Goal: Task Accomplishment & Management: Manage account settings

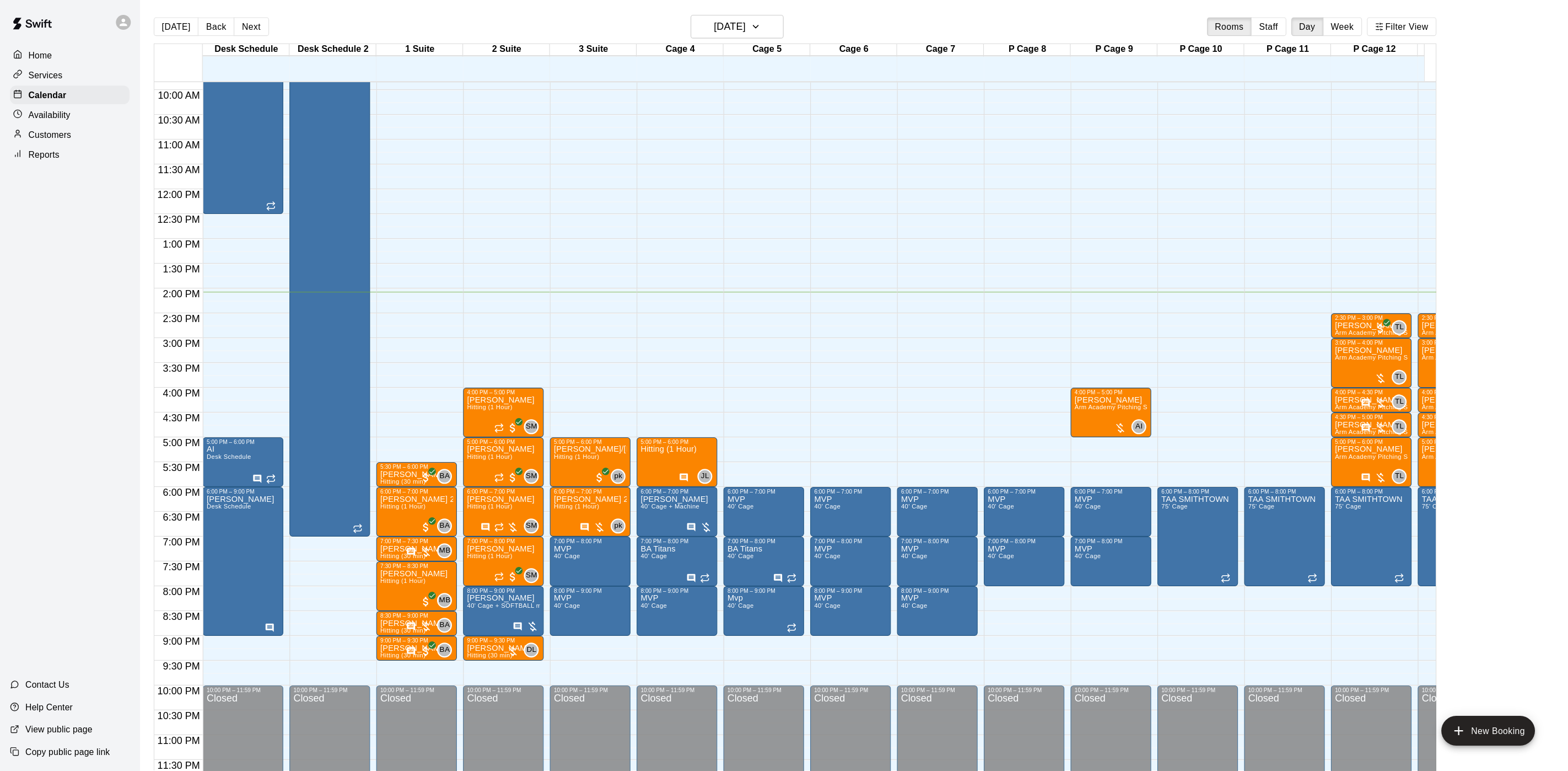
scroll to position [362, 0]
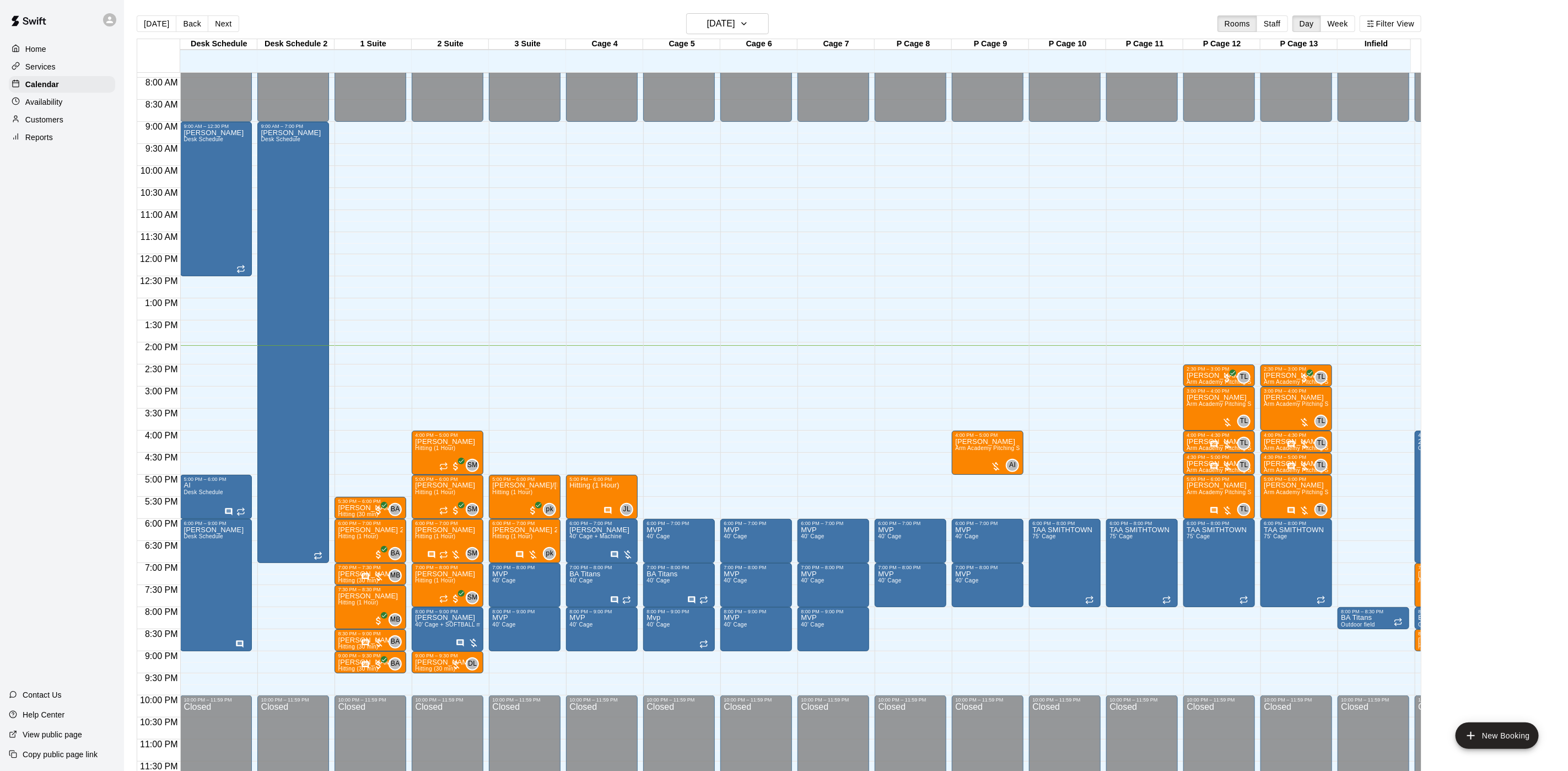
click at [706, 15] on main "Today Back Next Thursday Sep 18 Rooms Staff Day Week Filter View Desk Schedule …" at bounding box center [846, 394] width 1444 height 789
click at [708, 26] on h6 "[DATE]" at bounding box center [721, 24] width 28 height 16
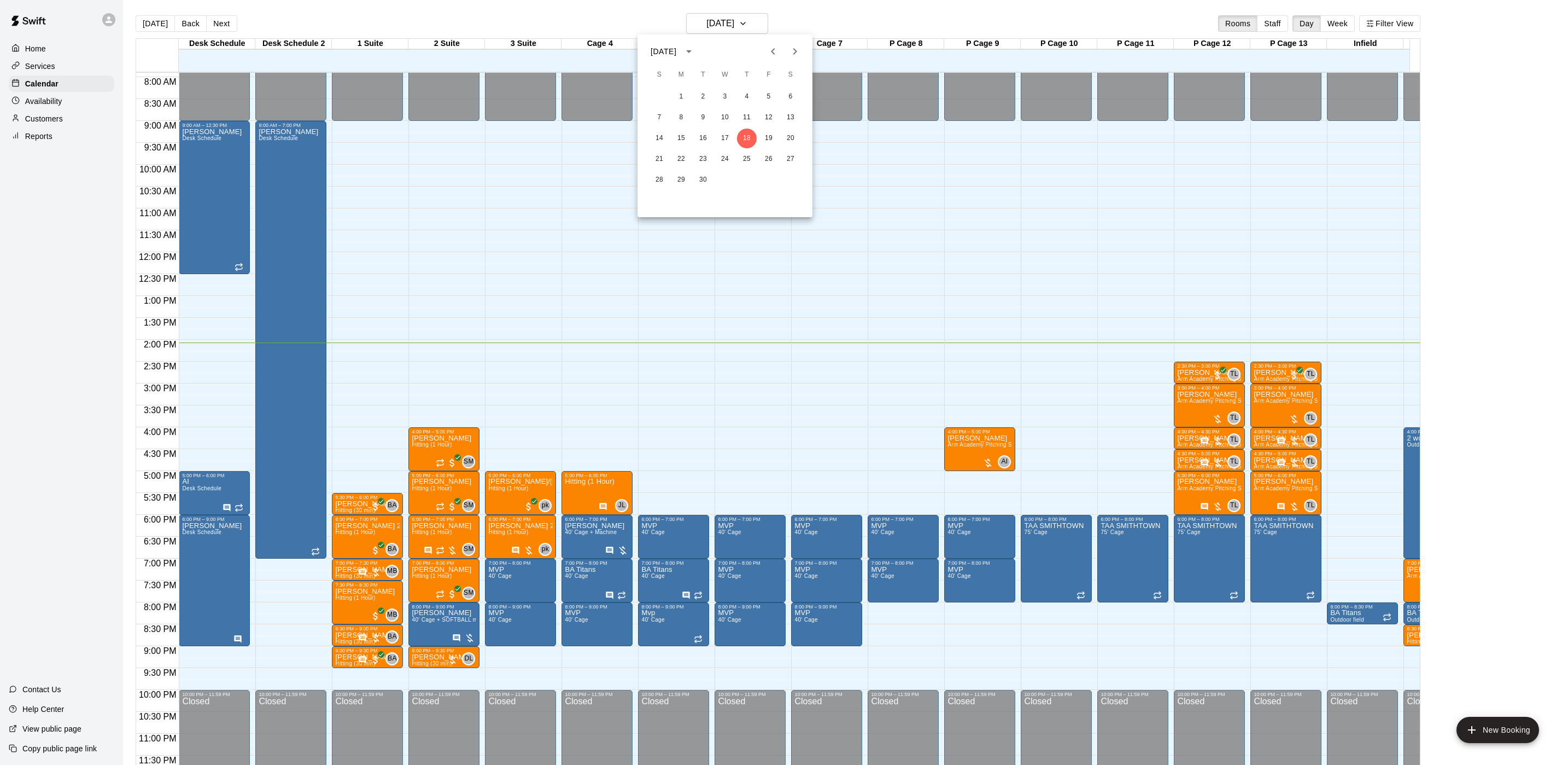
click at [66, 113] on div at bounding box center [784, 382] width 1568 height 765
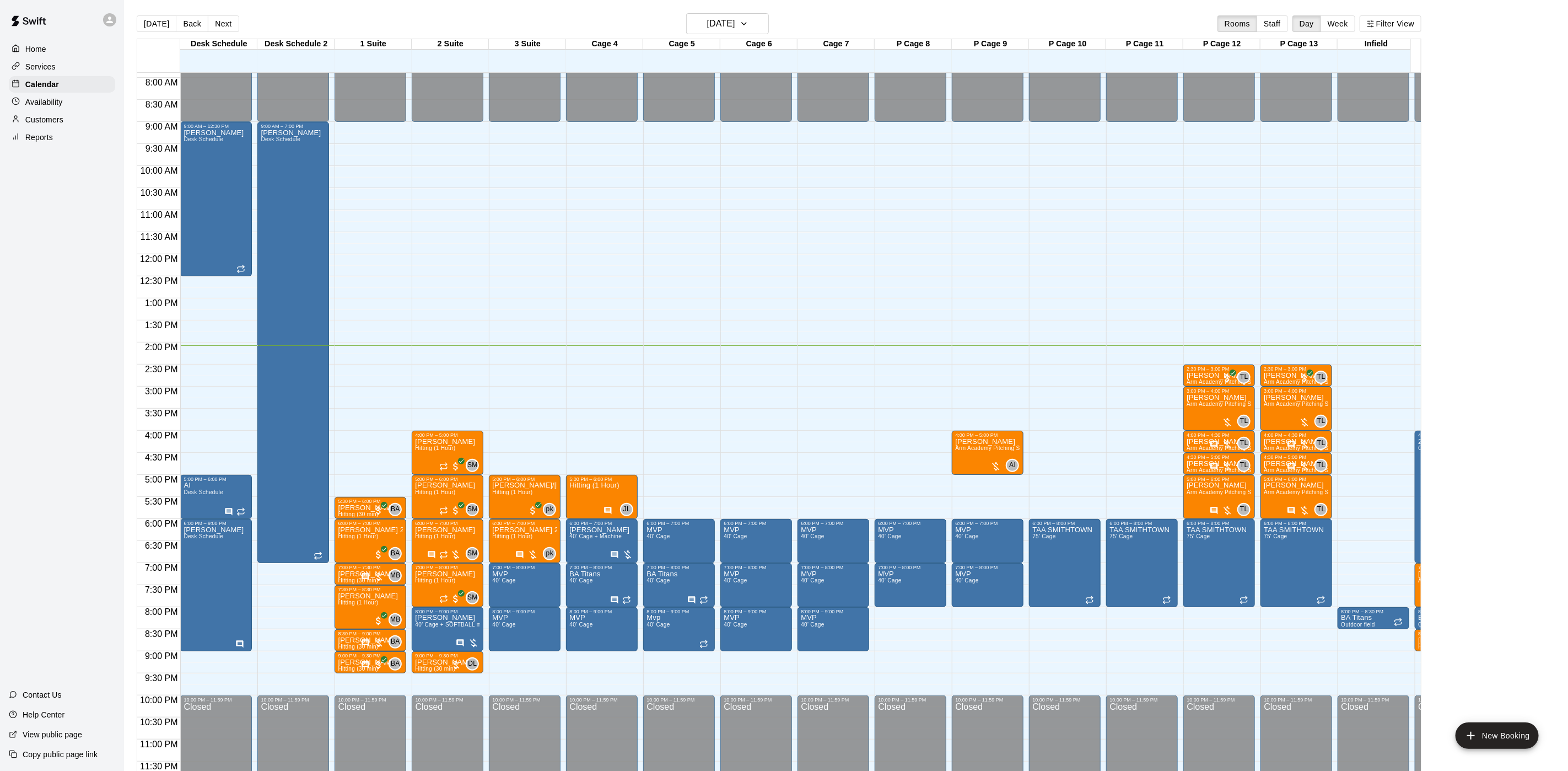
click at [67, 114] on div "[DATE] S M T W T F S 1 2 3 4 5 6 7 8 9 10 11 12 13 14 15 16 17 18 19 20 21 22 2…" at bounding box center [784, 385] width 1568 height 771
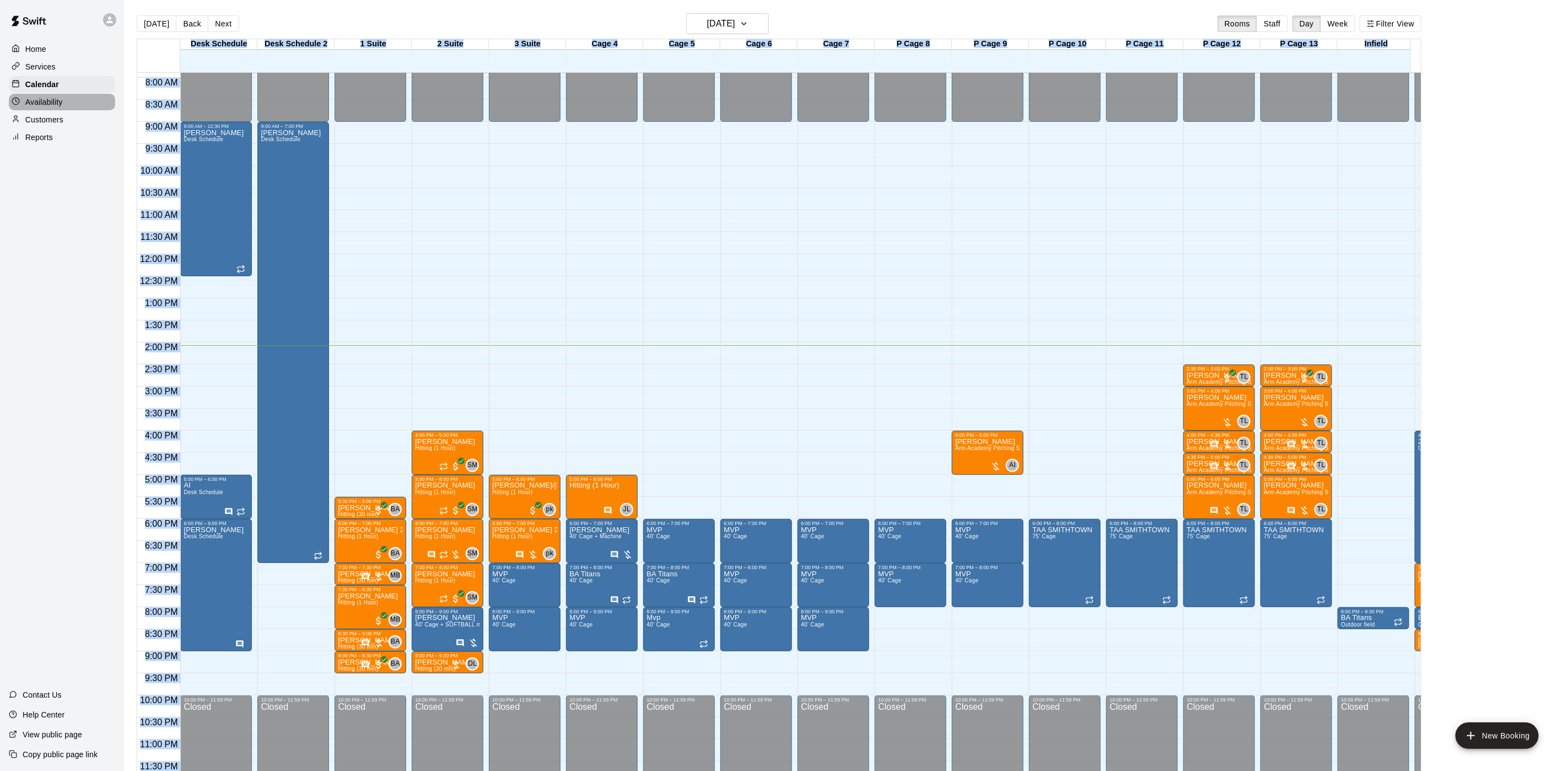
click at [67, 110] on div "Availability" at bounding box center [62, 102] width 106 height 16
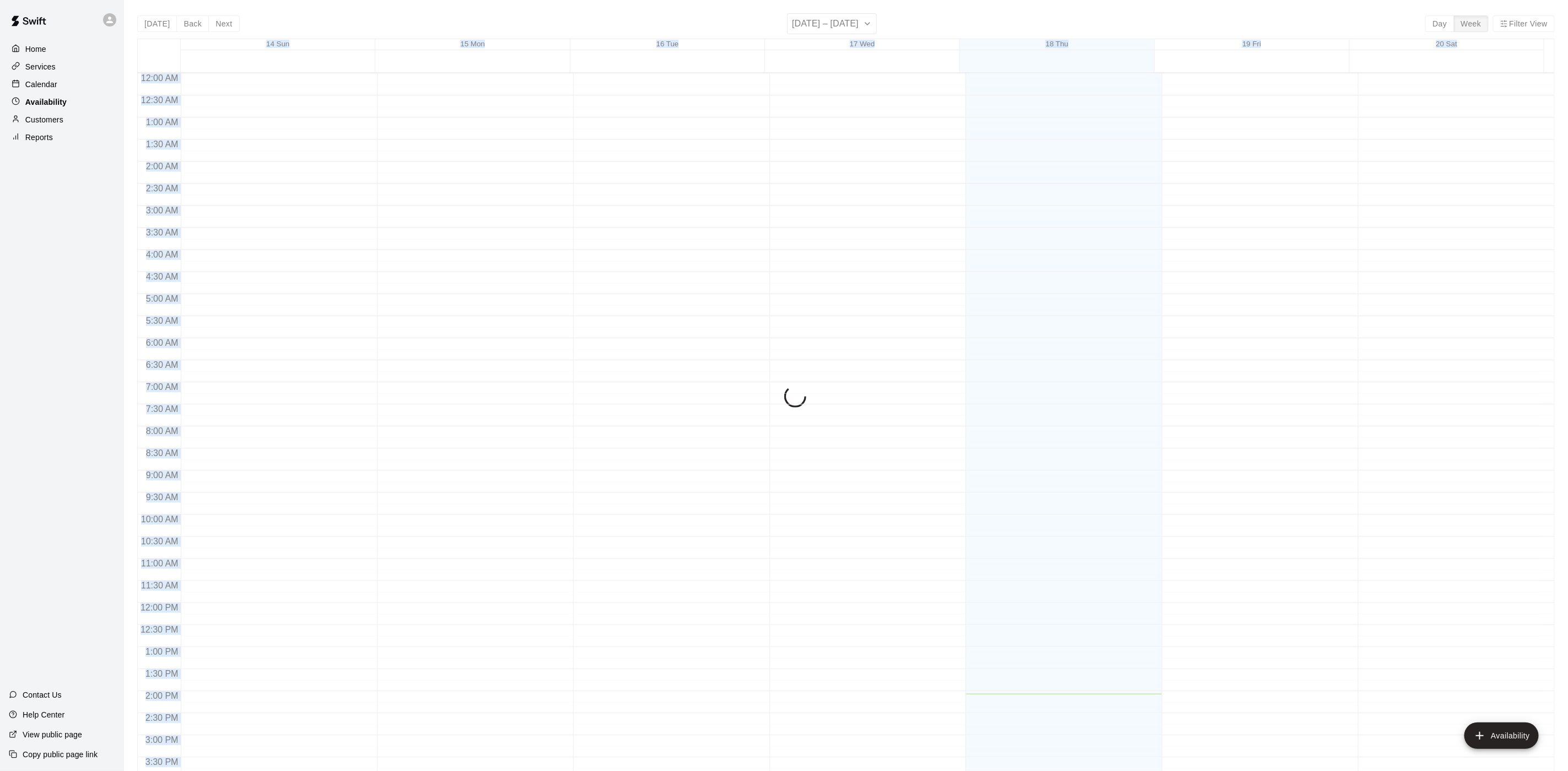
scroll to position [349, 0]
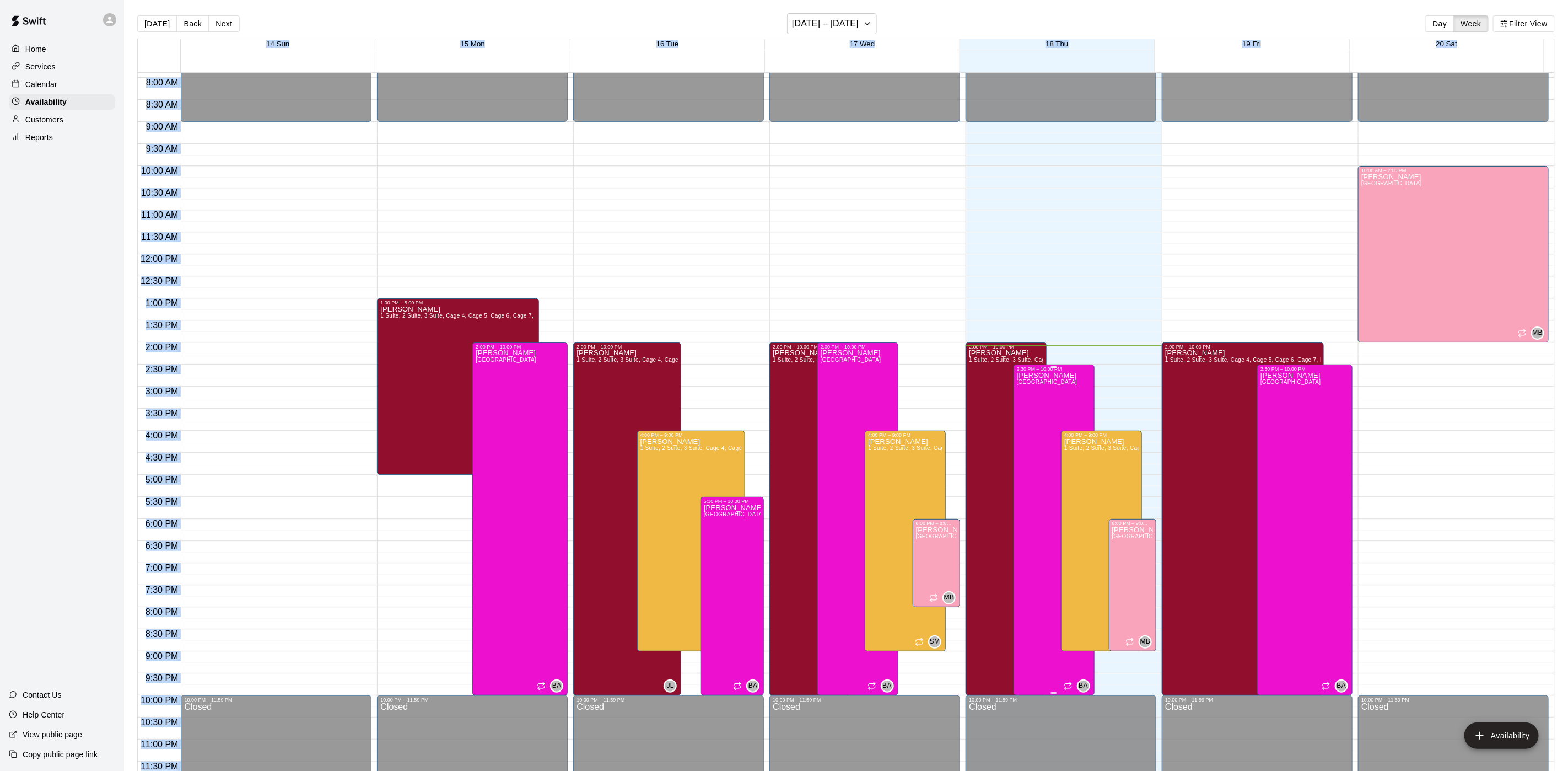
click at [1032, 383] on span "[GEOGRAPHIC_DATA]" at bounding box center [1047, 381] width 61 height 6
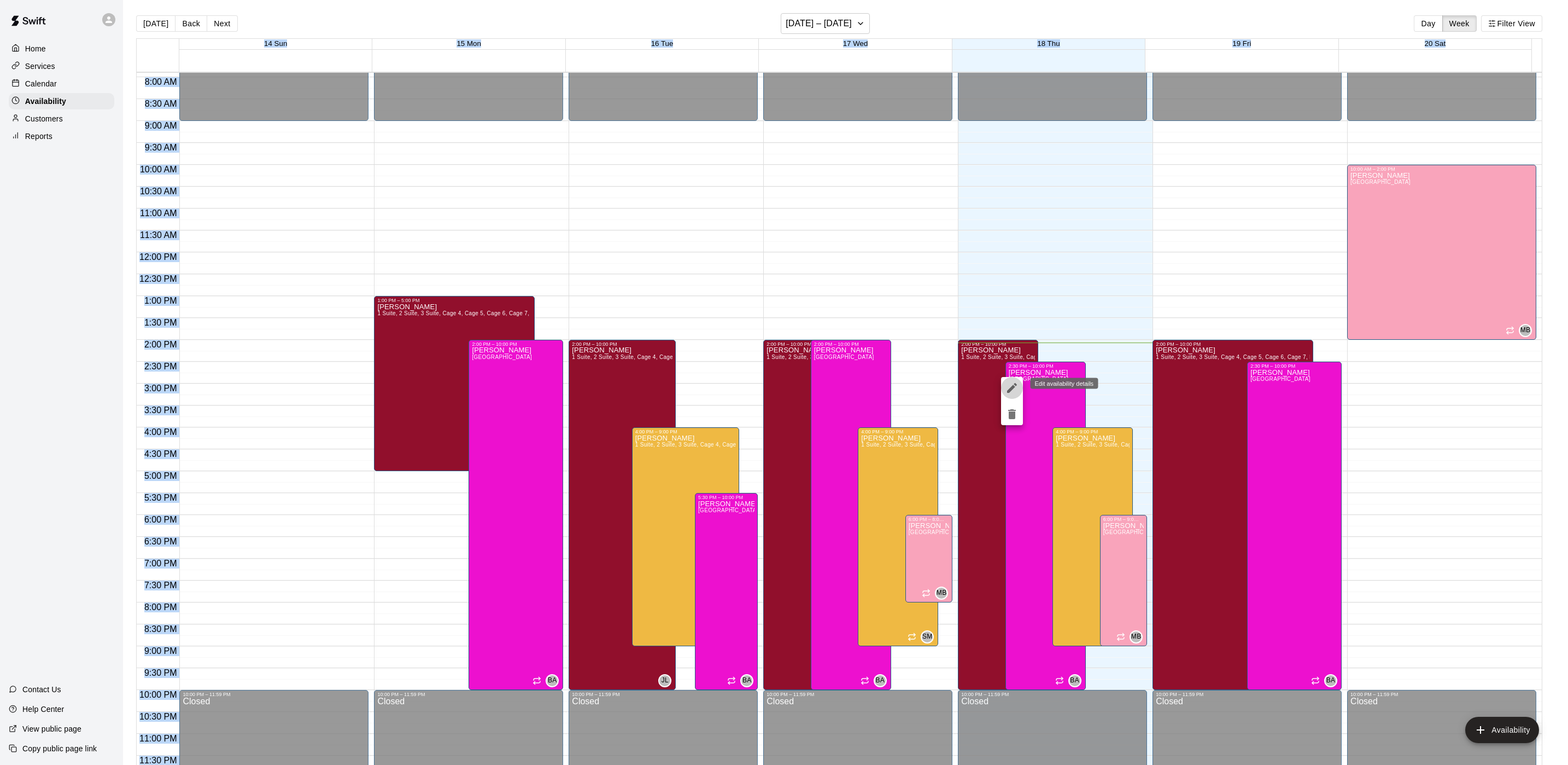
click at [1002, 389] on button "edit" at bounding box center [1012, 388] width 22 height 22
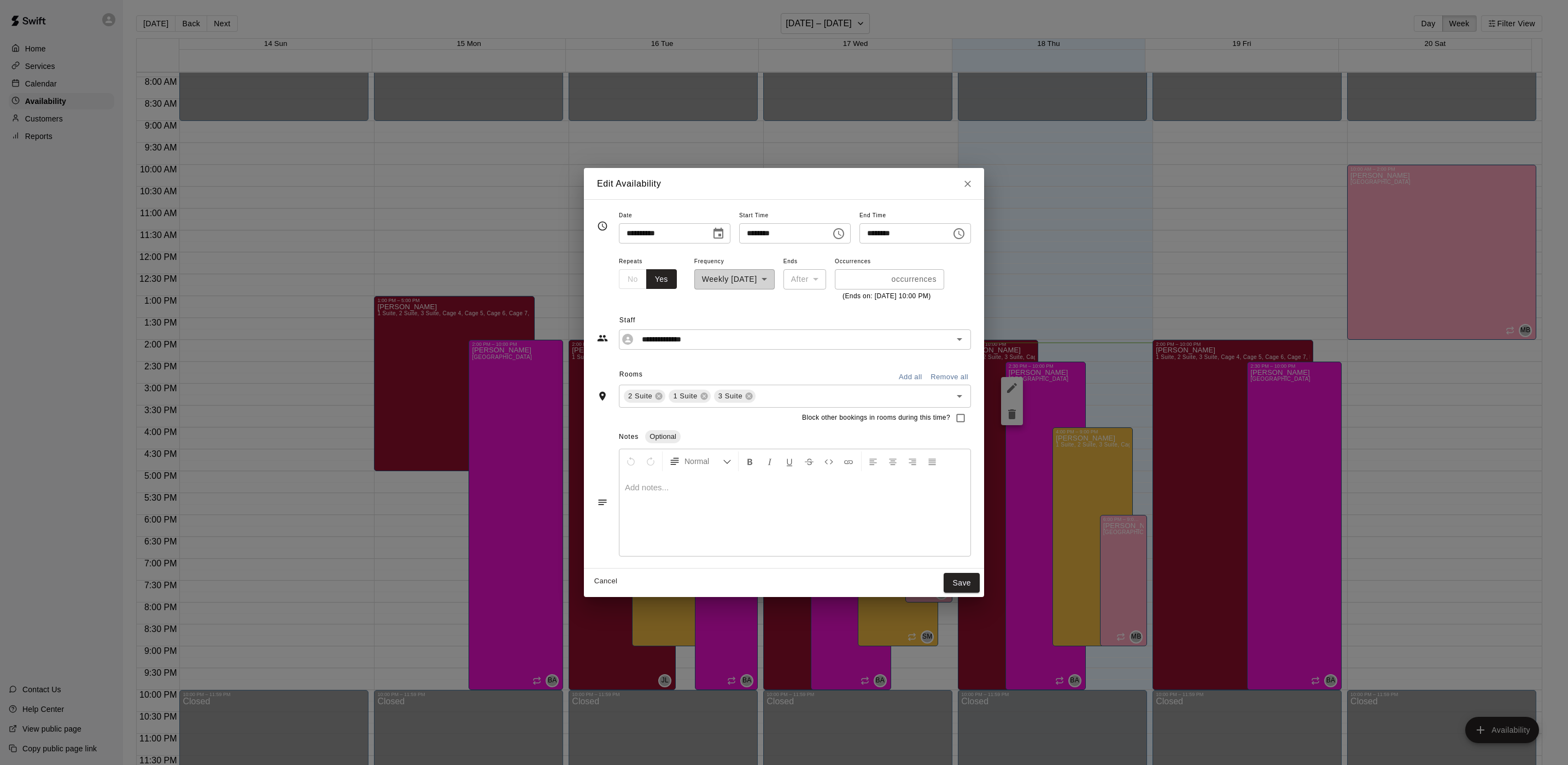
click at [755, 228] on input "********" at bounding box center [781, 233] width 84 height 20
type input "********"
click at [980, 580] on button "Save" at bounding box center [962, 582] width 36 height 20
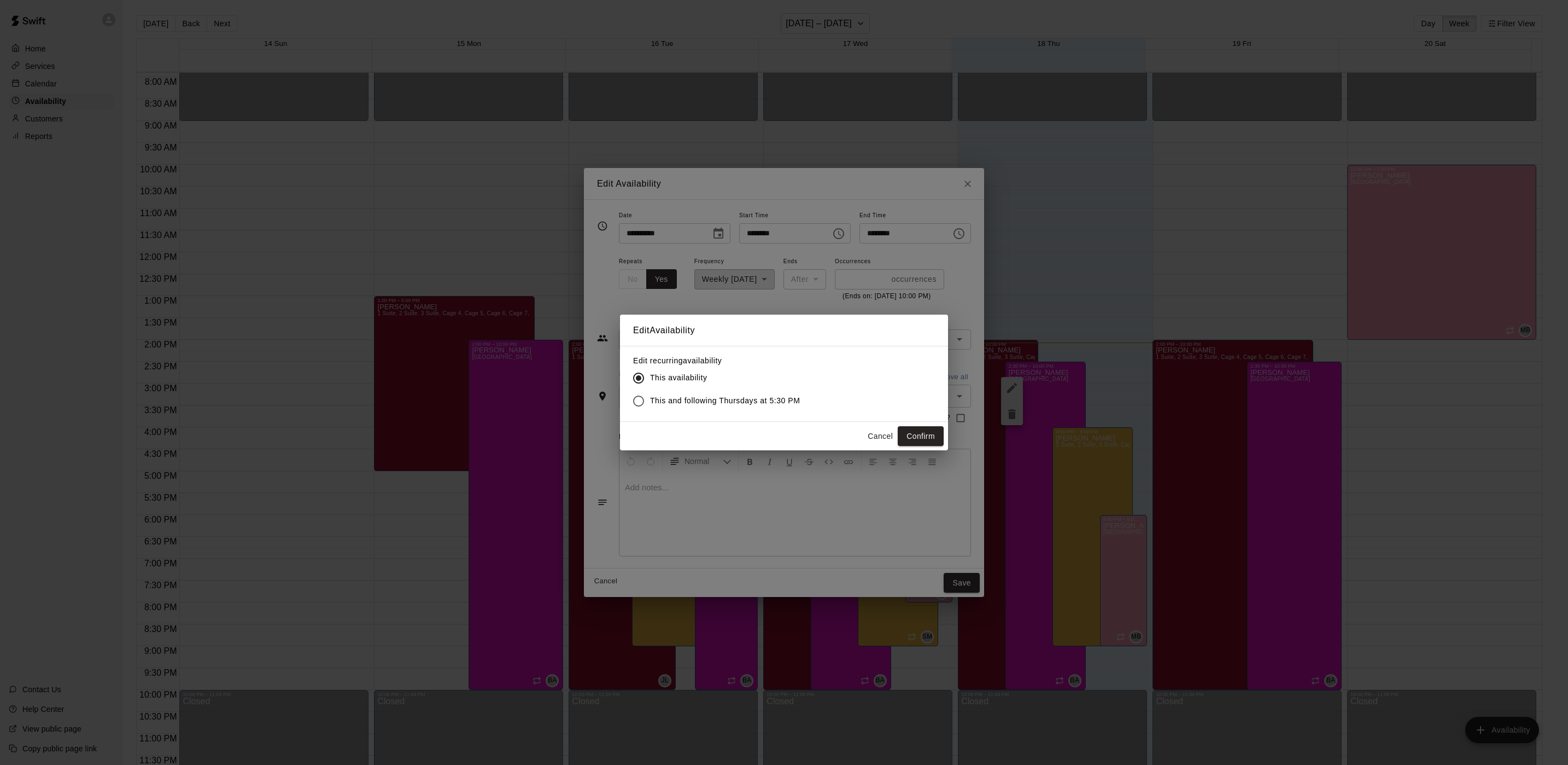
click at [738, 395] on span "This and following Thursdays at 5:30 PM" at bounding box center [725, 401] width 150 height 12
click at [904, 432] on button "Confirm" at bounding box center [920, 436] width 46 height 20
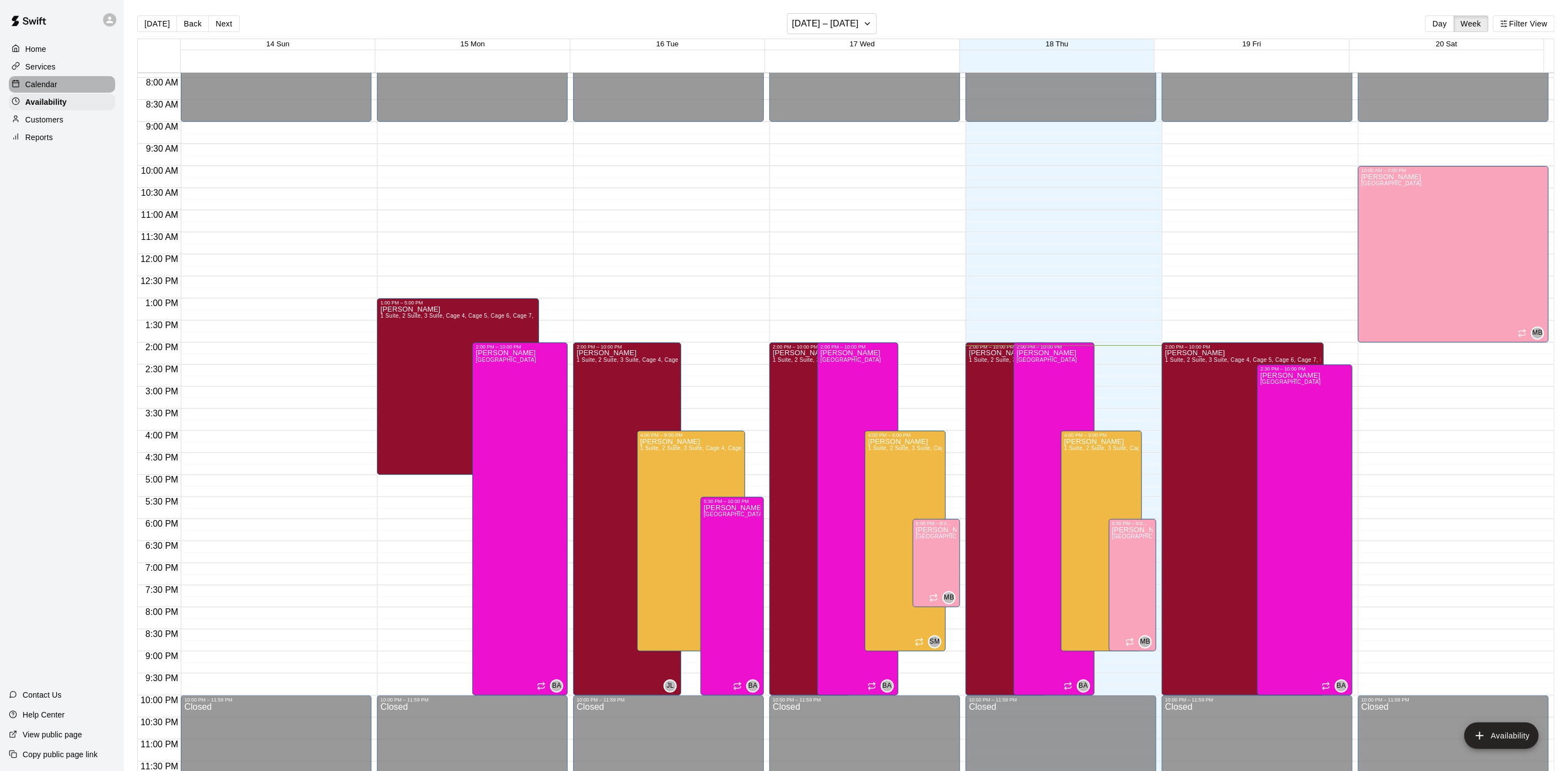
click at [65, 92] on div "Calendar" at bounding box center [62, 84] width 106 height 16
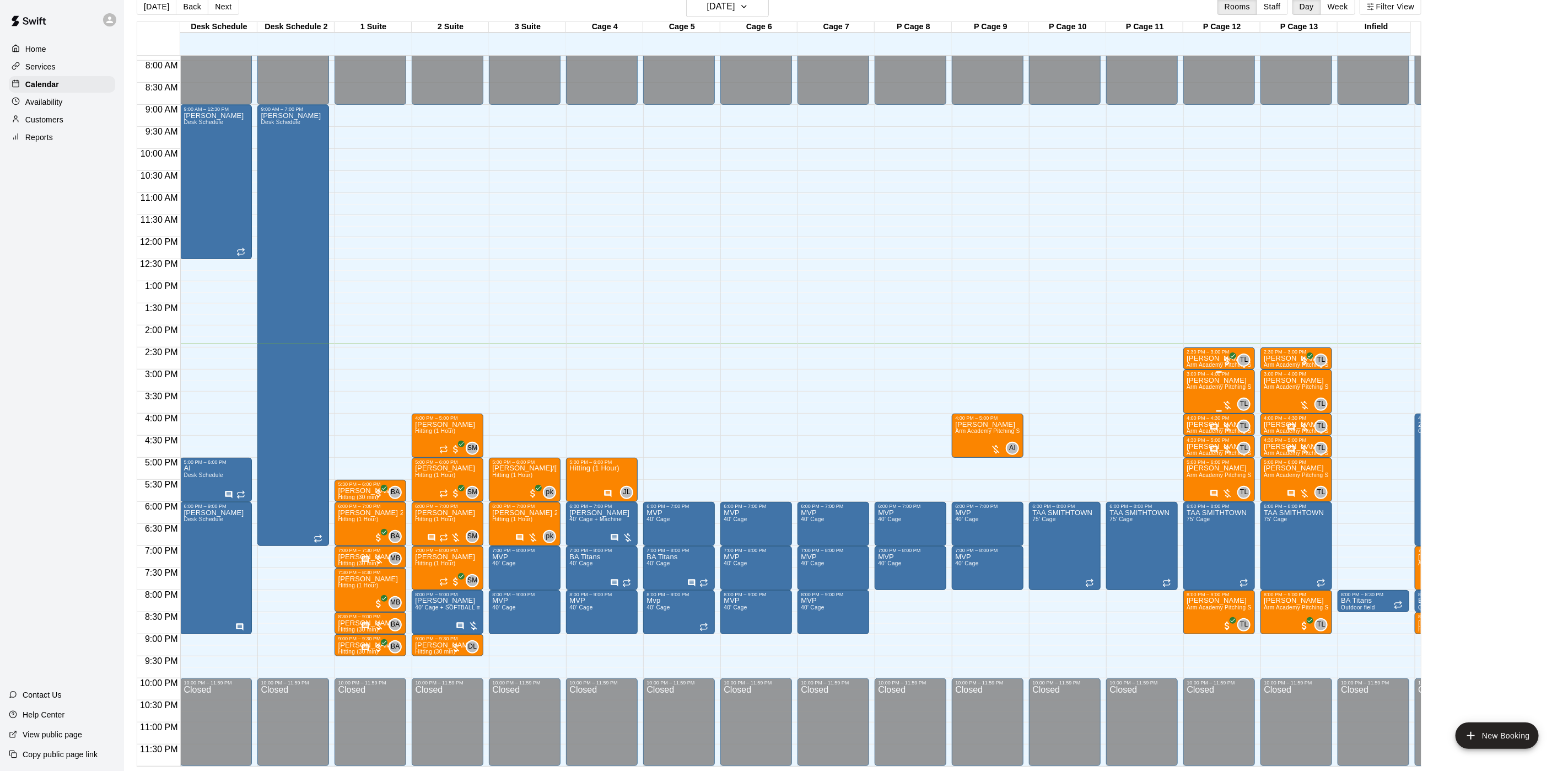
click at [1227, 384] on span "Arm Academy Pitching Session 1 Hour - Pitching" at bounding box center [1250, 386] width 128 height 6
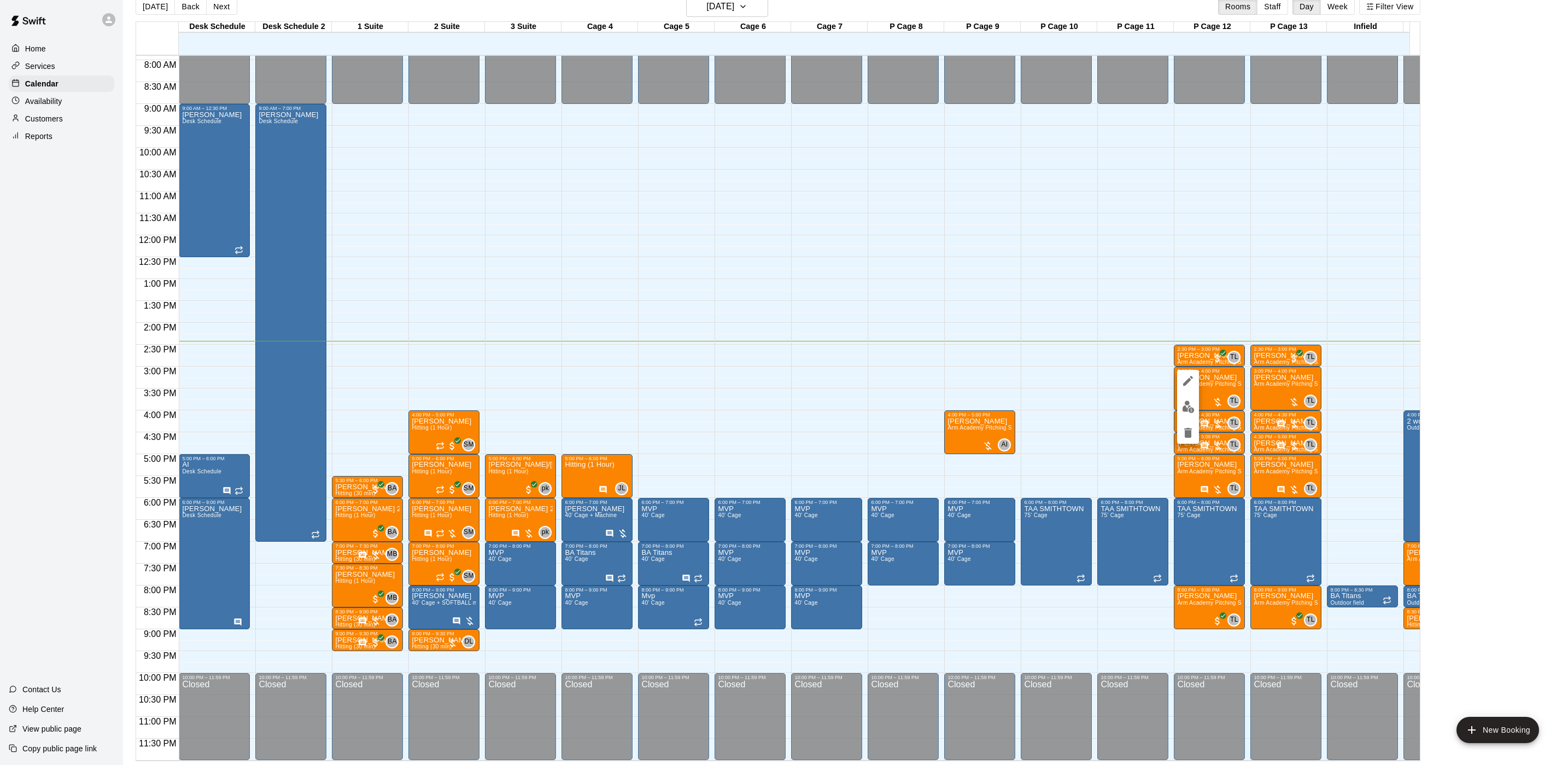
click at [1193, 400] on img "edit" at bounding box center [1188, 406] width 12 height 12
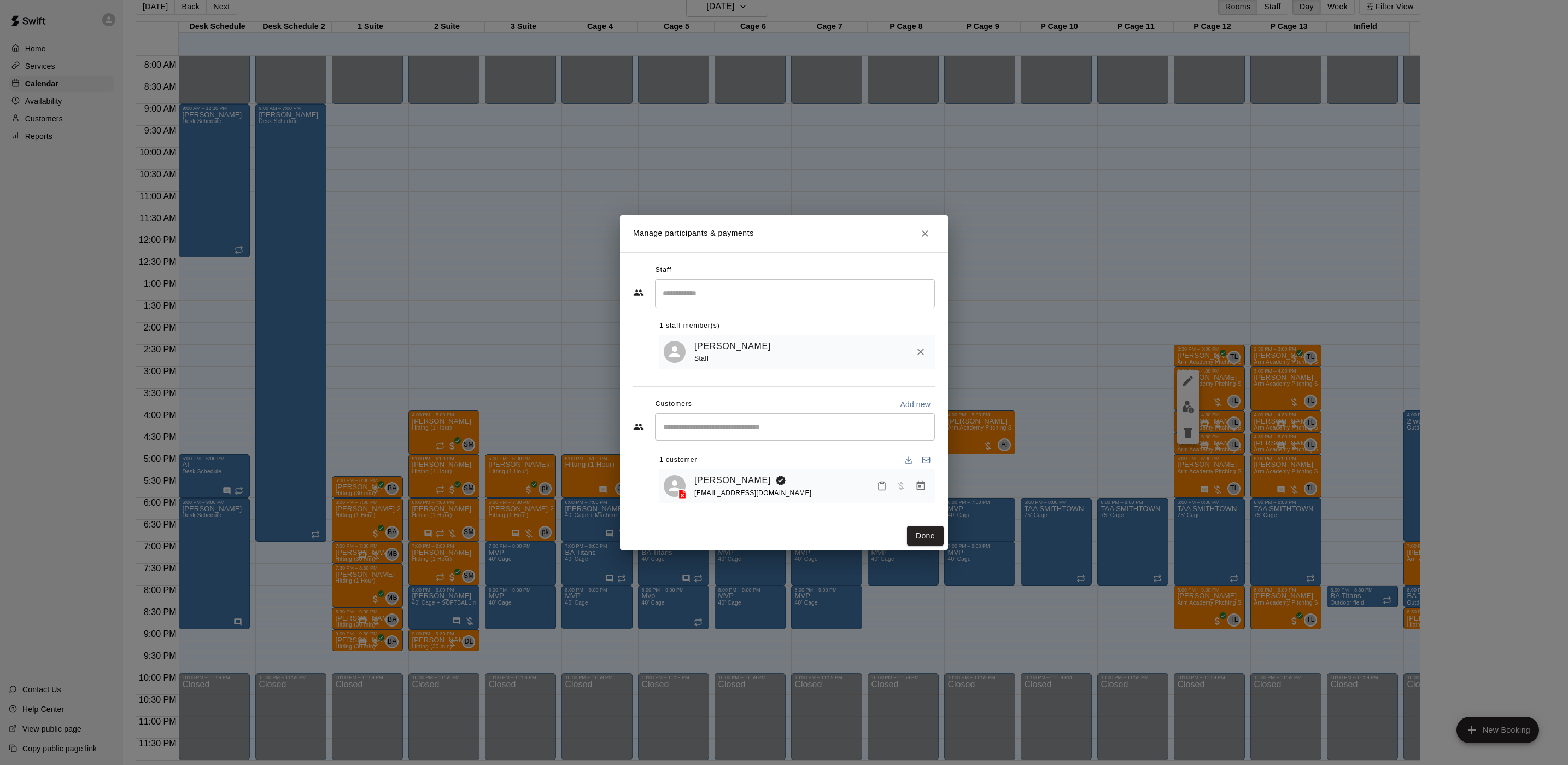
click at [745, 487] on div "trishamacaluso@icloud.com" at bounding box center [753, 493] width 118 height 12
click at [741, 476] on link "[PERSON_NAME]" at bounding box center [733, 480] width 77 height 14
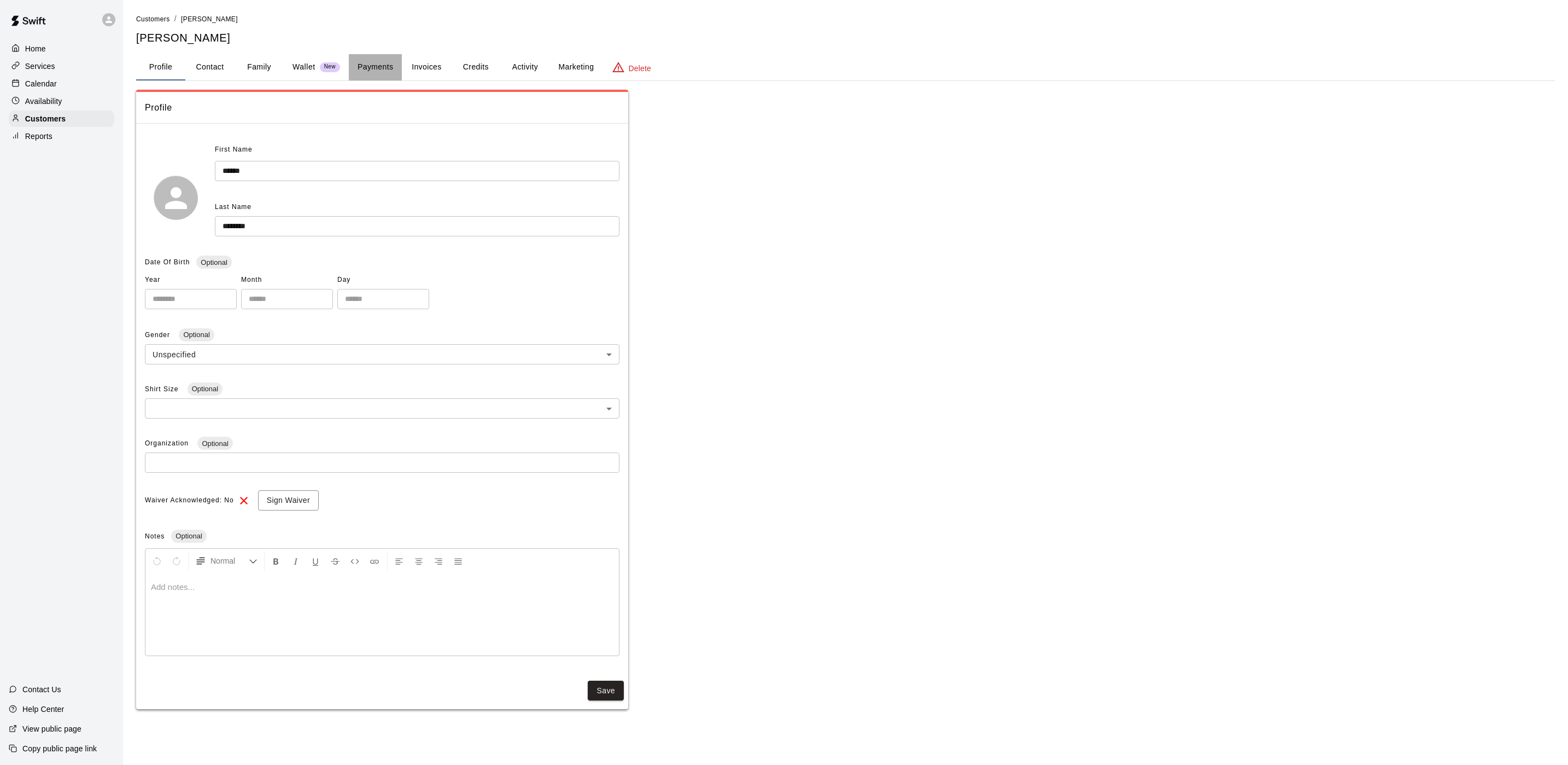
click at [383, 63] on button "Payments" at bounding box center [375, 67] width 53 height 26
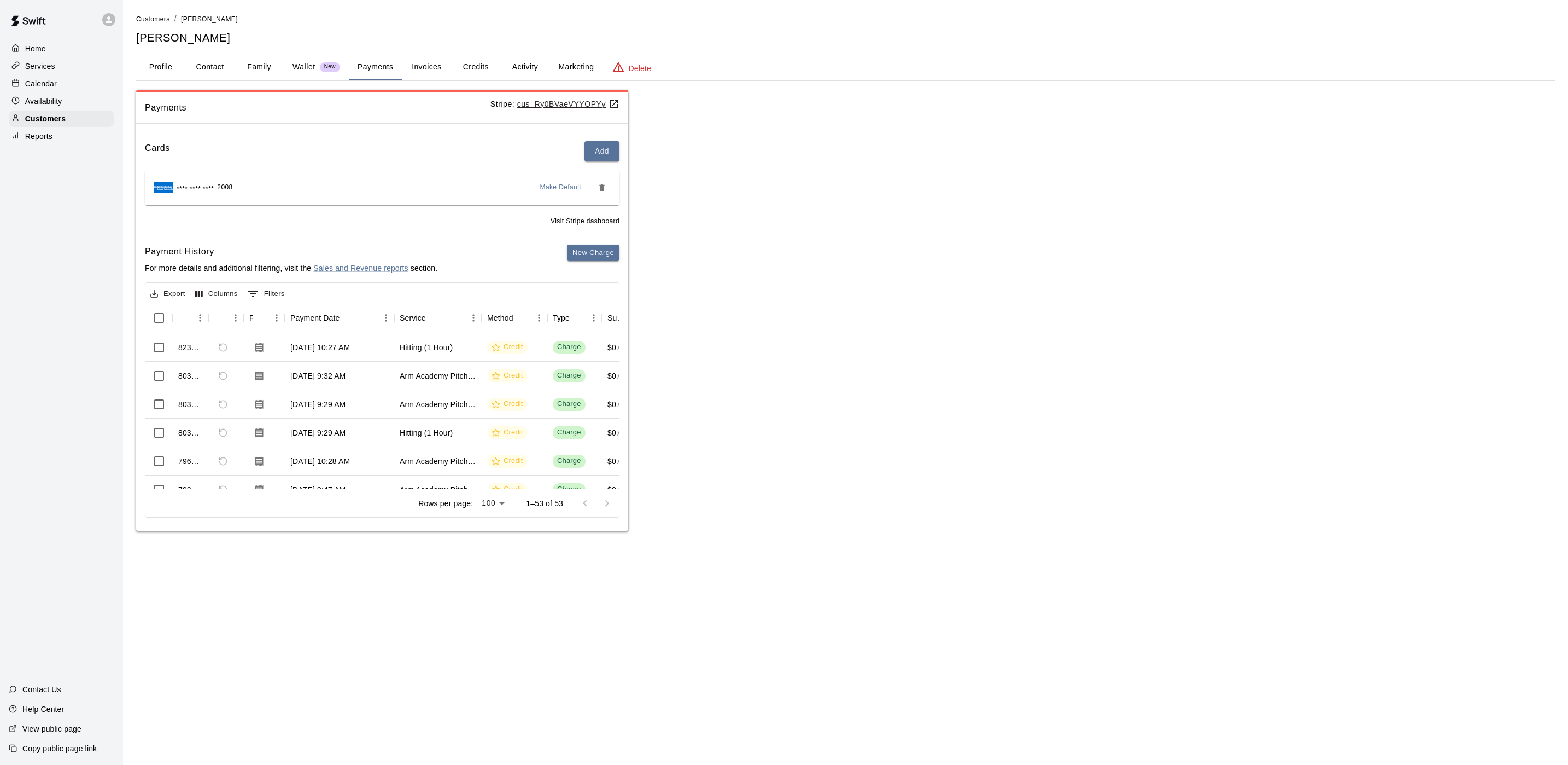
click at [220, 88] on div "Customers / Trisha Macaluso Trisha Macaluso Profile Contact Family Wallet New P…" at bounding box center [846, 272] width 1419 height 517
click at [210, 71] on button "Contact" at bounding box center [210, 67] width 49 height 26
select select "**"
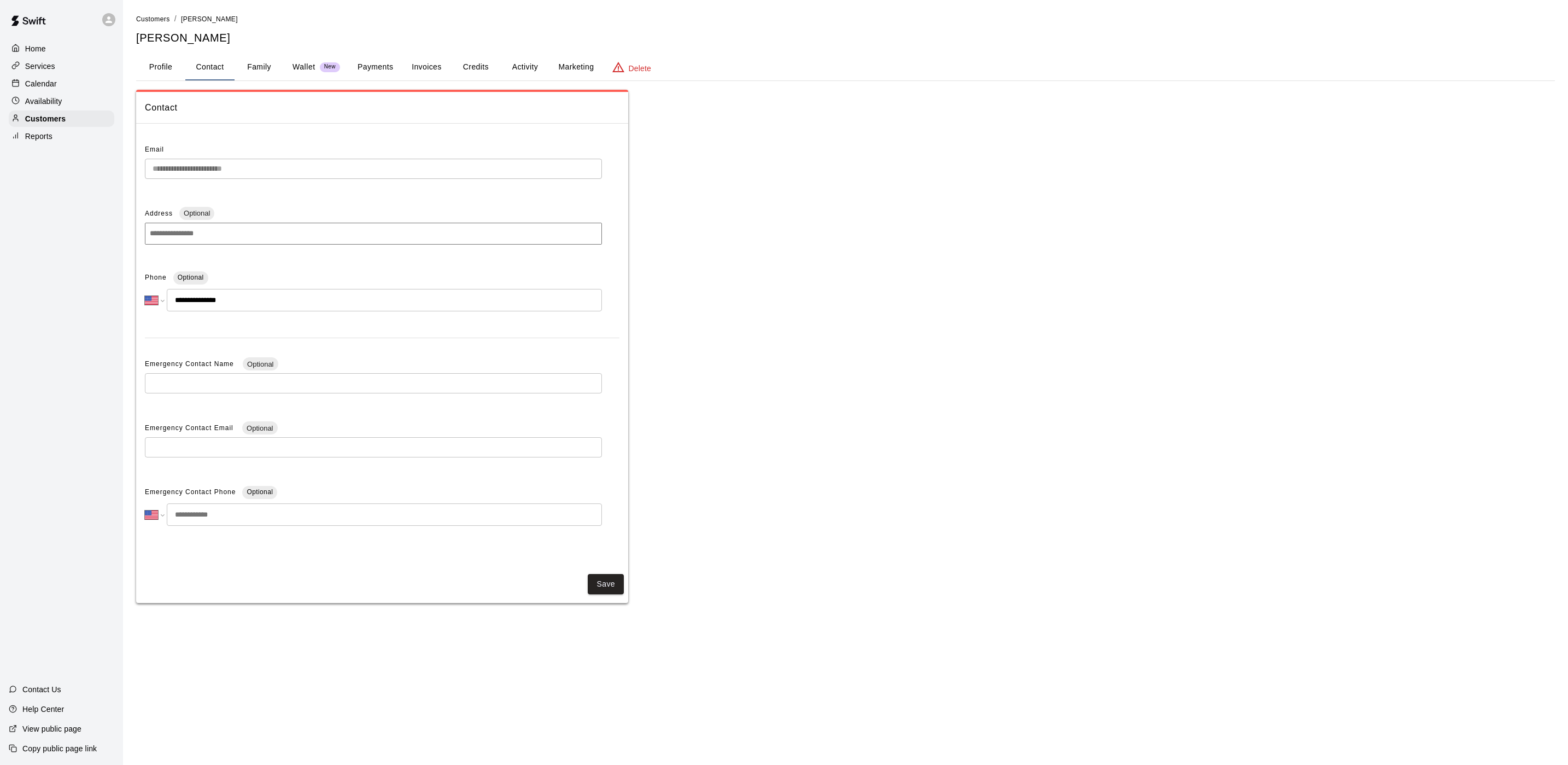
drag, startPoint x: 279, startPoint y: 300, endPoint x: 151, endPoint y: 300, distance: 128.0
click at [151, 300] on div "**********" at bounding box center [373, 300] width 457 height 23
paste input "tel"
type input "**********"
click at [596, 591] on button "Save" at bounding box center [606, 587] width 36 height 20
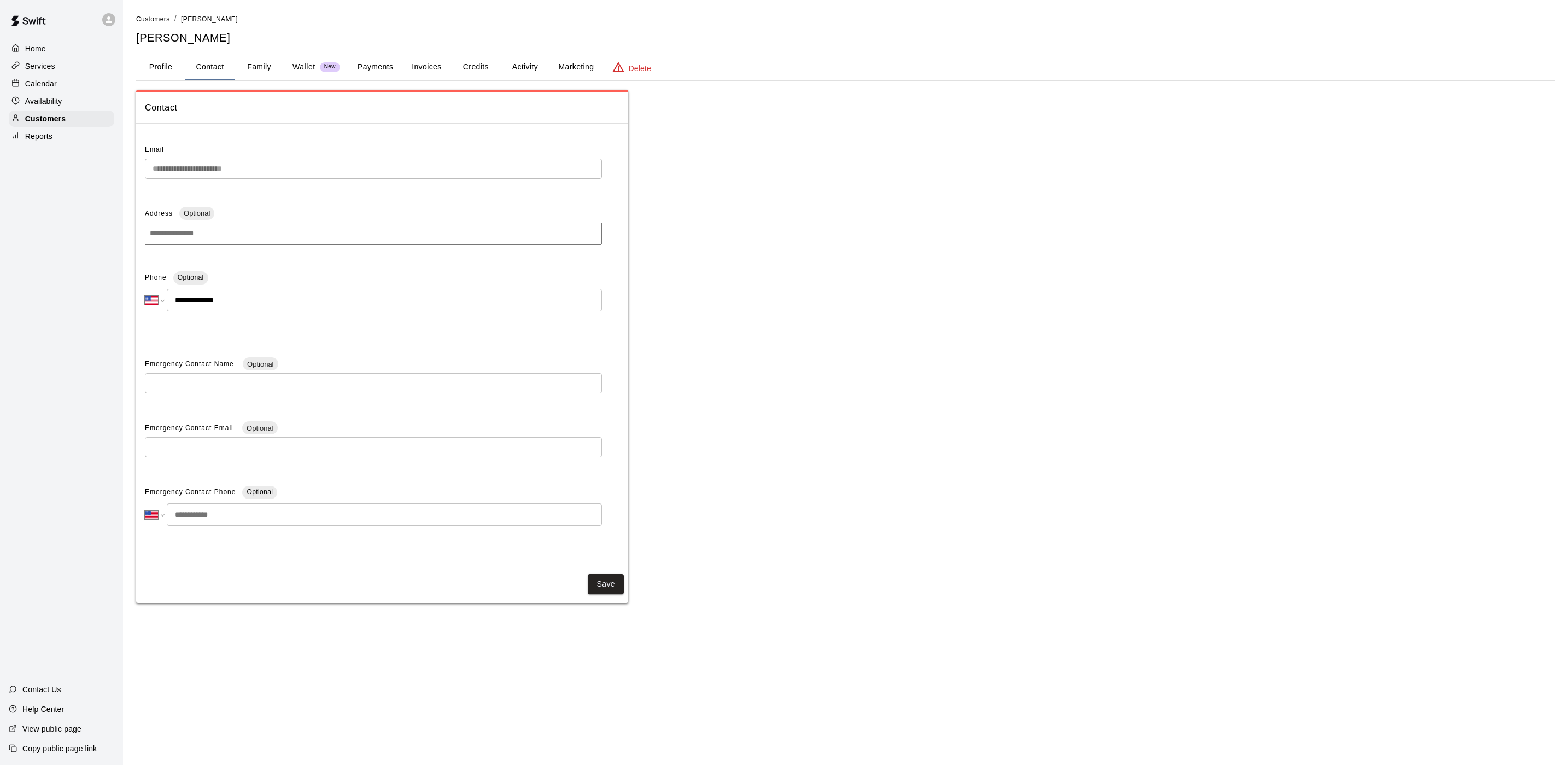
click at [21, 48] on div at bounding box center [18, 49] width 14 height 10
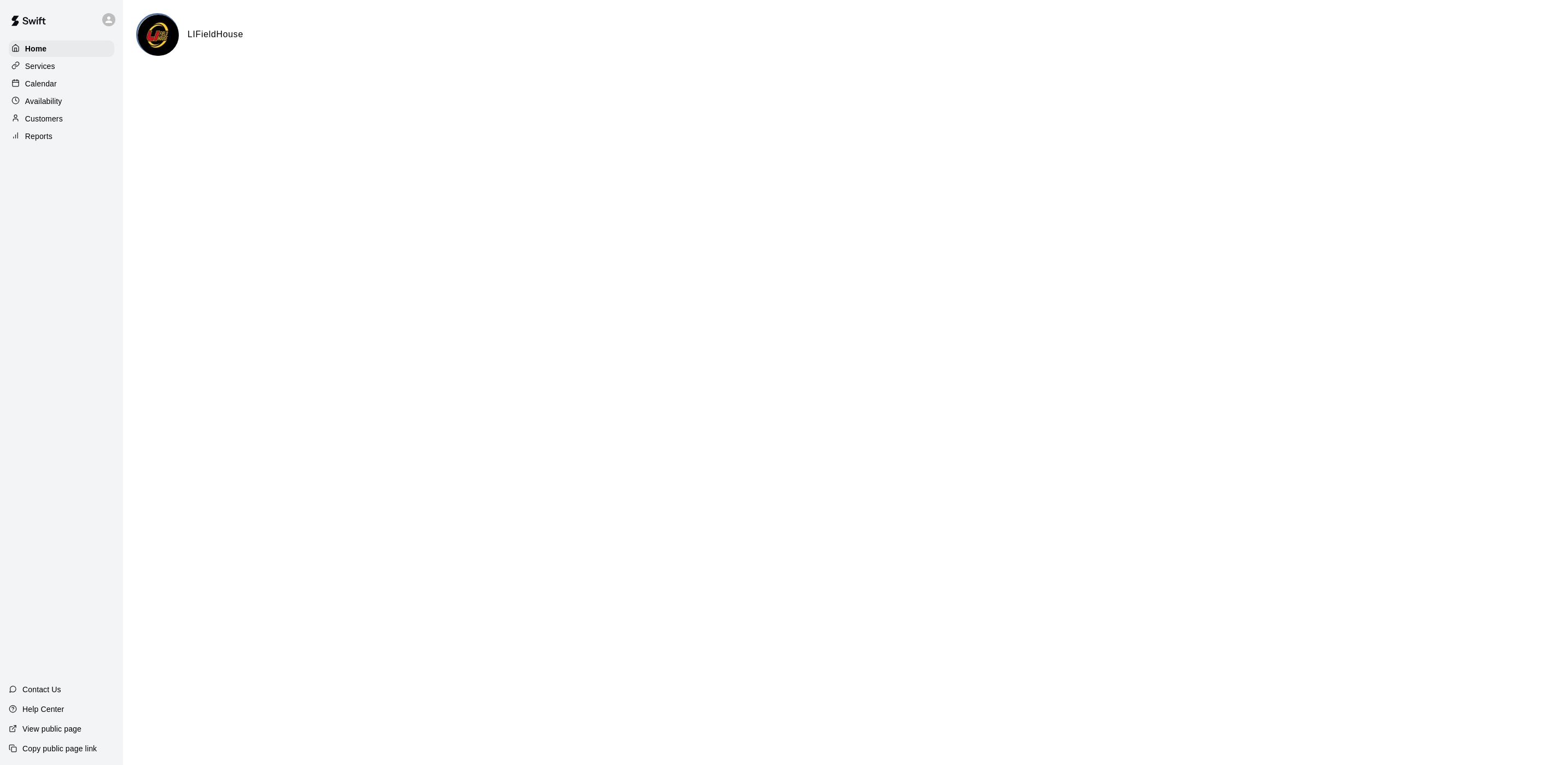
click at [42, 84] on p "Calendar" at bounding box center [41, 83] width 32 height 11
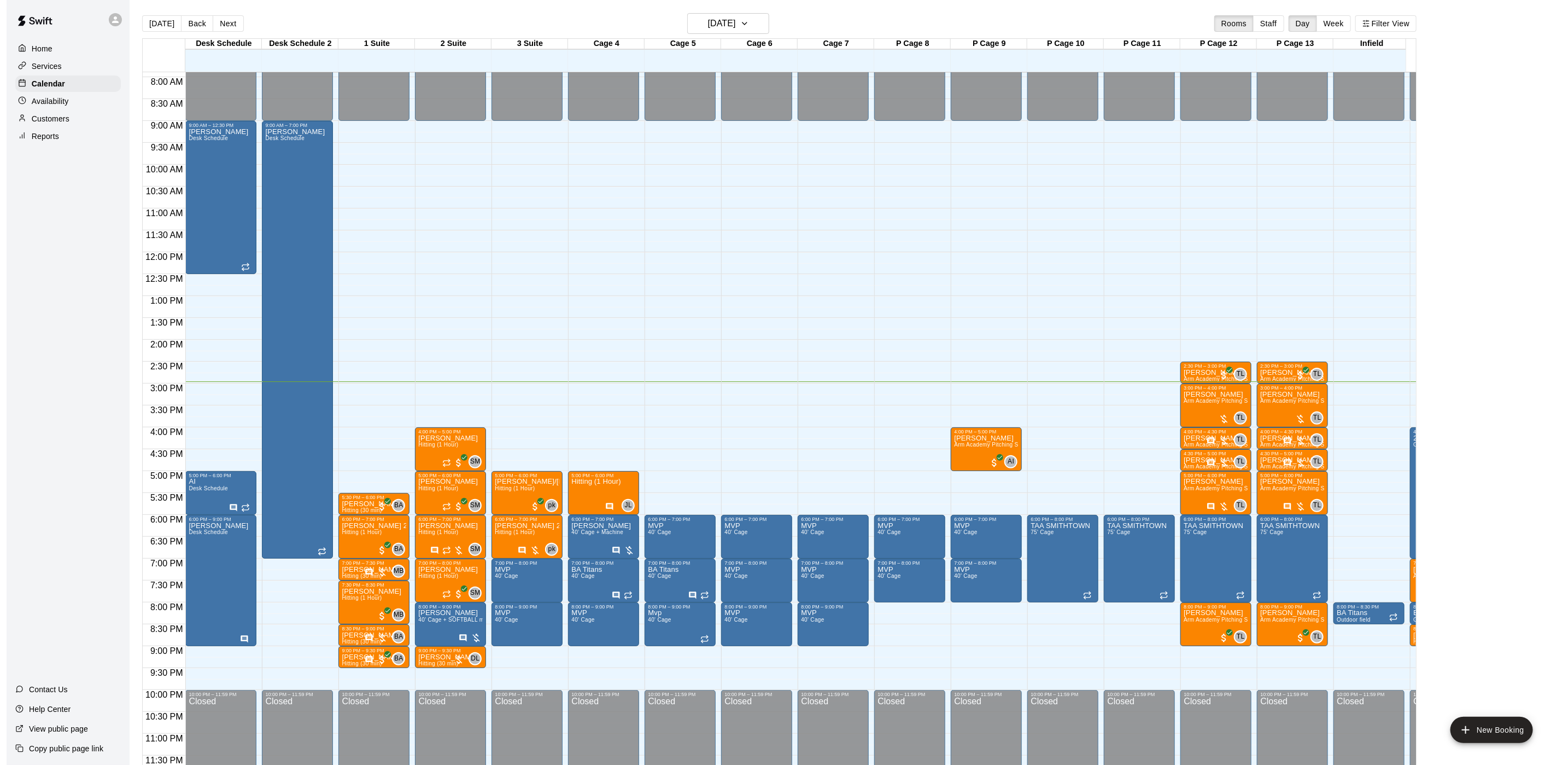
scroll to position [17, 0]
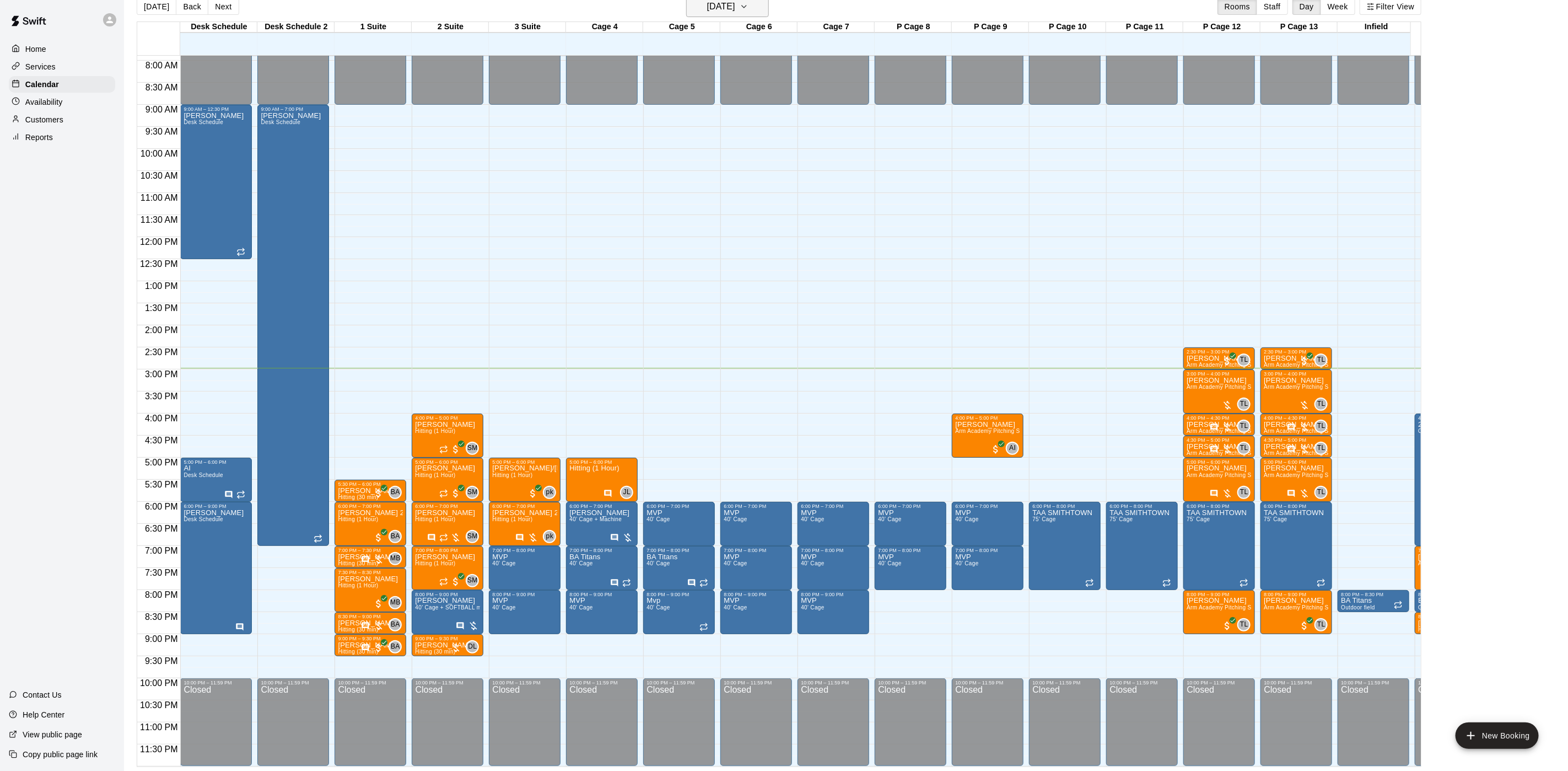
click at [707, 5] on h6 "[DATE]" at bounding box center [721, 7] width 28 height 16
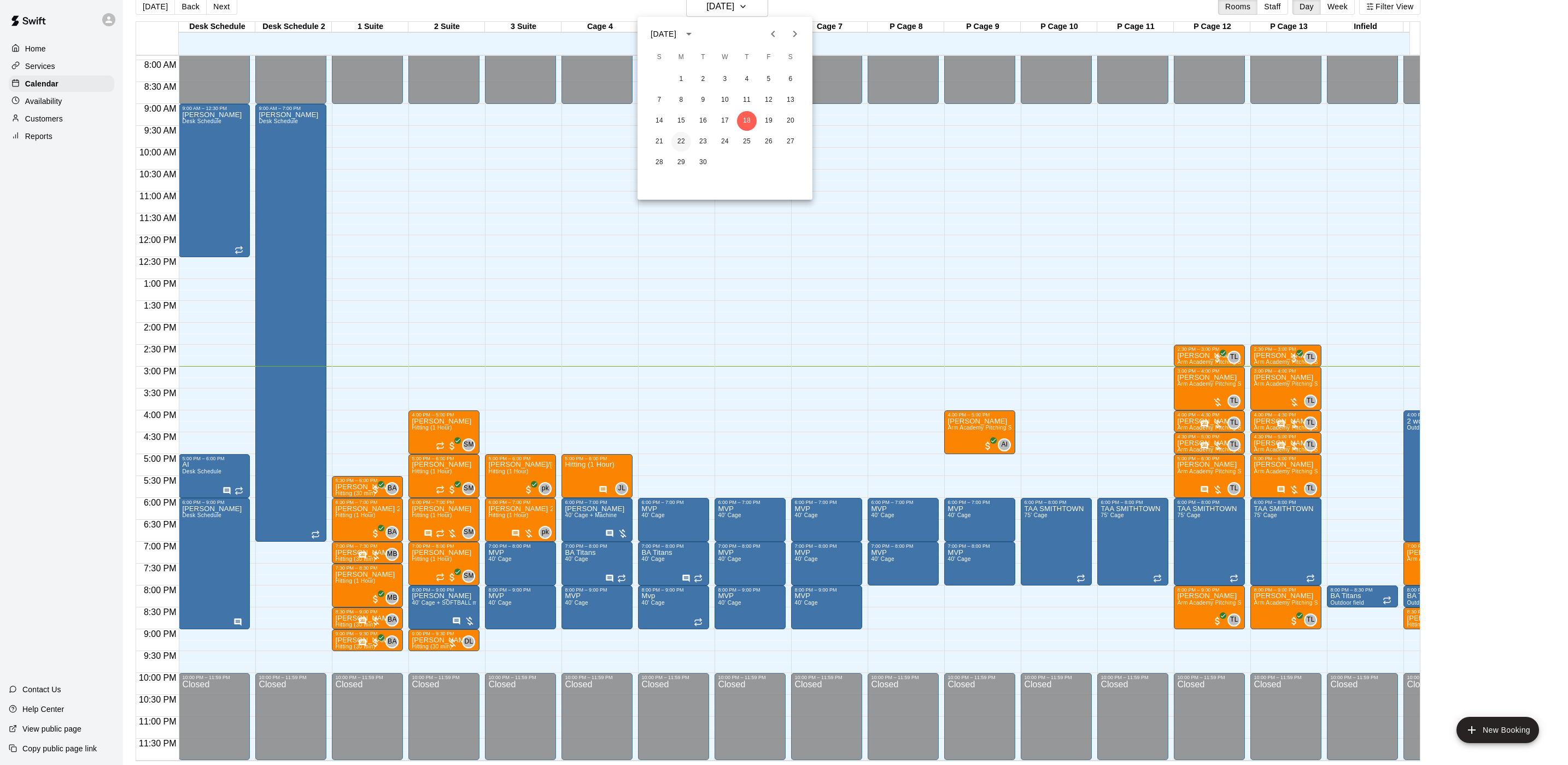
click at [684, 146] on button "22" at bounding box center [681, 142] width 19 height 19
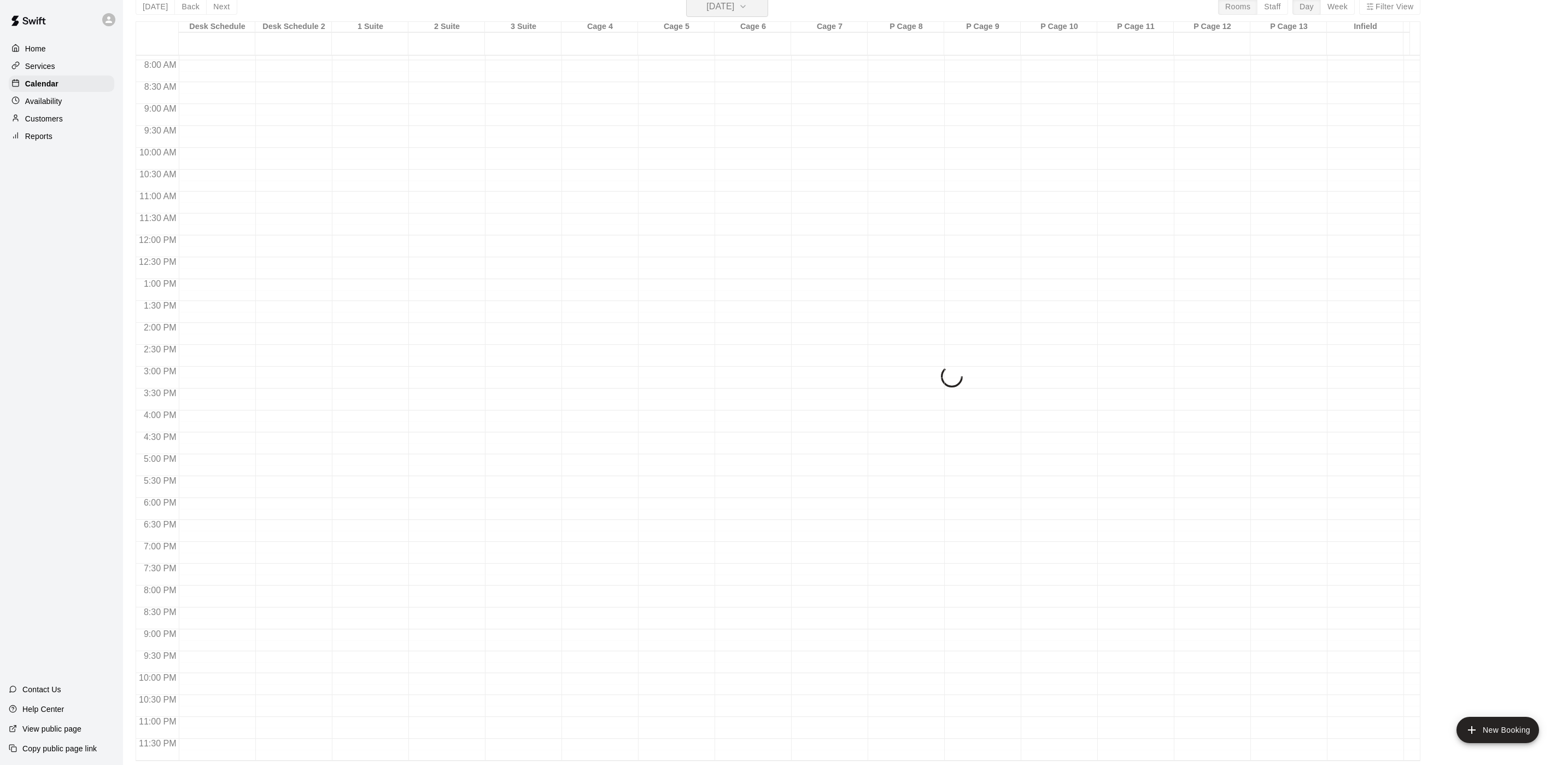
scroll to position [13, 0]
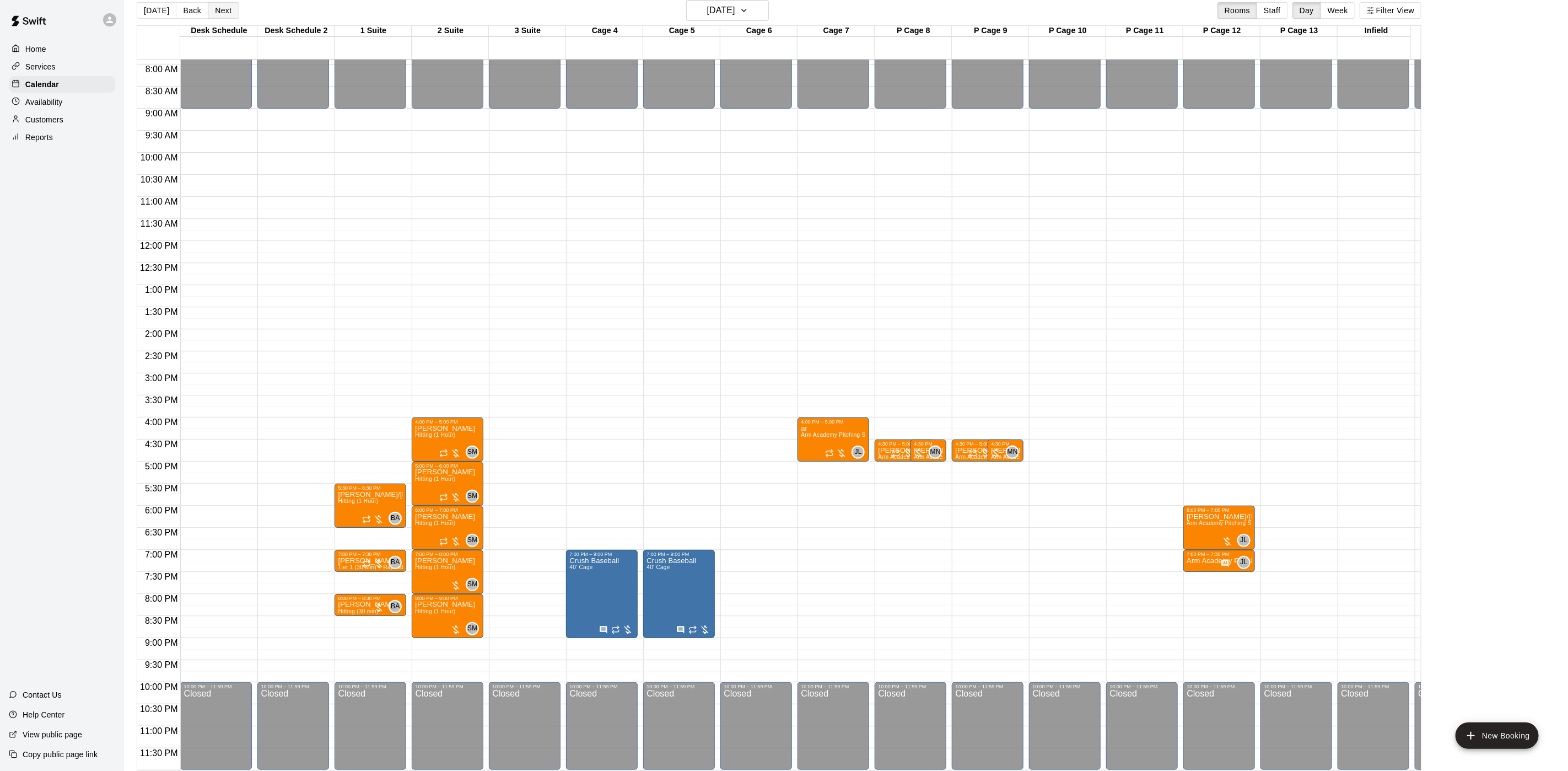
click at [211, 12] on button "Next" at bounding box center [223, 10] width 31 height 16
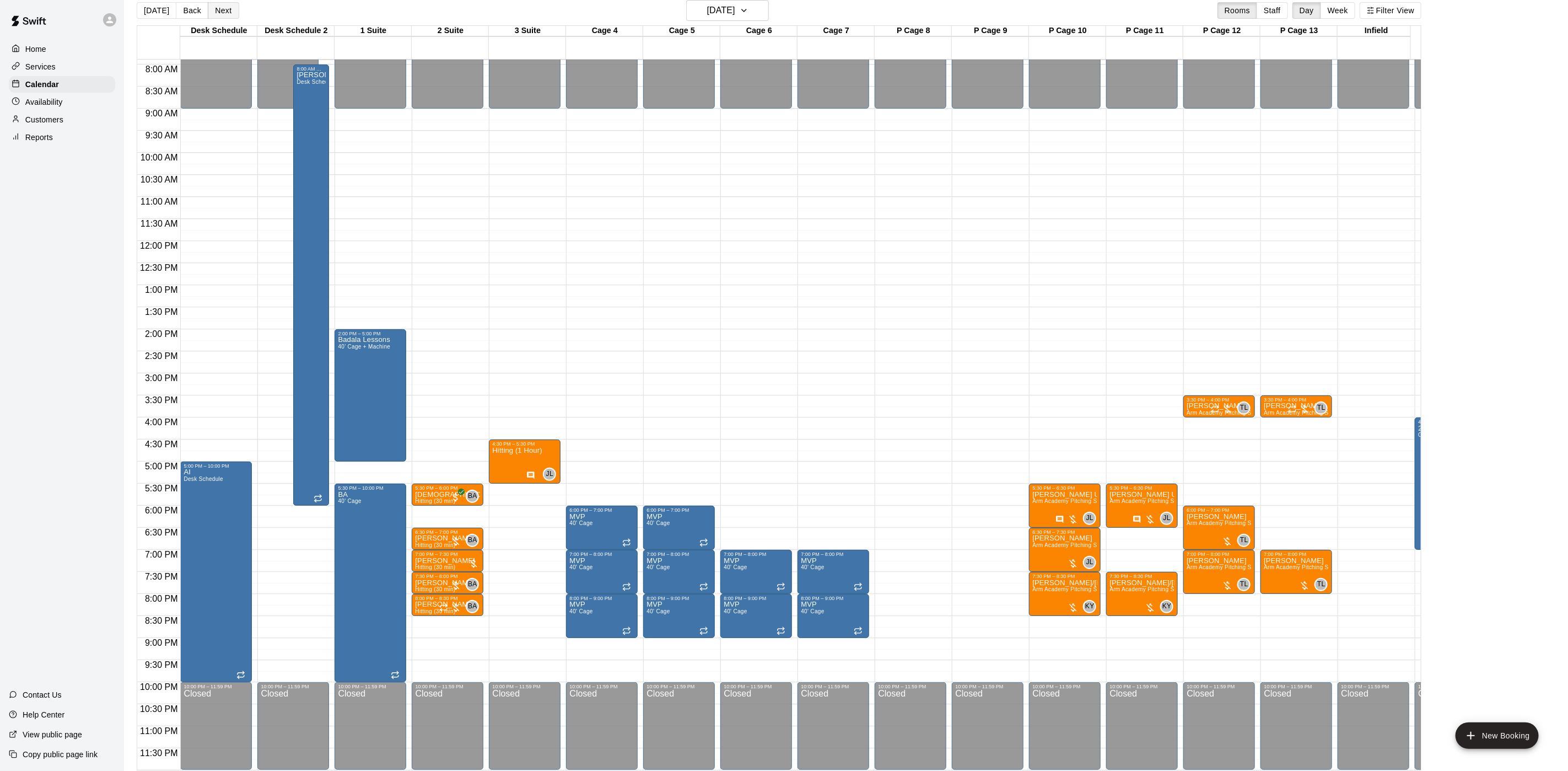
click at [217, 16] on button "Next" at bounding box center [223, 10] width 31 height 16
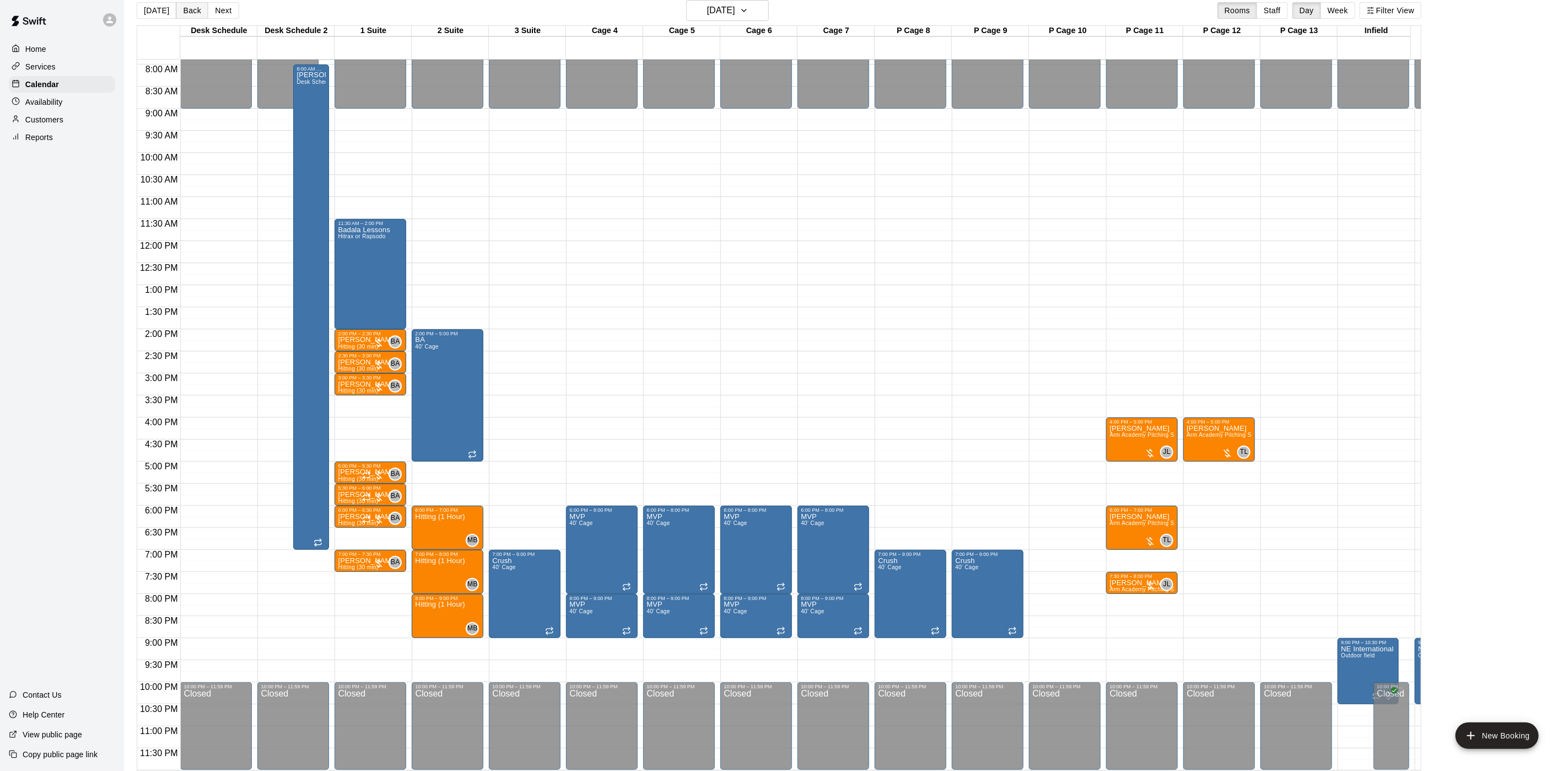
click at [197, 16] on button "Back" at bounding box center [192, 10] width 33 height 16
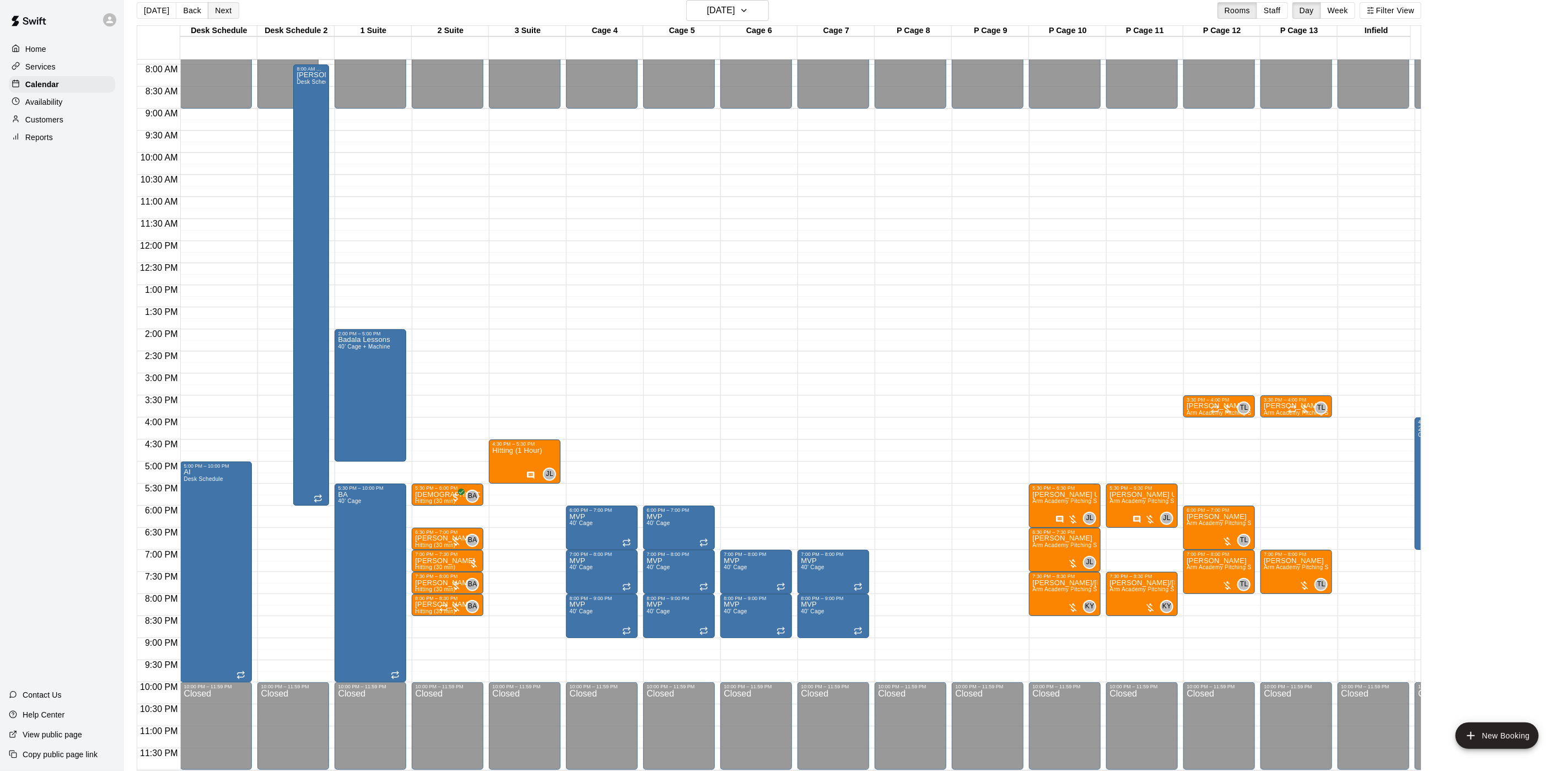
click at [218, 13] on button "Next" at bounding box center [223, 10] width 31 height 16
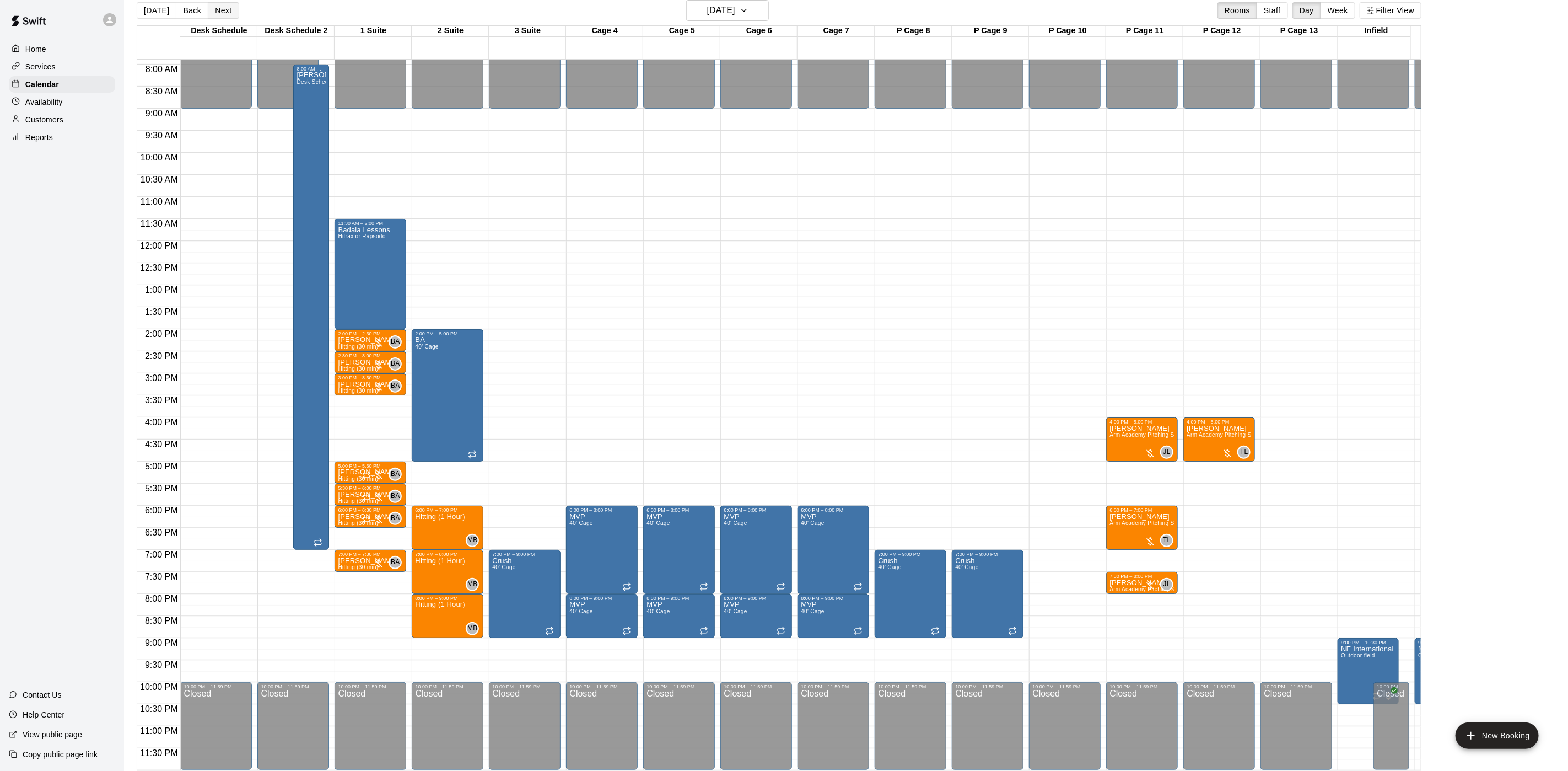
click at [220, 10] on button "Next" at bounding box center [223, 10] width 31 height 16
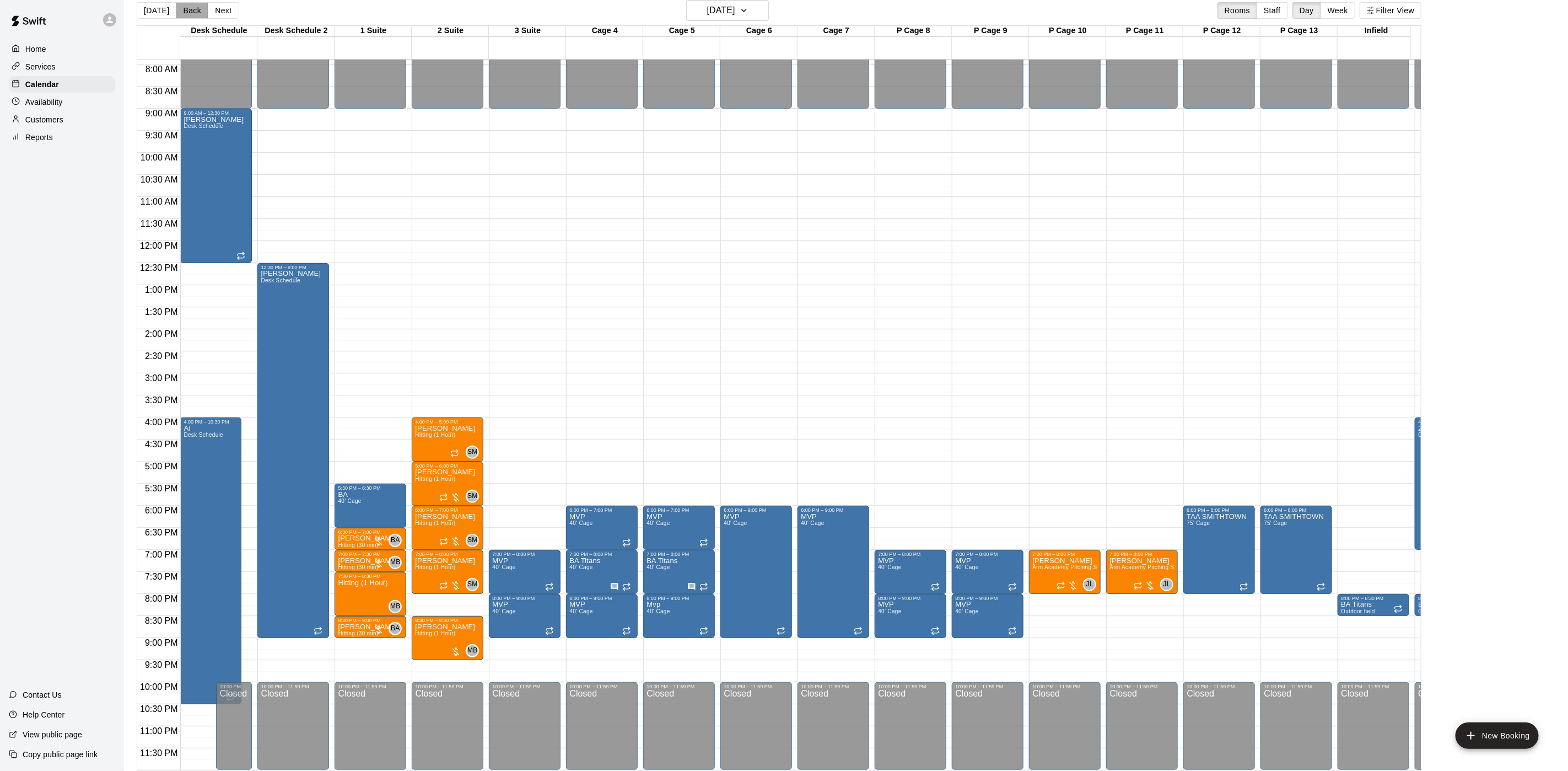
click at [191, 12] on button "Back" at bounding box center [192, 10] width 33 height 16
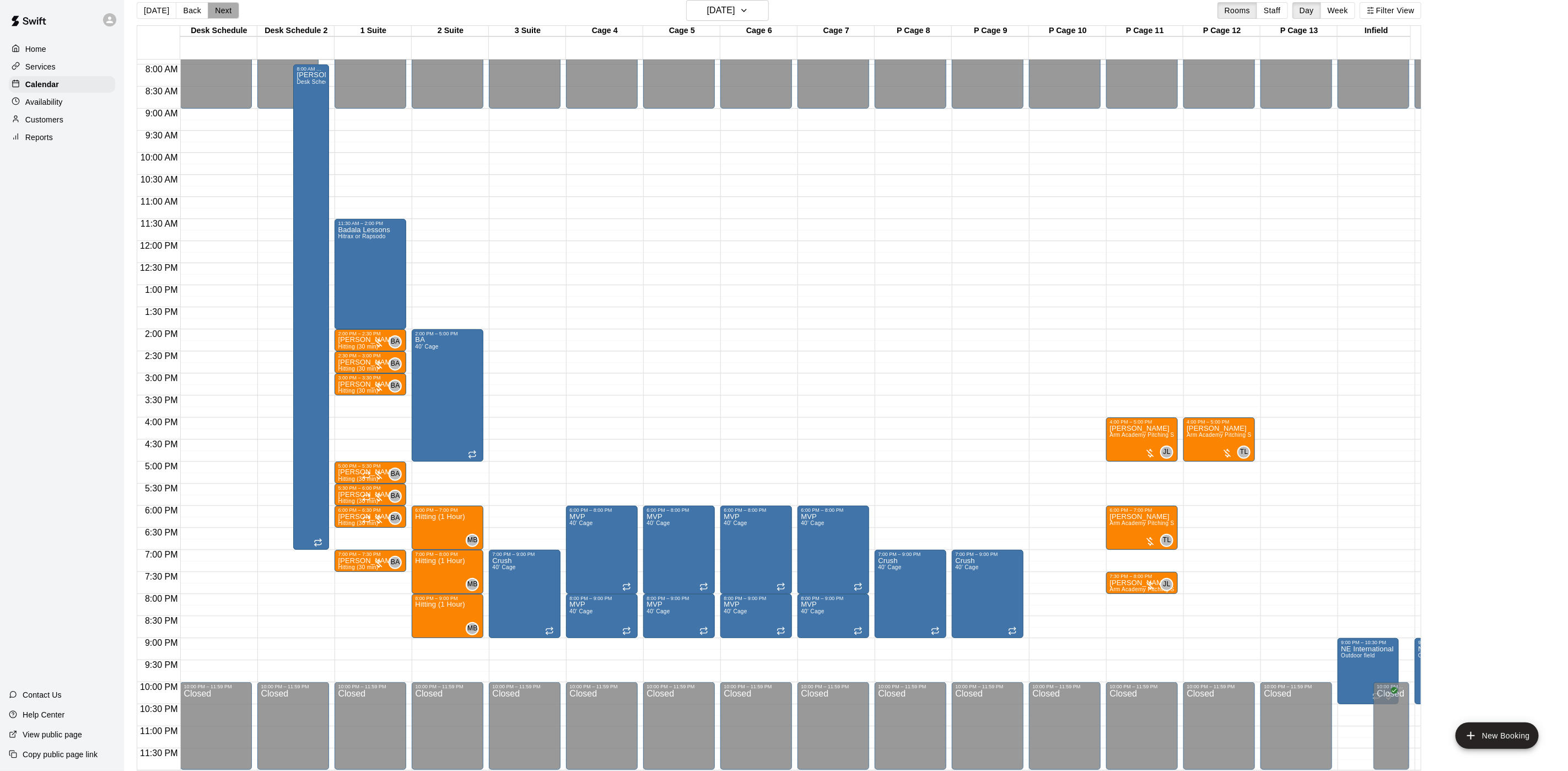
click at [228, 10] on button "Next" at bounding box center [223, 10] width 31 height 16
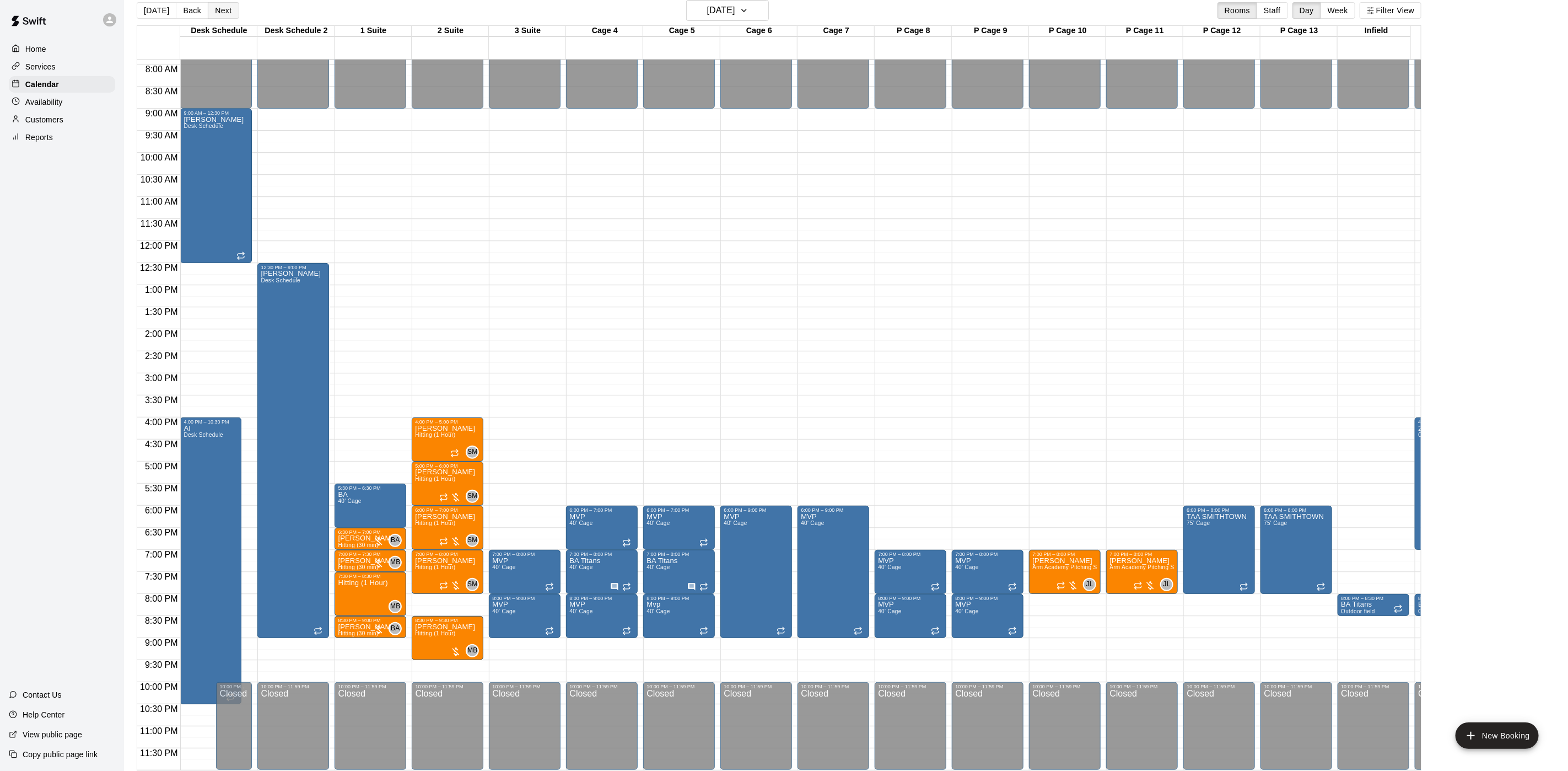
click at [228, 10] on button "Next" at bounding box center [223, 10] width 31 height 16
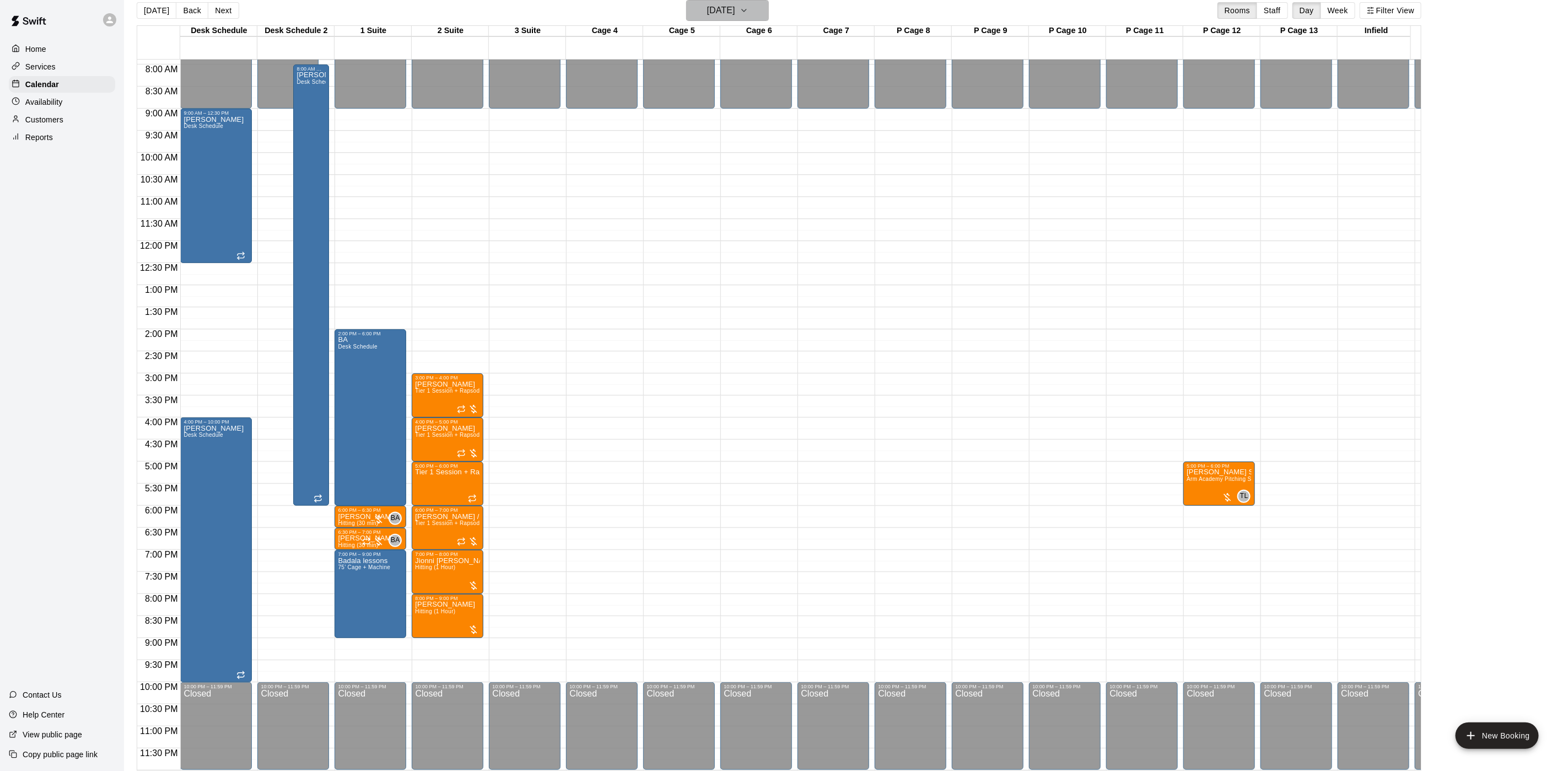
click at [707, 12] on h6 "Friday Sep 26" at bounding box center [721, 10] width 28 height 16
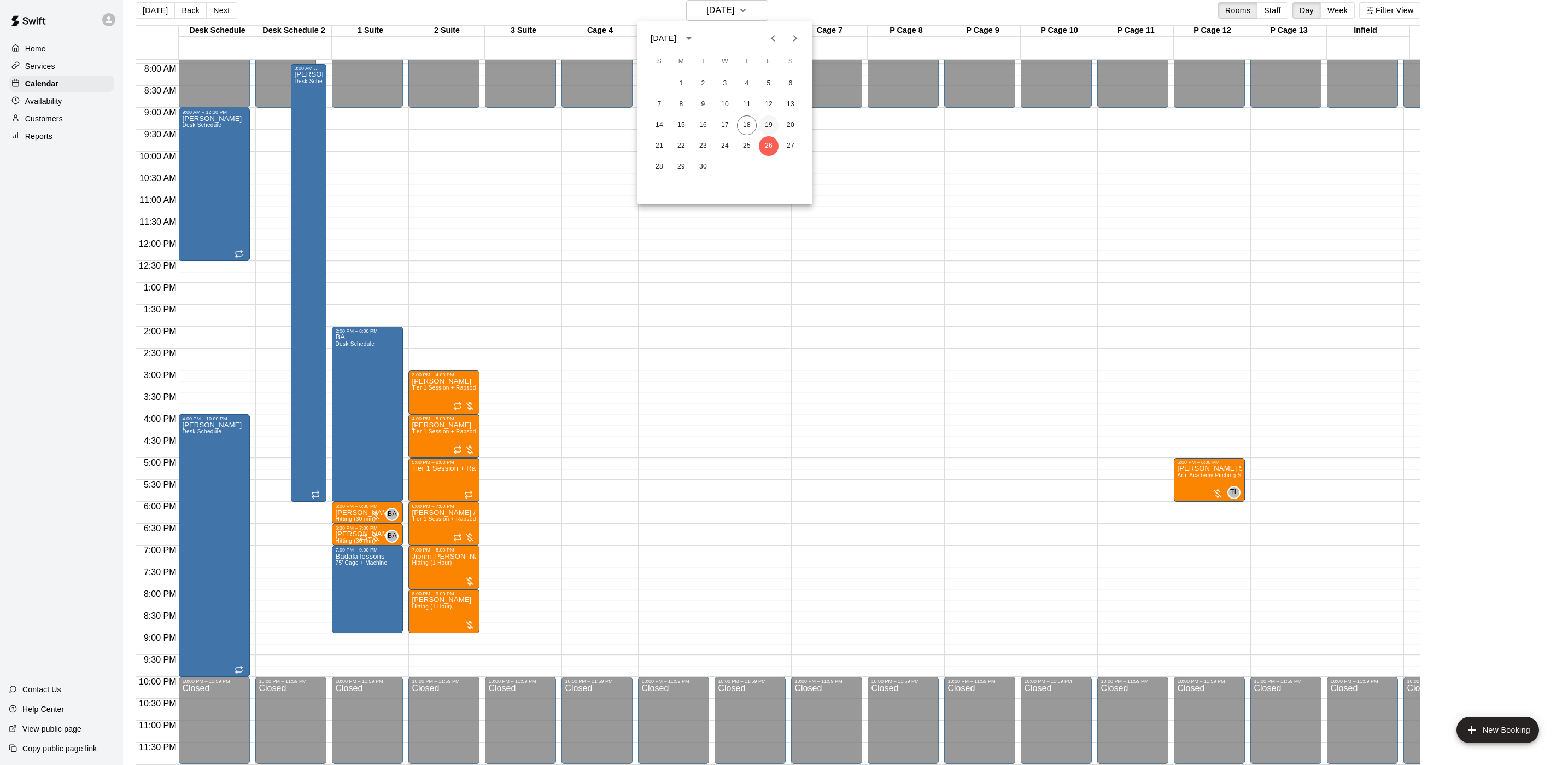
click at [765, 125] on button "19" at bounding box center [768, 125] width 19 height 19
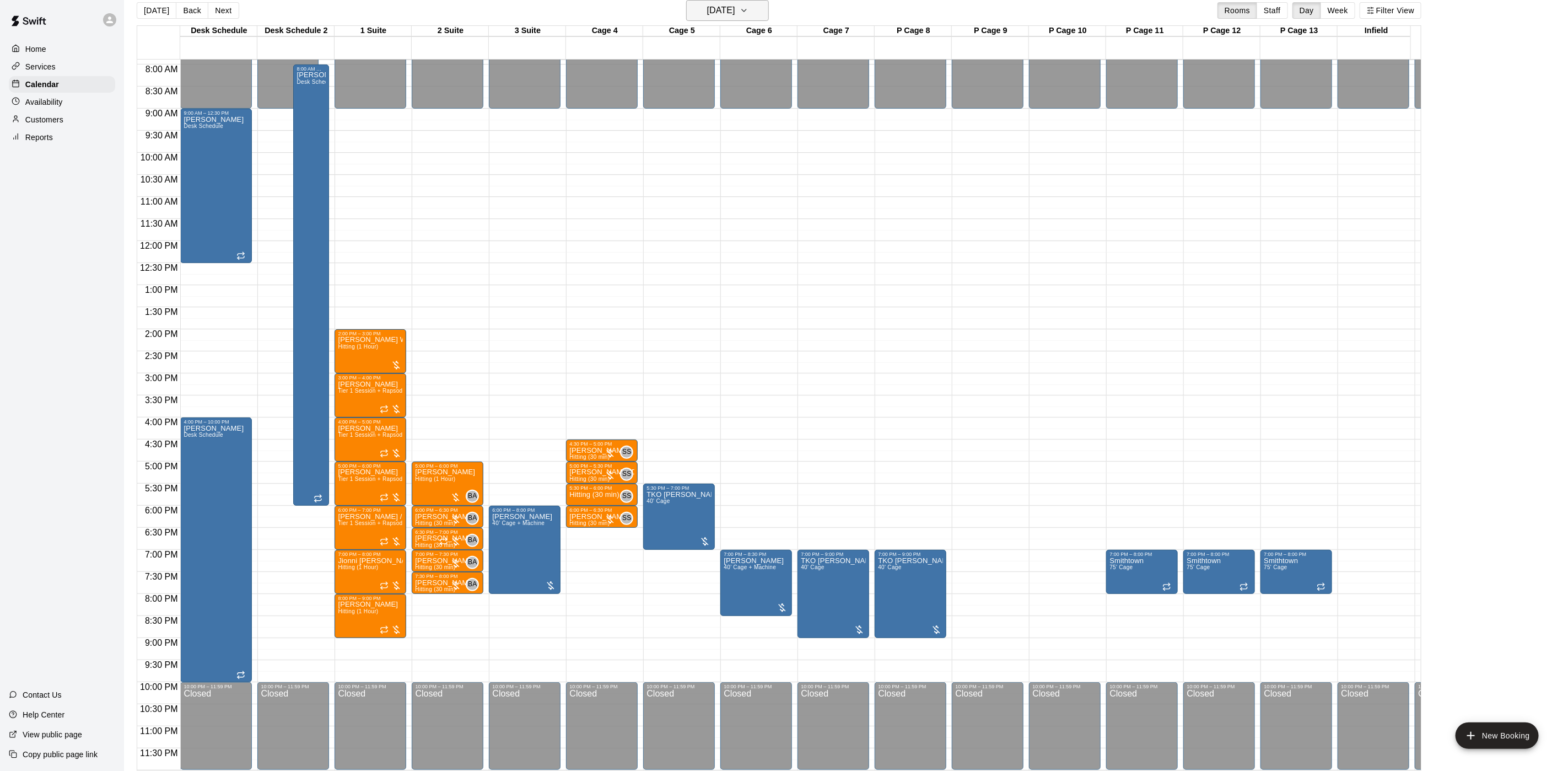
click at [716, 15] on h6 "[DATE]" at bounding box center [721, 10] width 28 height 16
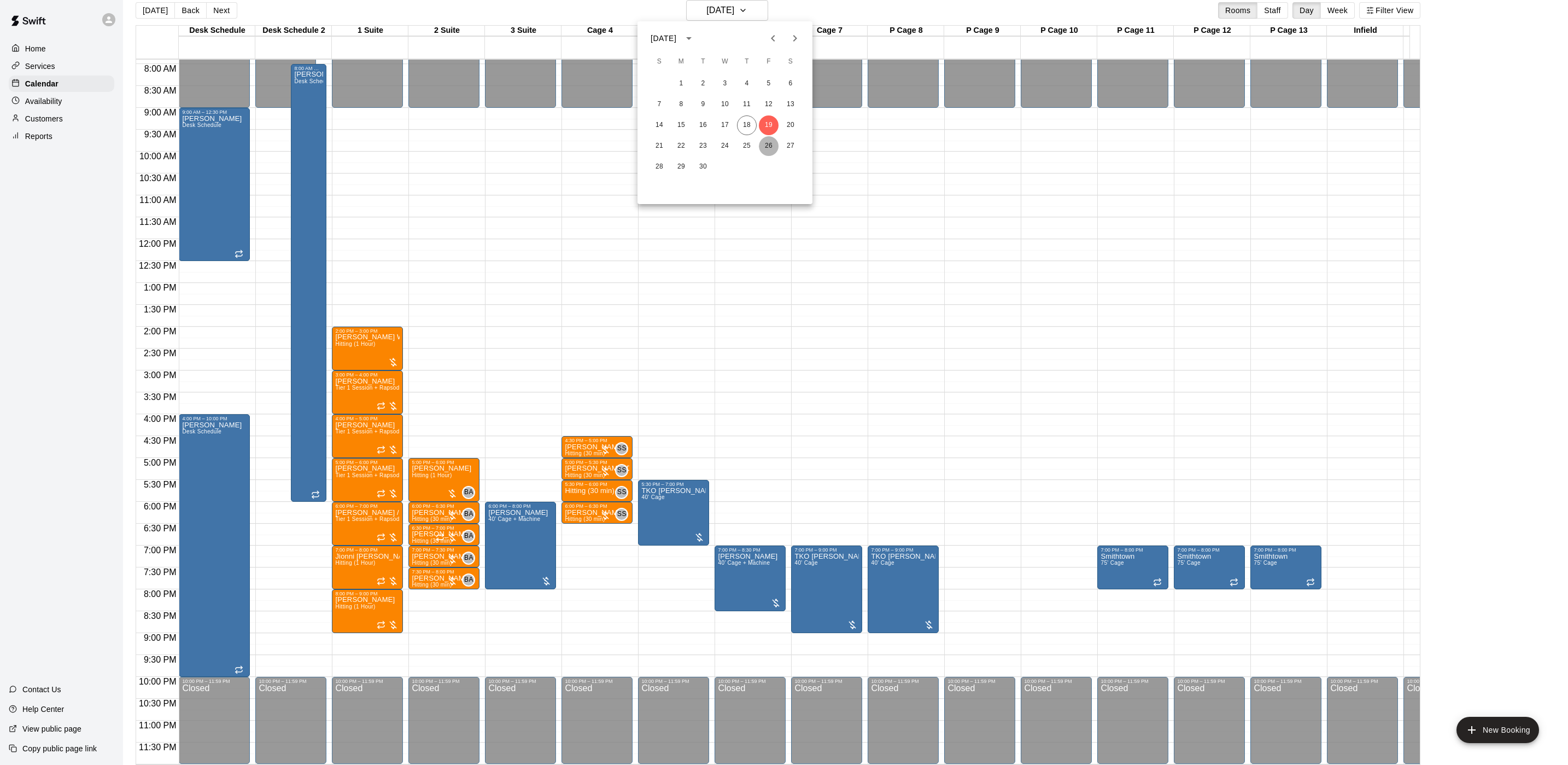
click at [763, 143] on button "26" at bounding box center [768, 146] width 19 height 19
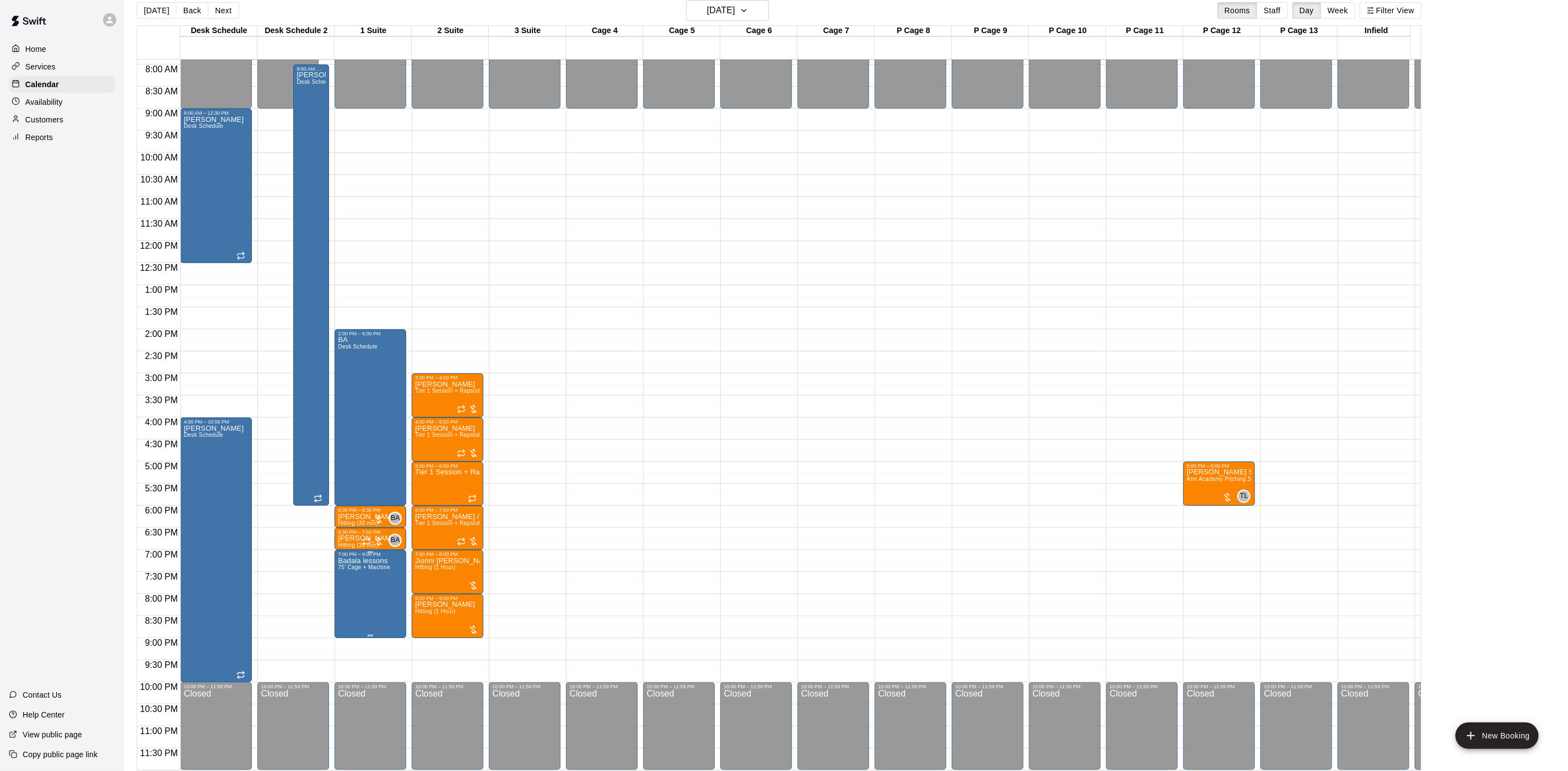
click at [359, 564] on span "75’ Cage + Machine" at bounding box center [364, 567] width 52 height 6
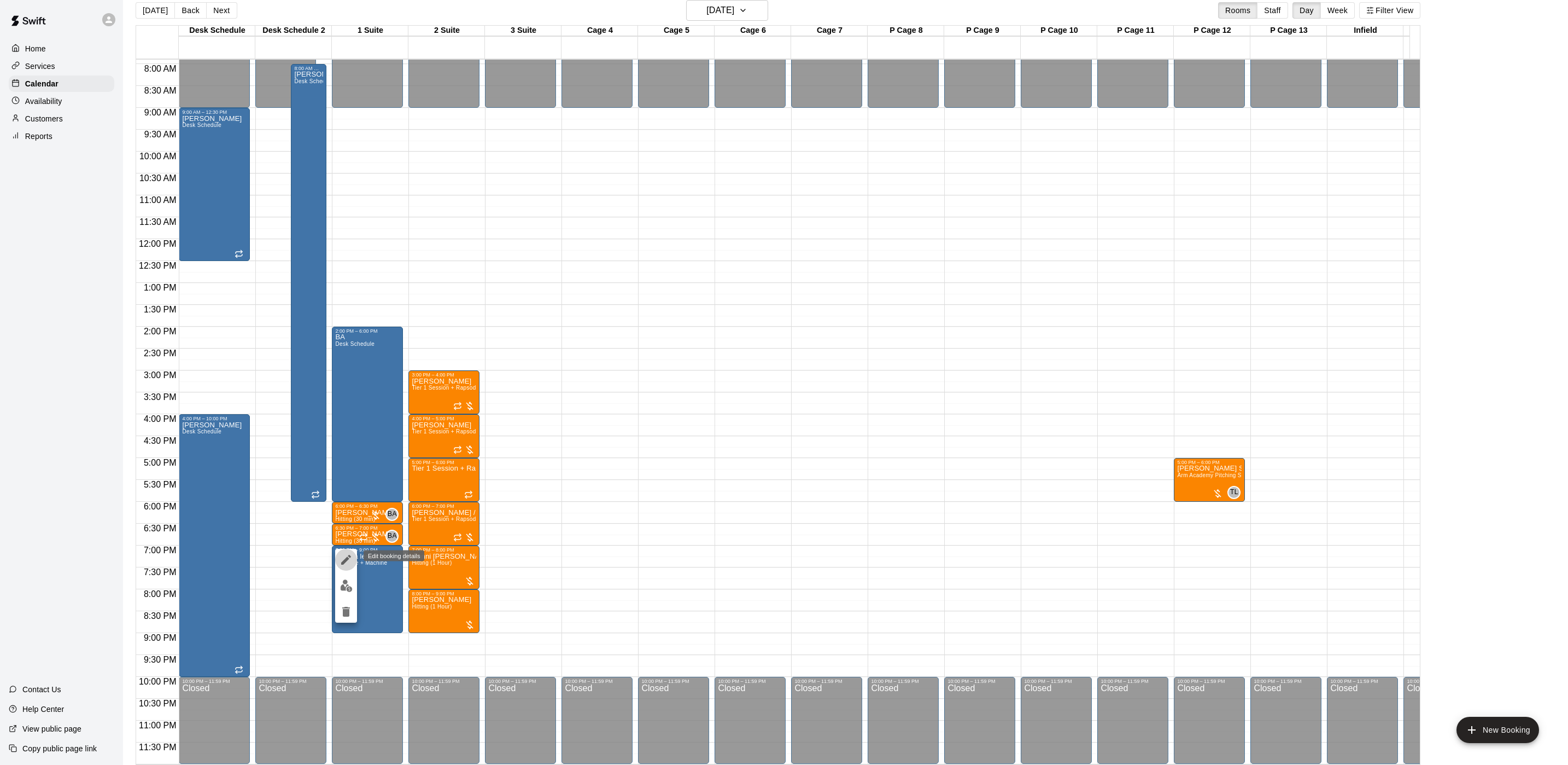
click at [346, 556] on icon "edit" at bounding box center [346, 560] width 13 height 13
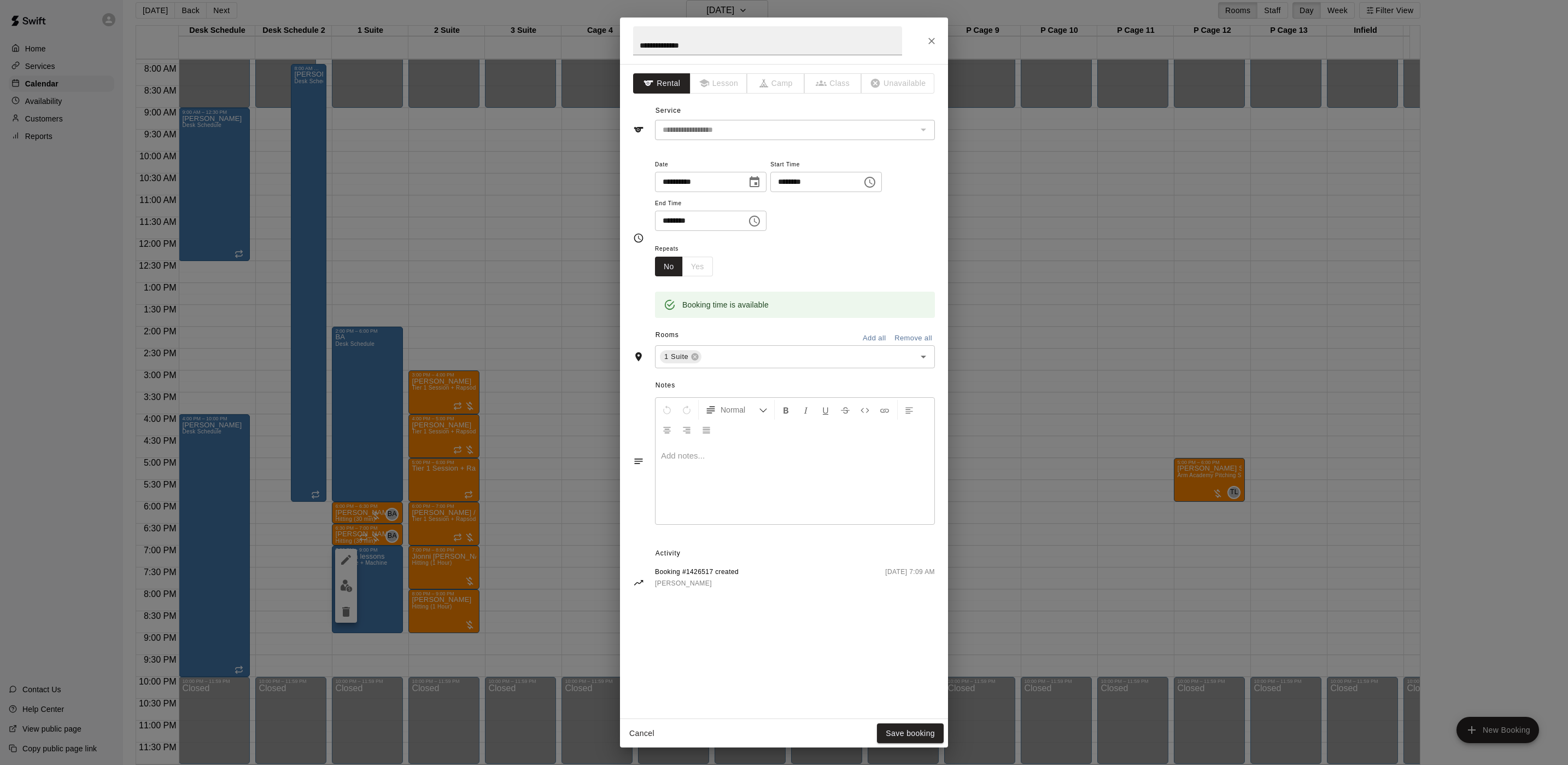
click at [581, 223] on div "**********" at bounding box center [784, 382] width 1568 height 765
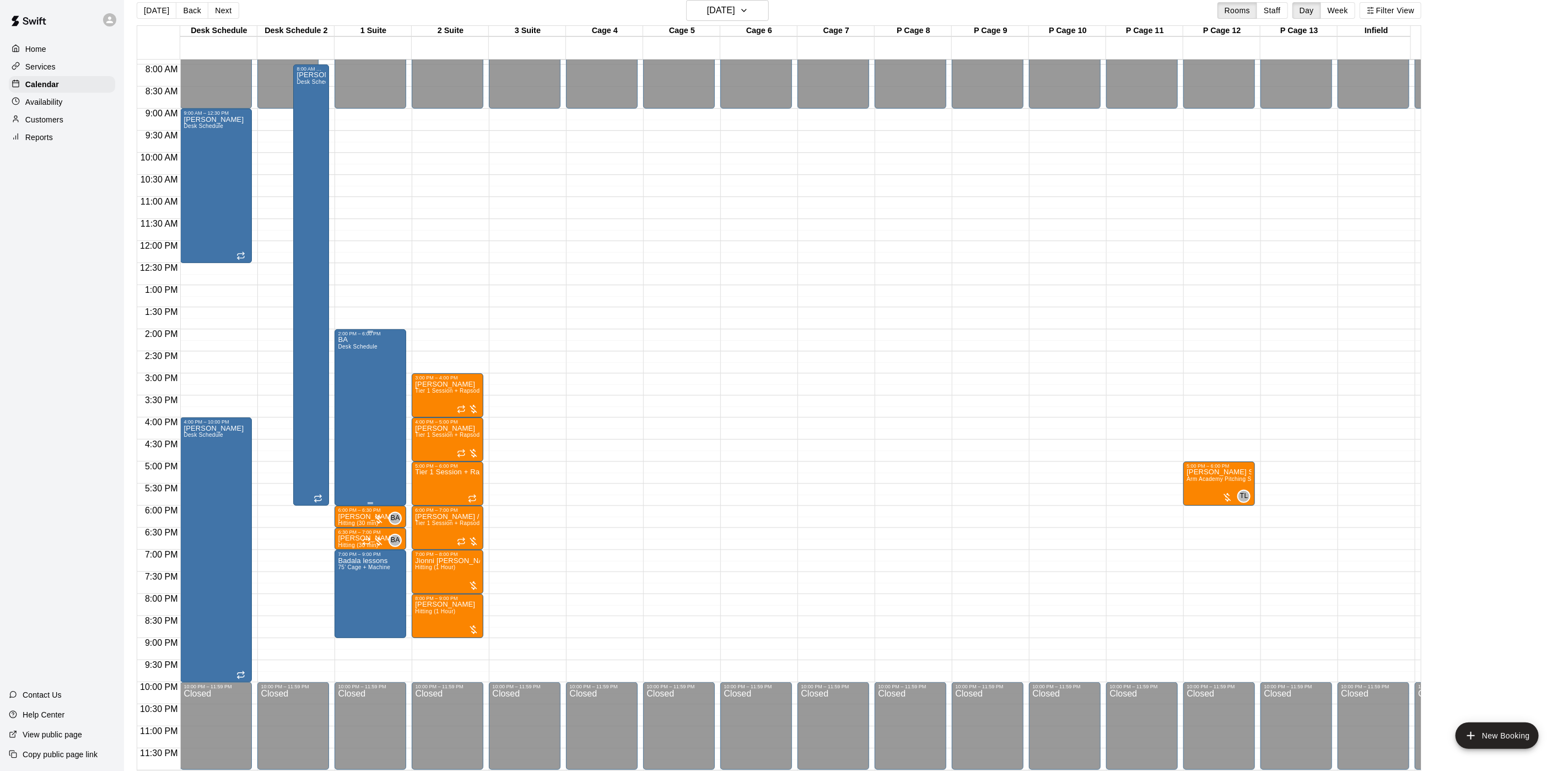
click at [378, 392] on div "BA Desk Schedule" at bounding box center [370, 721] width 65 height 771
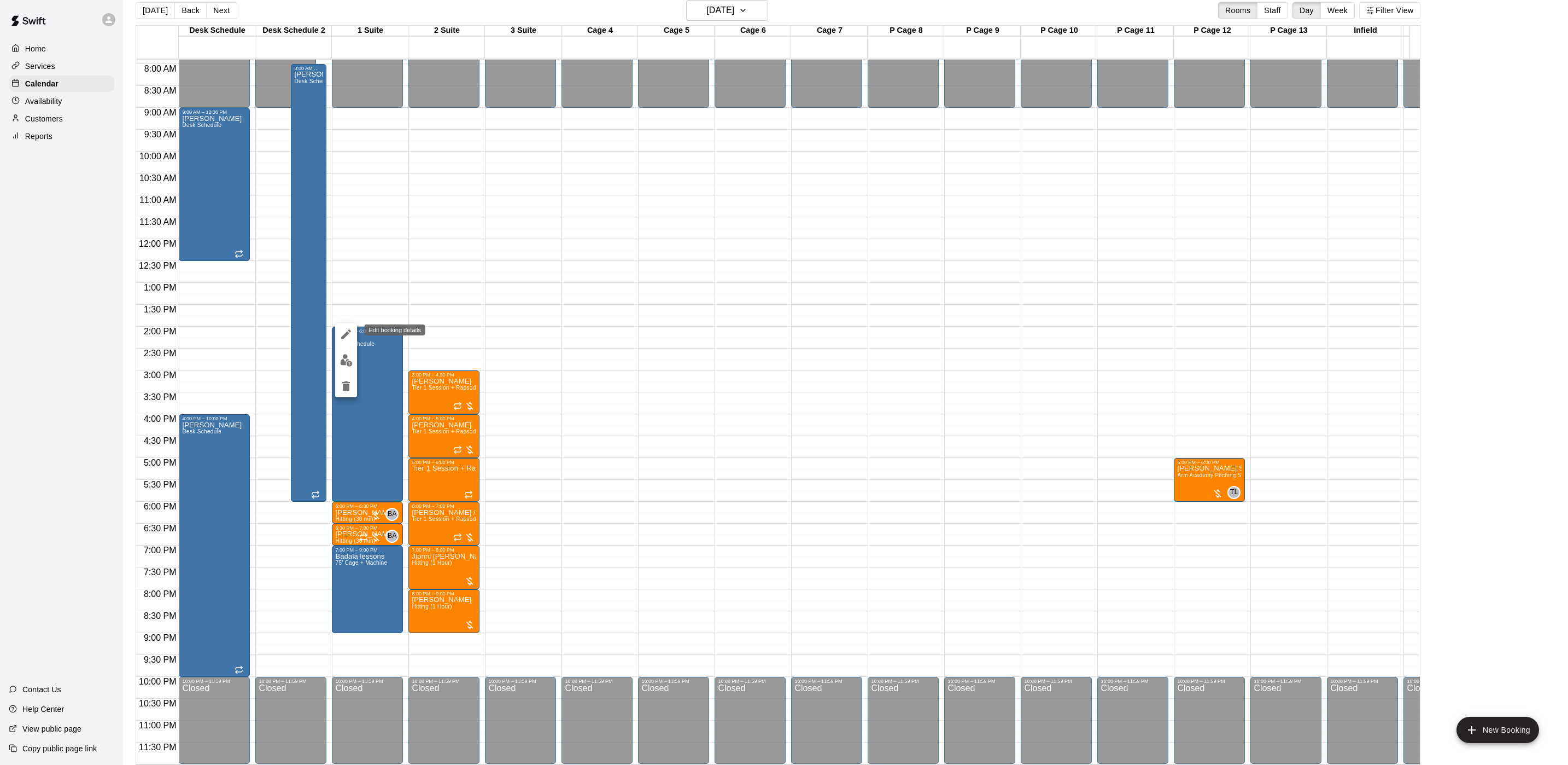
click at [354, 330] on button "edit" at bounding box center [346, 335] width 22 height 22
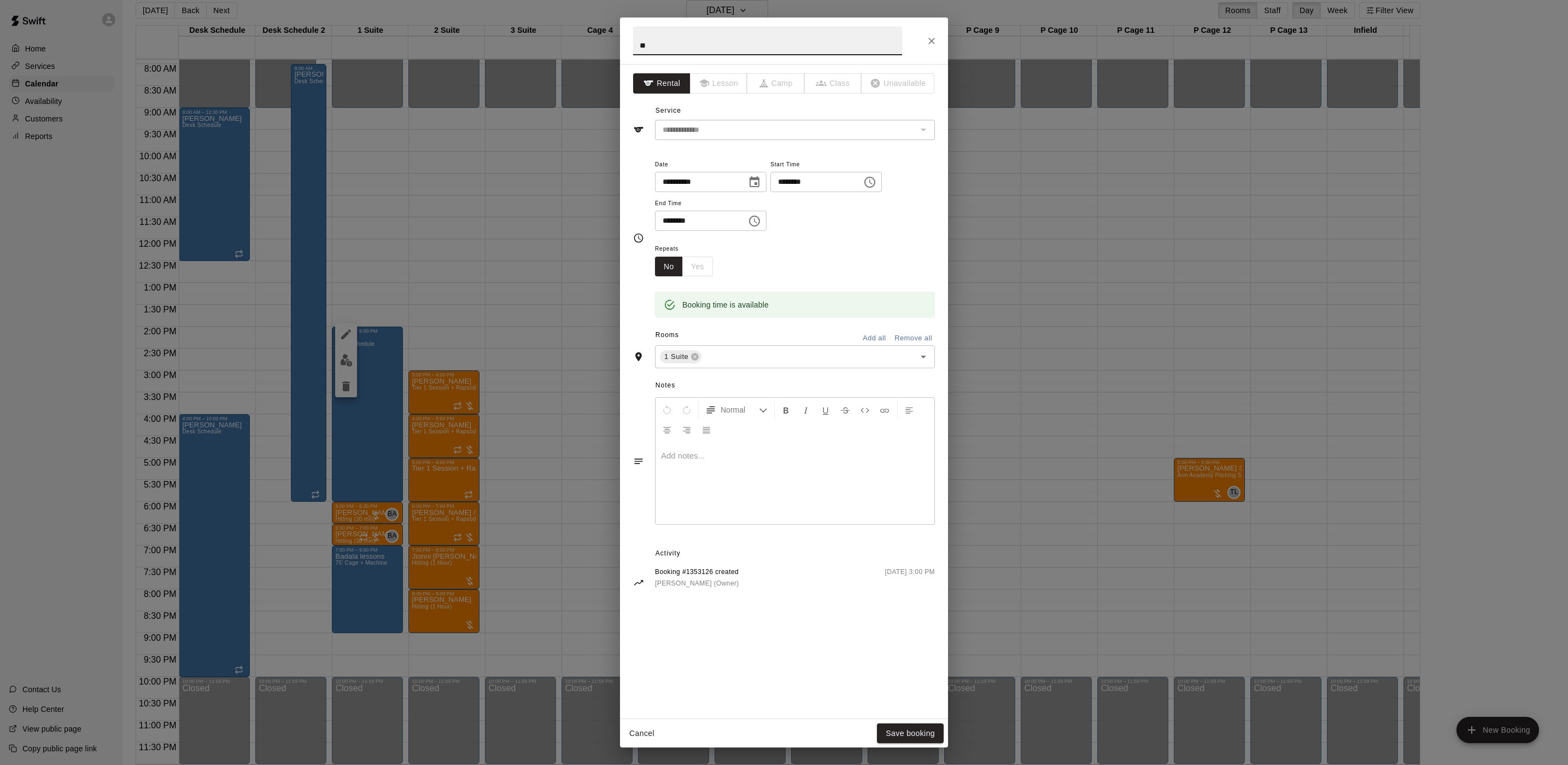
click at [666, 217] on input "********" at bounding box center [697, 220] width 84 height 20
type input "********"
click at [919, 637] on button "Save booking" at bounding box center [910, 733] width 67 height 20
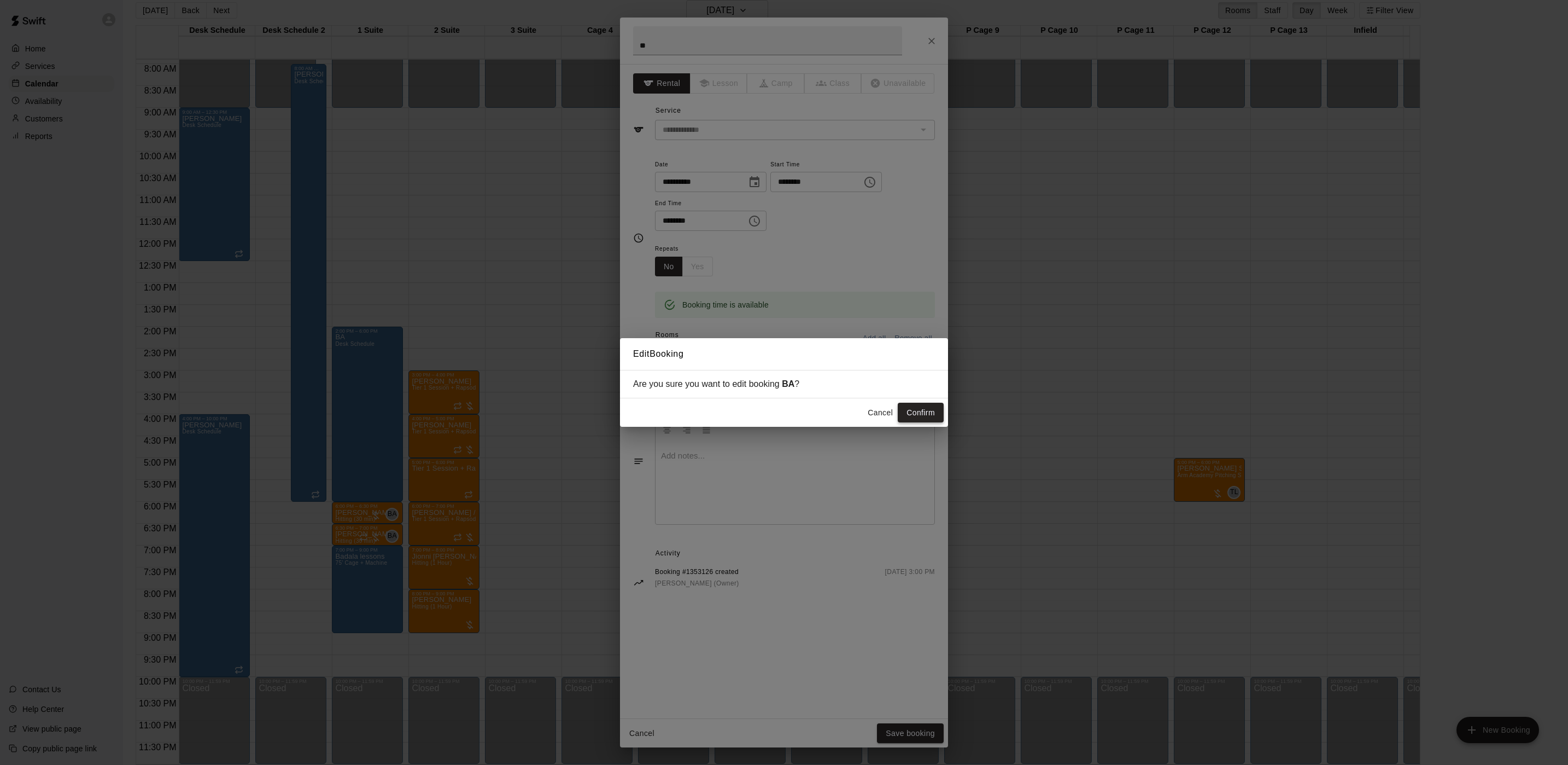
click at [913, 409] on button "Confirm" at bounding box center [920, 413] width 46 height 20
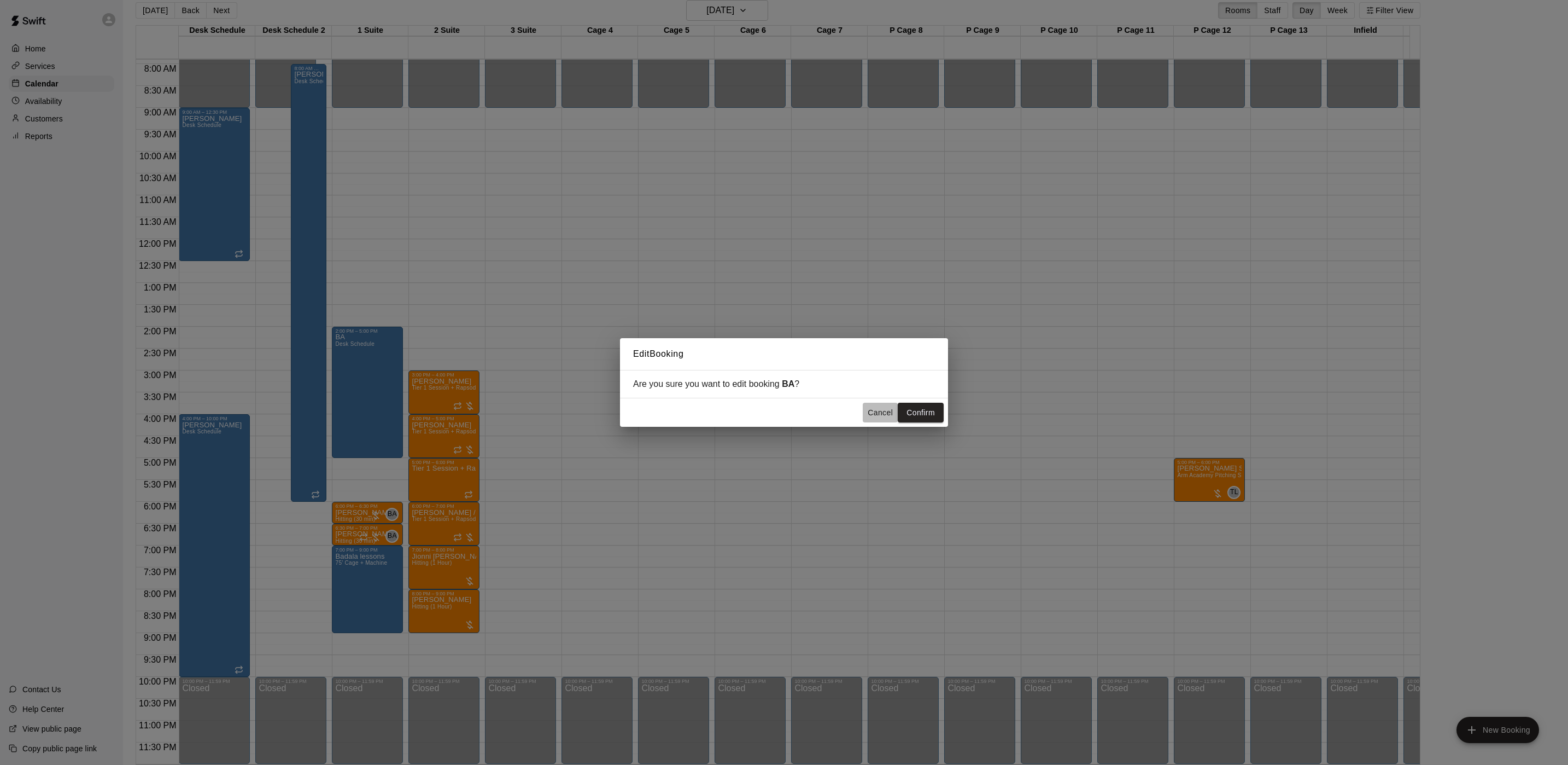
click at [871, 413] on button "Cancel" at bounding box center [880, 413] width 35 height 20
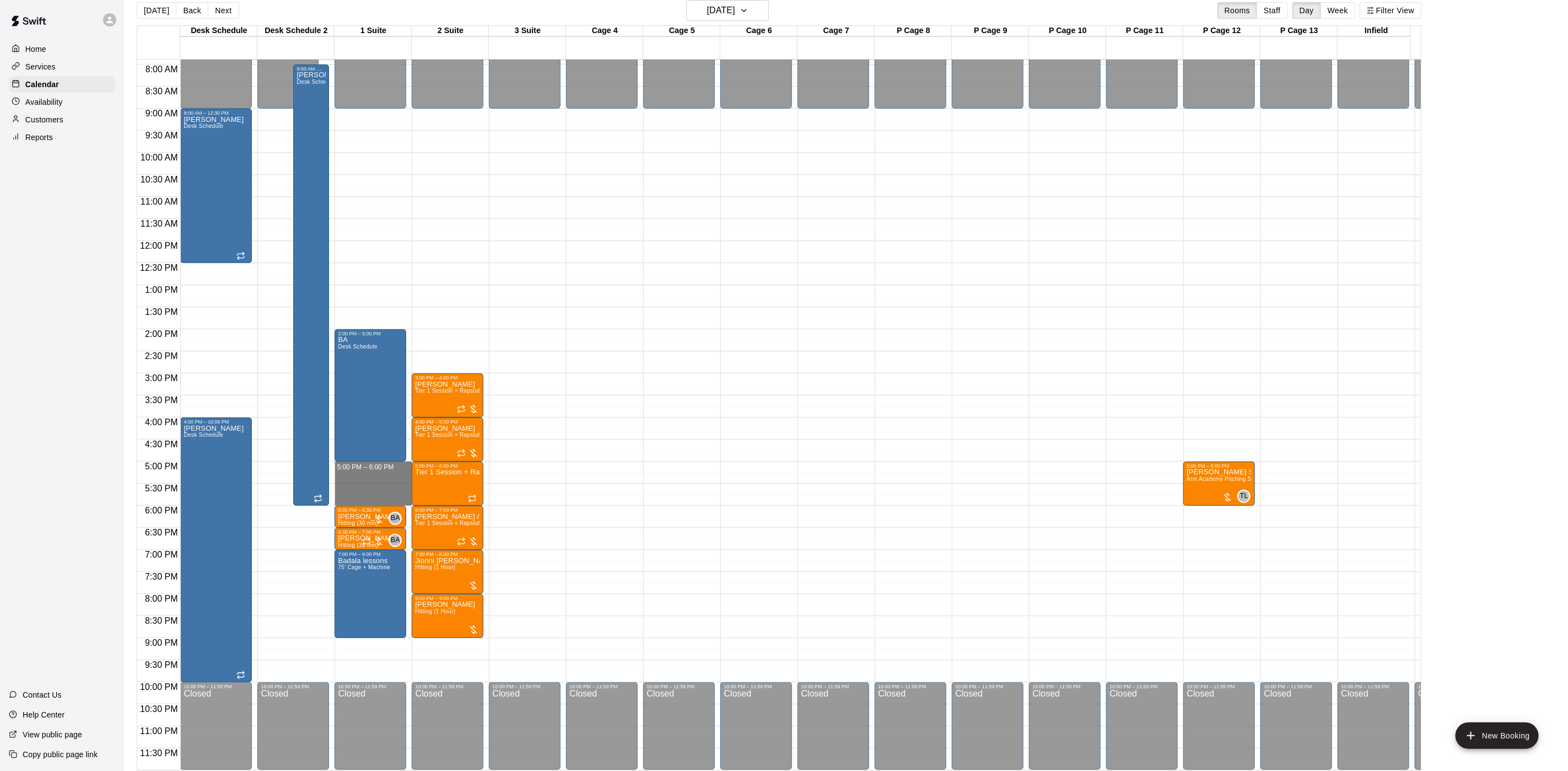
drag, startPoint x: 364, startPoint y: 454, endPoint x: 364, endPoint y: 483, distance: 29.0
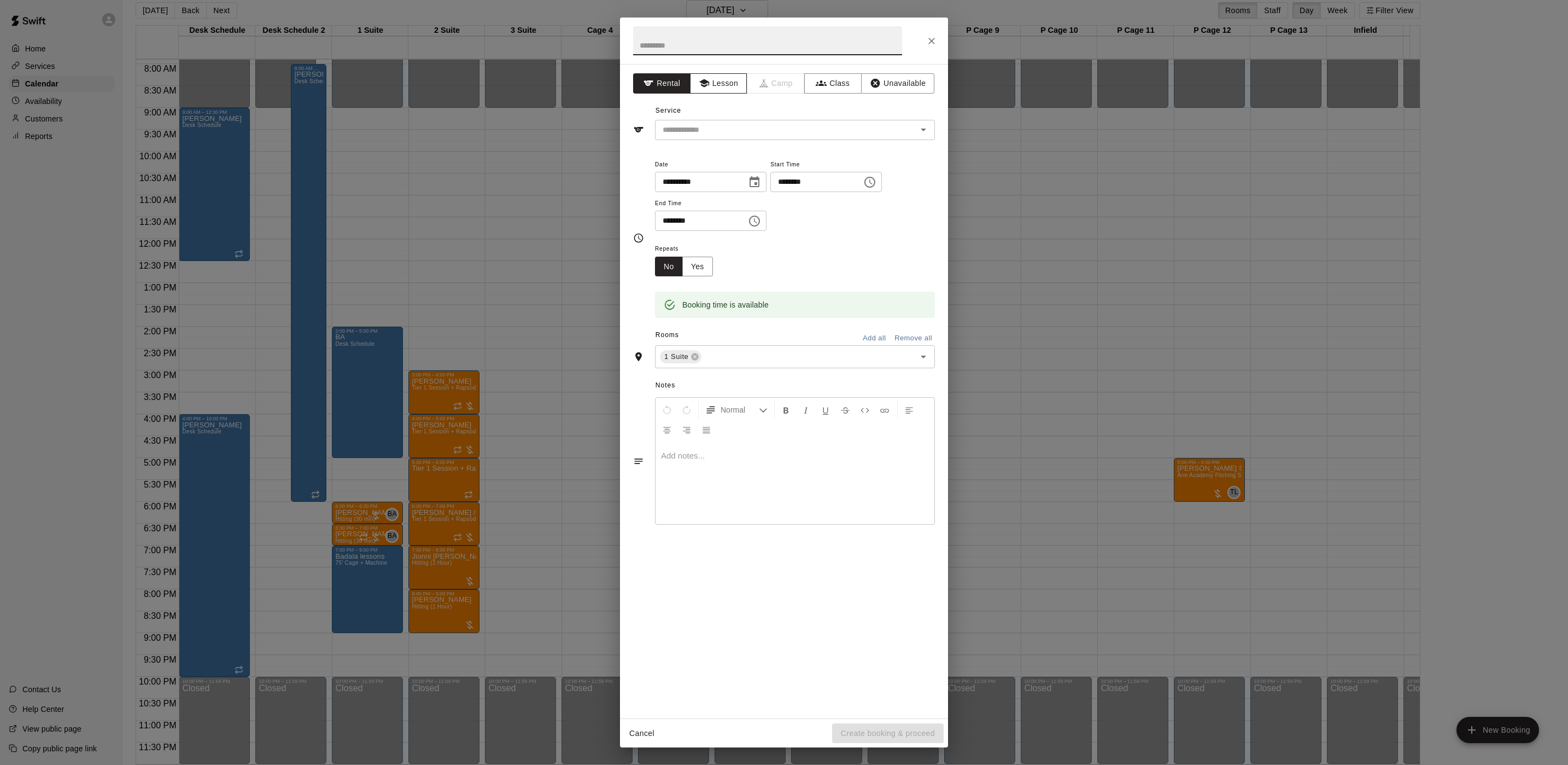
click at [718, 81] on button "Lesson" at bounding box center [718, 83] width 57 height 20
click at [696, 129] on input "text" at bounding box center [779, 129] width 241 height 14
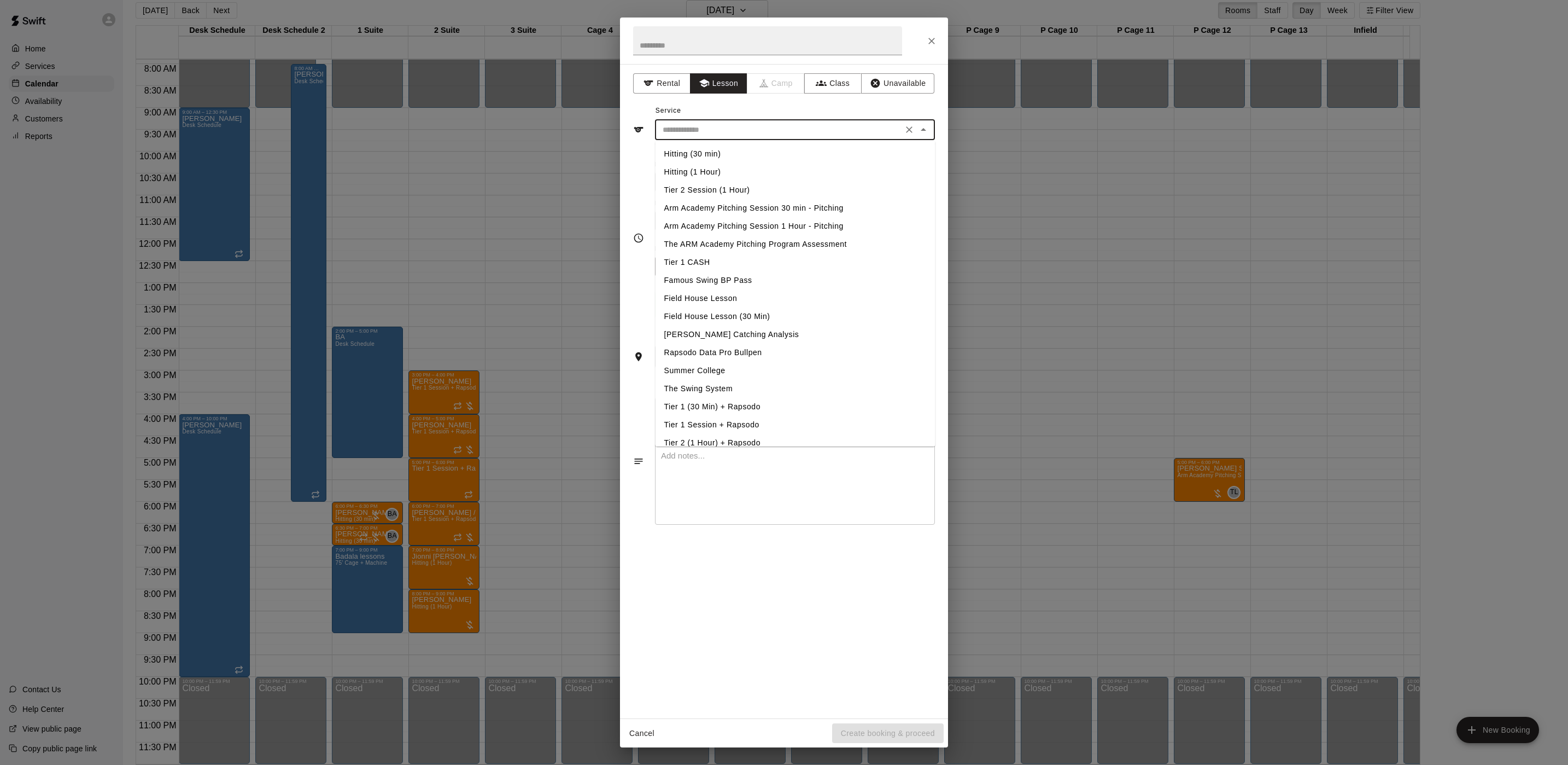
drag, startPoint x: 684, startPoint y: 161, endPoint x: 672, endPoint y: 162, distance: 12.0
click at [681, 163] on ul "Hitting (30 min) Hitting (1 Hour) Tier 2 Session (1 Hour) Arm Academy Pitching …" at bounding box center [795, 293] width 280 height 306
click at [673, 166] on li "Hitting (1 Hour)" at bounding box center [795, 172] width 280 height 18
type input "**********"
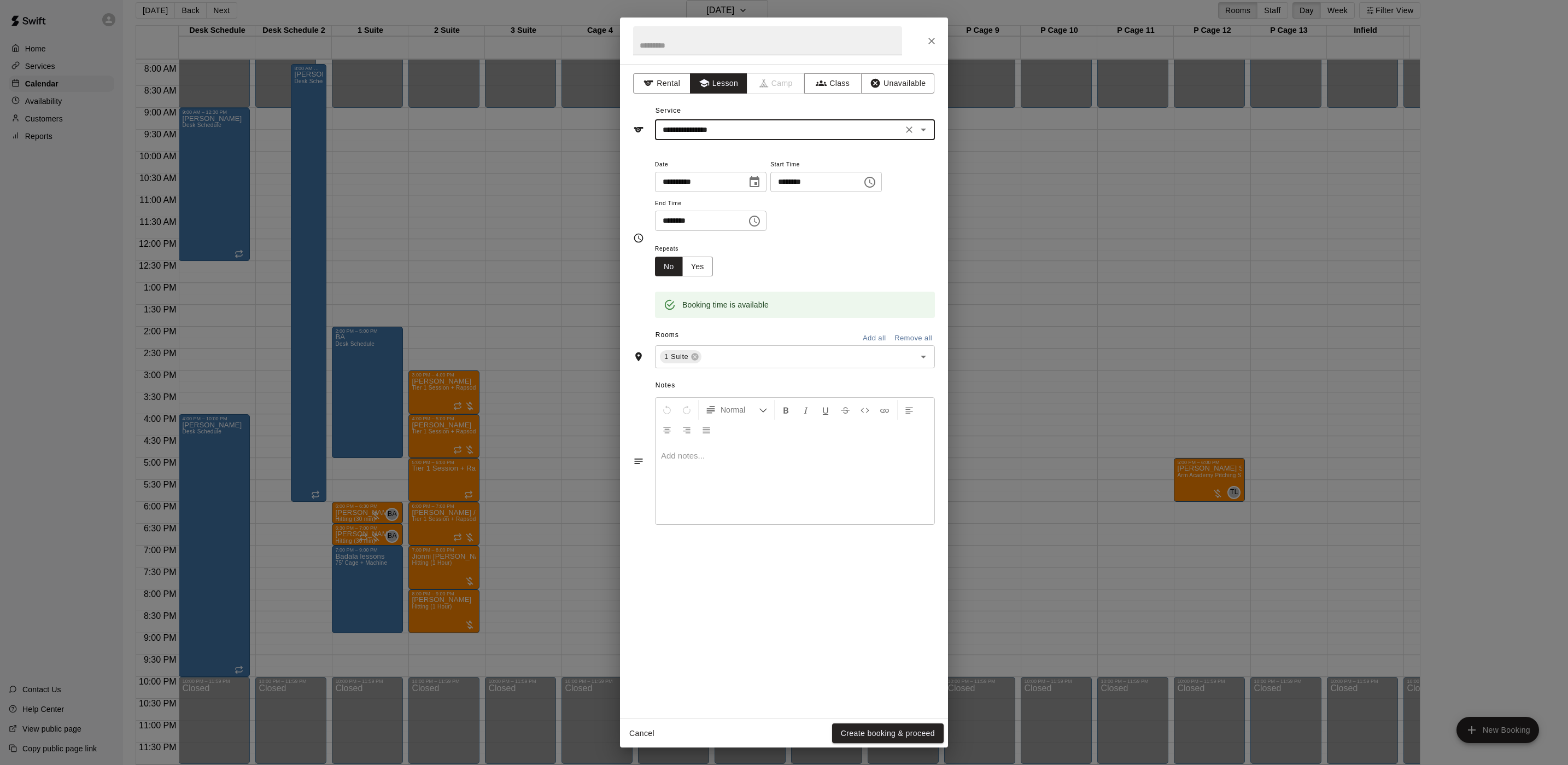
drag, startPoint x: 907, startPoint y: 729, endPoint x: 853, endPoint y: 690, distance: 66.6
click at [907, 637] on button "Create booking & proceed" at bounding box center [888, 733] width 112 height 20
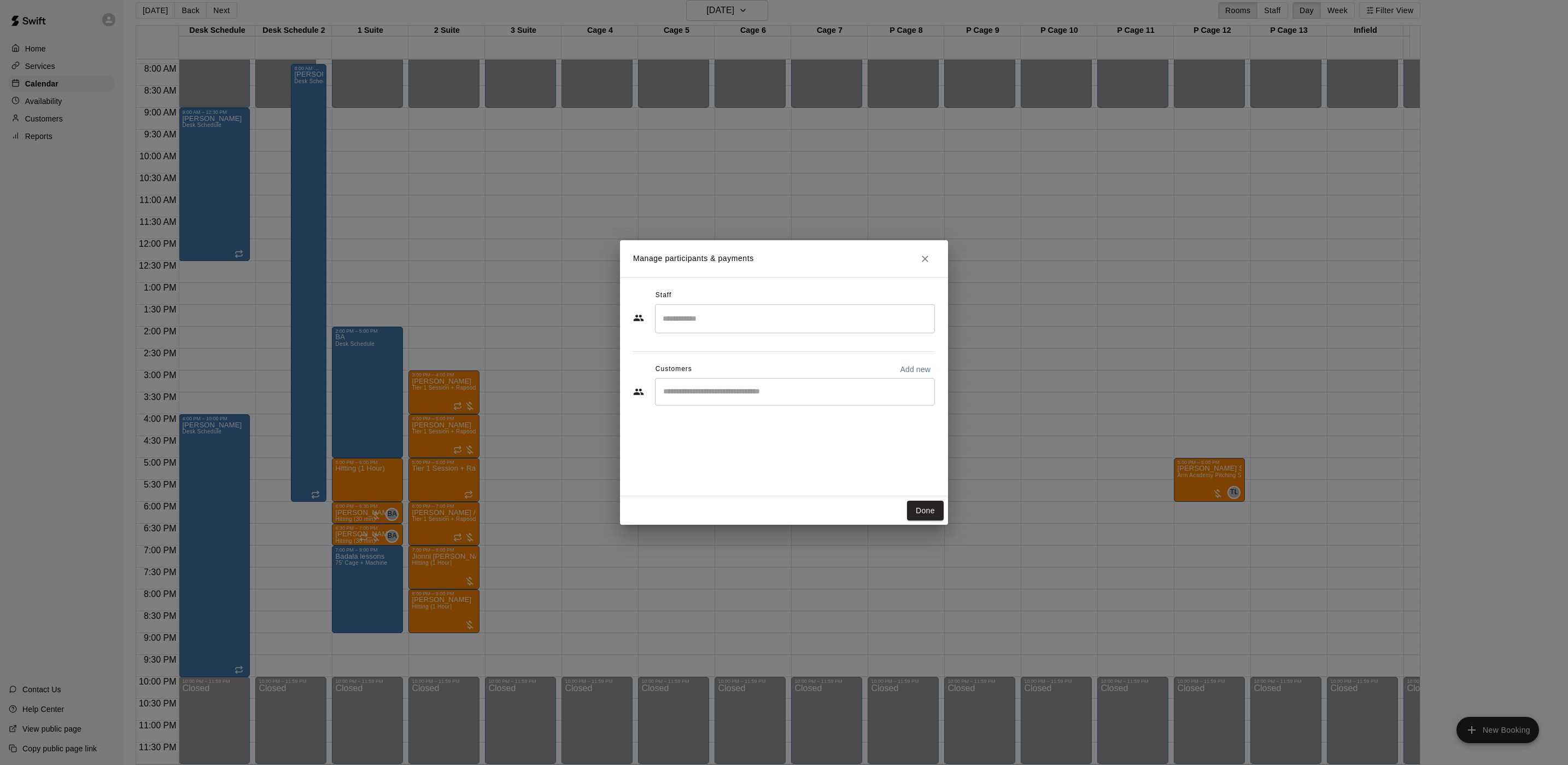
click at [714, 397] on div "​" at bounding box center [794, 392] width 280 height 27
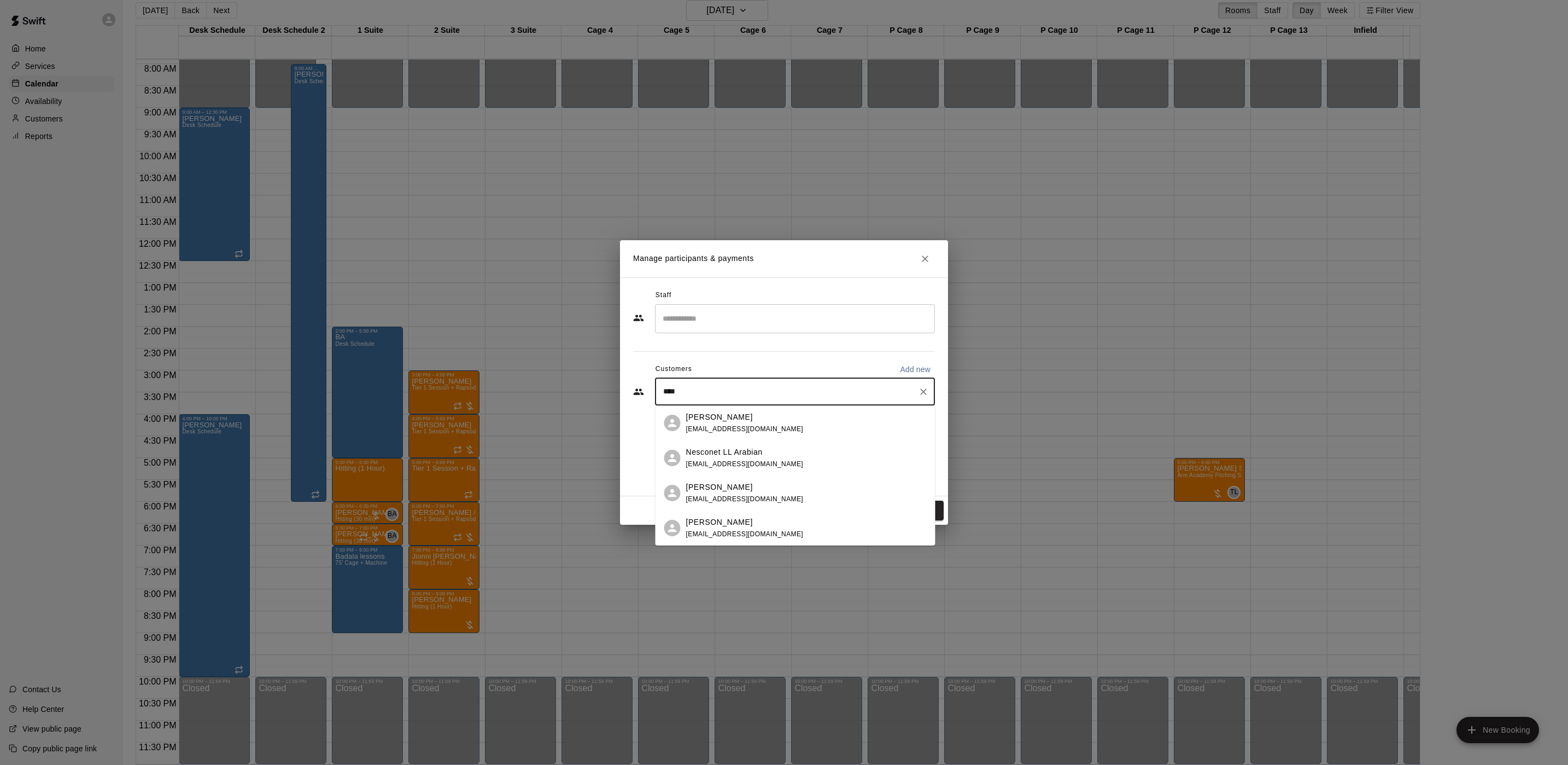
type input "*****"
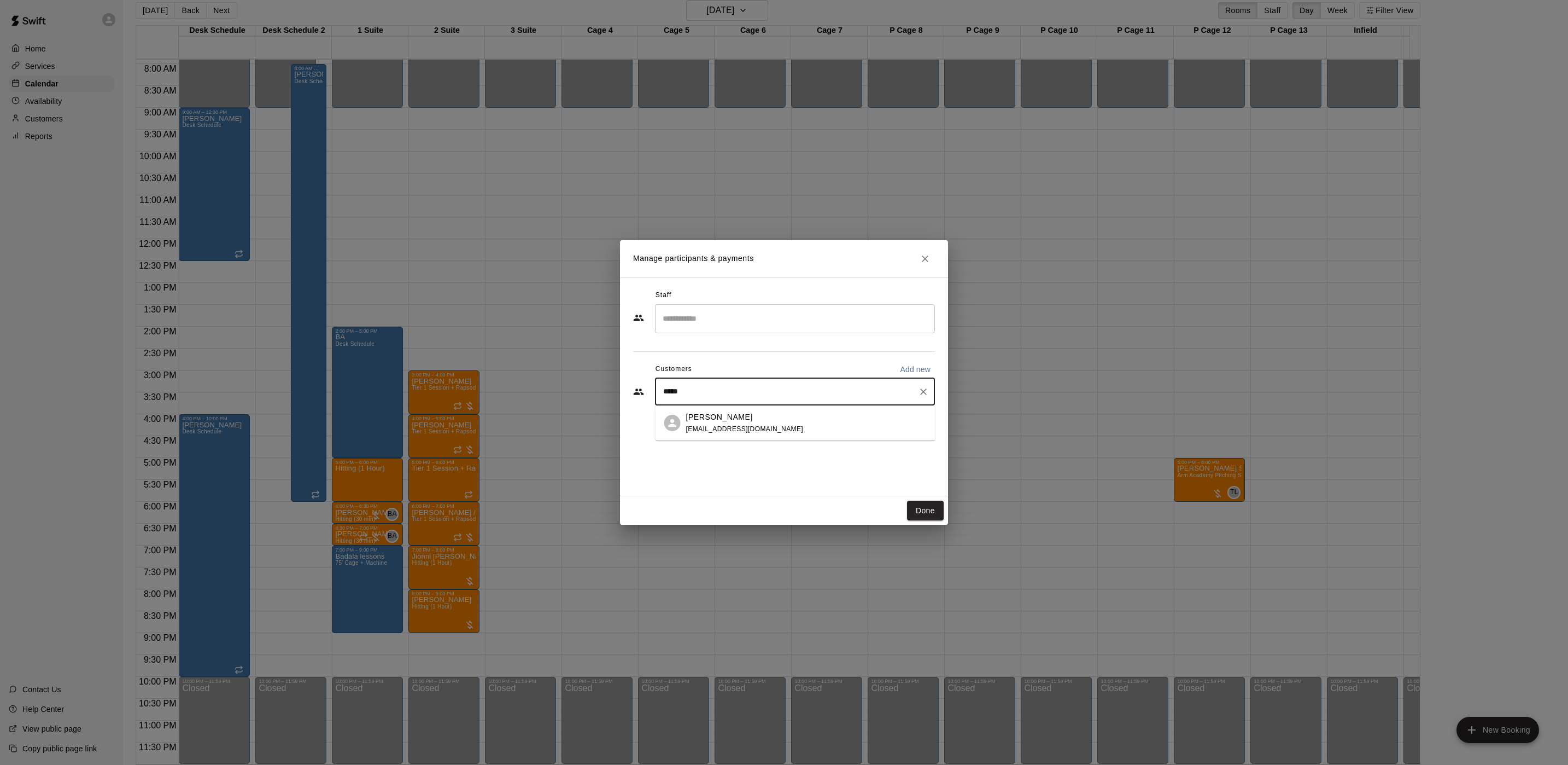
click at [724, 432] on span "ritadomato26@gmail.com" at bounding box center [744, 429] width 118 height 8
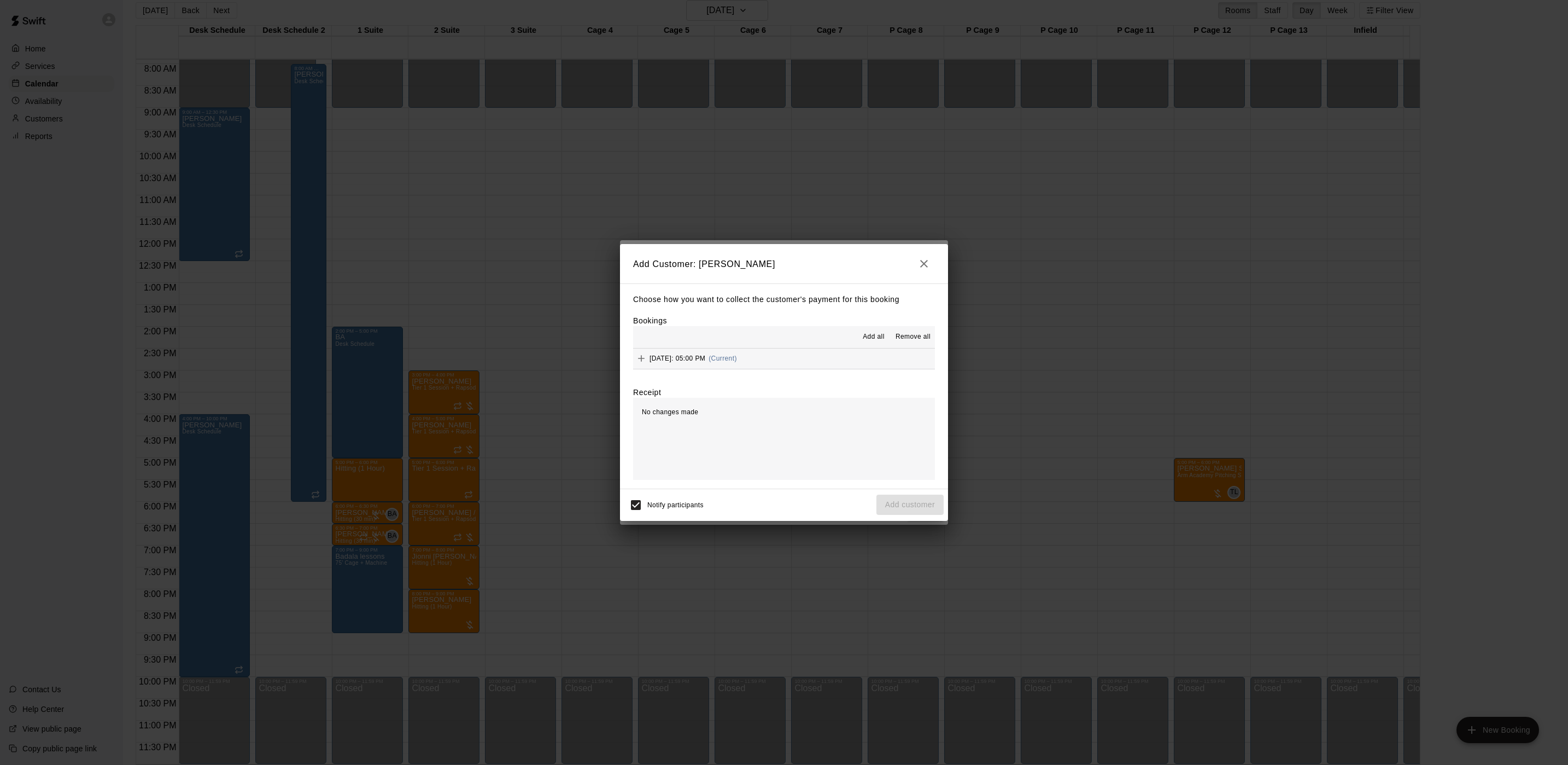
click at [787, 352] on button "Friday, September 26: 05:00 PM (Current)" at bounding box center [784, 358] width 302 height 20
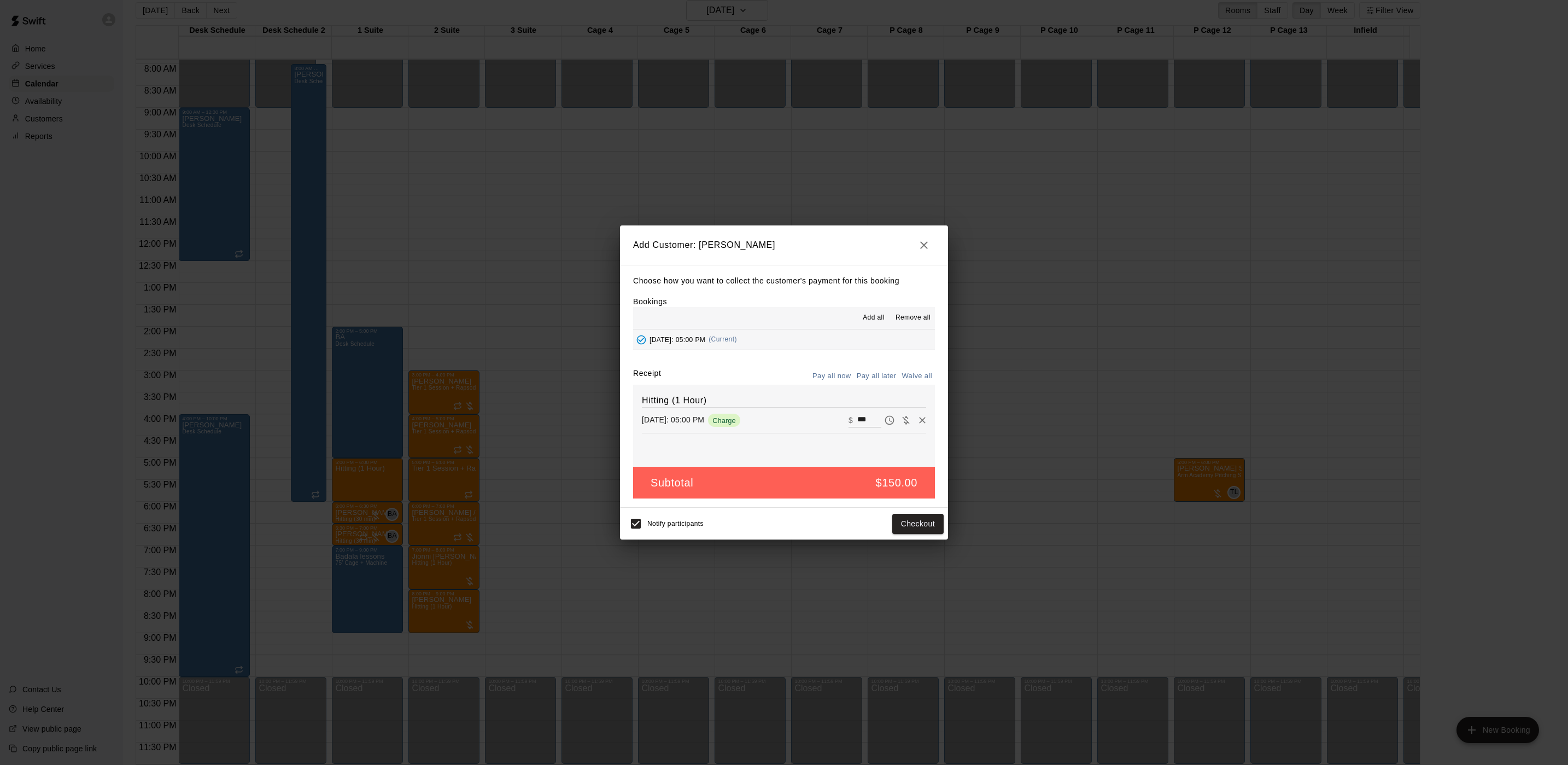
click at [870, 376] on button "Pay all later" at bounding box center [877, 376] width 45 height 17
click at [907, 519] on button "Add customer" at bounding box center [910, 523] width 68 height 20
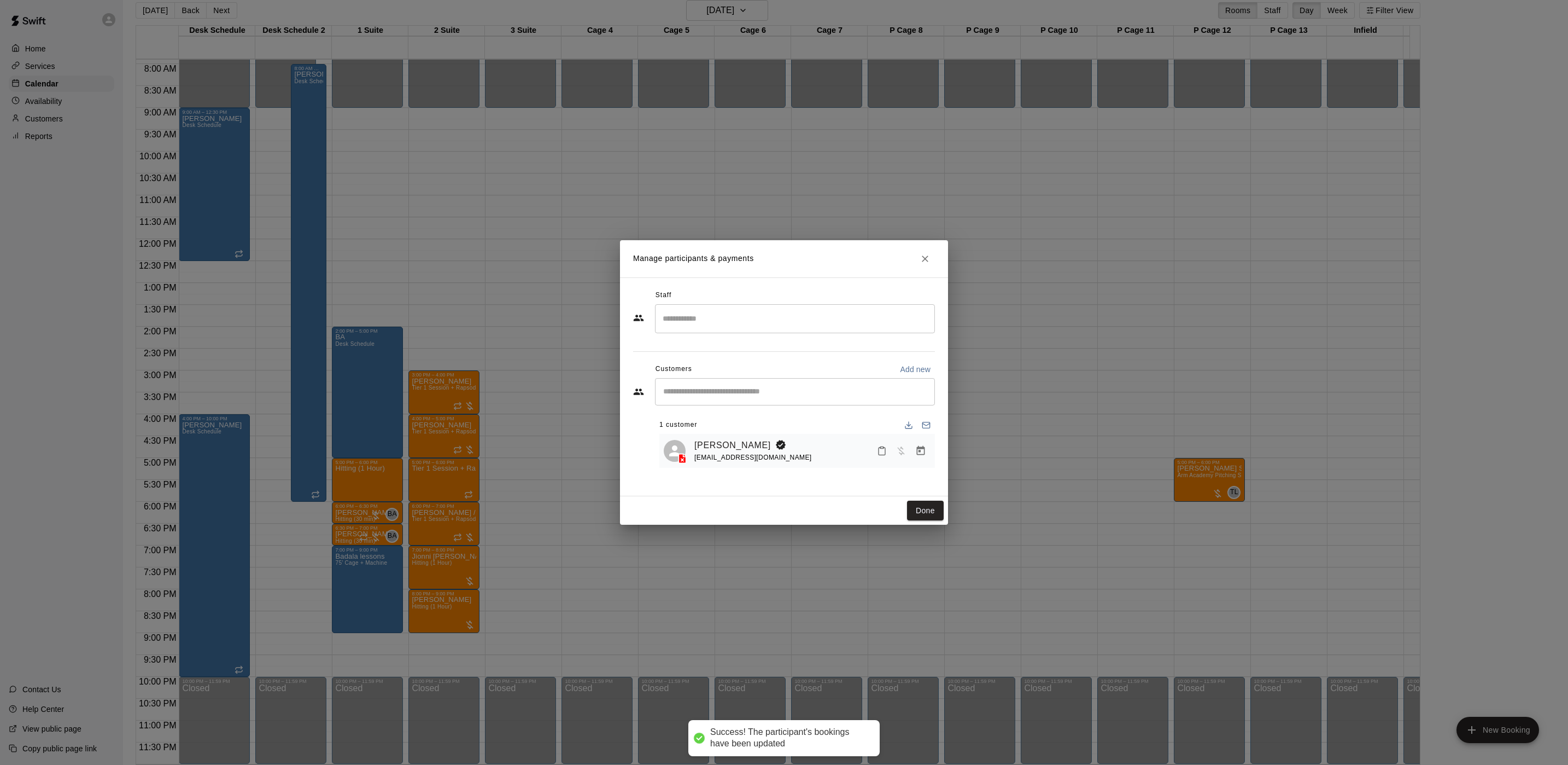
click at [720, 320] on input "Search staff" at bounding box center [795, 318] width 270 height 19
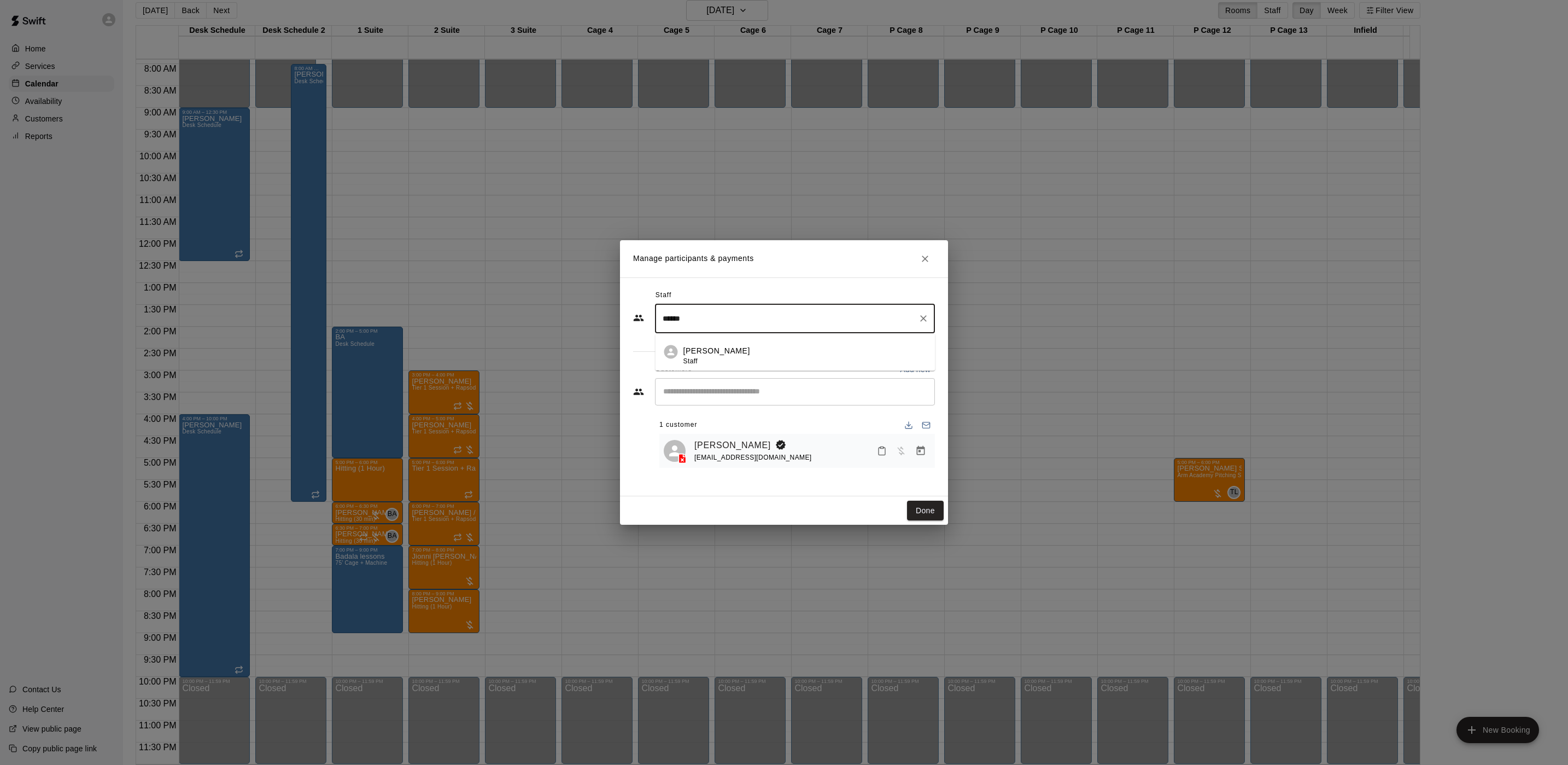
click at [743, 339] on li "[PERSON_NAME] Staff" at bounding box center [795, 352] width 280 height 37
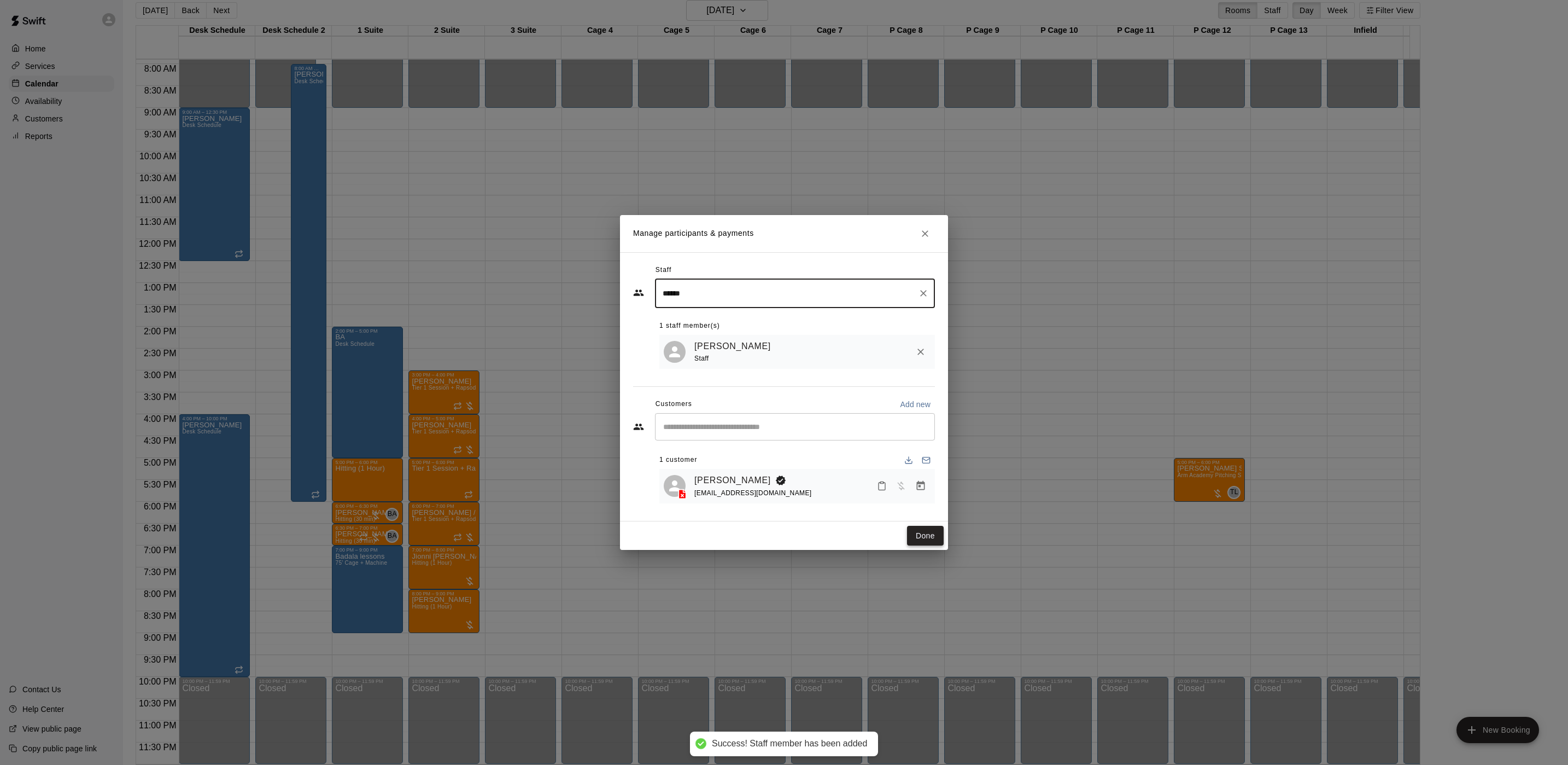
type input "*****"
click at [933, 540] on button "Done" at bounding box center [926, 536] width 36 height 20
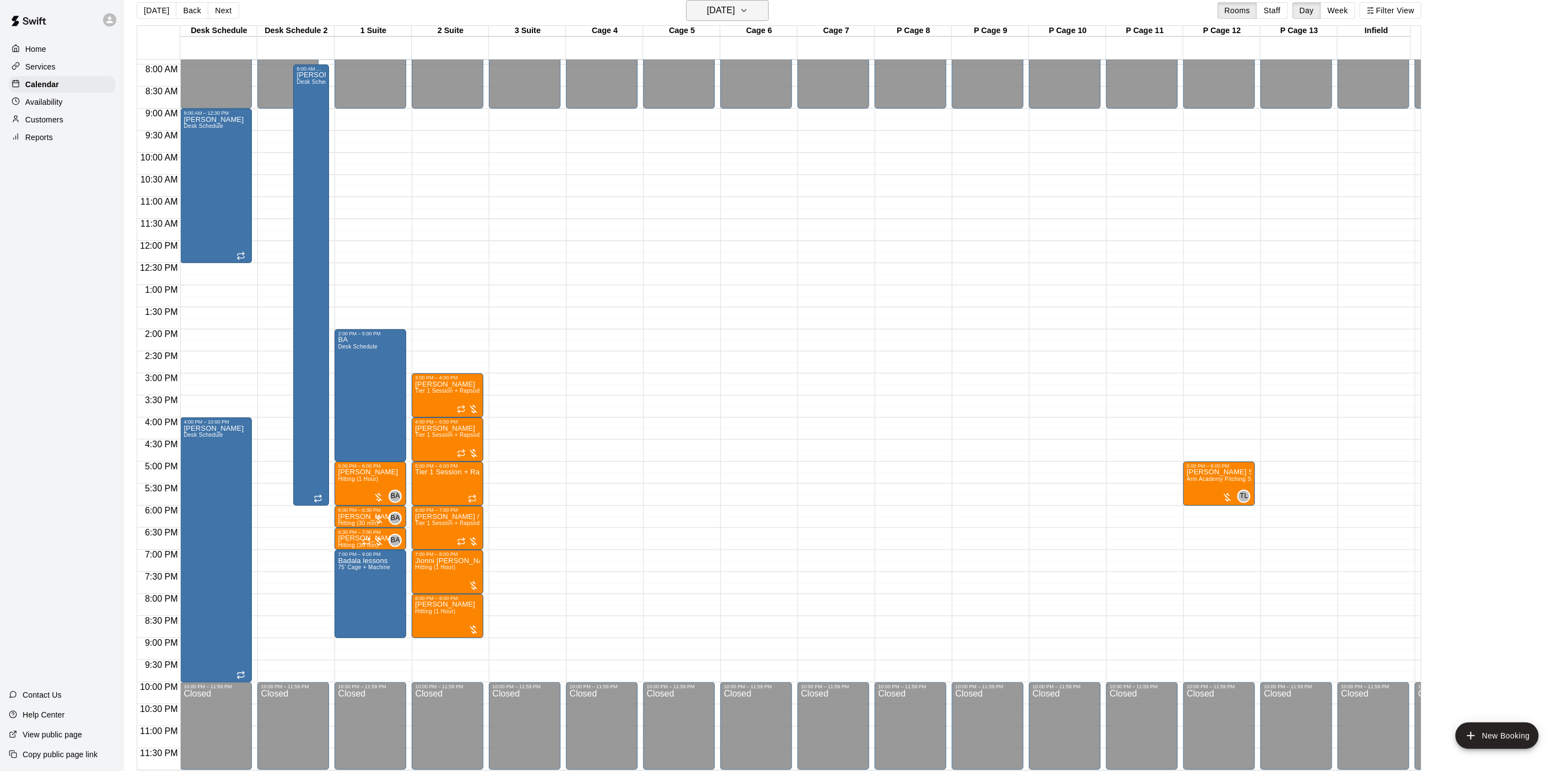
click at [735, 12] on h6 "Friday Sep 26" at bounding box center [721, 10] width 28 height 16
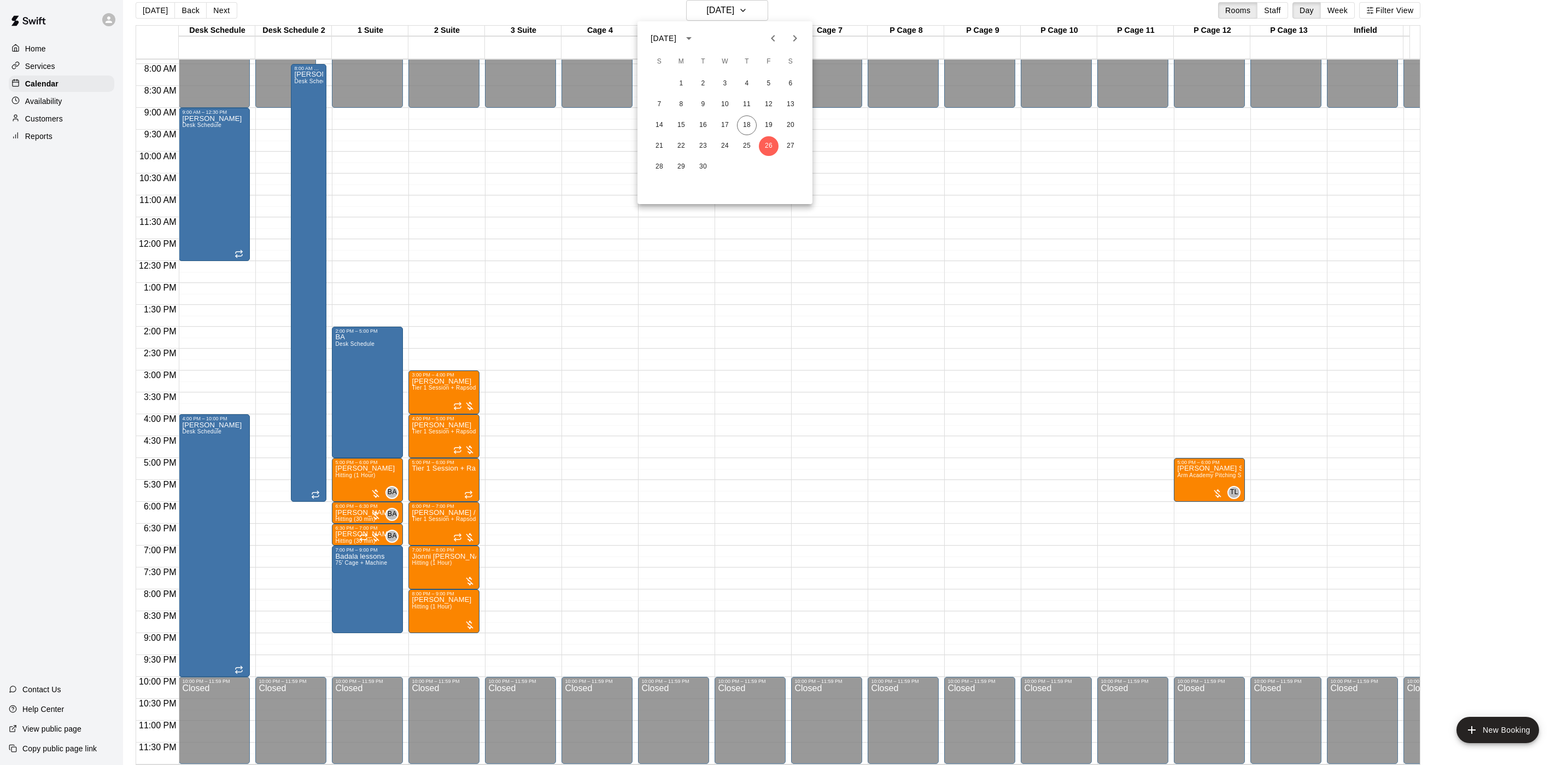
click at [790, 44] on icon "Next month" at bounding box center [795, 38] width 13 height 13
click at [773, 82] on button "3" at bounding box center [768, 84] width 19 height 19
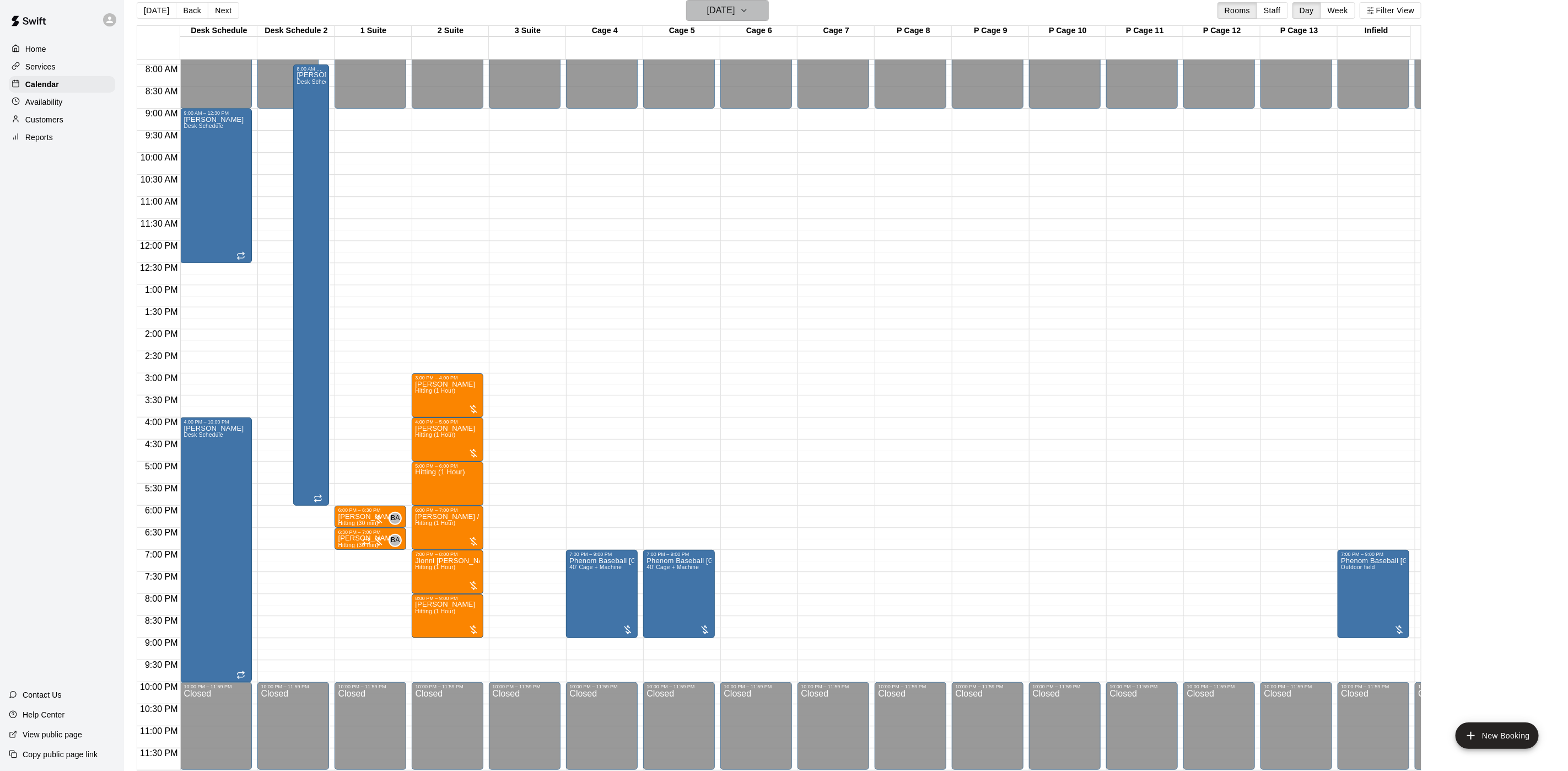
click at [727, 10] on h6 "Friday Oct 03" at bounding box center [721, 10] width 28 height 16
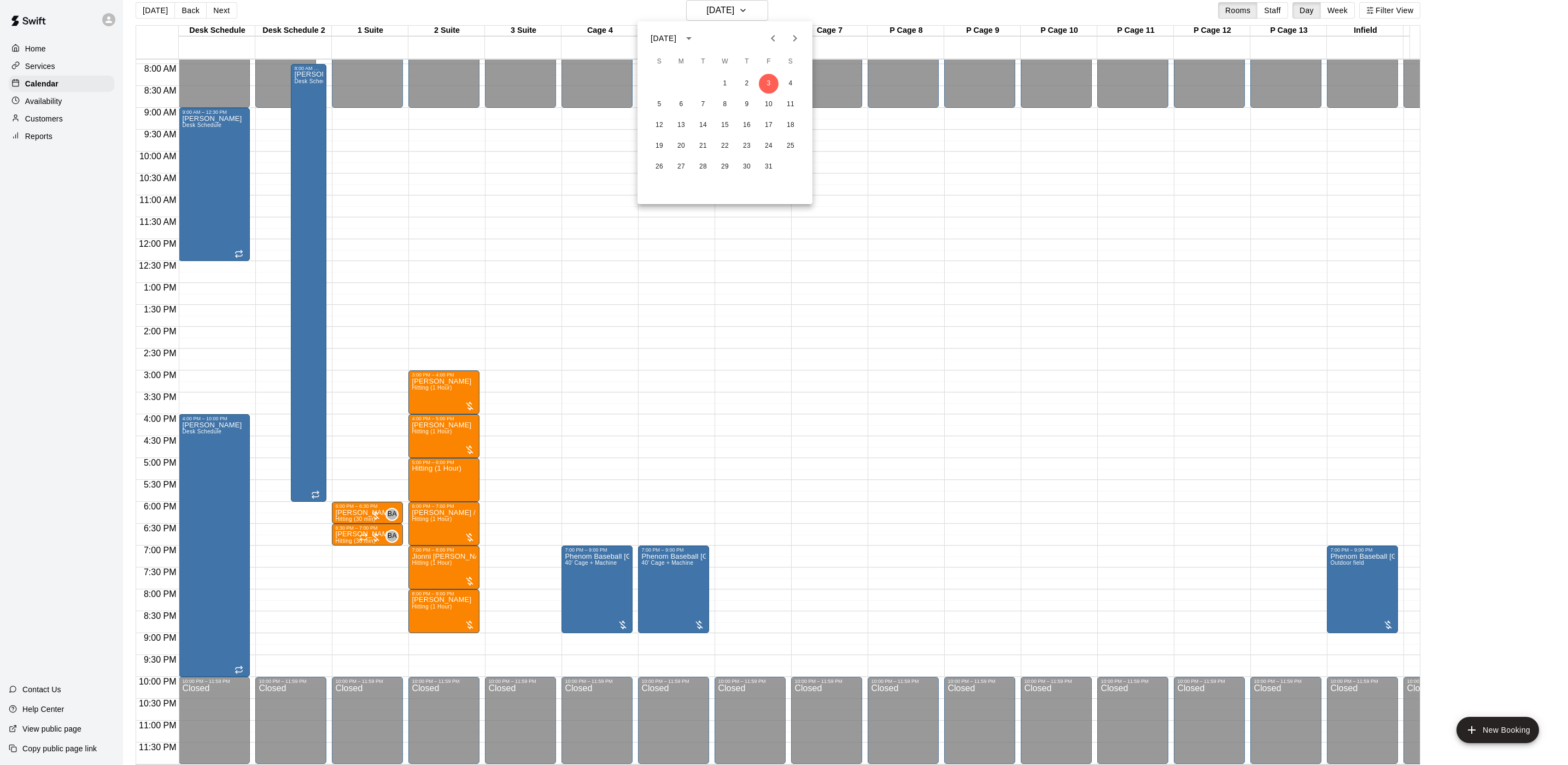
click at [162, 10] on div at bounding box center [784, 382] width 1568 height 765
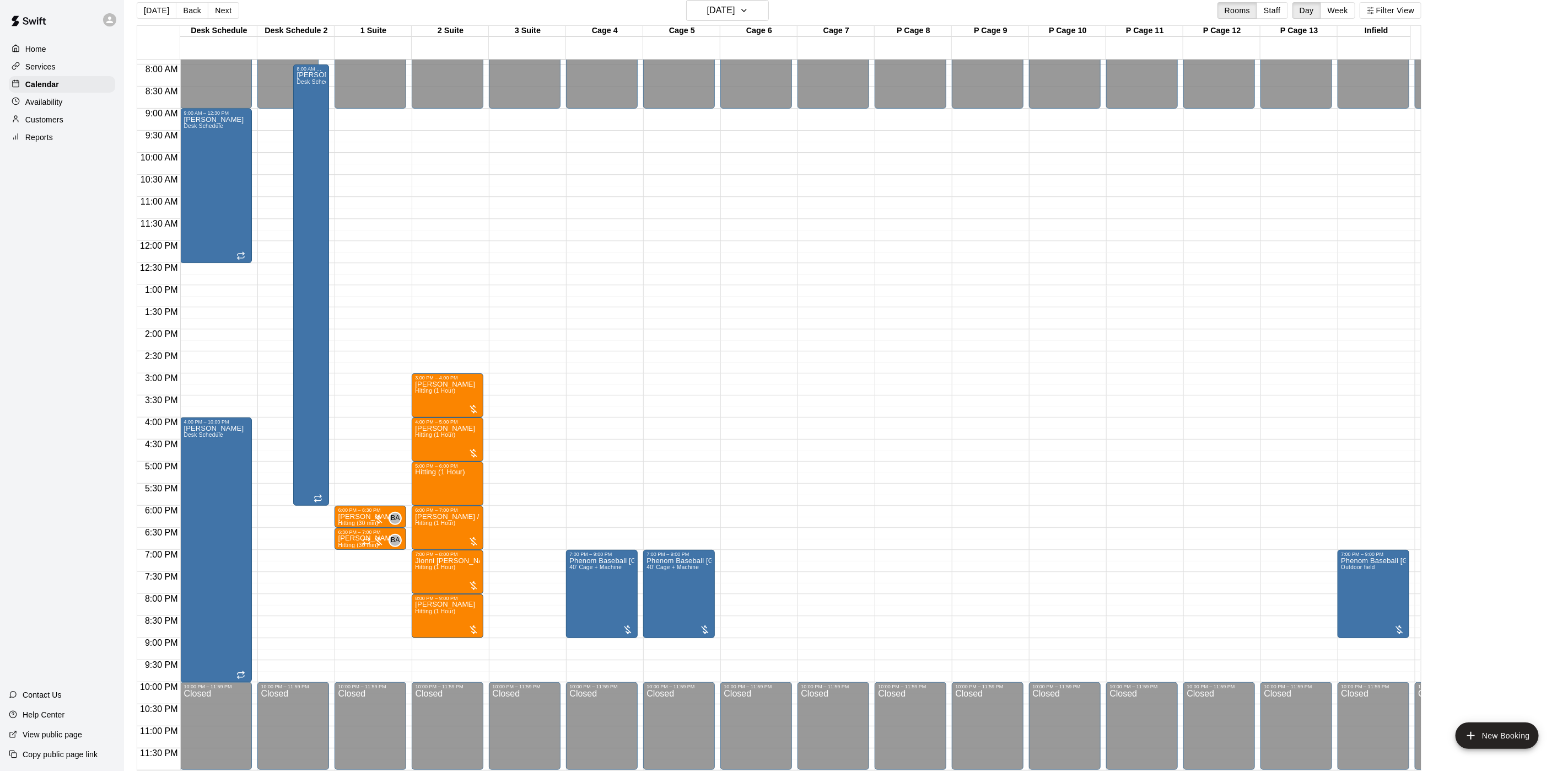
click at [164, 10] on div at bounding box center [784, 385] width 1568 height 771
click at [164, 10] on button "[DATE]" at bounding box center [156, 10] width 40 height 16
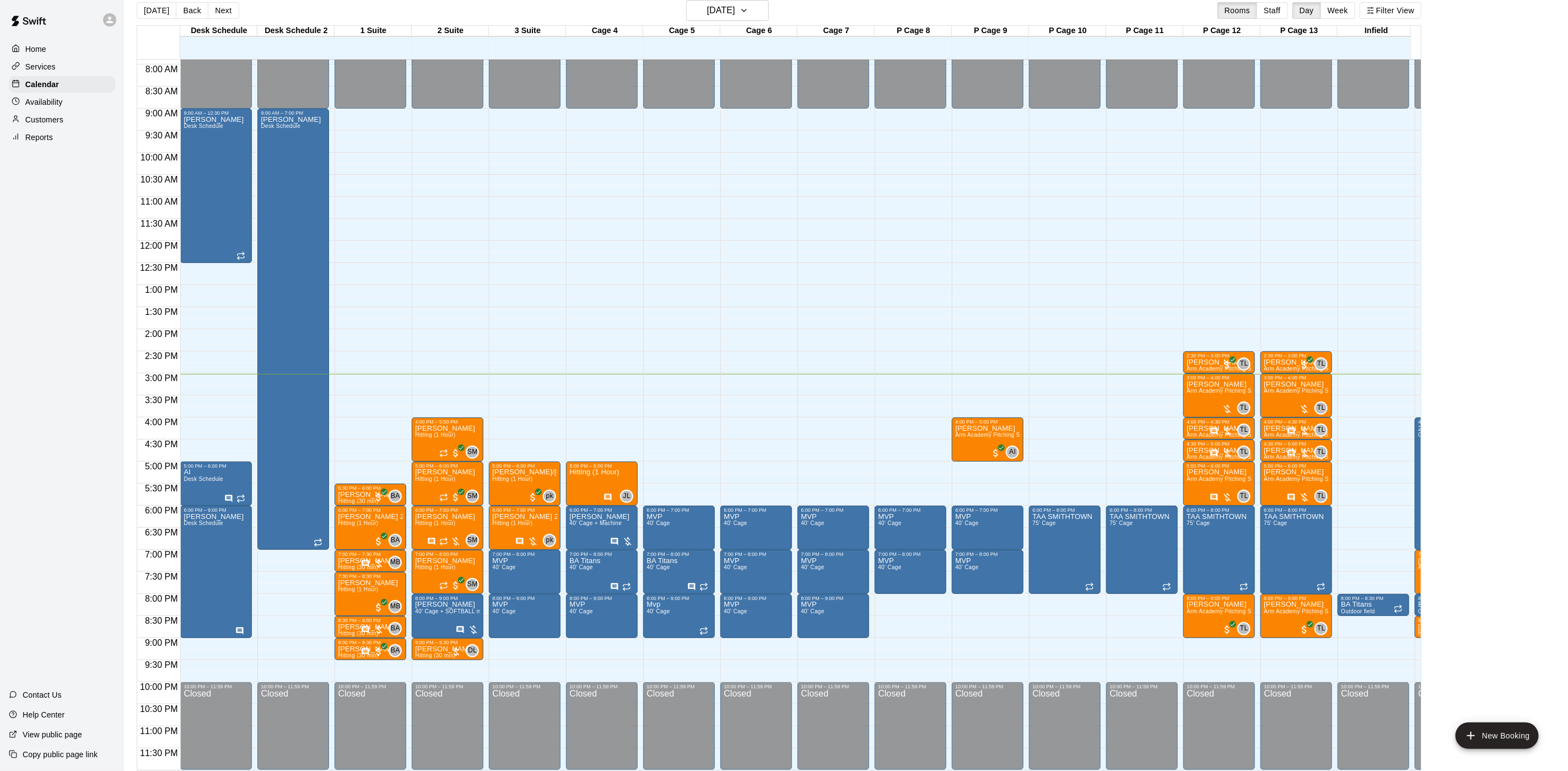
click at [716, 22] on div "Today Back Next Thursday Sep 18 Rooms Staff Day Week Filter View" at bounding box center [779, 12] width 1285 height 26
click at [712, 20] on button "[DATE]" at bounding box center [727, 10] width 82 height 21
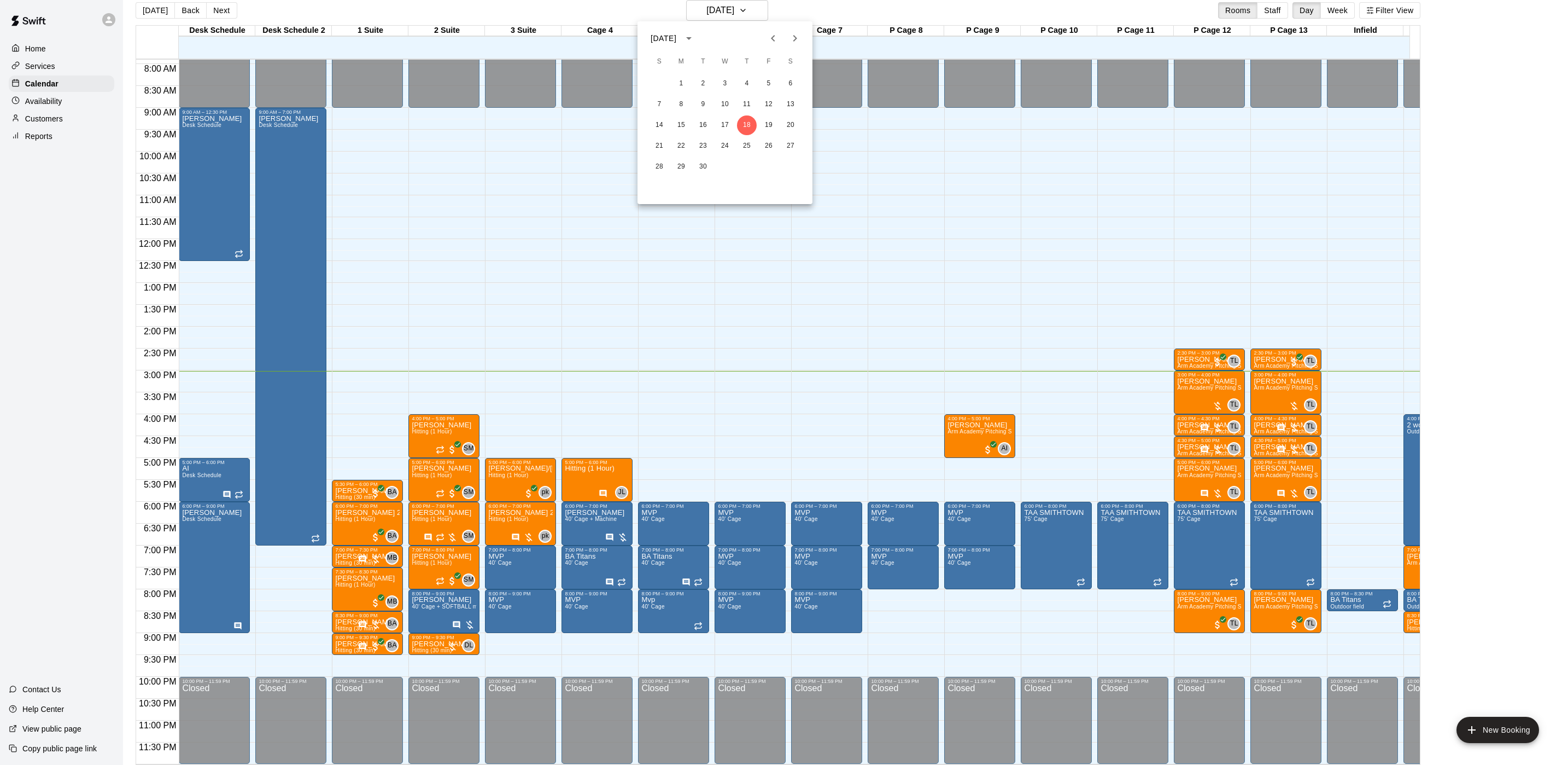
click at [792, 40] on icon "Next month" at bounding box center [795, 38] width 13 height 13
click at [768, 38] on icon "Previous month" at bounding box center [773, 38] width 13 height 13
click at [765, 130] on button "17" at bounding box center [768, 125] width 19 height 19
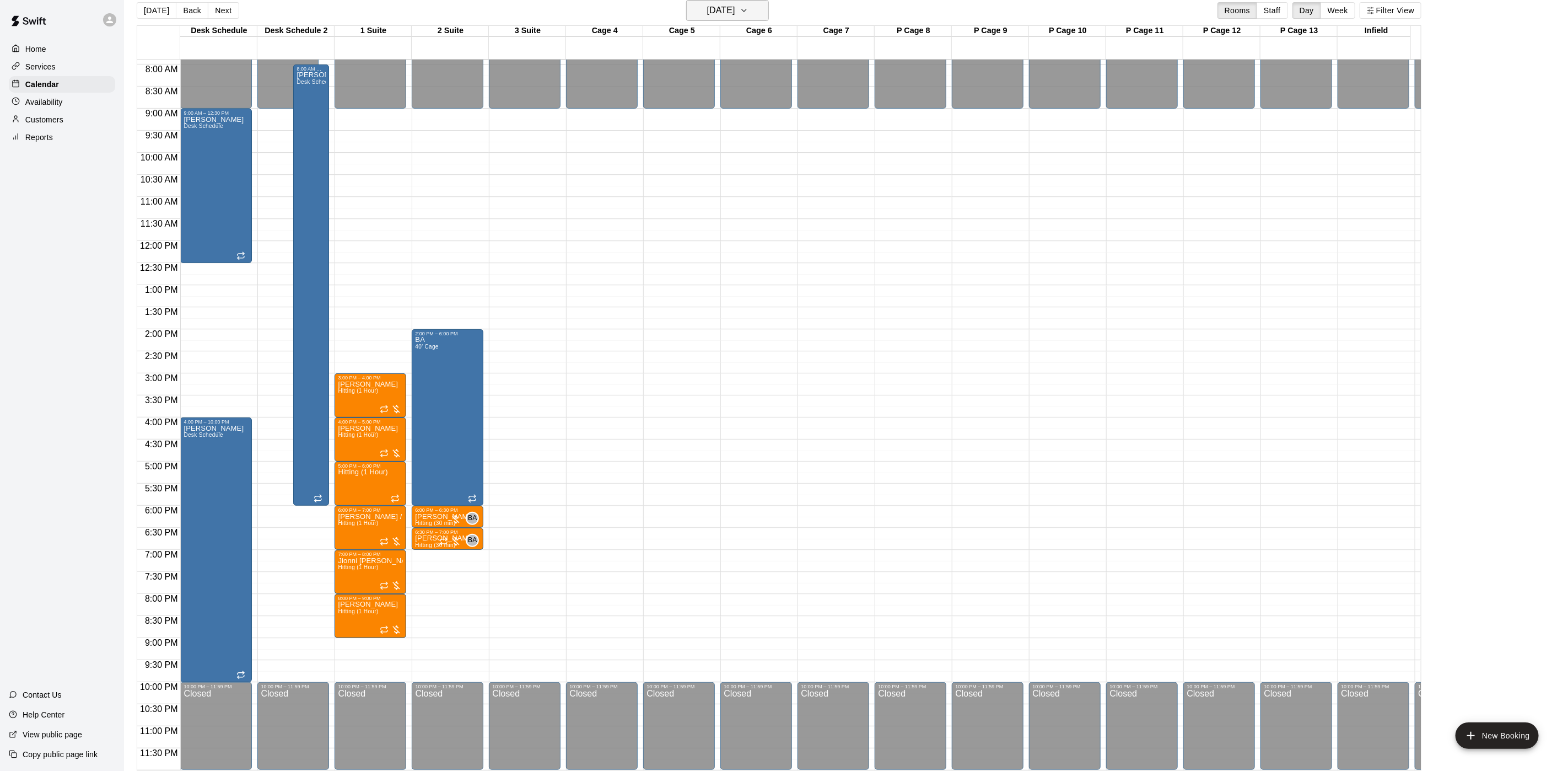
click at [725, 10] on h6 "Friday Oct 17" at bounding box center [721, 10] width 28 height 16
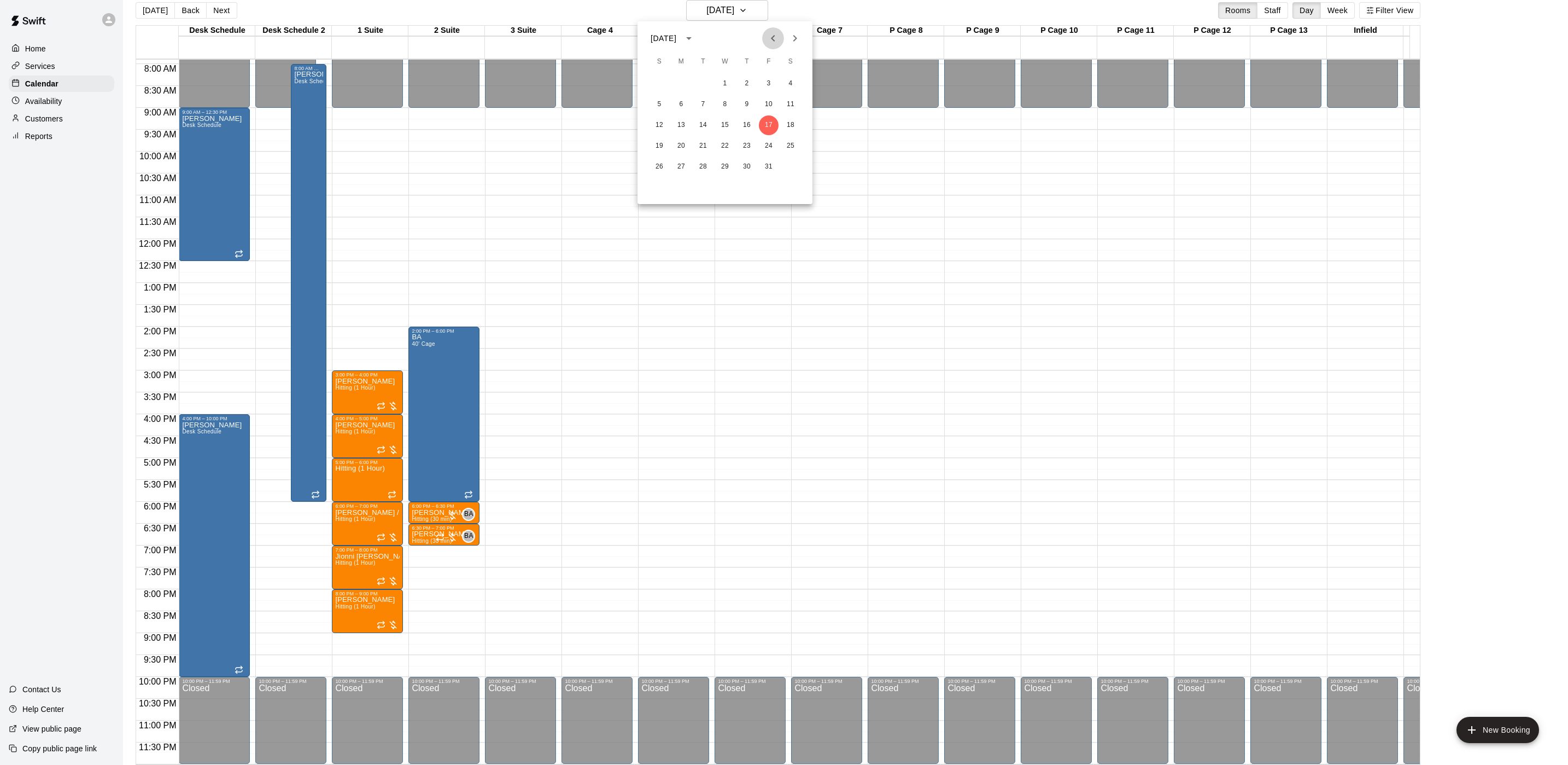
click at [769, 32] on icon "Previous month" at bounding box center [773, 38] width 13 height 13
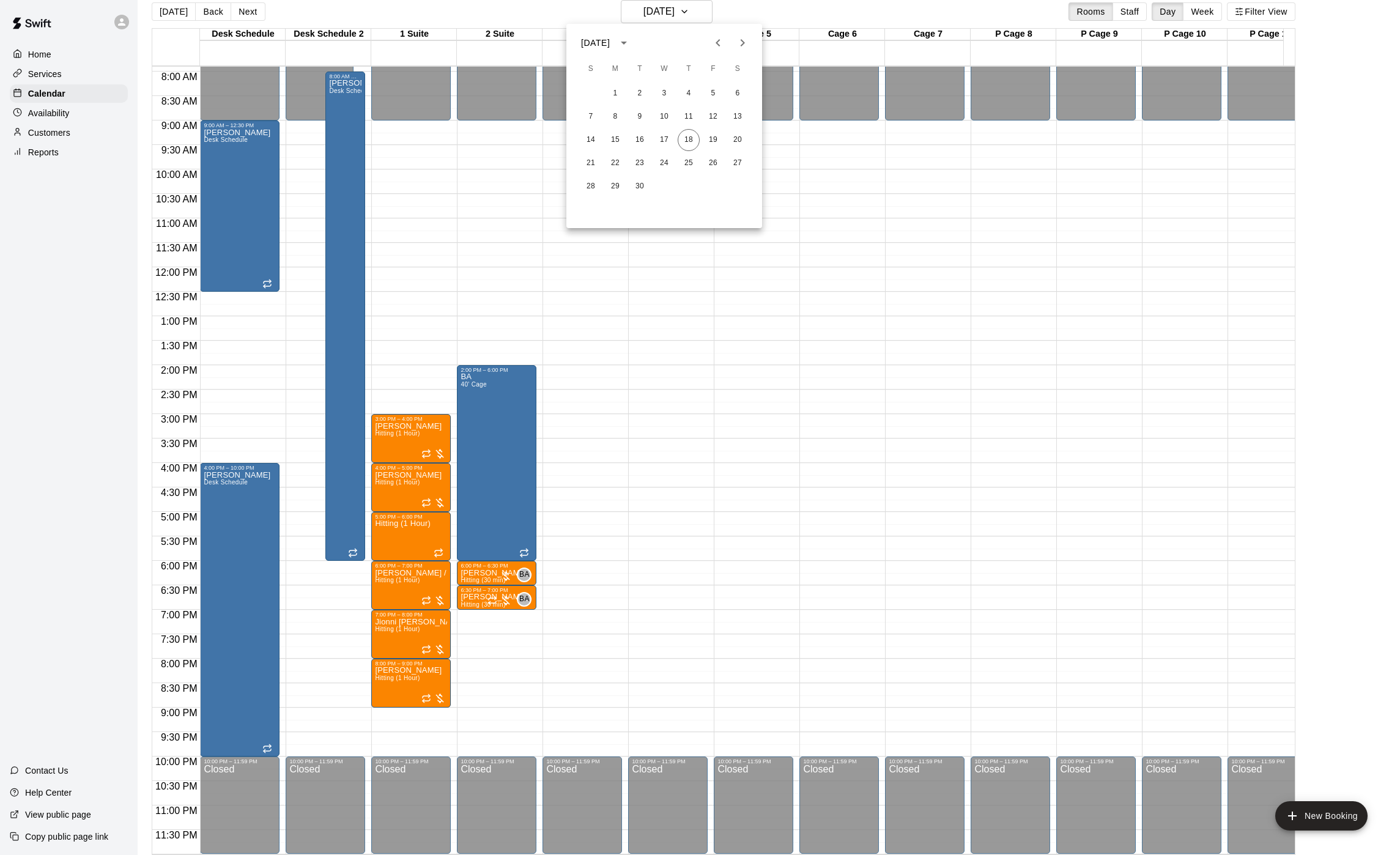
click at [161, 22] on div at bounding box center [700, 427] width 1400 height 855
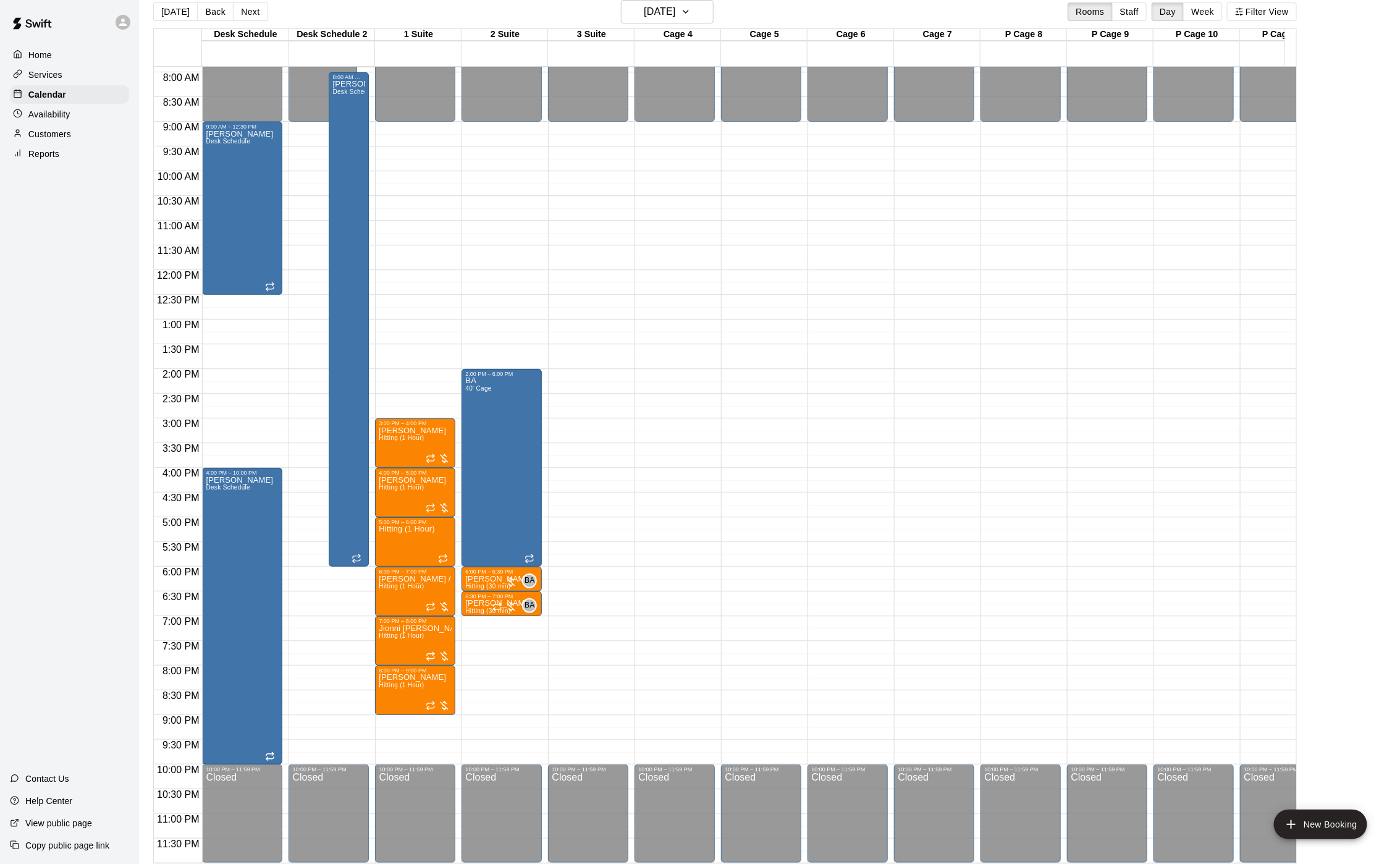
click at [169, 13] on div "[DATE] S M T W T F S 1 2 3 4 5 6 7 8 9 10 11 12 13 14 15 16 17 18 19 20 21 22 2…" at bounding box center [700, 432] width 1400 height 864
click at [169, 13] on button "[DATE]" at bounding box center [175, 11] width 45 height 18
click at [169, 13] on div "Today Back Next Friday Oct 17 Rooms Staff Day Week Filter View Desk Schedule 17…" at bounding box center [725, 432] width 1143 height 864
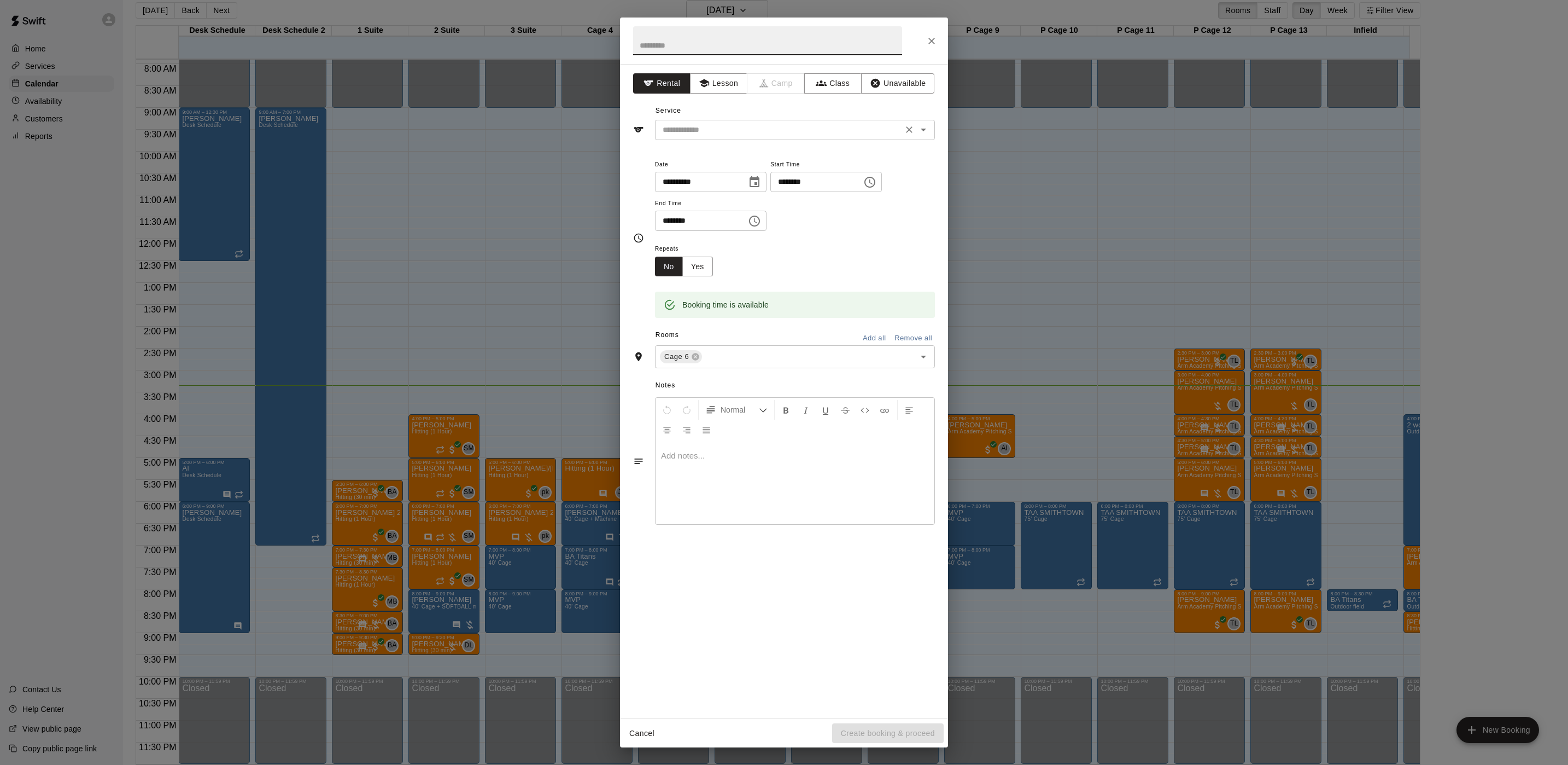
click at [672, 120] on div "​" at bounding box center [794, 129] width 280 height 20
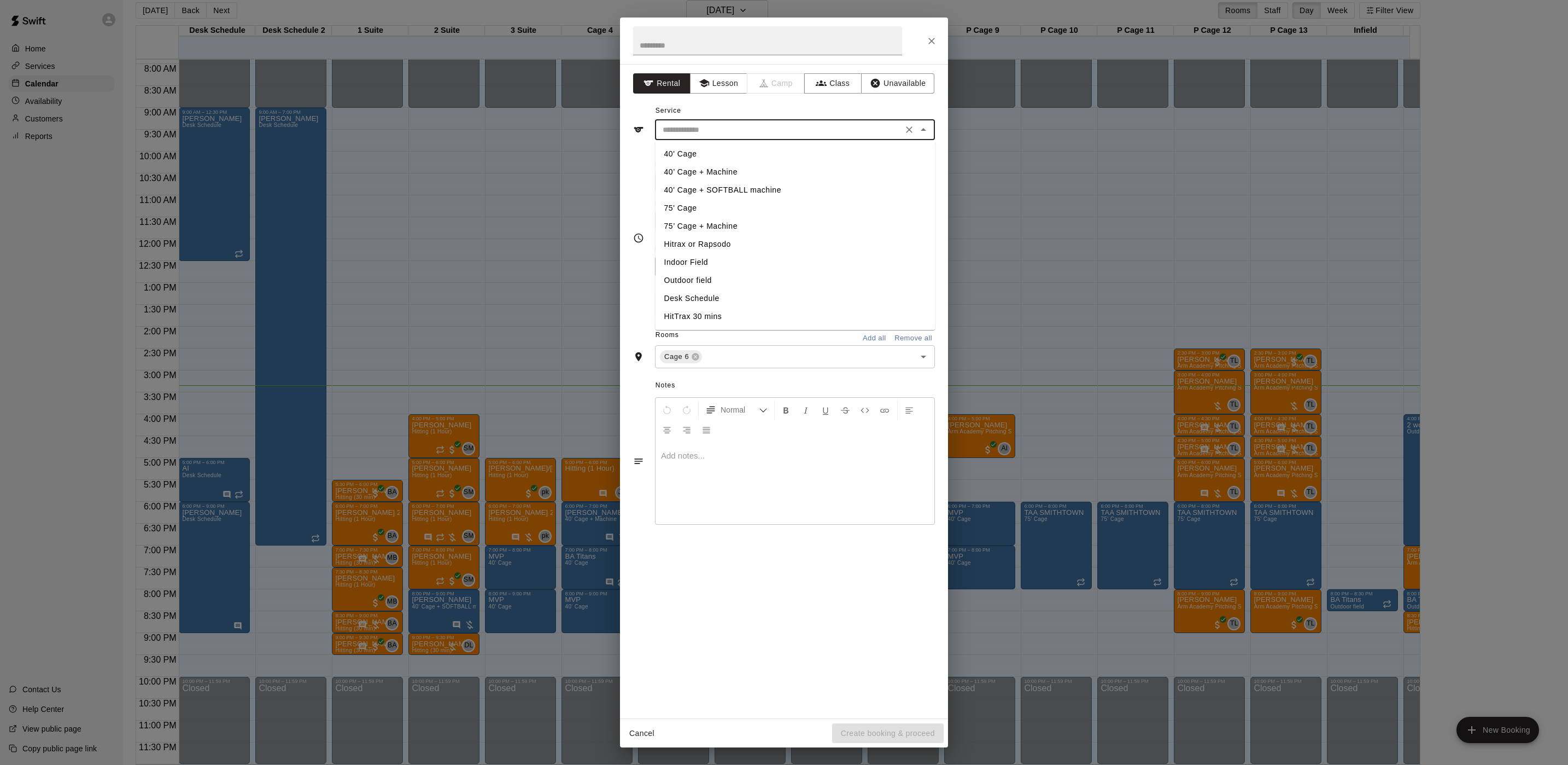
click at [698, 169] on li "40’ Cage + Machine" at bounding box center [795, 172] width 280 height 18
type input "**********"
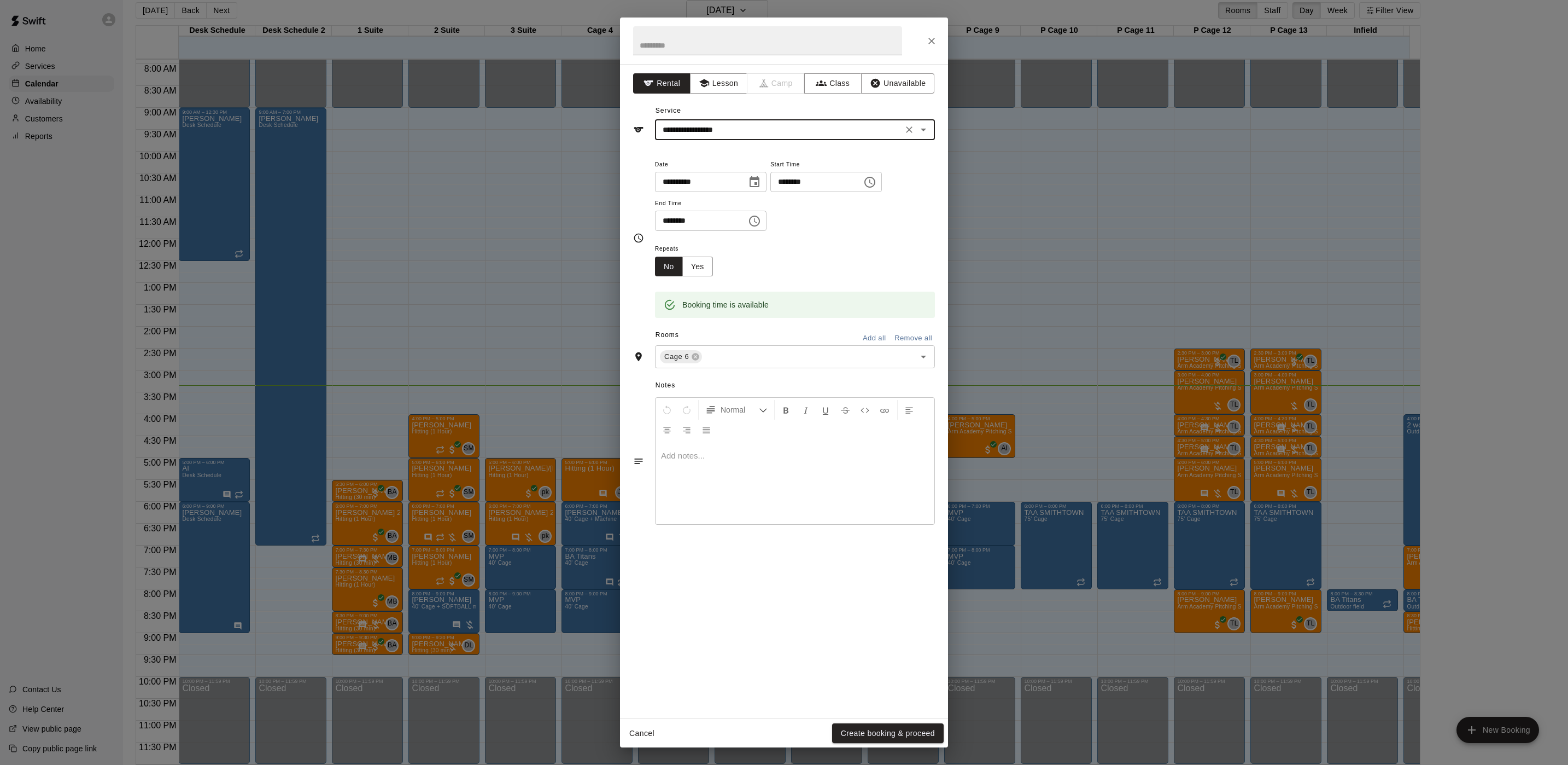
click at [862, 637] on button "Create booking & proceed" at bounding box center [888, 733] width 112 height 20
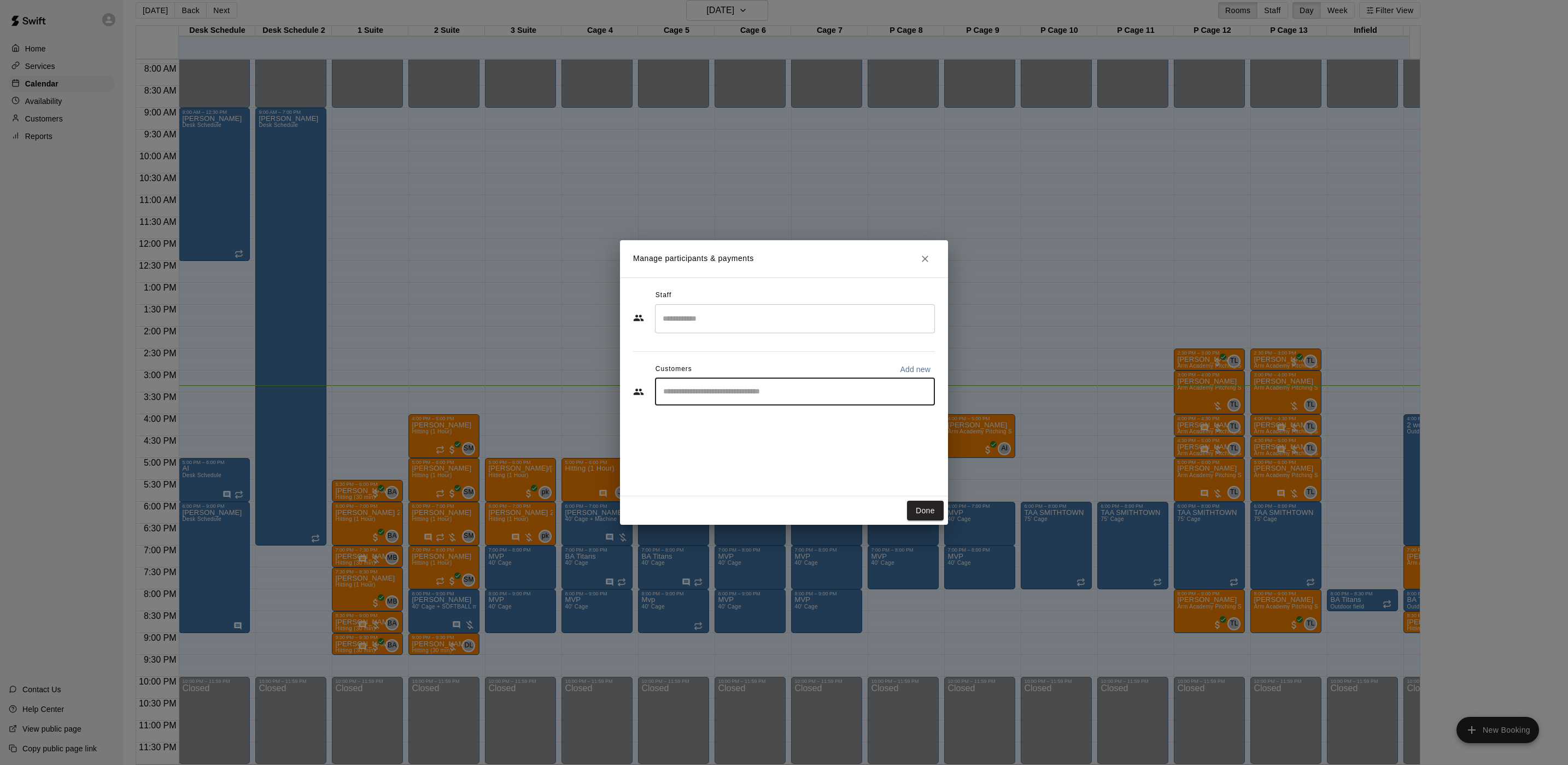
drag, startPoint x: 692, startPoint y: 397, endPoint x: 694, endPoint y: 384, distance: 13.2
click at [692, 395] on input "Start typing to search customers..." at bounding box center [795, 391] width 270 height 11
type input "******"
click at [738, 427] on span "agrippi63@icloud.com" at bounding box center [744, 429] width 118 height 8
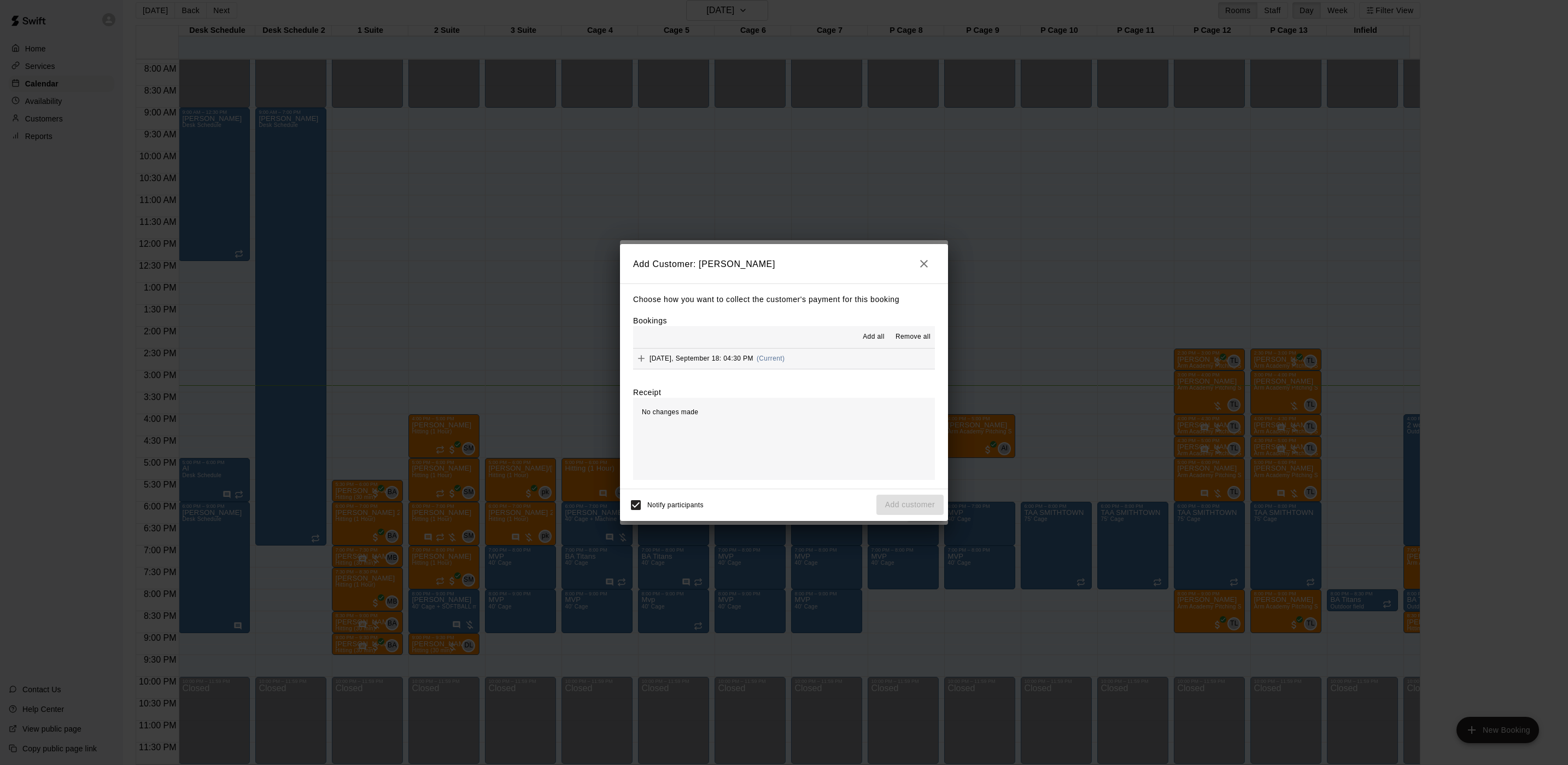
click at [696, 373] on div "Choose how you want to collect the customer's payment for this booking Bookings…" at bounding box center [784, 386] width 328 height 205
click at [697, 370] on div "Choose how you want to collect the customer's payment for this booking Bookings…" at bounding box center [784, 386] width 328 height 205
click at [703, 365] on div "Thursday, September 18: 04:30 PM (Current)" at bounding box center [709, 358] width 151 height 16
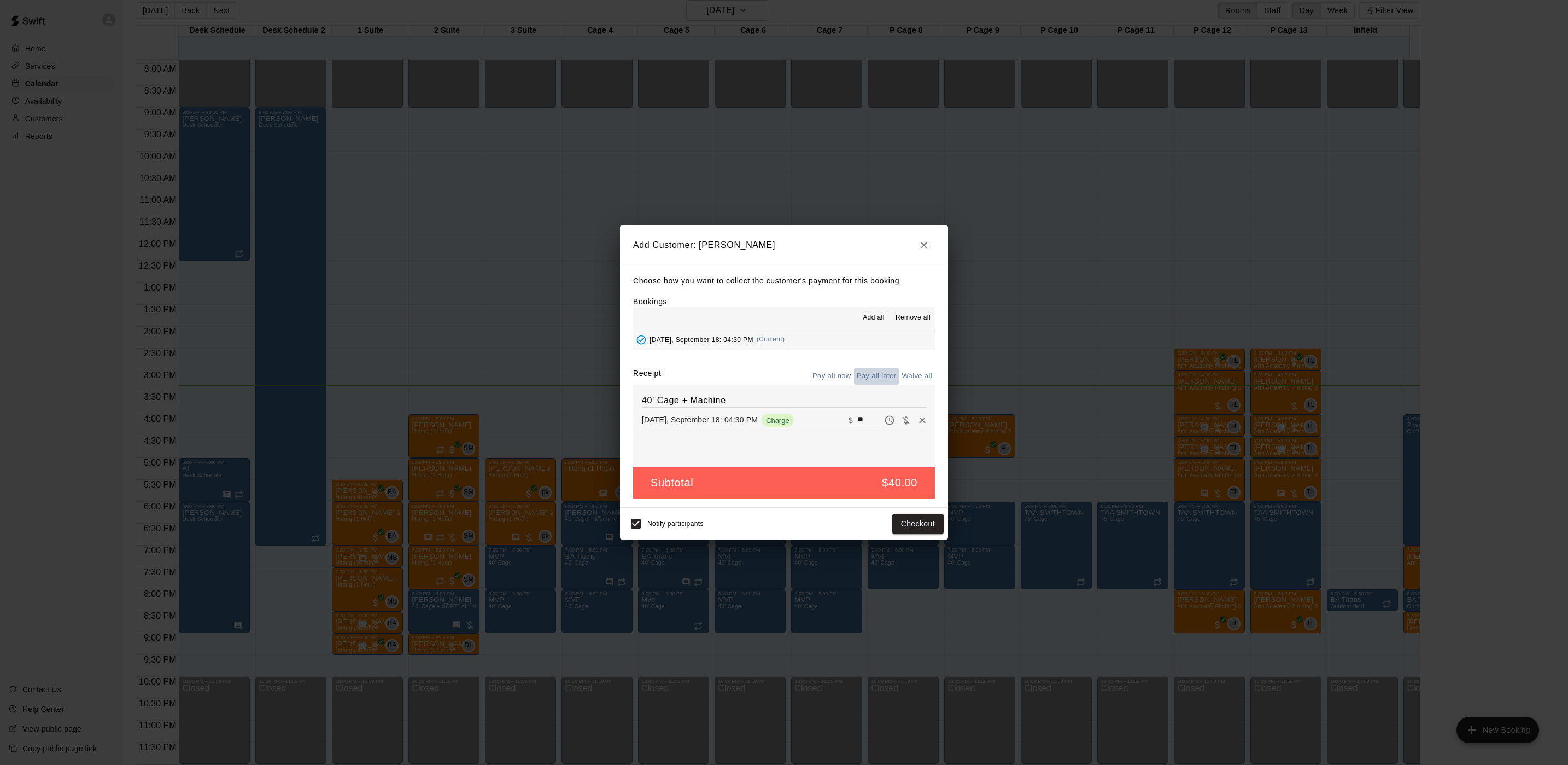
click at [863, 369] on button "Pay all later" at bounding box center [877, 376] width 45 height 17
click at [920, 527] on button "Add customer" at bounding box center [910, 523] width 68 height 20
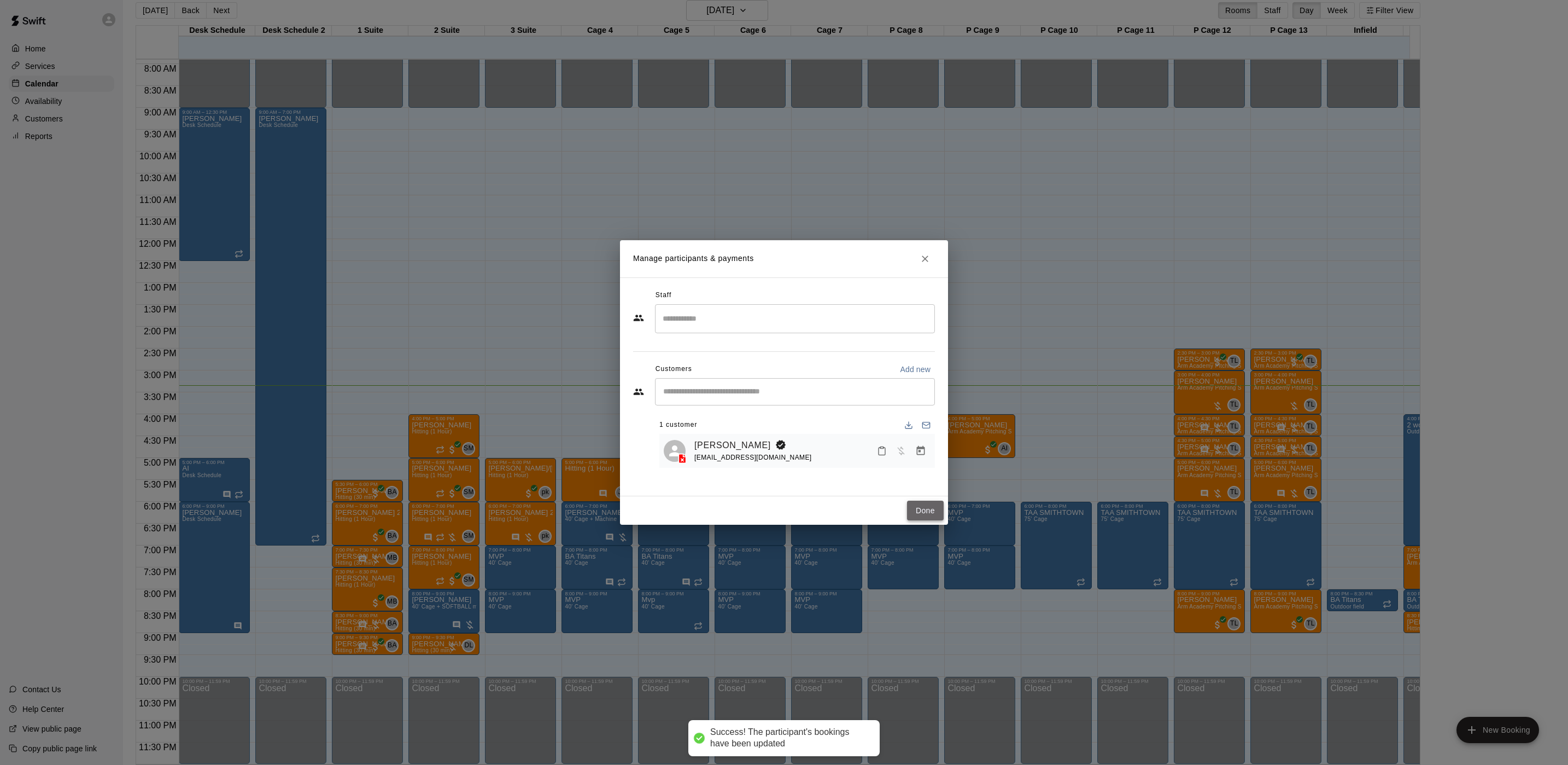
click at [928, 504] on button "Done" at bounding box center [926, 510] width 36 height 20
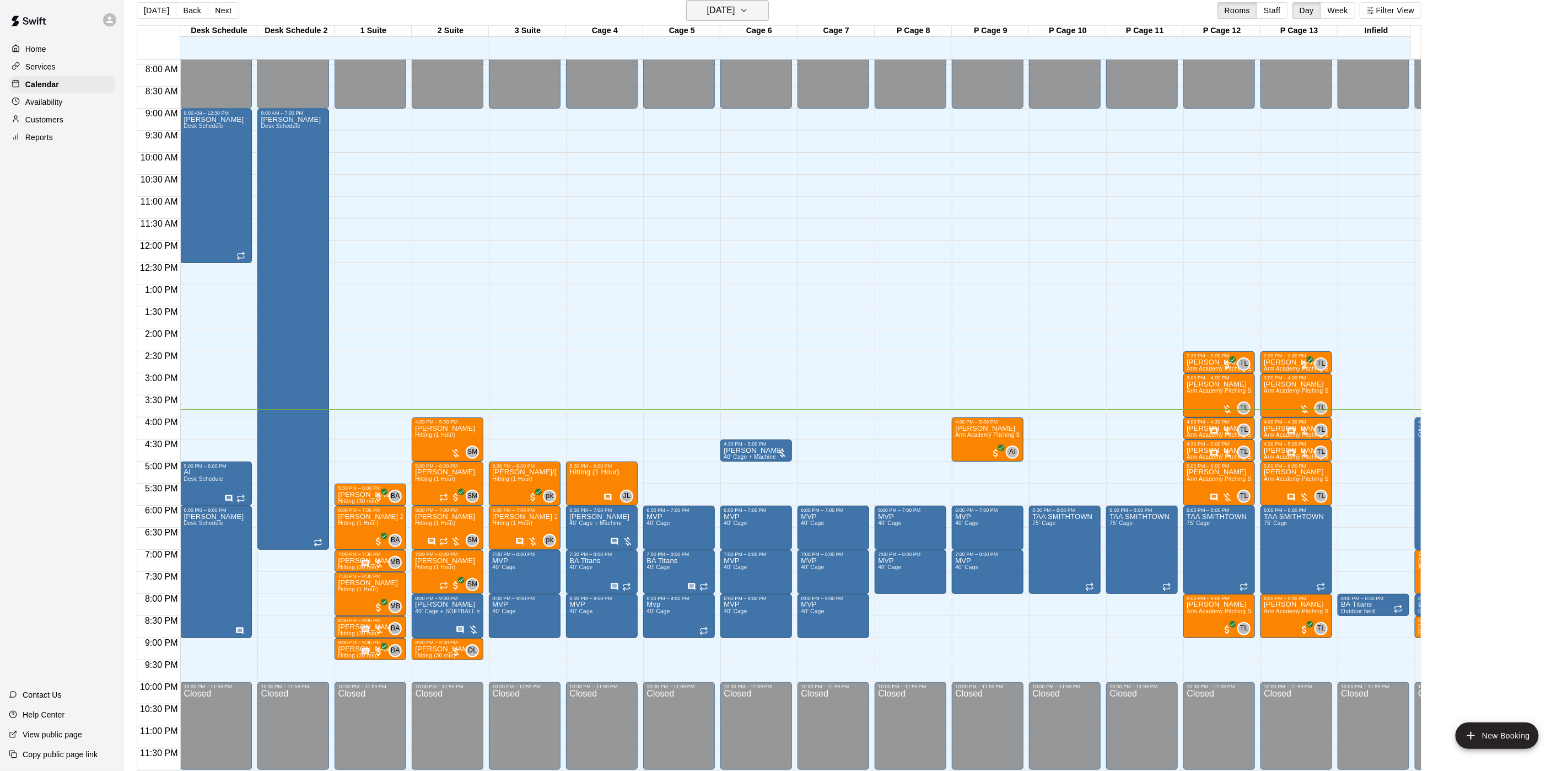
click at [735, 9] on h6 "[DATE]" at bounding box center [721, 10] width 28 height 16
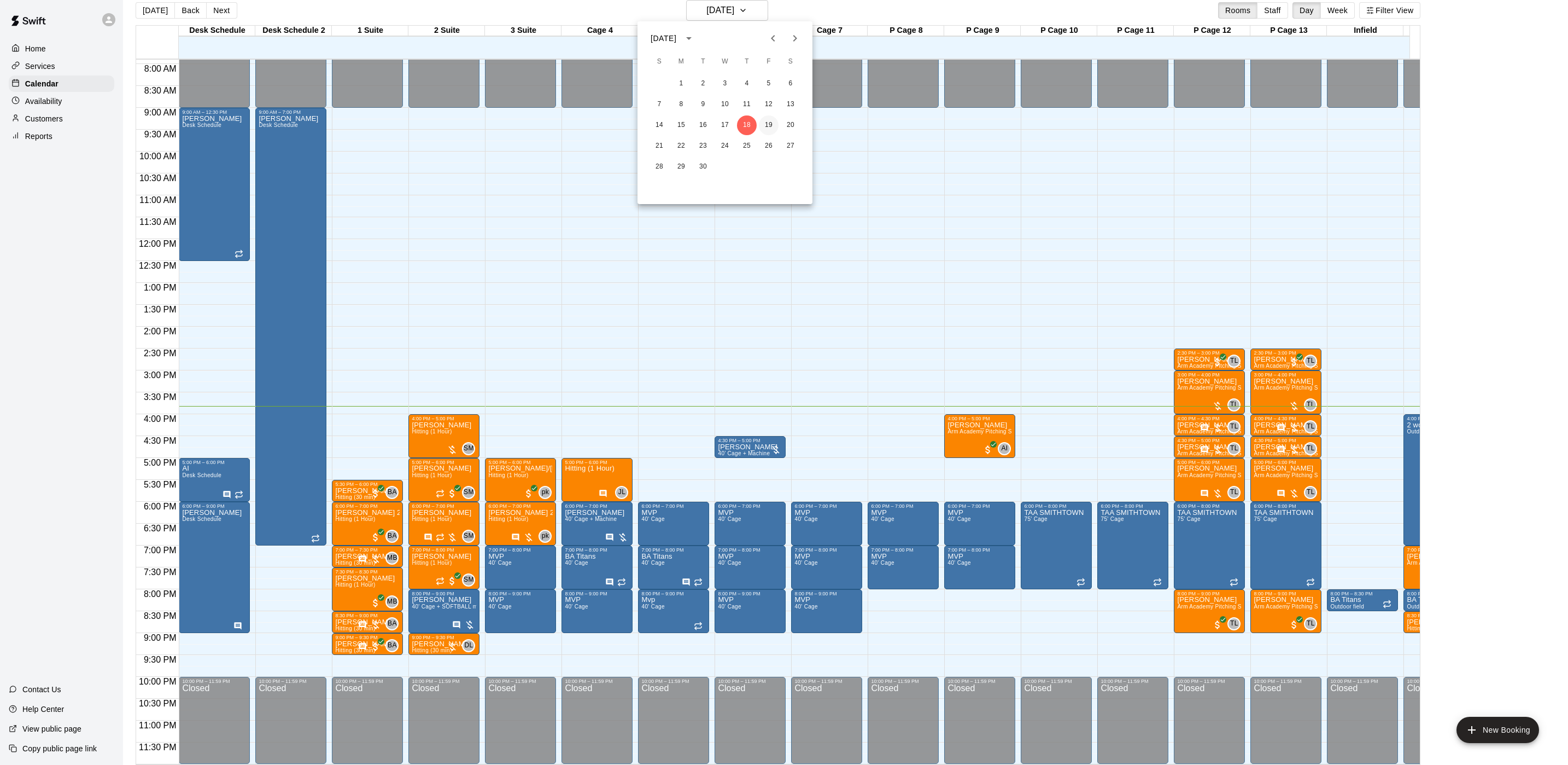
click at [766, 123] on button "19" at bounding box center [768, 125] width 19 height 19
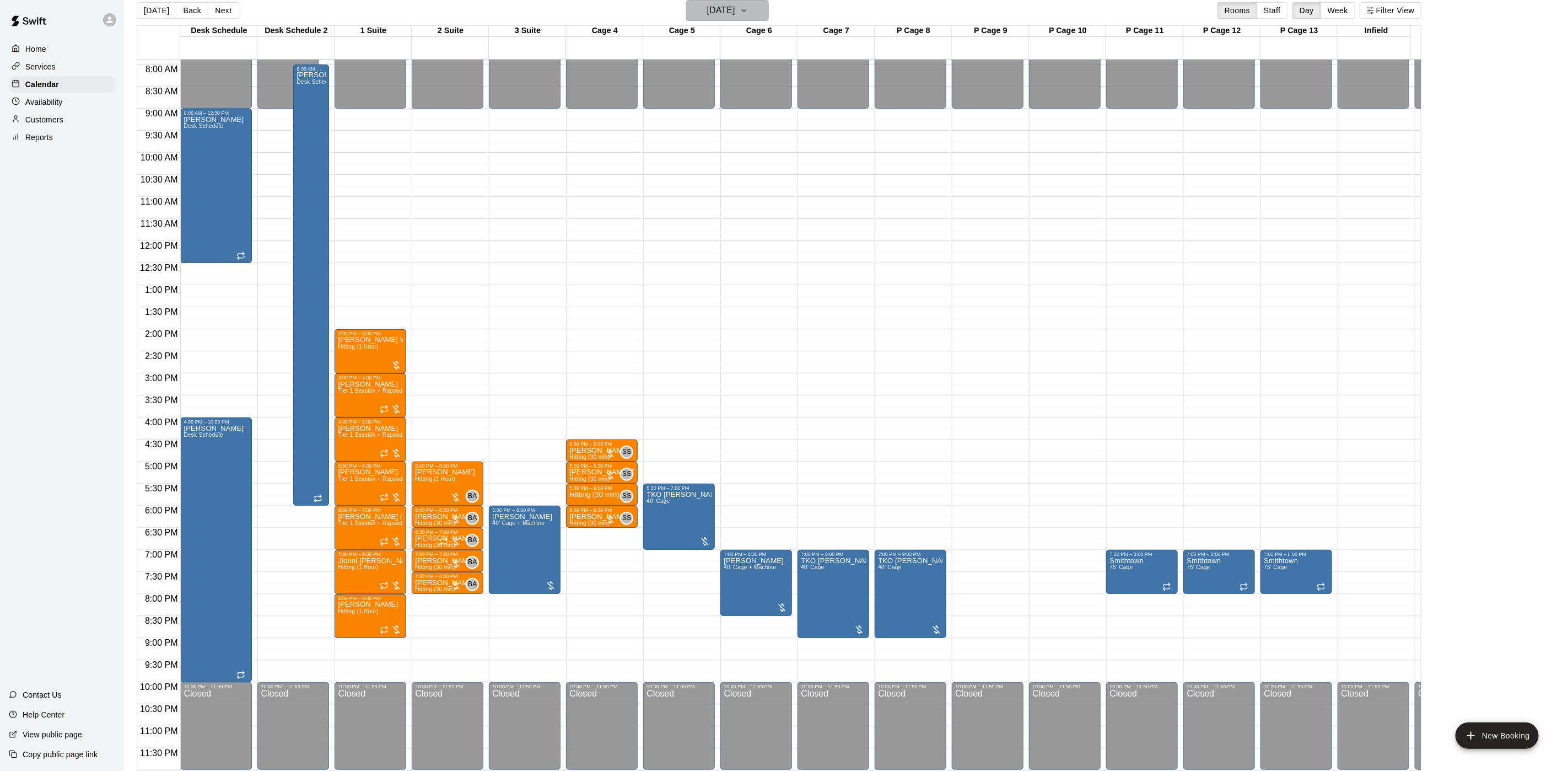
click at [707, 7] on h6 "[DATE]" at bounding box center [721, 10] width 28 height 16
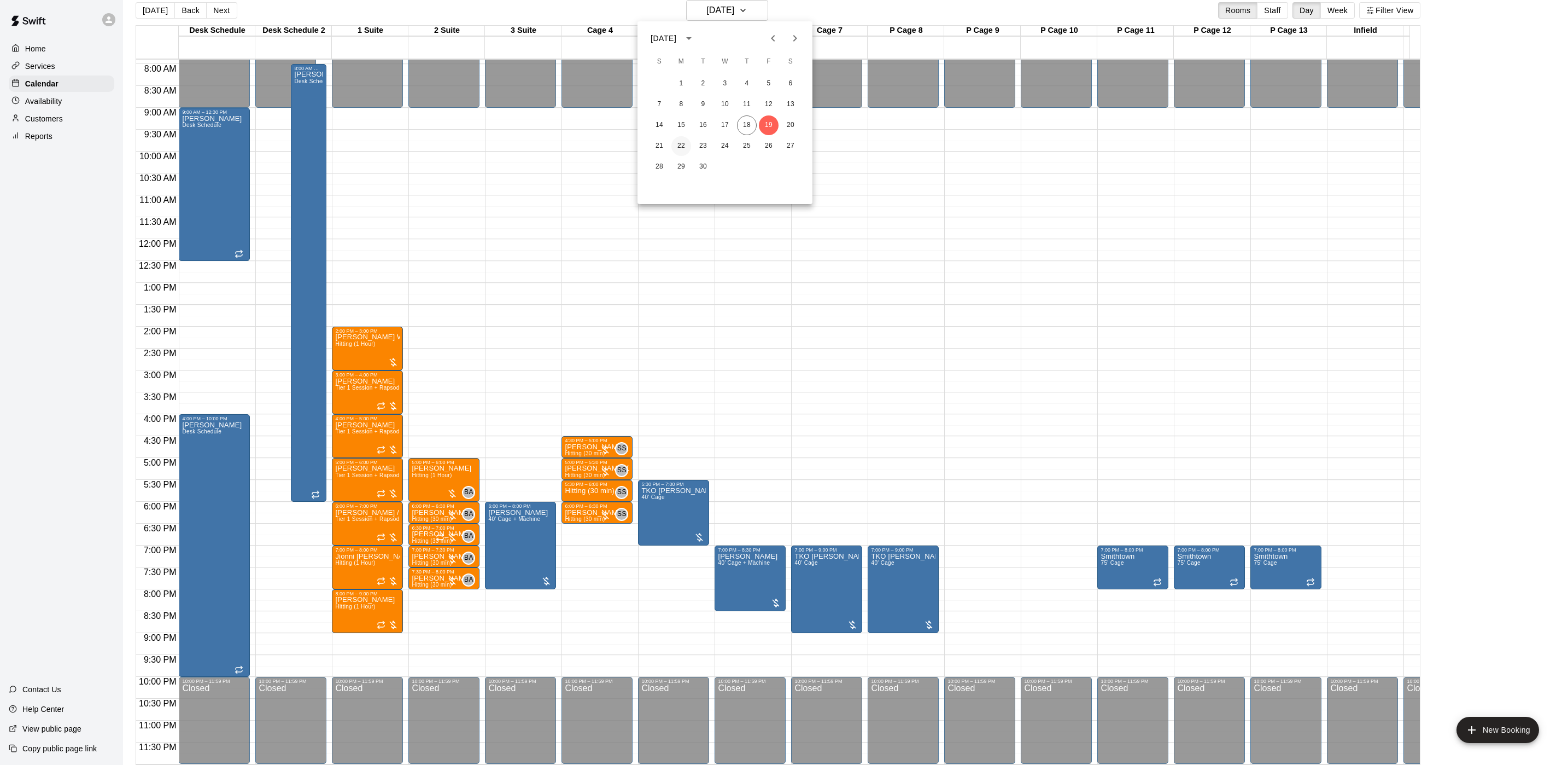
click at [683, 148] on button "22" at bounding box center [681, 146] width 19 height 19
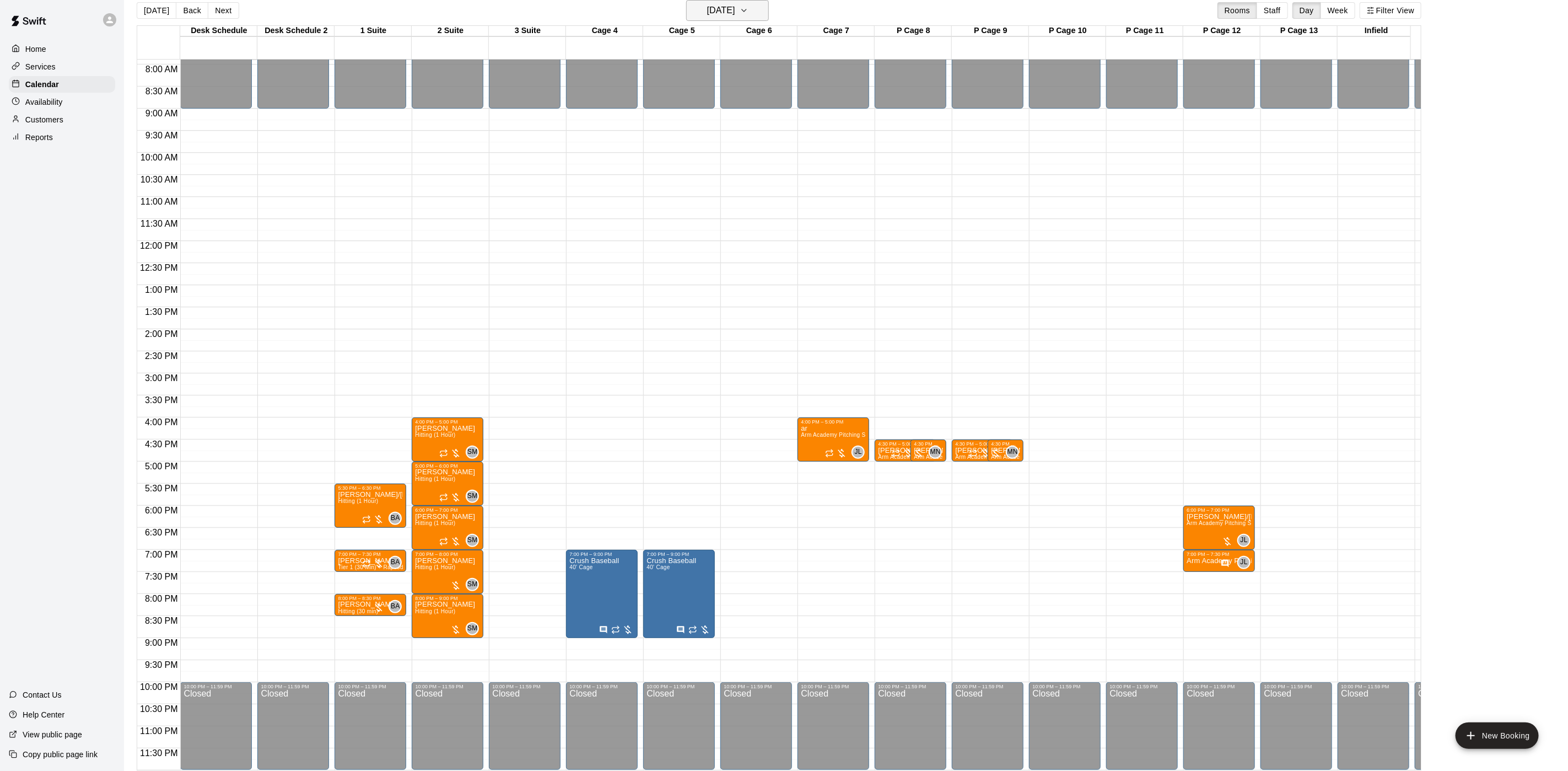
click at [707, 14] on h6 "[DATE]" at bounding box center [721, 10] width 28 height 16
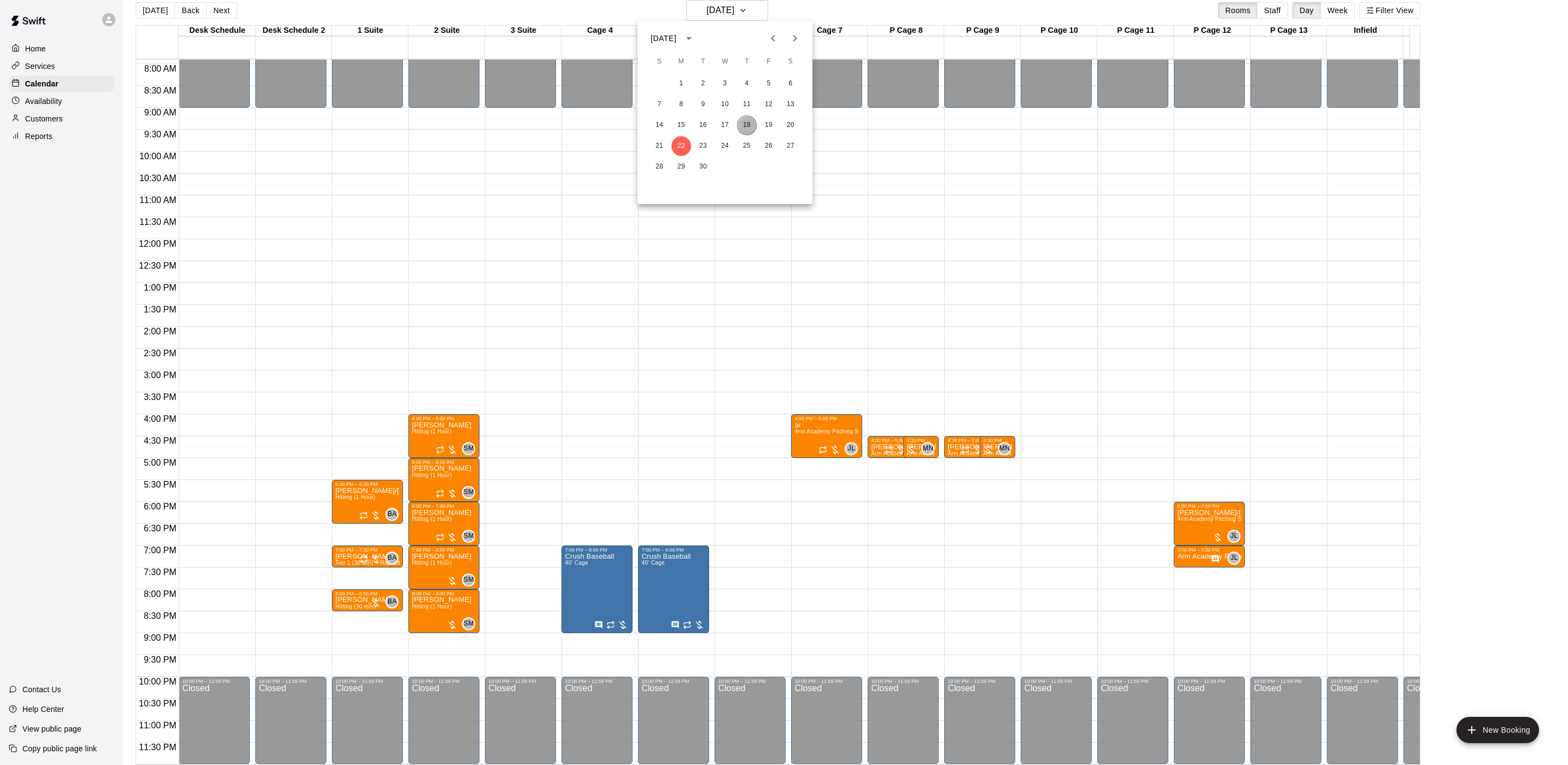
click at [743, 125] on button "18" at bounding box center [747, 125] width 19 height 19
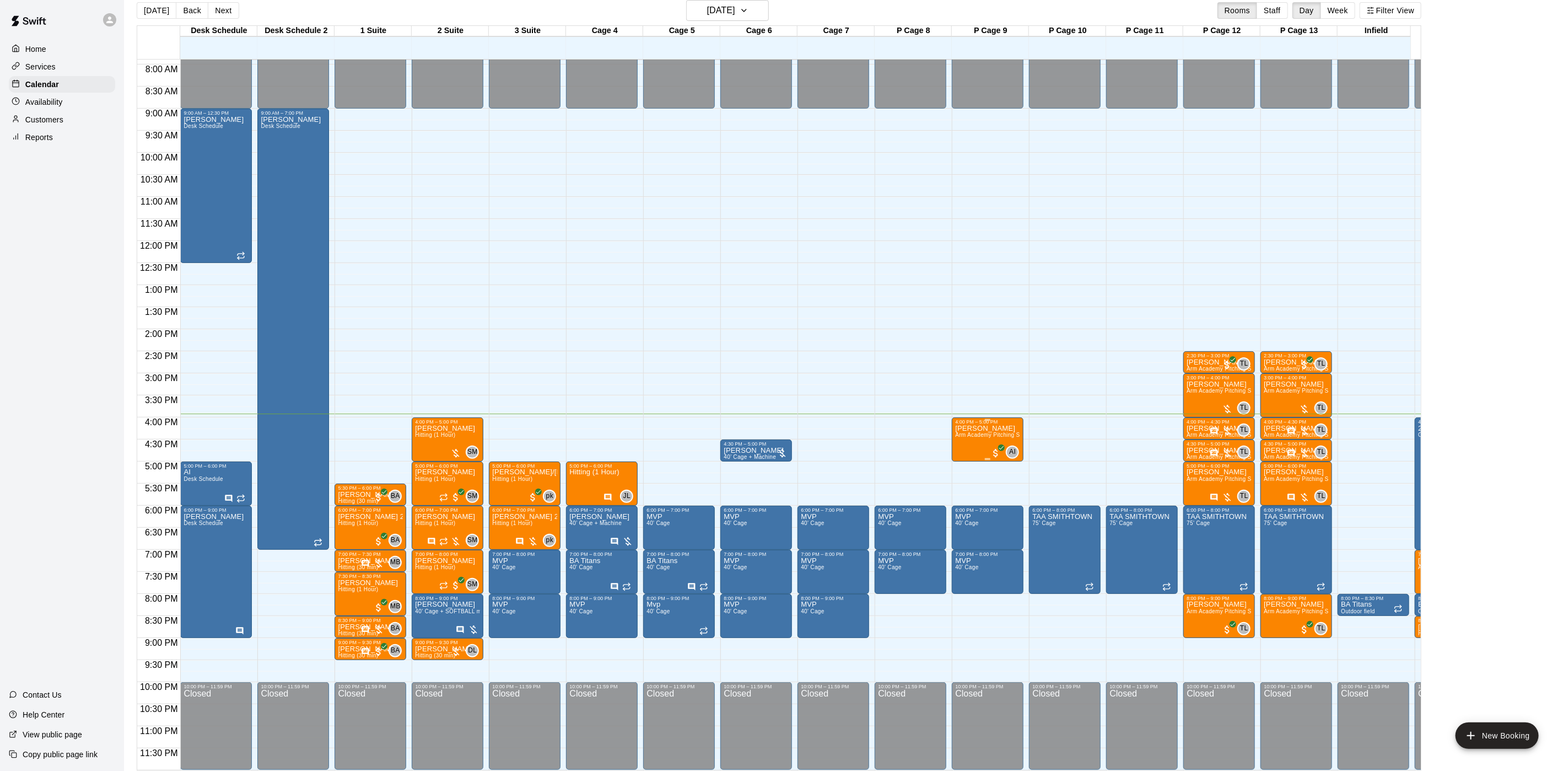
click at [985, 432] on span "Arm Academy Pitching Session 1 Hour - Pitching" at bounding box center [1019, 434] width 128 height 6
click at [1015, 447] on span "AI" at bounding box center [1012, 452] width 7 height 11
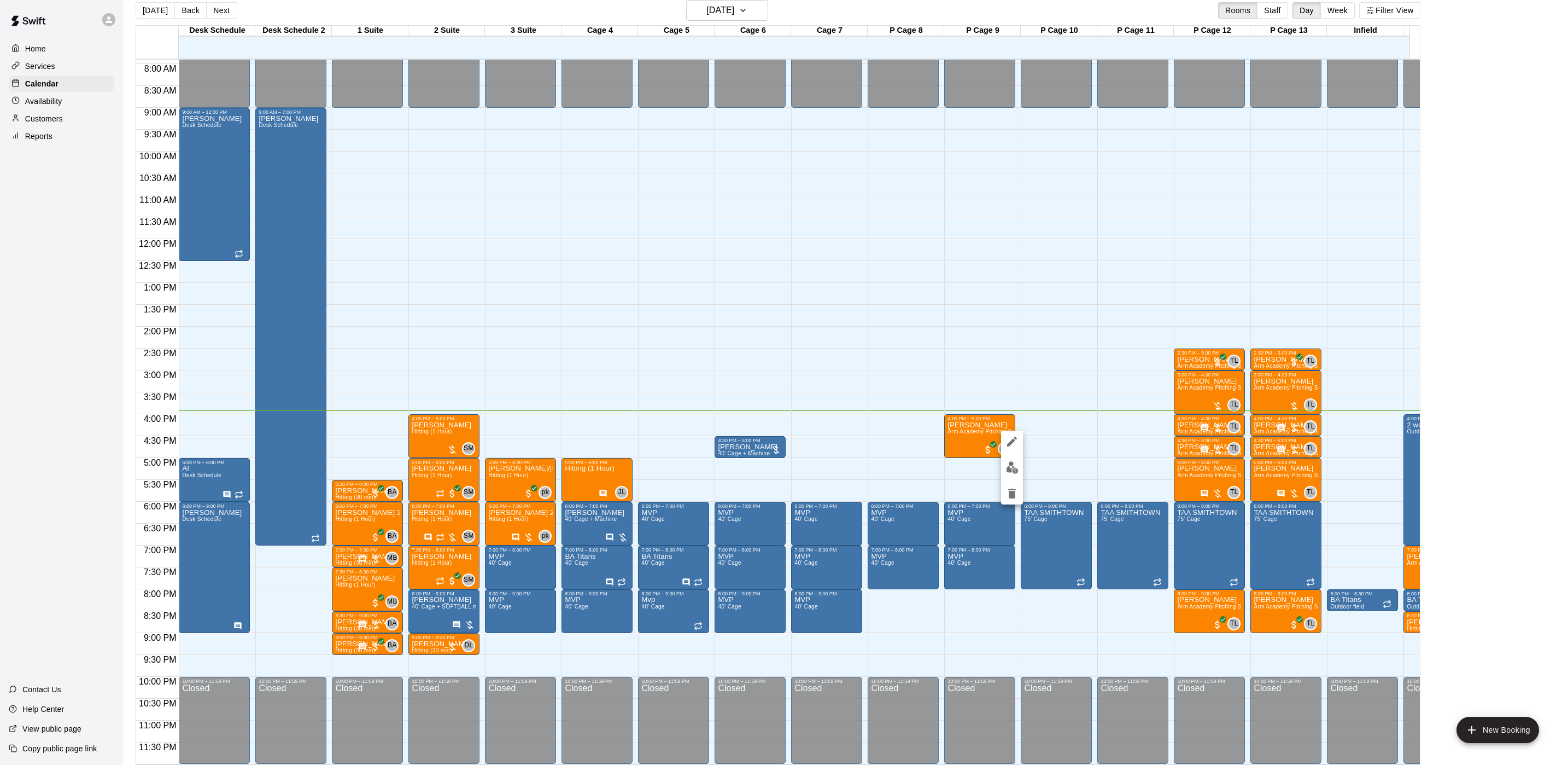
click at [1040, 414] on div at bounding box center [784, 382] width 1568 height 765
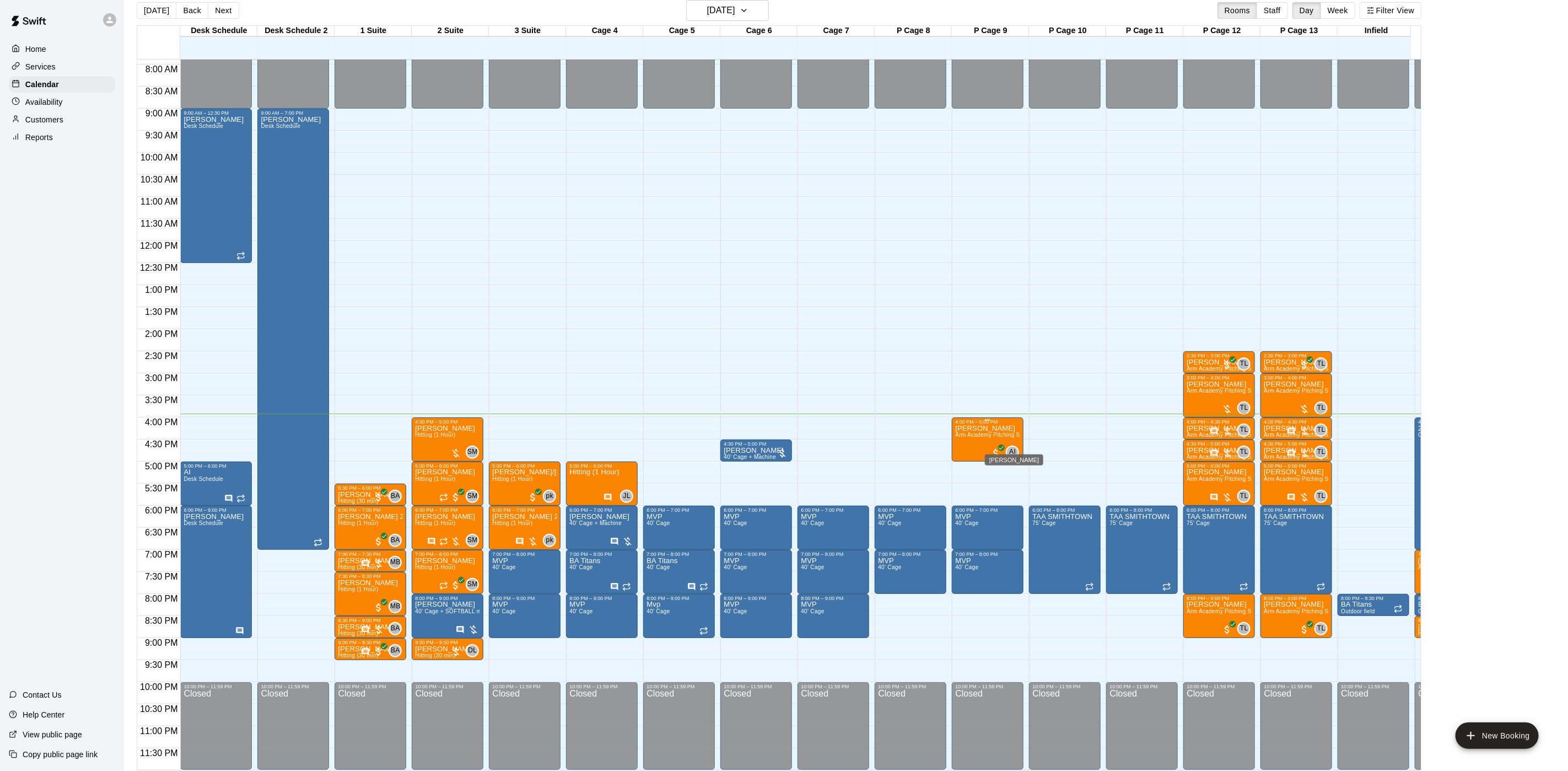
click at [1011, 447] on span "AI" at bounding box center [1012, 452] width 7 height 11
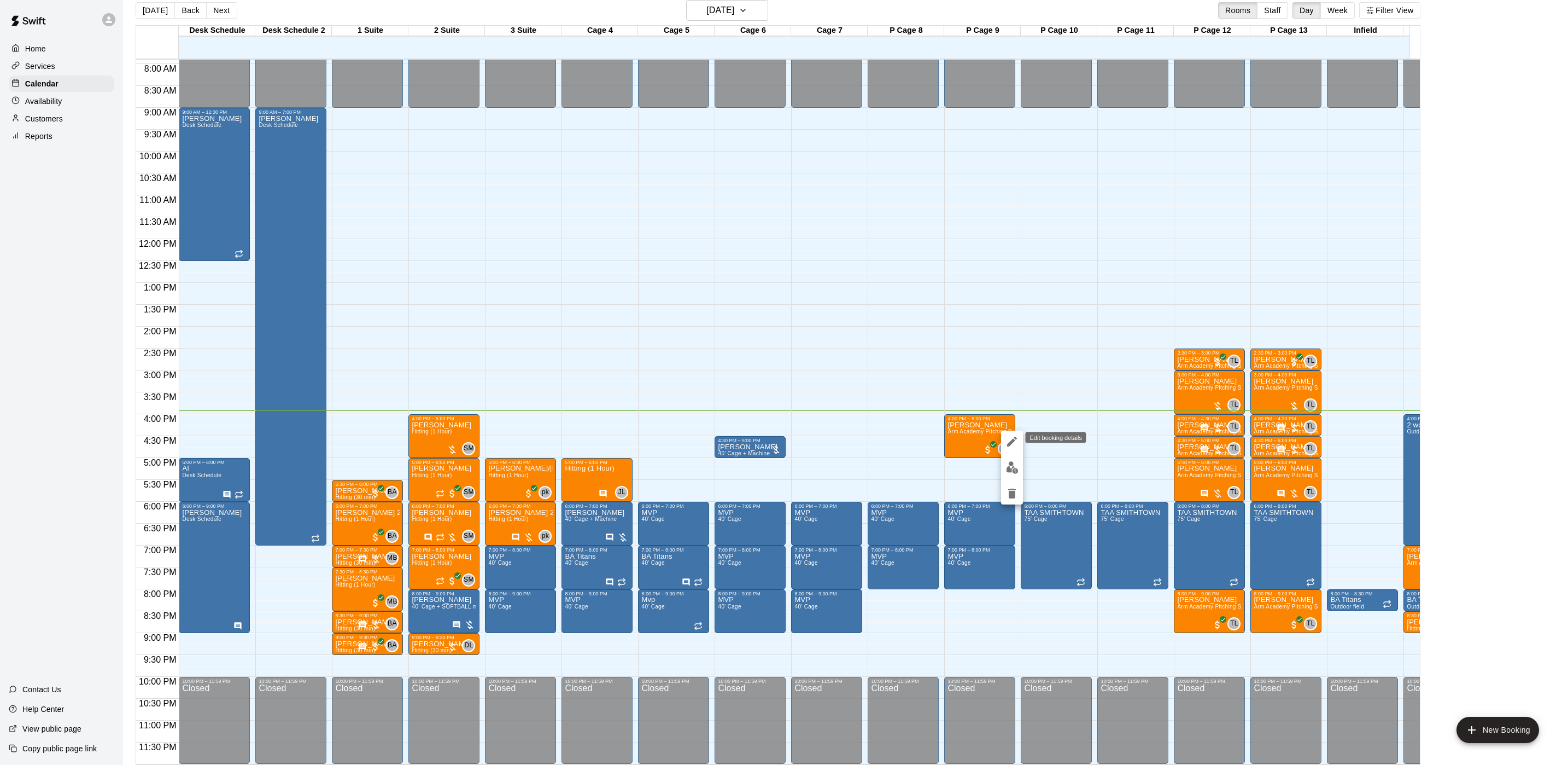
click at [1012, 442] on icon "edit" at bounding box center [1012, 441] width 10 height 10
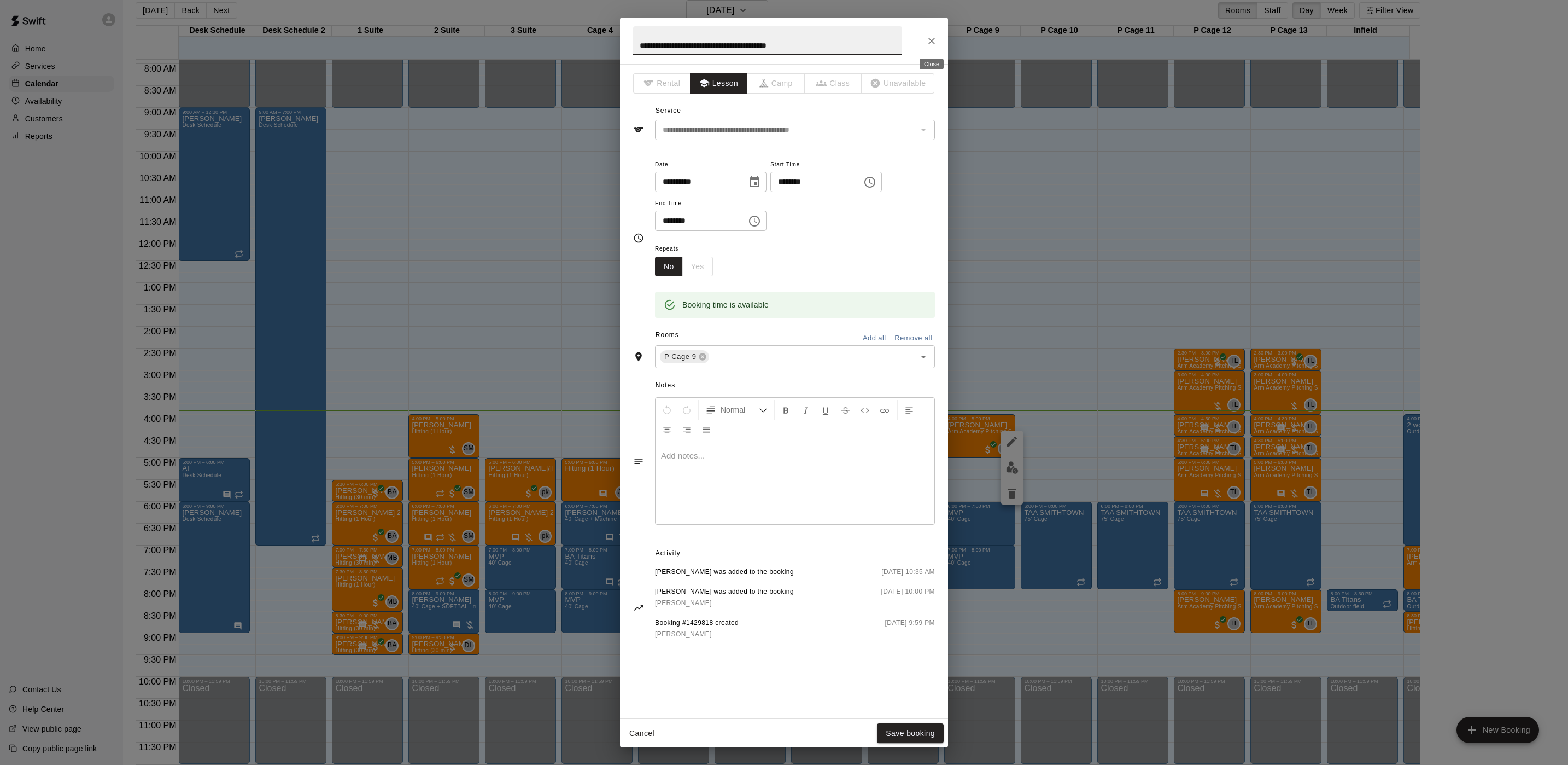
click at [931, 40] on icon "Close" at bounding box center [931, 41] width 6 height 6
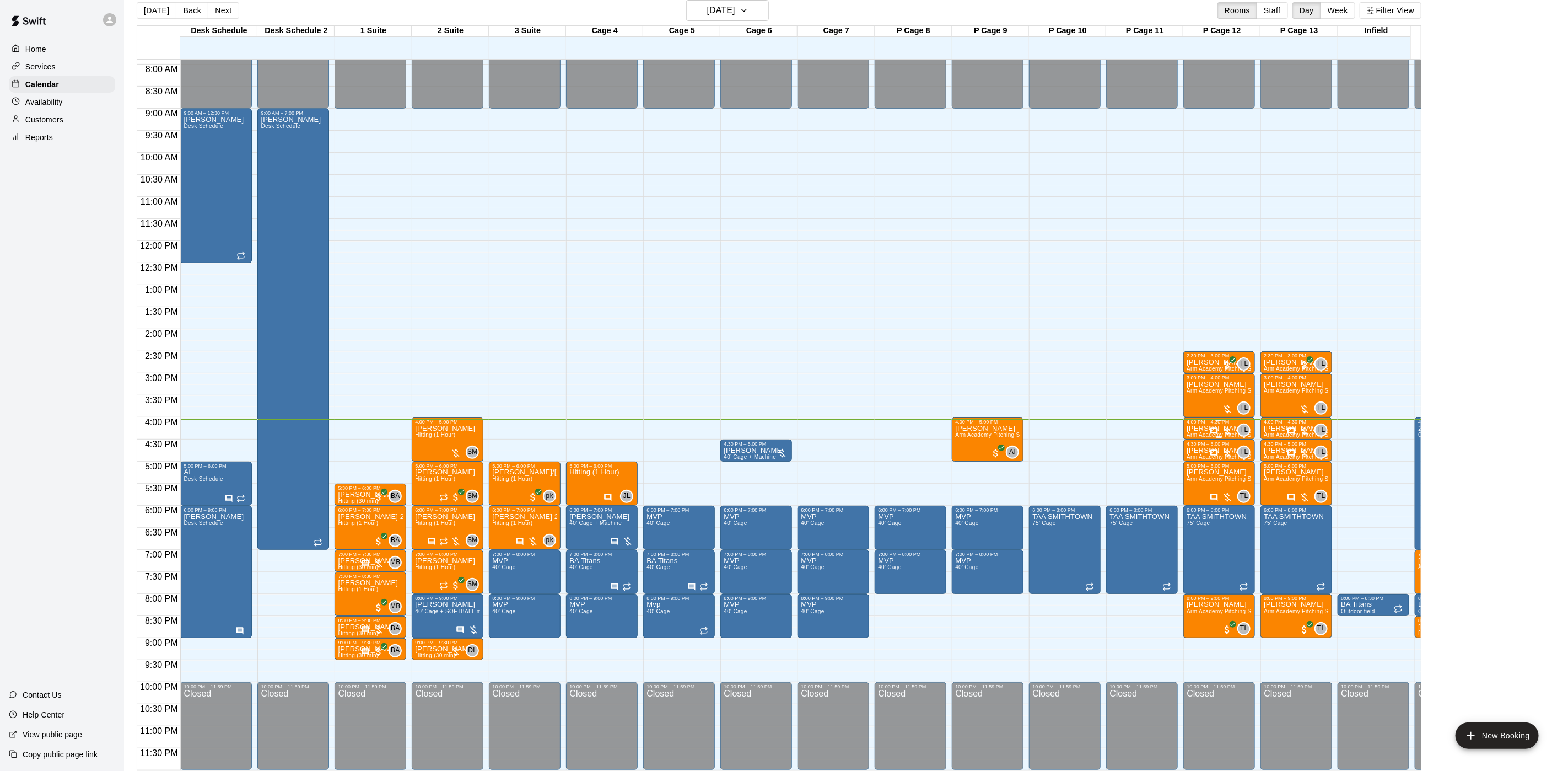
click at [1203, 419] on div "4:00 PM – 4:30 PM" at bounding box center [1218, 422] width 65 height 5
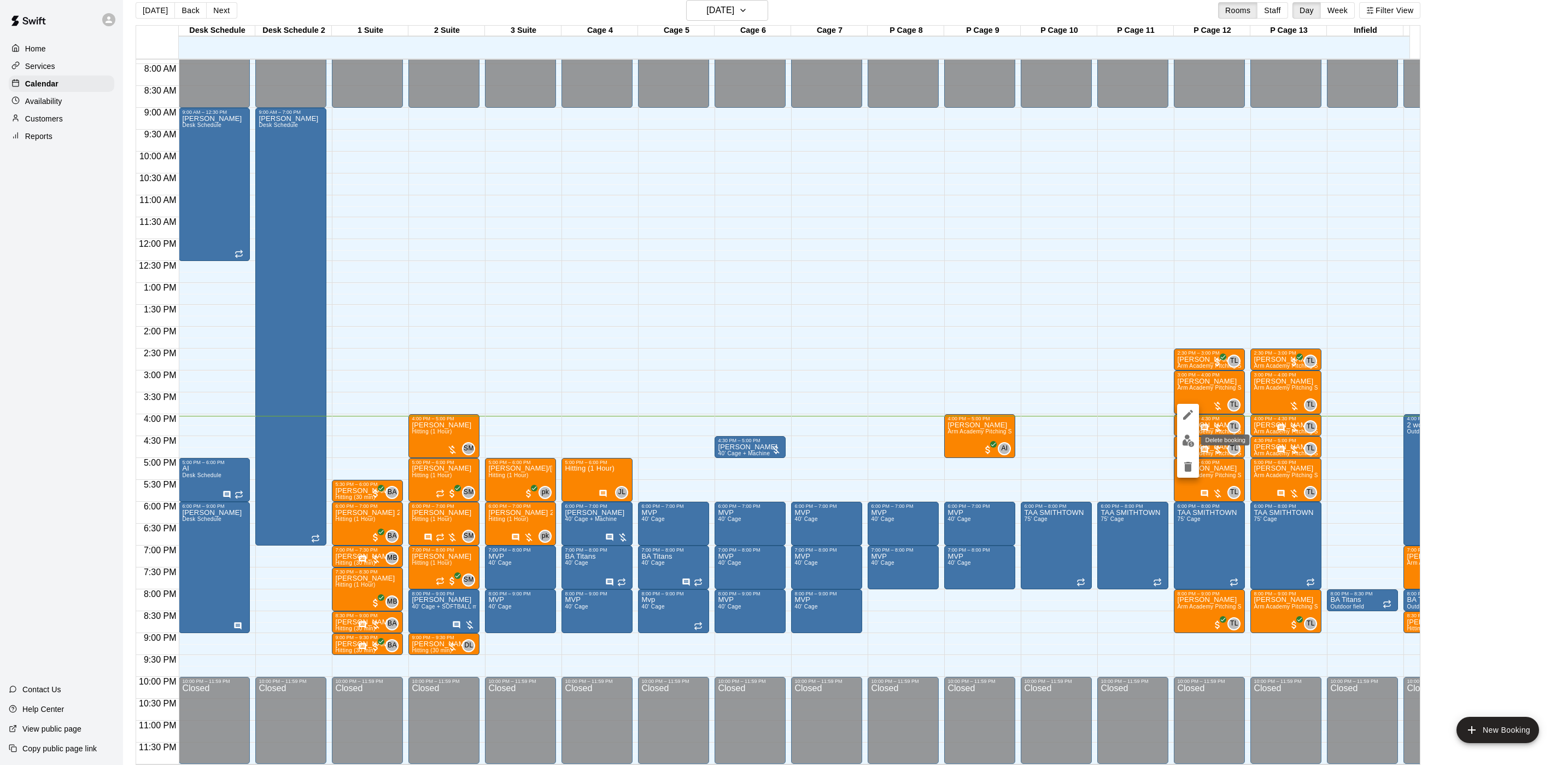
click at [1193, 440] on img "edit" at bounding box center [1188, 440] width 12 height 12
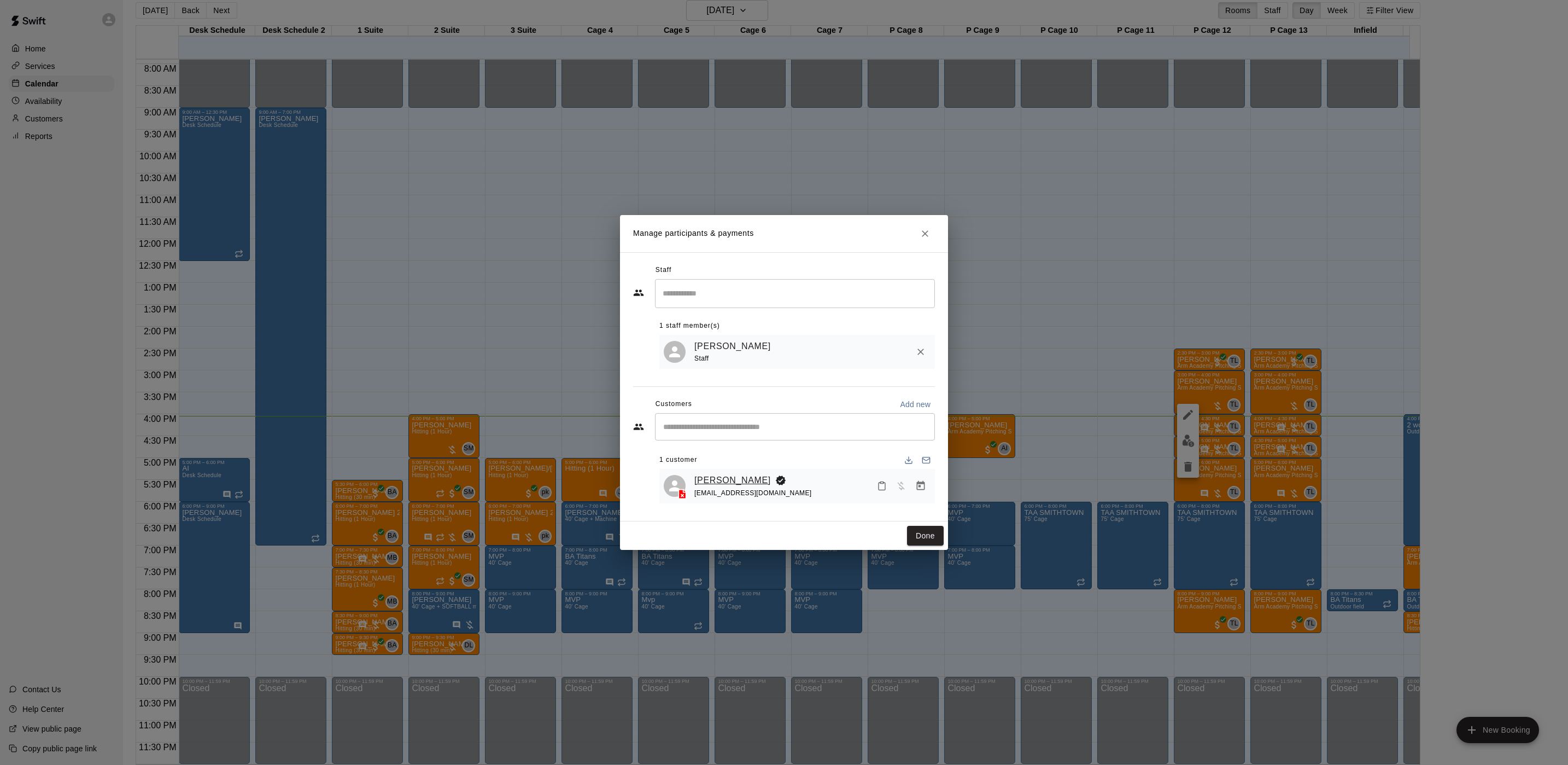
click at [745, 474] on link "[PERSON_NAME]" at bounding box center [733, 480] width 77 height 14
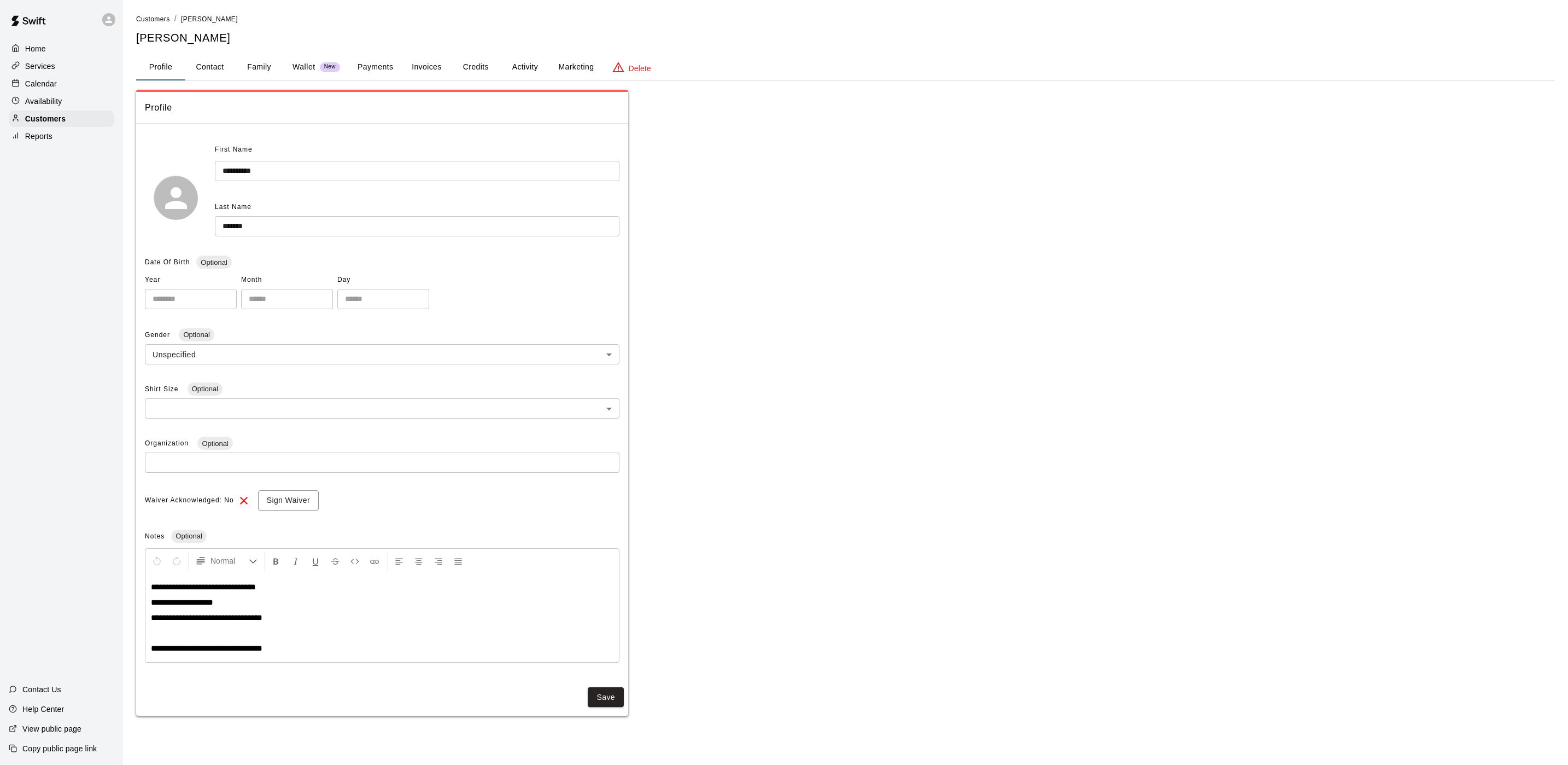
click at [504, 59] on button "Activity" at bounding box center [525, 67] width 49 height 26
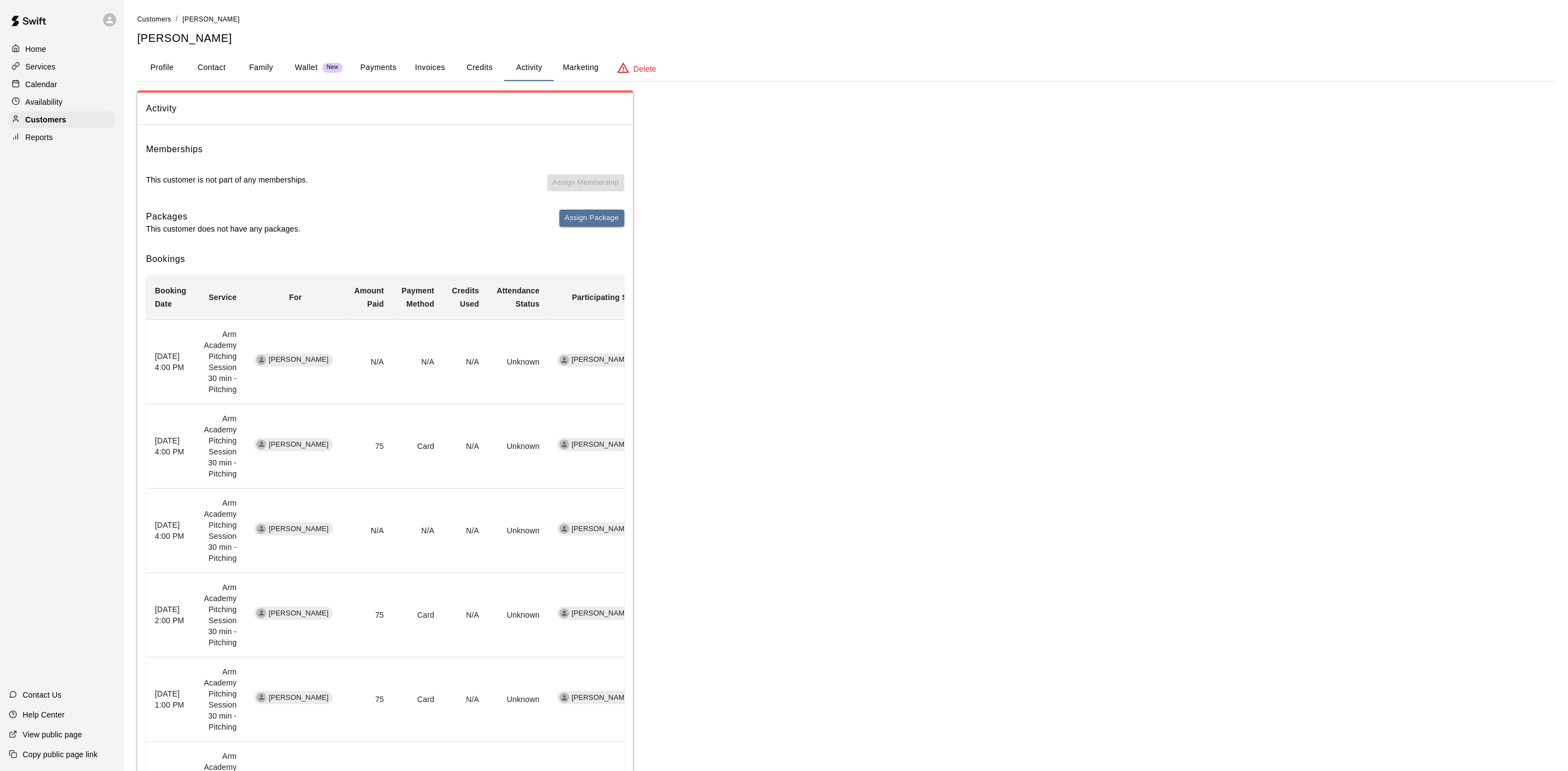
click at [53, 90] on p "Calendar" at bounding box center [41, 84] width 32 height 11
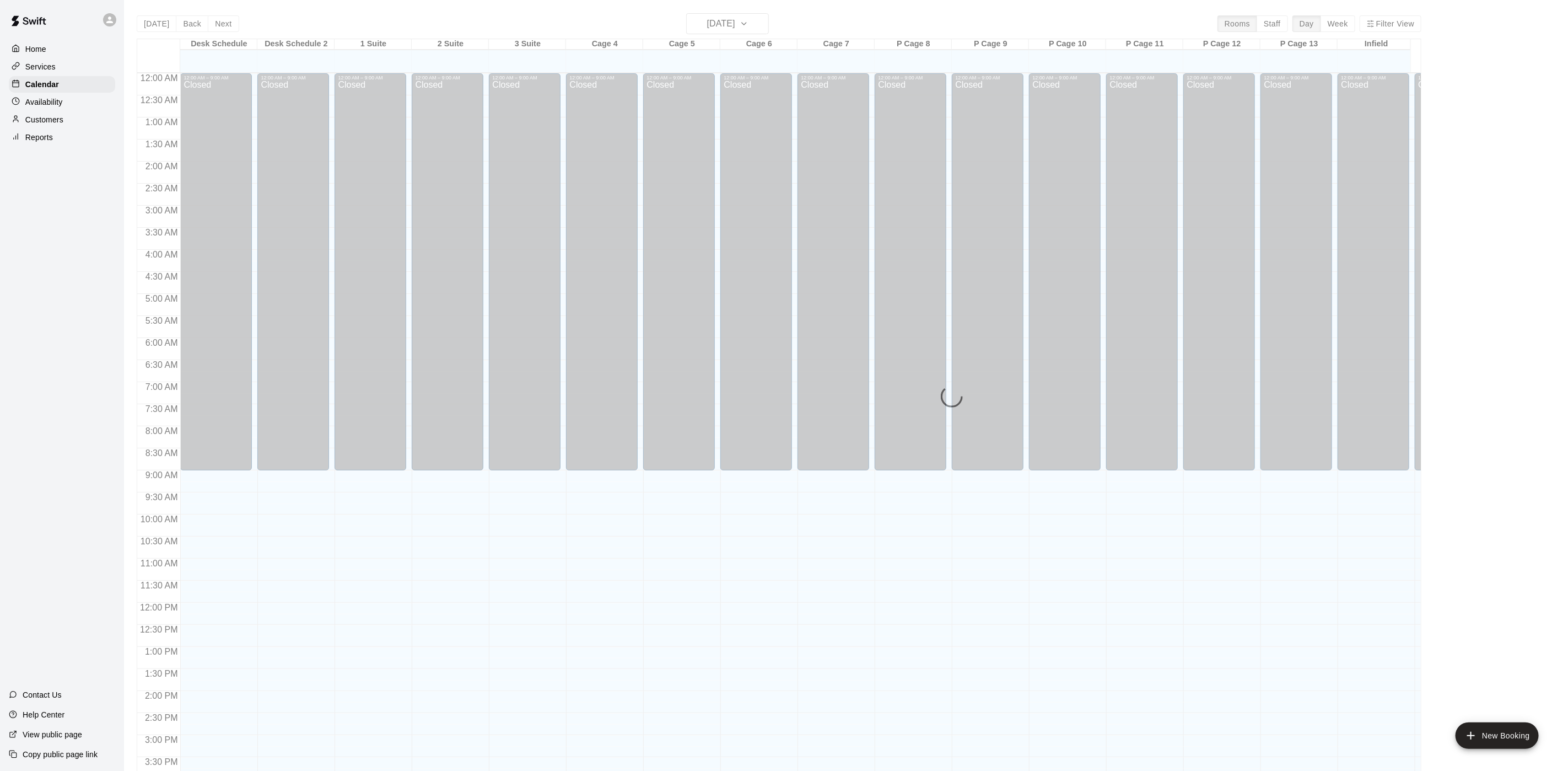
scroll to position [316, 0]
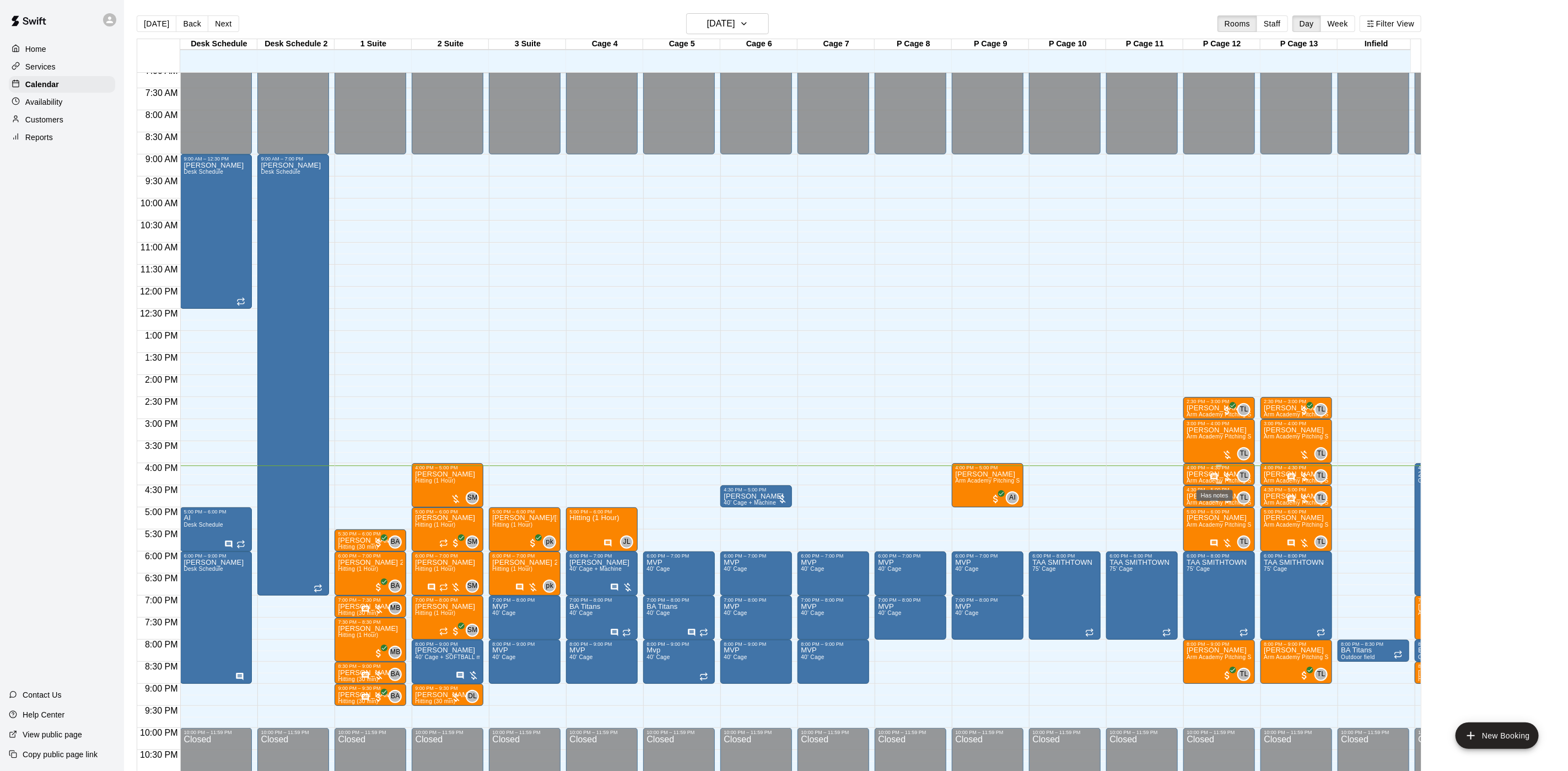
click at [1210, 478] on icon "Has notes" at bounding box center [1214, 476] width 9 height 9
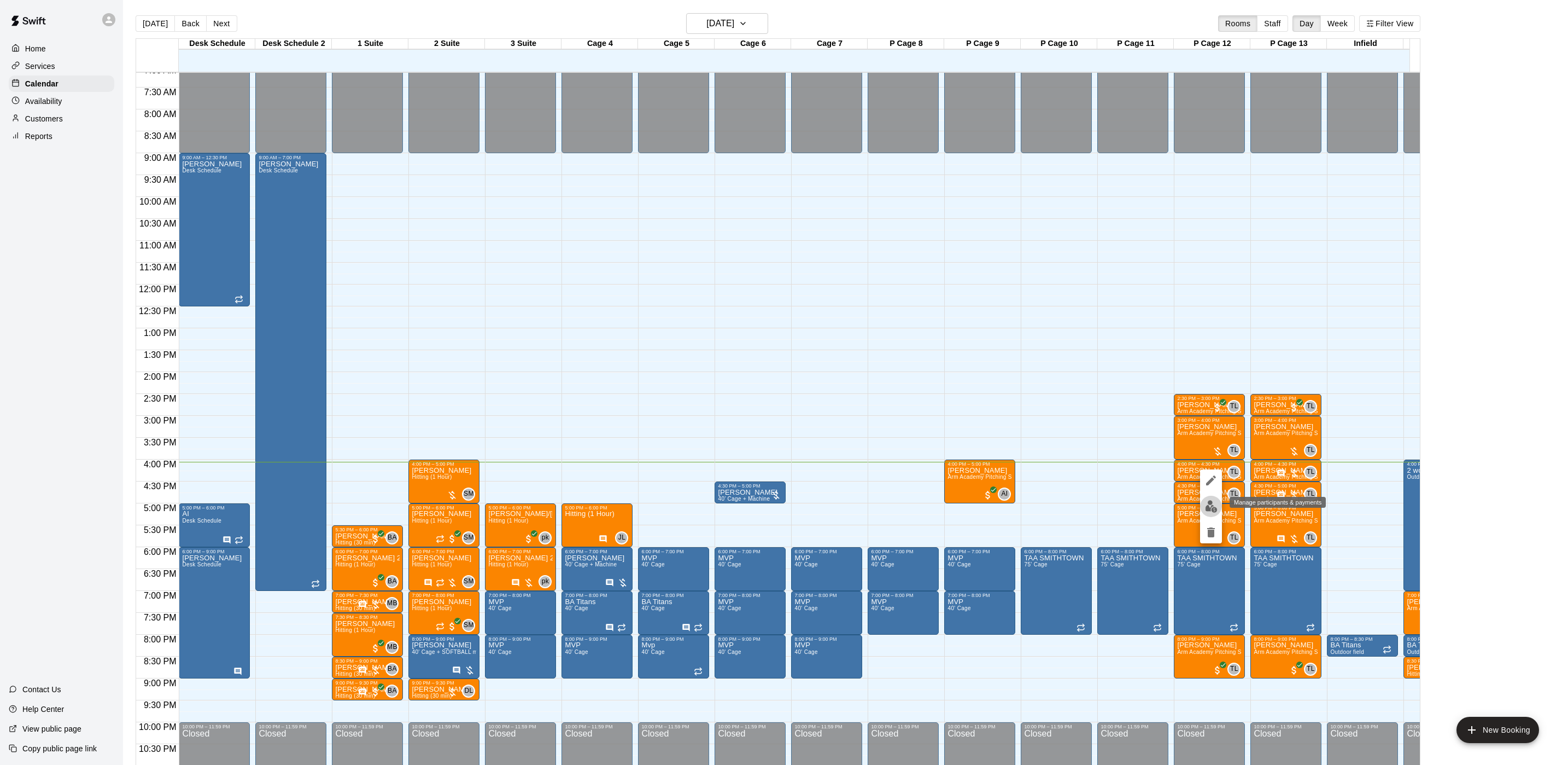
click at [1202, 503] on button "edit" at bounding box center [1211, 506] width 22 height 21
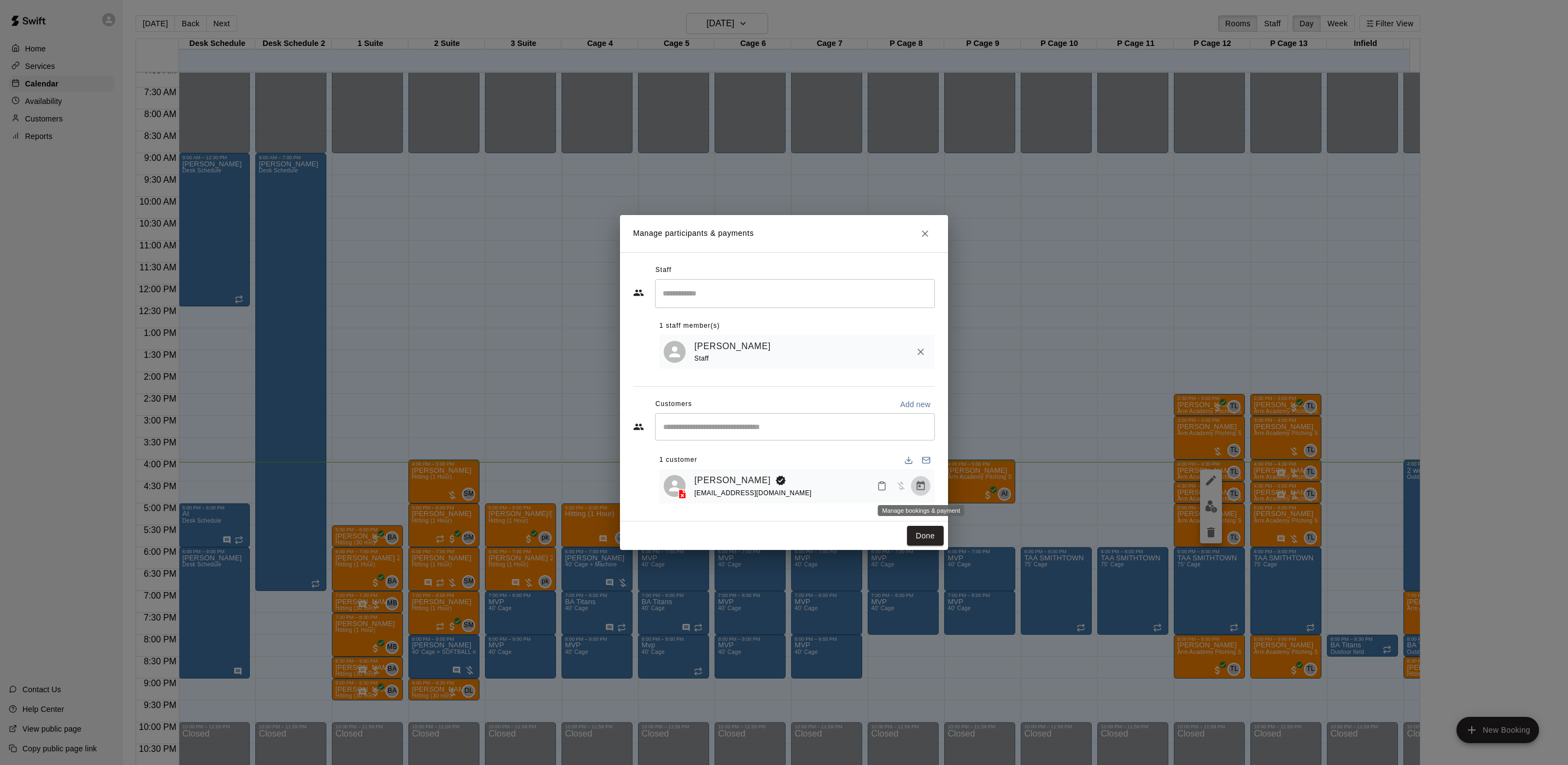
click at [918, 481] on icon "Manage bookings & payment" at bounding box center [920, 486] width 11 height 11
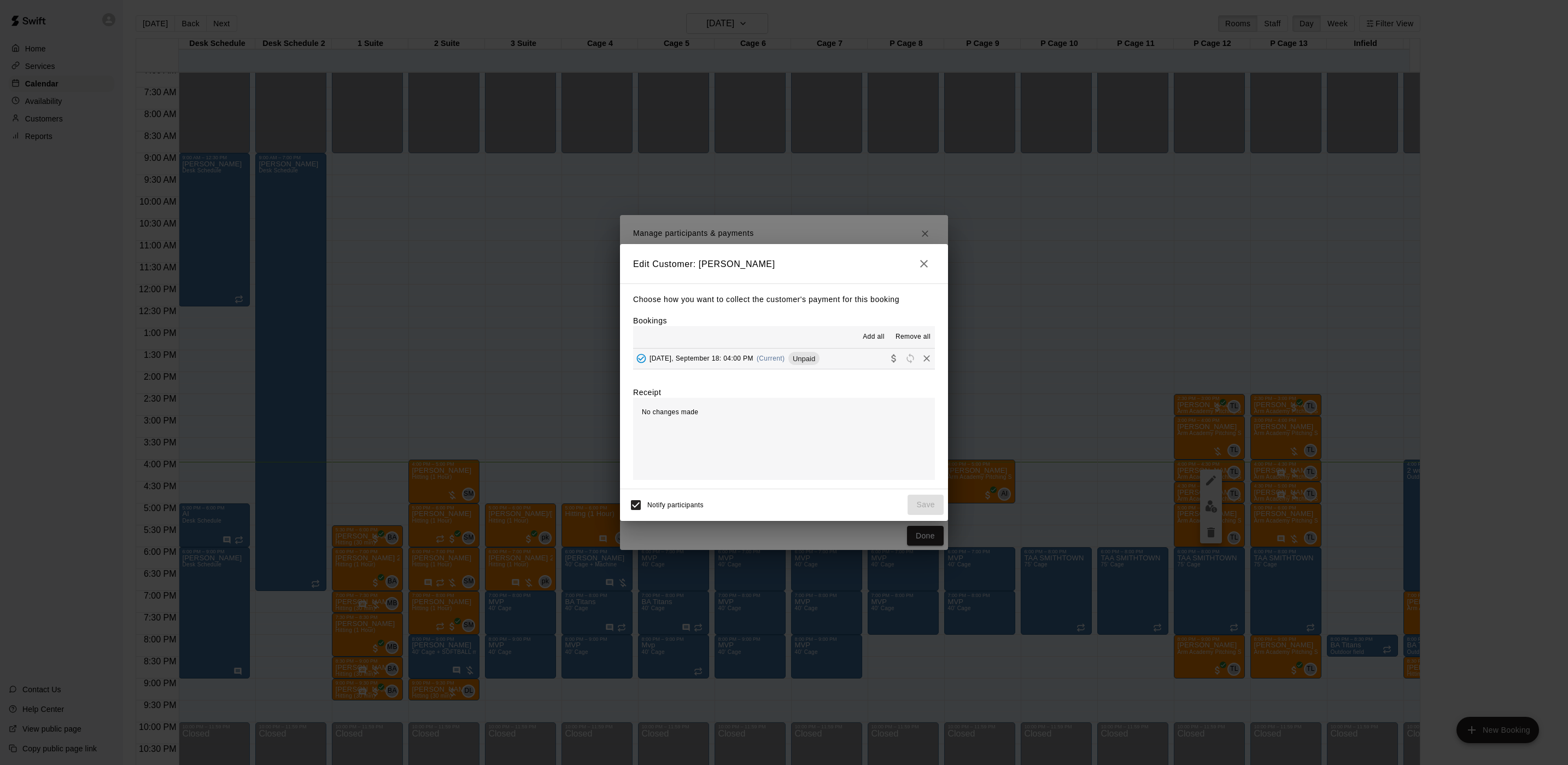
click at [753, 355] on span "Thursday, September 18: 04:00 PM" at bounding box center [702, 358] width 104 height 8
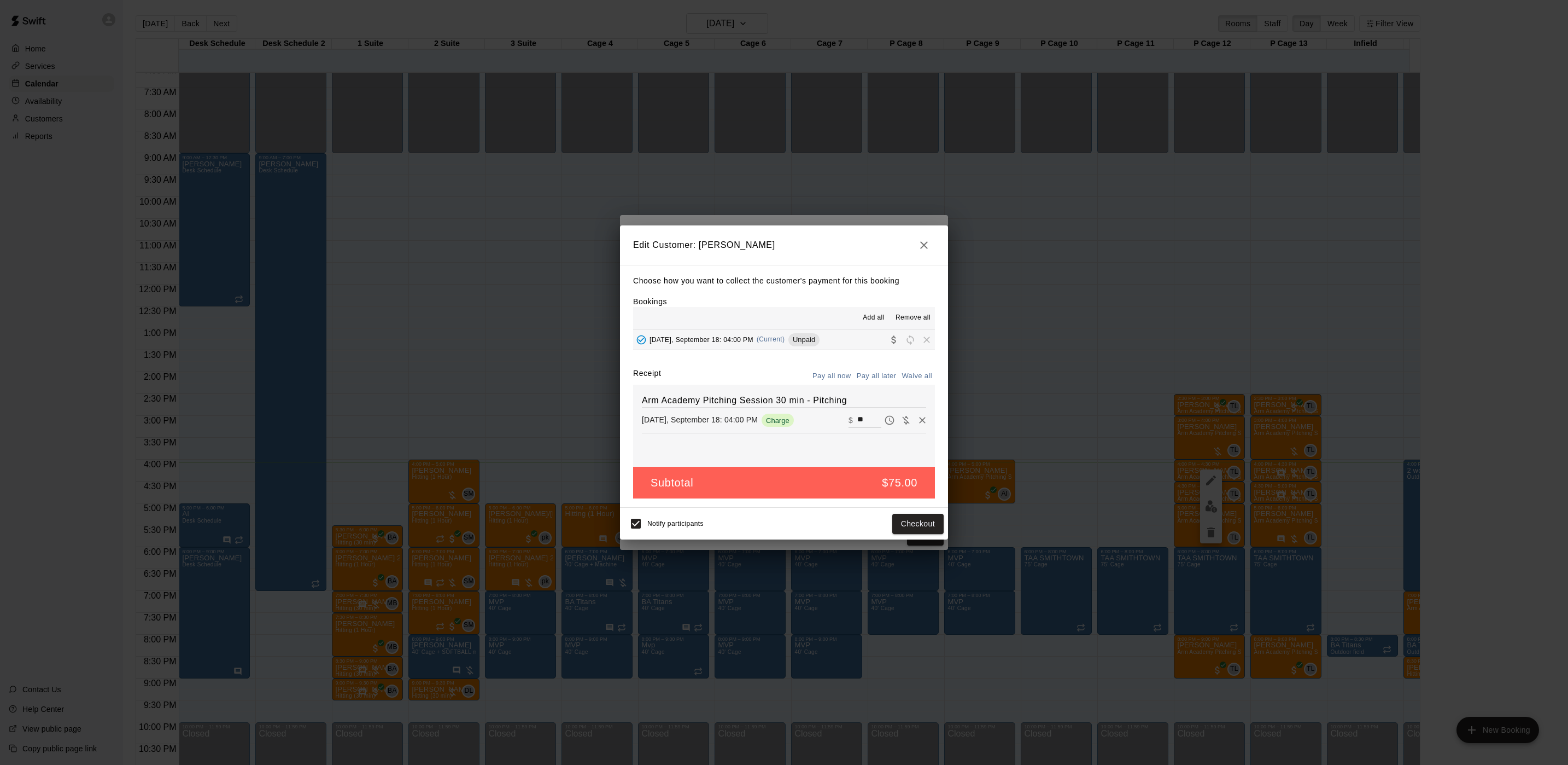
click at [914, 513] on div "Notify participants Checkout" at bounding box center [784, 523] width 320 height 23
click at [914, 521] on button "Checkout" at bounding box center [918, 523] width 51 height 20
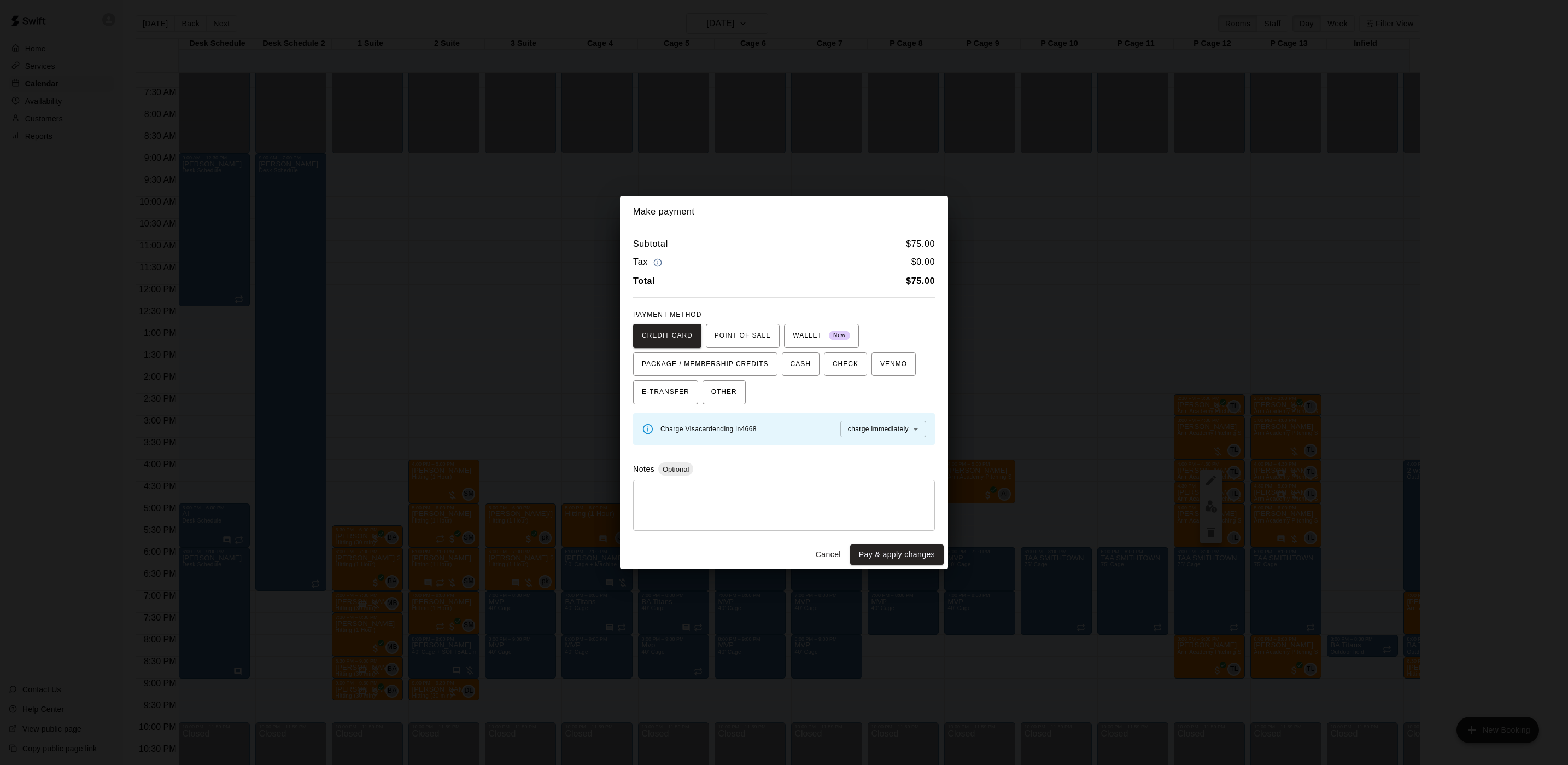
click at [876, 560] on button "Pay & apply changes" at bounding box center [897, 554] width 94 height 20
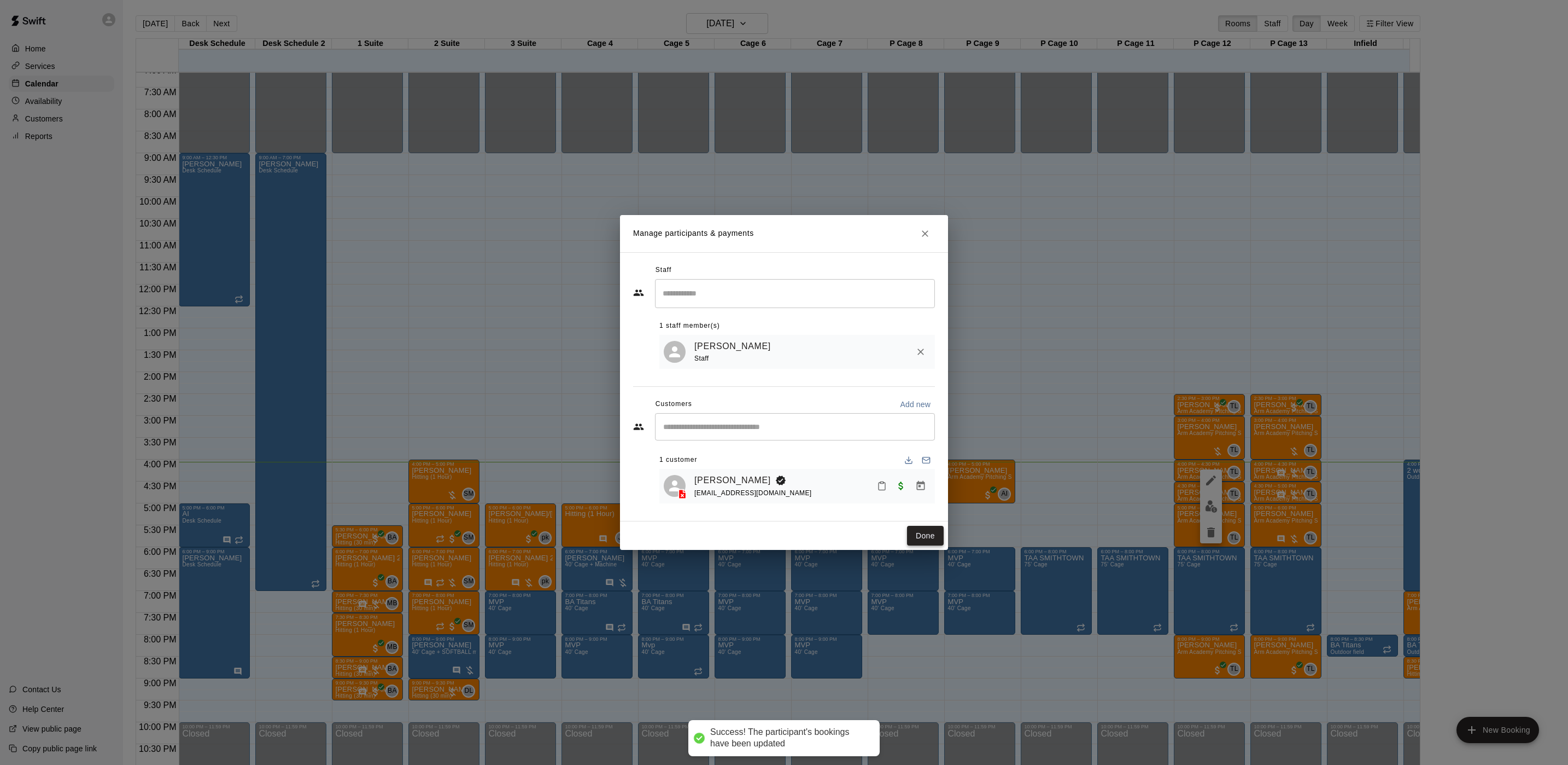
click at [942, 537] on button "Done" at bounding box center [926, 536] width 36 height 20
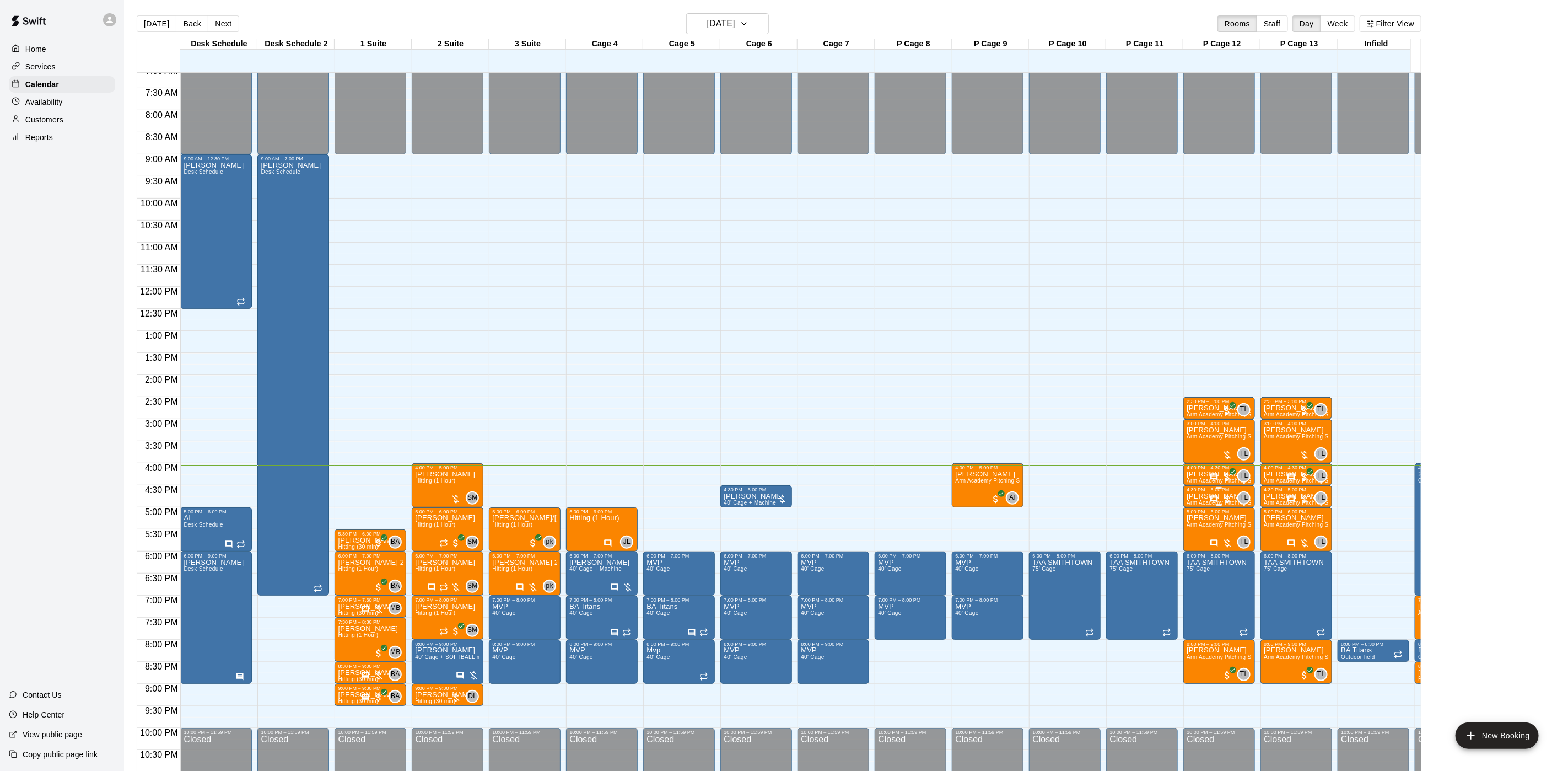
click at [1195, 497] on p "[PERSON_NAME]" at bounding box center [1218, 497] width 65 height 0
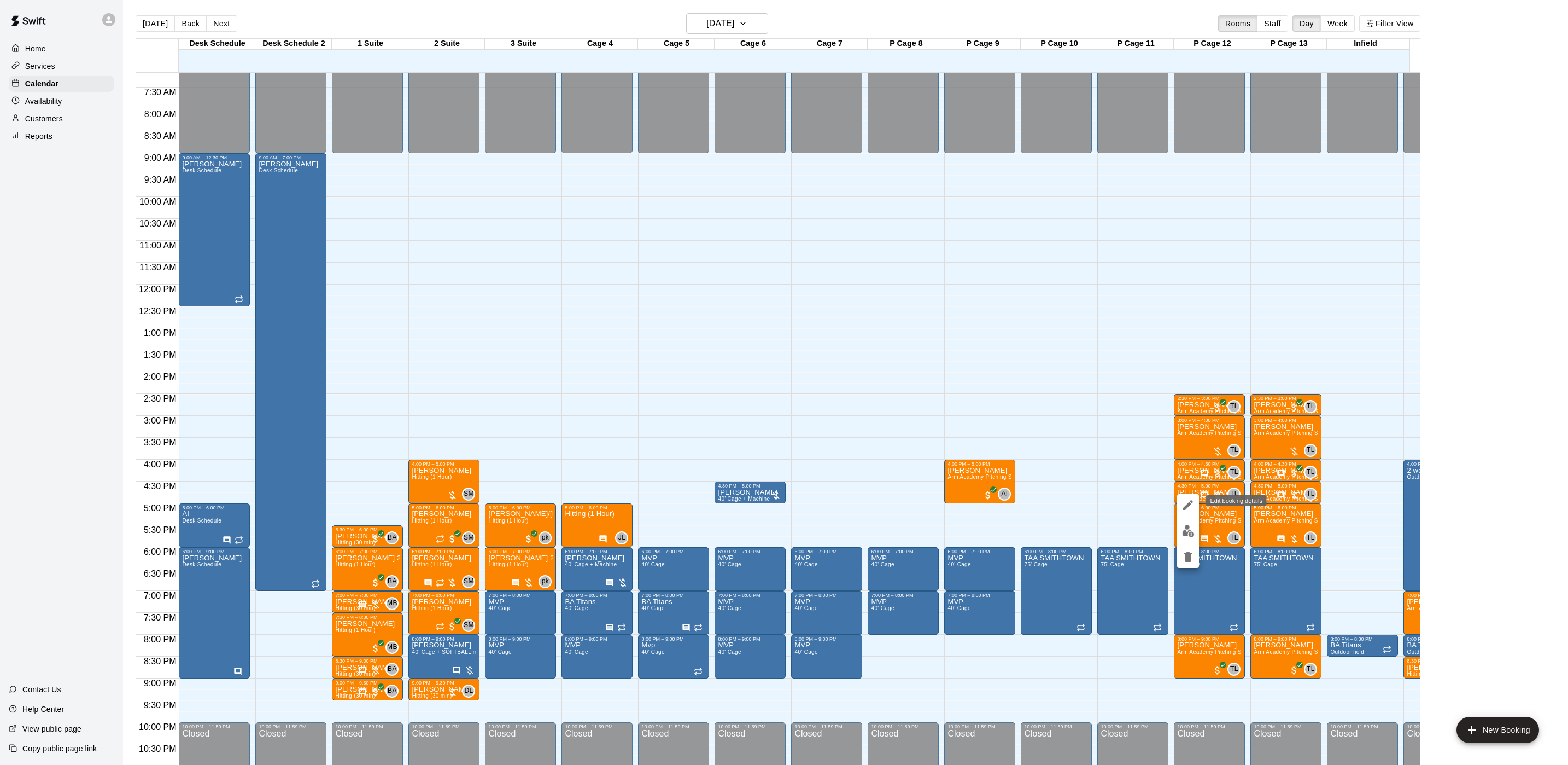
click at [1215, 504] on div "Edit booking details" at bounding box center [1236, 500] width 60 height 11
drag, startPoint x: 1211, startPoint y: 519, endPoint x: 1215, endPoint y: 522, distance: 5.0
click at [1215, 522] on div at bounding box center [784, 382] width 1568 height 765
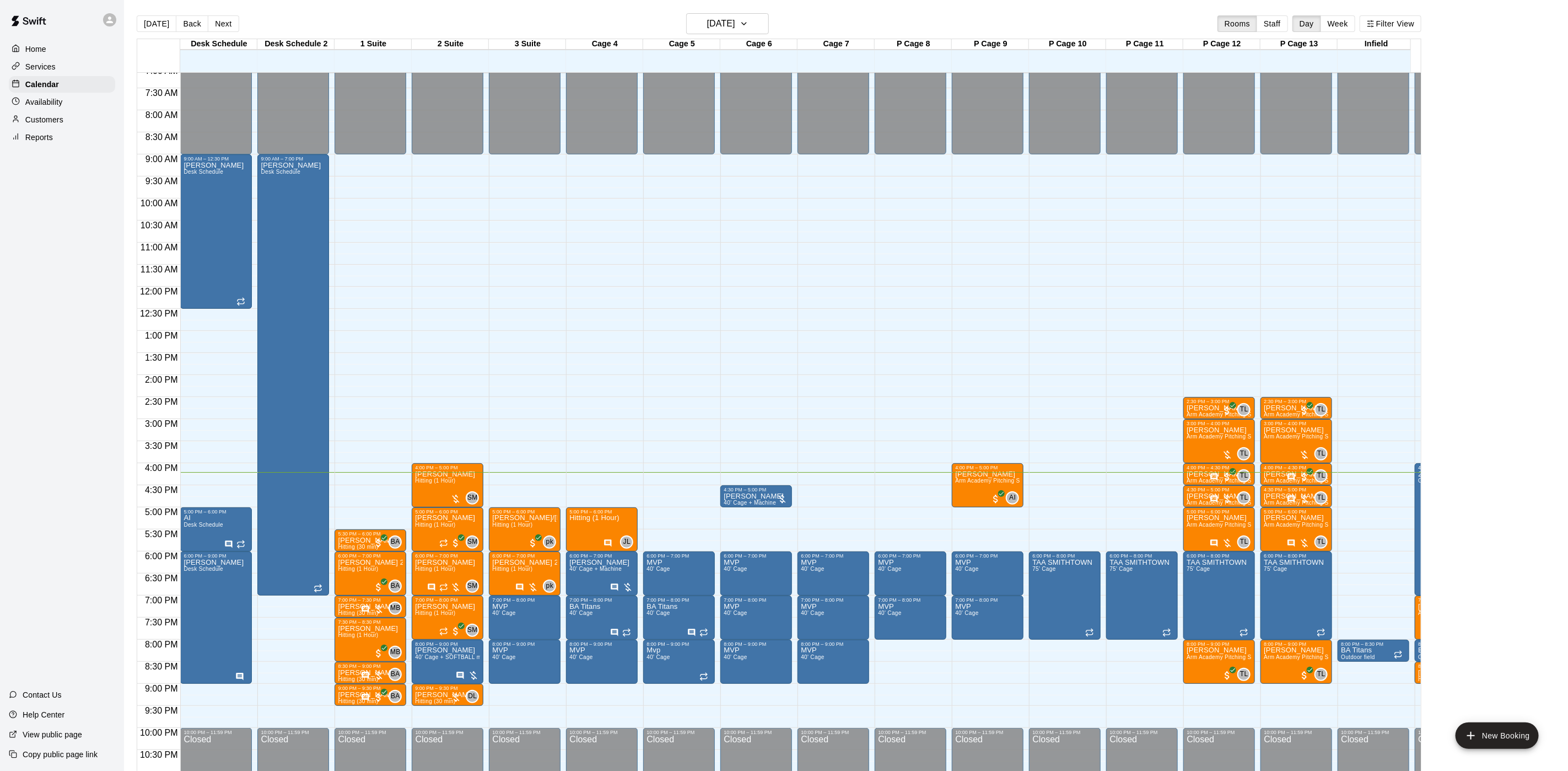
click at [752, 9] on main "Today Back Next Thursday Sep 18 Rooms Staff Day Week Filter View Desk Schedule …" at bounding box center [846, 394] width 1444 height 789
click at [735, 16] on h6 "[DATE]" at bounding box center [721, 24] width 28 height 16
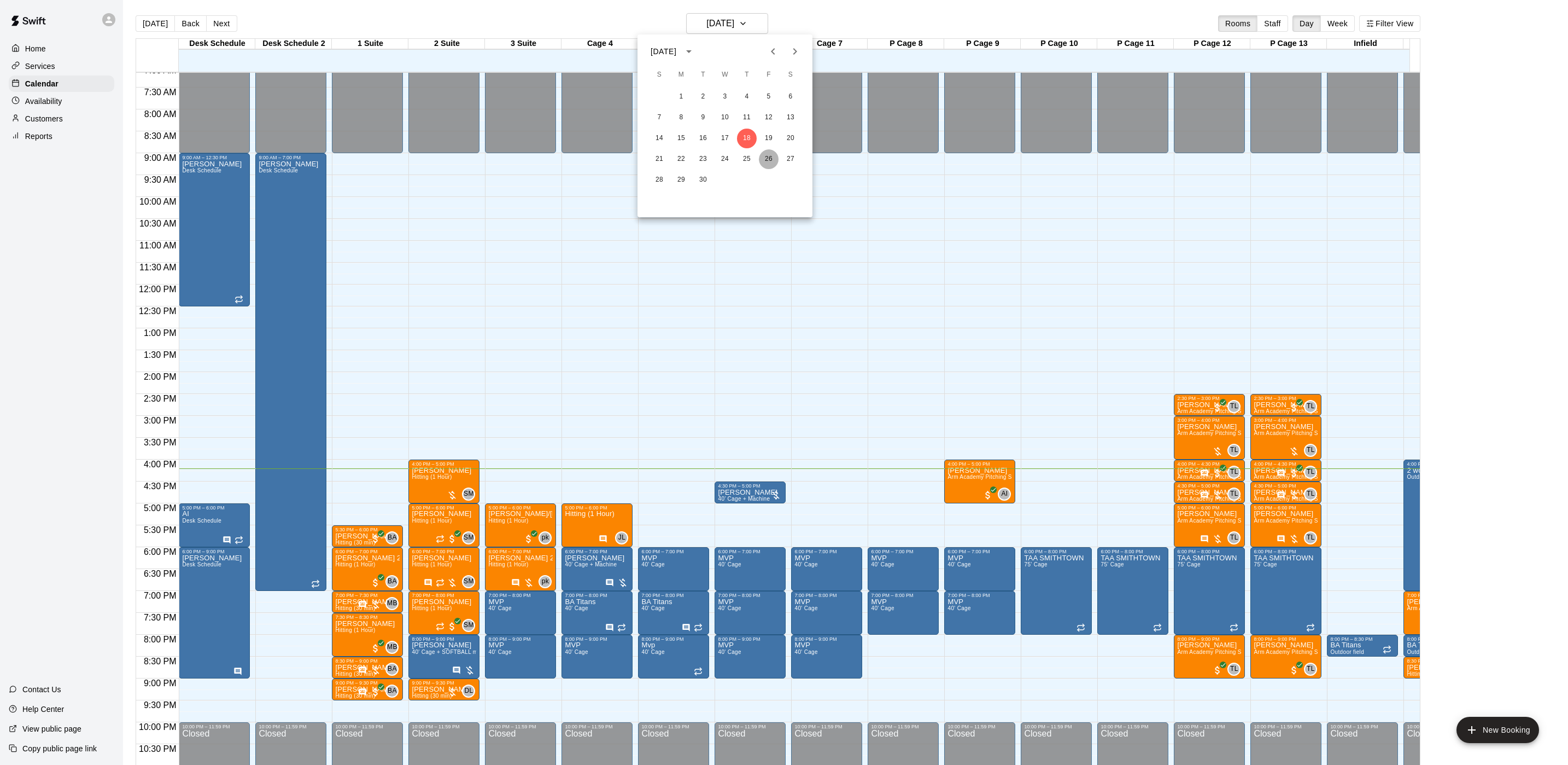
click at [770, 161] on button "26" at bounding box center [768, 159] width 19 height 19
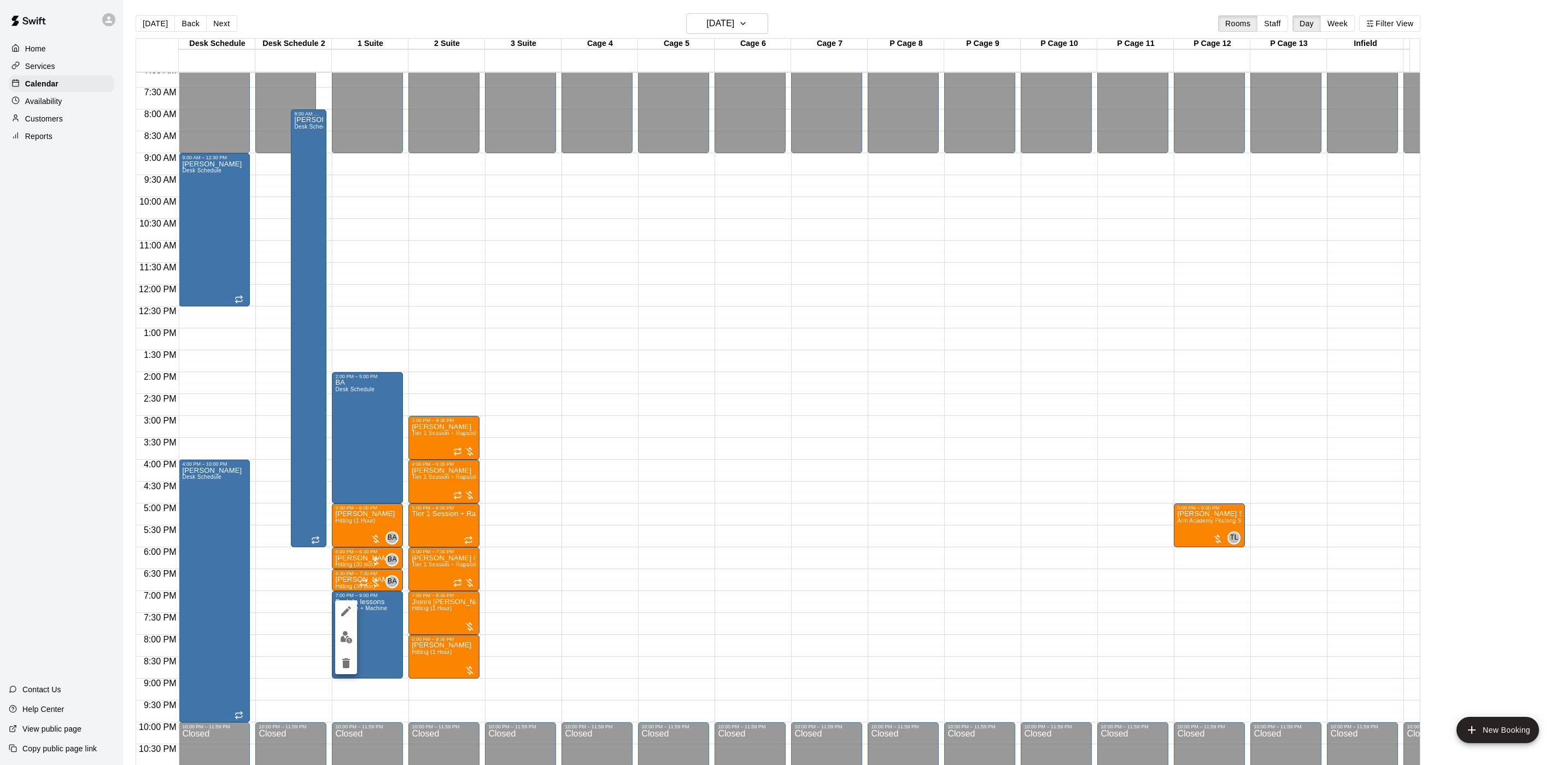
click at [364, 614] on div at bounding box center [784, 382] width 1568 height 765
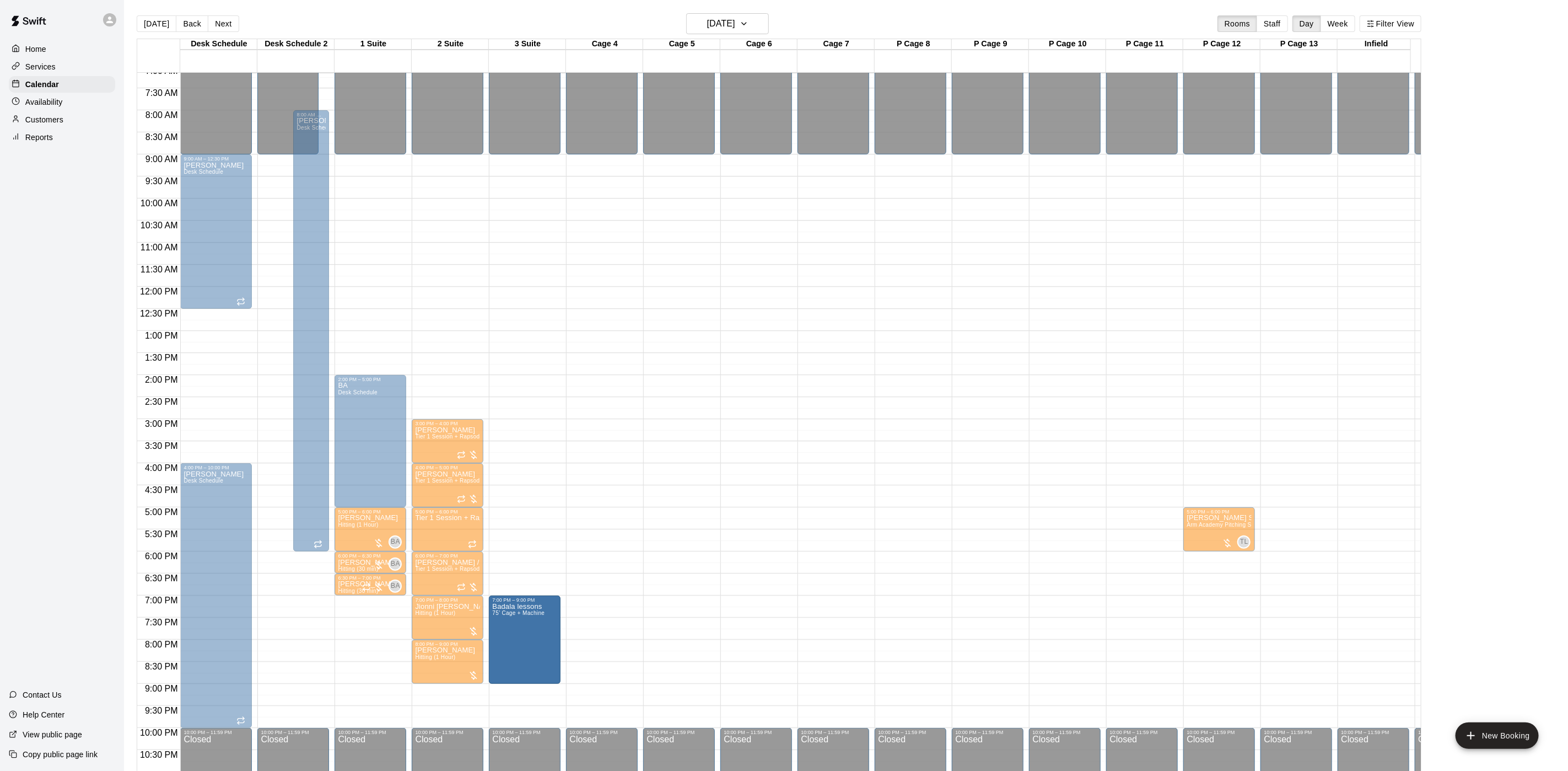
drag, startPoint x: 373, startPoint y: 619, endPoint x: 519, endPoint y: 622, distance: 146.0
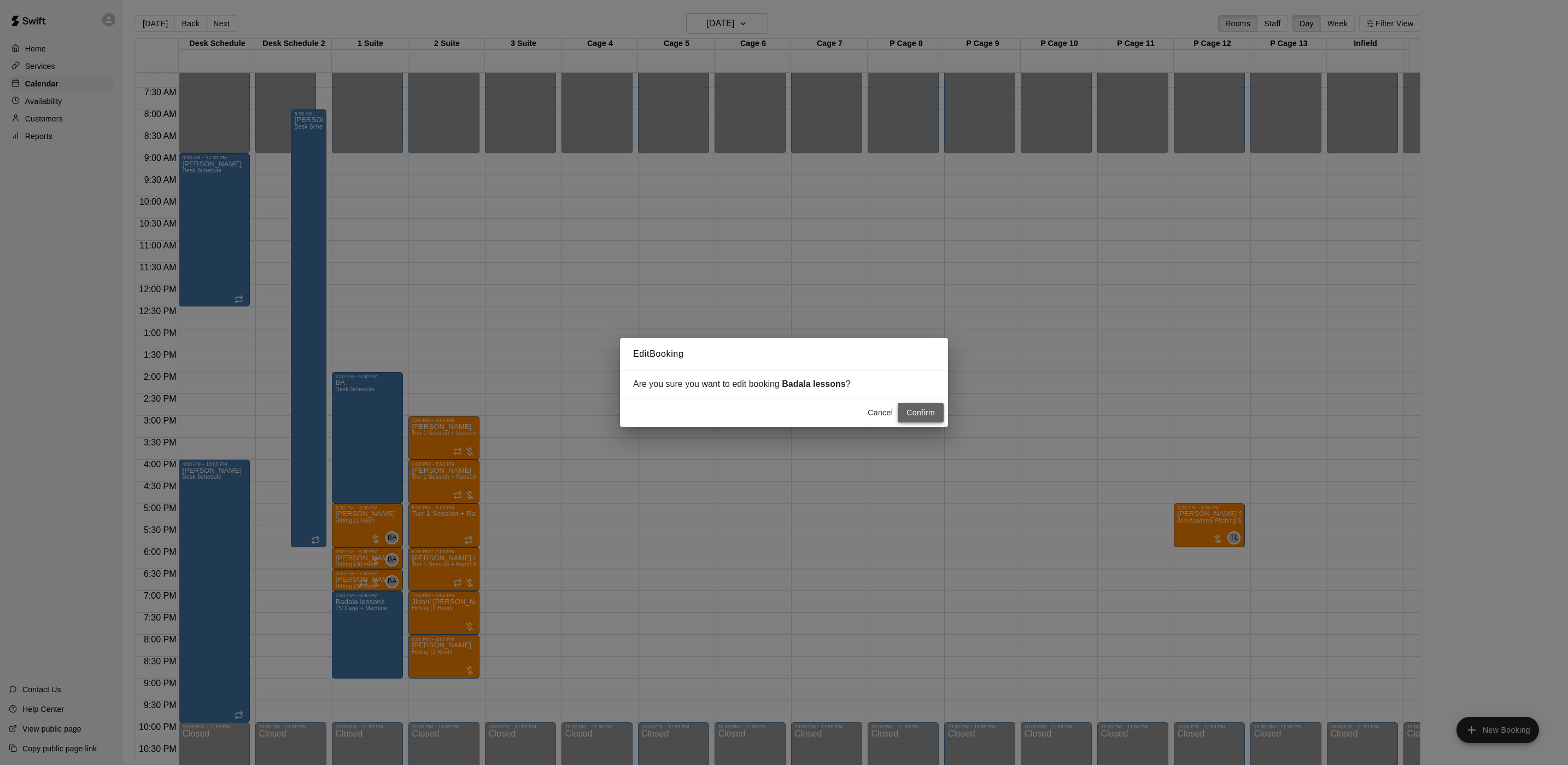
click at [917, 411] on button "Confirm" at bounding box center [920, 413] width 46 height 20
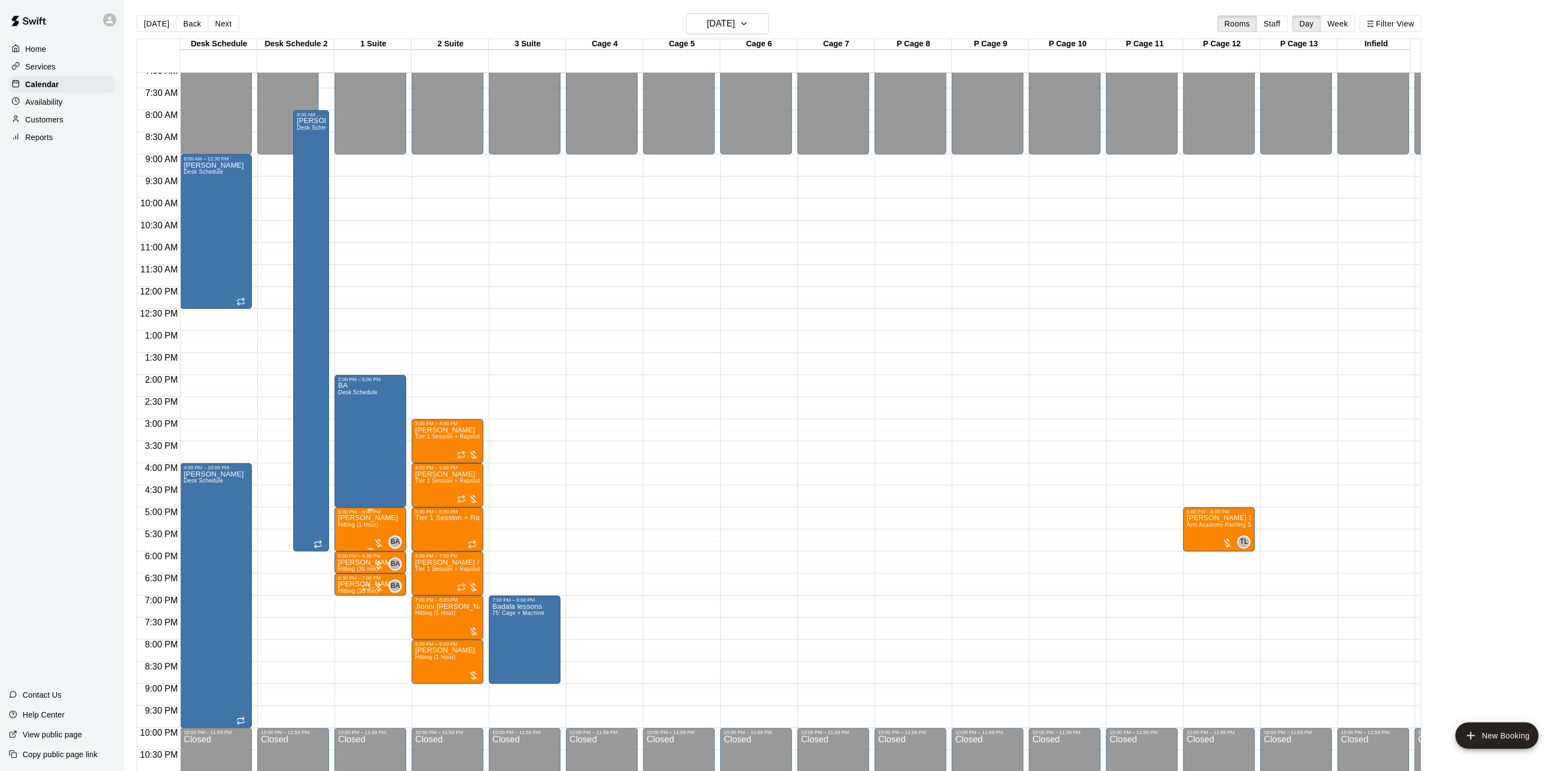
click at [359, 517] on p "Jimmy Damato" at bounding box center [368, 517] width 60 height 0
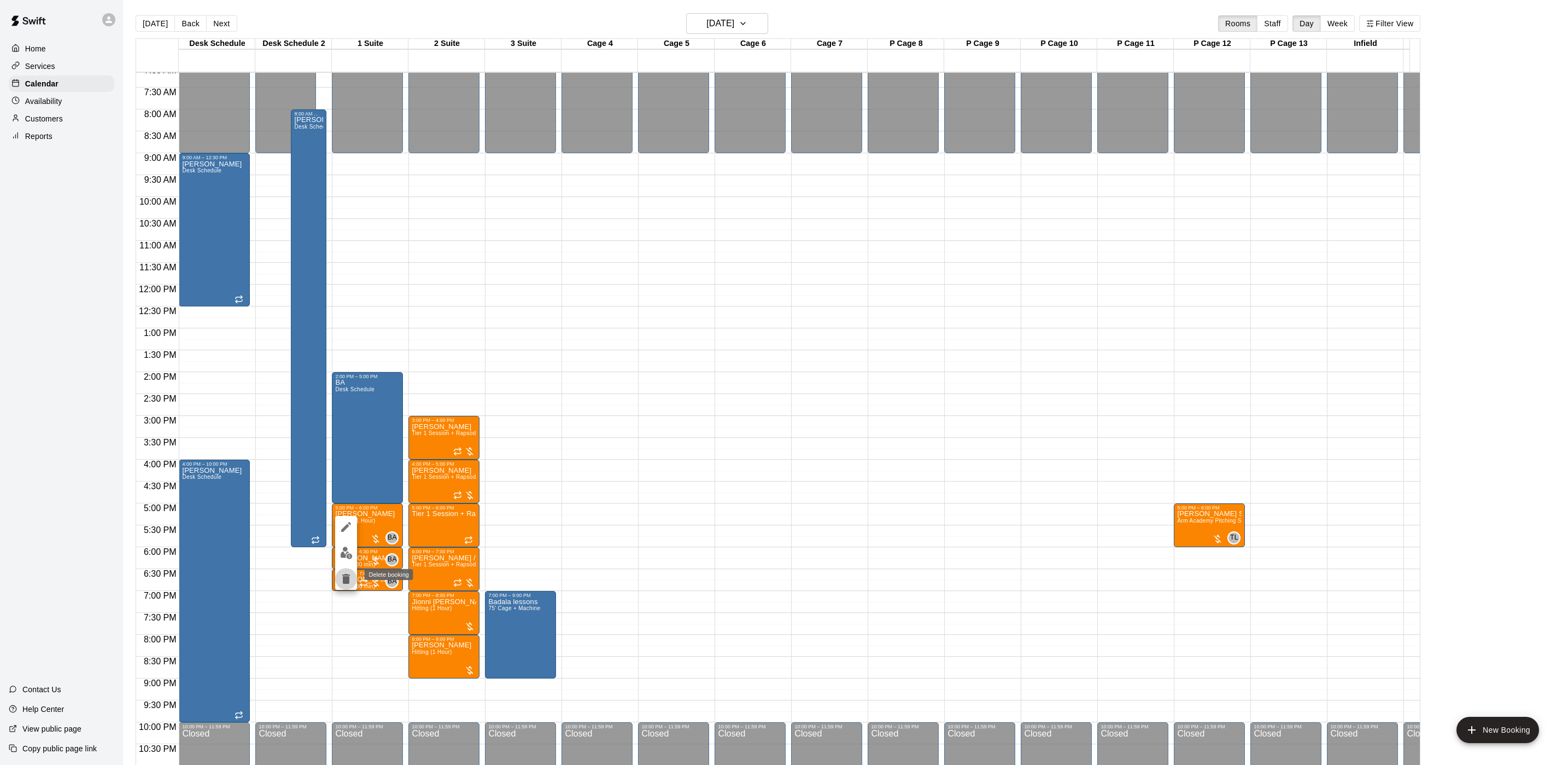
click at [348, 577] on icon "delete" at bounding box center [346, 578] width 8 height 10
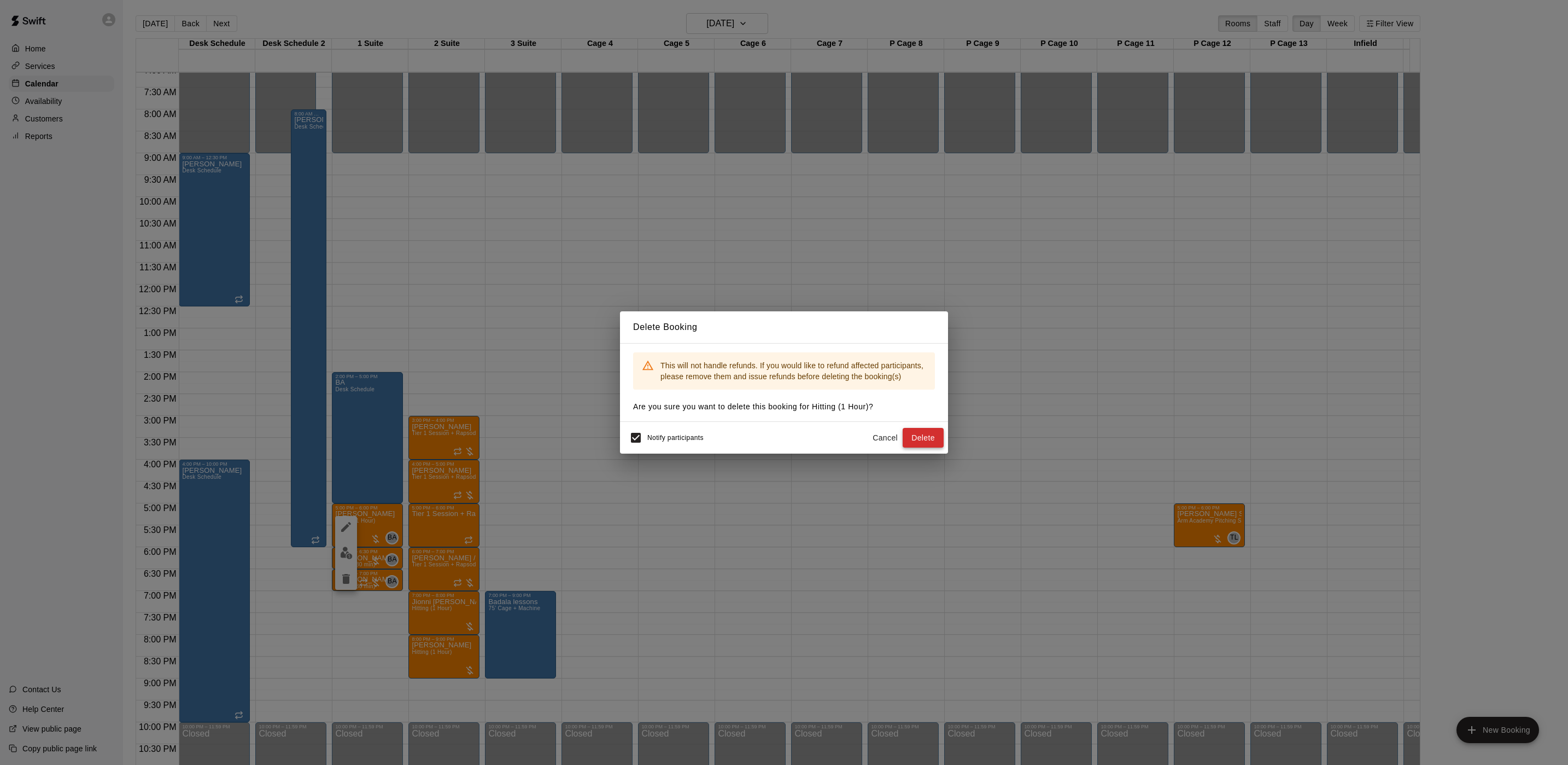
click at [924, 434] on button "Delete" at bounding box center [923, 437] width 41 height 20
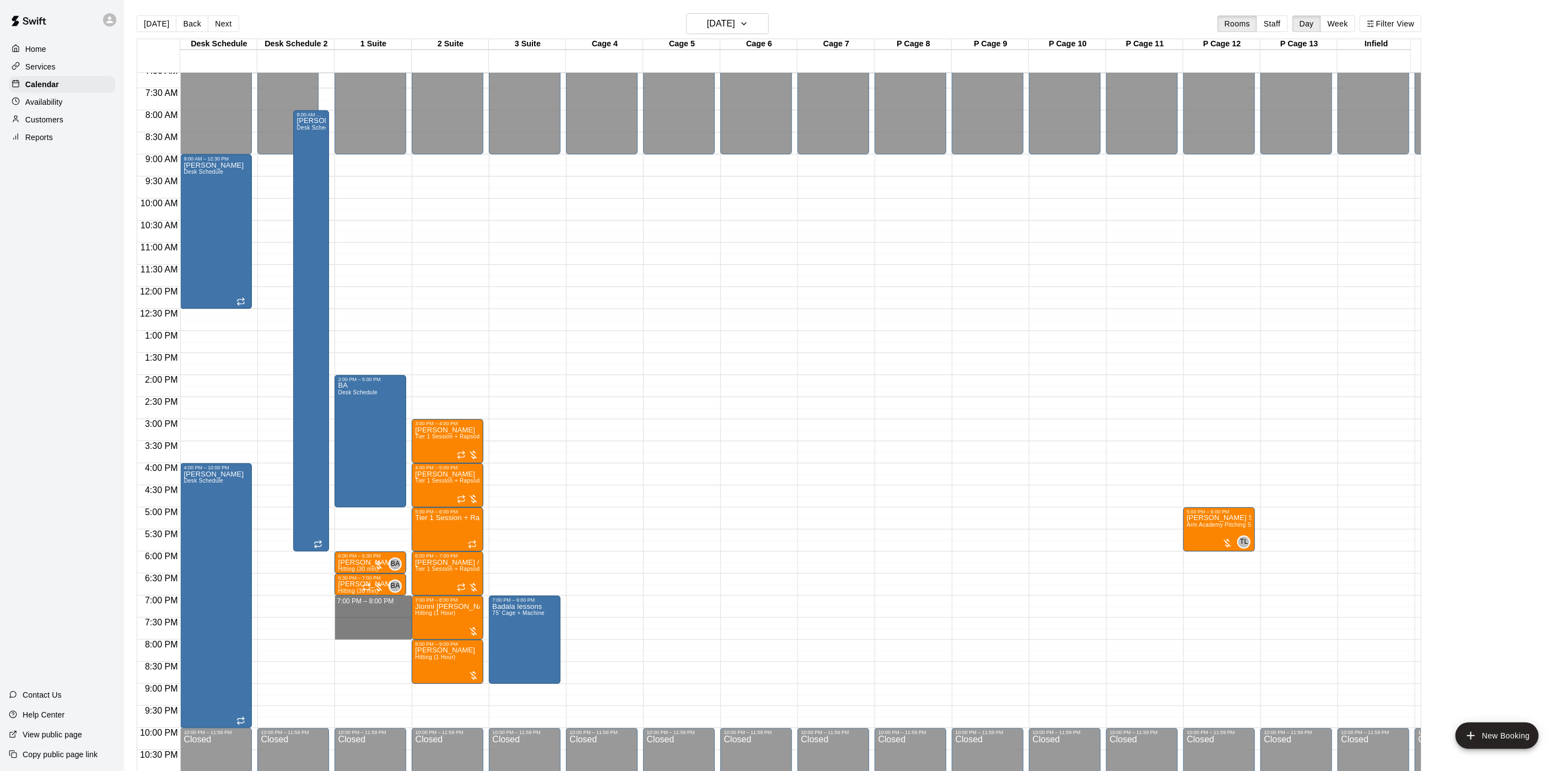
drag, startPoint x: 367, startPoint y: 601, endPoint x: 362, endPoint y: 633, distance: 32.4
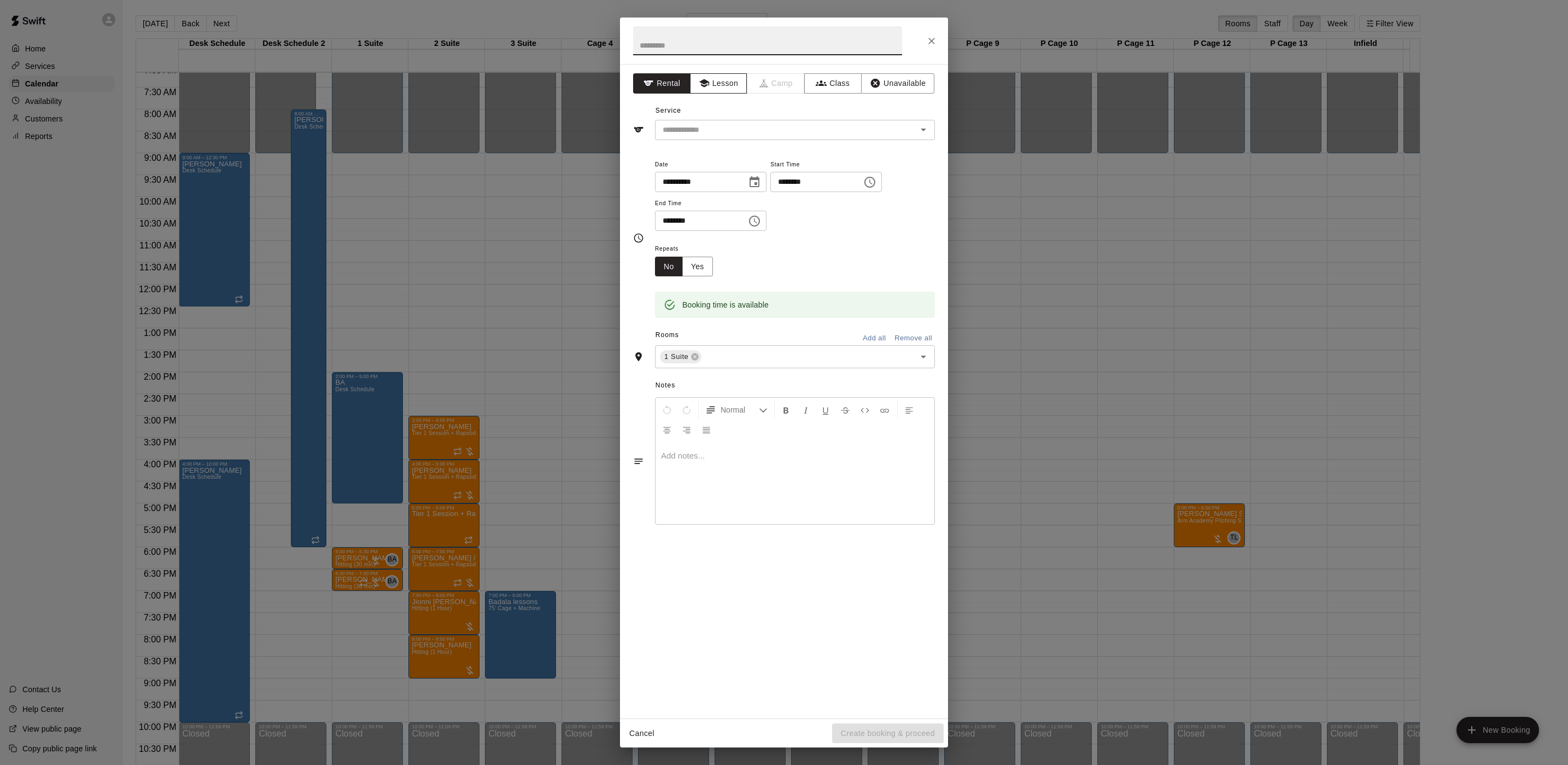
click at [712, 83] on button "Lesson" at bounding box center [718, 83] width 57 height 20
click at [686, 131] on input "text" at bounding box center [779, 129] width 241 height 14
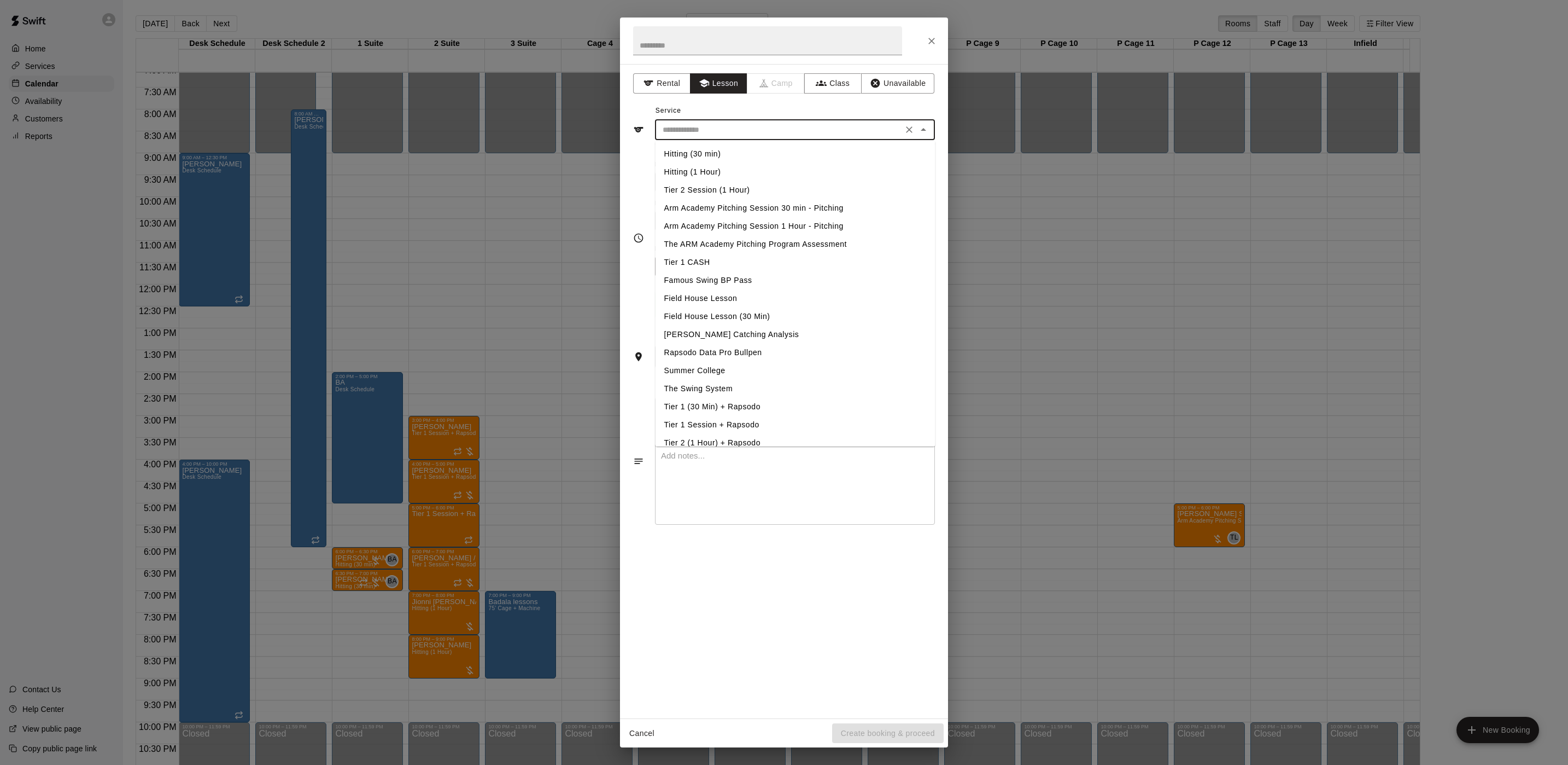
click at [692, 171] on li "Hitting (1 Hour)" at bounding box center [795, 172] width 280 height 18
type input "**********"
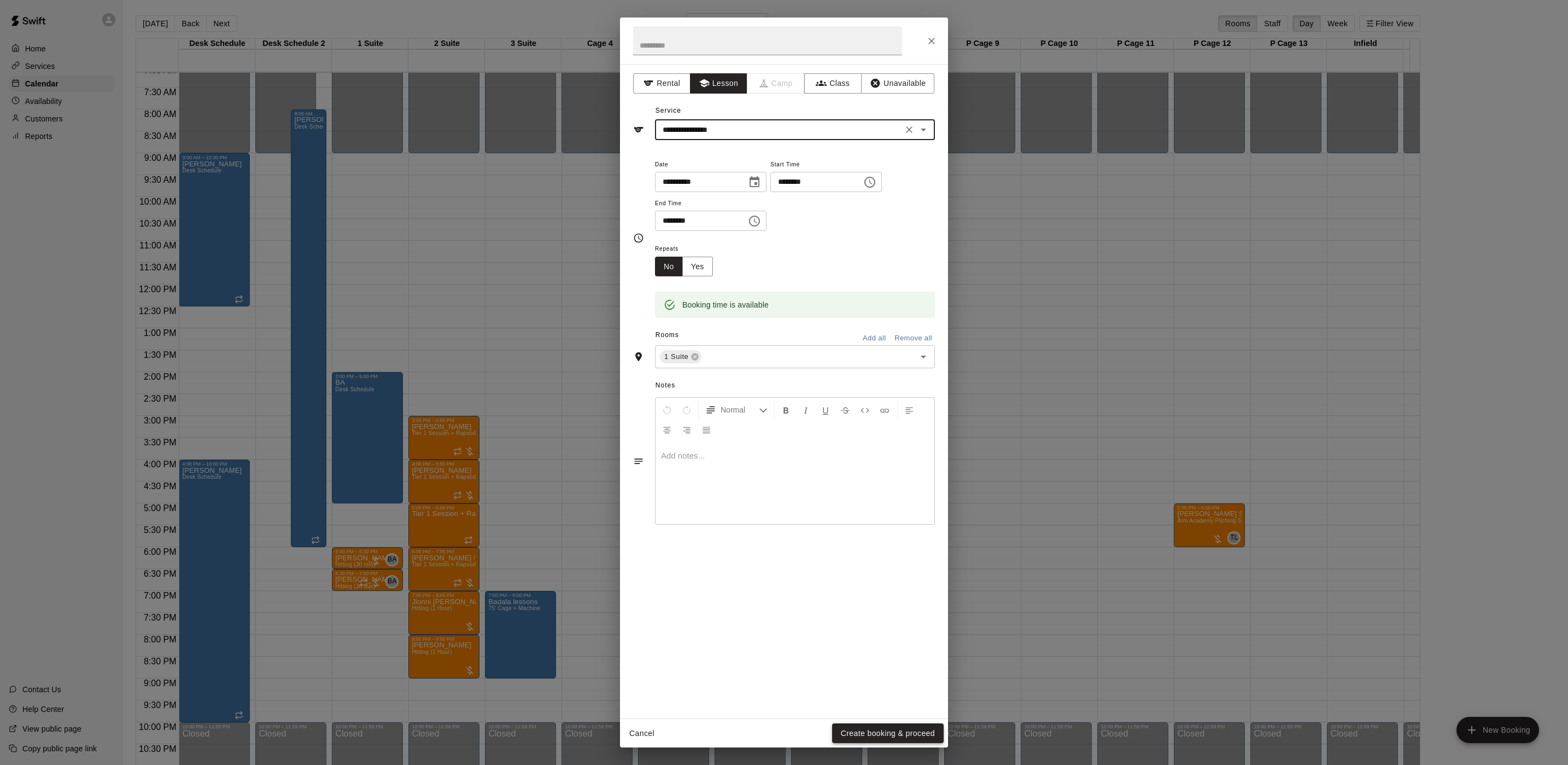
click at [873, 637] on button "Create booking & proceed" at bounding box center [888, 733] width 112 height 20
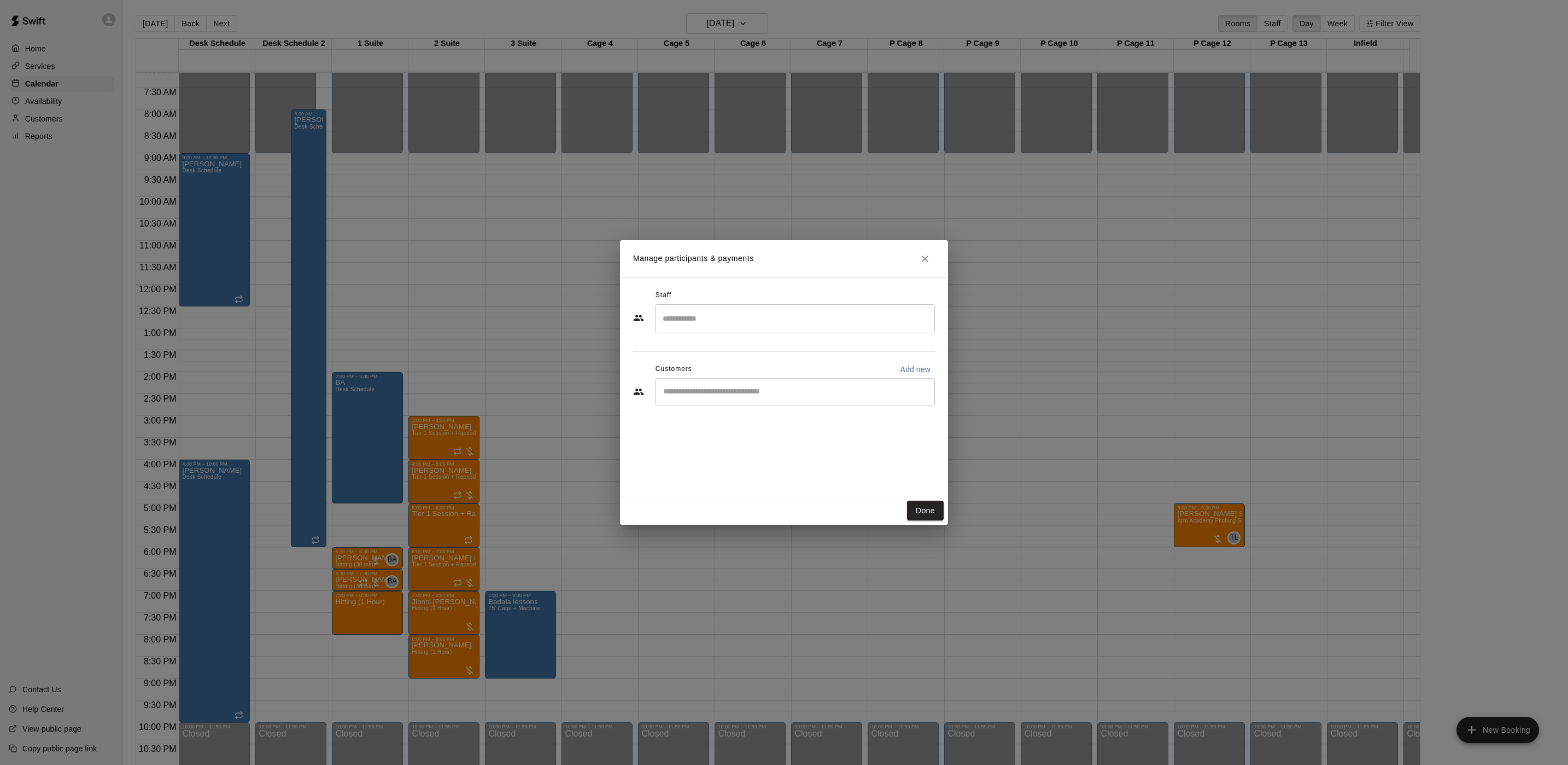
click at [744, 299] on div "Staff" at bounding box center [784, 295] width 302 height 18
click at [739, 306] on div "​" at bounding box center [794, 318] width 280 height 29
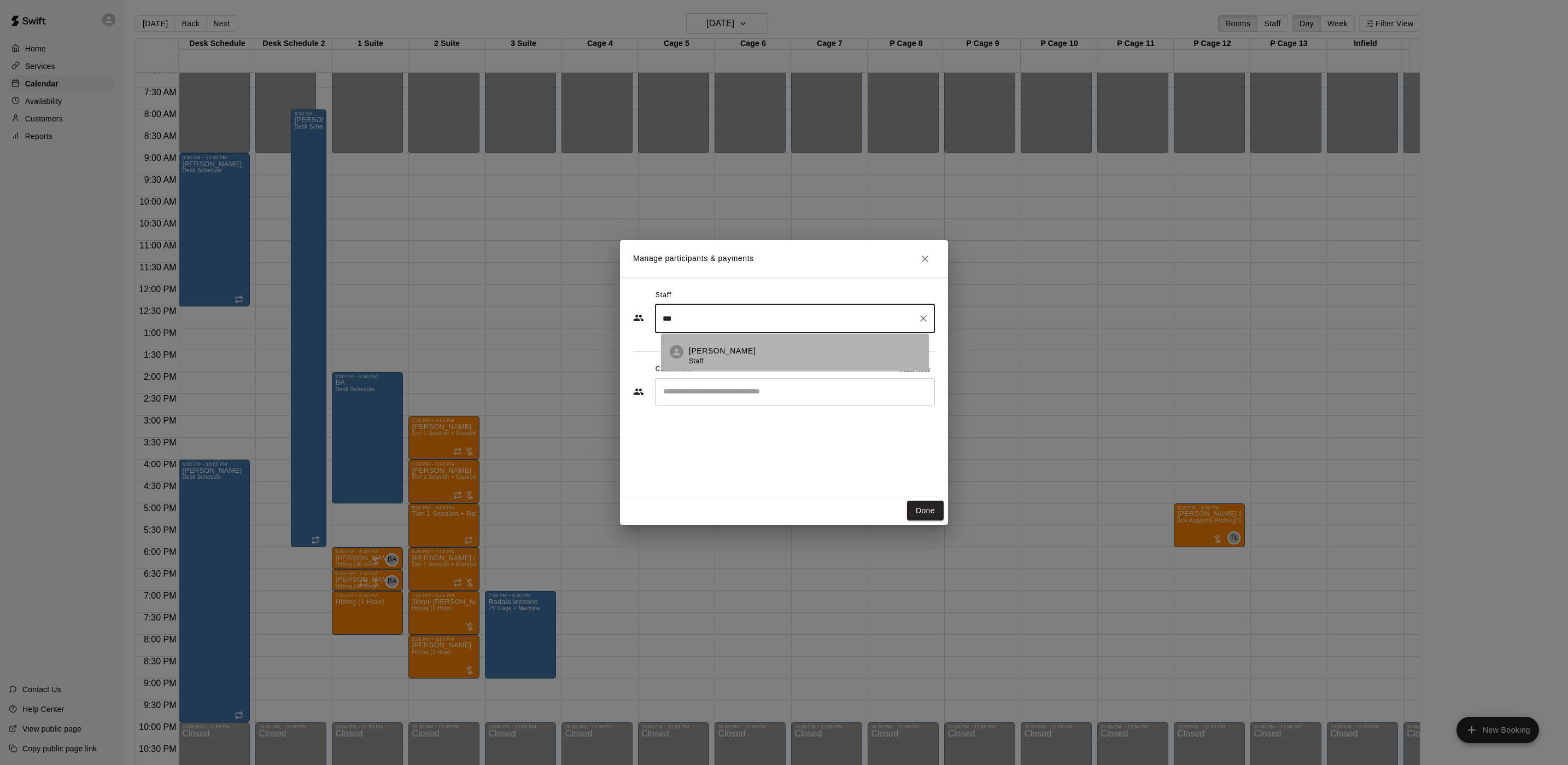
click at [737, 354] on p "[PERSON_NAME]" at bounding box center [722, 351] width 67 height 12
type input "***"
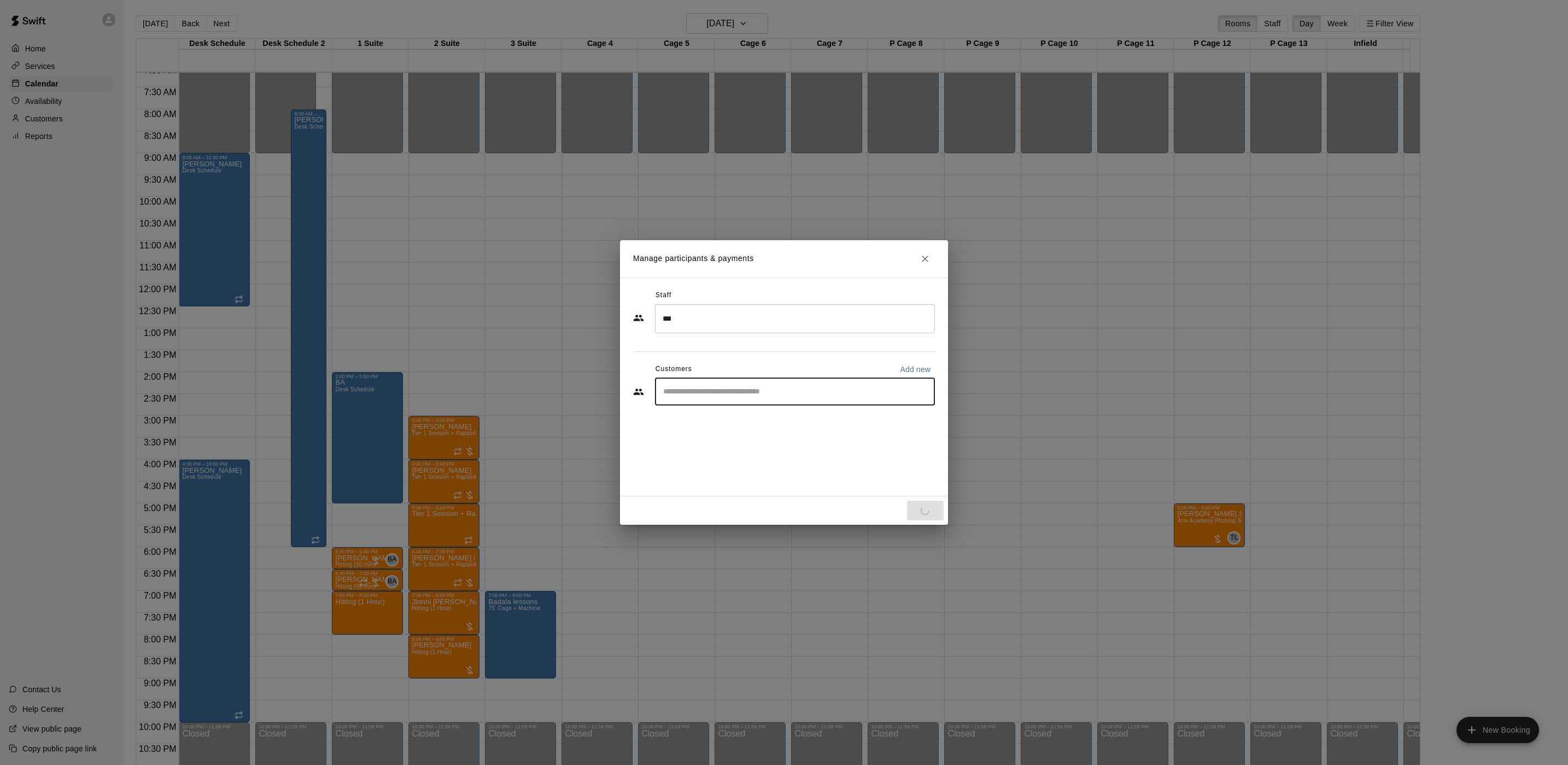
click at [725, 391] on input "Start typing to search customers..." at bounding box center [795, 391] width 270 height 11
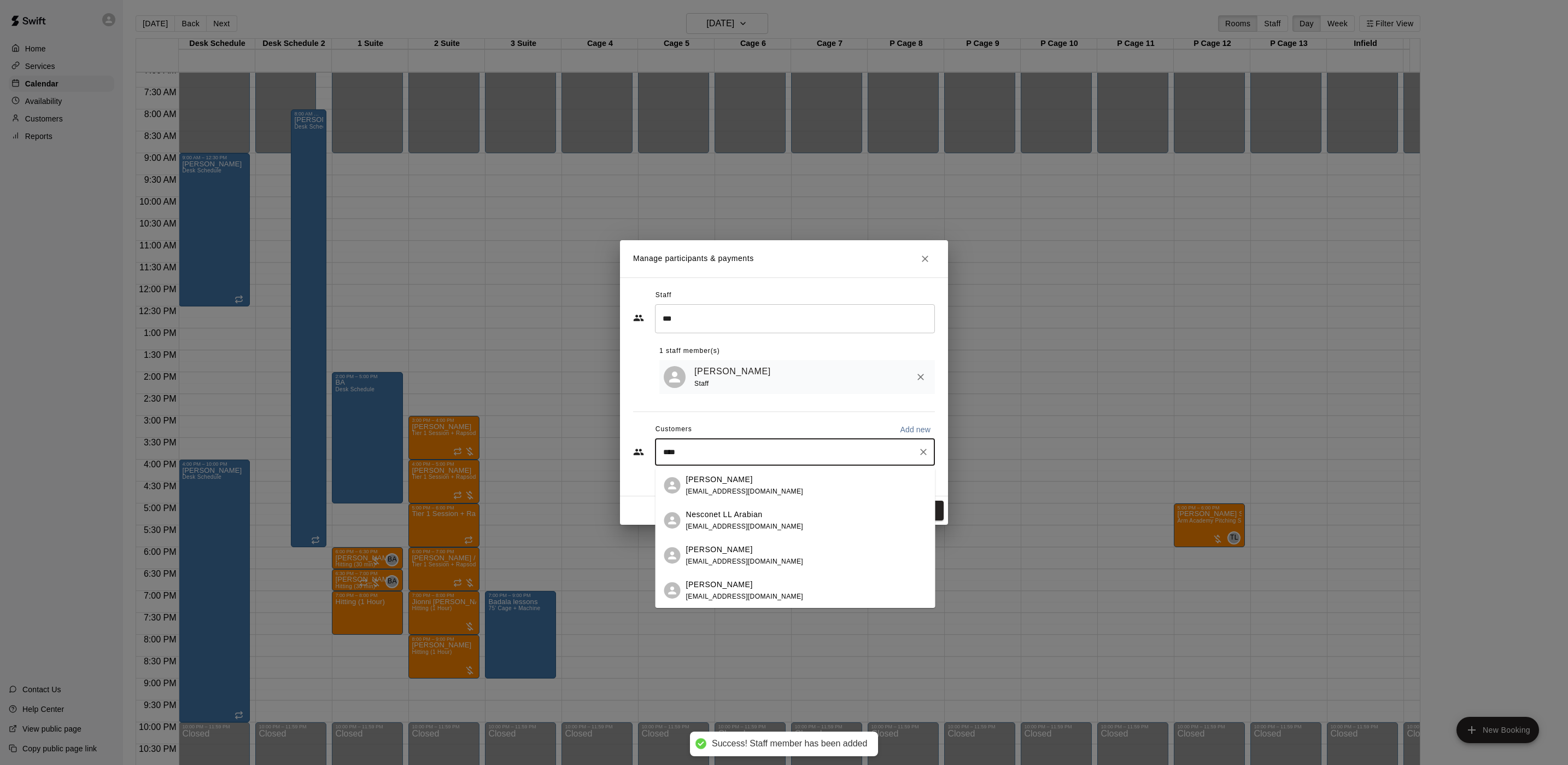
type input "****"
click at [909, 399] on div "Staff *** ​ 1 staff member(s) Brian Anderson Staff Customers Add new **** ​" at bounding box center [784, 382] width 302 height 190
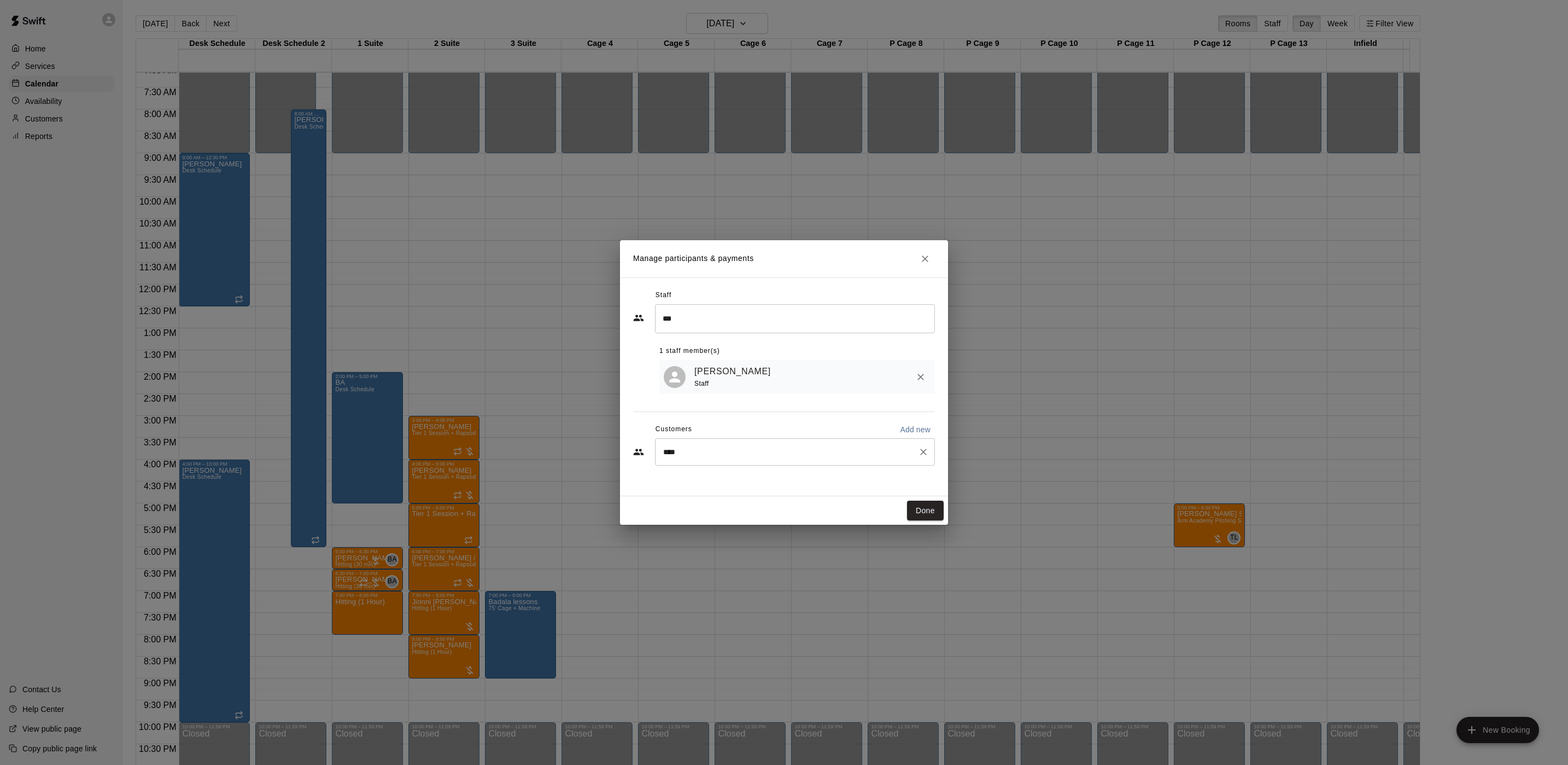
click at [1139, 408] on div "Manage participants & payments Staff *** ​ 1 staff member(s) Brian Anderson Sta…" at bounding box center [784, 382] width 1568 height 765
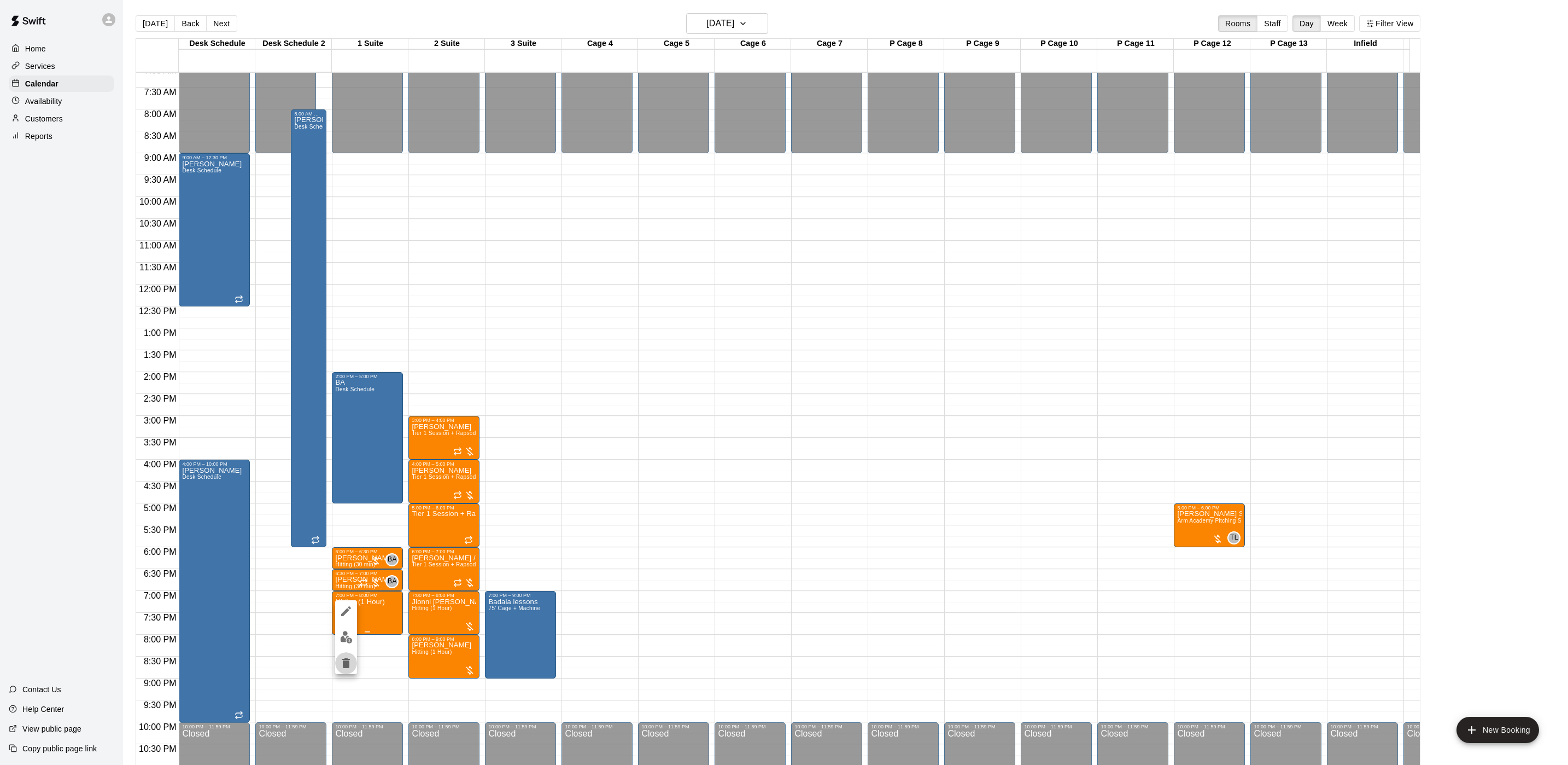
click at [347, 637] on icon "delete" at bounding box center [346, 663] width 8 height 10
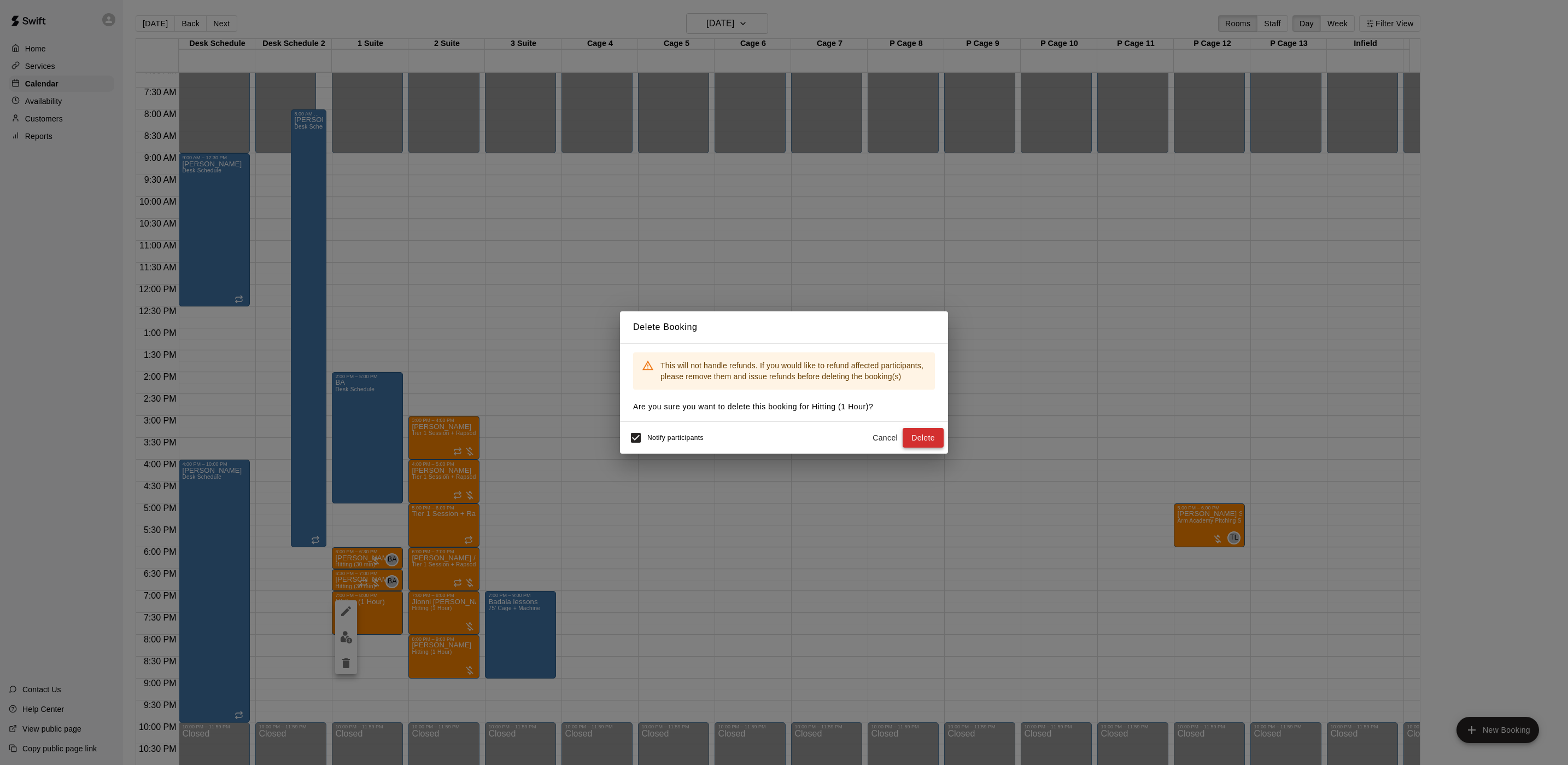
click at [939, 441] on button "Delete" at bounding box center [923, 437] width 41 height 20
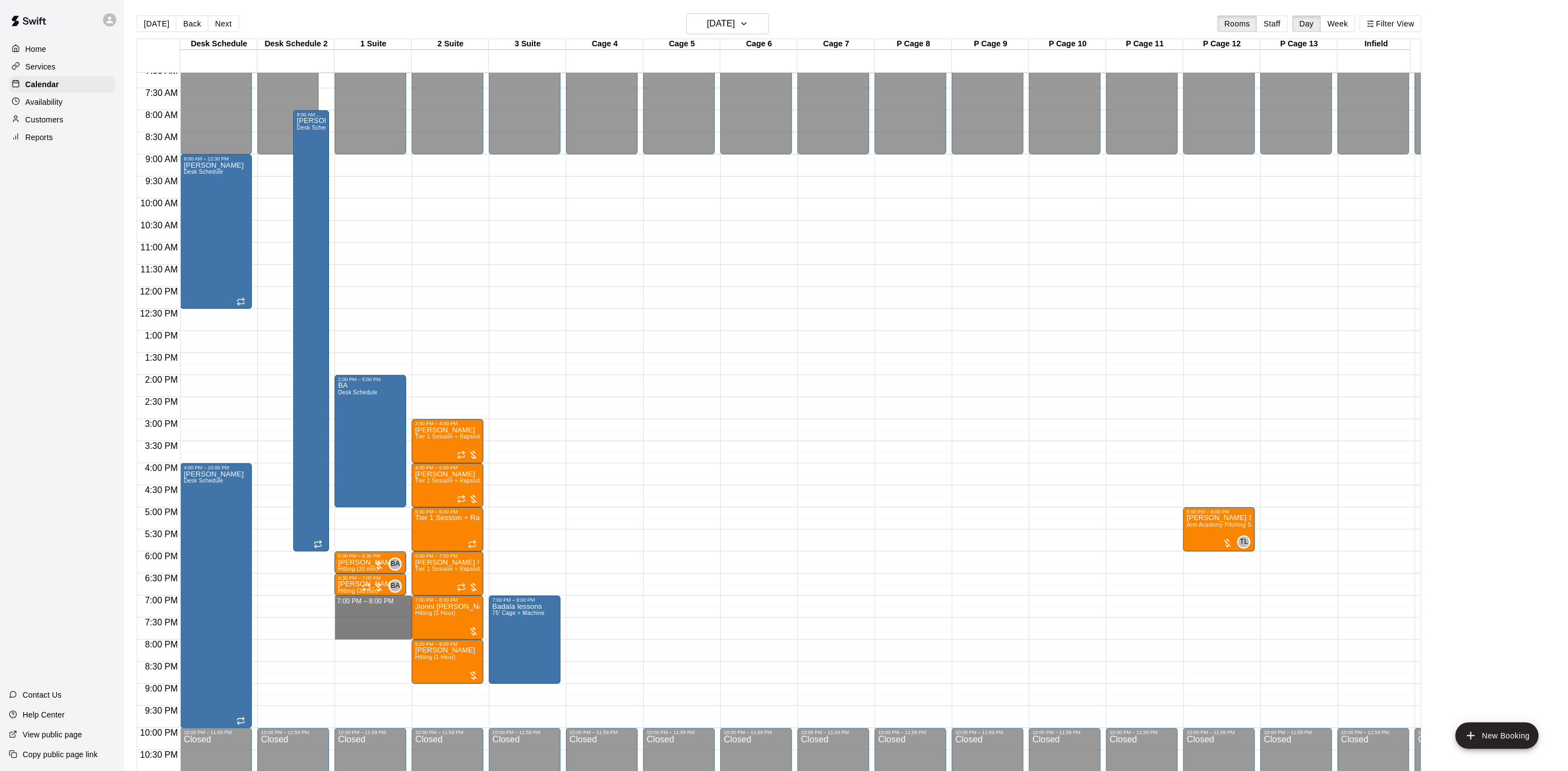
drag, startPoint x: 359, startPoint y: 604, endPoint x: 357, endPoint y: 633, distance: 29.1
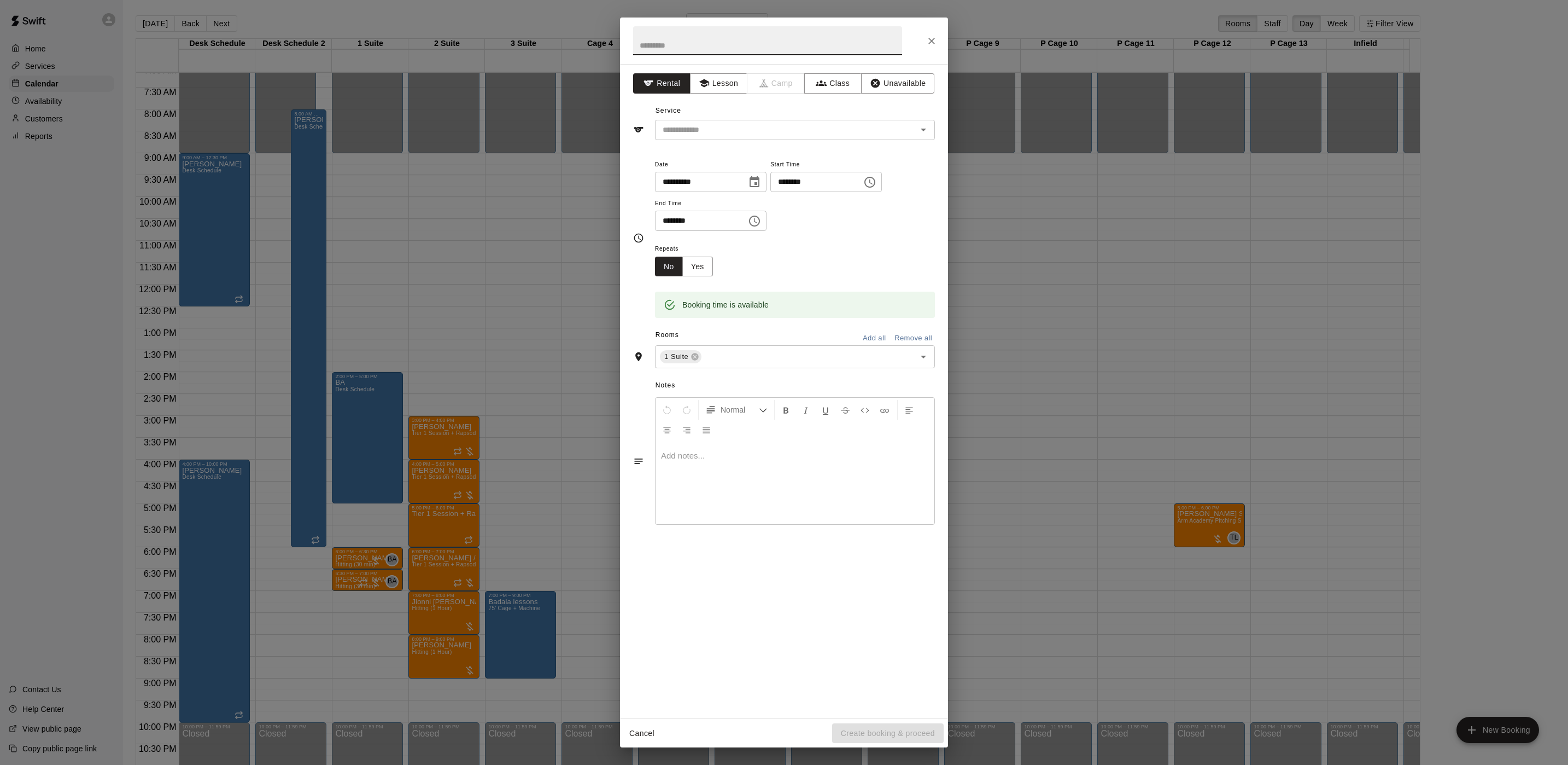
drag, startPoint x: 737, startPoint y: 84, endPoint x: 727, endPoint y: 95, distance: 14.9
click at [735, 86] on button "Lesson" at bounding box center [718, 83] width 57 height 20
click at [703, 126] on input "text" at bounding box center [779, 129] width 241 height 14
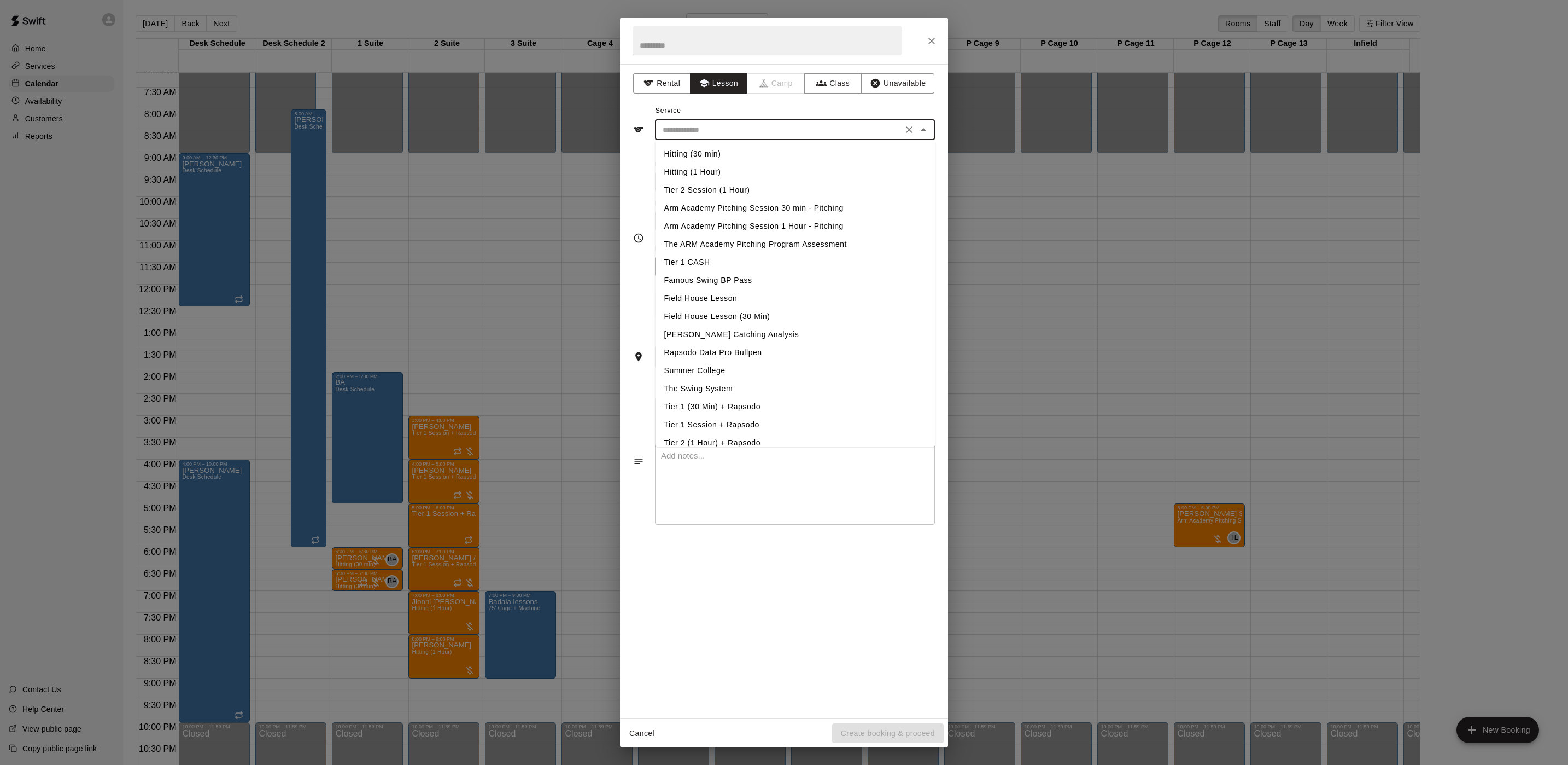
click at [706, 166] on li "Hitting (1 Hour)" at bounding box center [795, 172] width 280 height 18
type input "**********"
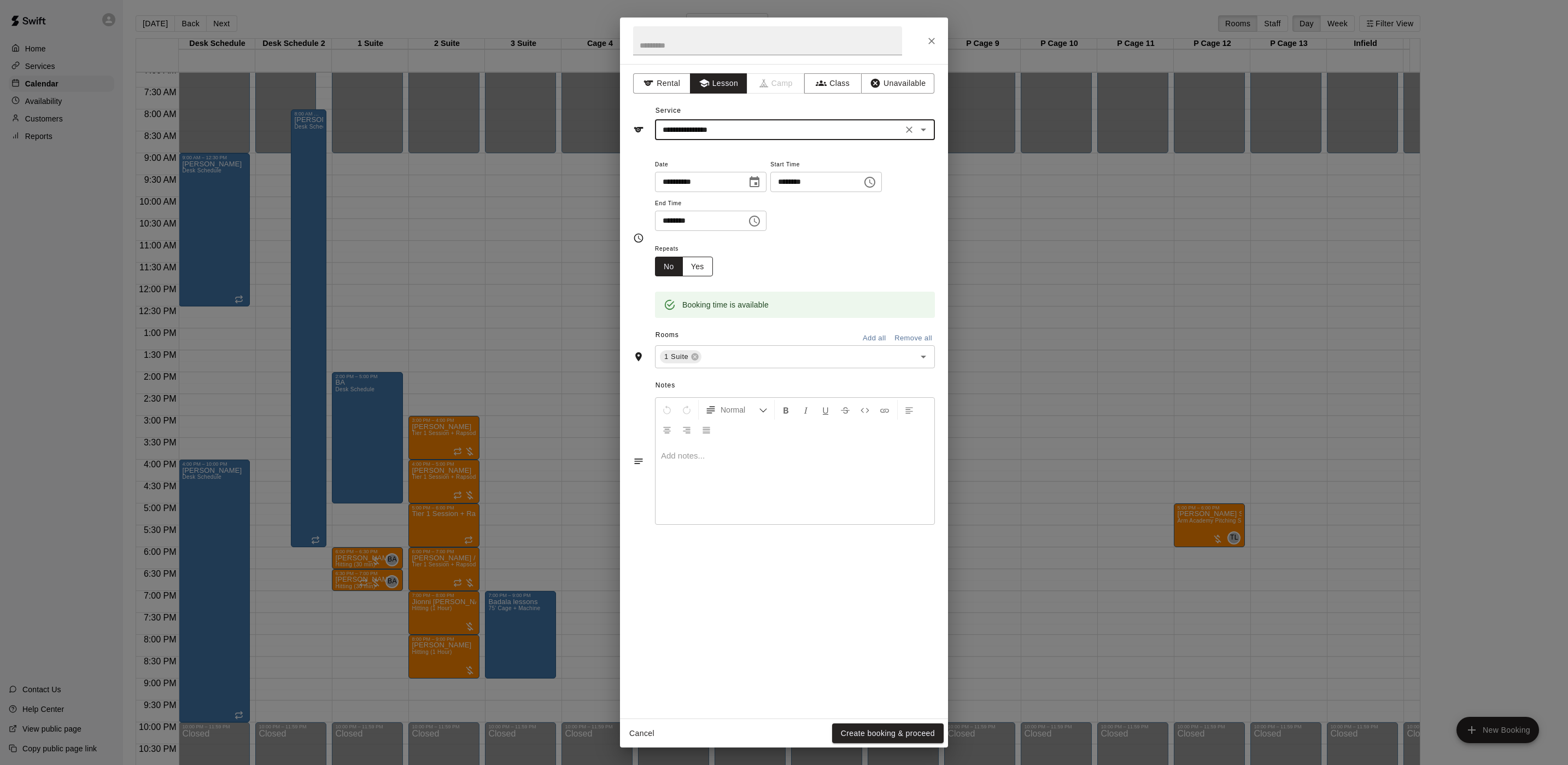
click at [706, 266] on button "Yes" at bounding box center [698, 266] width 31 height 20
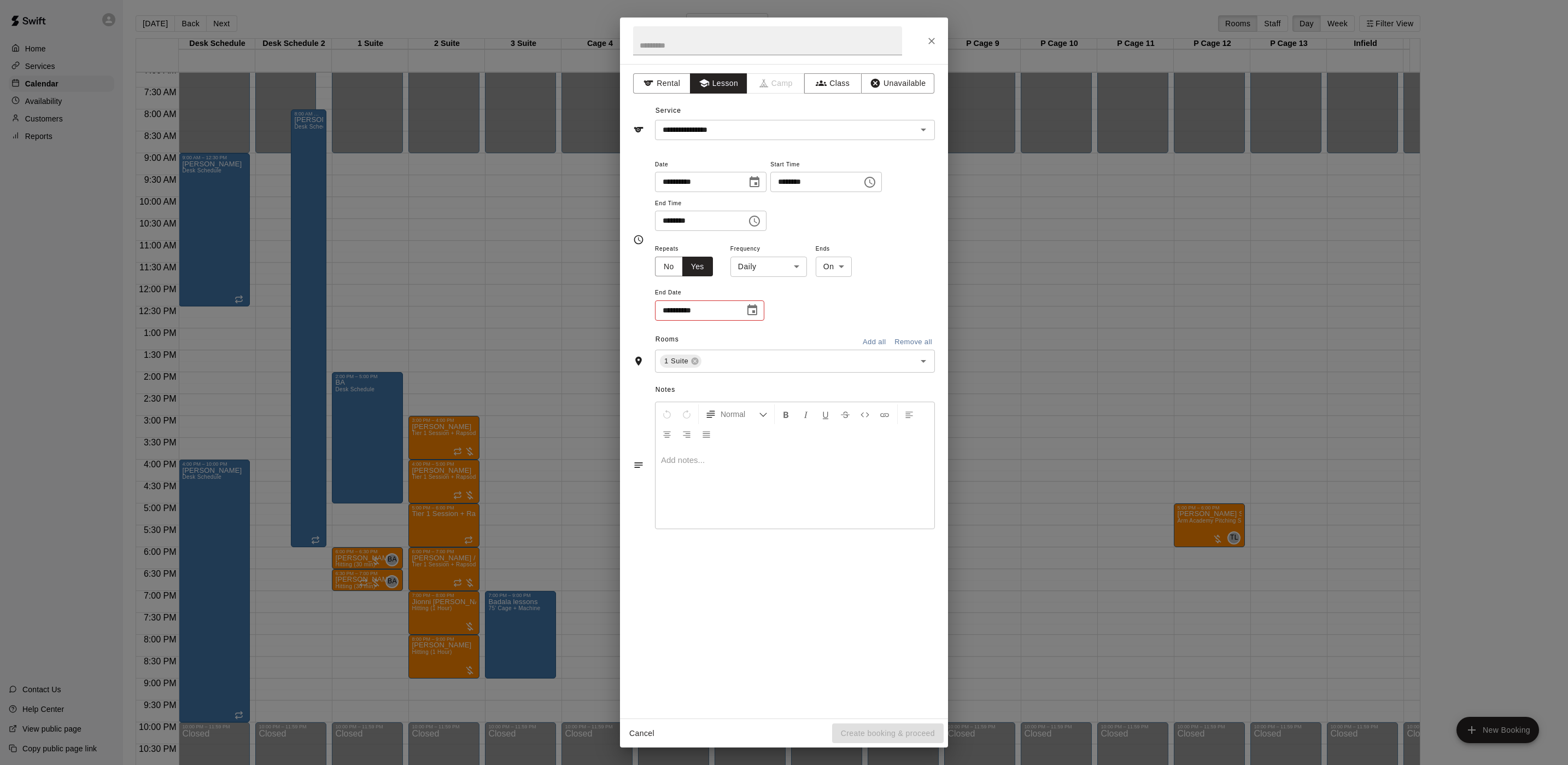
click at [756, 265] on body "Home Services Calendar Availability Customers Reports Contact Us Help Center Vi…" at bounding box center [784, 391] width 1568 height 783
click at [740, 302] on li "Weekly on Friday" at bounding box center [770, 309] width 136 height 18
type input "******"
click at [848, 261] on body "Home Services Calendar Availability Customers Reports Contact Us Help Center Vi…" at bounding box center [784, 391] width 1568 height 783
click at [852, 304] on li "After" at bounding box center [845, 309] width 35 height 18
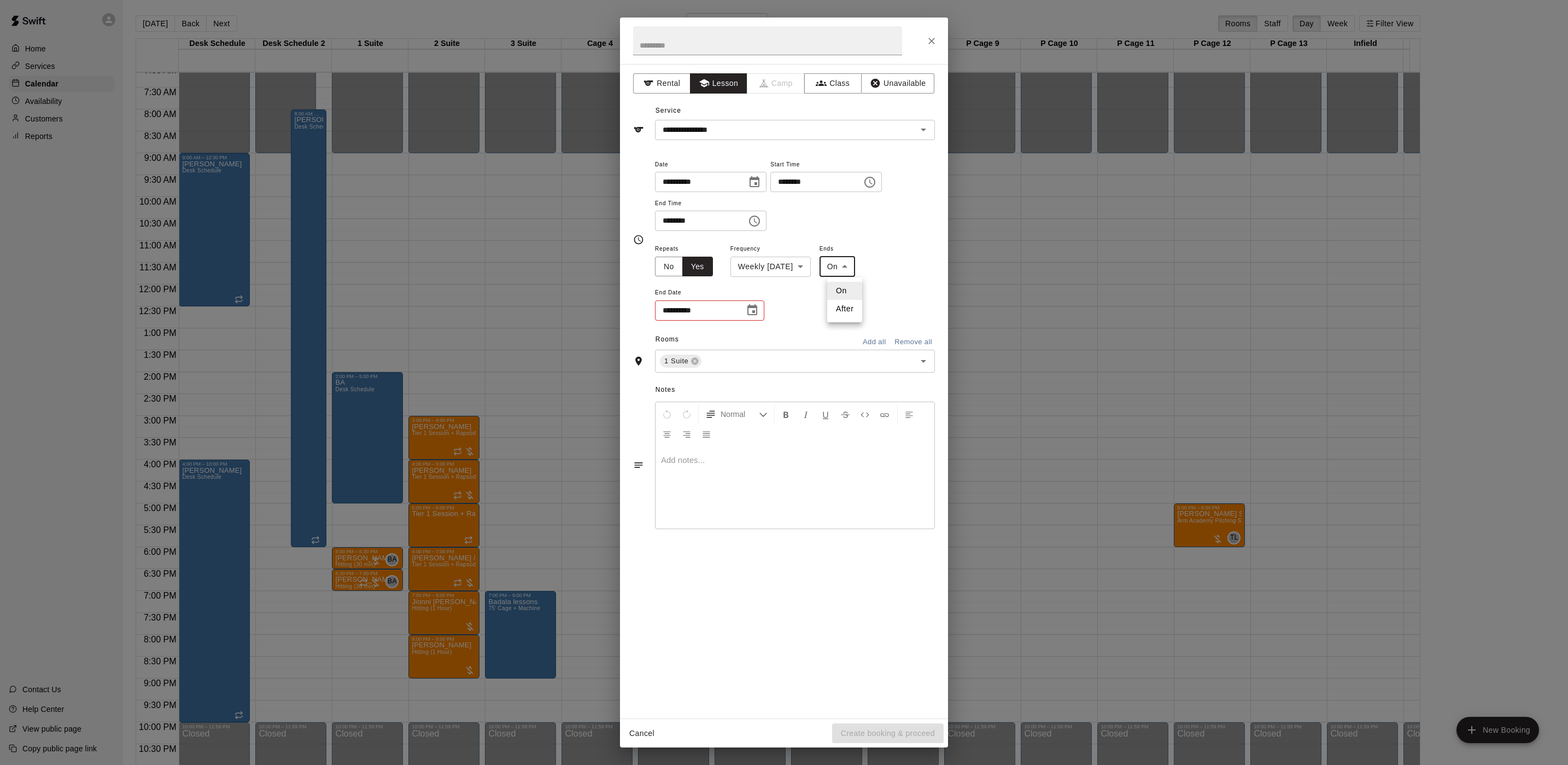
type input "*****"
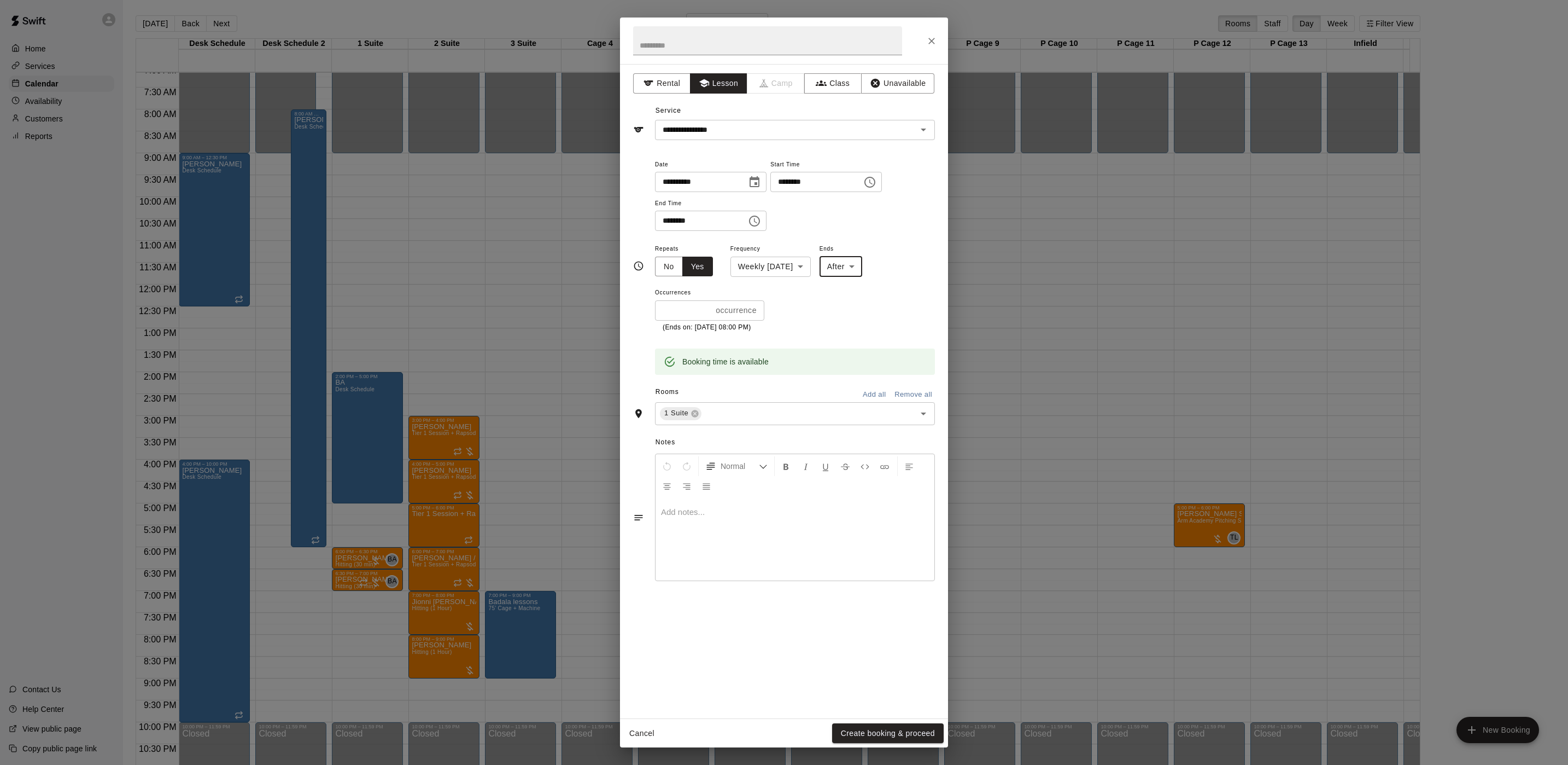
click at [687, 305] on input "*" at bounding box center [683, 310] width 57 height 20
type input "*"
click at [911, 359] on p "Show More" at bounding box center [907, 362] width 42 height 12
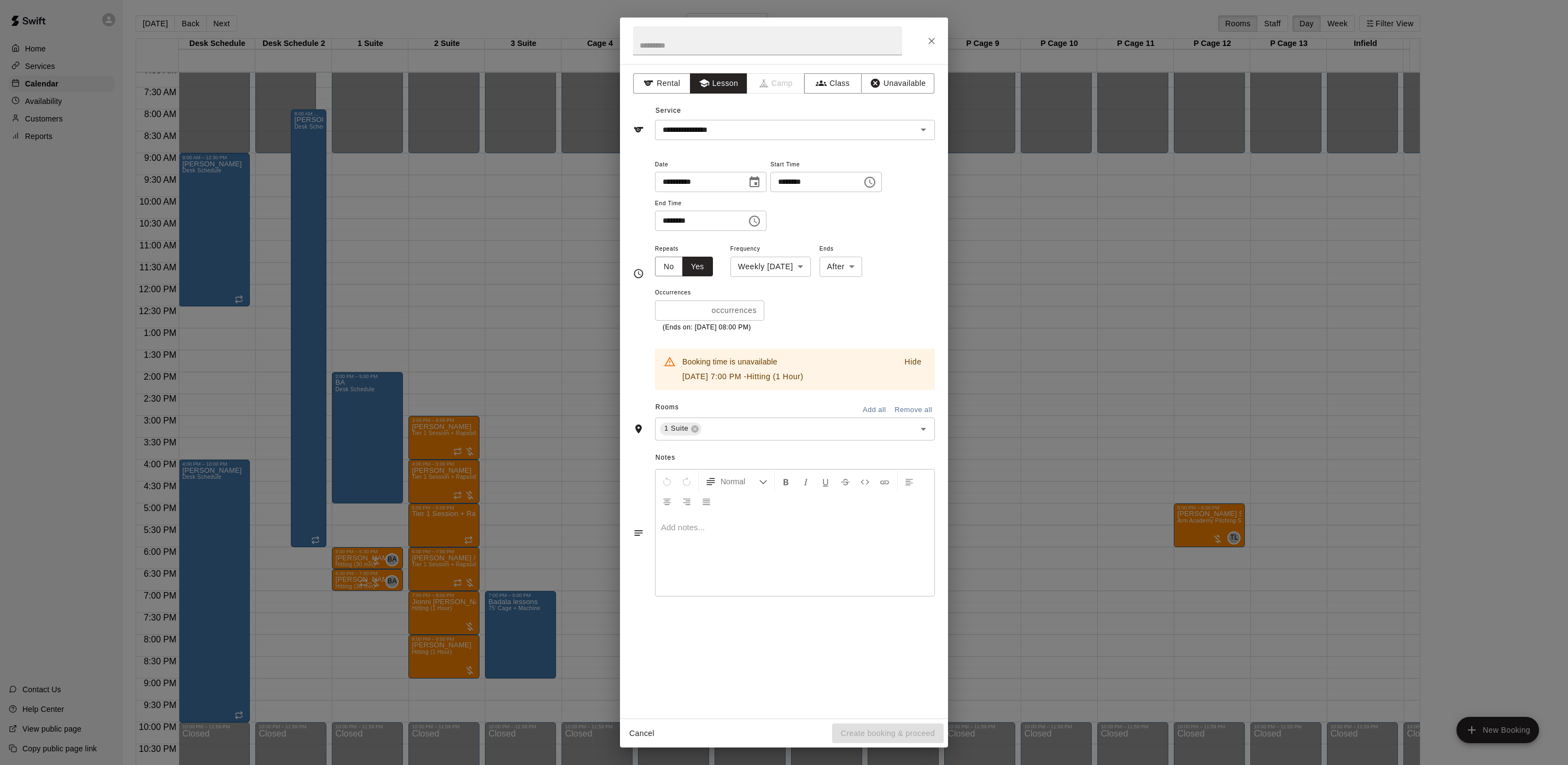
click at [374, 223] on div "**********" at bounding box center [784, 382] width 1568 height 765
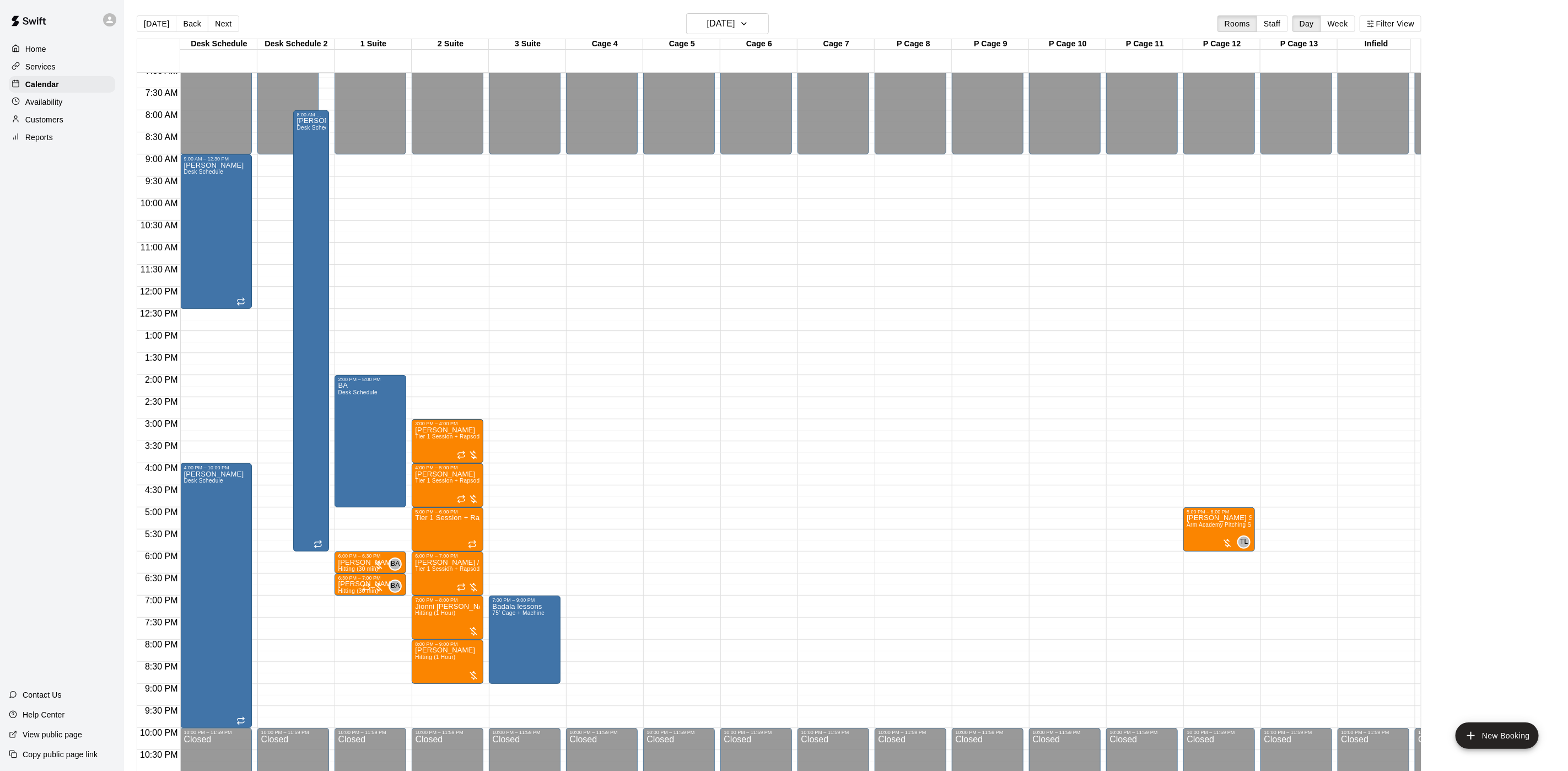
click at [712, 7] on main "Today Back Next Friday Sep 26 Rooms Staff Day Week Filter View Desk Schedule 26…" at bounding box center [846, 394] width 1444 height 789
click at [706, 9] on main "Today Back Next Friday Sep 26 Rooms Staff Day Week Filter View Desk Schedule 26…" at bounding box center [846, 394] width 1444 height 789
click at [716, 24] on h6 "Friday Sep 26" at bounding box center [721, 24] width 28 height 16
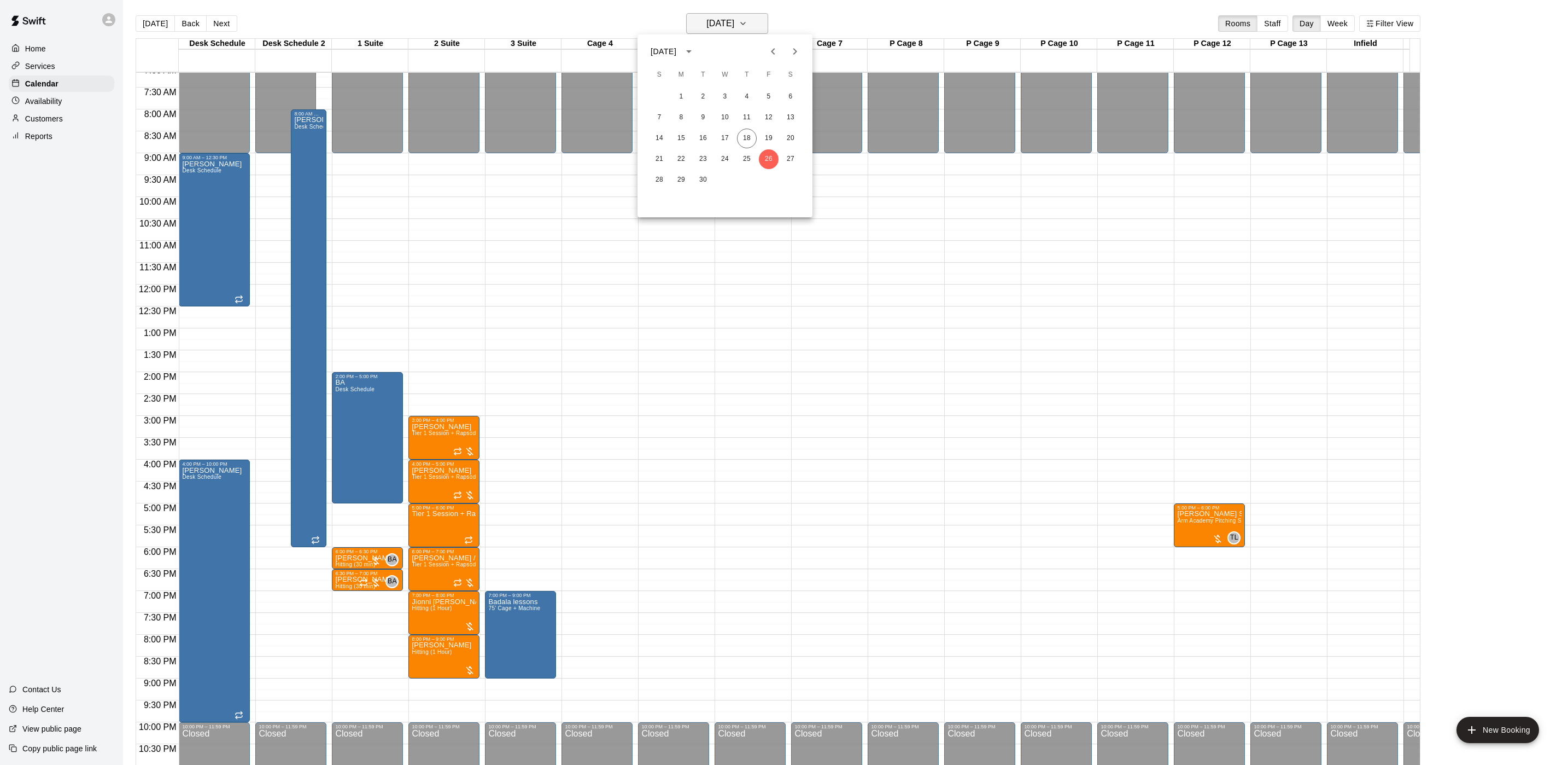
click at [726, 20] on div at bounding box center [784, 382] width 1568 height 765
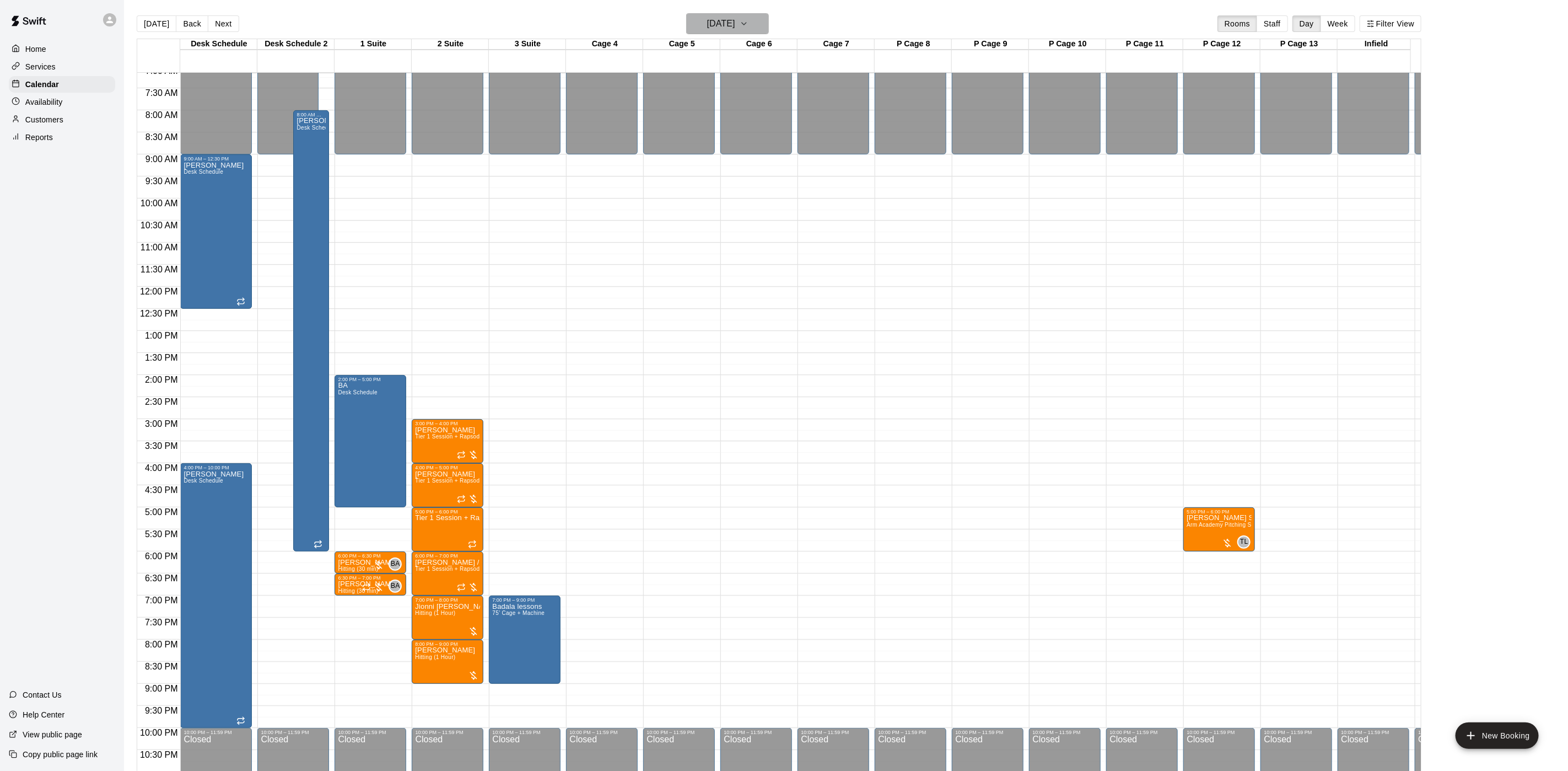
click at [727, 20] on h6 "Friday Sep 26" at bounding box center [721, 24] width 28 height 16
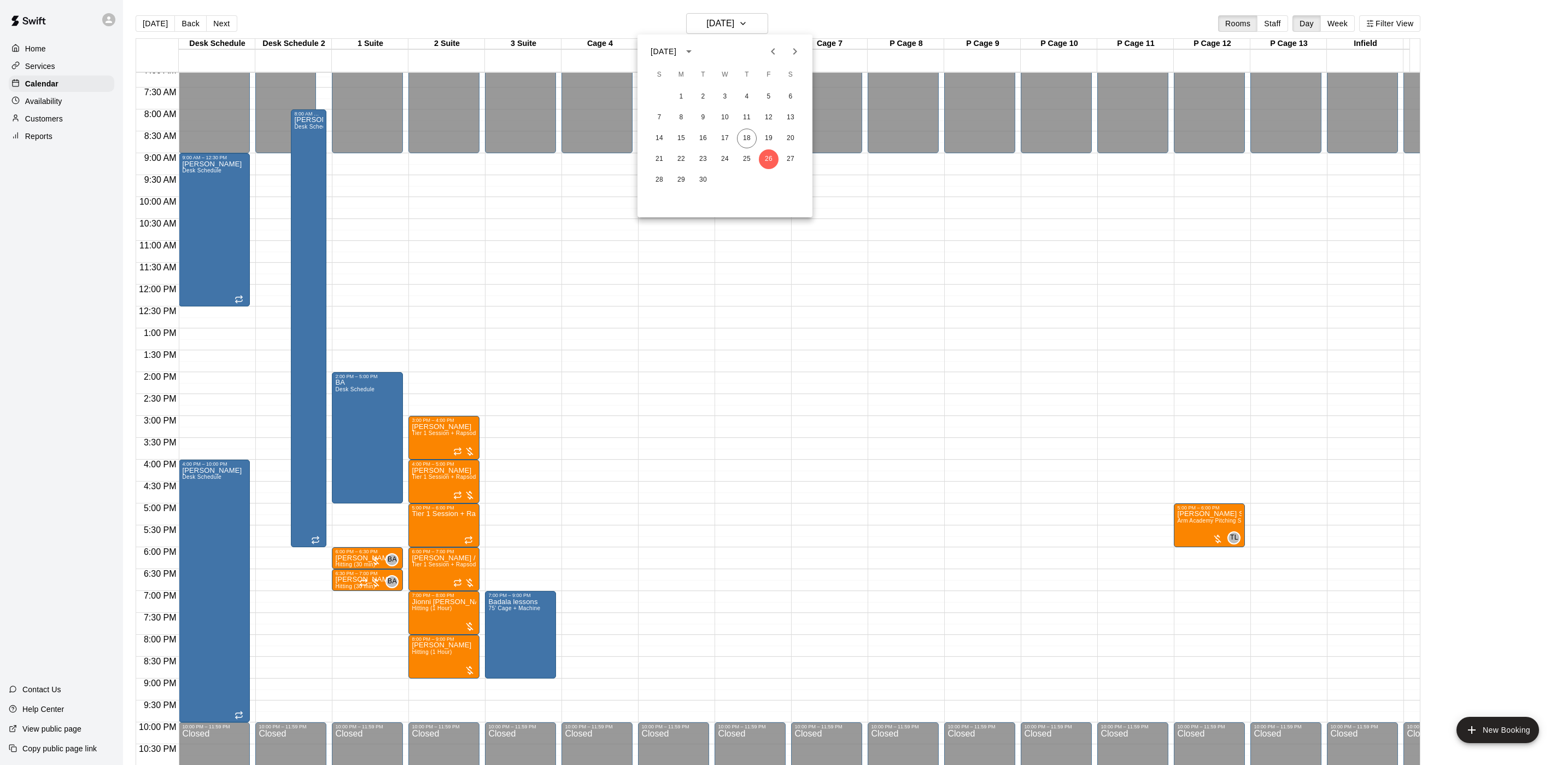
click at [796, 50] on icon "Next month" at bounding box center [795, 51] width 4 height 6
click at [769, 142] on button "17" at bounding box center [768, 138] width 19 height 19
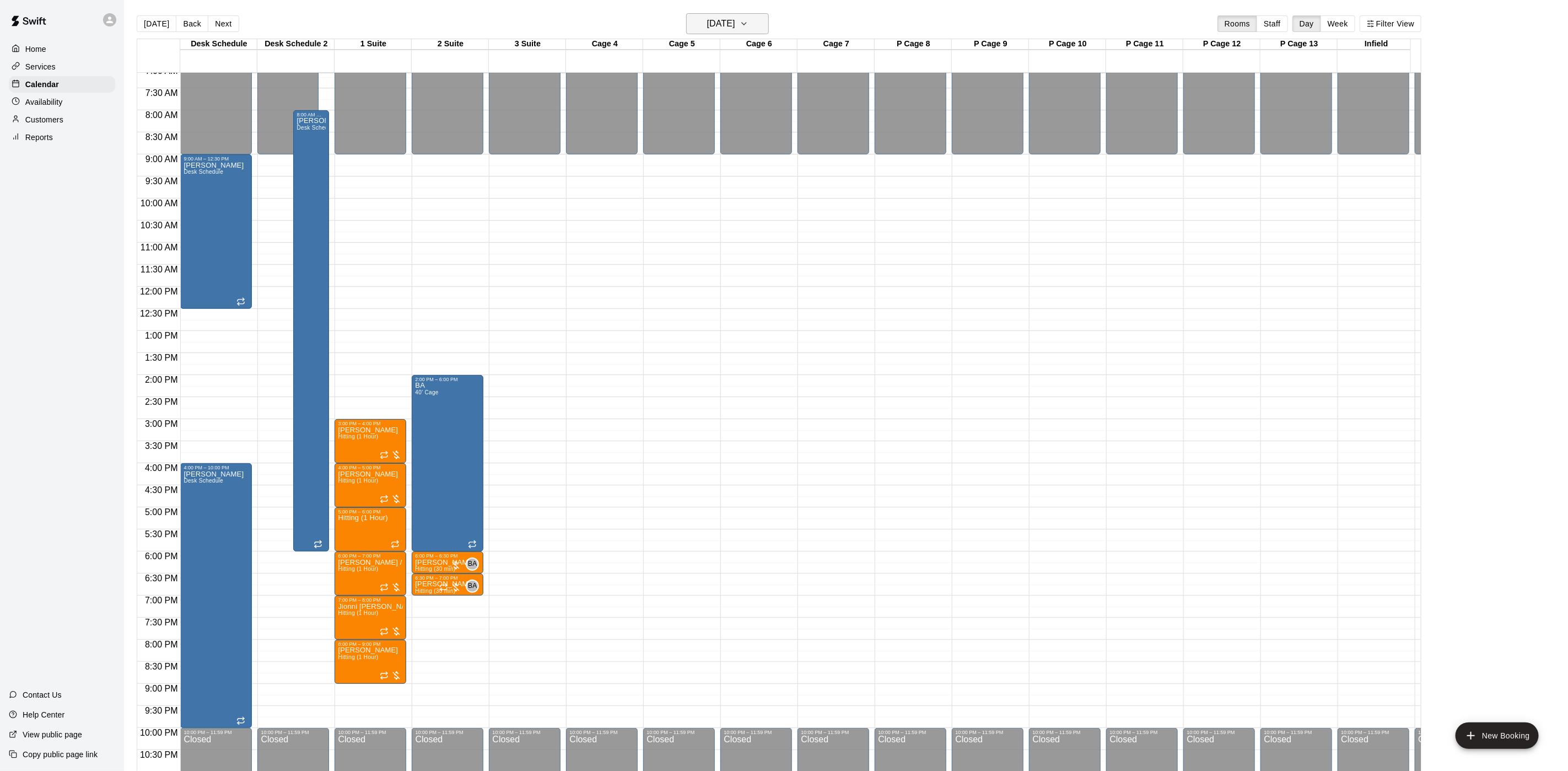
click at [716, 16] on h6 "Friday Oct 17" at bounding box center [721, 24] width 28 height 16
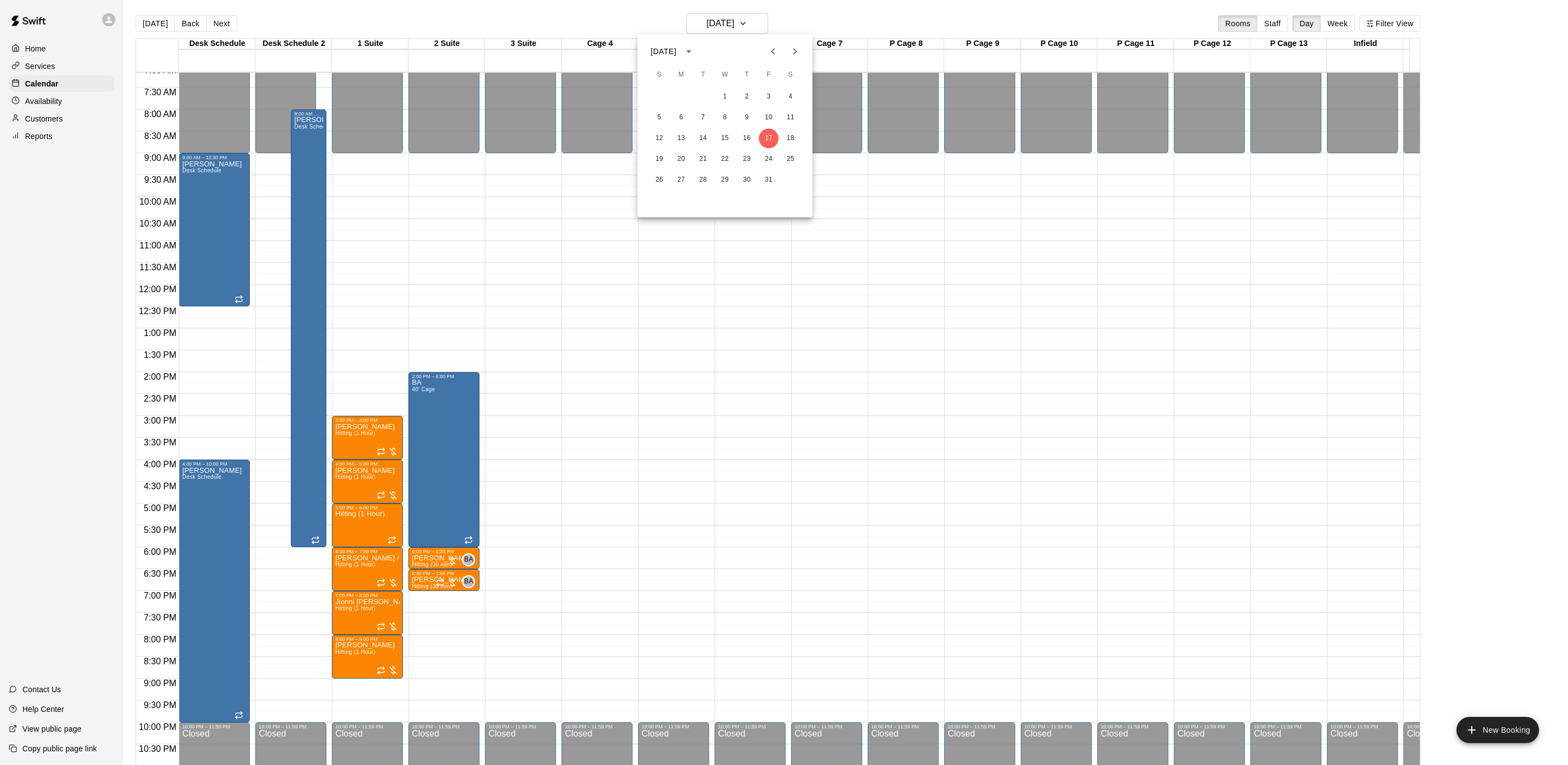
click at [773, 46] on icon "Previous month" at bounding box center [773, 51] width 13 height 13
click at [763, 153] on button "26" at bounding box center [768, 159] width 19 height 19
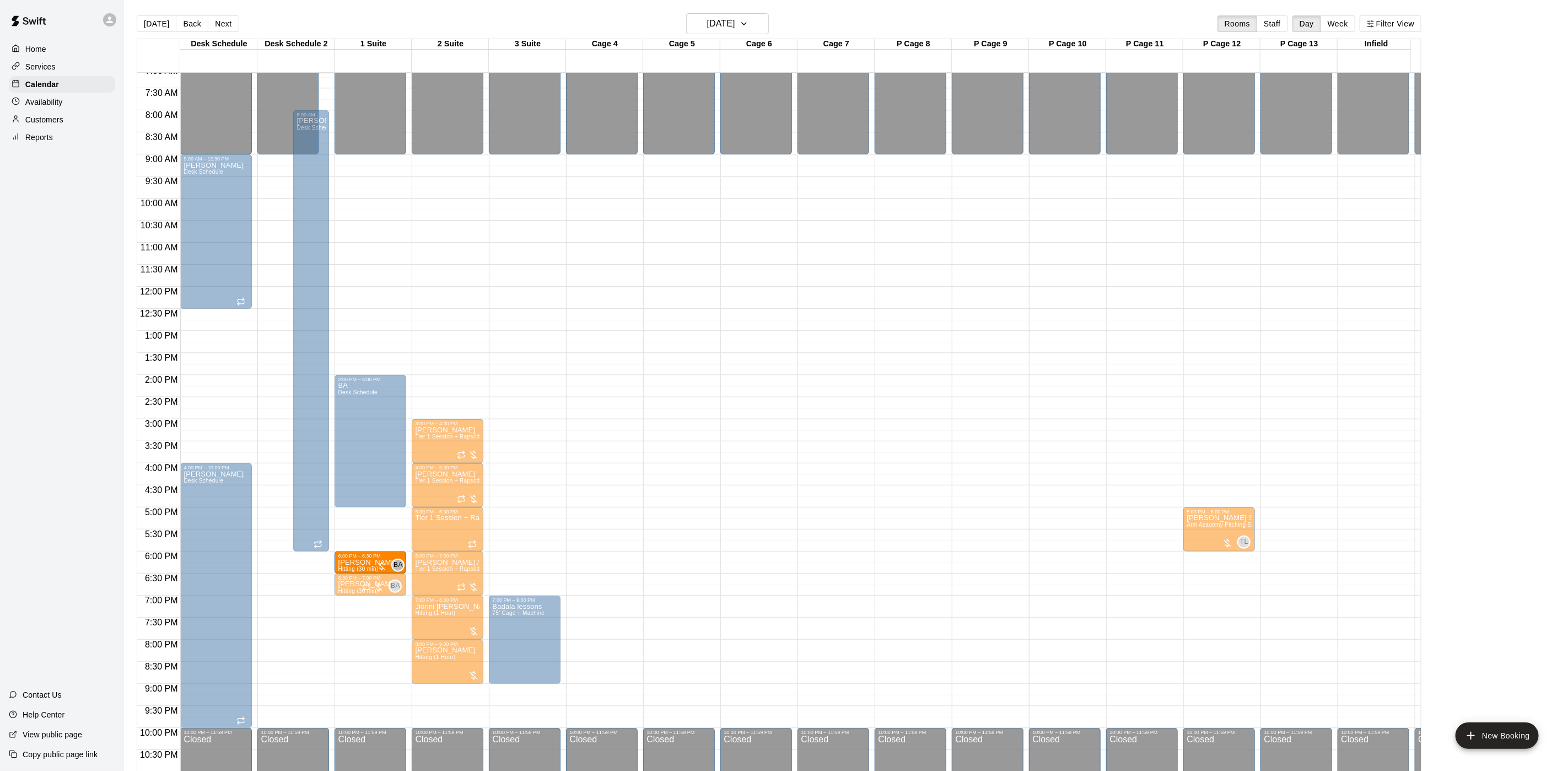
drag, startPoint x: 371, startPoint y: 559, endPoint x: 406, endPoint y: 563, distance: 35.2
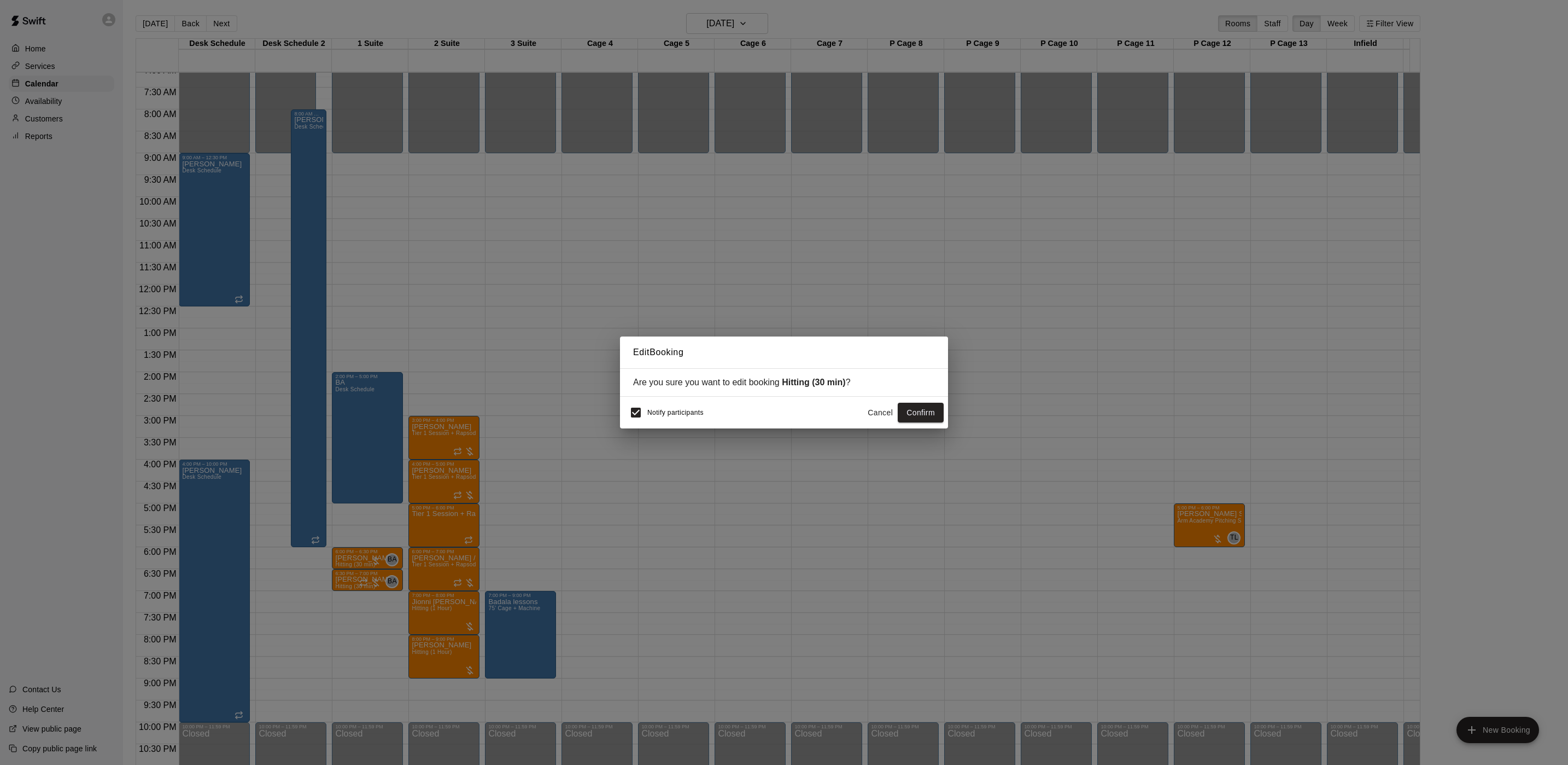
click at [878, 404] on button "Cancel" at bounding box center [880, 413] width 35 height 20
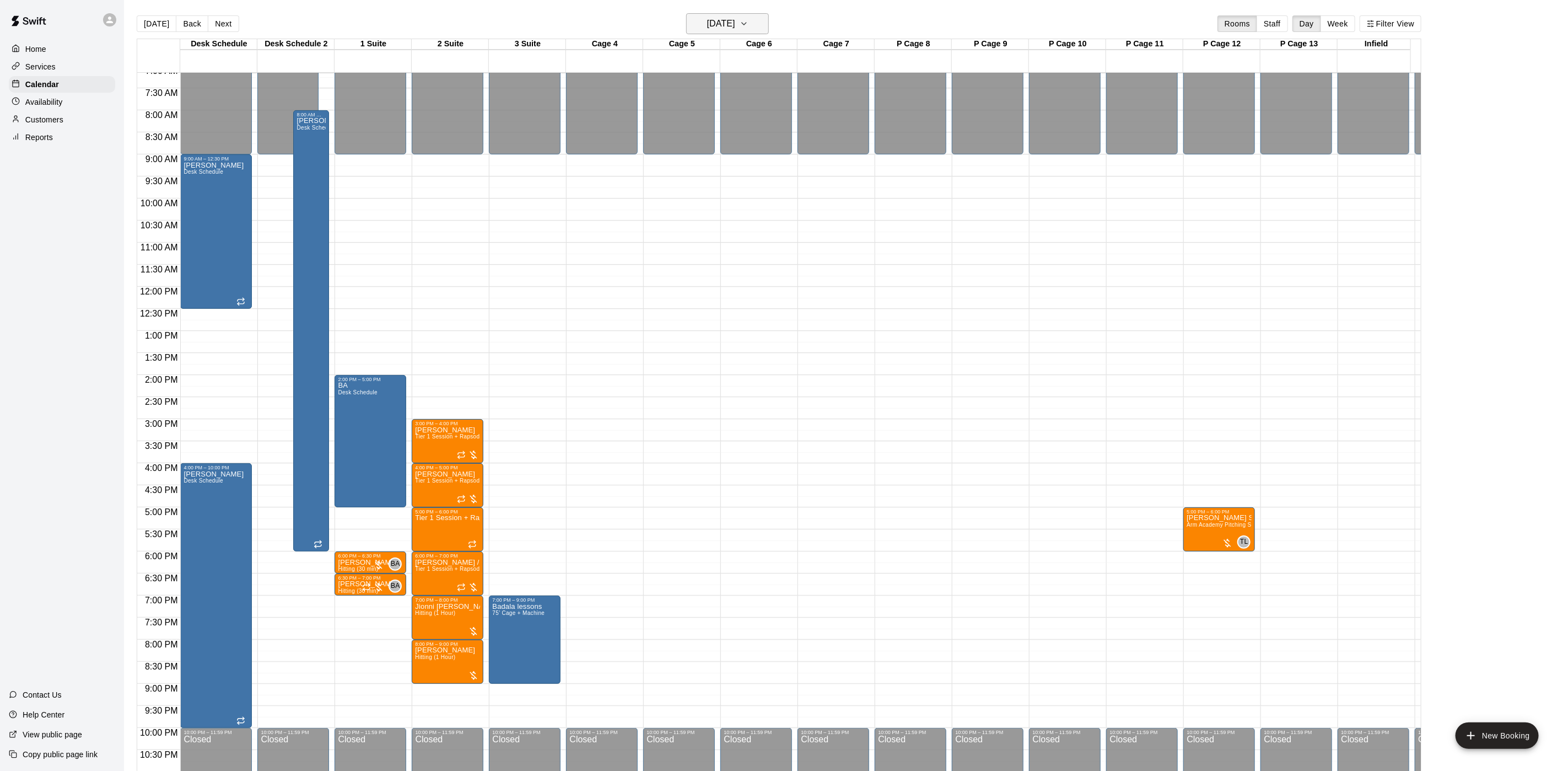
click at [733, 29] on h6 "Friday Sep 26" at bounding box center [721, 24] width 28 height 16
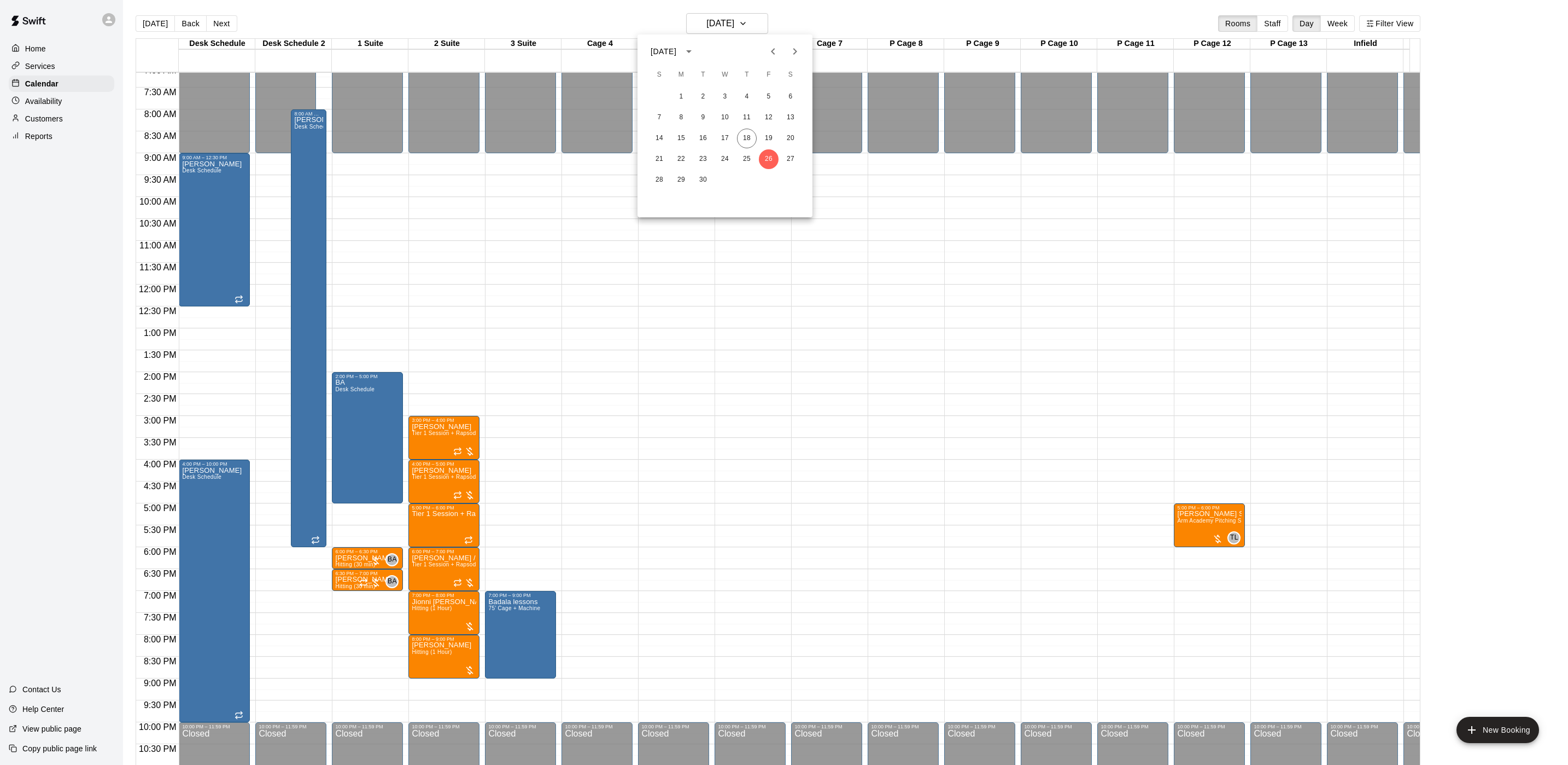
click at [784, 48] on button "Next month" at bounding box center [795, 51] width 22 height 22
click at [797, 59] on button "Next month" at bounding box center [795, 51] width 22 height 22
click at [765, 48] on button "Previous month" at bounding box center [773, 51] width 22 height 22
click at [765, 55] on button "Previous month" at bounding box center [773, 51] width 22 height 22
click at [790, 53] on icon "Next month" at bounding box center [795, 51] width 13 height 13
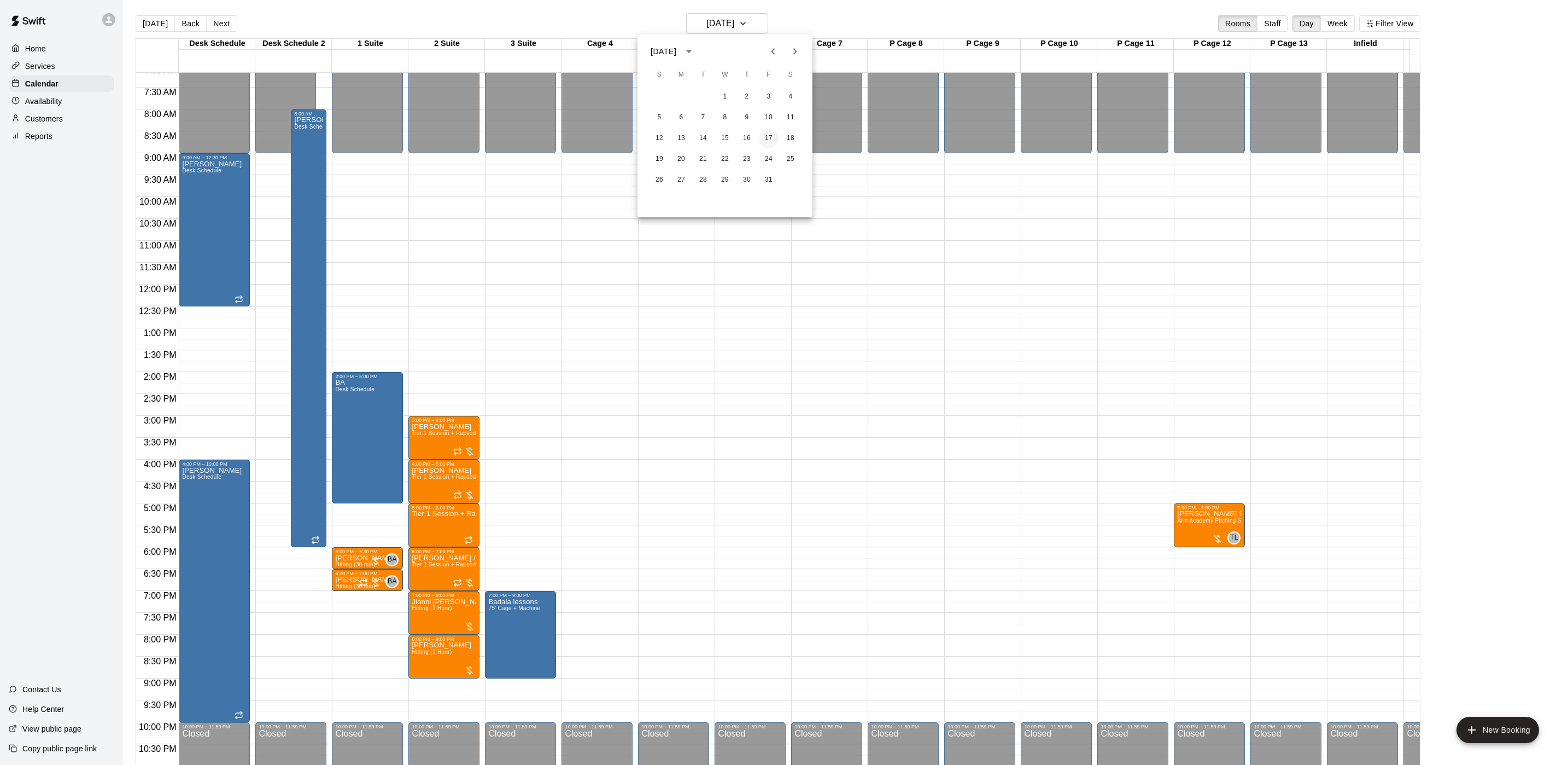
click at [769, 130] on button "17" at bounding box center [768, 138] width 19 height 19
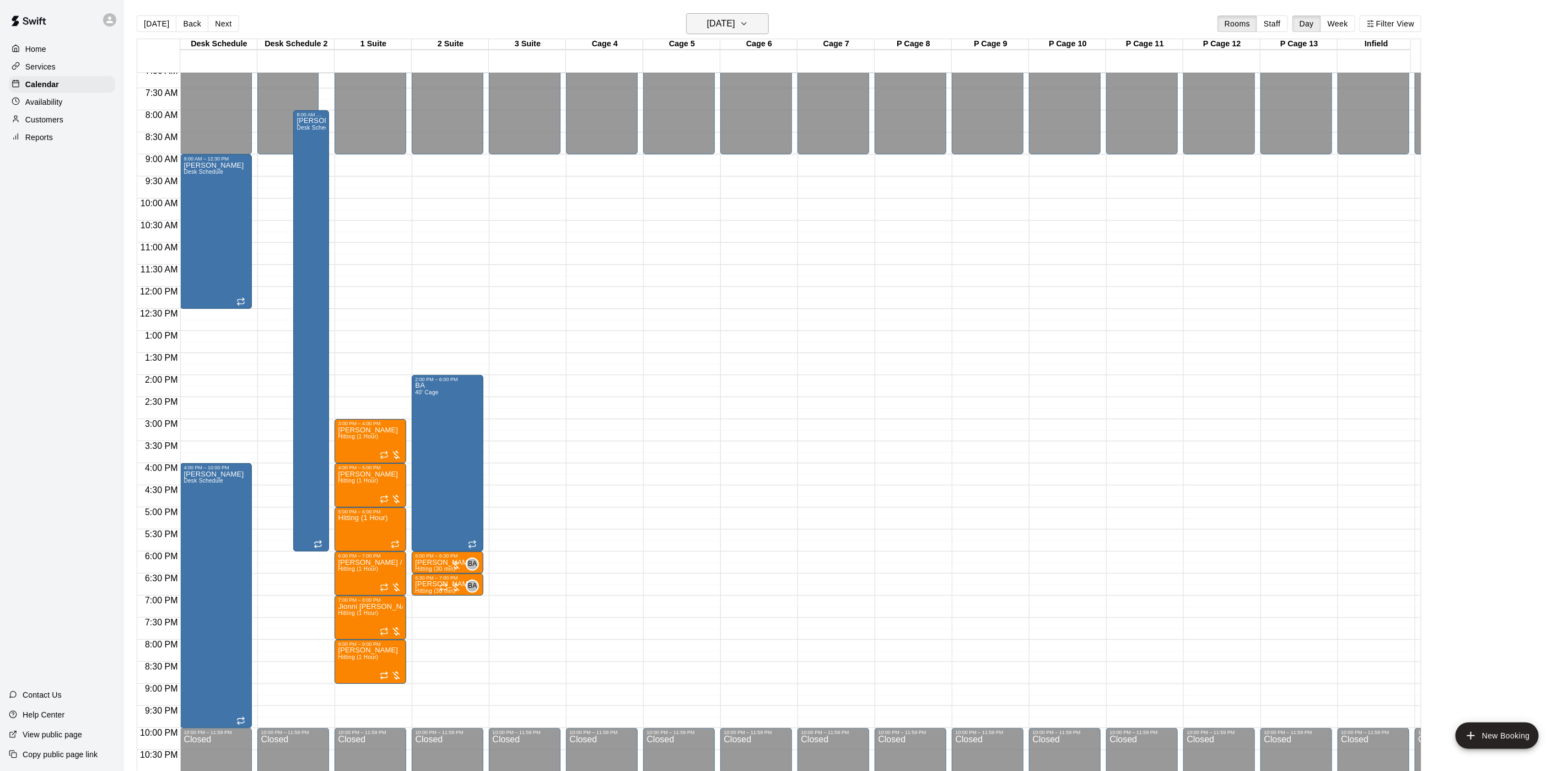
click at [735, 28] on h6 "Friday Oct 17" at bounding box center [721, 24] width 28 height 16
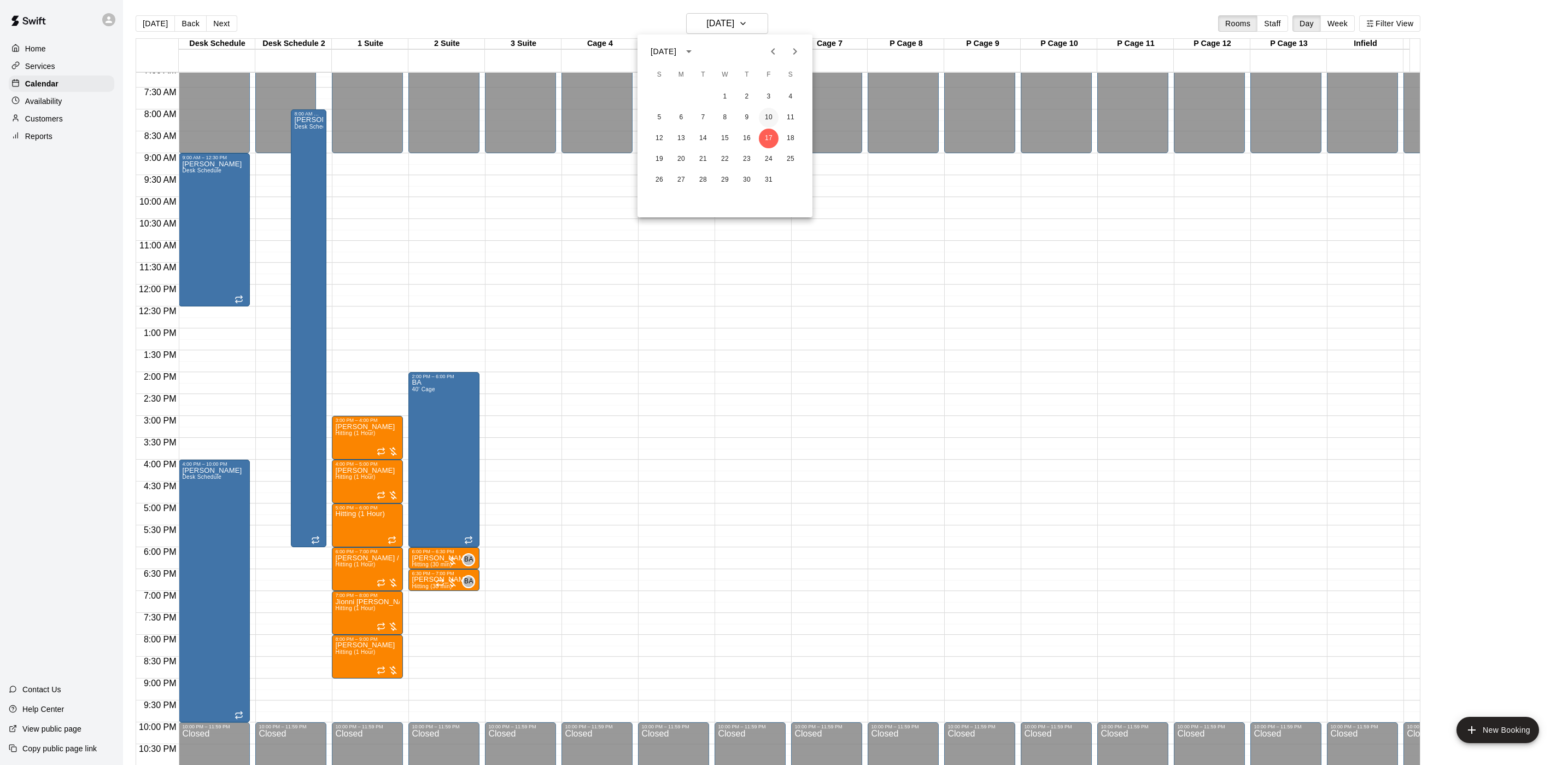
click at [768, 116] on button "10" at bounding box center [768, 118] width 19 height 19
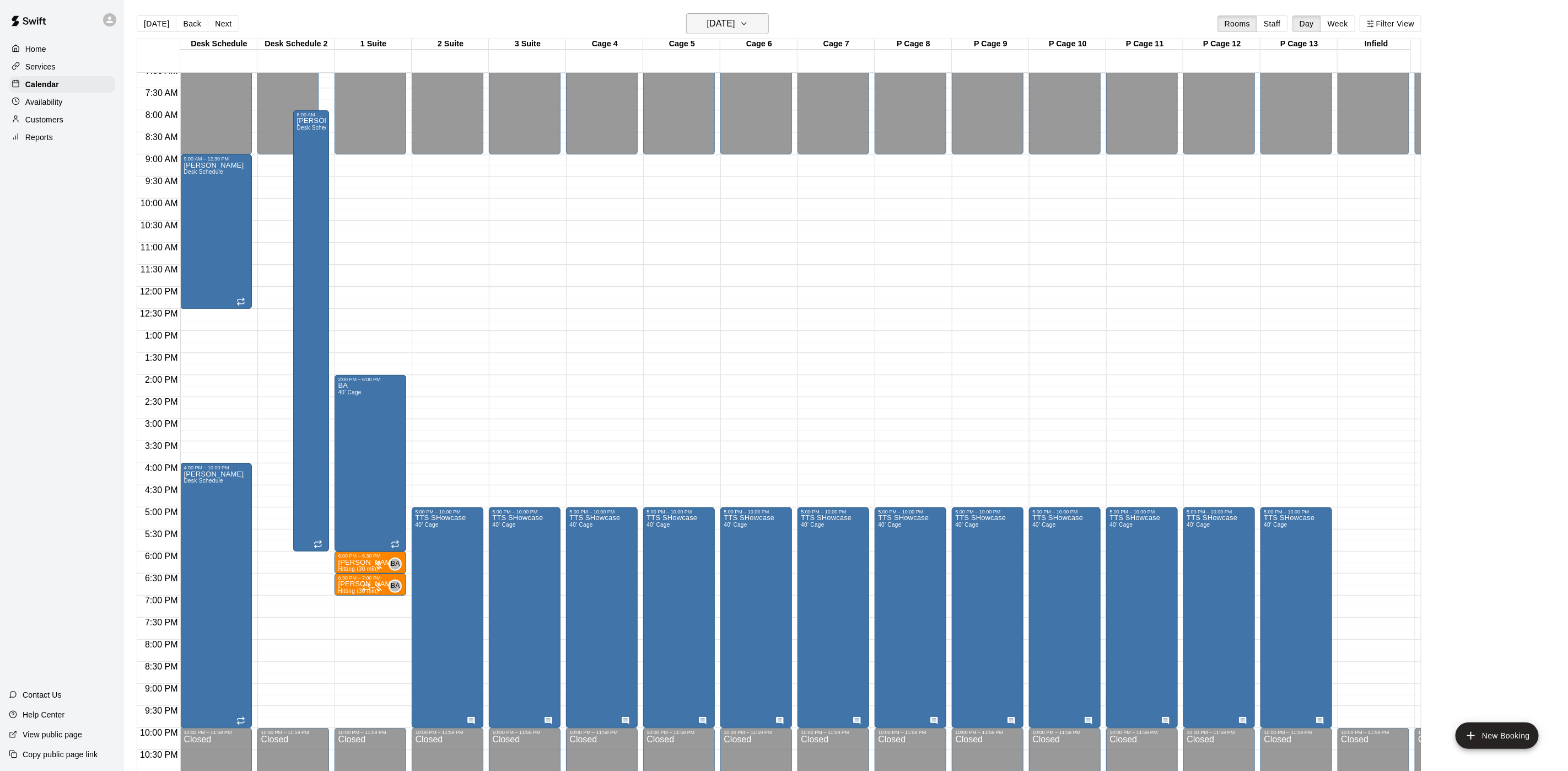
click at [735, 23] on h6 "Friday Oct 10" at bounding box center [721, 24] width 28 height 16
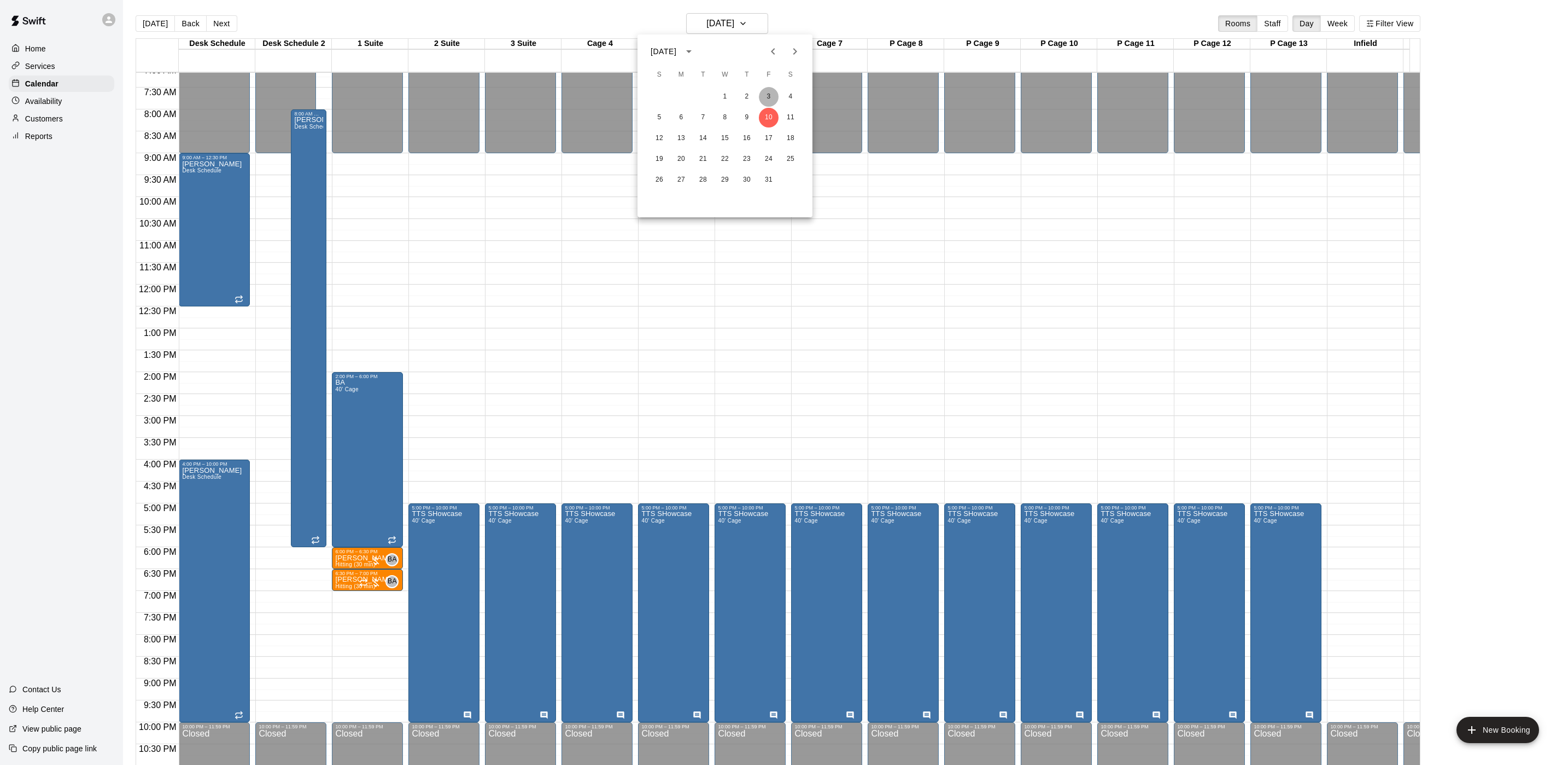
click at [773, 99] on button "3" at bounding box center [768, 97] width 19 height 19
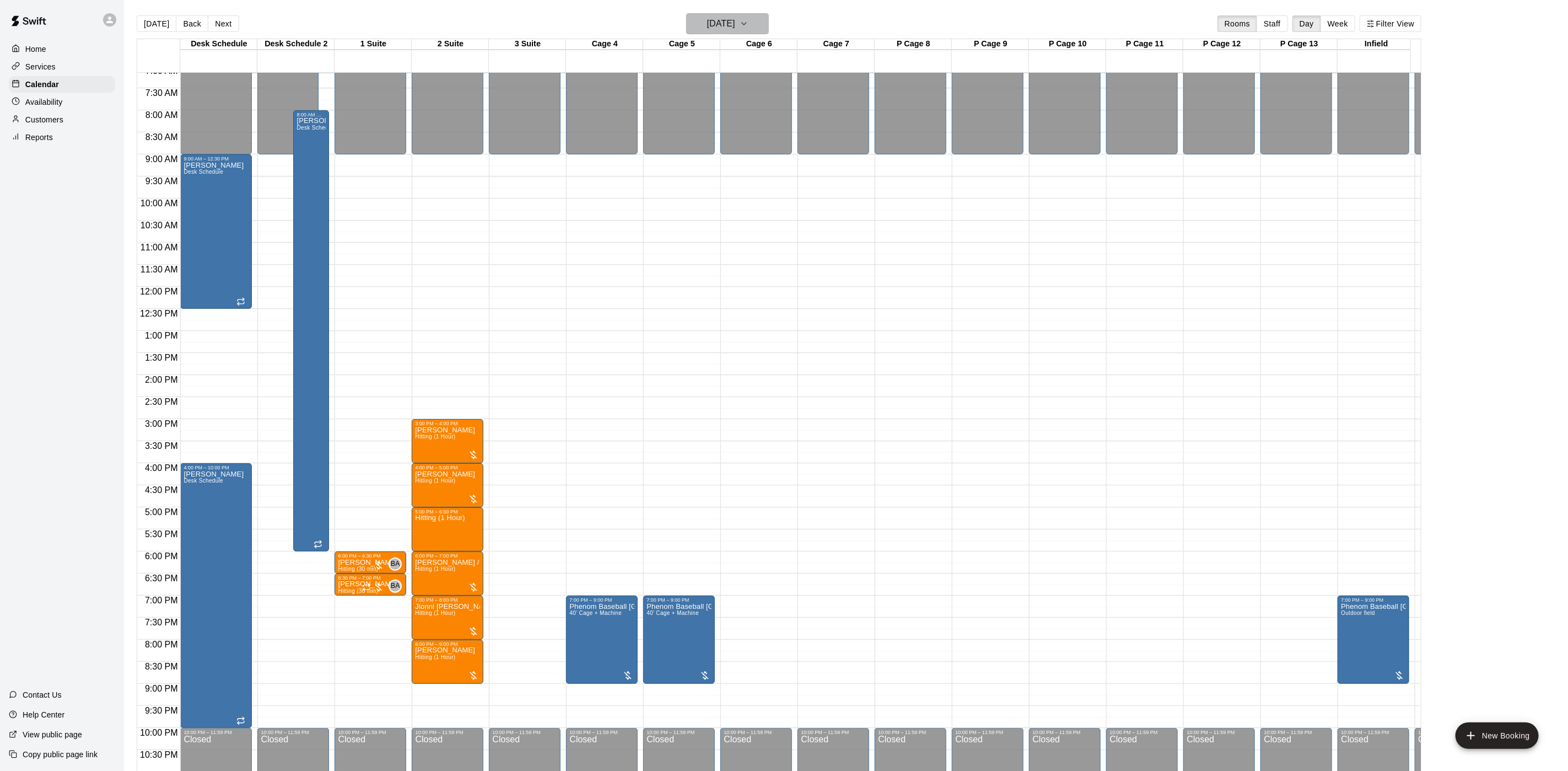
click at [751, 27] on button "Friday Oct 03" at bounding box center [727, 24] width 82 height 21
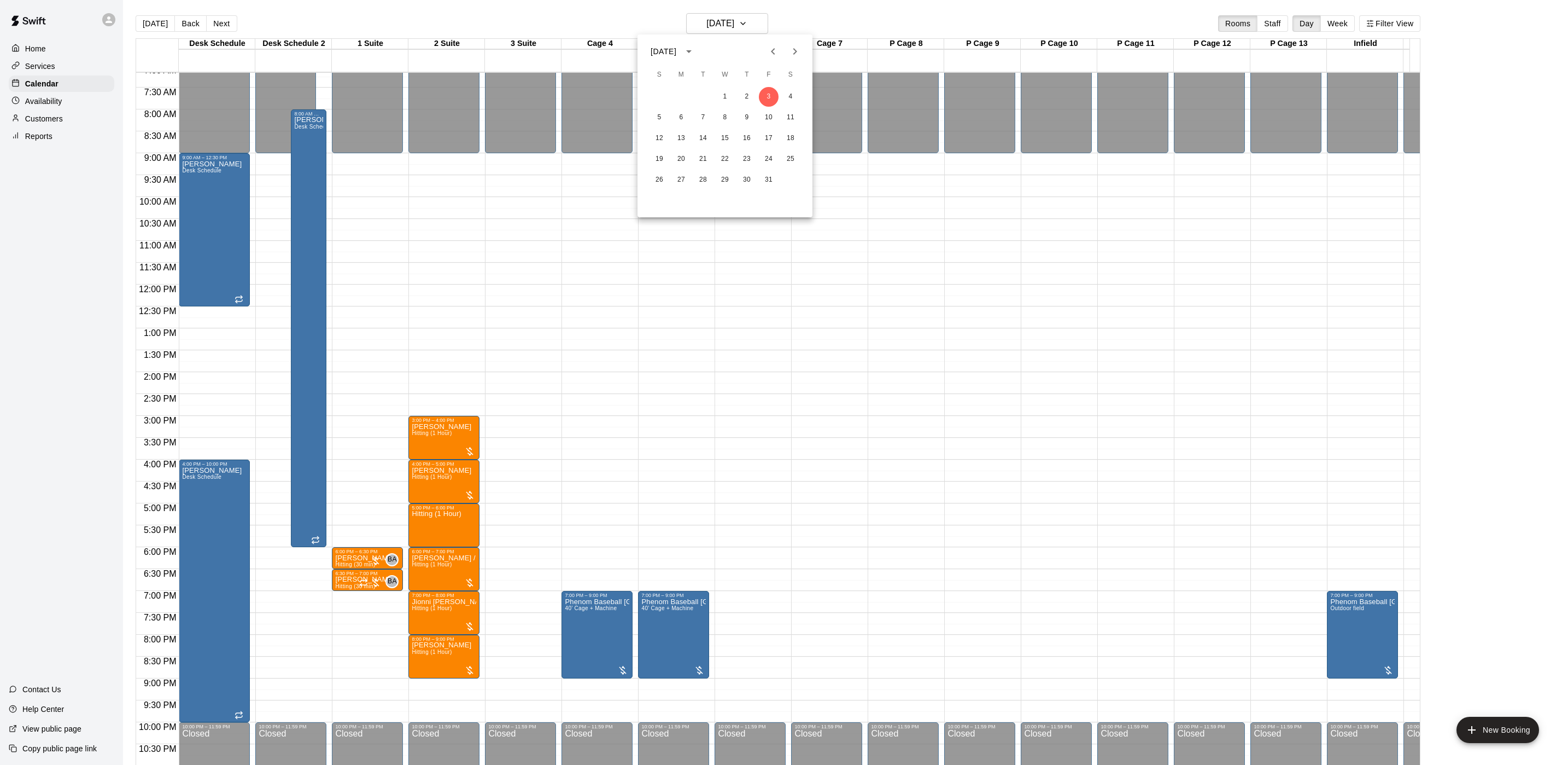
click at [592, 207] on div at bounding box center [784, 382] width 1568 height 765
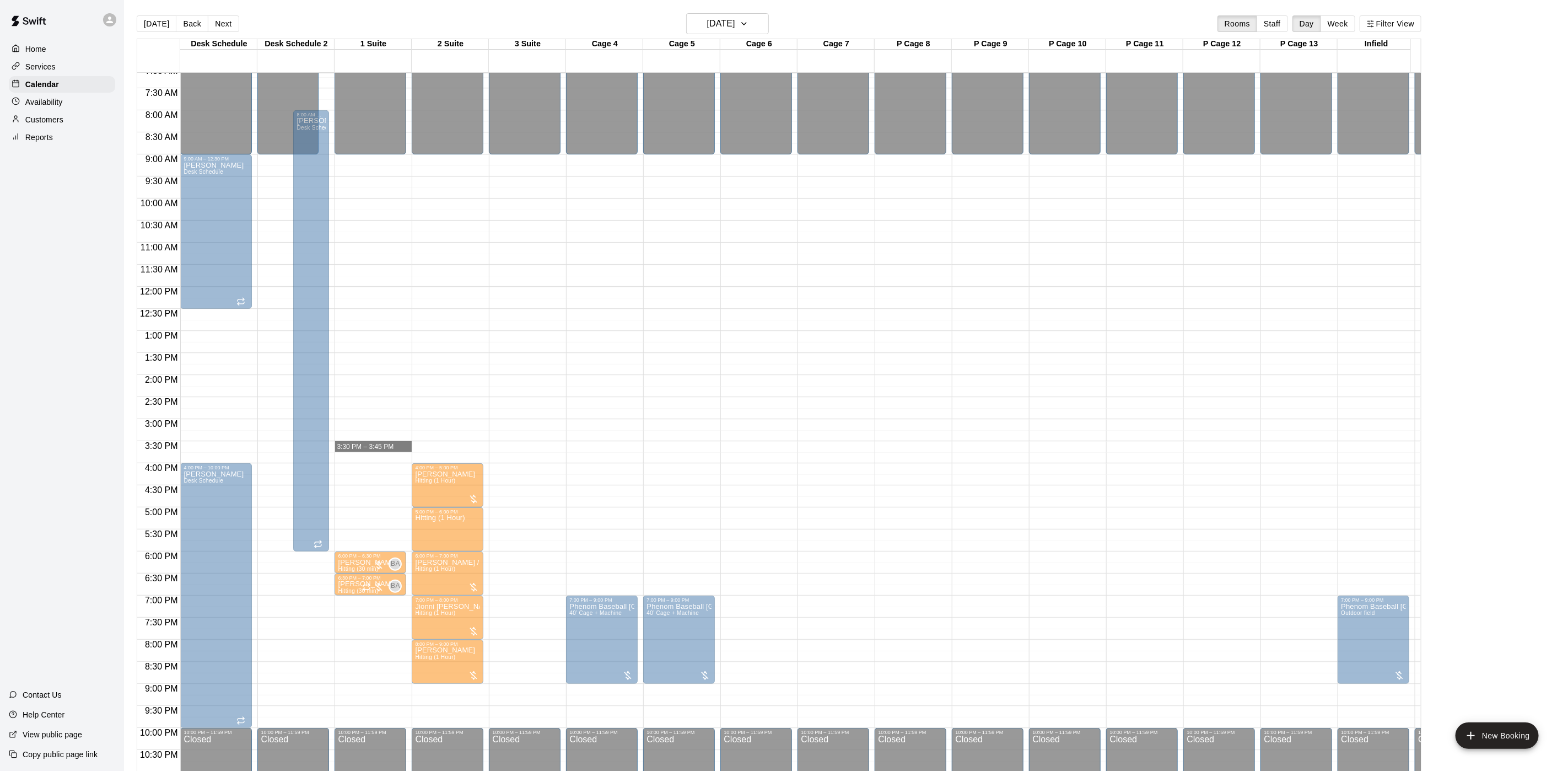
drag, startPoint x: 410, startPoint y: 442, endPoint x: 409, endPoint y: 422, distance: 20.0
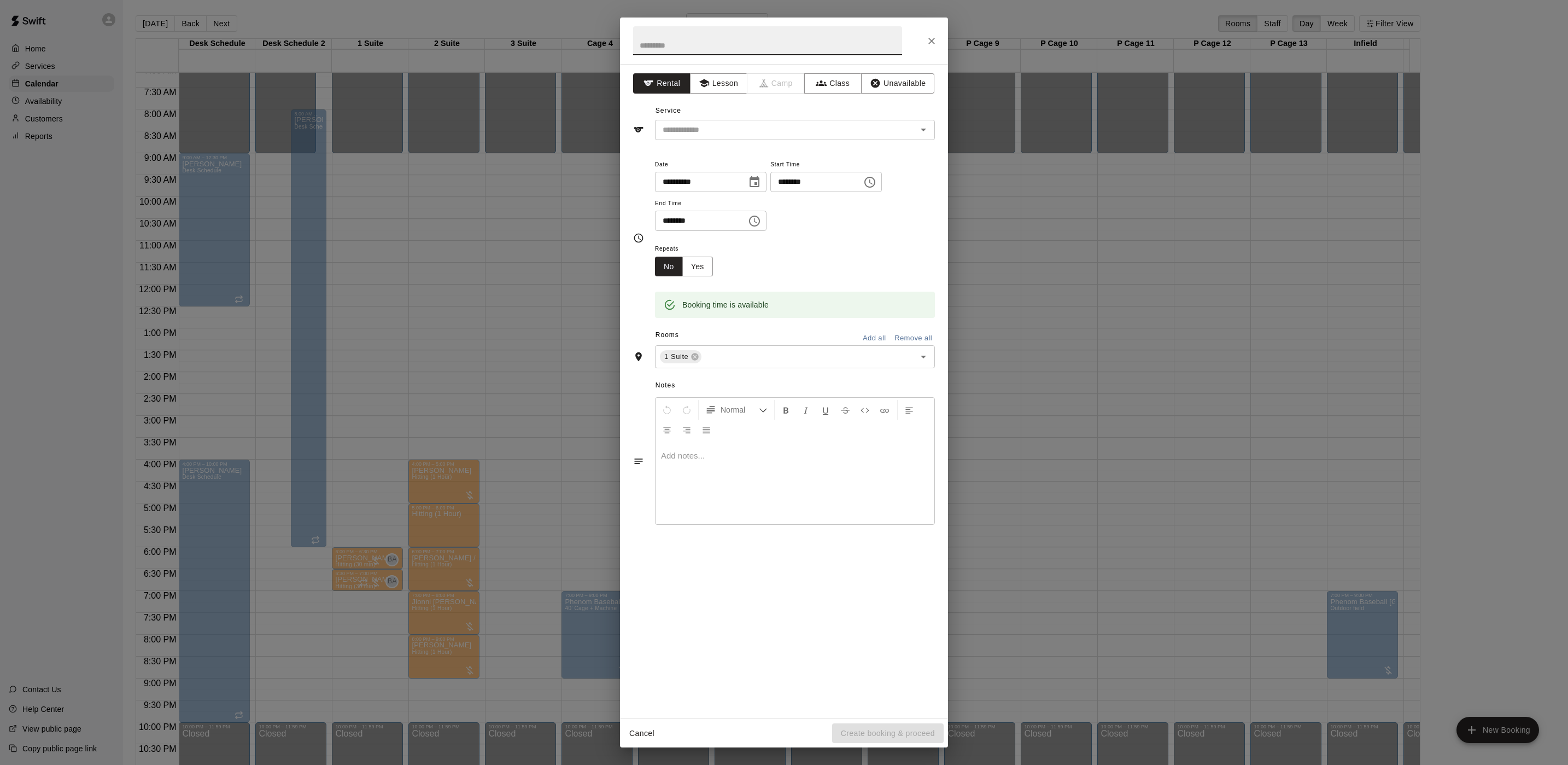
click at [507, 310] on div "**********" at bounding box center [784, 382] width 1568 height 765
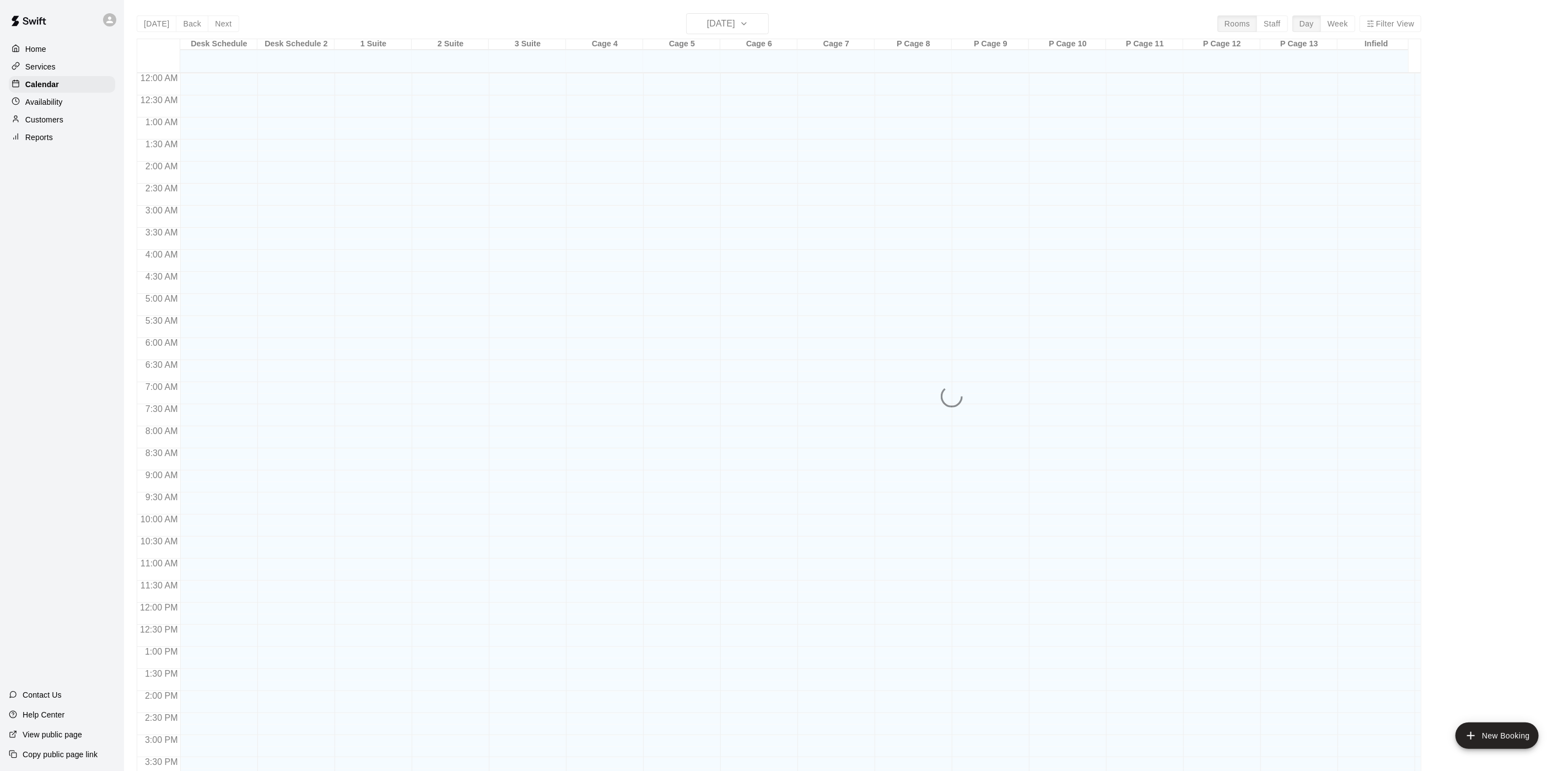
scroll to position [316, 0]
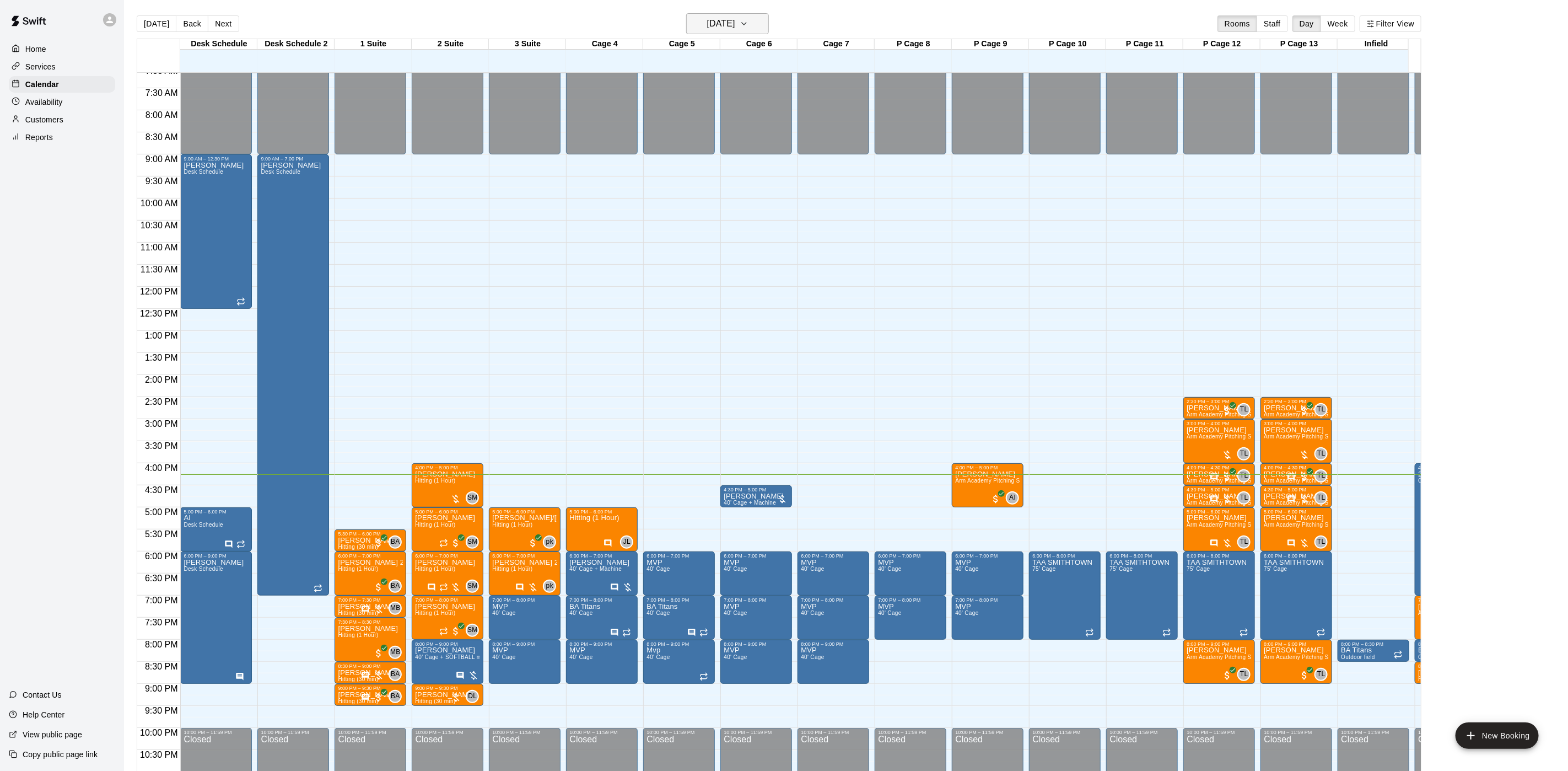
click at [707, 16] on h6 "[DATE]" at bounding box center [721, 24] width 28 height 16
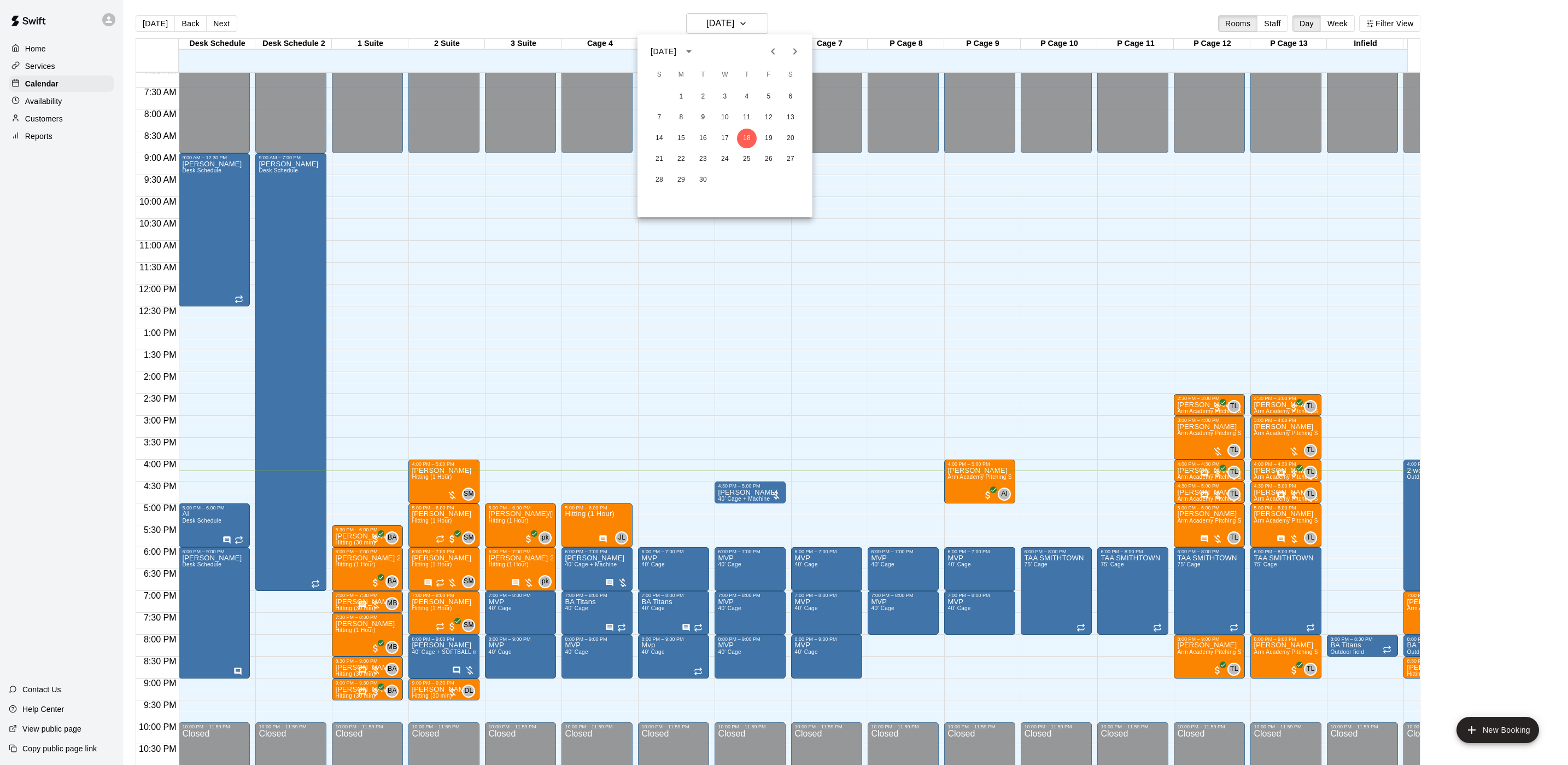
click at [800, 47] on icon "Next month" at bounding box center [795, 51] width 13 height 13
click at [766, 47] on icon "Previous month" at bounding box center [773, 51] width 13 height 13
drag, startPoint x: 761, startPoint y: 161, endPoint x: 763, endPoint y: 147, distance: 14.1
click at [763, 147] on div "1 2 3 4 5 6 7 8 9 10 11 12 13 14 15 16 17 18 19 20 21 22 23 24 25 26 27 28 29 30" at bounding box center [725, 138] width 175 height 105
click at [765, 140] on button "19" at bounding box center [768, 138] width 19 height 19
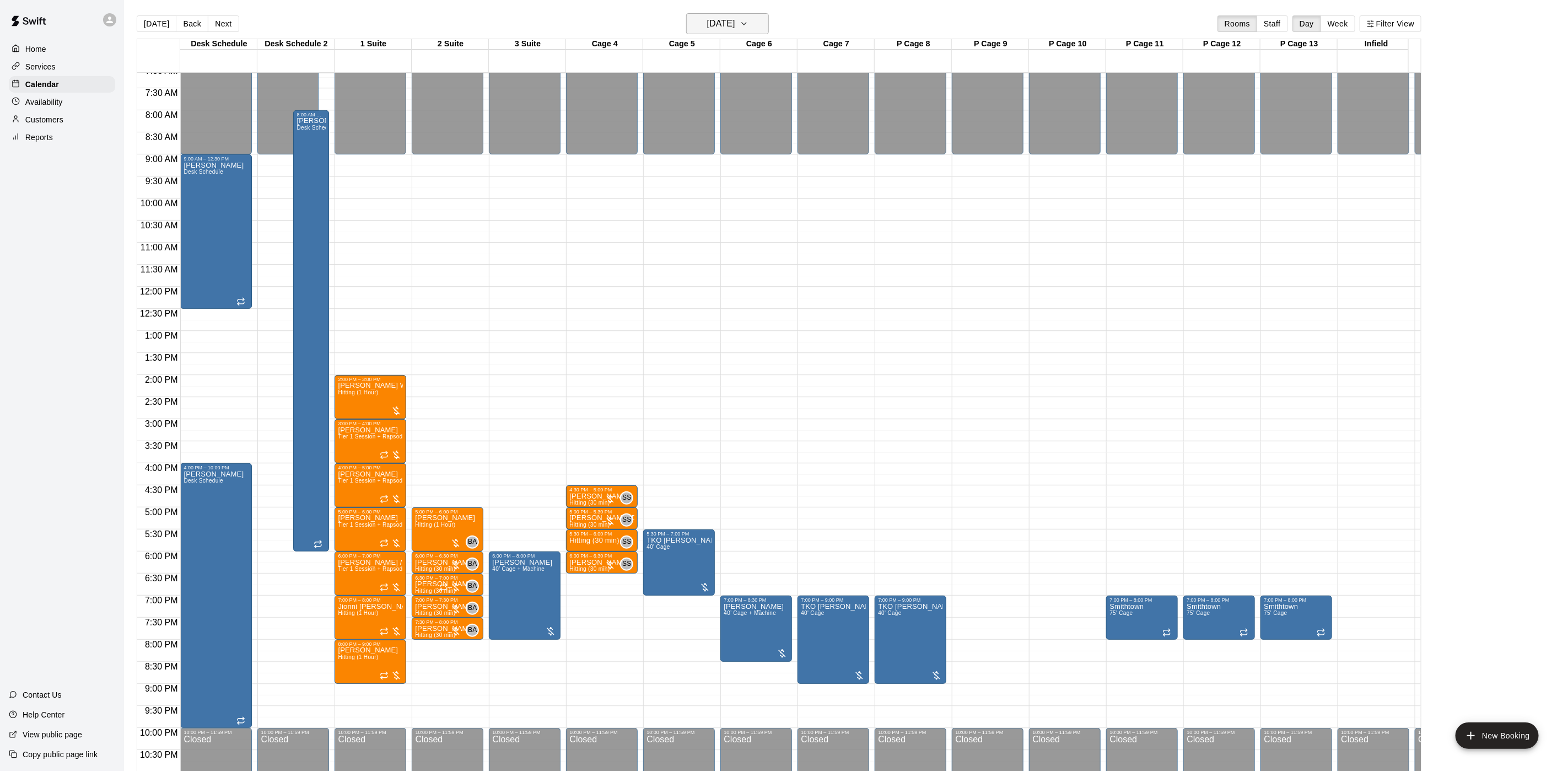
click at [715, 23] on h6 "[DATE]" at bounding box center [721, 24] width 28 height 16
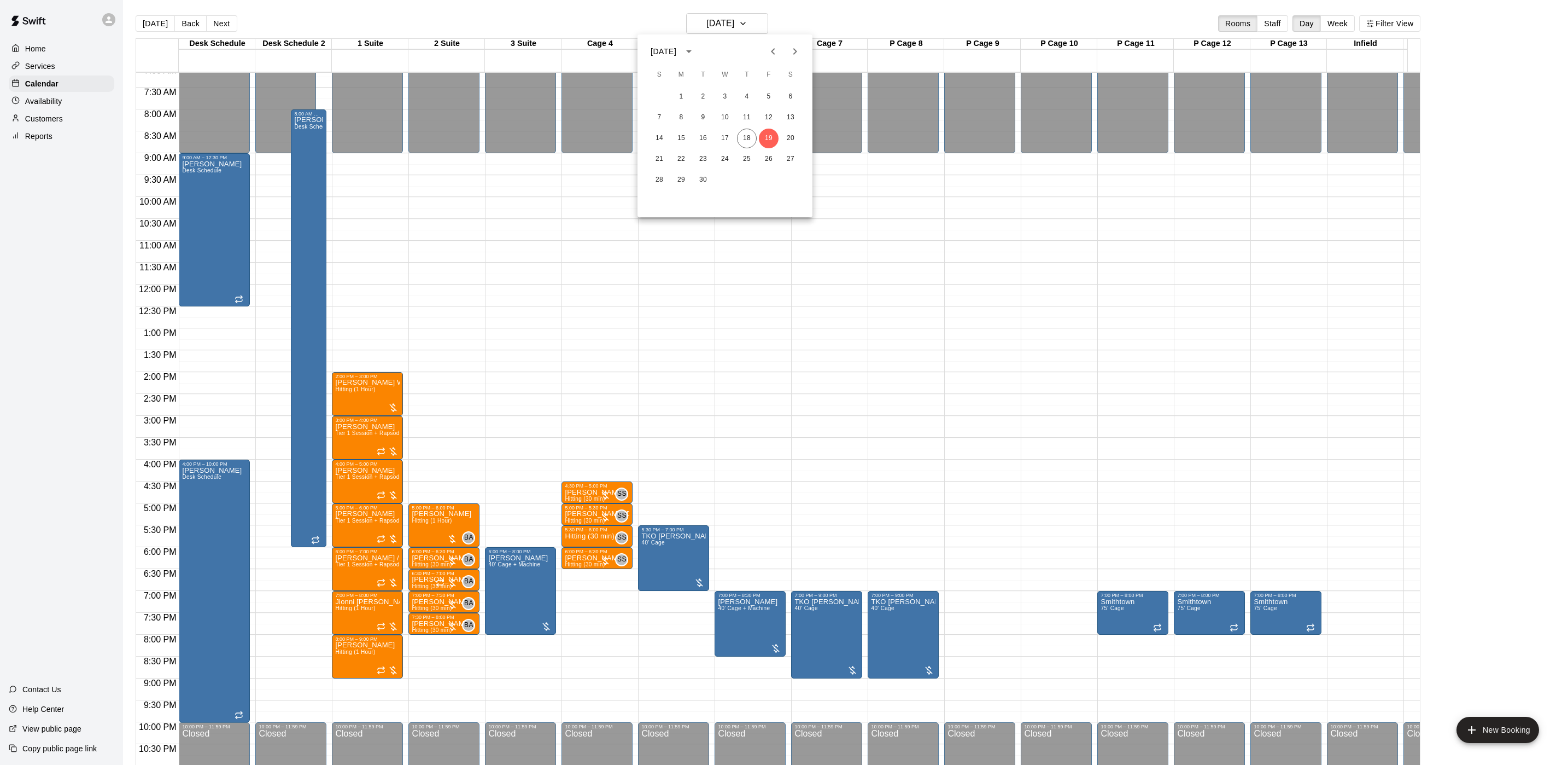
click at [90, 92] on div at bounding box center [784, 382] width 1568 height 765
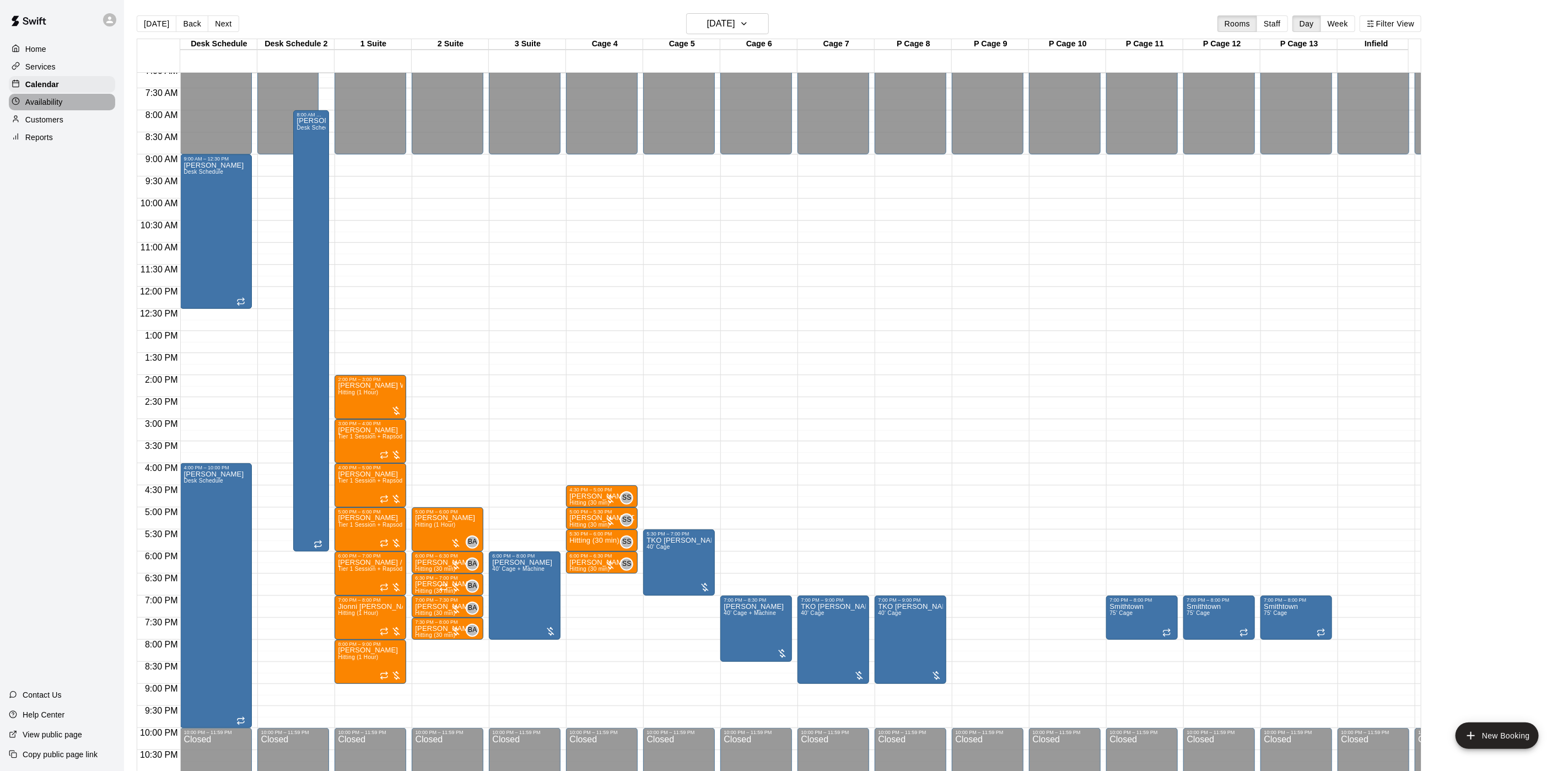
click at [65, 108] on div "Availability" at bounding box center [62, 102] width 106 height 16
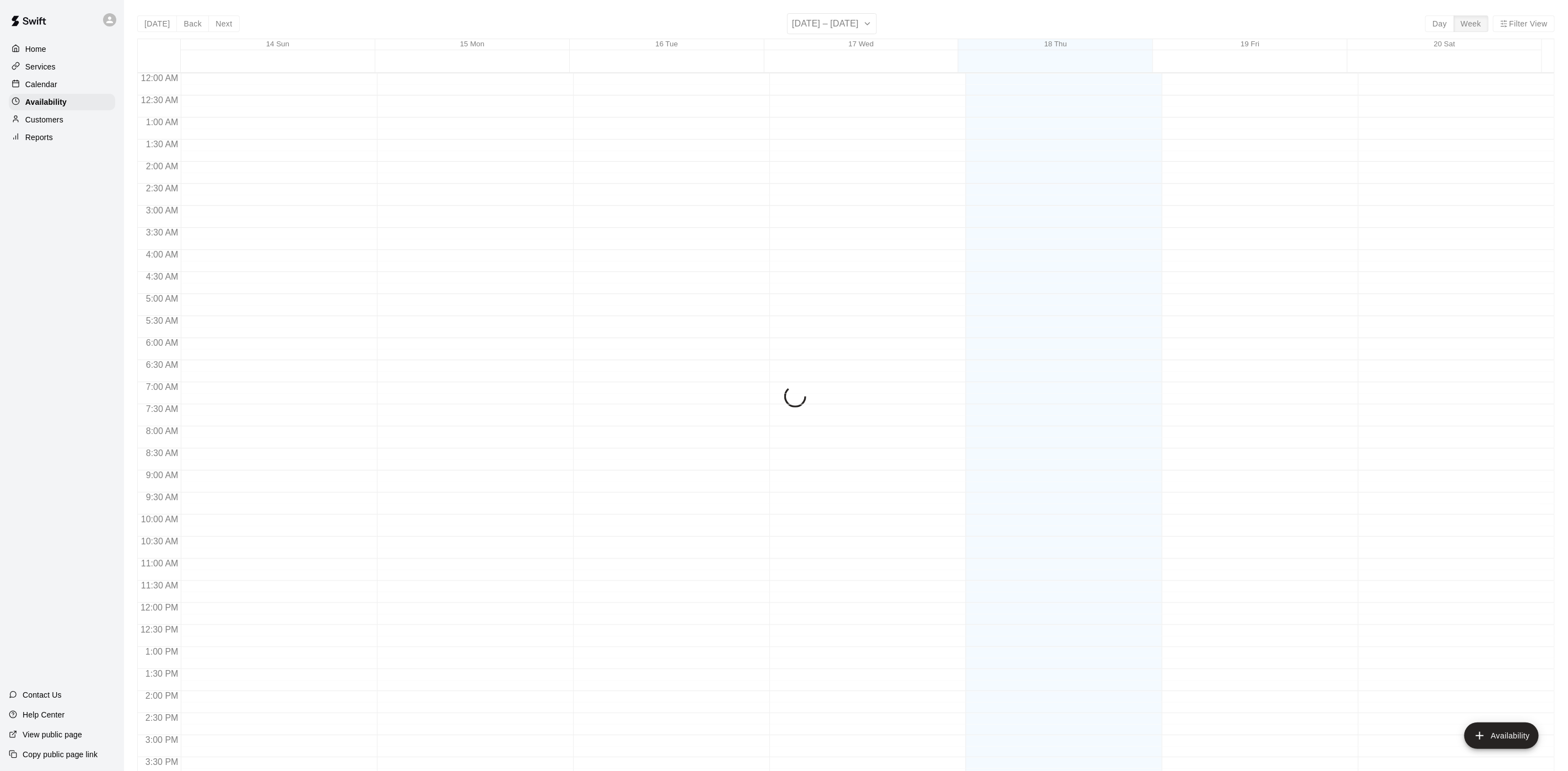
scroll to position [349, 0]
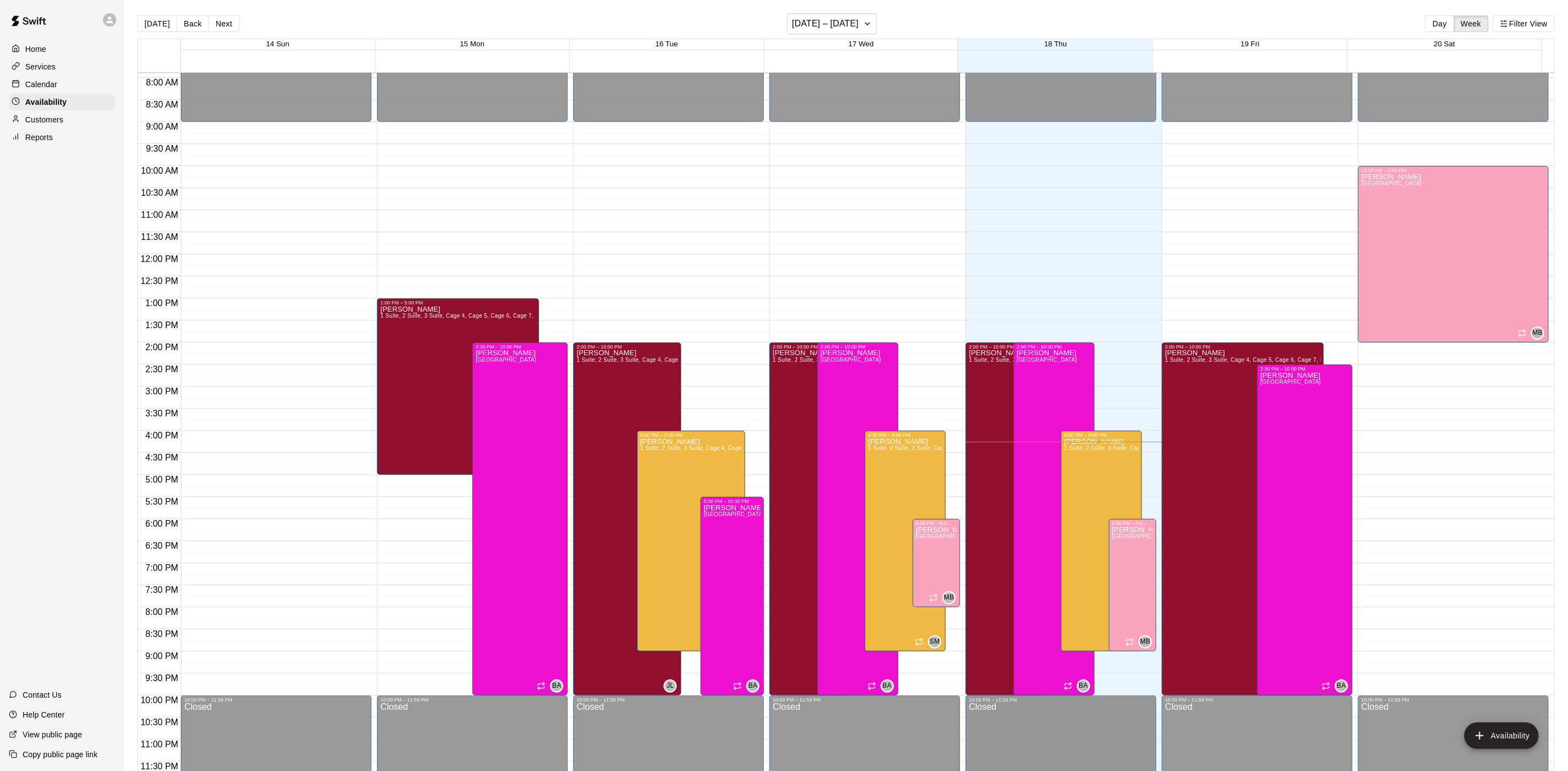
drag, startPoint x: 71, startPoint y: 68, endPoint x: 68, endPoint y: 77, distance: 9.5
click at [71, 68] on div "Services" at bounding box center [62, 66] width 106 height 16
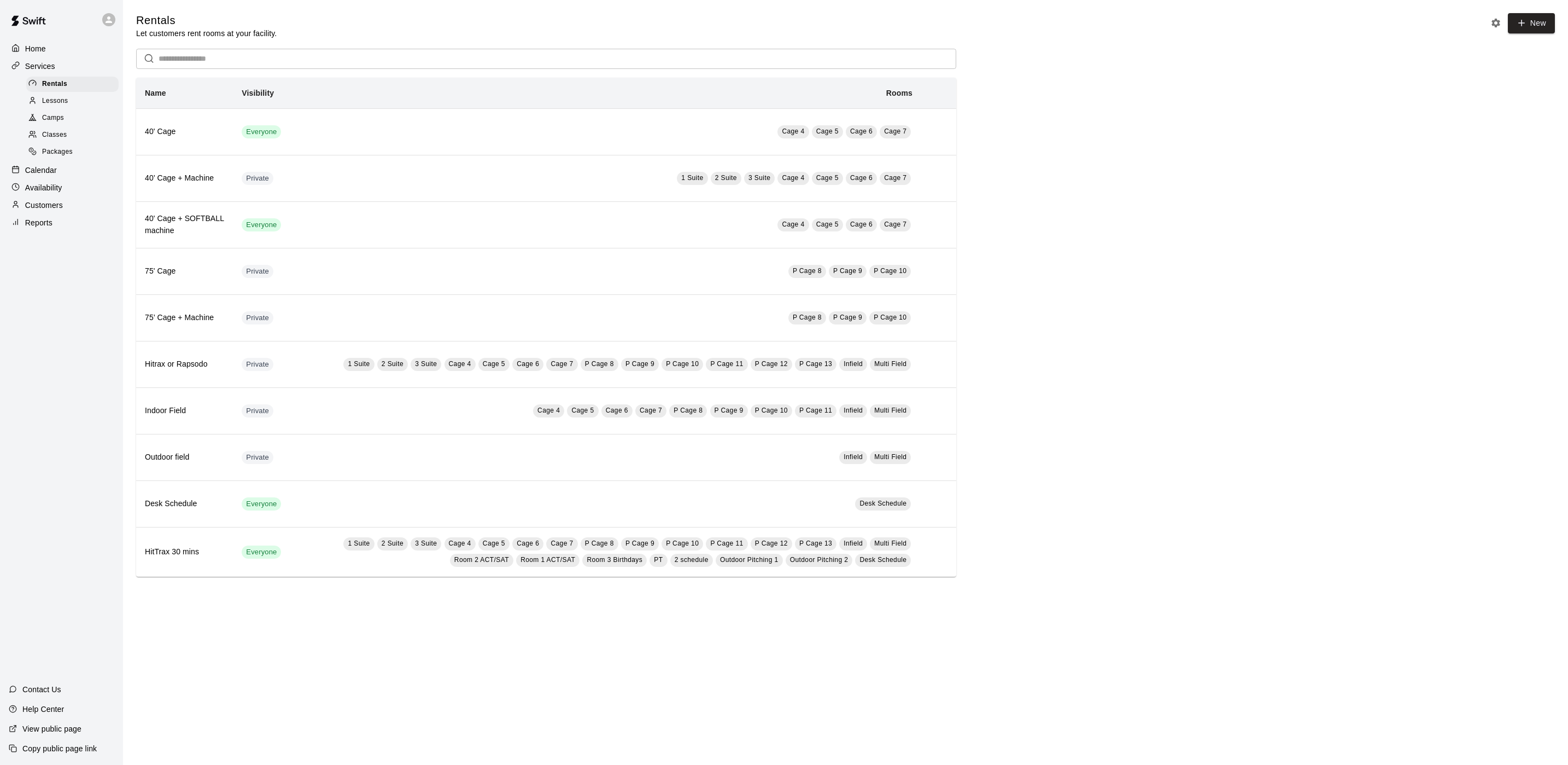
click at [51, 178] on div "Calendar" at bounding box center [61, 170] width 105 height 16
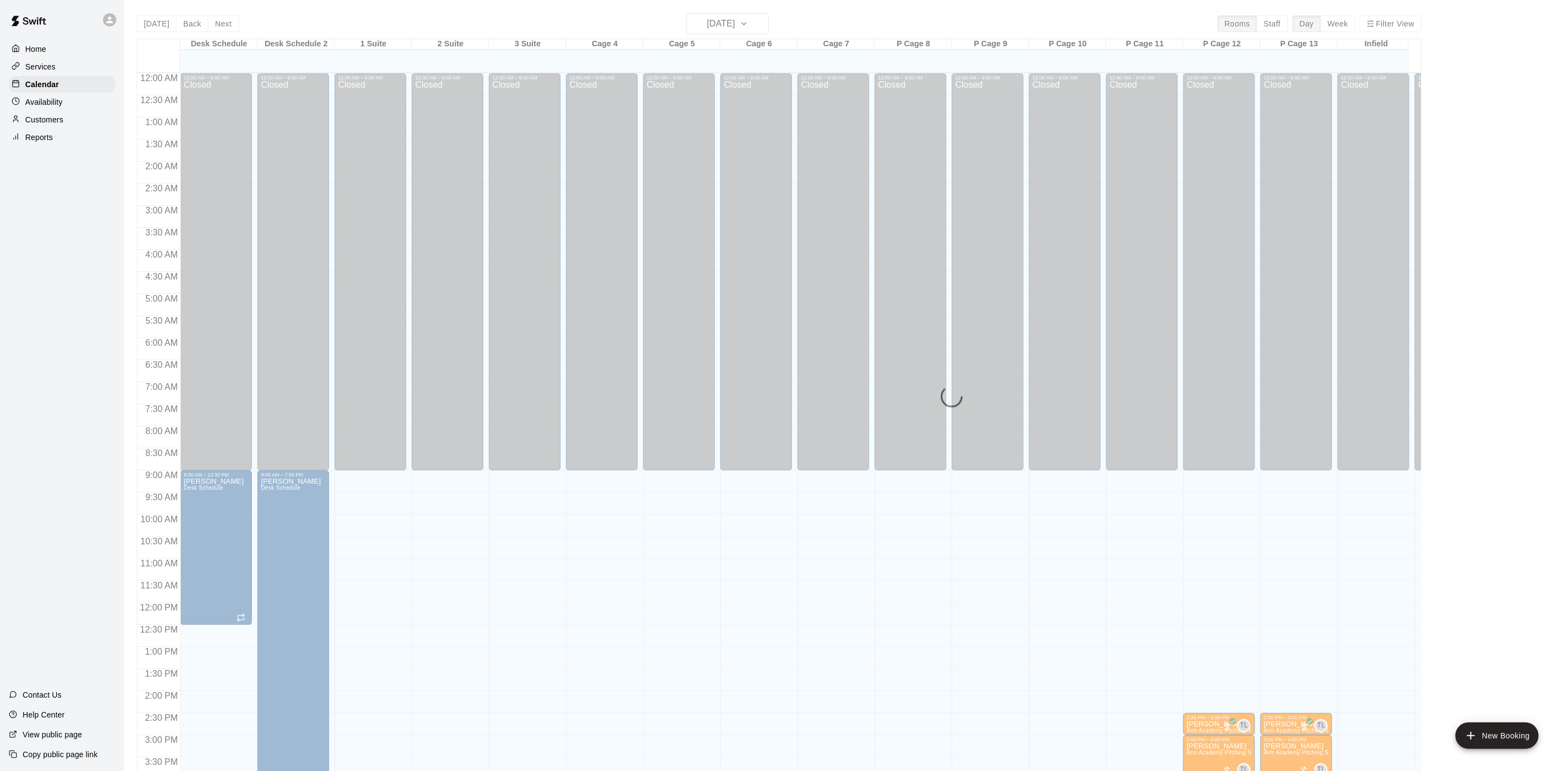
scroll to position [316, 0]
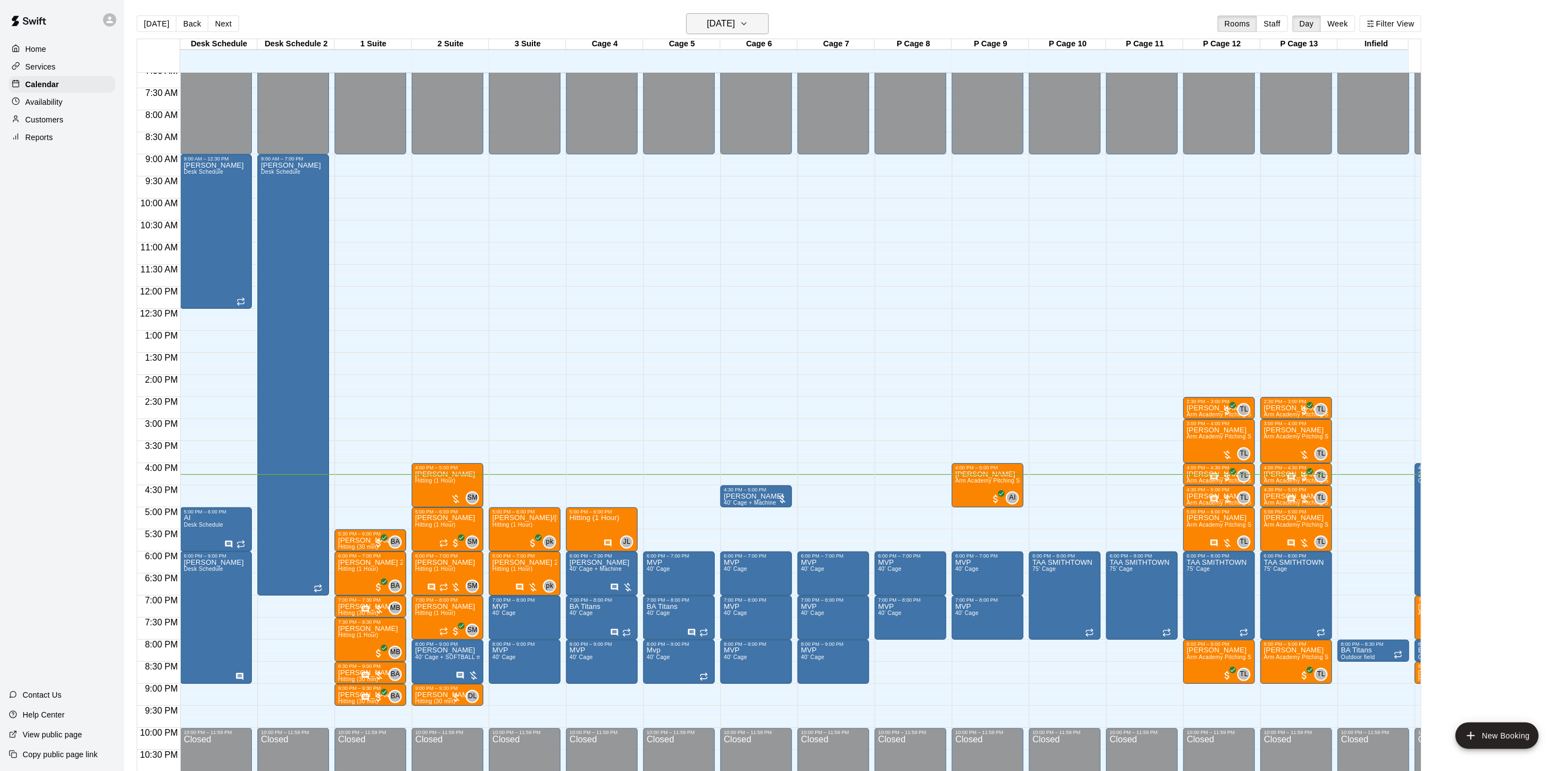
click at [729, 26] on h6 "[DATE]" at bounding box center [721, 24] width 28 height 16
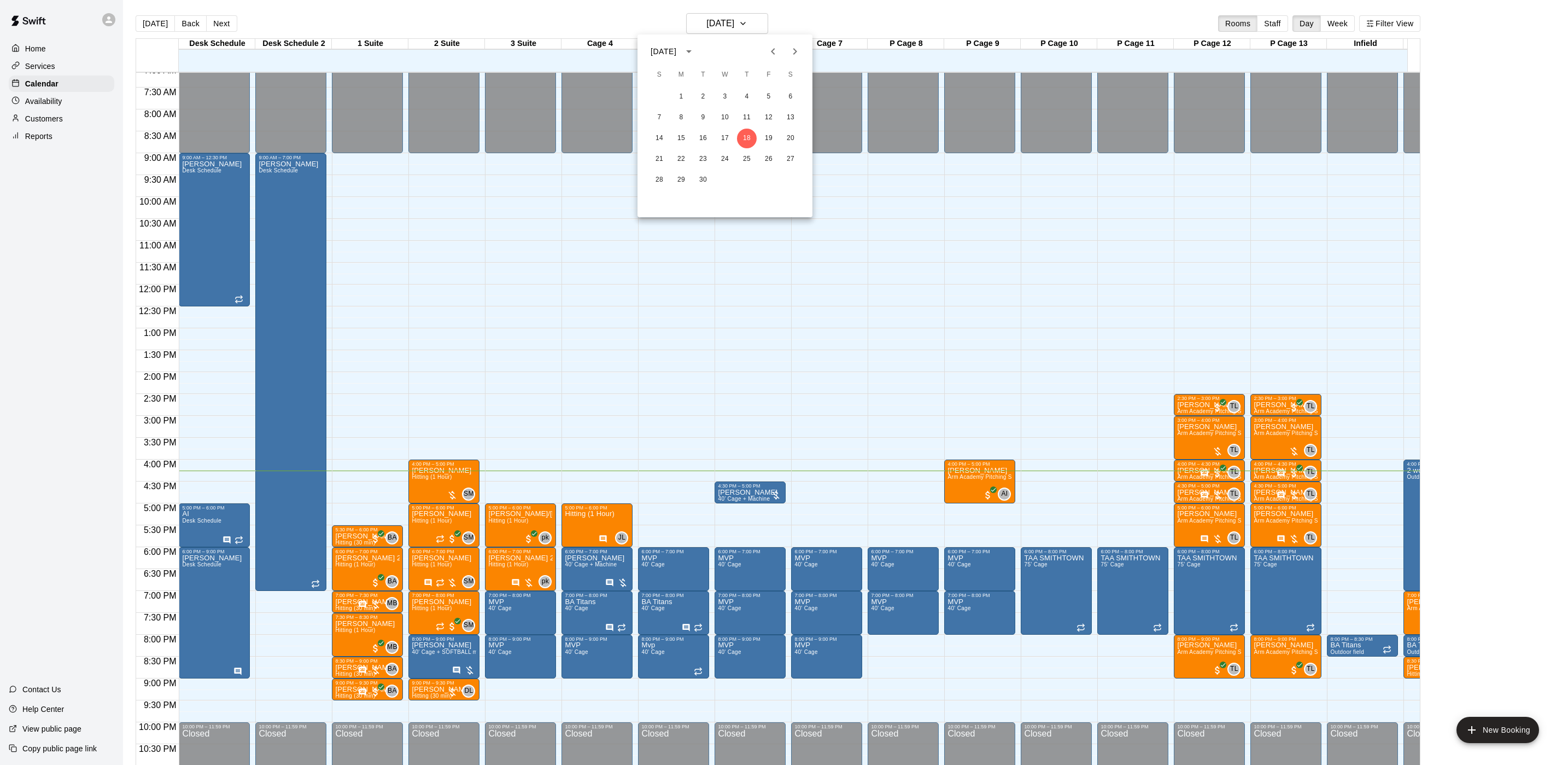
click at [772, 129] on div "14 15 16 17 18 19 20" at bounding box center [725, 138] width 175 height 19
click at [772, 132] on button "19" at bounding box center [768, 138] width 19 height 19
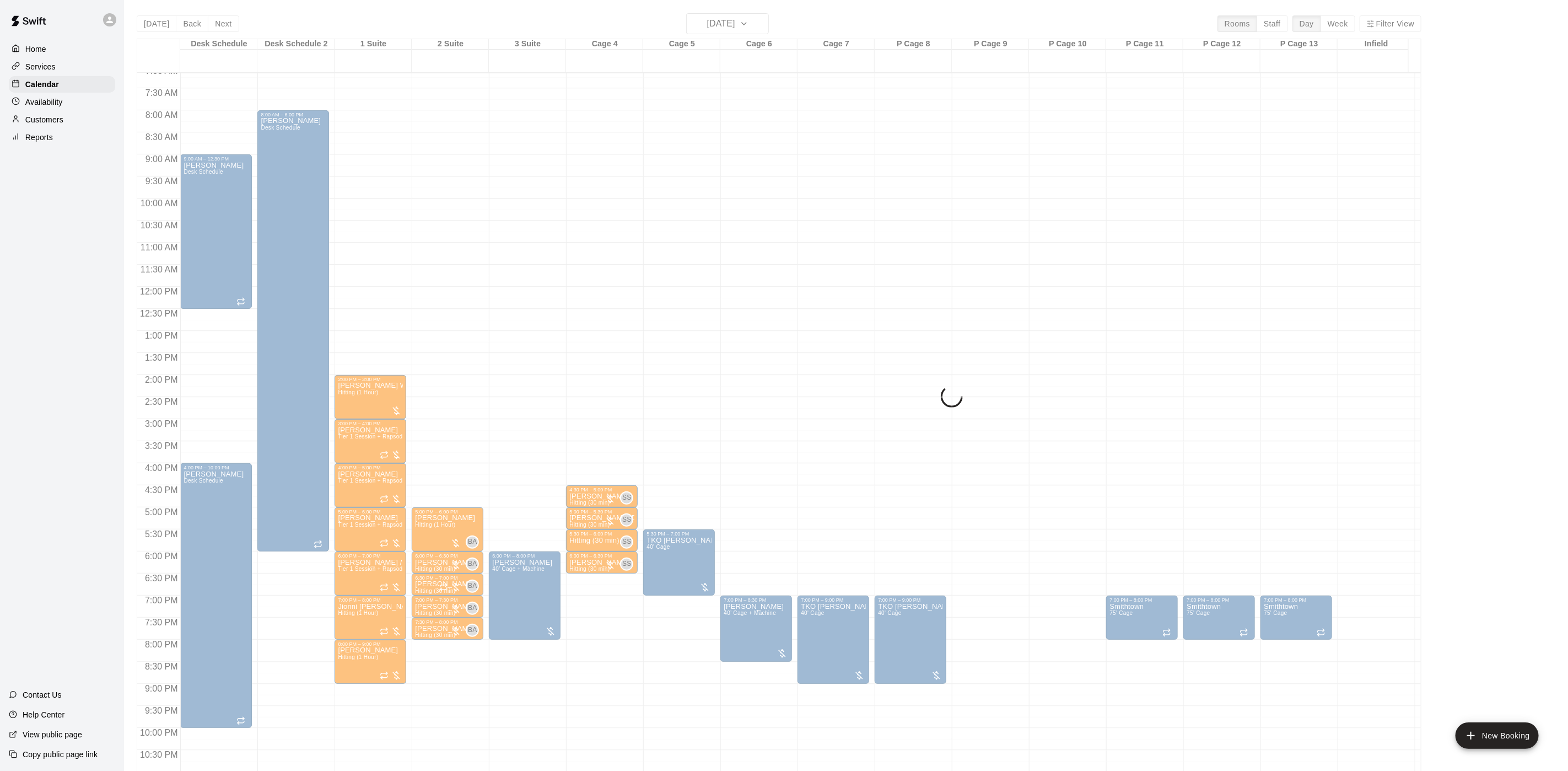
click at [736, 26] on div "Today Back Next Friday Sep 19 Rooms Staff Day Week Filter View Desk Schedule 19…" at bounding box center [779, 398] width 1285 height 771
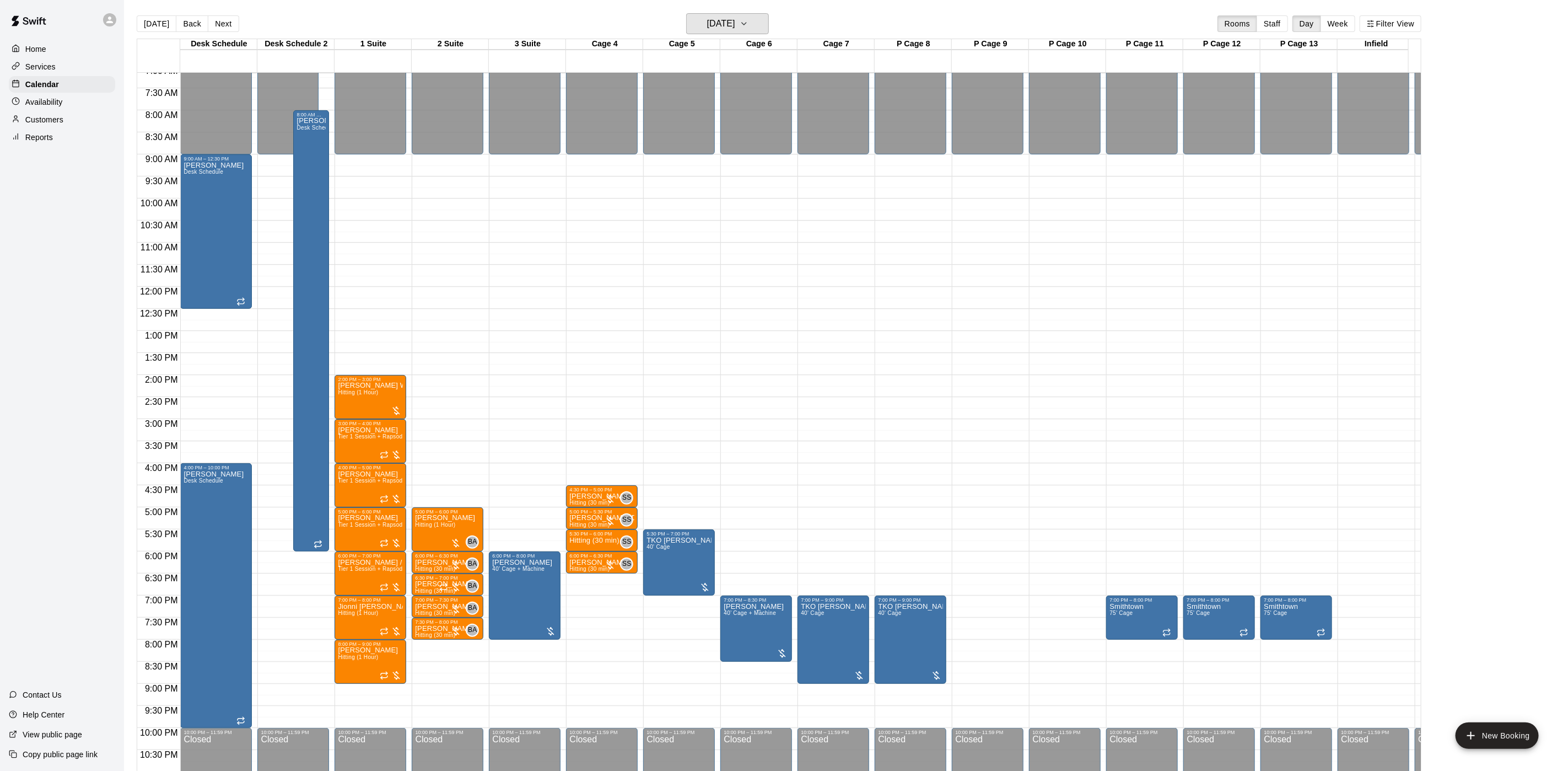
click at [735, 26] on h6 "[DATE]" at bounding box center [721, 24] width 28 height 16
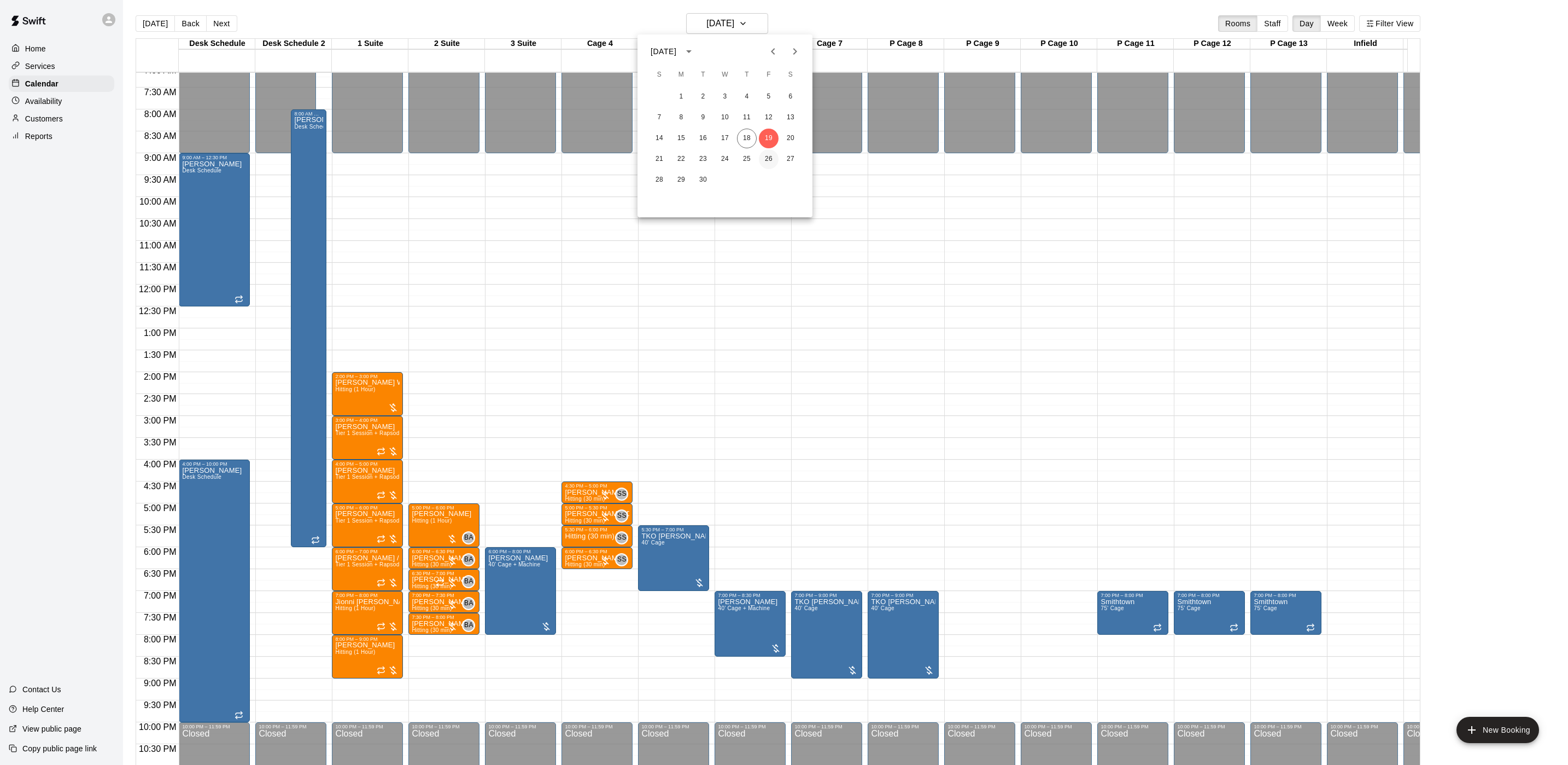
click at [761, 153] on button "26" at bounding box center [768, 159] width 19 height 19
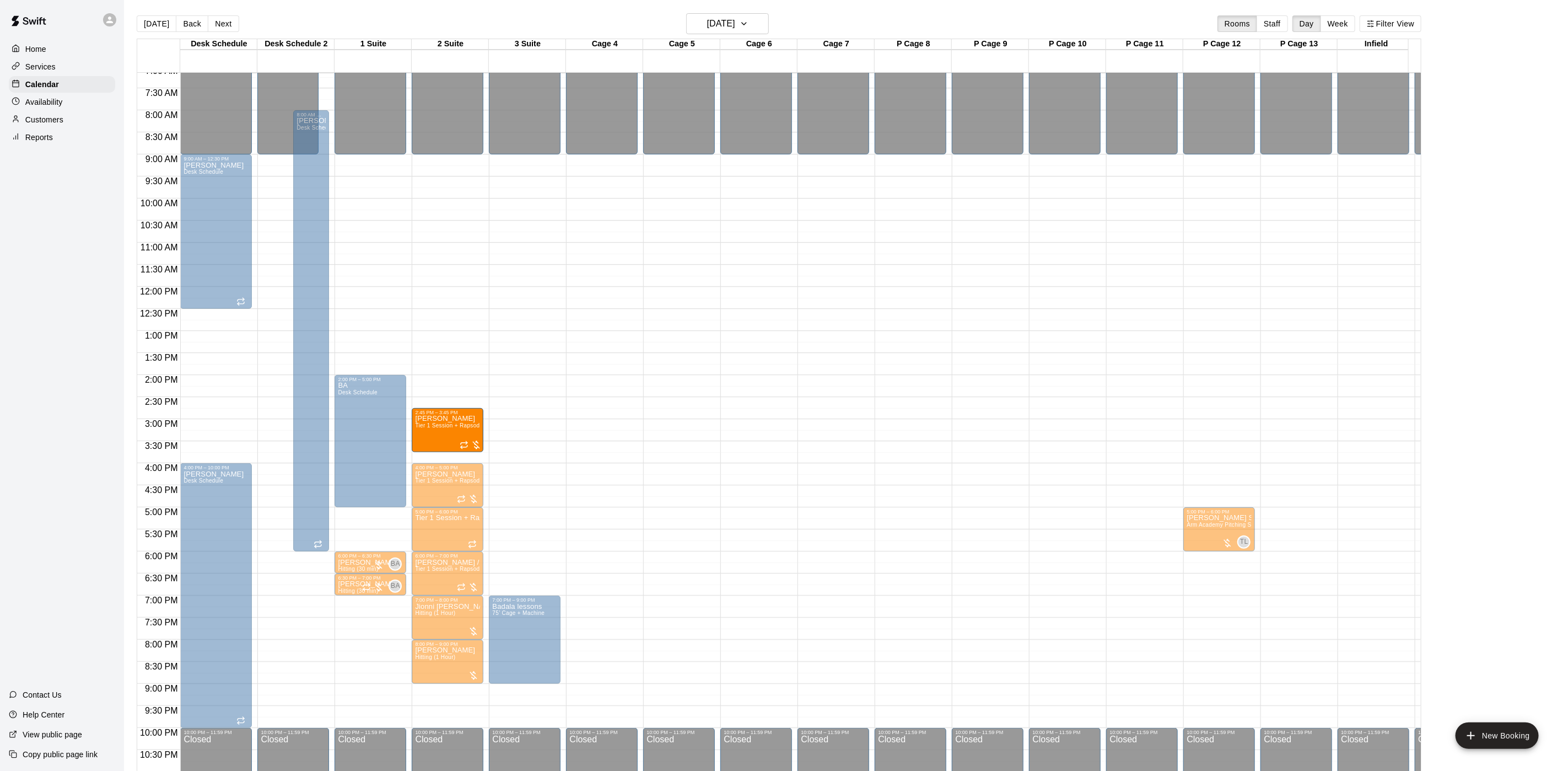
drag, startPoint x: 432, startPoint y: 434, endPoint x: 441, endPoint y: 434, distance: 9.0
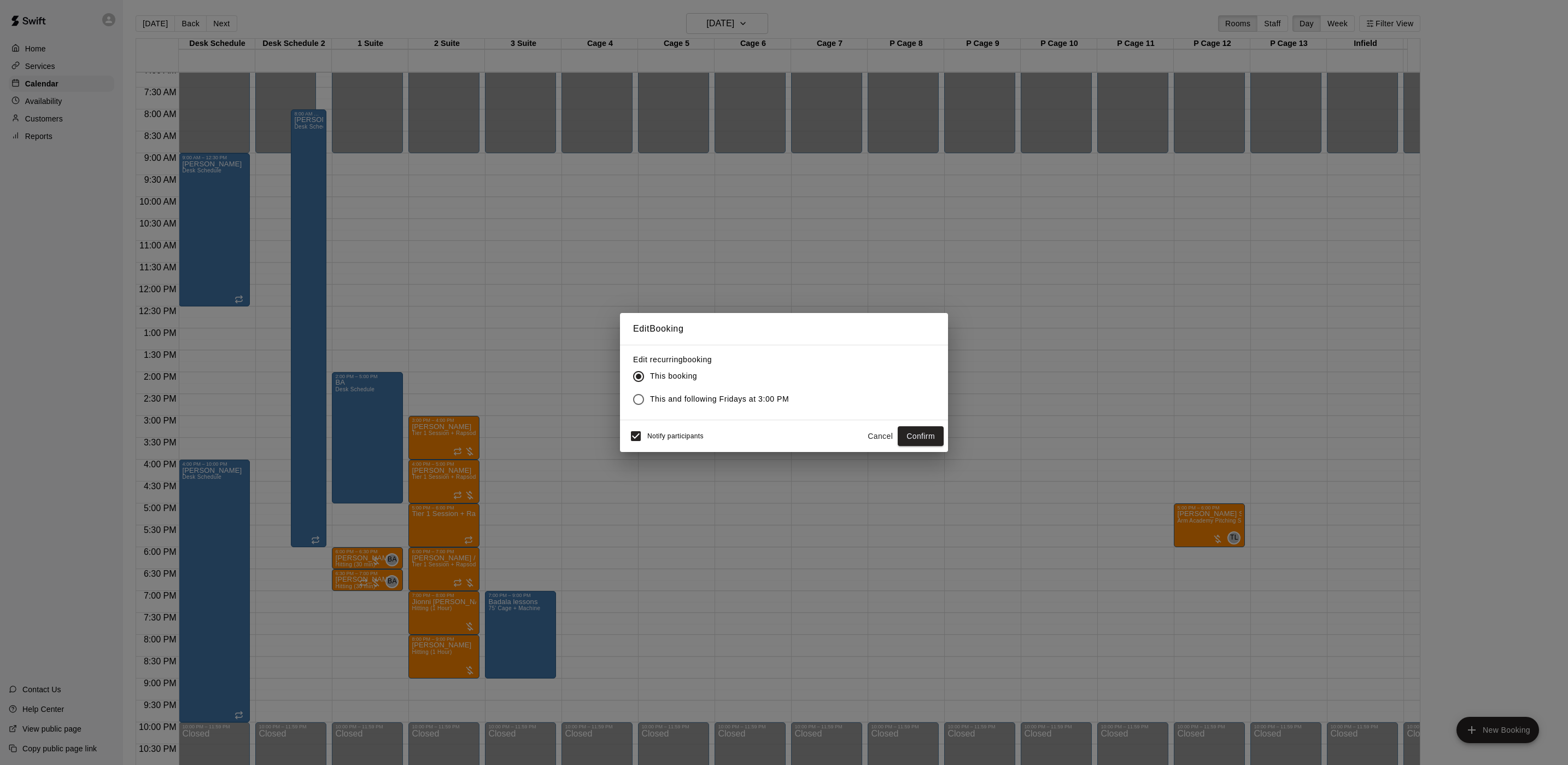
click at [883, 425] on div "Notify participants Cancel Confirm" at bounding box center [784, 435] width 320 height 23
click at [881, 430] on button "Cancel" at bounding box center [880, 436] width 35 height 20
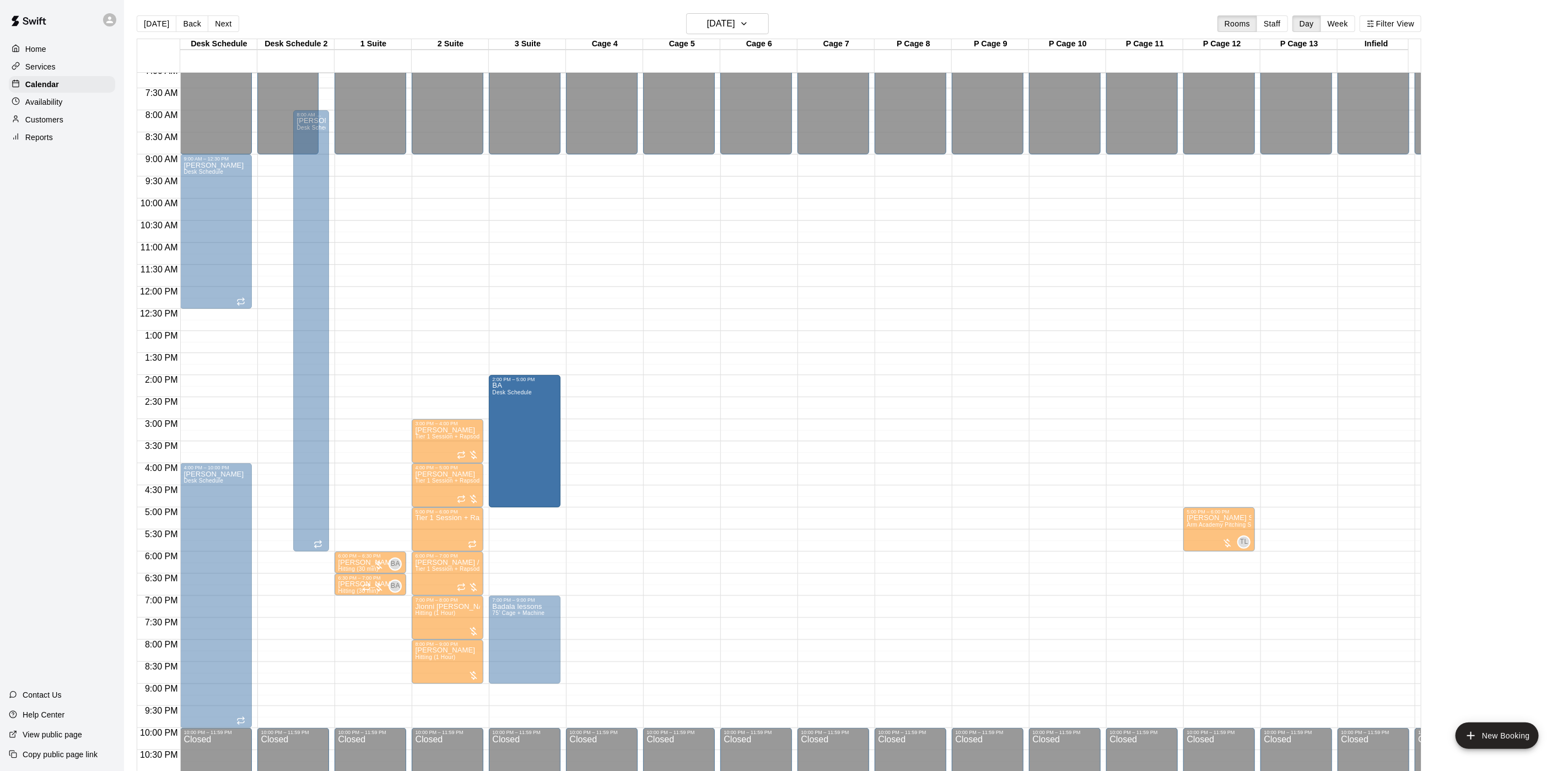
drag, startPoint x: 373, startPoint y: 436, endPoint x: 538, endPoint y: 442, distance: 165.1
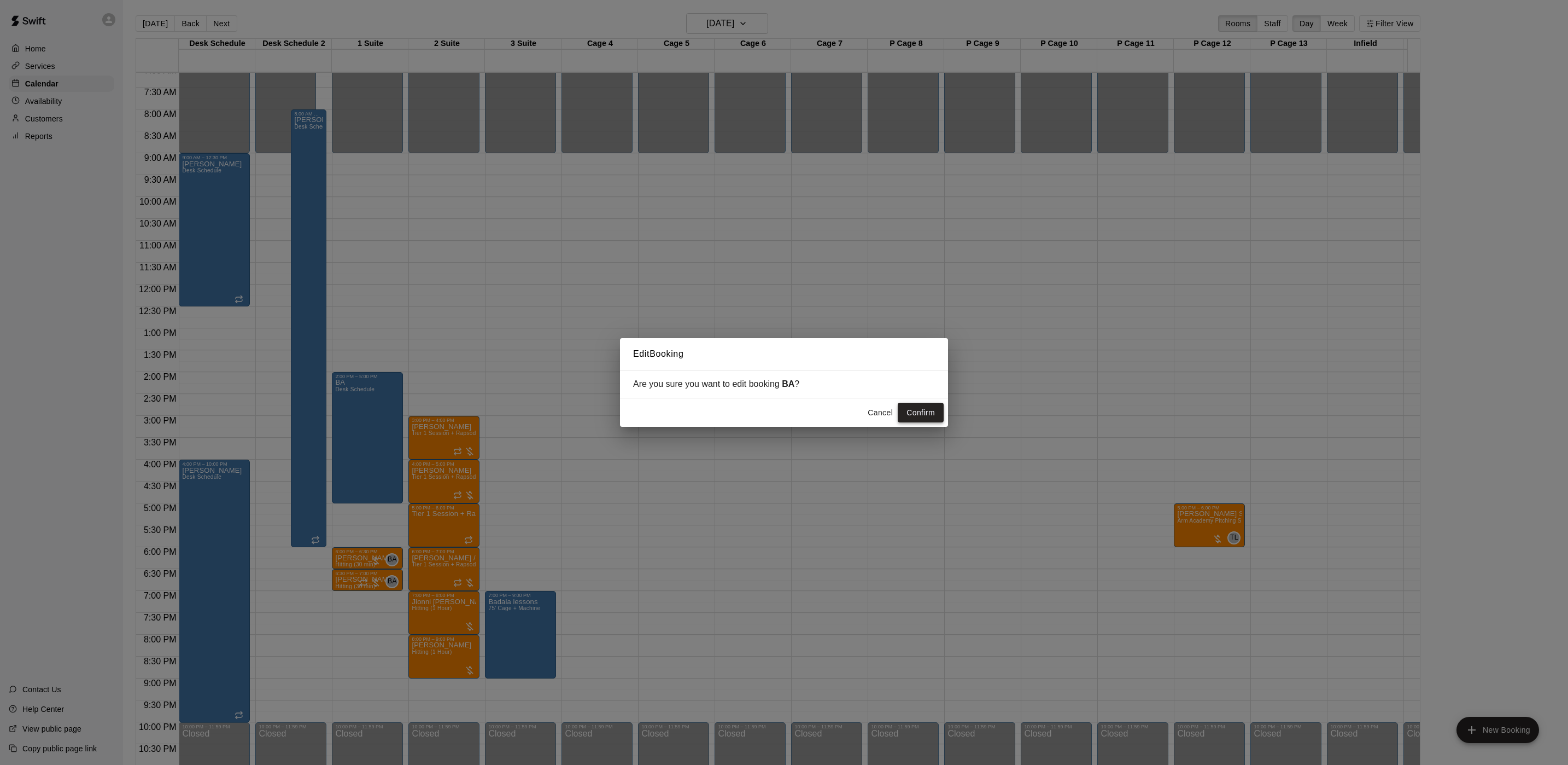
click at [924, 414] on button "Confirm" at bounding box center [920, 413] width 46 height 20
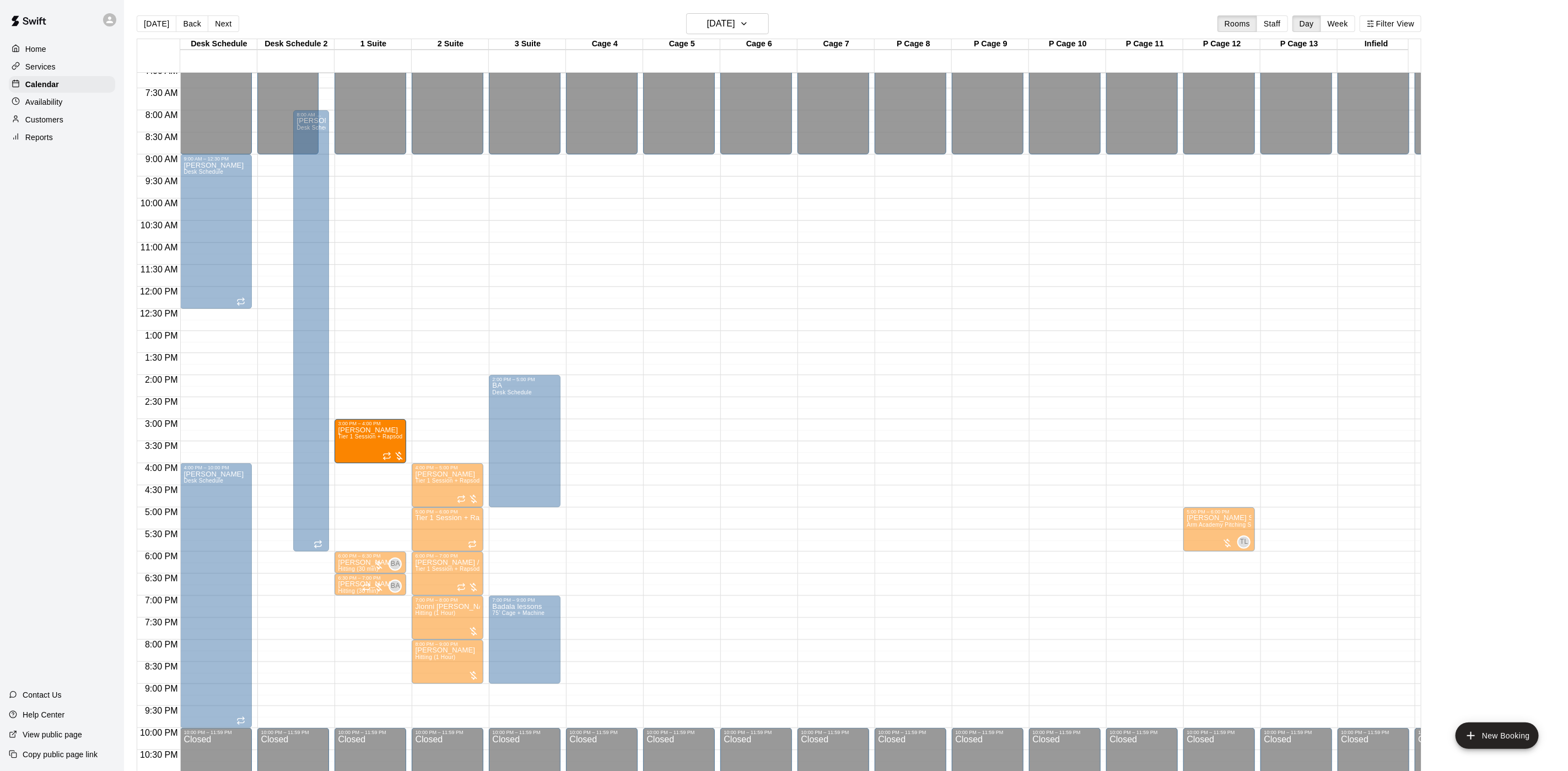
drag, startPoint x: 447, startPoint y: 442, endPoint x: 385, endPoint y: 443, distance: 62.0
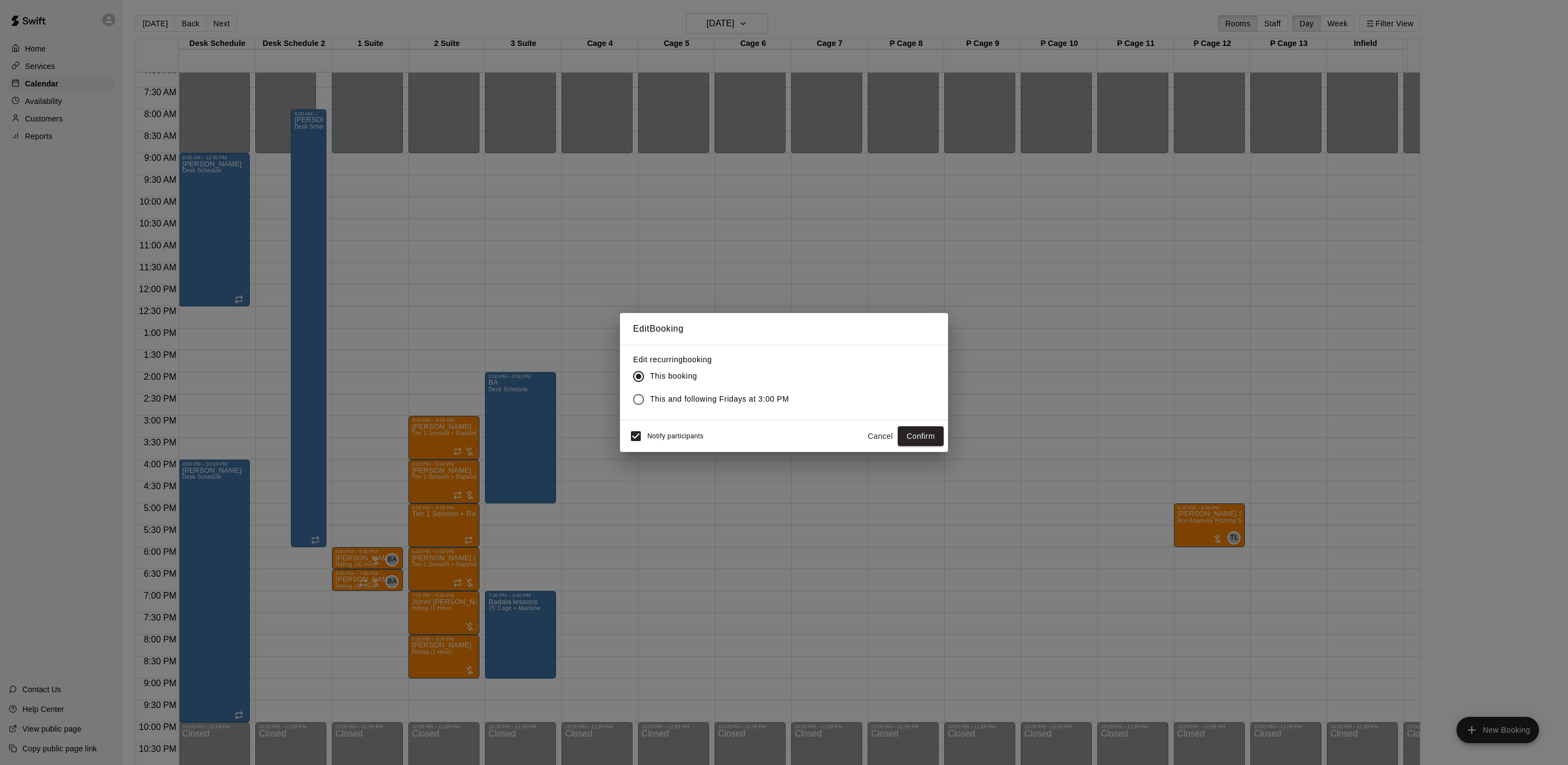
drag, startPoint x: 927, startPoint y: 429, endPoint x: 697, endPoint y: 402, distance: 231.6
click at [697, 404] on div "Edit Booking Edit recurring booking This booking This and following Fridays at …" at bounding box center [784, 383] width 328 height 139
click at [697, 402] on span "This and following Fridays at 3:00 PM" at bounding box center [720, 399] width 139 height 12
drag, startPoint x: 945, startPoint y: 425, endPoint x: 937, endPoint y: 434, distance: 12.0
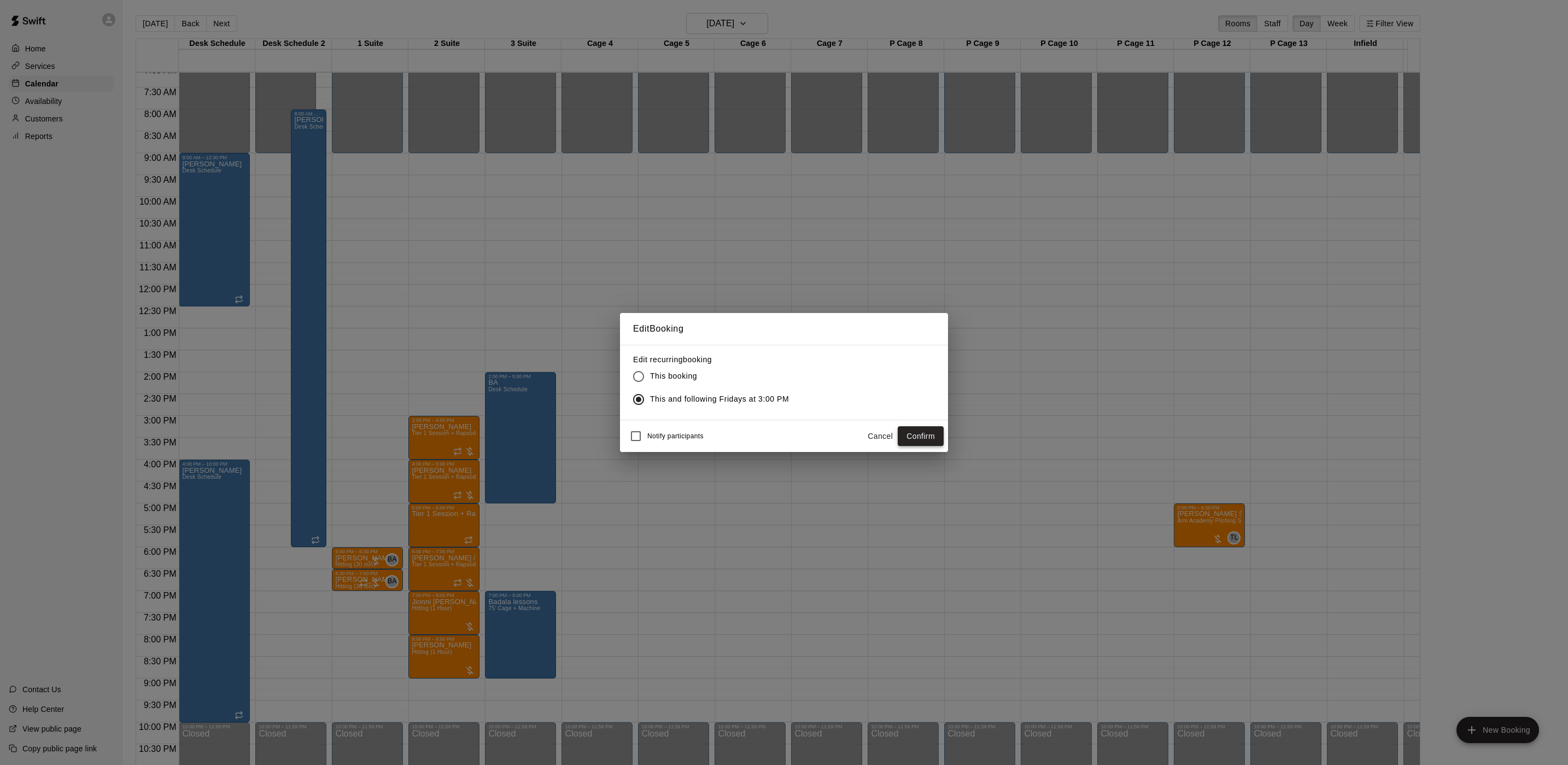
click at [945, 426] on div "Notify participants Cancel Confirm" at bounding box center [784, 436] width 328 height 32
click at [935, 434] on button "Confirm" at bounding box center [920, 436] width 46 height 20
click at [933, 437] on button "Confirm" at bounding box center [920, 436] width 46 height 20
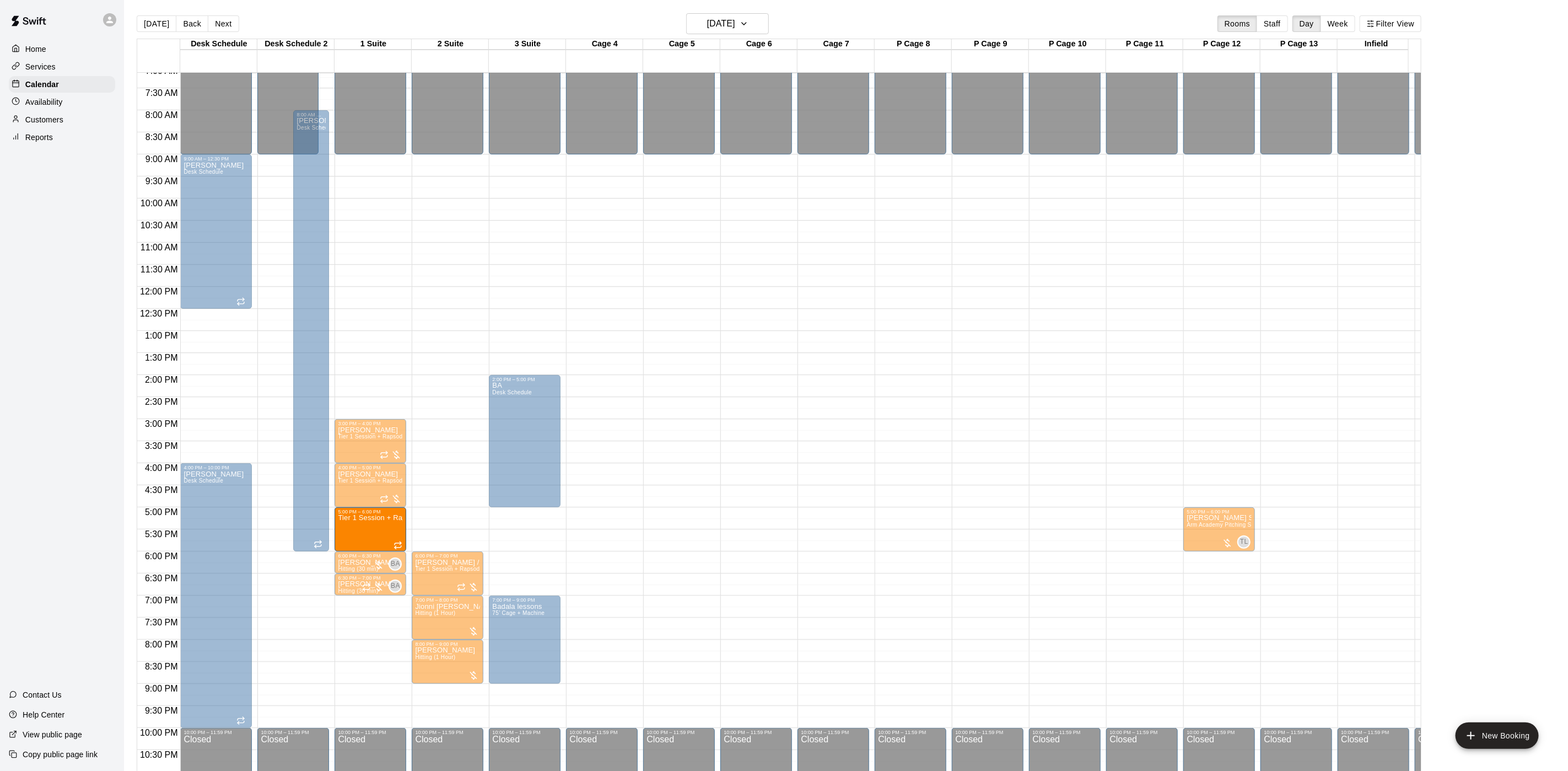
drag, startPoint x: 433, startPoint y: 523, endPoint x: 382, endPoint y: 528, distance: 51.2
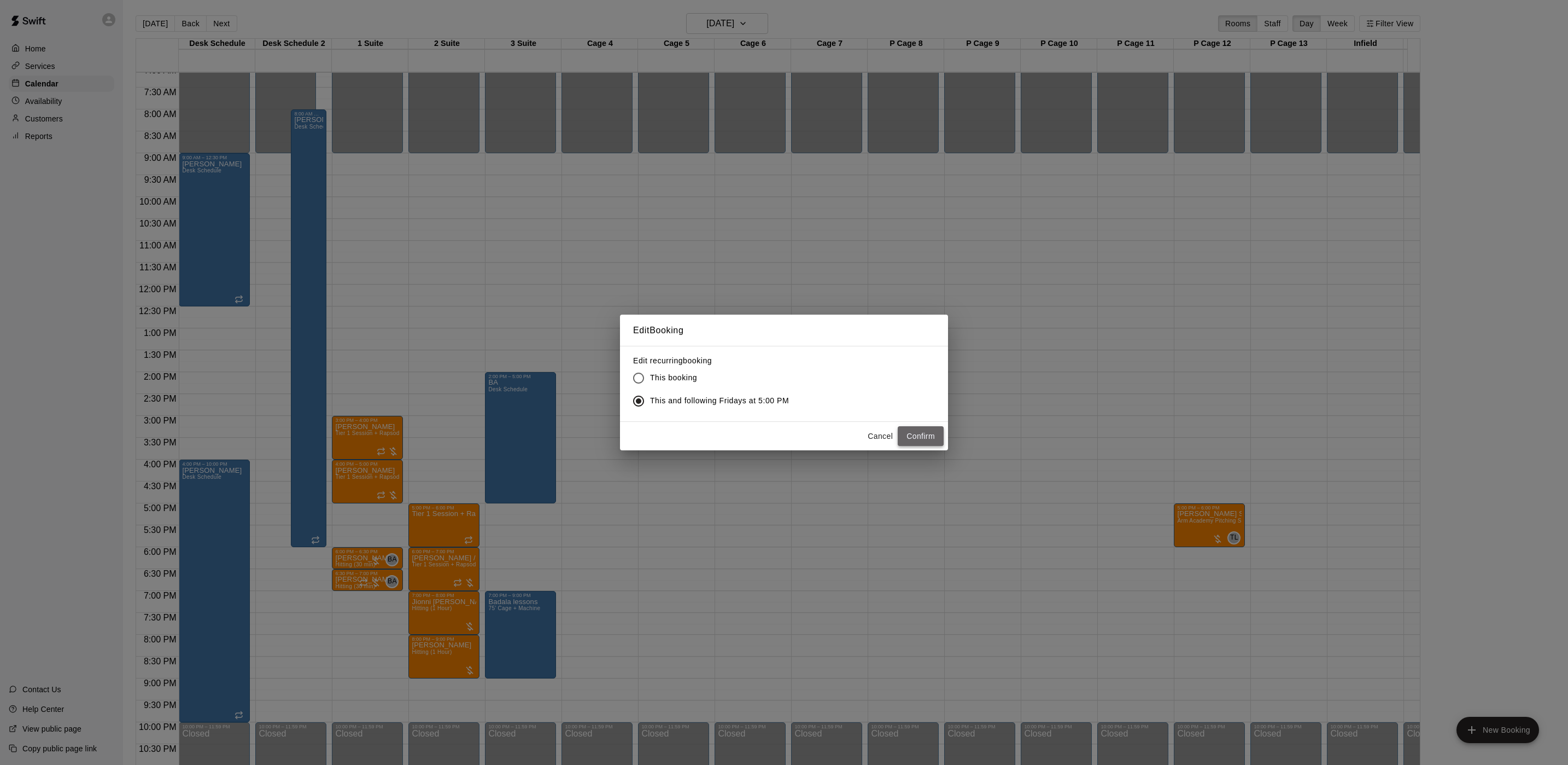
click at [912, 443] on button "Confirm" at bounding box center [920, 436] width 46 height 20
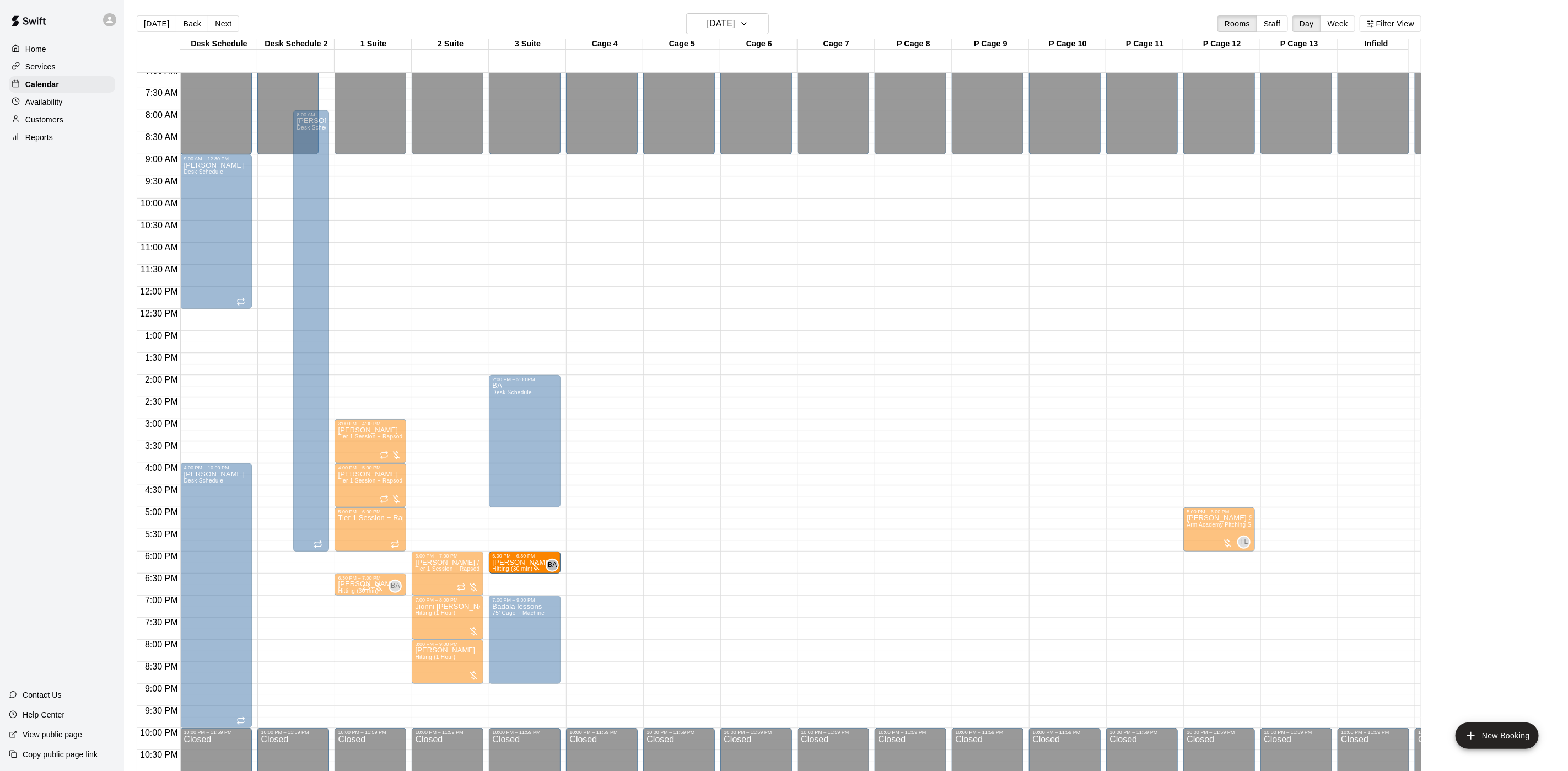
drag, startPoint x: 367, startPoint y: 563, endPoint x: 536, endPoint y: 568, distance: 169.1
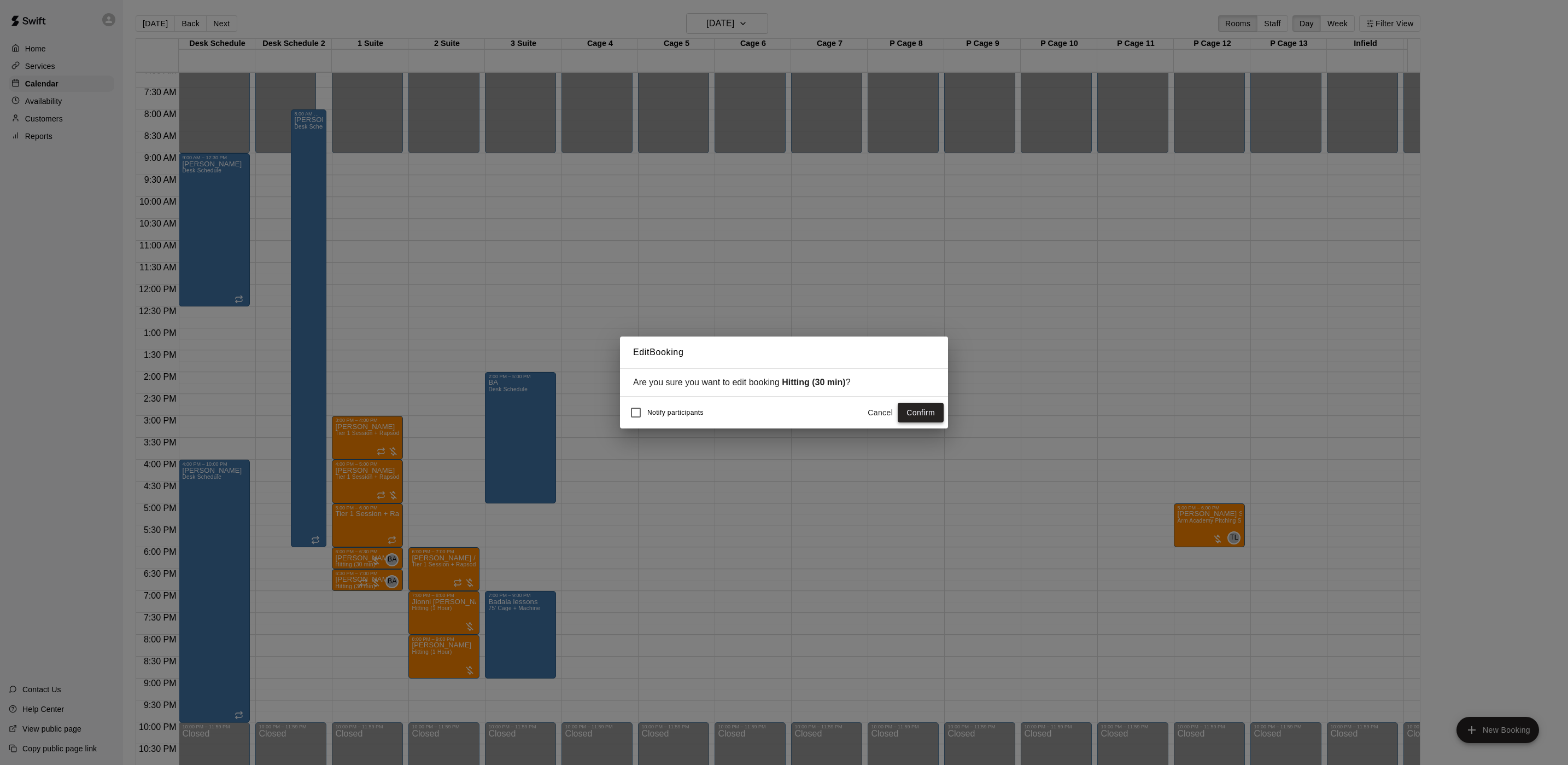
click at [915, 412] on button "Confirm" at bounding box center [920, 413] width 46 height 20
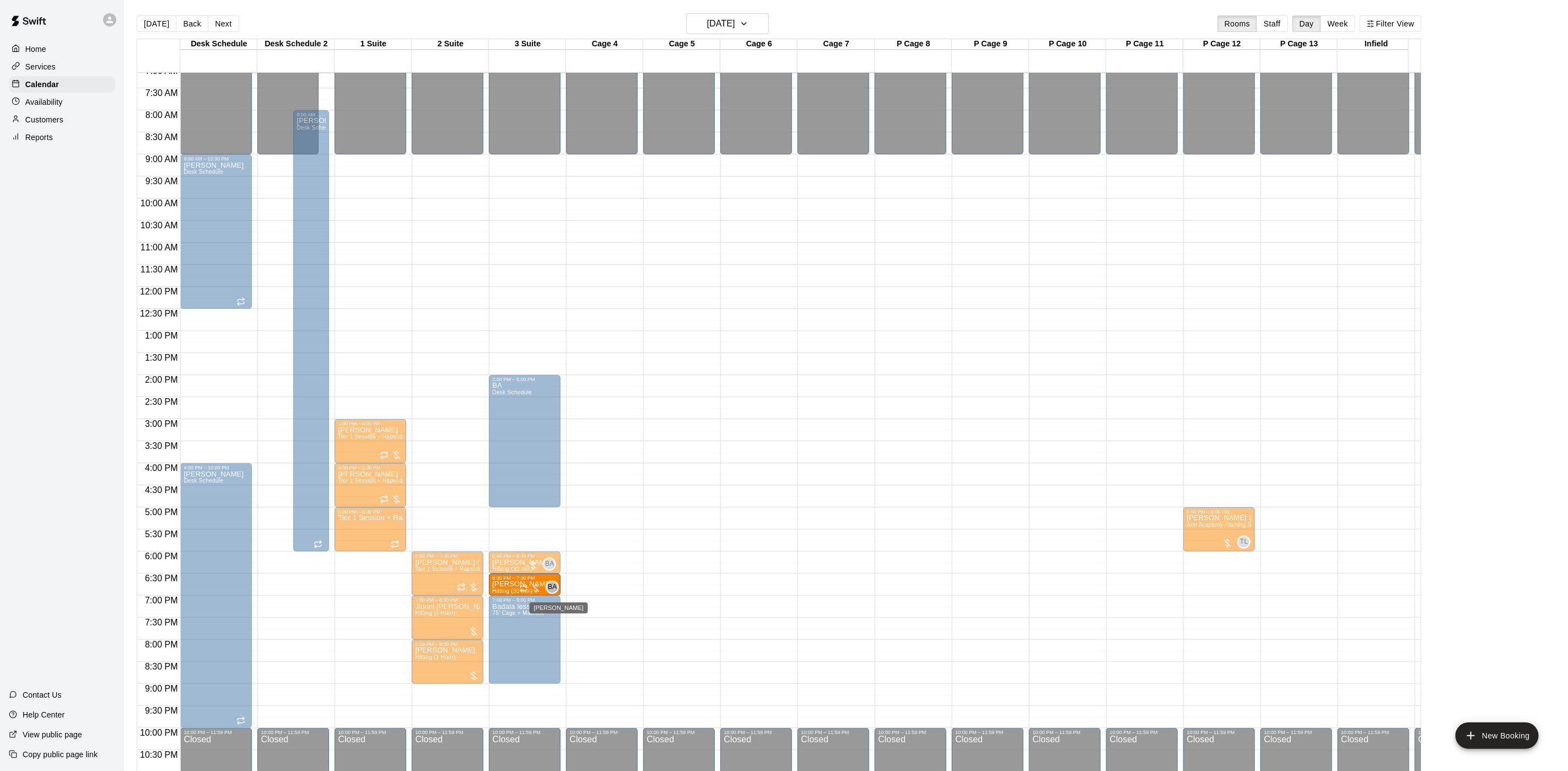
drag, startPoint x: 367, startPoint y: 584, endPoint x: 546, endPoint y: 586, distance: 179.0
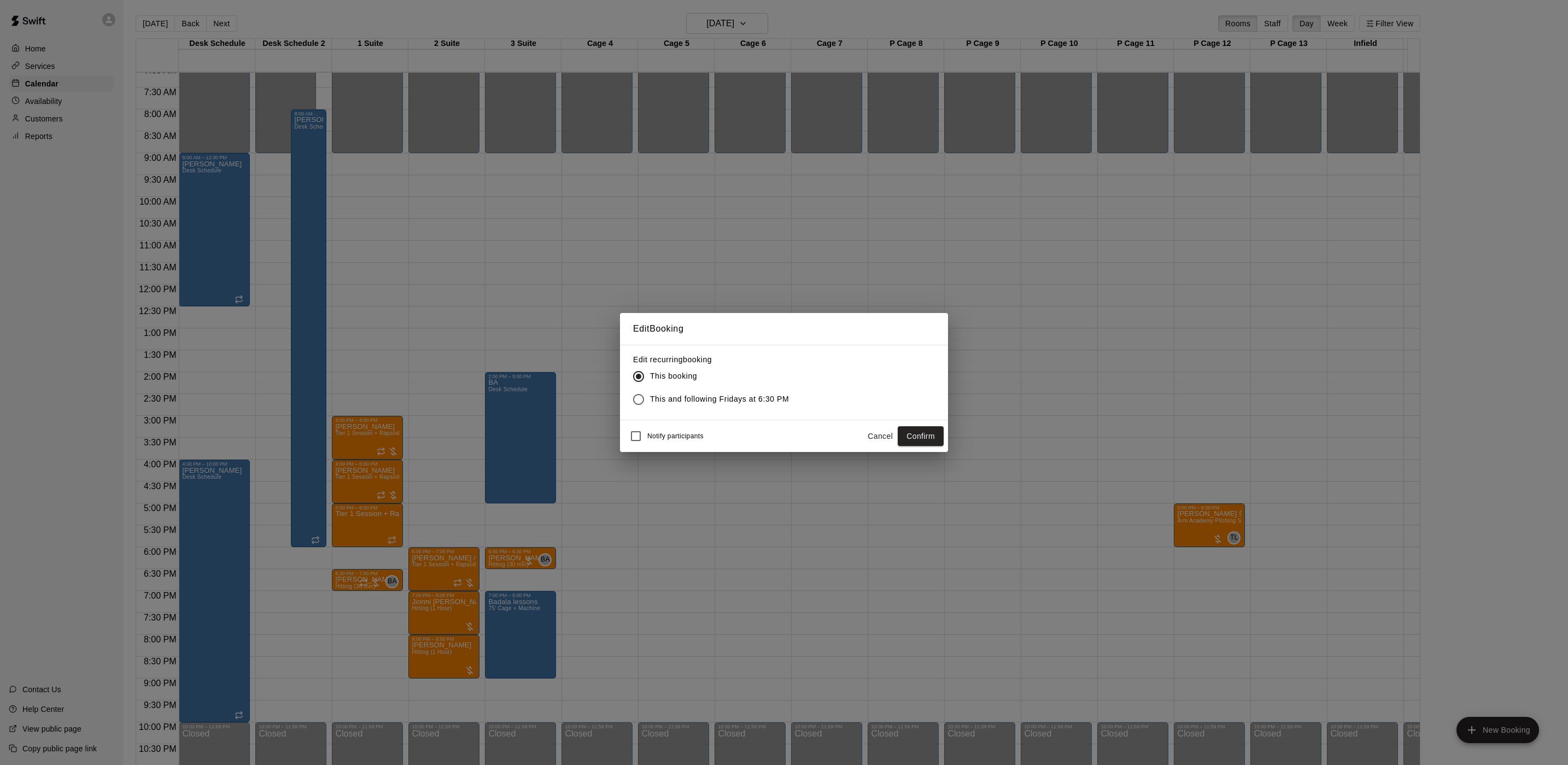
click at [907, 434] on button "Confirm" at bounding box center [920, 436] width 46 height 20
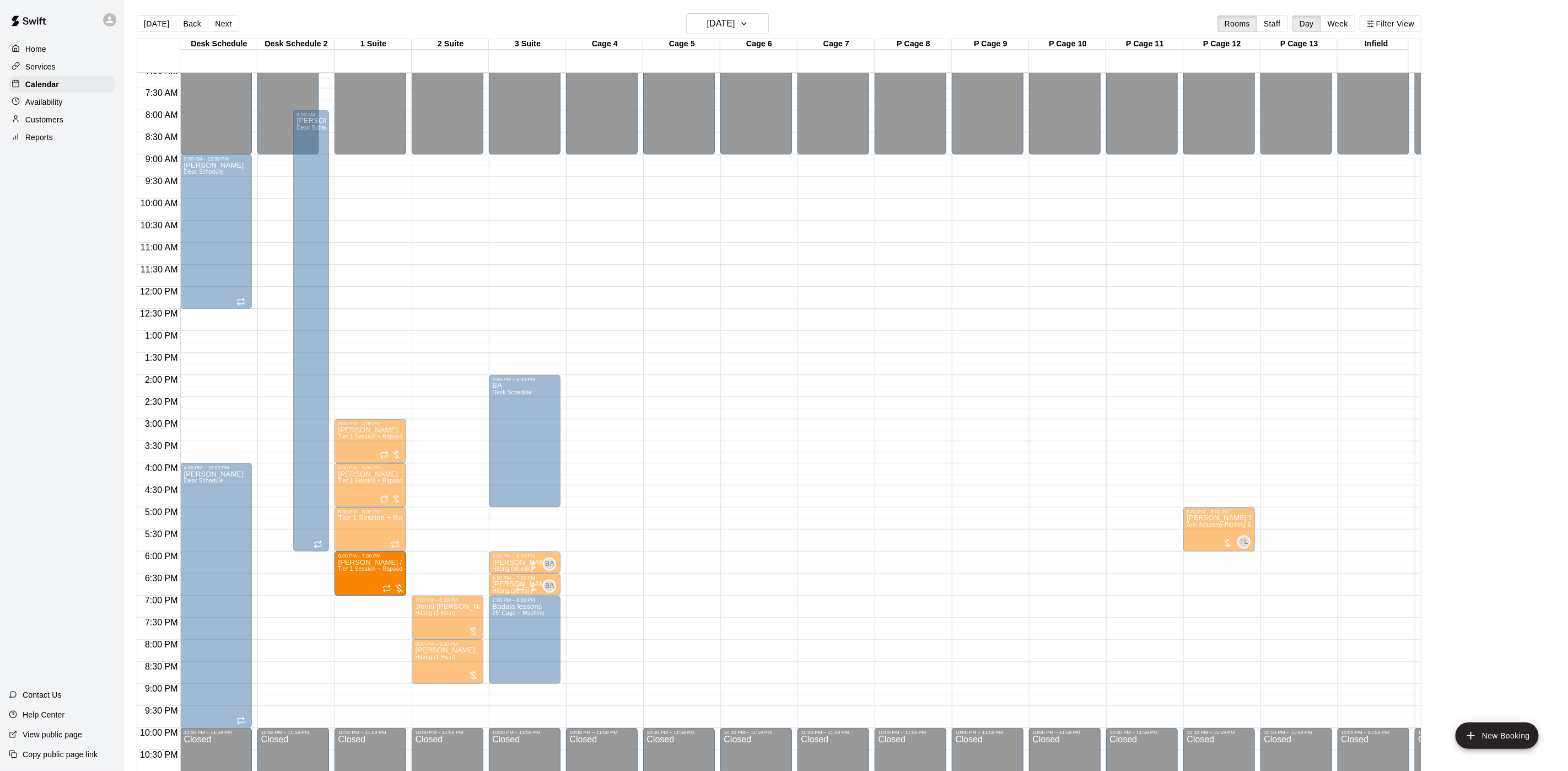
drag, startPoint x: 406, startPoint y: 574, endPoint x: 399, endPoint y: 576, distance: 7.3
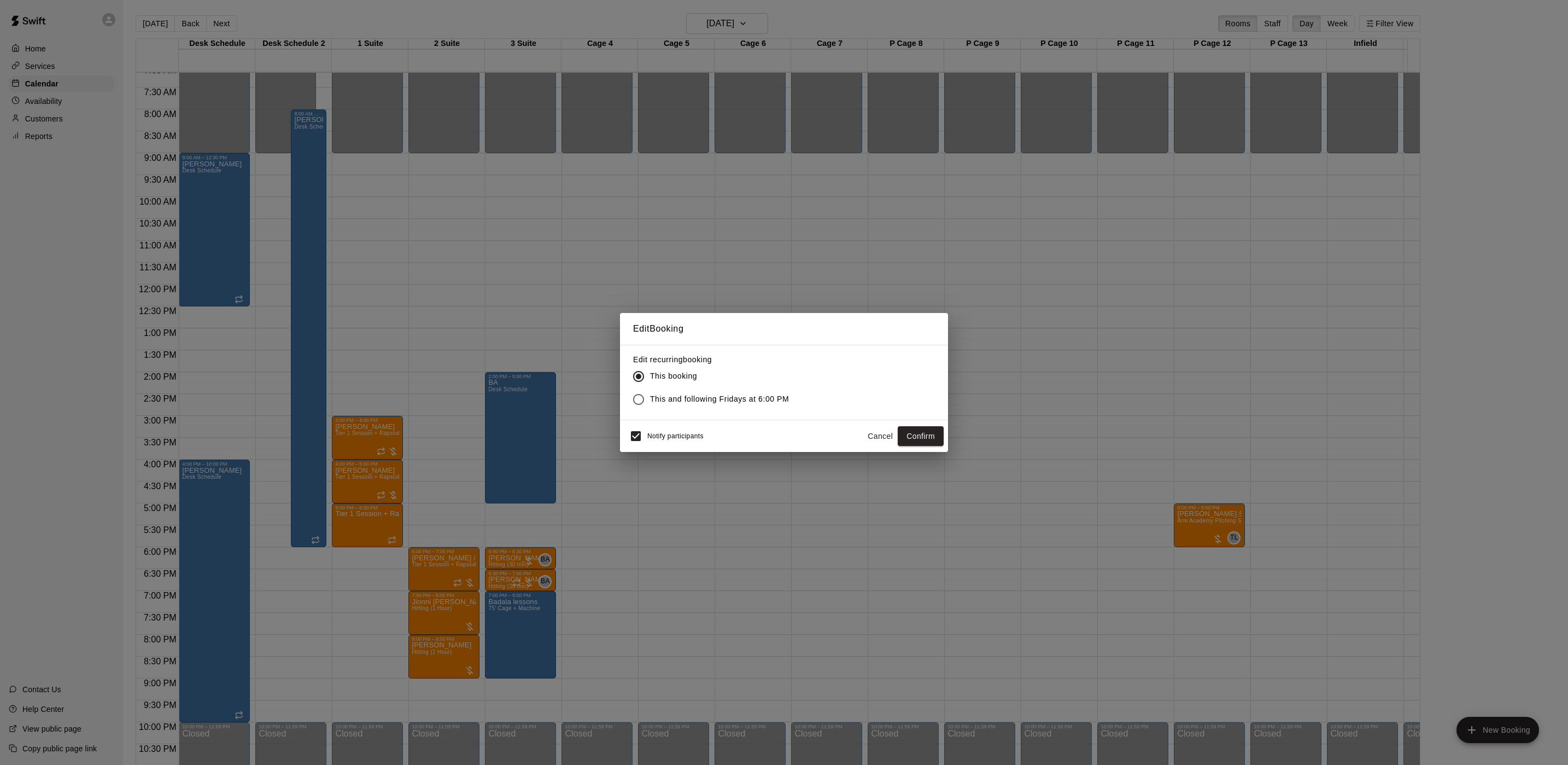
drag, startPoint x: 653, startPoint y: 400, endPoint x: 648, endPoint y: 419, distance: 19.6
click at [653, 401] on span "This and following Fridays at 6:00 PM" at bounding box center [720, 399] width 139 height 12
click at [935, 437] on button "Confirm" at bounding box center [920, 436] width 46 height 20
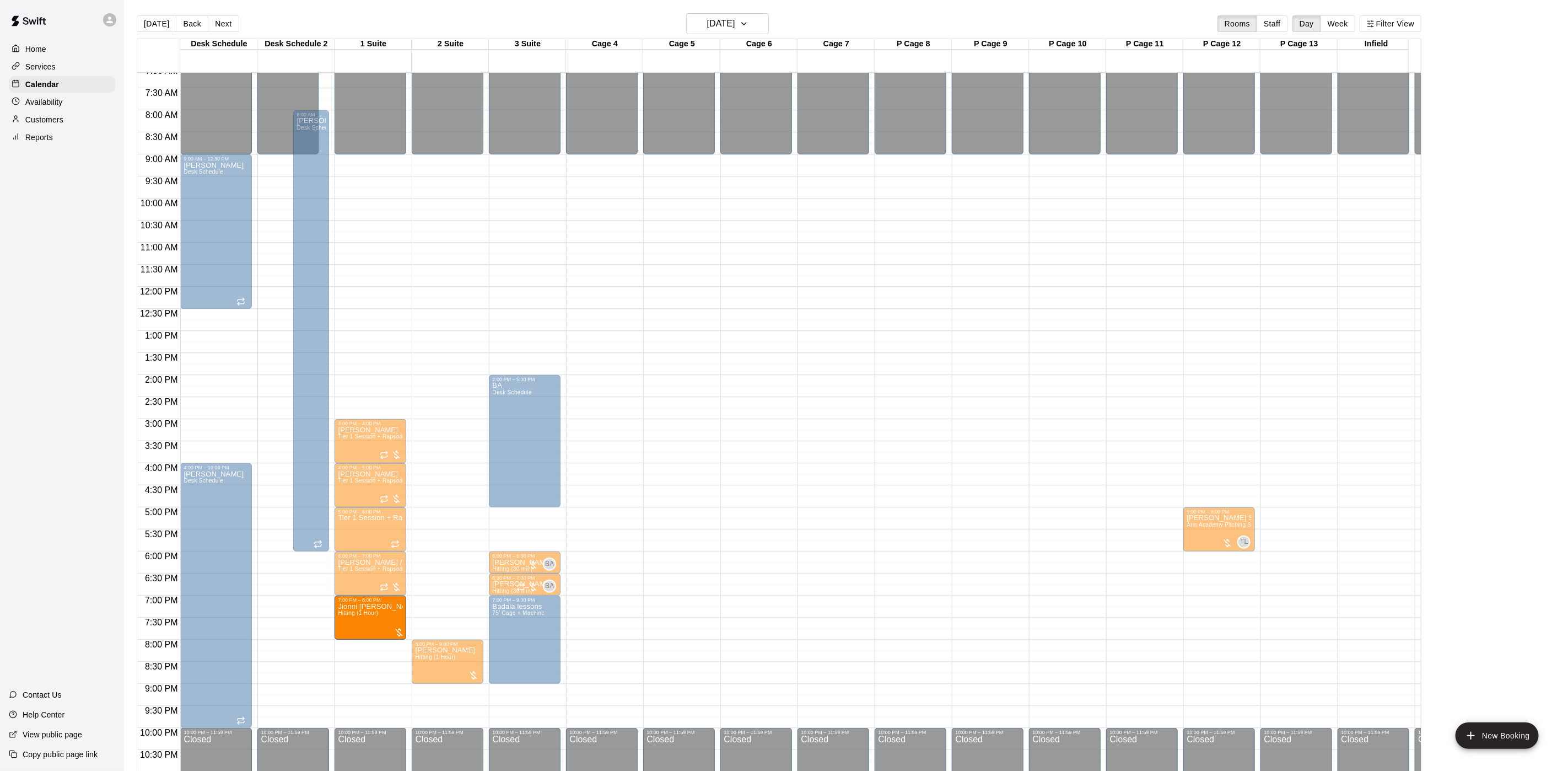
drag, startPoint x: 428, startPoint y: 612, endPoint x: 382, endPoint y: 612, distance: 46.0
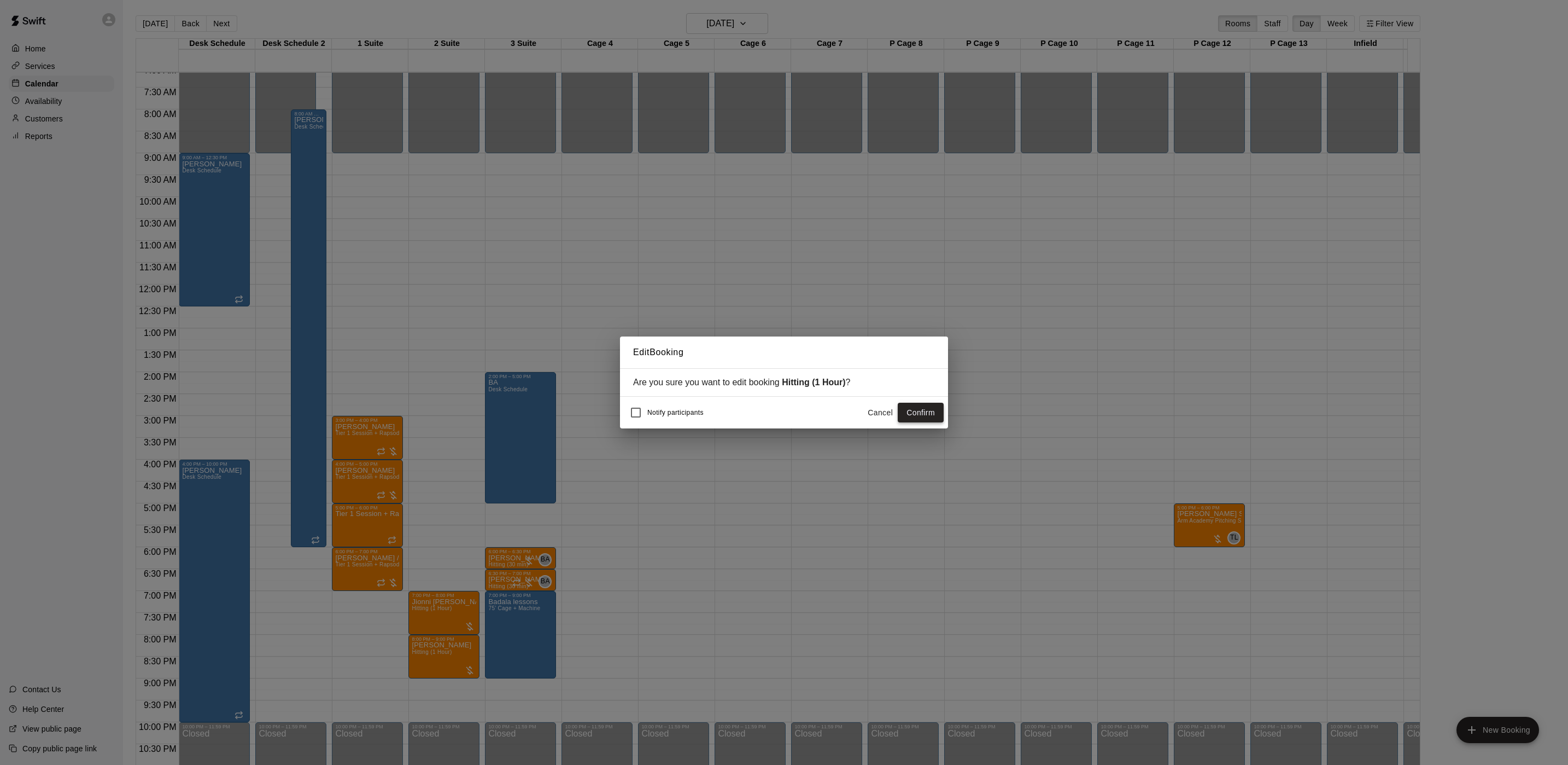
click at [932, 409] on button "Confirm" at bounding box center [920, 413] width 46 height 20
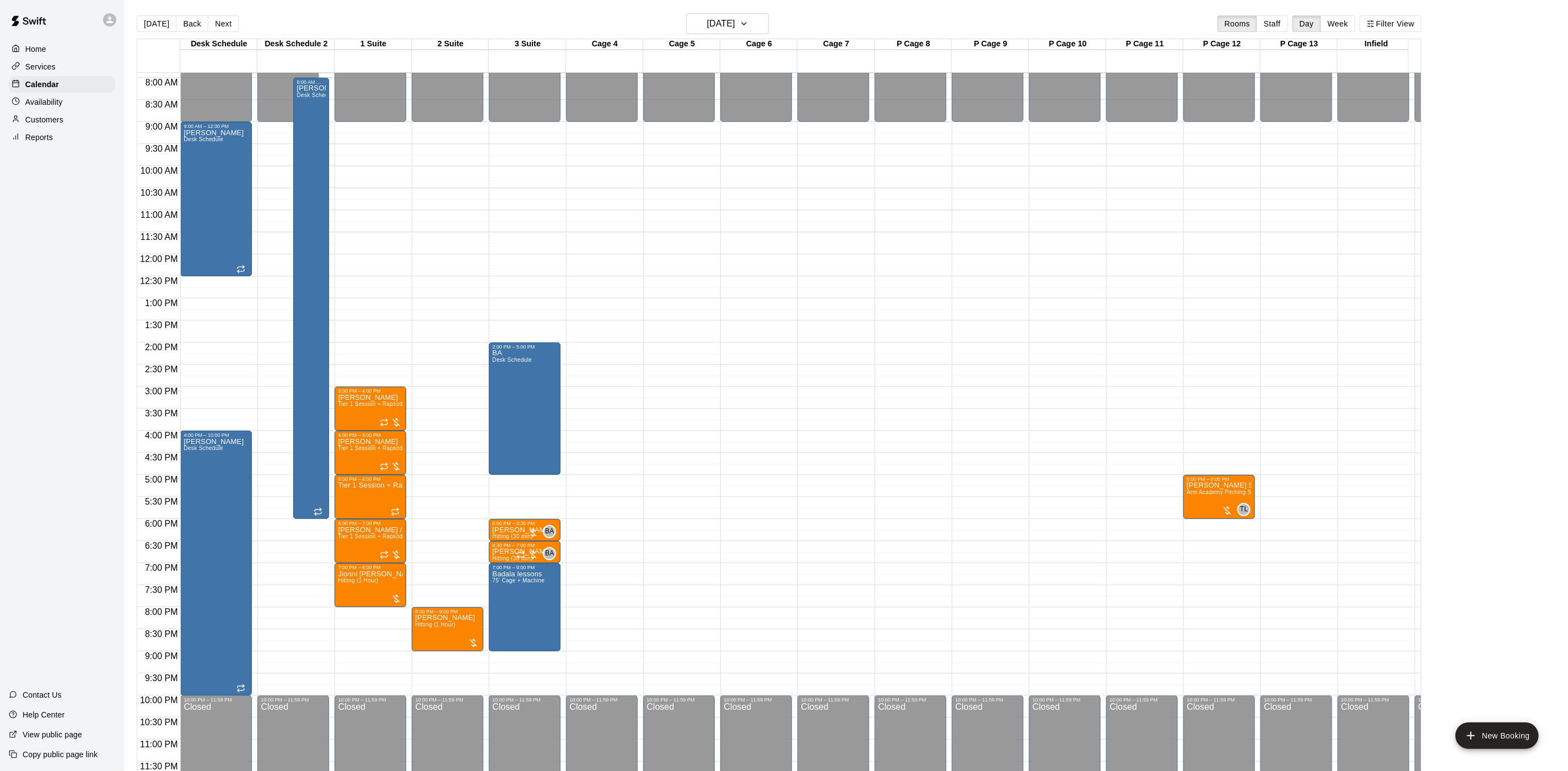
scroll to position [361, 0]
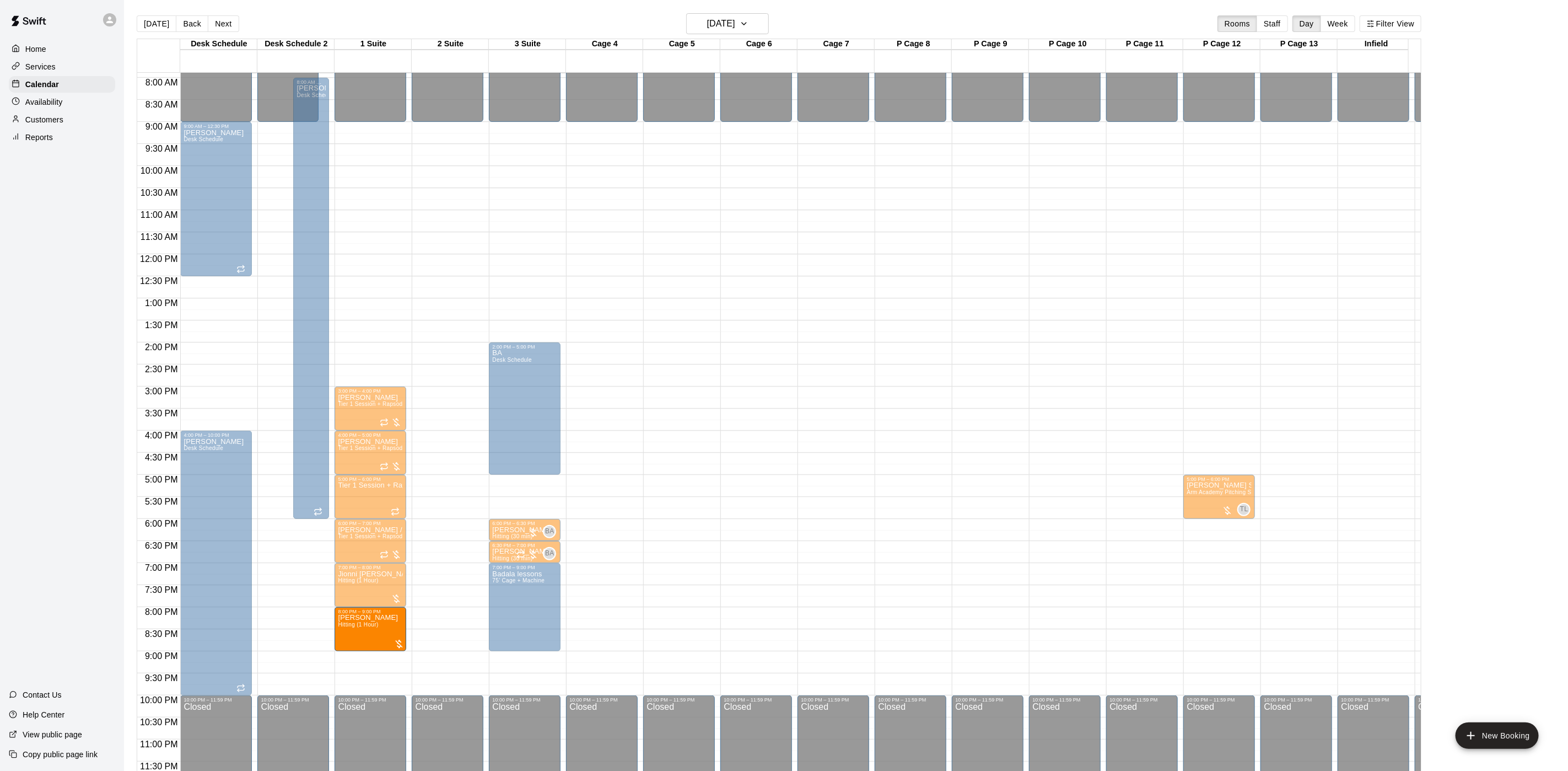
drag, startPoint x: 433, startPoint y: 614, endPoint x: 393, endPoint y: 616, distance: 40.0
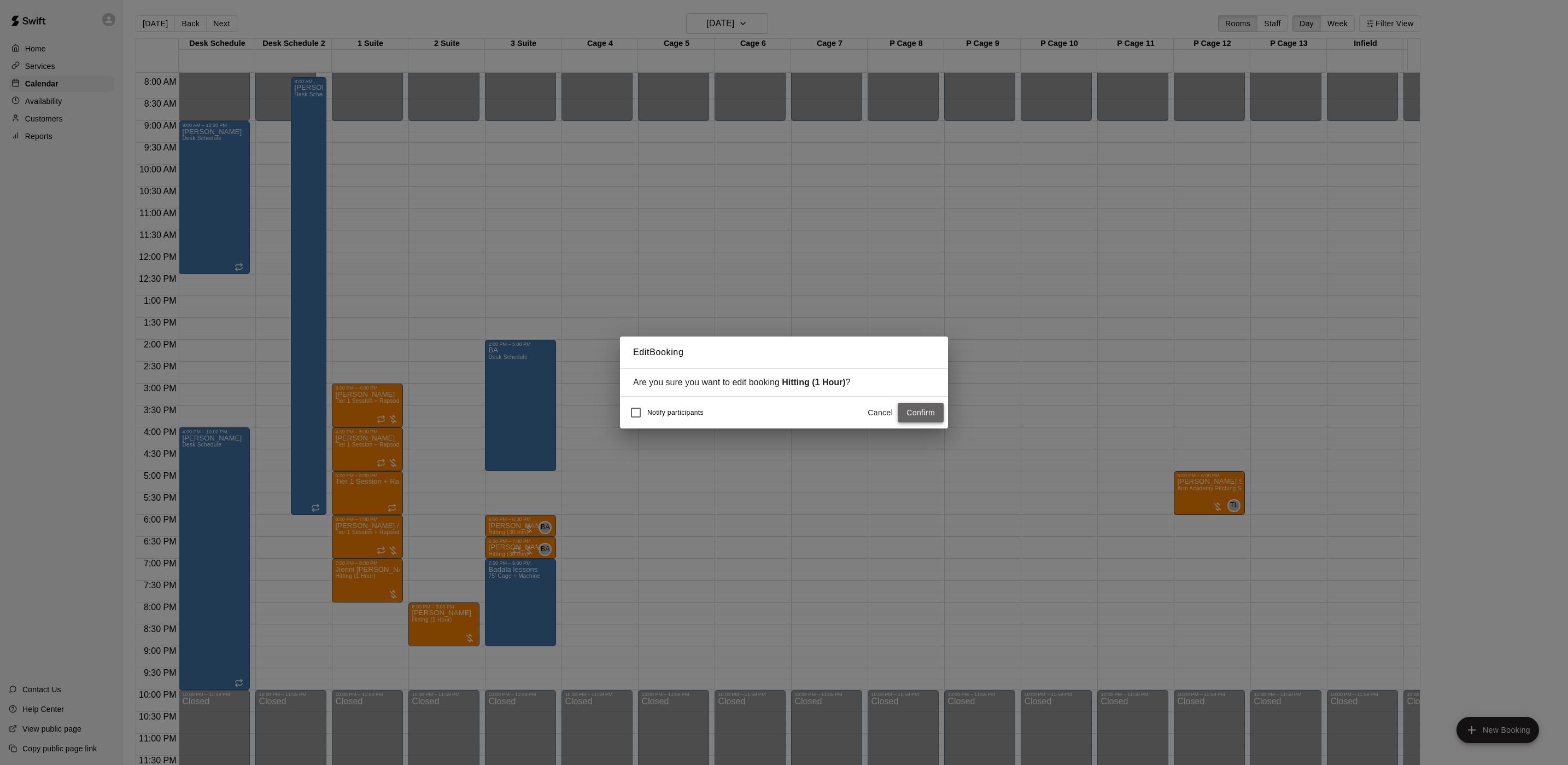
click at [909, 410] on button "Confirm" at bounding box center [920, 413] width 46 height 20
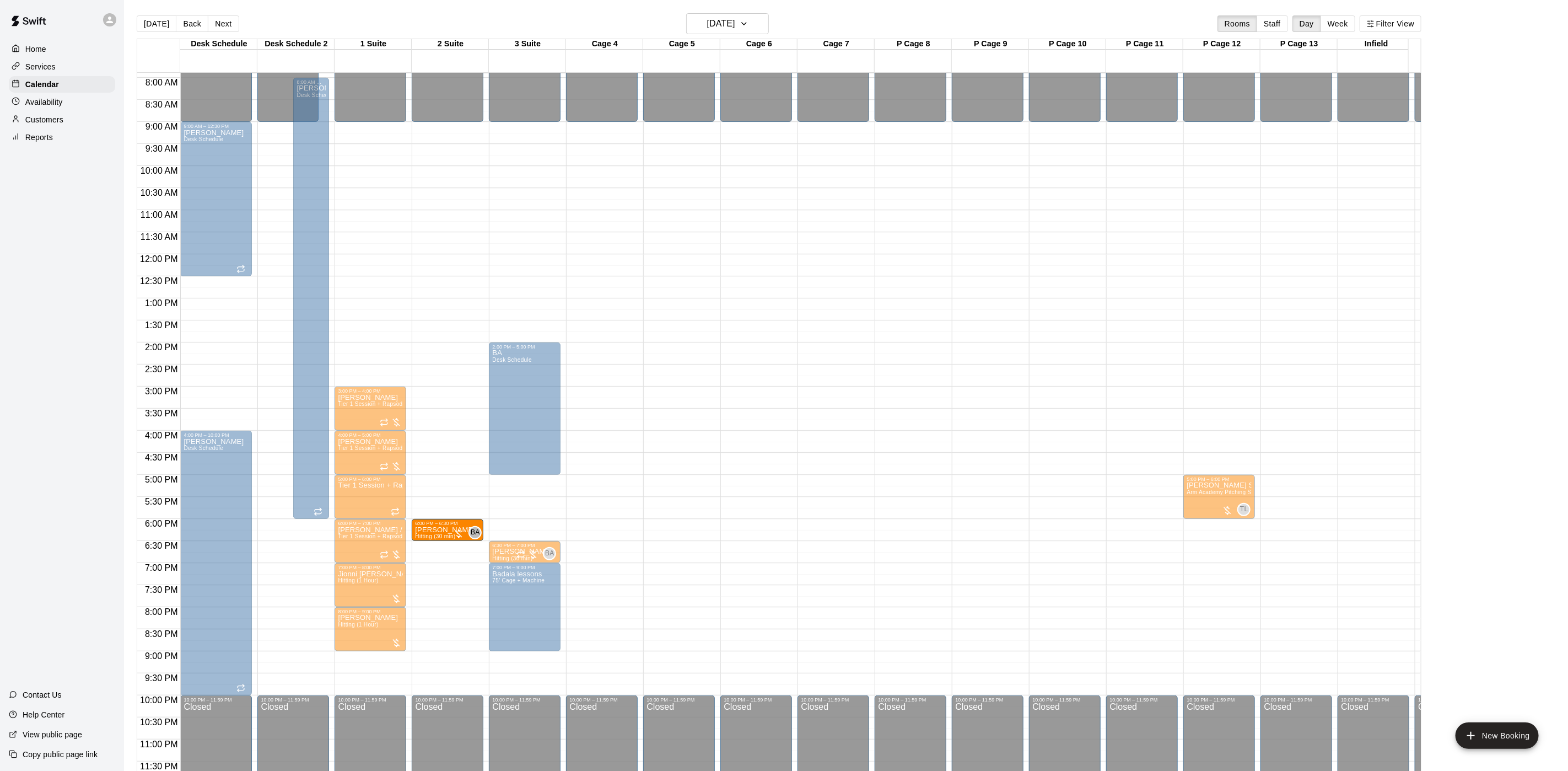
drag, startPoint x: 494, startPoint y: 517, endPoint x: 485, endPoint y: 517, distance: 9.0
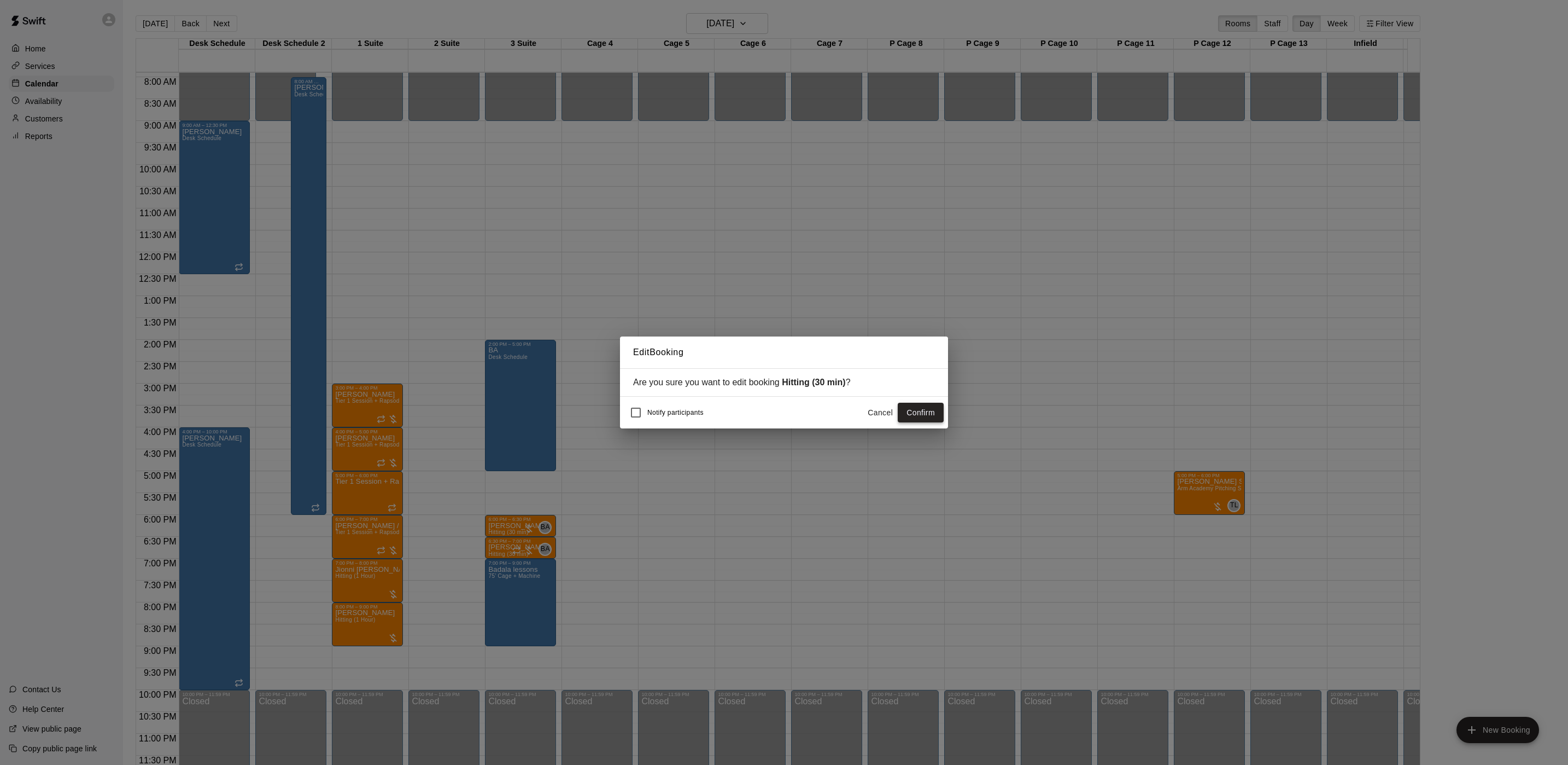
click at [922, 416] on button "Confirm" at bounding box center [920, 413] width 46 height 20
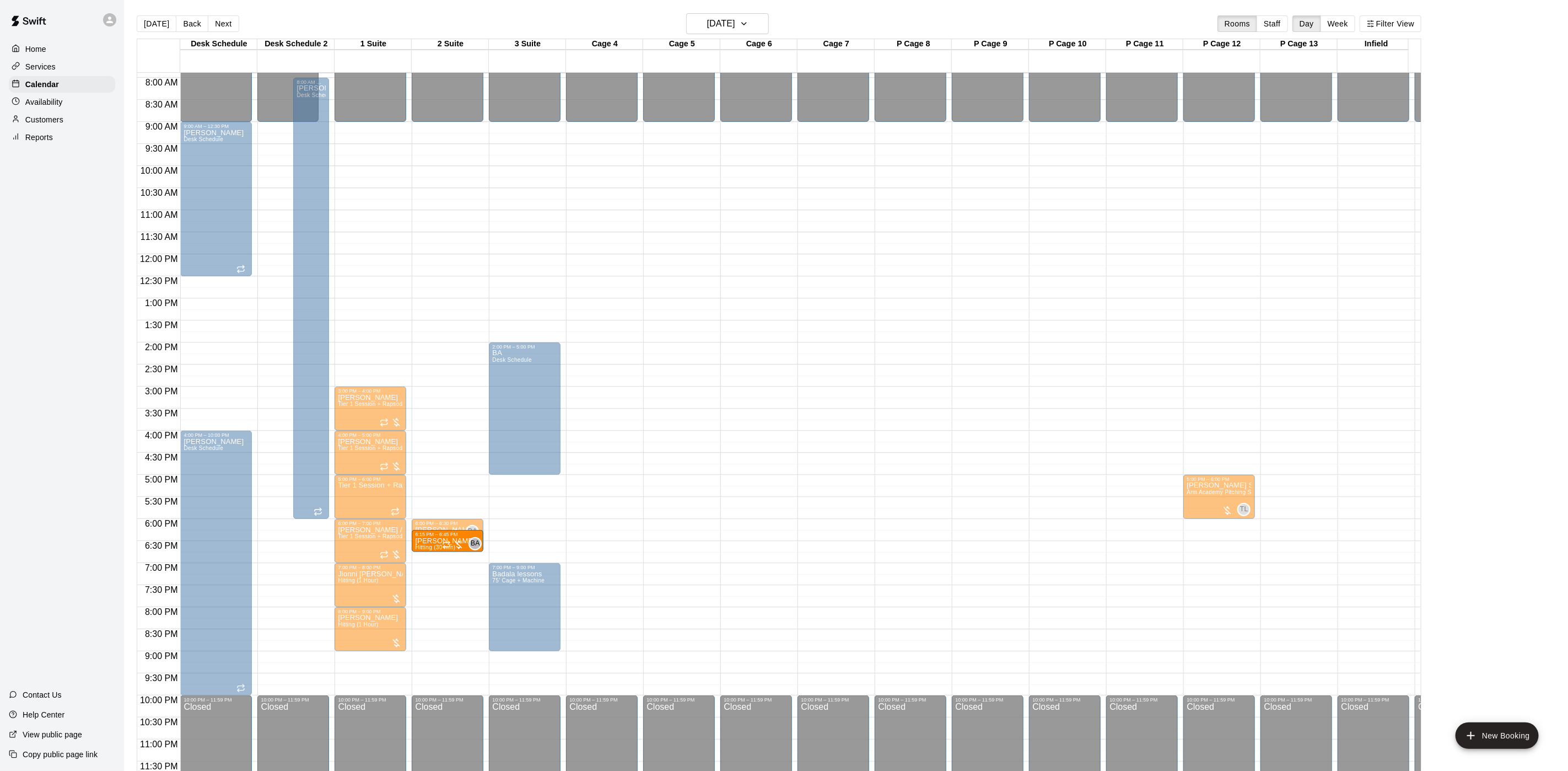
drag, startPoint x: 513, startPoint y: 542, endPoint x: 475, endPoint y: 538, distance: 38.2
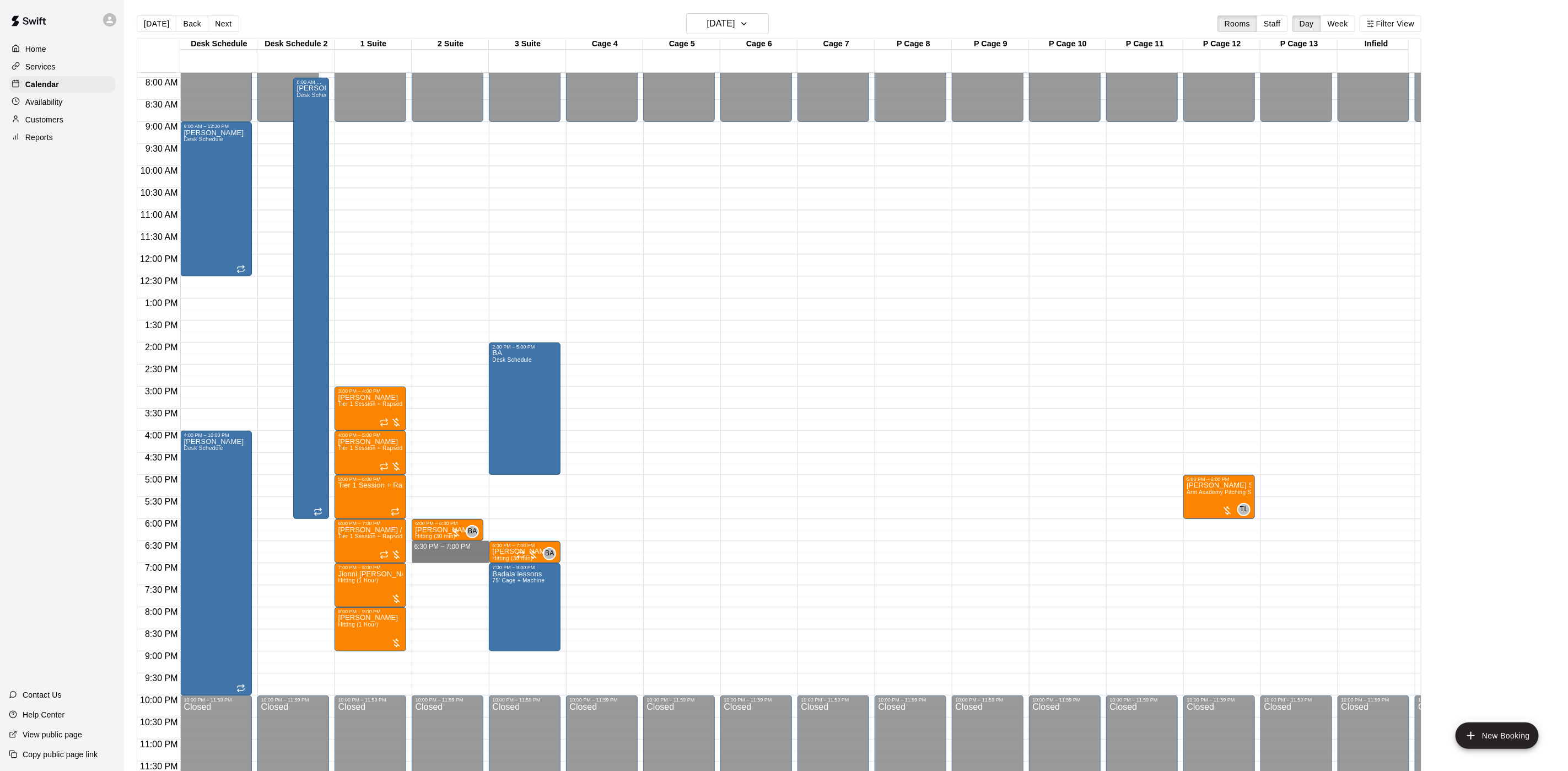
drag, startPoint x: 448, startPoint y: 538, endPoint x: 447, endPoint y: 548, distance: 10.0
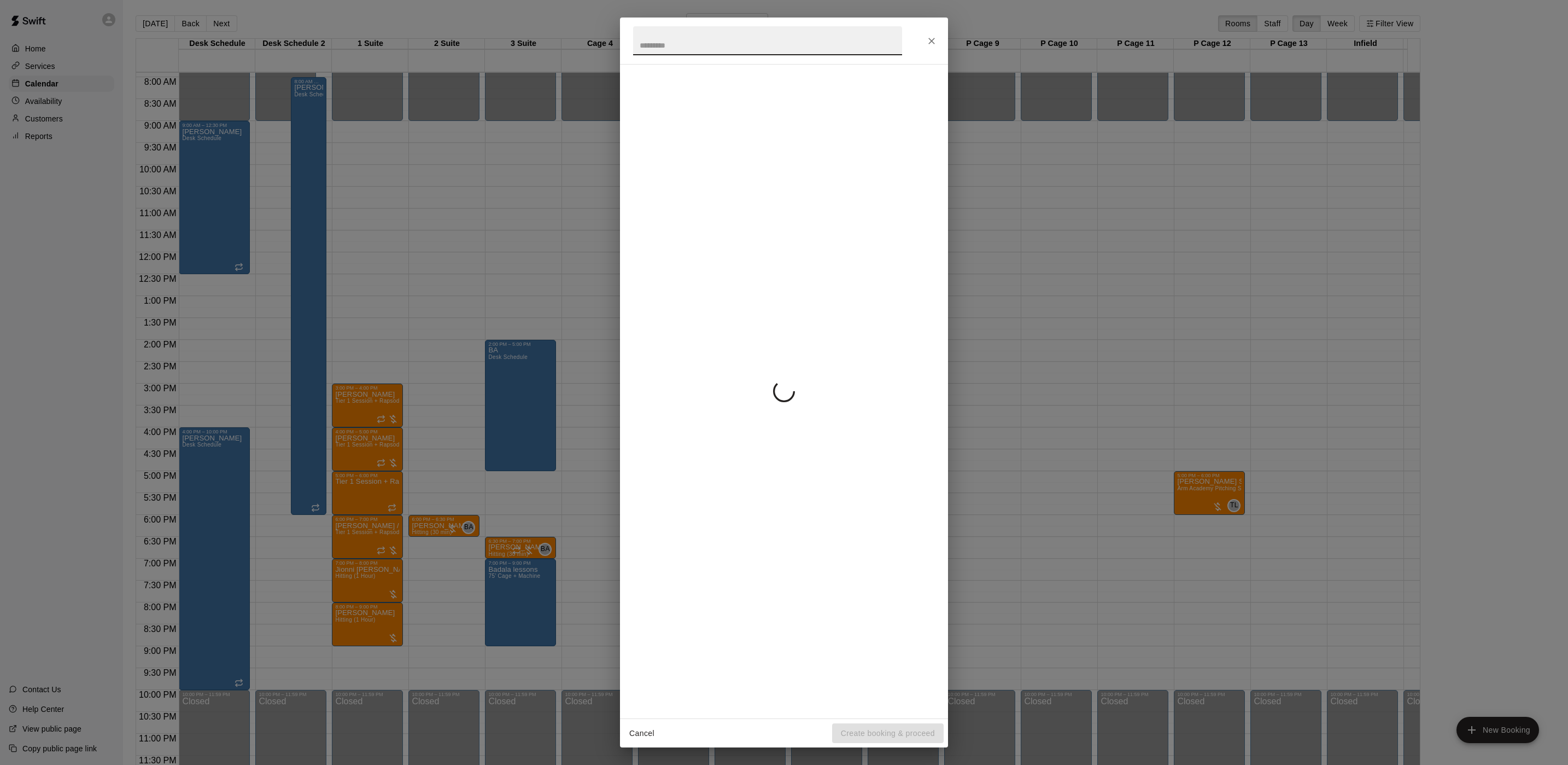
click at [1035, 513] on div "Cancel Create booking & proceed" at bounding box center [784, 382] width 1568 height 765
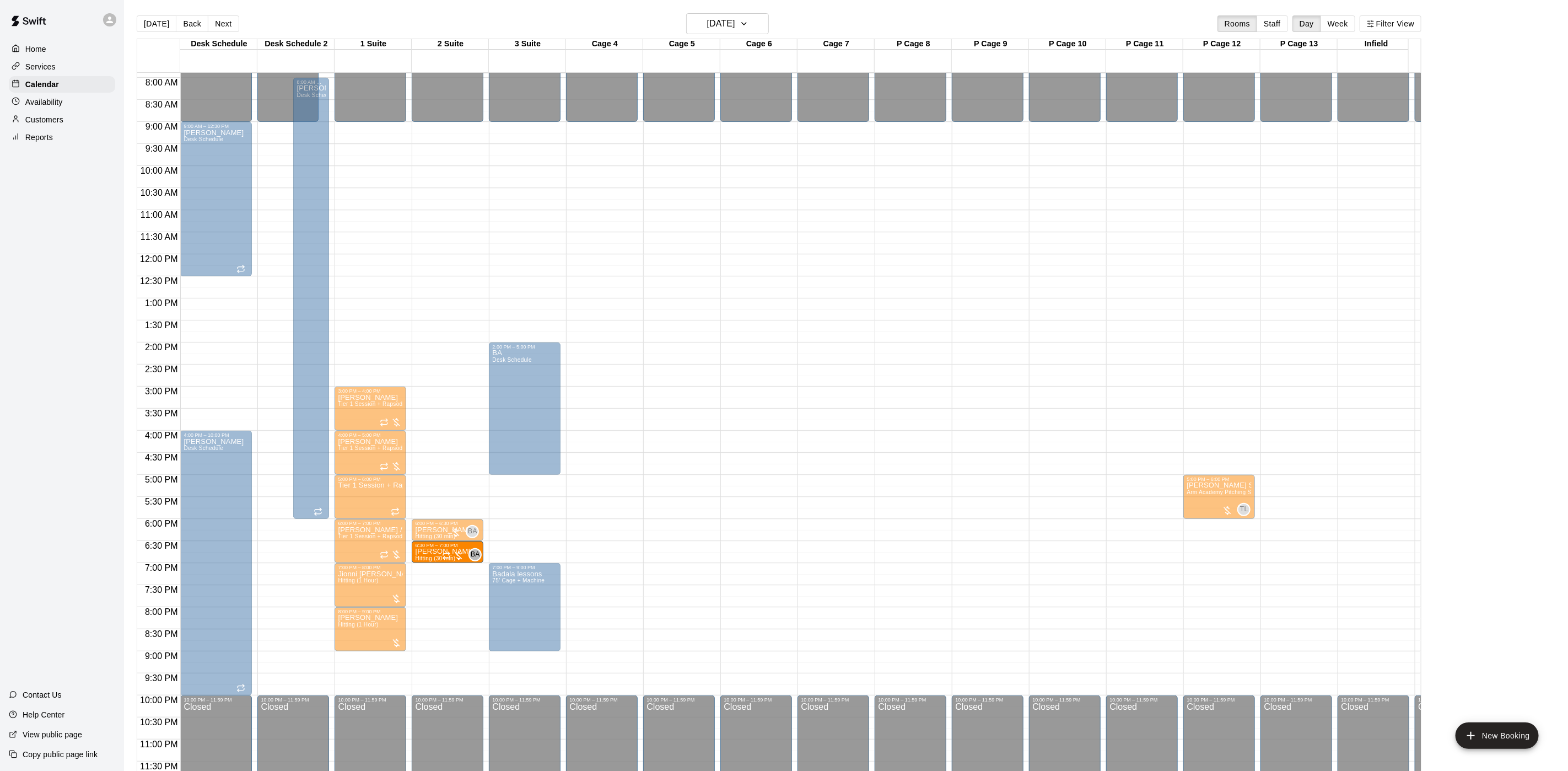
drag, startPoint x: 517, startPoint y: 540, endPoint x: 468, endPoint y: 548, distance: 49.6
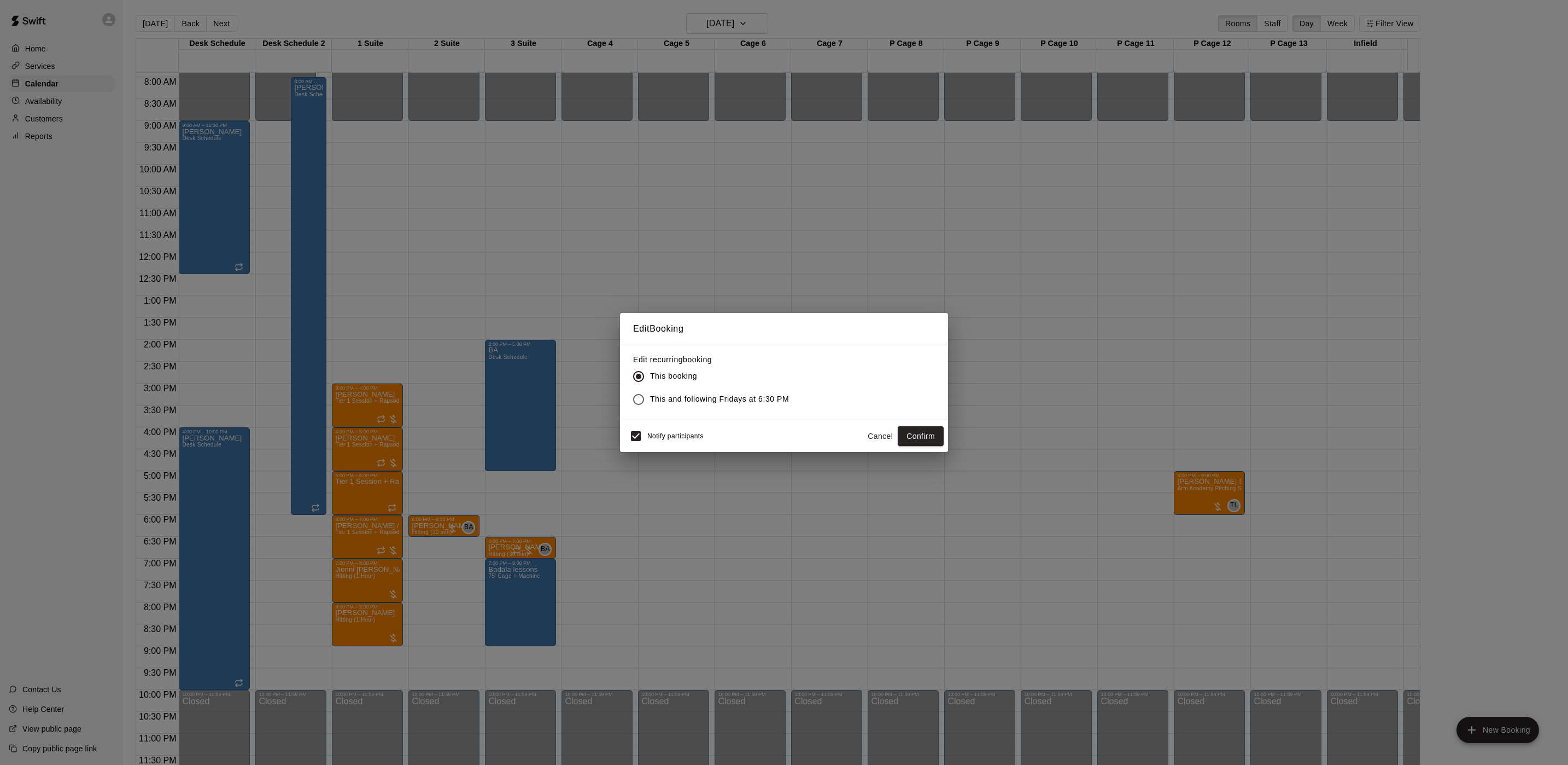
click at [650, 408] on label "This and following Fridays at 6:30 PM" at bounding box center [708, 399] width 162 height 23
click at [909, 442] on button "Confirm" at bounding box center [920, 436] width 46 height 20
click at [919, 429] on button "Confirm" at bounding box center [920, 436] width 46 height 20
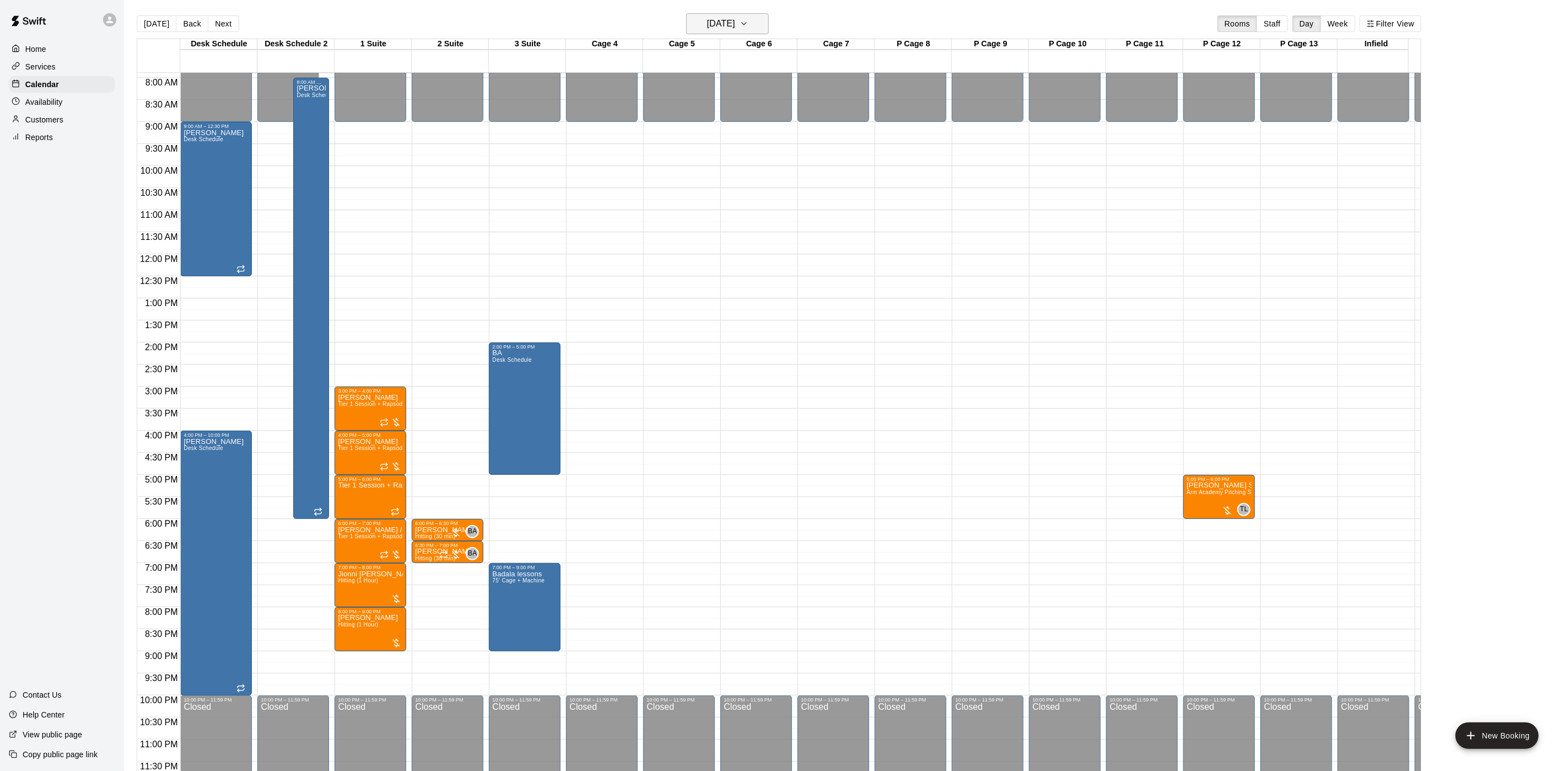
click at [735, 16] on h6 "Friday Sep 26" at bounding box center [721, 24] width 28 height 16
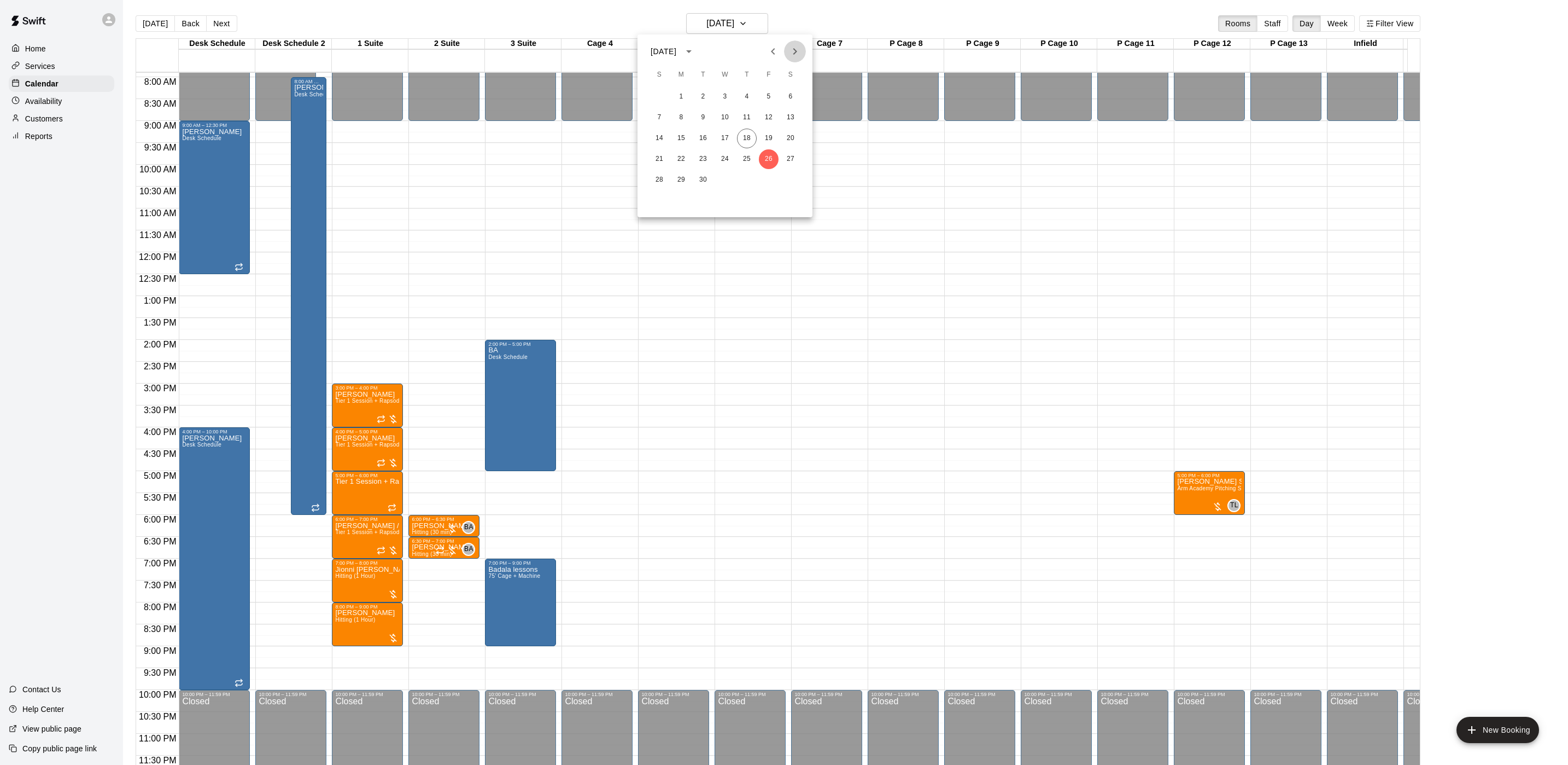
click at [790, 53] on icon "Next month" at bounding box center [795, 51] width 13 height 13
click at [768, 95] on button "3" at bounding box center [768, 97] width 19 height 19
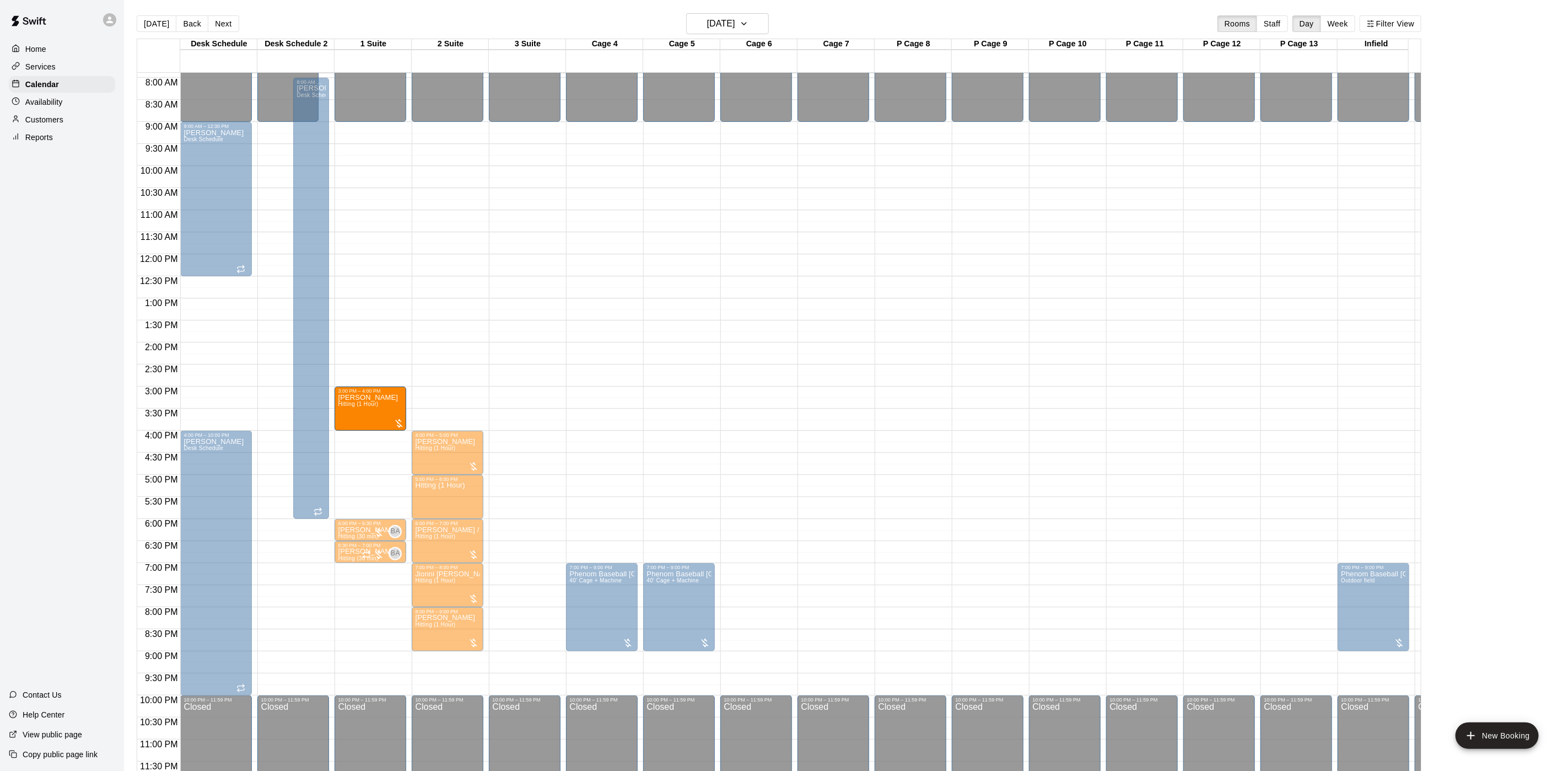
drag, startPoint x: 410, startPoint y: 387, endPoint x: 371, endPoint y: 388, distance: 39.0
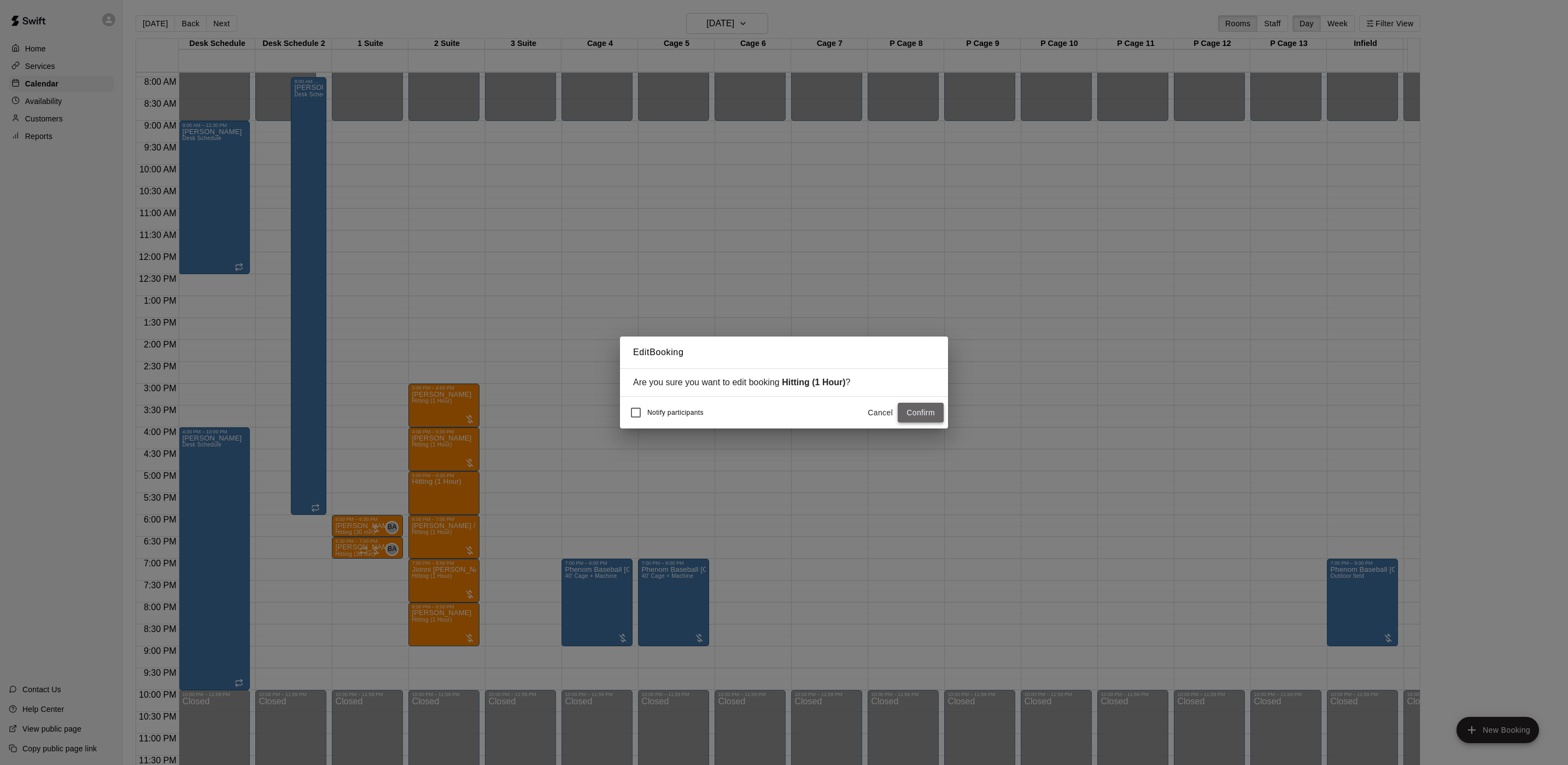
click at [912, 410] on button "Confirm" at bounding box center [920, 413] width 46 height 20
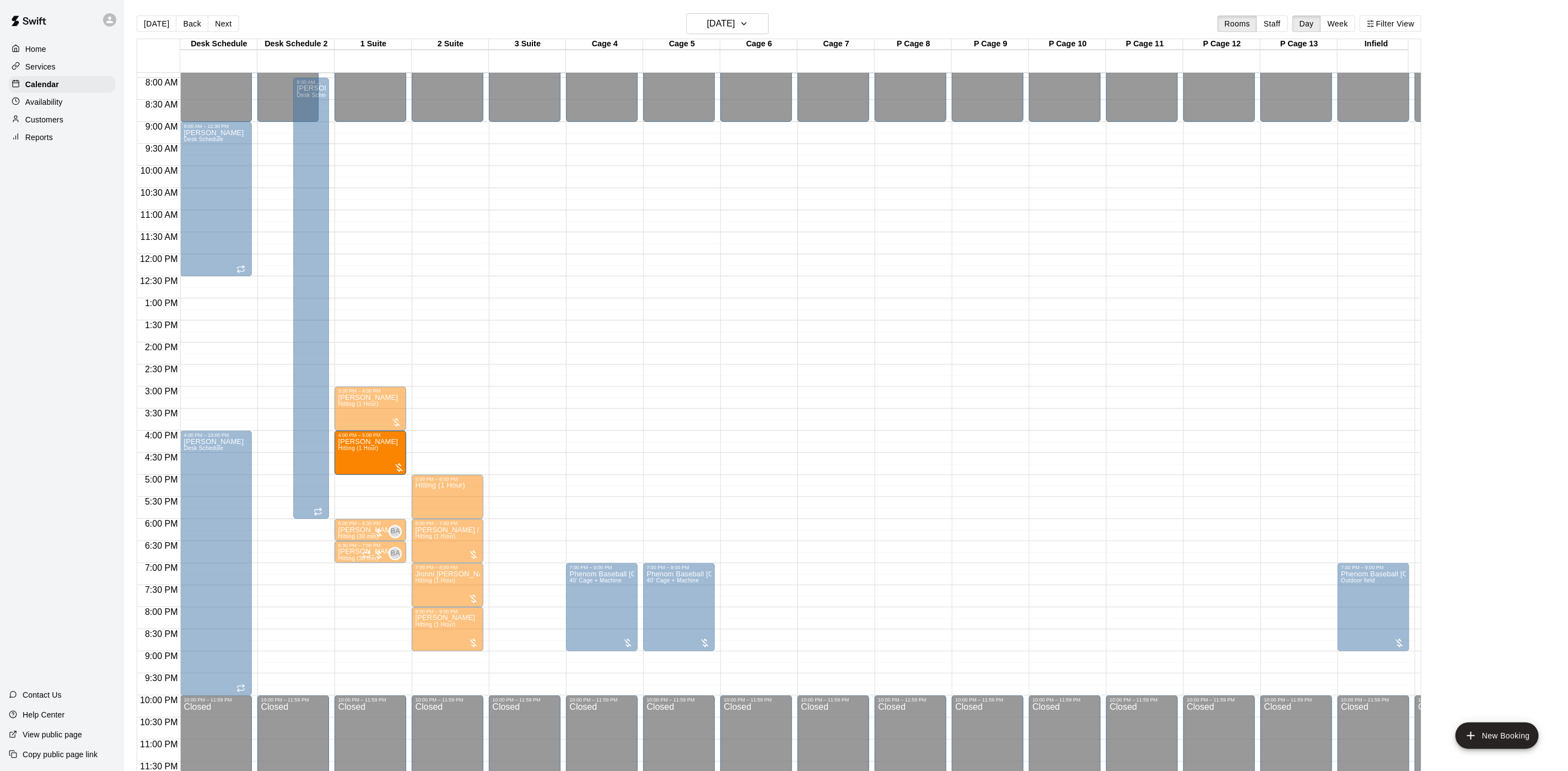
drag, startPoint x: 409, startPoint y: 443, endPoint x: 394, endPoint y: 444, distance: 15.0
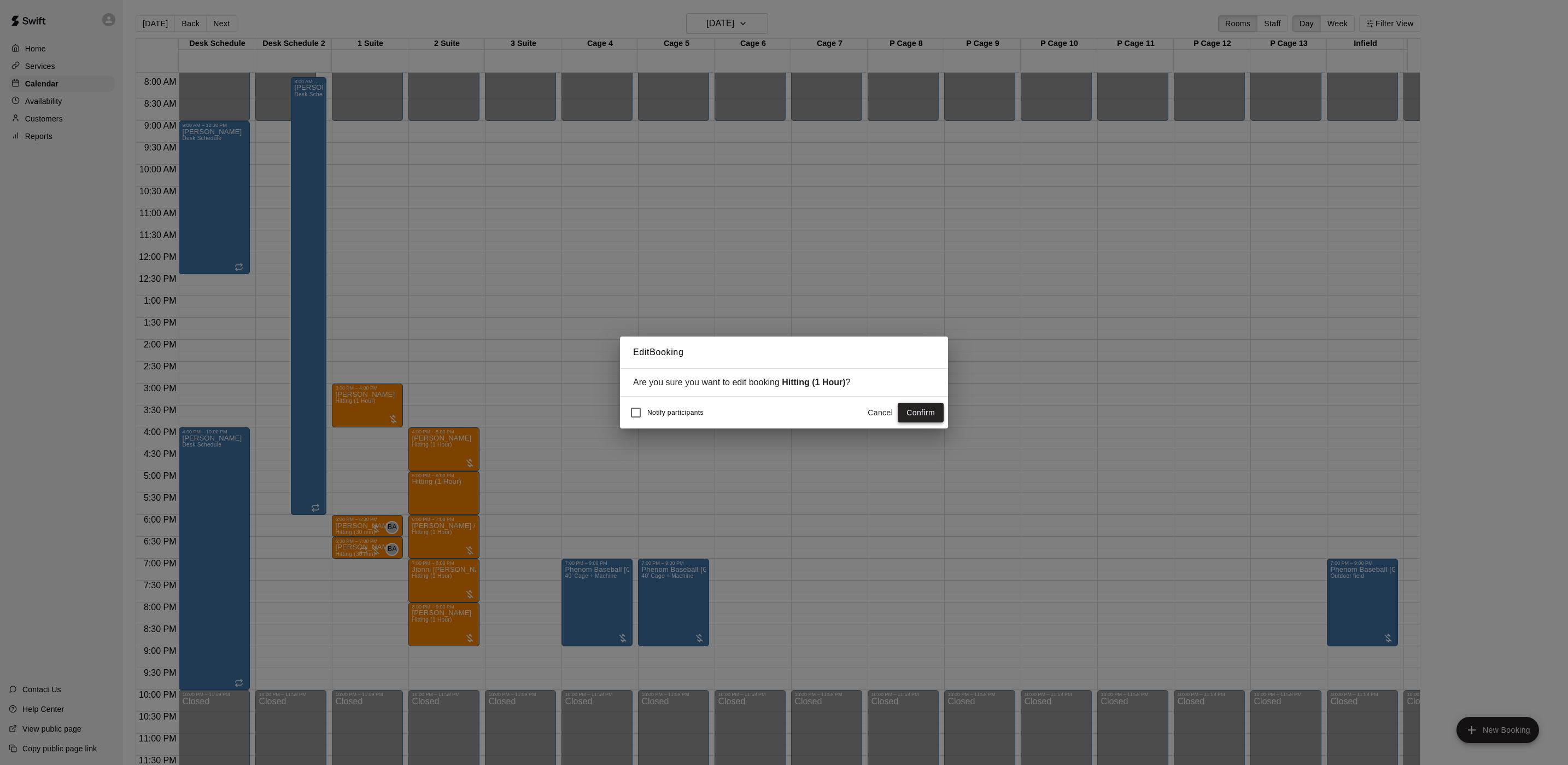
click at [917, 419] on button "Confirm" at bounding box center [920, 413] width 46 height 20
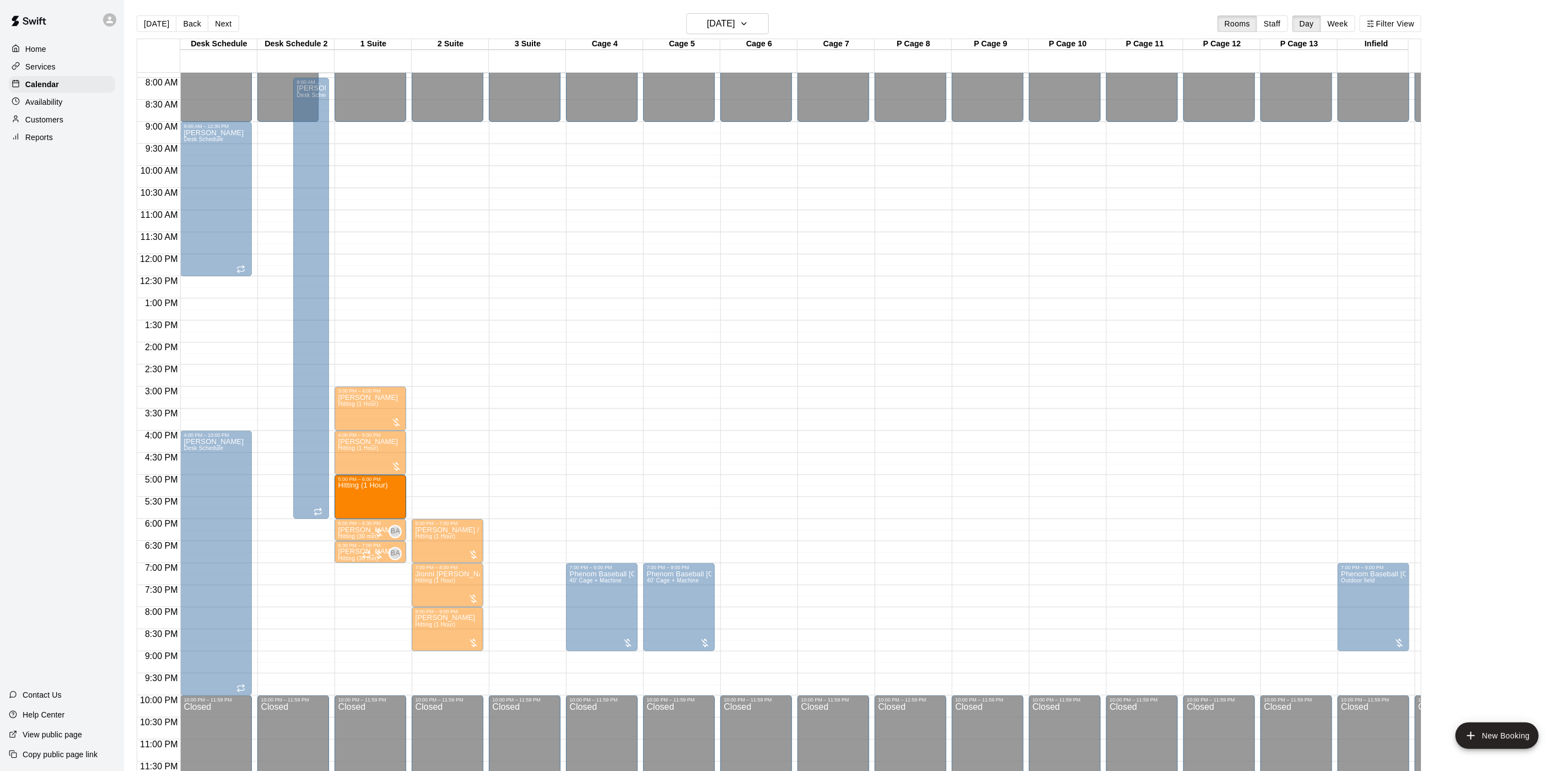
drag, startPoint x: 441, startPoint y: 473, endPoint x: 377, endPoint y: 483, distance: 64.8
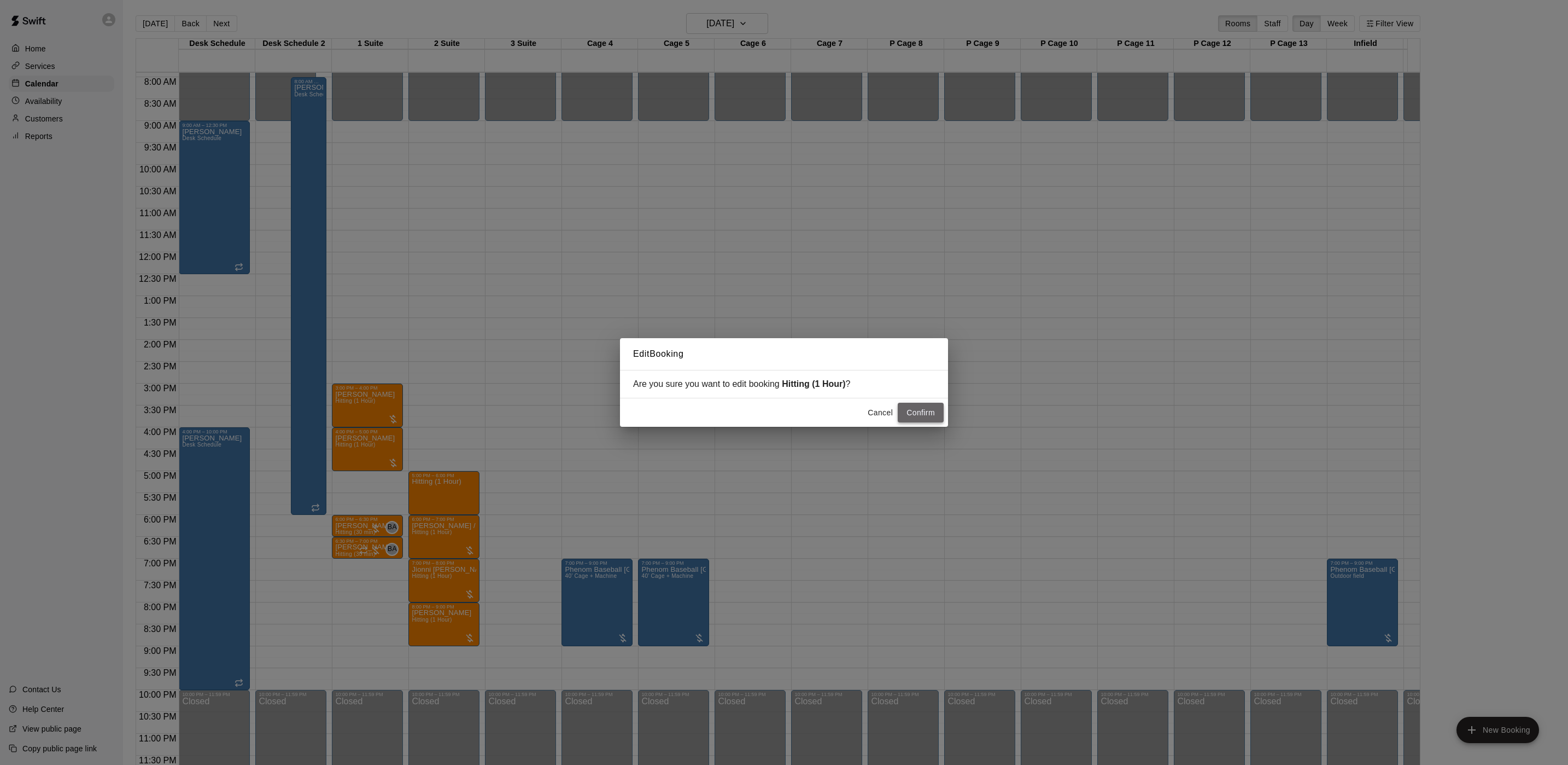
click at [935, 417] on button "Confirm" at bounding box center [920, 413] width 46 height 20
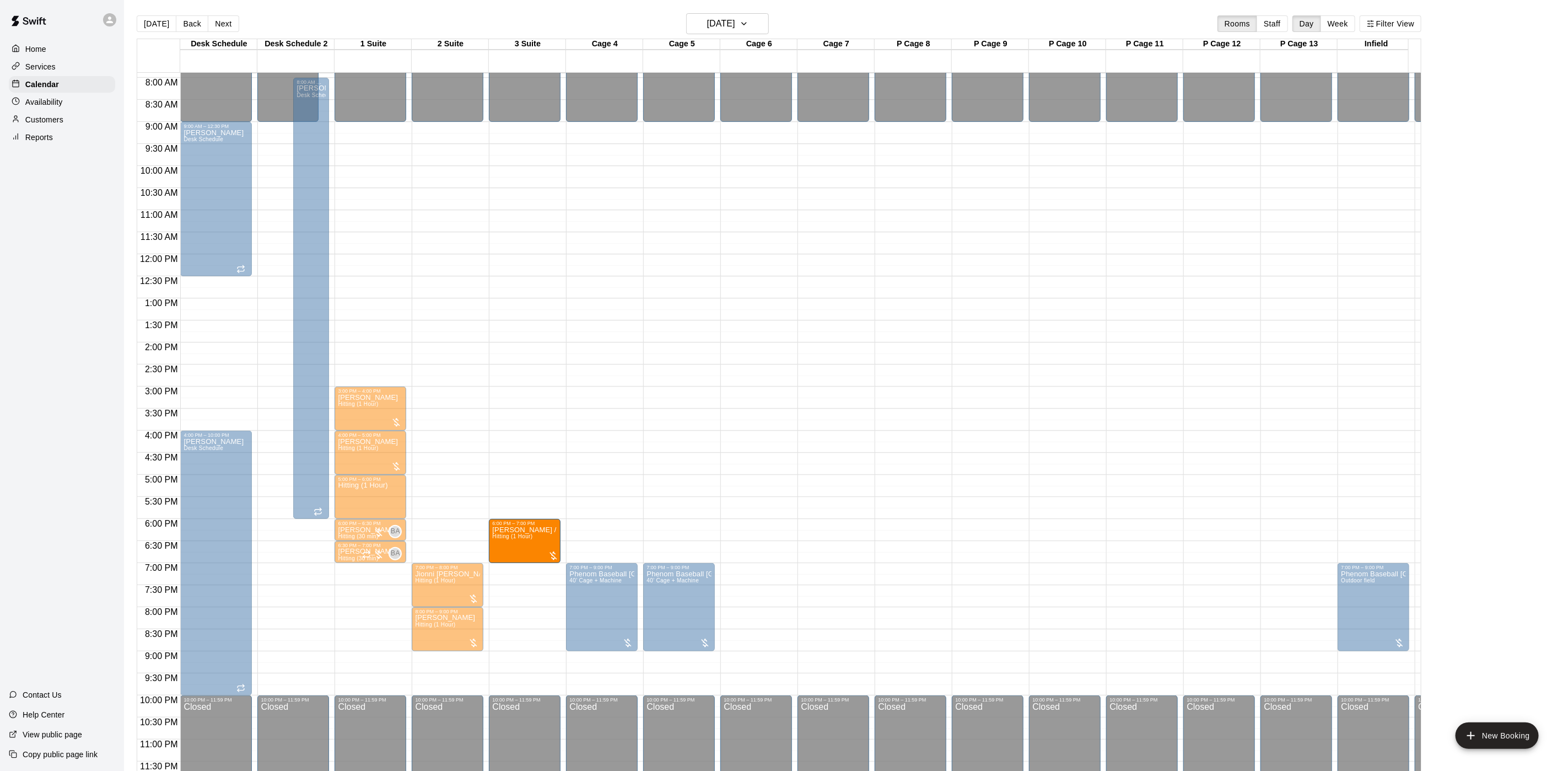
drag, startPoint x: 425, startPoint y: 517, endPoint x: 490, endPoint y: 525, distance: 65.5
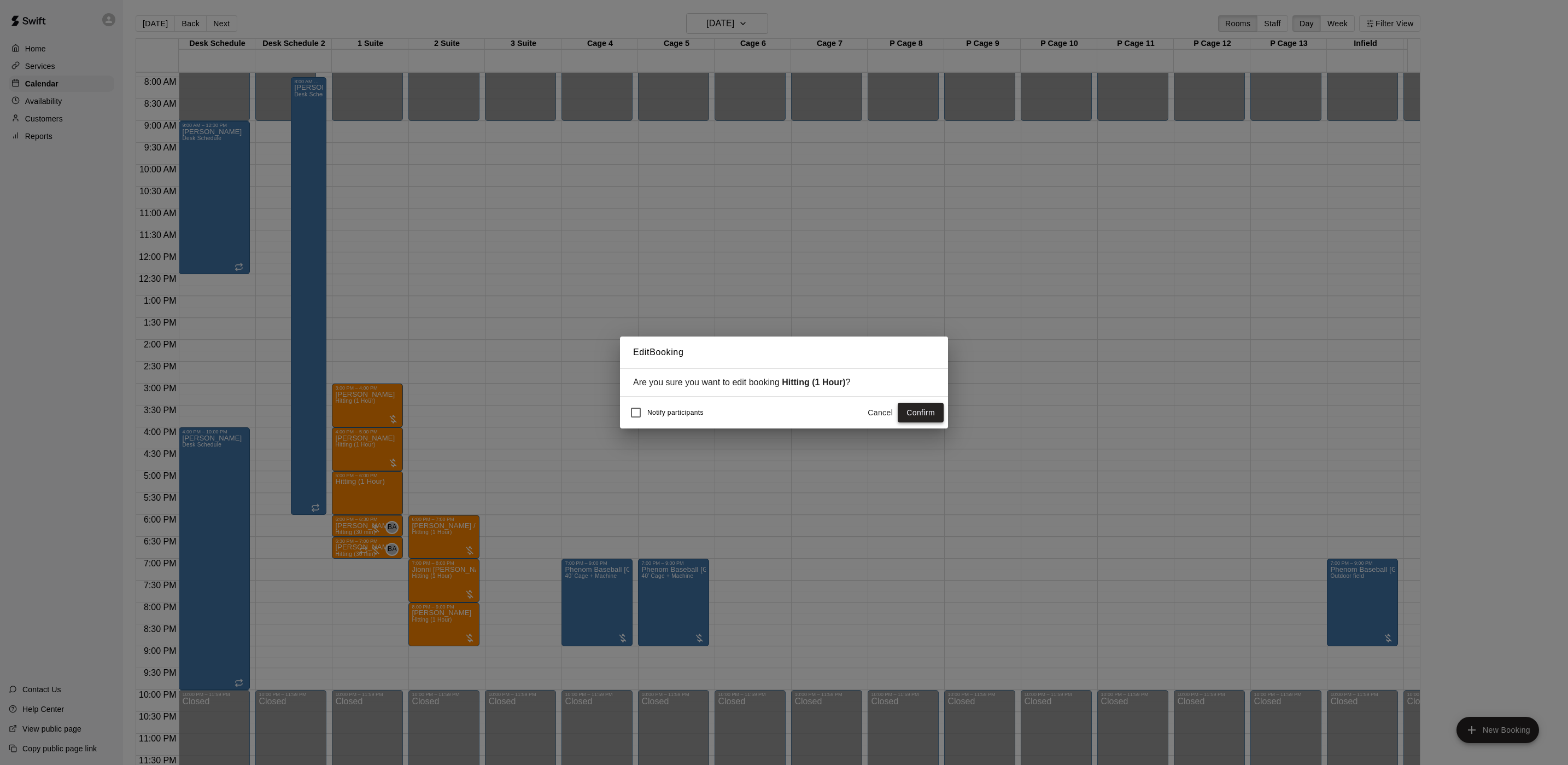
click at [918, 416] on button "Confirm" at bounding box center [920, 413] width 46 height 20
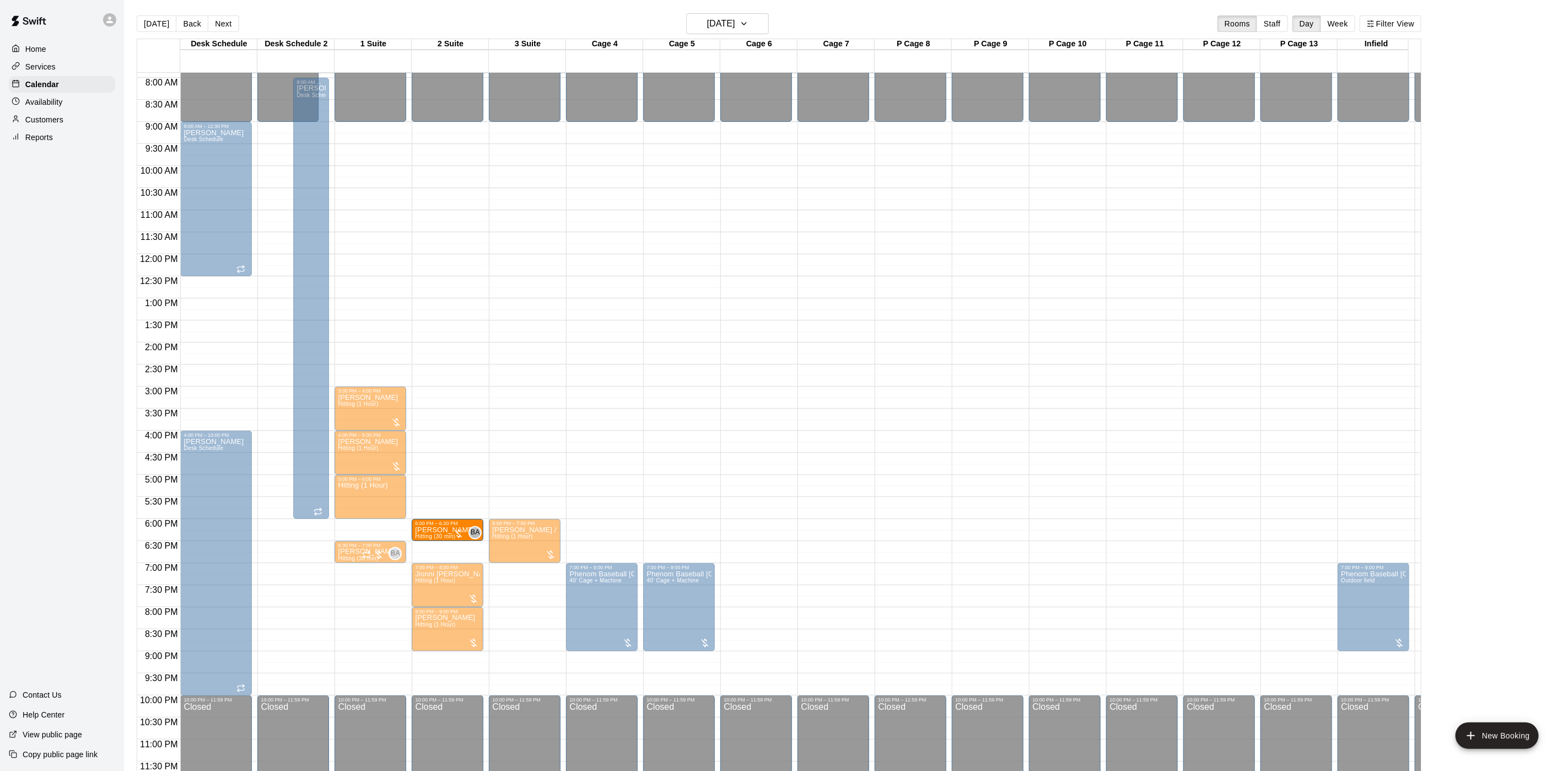
drag, startPoint x: 387, startPoint y: 516, endPoint x: 445, endPoint y: 517, distance: 58.0
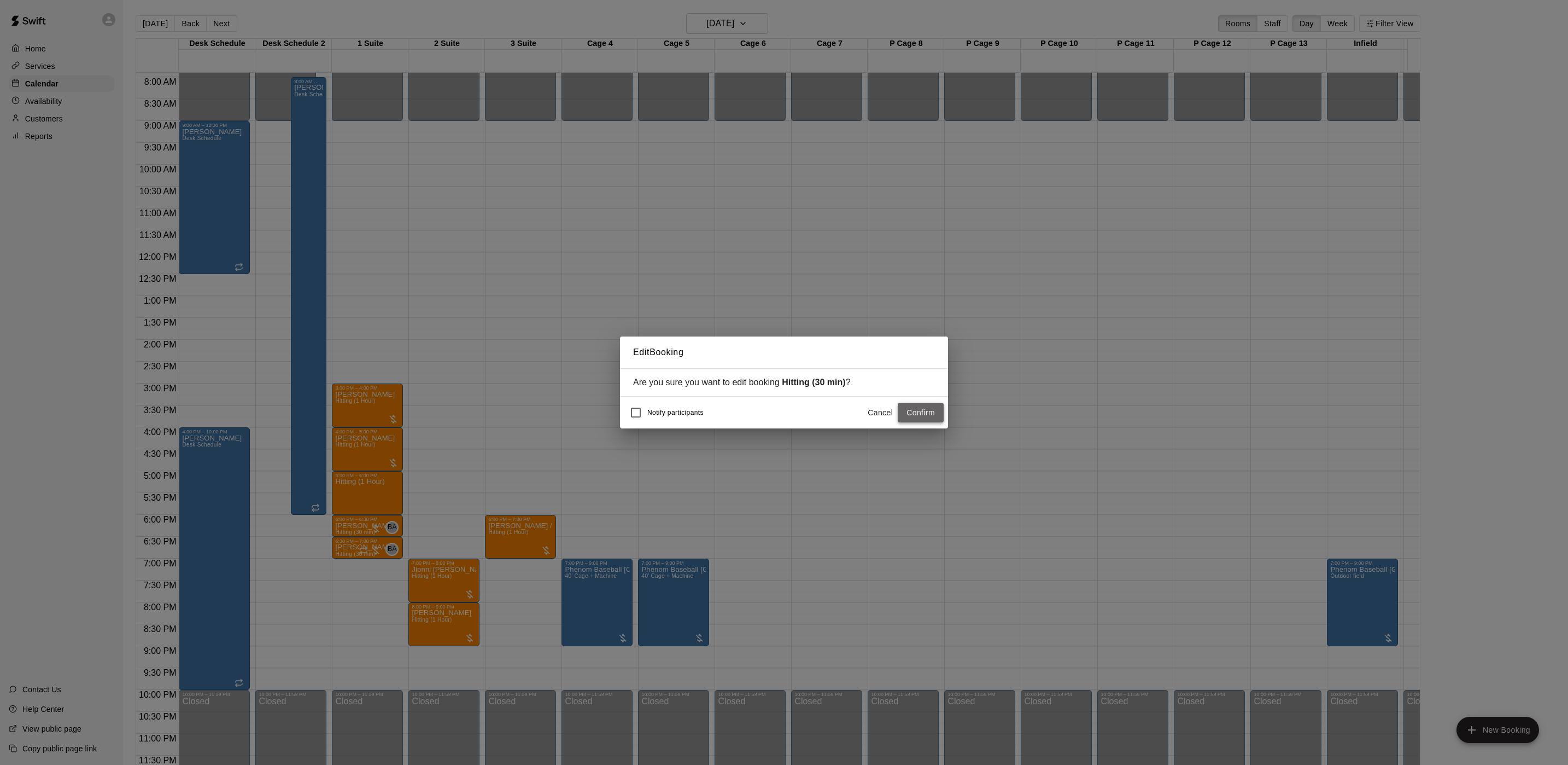
click at [903, 417] on button "Confirm" at bounding box center [920, 413] width 46 height 20
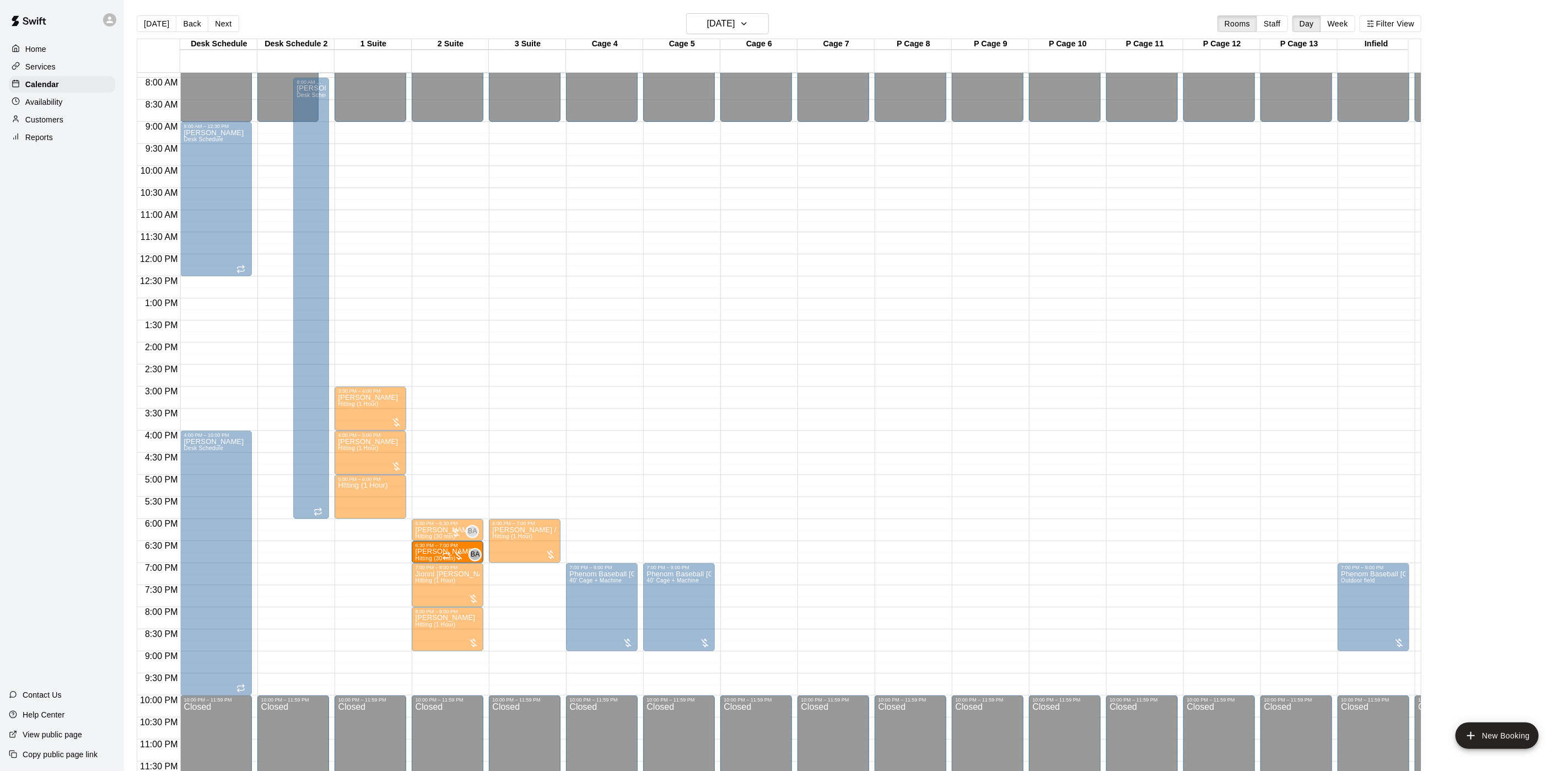
drag, startPoint x: 361, startPoint y: 535, endPoint x: 453, endPoint y: 542, distance: 92.3
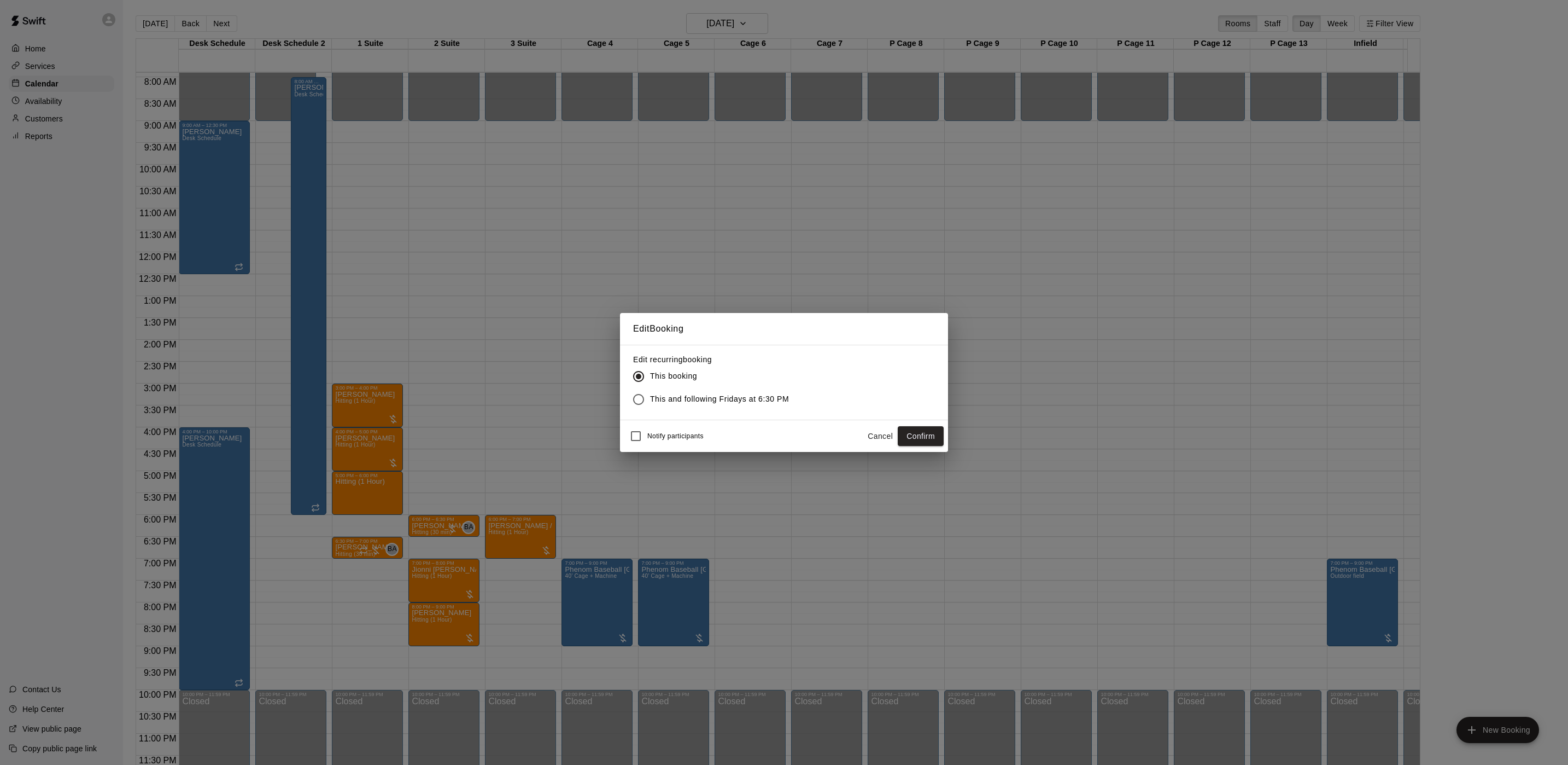
click at [696, 404] on span "This and following Fridays at 6:30 PM" at bounding box center [720, 399] width 139 height 12
click at [913, 441] on button "Confirm" at bounding box center [920, 436] width 46 height 20
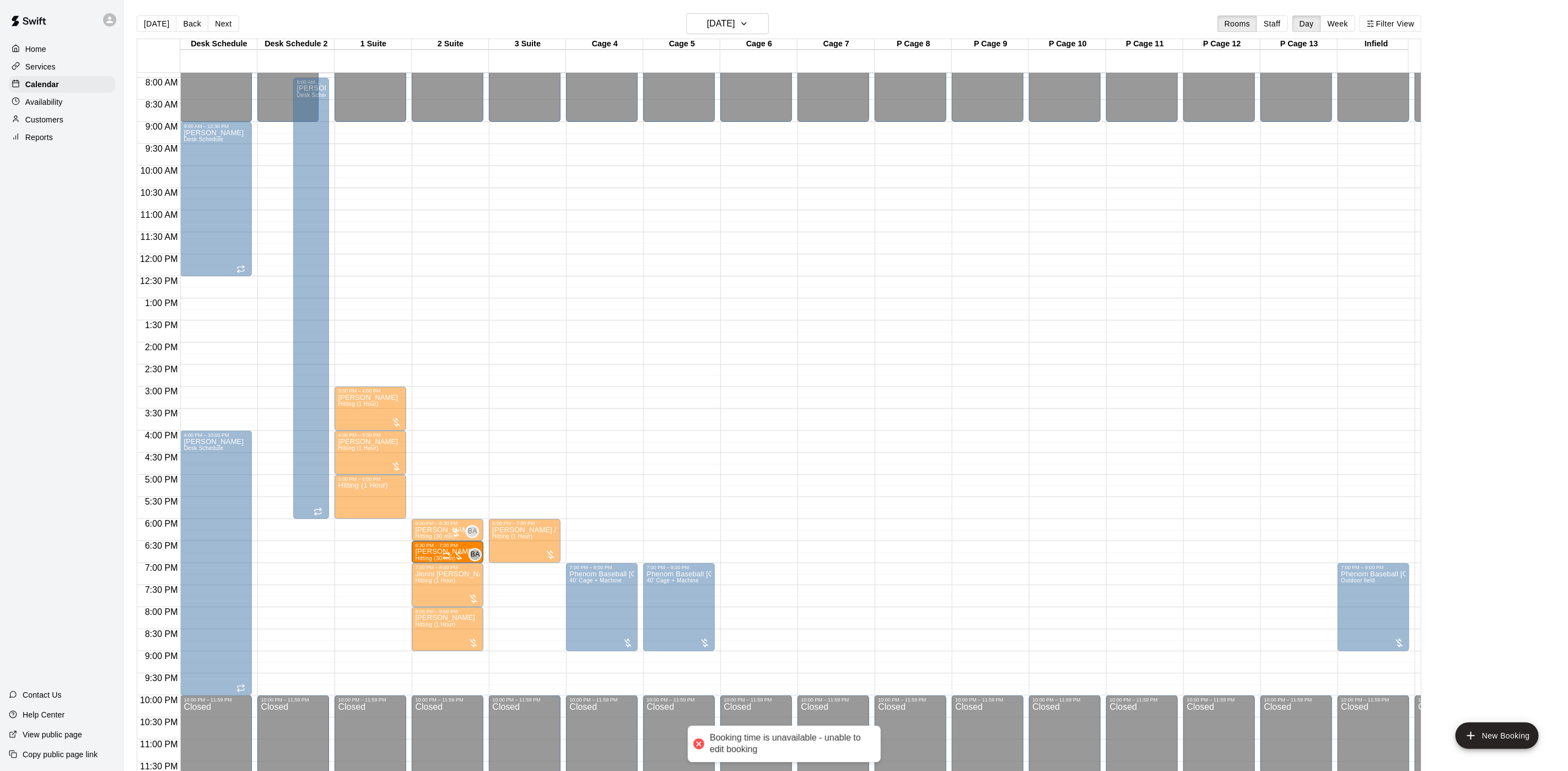
drag, startPoint x: 361, startPoint y: 536, endPoint x: 416, endPoint y: 538, distance: 55.0
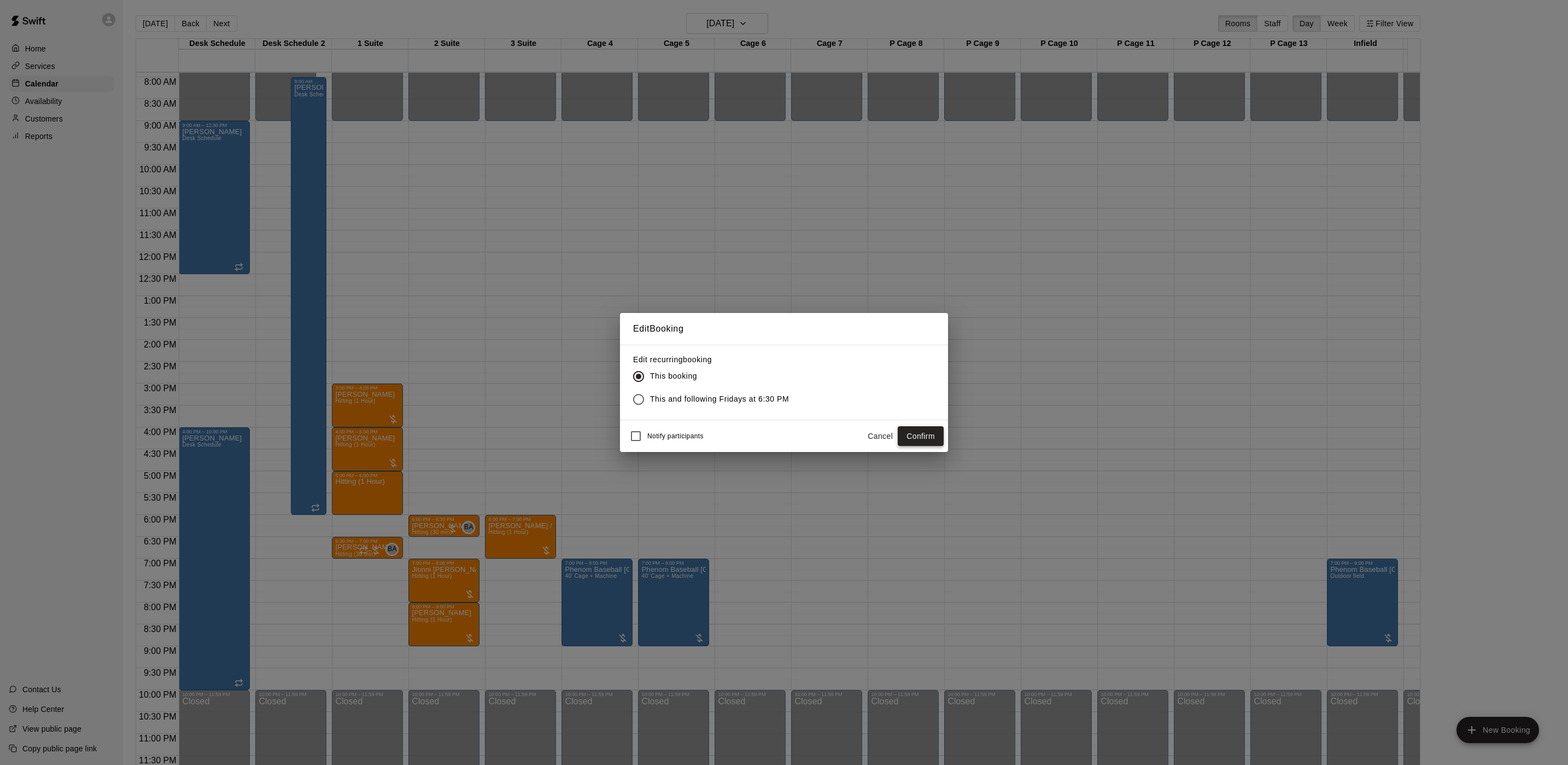
click at [916, 428] on button "Confirm" at bounding box center [920, 436] width 46 height 20
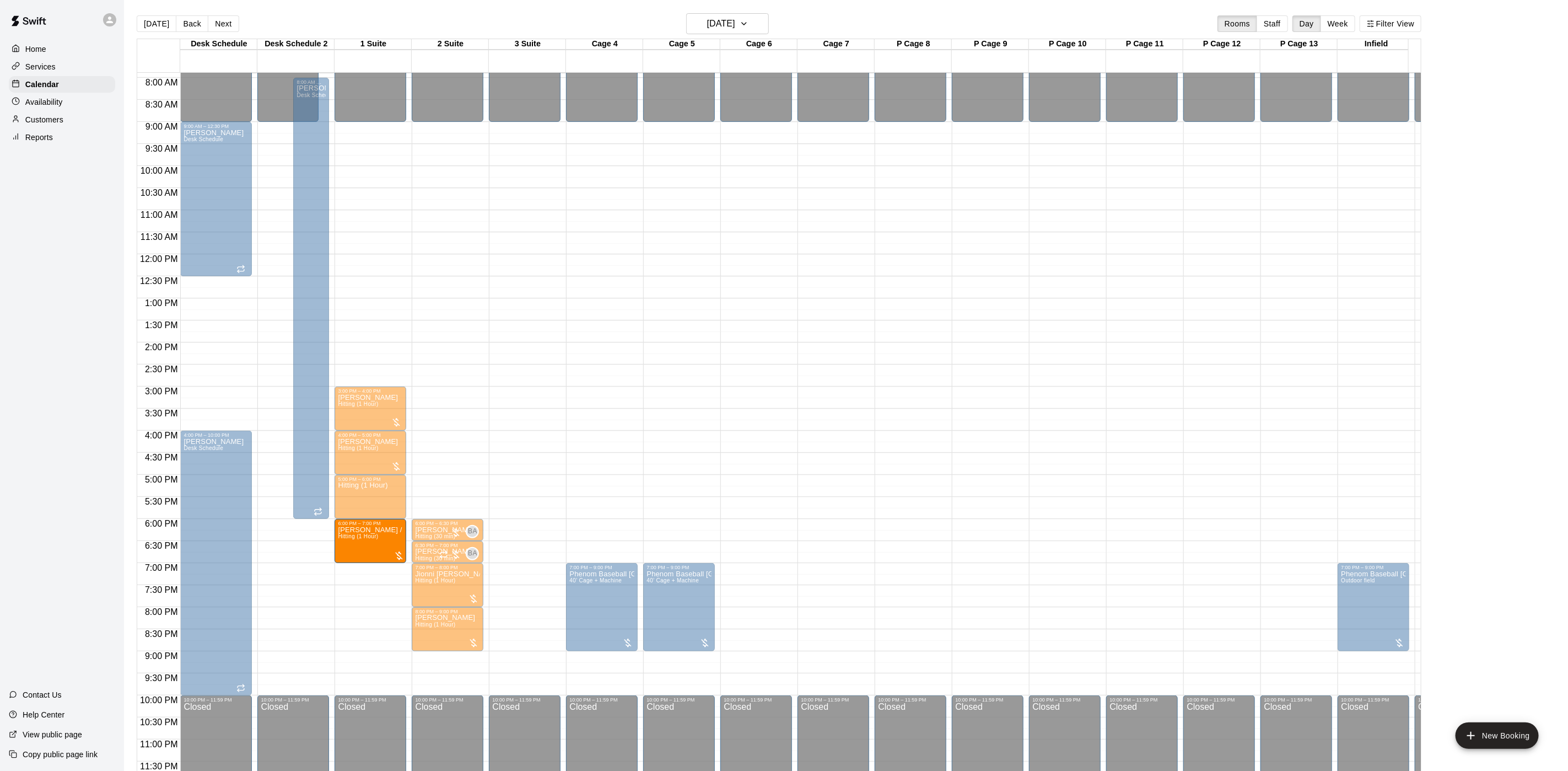
drag, startPoint x: 521, startPoint y: 525, endPoint x: 407, endPoint y: 536, distance: 114.5
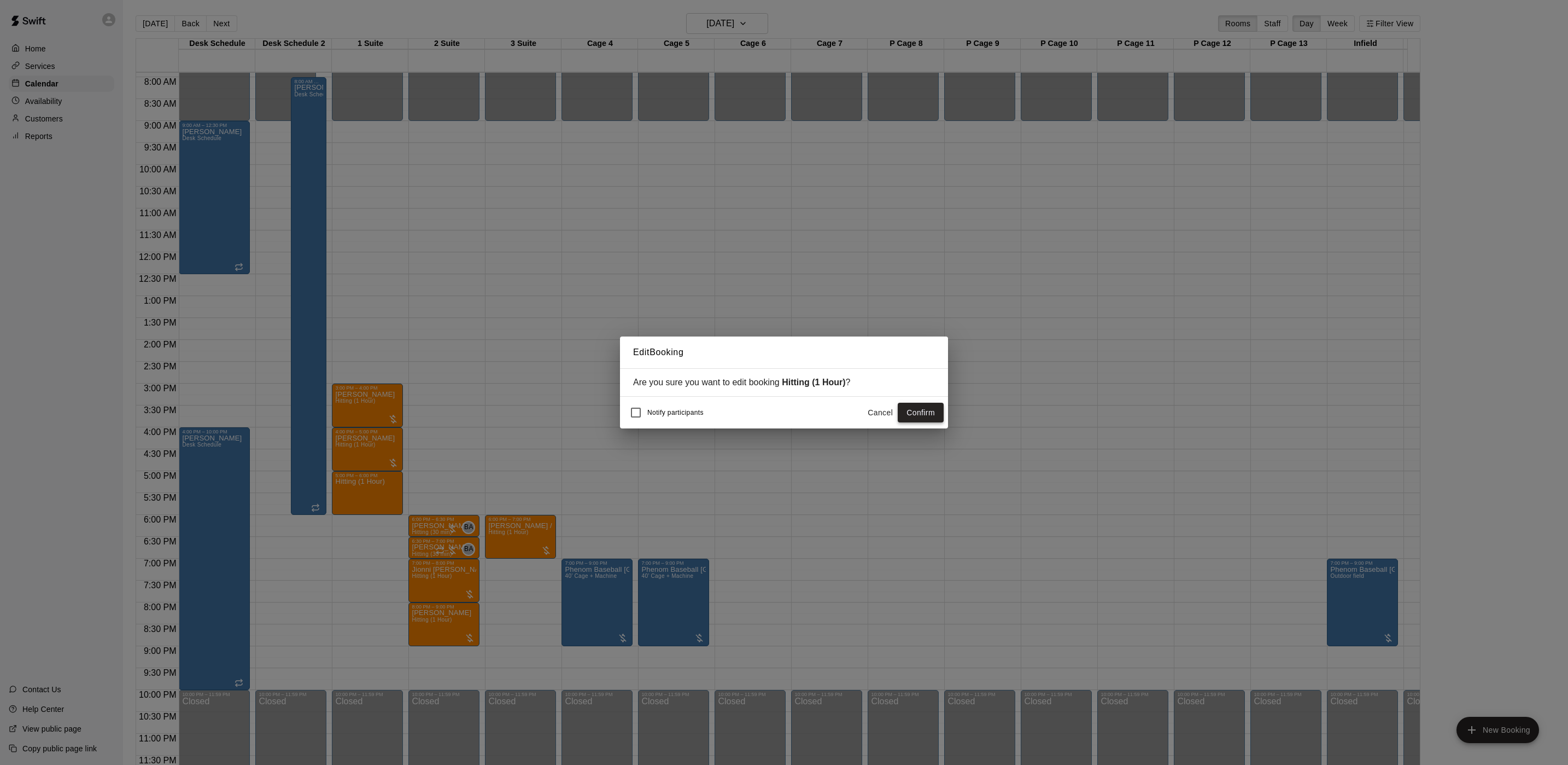
click at [924, 421] on button "Confirm" at bounding box center [920, 413] width 46 height 20
click at [909, 413] on button "Confirm" at bounding box center [920, 413] width 46 height 20
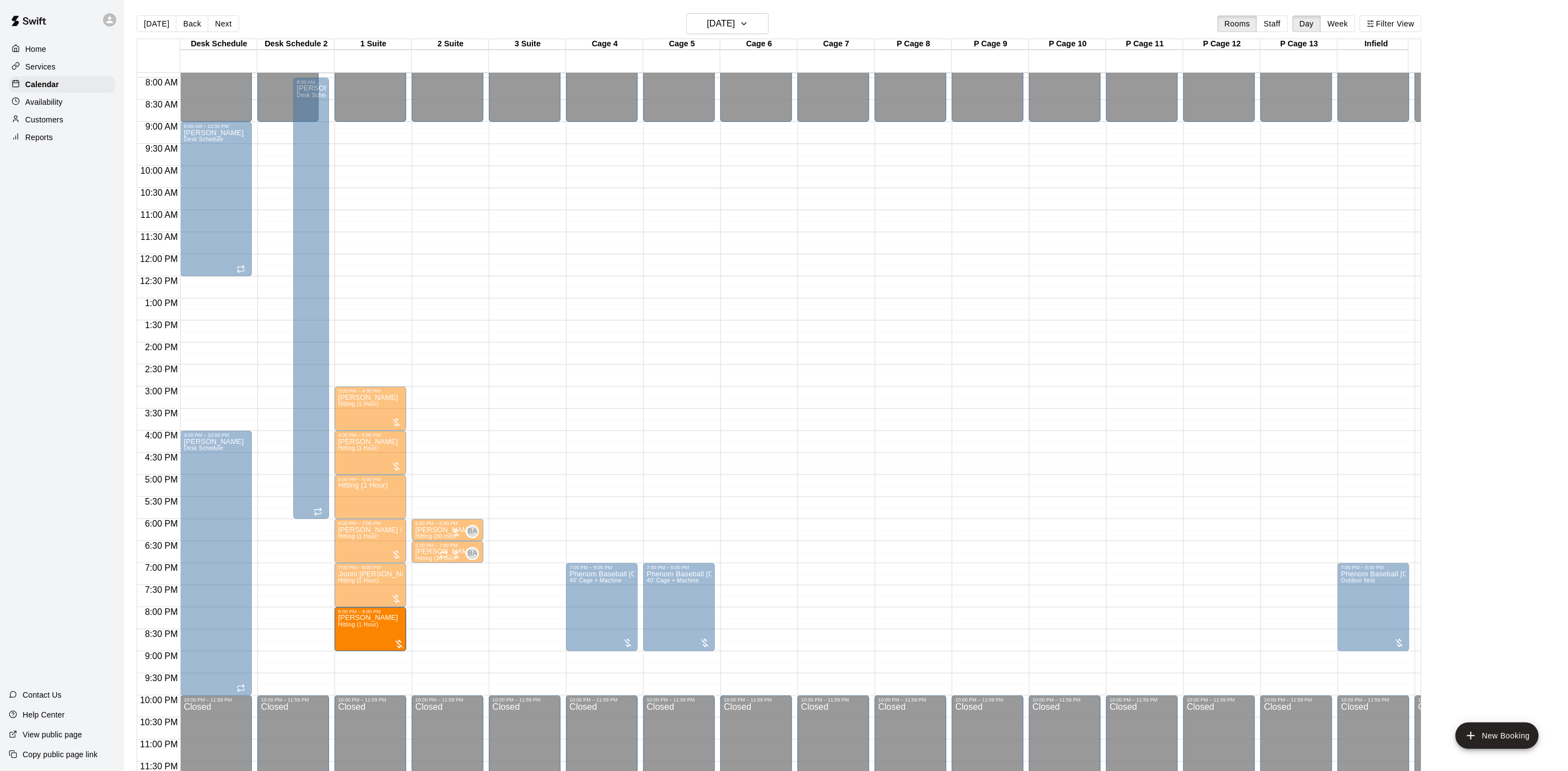
drag, startPoint x: 426, startPoint y: 618, endPoint x: 406, endPoint y: 619, distance: 20.0
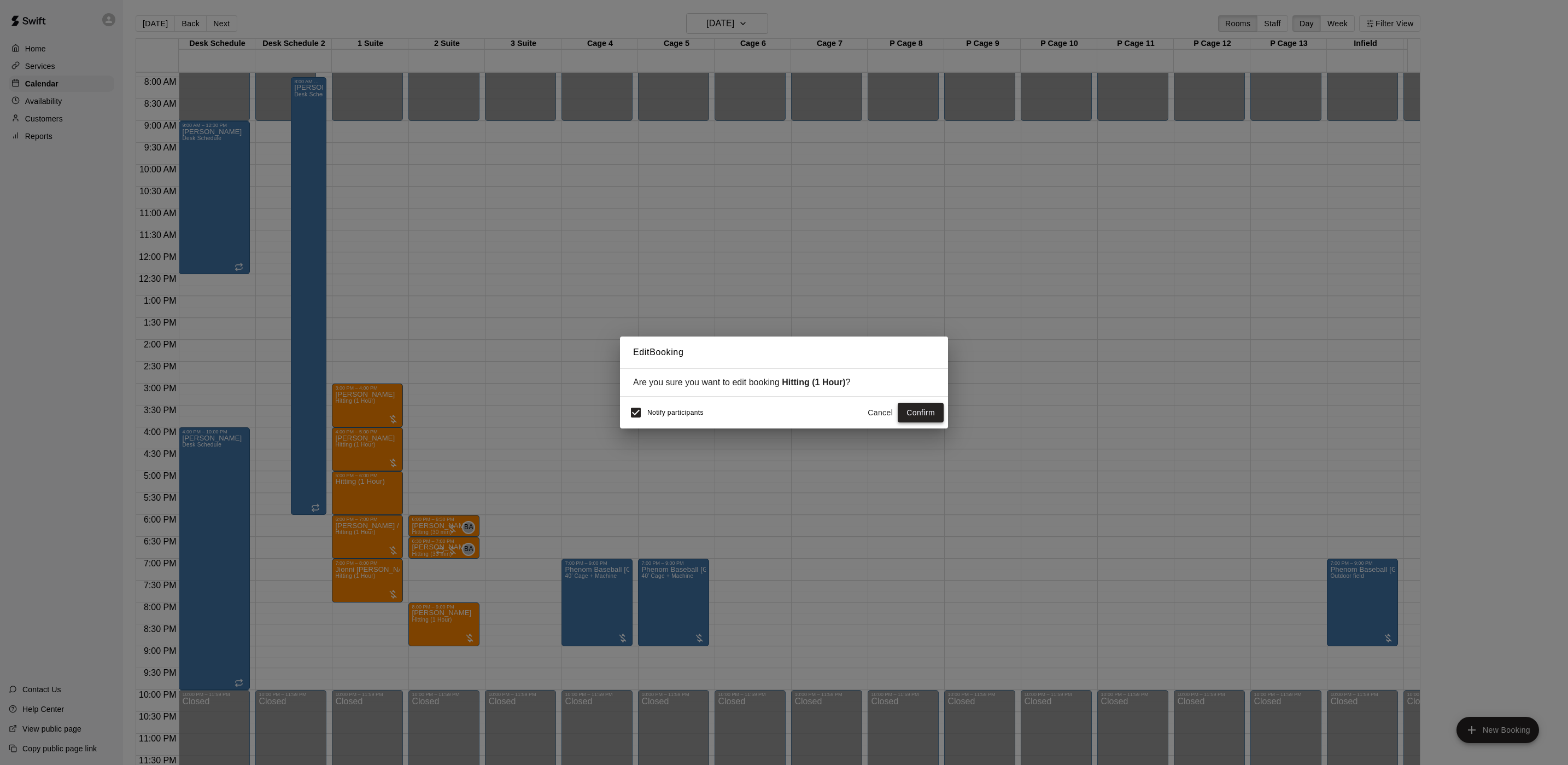
click at [914, 415] on button "Confirm" at bounding box center [920, 413] width 46 height 20
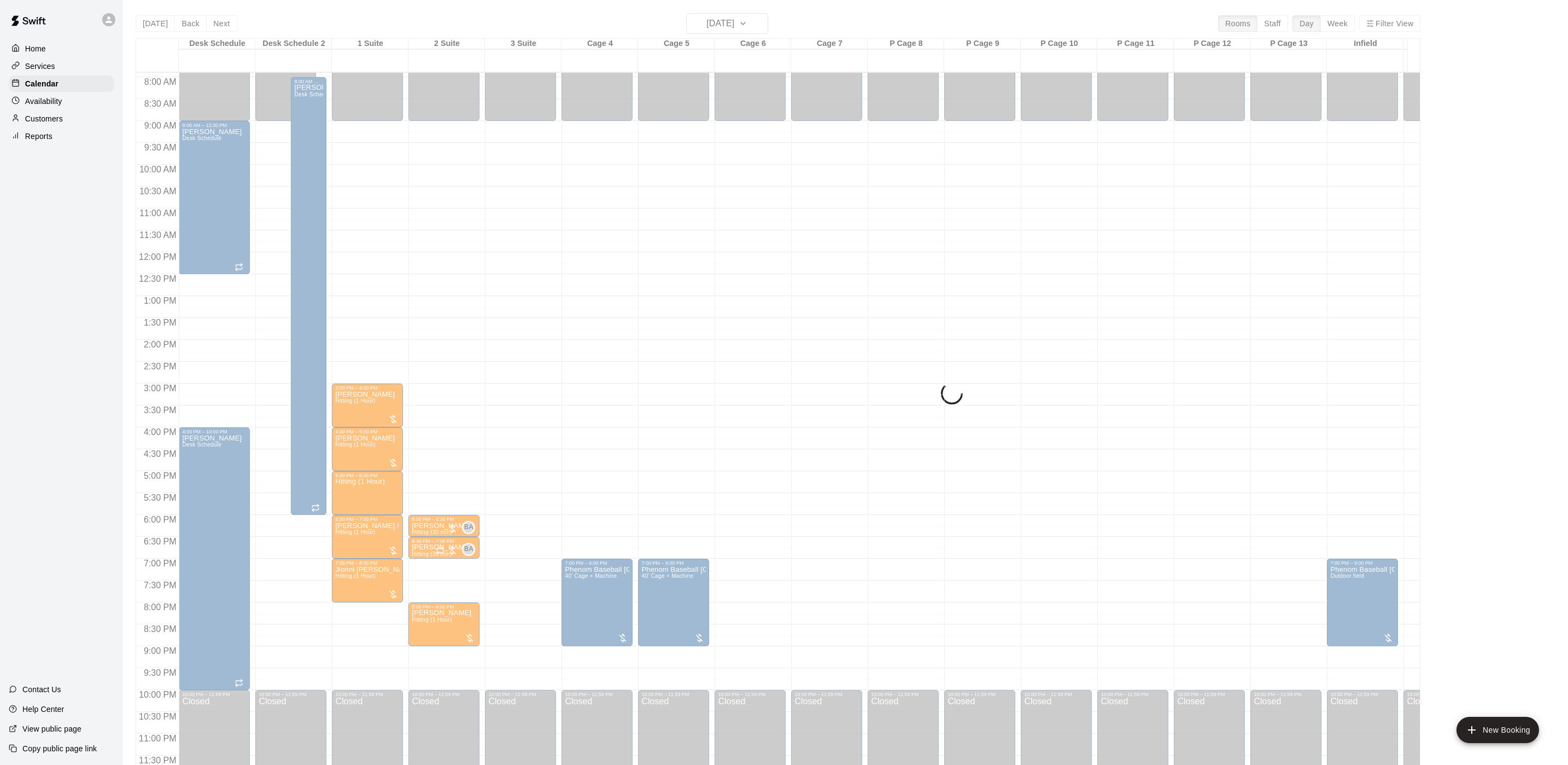
click at [648, 419] on div "Notify participants" at bounding box center [664, 412] width 79 height 23
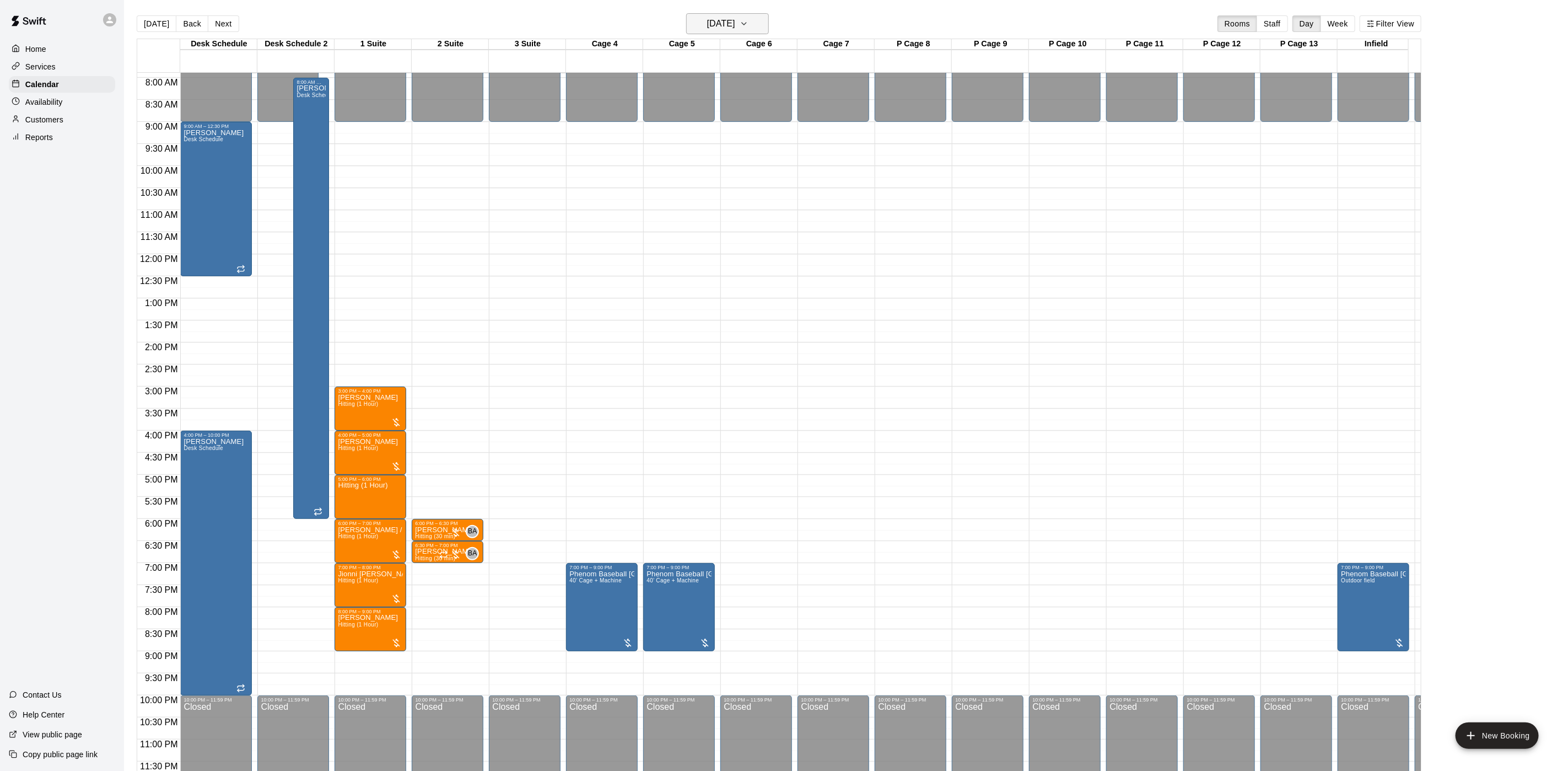
click at [752, 20] on button "Friday Oct 03" at bounding box center [727, 24] width 82 height 21
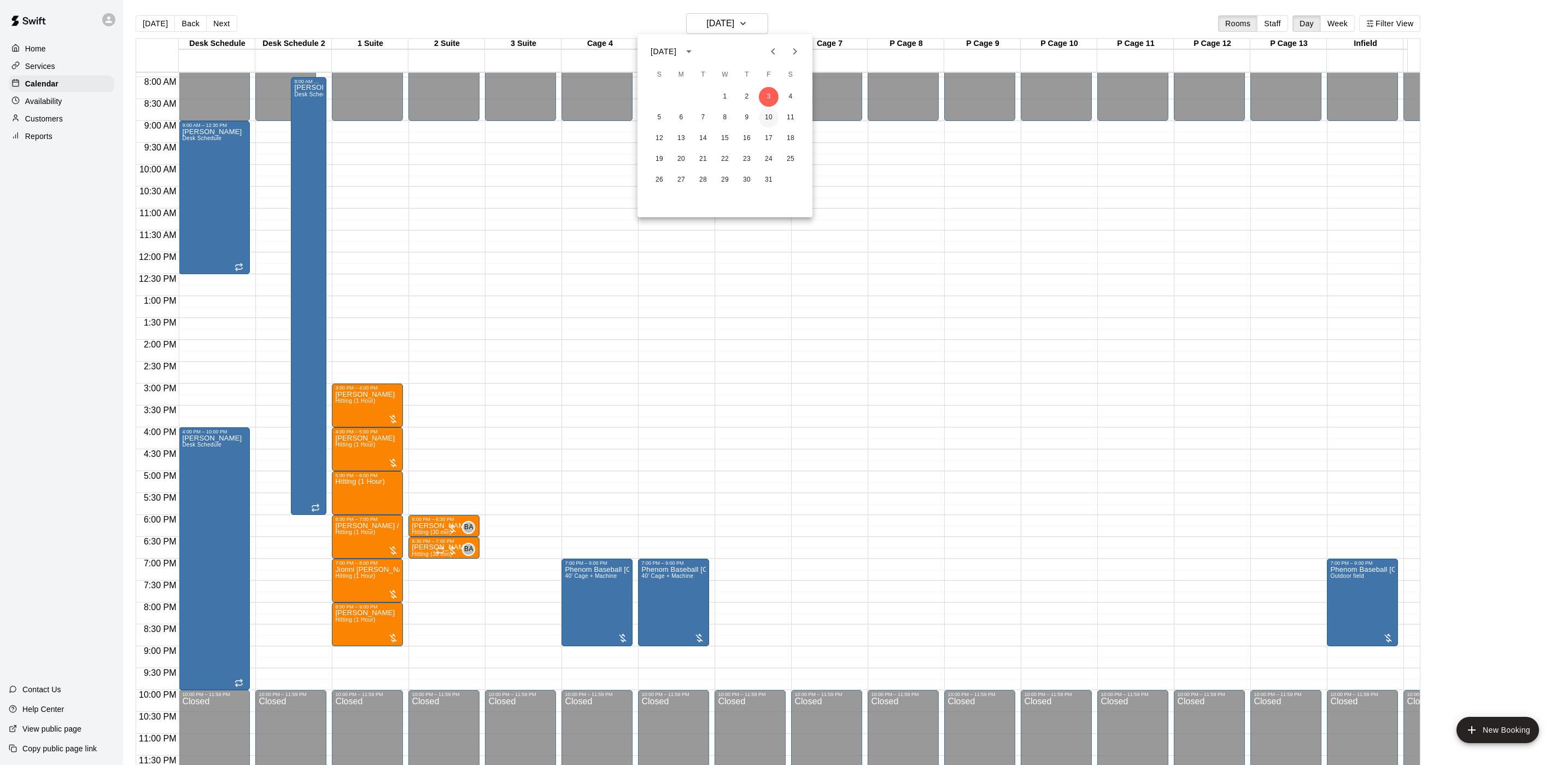
click at [774, 116] on button "10" at bounding box center [768, 118] width 19 height 19
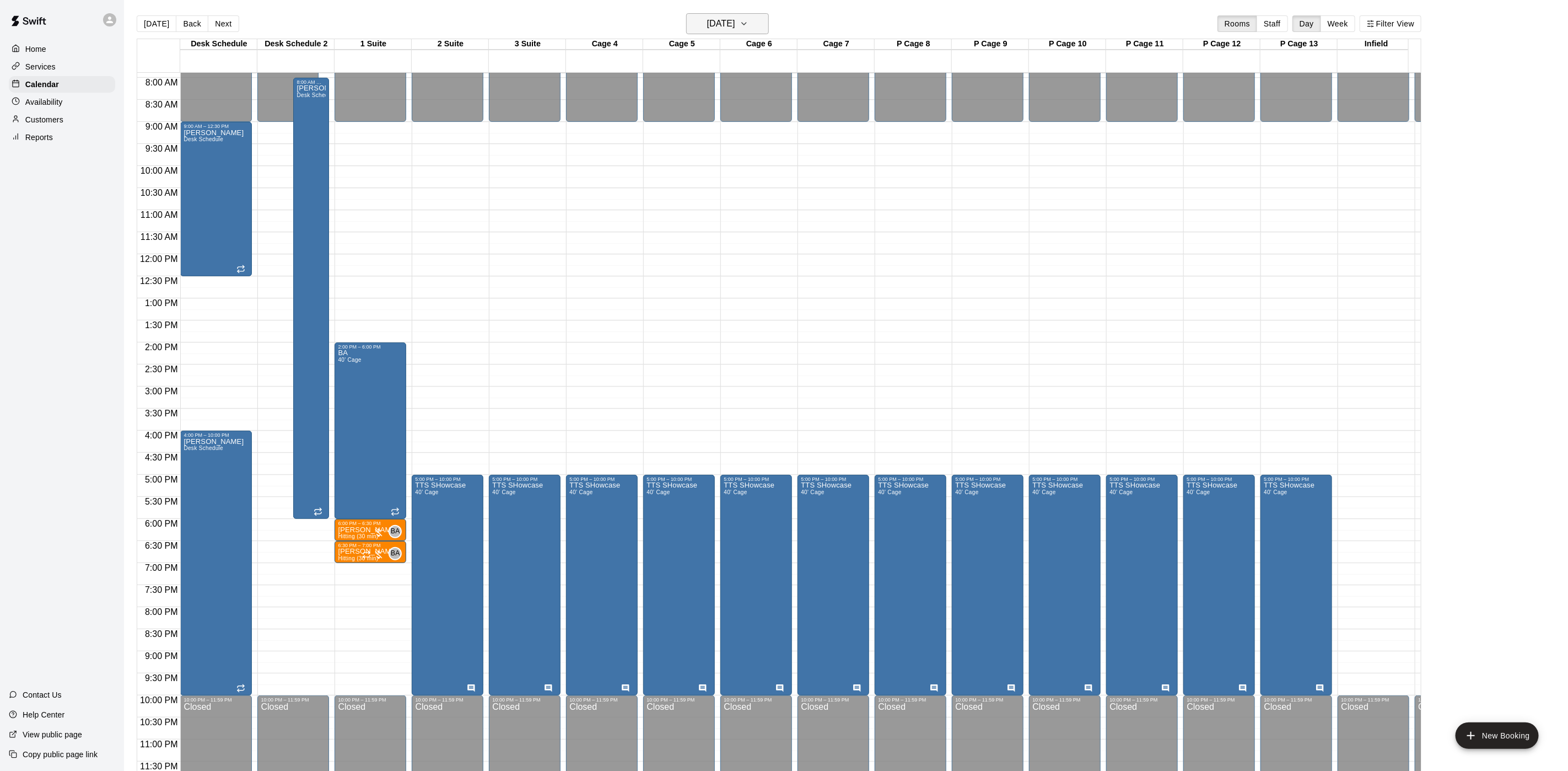
click at [721, 20] on h6 "Friday Oct 10" at bounding box center [721, 24] width 28 height 16
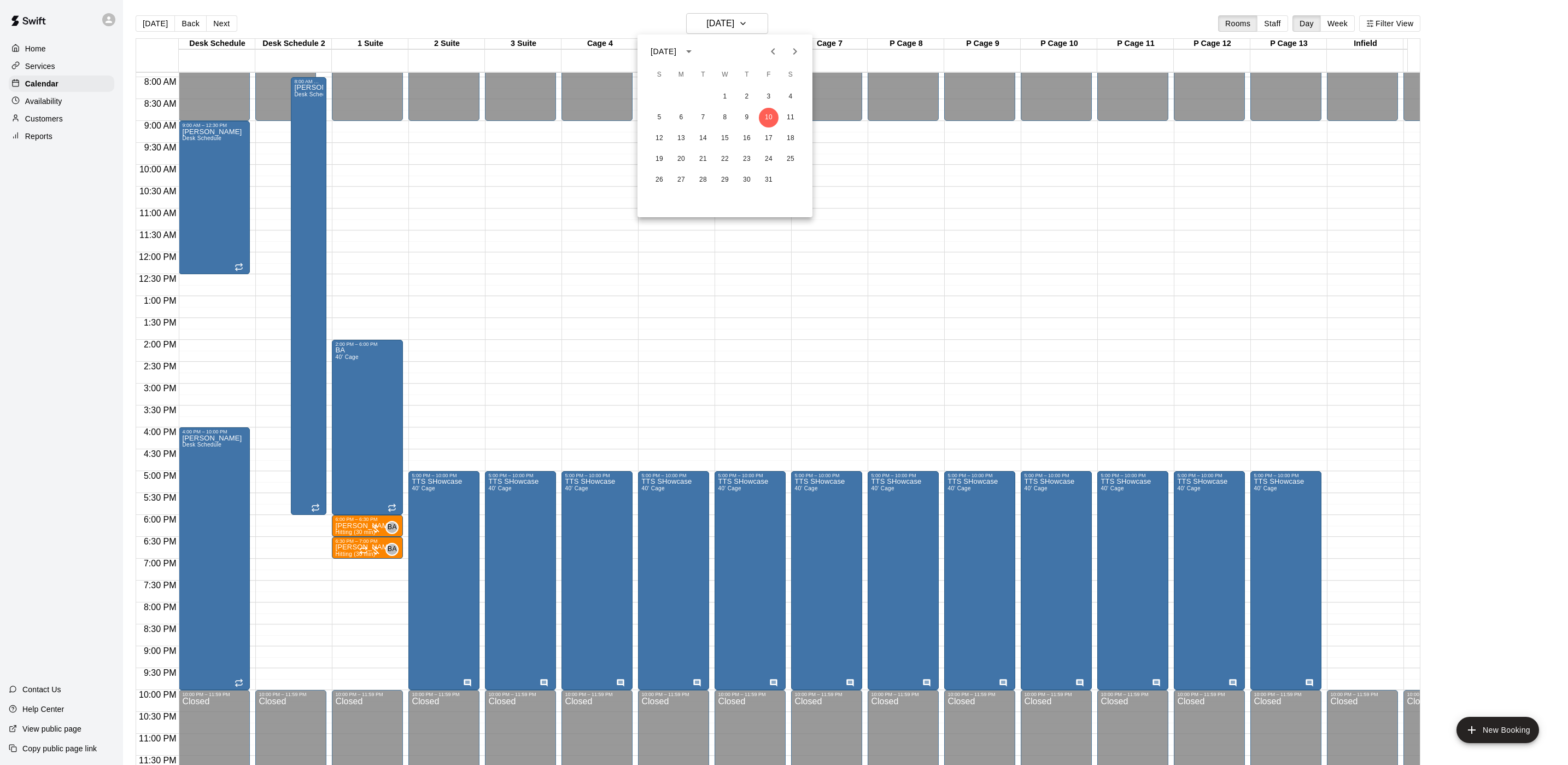
click at [766, 129] on div "12 13 14 15 16 17 18" at bounding box center [725, 138] width 175 height 19
click at [766, 130] on button "17" at bounding box center [768, 138] width 19 height 19
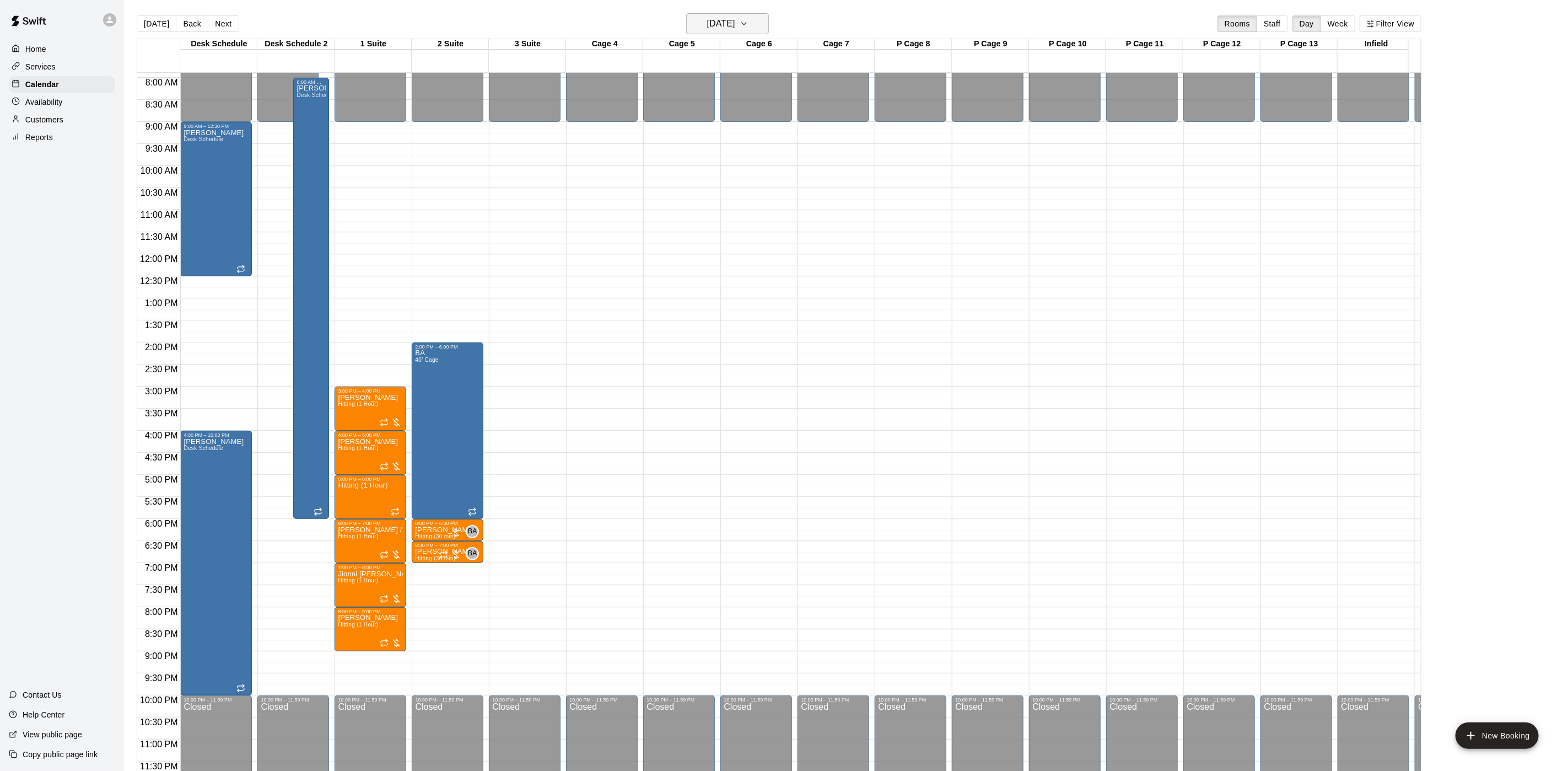
click at [735, 22] on h6 "Friday Oct 17" at bounding box center [721, 24] width 28 height 16
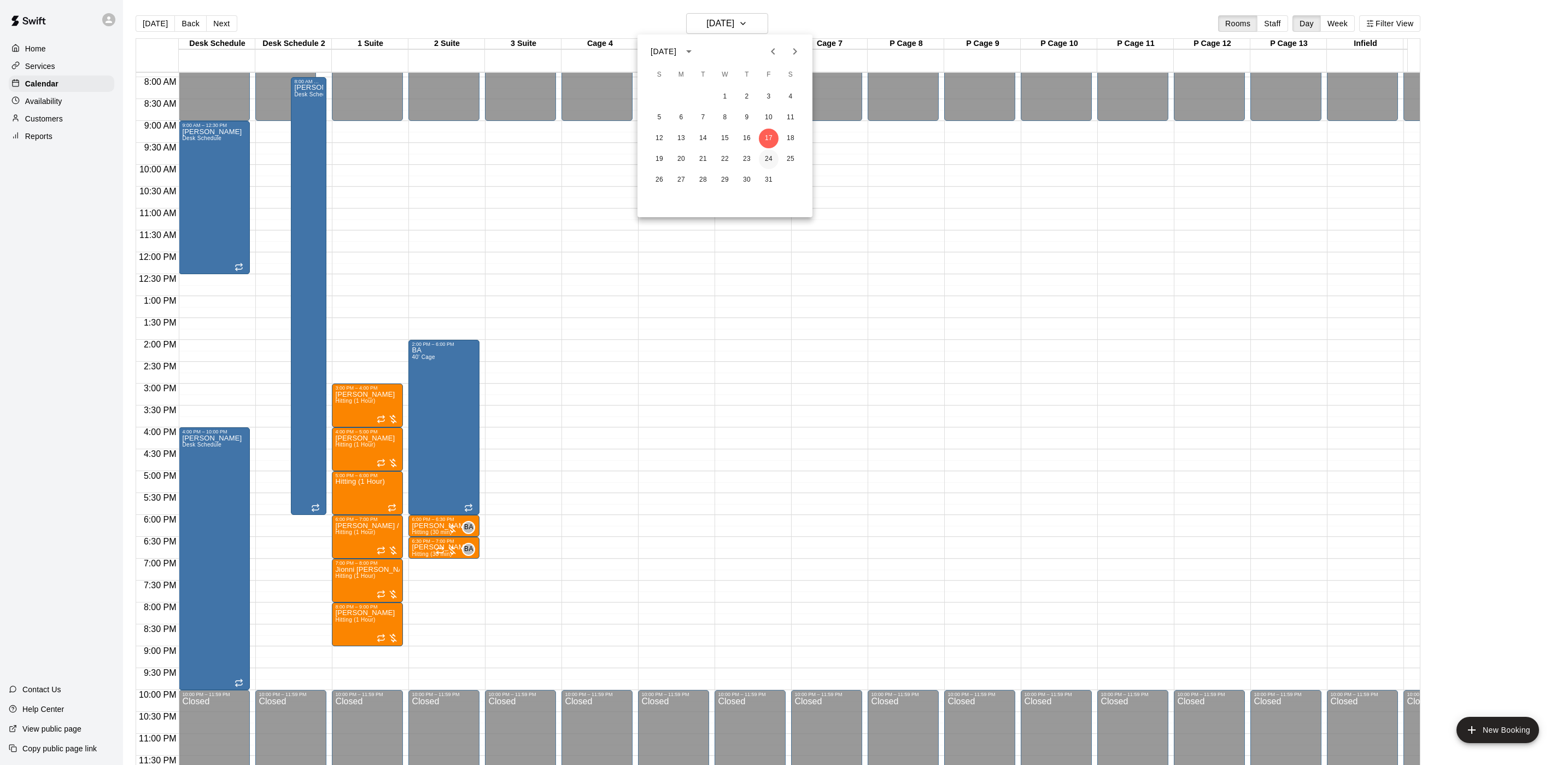
click at [768, 161] on button "24" at bounding box center [768, 159] width 19 height 19
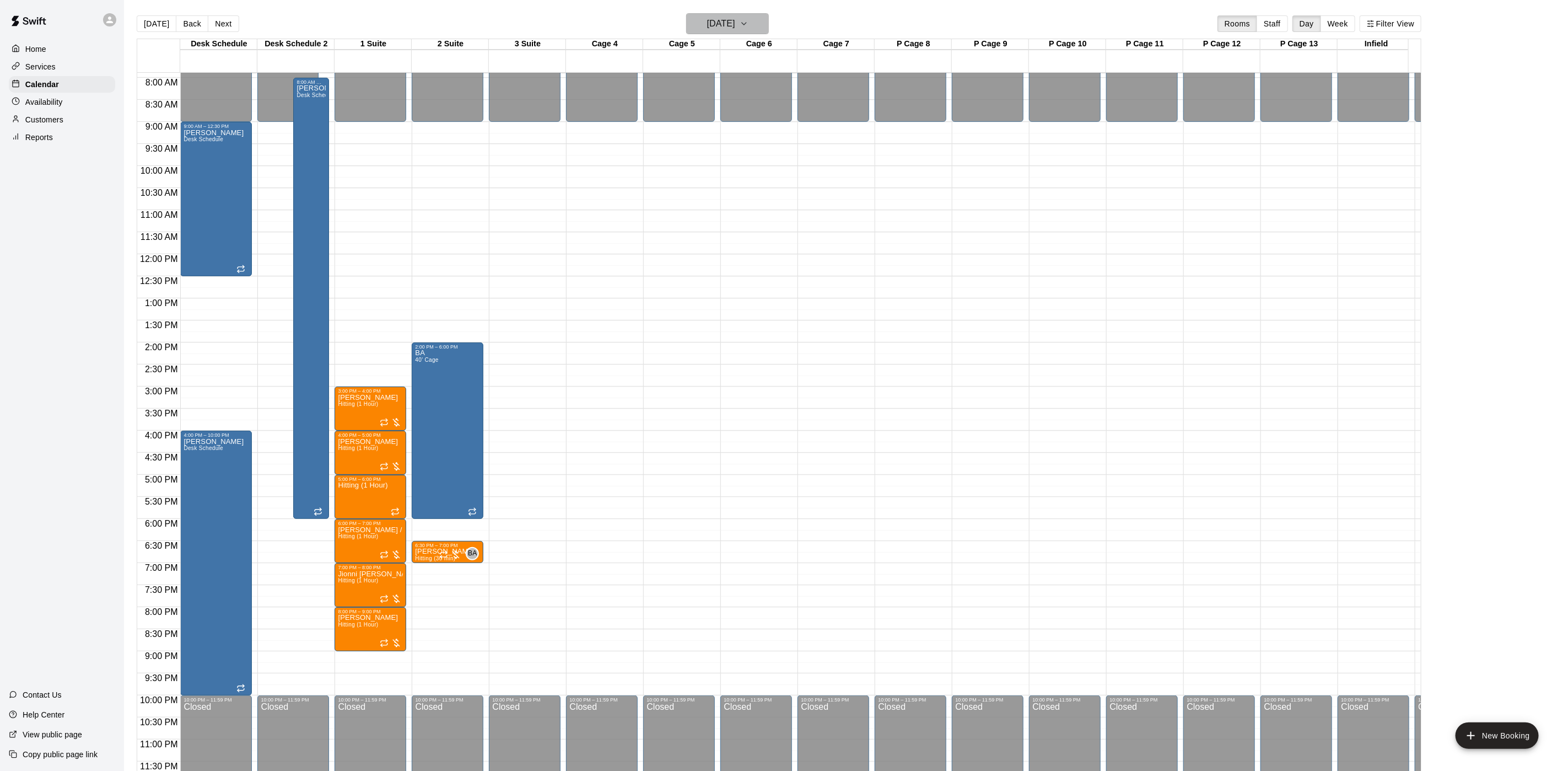
click at [724, 22] on h6 "Friday Oct 24" at bounding box center [721, 24] width 28 height 16
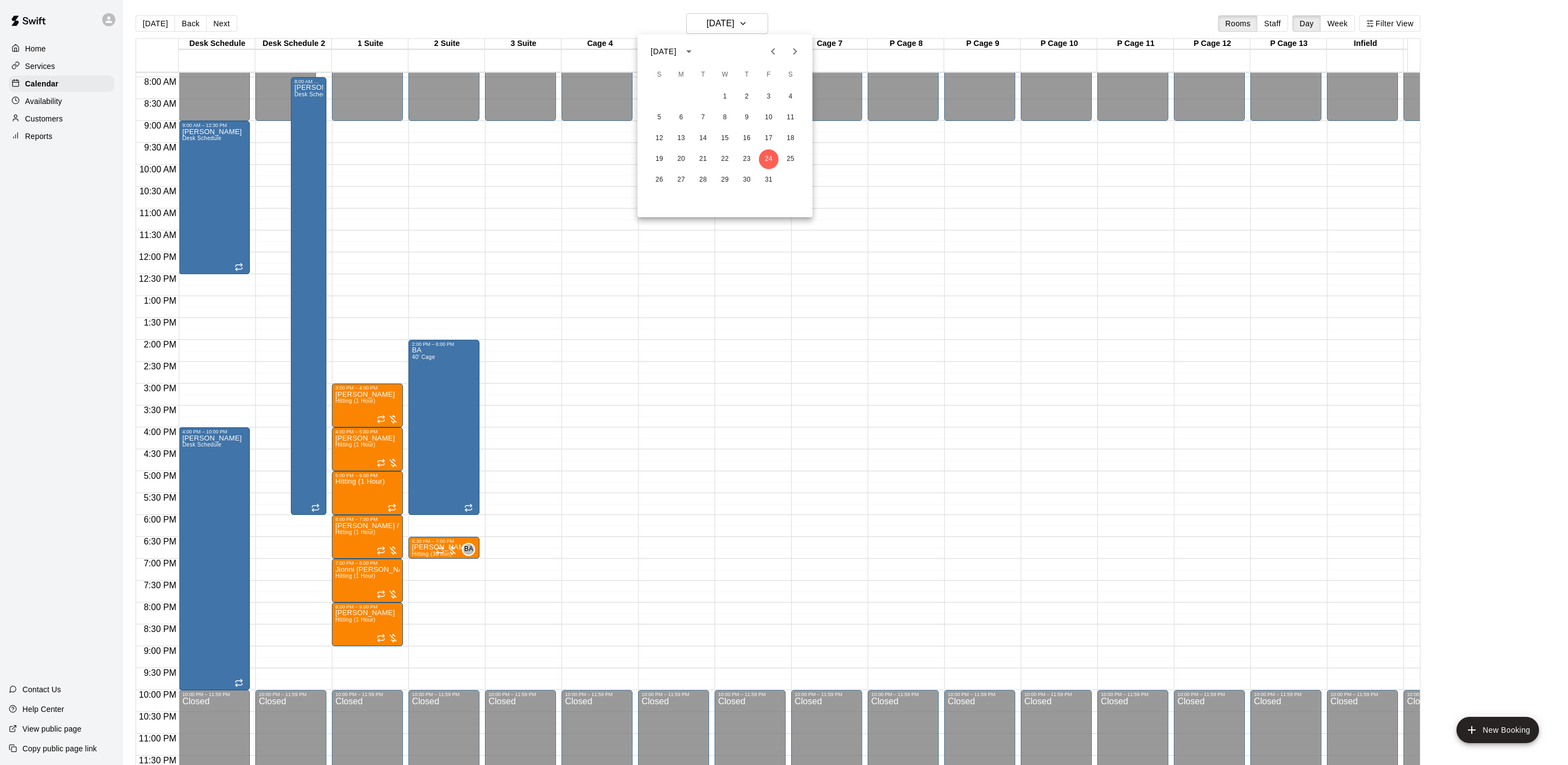
click at [770, 54] on icon "Previous month" at bounding box center [773, 51] width 13 height 13
click at [763, 155] on button "26" at bounding box center [768, 159] width 19 height 19
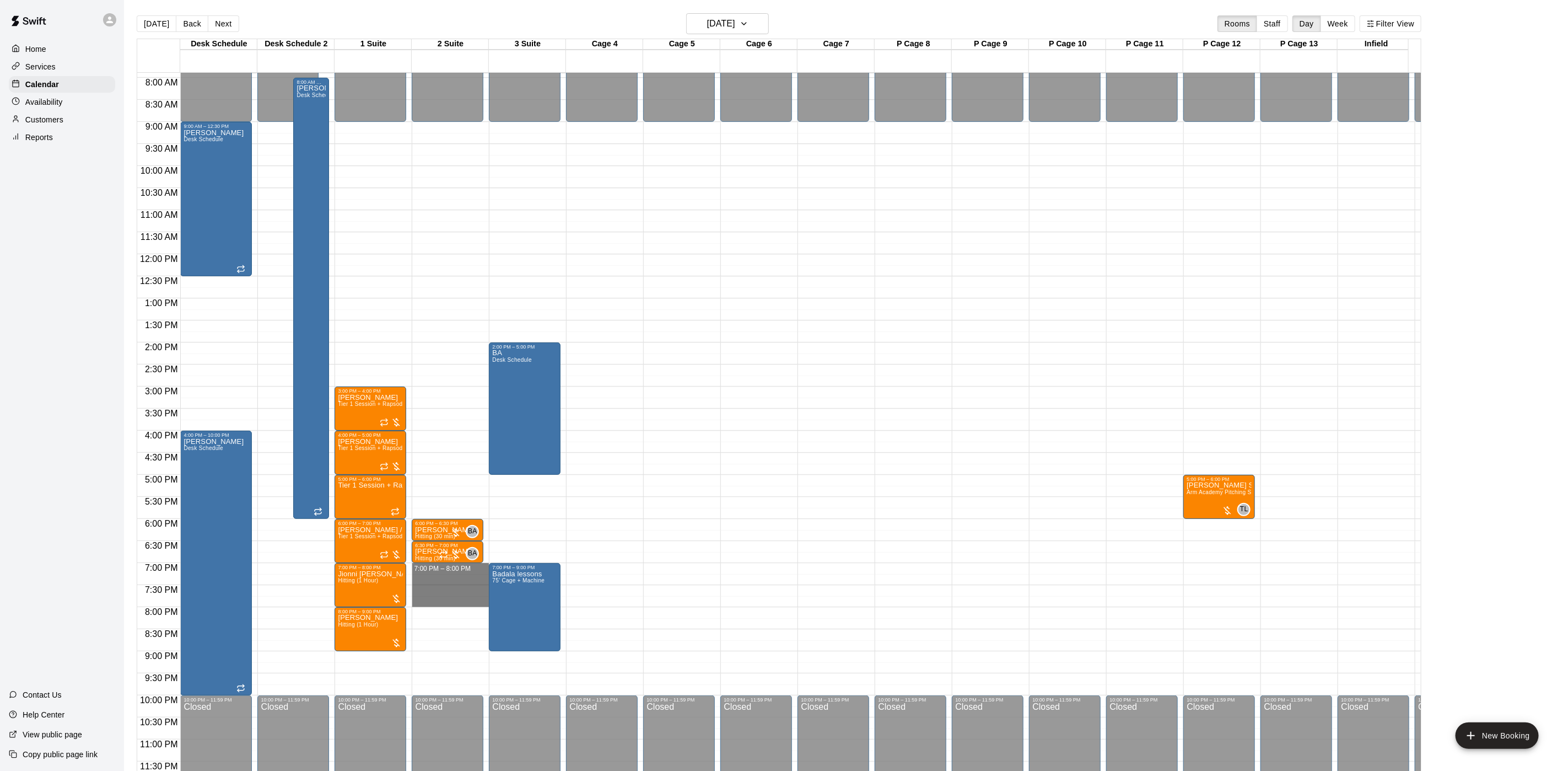
drag, startPoint x: 430, startPoint y: 556, endPoint x: 429, endPoint y: 591, distance: 35.0
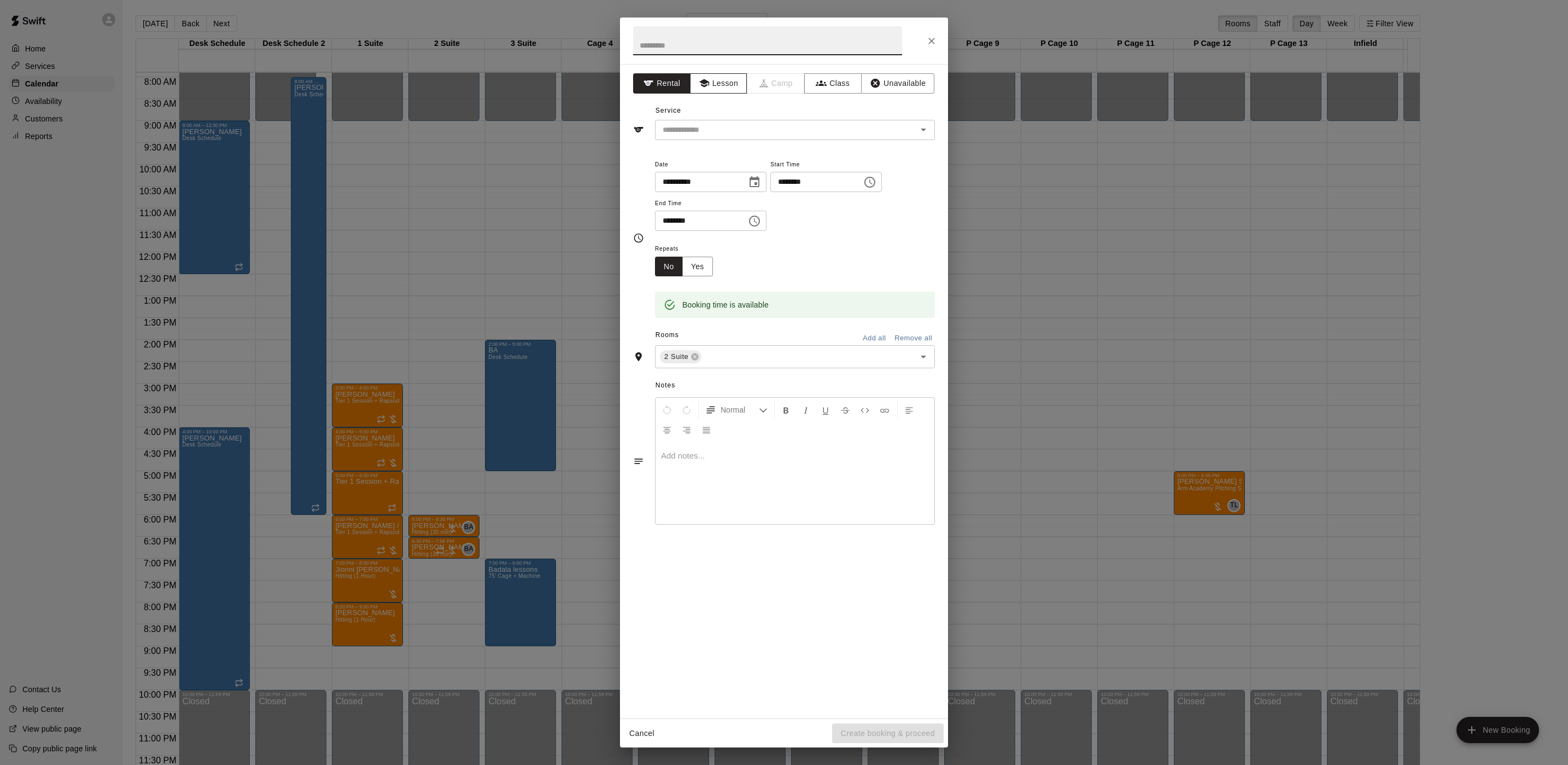
click at [729, 76] on button "Lesson" at bounding box center [718, 83] width 57 height 20
click at [694, 127] on input "text" at bounding box center [779, 129] width 241 height 14
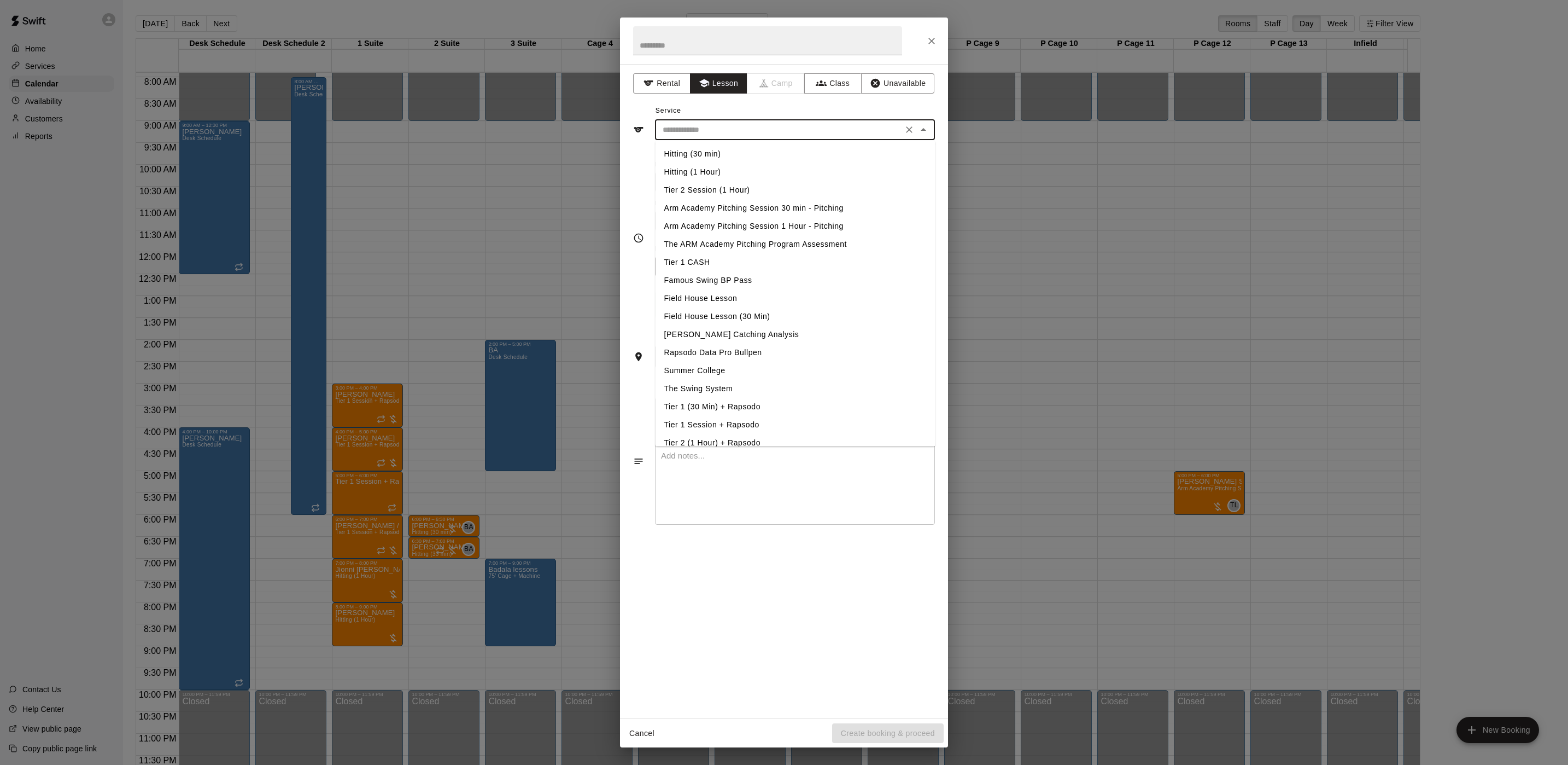
click at [696, 170] on li "Hitting (1 Hour)" at bounding box center [795, 172] width 280 height 18
type input "**********"
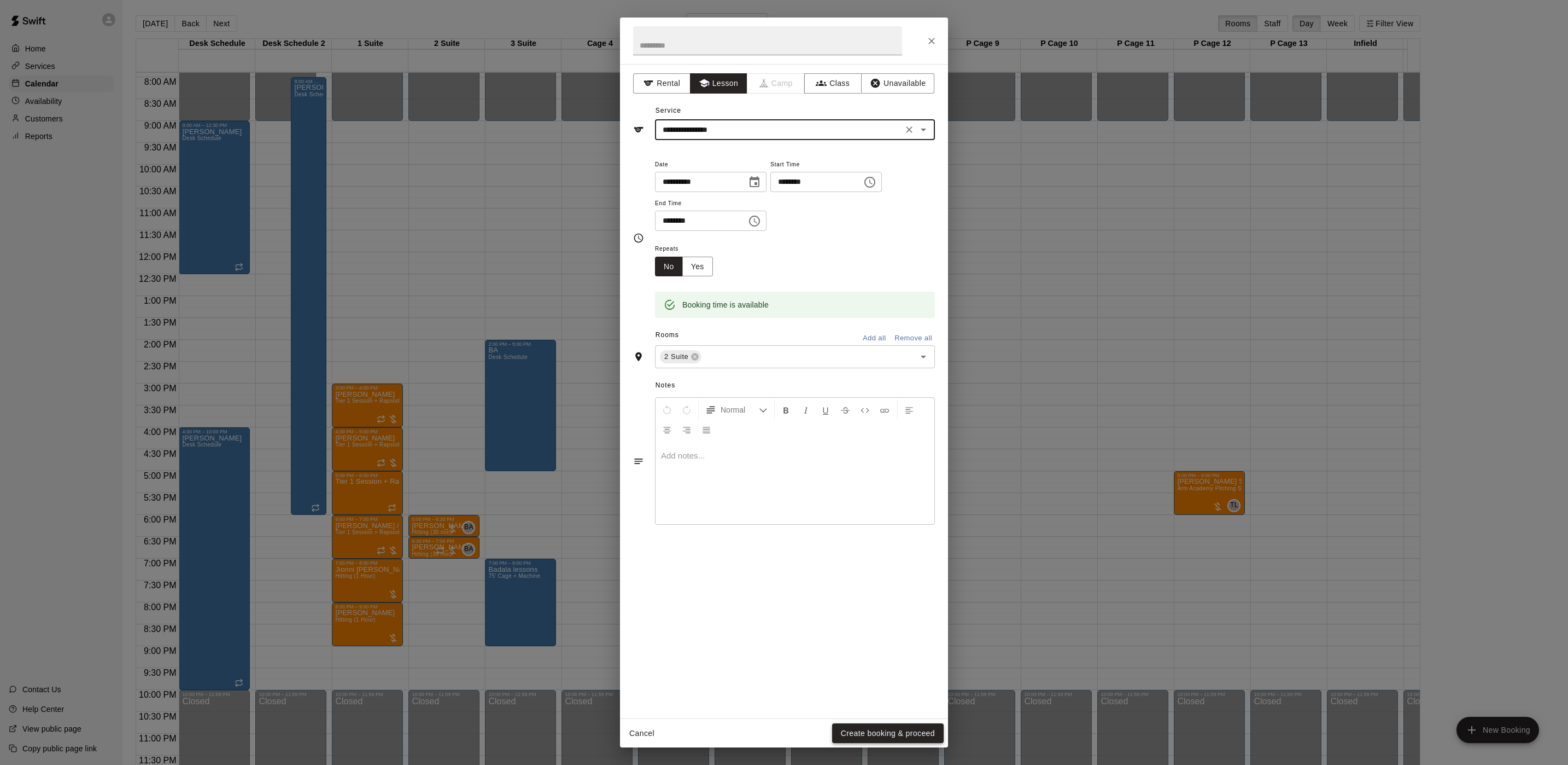
click at [869, 734] on button "Create booking & proceed" at bounding box center [888, 733] width 112 height 20
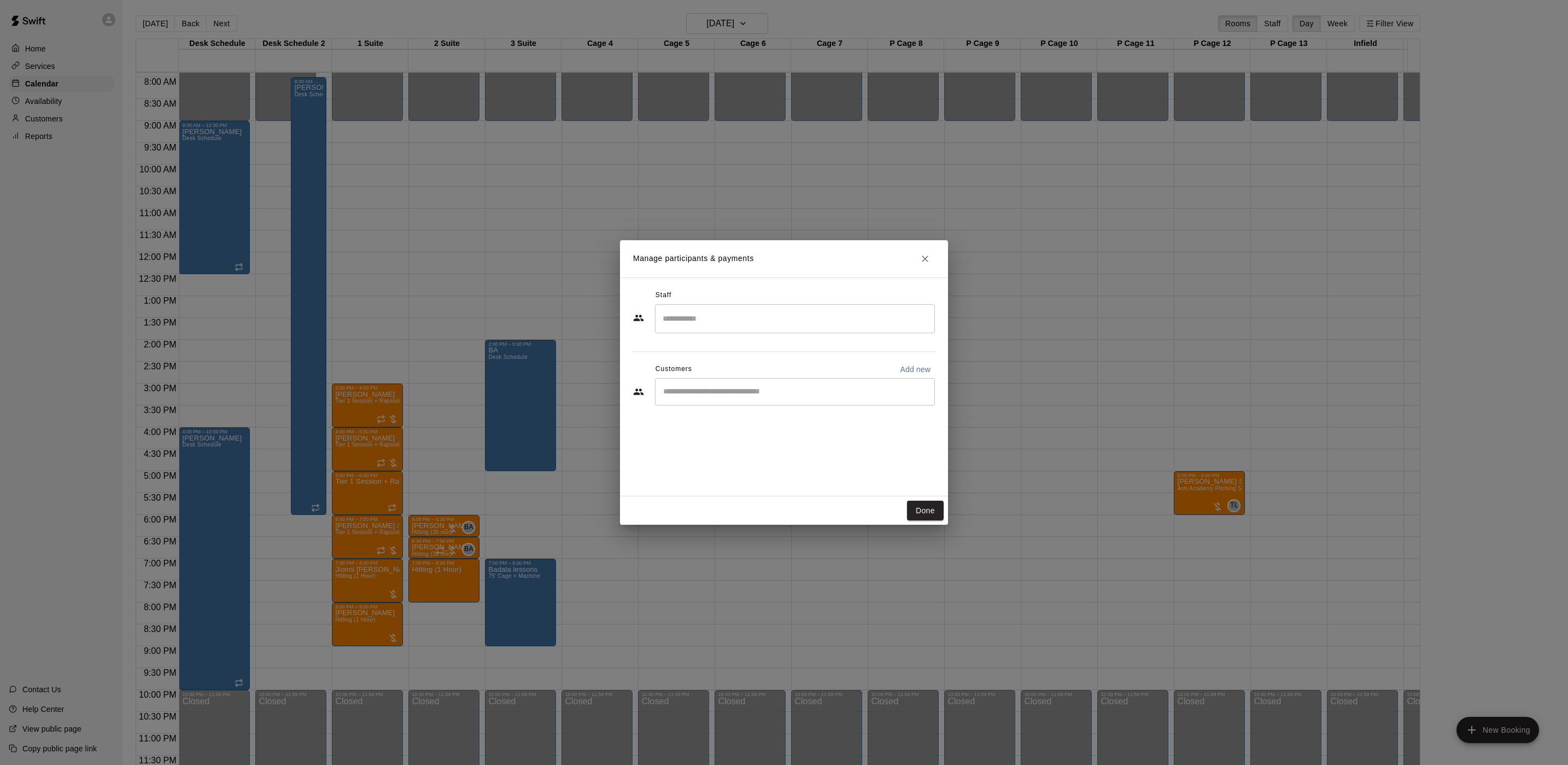
click at [711, 304] on div "​" at bounding box center [794, 318] width 280 height 29
type input "*****"
click at [1094, 440] on div "Manage participants & payments Staff ***** ​ Brian Anderson Staff Customers Add…" at bounding box center [784, 382] width 1568 height 765
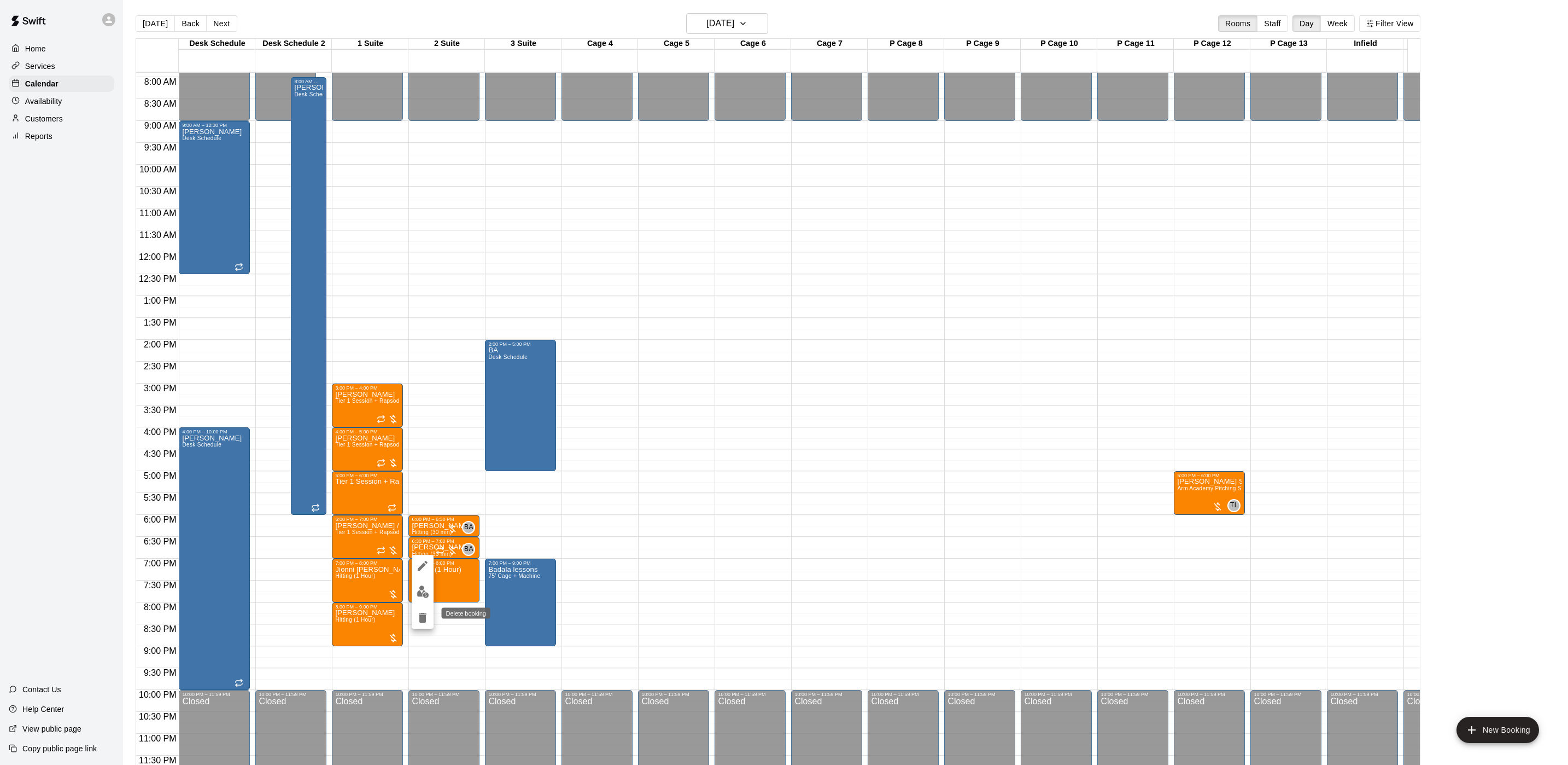
click at [425, 614] on icon "delete" at bounding box center [423, 617] width 13 height 13
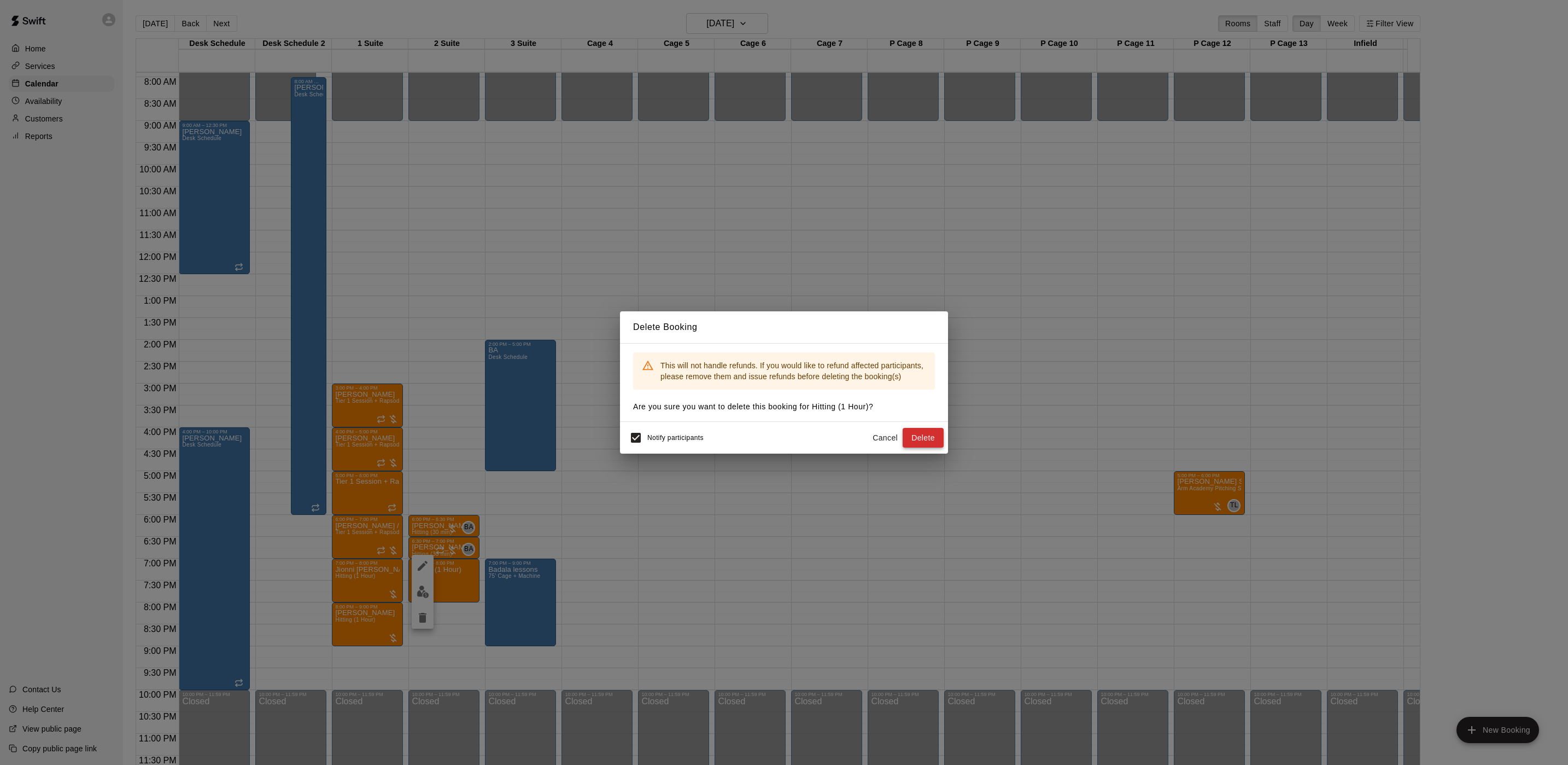
click at [906, 437] on button "Delete" at bounding box center [923, 437] width 41 height 20
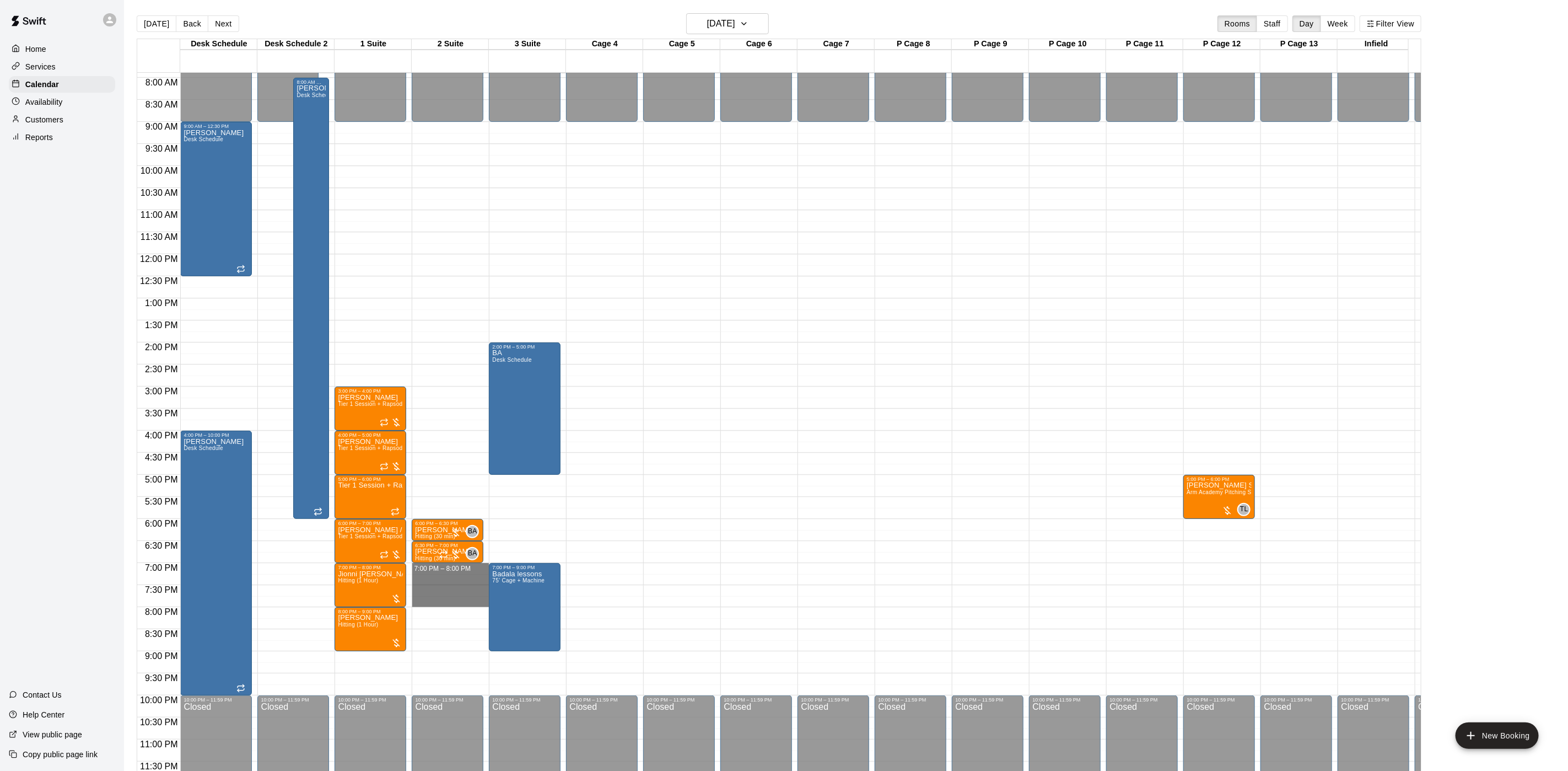
drag, startPoint x: 435, startPoint y: 556, endPoint x: 431, endPoint y: 584, distance: 28.3
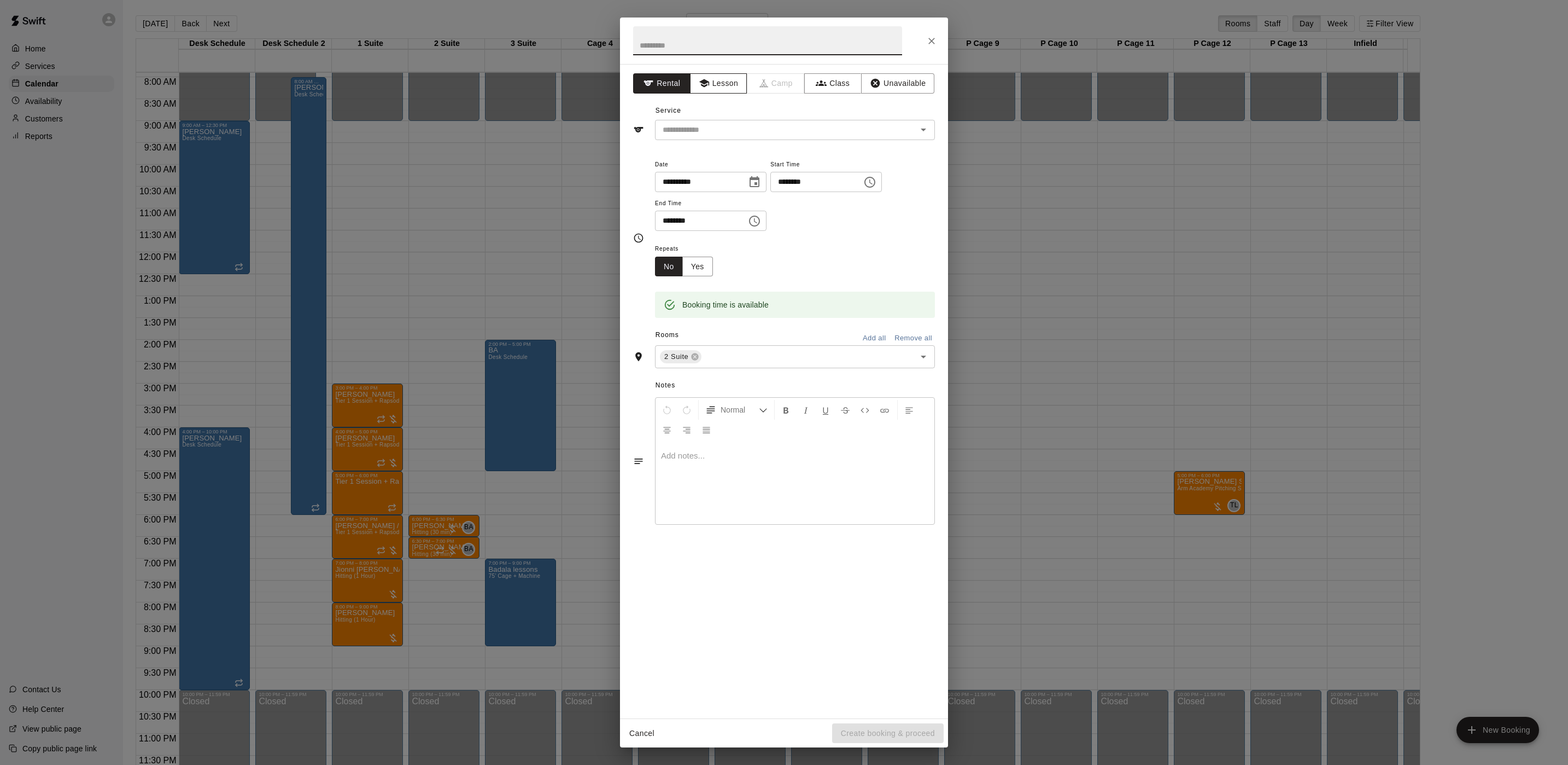
click at [719, 83] on button "Lesson" at bounding box center [718, 83] width 57 height 20
click at [702, 136] on input "text" at bounding box center [779, 129] width 241 height 14
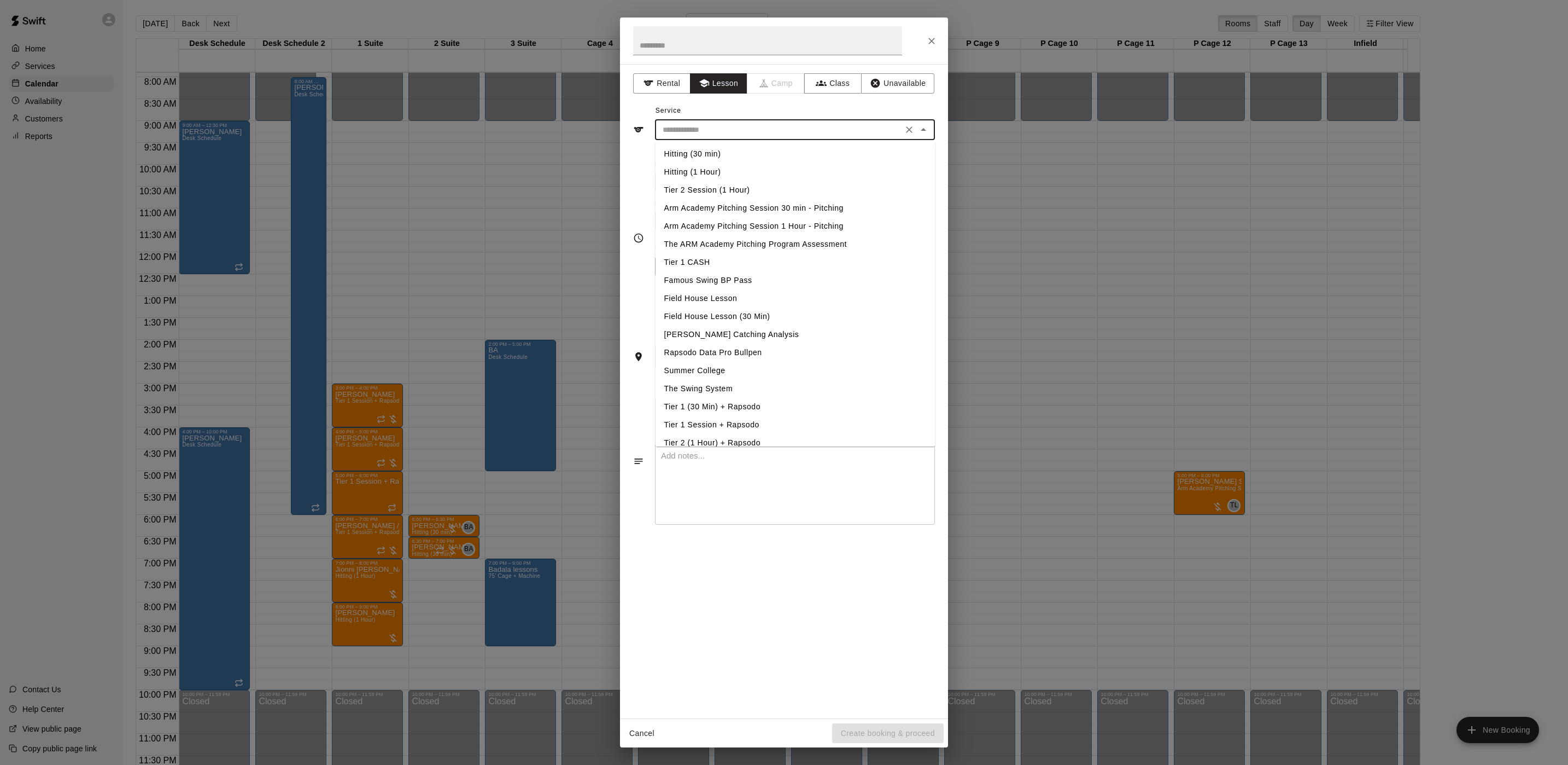
click at [700, 174] on li "Hitting (1 Hour)" at bounding box center [795, 172] width 280 height 18
type input "**********"
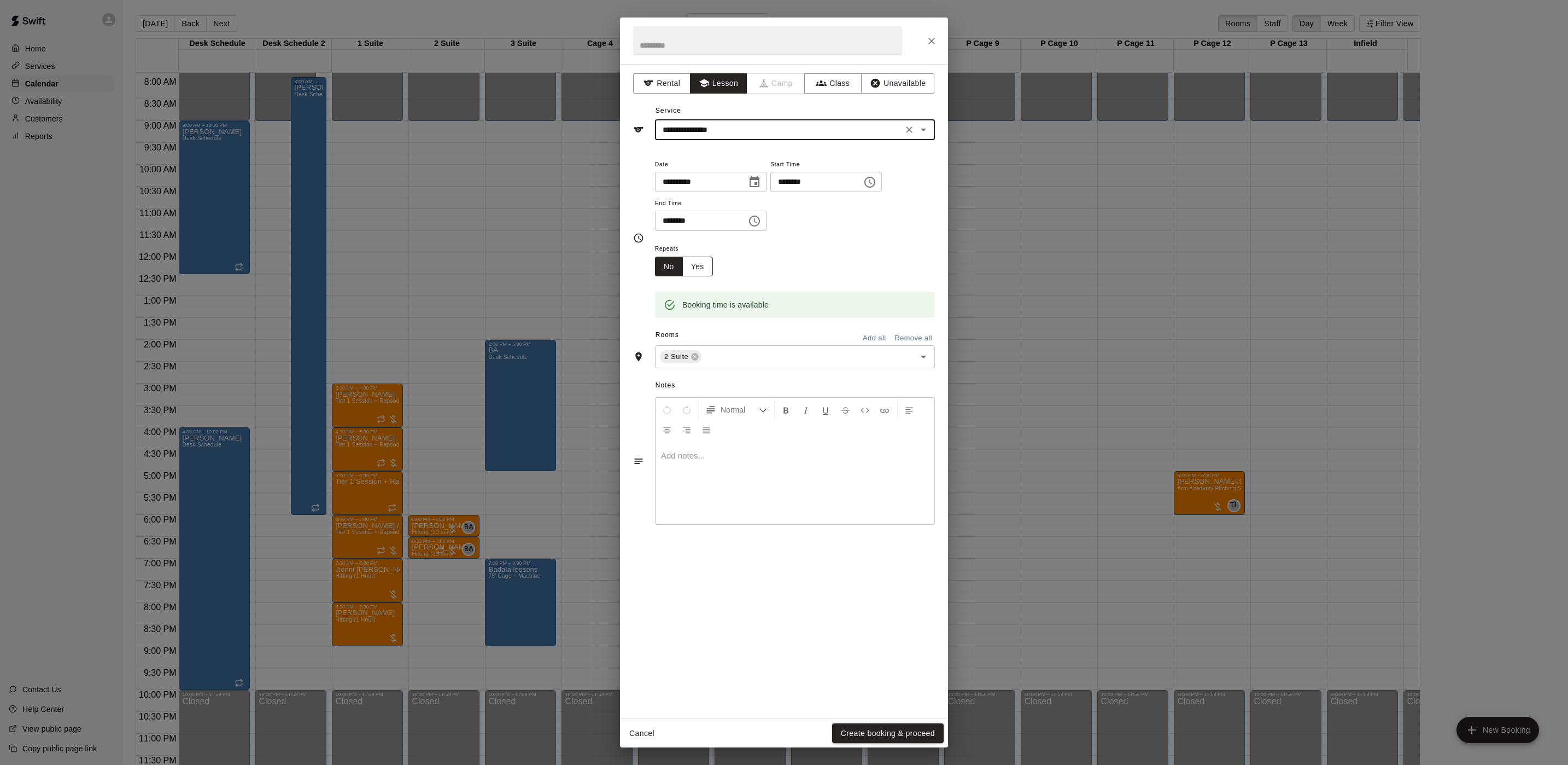
click at [705, 272] on button "Yes" at bounding box center [698, 266] width 31 height 20
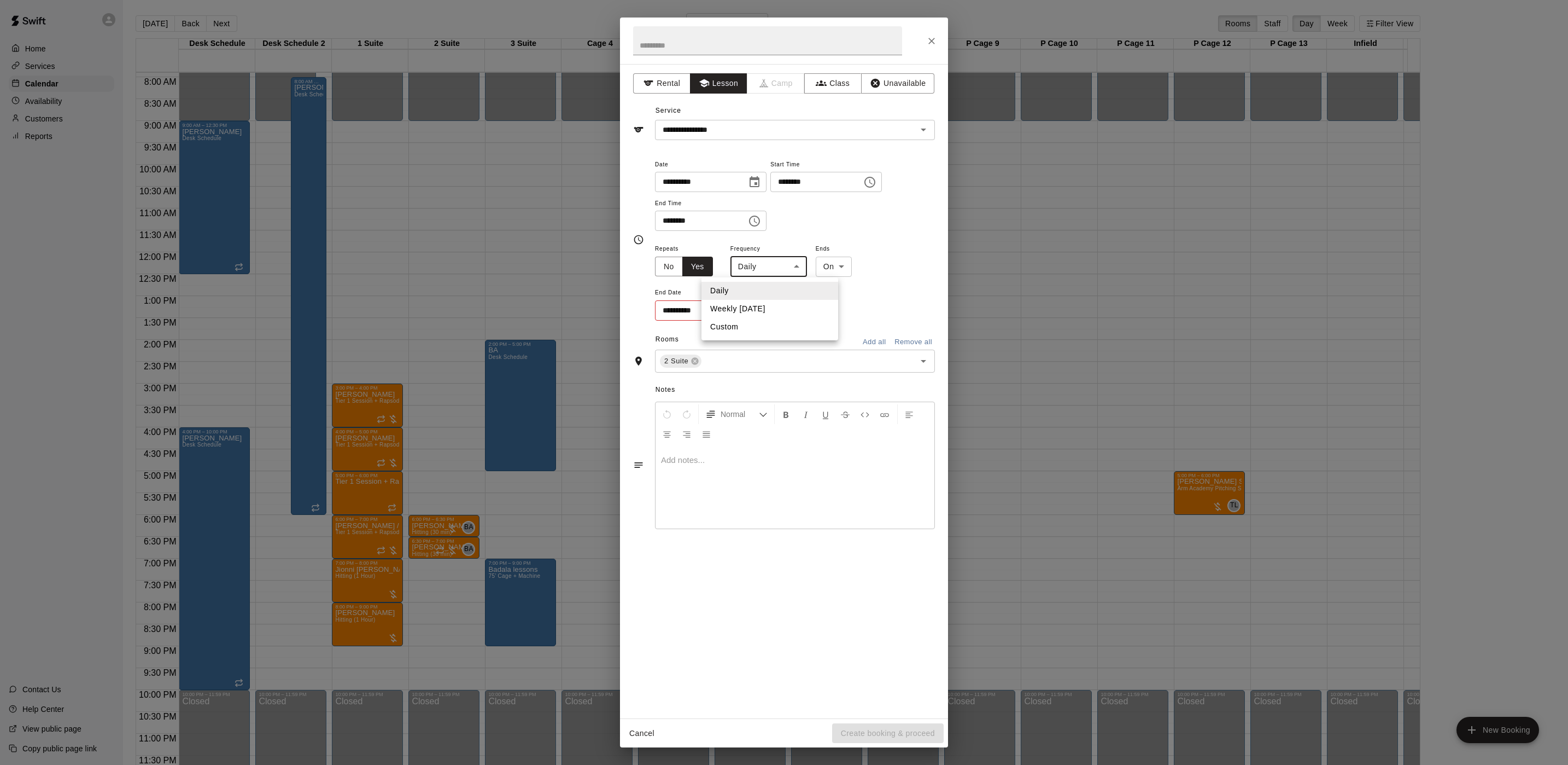
click at [778, 261] on body "Home Services Calendar Availability Customers Reports Contact Us Help Center Vi…" at bounding box center [784, 391] width 1568 height 783
click at [771, 309] on li "Weekly on Friday" at bounding box center [770, 309] width 136 height 18
type input "******"
click at [863, 268] on div "**********" at bounding box center [794, 281] width 280 height 80
click at [847, 265] on body "Home Services Calendar Availability Customers Reports Contact Us Help Center Vi…" at bounding box center [784, 391] width 1568 height 783
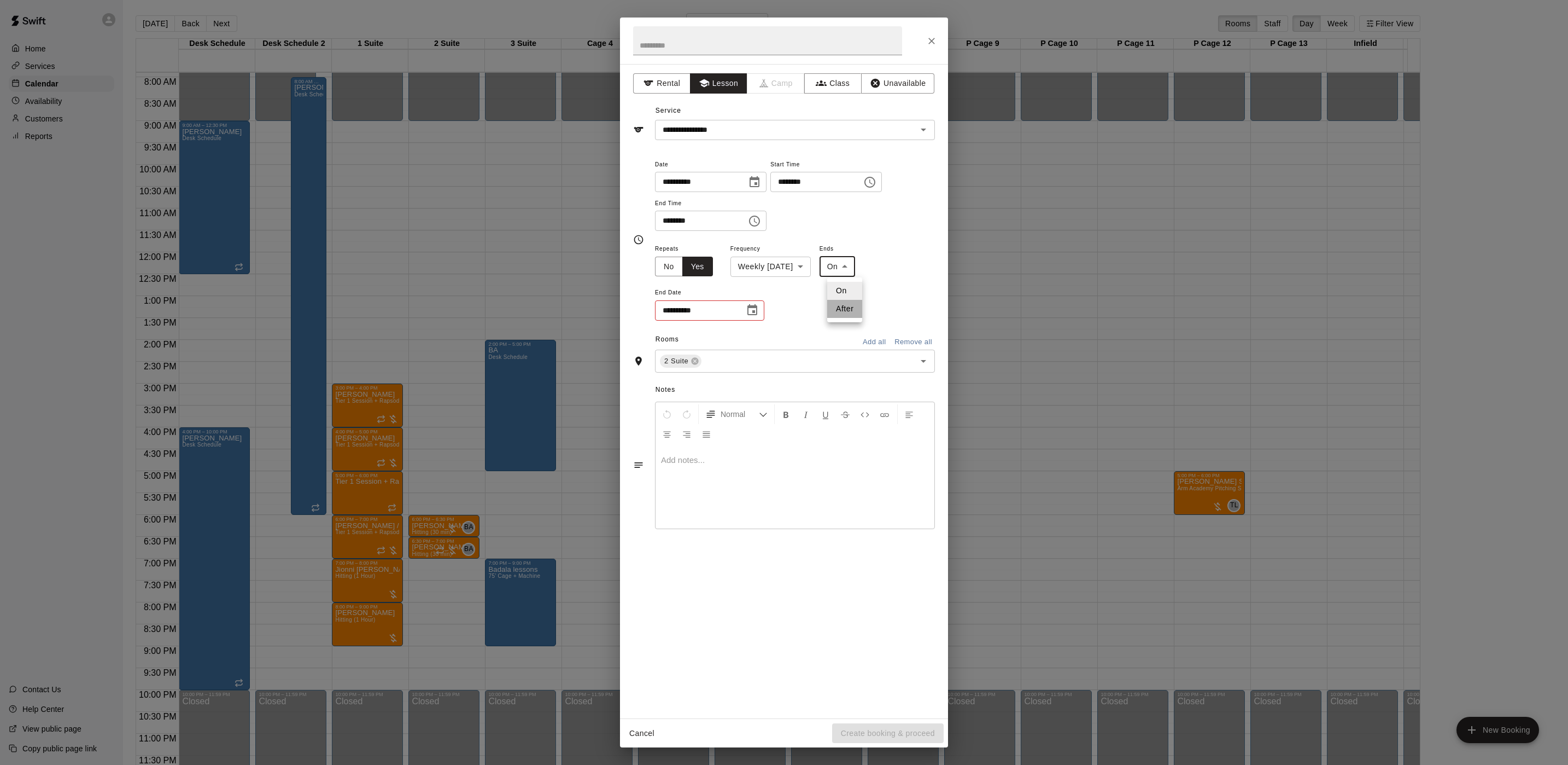
drag, startPoint x: 839, startPoint y: 306, endPoint x: 824, endPoint y: 313, distance: 16.6
click at [839, 307] on li "After" at bounding box center [845, 309] width 35 height 18
type input "*****"
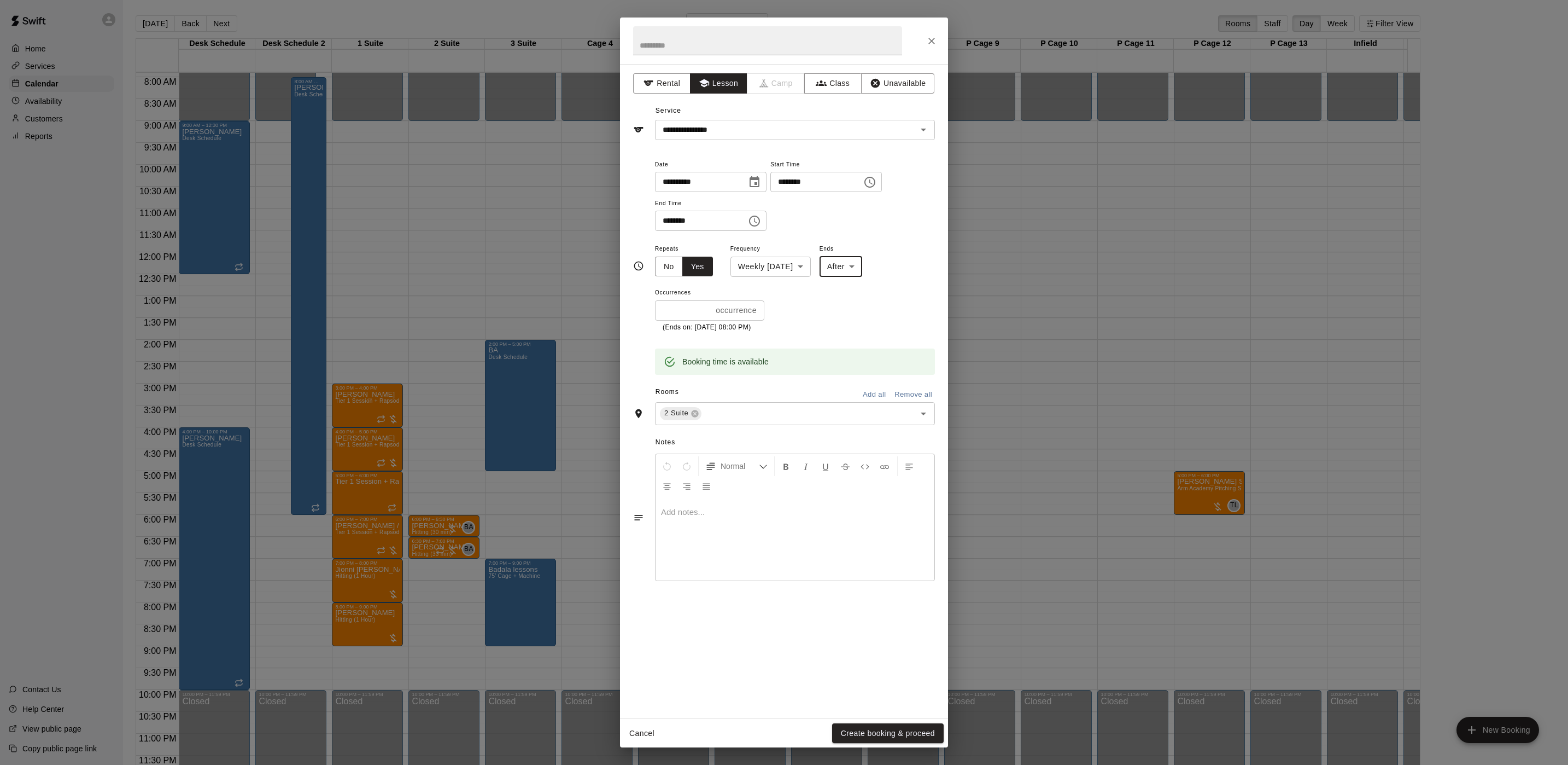
click at [696, 317] on input "*" at bounding box center [683, 310] width 57 height 20
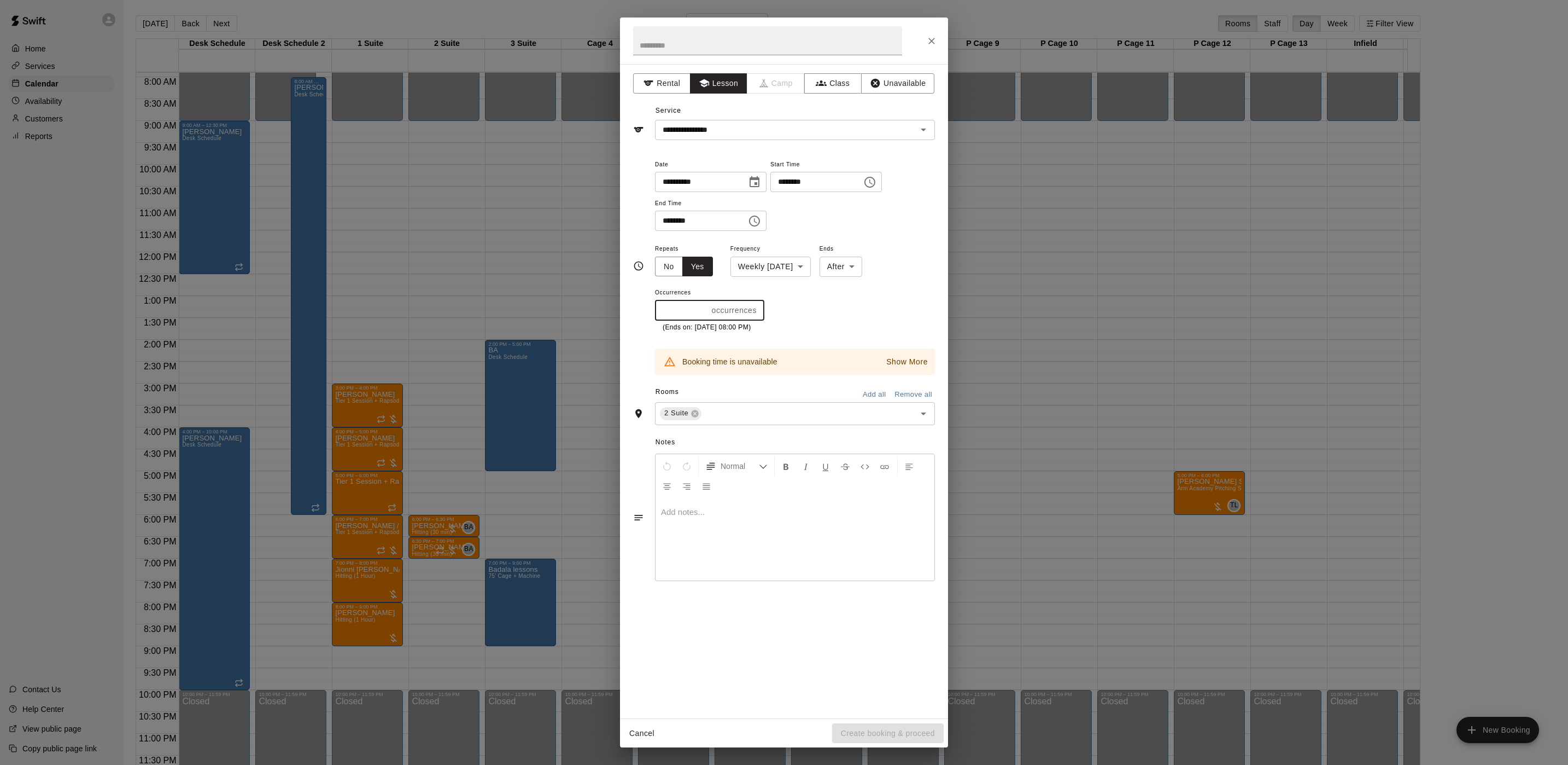
type input "*"
click at [561, 369] on div "**********" at bounding box center [784, 382] width 1568 height 765
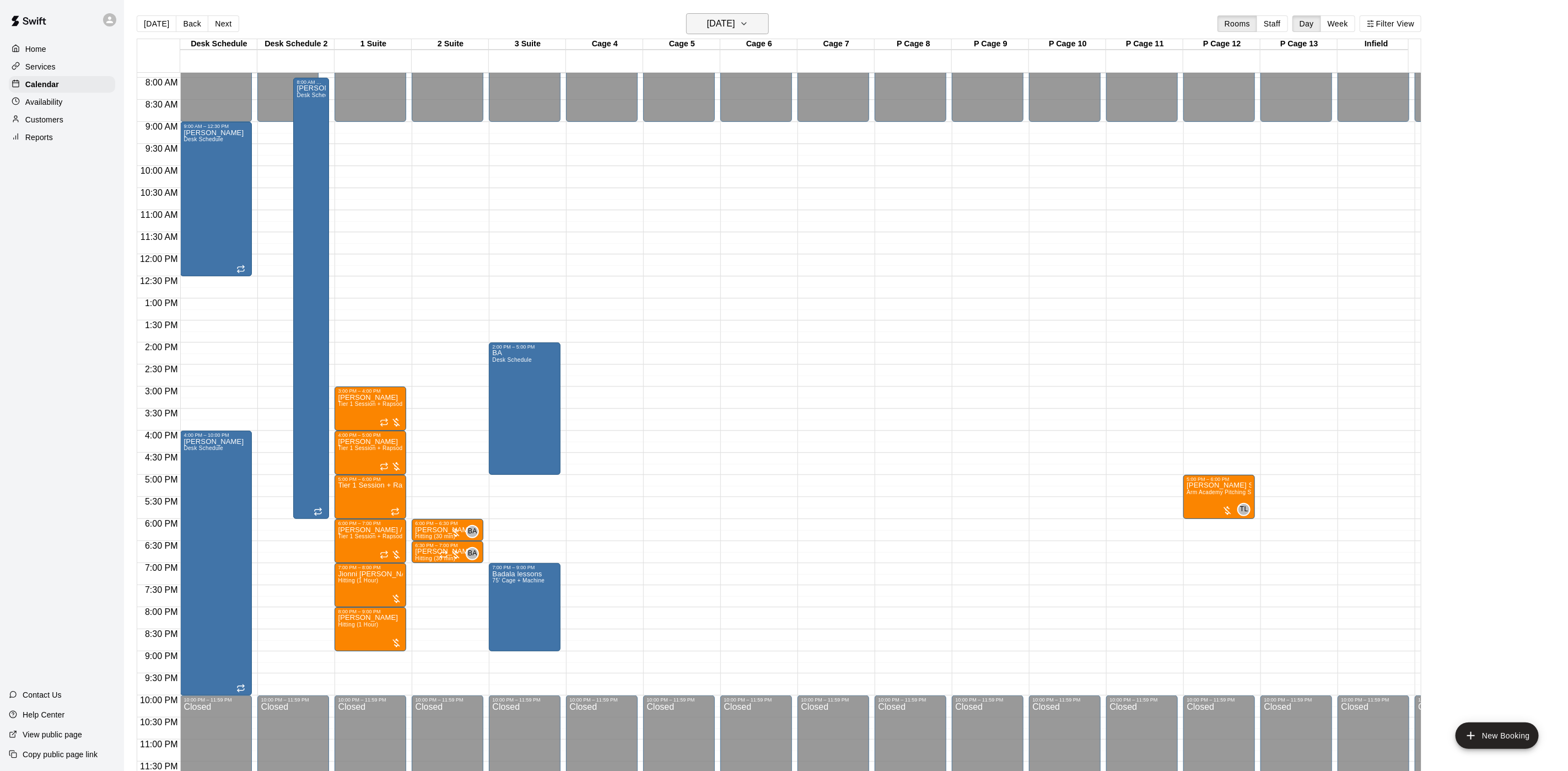
click at [718, 25] on h6 "Friday Sep 26" at bounding box center [721, 24] width 28 height 16
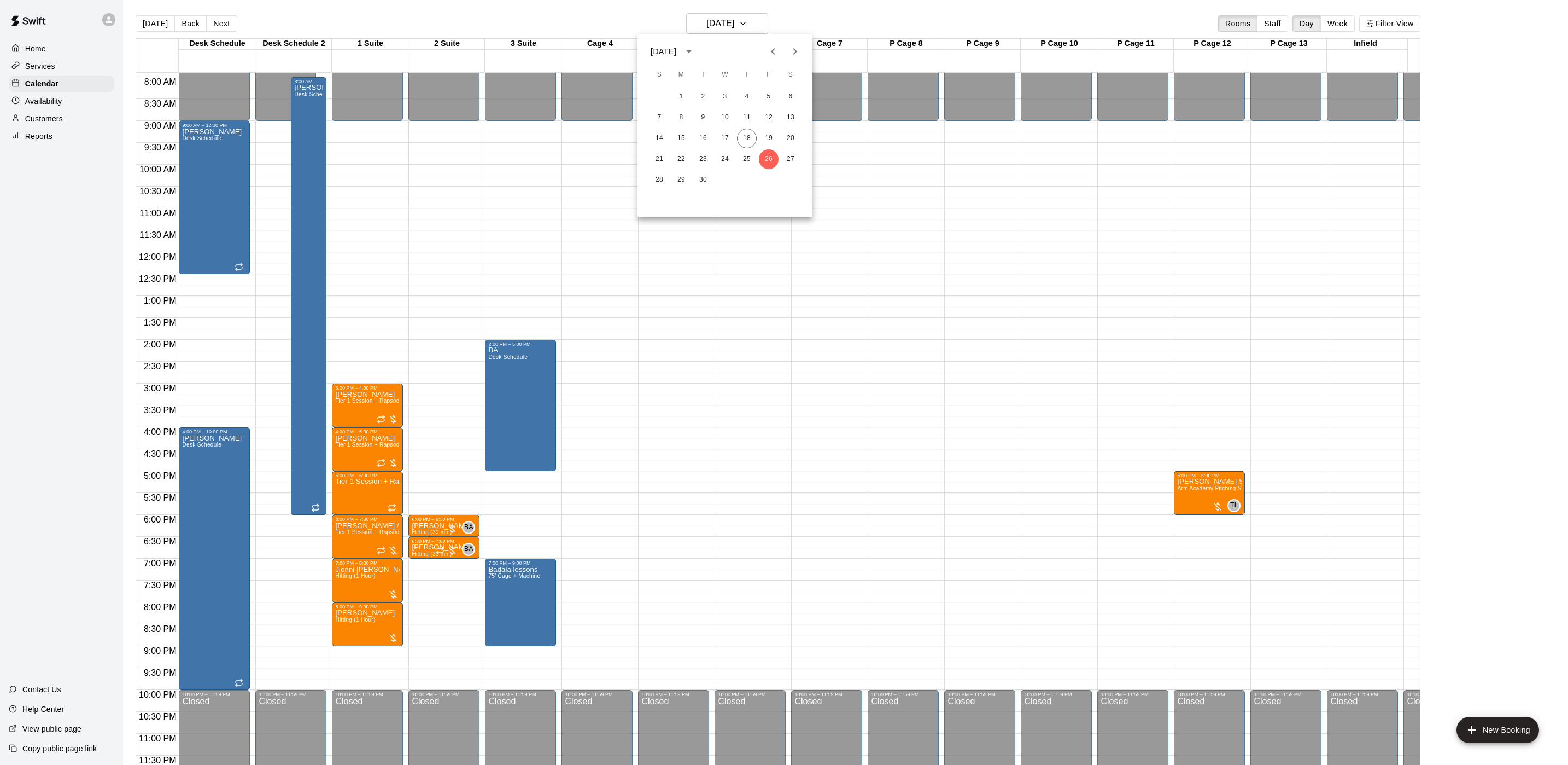
click at [799, 55] on icon "Next month" at bounding box center [795, 51] width 13 height 13
click at [768, 122] on button "10" at bounding box center [768, 118] width 19 height 19
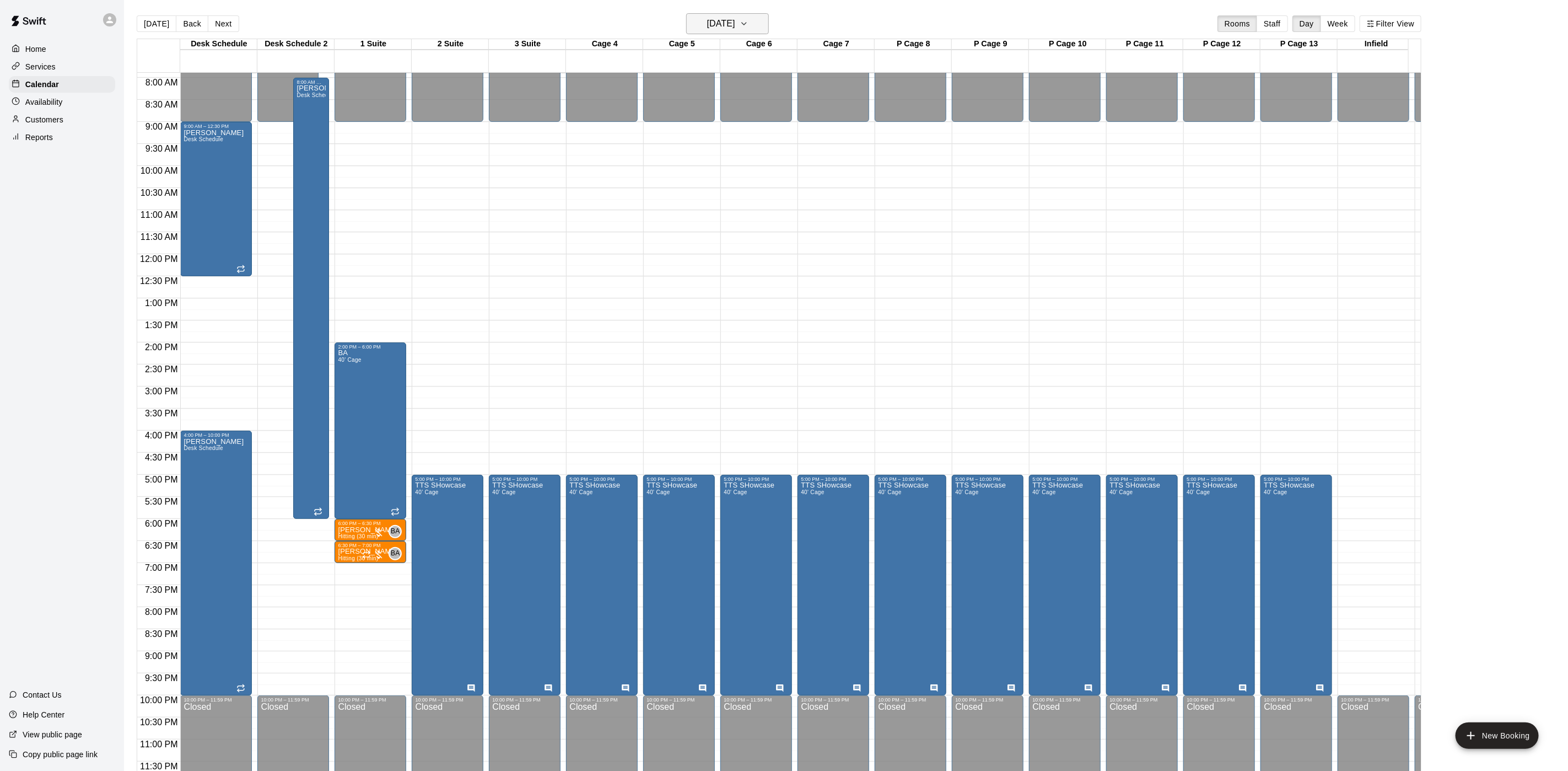
click at [734, 26] on h6 "Friday Oct 10" at bounding box center [721, 24] width 28 height 16
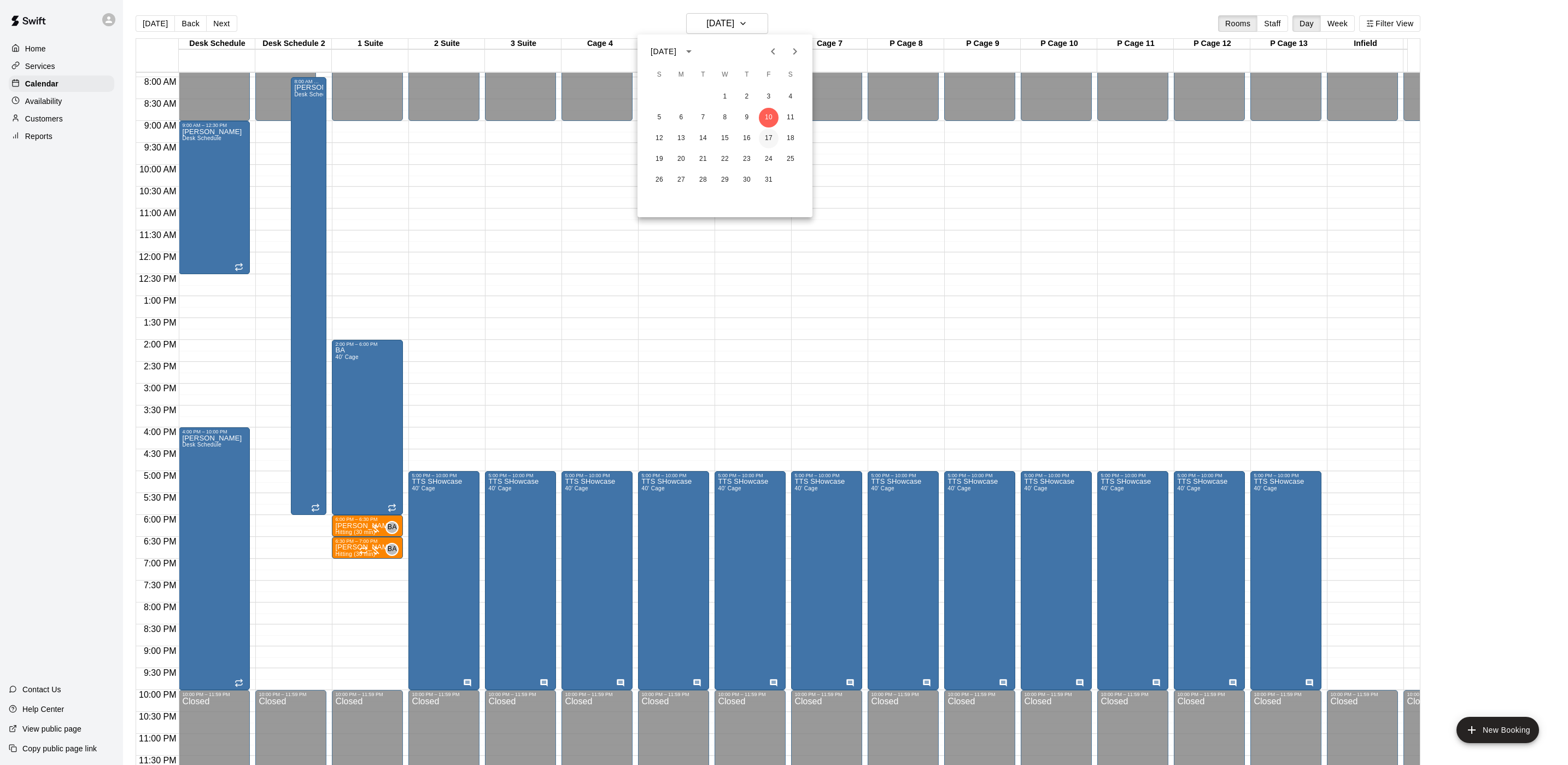
click at [763, 133] on button "17" at bounding box center [768, 138] width 19 height 19
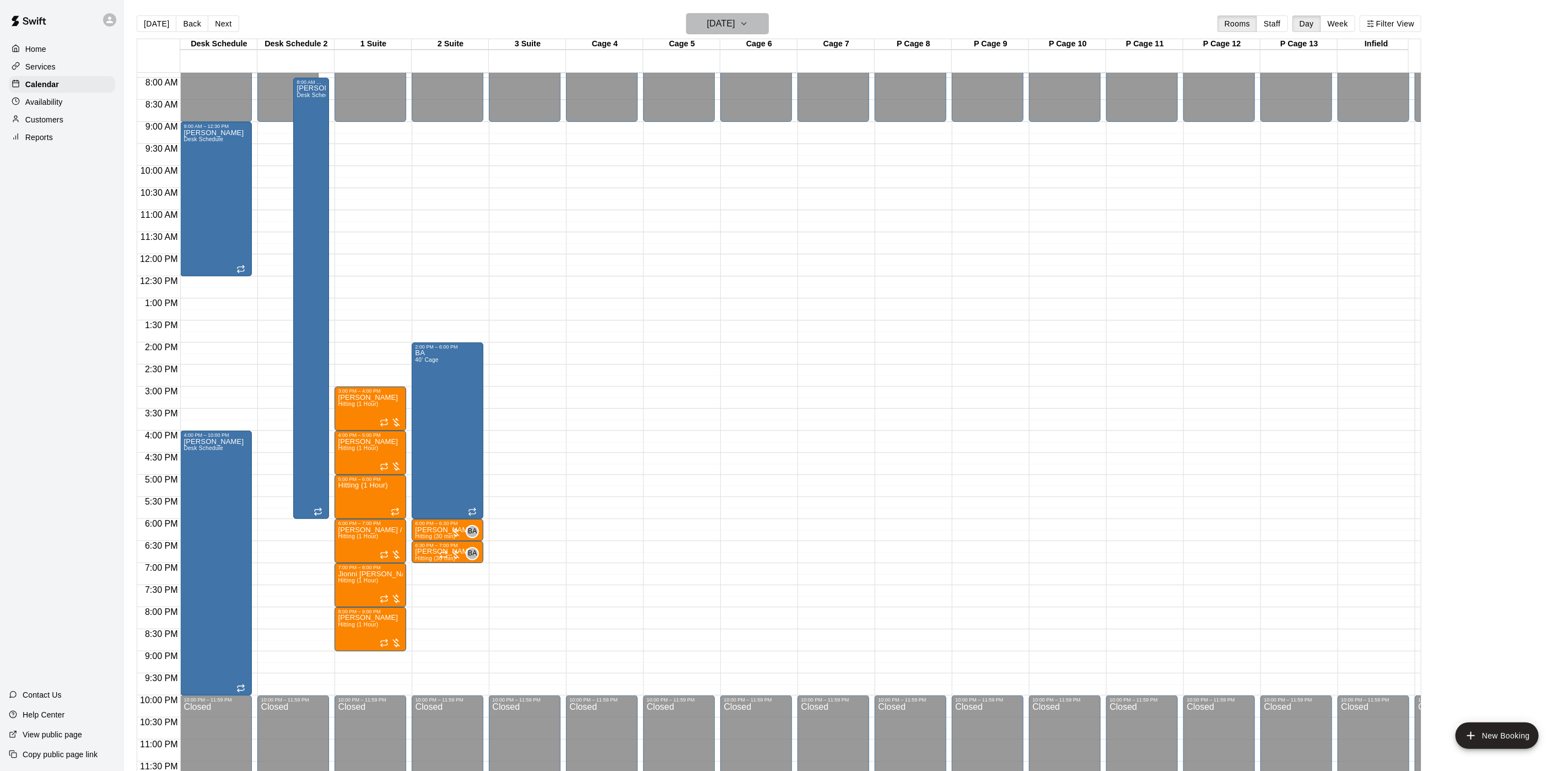
click at [724, 19] on h6 "Friday Oct 17" at bounding box center [721, 24] width 28 height 16
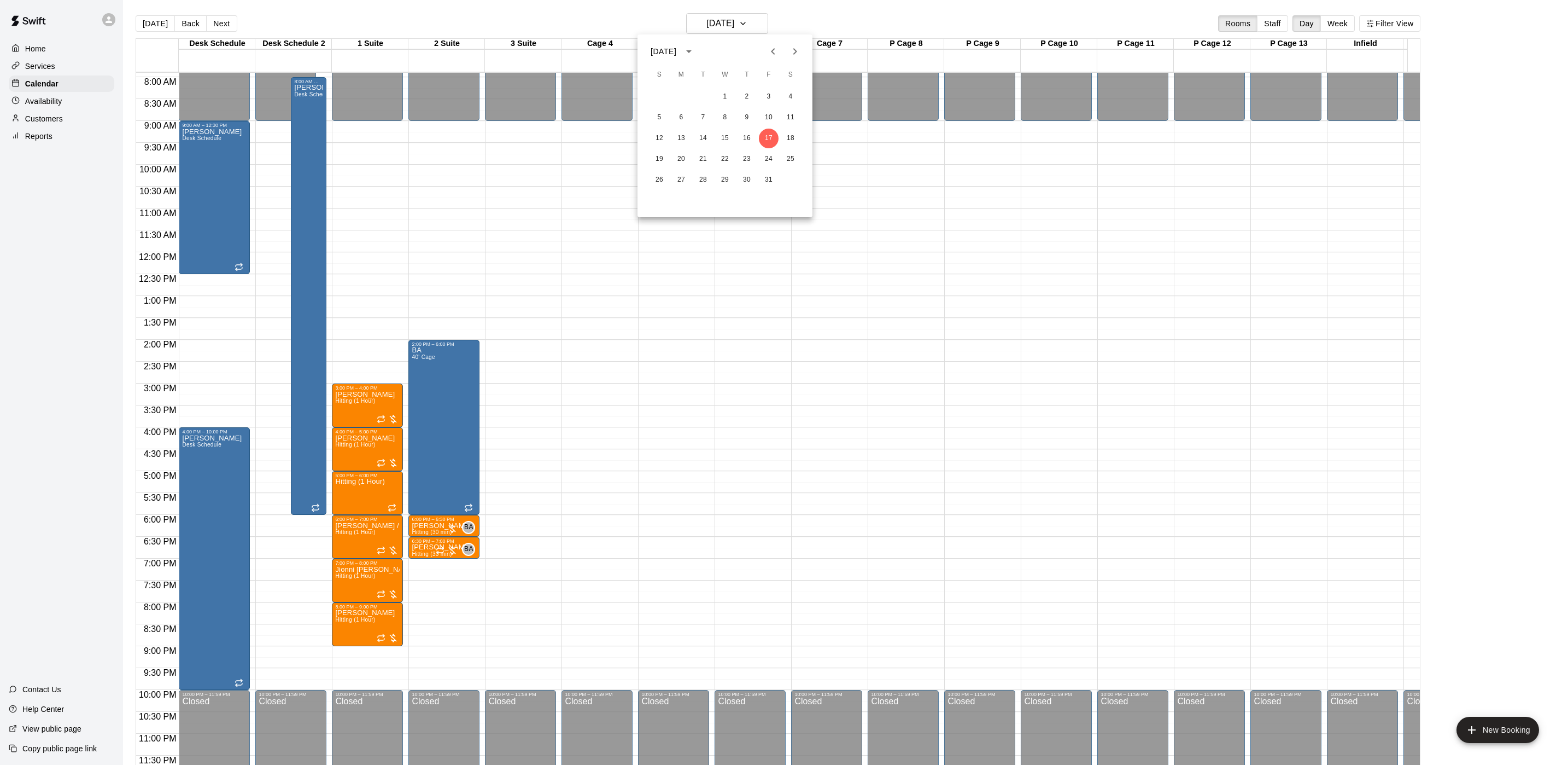
click at [765, 61] on div at bounding box center [783, 51] width 44 height 22
click at [769, 55] on icon "Previous month" at bounding box center [773, 51] width 13 height 13
click at [772, 157] on button "26" at bounding box center [768, 159] width 19 height 19
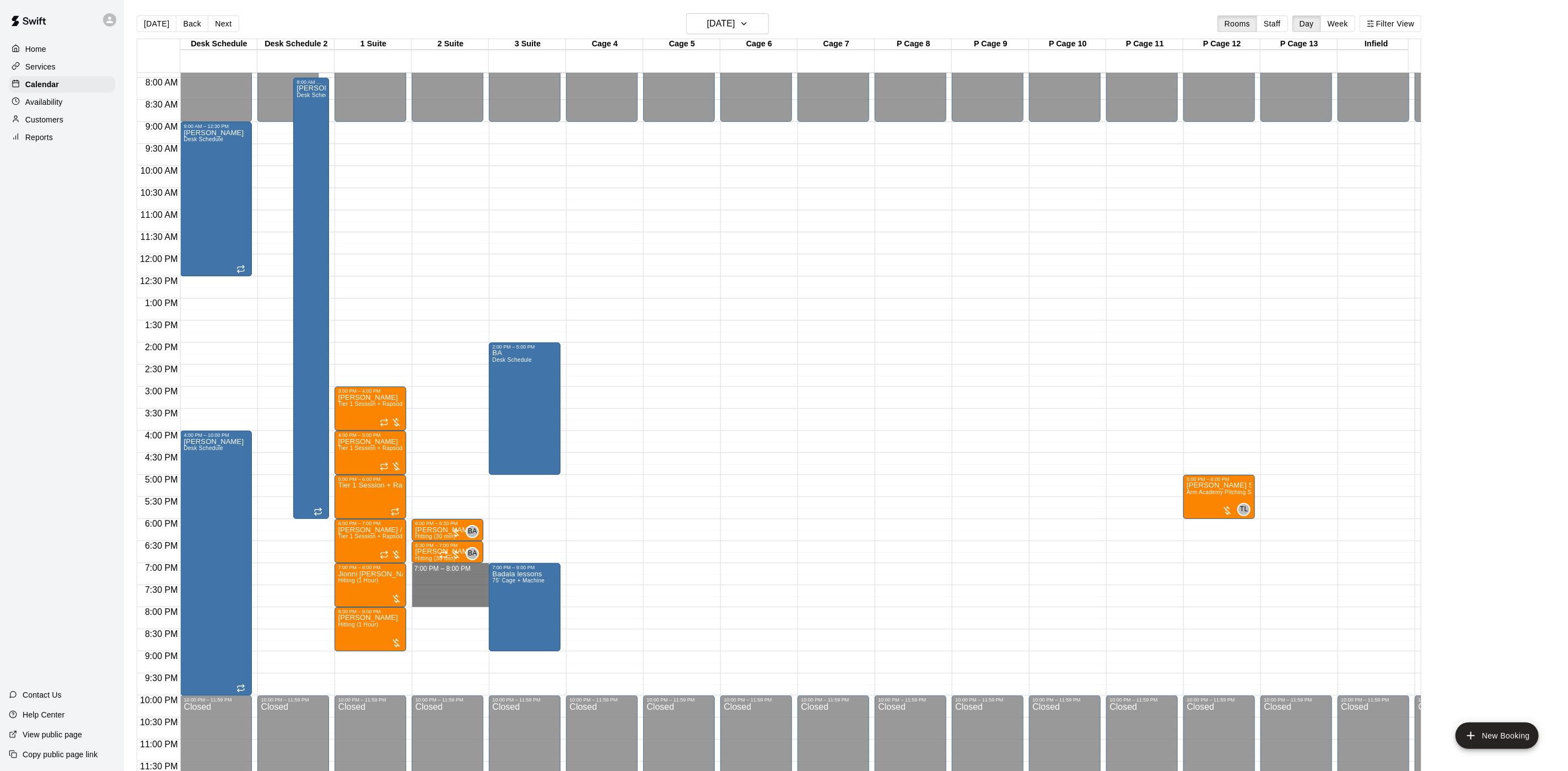
drag, startPoint x: 475, startPoint y: 556, endPoint x: 468, endPoint y: 584, distance: 28.9
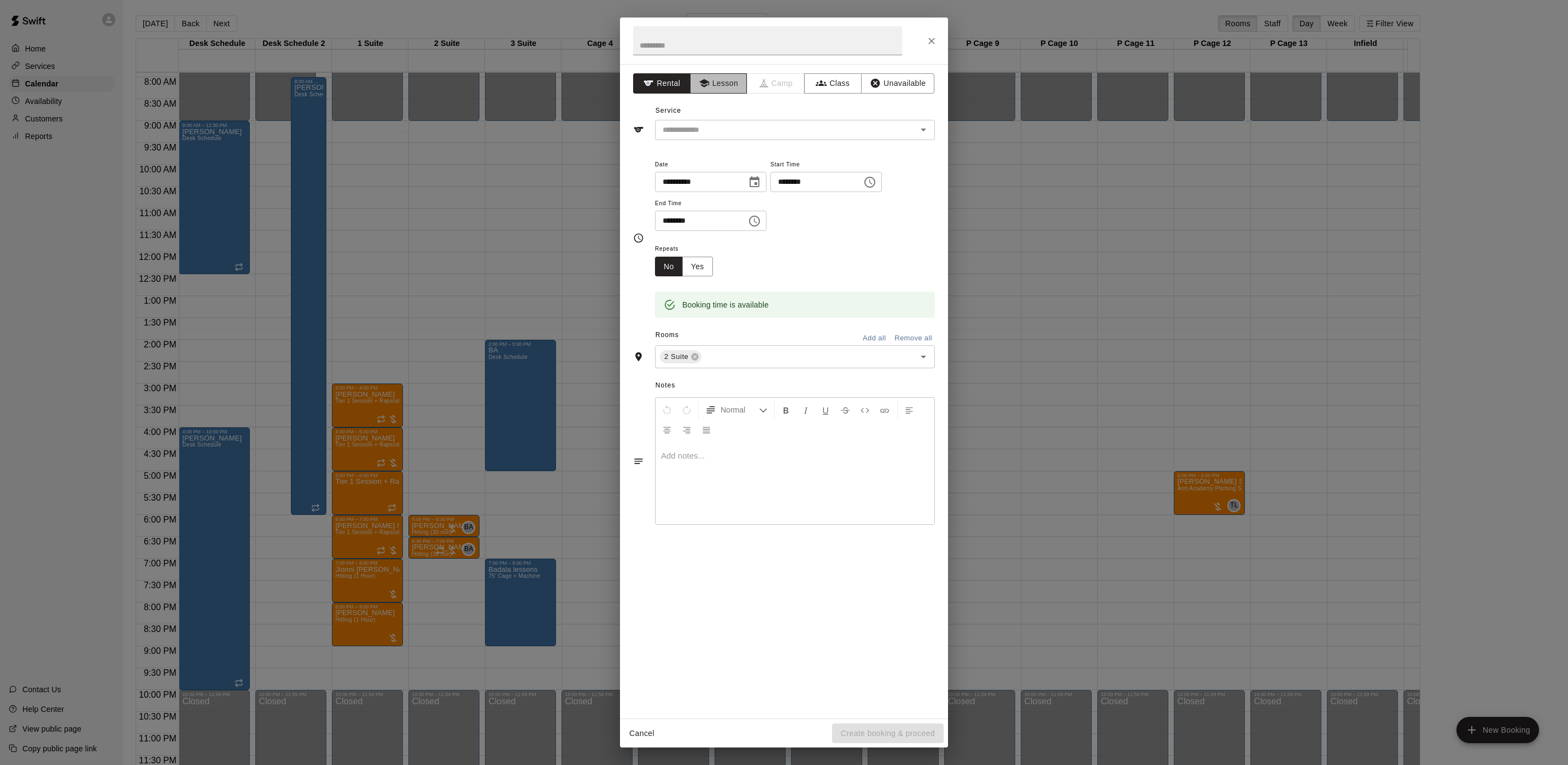
drag, startPoint x: 731, startPoint y: 78, endPoint x: 724, endPoint y: 85, distance: 9.9
click at [731, 78] on button "Lesson" at bounding box center [718, 83] width 57 height 20
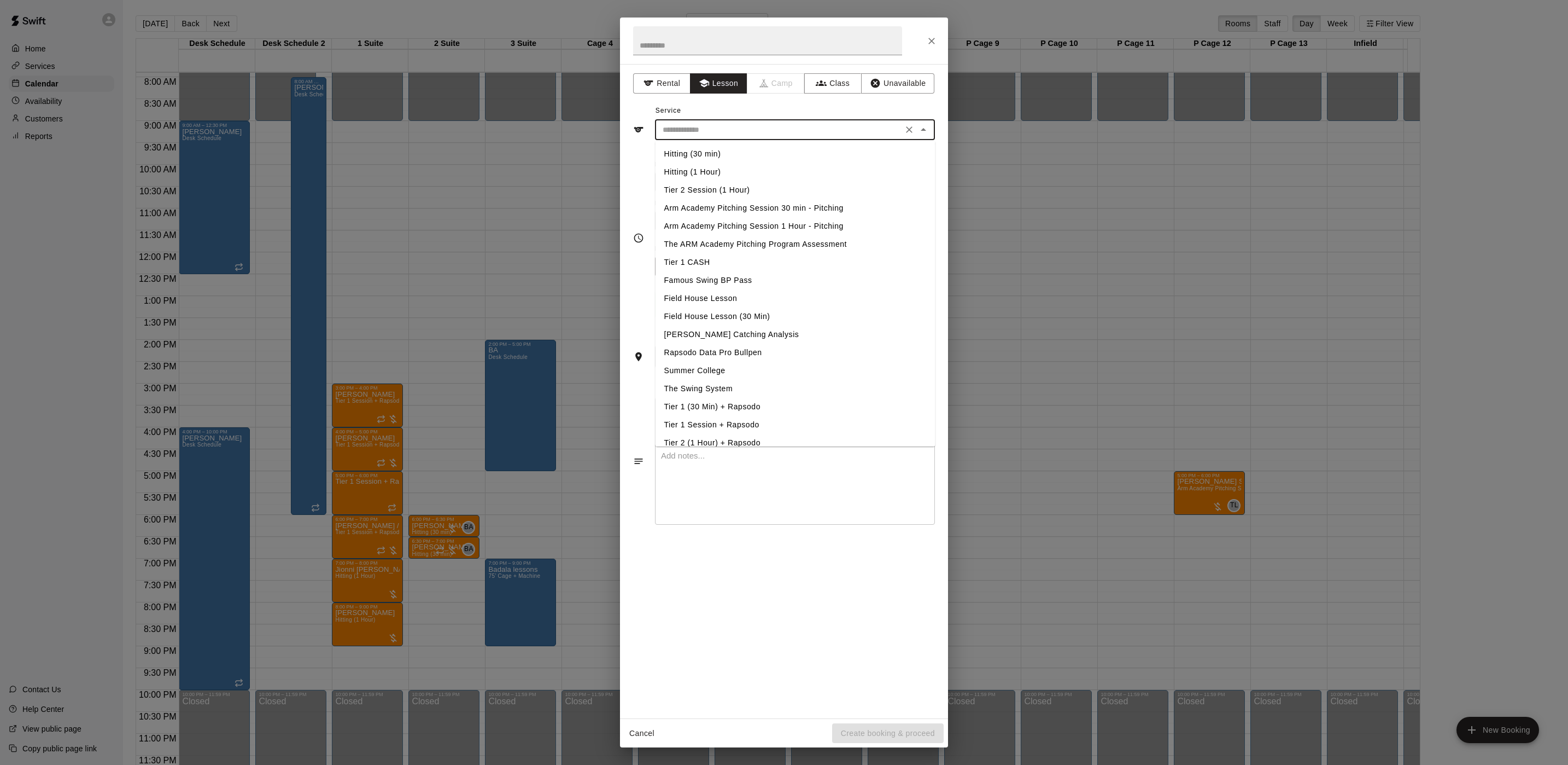
click at [700, 132] on input "text" at bounding box center [779, 129] width 241 height 14
click at [693, 173] on li "Hitting (1 Hour)" at bounding box center [795, 172] width 280 height 18
type input "**********"
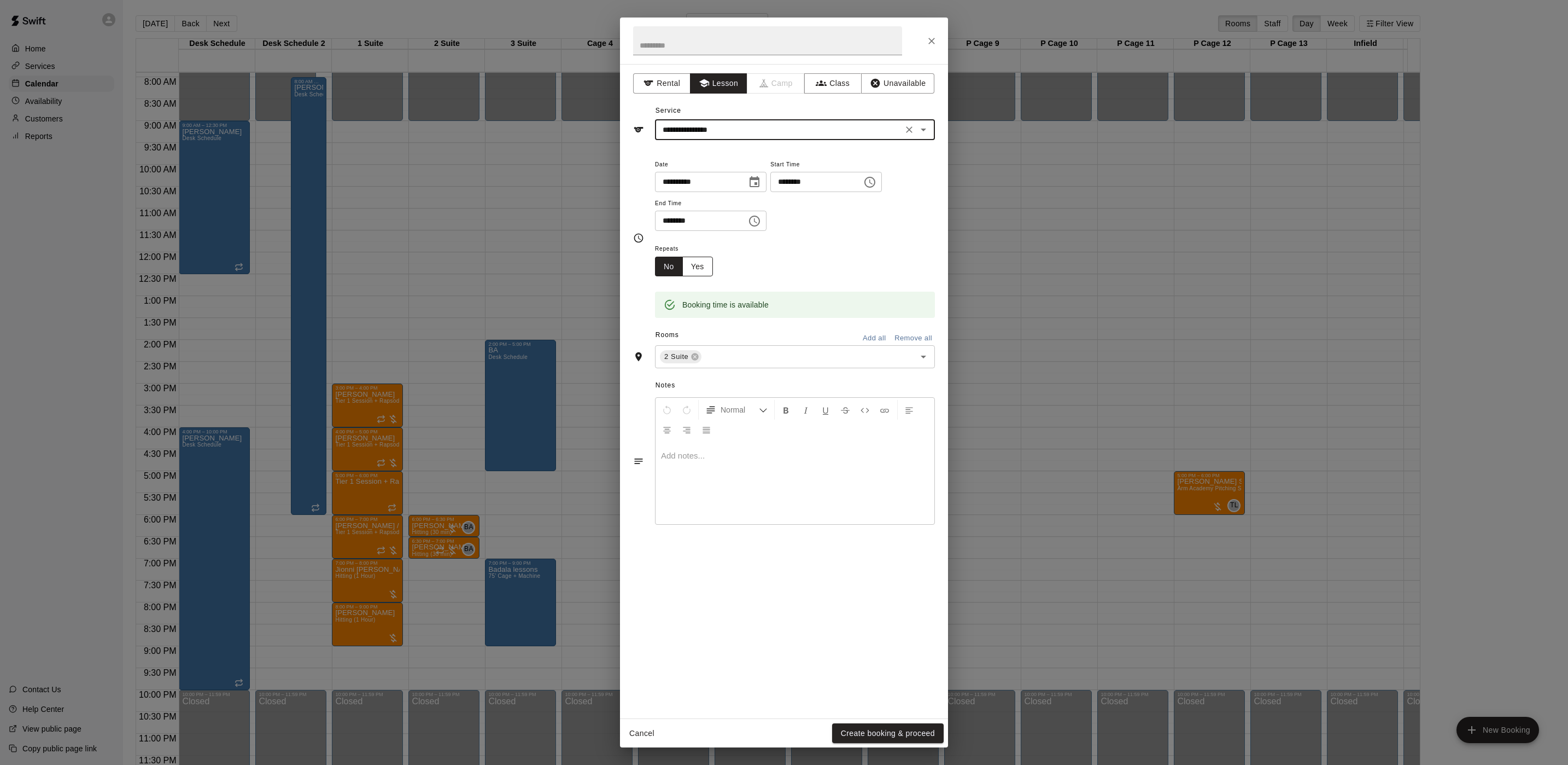
click at [707, 260] on button "Yes" at bounding box center [698, 266] width 31 height 20
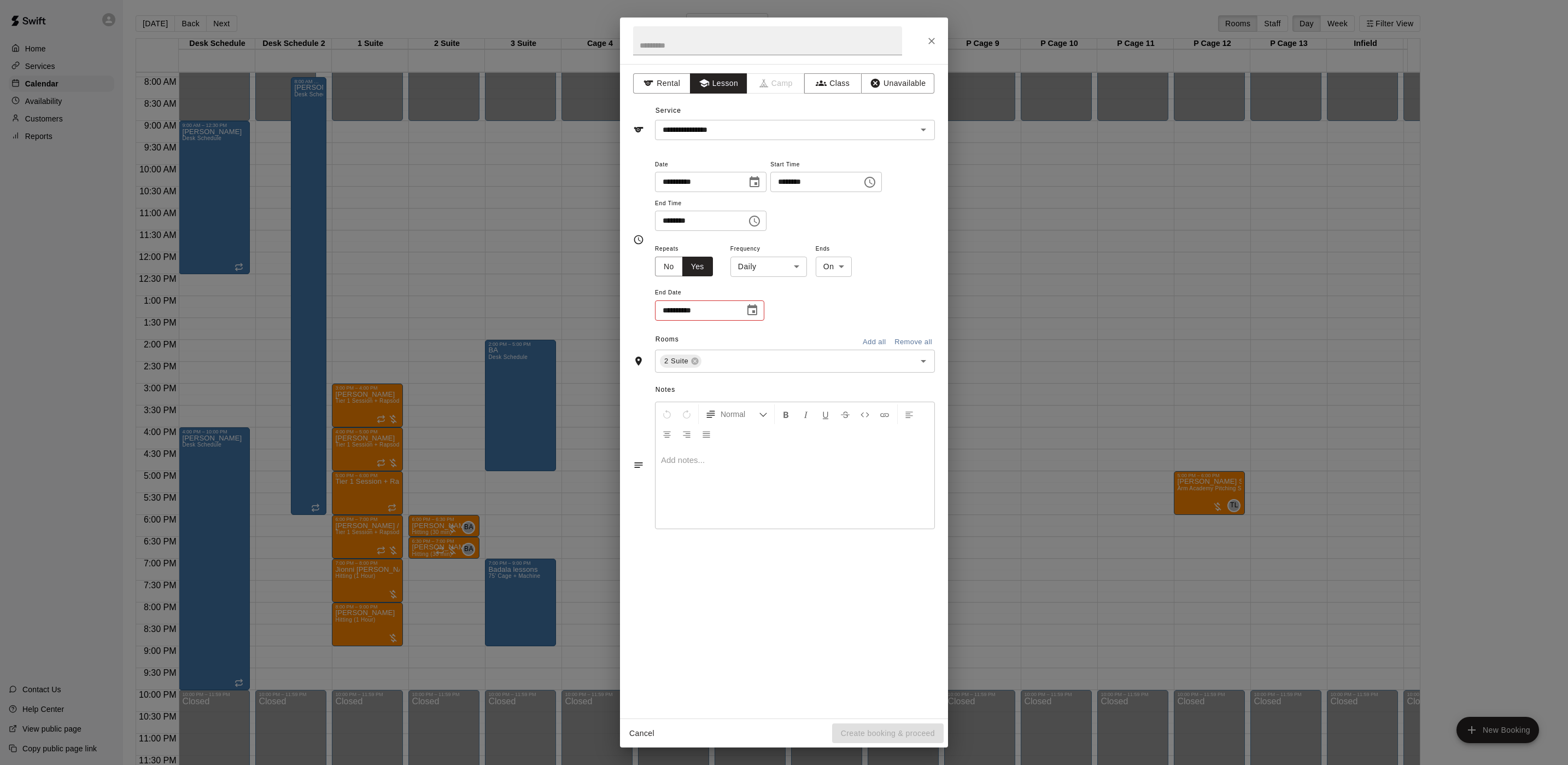
click at [763, 266] on body "Home Services Calendar Availability Customers Reports Contact Us Help Center Vi…" at bounding box center [784, 391] width 1568 height 783
click at [742, 304] on li "Weekly on Friday" at bounding box center [770, 309] width 136 height 18
type input "******"
click at [844, 279] on div "**********" at bounding box center [794, 281] width 280 height 80
click at [844, 276] on body "Home Services Calendar Availability Customers Reports Contact Us Help Center Vi…" at bounding box center [784, 391] width 1568 height 783
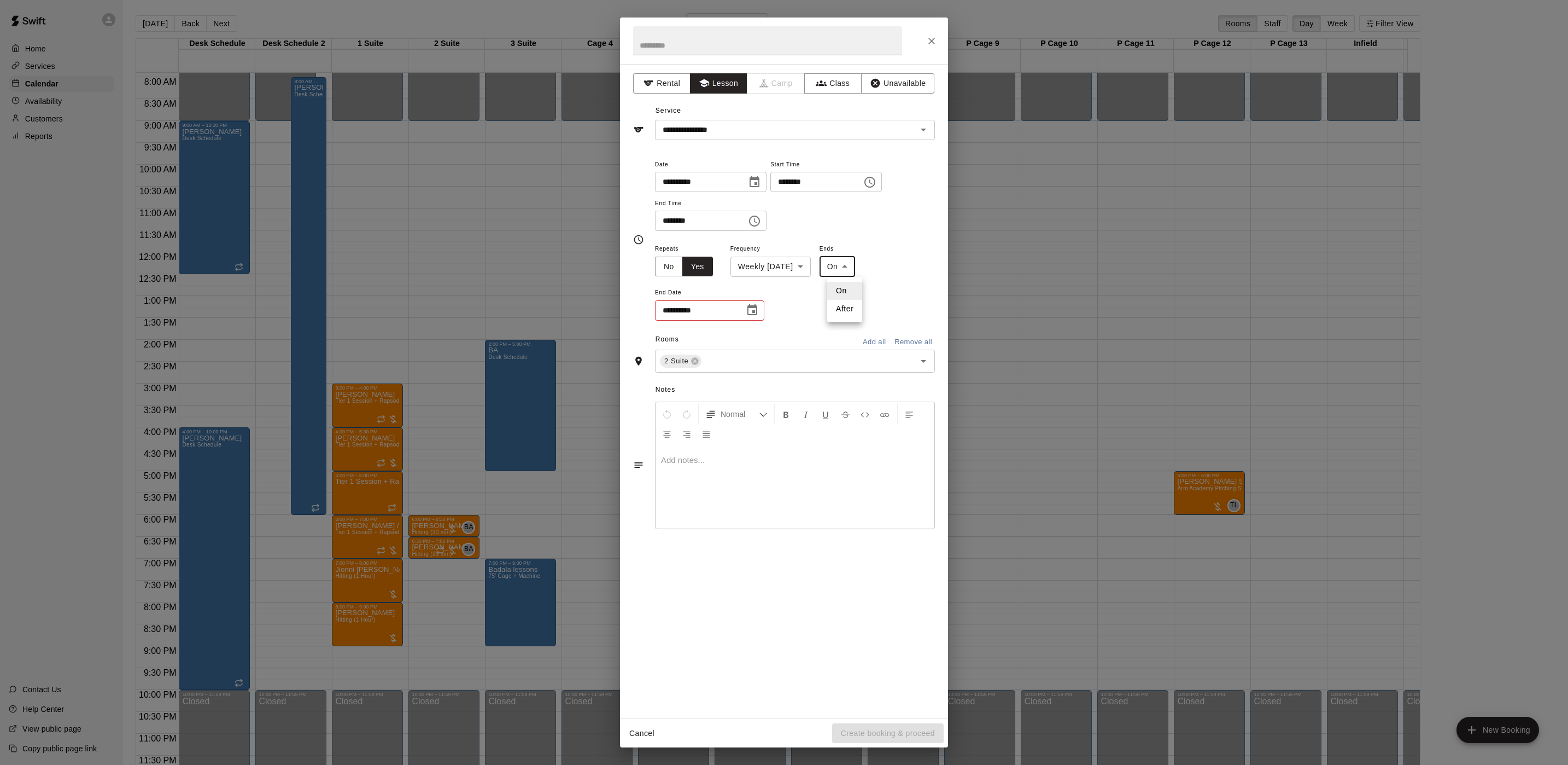
click at [840, 315] on li "After" at bounding box center [845, 309] width 35 height 18
type input "*****"
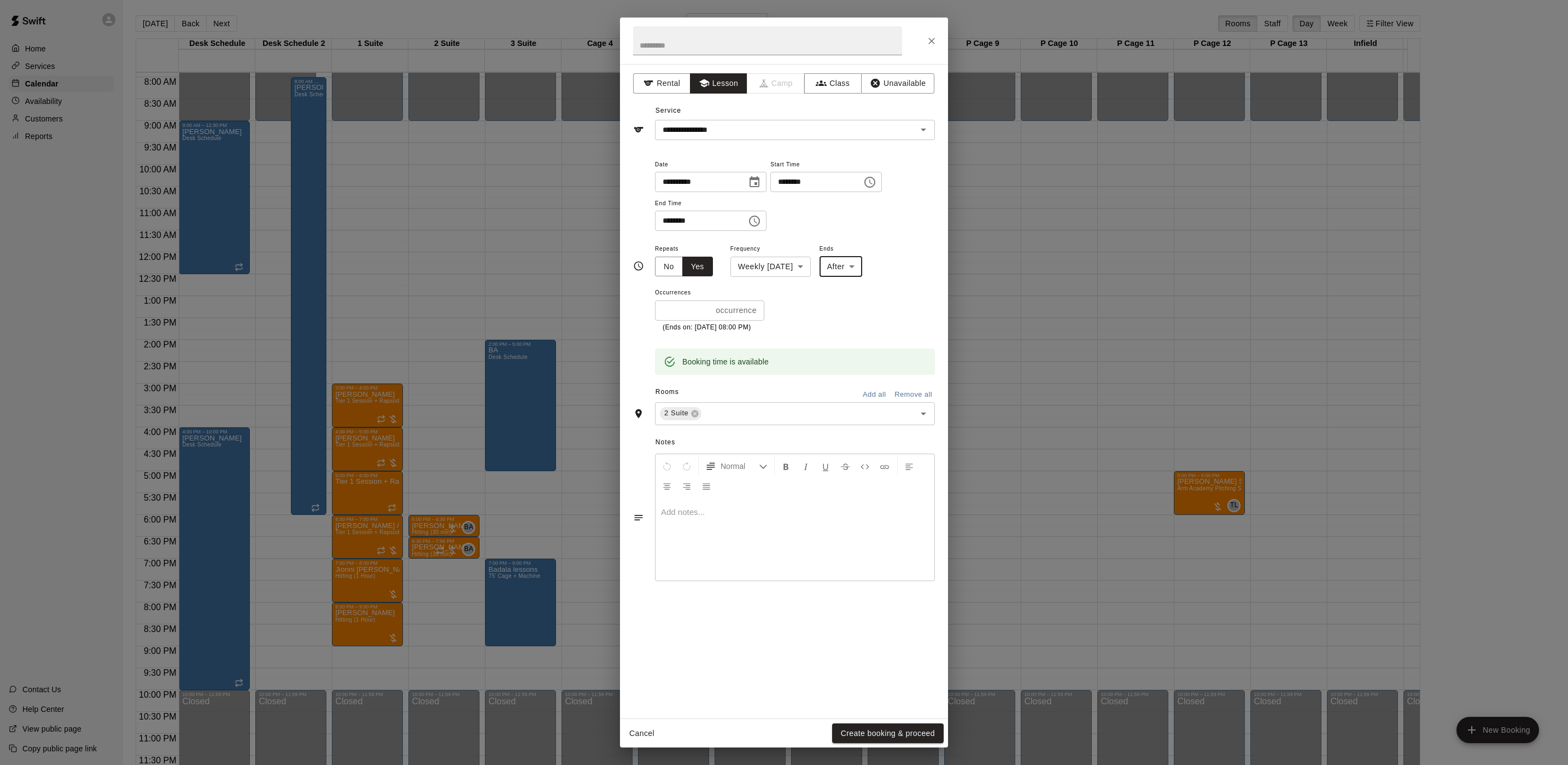
click at [679, 314] on input "*" at bounding box center [683, 310] width 57 height 20
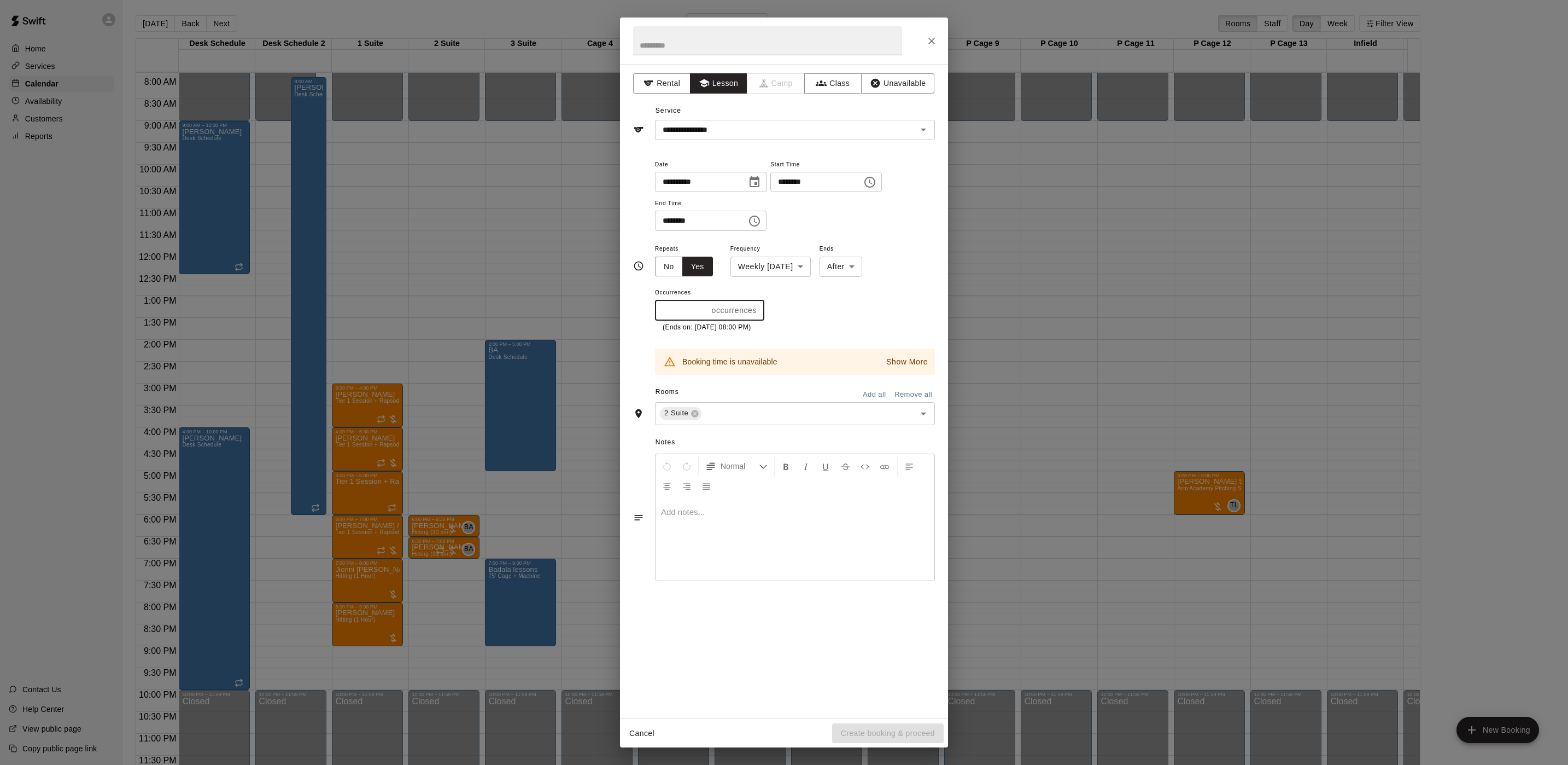
type input "*"
click at [888, 738] on button "Create booking & proceed" at bounding box center [888, 733] width 112 height 20
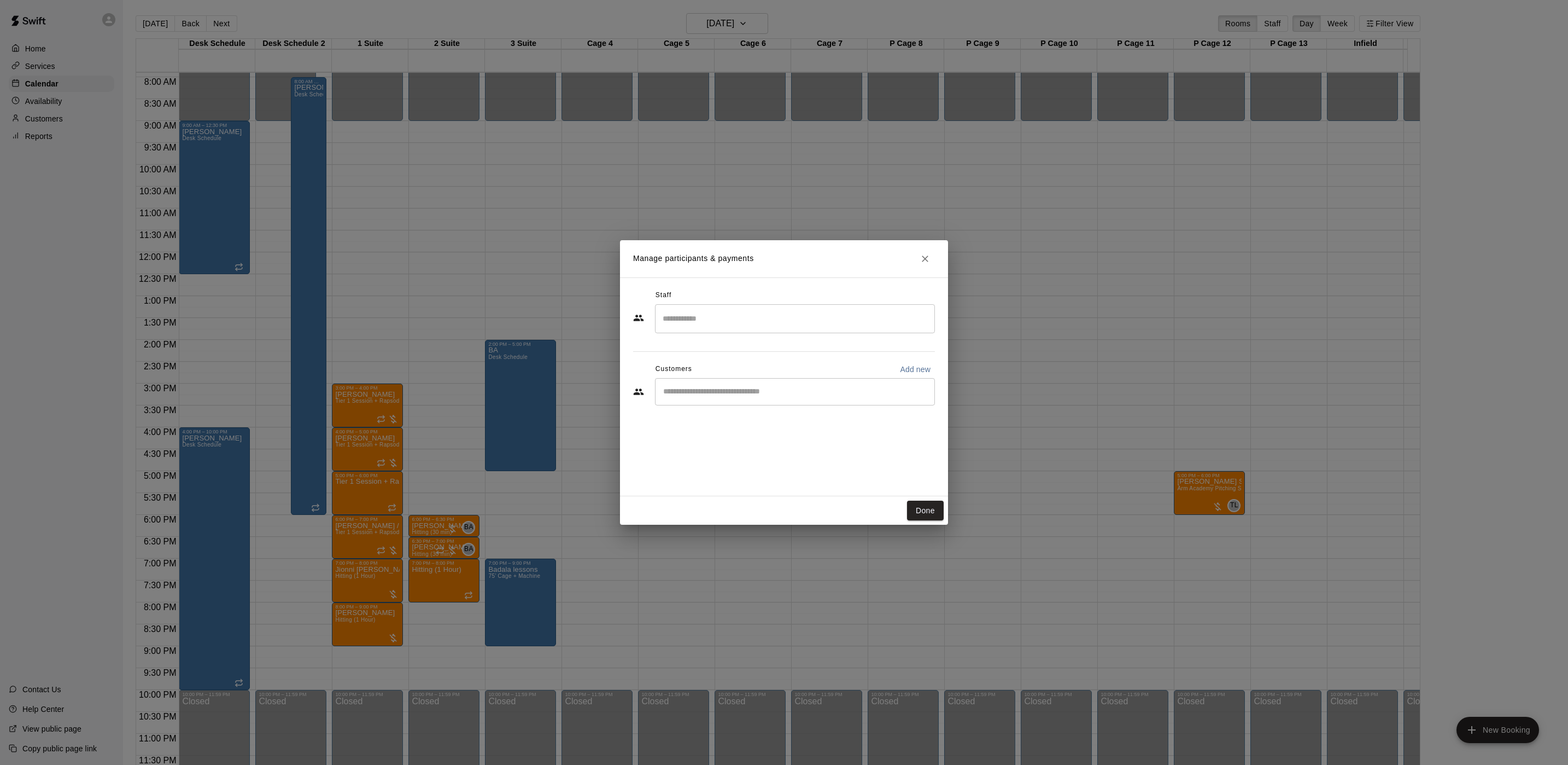
click at [711, 319] on input "Search staff" at bounding box center [795, 318] width 270 height 19
click at [668, 344] on li "[PERSON_NAME] Staff" at bounding box center [795, 352] width 280 height 37
type input "*****"
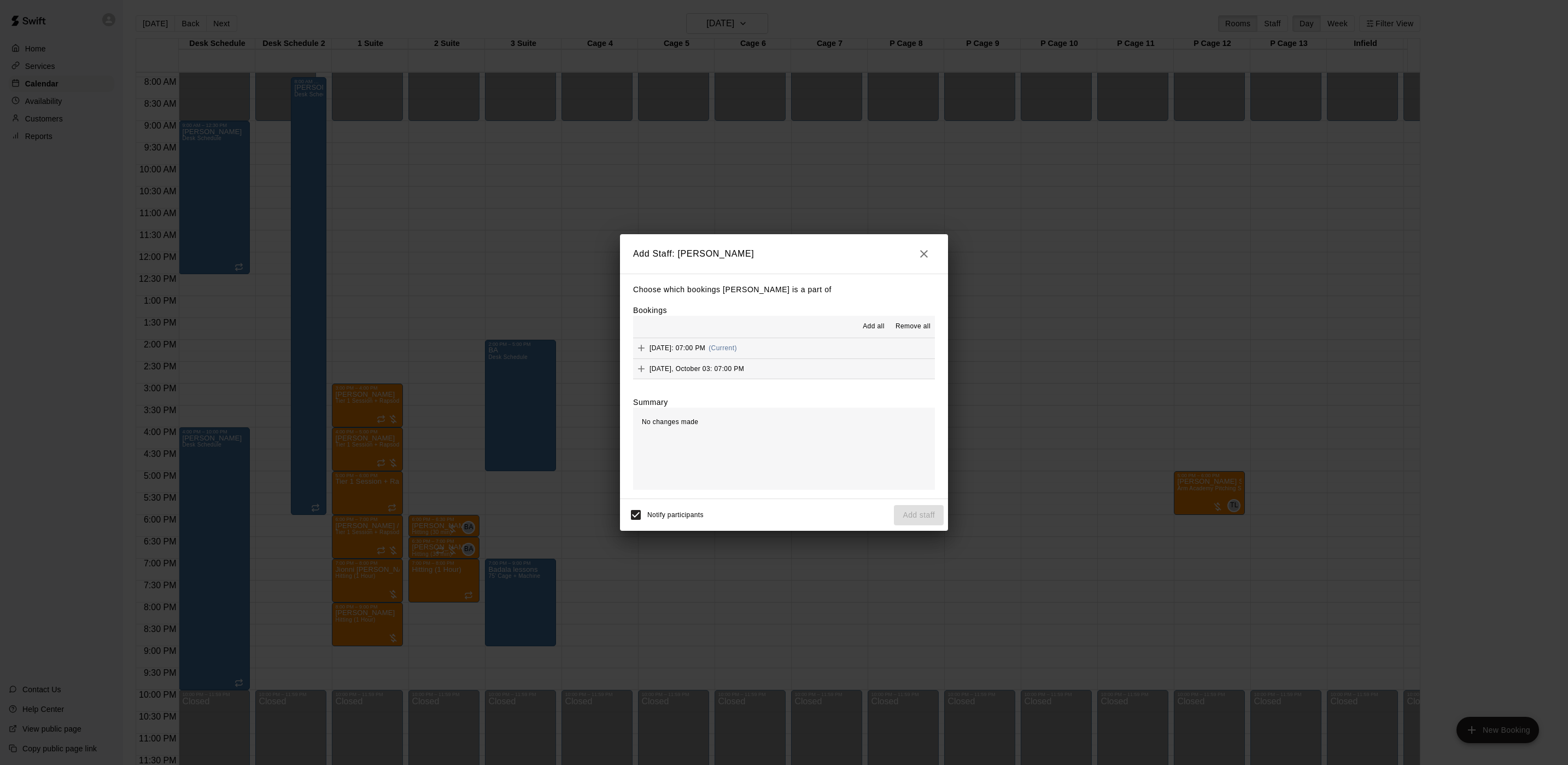
click at [876, 325] on span "Add all" at bounding box center [874, 326] width 22 height 11
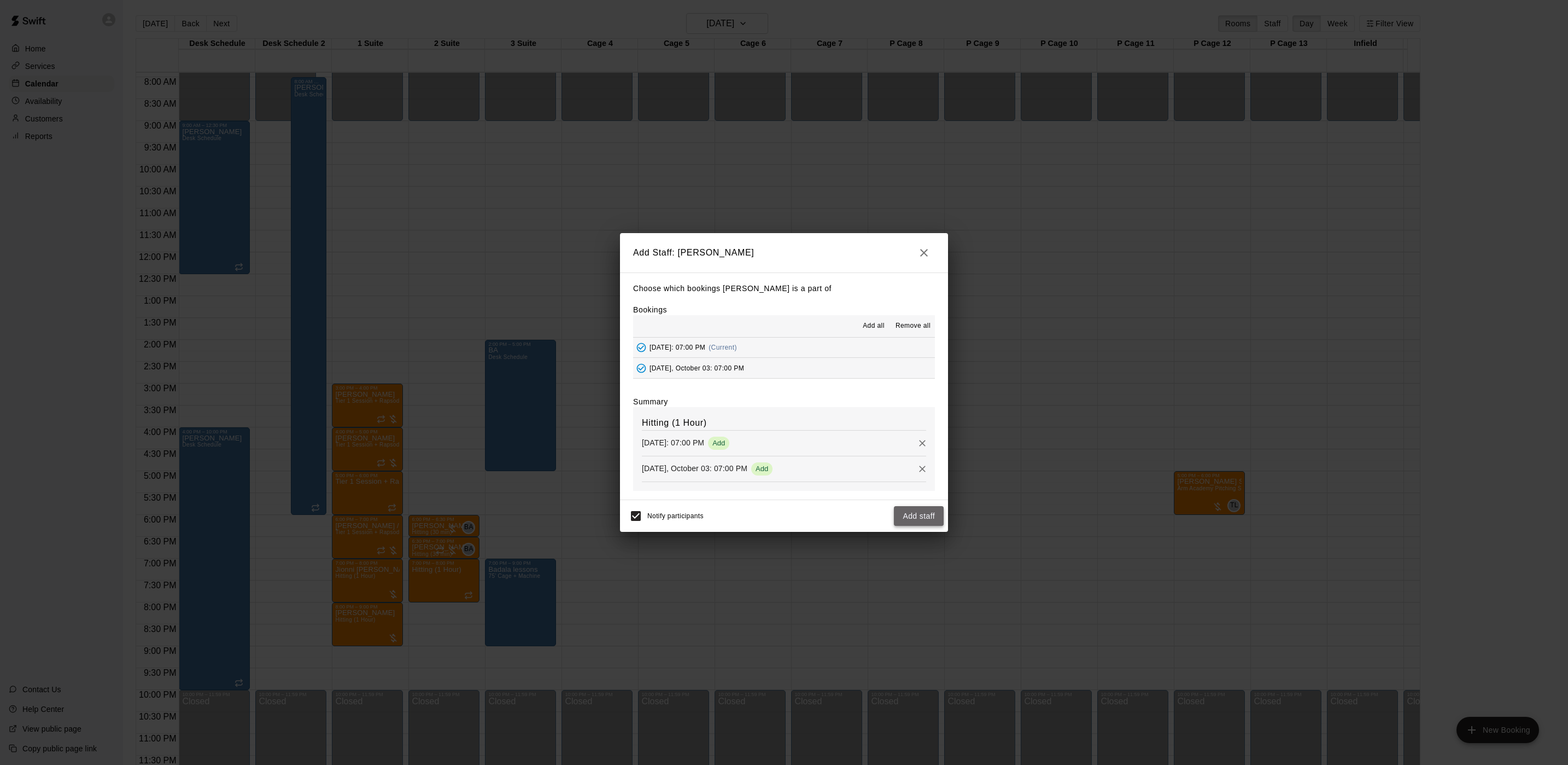
click at [909, 510] on button "Add staff" at bounding box center [918, 516] width 50 height 20
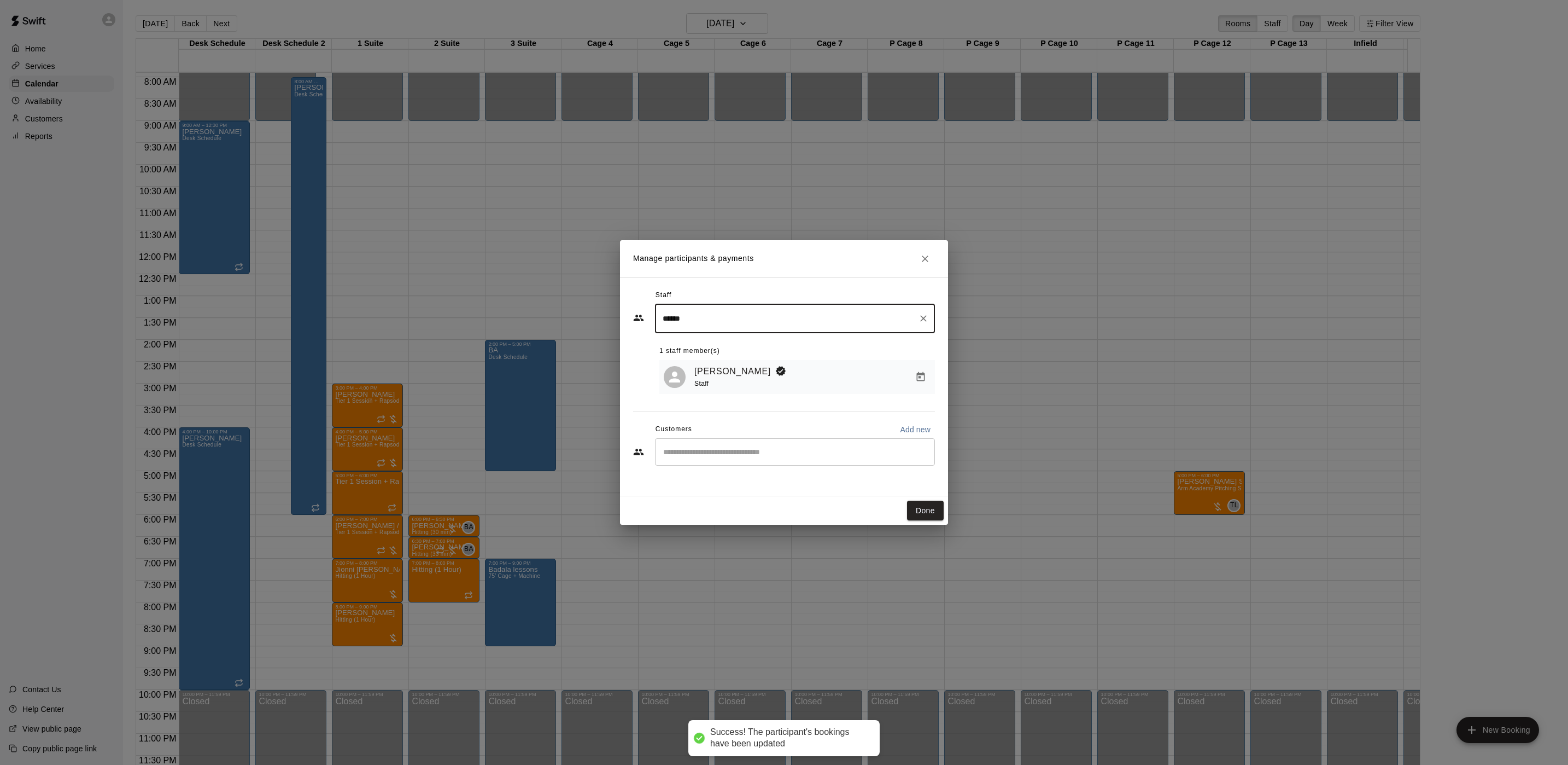
click at [687, 465] on div "​" at bounding box center [794, 452] width 280 height 27
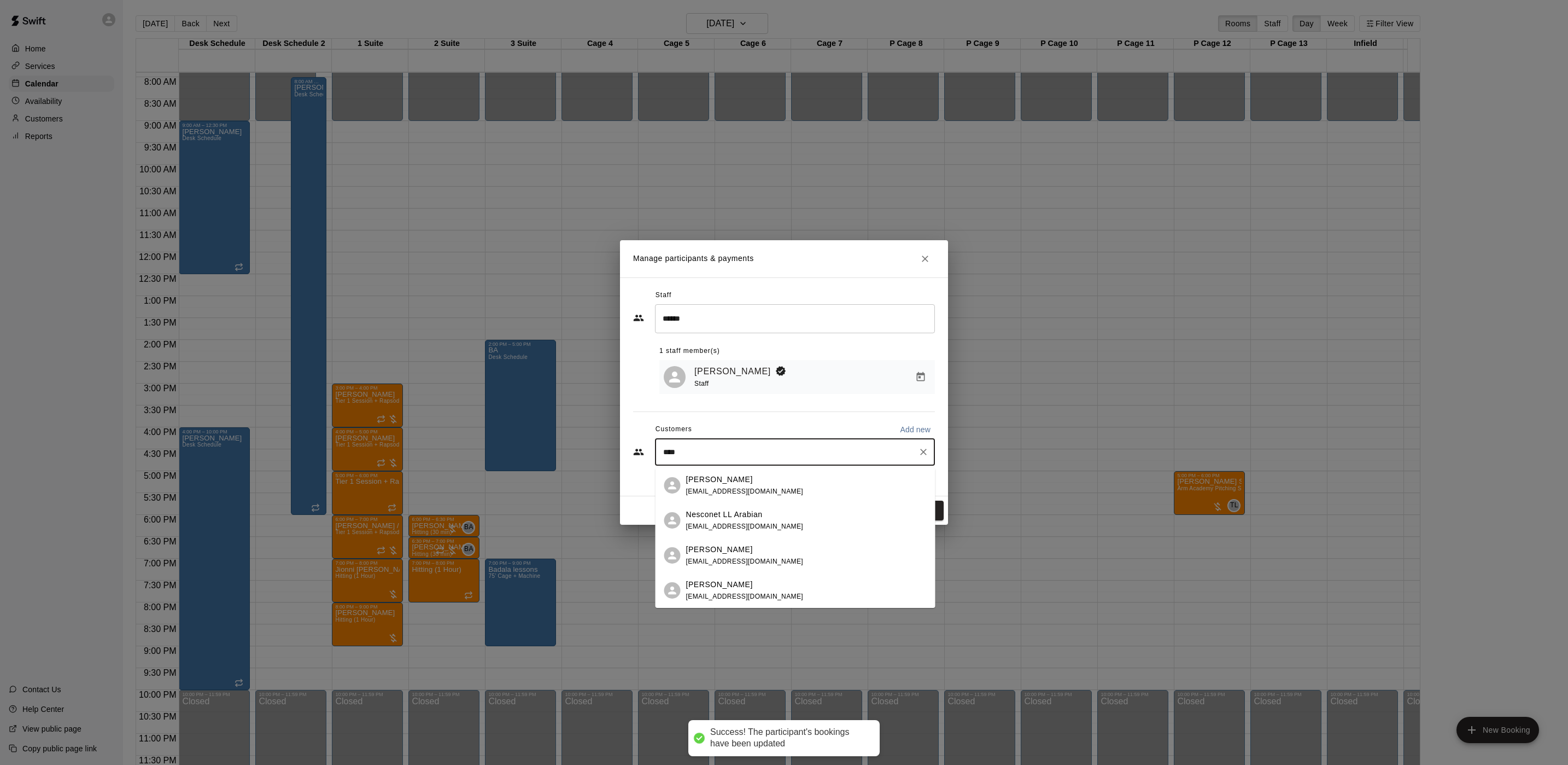
type input "*****"
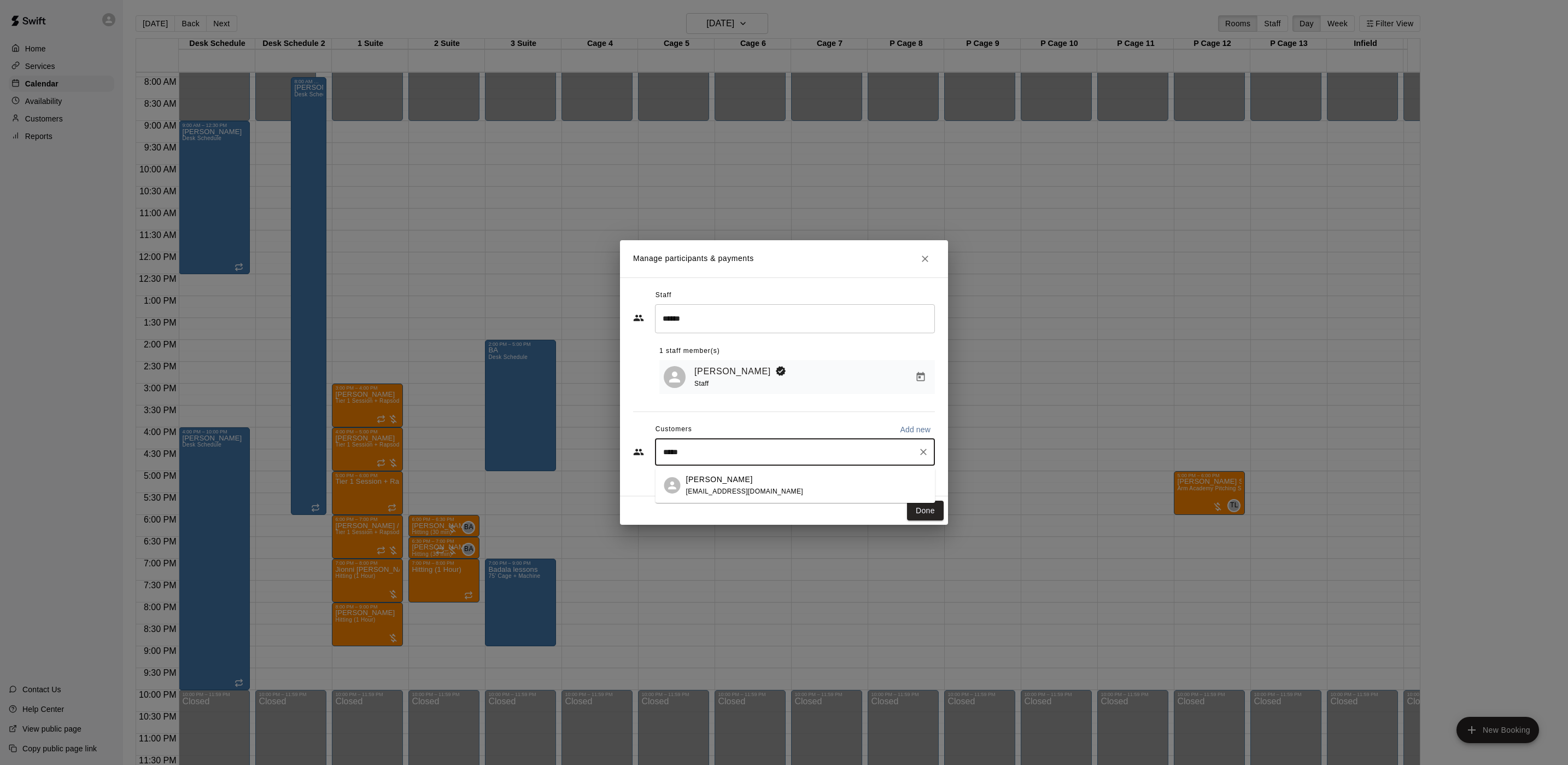
click at [711, 479] on p "Jimmy Damato" at bounding box center [719, 480] width 67 height 12
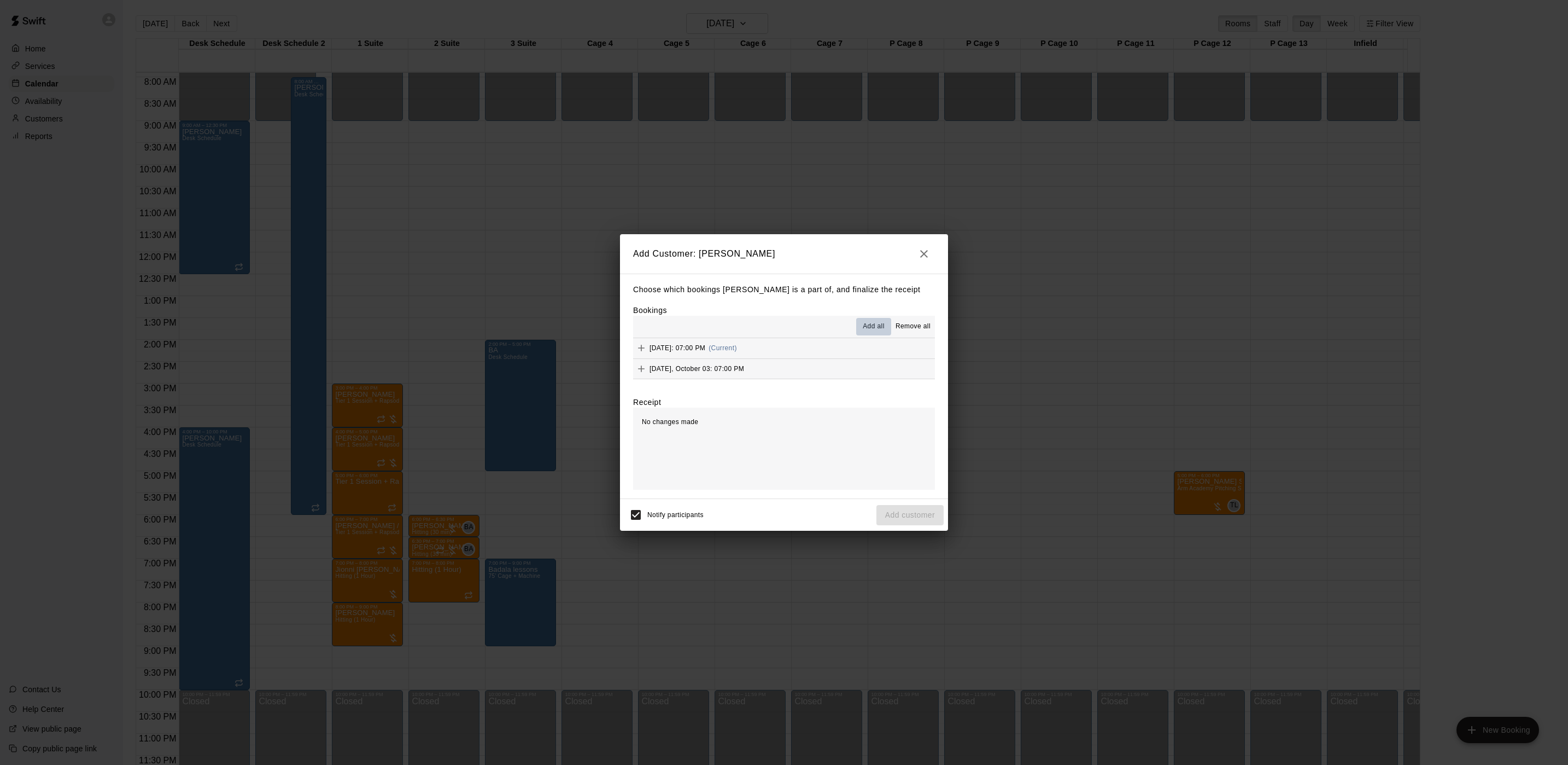
click at [866, 327] on span "Add all" at bounding box center [874, 326] width 22 height 11
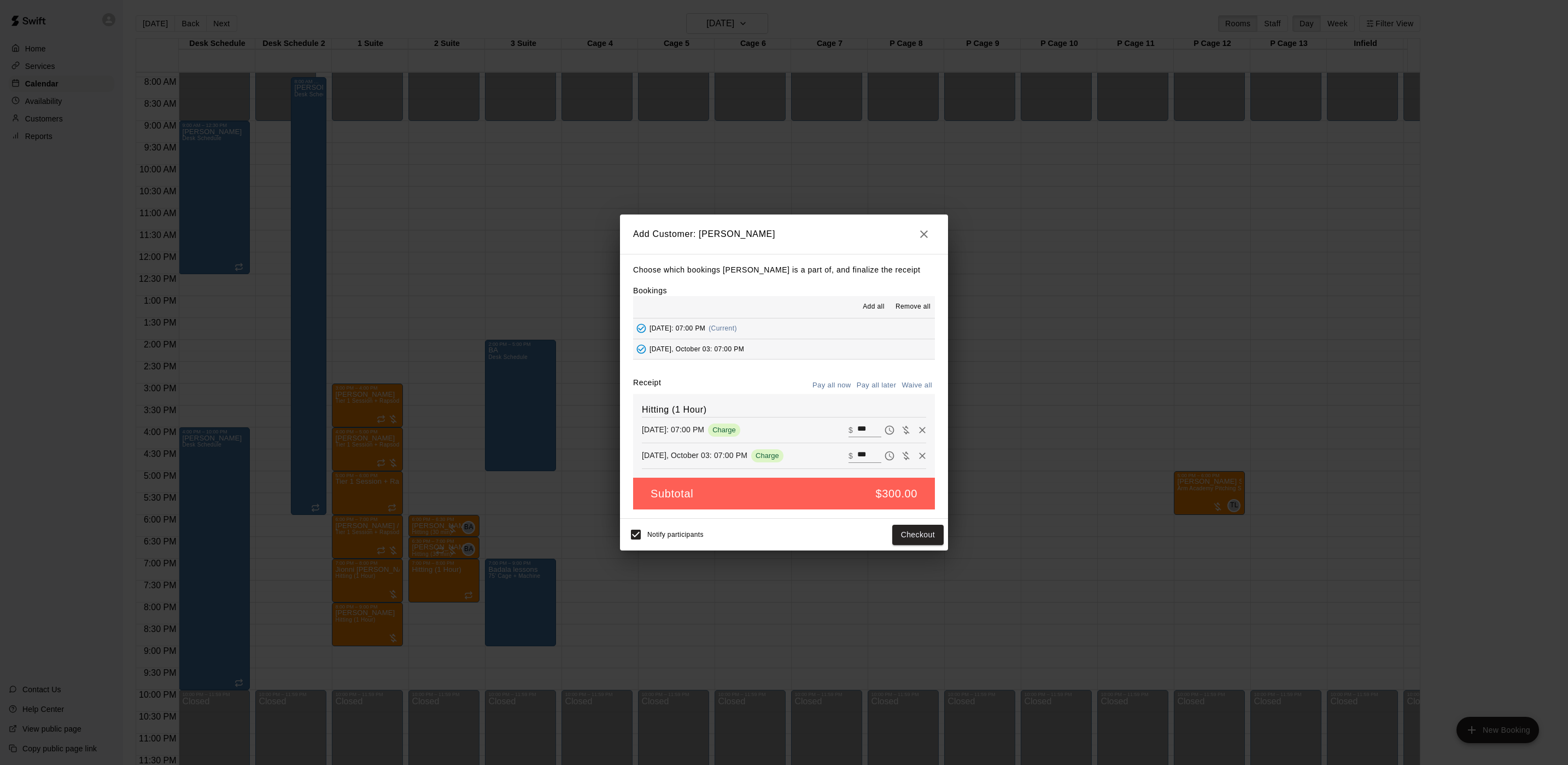
drag, startPoint x: 884, startPoint y: 409, endPoint x: 876, endPoint y: 388, distance: 22.5
click at [884, 408] on h6 "Hitting (1 Hour)" at bounding box center [784, 410] width 285 height 14
click at [875, 387] on button "Pay all later" at bounding box center [877, 385] width 45 height 17
click at [897, 544] on button "Add customer" at bounding box center [910, 534] width 68 height 20
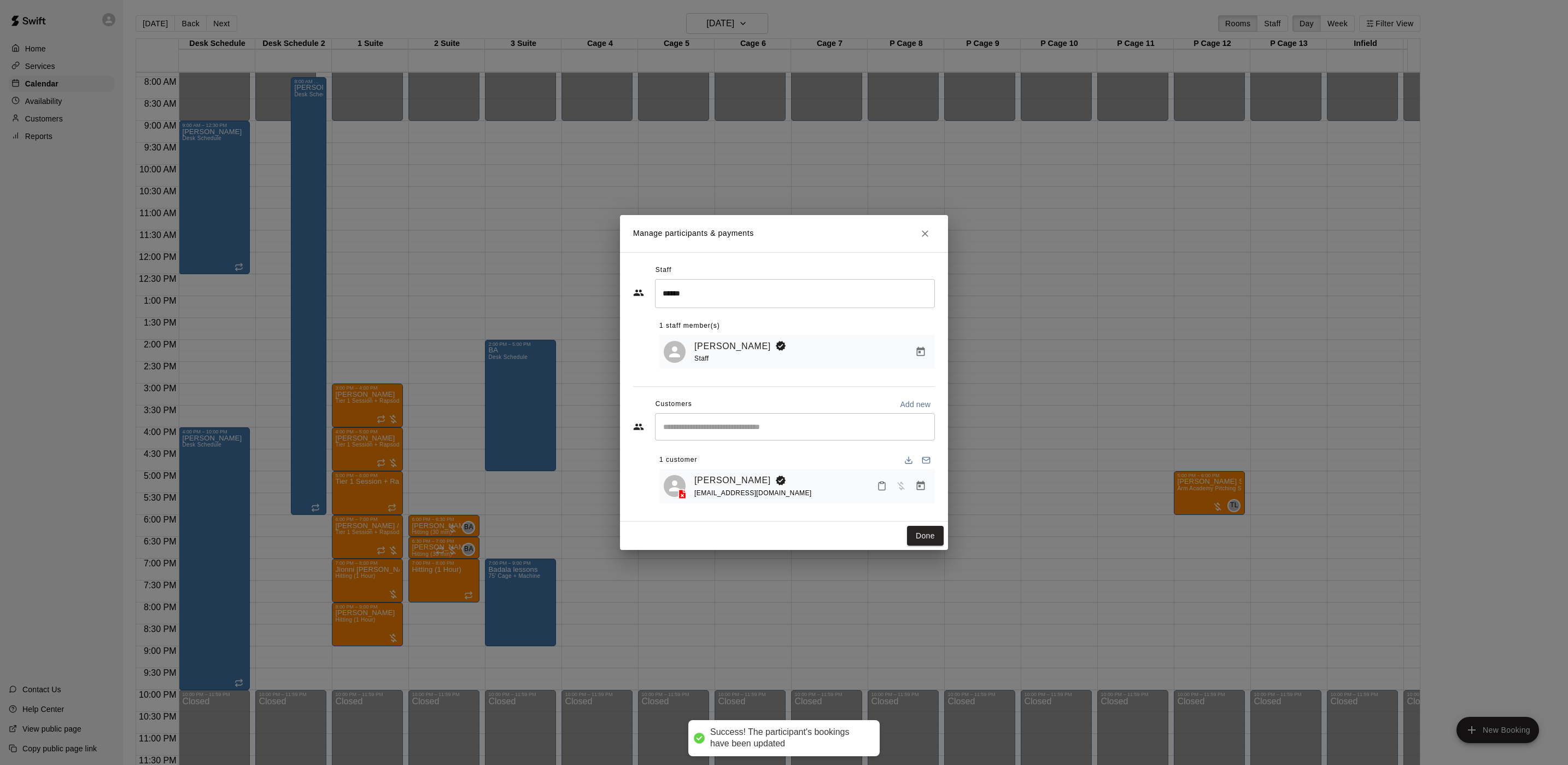
click at [920, 509] on div "Staff ***** ​ 1 staff member(s) Brian Anderson Staff Customers Add new ​ 1 cust…" at bounding box center [784, 387] width 302 height 251
click at [924, 534] on button "Done" at bounding box center [926, 536] width 36 height 20
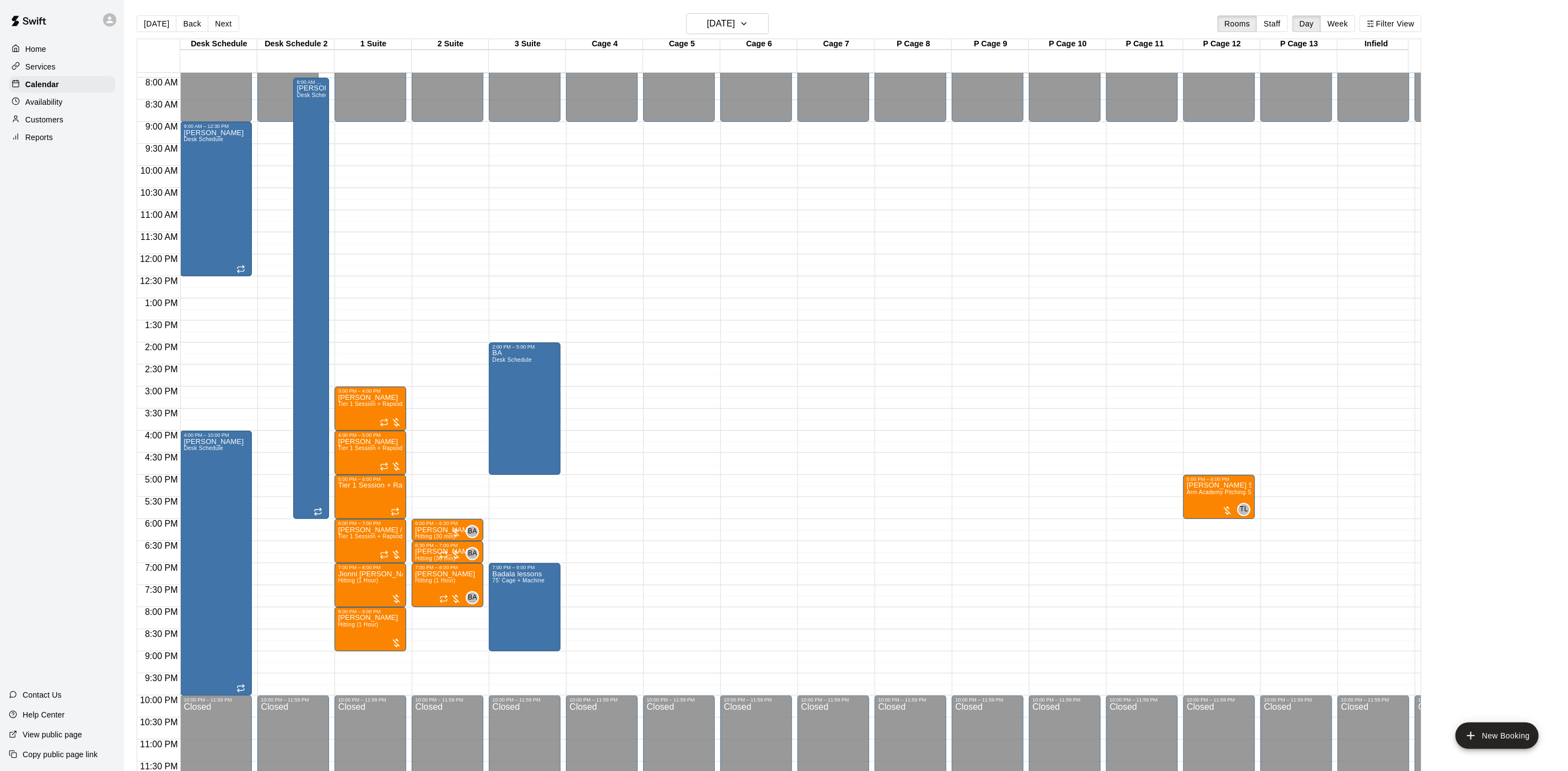
click at [744, 10] on main "Today Back Next Friday Sep 26 Rooms Staff Day Week Filter View Desk Schedule 26…" at bounding box center [846, 394] width 1444 height 789
click at [735, 20] on h6 "Friday Sep 26" at bounding box center [721, 24] width 28 height 16
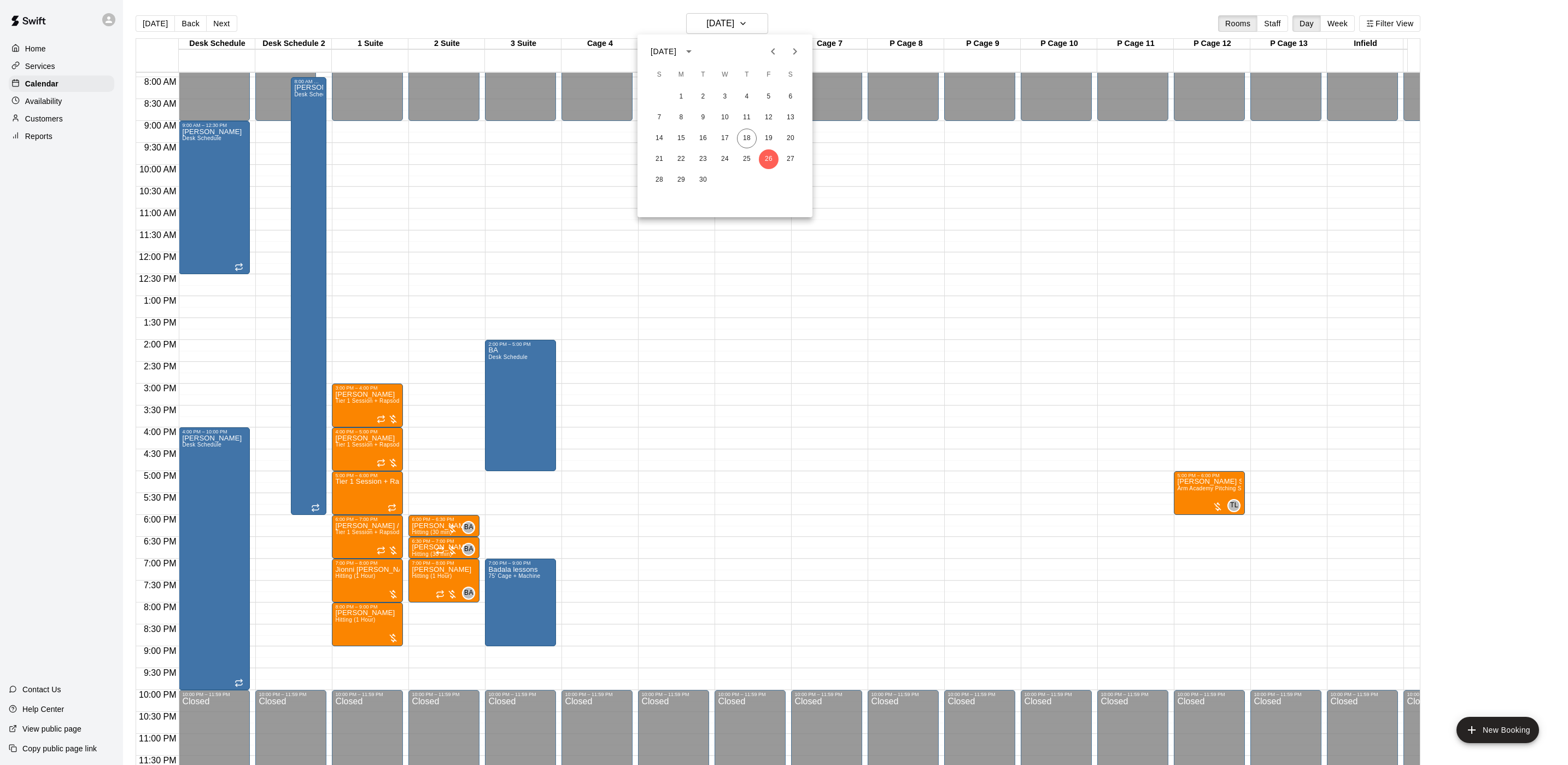
click at [796, 50] on icon "Next month" at bounding box center [795, 51] width 4 height 6
click at [773, 92] on button "3" at bounding box center [768, 97] width 19 height 19
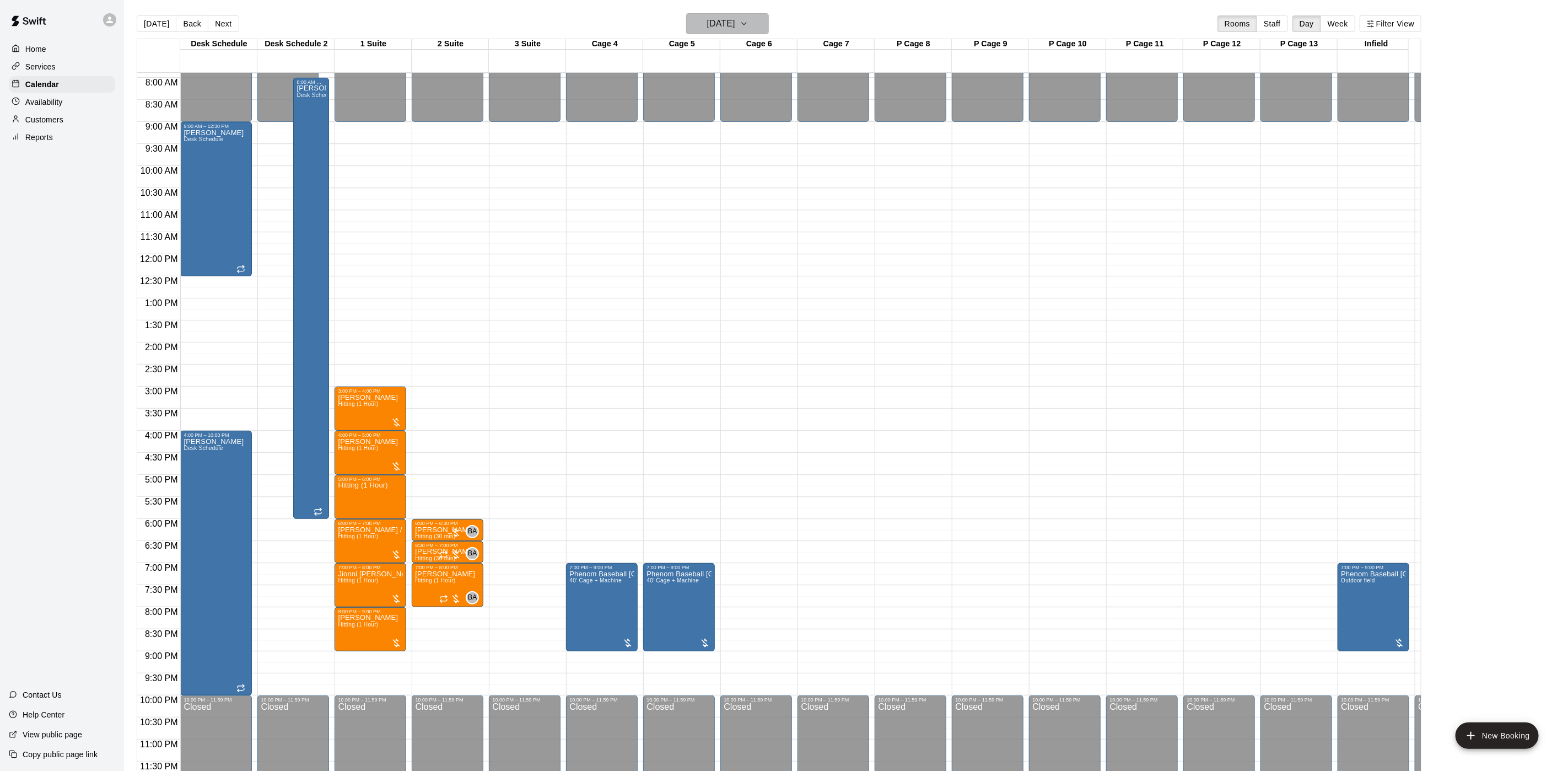
click at [748, 22] on icon "button" at bounding box center [744, 24] width 9 height 13
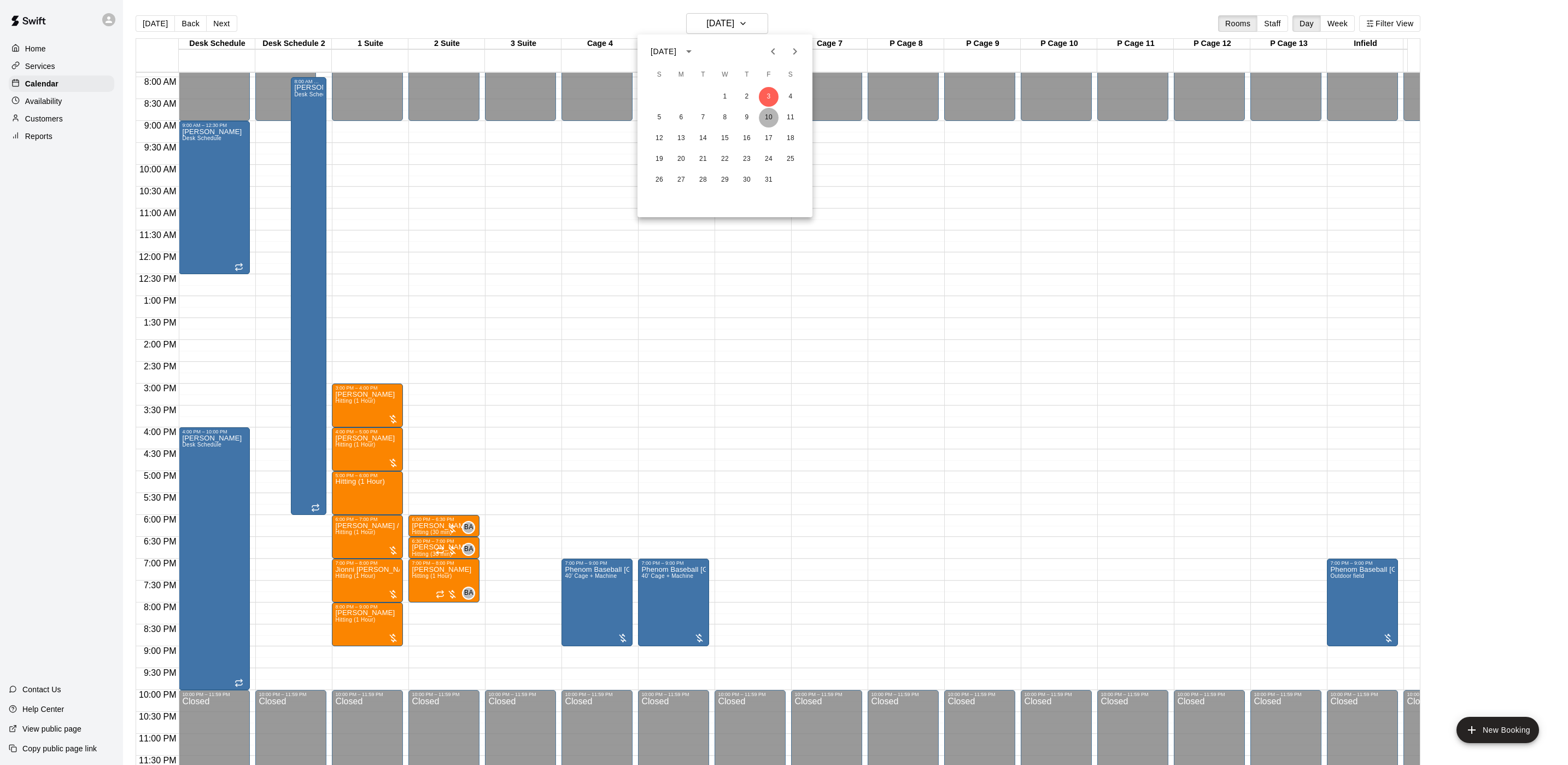
click at [772, 117] on button "10" at bounding box center [768, 118] width 19 height 19
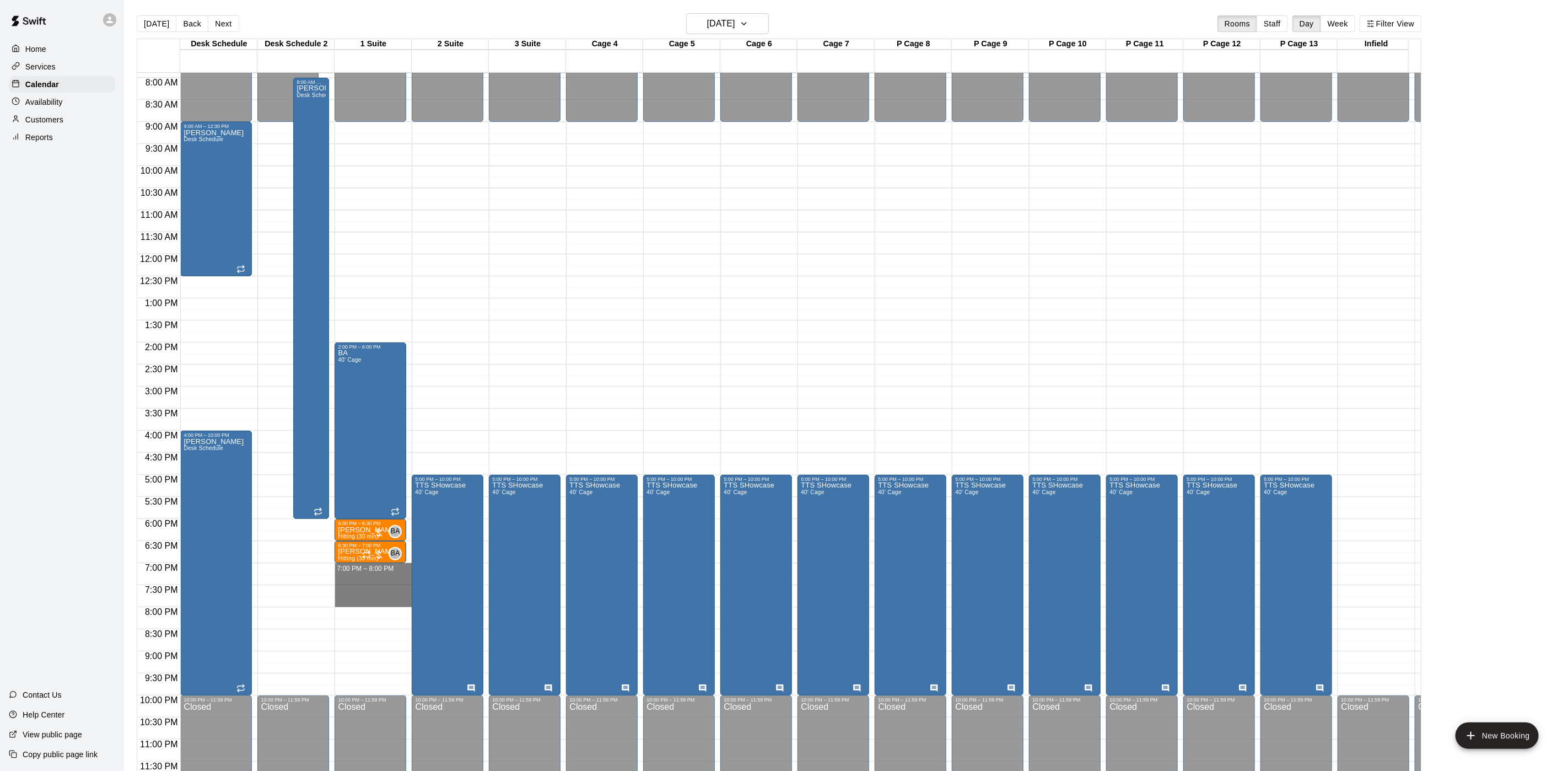
drag, startPoint x: 381, startPoint y: 552, endPoint x: 376, endPoint y: 592, distance: 40.3
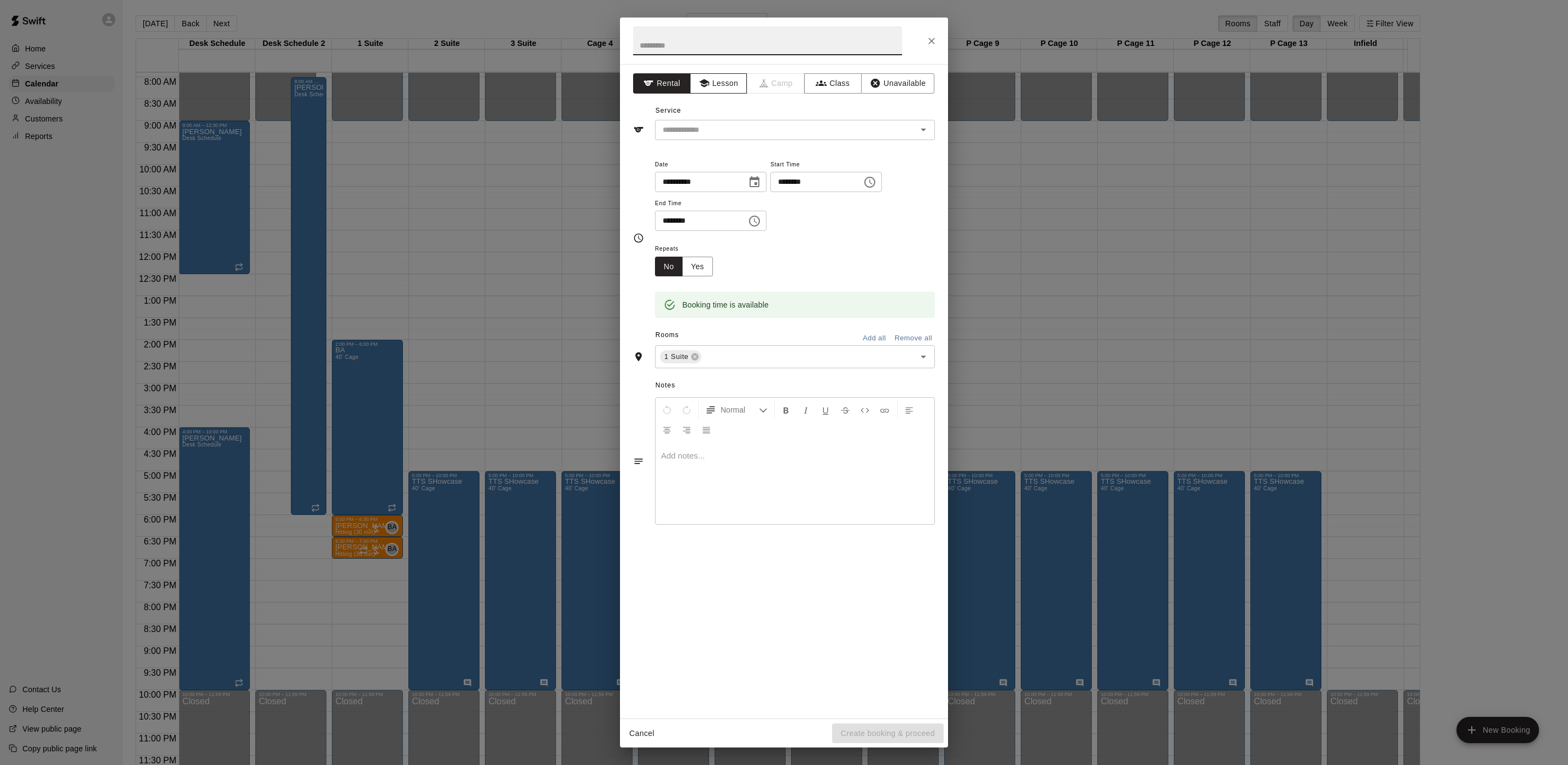
click at [709, 74] on button "Lesson" at bounding box center [718, 83] width 57 height 20
click at [687, 142] on div "**********" at bounding box center [784, 391] width 328 height 655
click at [688, 145] on div "**********" at bounding box center [784, 391] width 328 height 655
click at [688, 109] on div "Service ​" at bounding box center [784, 121] width 302 height 38
click at [679, 128] on input "text" at bounding box center [779, 129] width 241 height 14
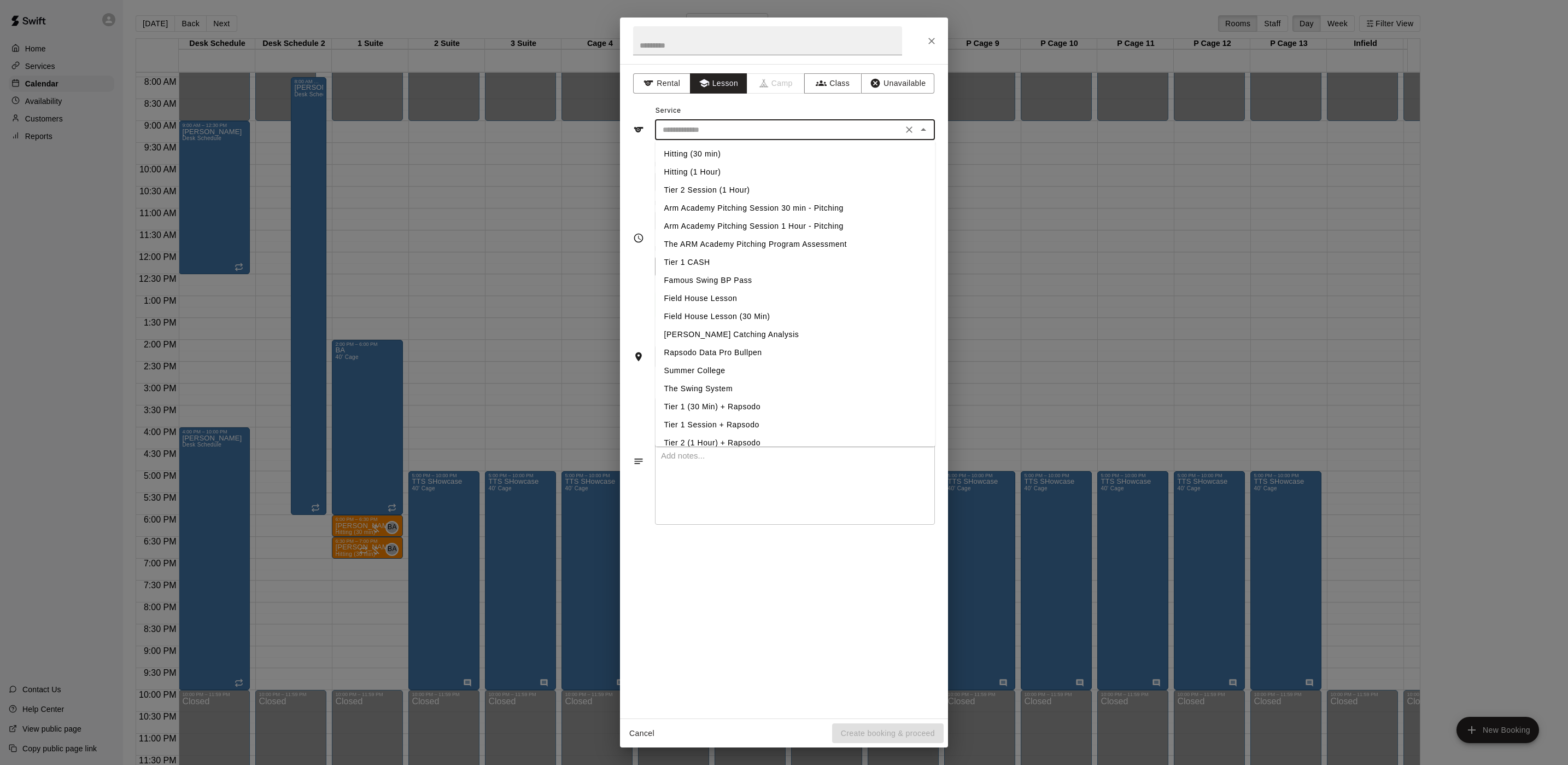
click at [698, 171] on li "Hitting (1 Hour)" at bounding box center [795, 172] width 280 height 18
type input "**********"
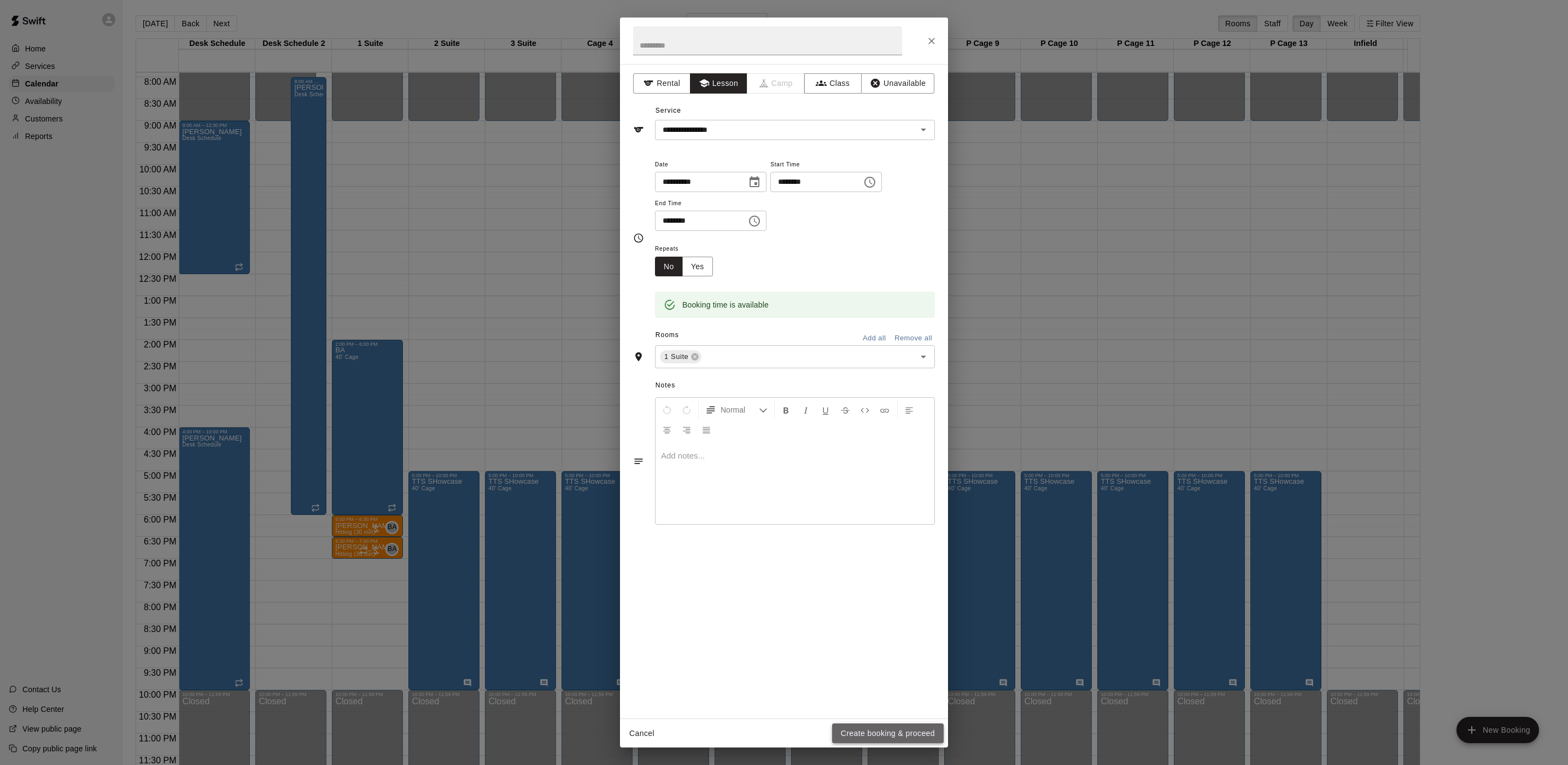
click at [856, 725] on button "Create booking & proceed" at bounding box center [888, 733] width 112 height 20
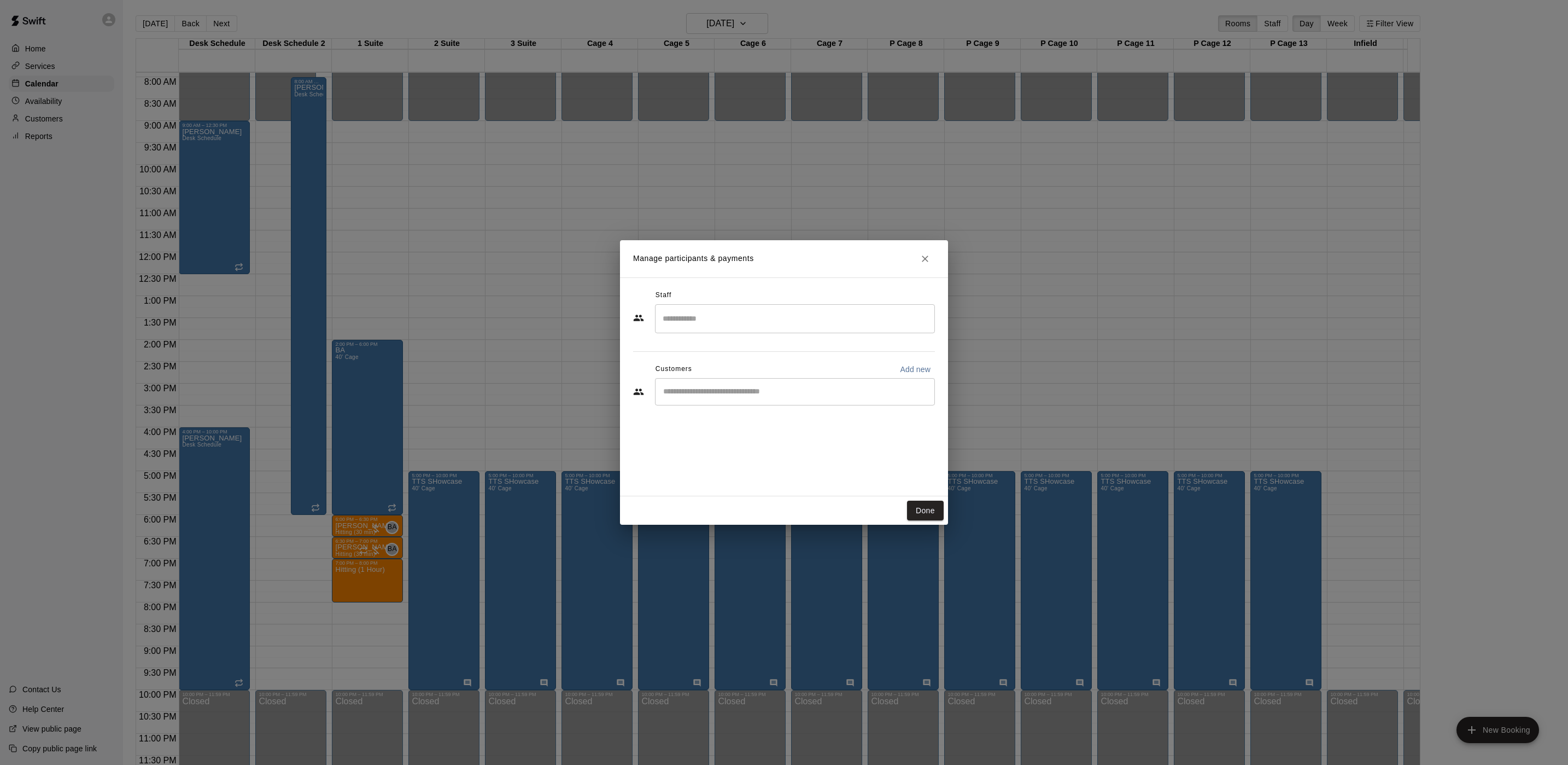
click at [719, 307] on div "​" at bounding box center [794, 318] width 280 height 29
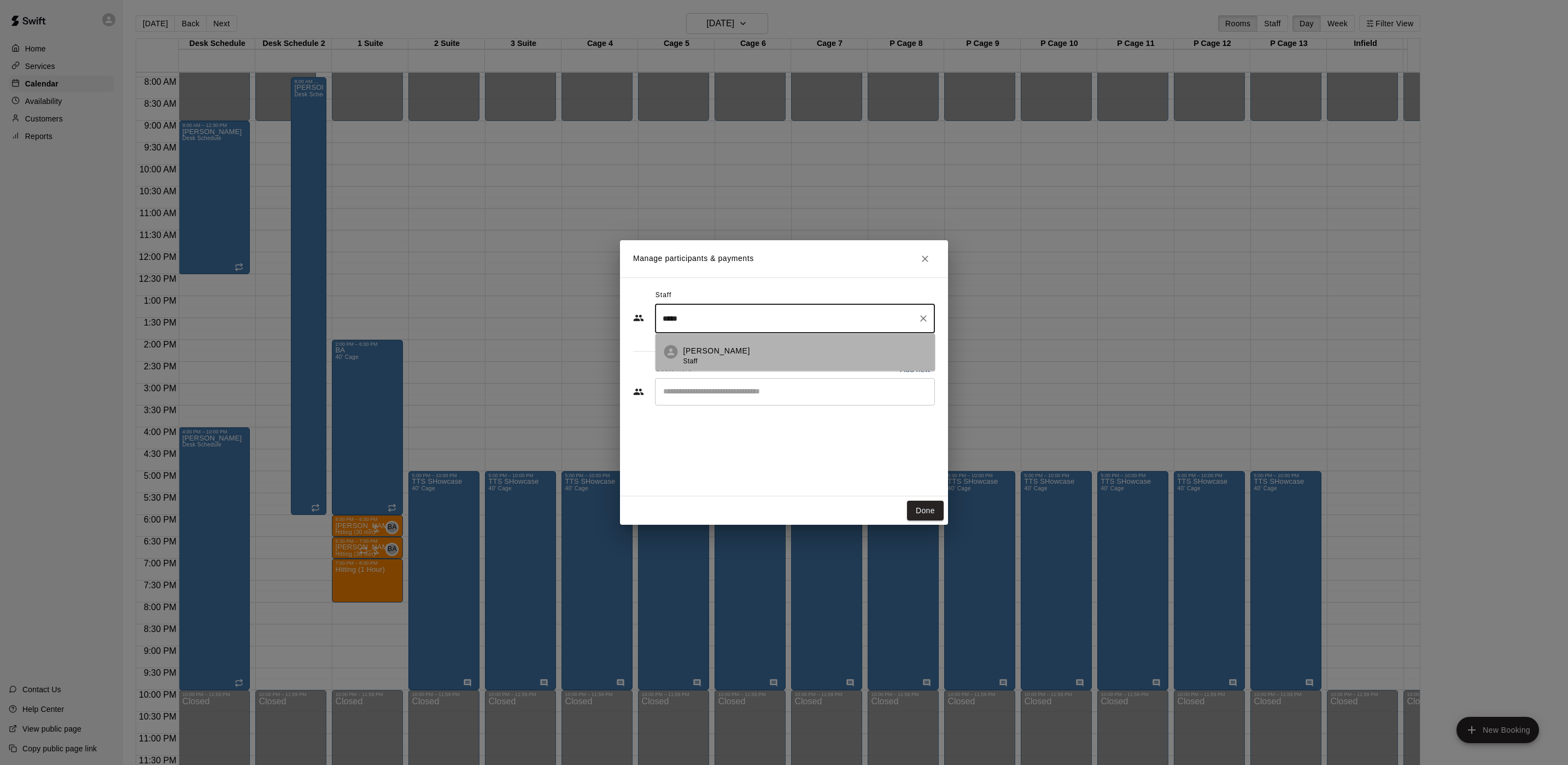
drag, startPoint x: 659, startPoint y: 363, endPoint x: 684, endPoint y: 365, distance: 25.1
click at [660, 365] on li "[PERSON_NAME] Staff" at bounding box center [795, 352] width 280 height 37
type input "*****"
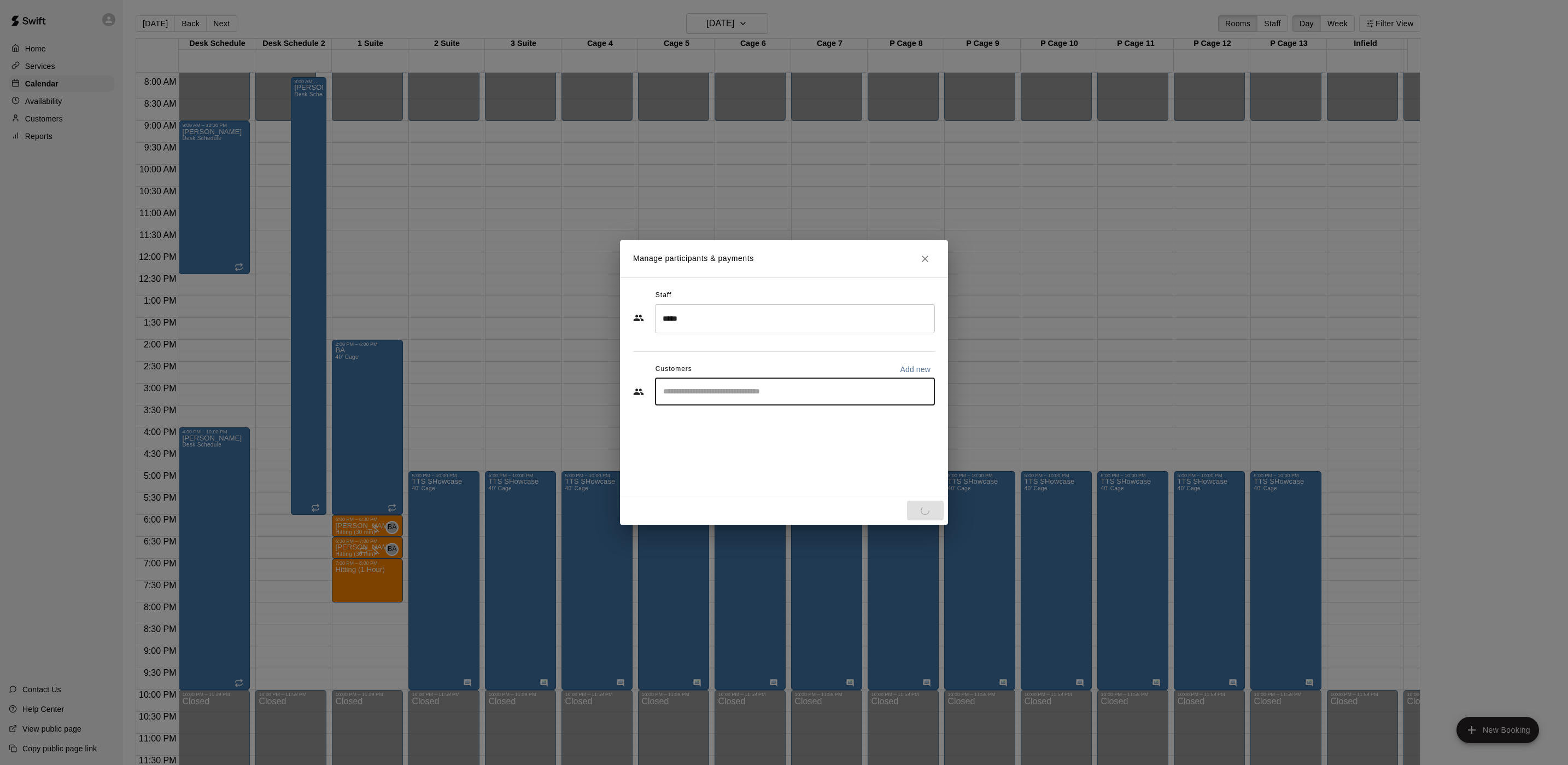
click at [699, 386] on input "Start typing to search customers..." at bounding box center [795, 391] width 270 height 11
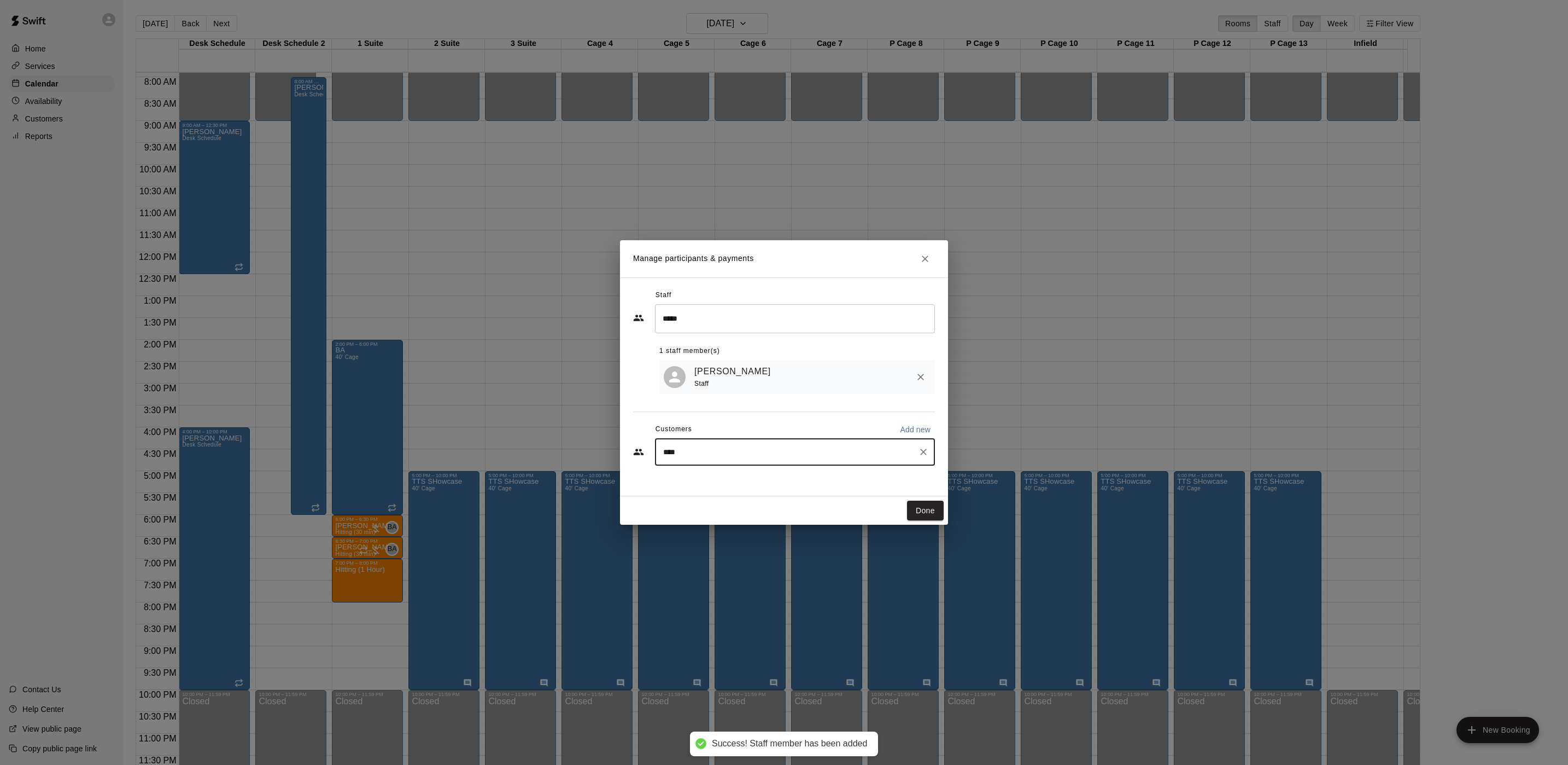
type input "*****"
click at [763, 478] on div "Jimmy Damato" at bounding box center [744, 480] width 118 height 12
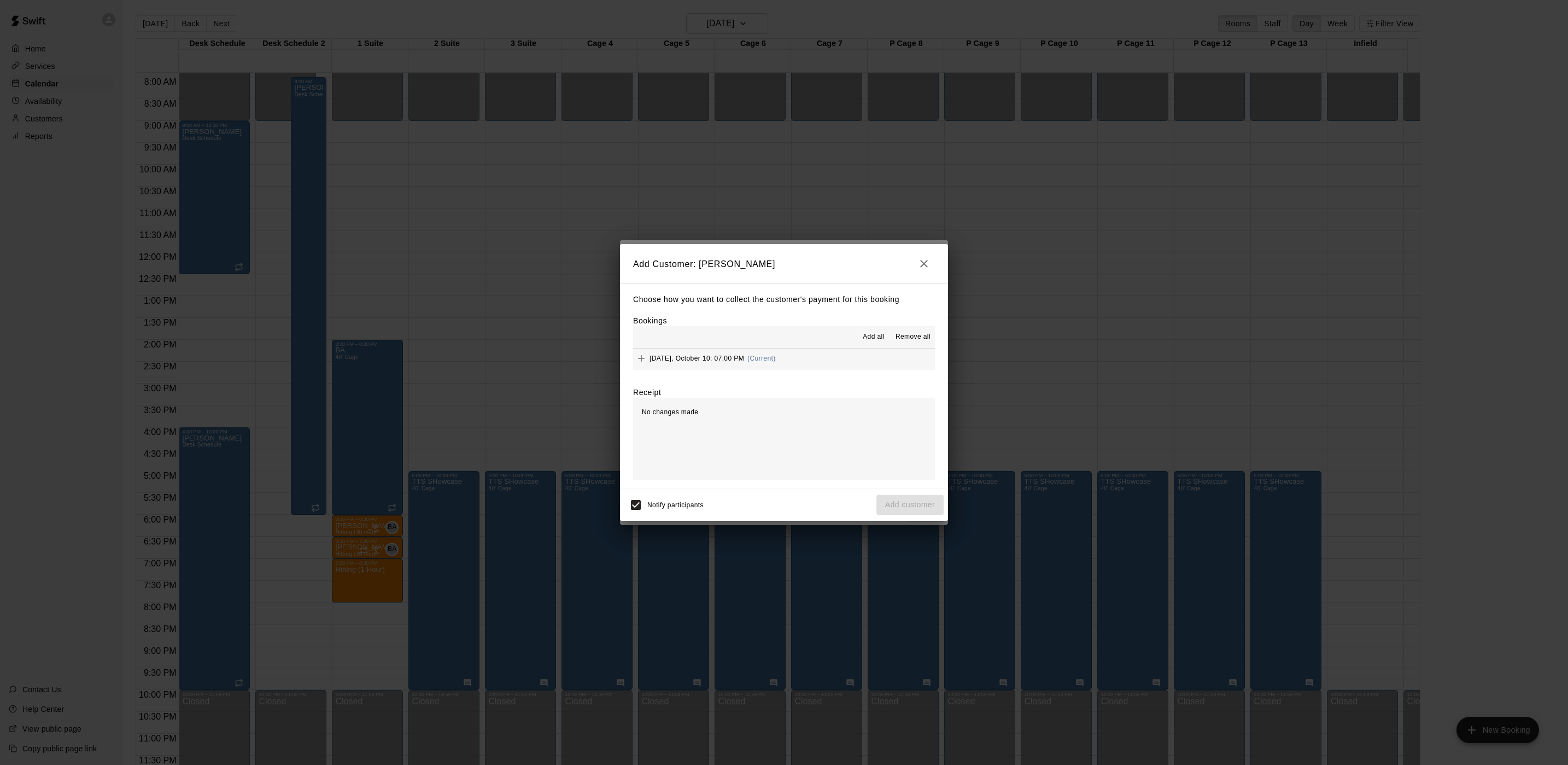
drag, startPoint x: 763, startPoint y: 355, endPoint x: 765, endPoint y: 348, distance: 7.3
click at [763, 355] on span "(Current)" at bounding box center [762, 358] width 29 height 8
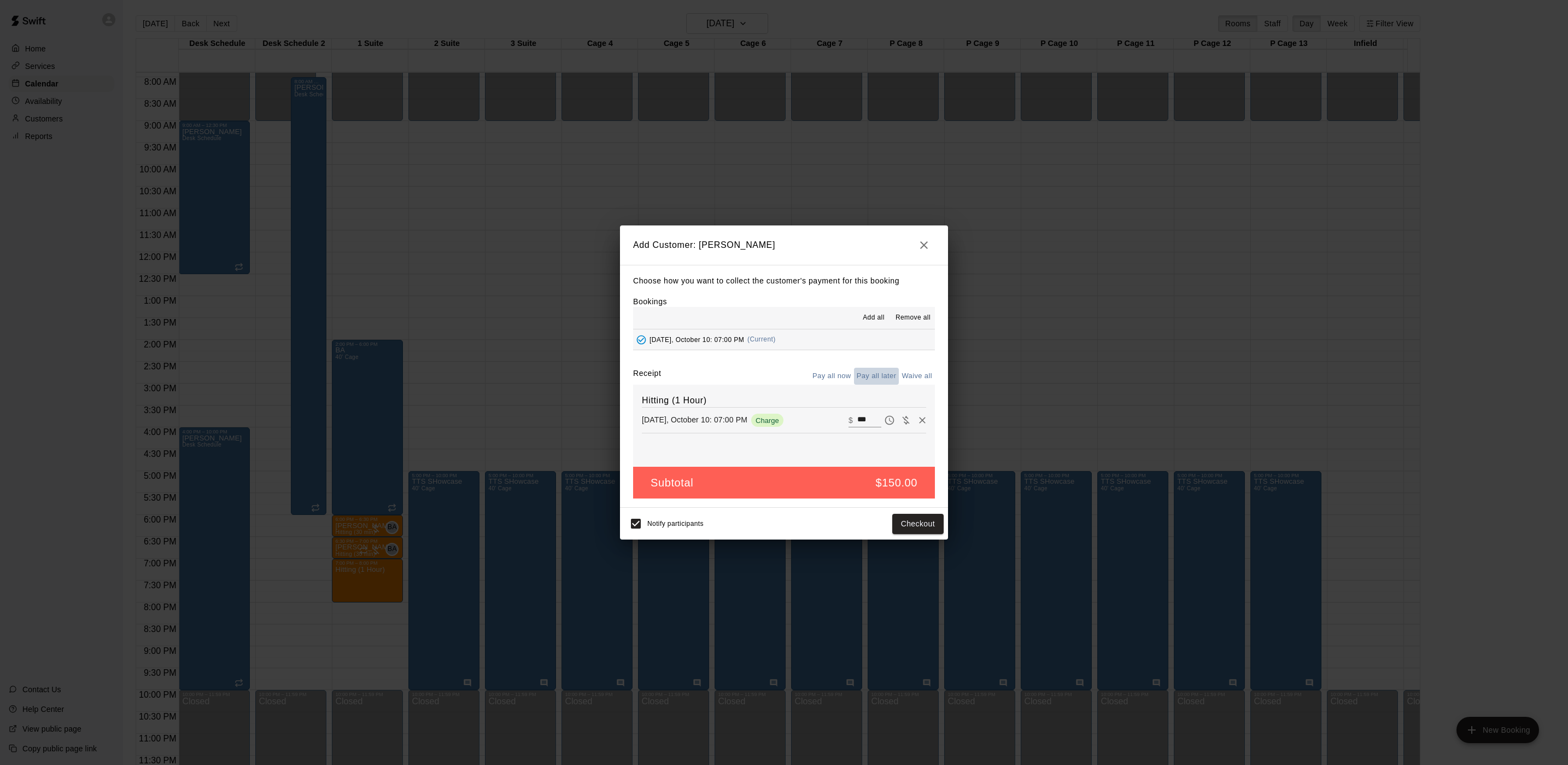
click at [887, 376] on button "Pay all later" at bounding box center [877, 376] width 45 height 17
click at [926, 521] on button "Add customer" at bounding box center [910, 523] width 68 height 20
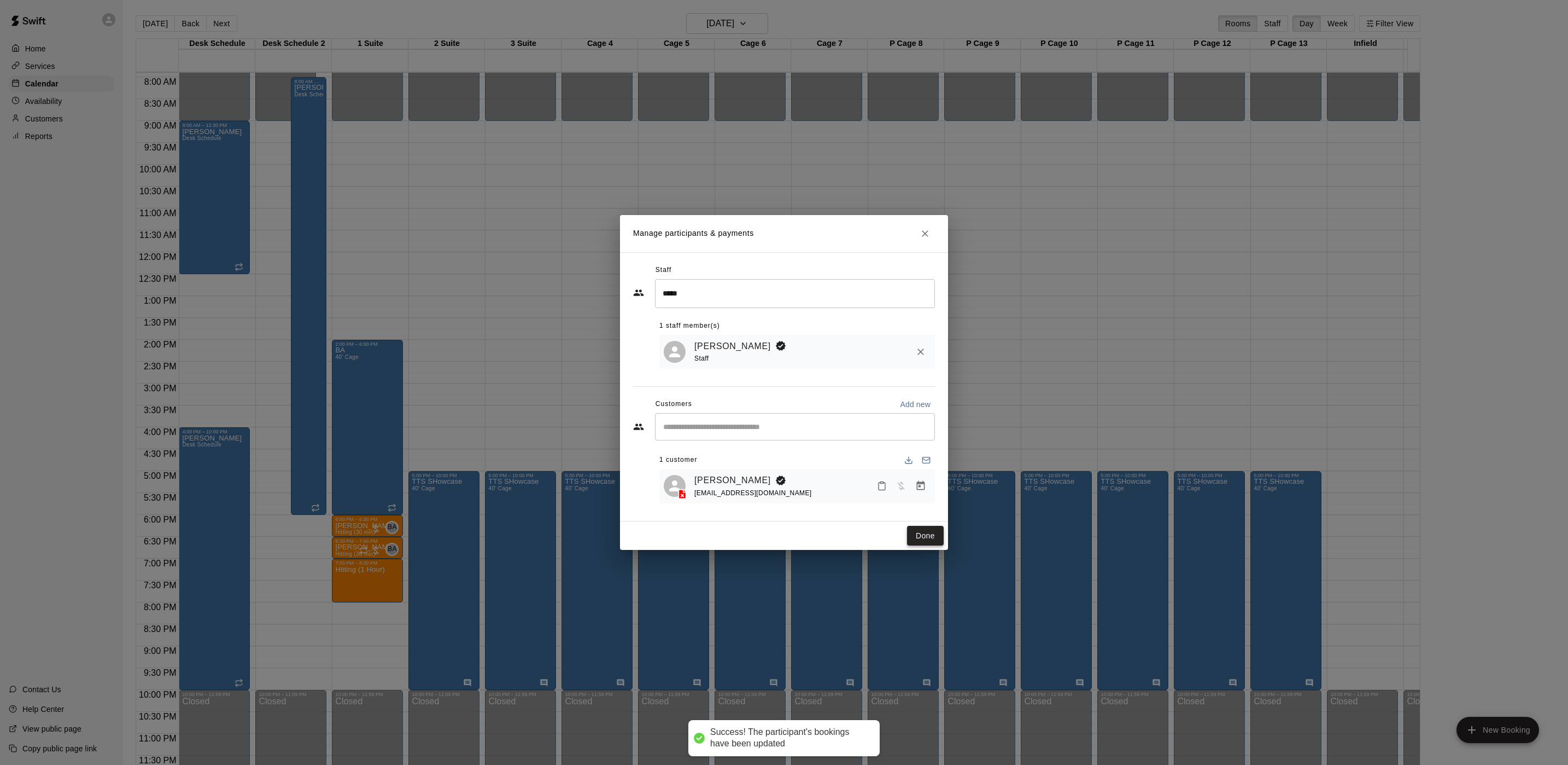
click at [920, 538] on button "Done" at bounding box center [926, 536] width 36 height 20
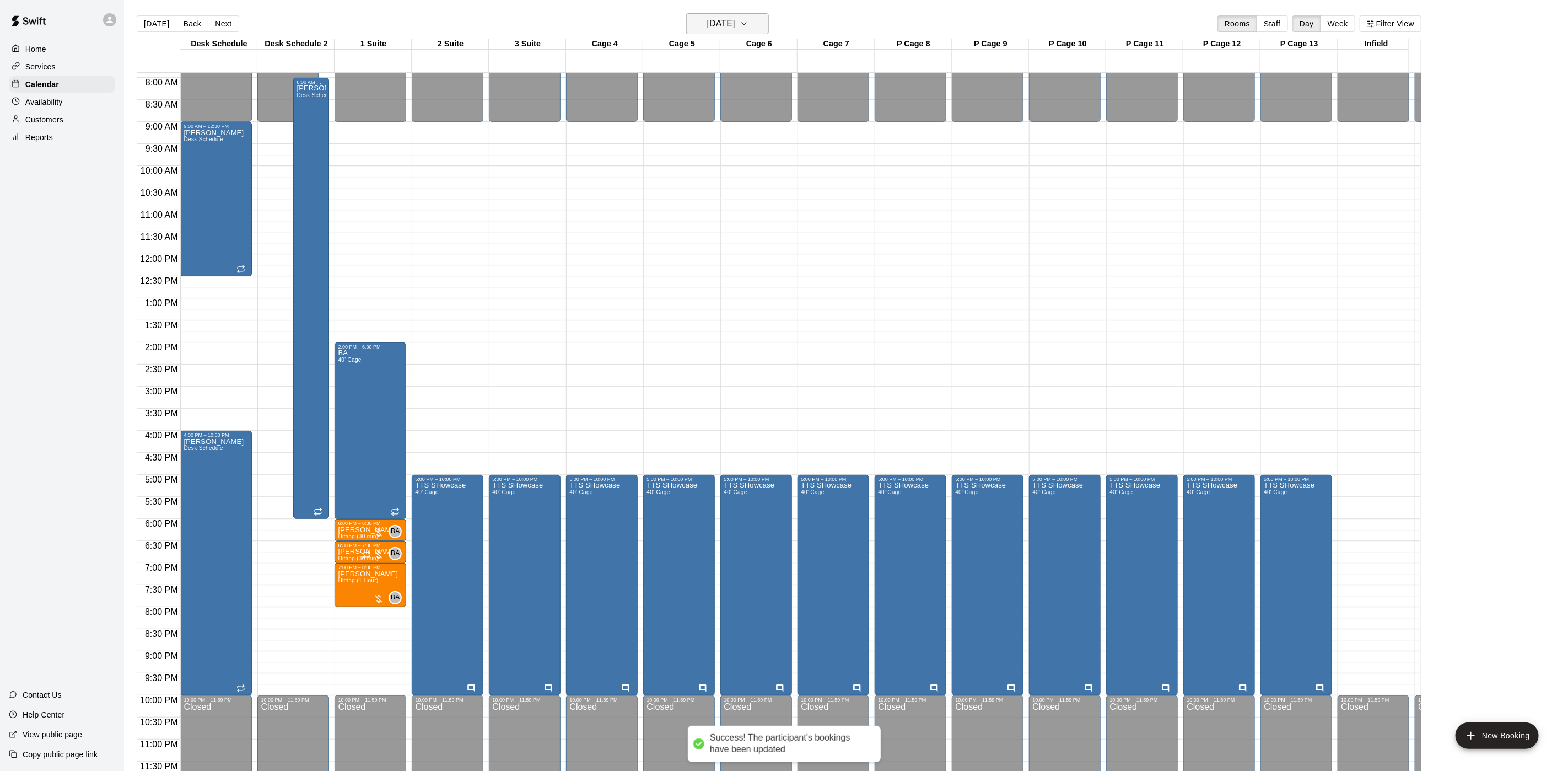
drag, startPoint x: 731, startPoint y: 19, endPoint x: 731, endPoint y: 26, distance: 7.0
click at [731, 26] on h6 "Friday Oct 10" at bounding box center [721, 24] width 28 height 16
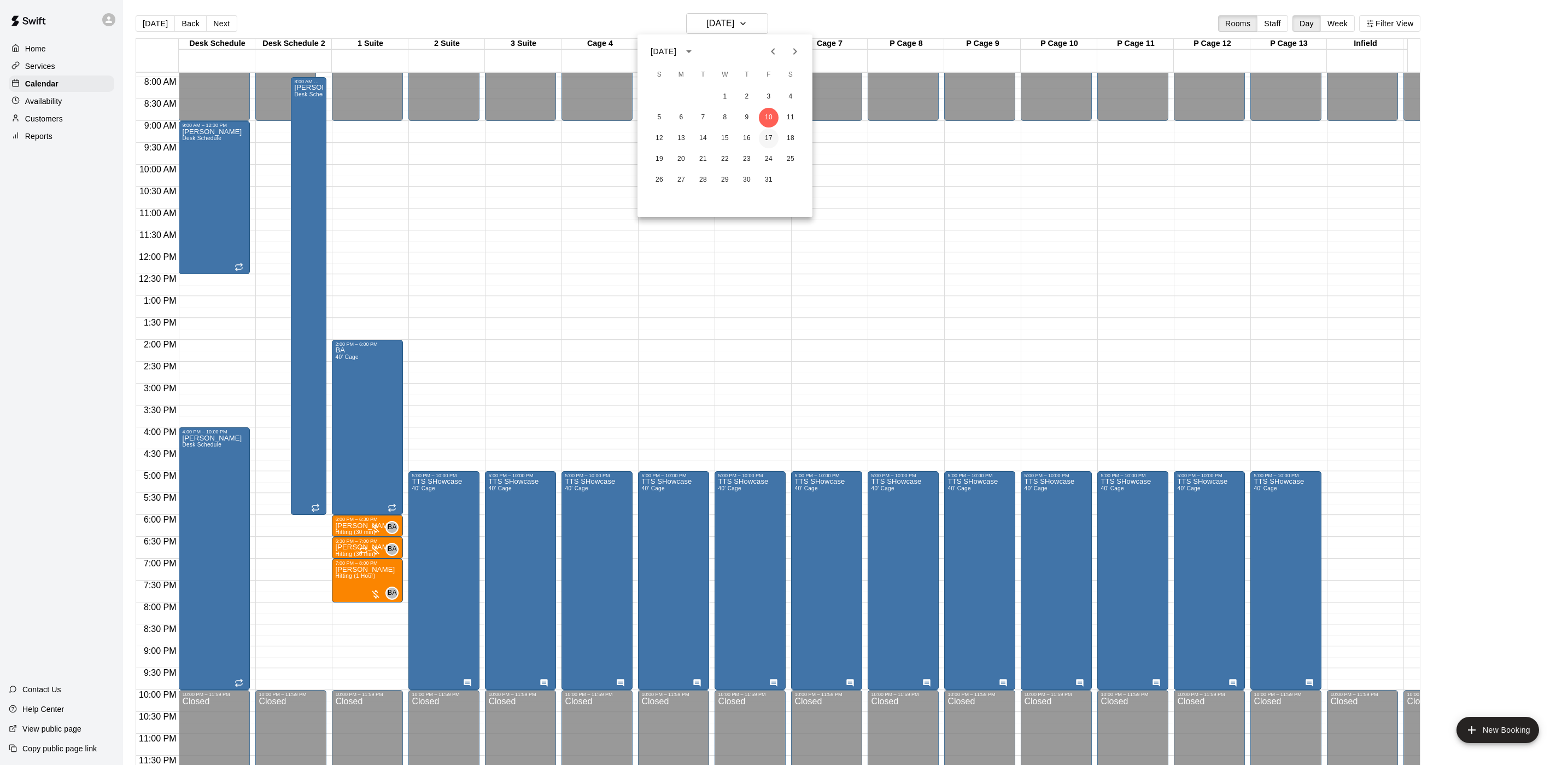
click at [765, 135] on button "17" at bounding box center [768, 138] width 19 height 19
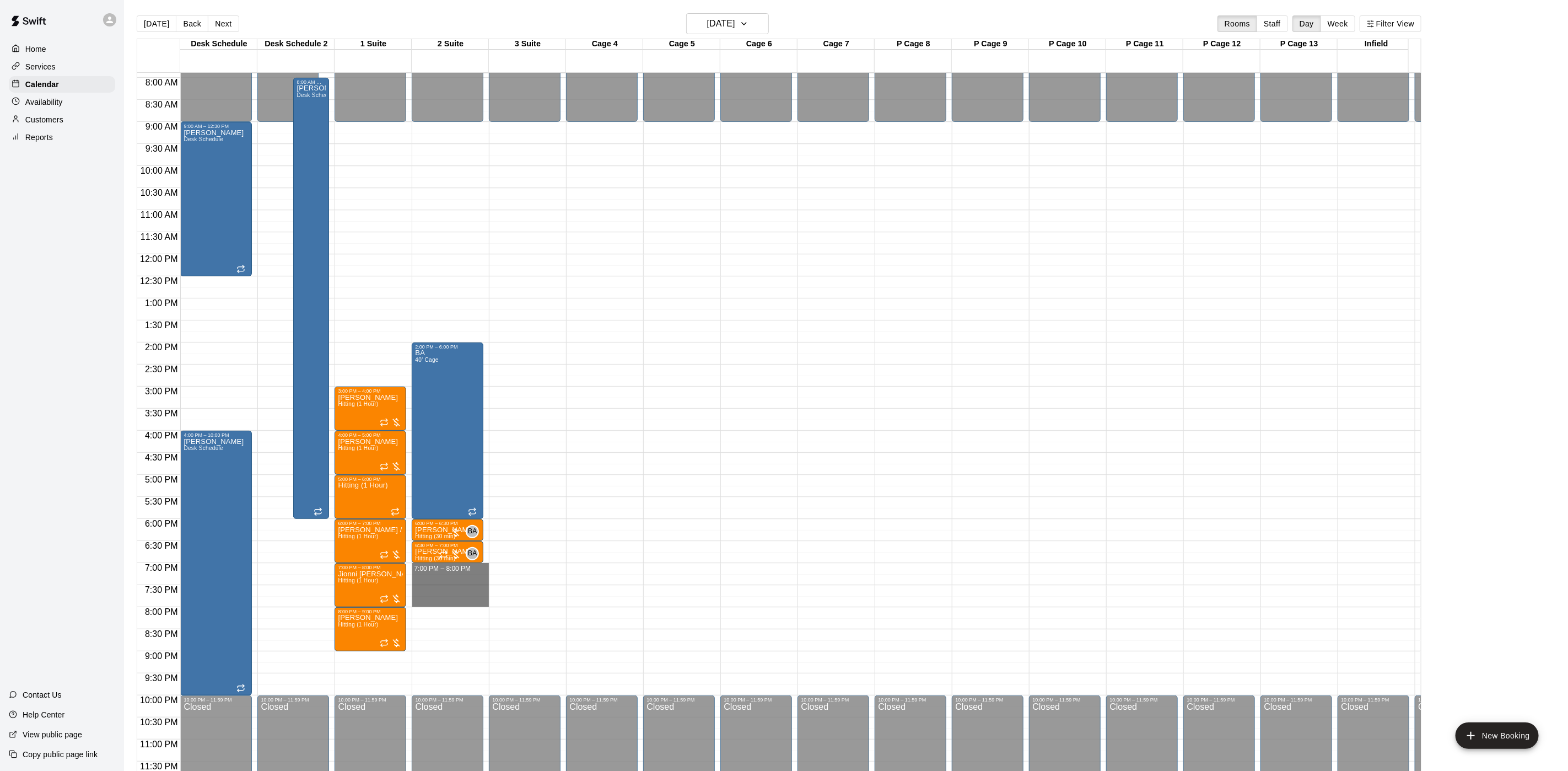
drag, startPoint x: 431, startPoint y: 559, endPoint x: 427, endPoint y: 586, distance: 27.3
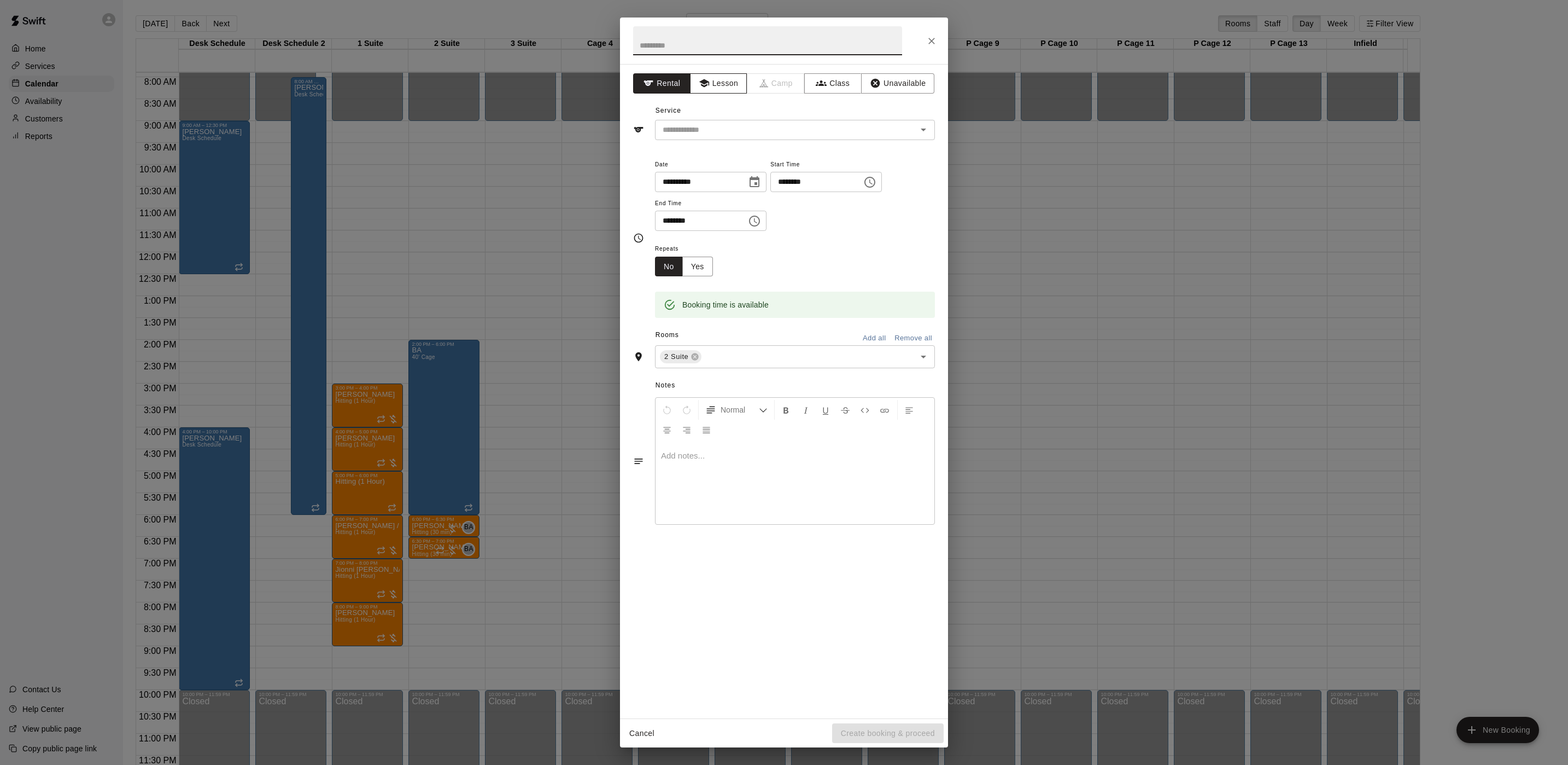
click at [726, 81] on button "Lesson" at bounding box center [718, 83] width 57 height 20
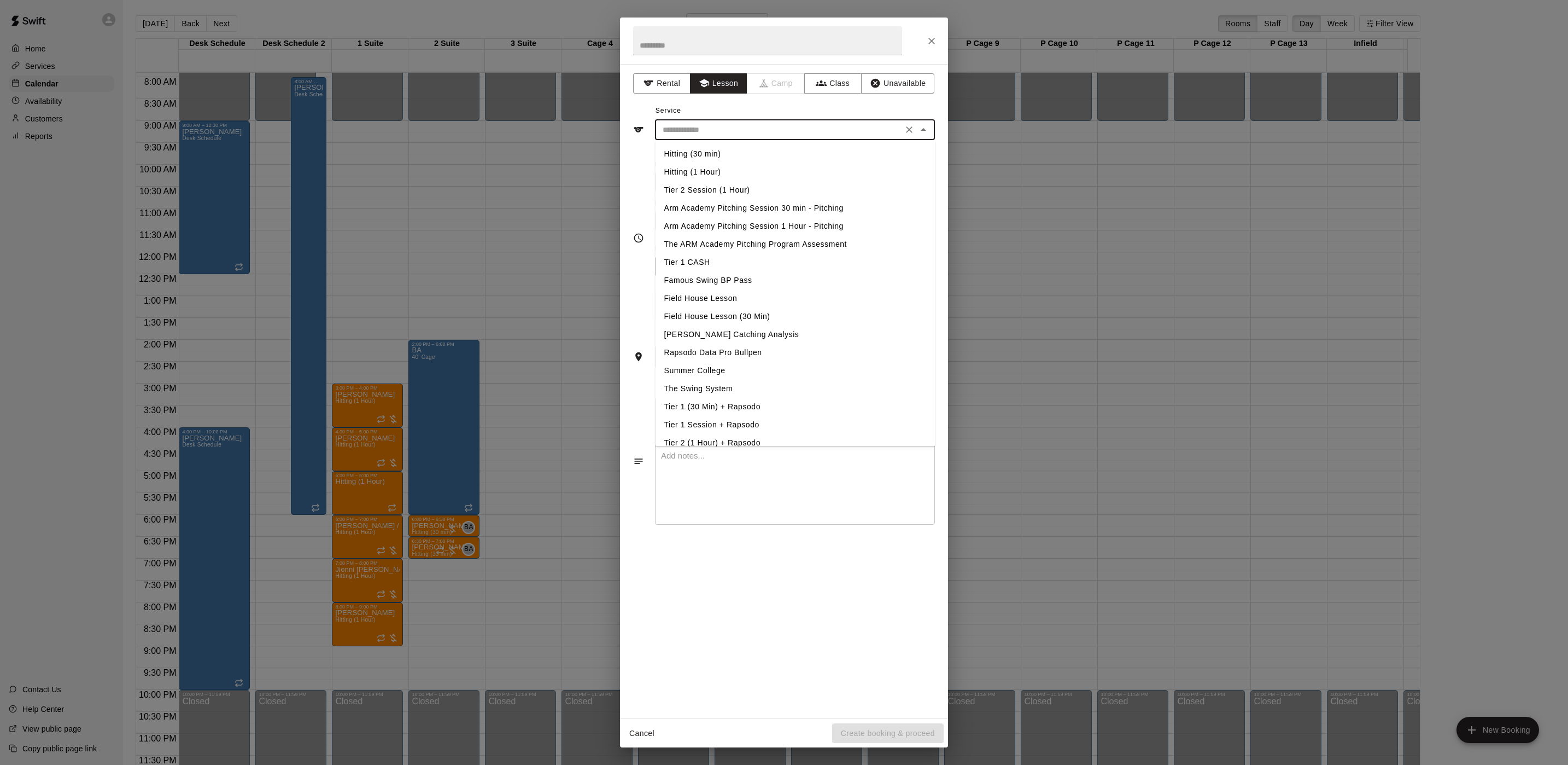
click at [686, 130] on input "text" at bounding box center [779, 129] width 241 height 14
click at [677, 170] on li "Hitting (1 Hour)" at bounding box center [795, 172] width 280 height 18
type input "**********"
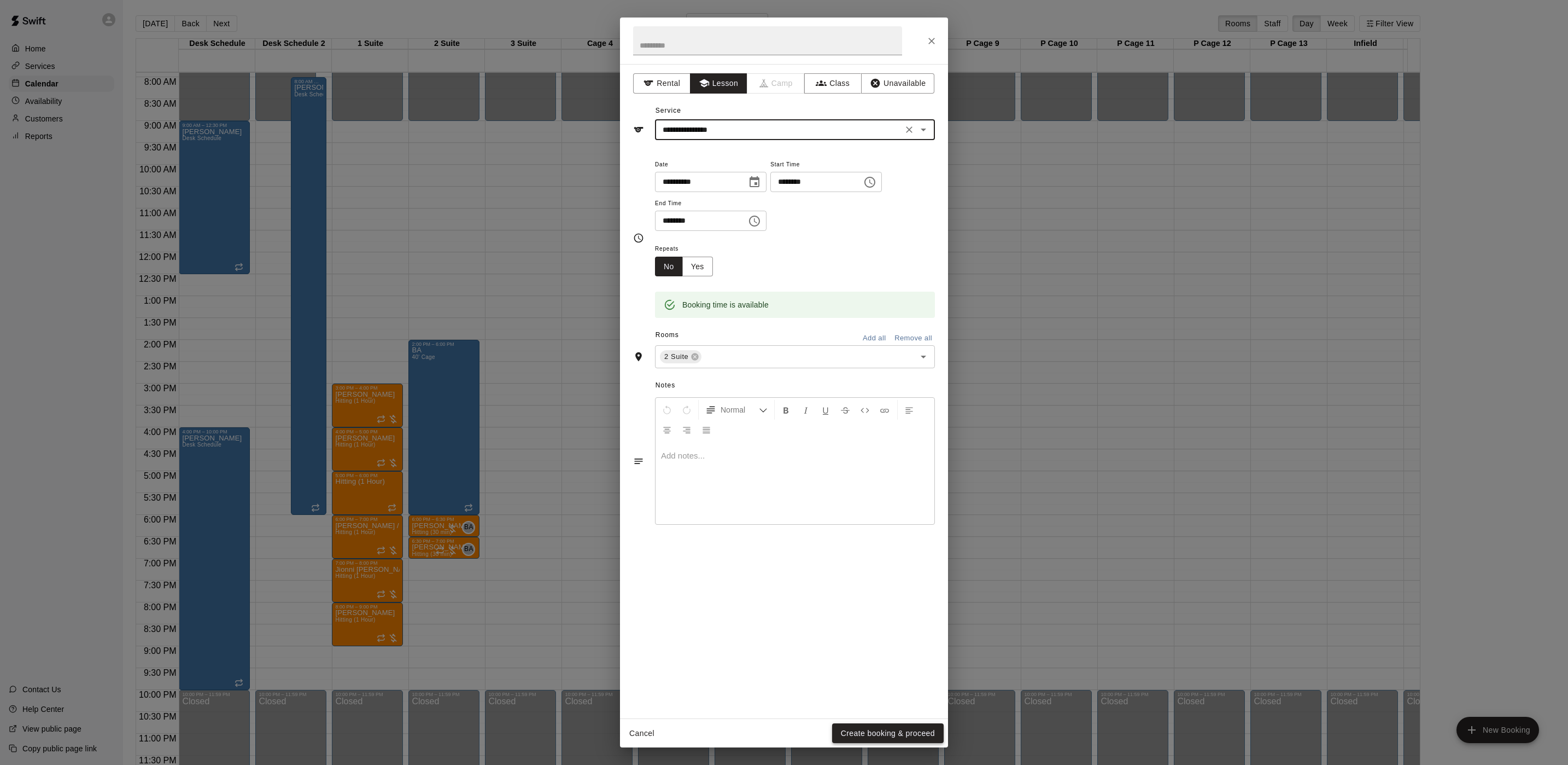
click at [878, 736] on button "Create booking & proceed" at bounding box center [888, 733] width 112 height 20
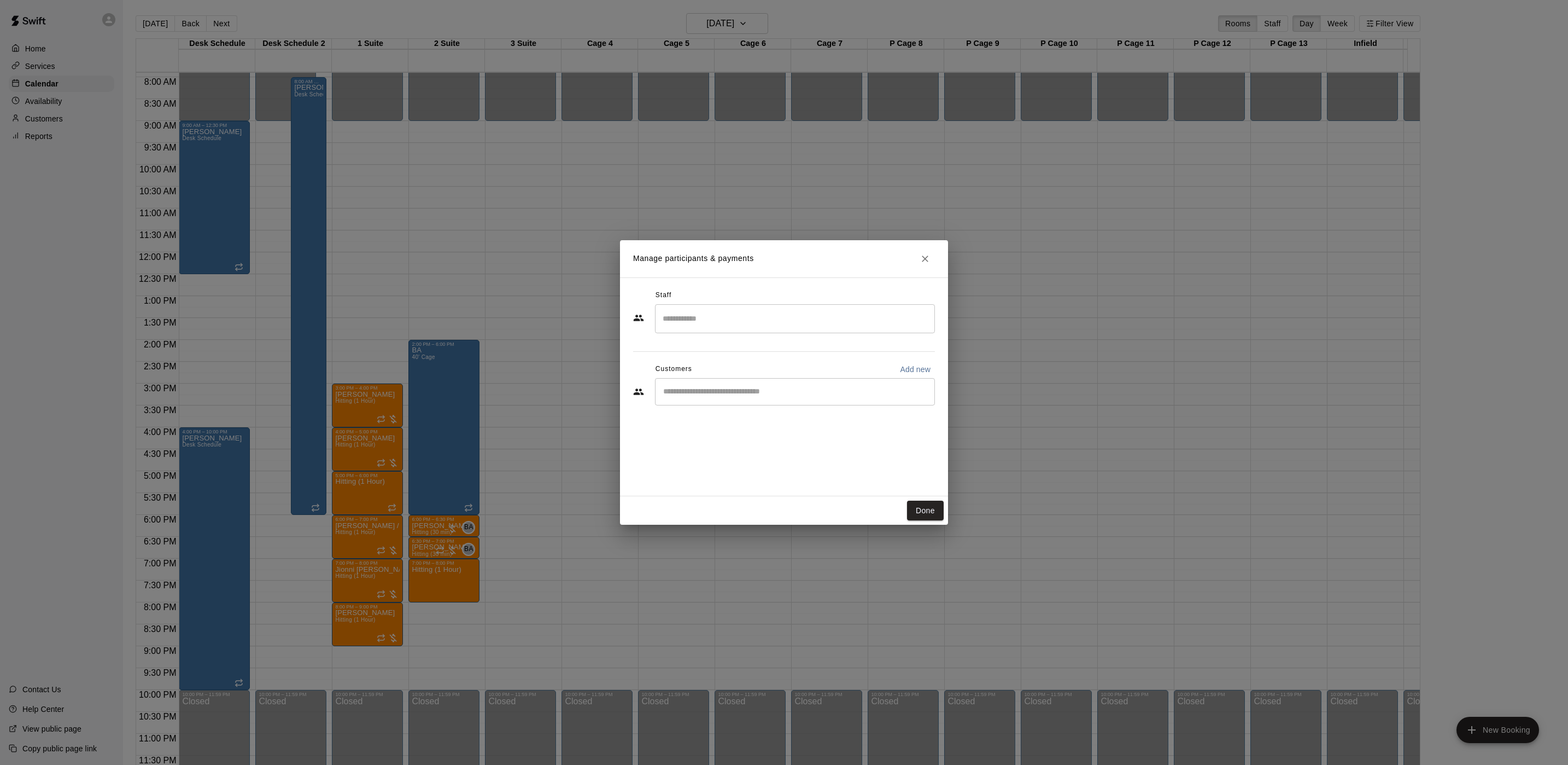
drag, startPoint x: 550, startPoint y: 14, endPoint x: 562, endPoint y: 16, distance: 12.2
click at [553, 14] on div "Manage participants & payments Staff ​ Customers Add new ​ Done" at bounding box center [784, 382] width 1568 height 765
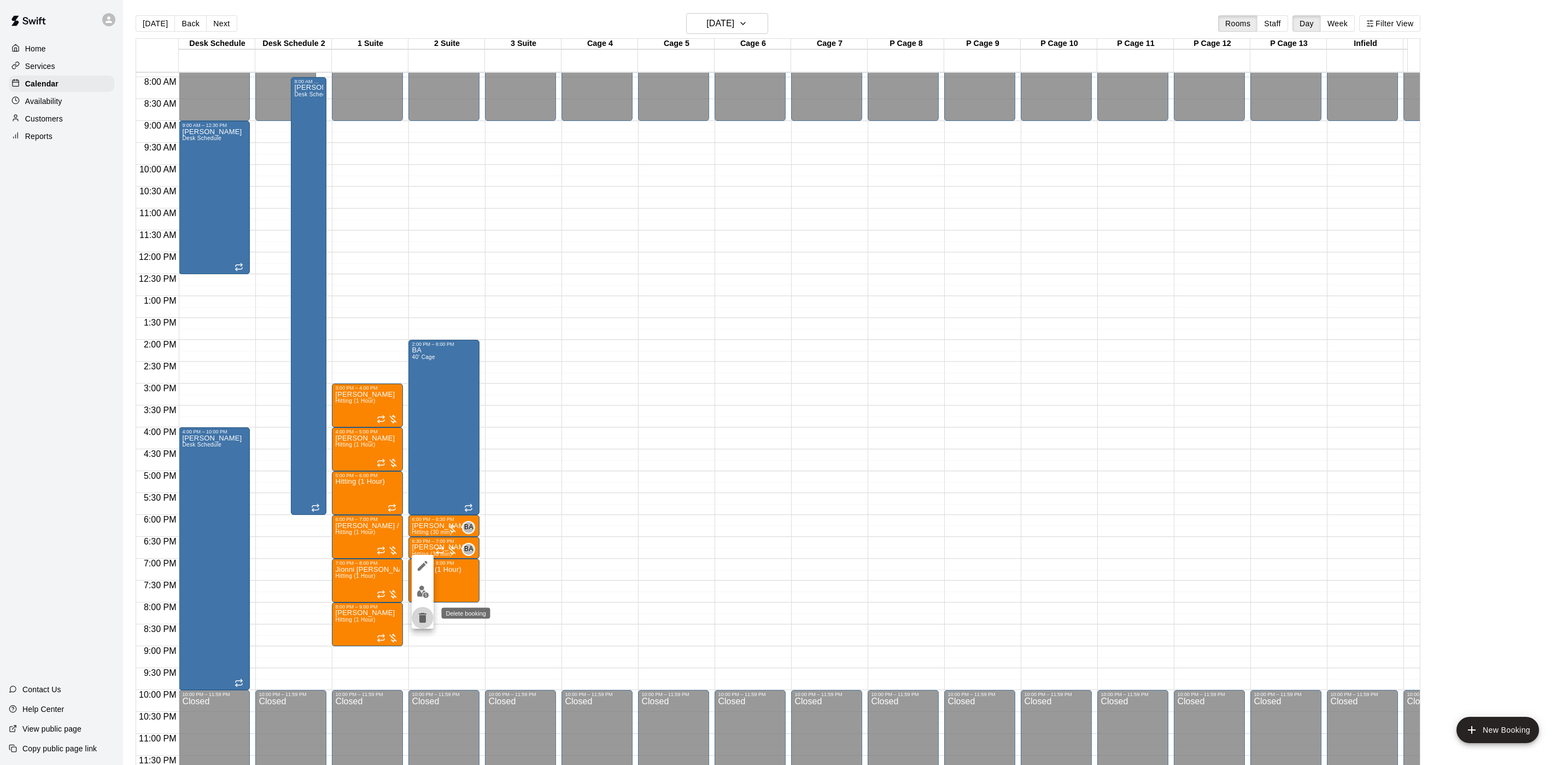
click at [424, 616] on icon "delete" at bounding box center [423, 617] width 8 height 10
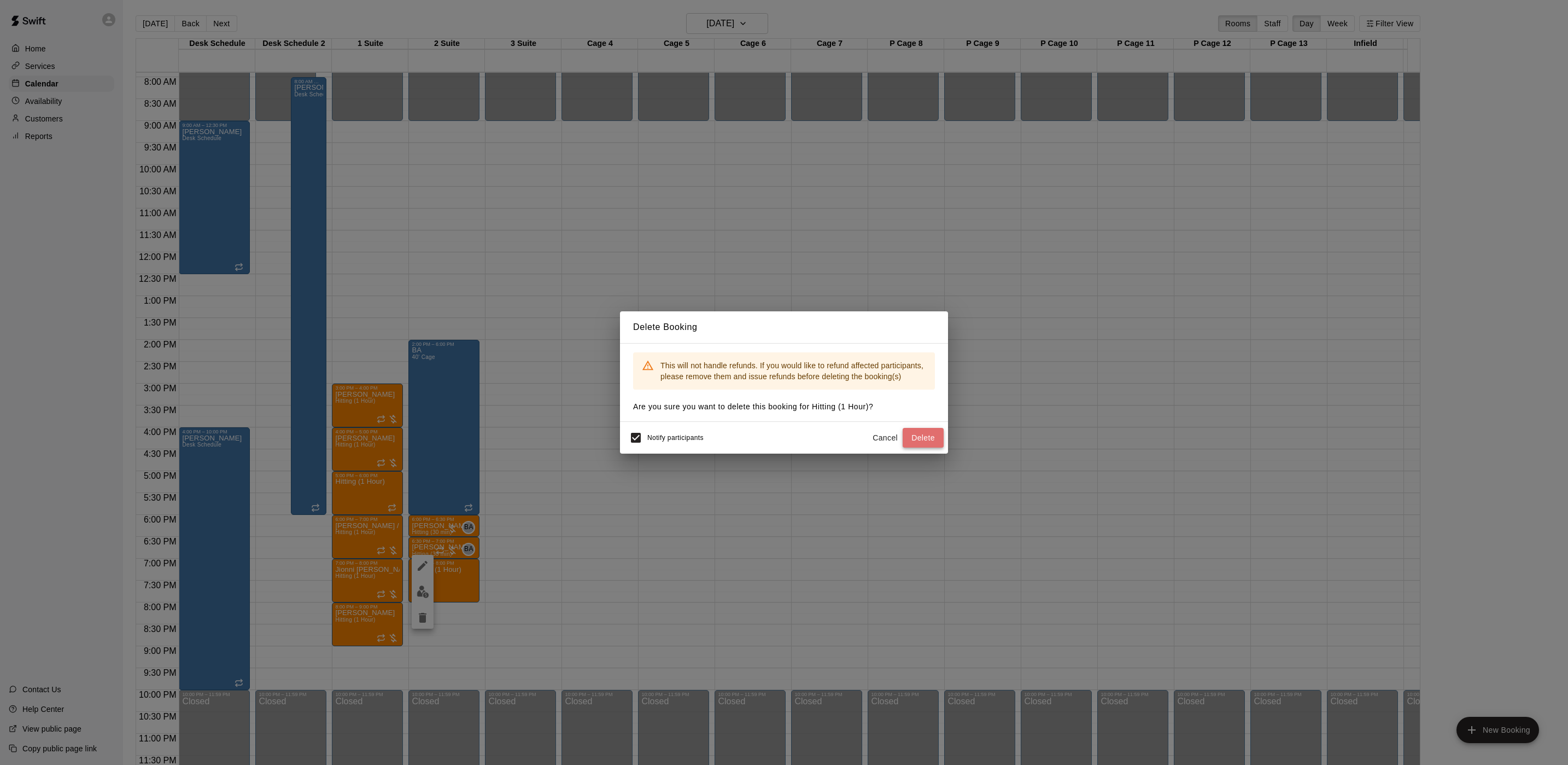
click at [920, 434] on button "Delete" at bounding box center [923, 437] width 41 height 20
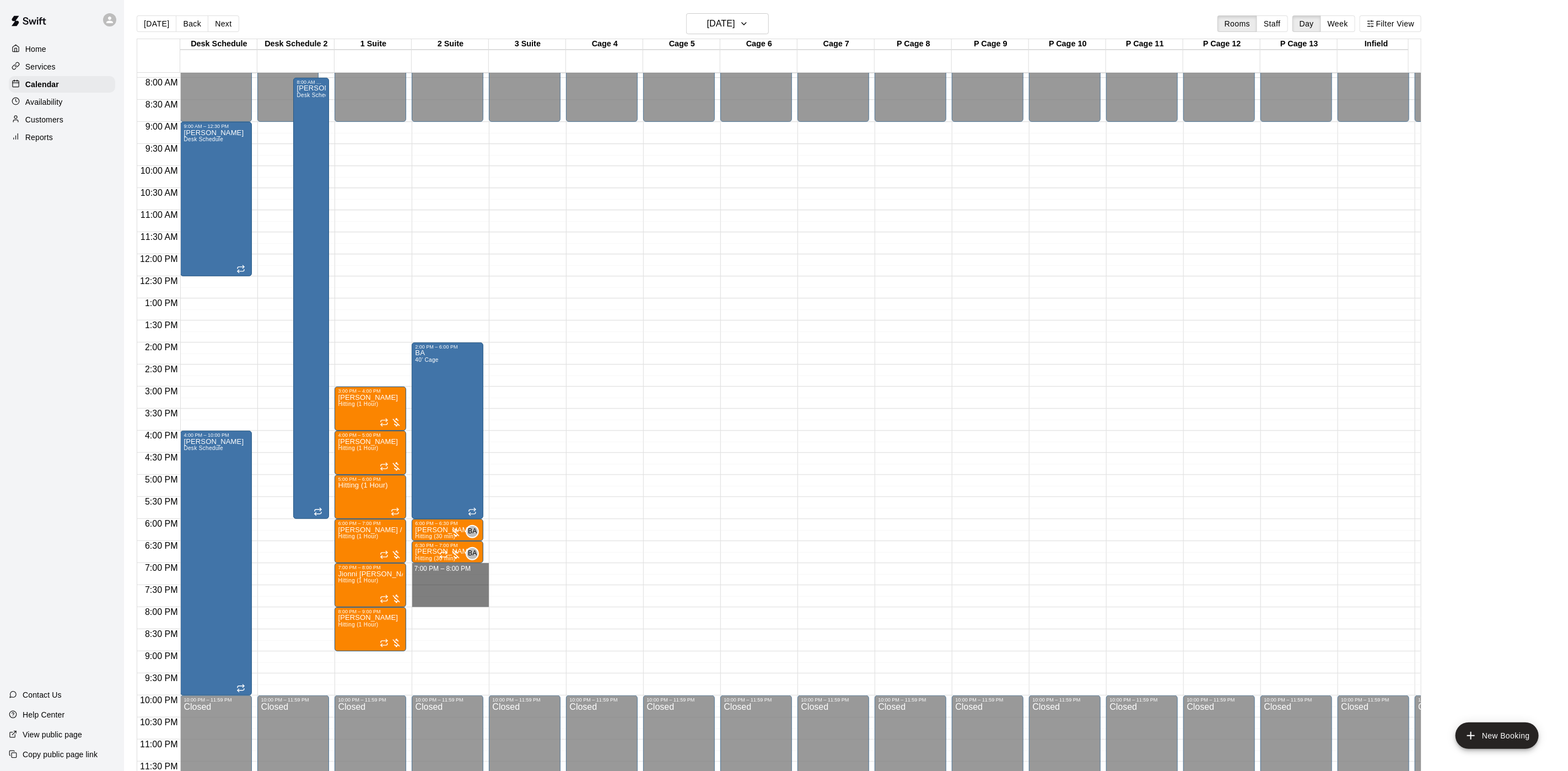
drag, startPoint x: 454, startPoint y: 556, endPoint x: 447, endPoint y: 591, distance: 35.7
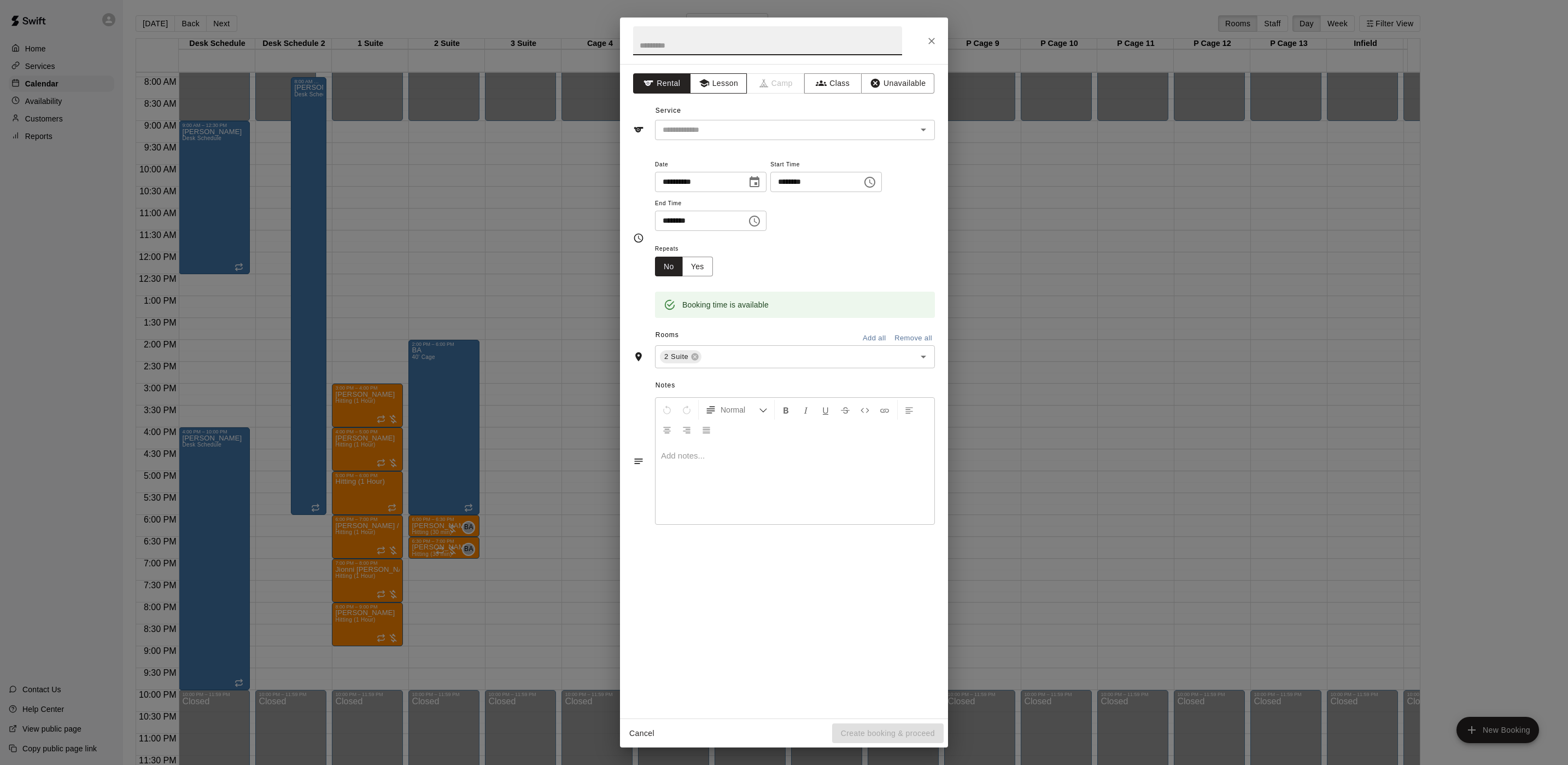
click at [697, 89] on button "Lesson" at bounding box center [718, 83] width 57 height 20
click at [674, 144] on div "**********" at bounding box center [784, 391] width 328 height 655
click at [673, 131] on input "text" at bounding box center [779, 129] width 241 height 14
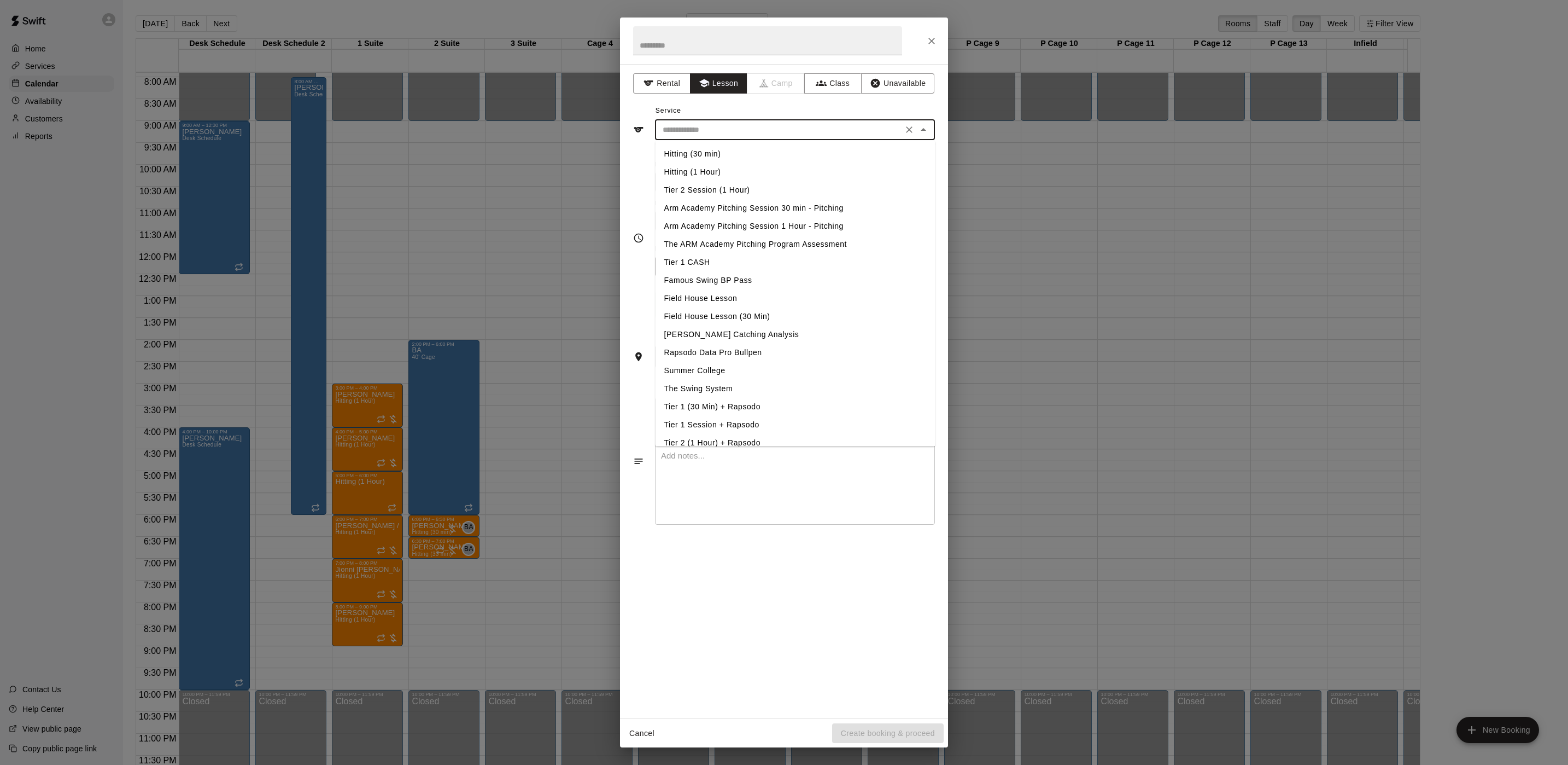
click at [675, 164] on li "Hitting (1 Hour)" at bounding box center [795, 172] width 280 height 18
type input "**********"
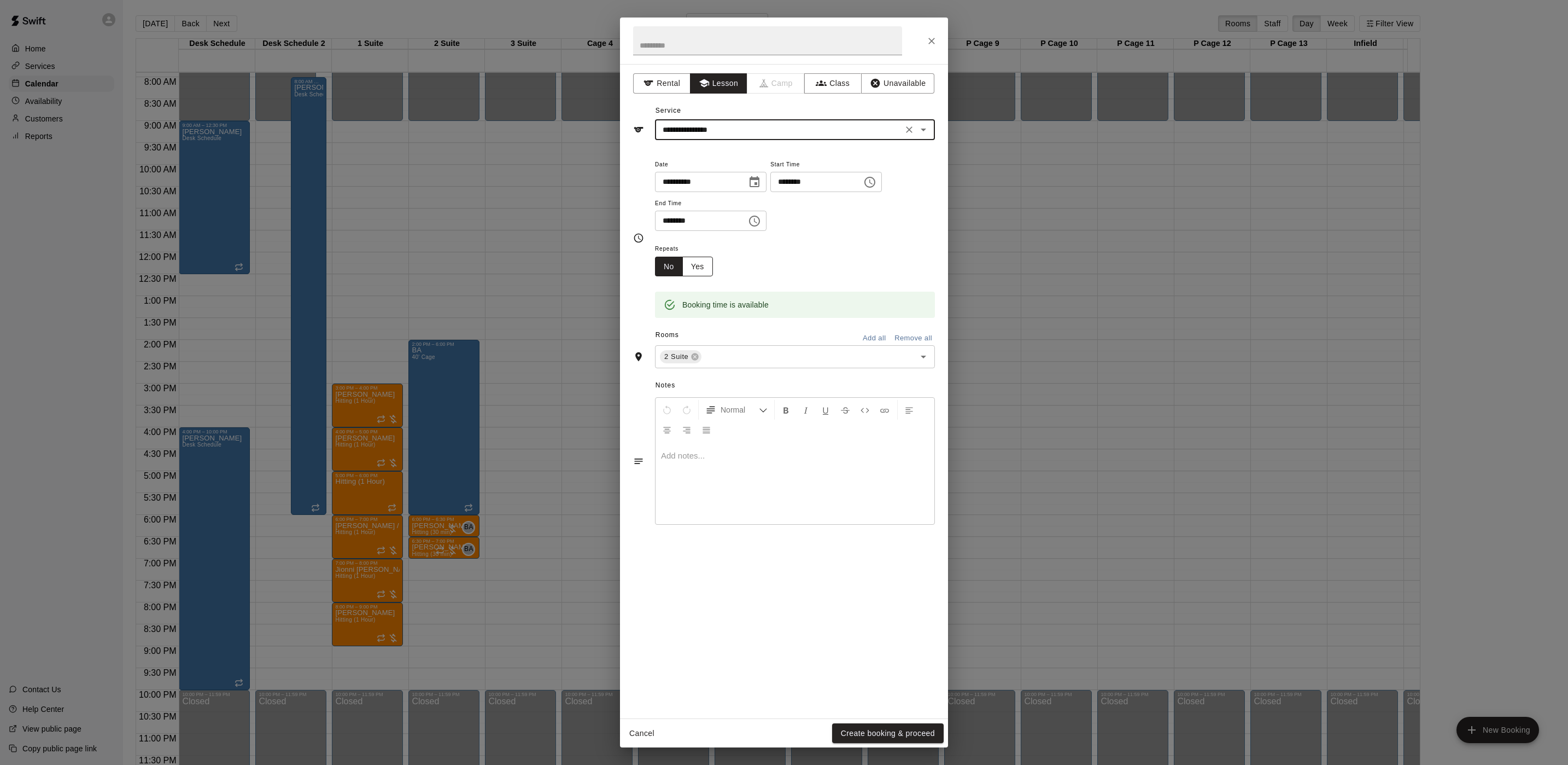
click at [702, 272] on button "Yes" at bounding box center [698, 266] width 31 height 20
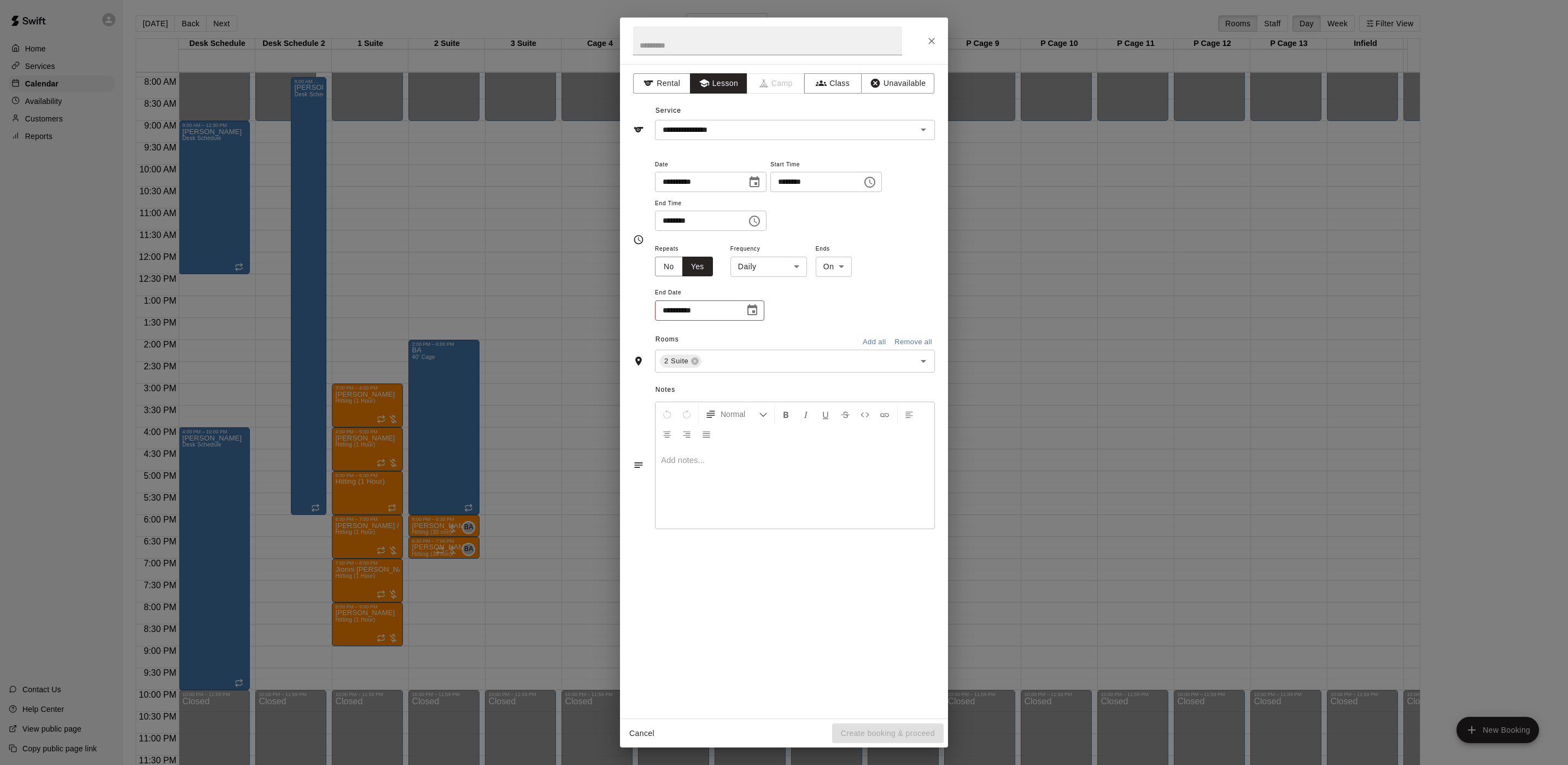
click at [756, 272] on body "Home Services Calendar Availability Customers Reports Contact Us Help Center Vi…" at bounding box center [784, 391] width 1568 height 783
click at [752, 304] on li "Weekly on Friday" at bounding box center [770, 309] width 136 height 18
type input "******"
click at [861, 272] on body "Home Services Calendar Availability Customers Reports Contact Us Help Center Vi…" at bounding box center [784, 391] width 1568 height 783
click at [838, 315] on li "After" at bounding box center [845, 309] width 35 height 18
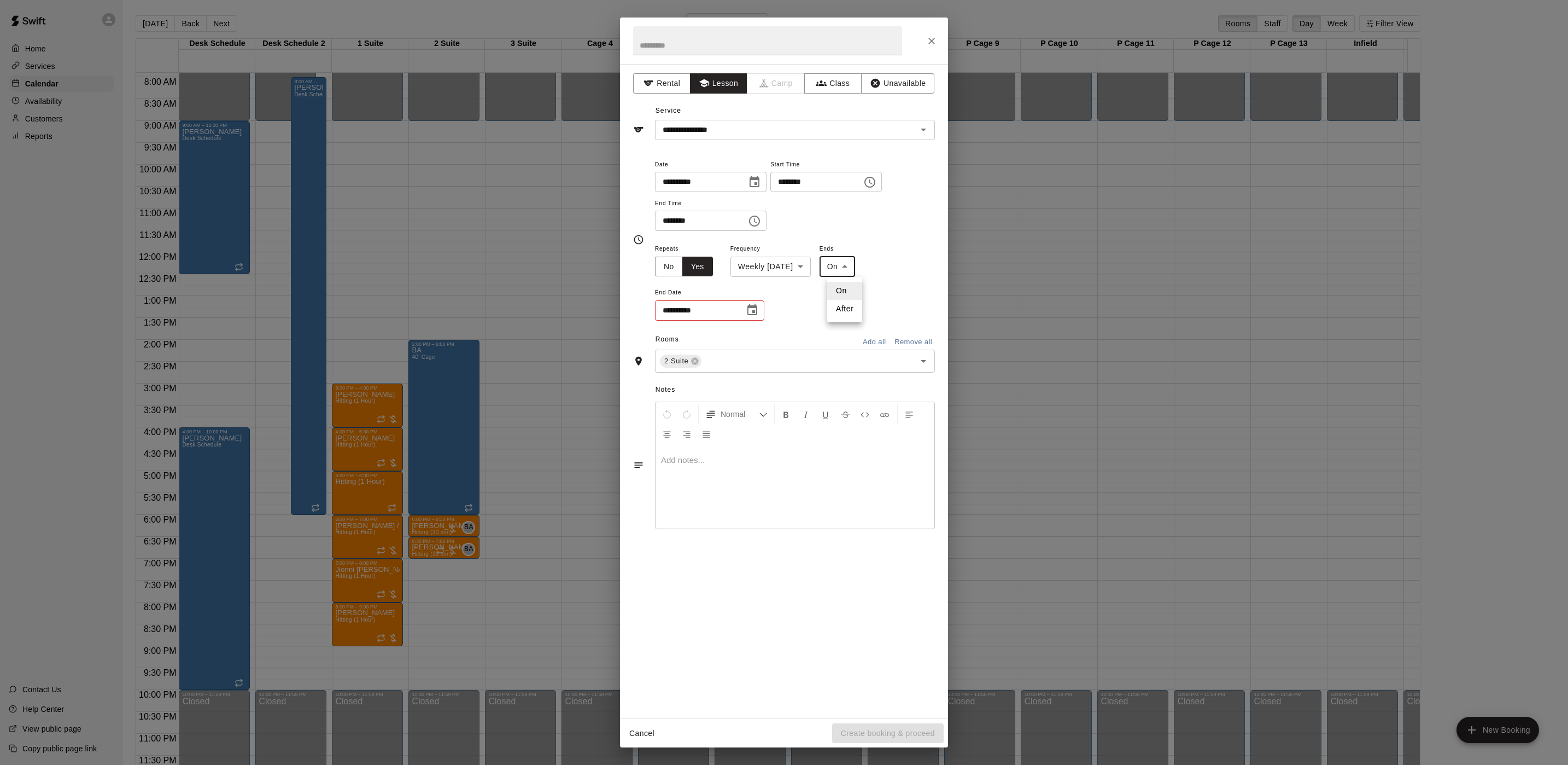
type input "*****"
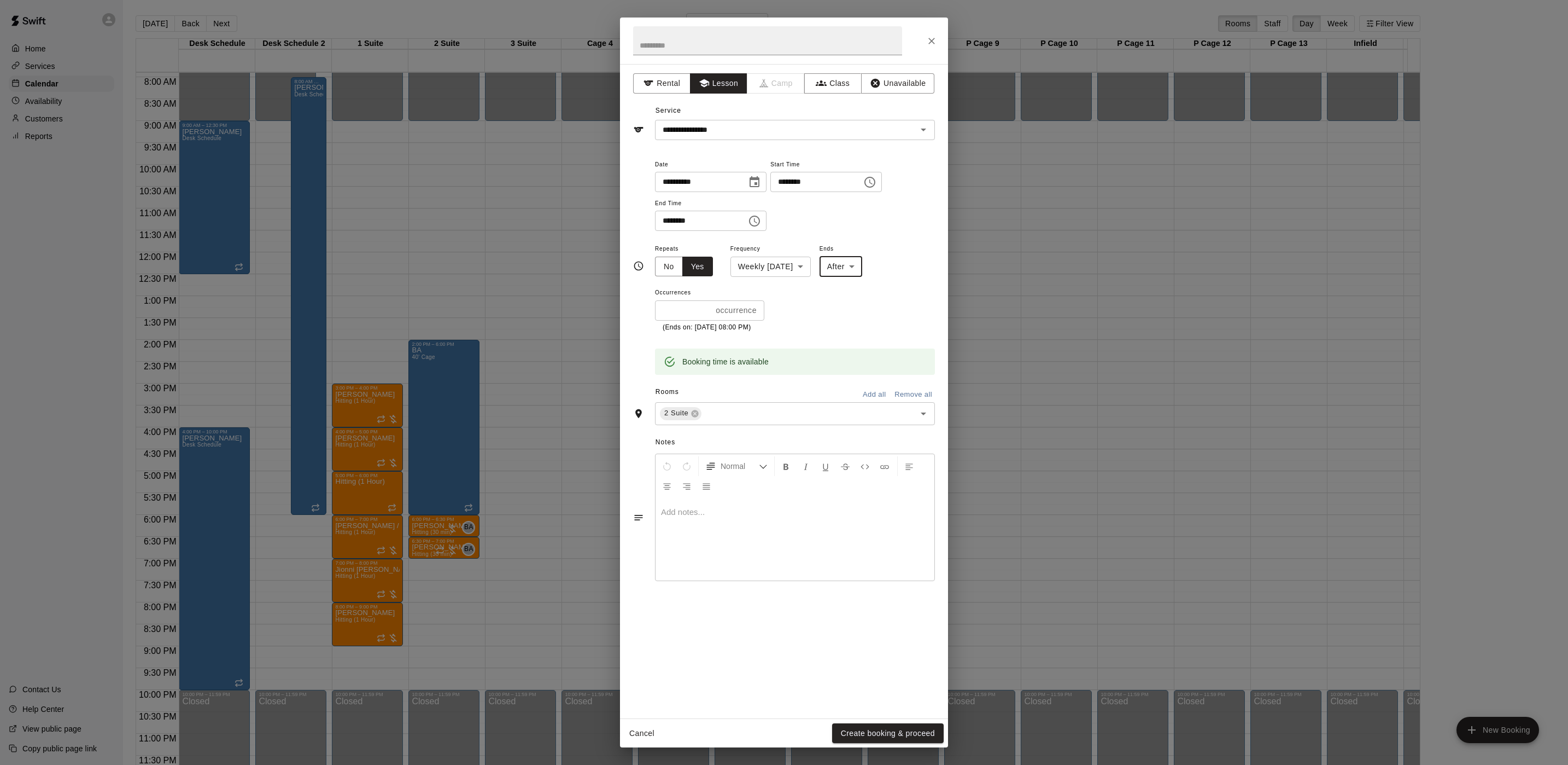
click at [672, 310] on input "*" at bounding box center [683, 310] width 57 height 20
type input "*"
click at [887, 732] on button "Create booking & proceed" at bounding box center [888, 733] width 112 height 20
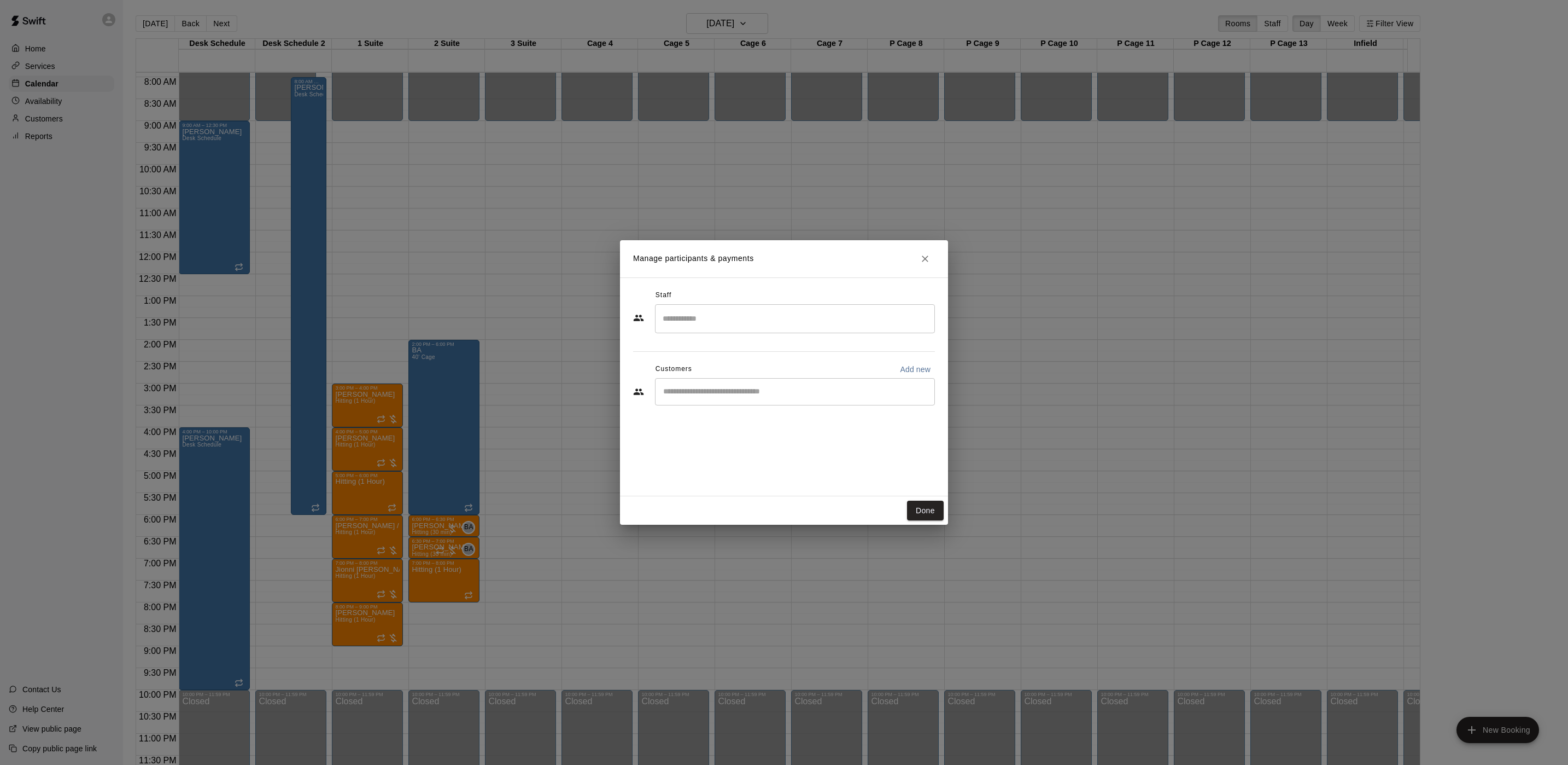
click at [714, 313] on input "Search staff" at bounding box center [795, 318] width 270 height 19
drag, startPoint x: 719, startPoint y: 348, endPoint x: 717, endPoint y: 361, distance: 13.2
click at [719, 350] on p "[PERSON_NAME]" at bounding box center [716, 351] width 67 height 12
type input "*****"
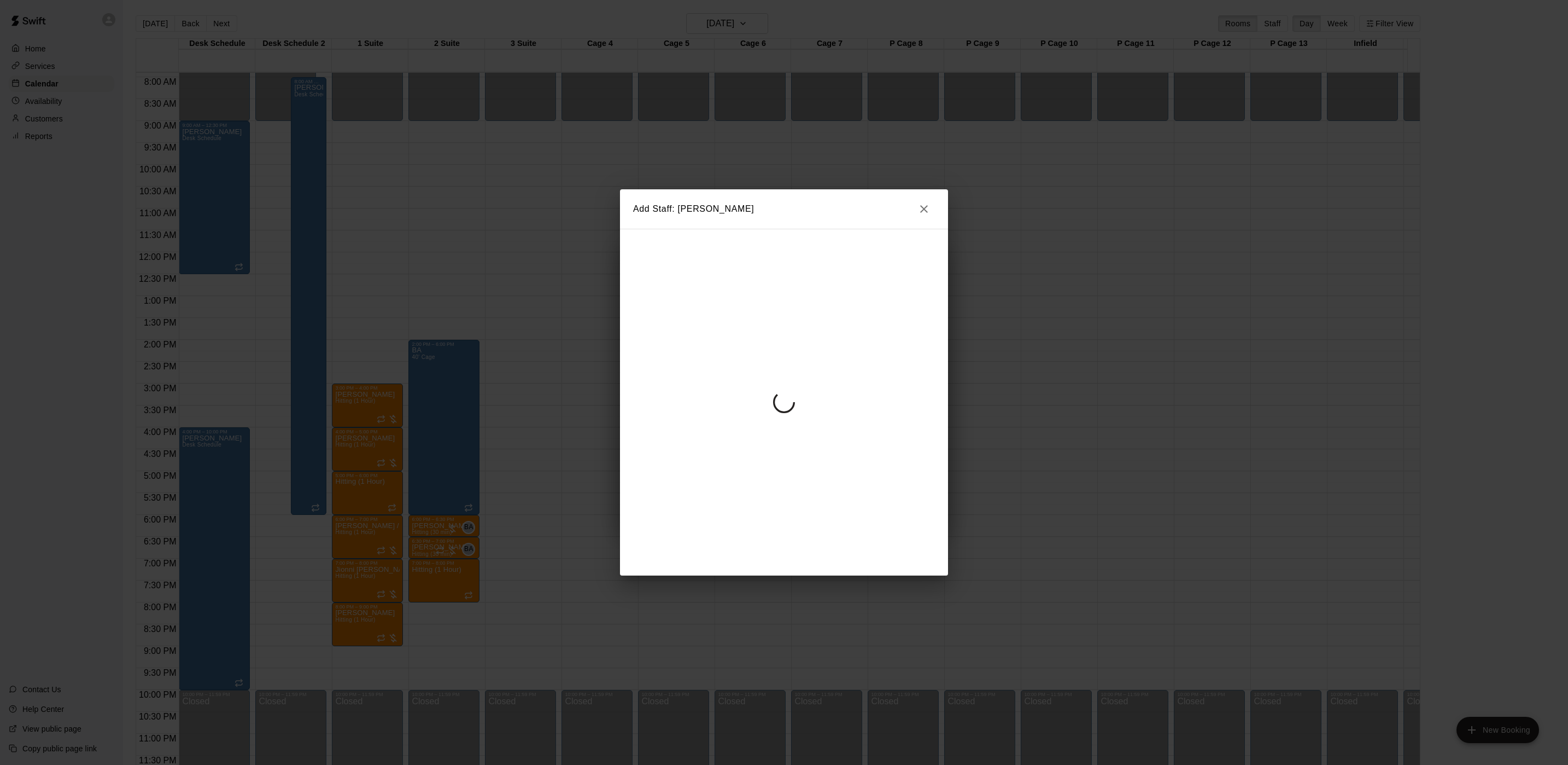
click at [711, 391] on div at bounding box center [784, 402] width 328 height 347
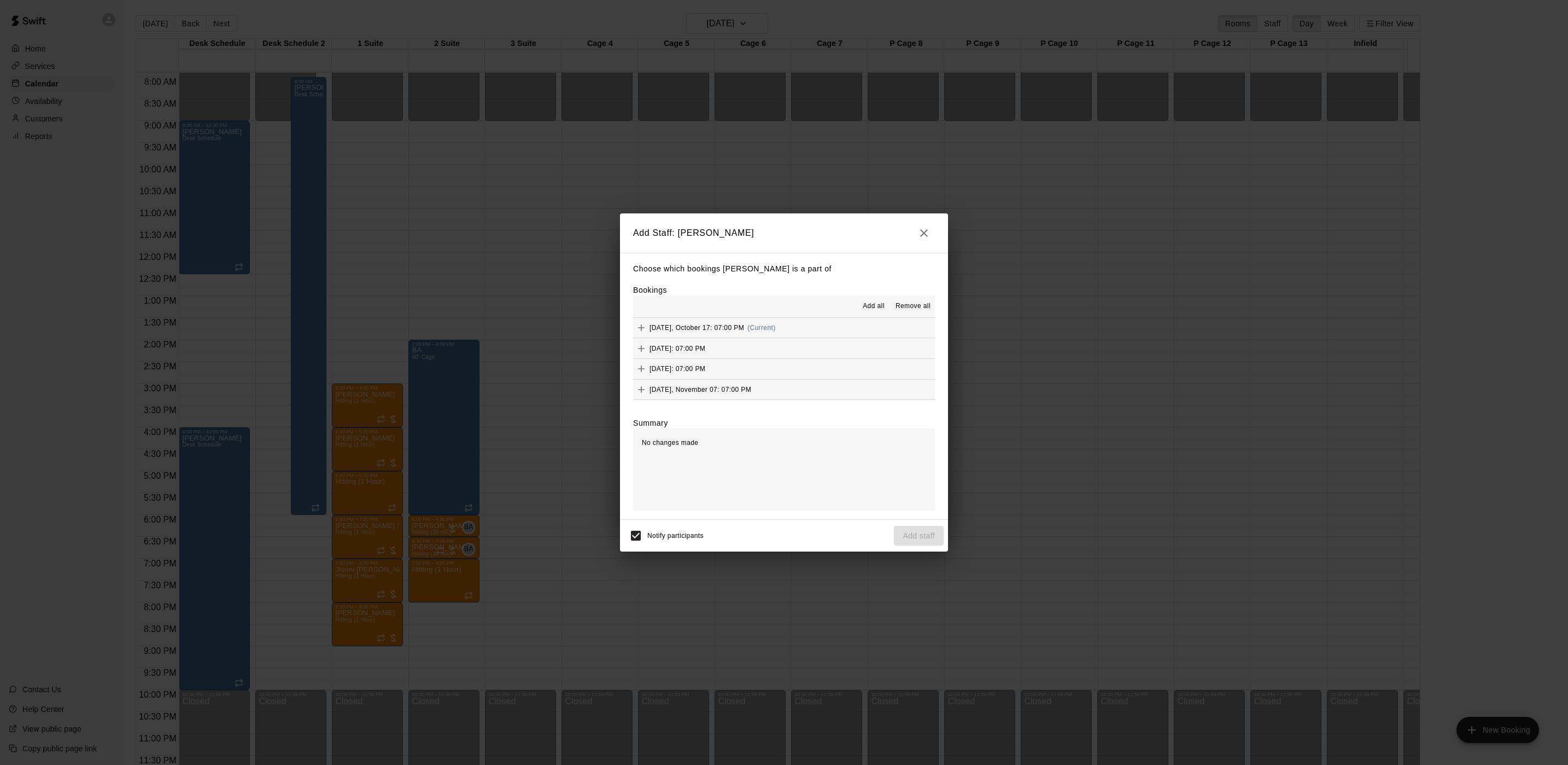
click at [873, 313] on button "Add all" at bounding box center [874, 306] width 35 height 18
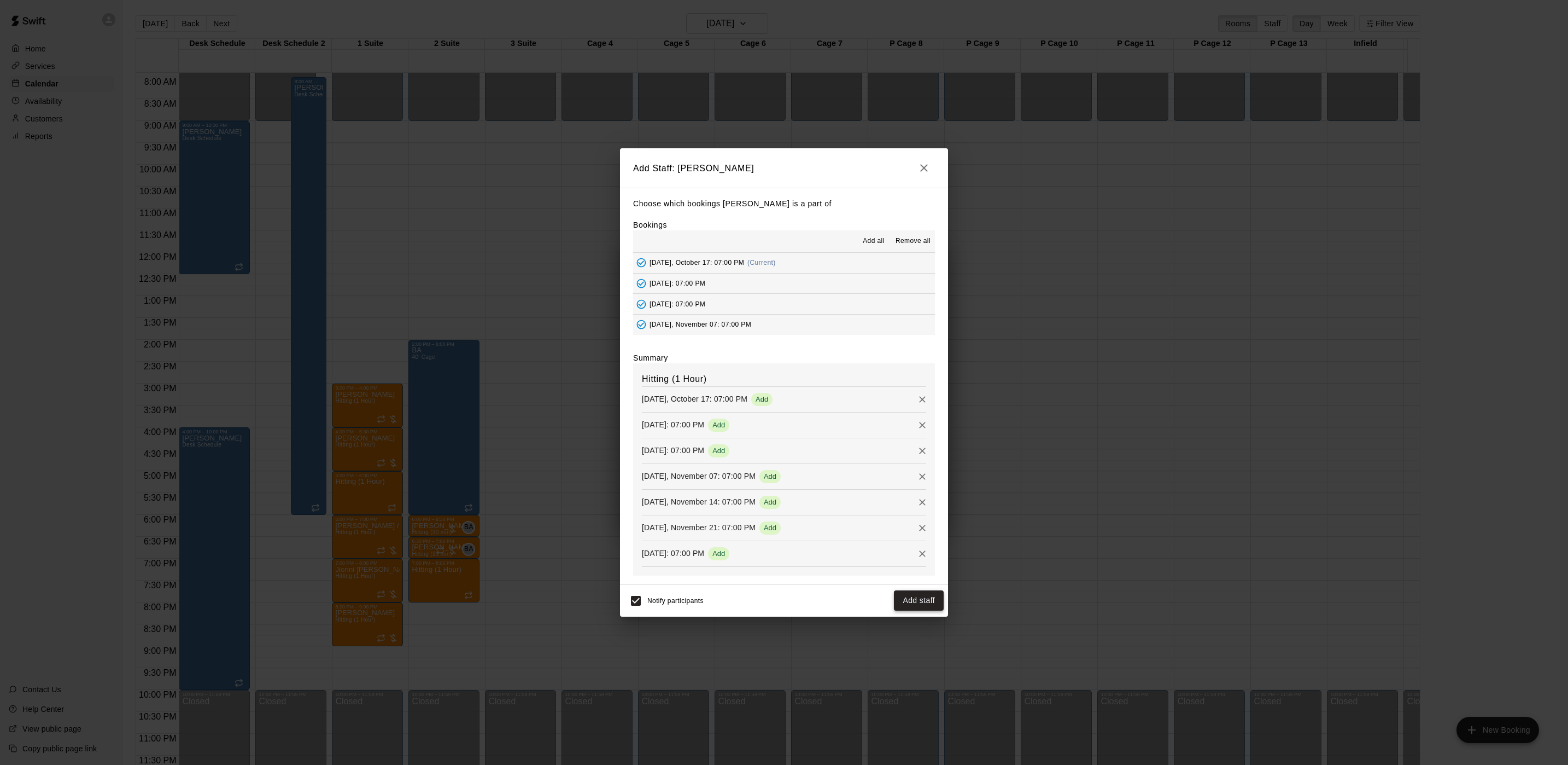
click at [911, 593] on button "Add staff" at bounding box center [918, 600] width 50 height 20
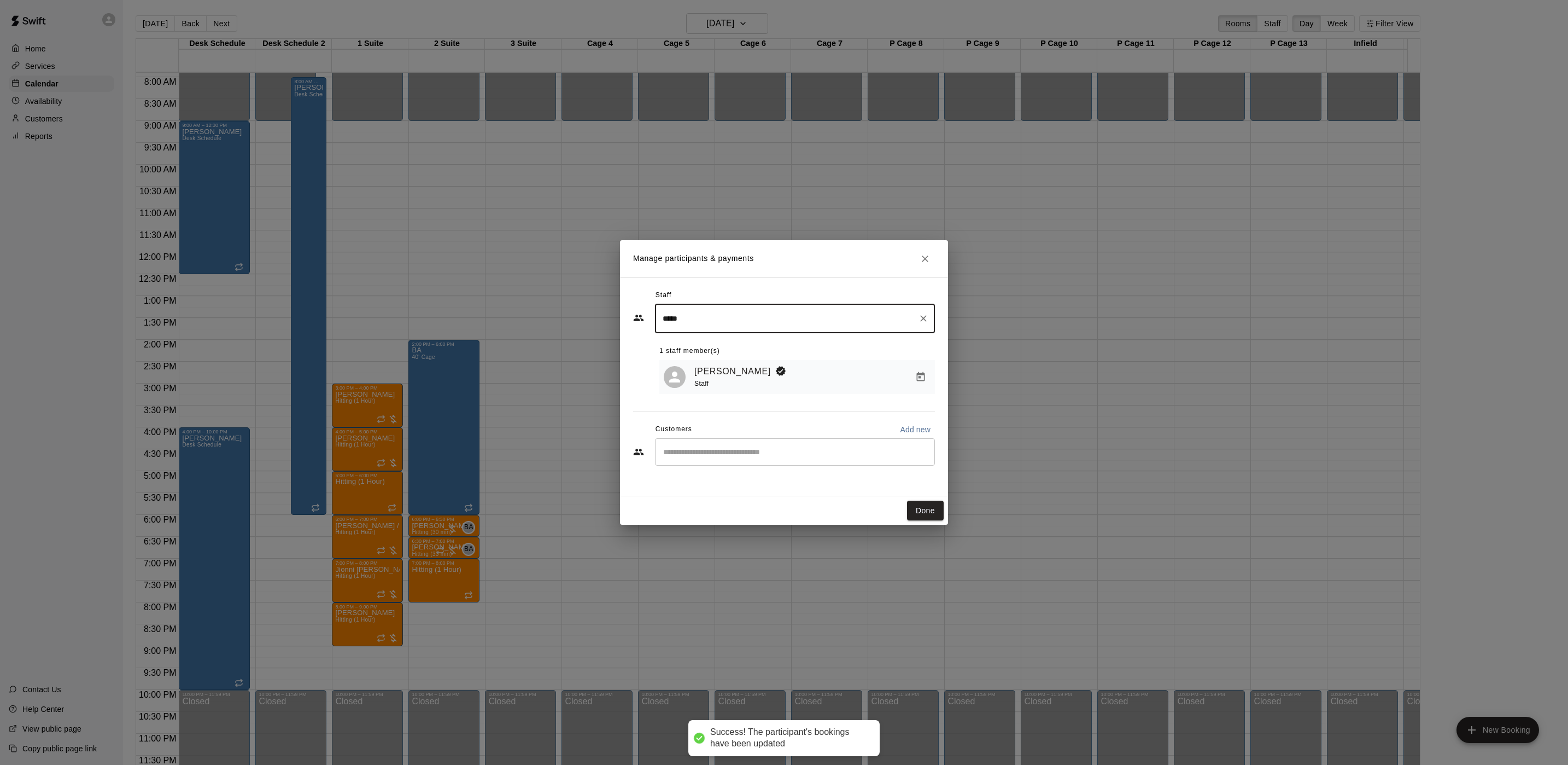
click at [705, 450] on div "​" at bounding box center [794, 452] width 280 height 27
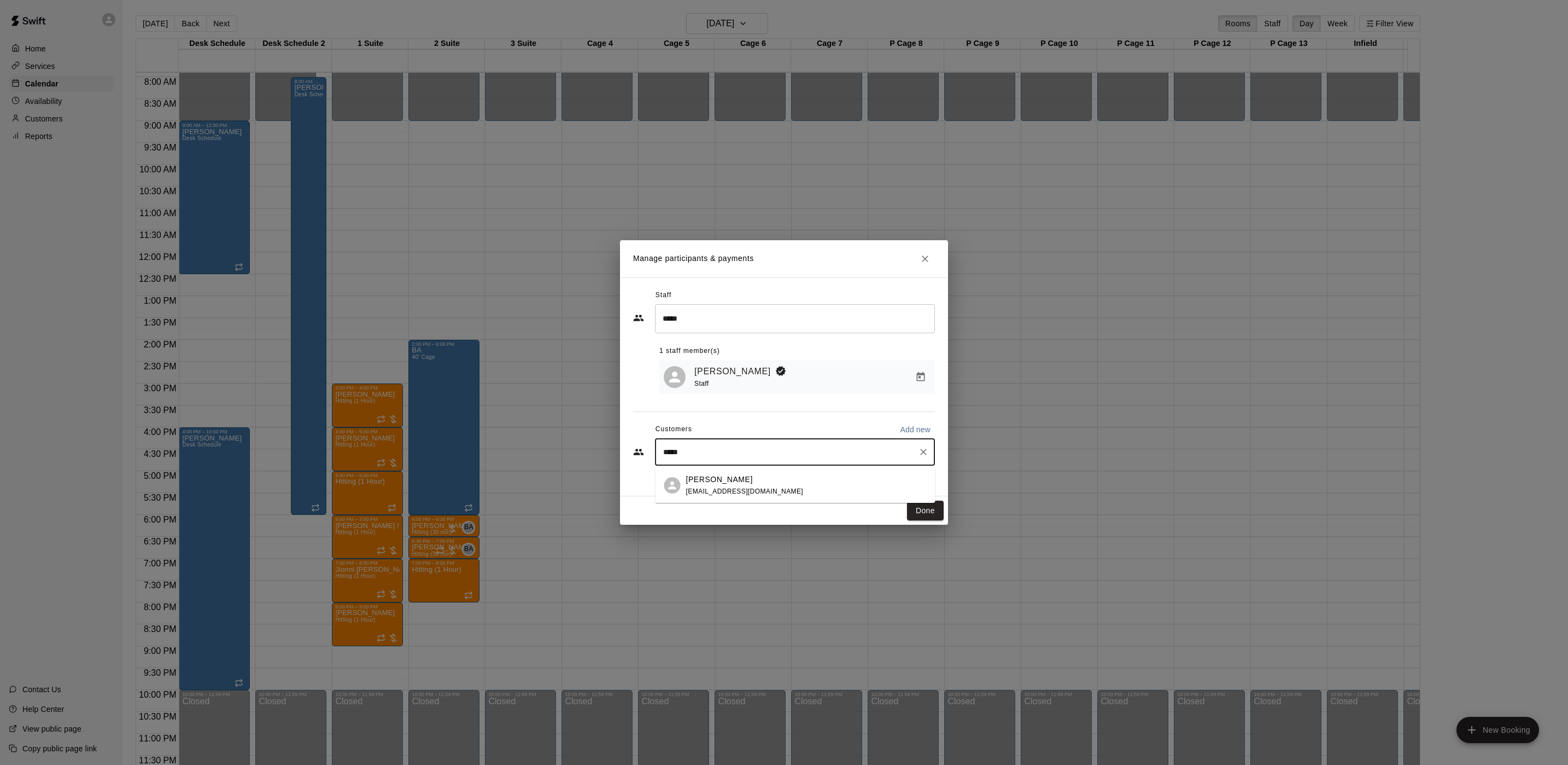
type input "******"
click at [709, 481] on p "Jimmy Damato" at bounding box center [719, 480] width 67 height 12
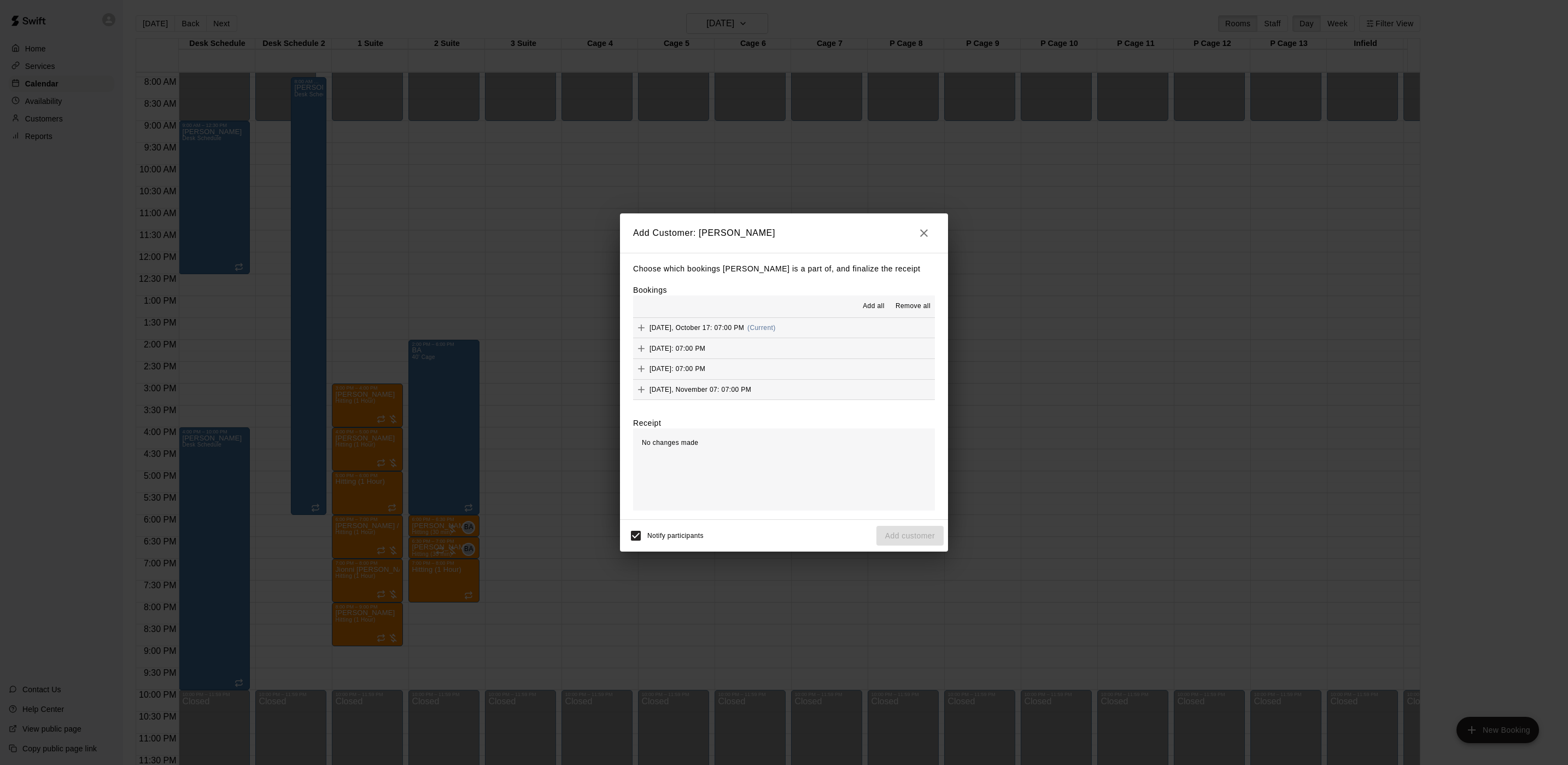
click at [863, 307] on span "Add all" at bounding box center [874, 306] width 22 height 11
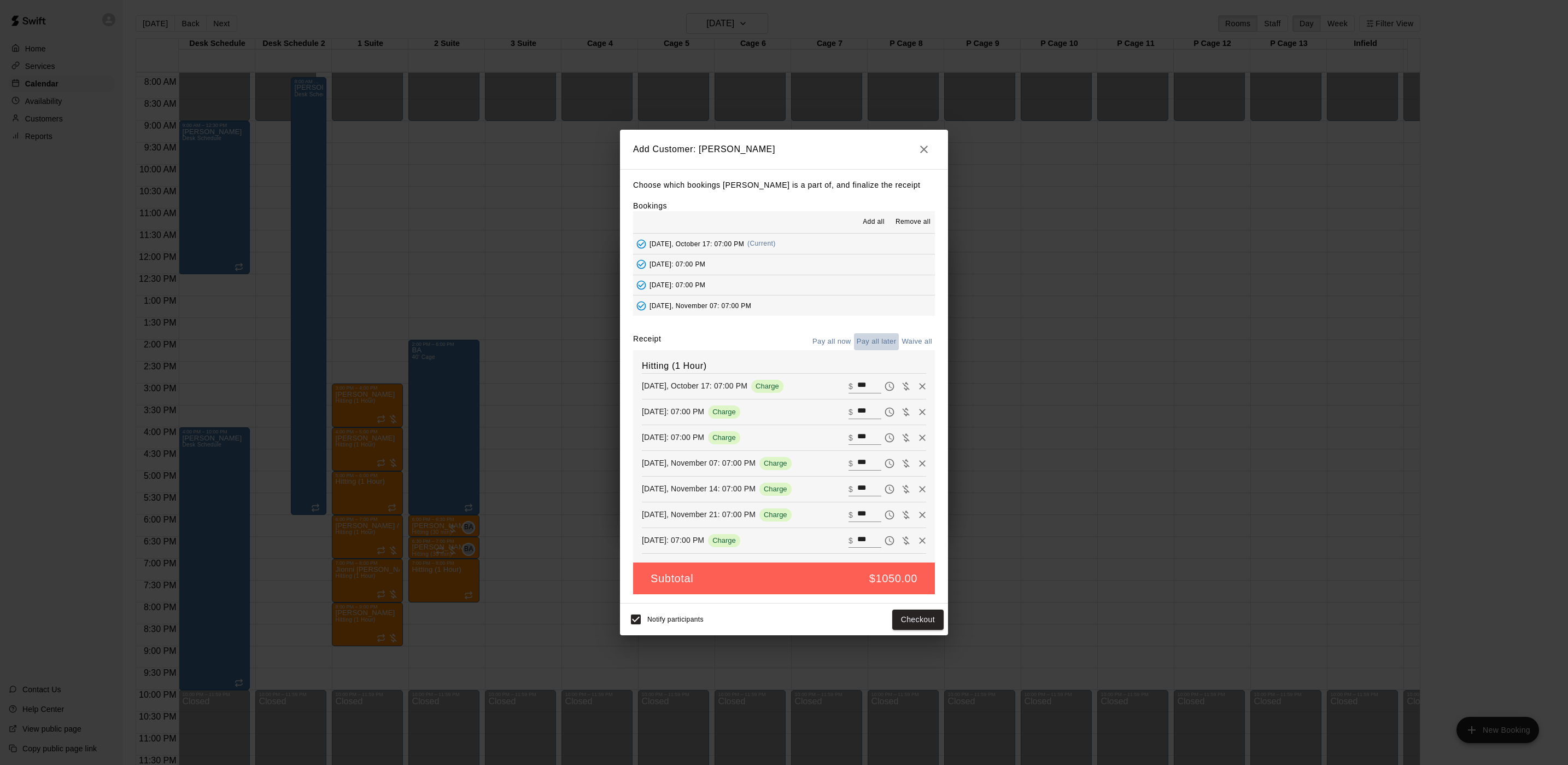
click at [878, 340] on button "Pay all later" at bounding box center [877, 342] width 45 height 17
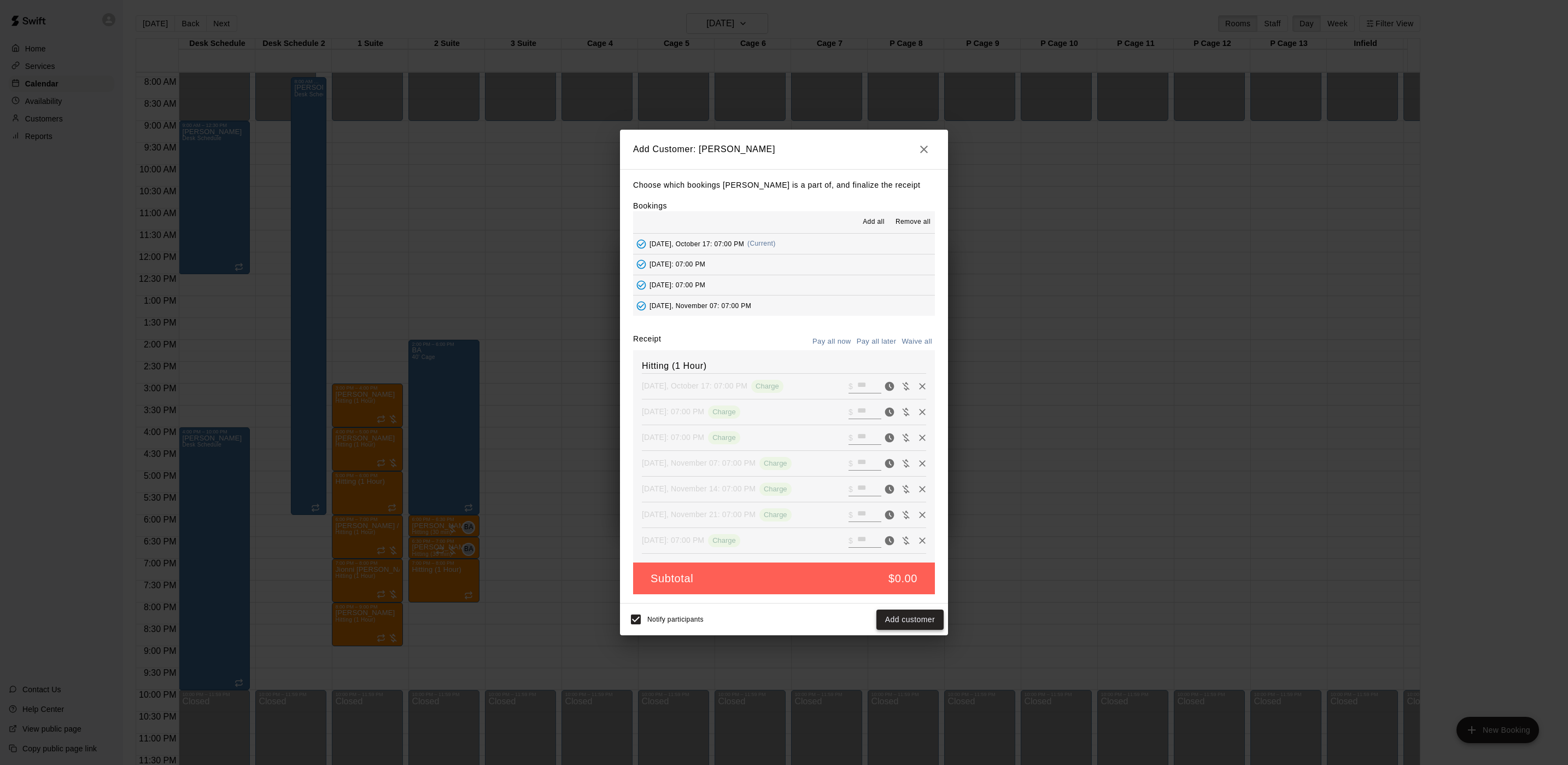
click at [919, 624] on button "Add customer" at bounding box center [910, 619] width 68 height 20
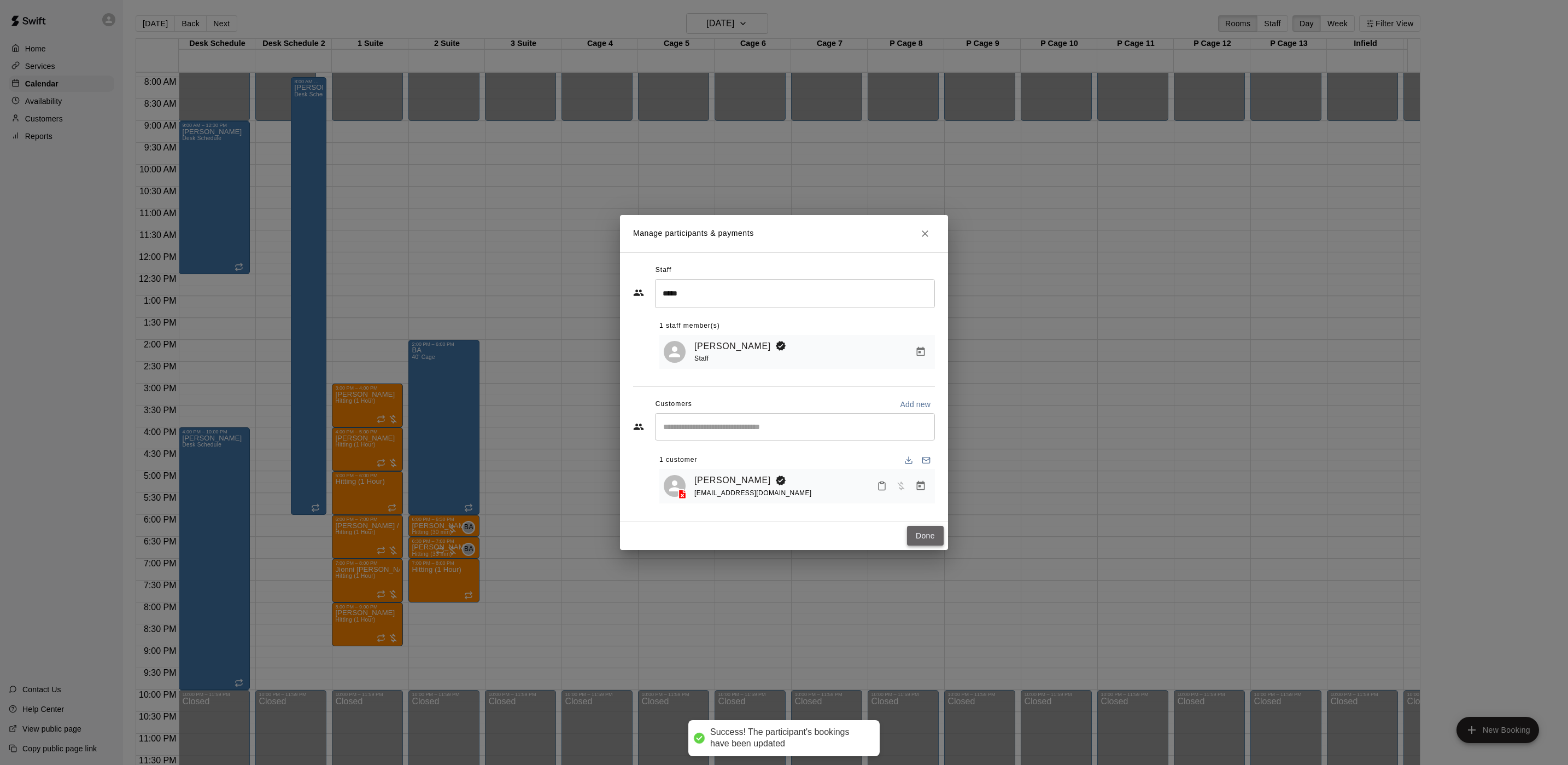
click at [914, 538] on button "Done" at bounding box center [926, 536] width 36 height 20
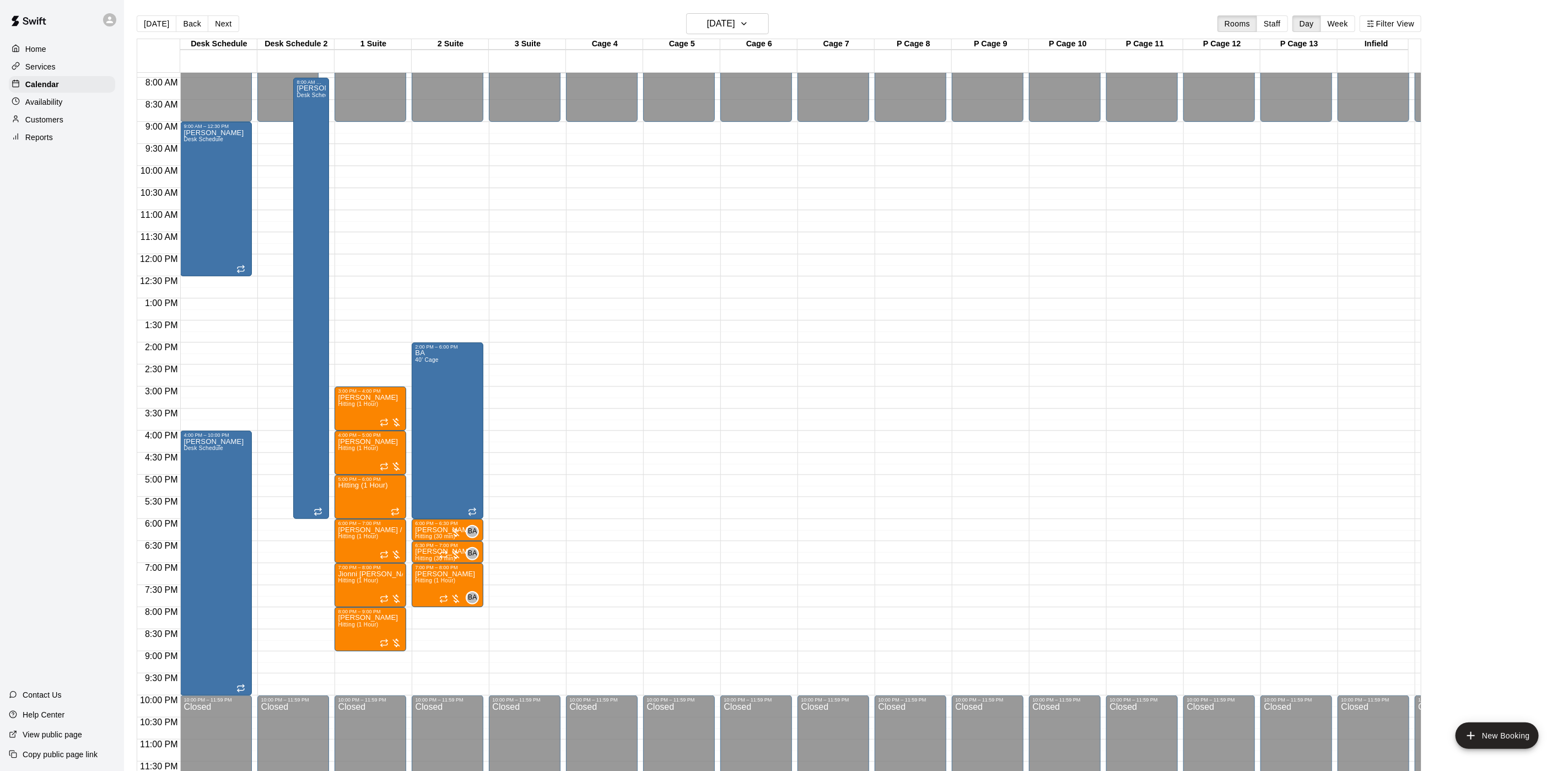
click at [718, 12] on main "Today Back Next Friday Oct 17 Rooms Staff Day Week Filter View Desk Schedule 17…" at bounding box center [846, 394] width 1444 height 789
click at [723, 22] on h6 "Friday Oct 17" at bounding box center [721, 24] width 28 height 16
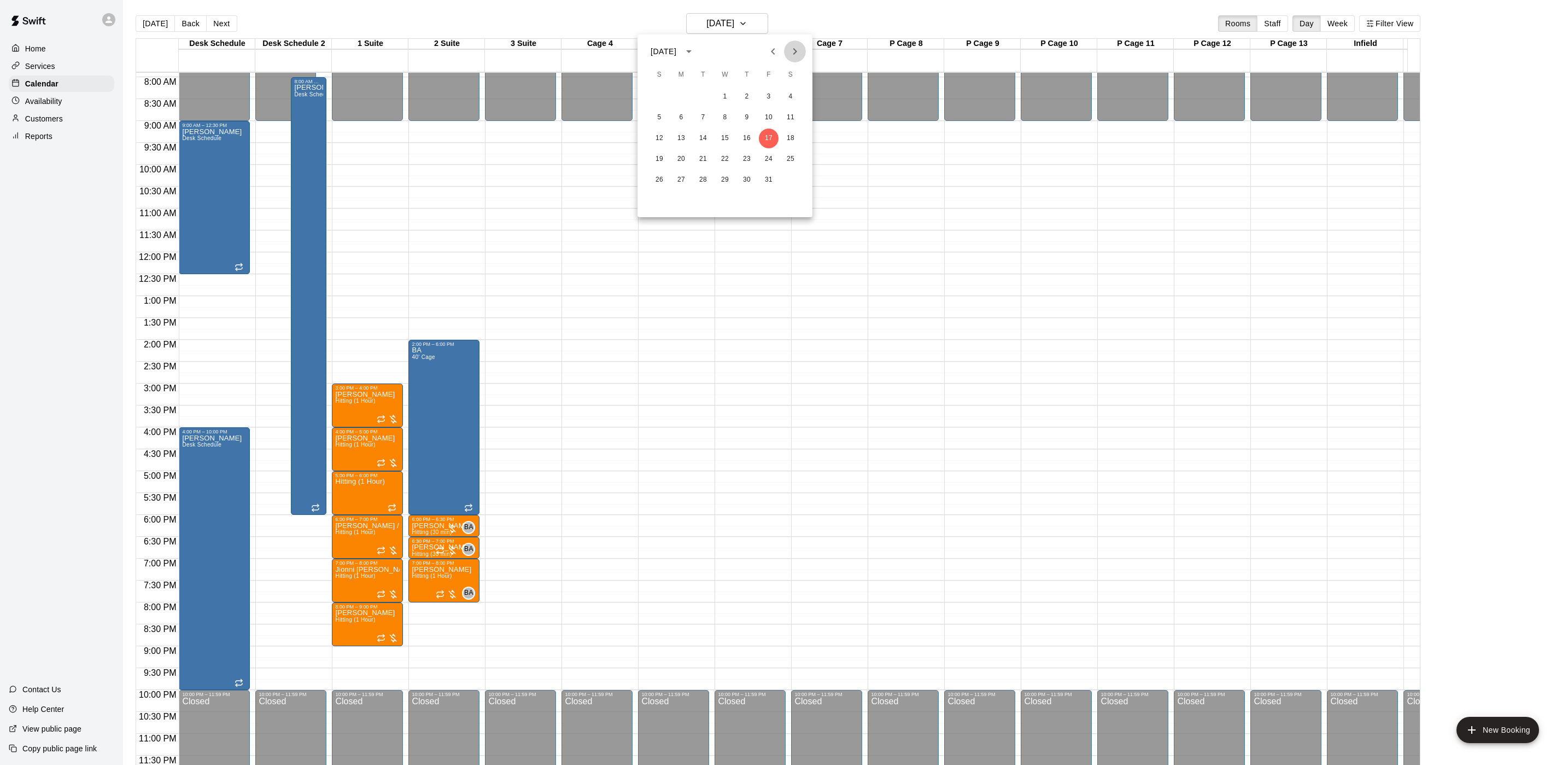
click at [796, 47] on icon "Next month" at bounding box center [795, 51] width 13 height 13
click at [765, 109] on button "7" at bounding box center [768, 118] width 19 height 19
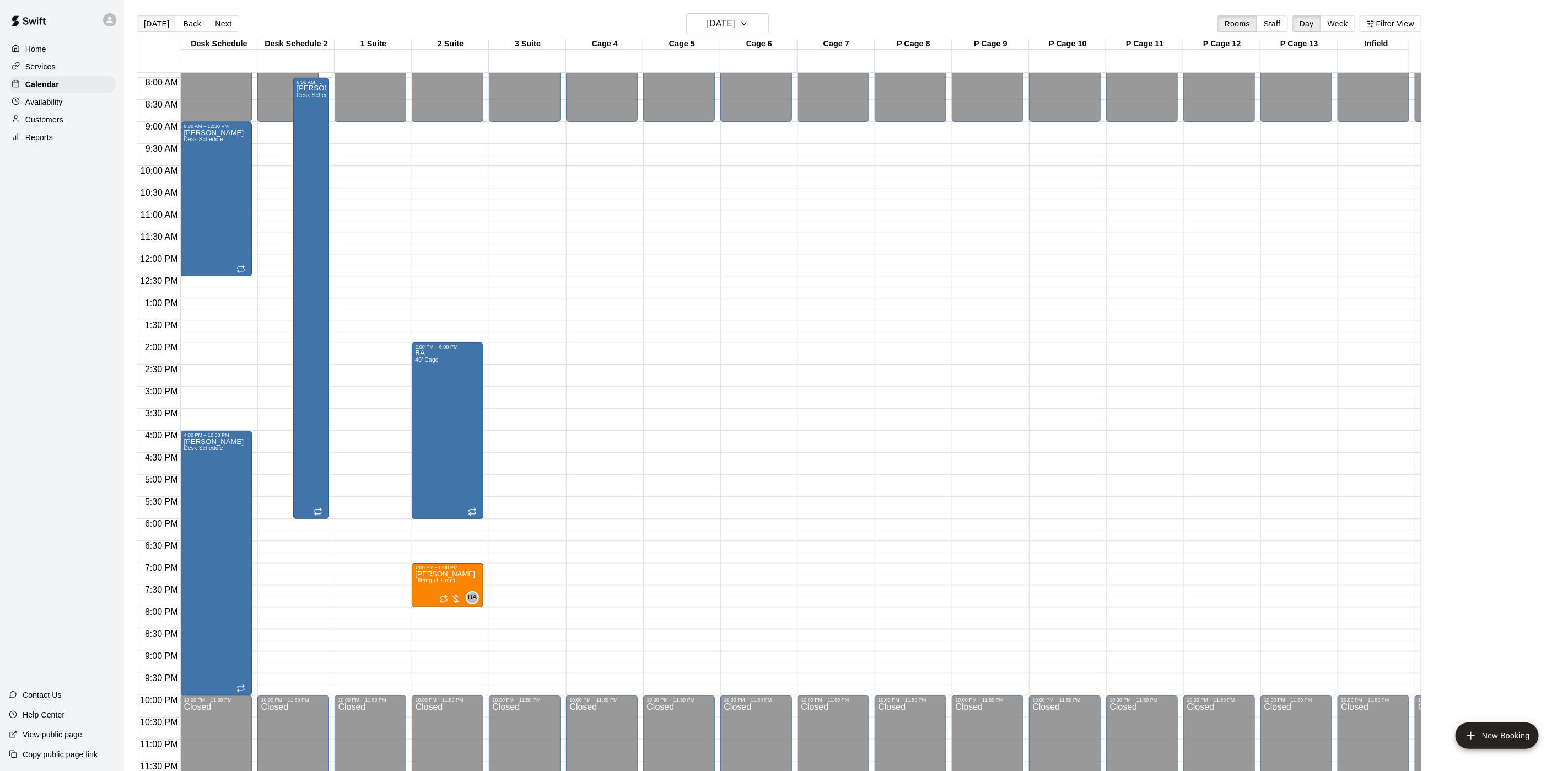
click at [158, 22] on button "[DATE]" at bounding box center [156, 24] width 40 height 16
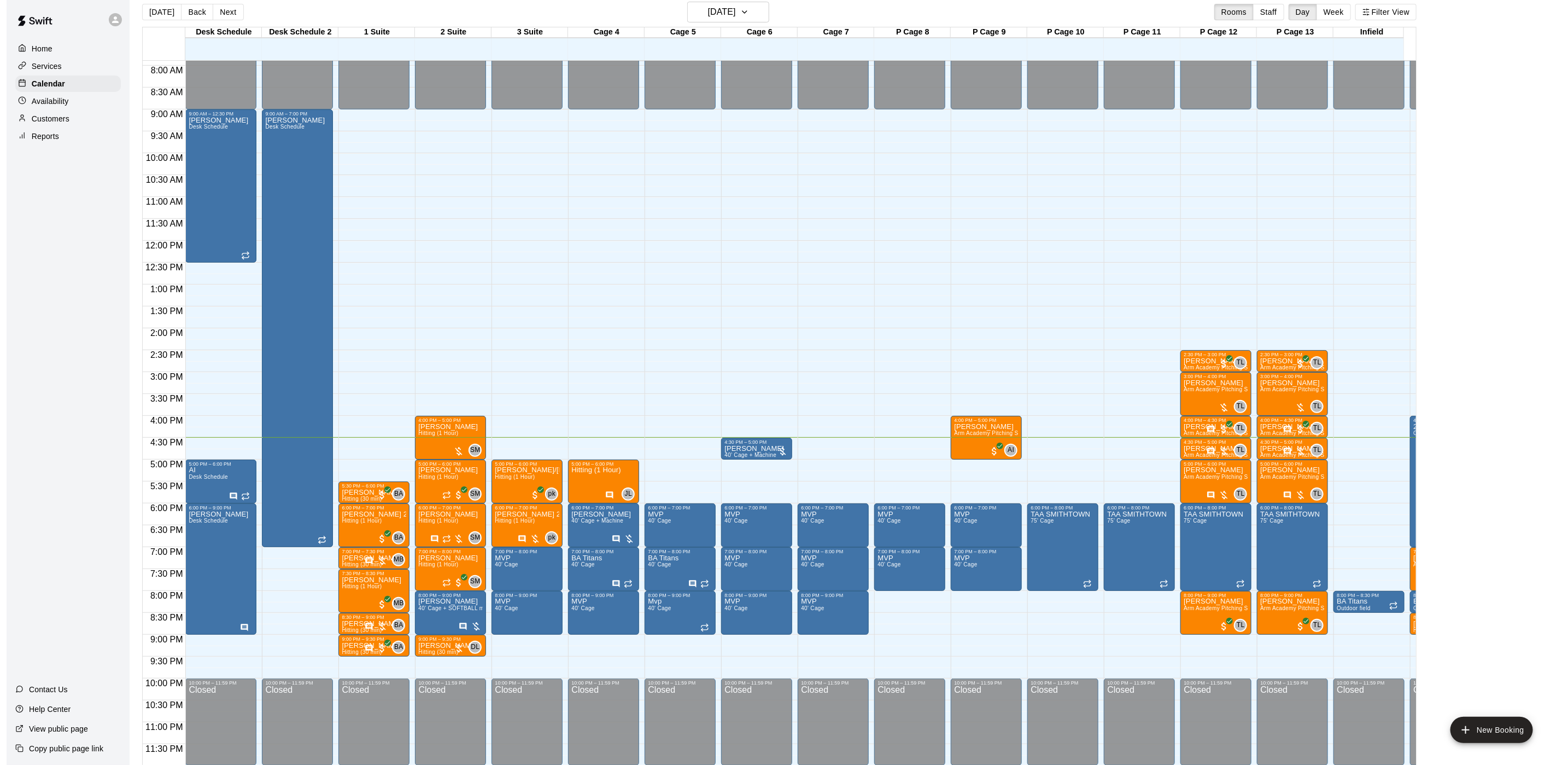
scroll to position [17, 0]
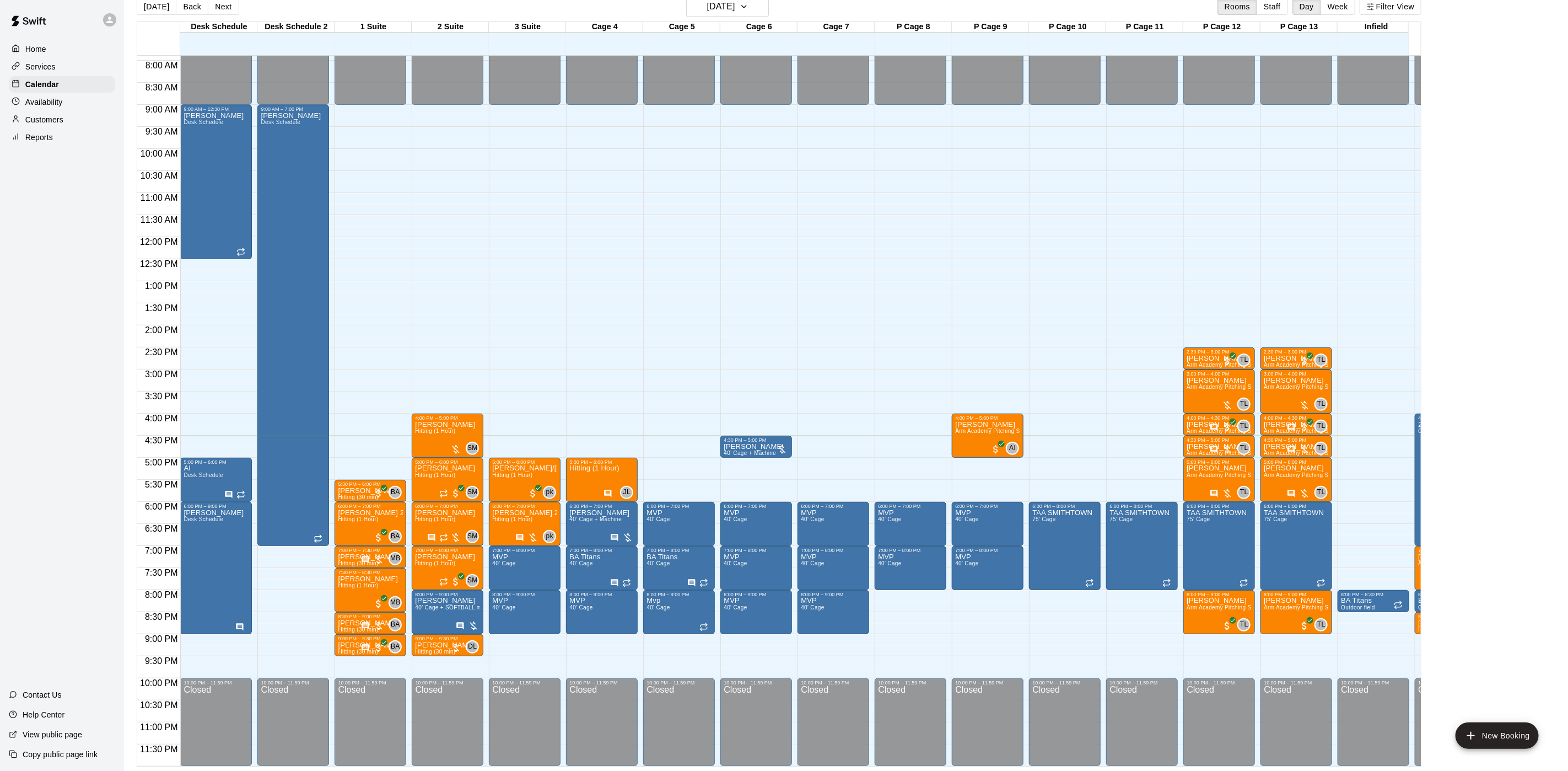
click at [714, 436] on div "12:00 AM – 9:00 AM Closed 6:00 PM – 7:00 PM MVP 40' Cage 7:00 PM – 8:00 PM BA T…" at bounding box center [678, 237] width 71 height 1059
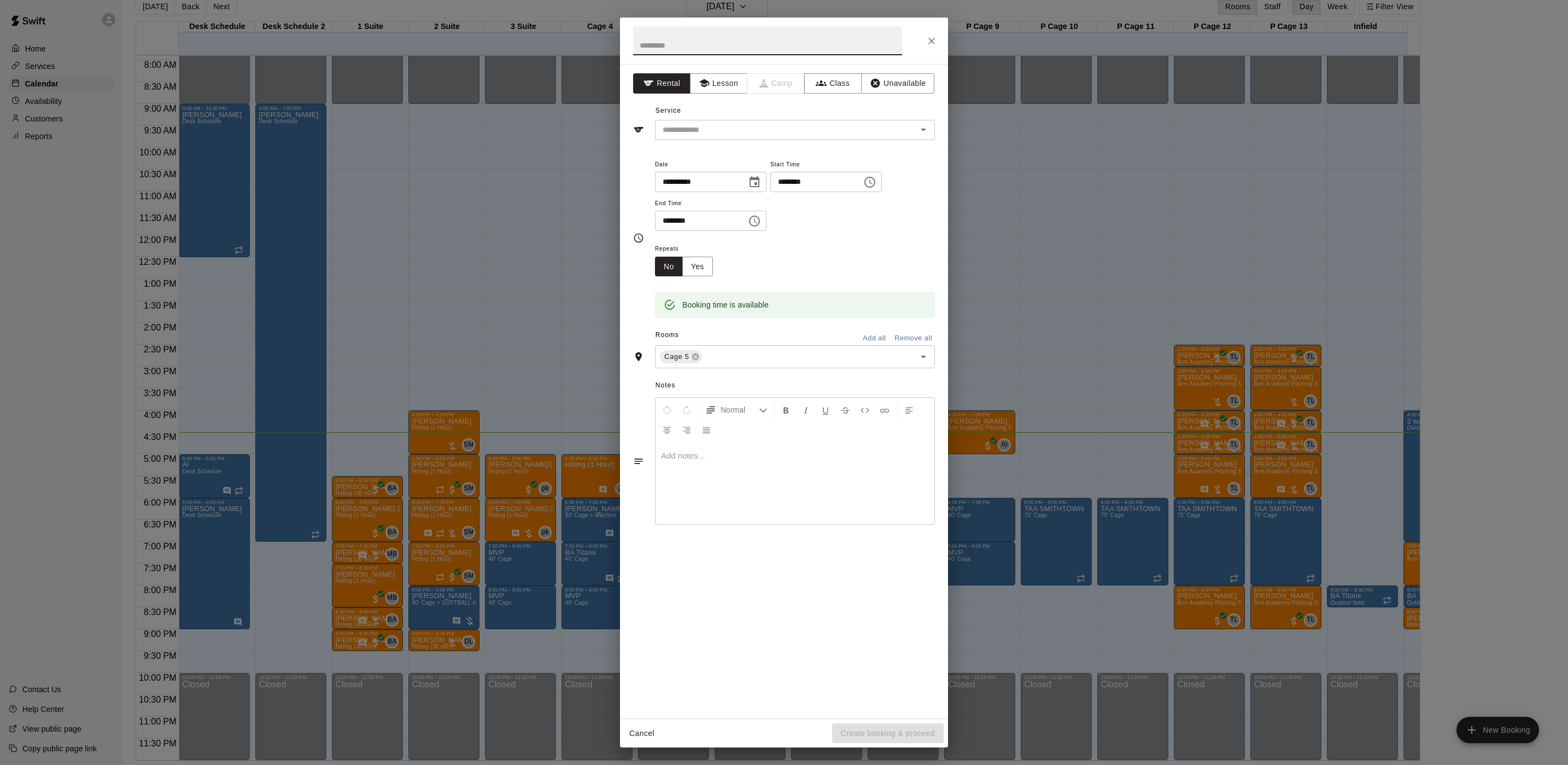
click at [1005, 432] on div "**********" at bounding box center [784, 382] width 1568 height 765
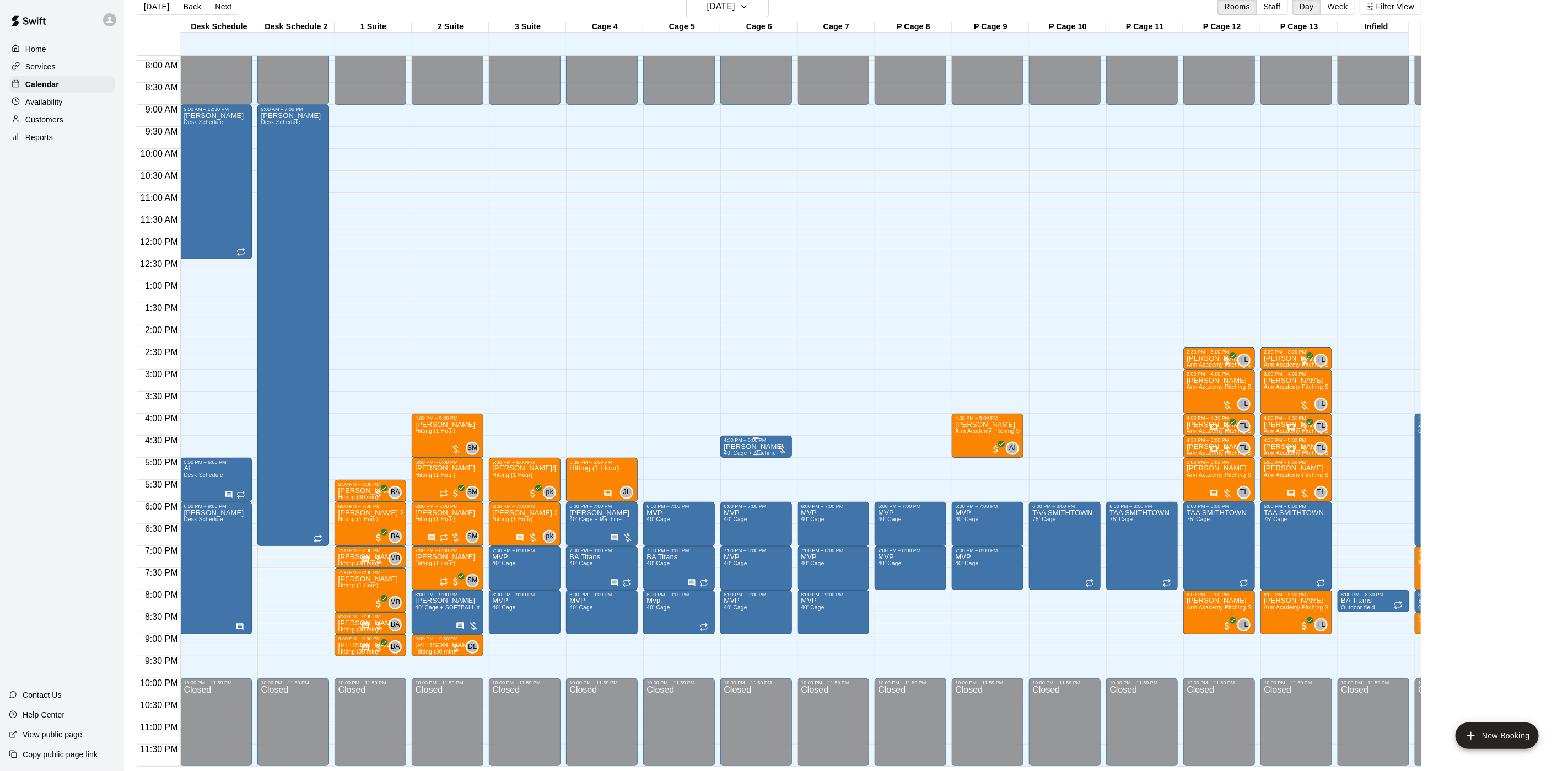
click at [777, 444] on div at bounding box center [782, 449] width 11 height 11
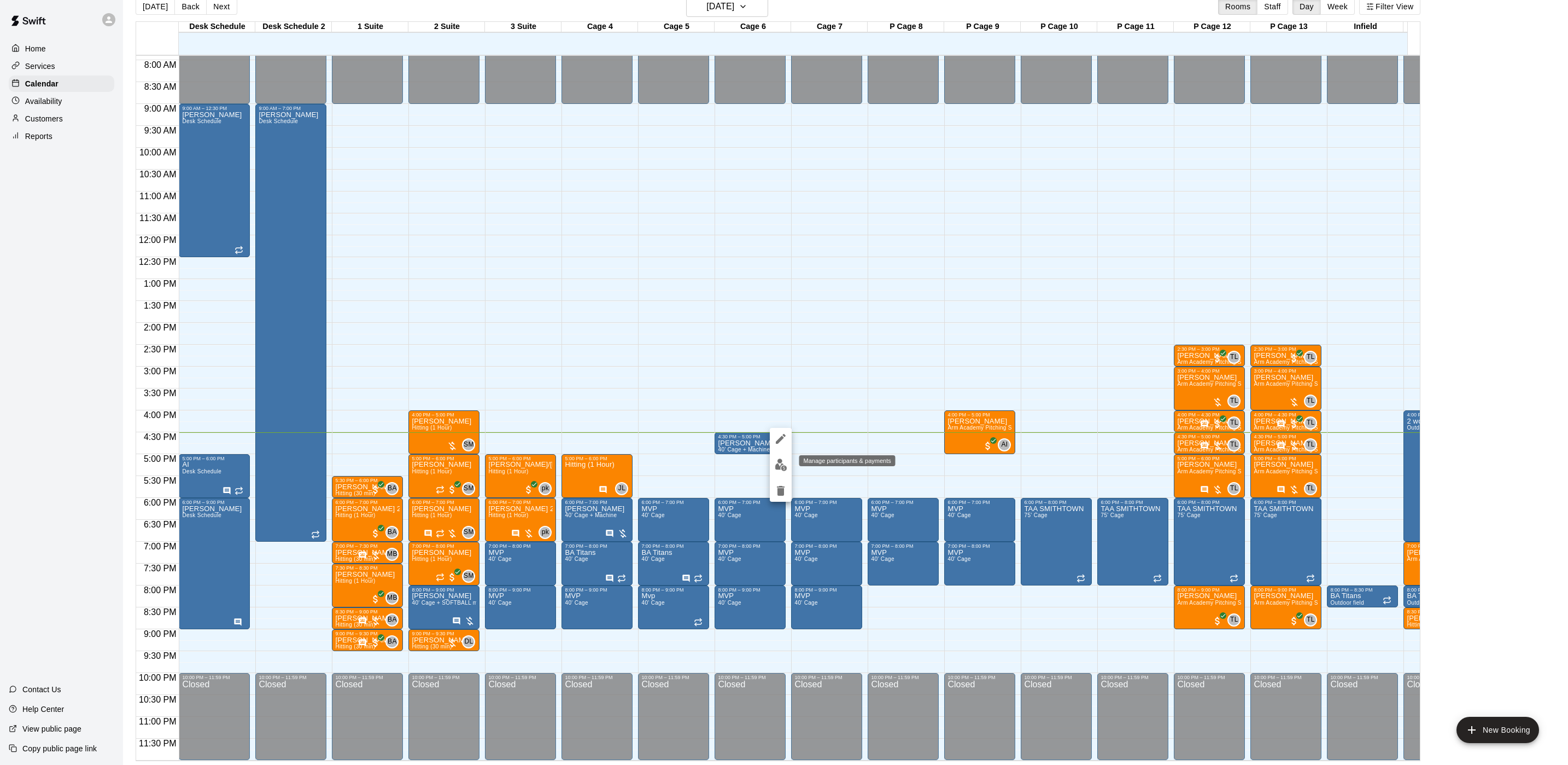
click at [772, 460] on button "edit" at bounding box center [781, 465] width 22 height 21
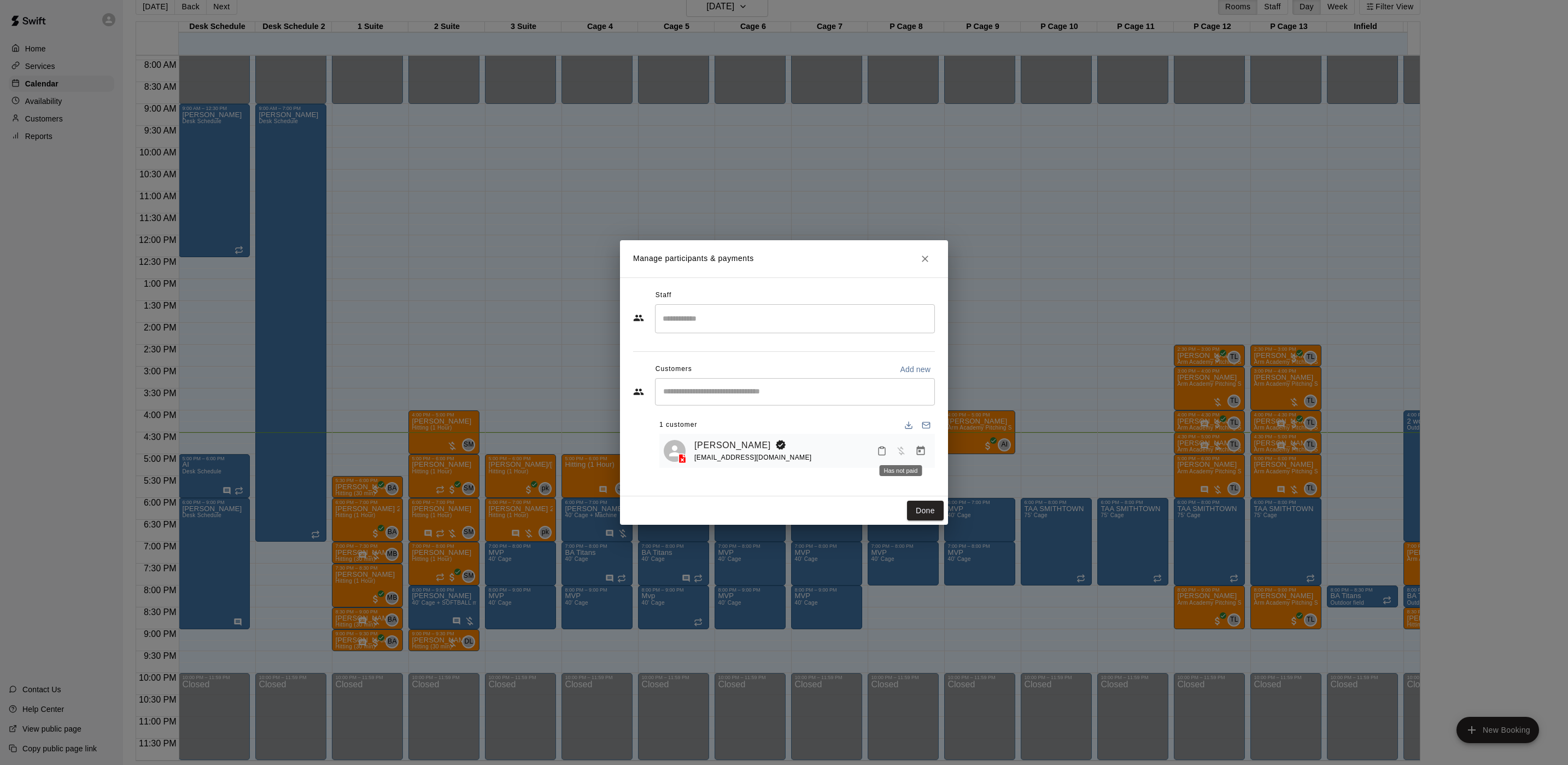
click at [914, 458] on div "Has not paid" at bounding box center [901, 467] width 45 height 19
click at [928, 456] on button "Manage bookings & payment" at bounding box center [920, 450] width 19 height 19
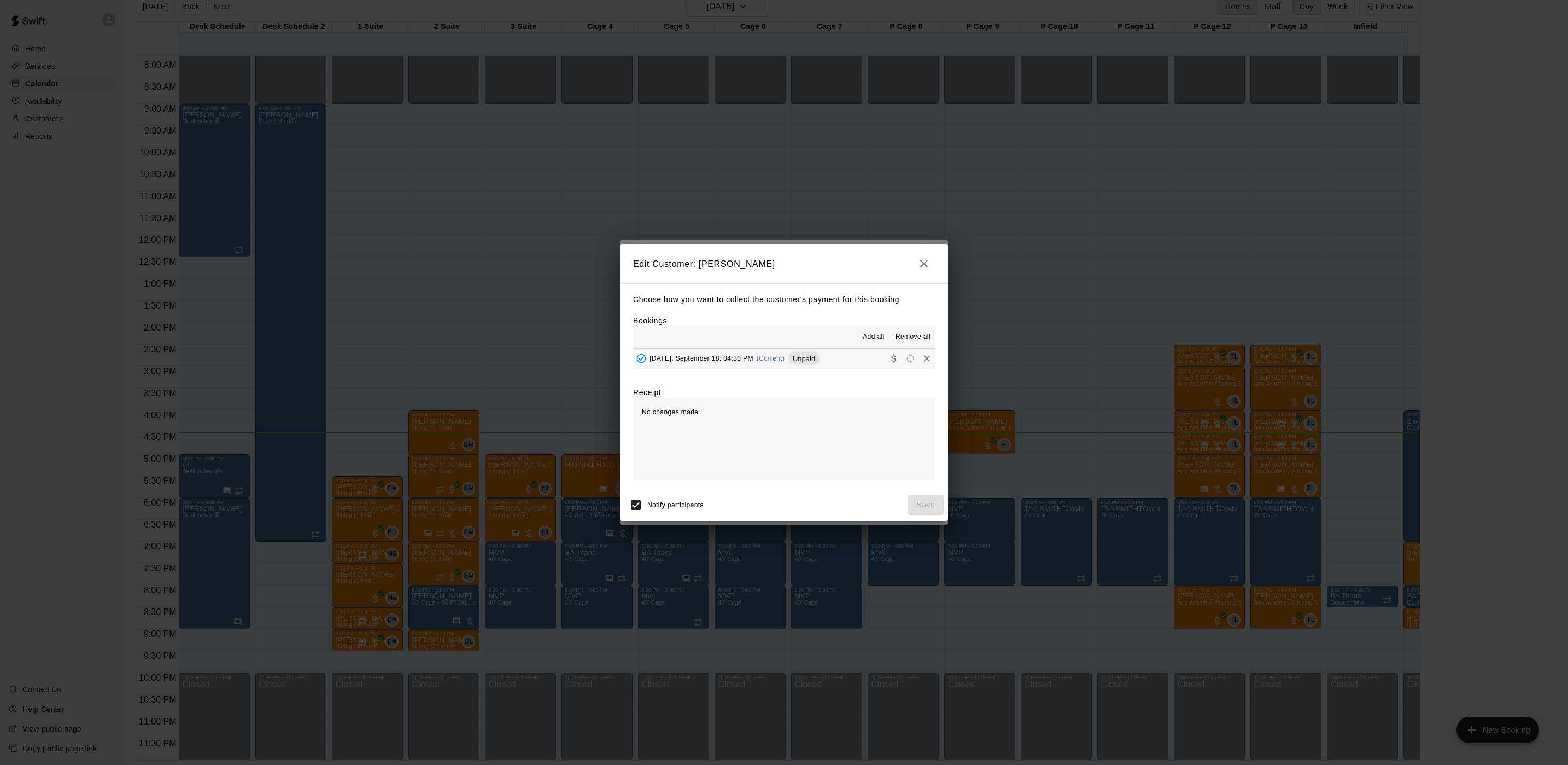
click at [743, 359] on span "Thursday, September 18: 04:30 PM" at bounding box center [702, 358] width 104 height 8
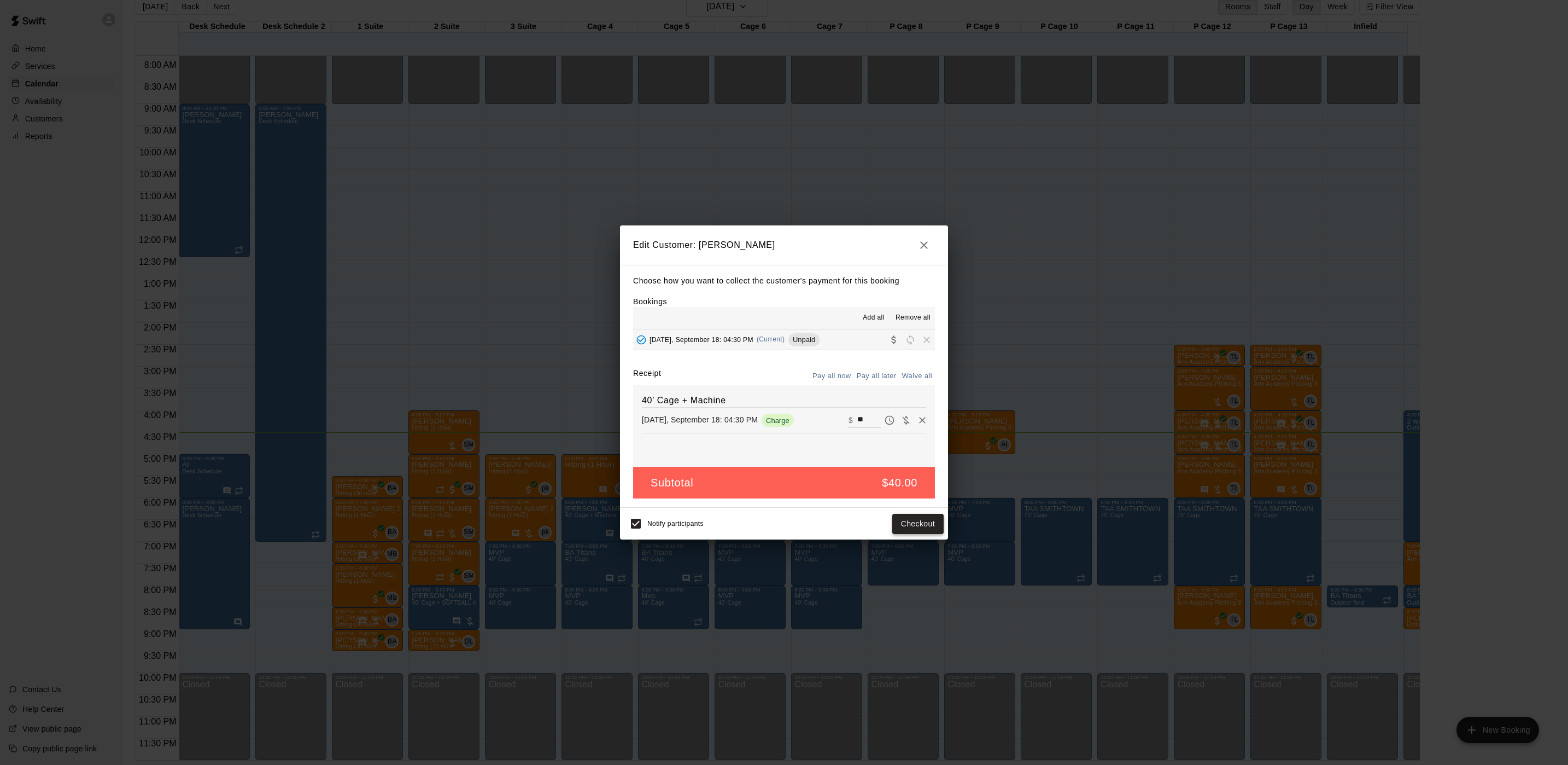
click at [926, 519] on button "Checkout" at bounding box center [918, 523] width 51 height 20
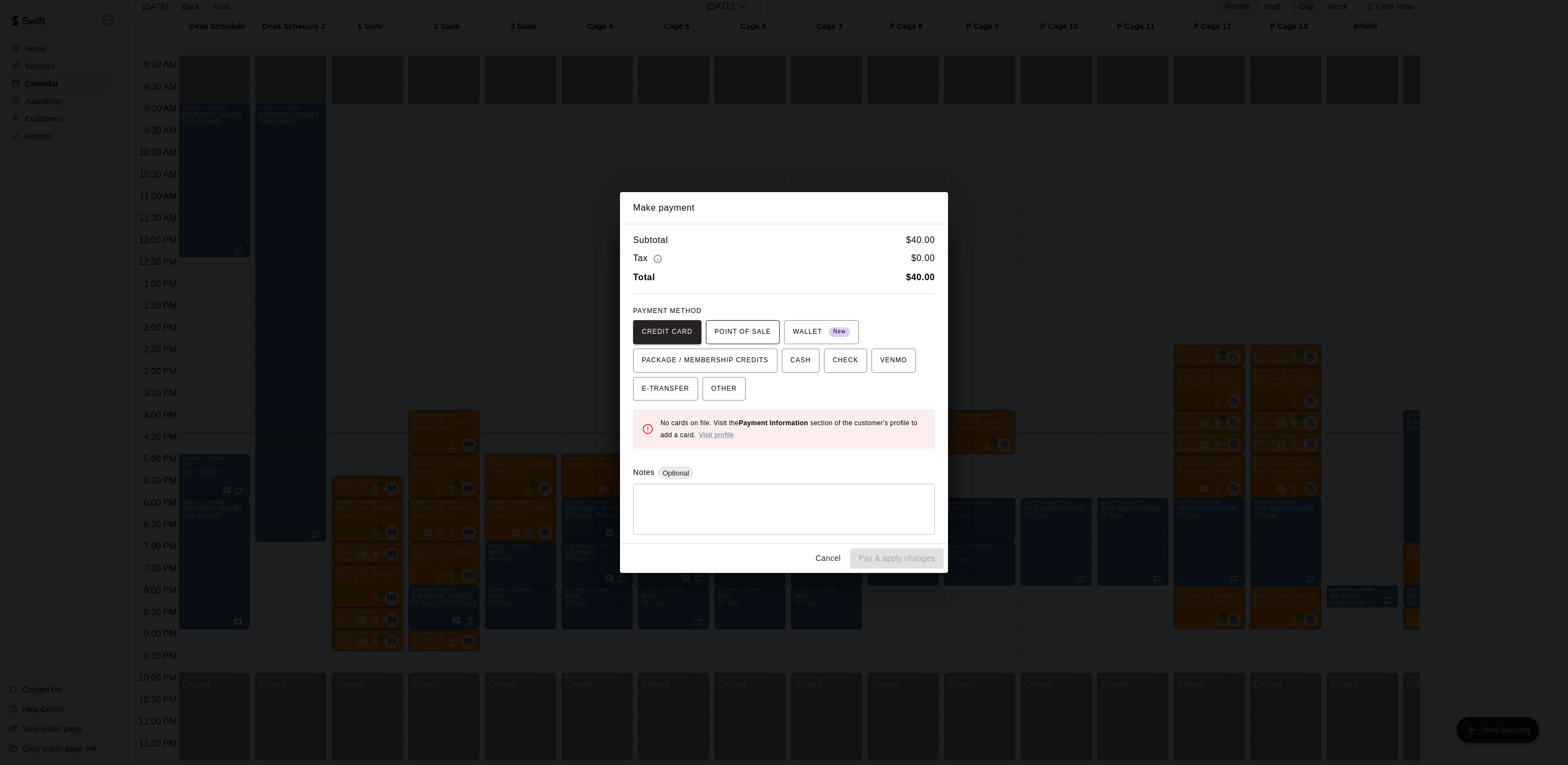
click at [728, 329] on span "POINT OF SALE" at bounding box center [742, 332] width 57 height 18
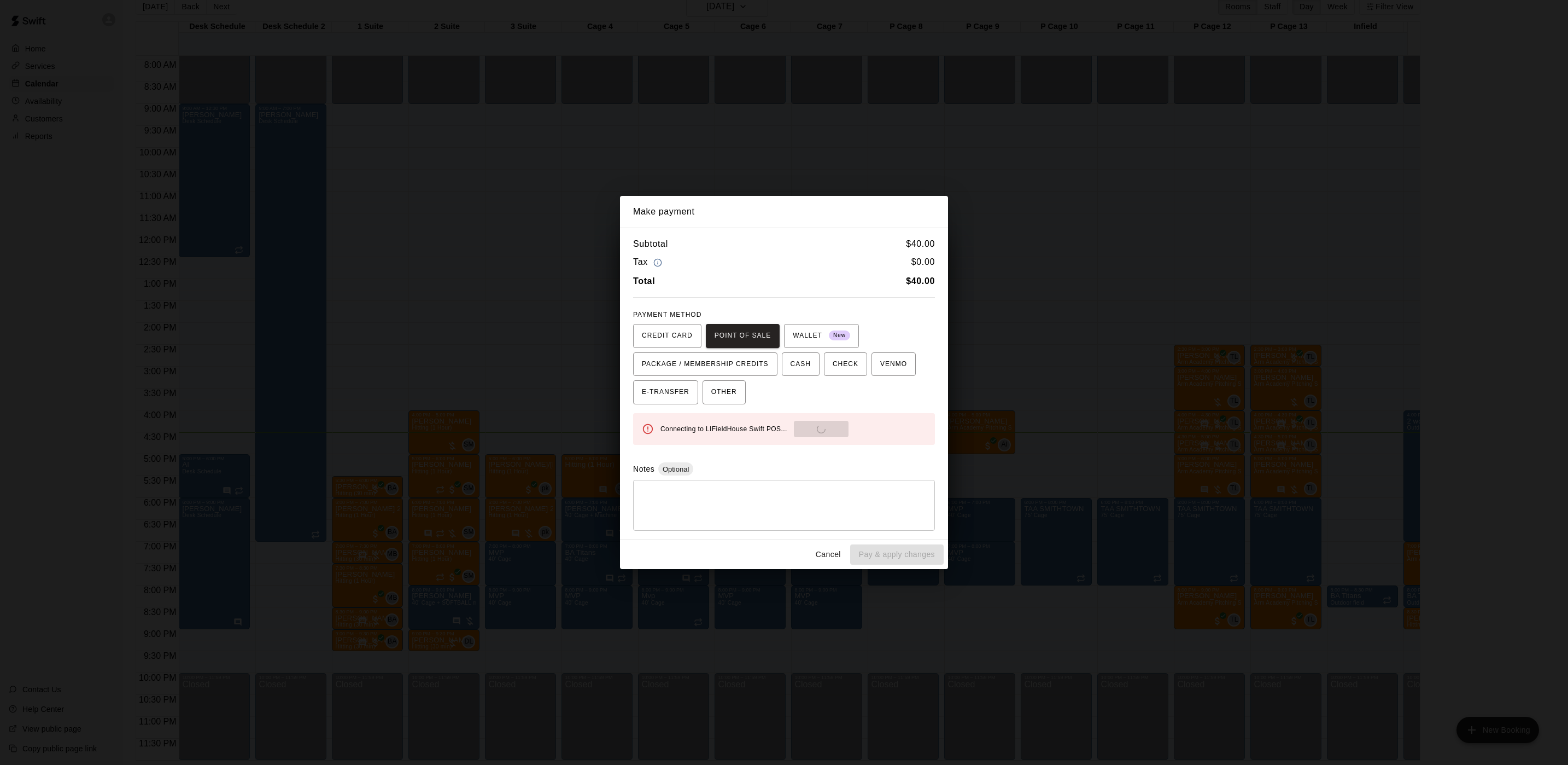
click at [789, 428] on div "Connecting to LIFieldHouse Swift POS... Send to POS" at bounding box center [793, 428] width 266 height 16
drag, startPoint x: 789, startPoint y: 428, endPoint x: 799, endPoint y: 427, distance: 10.0
click at [791, 428] on div "Connecting to LIFieldHouse Swift POS... Send to POS" at bounding box center [793, 428] width 266 height 16
click at [800, 426] on div "Connecting to LIFieldHouse Swift POS... Send to POS" at bounding box center [793, 428] width 266 height 16
click at [828, 426] on button "Send to POS" at bounding box center [855, 428] width 55 height 16
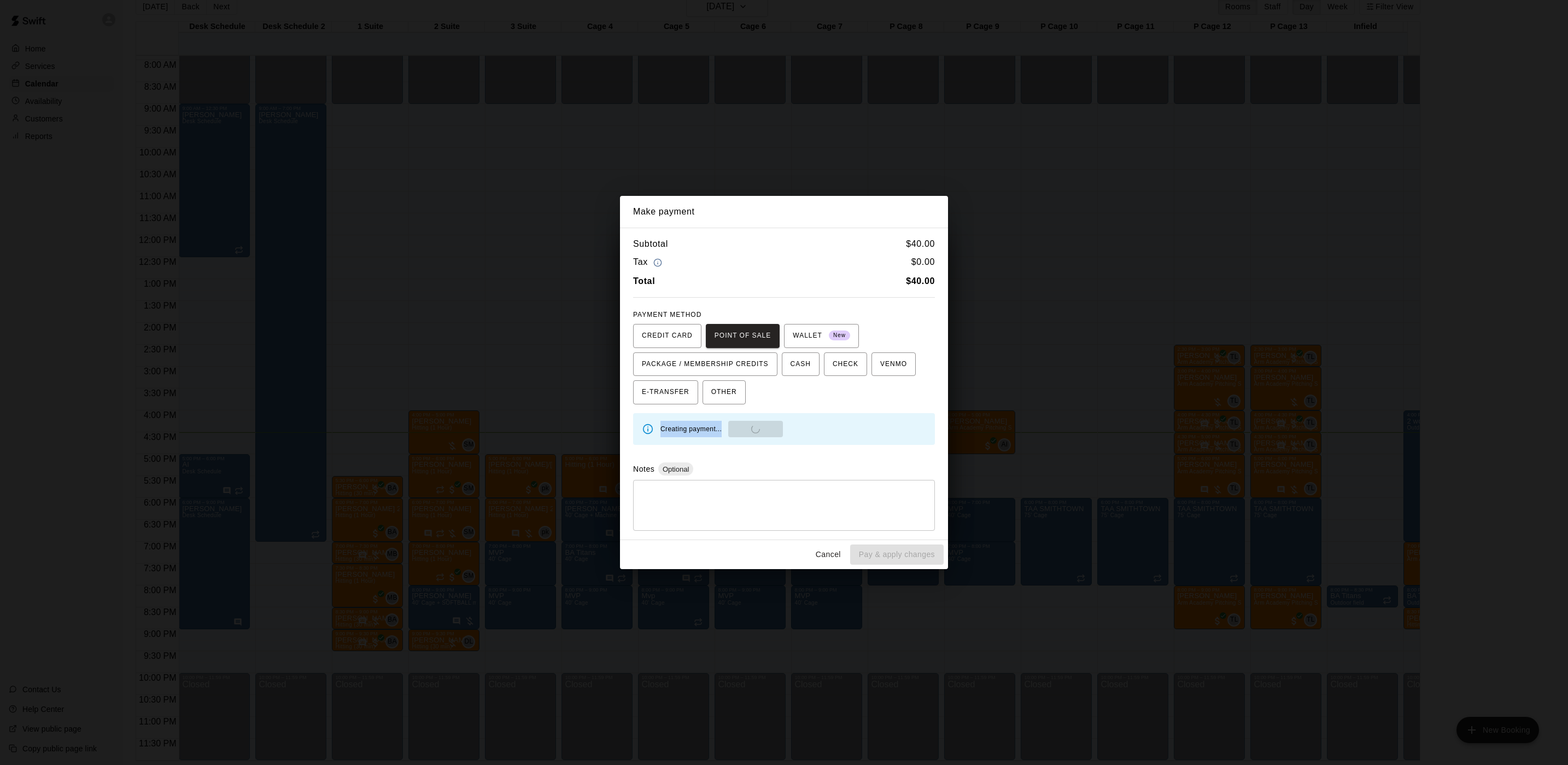
click at [800, 426] on div "Creating payment... Send to POS" at bounding box center [793, 428] width 266 height 16
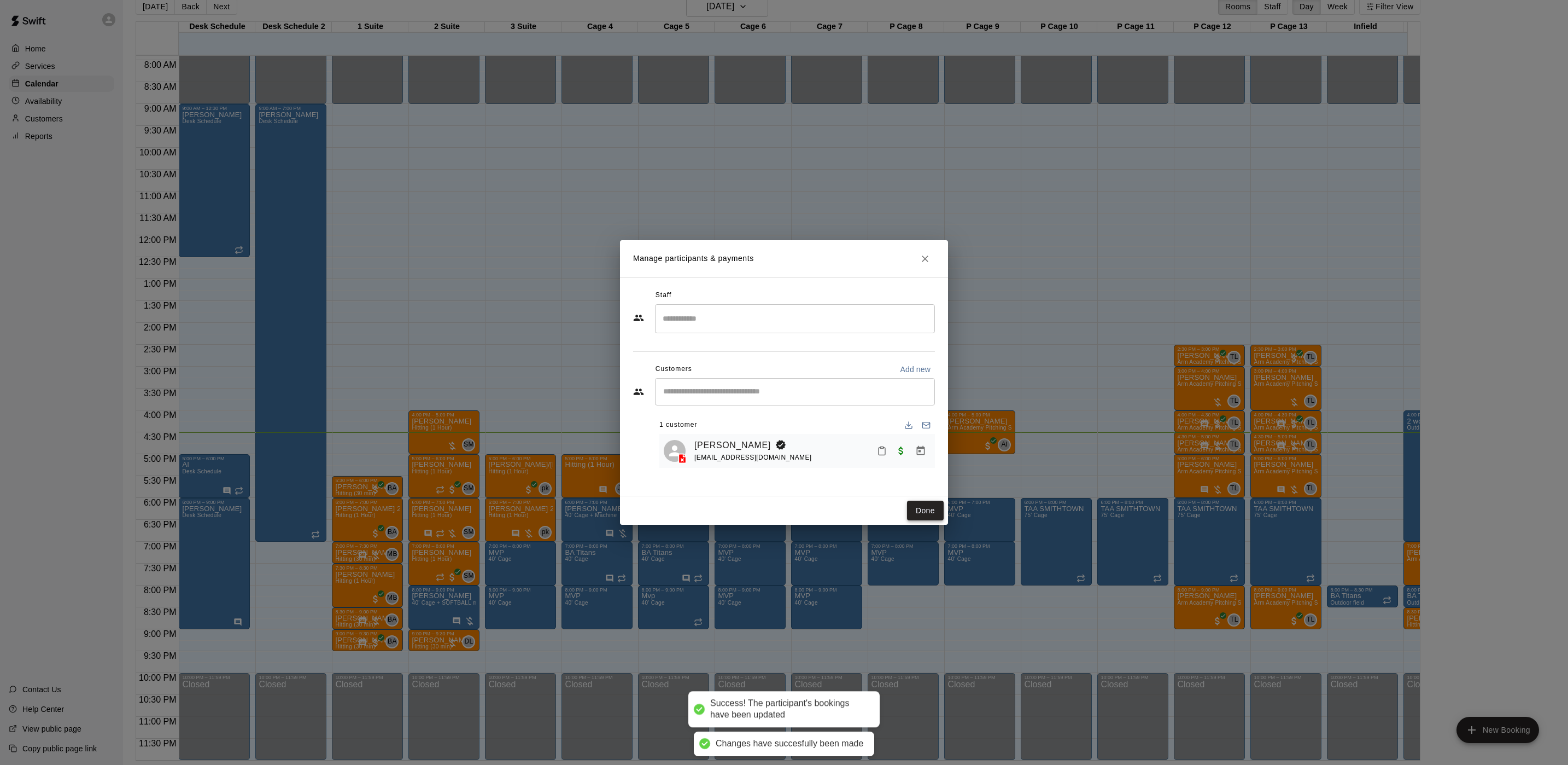
click at [916, 510] on button "Done" at bounding box center [926, 510] width 36 height 20
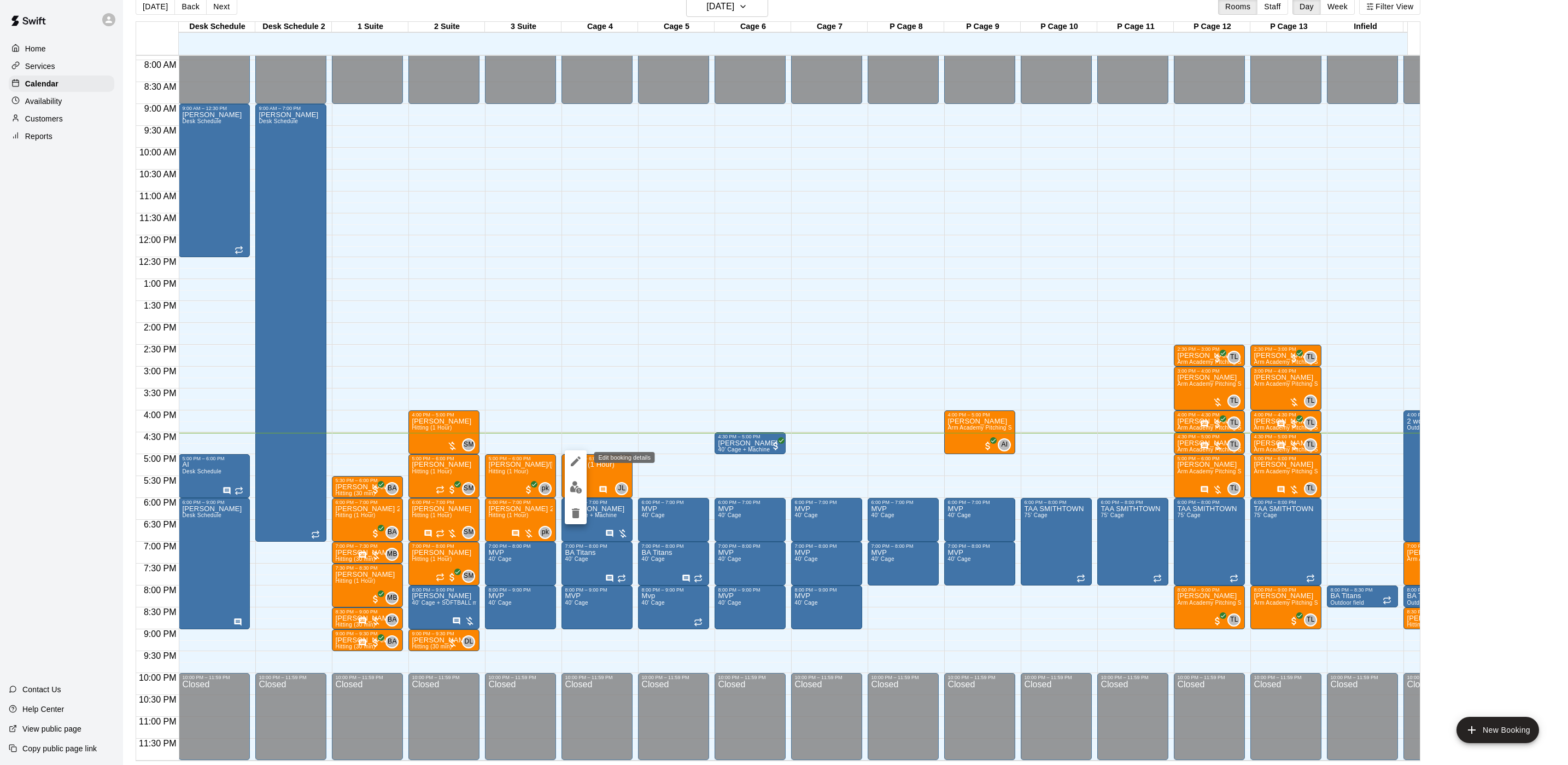
click at [568, 468] on button "edit" at bounding box center [576, 461] width 22 height 22
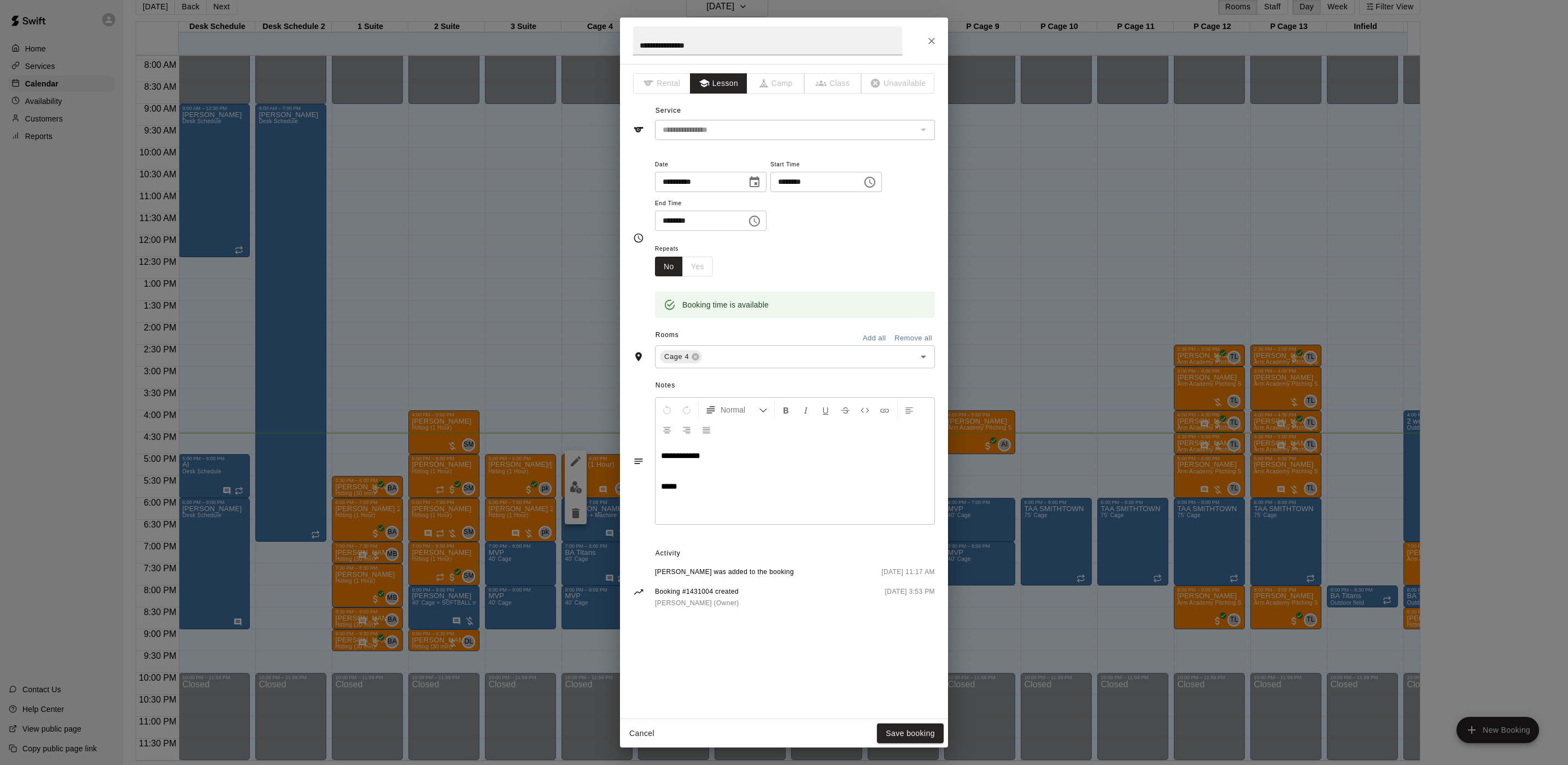
click at [481, 279] on div "**********" at bounding box center [784, 382] width 1568 height 765
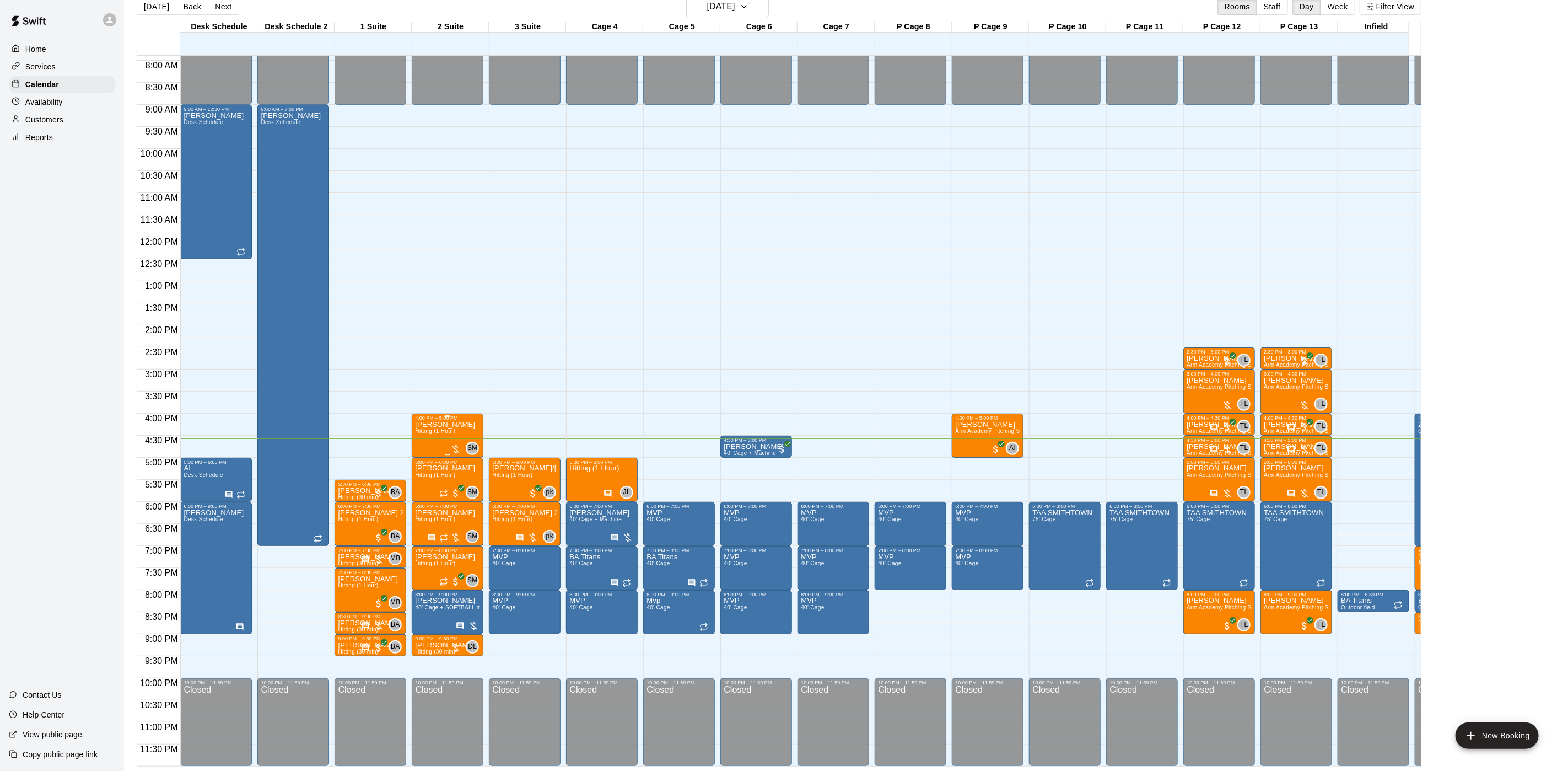
click at [427, 428] on span "Hitting (1 Hour)" at bounding box center [435, 430] width 40 height 6
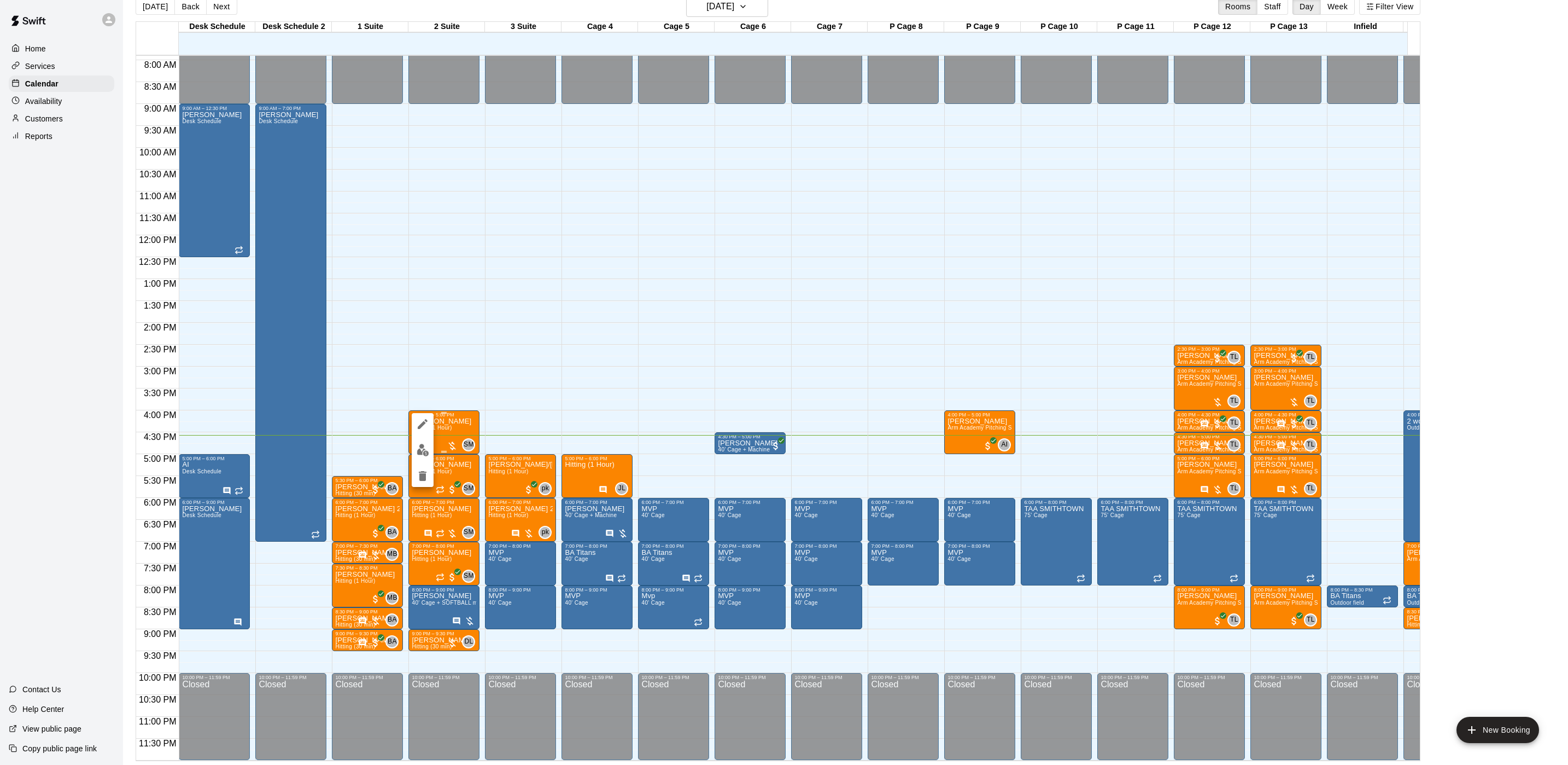
click at [424, 417] on icon "edit" at bounding box center [423, 424] width 13 height 13
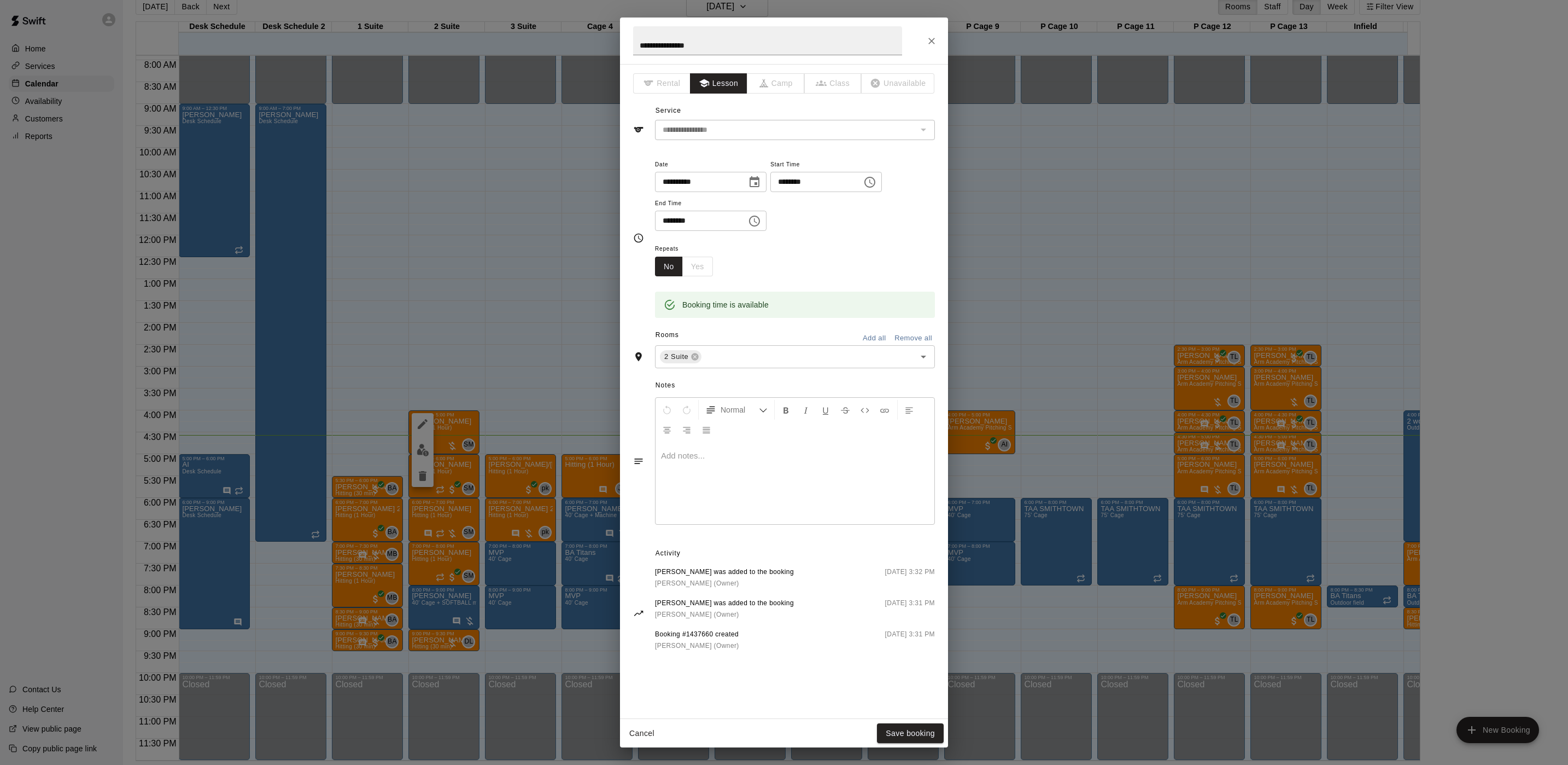
click at [834, 513] on div at bounding box center [794, 483] width 279 height 82
click at [737, 463] on div "**********" at bounding box center [794, 483] width 279 height 82
copy span "**********"
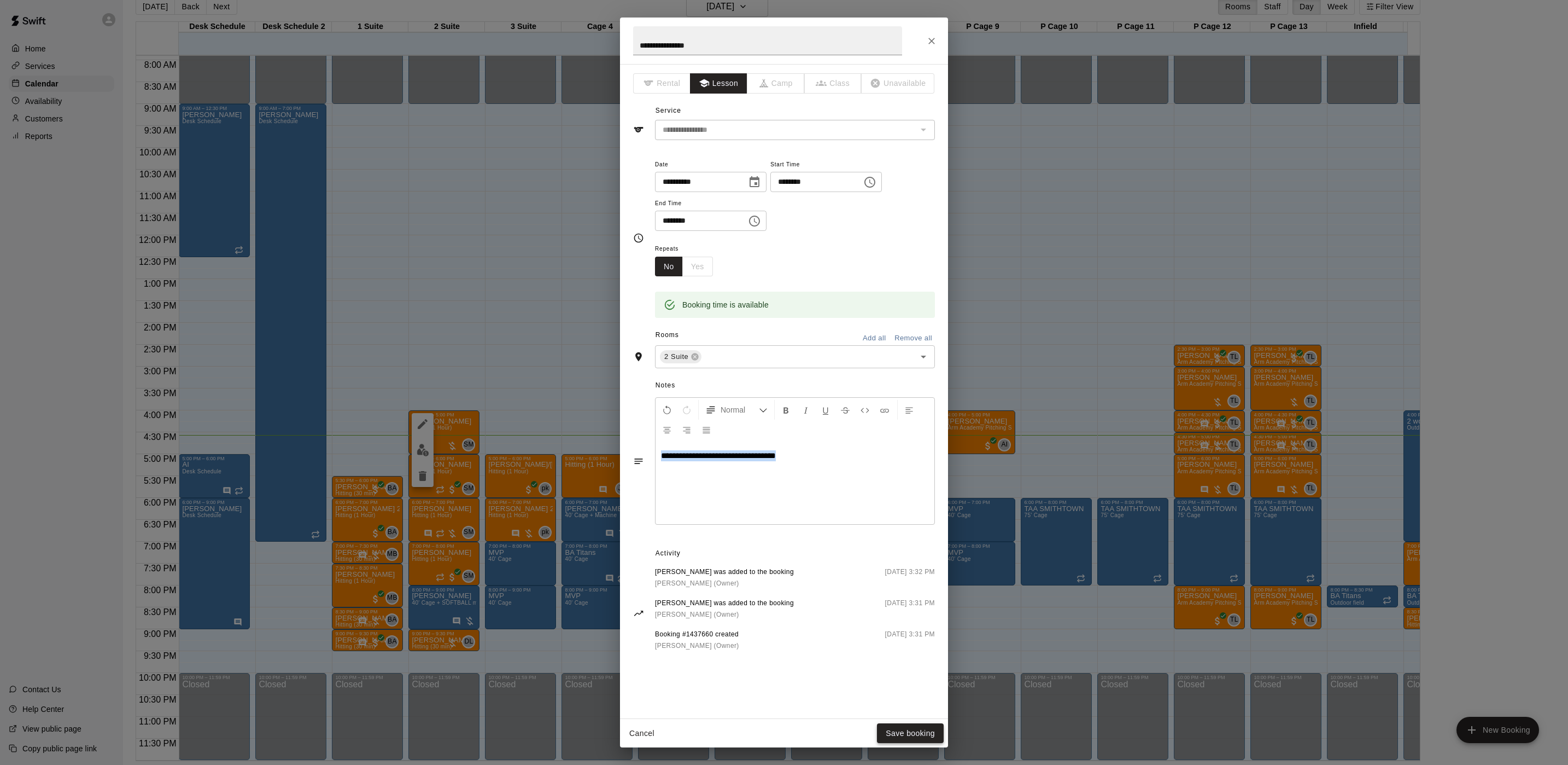
click at [912, 734] on button "Save booking" at bounding box center [910, 733] width 67 height 20
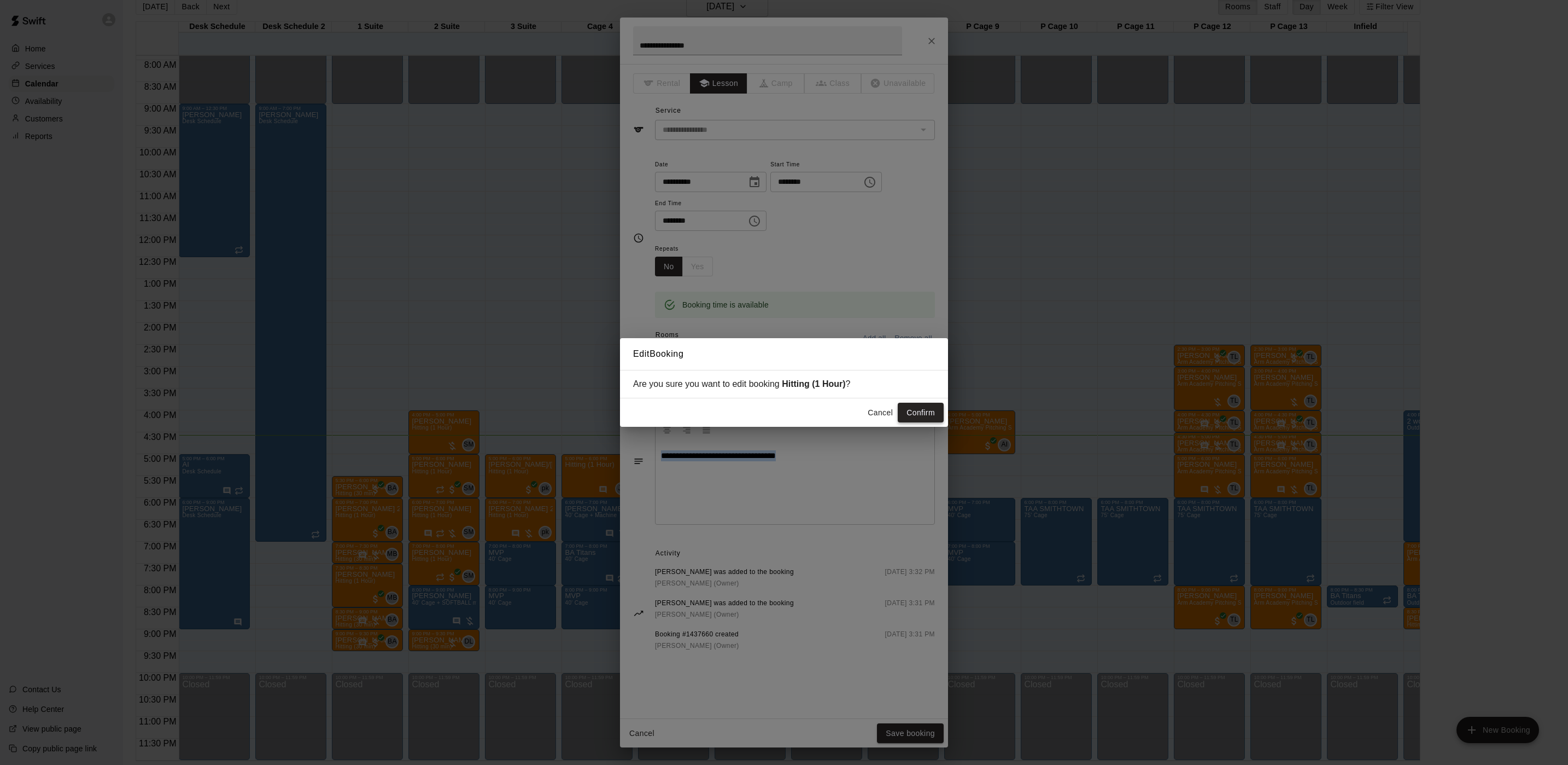
click at [922, 408] on button "Confirm" at bounding box center [920, 413] width 46 height 20
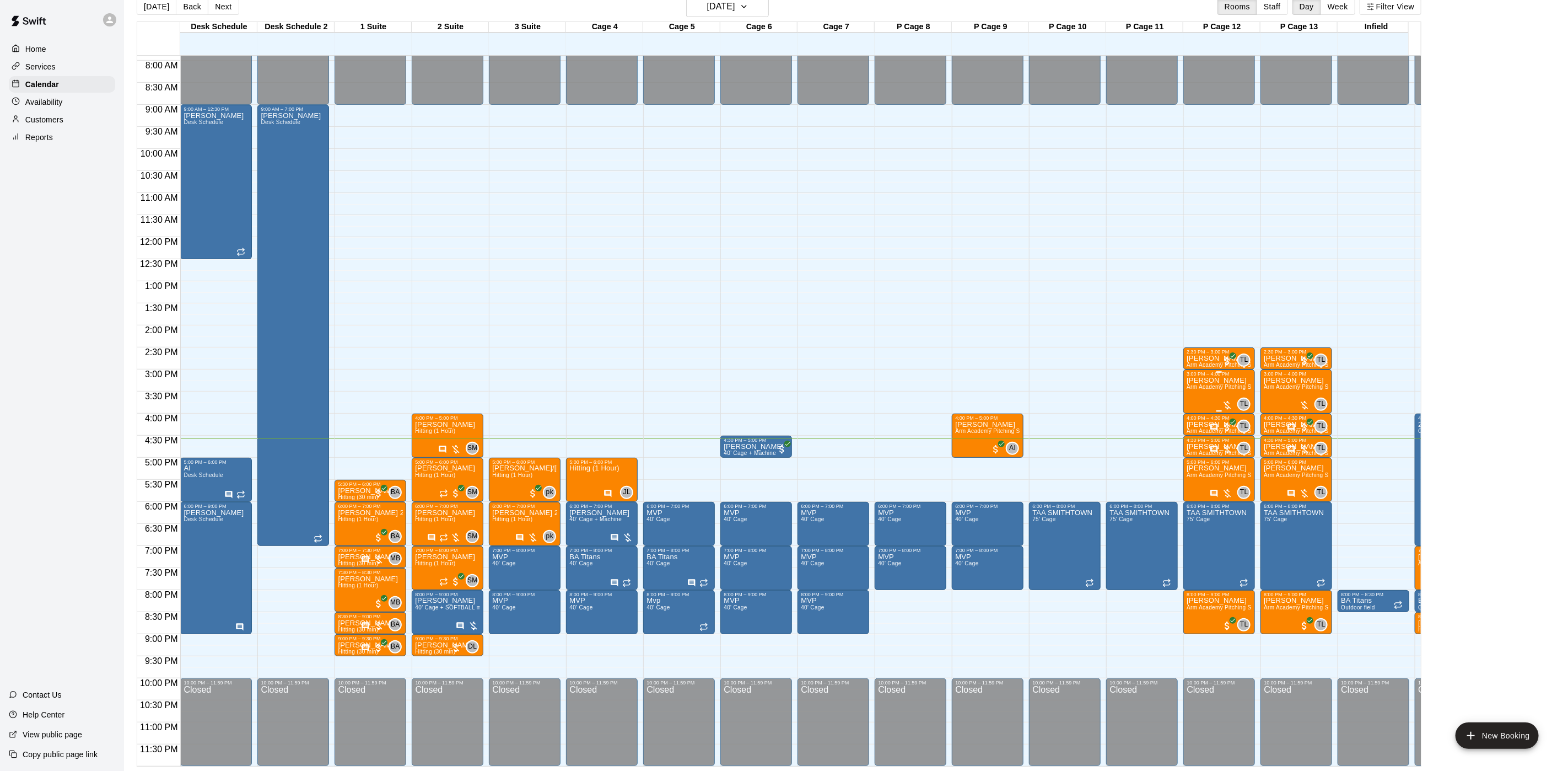
click at [1196, 391] on div "Trisha Macaluso Arm Academy Pitching Session 1 Hour - Pitching" at bounding box center [1218, 762] width 65 height 771
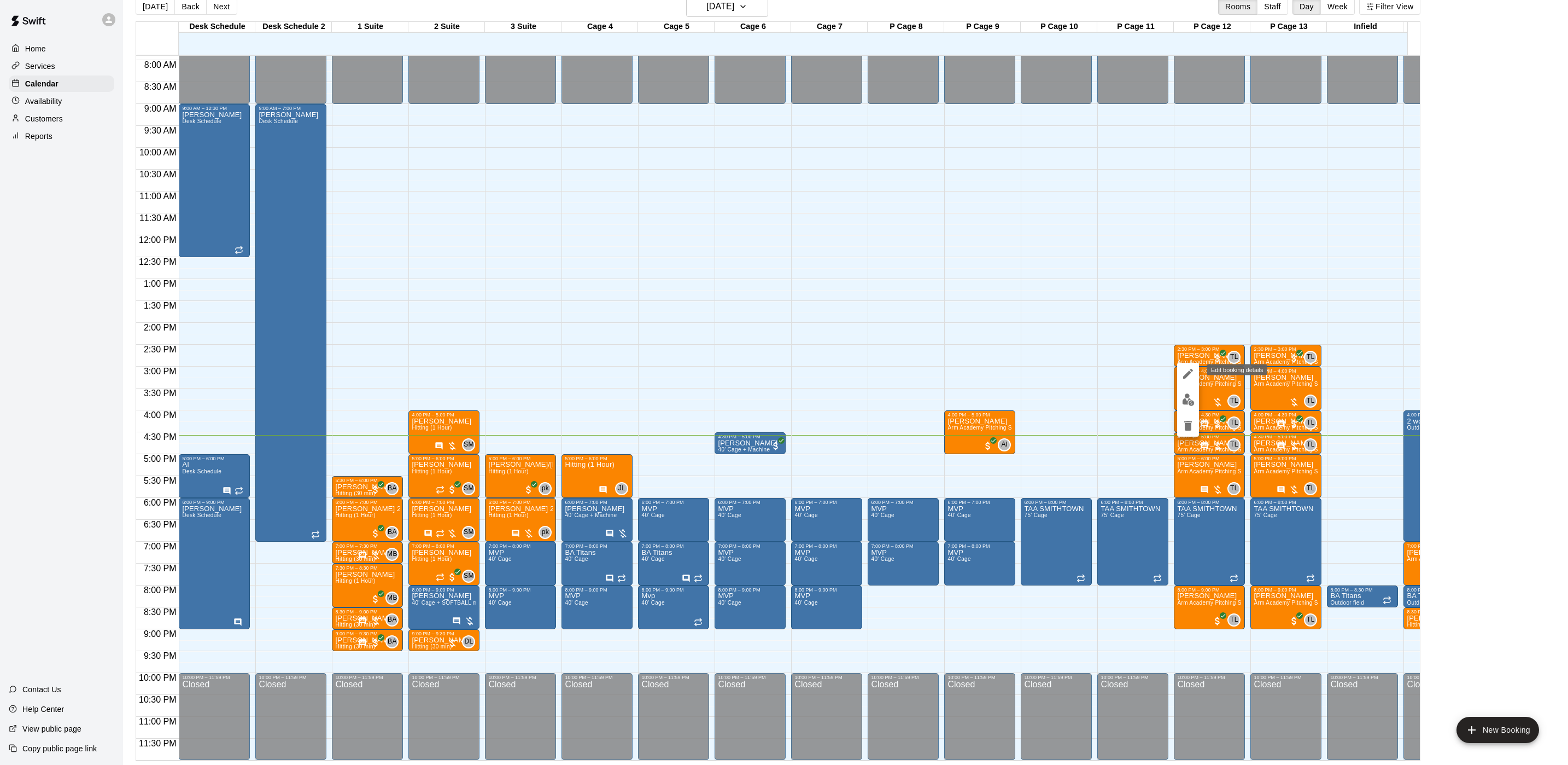
click at [1184, 378] on icon "edit" at bounding box center [1188, 373] width 10 height 10
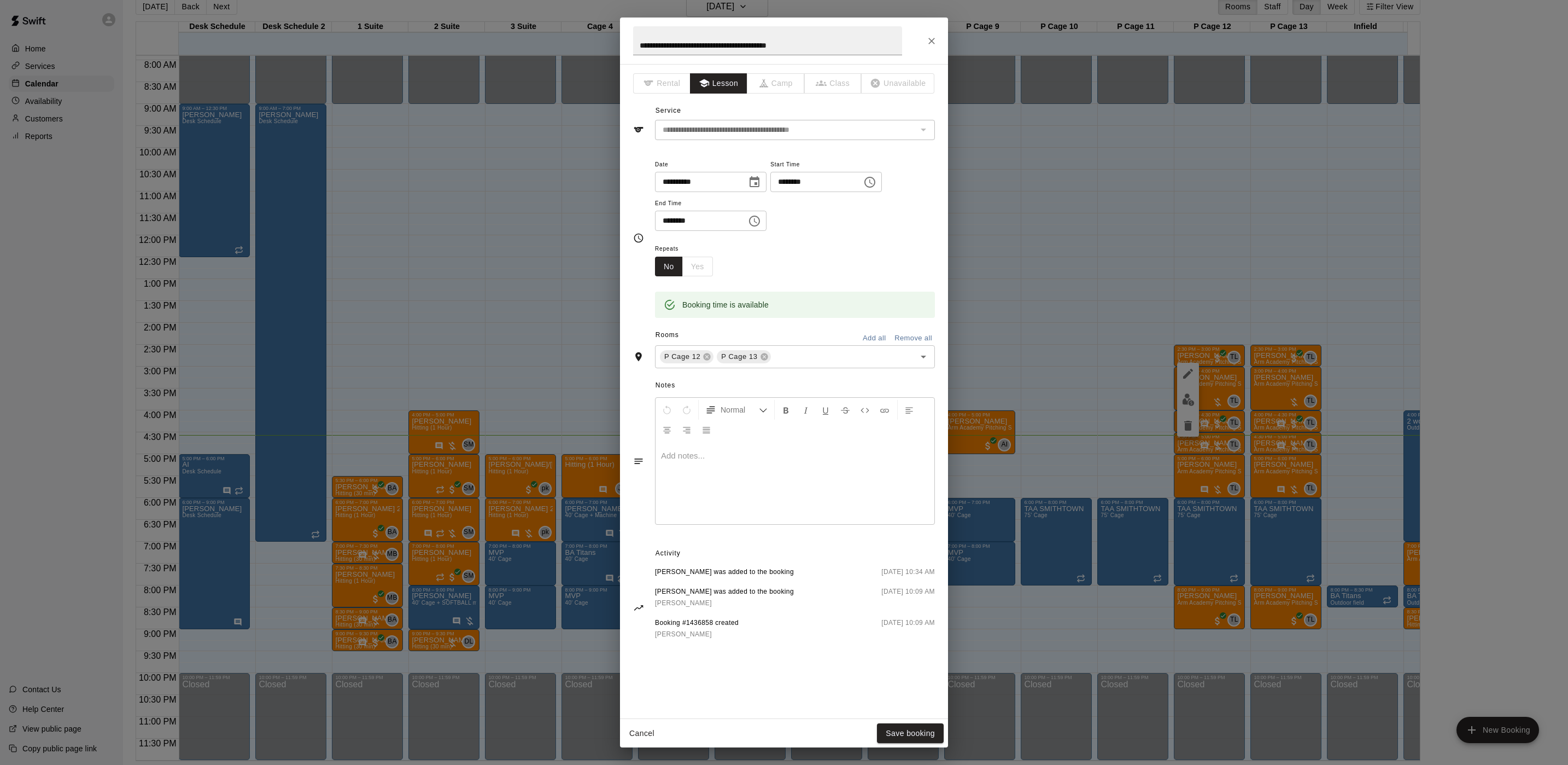
click at [699, 487] on div at bounding box center [794, 483] width 279 height 82
click at [907, 303] on p "Show More" at bounding box center [907, 305] width 42 height 12
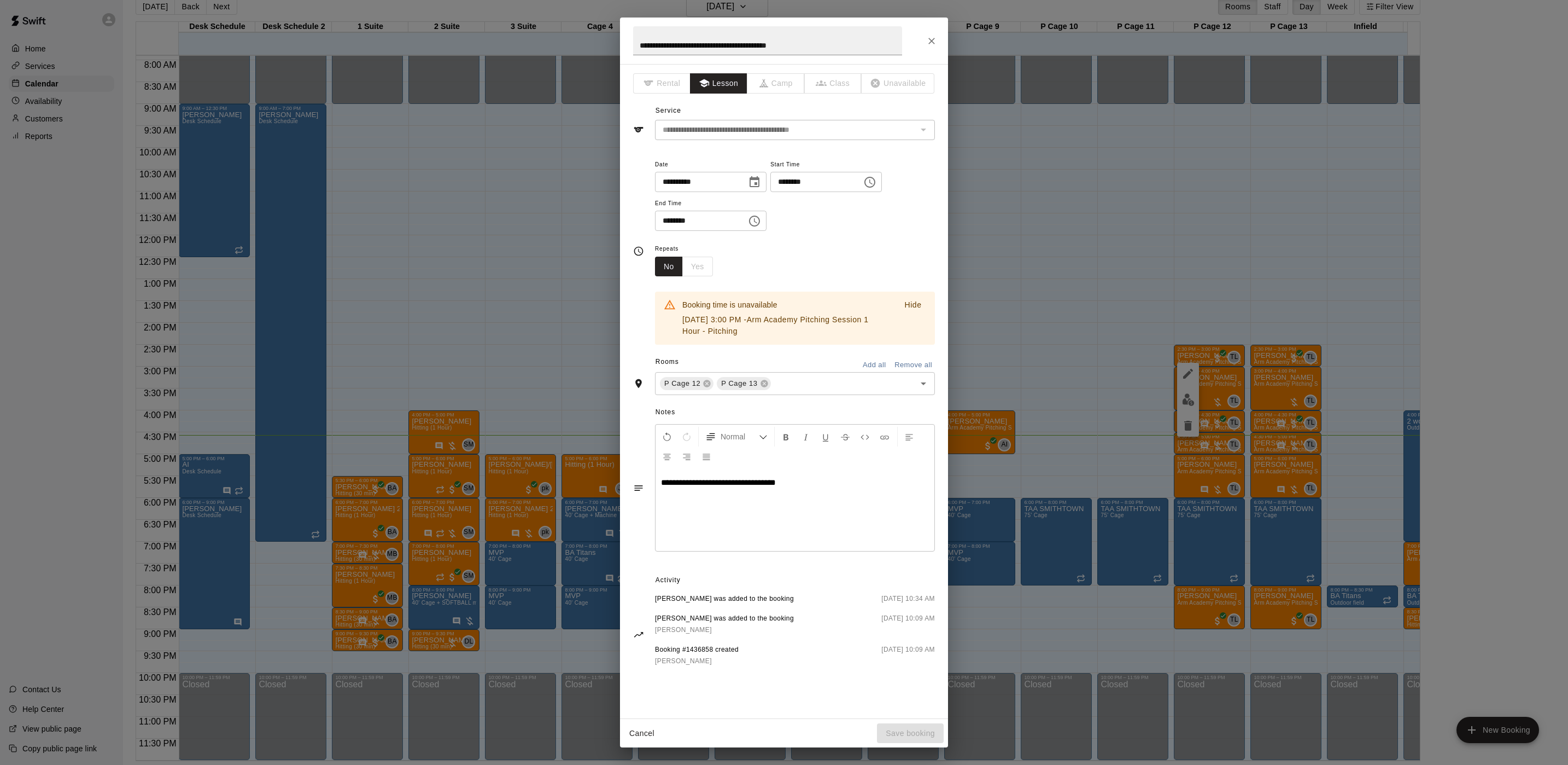
click at [1043, 353] on div "**********" at bounding box center [784, 382] width 1568 height 765
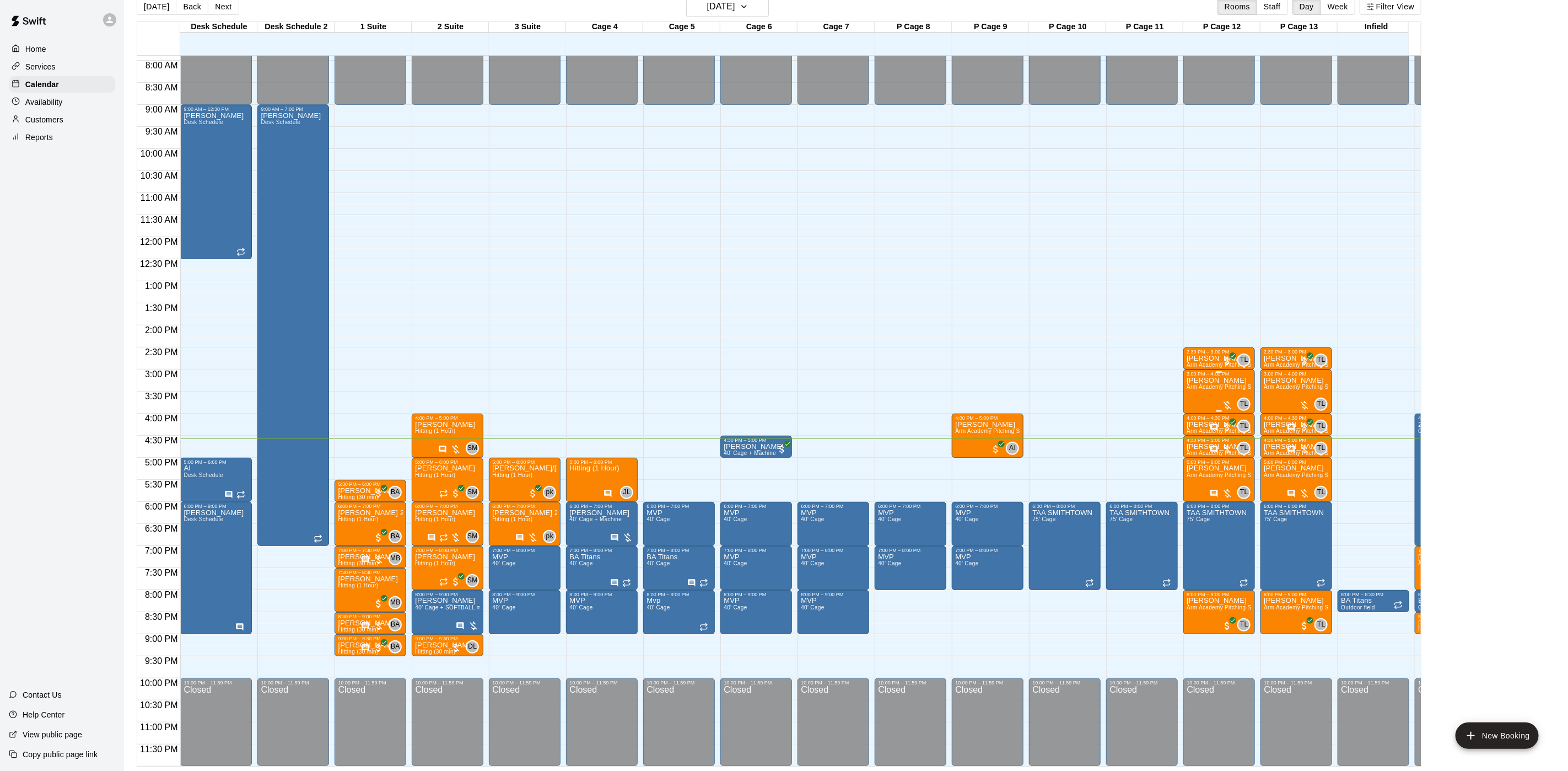
click at [1211, 381] on div "Trisha Macaluso Arm Academy Pitching Session 1 Hour - Pitching" at bounding box center [1218, 762] width 65 height 771
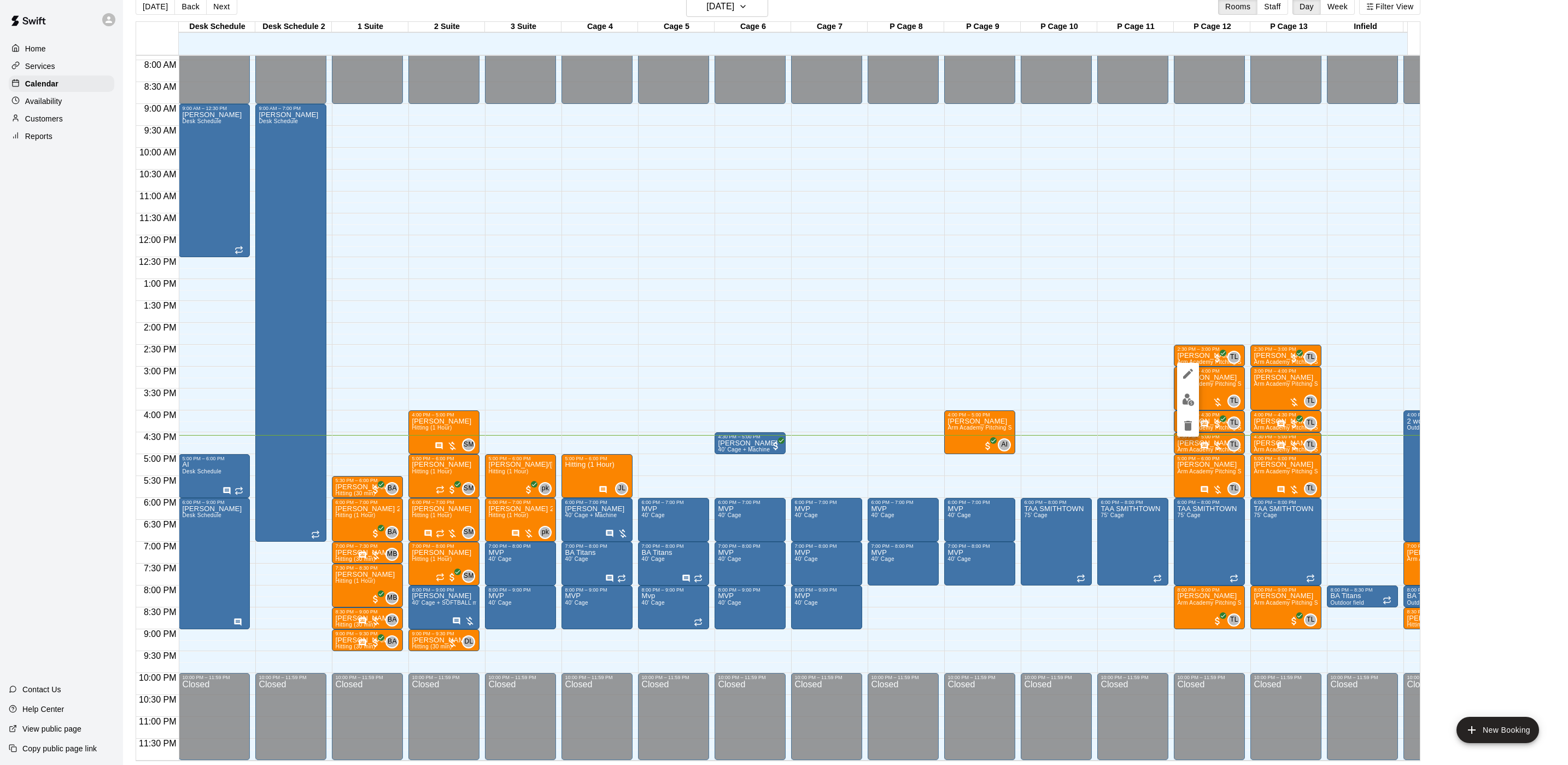
click at [1177, 367] on div at bounding box center [1188, 400] width 22 height 74
click at [1183, 370] on icon "edit" at bounding box center [1188, 374] width 13 height 13
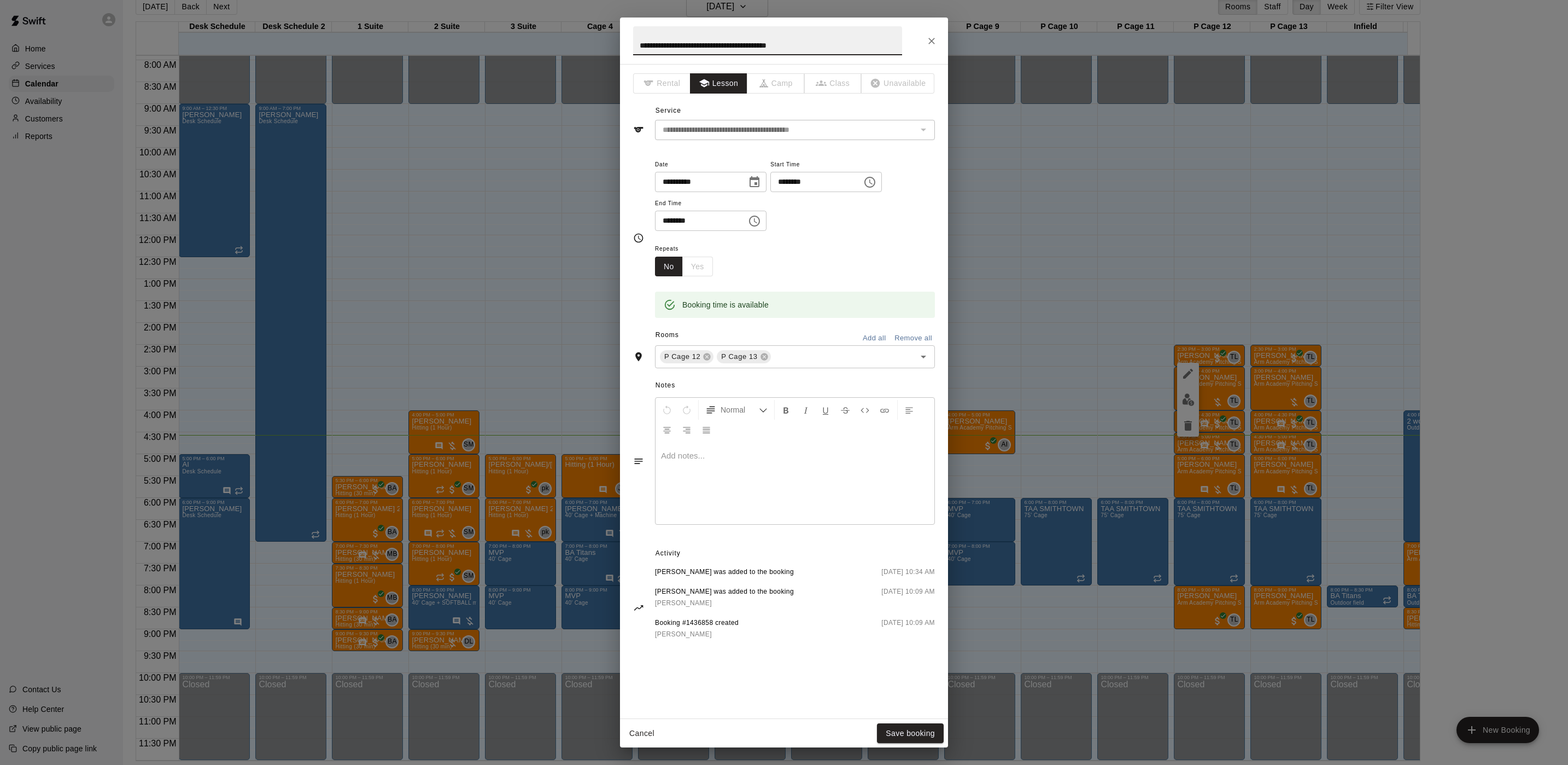
click at [689, 494] on div at bounding box center [794, 483] width 279 height 82
click at [912, 737] on button "Save booking" at bounding box center [910, 733] width 67 height 20
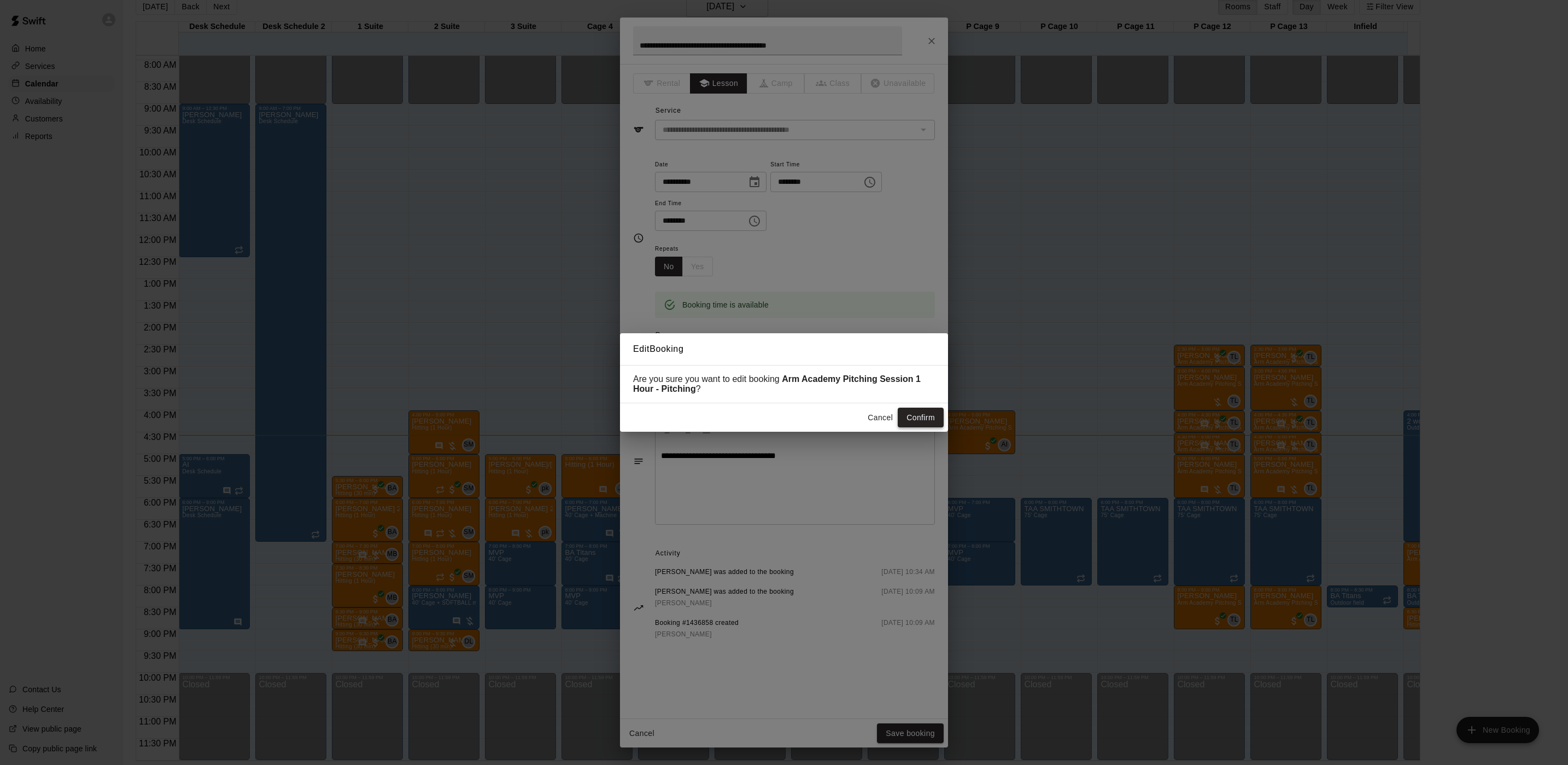
click at [914, 411] on button "Confirm" at bounding box center [920, 417] width 46 height 20
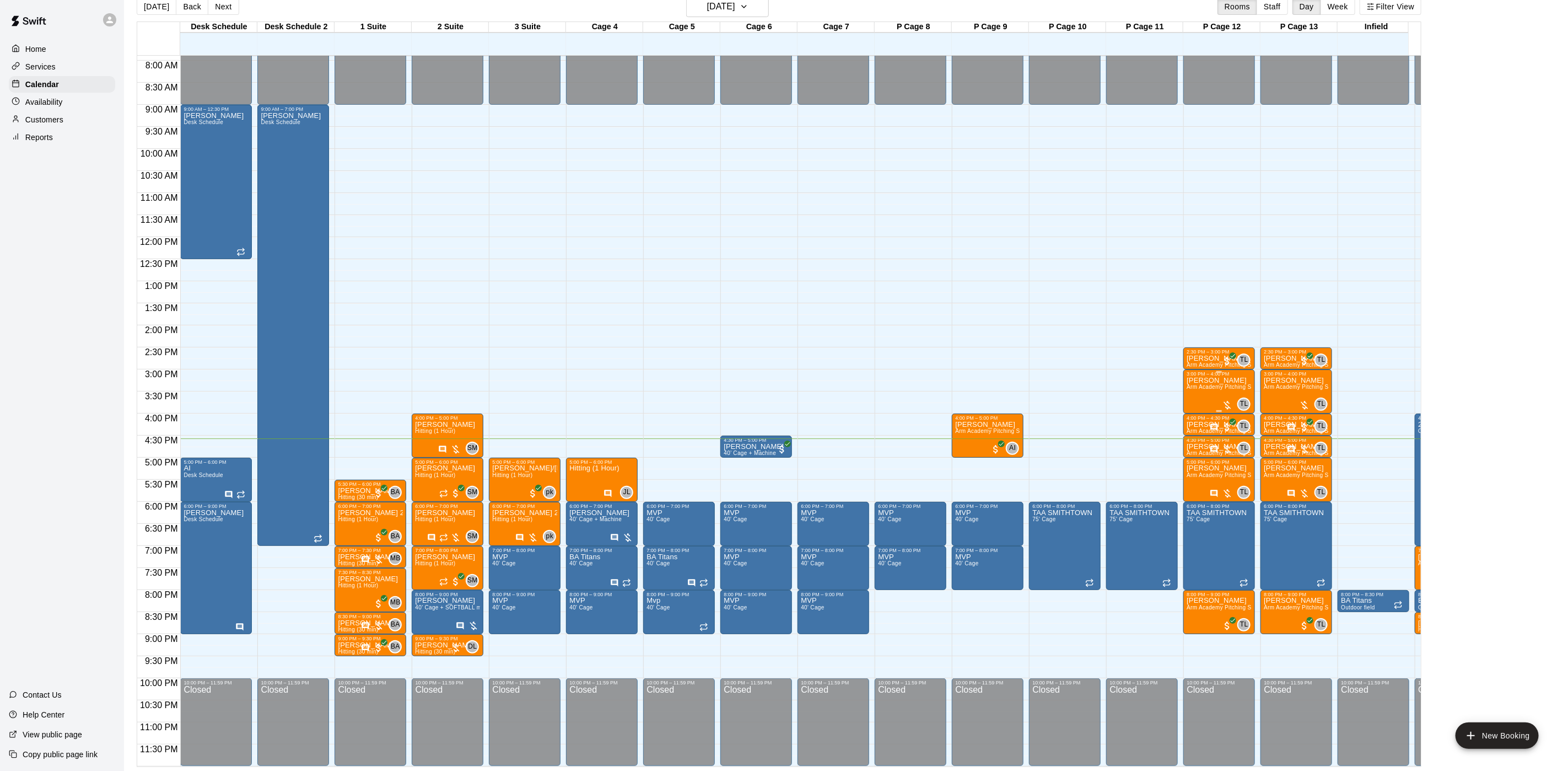
click at [1215, 384] on span "Arm Academy Pitching Session 1 Hour - Pitching" at bounding box center [1250, 386] width 128 height 6
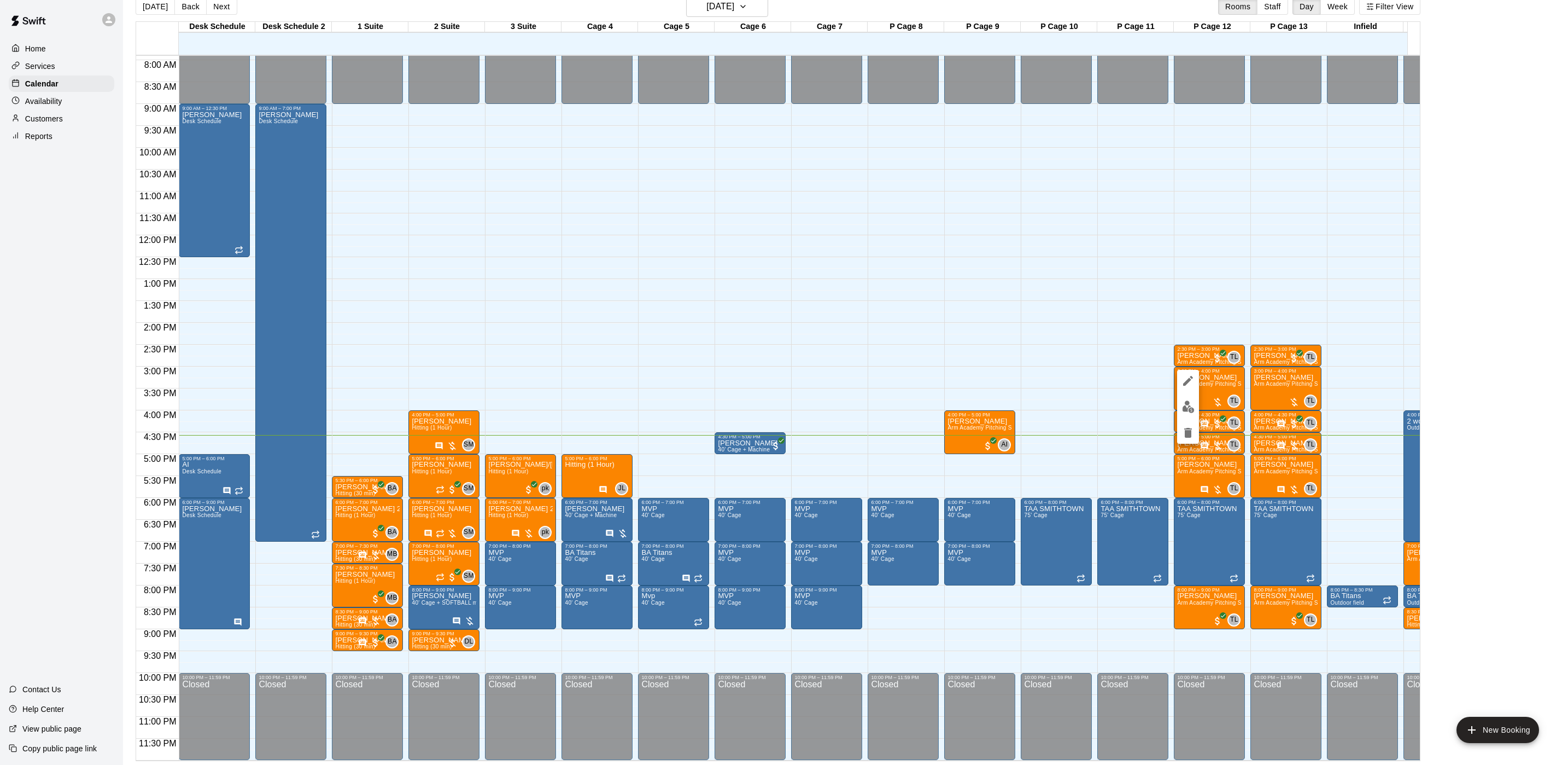
click at [1296, 435] on div at bounding box center [784, 382] width 1568 height 765
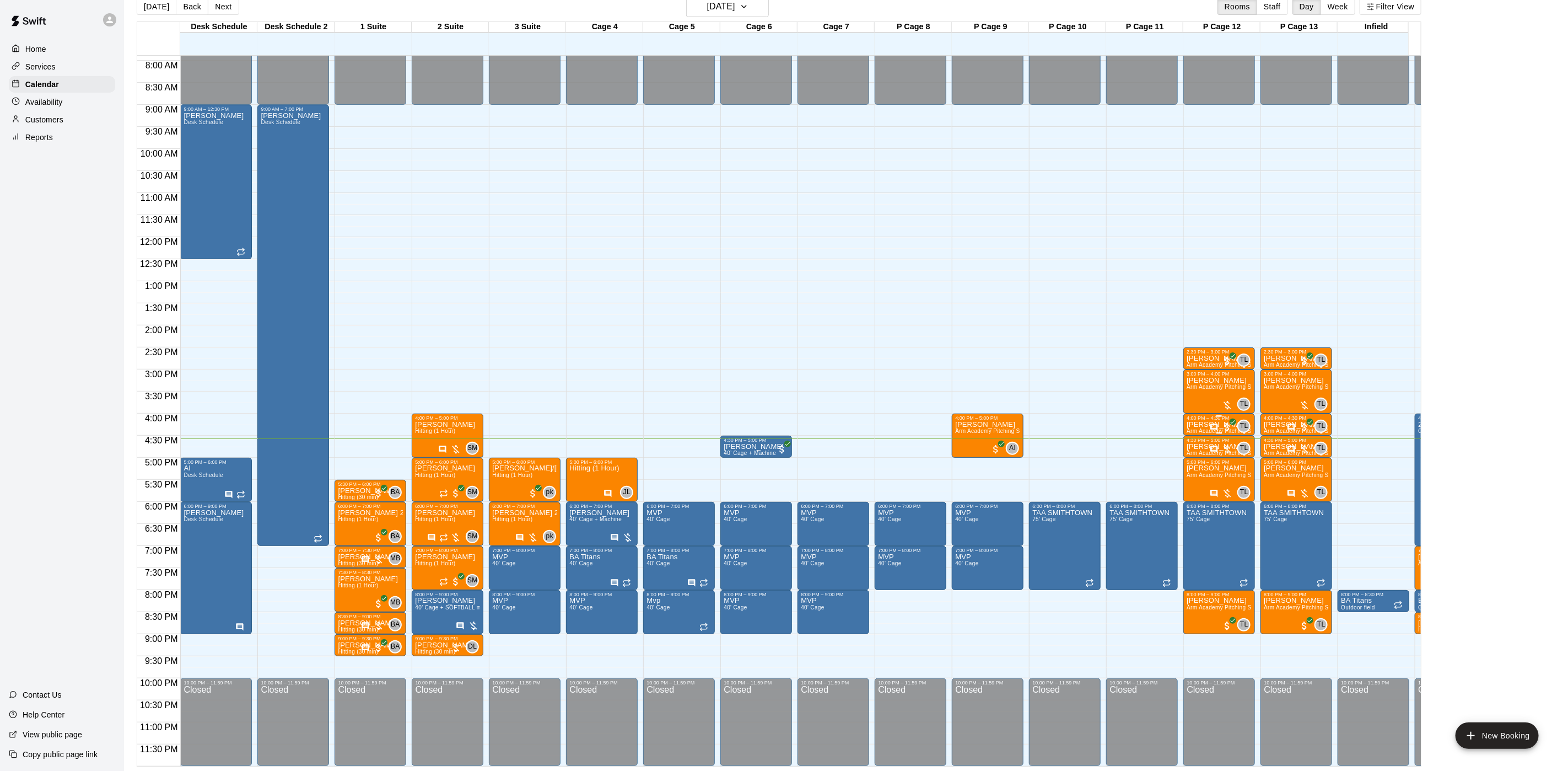
click at [1207, 415] on div "4:00 PM – 4:30 PM" at bounding box center [1218, 418] width 65 height 5
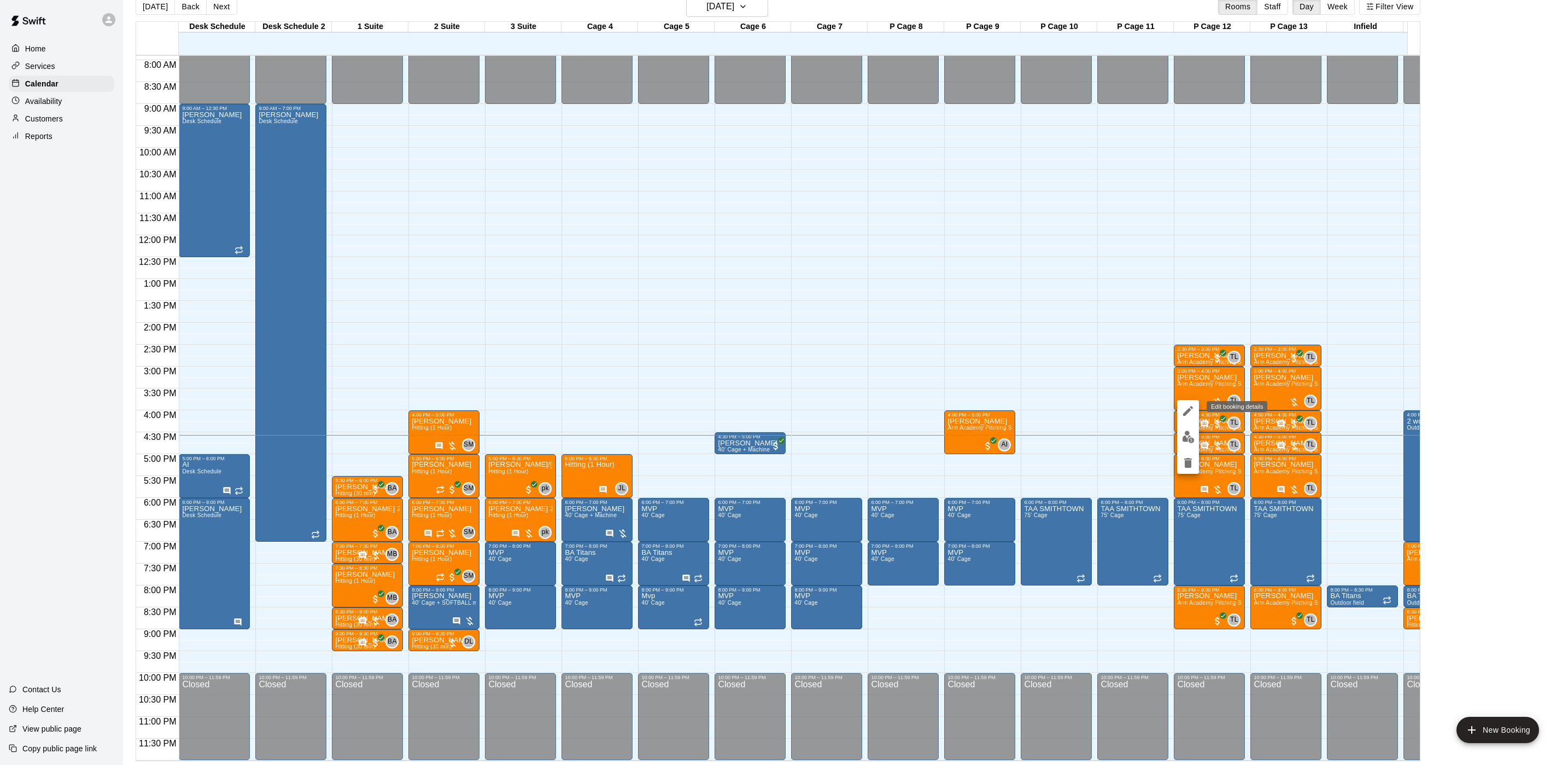
click at [1188, 409] on icon "edit" at bounding box center [1188, 411] width 10 height 10
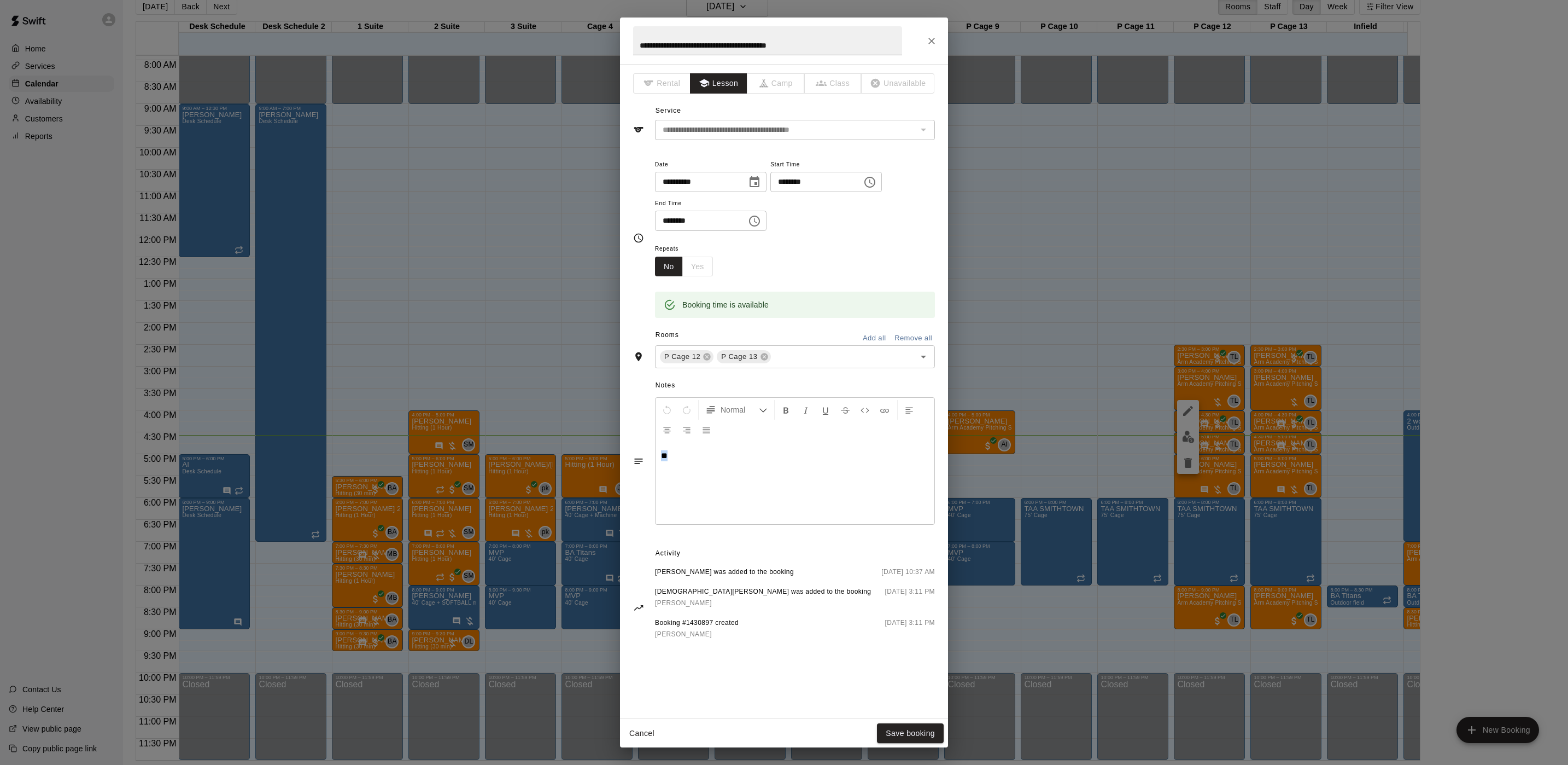
drag, startPoint x: 756, startPoint y: 456, endPoint x: 294, endPoint y: 411, distance: 464.2
click at [313, 413] on div "**********" at bounding box center [784, 382] width 1568 height 765
click at [893, 734] on button "Save booking" at bounding box center [910, 733] width 67 height 20
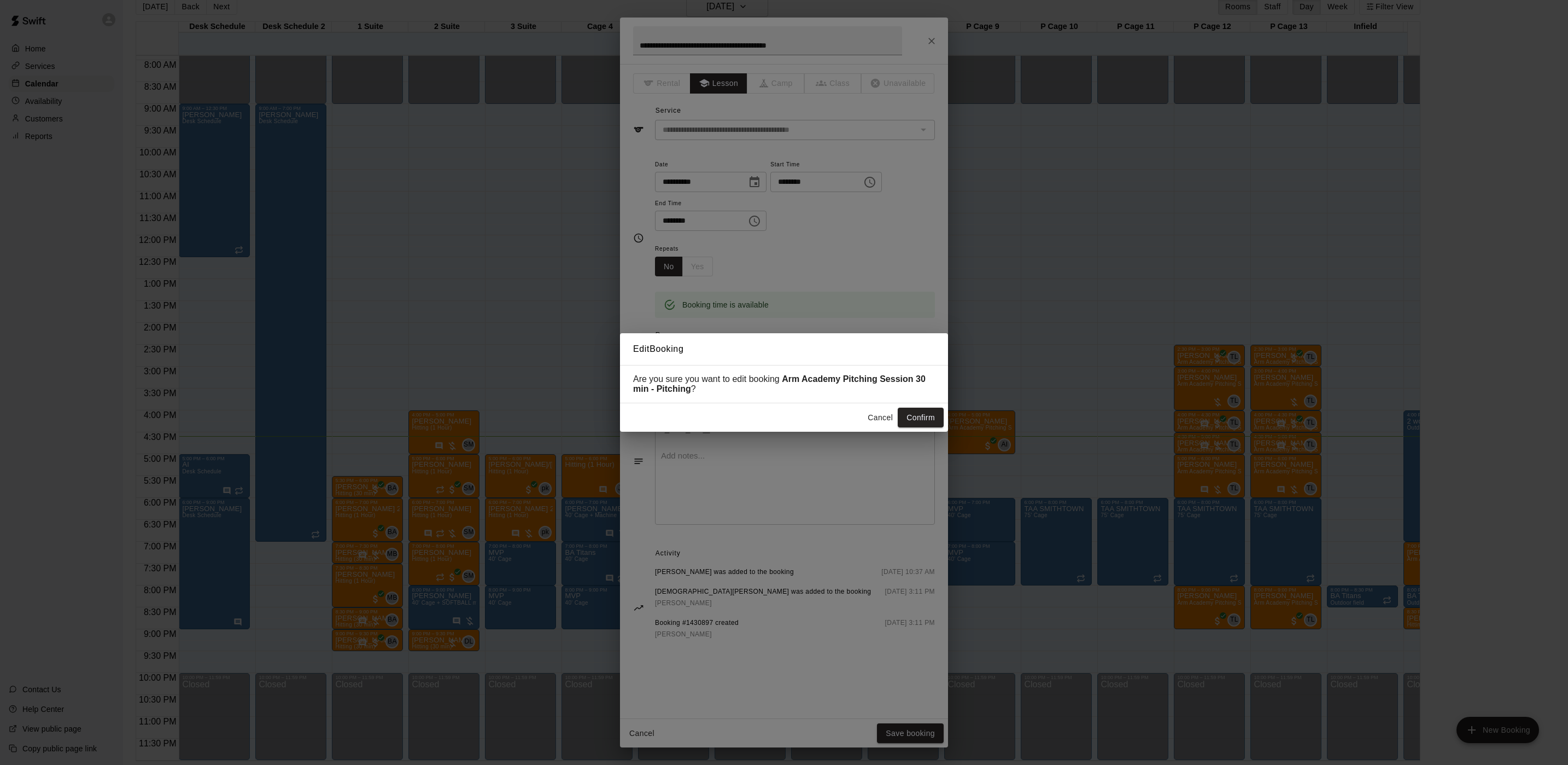
click at [922, 409] on div "Cancel Confirm" at bounding box center [784, 417] width 328 height 29
click at [922, 413] on button "Confirm" at bounding box center [920, 417] width 46 height 20
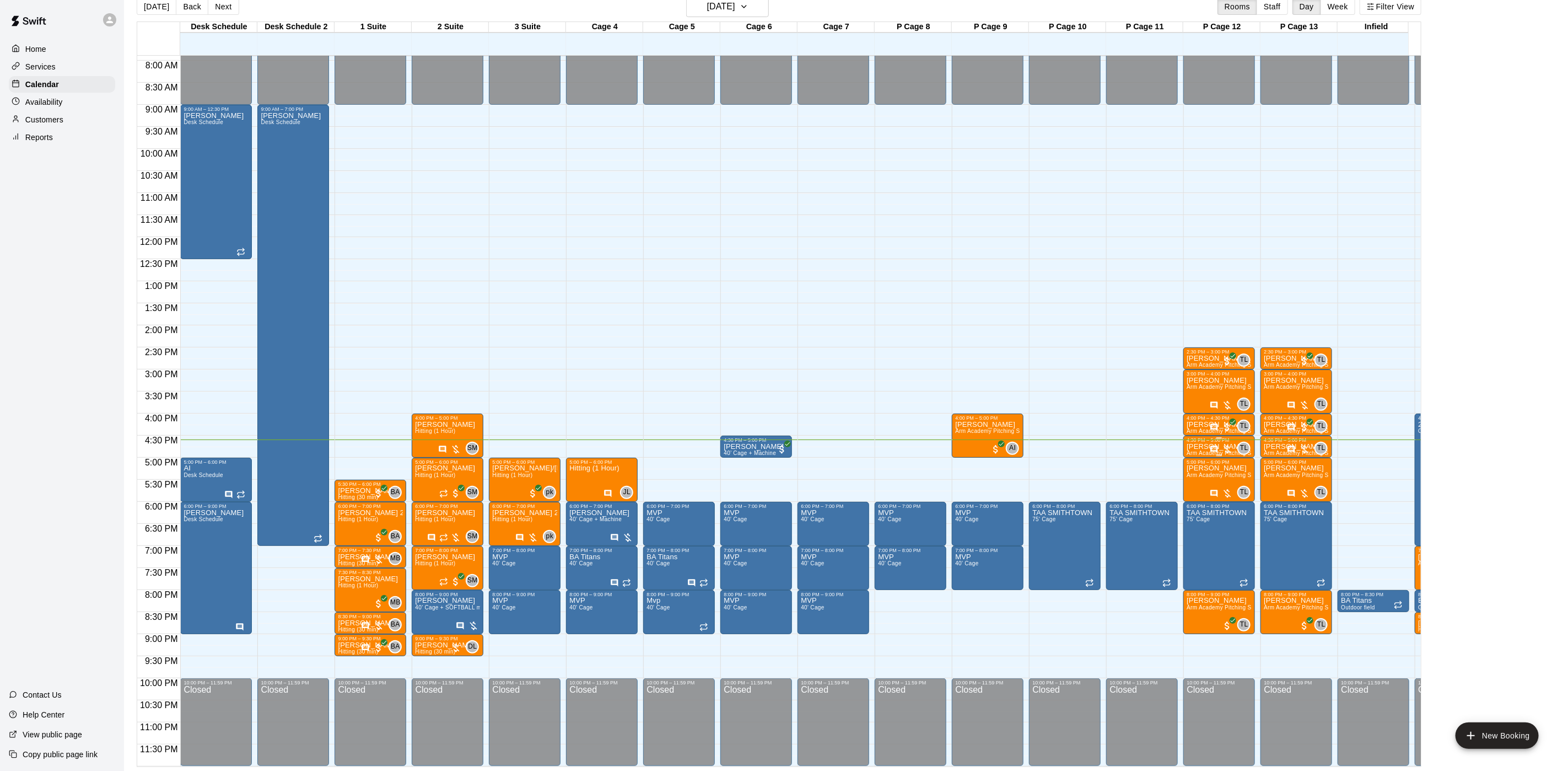
click at [1204, 447] on p "[PERSON_NAME]" at bounding box center [1218, 447] width 65 height 0
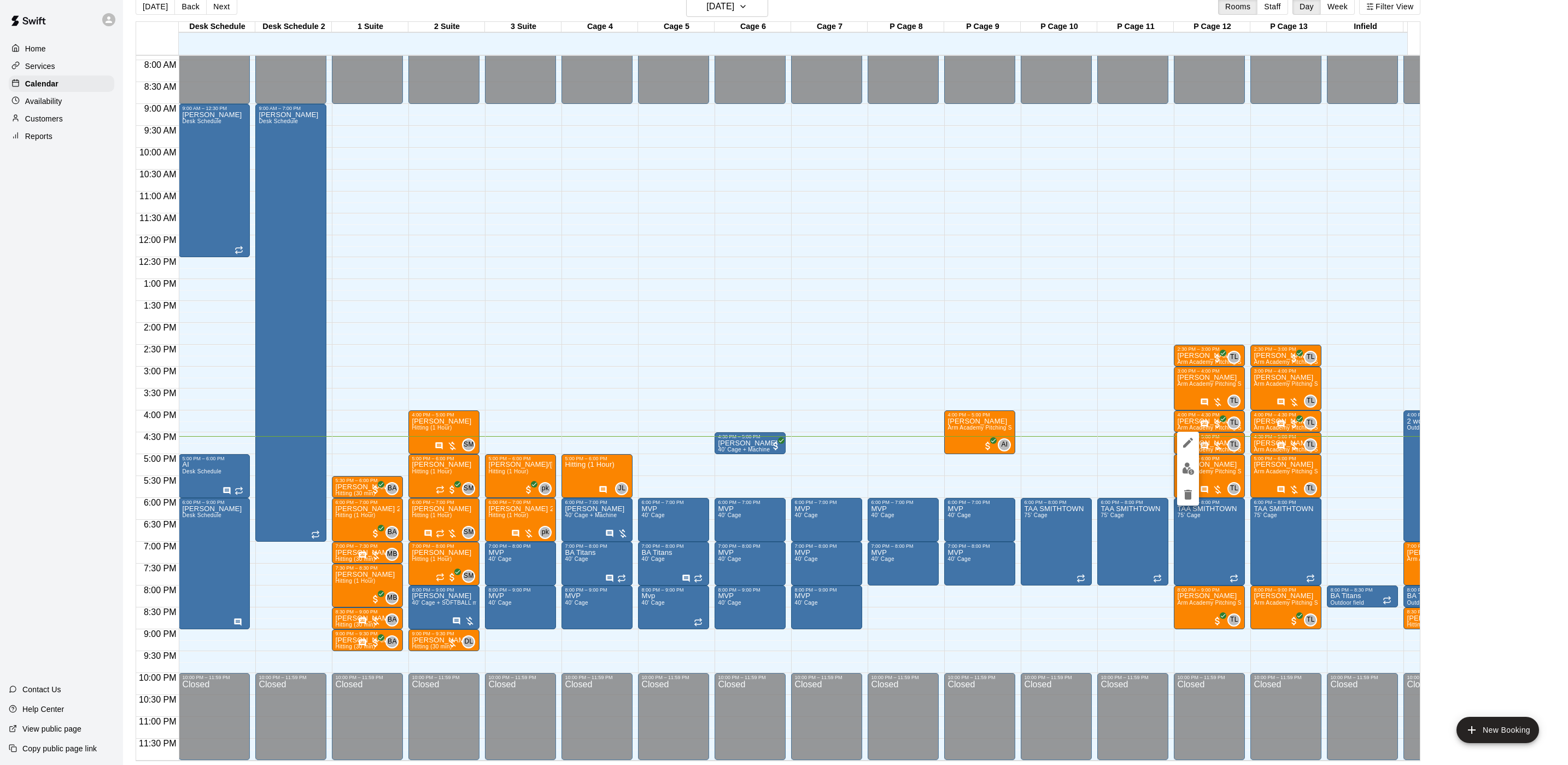
click at [1188, 475] on button "edit" at bounding box center [1188, 469] width 22 height 21
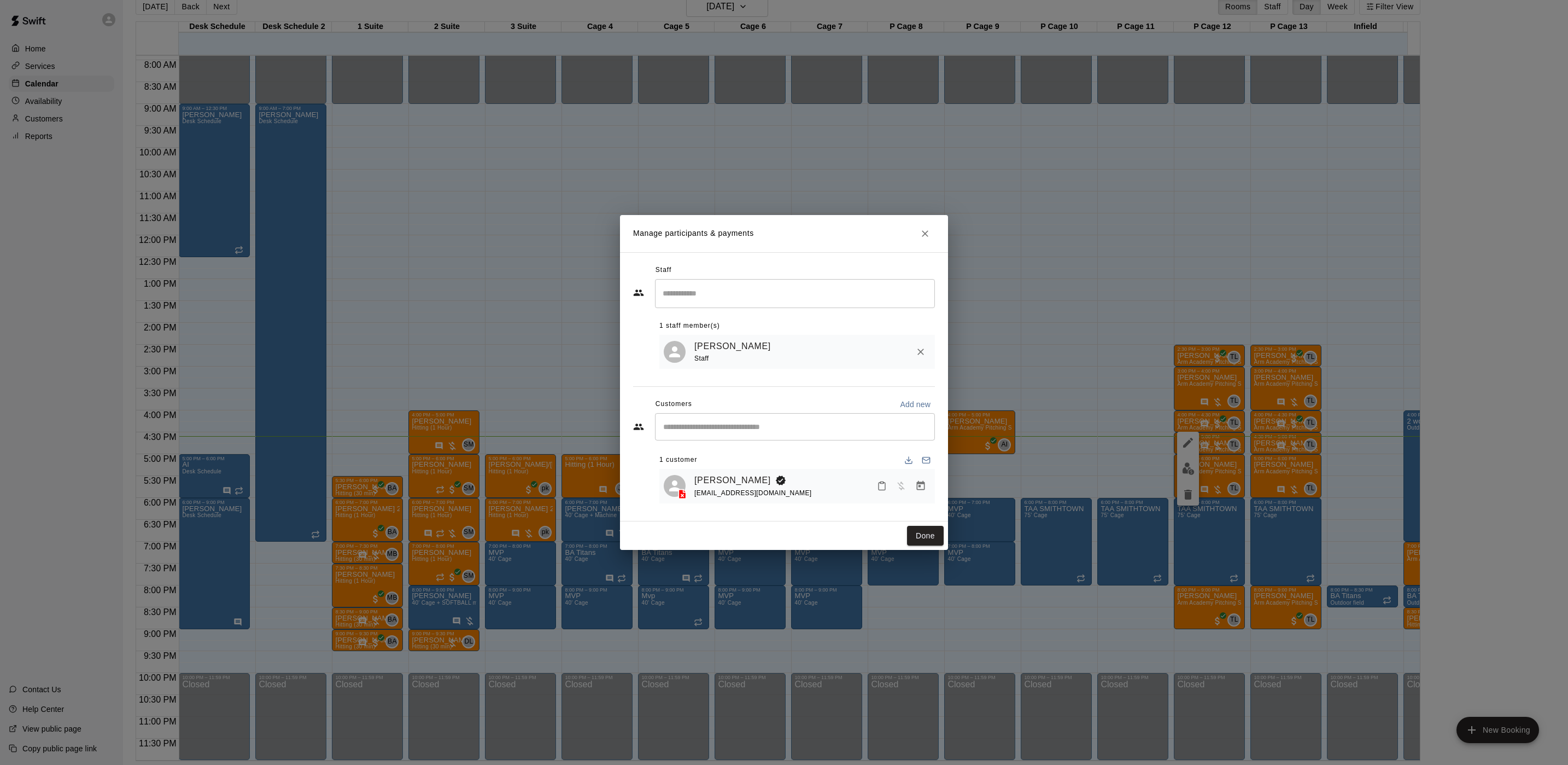
click at [547, 338] on div "Manage participants & payments Staff ​ 1 staff member(s) Tyler Levine Staff Cus…" at bounding box center [784, 382] width 1568 height 765
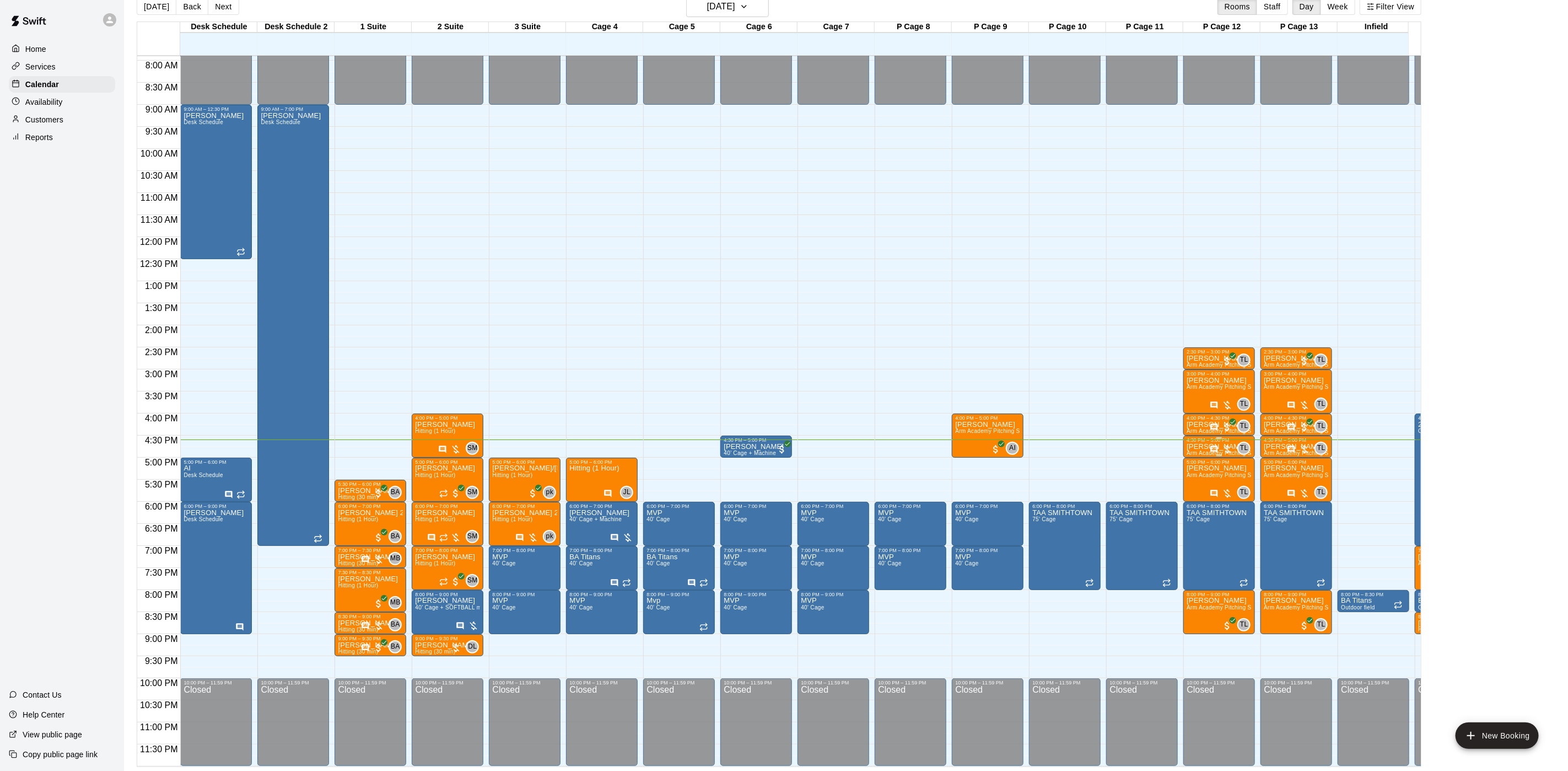
click at [1199, 447] on p "[PERSON_NAME]" at bounding box center [1218, 447] width 65 height 0
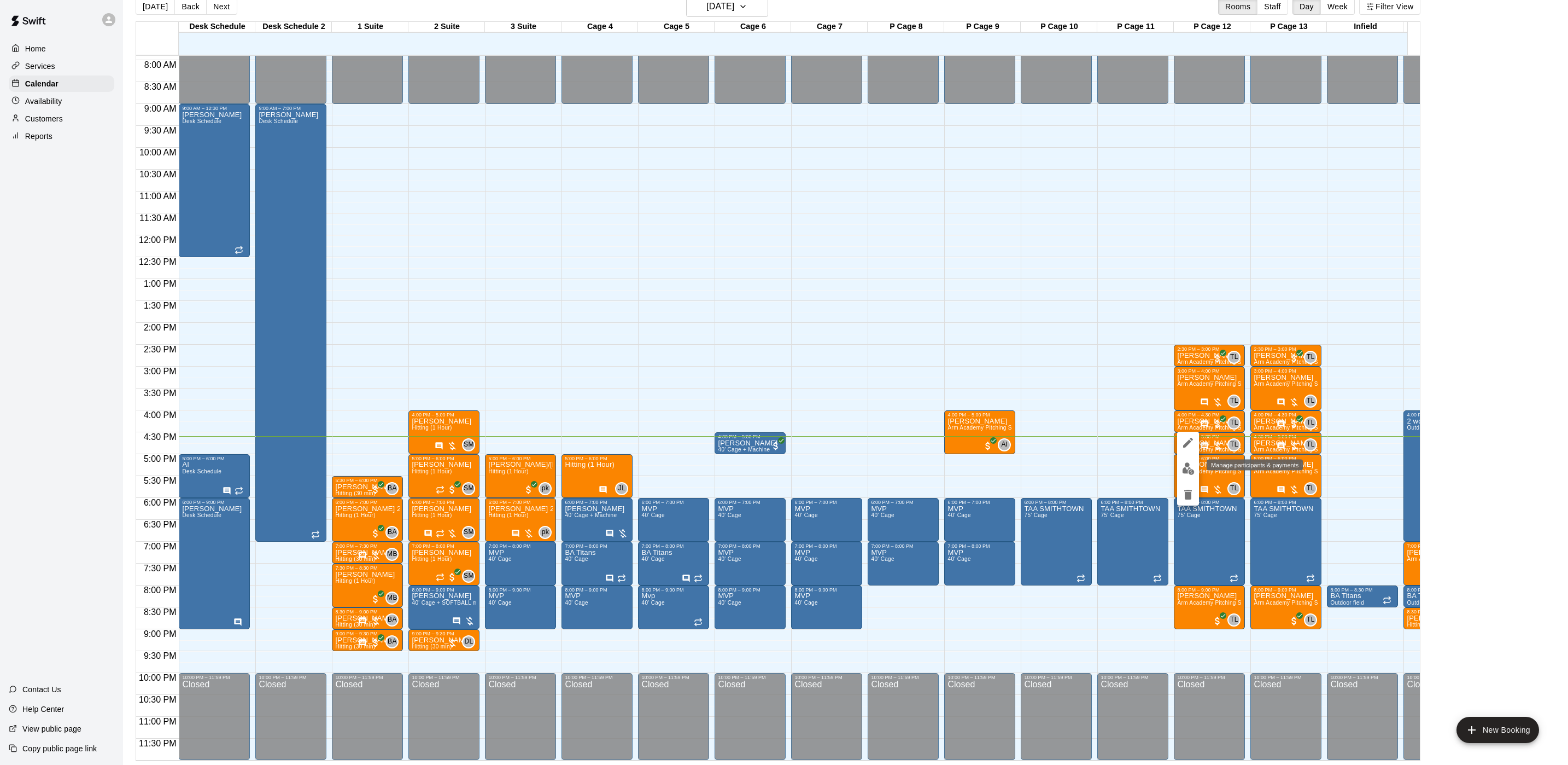
click at [1191, 460] on button "edit" at bounding box center [1188, 469] width 22 height 21
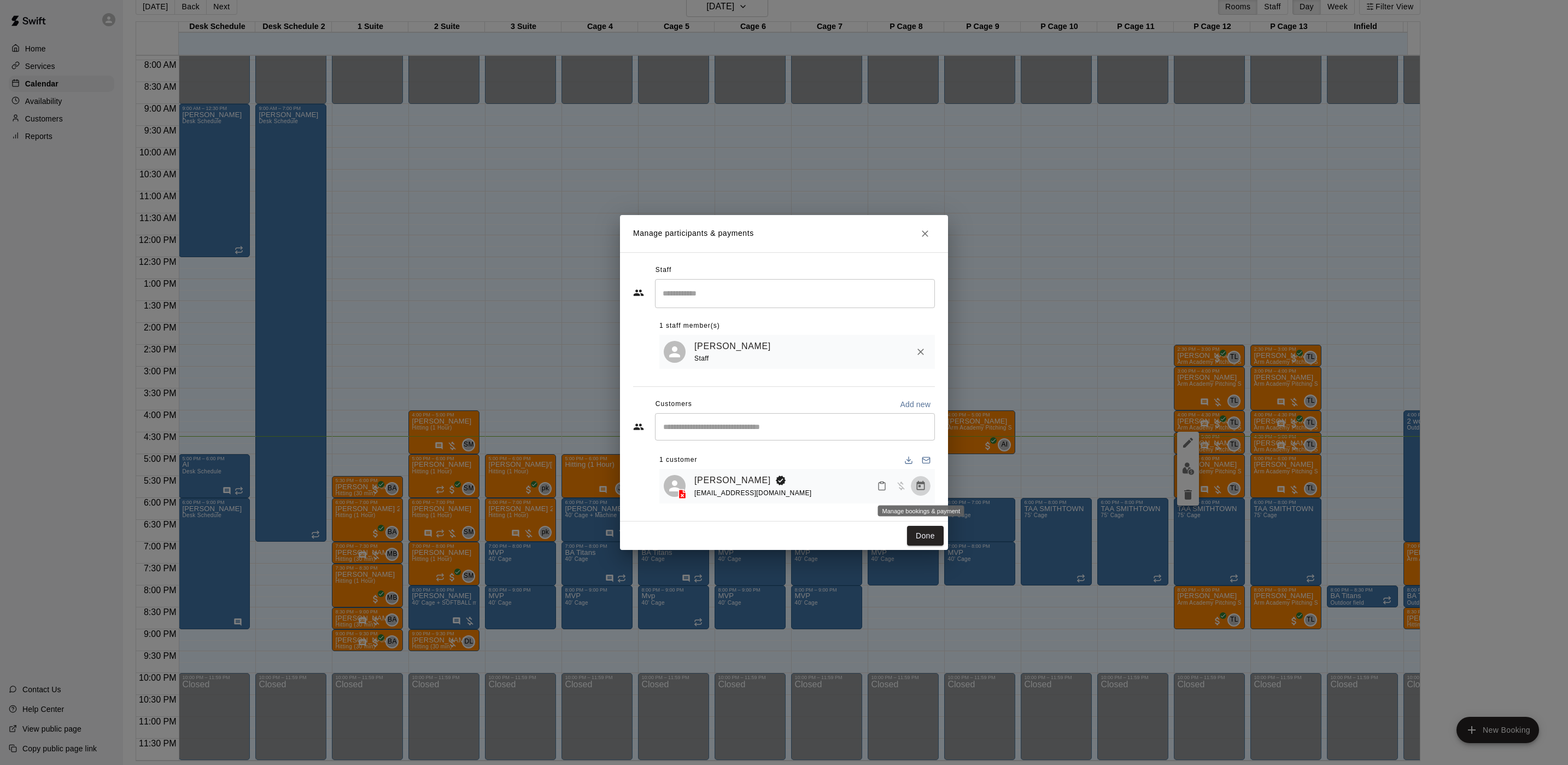
click at [911, 486] on button "Manage bookings & payment" at bounding box center [920, 486] width 19 height 19
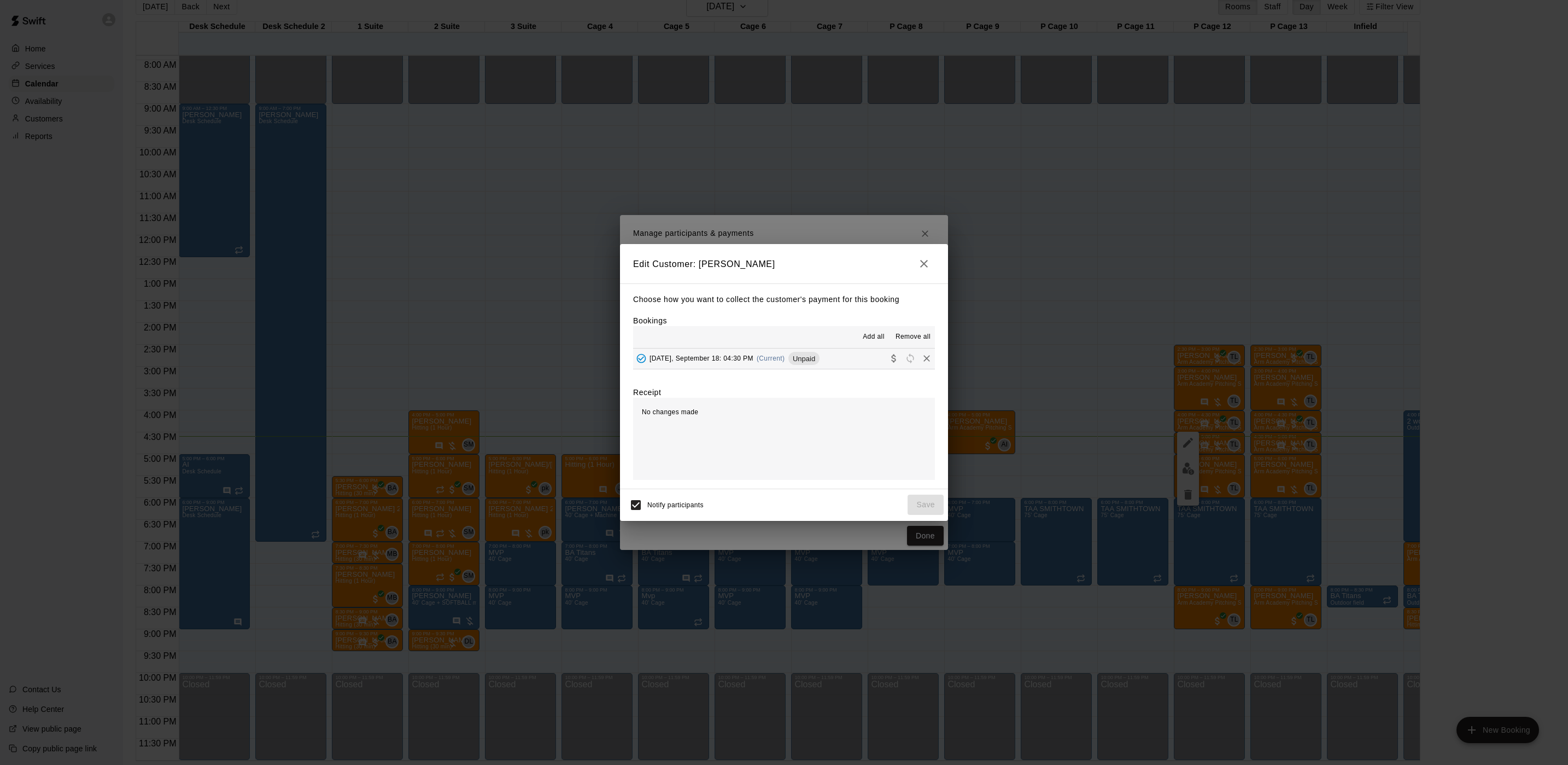
click at [731, 354] on span "Thursday, September 18: 04:30 PM" at bounding box center [702, 358] width 104 height 8
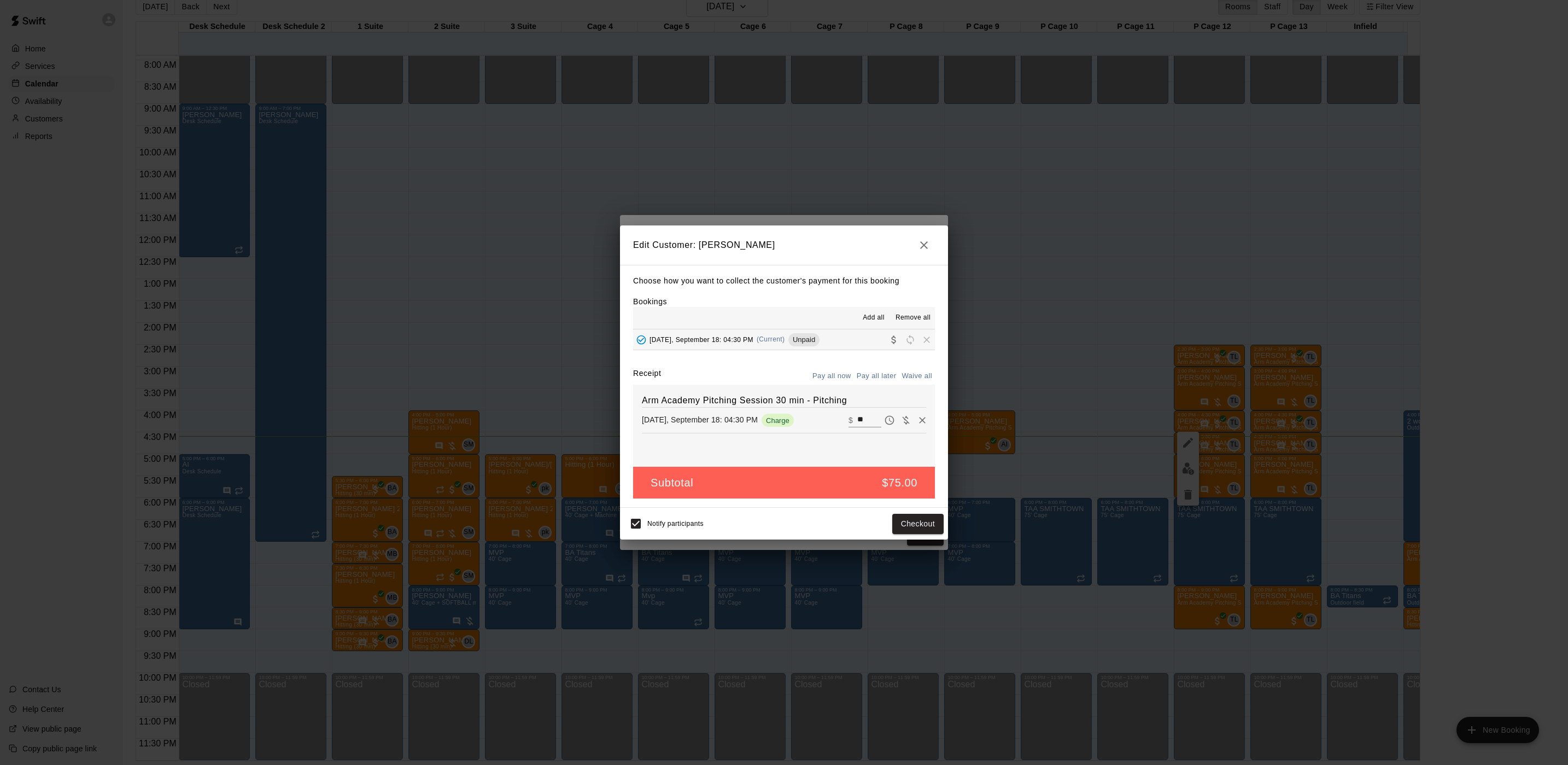
click at [1097, 482] on div "Edit Customer: Paul Pennolino Choose how you want to collect the customer's pay…" at bounding box center [784, 382] width 1568 height 765
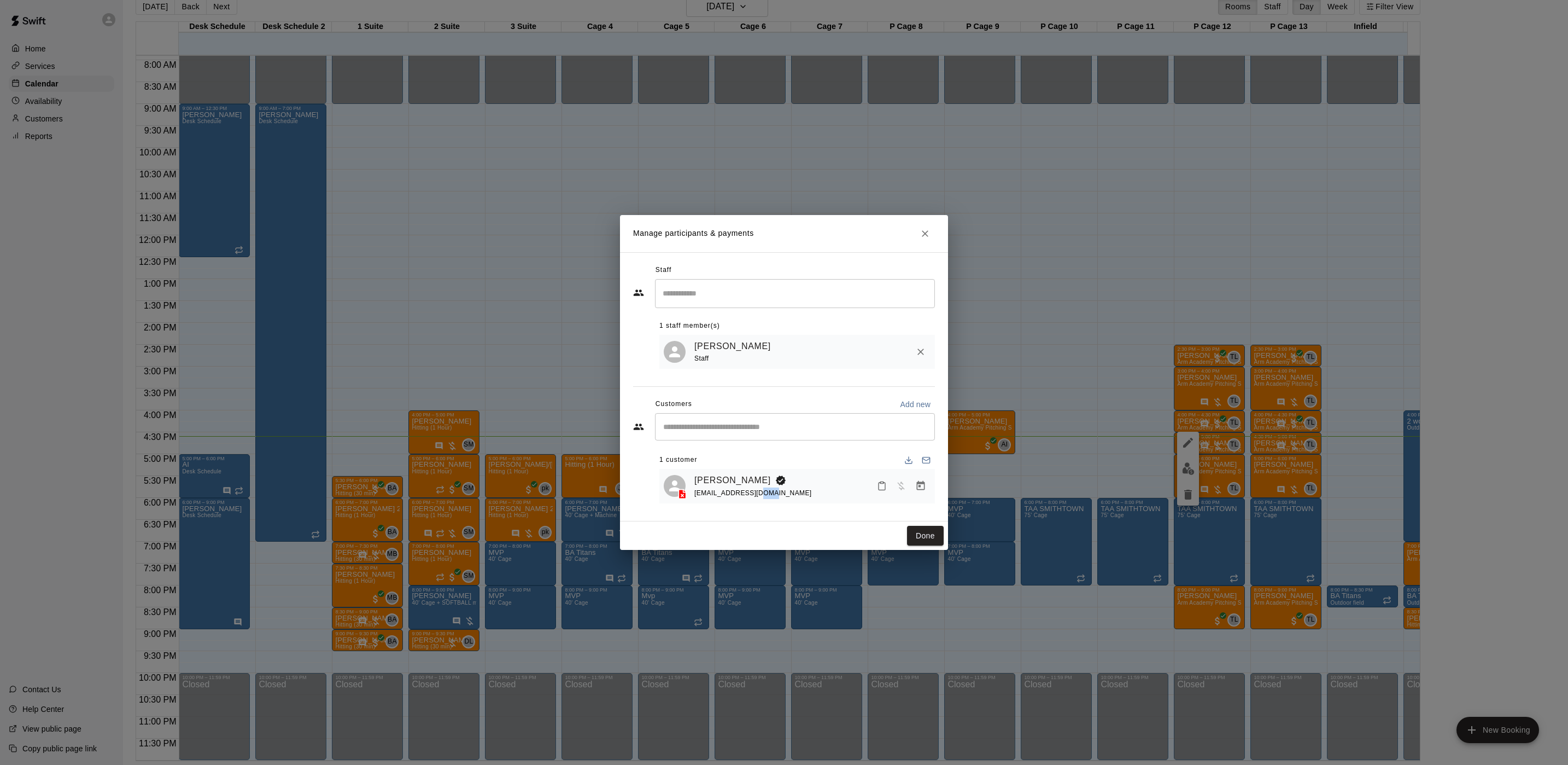
click at [1097, 482] on div "Manage participants & payments Staff ​ 1 staff member(s) Tyler Levine Staff Cus…" at bounding box center [784, 382] width 1568 height 765
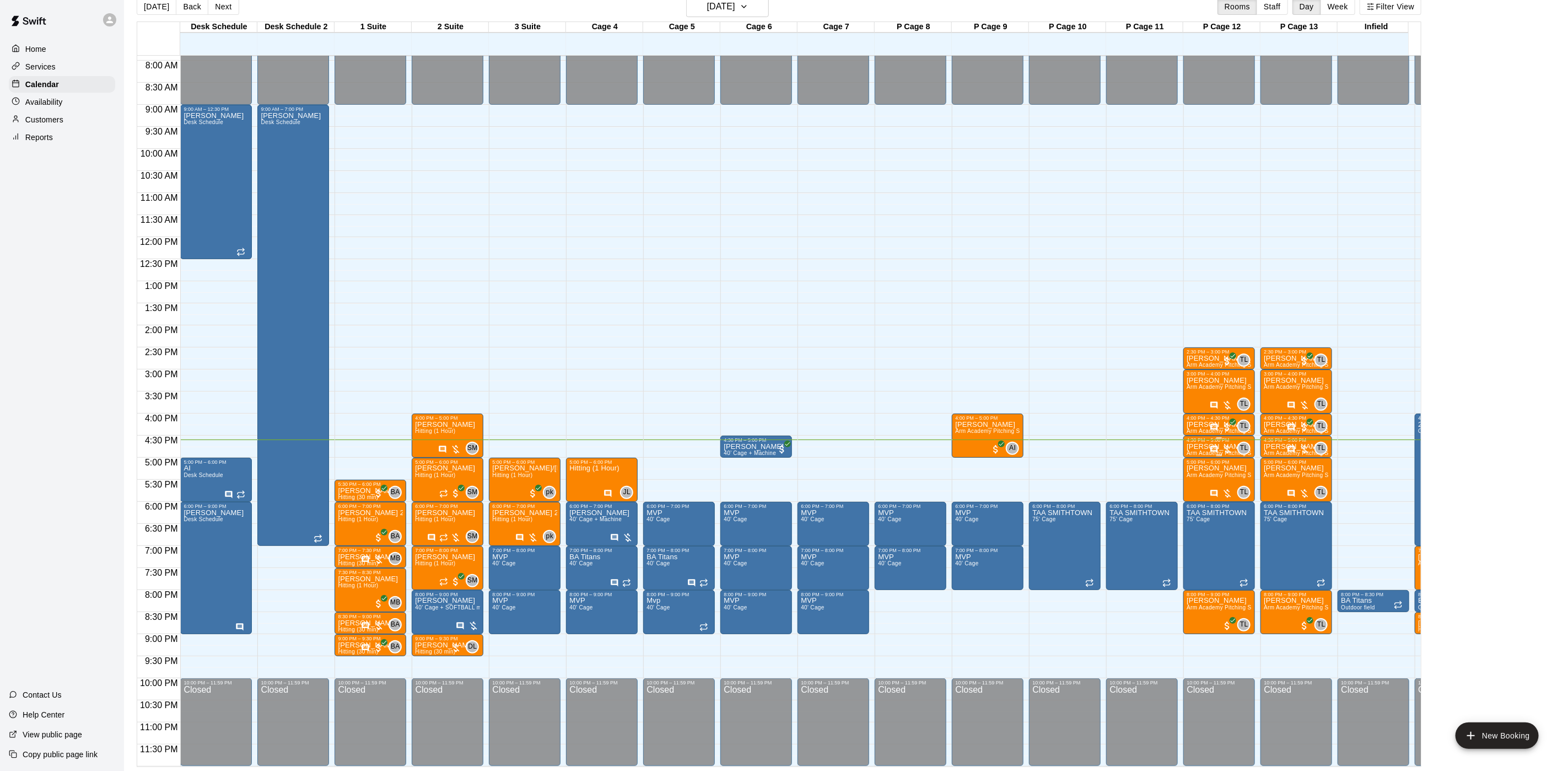
click at [1205, 438] on div "4:30 PM – 5:00 PM" at bounding box center [1218, 440] width 65 height 5
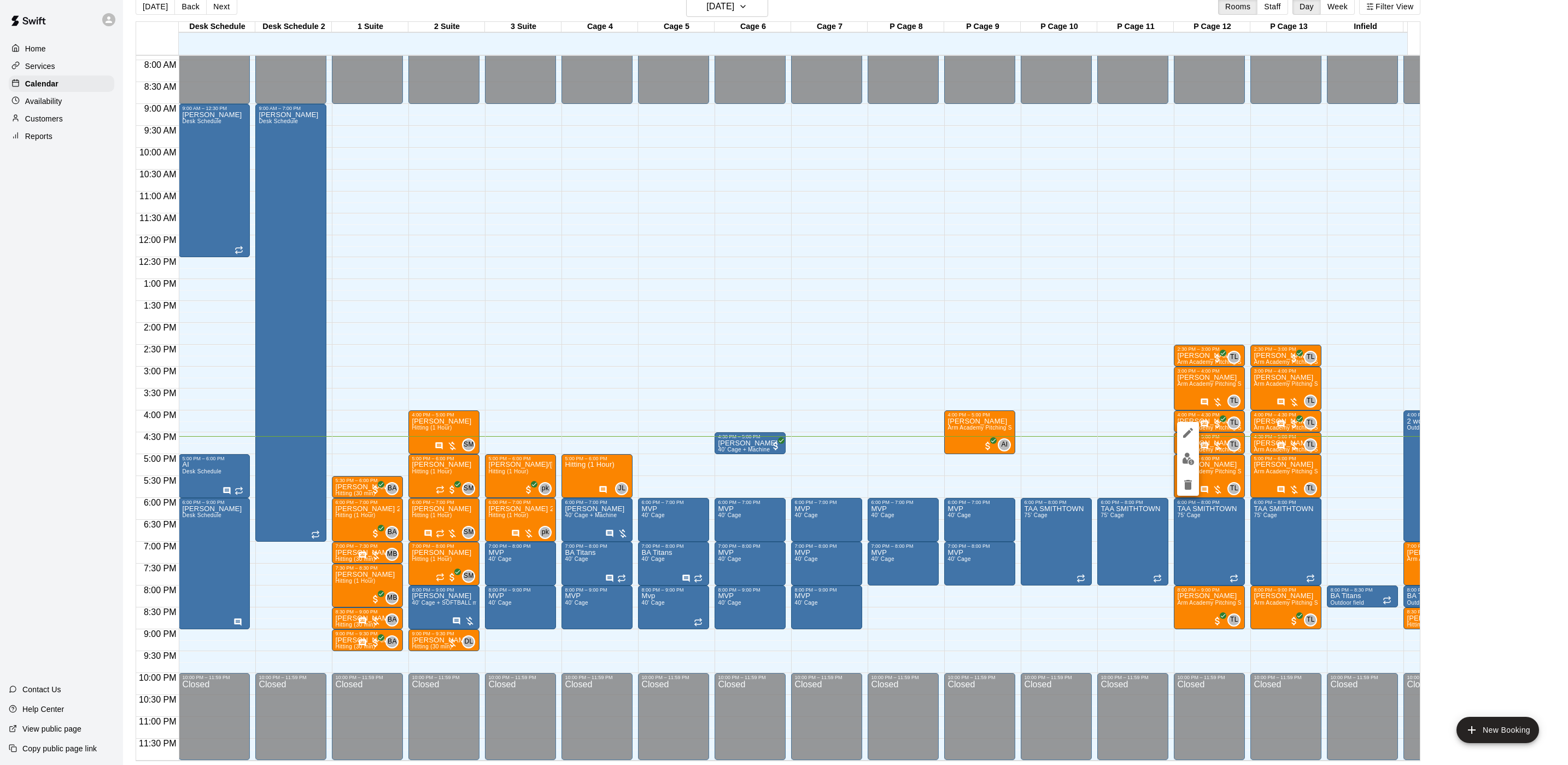
click at [1252, 460] on div at bounding box center [784, 382] width 1568 height 765
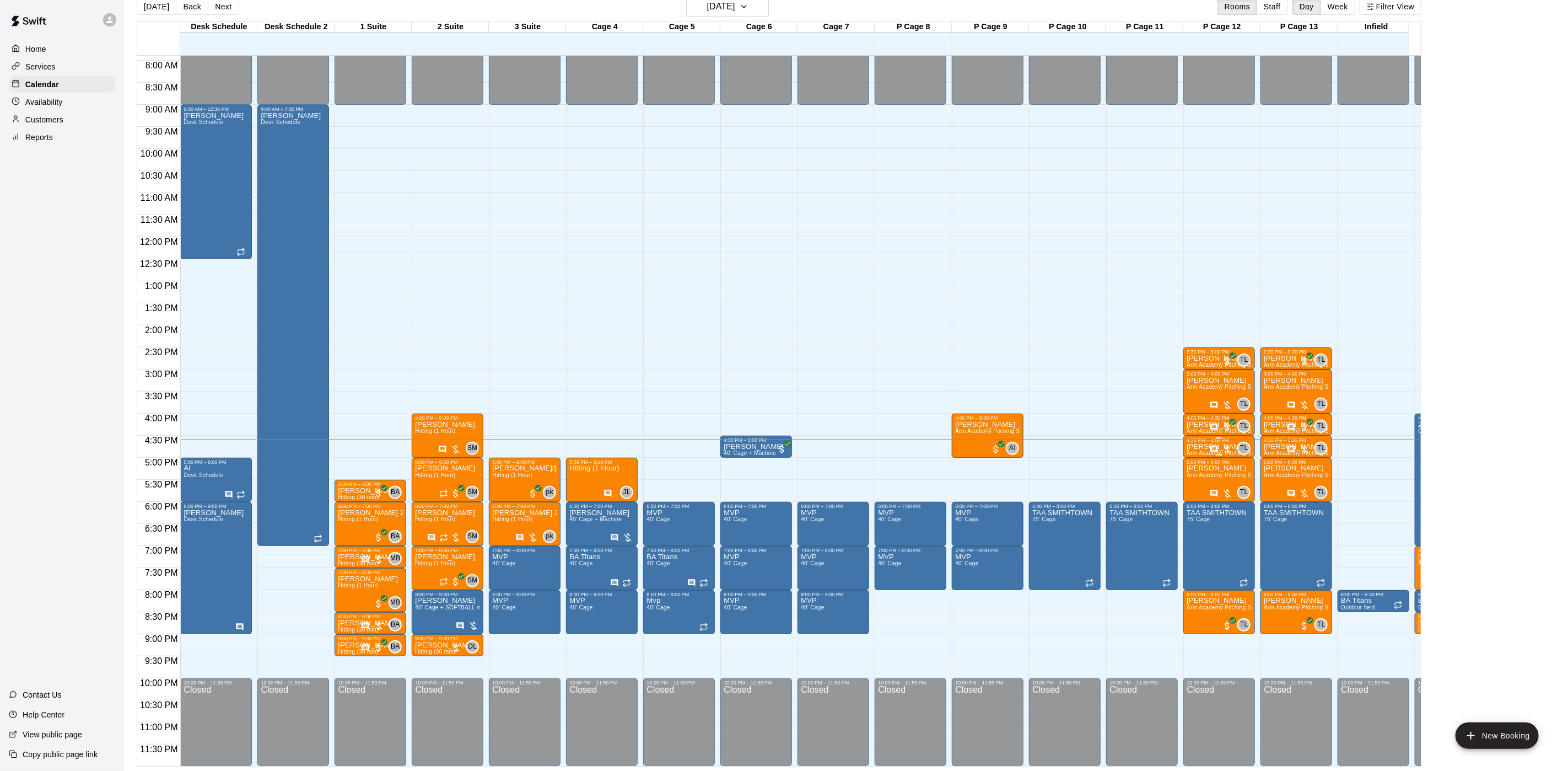
click at [1197, 447] on p "[PERSON_NAME]" at bounding box center [1218, 447] width 65 height 0
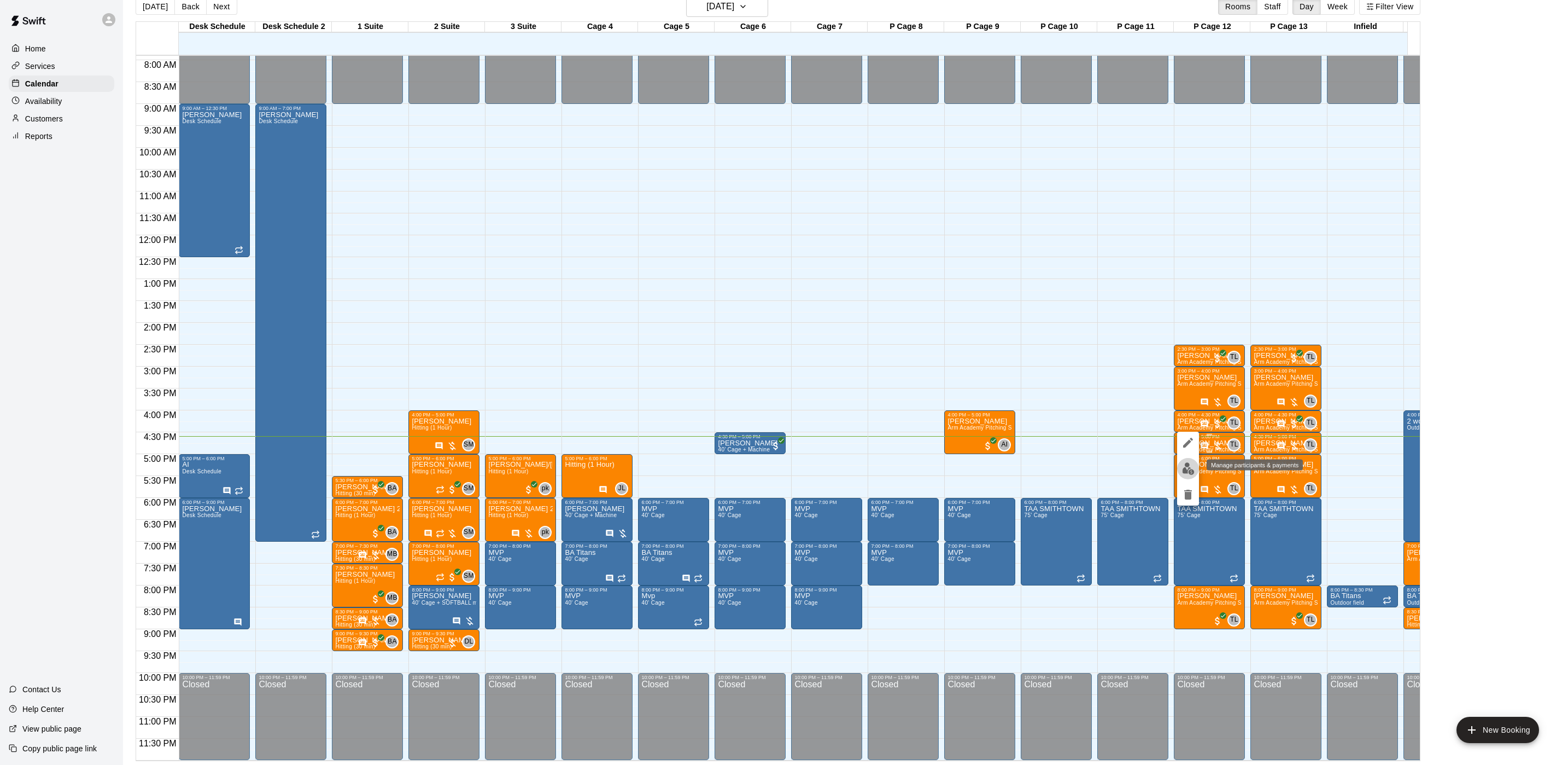
click at [1193, 468] on img "edit" at bounding box center [1188, 468] width 12 height 12
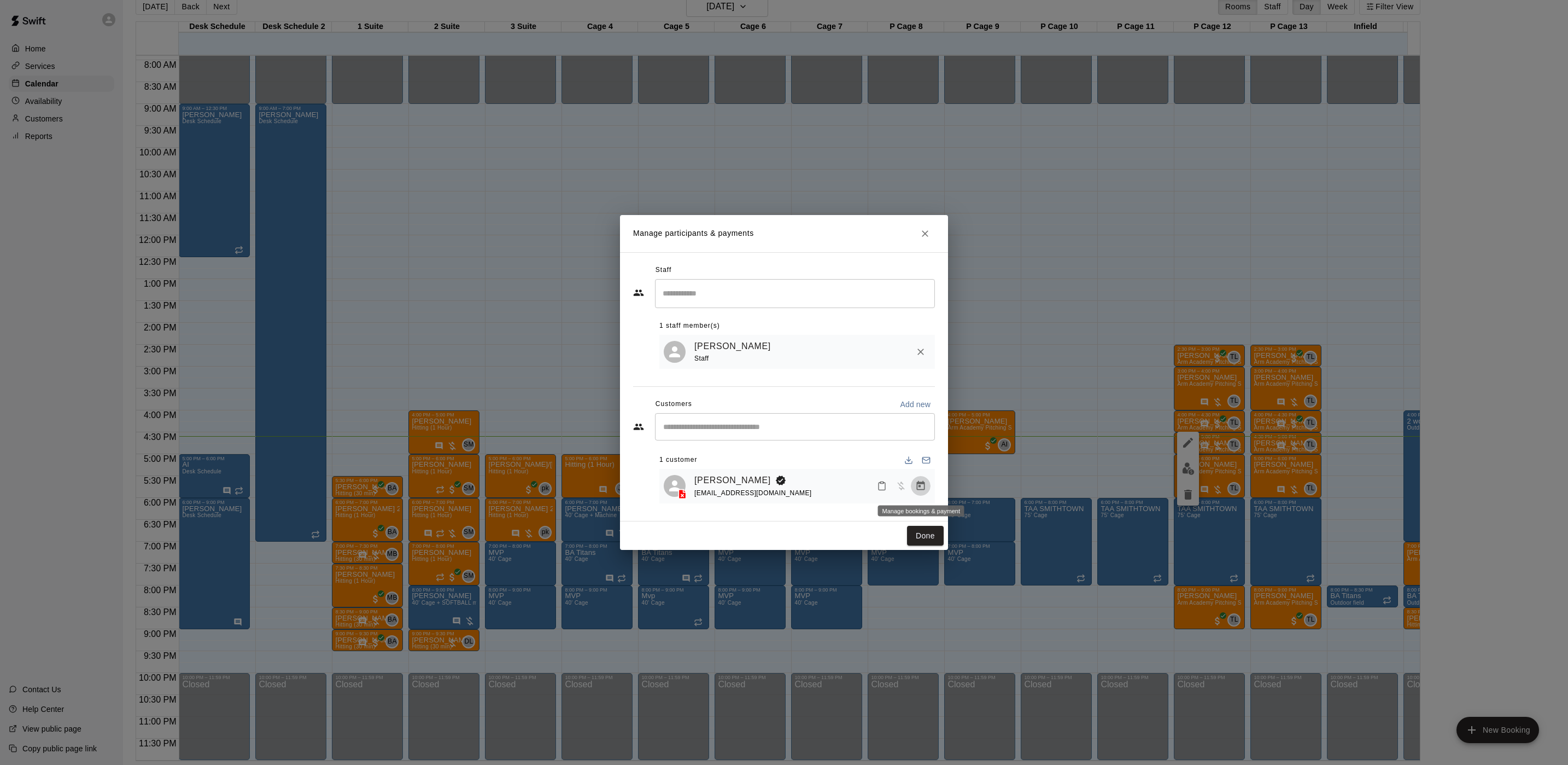
click at [920, 494] on button "Manage bookings & payment" at bounding box center [920, 486] width 19 height 19
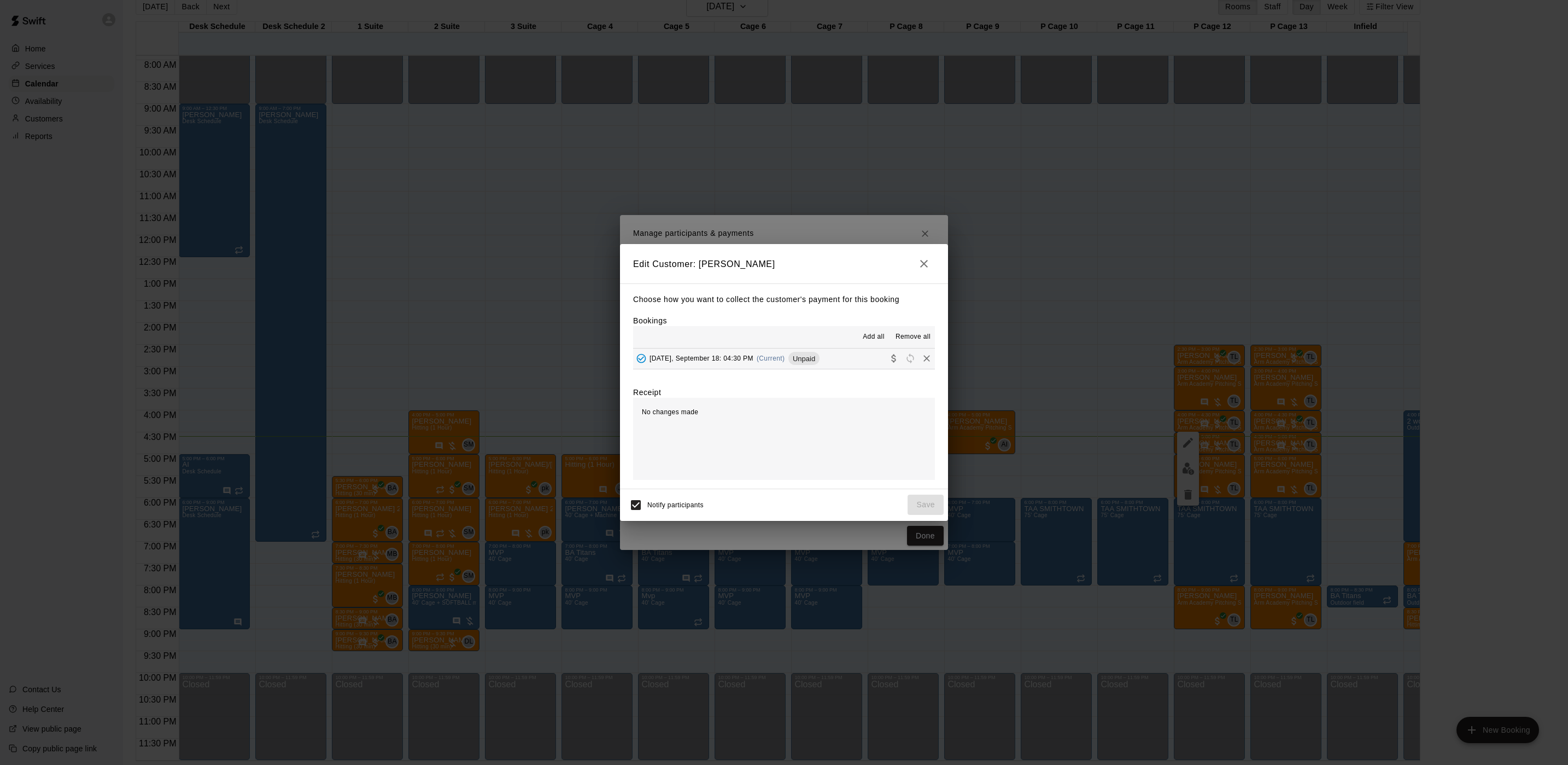
click at [759, 360] on div "Thursday, September 18: 04:30 PM (Current) Unpaid" at bounding box center [726, 358] width 186 height 16
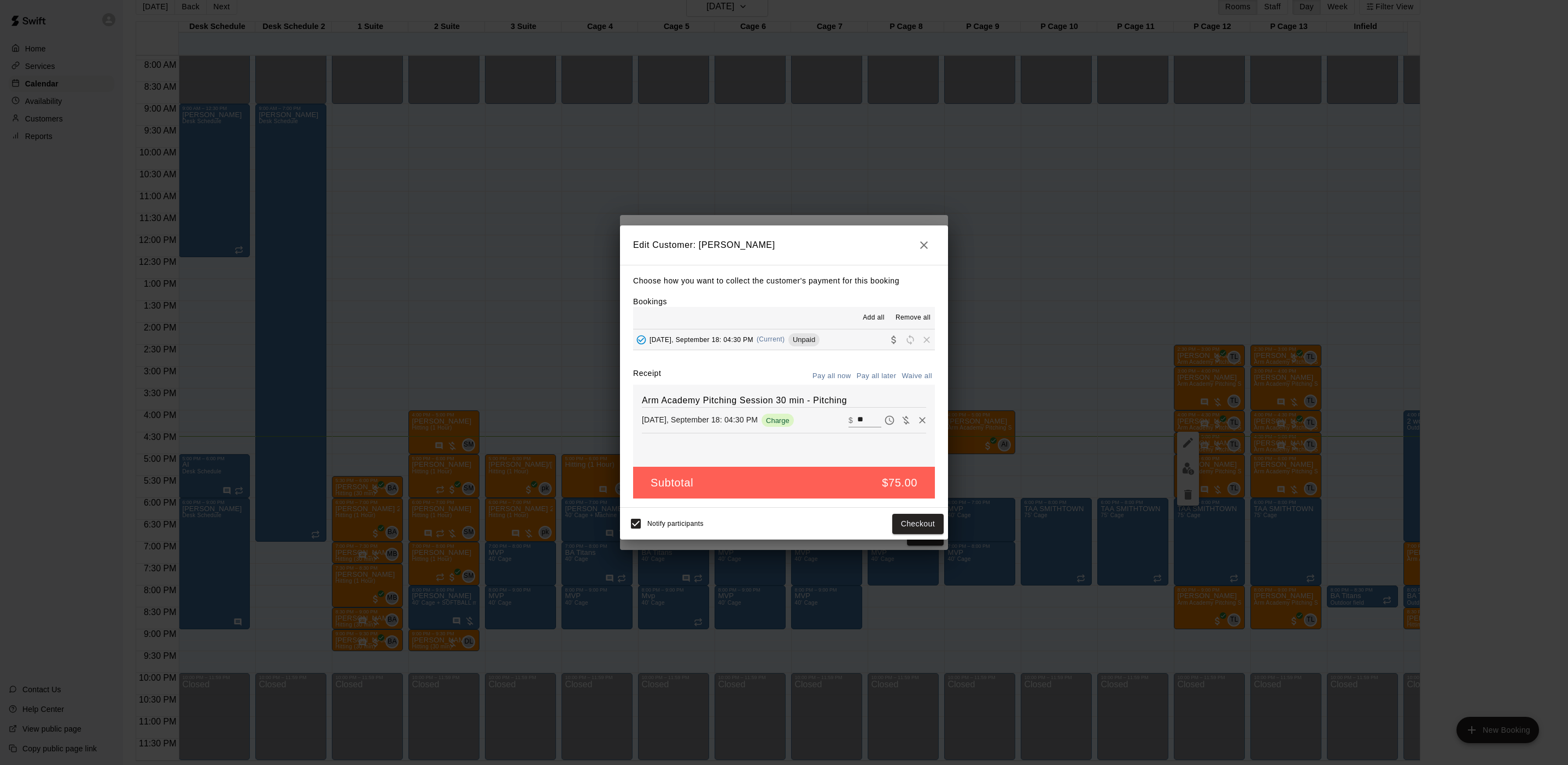
click at [1291, 519] on div "Edit Customer: Paul Pennolino Choose how you want to collect the customer's pay…" at bounding box center [784, 382] width 1568 height 765
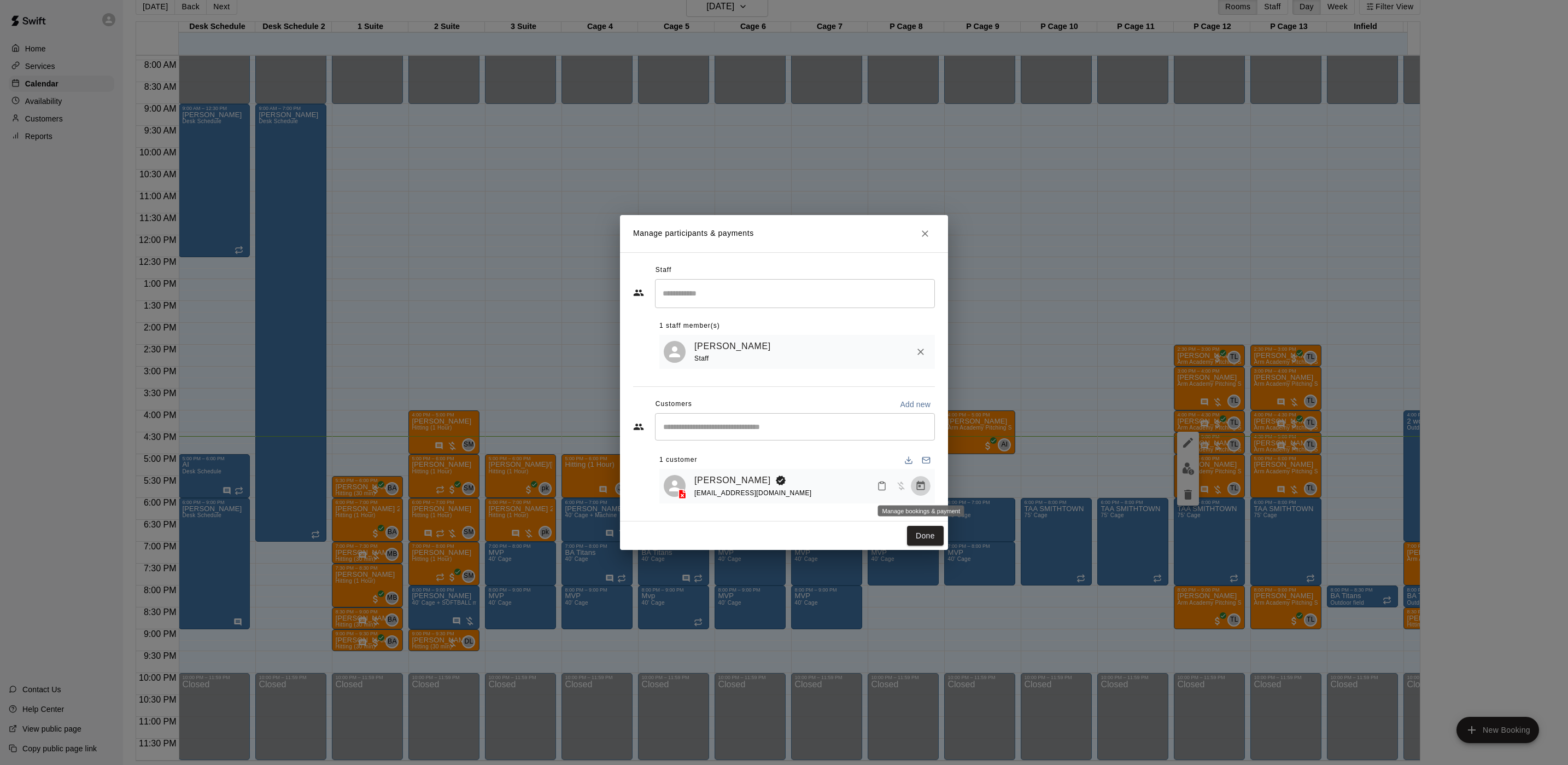
click at [928, 483] on button "Manage bookings & payment" at bounding box center [920, 486] width 19 height 19
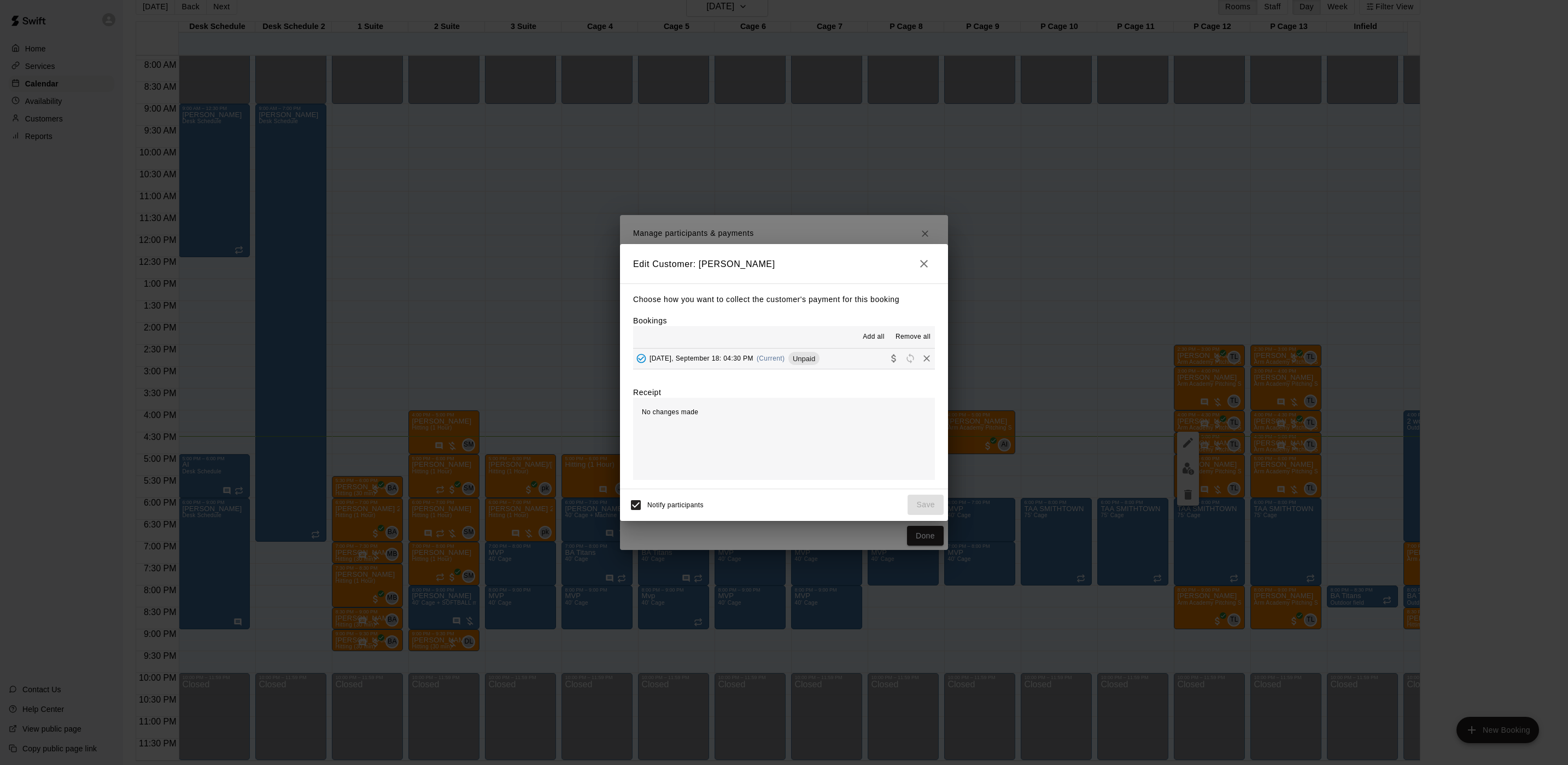
click at [760, 361] on div "Thursday, September 18: 04:30 PM (Current) Unpaid" at bounding box center [726, 358] width 186 height 16
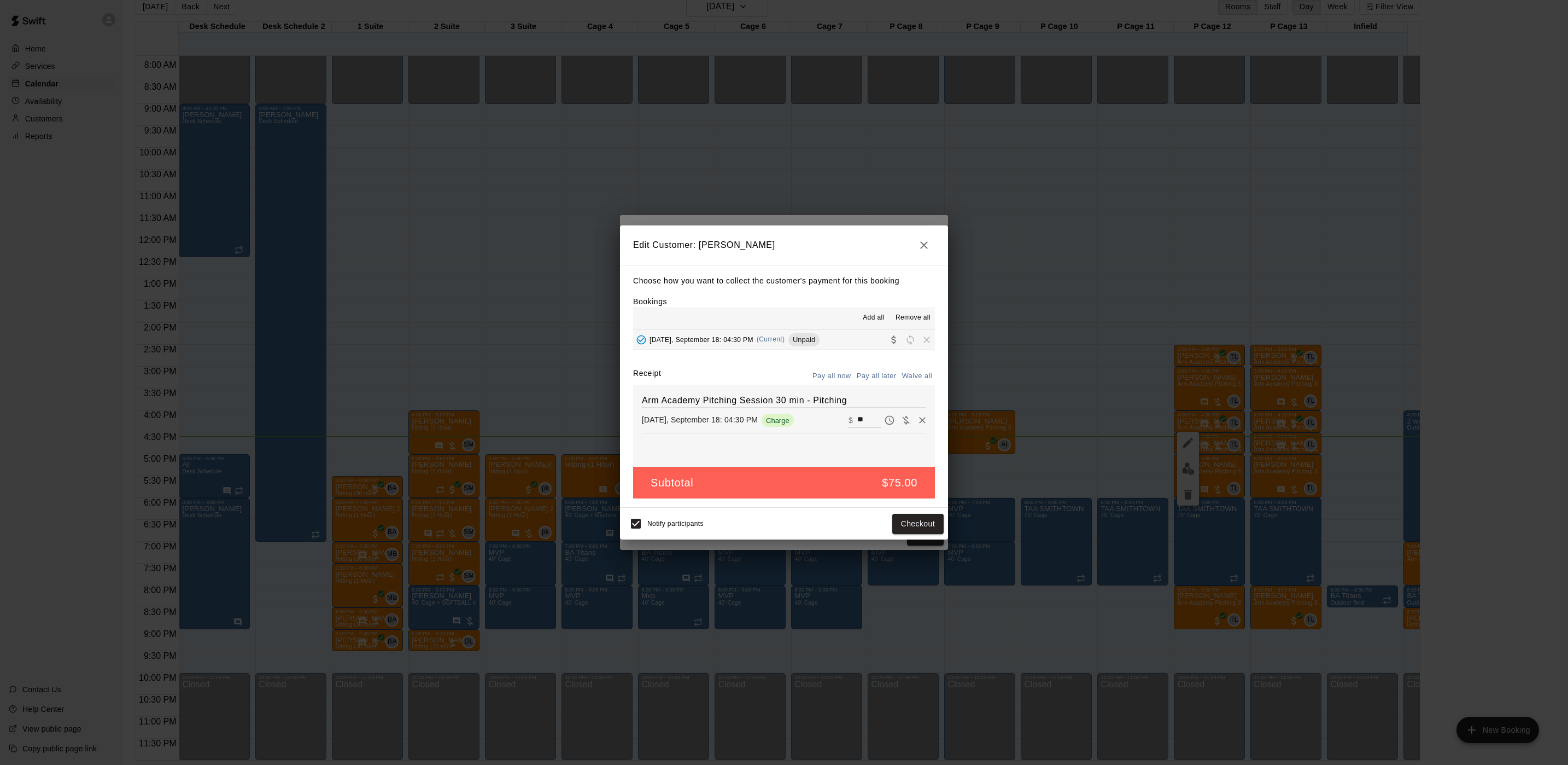
click at [1116, 493] on div "Edit Customer: Paul Pennolino Choose how you want to collect the customer's pay…" at bounding box center [784, 382] width 1568 height 765
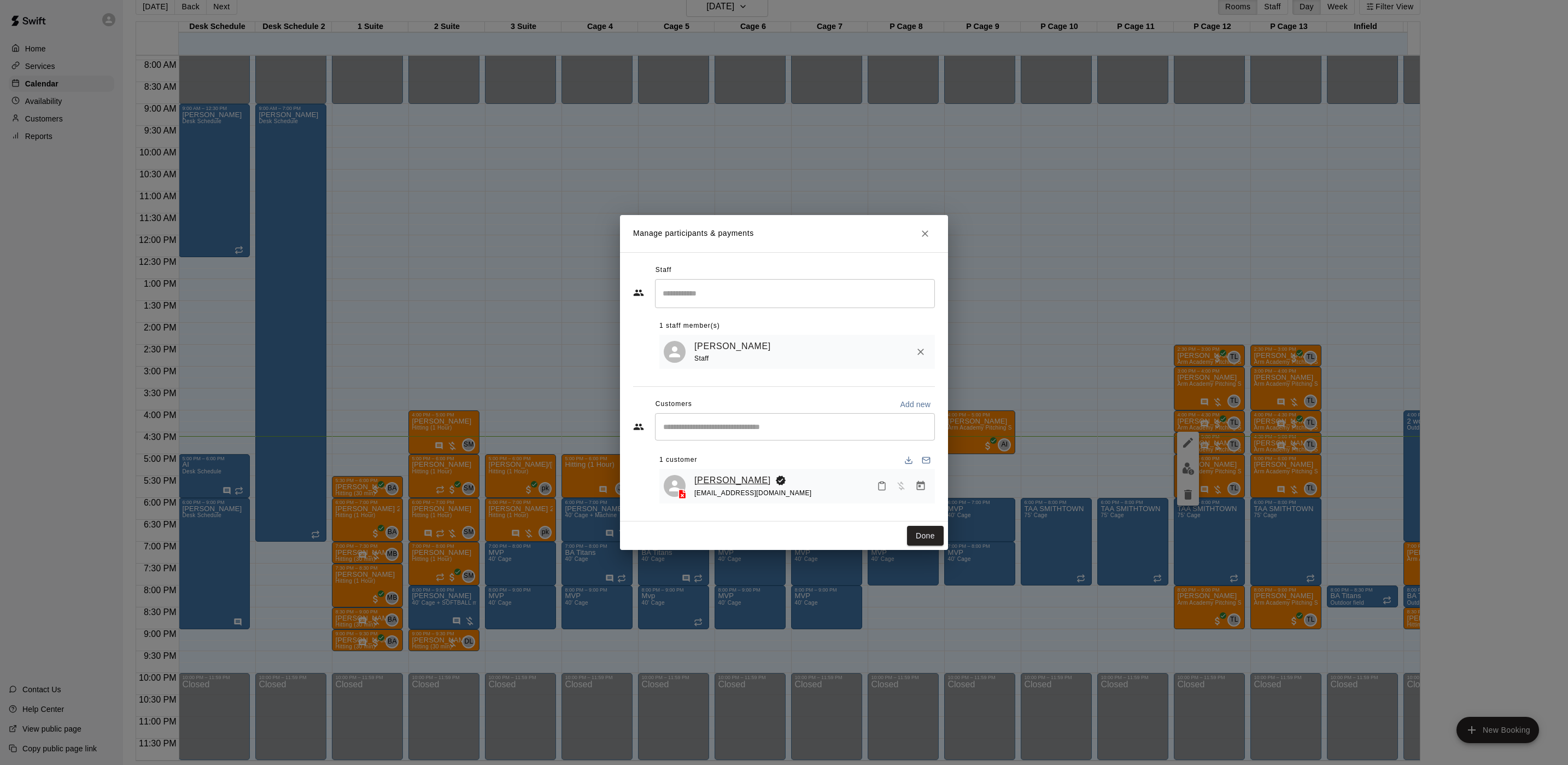
click at [694, 478] on link "[PERSON_NAME]" at bounding box center [733, 480] width 77 height 14
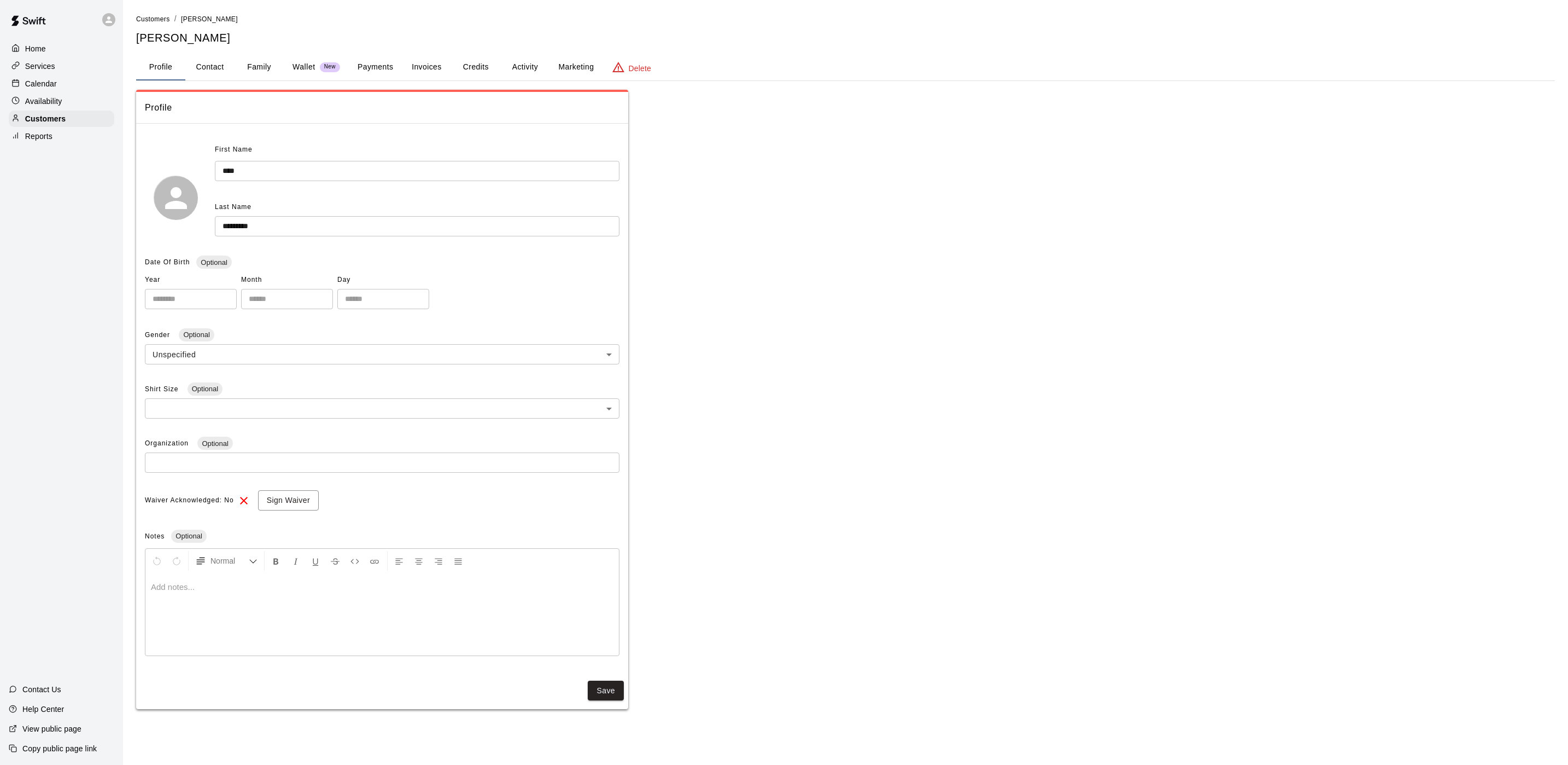
click at [516, 71] on button "Activity" at bounding box center [525, 67] width 49 height 26
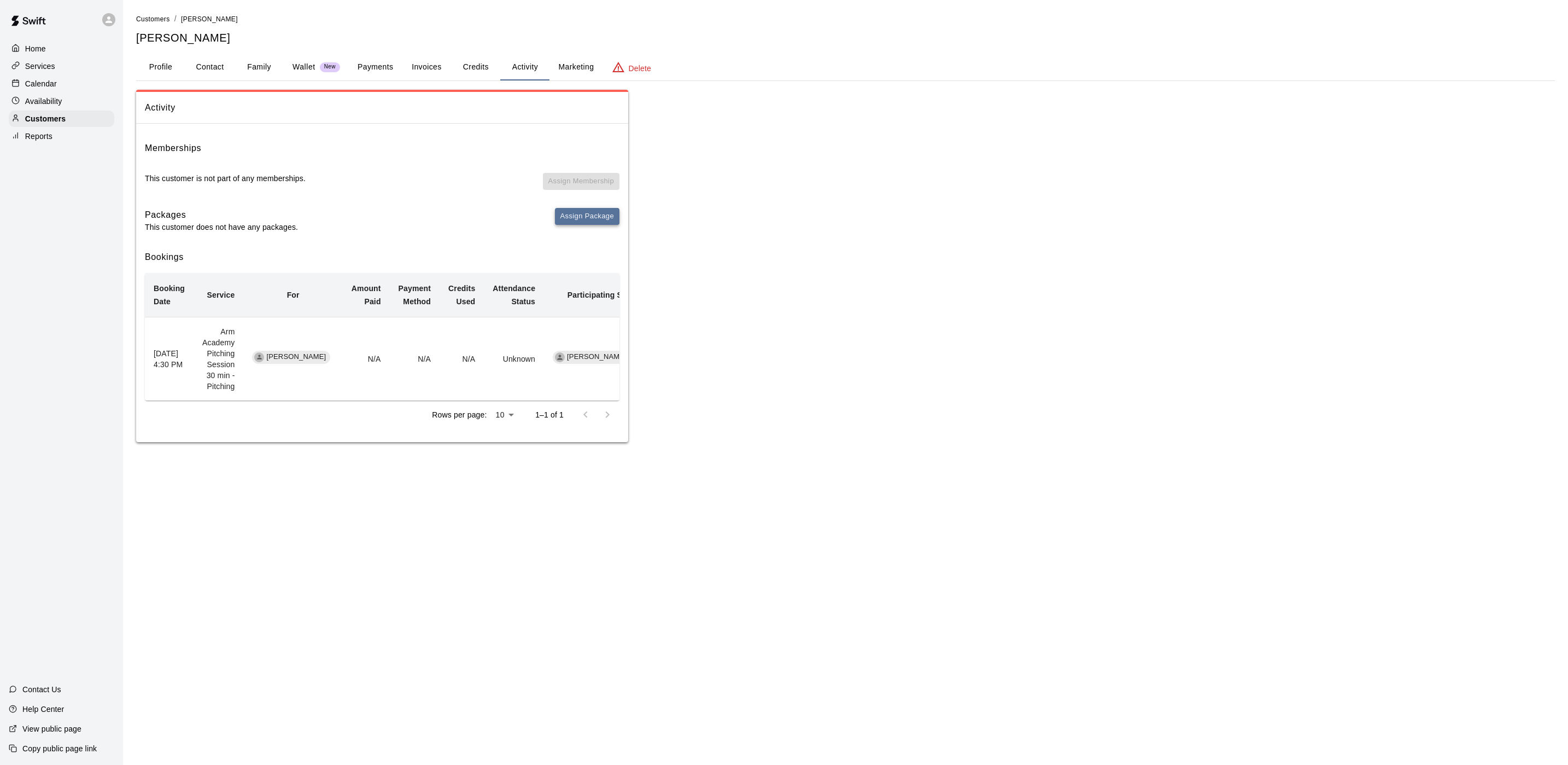
click at [575, 220] on button "Assign Package" at bounding box center [587, 216] width 64 height 17
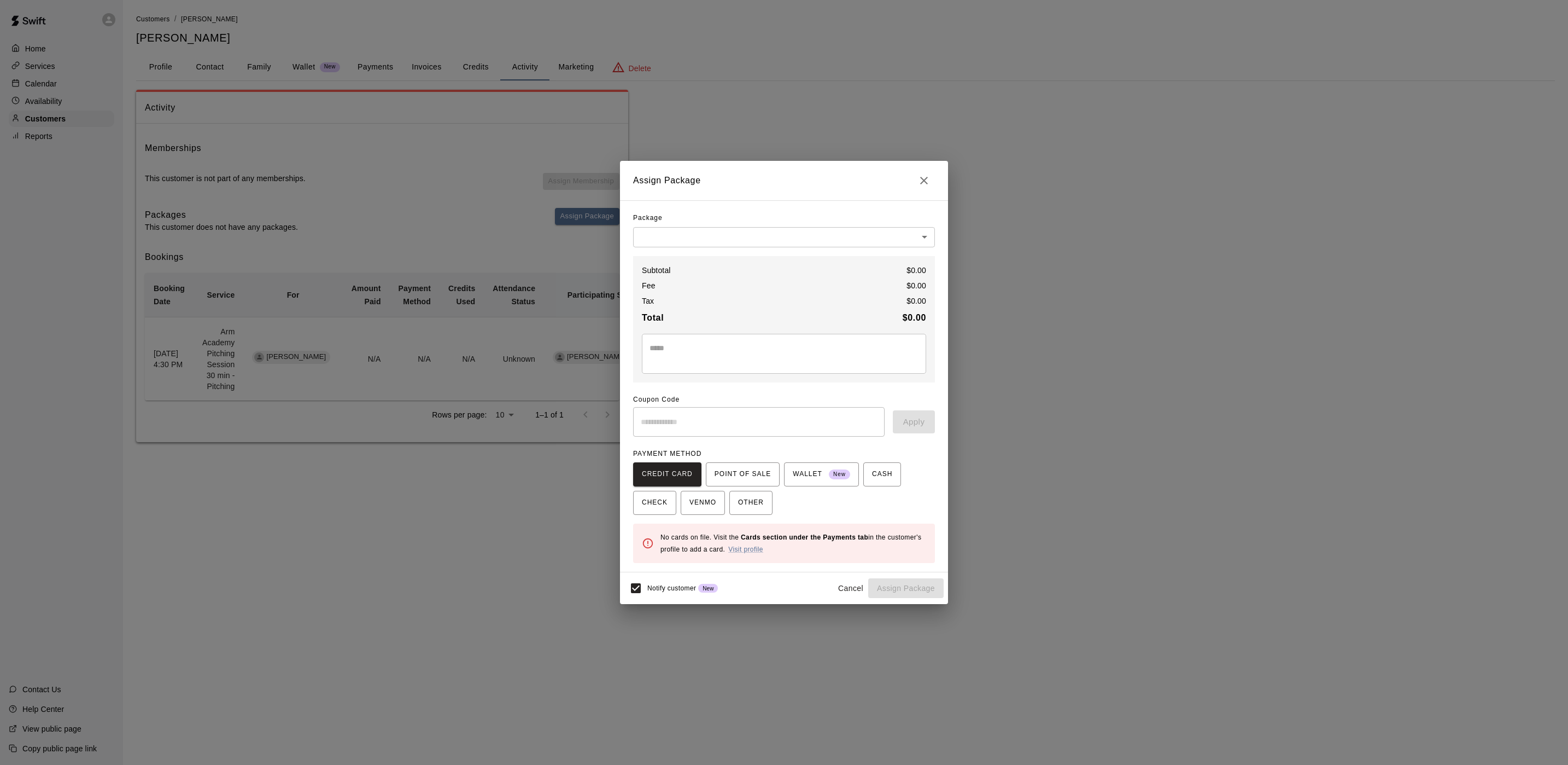
click at [679, 224] on div "Package" at bounding box center [784, 218] width 302 height 18
click at [671, 238] on body "Home Services Calendar Availability Customers Reports Contact Us Help Center Vi…" at bounding box center [784, 232] width 1568 height 464
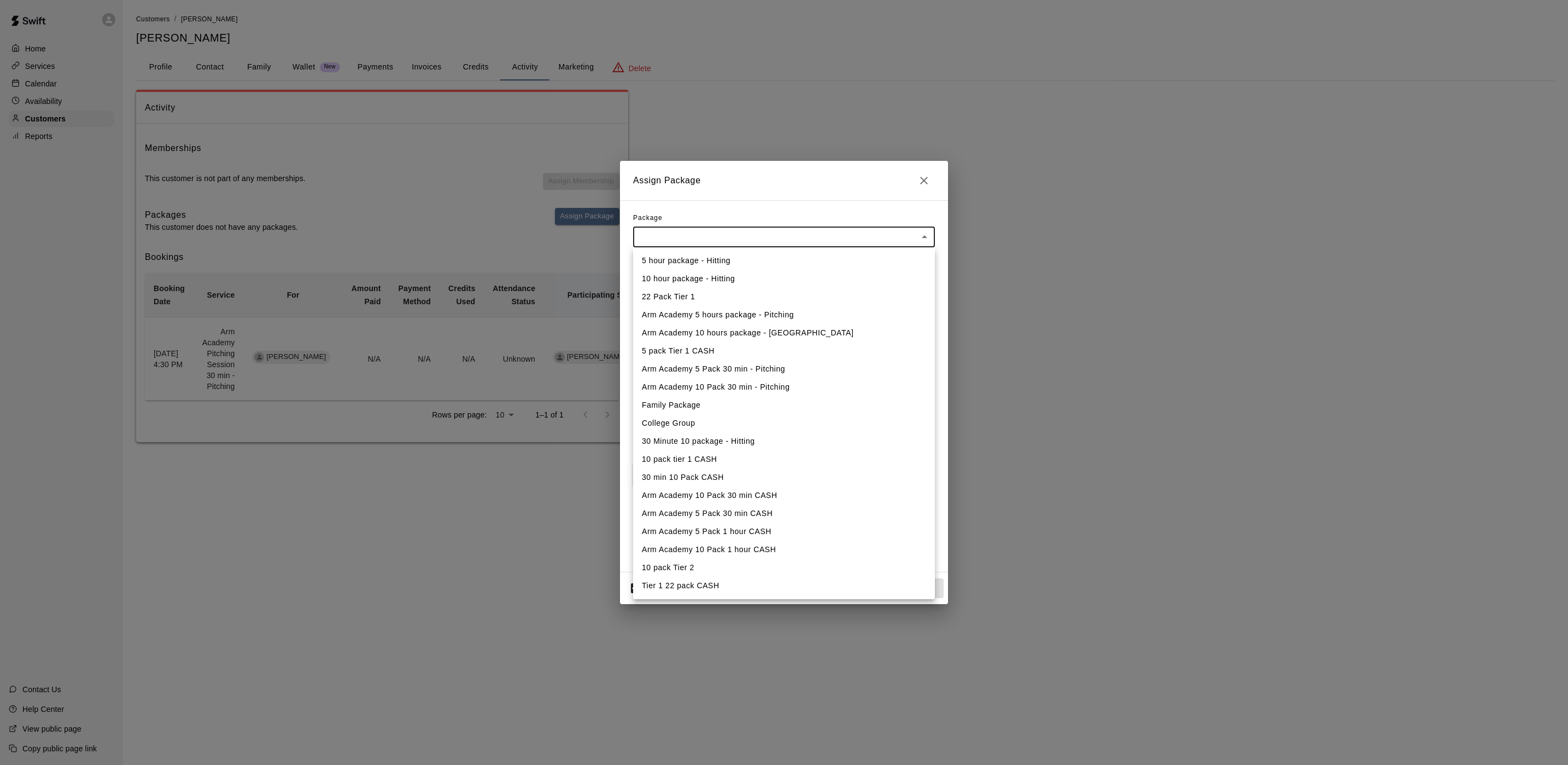
click at [733, 365] on li "Arm Academy 5 Pack 30 min - Pitching" at bounding box center [784, 369] width 302 height 18
type input "**********"
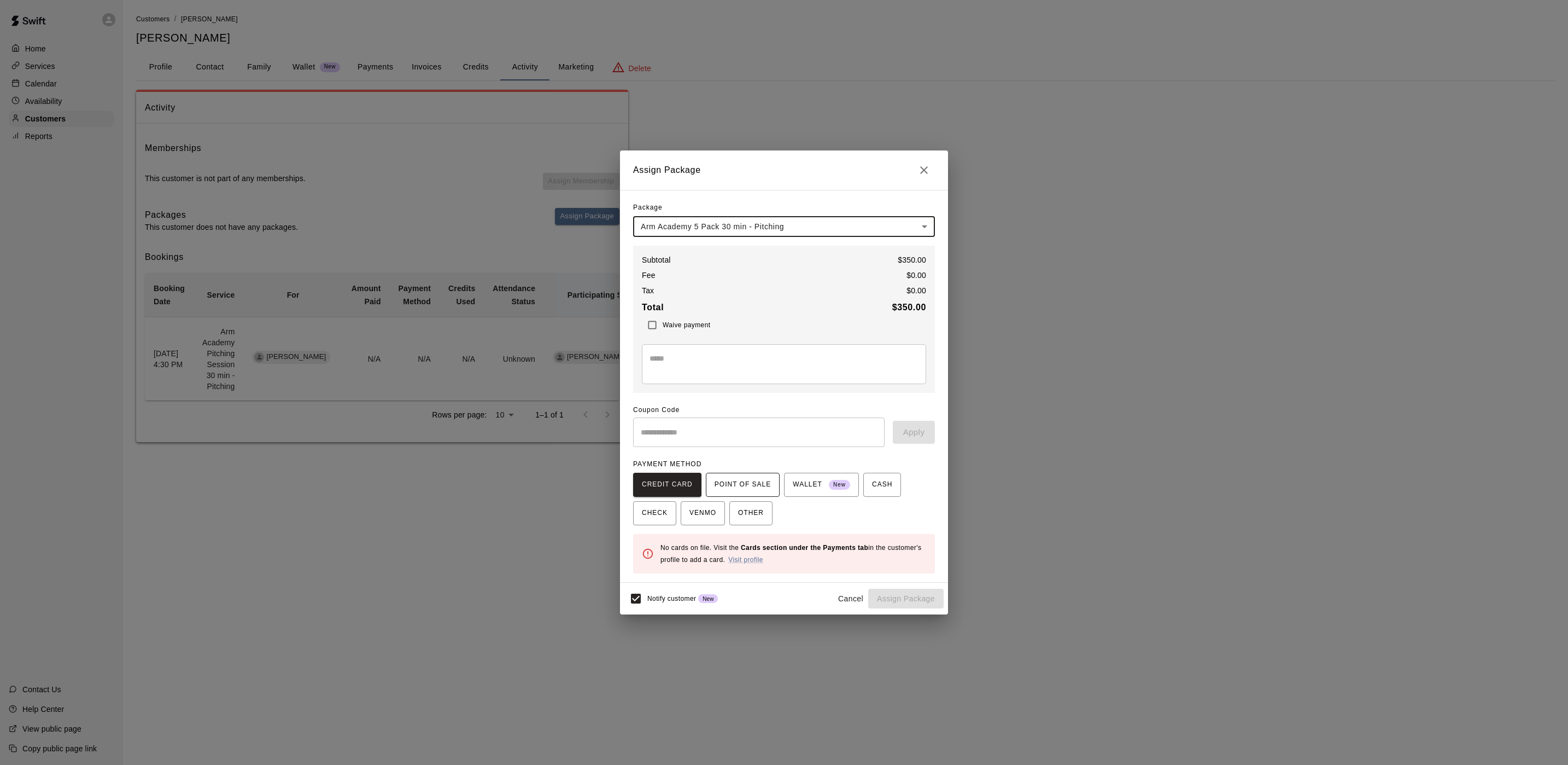
click at [752, 476] on span "POINT OF SALE" at bounding box center [742, 484] width 57 height 18
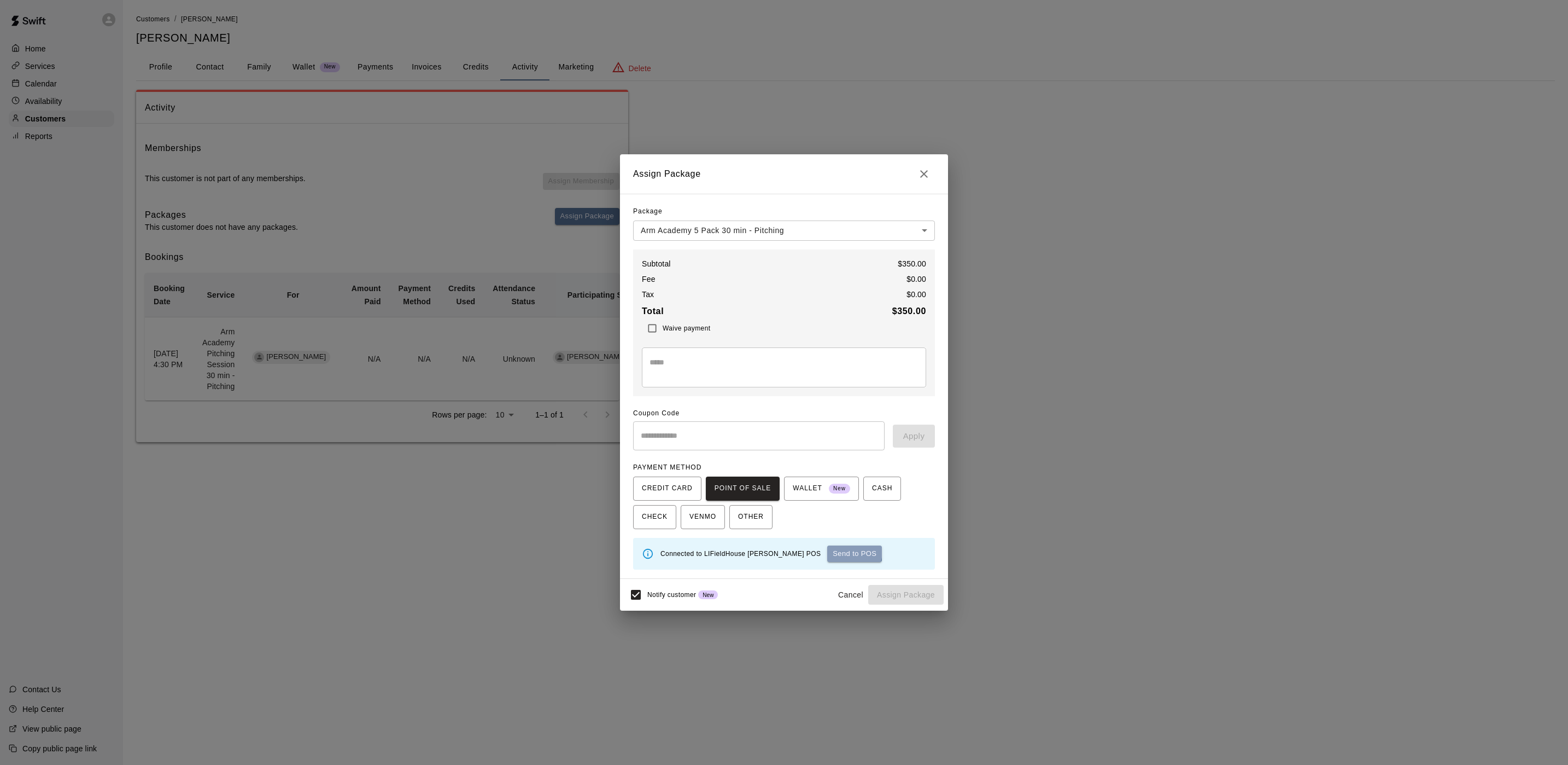
click at [828, 551] on button "Send to POS" at bounding box center [855, 553] width 55 height 16
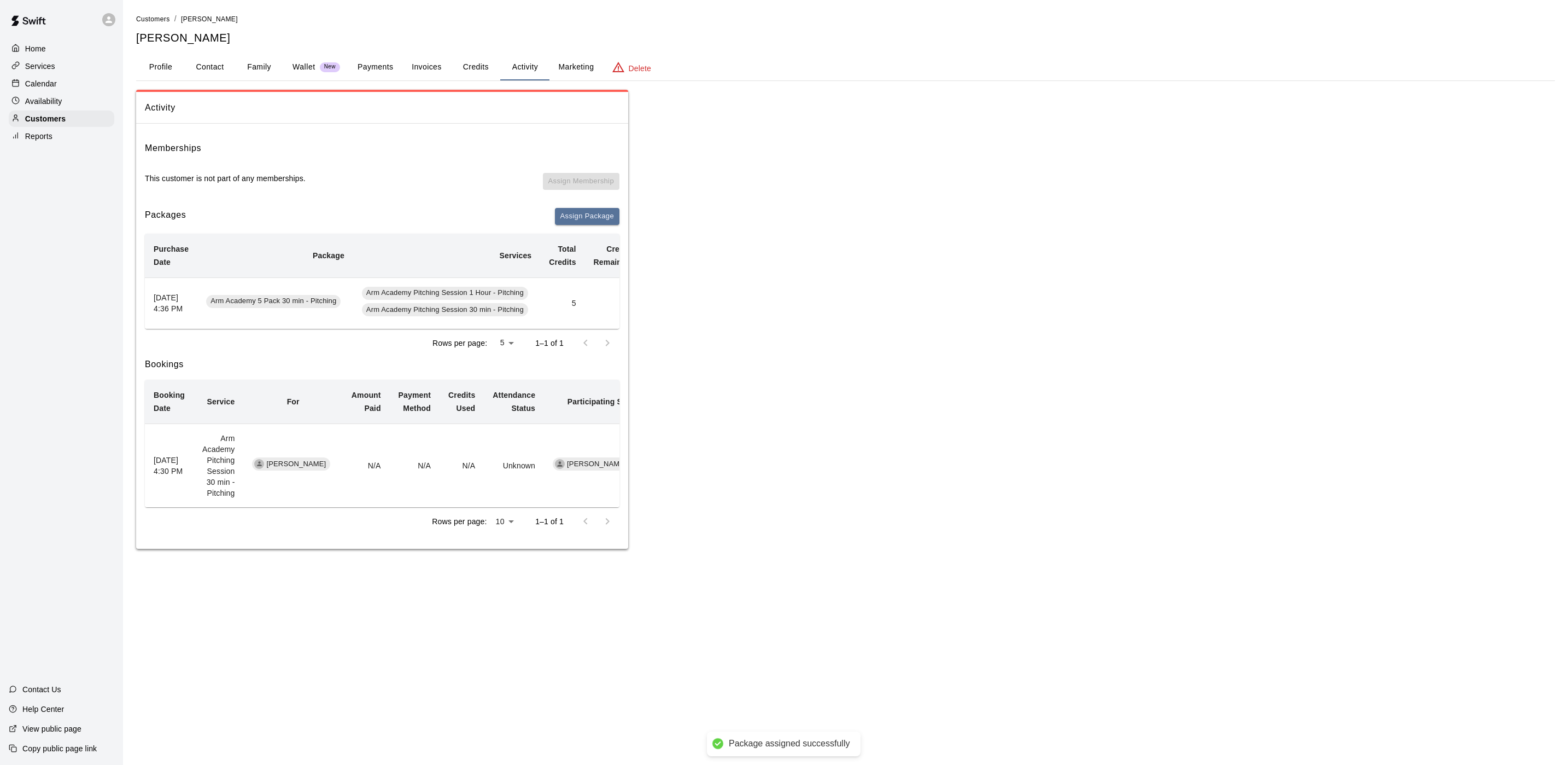
drag, startPoint x: 379, startPoint y: 68, endPoint x: 386, endPoint y: 68, distance: 7.0
click at [384, 68] on button "Payments" at bounding box center [375, 67] width 53 height 26
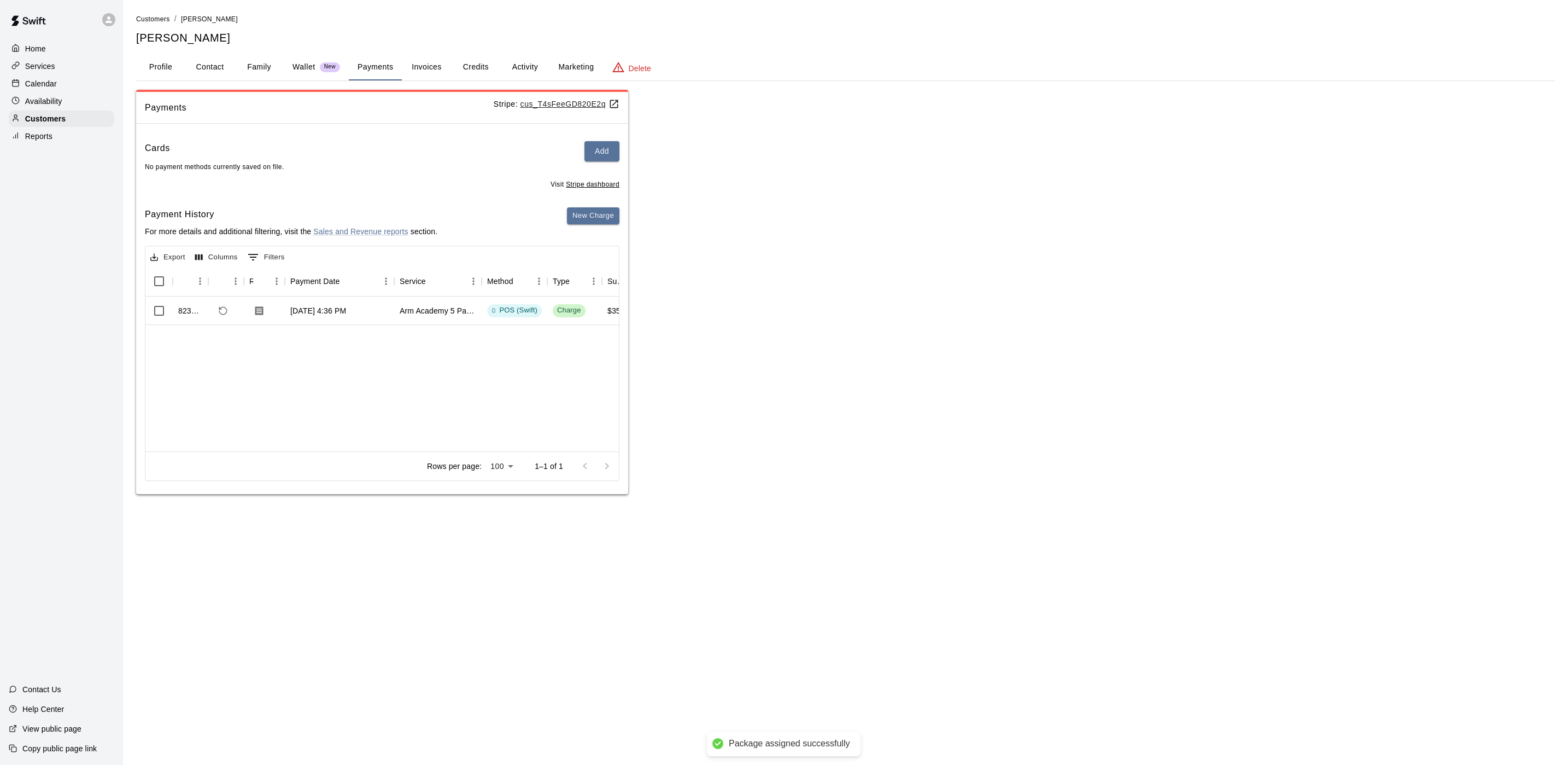
click at [604, 227] on div "New Charge" at bounding box center [593, 226] width 53 height 38
click at [601, 218] on button "New Charge" at bounding box center [593, 216] width 53 height 17
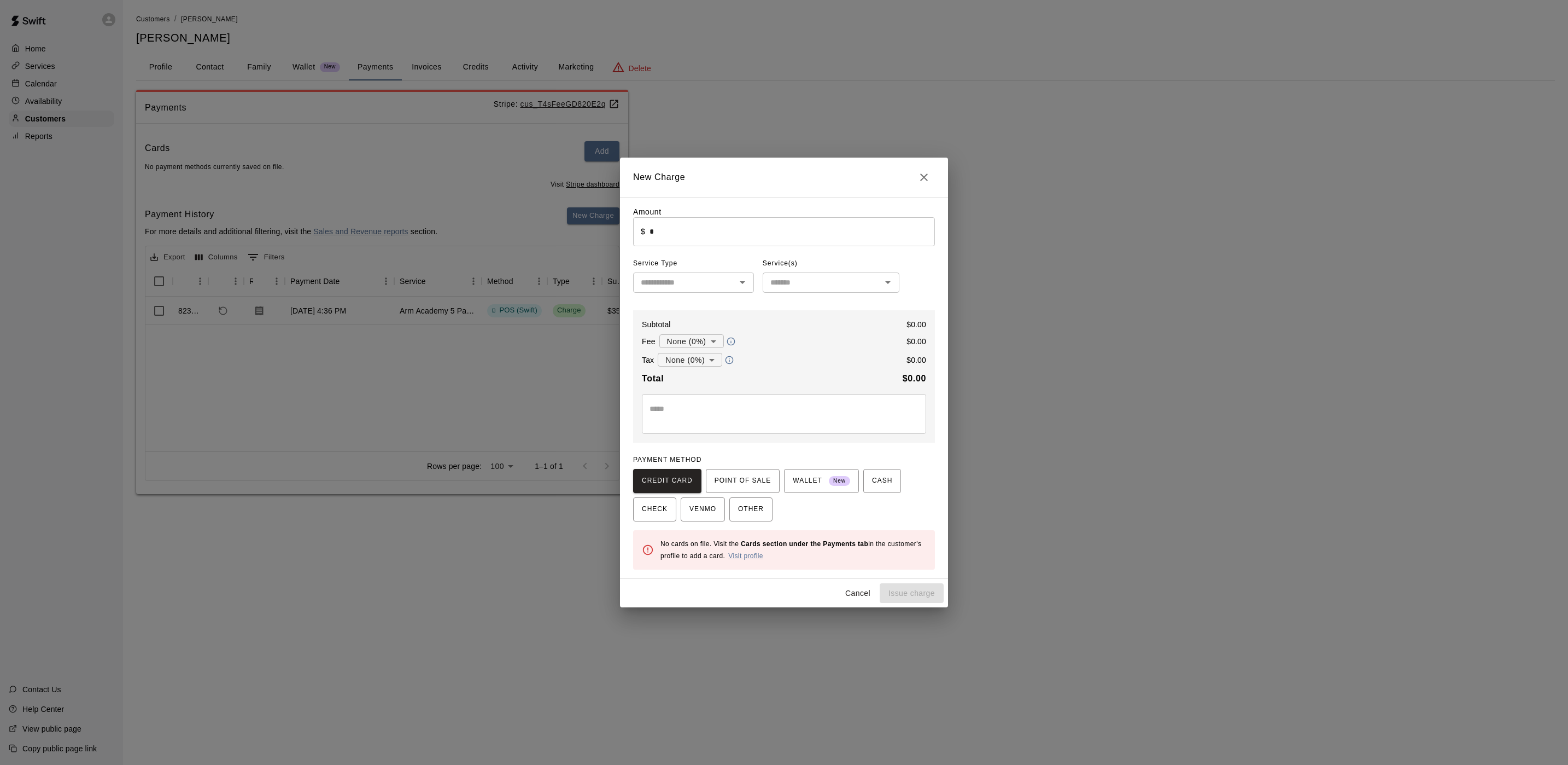
click at [691, 240] on input "*" at bounding box center [792, 231] width 285 height 29
type input "****"
click at [700, 407] on textarea at bounding box center [784, 414] width 269 height 22
type textarea "*****"
click at [755, 468] on div "PAYMENT METHOD CREDIT CARD POINT OF SALE WALLET New CASH CHECK VENMO OTHER" at bounding box center [784, 486] width 302 height 70
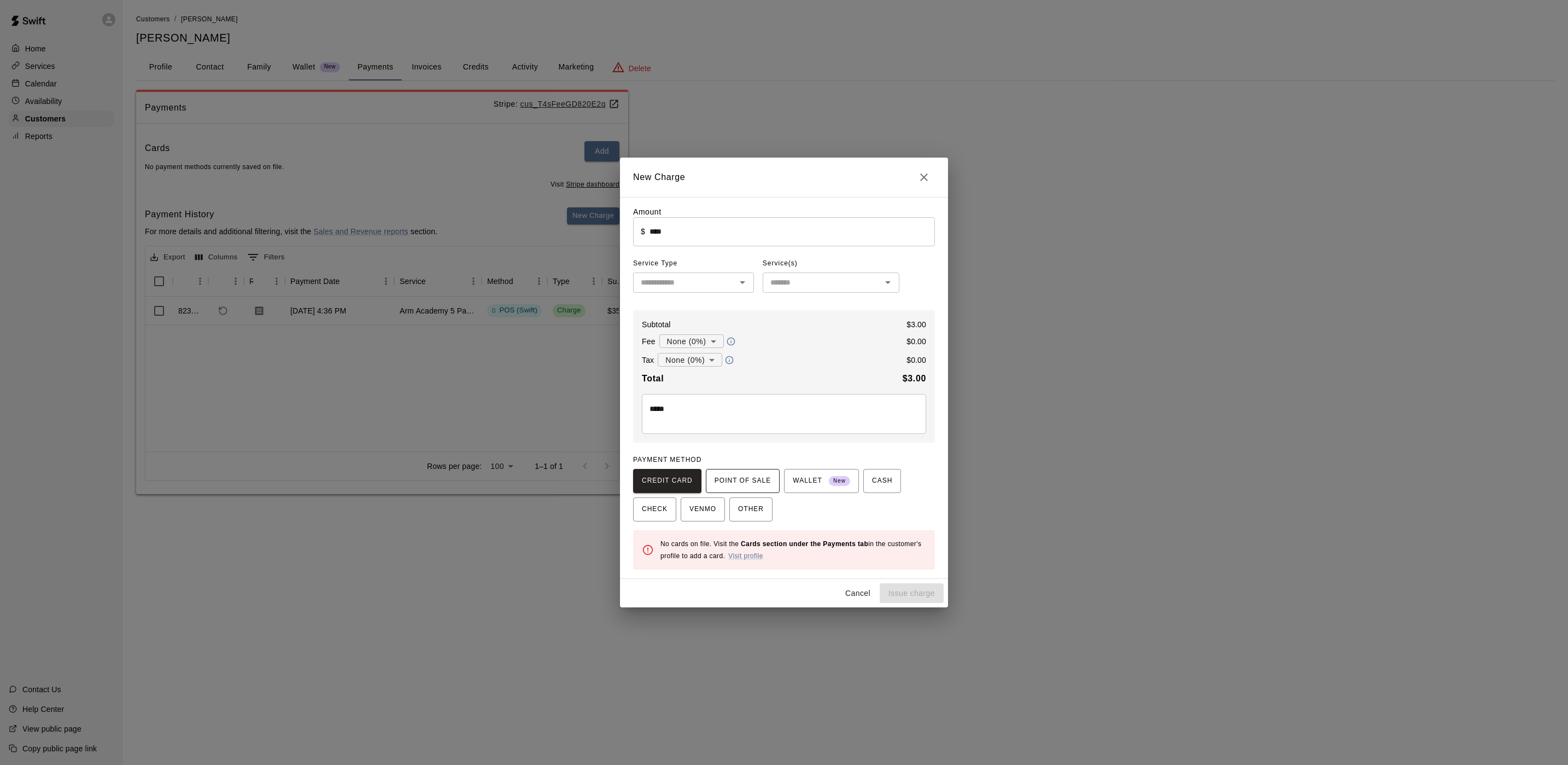
click at [752, 471] on button "POINT OF SALE" at bounding box center [743, 480] width 74 height 24
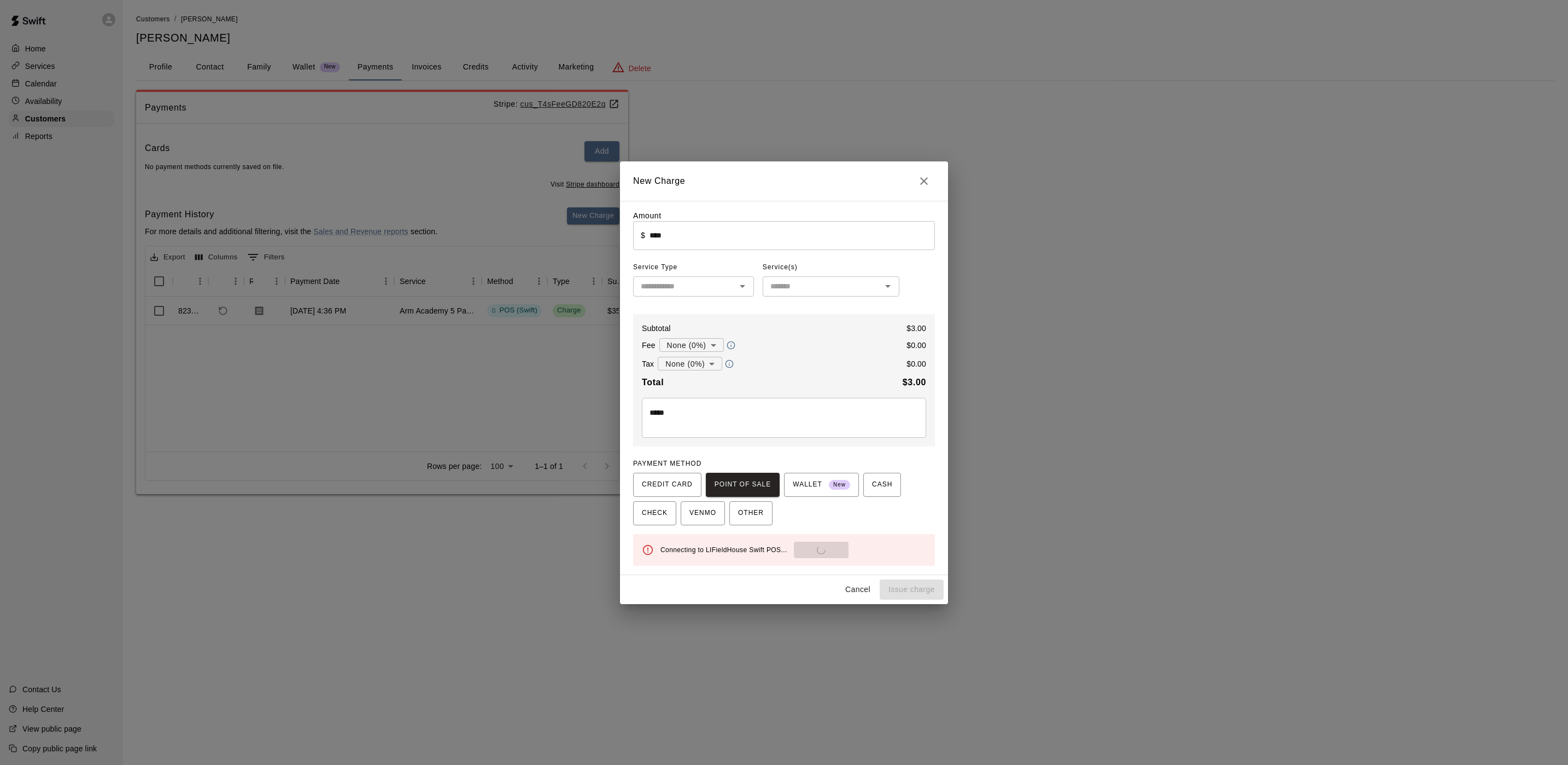
click at [815, 547] on div "Connecting to LIFieldHouse Swift POS... Send to POS" at bounding box center [793, 549] width 266 height 16
click at [828, 547] on button "Send to POS" at bounding box center [855, 549] width 55 height 16
type input "*"
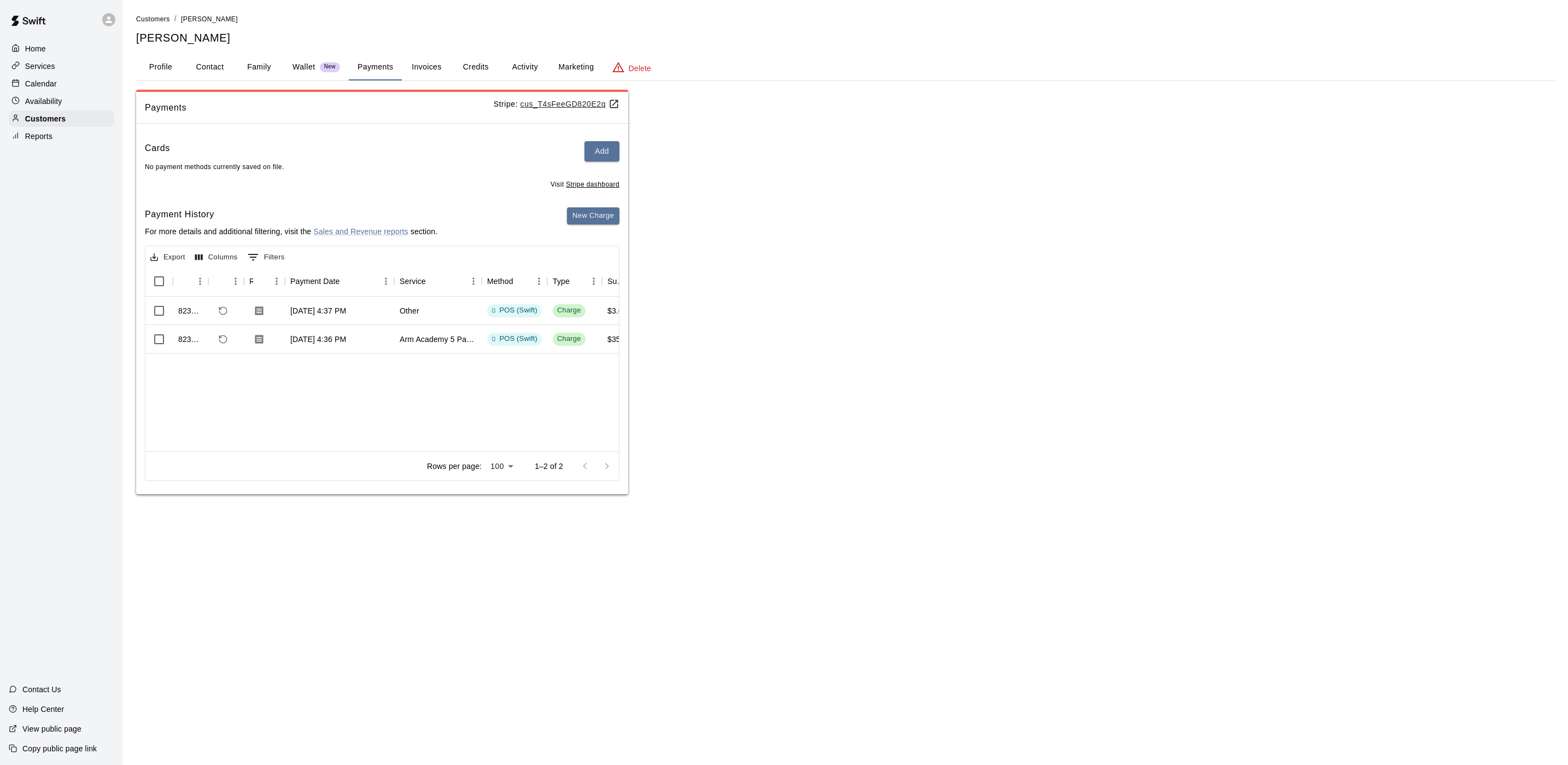
click at [47, 84] on p "Calendar" at bounding box center [41, 83] width 32 height 11
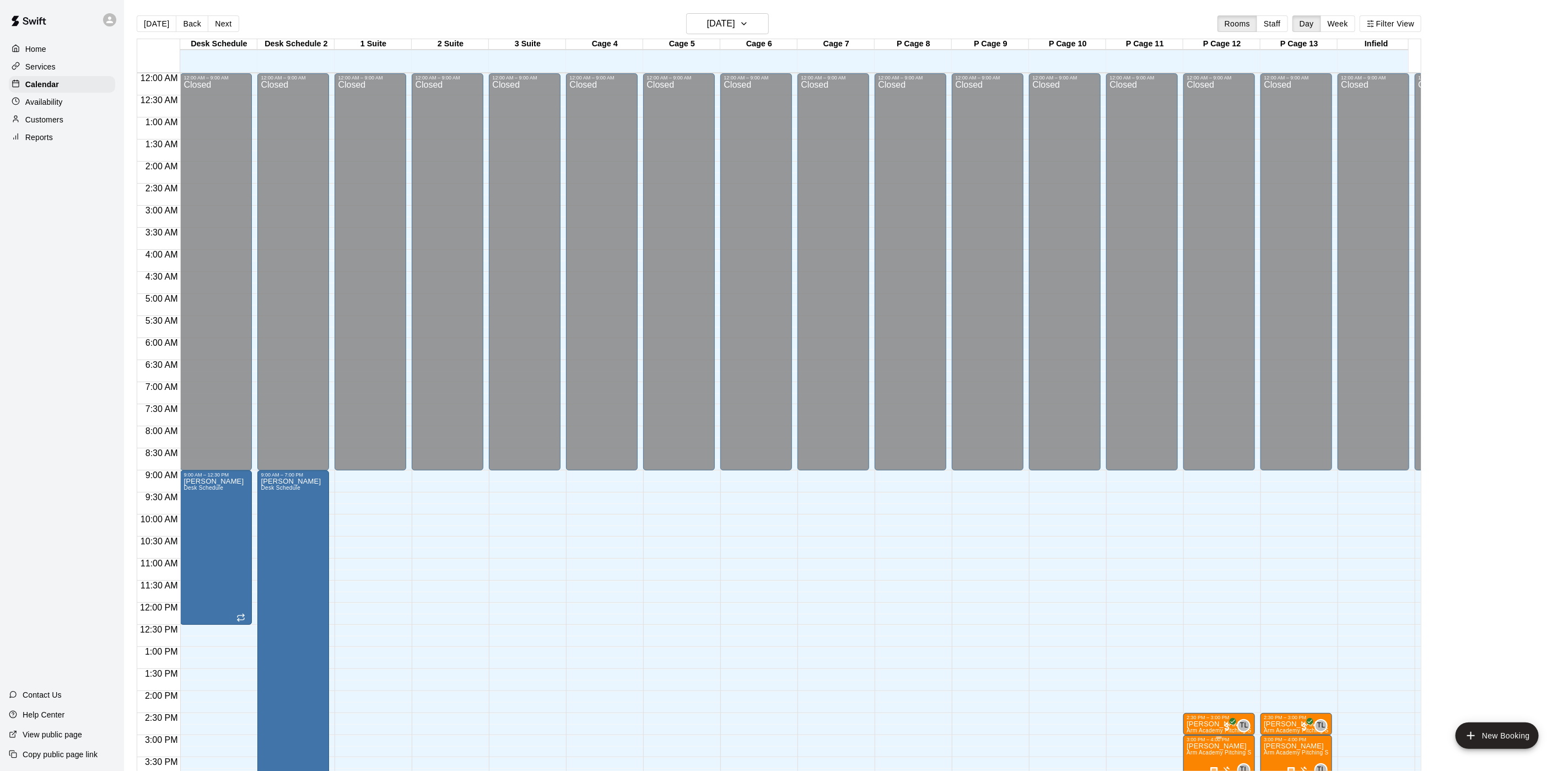
scroll to position [316, 0]
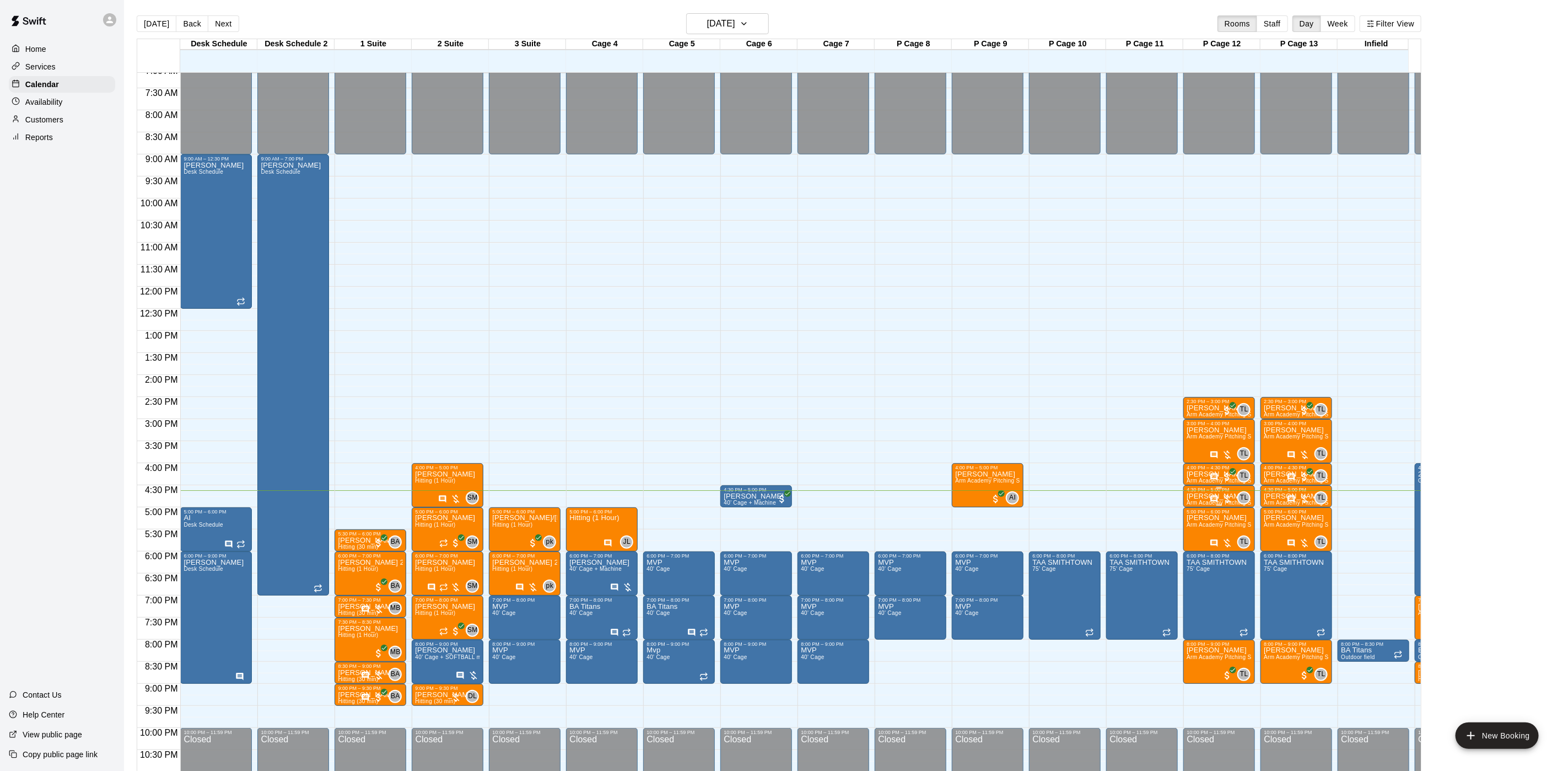
click at [1203, 497] on p "[PERSON_NAME]" at bounding box center [1218, 497] width 65 height 0
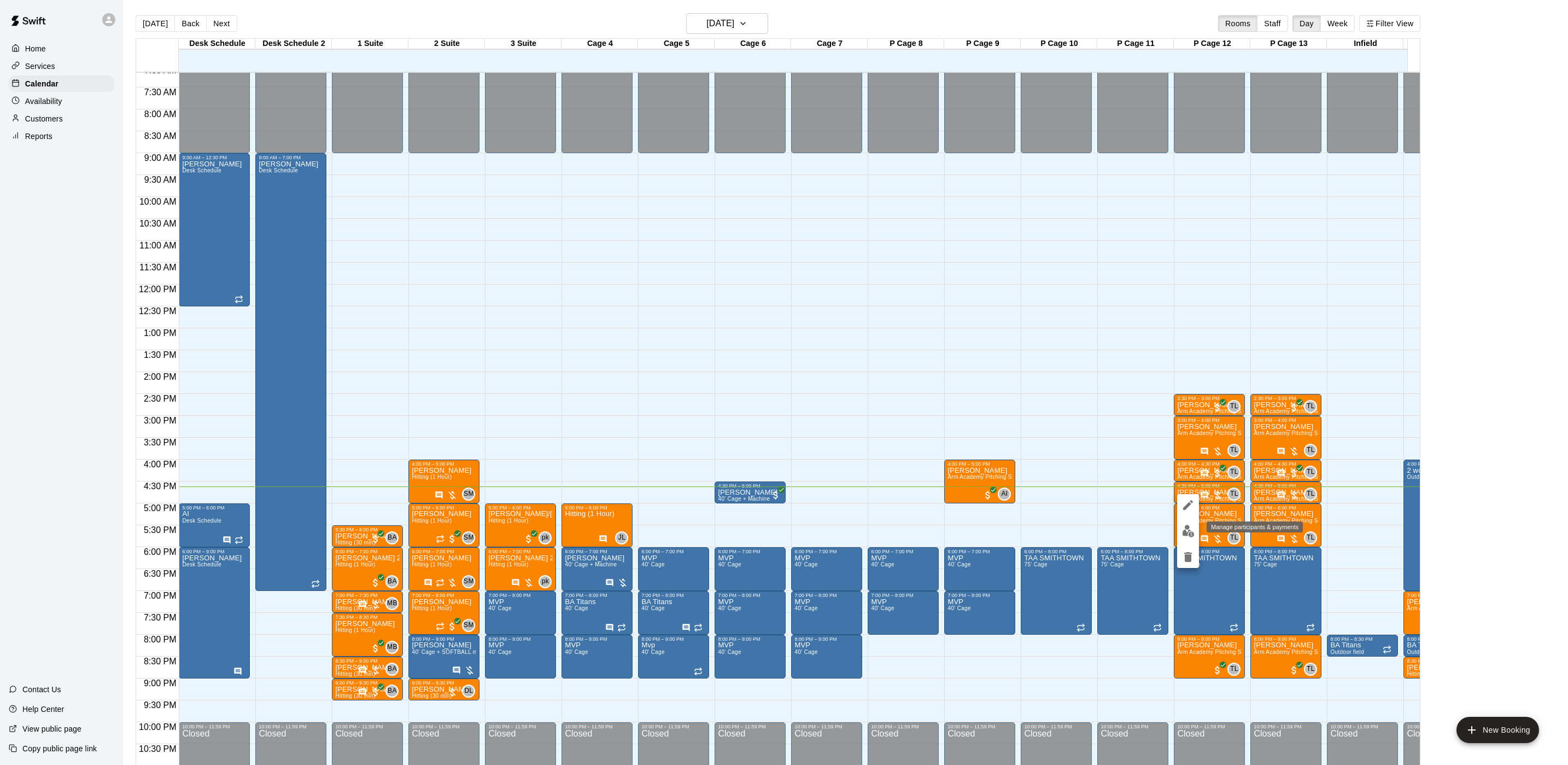
click at [1189, 531] on img "edit" at bounding box center [1188, 530] width 12 height 12
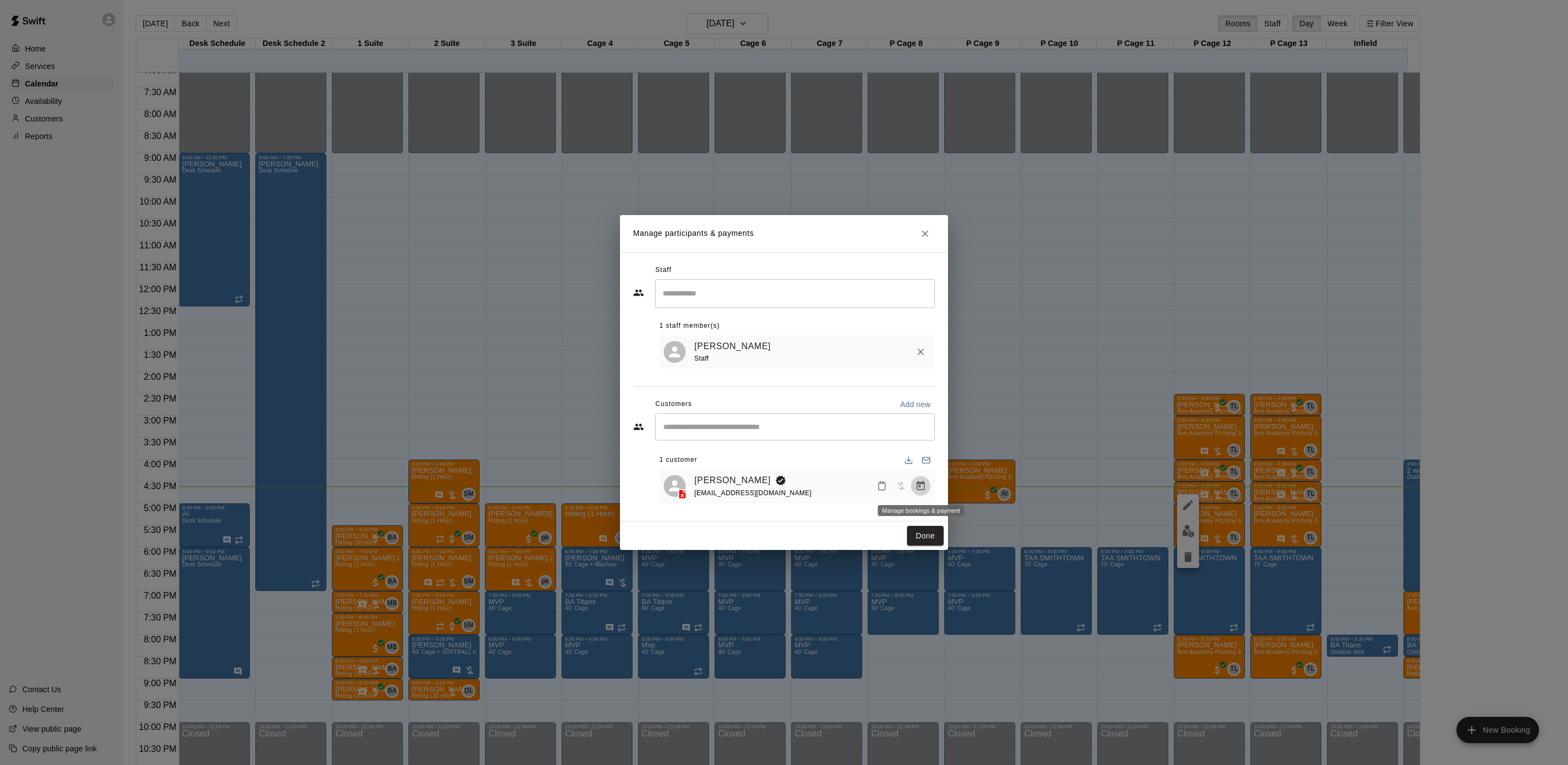
click at [925, 482] on icon "Manage bookings & payment" at bounding box center [920, 486] width 11 height 11
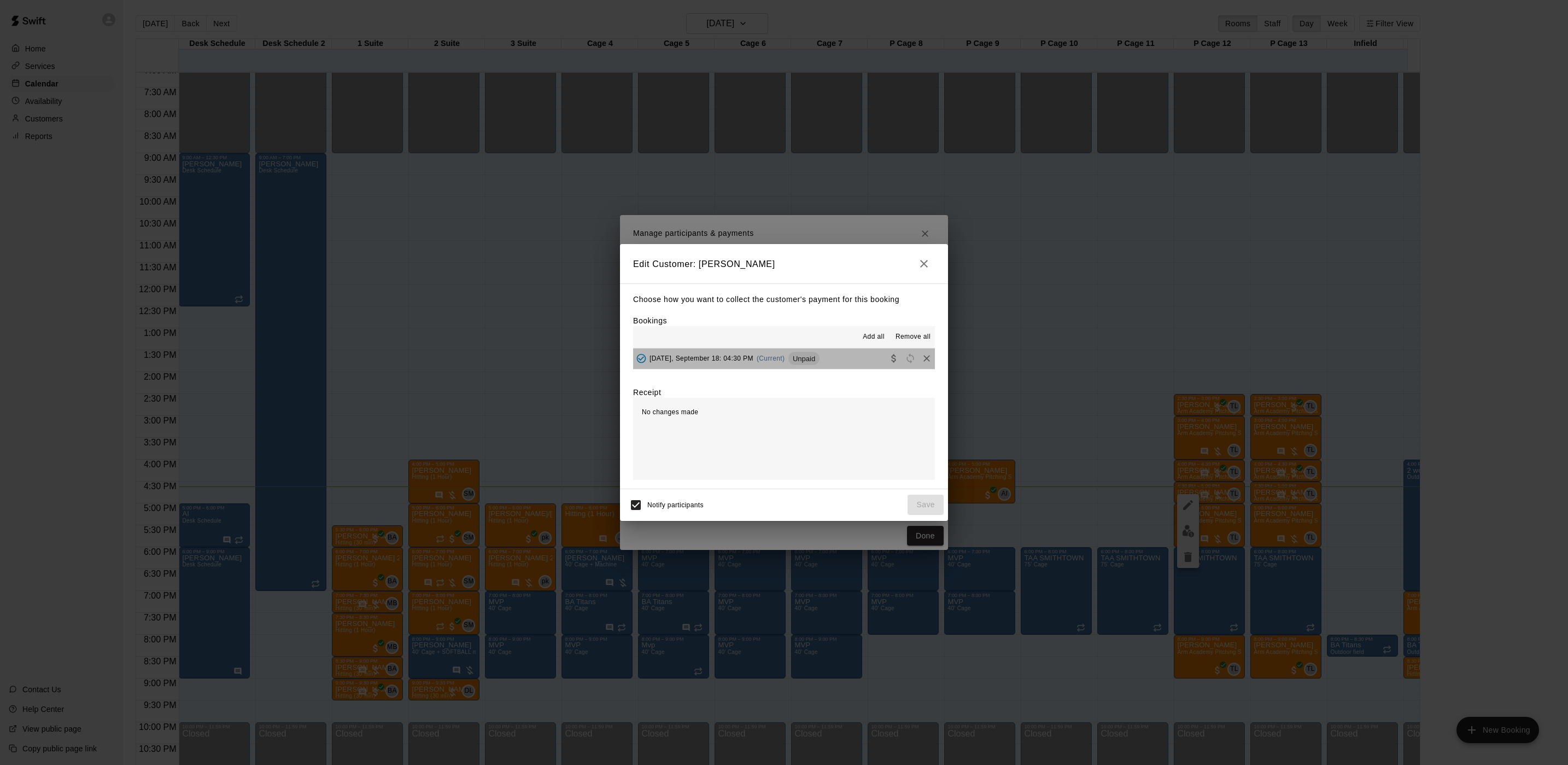
click at [787, 365] on div "Thursday, September 18: 04:30 PM (Current) Unpaid" at bounding box center [726, 358] width 186 height 16
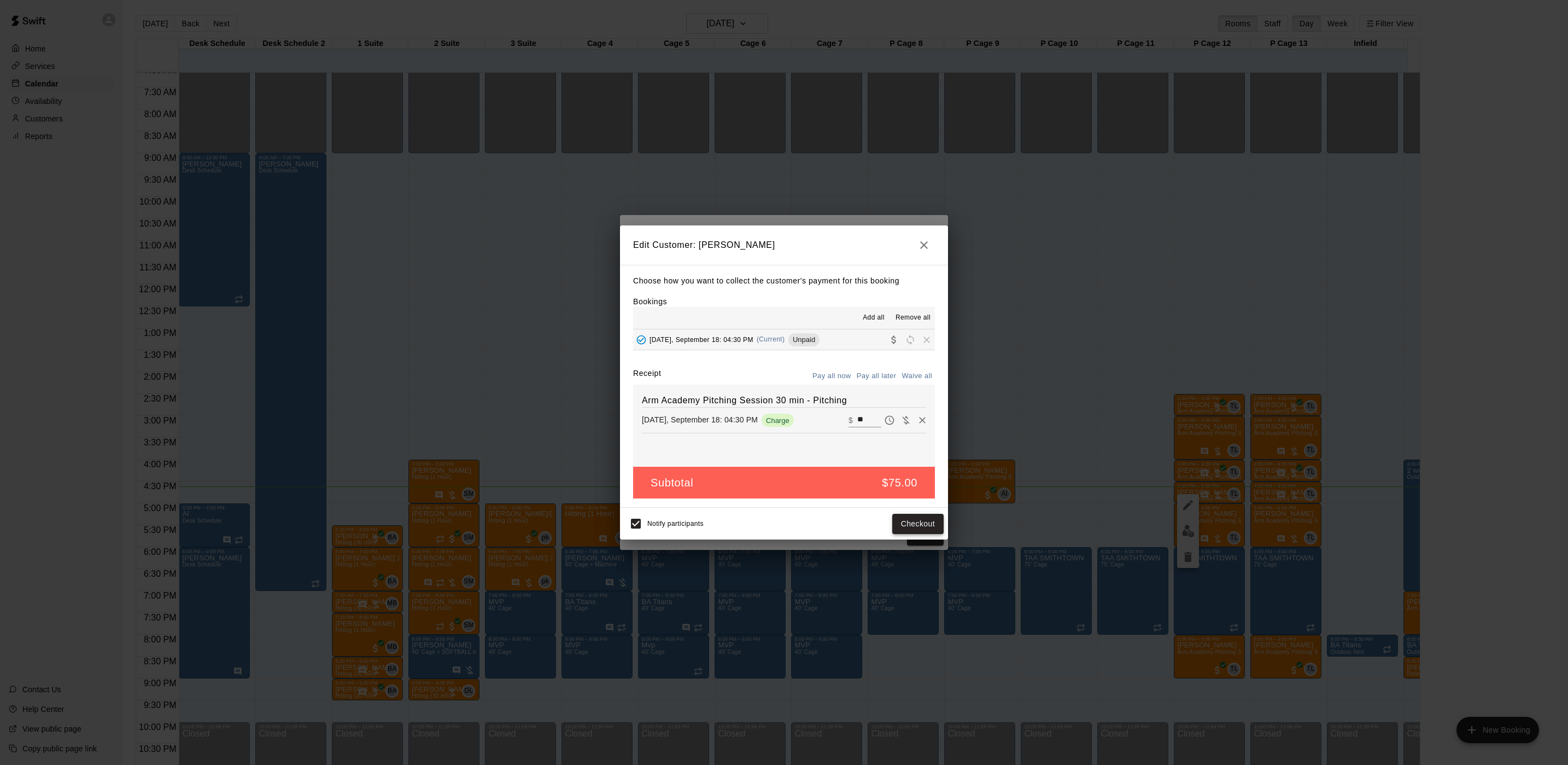
click at [914, 526] on button "Checkout" at bounding box center [918, 523] width 51 height 20
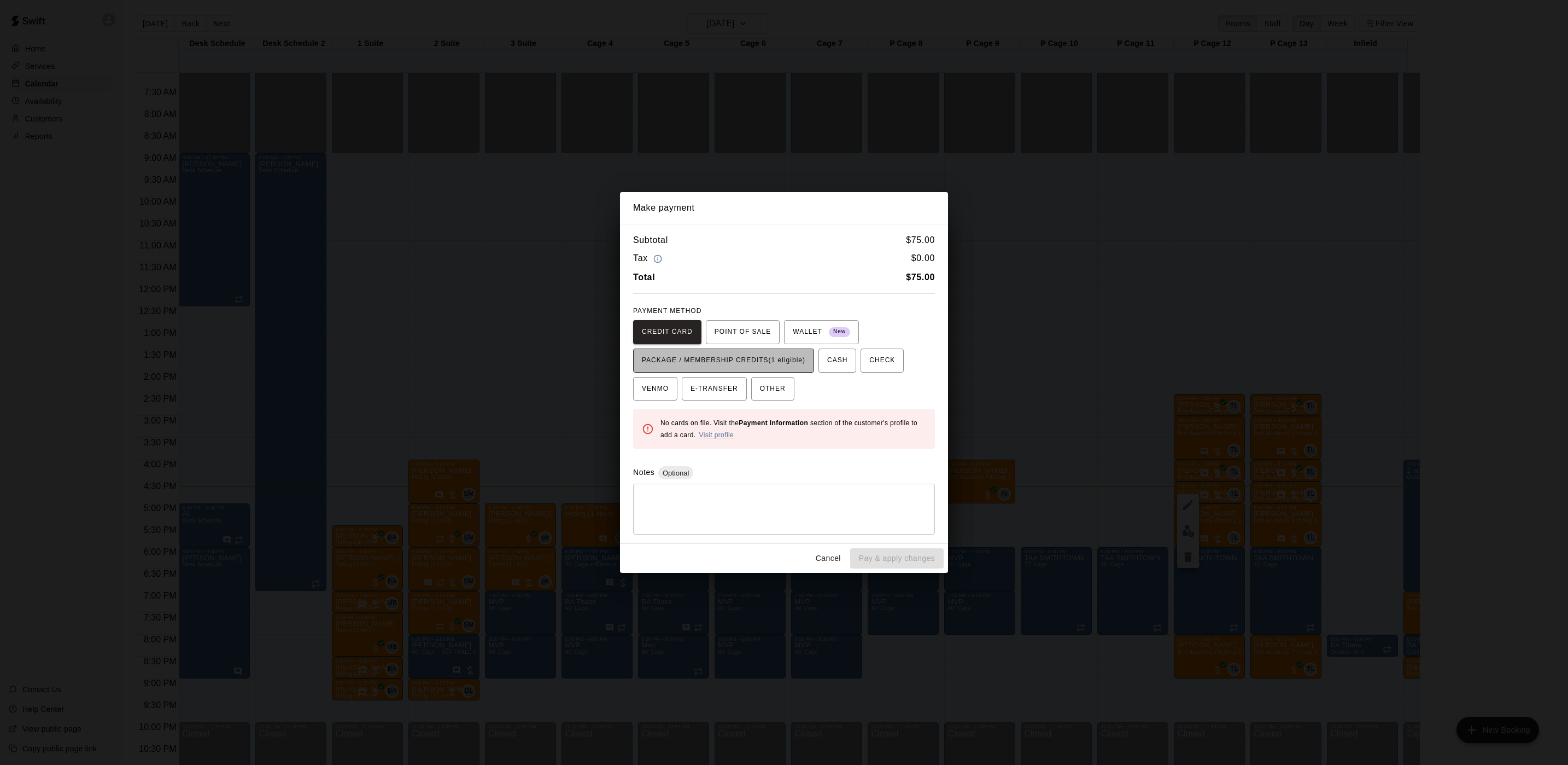
click at [772, 361] on span "PACKAGE / MEMBERSHIP CREDITS (1 eligible)" at bounding box center [724, 360] width 164 height 18
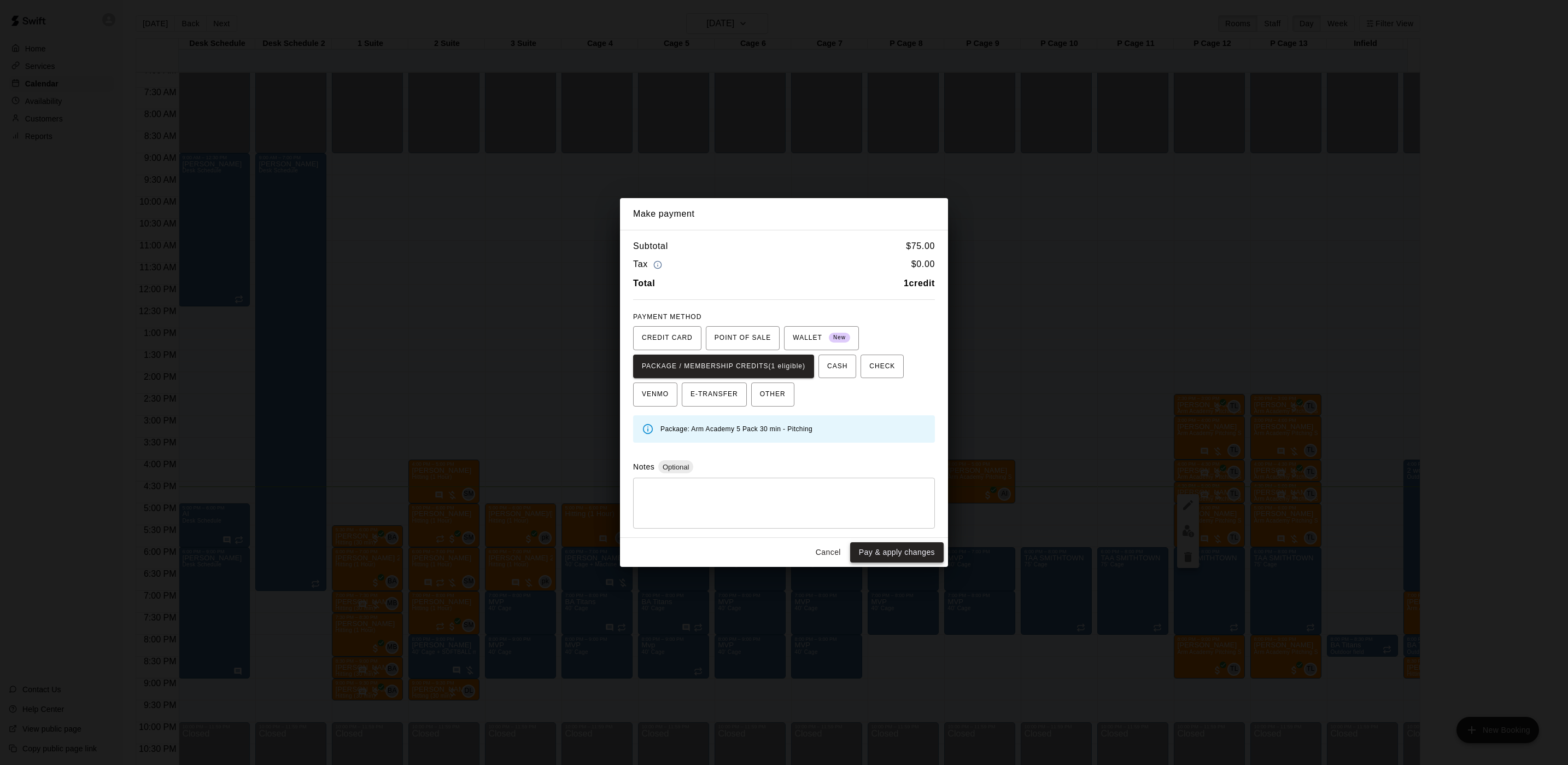
click at [890, 545] on button "Pay & apply changes" at bounding box center [897, 552] width 94 height 20
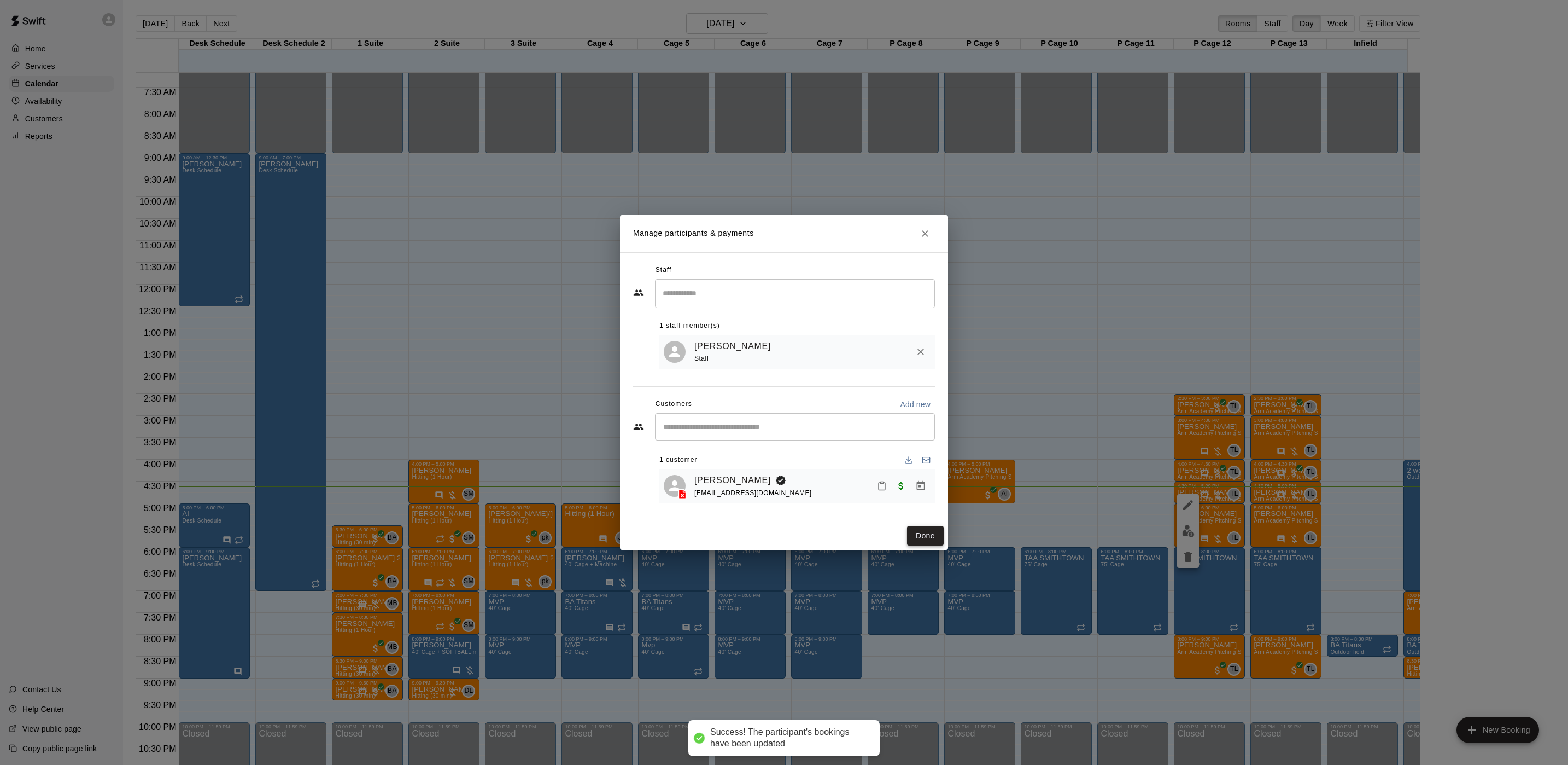
click at [928, 536] on button "Done" at bounding box center [926, 536] width 36 height 20
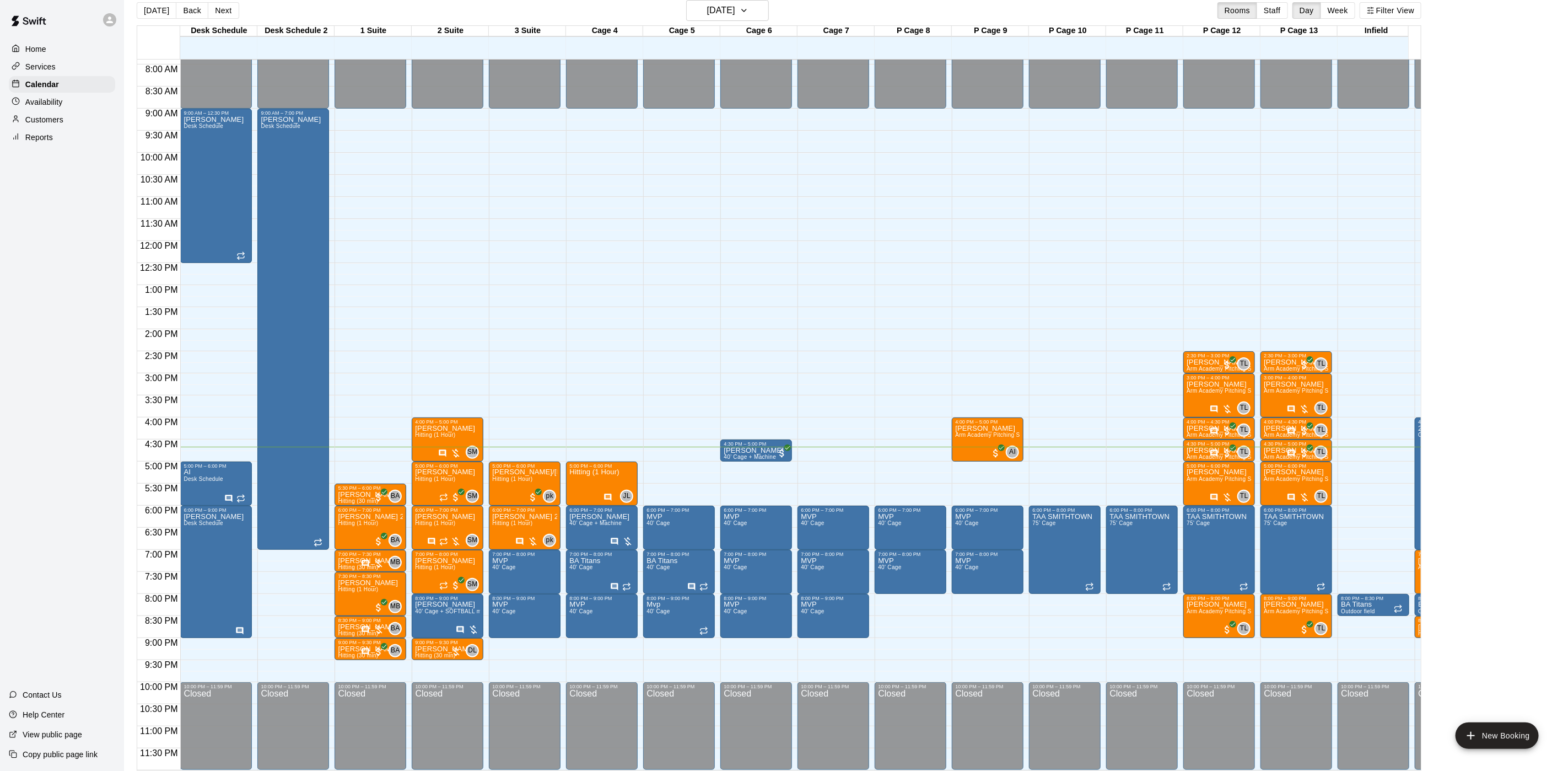
scroll to position [17, 0]
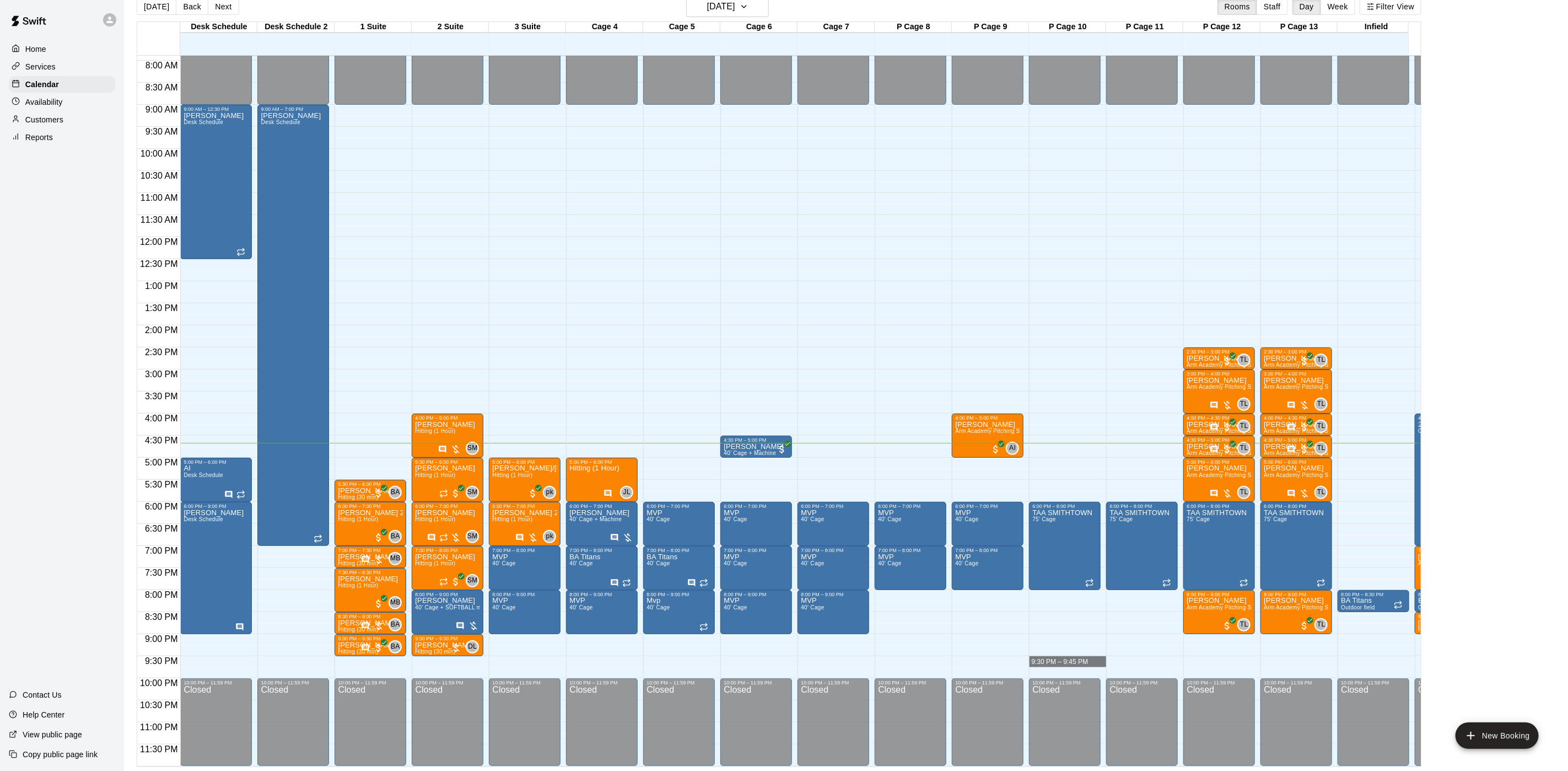
drag, startPoint x: 1040, startPoint y: 645, endPoint x: 1105, endPoint y: 647, distance: 65.0
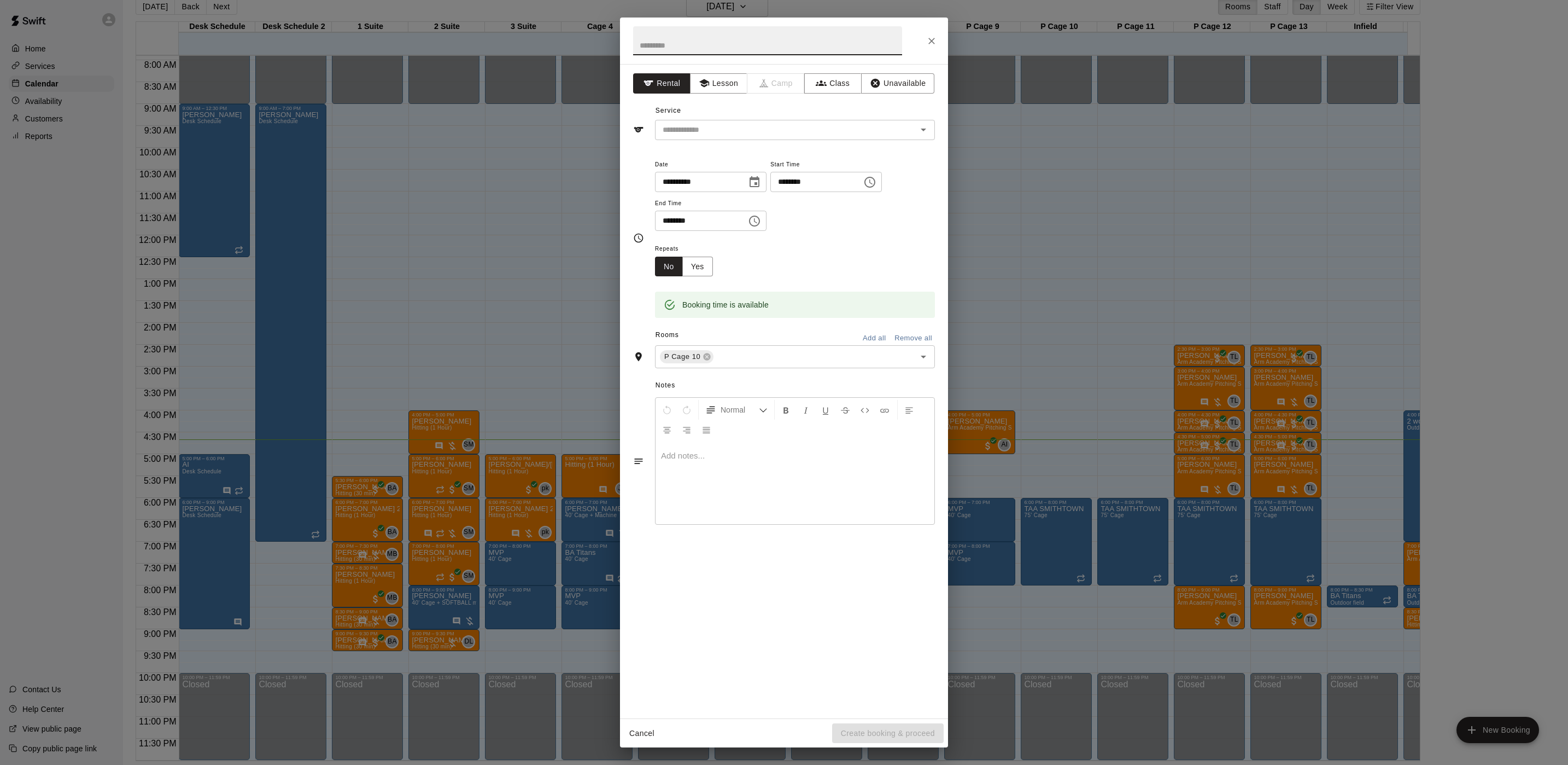
click at [1450, 361] on div "**********" at bounding box center [784, 382] width 1568 height 765
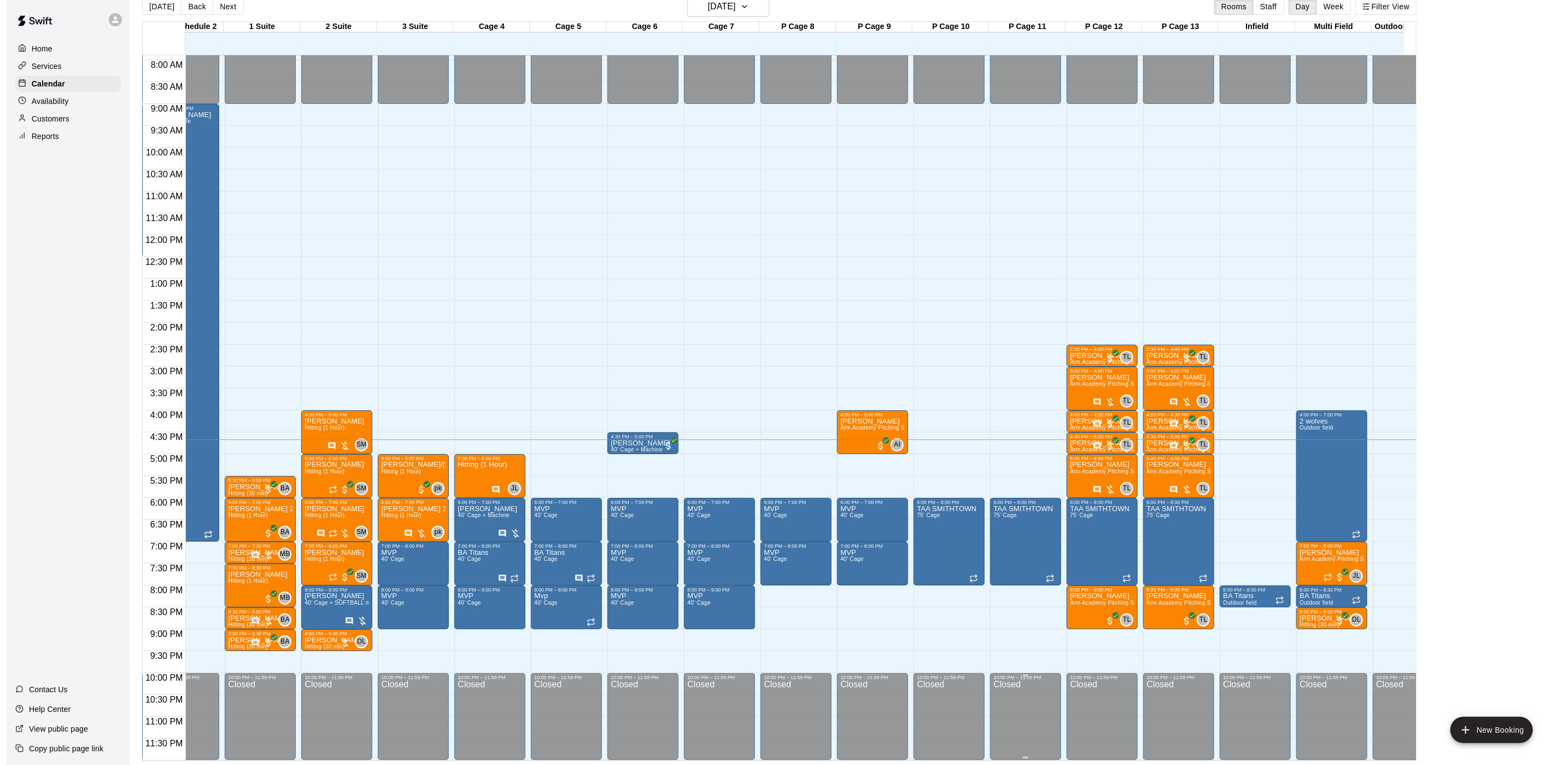
scroll to position [0, 114]
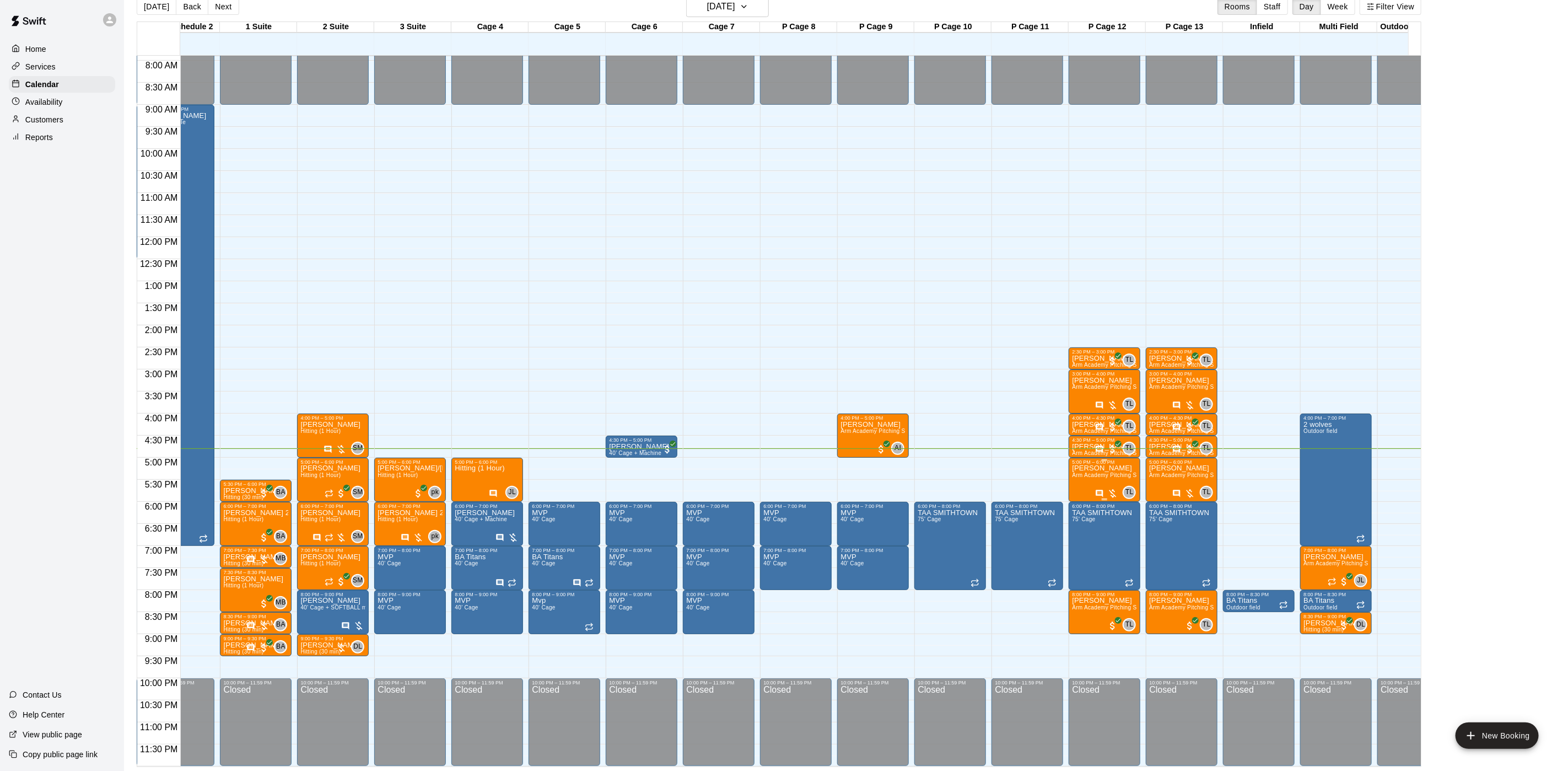
click at [1093, 472] on span "Arm Academy Pitching Session 1 Hour - Pitching" at bounding box center [1135, 475] width 128 height 6
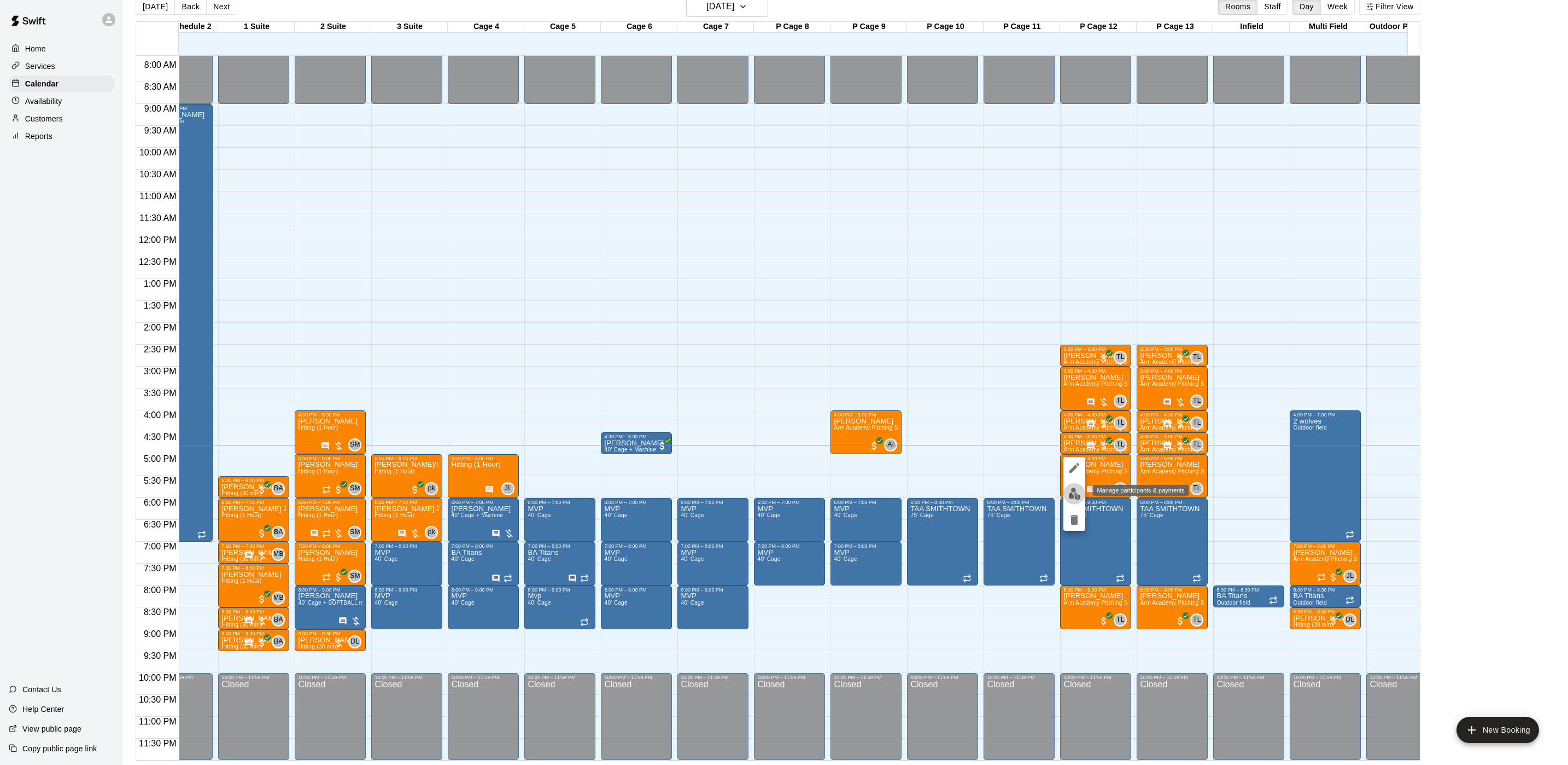
click at [1073, 489] on img "edit" at bounding box center [1074, 493] width 12 height 12
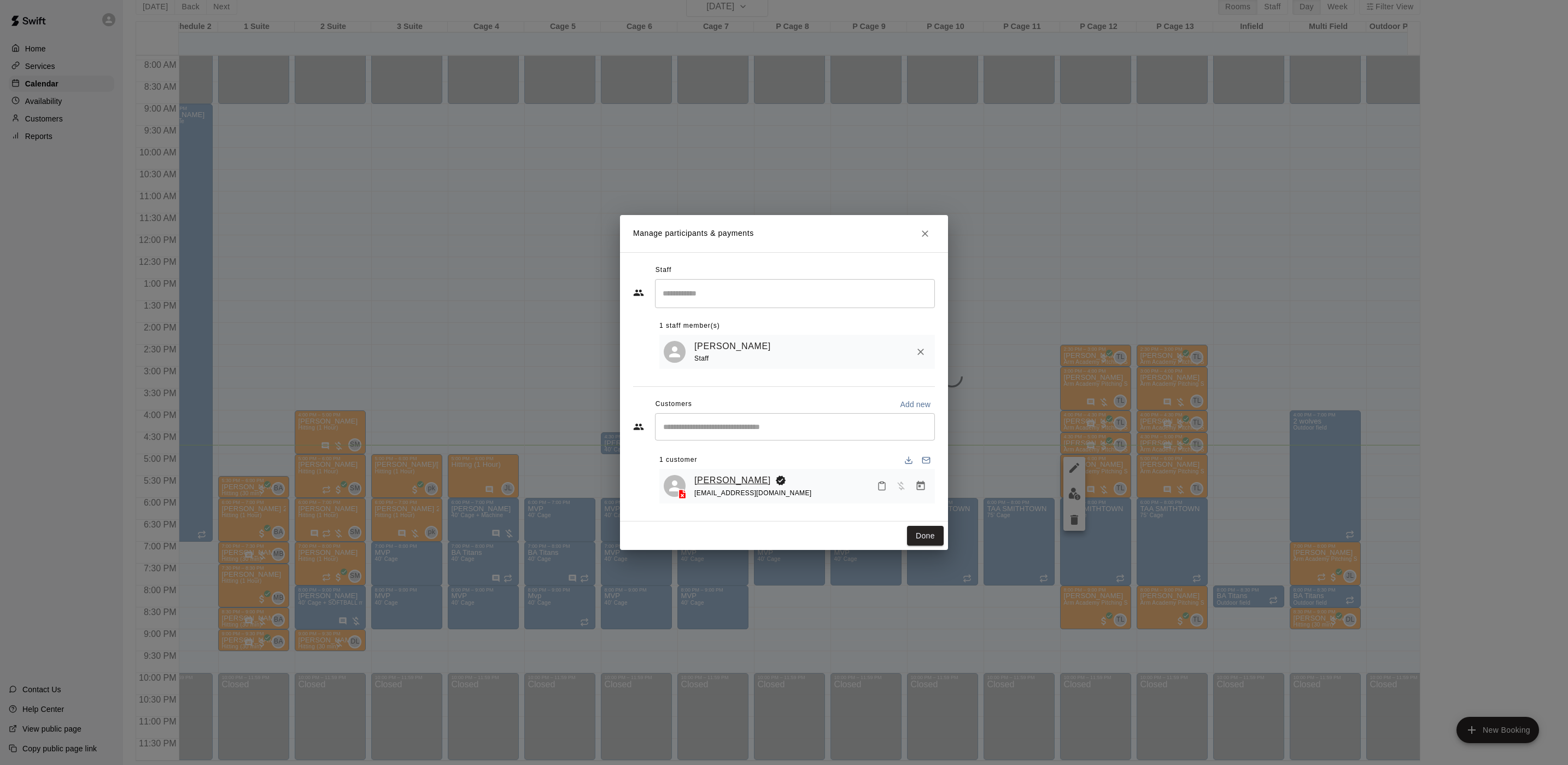
click at [739, 481] on link "[PERSON_NAME]" at bounding box center [733, 480] width 77 height 14
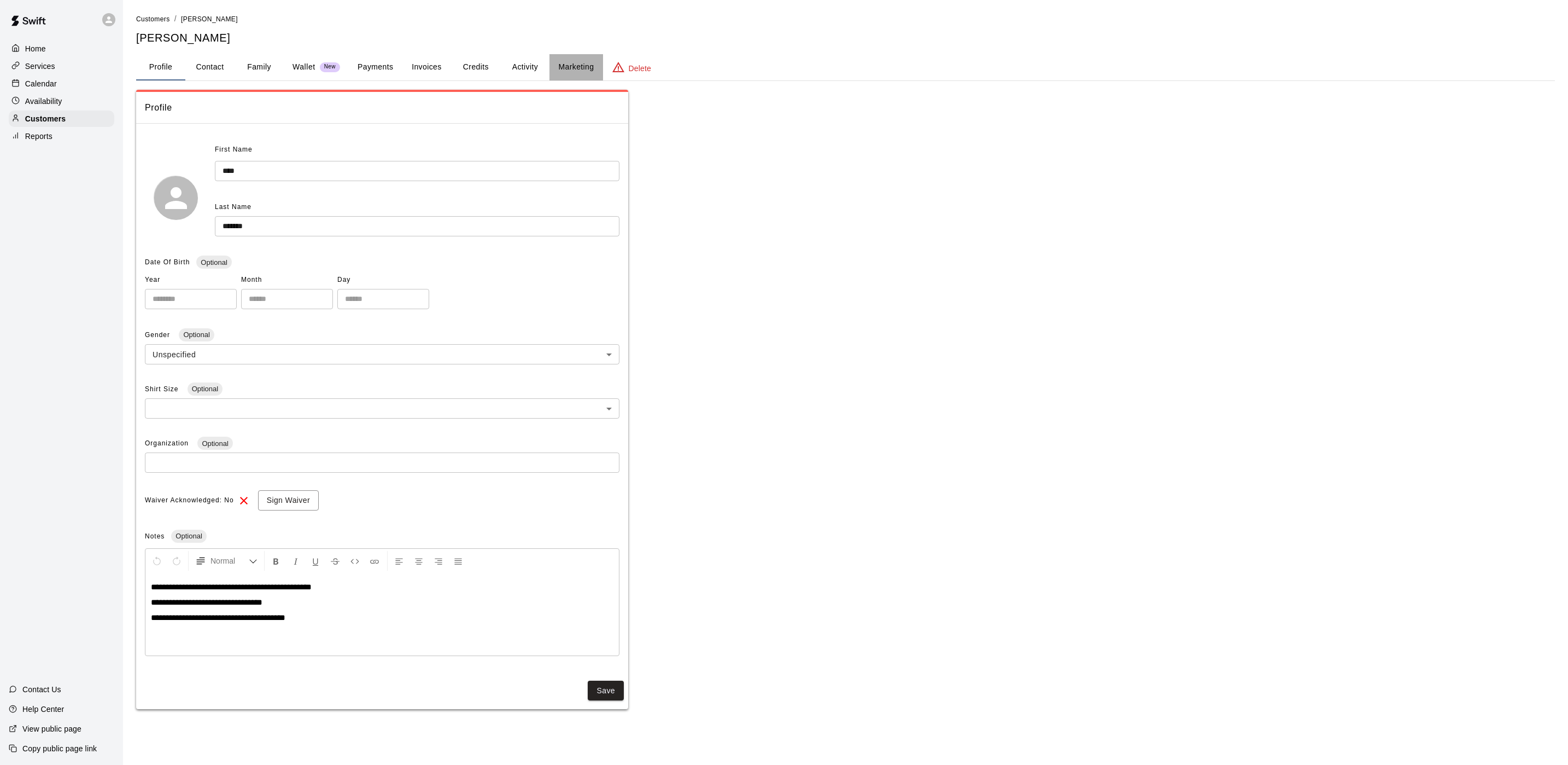
drag, startPoint x: 548, startPoint y: 63, endPoint x: 543, endPoint y: 62, distance: 5.1
click at [544, 62] on div "Profile Contact Family Wallet New Payments Invoices Credits Activity Marketing …" at bounding box center [846, 67] width 1419 height 26
click at [538, 62] on button "Activity" at bounding box center [525, 67] width 49 height 26
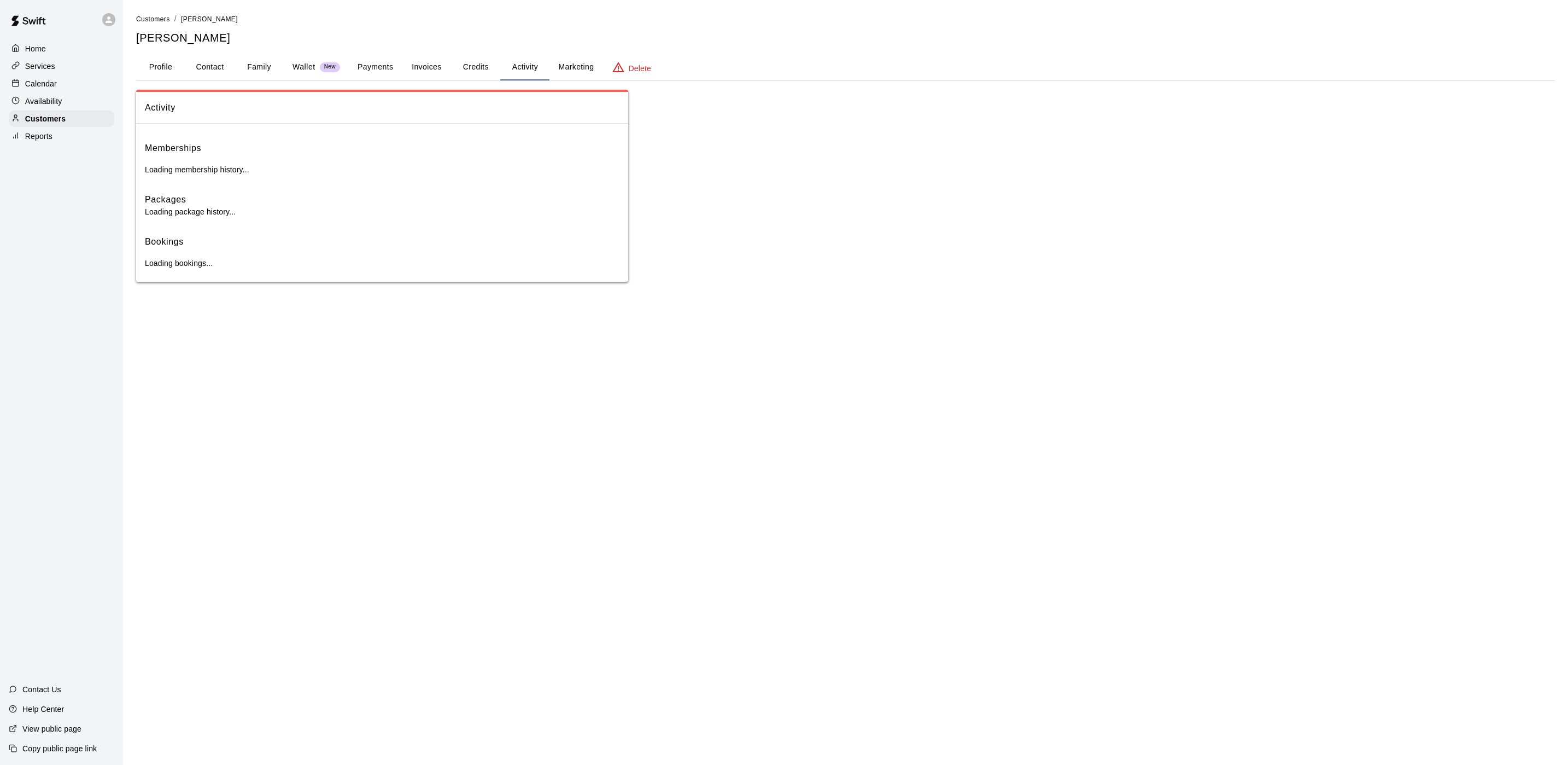
click at [537, 62] on button "Activity" at bounding box center [525, 67] width 49 height 26
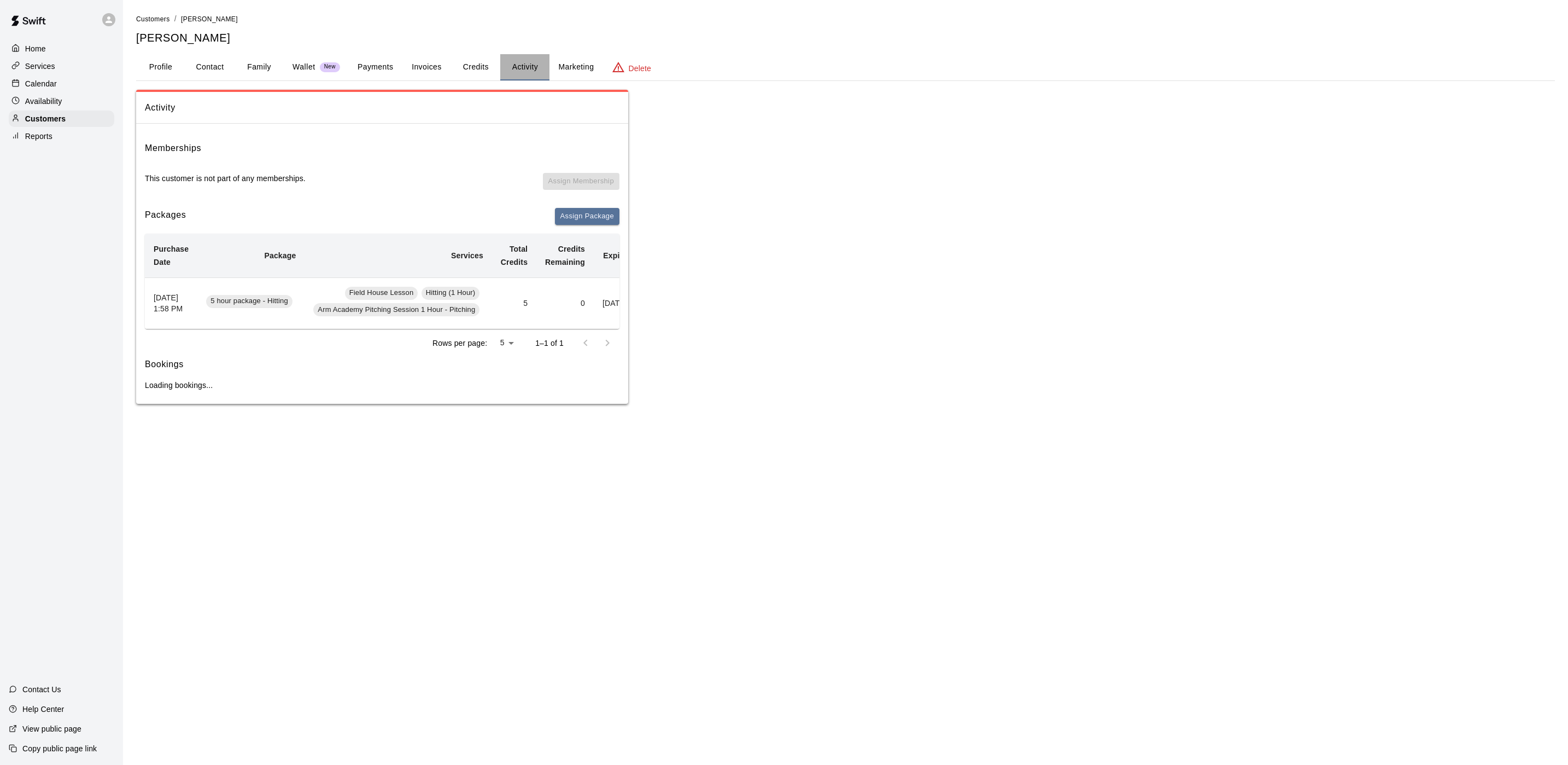
click at [537, 62] on button "Activity" at bounding box center [525, 67] width 49 height 26
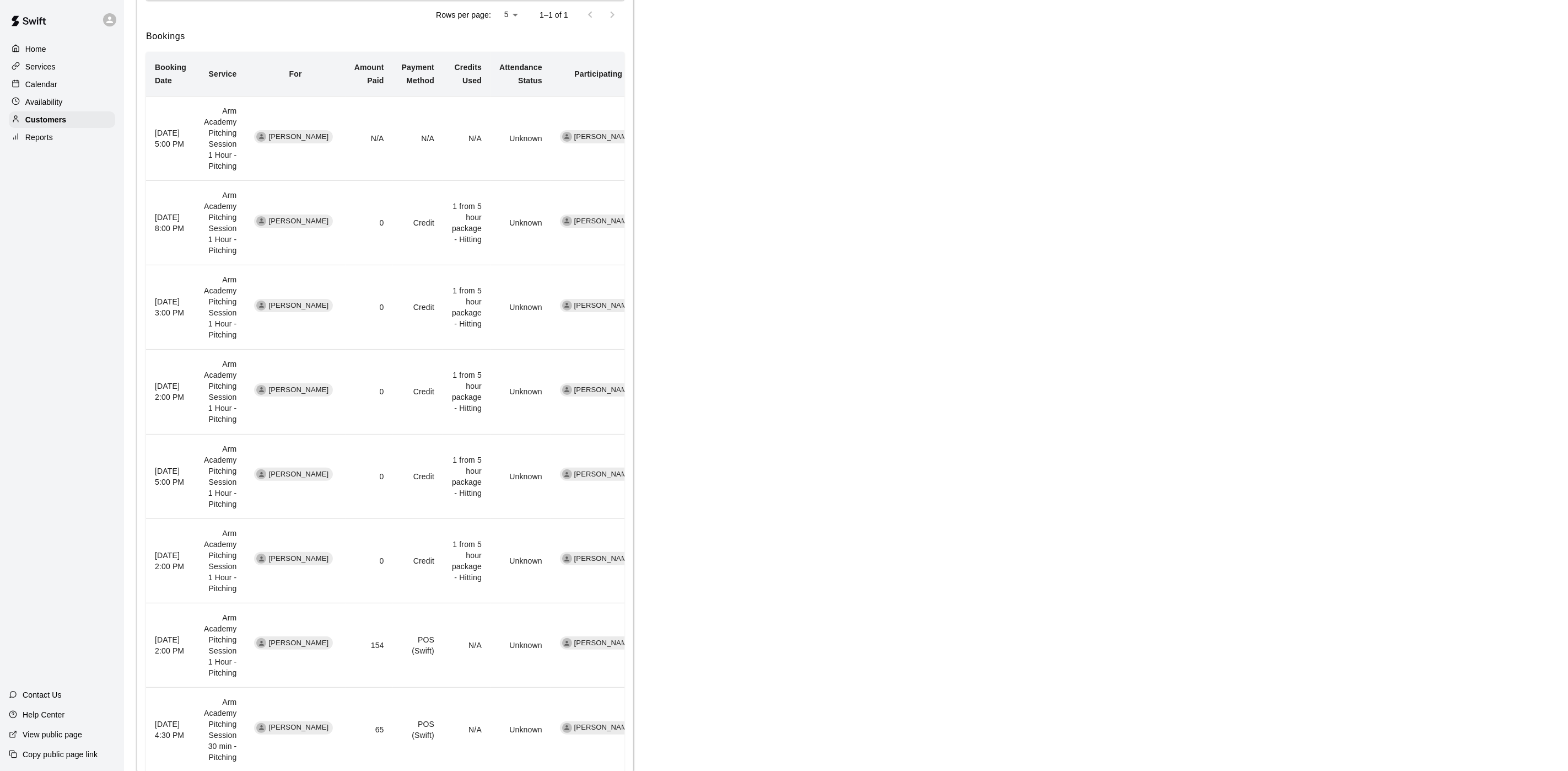
scroll to position [578, 0]
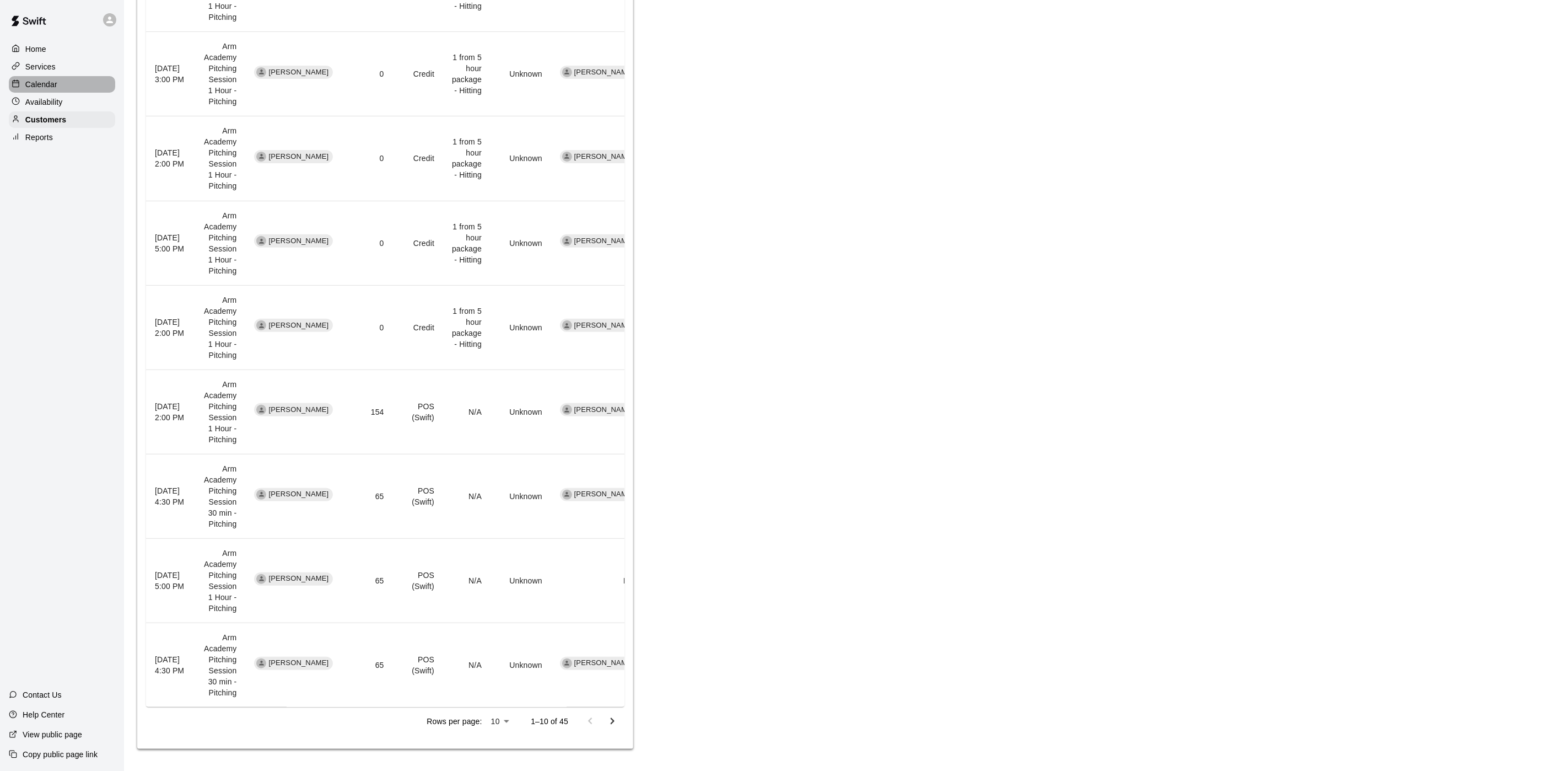
click at [71, 85] on div "Calendar" at bounding box center [62, 84] width 106 height 16
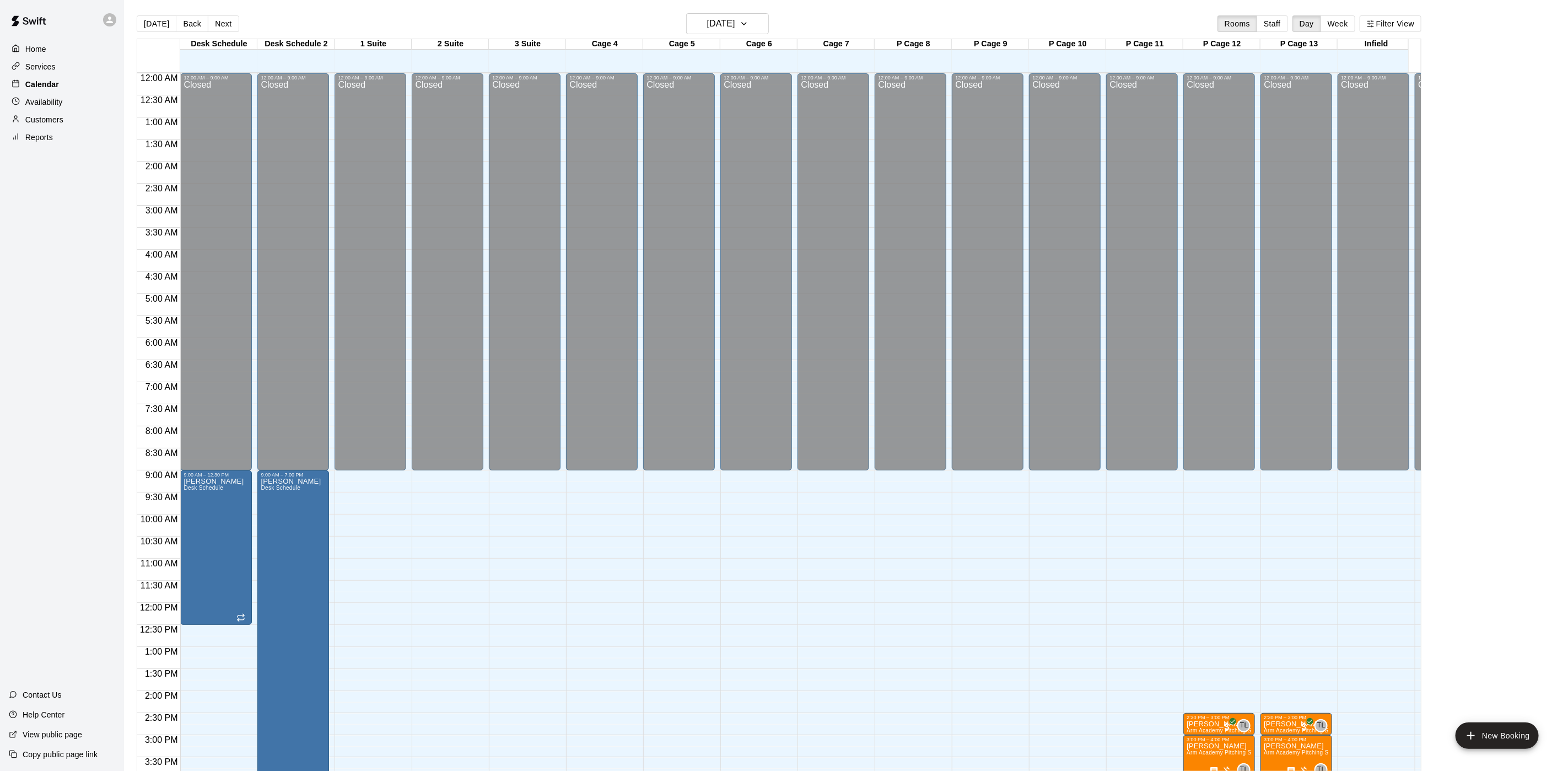
scroll to position [316, 0]
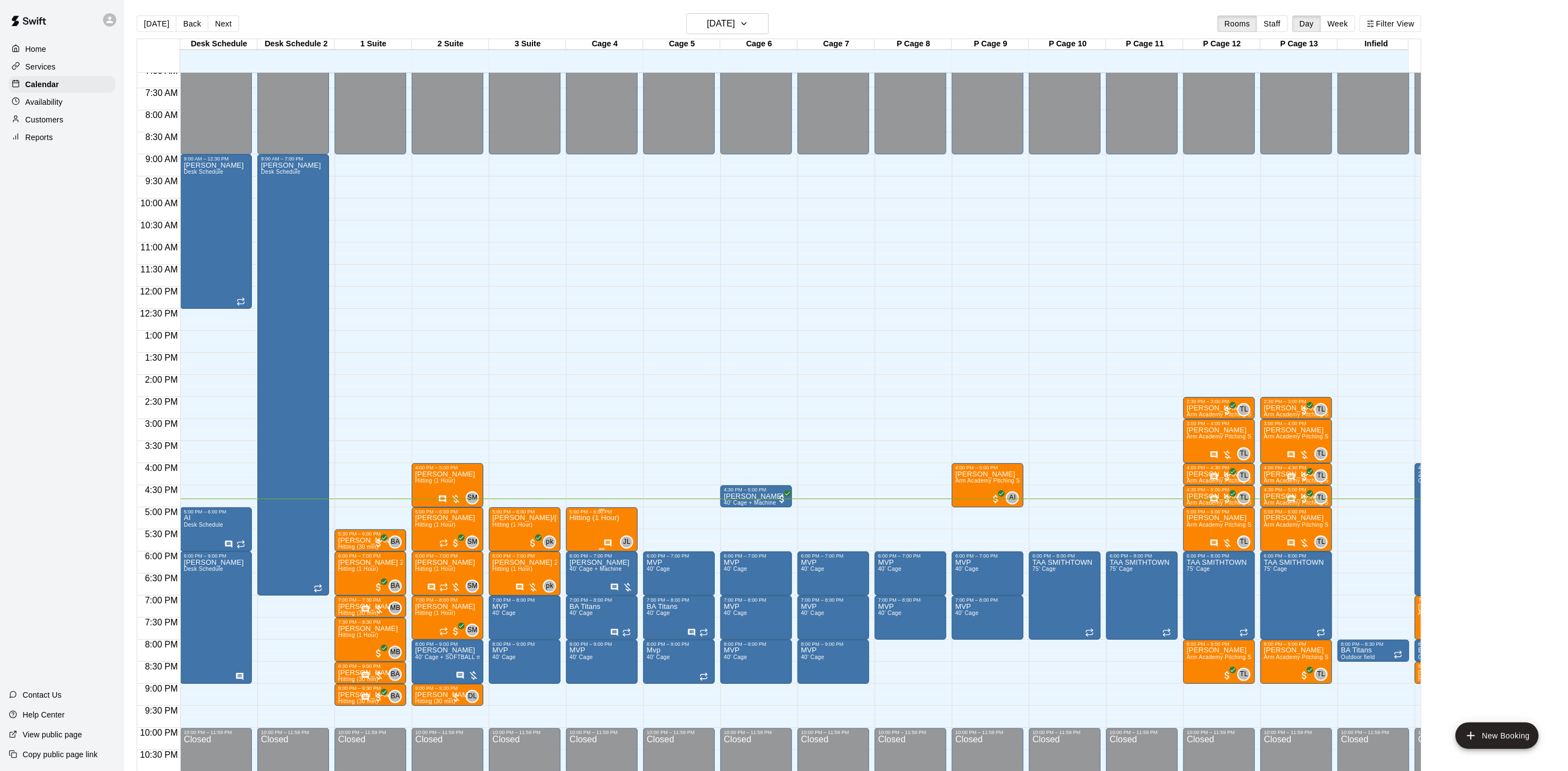
click at [598, 517] on p "Hitting (1 Hour)" at bounding box center [594, 517] width 50 height 0
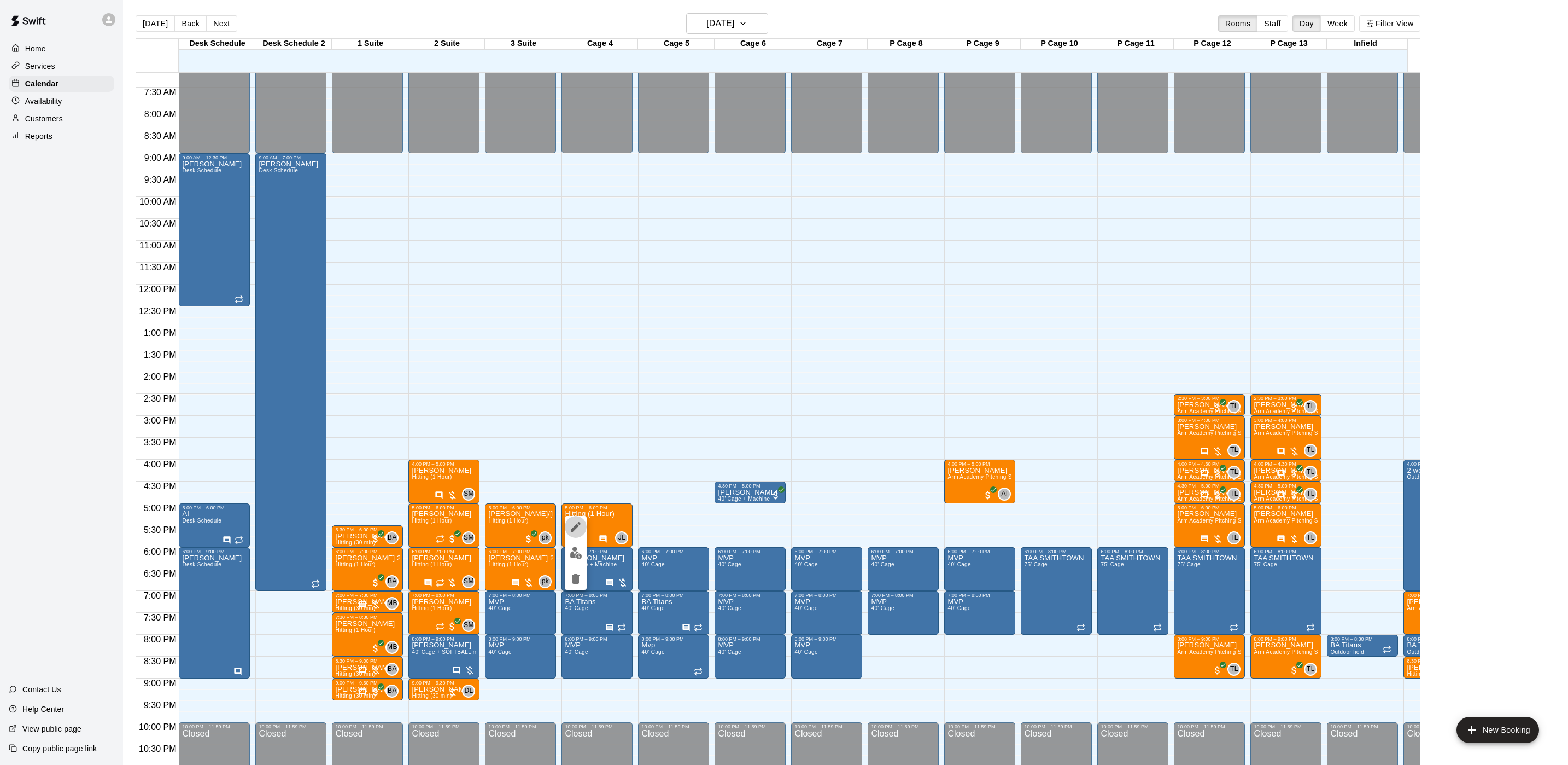
click at [577, 526] on icon "edit" at bounding box center [575, 526] width 10 height 10
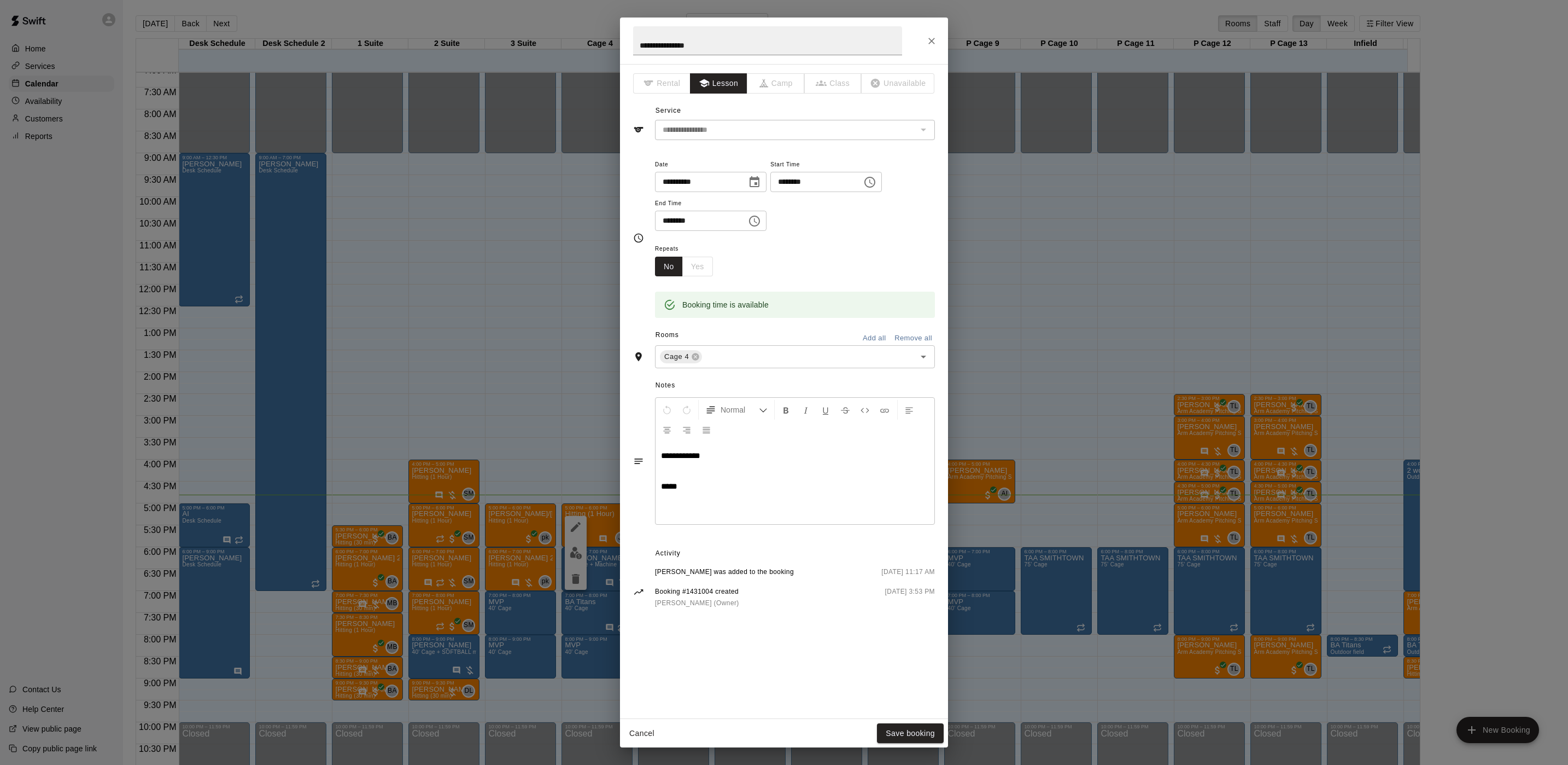
click at [416, 354] on div "**********" at bounding box center [784, 382] width 1568 height 765
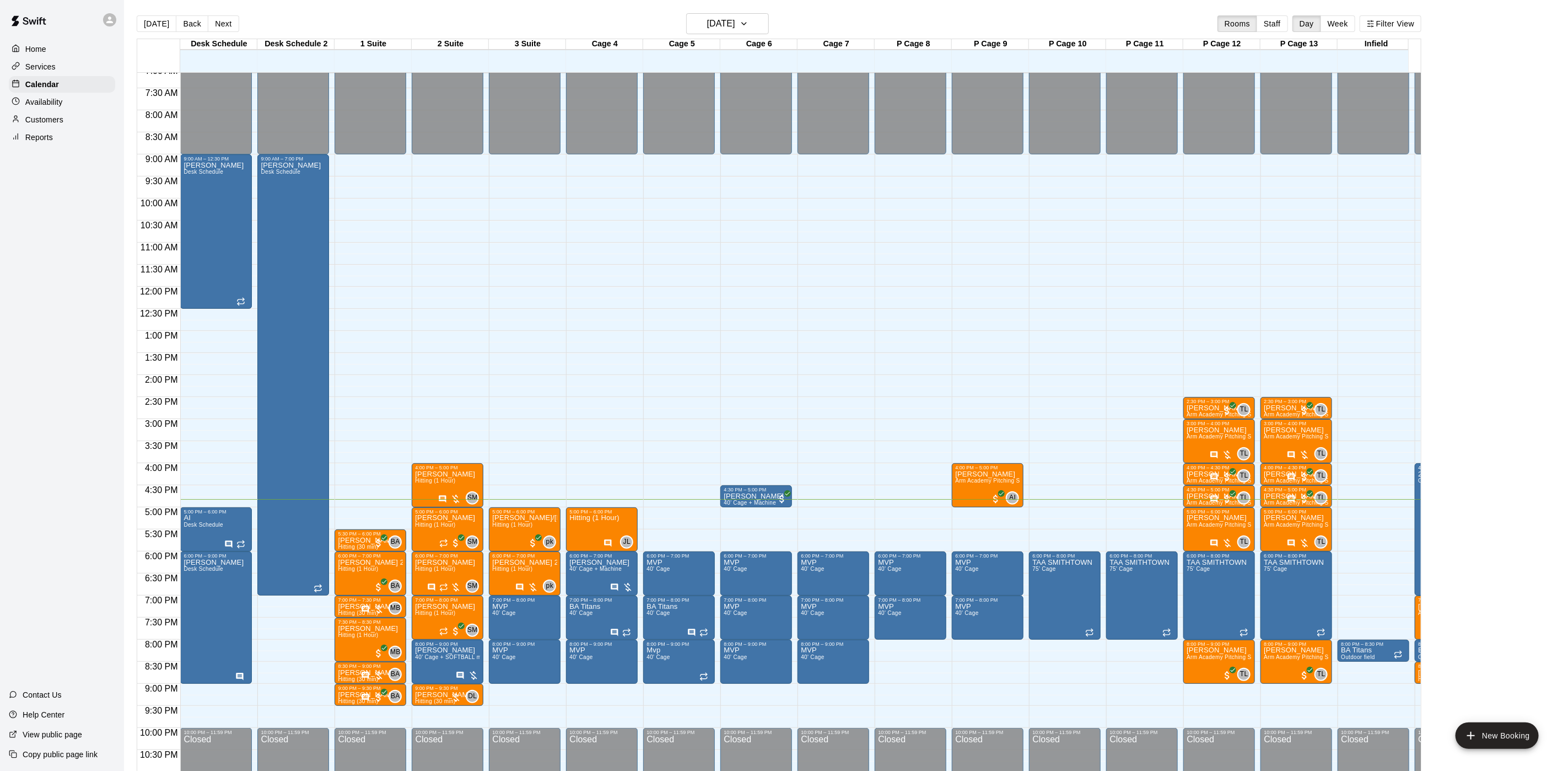
scroll to position [362, 0]
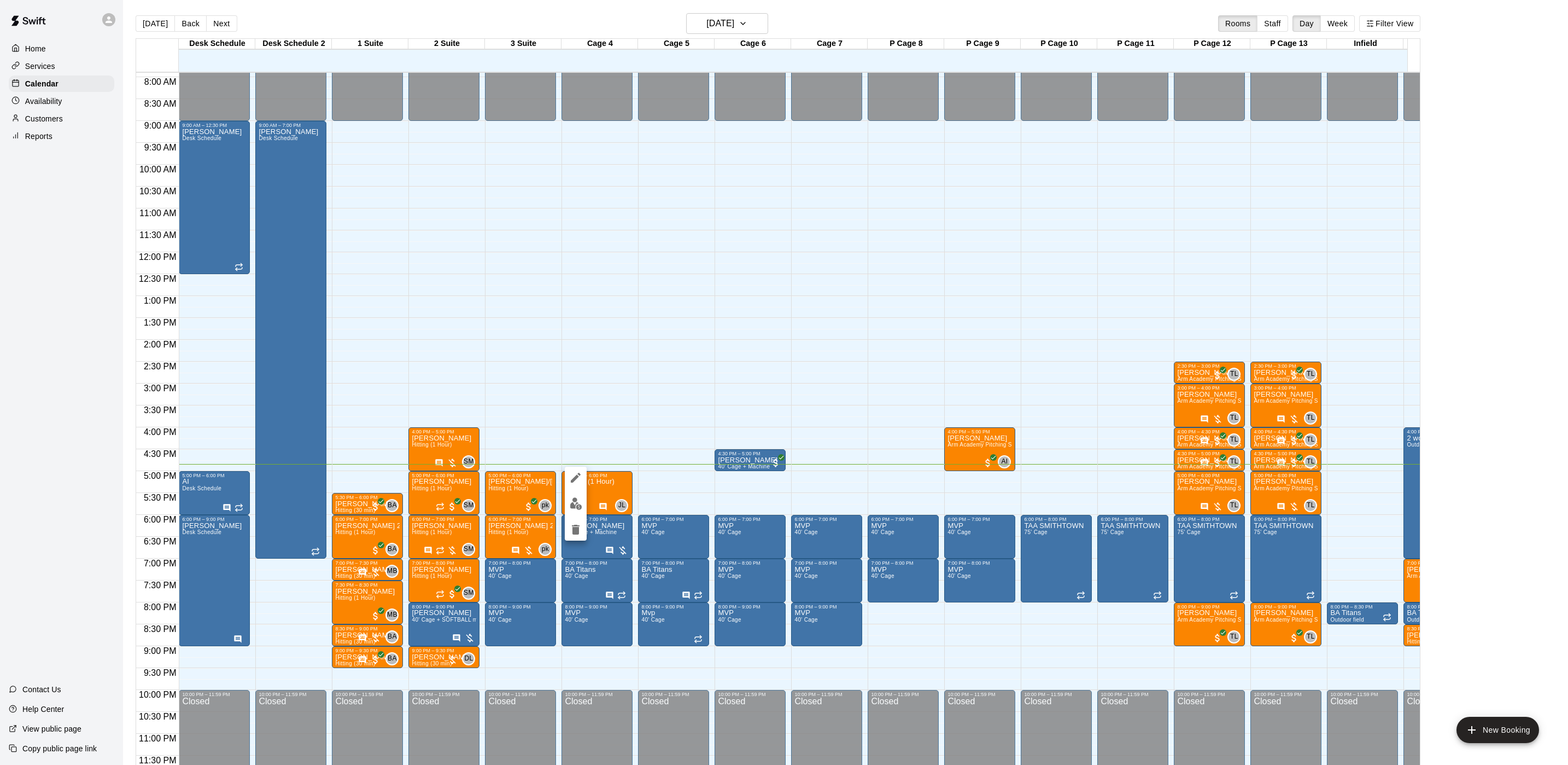
click at [578, 491] on div at bounding box center [576, 504] width 22 height 74
click at [571, 467] on button "edit" at bounding box center [576, 478] width 22 height 22
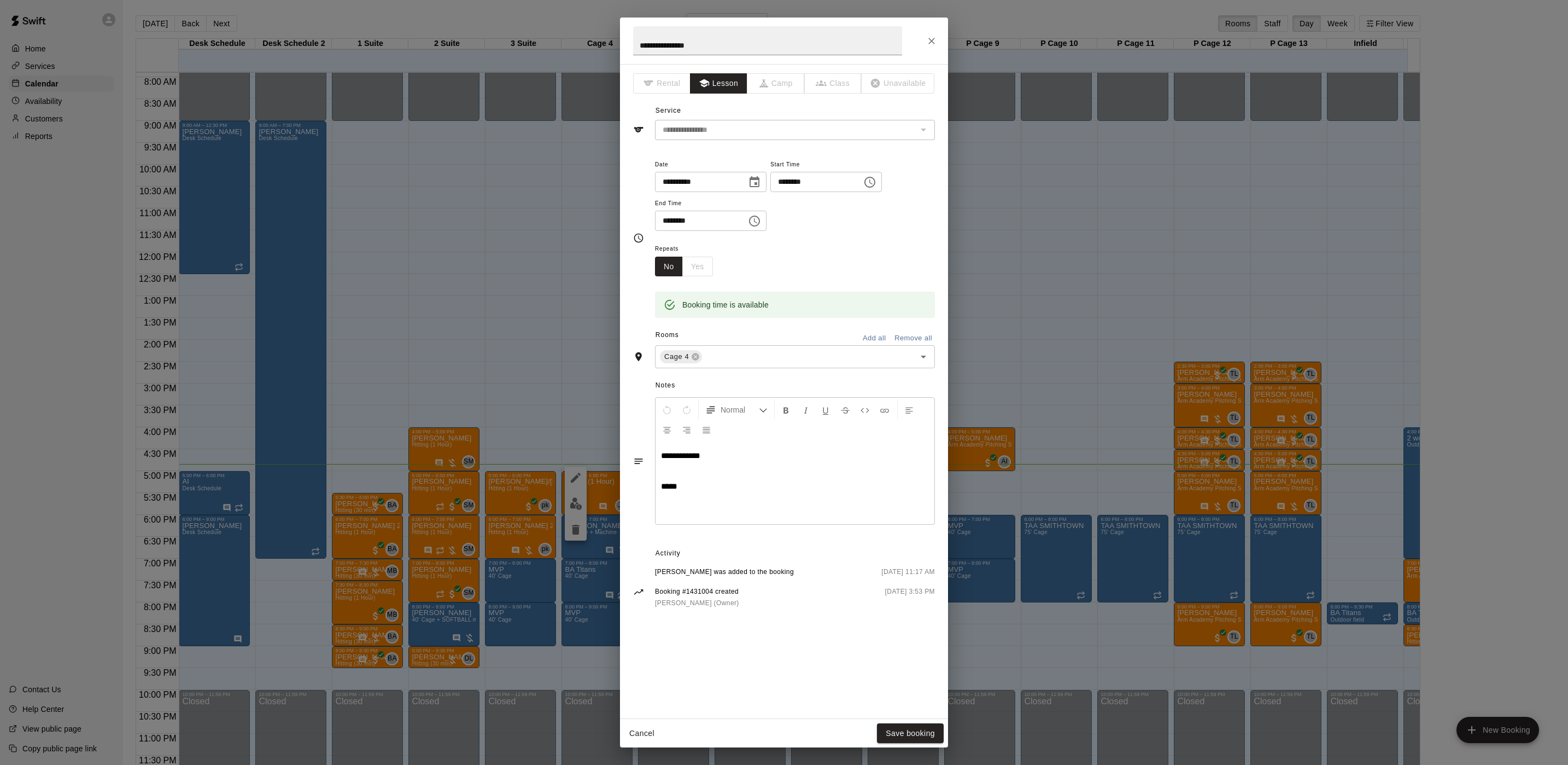
click at [548, 473] on div "**********" at bounding box center [784, 382] width 1568 height 765
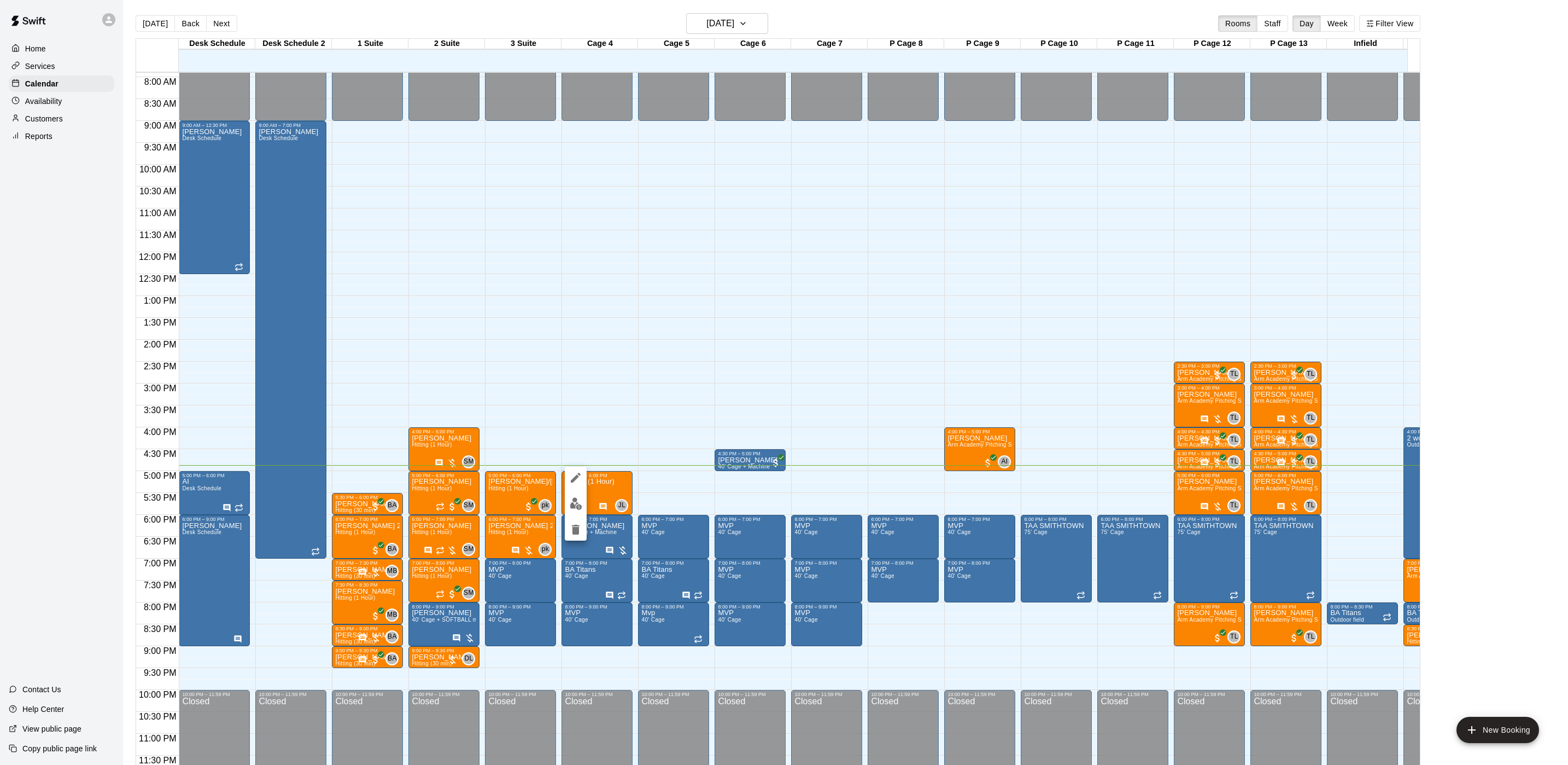
drag, startPoint x: 568, startPoint y: 638, endPoint x: 683, endPoint y: 632, distance: 115.2
drag, startPoint x: 1412, startPoint y: 416, endPoint x: 1409, endPoint y: 337, distance: 79.1
click at [1409, 337] on div at bounding box center [784, 382] width 1568 height 765
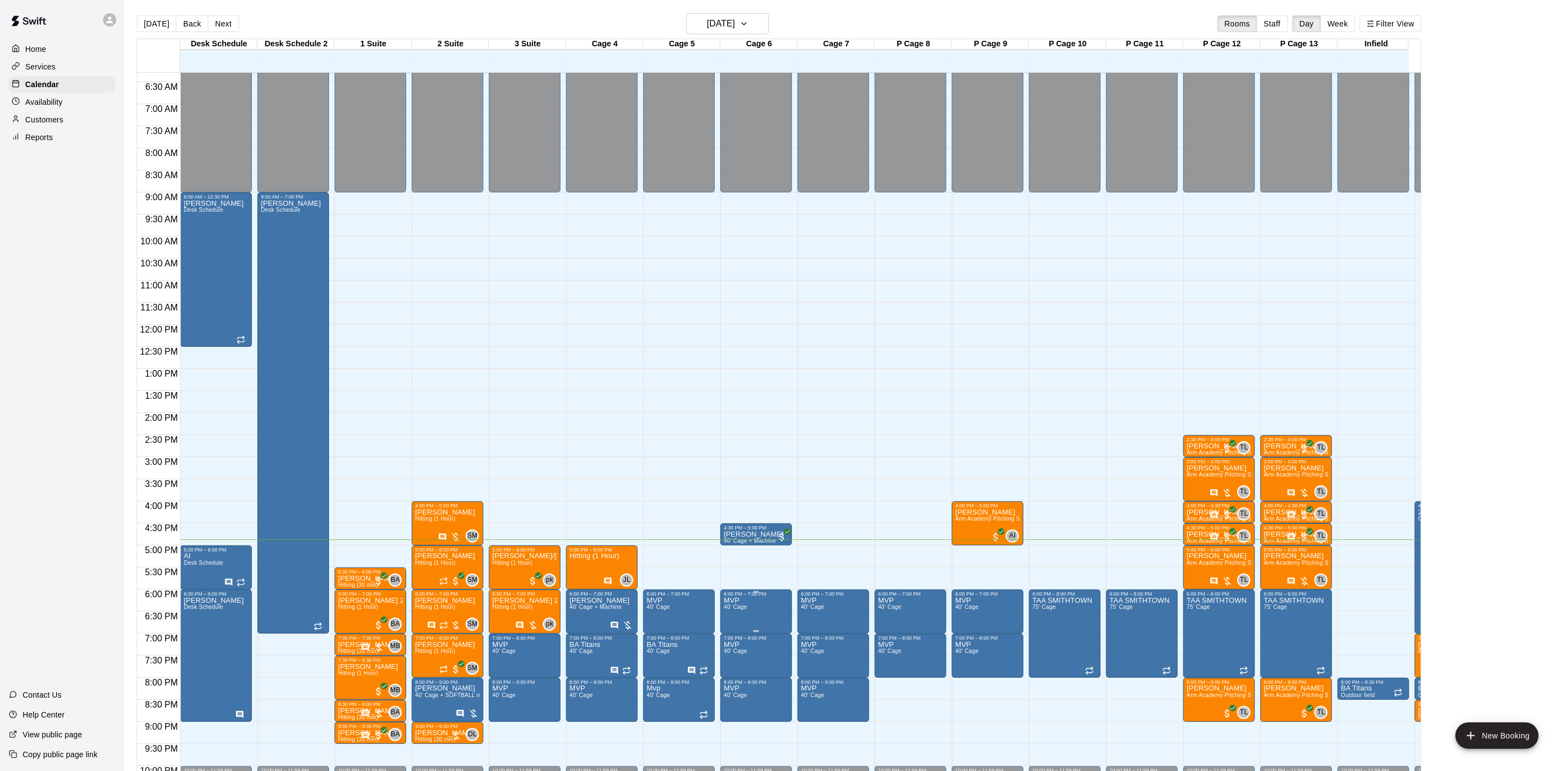
scroll to position [324, 0]
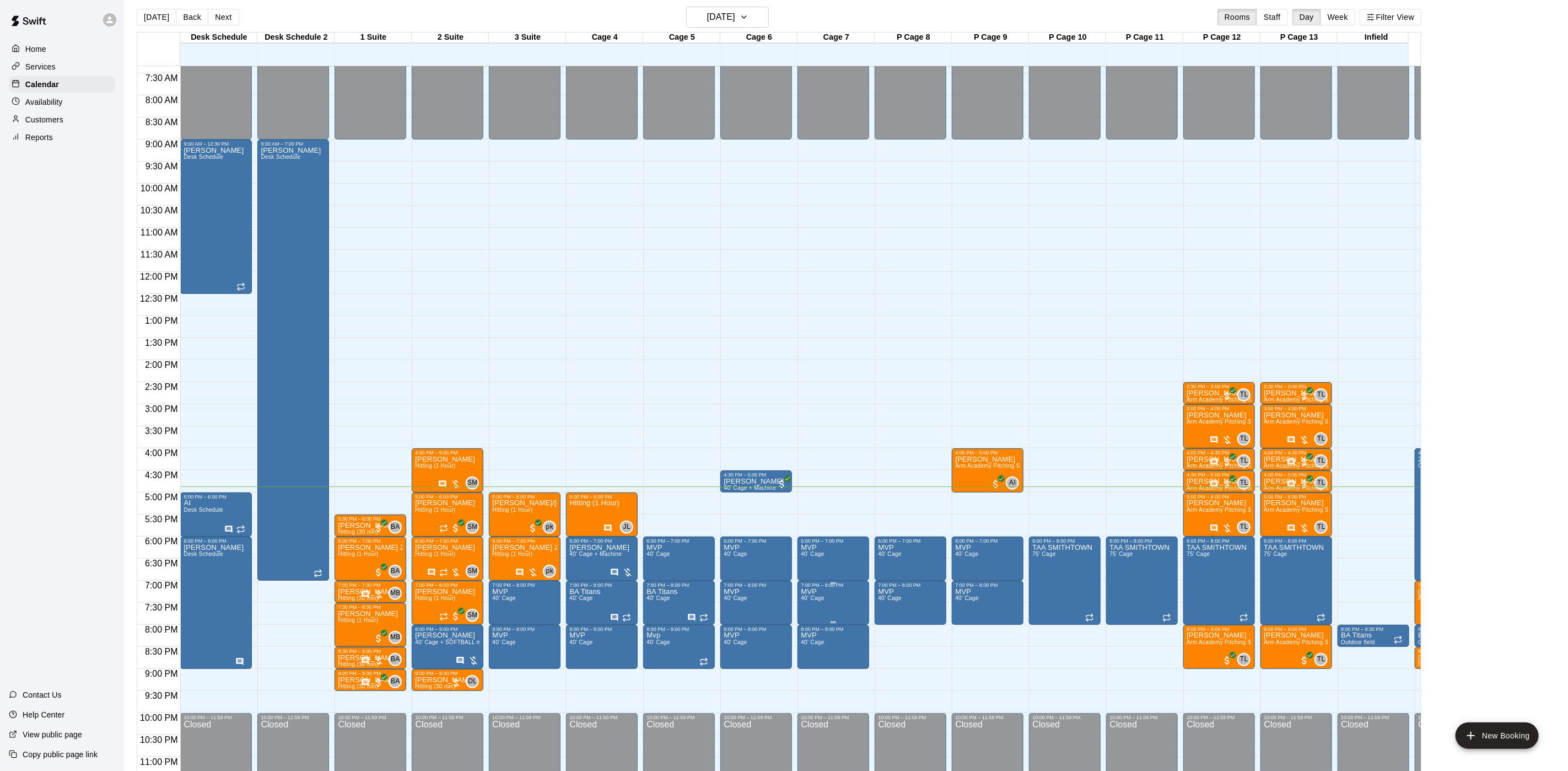
drag, startPoint x: 740, startPoint y: 552, endPoint x: 847, endPoint y: 582, distance: 111.1
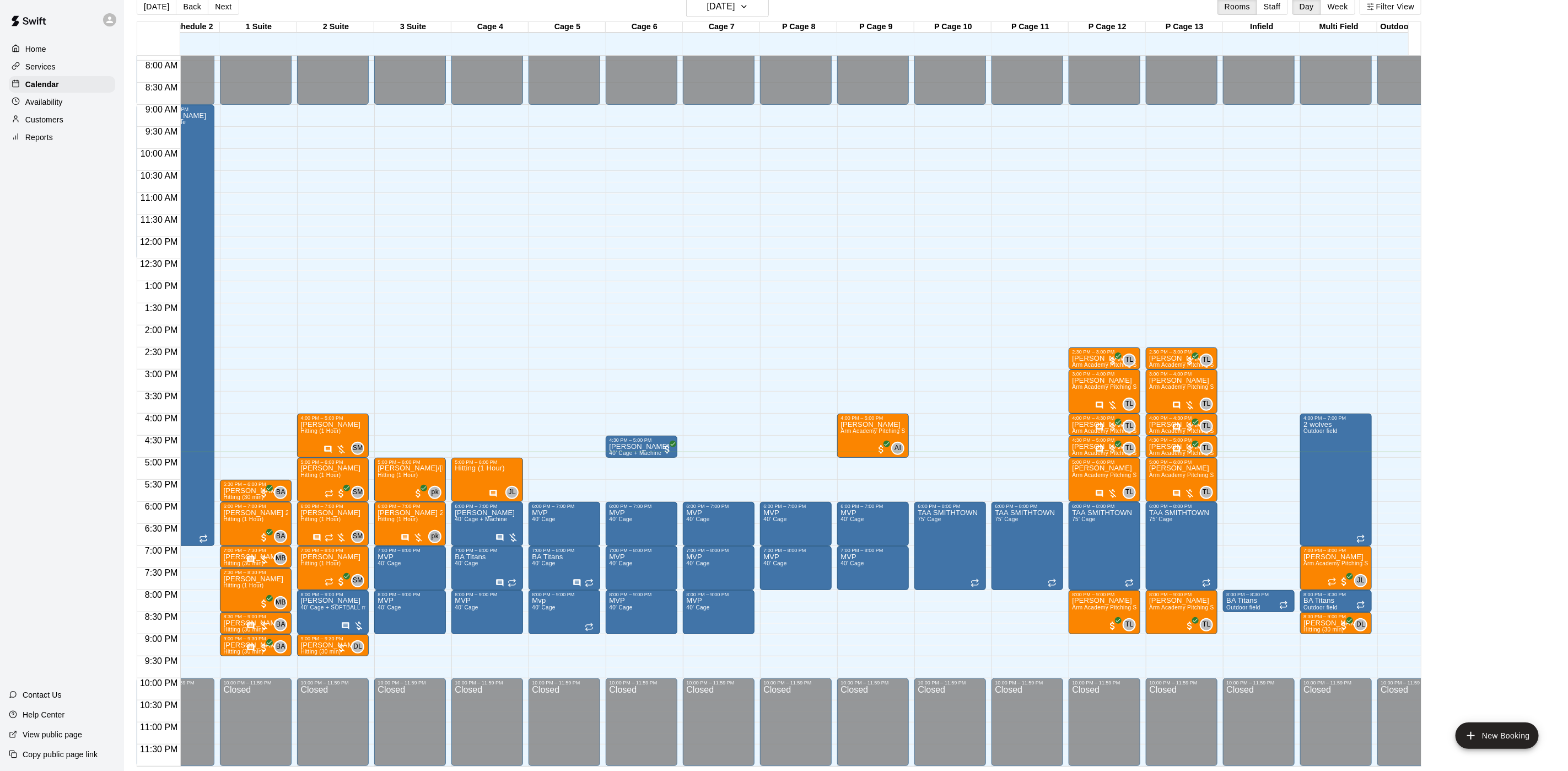
scroll to position [0, 100]
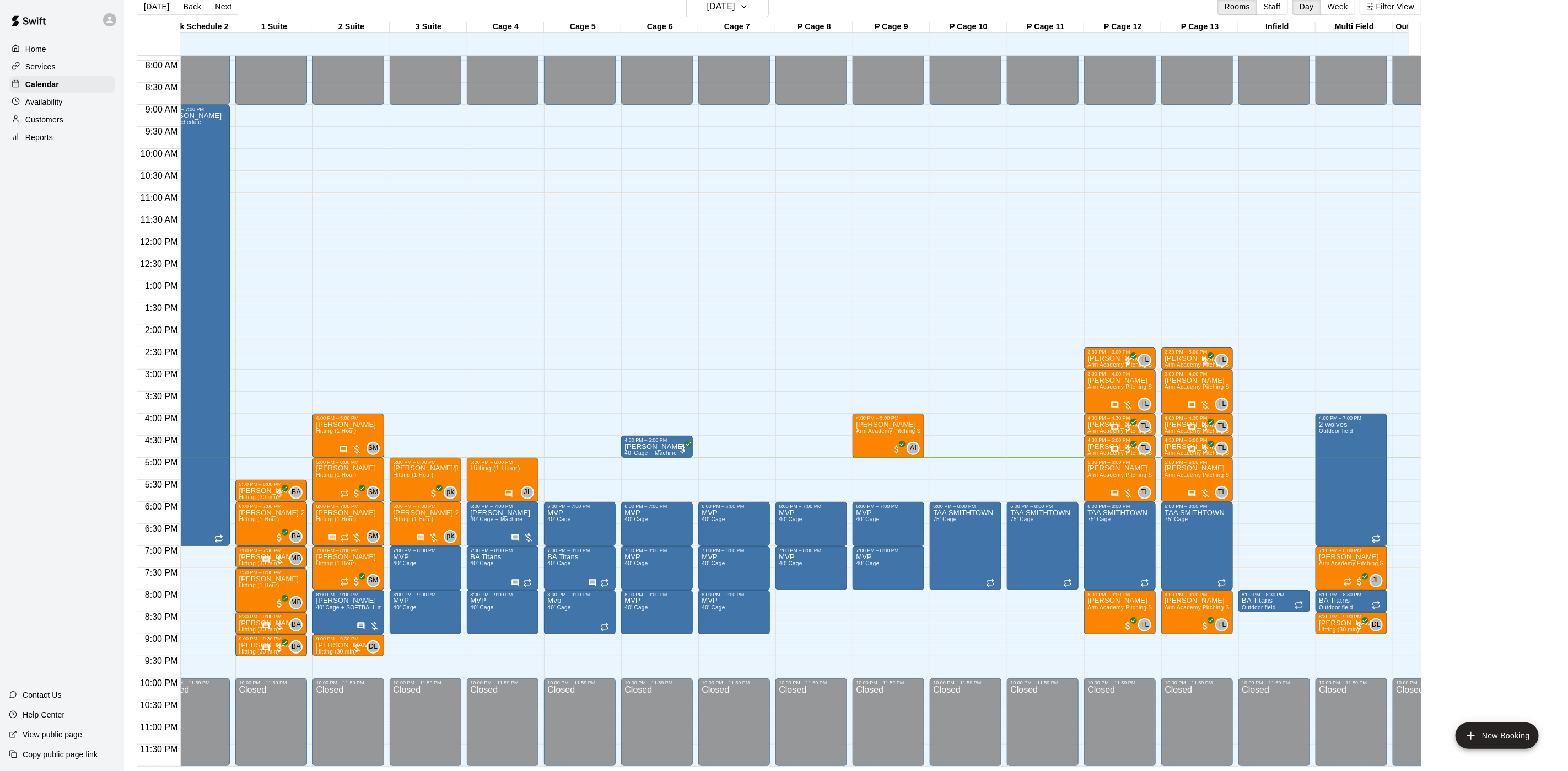
click at [32, 107] on p "Availability" at bounding box center [44, 102] width 37 height 11
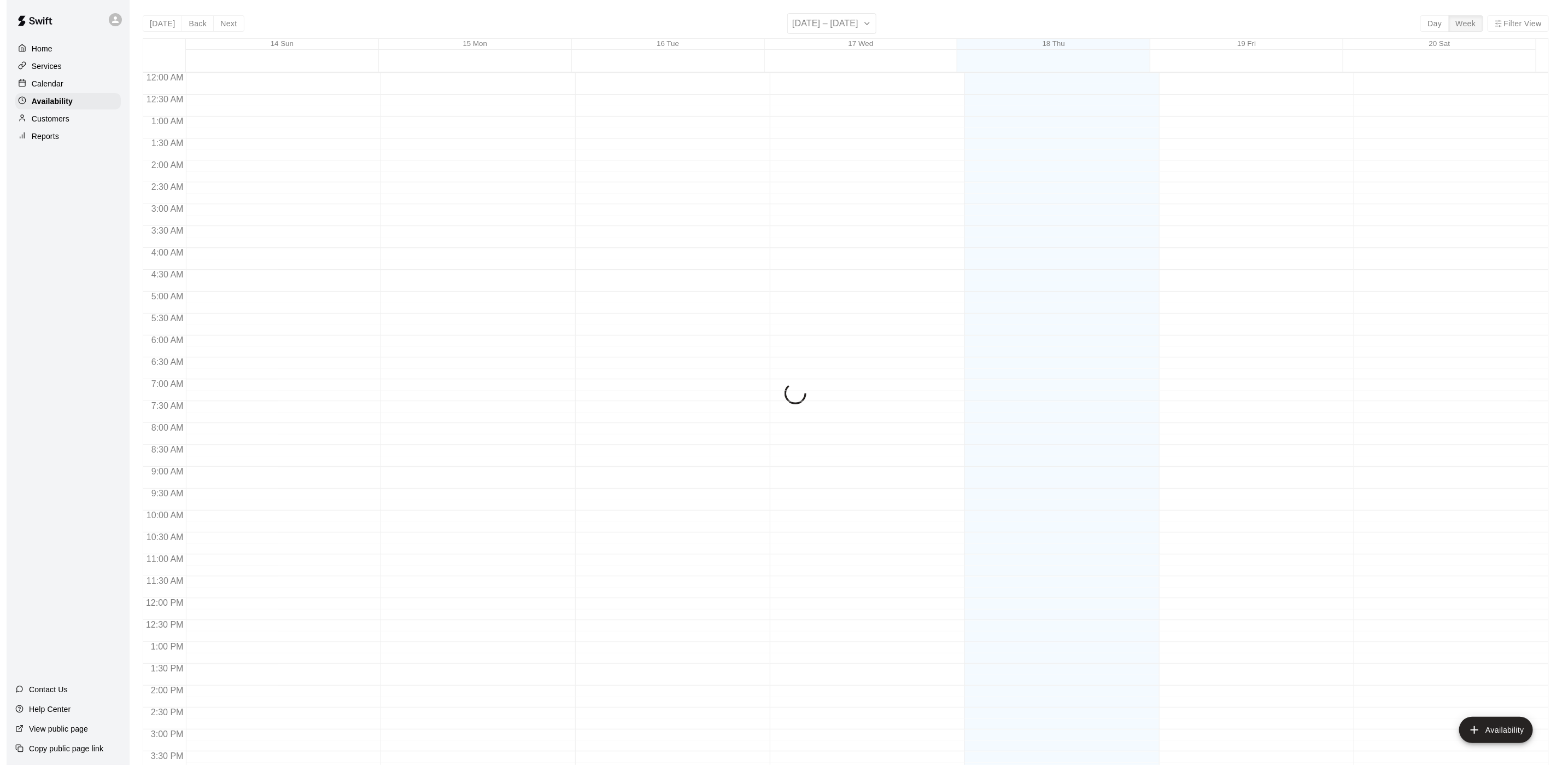
scroll to position [346, 0]
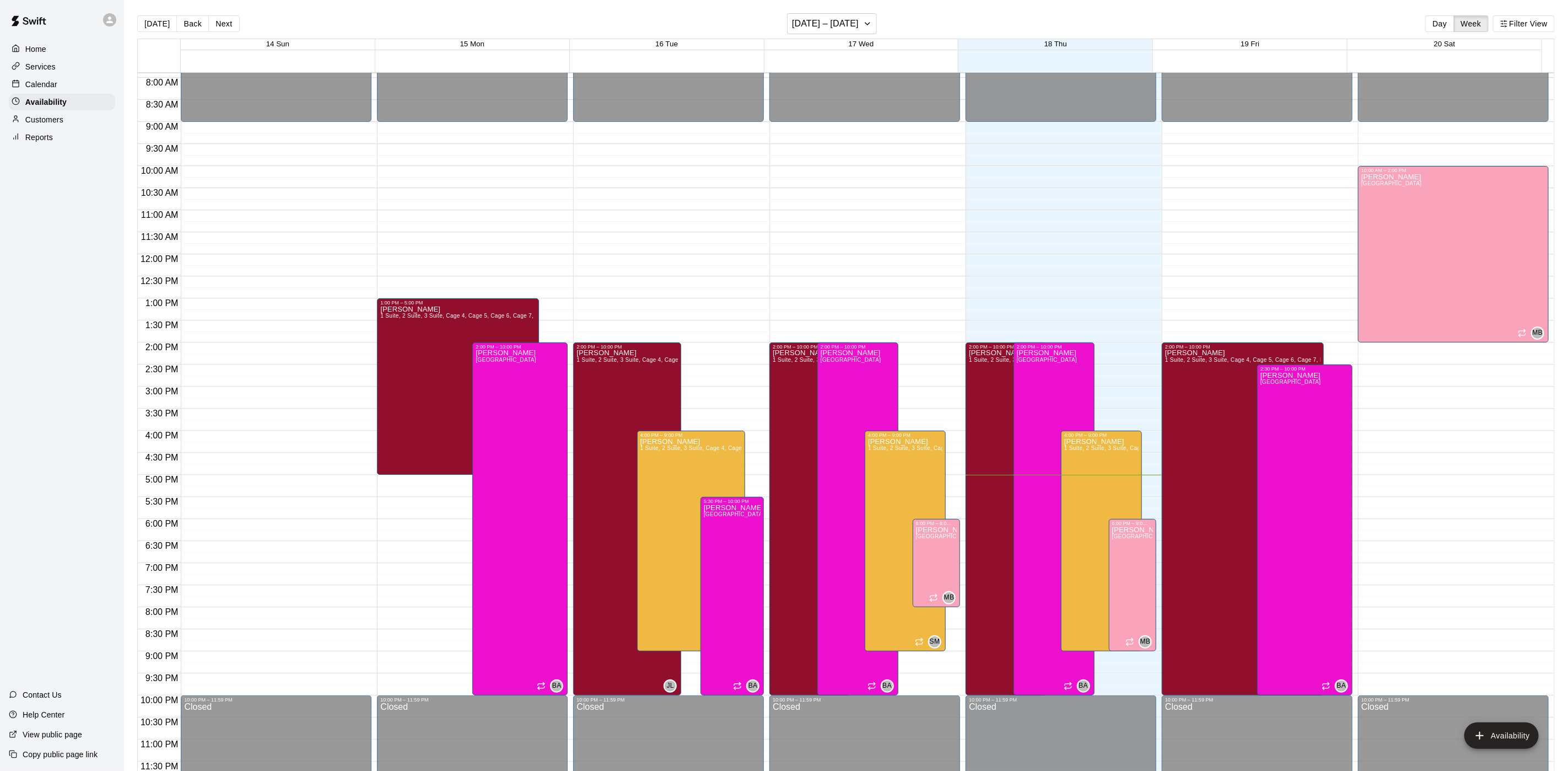
click at [75, 121] on div "Customers" at bounding box center [62, 119] width 106 height 16
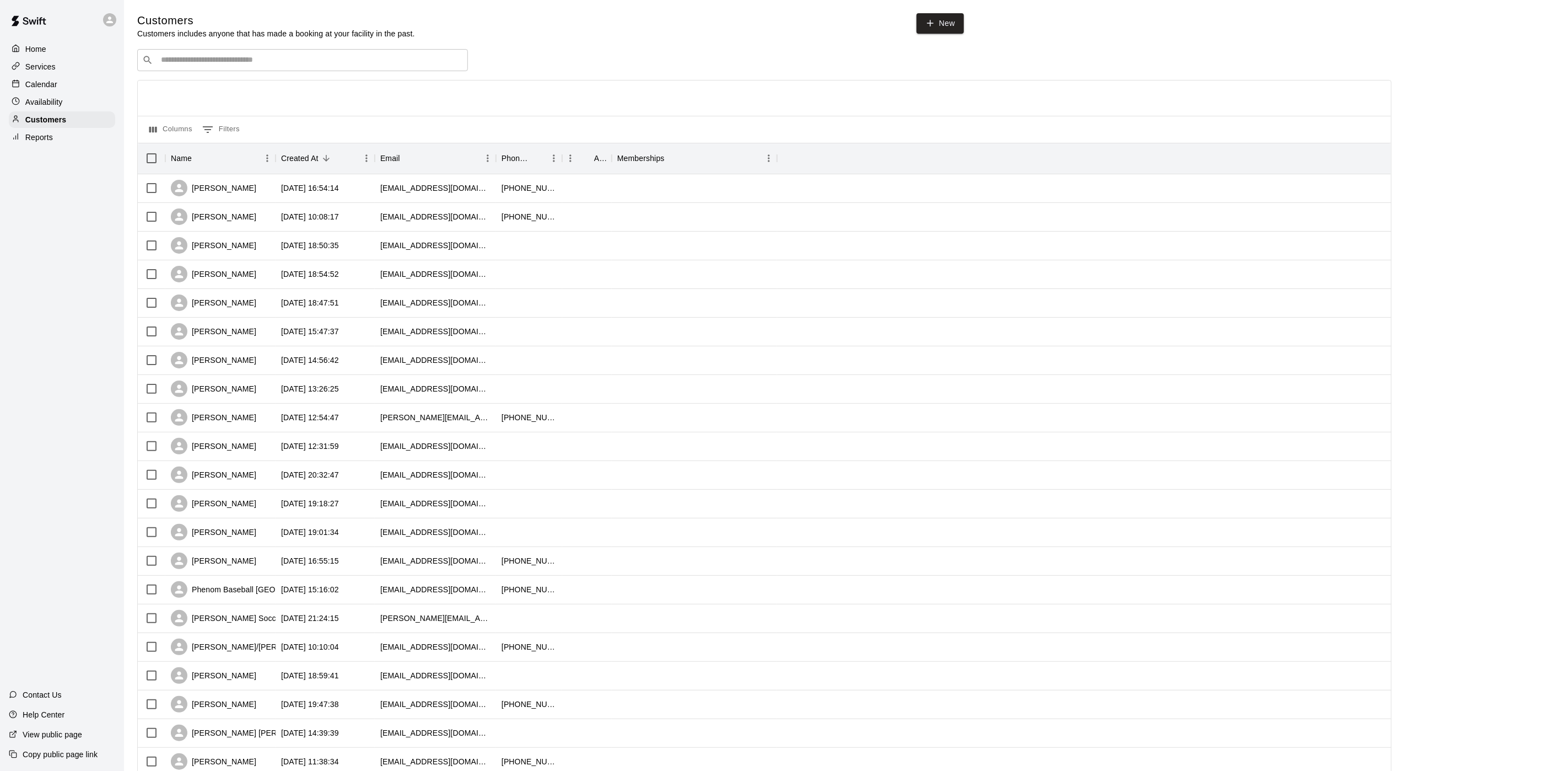
click at [242, 54] on div "​ ​" at bounding box center [302, 60] width 331 height 22
type input "******"
click at [238, 96] on span "ritadomato26@gmail.com" at bounding box center [227, 97] width 119 height 8
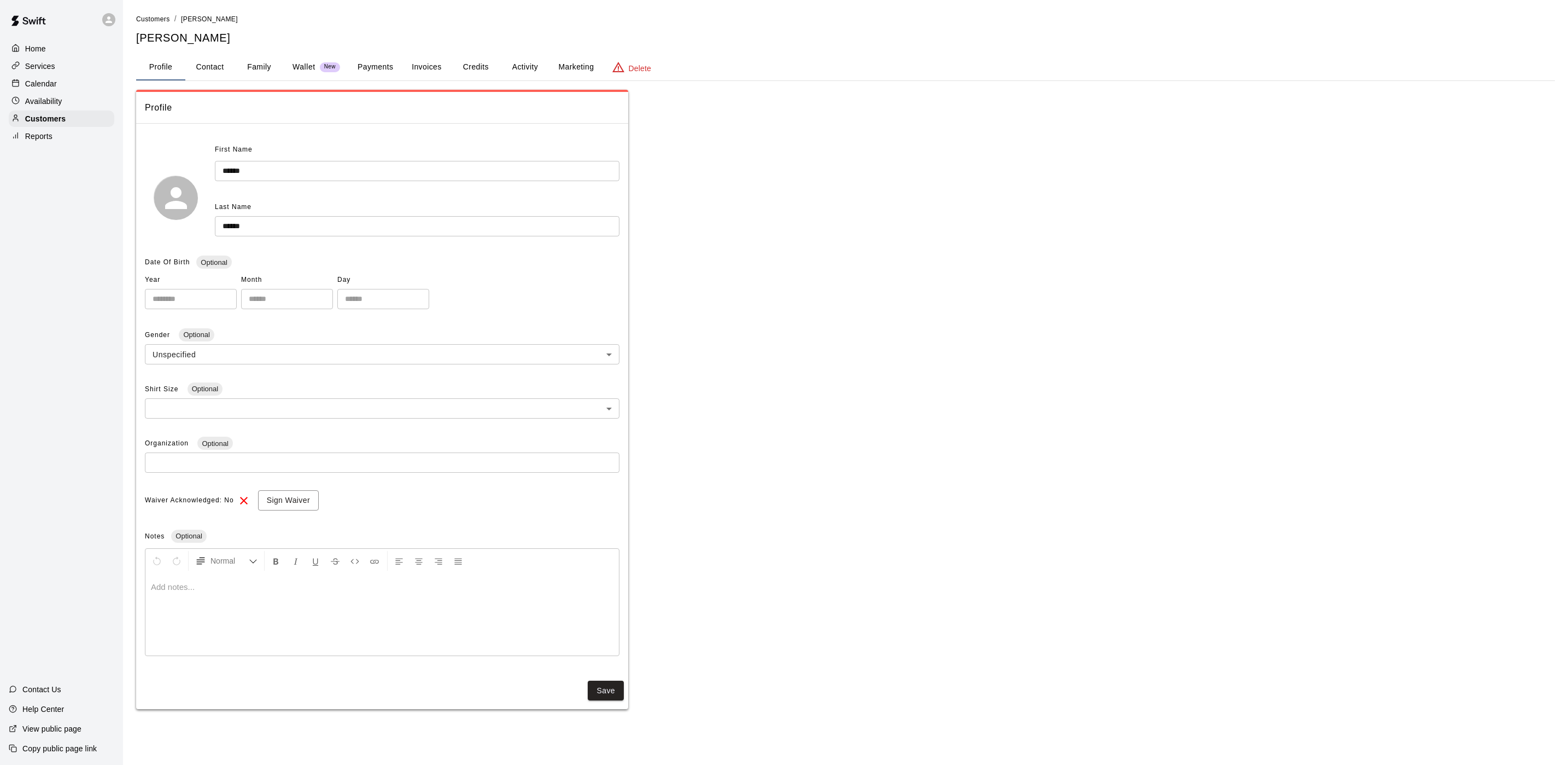
click at [373, 59] on button "Payments" at bounding box center [375, 67] width 53 height 26
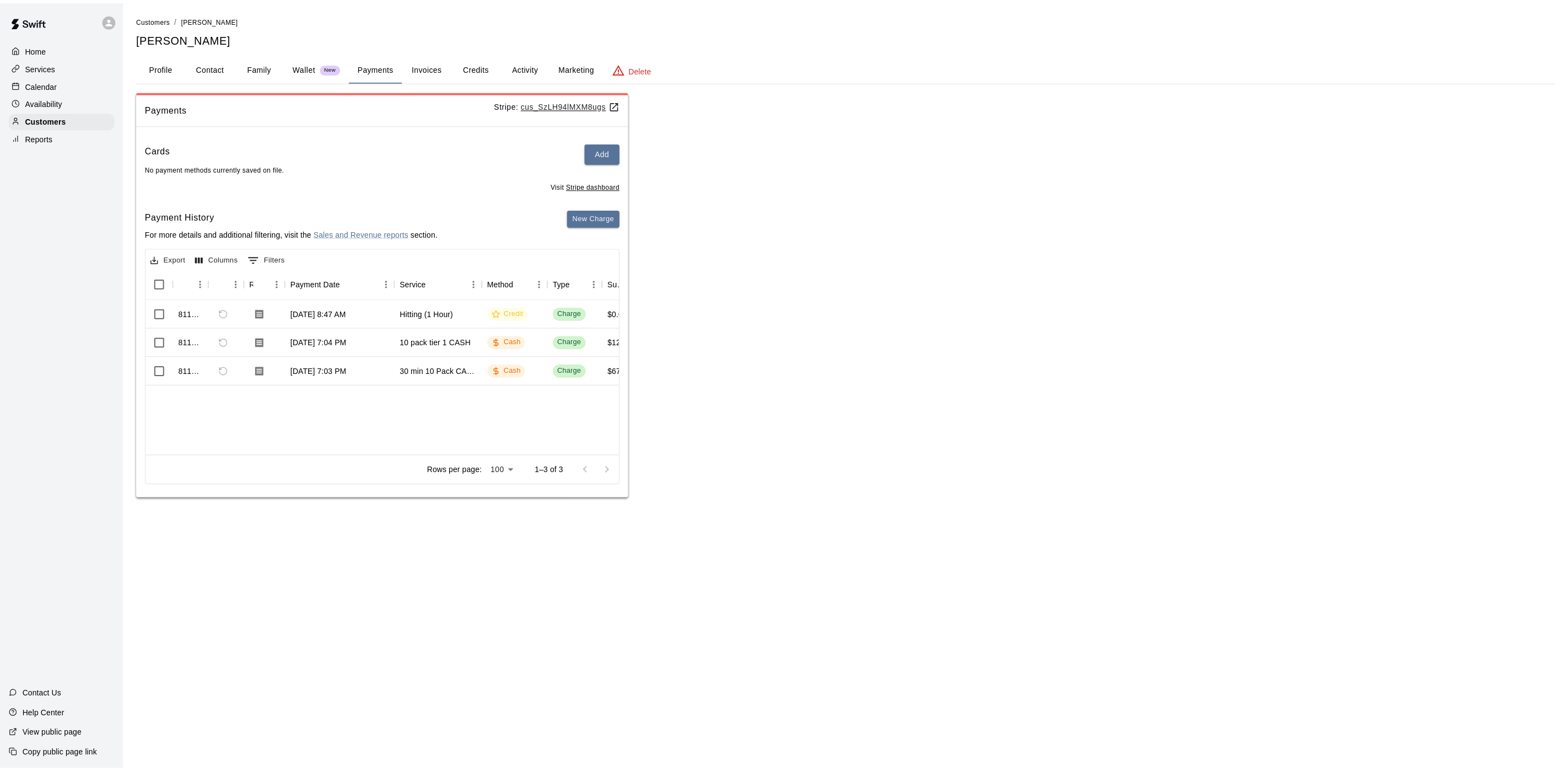
scroll to position [0, 116]
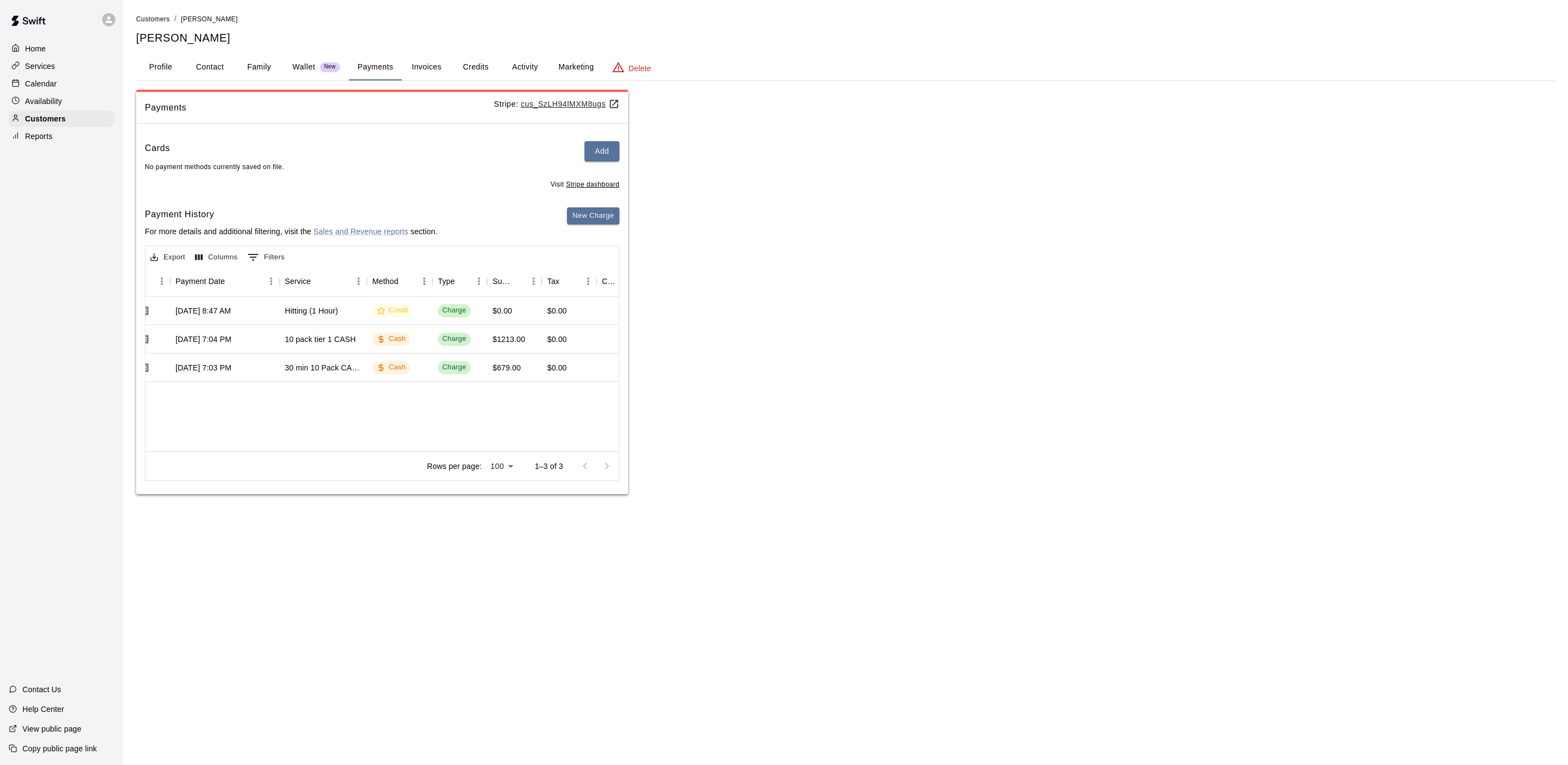
click at [162, 62] on button "Profile" at bounding box center [161, 67] width 49 height 26
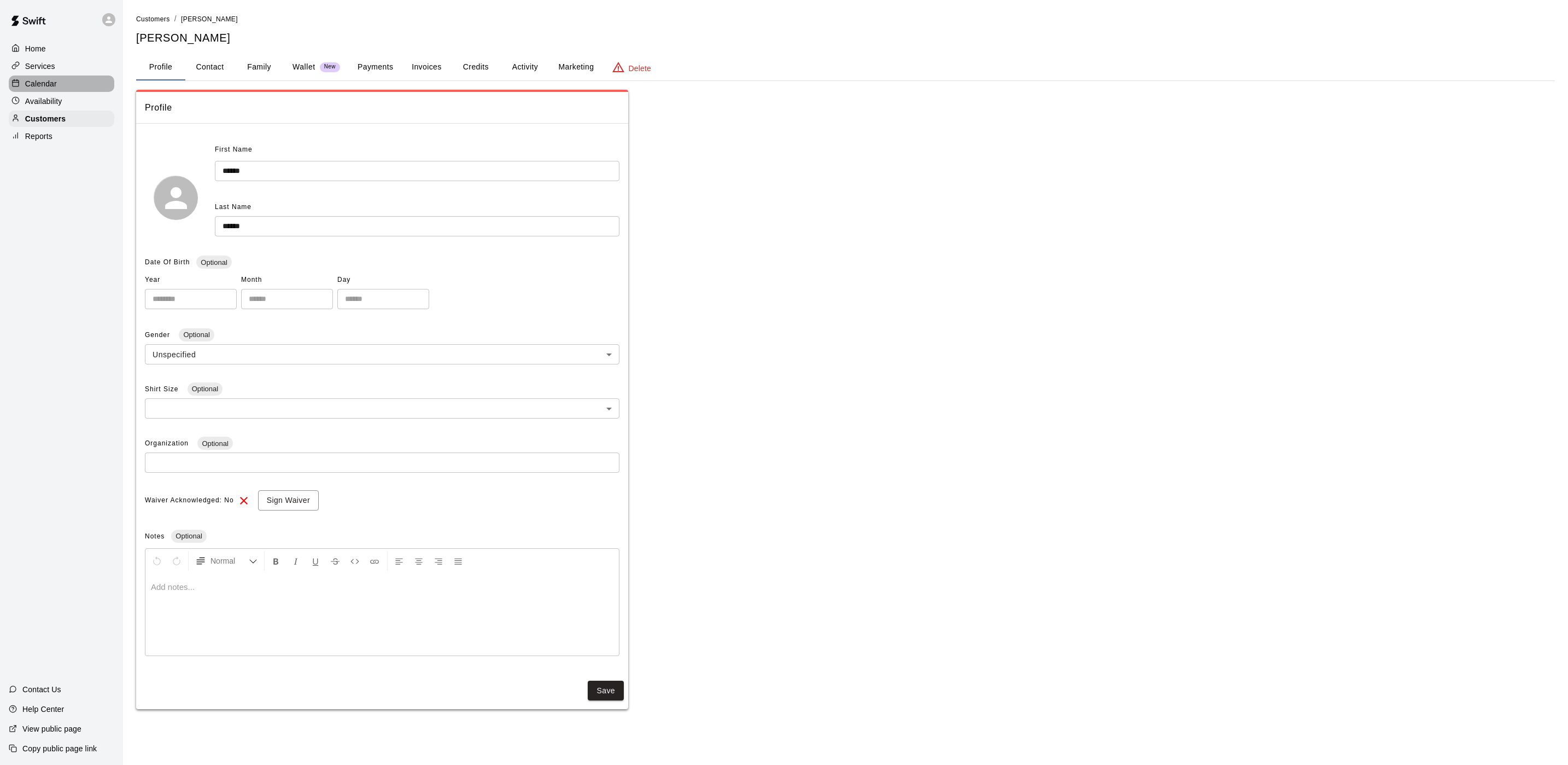
click at [43, 78] on div "Calendar" at bounding box center [61, 83] width 105 height 16
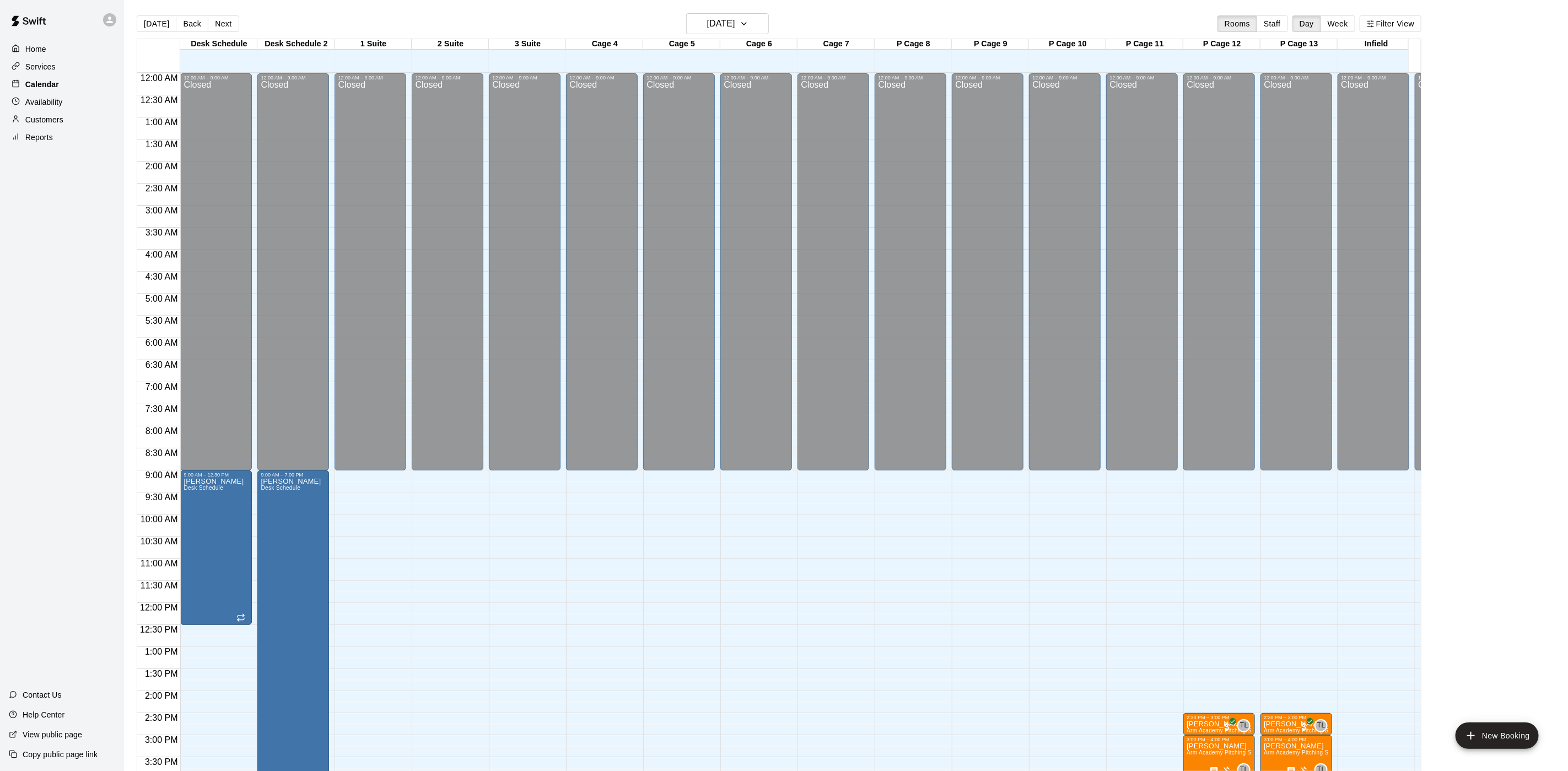
scroll to position [316, 0]
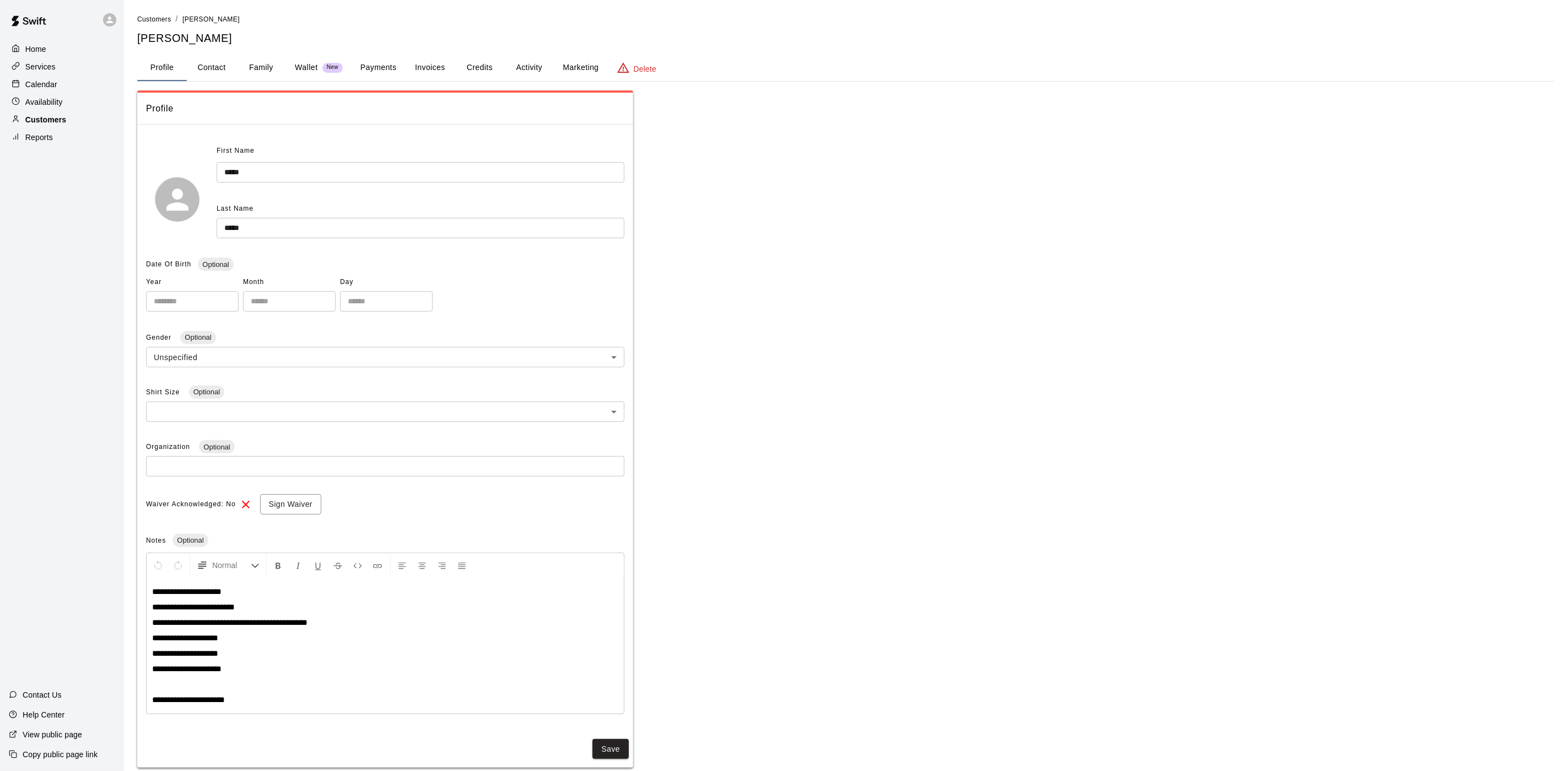
click at [58, 117] on div "Customers" at bounding box center [62, 119] width 106 height 16
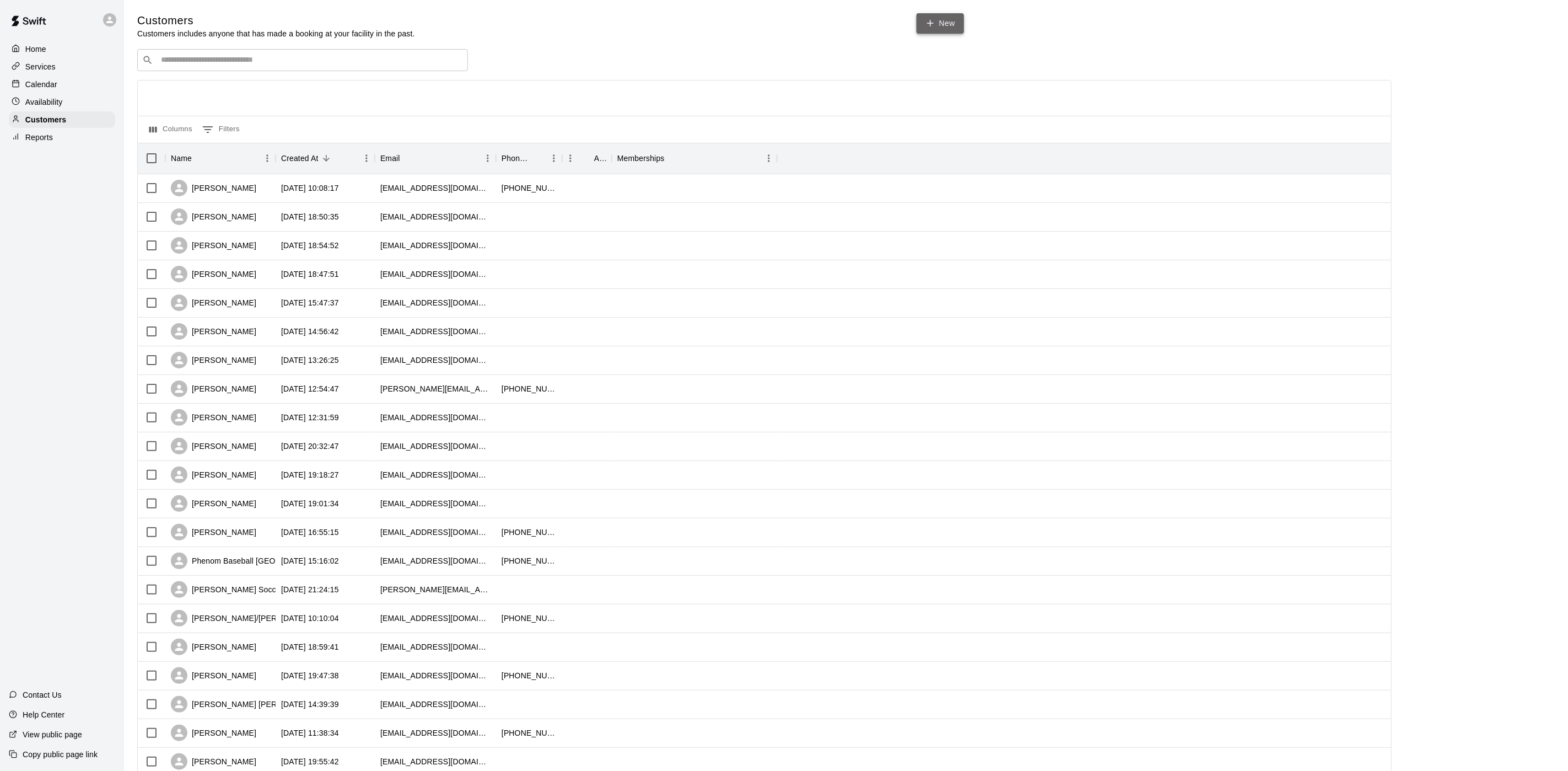
click at [928, 16] on link "New" at bounding box center [940, 23] width 47 height 20
select select "**"
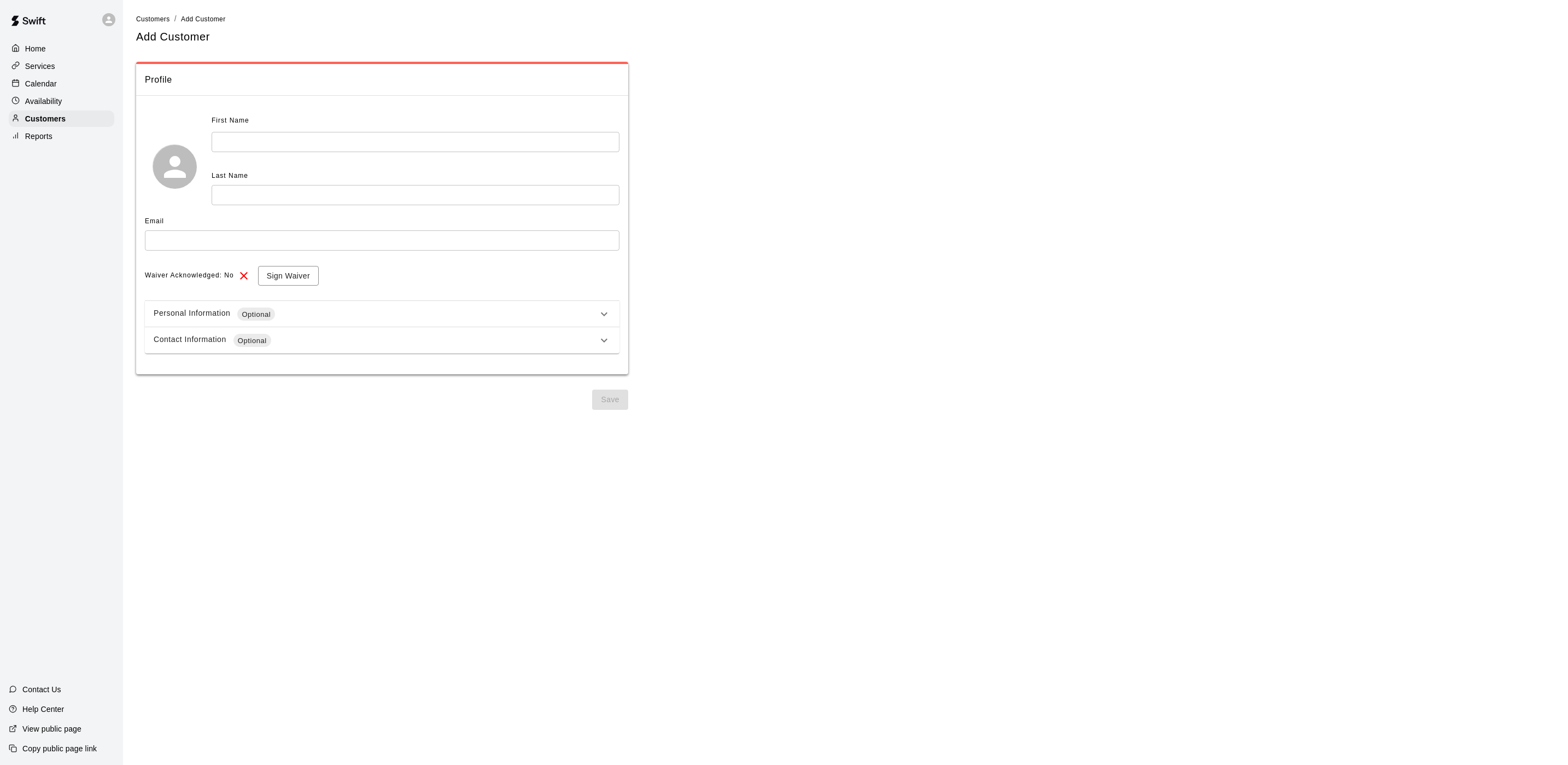
click at [349, 147] on input "text" at bounding box center [416, 142] width 408 height 20
type input "****"
type input "******"
click at [28, 92] on div "Calendar" at bounding box center [61, 83] width 105 height 16
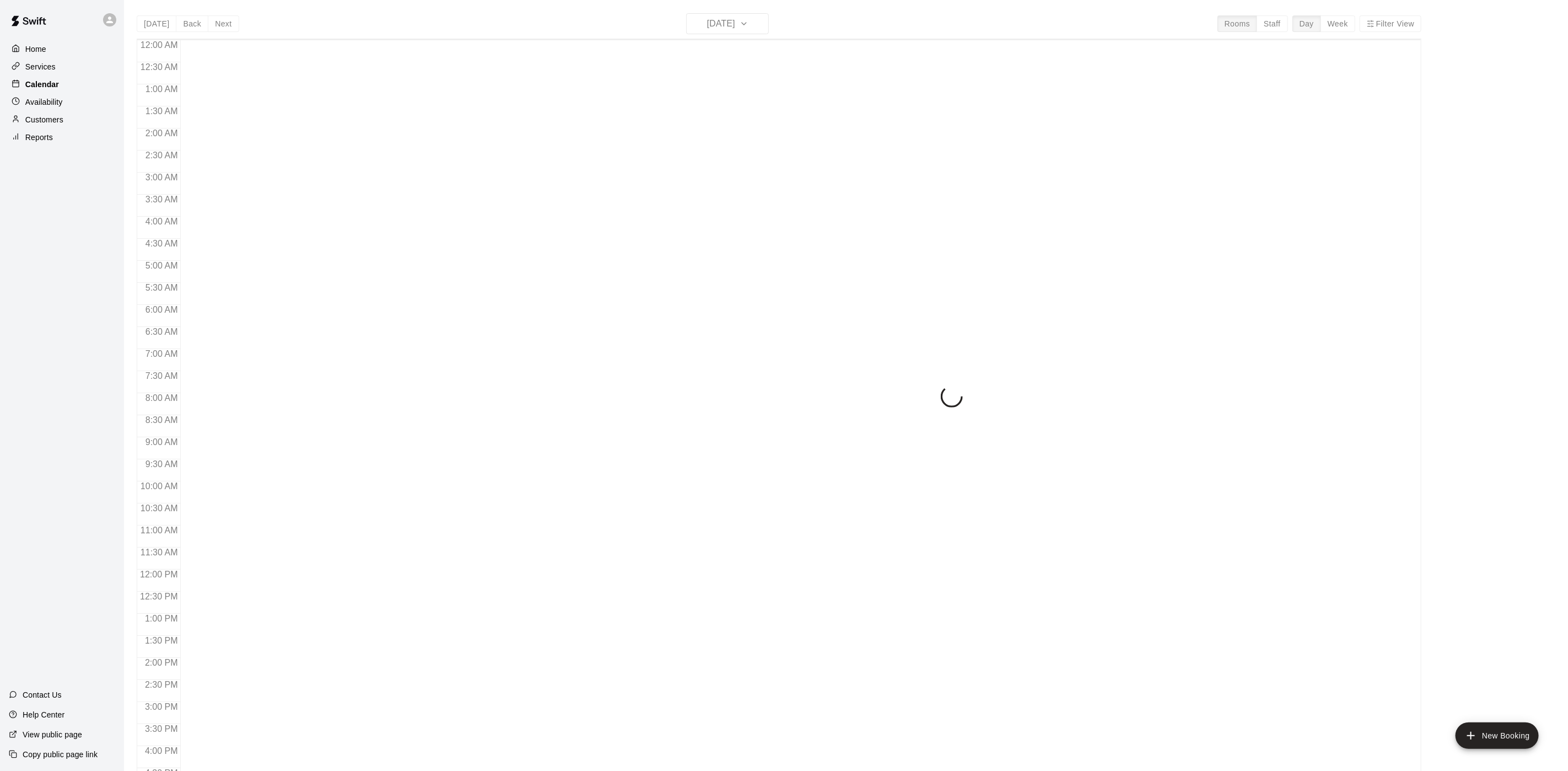
scroll to position [316, 0]
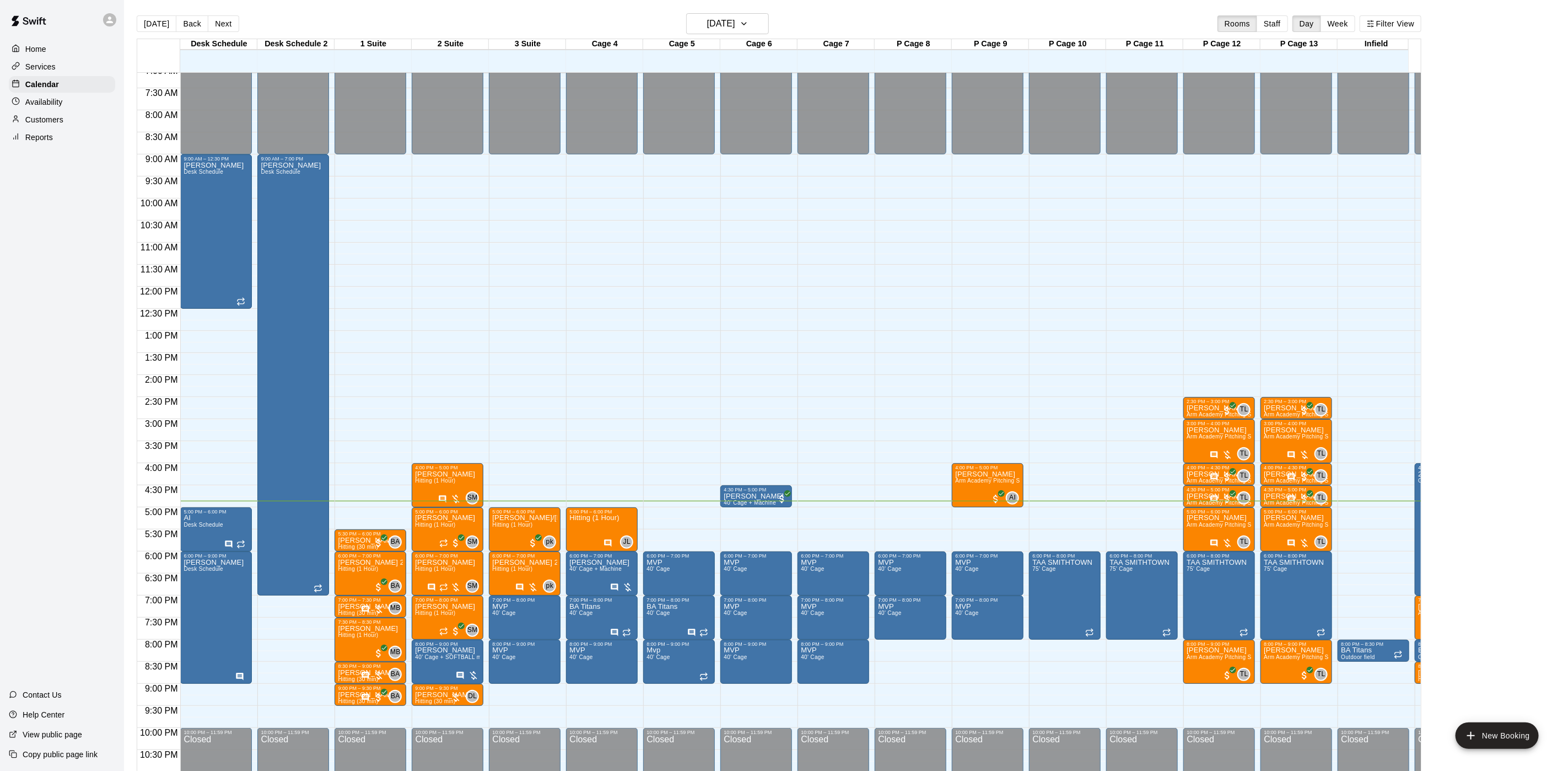
click at [50, 110] on div "Availability" at bounding box center [62, 102] width 106 height 16
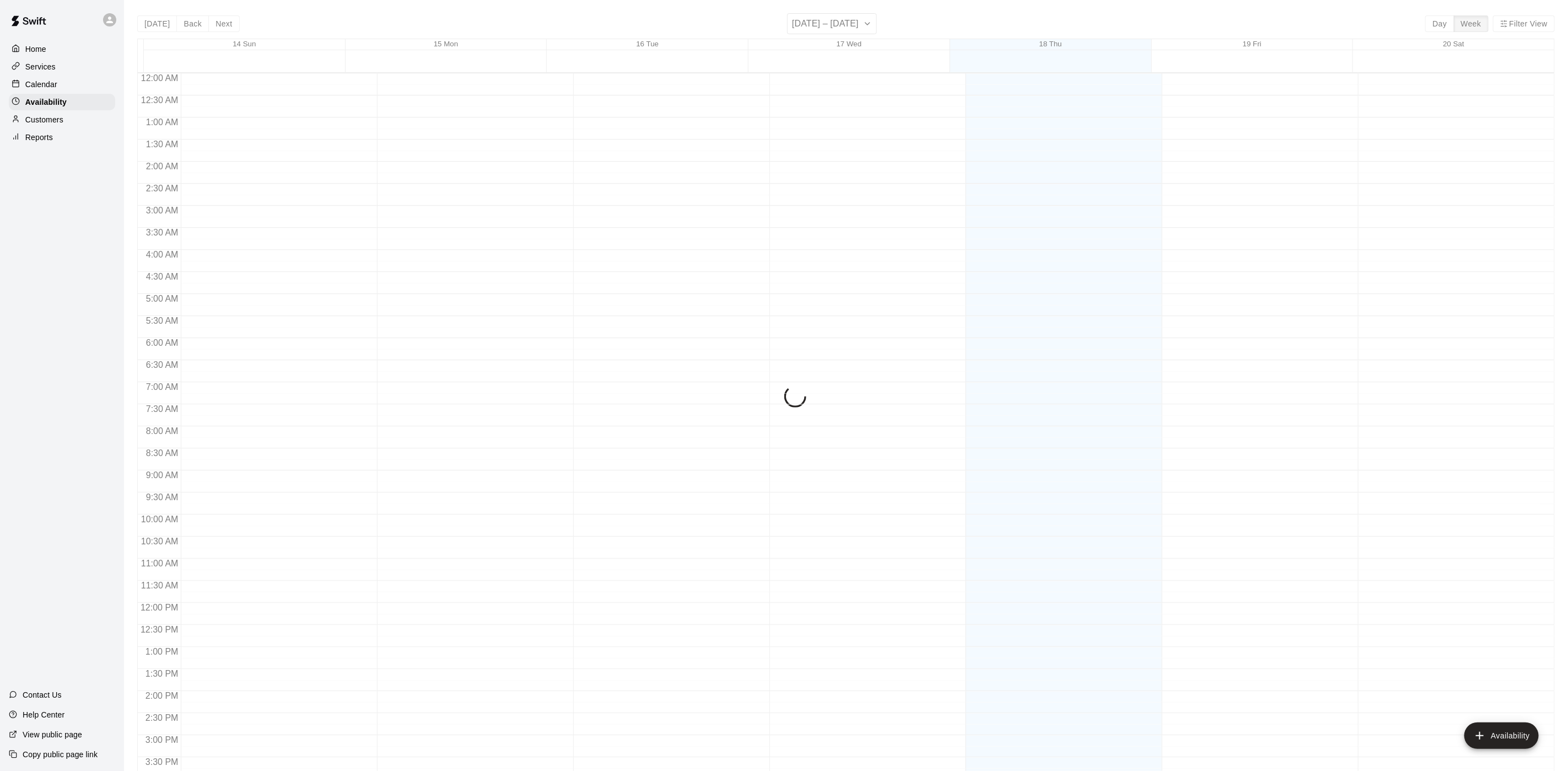
scroll to position [349, 0]
click at [50, 121] on p "Customers" at bounding box center [45, 119] width 38 height 11
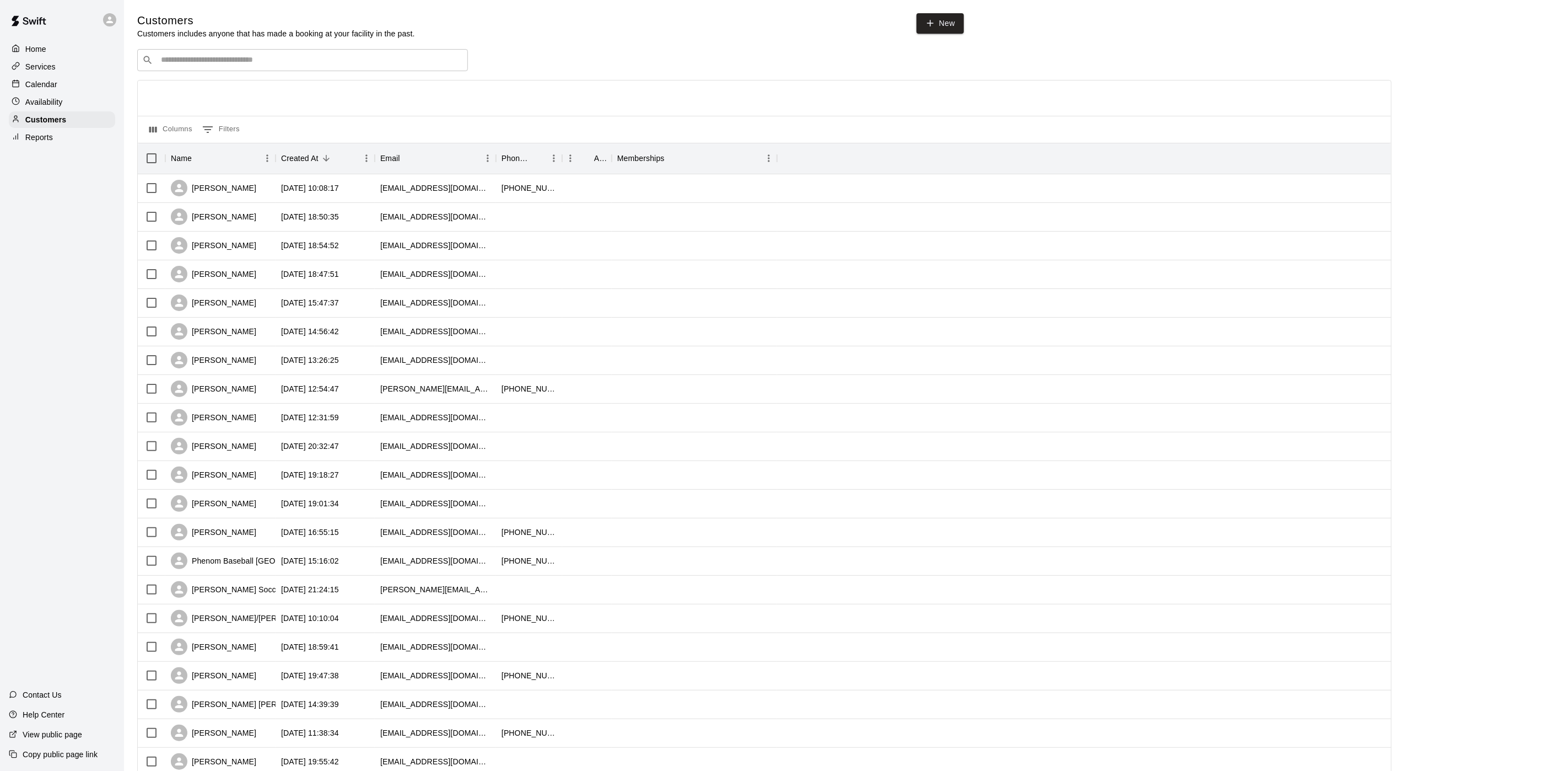
click at [944, 37] on div "Customers Customers includes anyone that has made a booking at your facility in…" at bounding box center [846, 467] width 1417 height 908
click at [944, 24] on link "New" at bounding box center [940, 23] width 47 height 20
select select "**"
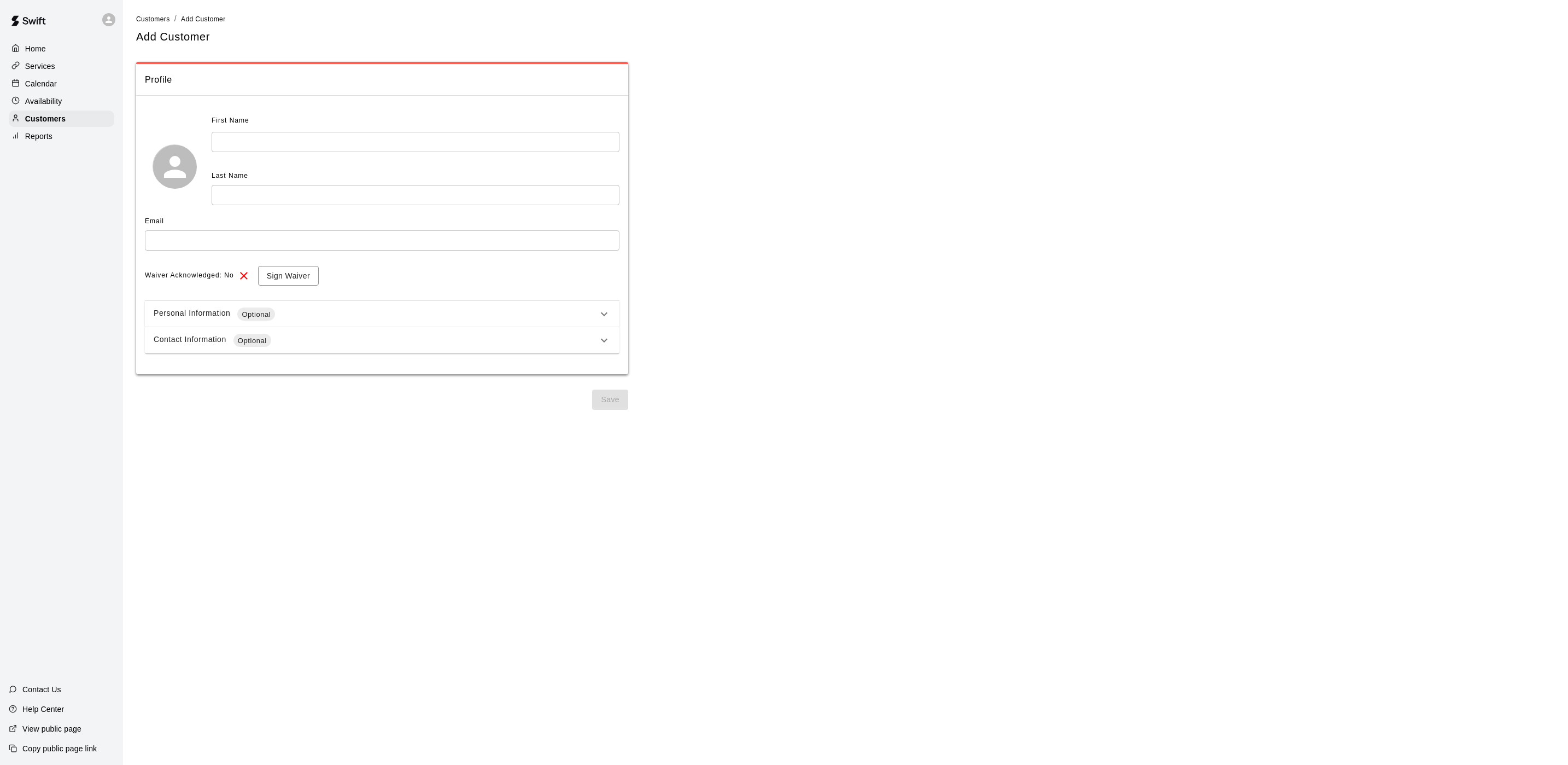
drag, startPoint x: 260, startPoint y: 123, endPoint x: 261, endPoint y: 133, distance: 10.0
click at [261, 133] on div "First Name ​" at bounding box center [416, 132] width 408 height 40
click at [261, 135] on input "text" at bounding box center [416, 142] width 408 height 20
type input "****"
drag, startPoint x: 247, startPoint y: 192, endPoint x: 154, endPoint y: 194, distance: 93.0
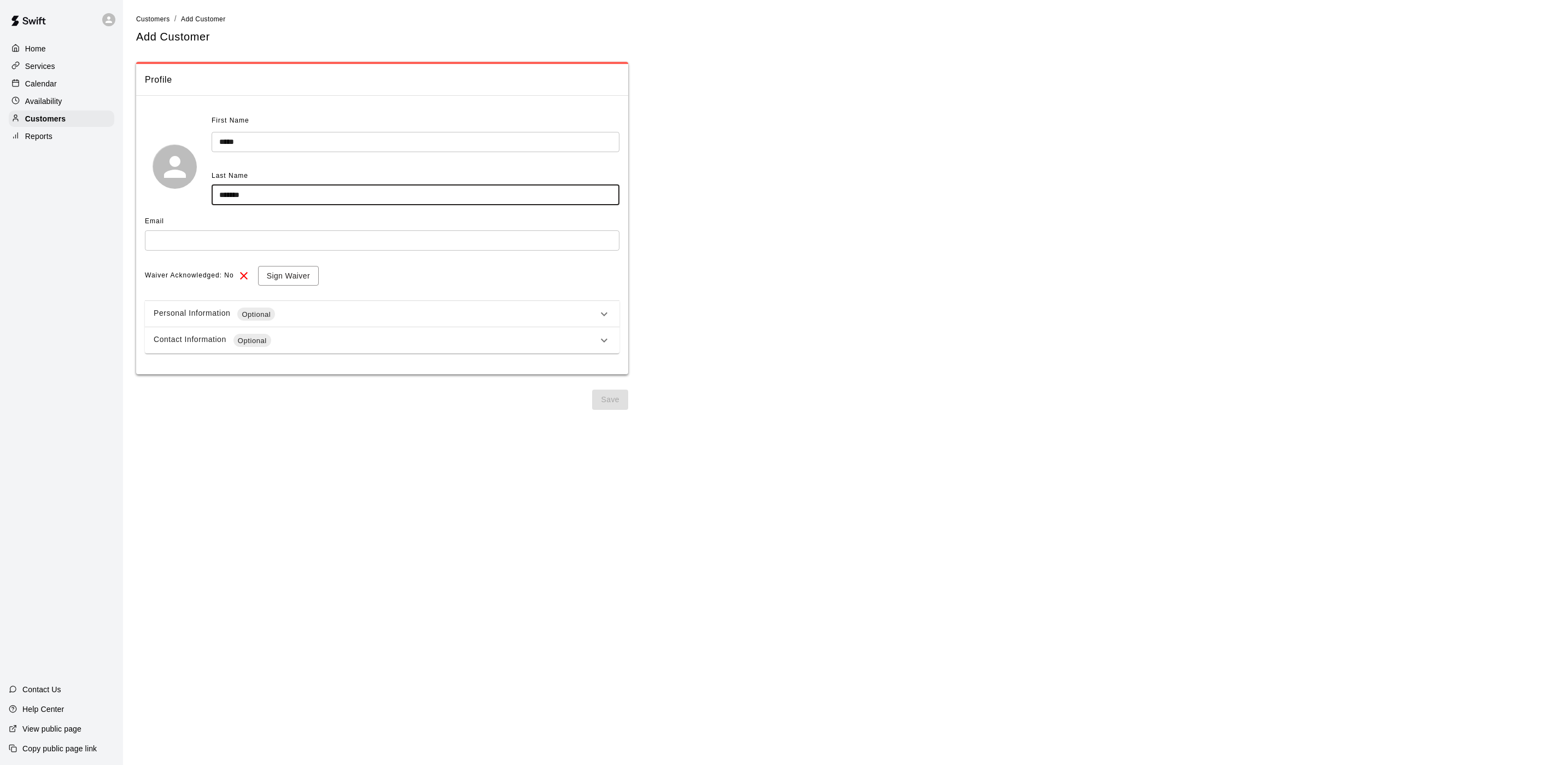
click at [157, 196] on div "First Name **** ​ Last Name ****** ​" at bounding box center [382, 166] width 475 height 109
type input "*****"
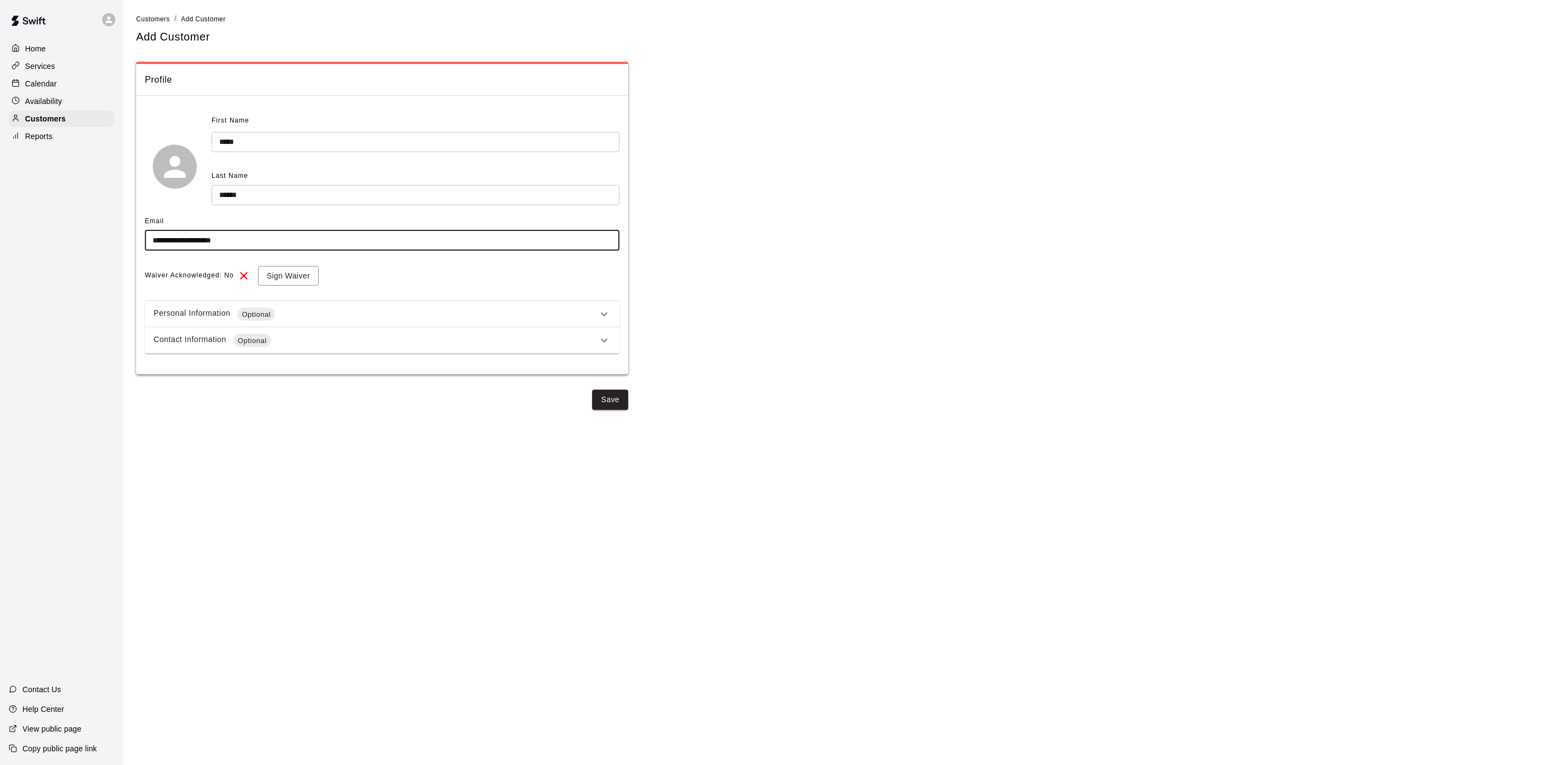
type input "**********"
click at [261, 344] on span "Optional" at bounding box center [252, 341] width 38 height 11
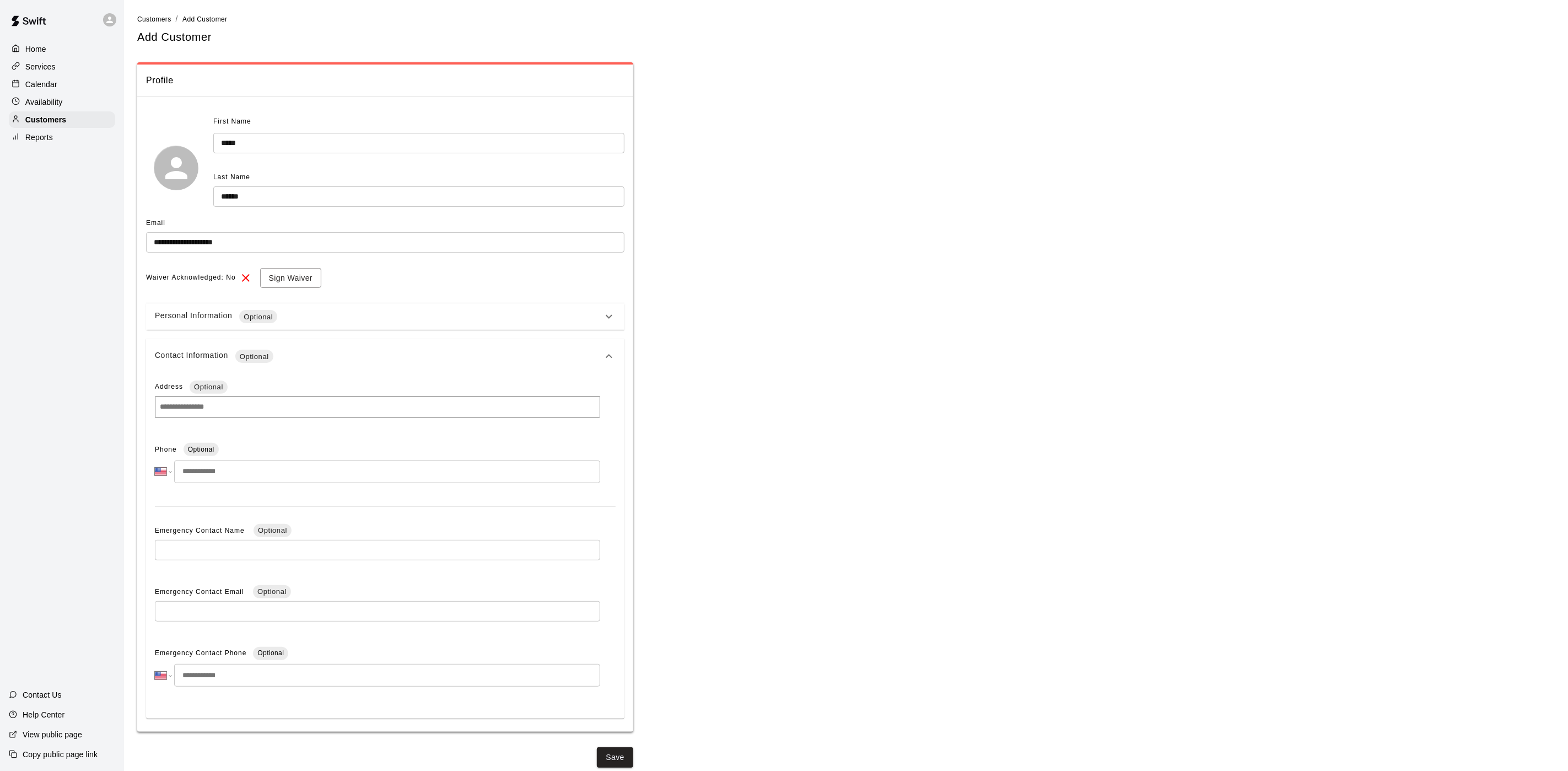
drag, startPoint x: 248, startPoint y: 463, endPoint x: 248, endPoint y: 476, distance: 13.0
click at [248, 470] on input "tel" at bounding box center [387, 472] width 426 height 23
type input "**********"
click at [627, 757] on button "Save" at bounding box center [615, 757] width 37 height 20
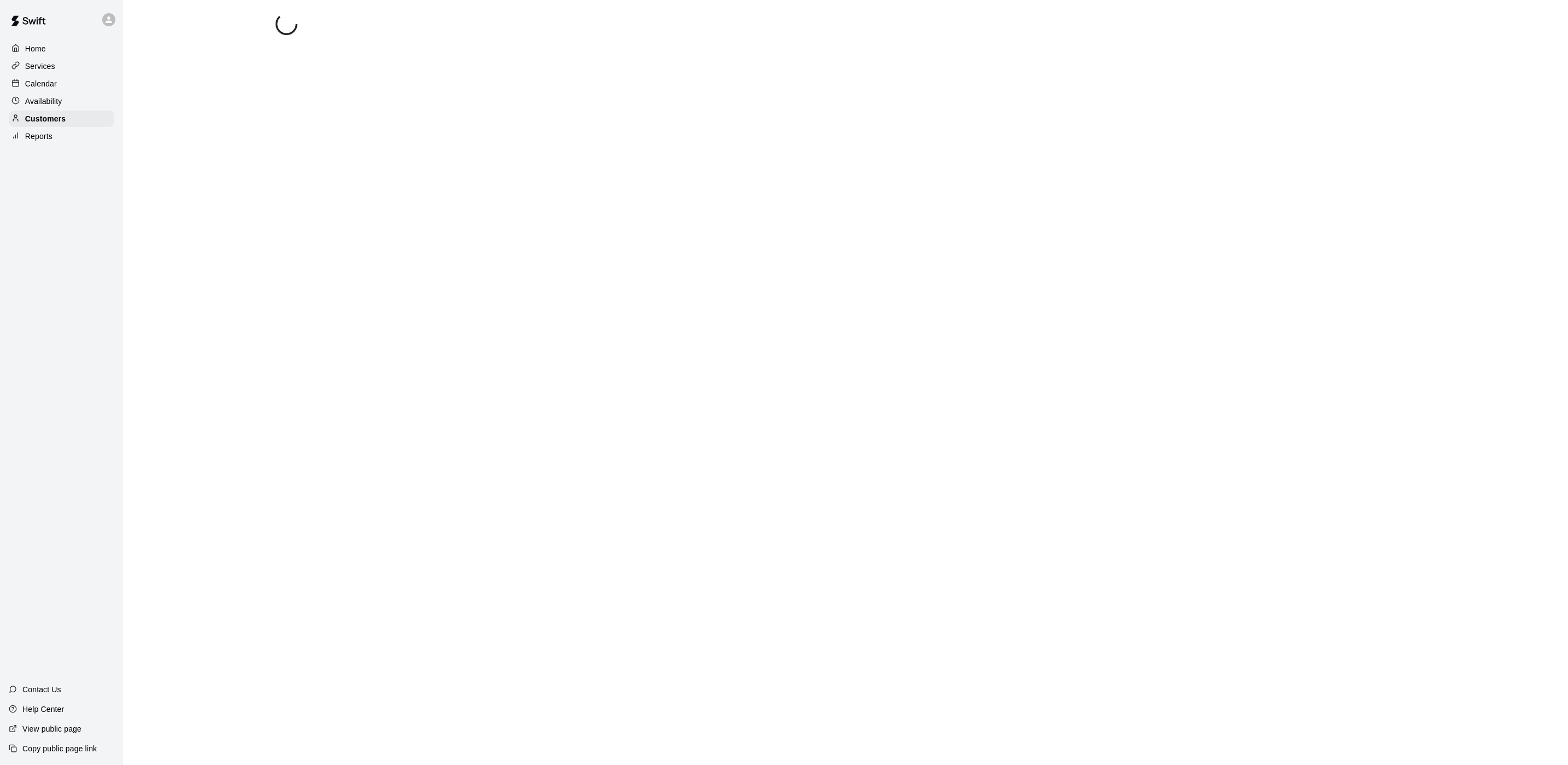
select select "**"
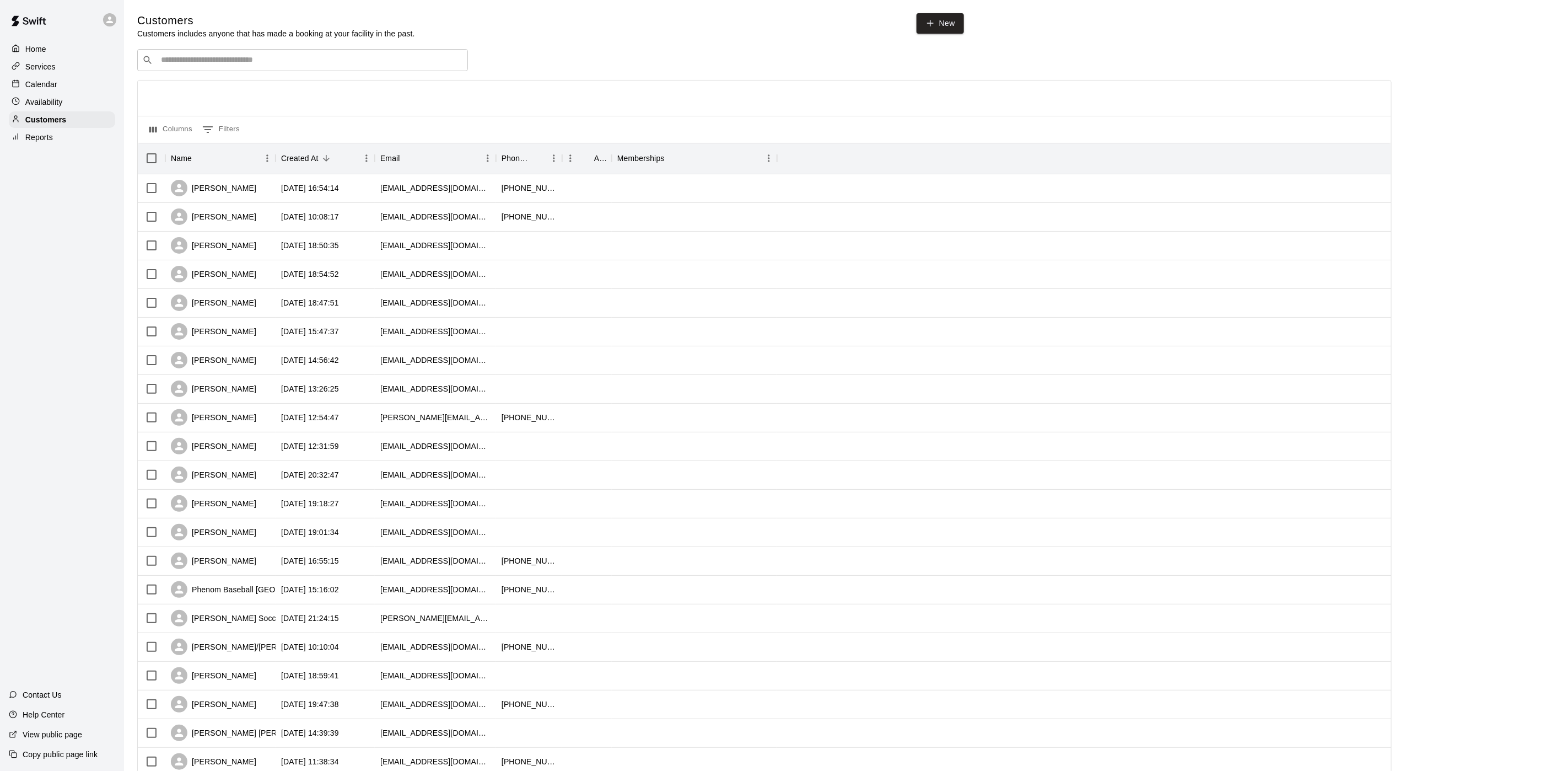
click at [58, 79] on div "Calendar" at bounding box center [62, 84] width 106 height 16
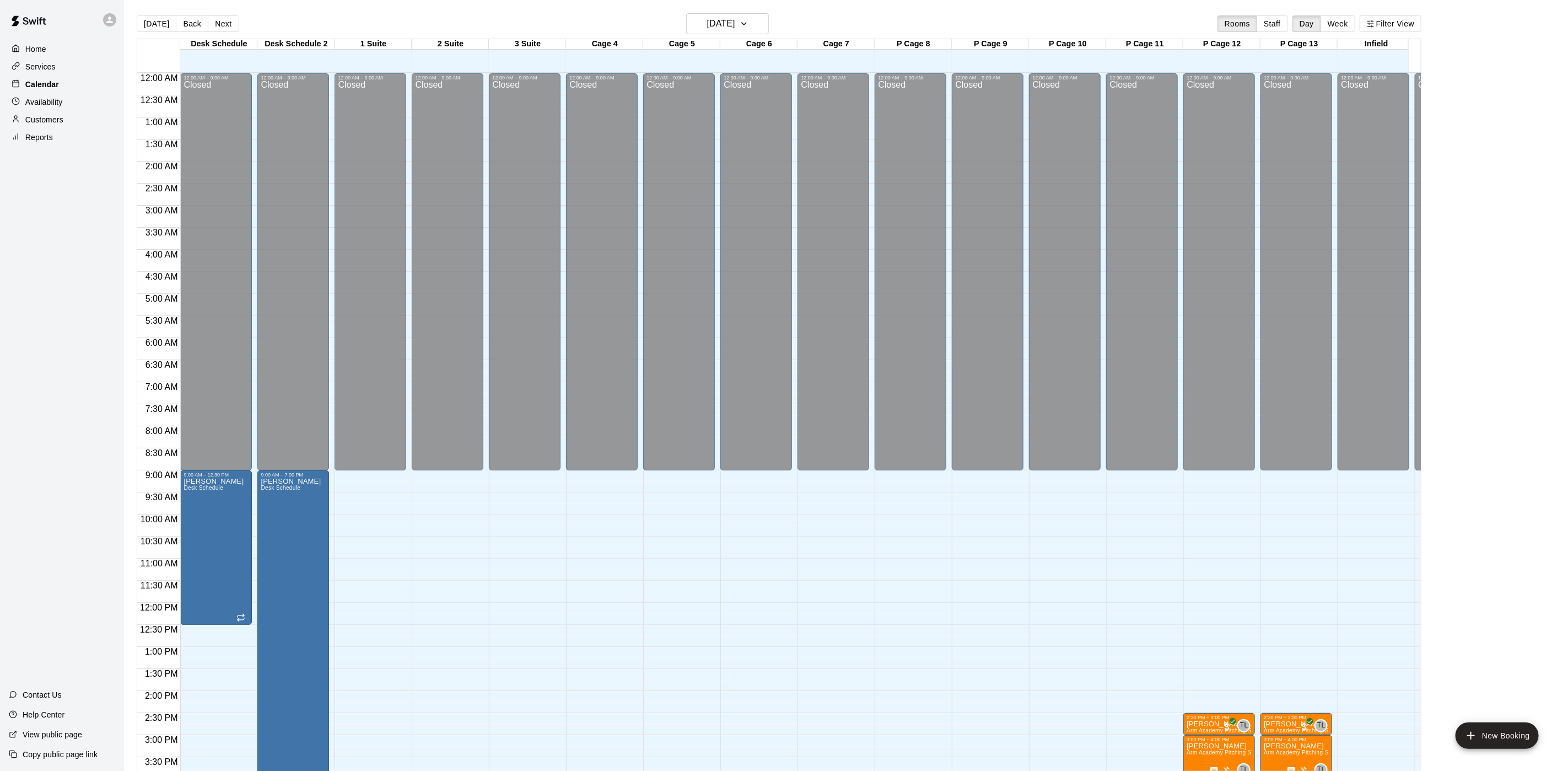
scroll to position [316, 0]
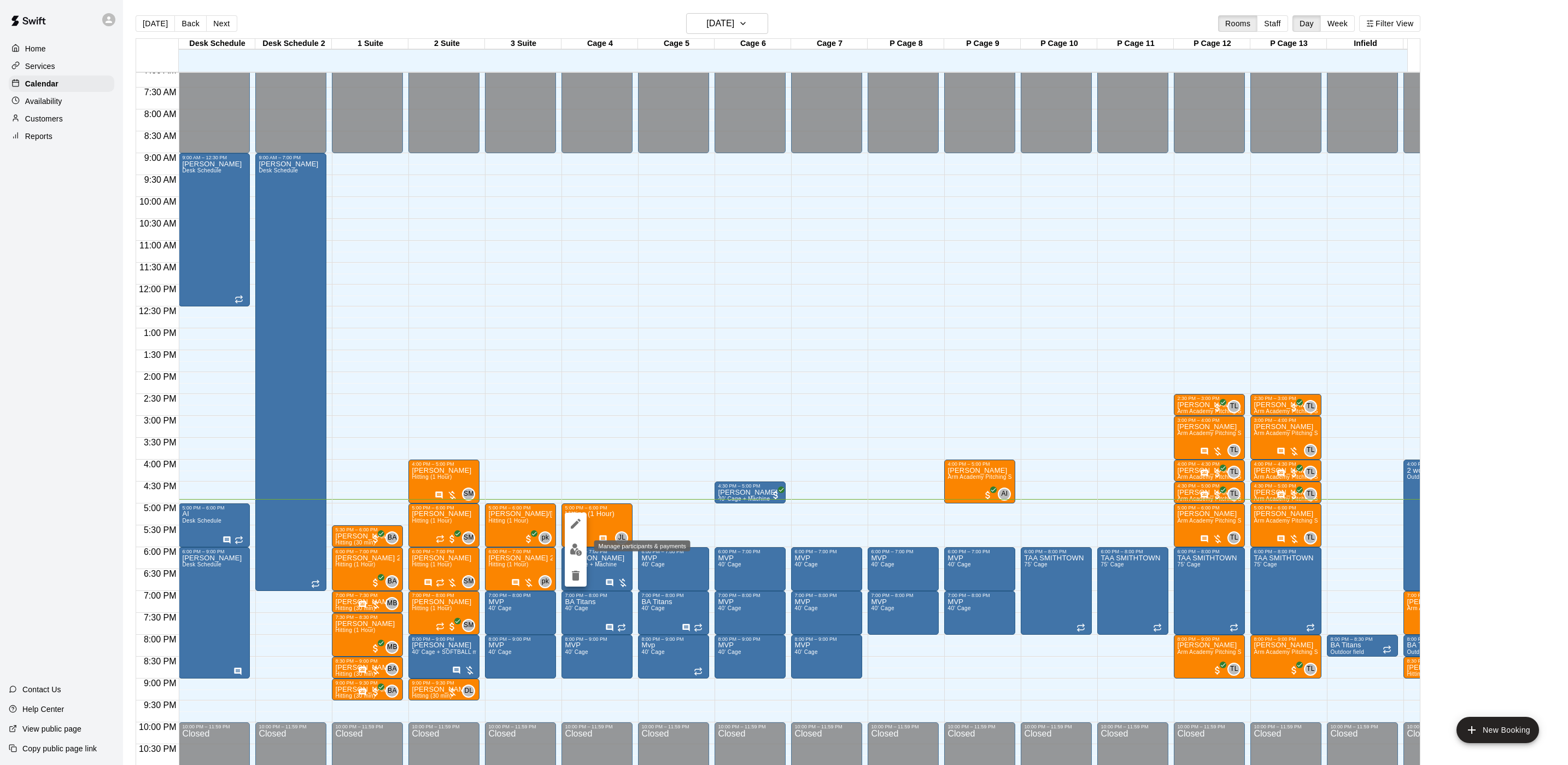
click at [575, 551] on img "edit" at bounding box center [575, 549] width 12 height 12
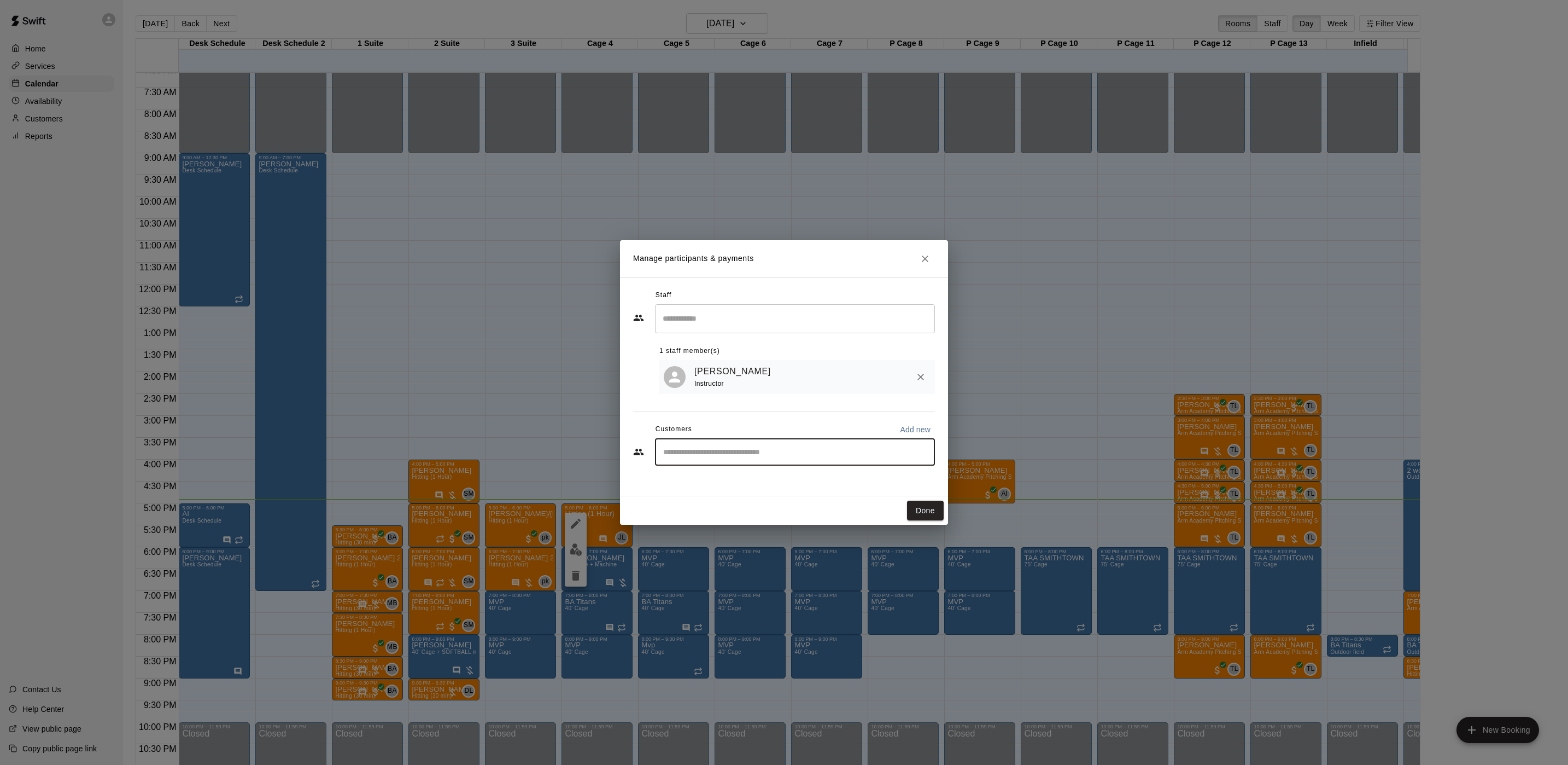
click at [705, 456] on input "Start typing to search customers..." at bounding box center [795, 452] width 270 height 11
type input "****"
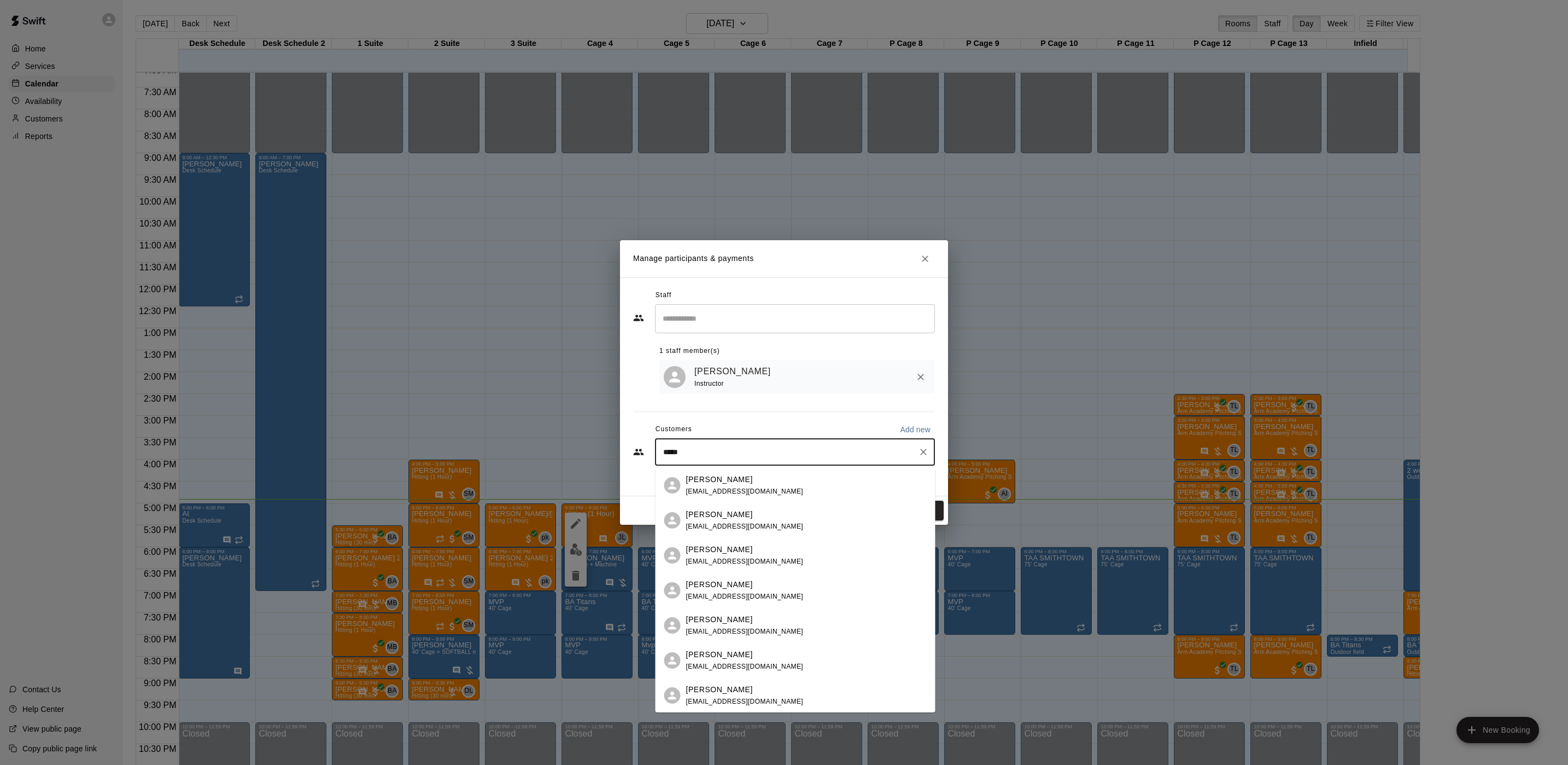
click at [719, 482] on p "[PERSON_NAME]" at bounding box center [719, 480] width 67 height 12
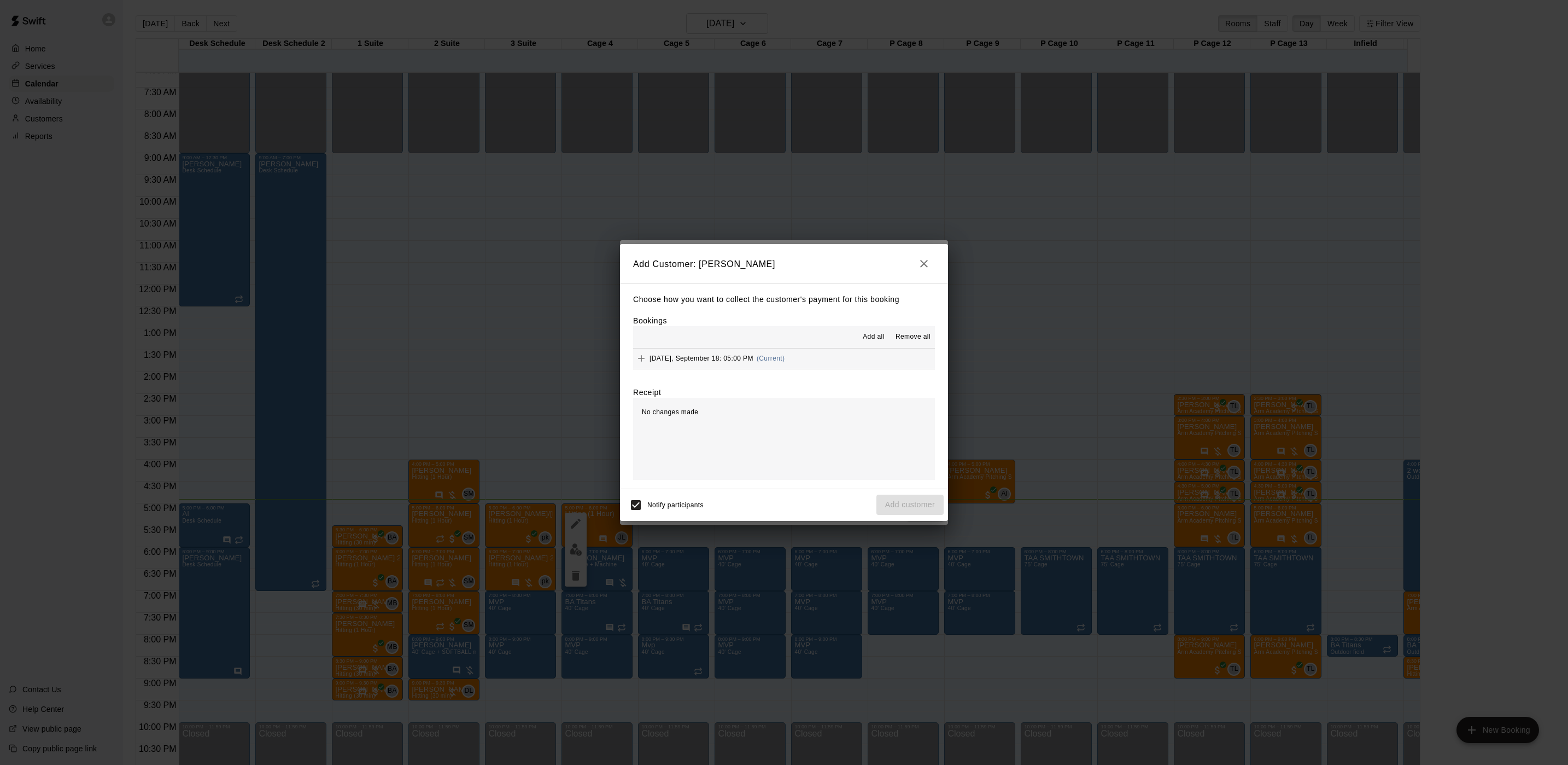
click at [753, 358] on span "Thursday, September 18: 05:00 PM" at bounding box center [702, 358] width 104 height 8
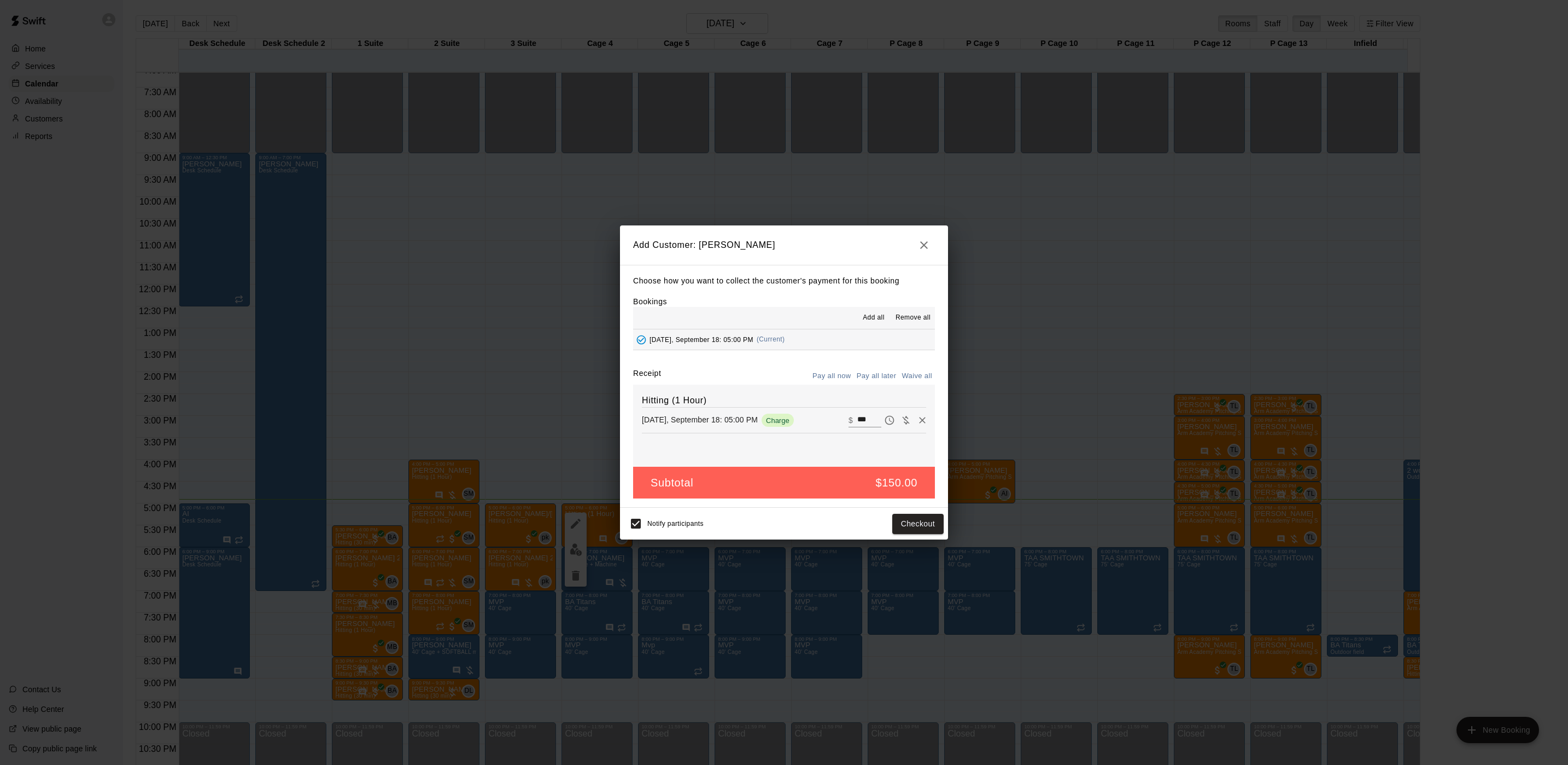
click at [886, 375] on button "Pay all later" at bounding box center [877, 376] width 45 height 17
click at [907, 524] on button "Add customer" at bounding box center [910, 523] width 68 height 20
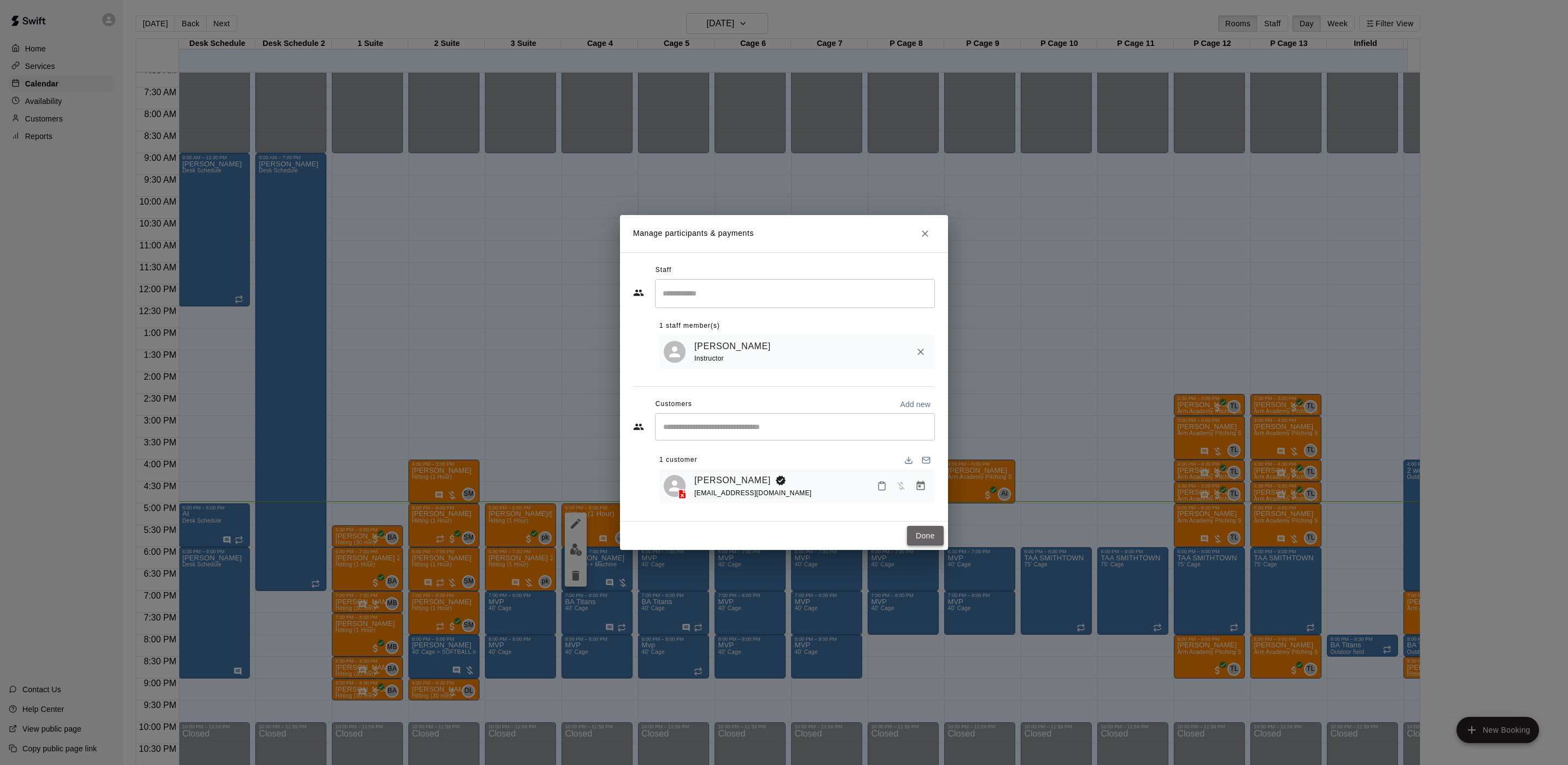
click at [915, 540] on button "Done" at bounding box center [926, 536] width 36 height 20
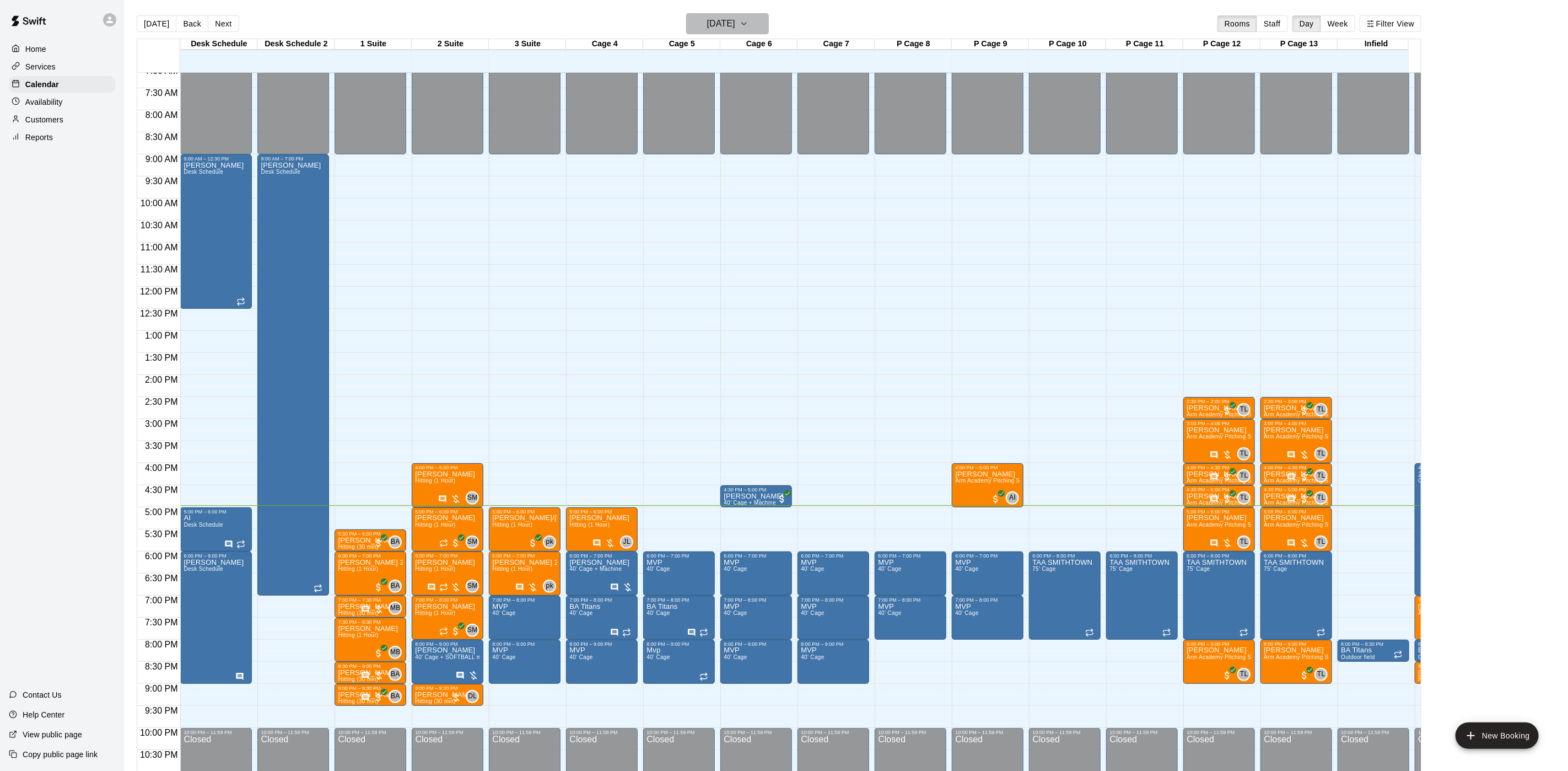
click at [733, 20] on h6 "[DATE]" at bounding box center [721, 24] width 28 height 16
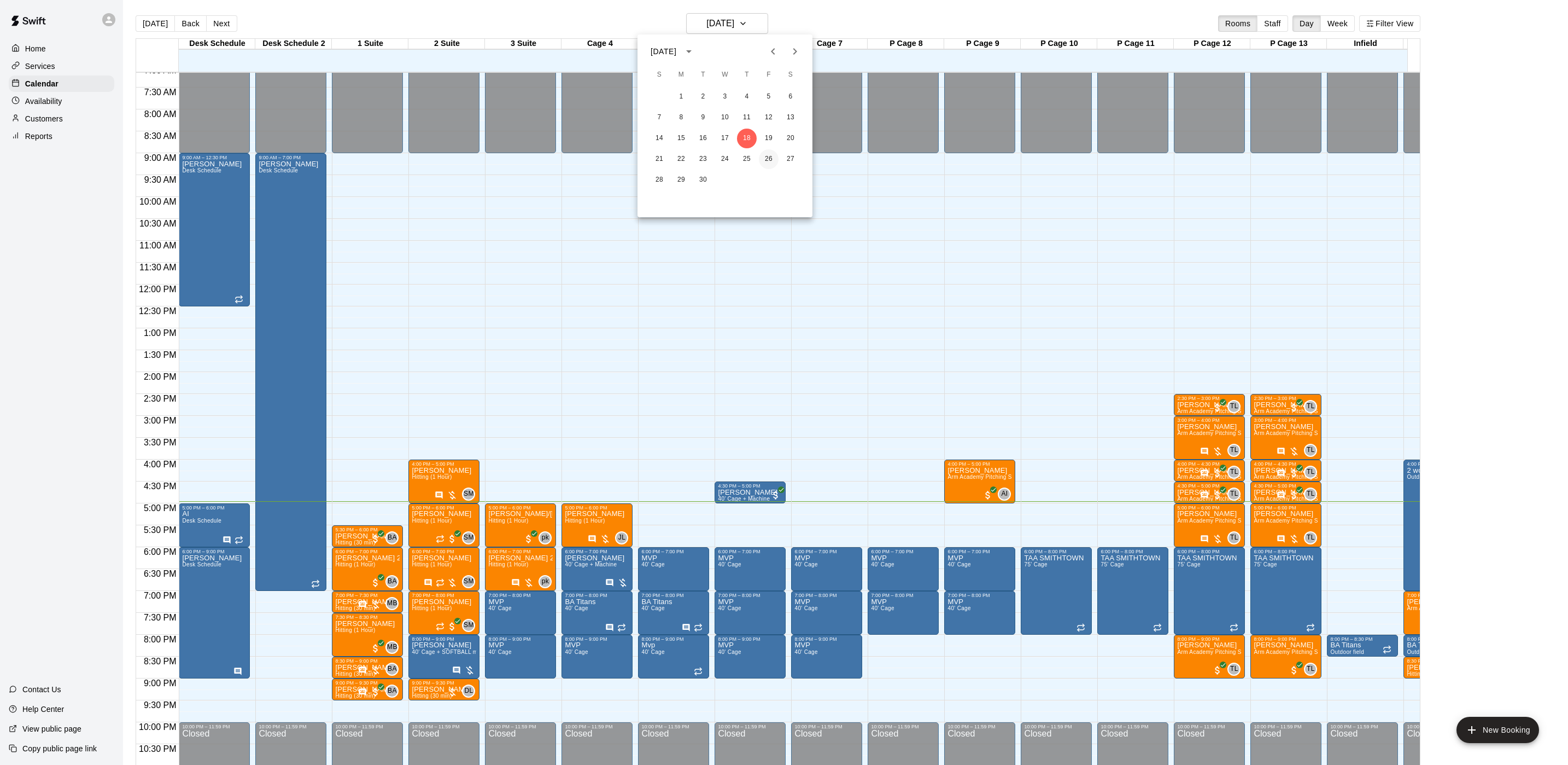
click at [765, 153] on button "26" at bounding box center [768, 159] width 19 height 19
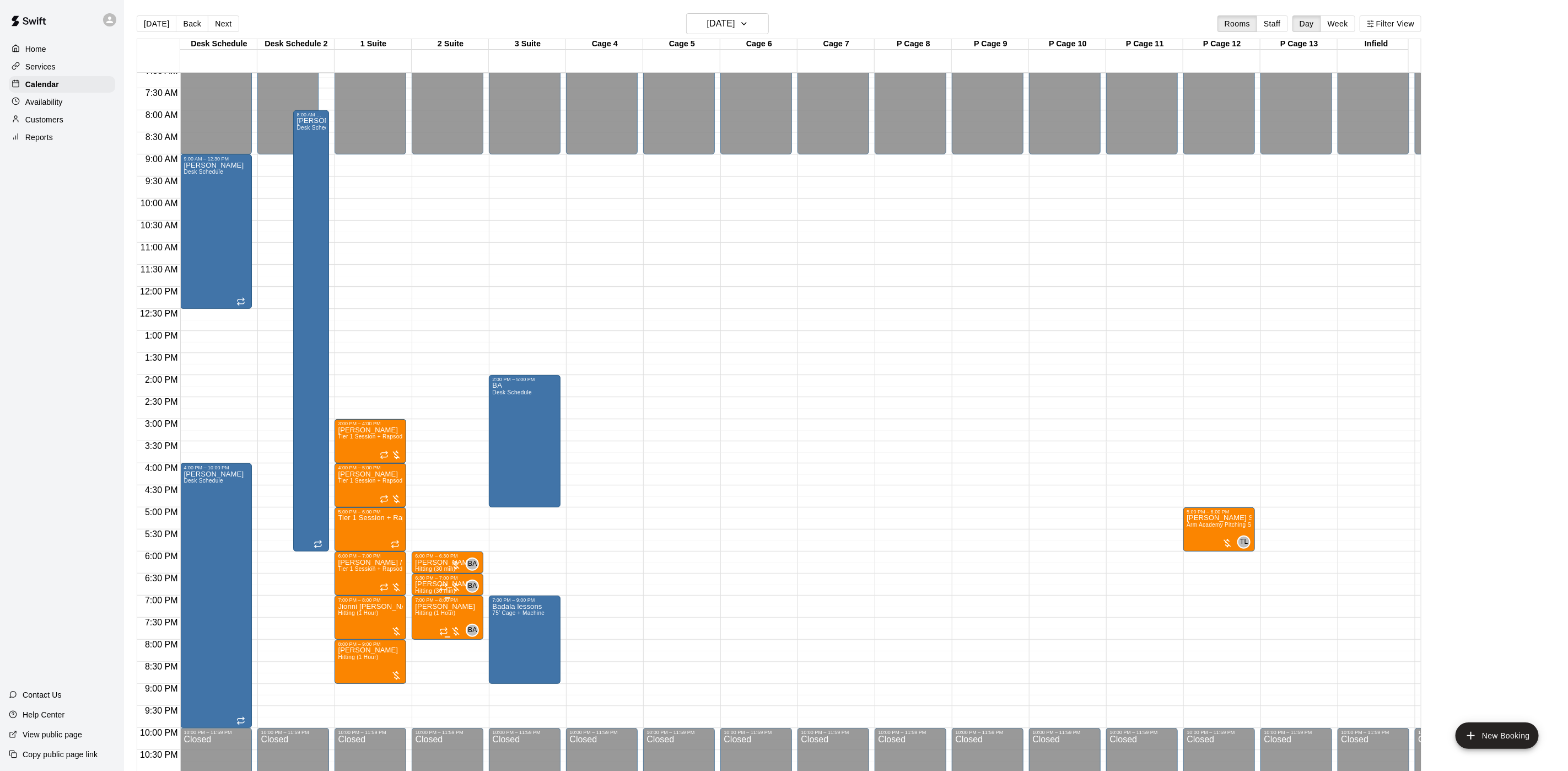
click at [428, 614] on span "Hitting (1 Hour)" at bounding box center [435, 612] width 40 height 6
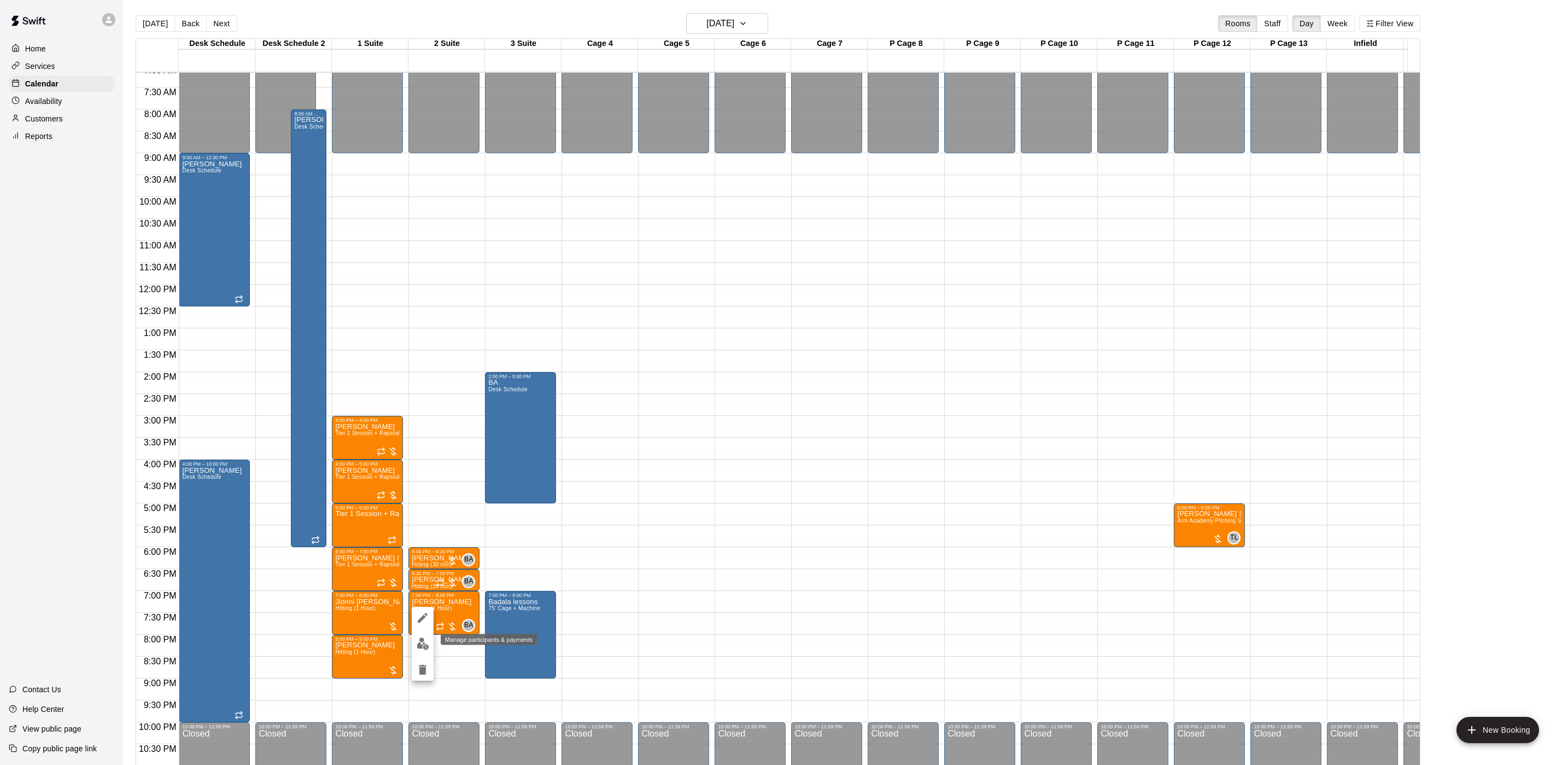
click at [427, 642] on img "edit" at bounding box center [422, 643] width 12 height 12
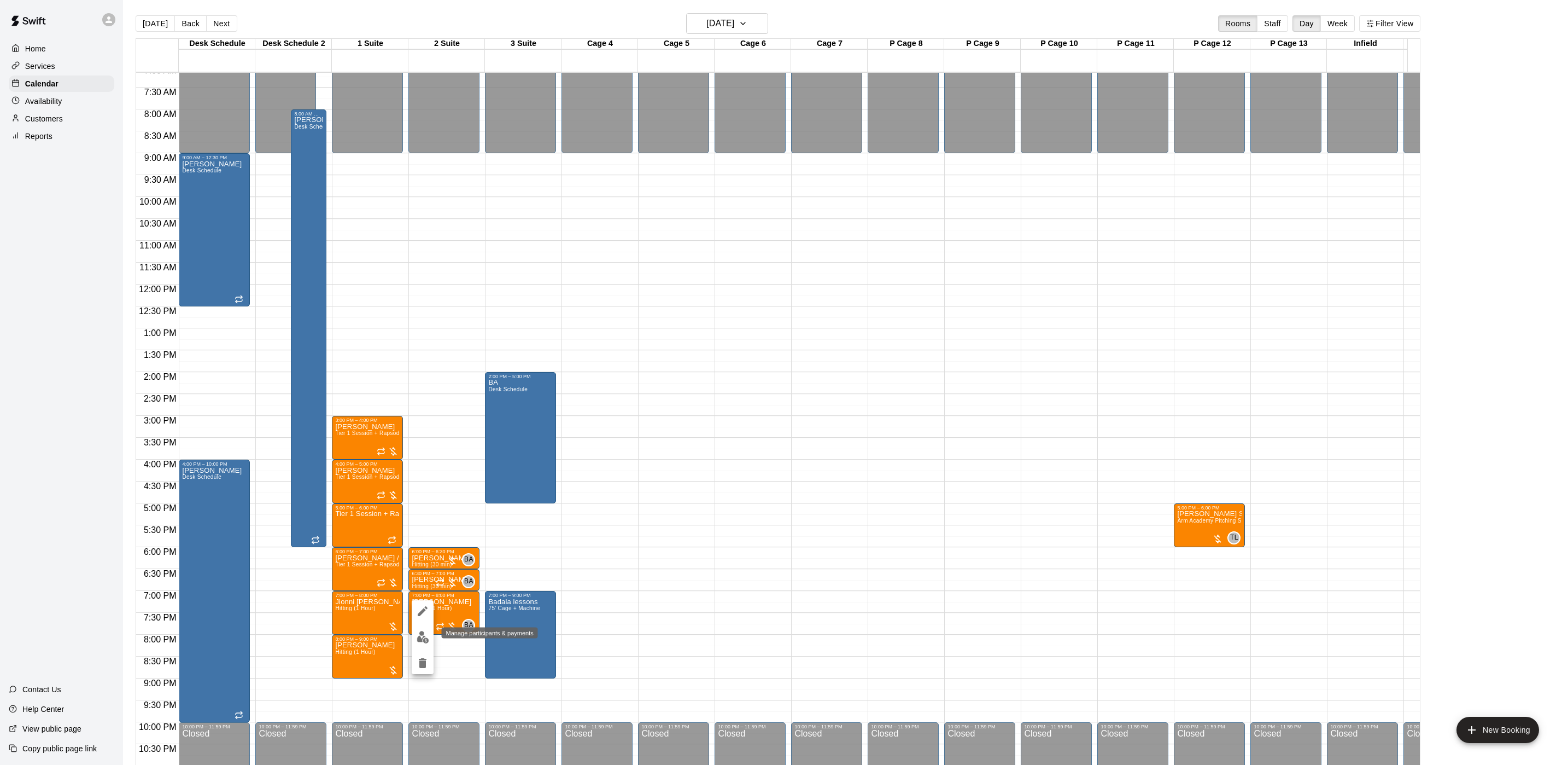
click at [424, 641] on img "edit" at bounding box center [422, 637] width 12 height 12
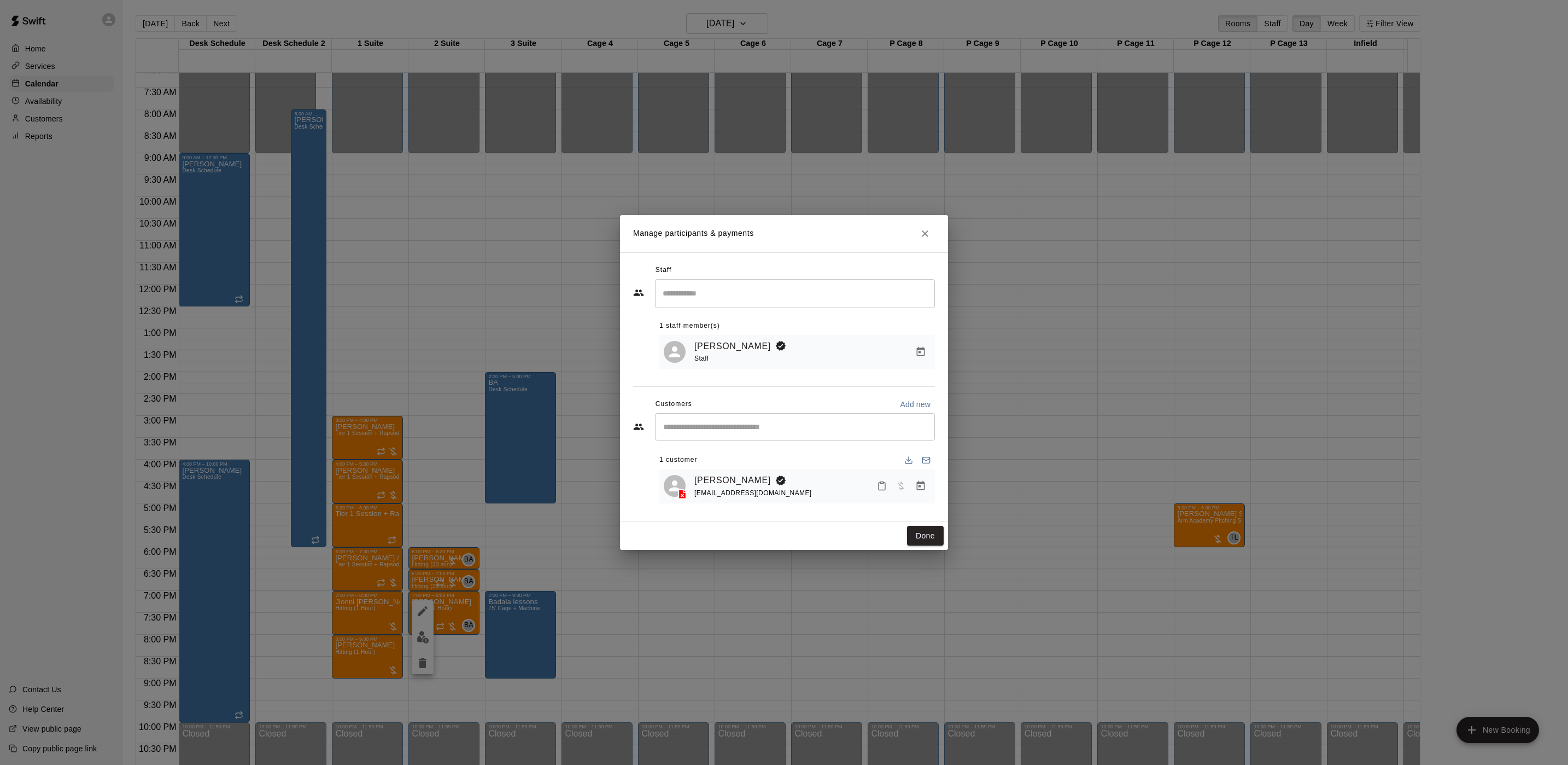
click at [1121, 498] on div "Manage participants & payments Staff ​ 1 staff member(s) Brian Anderson Staff C…" at bounding box center [784, 382] width 1568 height 765
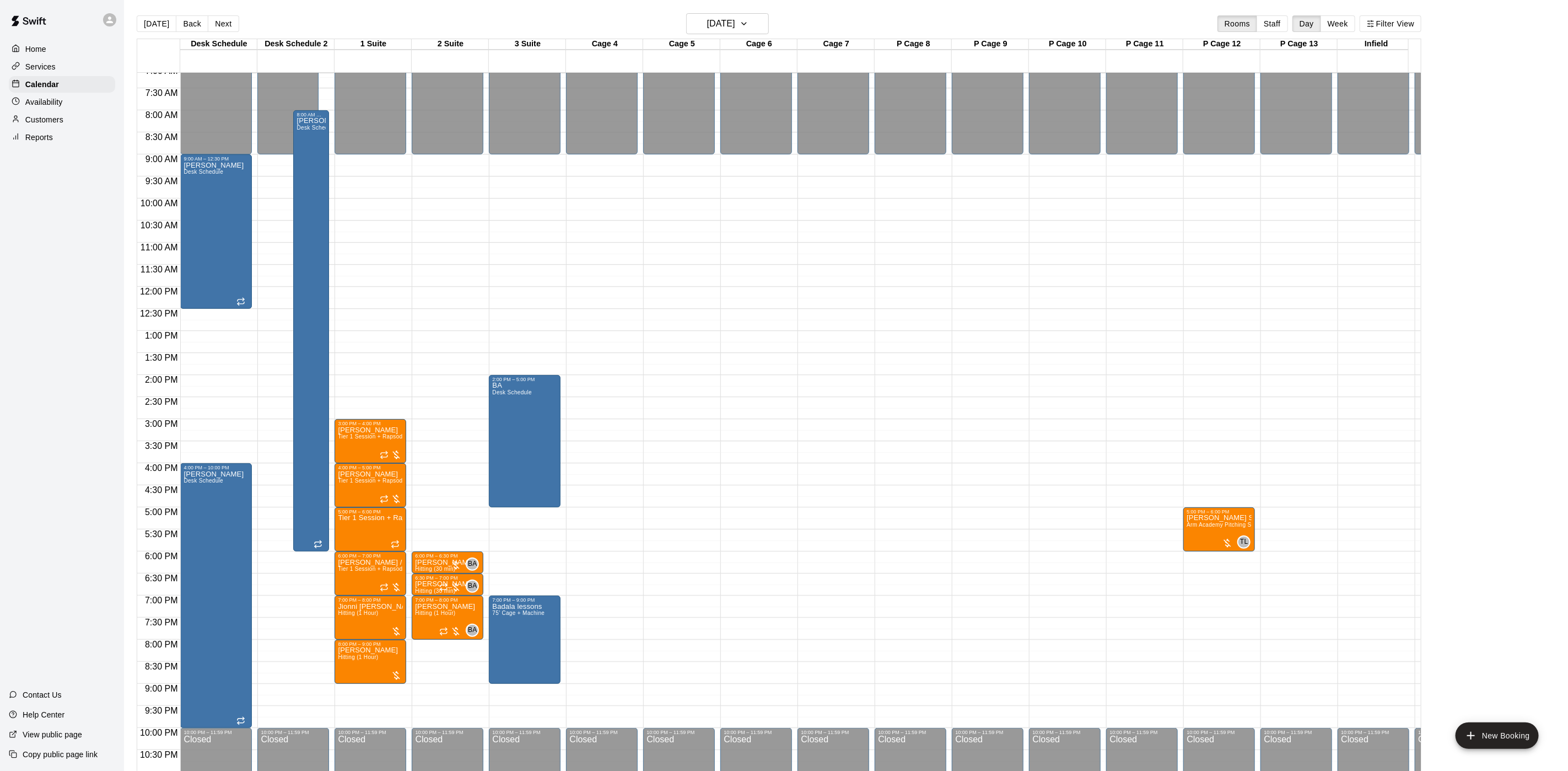
click at [65, 695] on div "Contact Us" at bounding box center [35, 695] width 71 height 20
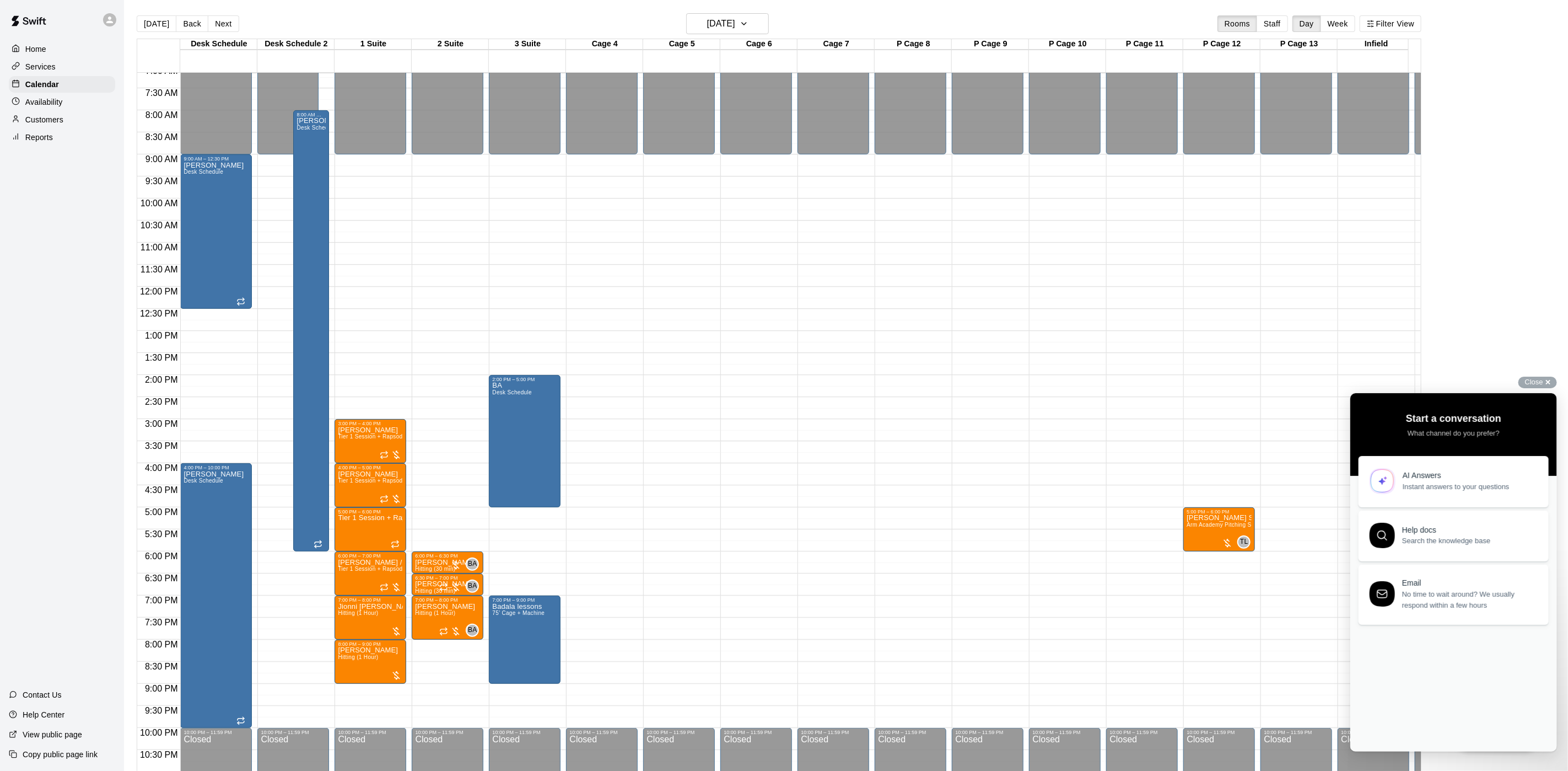
scroll to position [0, 0]
click at [1436, 605] on span "No time to wait around? We usually respond within a few hours" at bounding box center [1468, 597] width 134 height 22
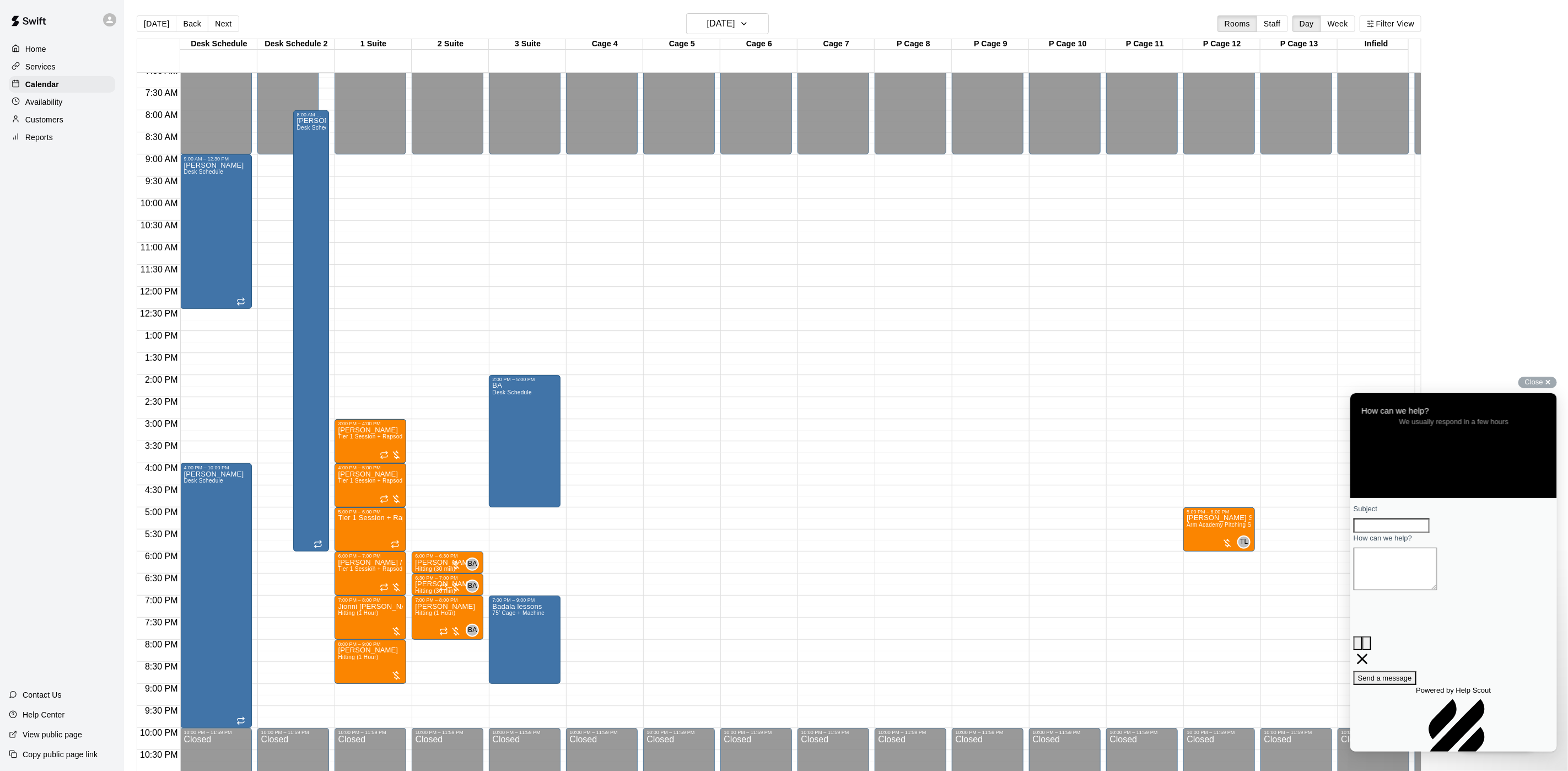
click at [1403, 532] on input "Subject" at bounding box center [1391, 525] width 76 height 14
type input "**********"
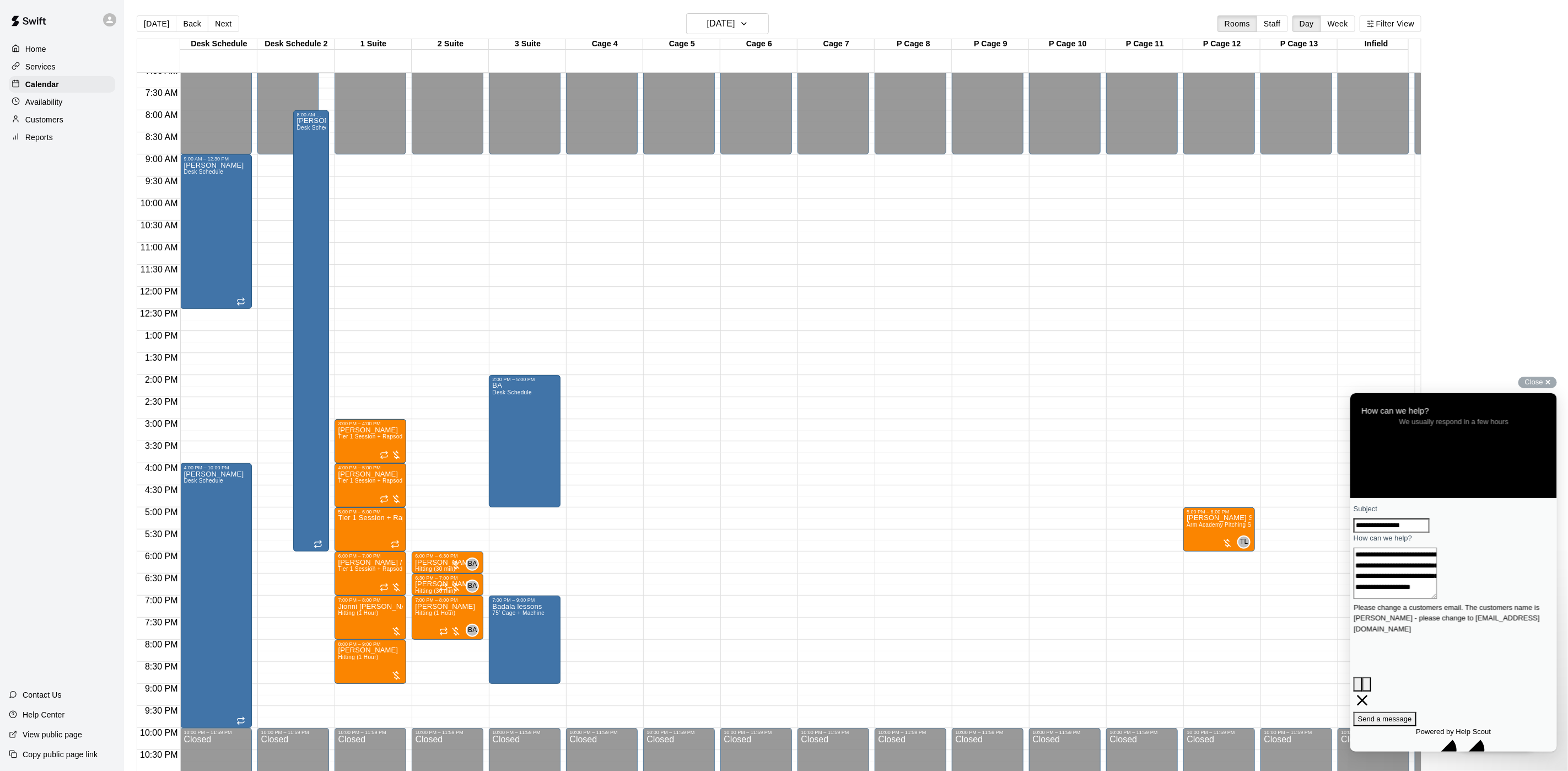
type textarea "**********"
click at [1412, 714] on span "Send a message" at bounding box center [1384, 718] width 54 height 9
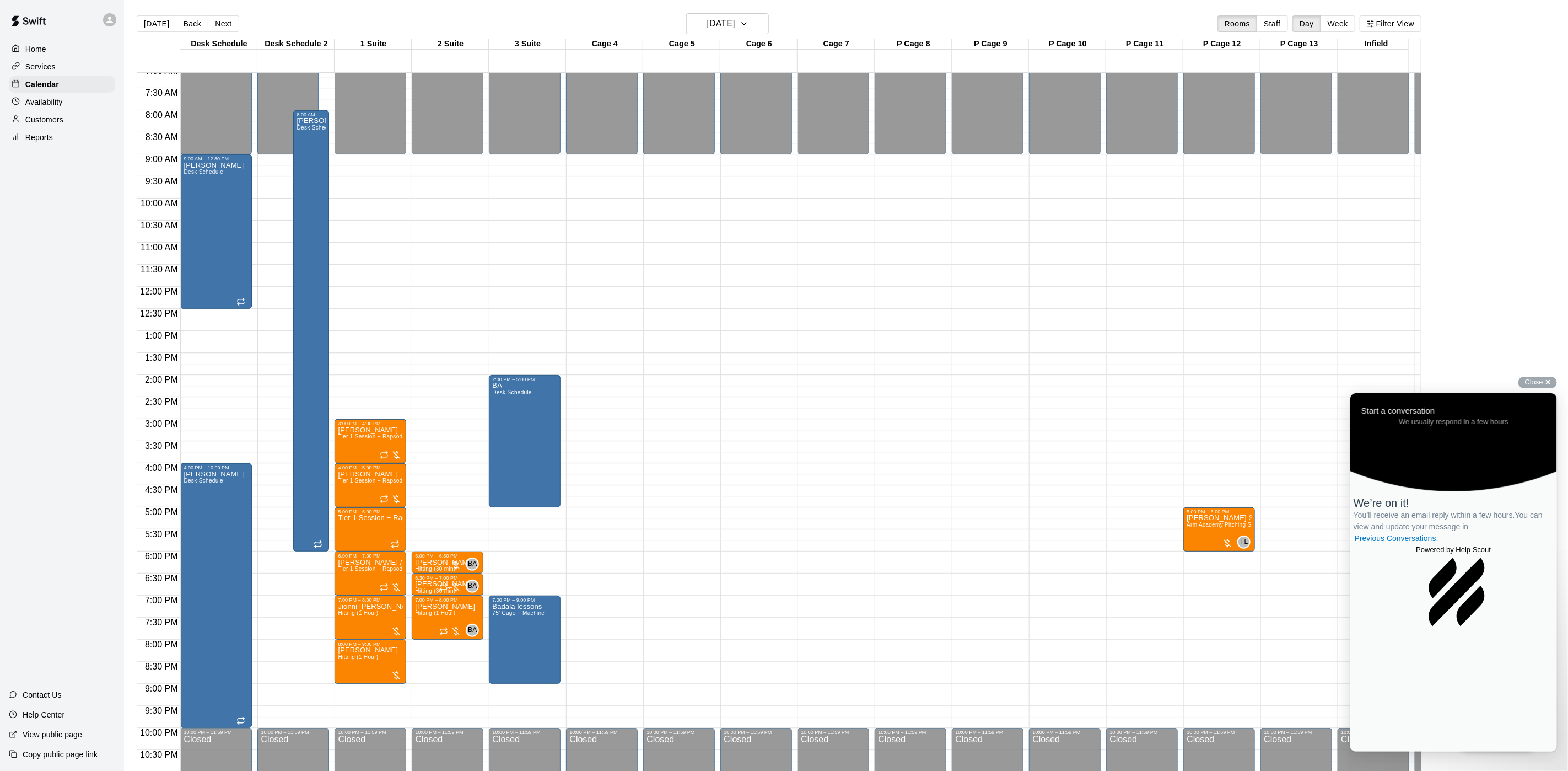
click at [1539, 85] on main "Today Back Next Friday Sep 26 Rooms Staff Day Week Filter View Desk Schedule 26…" at bounding box center [846, 398] width 1435 height 771
click at [155, 19] on button "[DATE]" at bounding box center [156, 24] width 40 height 16
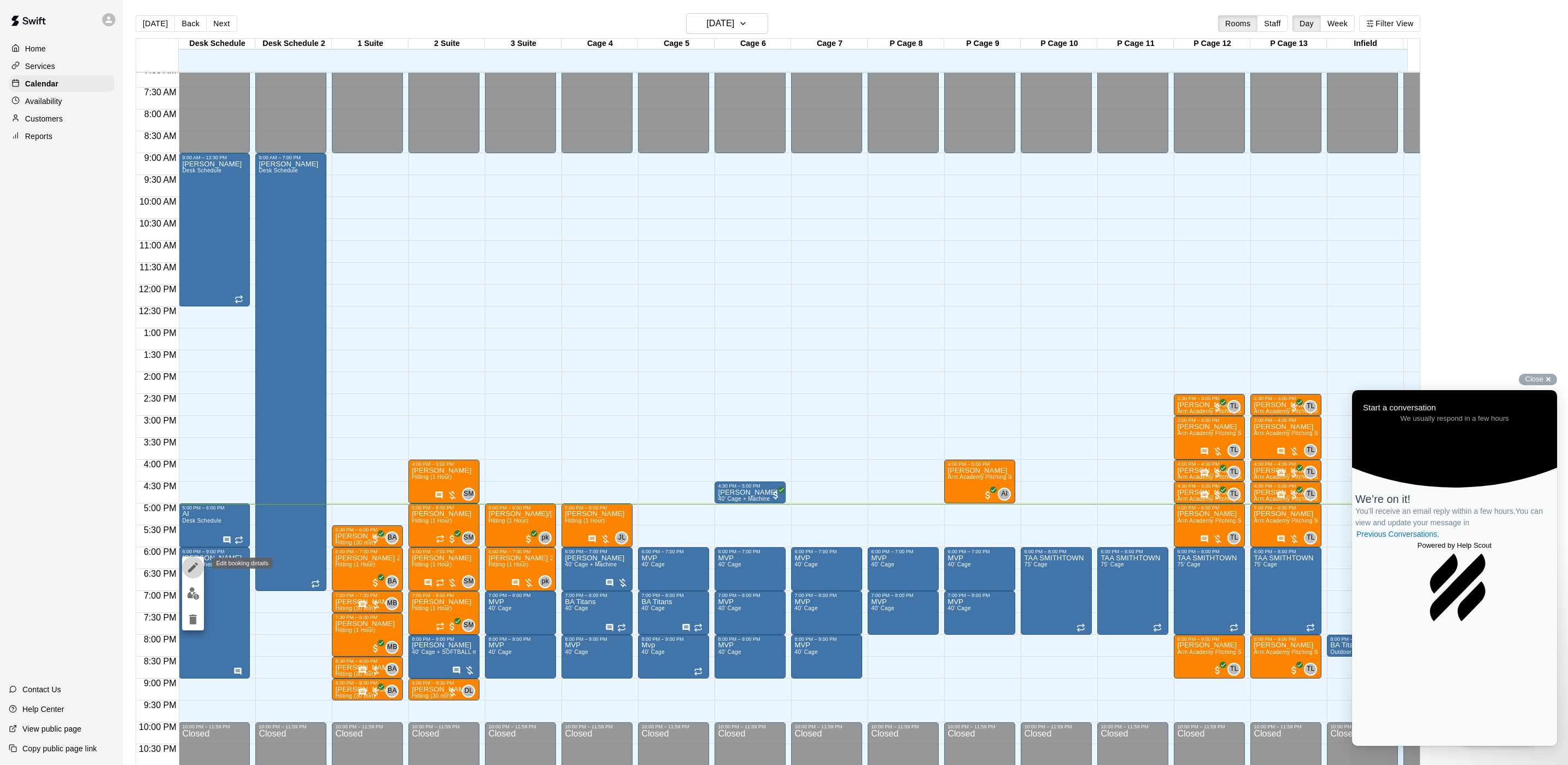
click at [197, 571] on icon "edit" at bounding box center [193, 567] width 13 height 13
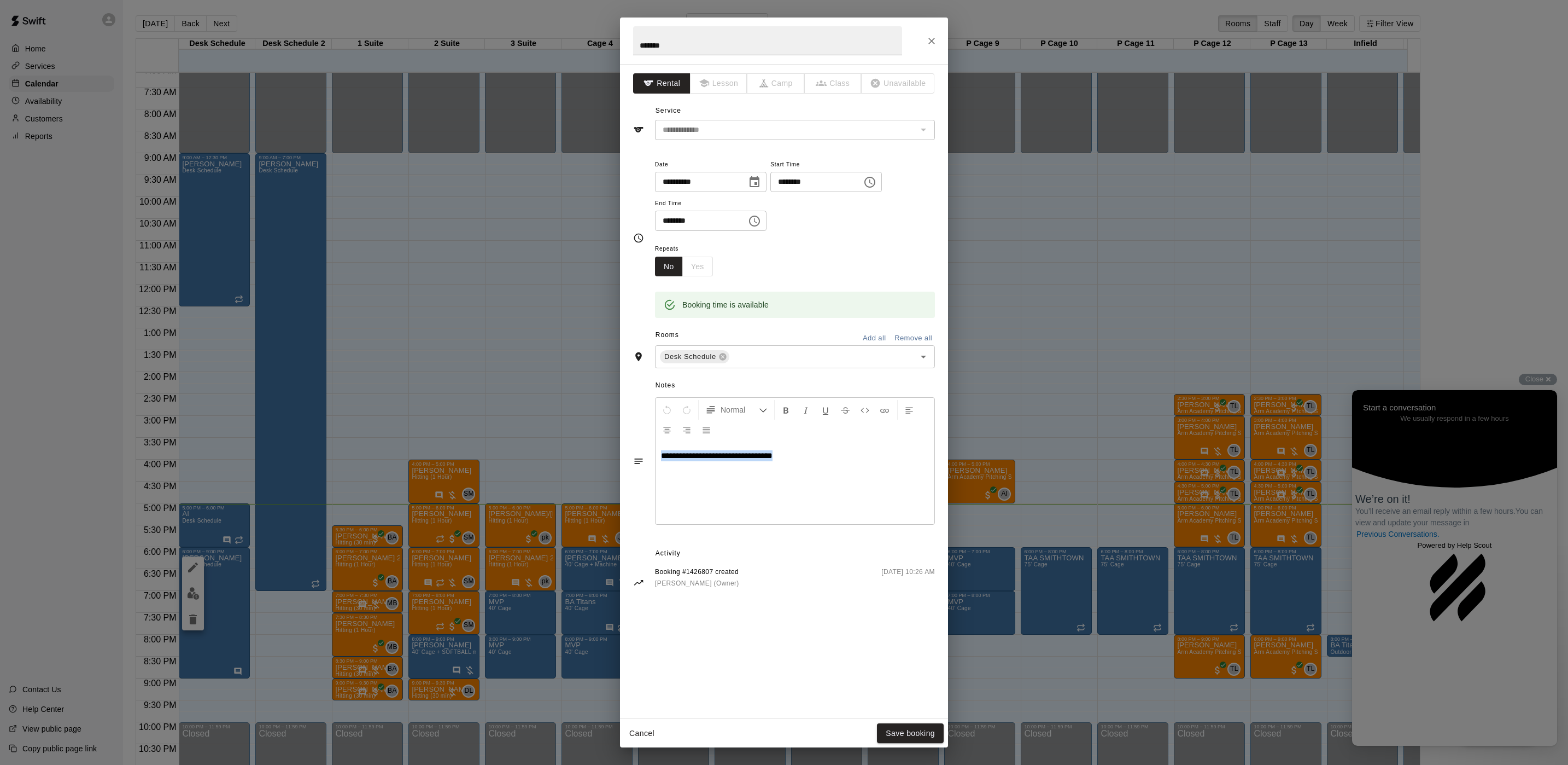
drag, startPoint x: 794, startPoint y: 458, endPoint x: 351, endPoint y: 524, distance: 447.9
click at [351, 524] on div "**********" at bounding box center [784, 382] width 1568 height 765
click at [665, 456] on span "*******" at bounding box center [672, 455] width 23 height 8
click at [783, 417] on button "Format Bold" at bounding box center [786, 409] width 19 height 19
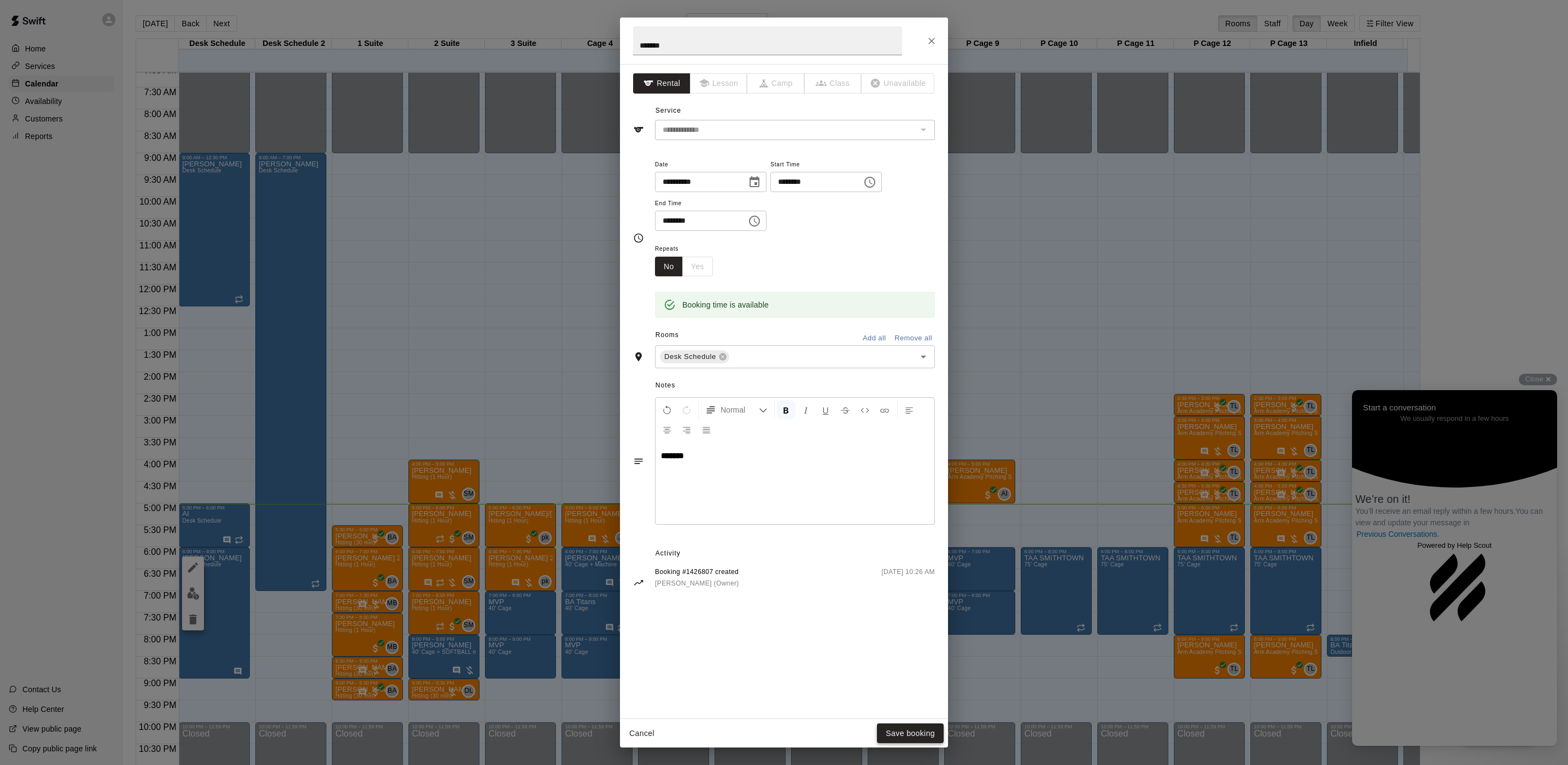
click at [924, 737] on button "Save booking" at bounding box center [910, 733] width 67 height 20
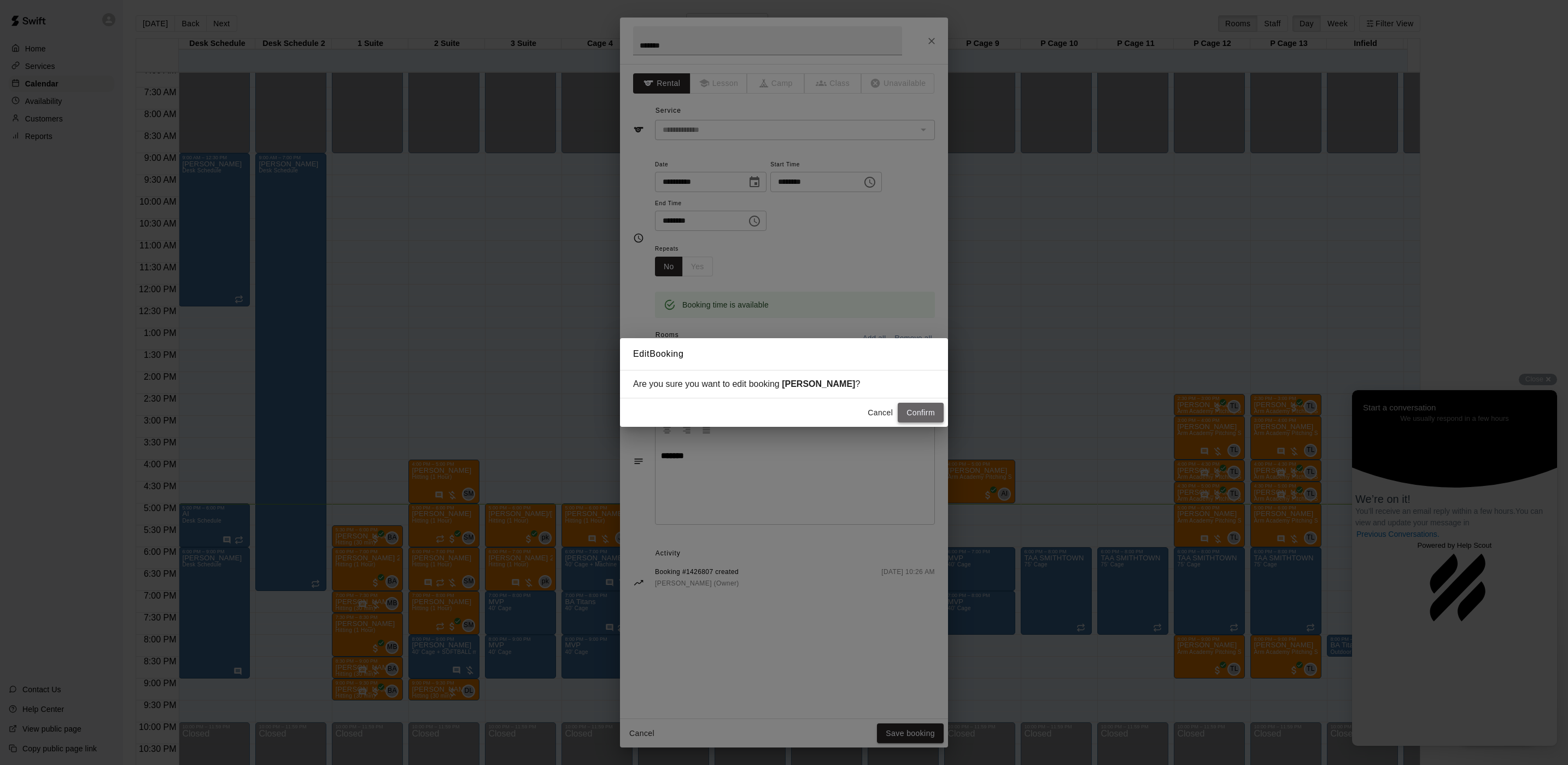
click at [911, 414] on button "Confirm" at bounding box center [920, 413] width 46 height 20
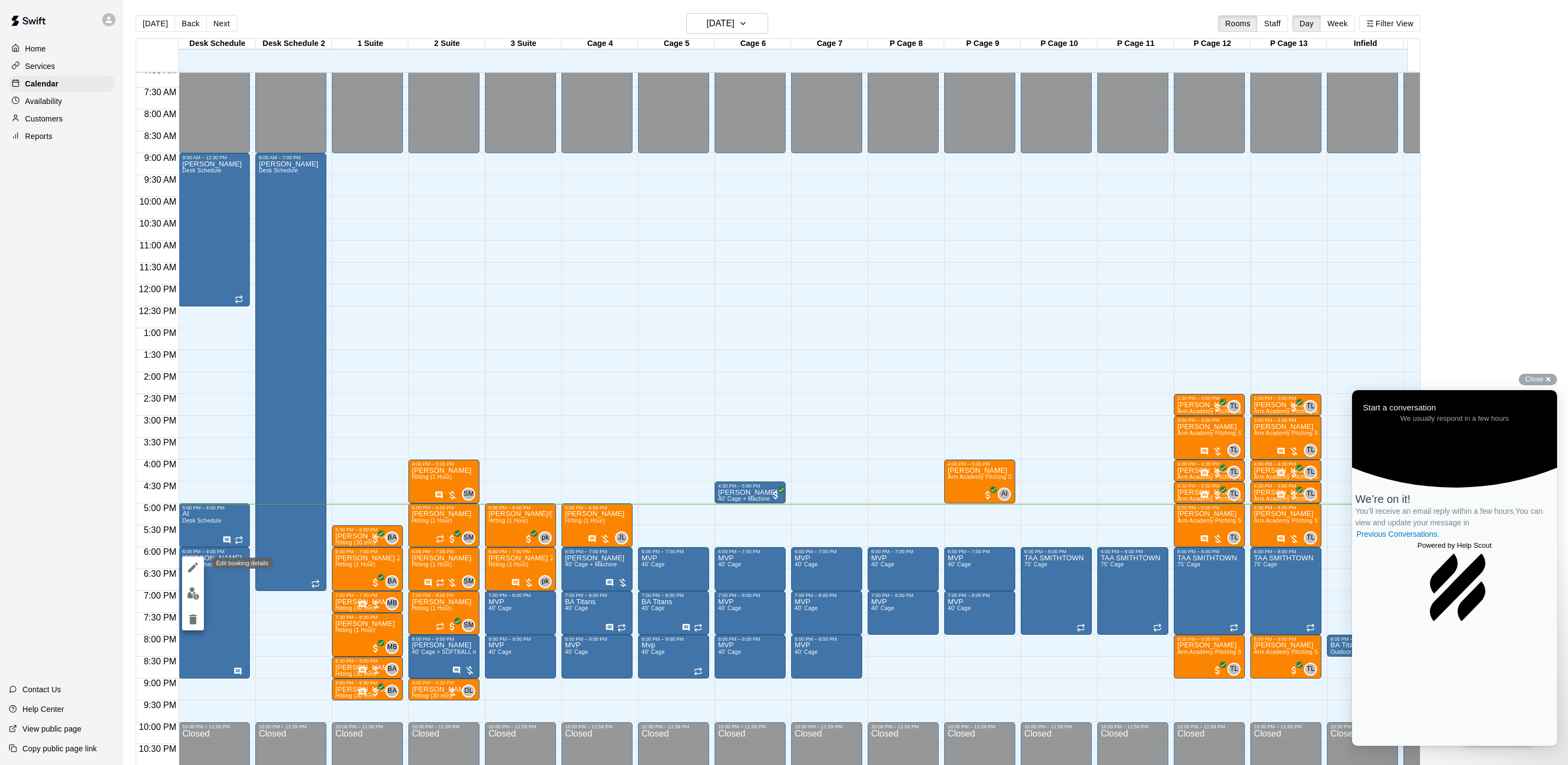
click at [197, 566] on icon "edit" at bounding box center [193, 567] width 13 height 13
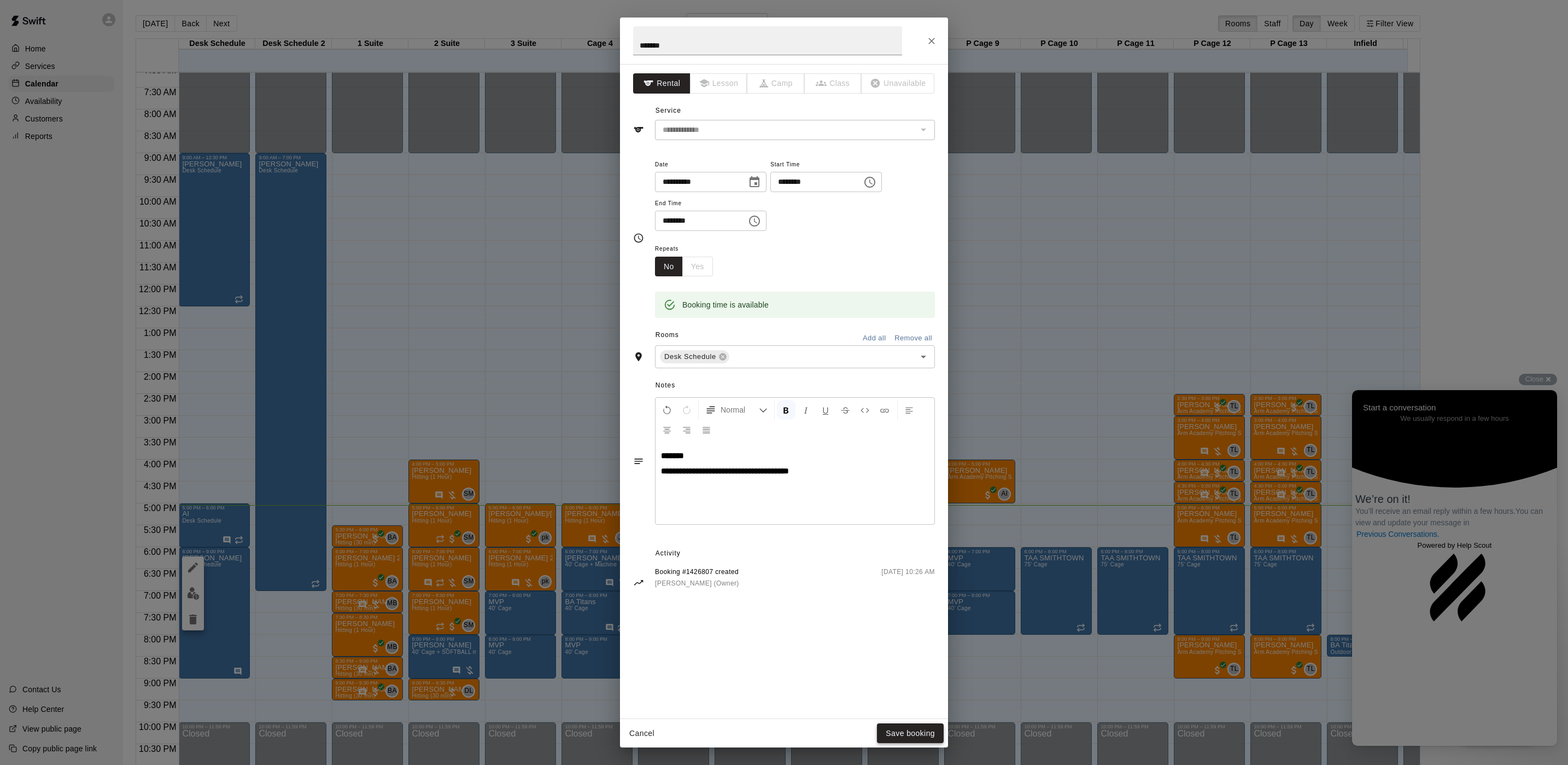
click at [896, 732] on button "Save booking" at bounding box center [910, 733] width 67 height 20
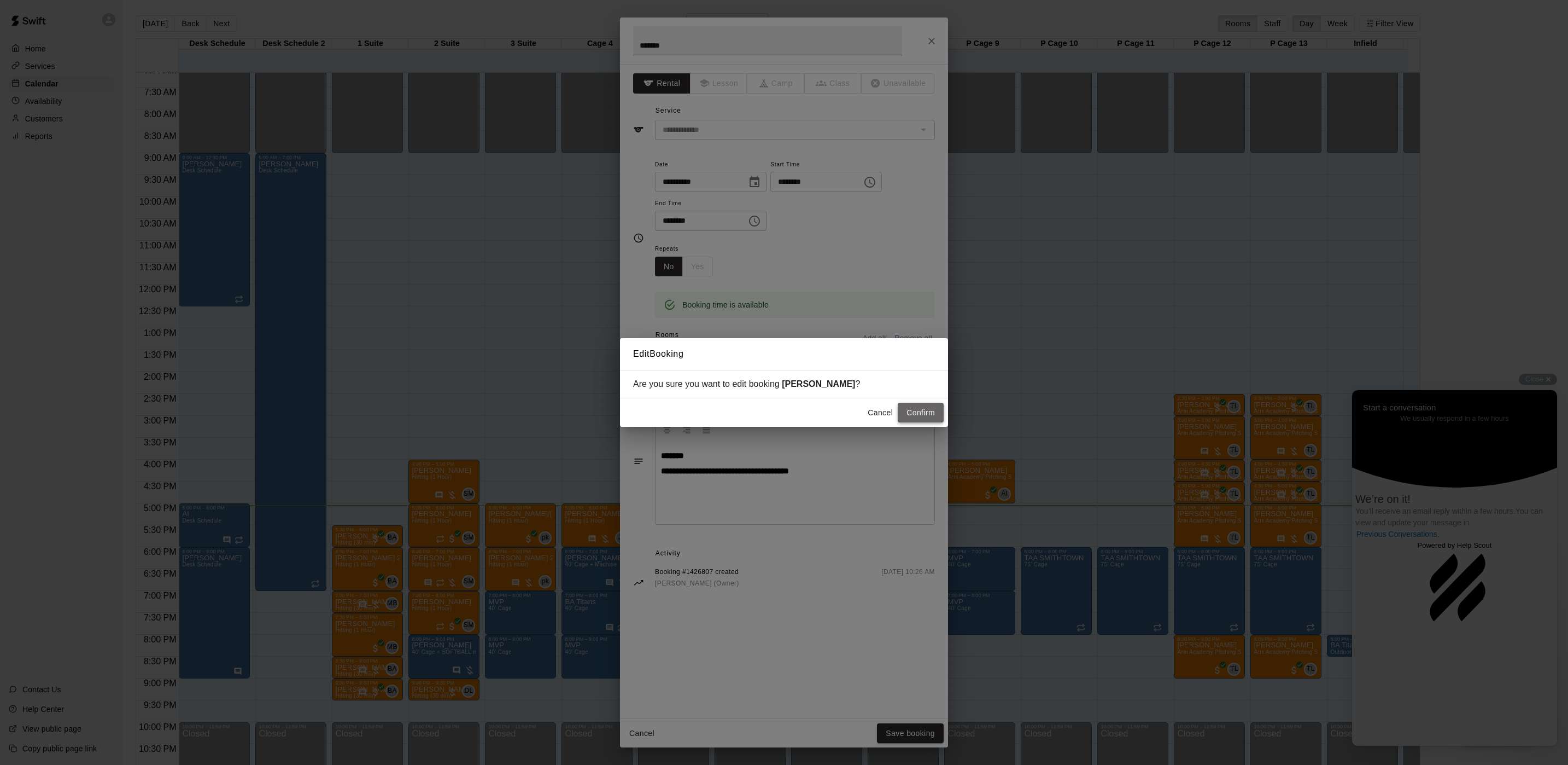
click at [918, 404] on button "Confirm" at bounding box center [920, 413] width 46 height 20
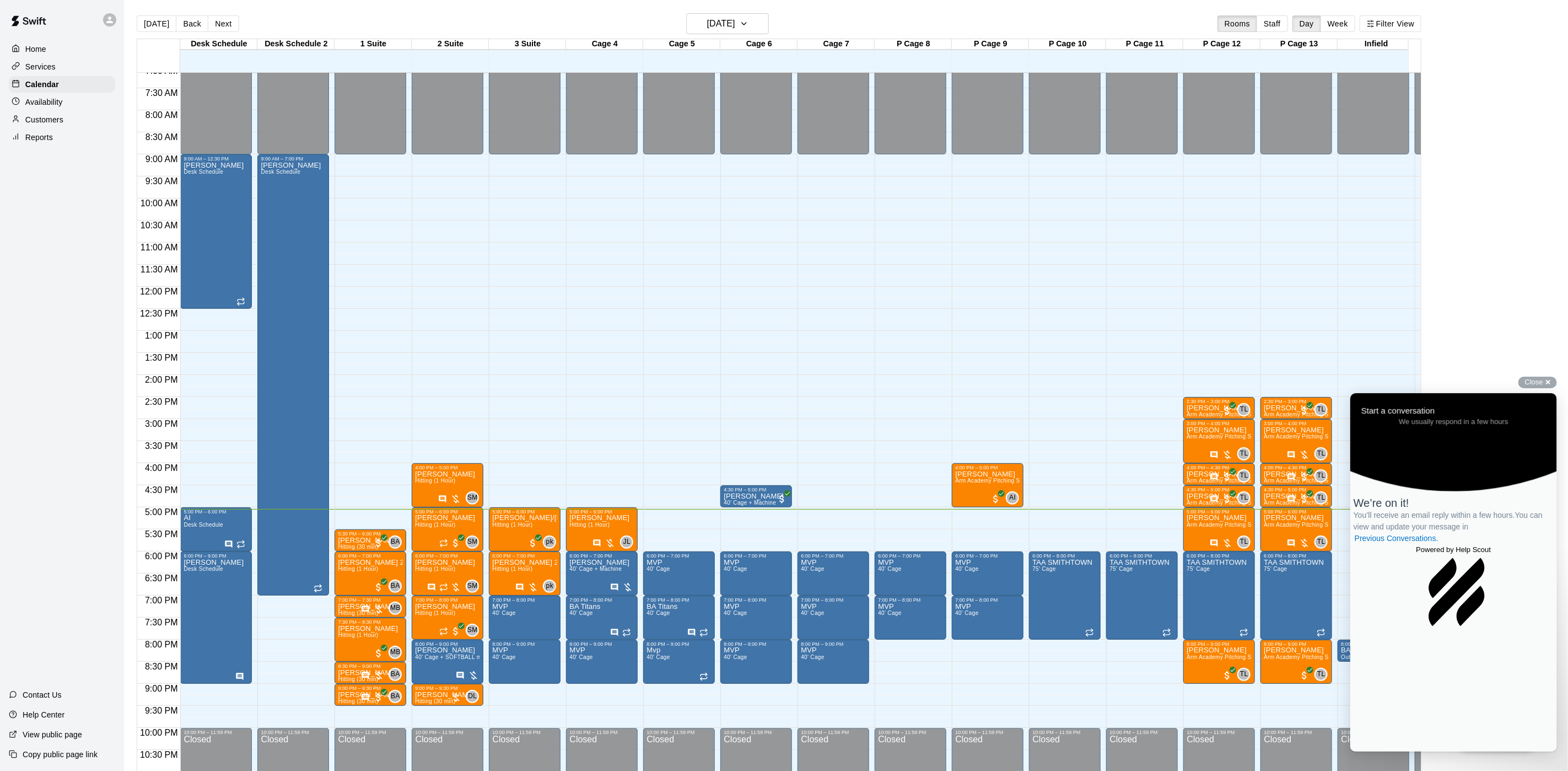
click at [1546, 375] on main "Today Back Next Thursday Sep 18 Rooms Staff Day Week Filter View Desk Schedule …" at bounding box center [846, 398] width 1435 height 771
click at [1543, 378] on span "Close" at bounding box center [1534, 382] width 18 height 9
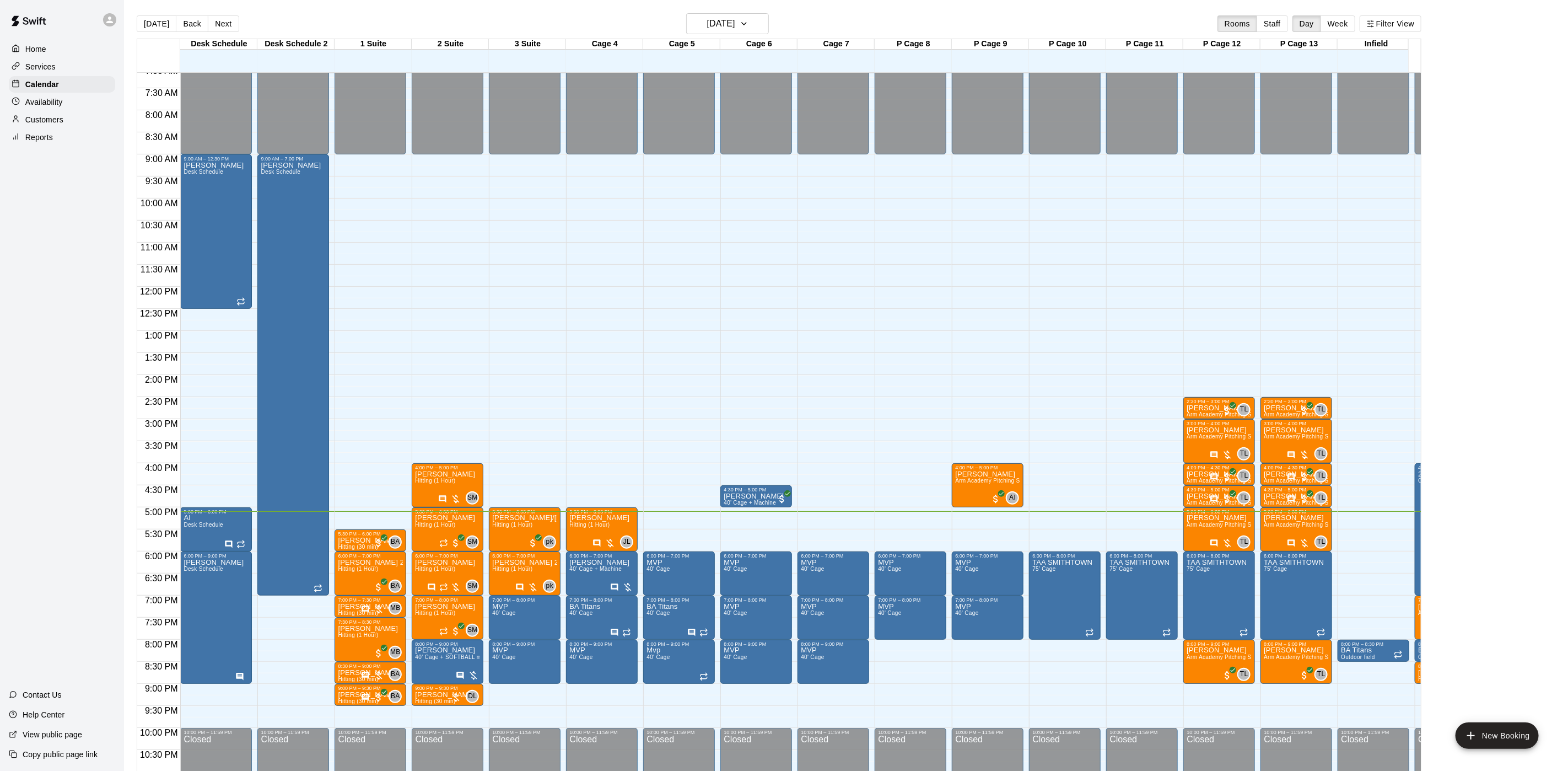
click at [20, 119] on div at bounding box center [18, 120] width 14 height 10
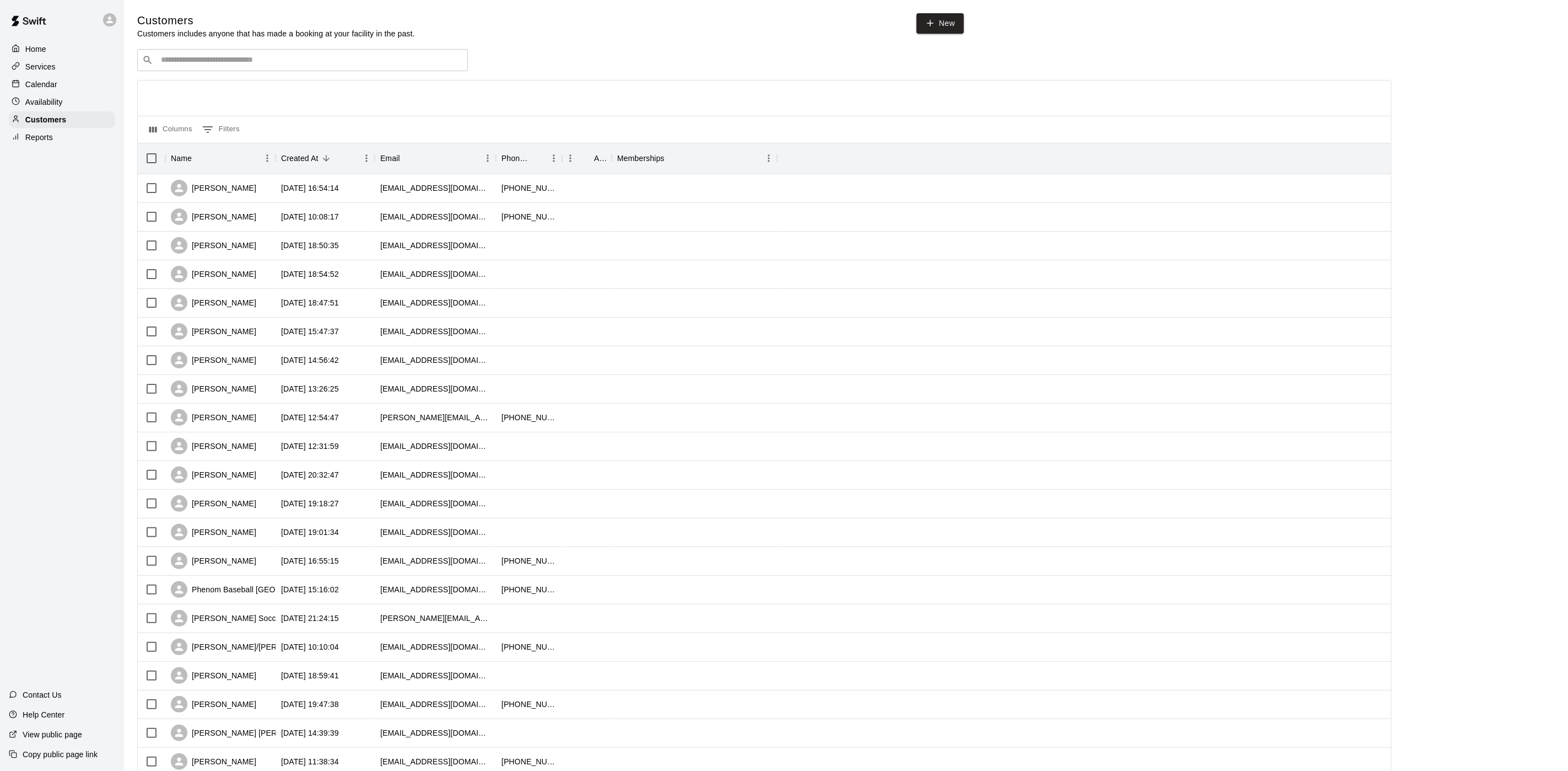
click at [222, 68] on div "​ ​" at bounding box center [302, 60] width 331 height 22
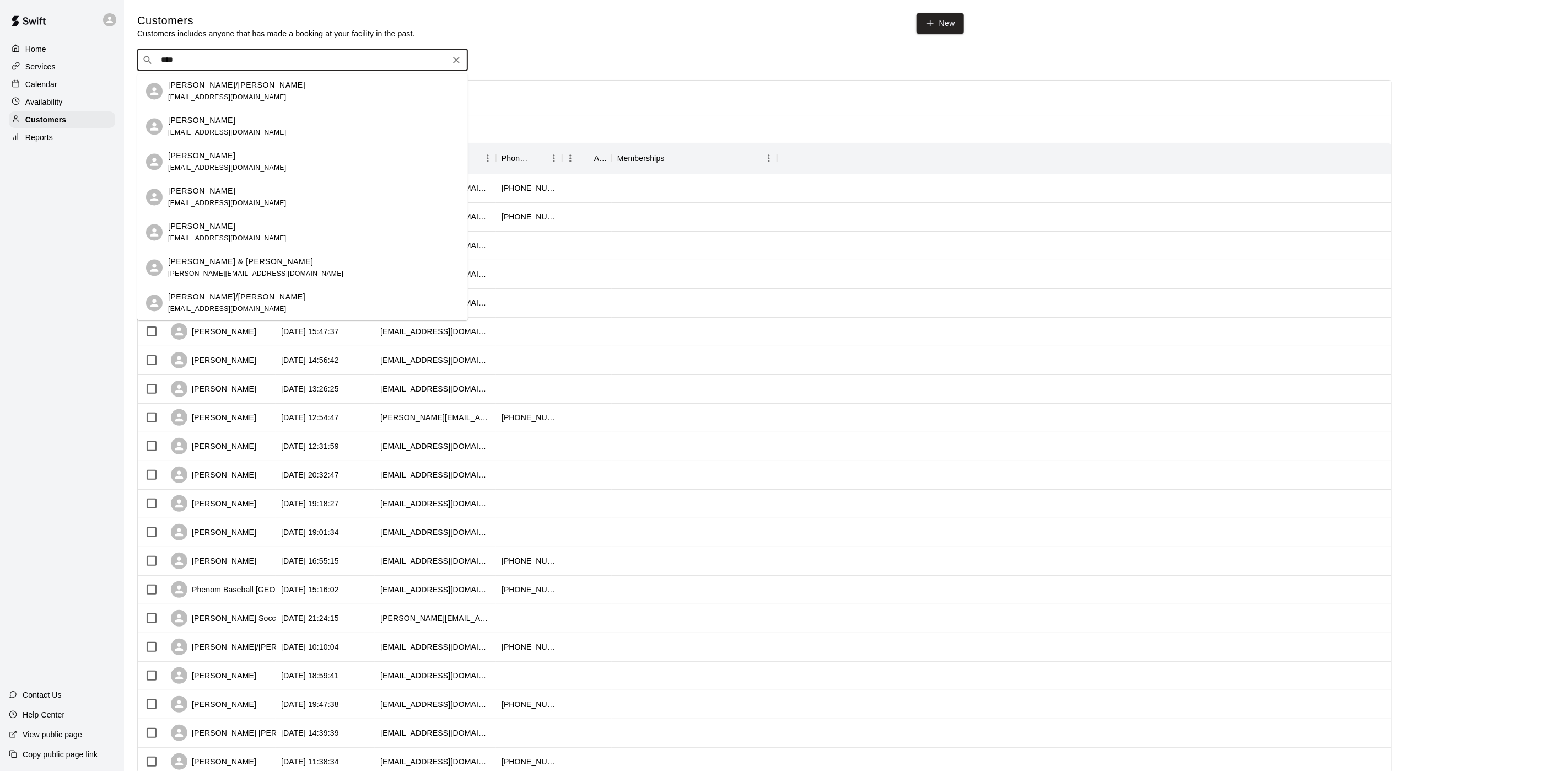
type input "*****"
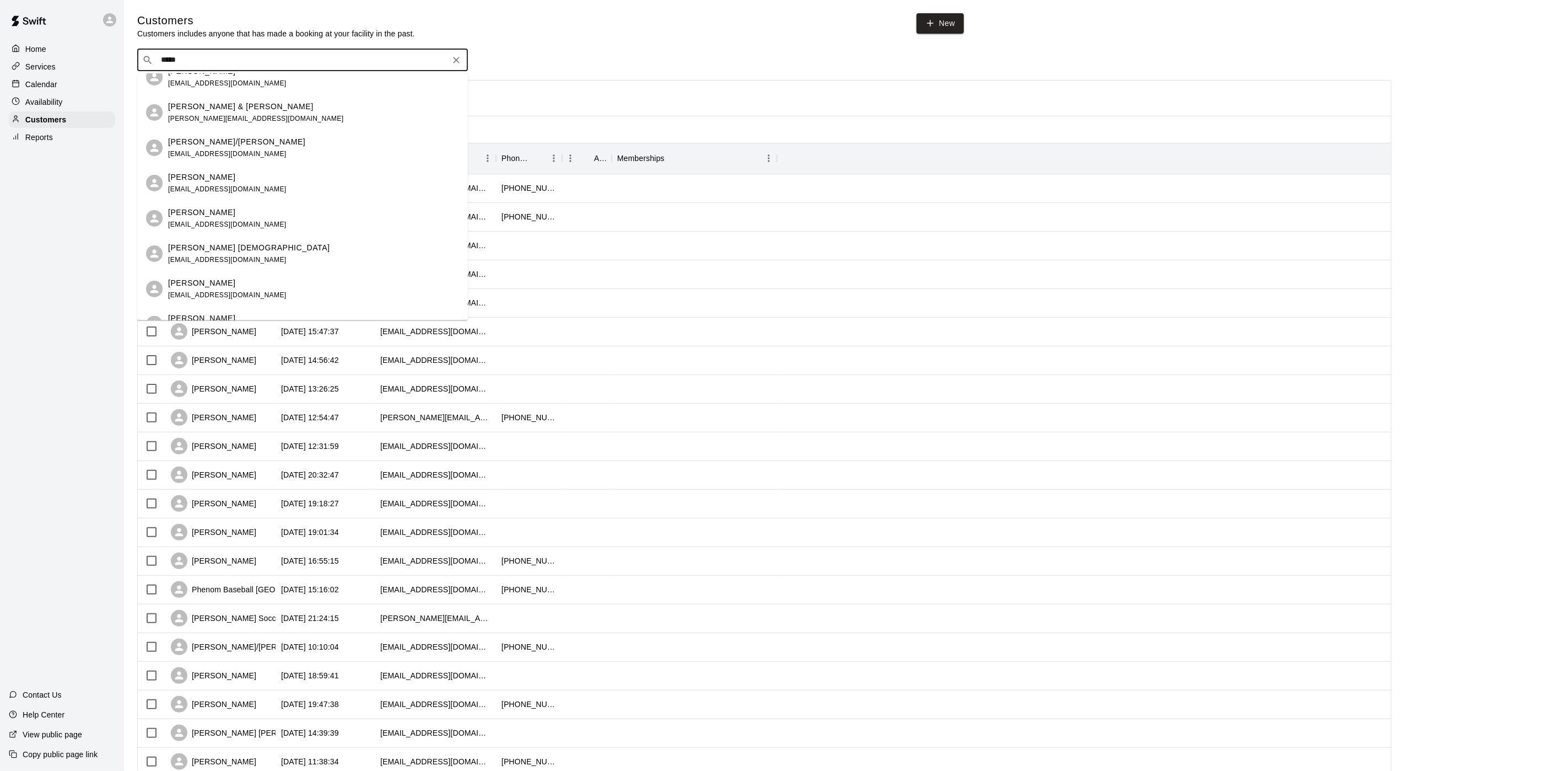
scroll to position [177, 0]
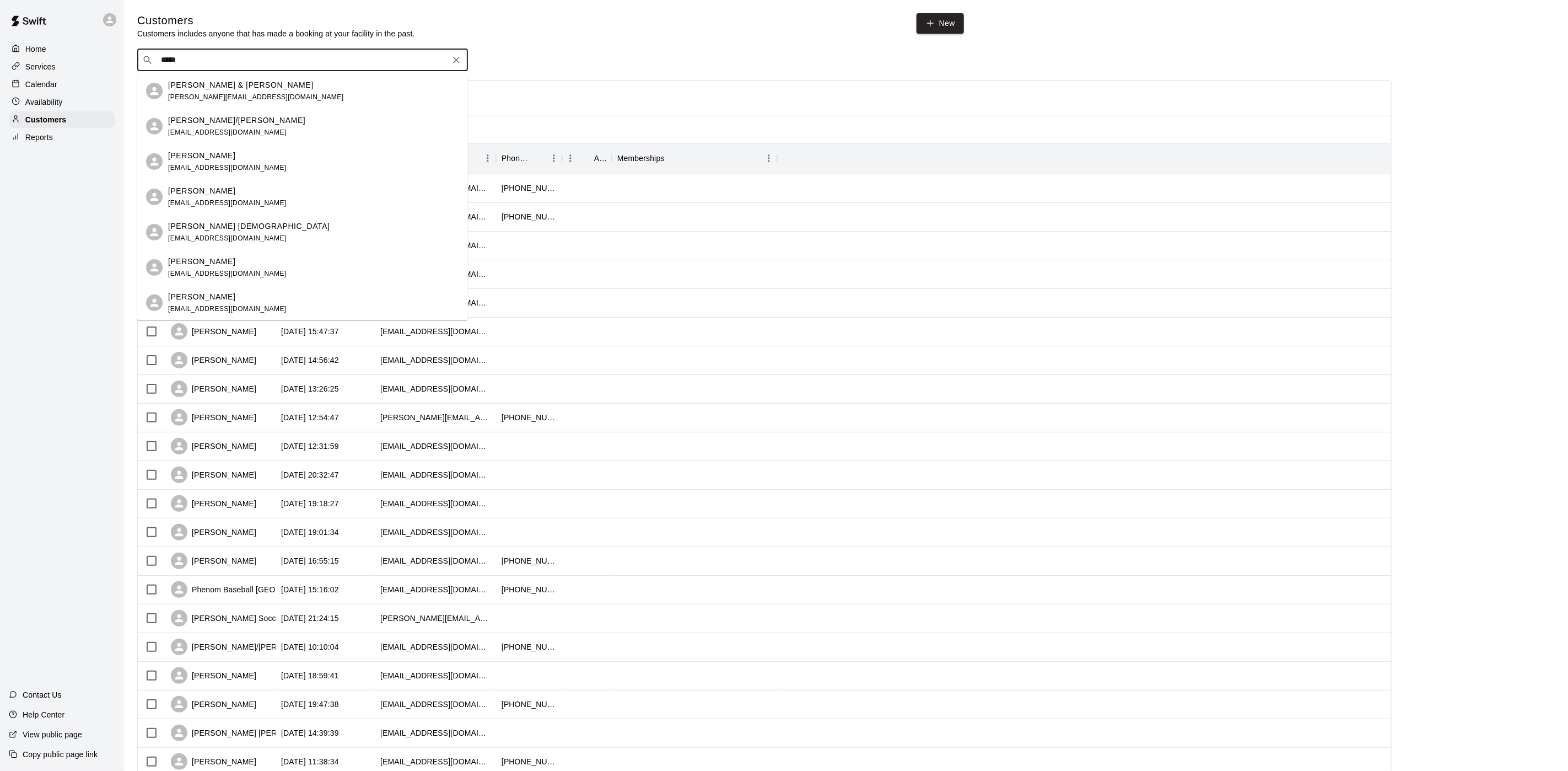
click at [202, 198] on span "logangersbeck2@gmail.com" at bounding box center [227, 202] width 119 height 8
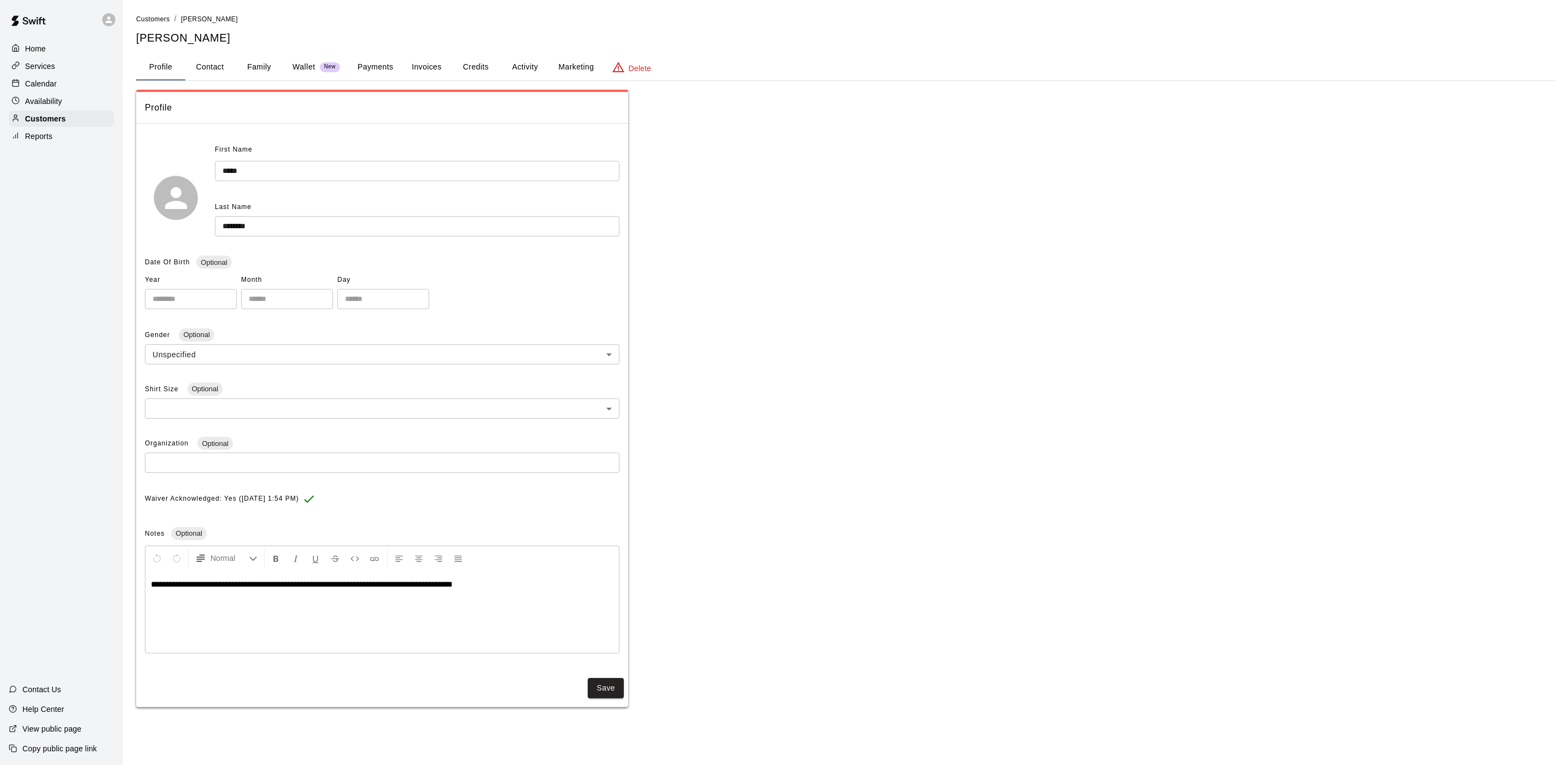
click at [379, 68] on button "Payments" at bounding box center [375, 67] width 53 height 26
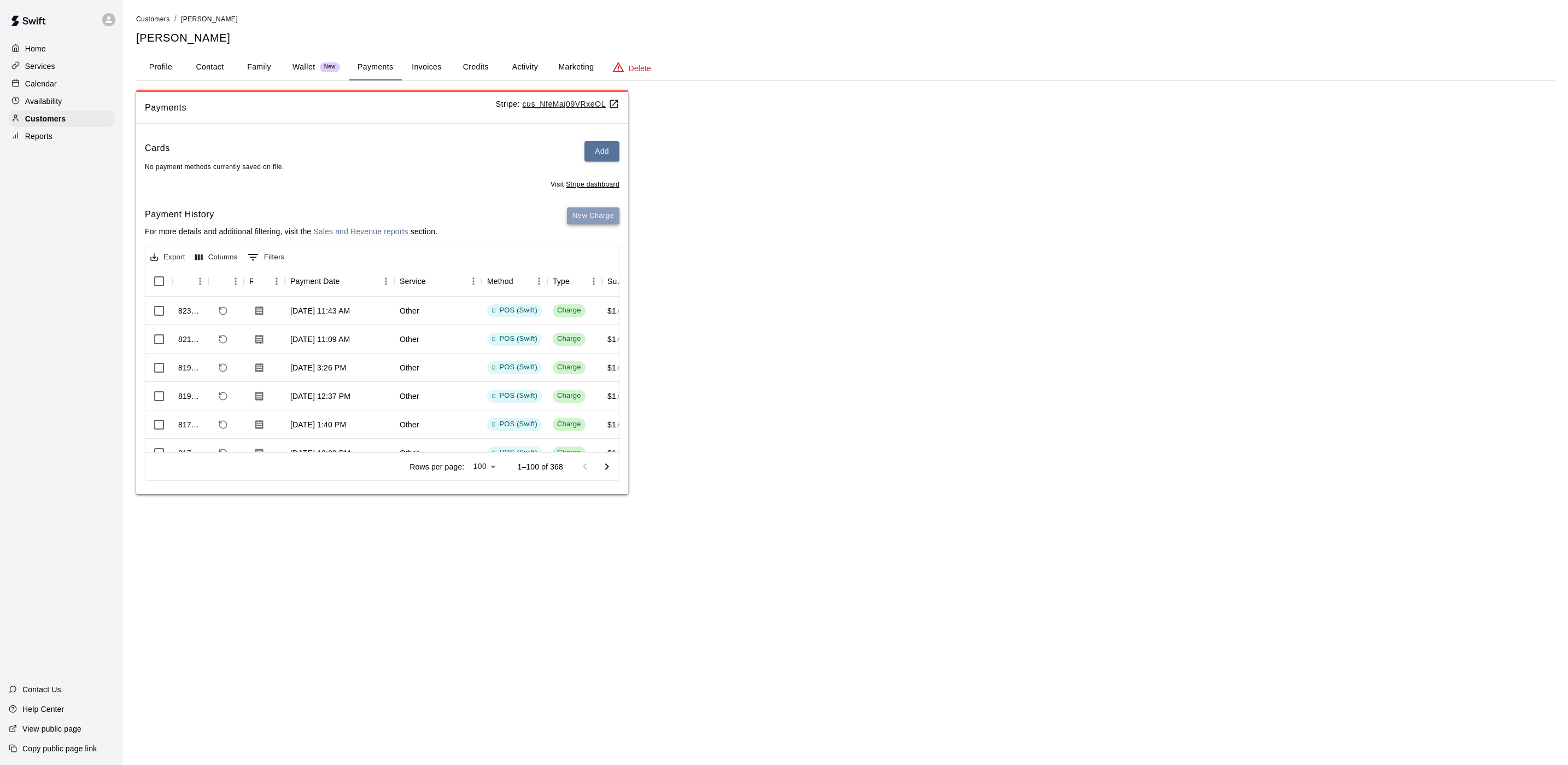
click at [576, 216] on button "New Charge" at bounding box center [593, 216] width 53 height 17
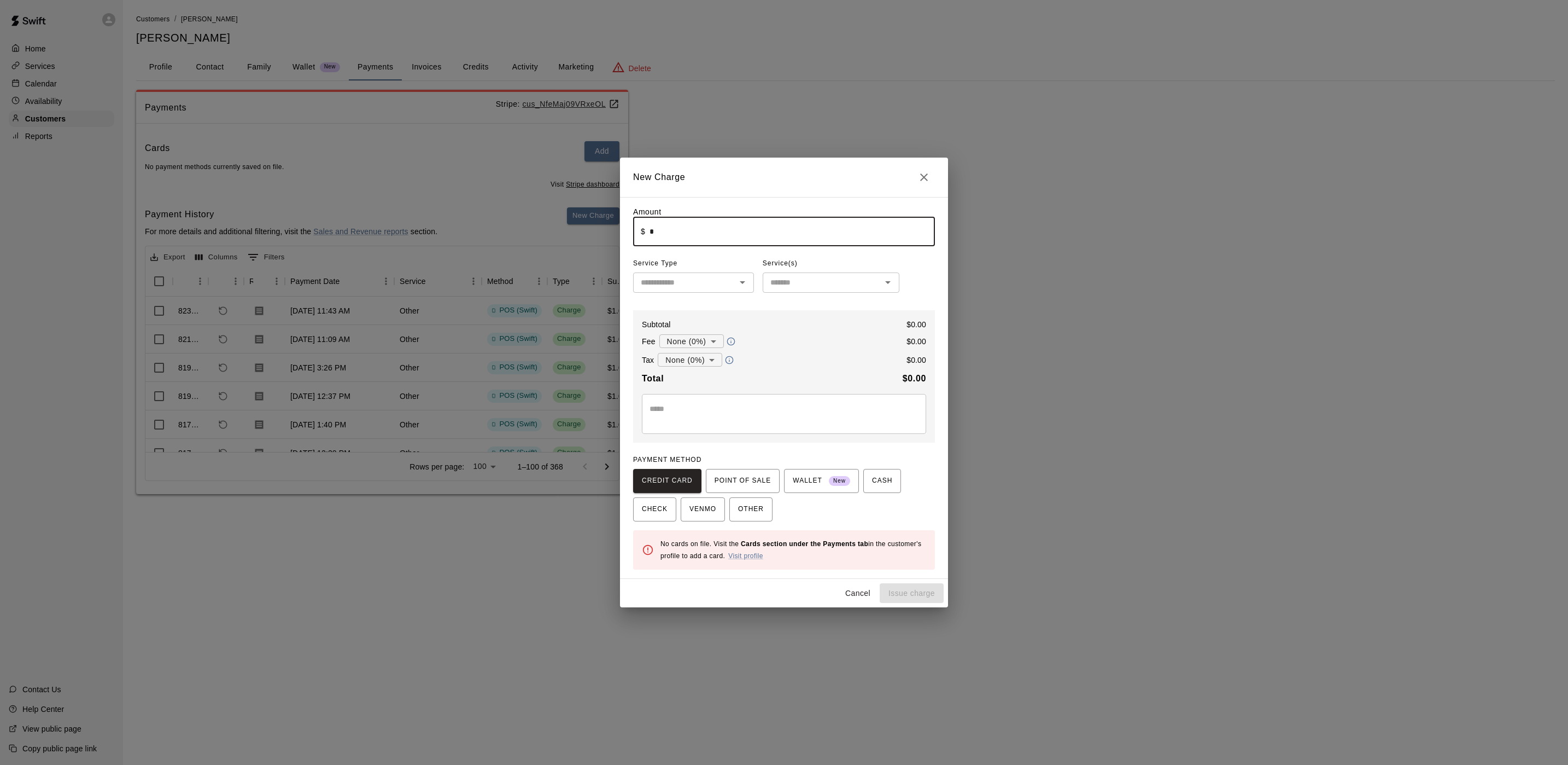
drag, startPoint x: 687, startPoint y: 235, endPoint x: 670, endPoint y: 238, distance: 17.3
click at [686, 237] on input "*" at bounding box center [792, 231] width 285 height 29
click at [762, 482] on span "POINT OF SALE" at bounding box center [742, 480] width 57 height 18
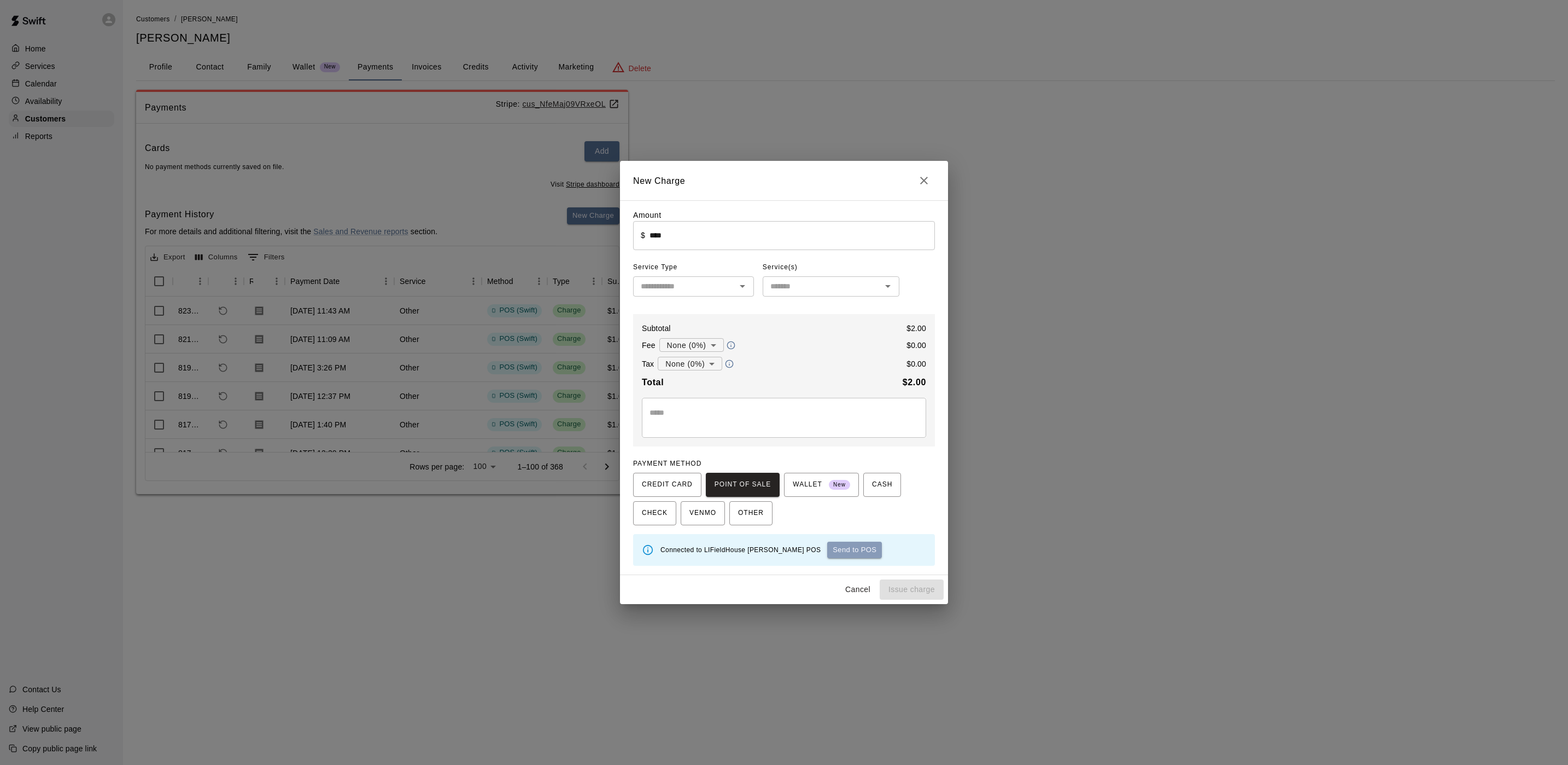
click at [828, 549] on button "Send to POS" at bounding box center [855, 549] width 55 height 16
type input "*"
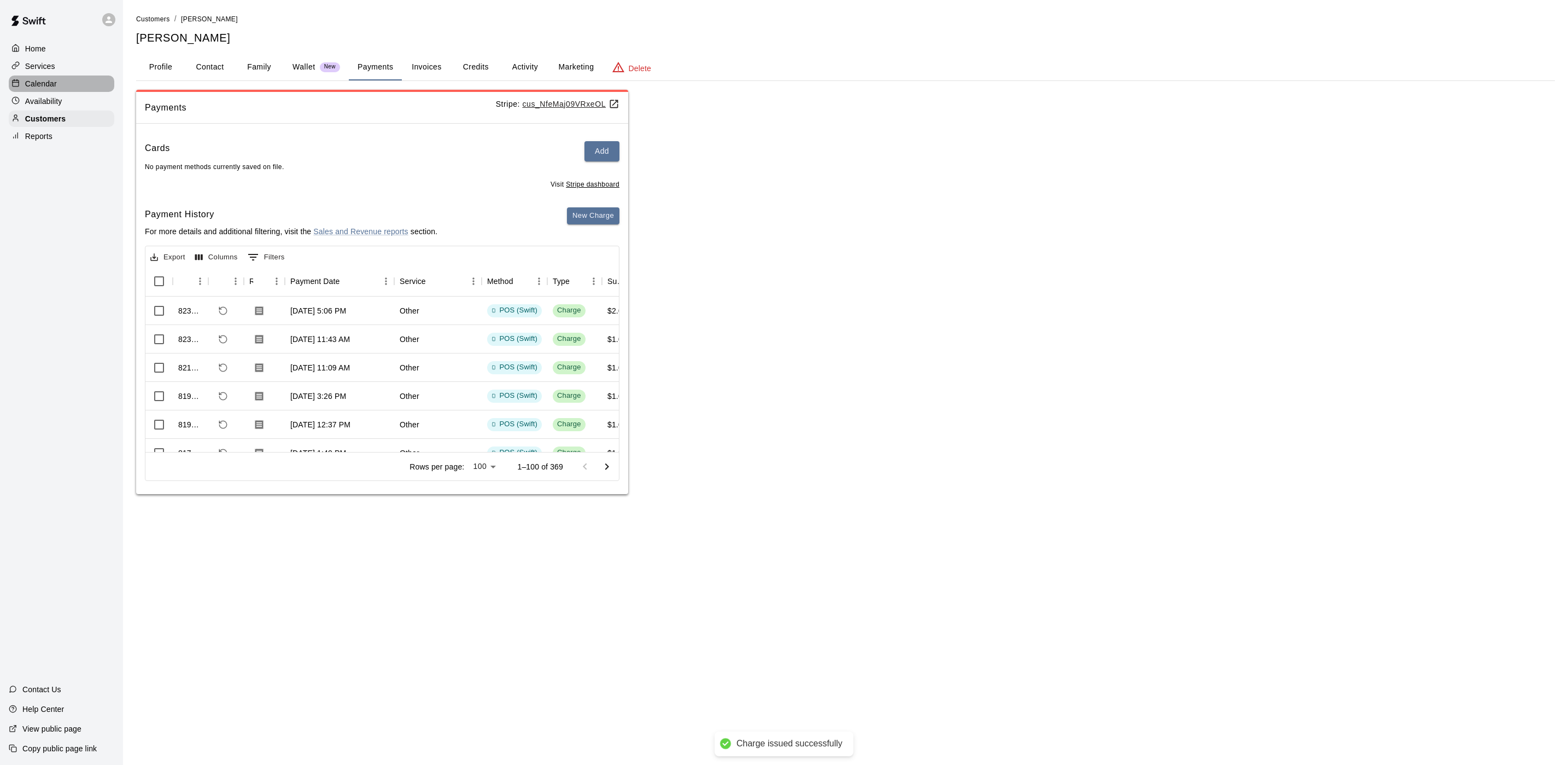
click at [55, 89] on p "Calendar" at bounding box center [41, 83] width 32 height 11
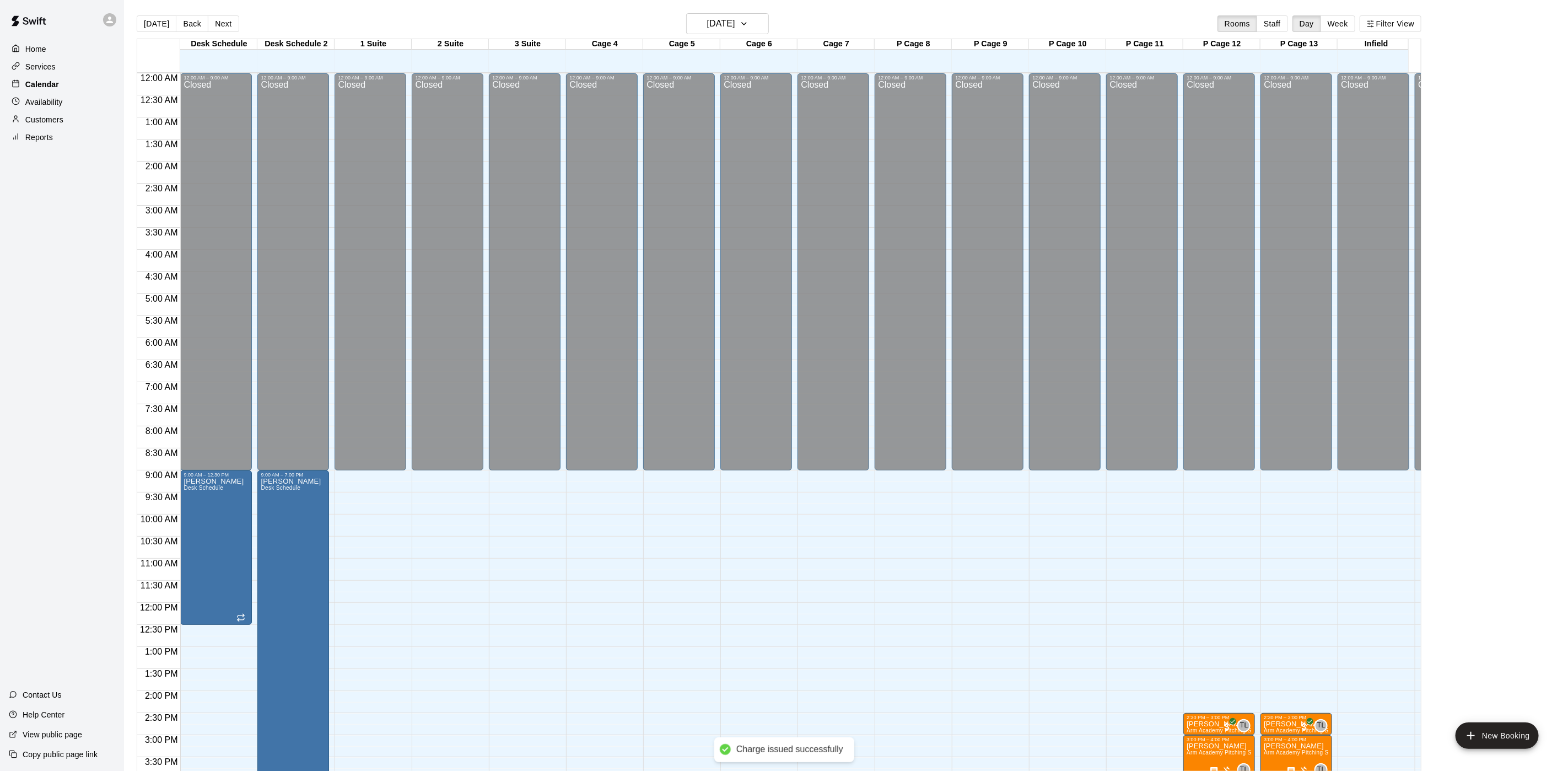
scroll to position [316, 0]
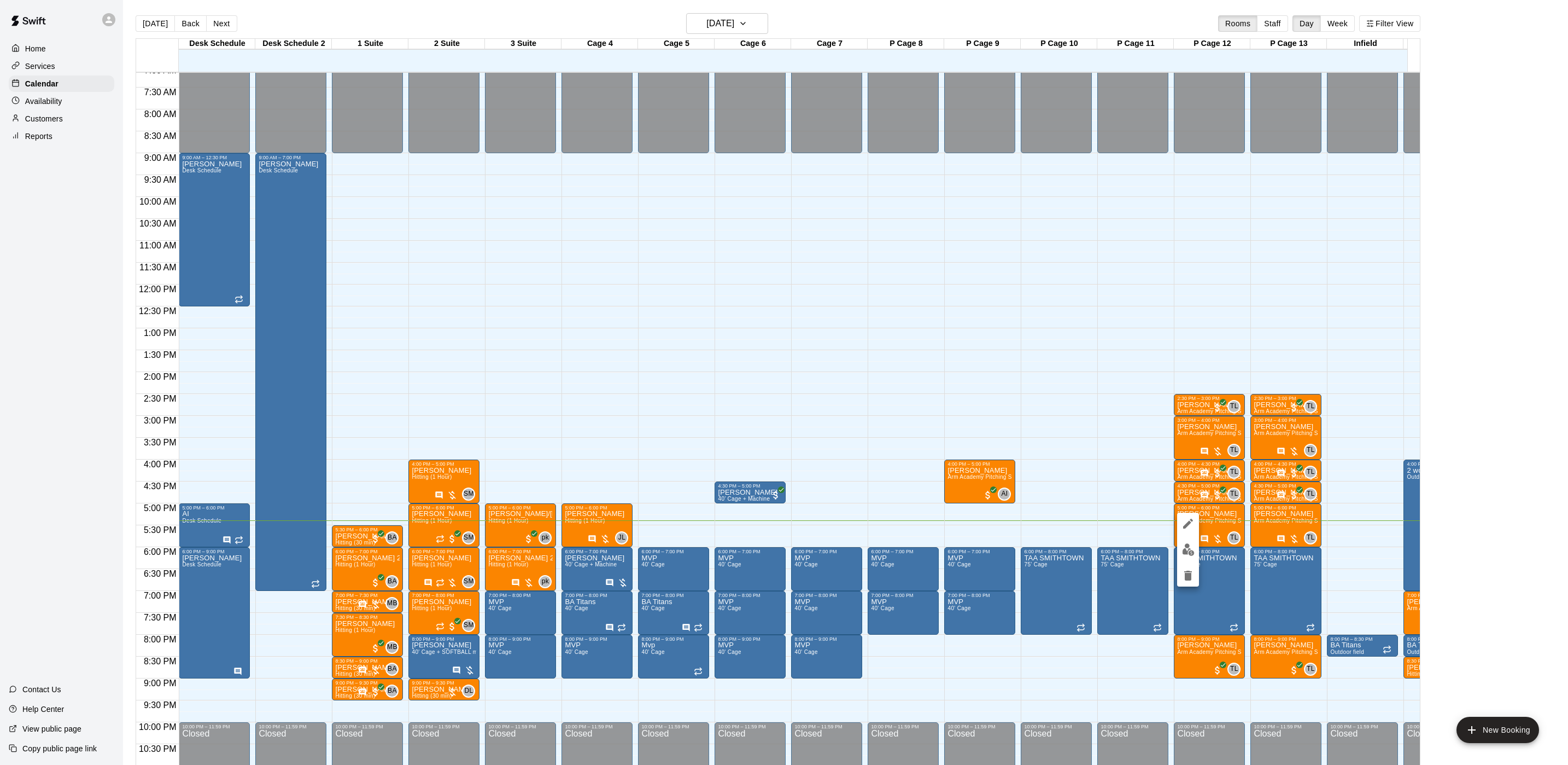
click at [1191, 583] on button "delete" at bounding box center [1188, 576] width 22 height 22
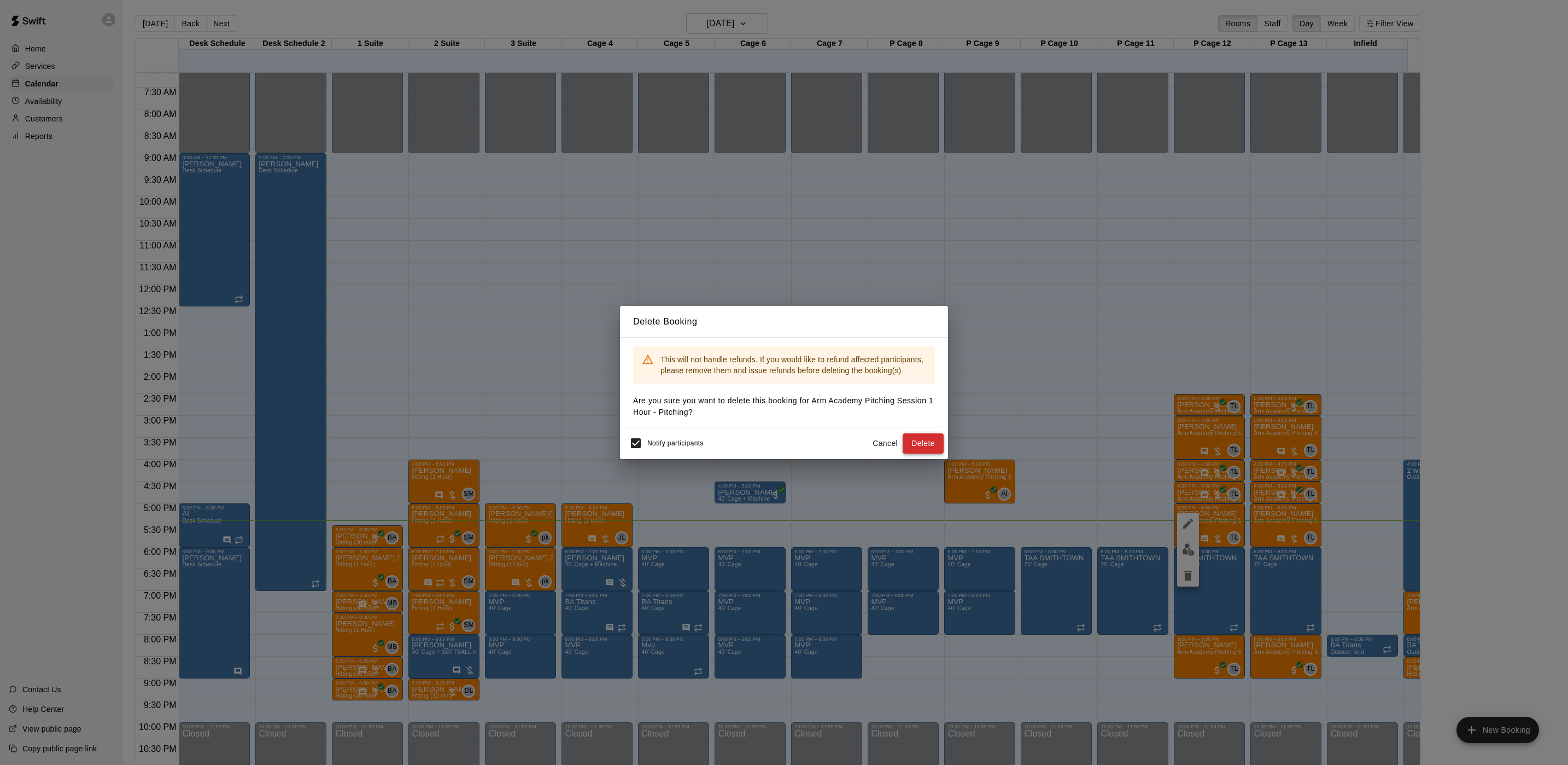
click at [934, 441] on button "Delete" at bounding box center [923, 443] width 41 height 20
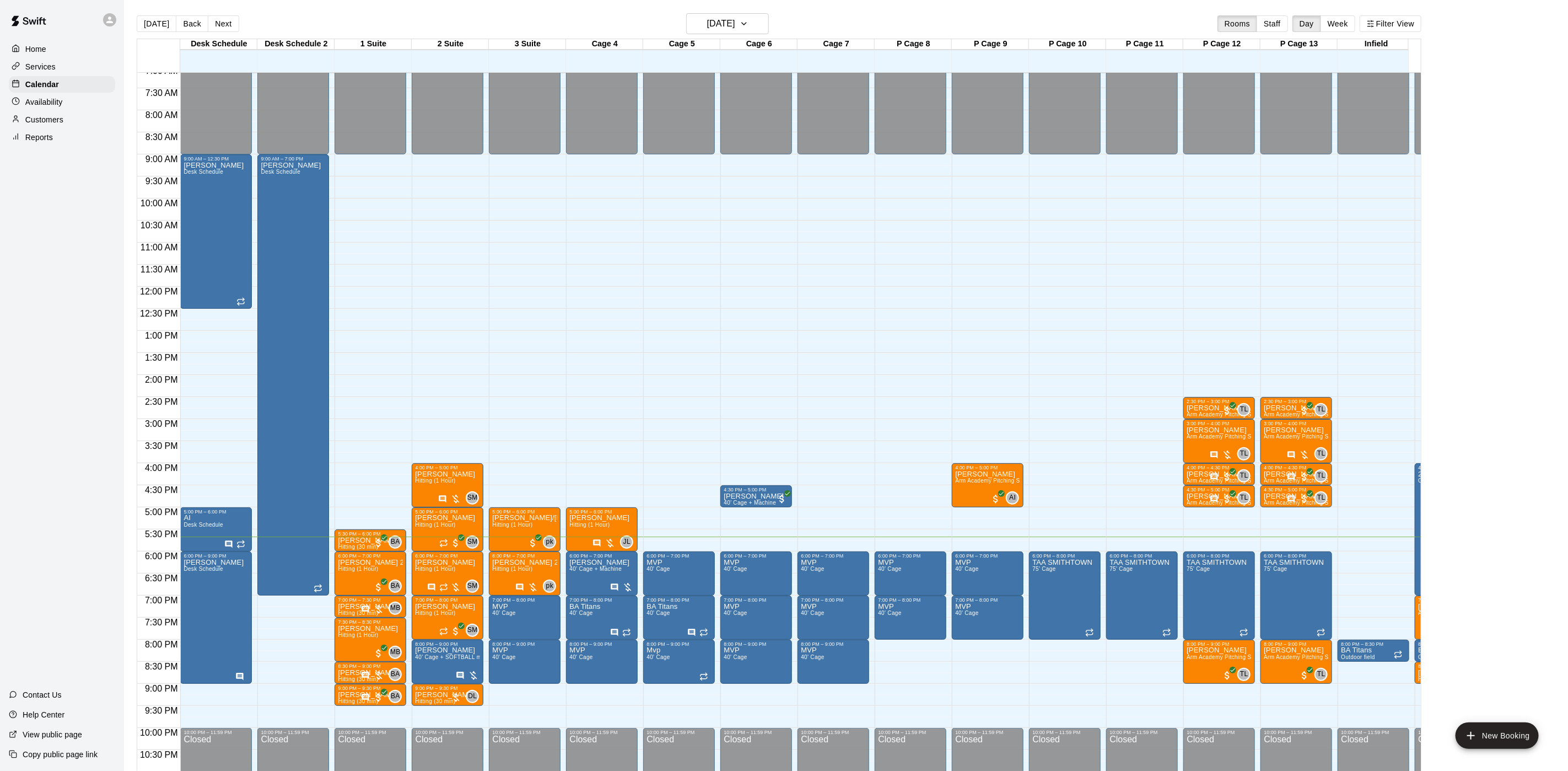
scroll to position [17, 0]
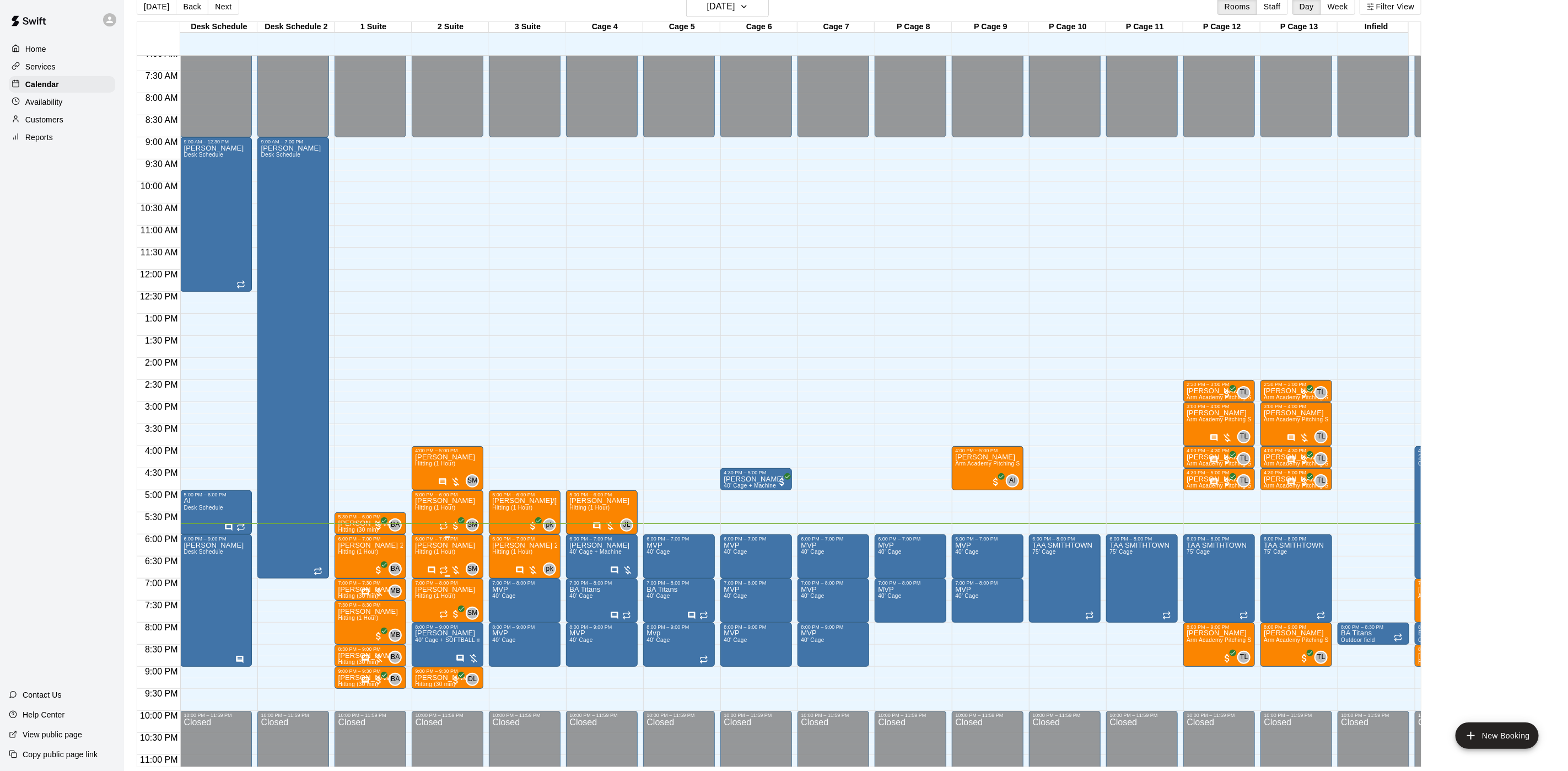
click at [450, 552] on span "Hitting (1 Hour)" at bounding box center [435, 552] width 40 height 6
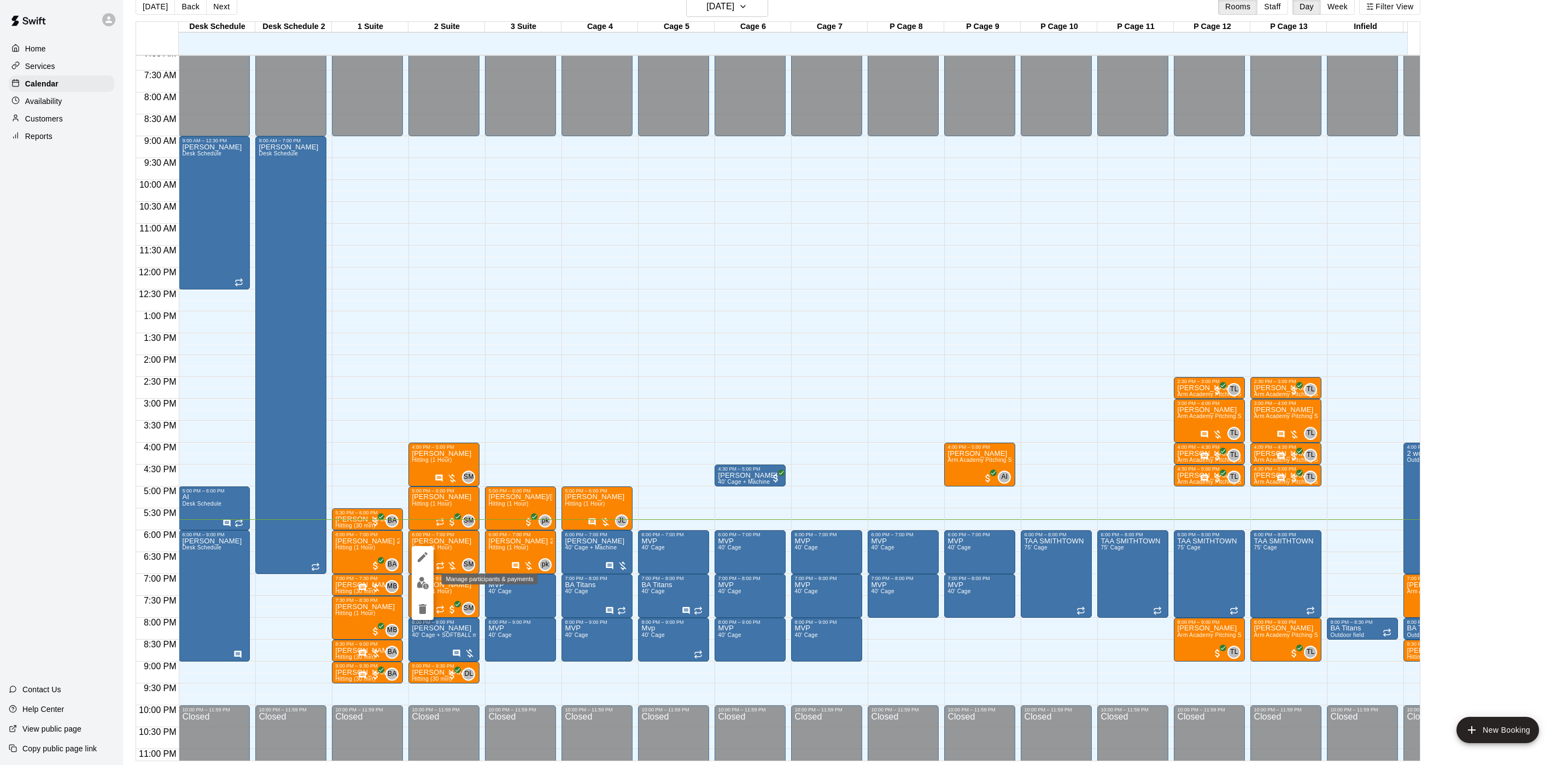
click at [417, 588] on img "edit" at bounding box center [422, 582] width 12 height 12
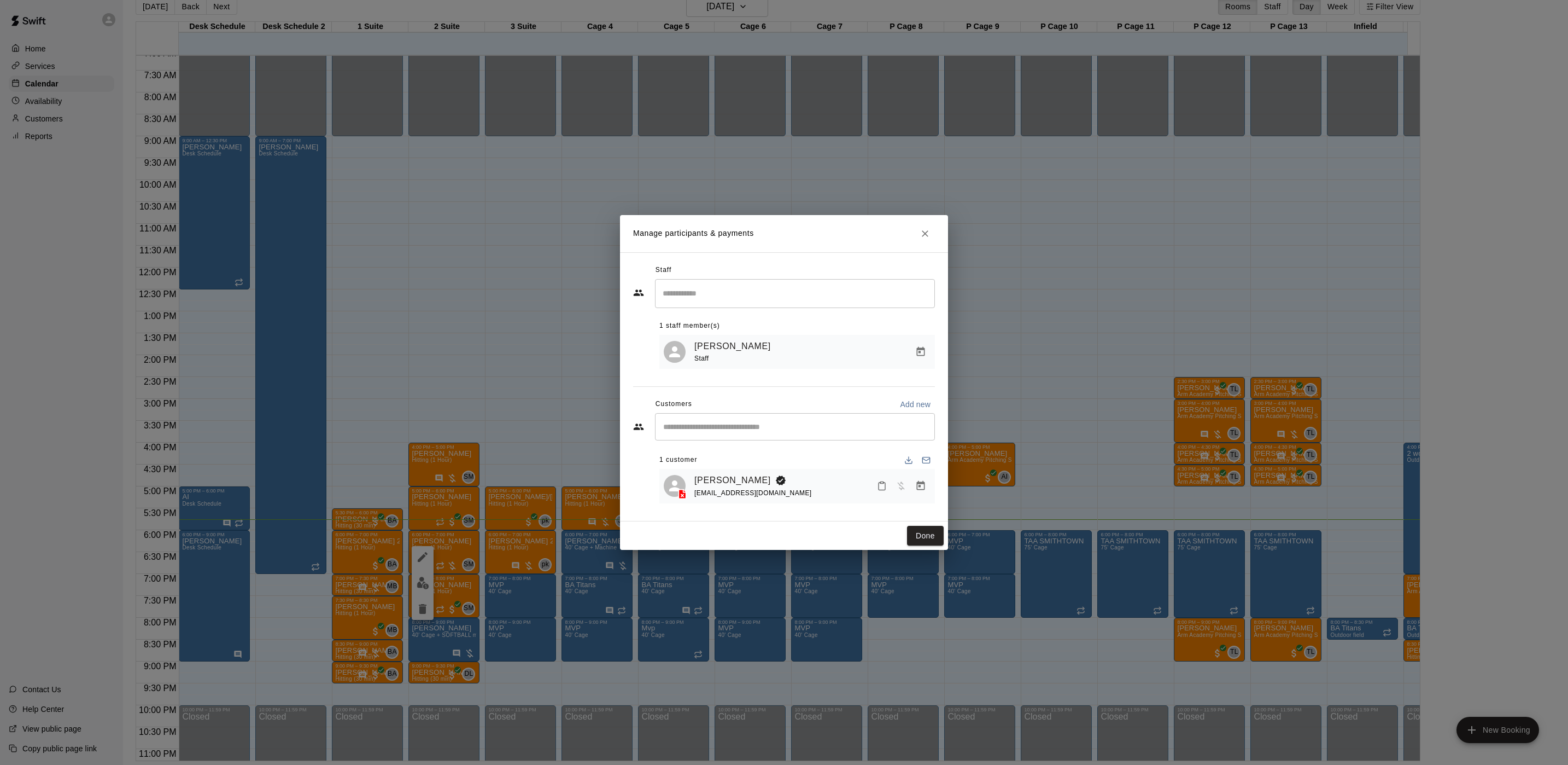
click at [922, 485] on icon "Manage bookings & payment" at bounding box center [921, 486] width 8 height 9
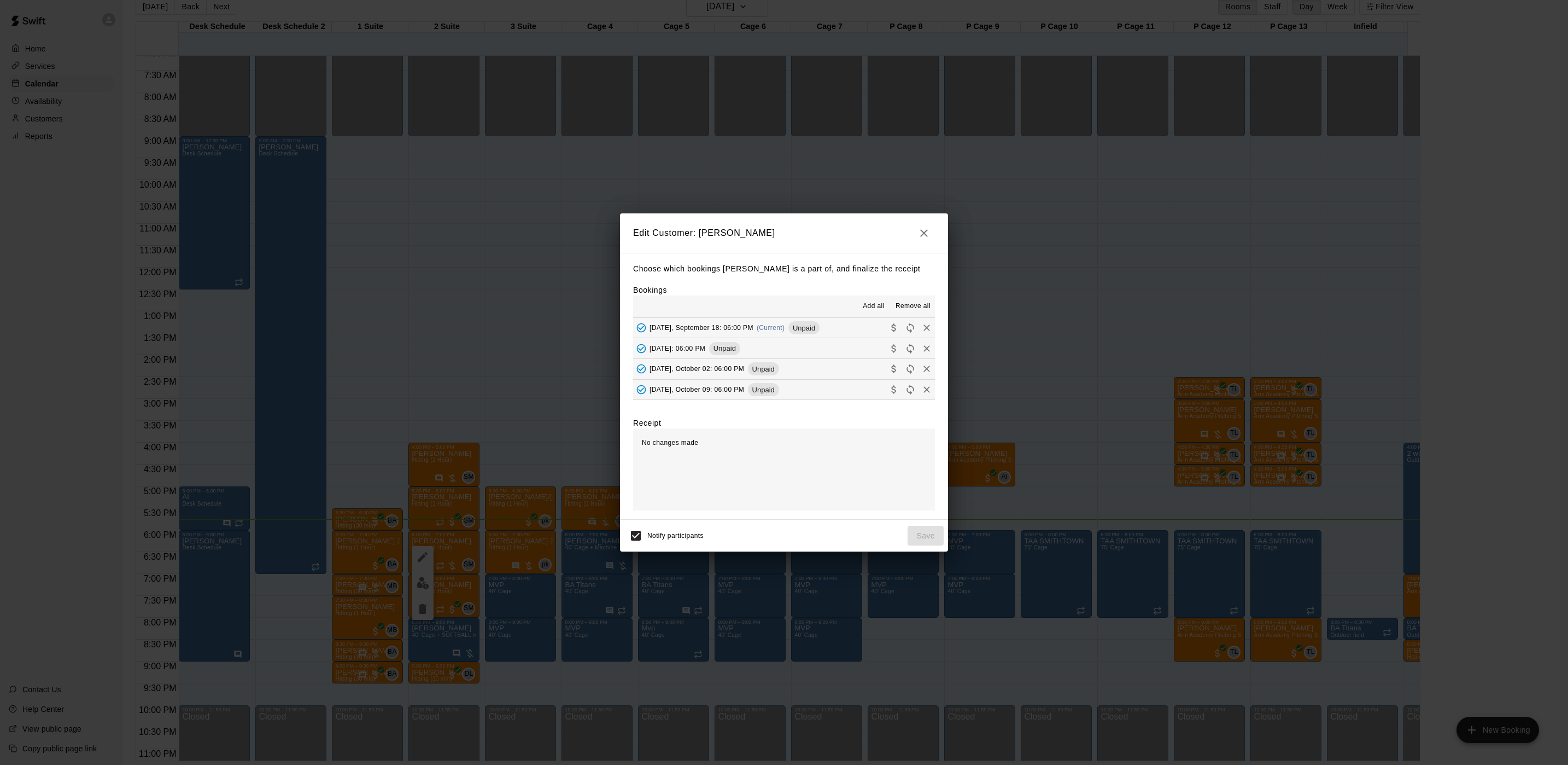
click at [722, 332] on div "[DATE], September 18: 06:00 PM (Current) Unpaid" at bounding box center [726, 328] width 186 height 16
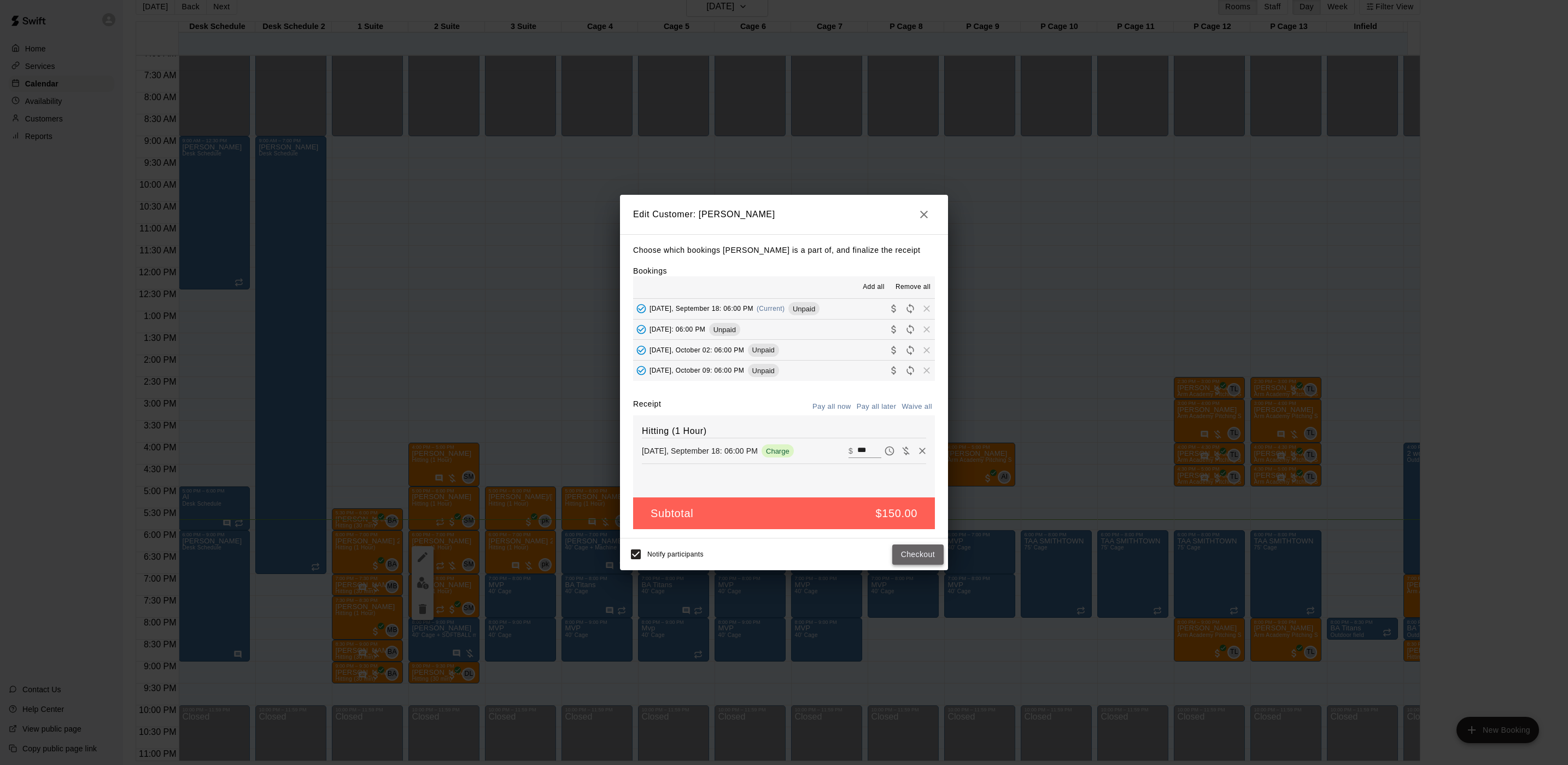
click at [904, 558] on button "Checkout" at bounding box center [918, 554] width 51 height 20
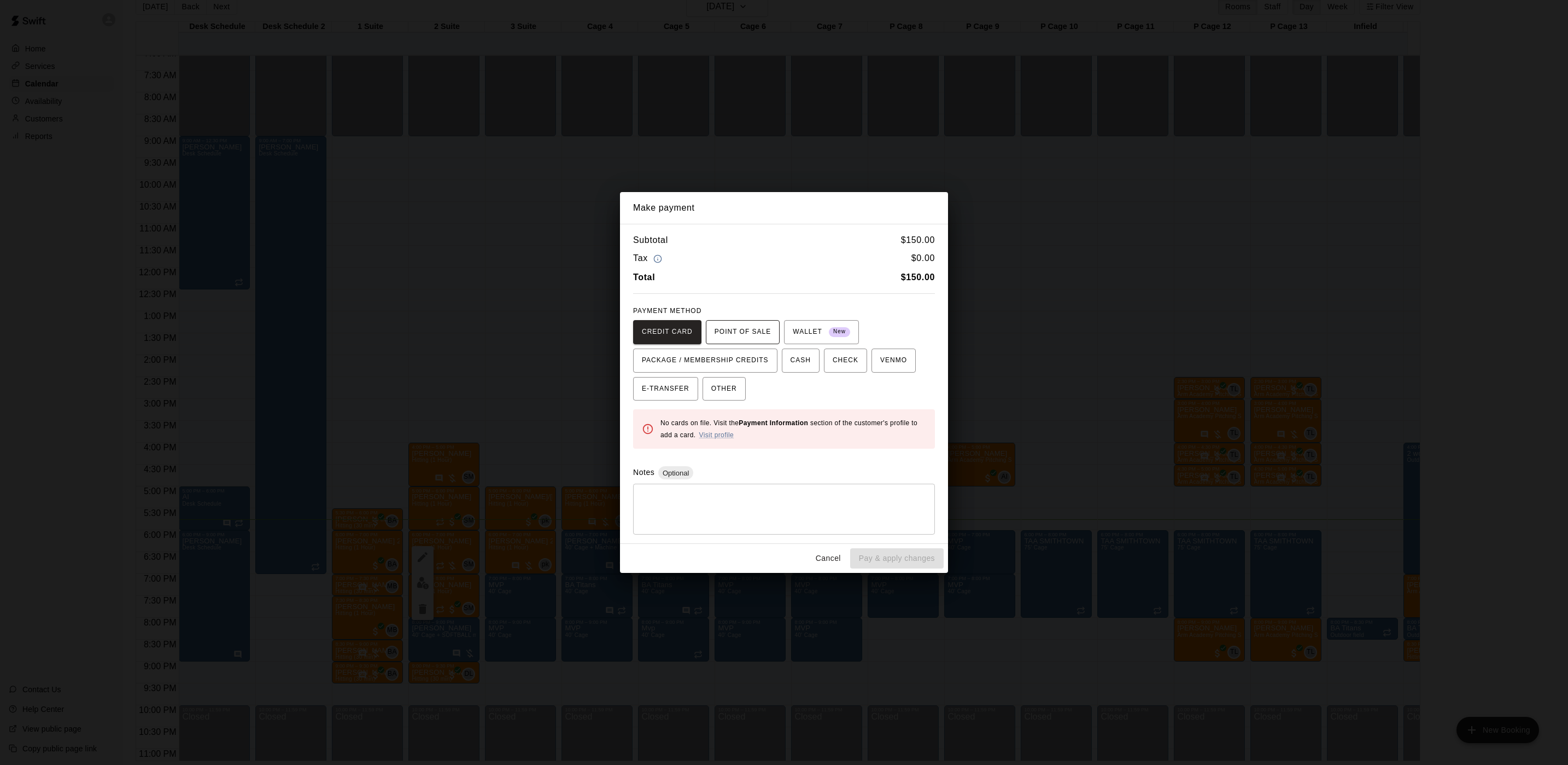
click at [740, 337] on span "POINT OF SALE" at bounding box center [742, 332] width 57 height 18
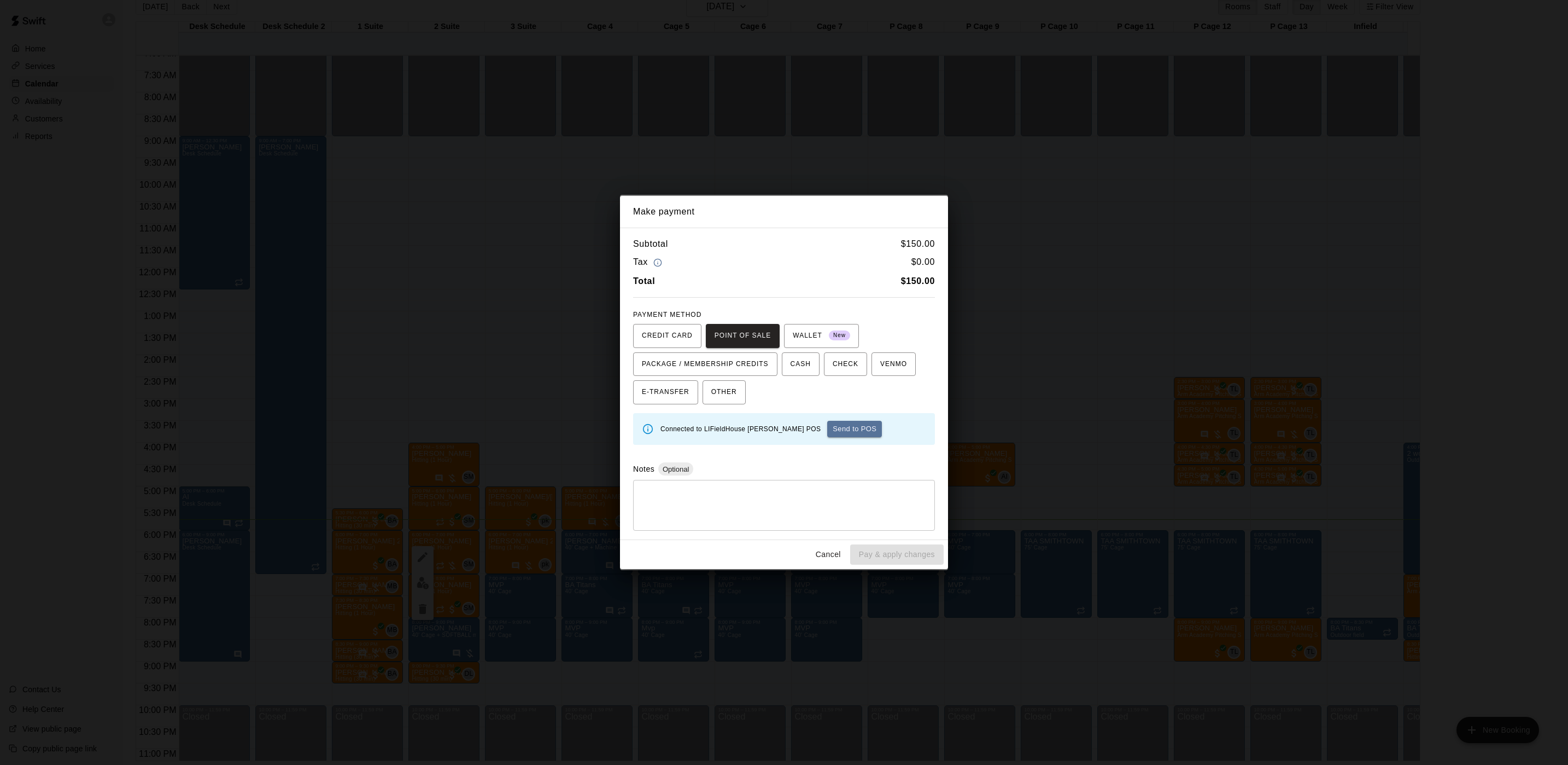
click at [828, 427] on button "Send to POS" at bounding box center [855, 428] width 55 height 16
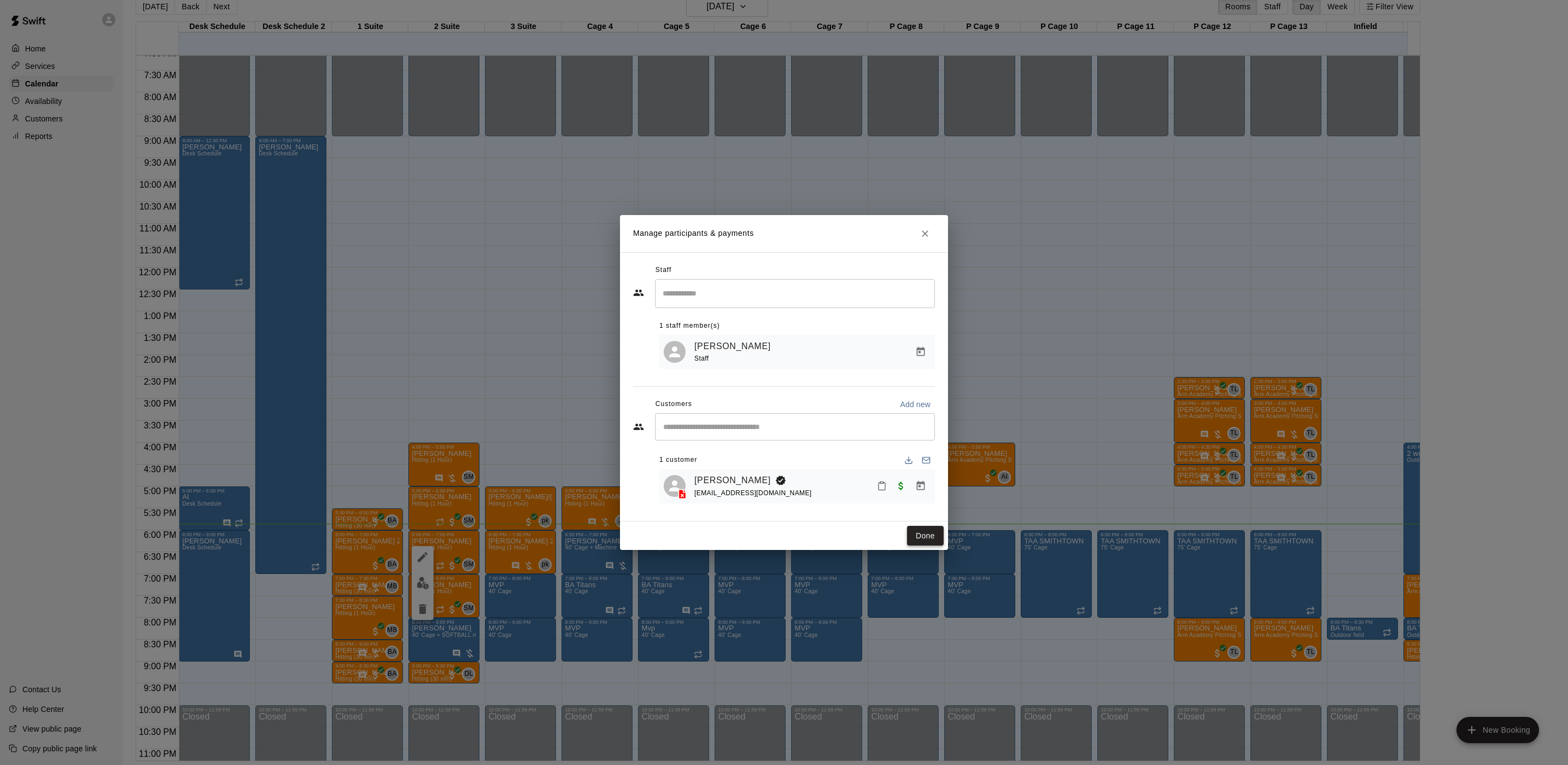
click at [928, 534] on button "Done" at bounding box center [926, 536] width 36 height 20
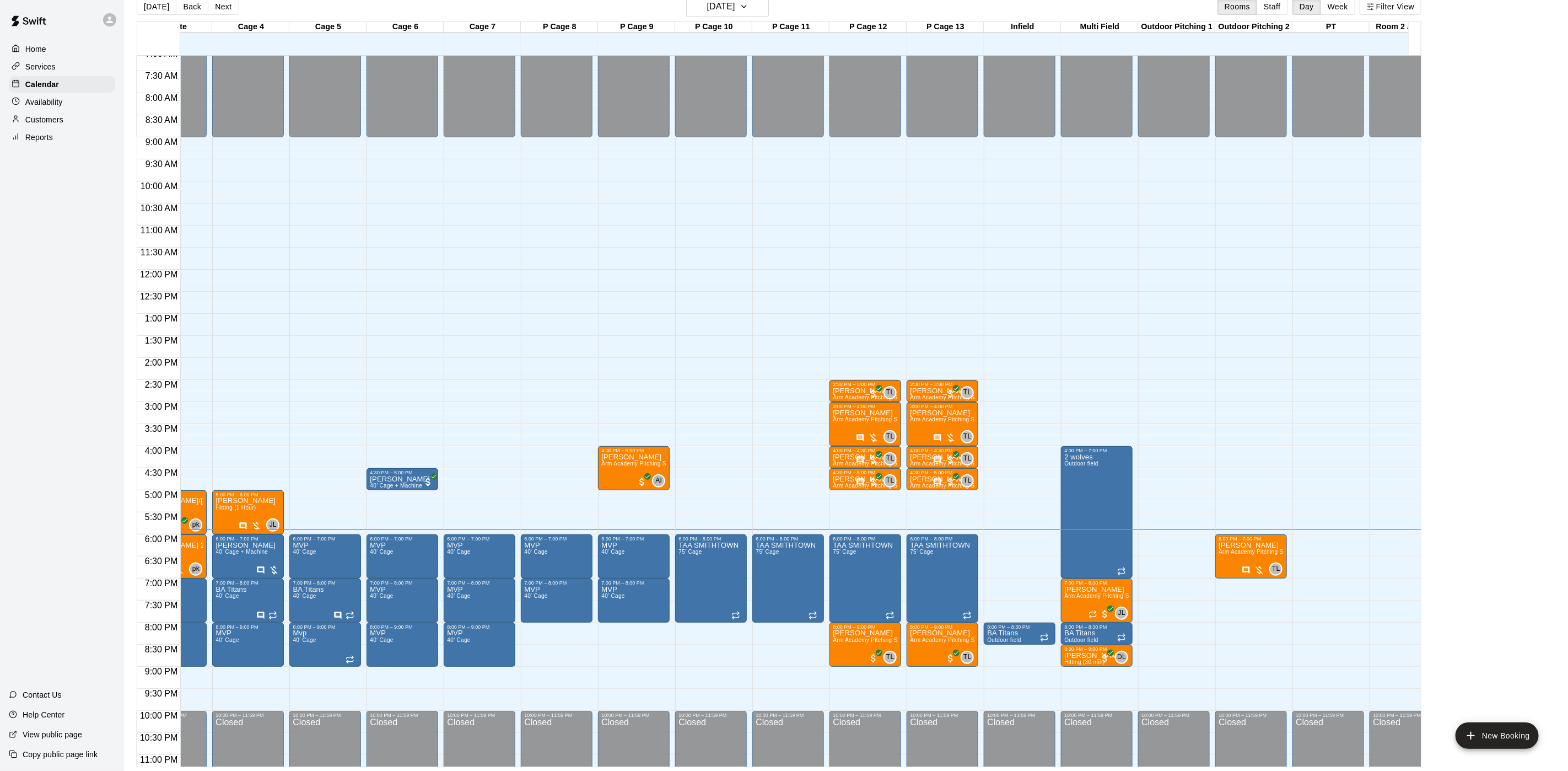
scroll to position [0, 0]
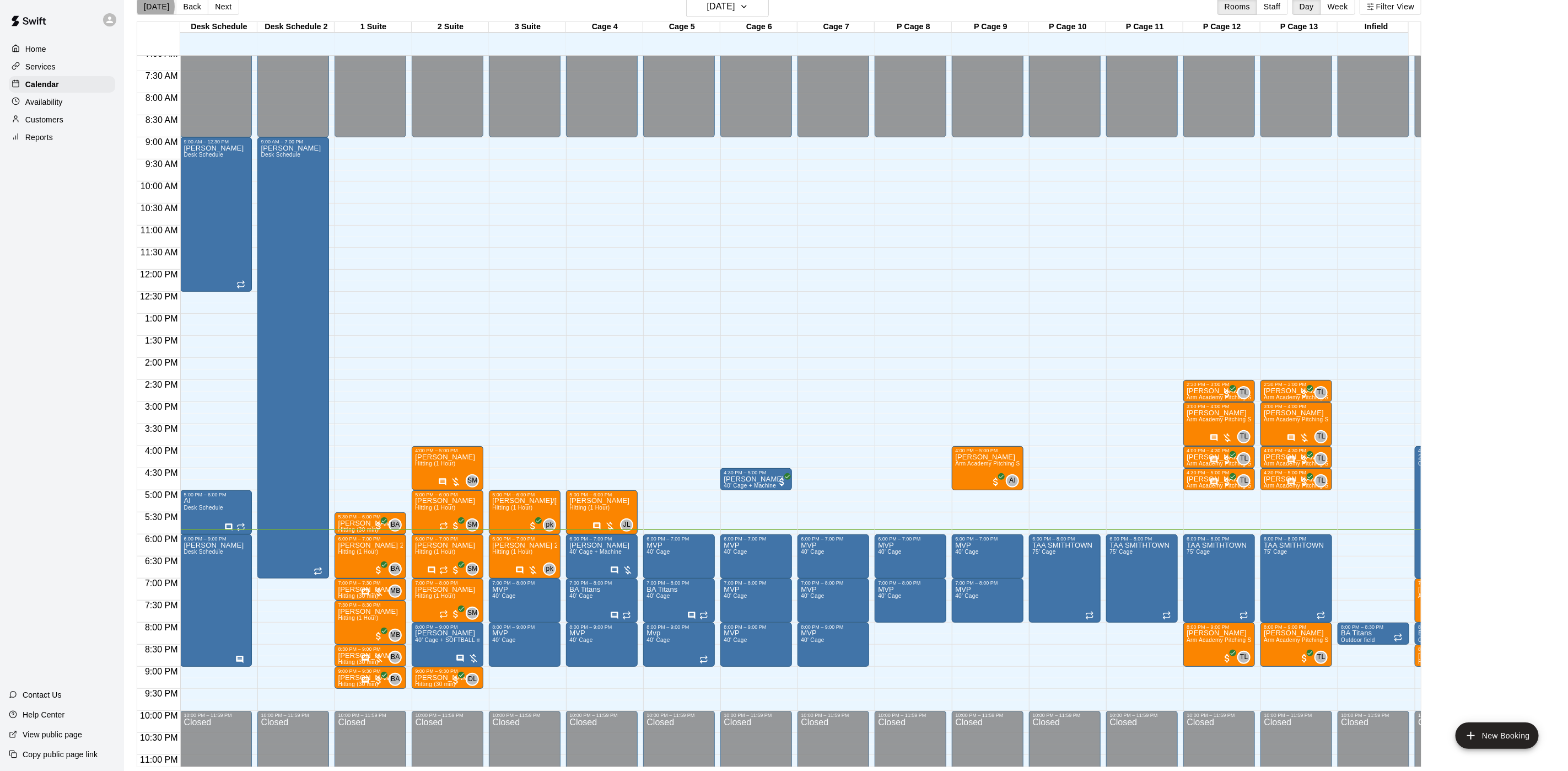
click at [149, 7] on button "[DATE]" at bounding box center [156, 6] width 40 height 16
click at [431, 569] on icon "Has notes" at bounding box center [431, 570] width 7 height 7
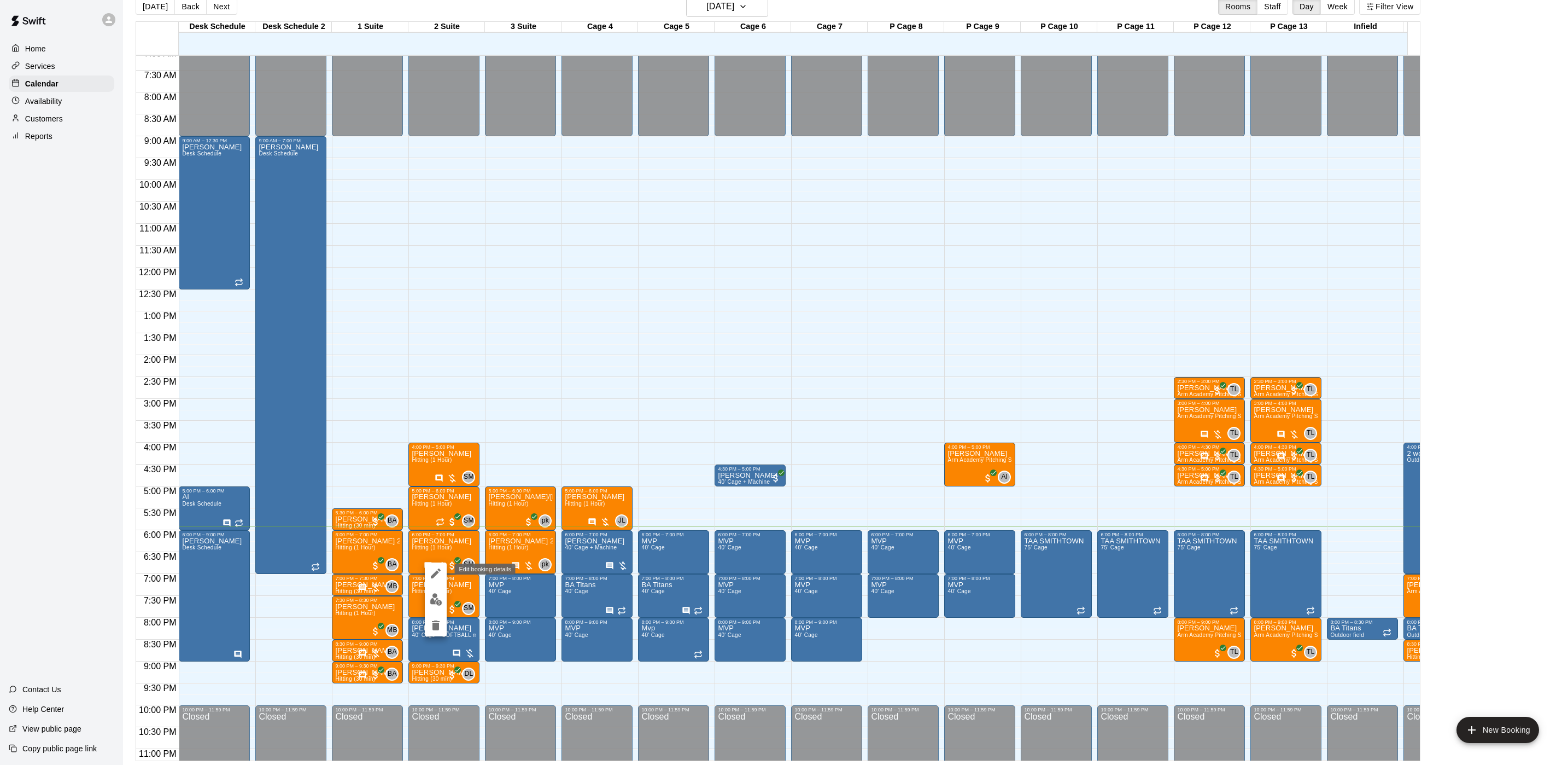
click at [432, 578] on icon "edit" at bounding box center [435, 573] width 10 height 10
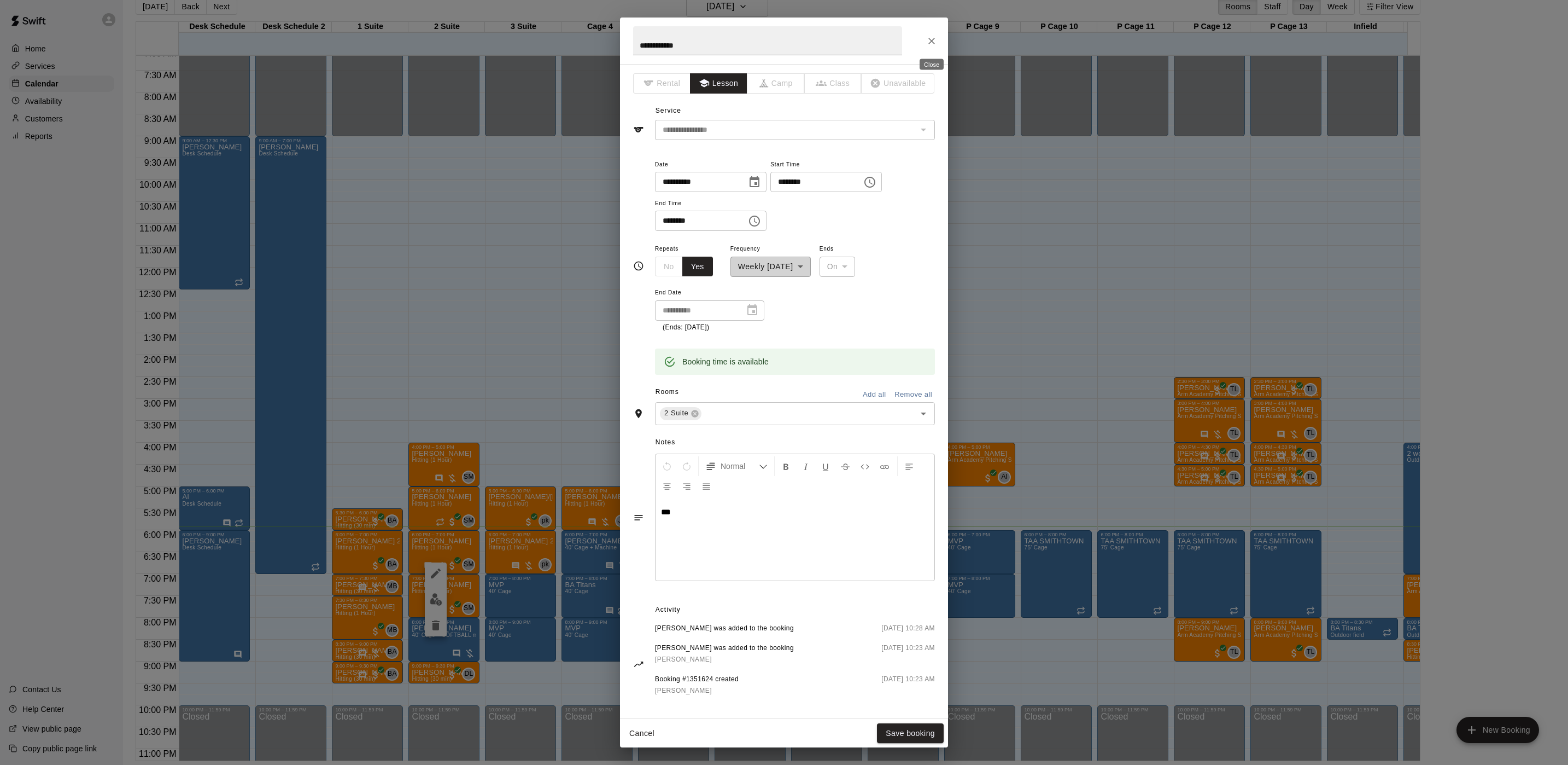
click at [929, 47] on button "Close" at bounding box center [931, 41] width 19 height 19
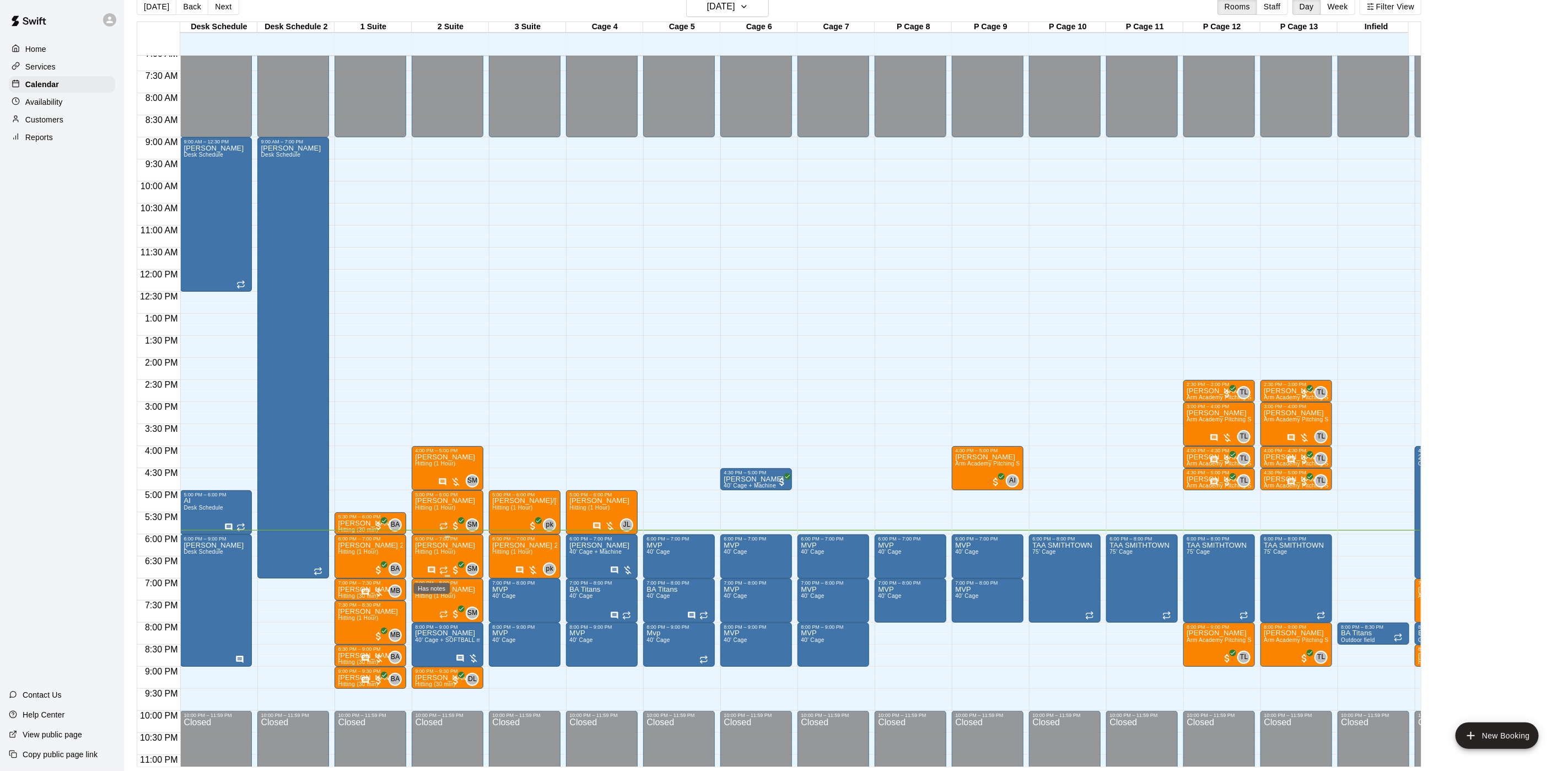
click at [435, 573] on icon "Has notes" at bounding box center [431, 570] width 7 height 7
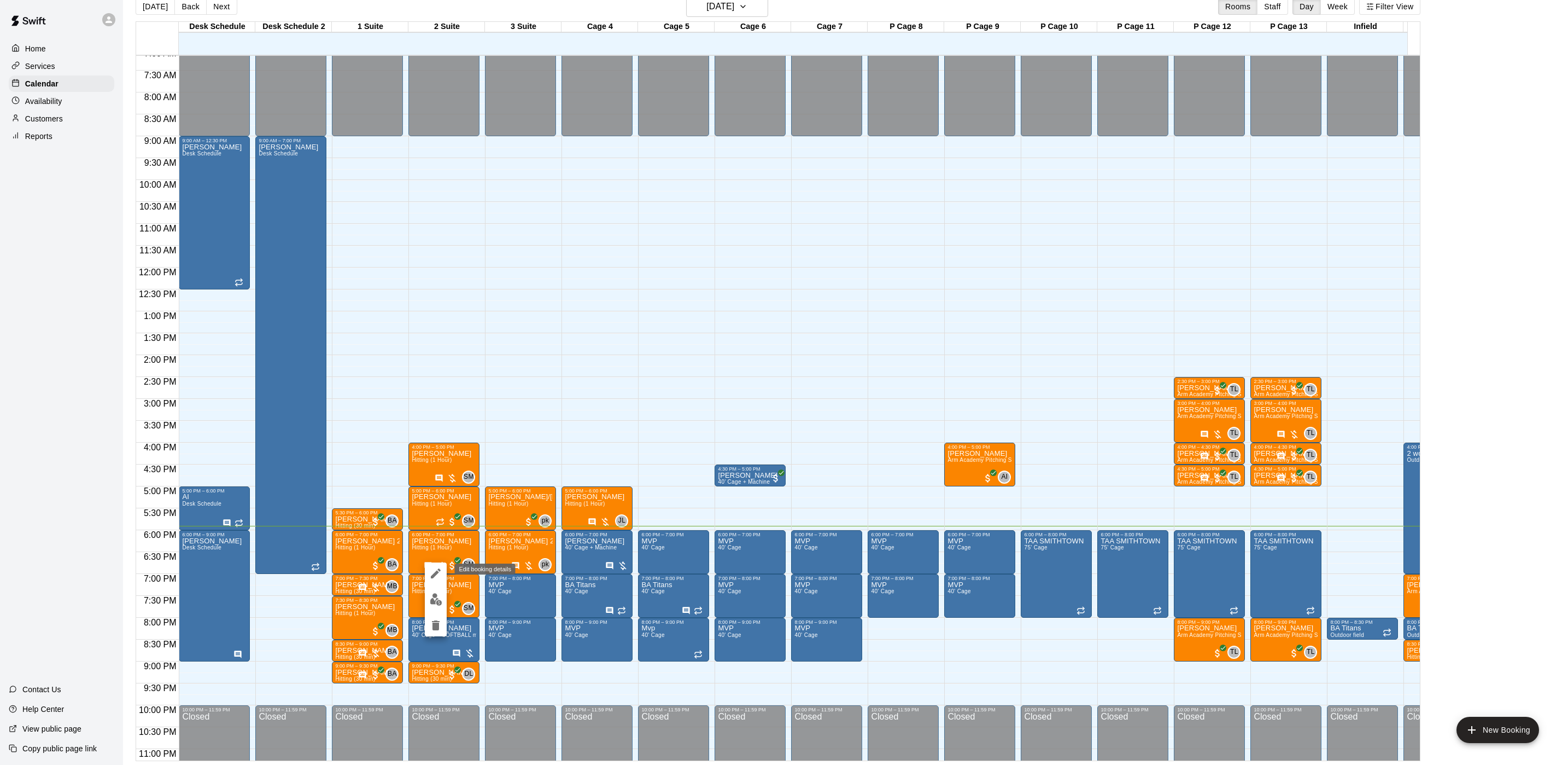
click at [438, 573] on icon "edit" at bounding box center [435, 573] width 10 height 10
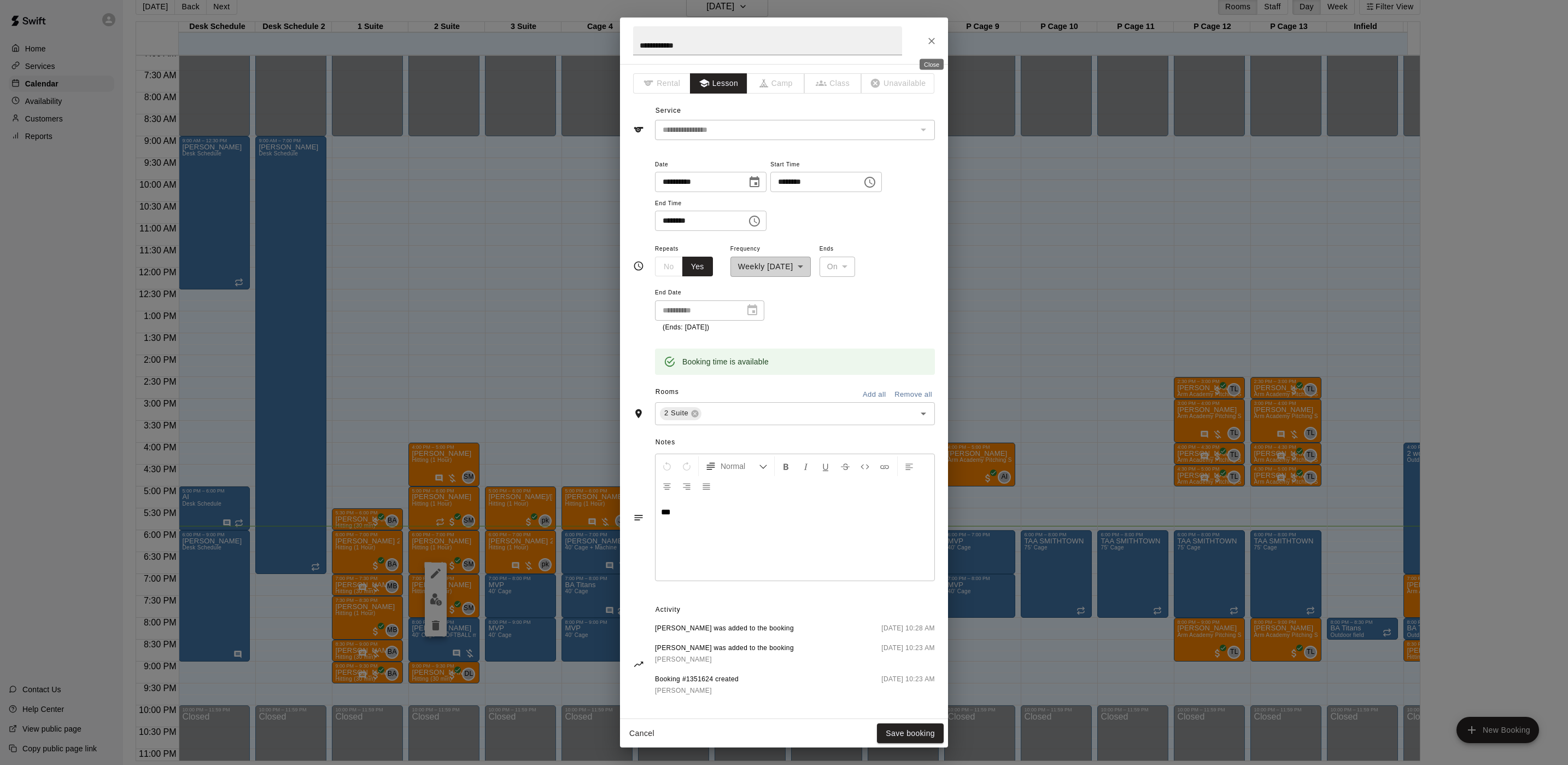
click at [929, 45] on icon "Close" at bounding box center [931, 41] width 11 height 11
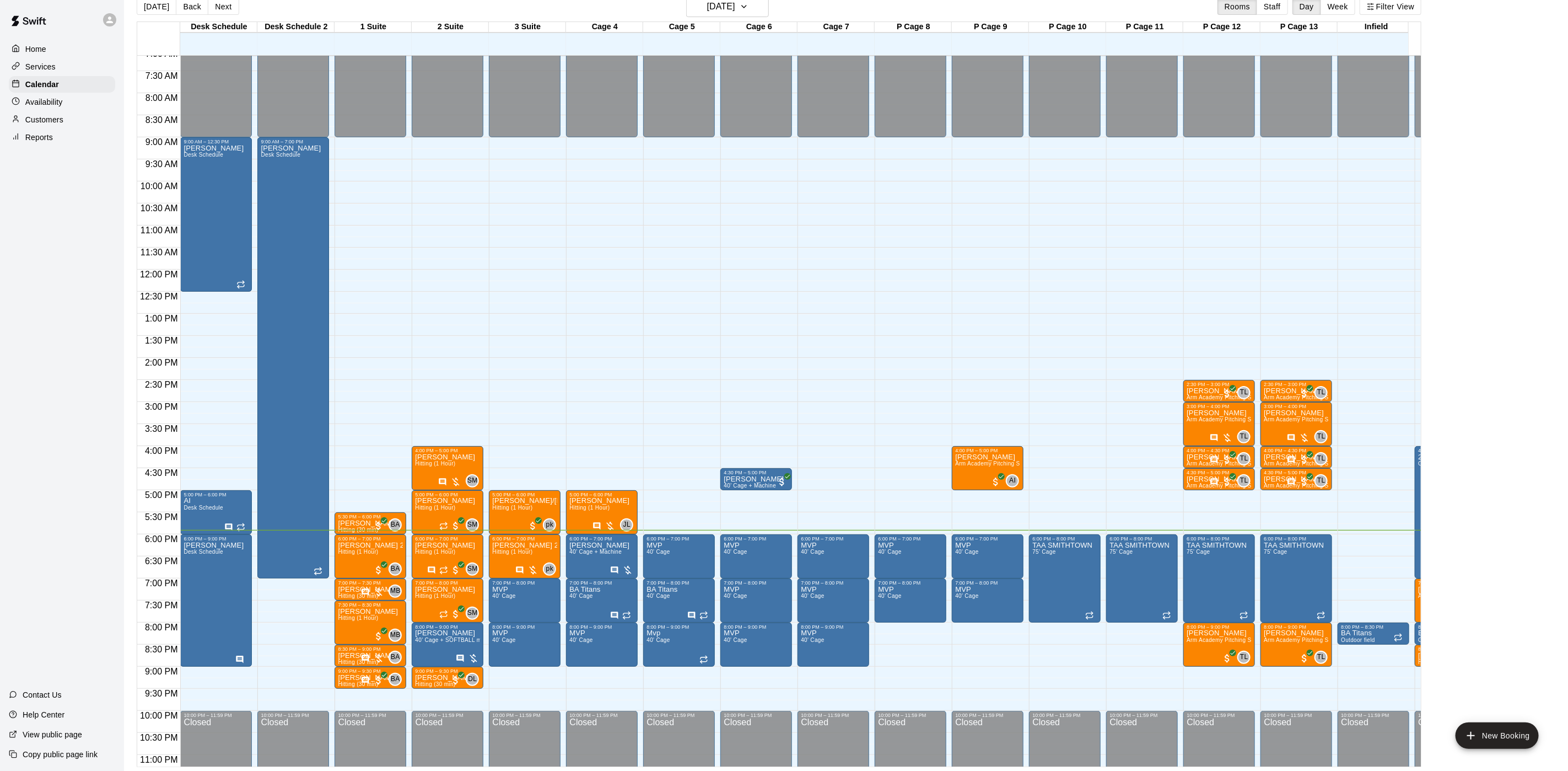
click at [61, 119] on div "Customers" at bounding box center [62, 119] width 106 height 16
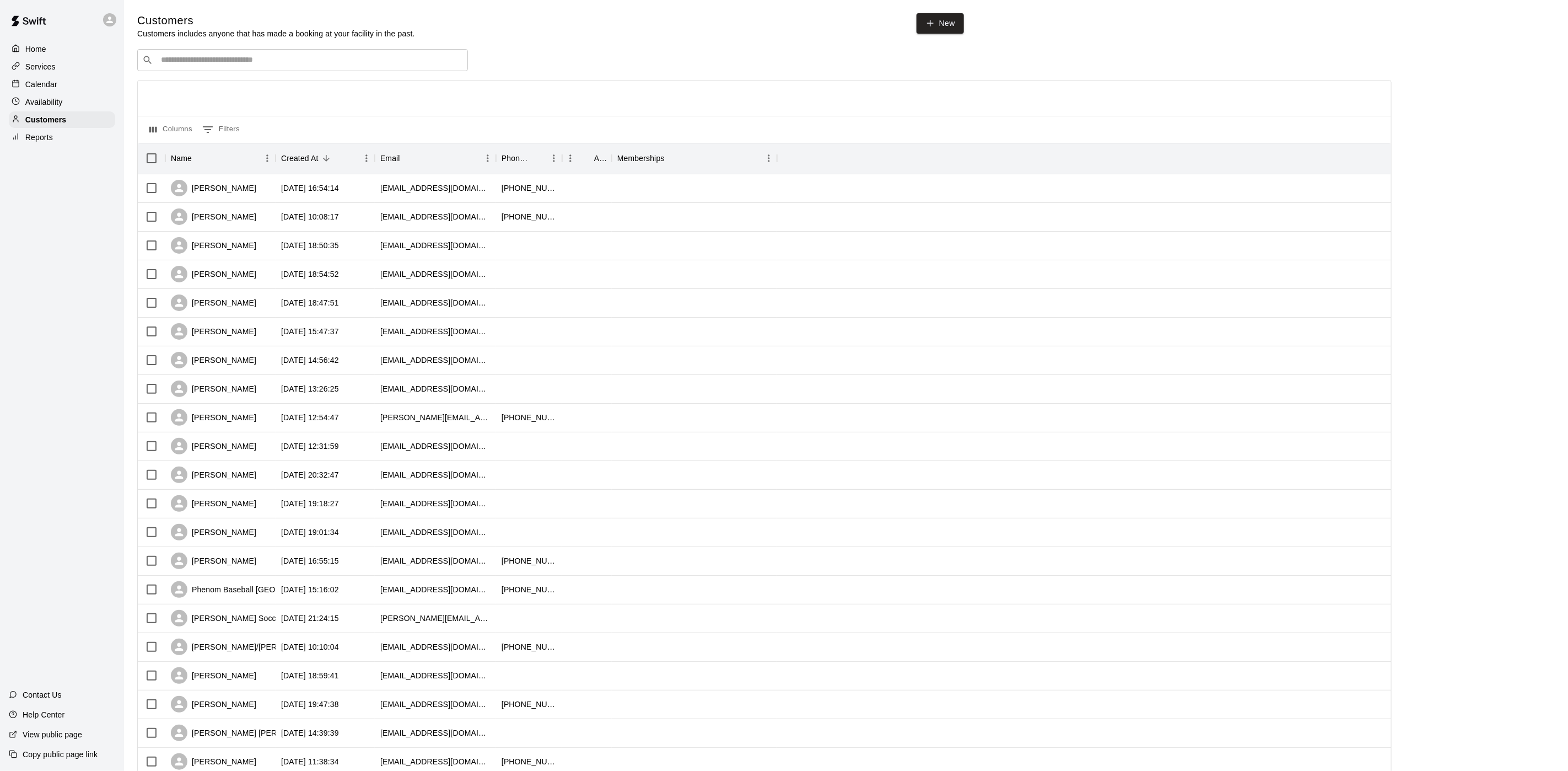
drag, startPoint x: 230, startPoint y: 58, endPoint x: 225, endPoint y: 48, distance: 11.2
click at [232, 58] on input "Search customers by name or email" at bounding box center [310, 60] width 305 height 11
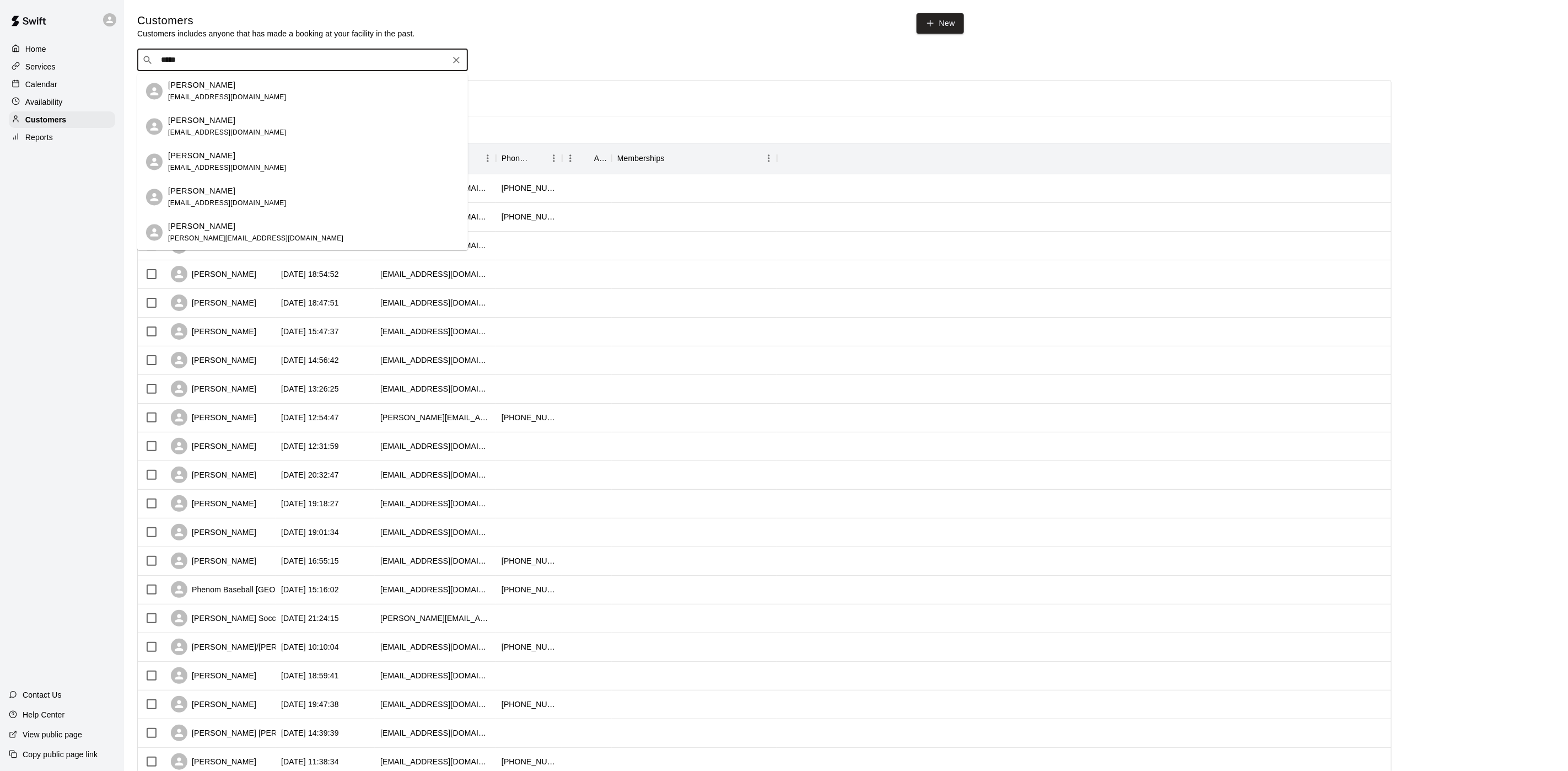
type input "****"
click at [62, 47] on div "Home" at bounding box center [62, 48] width 106 height 16
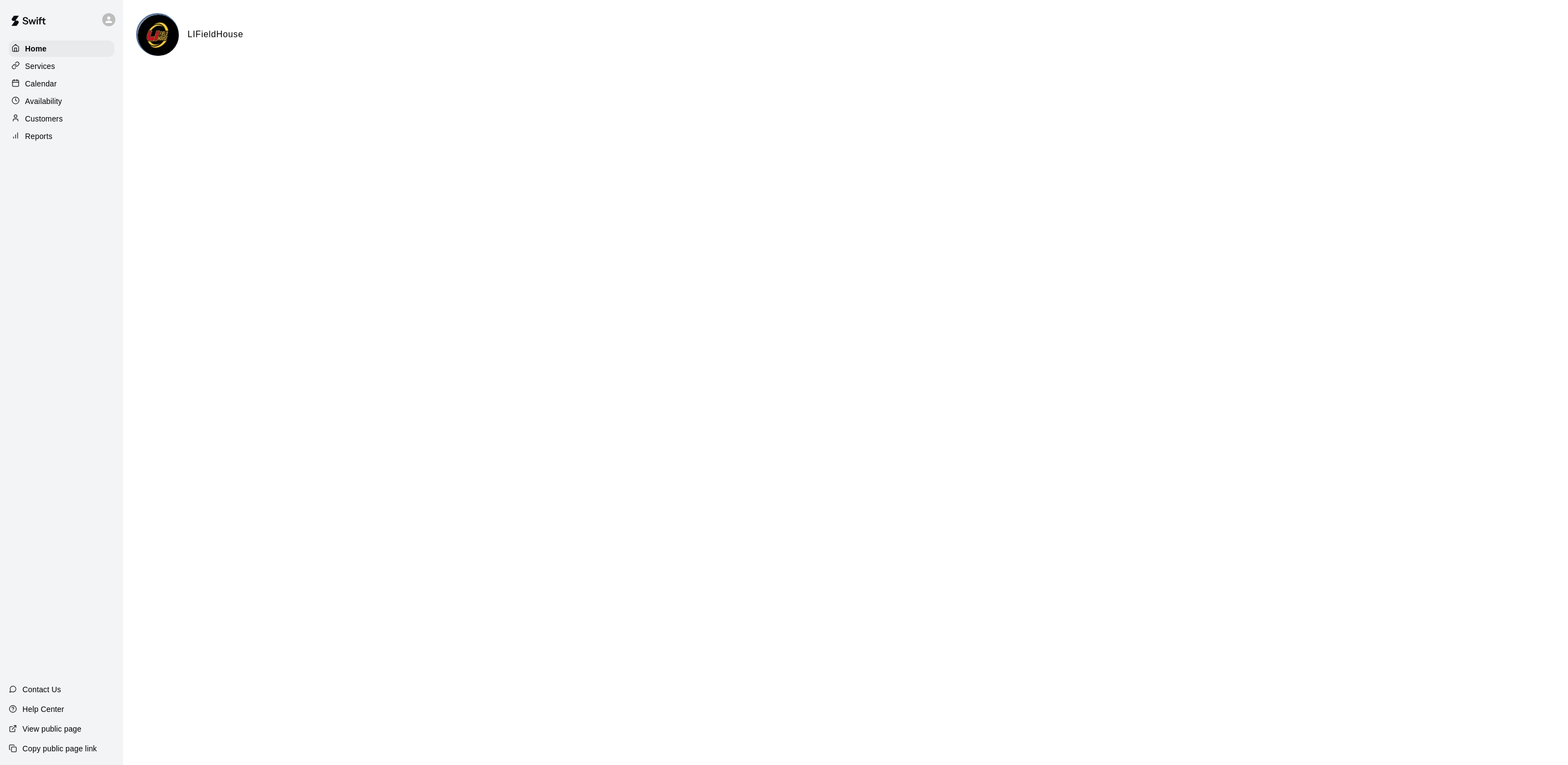
click at [75, 79] on div "Calendar" at bounding box center [61, 83] width 105 height 16
click at [71, 102] on div "Availability" at bounding box center [61, 101] width 105 height 16
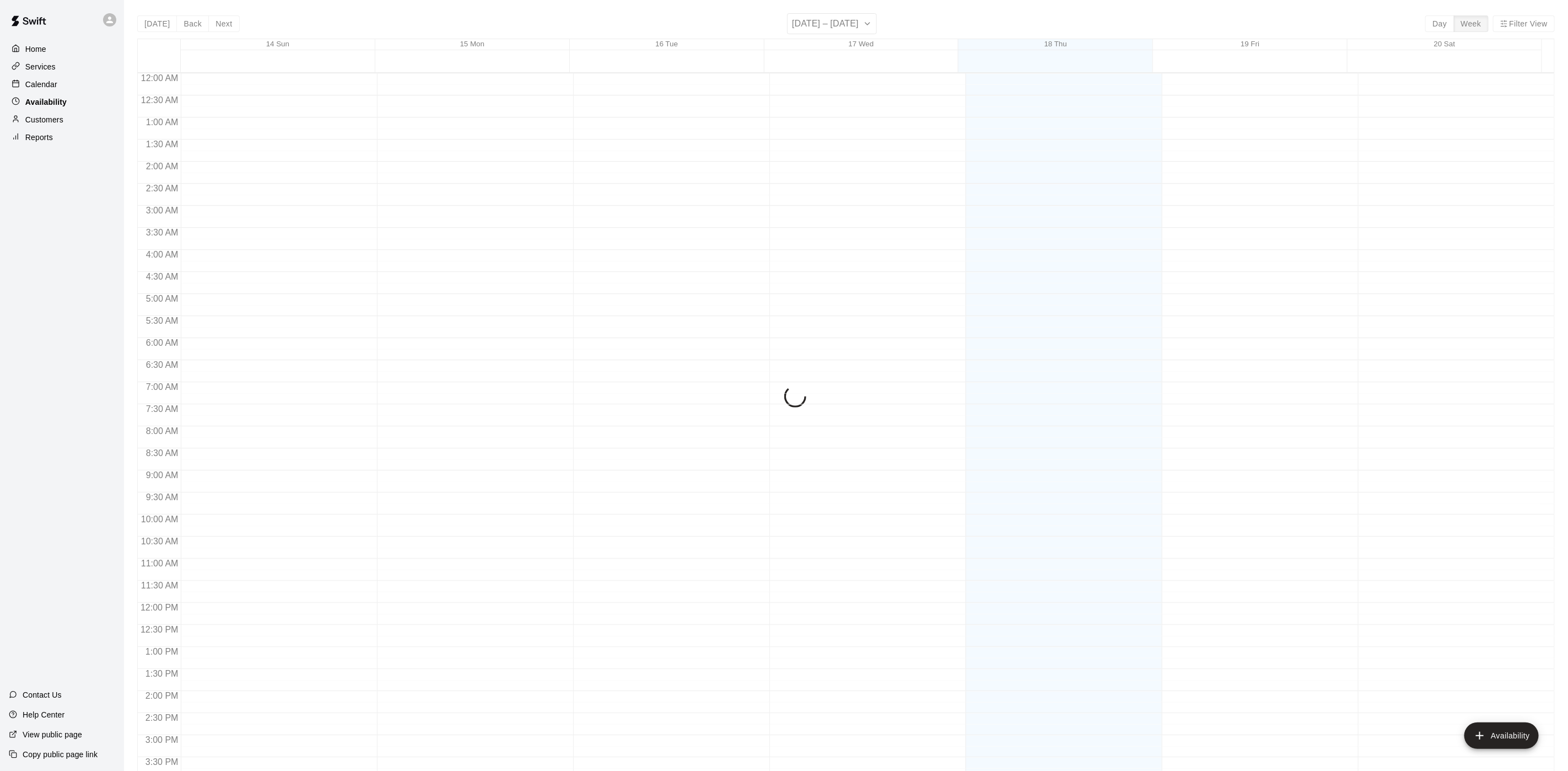
scroll to position [349, 0]
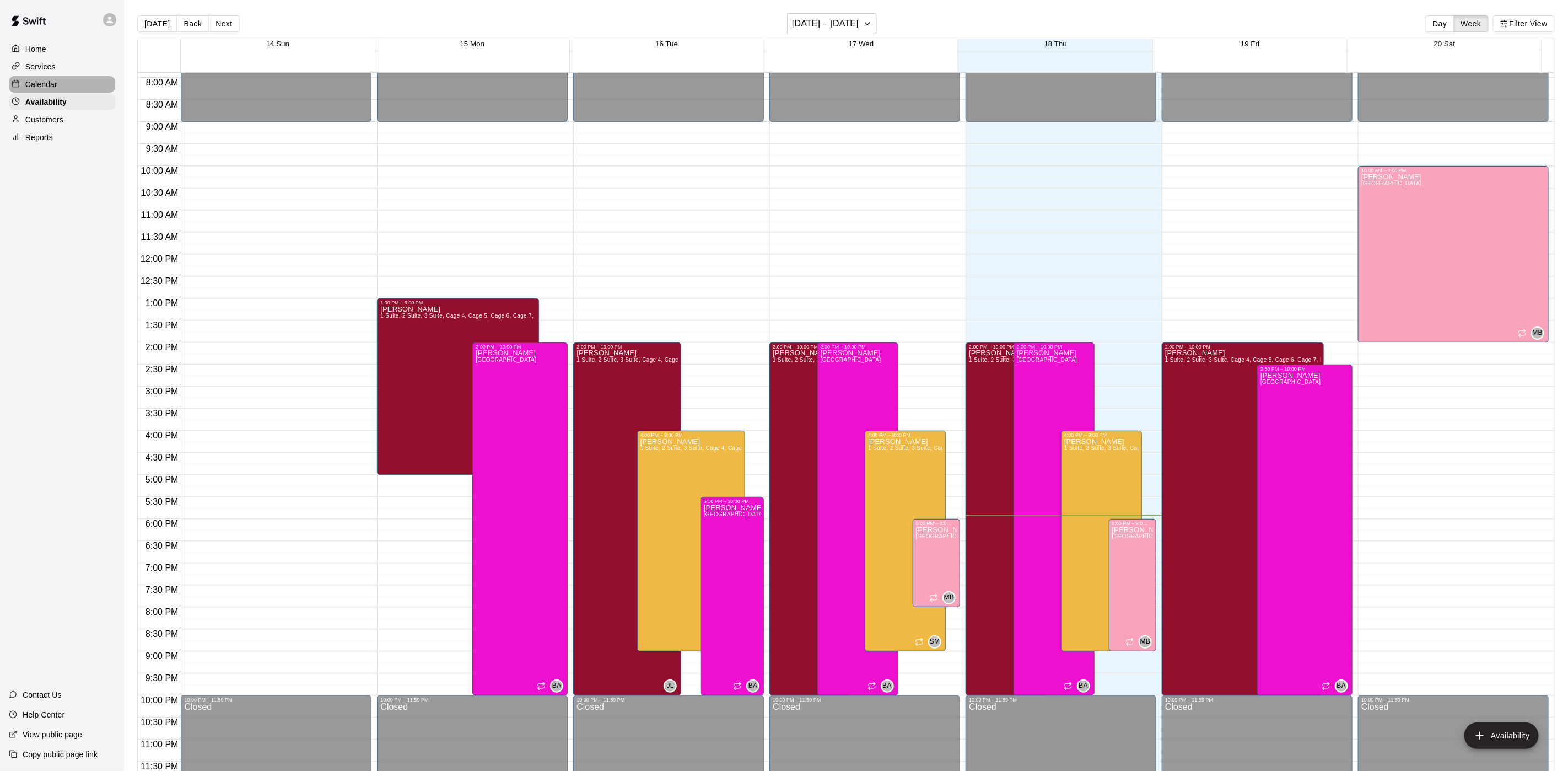
click at [71, 83] on div "Calendar" at bounding box center [62, 84] width 106 height 16
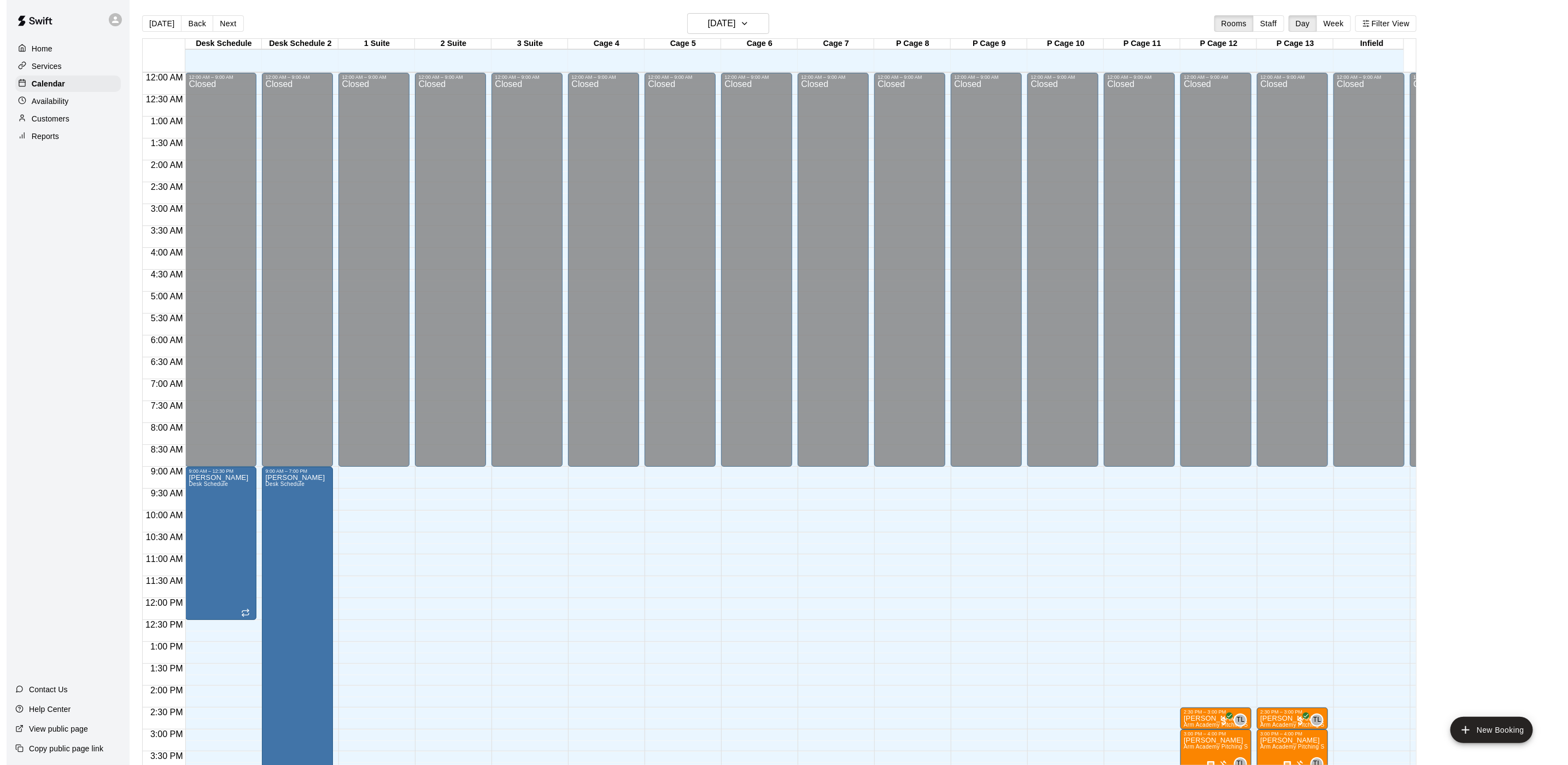
scroll to position [313, 0]
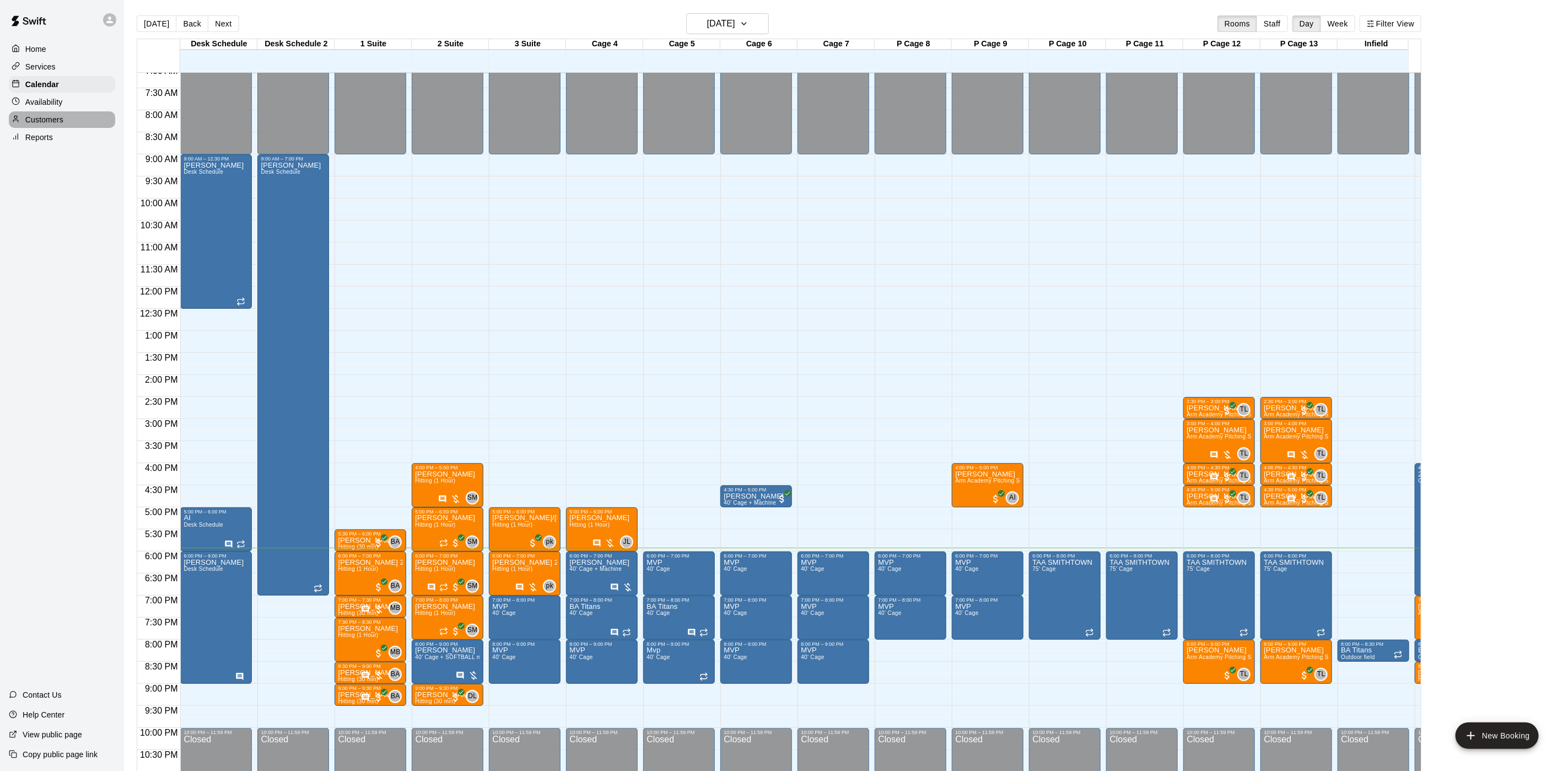
click at [68, 126] on div "Customers" at bounding box center [62, 119] width 106 height 16
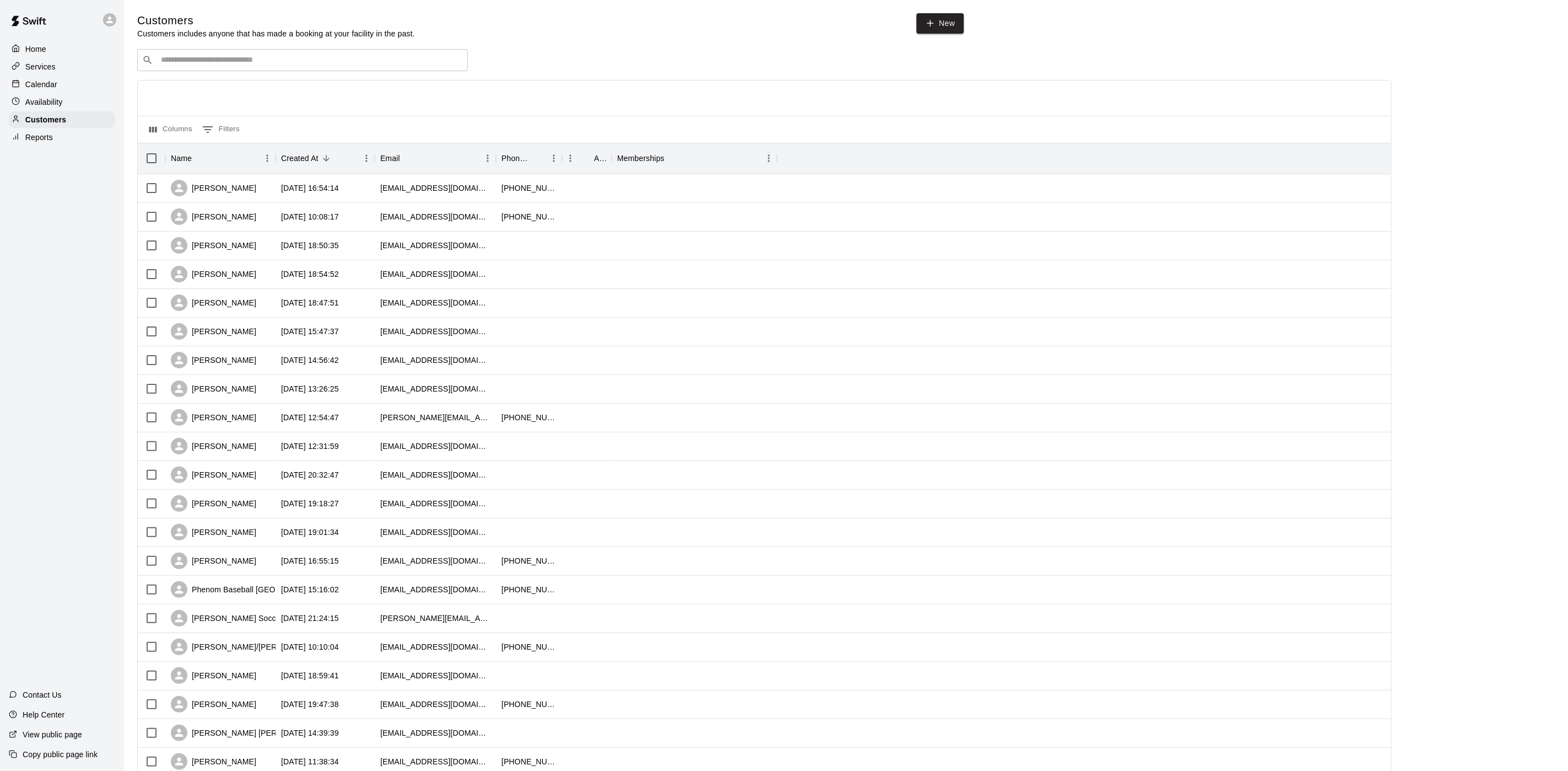
click at [264, 75] on div "​ ​ Columns 0 Filters Name Created At Email Phone Number Age Memberships John R…" at bounding box center [765, 485] width 1254 height 872
click at [264, 68] on div "​ ​" at bounding box center [302, 60] width 331 height 22
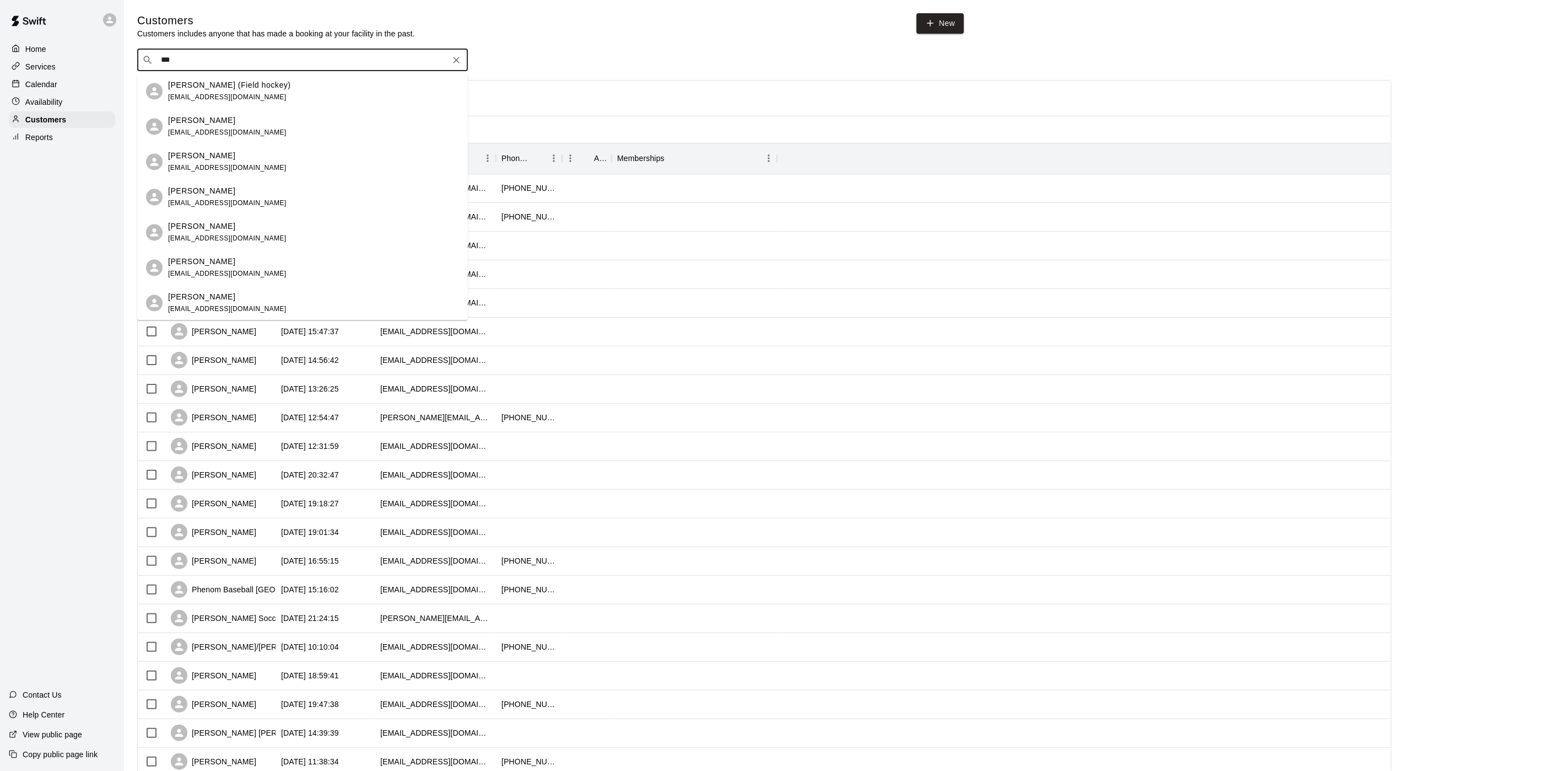
type input "****"
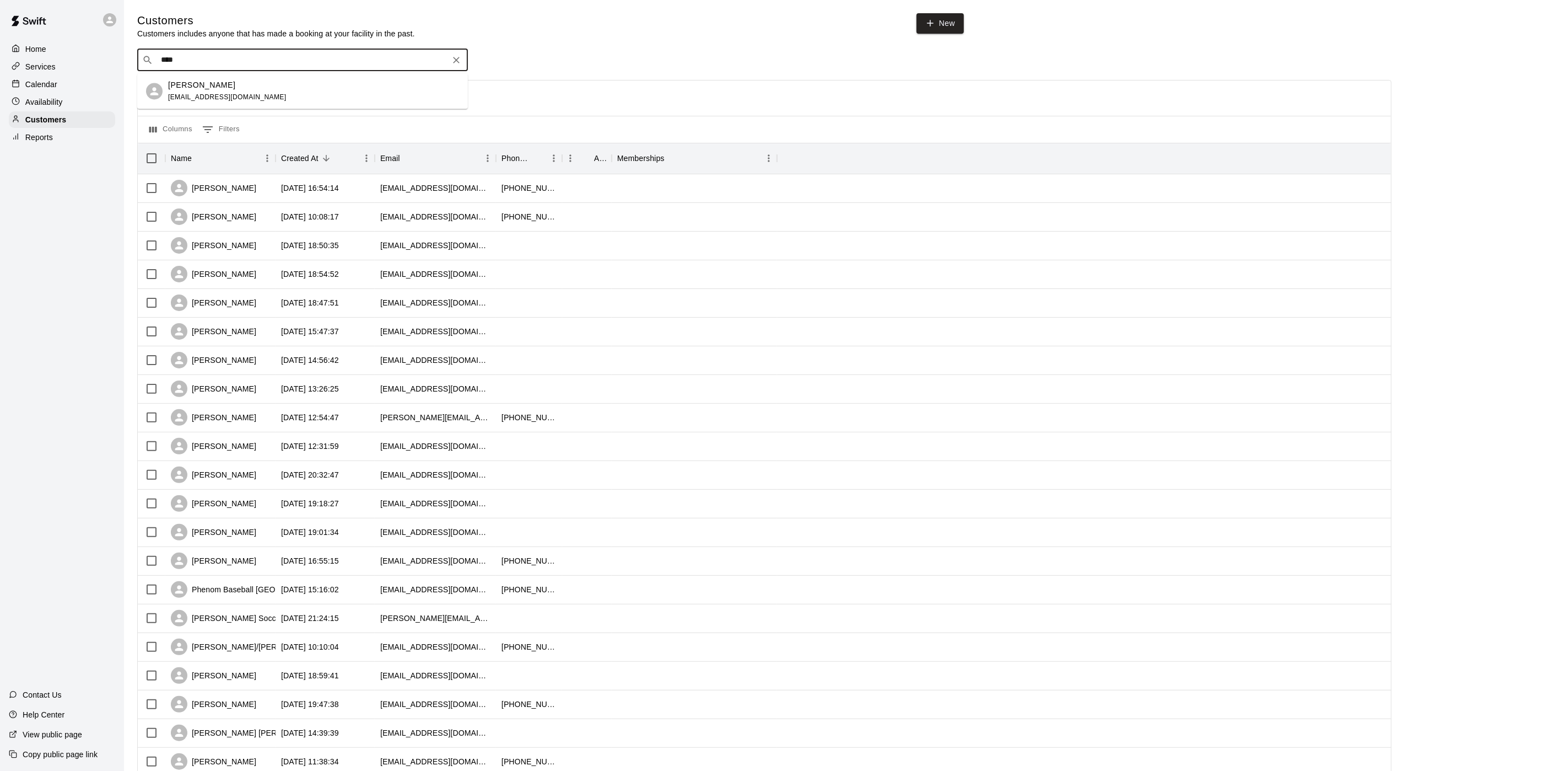
click at [291, 85] on div "Gasper Accurso gasper1976@gmail.com" at bounding box center [314, 91] width 291 height 24
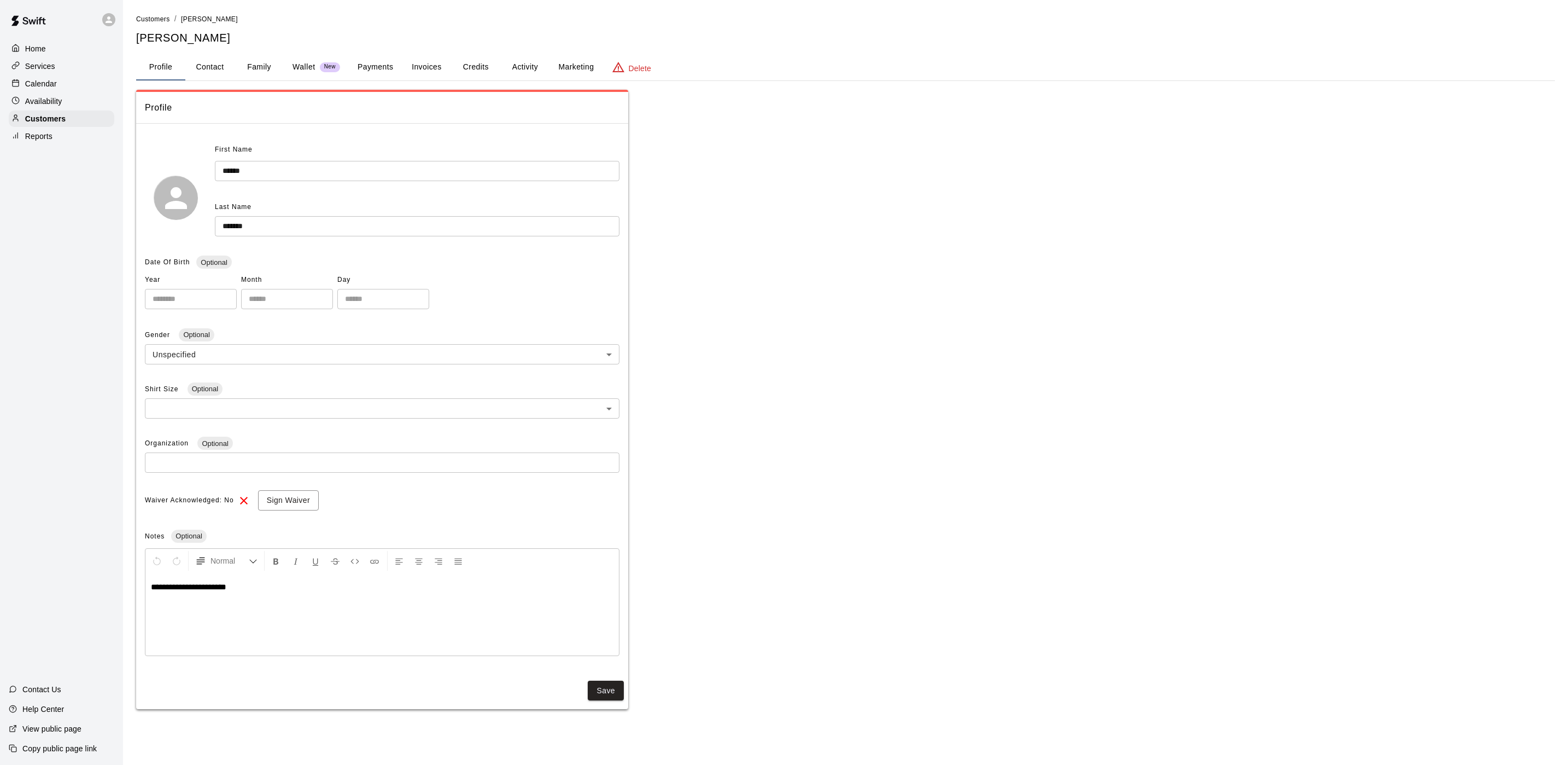
click at [402, 66] on button "Invoices" at bounding box center [427, 67] width 49 height 26
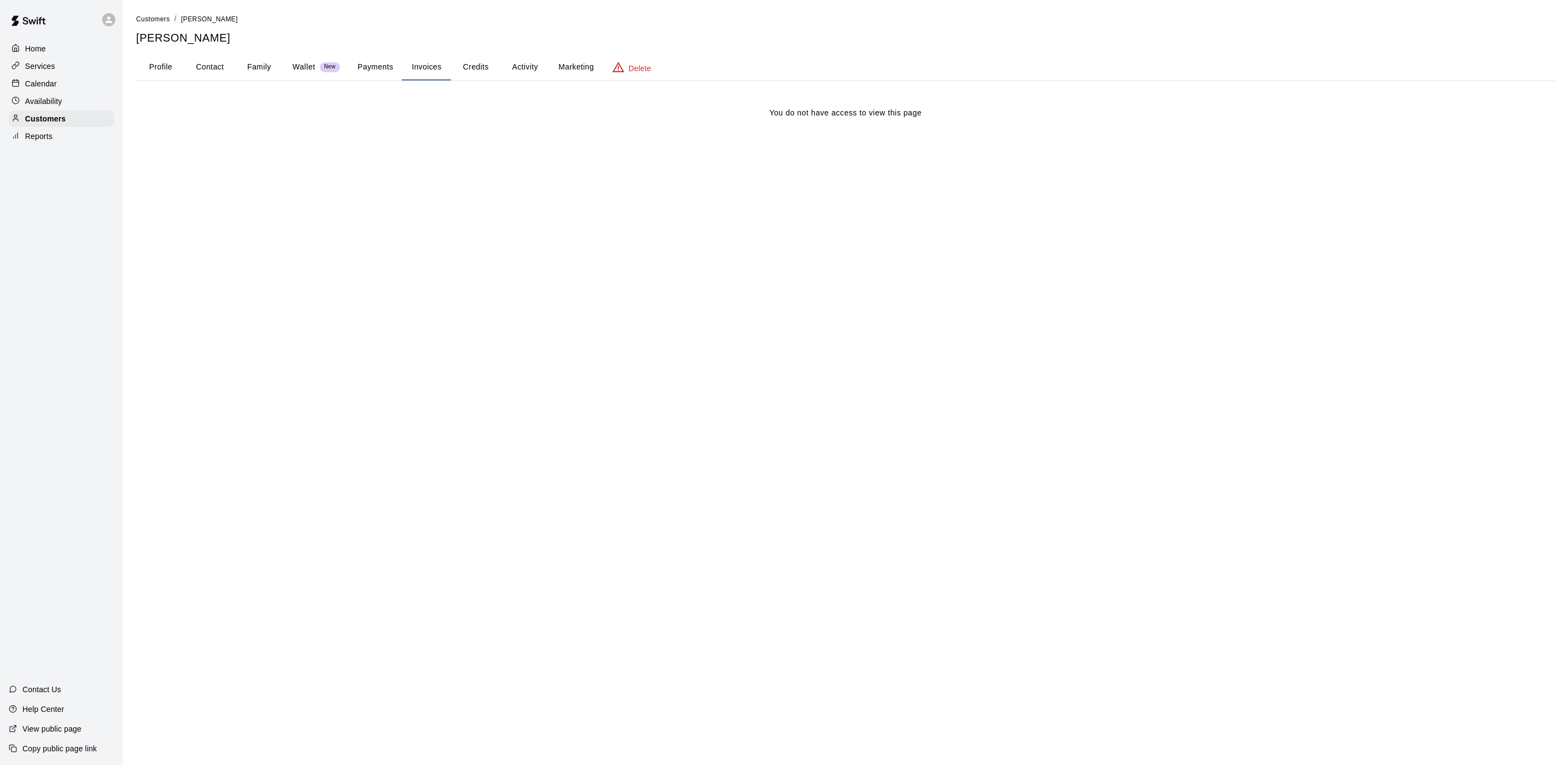
click at [375, 66] on button "Payments" at bounding box center [375, 67] width 53 height 26
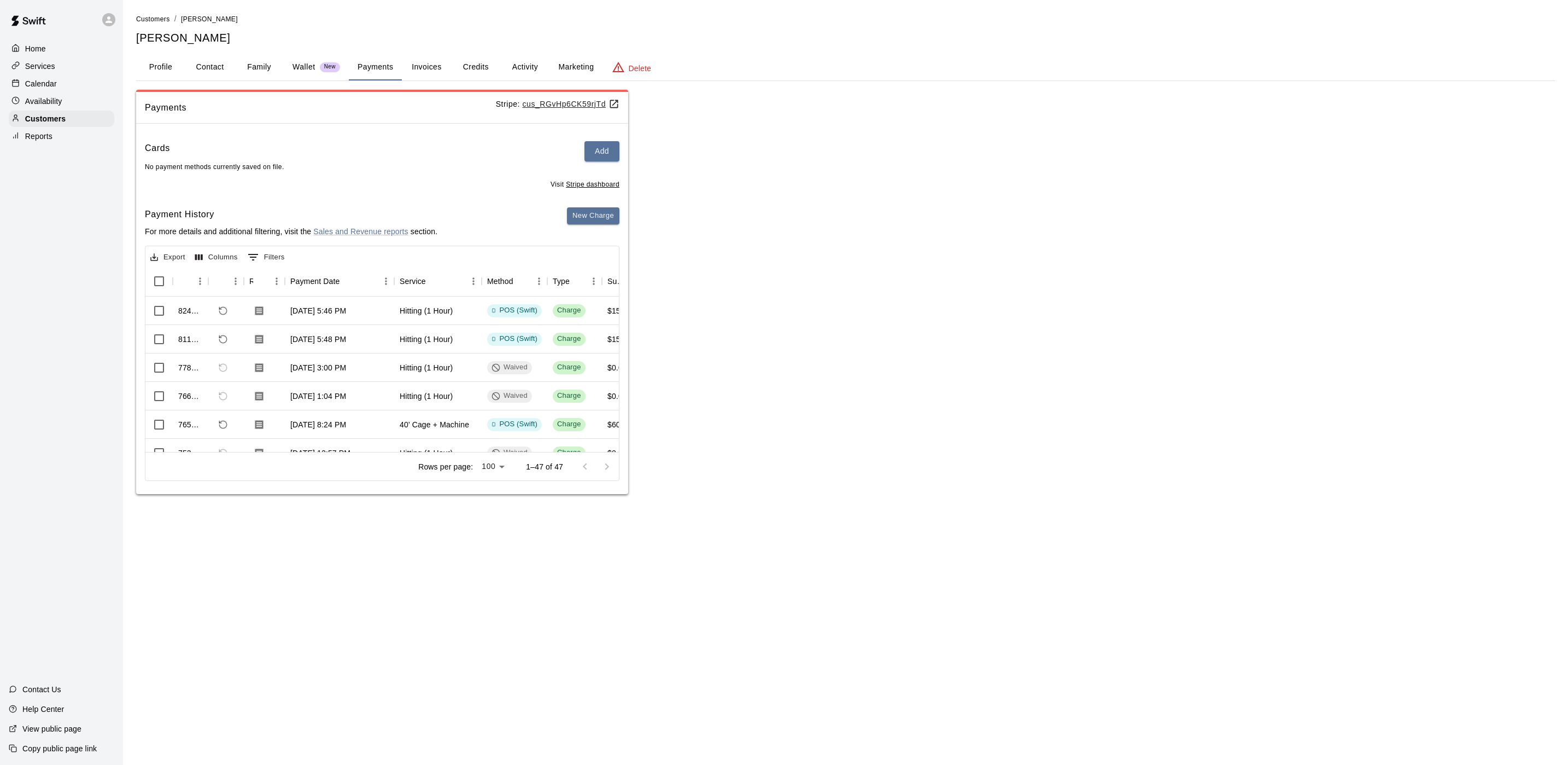
click at [38, 107] on p "Availability" at bounding box center [44, 101] width 37 height 11
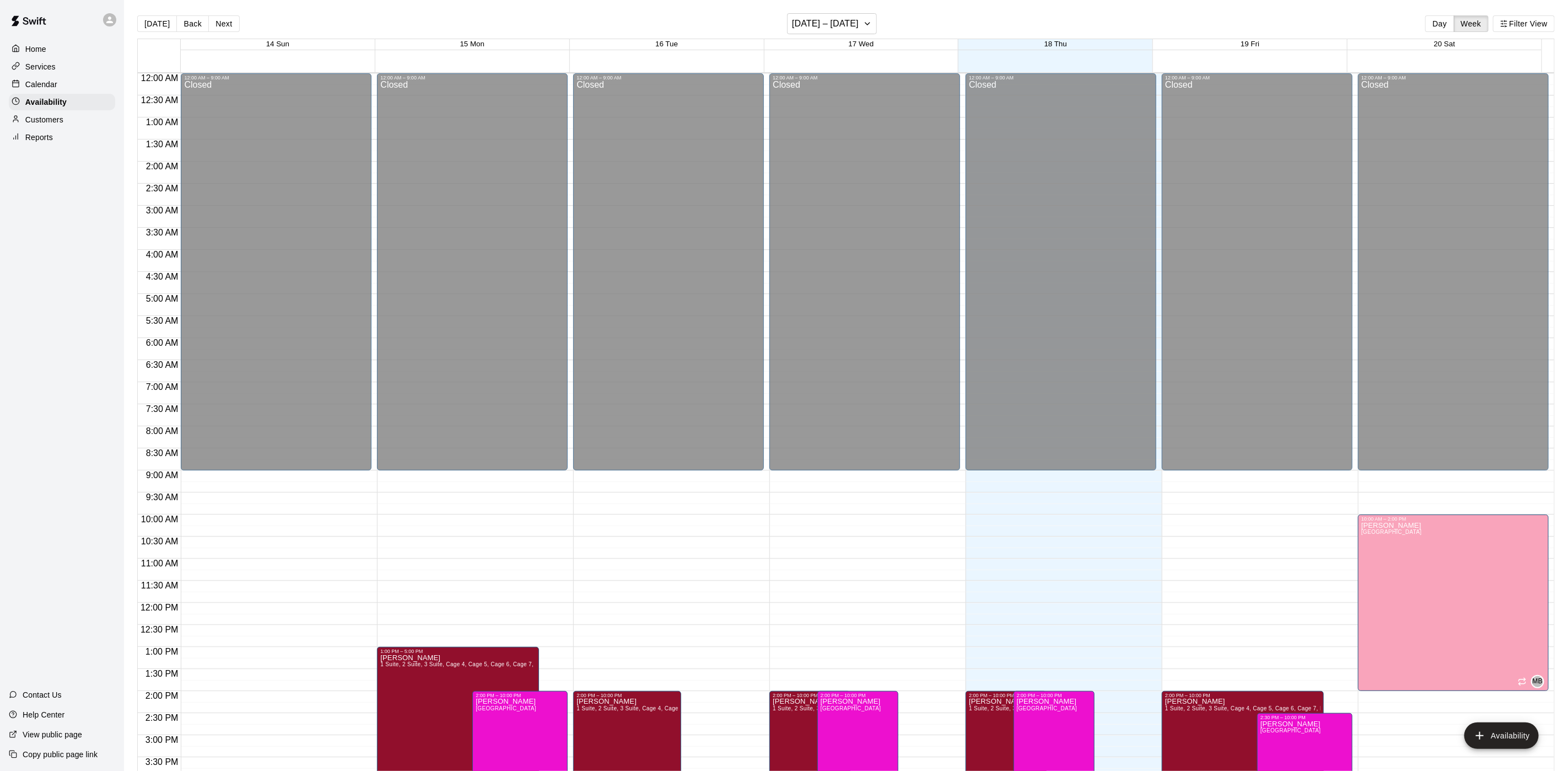
scroll to position [349, 0]
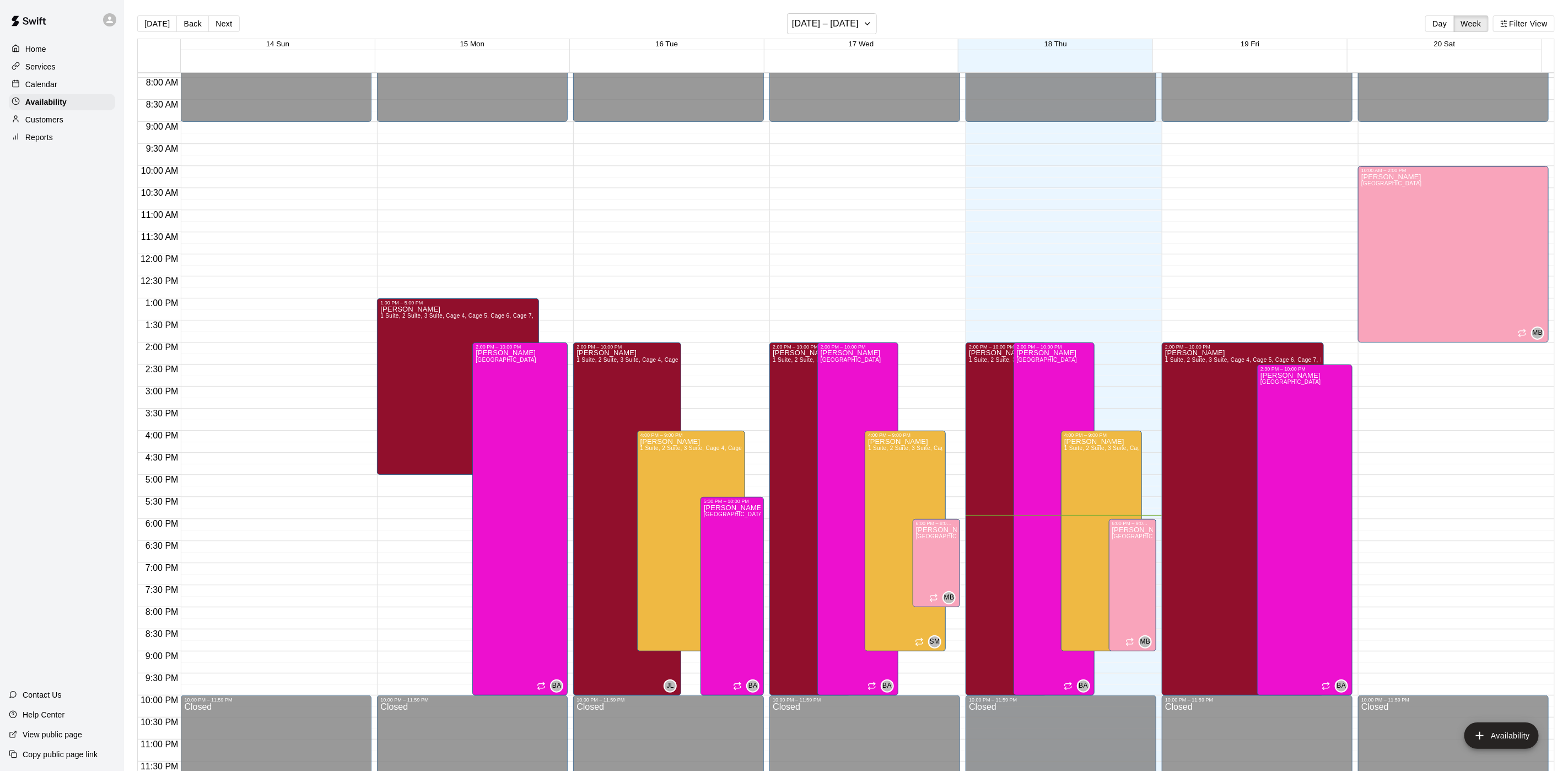
click at [54, 90] on p "Calendar" at bounding box center [41, 84] width 32 height 11
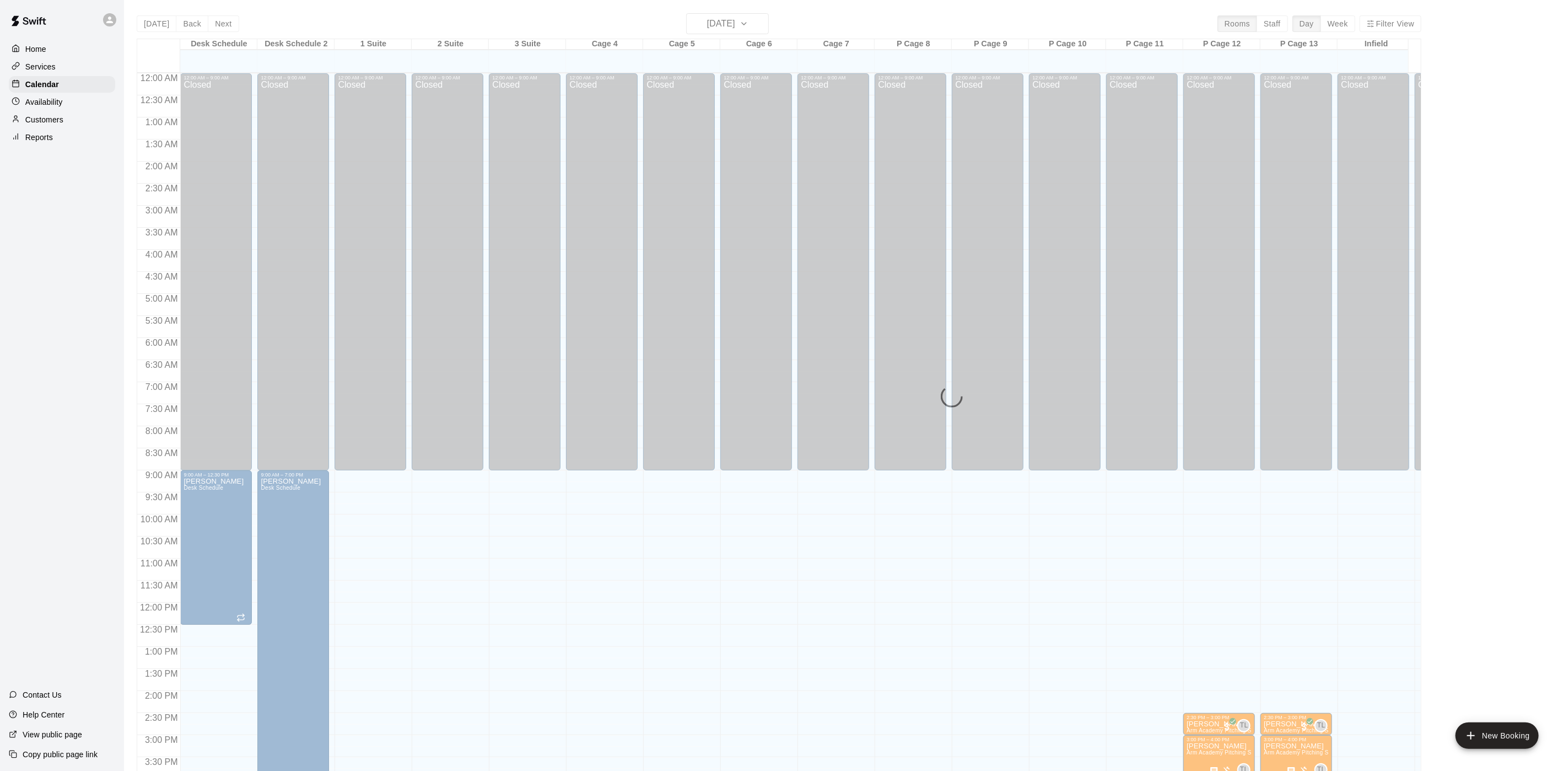
scroll to position [316, 0]
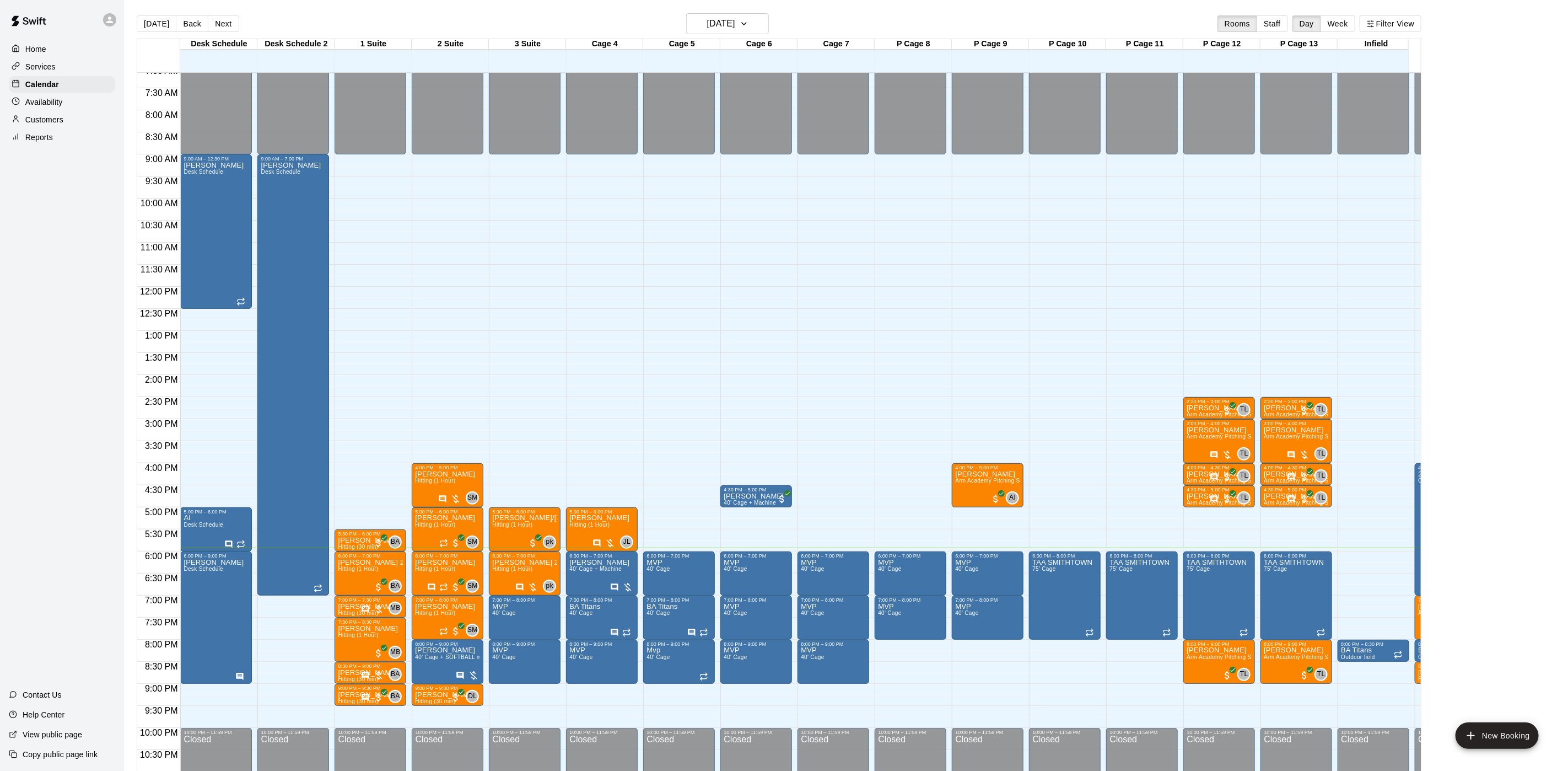
click at [46, 121] on p "Customers" at bounding box center [45, 119] width 38 height 11
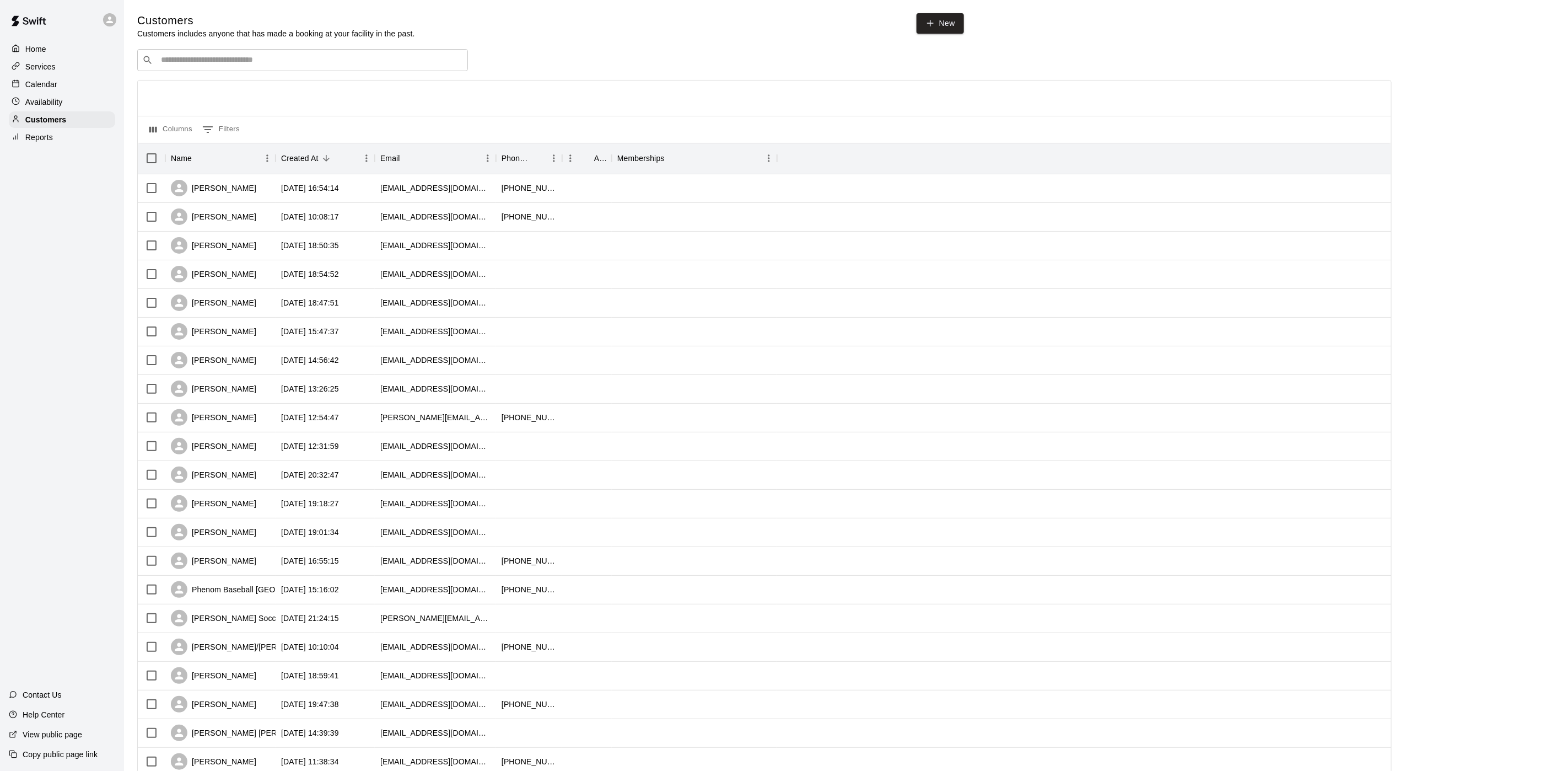
click at [310, 70] on div "​ ​" at bounding box center [302, 60] width 331 height 22
type input "****"
click at [326, 75] on div "Gasper Accurso gasper1976@gmail.com" at bounding box center [302, 92] width 331 height 35
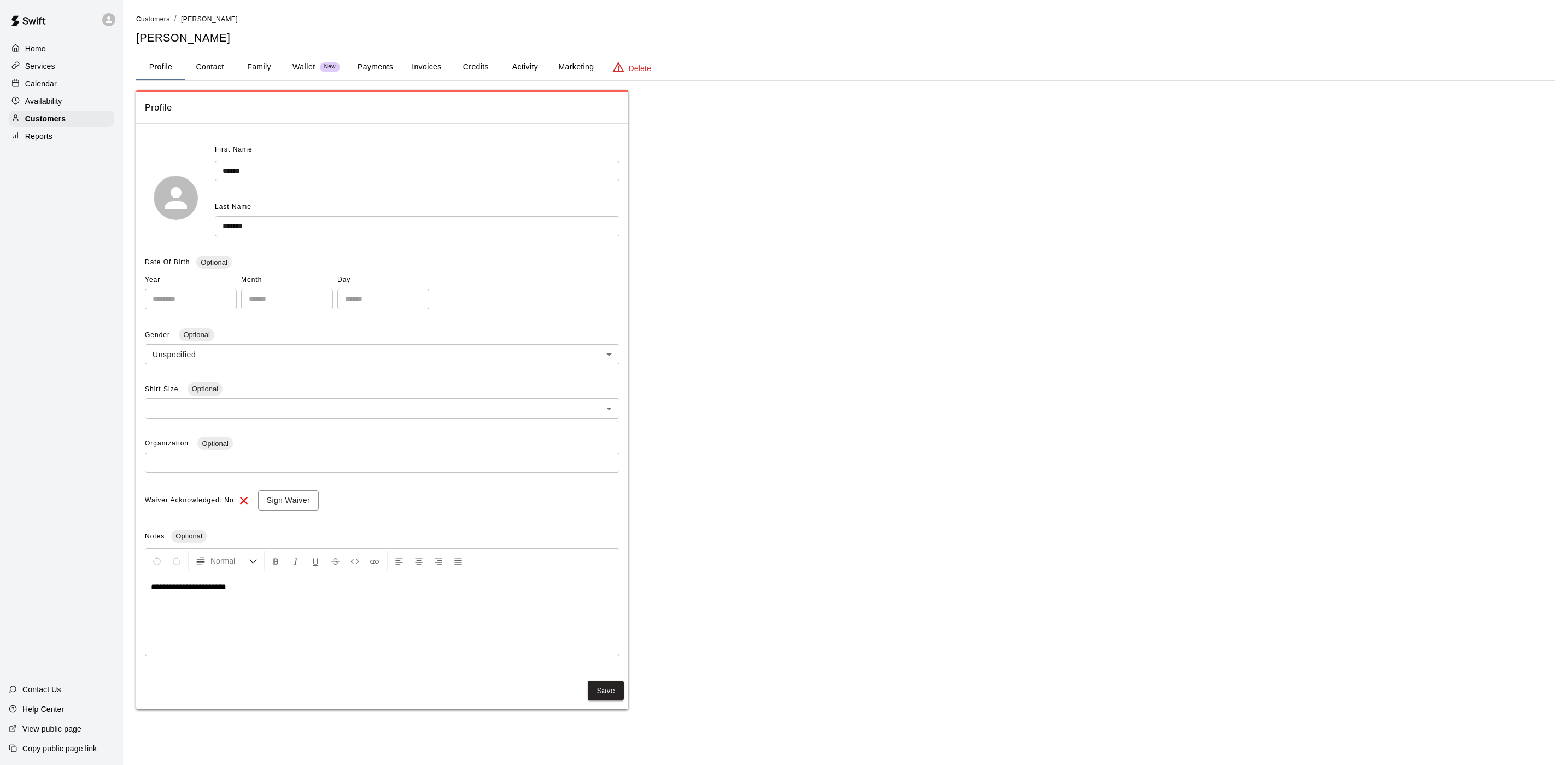
click at [294, 66] on p "Wallet" at bounding box center [303, 67] width 23 height 12
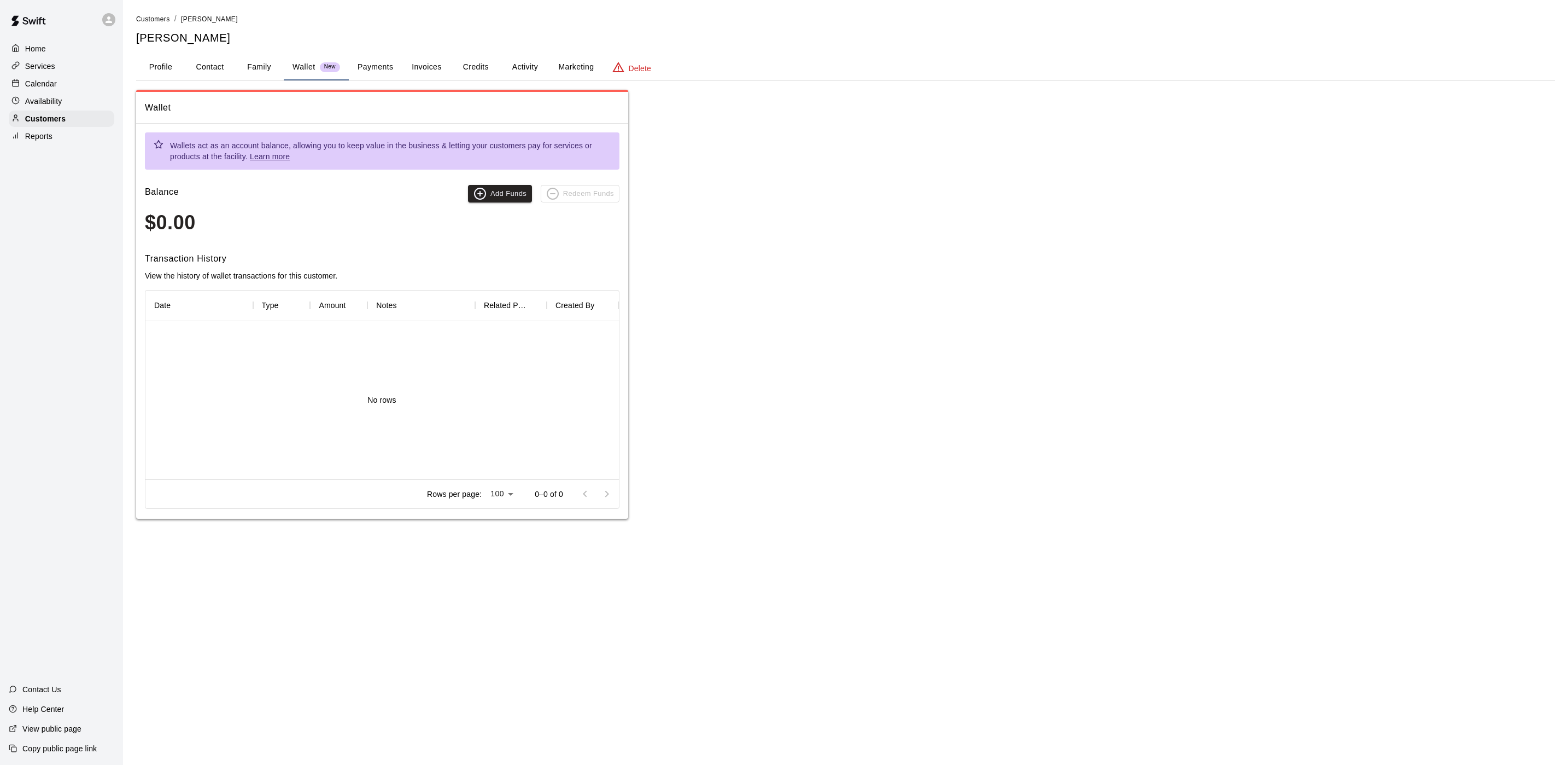
click at [386, 60] on button "Payments" at bounding box center [375, 67] width 53 height 26
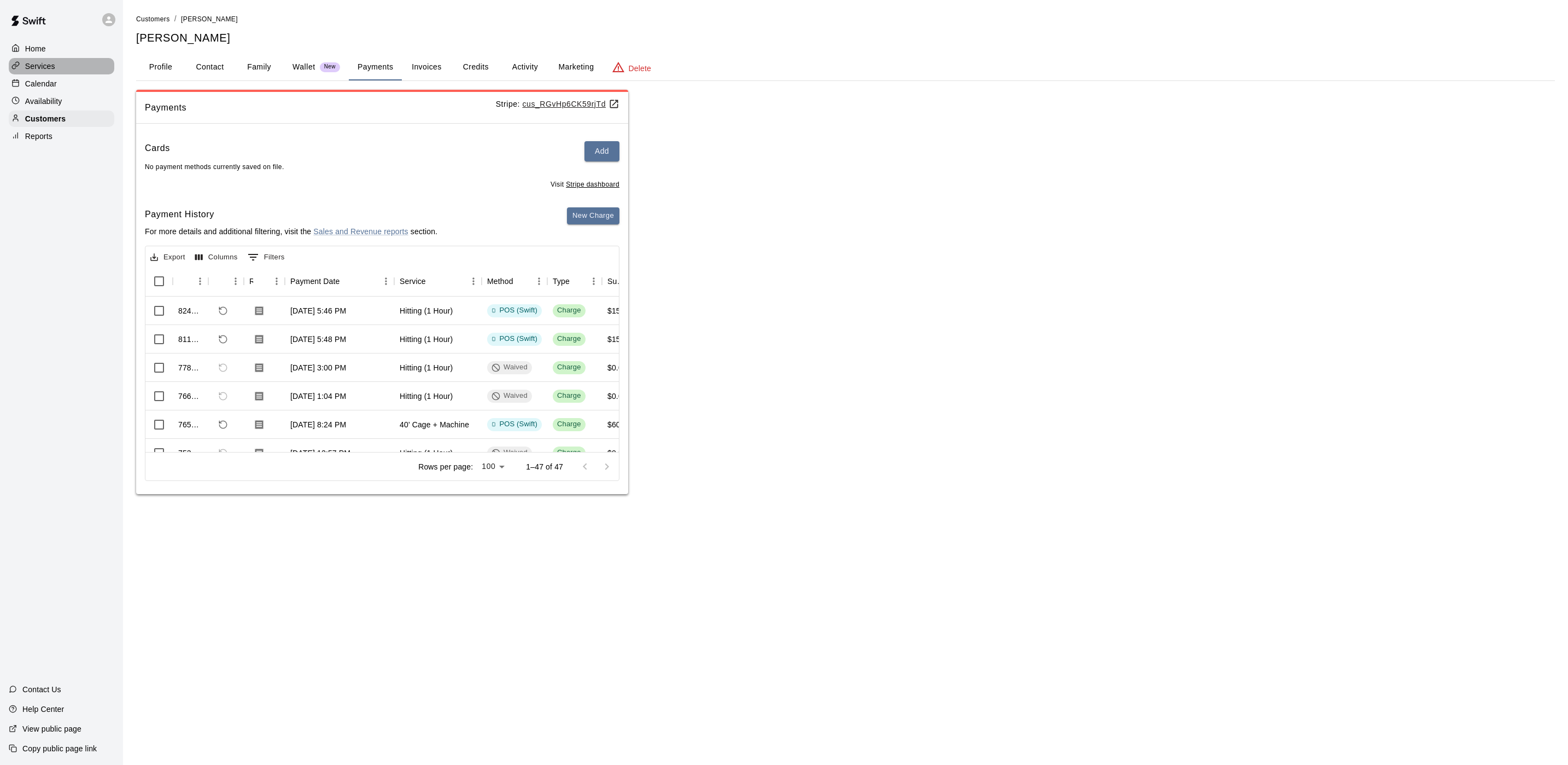
click at [78, 68] on div "Services" at bounding box center [61, 66] width 105 height 16
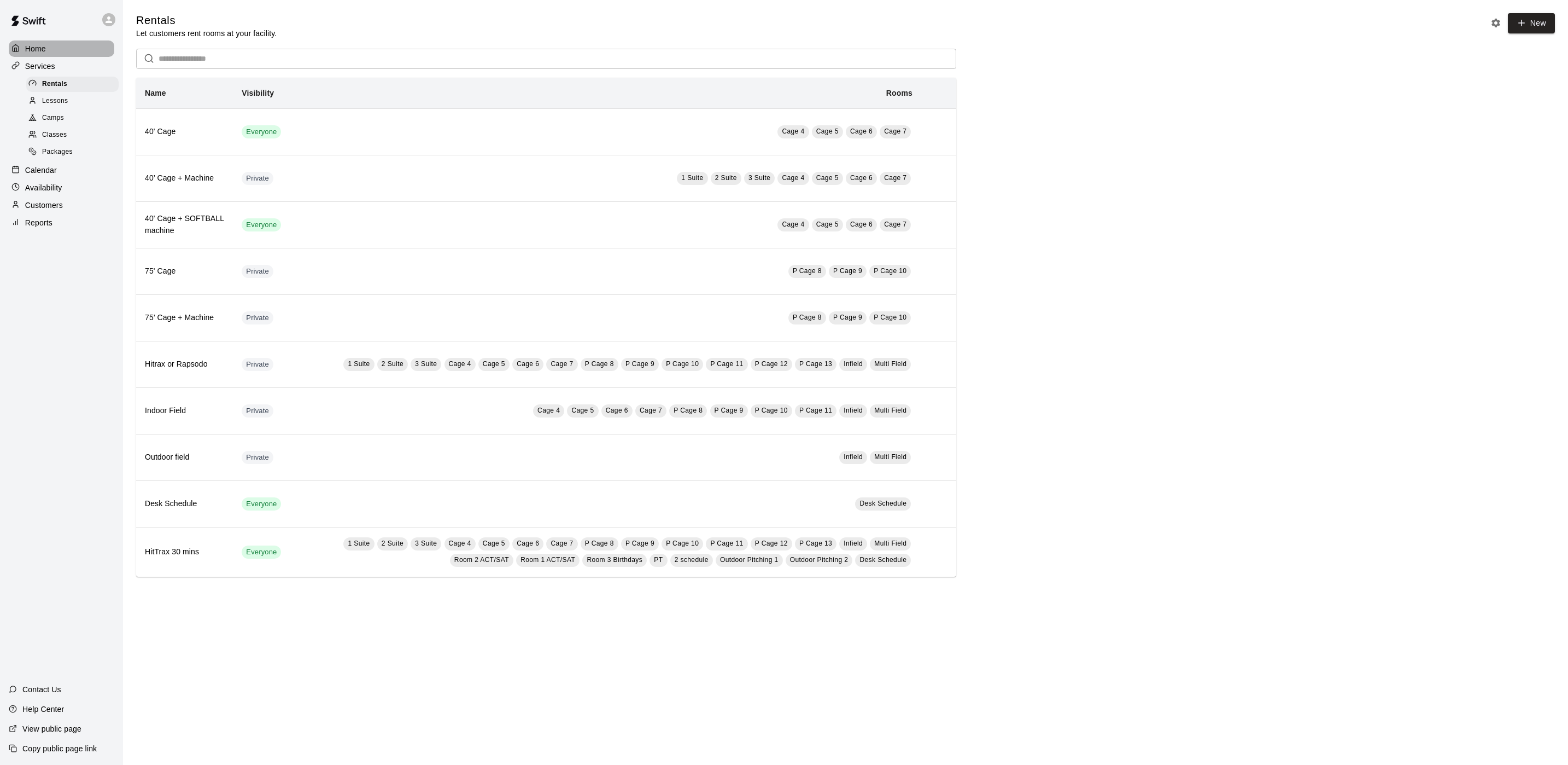
click at [77, 49] on div "Home" at bounding box center [61, 48] width 105 height 16
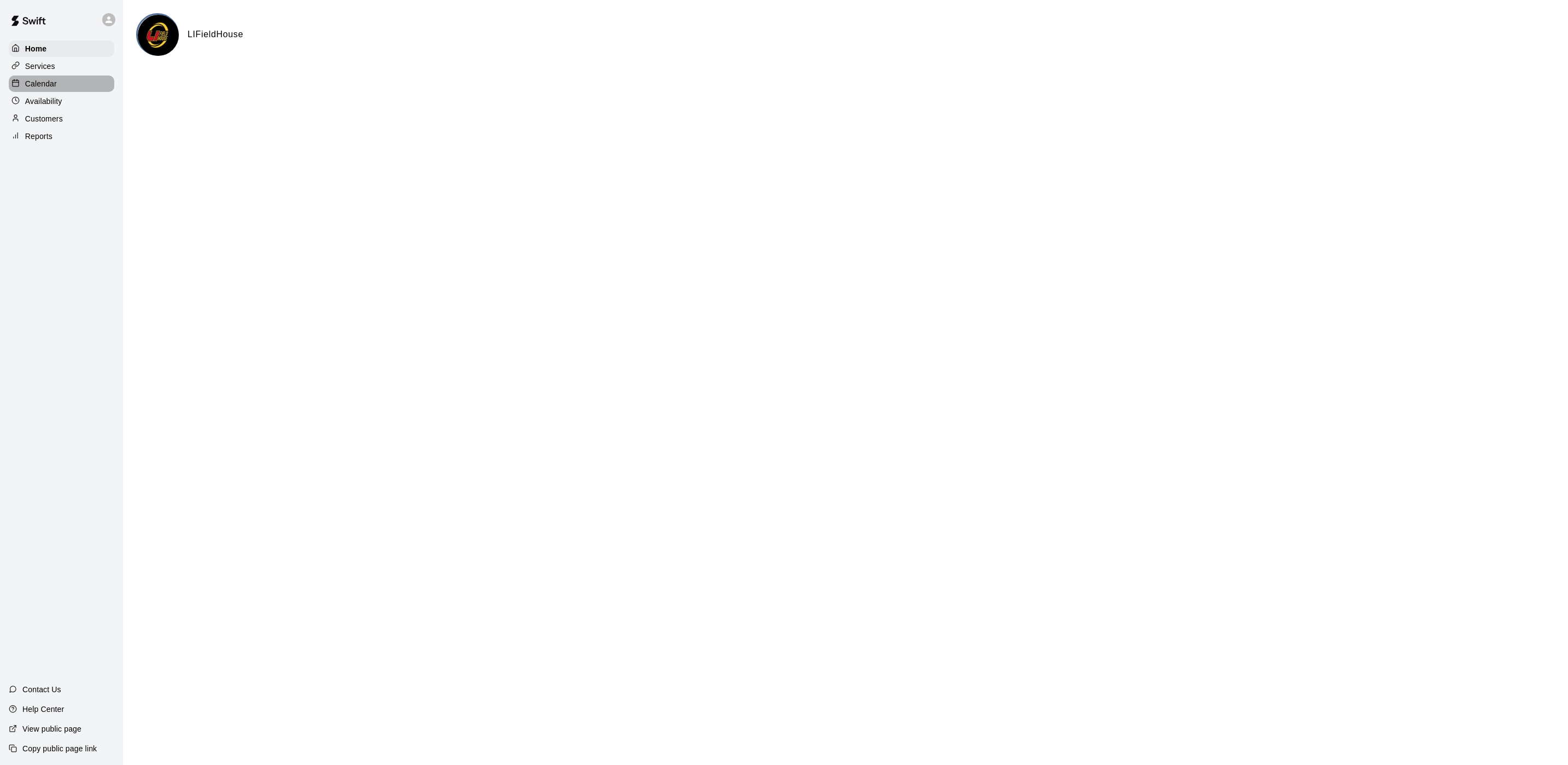
click at [64, 89] on div "Calendar" at bounding box center [61, 83] width 105 height 16
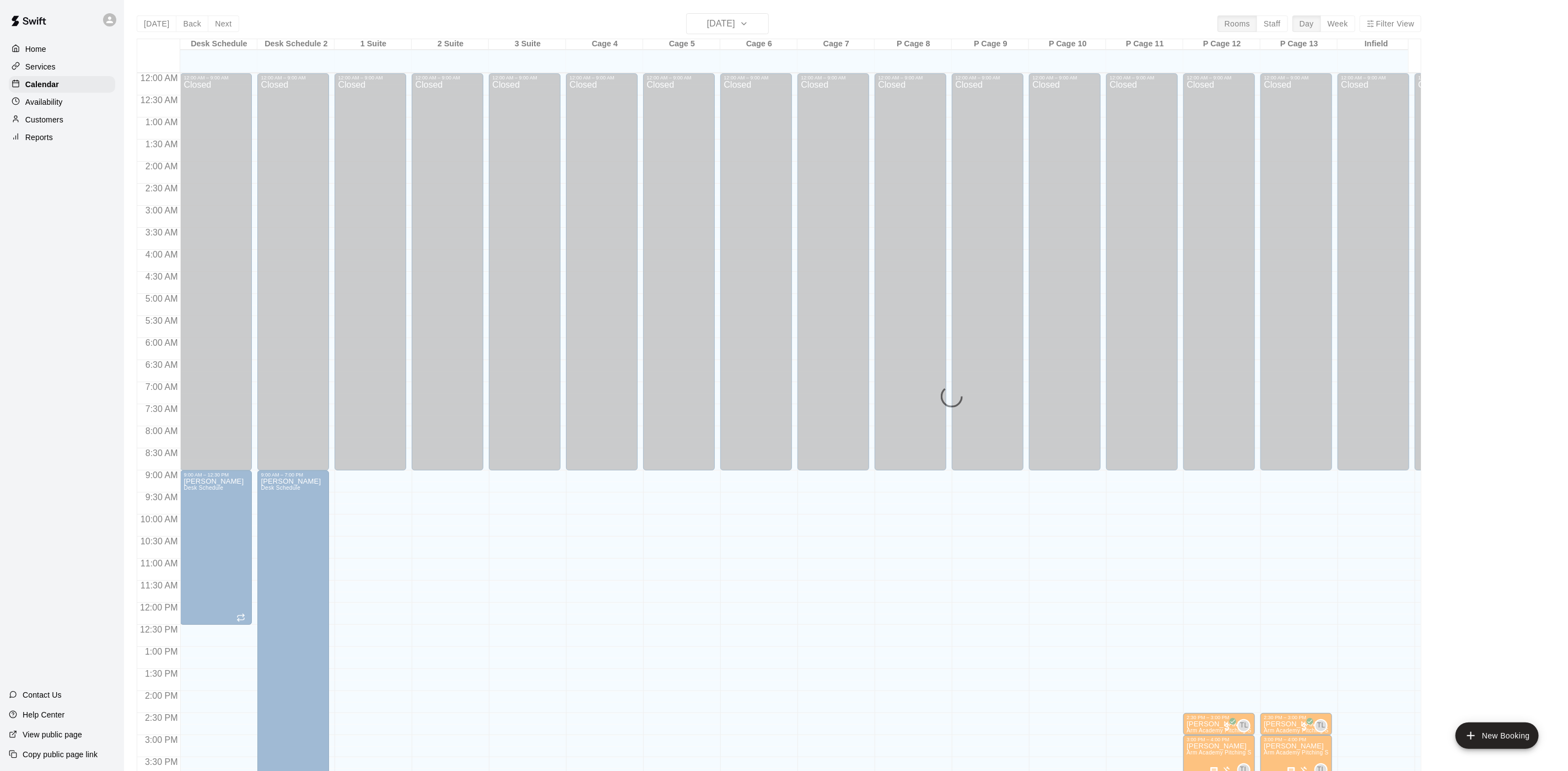
scroll to position [316, 0]
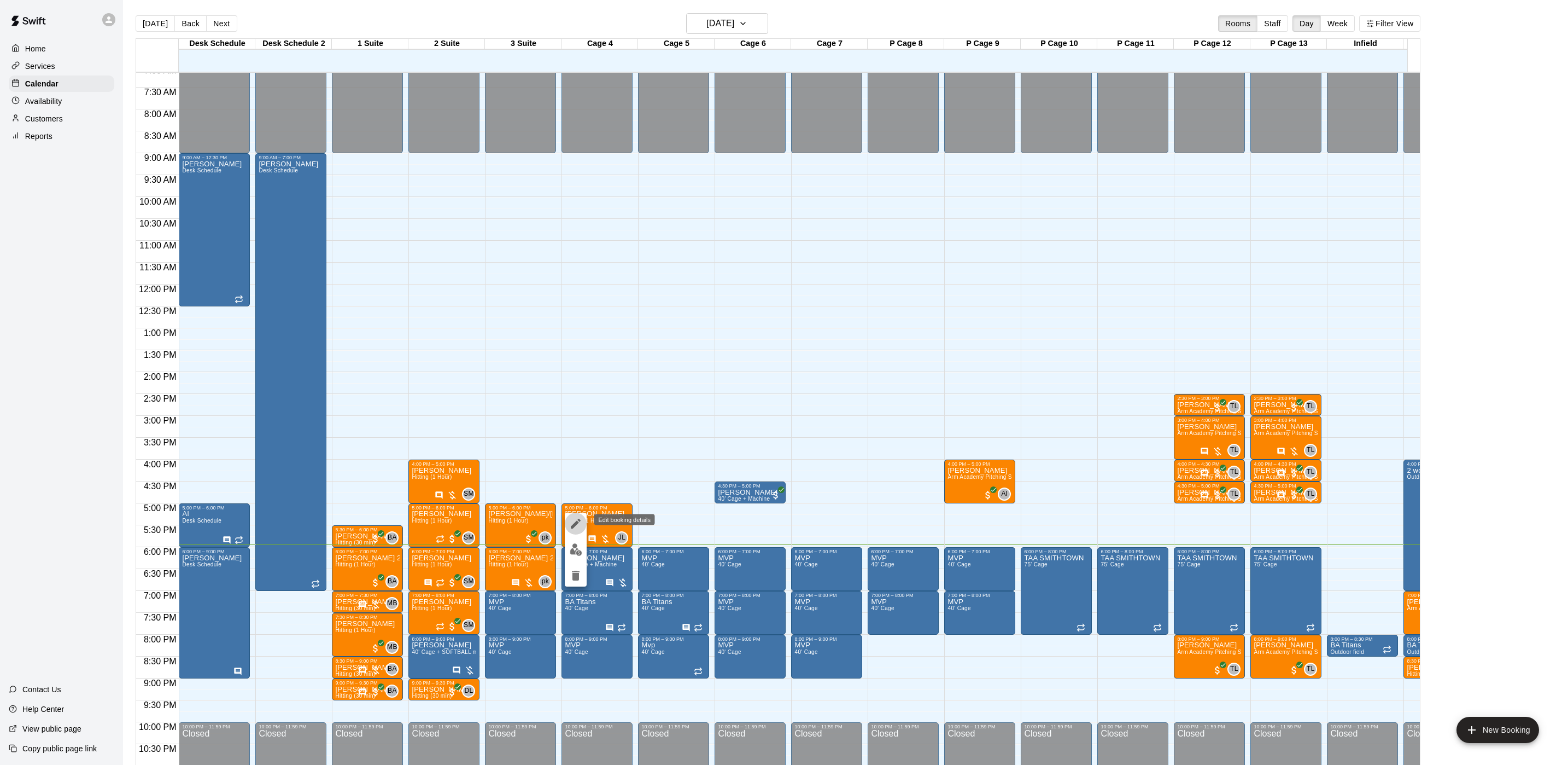
click at [581, 528] on icon "edit" at bounding box center [575, 524] width 13 height 13
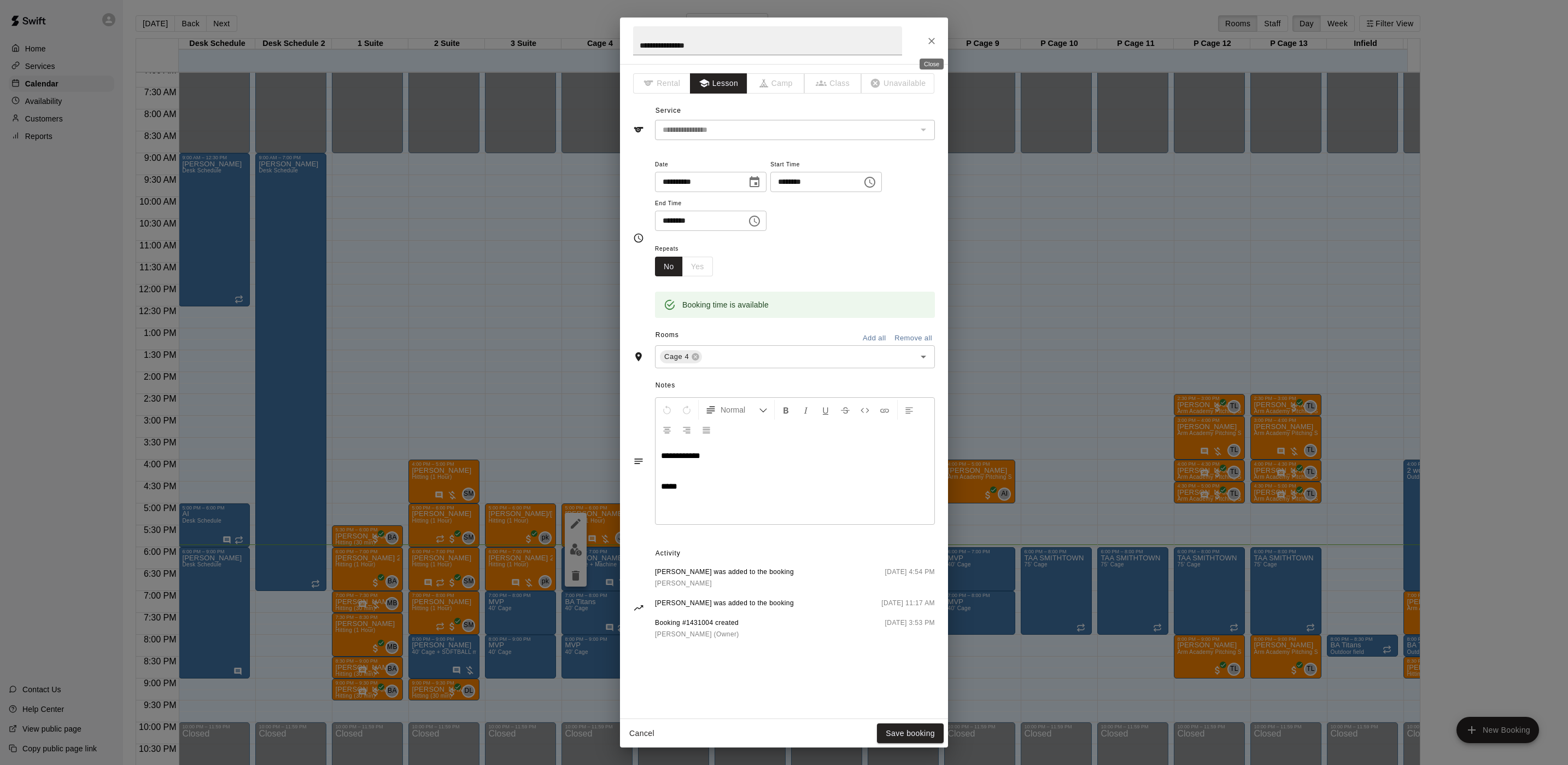
click at [931, 44] on icon "Close" at bounding box center [931, 41] width 11 height 11
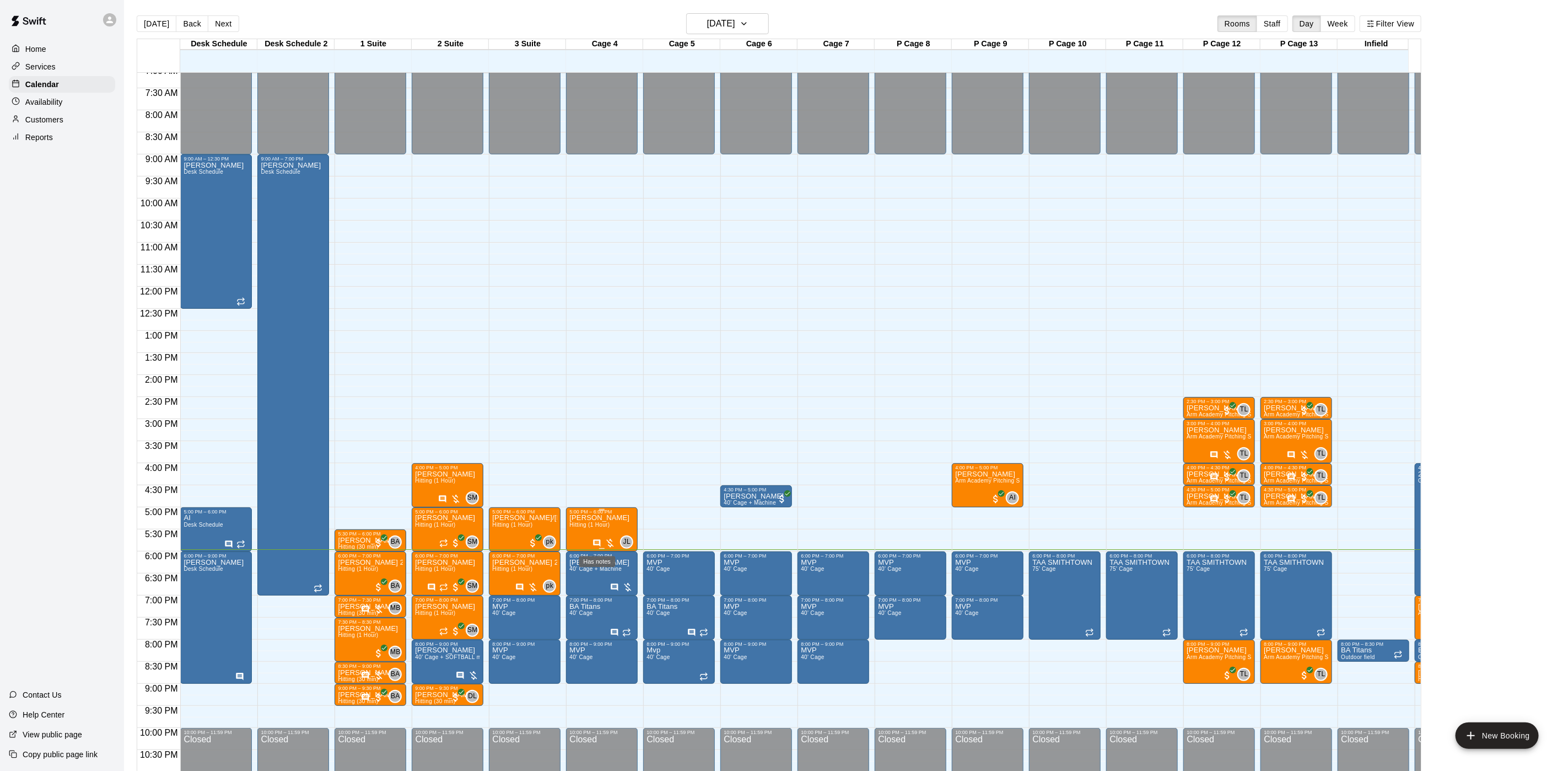
click at [595, 544] on icon "Has notes" at bounding box center [596, 542] width 9 height 9
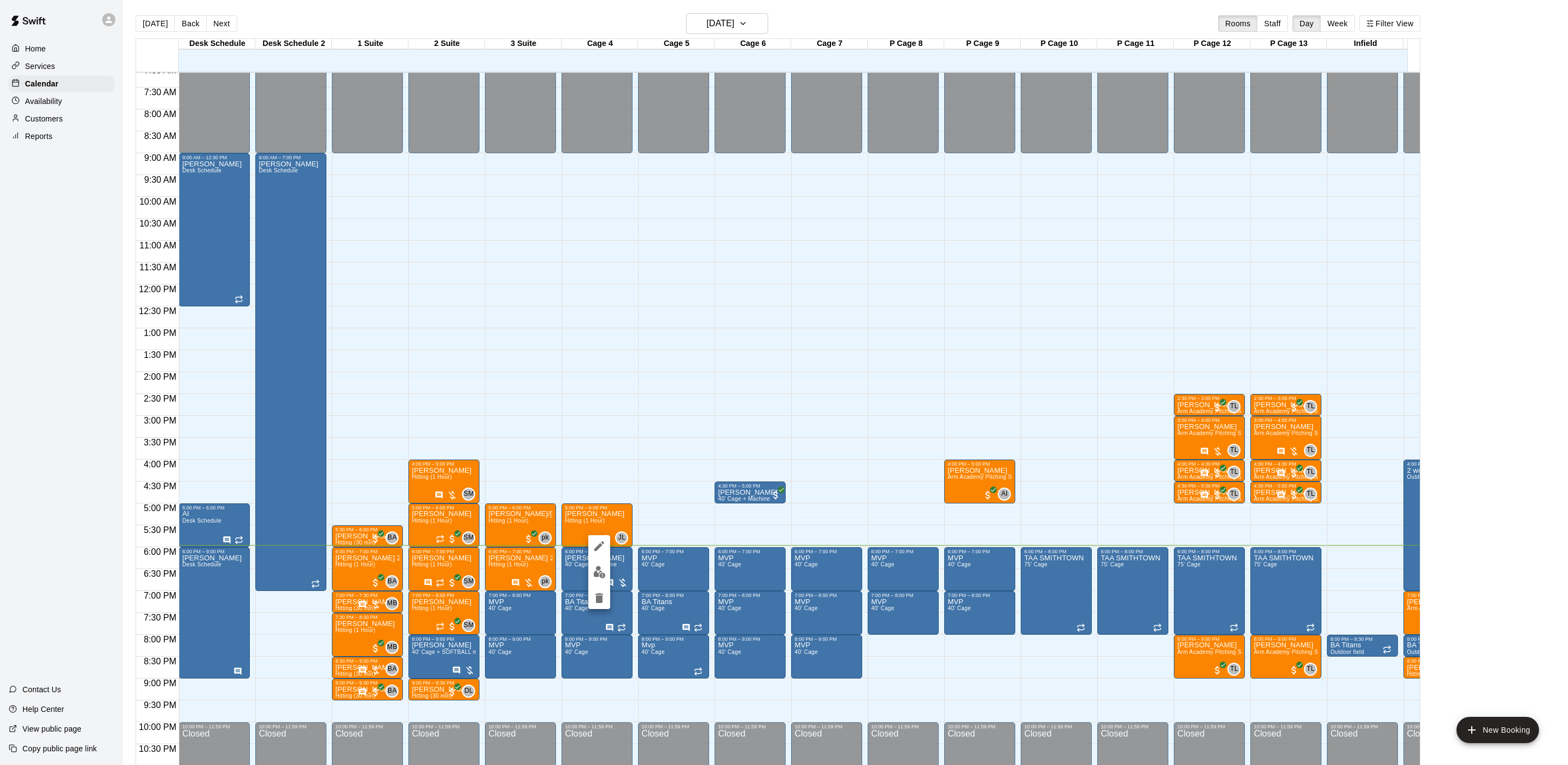
click at [233, 672] on div at bounding box center [784, 382] width 1568 height 765
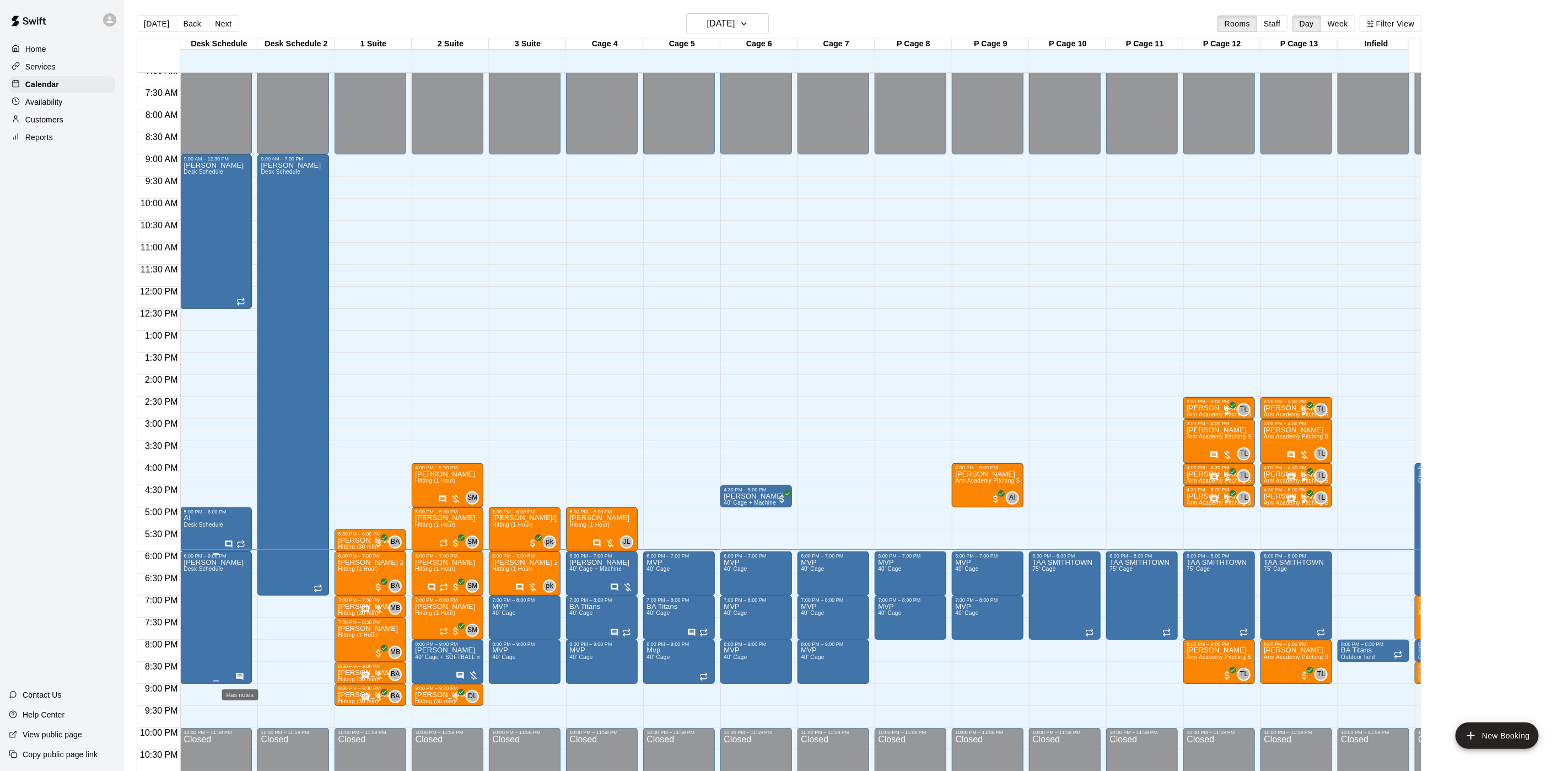
click at [235, 677] on icon "Has notes" at bounding box center [239, 676] width 9 height 9
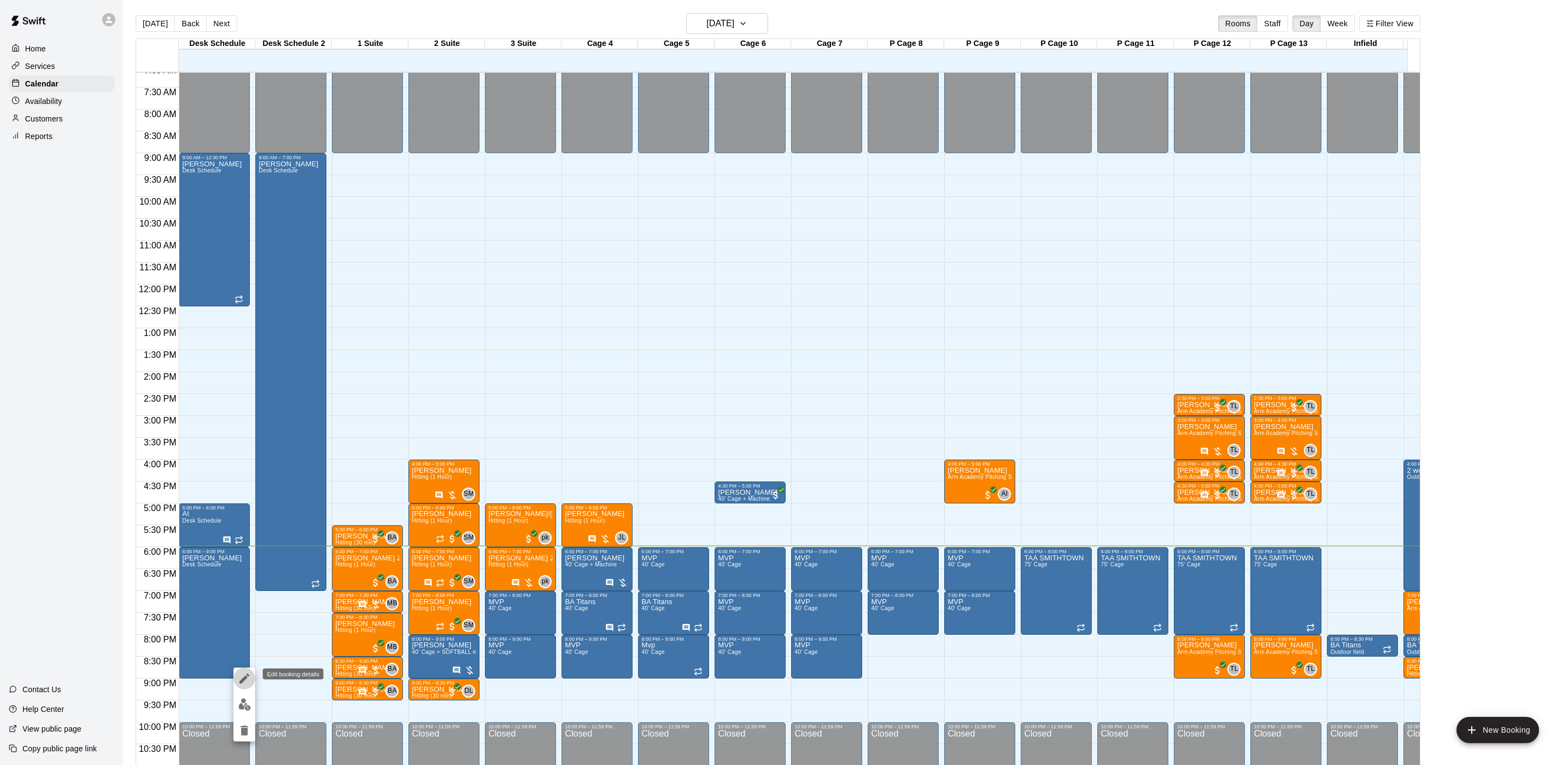
click at [247, 677] on icon "edit" at bounding box center [244, 679] width 13 height 13
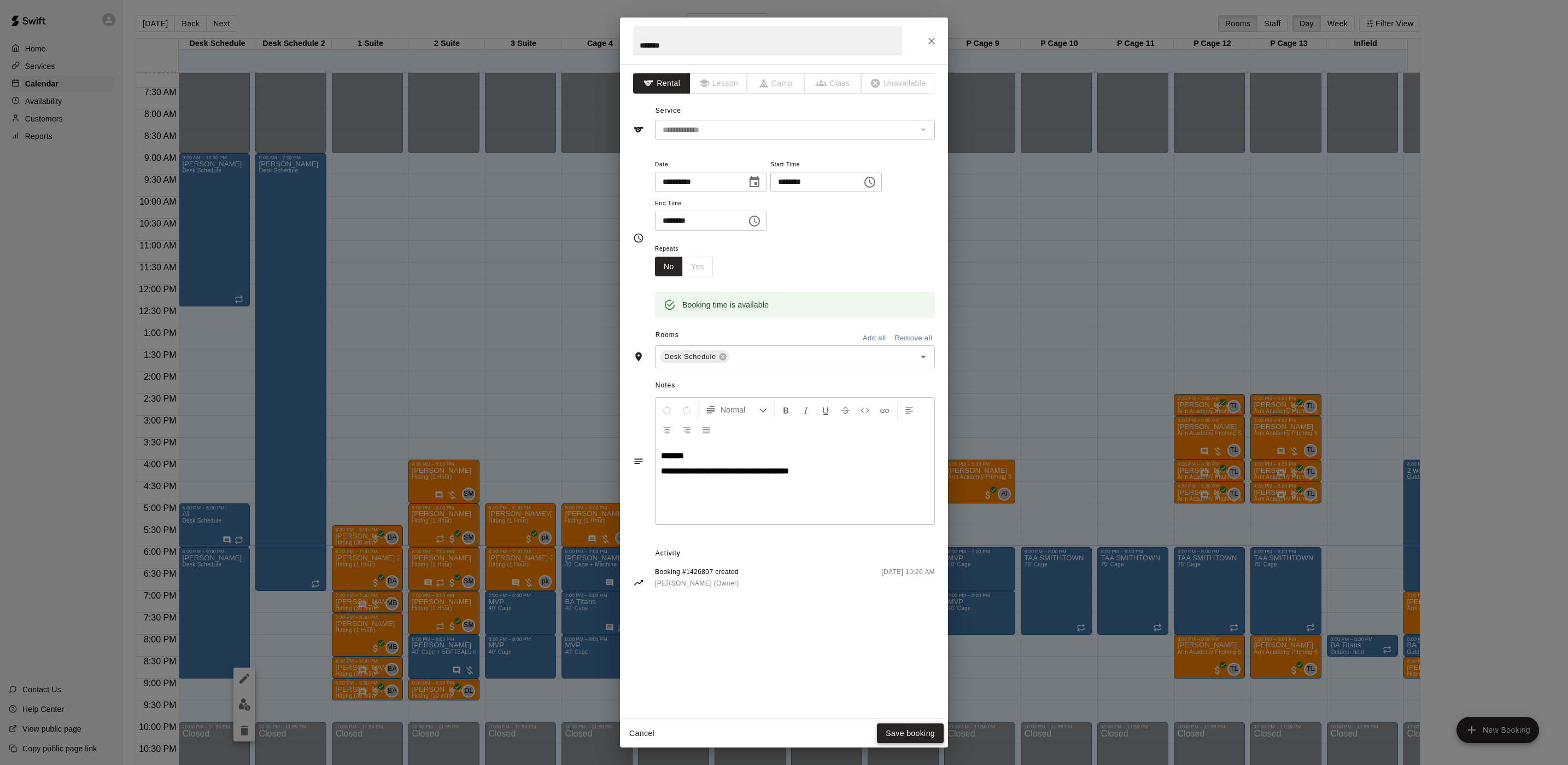
click at [894, 726] on button "Save booking" at bounding box center [910, 733] width 67 height 20
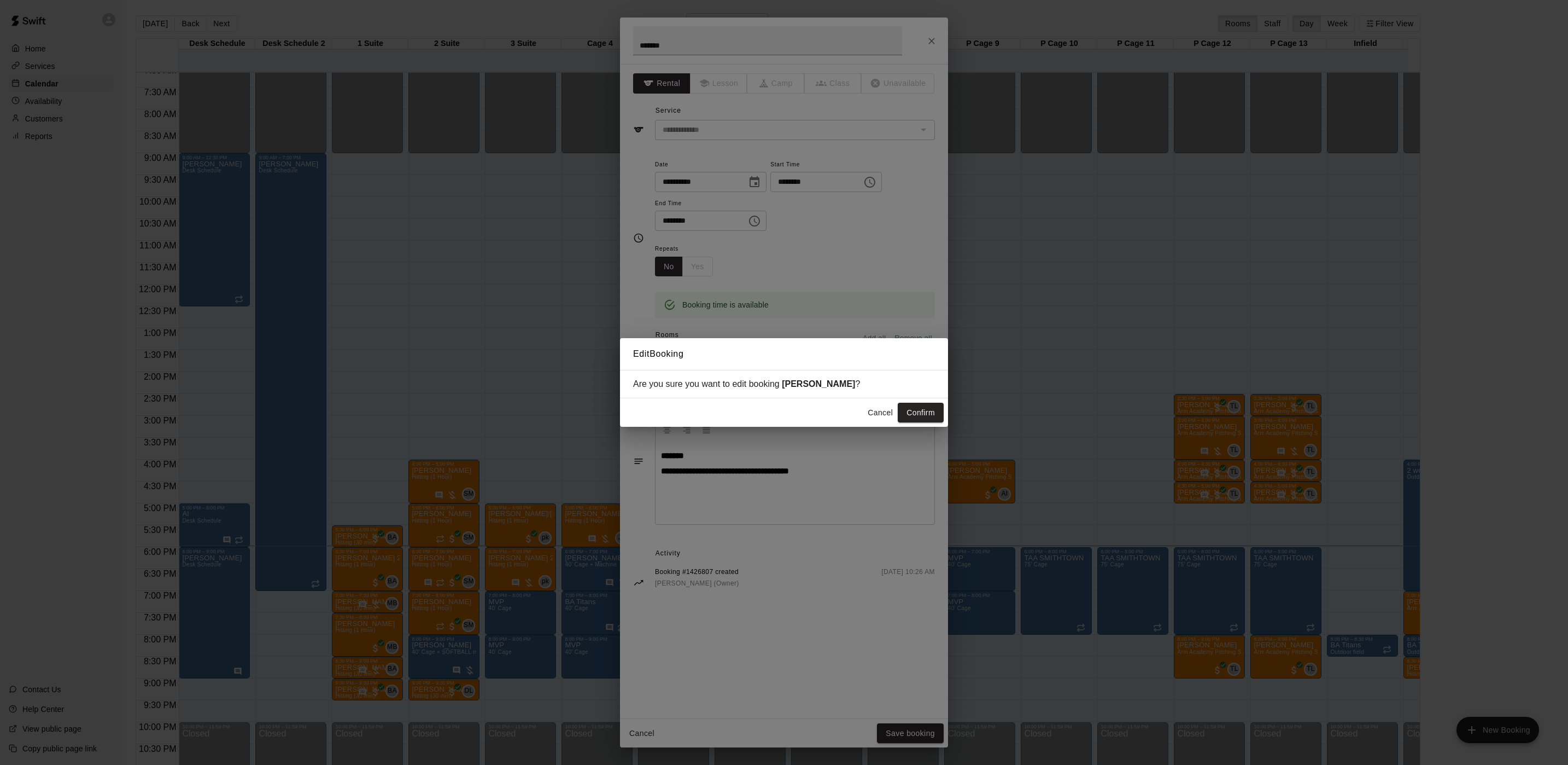
click at [881, 413] on button "Cancel" at bounding box center [880, 413] width 35 height 20
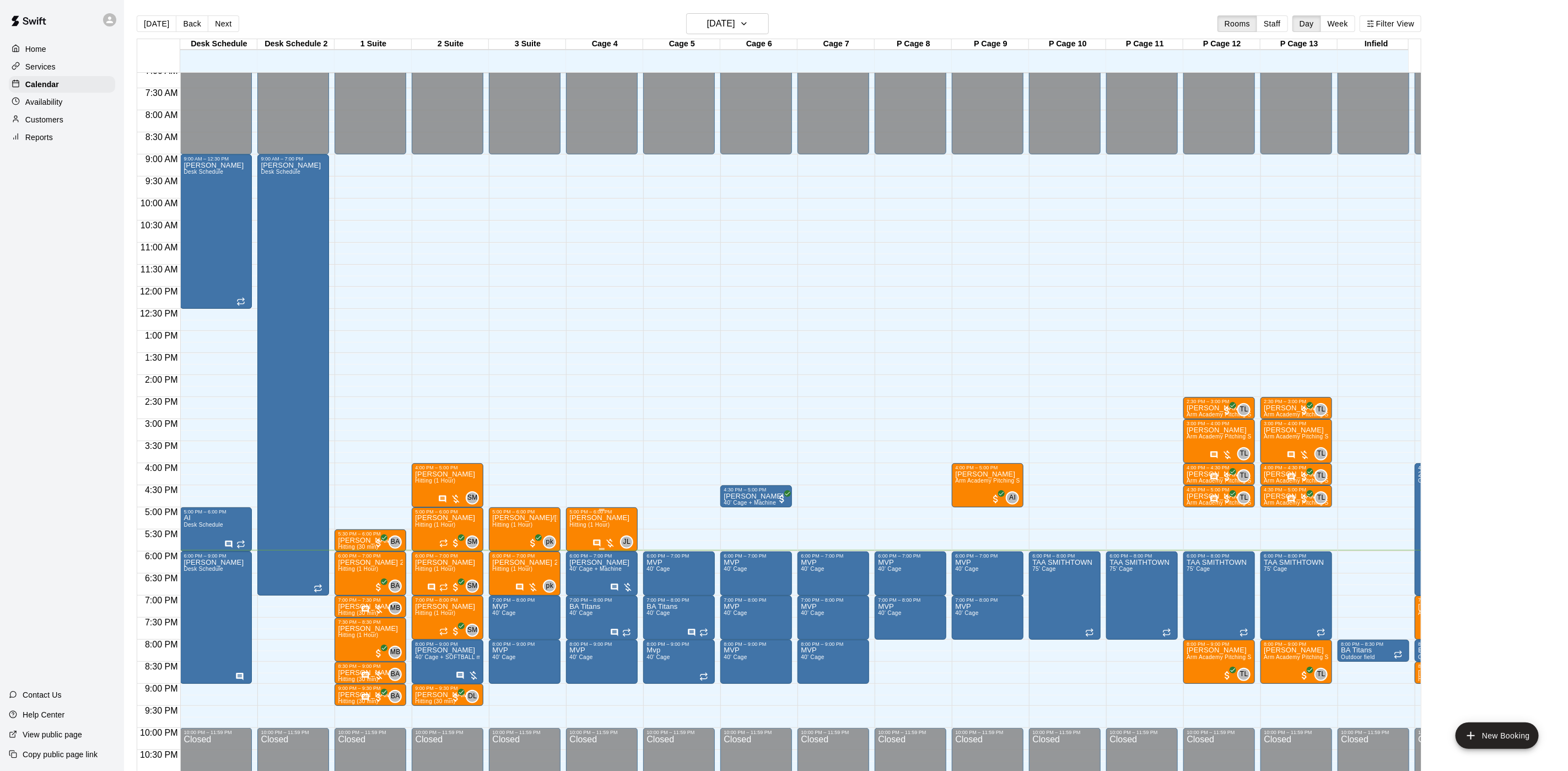
click at [597, 526] on span "Hitting (1 Hour)" at bounding box center [589, 524] width 40 height 6
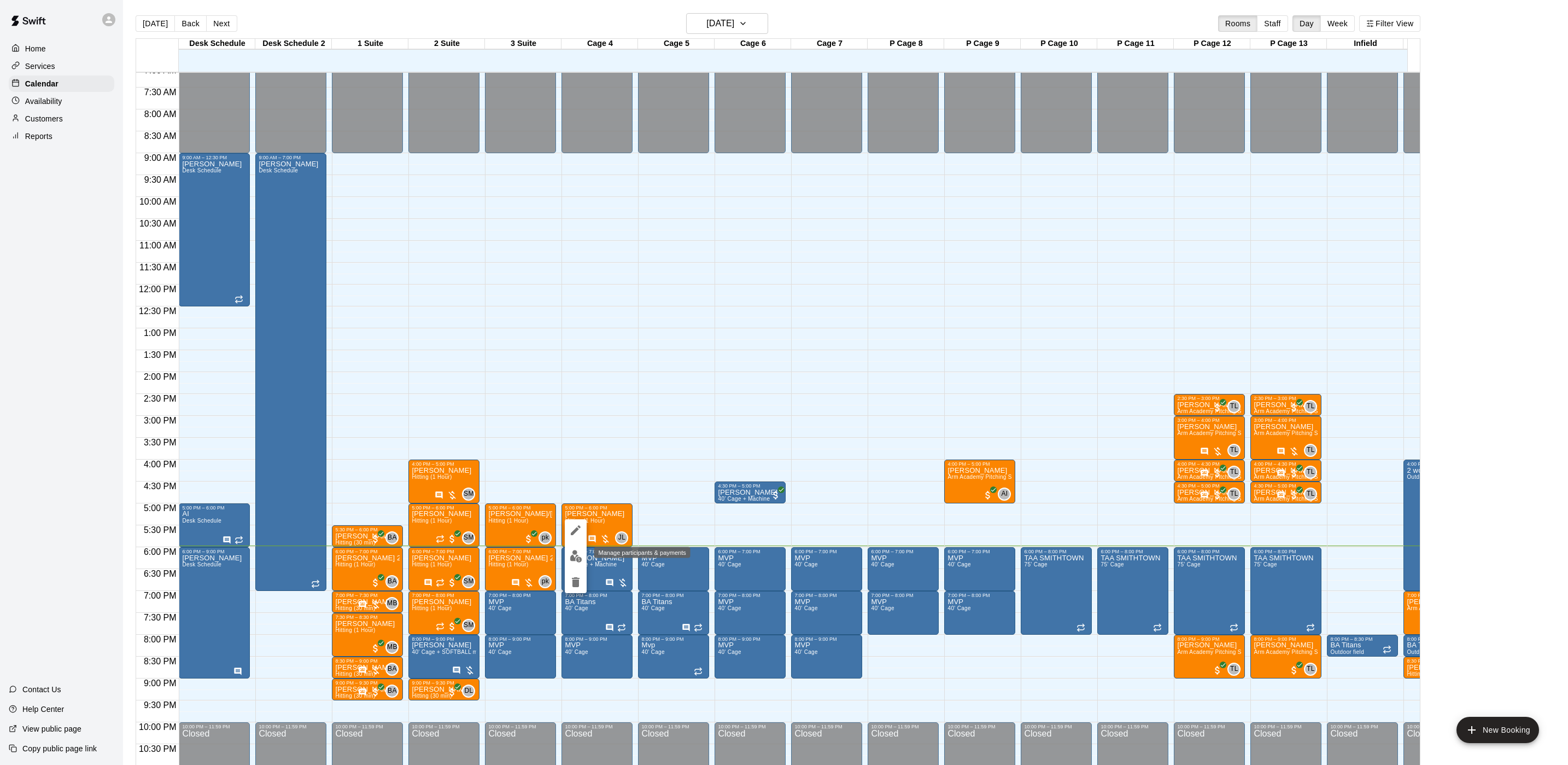
click at [577, 555] on img "edit" at bounding box center [575, 556] width 12 height 12
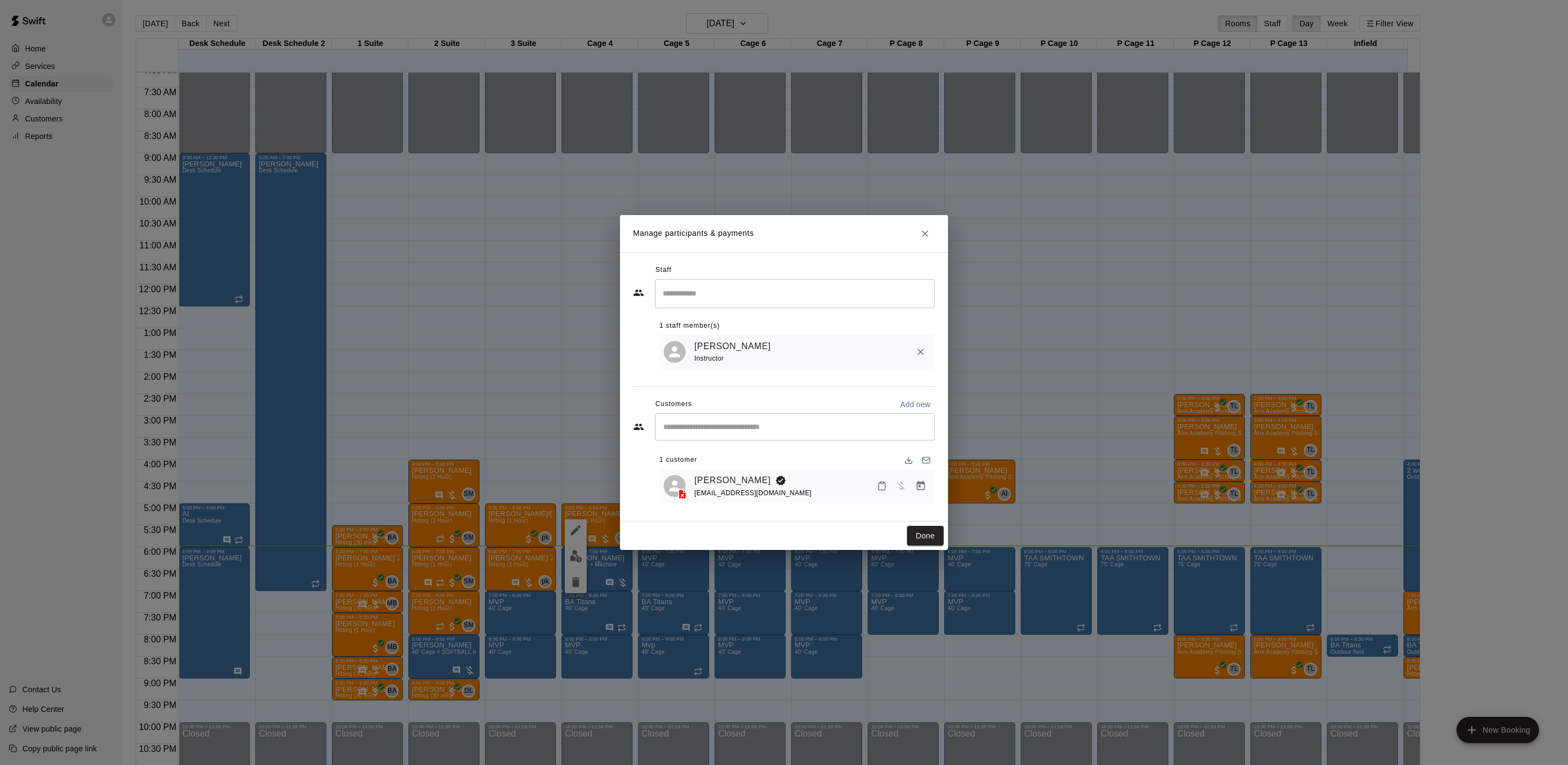
click at [922, 494] on button "Manage bookings & payment" at bounding box center [920, 486] width 19 height 19
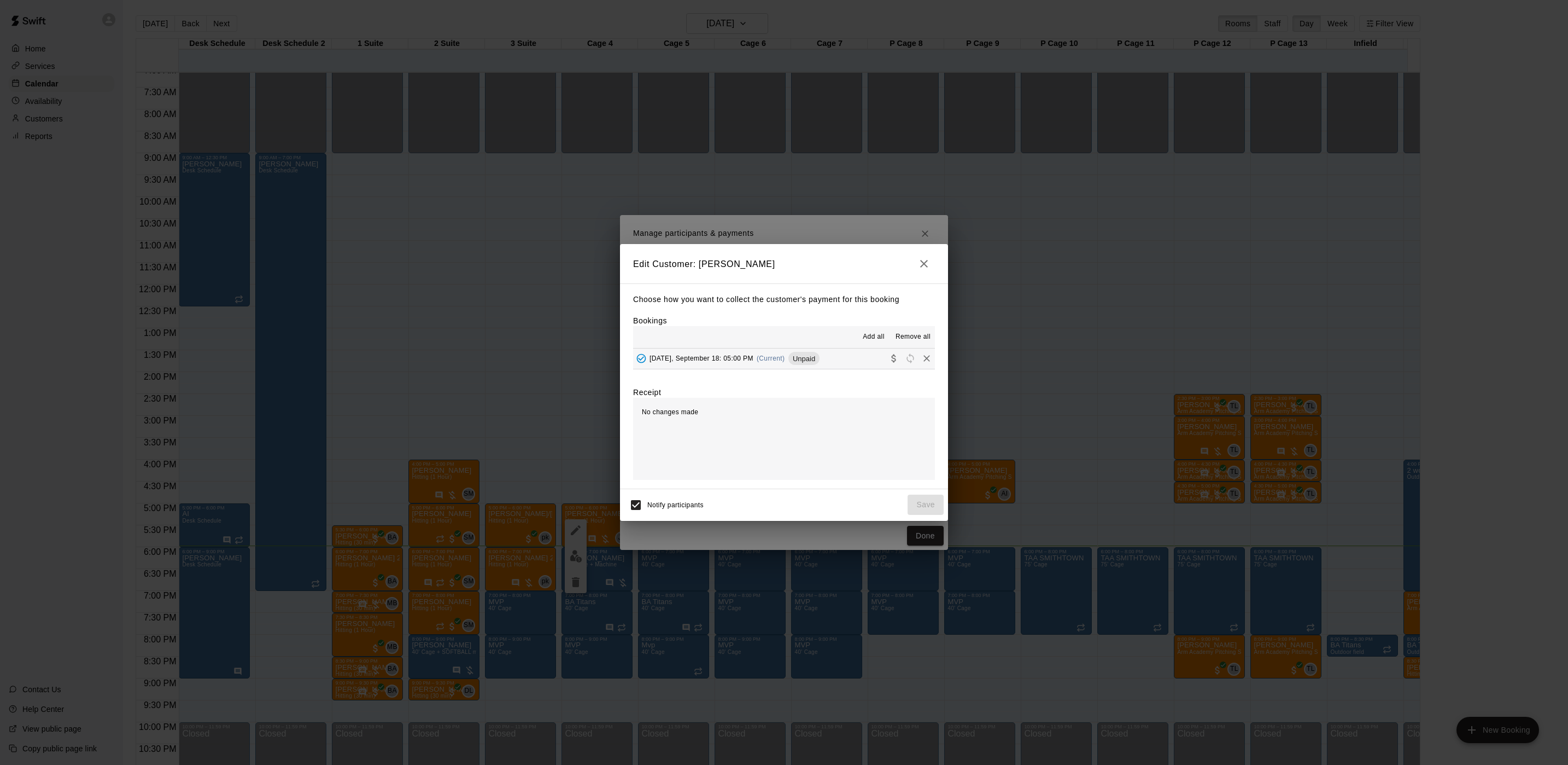
click at [830, 365] on button "Thursday, September 18: 05:00 PM (Current) Unpaid" at bounding box center [784, 358] width 302 height 20
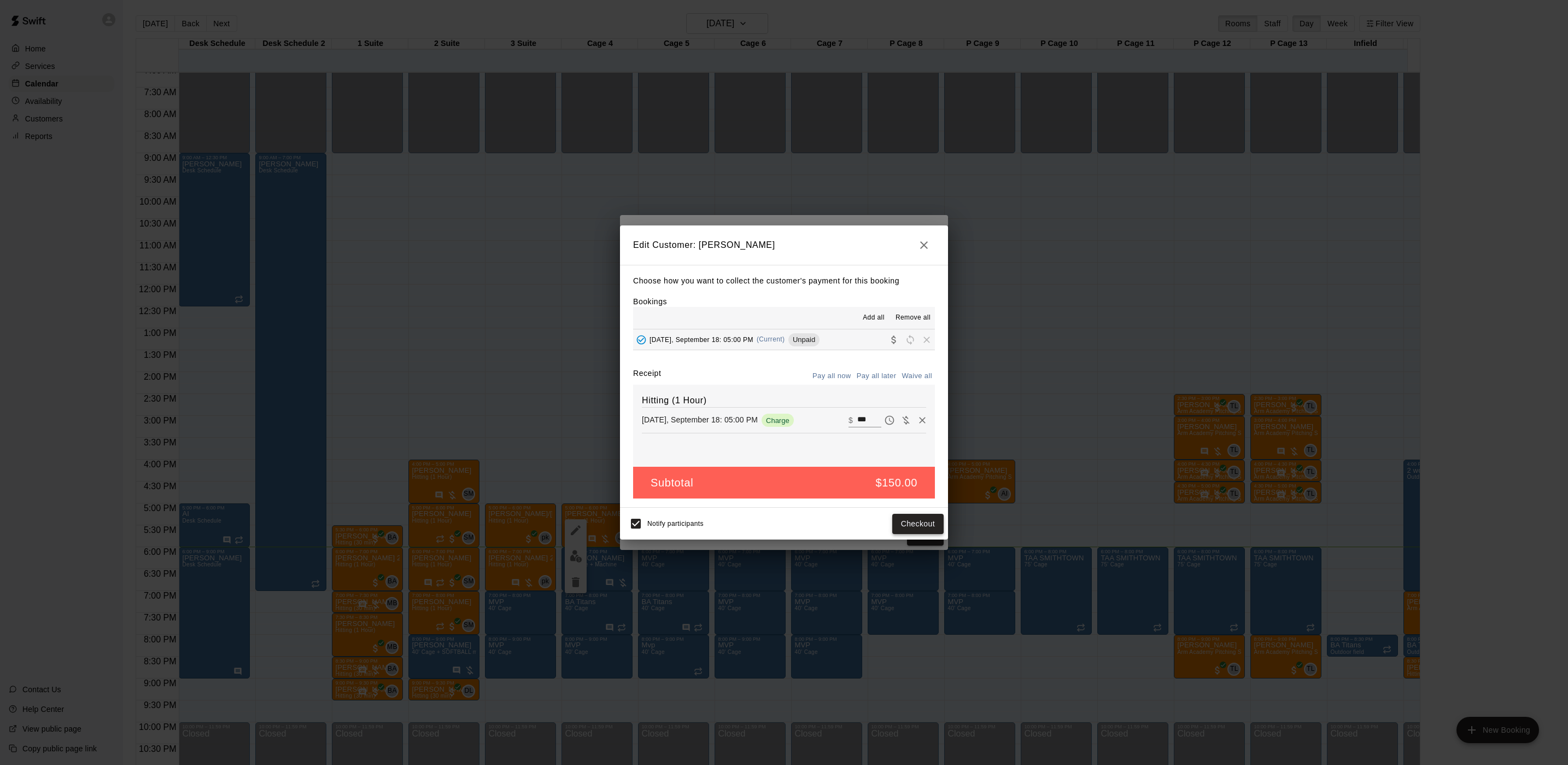
click at [937, 529] on button "Checkout" at bounding box center [918, 523] width 51 height 20
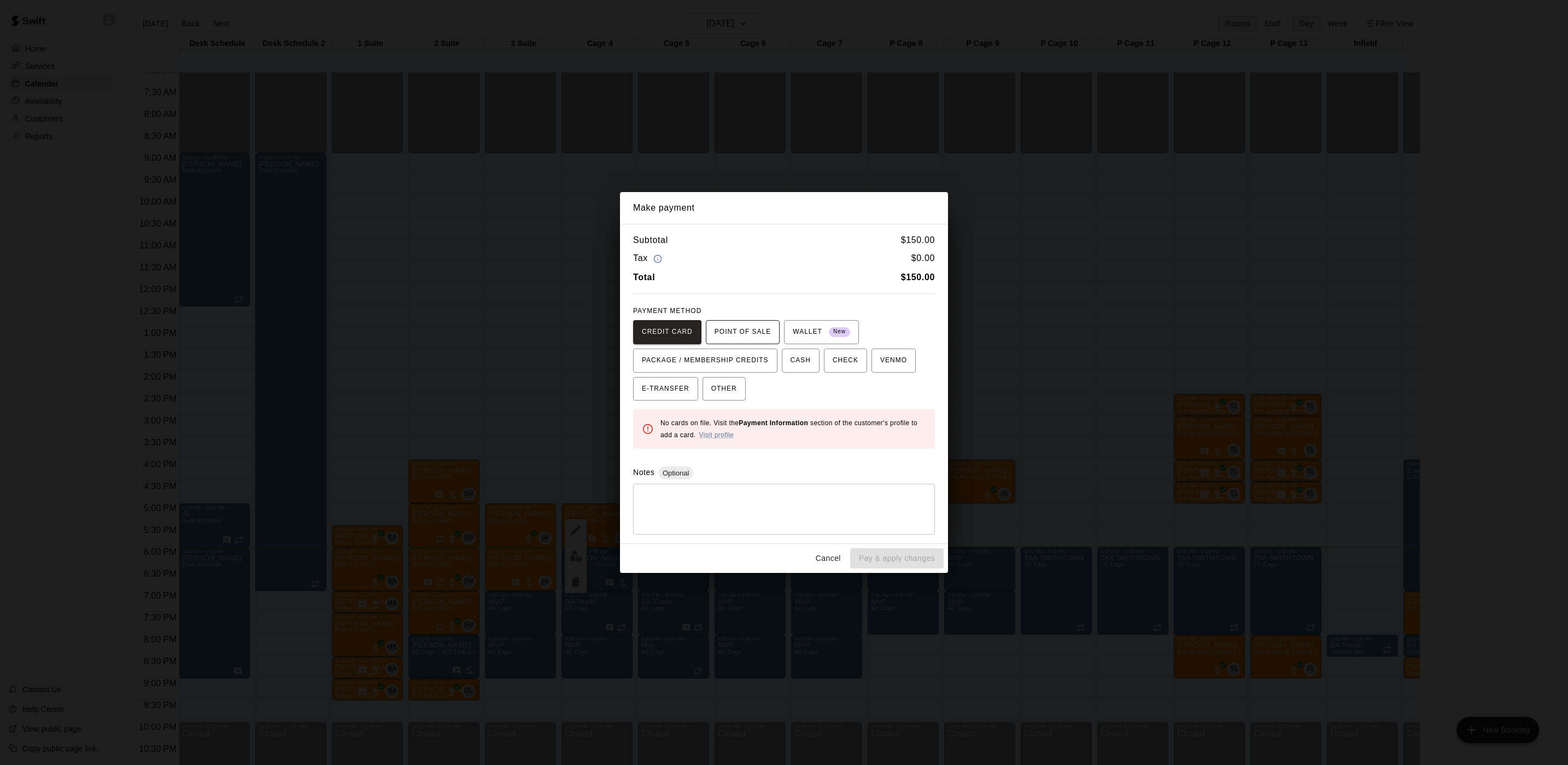
click at [740, 332] on span "POINT OF SALE" at bounding box center [742, 332] width 57 height 18
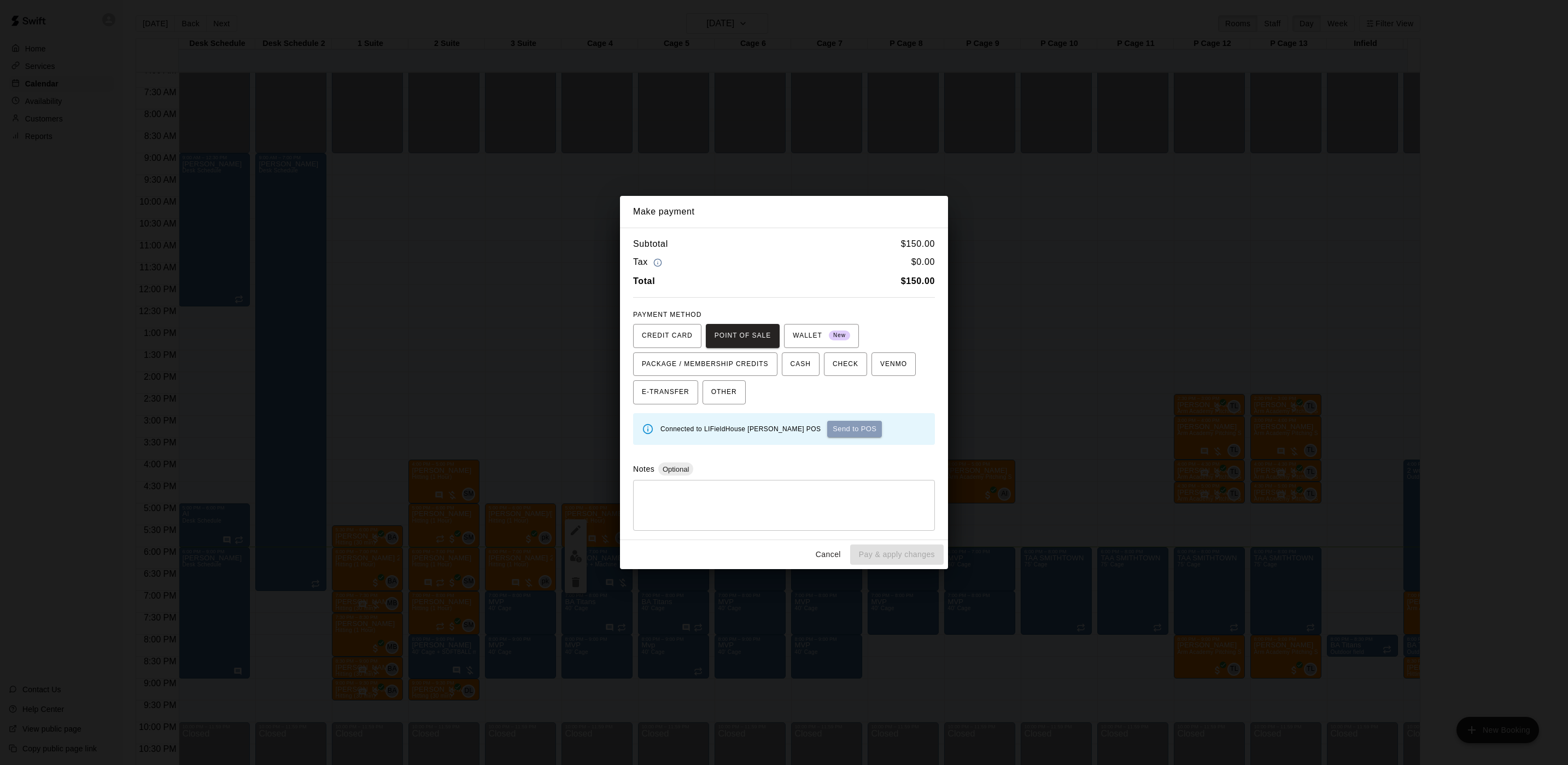
click at [828, 427] on button "Send to POS" at bounding box center [855, 428] width 55 height 16
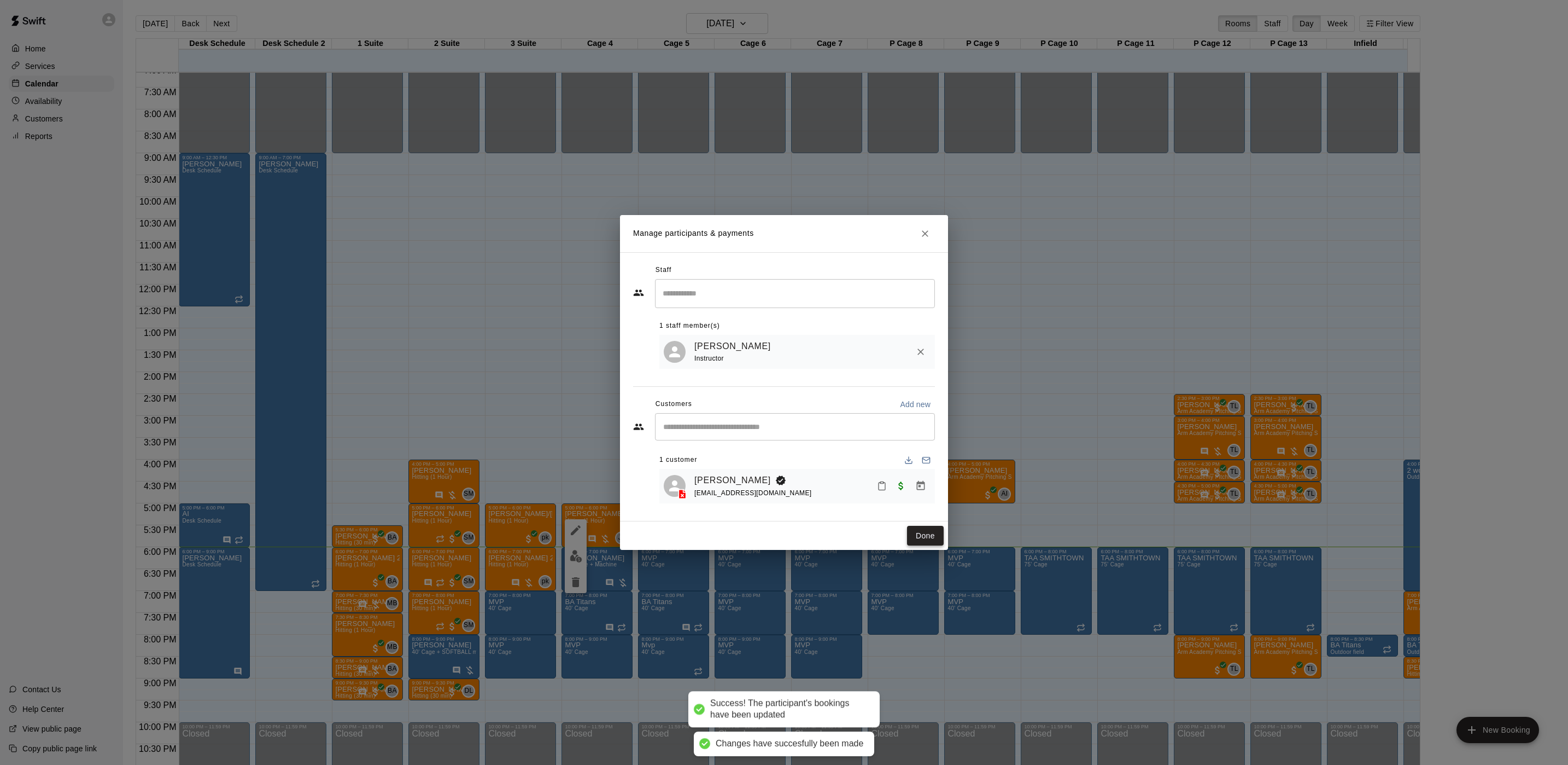
click at [929, 538] on button "Done" at bounding box center [926, 536] width 36 height 20
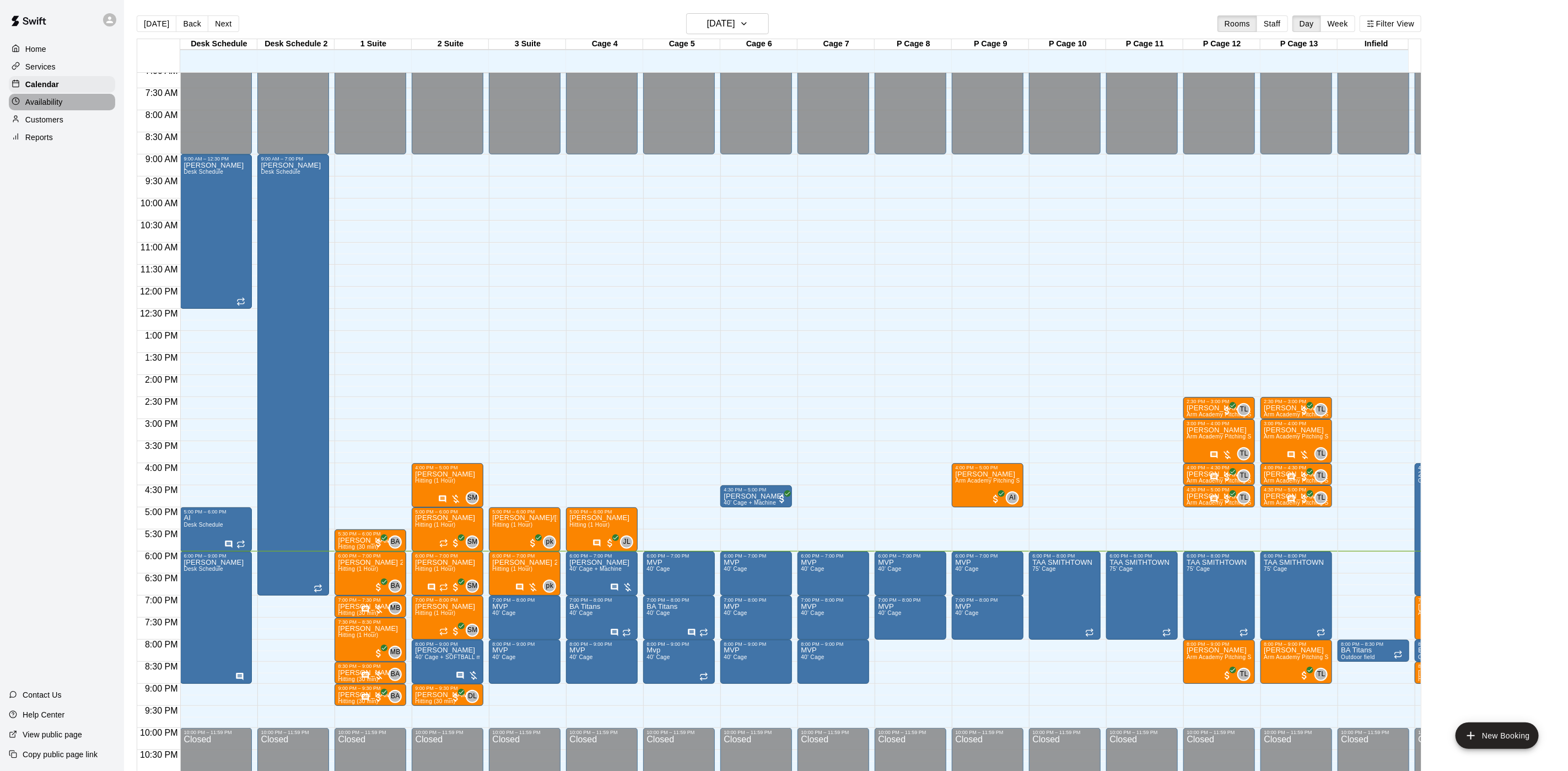
click at [40, 107] on p "Availability" at bounding box center [44, 102] width 37 height 11
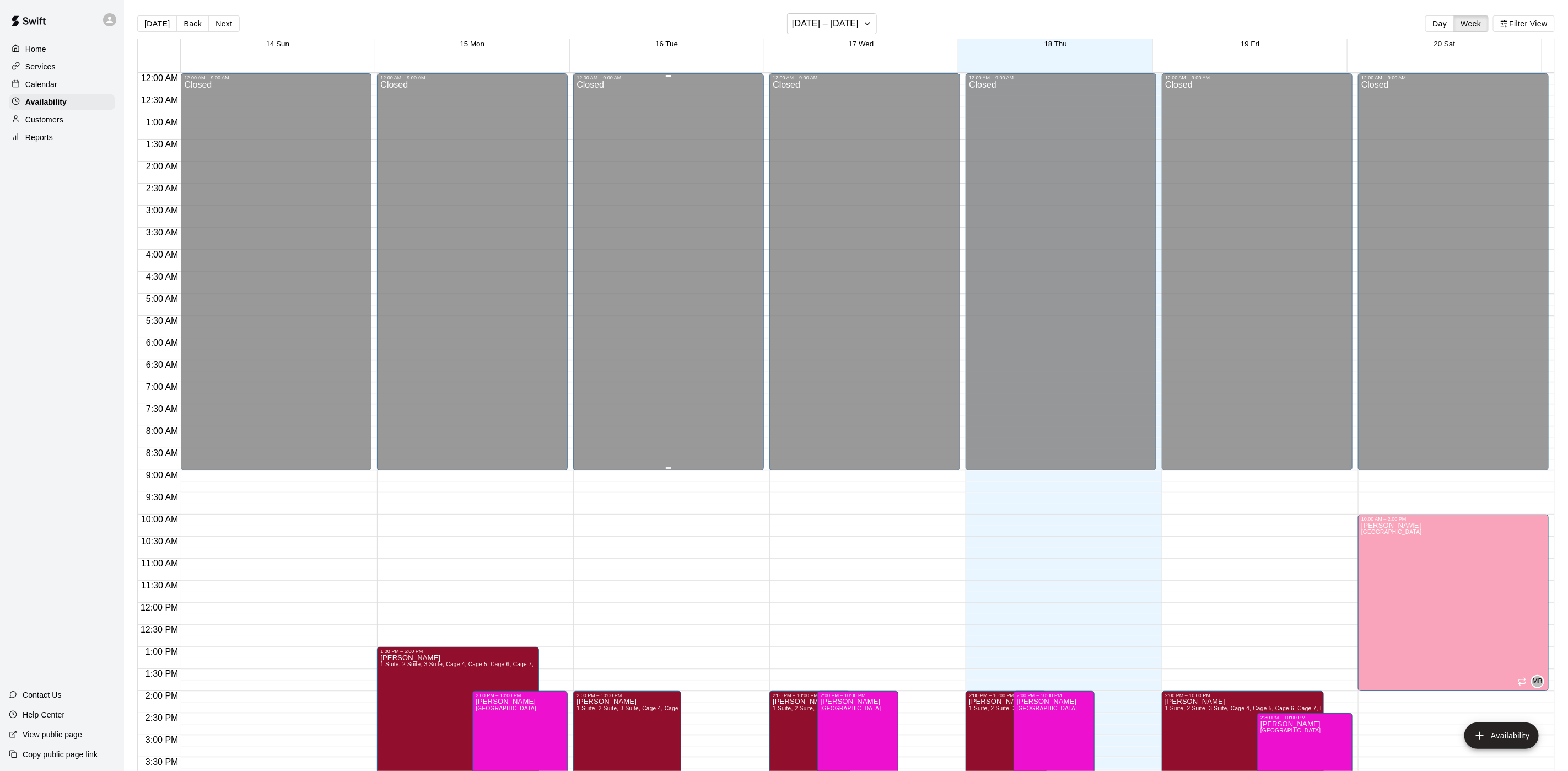
scroll to position [349, 0]
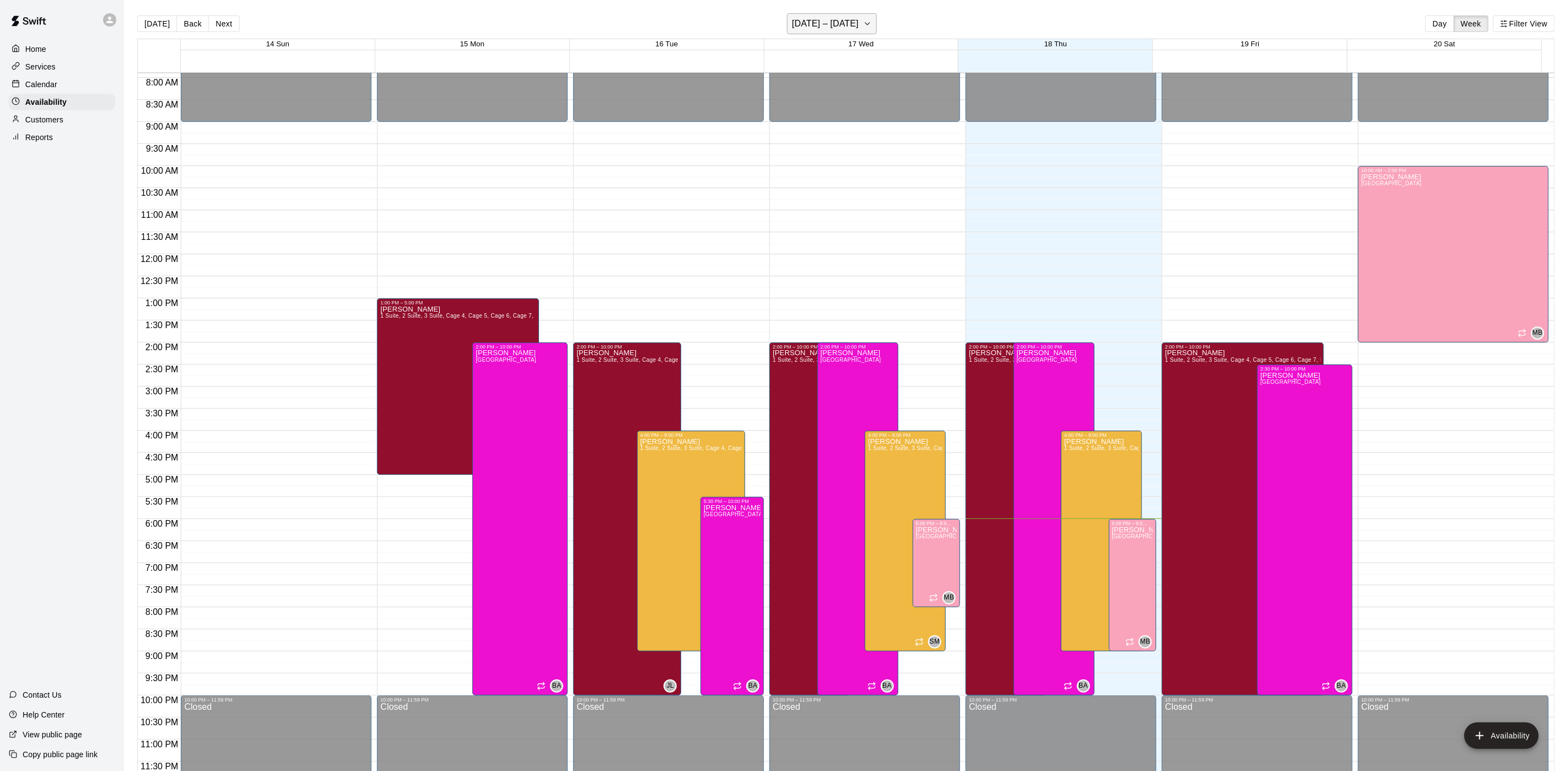
click at [825, 25] on h6 "[DATE] – [DATE]" at bounding box center [826, 24] width 67 height 16
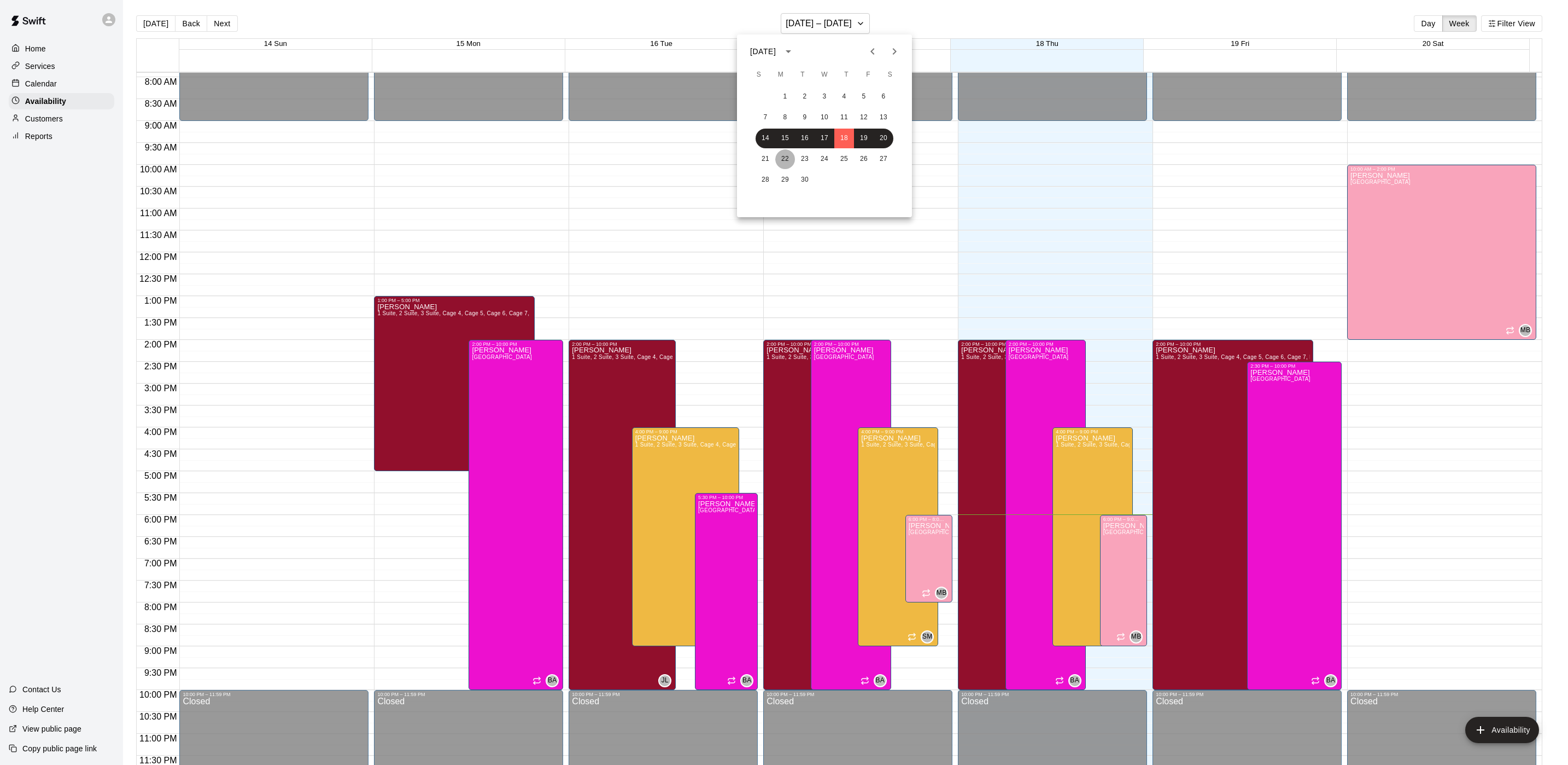
click at [779, 158] on button "22" at bounding box center [785, 159] width 19 height 19
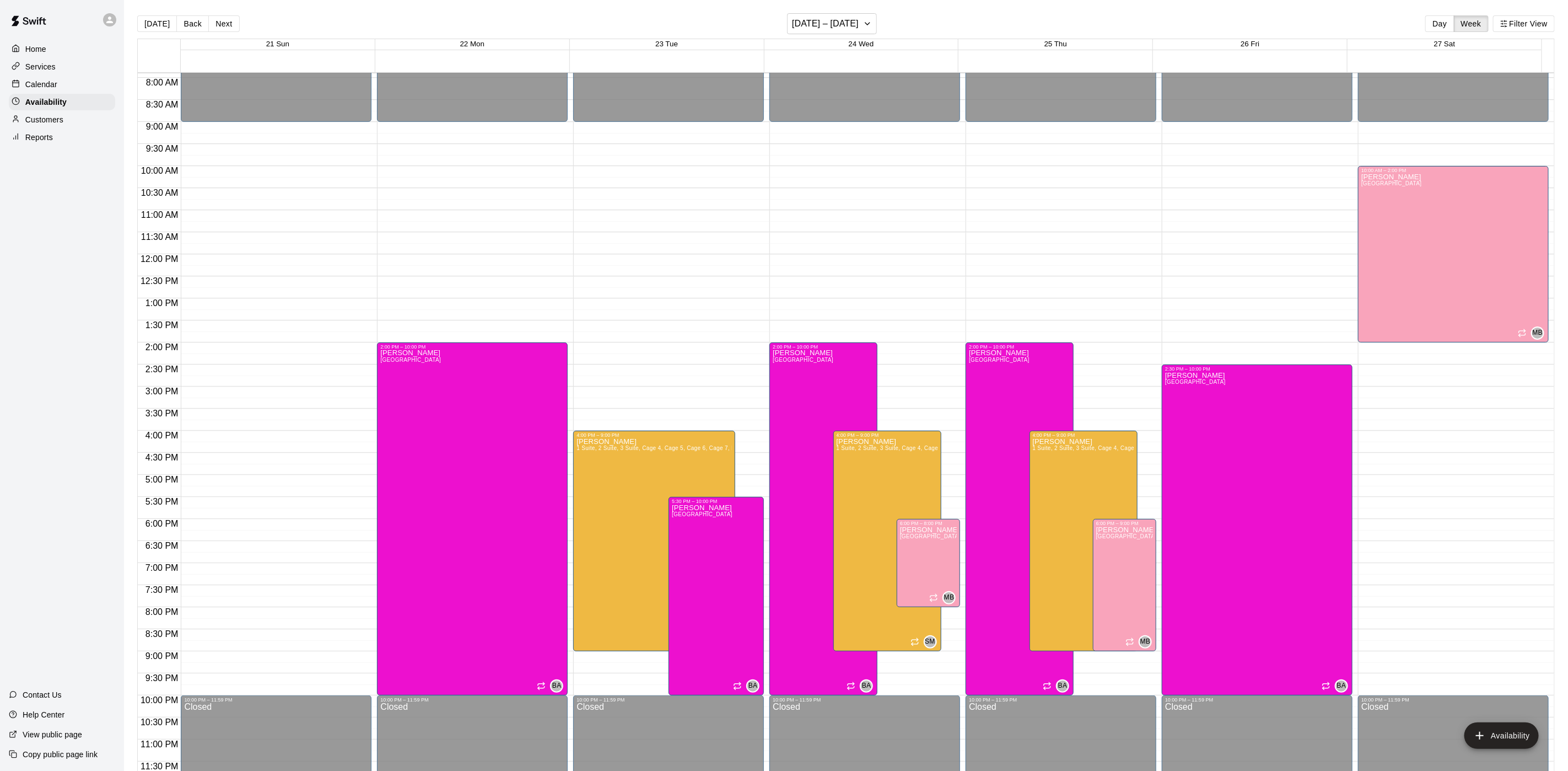
click at [855, 56] on div at bounding box center [861, 56] width 1360 height 11
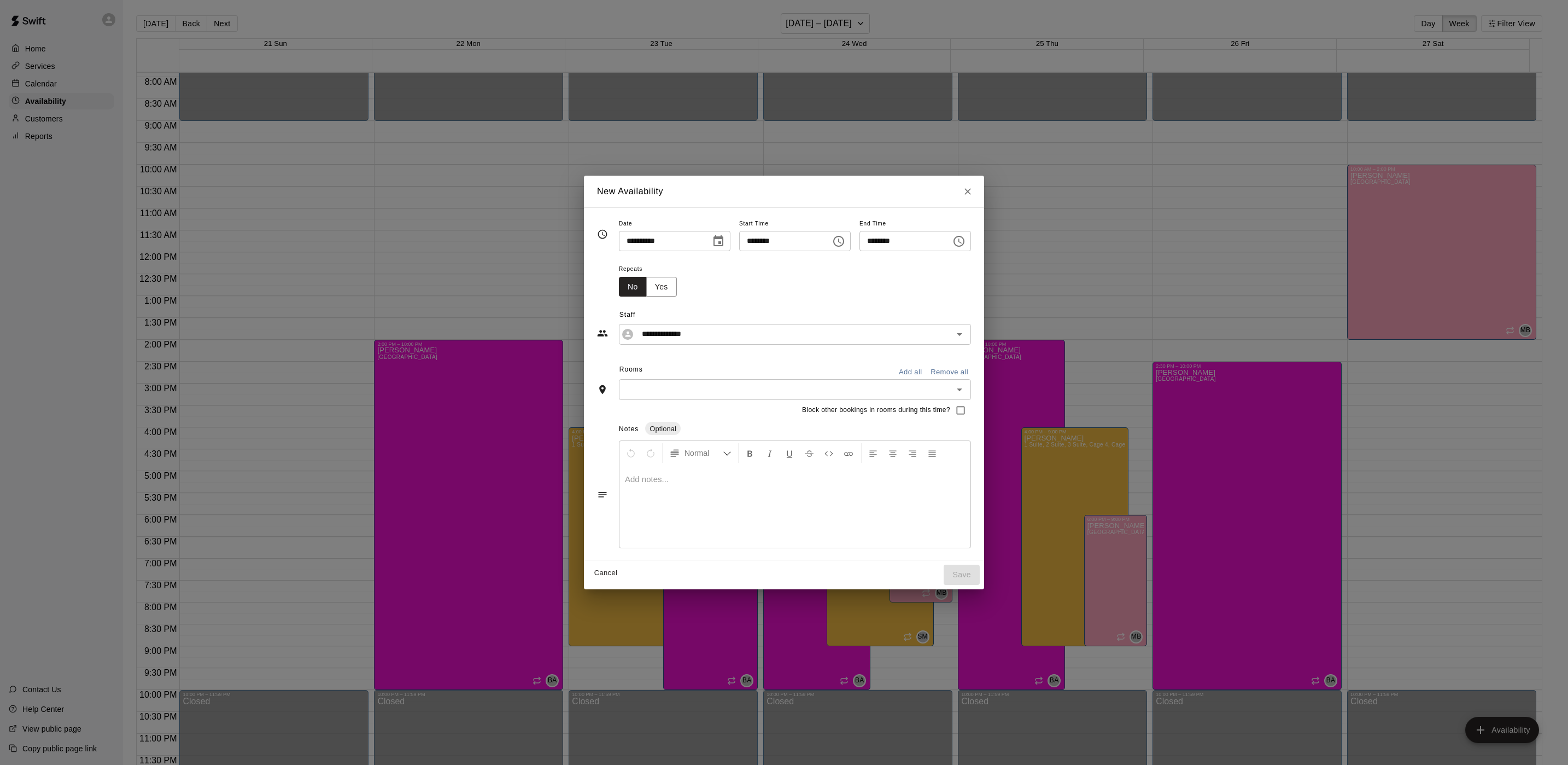
click at [848, 33] on div "**********" at bounding box center [784, 382] width 1568 height 765
type input "**********"
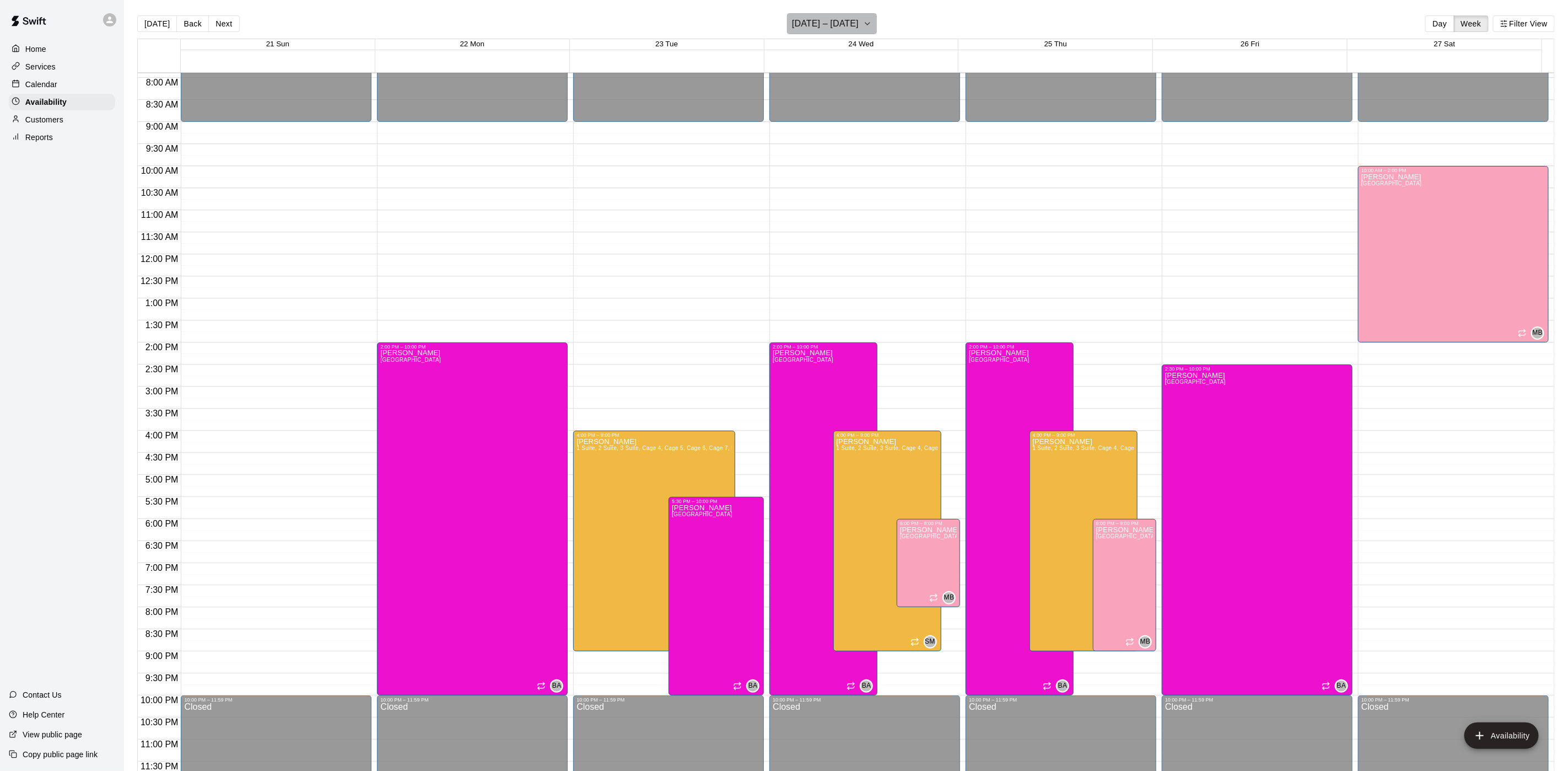
click at [843, 17] on h6 "September 21 – 27" at bounding box center [826, 24] width 67 height 16
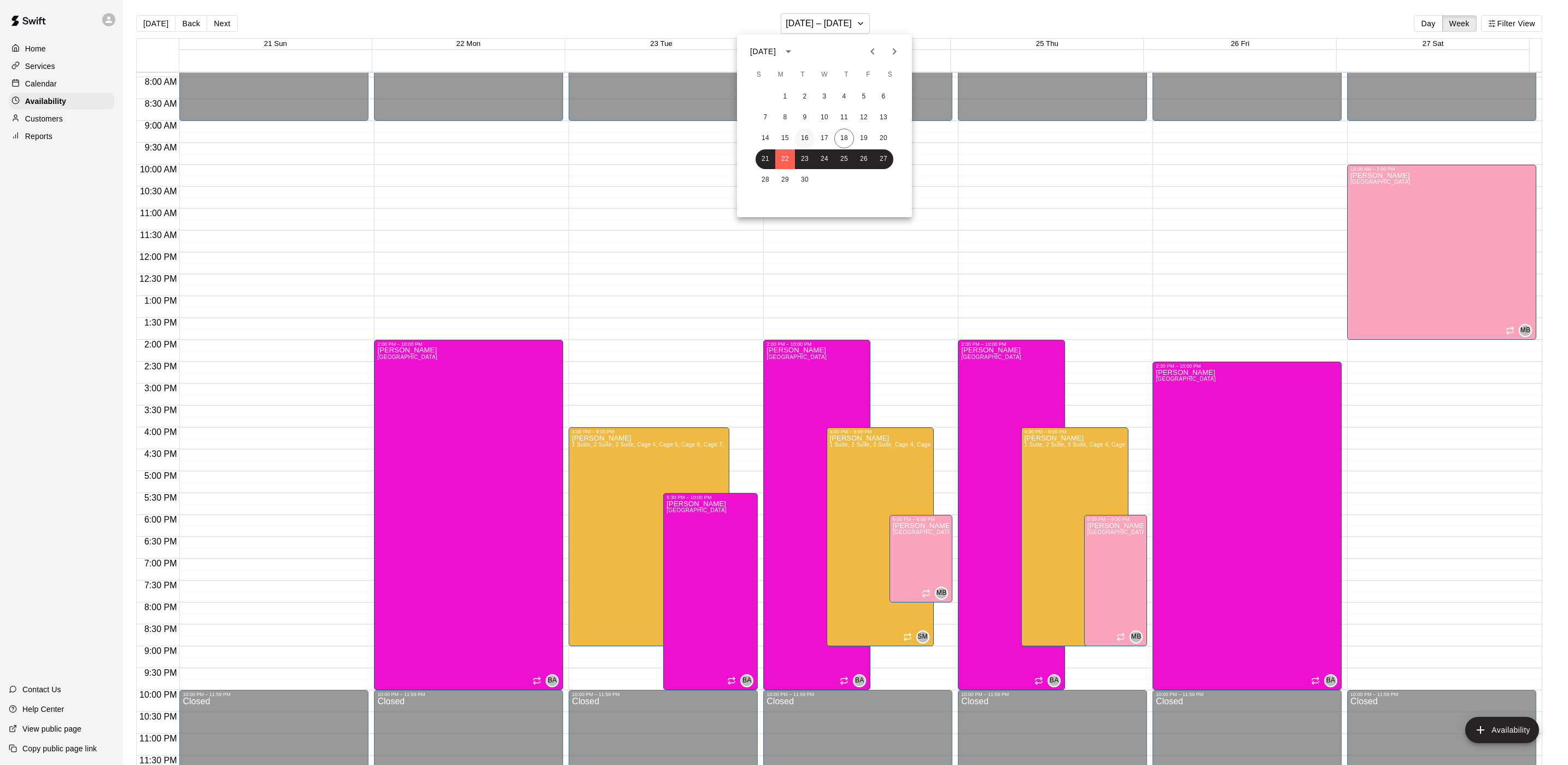
click at [799, 140] on button "16" at bounding box center [805, 138] width 19 height 19
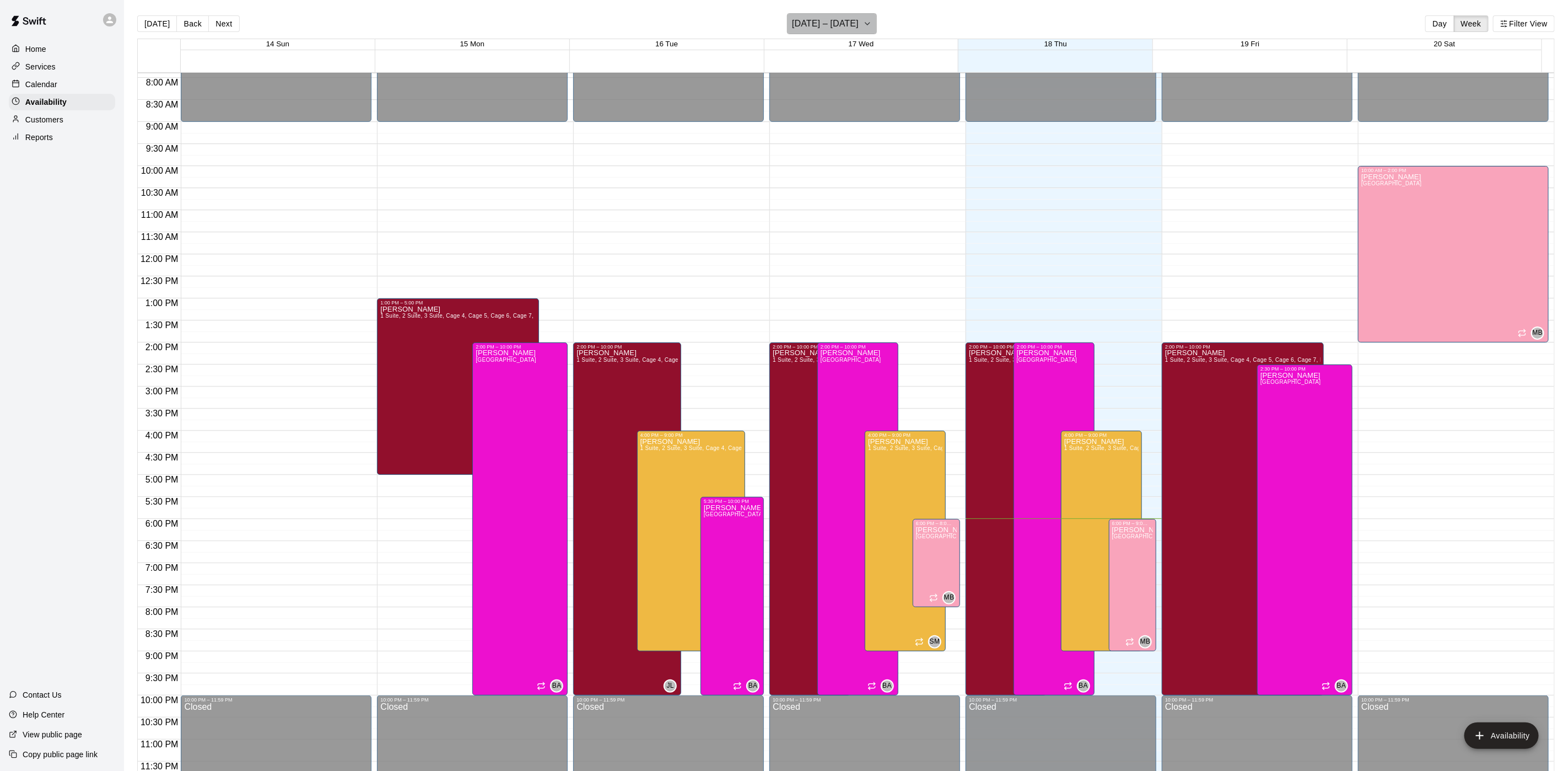
click at [824, 16] on h6 "[DATE] – [DATE]" at bounding box center [826, 24] width 67 height 16
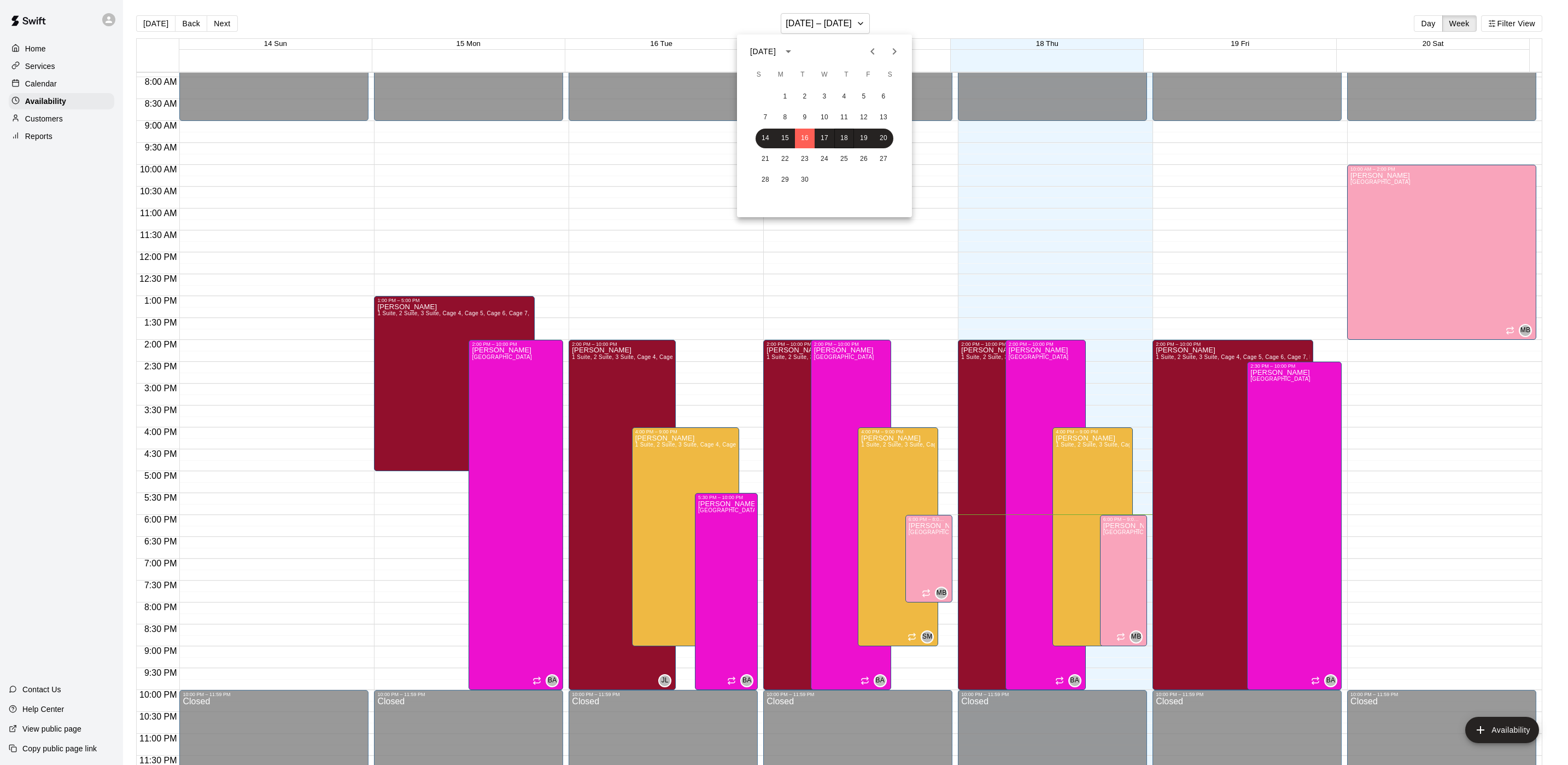
click at [38, 97] on div at bounding box center [784, 382] width 1568 height 765
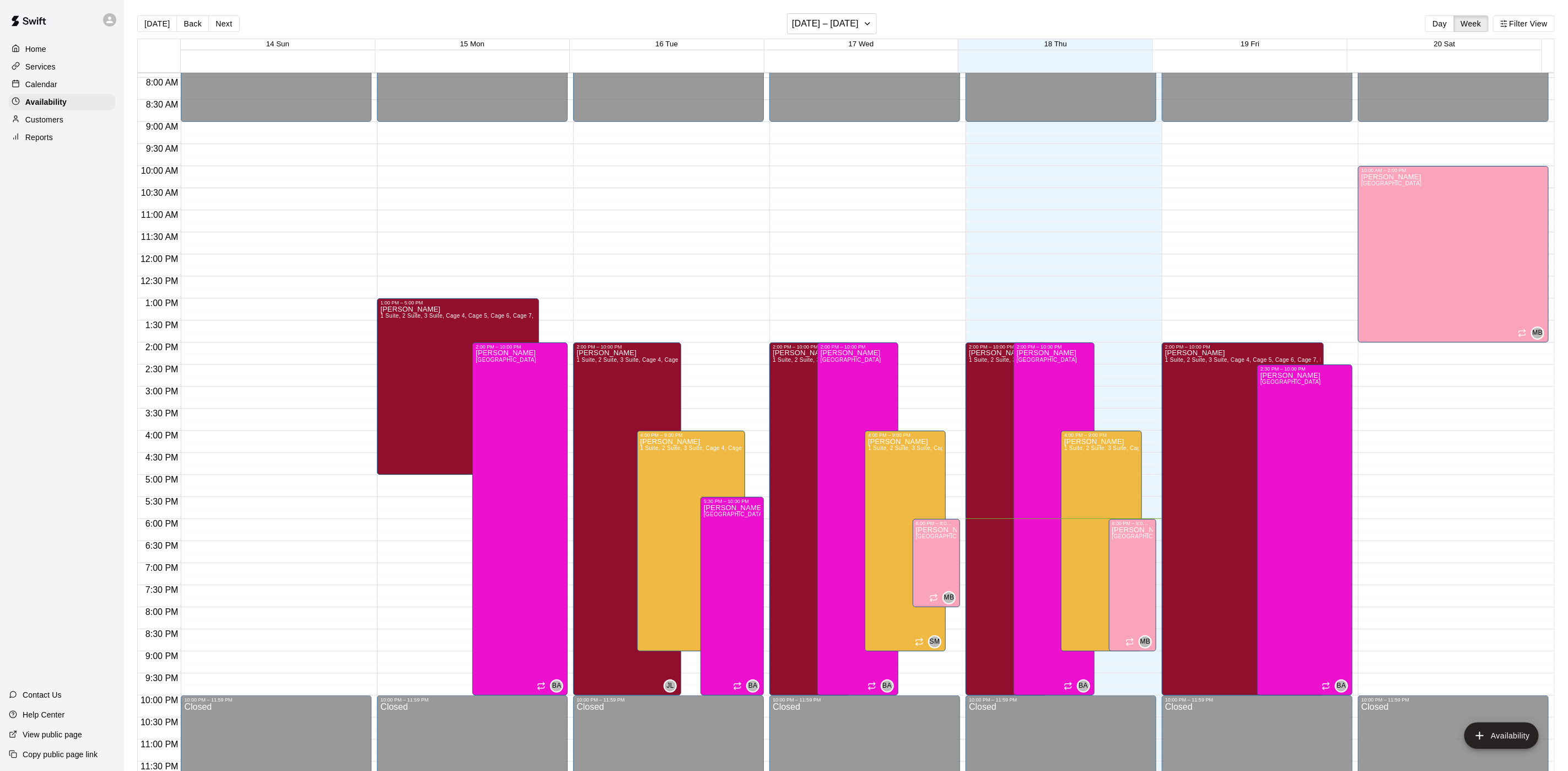
click at [52, 89] on p "Calendar" at bounding box center [41, 84] width 32 height 11
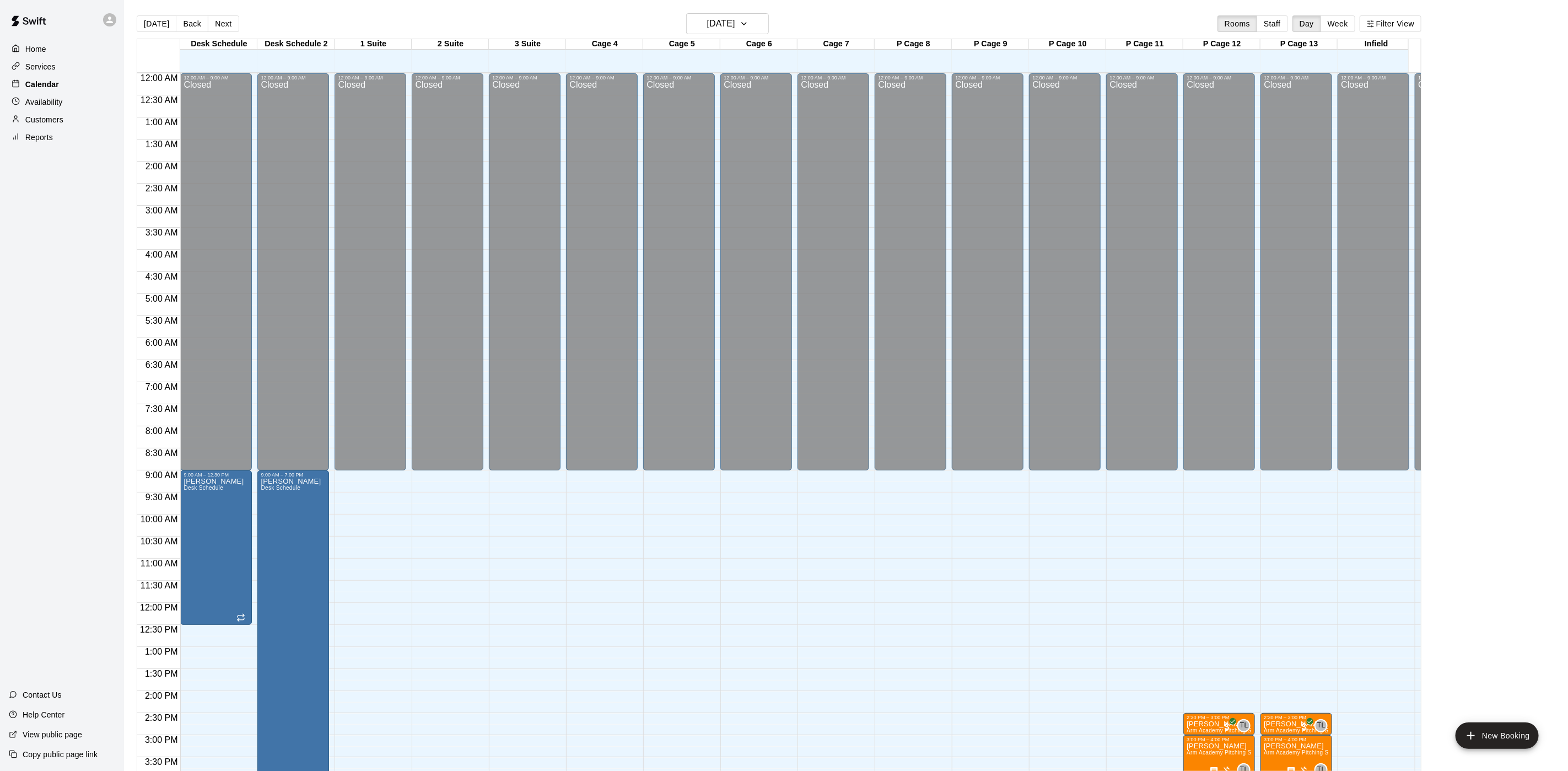
scroll to position [316, 0]
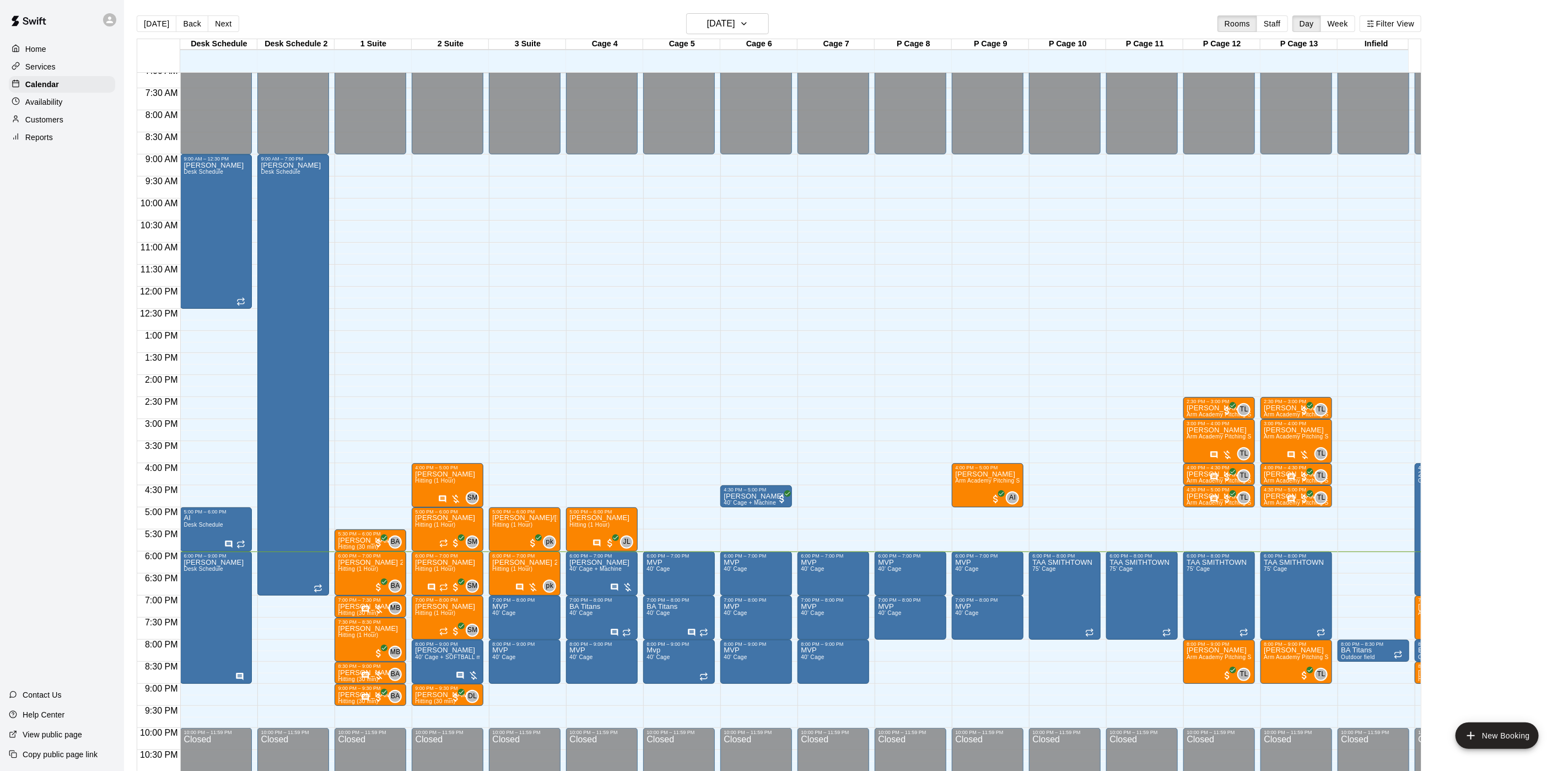
click at [58, 75] on div "Services" at bounding box center [62, 66] width 106 height 16
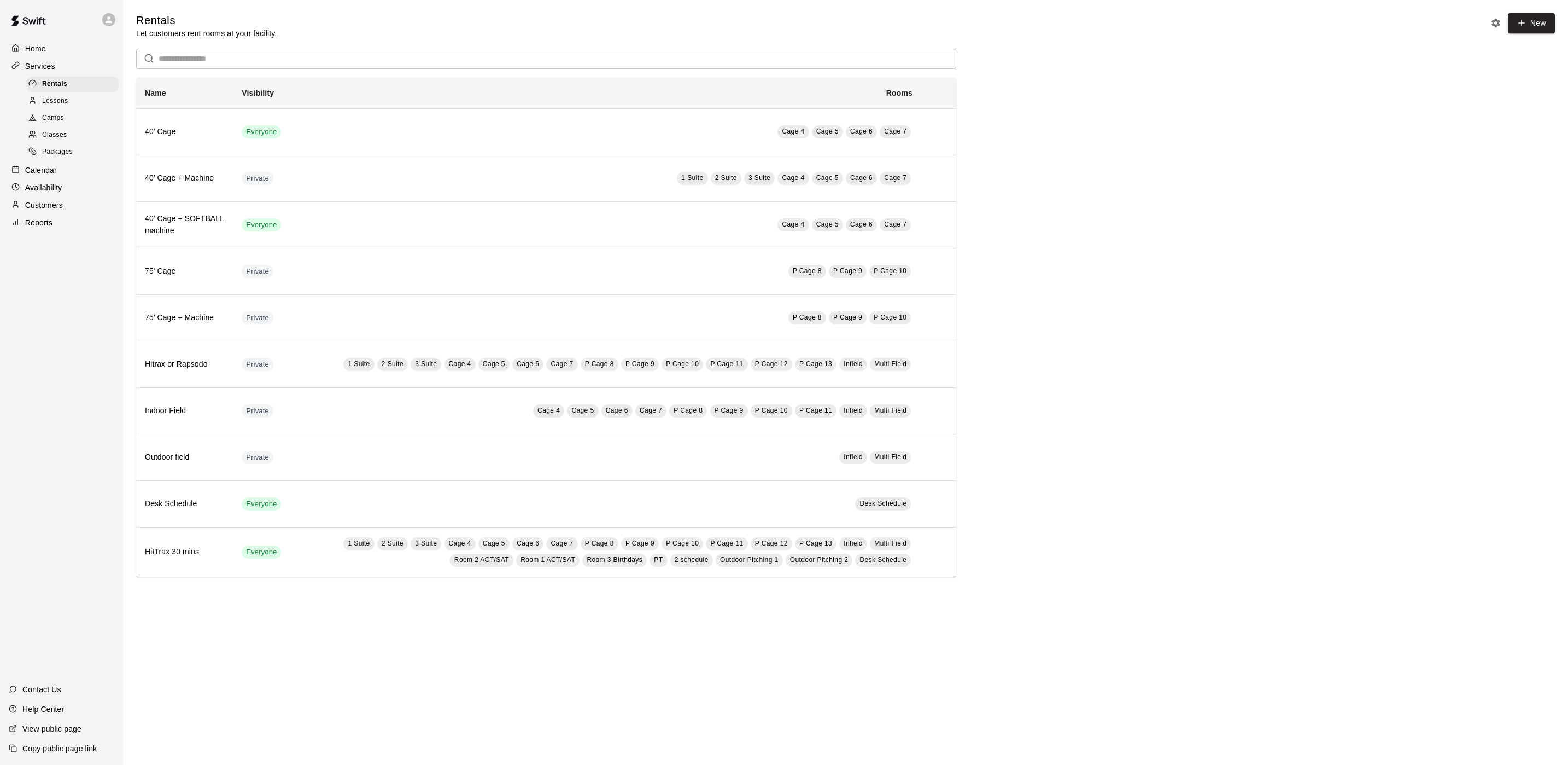
click at [70, 107] on div "Lessons" at bounding box center [72, 101] width 92 height 16
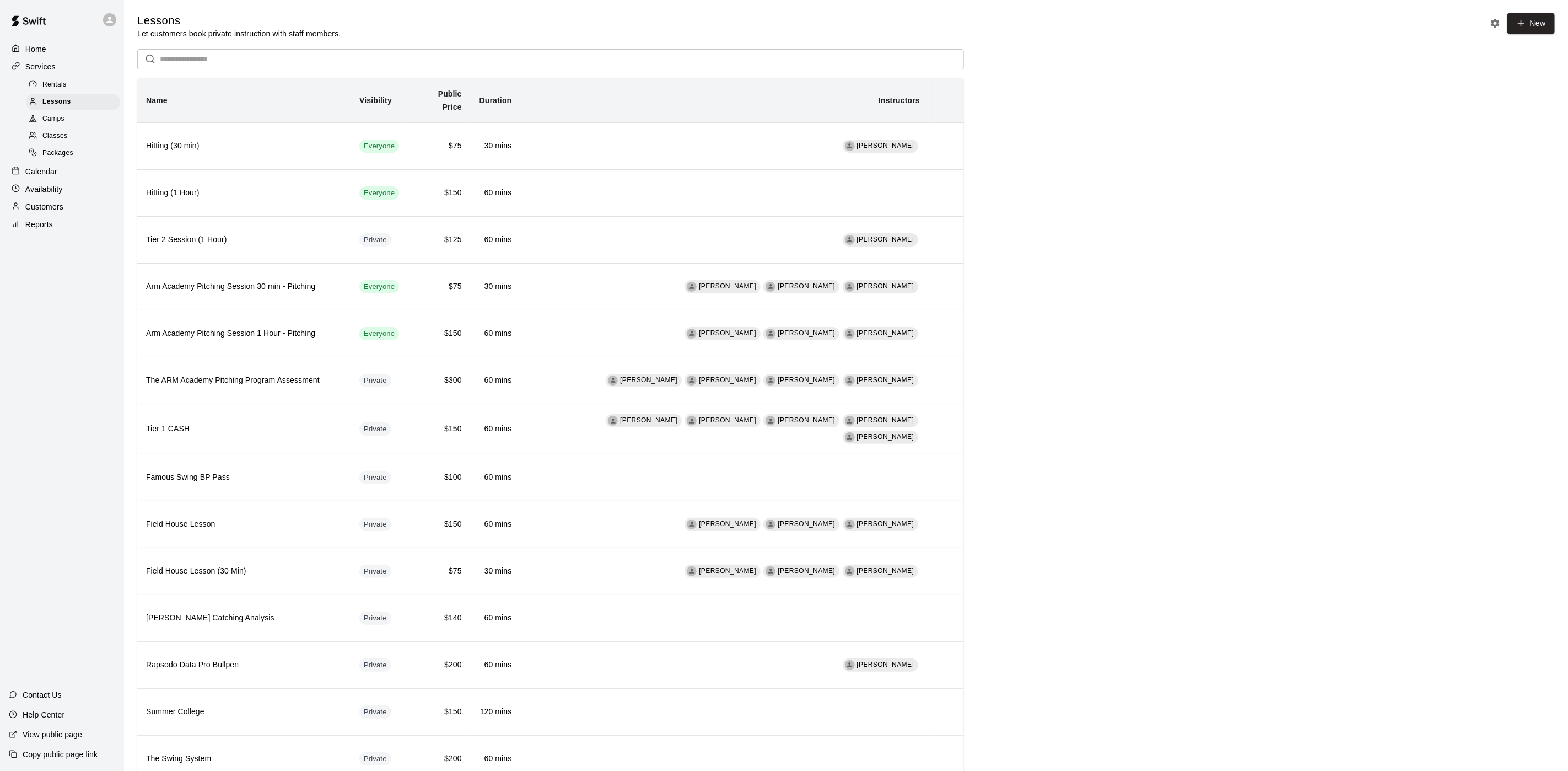
click at [64, 157] on span "Packages" at bounding box center [58, 153] width 31 height 11
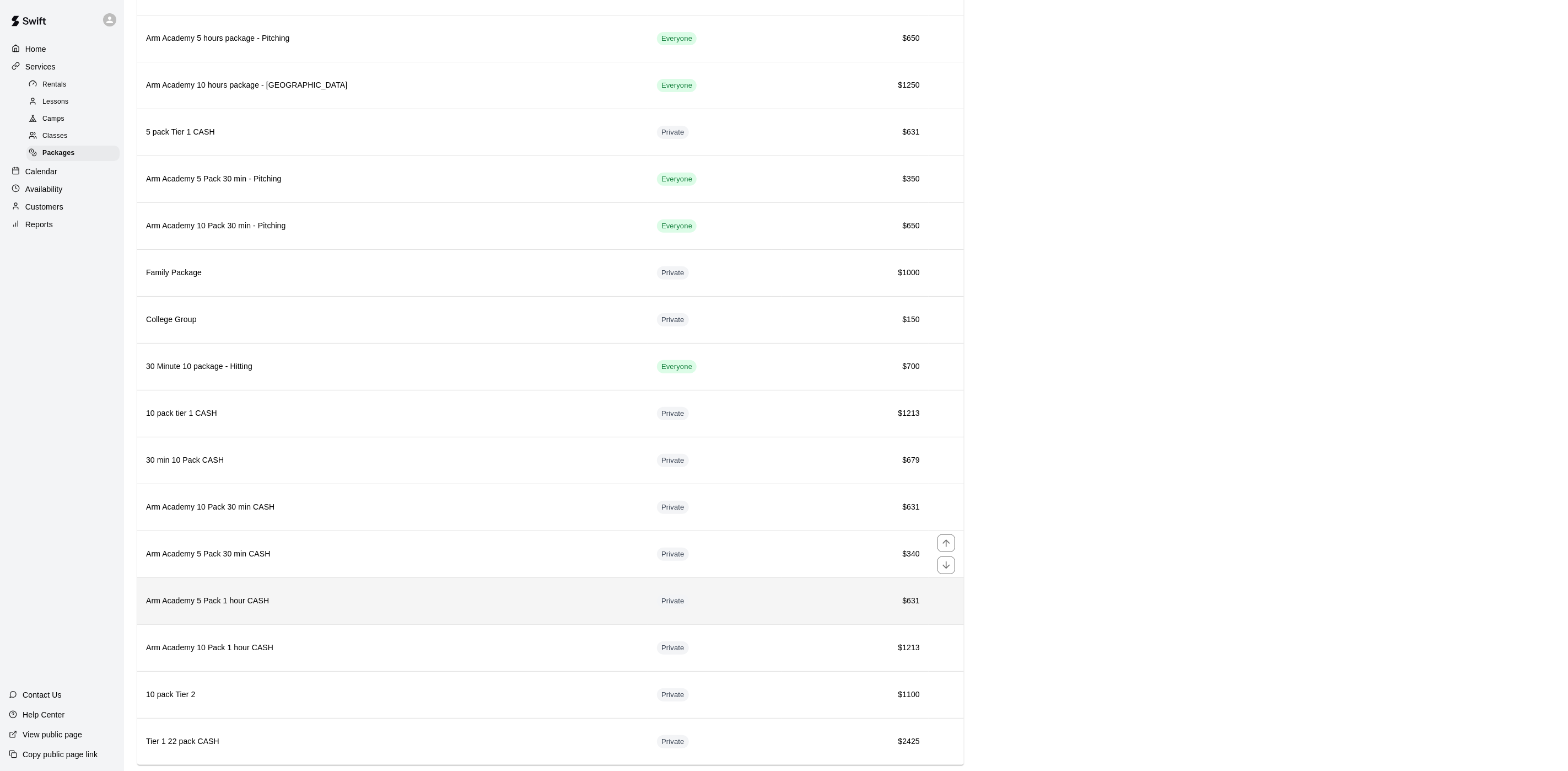
scroll to position [205, 0]
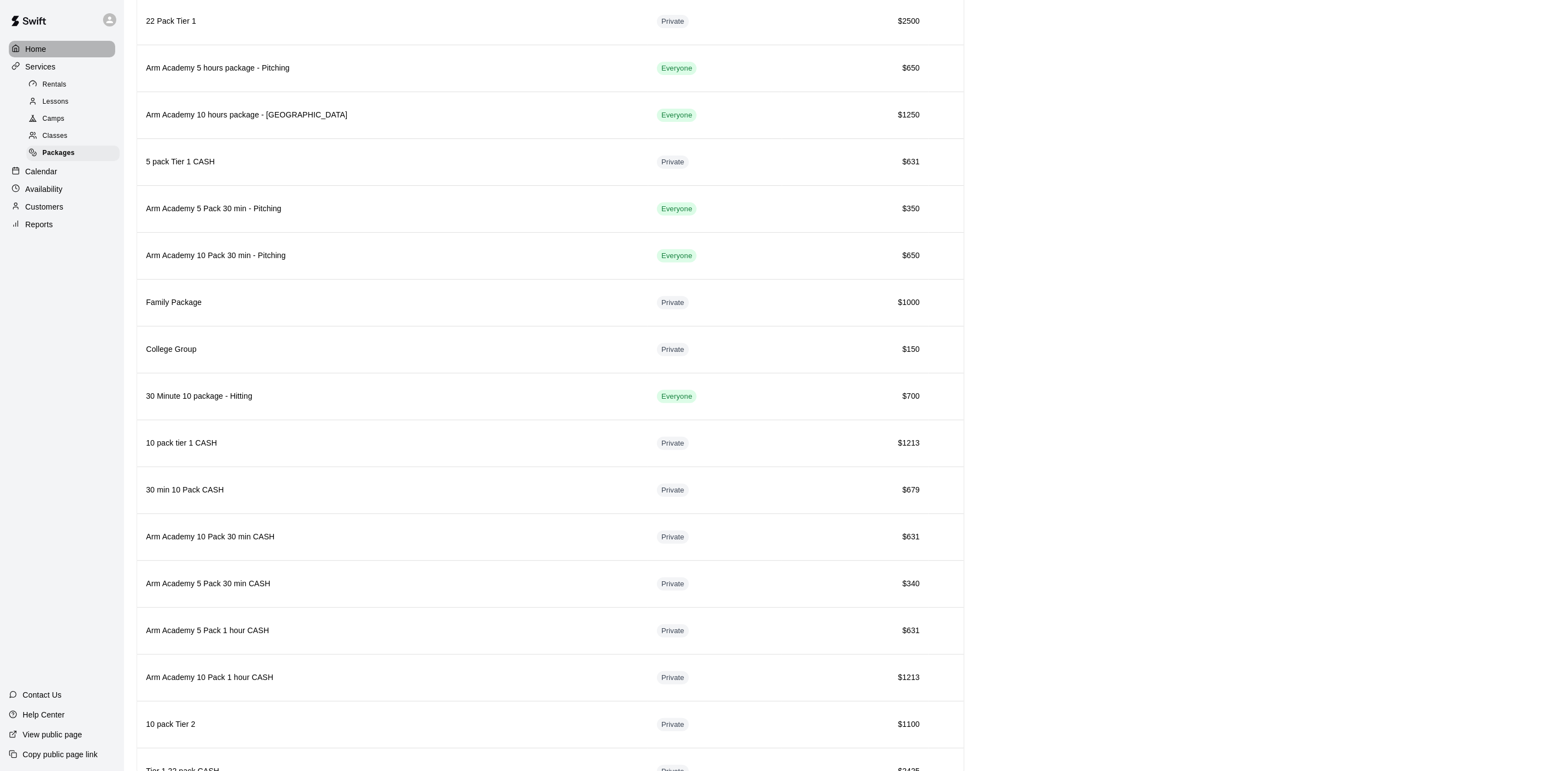
click at [63, 48] on div "Home" at bounding box center [62, 48] width 106 height 16
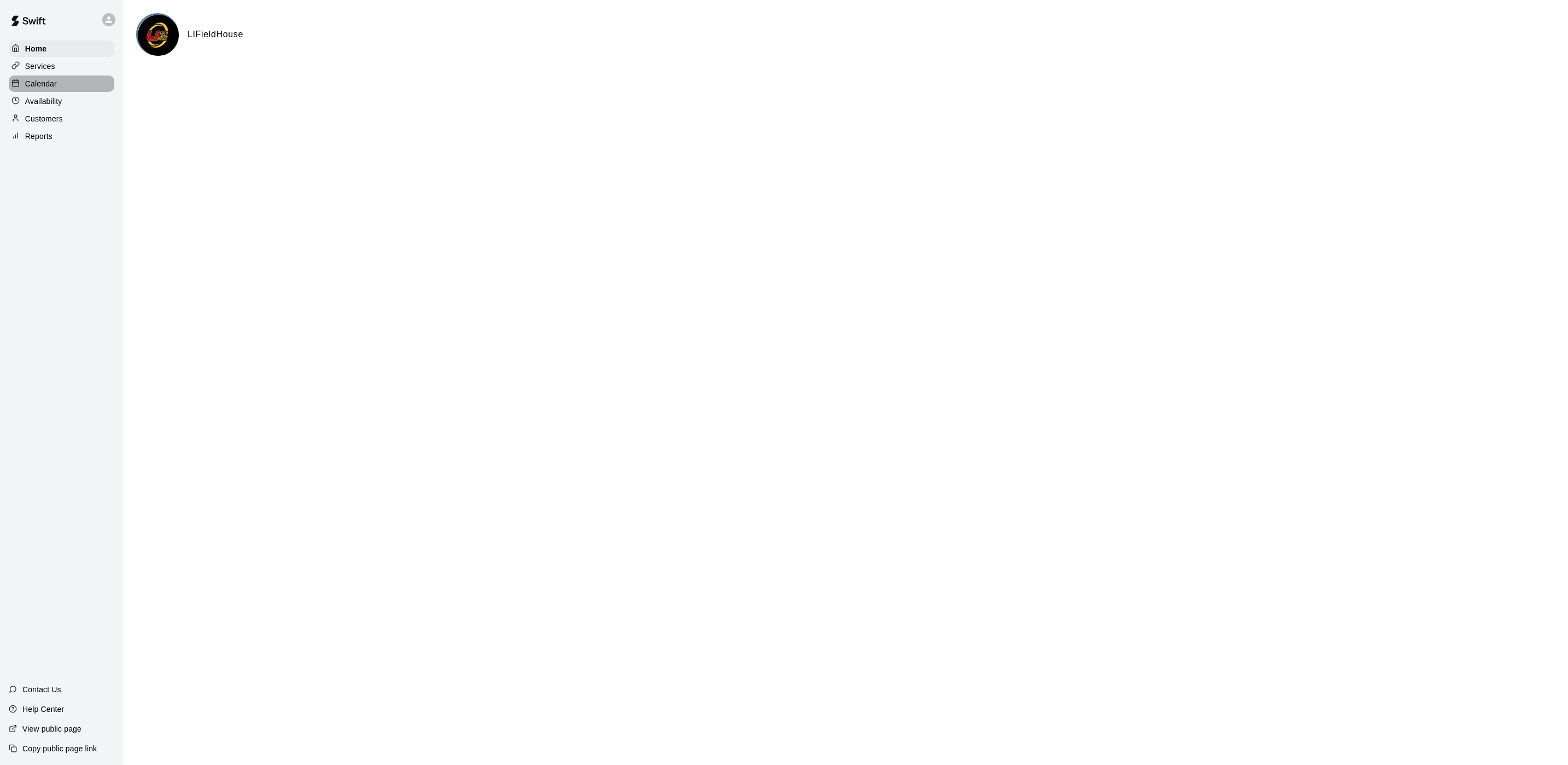
click at [51, 87] on p "Calendar" at bounding box center [41, 83] width 32 height 11
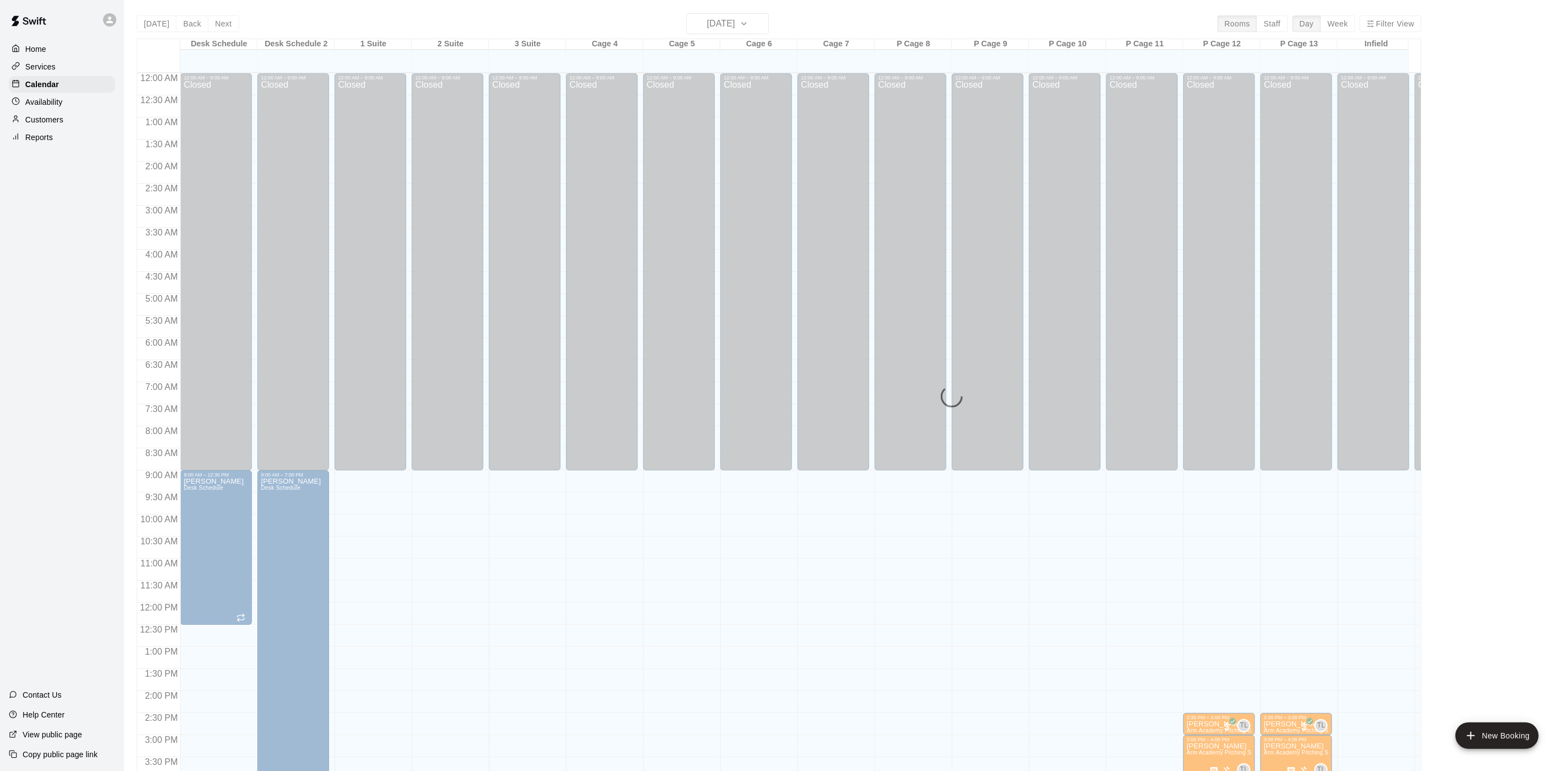
scroll to position [316, 0]
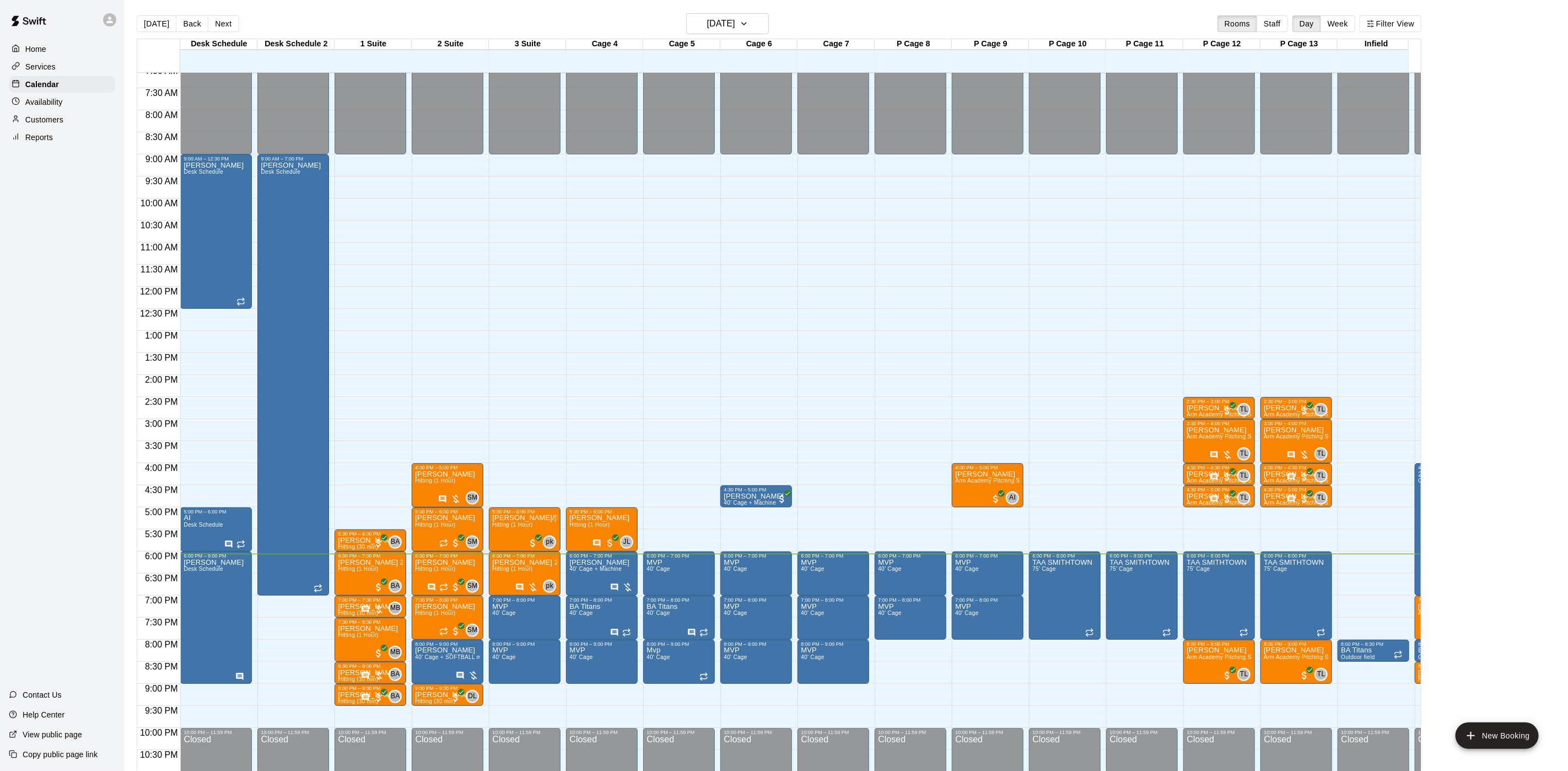
click at [40, 125] on p "Customers" at bounding box center [45, 119] width 38 height 11
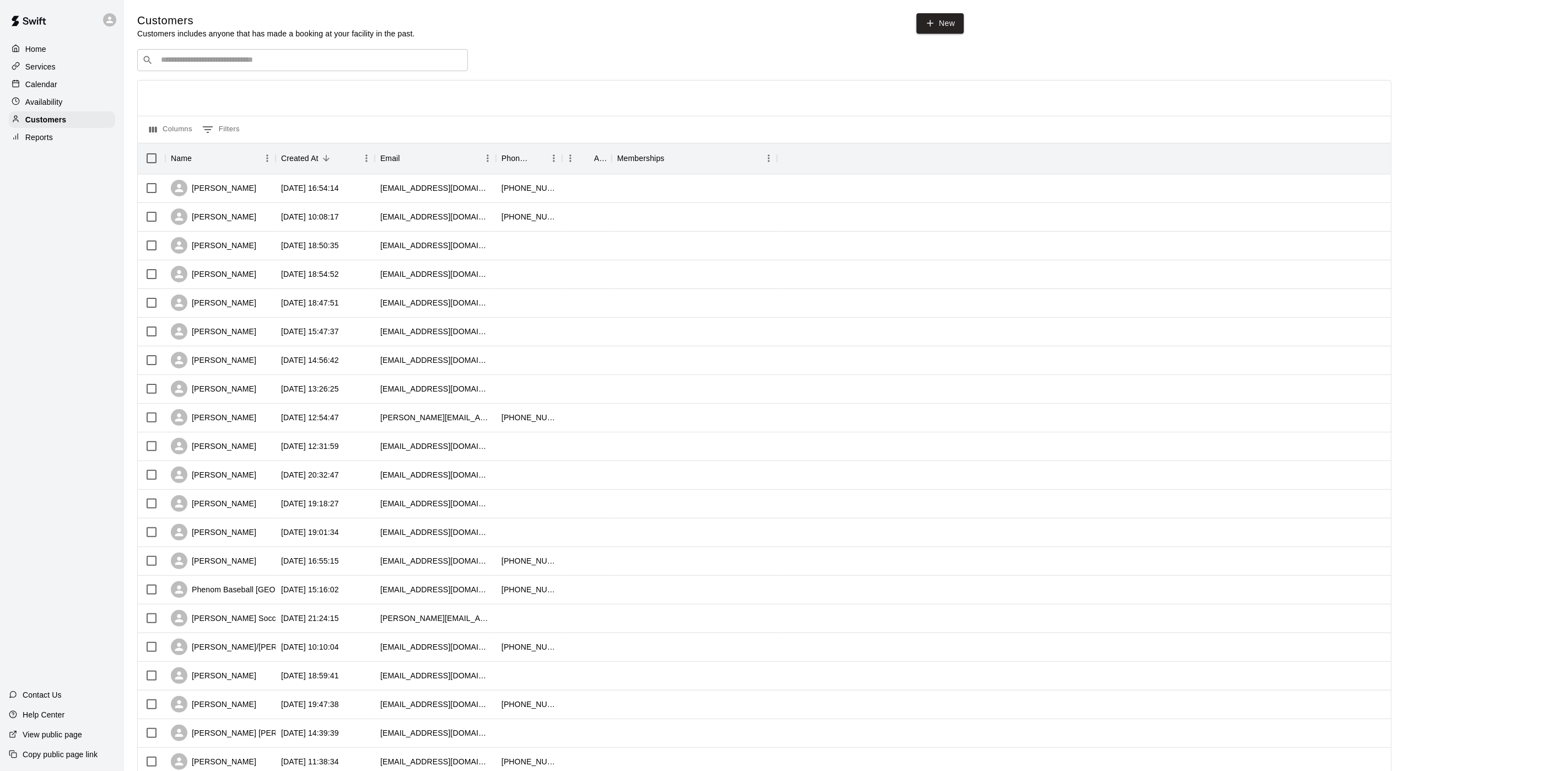
click at [51, 107] on p "Availability" at bounding box center [44, 102] width 37 height 11
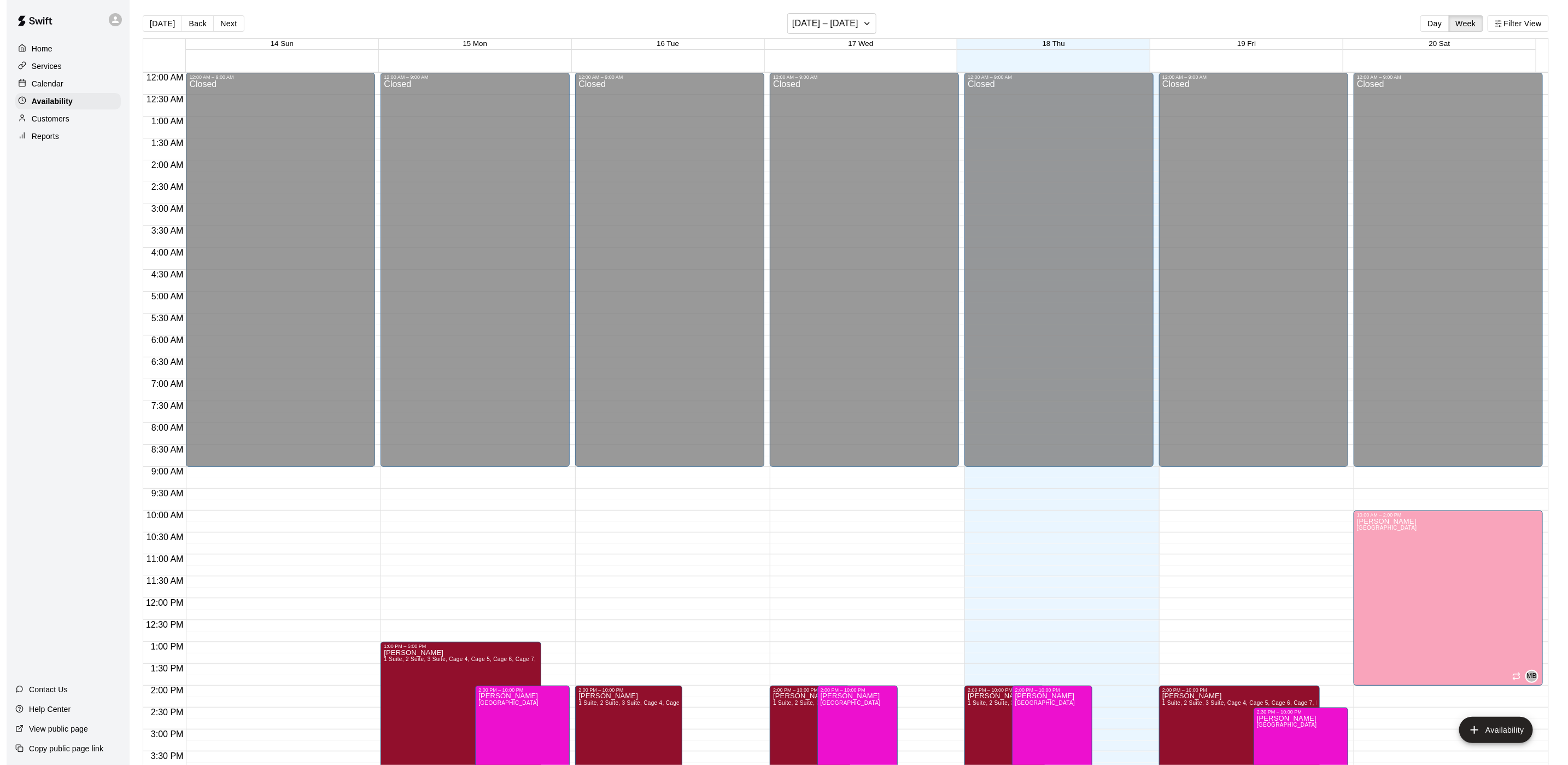
scroll to position [346, 0]
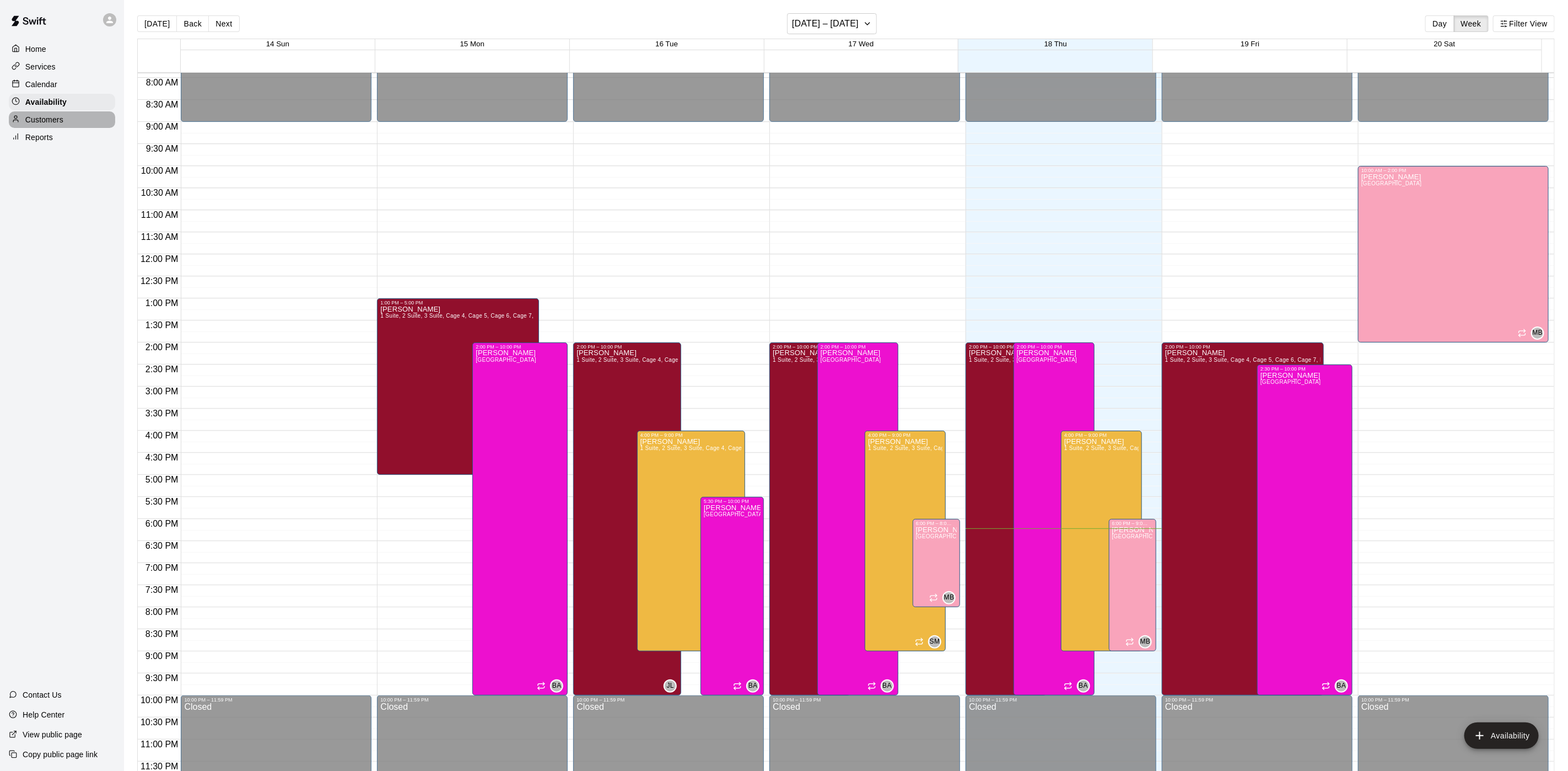
click at [40, 125] on p "Customers" at bounding box center [45, 119] width 38 height 11
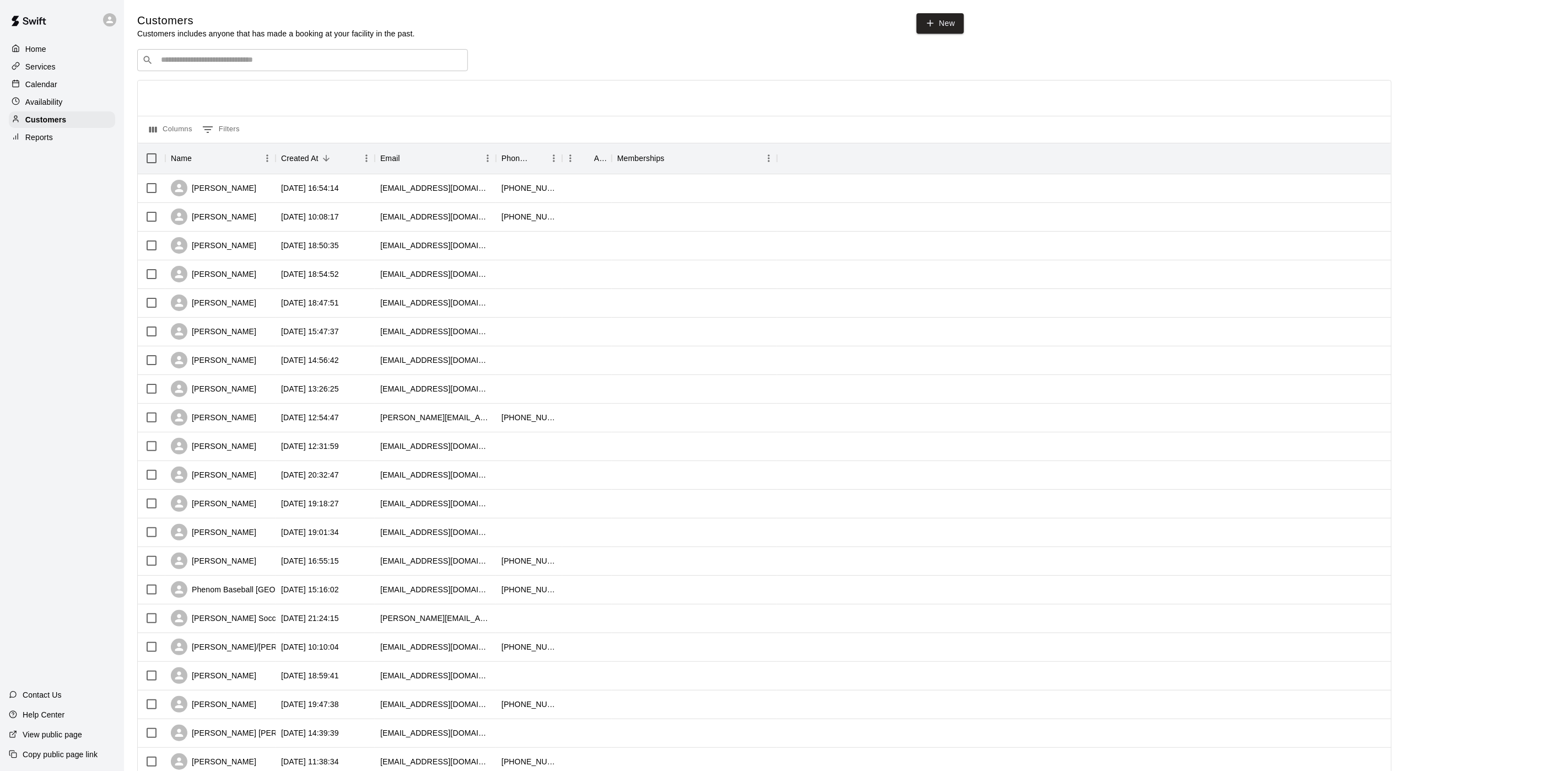
click at [232, 60] on input "Search customers by name or email" at bounding box center [310, 60] width 305 height 11
type input "****"
click at [245, 89] on div "Reid Alaia dain.alaia@gmail.com" at bounding box center [314, 91] width 291 height 24
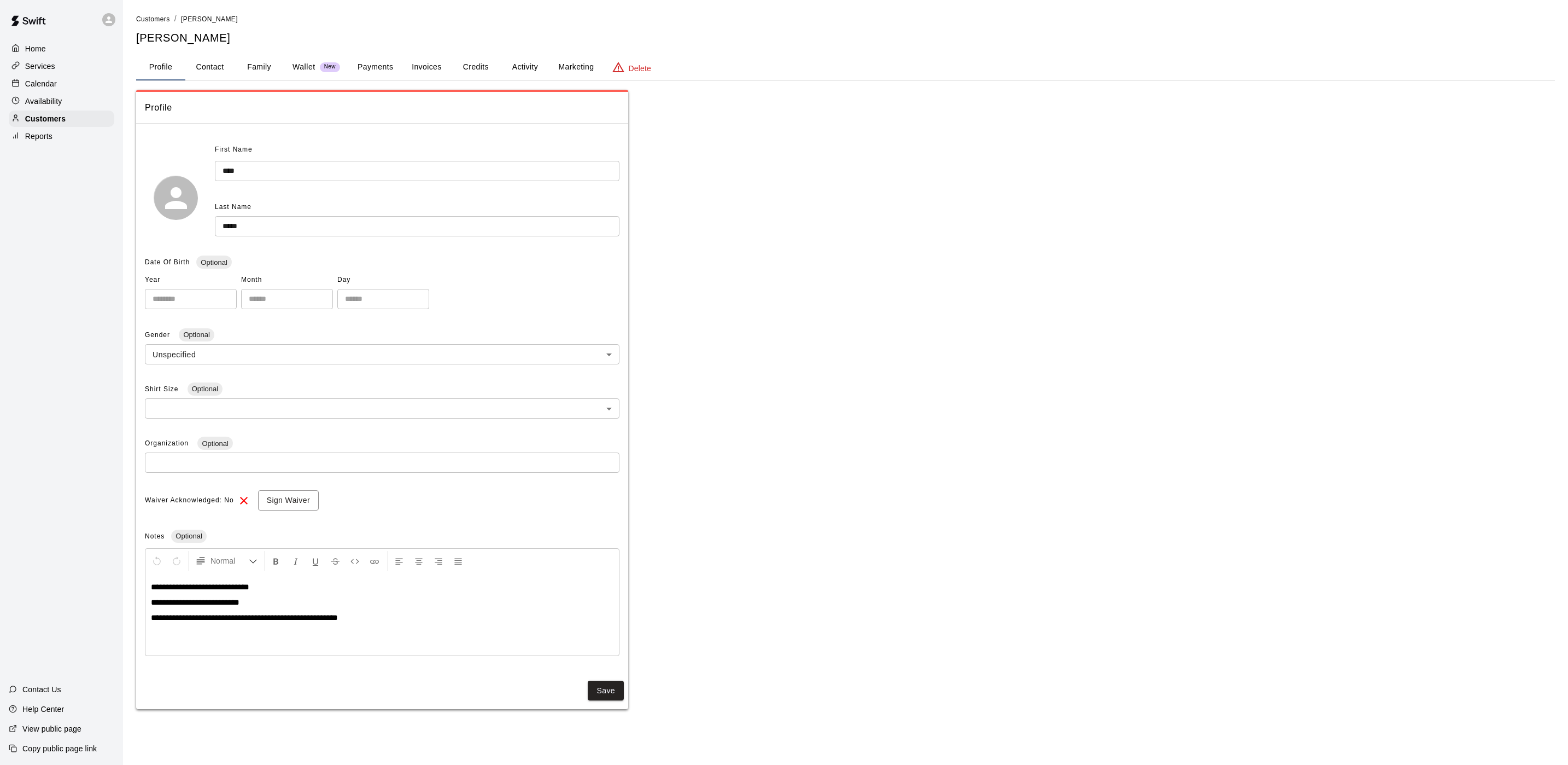
click at [190, 73] on button "Contact" at bounding box center [210, 67] width 49 height 26
select select "**"
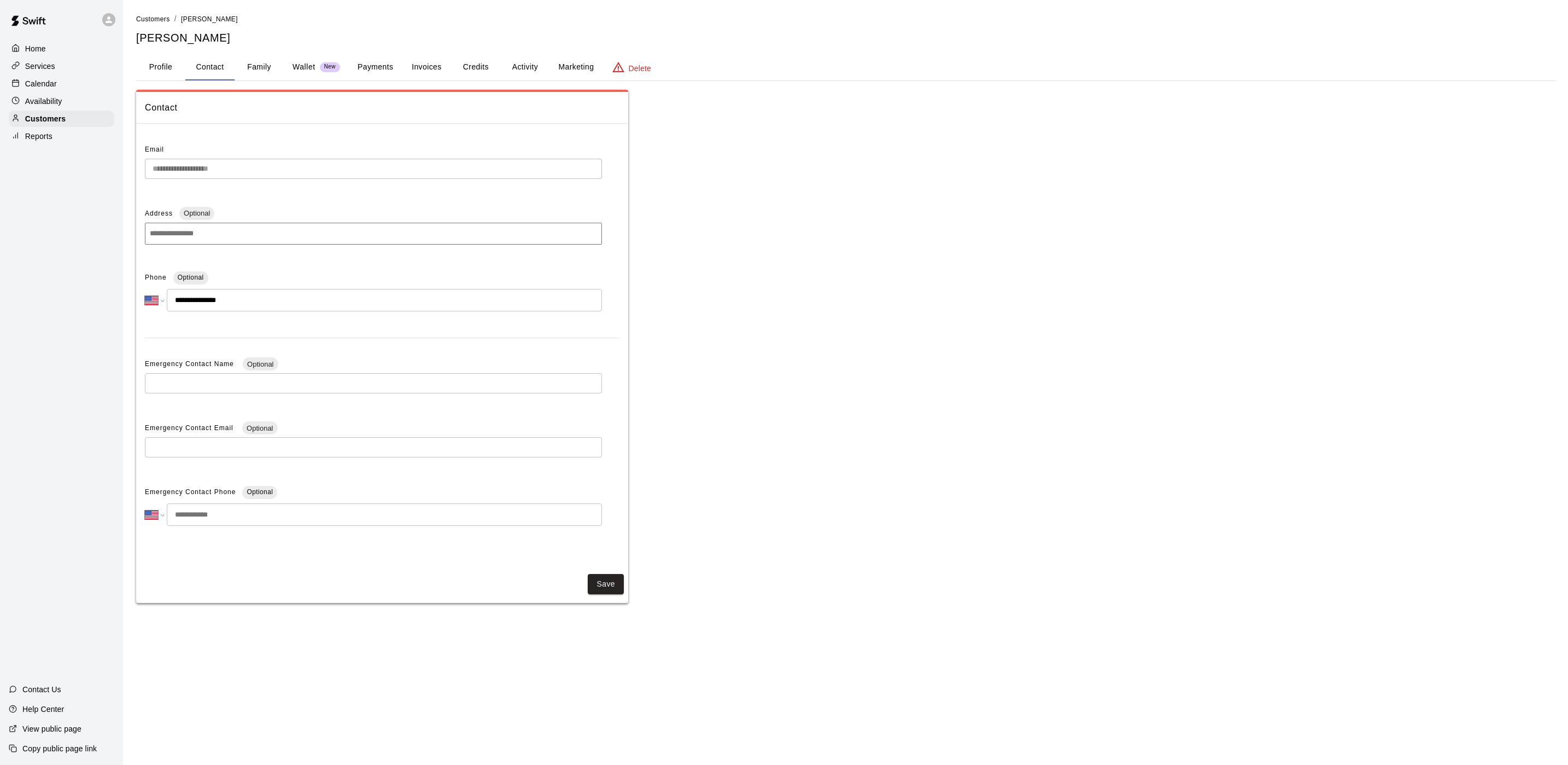
drag, startPoint x: 271, startPoint y: 307, endPoint x: 147, endPoint y: 310, distance: 124.0
click at [147, 310] on div "**********" at bounding box center [373, 300] width 457 height 23
click at [153, 62] on button "Profile" at bounding box center [161, 67] width 49 height 26
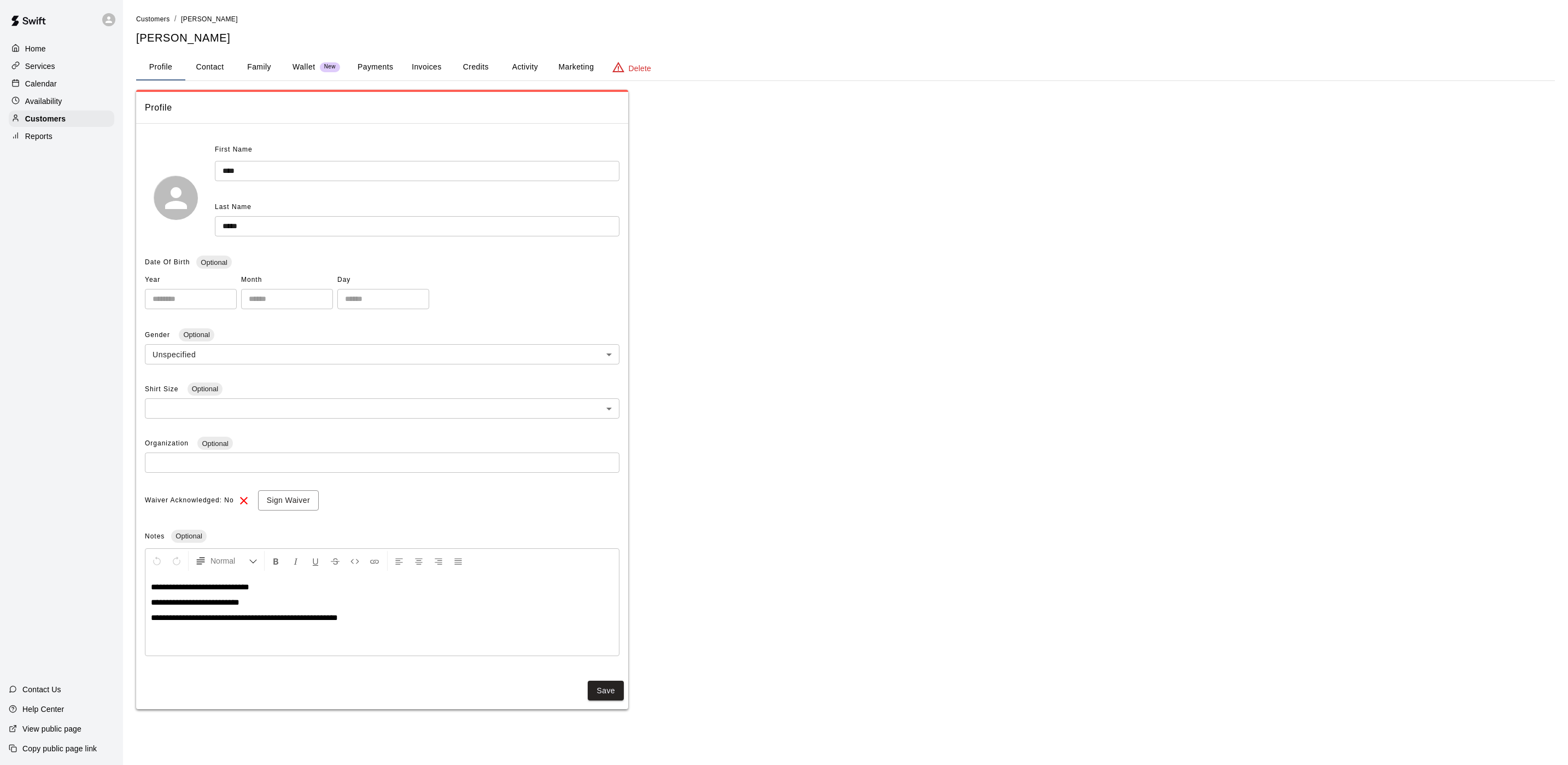
click at [43, 40] on link at bounding box center [29, 22] width 57 height 35
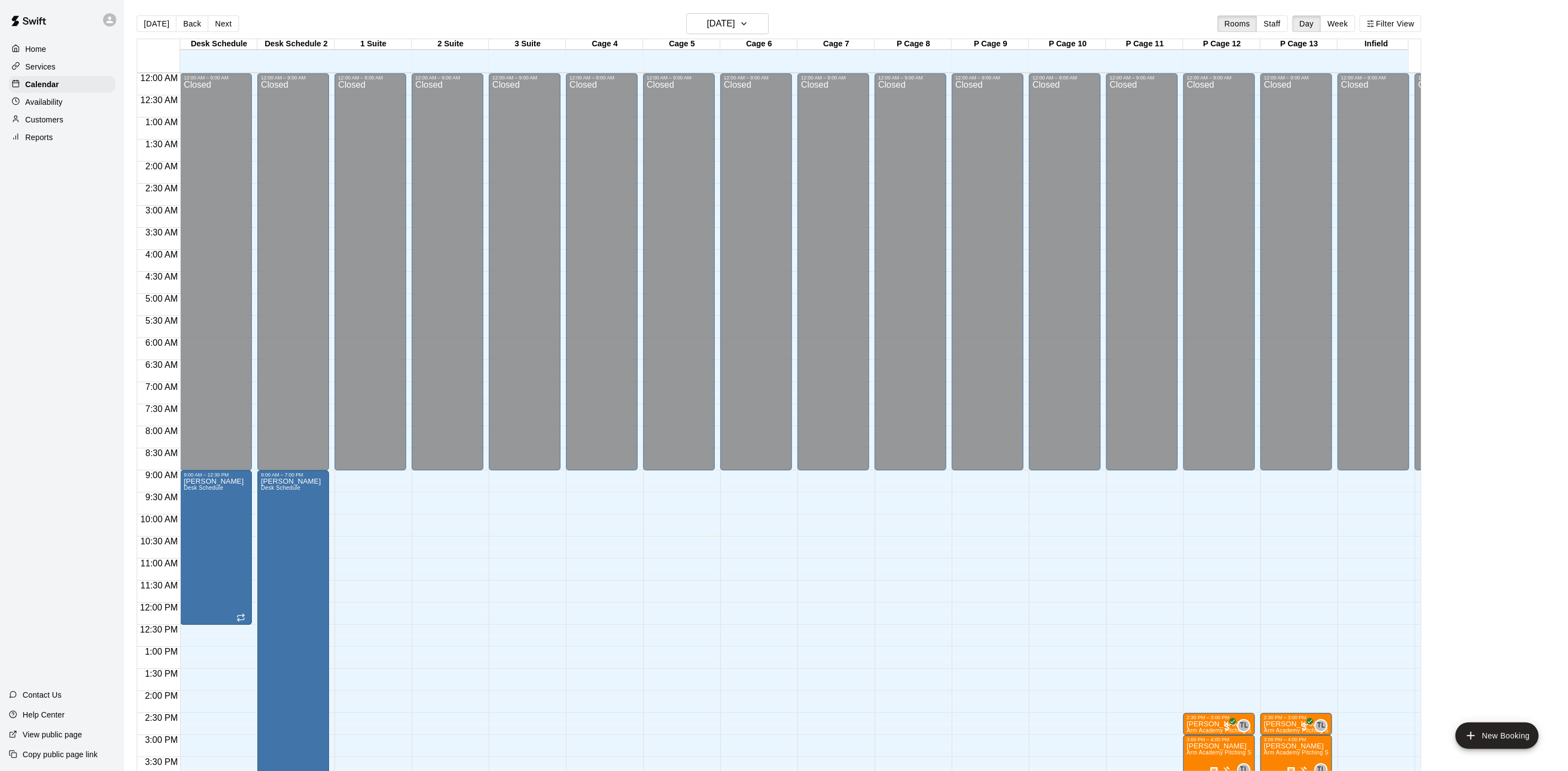
scroll to position [0, 60]
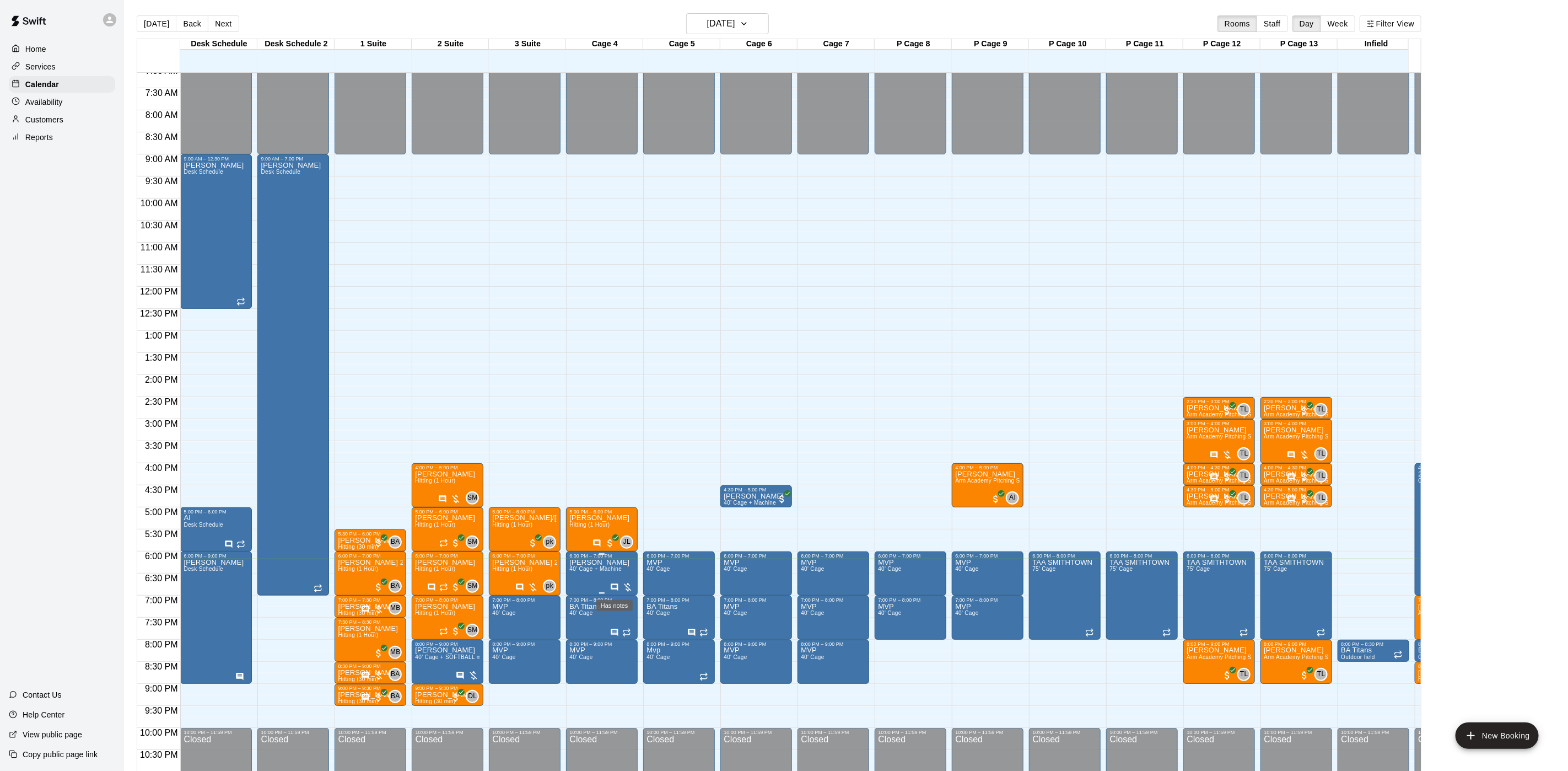
click at [612, 588] on icon "Has notes" at bounding box center [614, 587] width 9 height 9
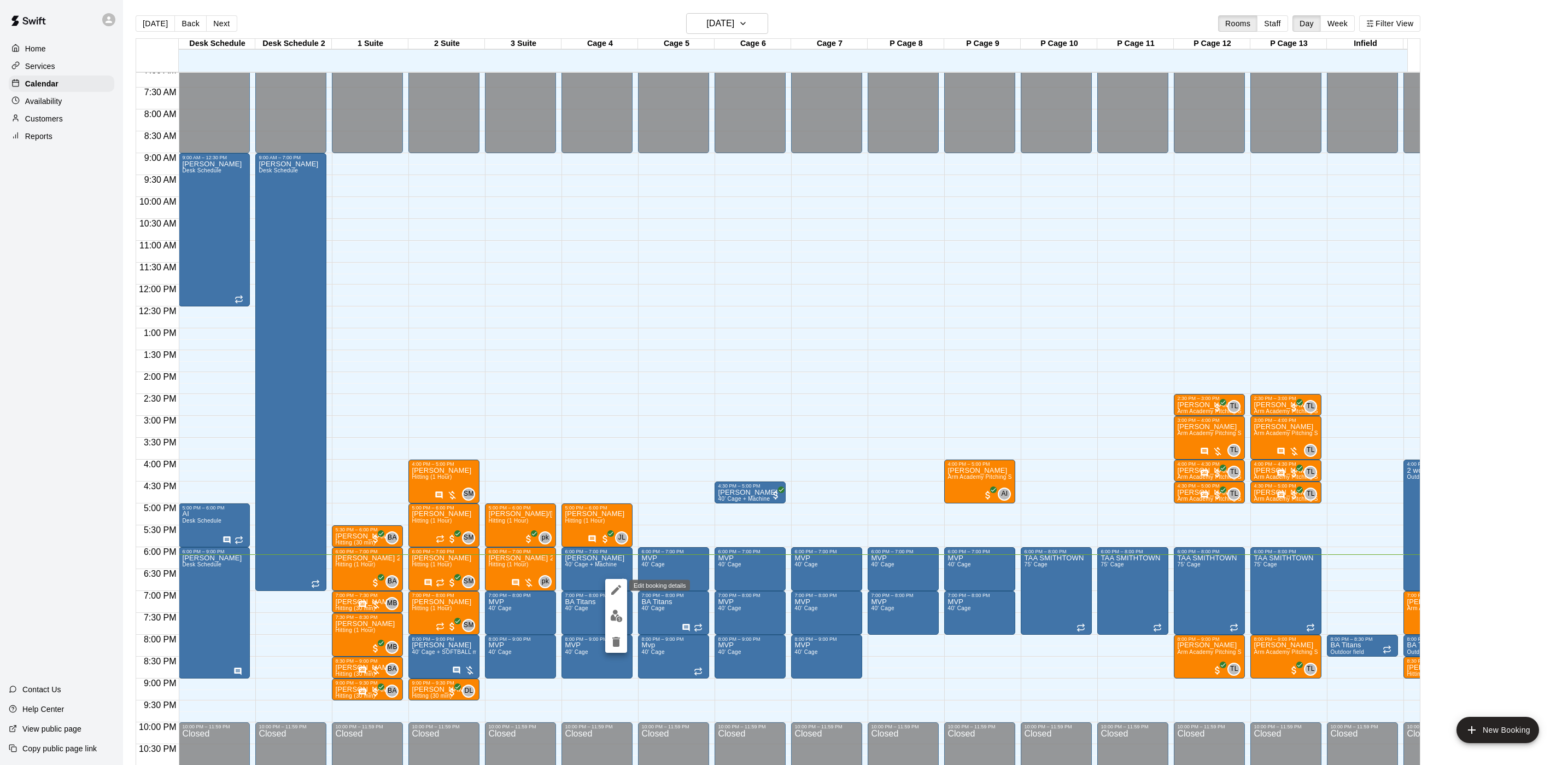
click at [609, 593] on button "edit" at bounding box center [616, 590] width 22 height 22
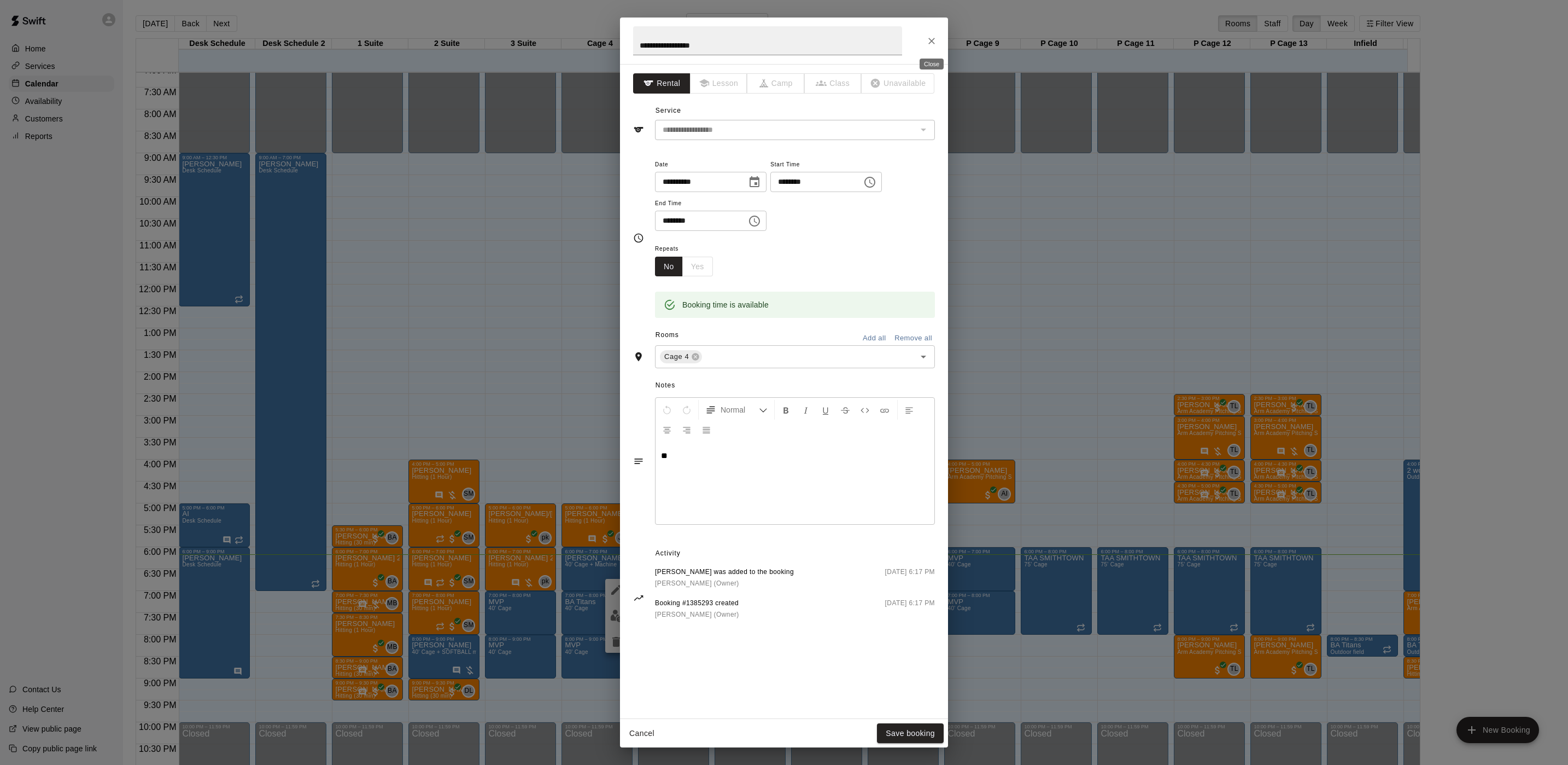
click at [925, 38] on button "Close" at bounding box center [931, 41] width 19 height 19
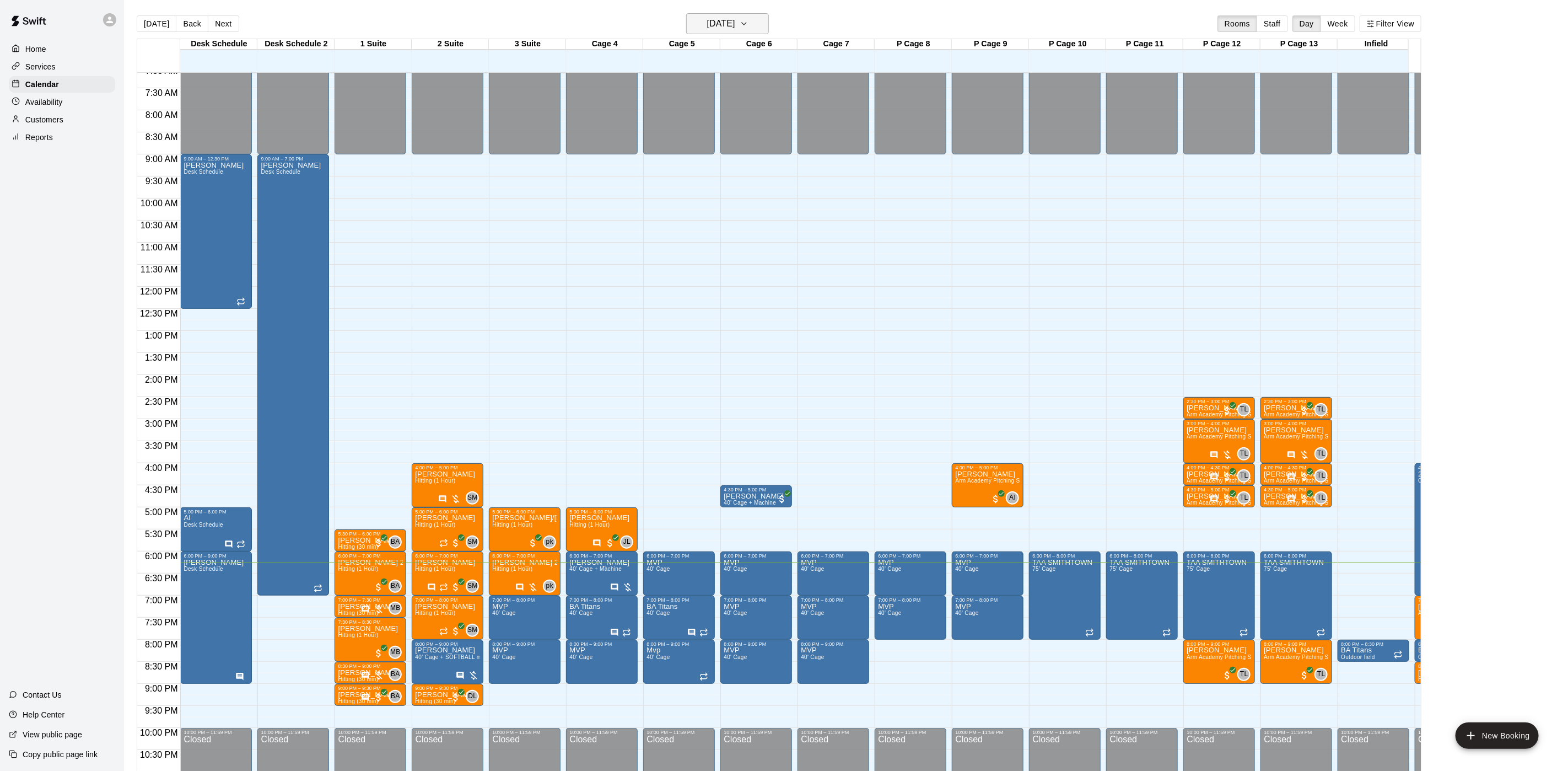
click at [735, 16] on h6 "[DATE]" at bounding box center [721, 24] width 28 height 16
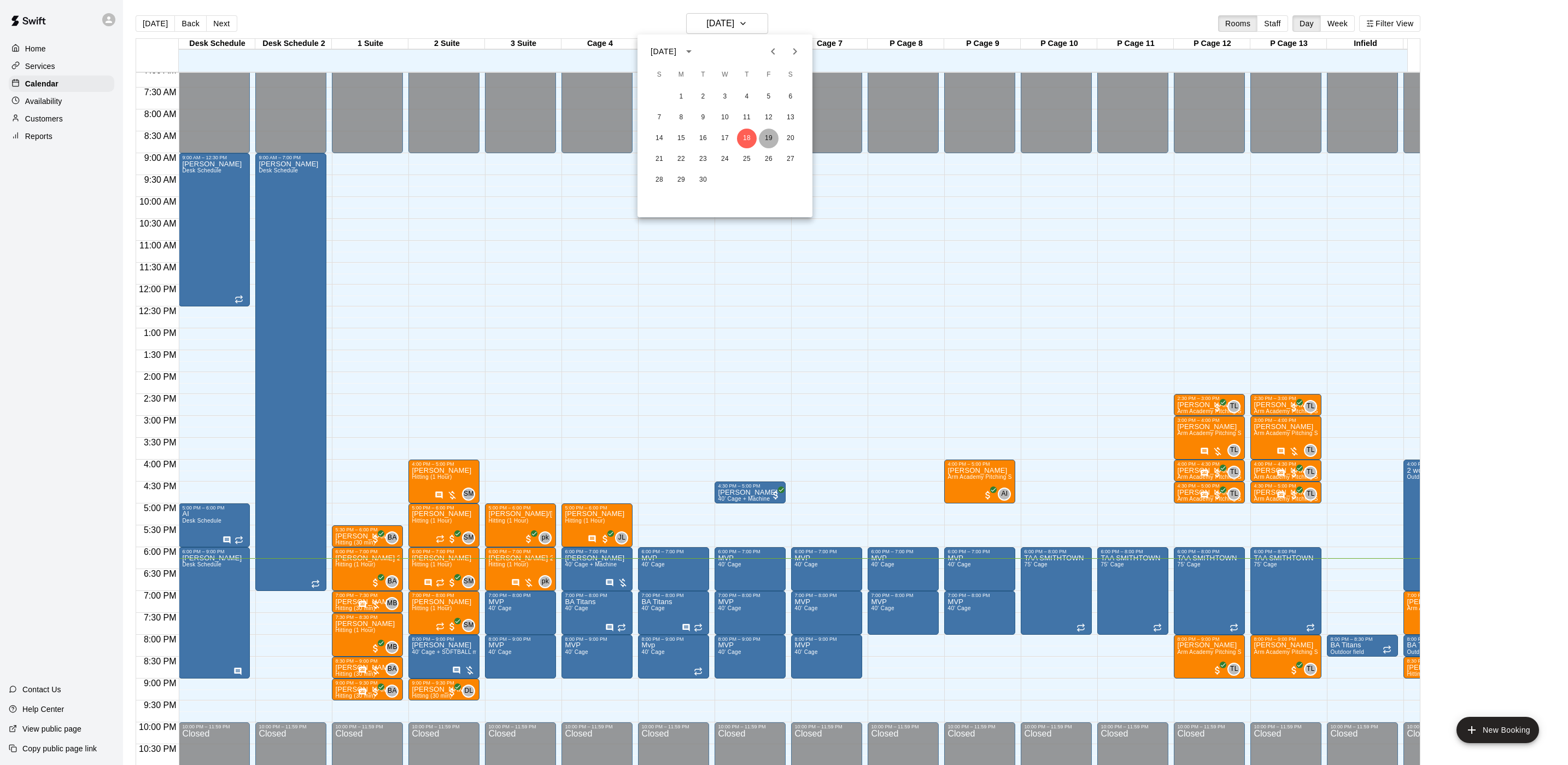
click at [766, 140] on button "19" at bounding box center [768, 138] width 19 height 19
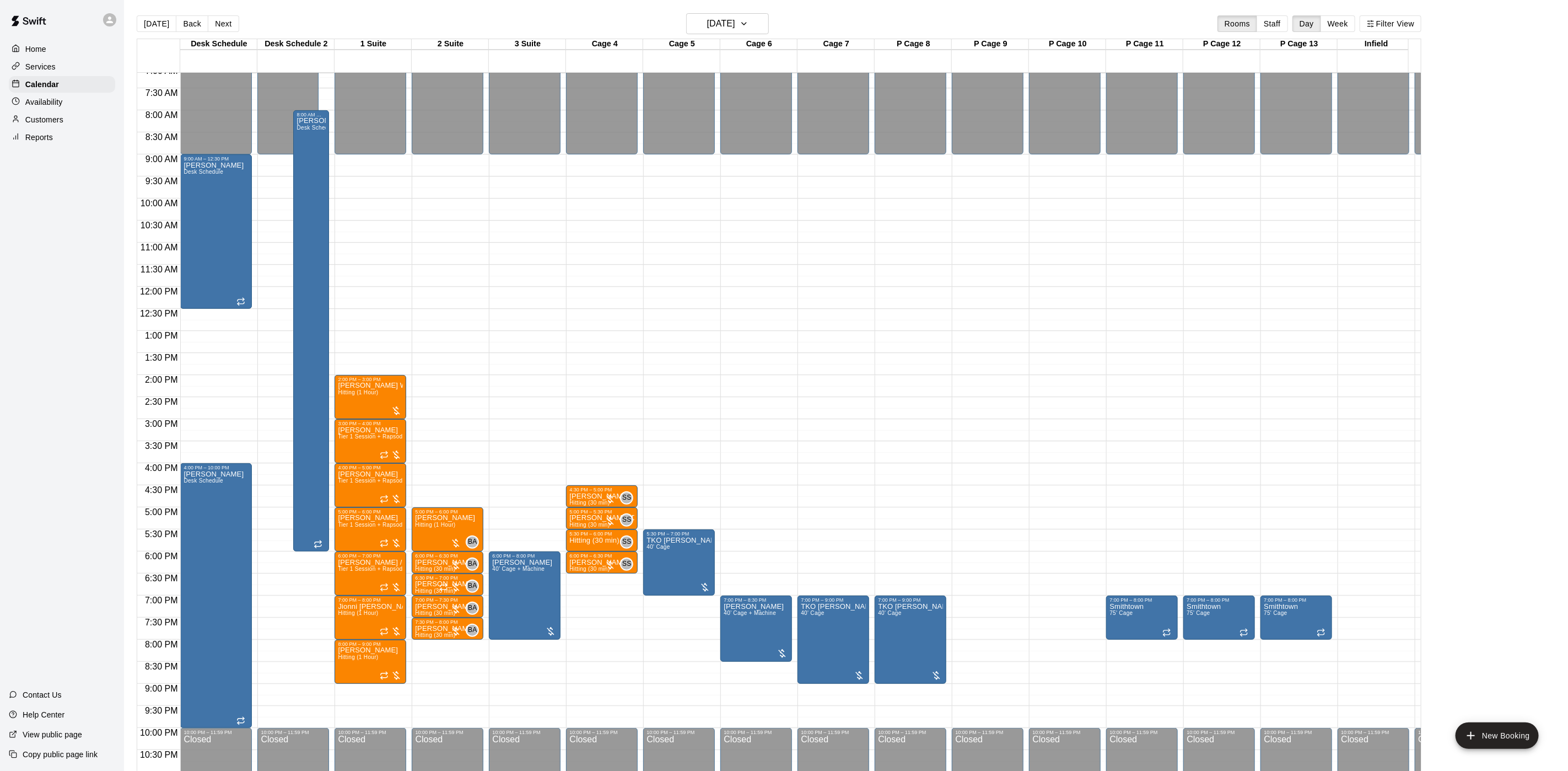
click at [738, 3] on main "[DATE] Back [DATE][DATE] Rooms Staff Day Week Filter View Desk Schedule 19 Fri …" at bounding box center [846, 394] width 1444 height 789
click at [735, 20] on h6 "[DATE]" at bounding box center [721, 24] width 28 height 16
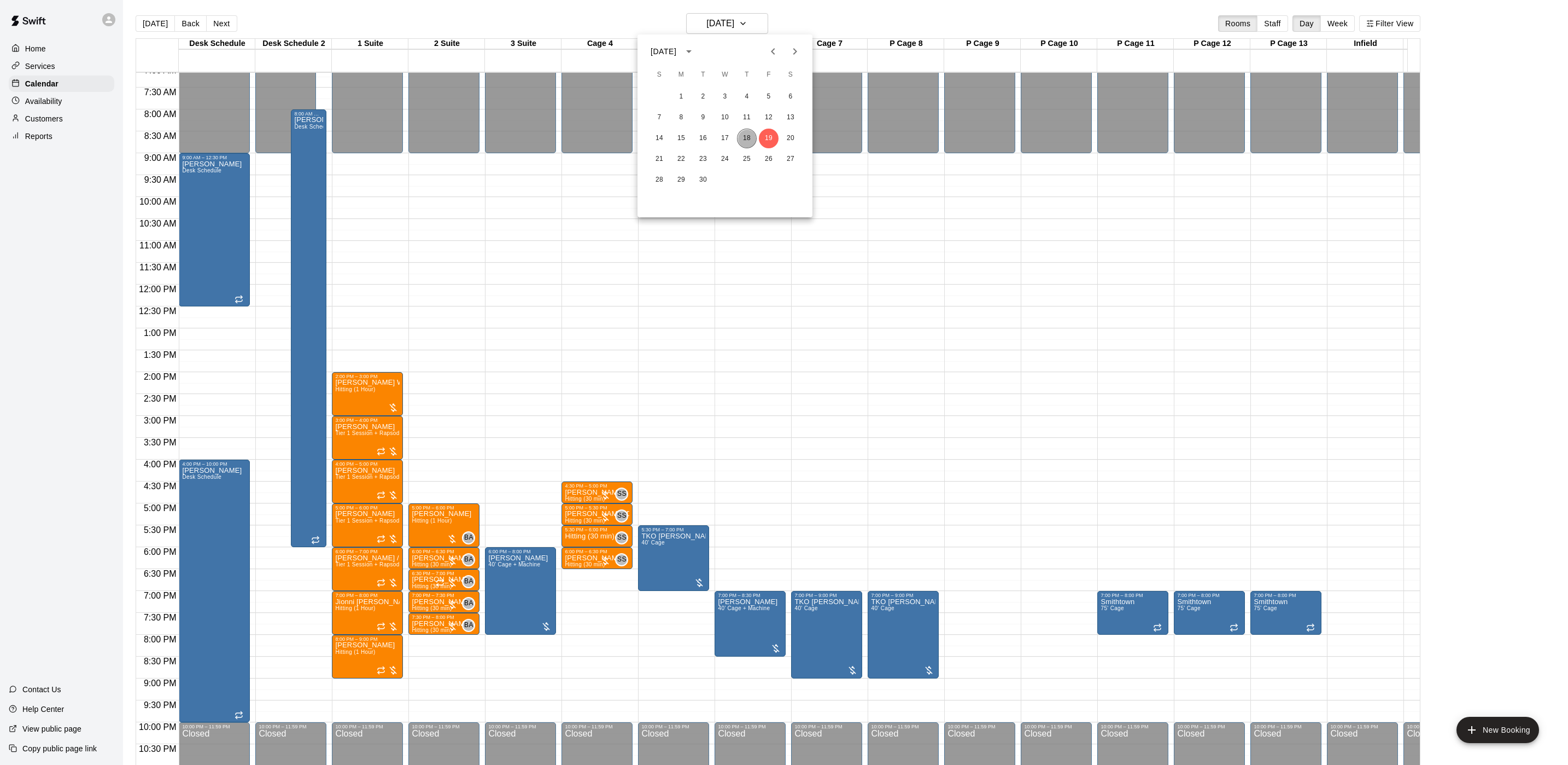
click at [745, 142] on button "18" at bounding box center [747, 138] width 19 height 19
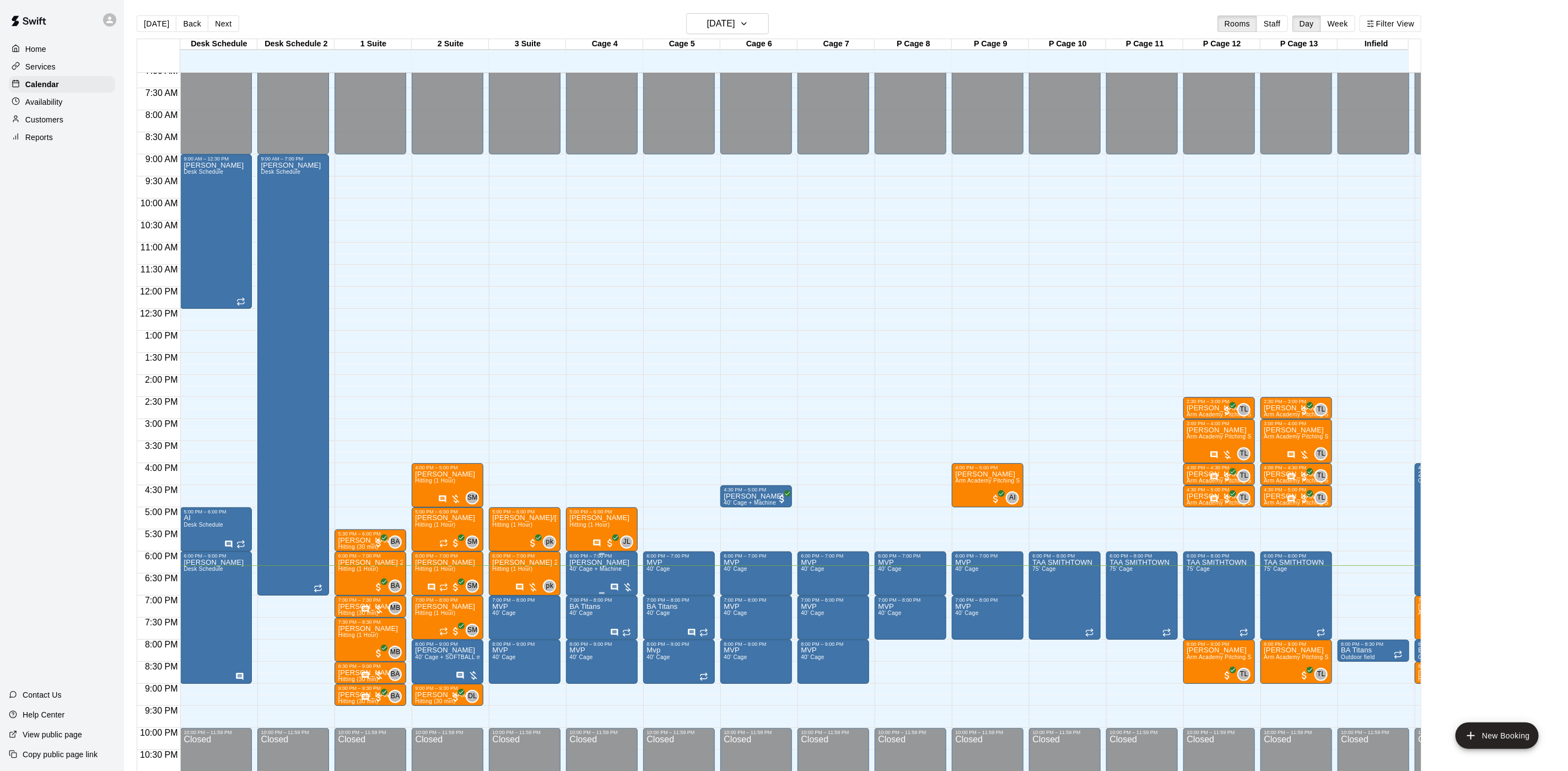
drag, startPoint x: 608, startPoint y: 563, endPoint x: 591, endPoint y: 580, distance: 24.0
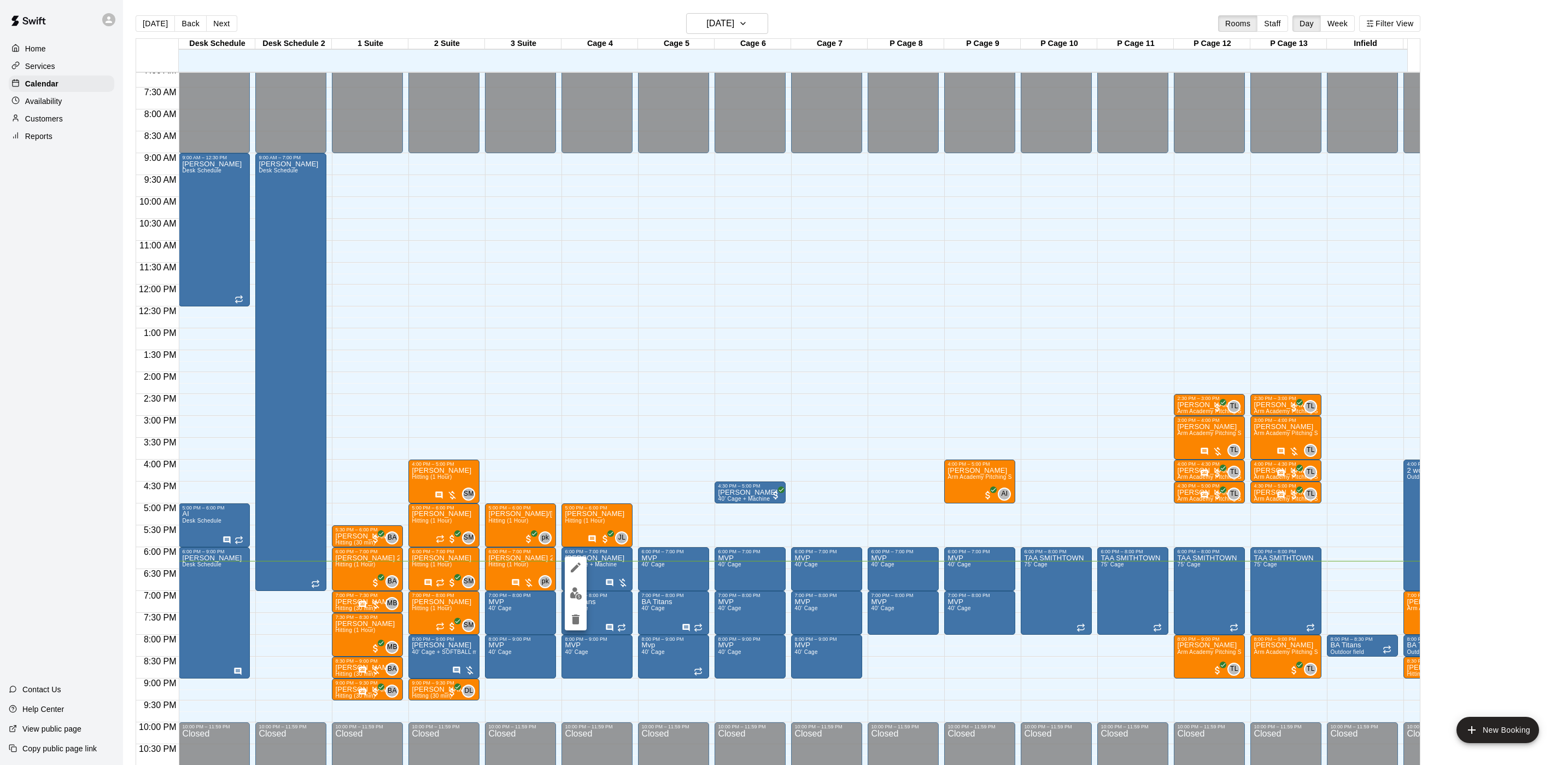
click at [572, 621] on icon "delete" at bounding box center [576, 619] width 8 height 10
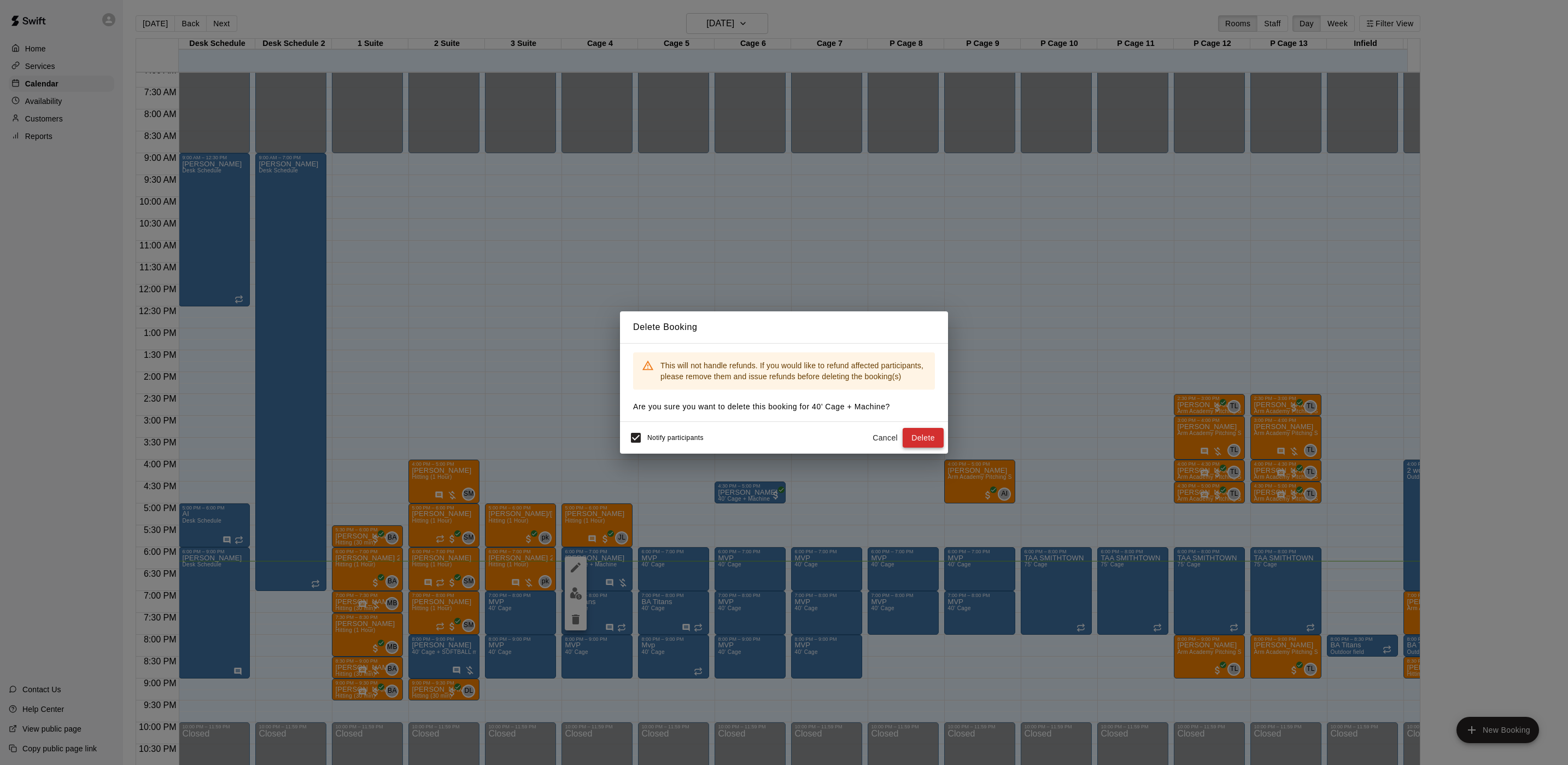
click at [933, 445] on button "Delete" at bounding box center [923, 437] width 41 height 20
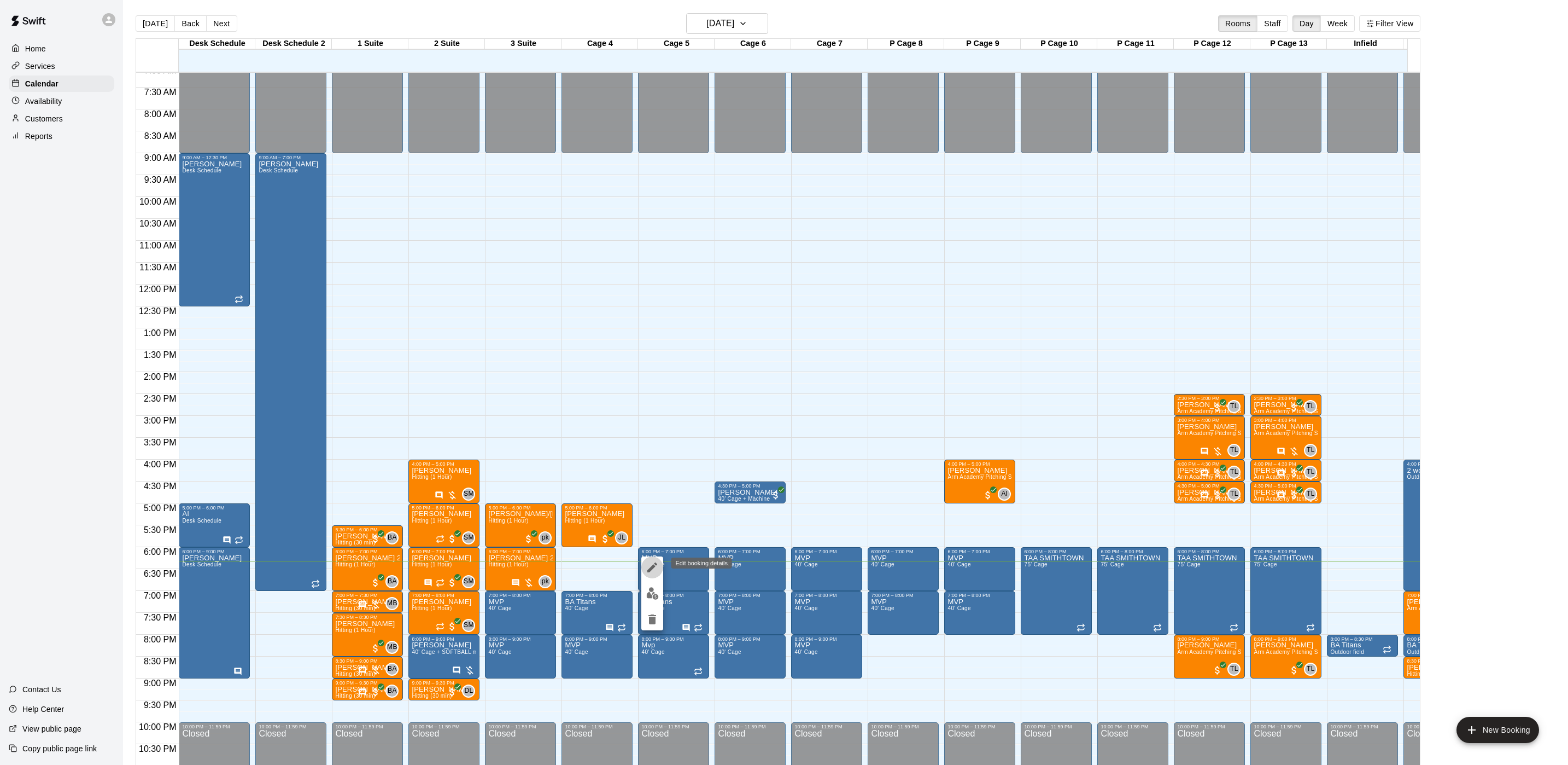
click at [655, 567] on icon "edit" at bounding box center [652, 567] width 10 height 10
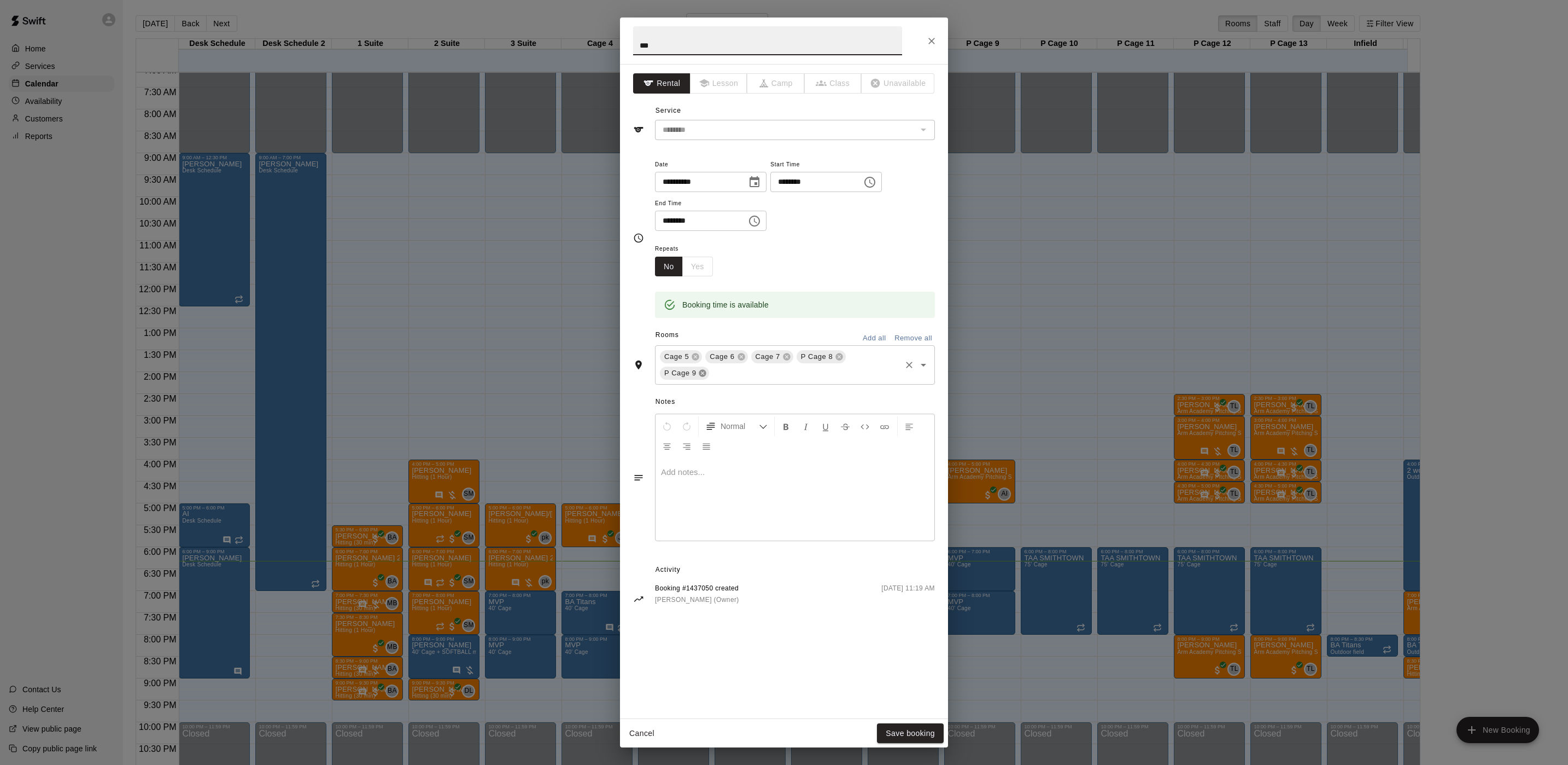
click at [707, 369] on icon at bounding box center [702, 372] width 8 height 8
click at [835, 358] on icon at bounding box center [839, 356] width 8 height 8
click at [803, 357] on input "text" at bounding box center [847, 357] width 105 height 14
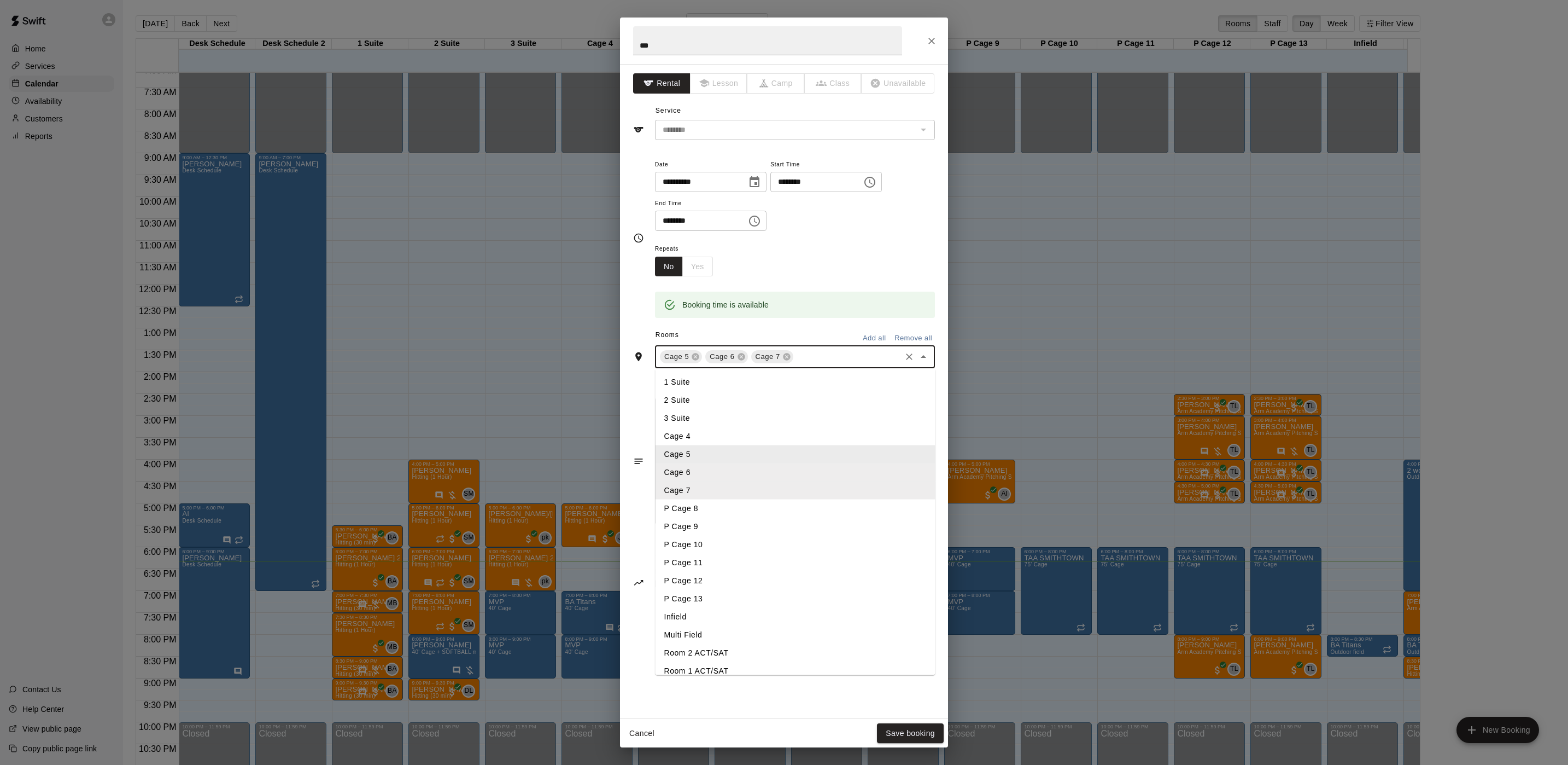
type input "*"
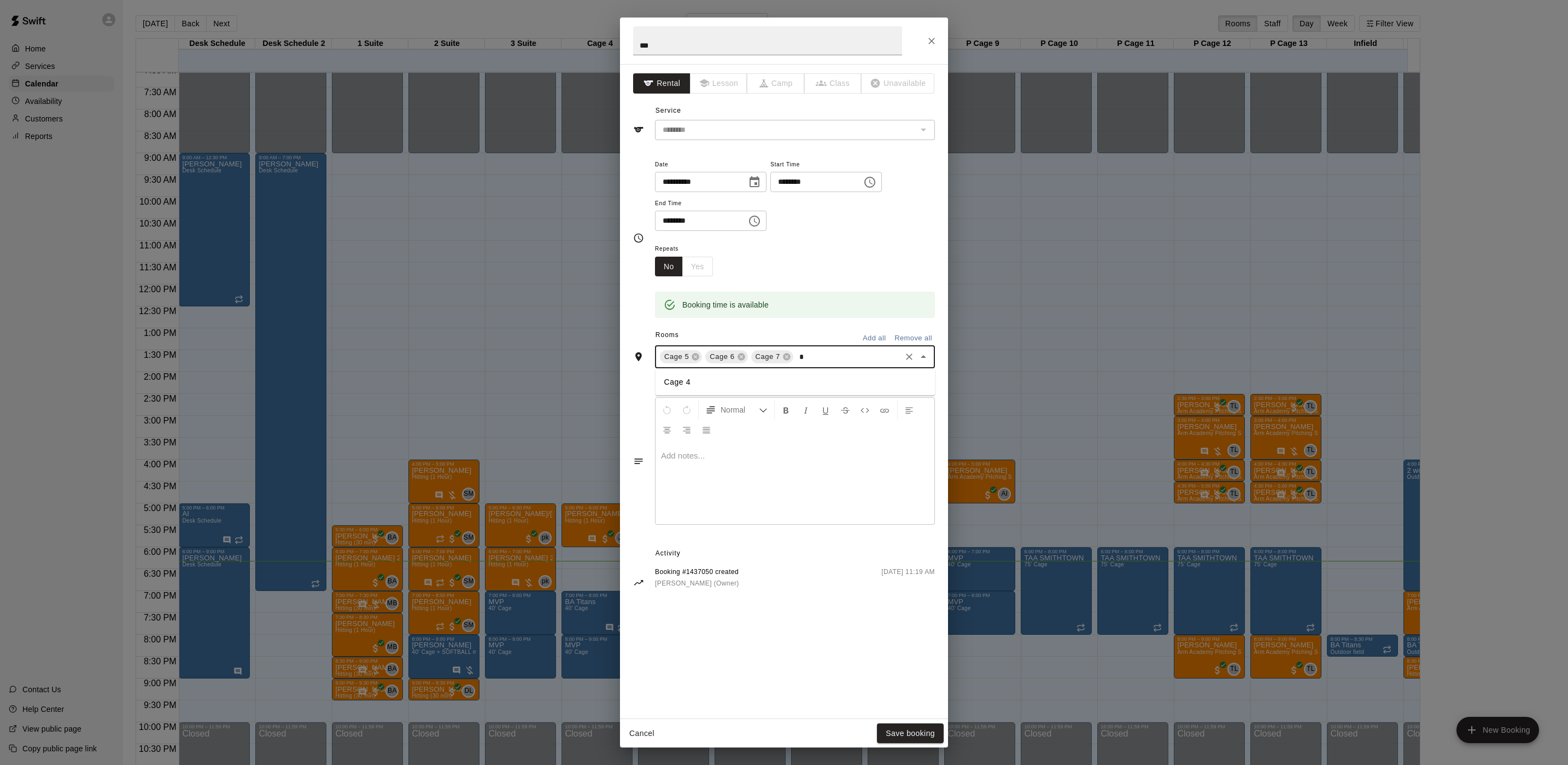
click at [794, 374] on li "Cage 4" at bounding box center [795, 382] width 280 height 18
click at [887, 731] on button "Save booking" at bounding box center [910, 733] width 67 height 20
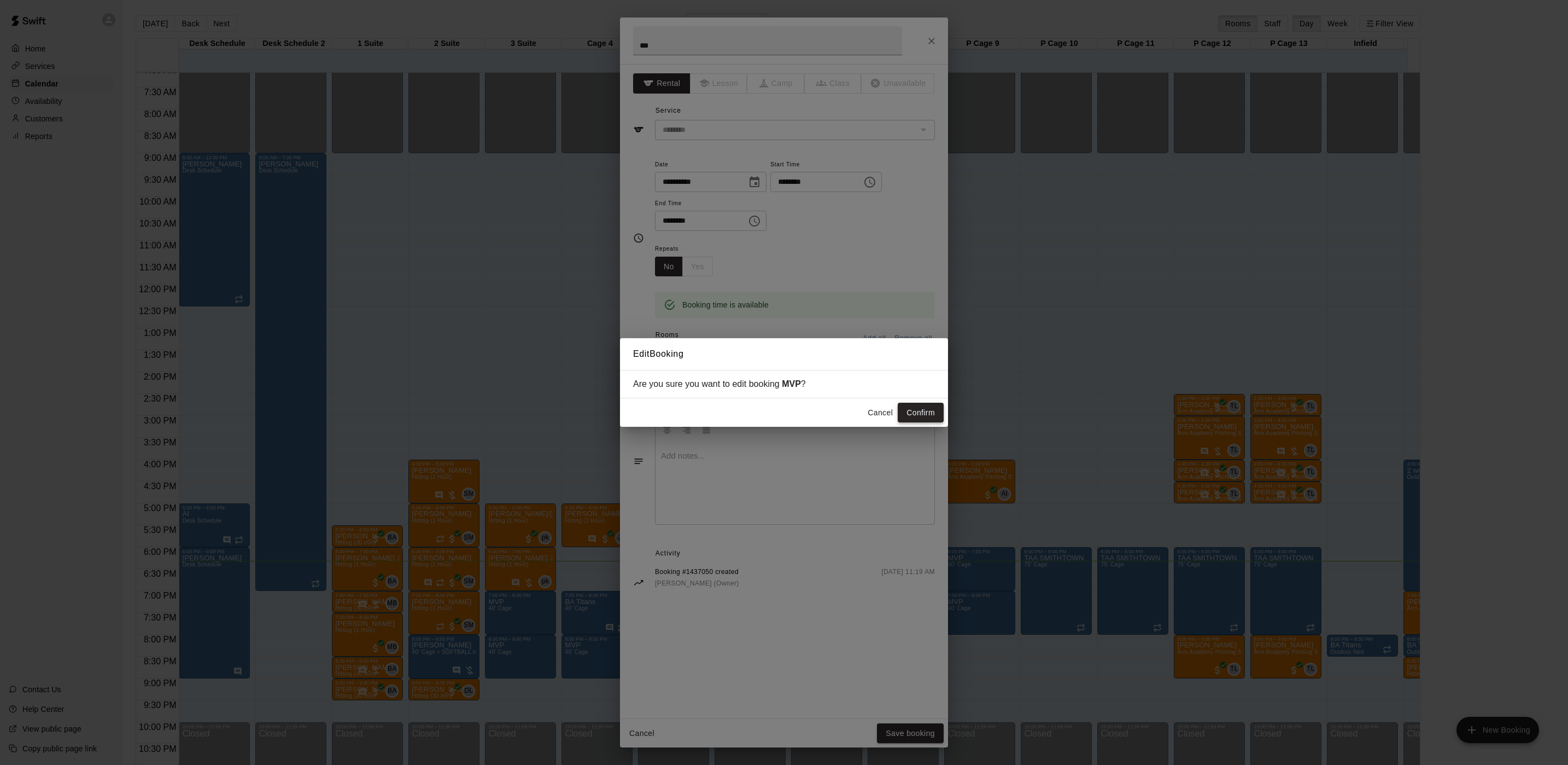
click at [911, 409] on button "Confirm" at bounding box center [920, 413] width 46 height 20
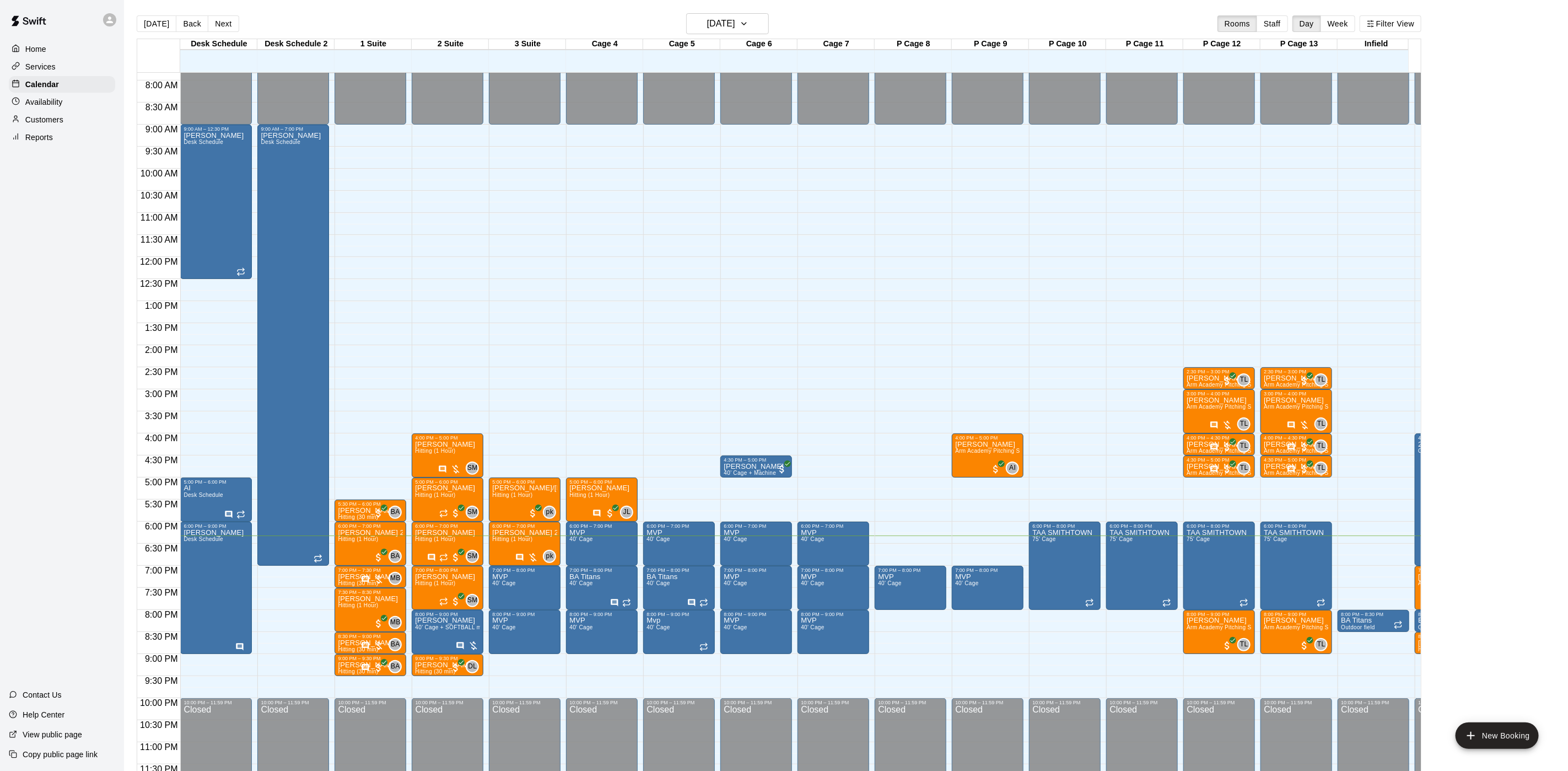
scroll to position [361, 0]
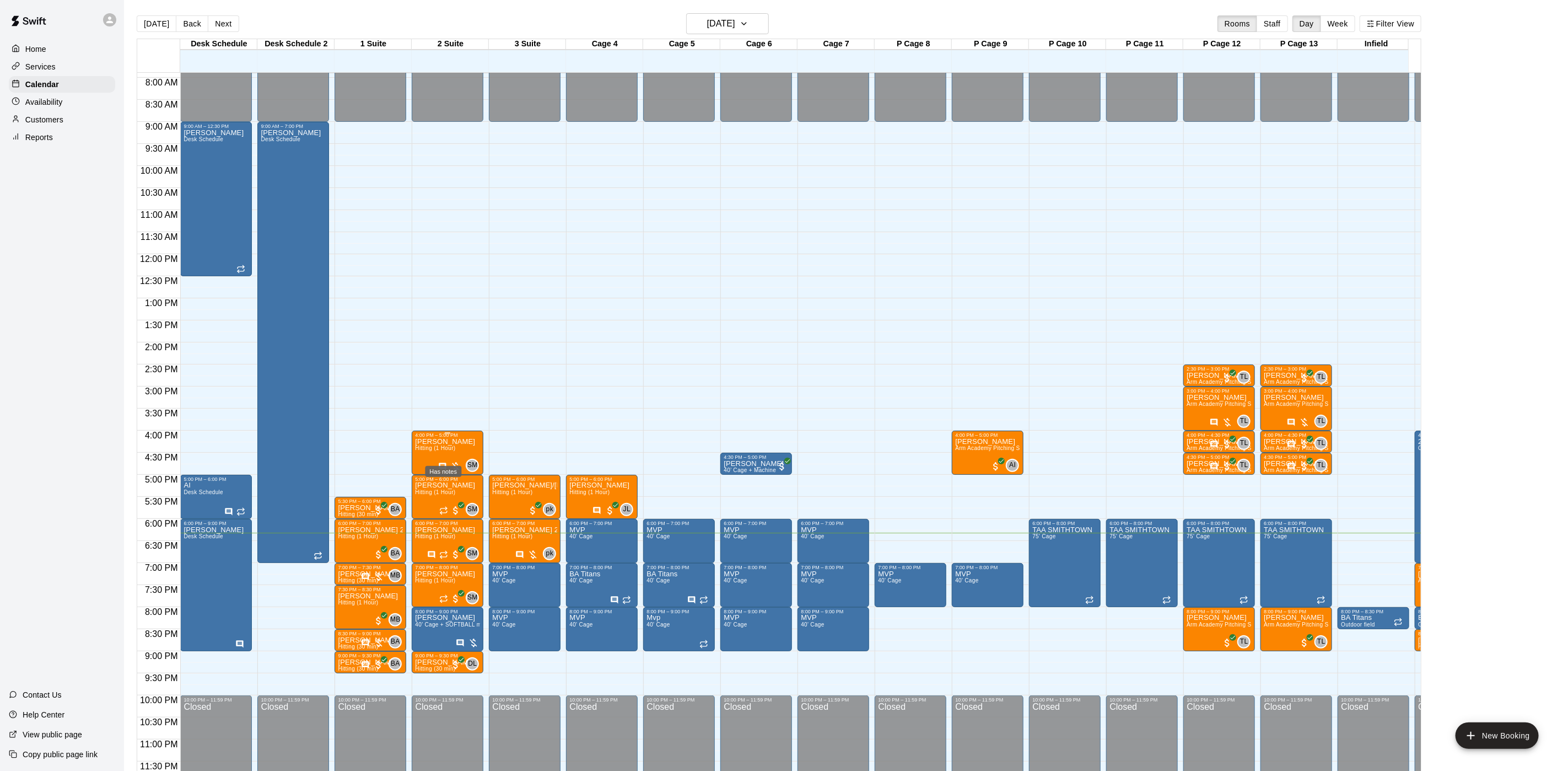
click at [441, 462] on icon "Has notes" at bounding box center [443, 466] width 7 height 7
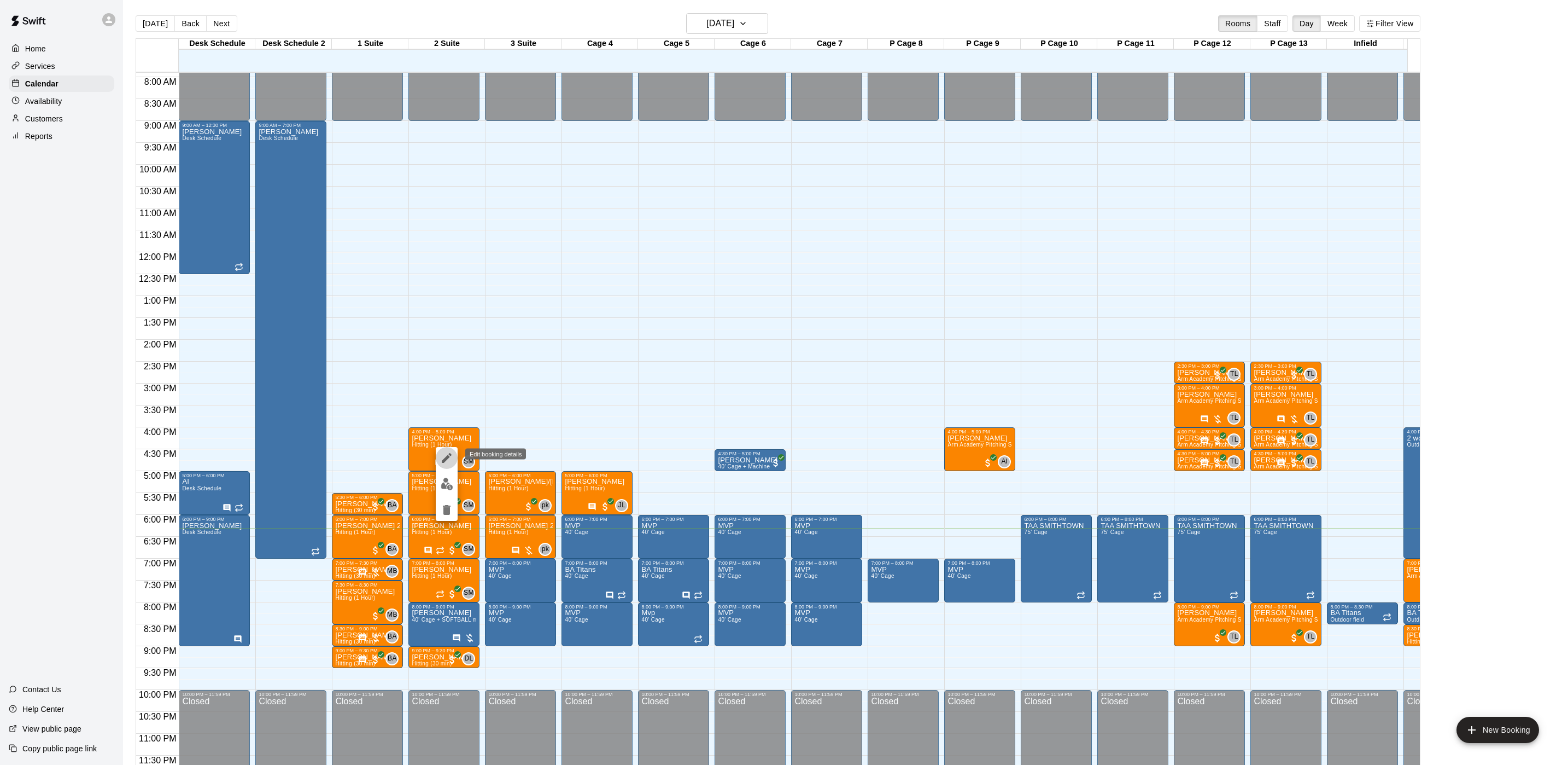
click at [443, 455] on icon "edit" at bounding box center [447, 458] width 13 height 13
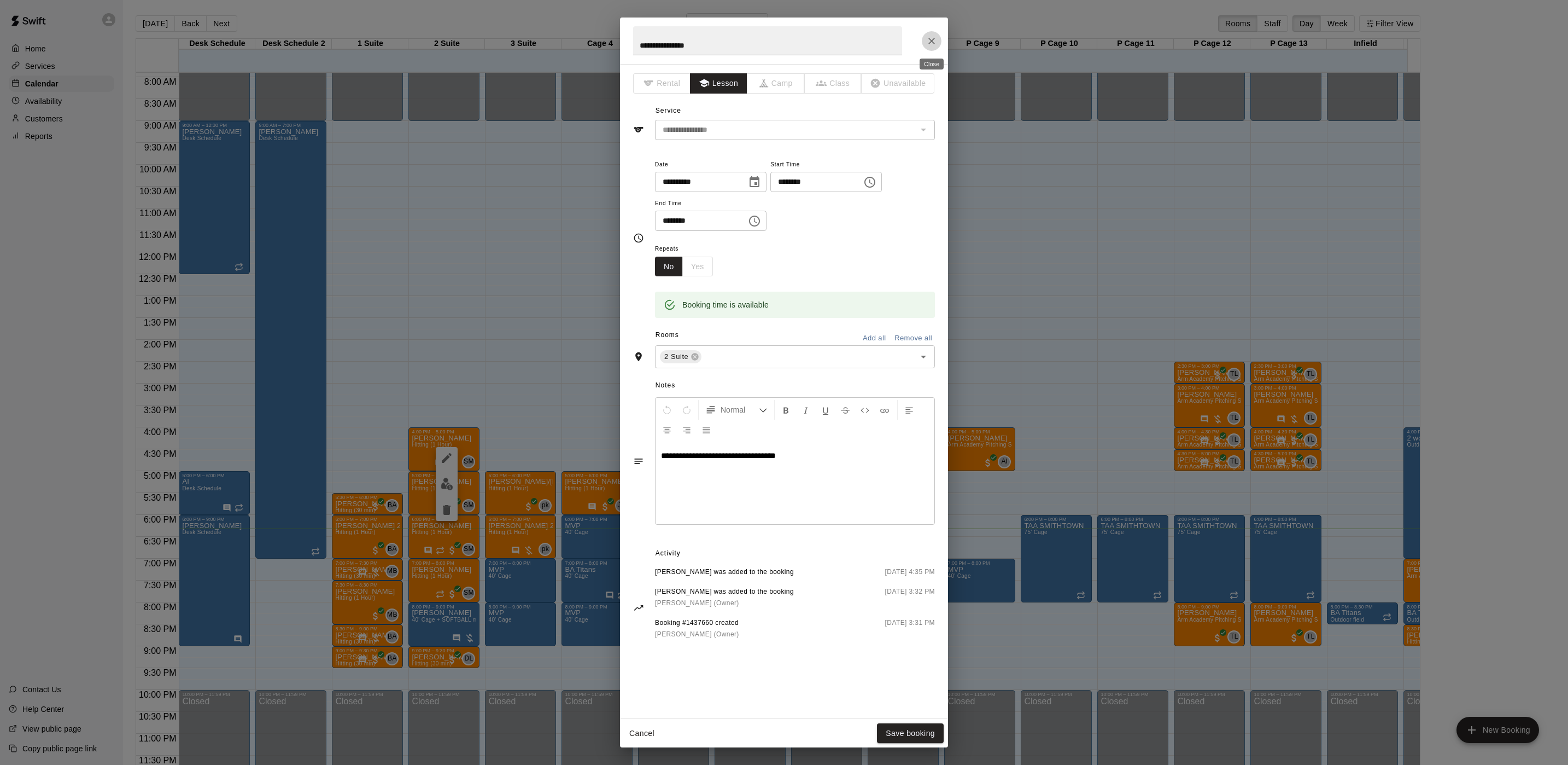
click at [933, 33] on button "Close" at bounding box center [931, 41] width 19 height 19
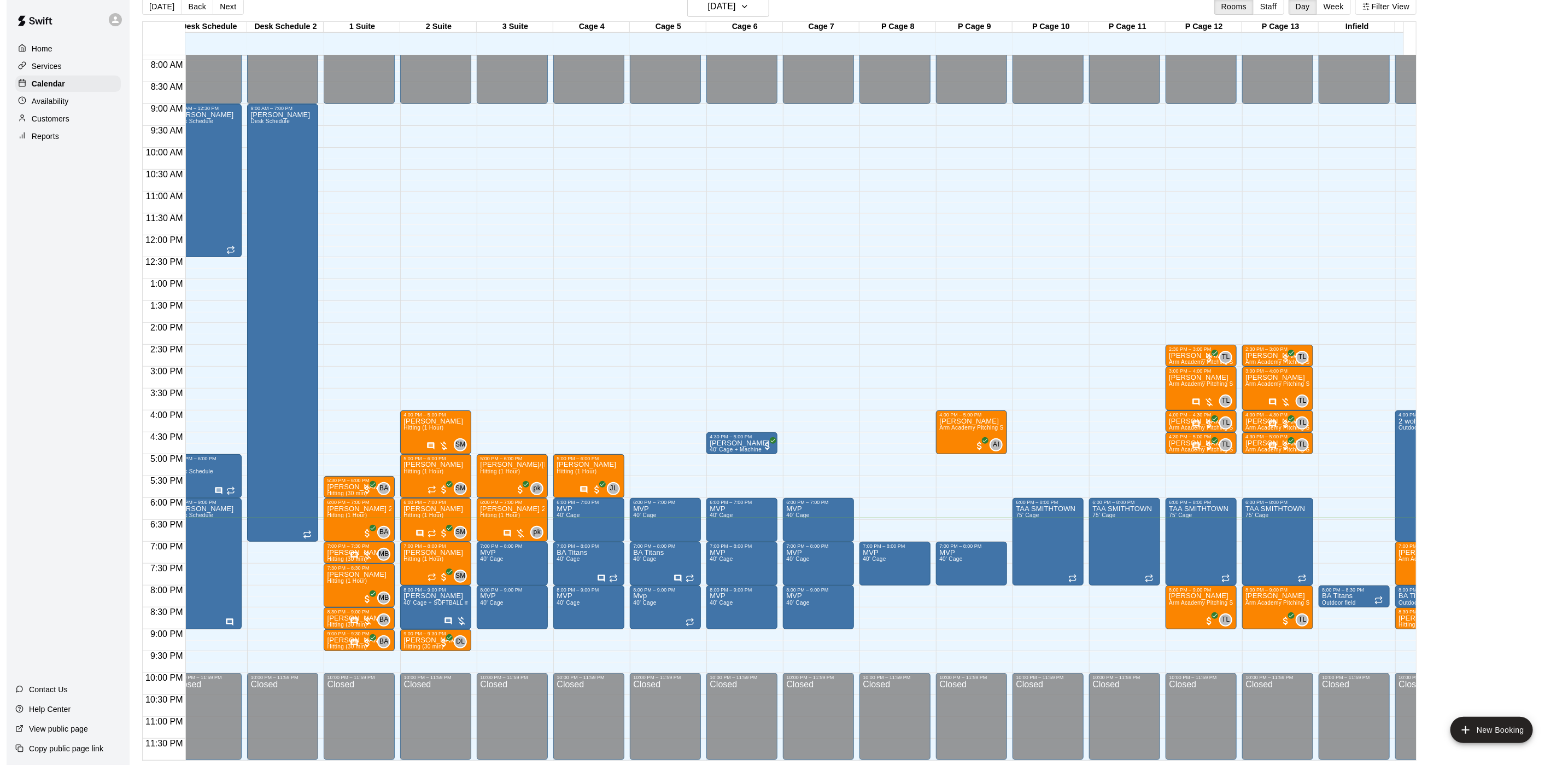
scroll to position [0, 100]
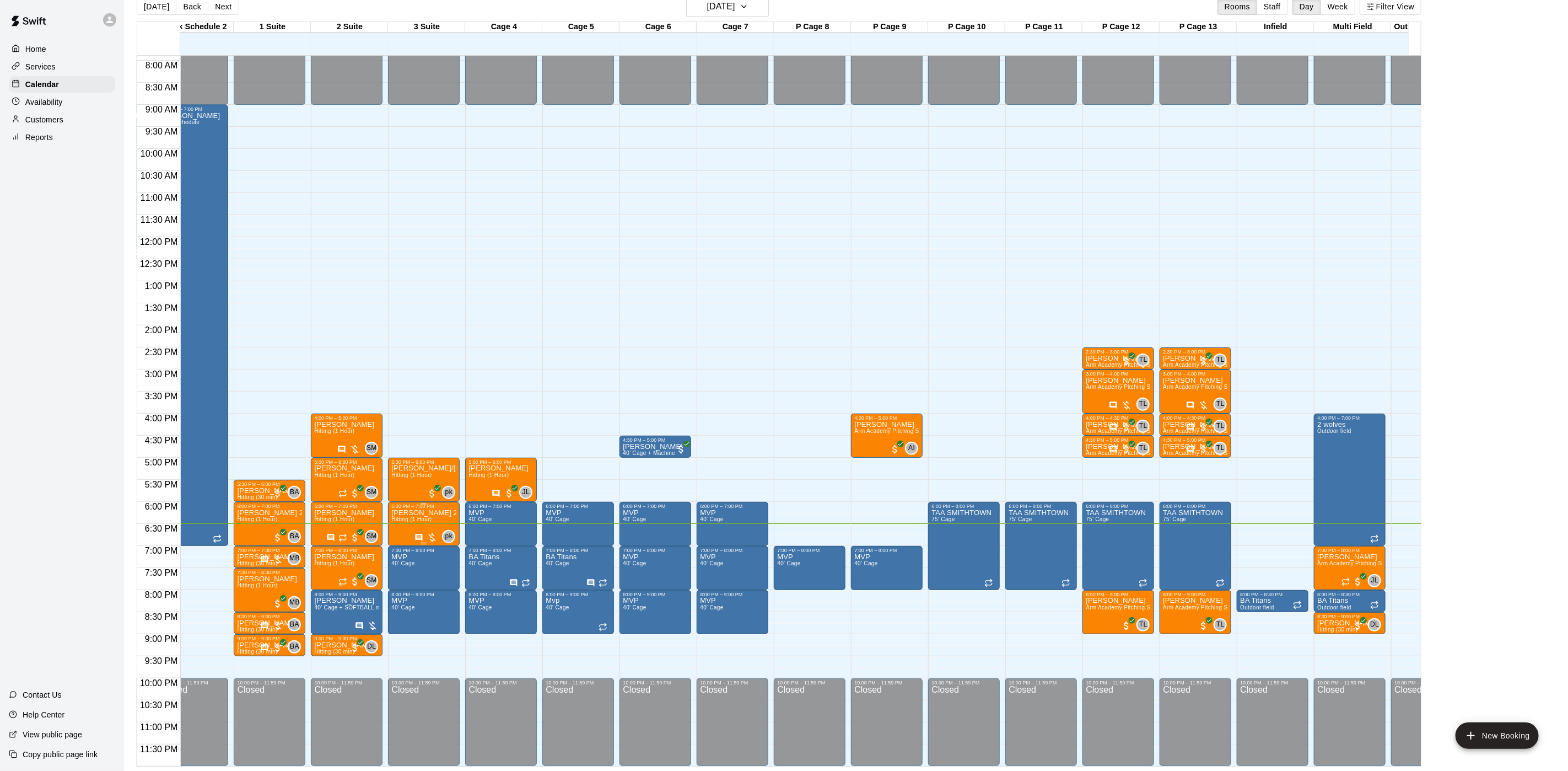
click at [409, 516] on span "Hitting (1 Hour)" at bounding box center [411, 519] width 40 height 6
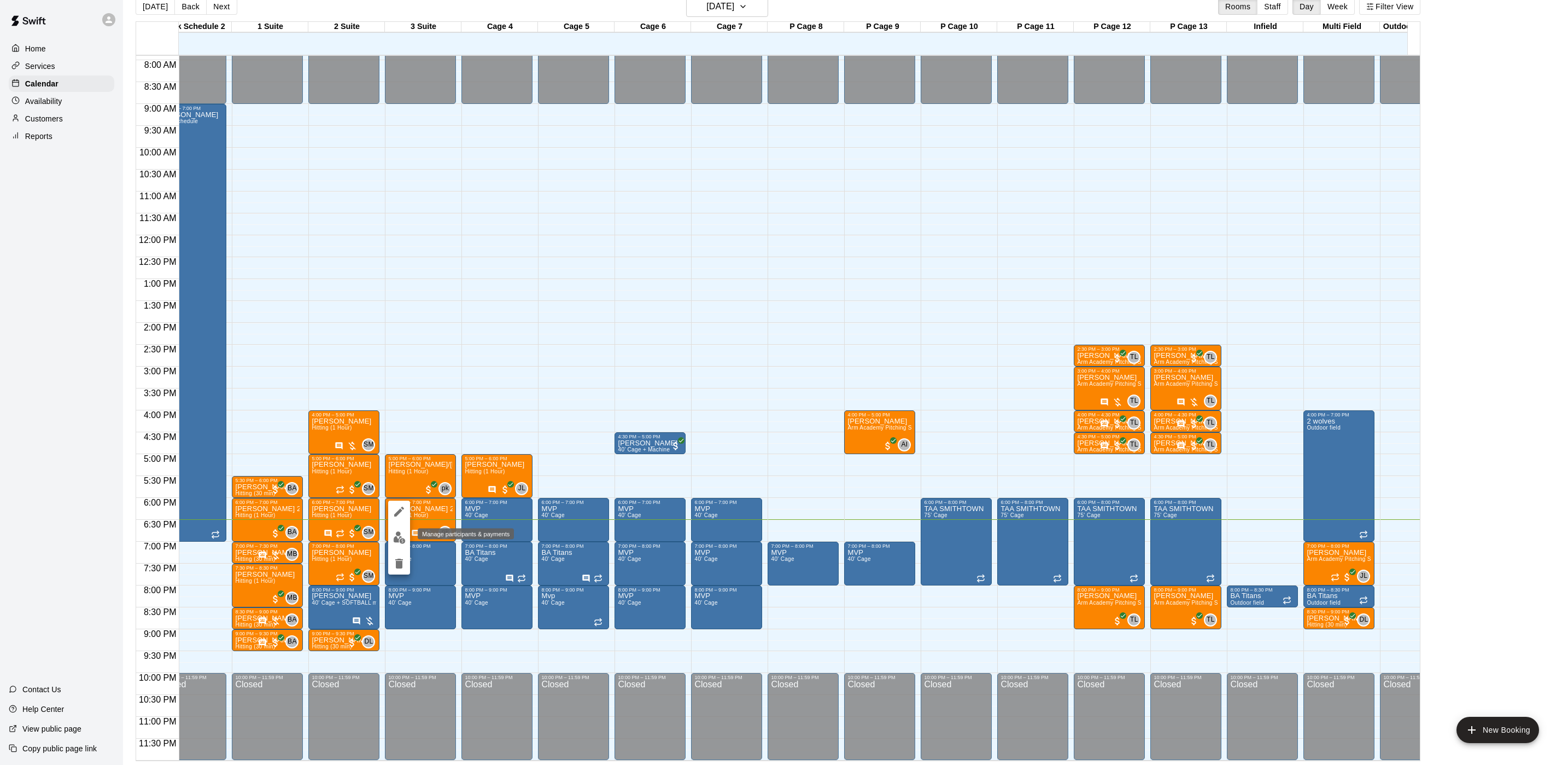
click at [406, 532] on button "edit" at bounding box center [399, 538] width 22 height 21
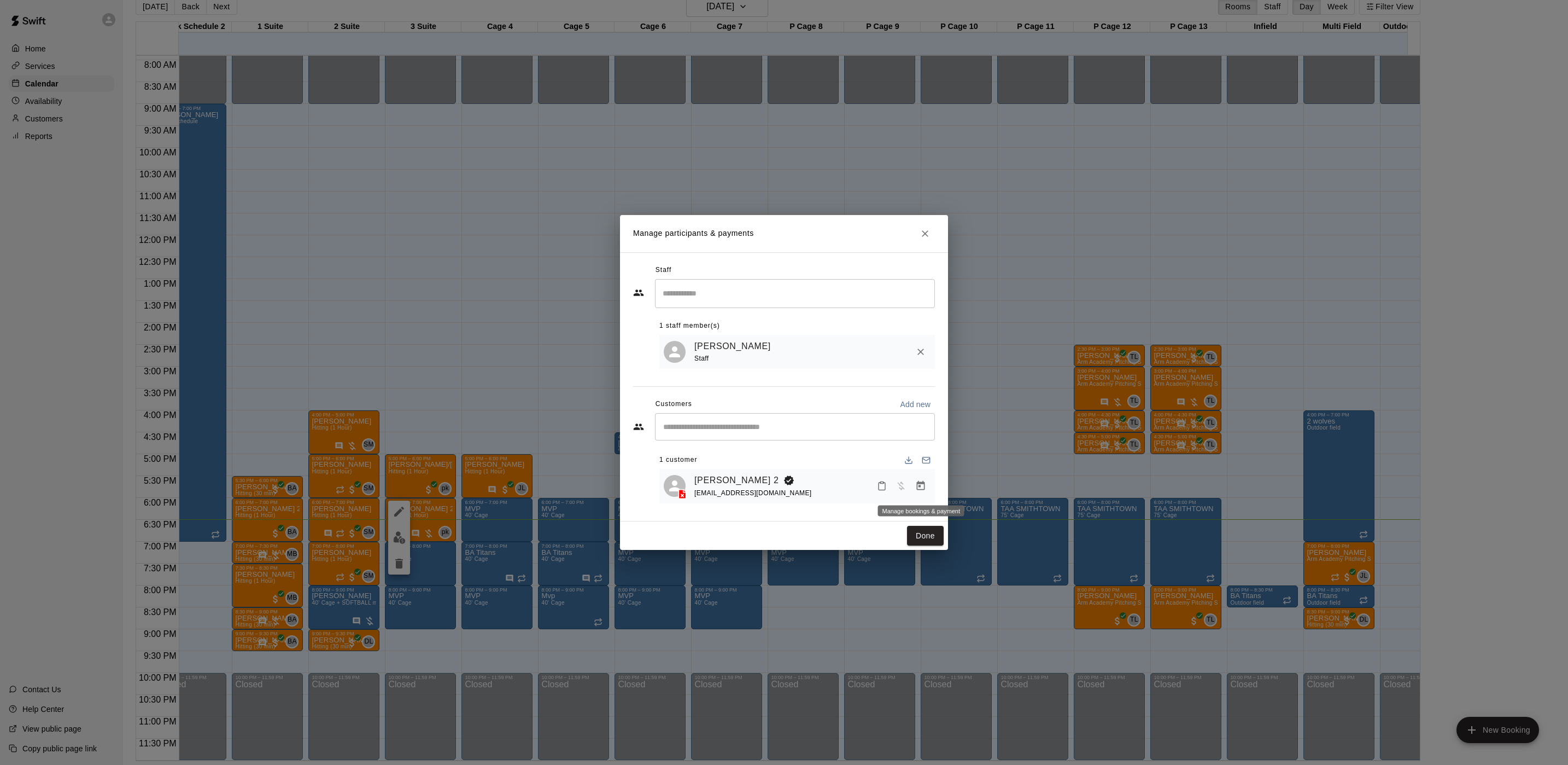
click at [924, 489] on icon "Manage bookings & payment" at bounding box center [921, 486] width 8 height 9
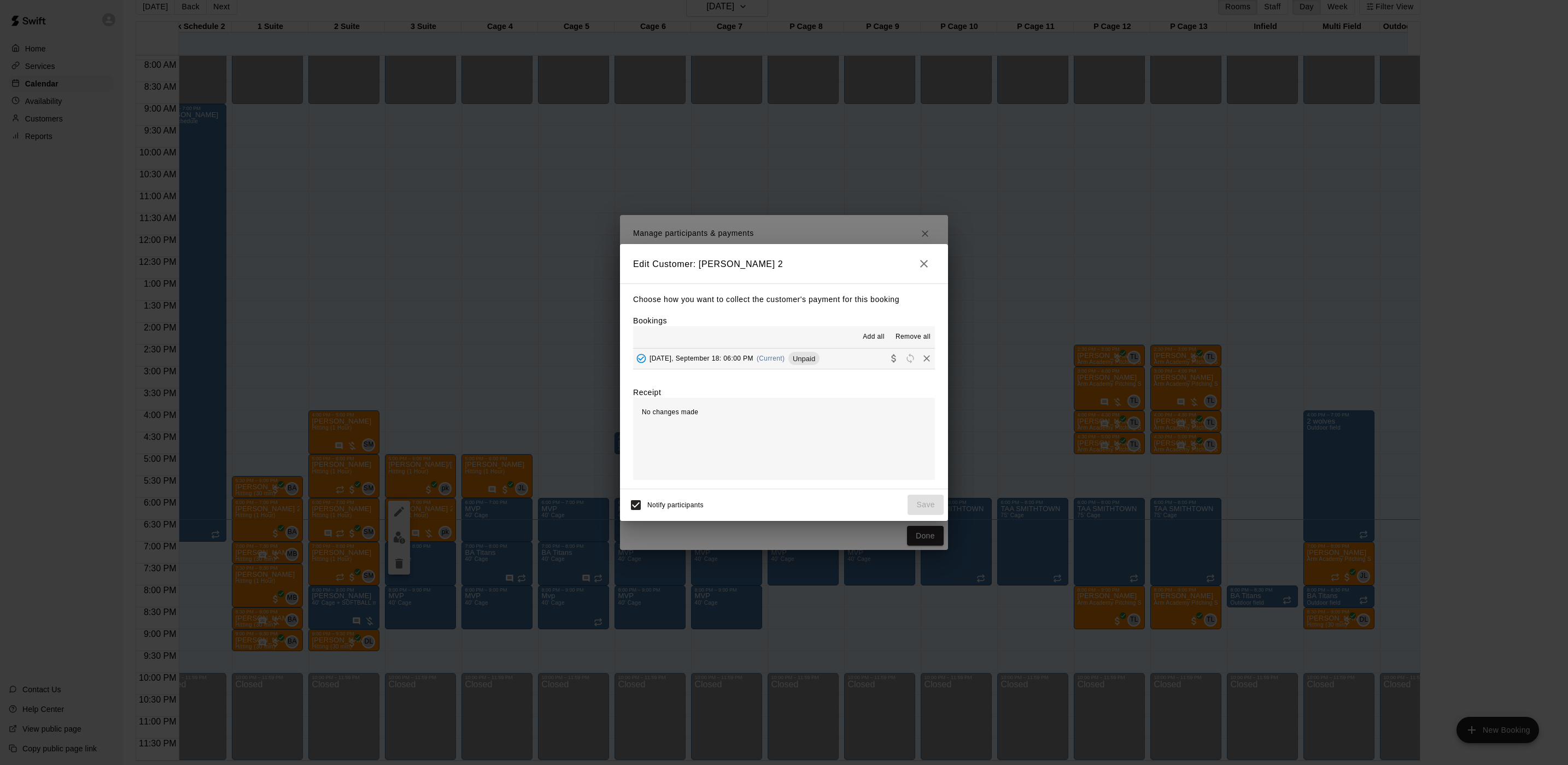
click at [784, 367] on div "[DATE], September 18: 06:00 PM (Current) Unpaid" at bounding box center [726, 358] width 186 height 16
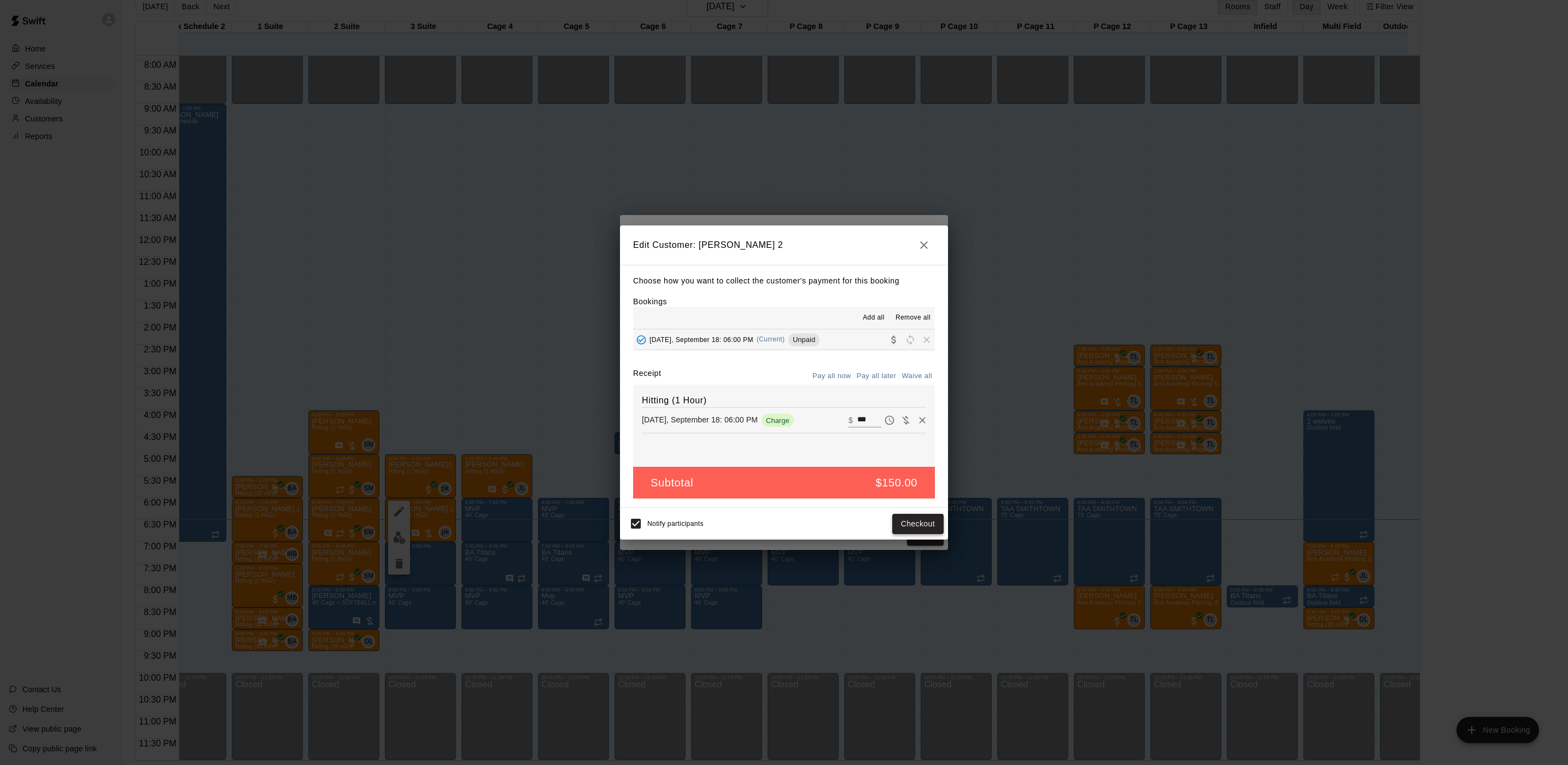
click at [904, 517] on button "Checkout" at bounding box center [918, 523] width 51 height 20
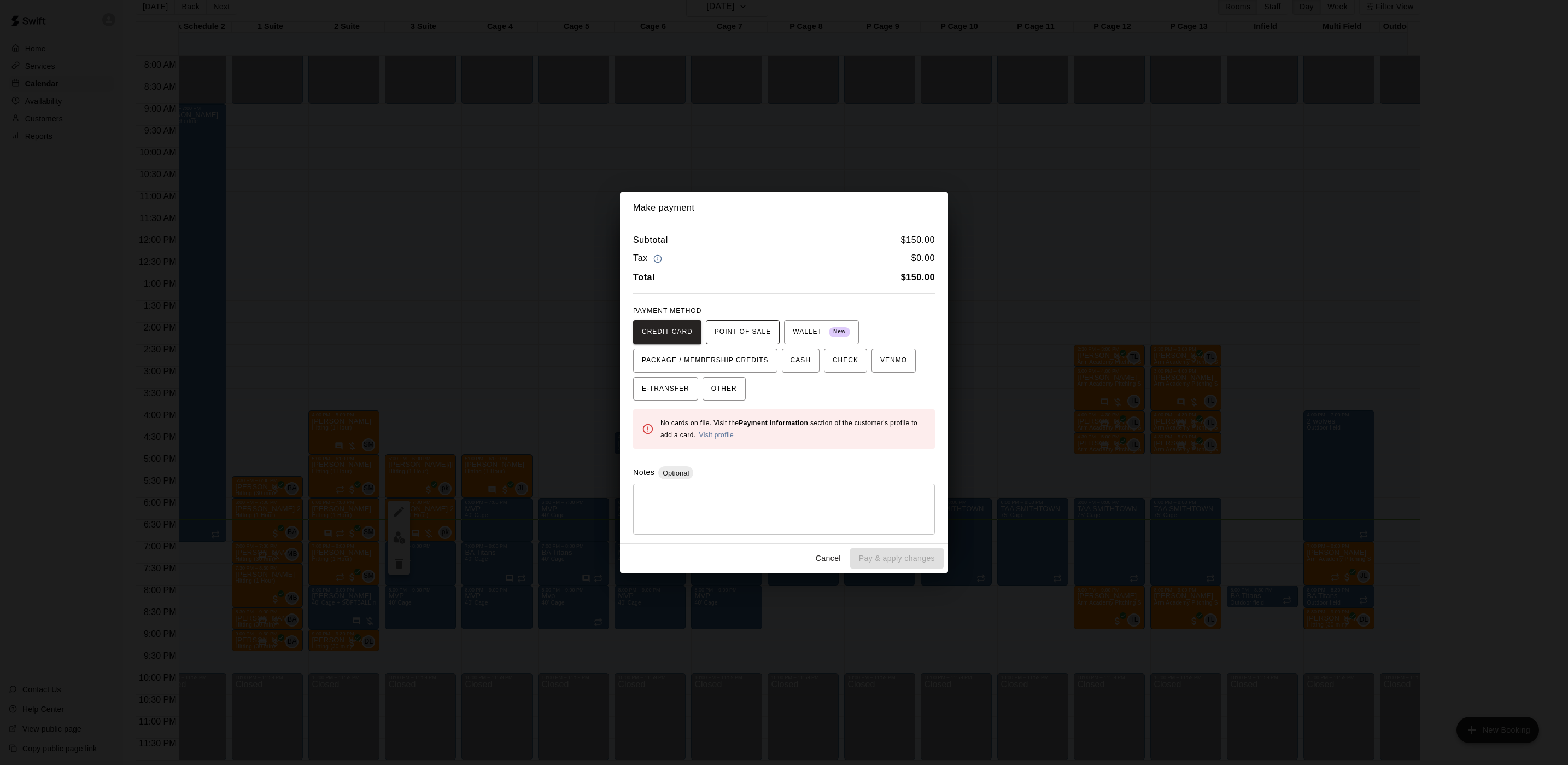
click at [740, 329] on span "POINT OF SALE" at bounding box center [742, 332] width 57 height 18
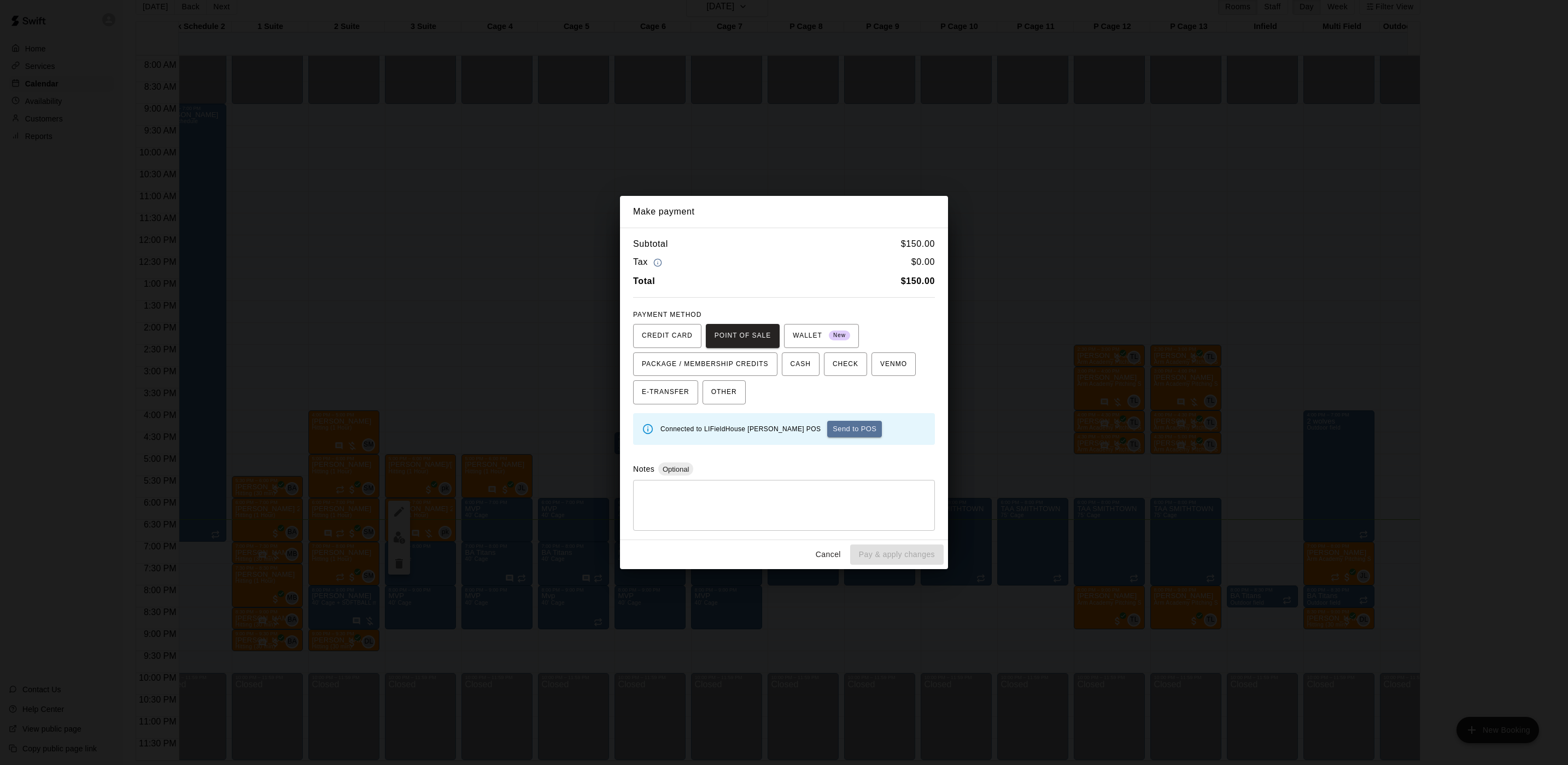
click at [828, 432] on button "Send to POS" at bounding box center [855, 428] width 55 height 16
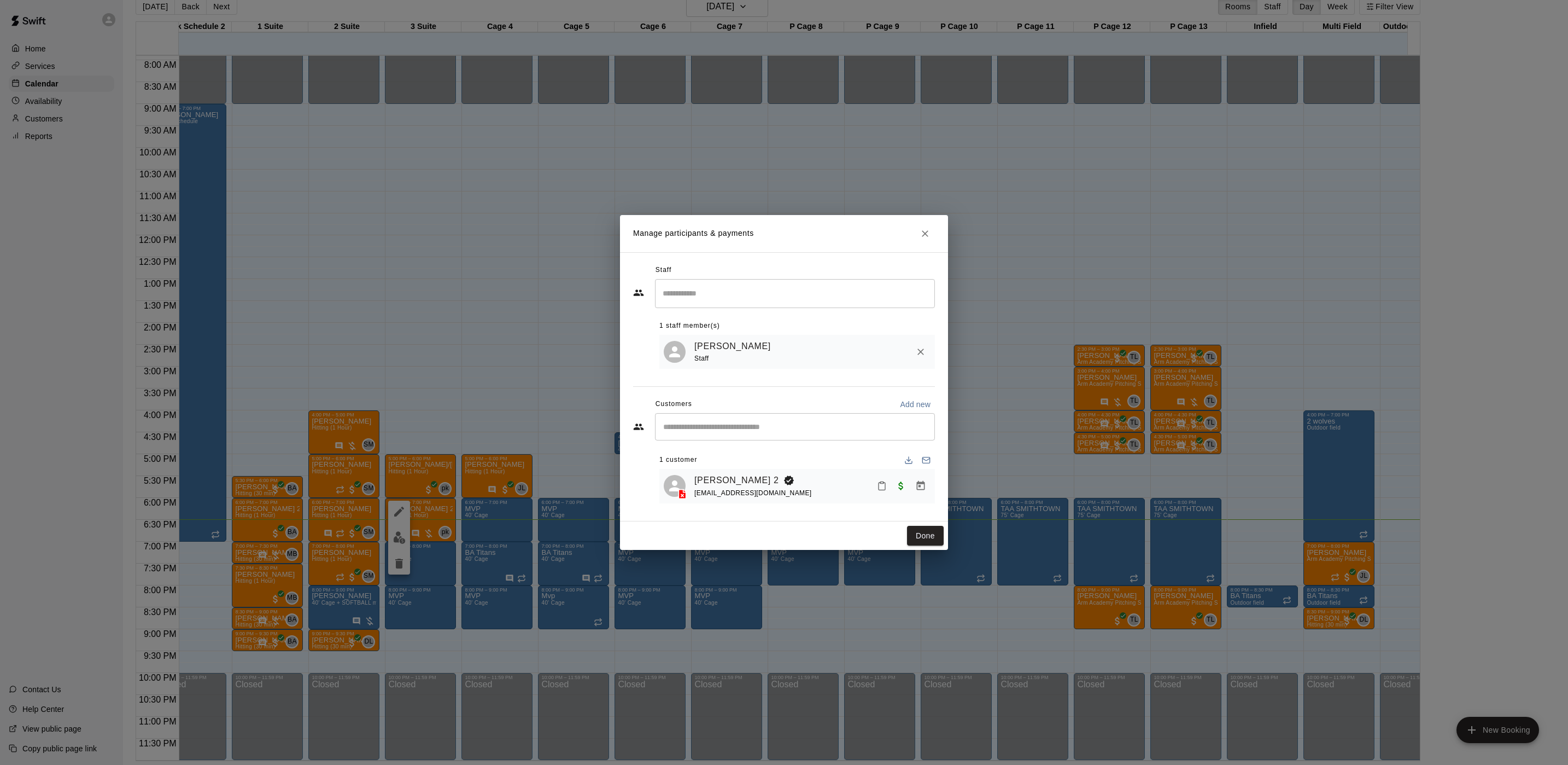
click at [919, 527] on div "Done" at bounding box center [784, 536] width 328 height 29
click at [921, 539] on button "Done" at bounding box center [926, 536] width 36 height 20
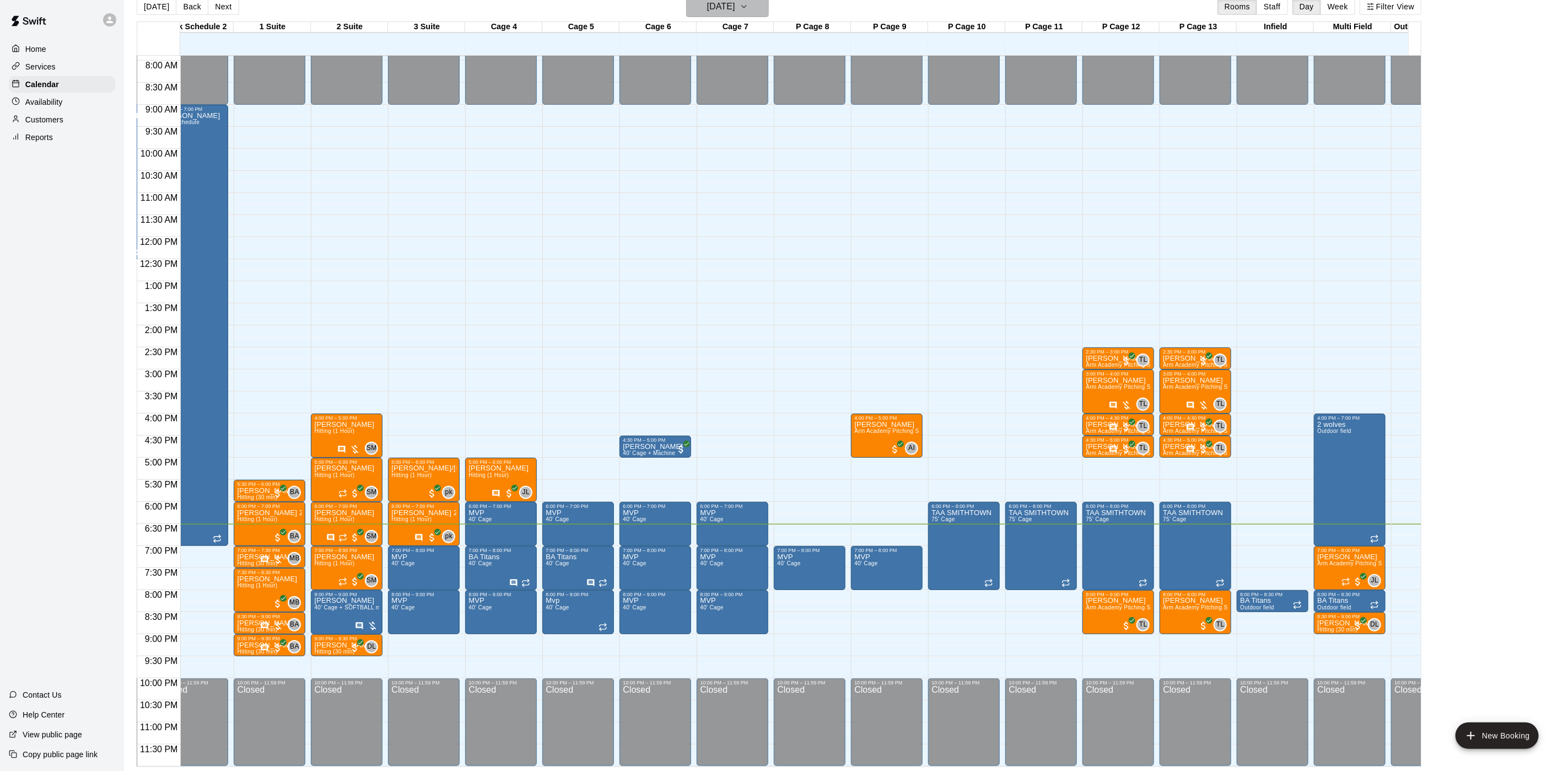
click at [740, 16] on button "[DATE]" at bounding box center [727, 7] width 82 height 21
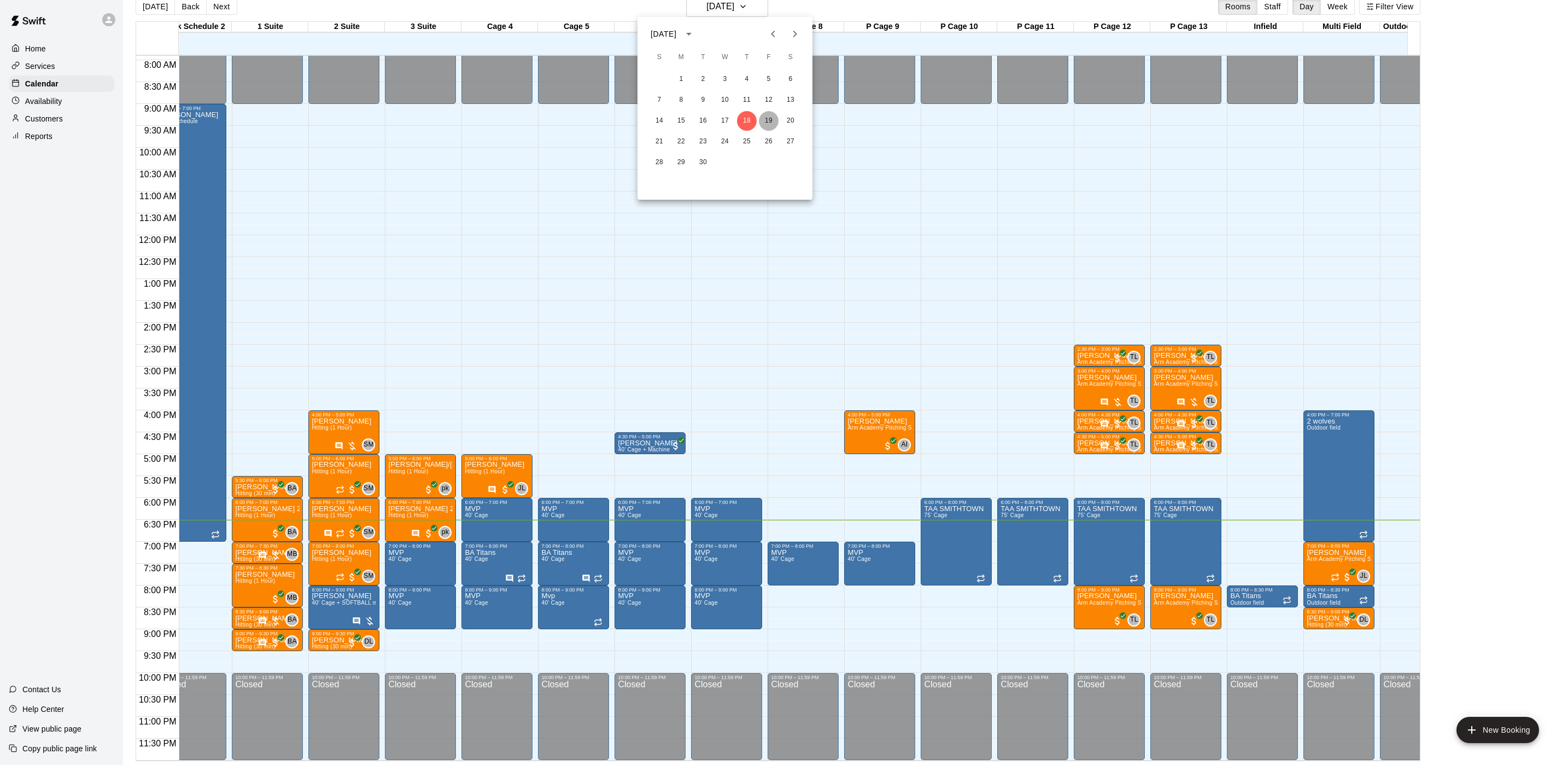
click at [768, 126] on button "19" at bounding box center [768, 121] width 19 height 19
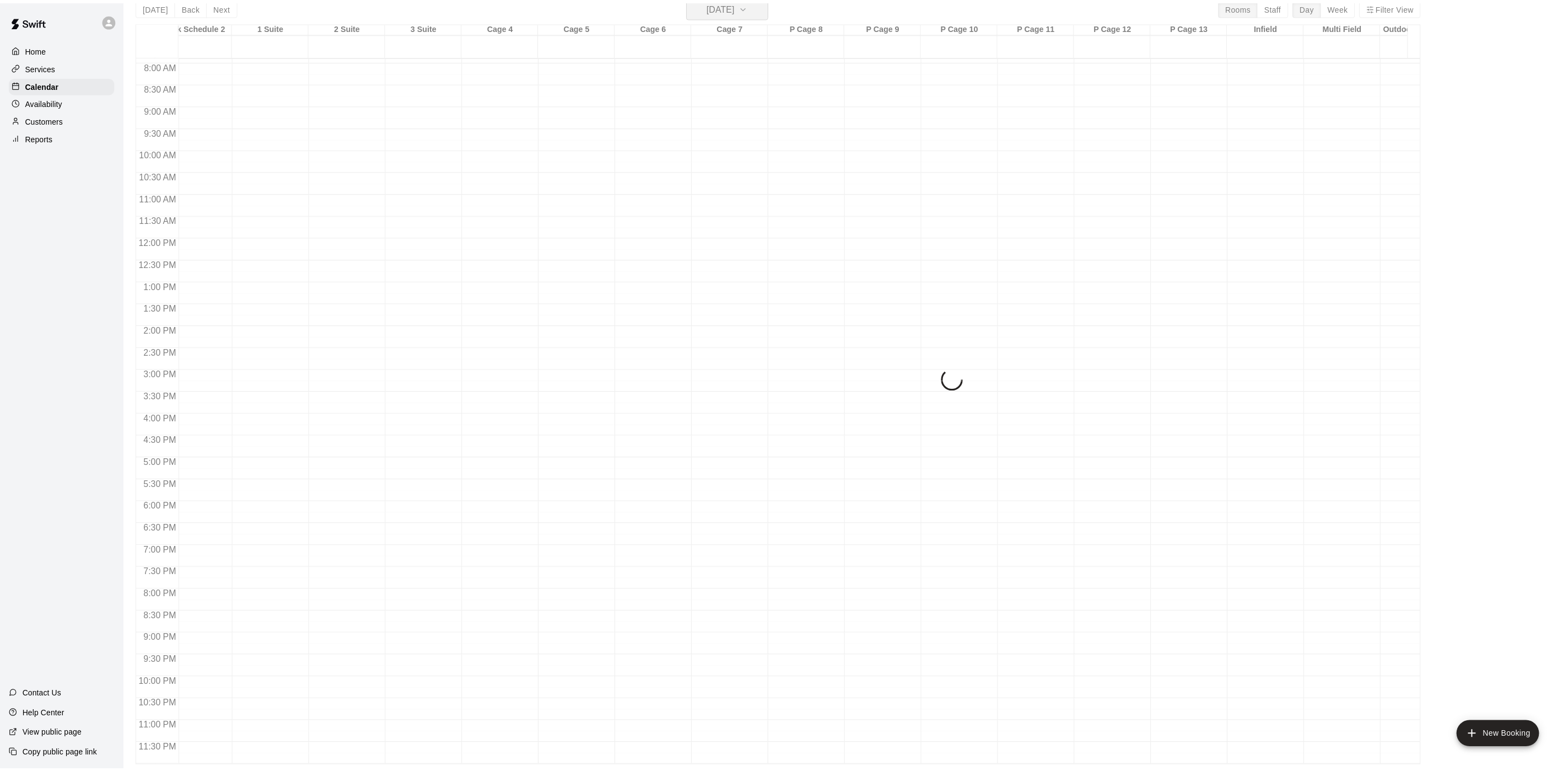
scroll to position [13, 0]
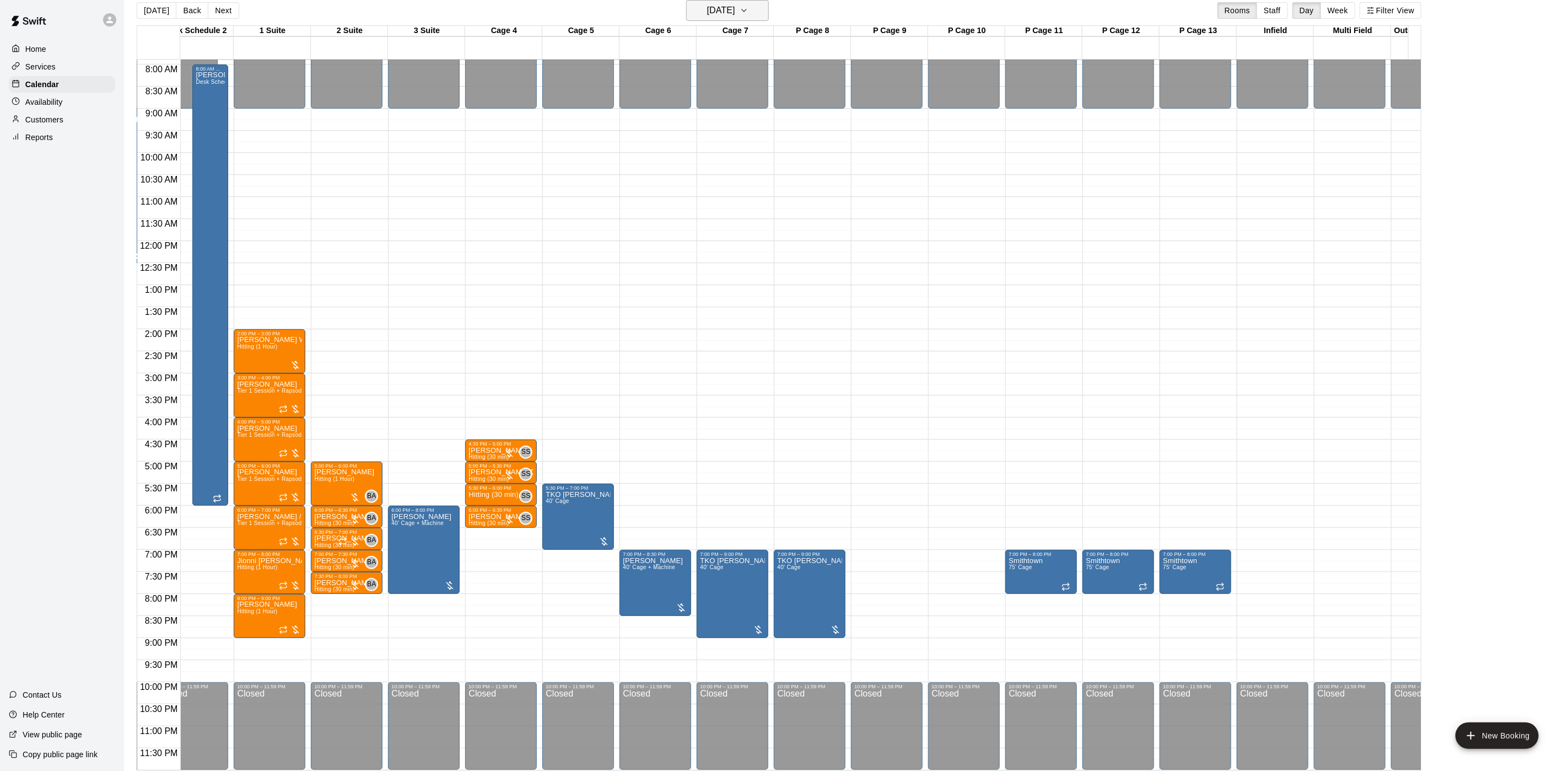
click at [735, 14] on h6 "[DATE]" at bounding box center [721, 10] width 28 height 16
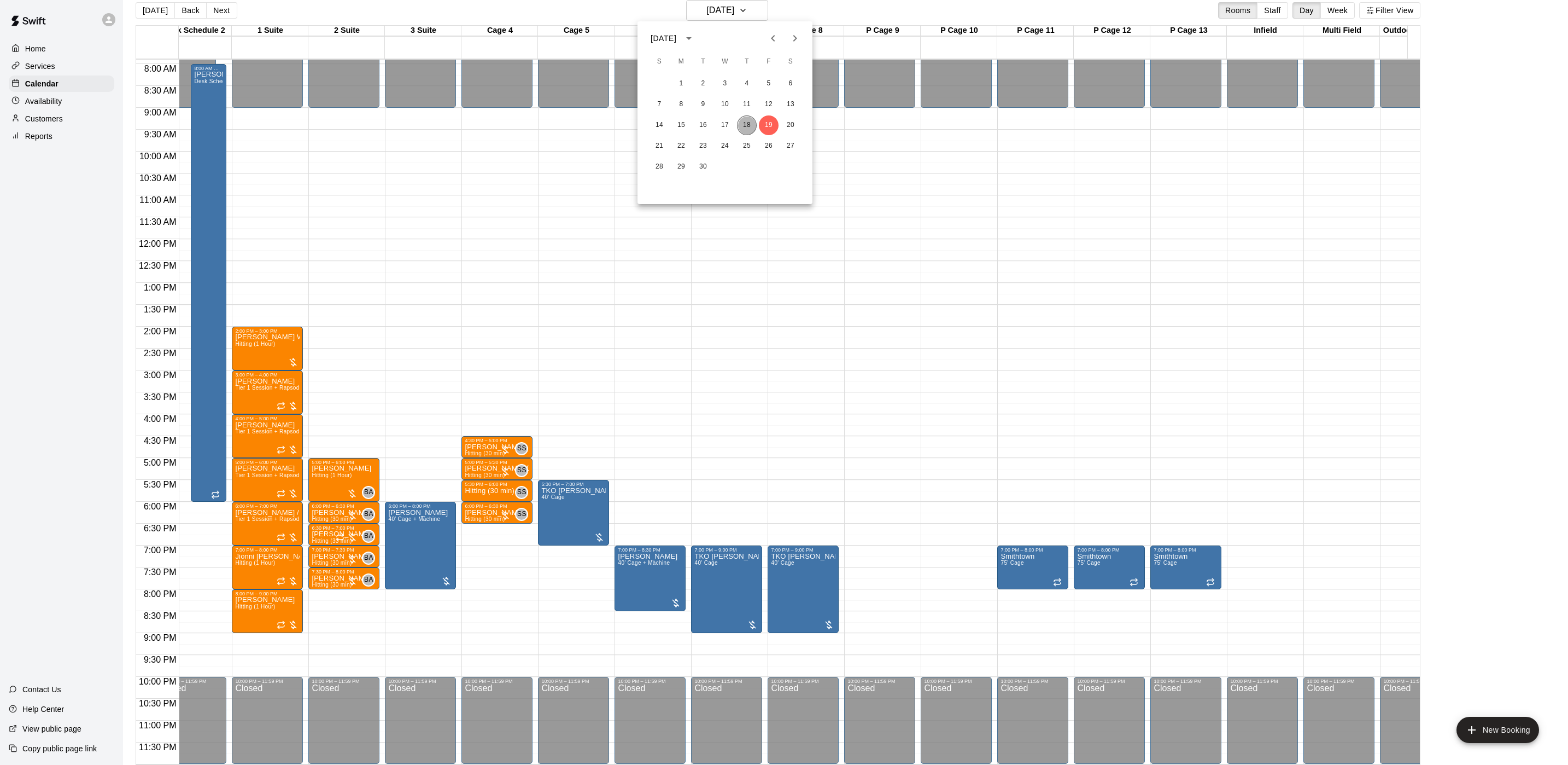
click at [748, 125] on button "18" at bounding box center [747, 125] width 19 height 19
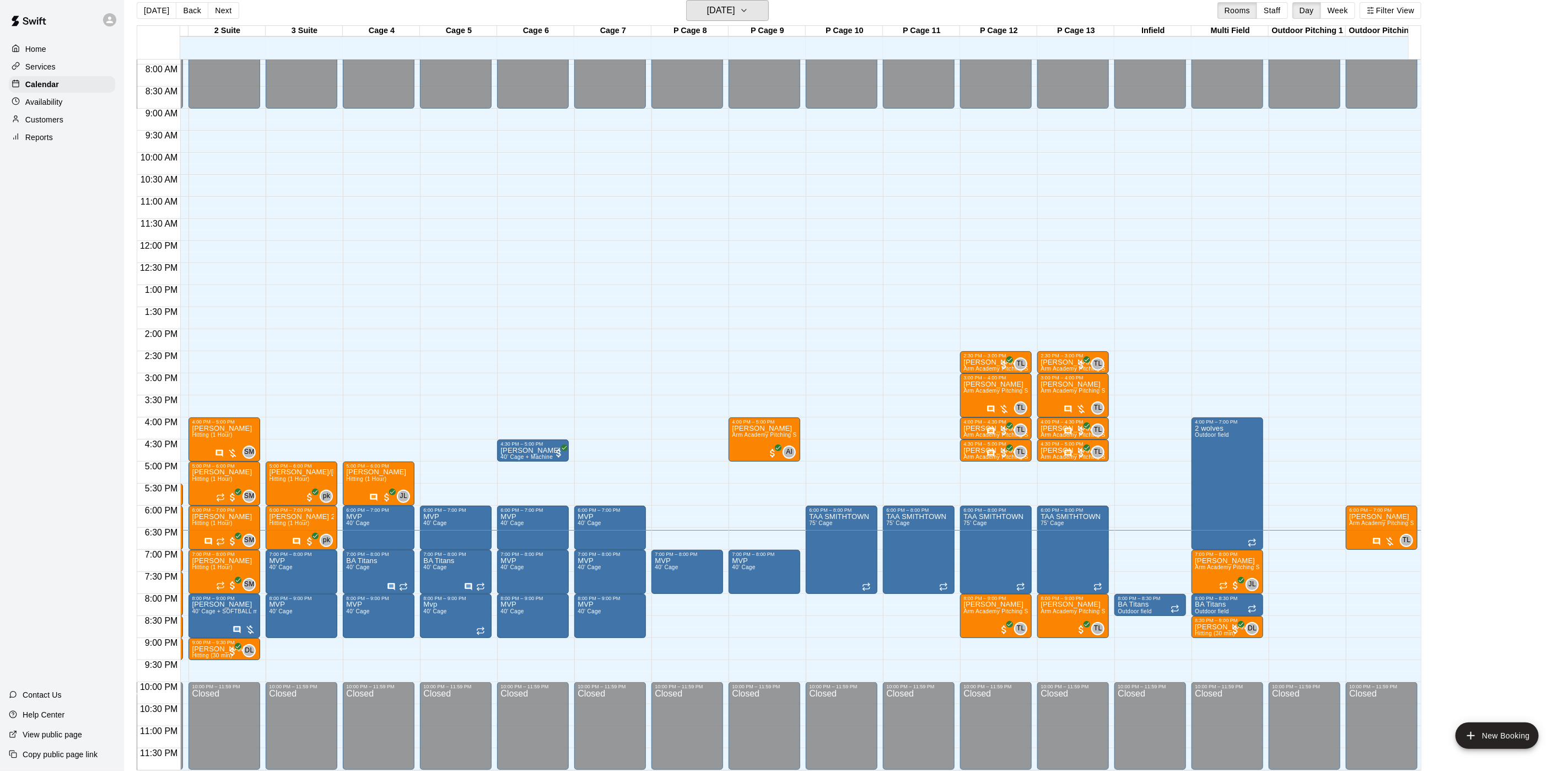
scroll to position [0, 232]
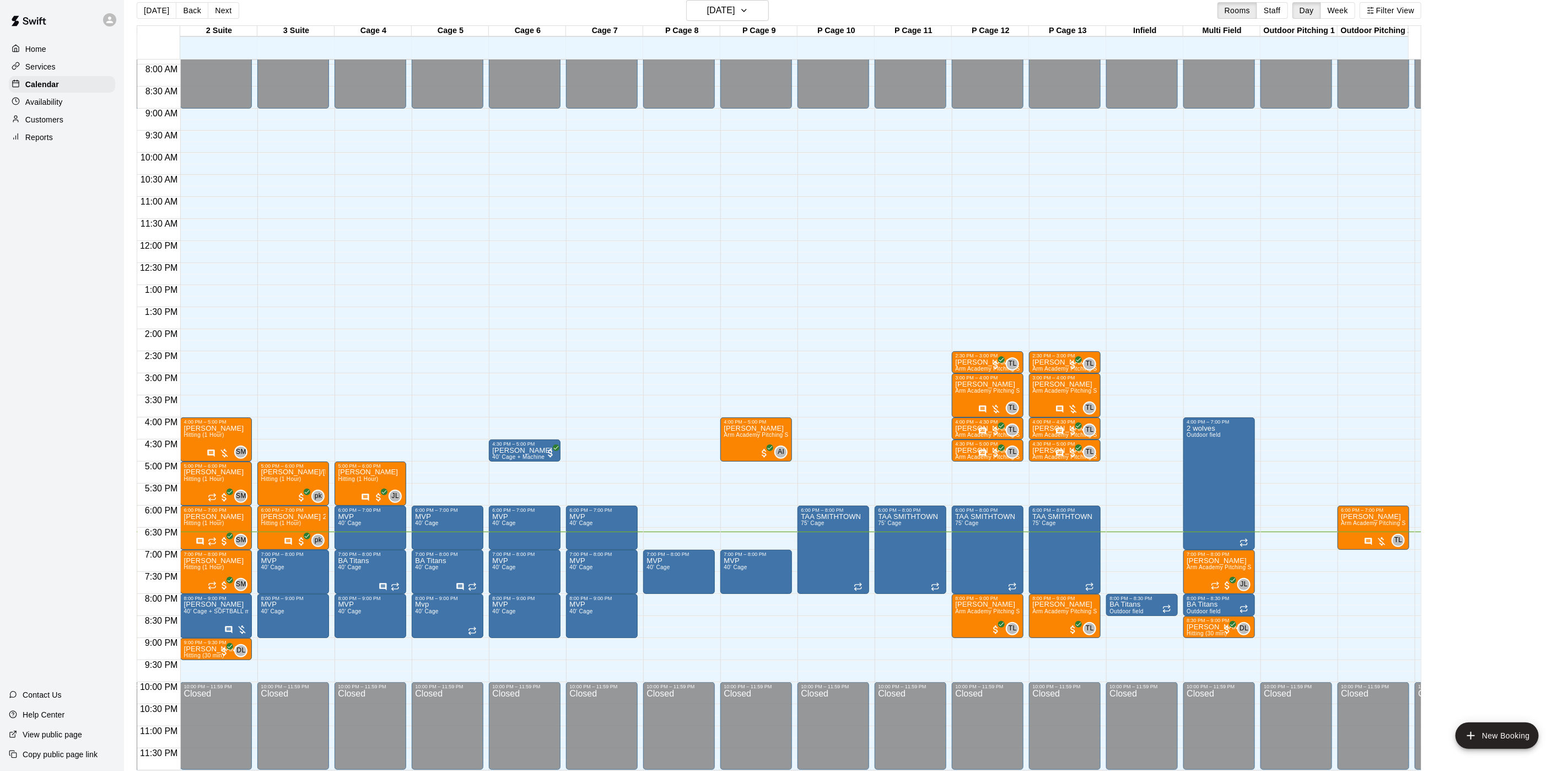
drag, startPoint x: 116, startPoint y: 101, endPoint x: 45, endPoint y: 356, distance: 264.7
click at [45, 356] on div "Home Services Calendar Availability Customers Reports Contact Us Help Center Vi…" at bounding box center [62, 385] width 124 height 771
click at [735, 13] on h6 "[DATE]" at bounding box center [721, 10] width 28 height 16
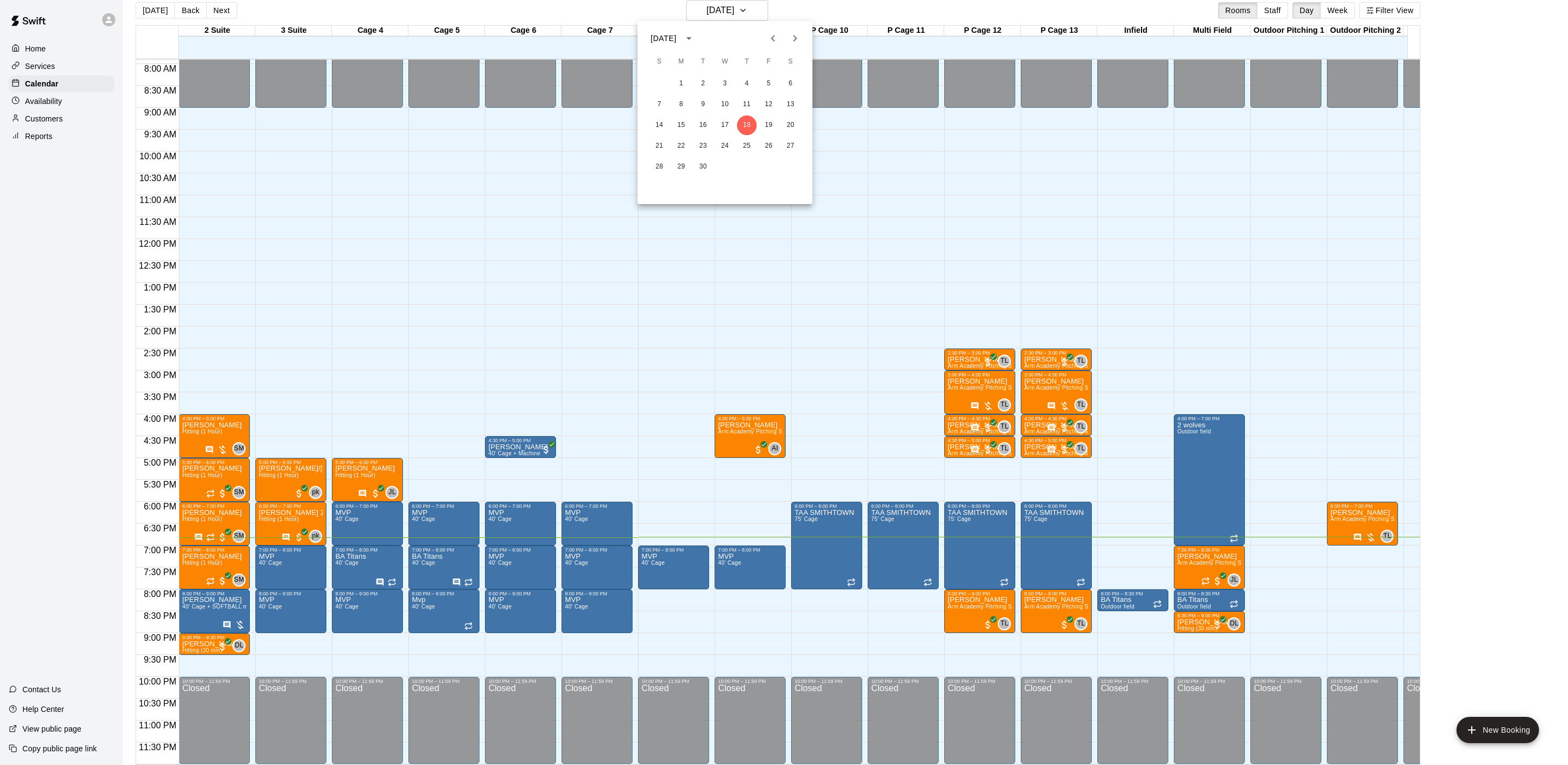
click at [66, 113] on div at bounding box center [784, 382] width 1568 height 765
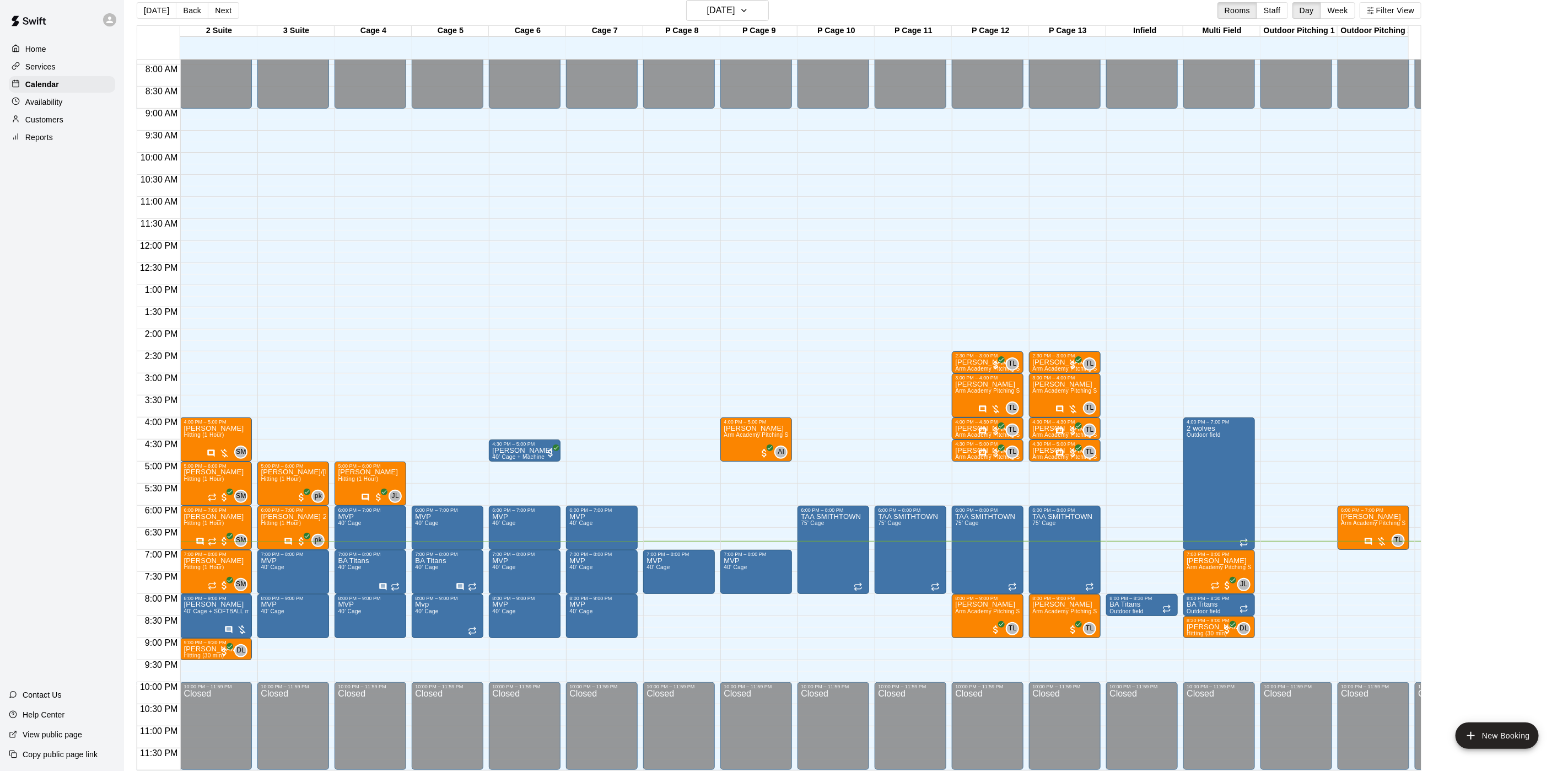
click at [62, 117] on div "Customers" at bounding box center [62, 119] width 106 height 16
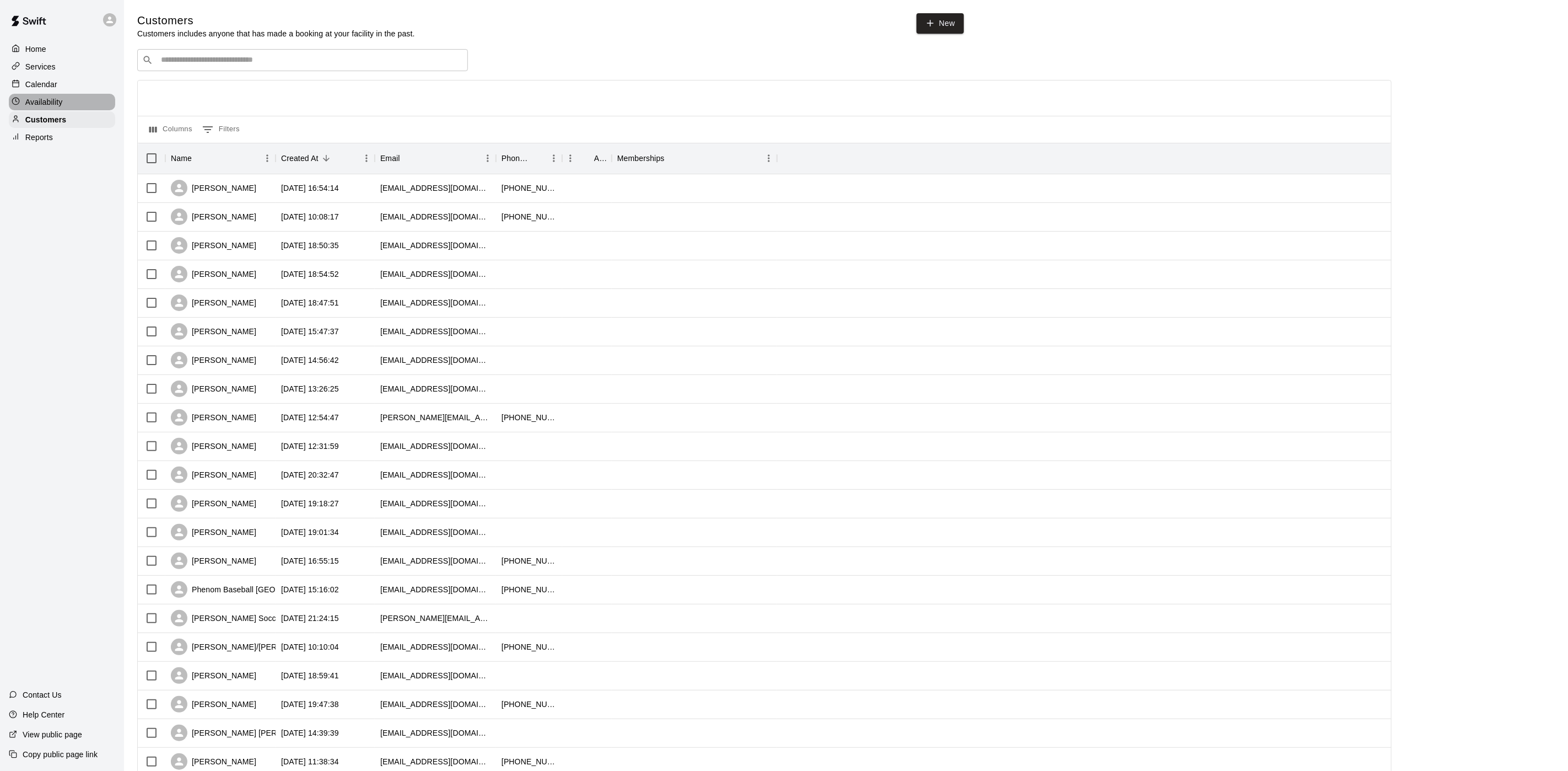
click at [71, 108] on div "Availability" at bounding box center [62, 102] width 106 height 16
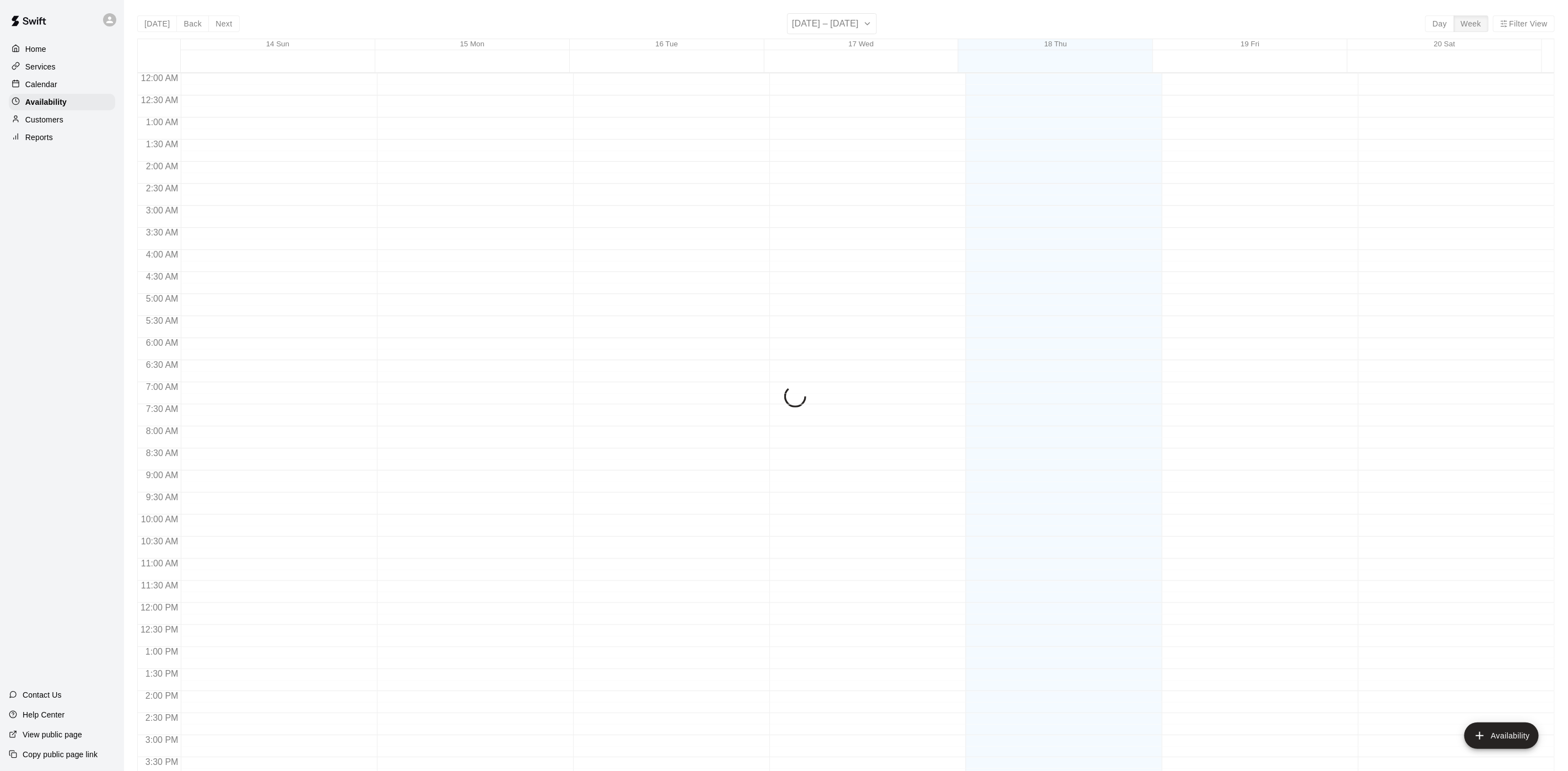
scroll to position [349, 0]
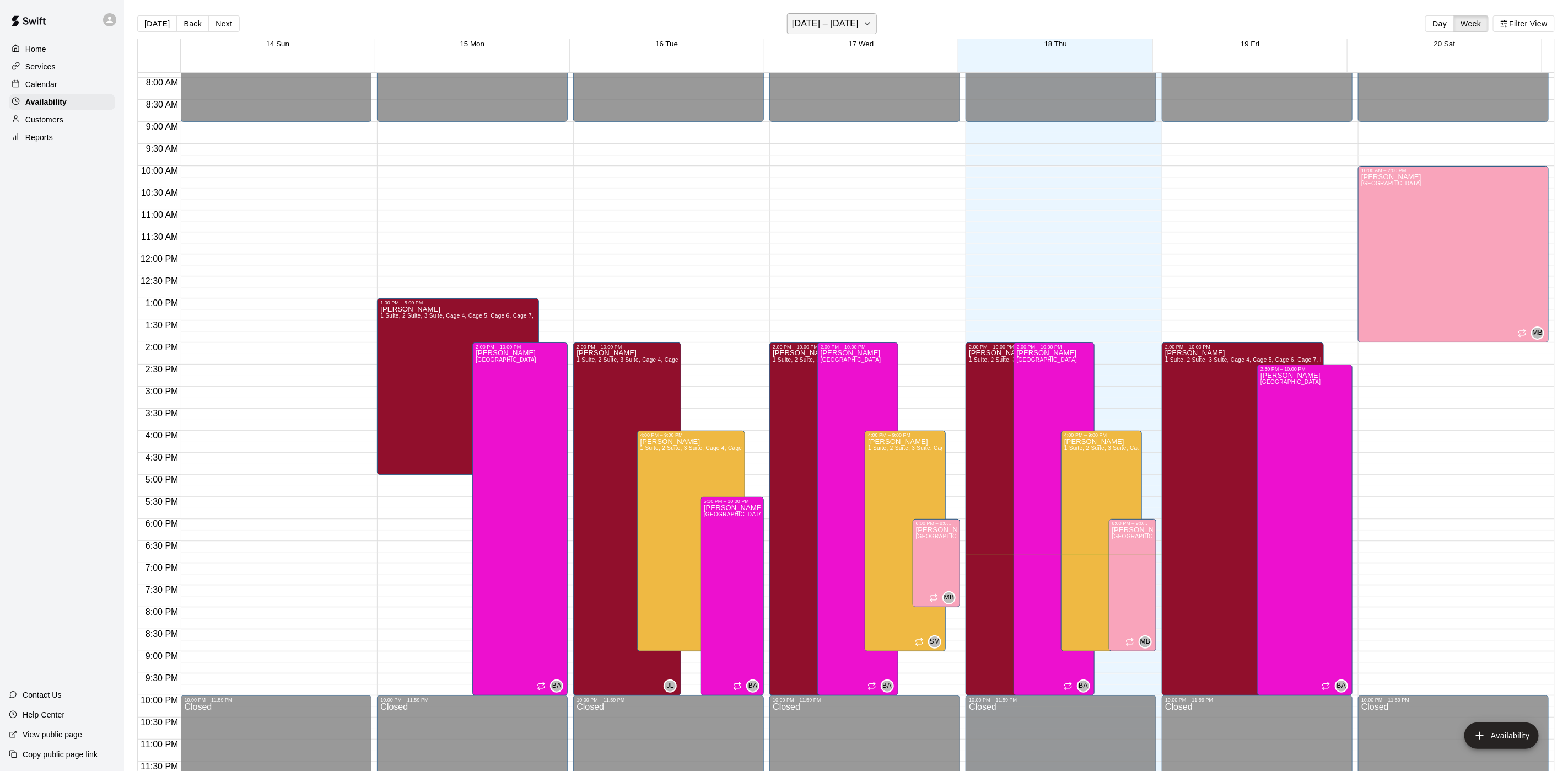
click at [831, 33] on button "[DATE] – [DATE]" at bounding box center [831, 24] width 90 height 21
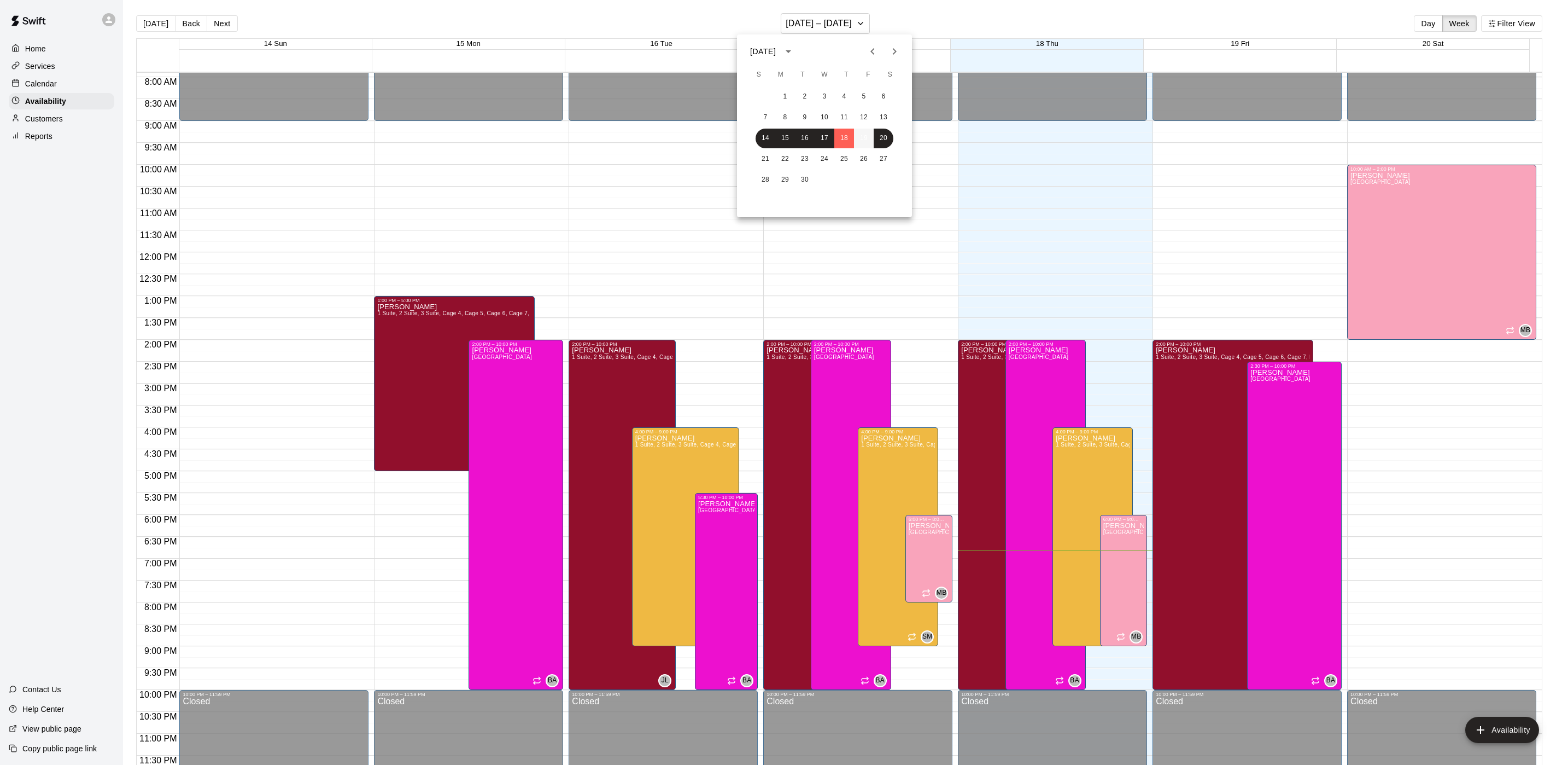
click at [865, 138] on button "19" at bounding box center [864, 138] width 19 height 19
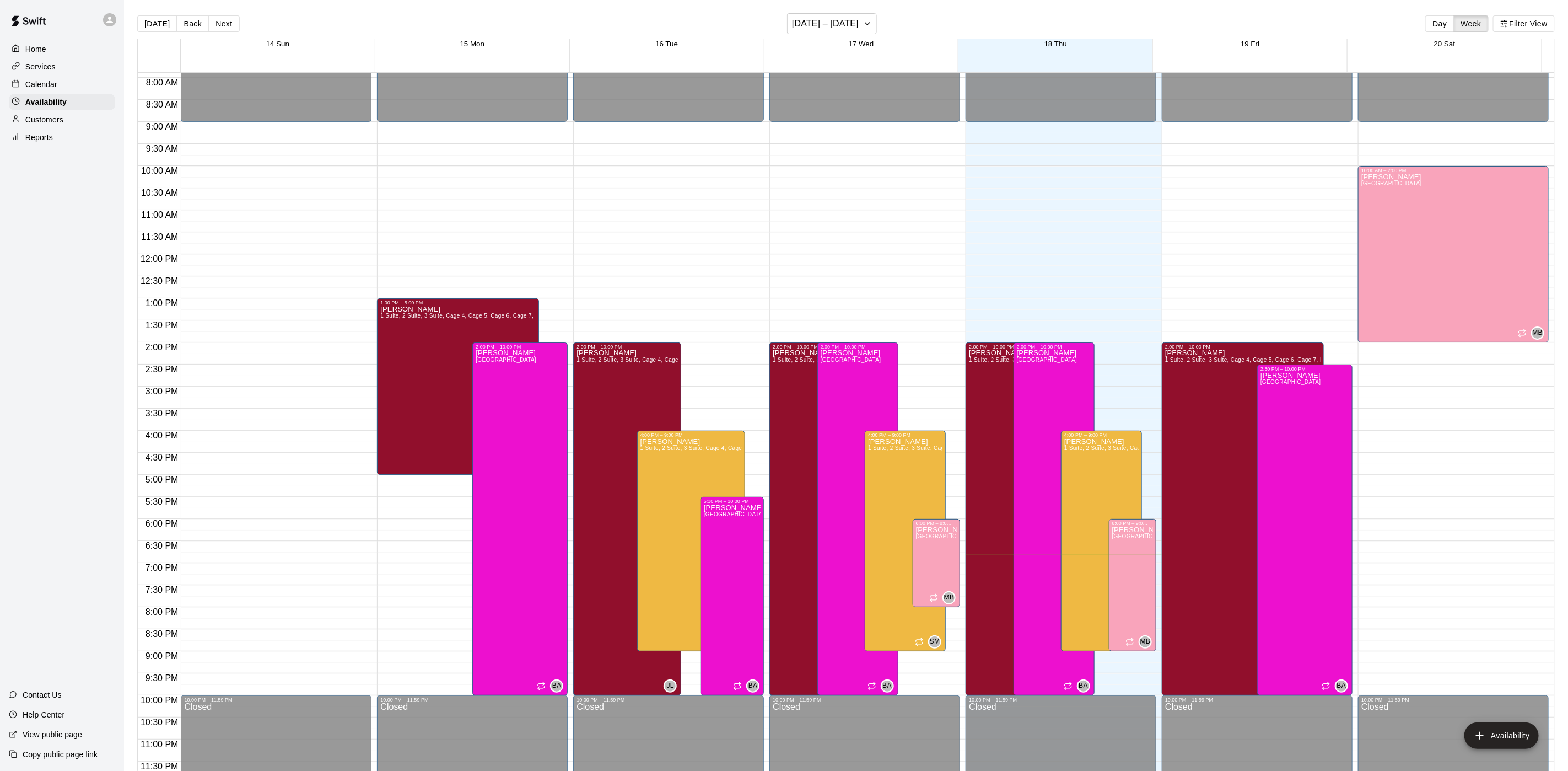
click at [70, 127] on div "Customers" at bounding box center [62, 119] width 106 height 16
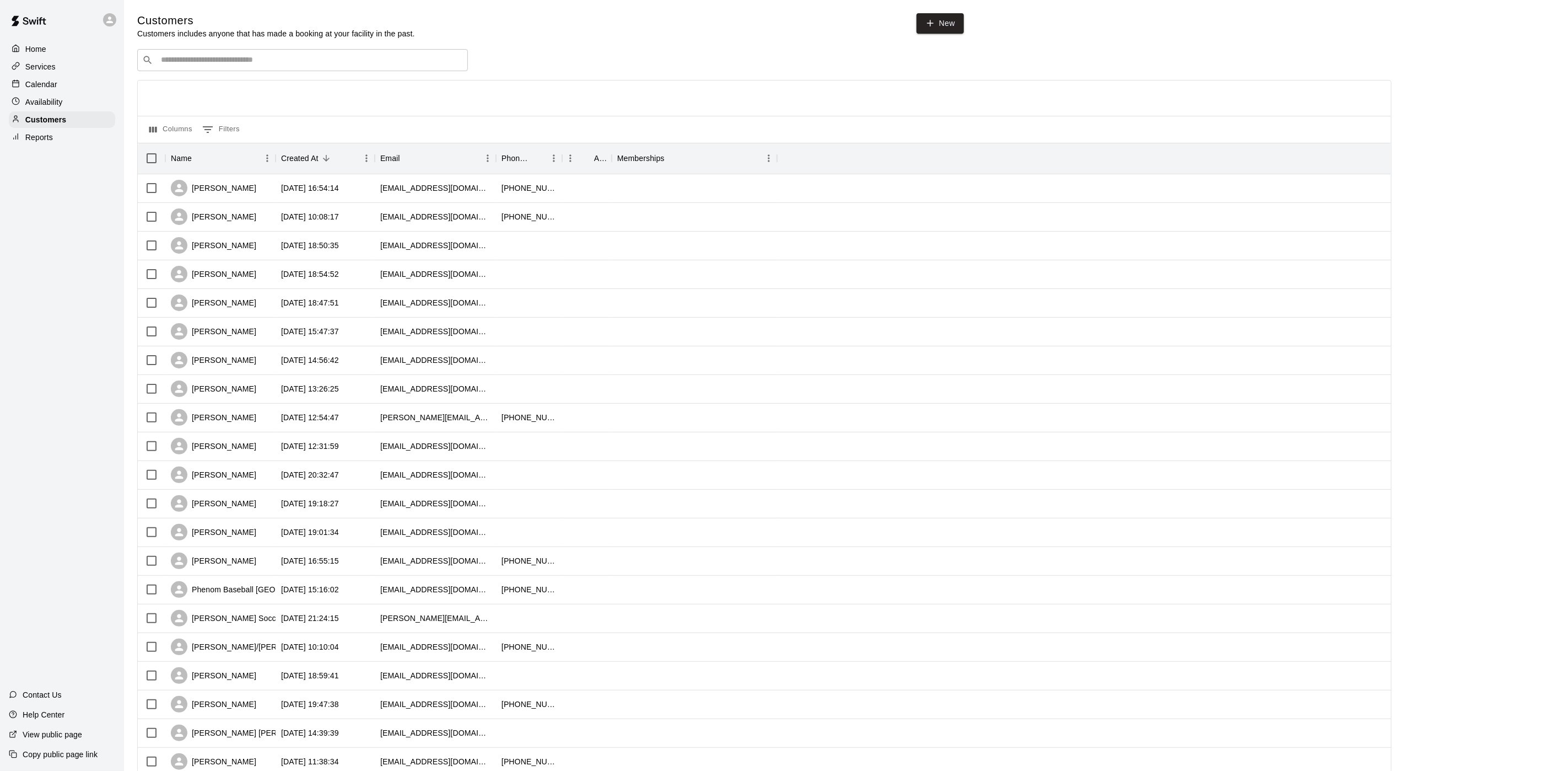
click at [80, 92] on div "Calendar" at bounding box center [62, 84] width 106 height 16
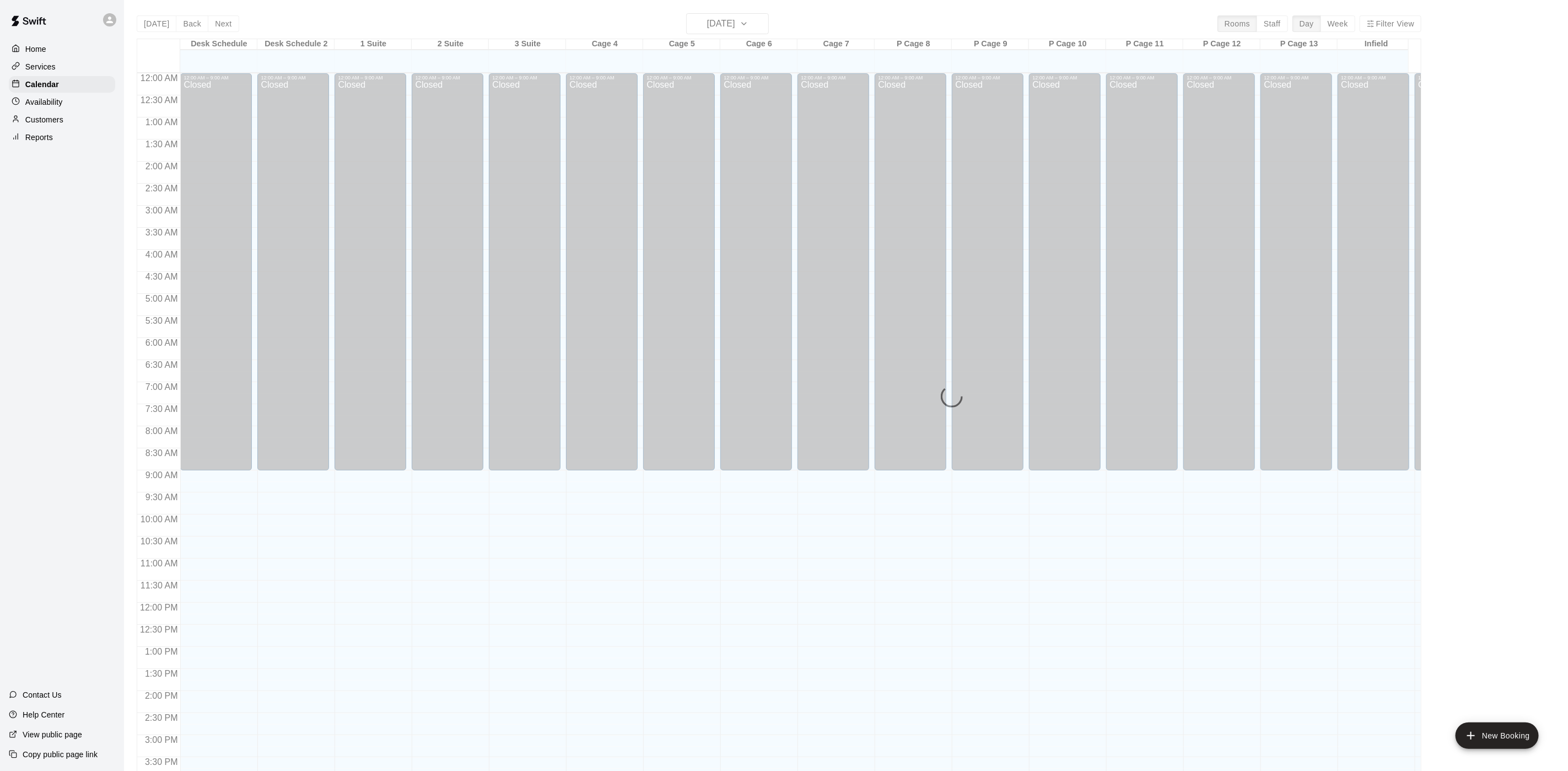
scroll to position [316, 0]
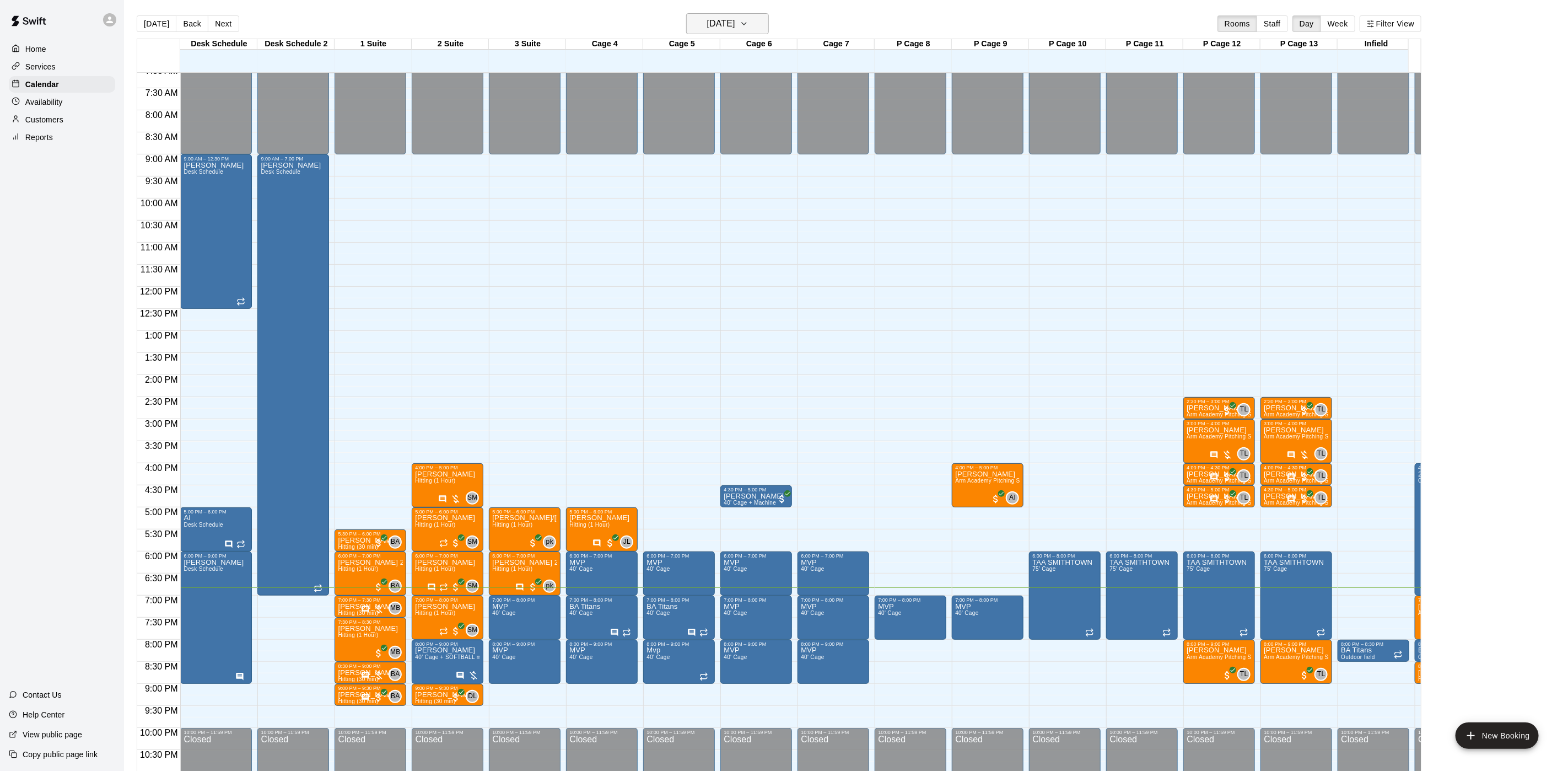
click at [731, 29] on h6 "[DATE]" at bounding box center [721, 24] width 28 height 16
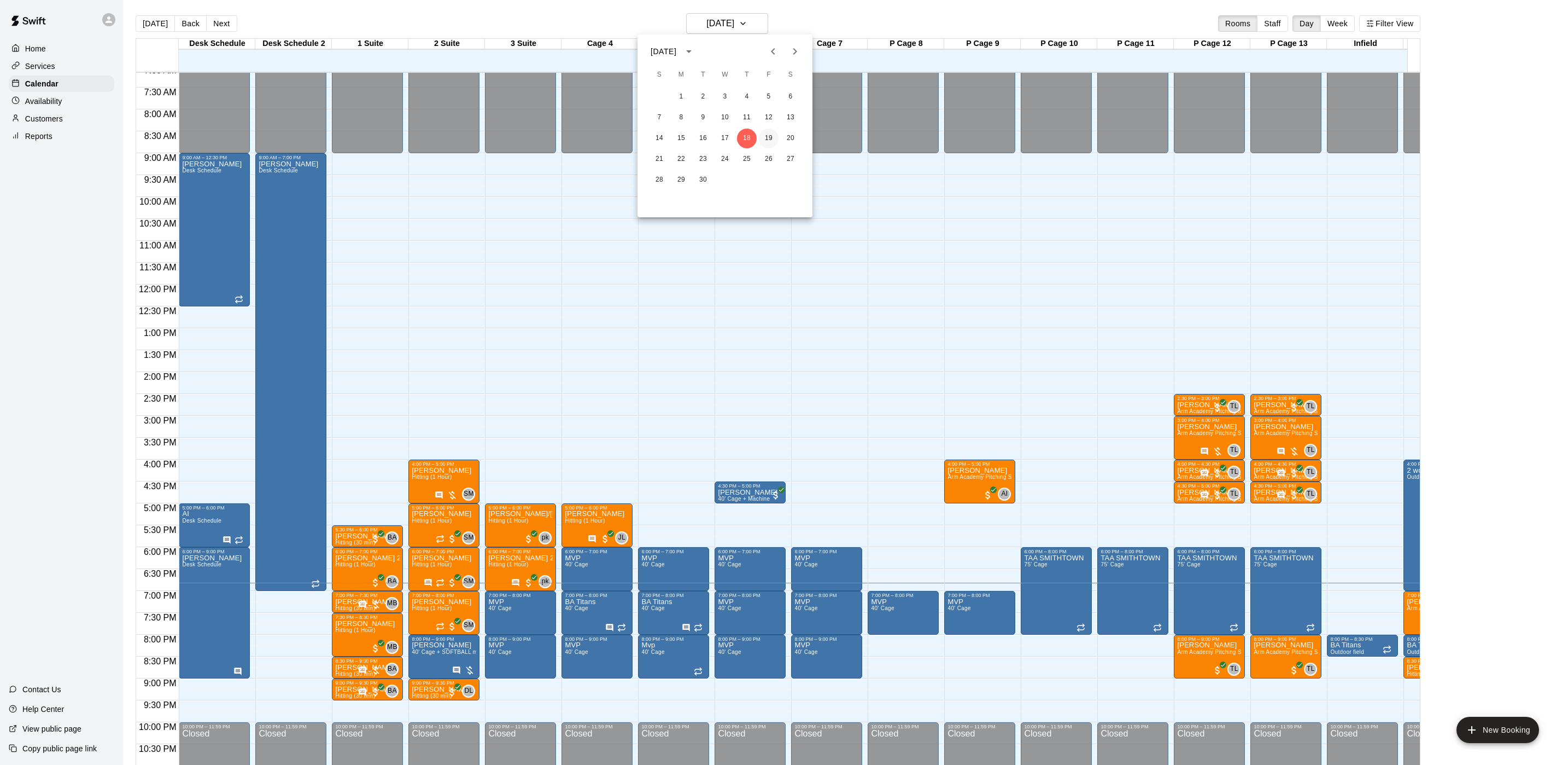
click at [765, 136] on button "19" at bounding box center [768, 138] width 19 height 19
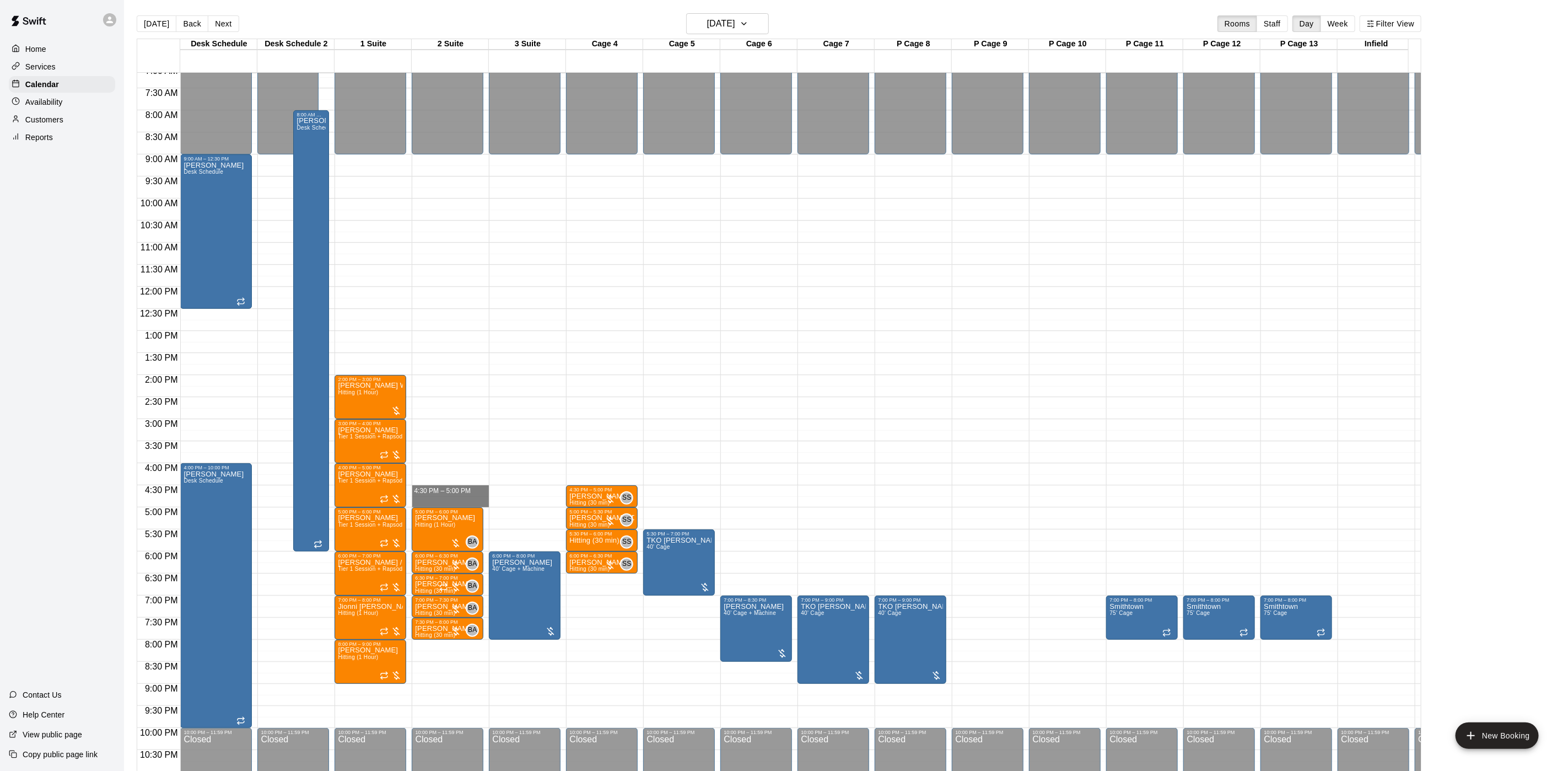
drag, startPoint x: 458, startPoint y: 488, endPoint x: 460, endPoint y: 501, distance: 13.2
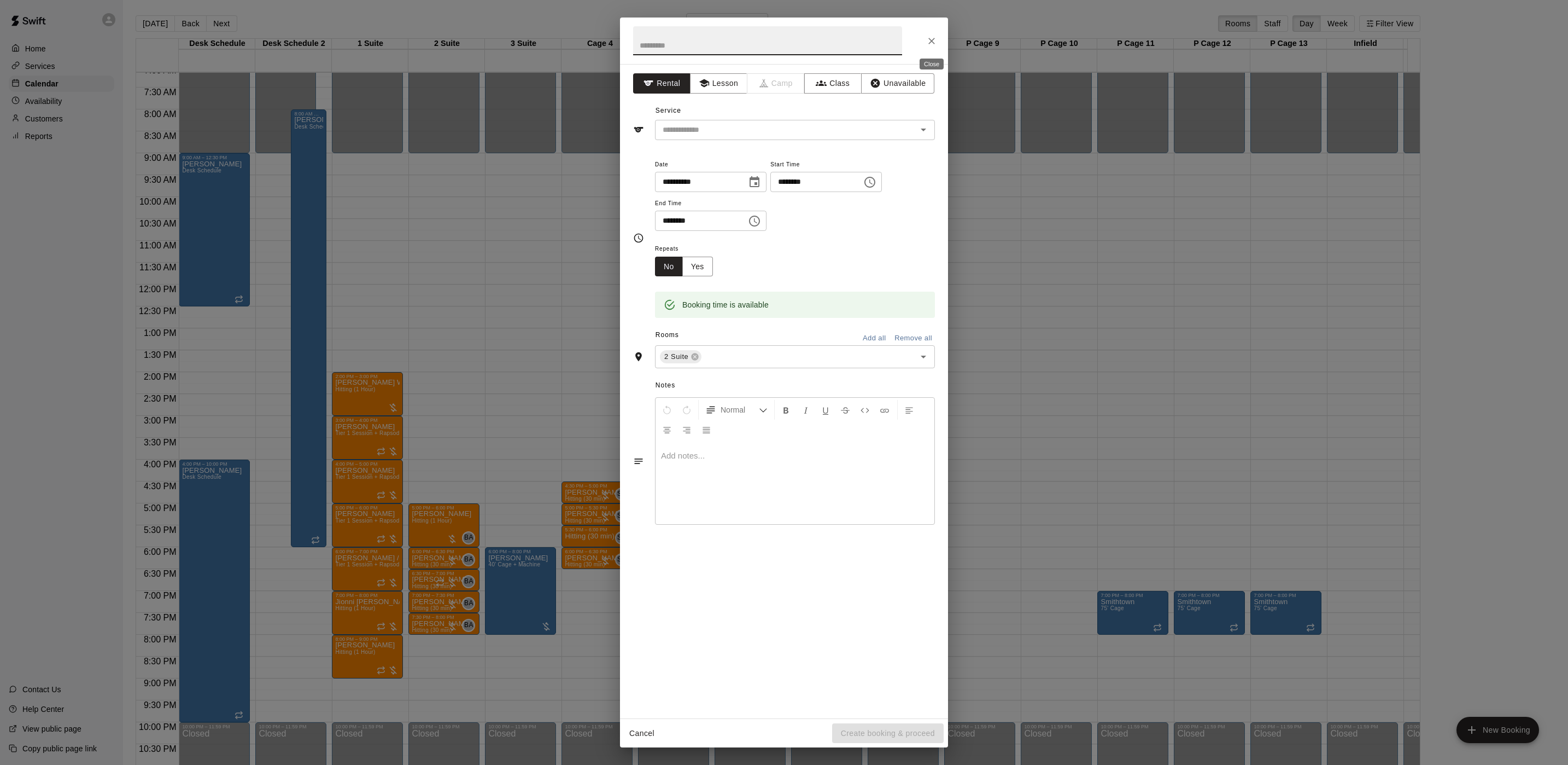
click at [927, 43] on icon "Close" at bounding box center [931, 41] width 11 height 11
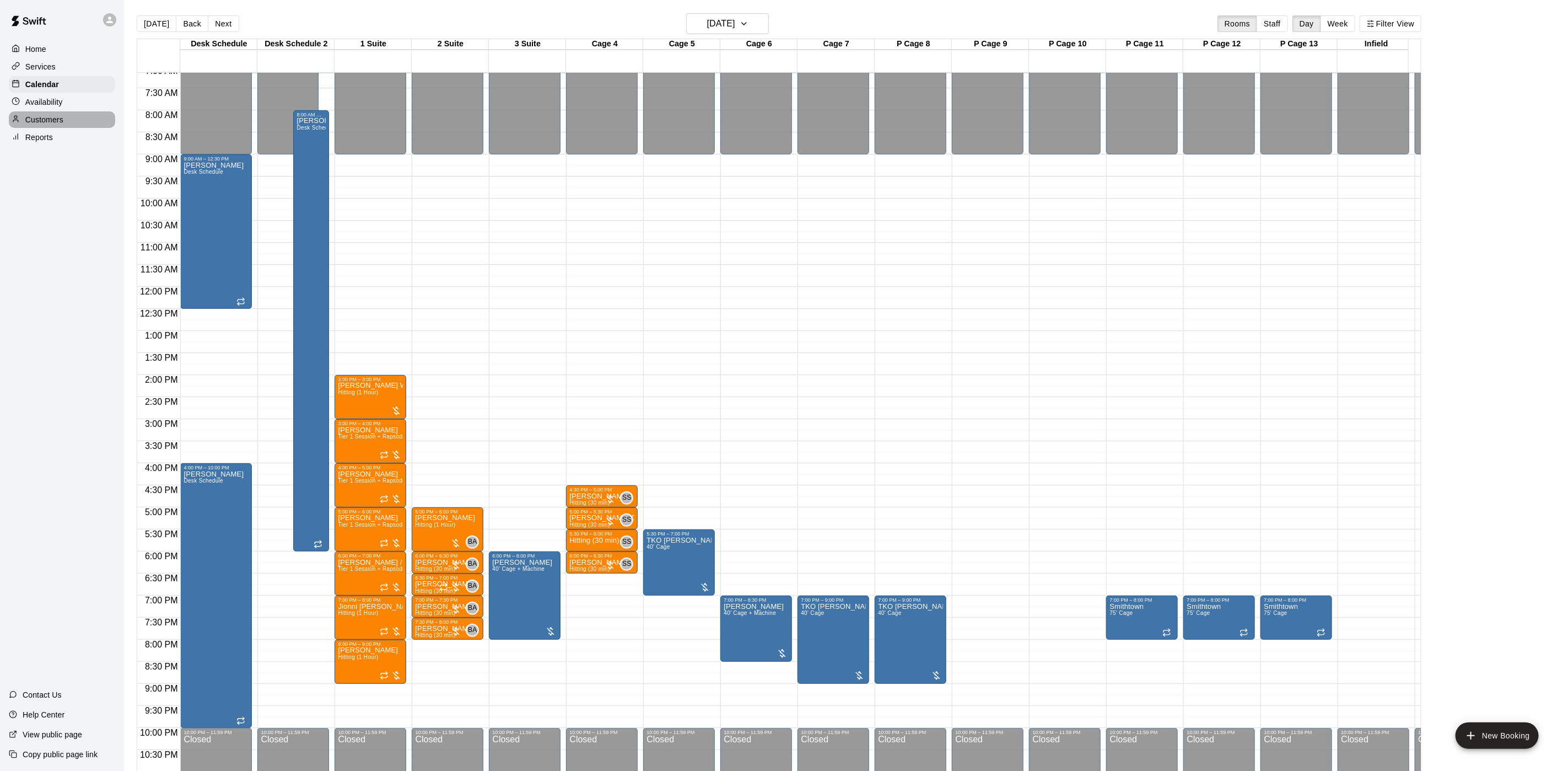
click at [37, 123] on p "Customers" at bounding box center [45, 119] width 38 height 11
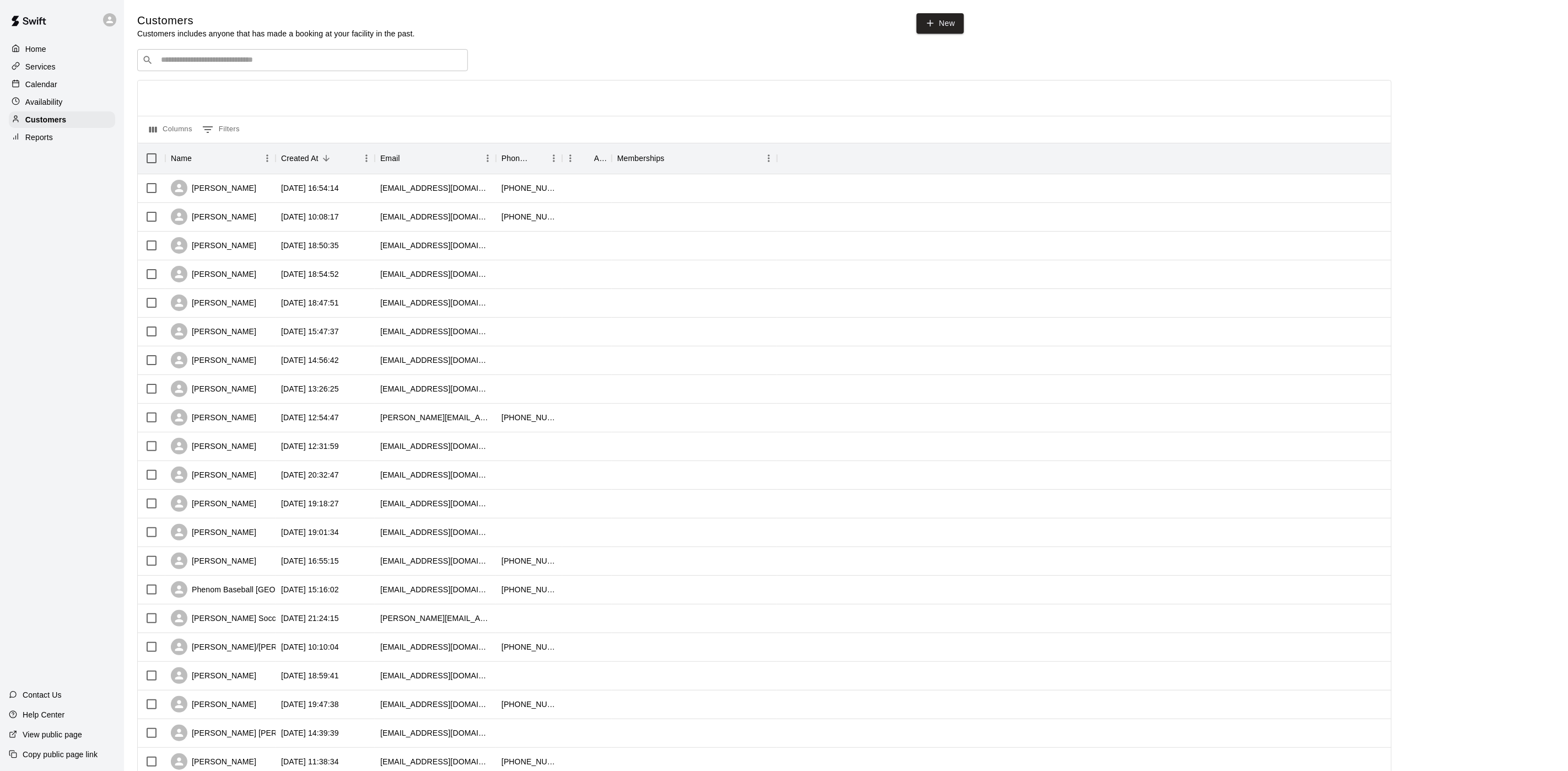
click at [972, 13] on div "Customers Customers includes anyone that has made a booking at your facility in…" at bounding box center [846, 467] width 1417 height 908
click at [954, 23] on link "New" at bounding box center [940, 23] width 47 height 20
select select "**"
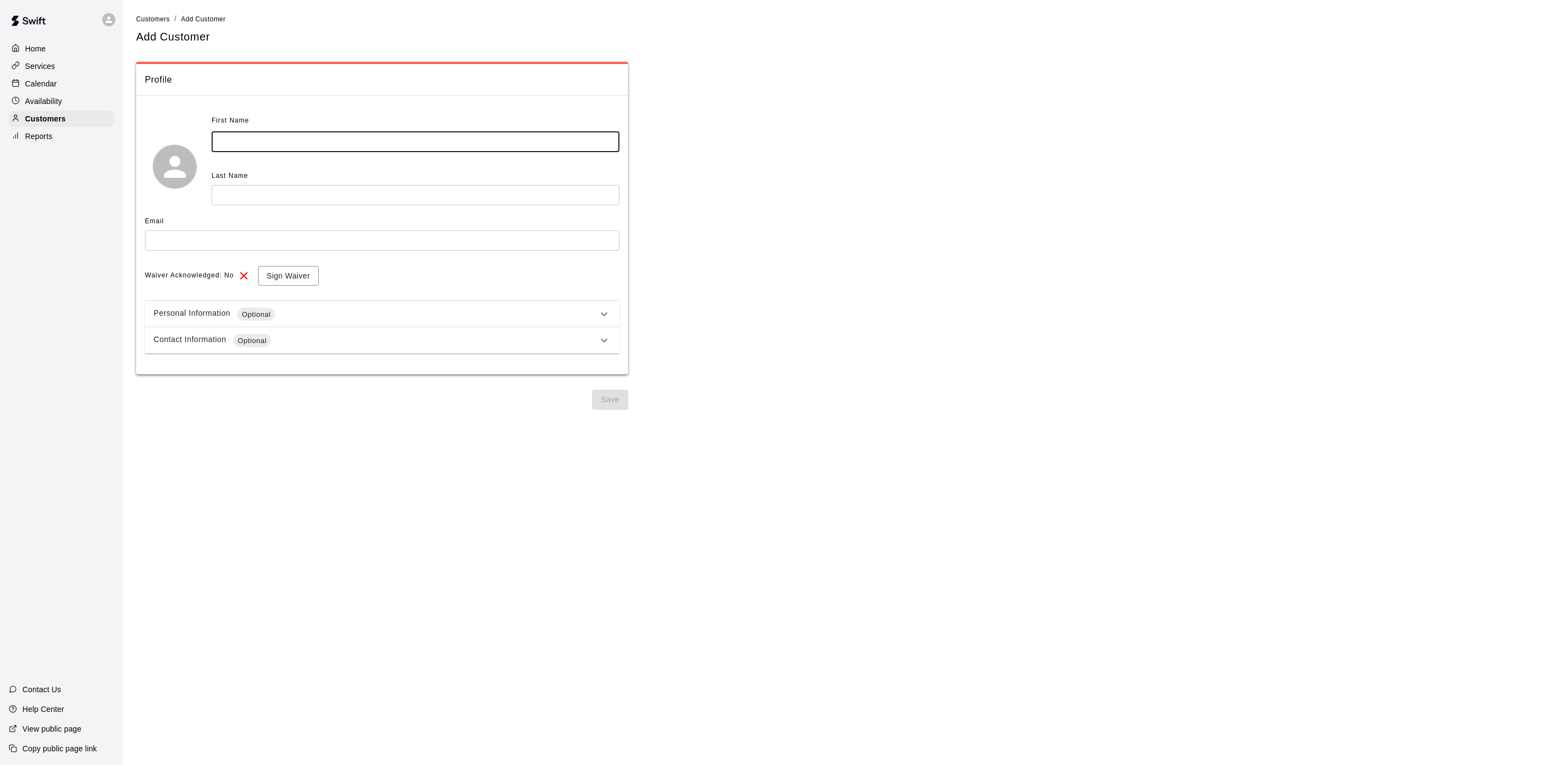
click at [268, 132] on input "text" at bounding box center [416, 142] width 408 height 20
type input "****"
click at [236, 183] on div "Last Name" at bounding box center [416, 176] width 408 height 18
click at [240, 198] on input "text" at bounding box center [416, 195] width 408 height 20
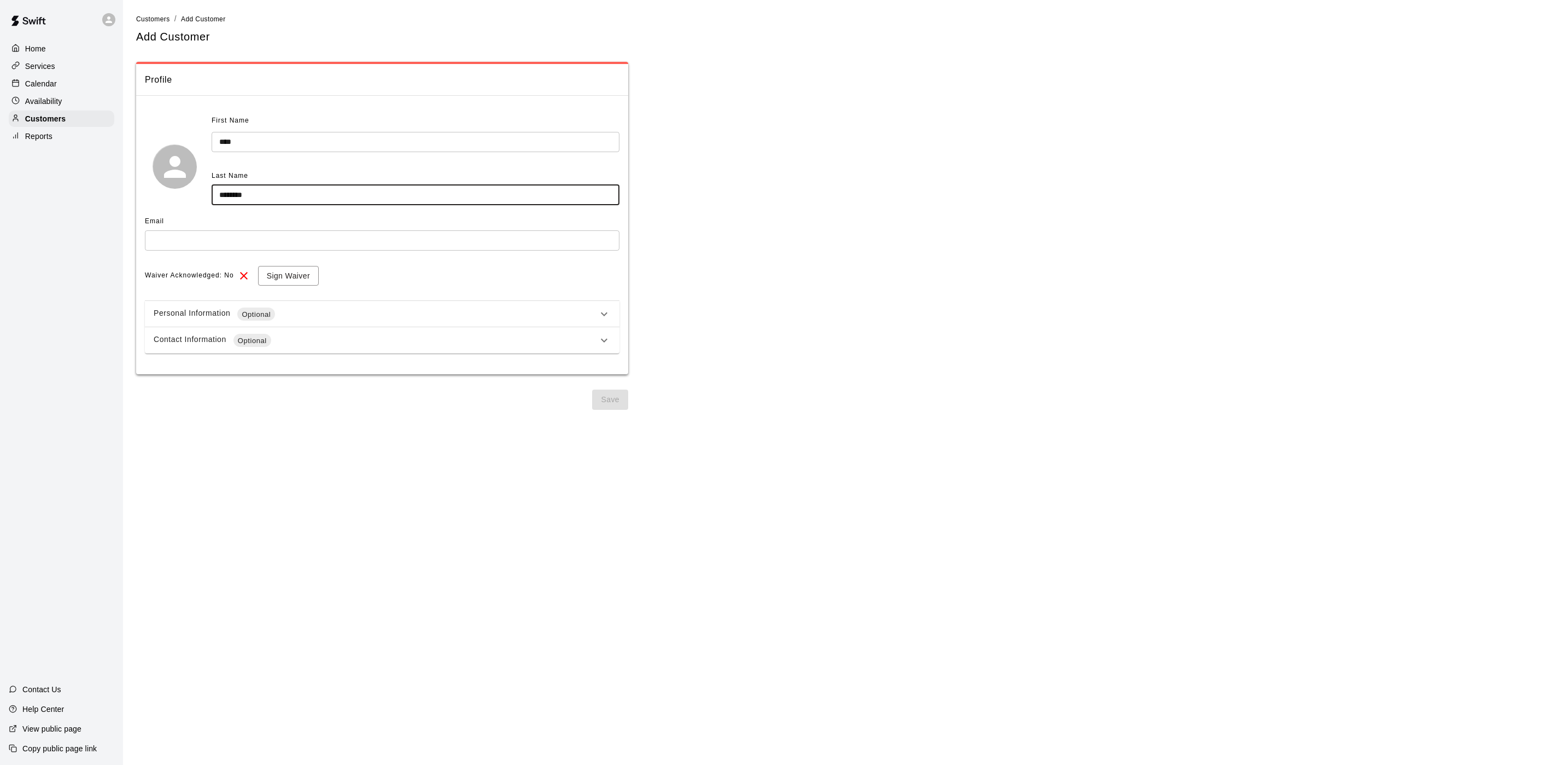
type input "********"
click at [240, 233] on input "text" at bounding box center [382, 240] width 475 height 20
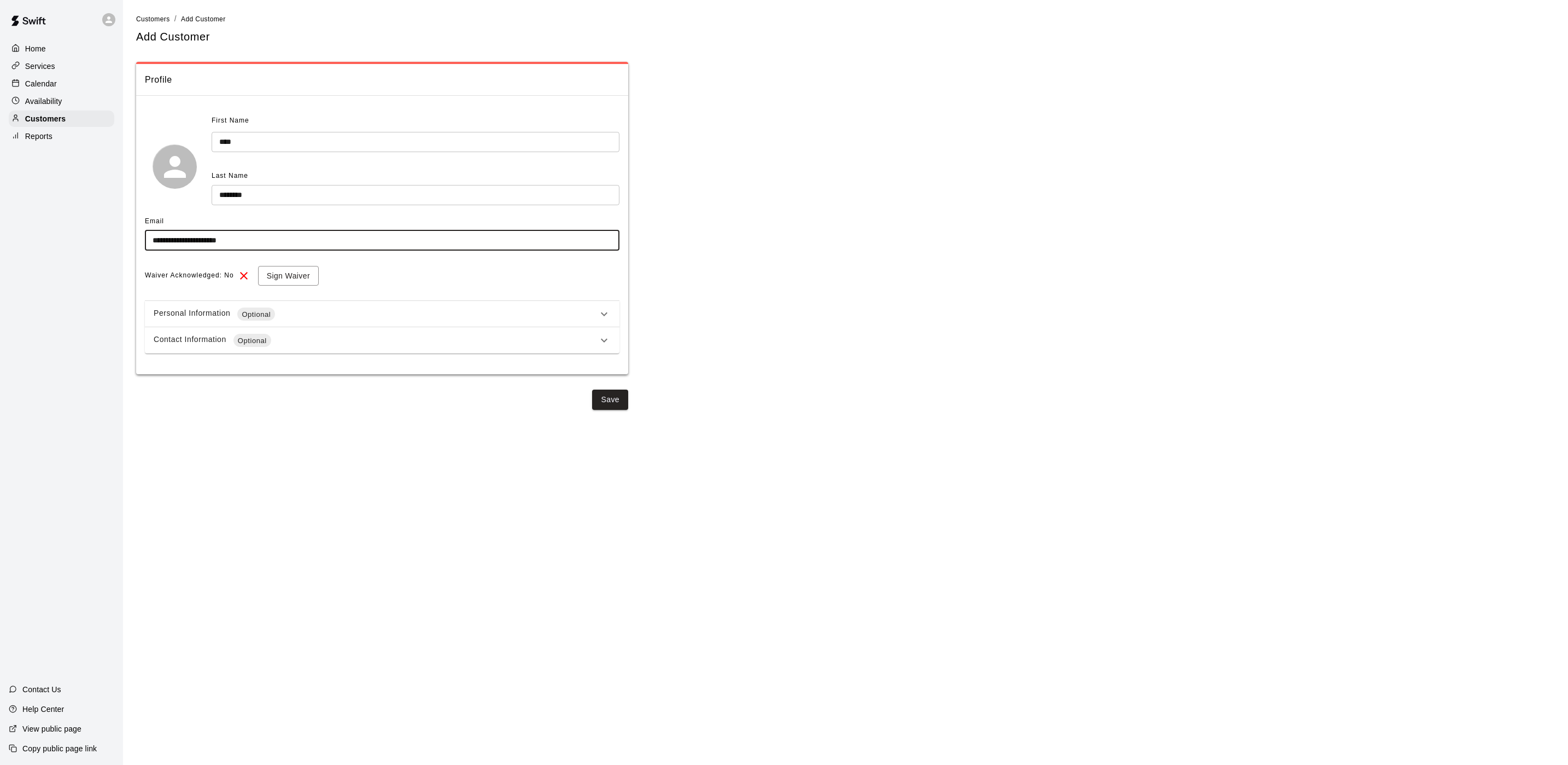
type input "**********"
click at [469, 283] on div "Waiver Acknowledged: No Sign Waiver" at bounding box center [382, 276] width 475 height 20
click at [335, 278] on div "Waiver Acknowledged: No Sign Waiver" at bounding box center [382, 276] width 475 height 20
click at [303, 278] on button "Sign Waiver" at bounding box center [288, 276] width 60 height 20
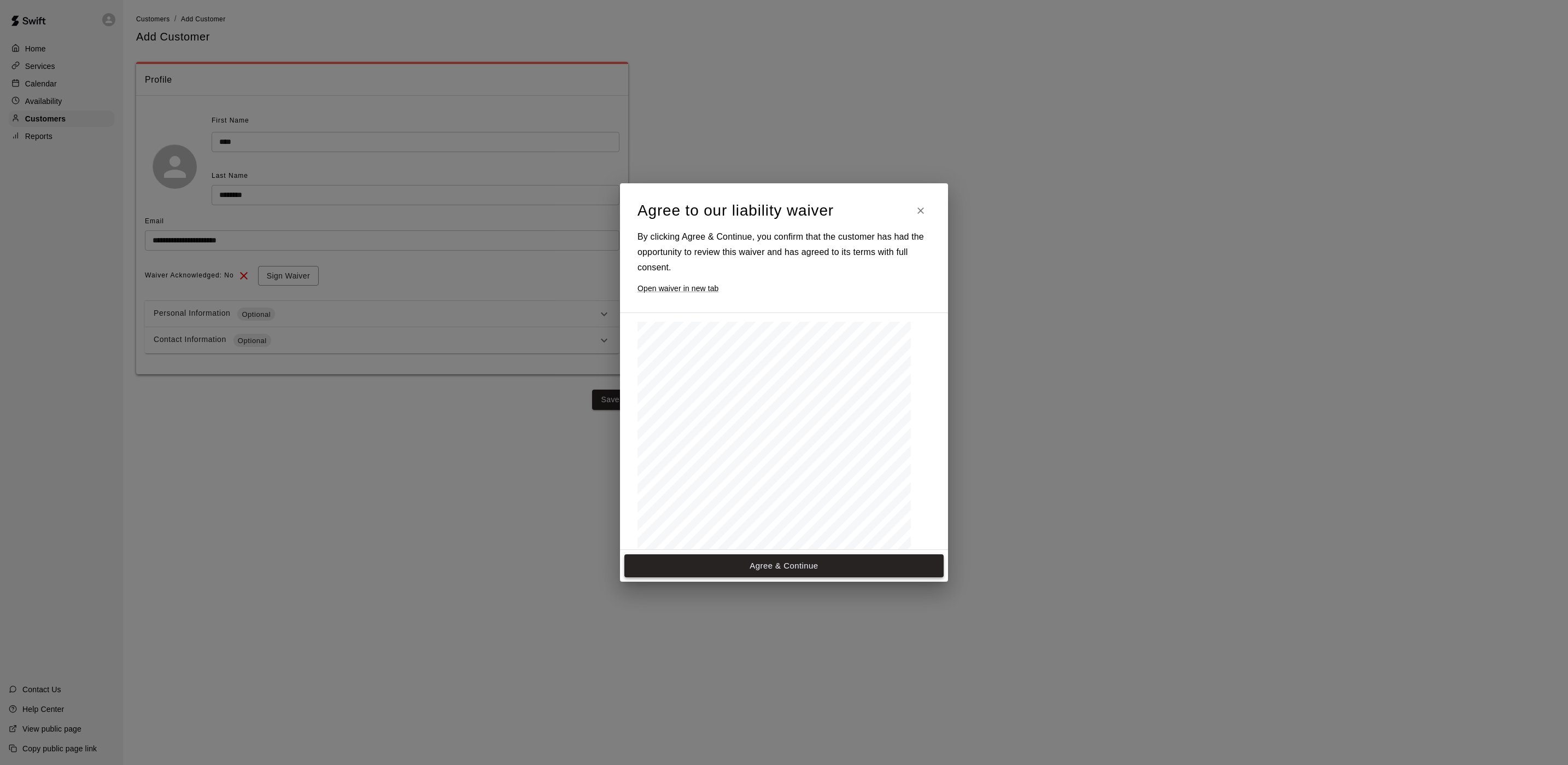
click at [863, 567] on button "Agree & Continue" at bounding box center [784, 565] width 320 height 23
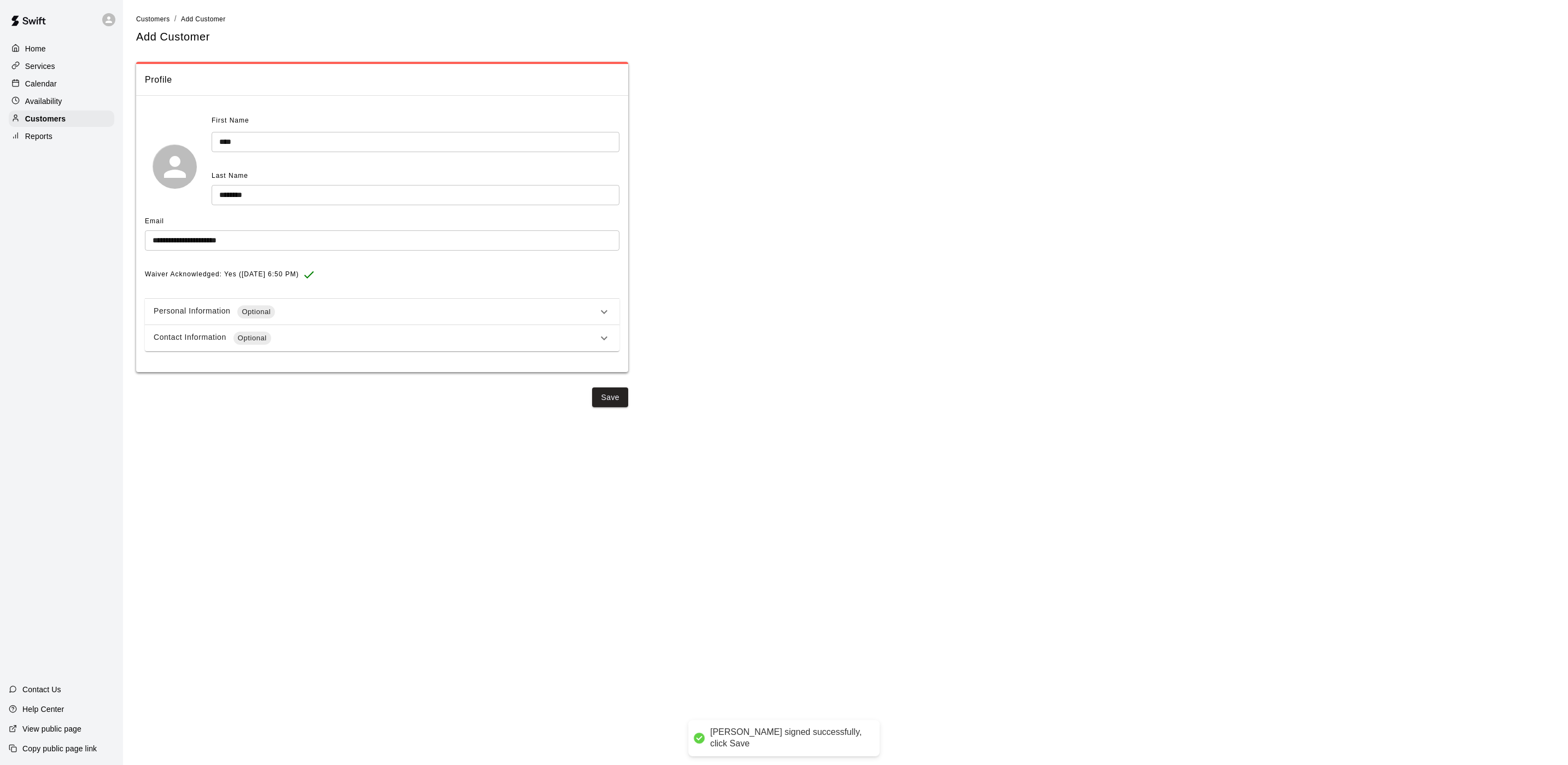
click at [292, 319] on div "Personal Information Optional" at bounding box center [382, 312] width 475 height 26
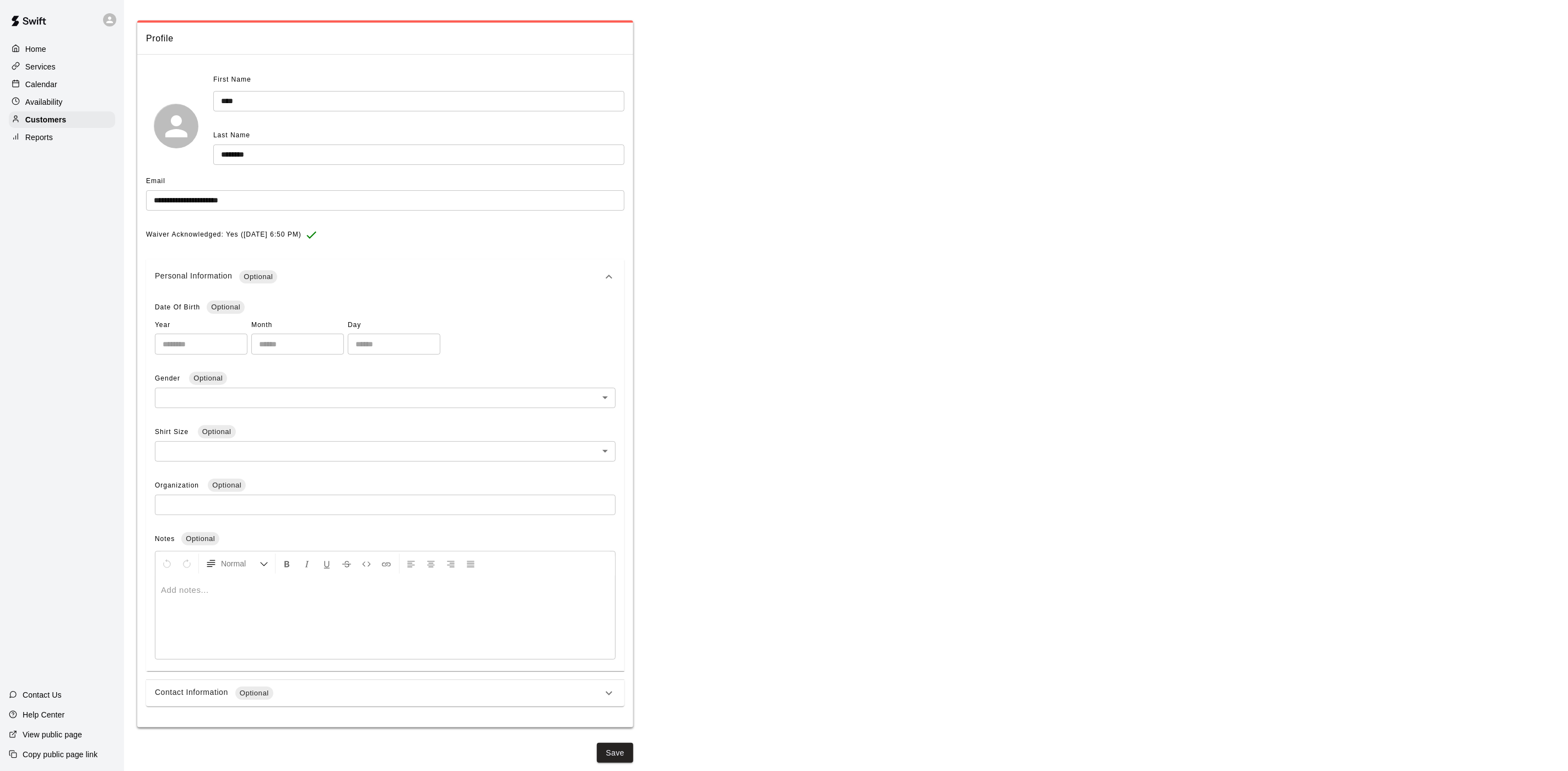
click at [293, 694] on div "Contact Information Optional" at bounding box center [379, 693] width 448 height 13
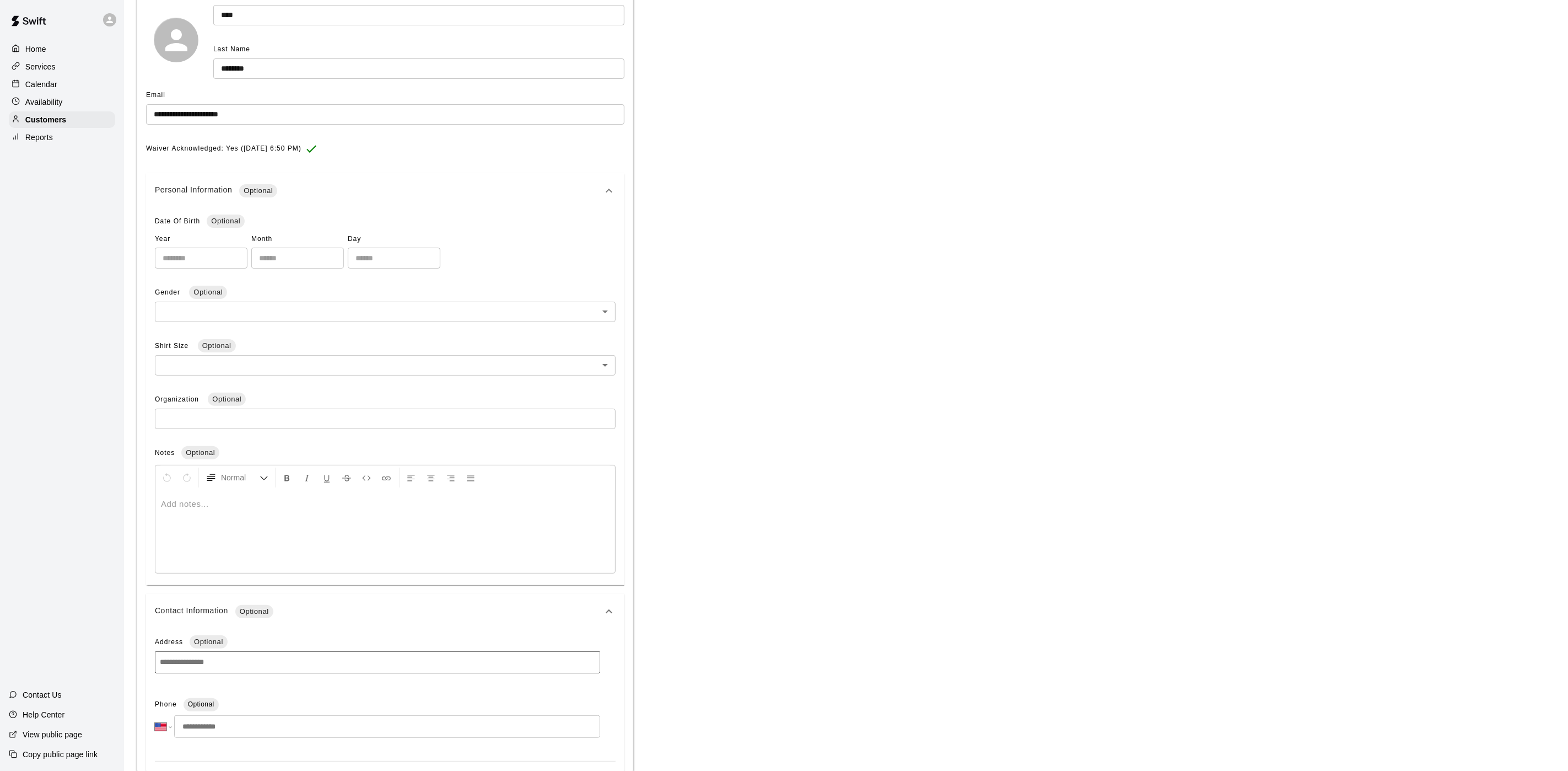
scroll to position [208, 0]
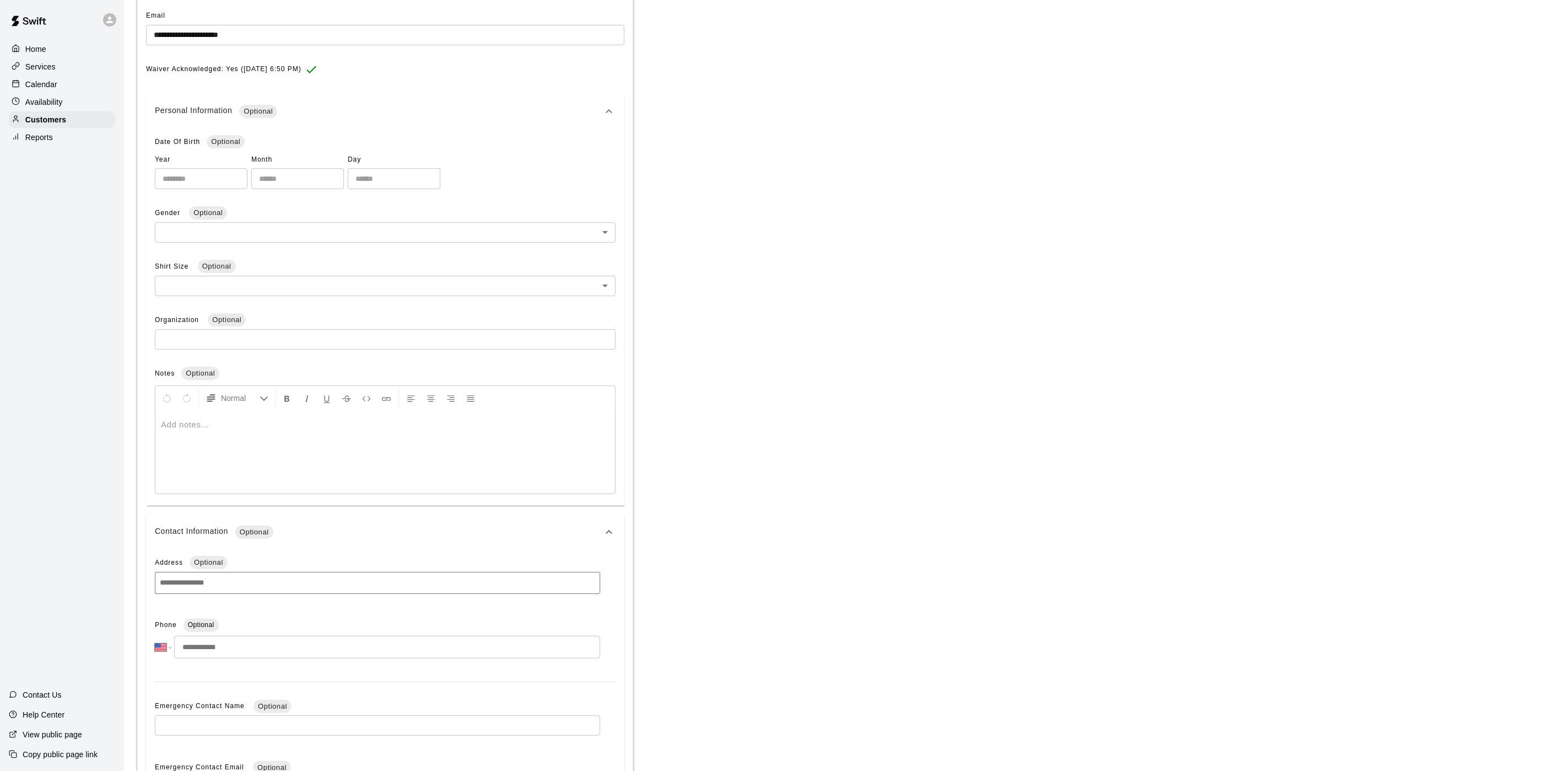
click at [232, 656] on input "tel" at bounding box center [387, 647] width 426 height 23
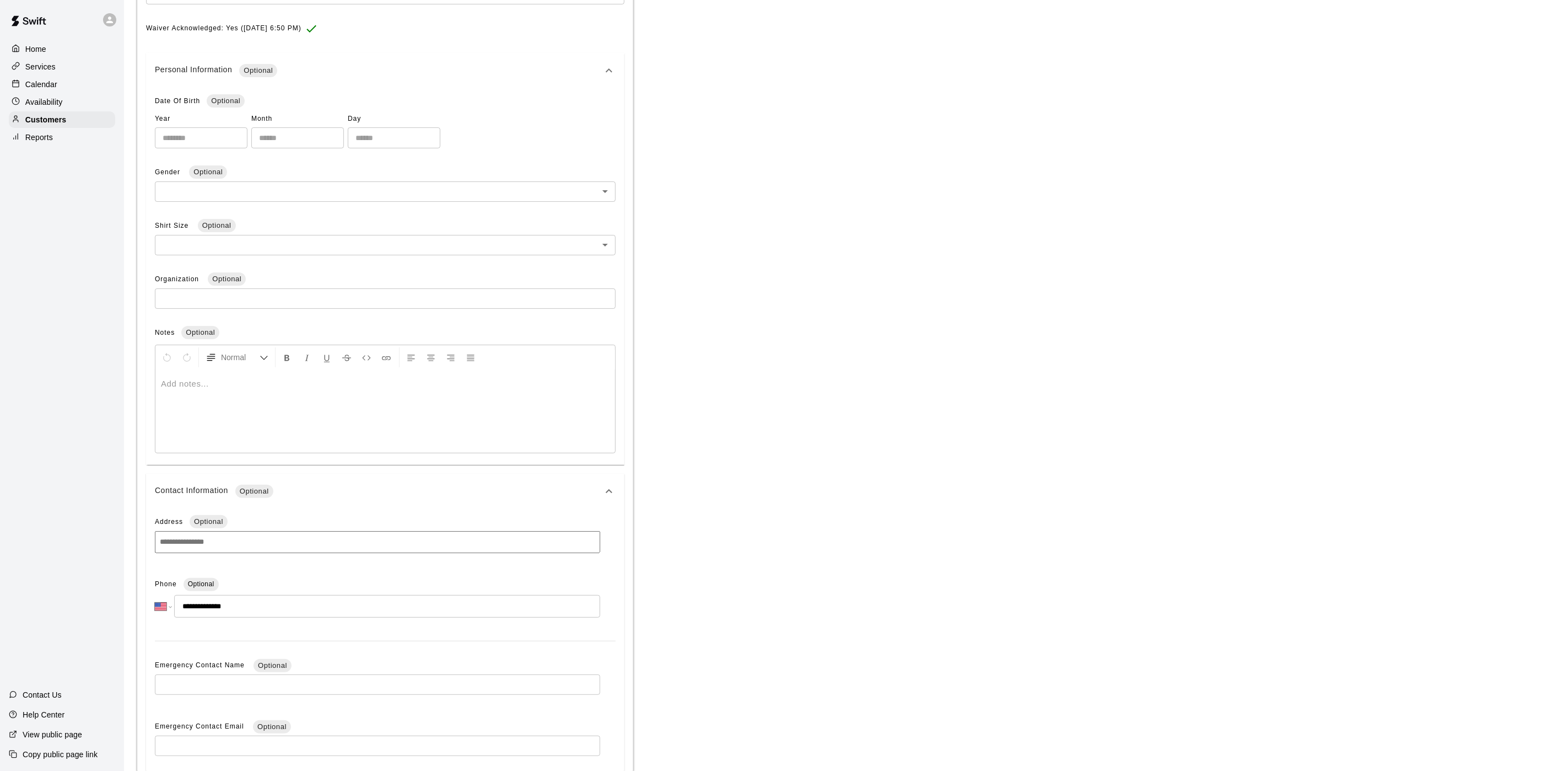
scroll to position [390, 0]
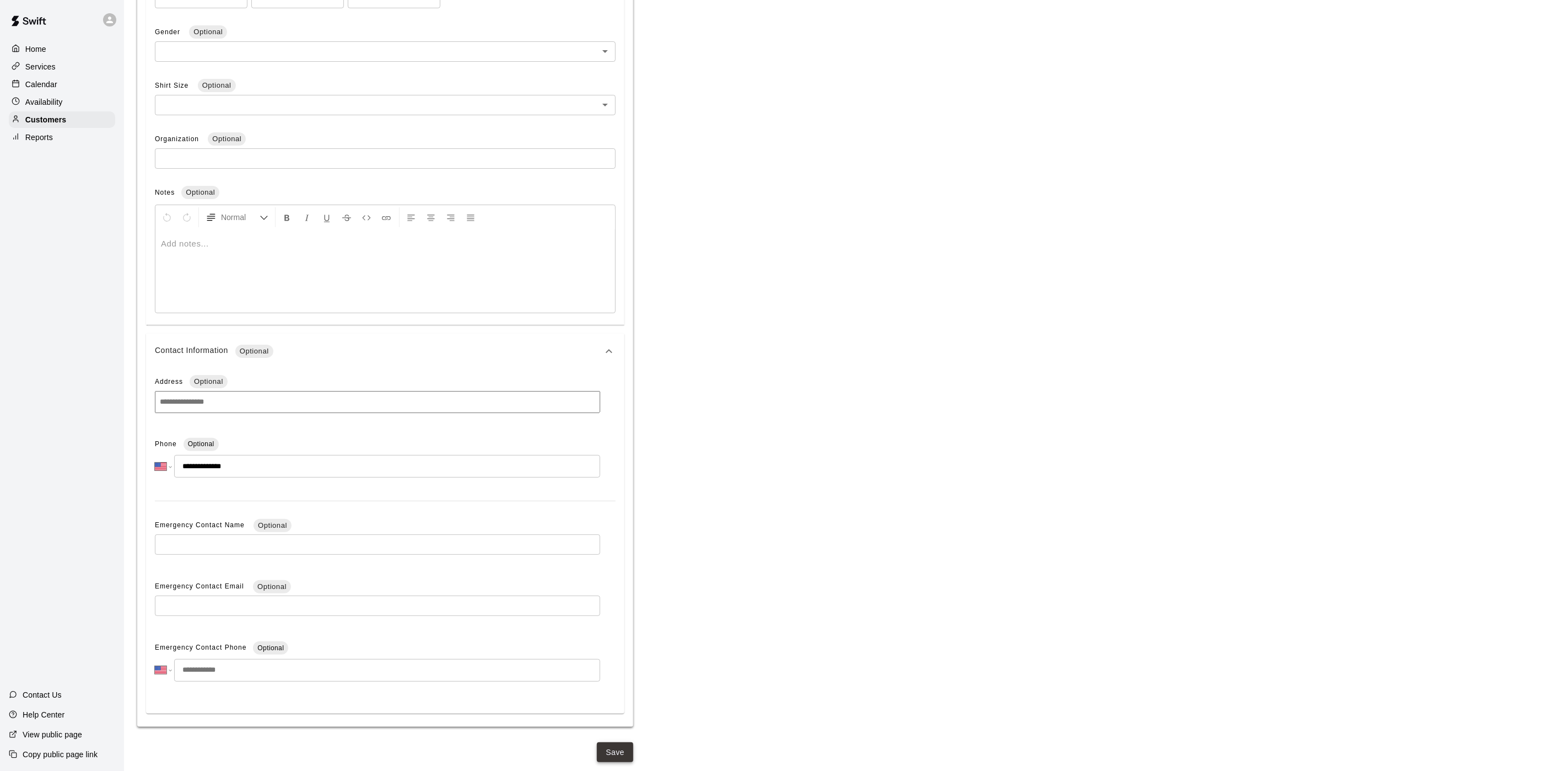
type input "**********"
click at [615, 756] on button "Save" at bounding box center [615, 752] width 37 height 20
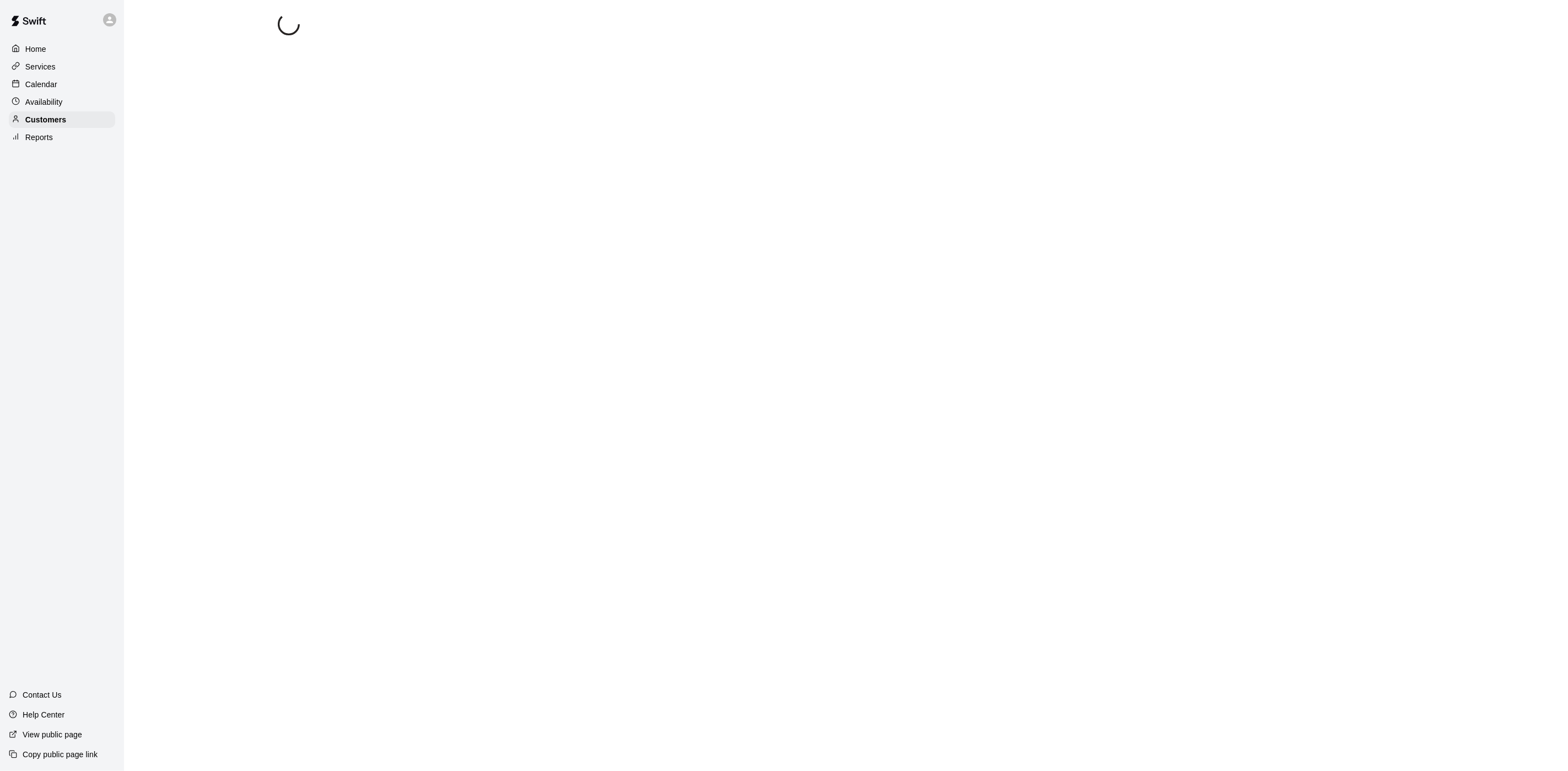
scroll to position [0, 0]
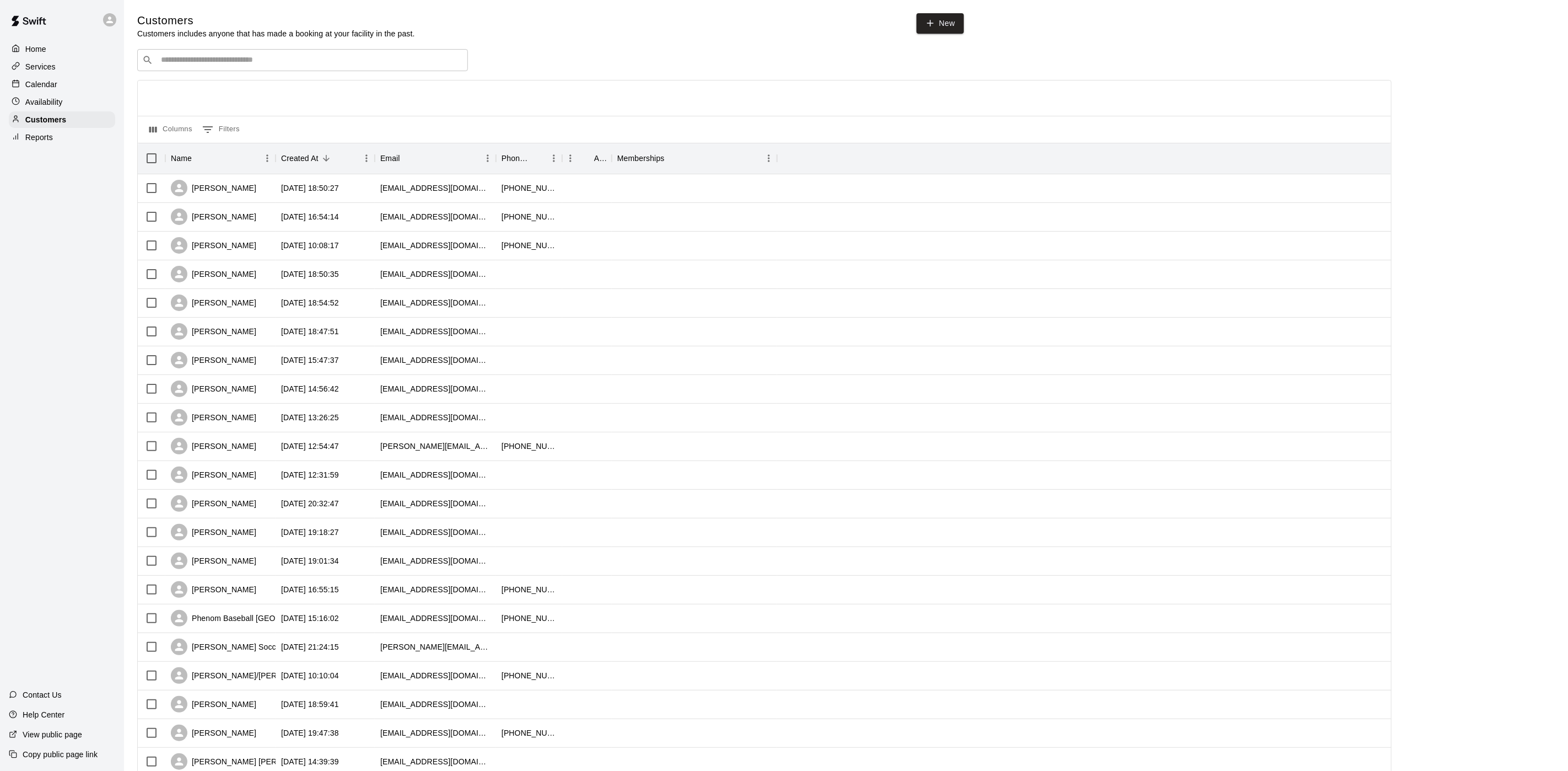
click at [84, 88] on div "Calendar" at bounding box center [62, 84] width 106 height 16
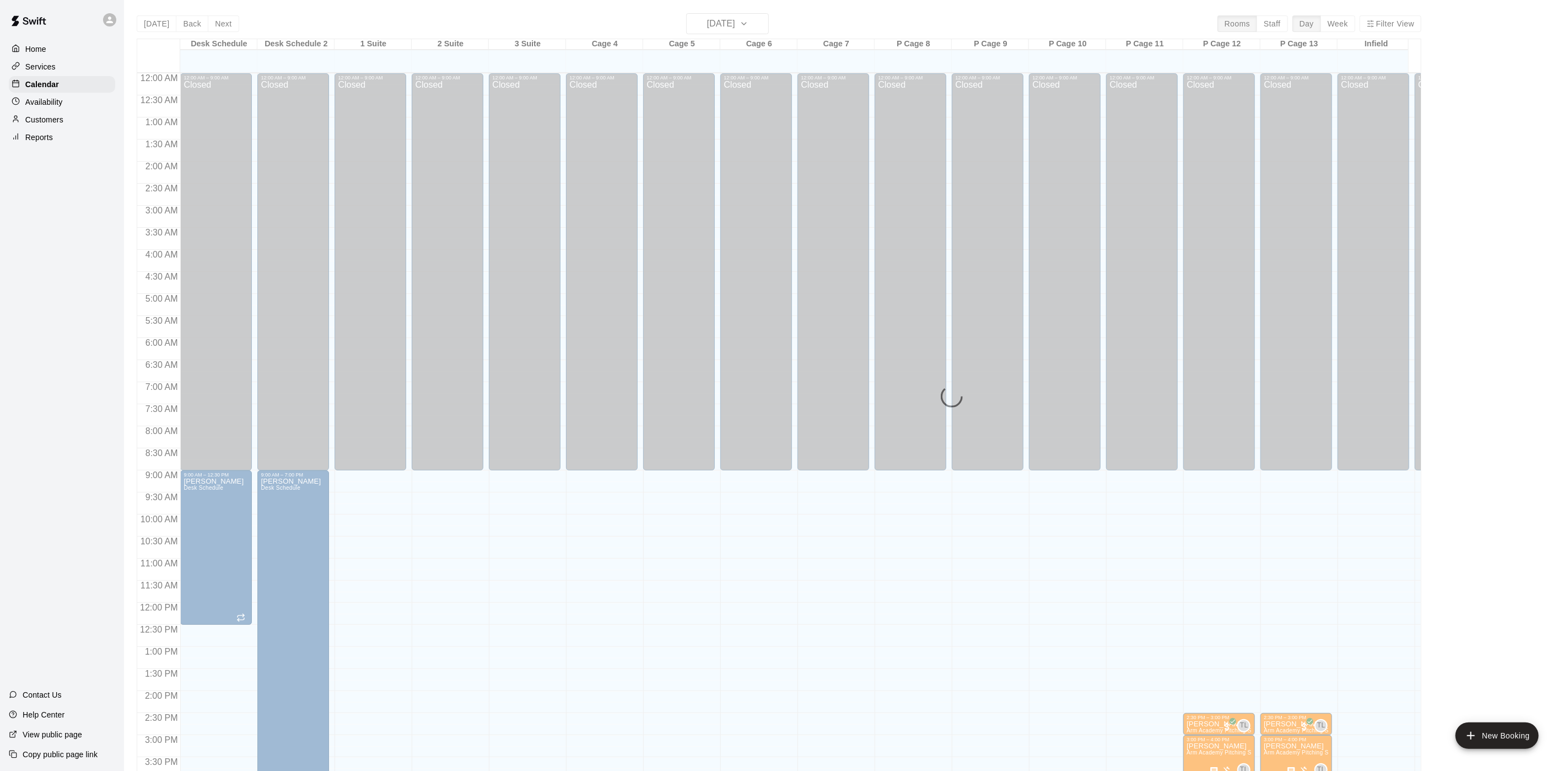
scroll to position [316, 0]
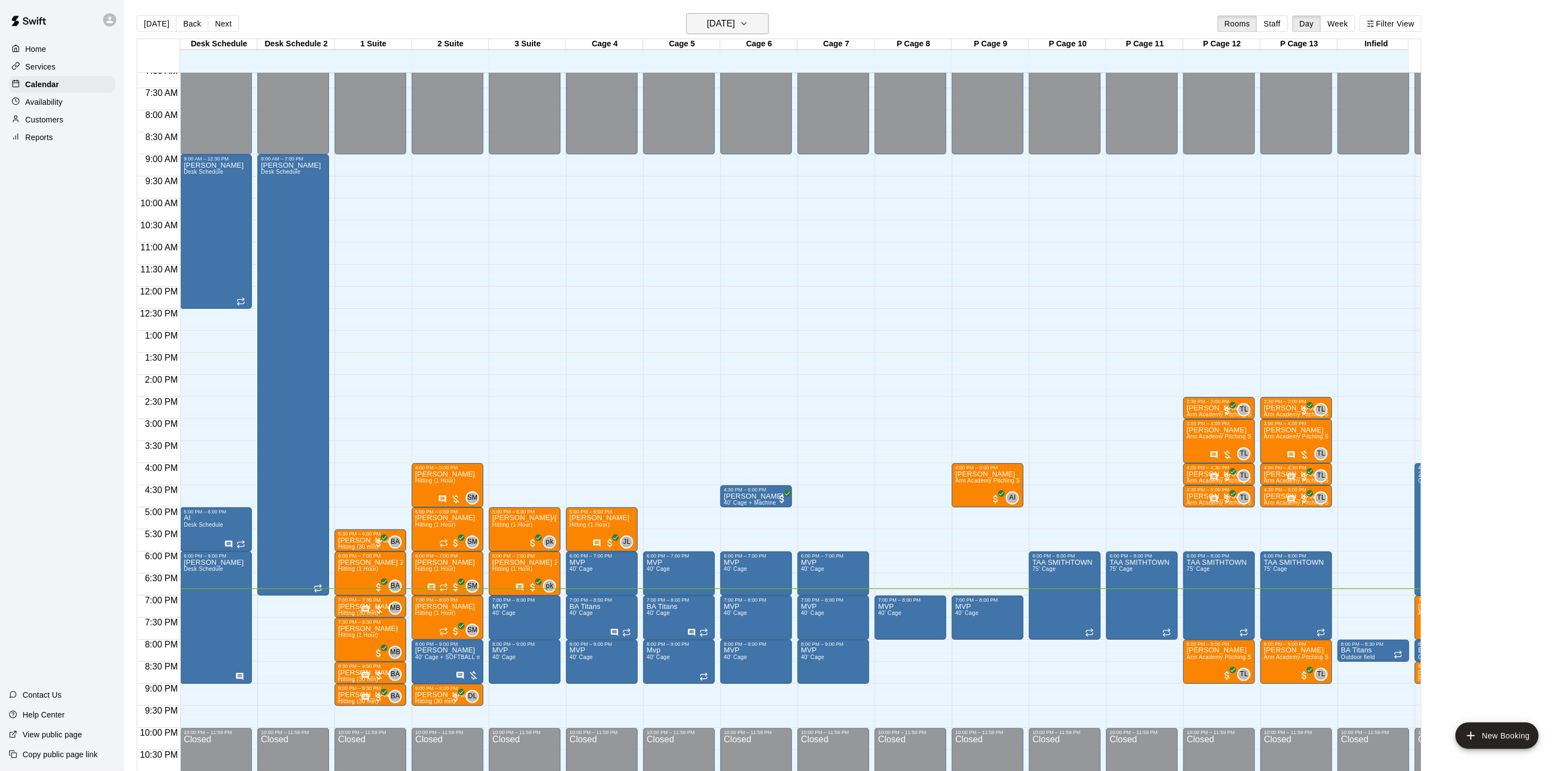
click at [707, 20] on h6 "[DATE]" at bounding box center [721, 24] width 28 height 16
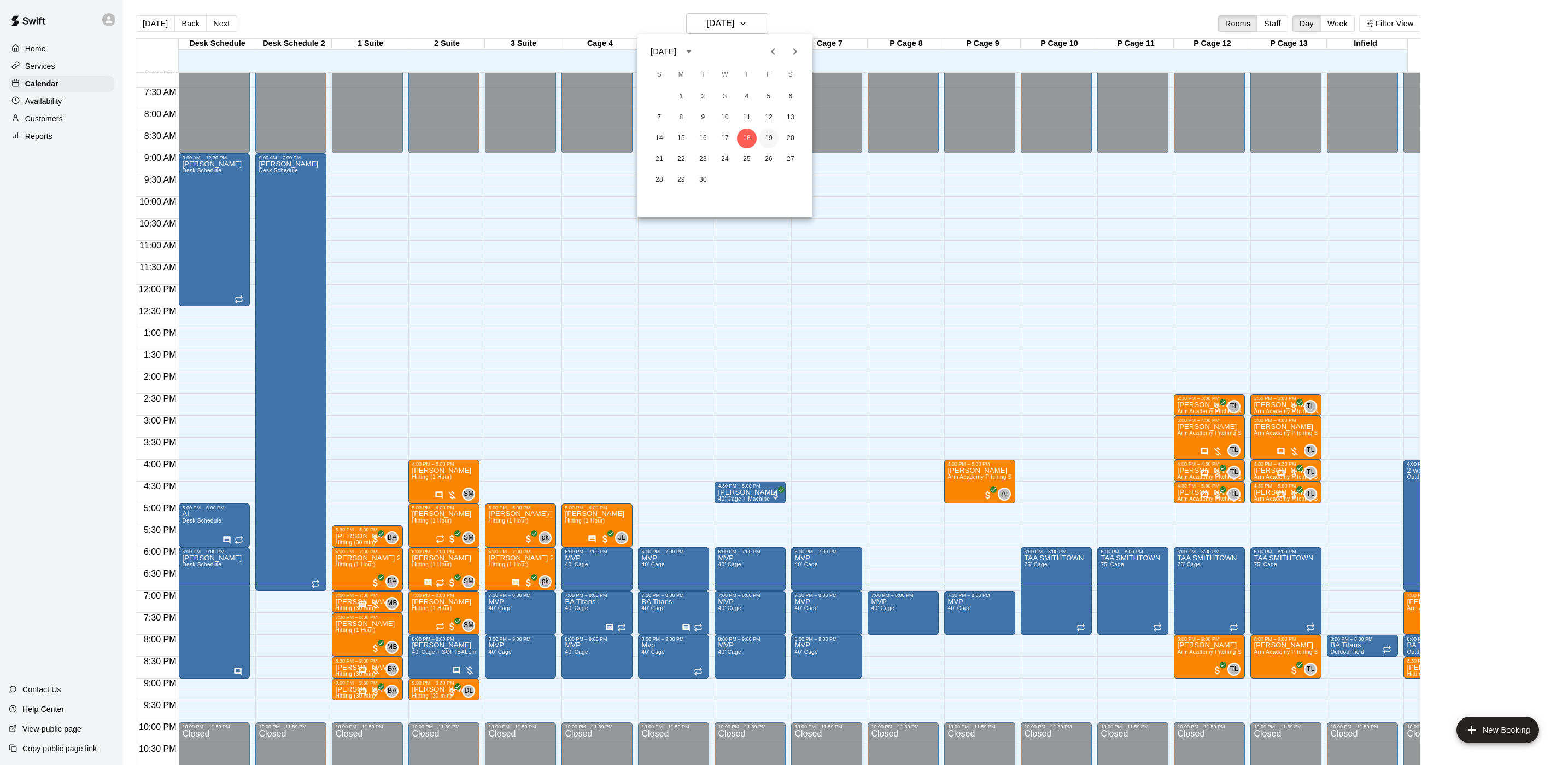
click at [770, 138] on button "19" at bounding box center [768, 138] width 19 height 19
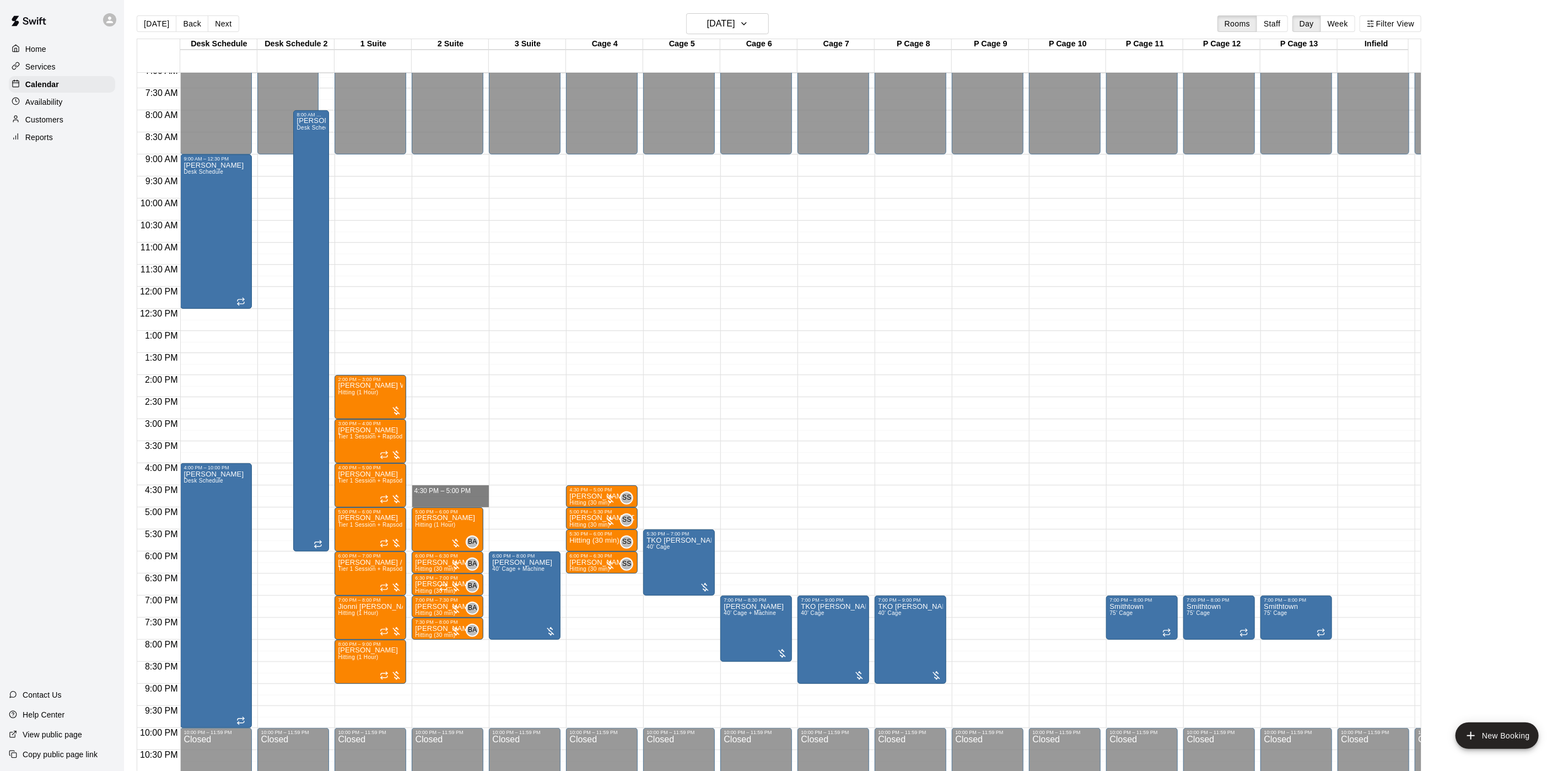
drag, startPoint x: 441, startPoint y: 488, endPoint x: 442, endPoint y: 500, distance: 12.0
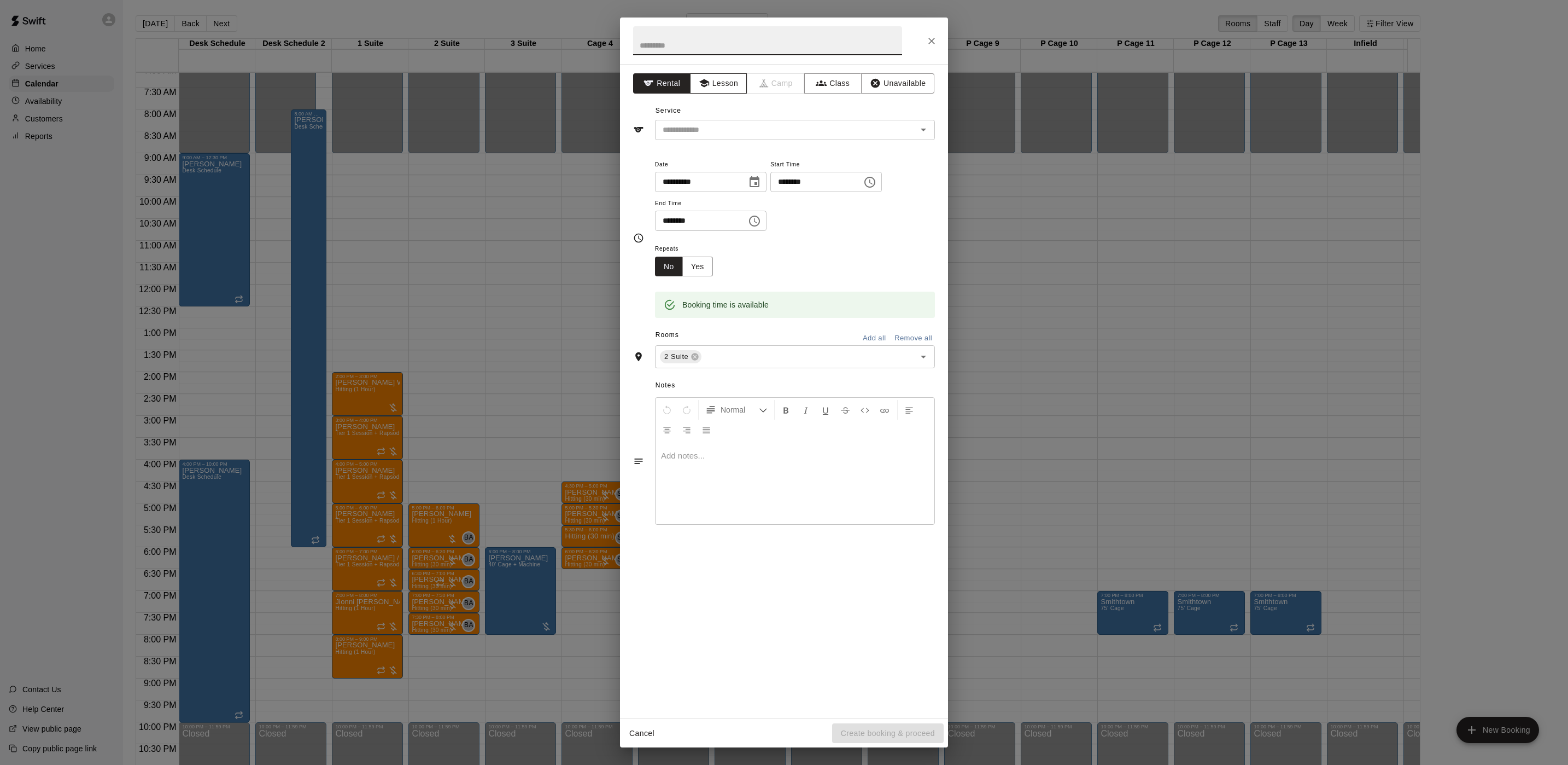
drag, startPoint x: 727, startPoint y: 94, endPoint x: 716, endPoint y: 110, distance: 19.4
click at [722, 100] on div "**********" at bounding box center [784, 391] width 328 height 655
click at [709, 130] on input "text" at bounding box center [779, 129] width 241 height 14
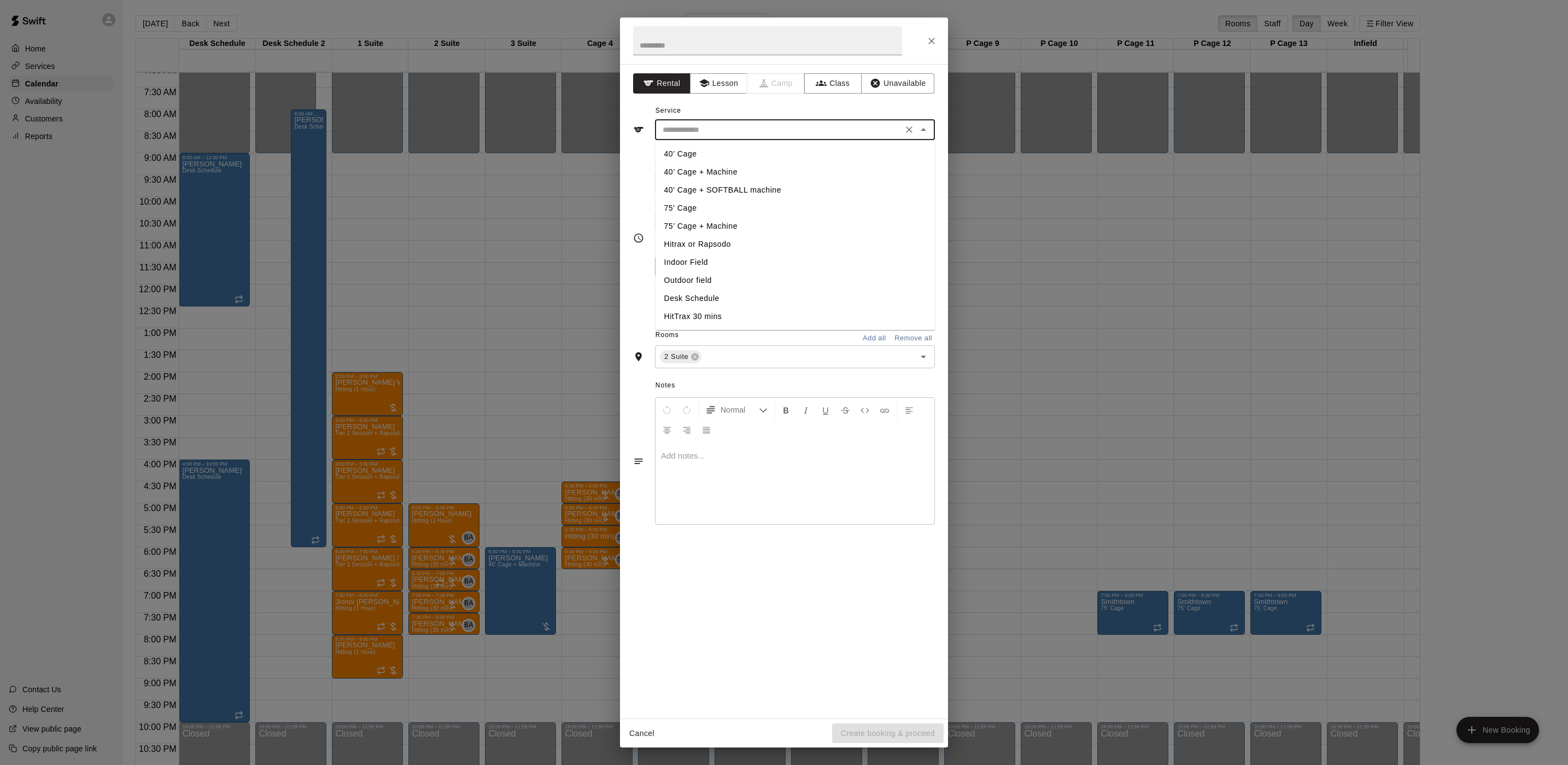
click at [684, 74] on button "Rental" at bounding box center [662, 83] width 57 height 20
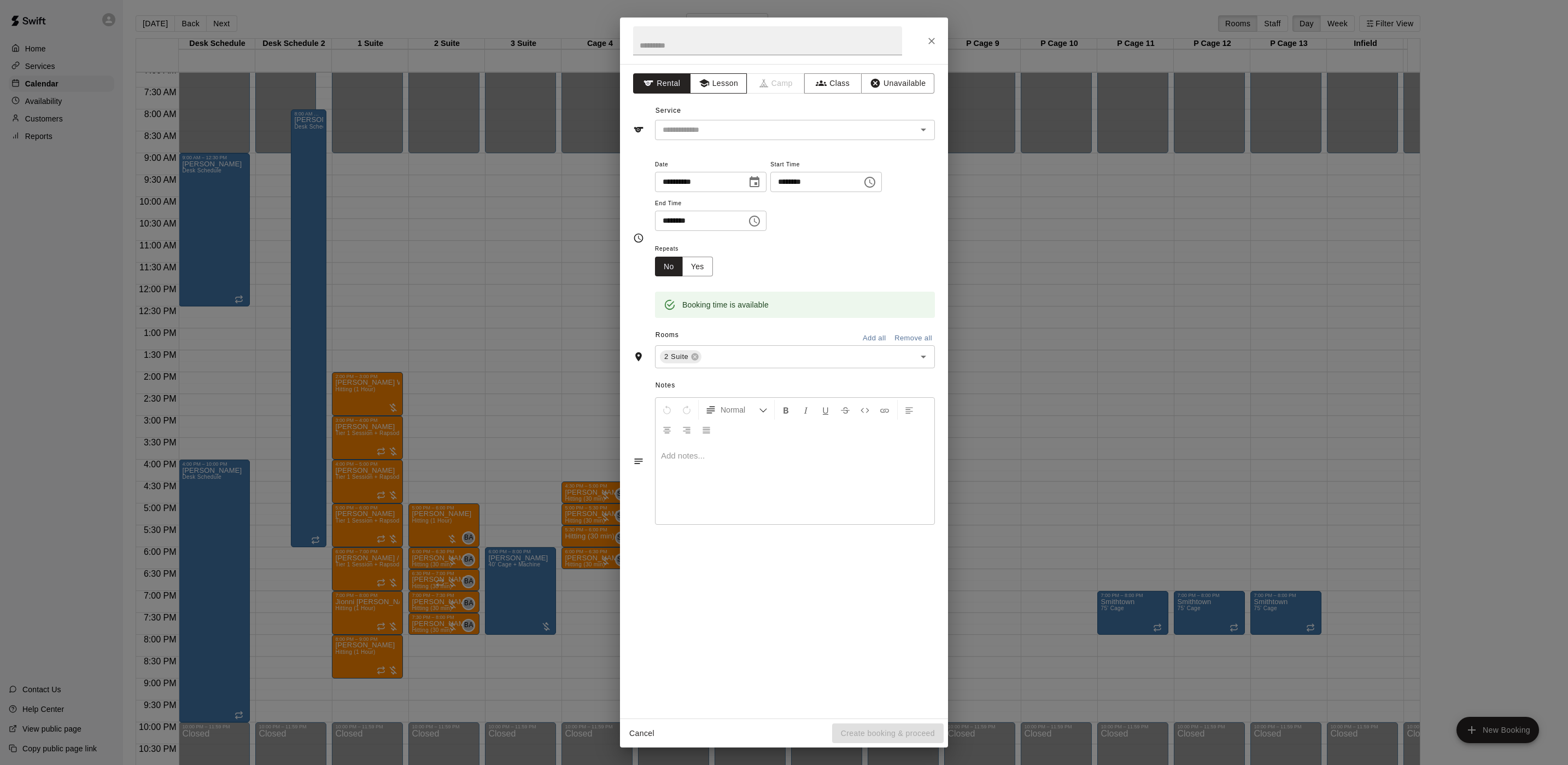
click at [700, 75] on button "Lesson" at bounding box center [718, 83] width 57 height 20
click at [700, 126] on input "text" at bounding box center [779, 129] width 241 height 14
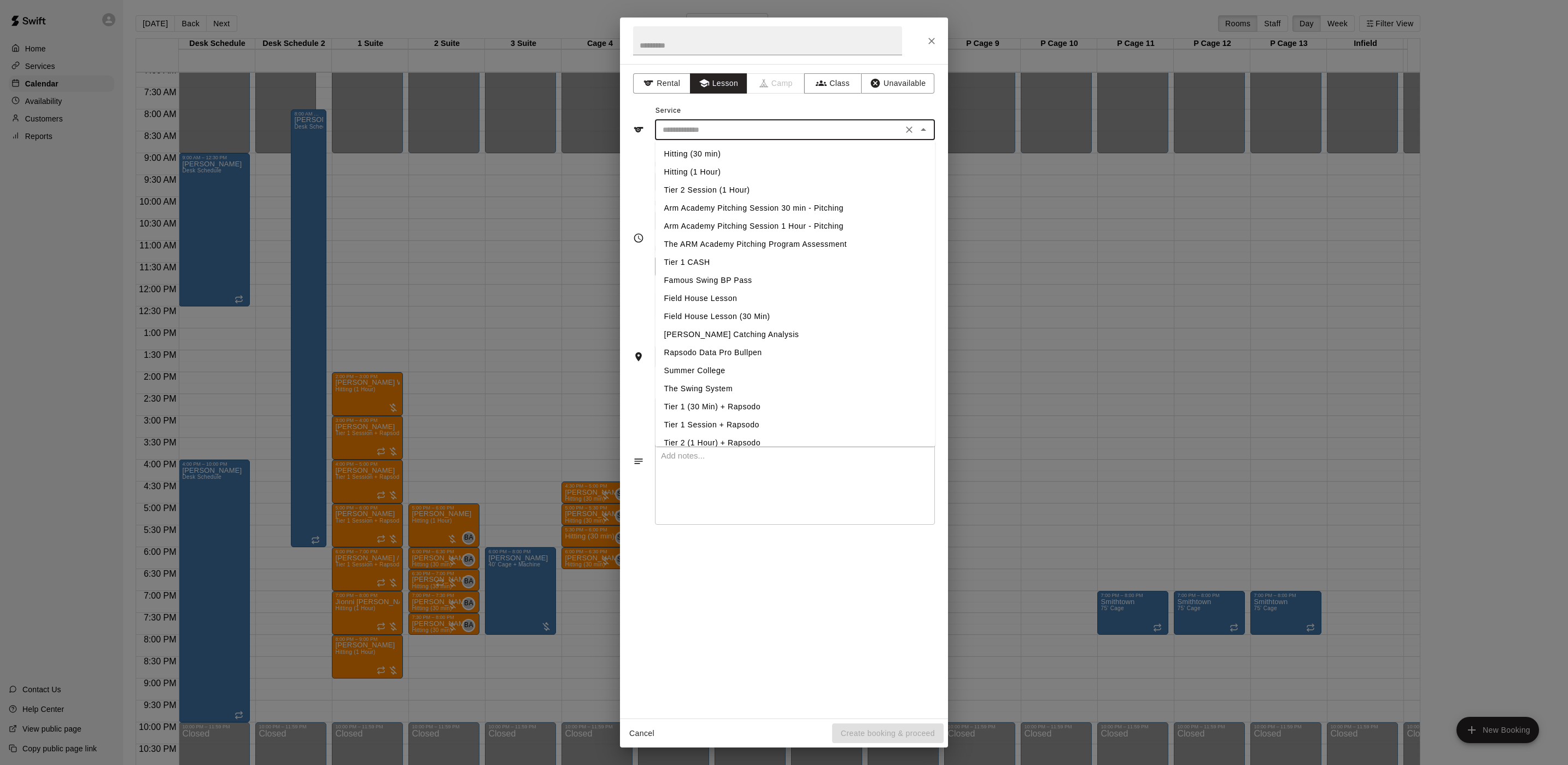
click at [707, 154] on li "Hitting (30 min)" at bounding box center [795, 154] width 280 height 18
type input "**********"
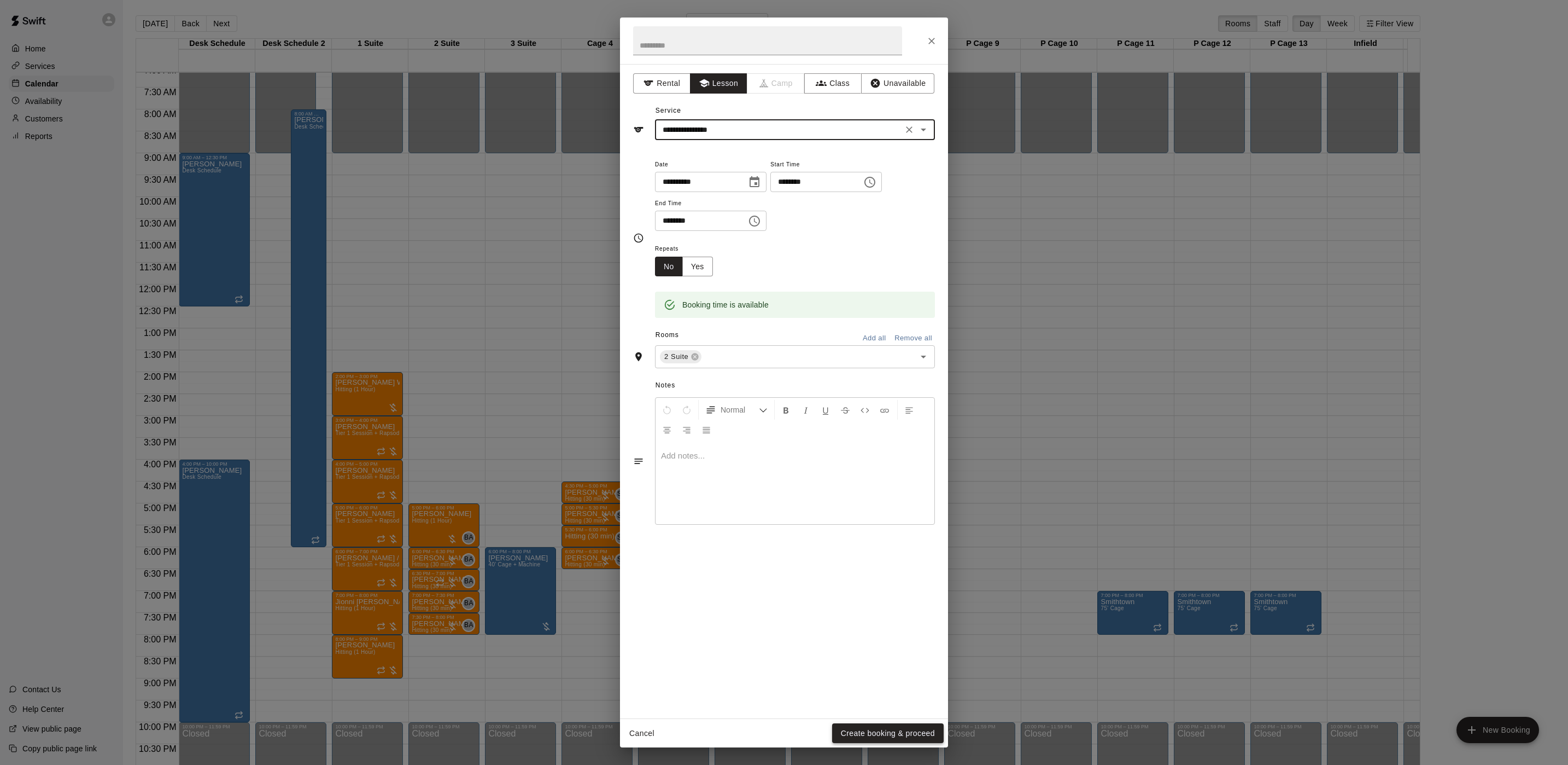
click at [865, 726] on button "Create booking & proceed" at bounding box center [888, 733] width 112 height 20
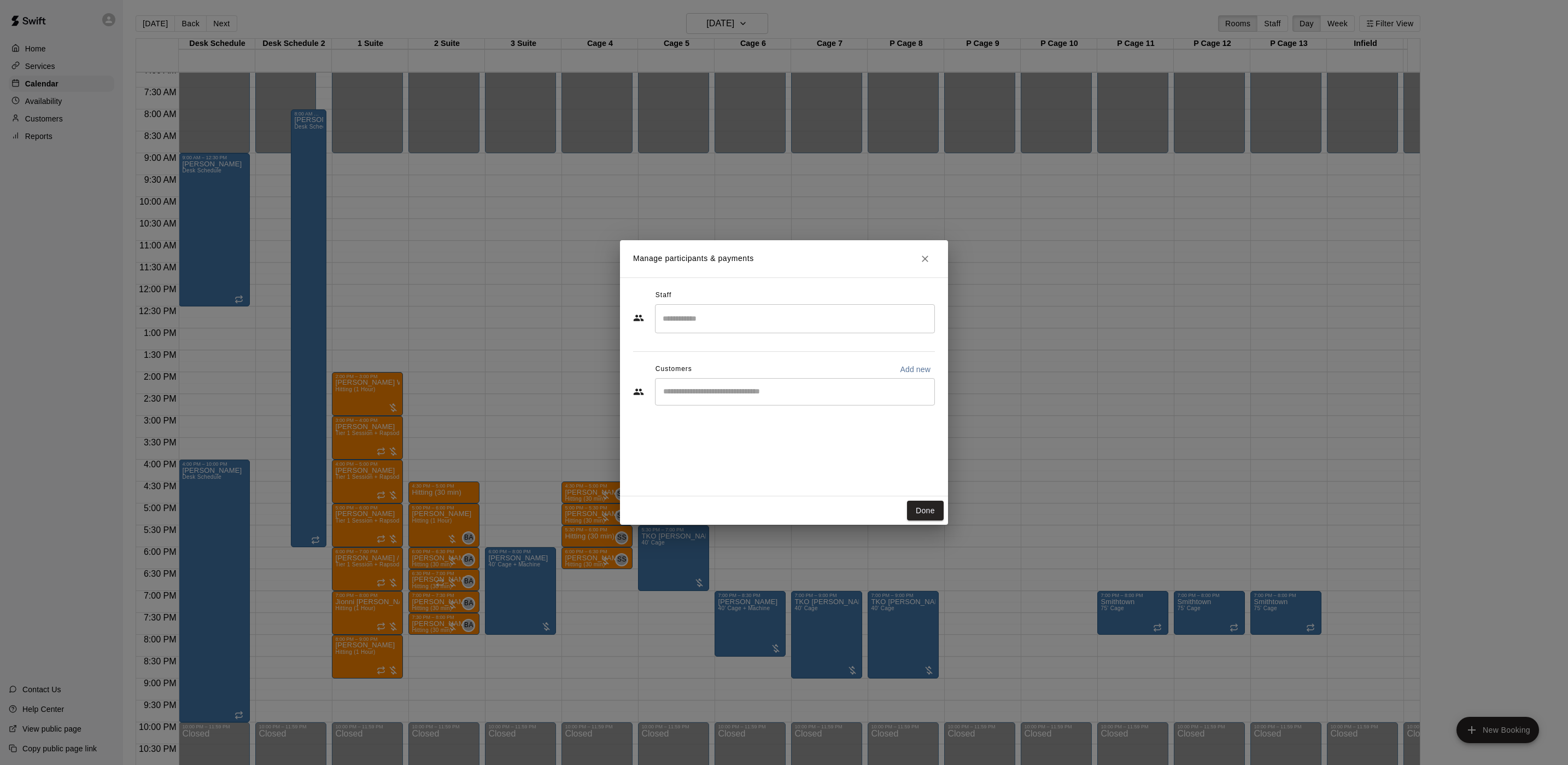
click at [694, 329] on div "​" at bounding box center [794, 318] width 280 height 29
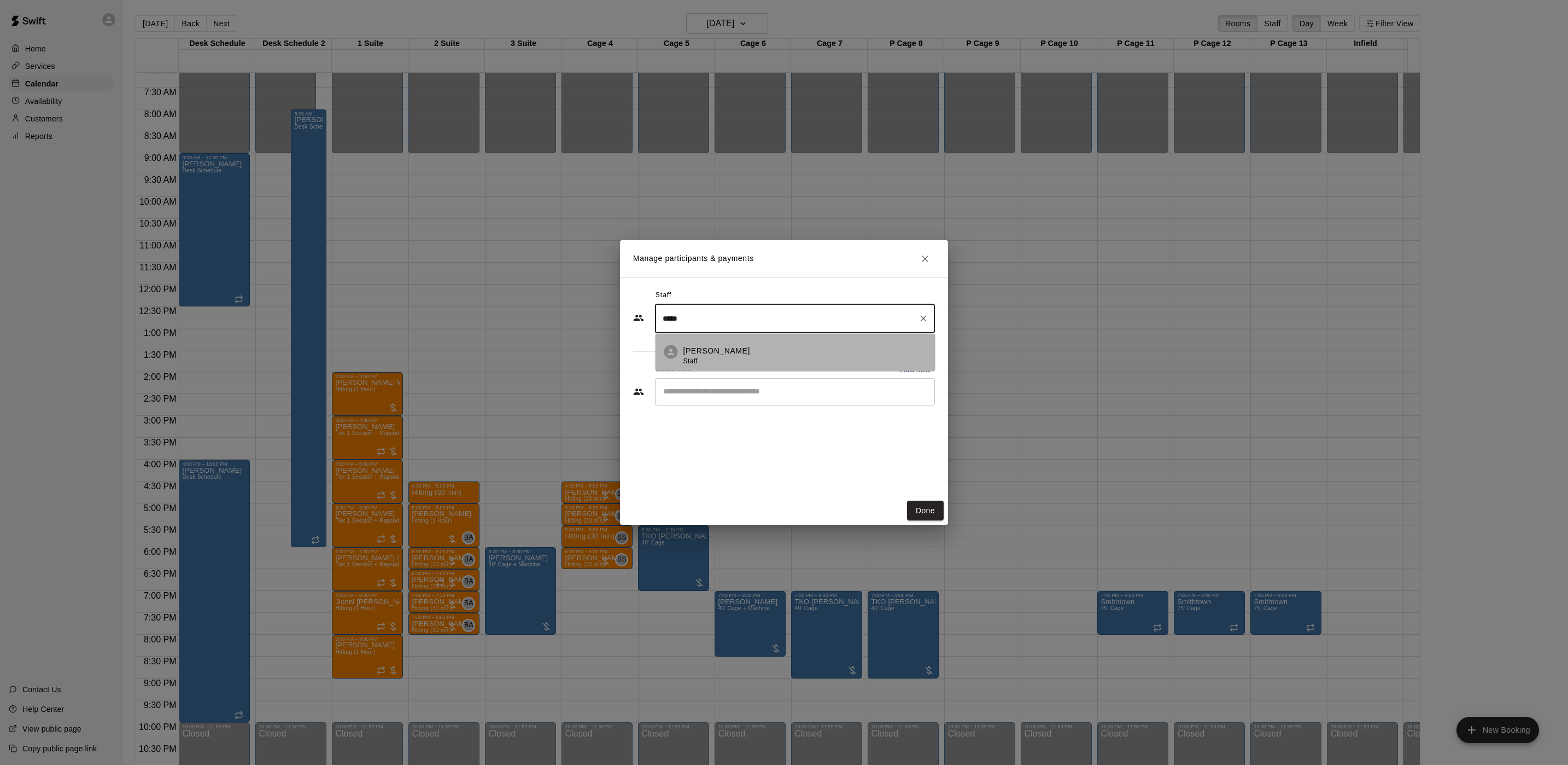
click at [703, 339] on li "[PERSON_NAME] Staff" at bounding box center [795, 352] width 280 height 37
type input "*****"
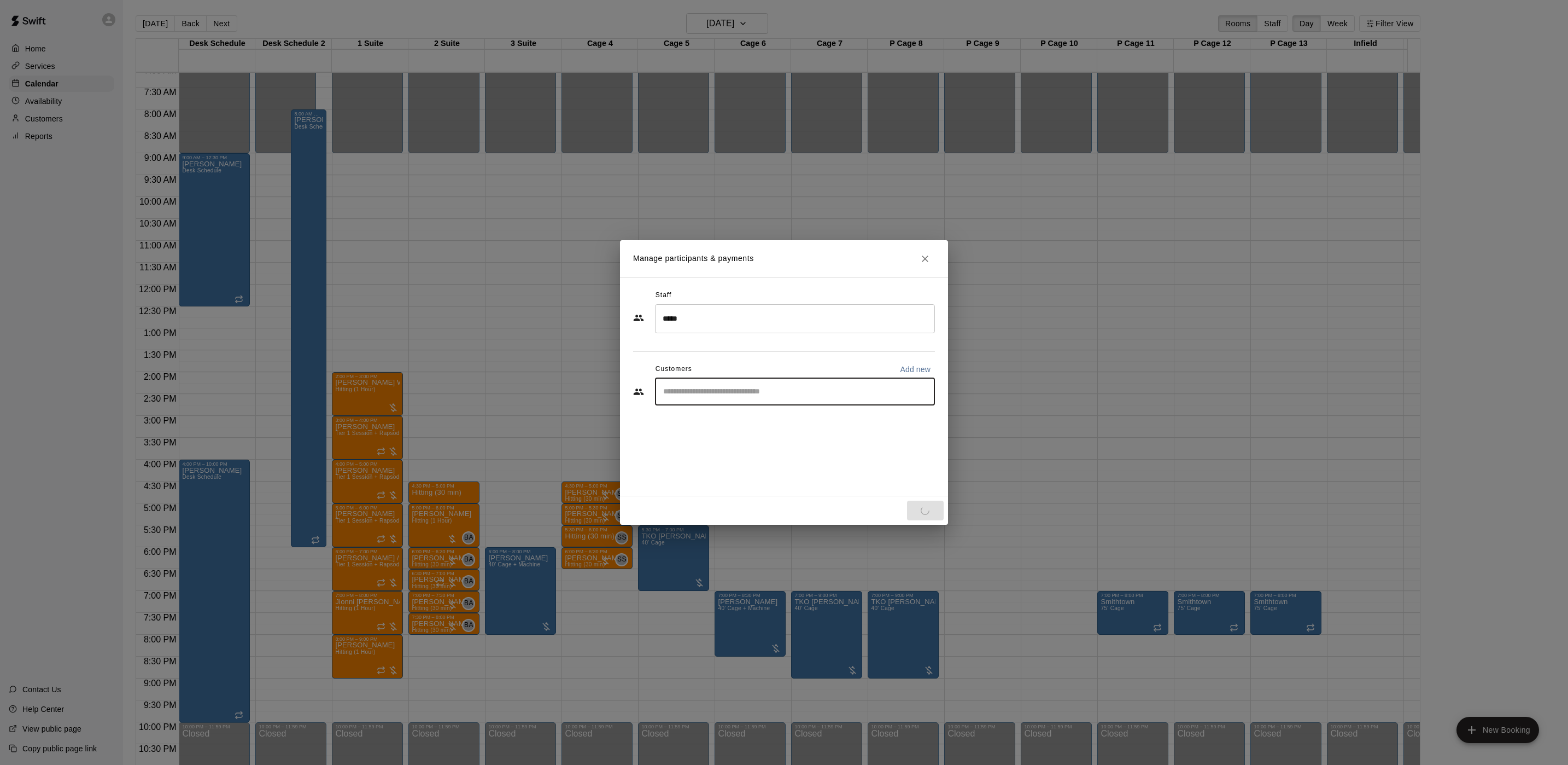
click at [692, 395] on input "Start typing to search customers..." at bounding box center [795, 391] width 270 height 11
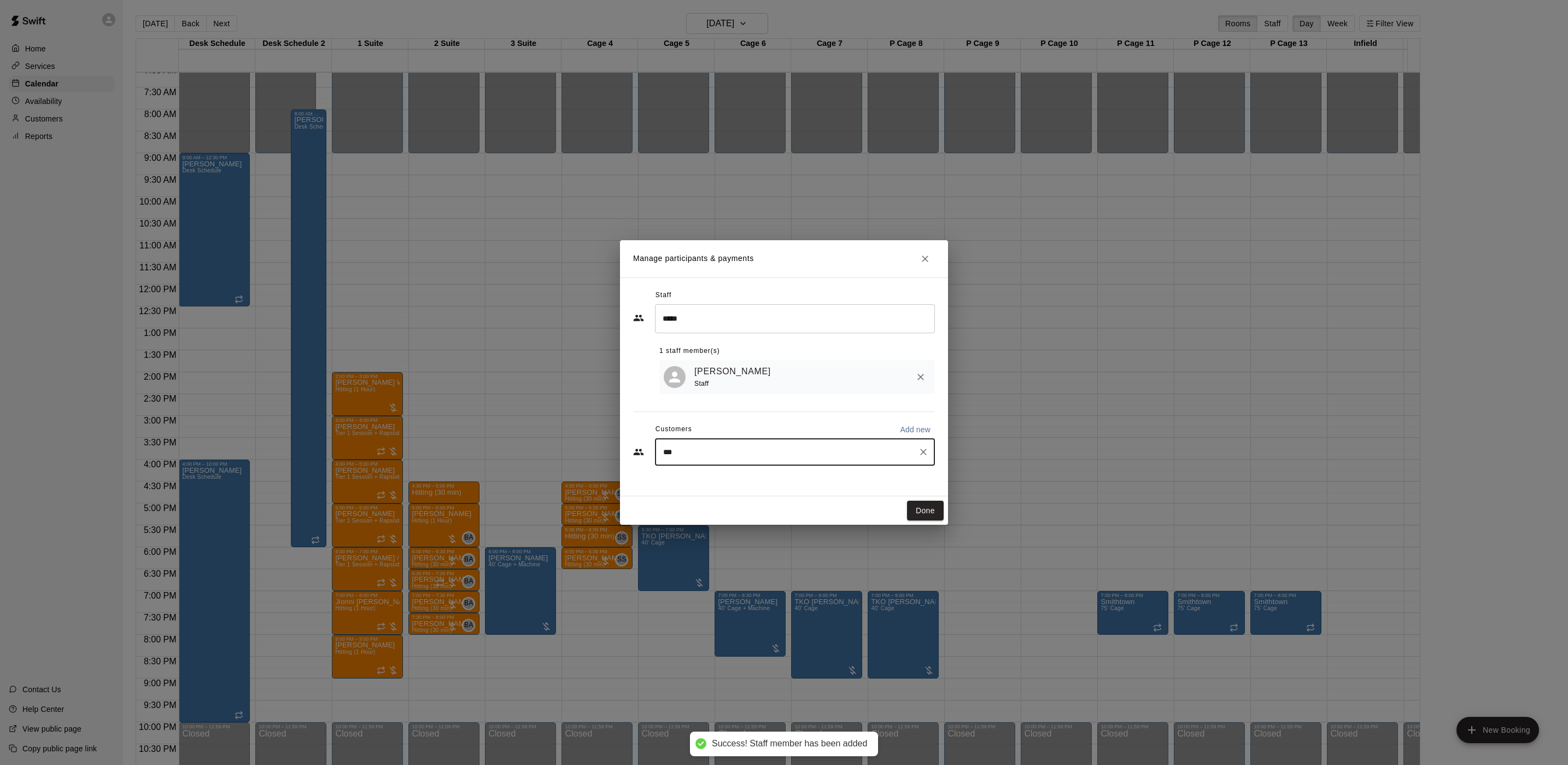
type input "****"
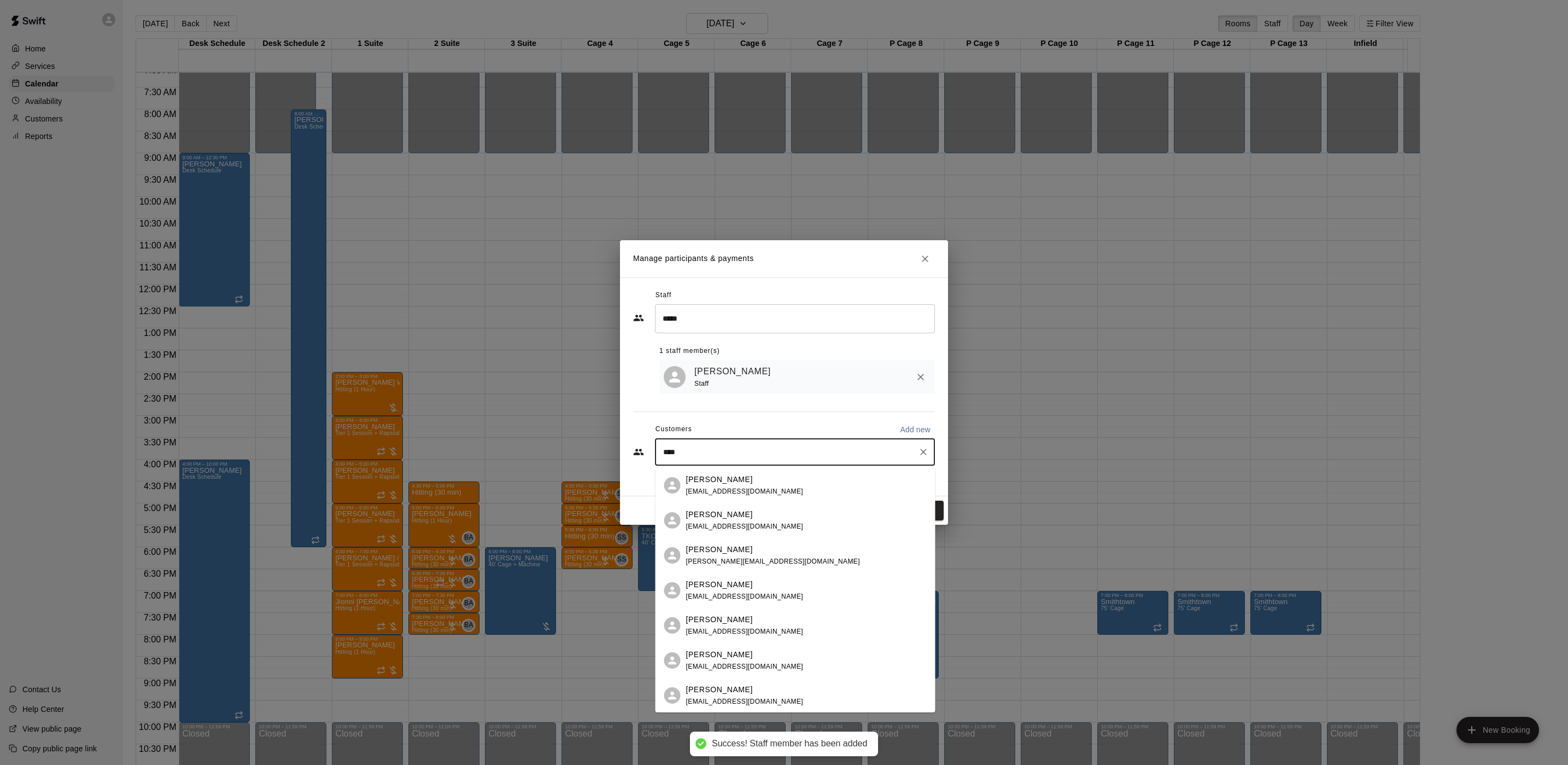
click at [739, 478] on div "[PERSON_NAME]" at bounding box center [744, 480] width 118 height 12
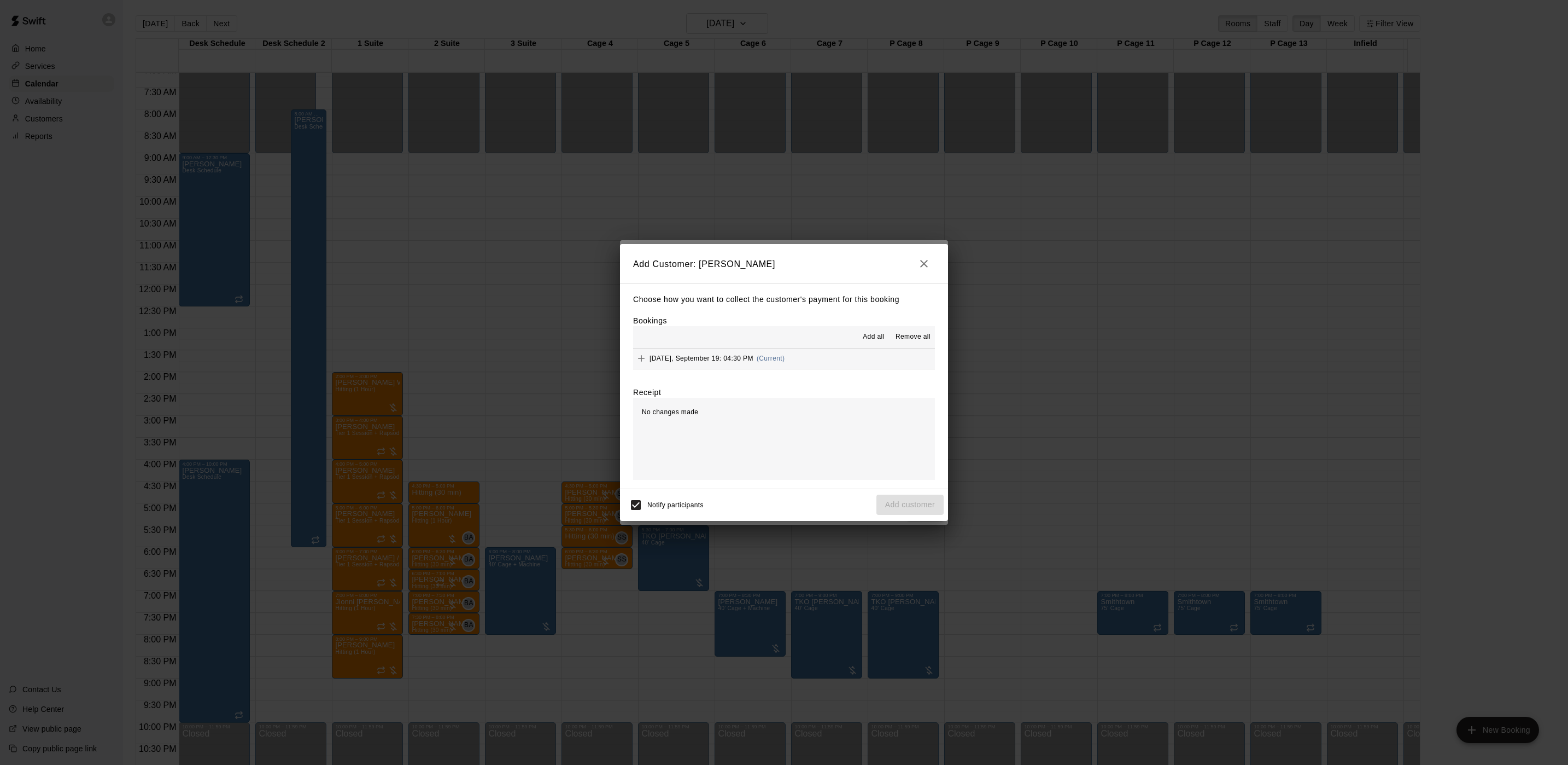
click at [809, 363] on button "[DATE], September 19: 04:30 PM (Current)" at bounding box center [784, 358] width 302 height 20
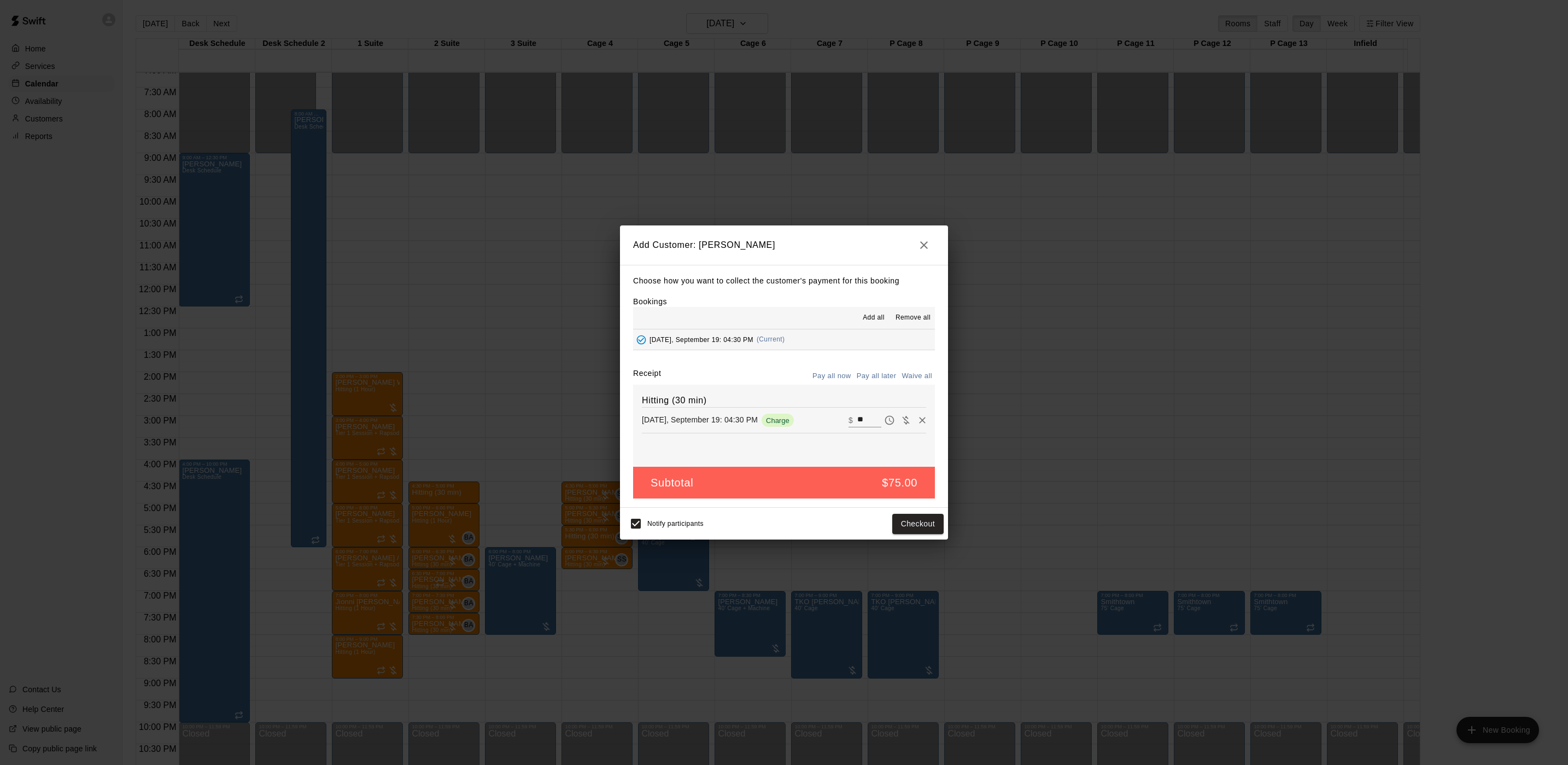
drag, startPoint x: 881, startPoint y: 375, endPoint x: 883, endPoint y: 435, distance: 60.0
click at [881, 374] on button "Pay all later" at bounding box center [877, 376] width 45 height 17
click at [925, 527] on button "Add customer" at bounding box center [910, 523] width 68 height 20
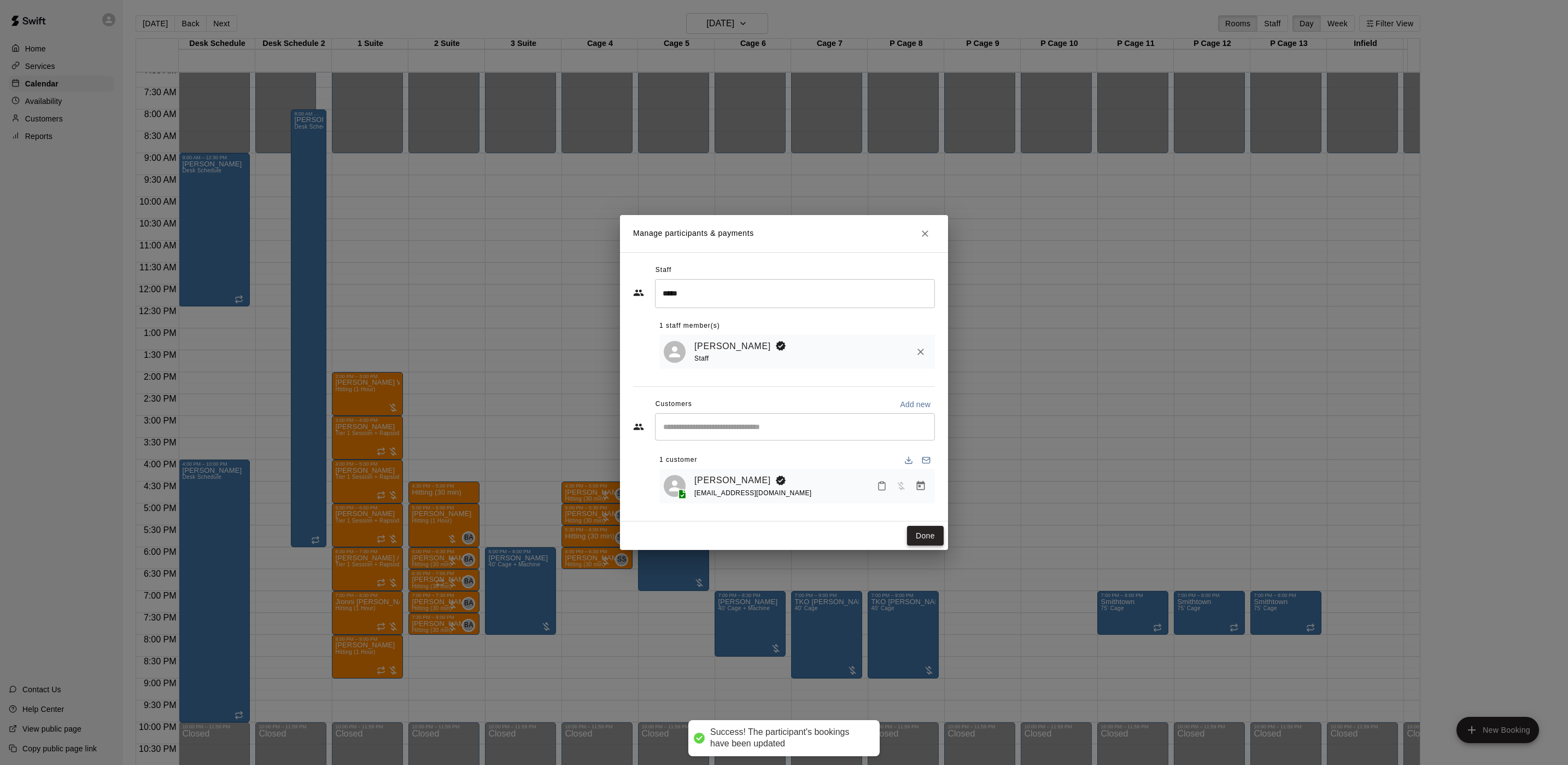
click at [919, 531] on button "Done" at bounding box center [926, 536] width 36 height 20
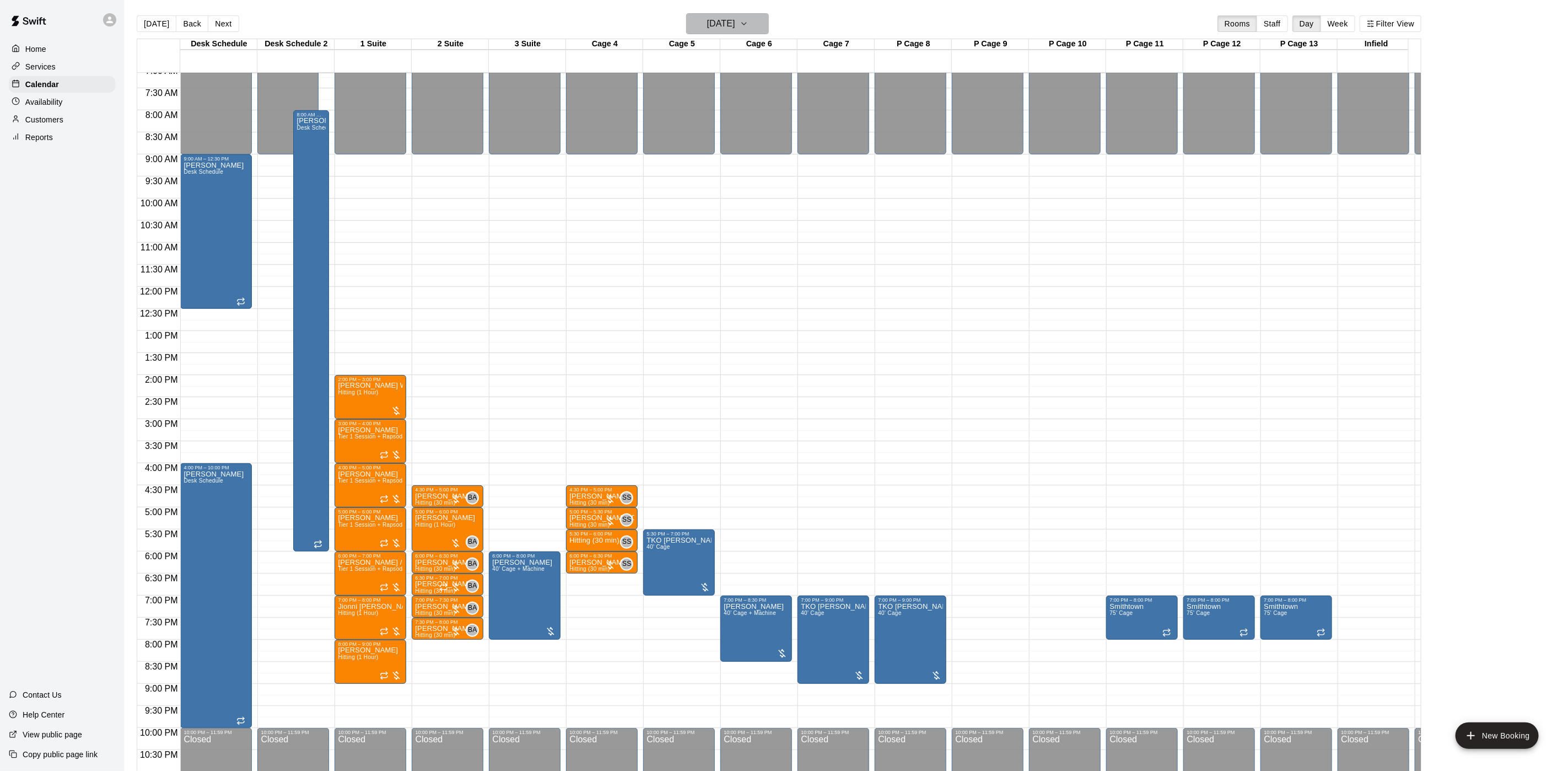
click at [735, 18] on h6 "[DATE]" at bounding box center [721, 24] width 28 height 16
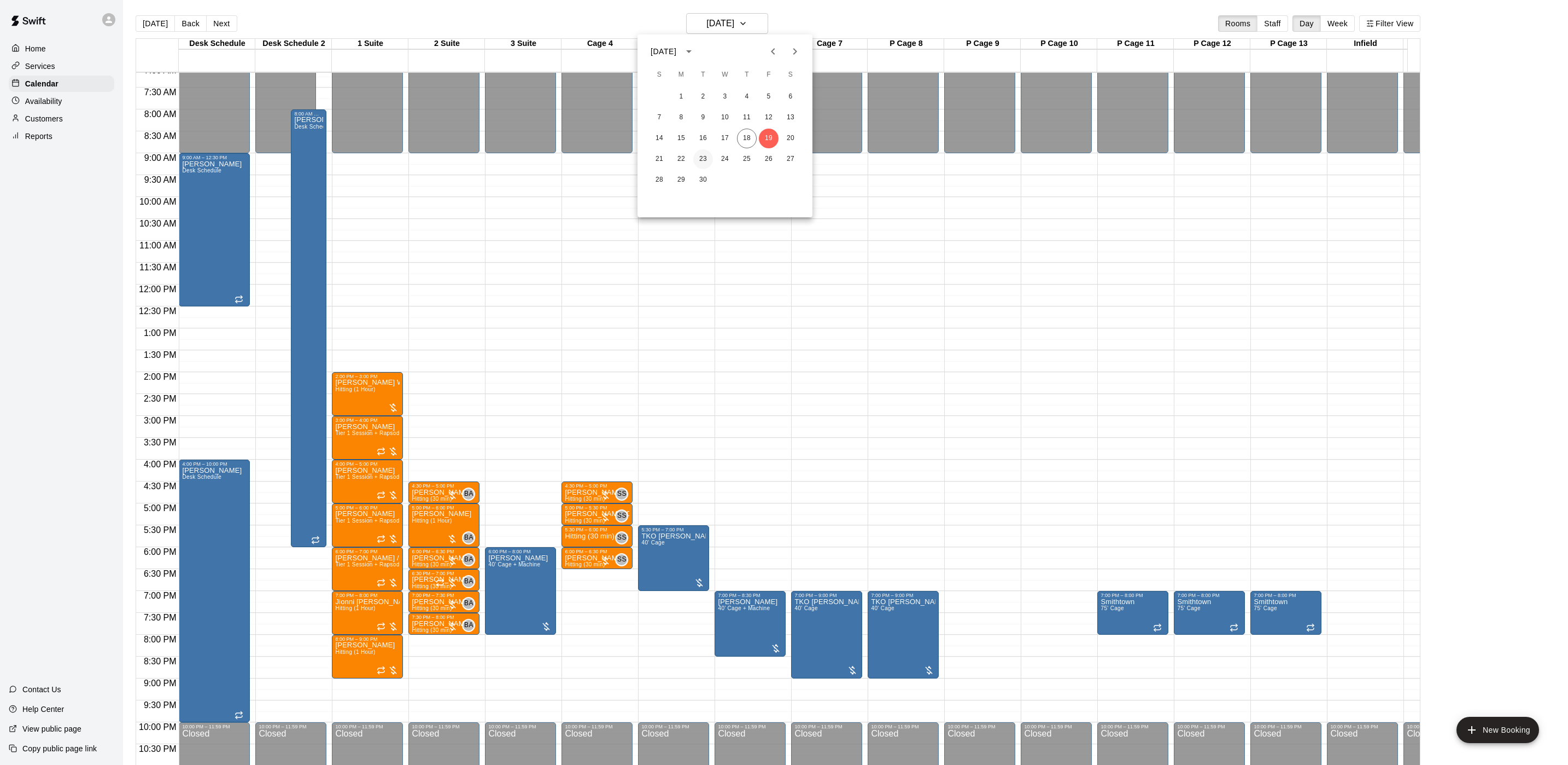
click at [702, 151] on button "23" at bounding box center [703, 159] width 19 height 19
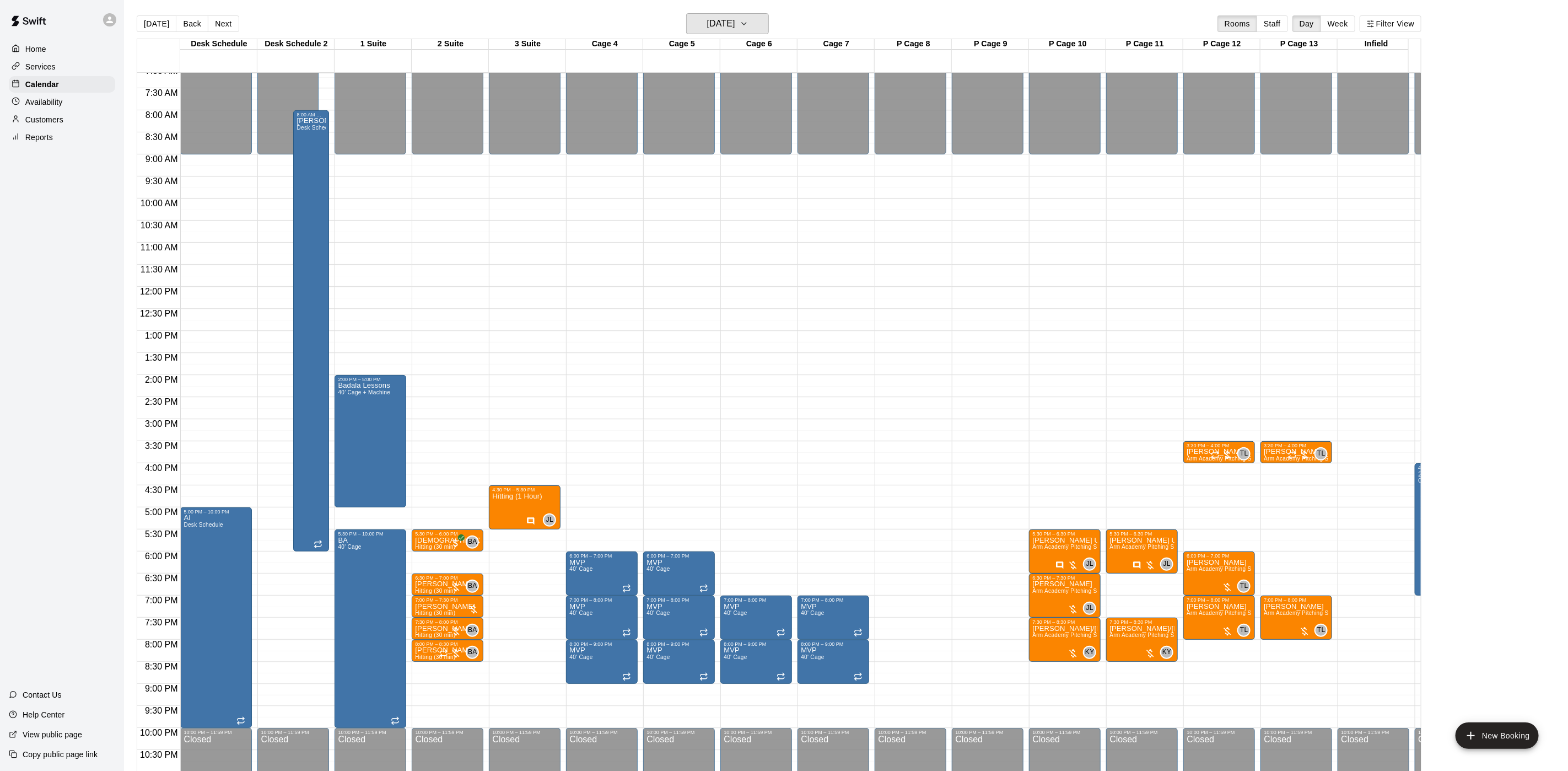
scroll to position [361, 0]
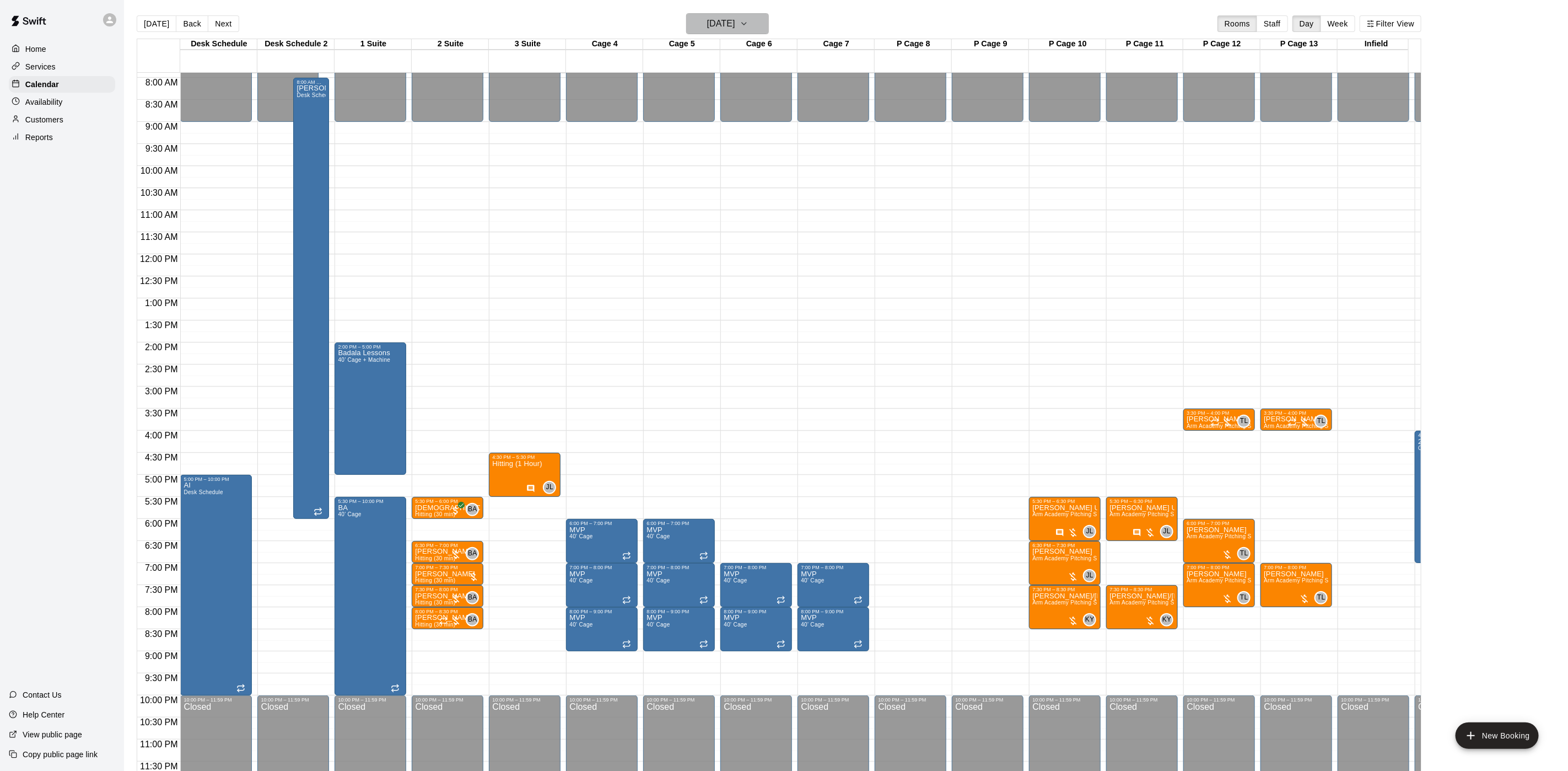
click at [735, 26] on h6 "[DATE]" at bounding box center [721, 24] width 28 height 16
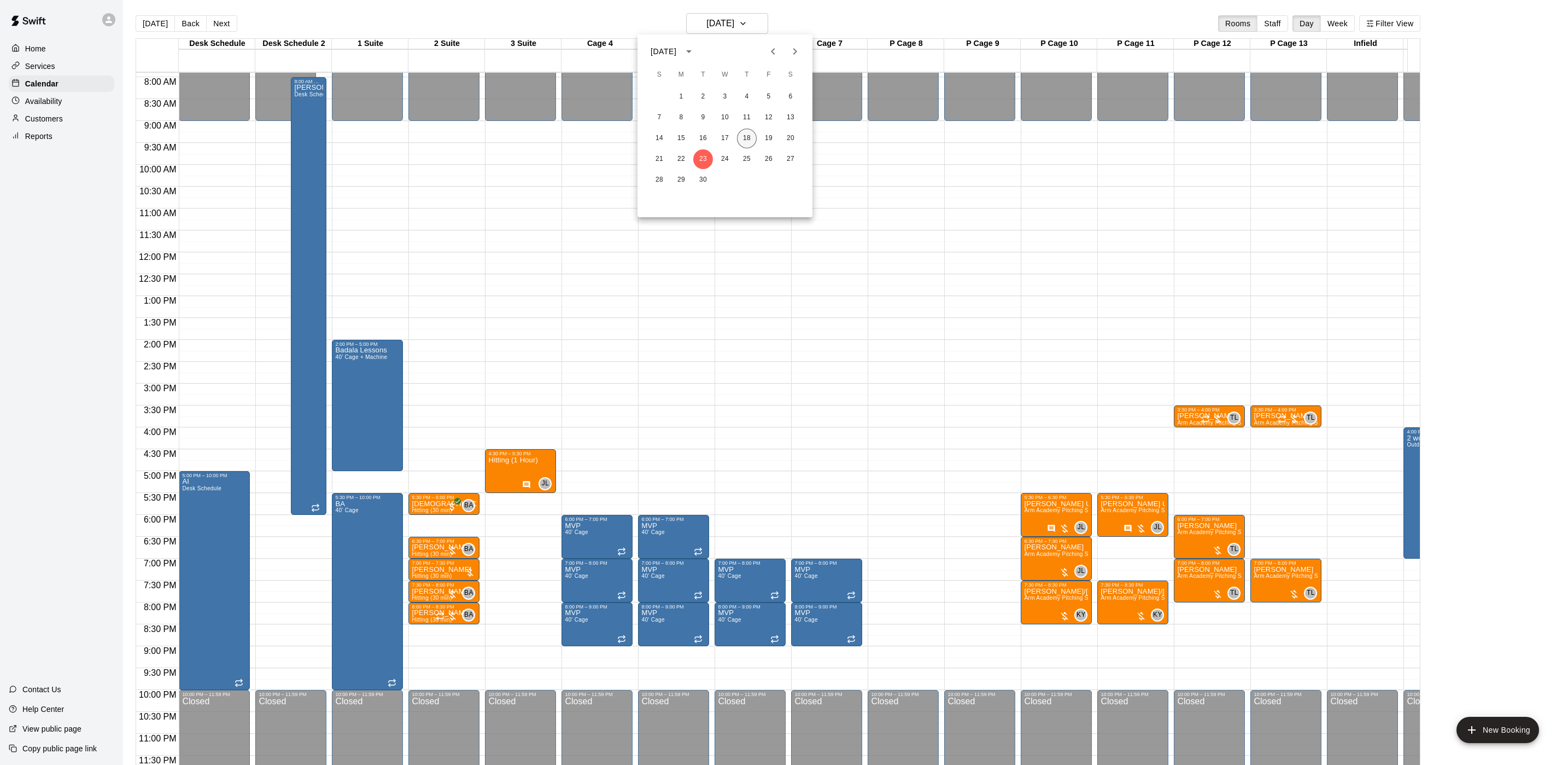
click at [741, 133] on button "18" at bounding box center [747, 138] width 19 height 19
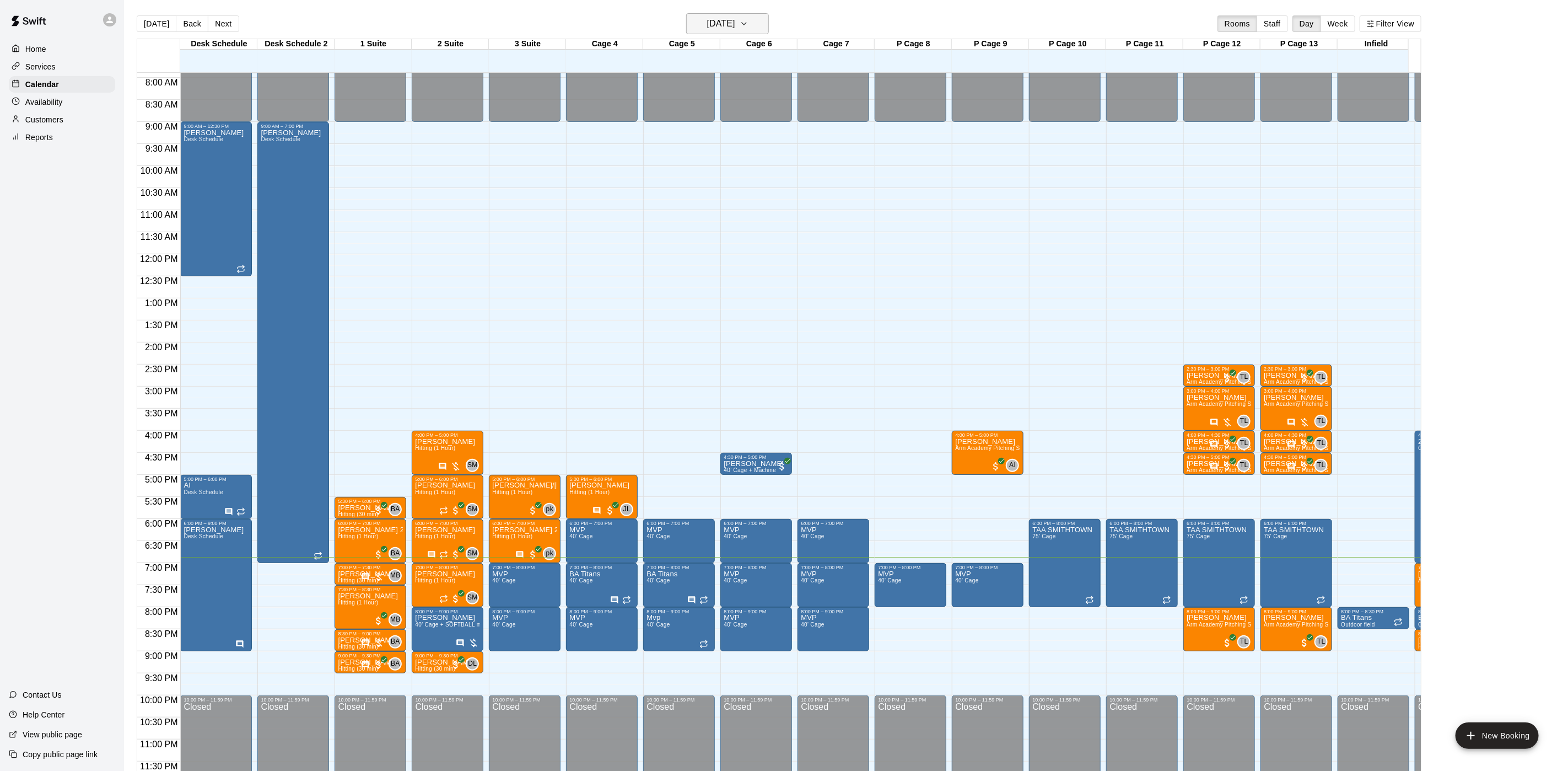
click at [712, 25] on h6 "[DATE]" at bounding box center [721, 24] width 28 height 16
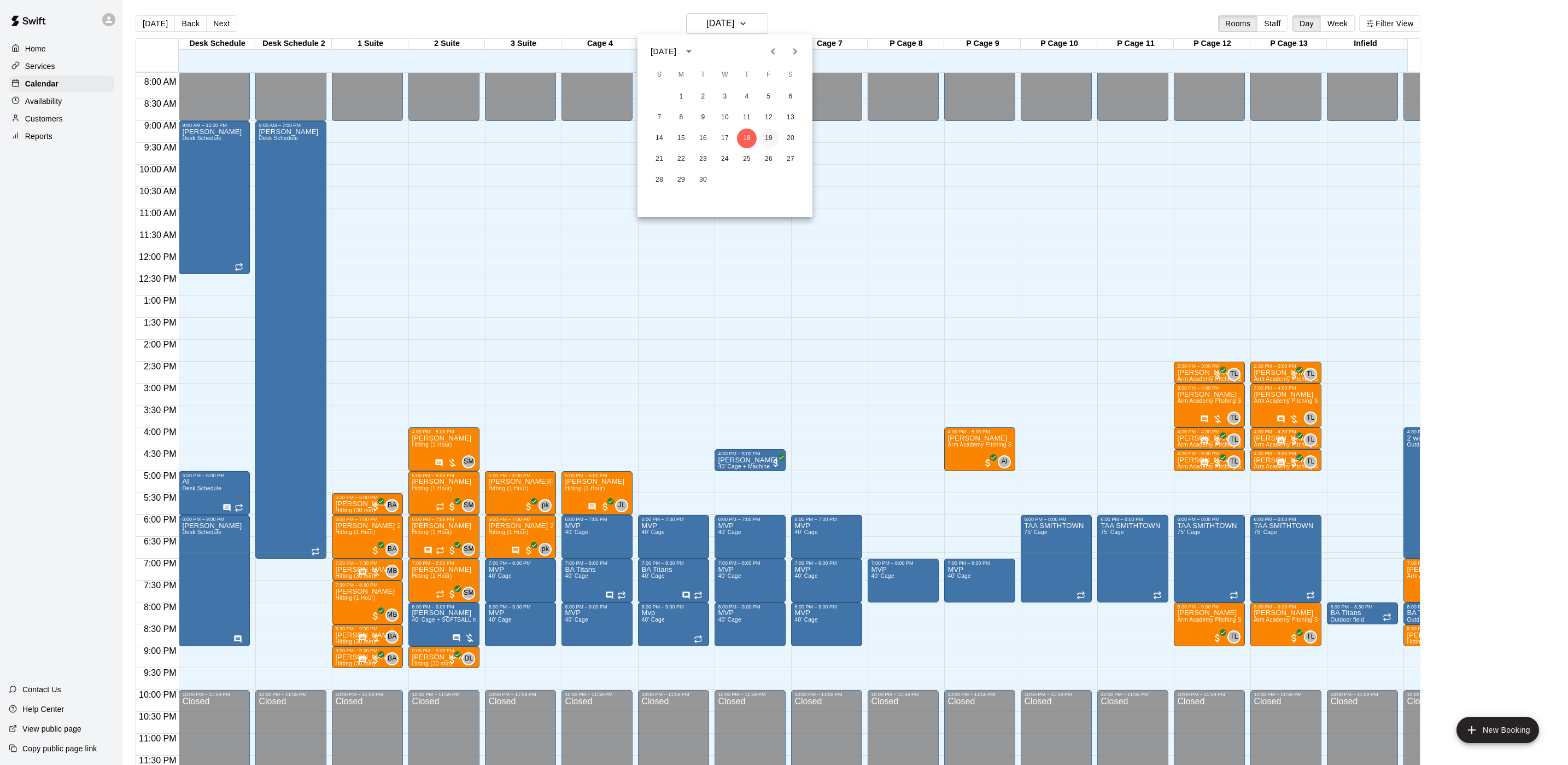
click at [765, 138] on button "19" at bounding box center [768, 138] width 19 height 19
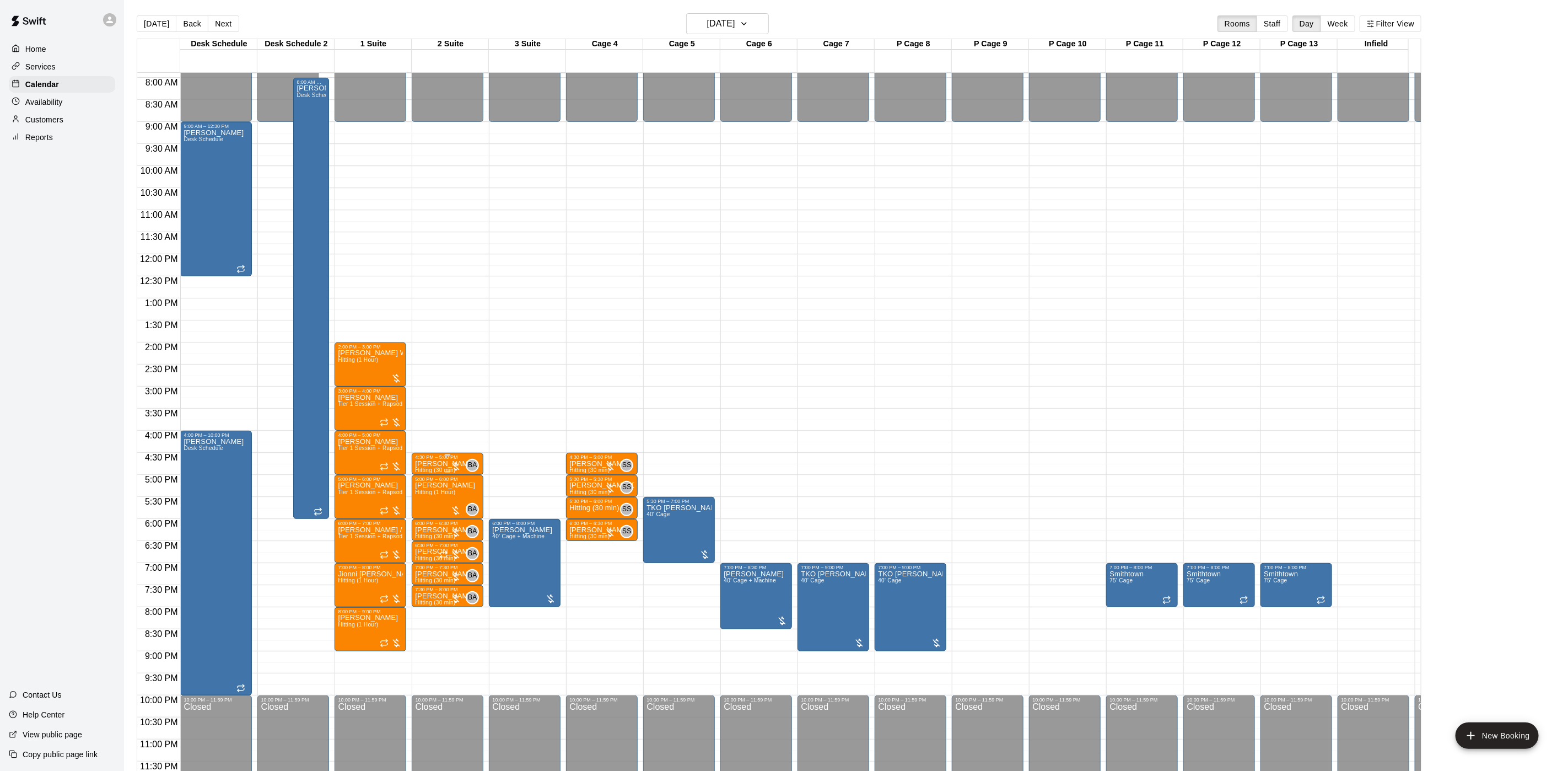
click at [430, 464] on p "[PERSON_NAME]" at bounding box center [445, 464] width 60 height 0
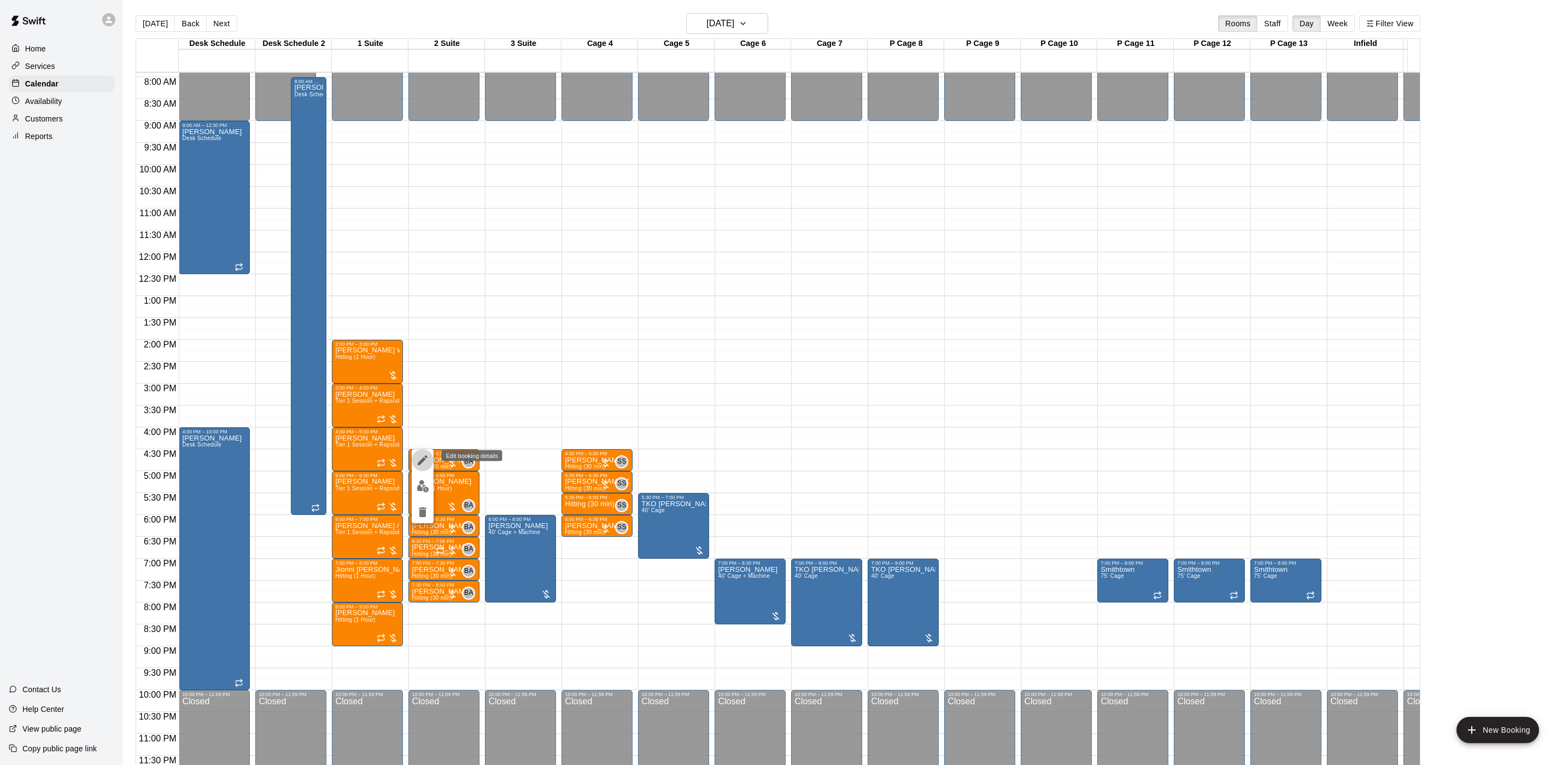
click at [412, 458] on button "edit" at bounding box center [423, 460] width 22 height 22
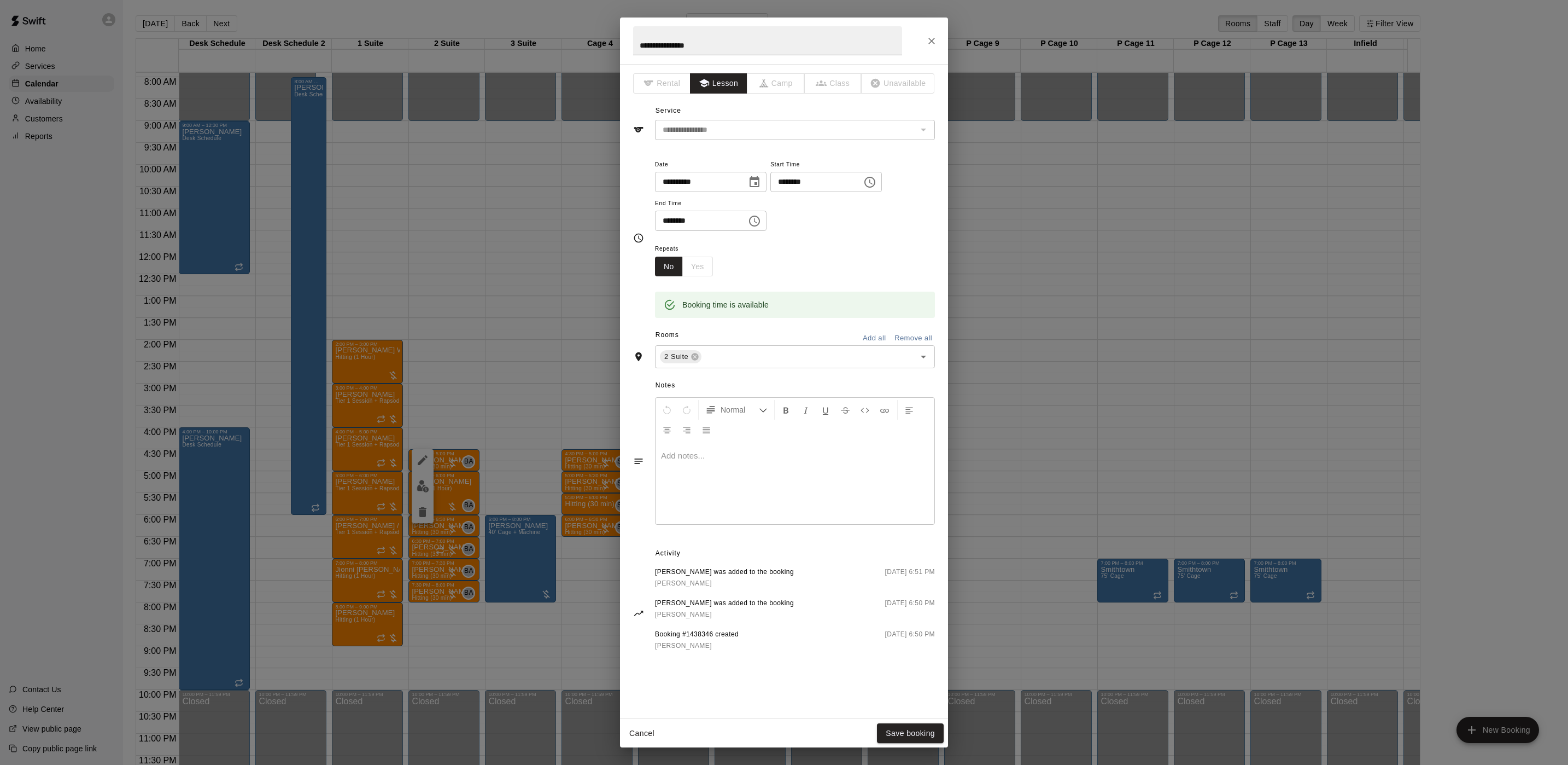
click at [720, 476] on div at bounding box center [794, 483] width 279 height 82
click at [931, 742] on button "Save booking" at bounding box center [910, 733] width 67 height 20
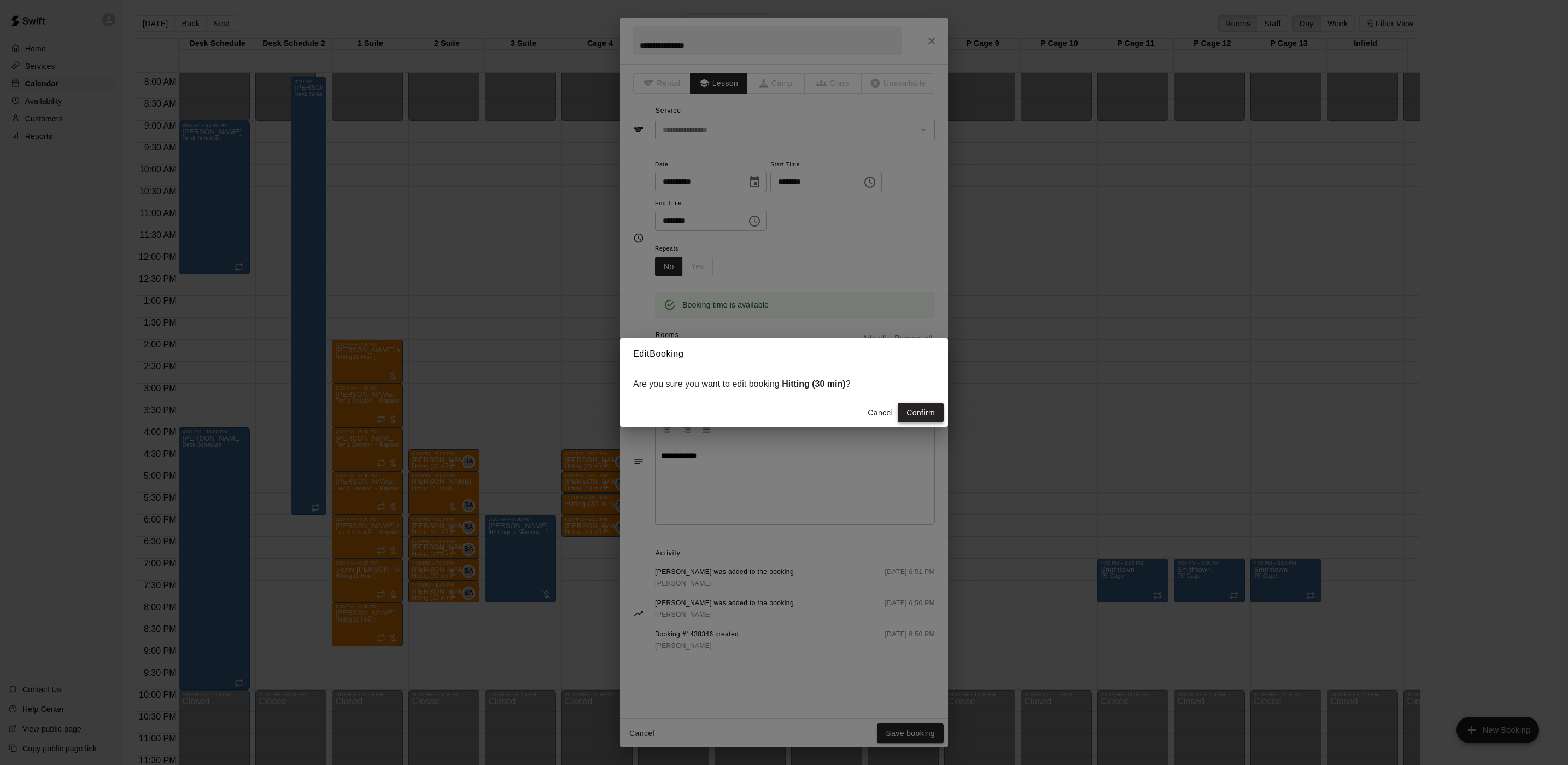
click at [934, 419] on button "Confirm" at bounding box center [920, 413] width 46 height 20
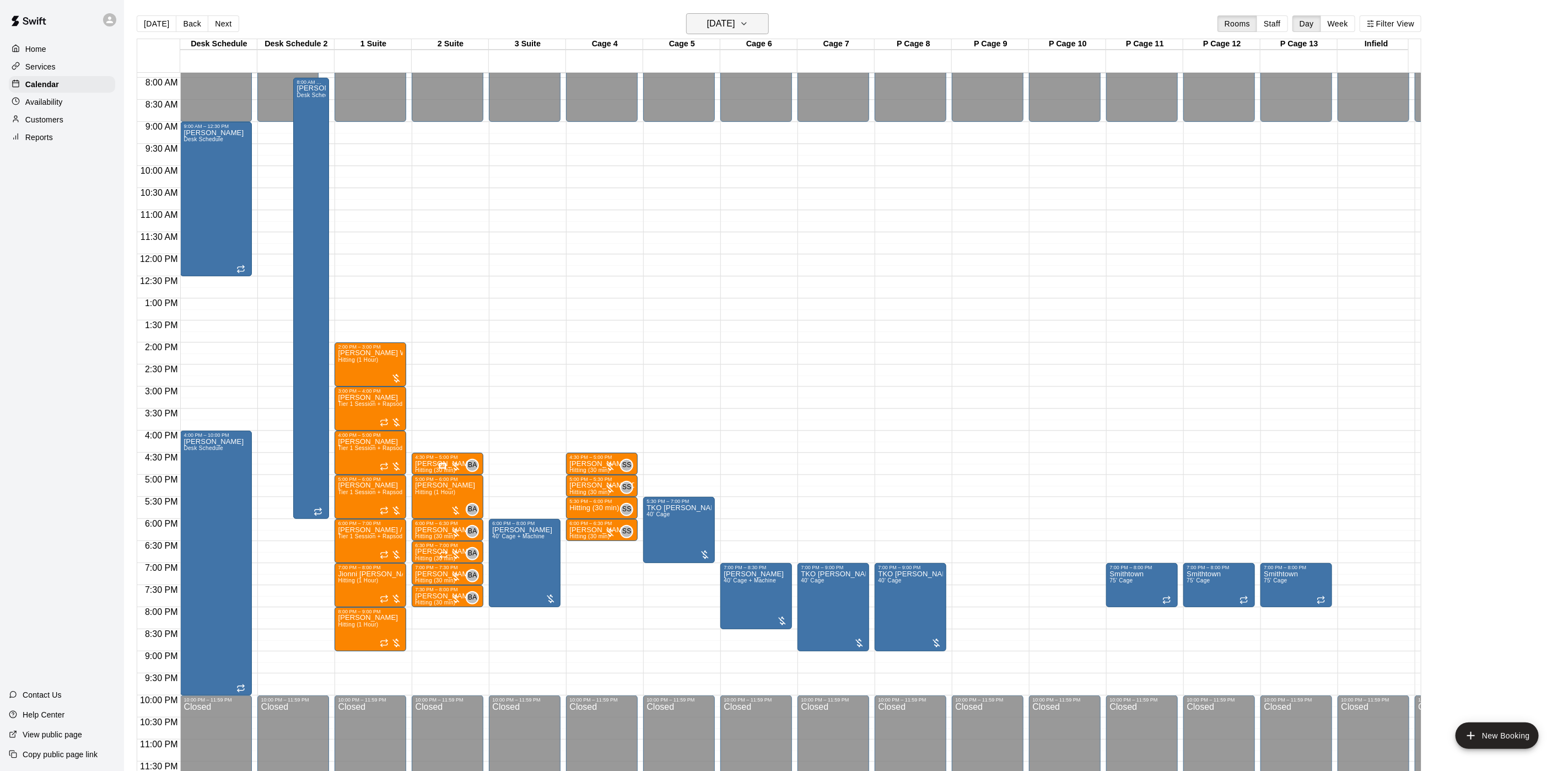
click at [735, 25] on h6 "[DATE]" at bounding box center [721, 24] width 28 height 16
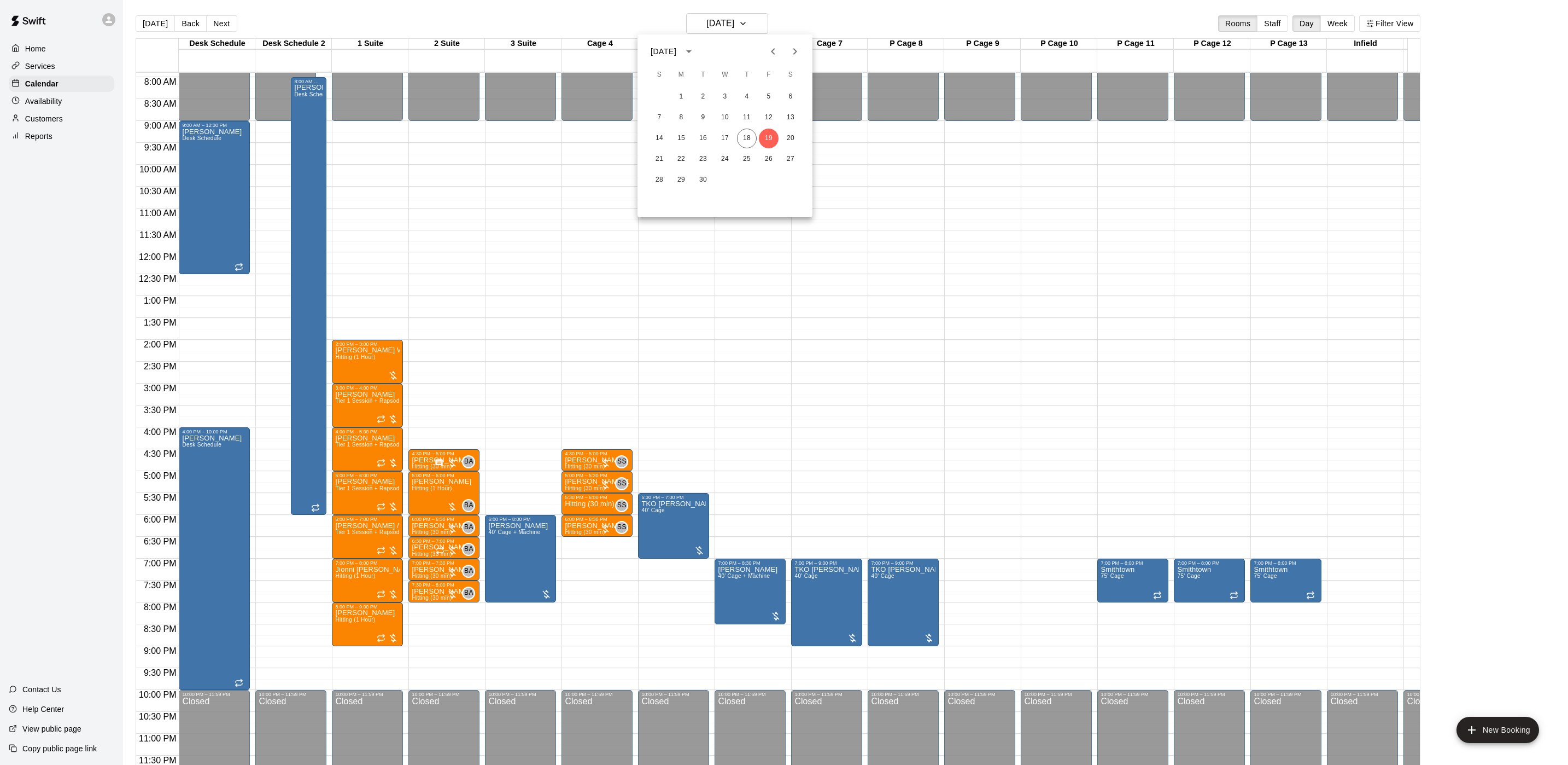
click at [757, 144] on div "14 15 16 17 18 19 20" at bounding box center [725, 138] width 175 height 19
click at [756, 143] on div "14 15 16 17 18 19 20" at bounding box center [725, 138] width 175 height 19
click at [750, 144] on button "18" at bounding box center [747, 138] width 19 height 19
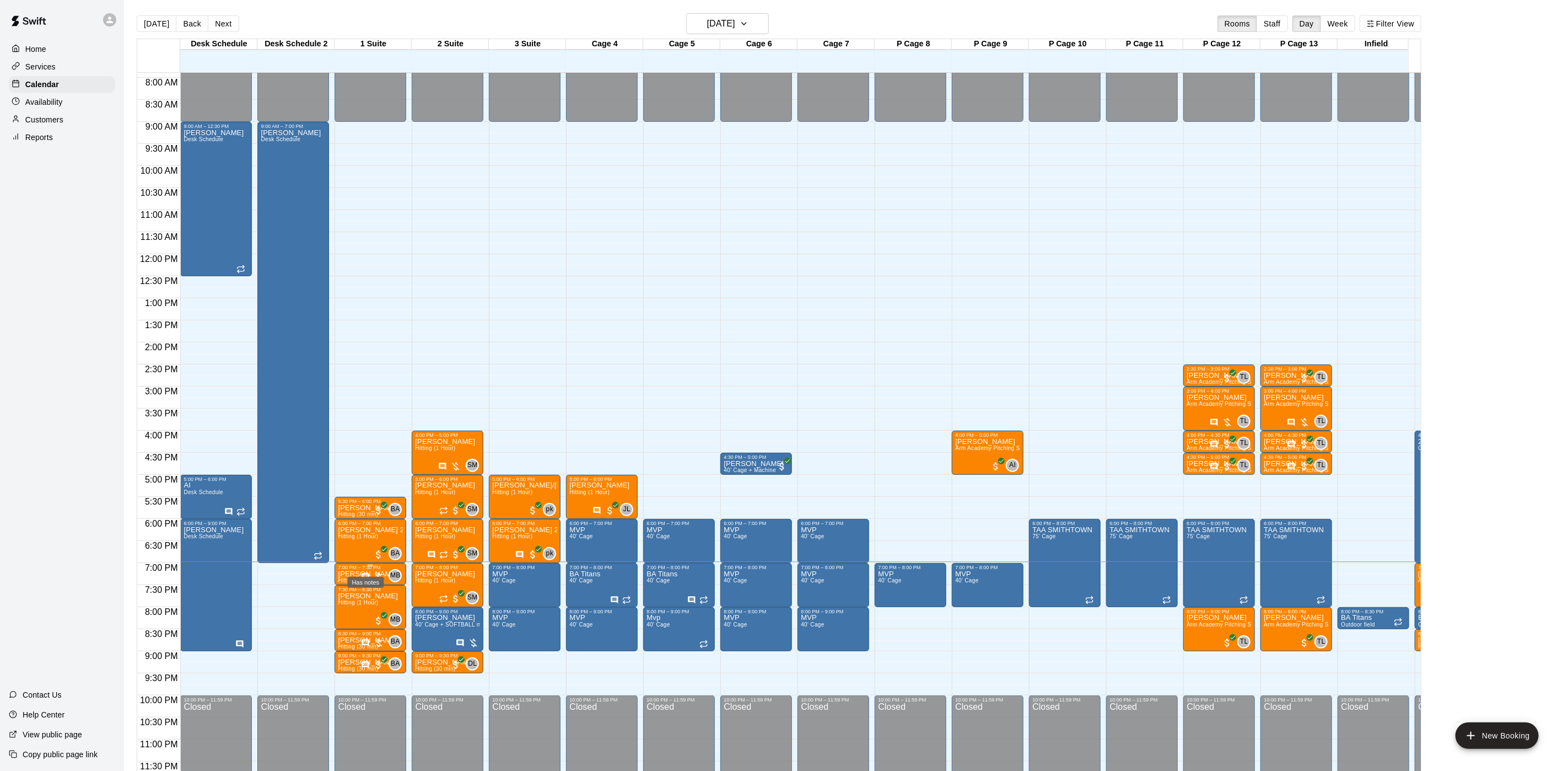
click at [365, 573] on icon "Has notes" at bounding box center [365, 576] width 9 height 9
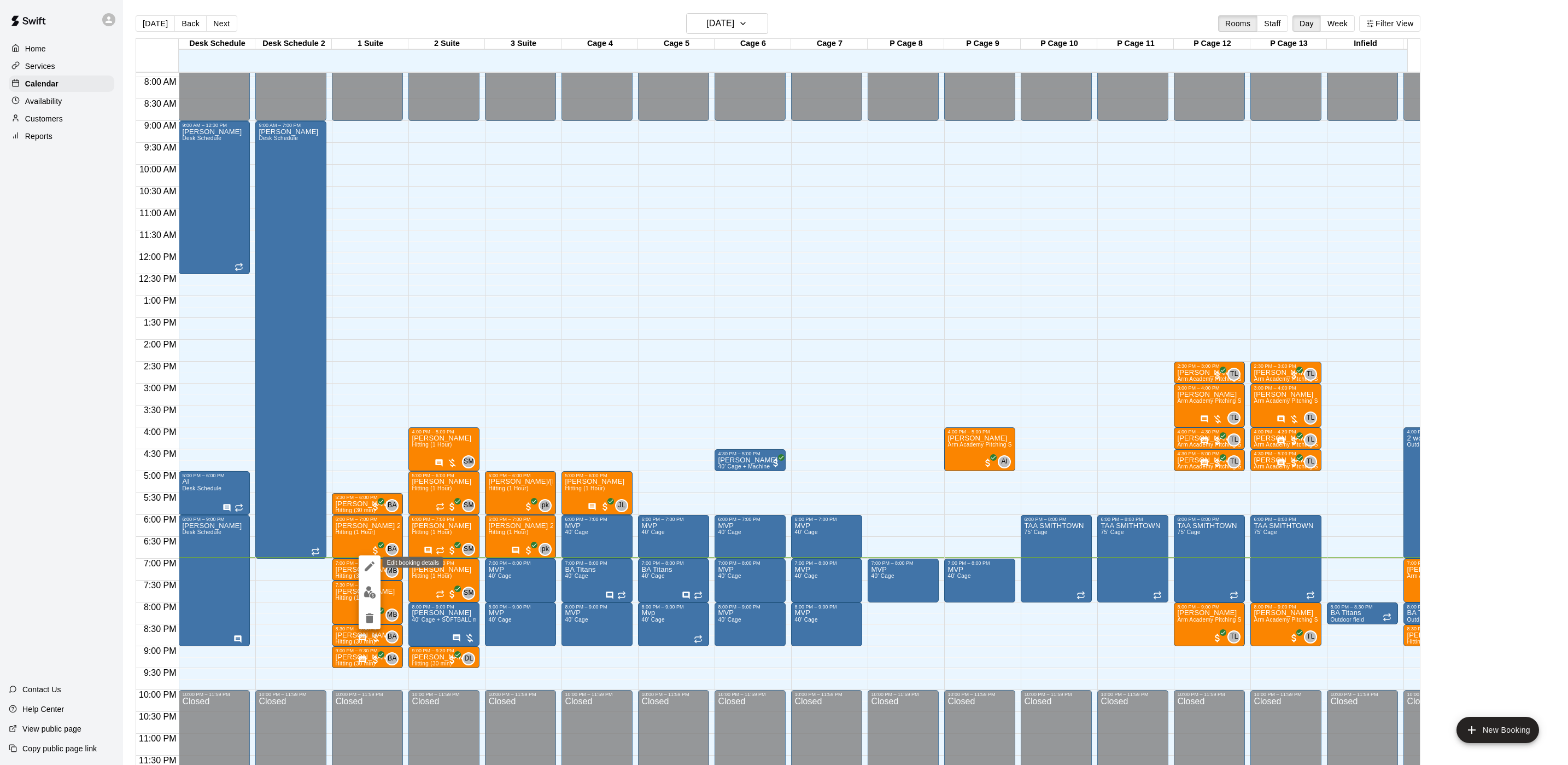
click at [369, 571] on icon "edit" at bounding box center [370, 566] width 13 height 13
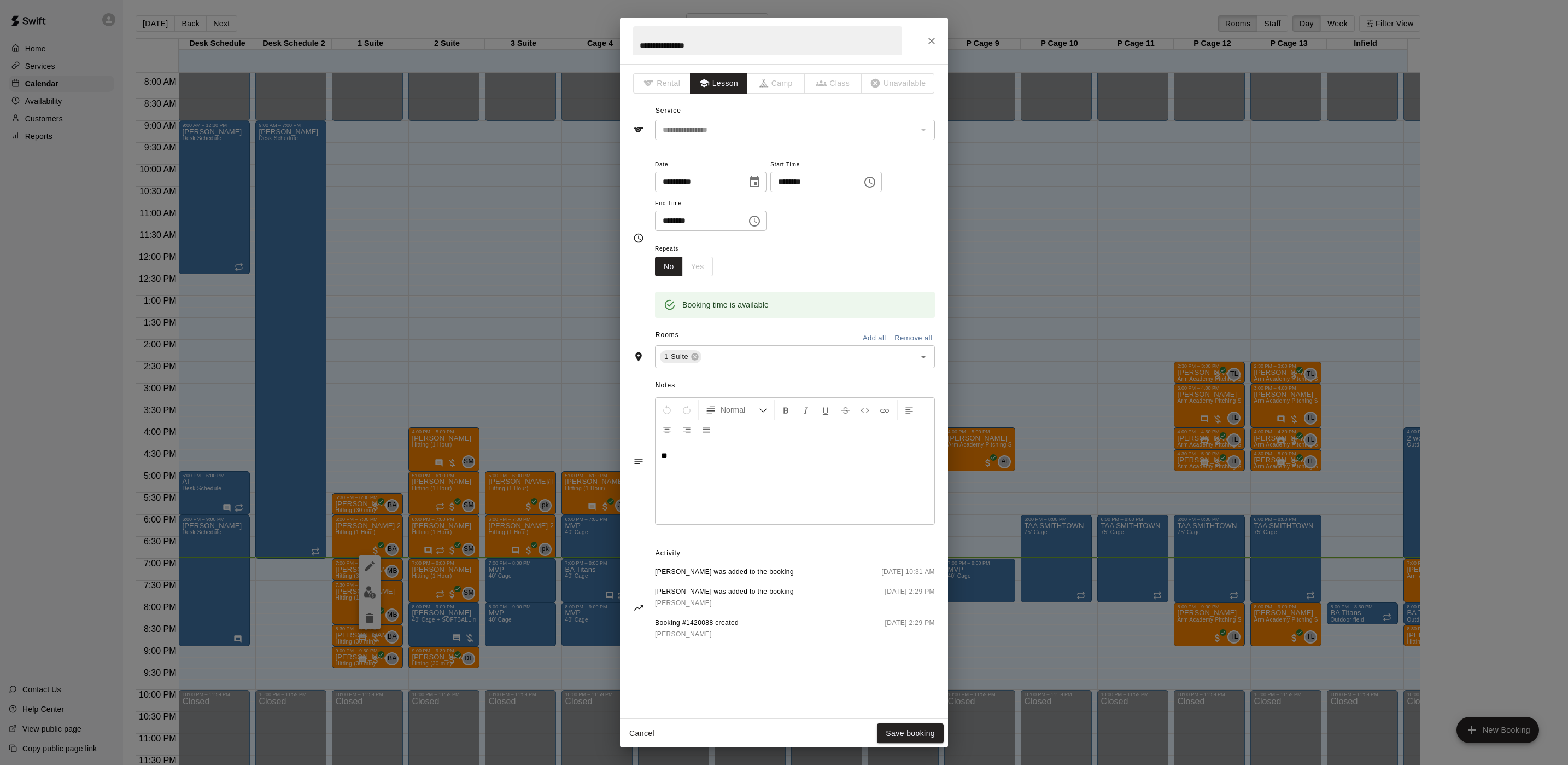
click at [918, 41] on div "**********" at bounding box center [784, 41] width 328 height 47
click at [920, 41] on div "**********" at bounding box center [784, 41] width 328 height 47
click at [930, 43] on icon "Close" at bounding box center [931, 41] width 6 height 6
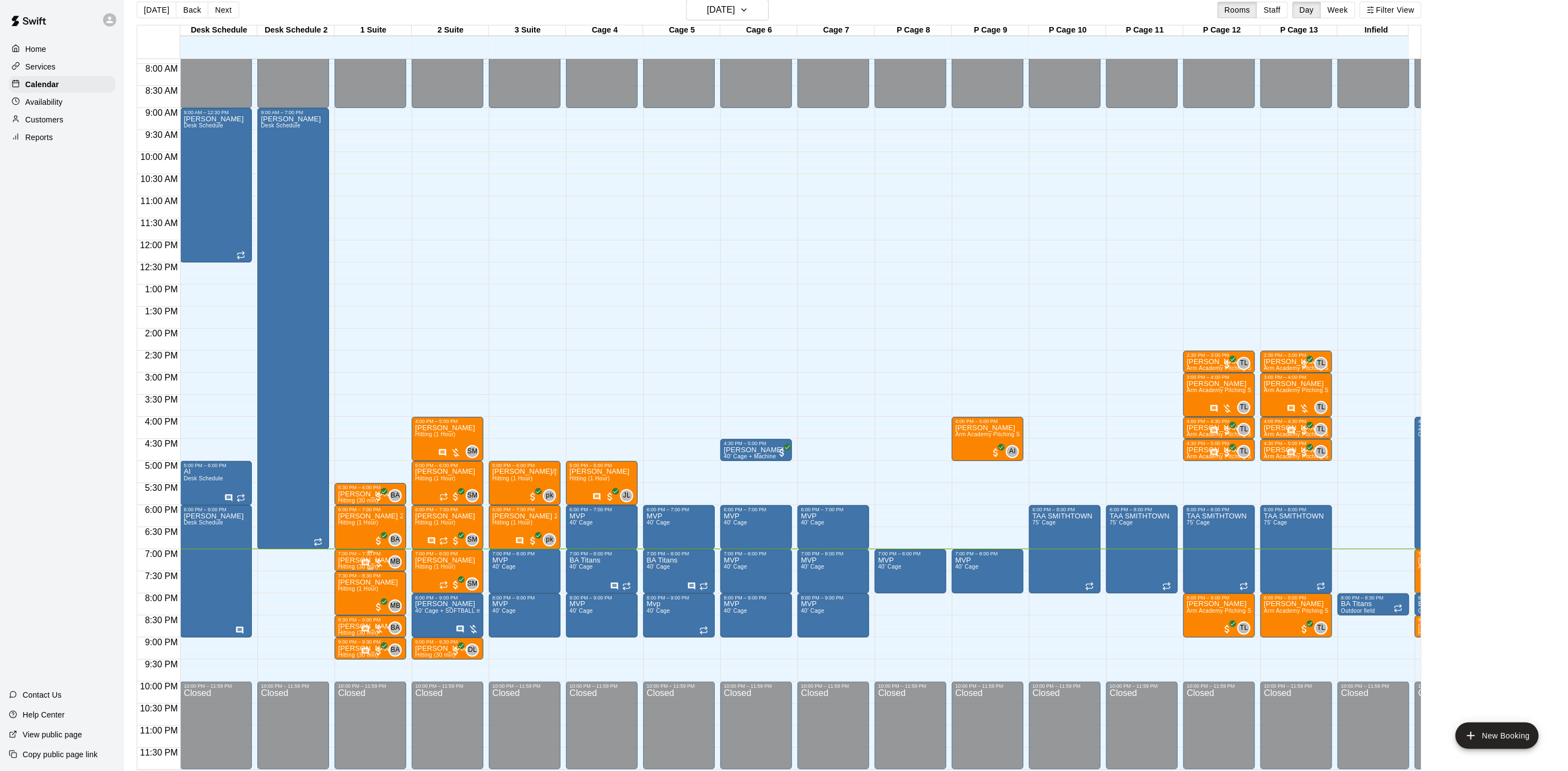
scroll to position [17, 0]
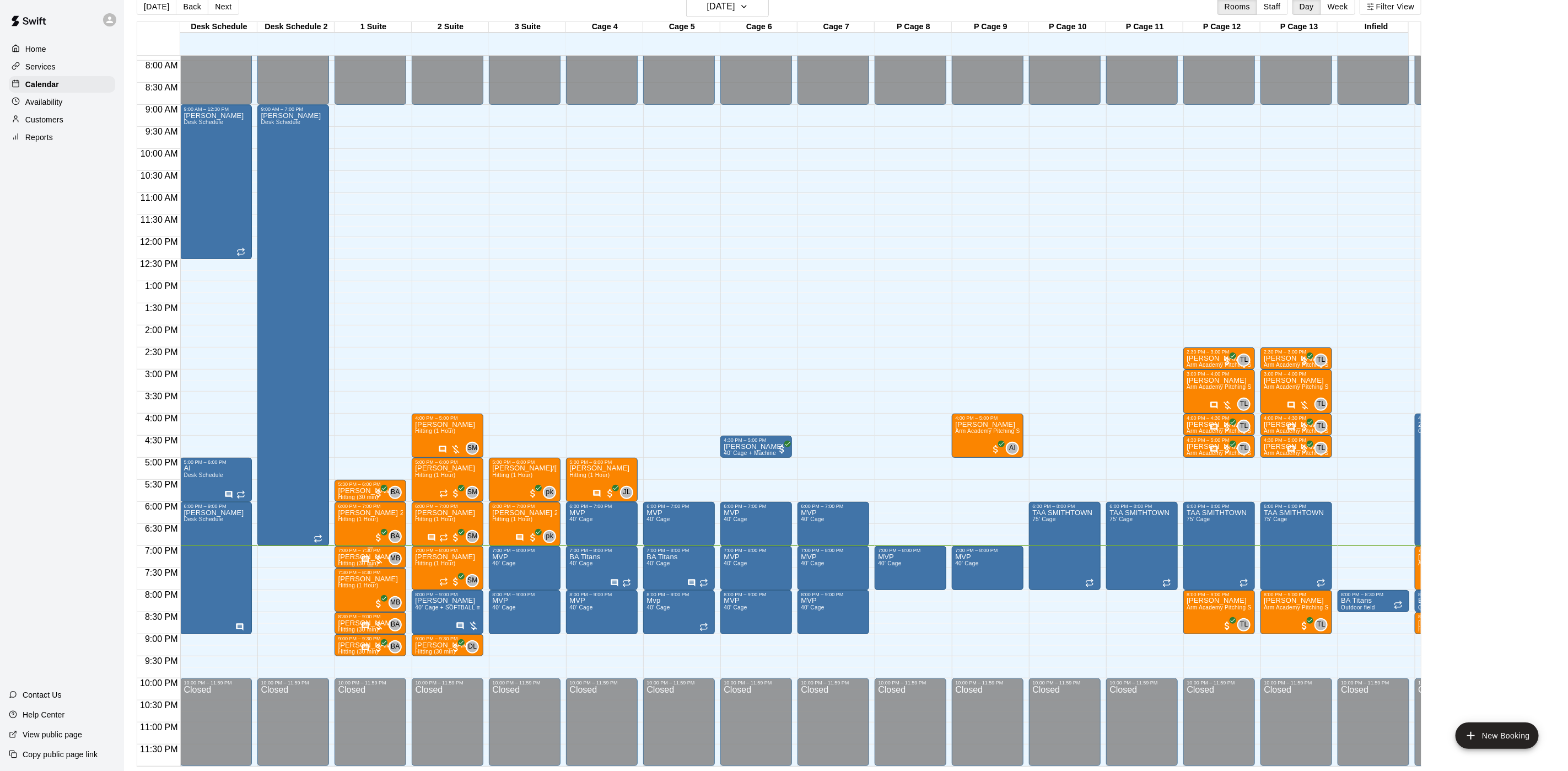
click at [350, 548] on div at bounding box center [370, 548] width 65 height 2
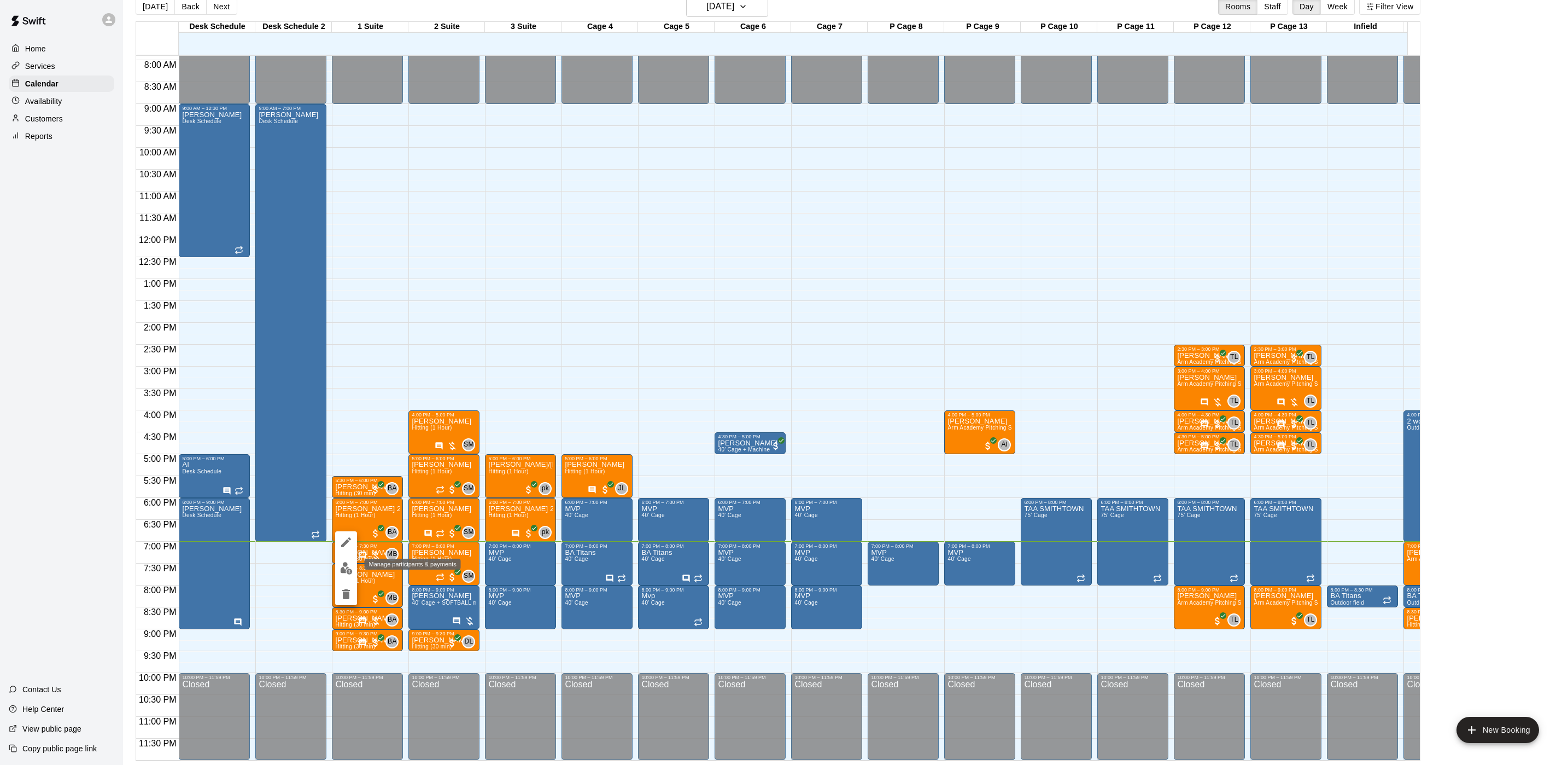
click at [348, 563] on img "edit" at bounding box center [346, 568] width 12 height 12
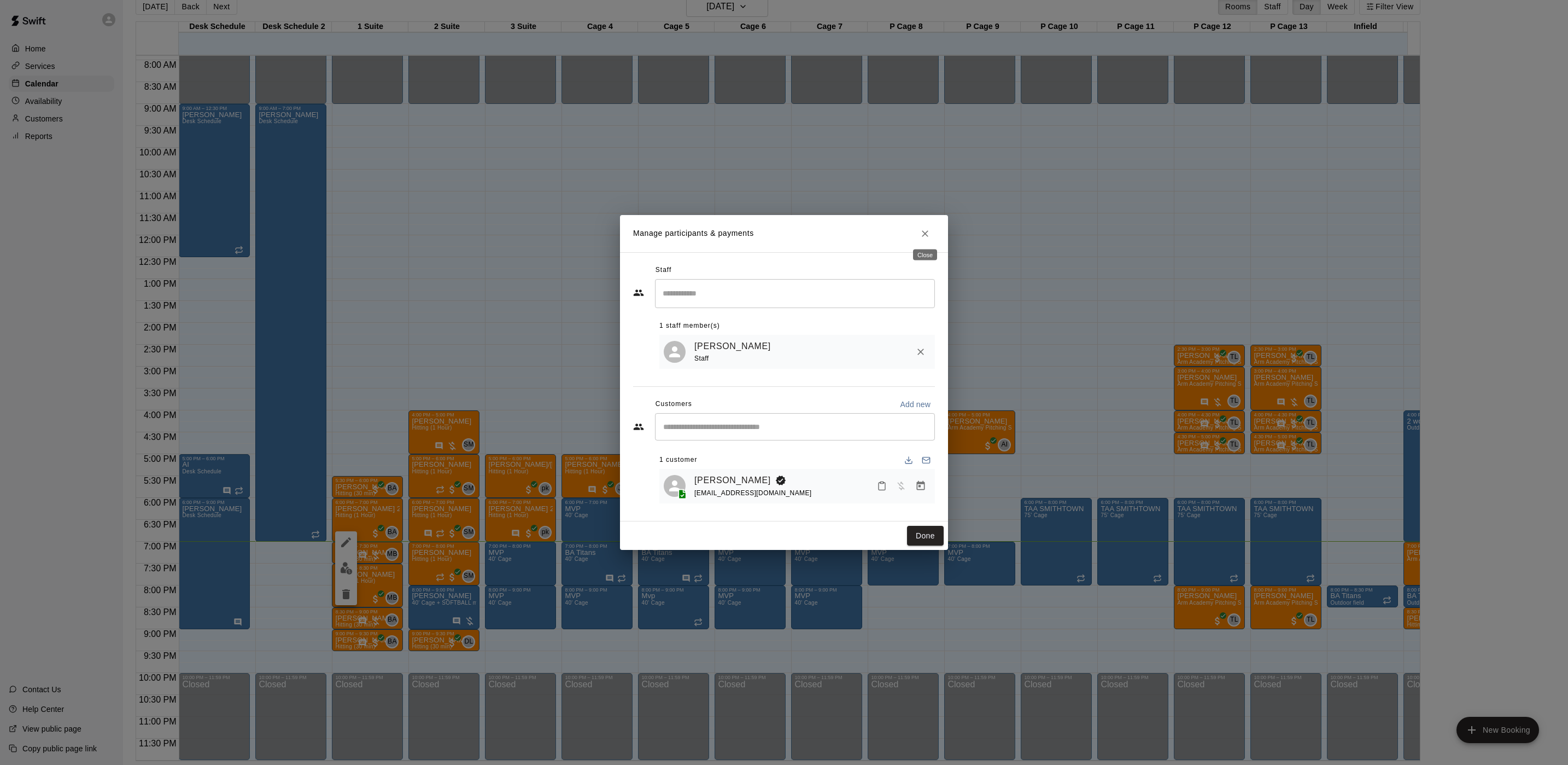
click at [930, 232] on icon "Close" at bounding box center [925, 233] width 11 height 11
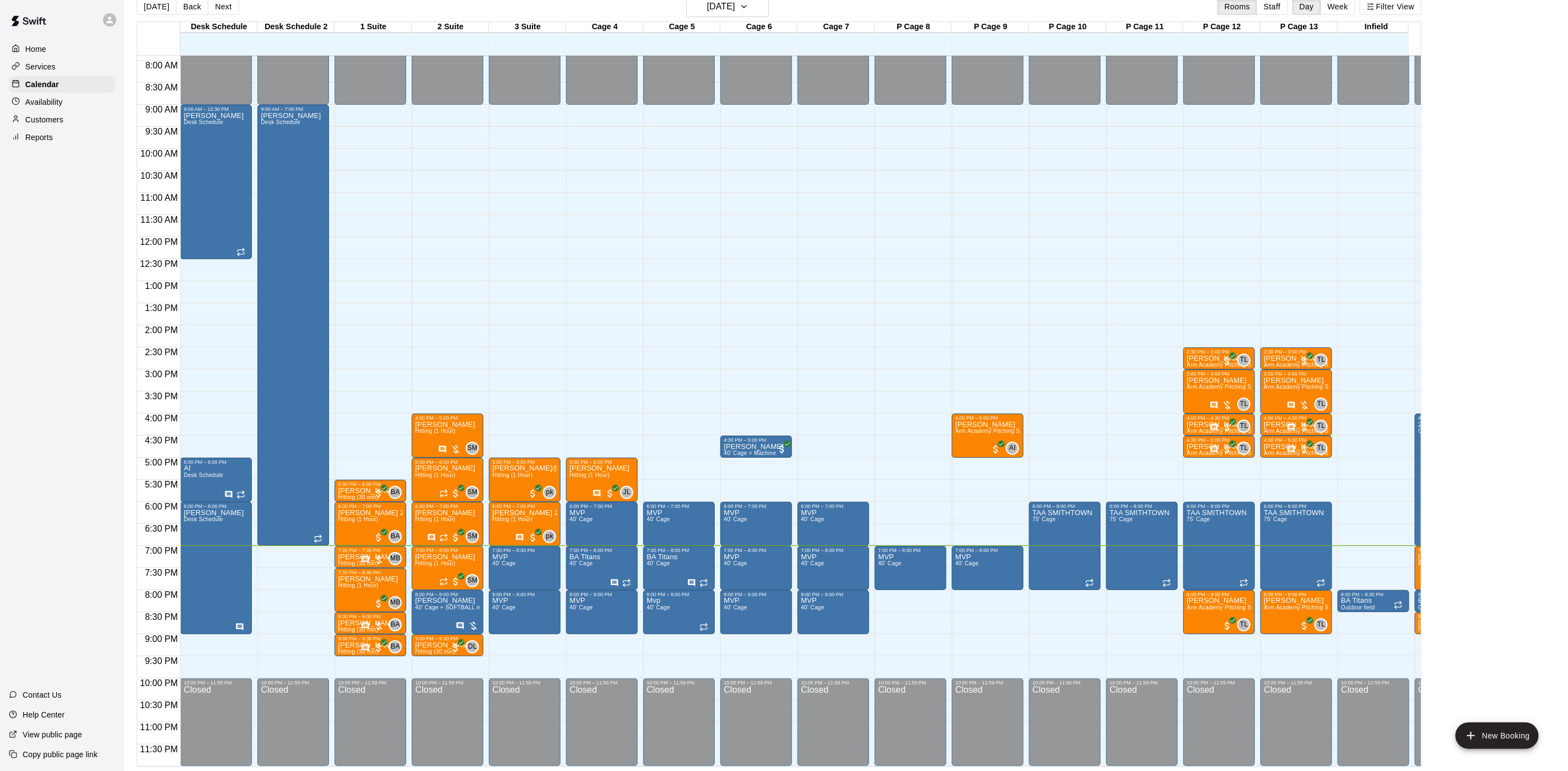
click at [82, 127] on div "Customers" at bounding box center [62, 119] width 106 height 16
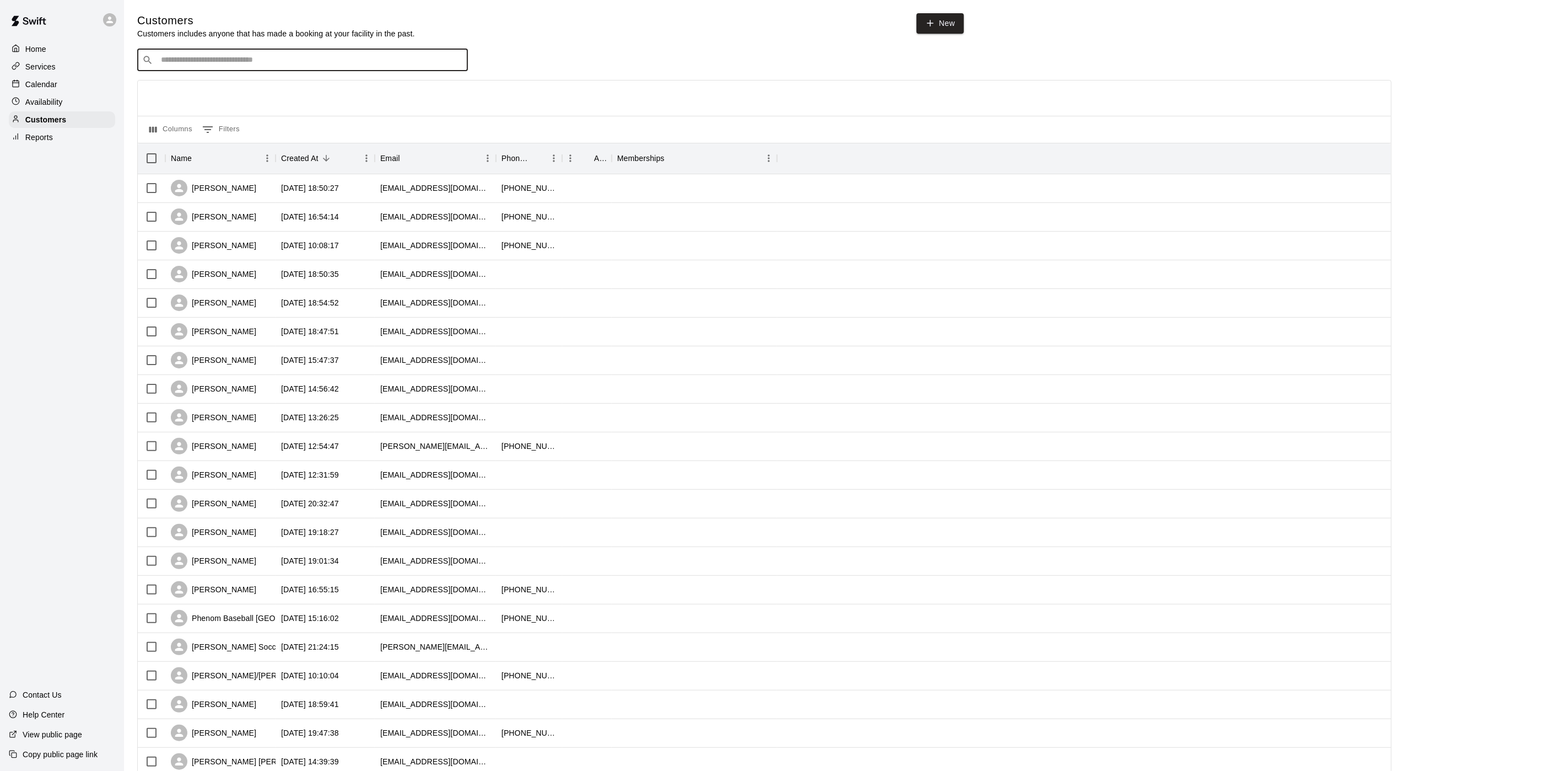
click at [316, 66] on input "Search customers by name or email" at bounding box center [310, 60] width 305 height 11
type input "******"
click at [315, 90] on div "[PERSON_NAME] [EMAIL_ADDRESS][DOMAIN_NAME]" at bounding box center [314, 91] width 291 height 24
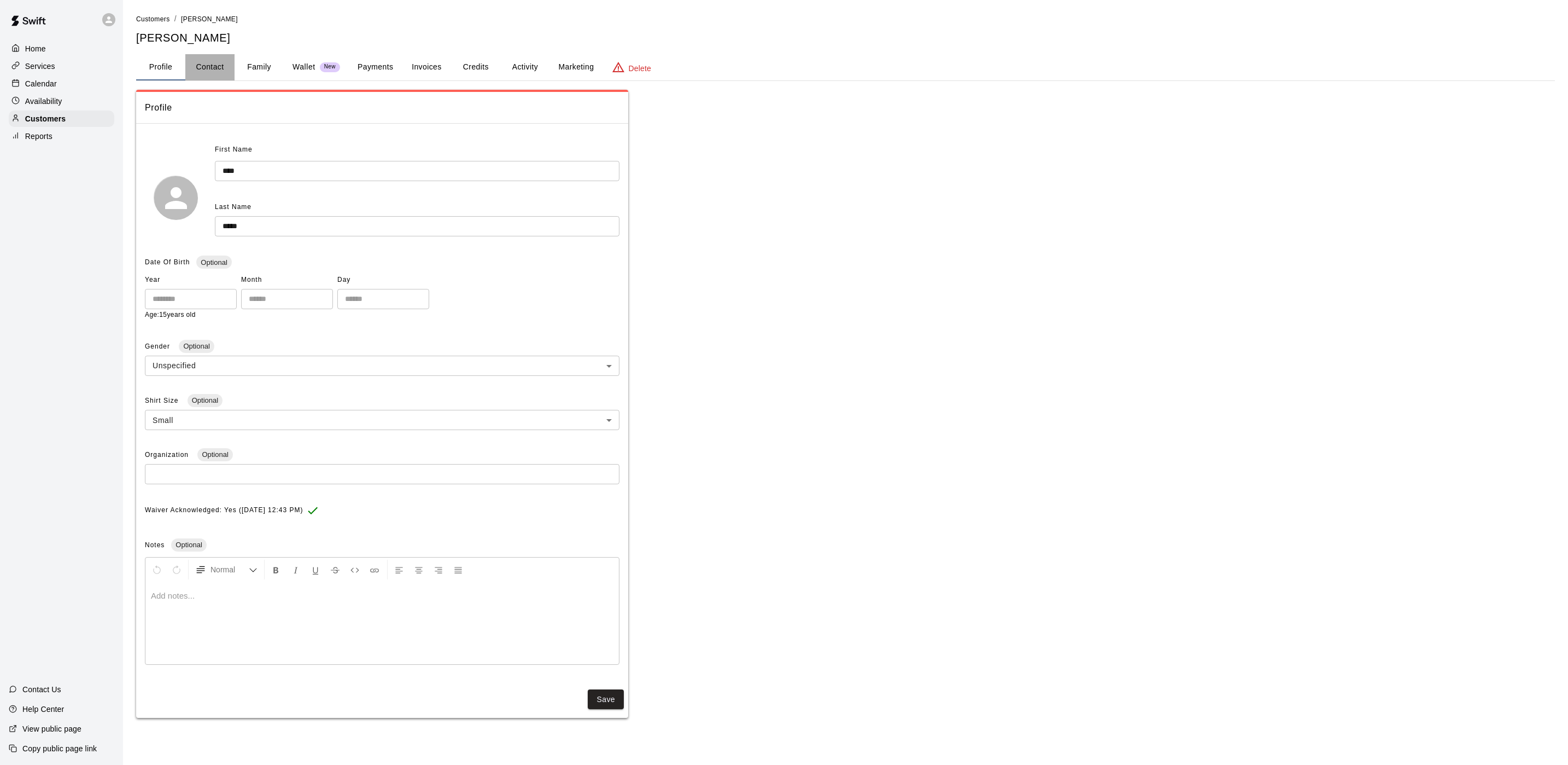
click at [222, 63] on button "Contact" at bounding box center [210, 67] width 49 height 26
select select "**"
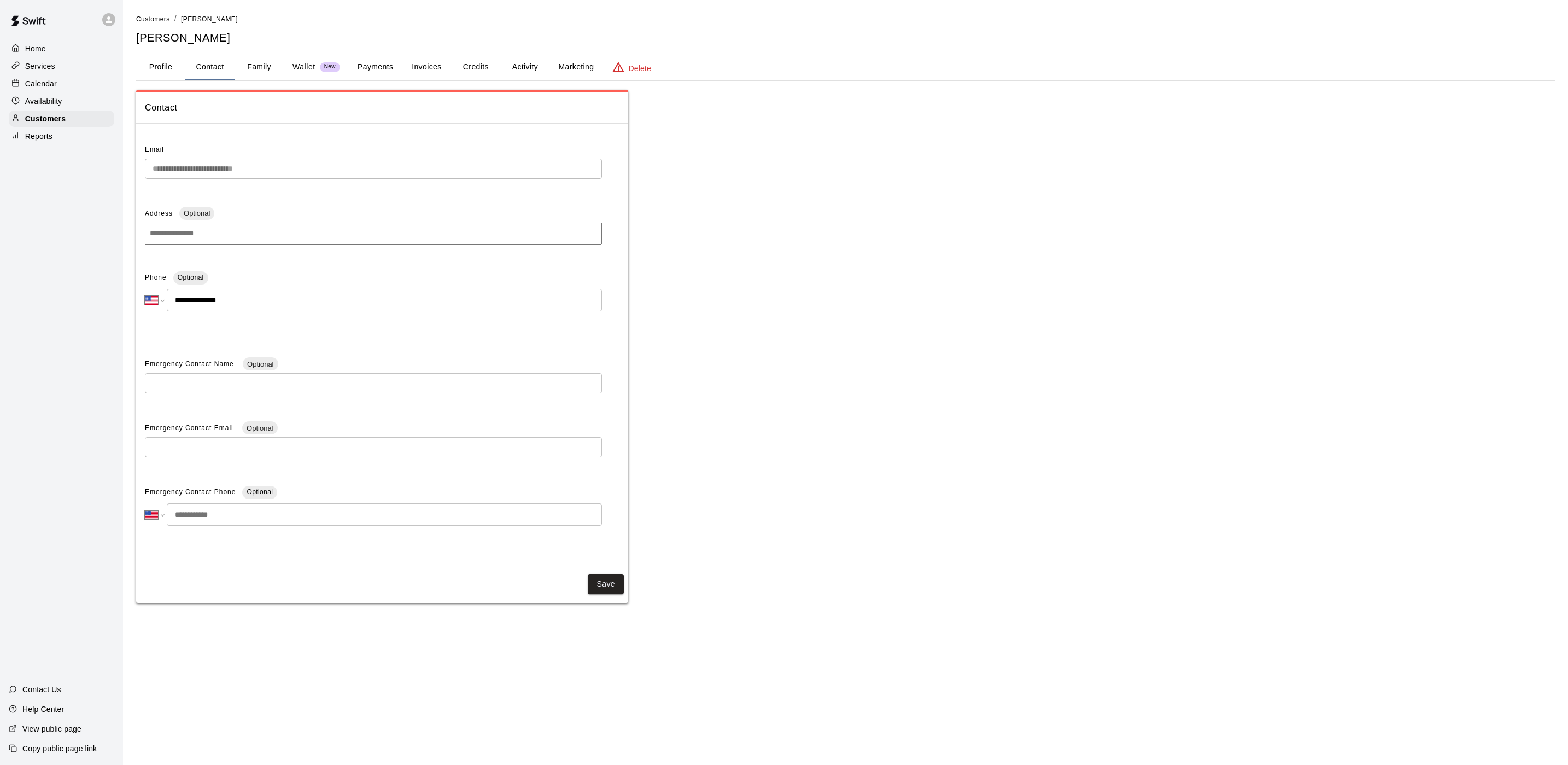
click at [245, 66] on button "Family" at bounding box center [259, 67] width 49 height 26
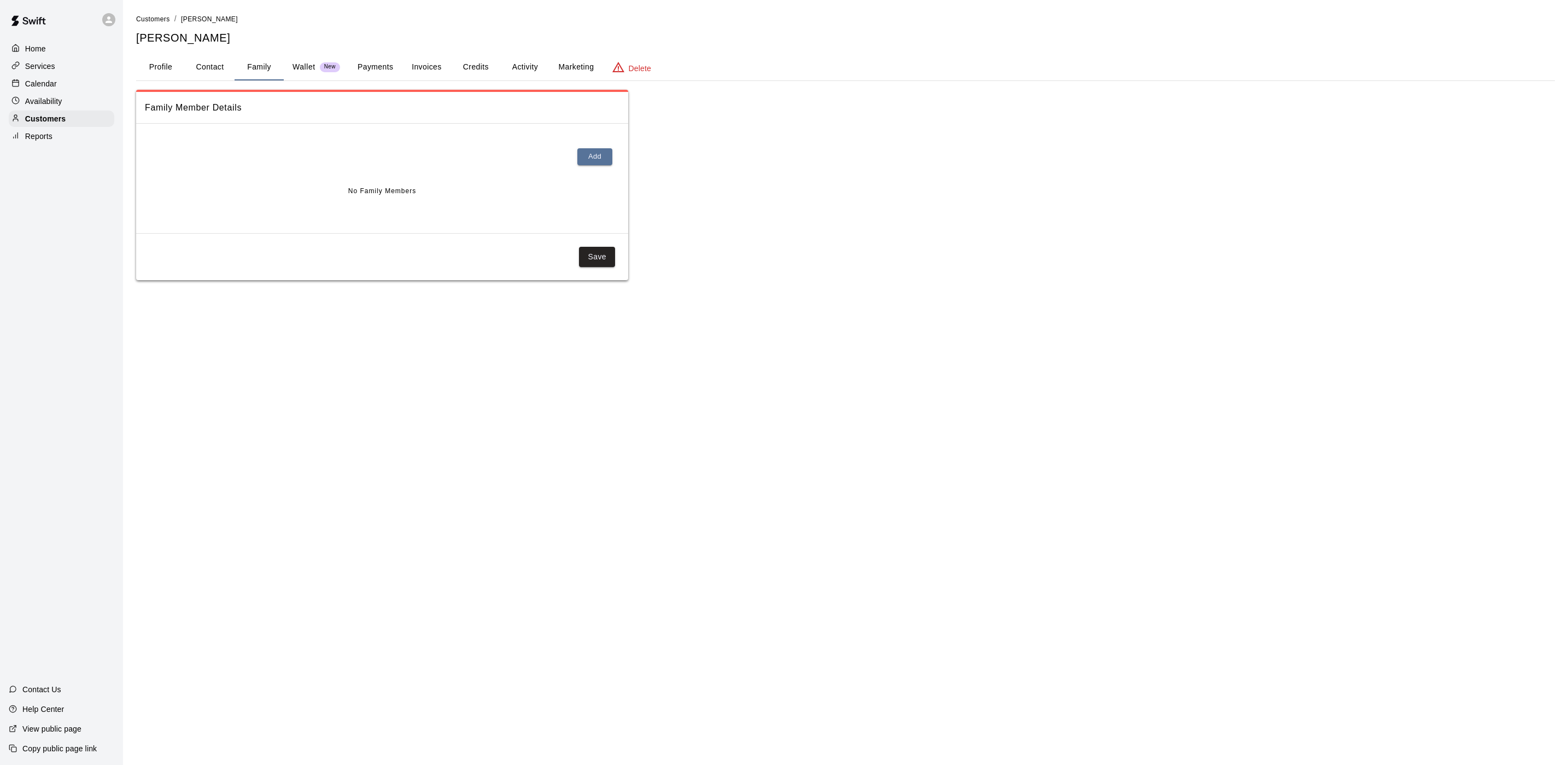
click at [261, 69] on button "Family" at bounding box center [259, 67] width 49 height 26
click at [306, 68] on p "Wallet" at bounding box center [303, 67] width 23 height 12
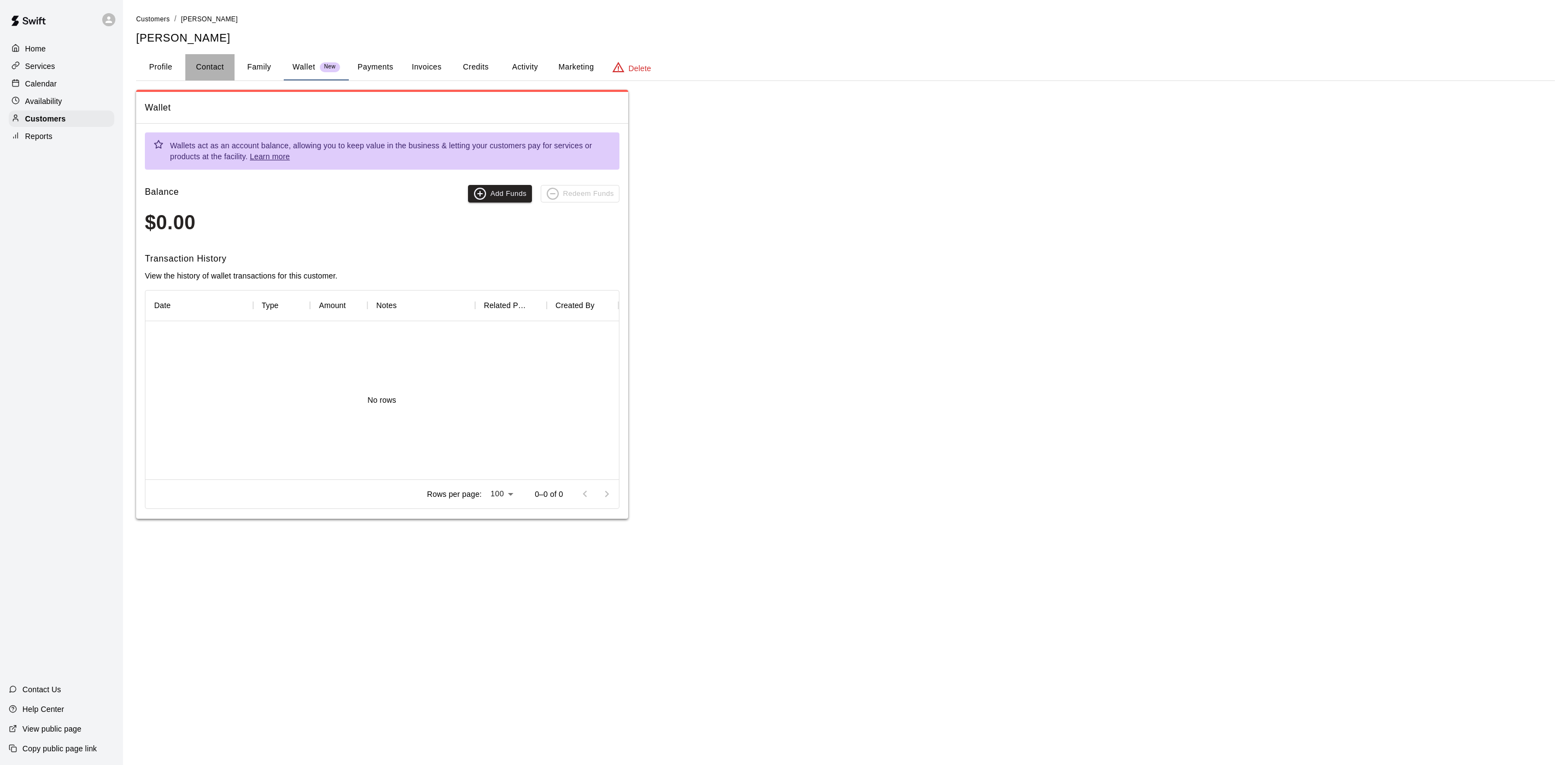
click at [205, 68] on button "Contact" at bounding box center [210, 67] width 49 height 26
select select "**"
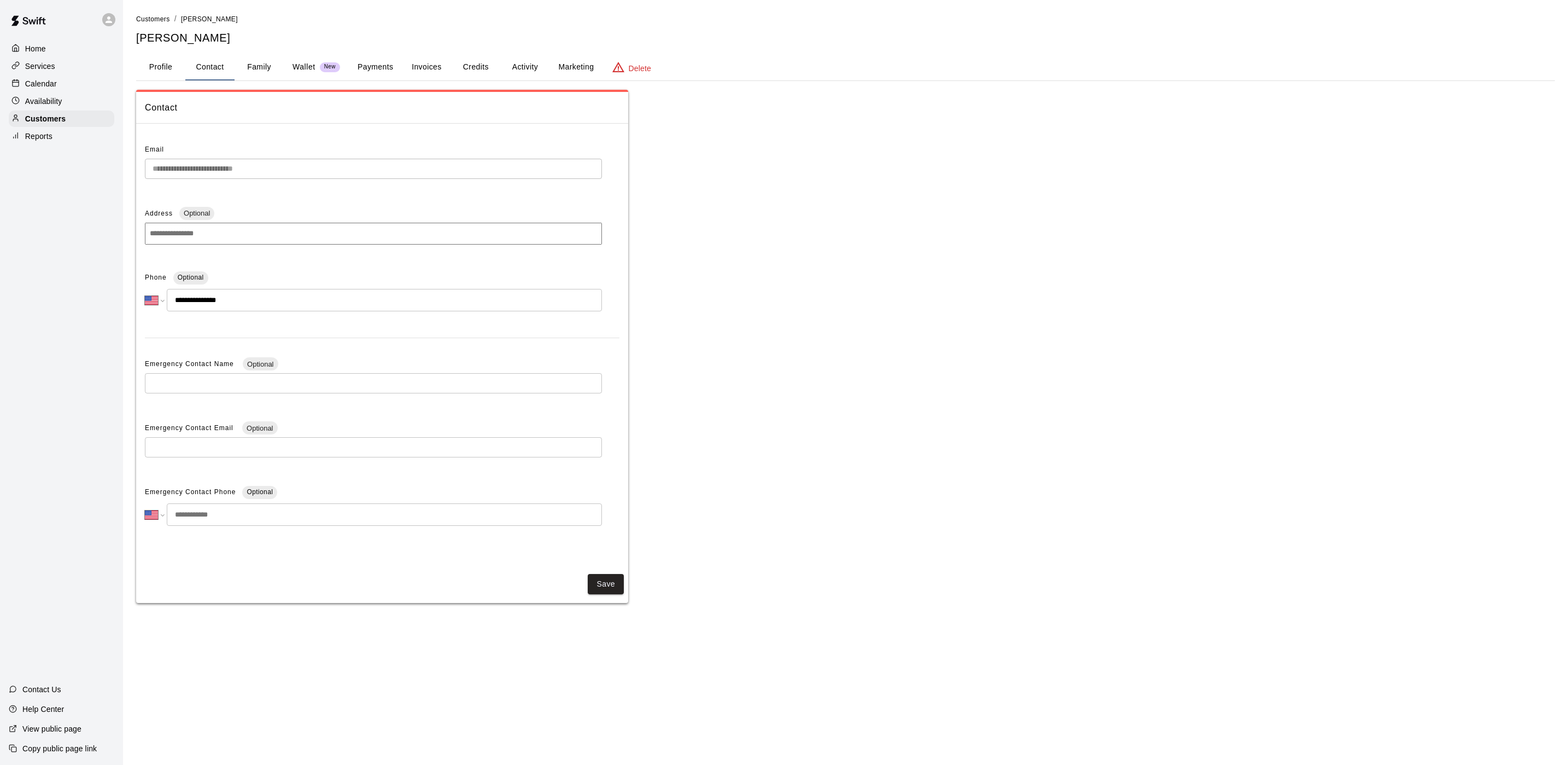
click at [178, 66] on button "Profile" at bounding box center [161, 67] width 49 height 26
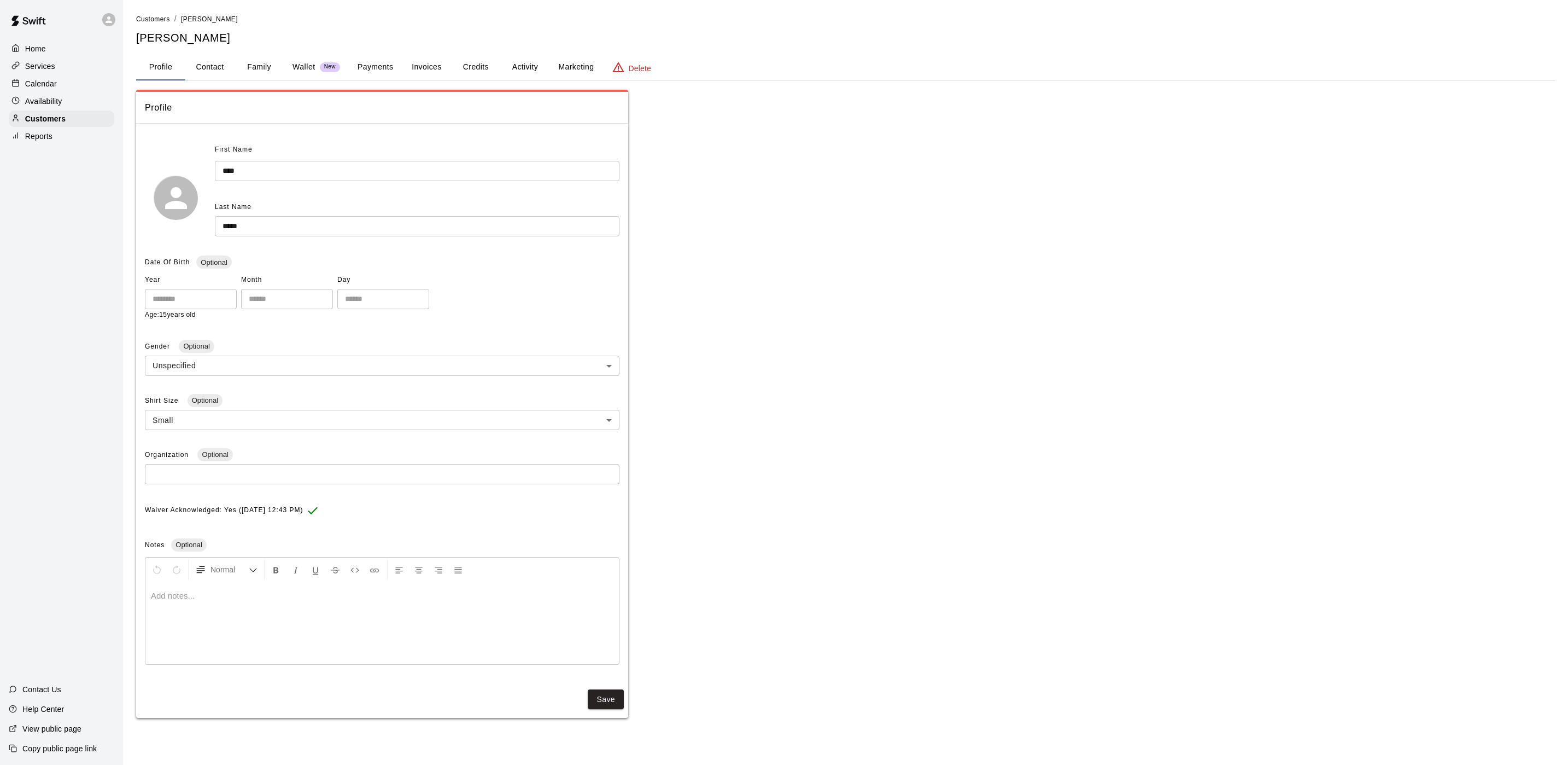
click at [375, 68] on button "Payments" at bounding box center [375, 67] width 53 height 26
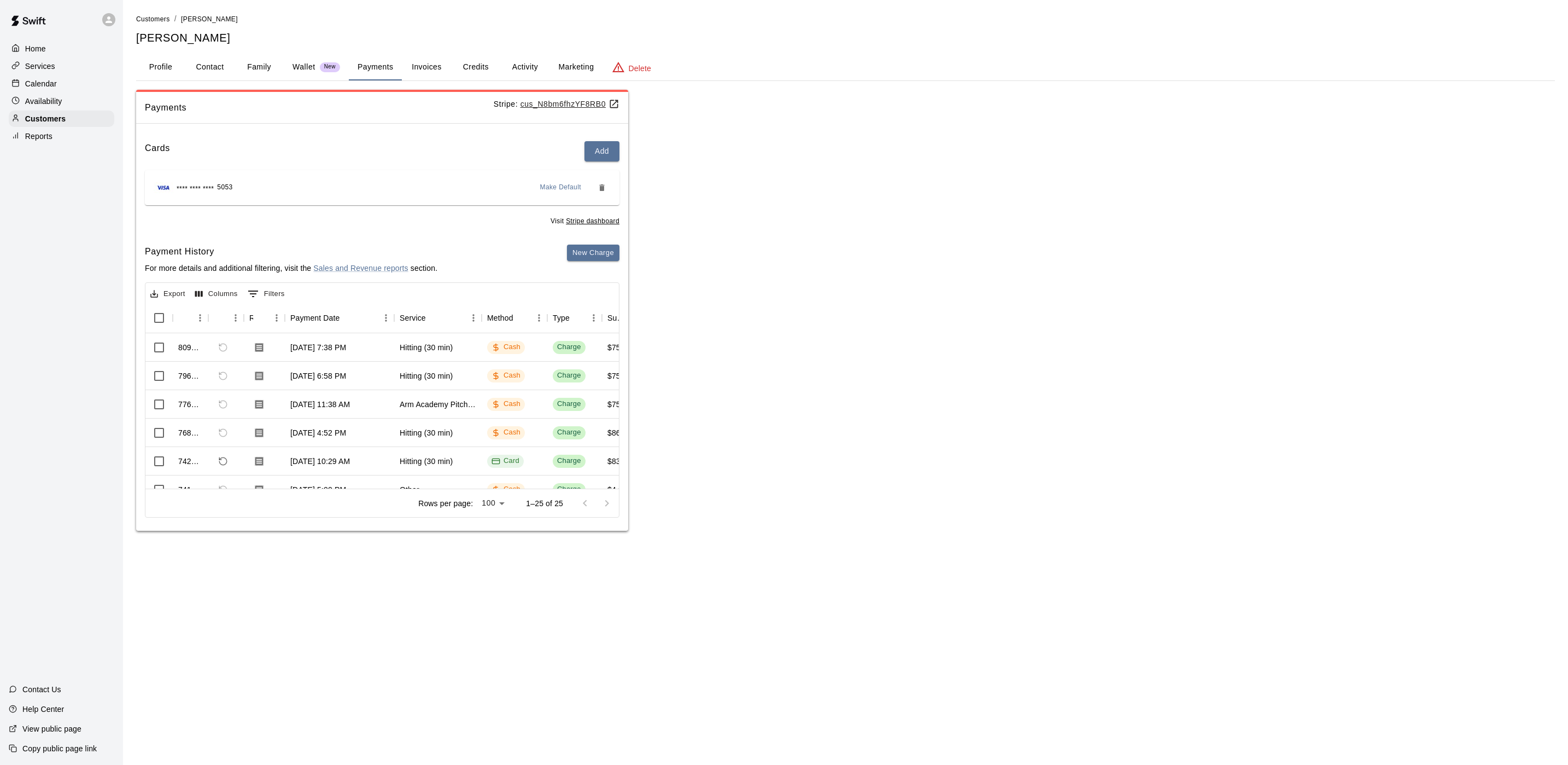
click at [163, 64] on button "Profile" at bounding box center [161, 67] width 49 height 26
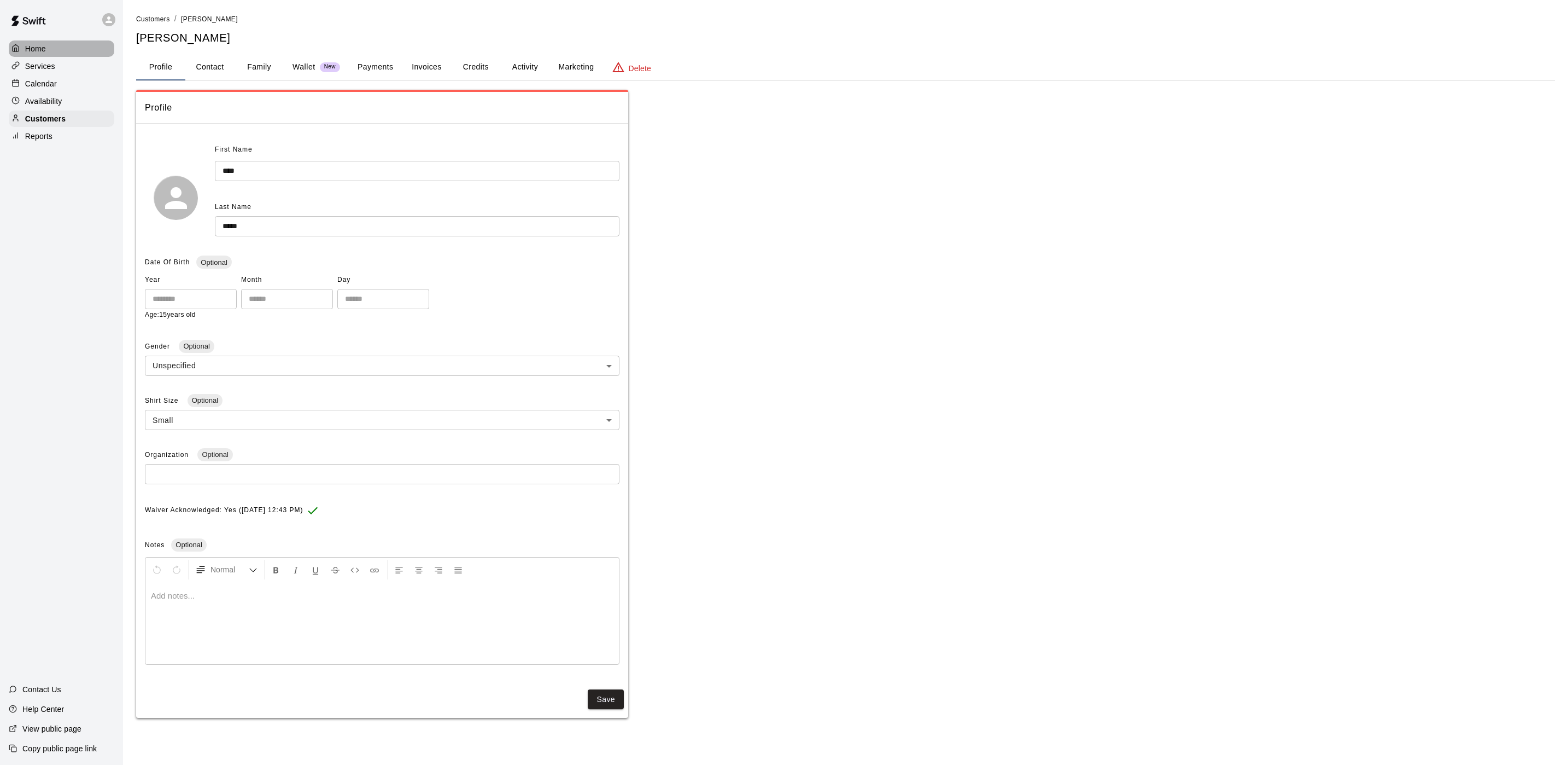
click at [69, 51] on div "Home" at bounding box center [61, 48] width 105 height 16
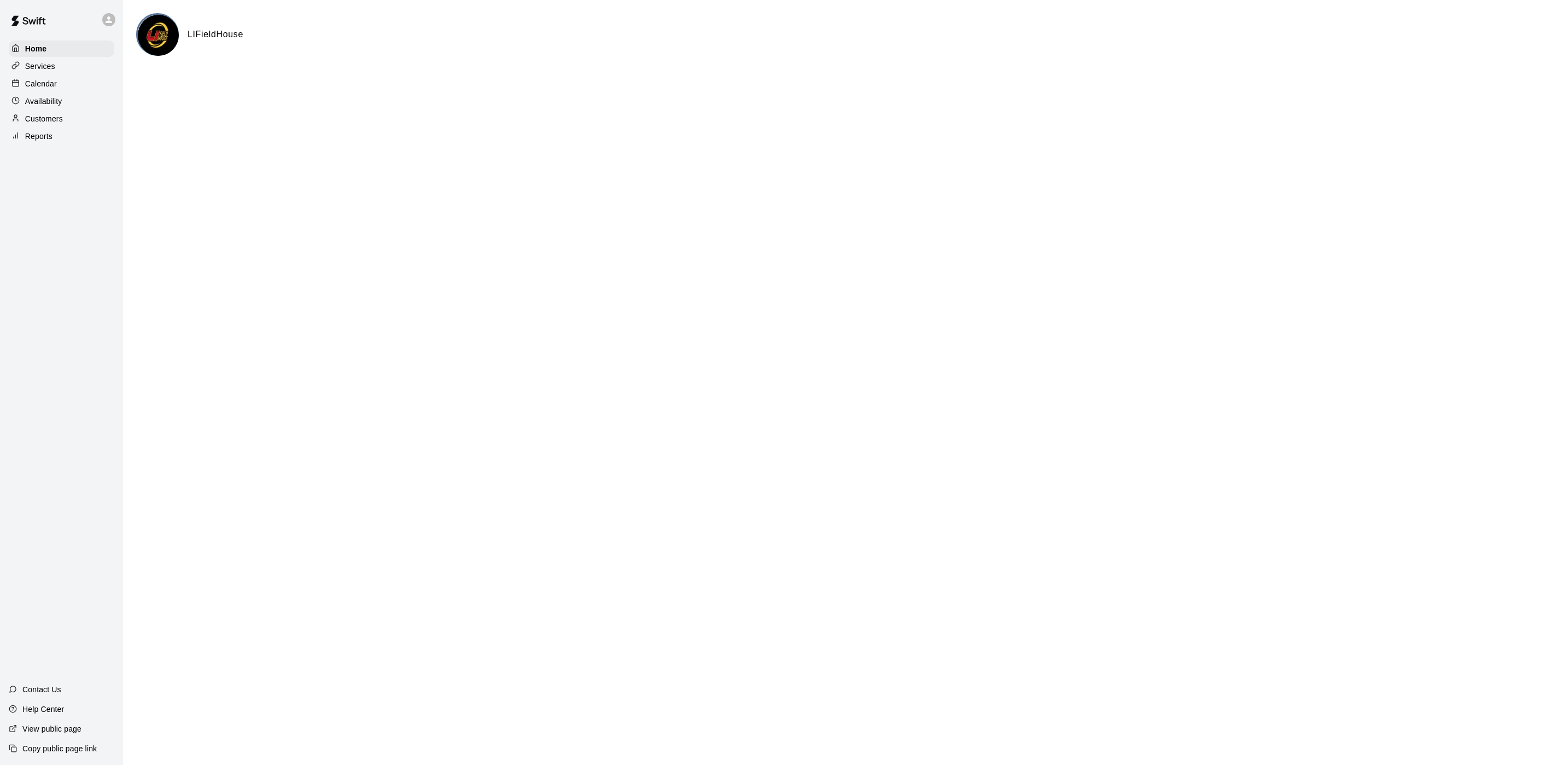
click at [64, 90] on div "Calendar" at bounding box center [61, 83] width 105 height 16
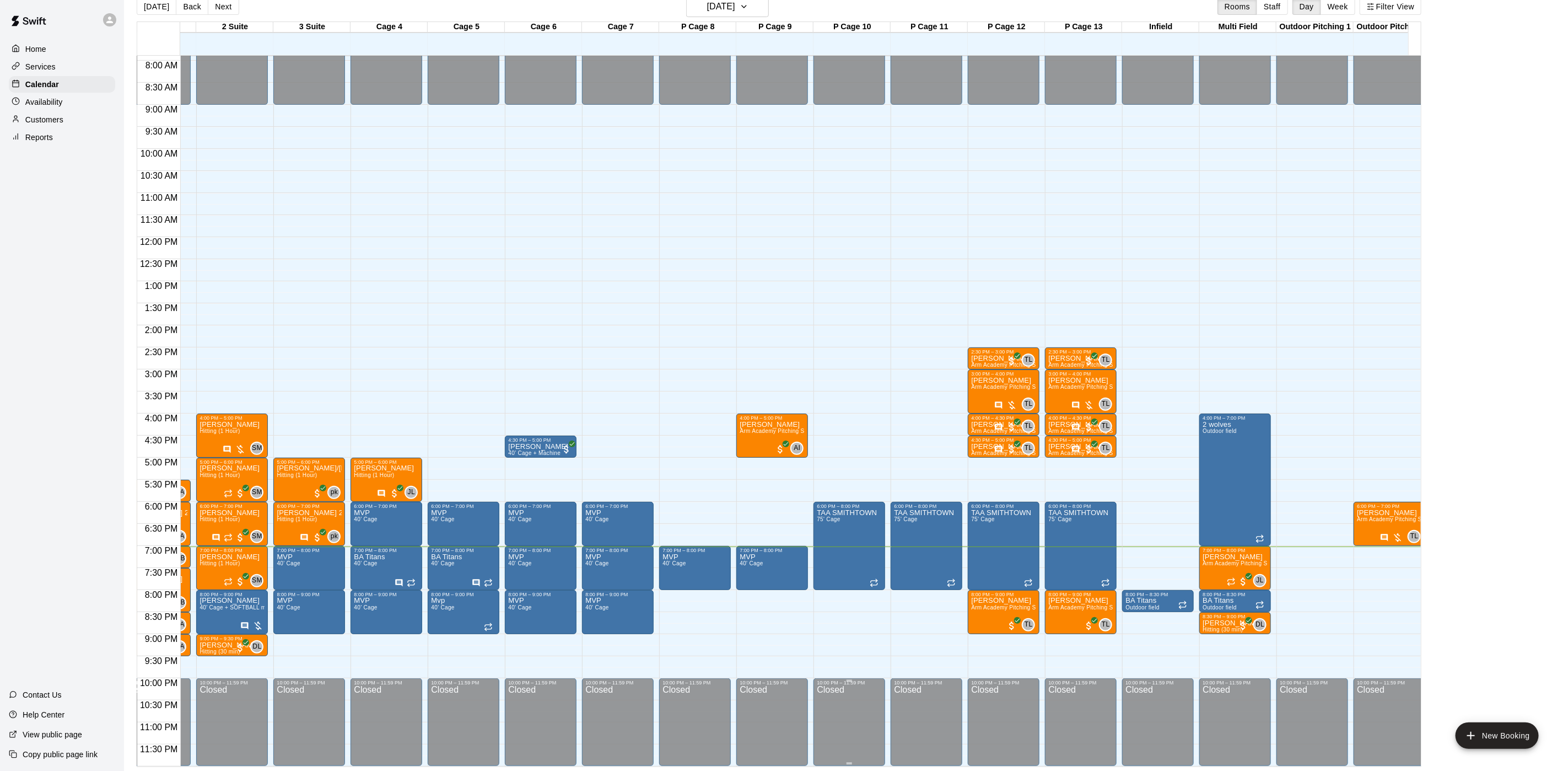
scroll to position [0, 227]
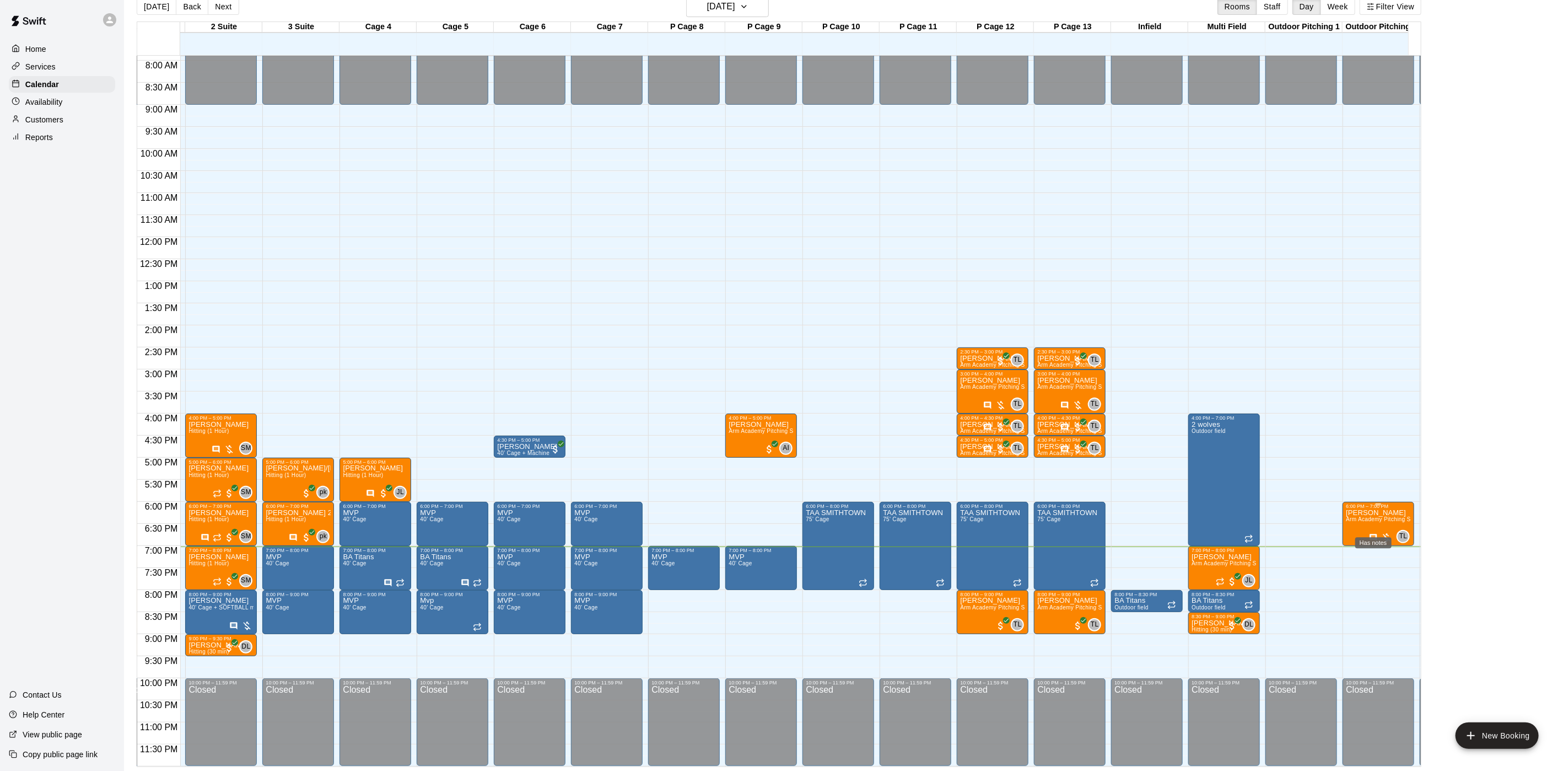
click at [1372, 533] on icon "Has notes" at bounding box center [1373, 537] width 9 height 9
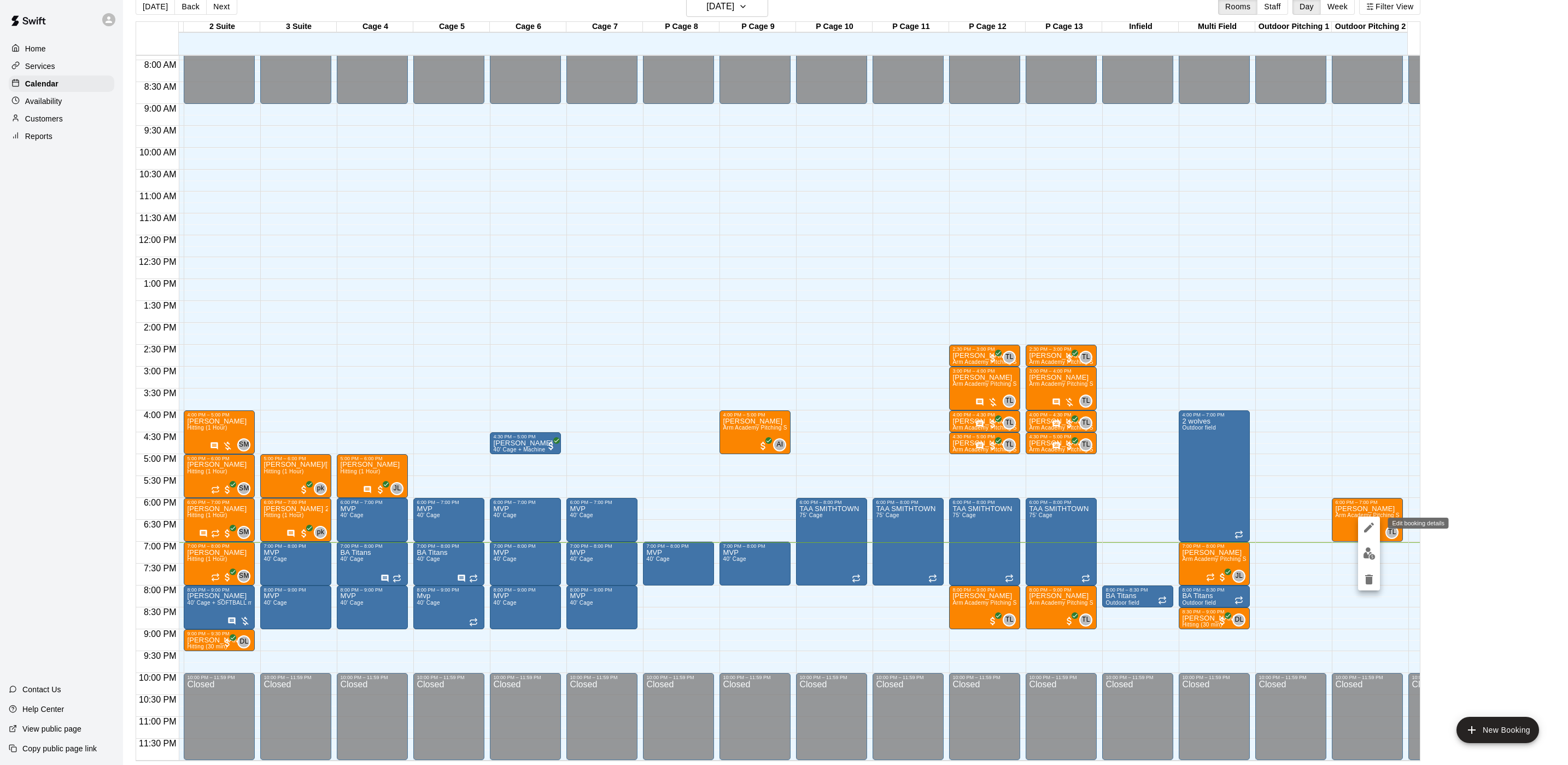
click at [1365, 534] on icon "edit" at bounding box center [1369, 527] width 13 height 13
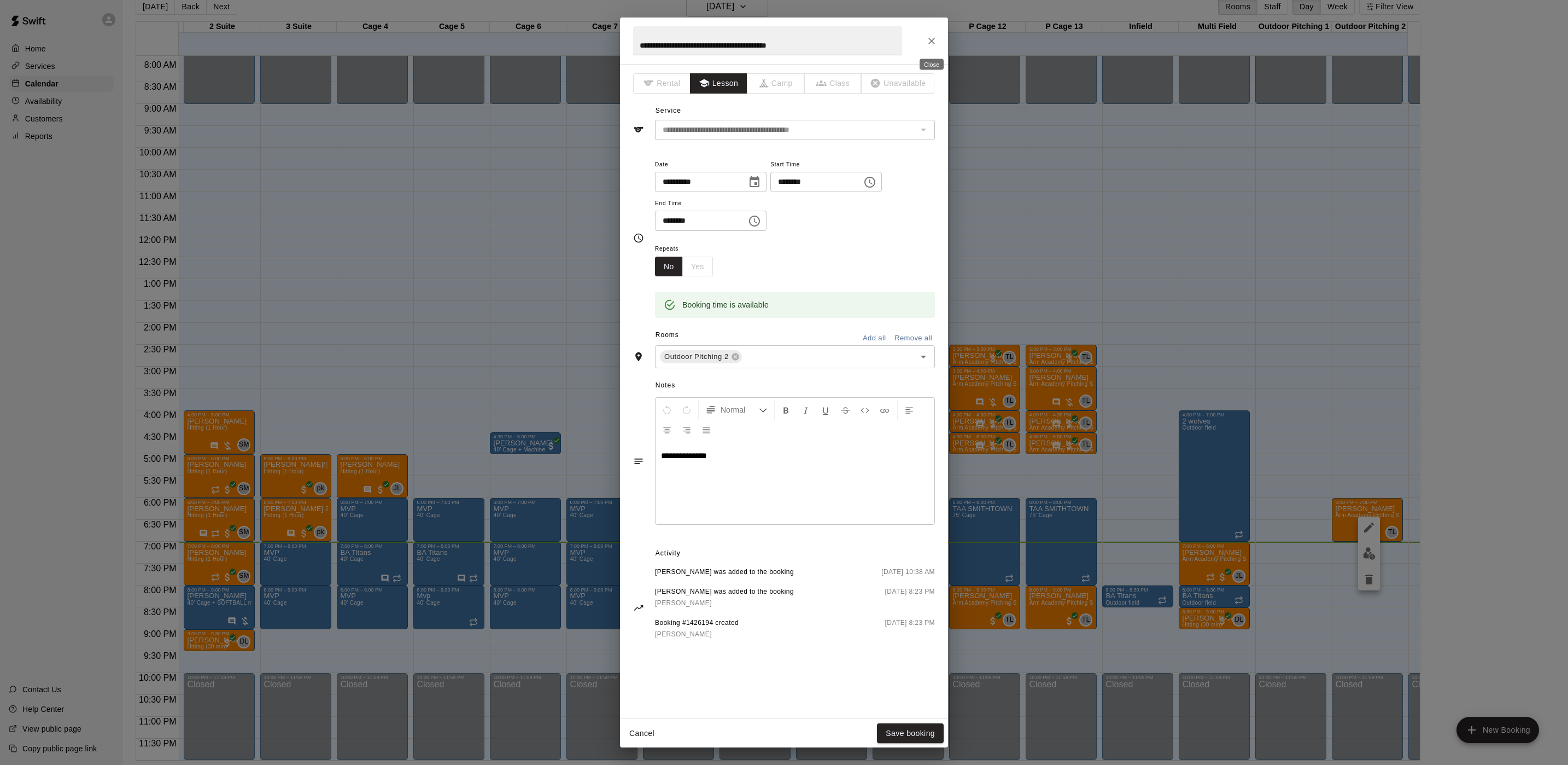
click at [931, 43] on icon "Close" at bounding box center [931, 41] width 11 height 11
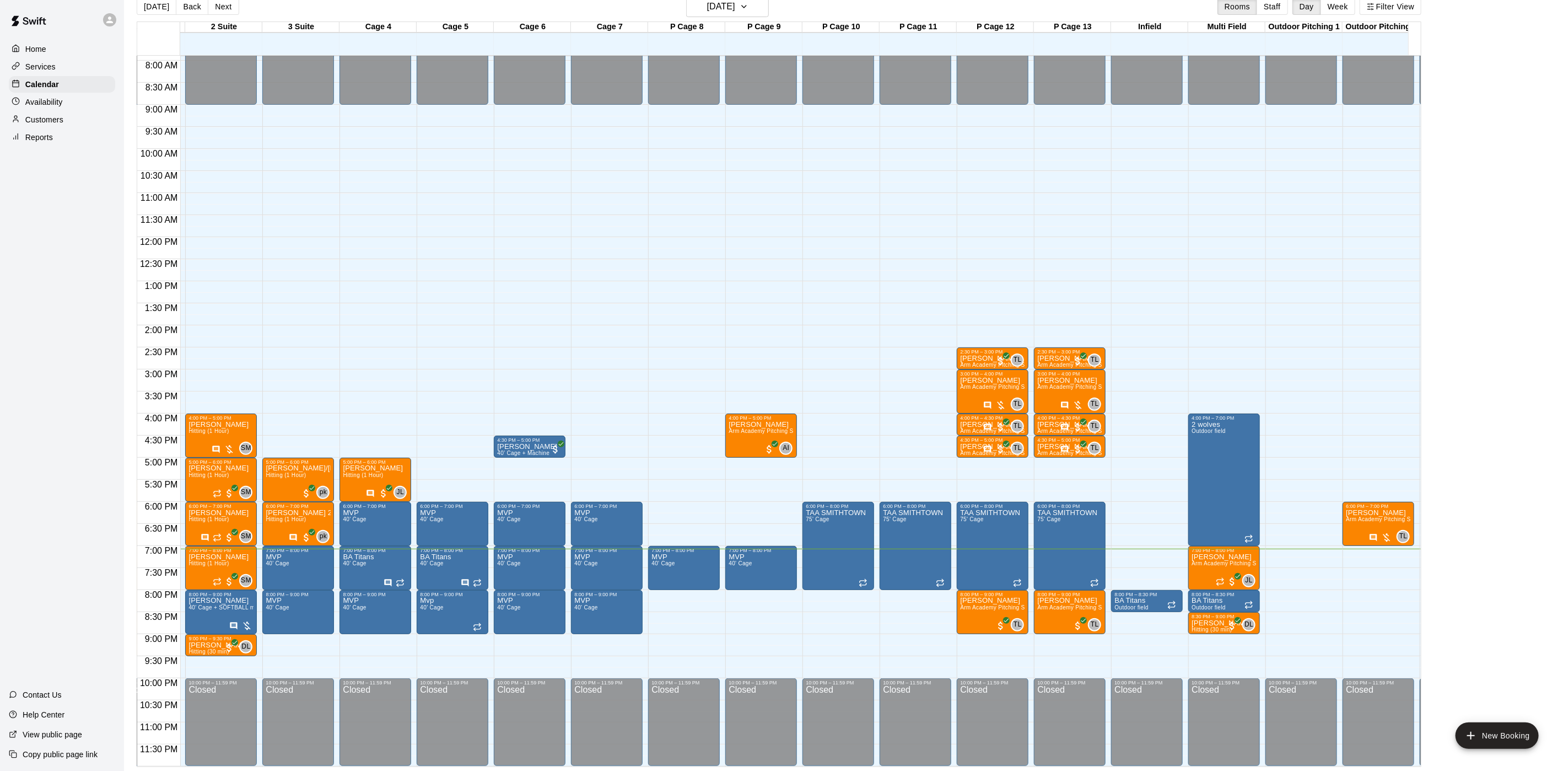
click at [42, 117] on div "Customers" at bounding box center [62, 119] width 106 height 16
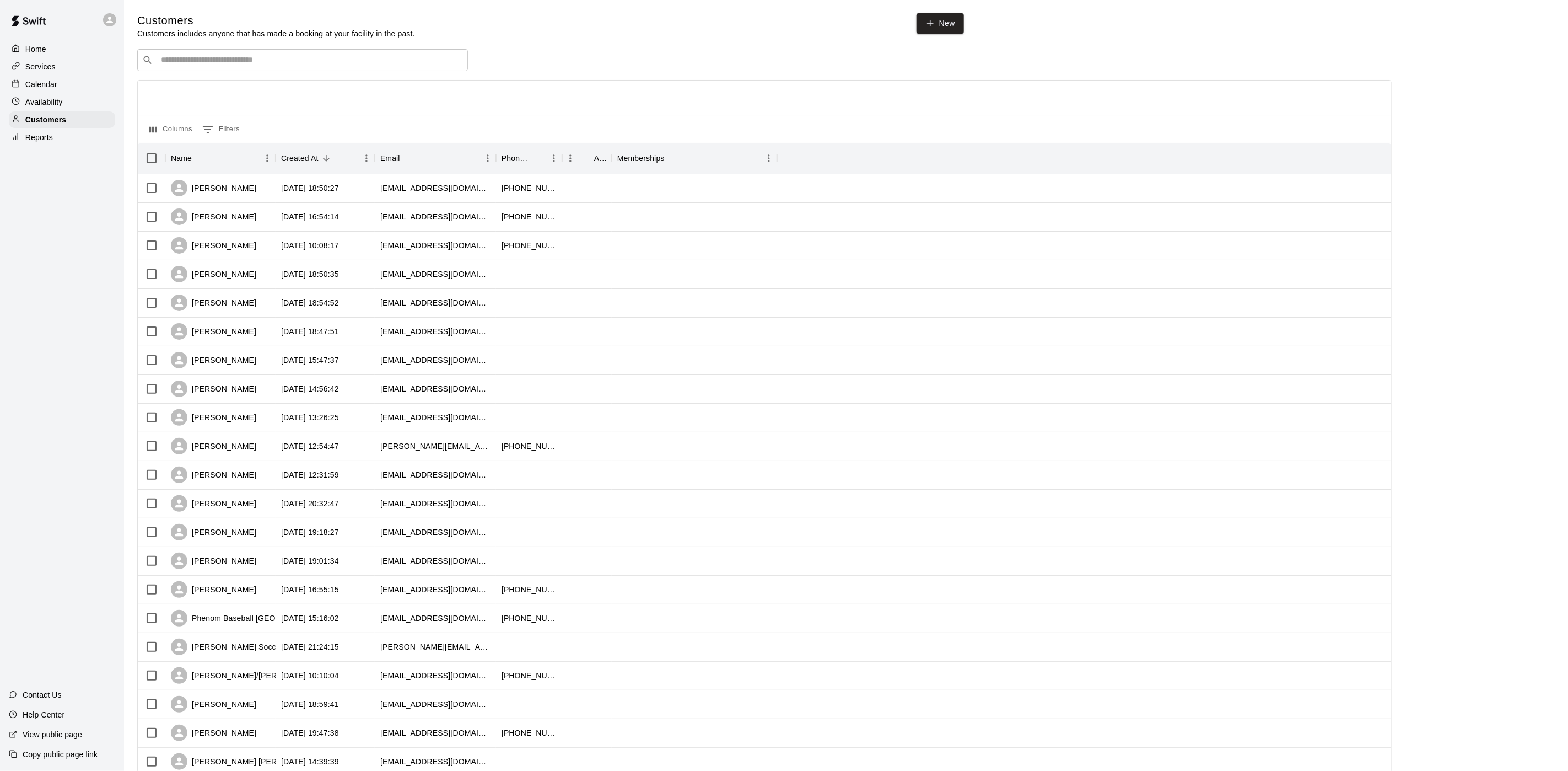
click at [207, 64] on input "Search customers by name or email" at bounding box center [310, 60] width 305 height 11
type input "**********"
click at [242, 86] on div "[PERSON_NAME]" at bounding box center [227, 85] width 119 height 12
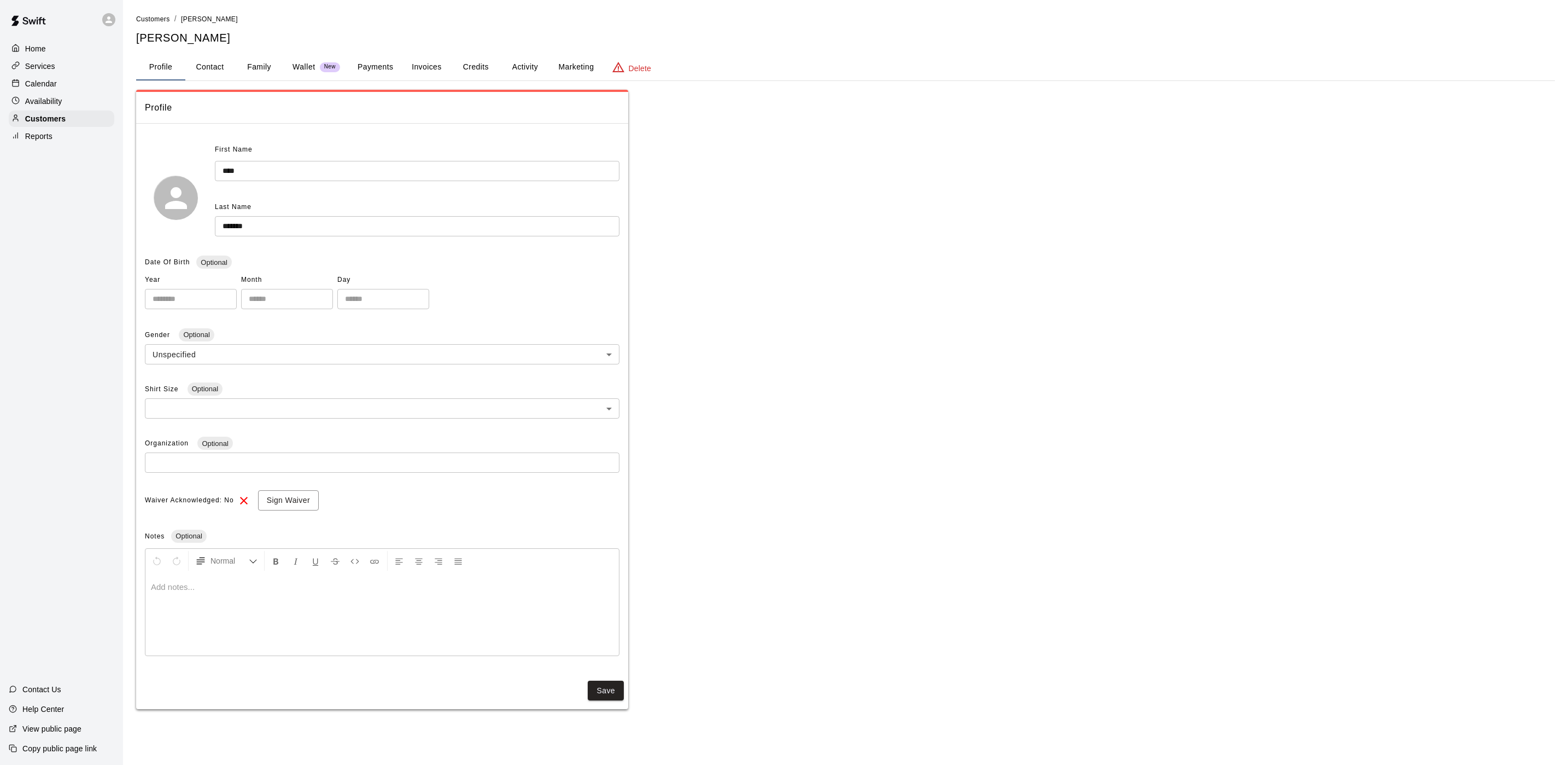
click at [292, 57] on button "Wallet New" at bounding box center [316, 67] width 65 height 26
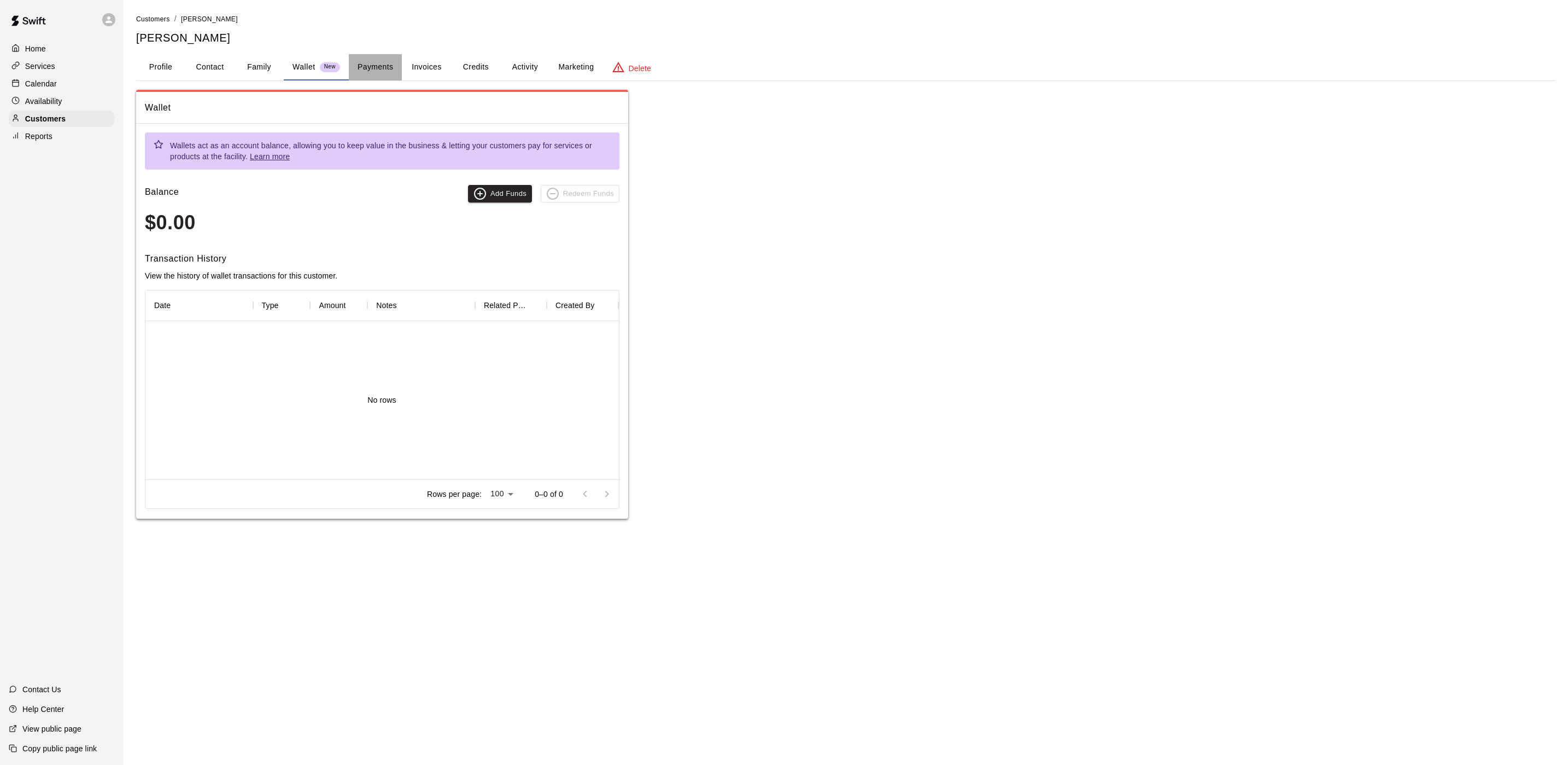
click at [366, 59] on button "Payments" at bounding box center [375, 67] width 53 height 26
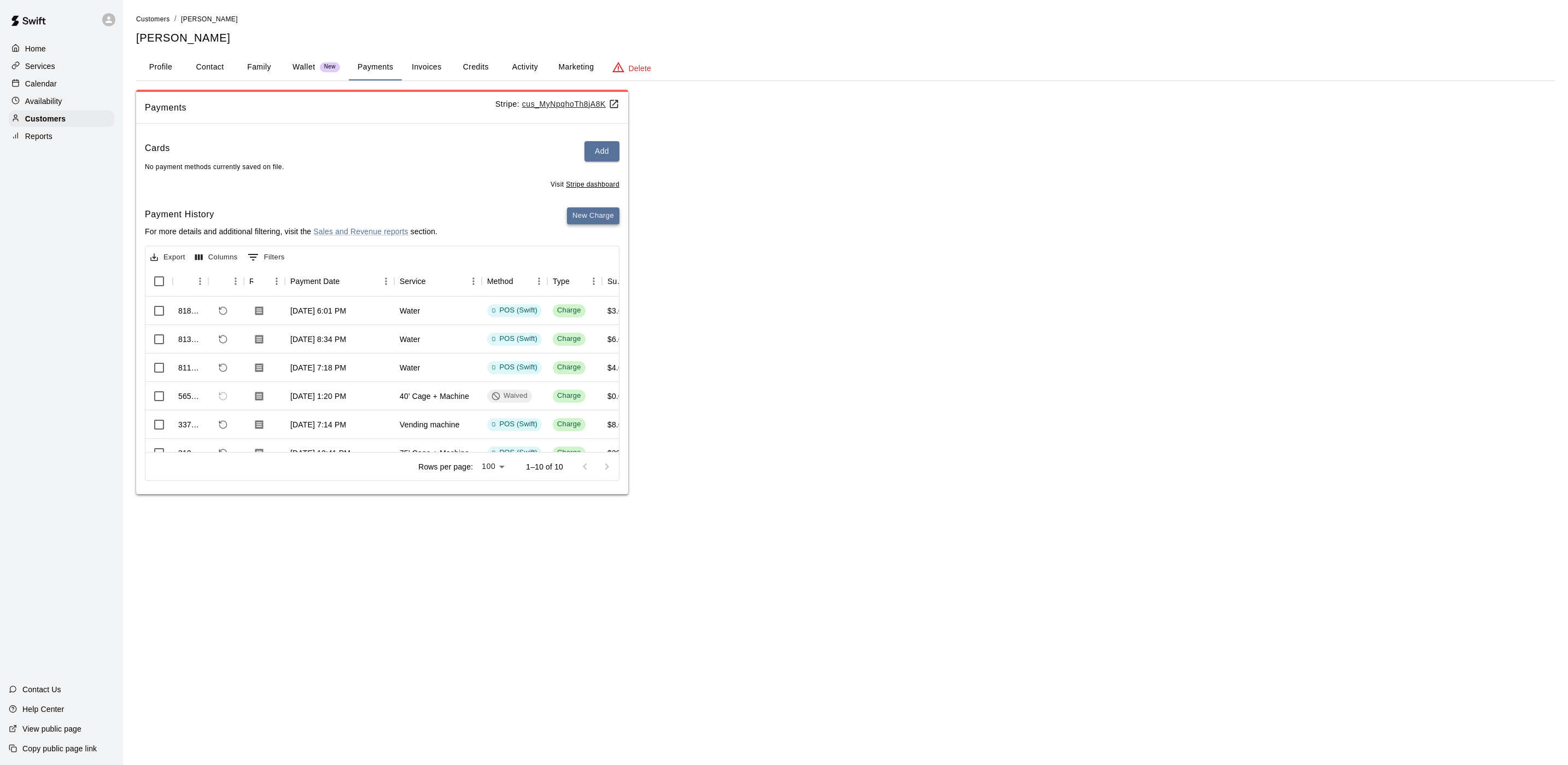
click at [604, 224] on button "New Charge" at bounding box center [593, 216] width 53 height 17
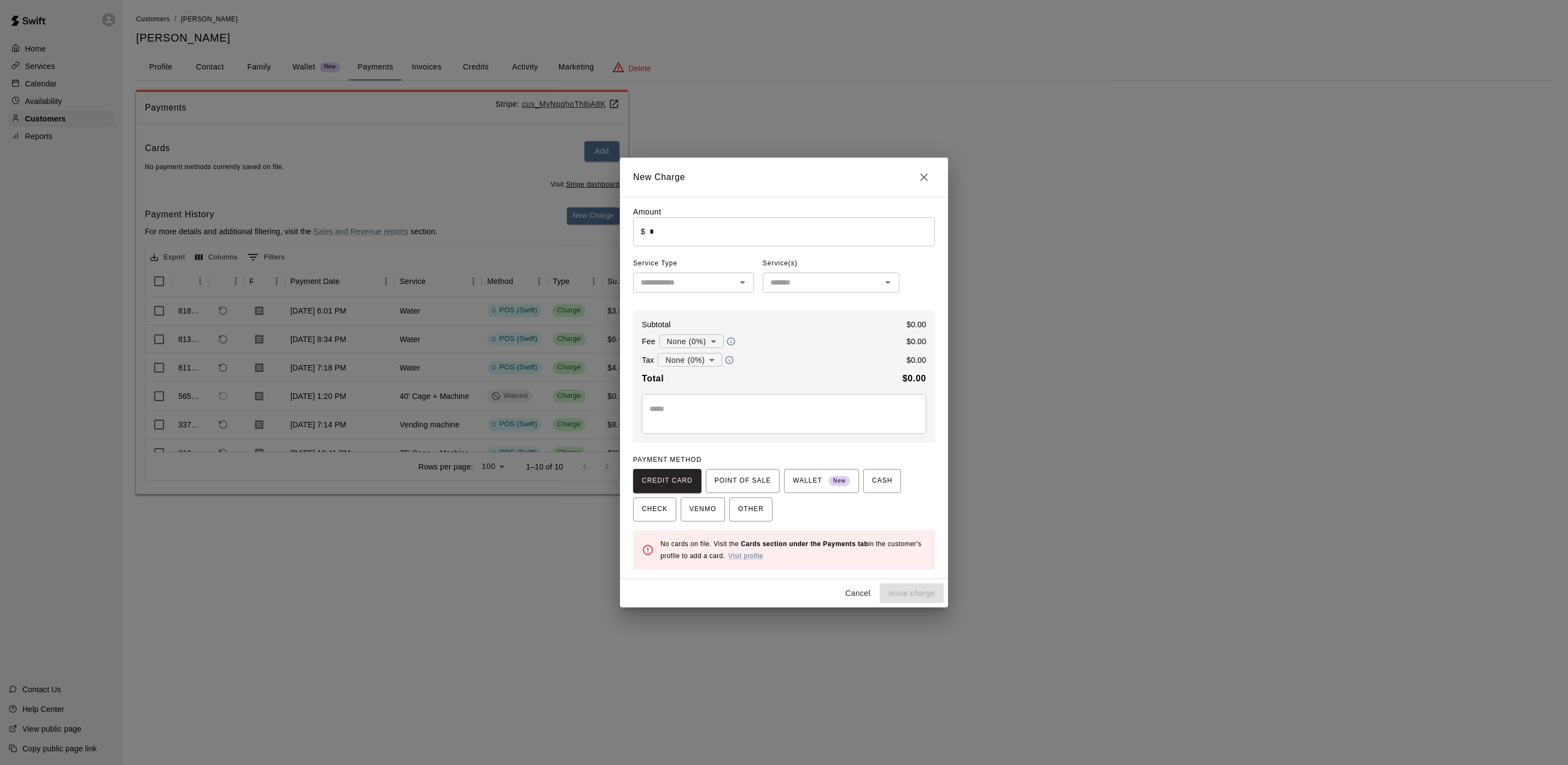
click at [699, 240] on input "*" at bounding box center [792, 231] width 285 height 29
type input "****"
click at [699, 272] on span "Service Type" at bounding box center [694, 263] width 121 height 18
click at [699, 275] on div "​" at bounding box center [694, 282] width 121 height 20
click at [704, 410] on li "Other" at bounding box center [694, 416] width 121 height 18
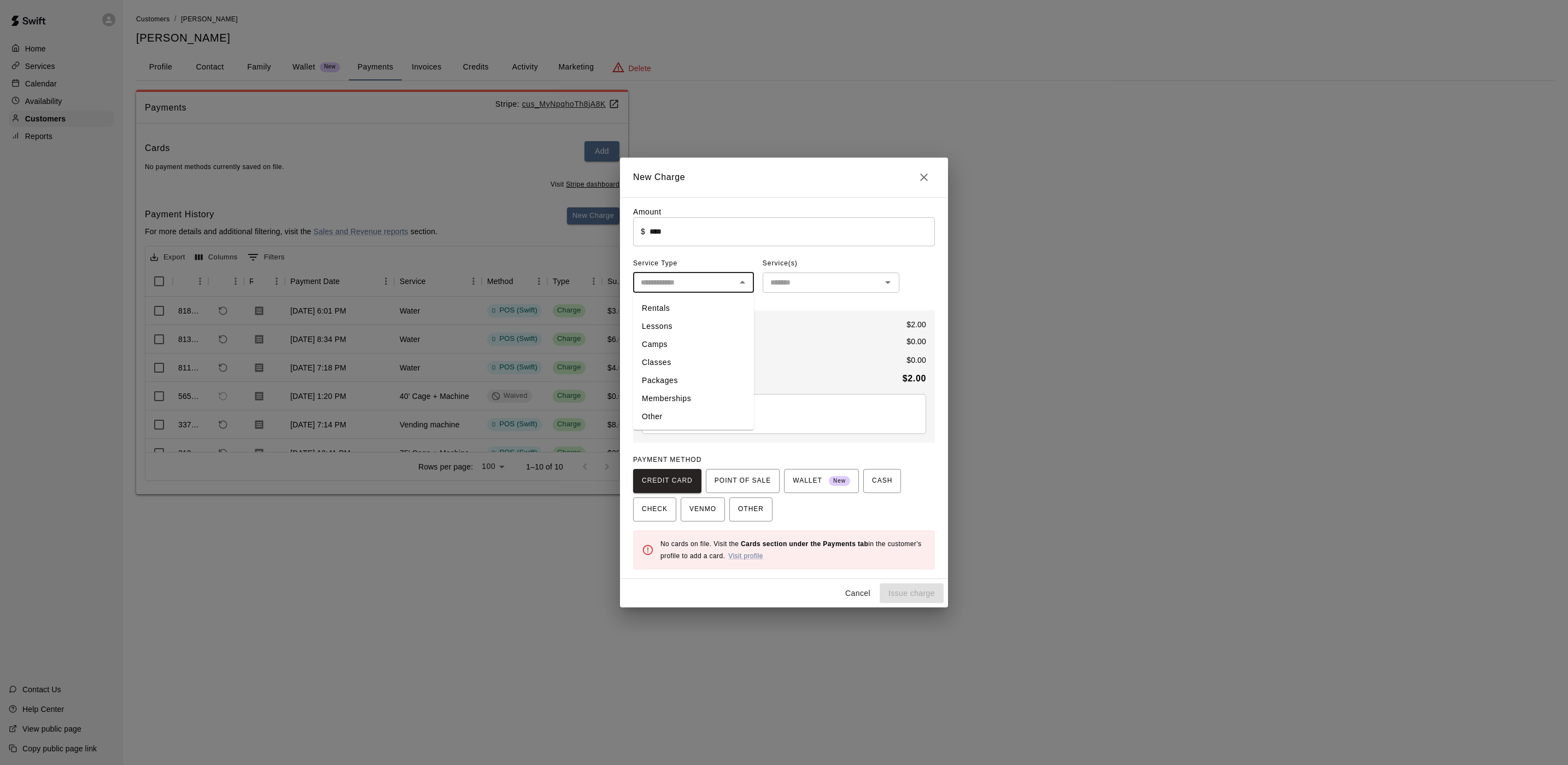
type input "*****"
click at [826, 279] on input "text" at bounding box center [822, 282] width 112 height 14
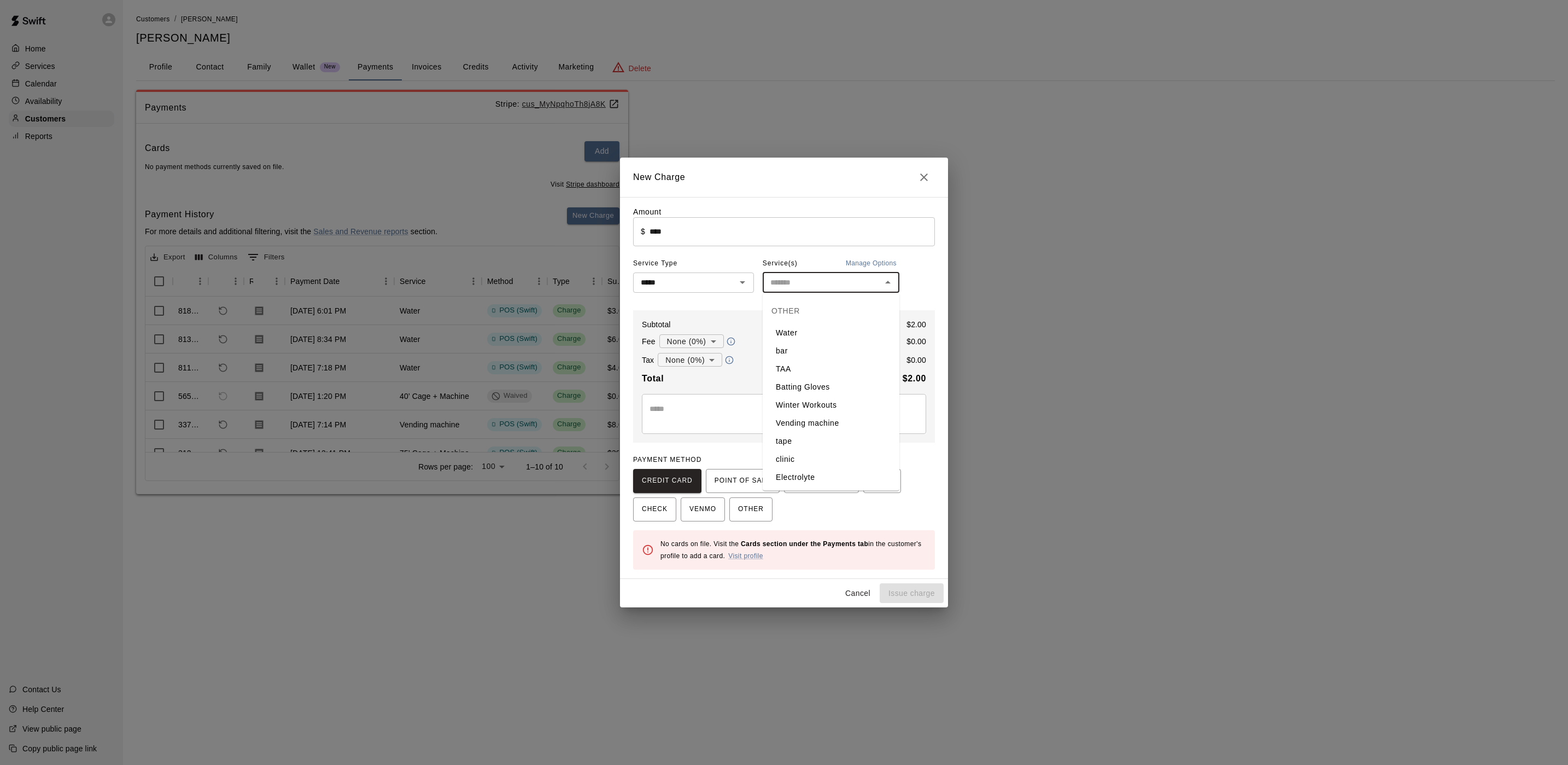
click at [817, 328] on li "Water" at bounding box center [831, 333] width 136 height 18
type input "*****"
click at [731, 479] on span "POINT OF SALE" at bounding box center [742, 480] width 57 height 18
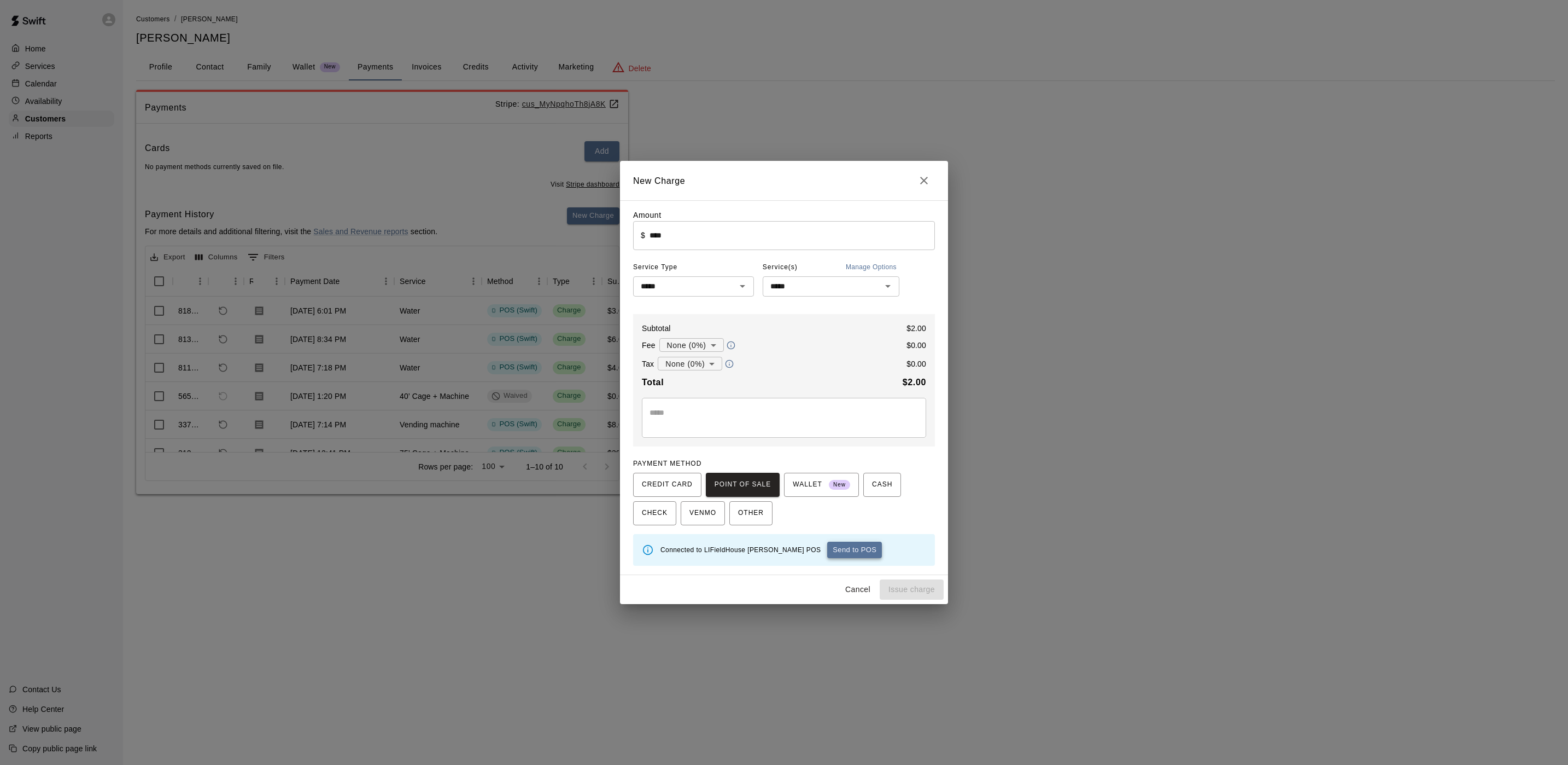
click at [828, 552] on button "Send to POS" at bounding box center [855, 549] width 55 height 16
type input "*"
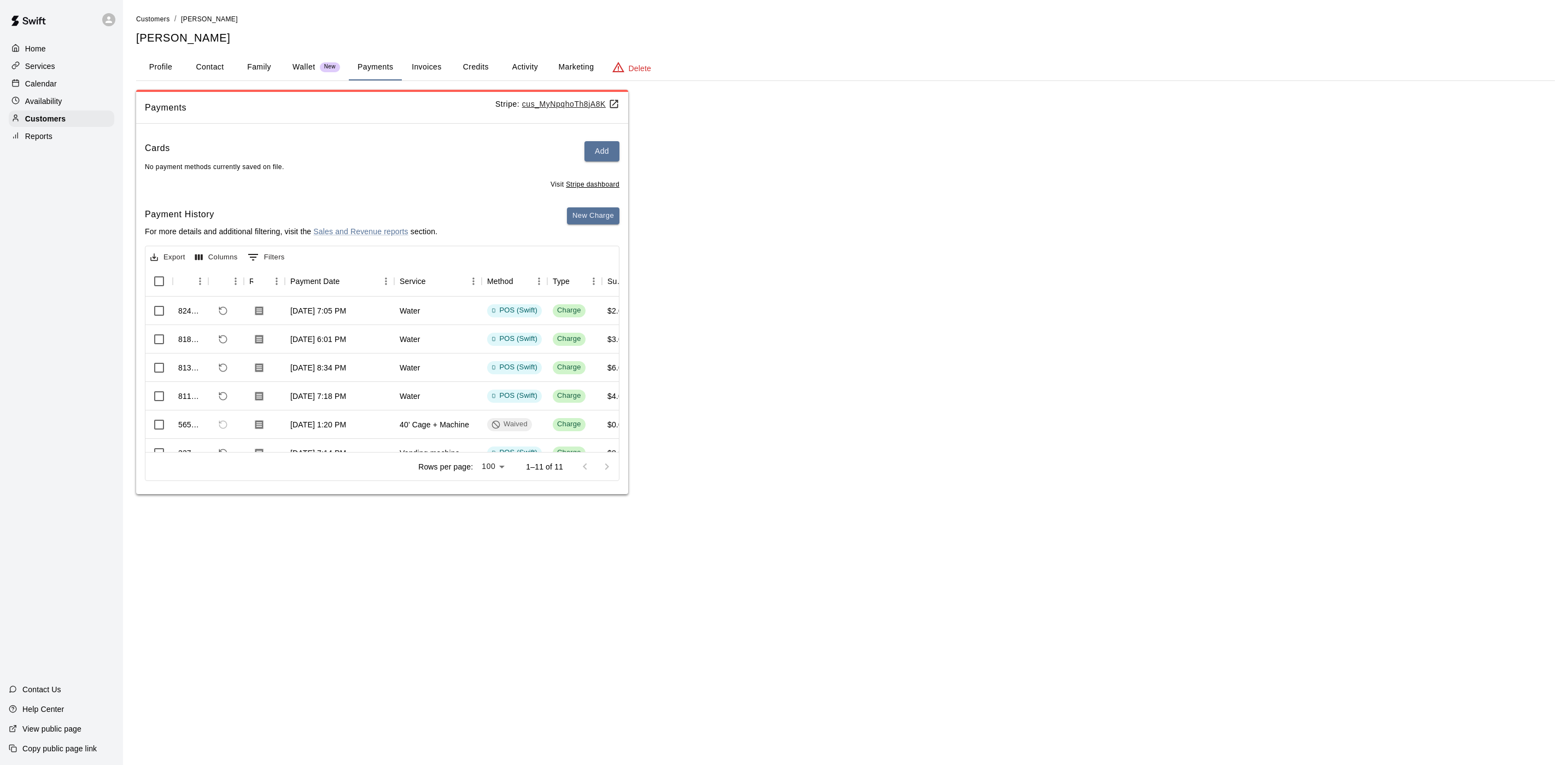
click at [60, 51] on div "Home" at bounding box center [61, 48] width 105 height 16
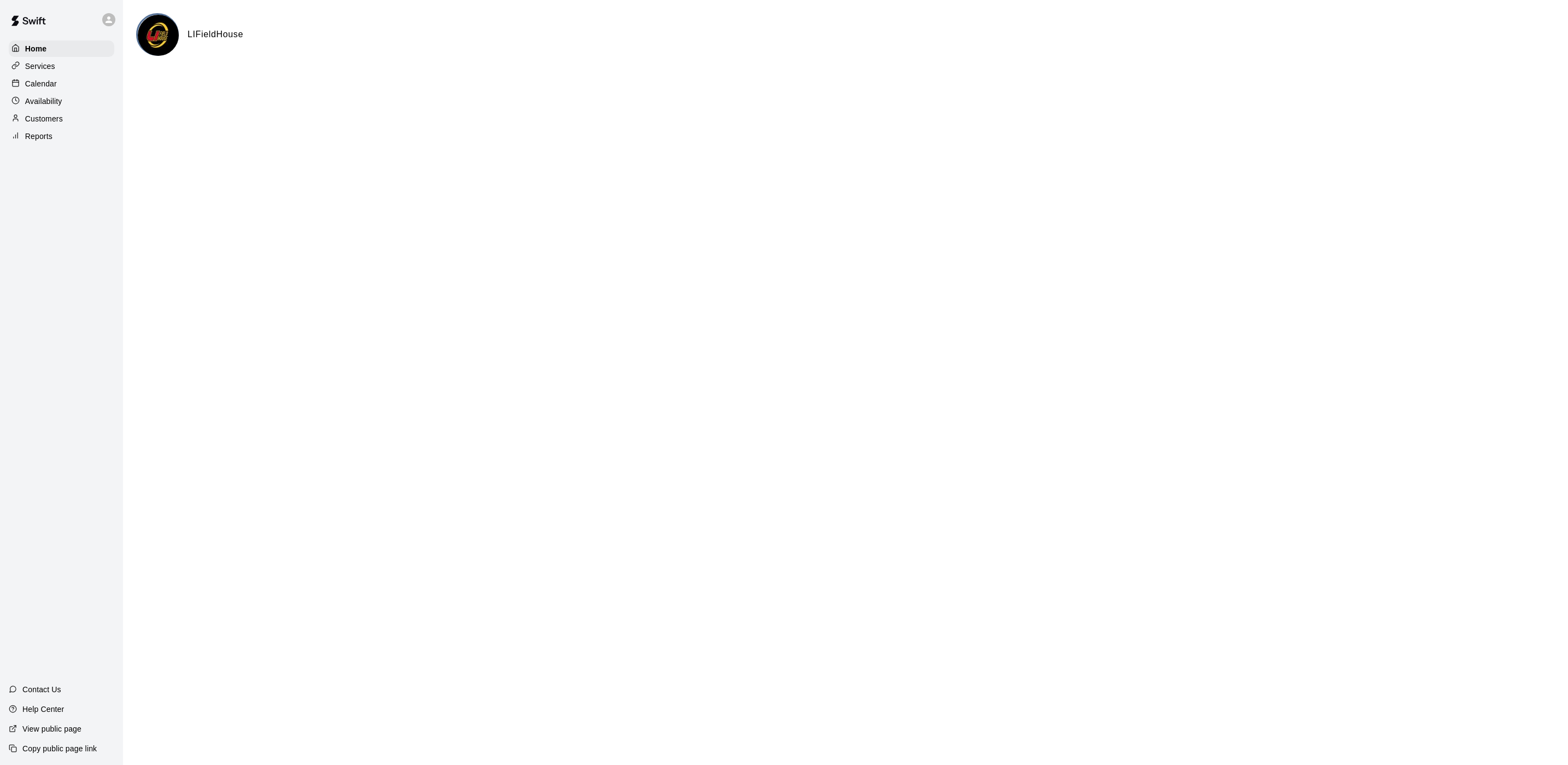
click at [44, 85] on p "Calendar" at bounding box center [41, 83] width 32 height 11
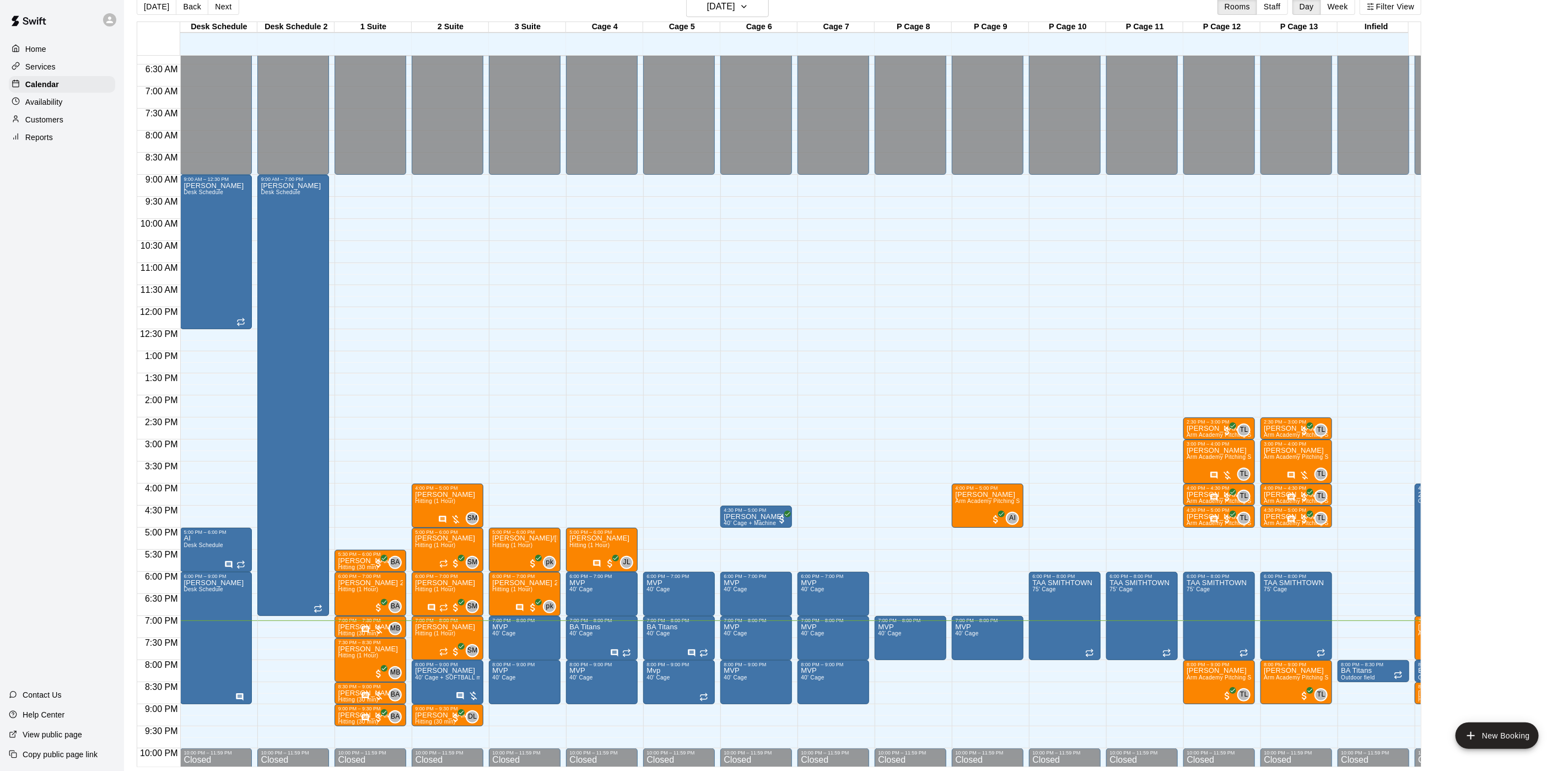
click at [33, 123] on p "Customers" at bounding box center [45, 119] width 38 height 11
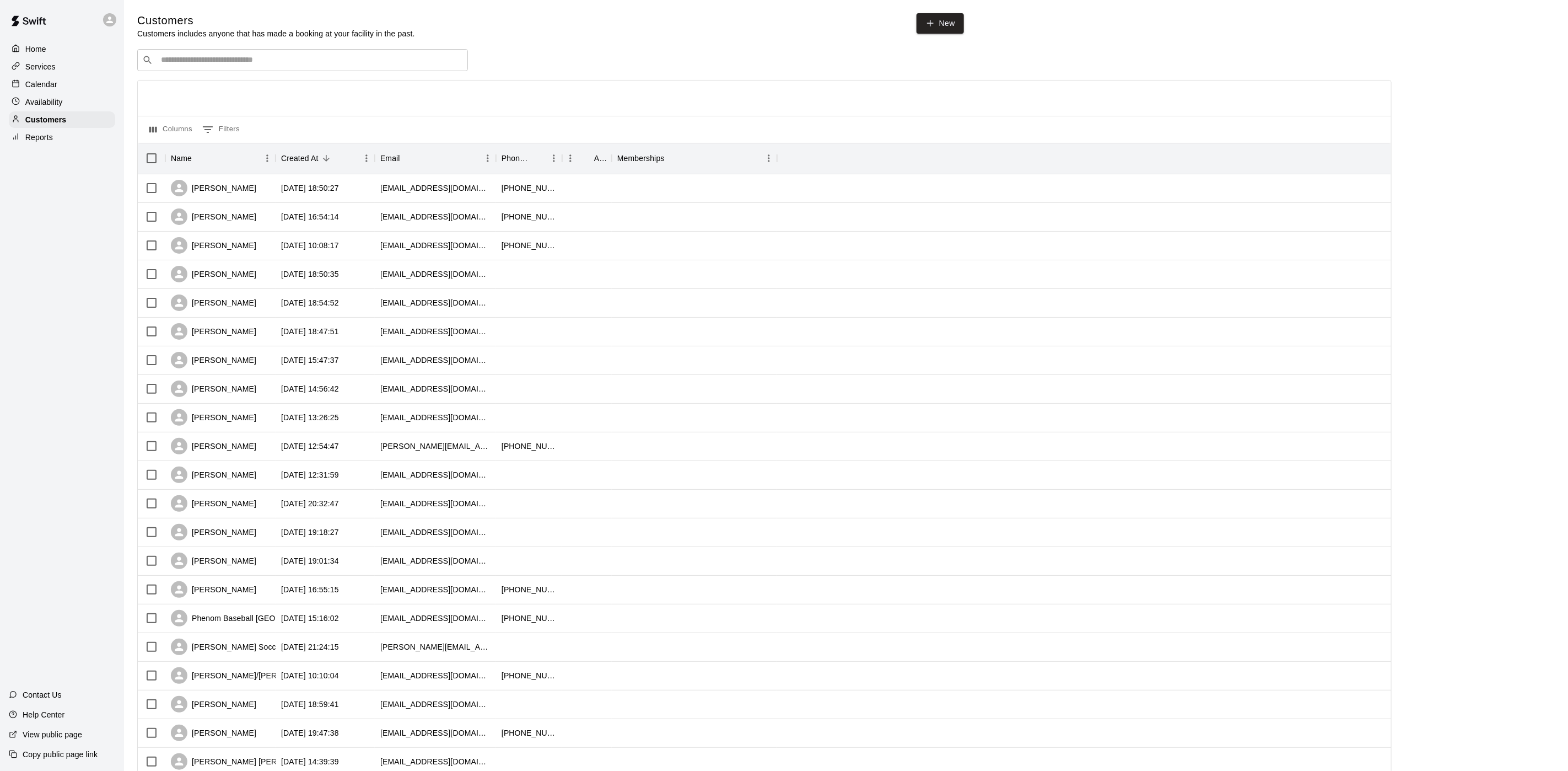
click at [47, 103] on p "Availability" at bounding box center [44, 102] width 37 height 11
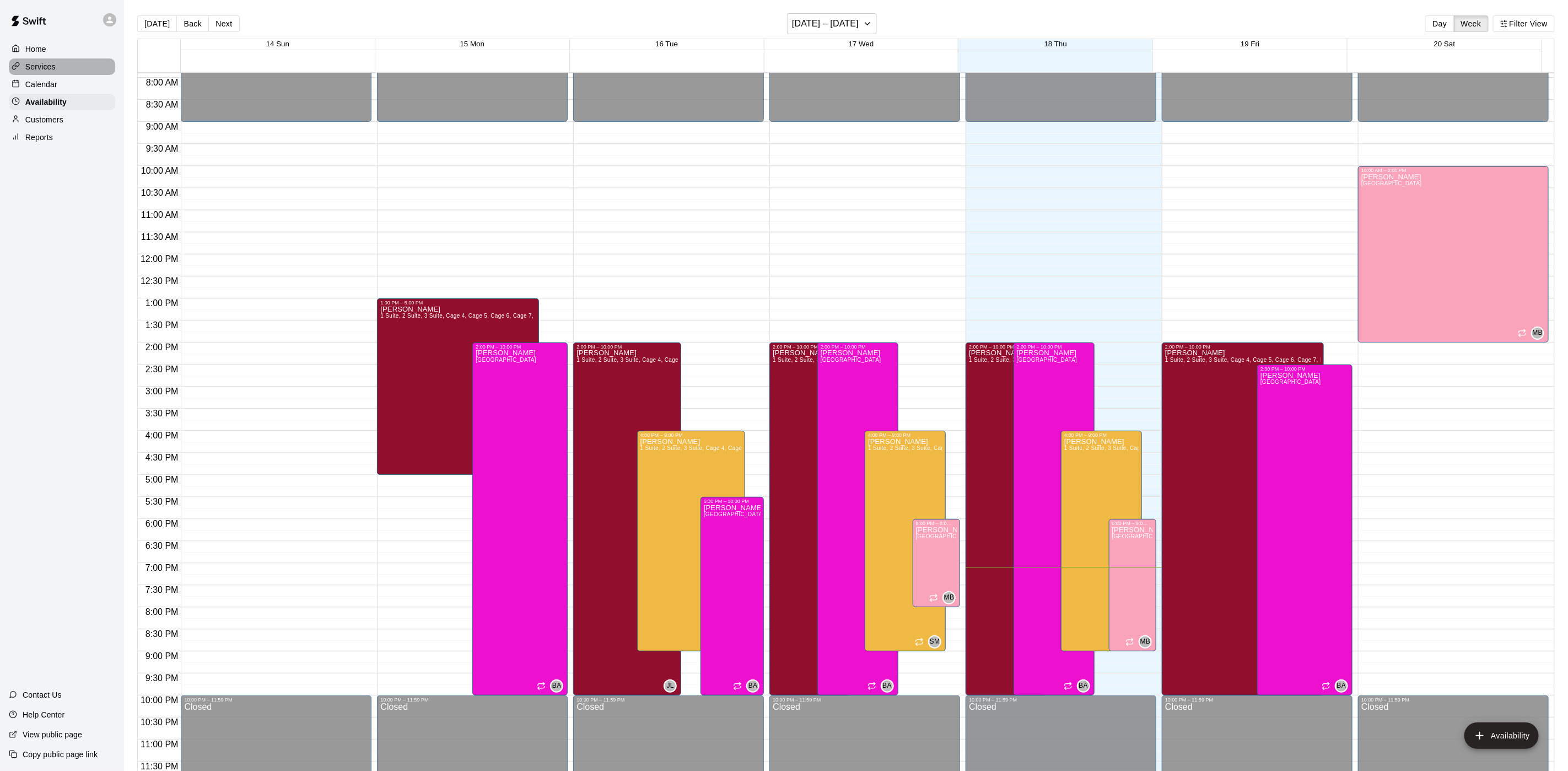
click at [75, 75] on div "Services" at bounding box center [62, 66] width 106 height 16
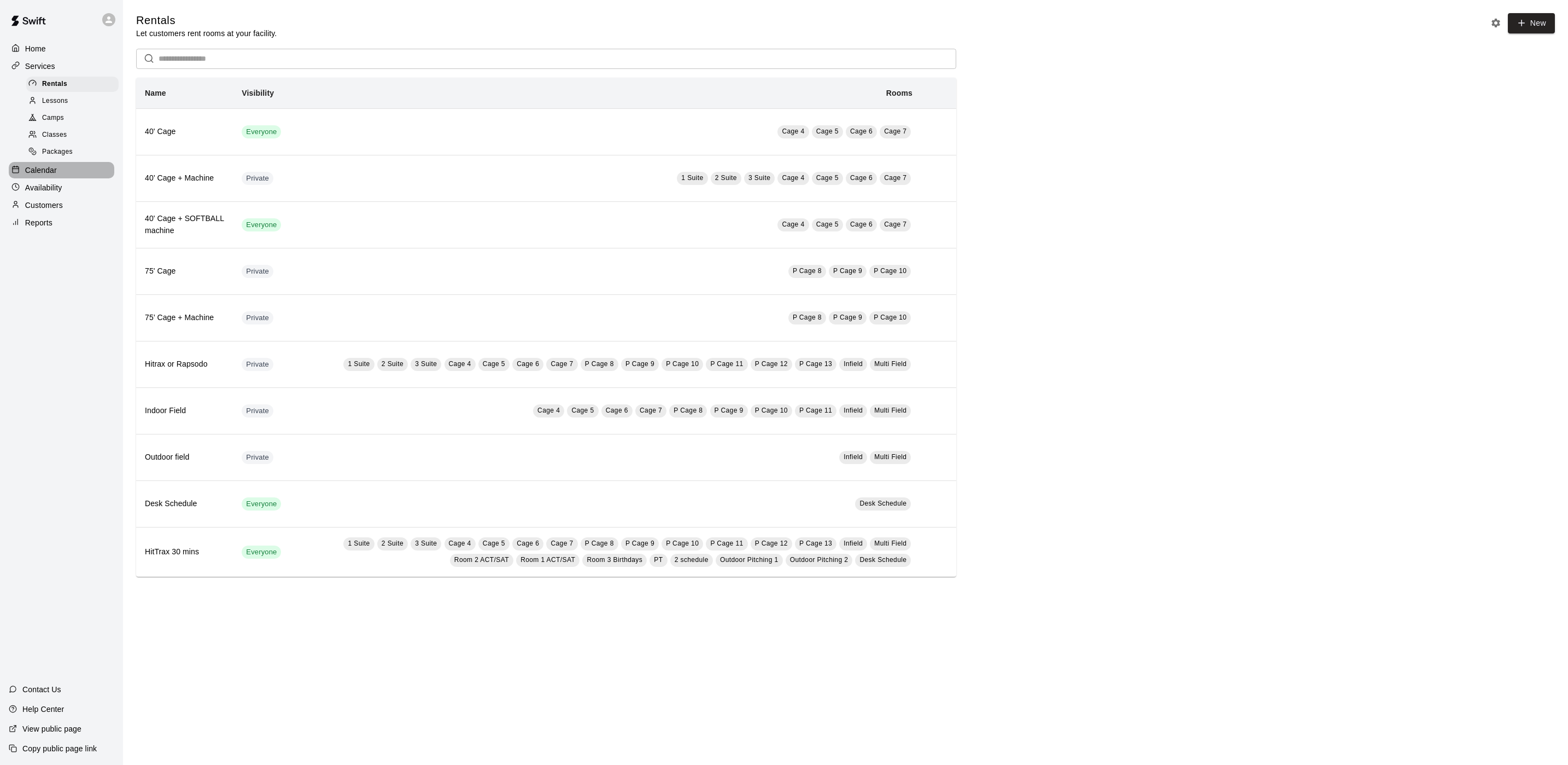
click at [82, 178] on div "Calendar" at bounding box center [61, 170] width 105 height 16
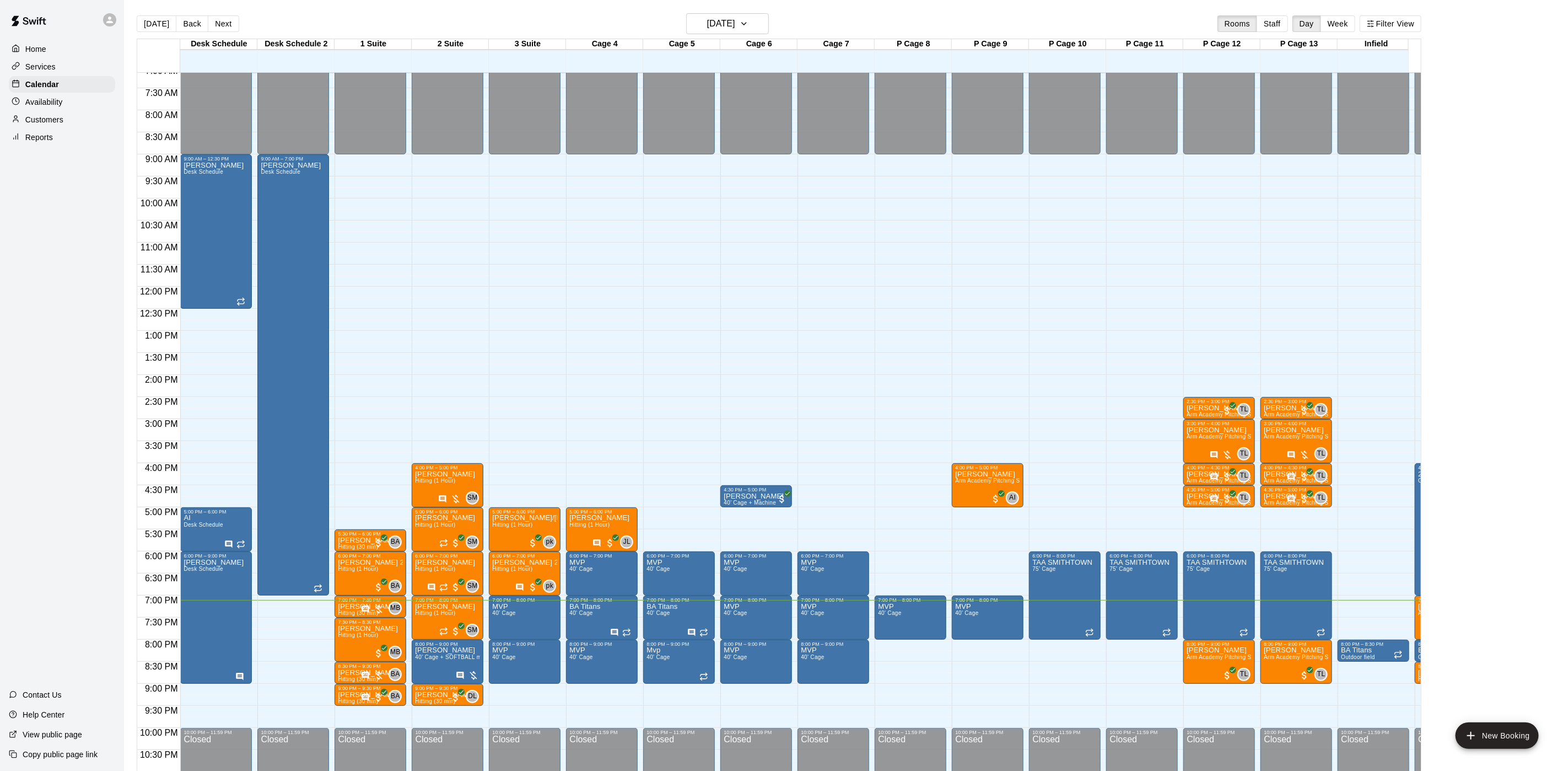
click at [35, 124] on p "Customers" at bounding box center [45, 119] width 38 height 11
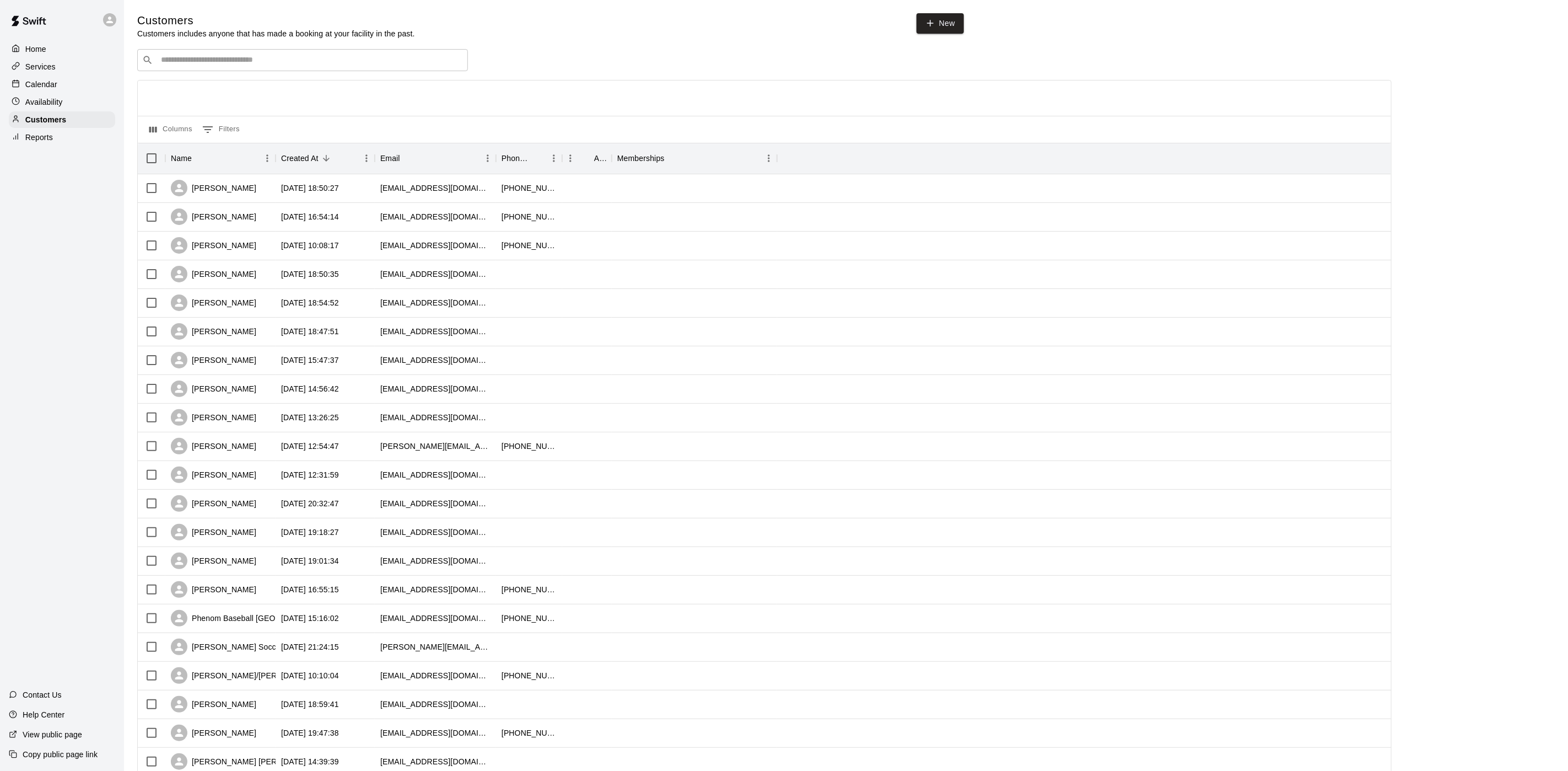
click at [48, 64] on p "Services" at bounding box center [41, 66] width 30 height 11
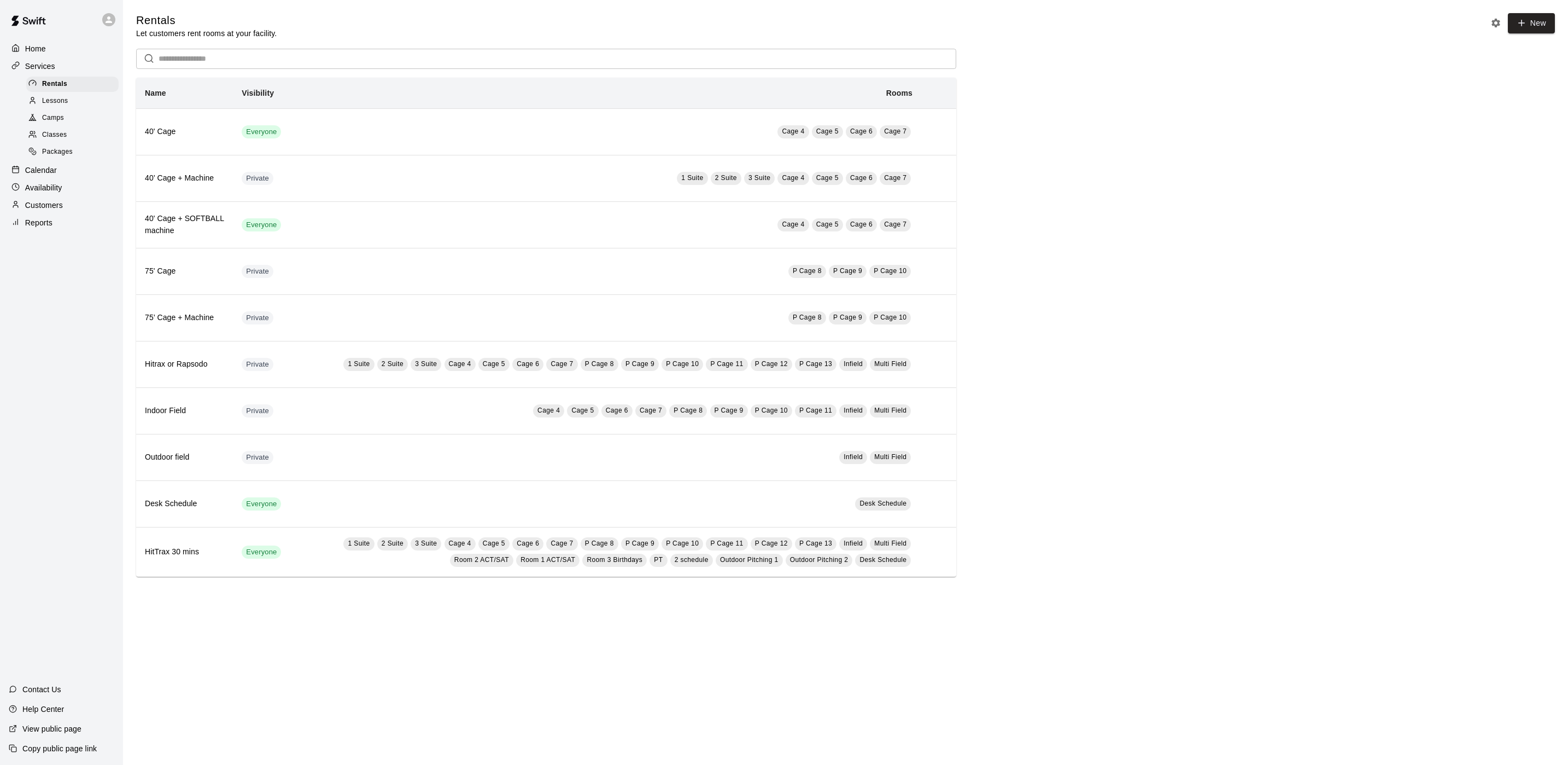
click at [44, 50] on p "Home" at bounding box center [36, 49] width 21 height 11
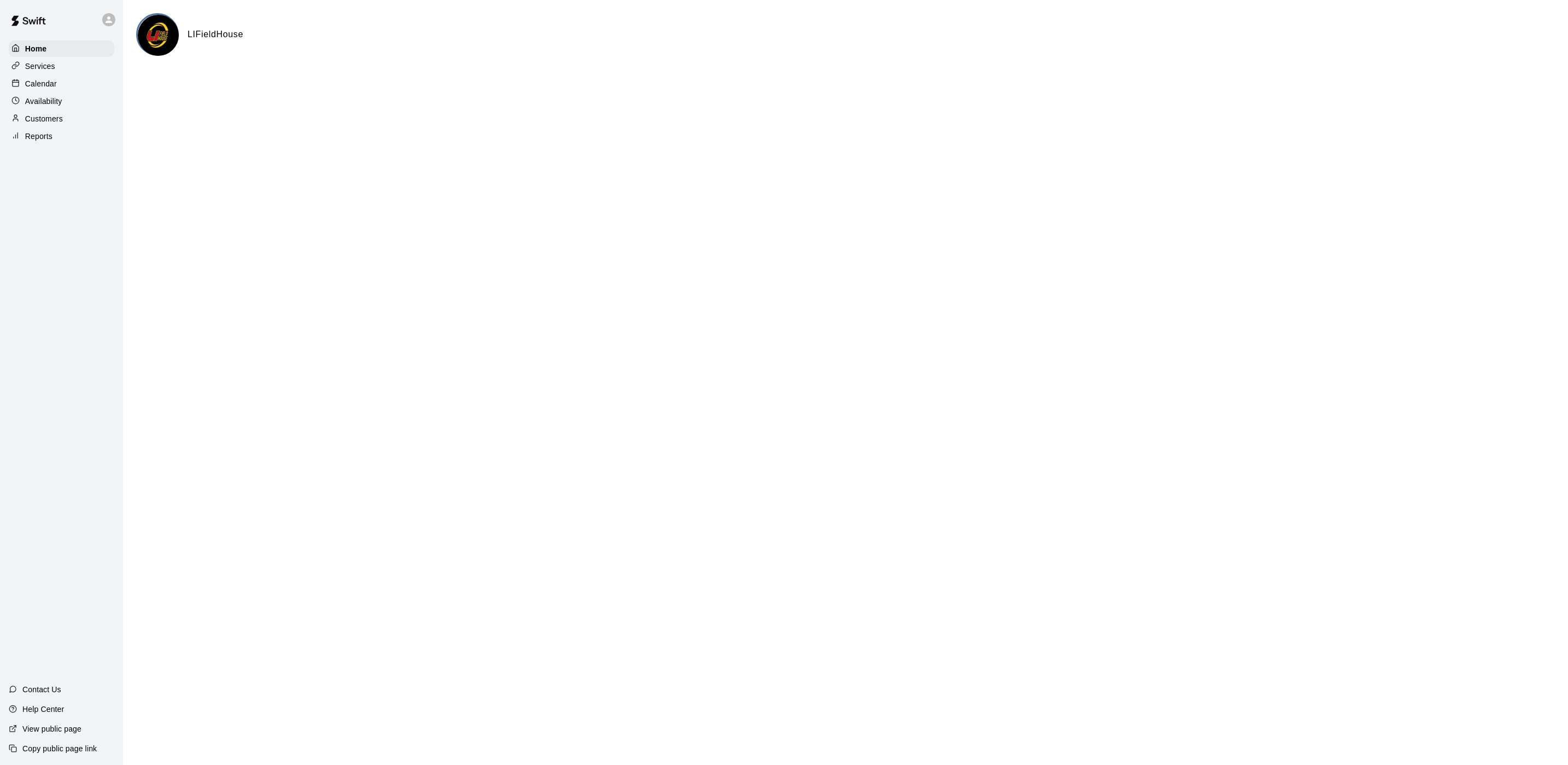
click at [45, 109] on div "Availability" at bounding box center [61, 101] width 105 height 16
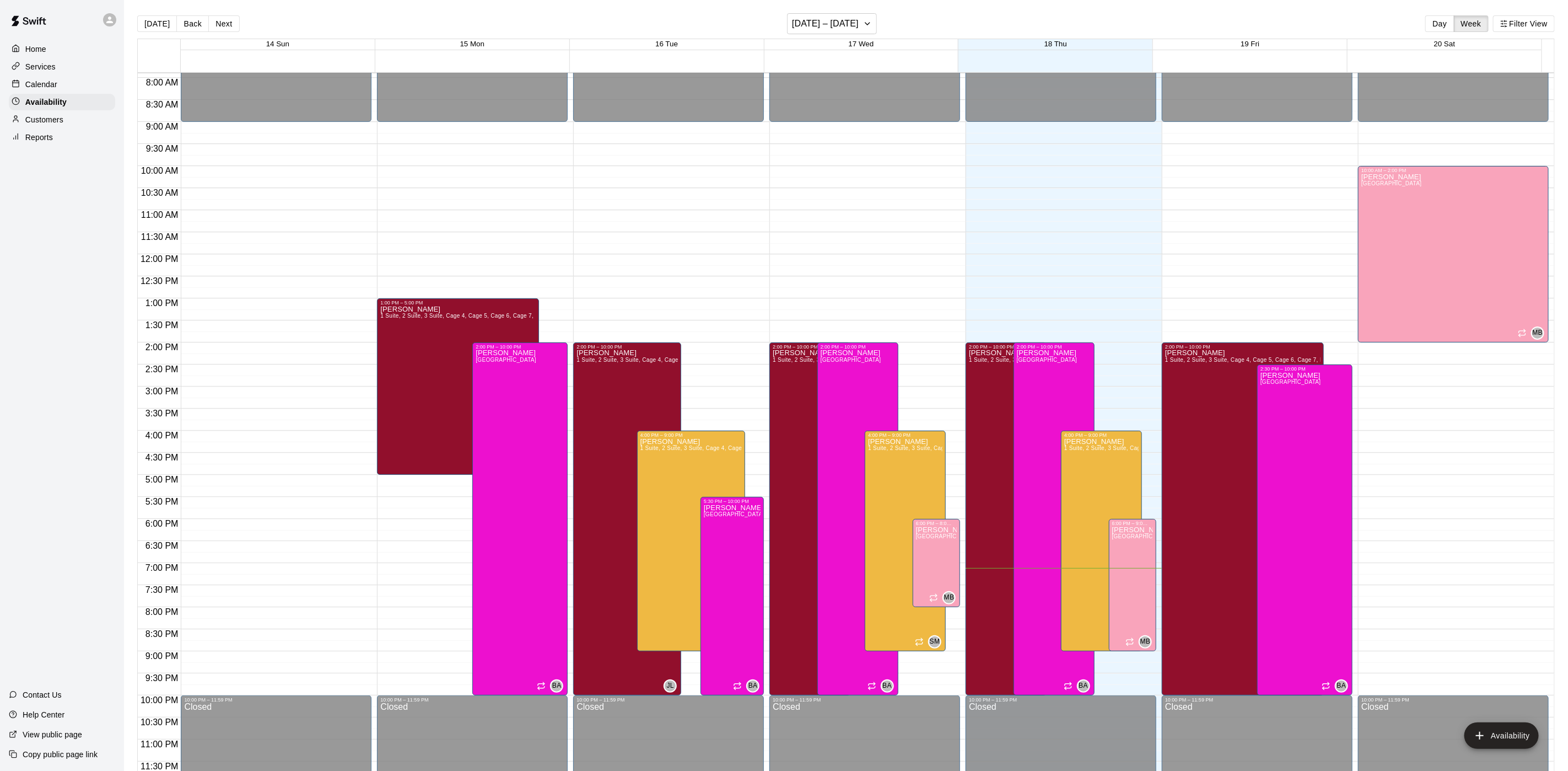
click at [33, 124] on p "Customers" at bounding box center [45, 119] width 38 height 11
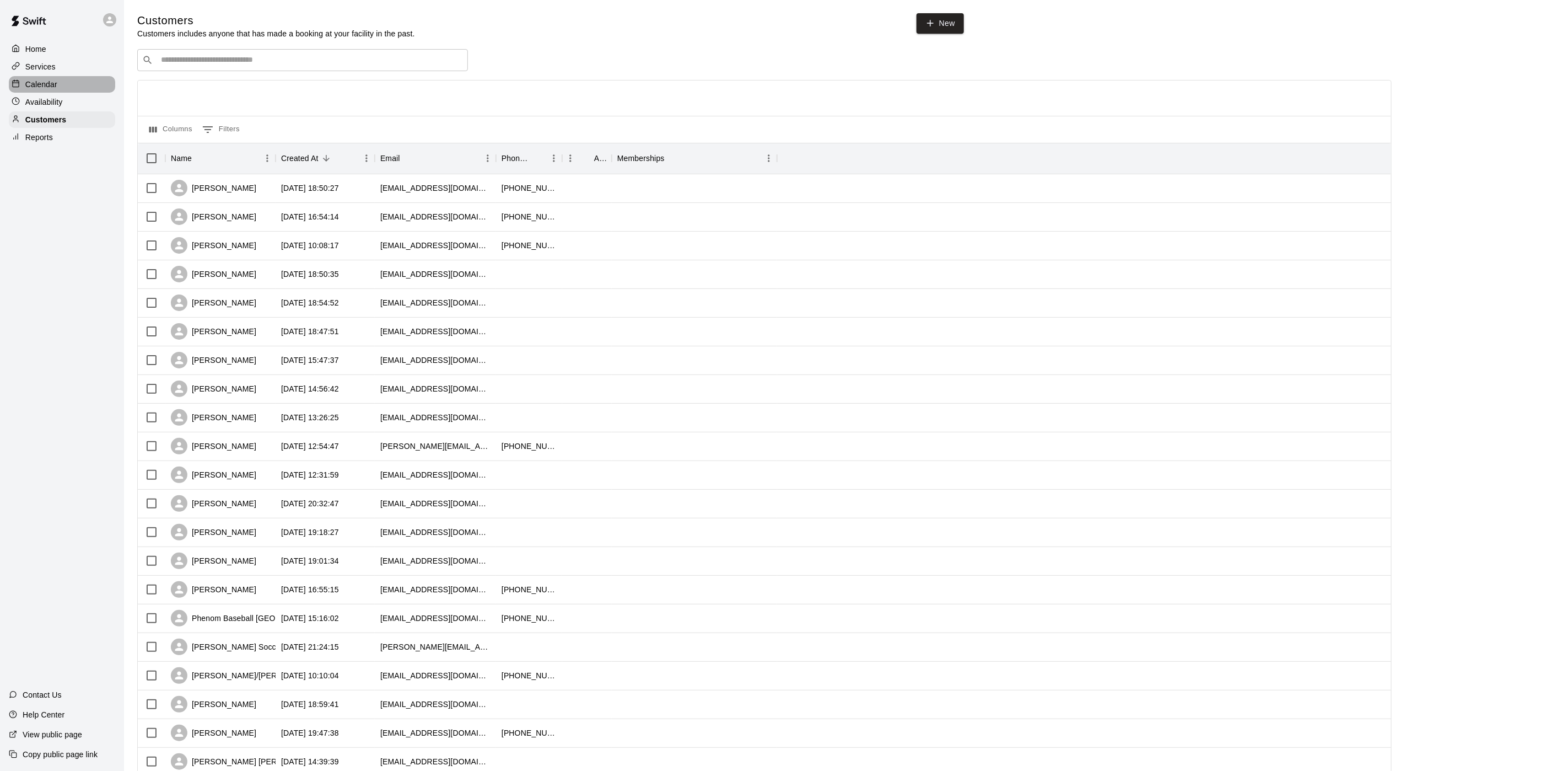
click at [60, 92] on div "Calendar" at bounding box center [62, 84] width 106 height 16
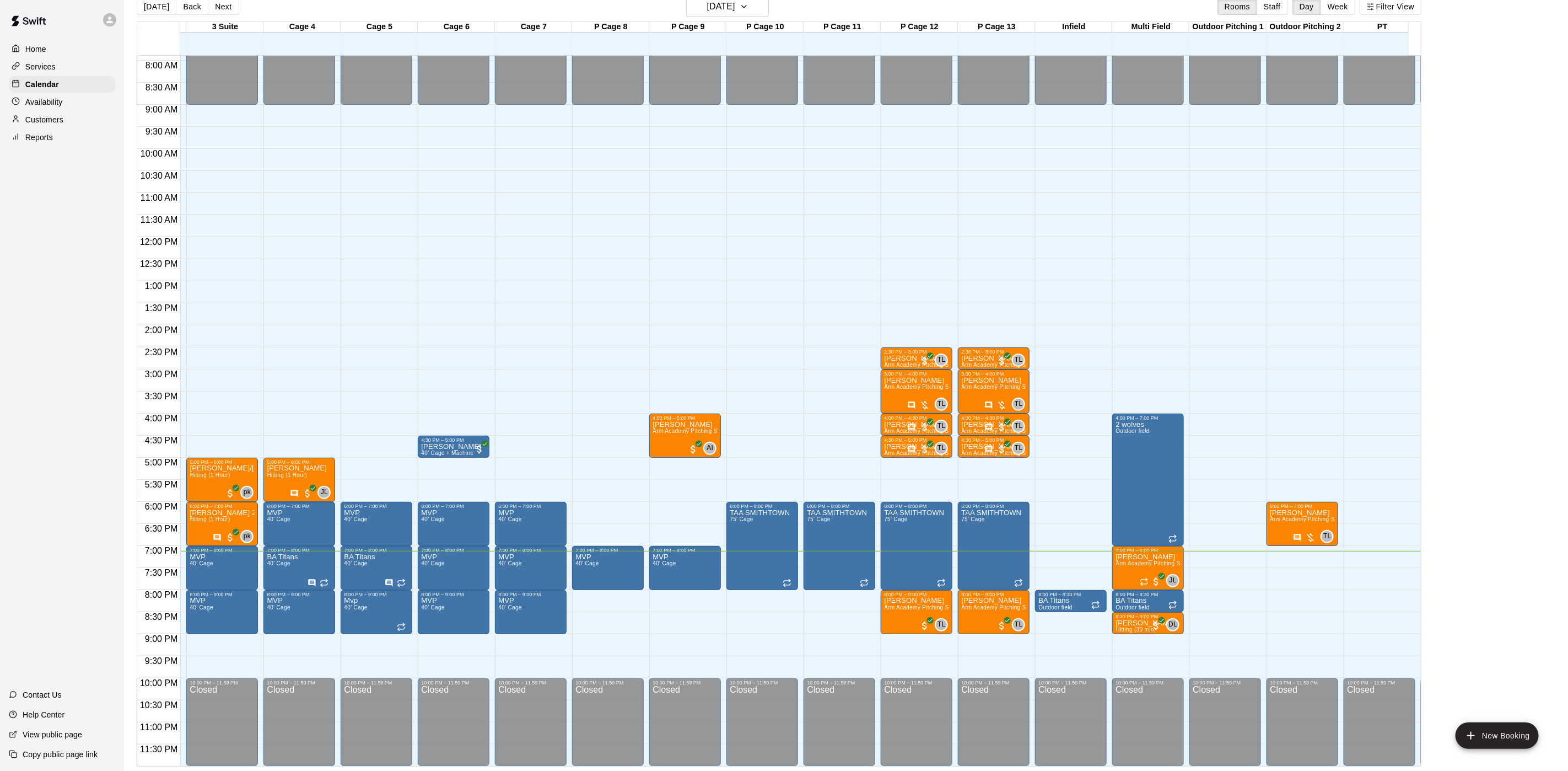
scroll to position [0, 322]
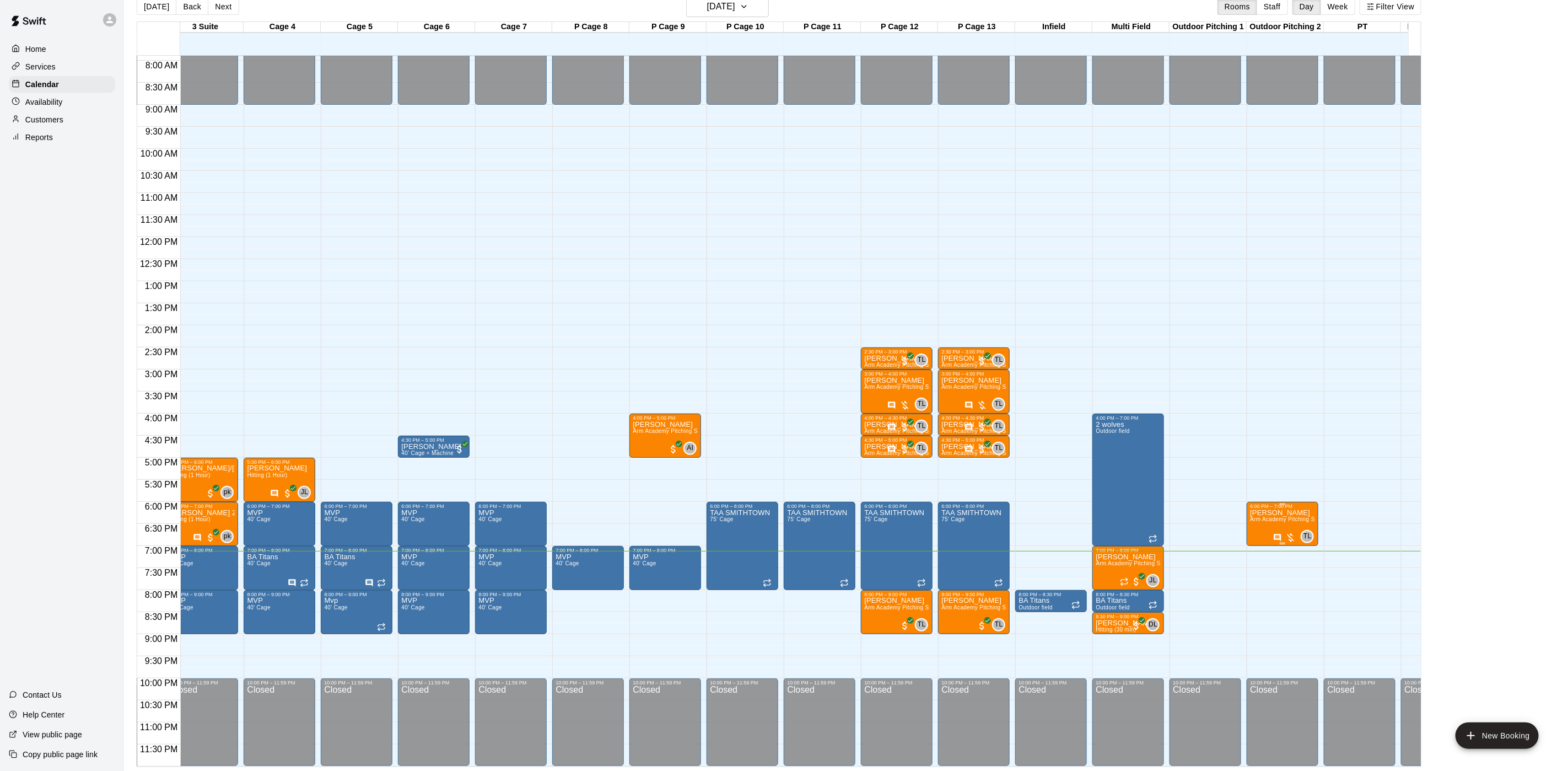
click at [1273, 513] on p "[PERSON_NAME]" at bounding box center [1282, 513] width 65 height 0
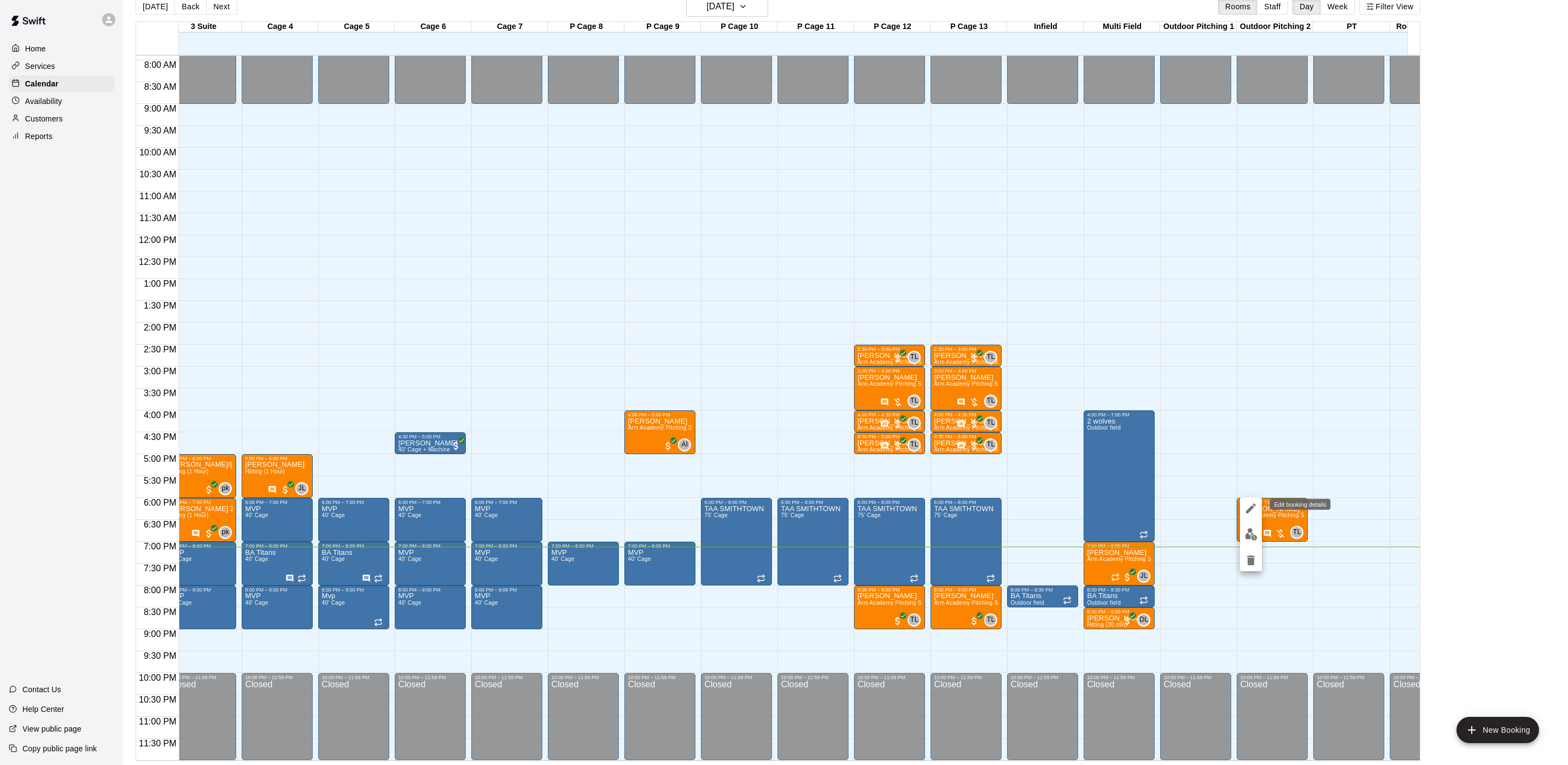
click at [1253, 512] on icon "edit" at bounding box center [1251, 508] width 13 height 13
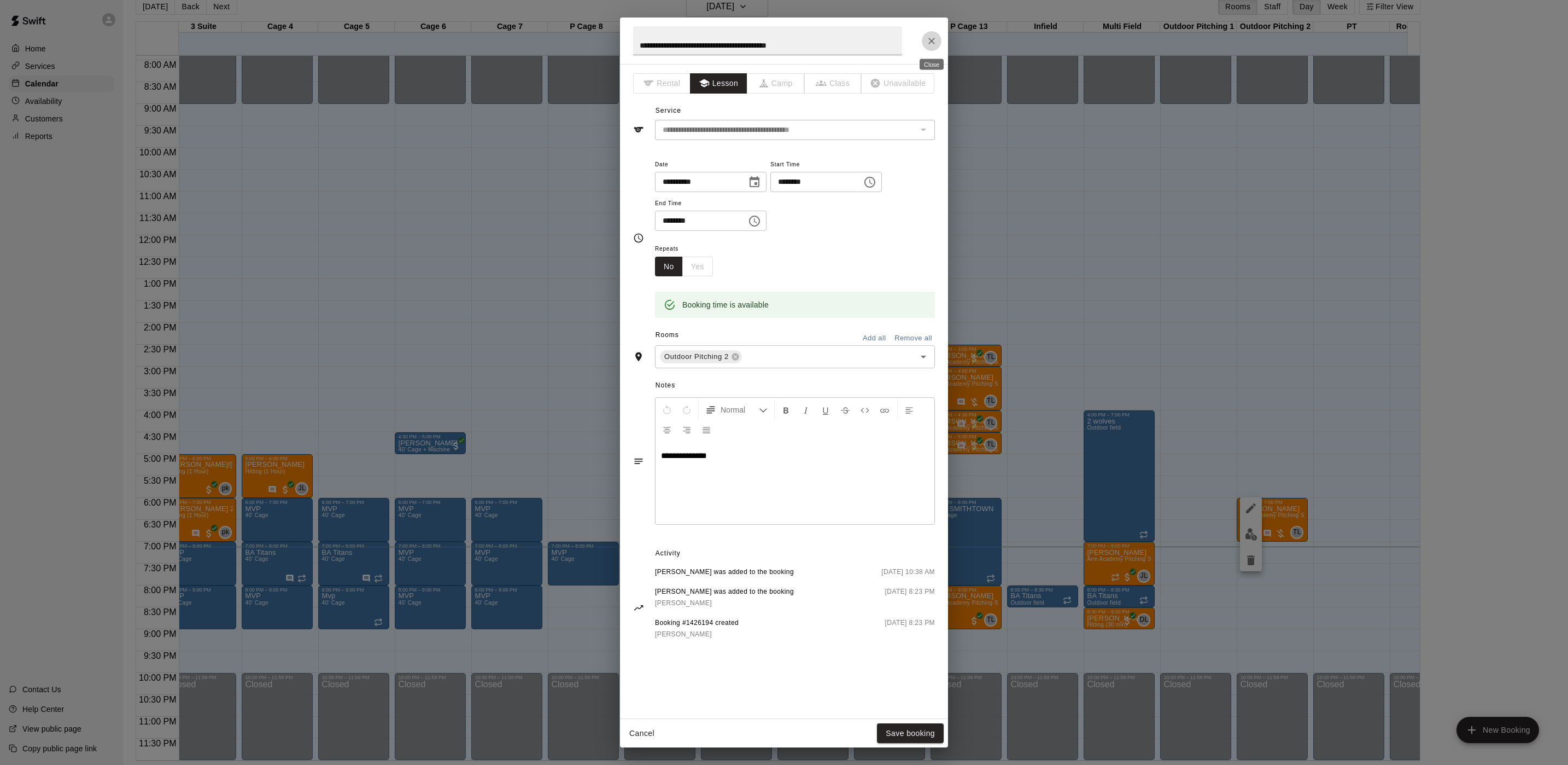
click at [928, 47] on button "Close" at bounding box center [931, 41] width 19 height 19
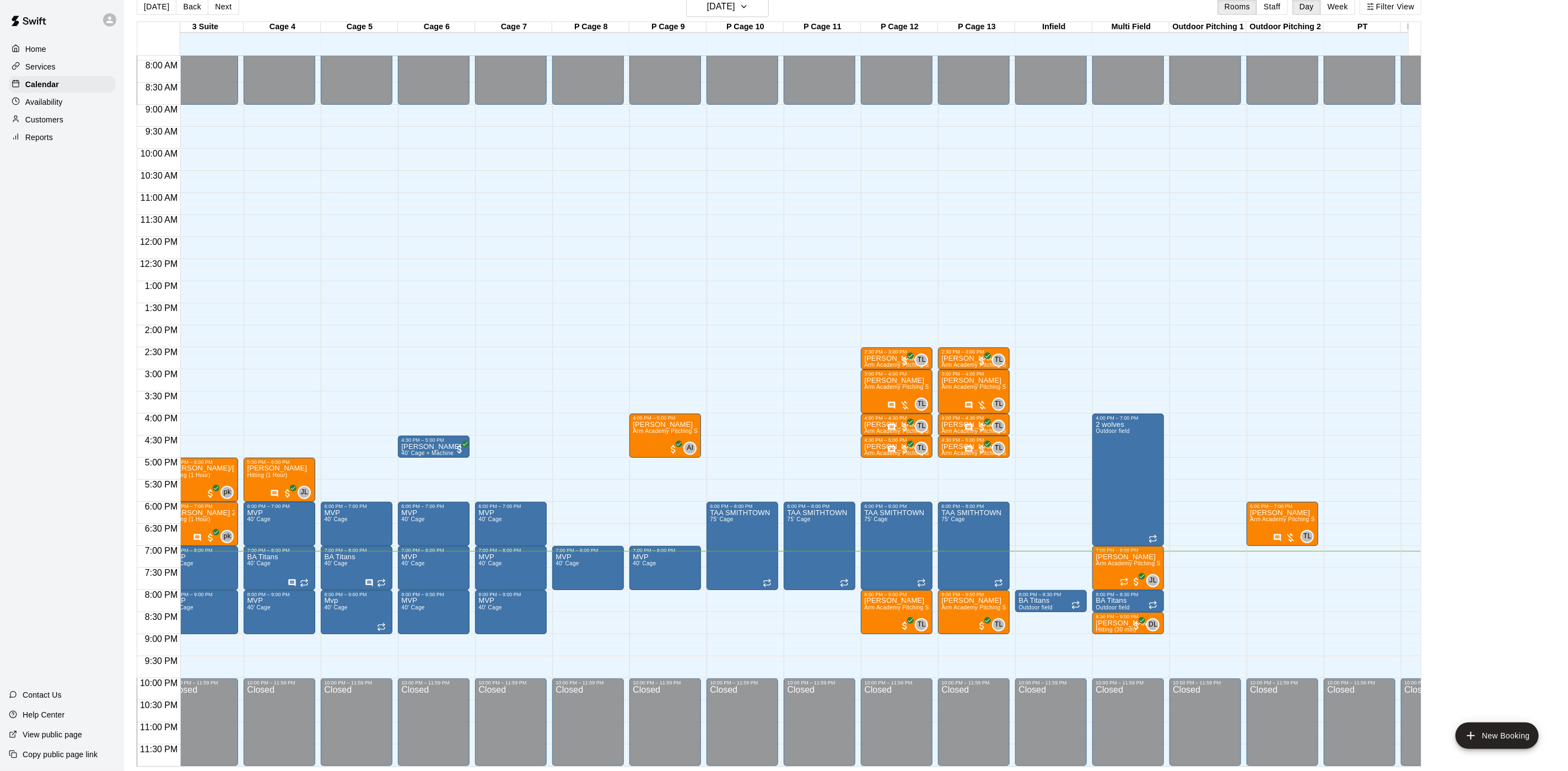
click at [68, 120] on div "Customers" at bounding box center [62, 119] width 106 height 16
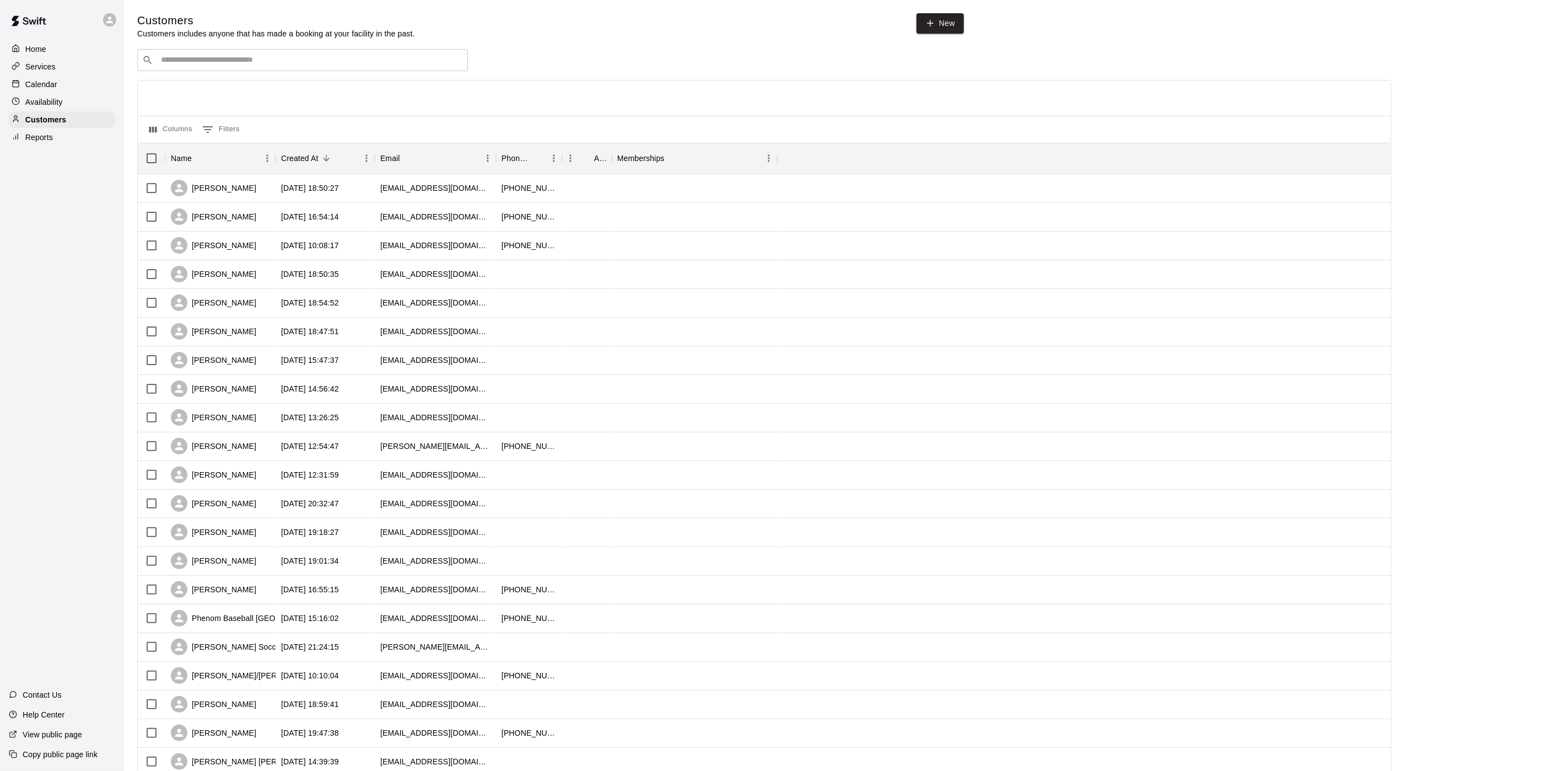
click at [344, 54] on div "​ ​" at bounding box center [302, 60] width 331 height 22
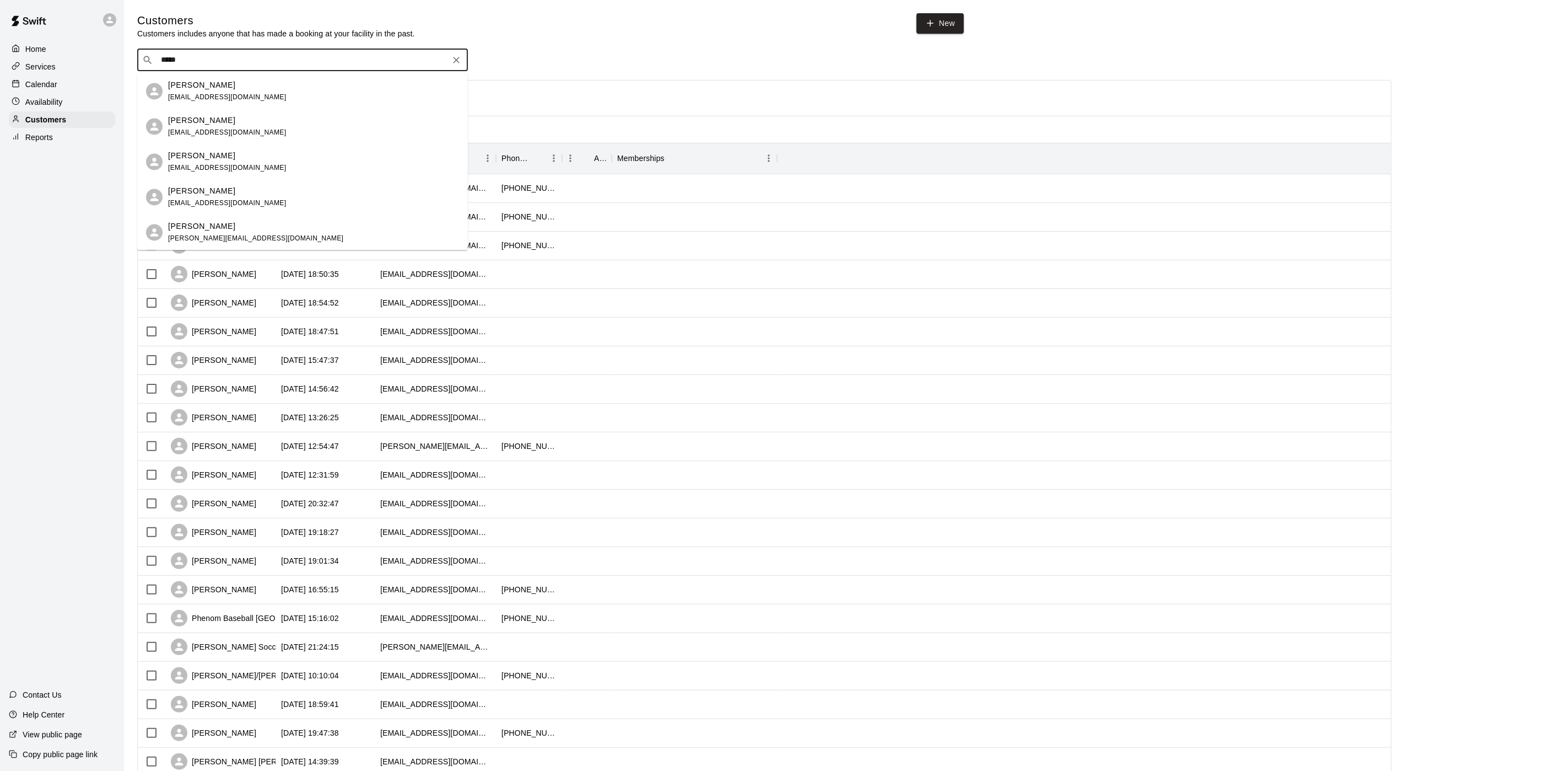
type input "******"
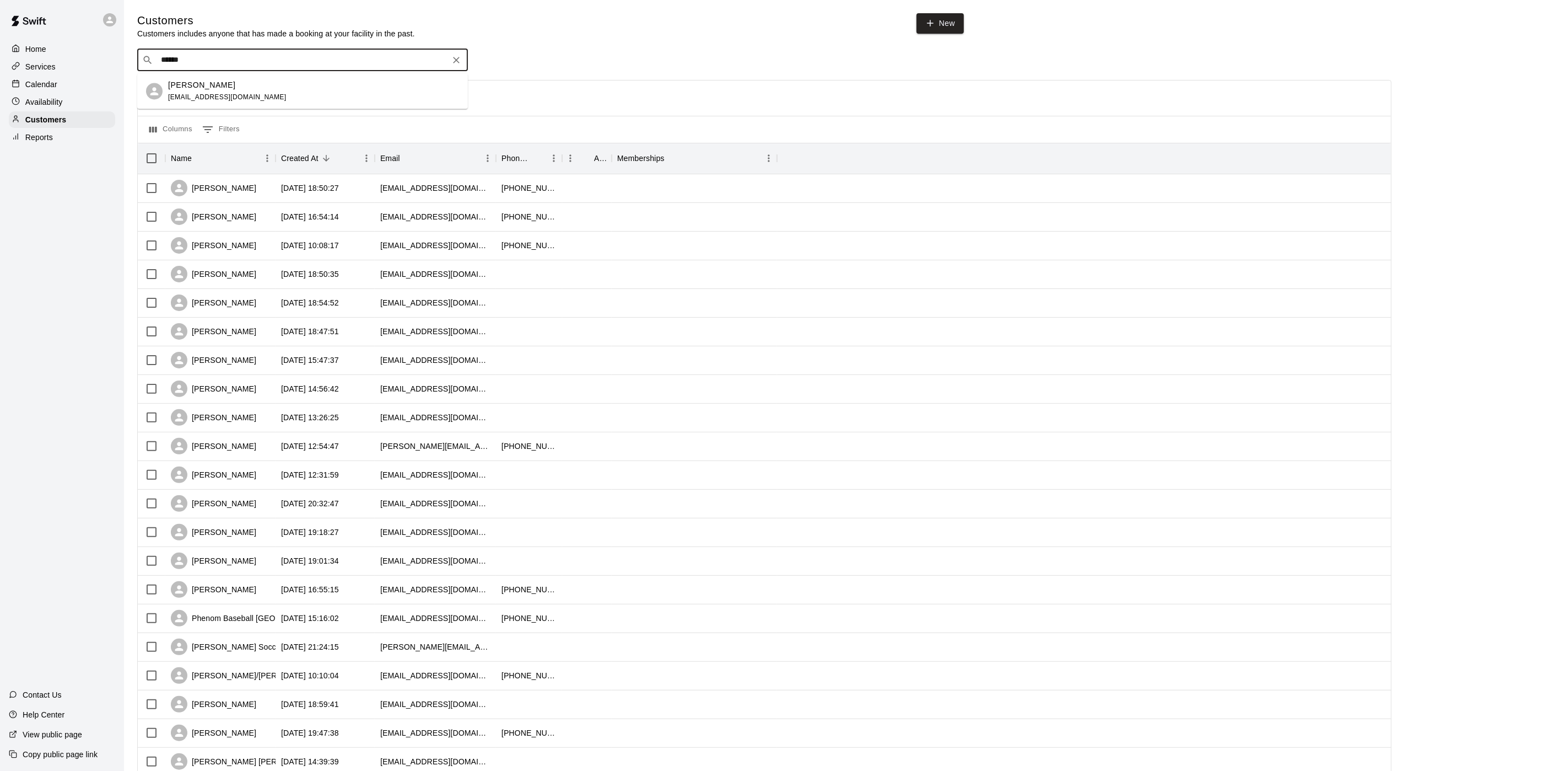
click at [313, 92] on div "[PERSON_NAME] [EMAIL_ADDRESS][DOMAIN_NAME]" at bounding box center [314, 91] width 291 height 24
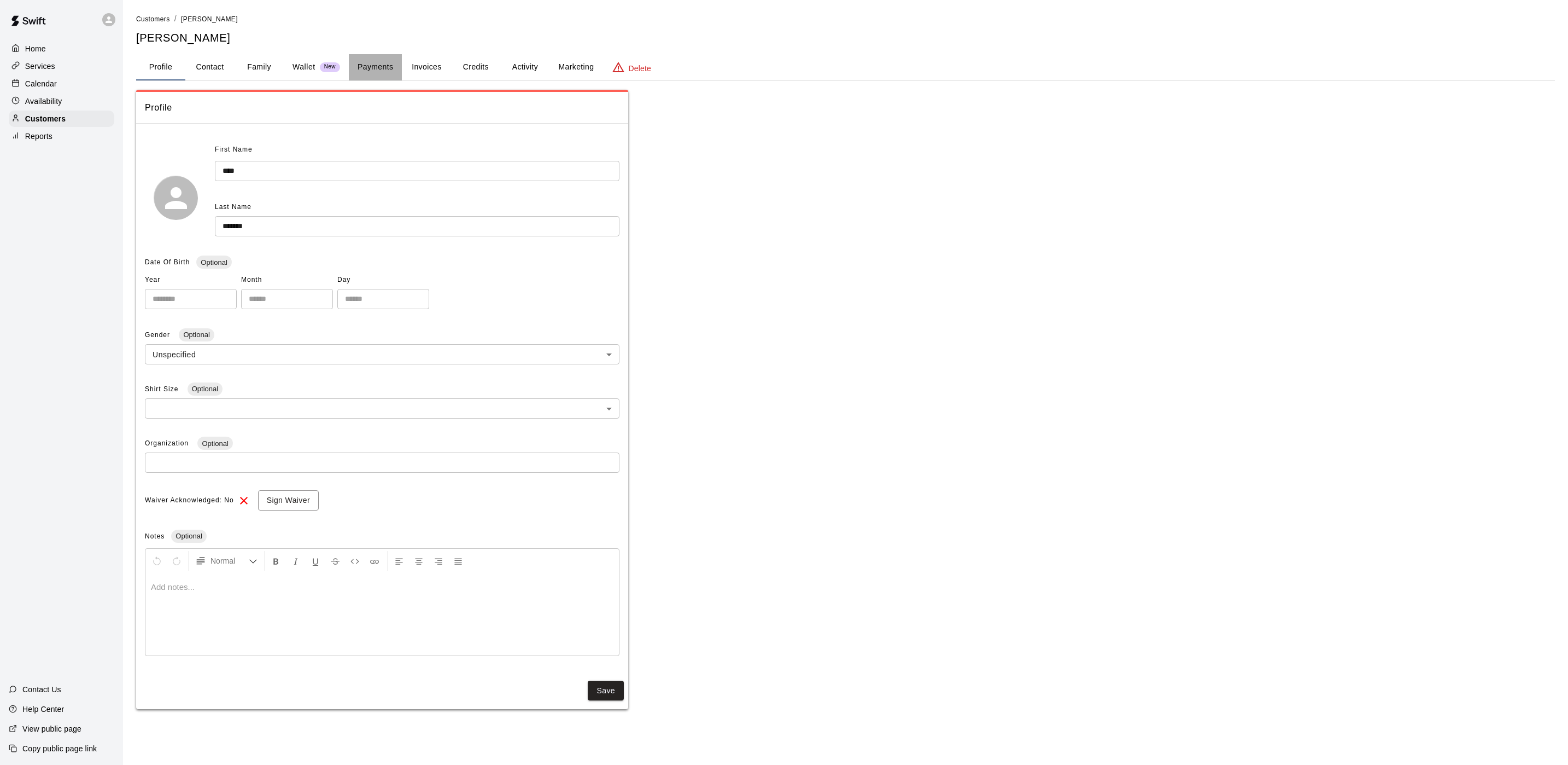
click at [369, 68] on button "Payments" at bounding box center [375, 67] width 53 height 26
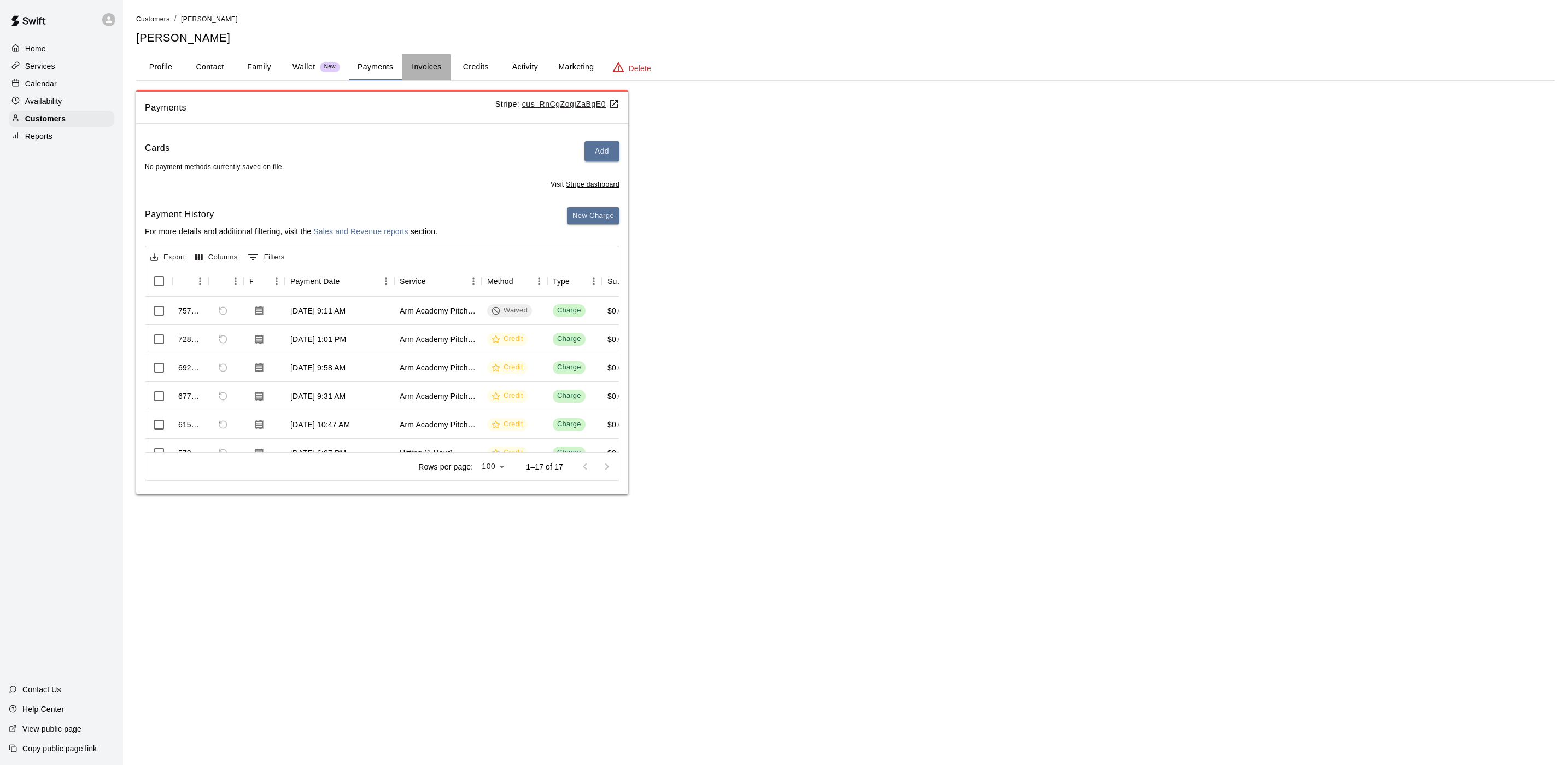
click at [422, 71] on button "Invoices" at bounding box center [427, 67] width 49 height 26
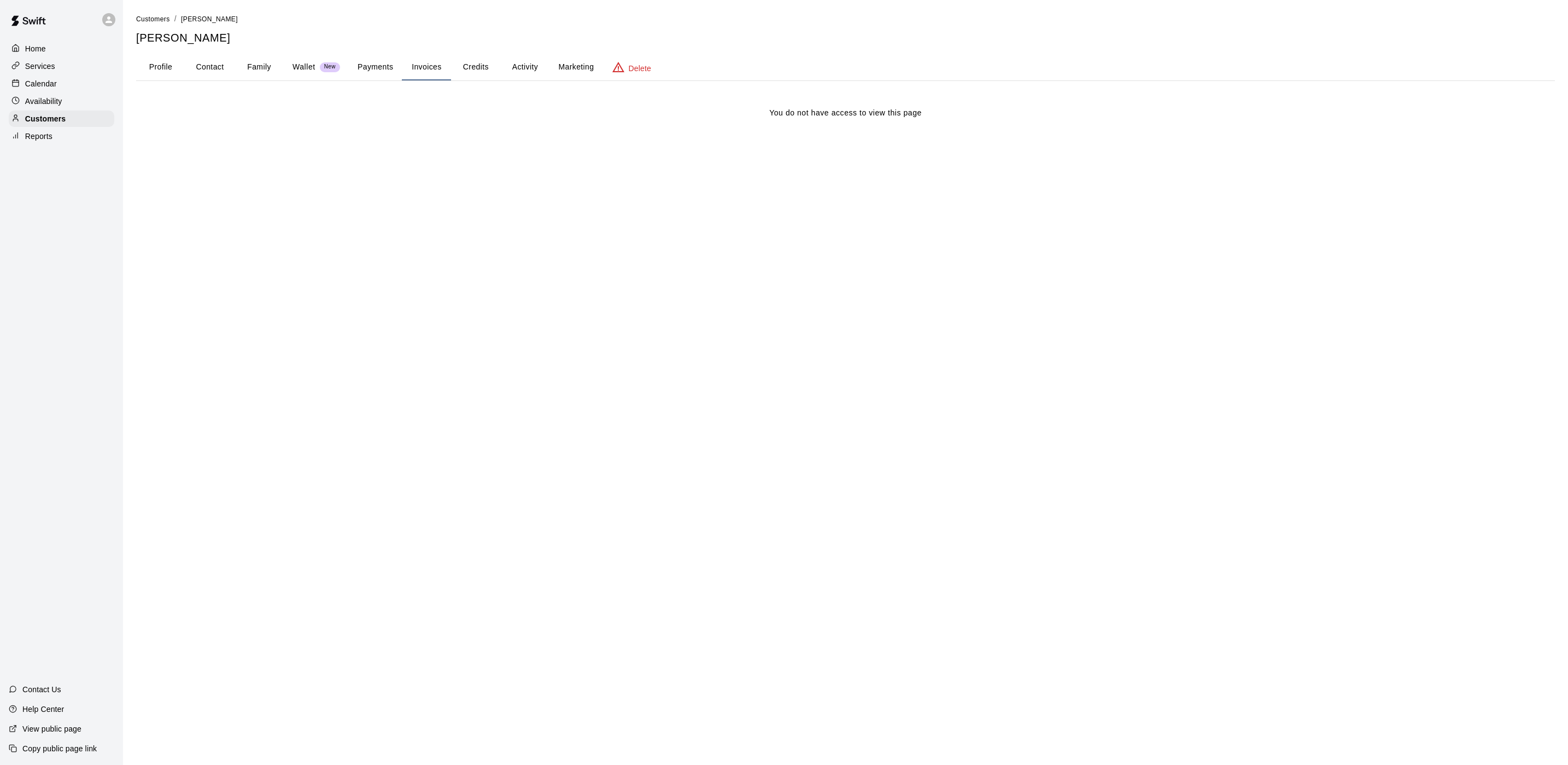
click at [370, 71] on button "Payments" at bounding box center [375, 67] width 53 height 26
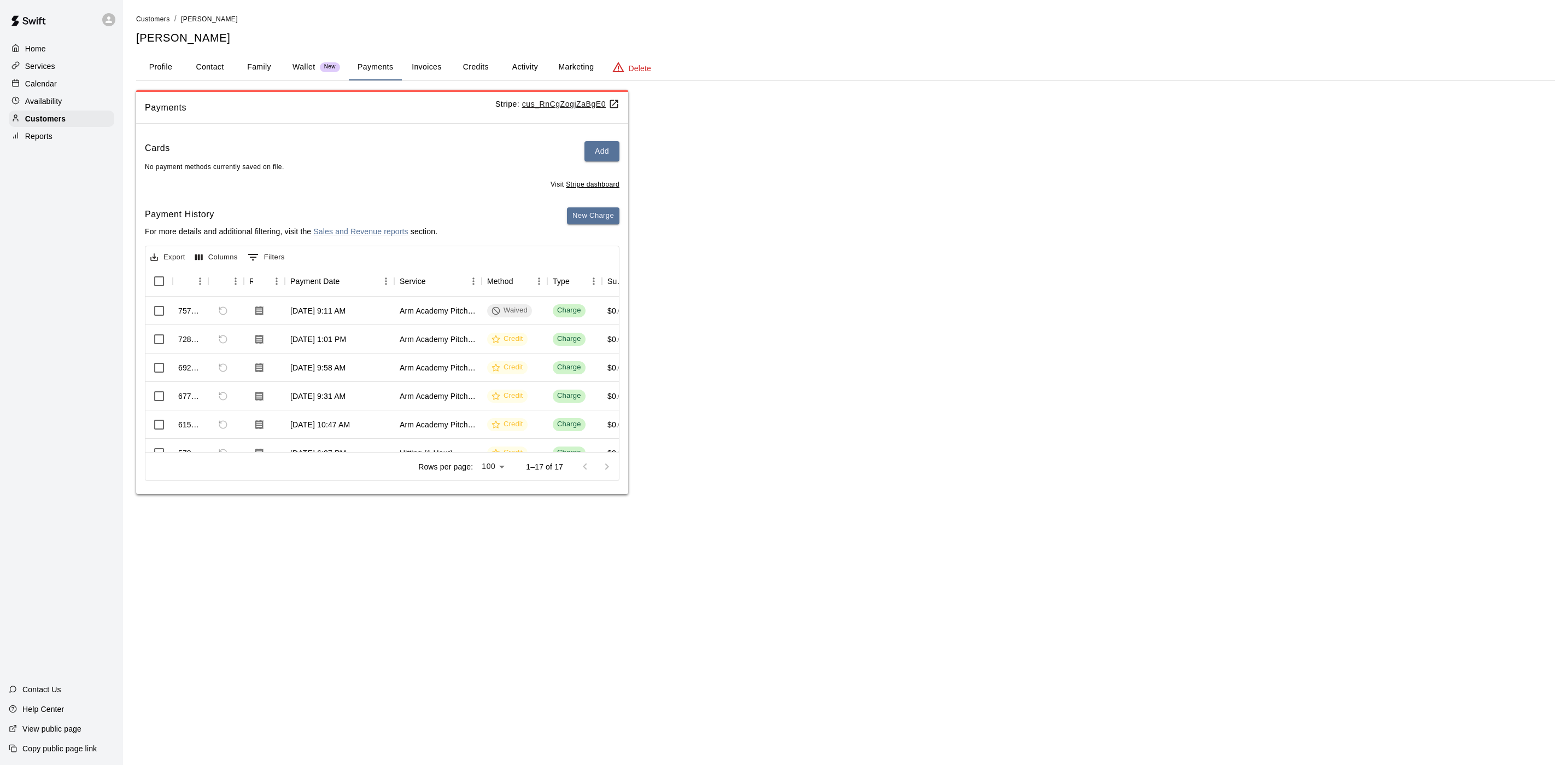
click at [537, 60] on button "Activity" at bounding box center [525, 67] width 49 height 26
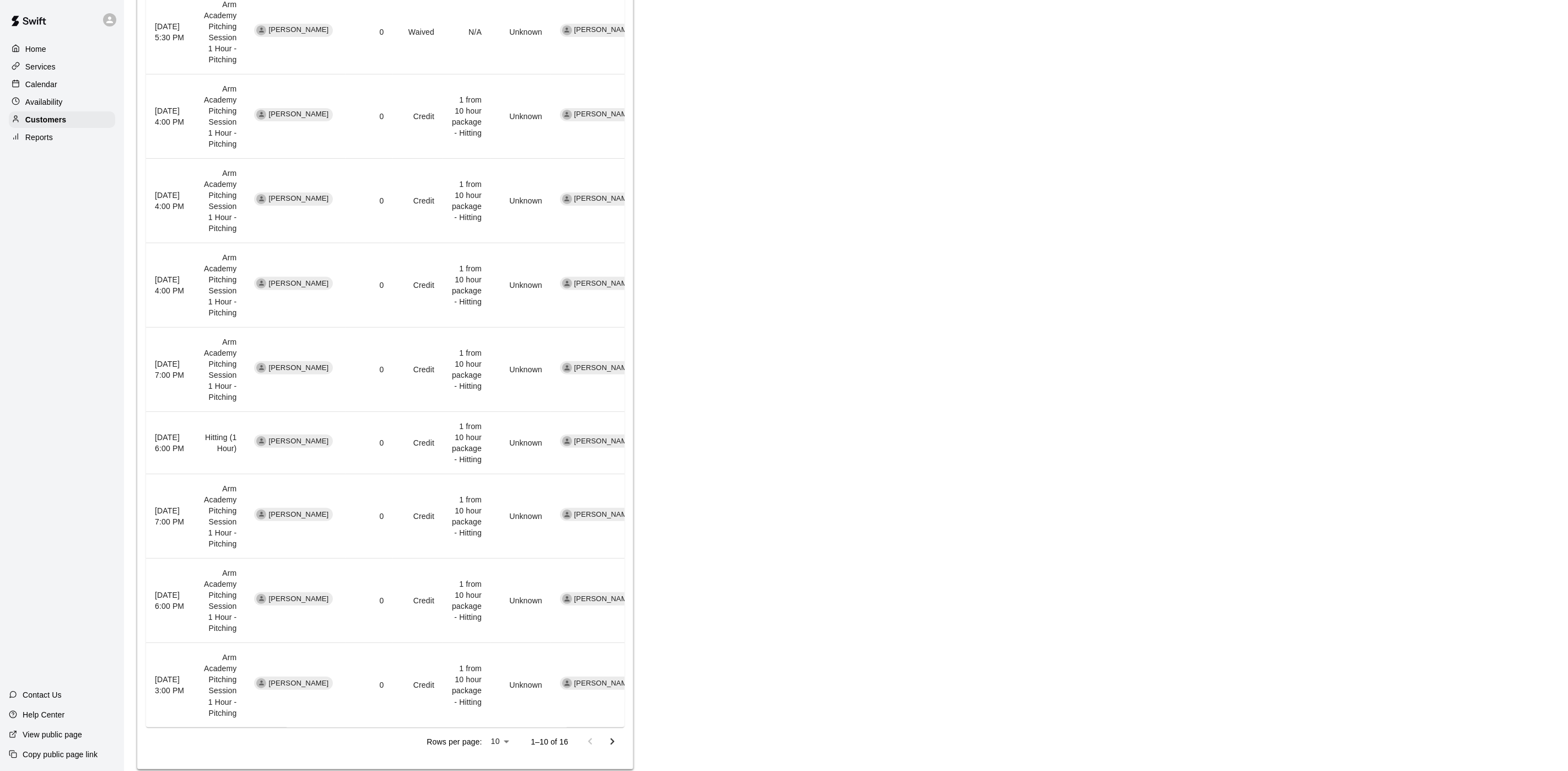
scroll to position [626, 0]
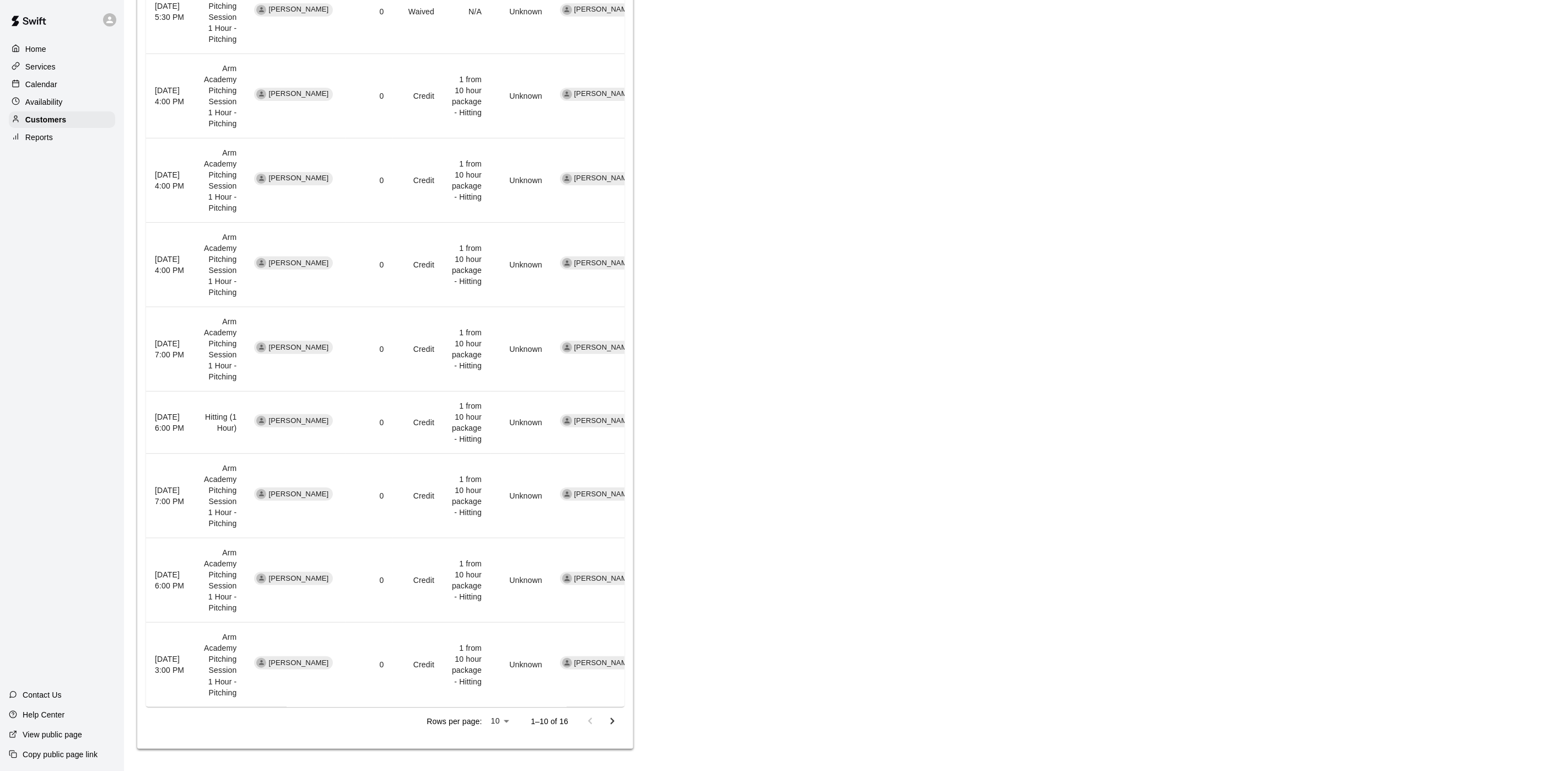
click at [614, 726] on icon "Go to next page" at bounding box center [612, 721] width 13 height 13
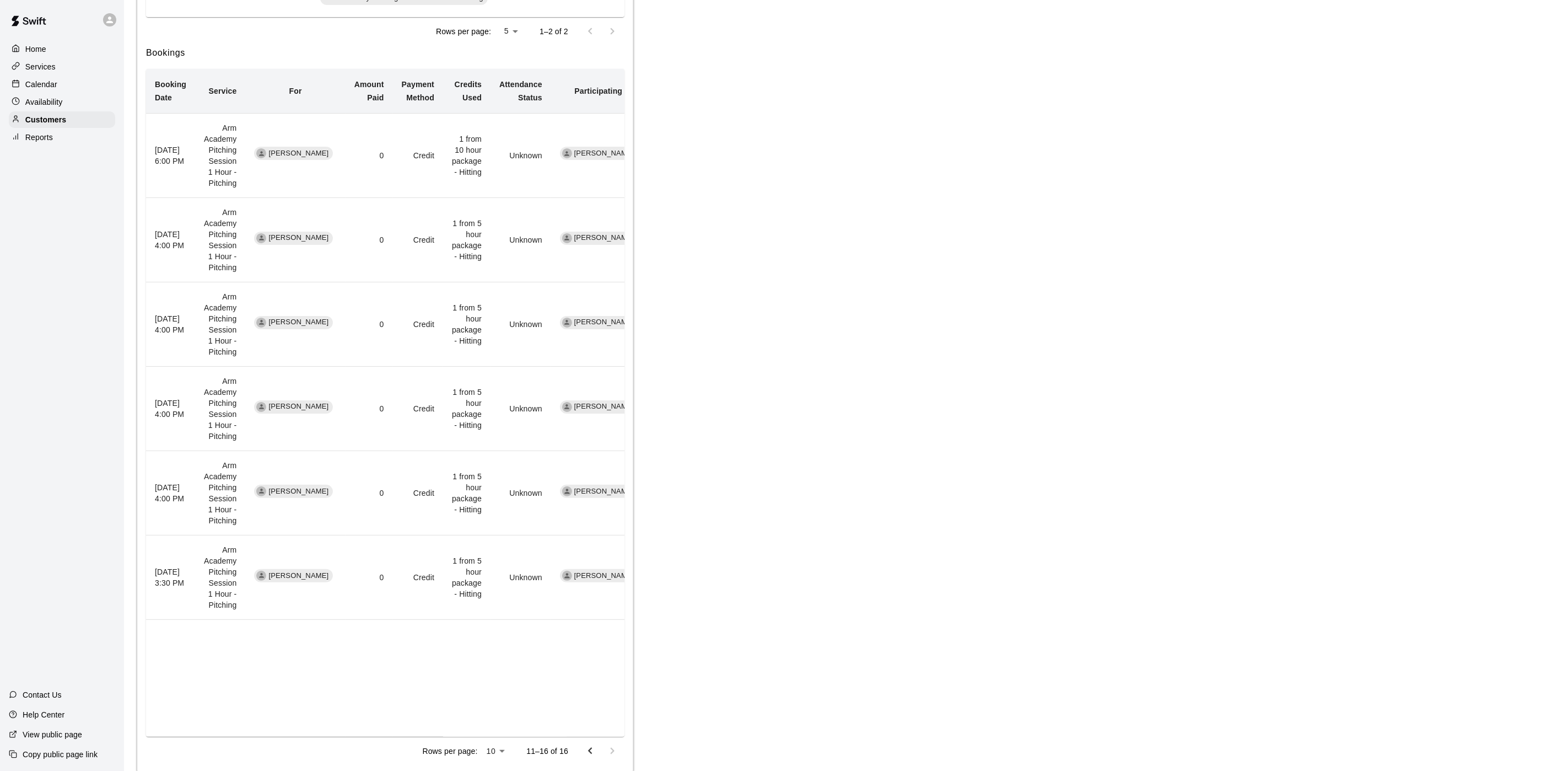
scroll to position [426, 0]
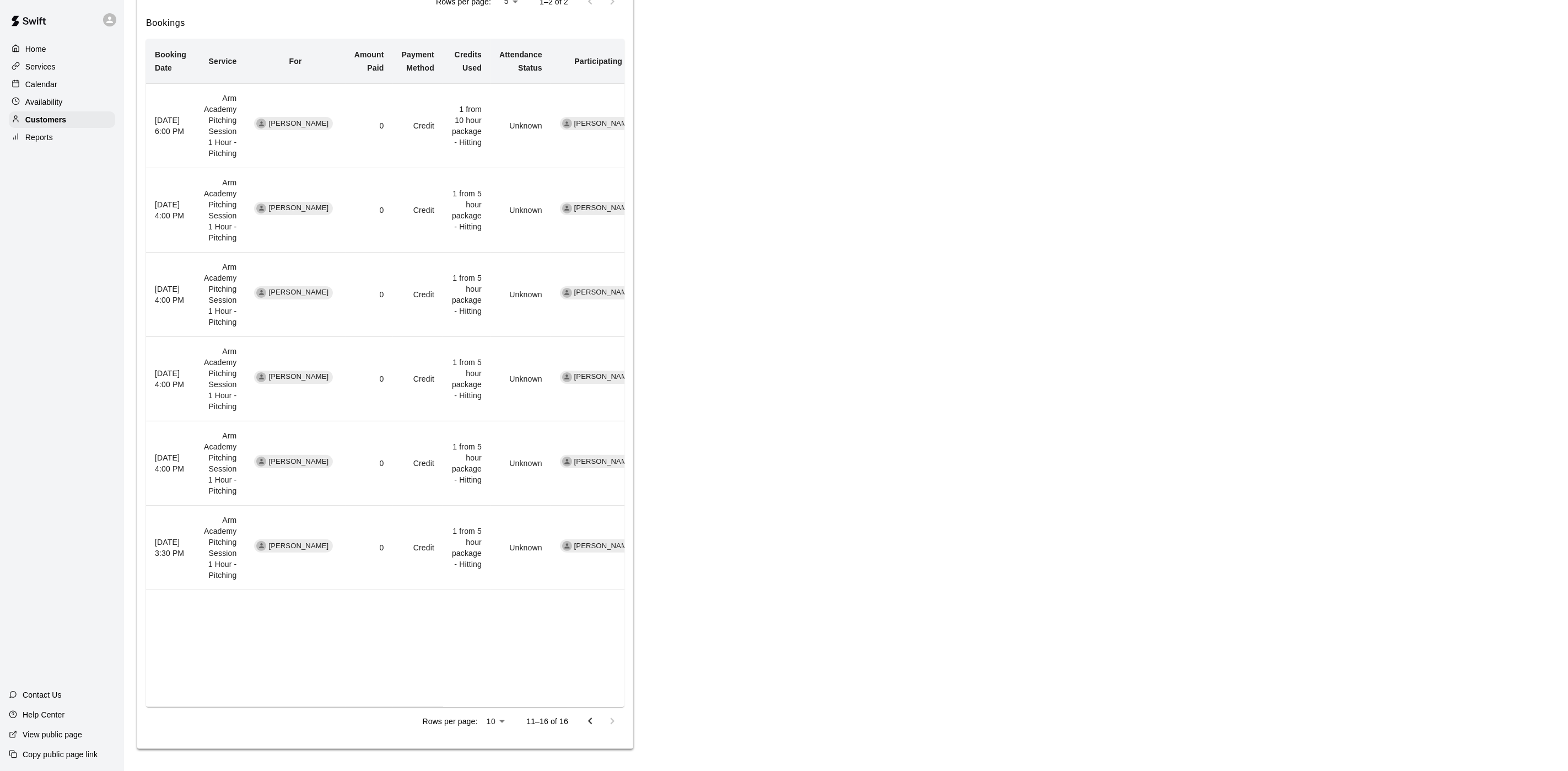
click at [589, 723] on icon "Go to previous page" at bounding box center [590, 721] width 13 height 13
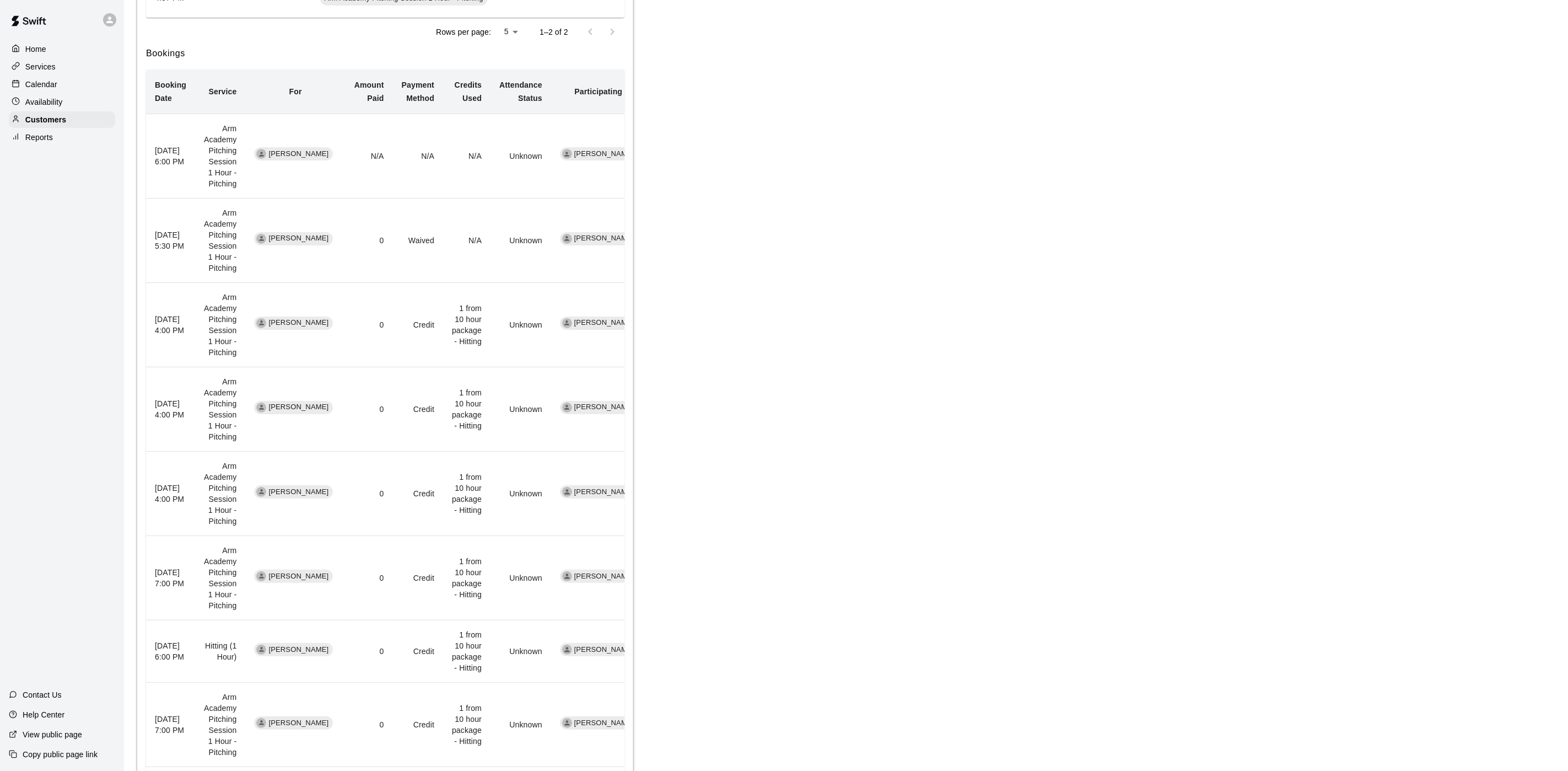
scroll to position [626, 0]
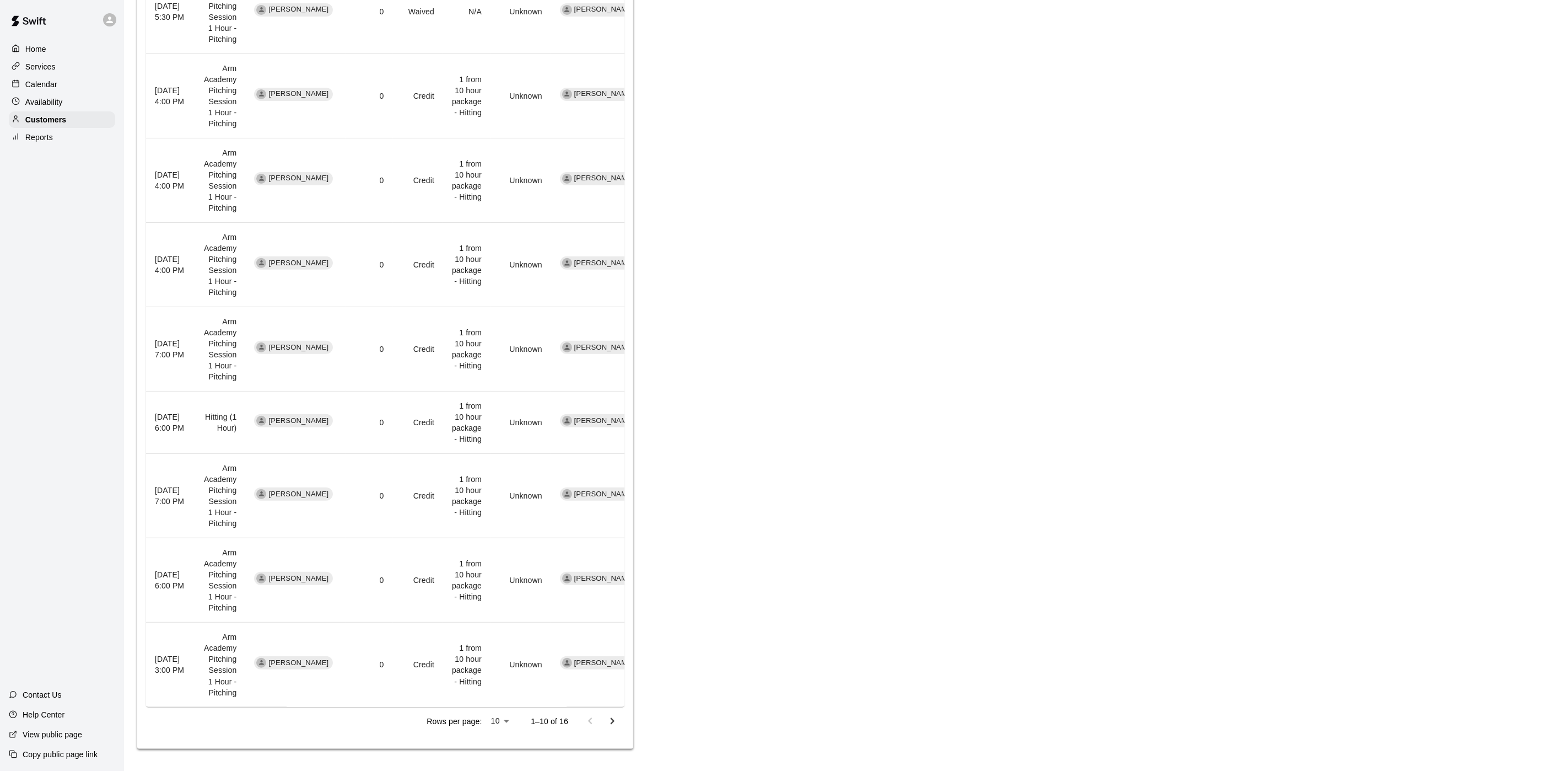
click at [617, 723] on icon "Go to next page" at bounding box center [612, 721] width 13 height 13
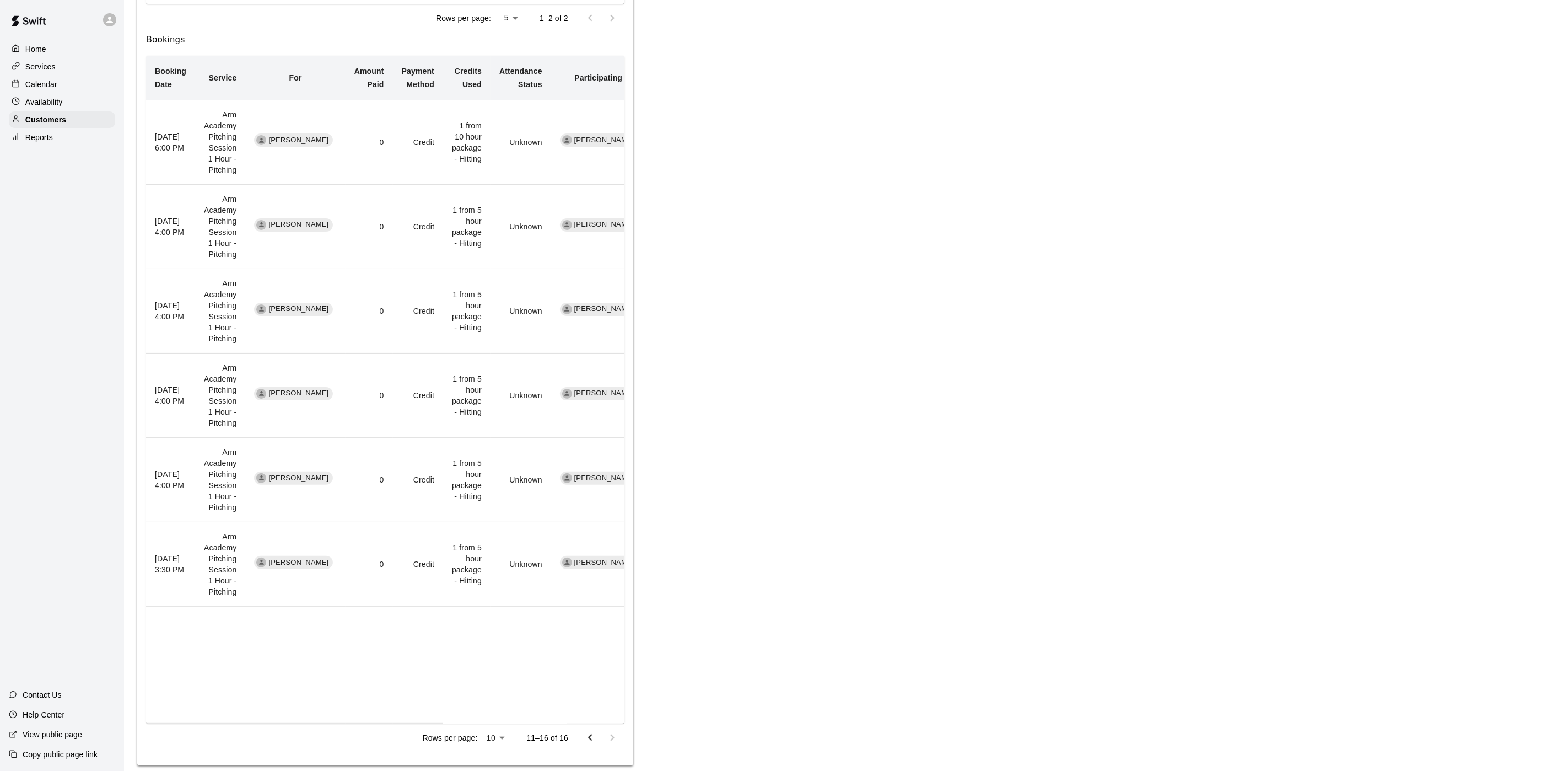
scroll to position [426, 0]
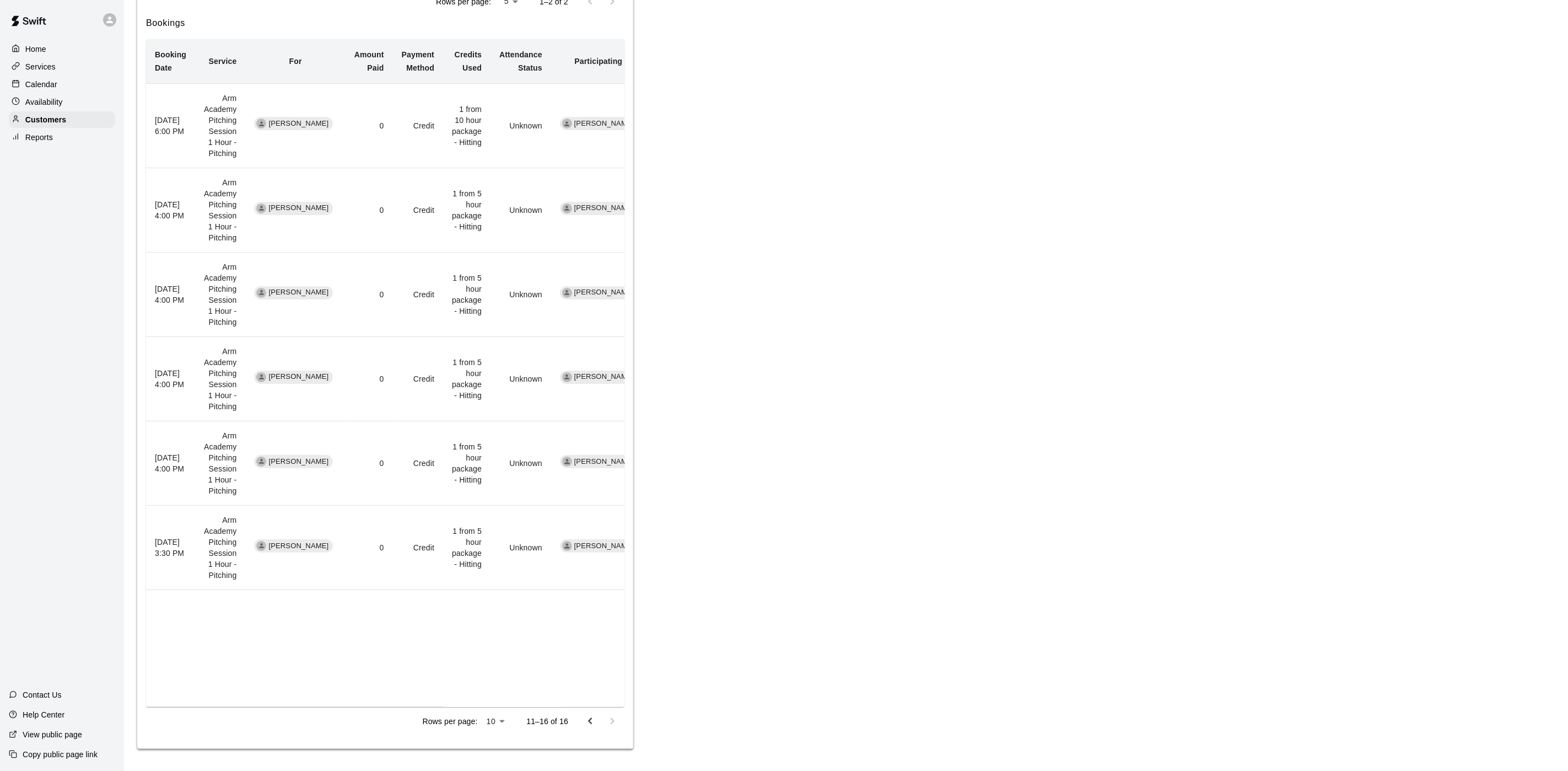
click at [594, 720] on icon "Go to previous page" at bounding box center [590, 721] width 13 height 13
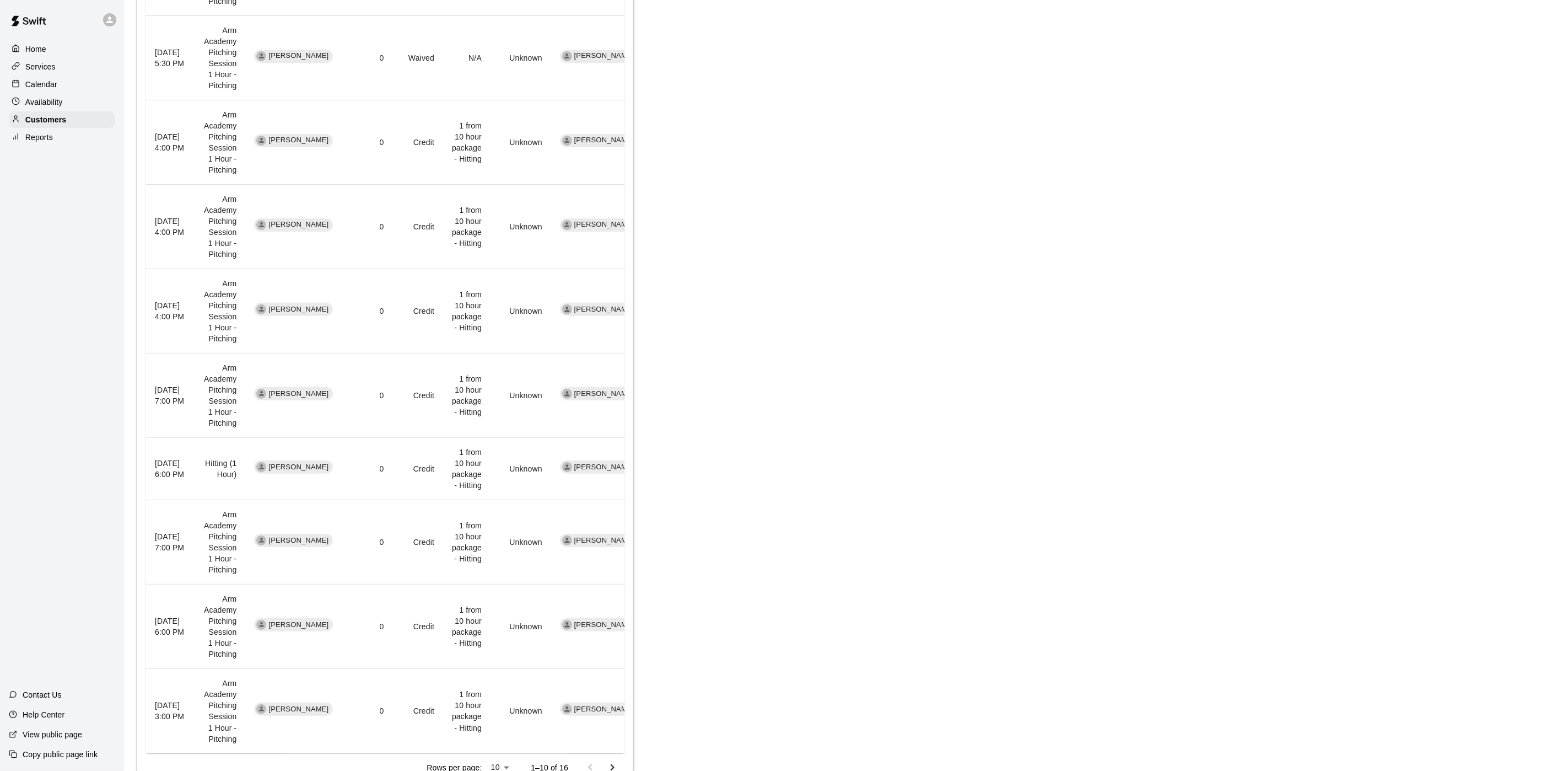
scroll to position [626, 0]
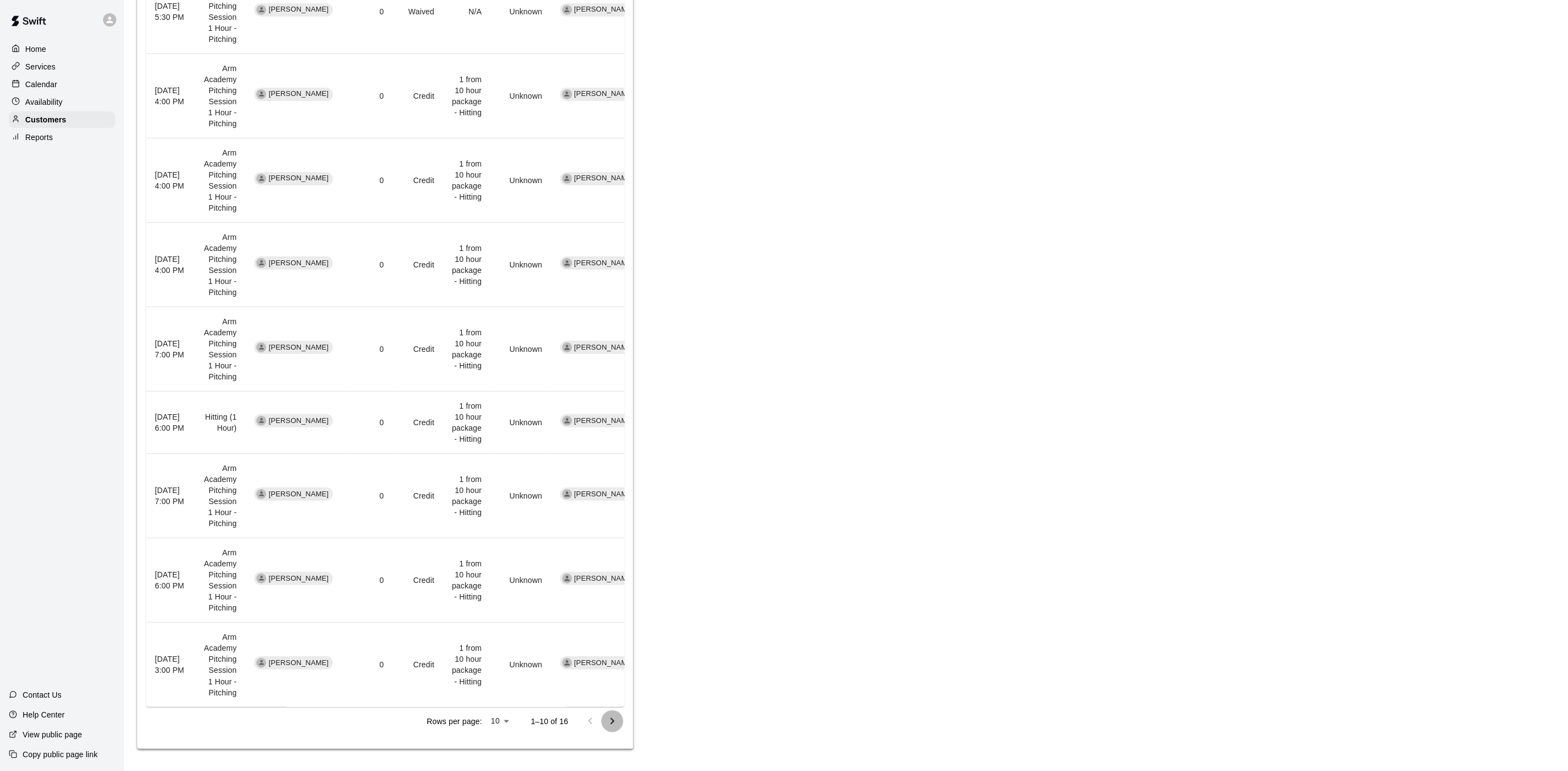
click at [611, 723] on icon "Go to next page" at bounding box center [613, 721] width 4 height 7
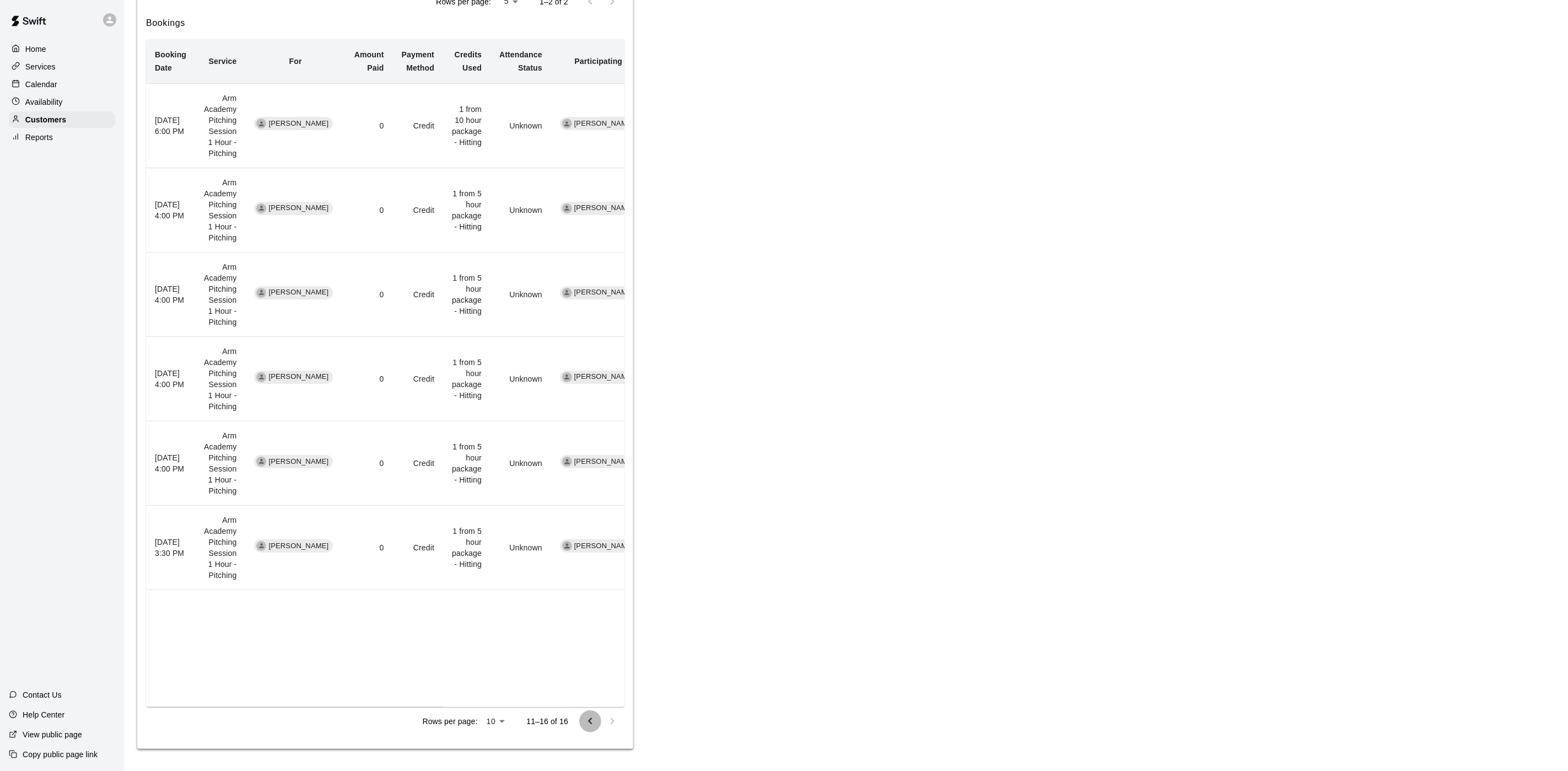
click at [589, 720] on icon "Go to previous page" at bounding box center [590, 721] width 13 height 13
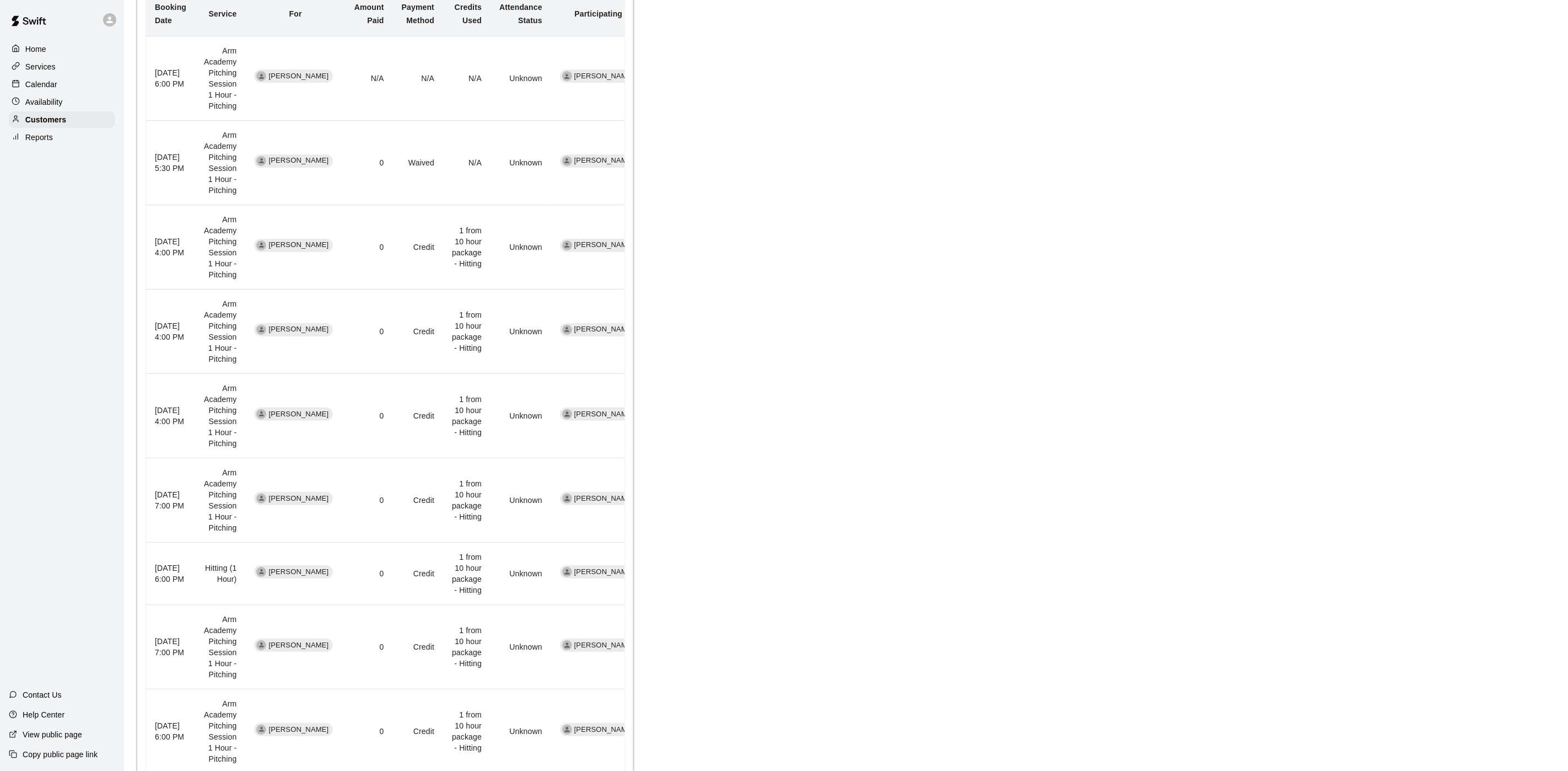
scroll to position [212, 0]
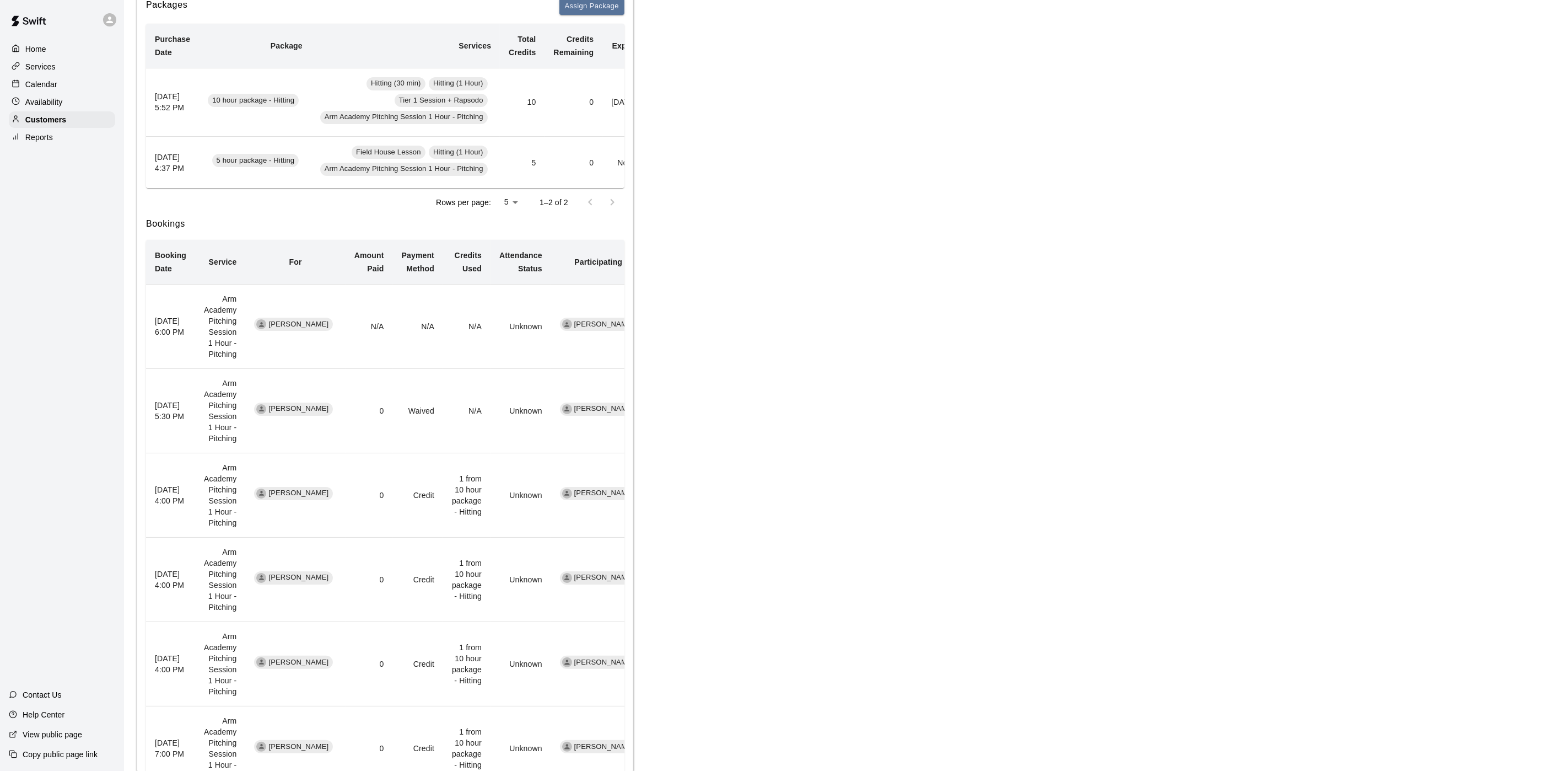
click at [58, 106] on p "Availability" at bounding box center [44, 102] width 37 height 11
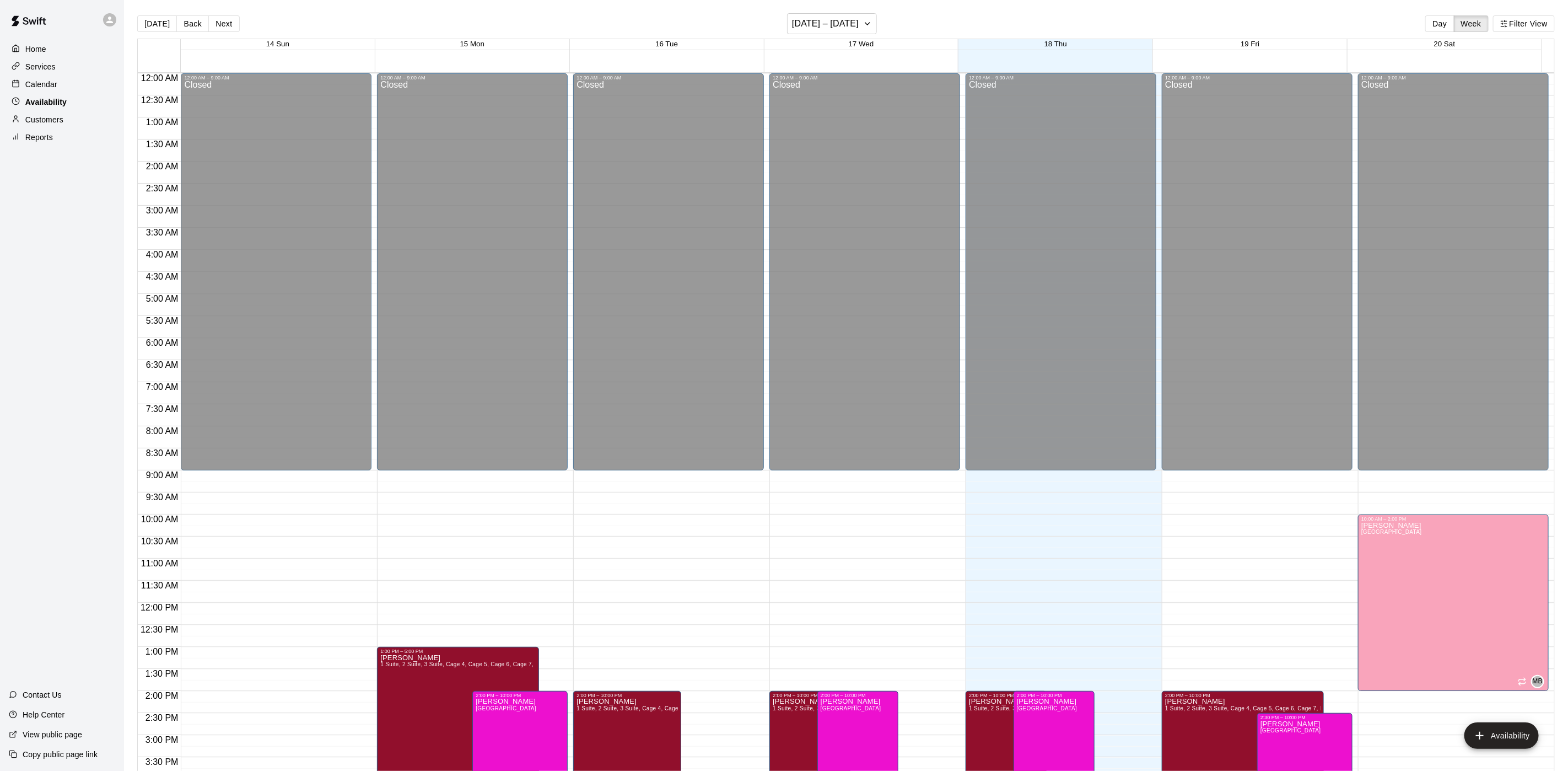
scroll to position [349, 0]
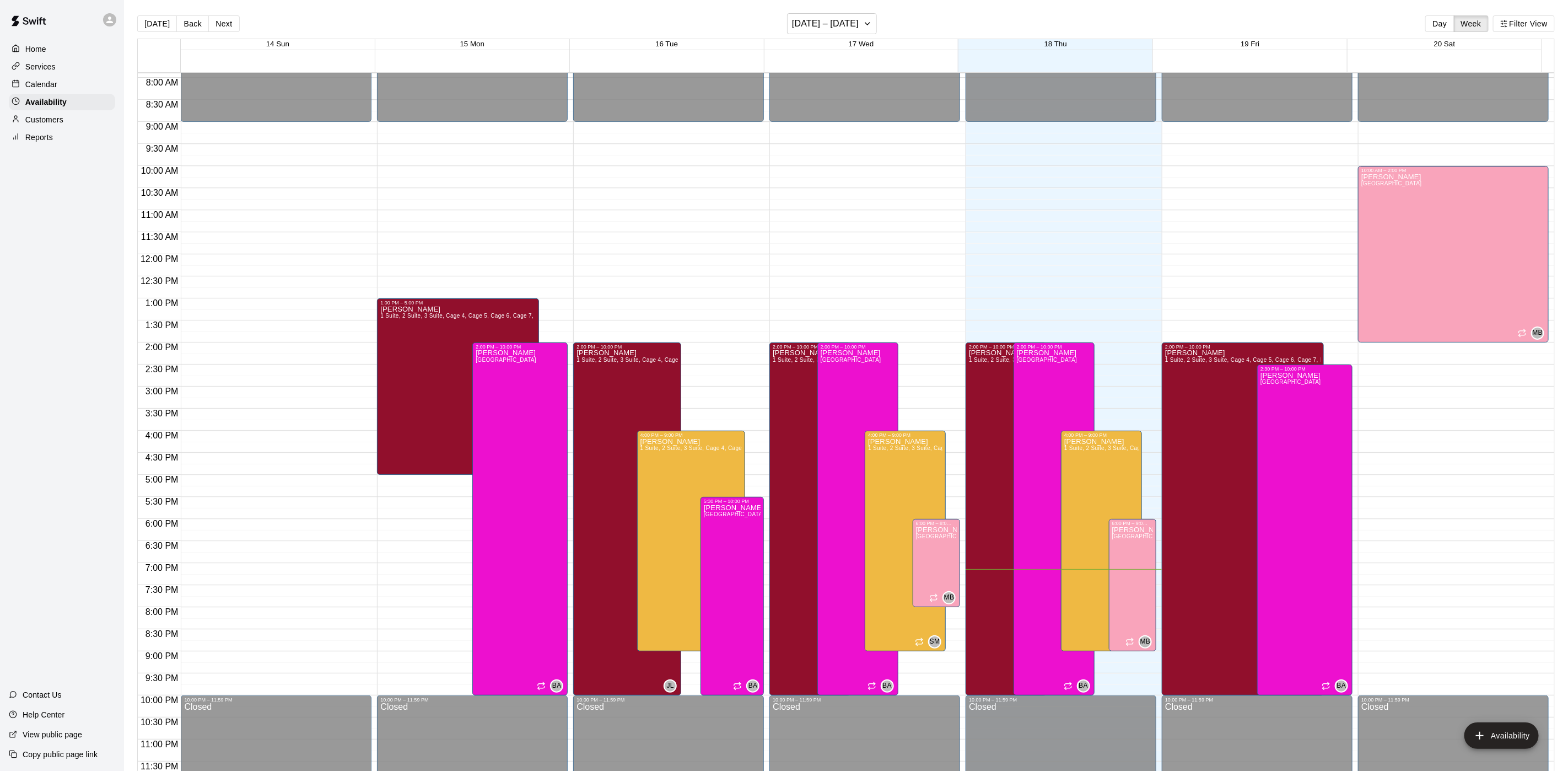
click at [54, 90] on p "Calendar" at bounding box center [41, 84] width 32 height 11
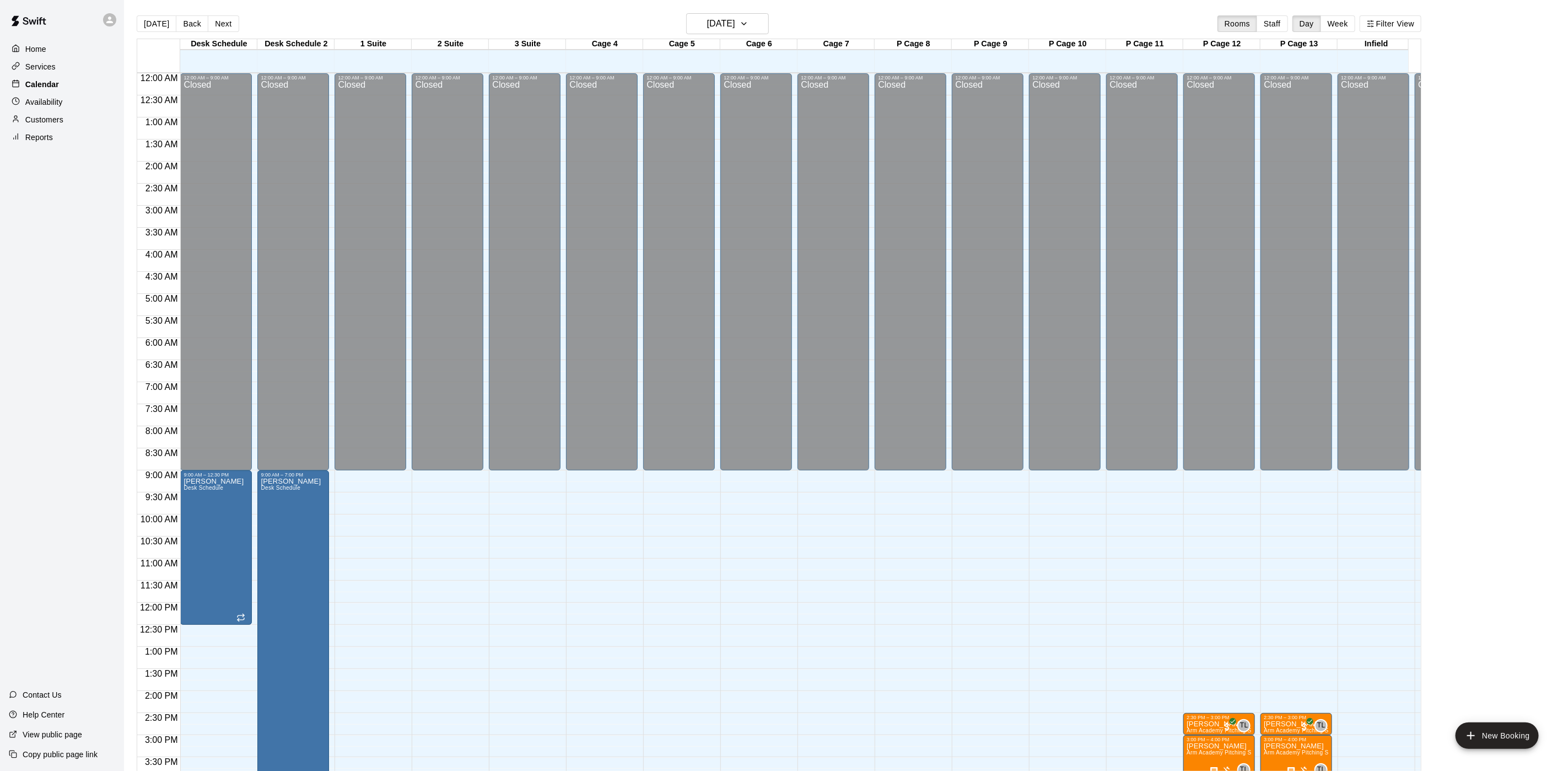
scroll to position [316, 0]
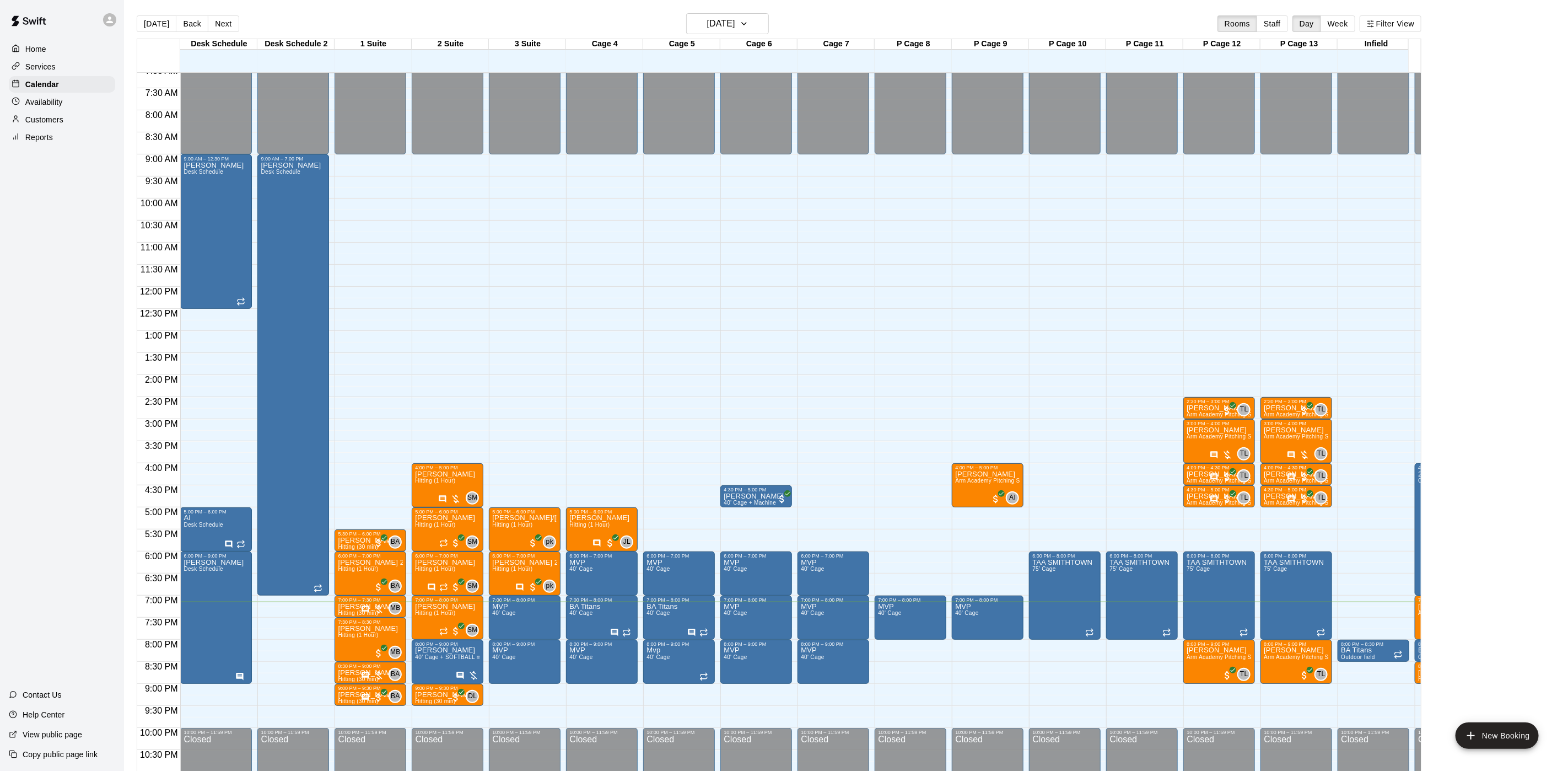
click at [86, 124] on div "Customers" at bounding box center [62, 119] width 106 height 16
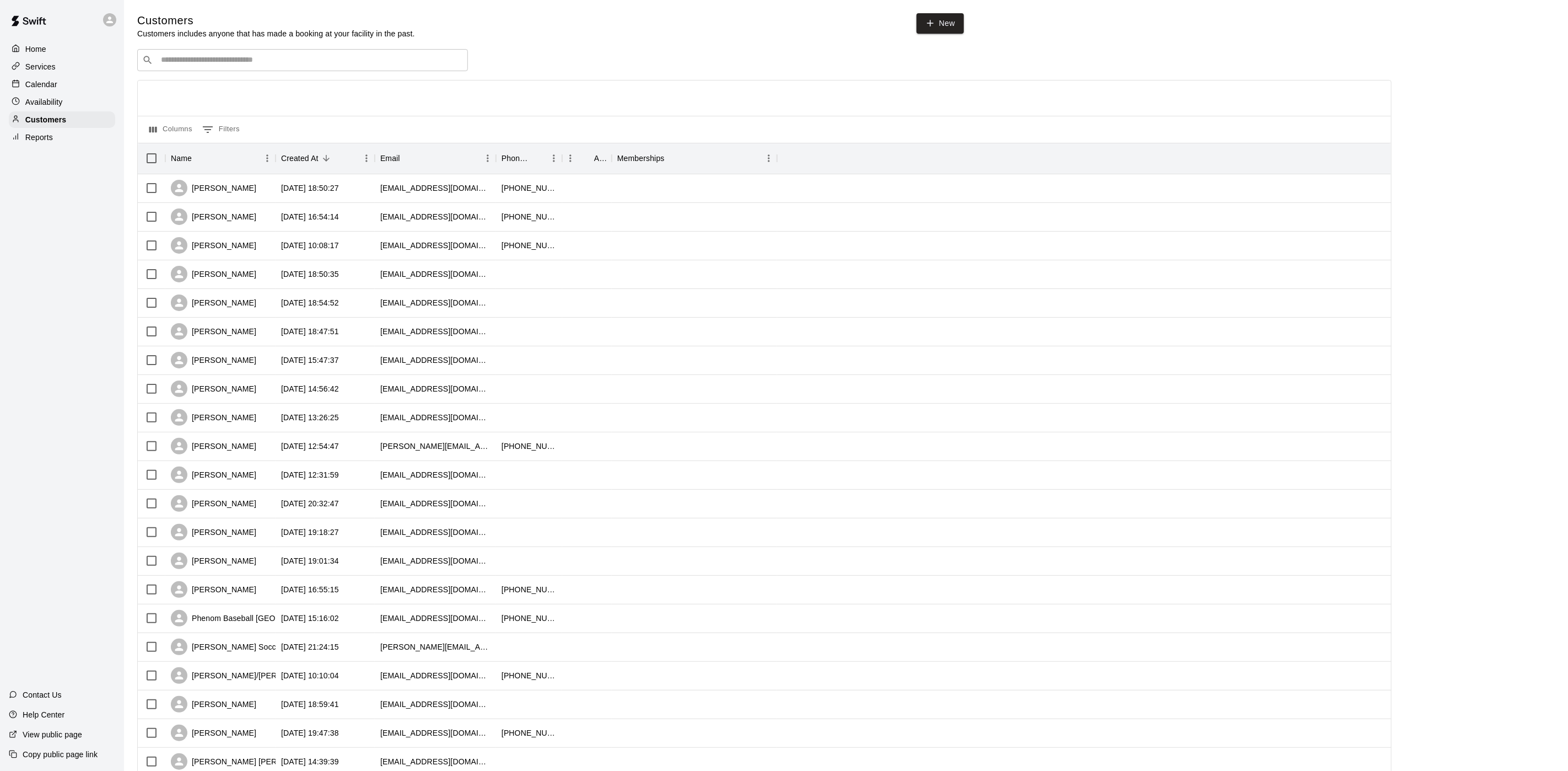
click at [75, 107] on div "Availability" at bounding box center [62, 102] width 106 height 16
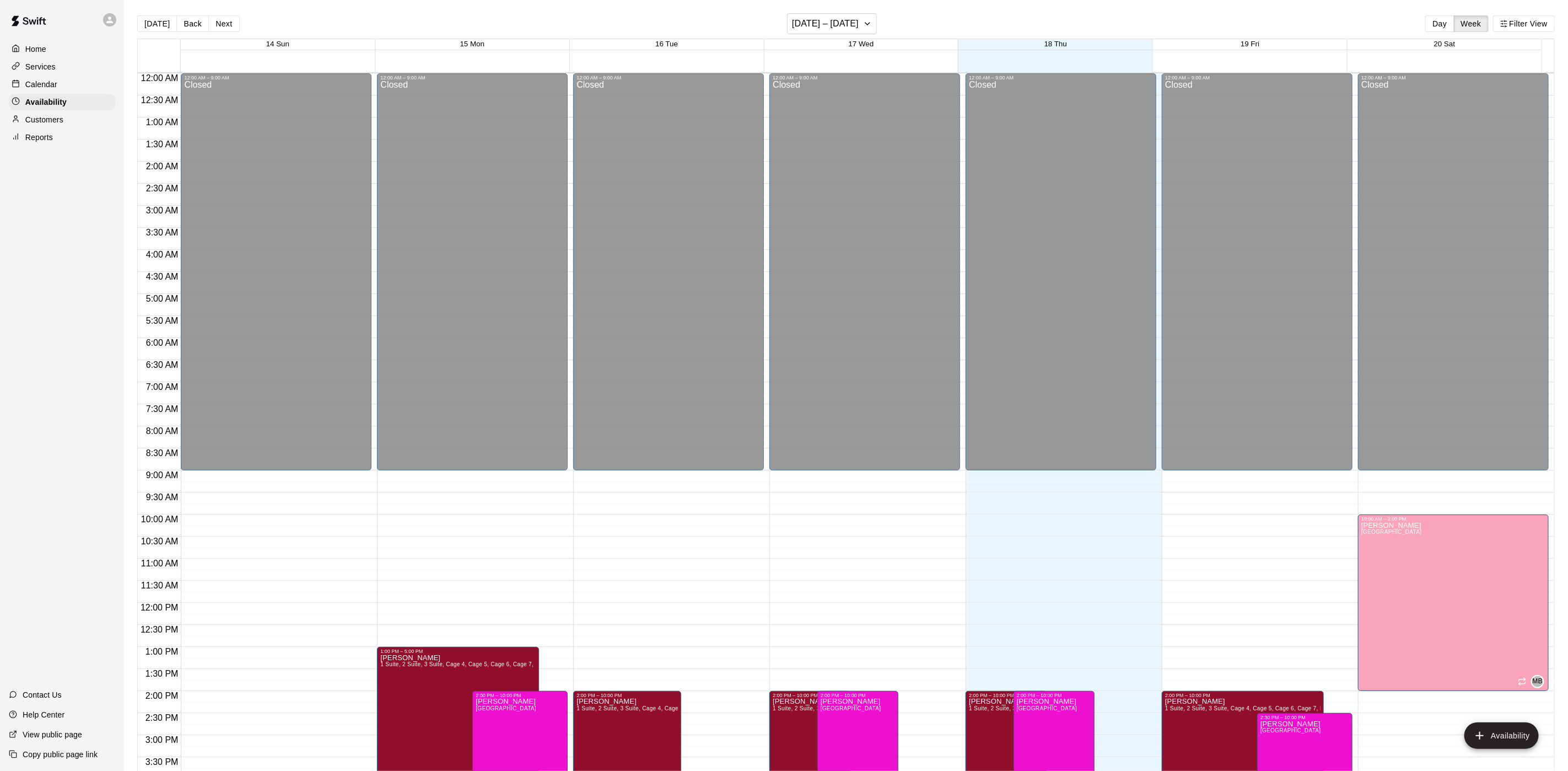
scroll to position [349, 0]
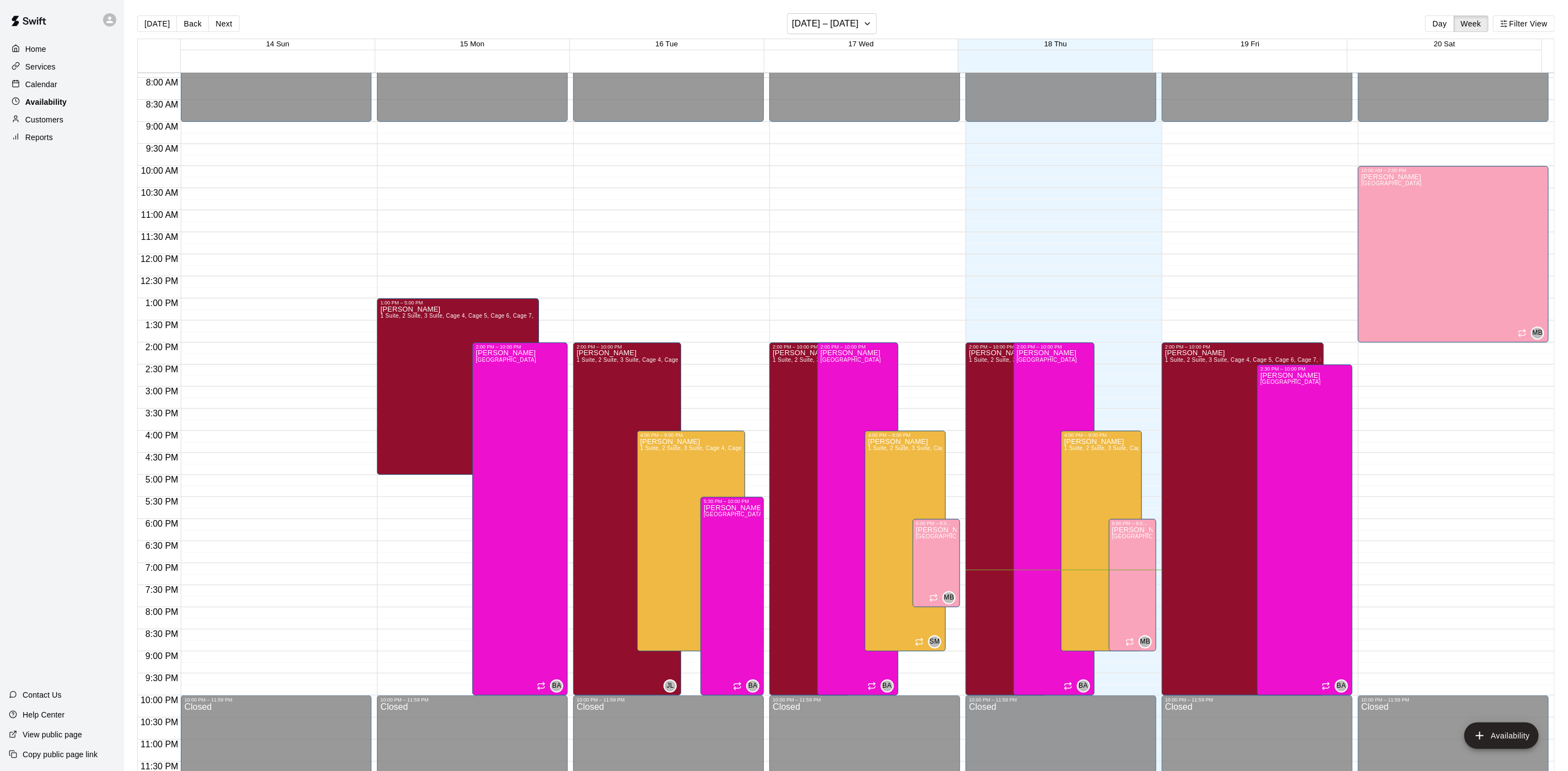
click at [57, 107] on p "Availability" at bounding box center [46, 102] width 41 height 11
click at [56, 125] on p "Customers" at bounding box center [45, 119] width 38 height 11
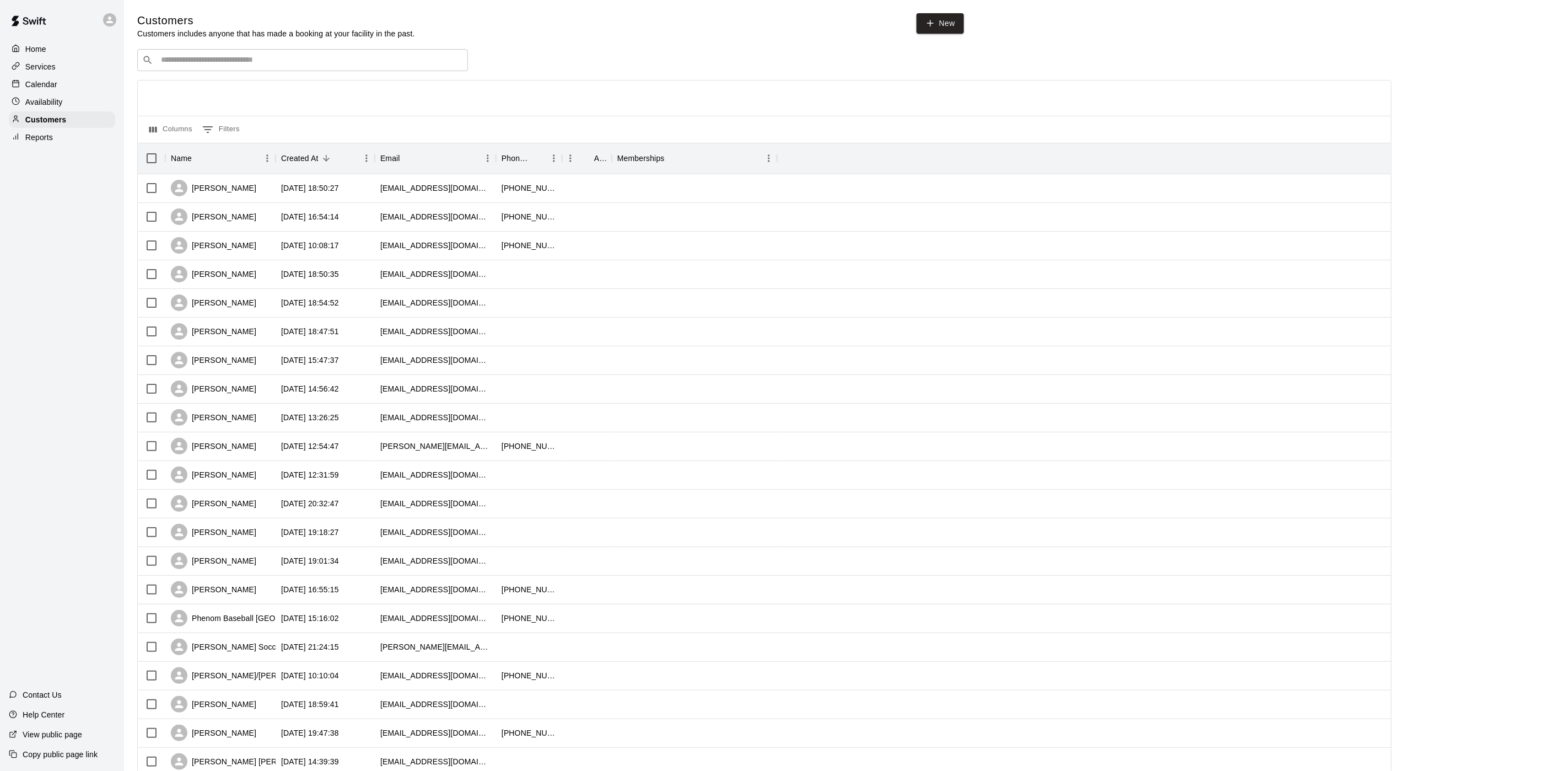
click at [53, 81] on div "Calendar" at bounding box center [62, 84] width 106 height 16
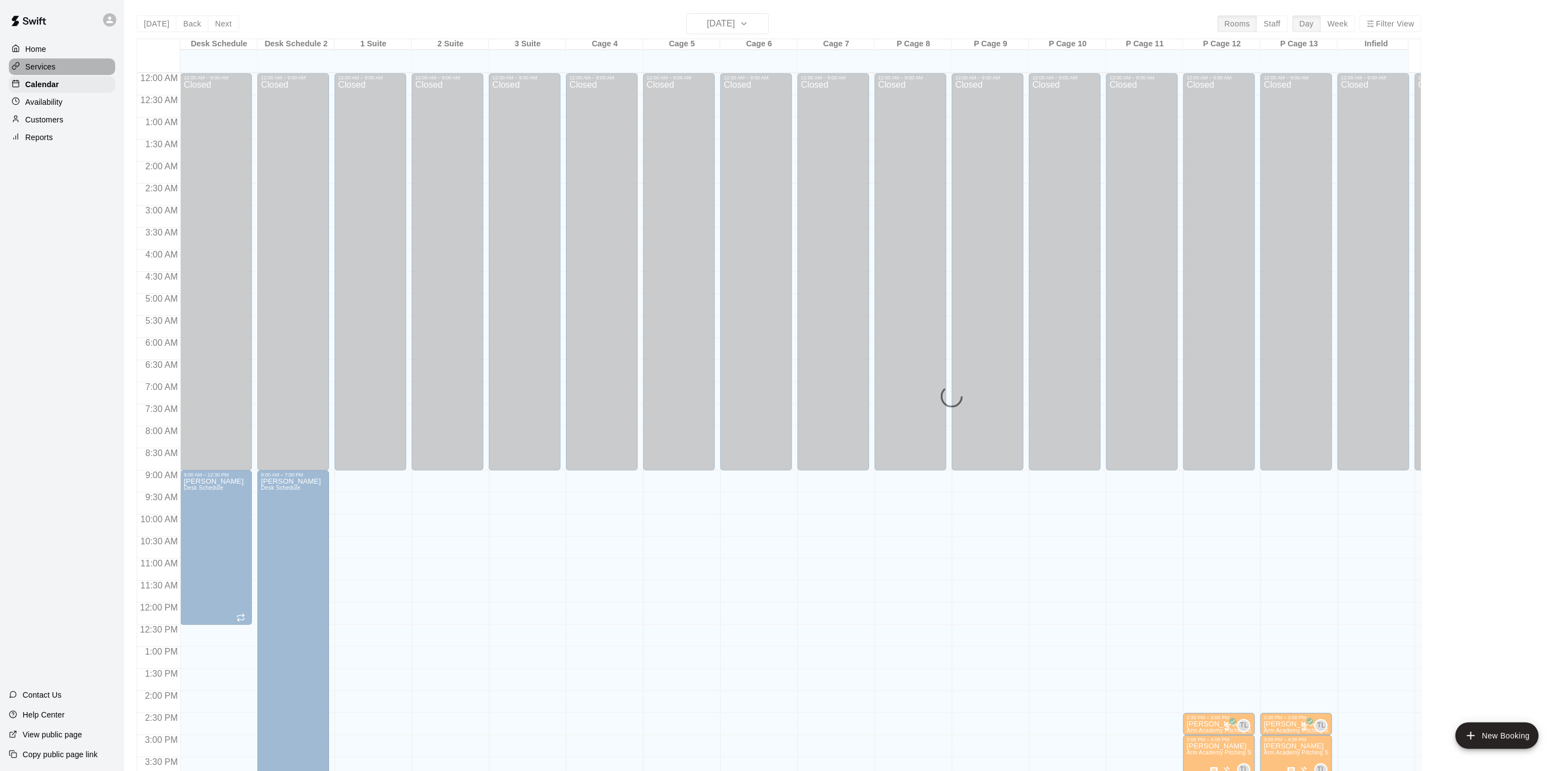
click at [53, 72] on p "Services" at bounding box center [41, 66] width 30 height 11
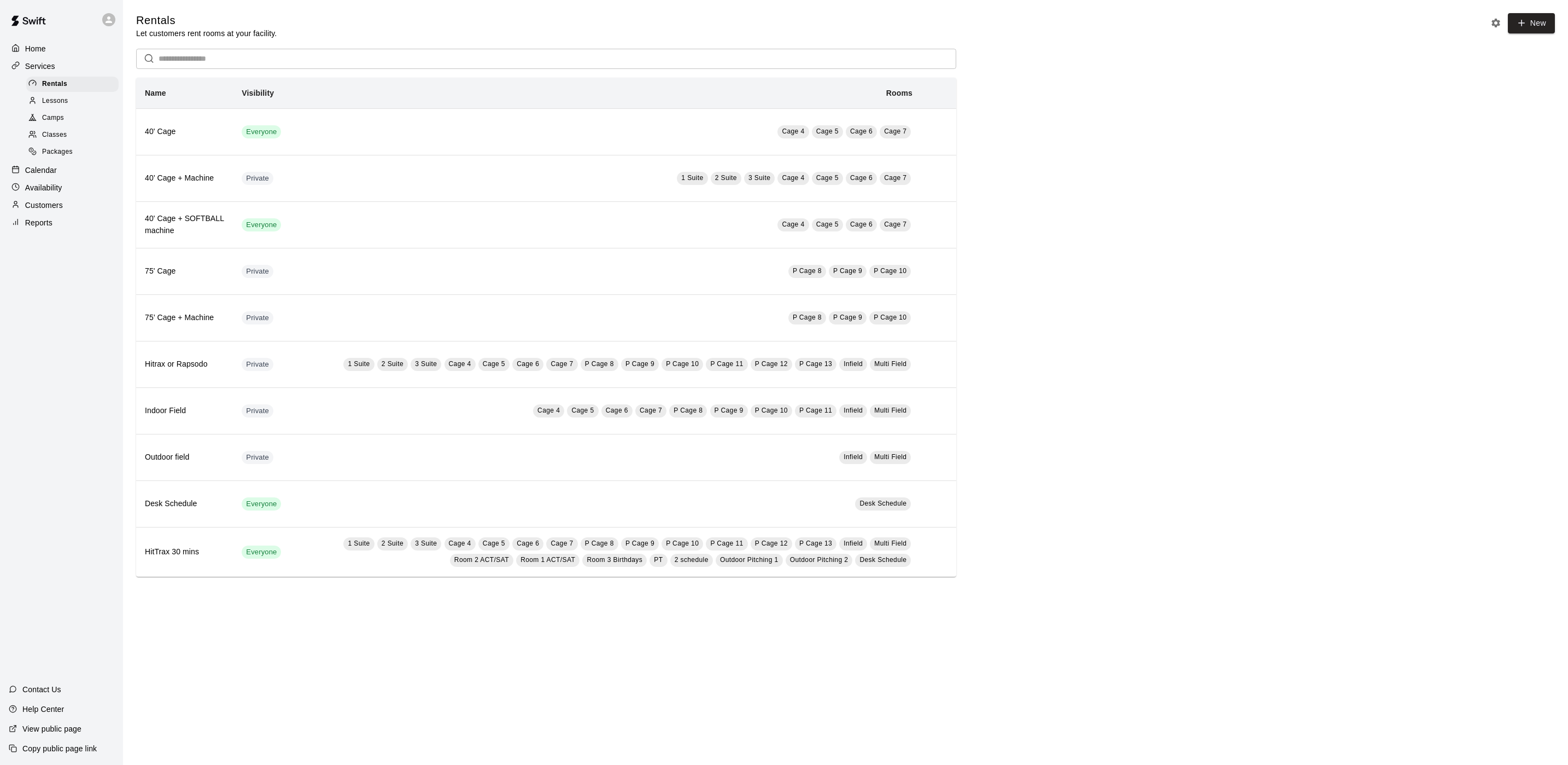
click at [71, 157] on span "Packages" at bounding box center [57, 152] width 31 height 11
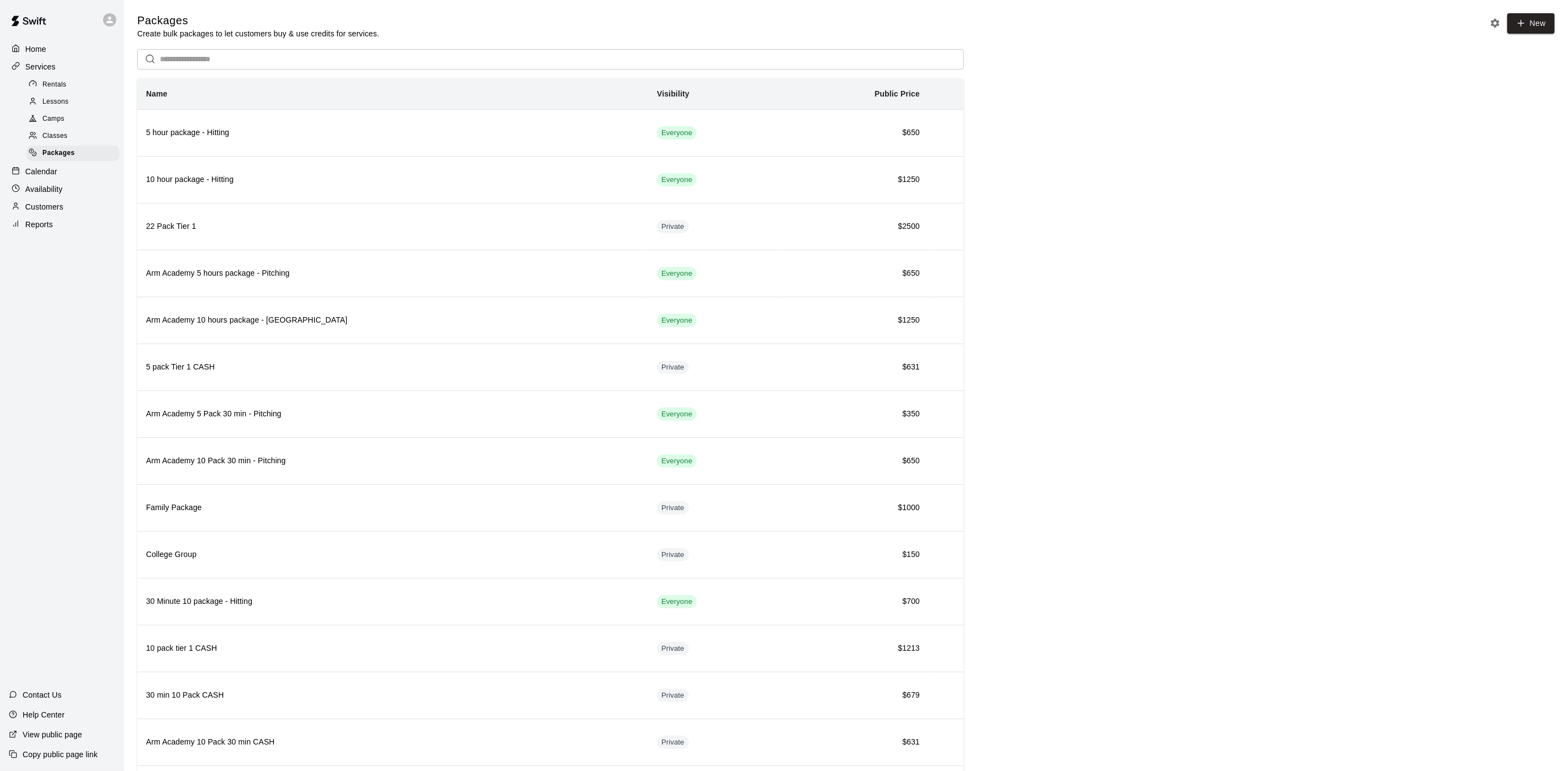
click at [73, 103] on div "Lessons" at bounding box center [73, 102] width 93 height 16
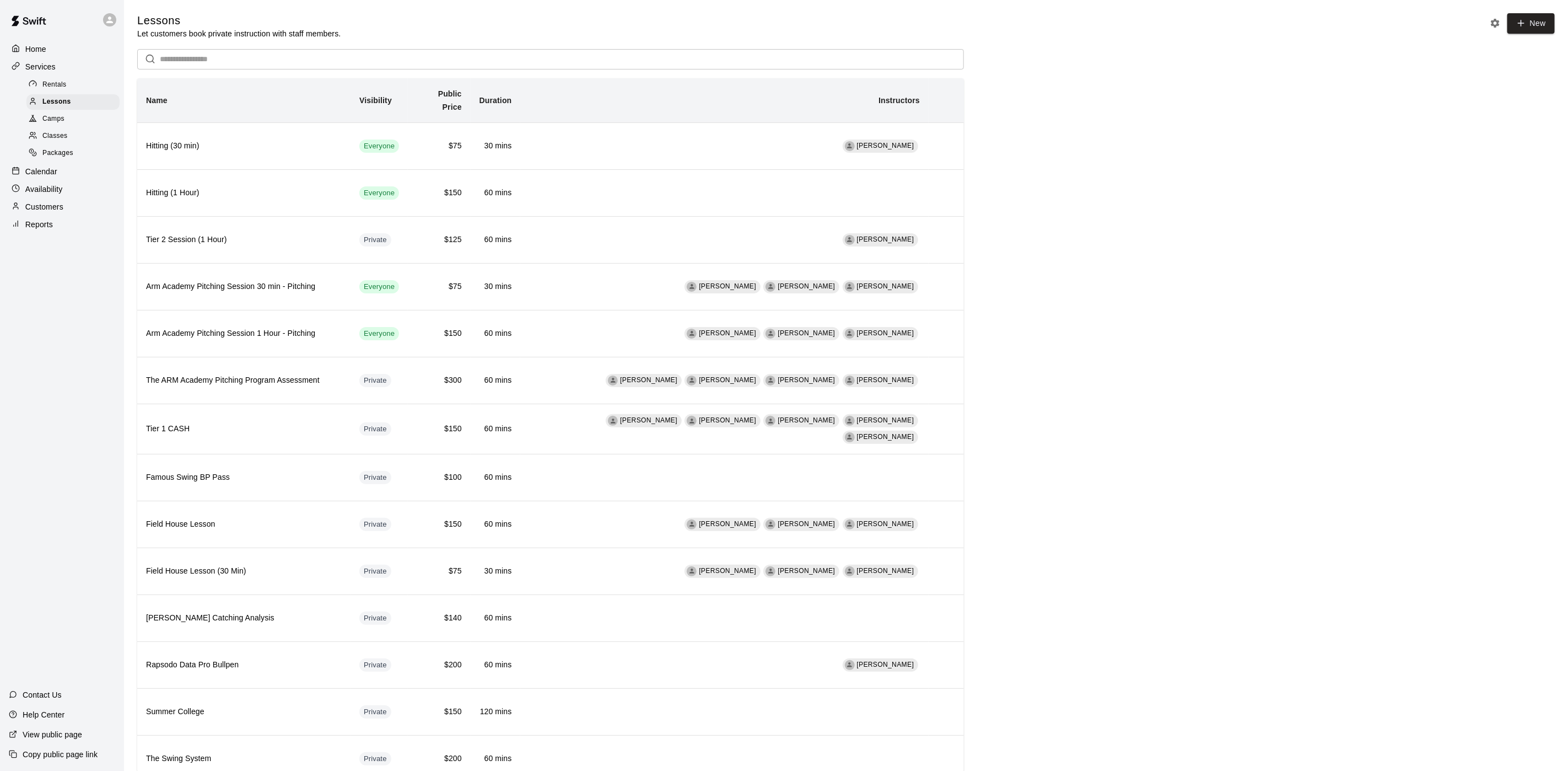
click at [63, 81] on div "Rentals" at bounding box center [73, 85] width 93 height 16
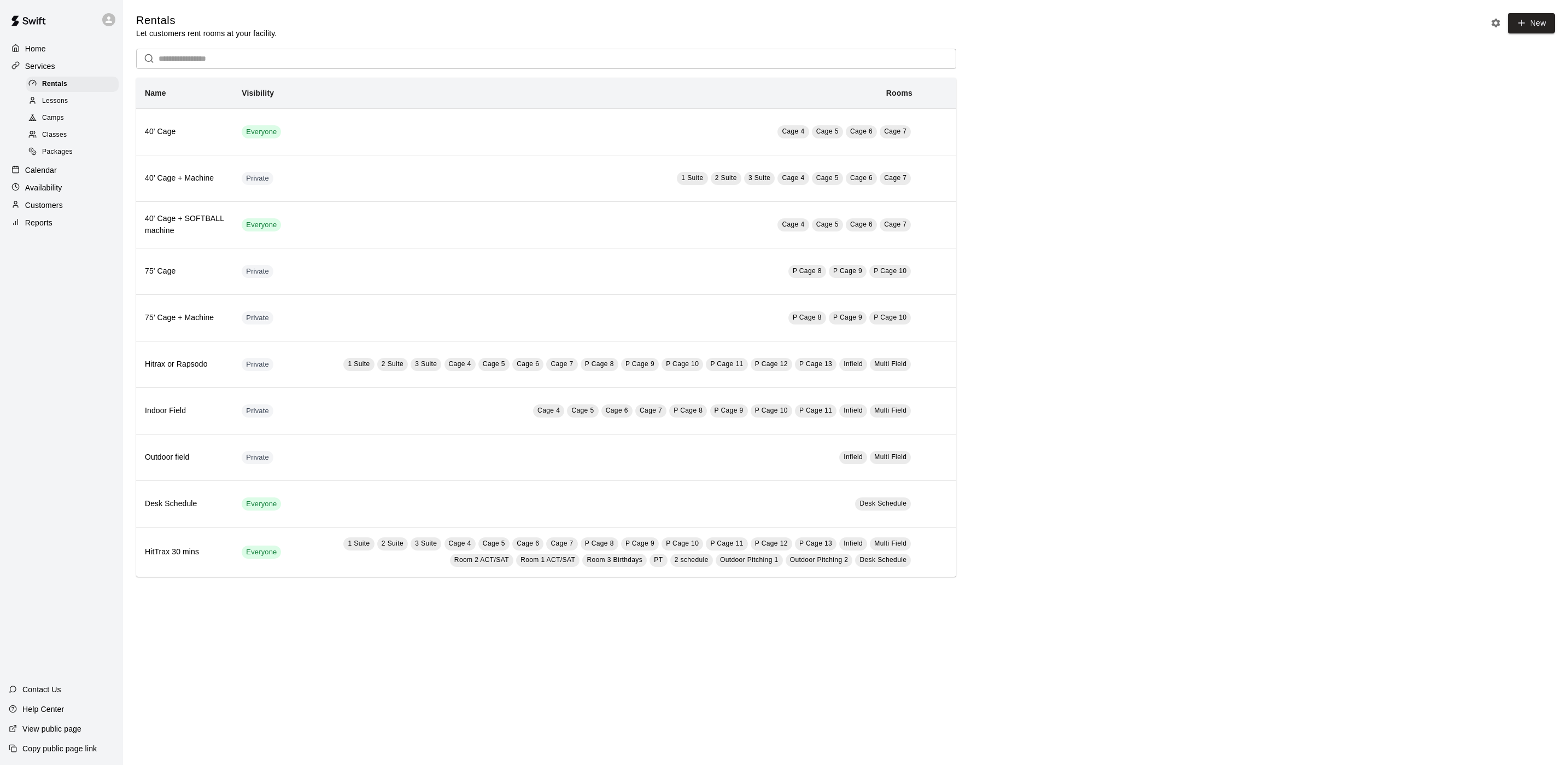
click at [72, 120] on div "Camps" at bounding box center [72, 118] width 92 height 16
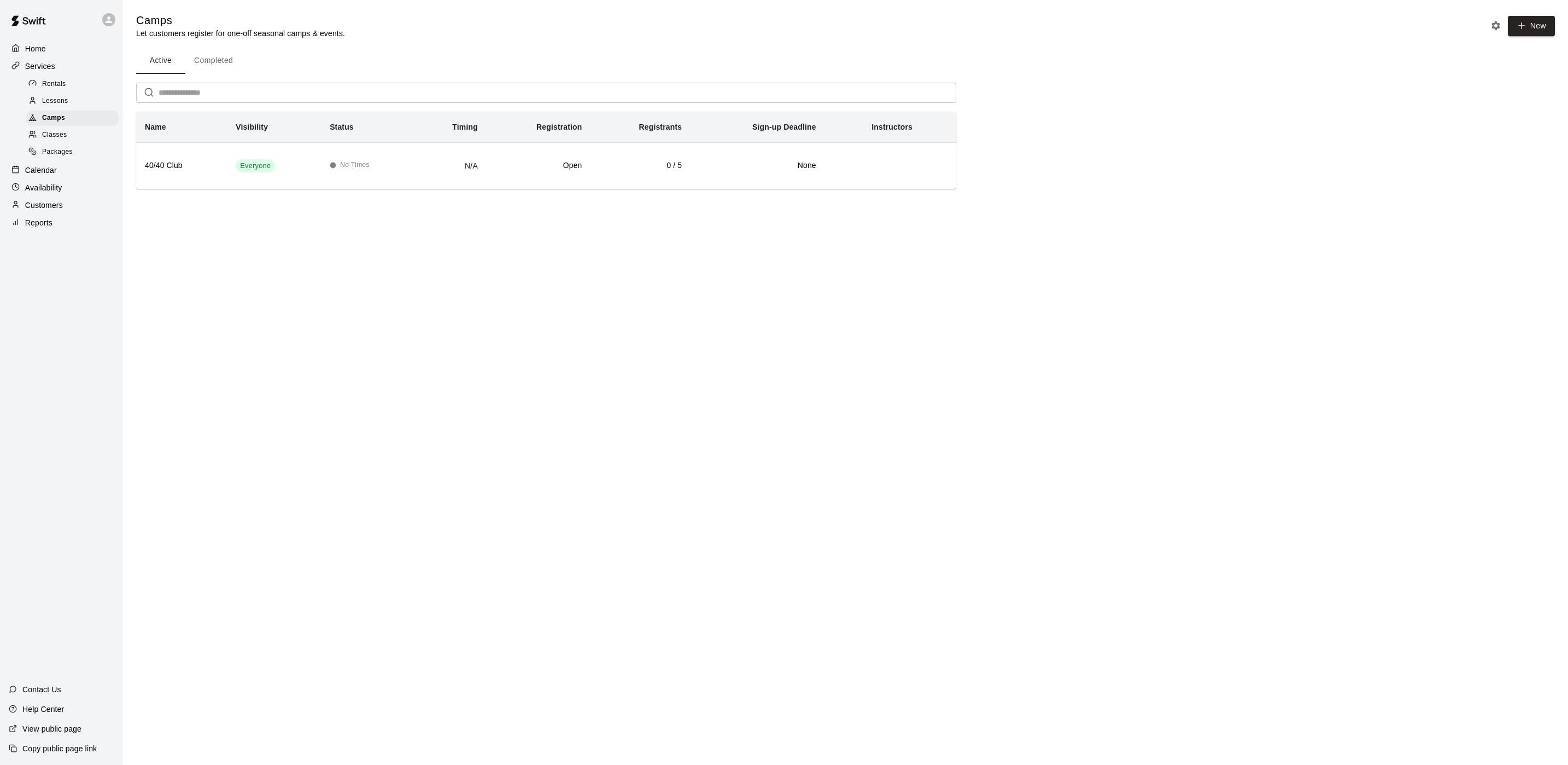
click at [61, 70] on div "Services" at bounding box center [61, 66] width 105 height 16
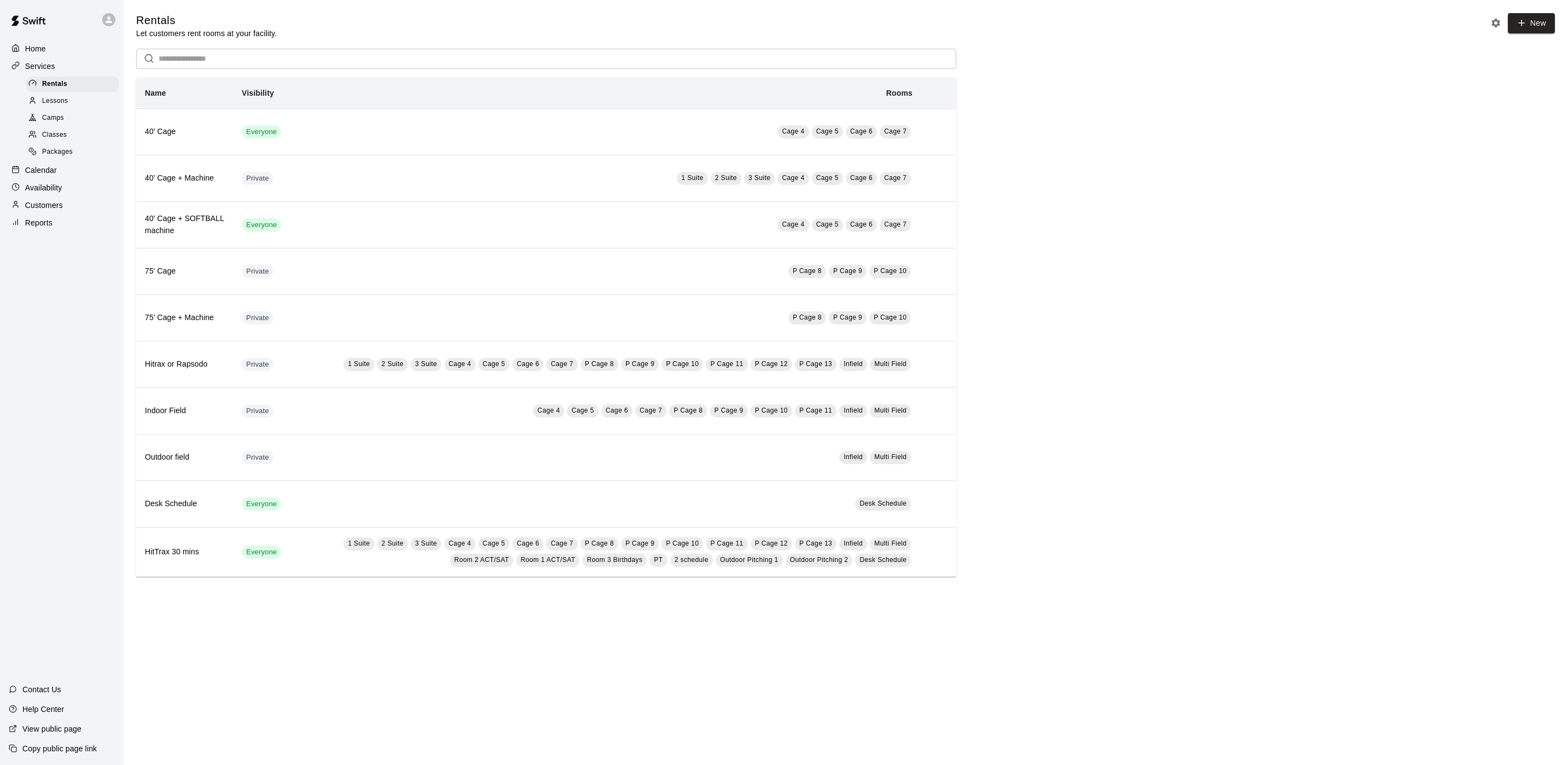
click at [56, 175] on p "Calendar" at bounding box center [41, 170] width 32 height 11
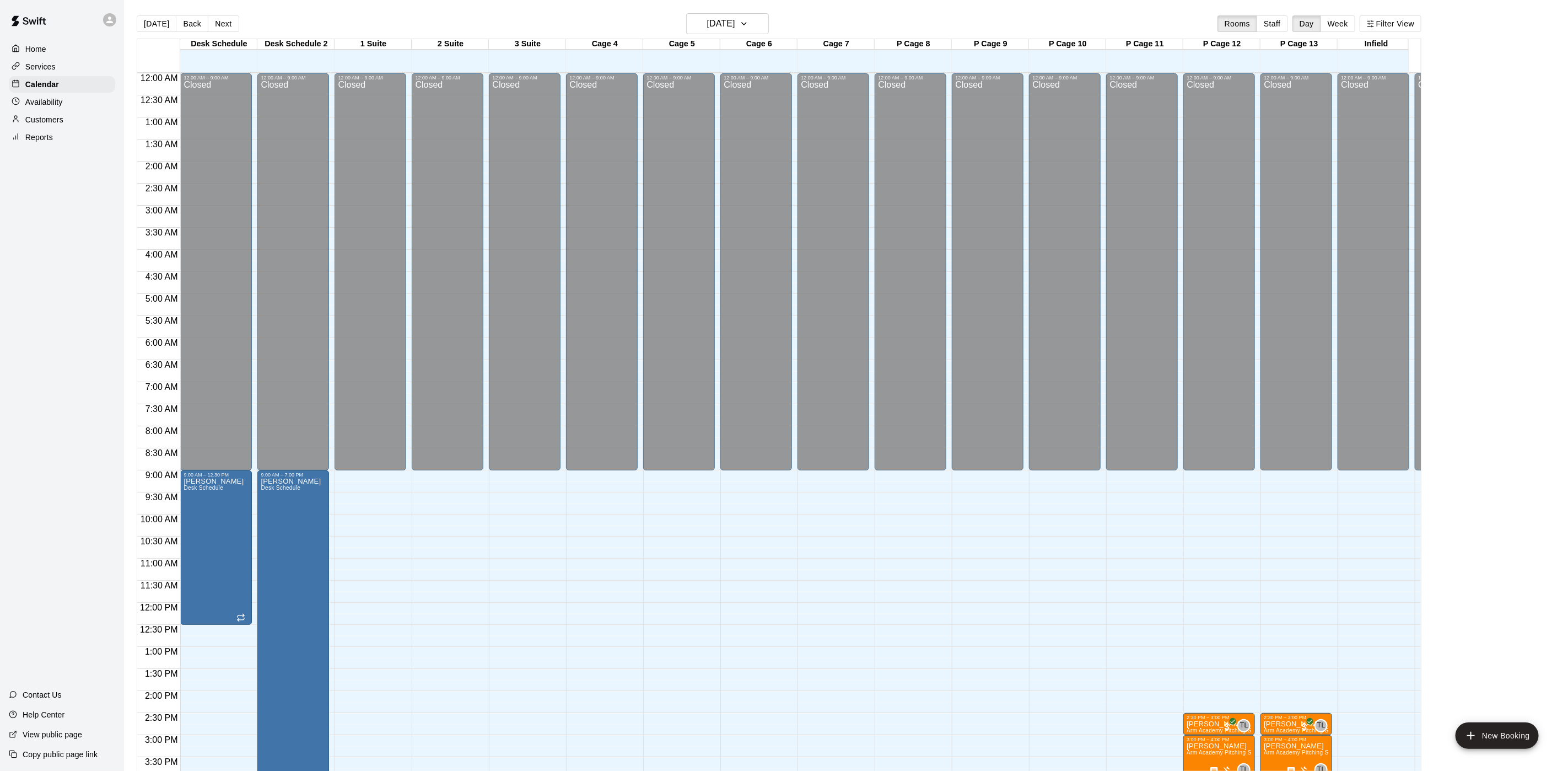
scroll to position [316, 0]
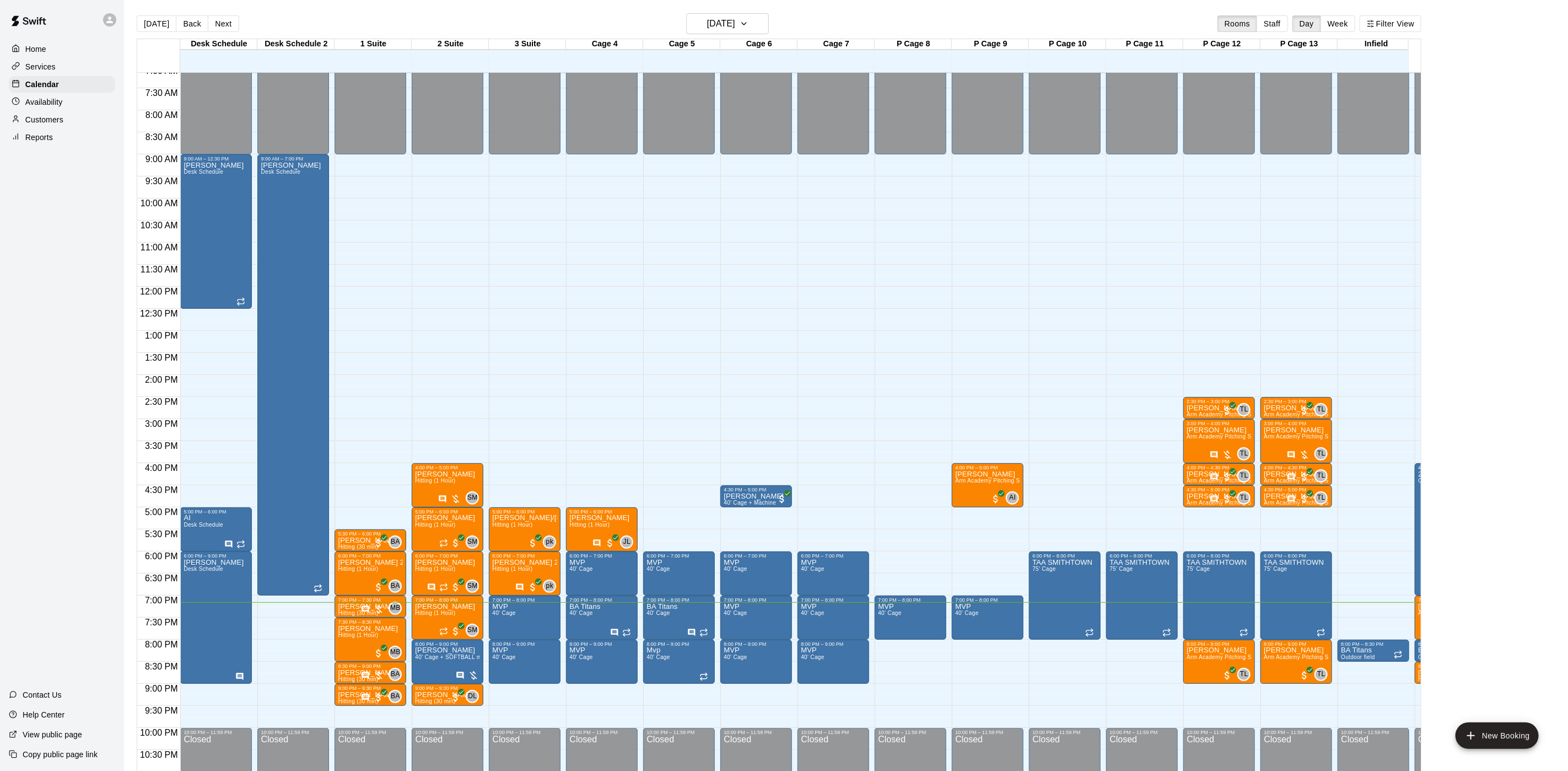
click at [54, 106] on p "Availability" at bounding box center [44, 102] width 37 height 11
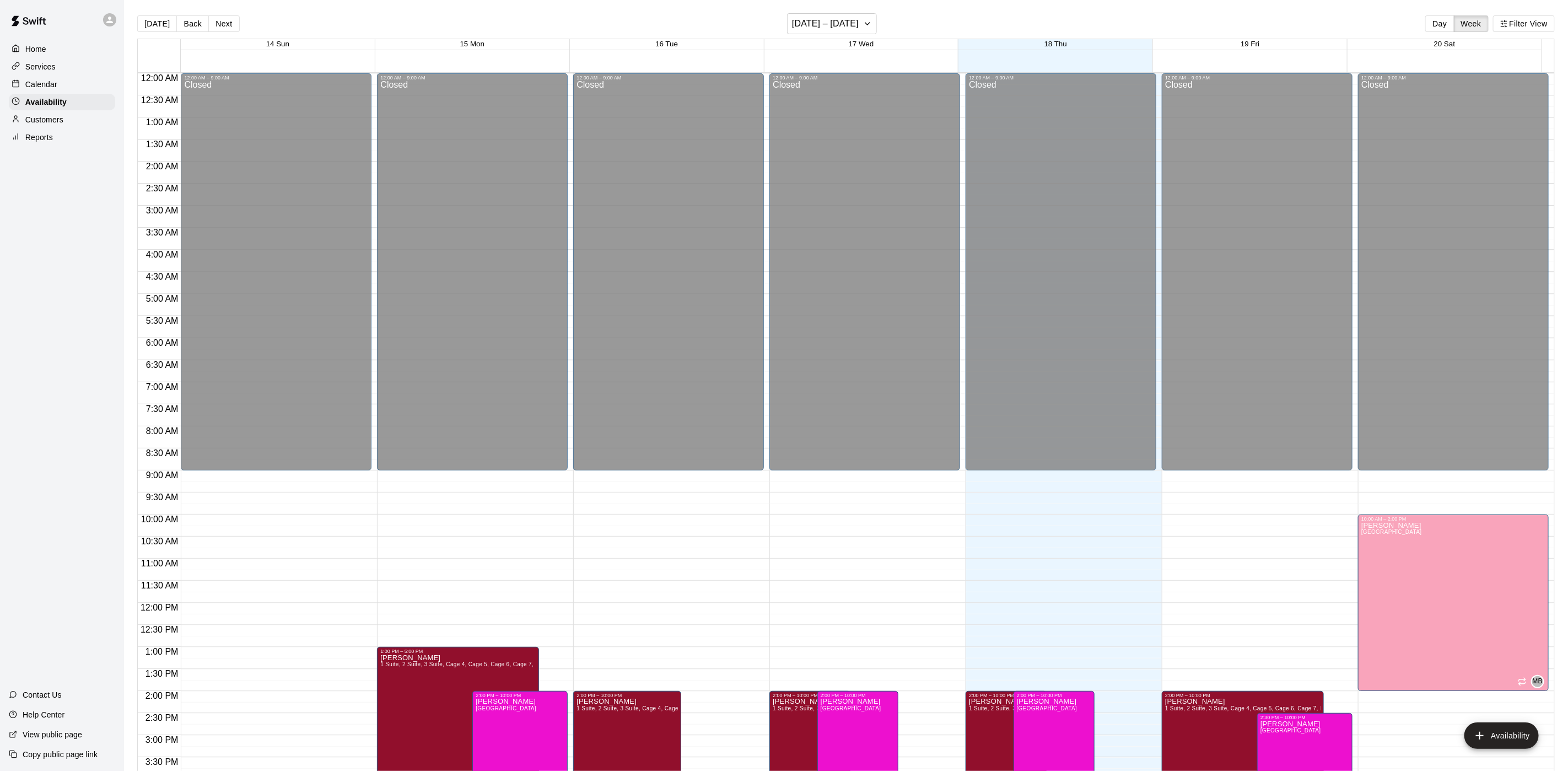
scroll to position [349, 0]
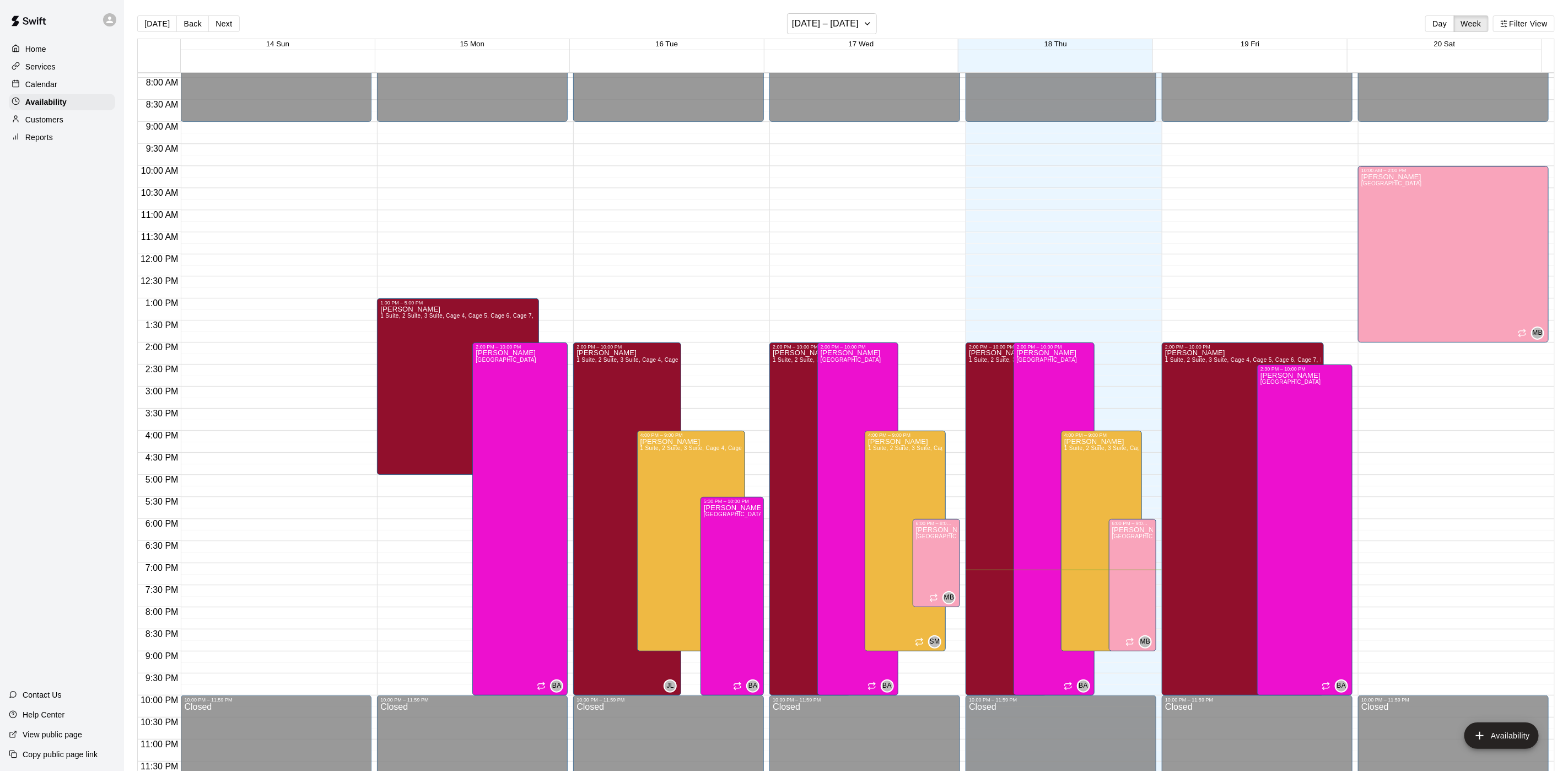
click at [67, 85] on div "Calendar" at bounding box center [62, 84] width 106 height 16
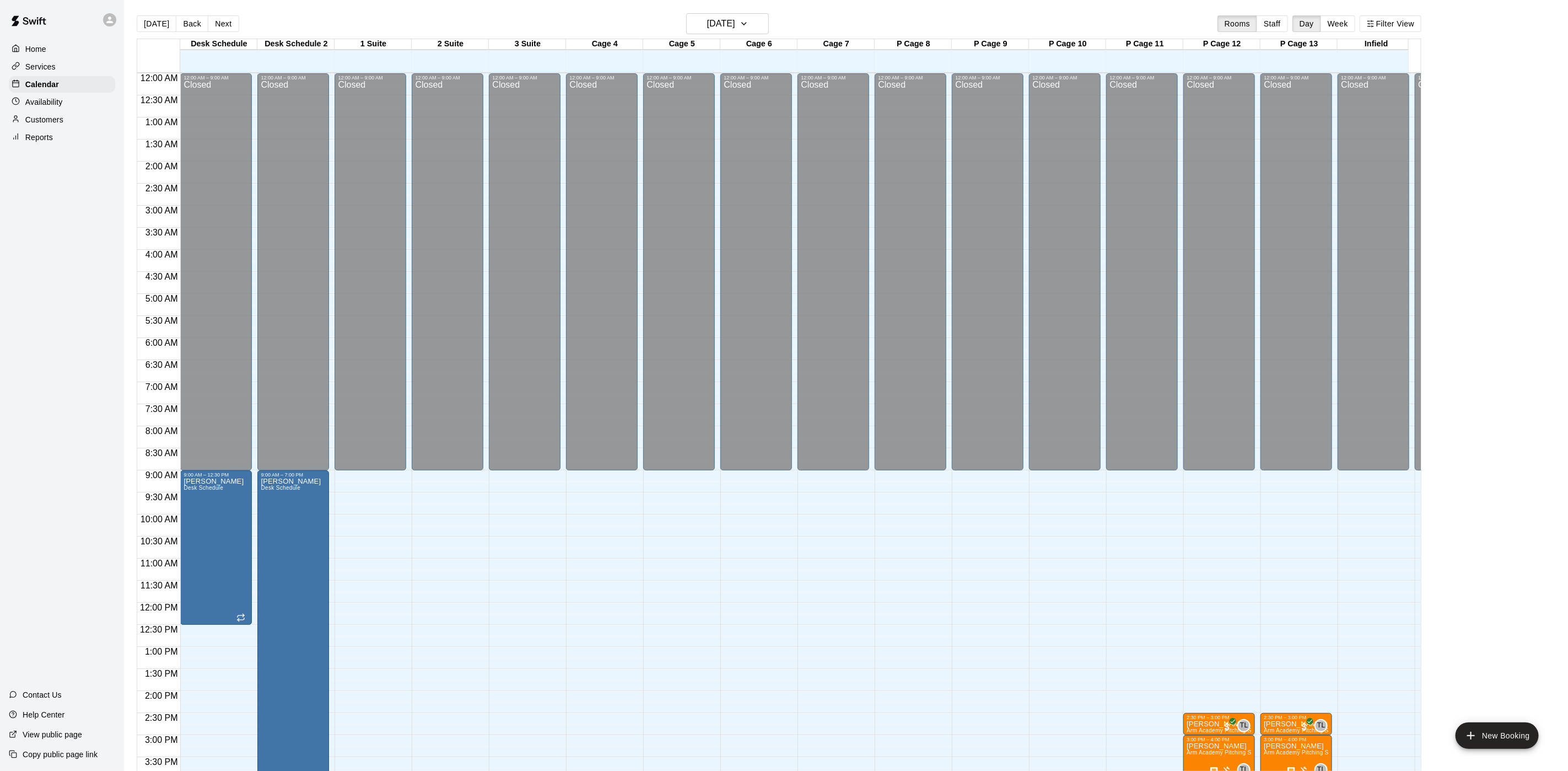
scroll to position [316, 0]
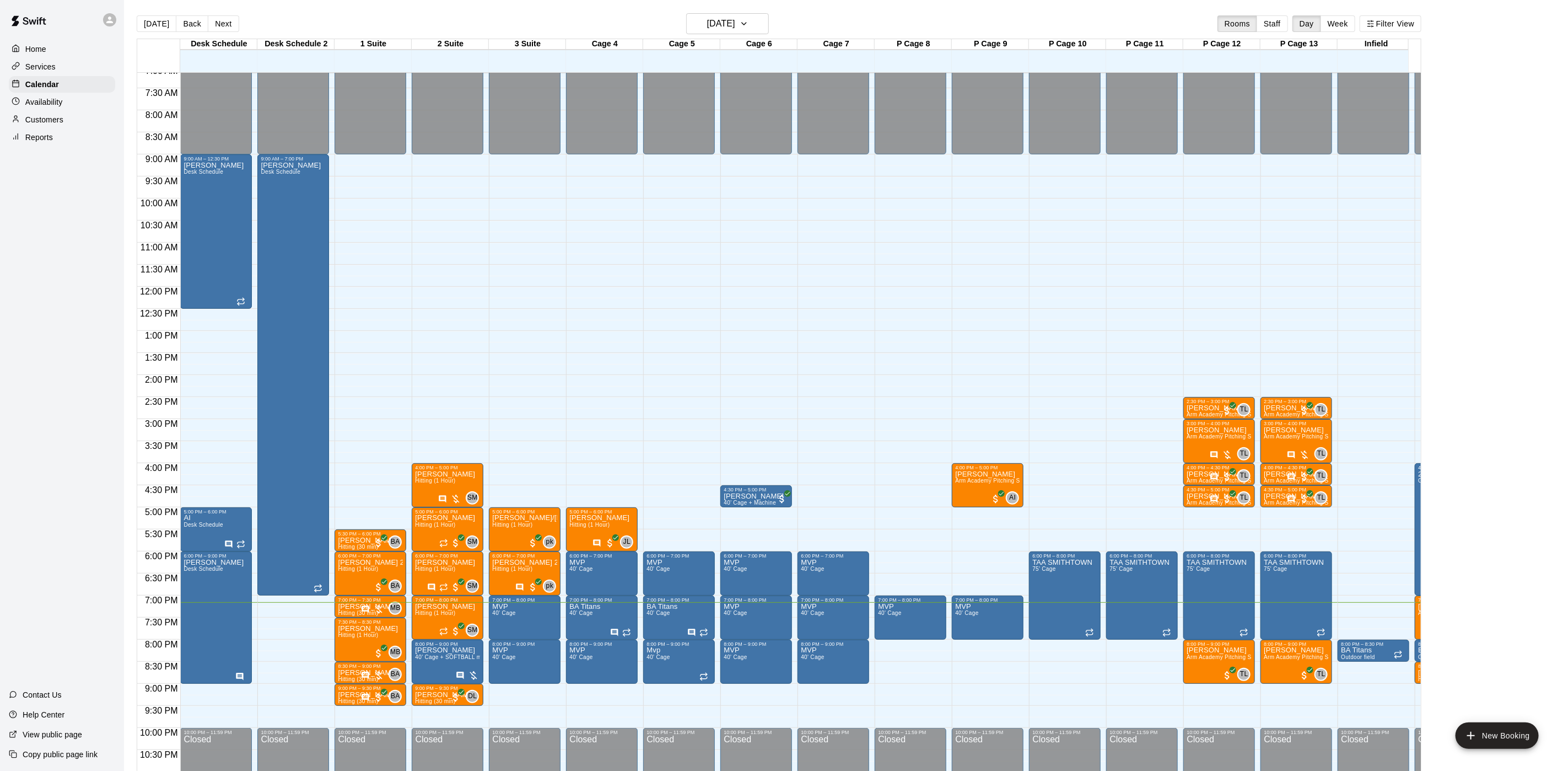
click at [65, 121] on div "Customers" at bounding box center [62, 119] width 106 height 16
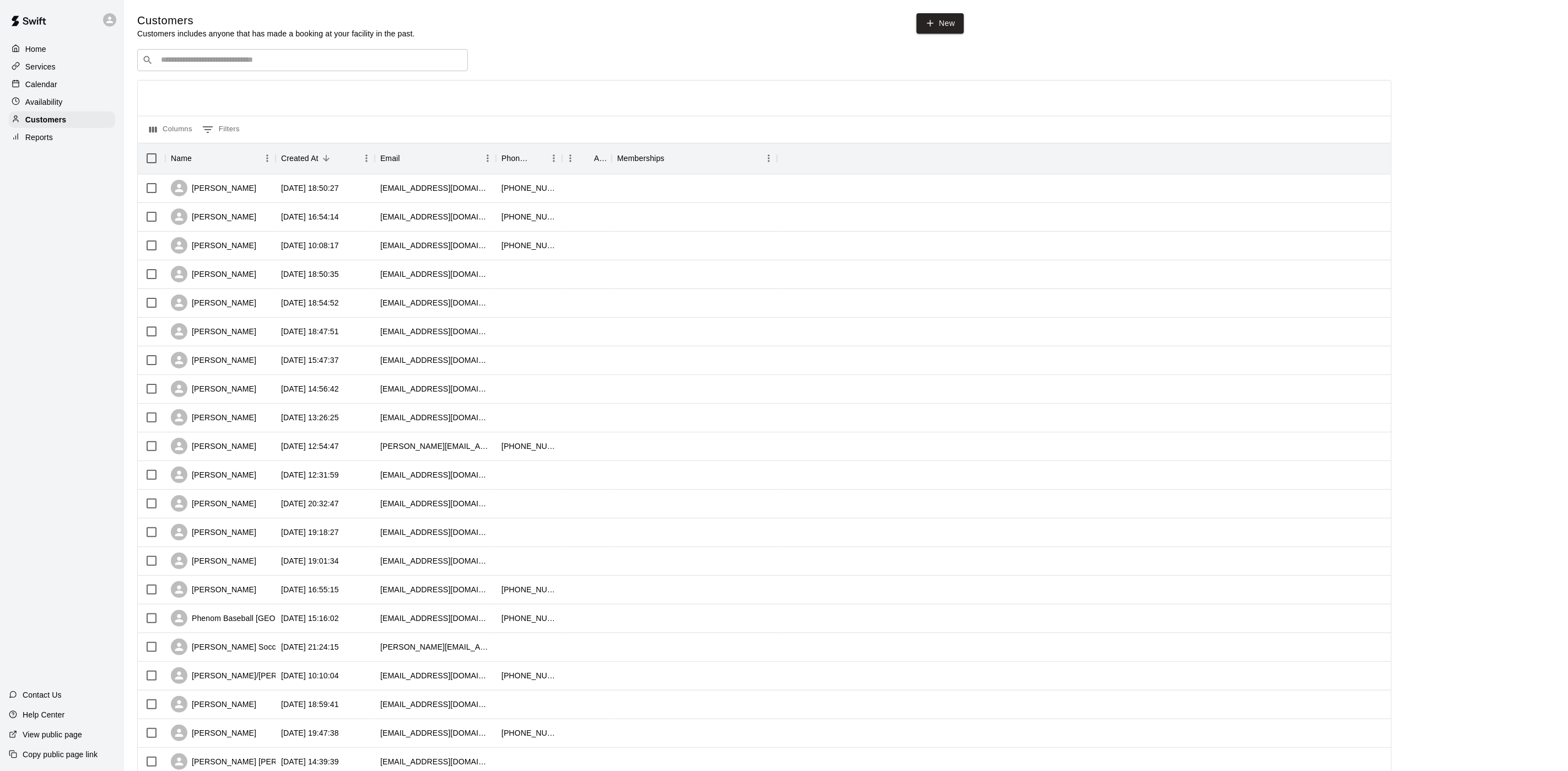
click at [212, 54] on div "​ ​" at bounding box center [302, 60] width 331 height 22
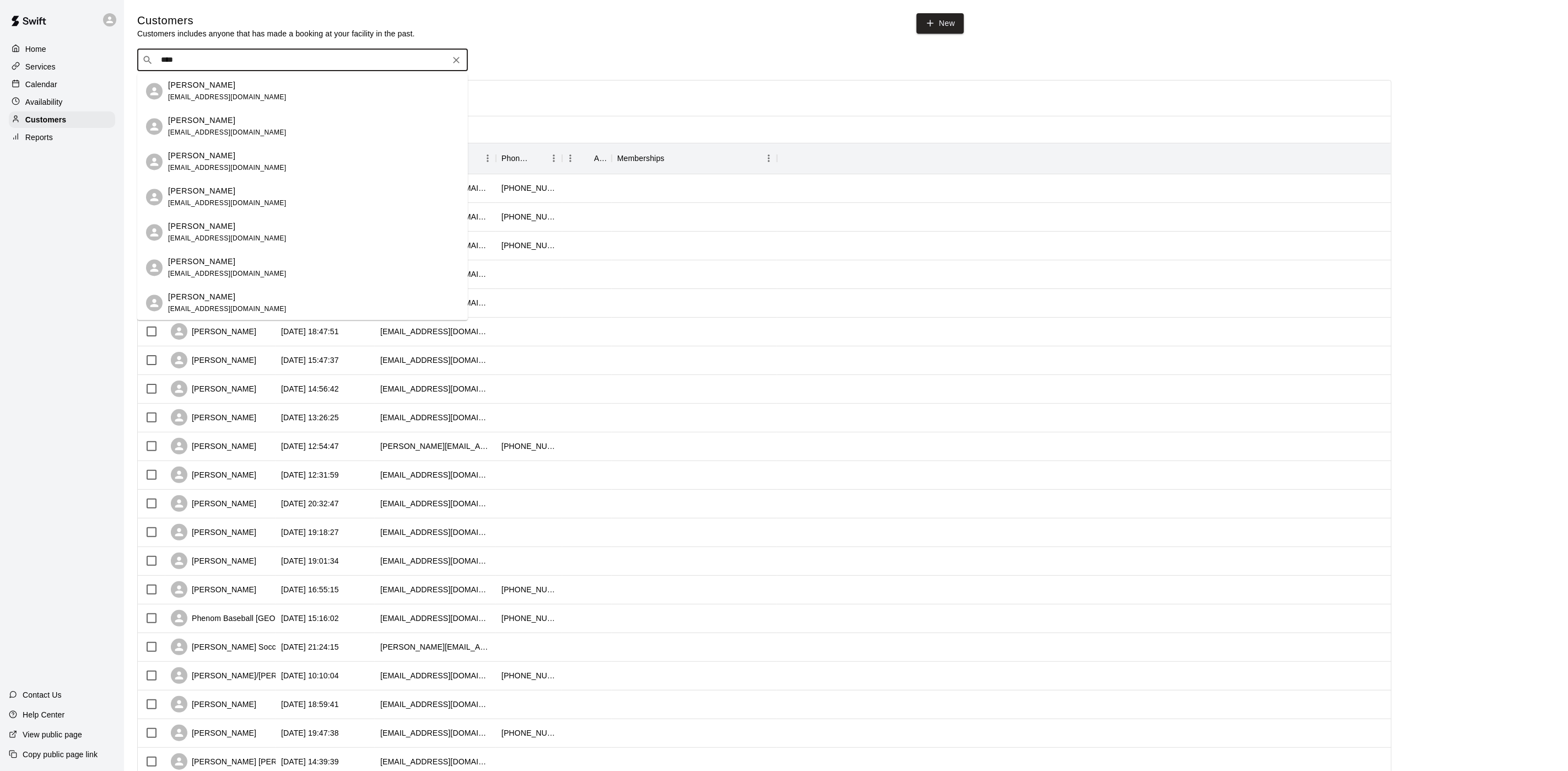
type input "****"
click at [67, 110] on div "Availability" at bounding box center [62, 102] width 106 height 16
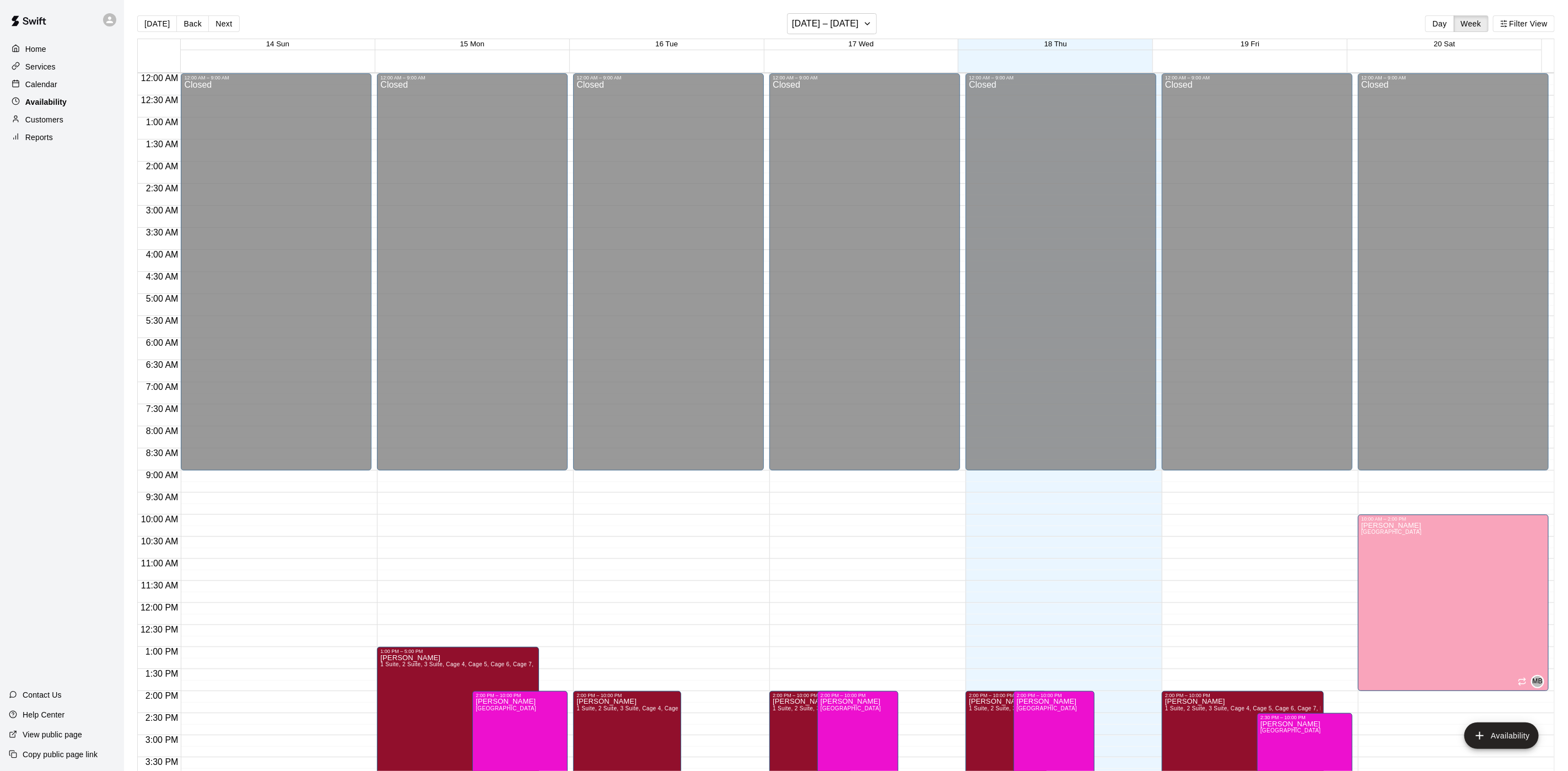
scroll to position [349, 0]
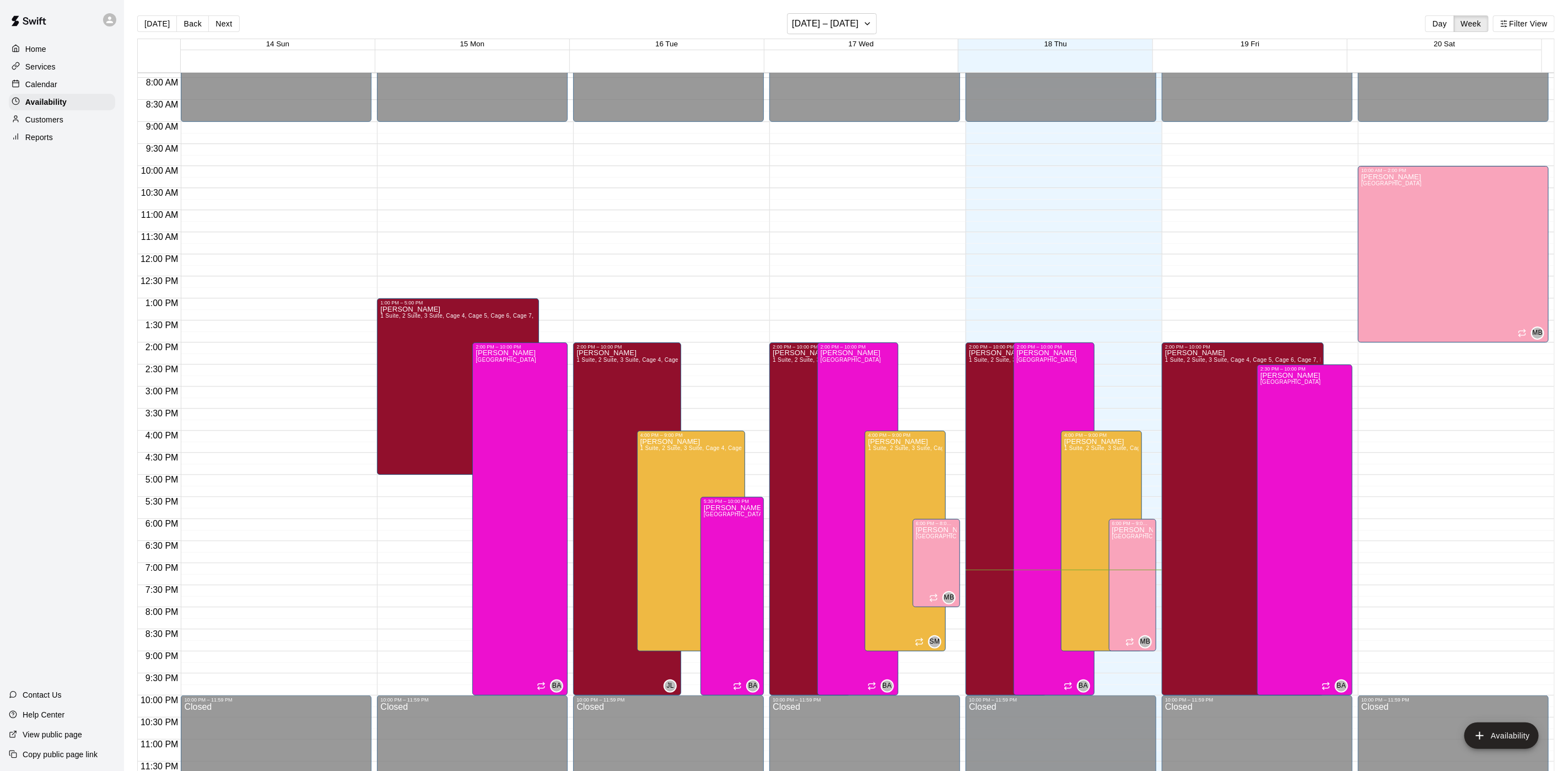
click at [82, 79] on div "Calendar" at bounding box center [62, 84] width 106 height 16
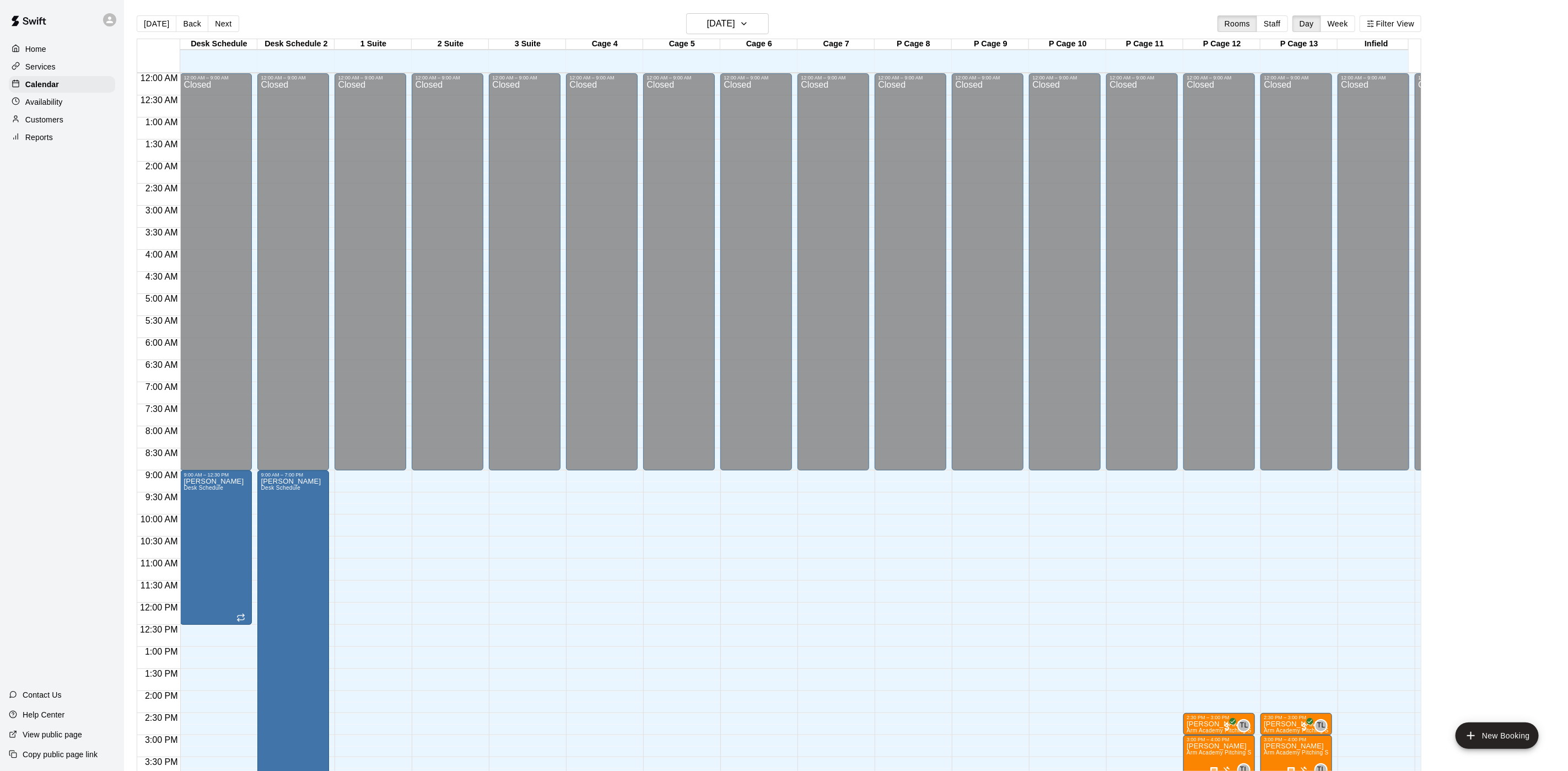
click at [75, 45] on div "Home" at bounding box center [62, 48] width 106 height 16
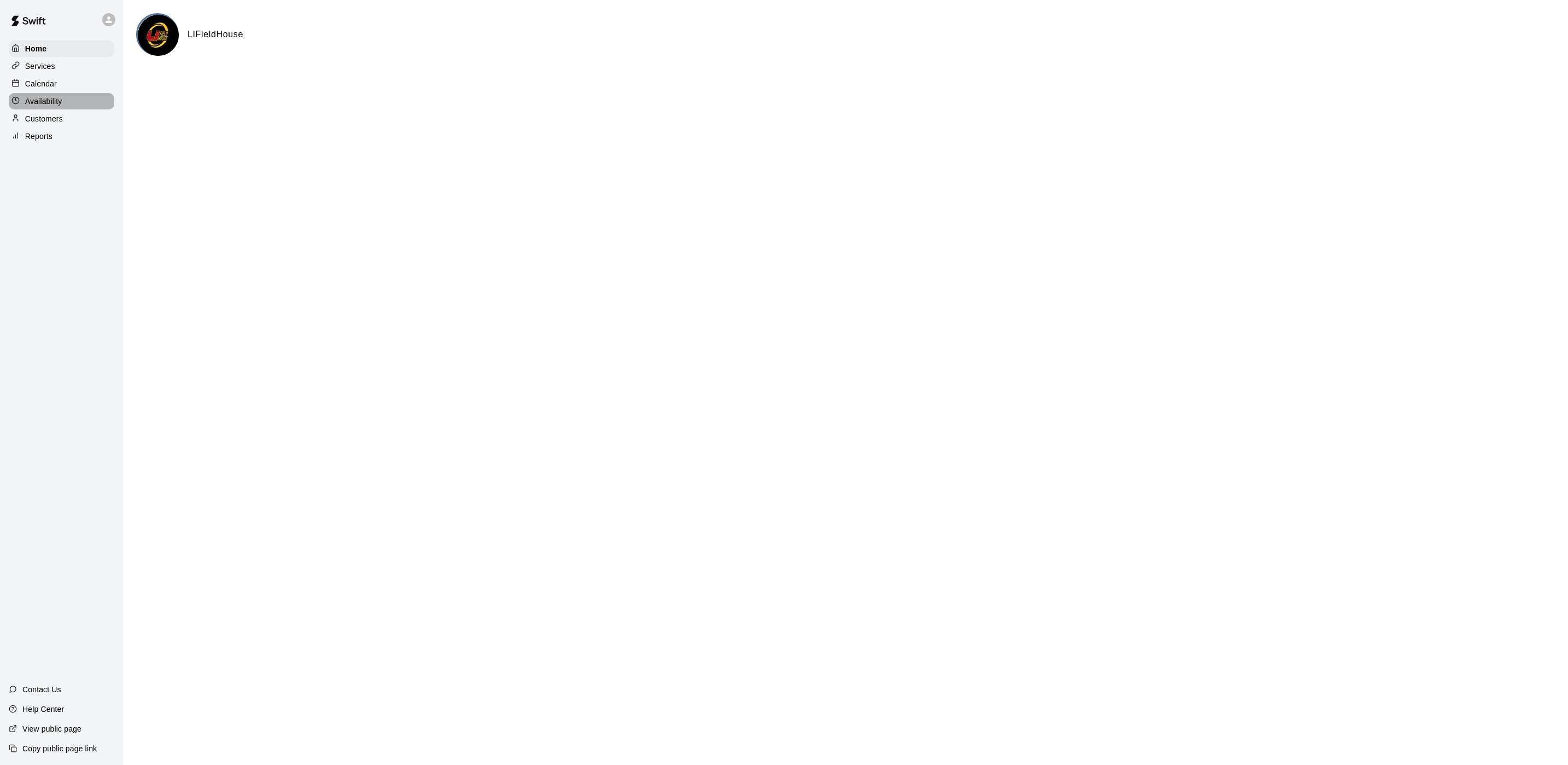
click at [76, 109] on div "Availability" at bounding box center [61, 101] width 105 height 16
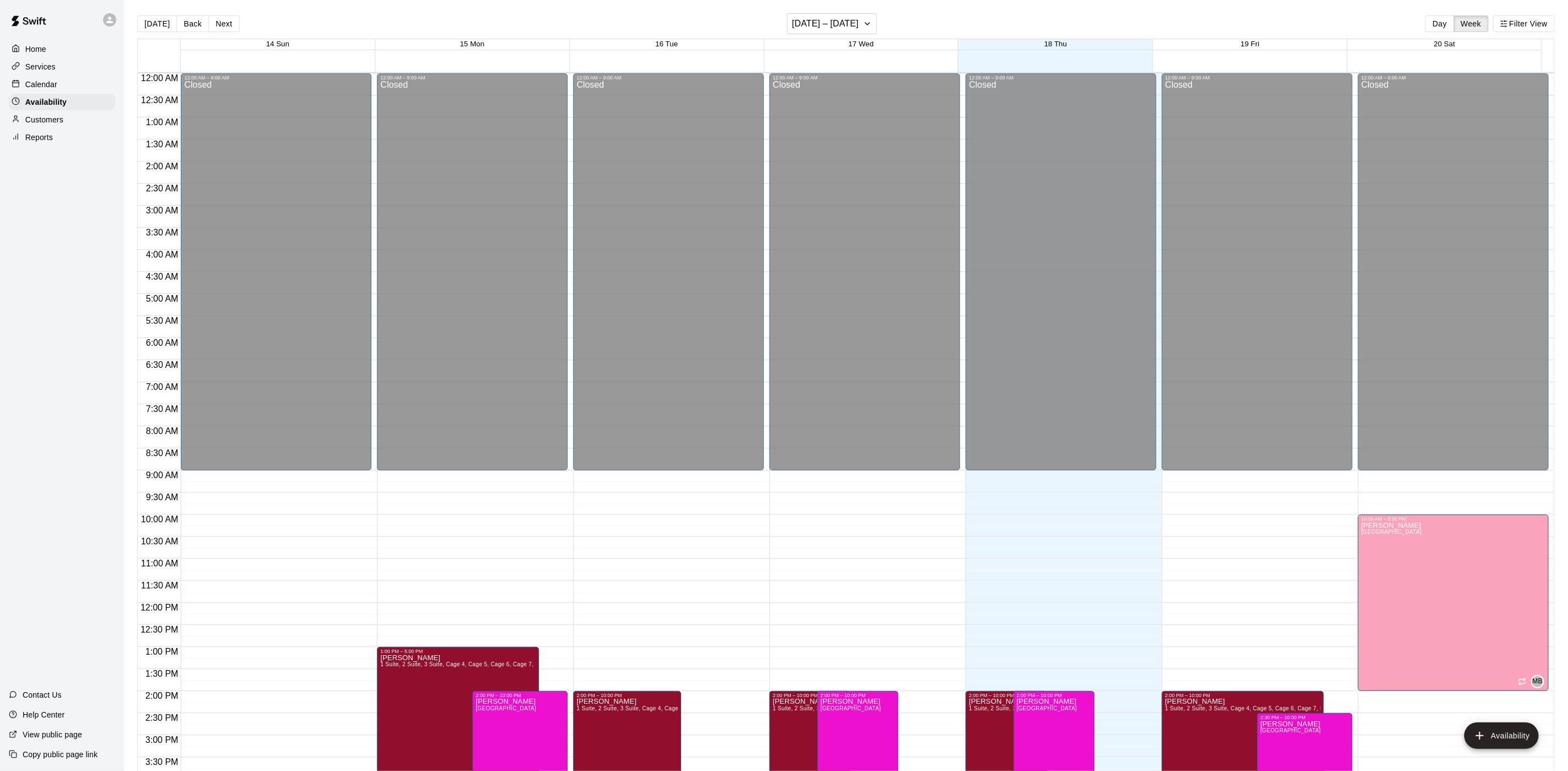
scroll to position [349, 0]
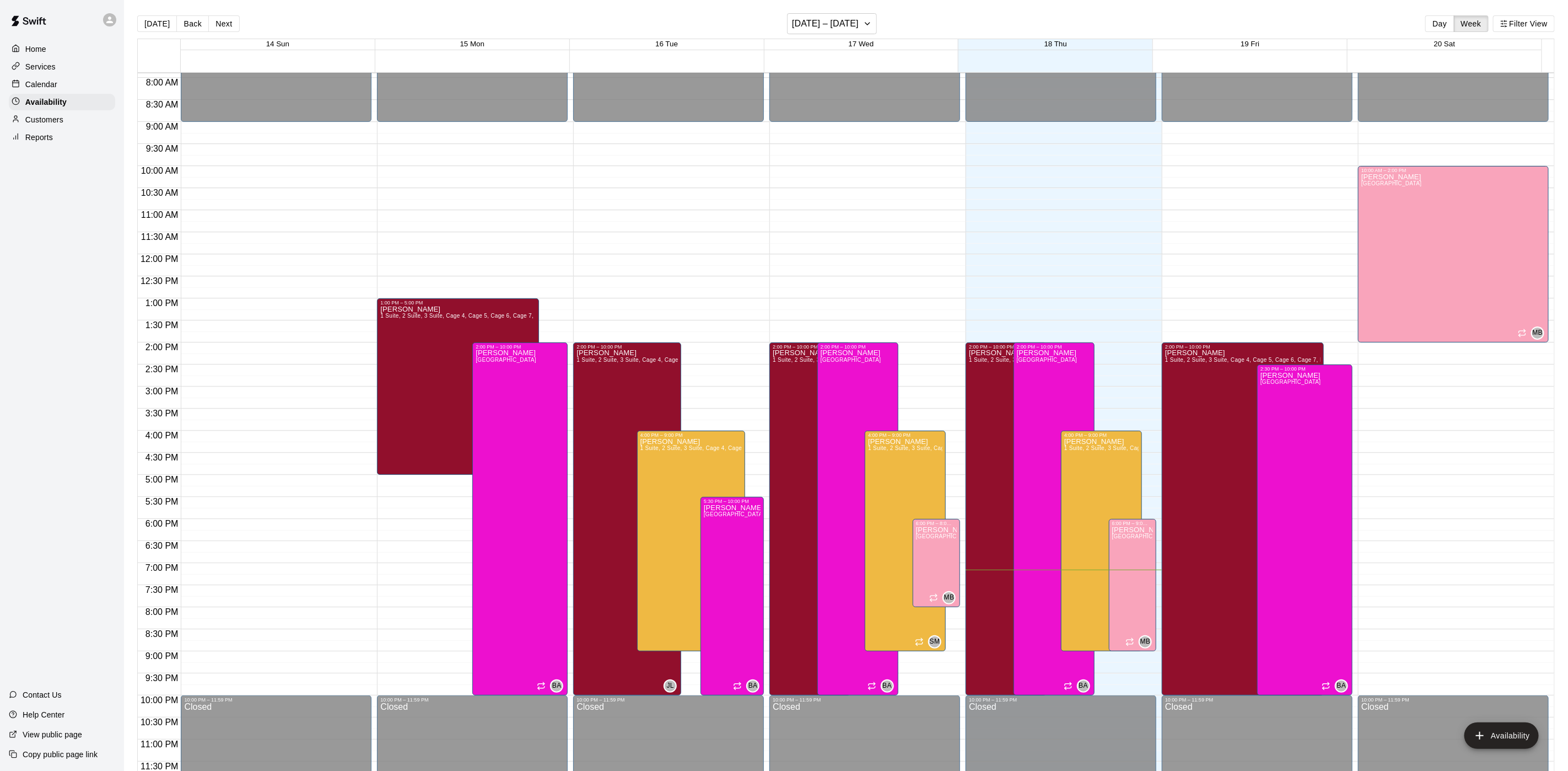
click at [68, 128] on div "Customers" at bounding box center [62, 119] width 106 height 16
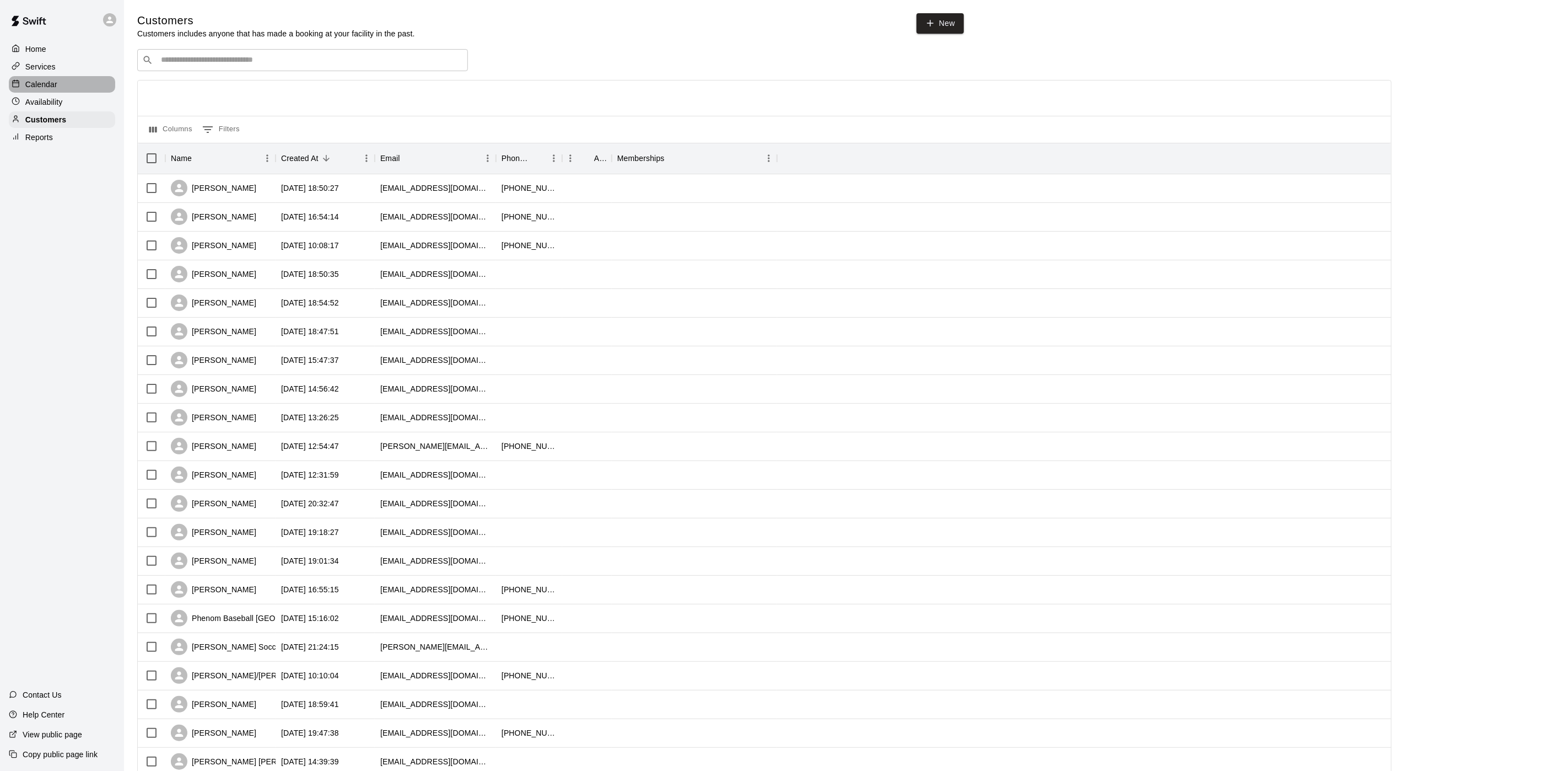
click at [58, 91] on div "Calendar" at bounding box center [62, 84] width 106 height 16
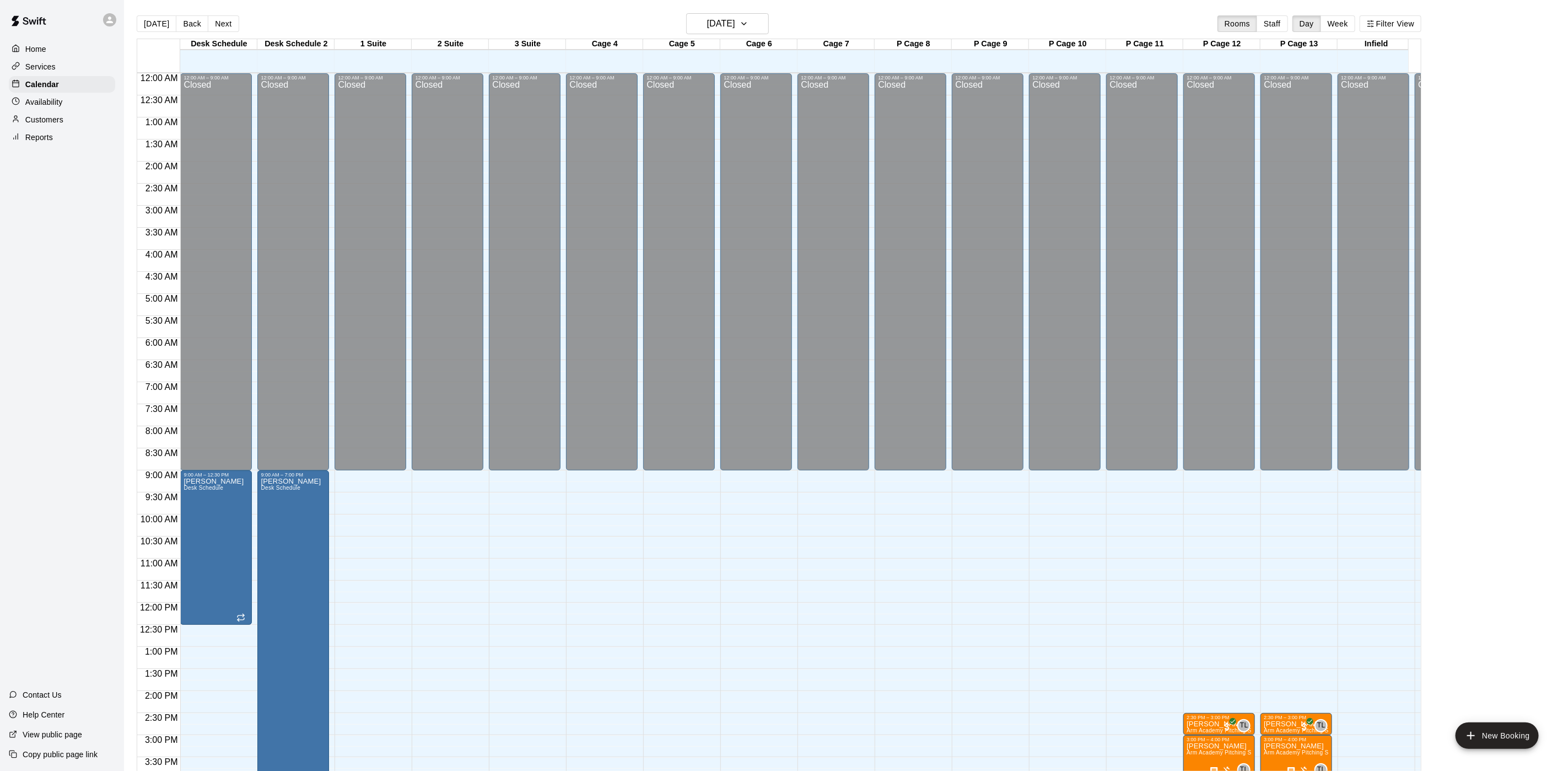
scroll to position [316, 0]
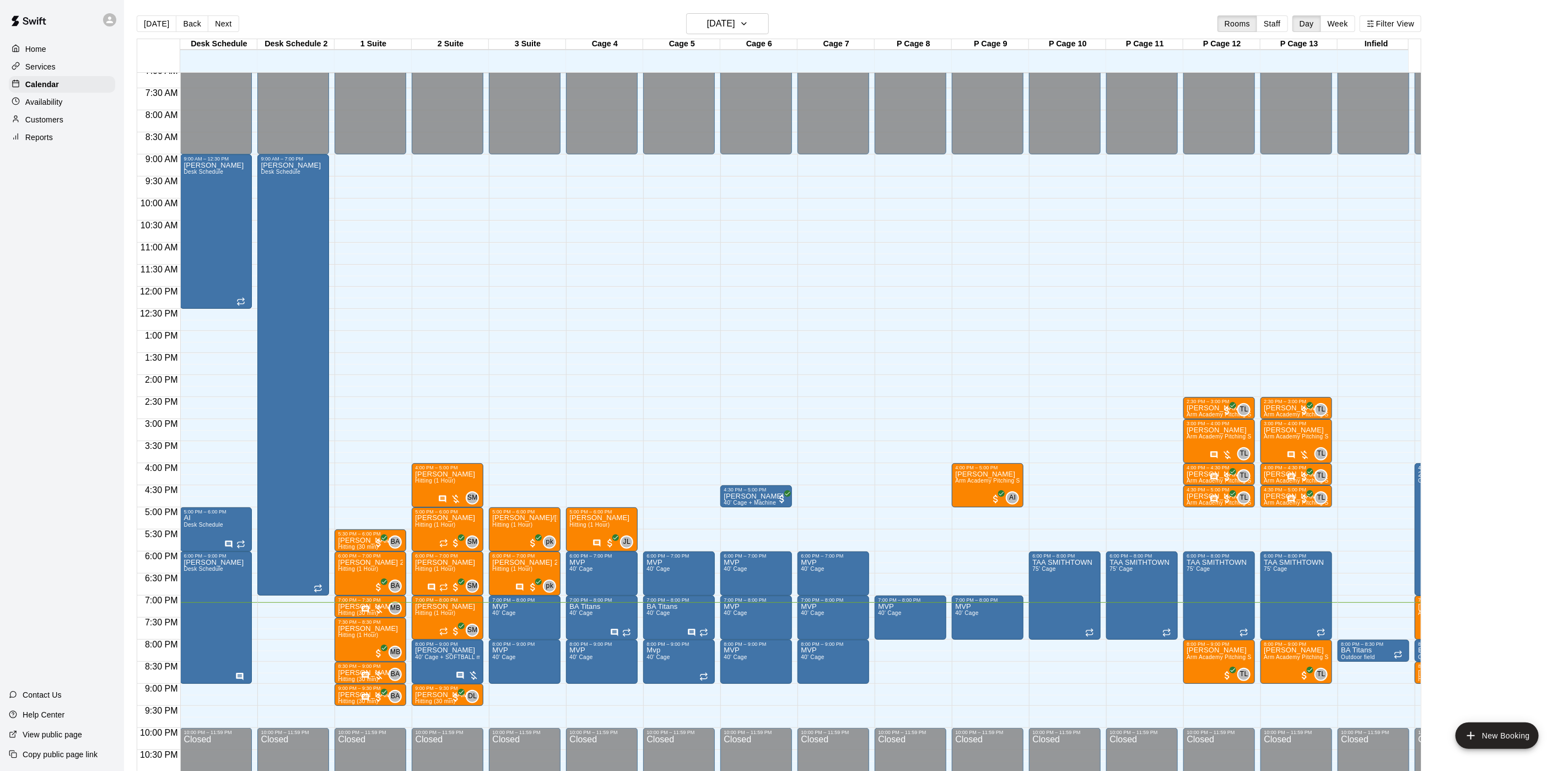
click at [58, 101] on p "Availability" at bounding box center [44, 102] width 37 height 11
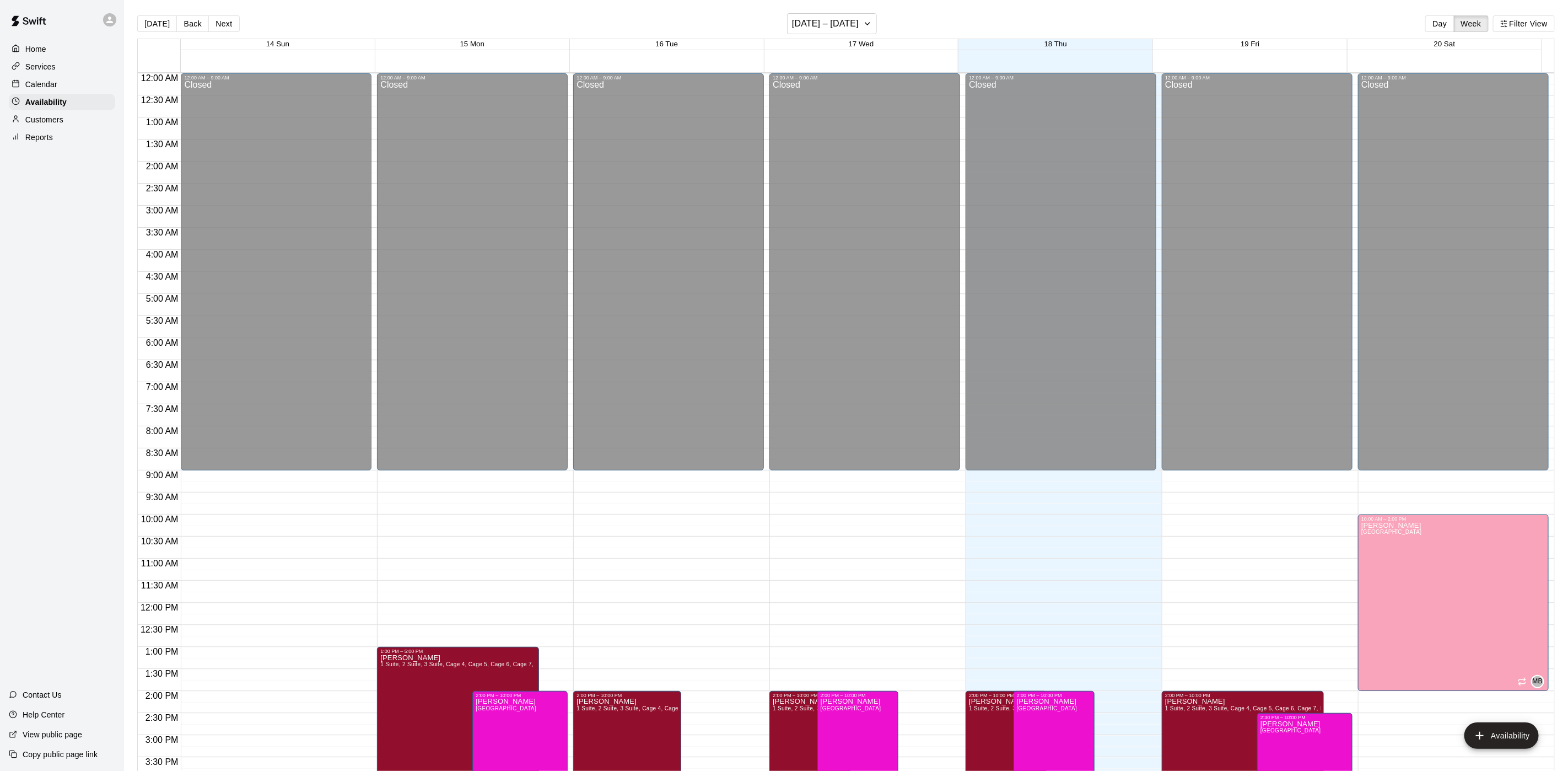
scroll to position [349, 0]
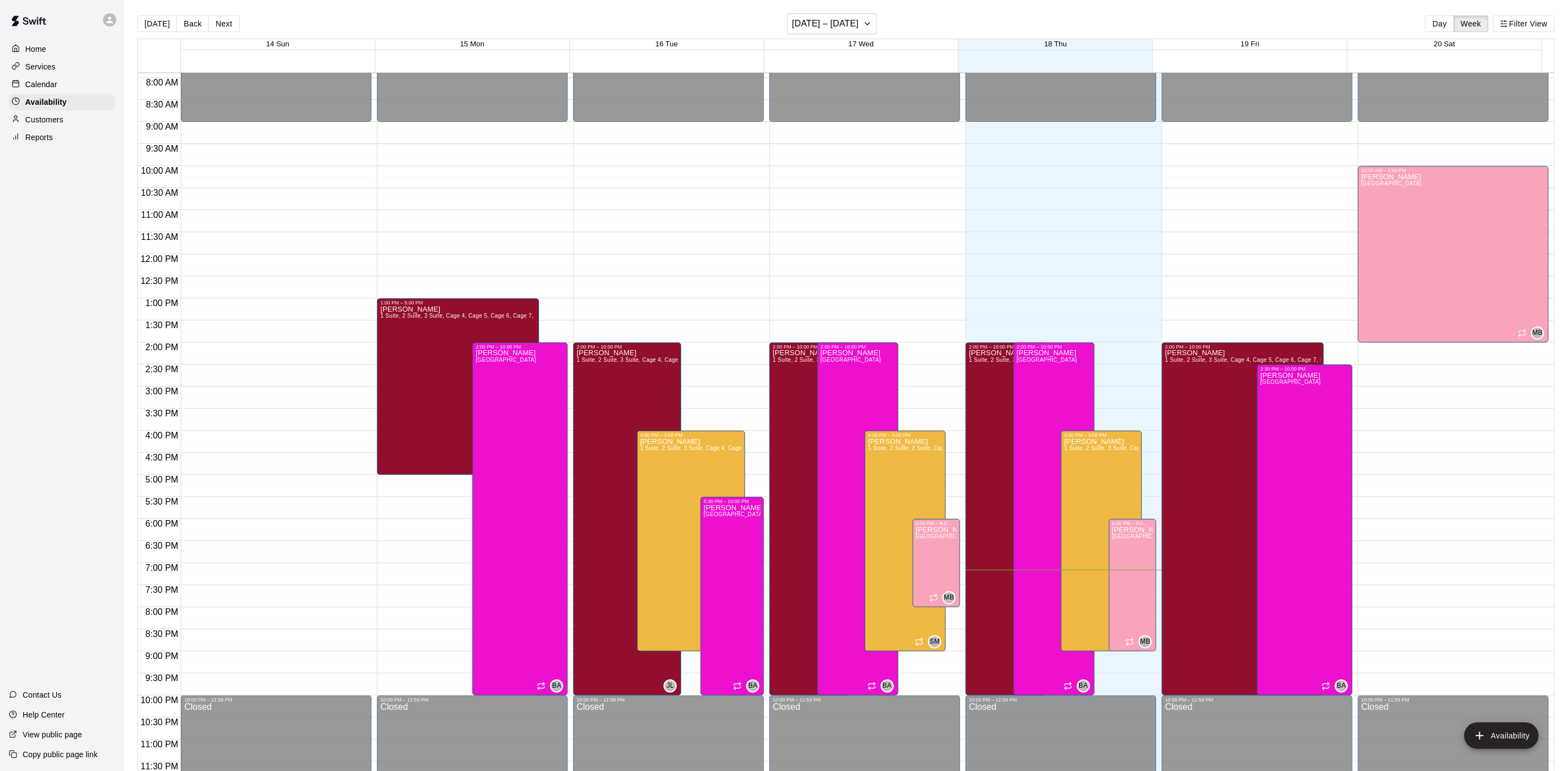
click at [60, 125] on p "Customers" at bounding box center [45, 119] width 38 height 11
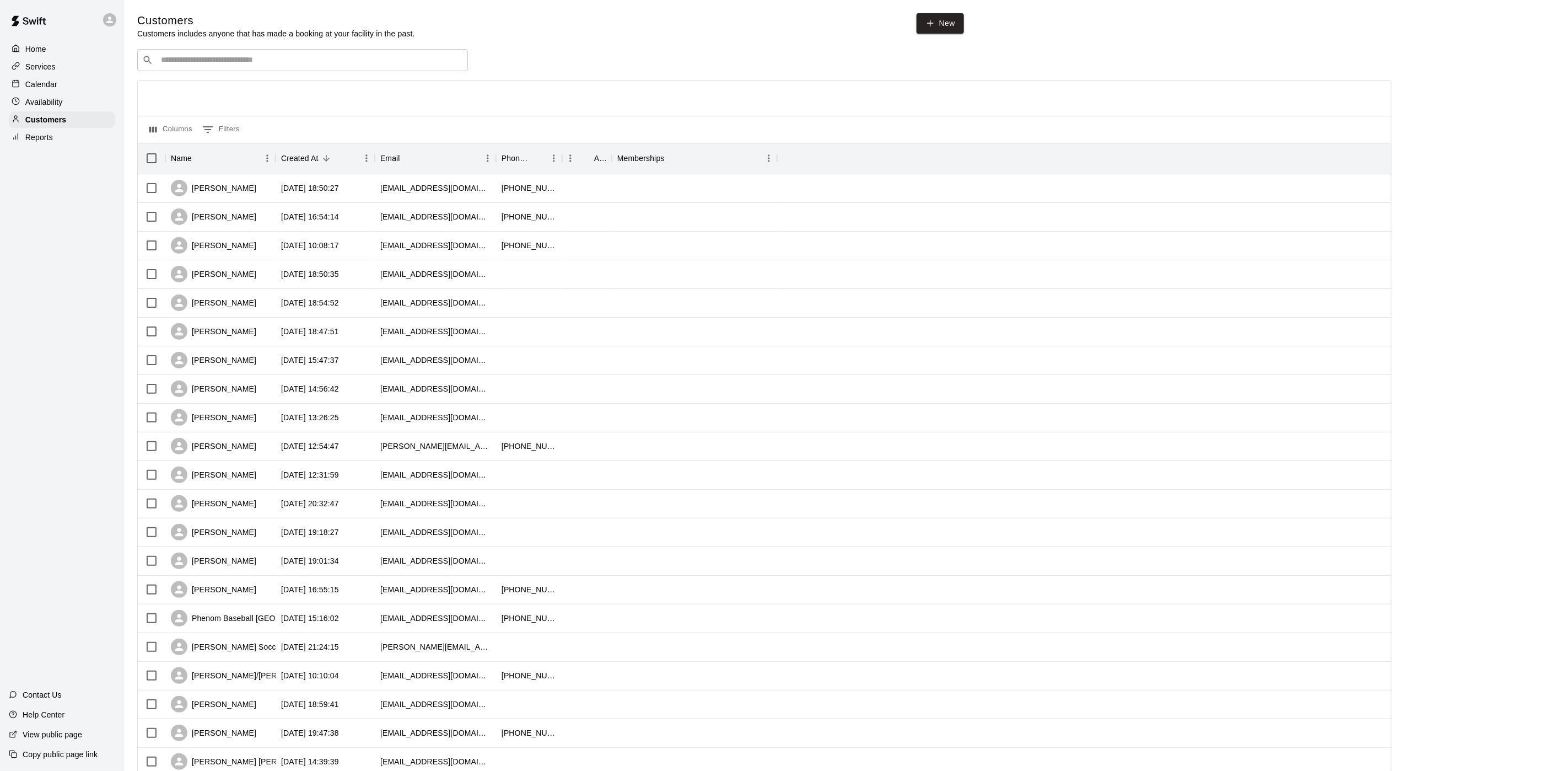
click at [185, 58] on input "Search customers by name or email" at bounding box center [310, 60] width 305 height 11
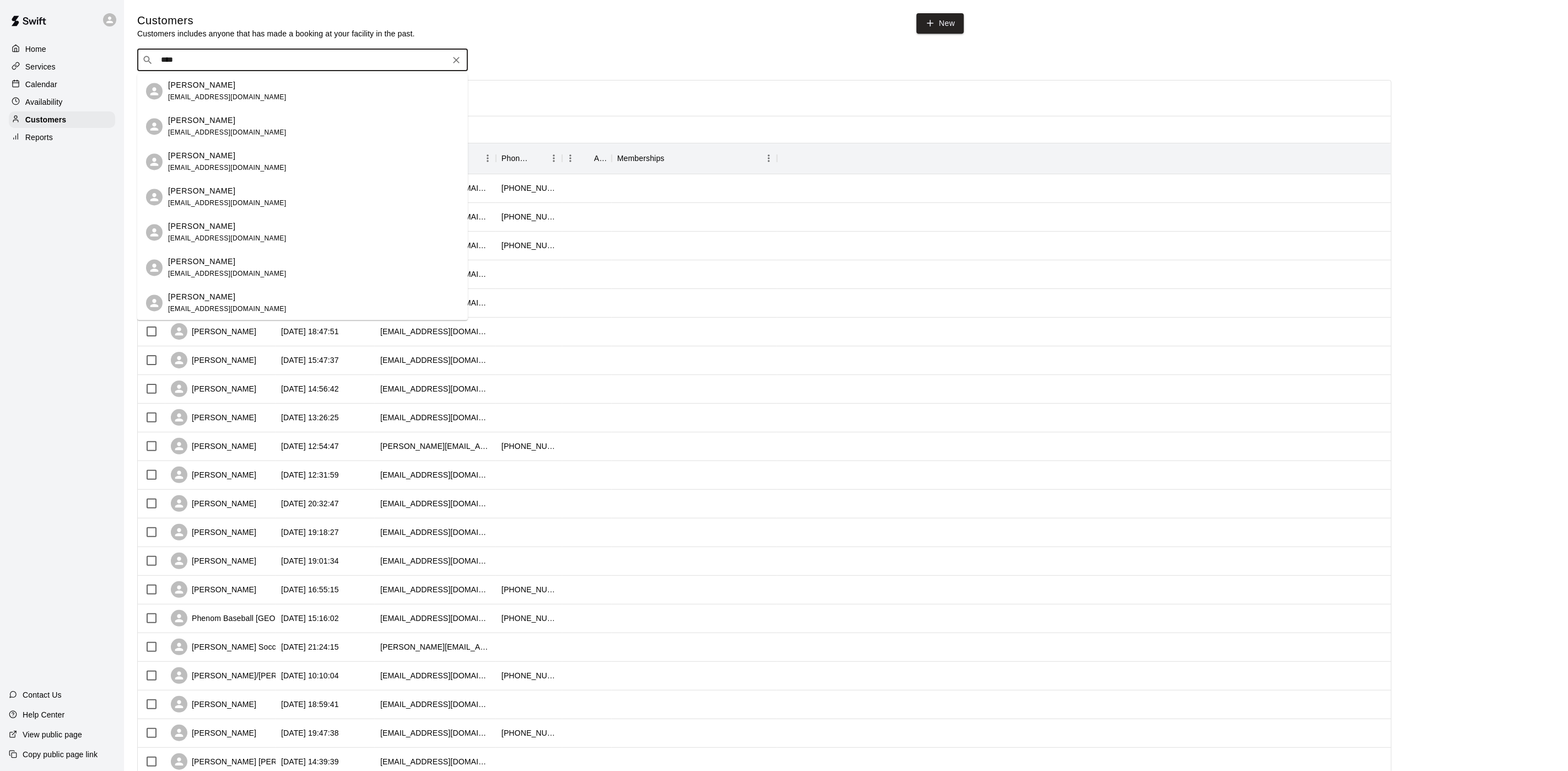
type input "****"
click at [215, 124] on p "[PERSON_NAME]" at bounding box center [202, 121] width 67 height 12
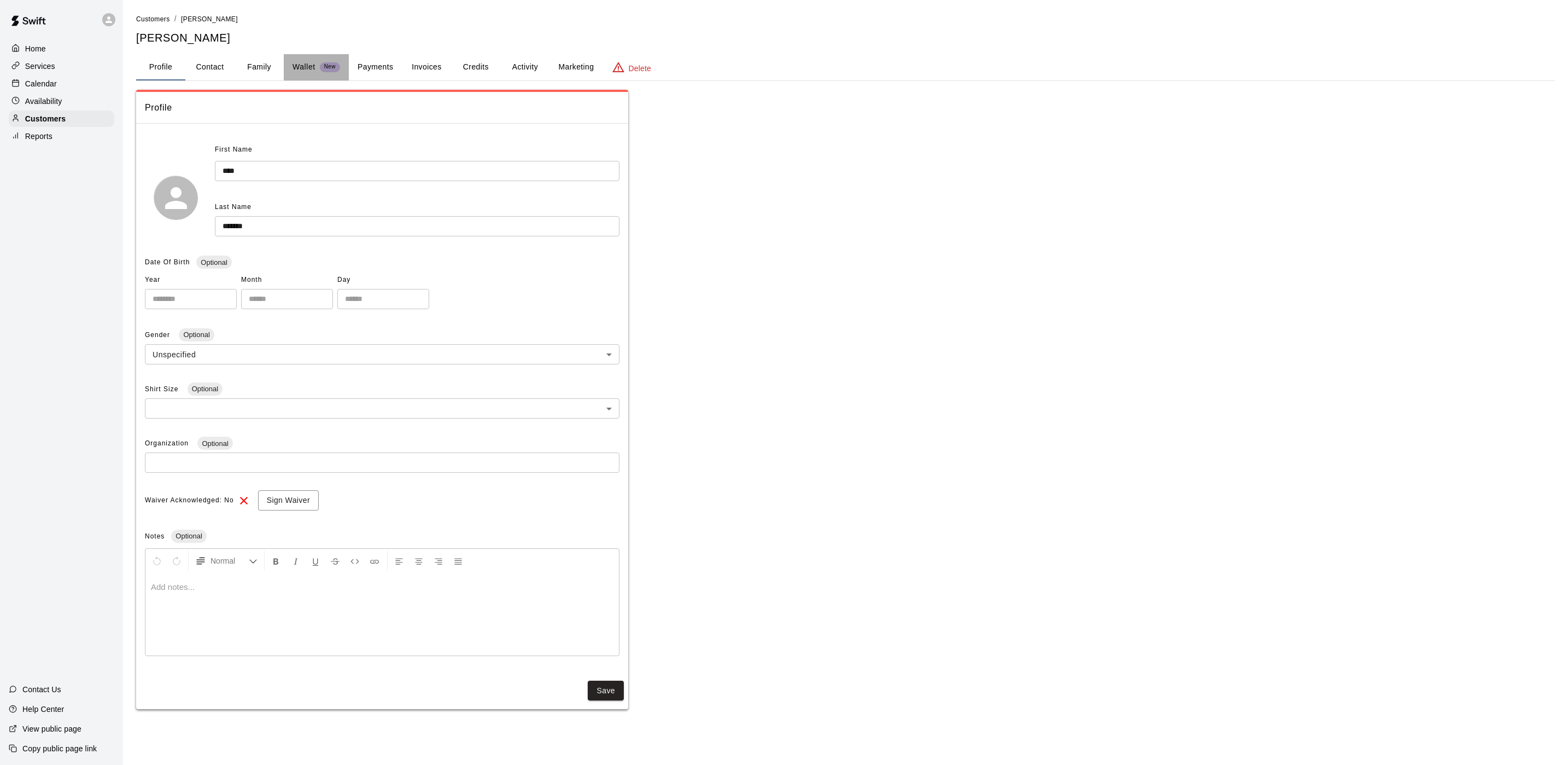
click at [325, 61] on div "Wallet New" at bounding box center [316, 67] width 47 height 12
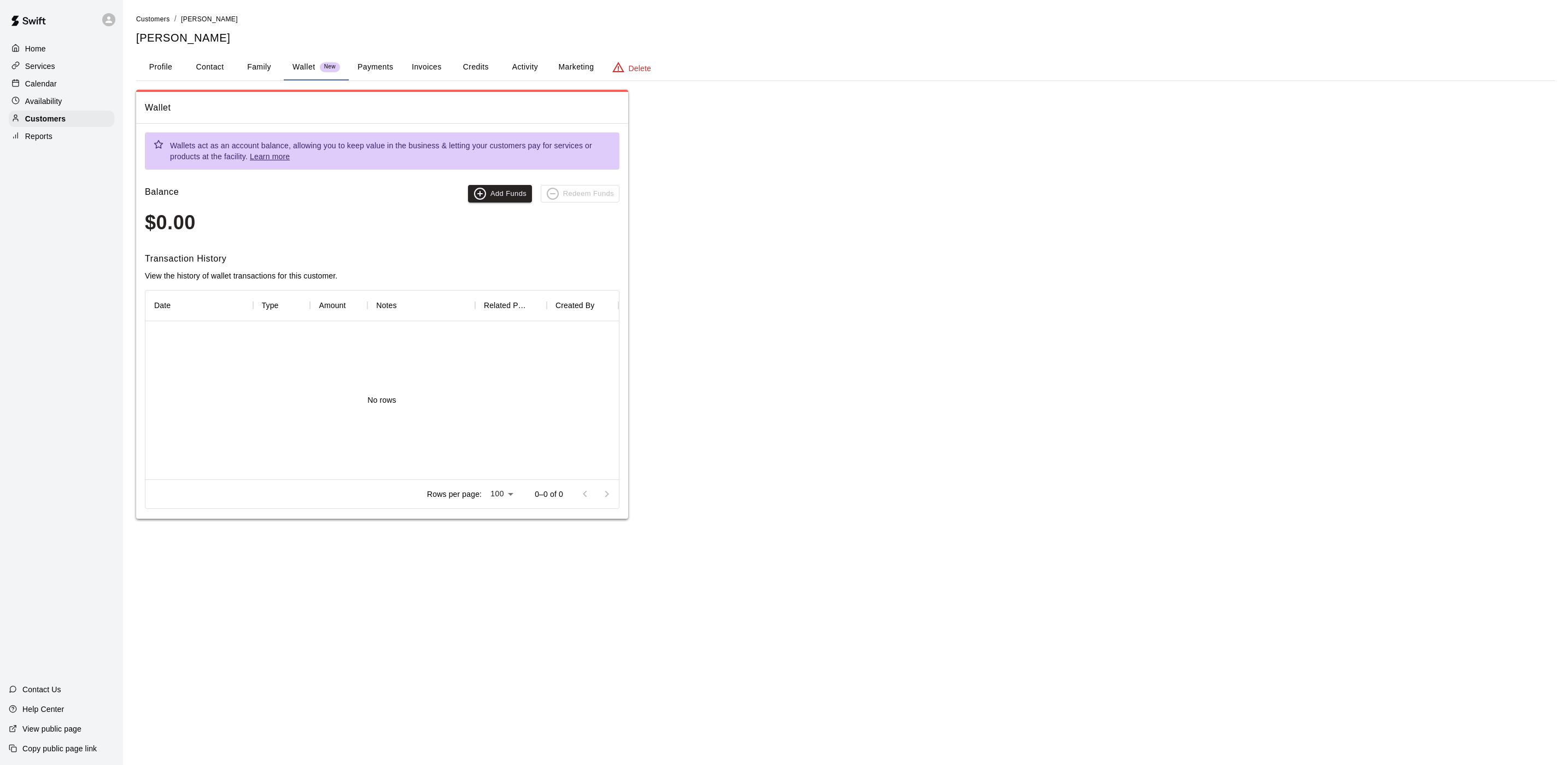
click at [375, 57] on button "Payments" at bounding box center [375, 67] width 53 height 26
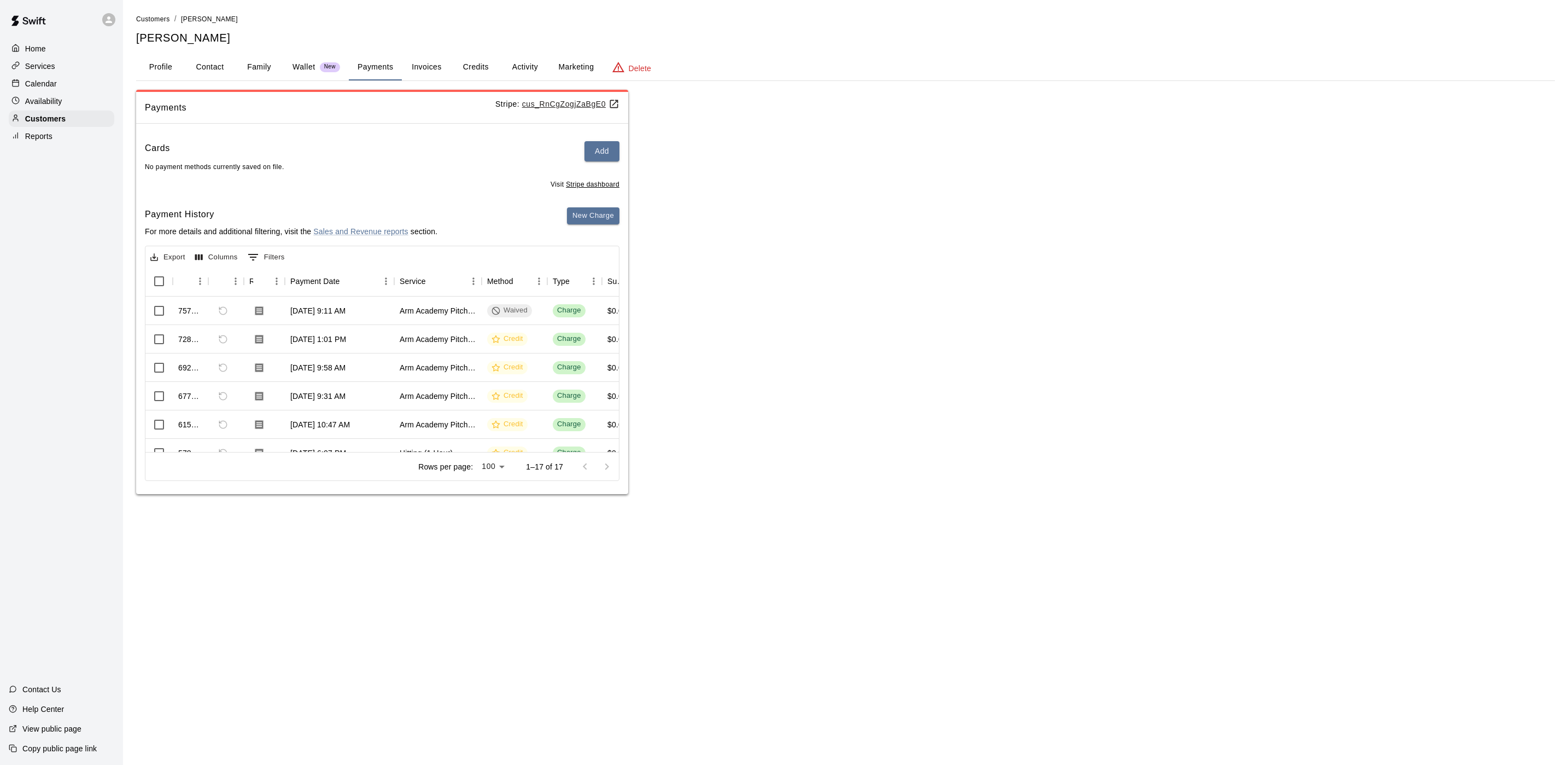
click at [475, 70] on button "Credits" at bounding box center [475, 67] width 49 height 26
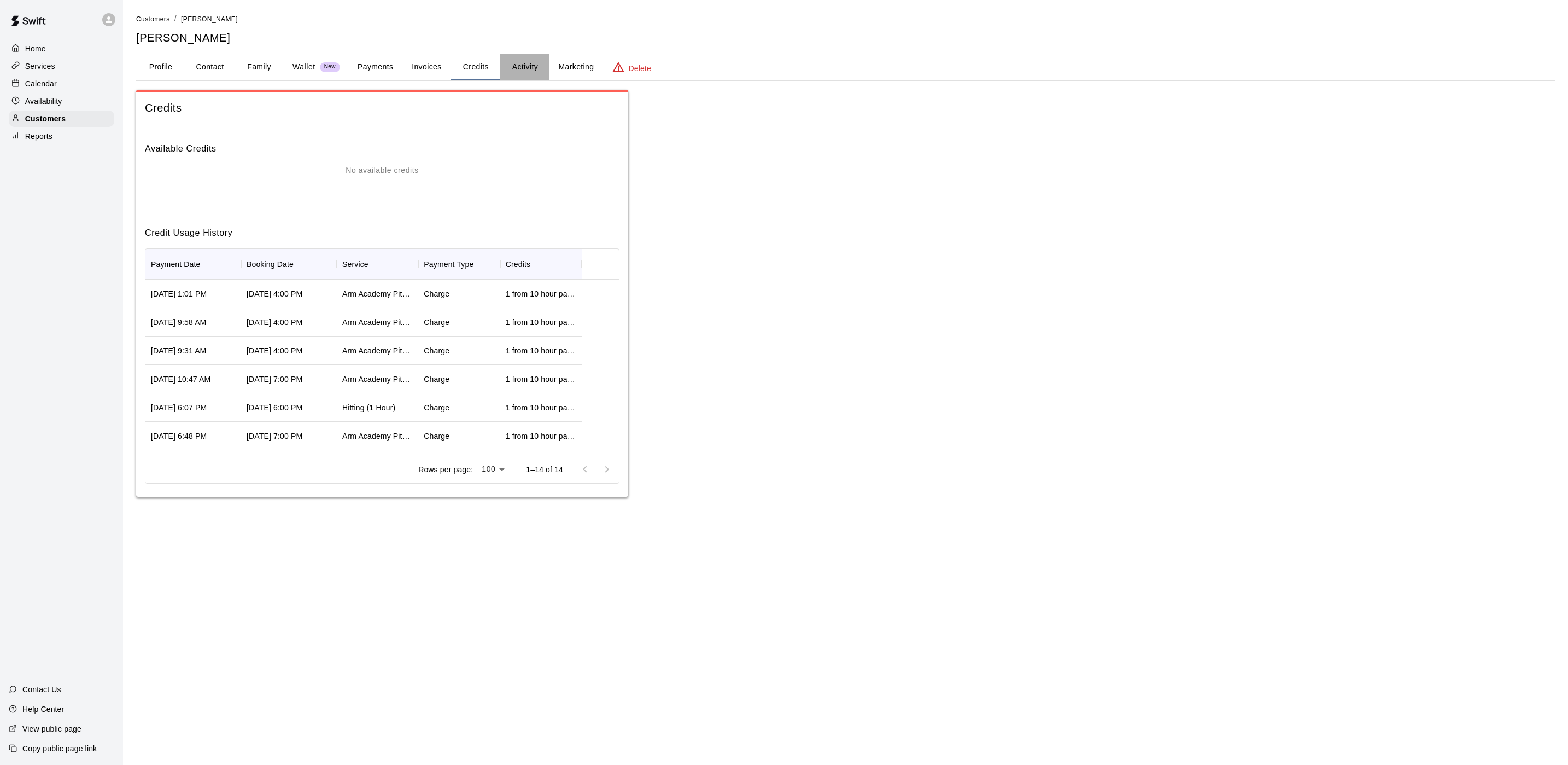
click at [531, 68] on button "Activity" at bounding box center [525, 67] width 49 height 26
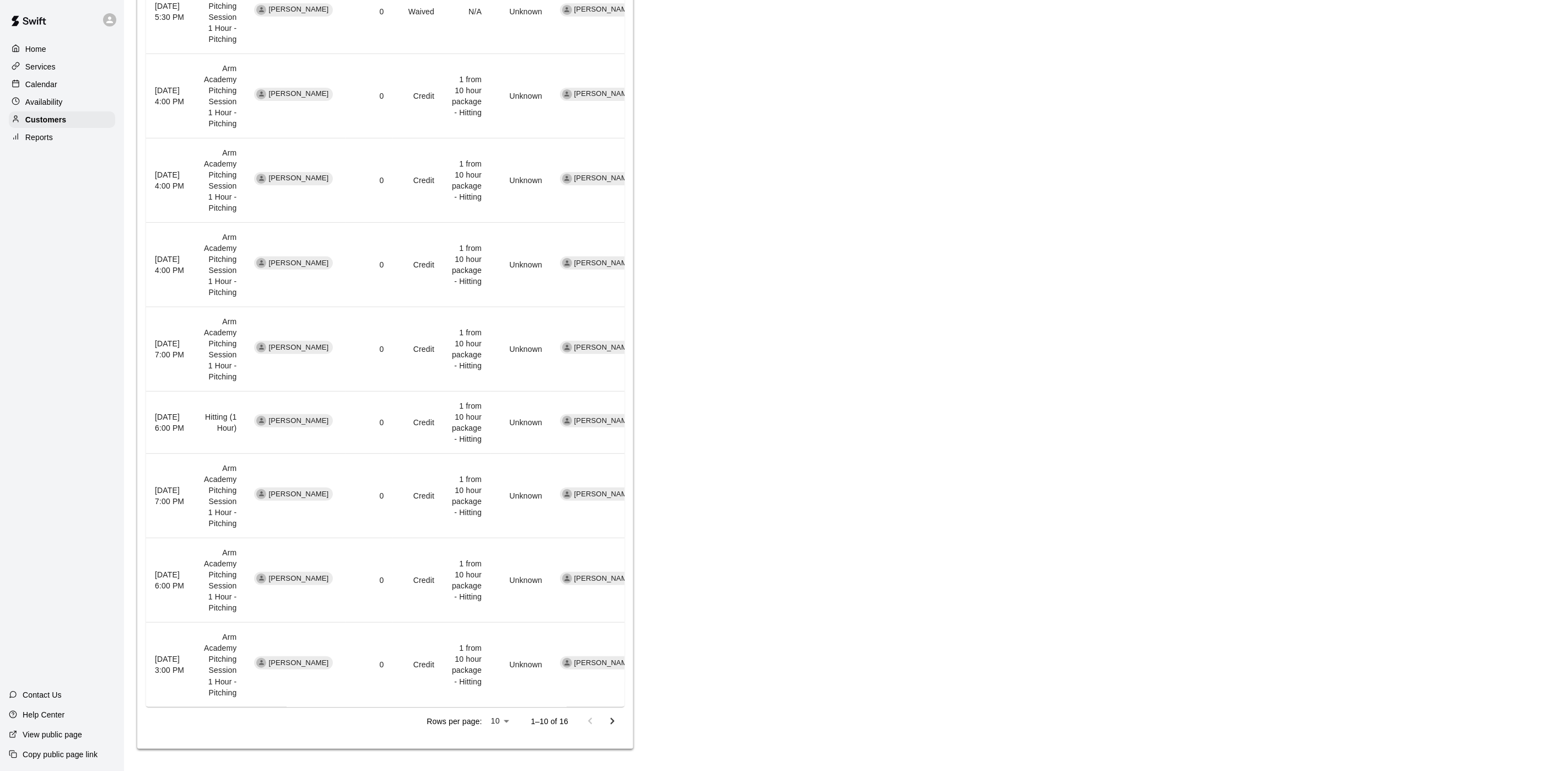
click at [619, 720] on button "Go to next page" at bounding box center [612, 721] width 22 height 22
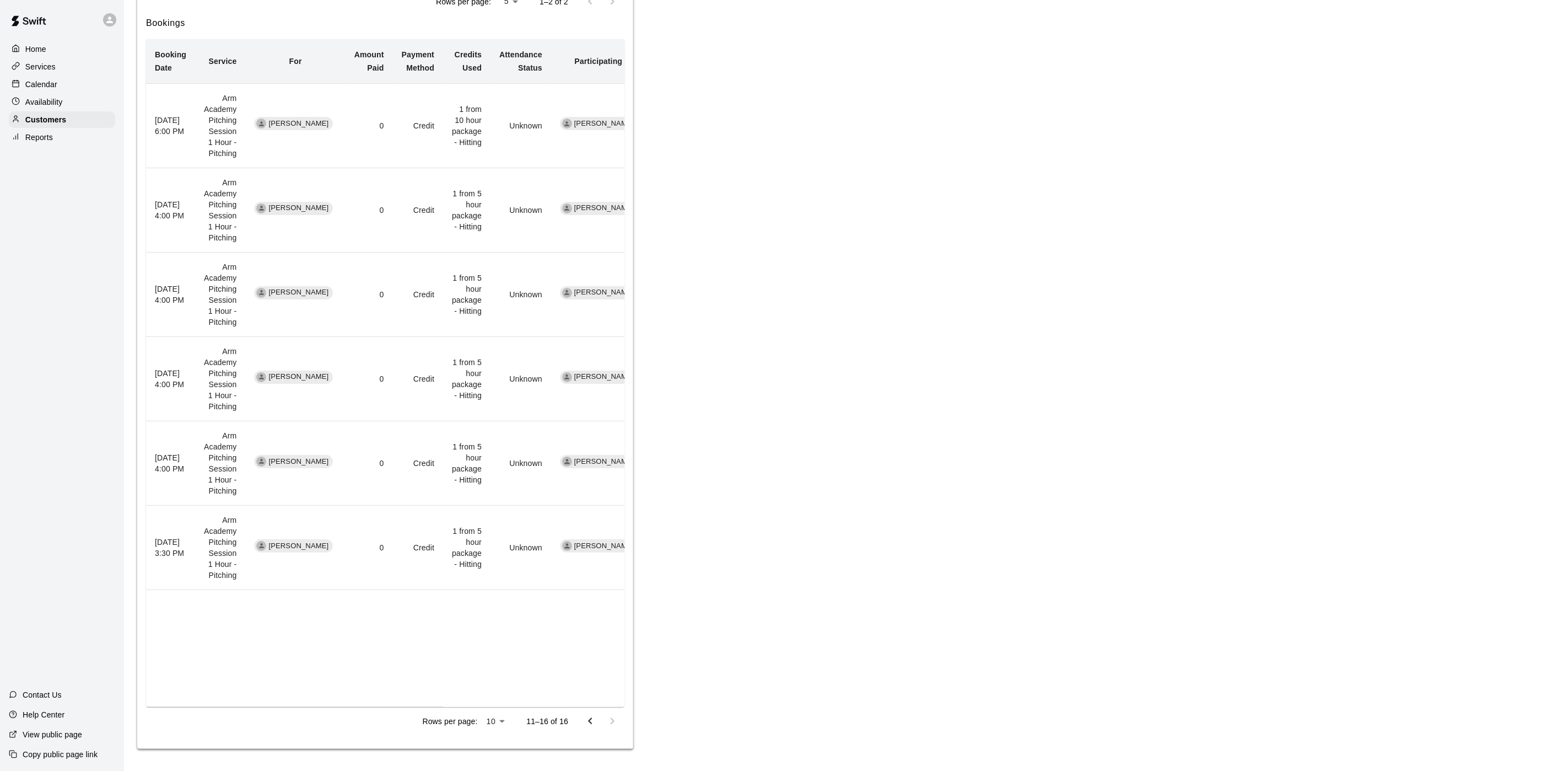
click at [589, 725] on icon "Go to previous page" at bounding box center [590, 721] width 13 height 13
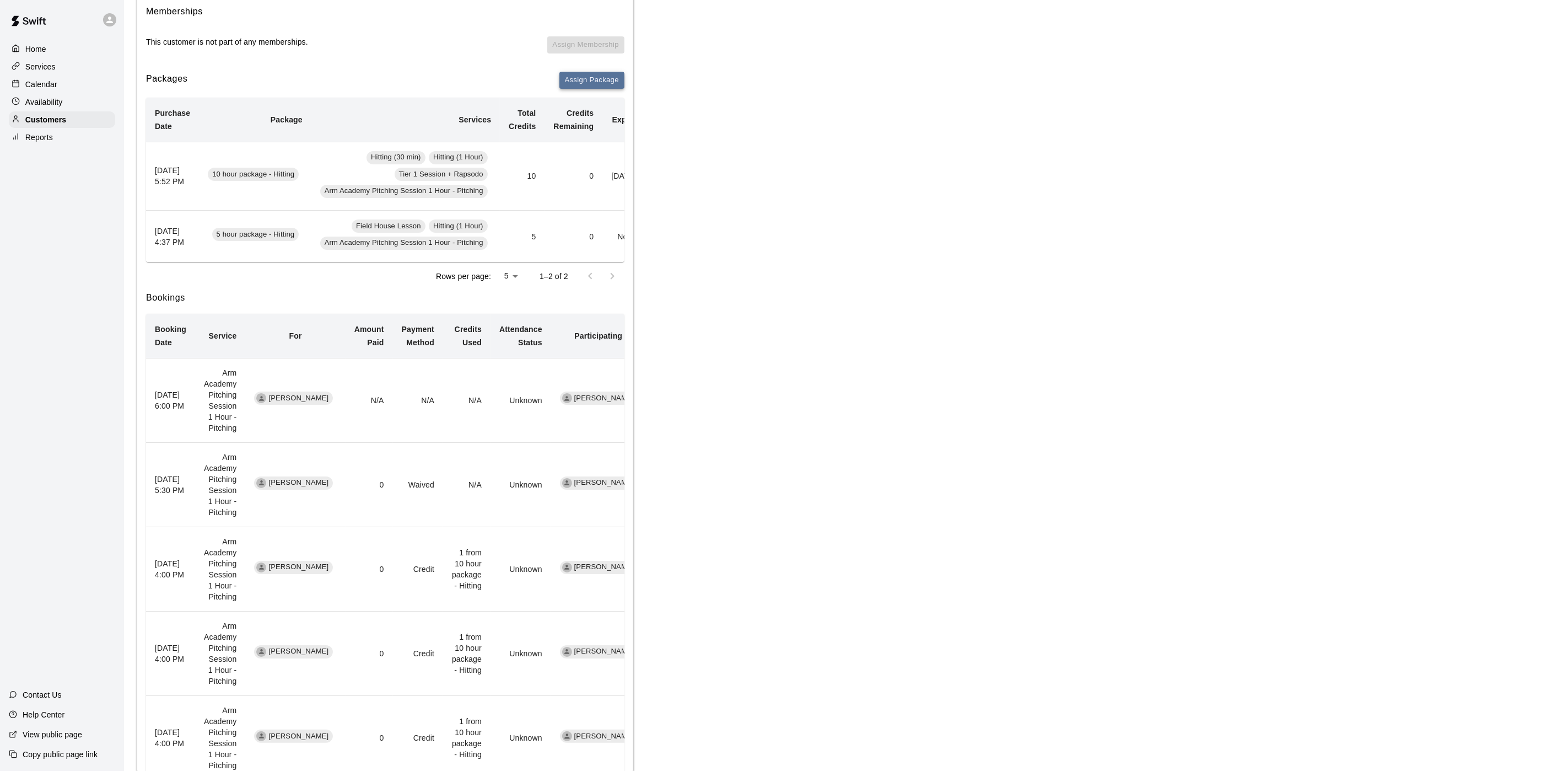
scroll to position [129, 0]
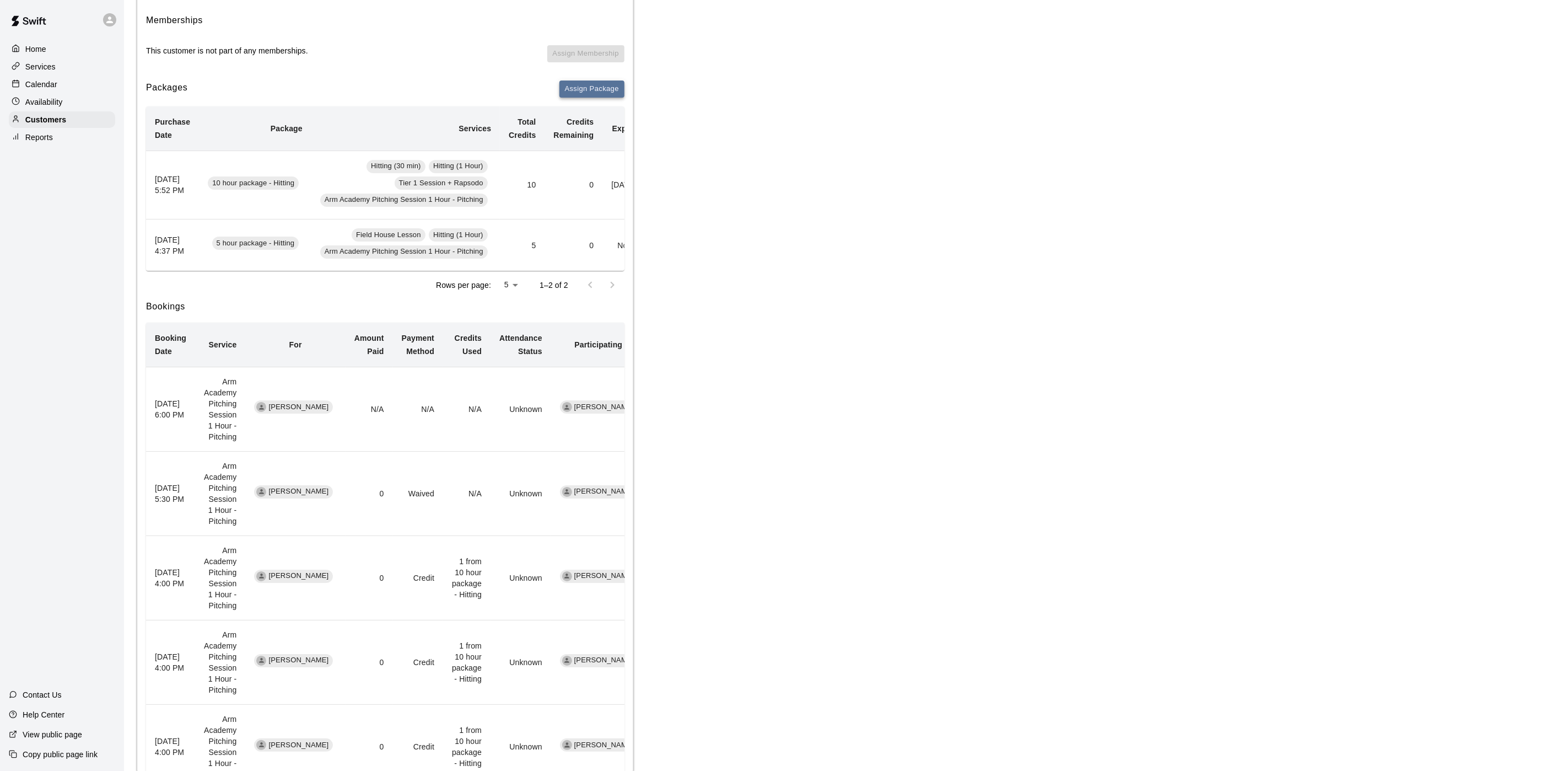
click at [591, 83] on button "Assign Package" at bounding box center [591, 89] width 65 height 17
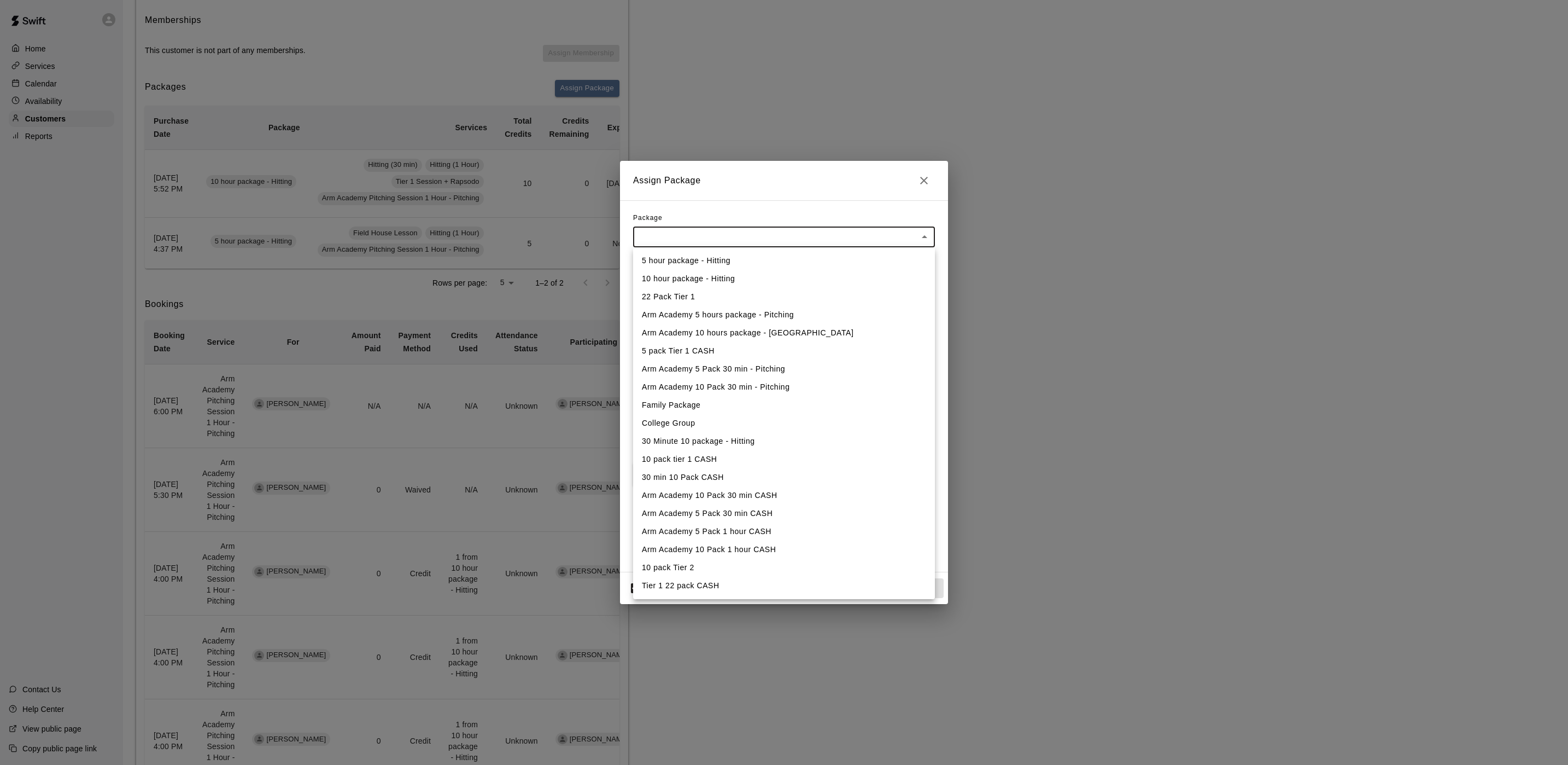
click at [811, 231] on body "Home Services Calendar Availability Customers Reports Contact Us Help Center Vi…" at bounding box center [784, 558] width 1568 height 1371
click at [755, 554] on li "Arm Academy 10 Pack 1 hour CASH" at bounding box center [784, 550] width 302 height 18
type input "**********"
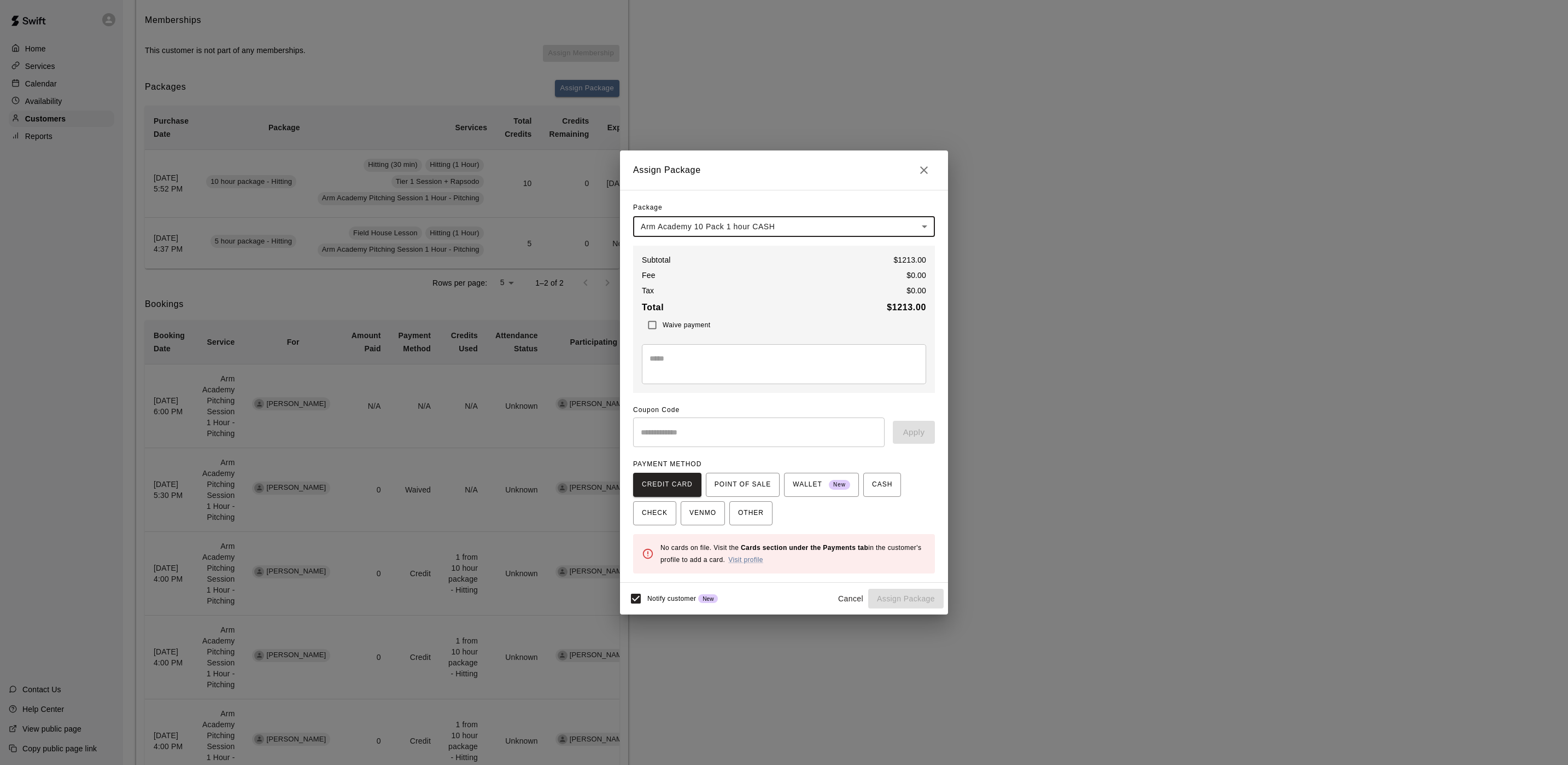
click at [741, 227] on body "Home Services Calendar Availability Customers Reports Contact Us Help Center Vi…" at bounding box center [784, 558] width 1568 height 1371
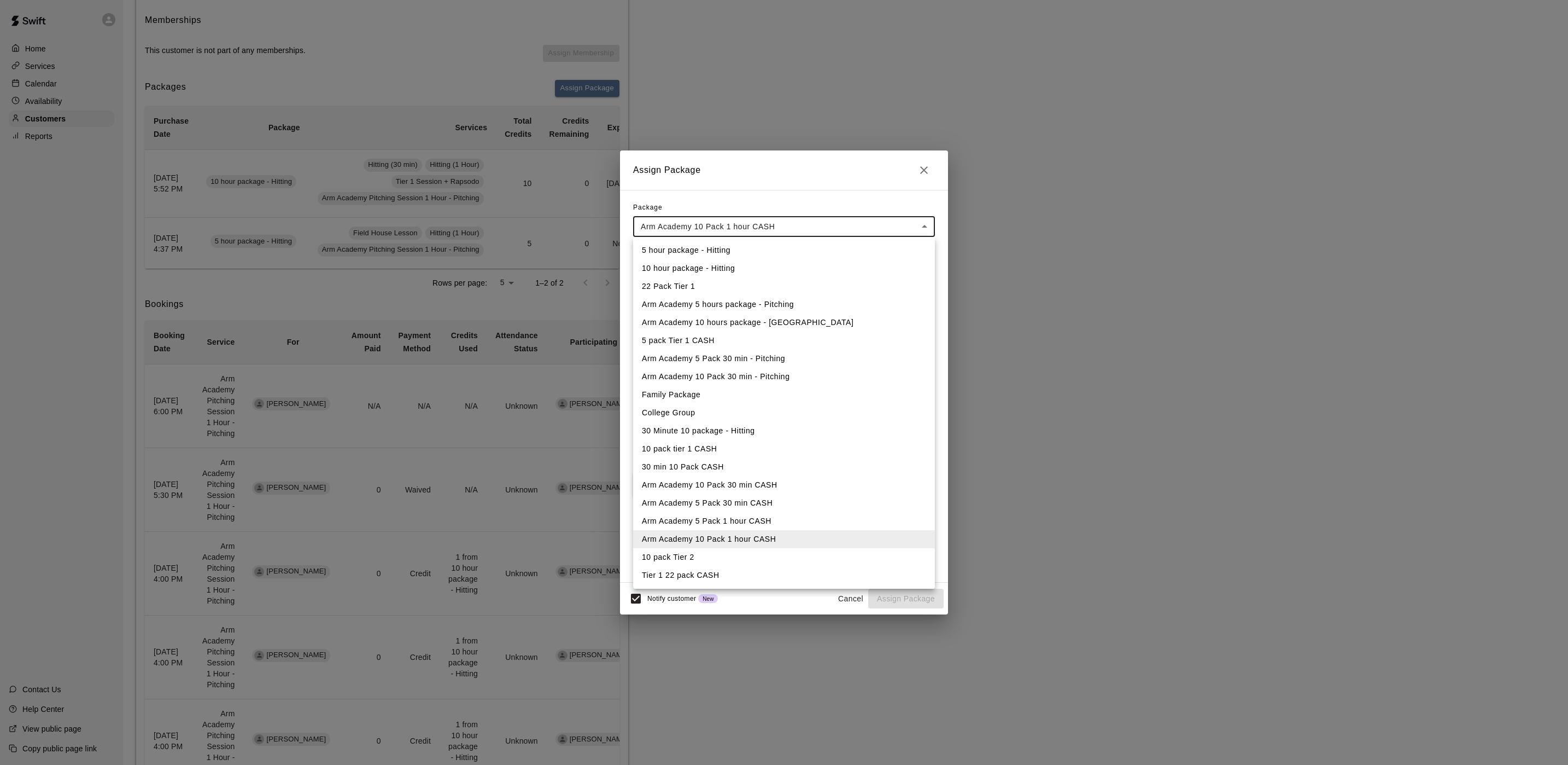
click at [740, 326] on li "Arm Academy 10 hours package - [GEOGRAPHIC_DATA]" at bounding box center [784, 322] width 302 height 18
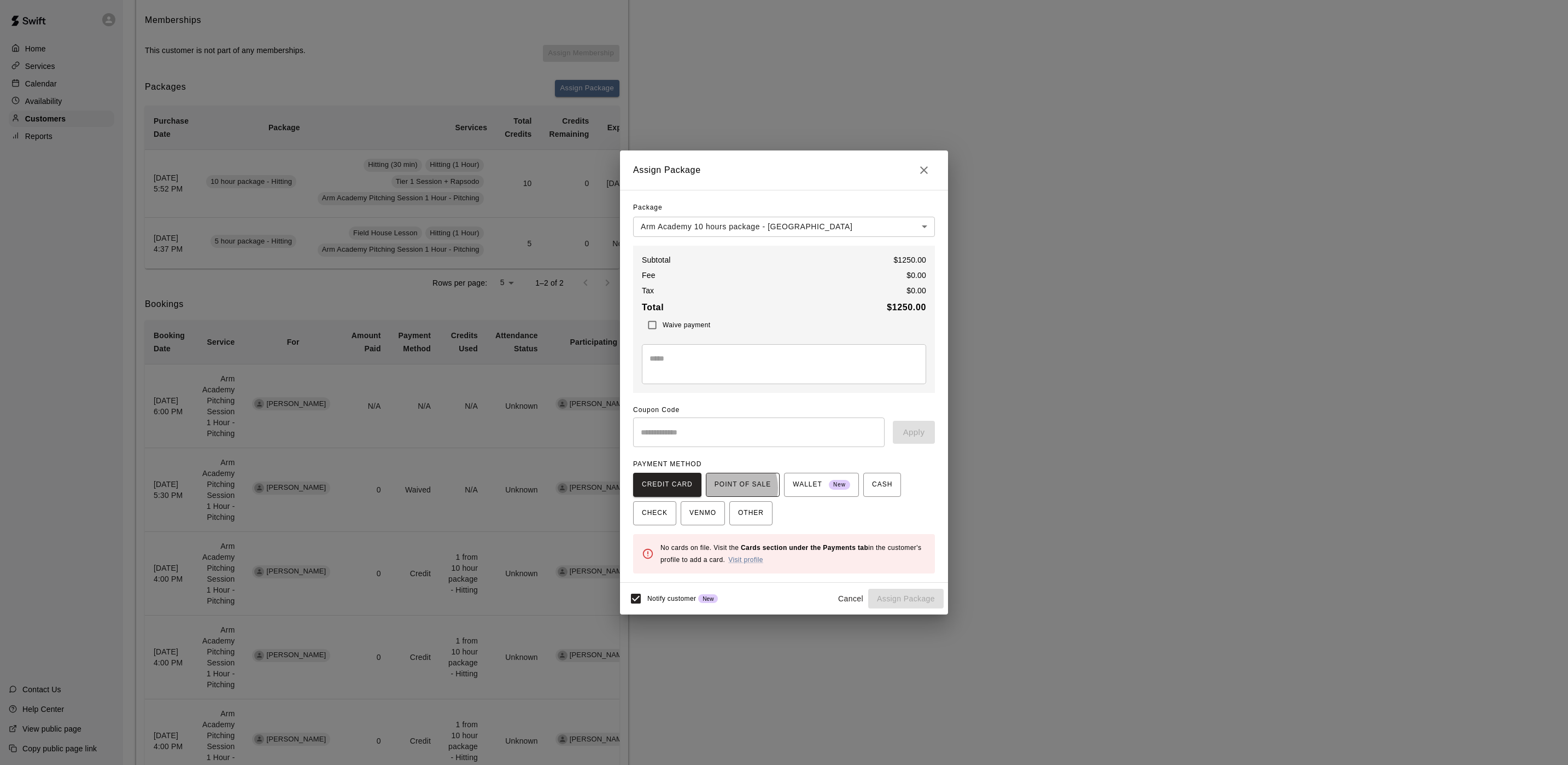
click at [725, 487] on span "POINT OF SALE" at bounding box center [742, 484] width 57 height 18
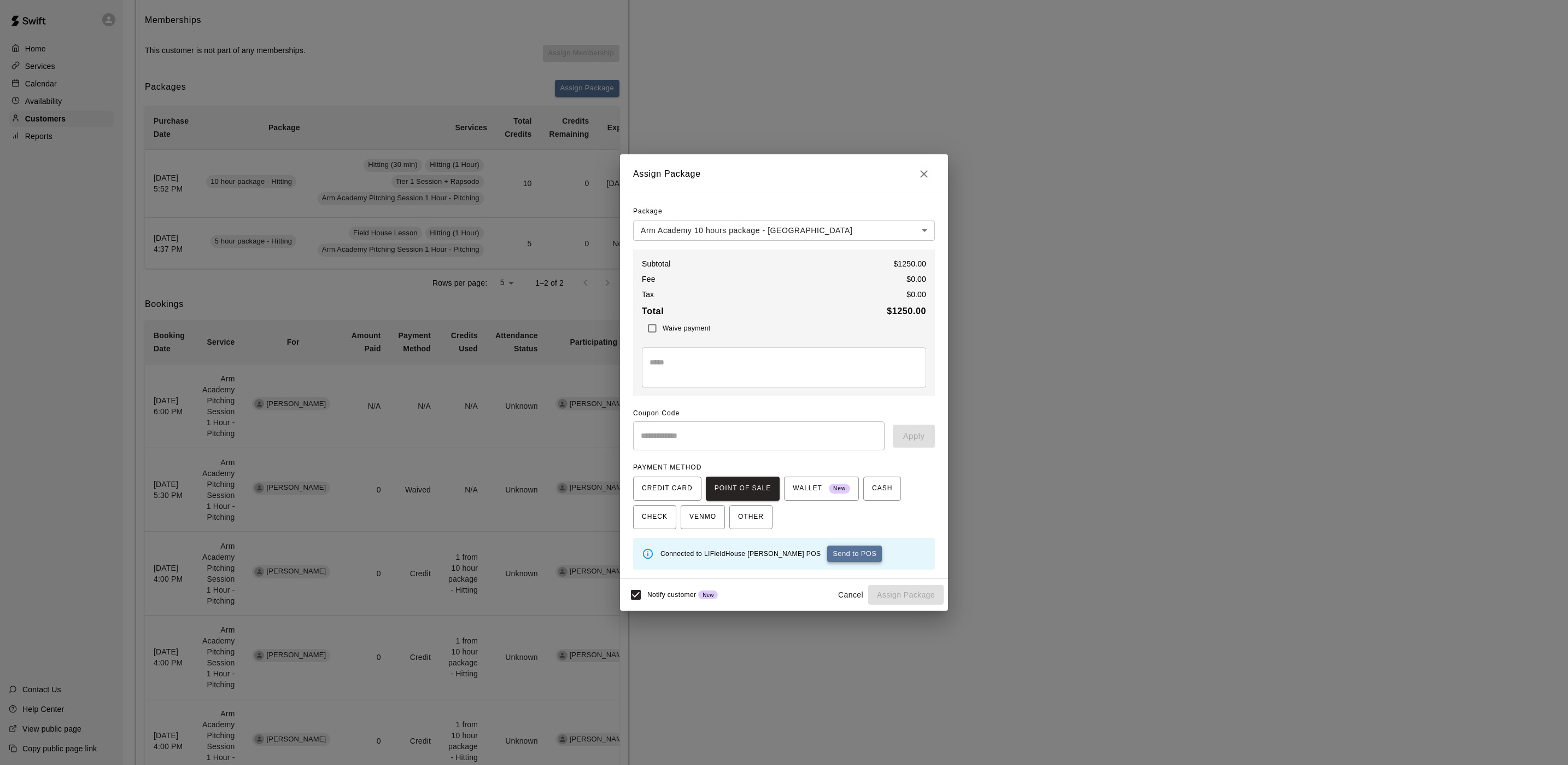
click at [829, 557] on button "Send to POS" at bounding box center [855, 553] width 55 height 16
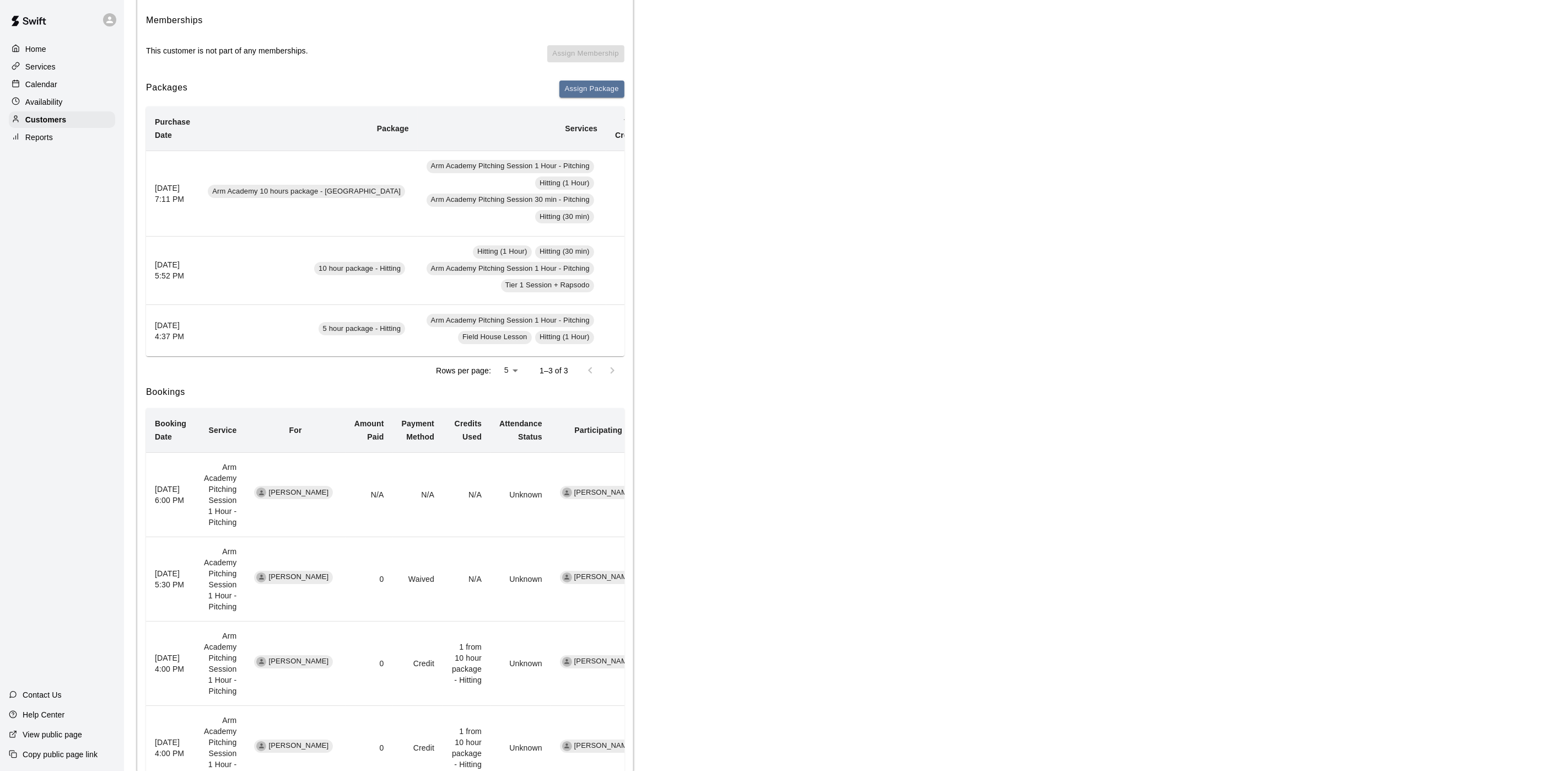
click at [61, 92] on div "Calendar" at bounding box center [62, 84] width 106 height 16
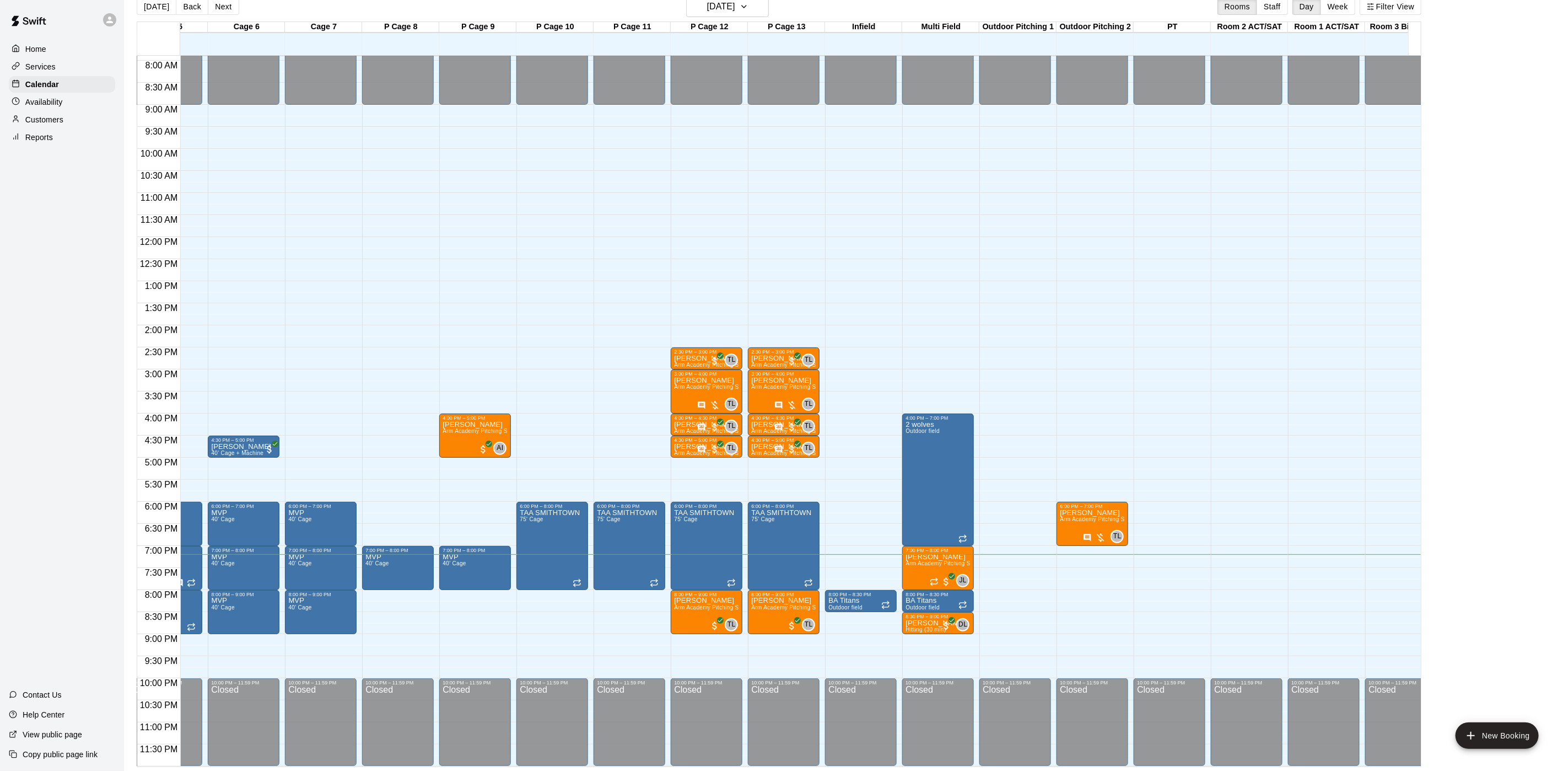
scroll to position [0, 613]
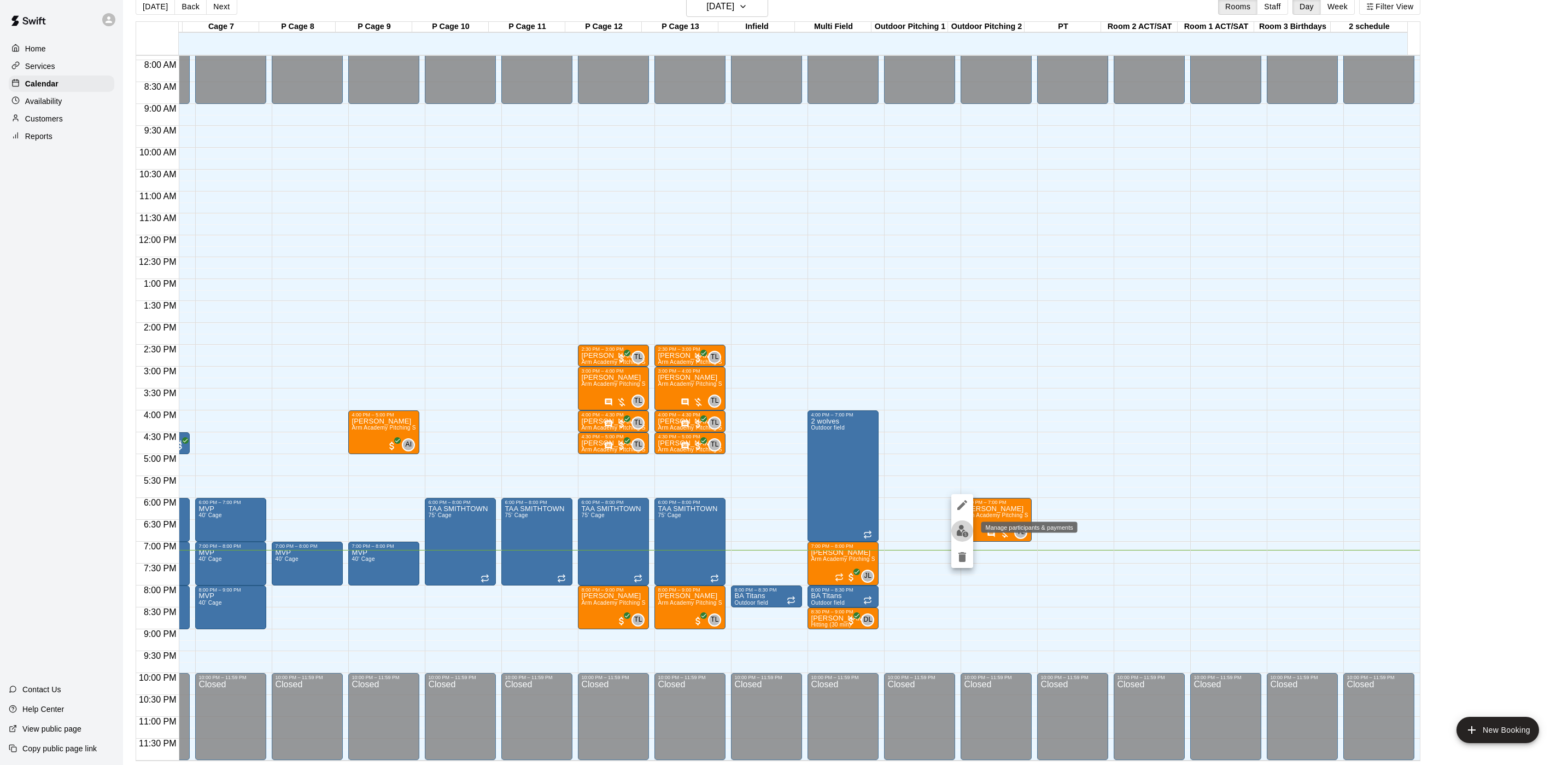
click at [957, 532] on img "edit" at bounding box center [962, 530] width 12 height 12
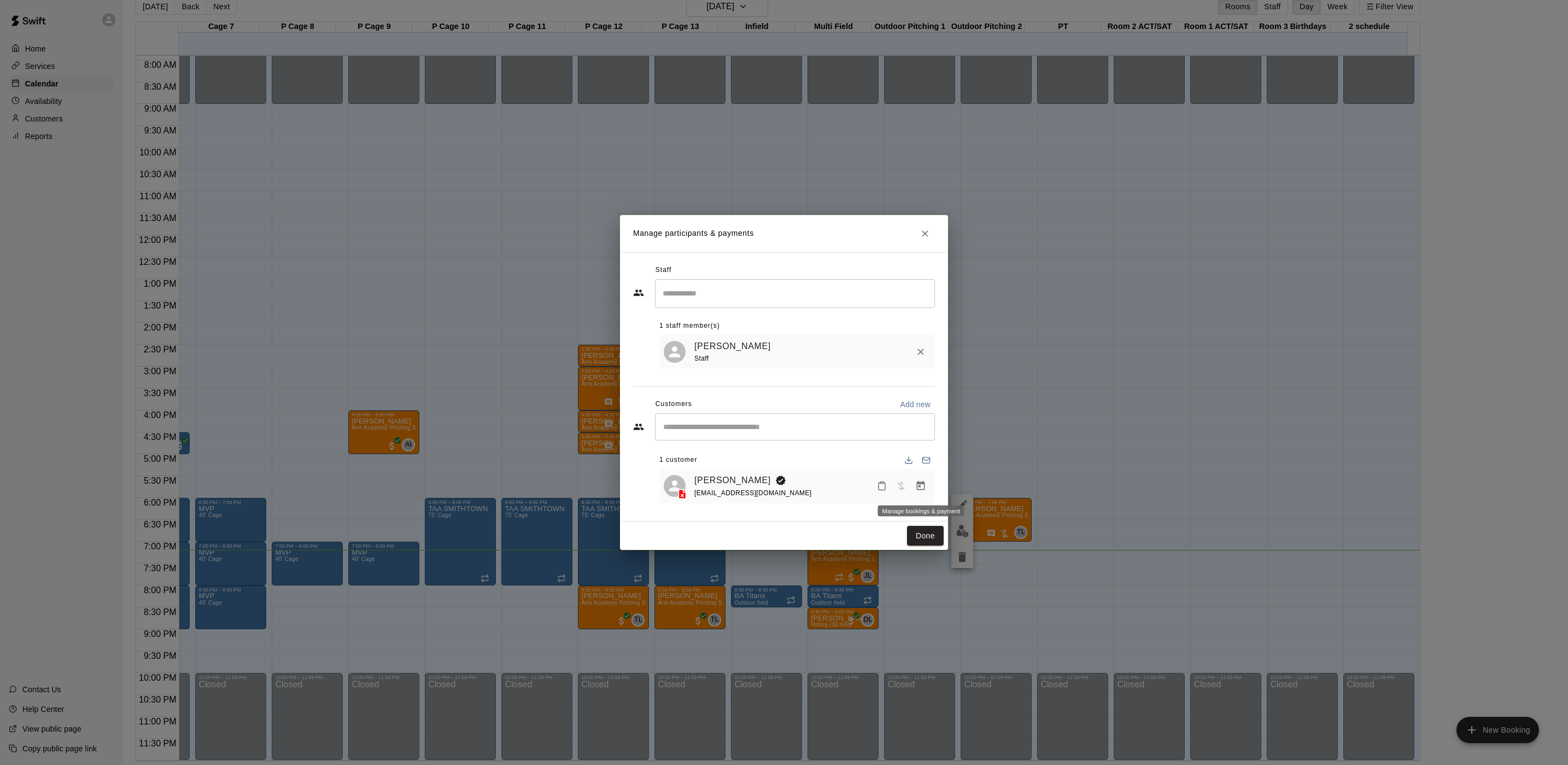
click at [920, 486] on icon "Manage bookings & payment" at bounding box center [921, 486] width 8 height 9
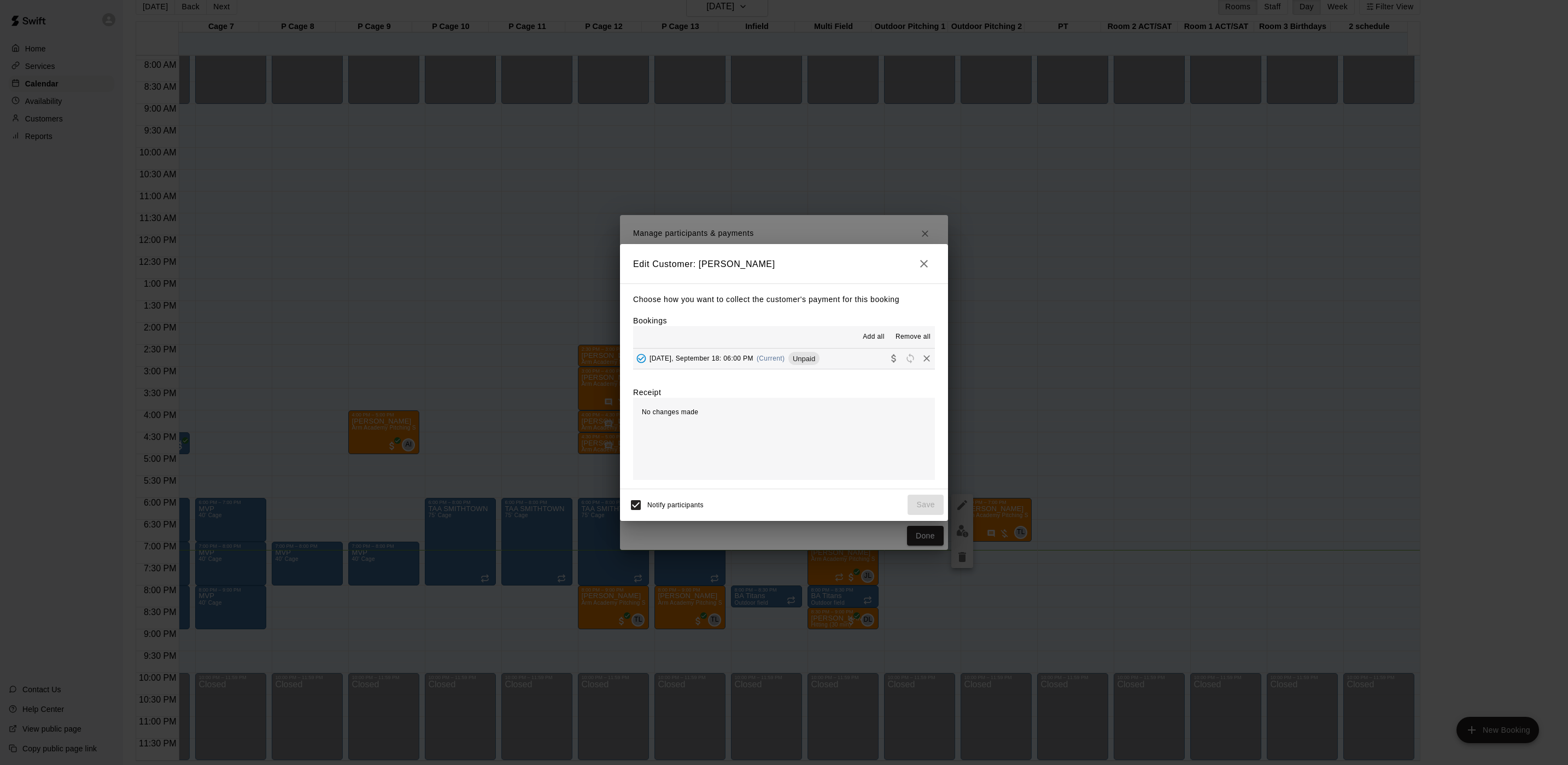
click at [776, 369] on button "[DATE], September 18: 06:00 PM (Current) Unpaid" at bounding box center [784, 358] width 302 height 20
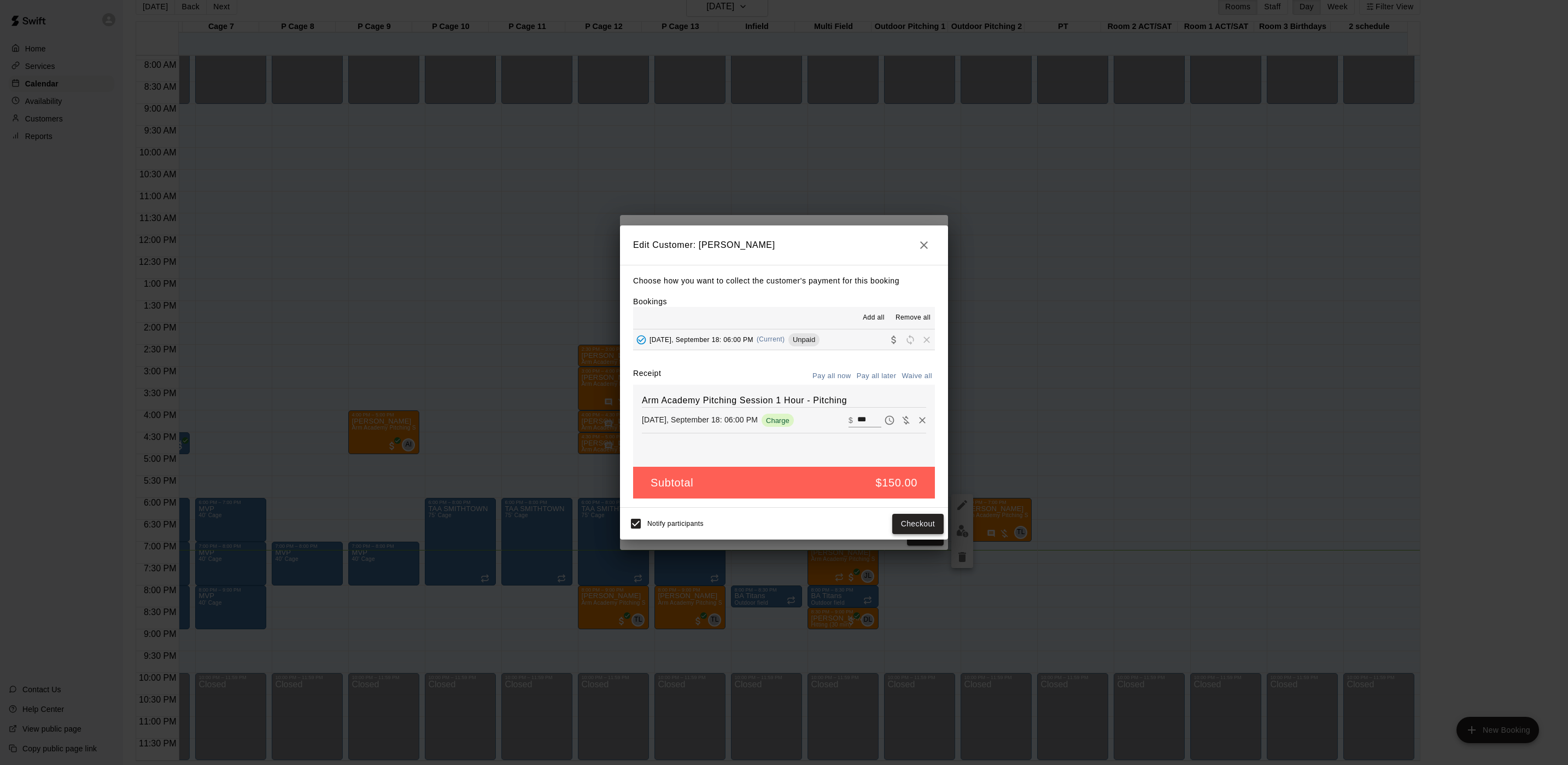
click at [914, 530] on button "Checkout" at bounding box center [918, 523] width 51 height 20
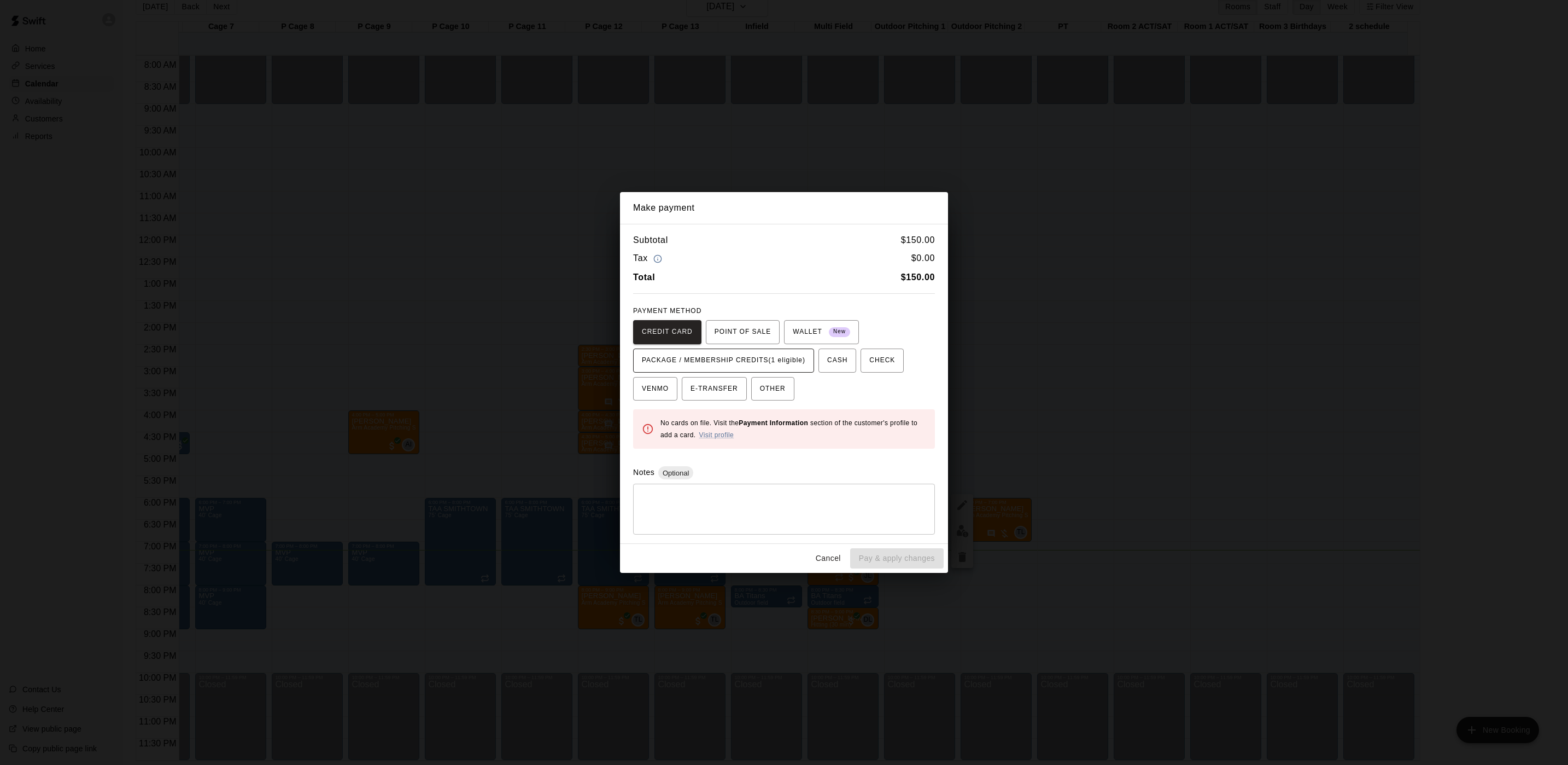
click at [735, 354] on span "PACKAGE / MEMBERSHIP CREDITS (1 eligible)" at bounding box center [724, 360] width 164 height 18
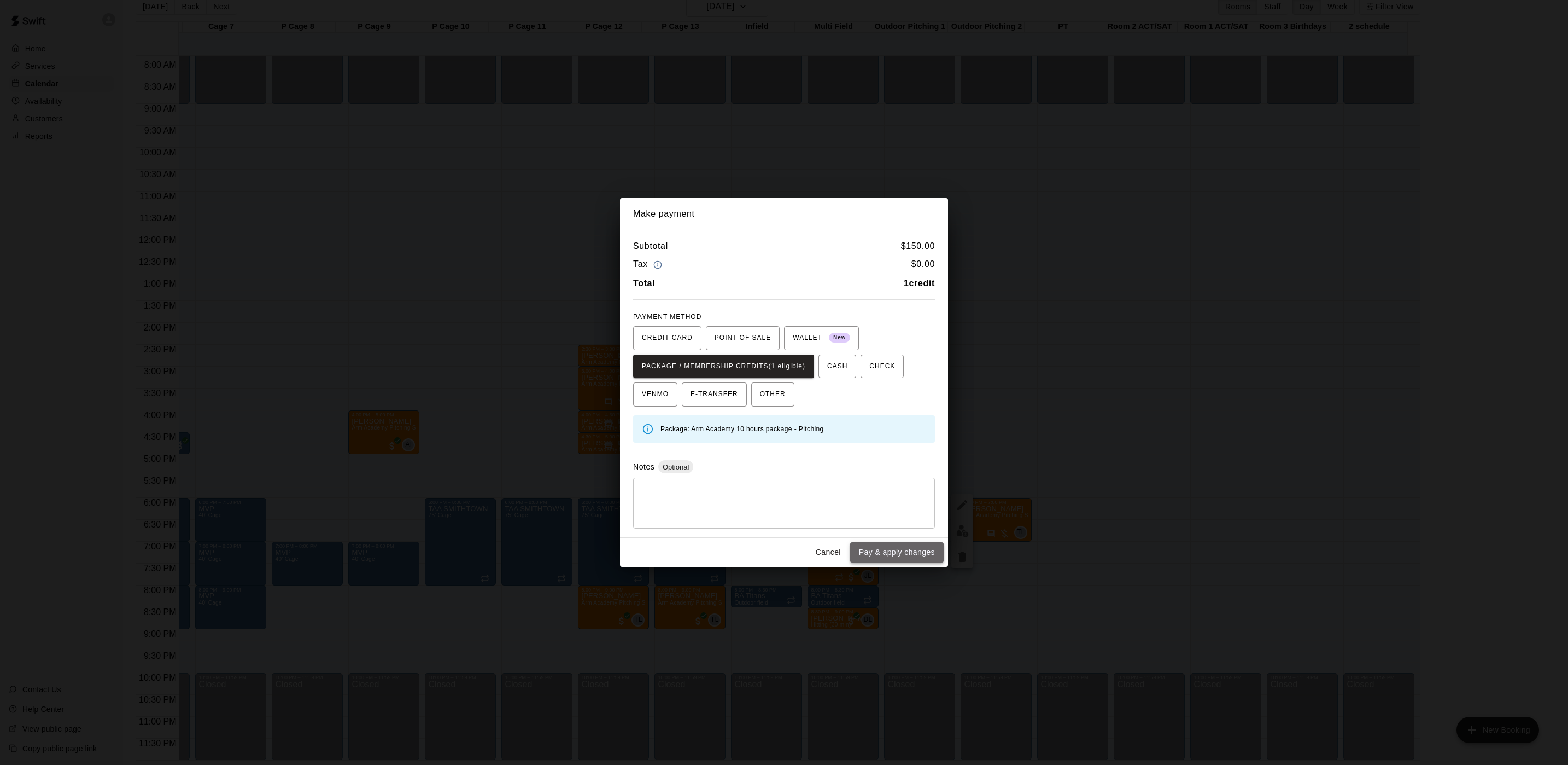
click at [931, 562] on button "Pay & apply changes" at bounding box center [897, 552] width 94 height 20
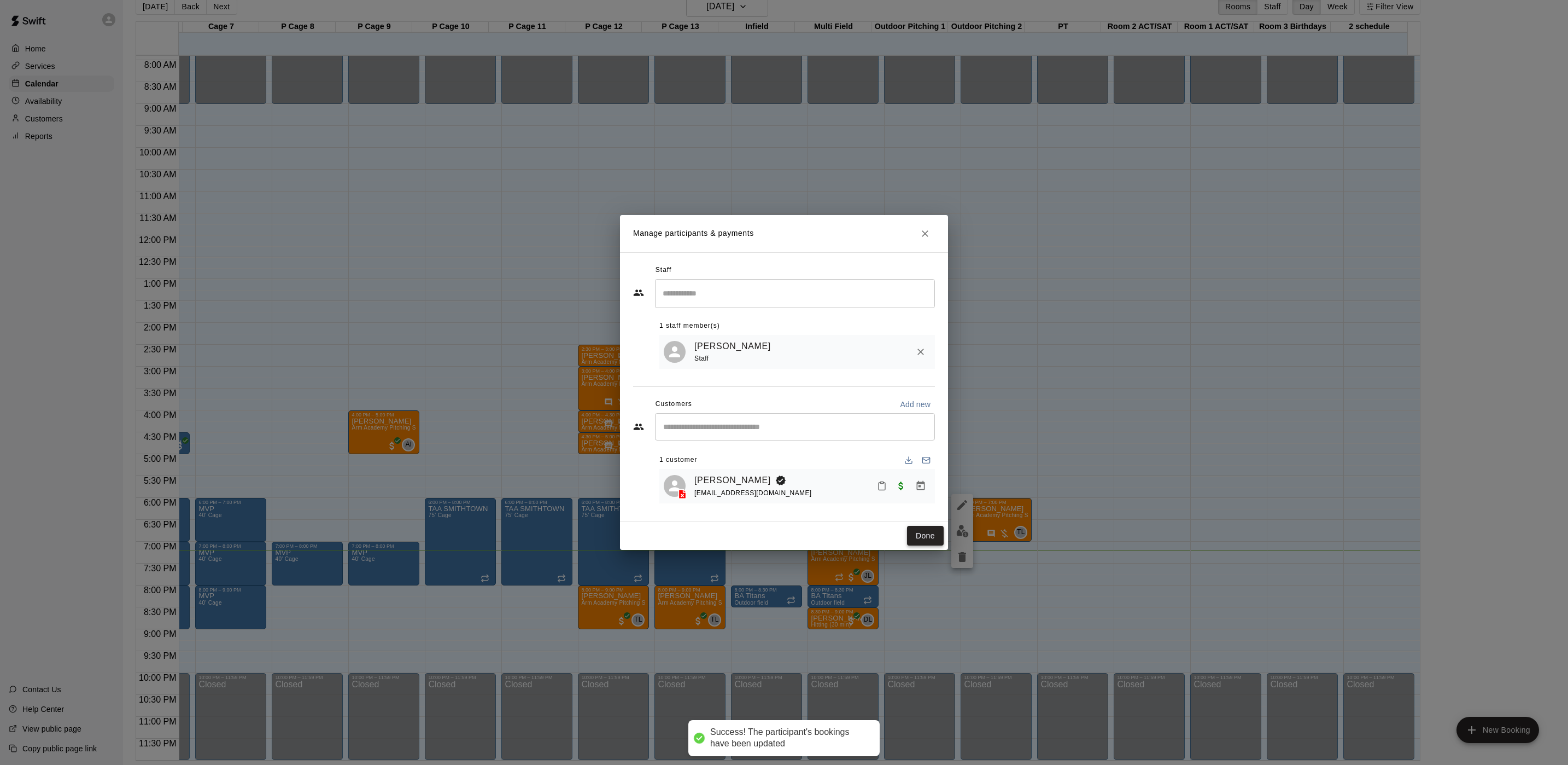
click at [919, 528] on button "Done" at bounding box center [926, 536] width 36 height 20
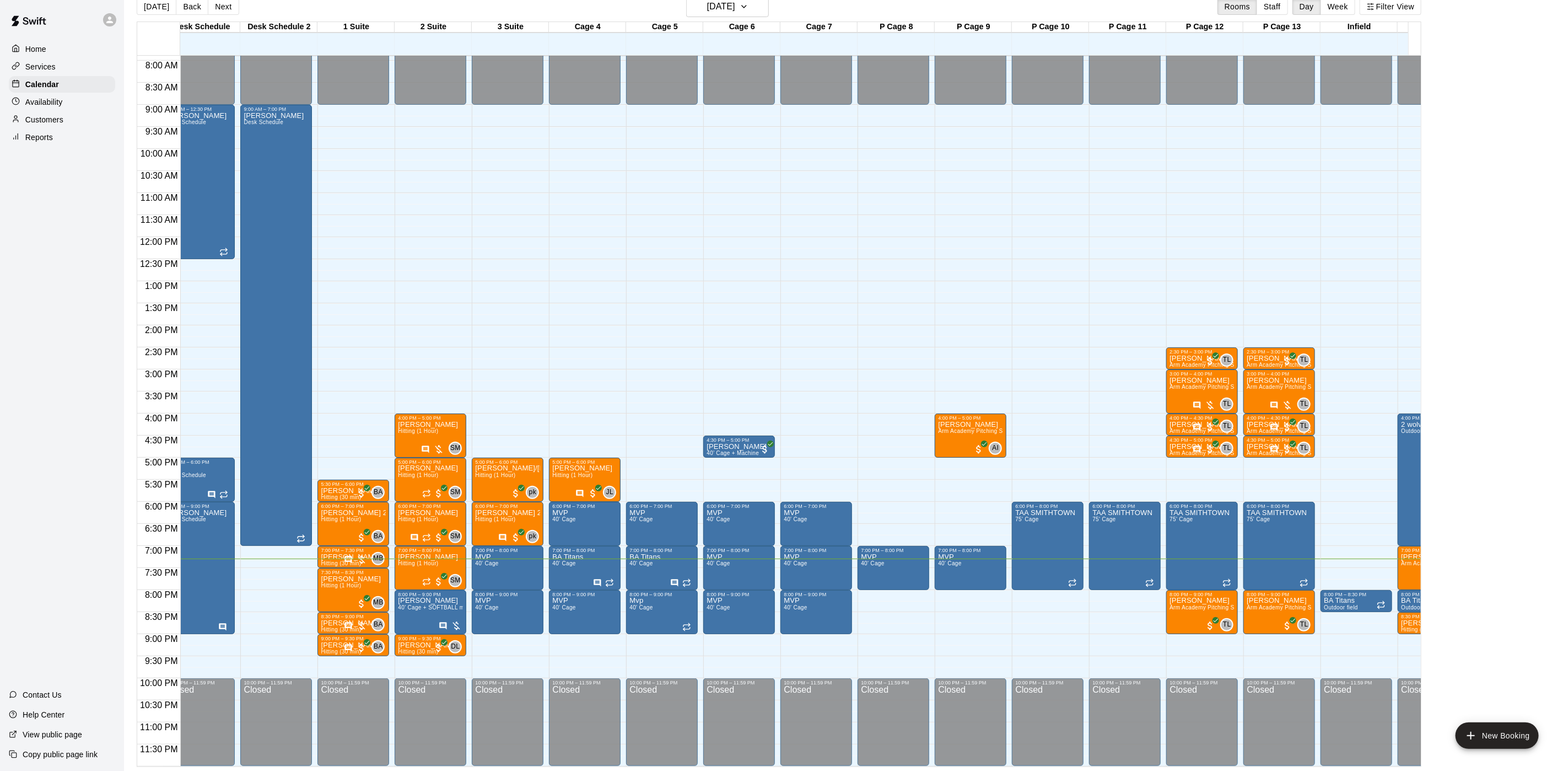
scroll to position [0, 460]
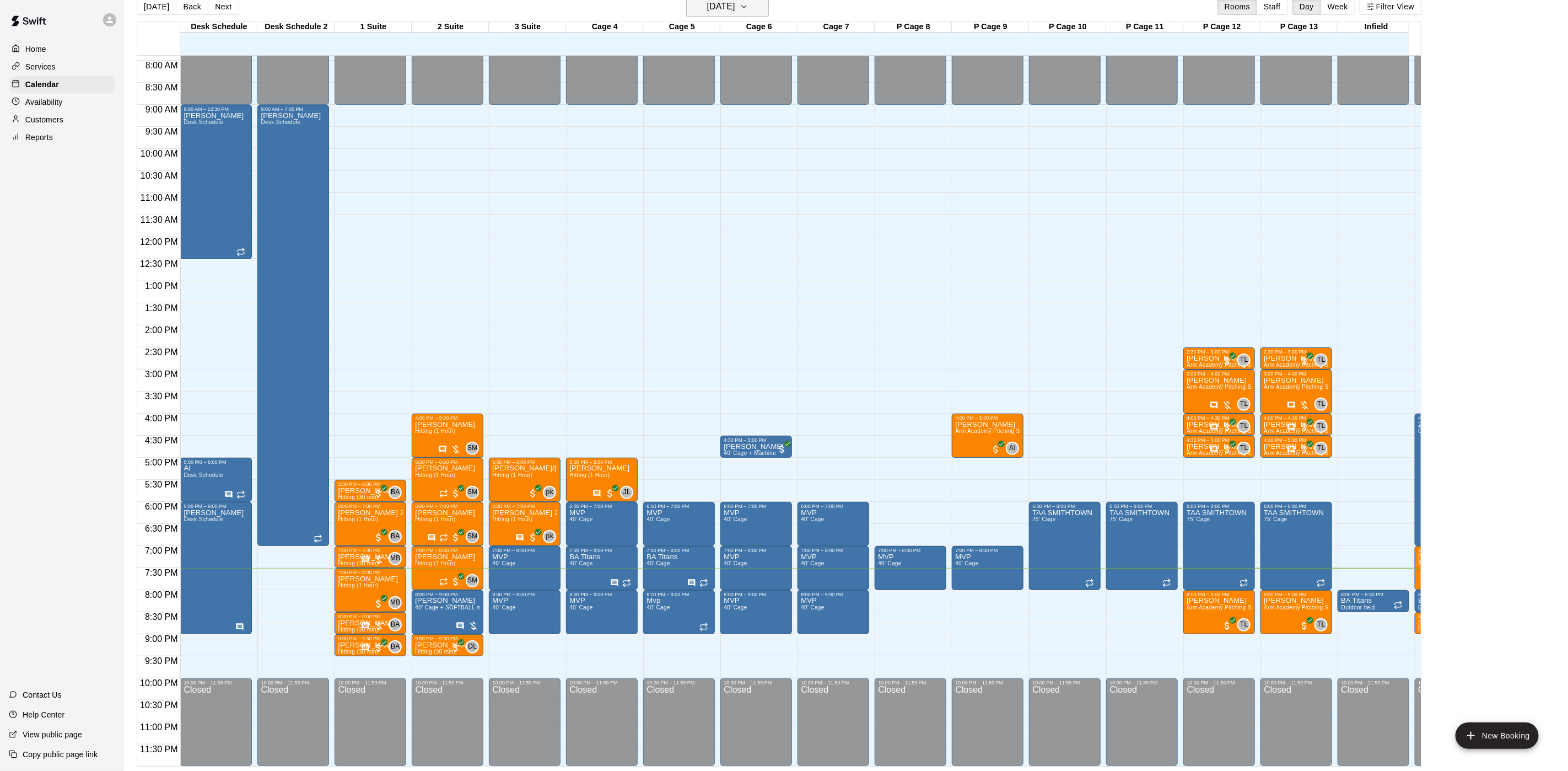
click at [735, 3] on h6 "[DATE]" at bounding box center [721, 7] width 28 height 16
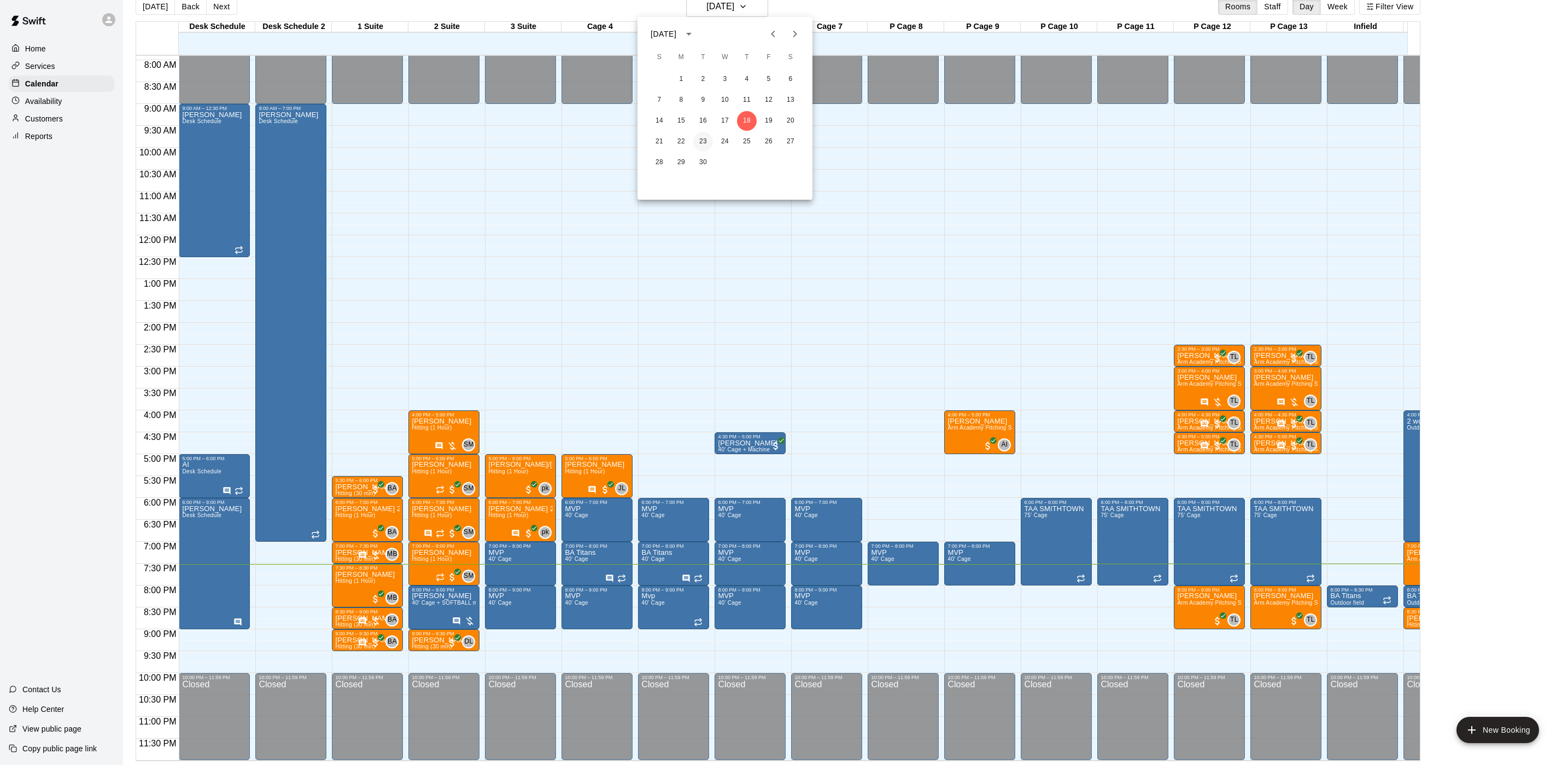
click at [699, 136] on button "23" at bounding box center [703, 142] width 19 height 19
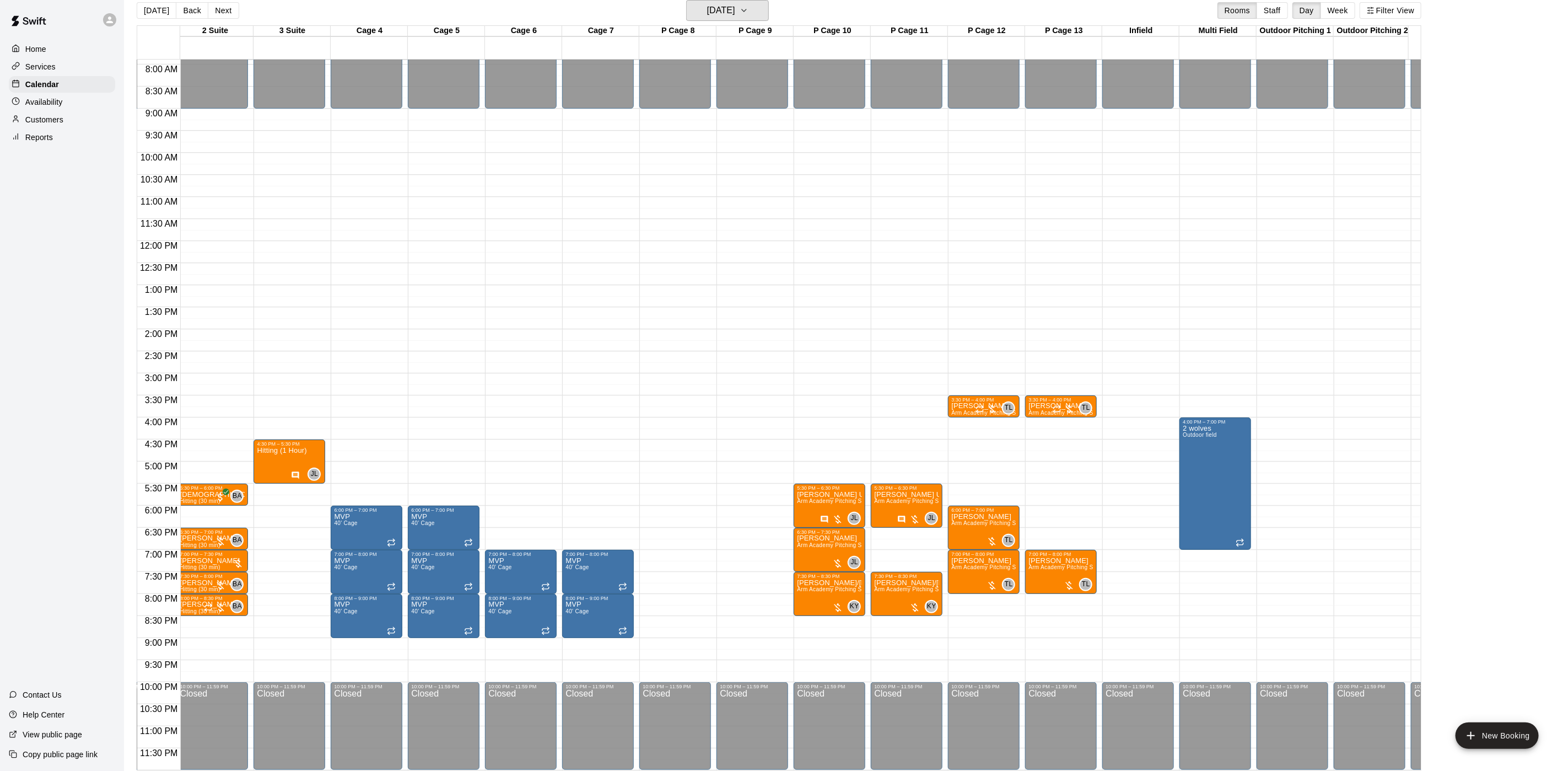
scroll to position [361, 238]
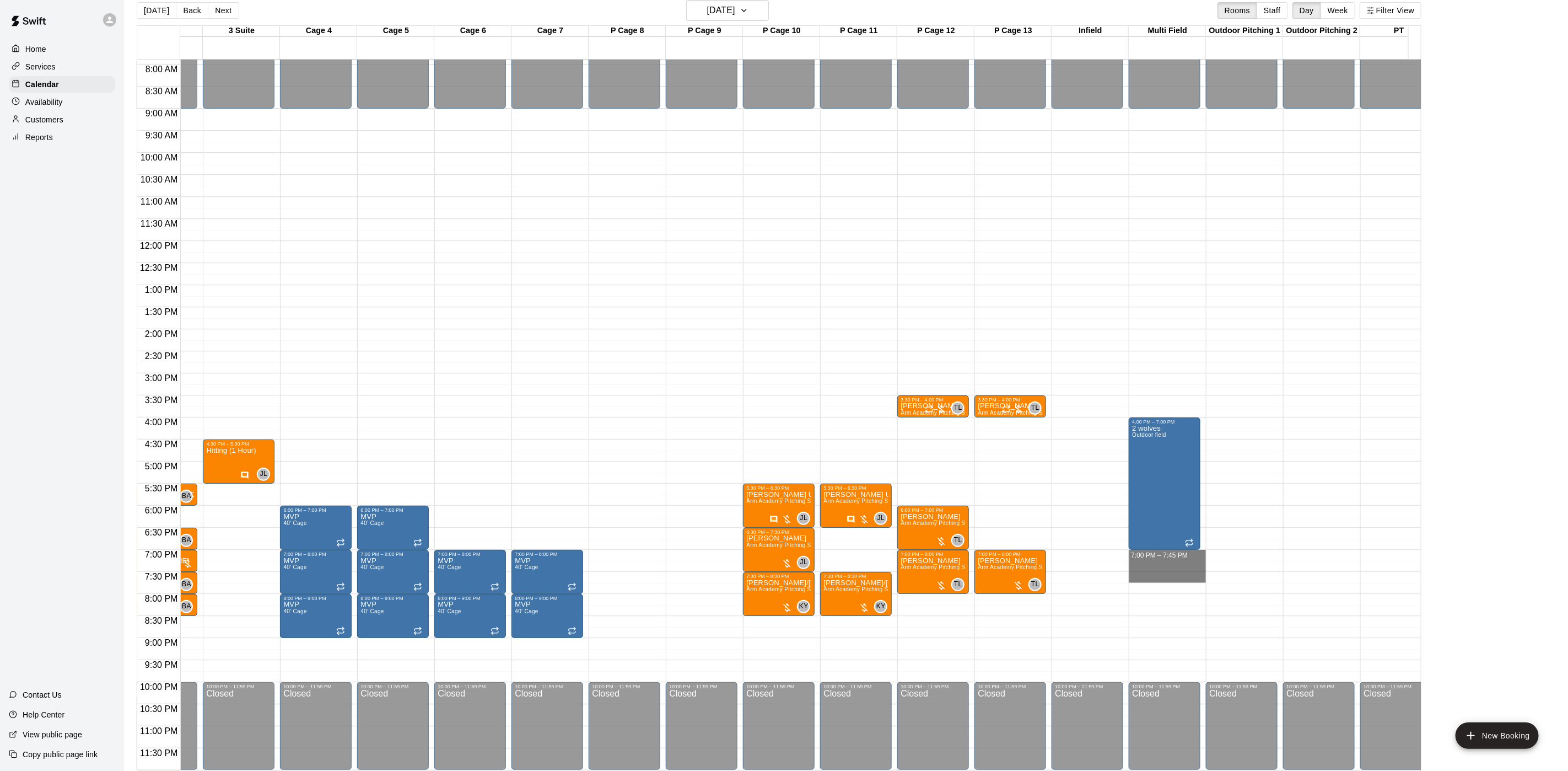
drag, startPoint x: 1169, startPoint y: 542, endPoint x: 1171, endPoint y: 565, distance: 23.1
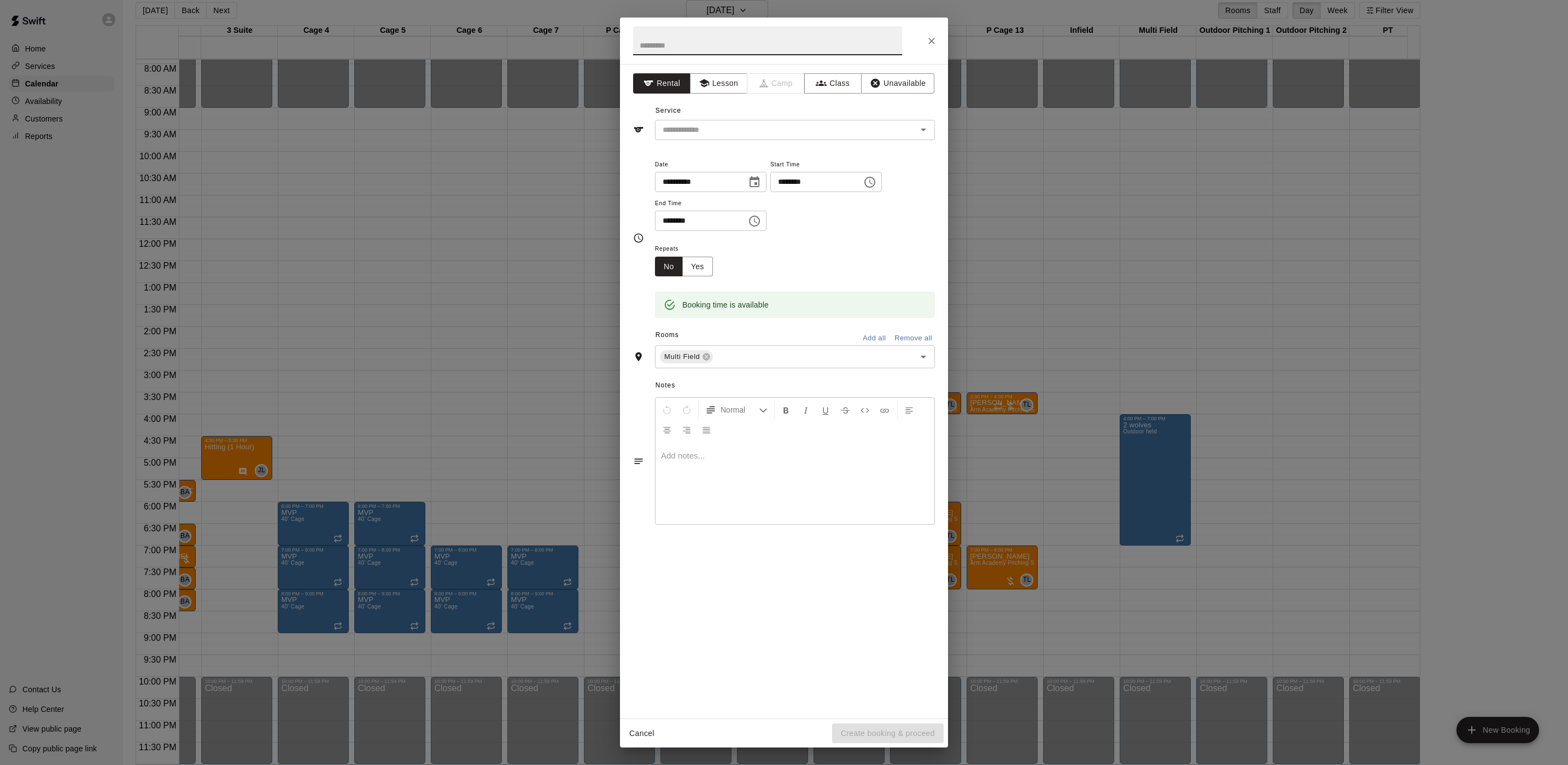
click at [932, 41] on icon "Close" at bounding box center [931, 41] width 6 height 6
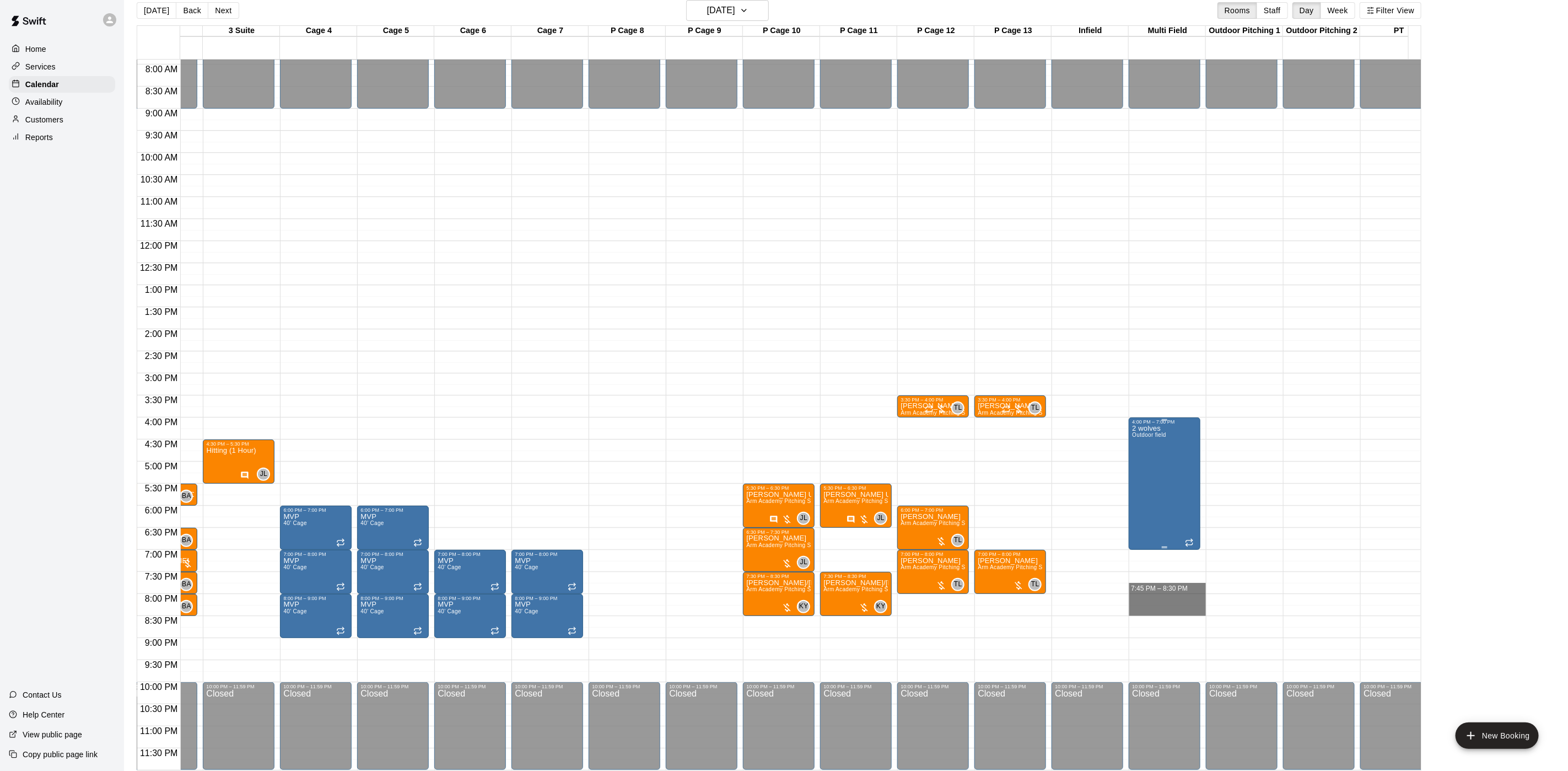
drag, startPoint x: 1137, startPoint y: 566, endPoint x: 1142, endPoint y: 521, distance: 45.3
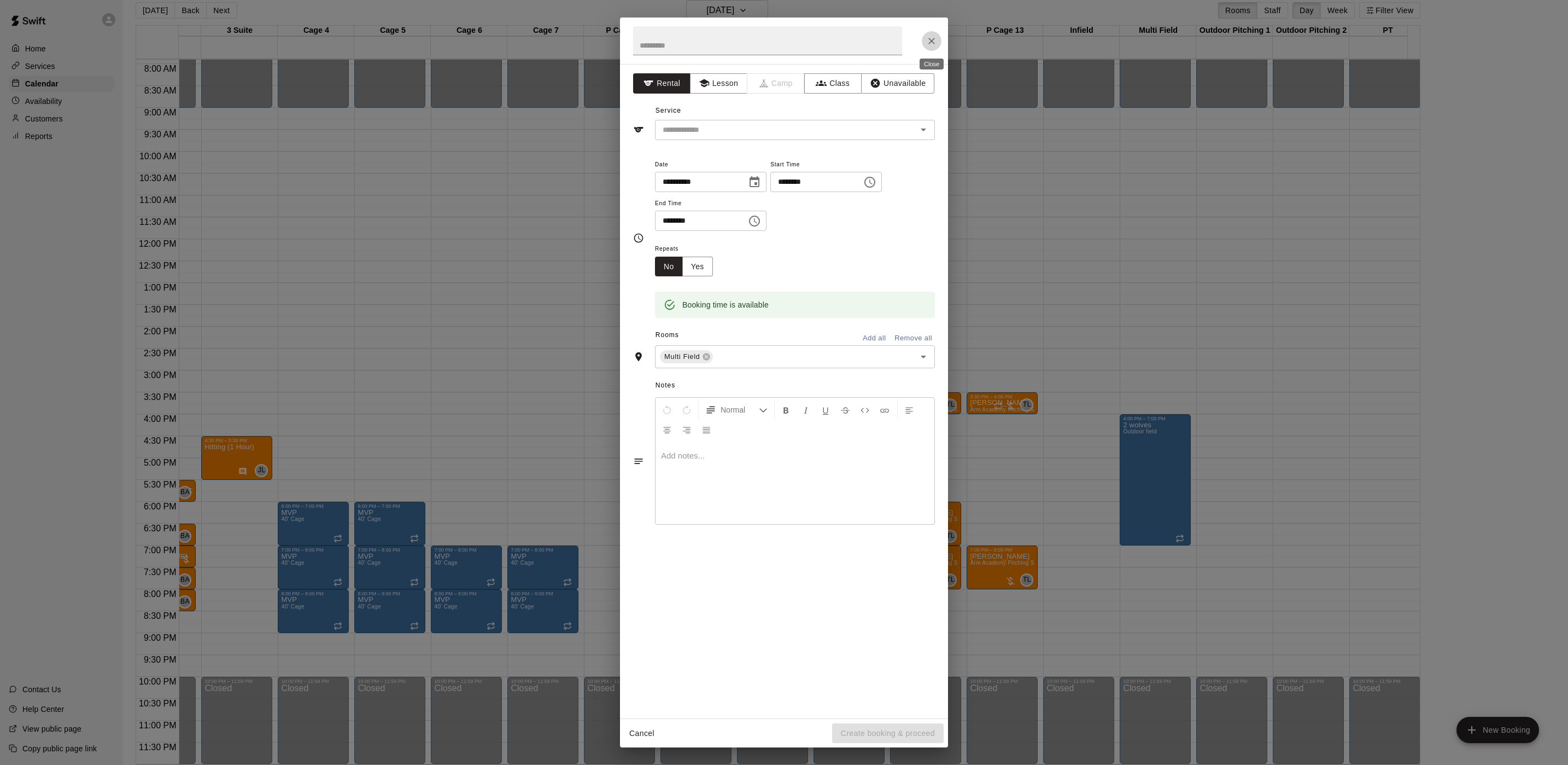
click at [939, 41] on button "Close" at bounding box center [931, 41] width 19 height 19
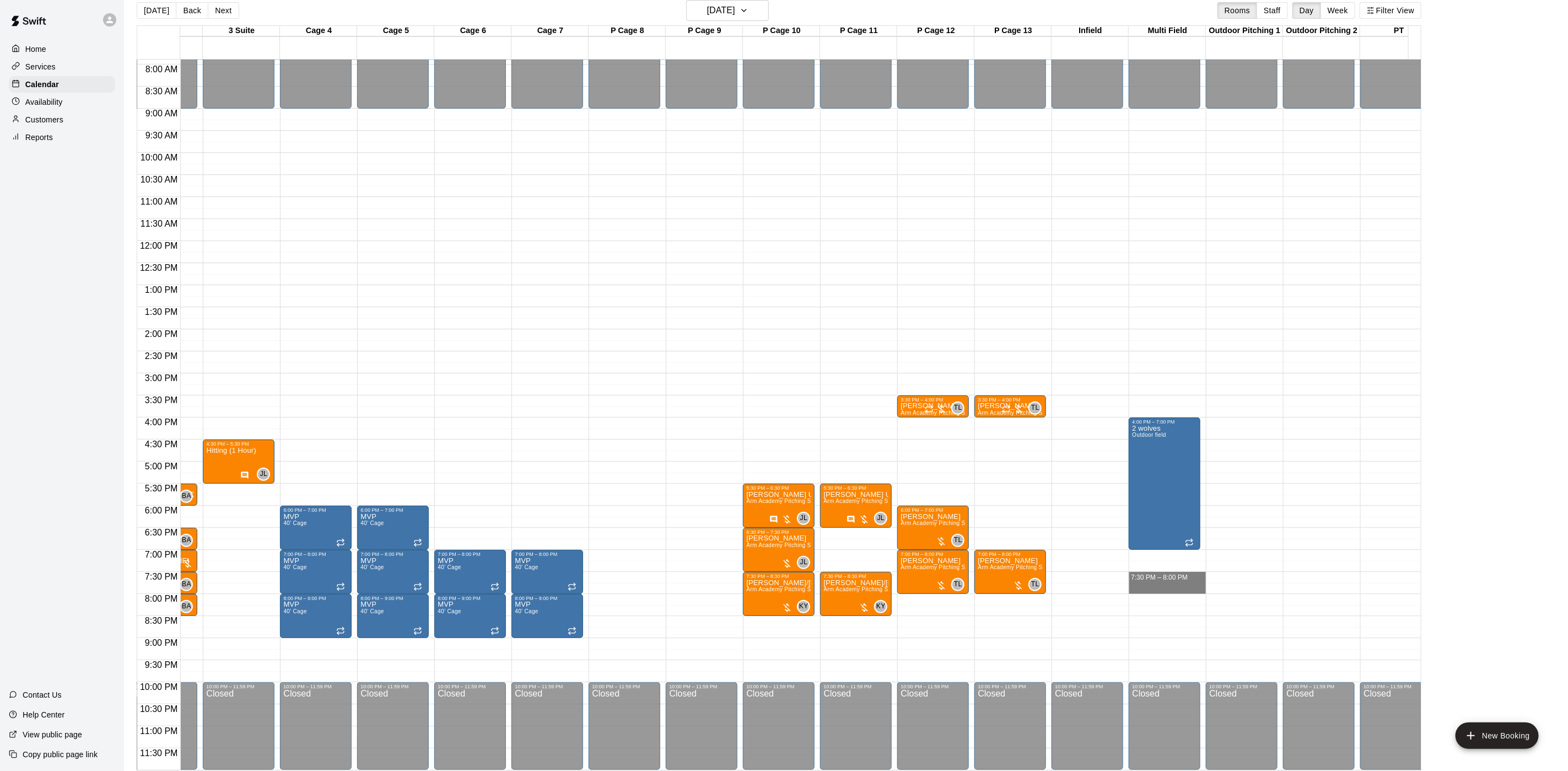
drag, startPoint x: 1168, startPoint y: 561, endPoint x: 1167, endPoint y: 579, distance: 18.0
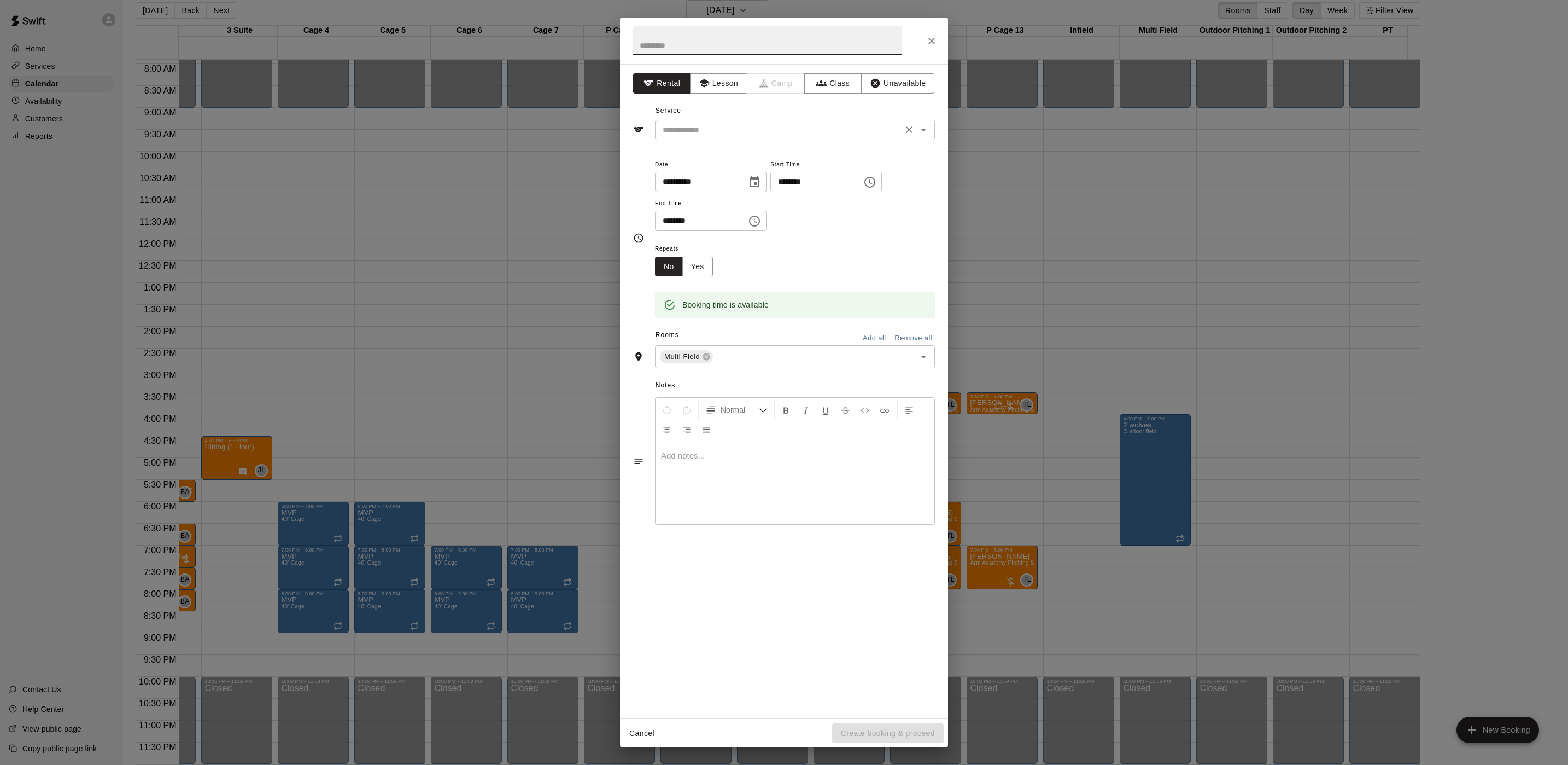
click at [679, 126] on input "text" at bounding box center [779, 129] width 241 height 14
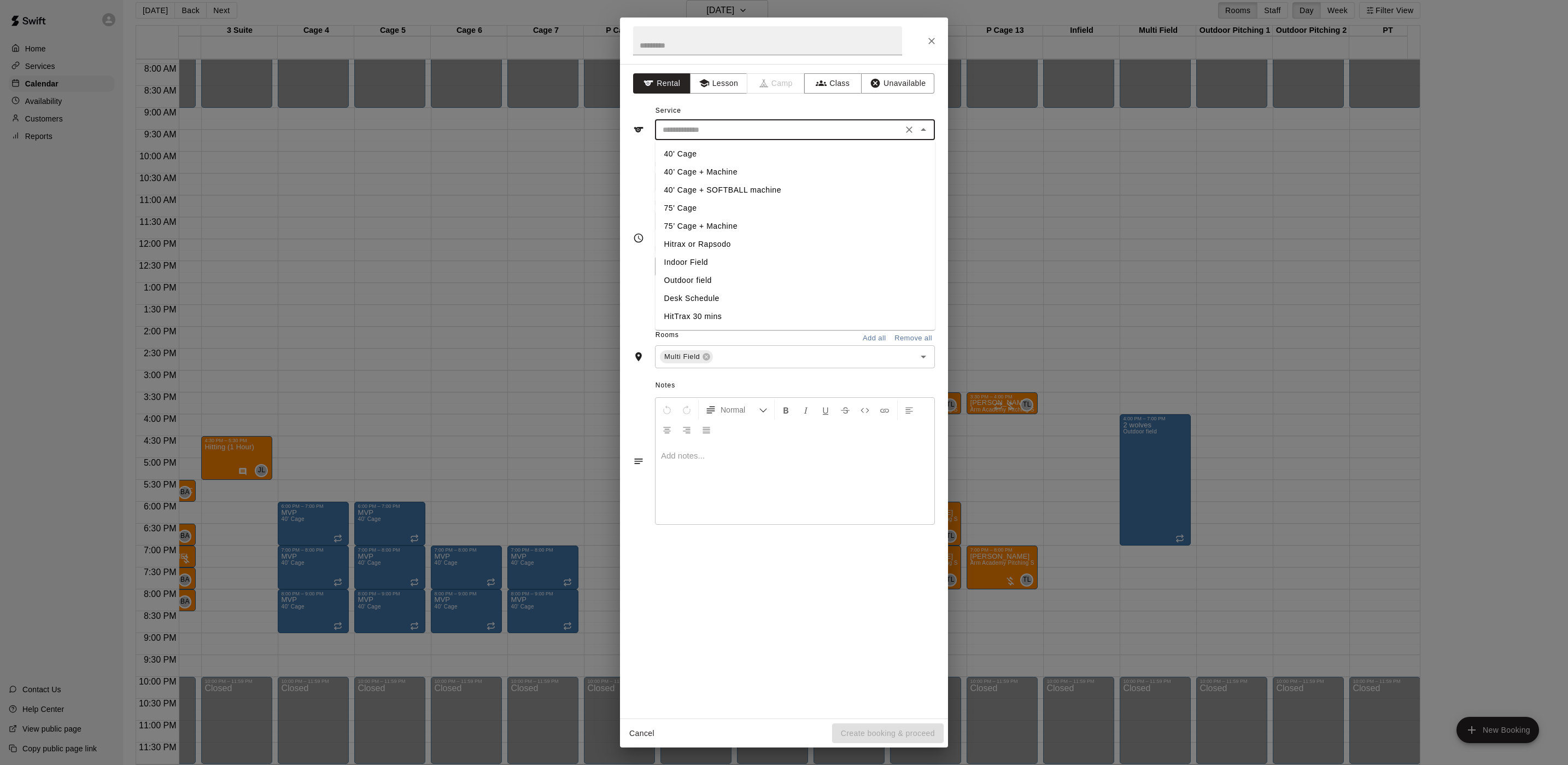
click at [726, 265] on li "Indoor Field" at bounding box center [795, 263] width 280 height 18
type input "**********"
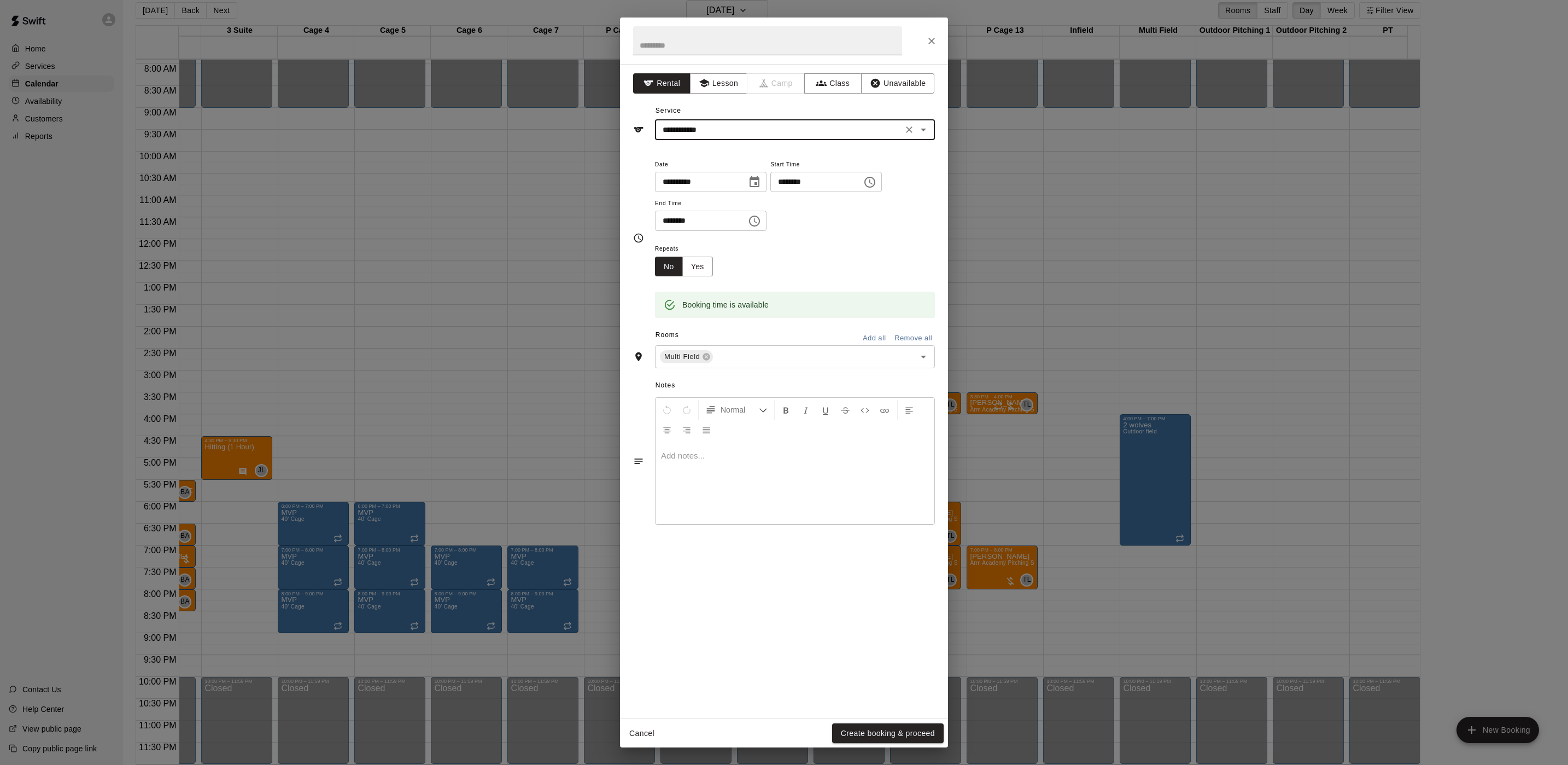
click at [706, 53] on input "text" at bounding box center [768, 40] width 269 height 29
click at [903, 734] on button "Create booking & proceed" at bounding box center [888, 733] width 112 height 20
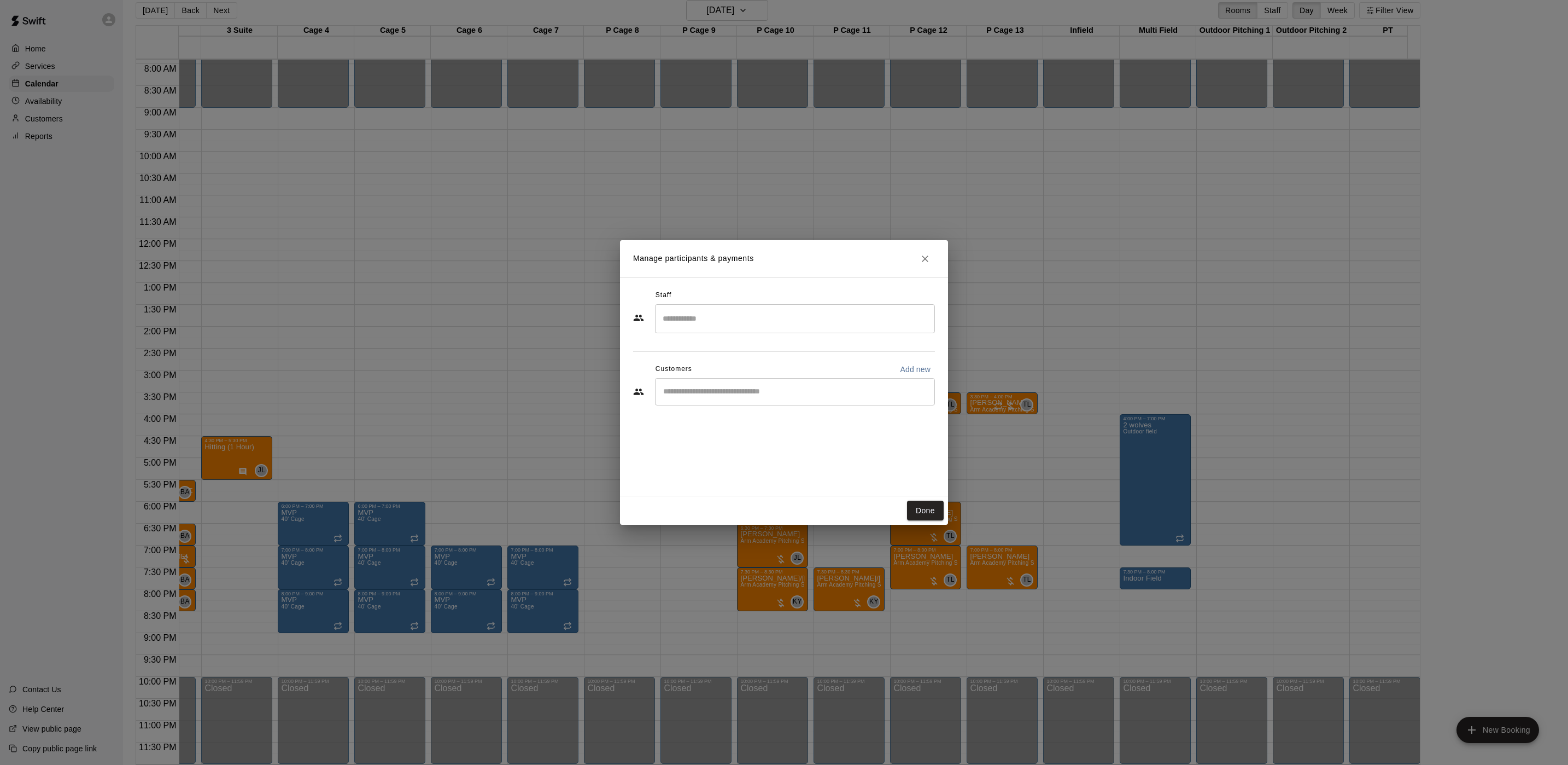
click at [747, 396] on input "Start typing to search customers..." at bounding box center [795, 391] width 270 height 11
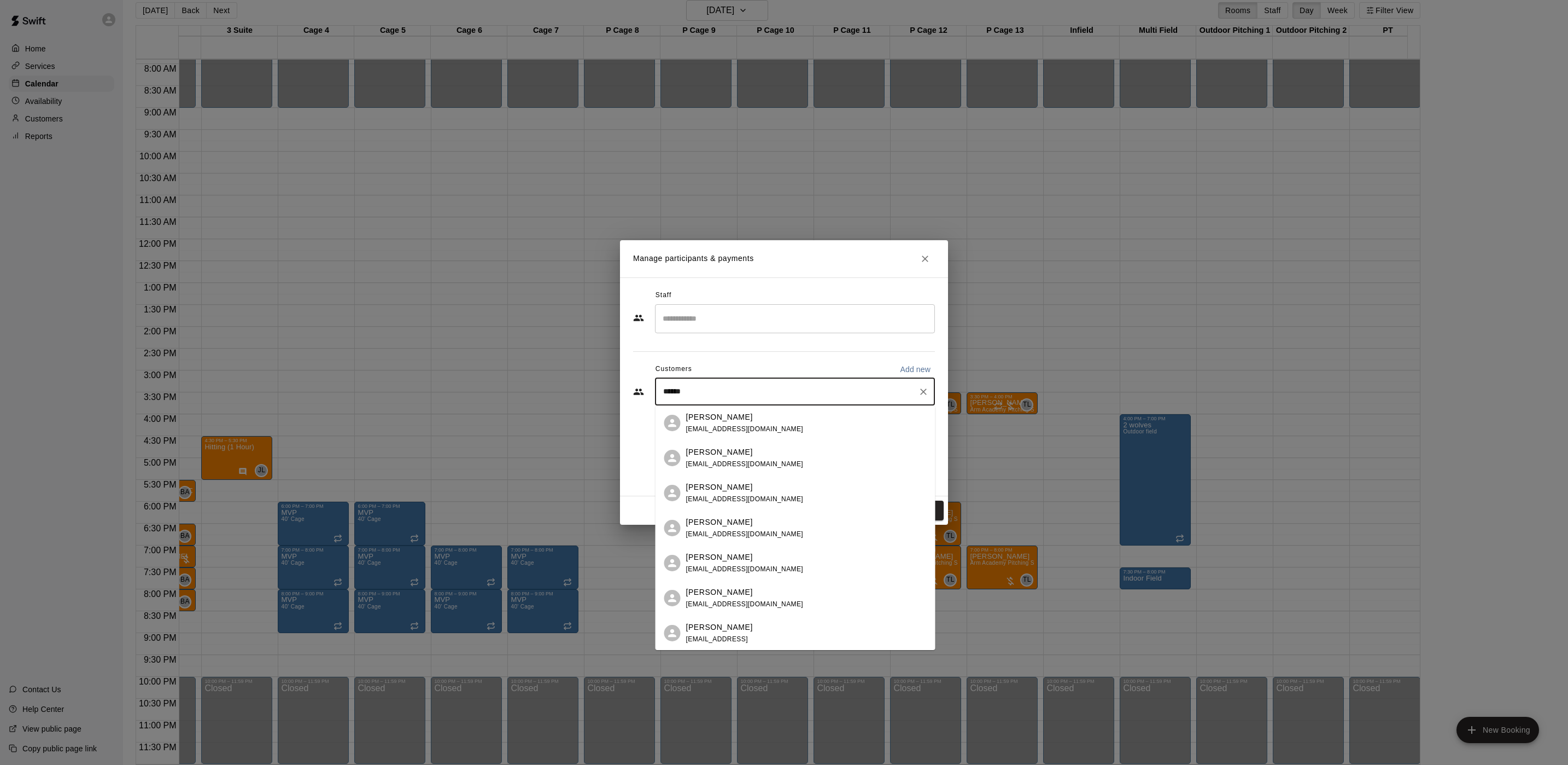
type input "*******"
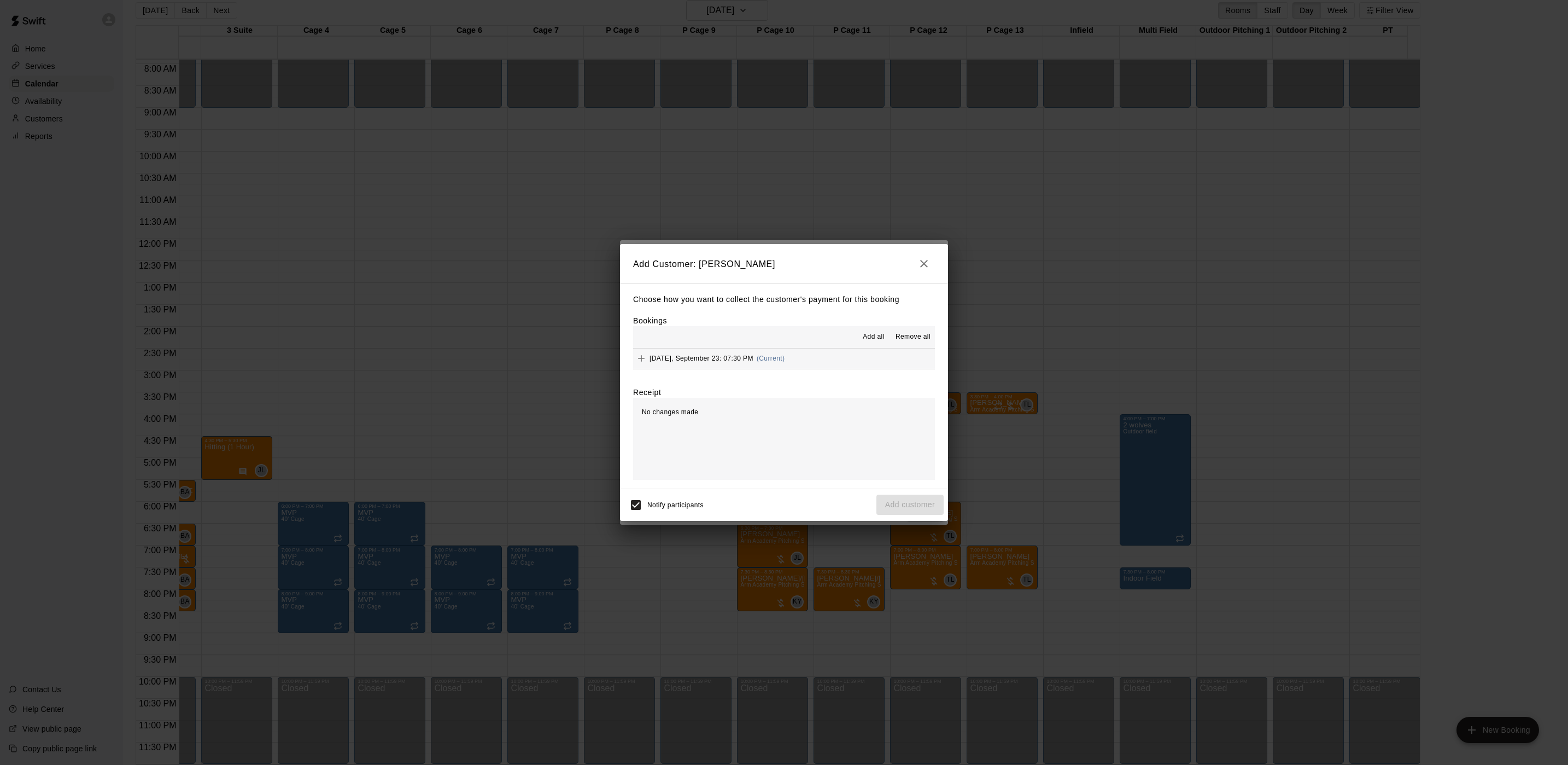
click at [765, 365] on div "[DATE], September 23: 07:30 PM (Current)" at bounding box center [709, 358] width 151 height 16
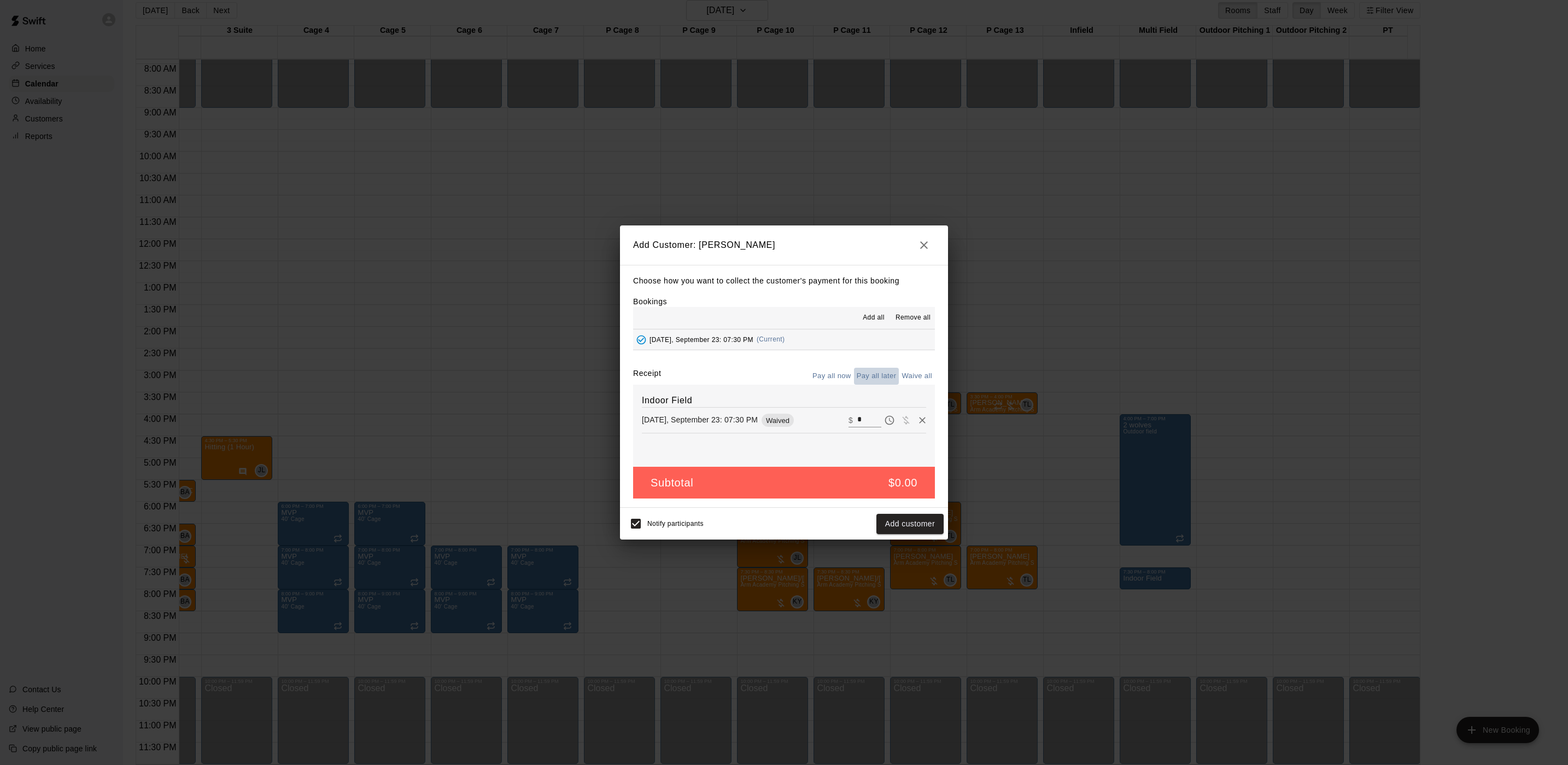
click at [870, 380] on button "Pay all later" at bounding box center [877, 376] width 45 height 17
click at [897, 532] on button "Add customer" at bounding box center [910, 523] width 68 height 20
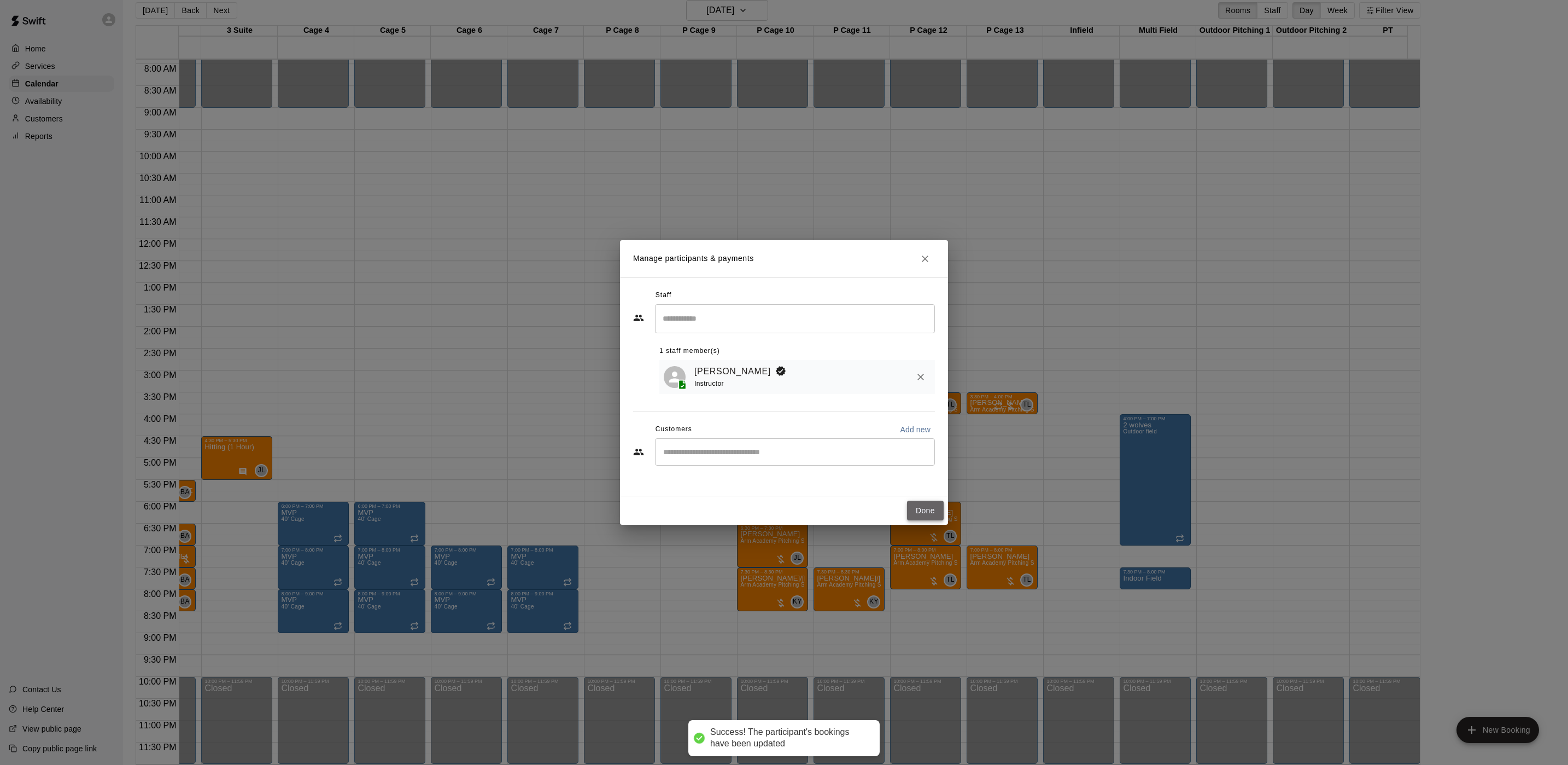
click at [918, 519] on button "Done" at bounding box center [926, 510] width 36 height 20
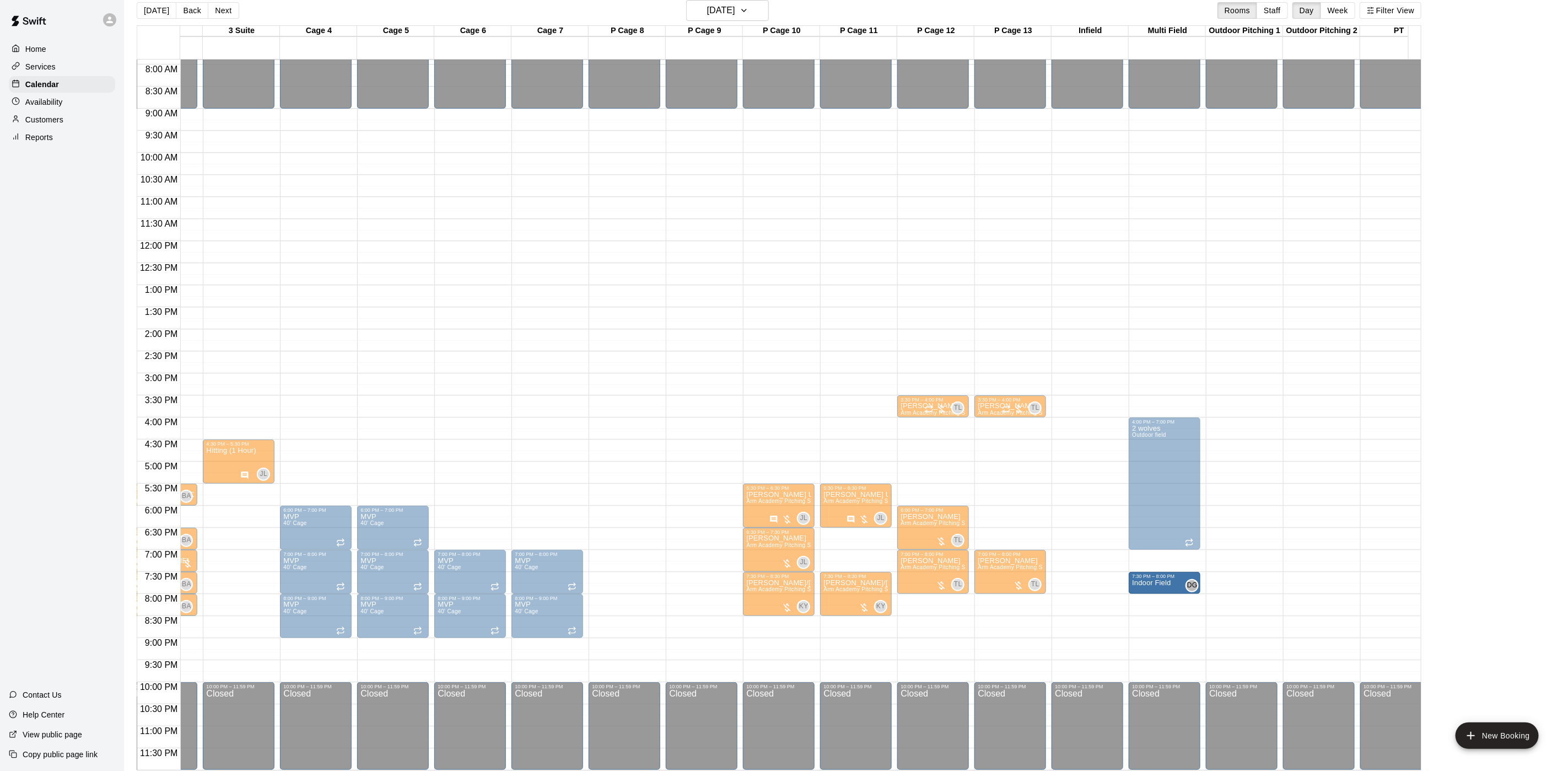
drag, startPoint x: 1155, startPoint y: 573, endPoint x: 1148, endPoint y: 580, distance: 9.9
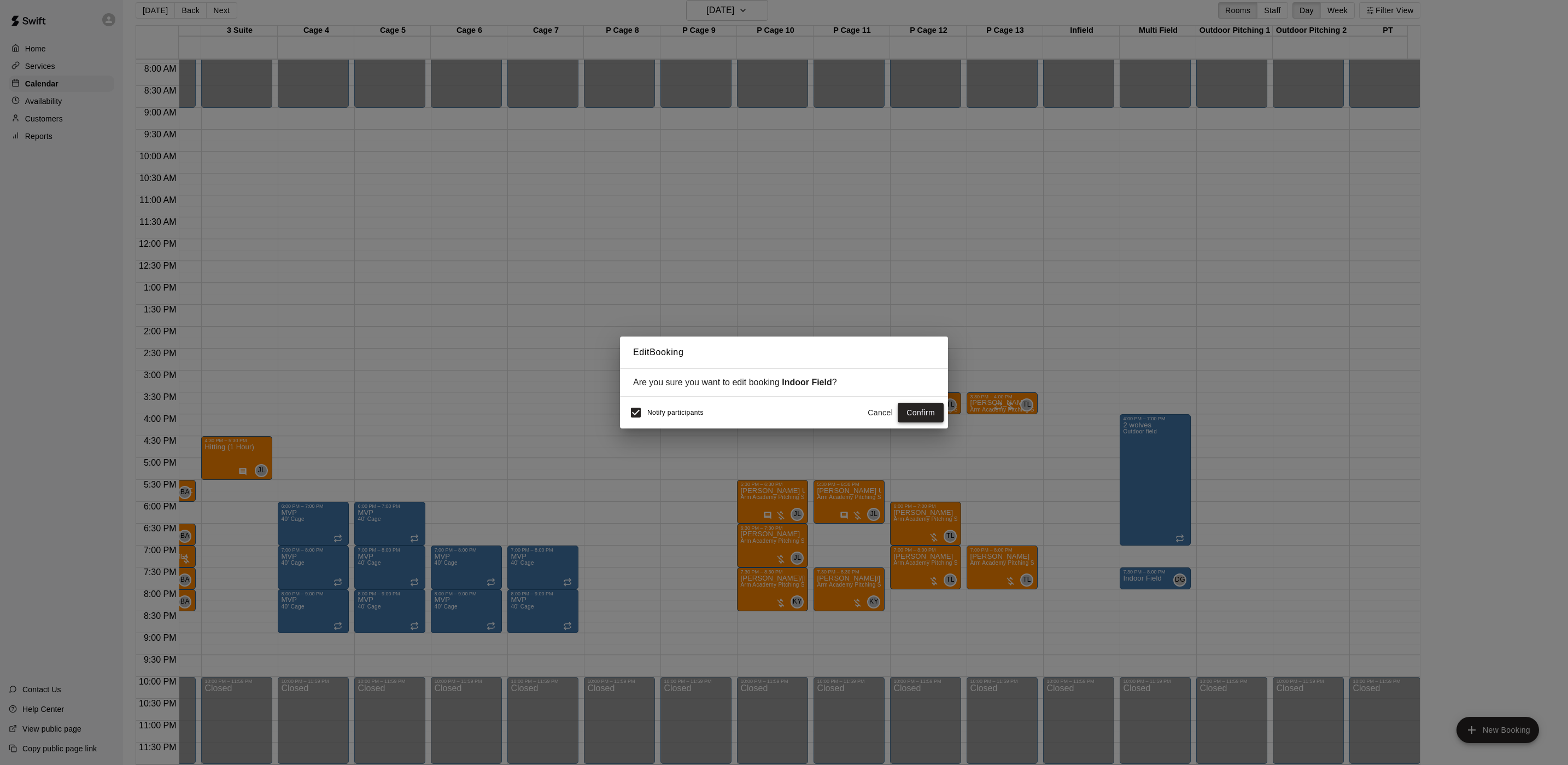
click at [920, 413] on button "Confirm" at bounding box center [920, 413] width 46 height 20
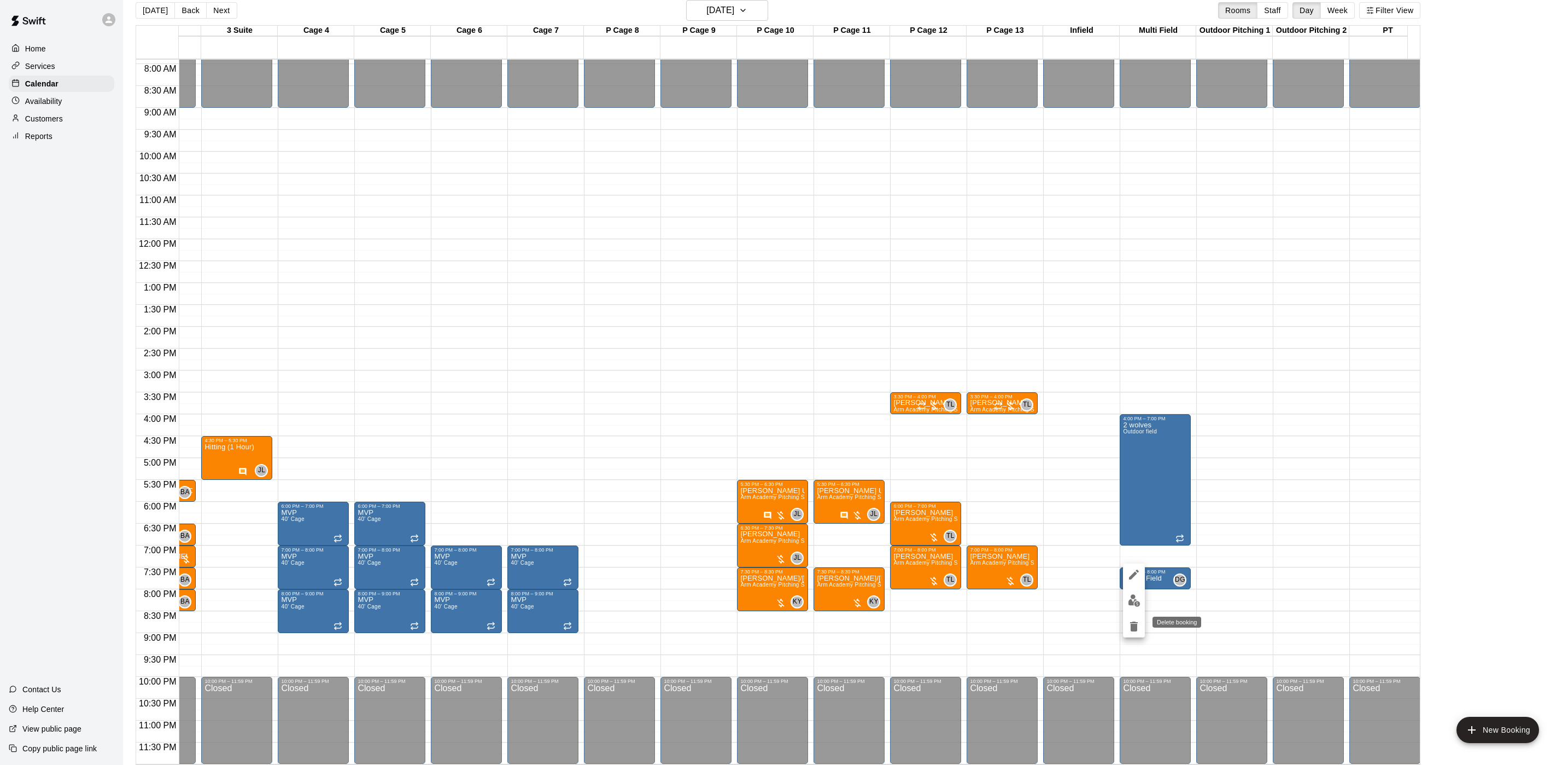
click at [1132, 625] on icon "delete" at bounding box center [1134, 626] width 8 height 10
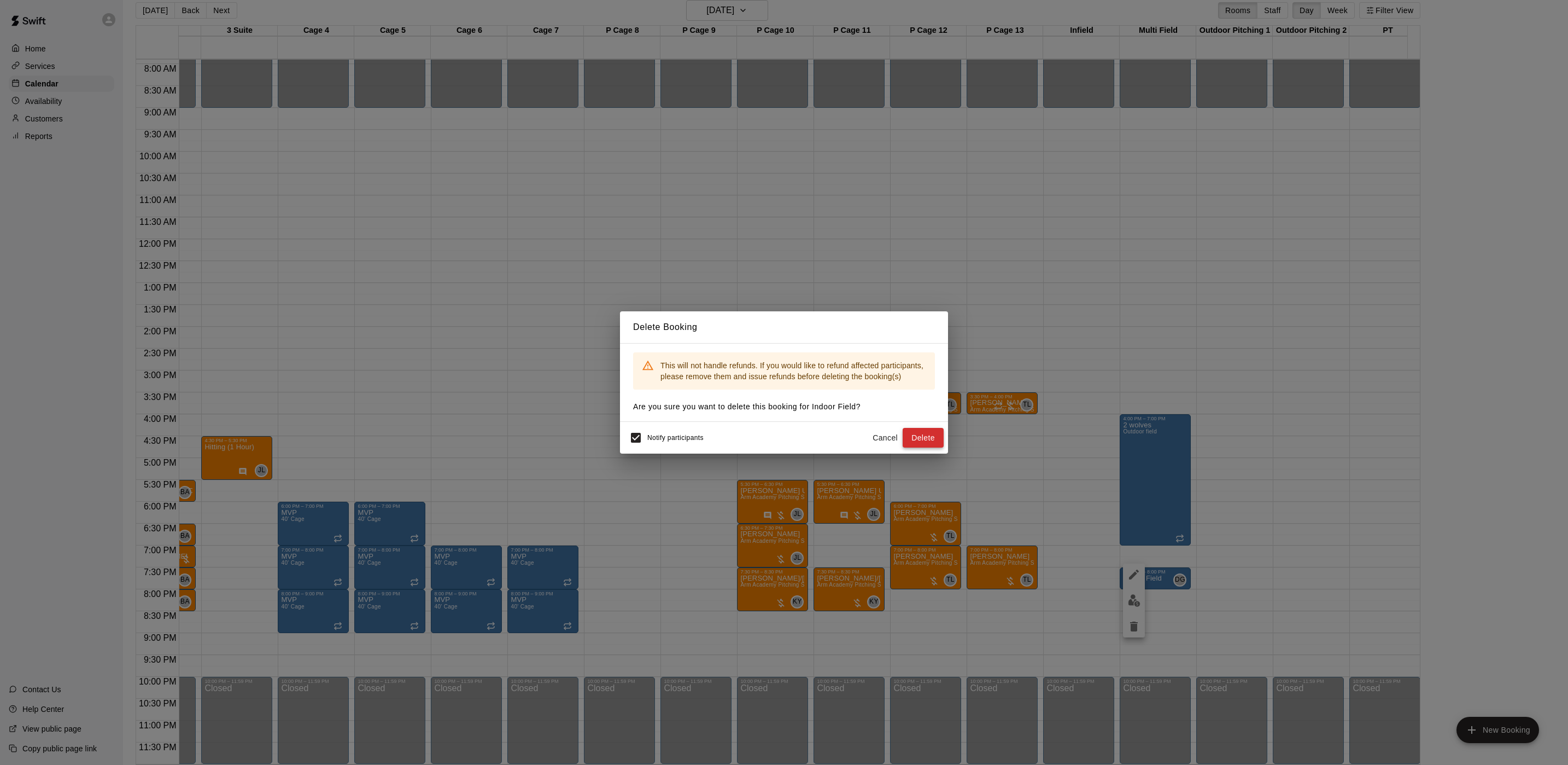
click at [916, 434] on button "Delete" at bounding box center [923, 437] width 41 height 20
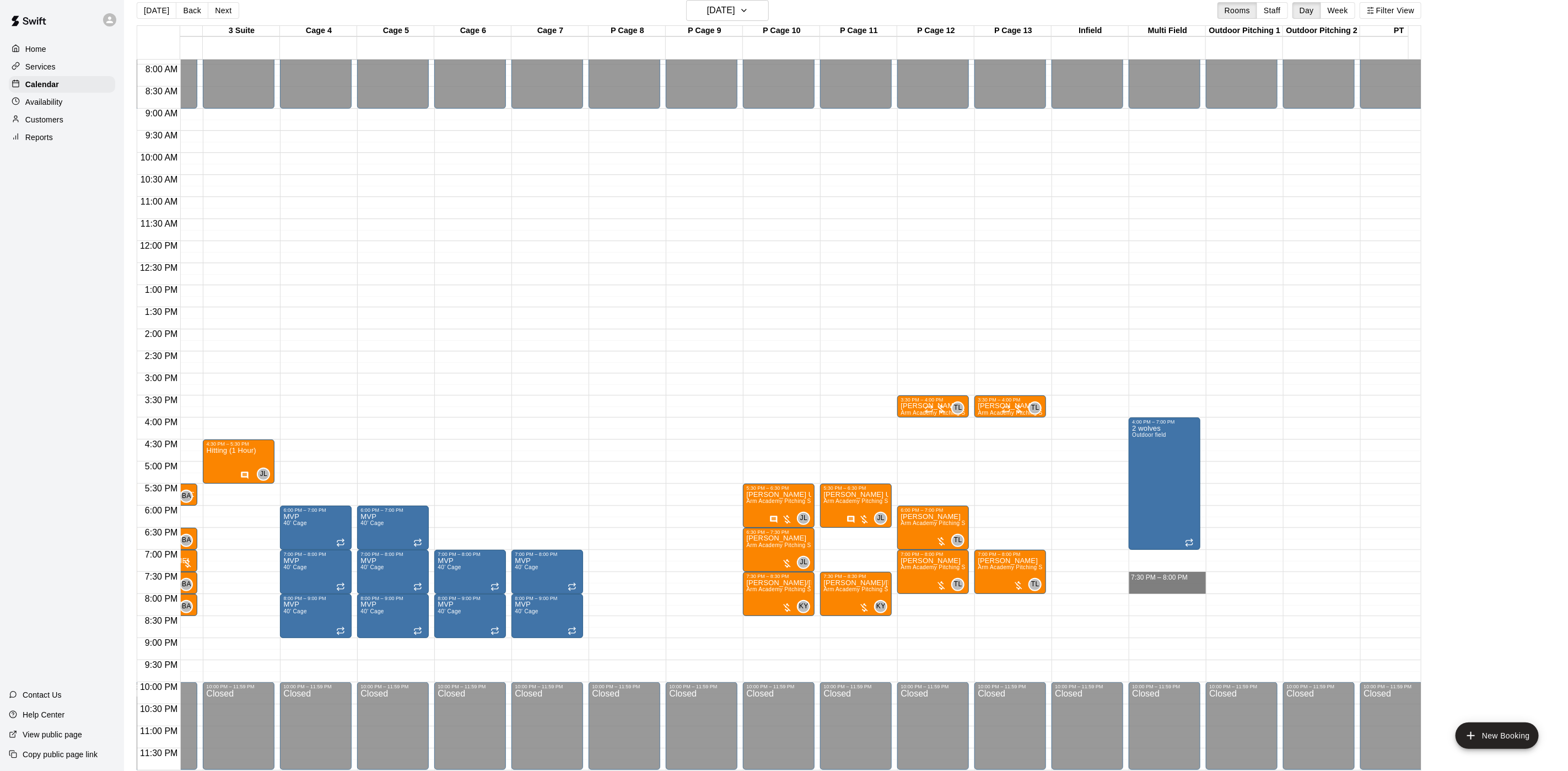
drag, startPoint x: 1151, startPoint y: 559, endPoint x: 1150, endPoint y: 571, distance: 12.0
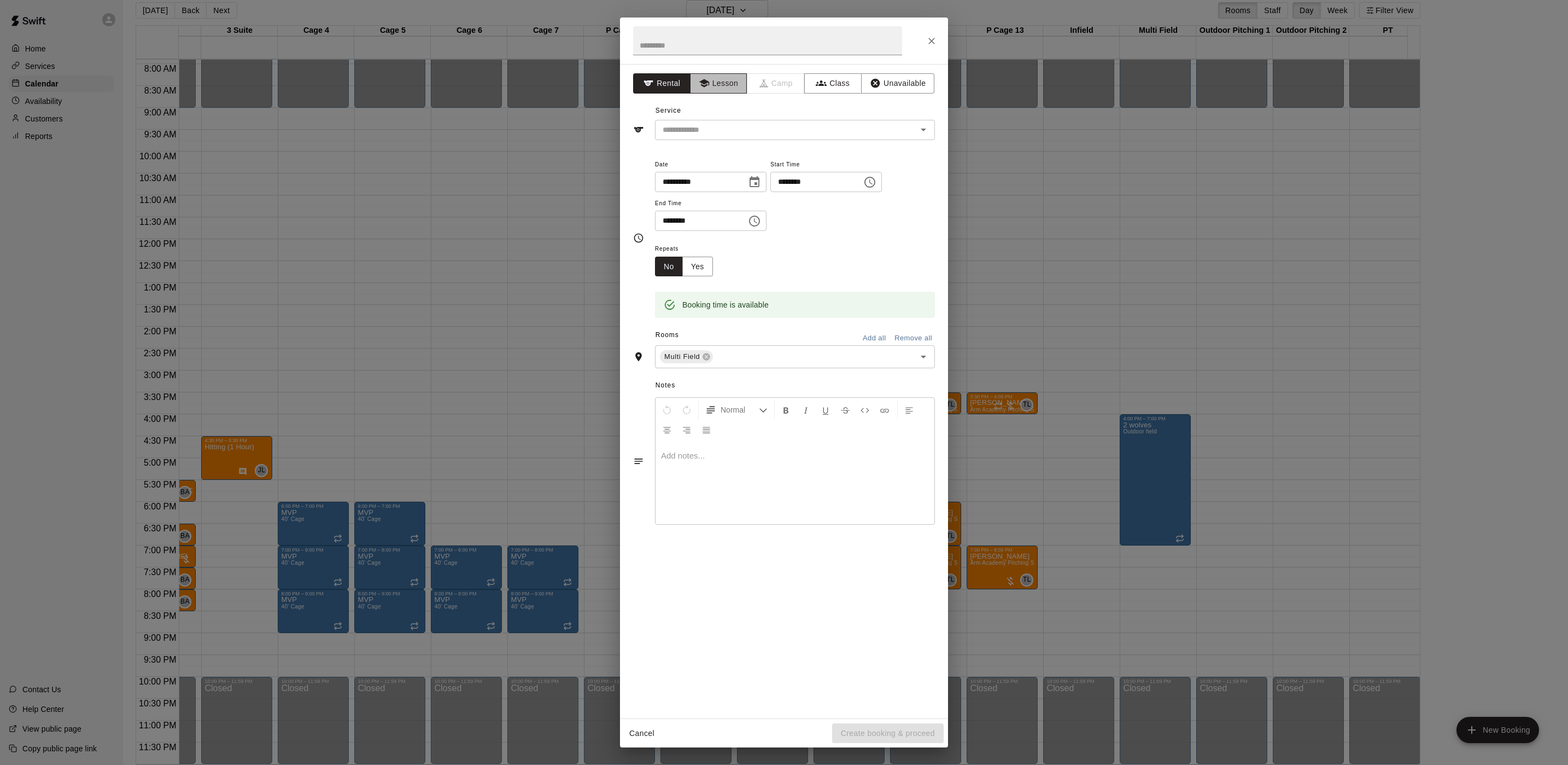
click at [730, 87] on button "Lesson" at bounding box center [718, 83] width 57 height 20
click at [653, 76] on button "Rental" at bounding box center [662, 83] width 57 height 20
click at [681, 112] on div "Service ​" at bounding box center [784, 121] width 302 height 38
click at [685, 120] on div "​" at bounding box center [794, 129] width 280 height 20
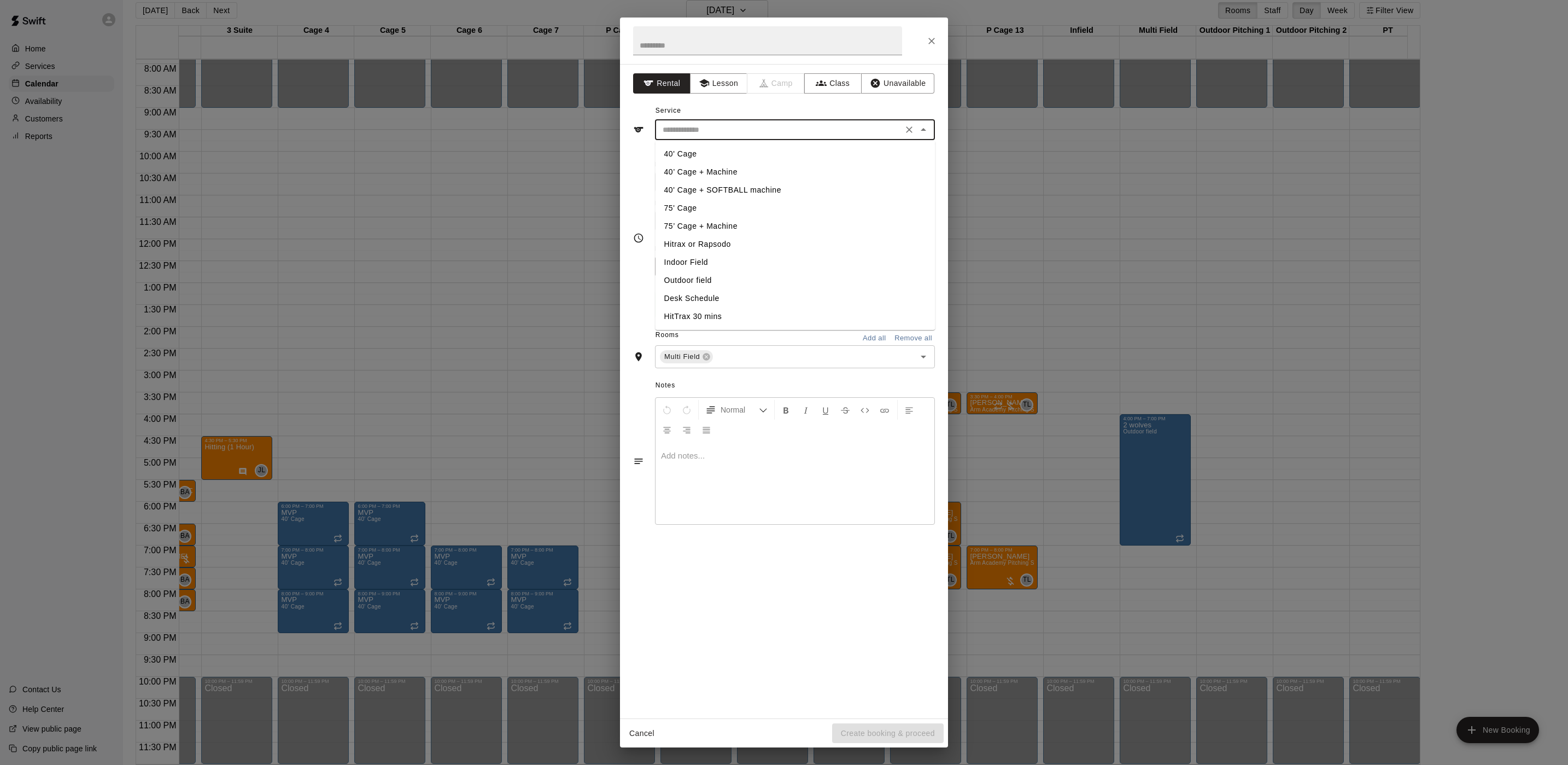
click at [709, 288] on li "Outdoor field" at bounding box center [795, 281] width 280 height 18
type input "**********"
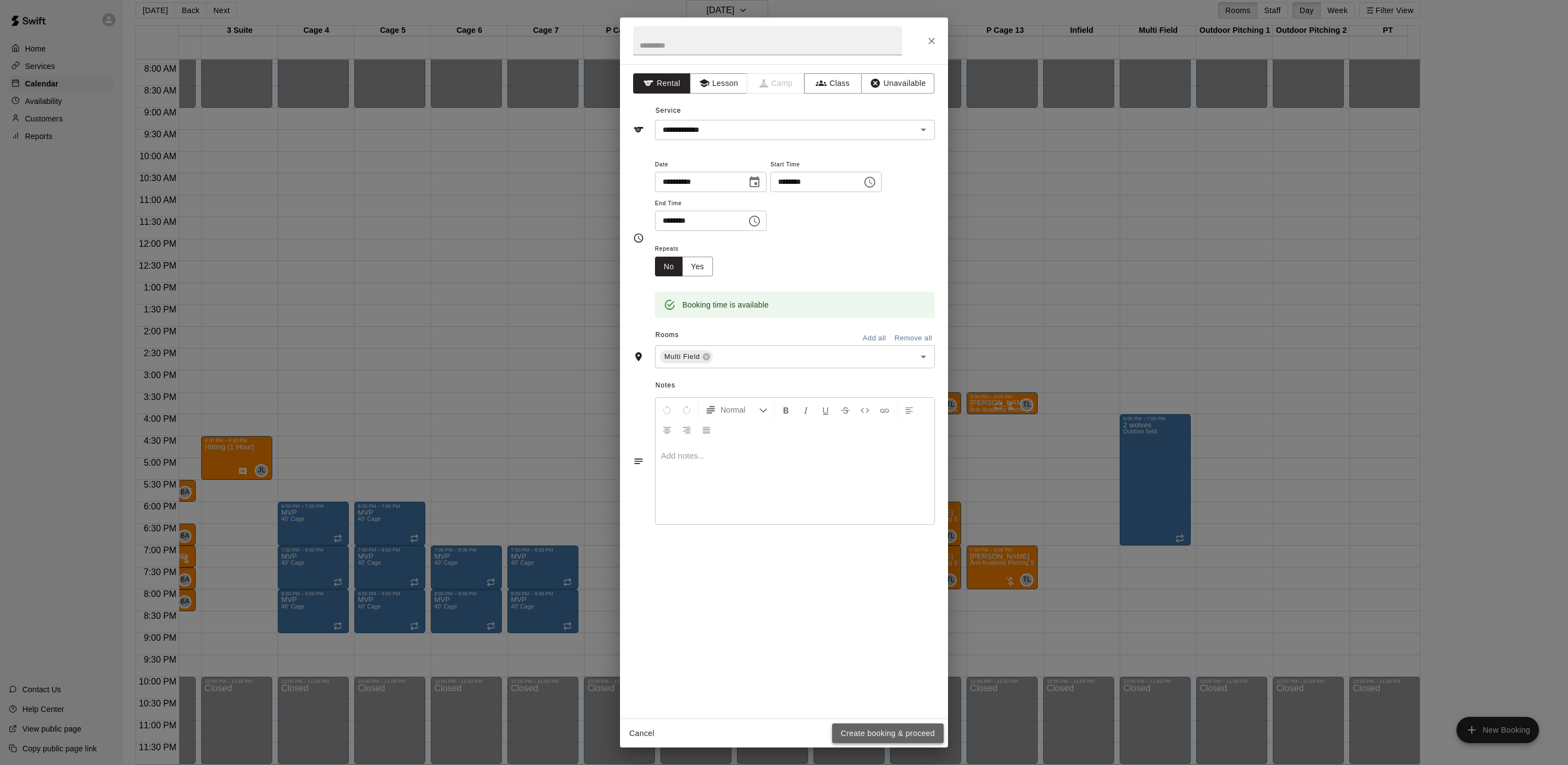
click at [868, 739] on button "Create booking & proceed" at bounding box center [888, 733] width 112 height 20
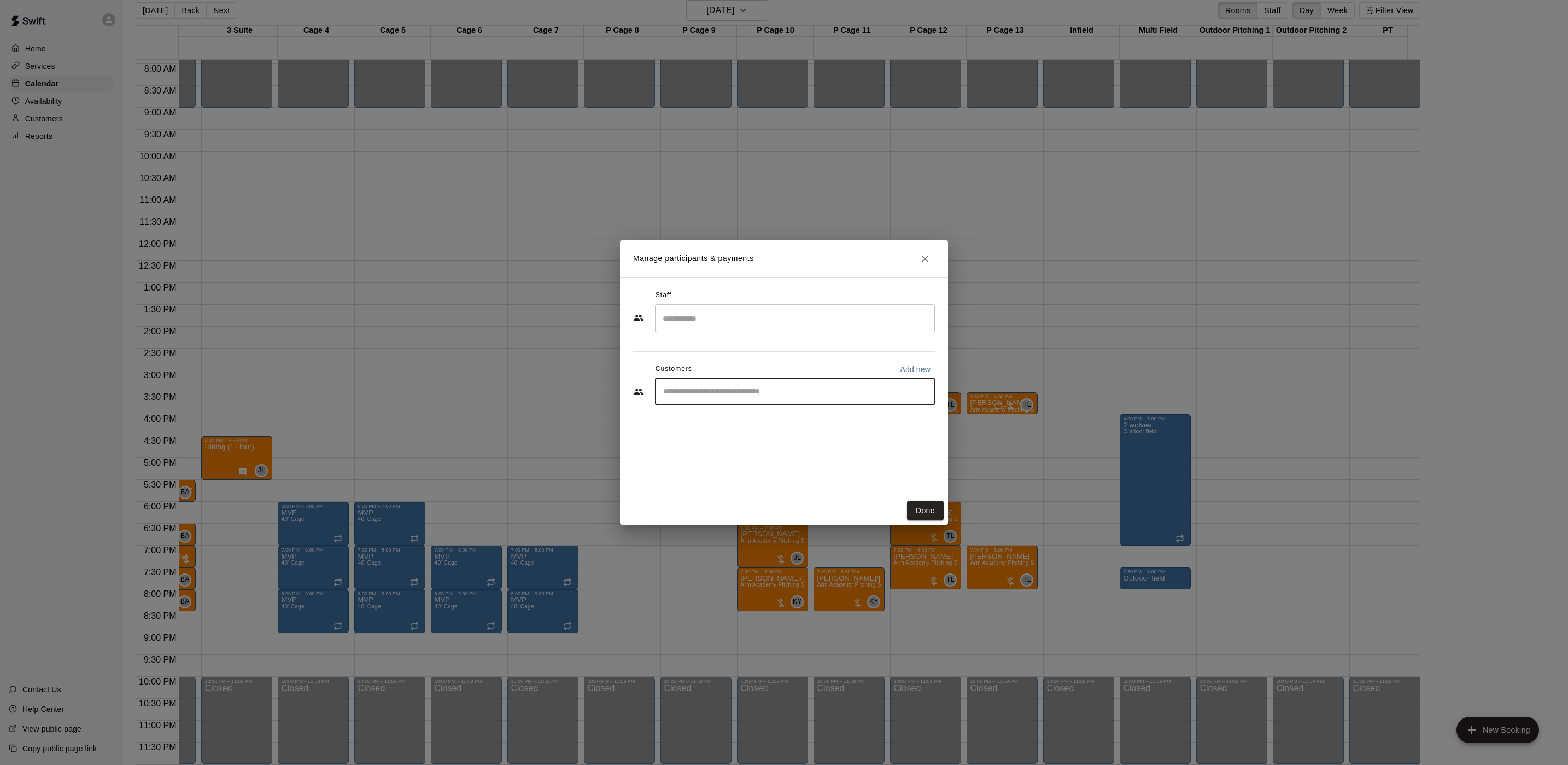
click at [722, 396] on input "Start typing to search customers..." at bounding box center [795, 391] width 270 height 11
type input "********"
click at [781, 422] on div "[PERSON_NAME] [EMAIL_ADDRESS][DOMAIN_NAME]" at bounding box center [806, 423] width 240 height 23
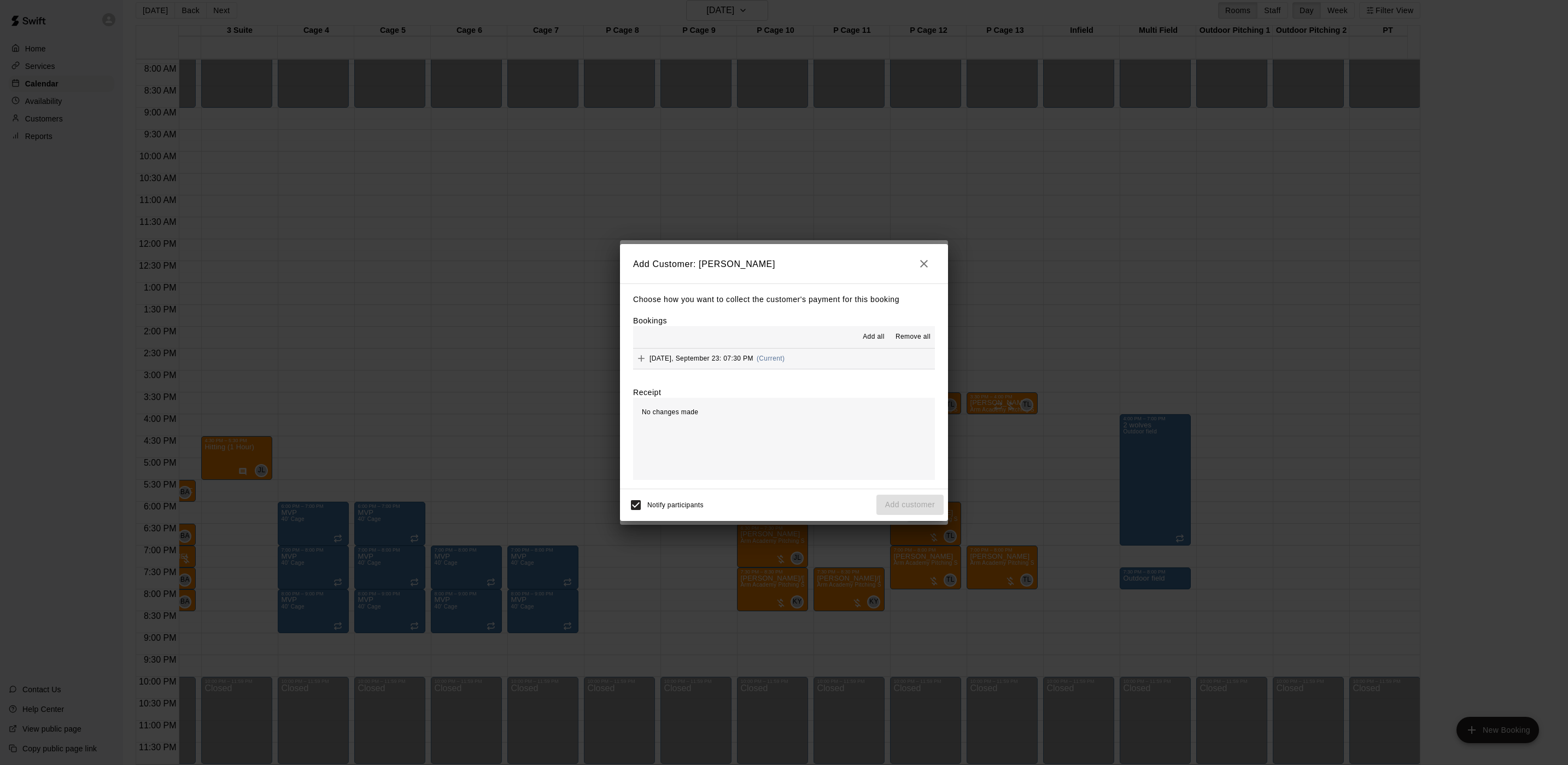
click at [816, 361] on button "[DATE], September 23: 07:30 PM (Current)" at bounding box center [784, 358] width 302 height 20
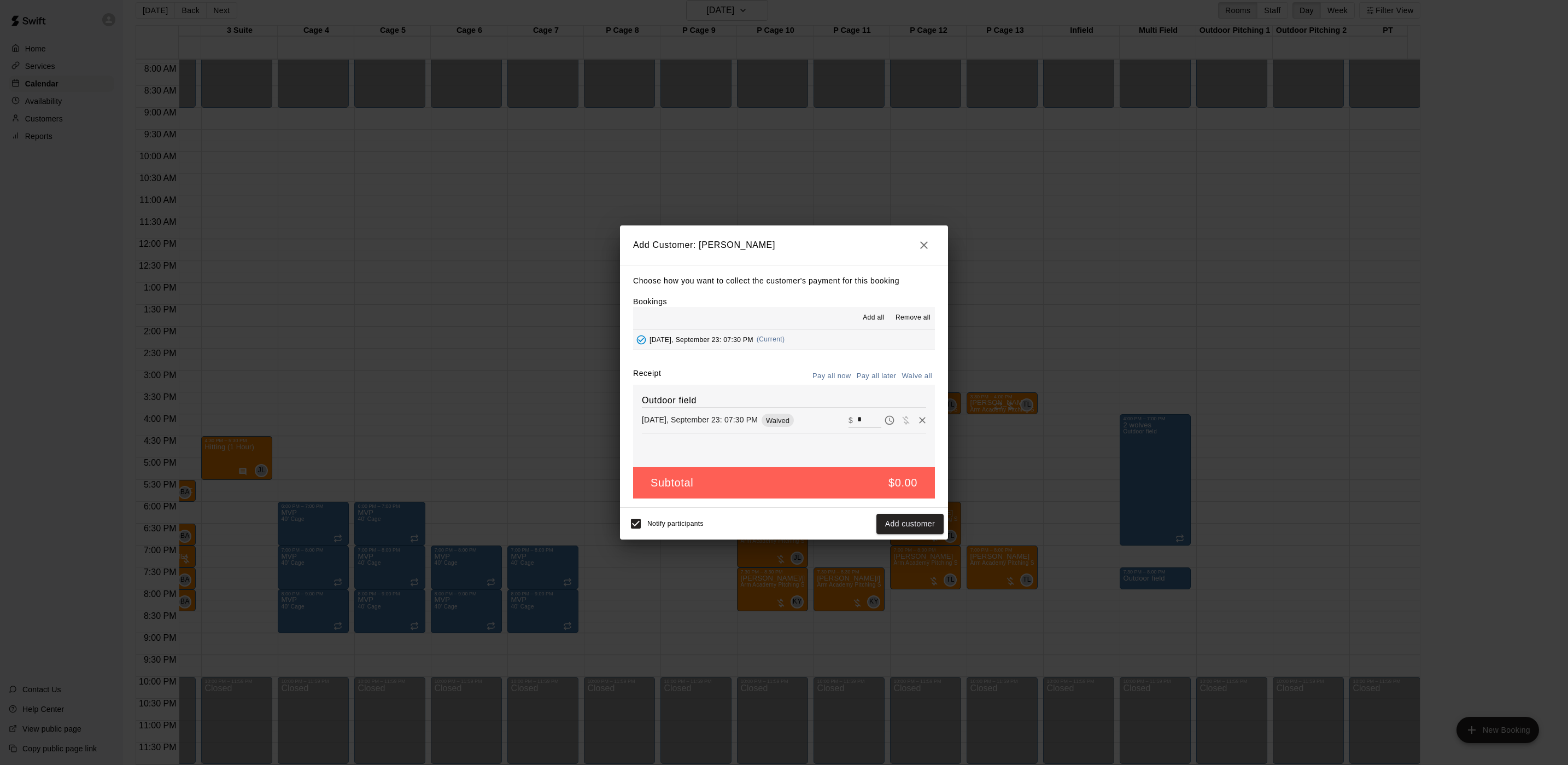
click at [887, 374] on button "Pay all later" at bounding box center [877, 376] width 45 height 17
click at [894, 521] on button "Add customer" at bounding box center [910, 523] width 68 height 20
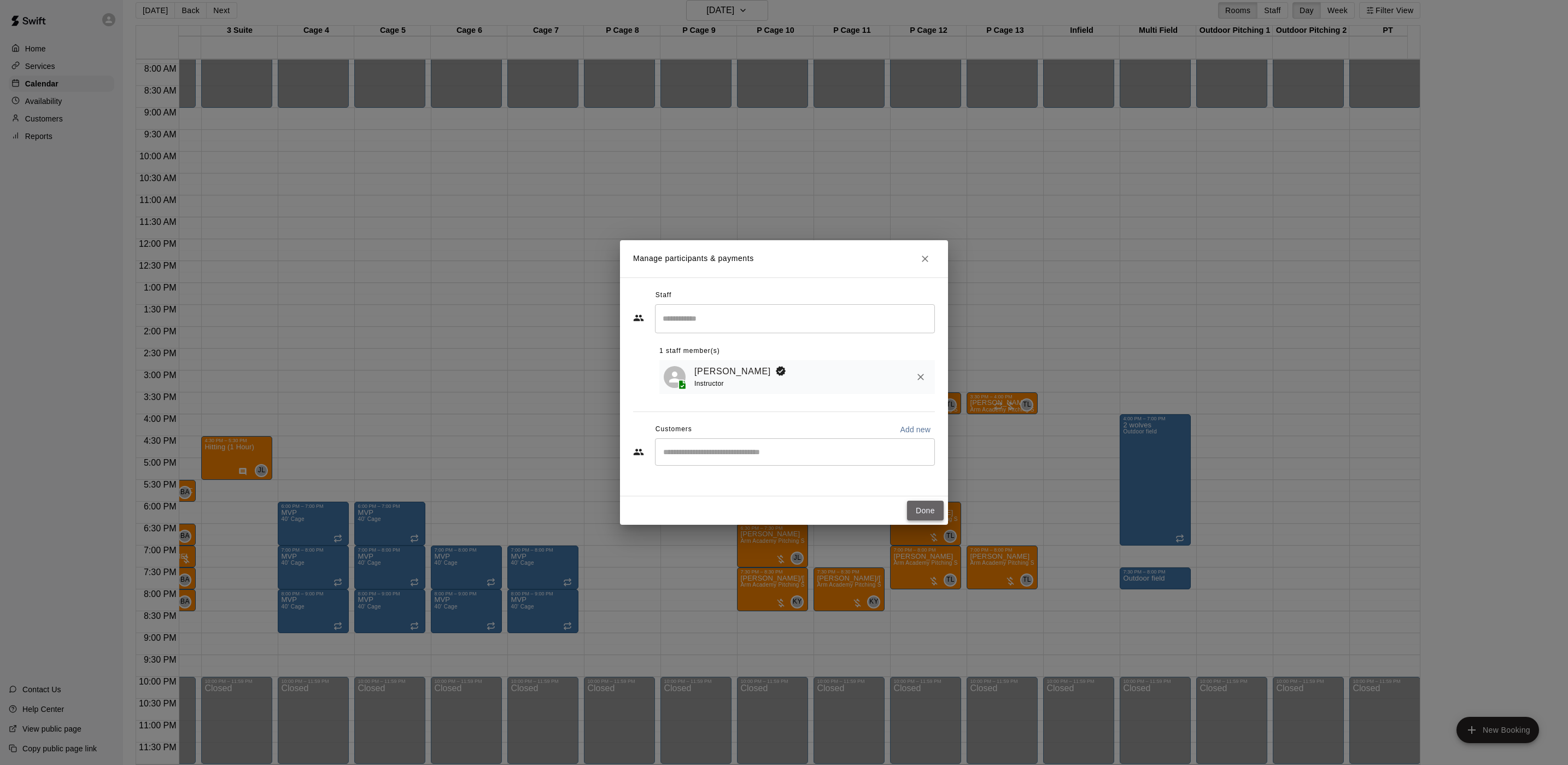
click at [925, 512] on button "Done" at bounding box center [926, 510] width 36 height 20
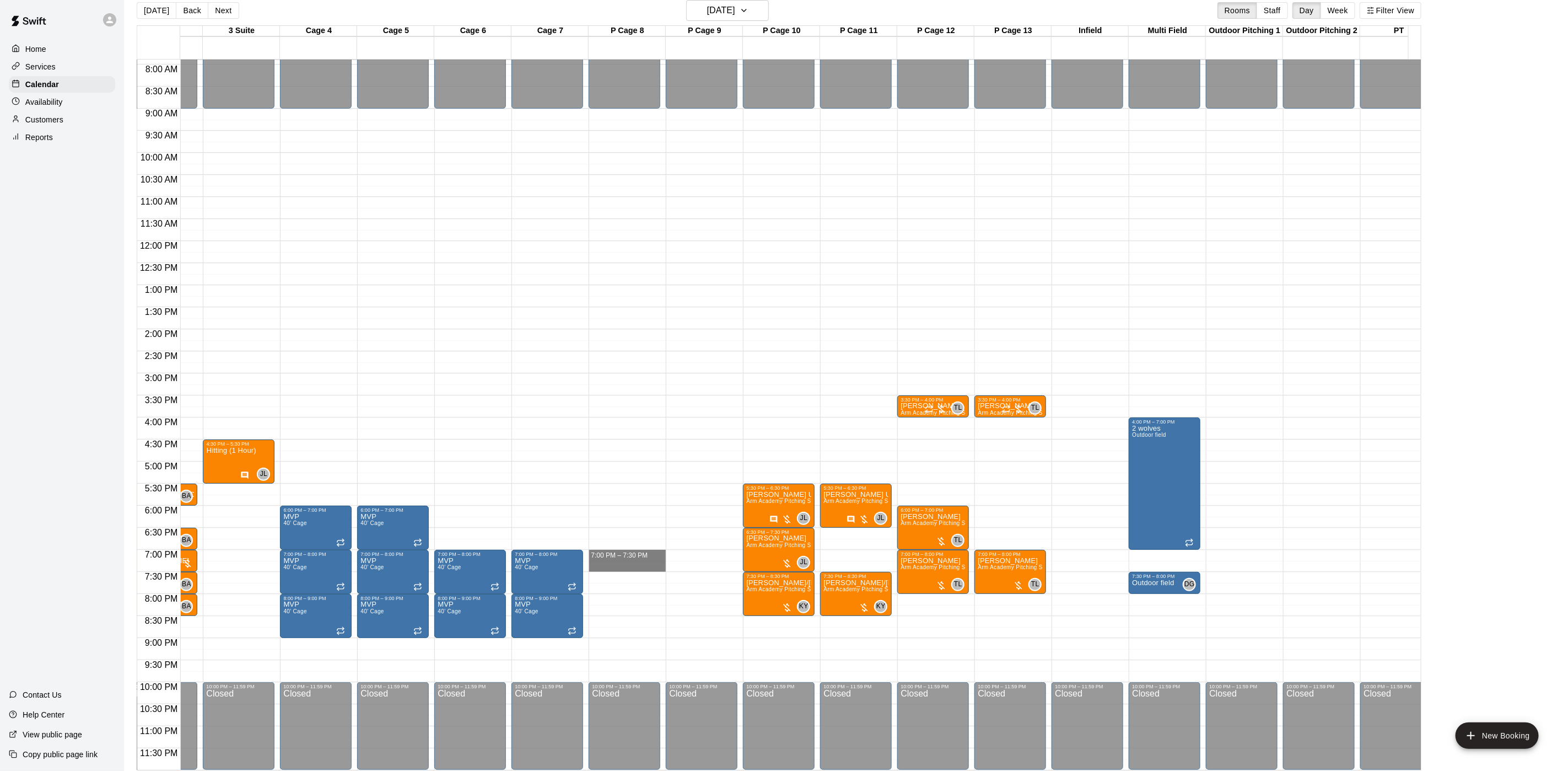
drag, startPoint x: 594, startPoint y: 540, endPoint x: 604, endPoint y: 555, distance: 18.0
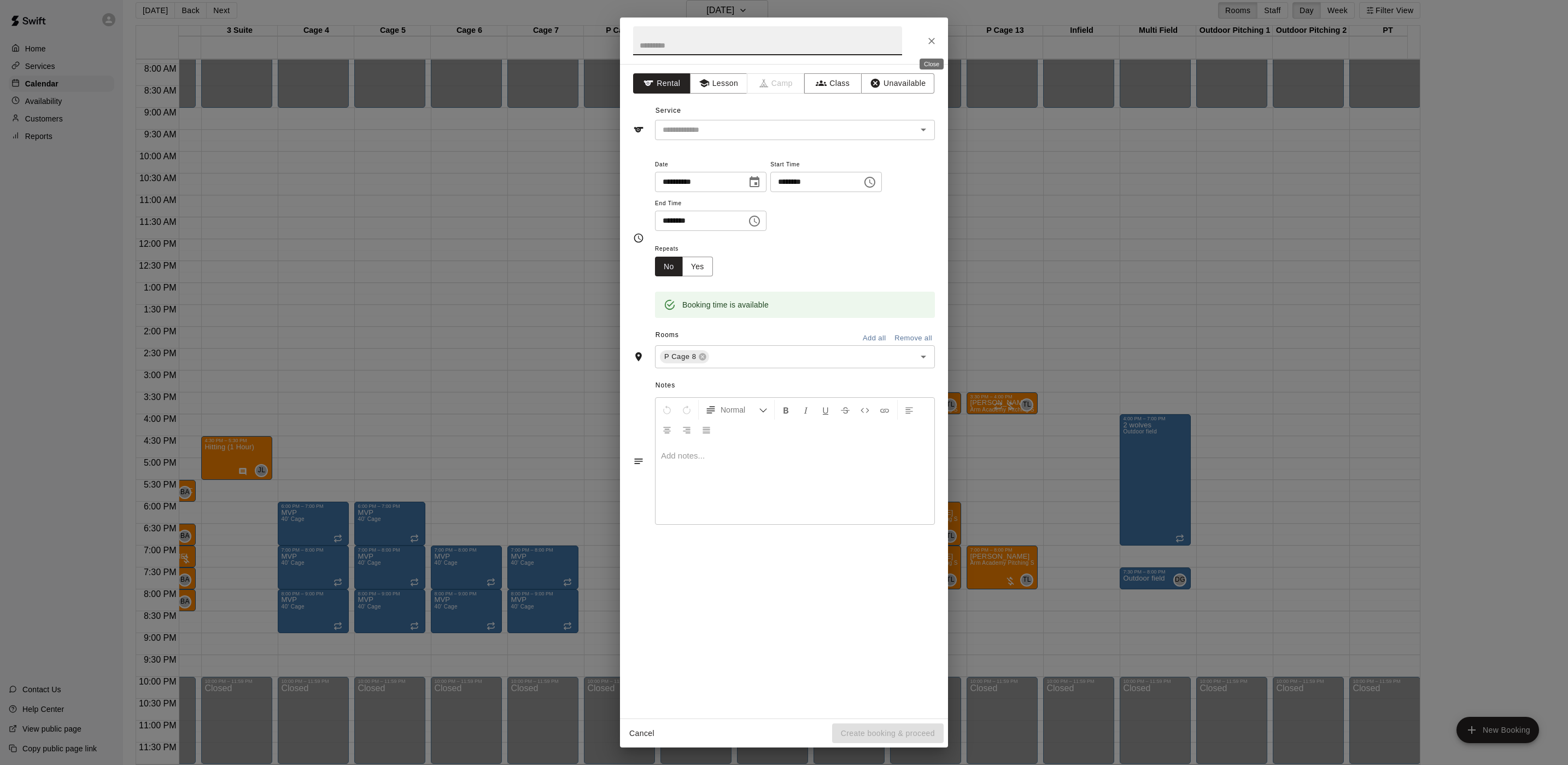
click at [926, 46] on icon "Close" at bounding box center [931, 41] width 11 height 11
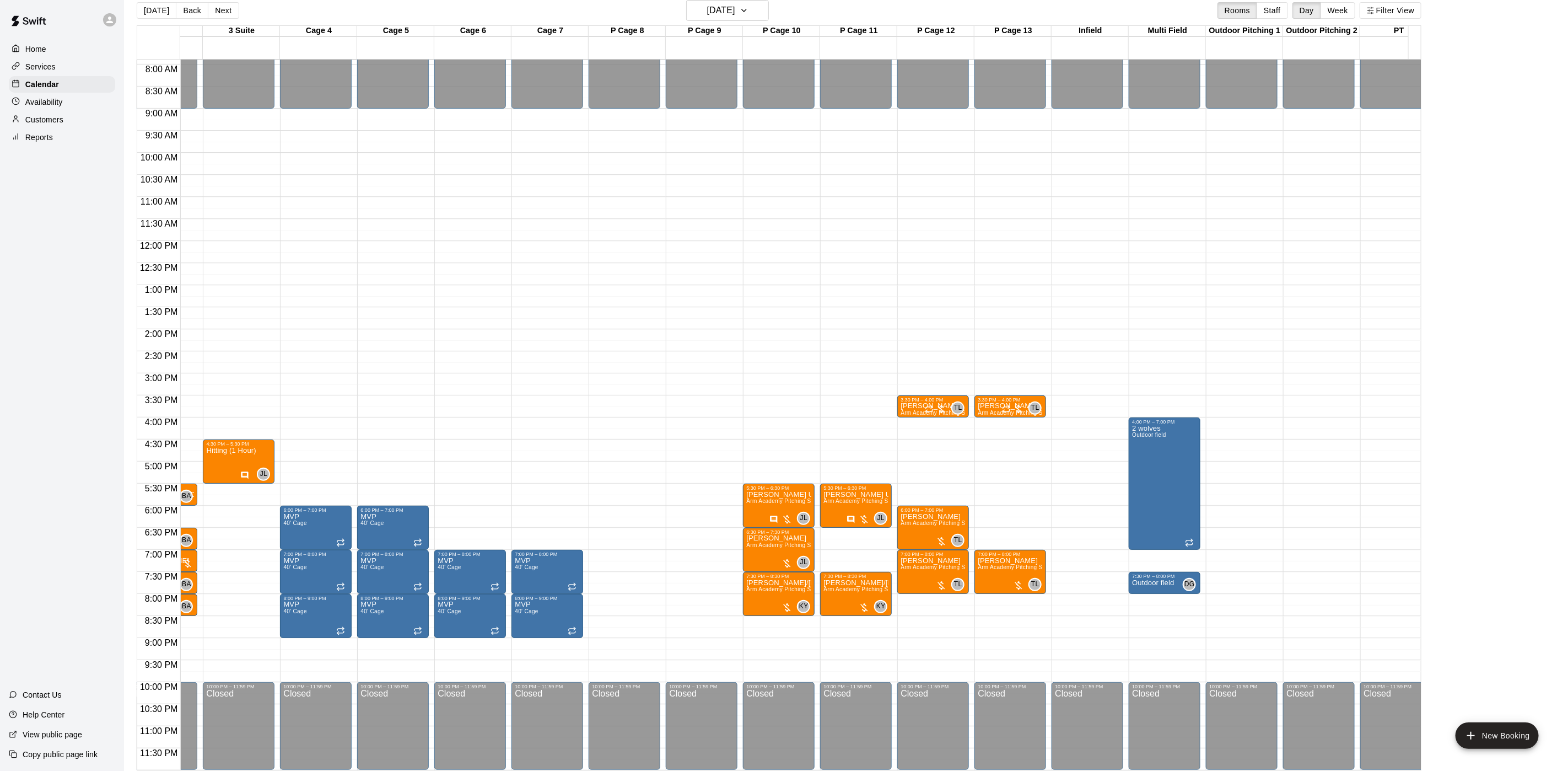
scroll to position [0, 0]
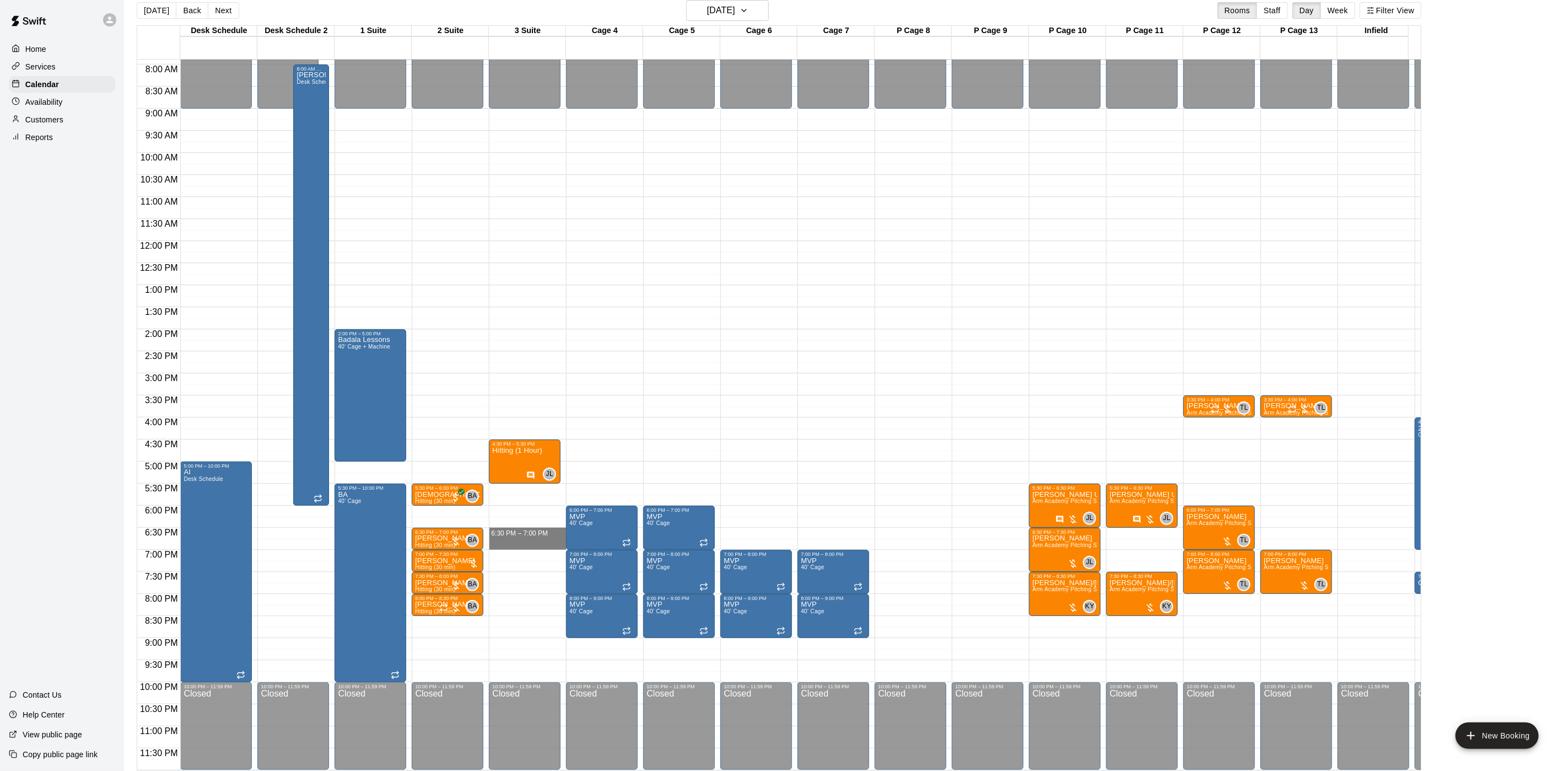
drag, startPoint x: 522, startPoint y: 521, endPoint x: 524, endPoint y: 535, distance: 14.1
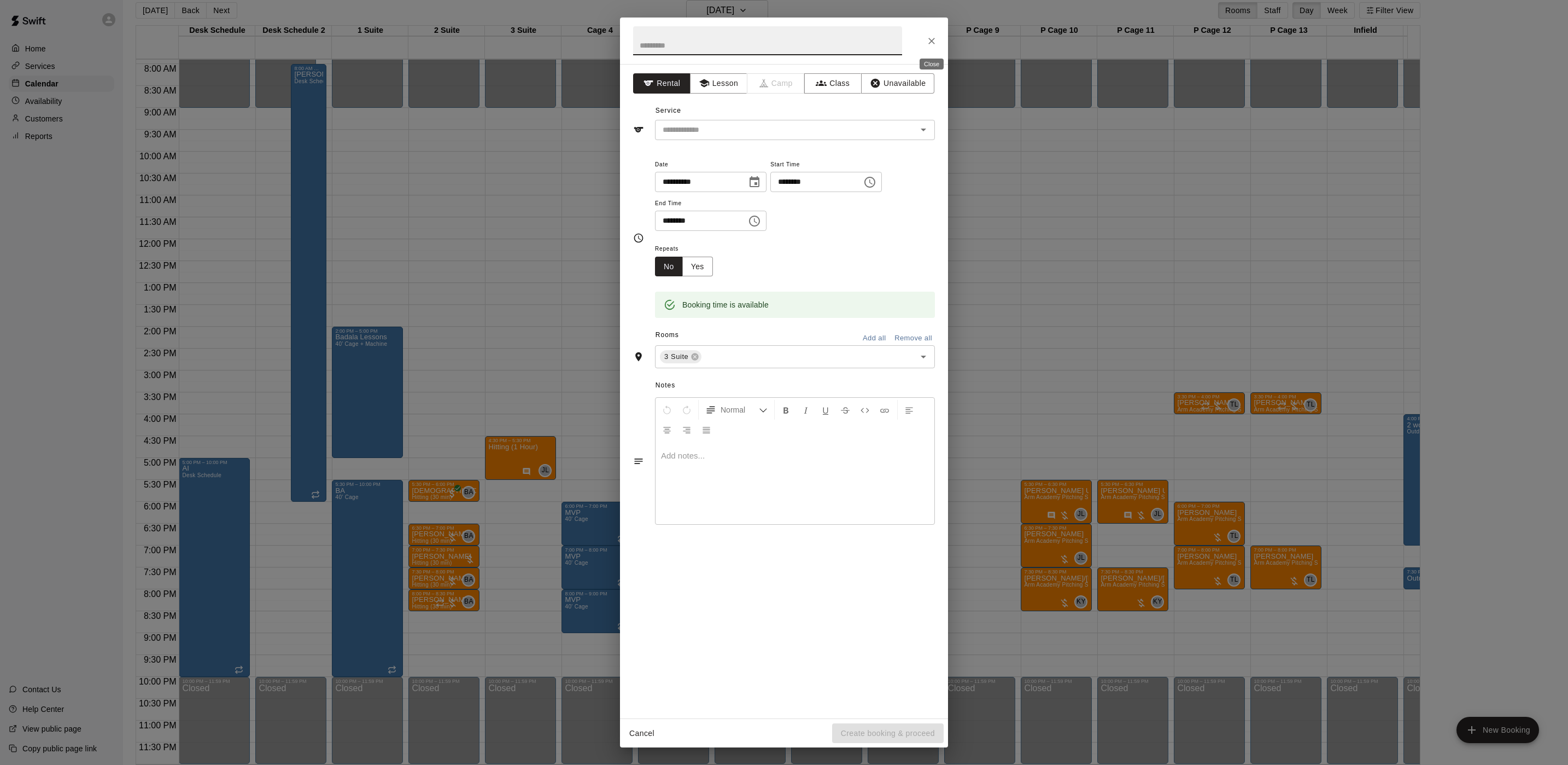
click at [927, 36] on icon "Close" at bounding box center [931, 41] width 11 height 11
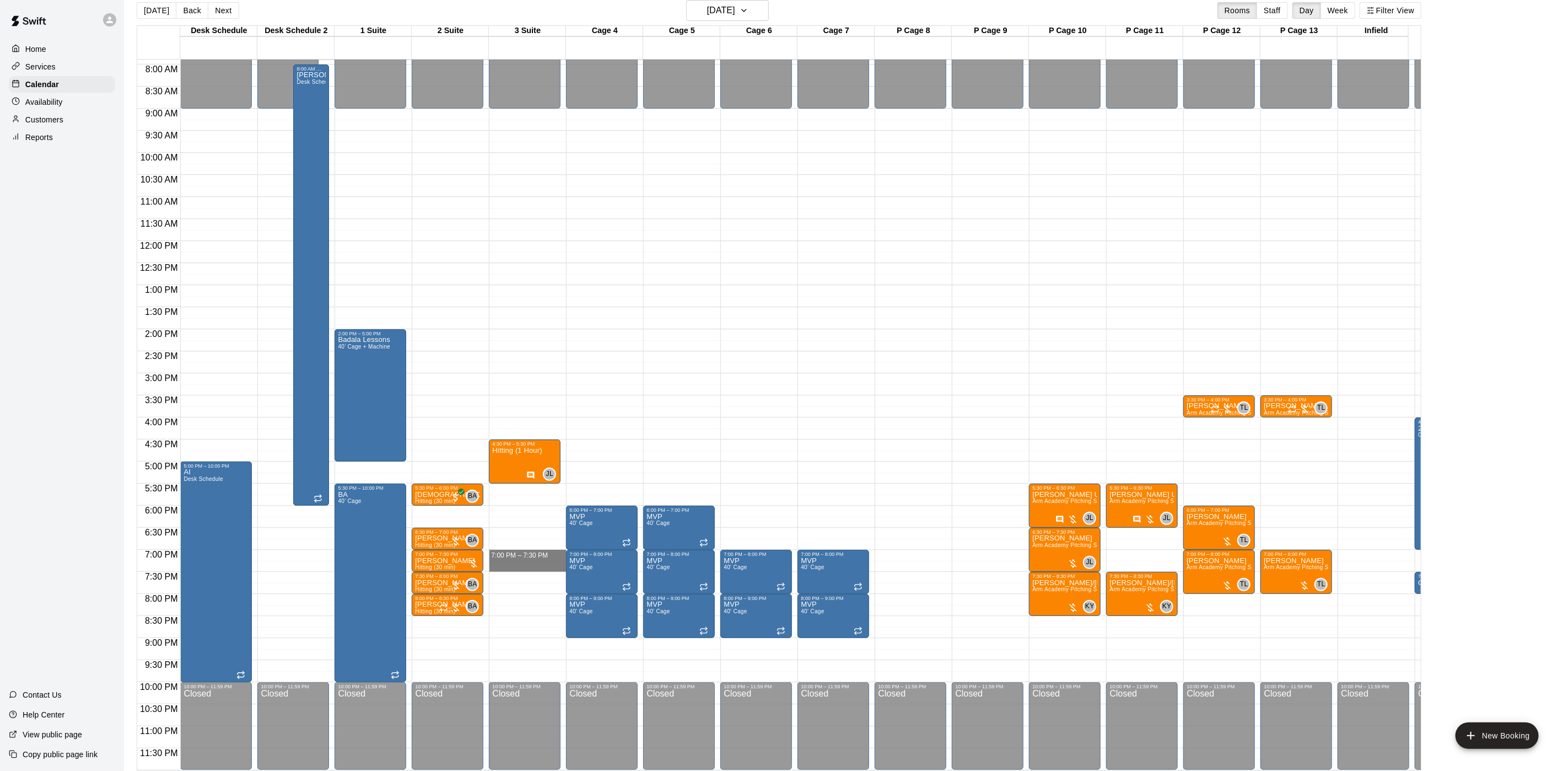
drag, startPoint x: 511, startPoint y: 541, endPoint x: 511, endPoint y: 549, distance: 8.0
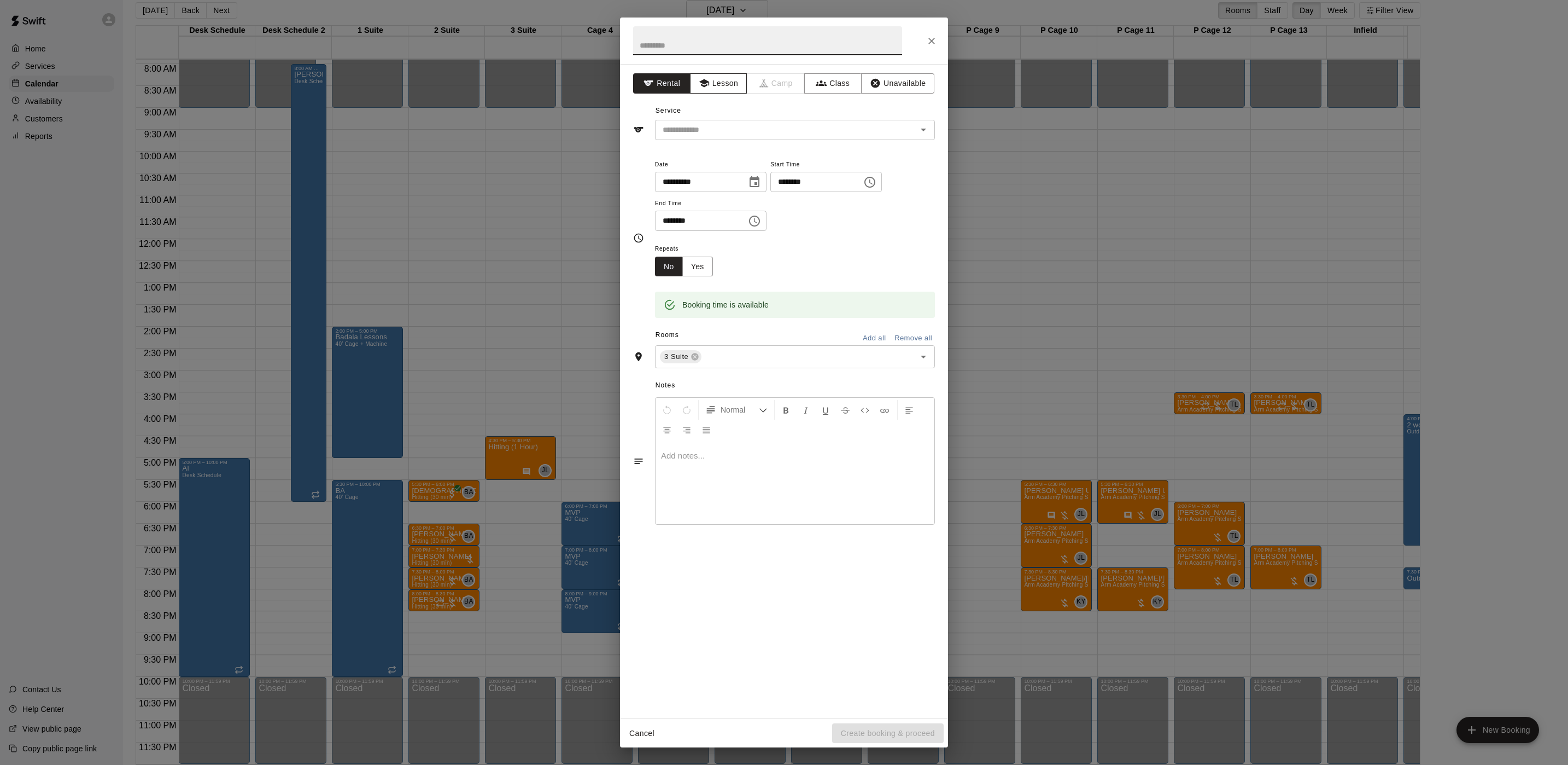
click at [705, 85] on icon "button" at bounding box center [704, 83] width 11 height 11
click at [686, 87] on button "Rental" at bounding box center [662, 83] width 57 height 20
click at [666, 132] on input "text" at bounding box center [779, 129] width 241 height 14
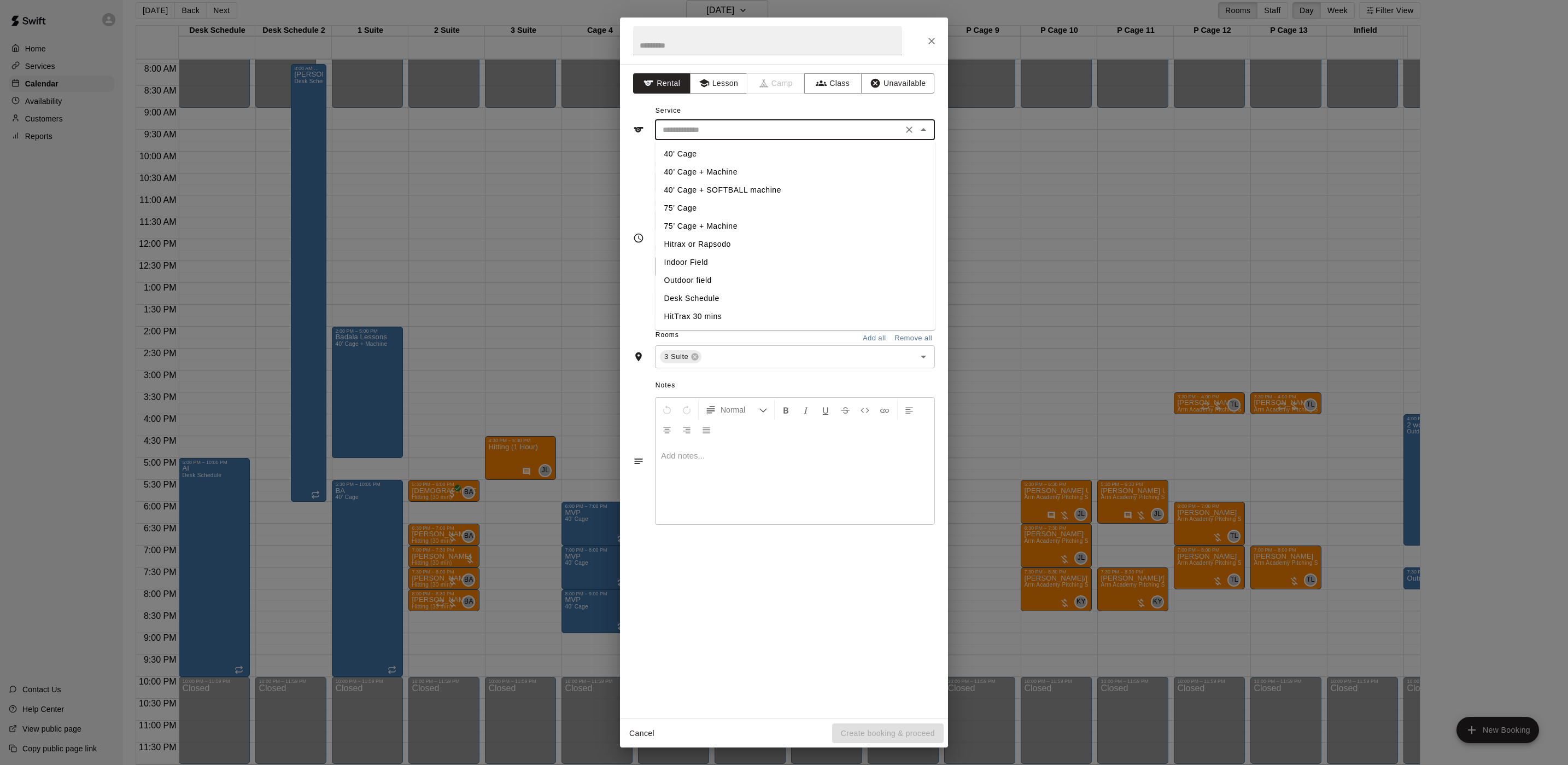
click at [690, 153] on li "40' Cage" at bounding box center [795, 154] width 280 height 18
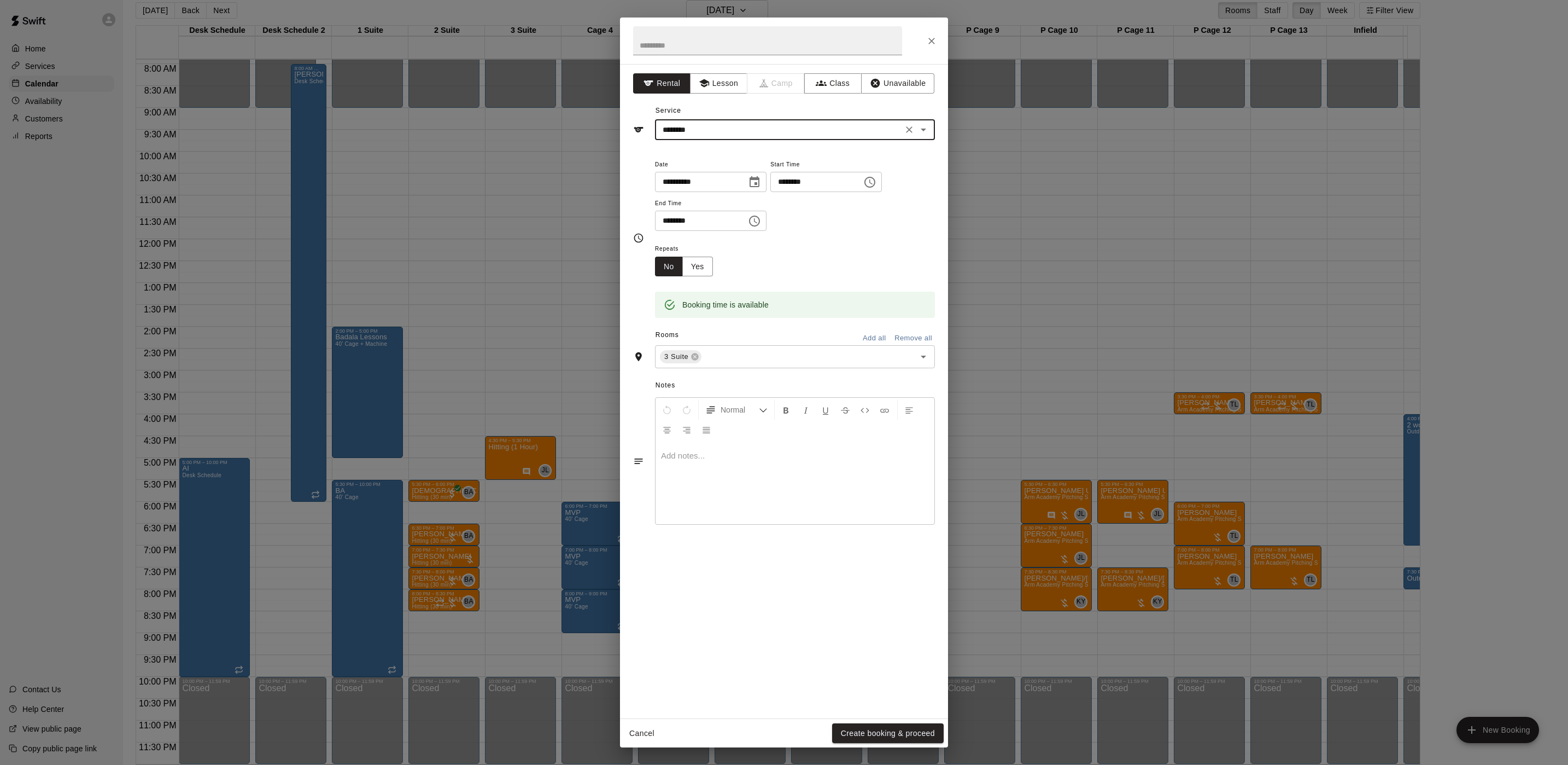
click at [696, 130] on input "********" at bounding box center [779, 129] width 241 height 14
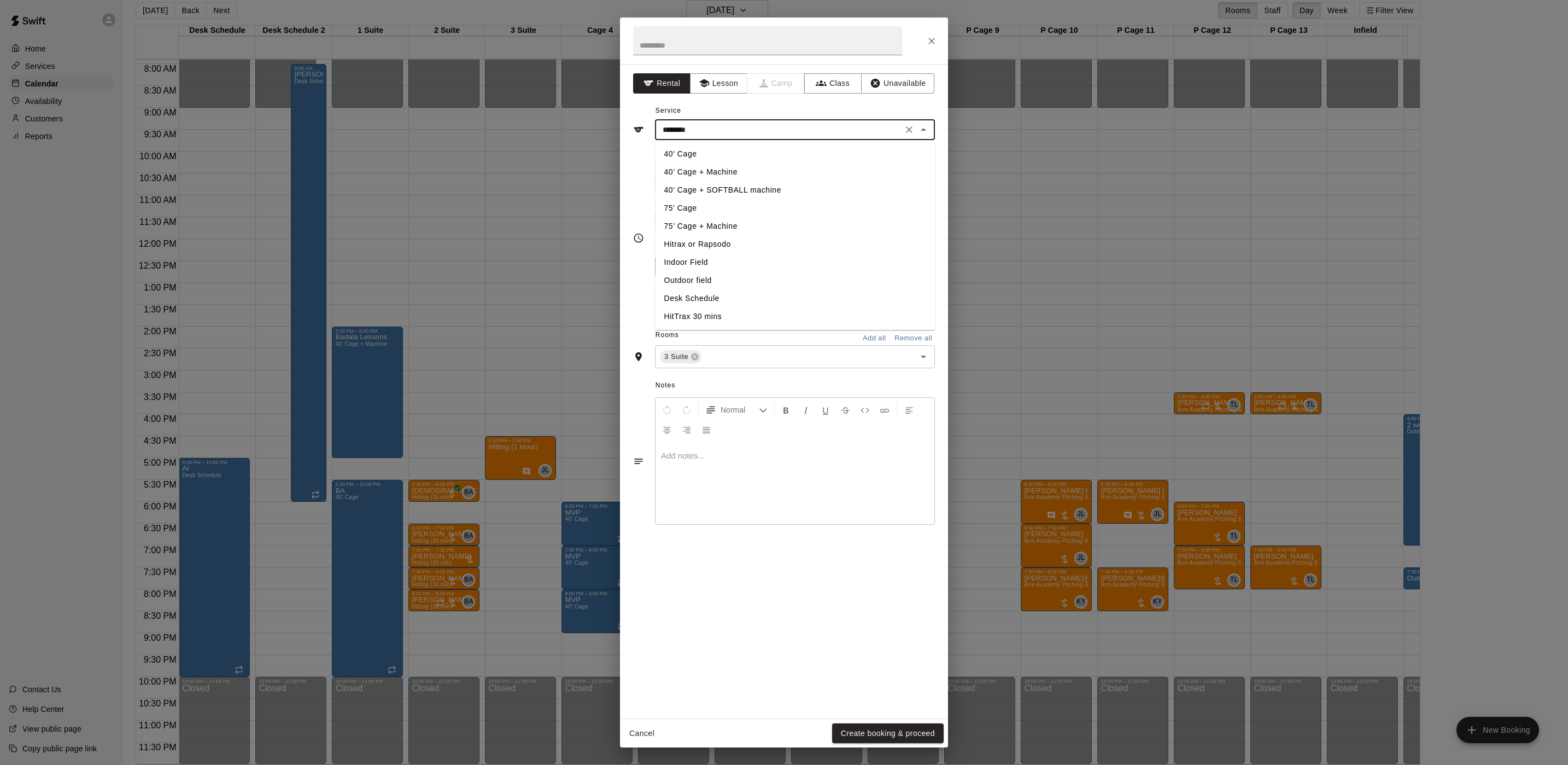
click at [811, 171] on li "40’ Cage + Machine" at bounding box center [795, 172] width 280 height 18
type input "**********"
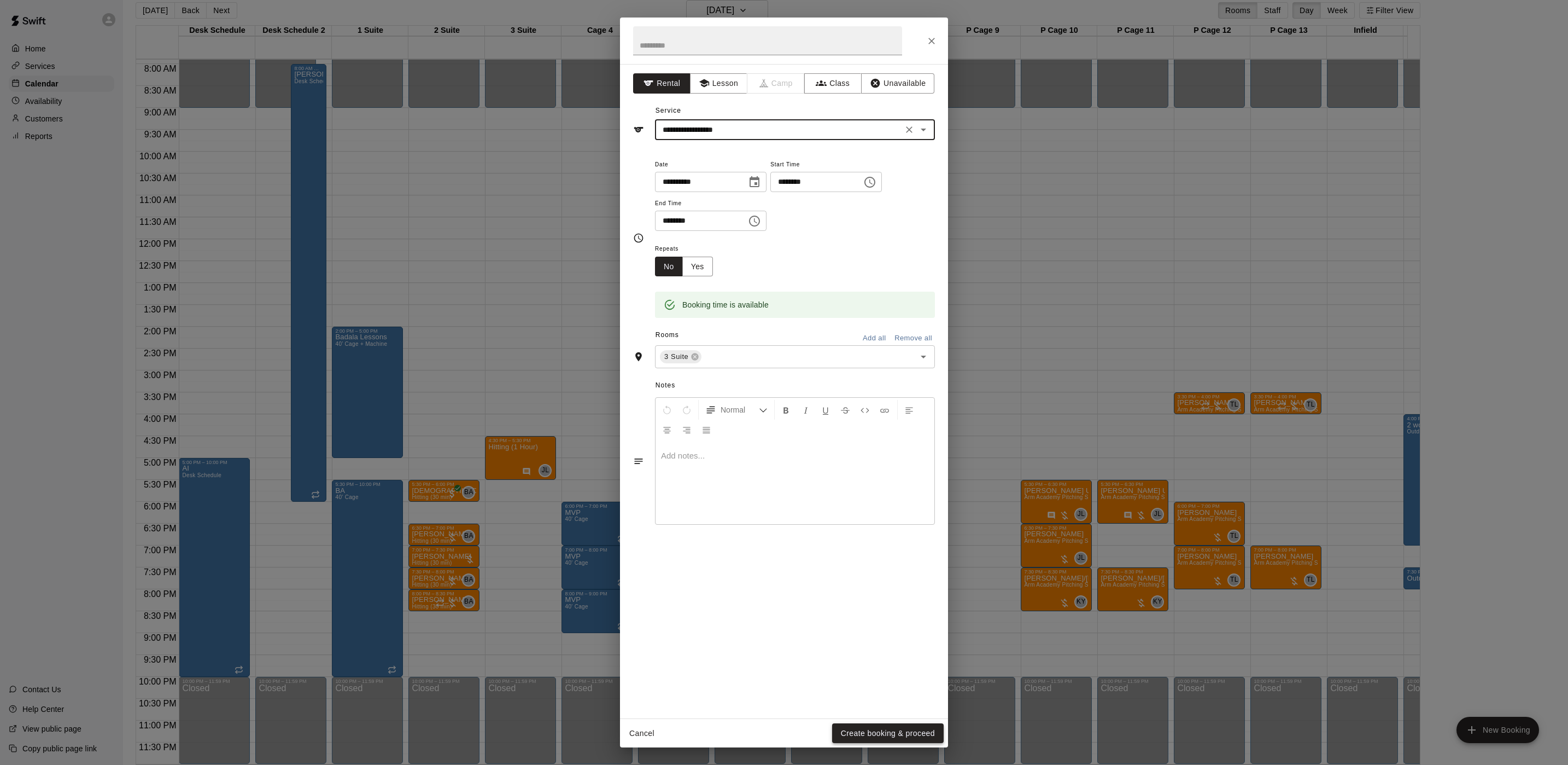
click at [879, 729] on button "Create booking & proceed" at bounding box center [888, 733] width 112 height 20
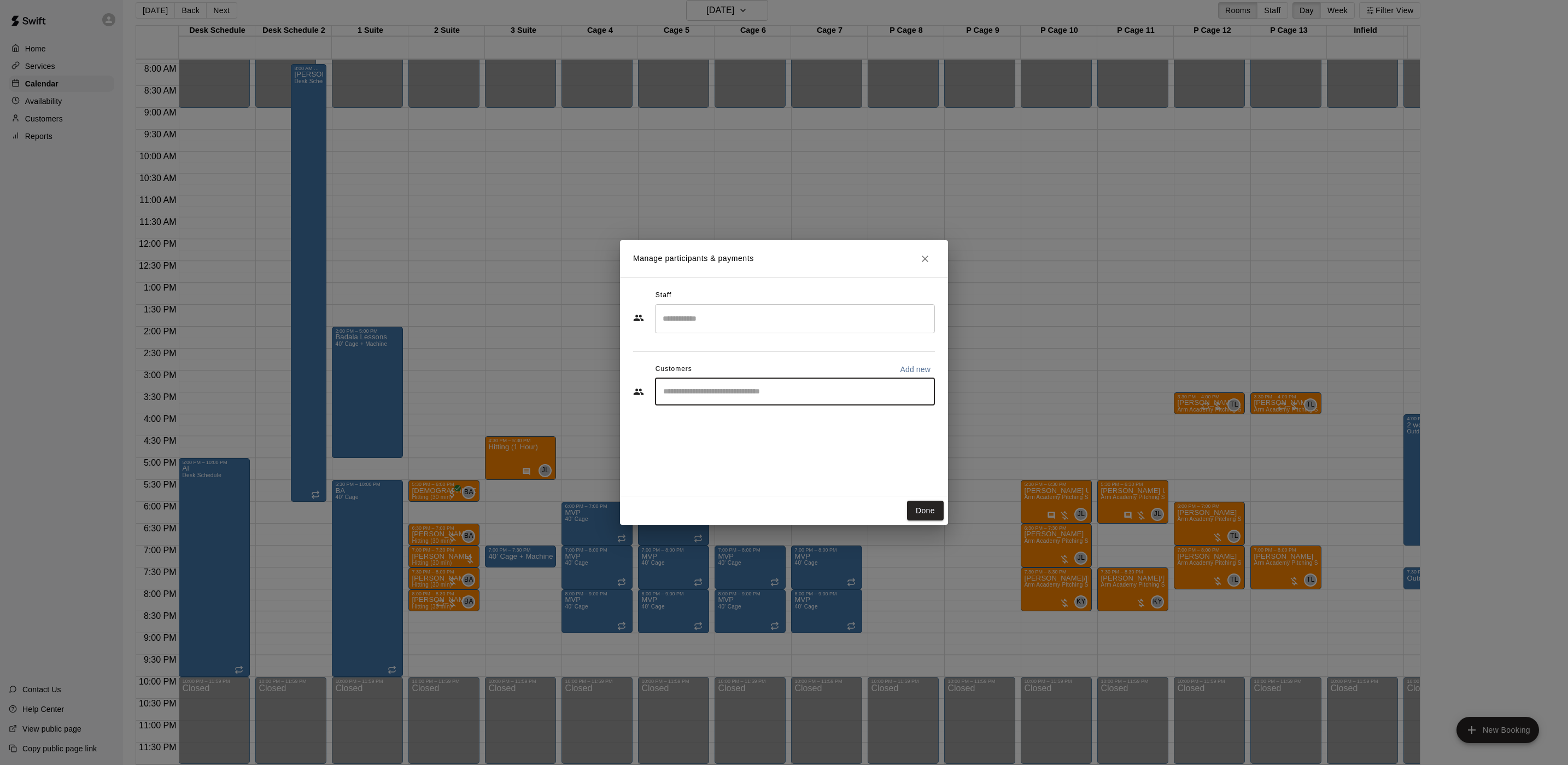
click at [755, 389] on input "Start typing to search customers..." at bounding box center [795, 391] width 270 height 11
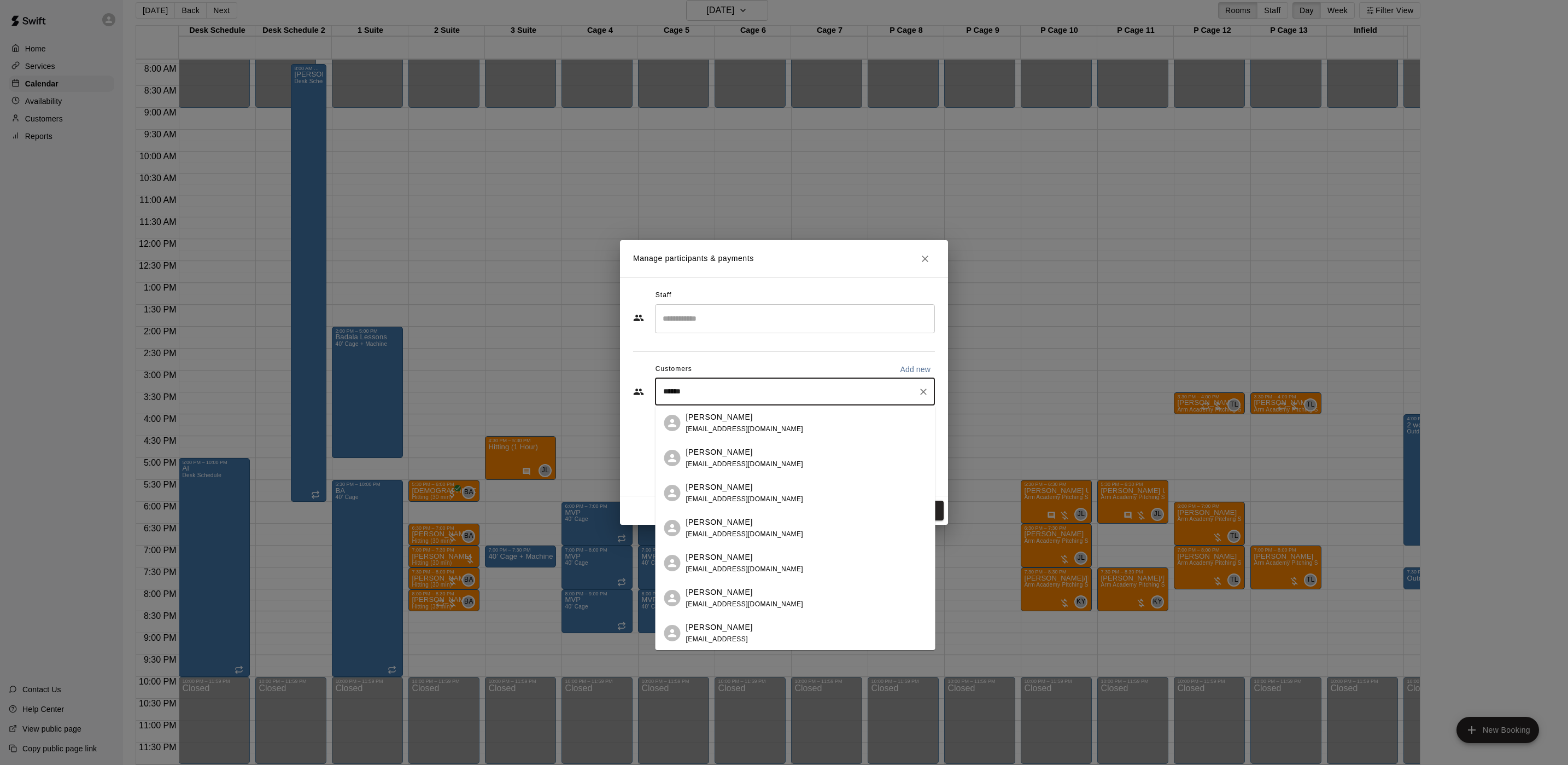
type input "*******"
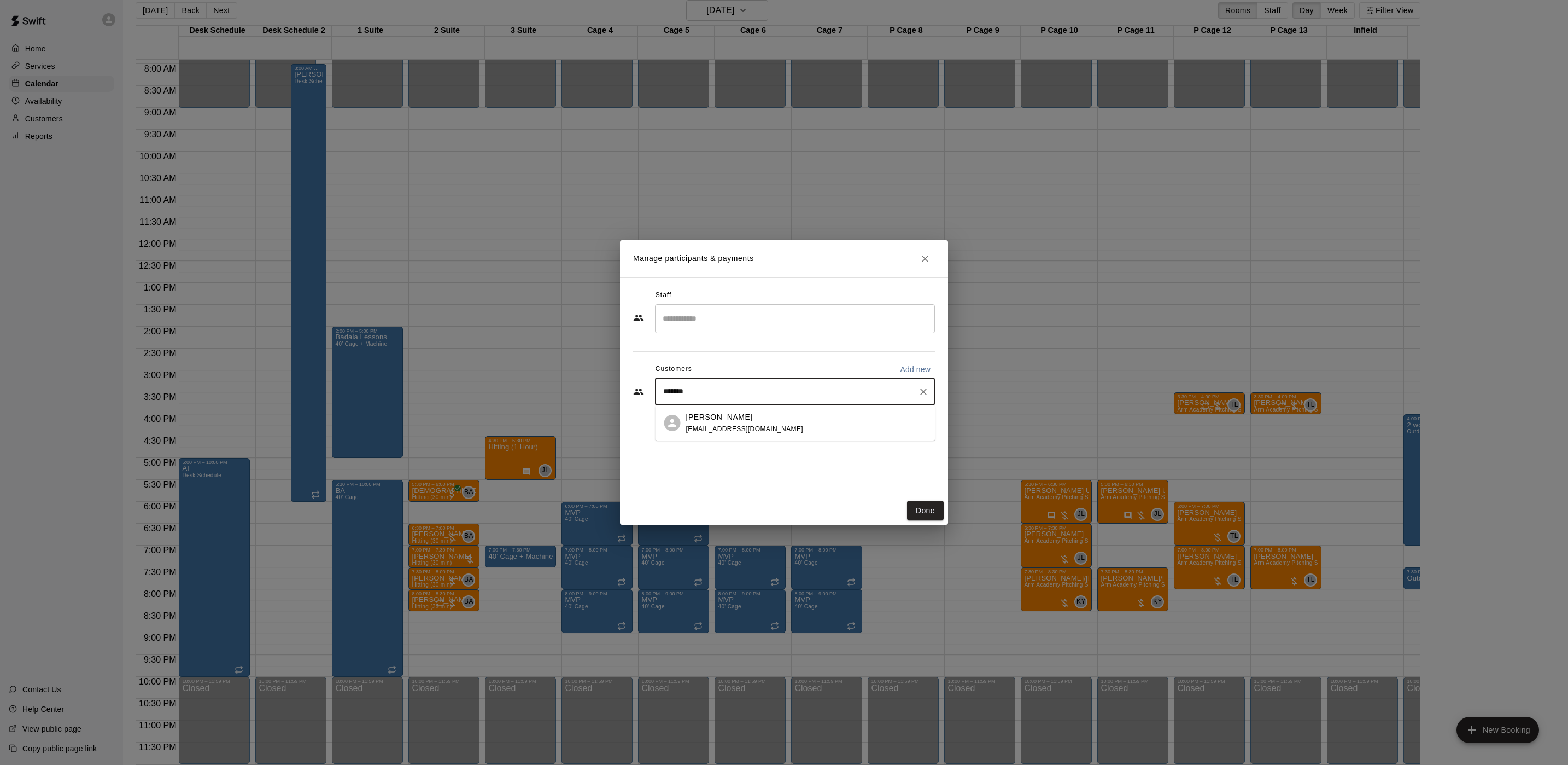
click at [784, 421] on div "[PERSON_NAME] [EMAIL_ADDRESS][DOMAIN_NAME]" at bounding box center [806, 423] width 240 height 23
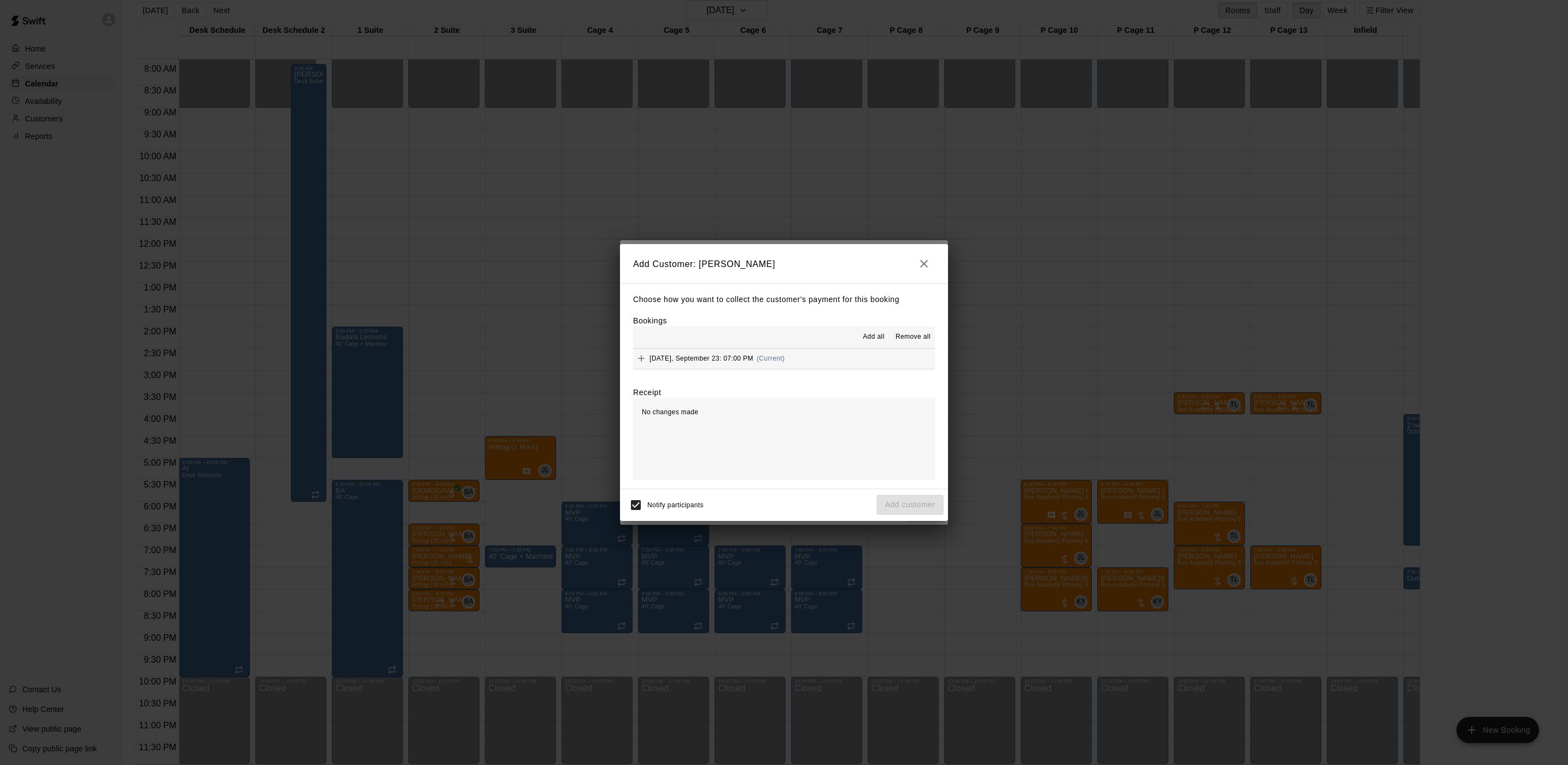
click at [821, 363] on button "[DATE], September 23: 07:00 PM (Current)" at bounding box center [784, 358] width 302 height 20
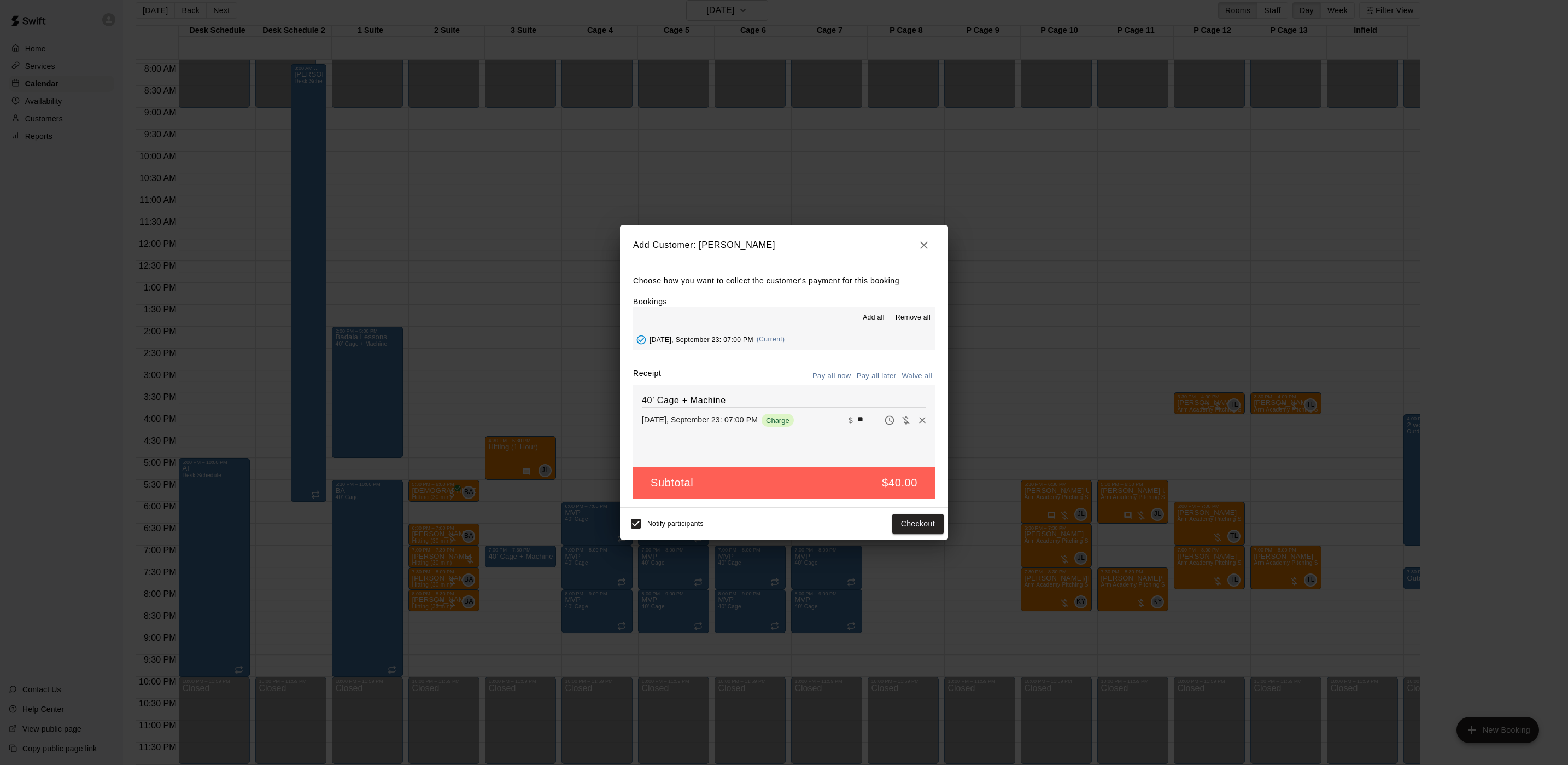
click at [866, 371] on button "Pay all later" at bounding box center [877, 376] width 45 height 17
click at [921, 524] on button "Add customer" at bounding box center [910, 523] width 68 height 20
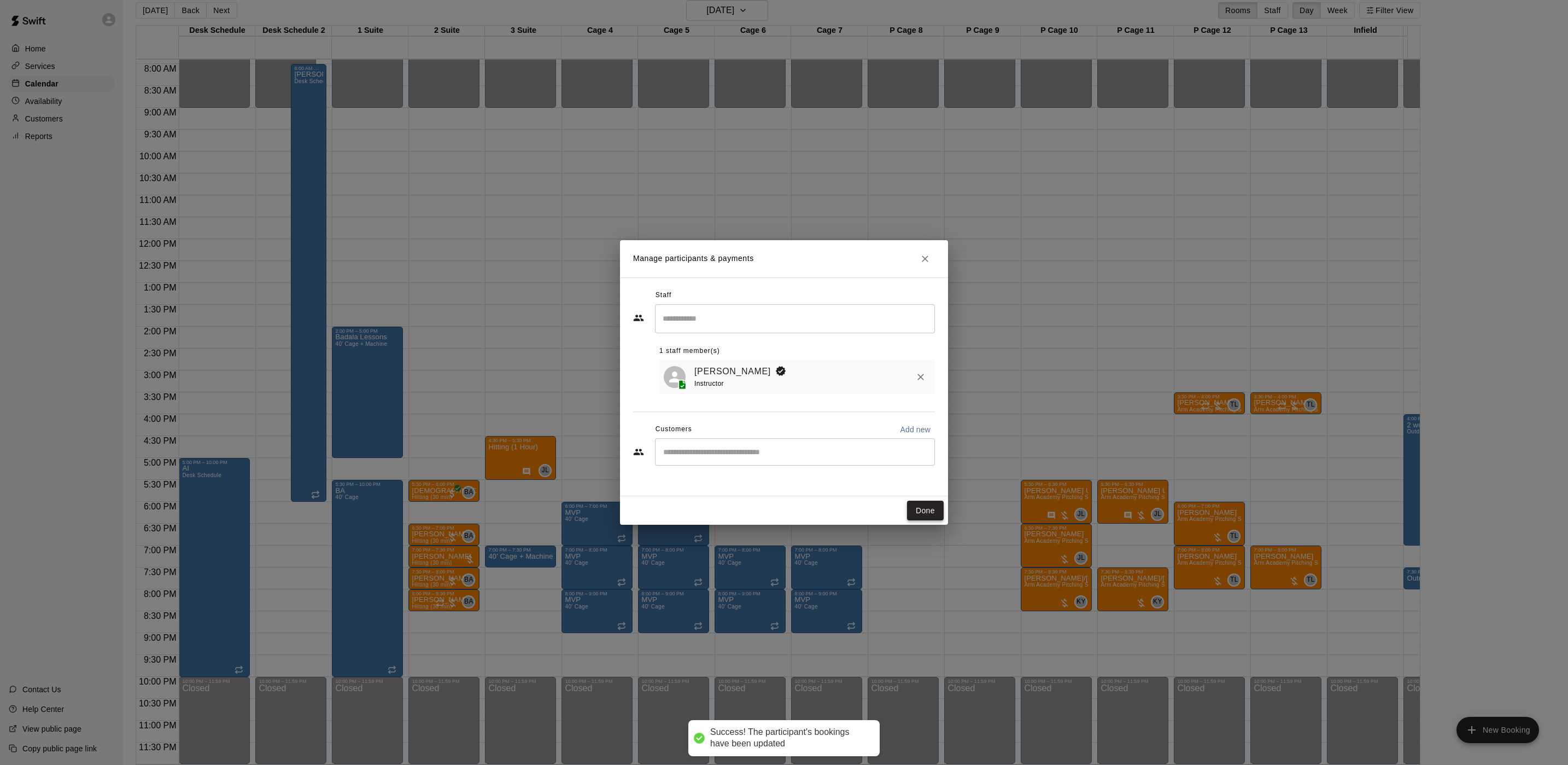
click at [920, 512] on button "Done" at bounding box center [926, 510] width 36 height 20
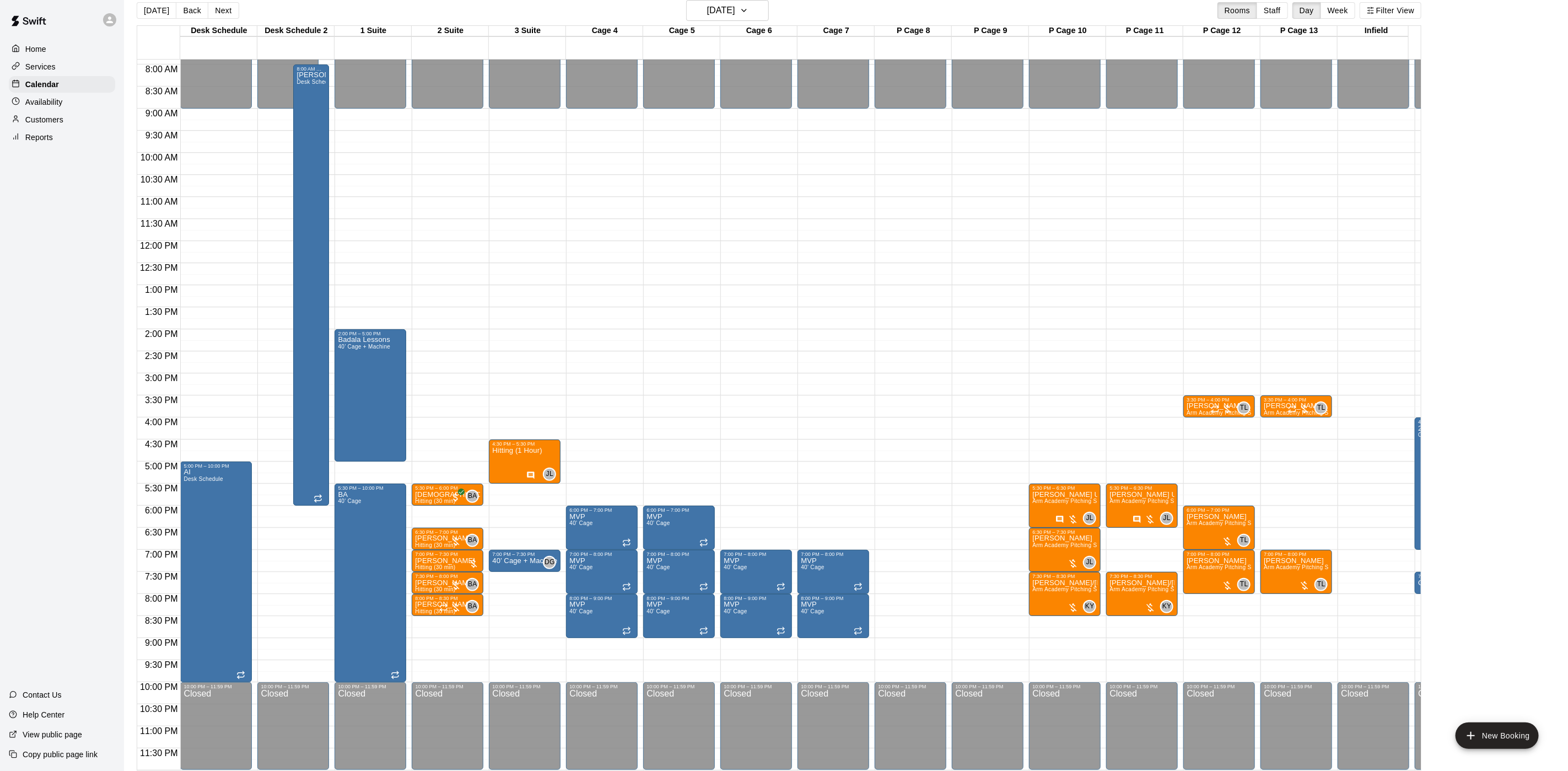
drag, startPoint x: 82, startPoint y: 132, endPoint x: 89, endPoint y: 127, distance: 8.6
click at [82, 128] on div "Customers" at bounding box center [62, 119] width 106 height 16
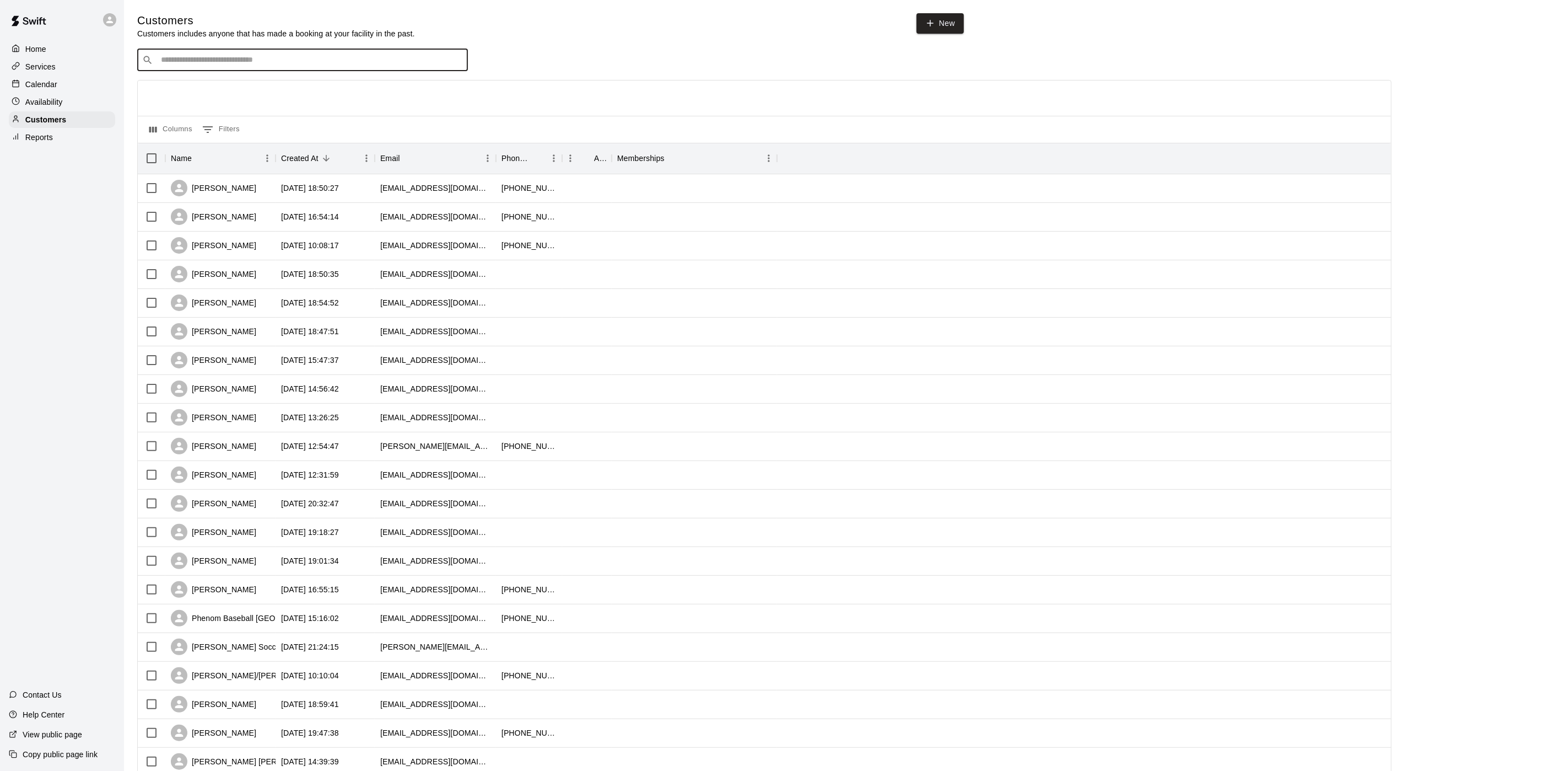
click at [240, 62] on input "Search customers by name or email" at bounding box center [310, 60] width 305 height 11
type input "******"
click at [272, 96] on div "[PERSON_NAME] Lettieri [EMAIL_ADDRESS][DOMAIN_NAME]" at bounding box center [314, 91] width 291 height 24
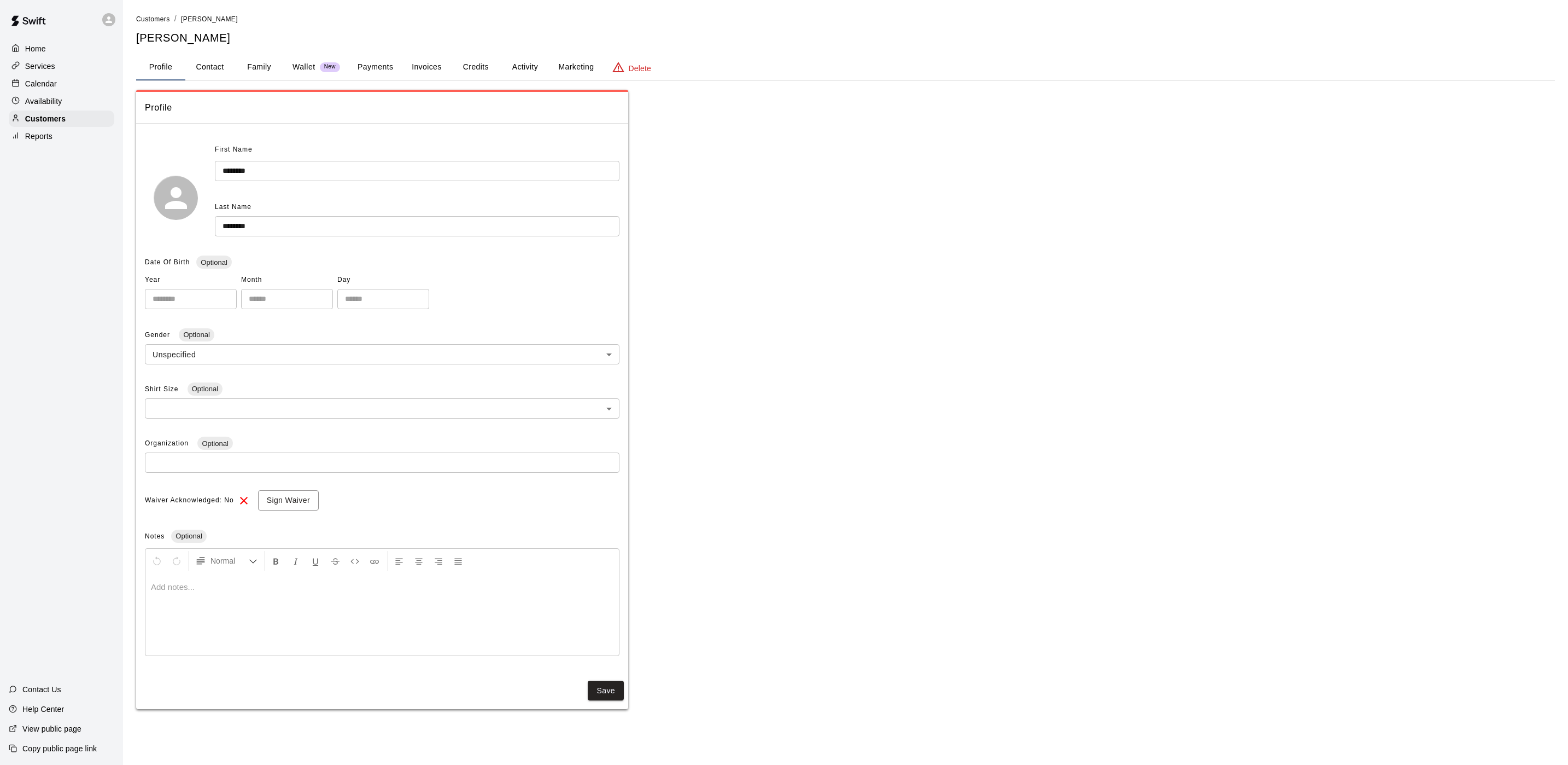
click at [264, 72] on button "Family" at bounding box center [259, 67] width 49 height 26
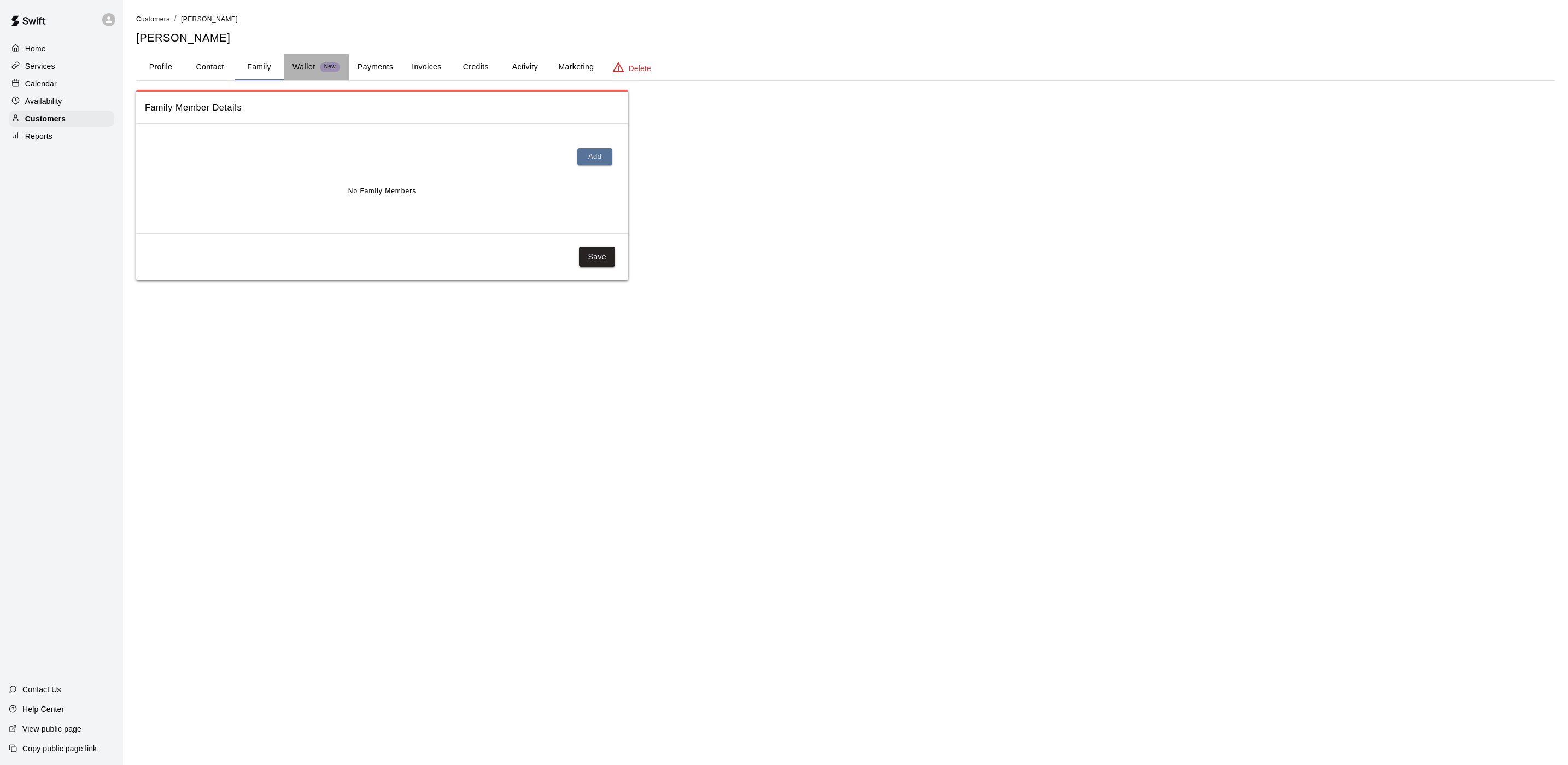
click at [305, 66] on p "Wallet" at bounding box center [303, 67] width 23 height 12
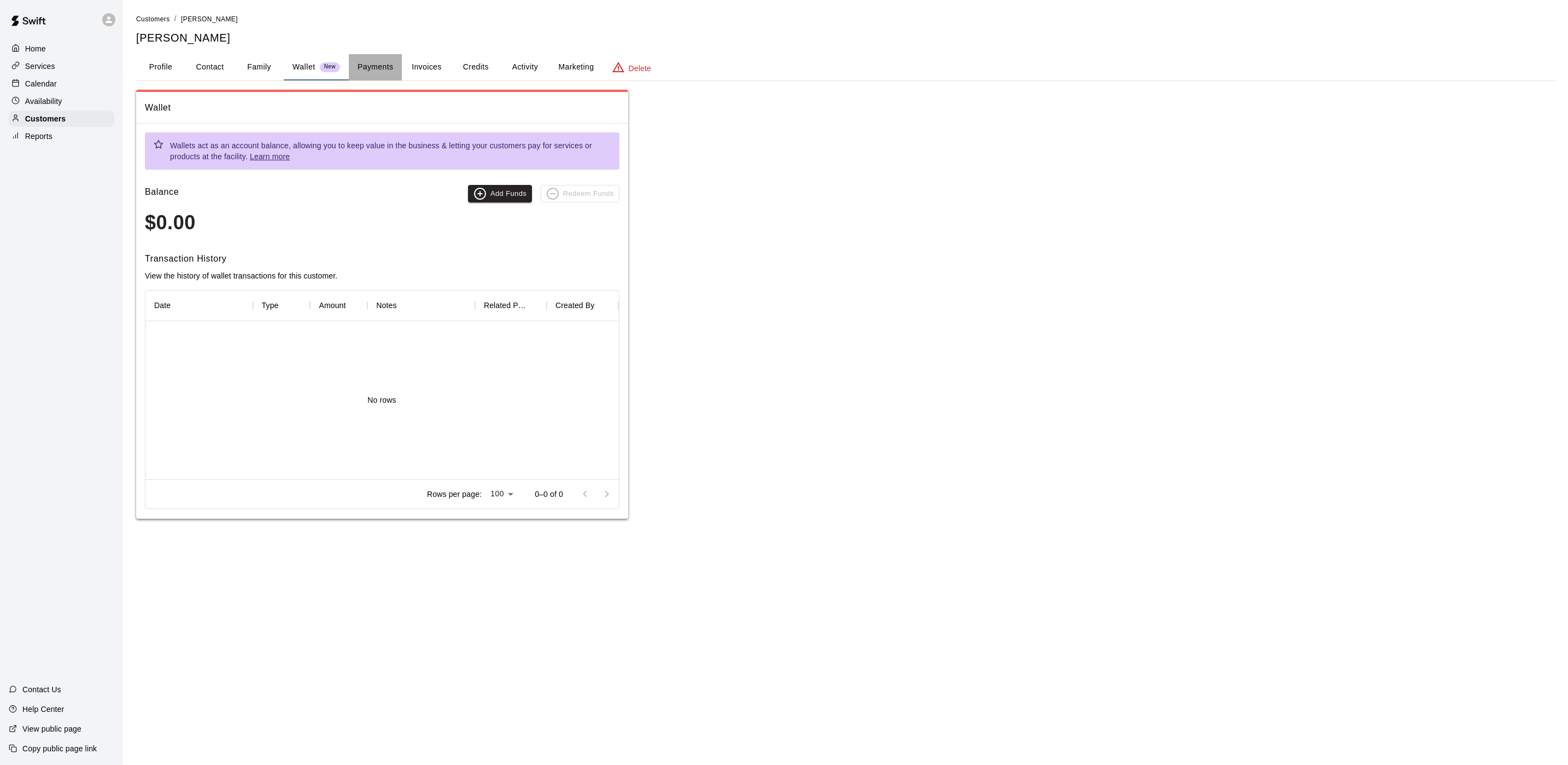
click at [372, 60] on button "Payments" at bounding box center [375, 67] width 53 height 26
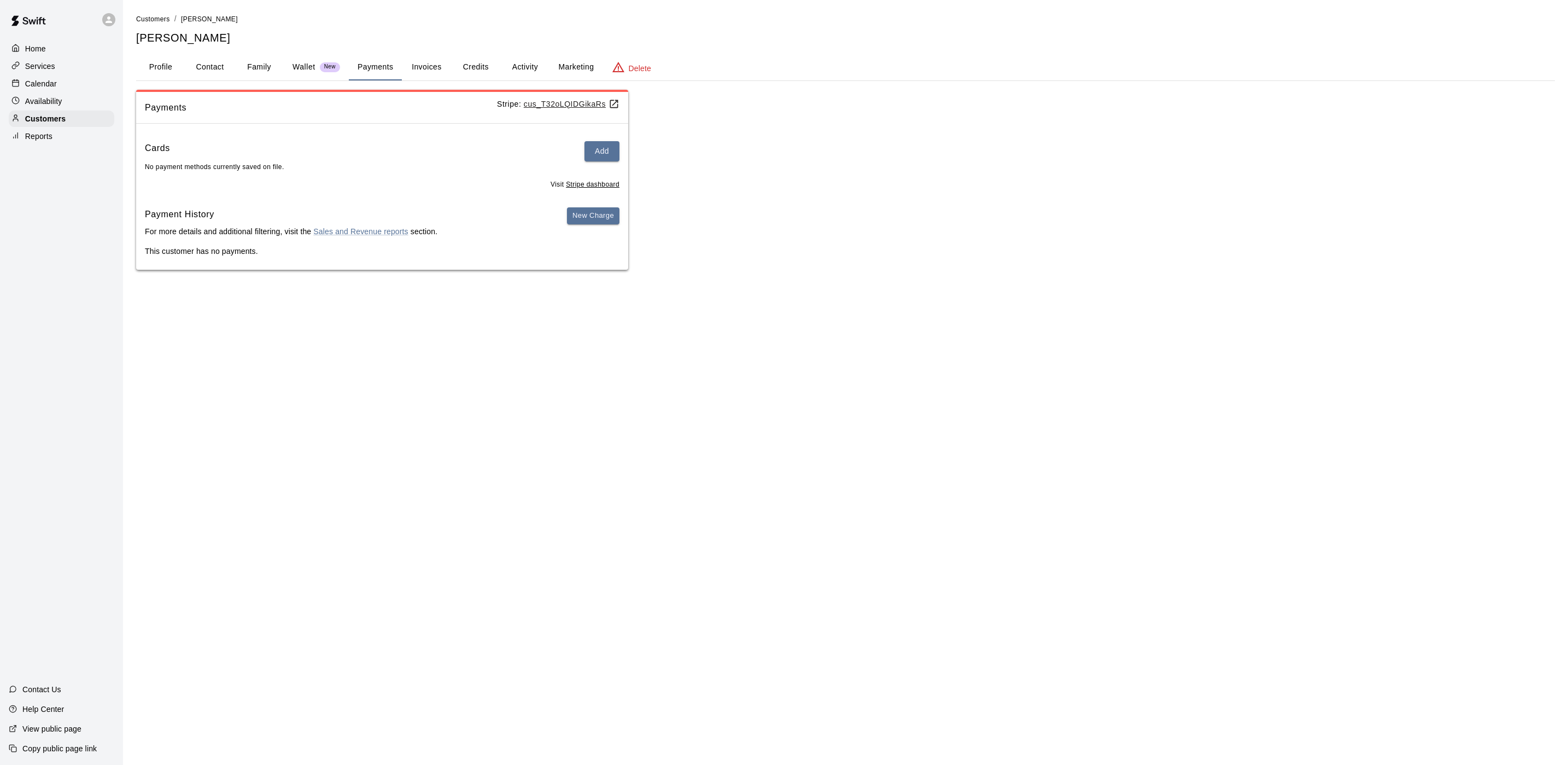
click at [425, 57] on button "Invoices" at bounding box center [427, 67] width 49 height 26
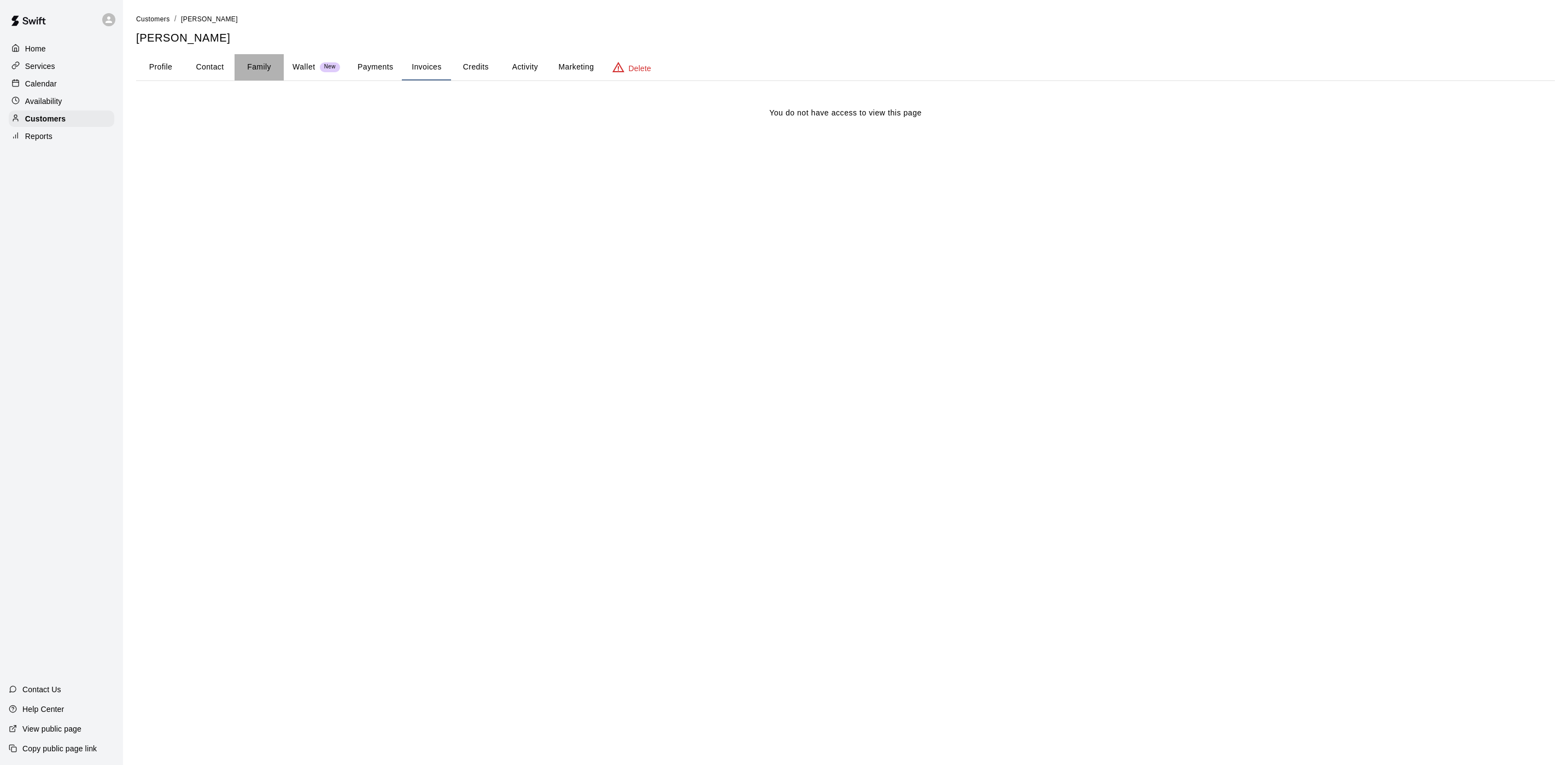
click at [277, 66] on button "Family" at bounding box center [259, 67] width 49 height 26
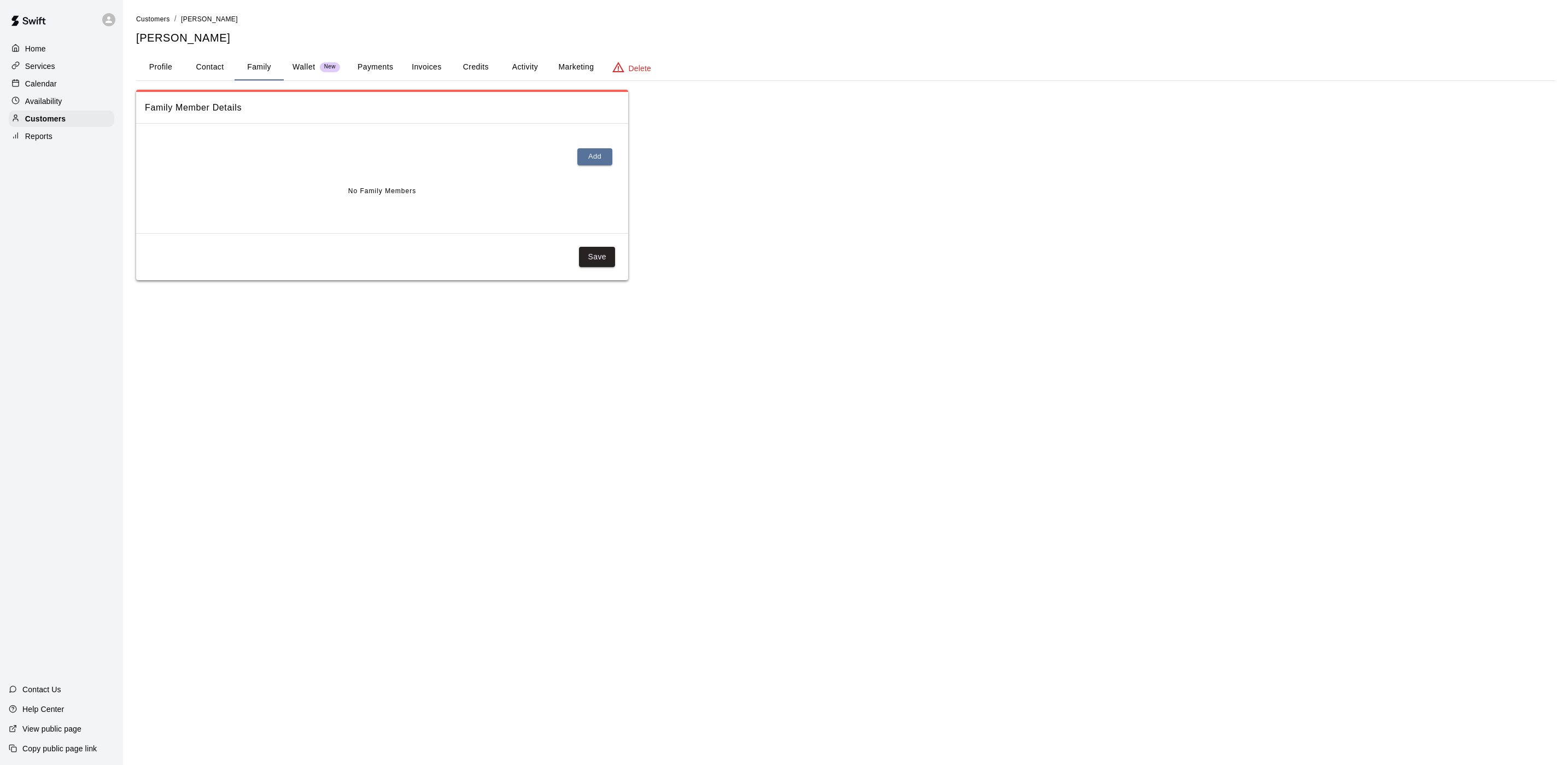
click at [216, 66] on button "Contact" at bounding box center [210, 67] width 49 height 26
select select "**"
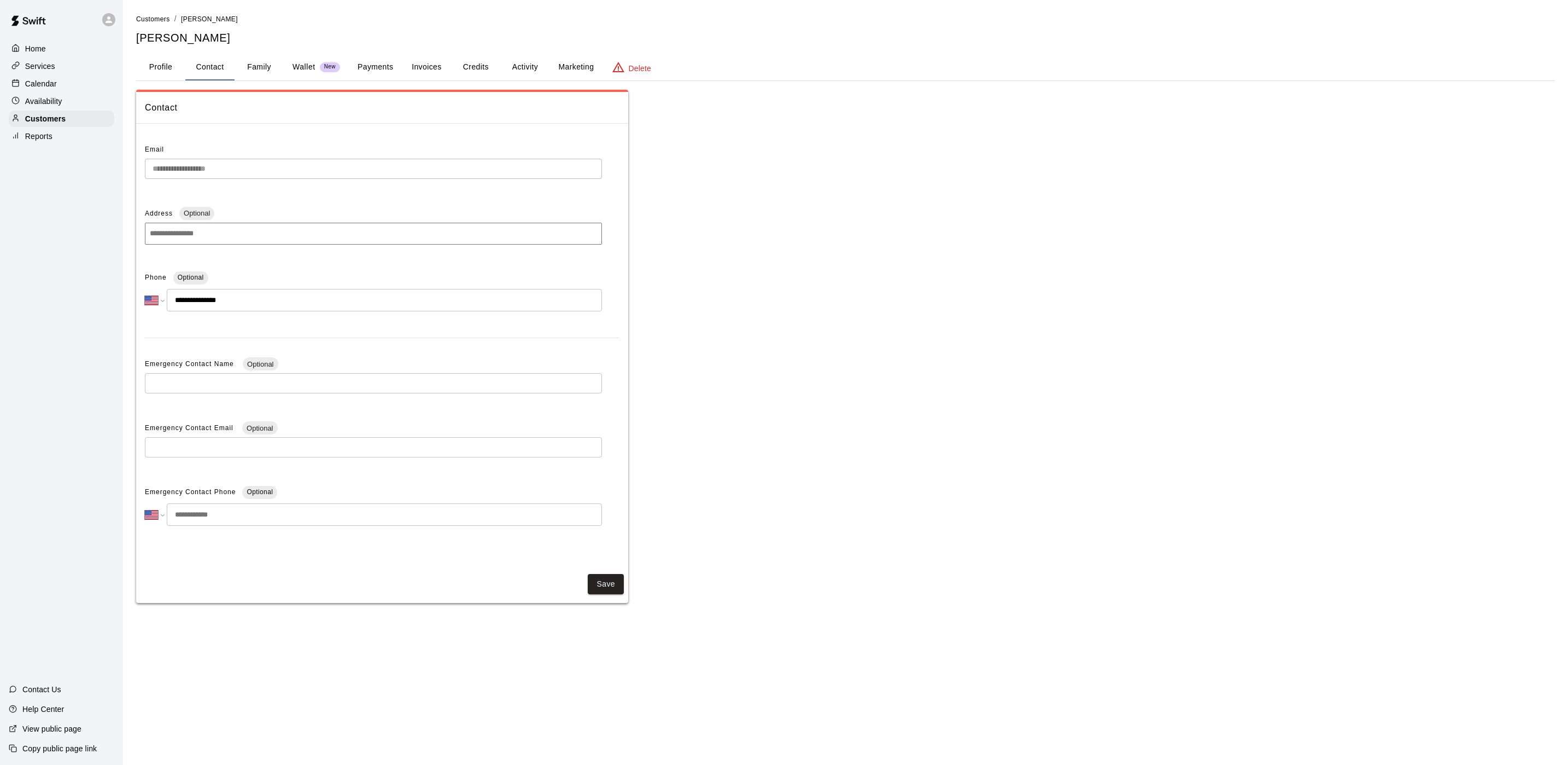
click at [178, 66] on button "Profile" at bounding box center [161, 67] width 49 height 26
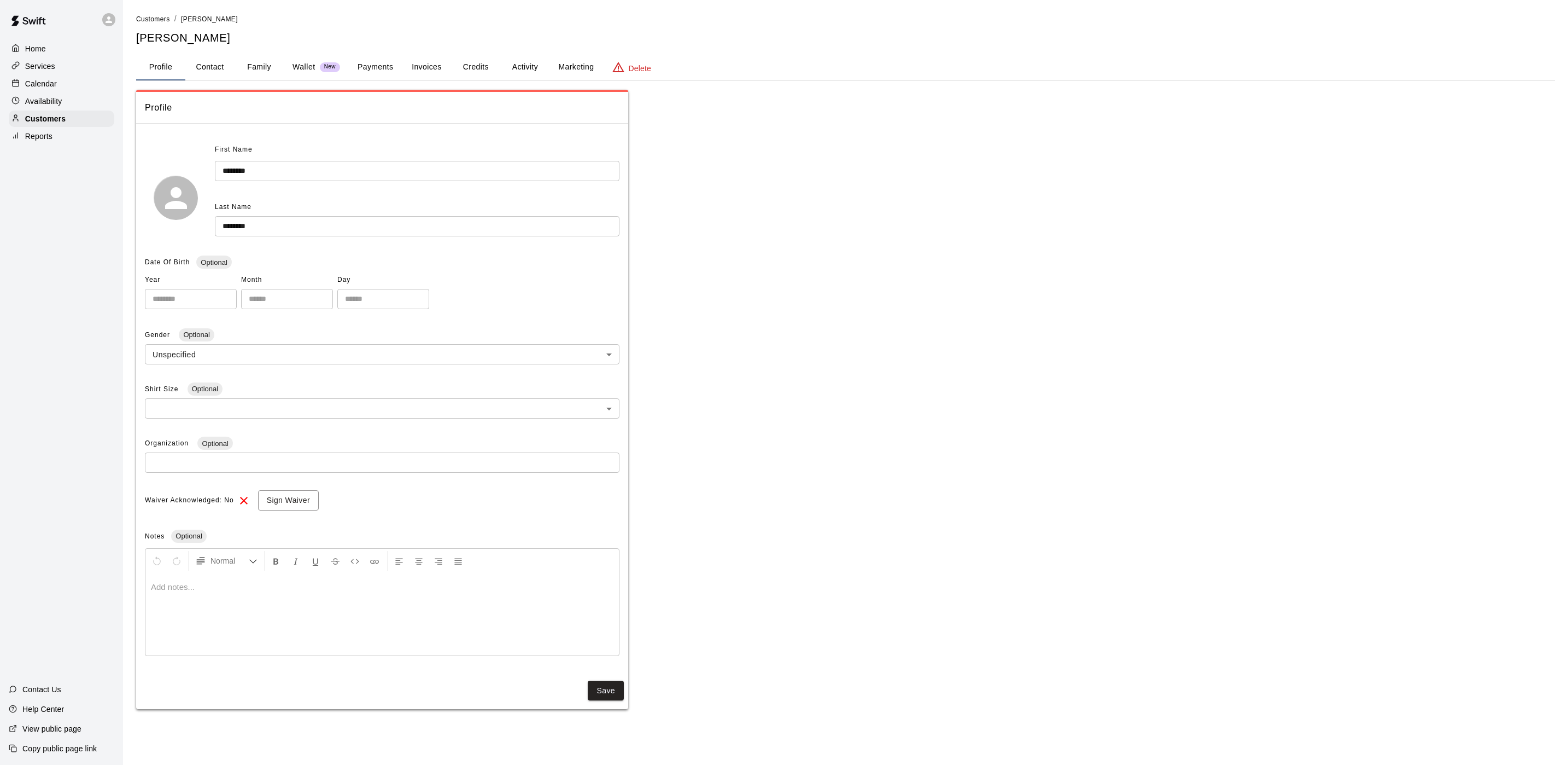
click at [296, 62] on p "Wallet" at bounding box center [303, 67] width 23 height 12
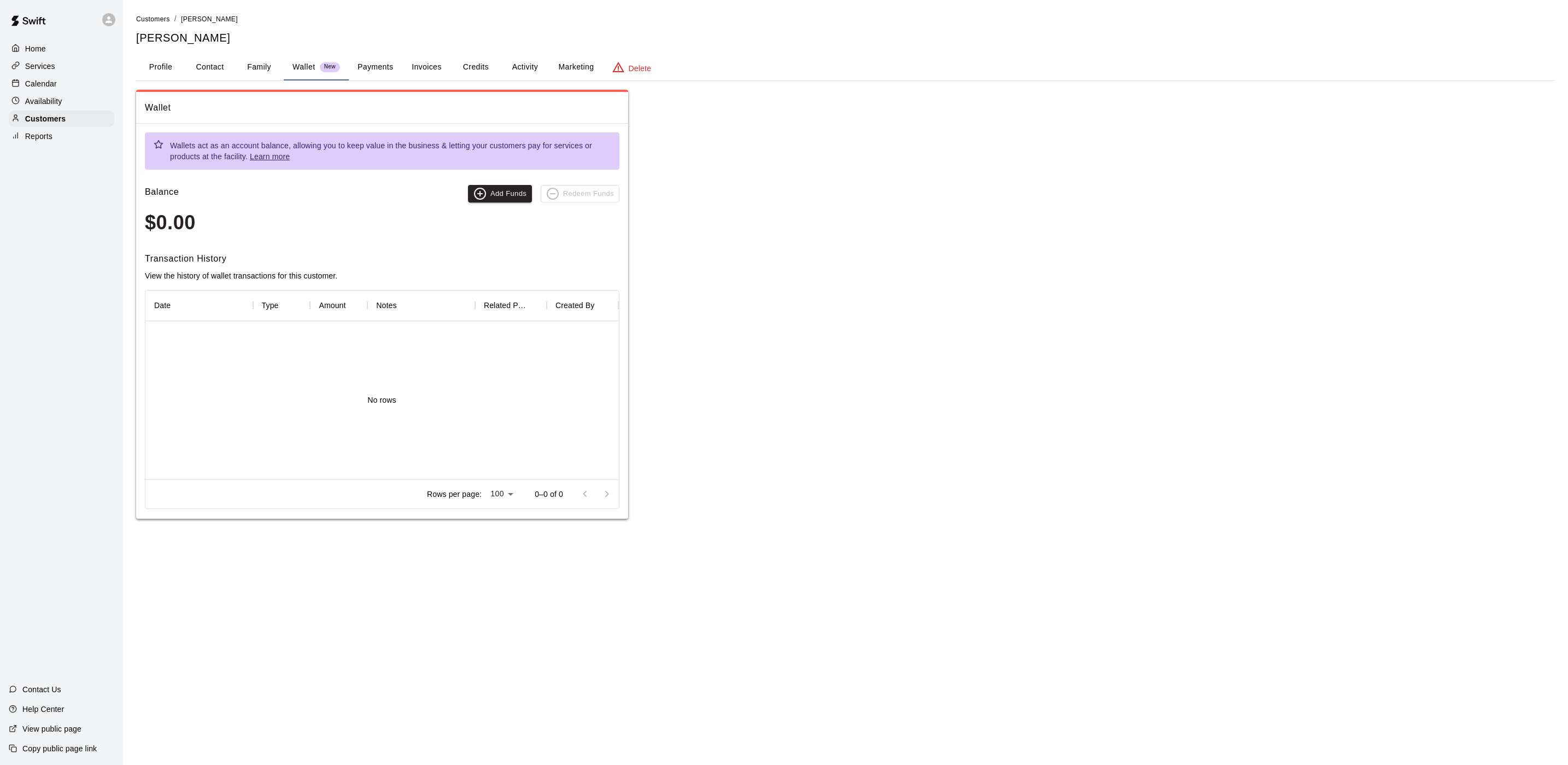
click at [261, 62] on button "Family" at bounding box center [259, 67] width 49 height 26
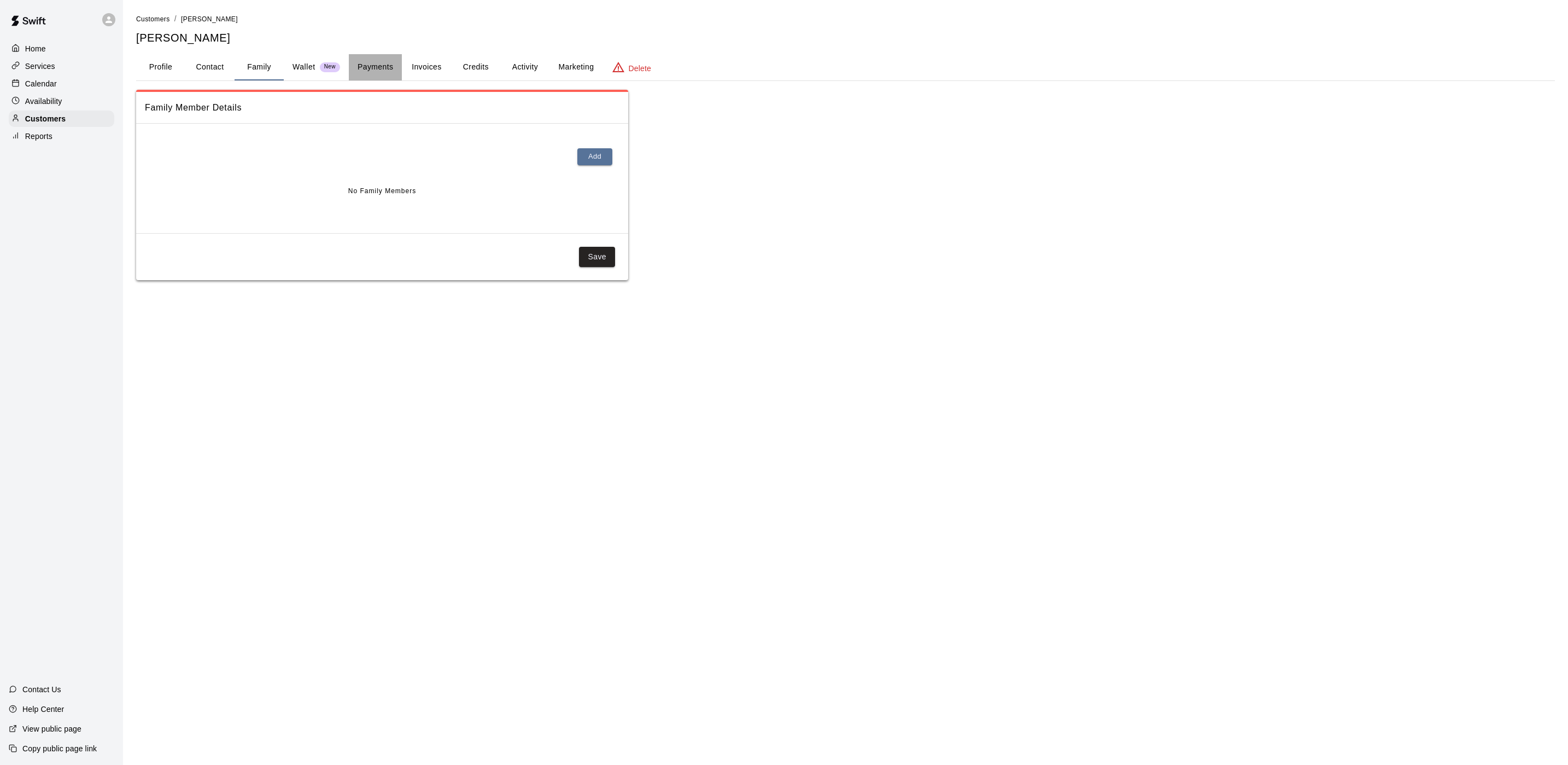
click at [357, 68] on button "Payments" at bounding box center [375, 67] width 53 height 26
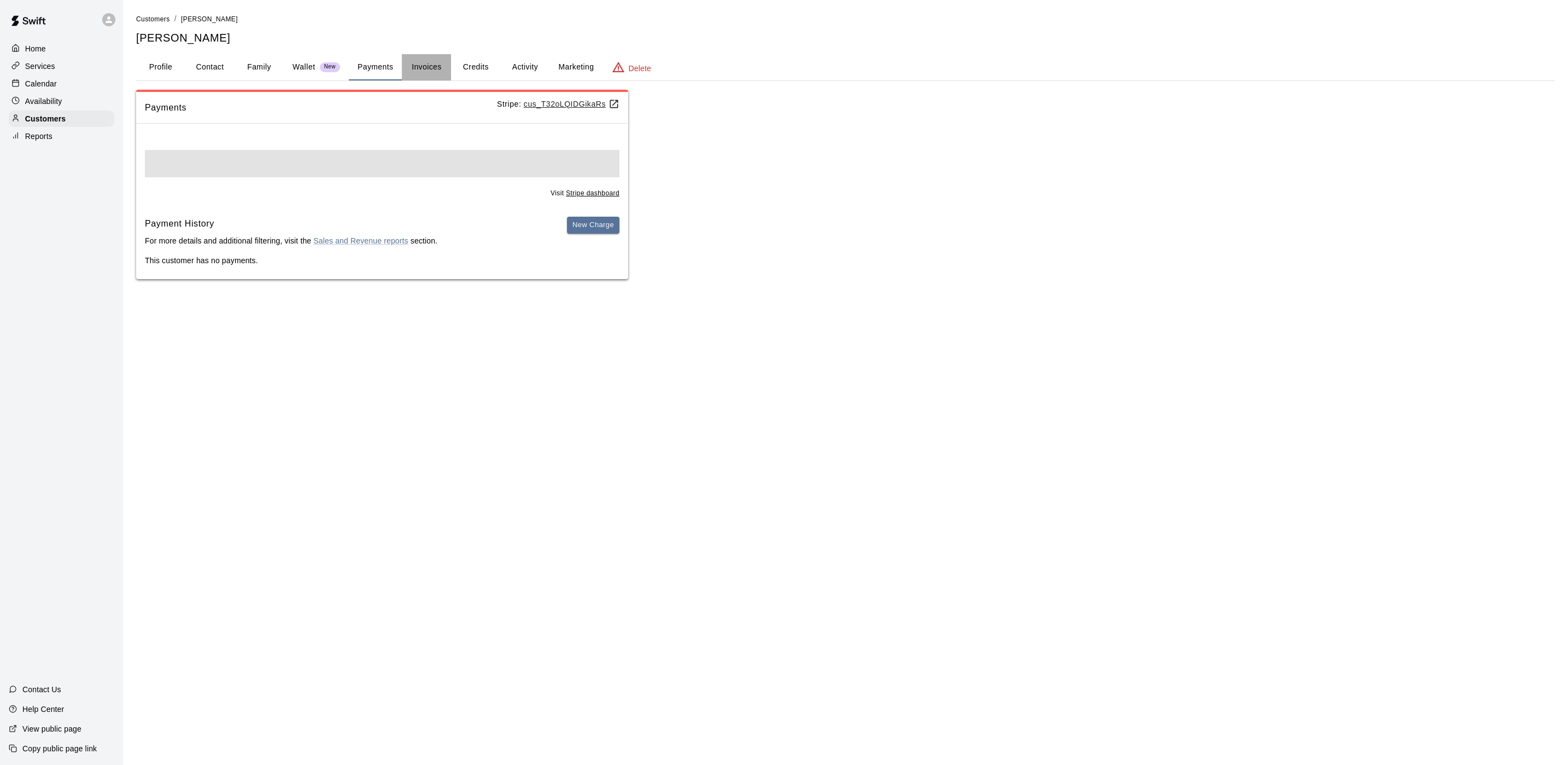
click at [430, 68] on button "Invoices" at bounding box center [427, 67] width 49 height 26
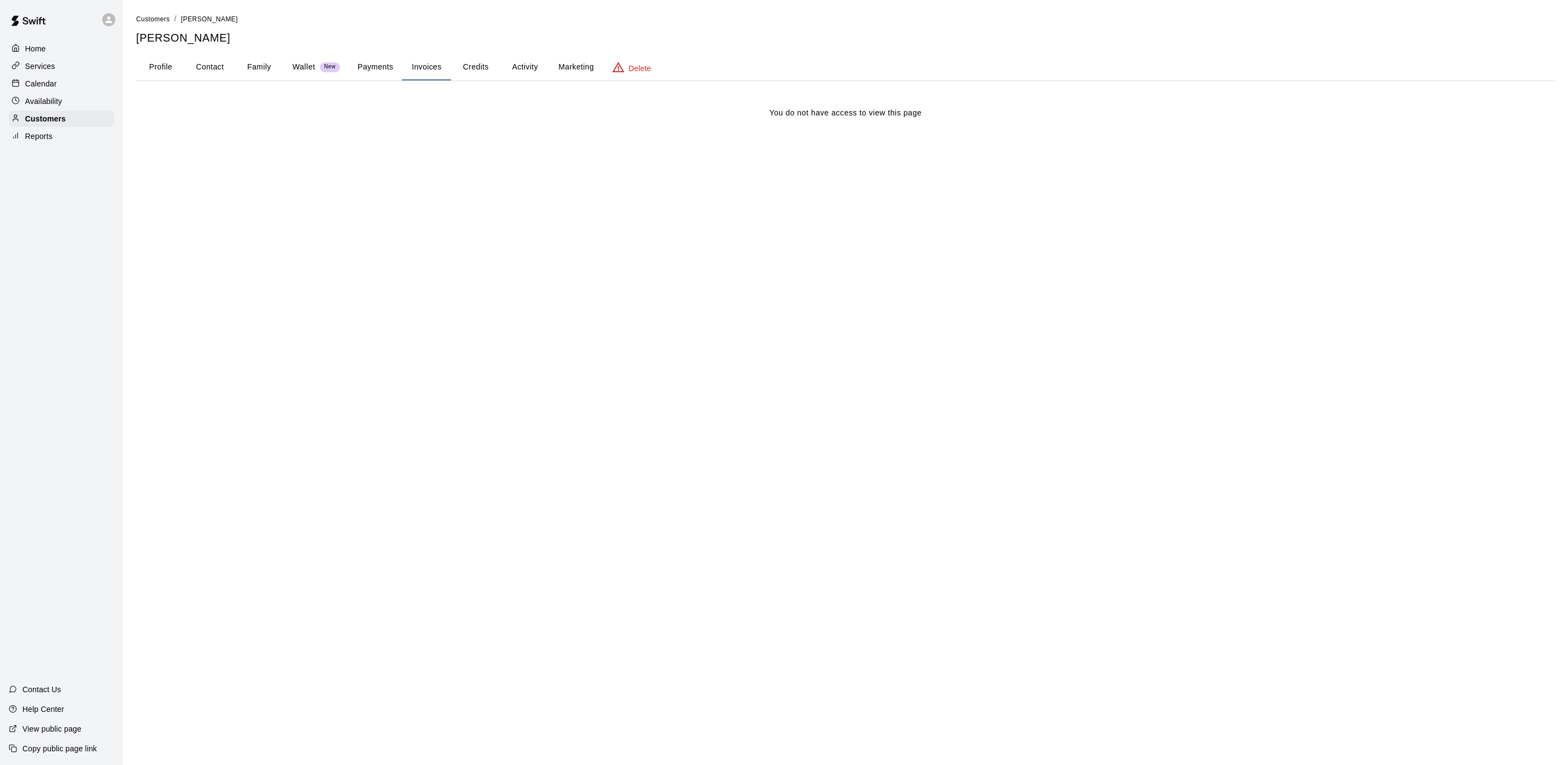
click at [462, 68] on button "Credits" at bounding box center [475, 67] width 49 height 26
click at [517, 66] on button "Activity" at bounding box center [525, 67] width 49 height 26
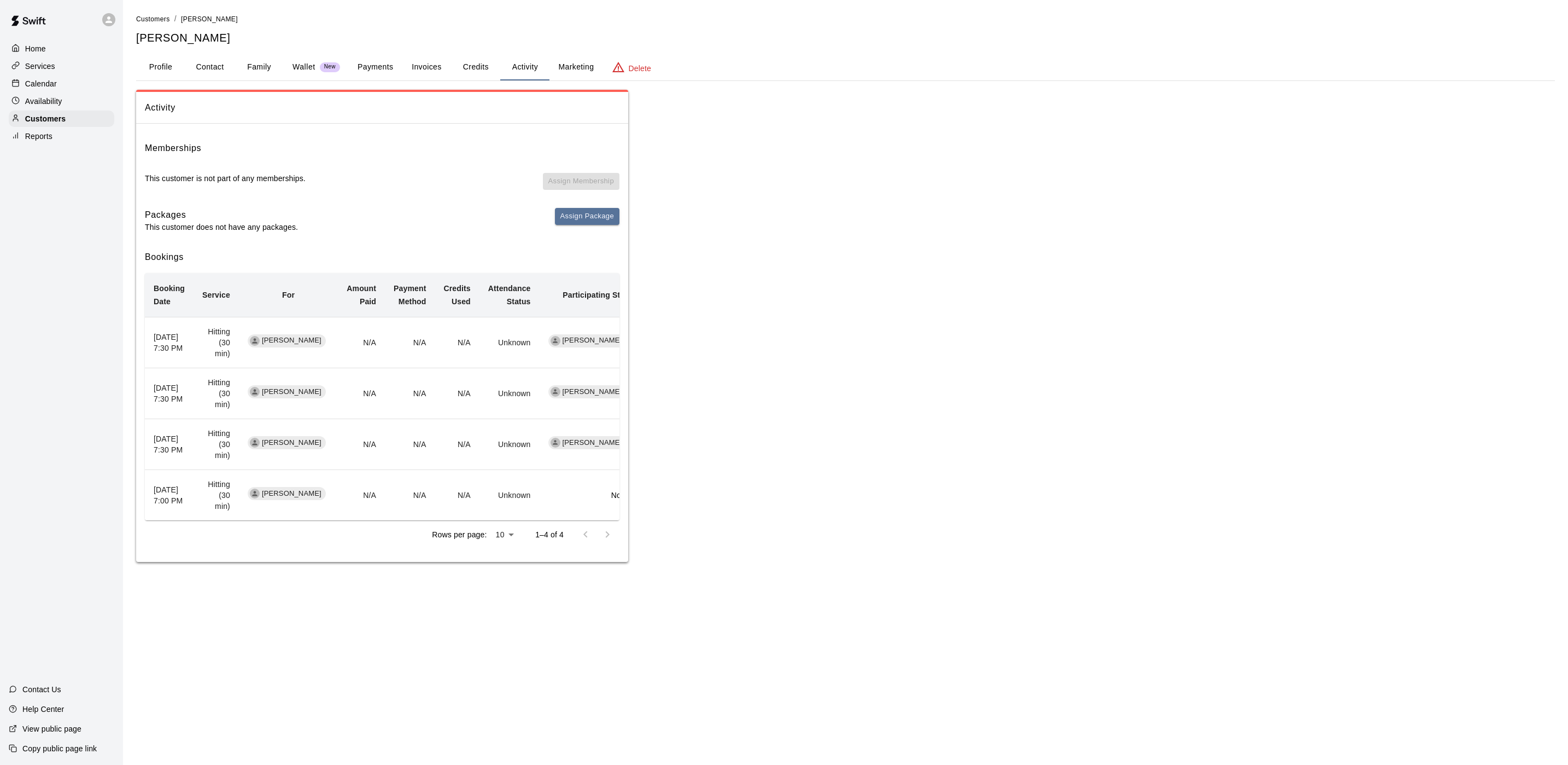
click at [162, 64] on button "Profile" at bounding box center [161, 67] width 49 height 26
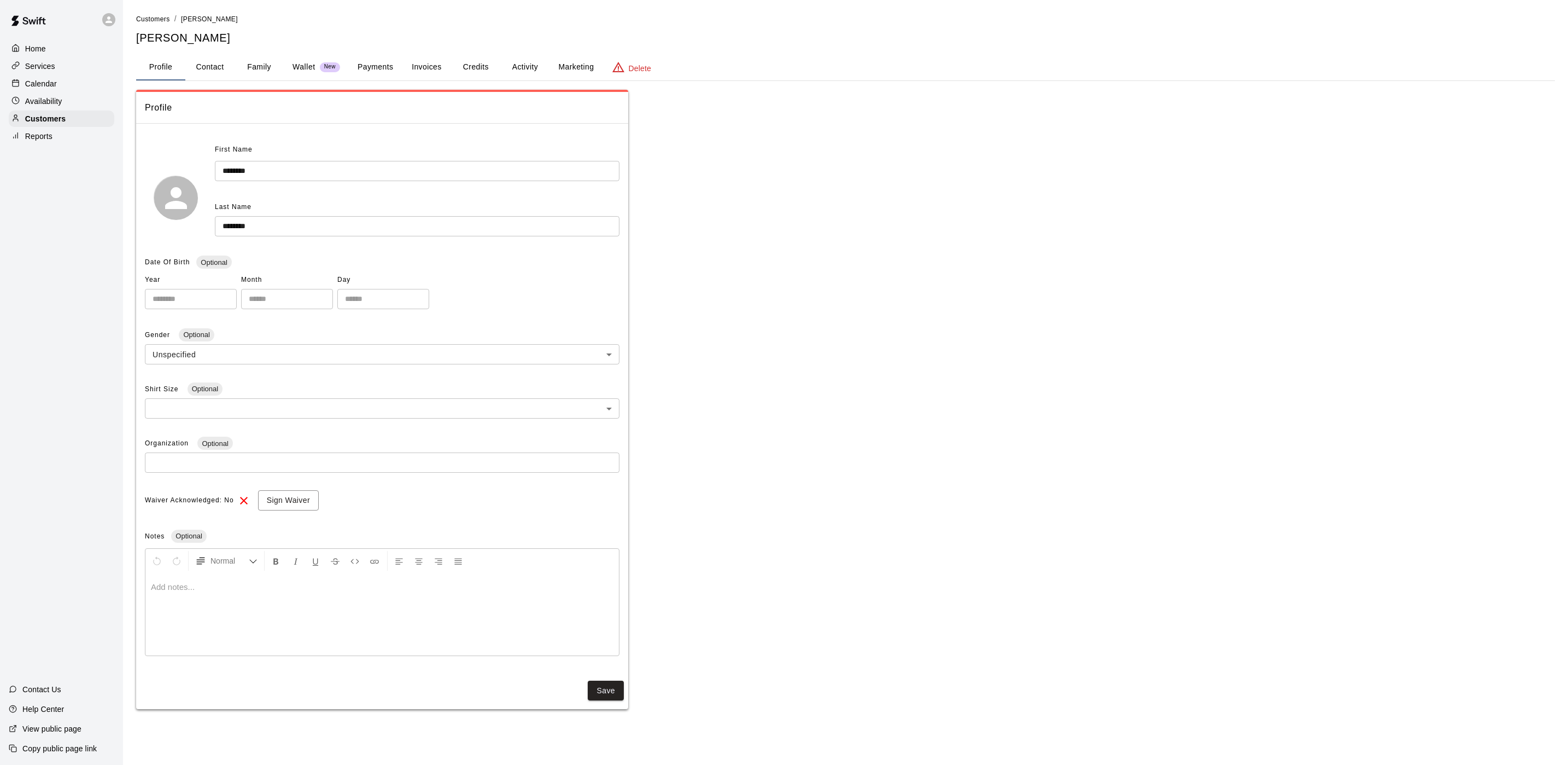
click at [26, 81] on p "Calendar" at bounding box center [41, 83] width 32 height 11
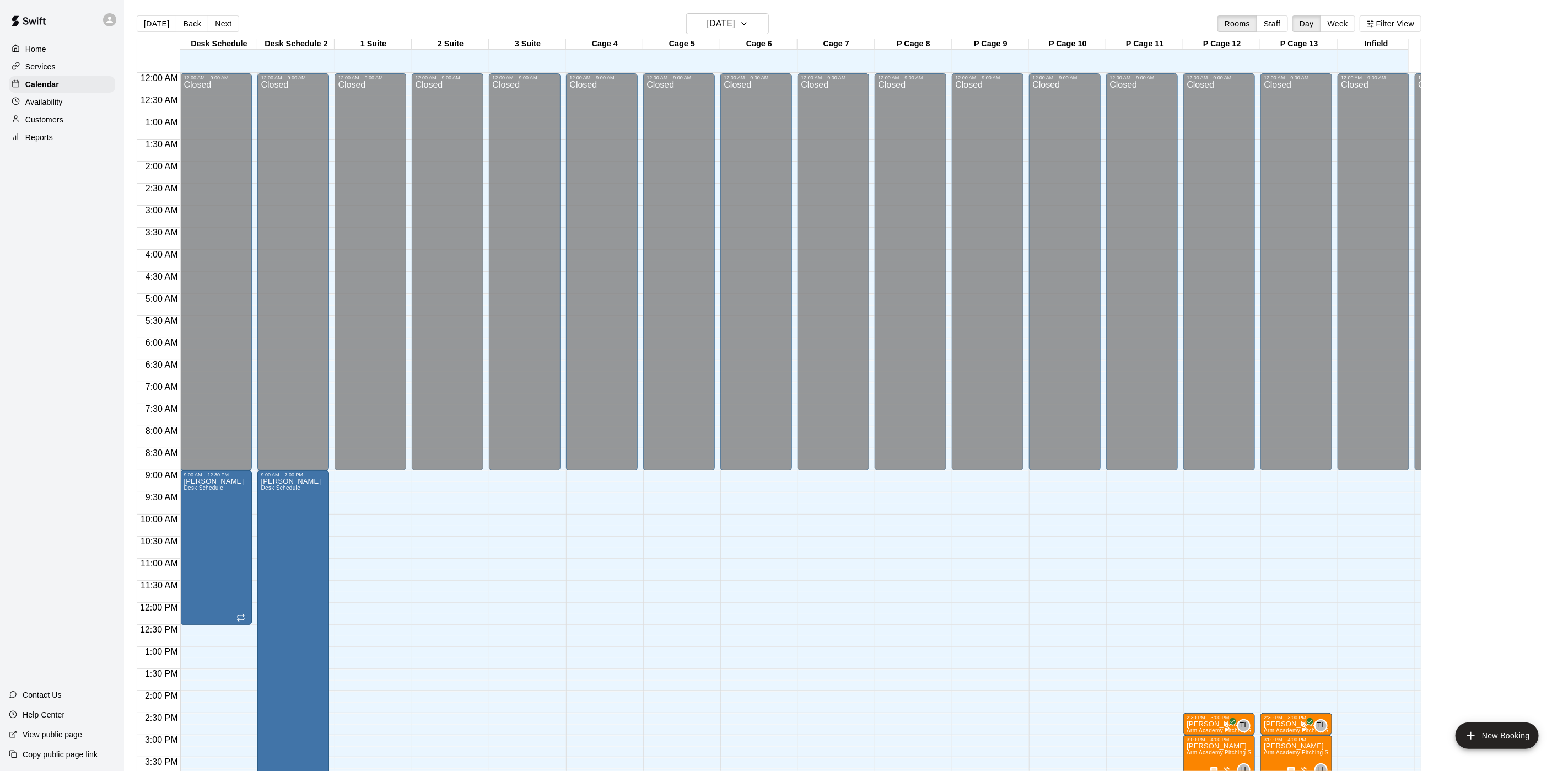
scroll to position [316, 0]
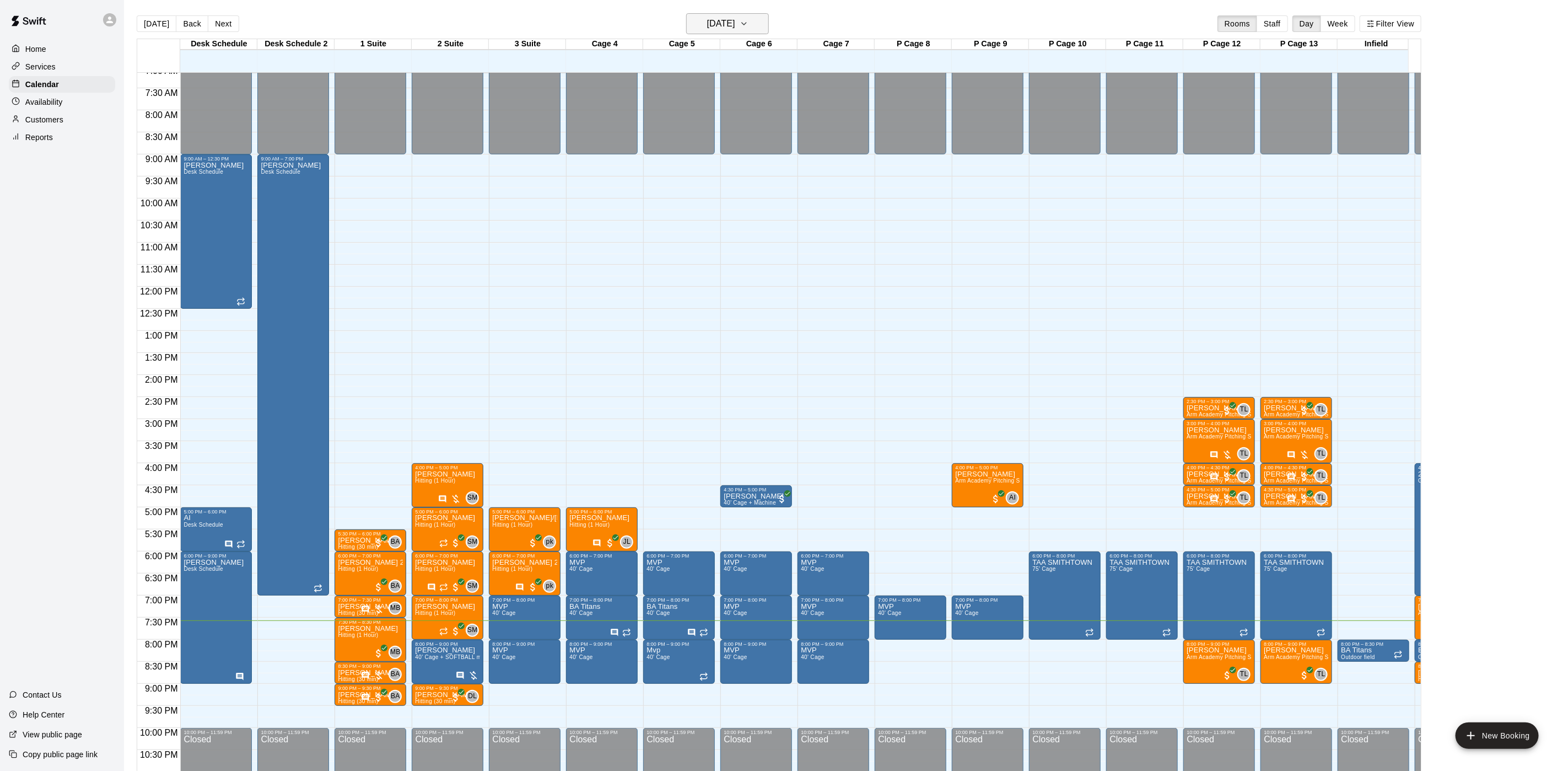
click at [720, 26] on h6 "[DATE]" at bounding box center [721, 24] width 28 height 16
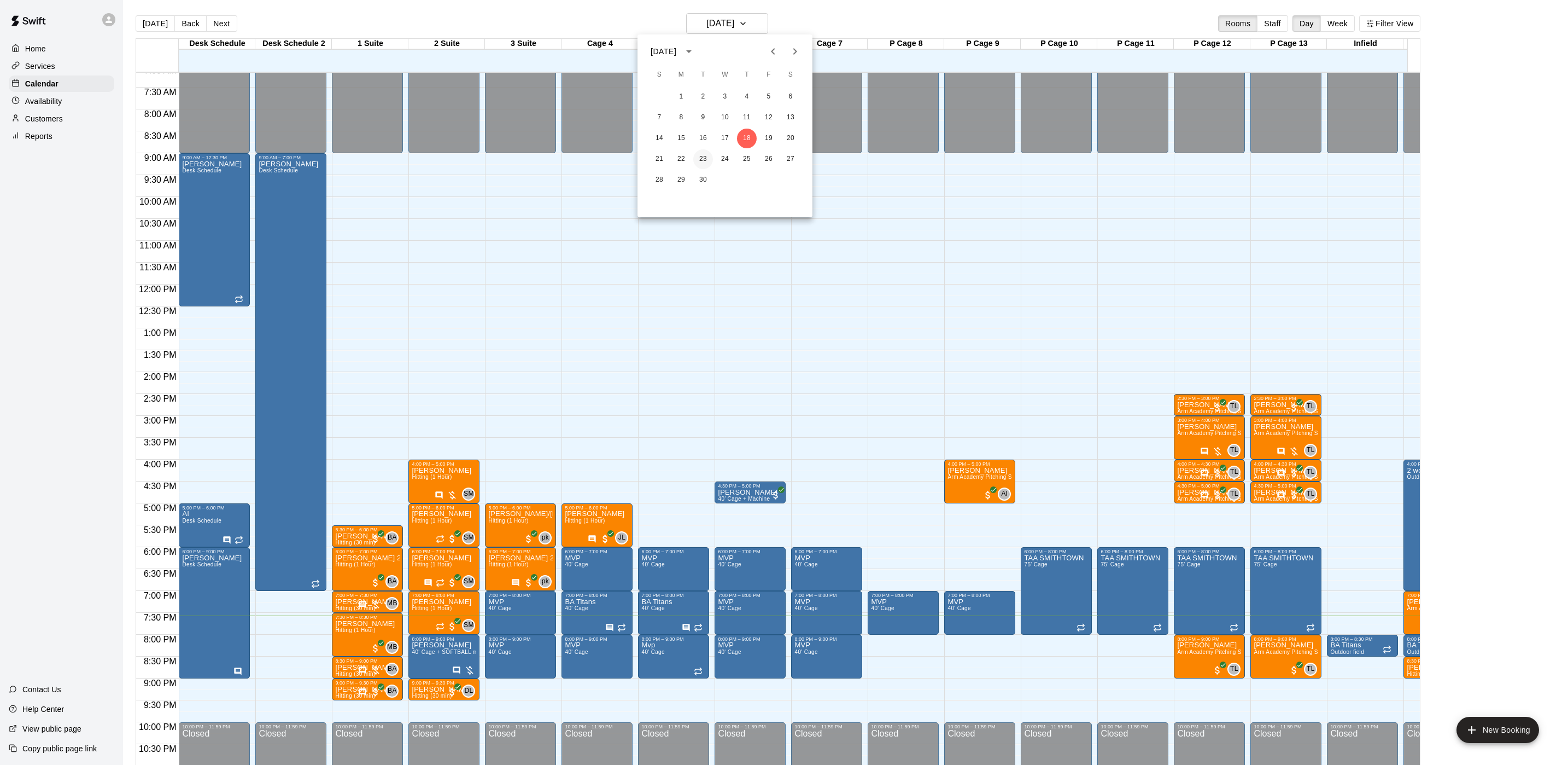
click at [704, 157] on button "23" at bounding box center [703, 159] width 19 height 19
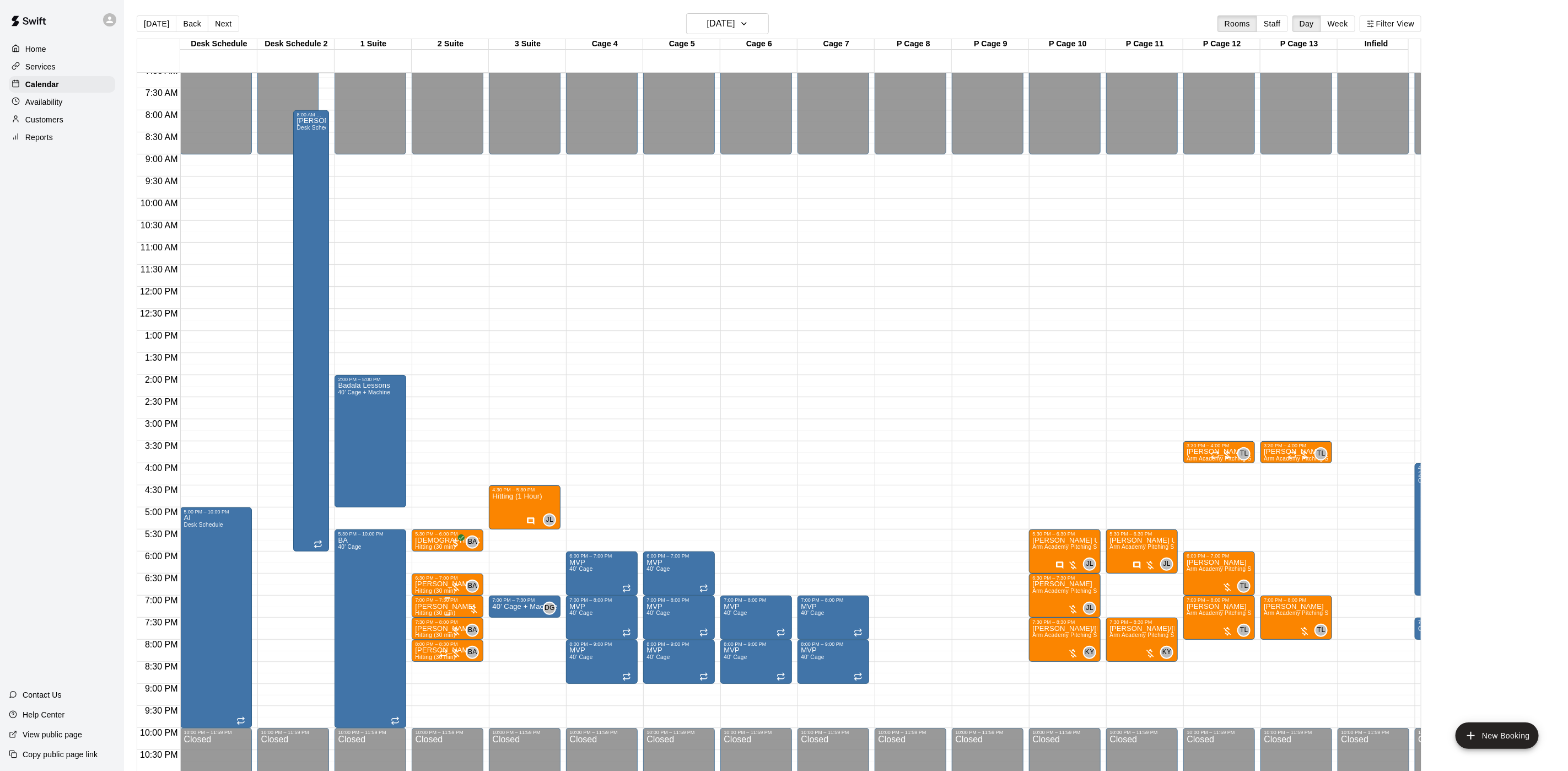
click at [453, 603] on div "7:00 PM – 7:30 PM" at bounding box center [447, 600] width 65 height 5
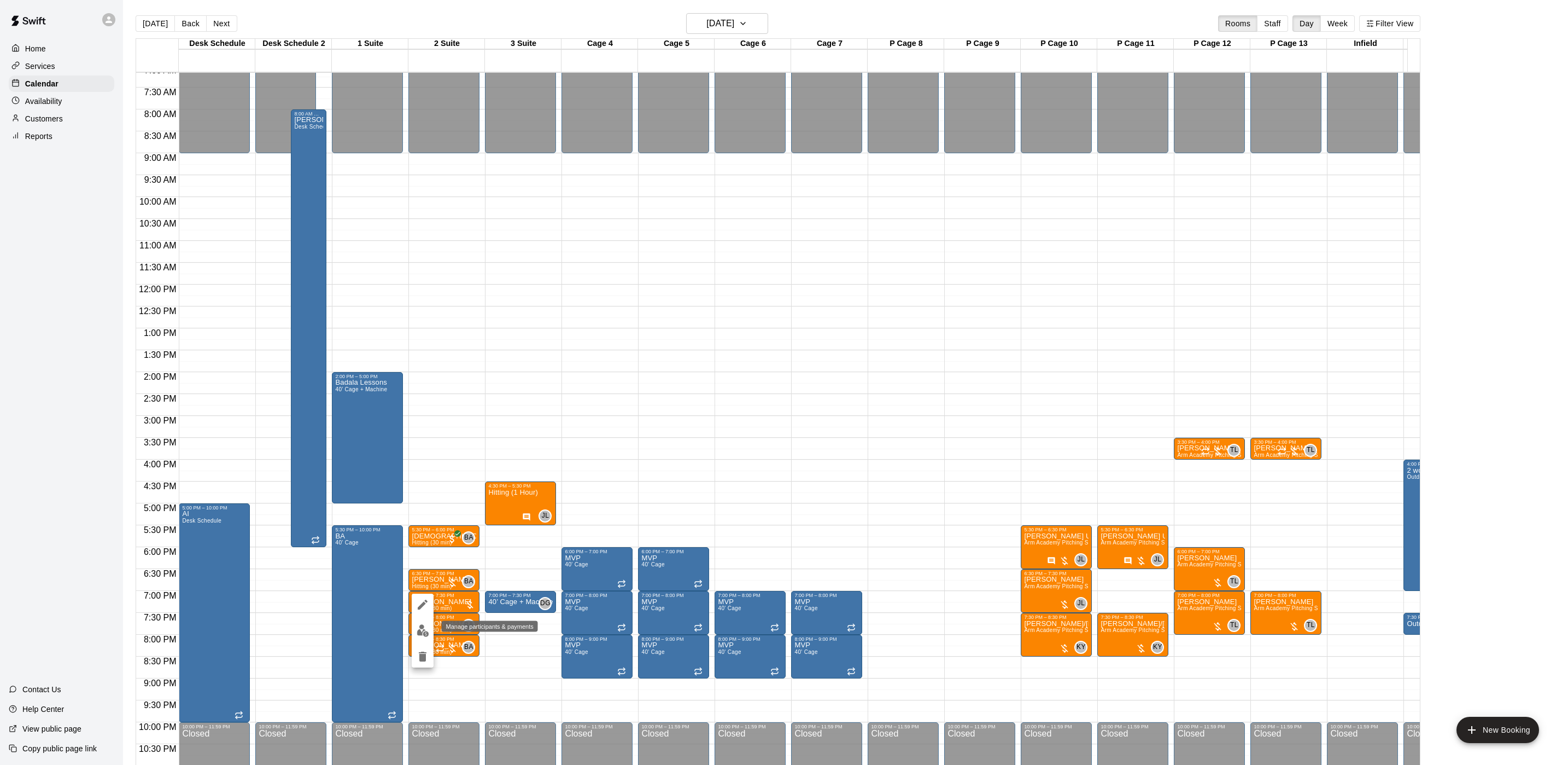
click at [420, 627] on img "edit" at bounding box center [422, 630] width 12 height 12
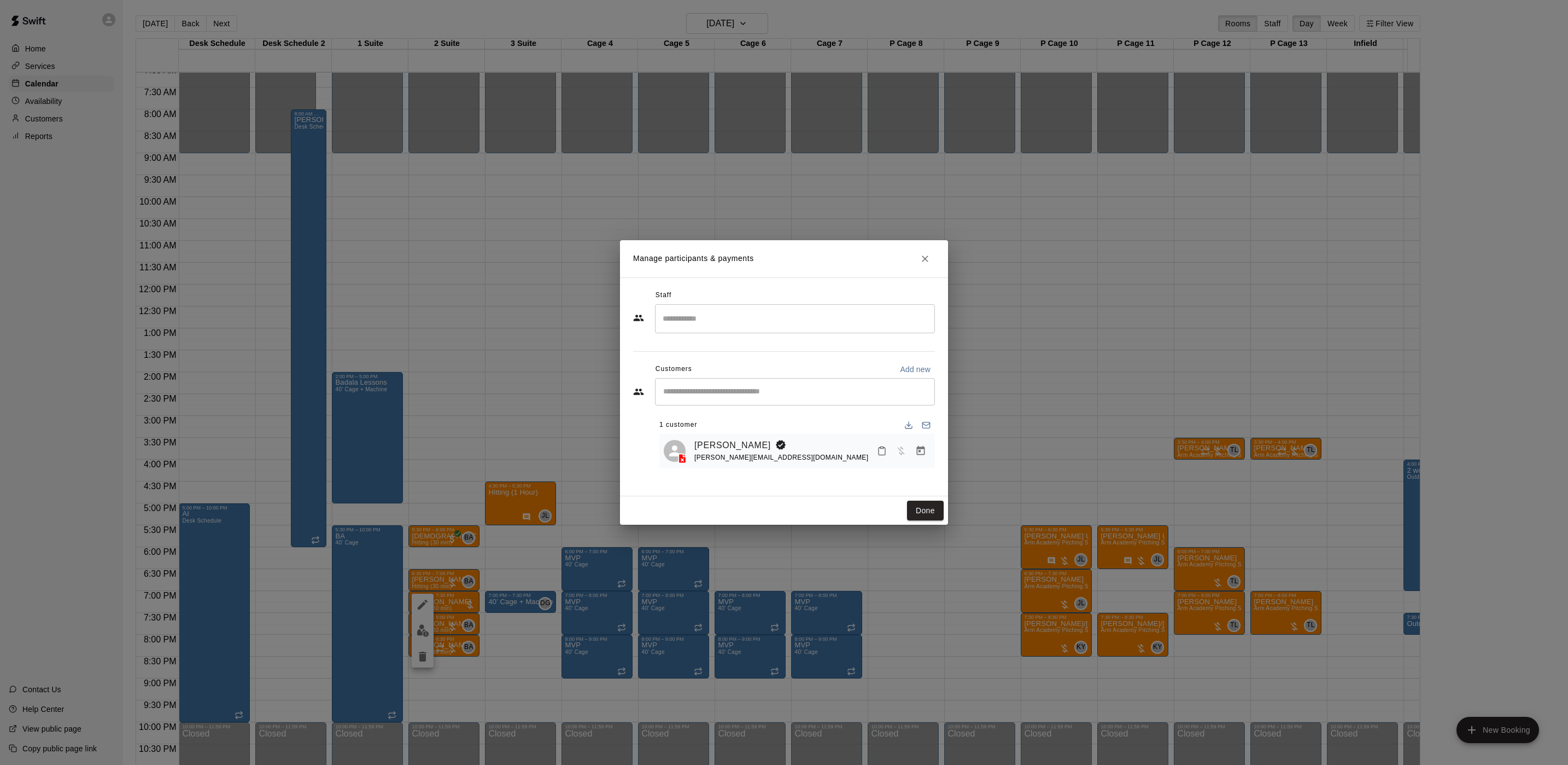
click at [907, 257] on h2 "Manage participants & payments" at bounding box center [784, 259] width 328 height 37
click at [911, 256] on h2 "Manage participants & payments" at bounding box center [784, 259] width 328 height 37
click at [918, 256] on button "Close" at bounding box center [925, 259] width 19 height 19
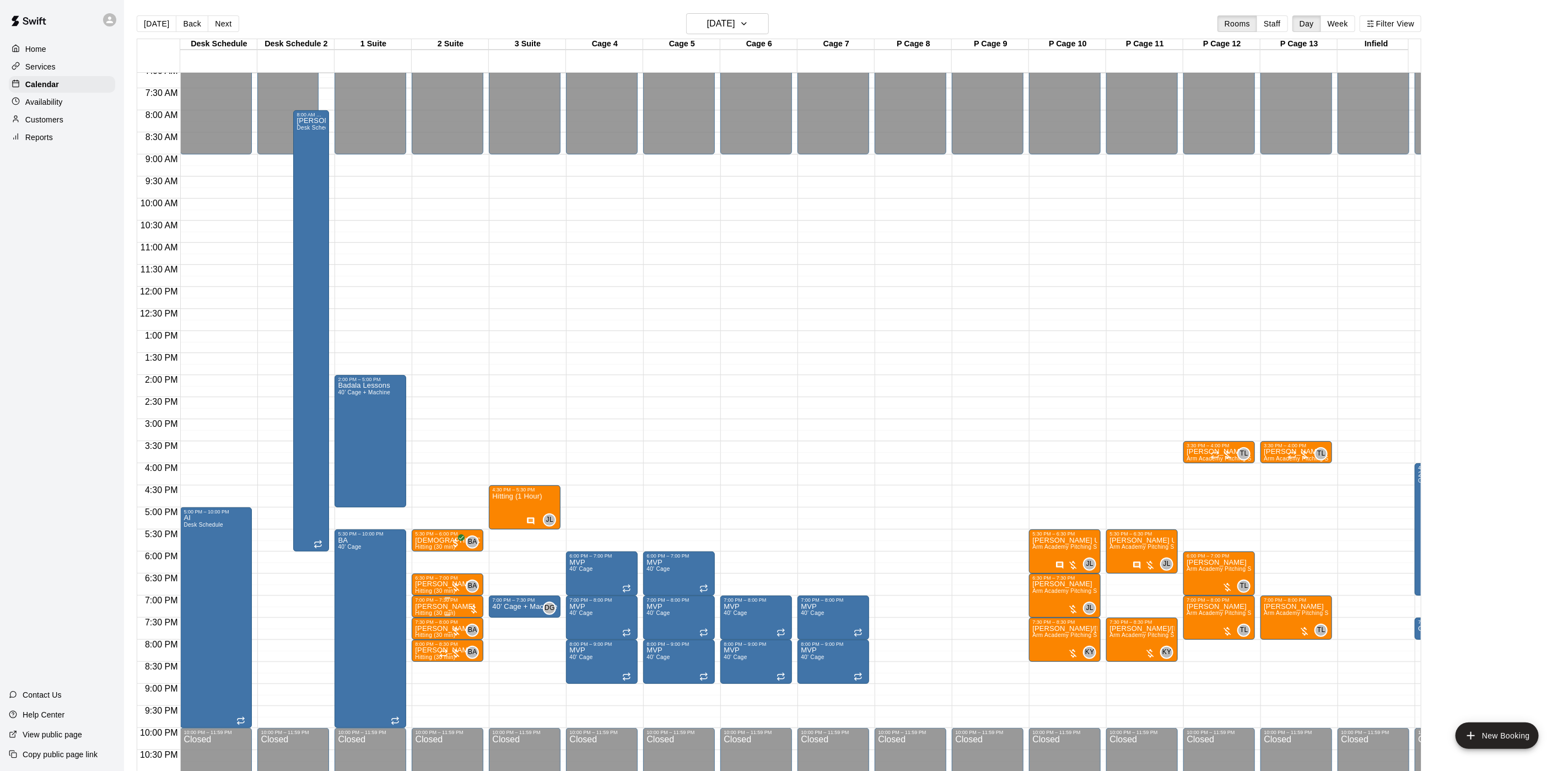
click at [460, 607] on p "[PERSON_NAME]" at bounding box center [445, 607] width 60 height 0
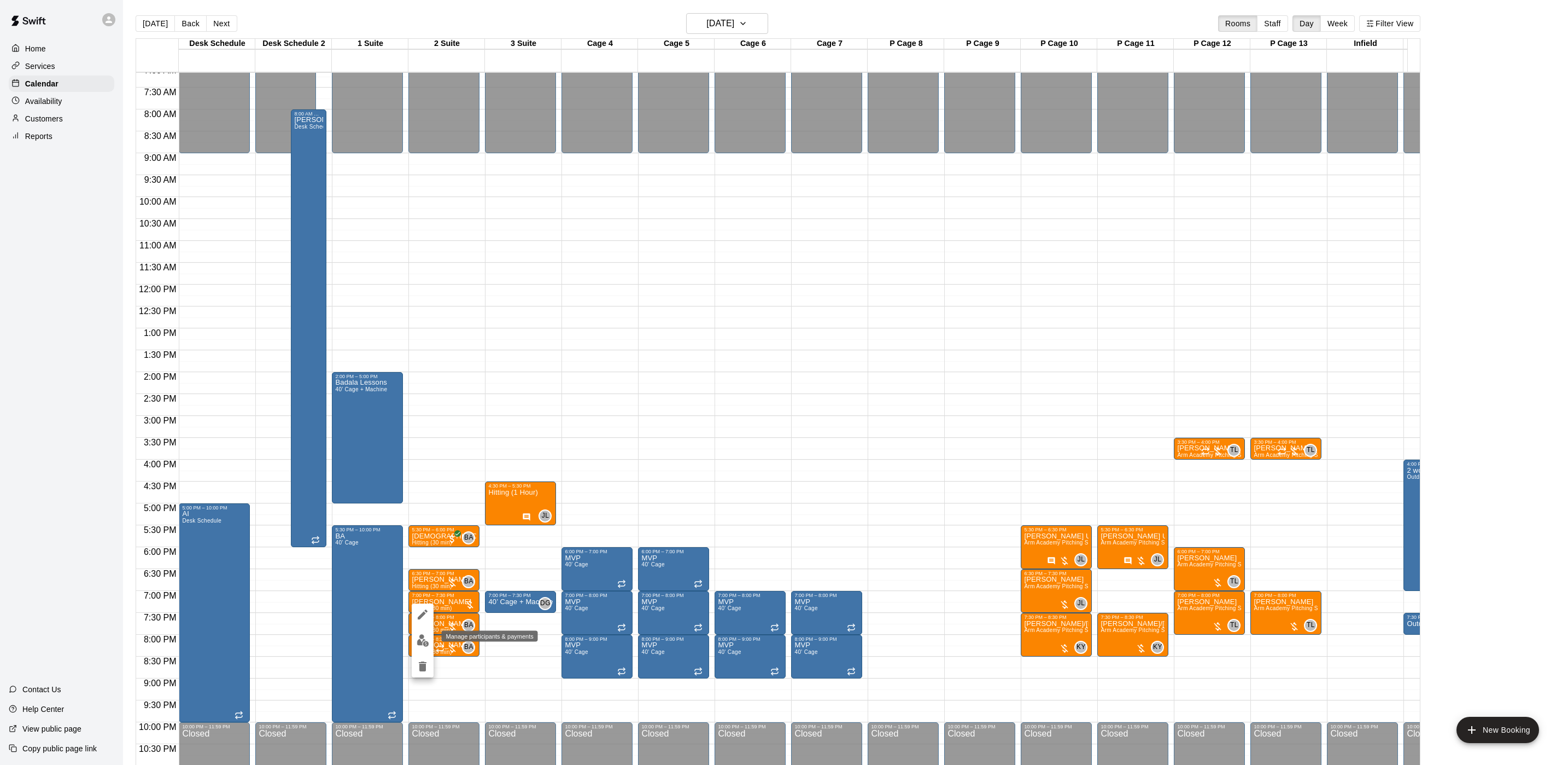
click at [429, 635] on button "edit" at bounding box center [423, 640] width 22 height 21
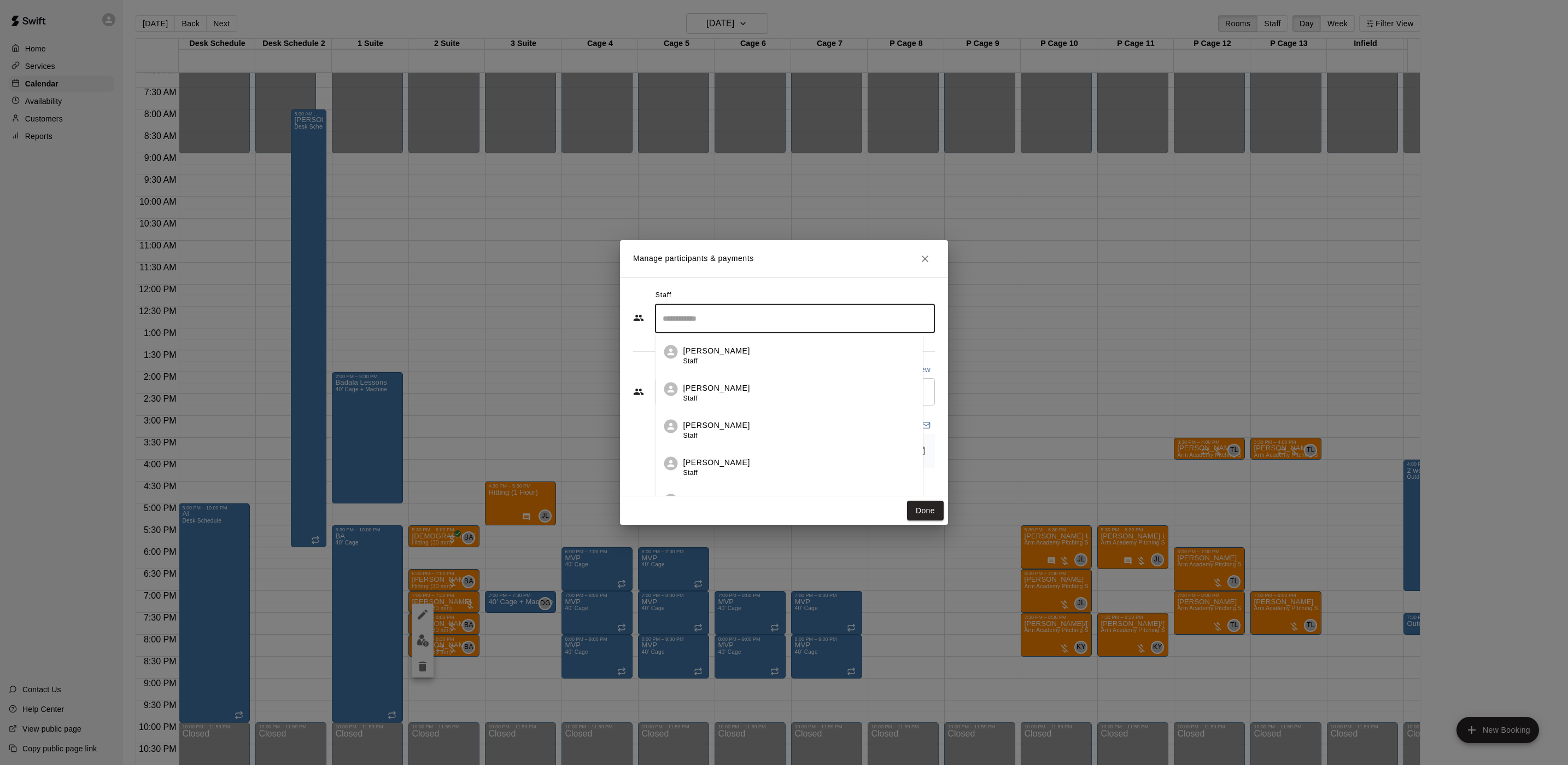
click at [755, 316] on input "Search staff" at bounding box center [795, 318] width 270 height 19
type input "*"
click at [745, 347] on div "[PERSON_NAME] Staff" at bounding box center [799, 356] width 231 height 21
click at [743, 313] on input "**" at bounding box center [787, 318] width 254 height 19
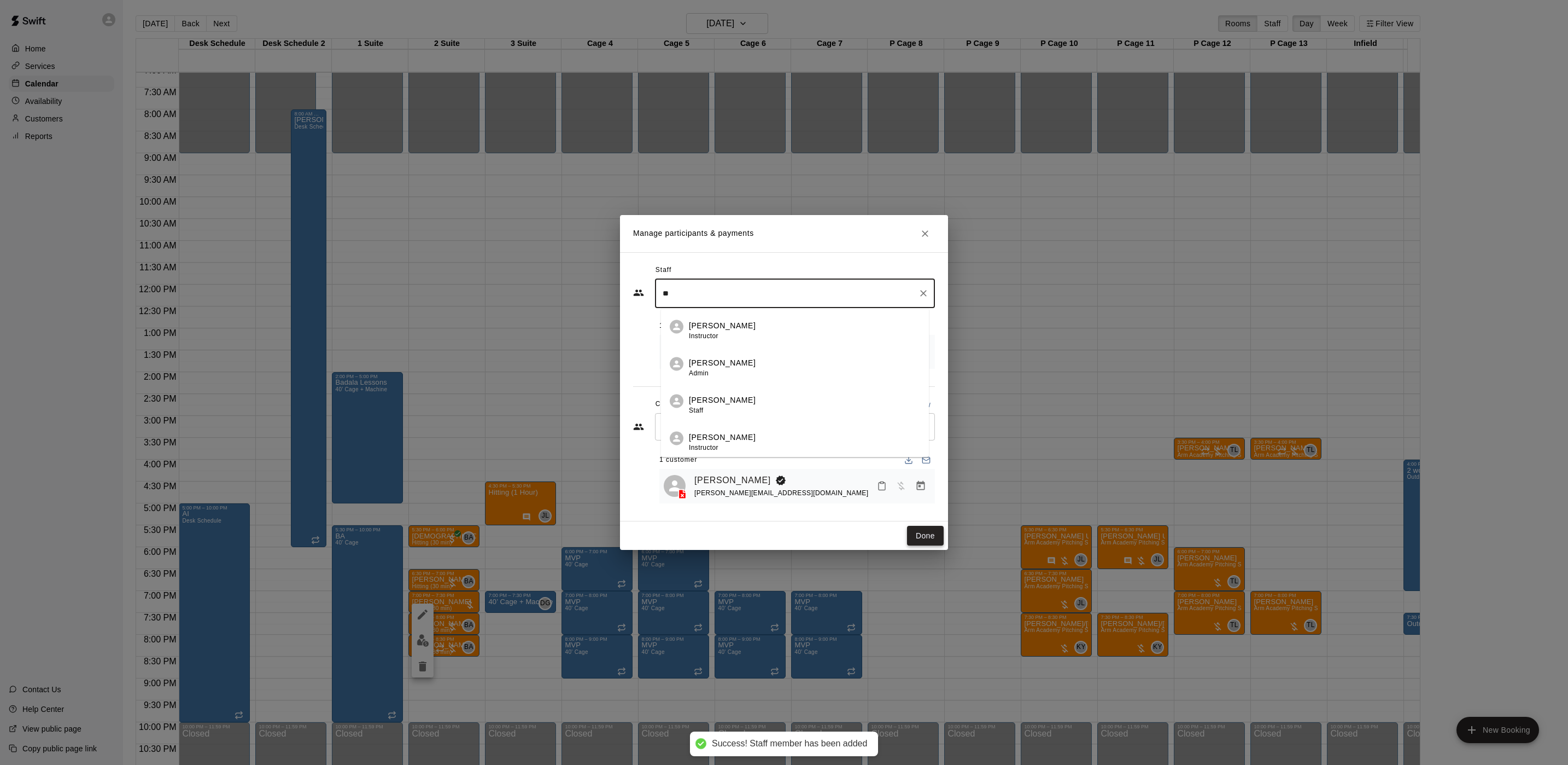
type input "**"
click at [920, 531] on button "Done" at bounding box center [926, 536] width 36 height 20
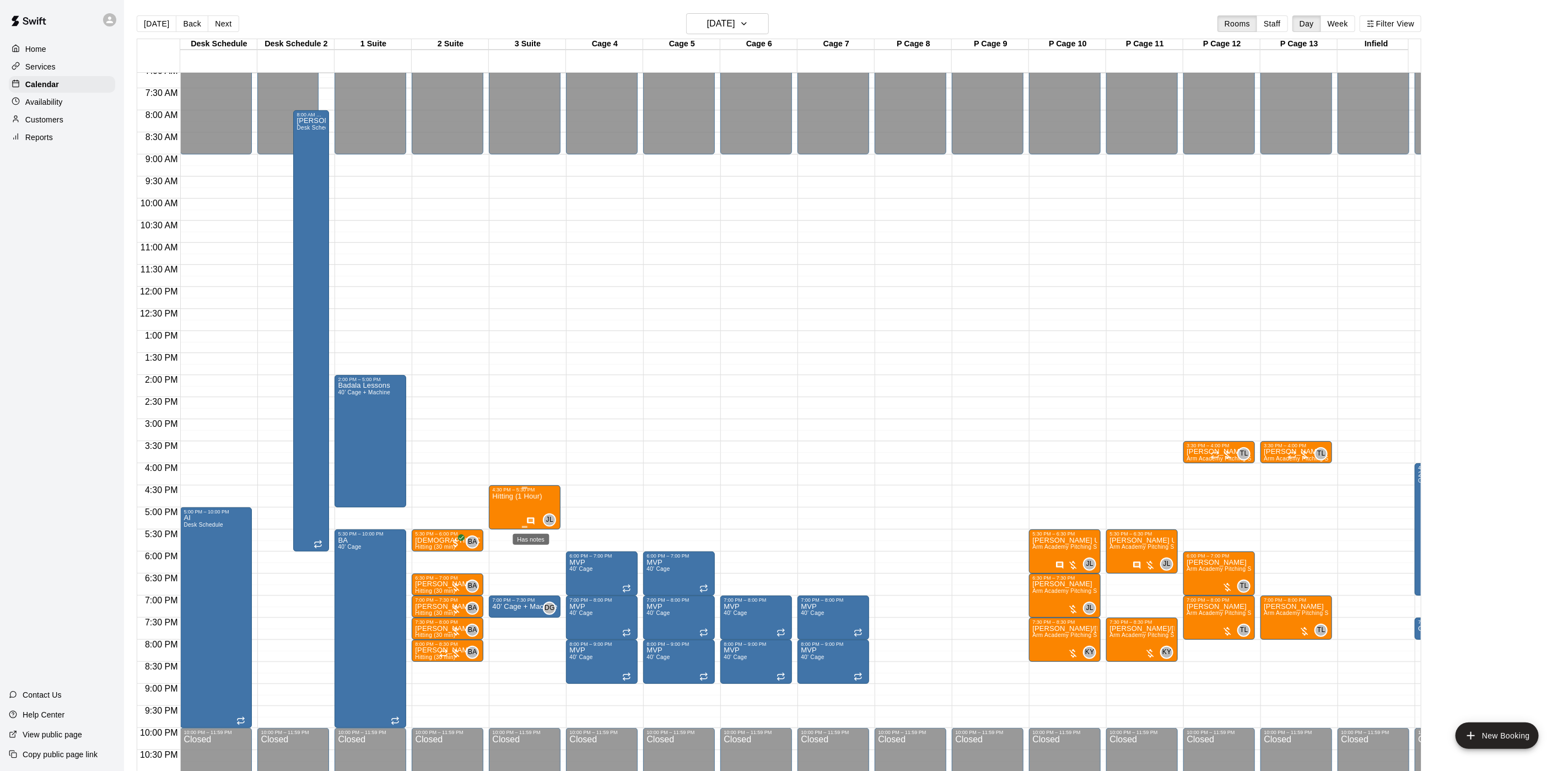
click at [535, 521] on icon "Has notes" at bounding box center [530, 521] width 9 height 9
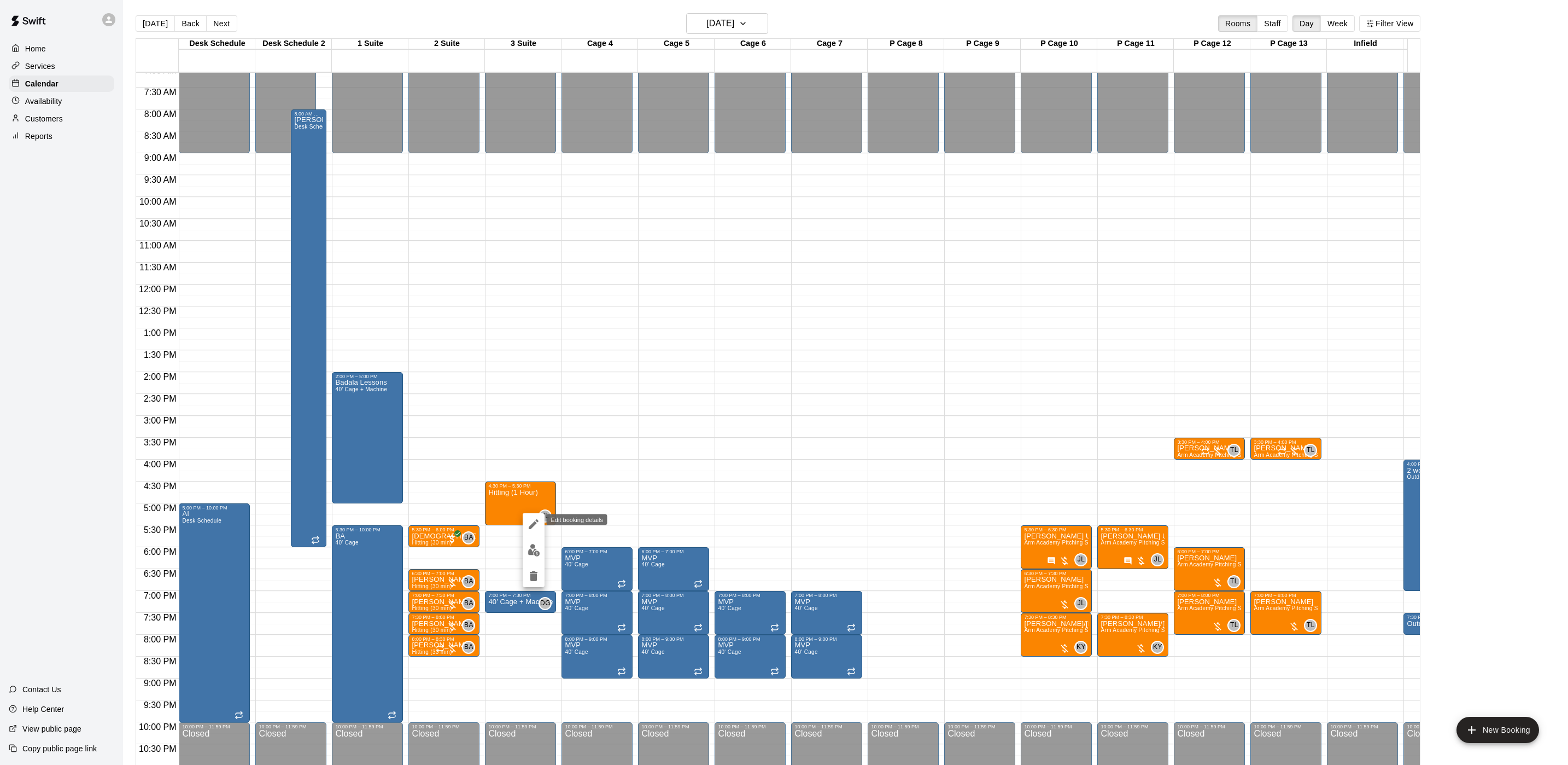
click at [531, 524] on icon "edit" at bounding box center [533, 524] width 13 height 13
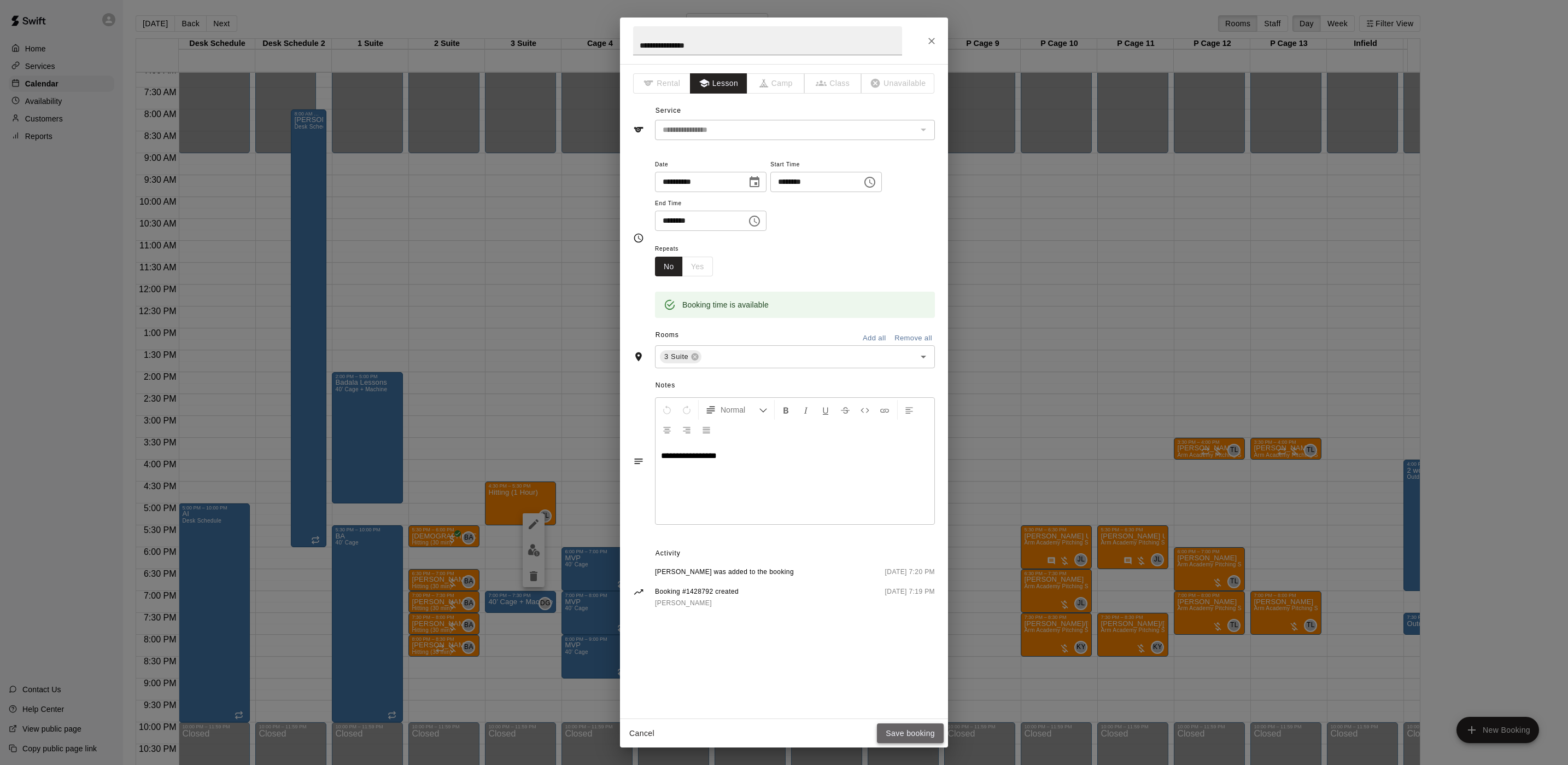
click at [912, 731] on button "Save booking" at bounding box center [910, 733] width 67 height 20
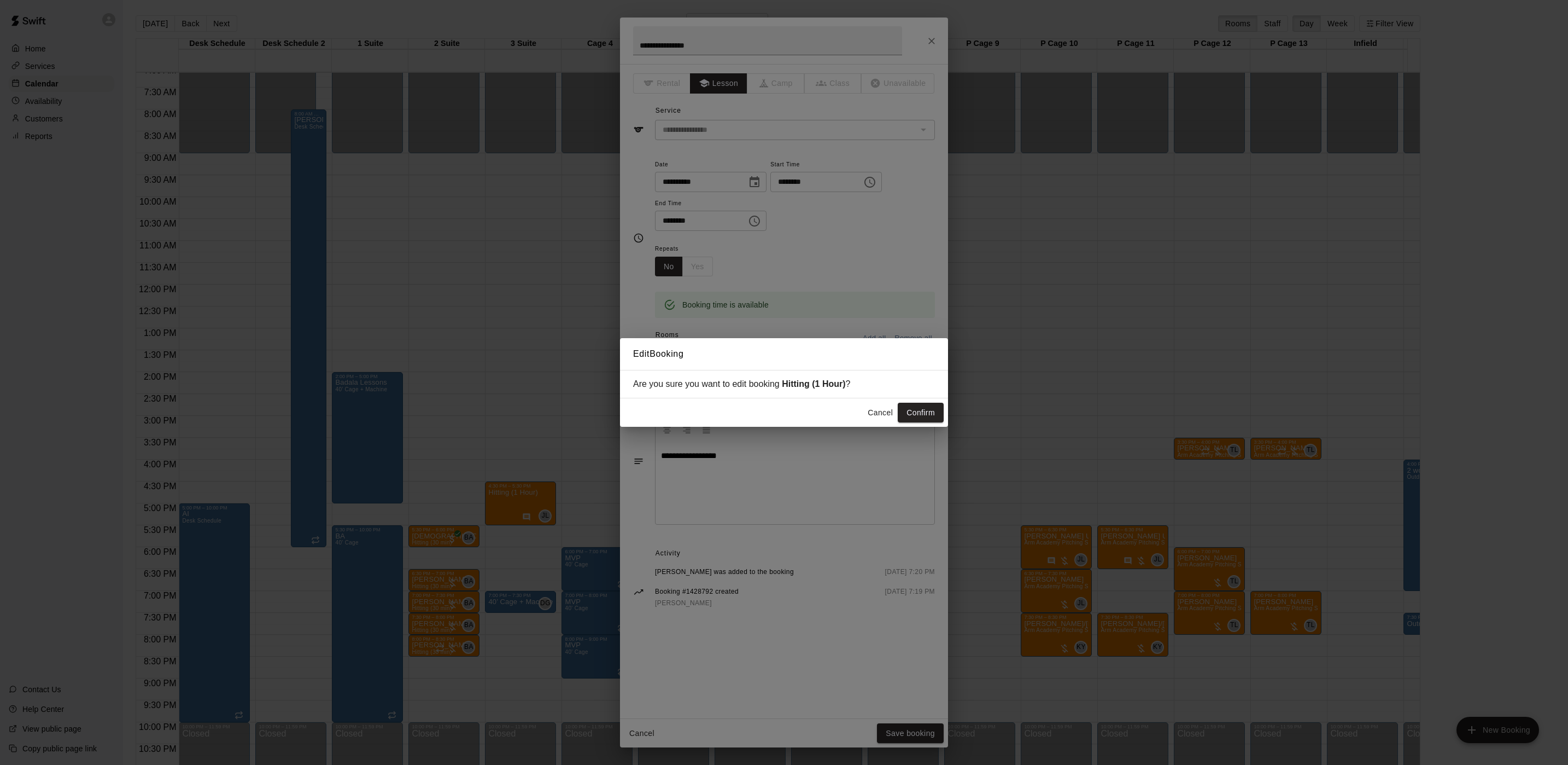
click at [890, 406] on button "Cancel" at bounding box center [880, 413] width 35 height 20
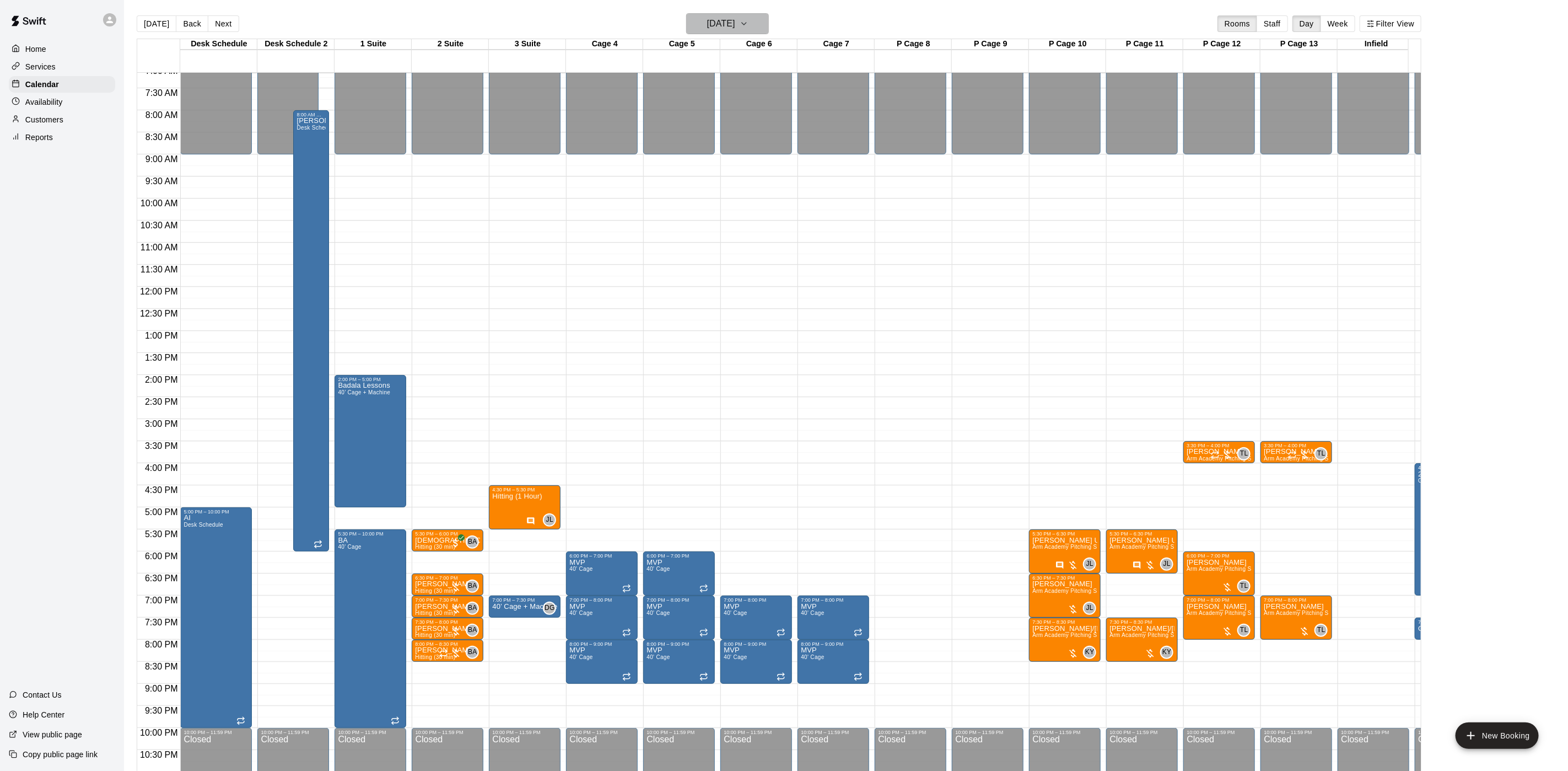
click at [735, 31] on h6 "[DATE]" at bounding box center [721, 24] width 28 height 16
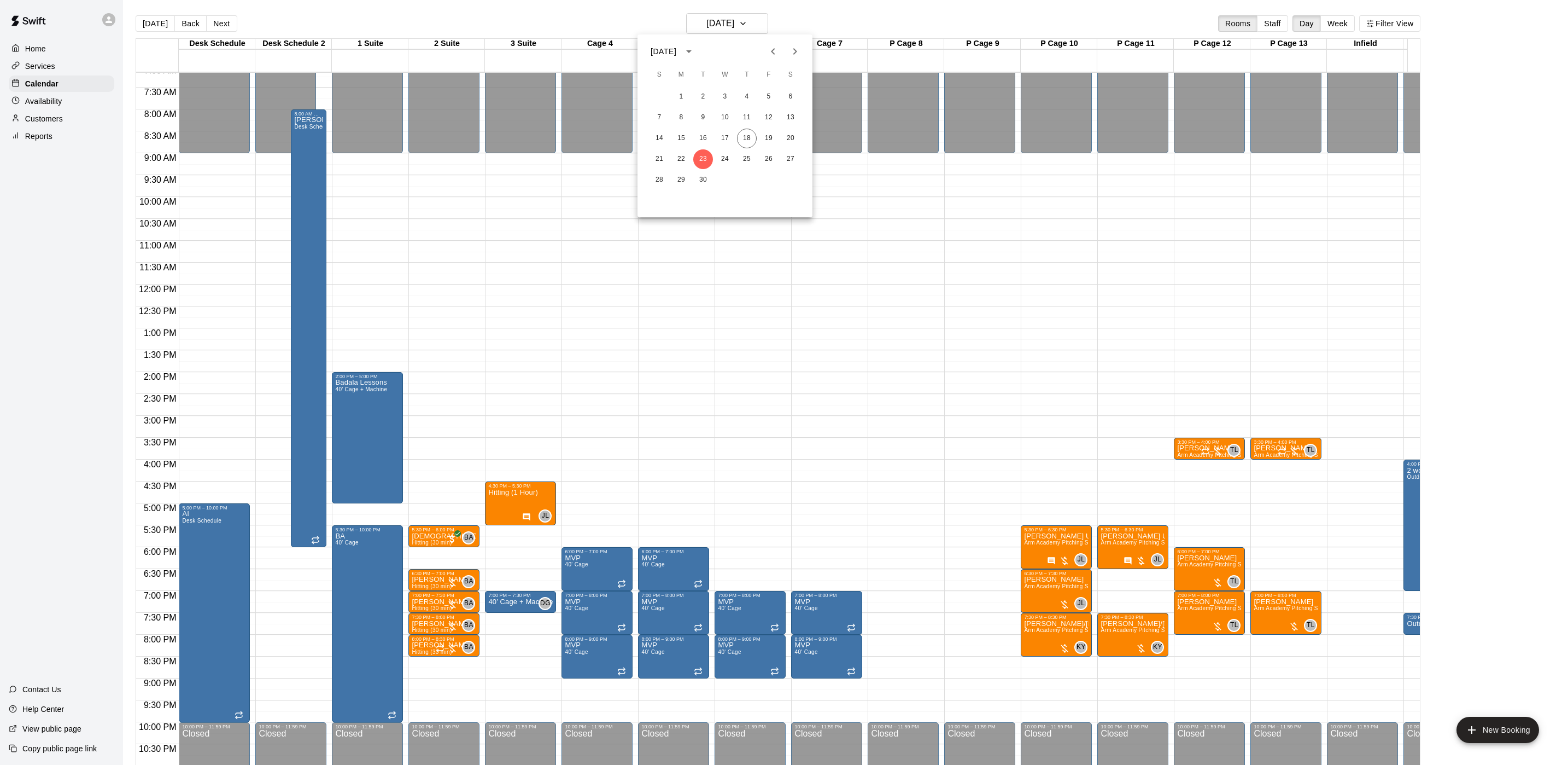
click at [740, 130] on div "14 15 16 17 18 19 20" at bounding box center [725, 138] width 175 height 19
click at [740, 132] on button "18" at bounding box center [747, 138] width 19 height 19
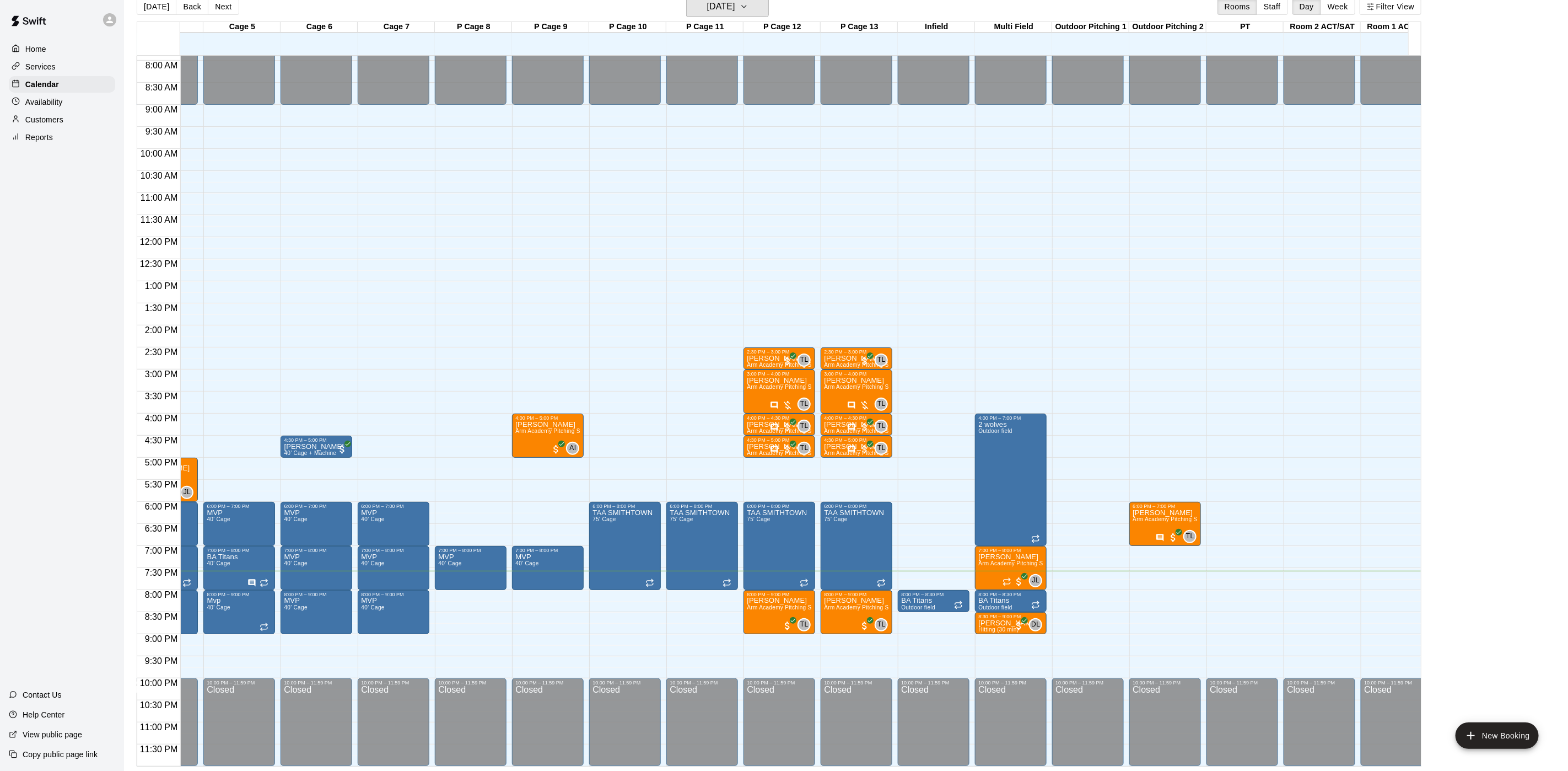
scroll to position [0, 0]
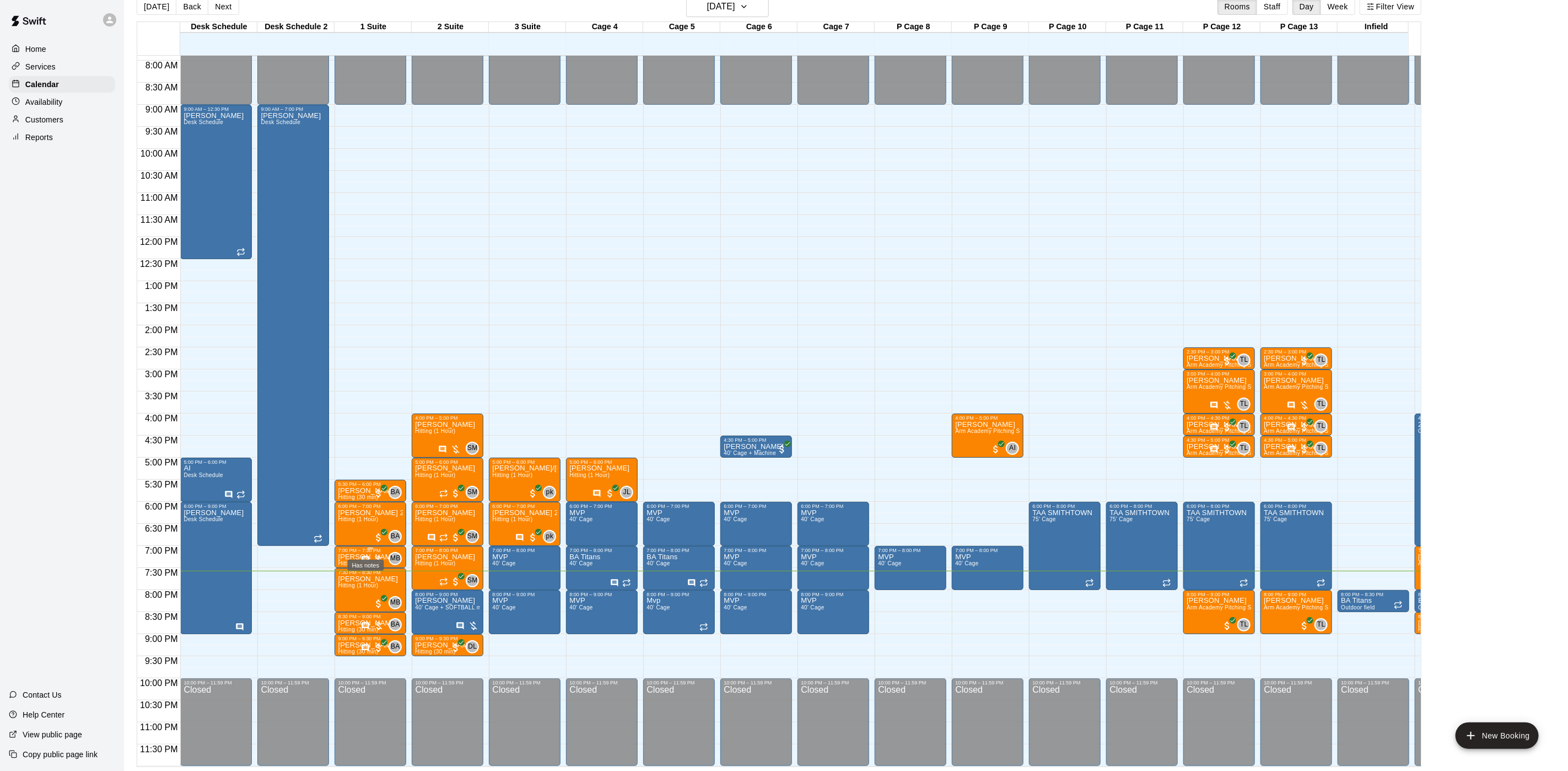
click at [367, 555] on icon "Has notes" at bounding box center [365, 559] width 9 height 9
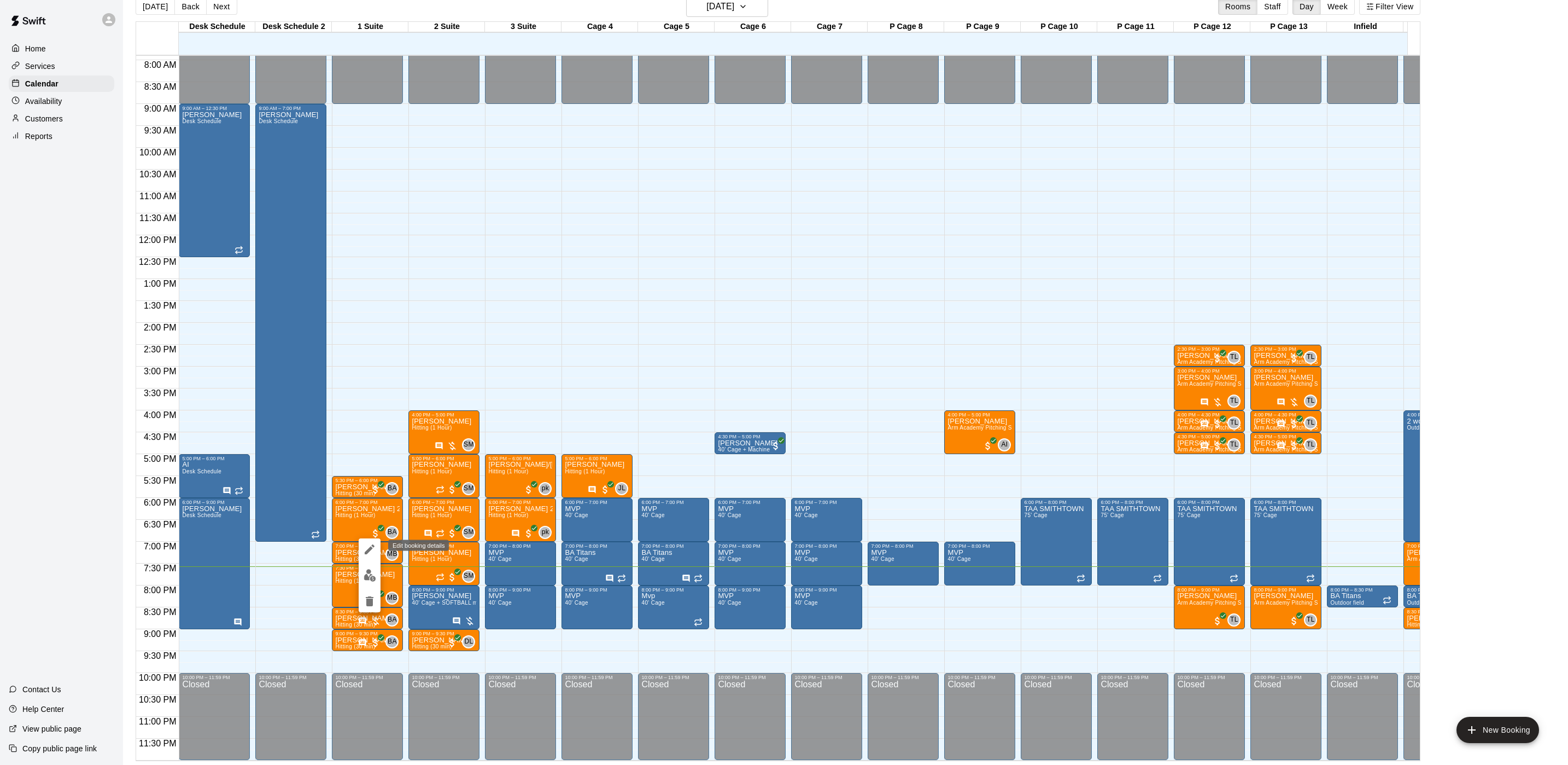
click at [363, 545] on icon "edit" at bounding box center [370, 549] width 13 height 13
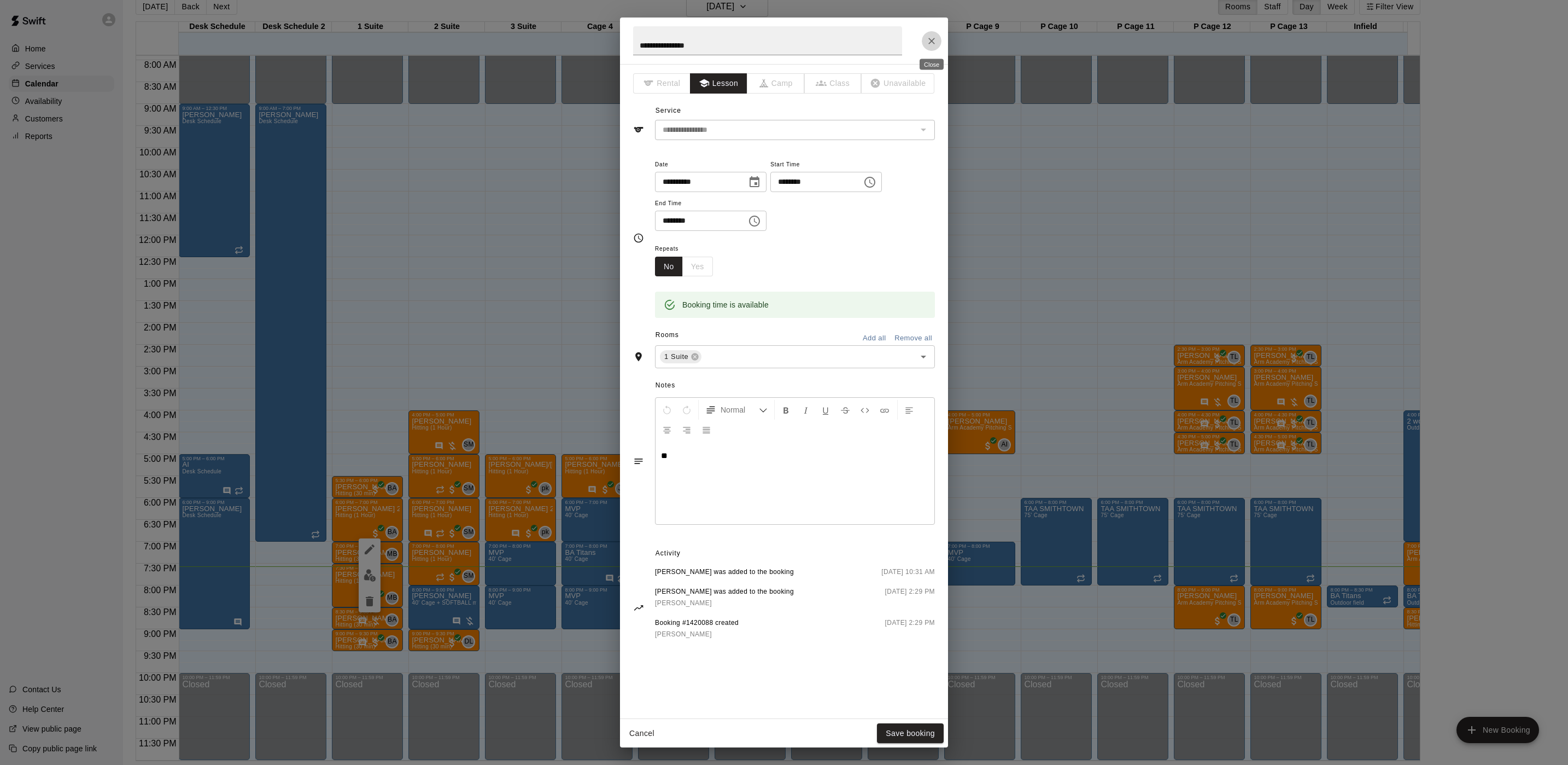
click at [937, 42] on button "Close" at bounding box center [931, 41] width 19 height 19
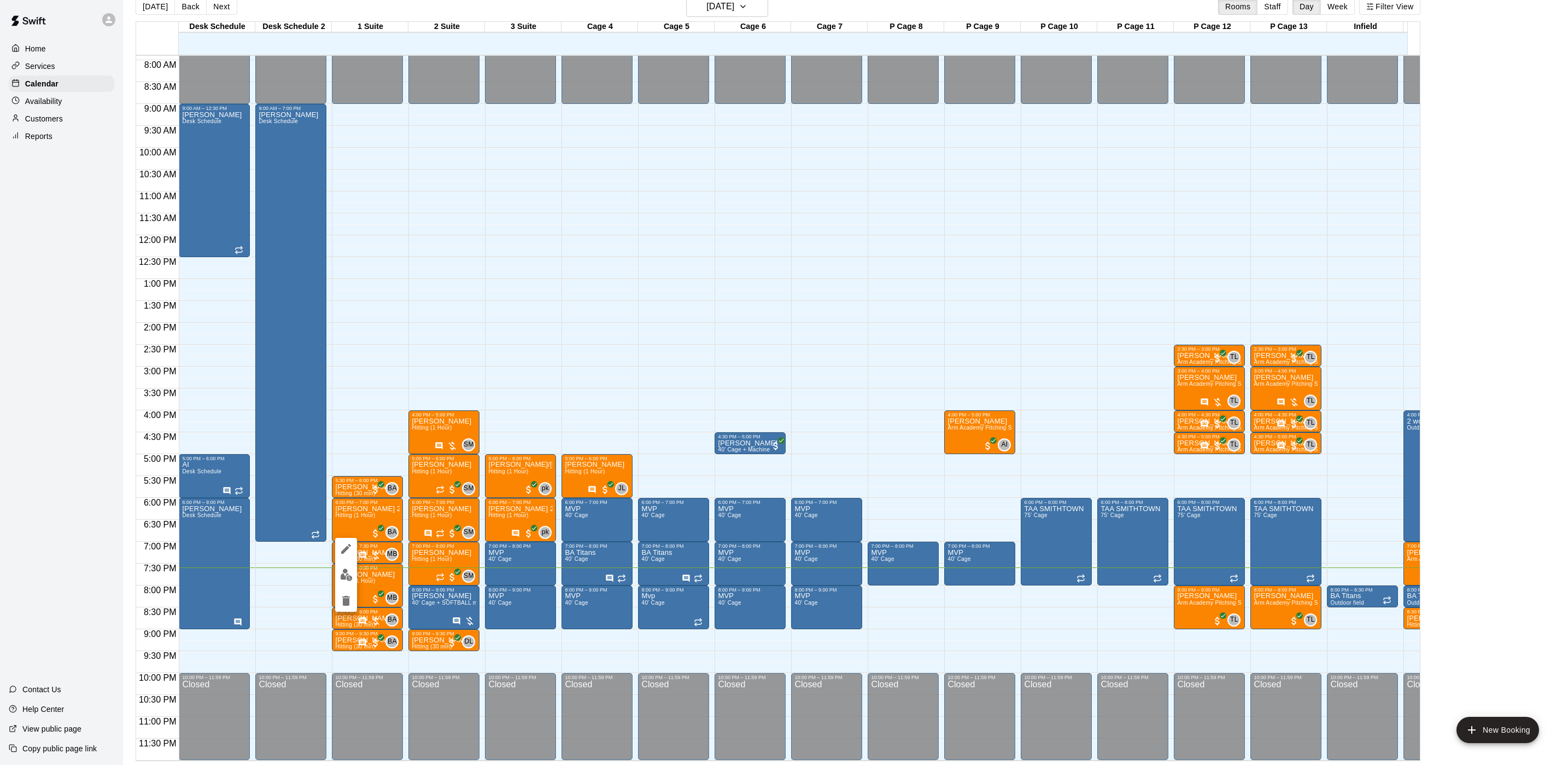
click at [350, 555] on button "edit" at bounding box center [346, 549] width 22 height 22
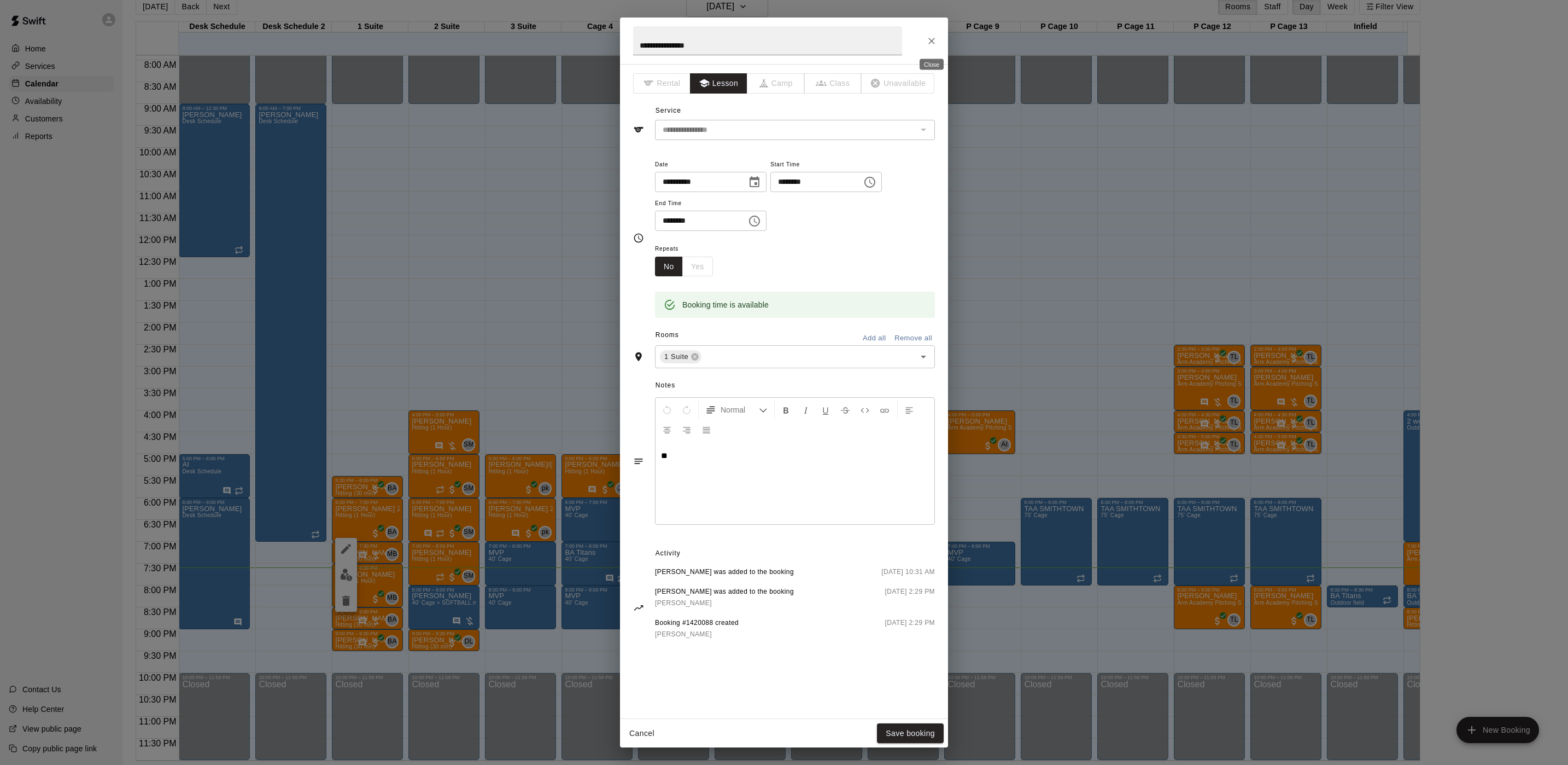
click at [928, 36] on icon "Close" at bounding box center [931, 41] width 11 height 11
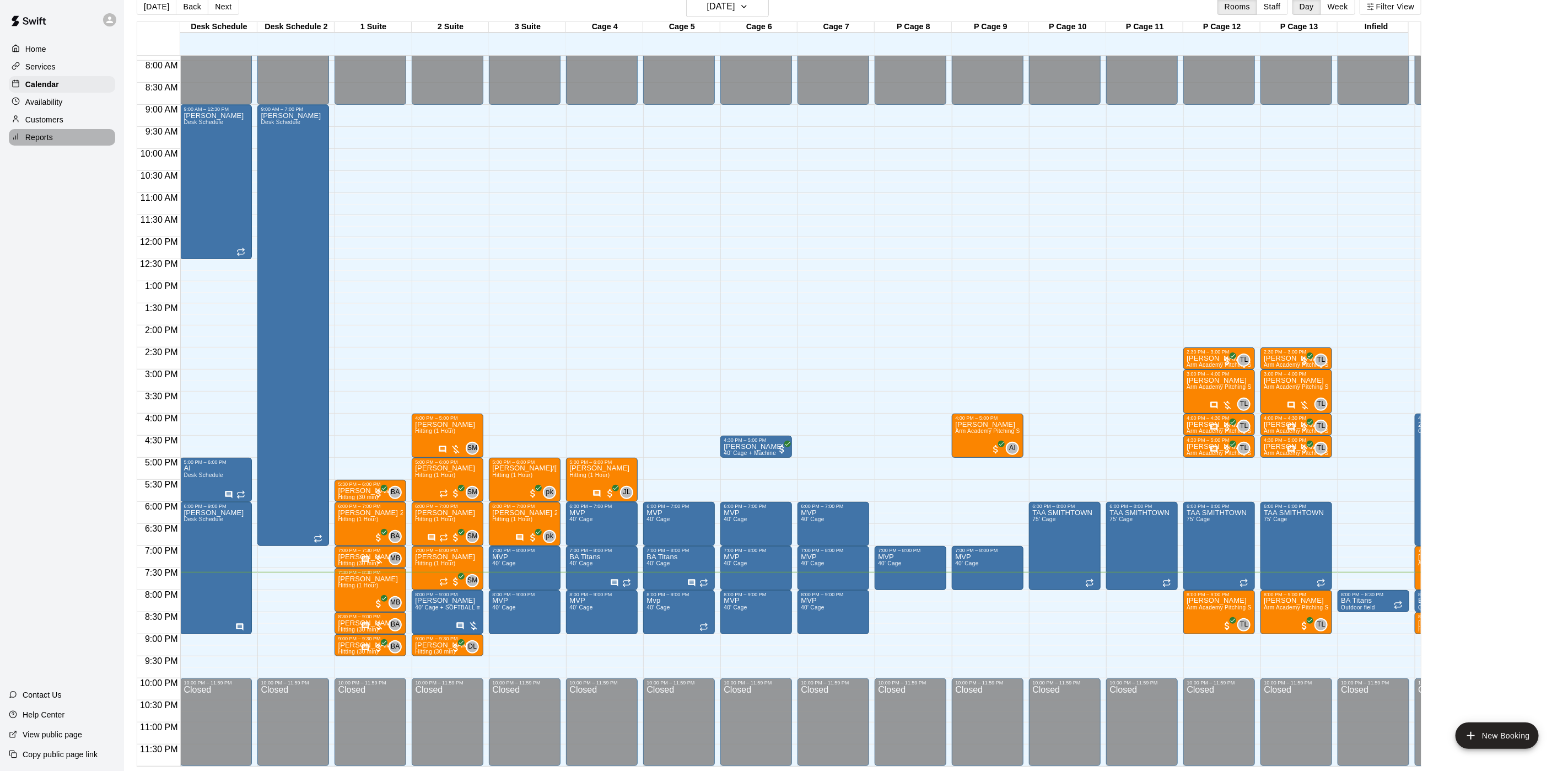
click at [69, 143] on div "Reports" at bounding box center [62, 137] width 106 height 16
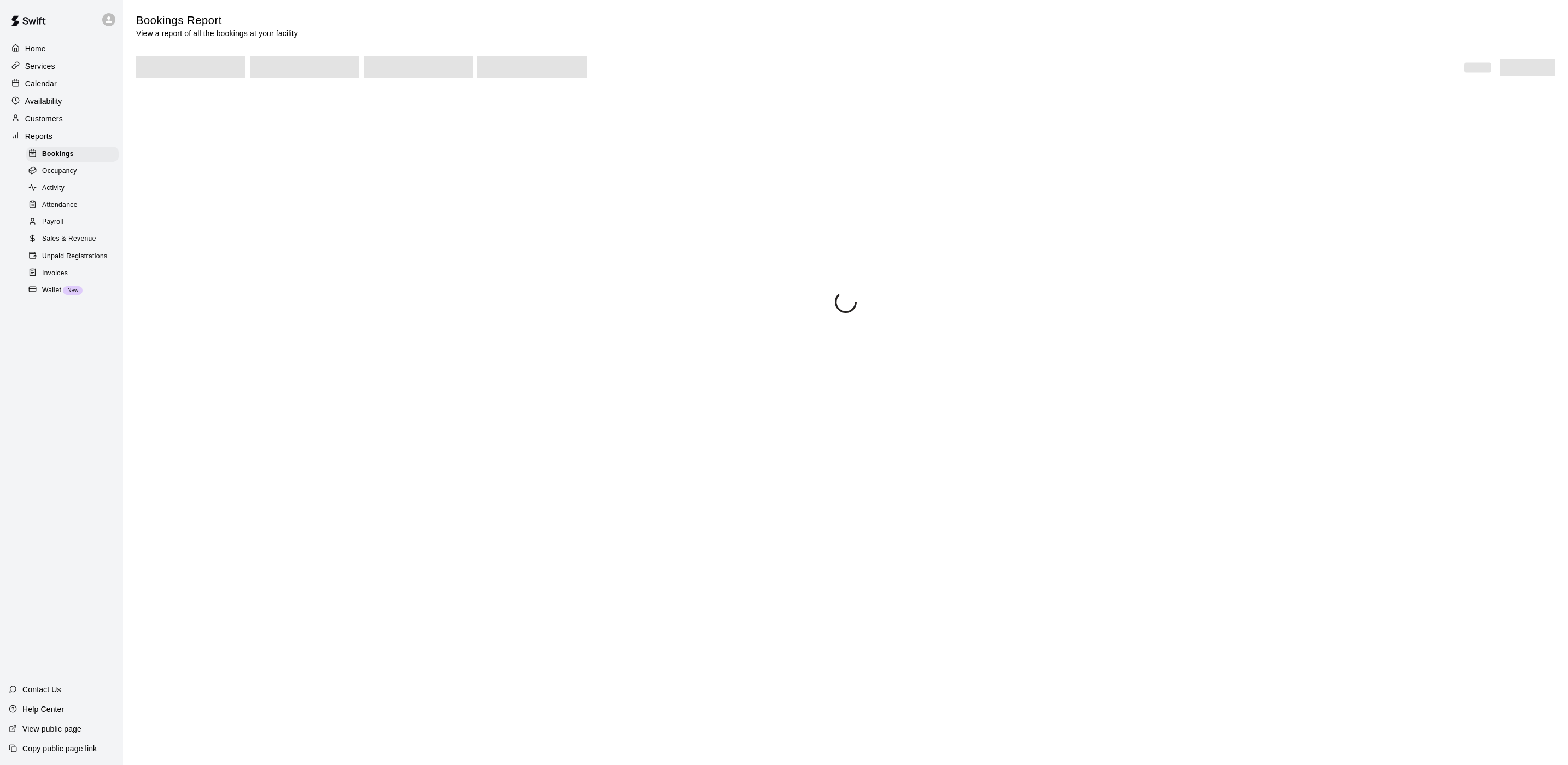
click at [68, 126] on div "Customers" at bounding box center [61, 118] width 105 height 16
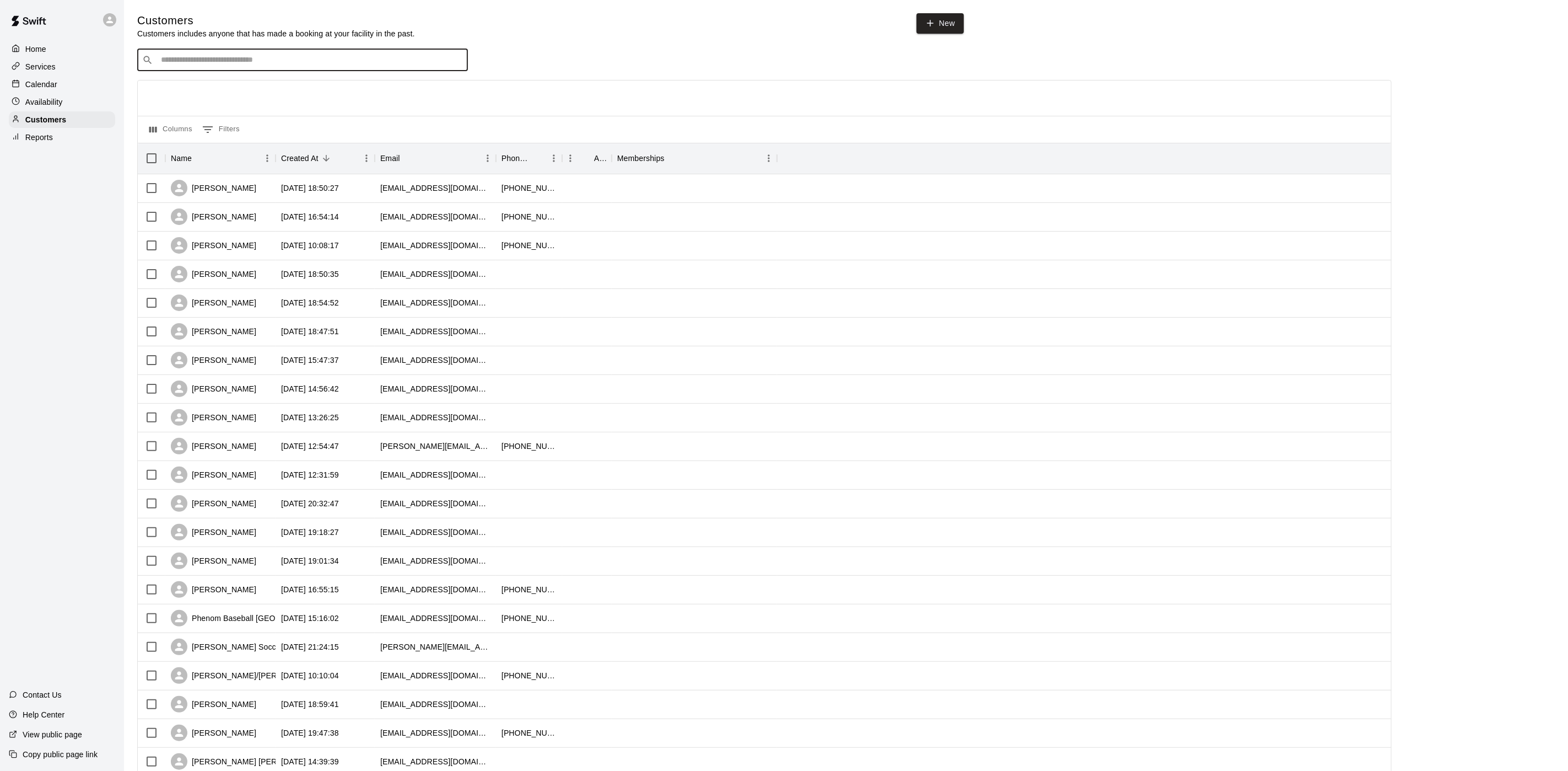
click at [230, 65] on input "Search customers by name or email" at bounding box center [310, 60] width 305 height 11
type input "*******"
click at [246, 93] on span "[EMAIL_ADDRESS][DOMAIN_NAME]" at bounding box center [227, 97] width 119 height 8
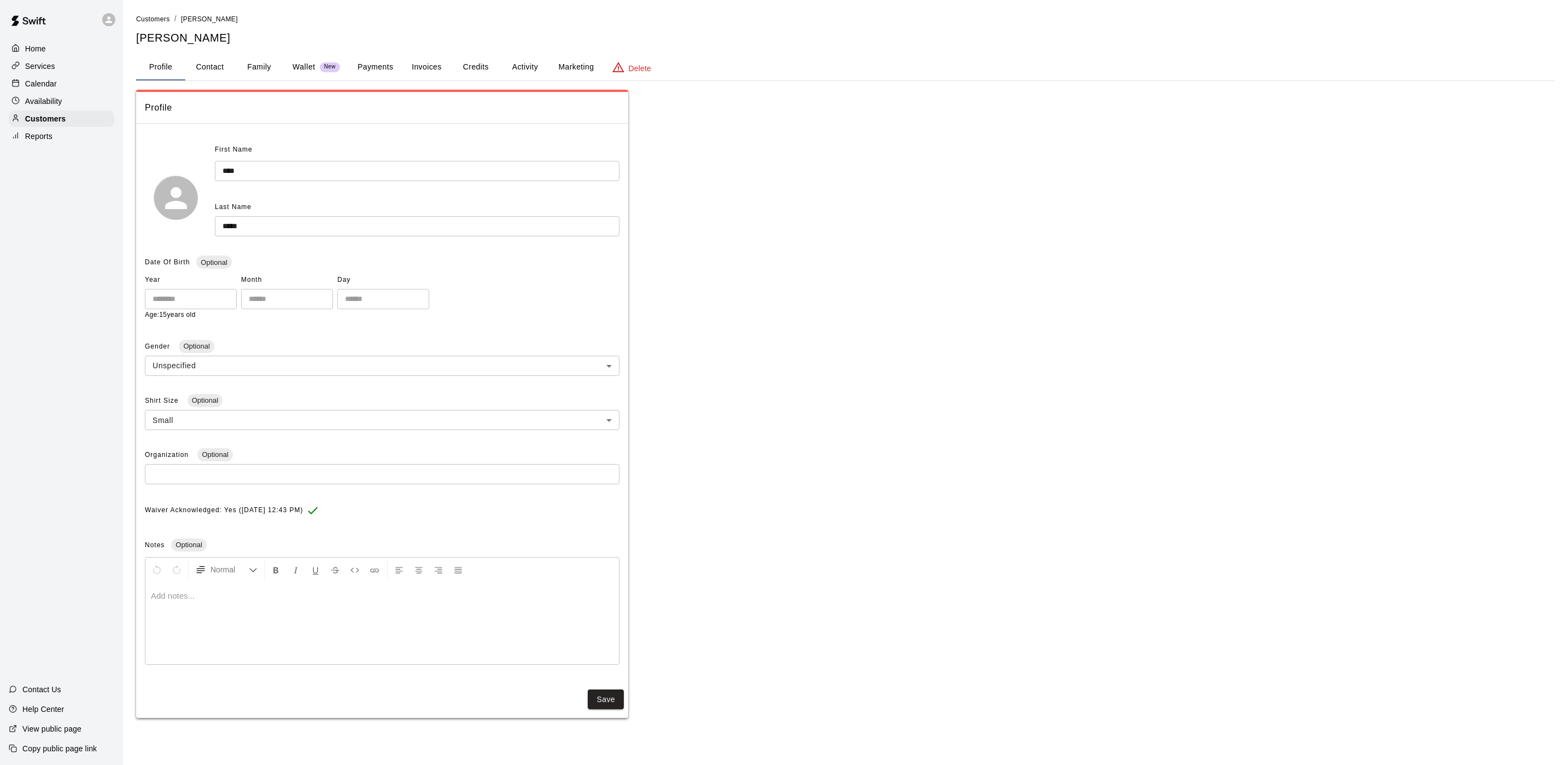
click at [210, 70] on button "Contact" at bounding box center [210, 67] width 49 height 26
select select "**"
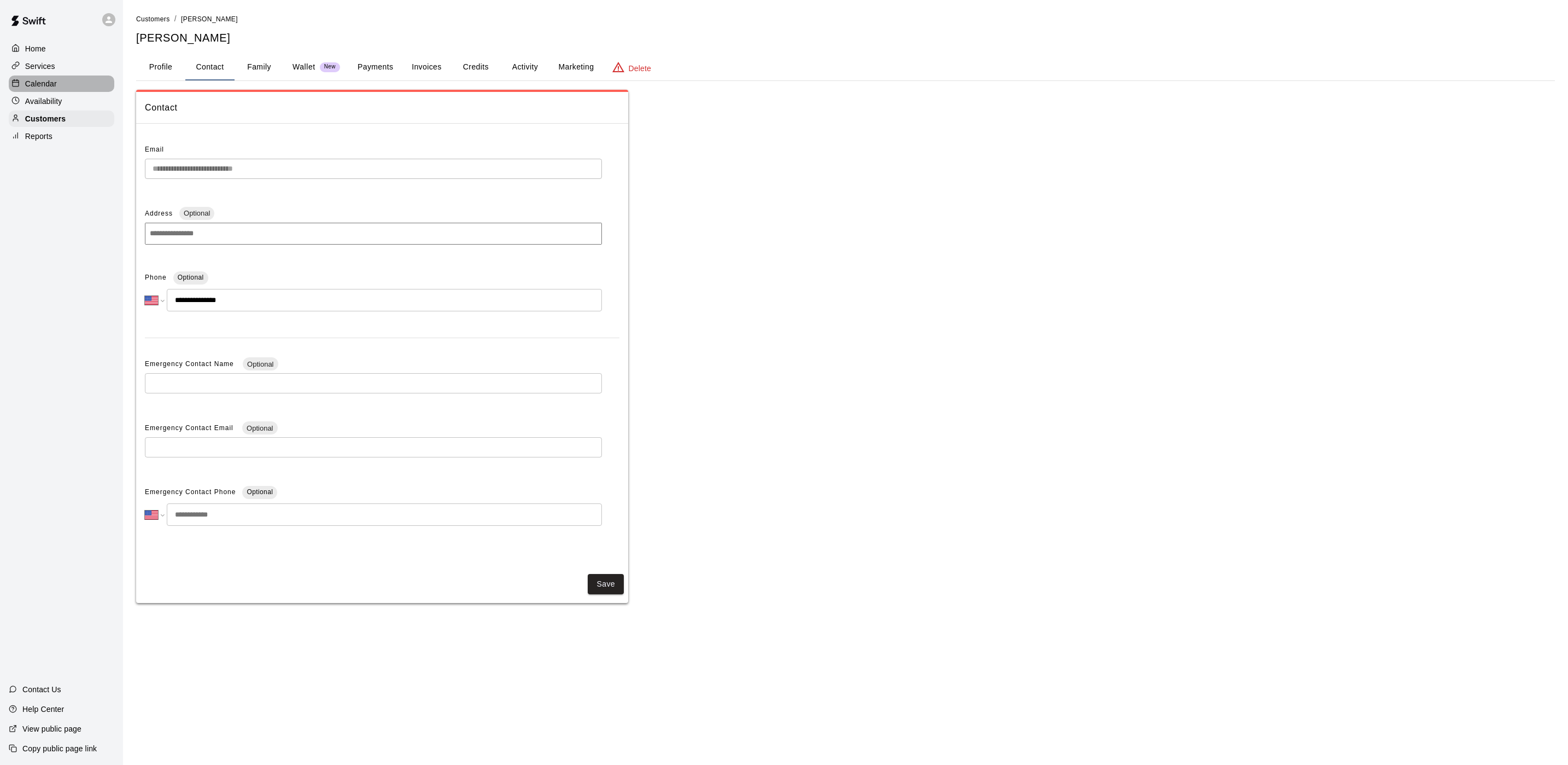
click at [27, 92] on div "Calendar" at bounding box center [61, 83] width 105 height 16
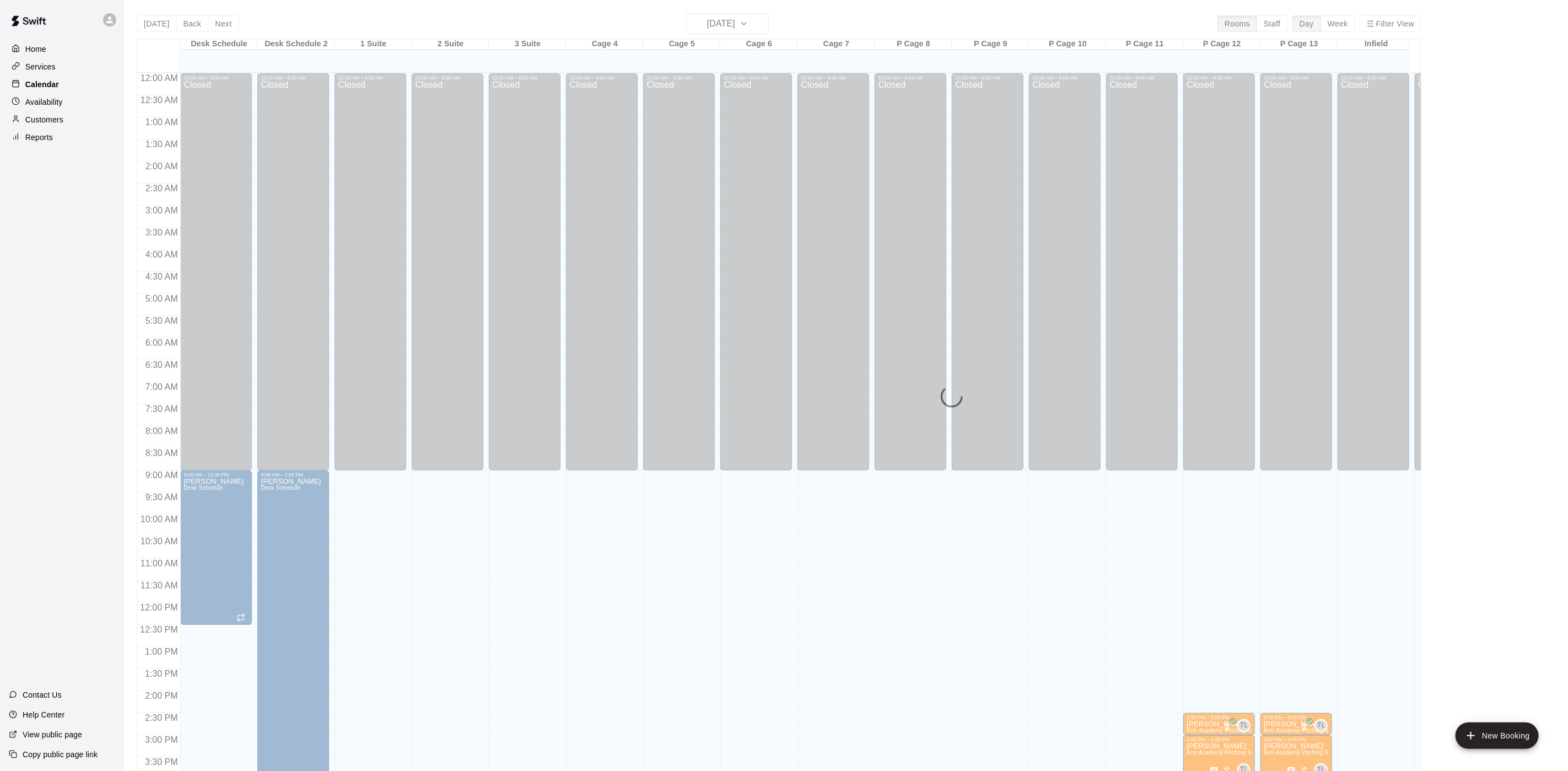
scroll to position [316, 0]
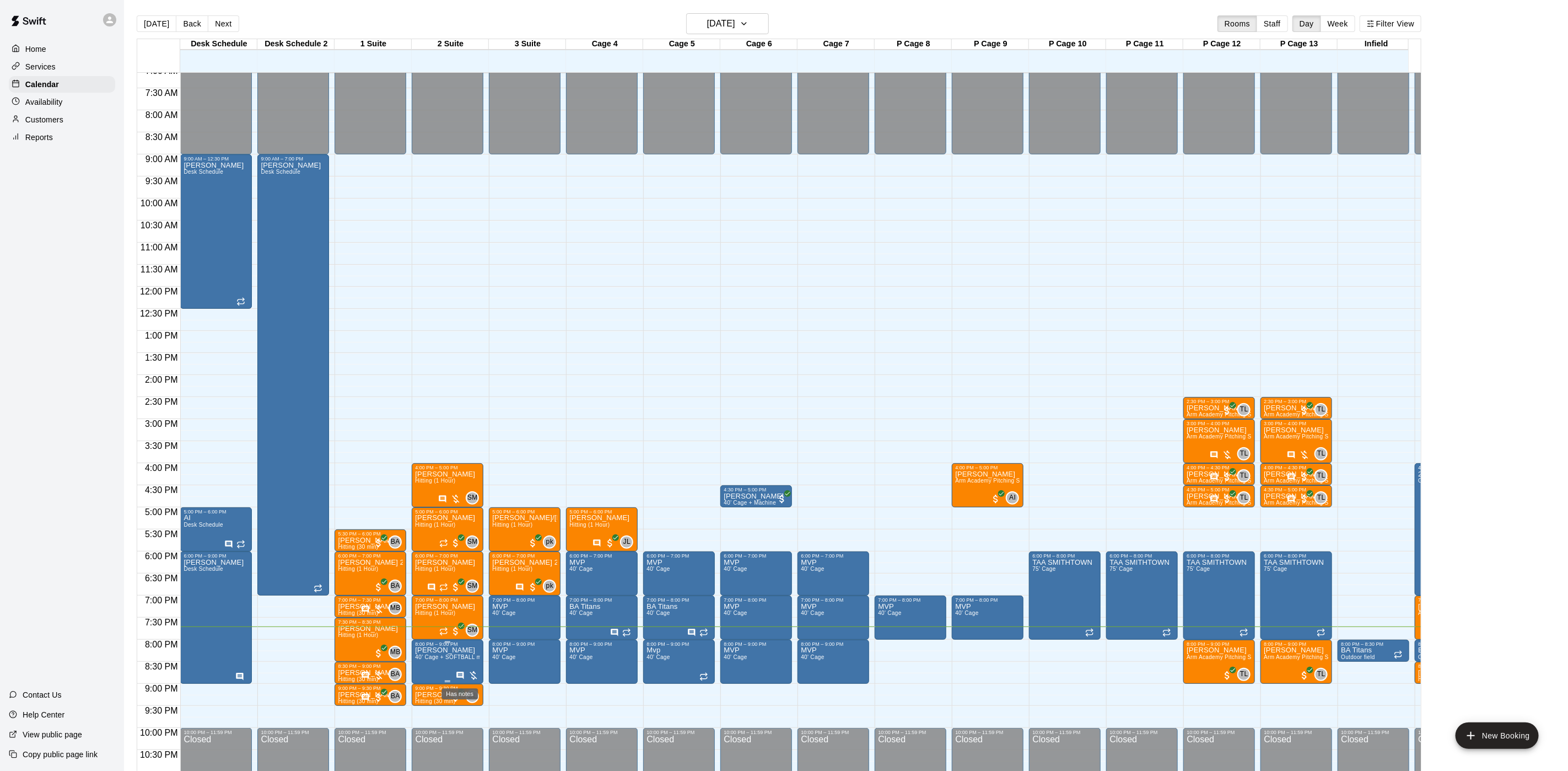
click at [462, 680] on icon "Has notes" at bounding box center [460, 675] width 9 height 9
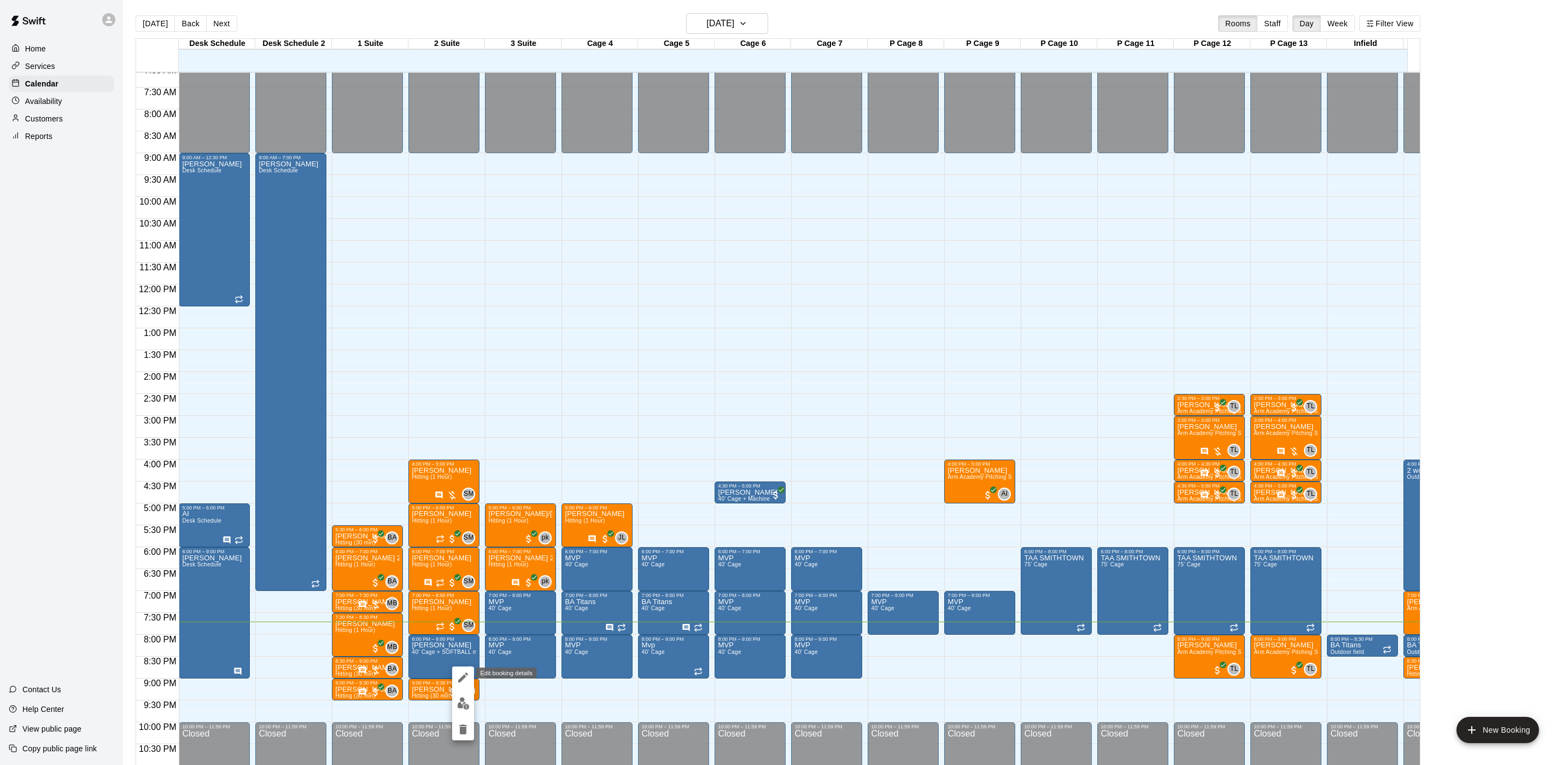
click at [460, 680] on icon "edit" at bounding box center [462, 677] width 10 height 10
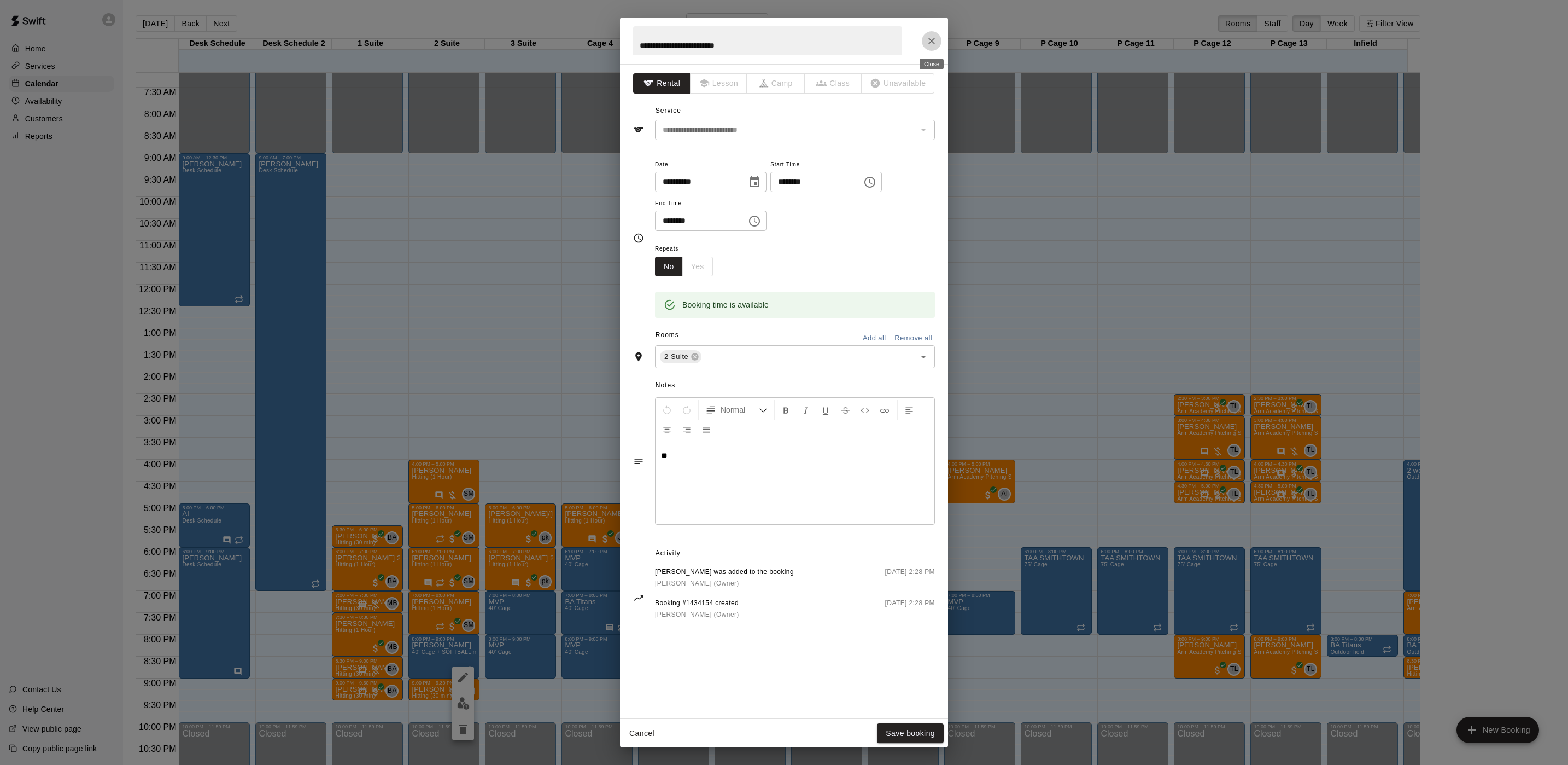
click at [928, 44] on icon "Close" at bounding box center [931, 41] width 11 height 11
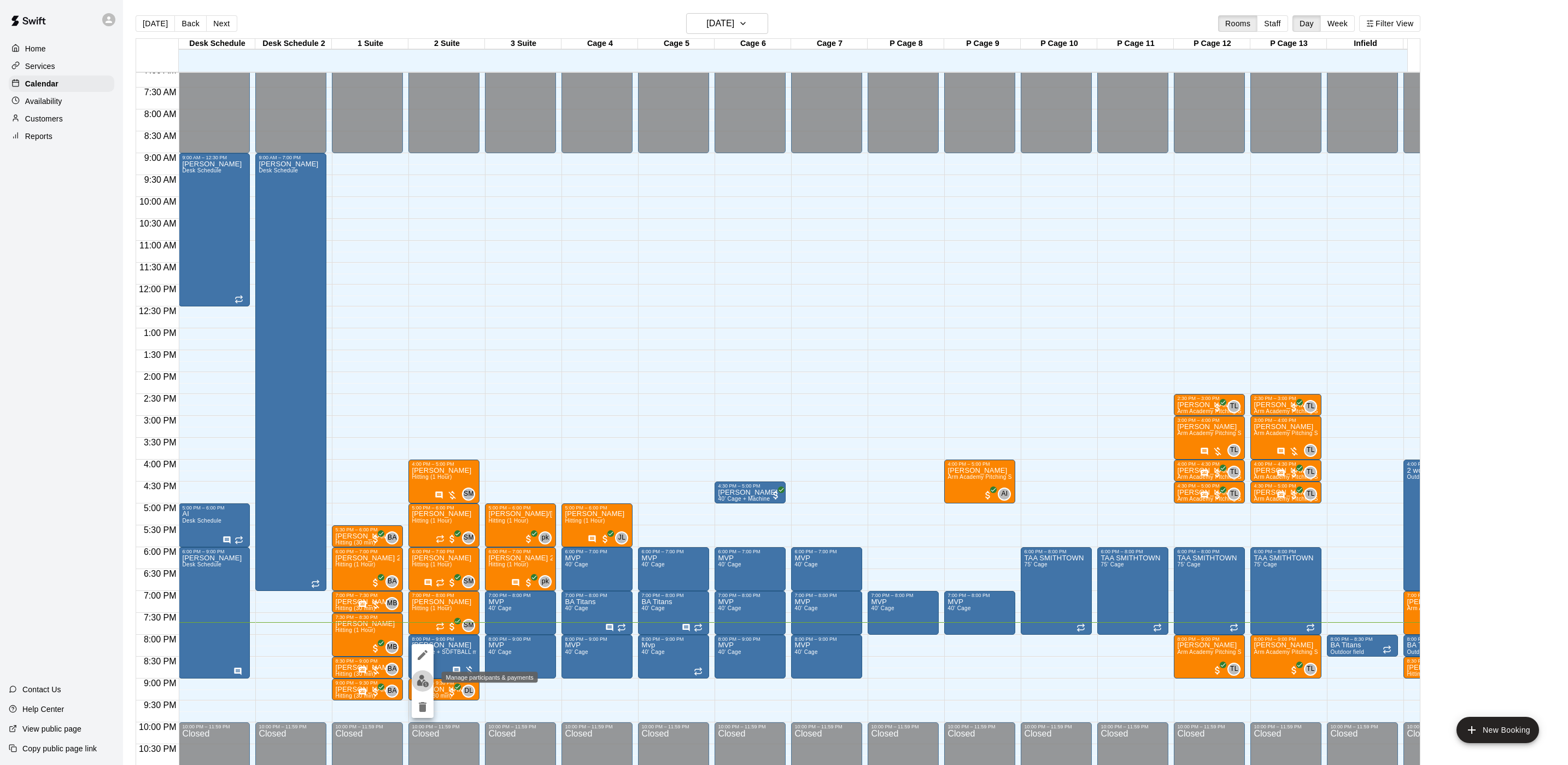
click at [424, 670] on button "edit" at bounding box center [423, 681] width 22 height 21
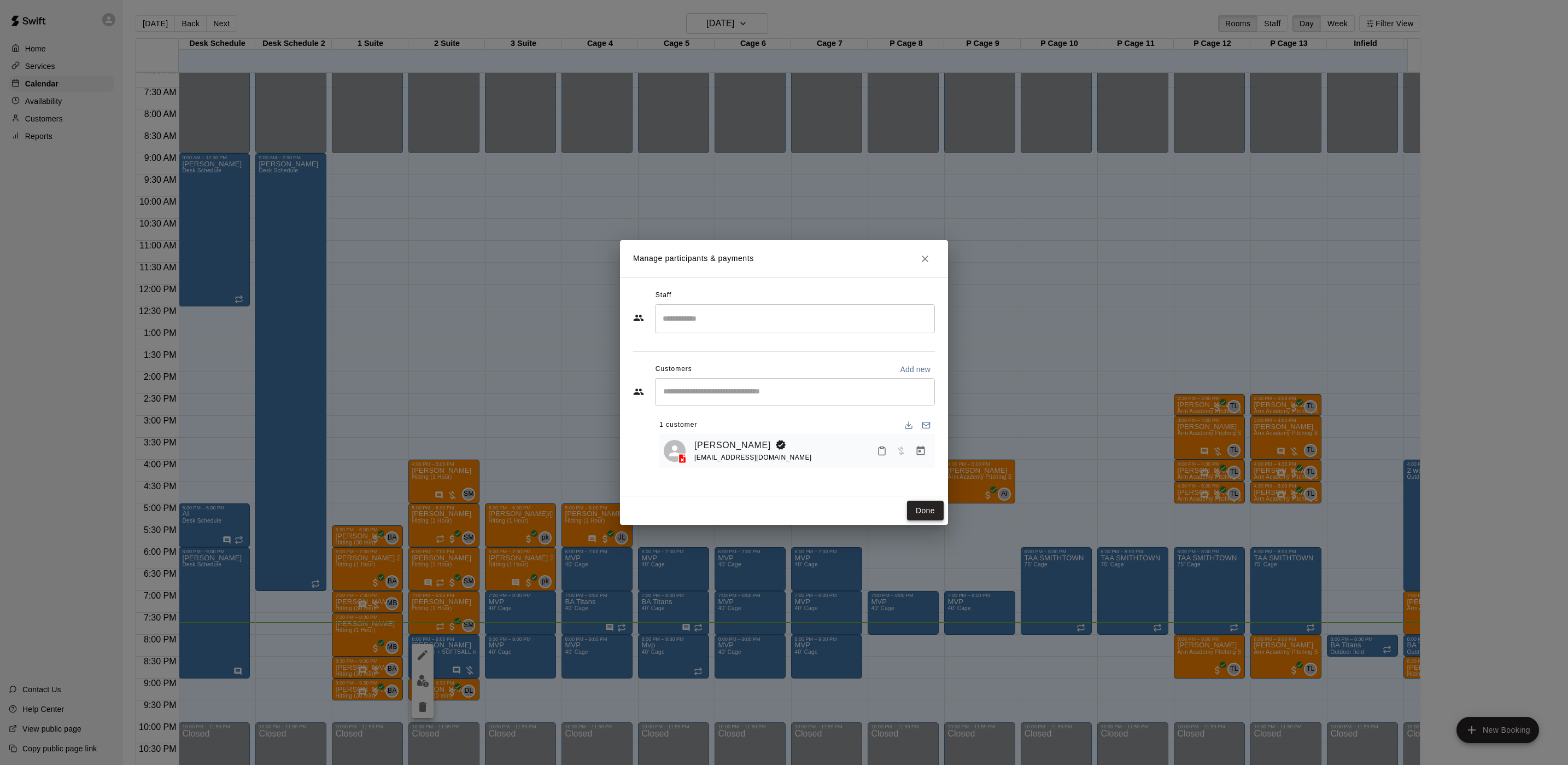
click at [922, 507] on button "Done" at bounding box center [926, 510] width 36 height 20
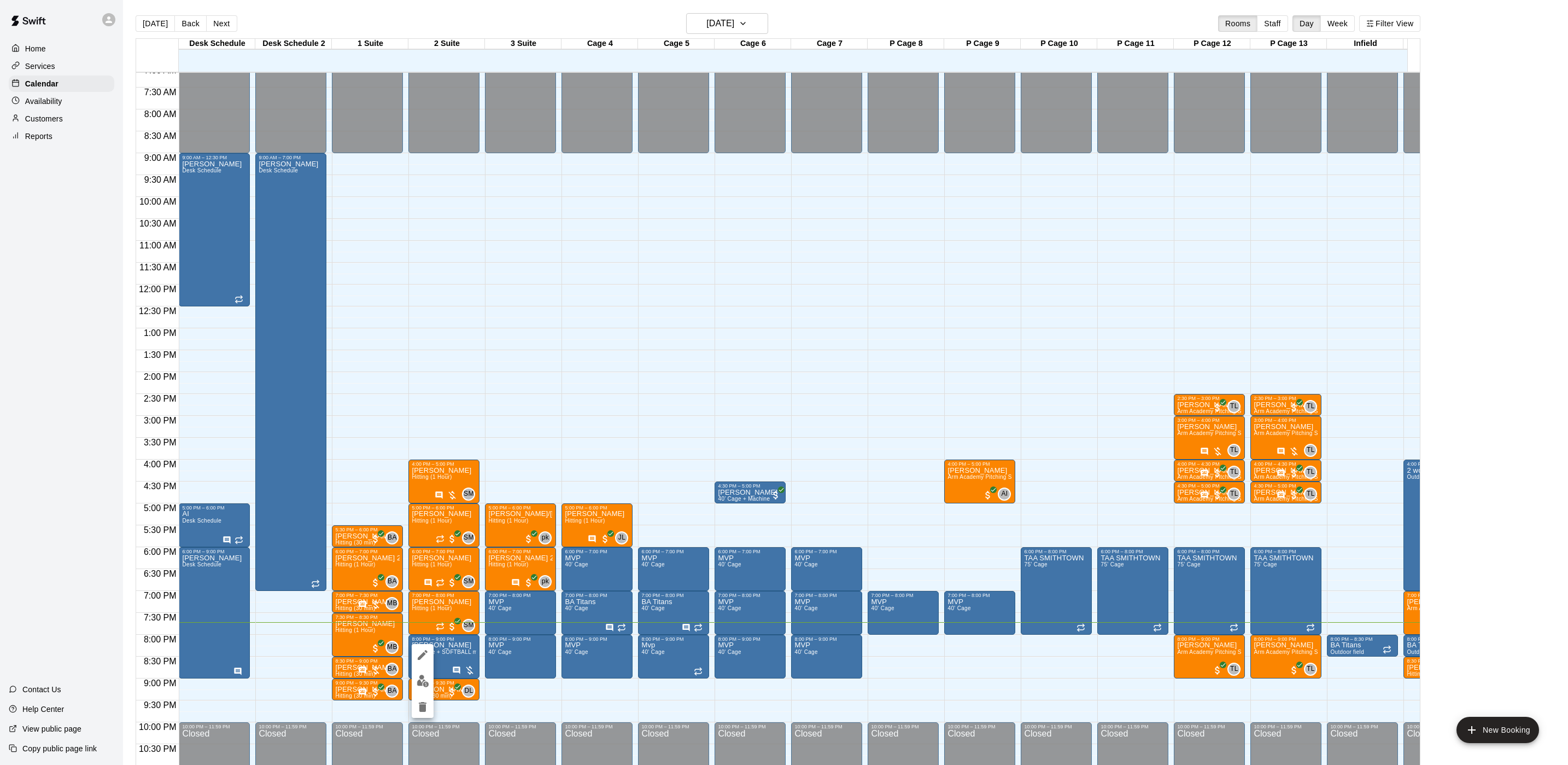
click at [418, 679] on img "edit" at bounding box center [422, 681] width 12 height 12
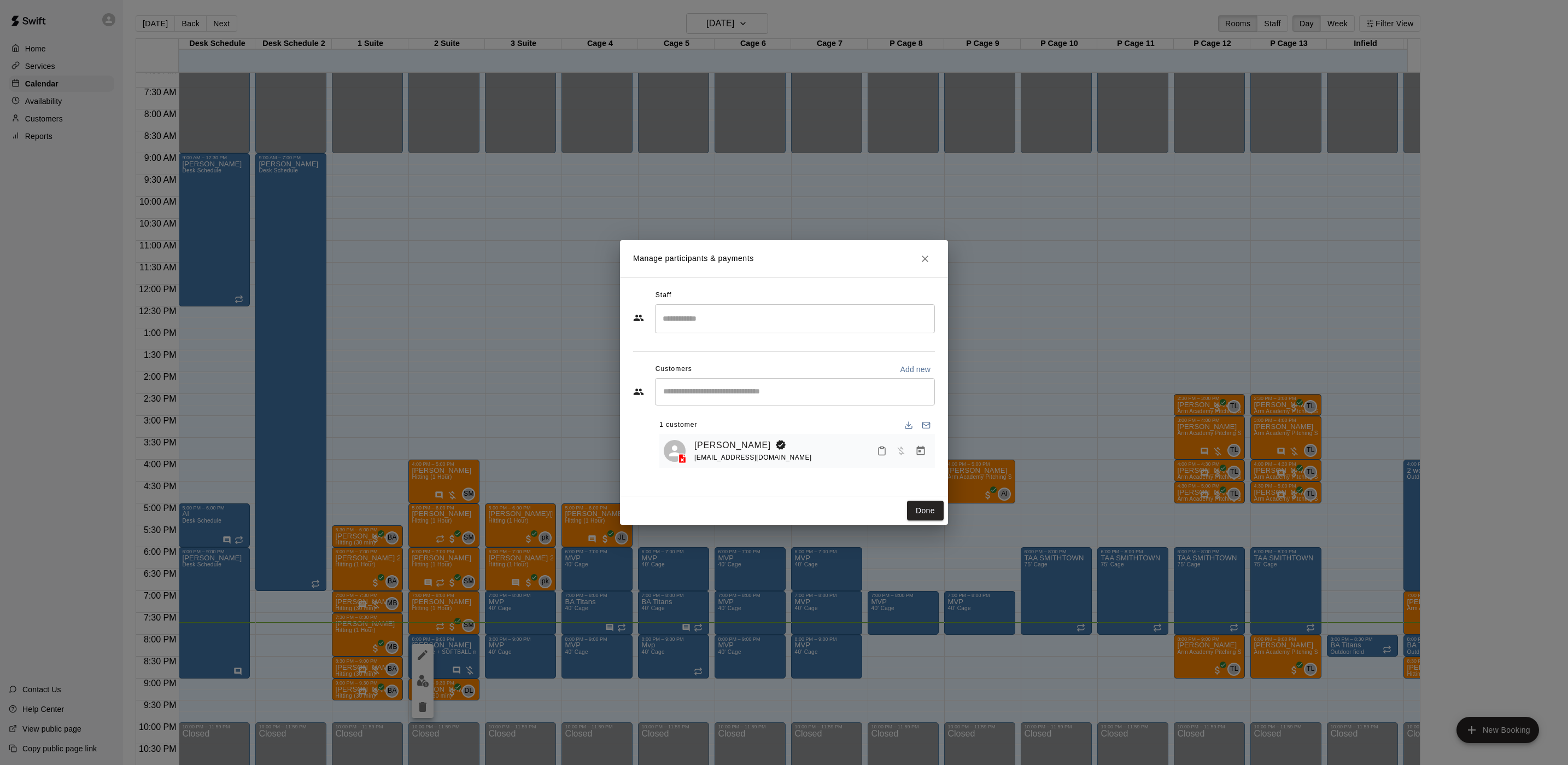
click at [917, 451] on icon "Manage bookings & payment" at bounding box center [921, 450] width 8 height 9
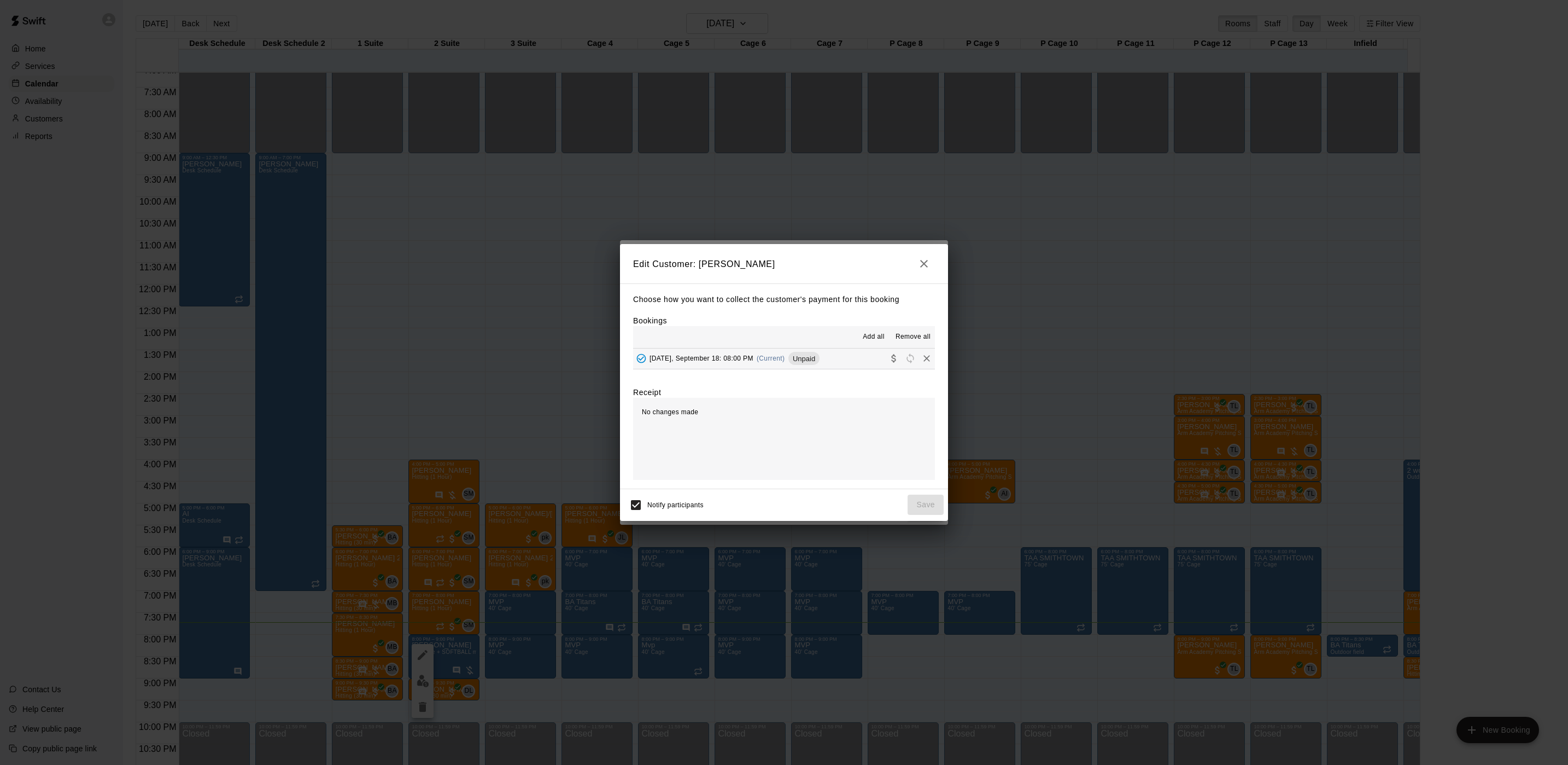
click at [835, 363] on button "[DATE], September 18: 08:00 PM (Current) Unpaid" at bounding box center [784, 358] width 302 height 20
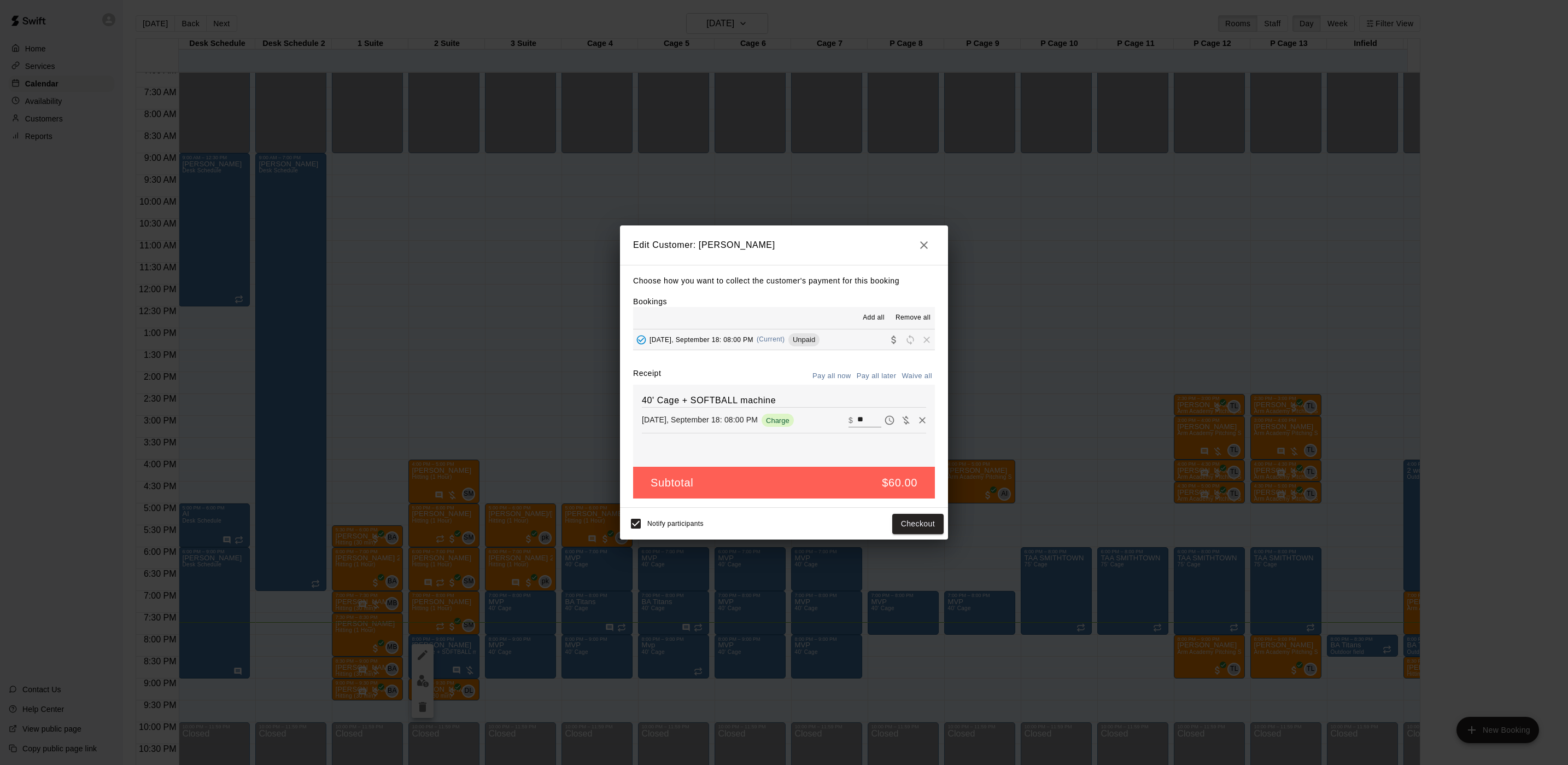
click at [922, 247] on icon "button" at bounding box center [924, 245] width 13 height 13
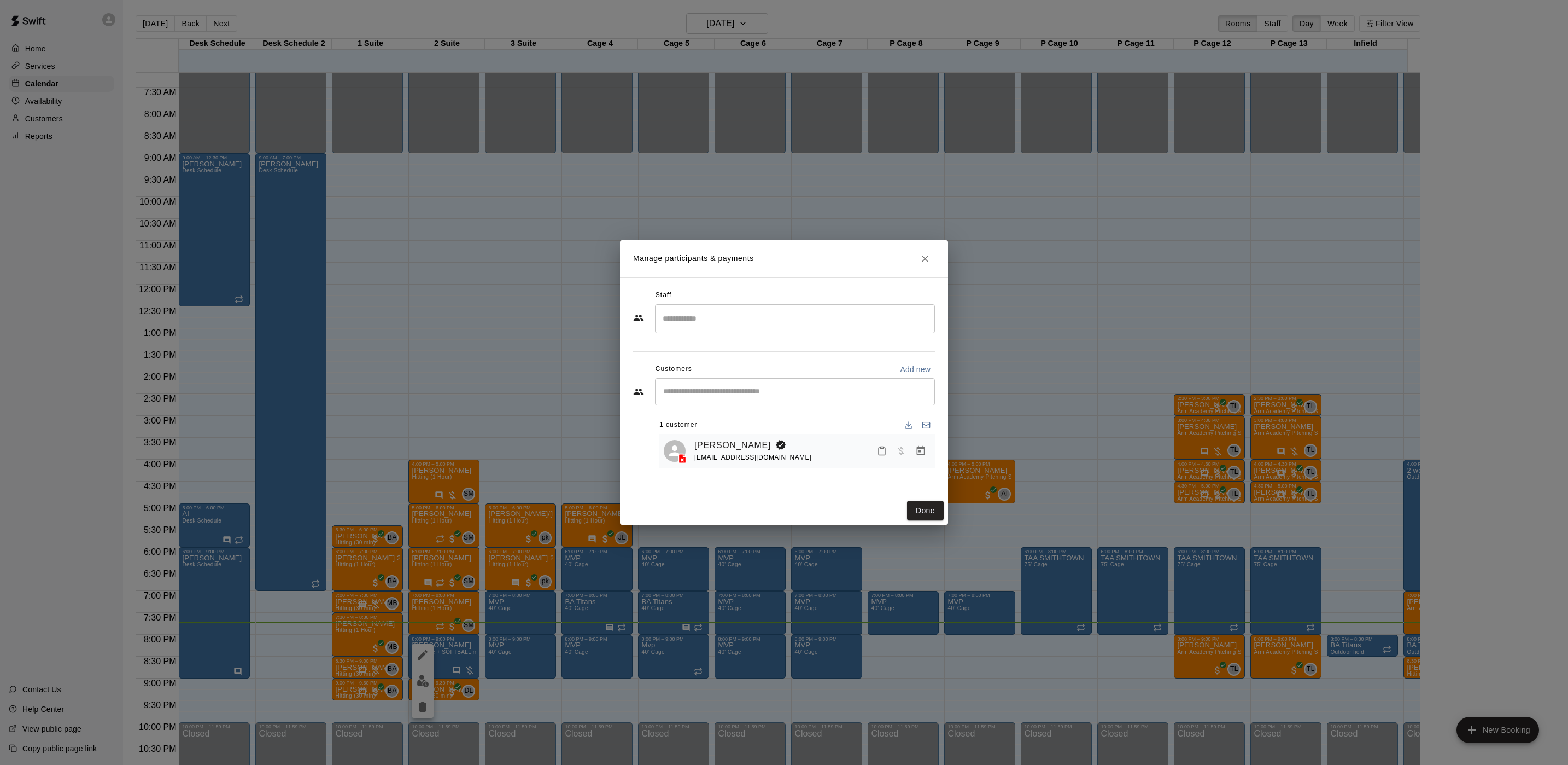
click at [922, 247] on h2 "Manage participants & payments" at bounding box center [784, 259] width 328 height 37
click at [922, 250] on button "Close" at bounding box center [925, 259] width 19 height 19
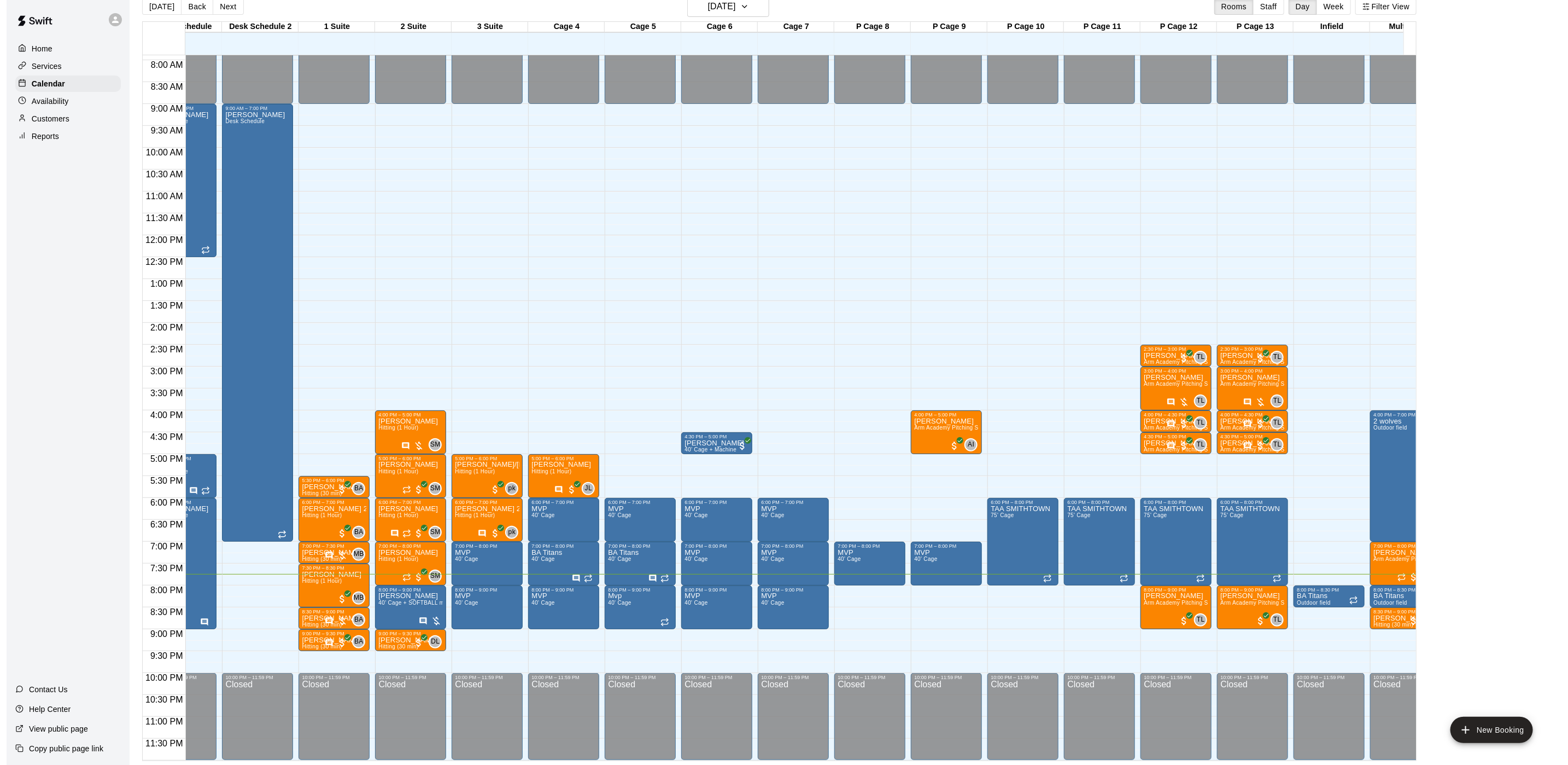
scroll to position [0, 0]
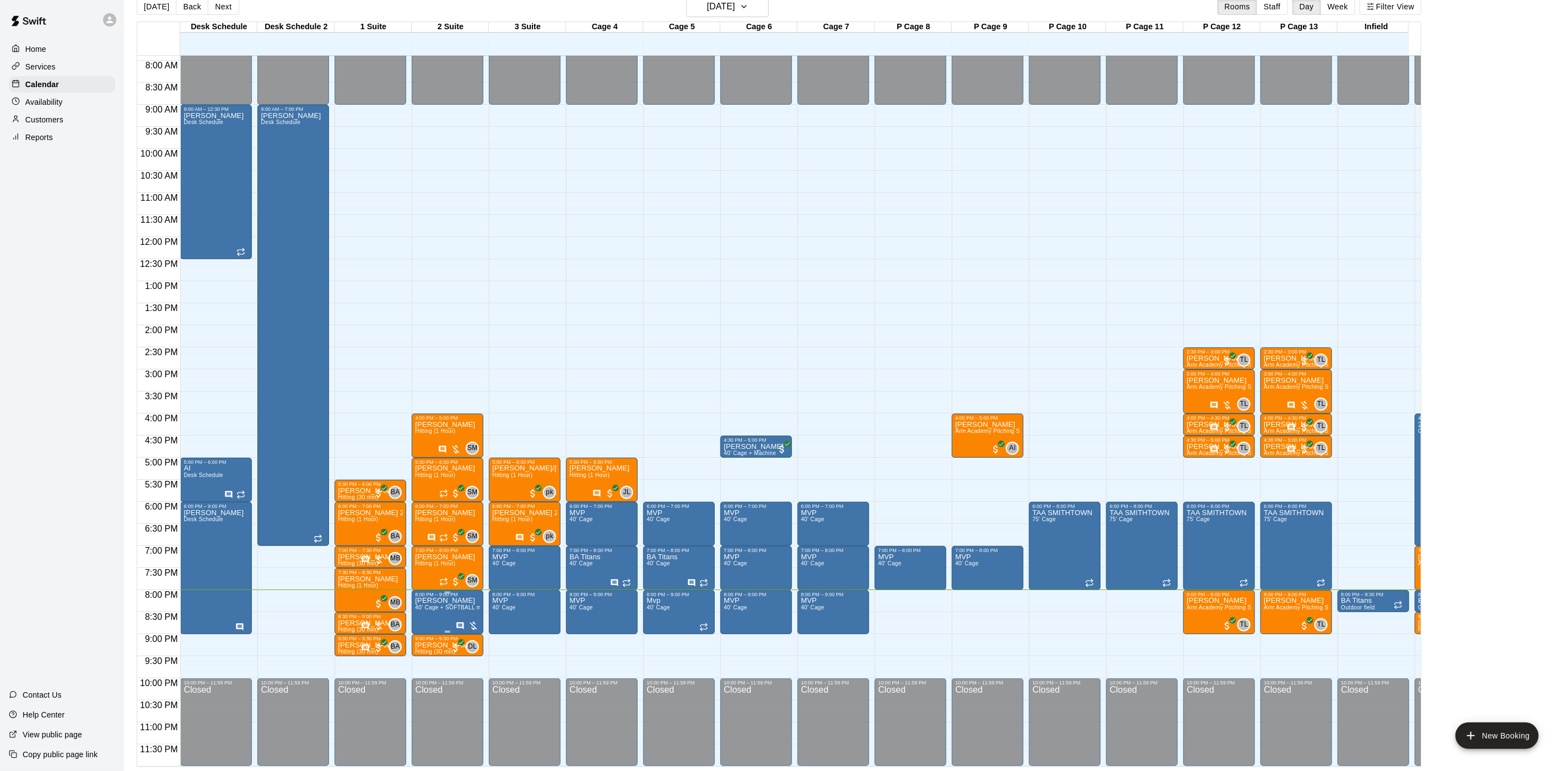
click at [424, 605] on span "40' Cage + SOFTBALL machine" at bounding box center [456, 607] width 83 height 6
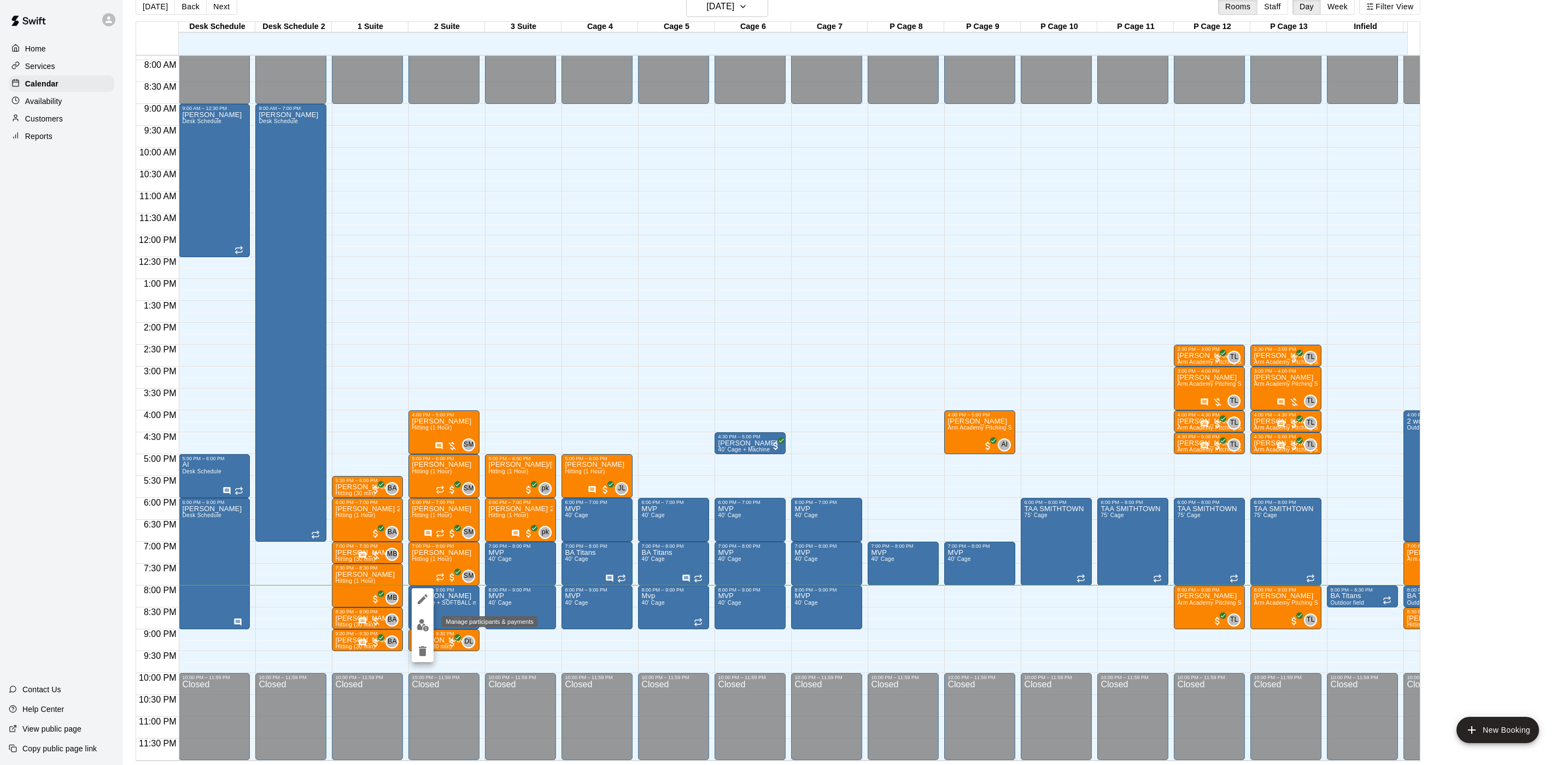
click at [425, 619] on img "edit" at bounding box center [422, 625] width 12 height 12
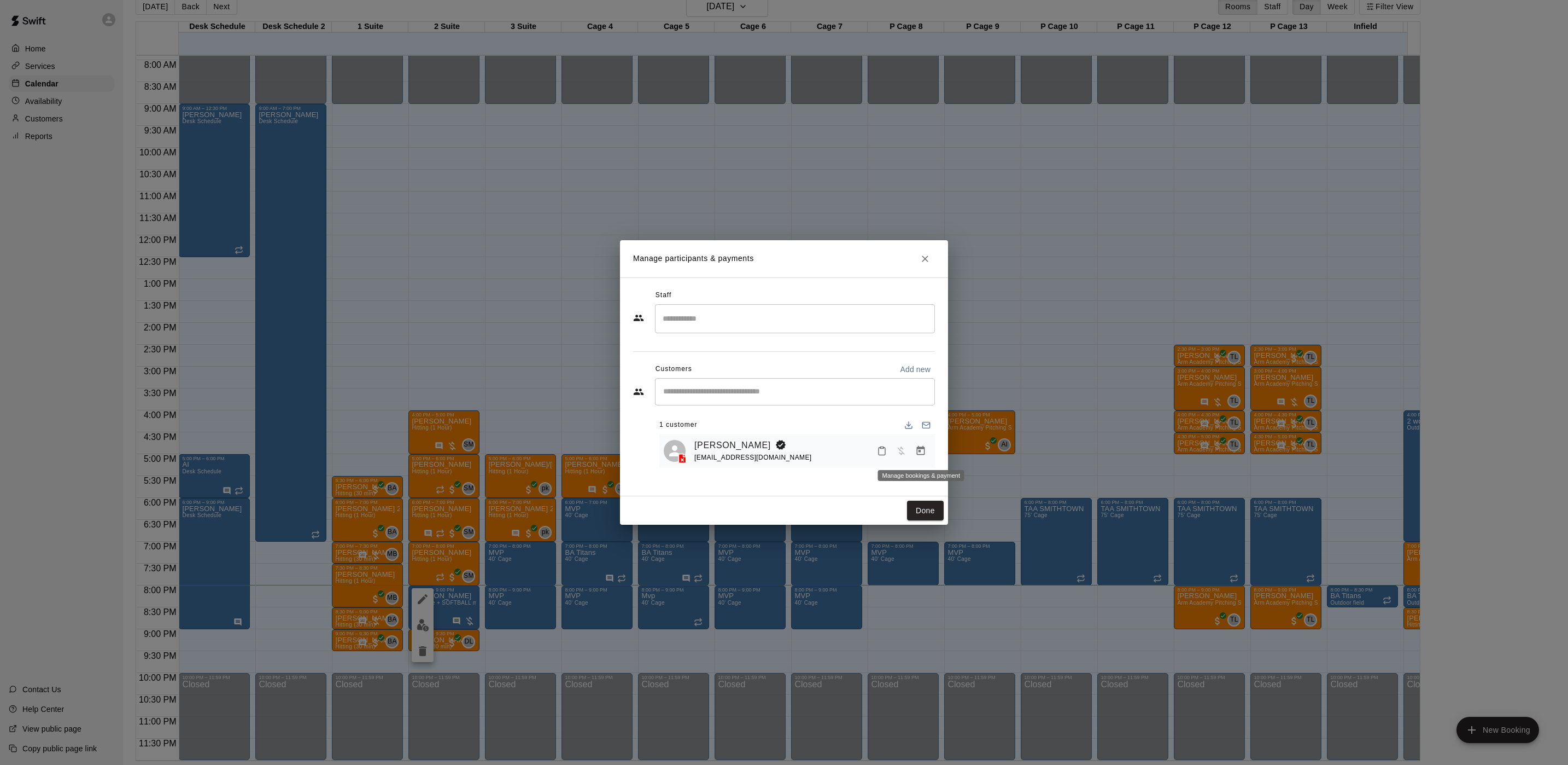
click at [915, 448] on icon "Manage bookings & payment" at bounding box center [920, 450] width 11 height 11
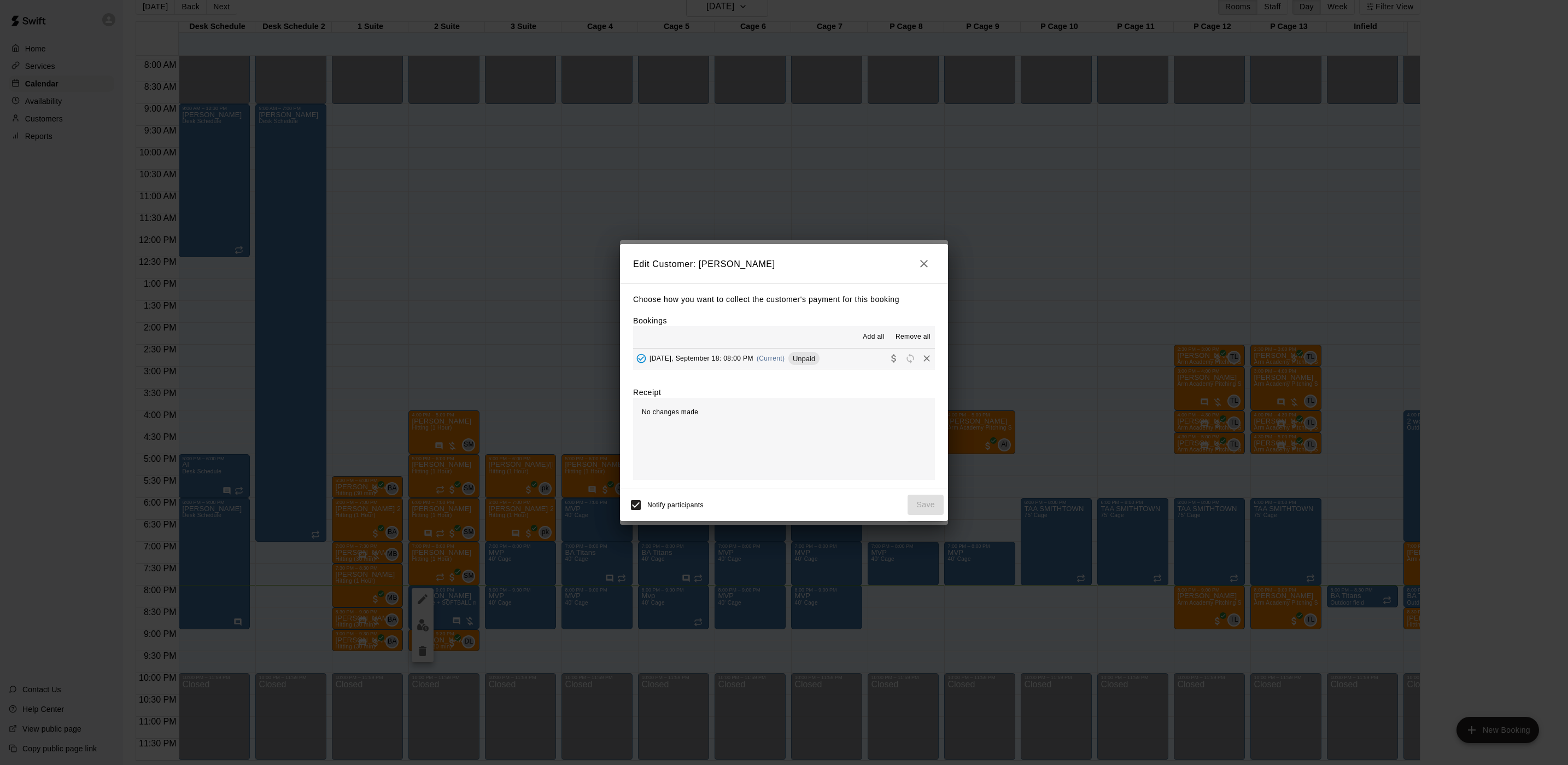
click at [852, 366] on button "[DATE], September 18: 08:00 PM (Current) Unpaid" at bounding box center [784, 358] width 302 height 20
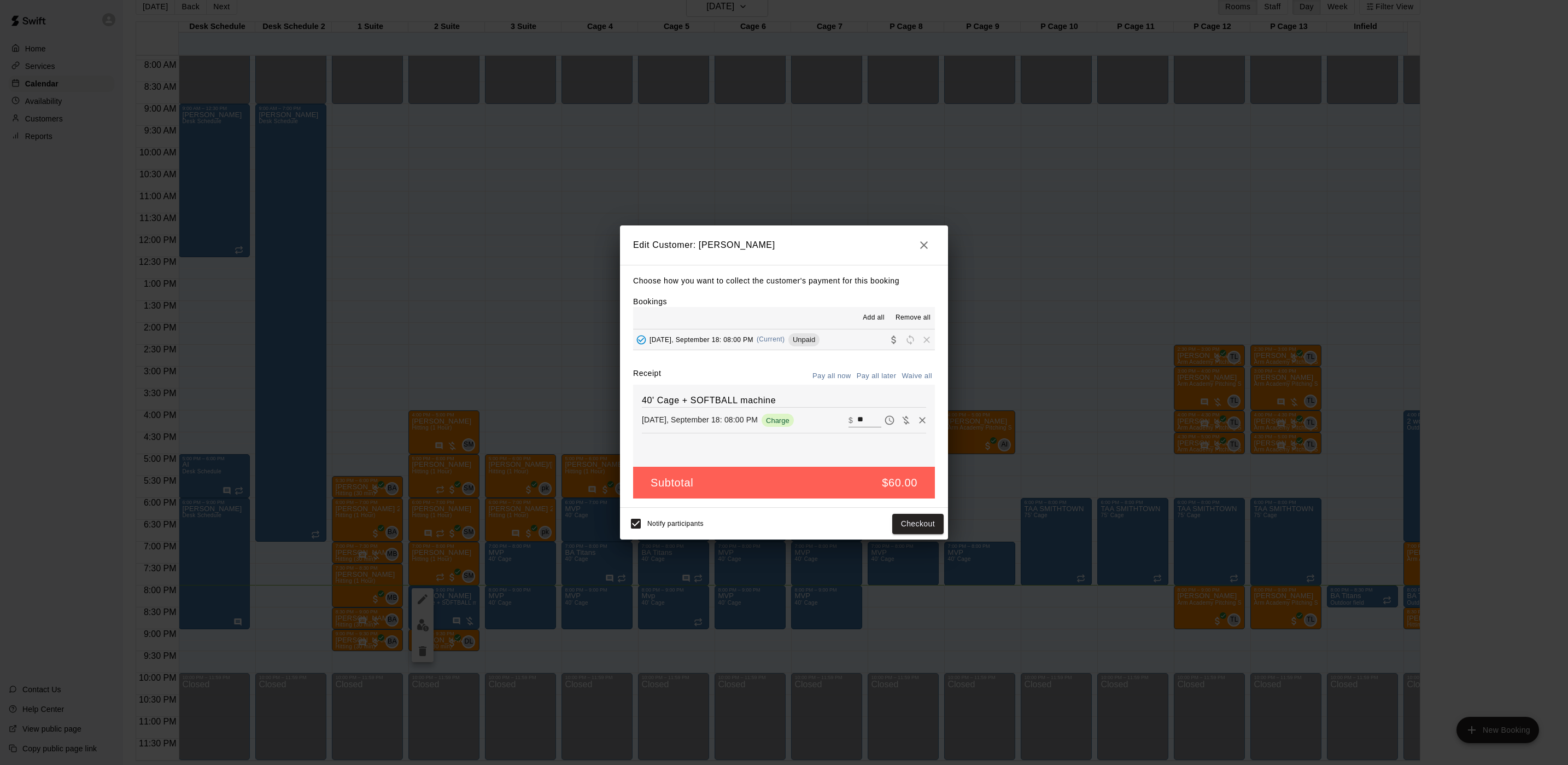
click at [839, 385] on div "40' Cage + SOFTBALL machine [DATE], September 18: 08:00 PM Charge ​ $ **" at bounding box center [784, 426] width 302 height 82
click at [839, 382] on button "Pay all now" at bounding box center [832, 376] width 44 height 17
click at [919, 519] on button "Checkout" at bounding box center [918, 523] width 51 height 20
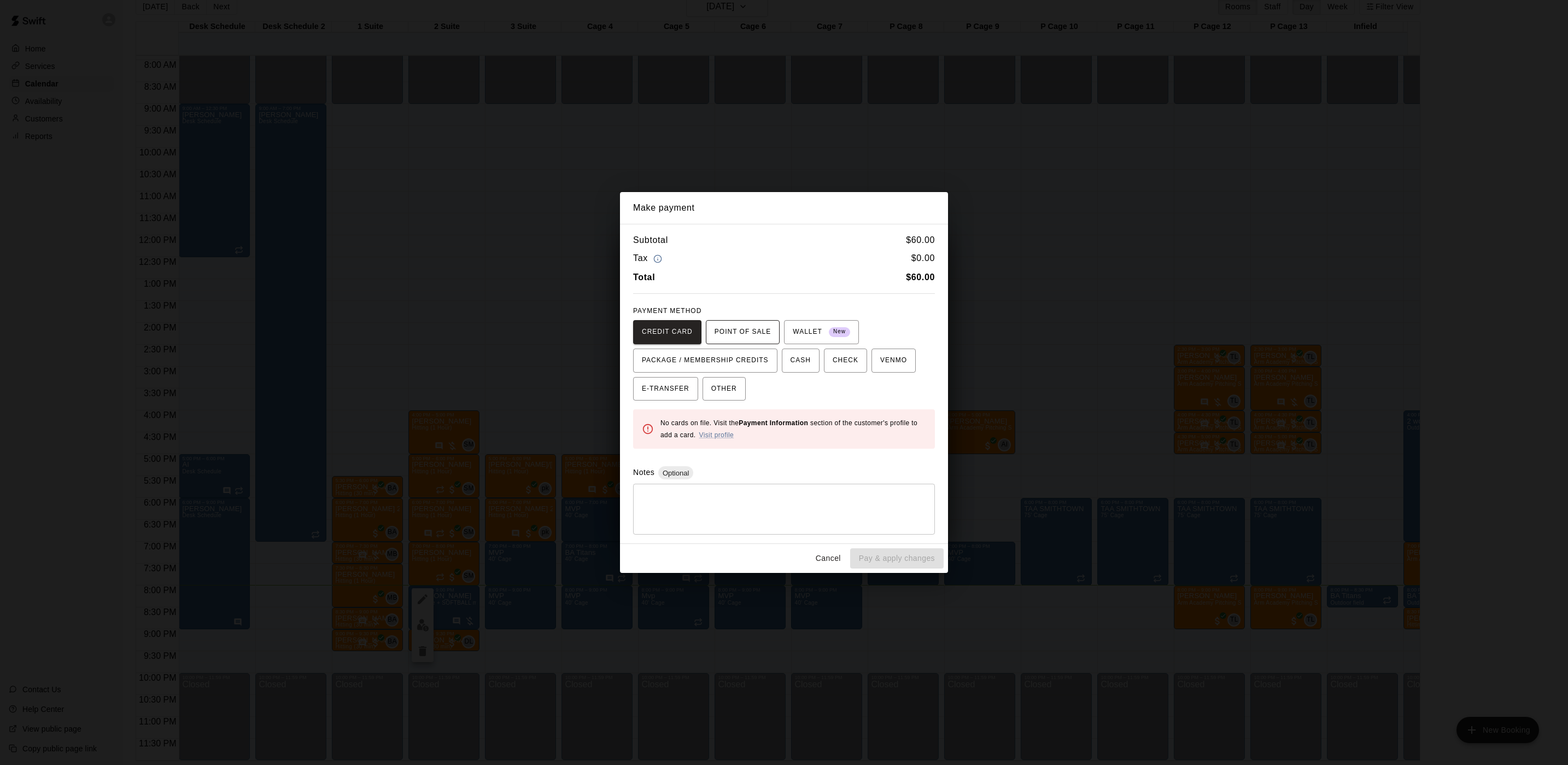
click at [735, 340] on span "POINT OF SALE" at bounding box center [742, 332] width 57 height 18
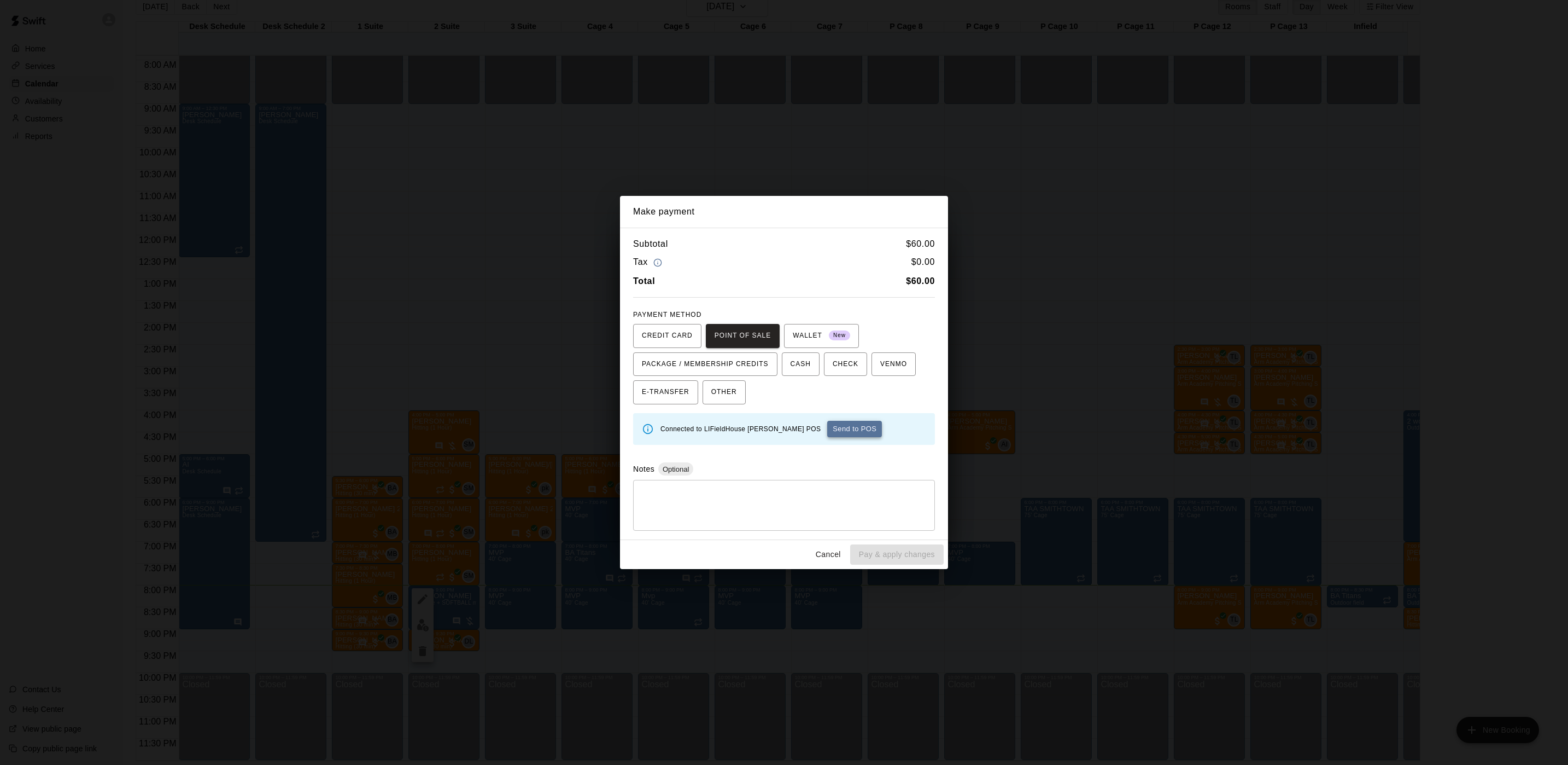
click at [828, 428] on button "Send to POS" at bounding box center [855, 428] width 55 height 16
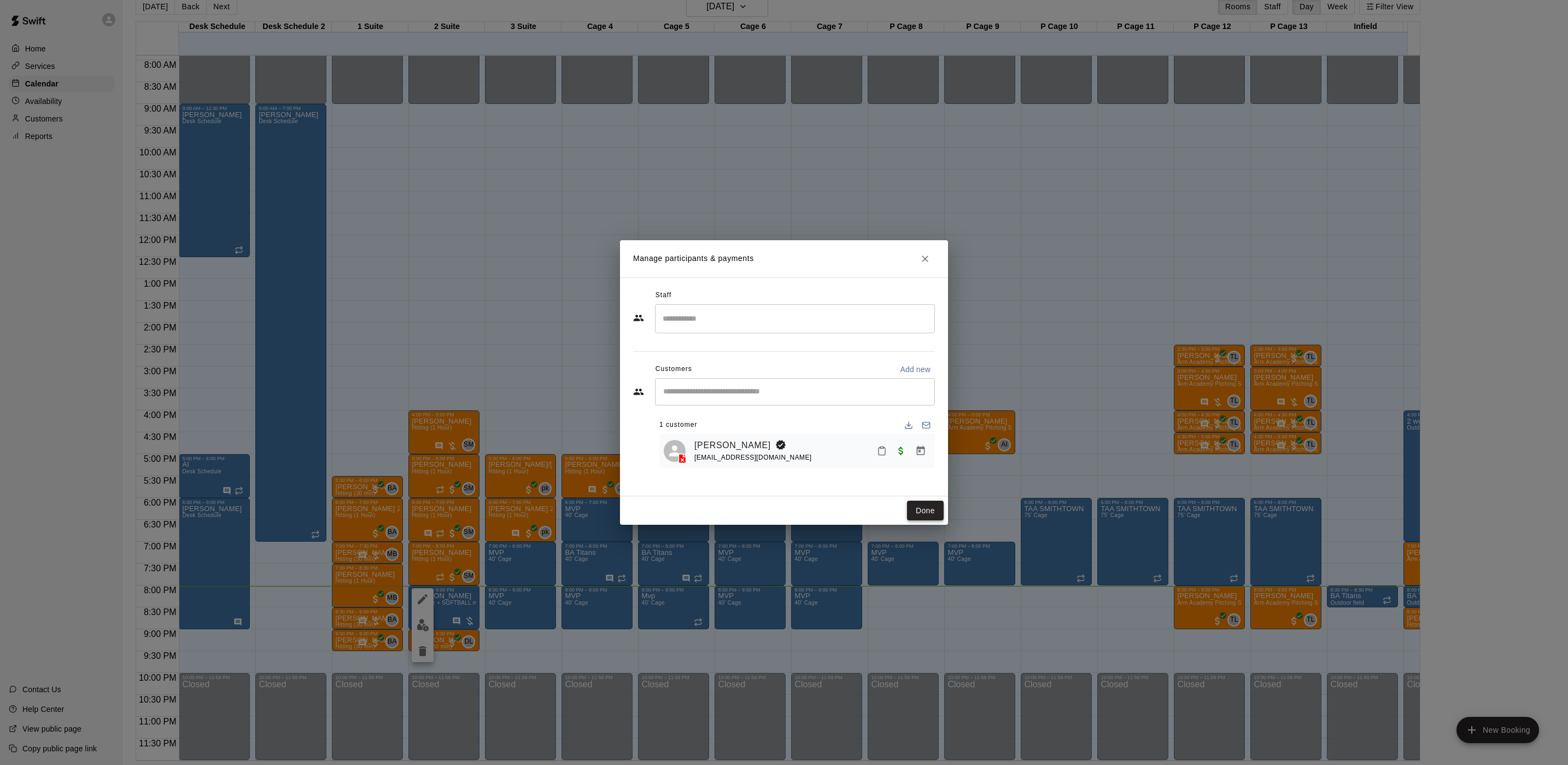
click at [928, 516] on button "Done" at bounding box center [926, 510] width 36 height 20
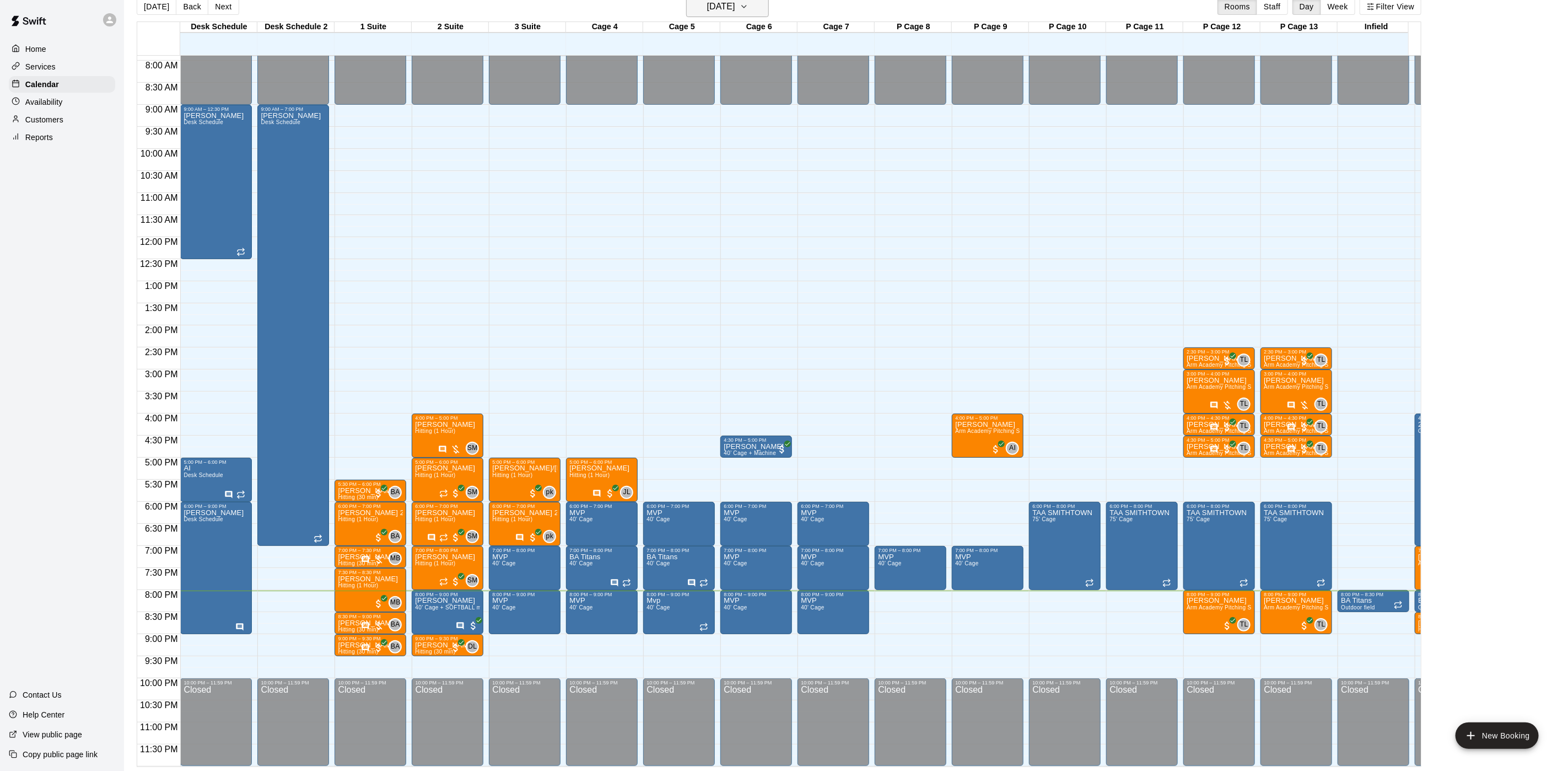
click at [735, 13] on h6 "[DATE]" at bounding box center [721, 7] width 28 height 16
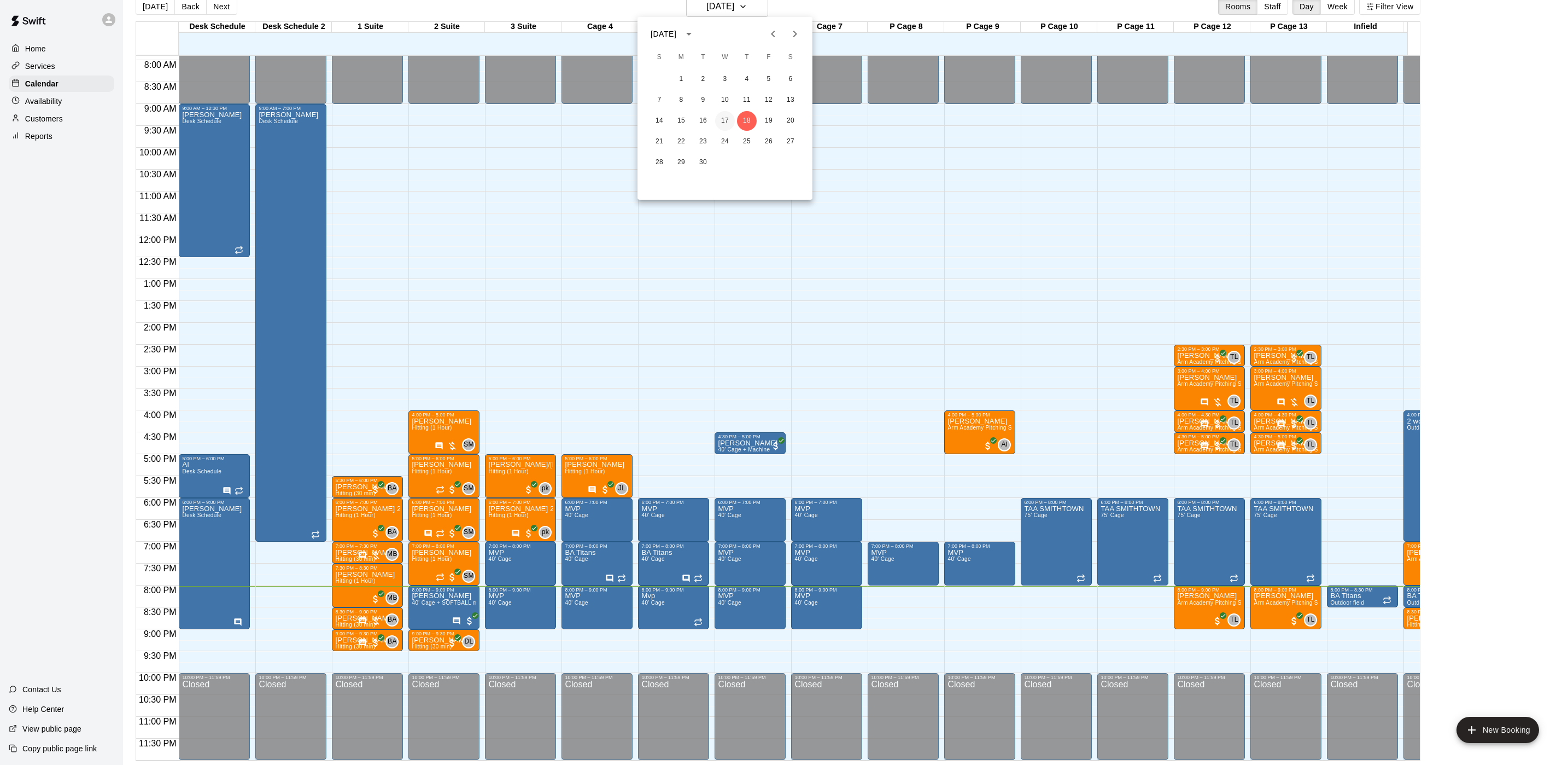
click at [728, 120] on button "17" at bounding box center [725, 121] width 19 height 19
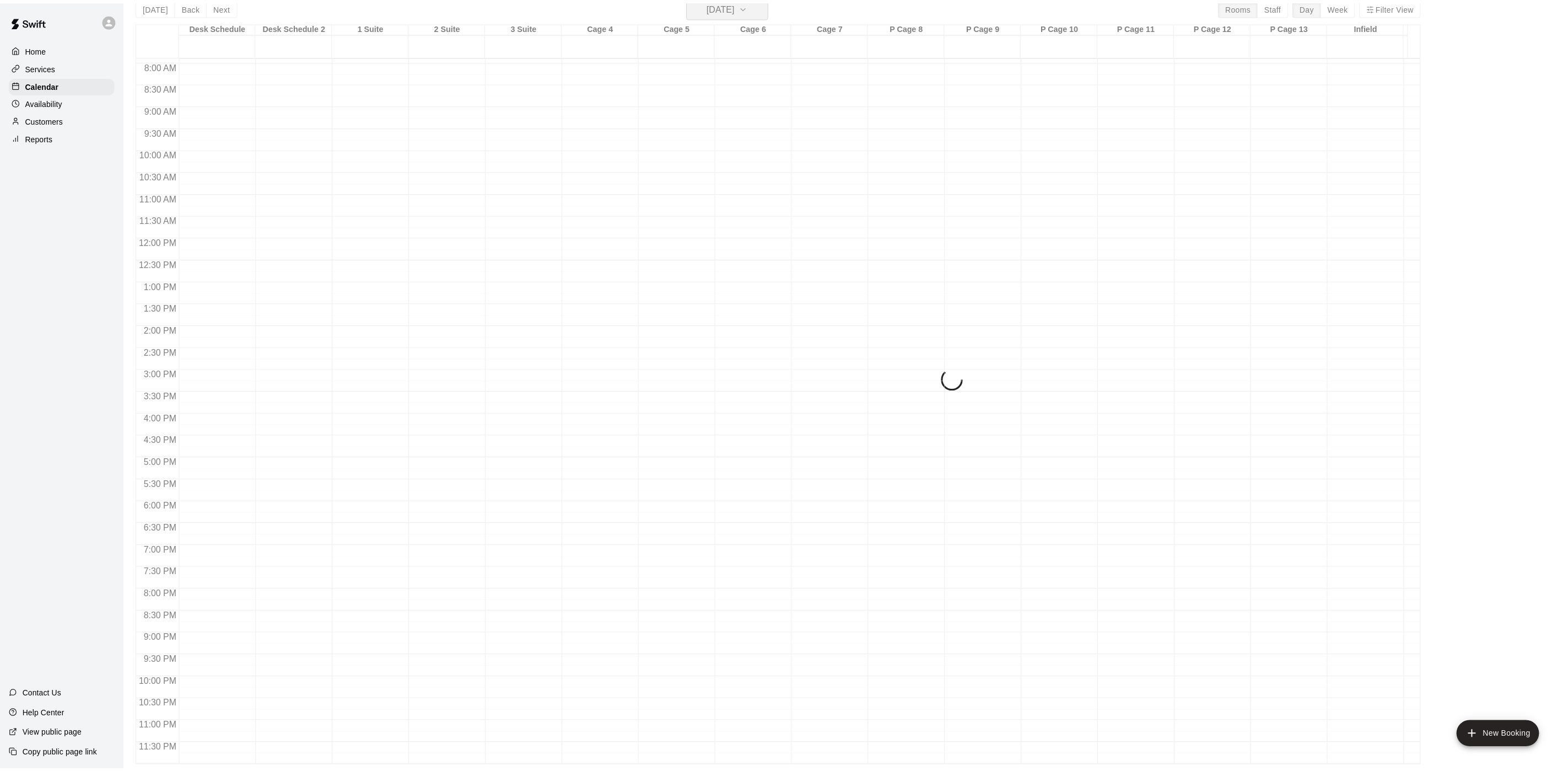
scroll to position [13, 0]
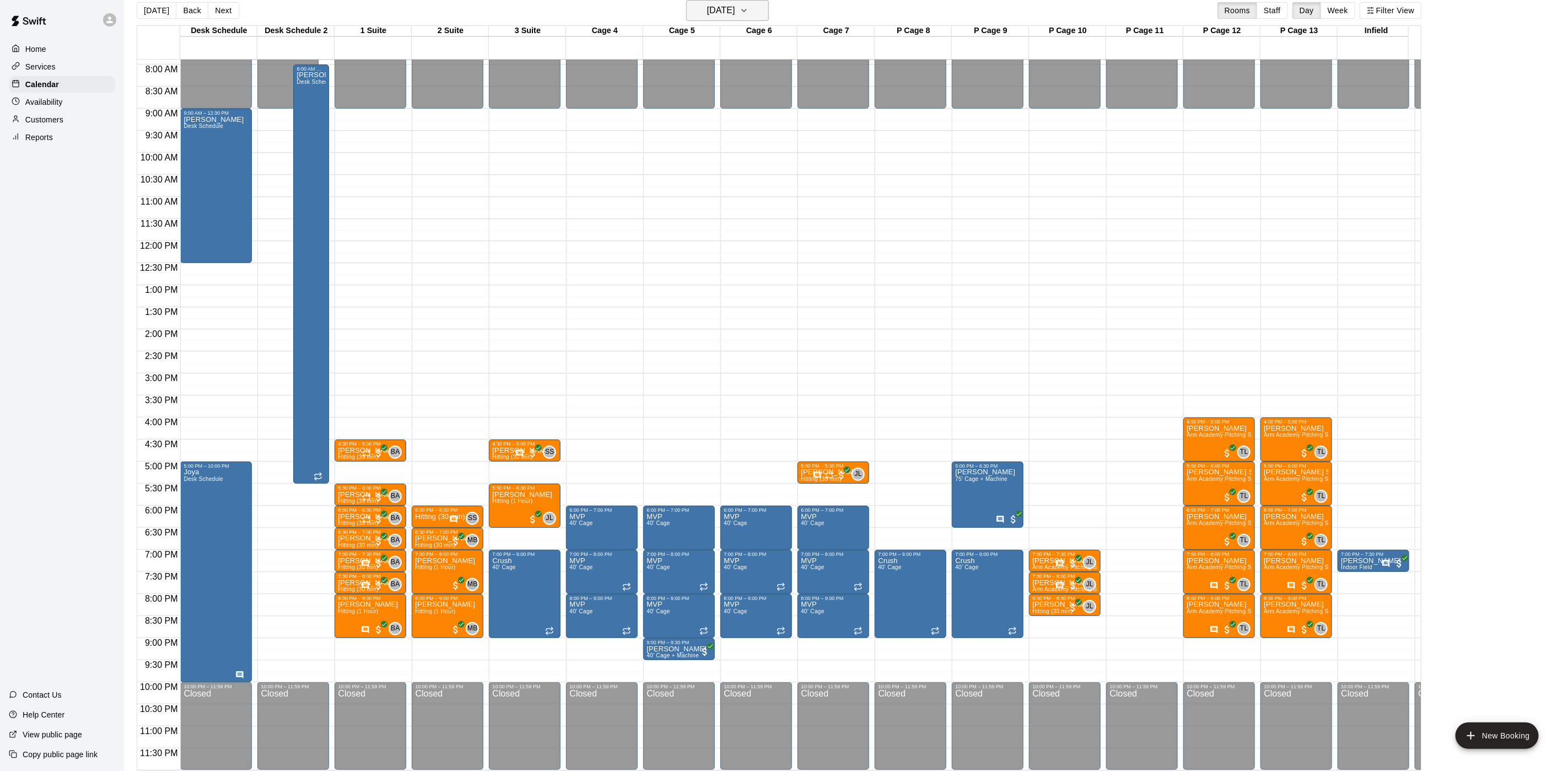
click at [735, 14] on h6 "[DATE]" at bounding box center [721, 10] width 28 height 16
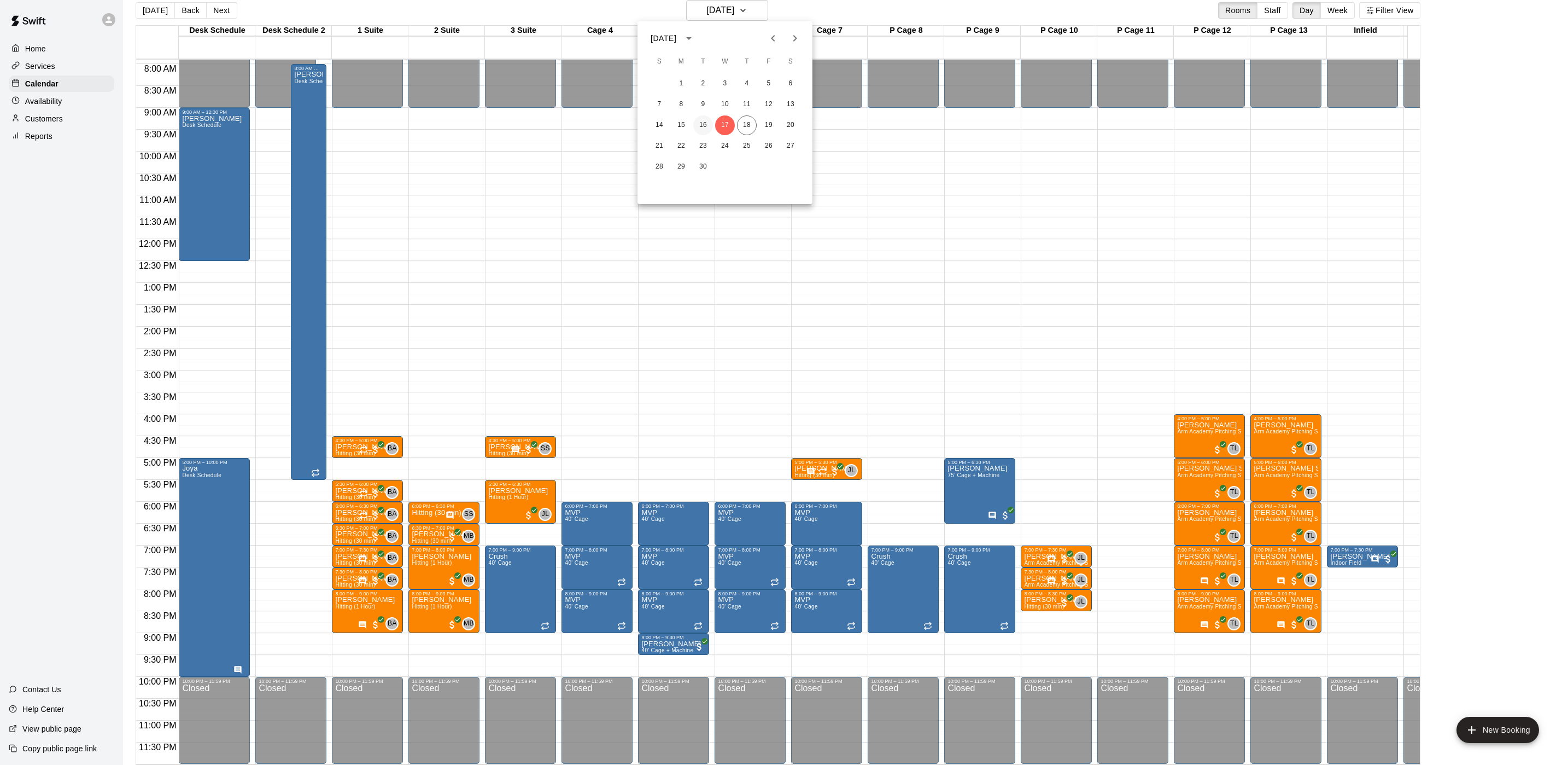
click at [706, 123] on button "16" at bounding box center [703, 125] width 19 height 19
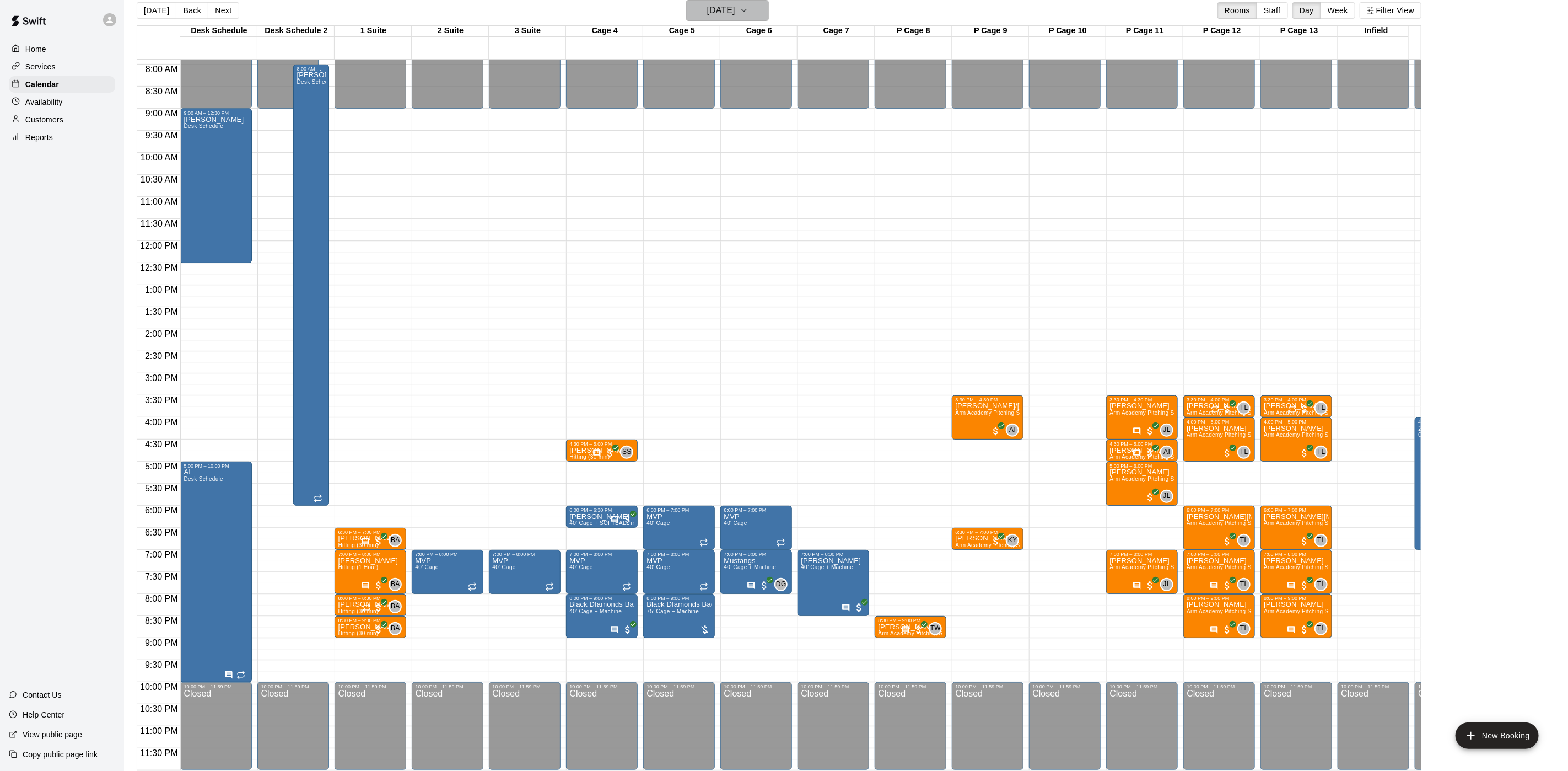
click at [735, 13] on h6 "[DATE]" at bounding box center [721, 10] width 28 height 16
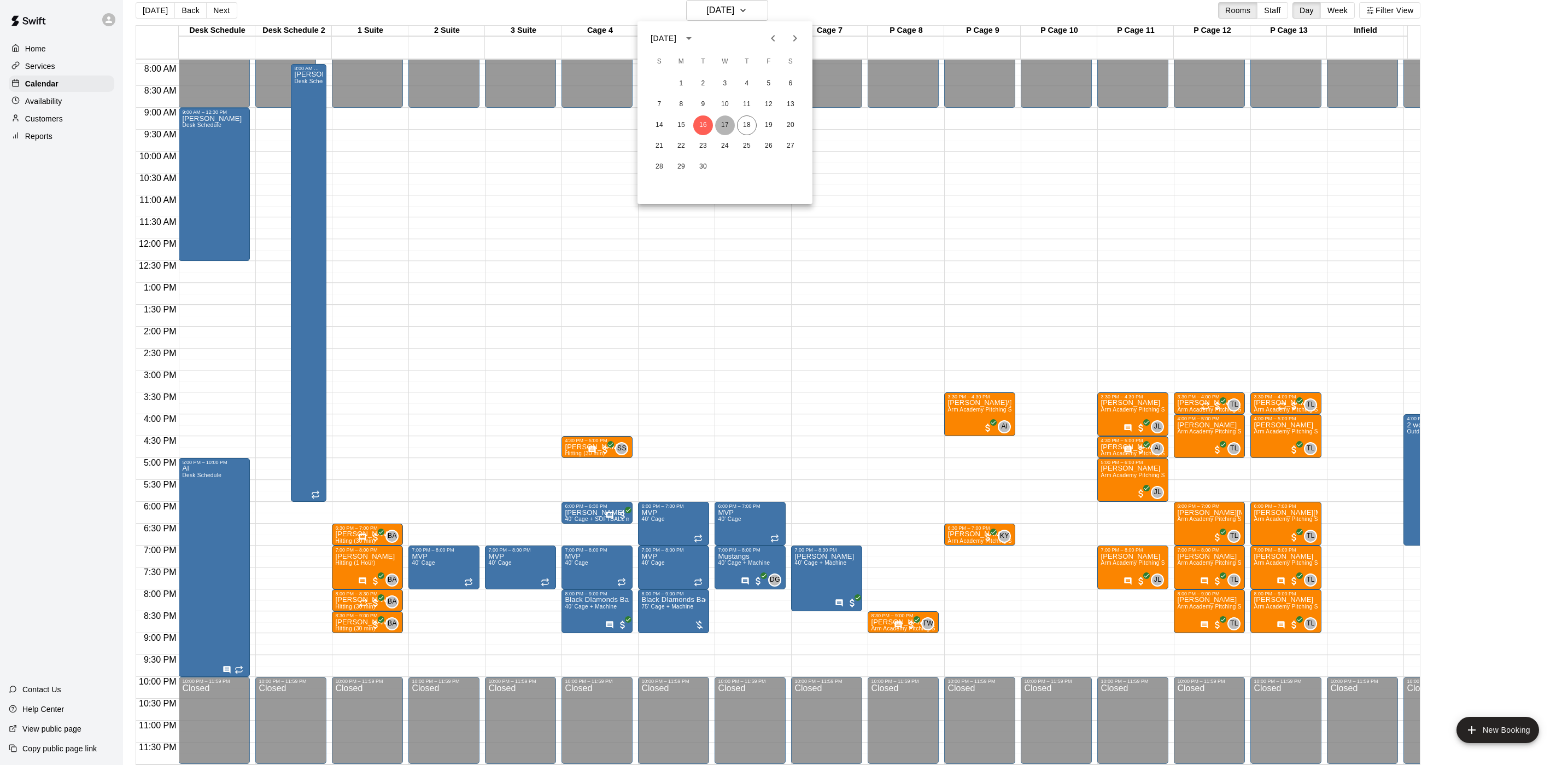
click at [724, 128] on button "17" at bounding box center [725, 125] width 19 height 19
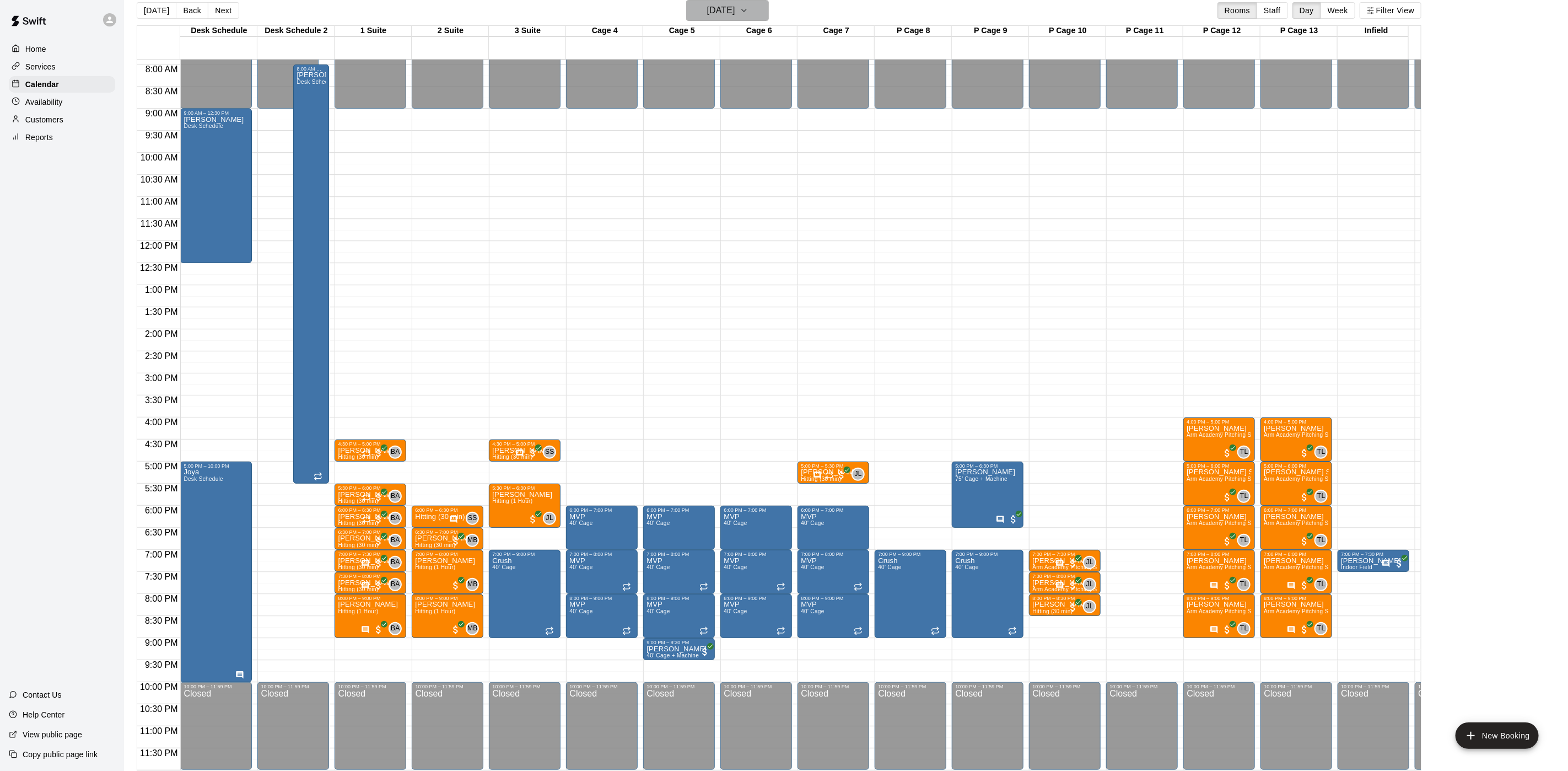
click at [708, 0] on html "Home Services Calendar Availability Customers Reports Contact Us Help Center Vi…" at bounding box center [784, 381] width 1568 height 789
click at [729, 4] on h6 "[DATE]" at bounding box center [721, 10] width 28 height 16
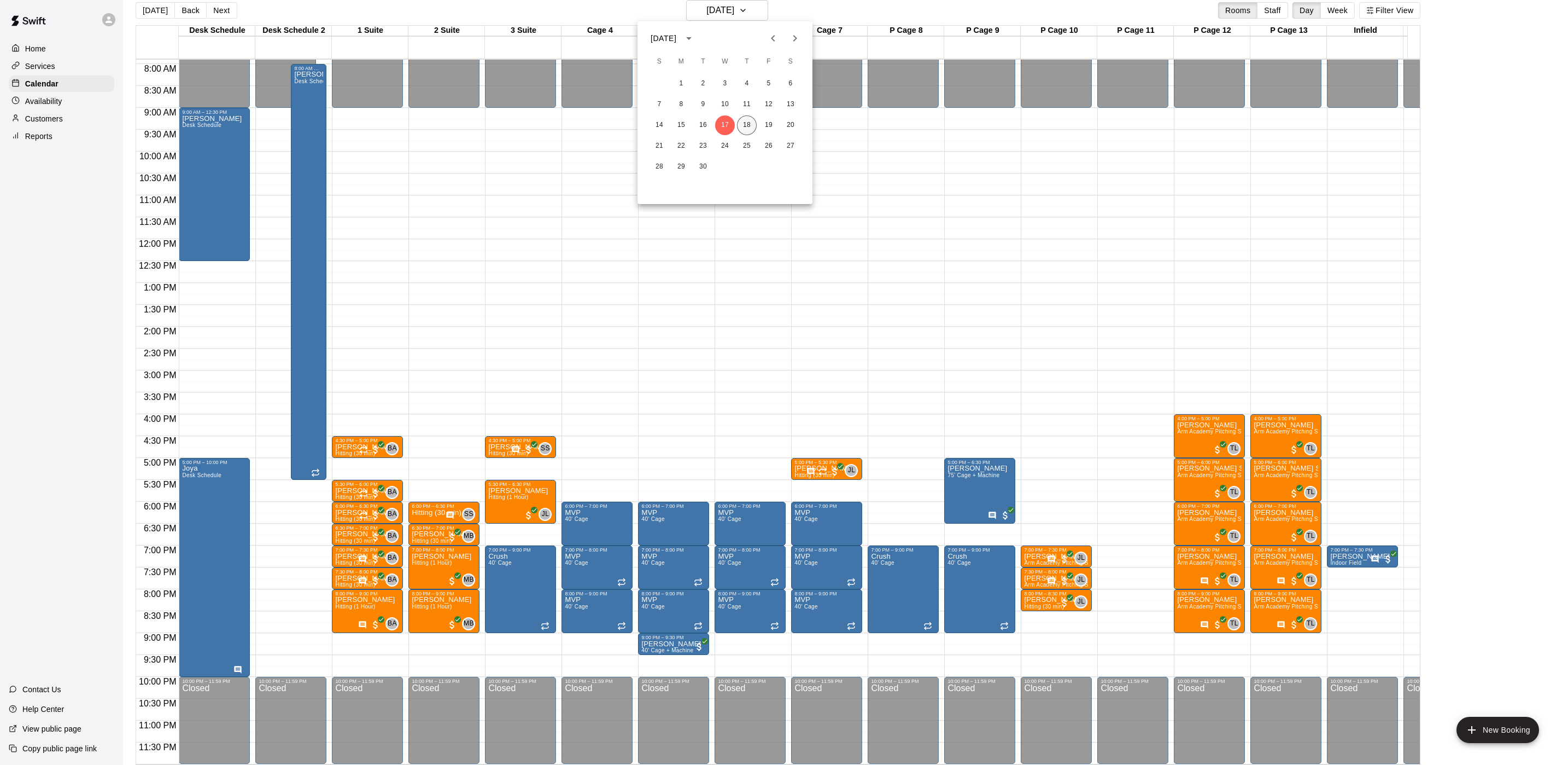
click at [743, 125] on button "18" at bounding box center [747, 125] width 19 height 19
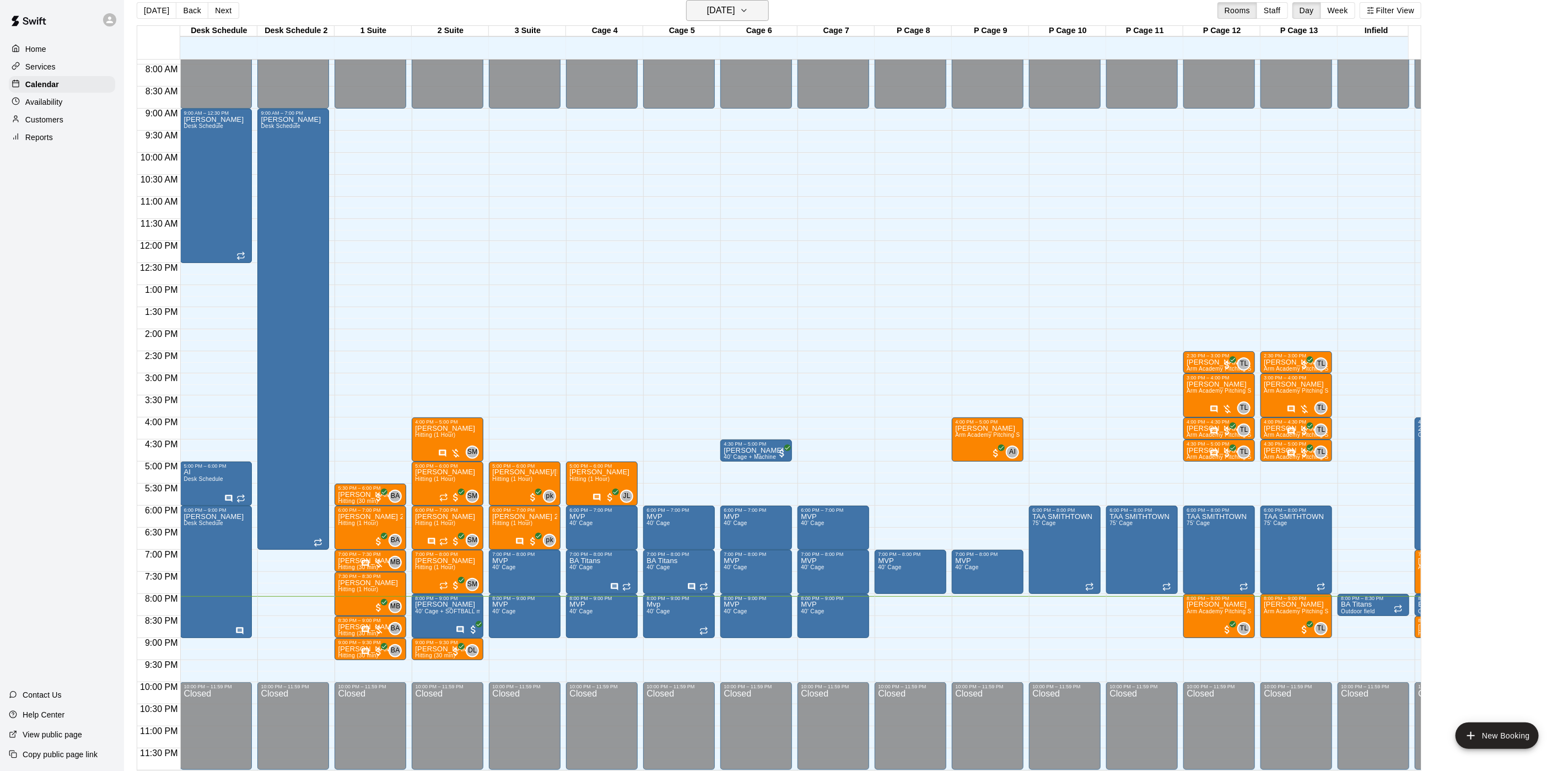
click at [725, 12] on h6 "[DATE]" at bounding box center [721, 10] width 28 height 16
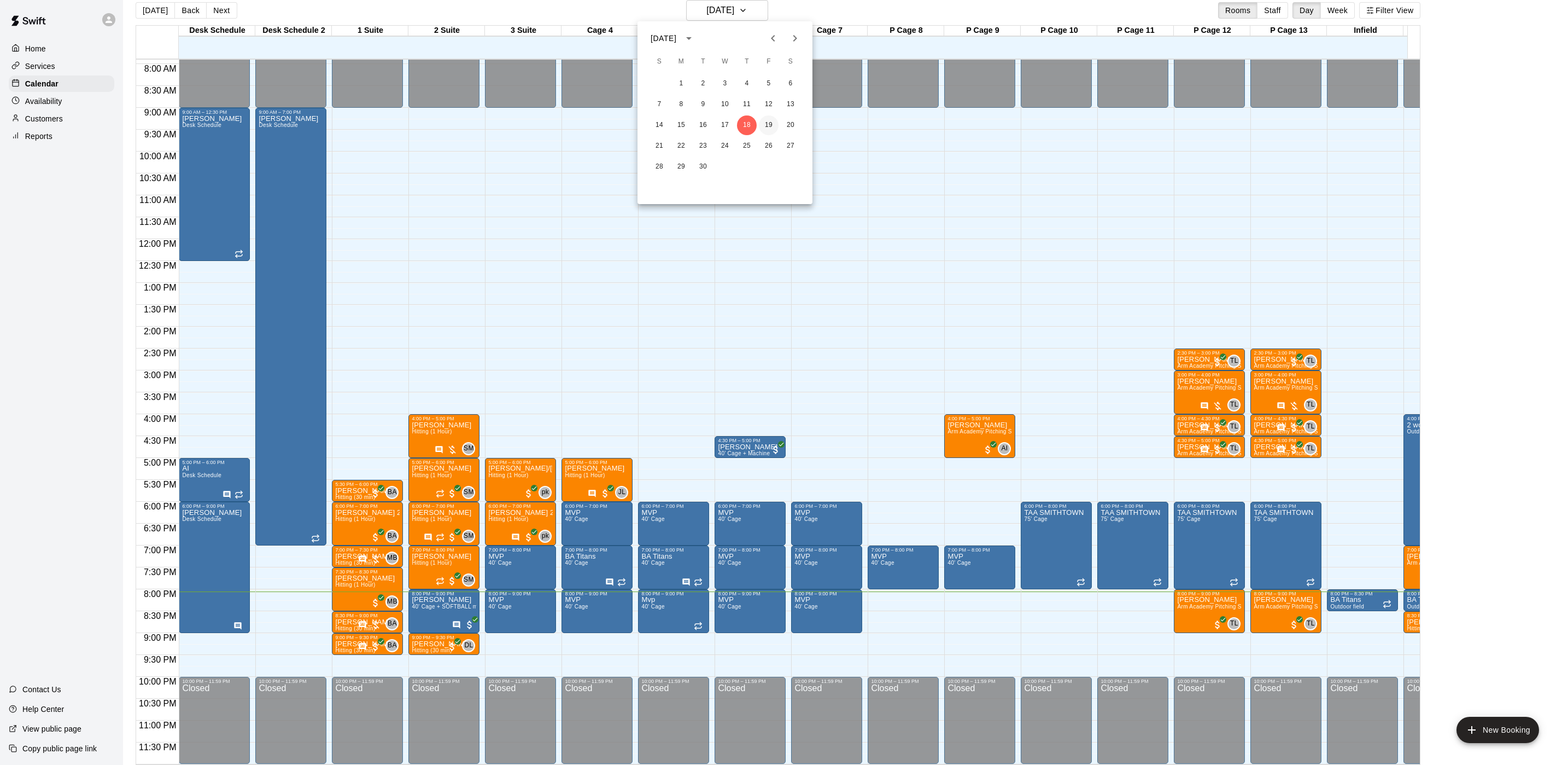
click at [766, 122] on button "19" at bounding box center [768, 125] width 19 height 19
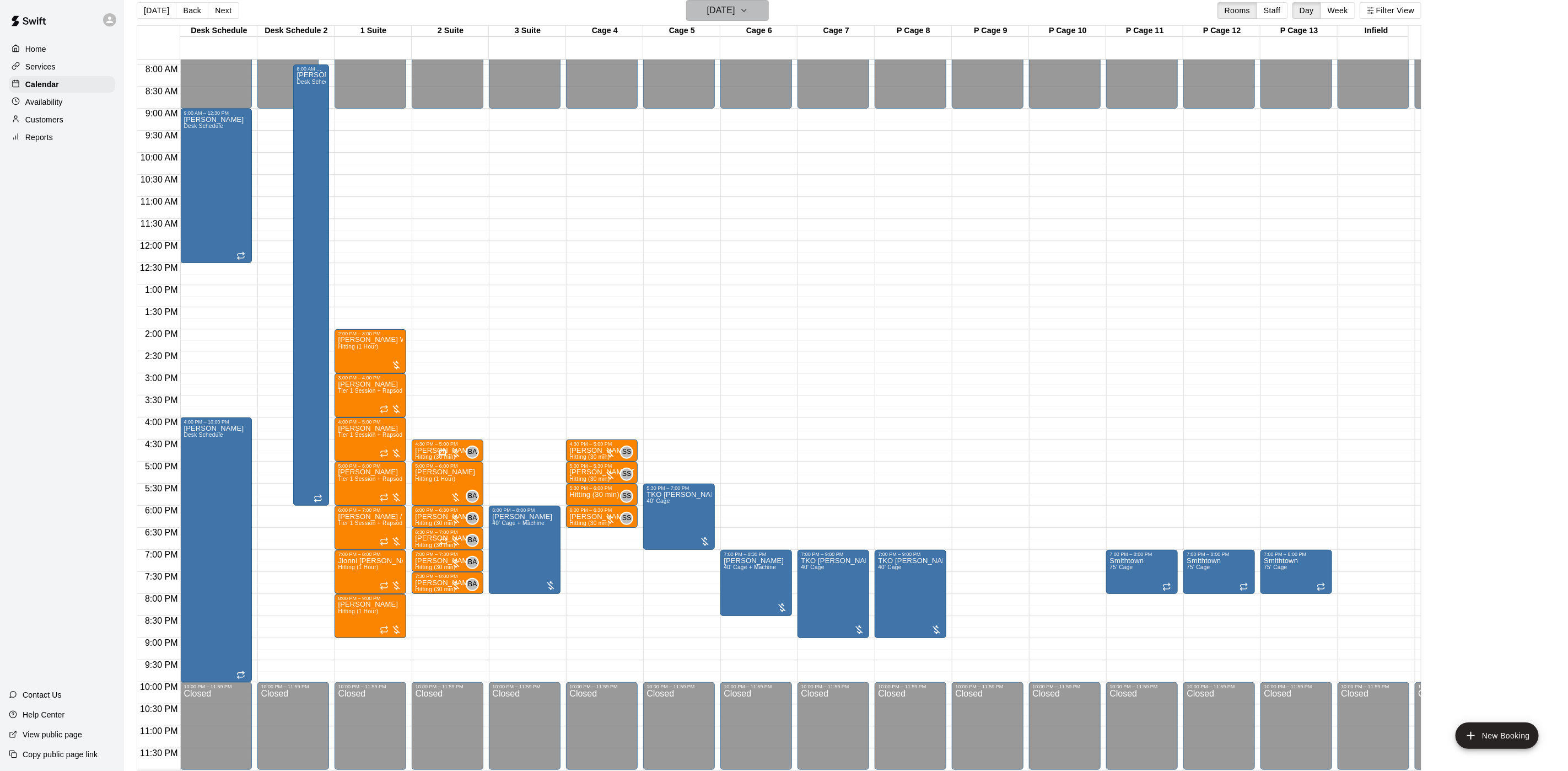
click at [733, 9] on h6 "[DATE]" at bounding box center [721, 10] width 28 height 16
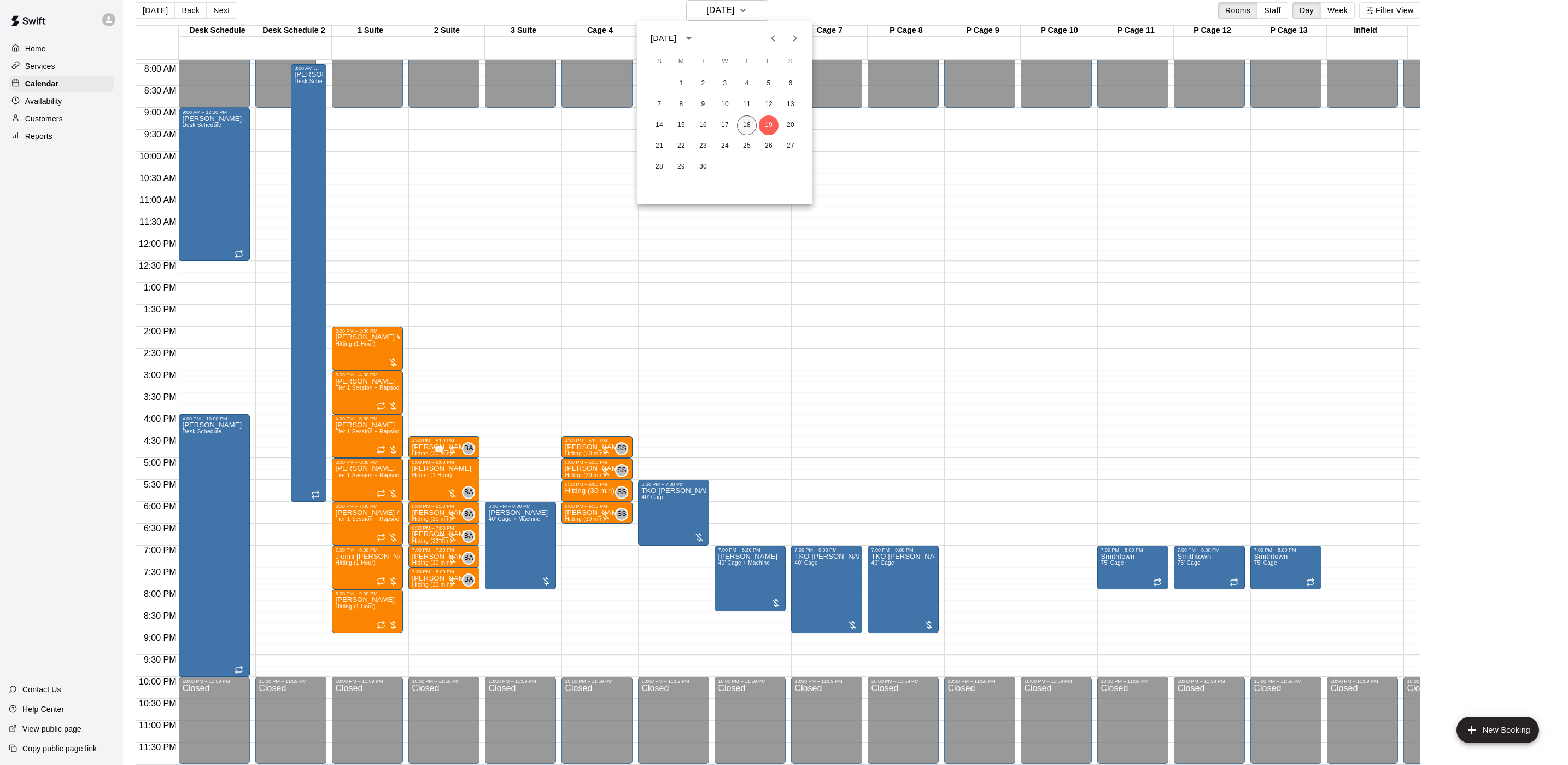
click at [748, 129] on button "18" at bounding box center [747, 125] width 19 height 19
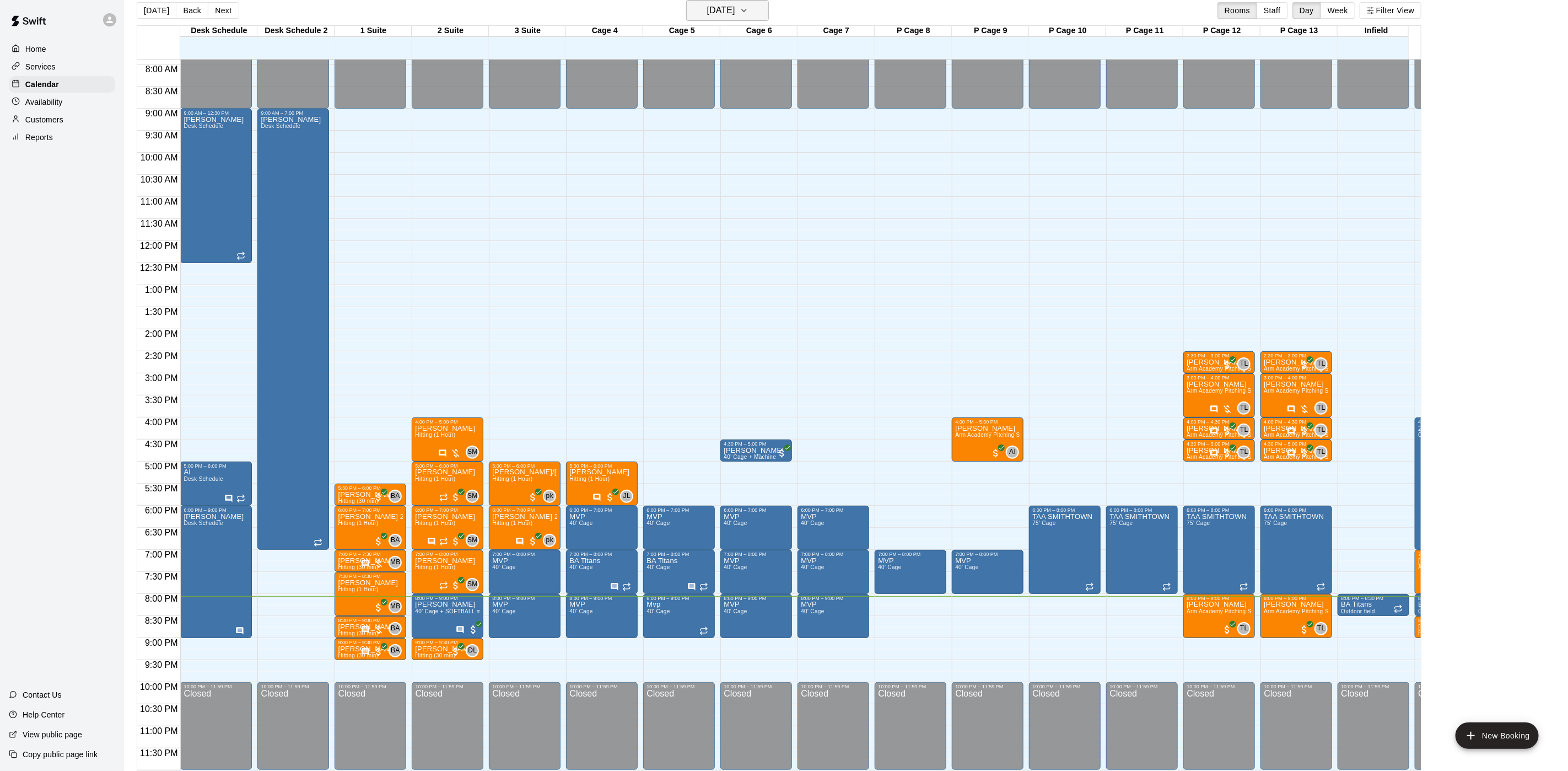
click at [723, 12] on h6 "[DATE]" at bounding box center [721, 10] width 28 height 16
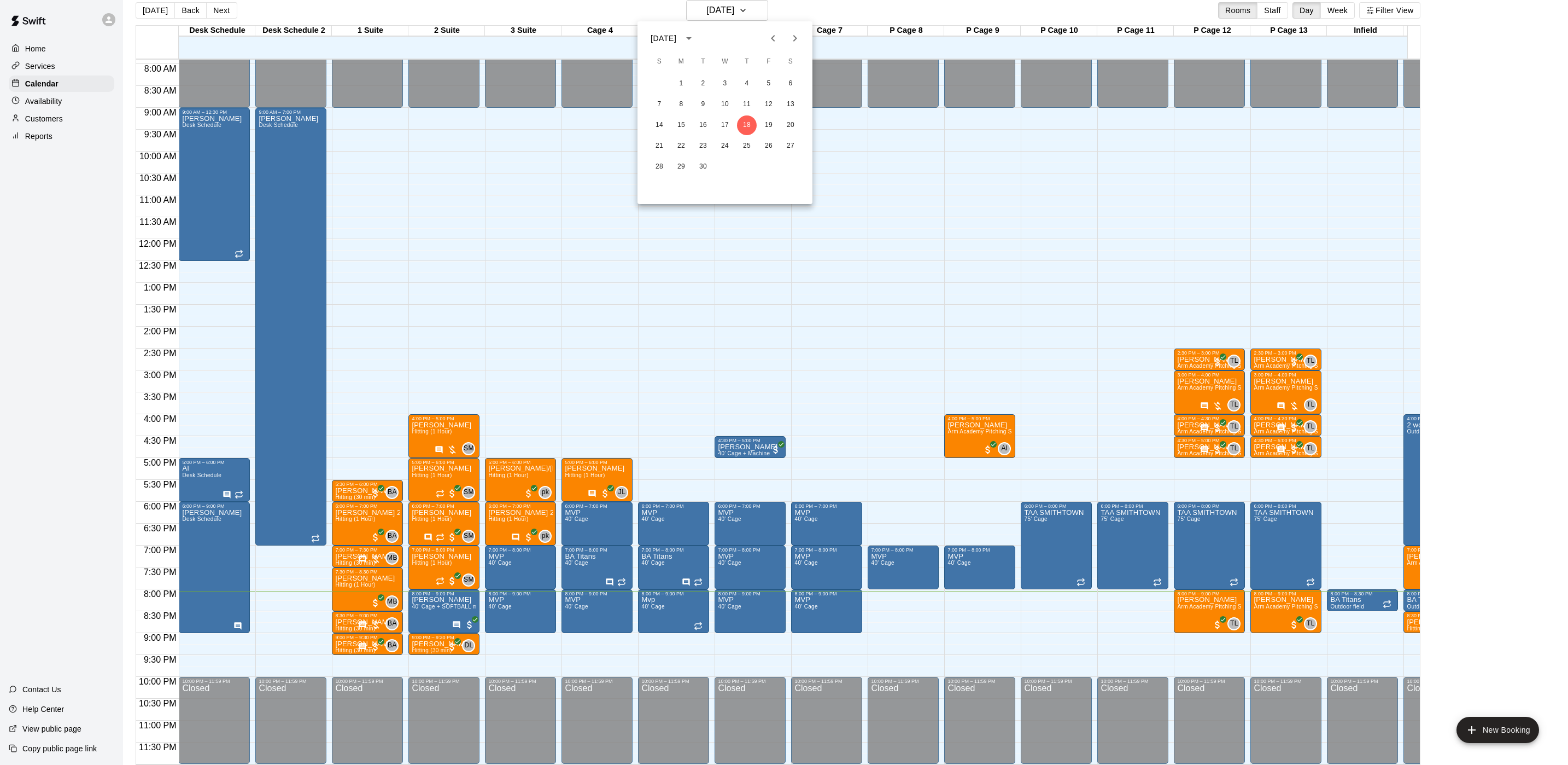
click at [847, 17] on div at bounding box center [784, 382] width 1568 height 765
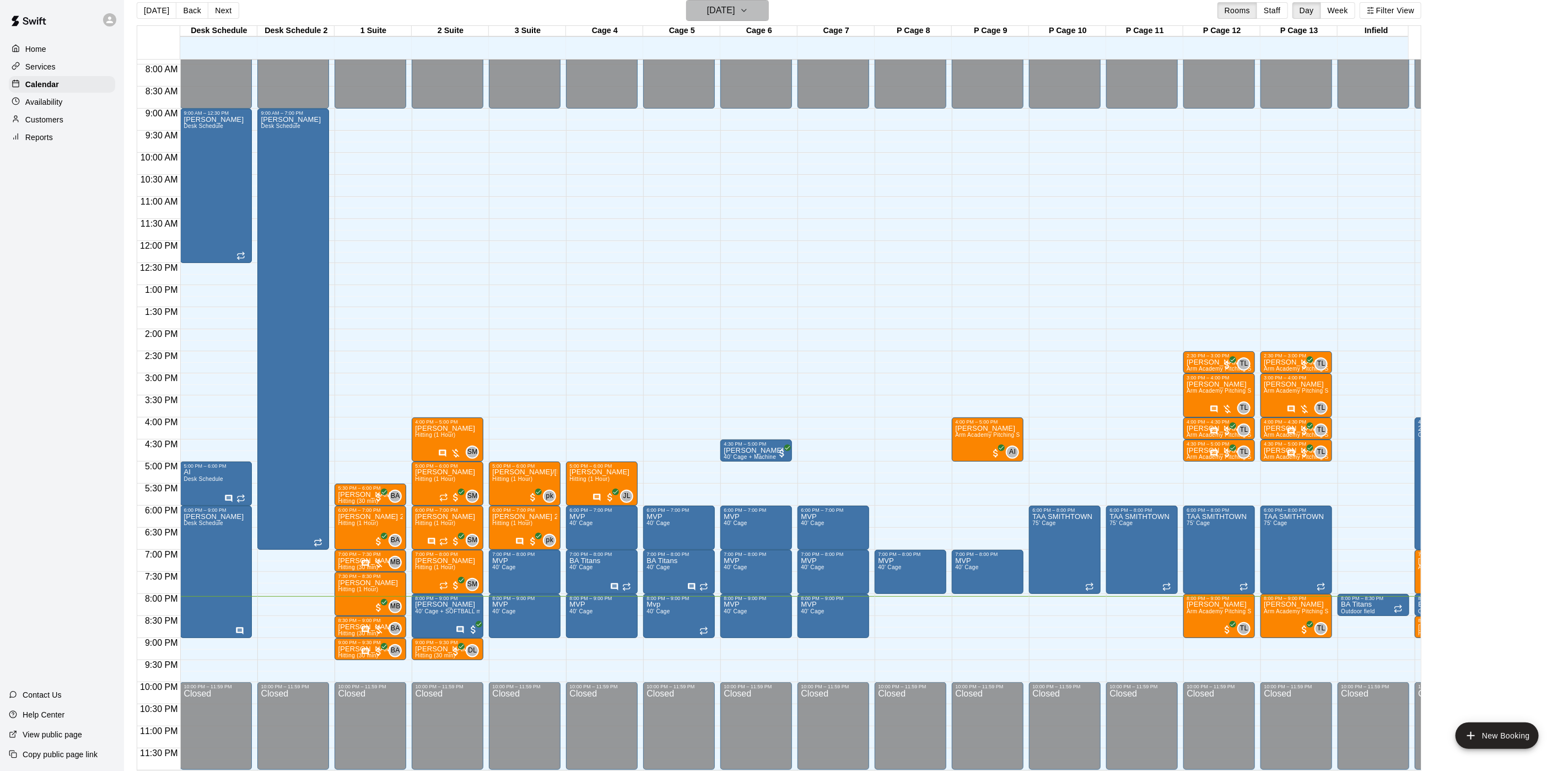
click at [735, 3] on h6 "[DATE]" at bounding box center [721, 10] width 28 height 16
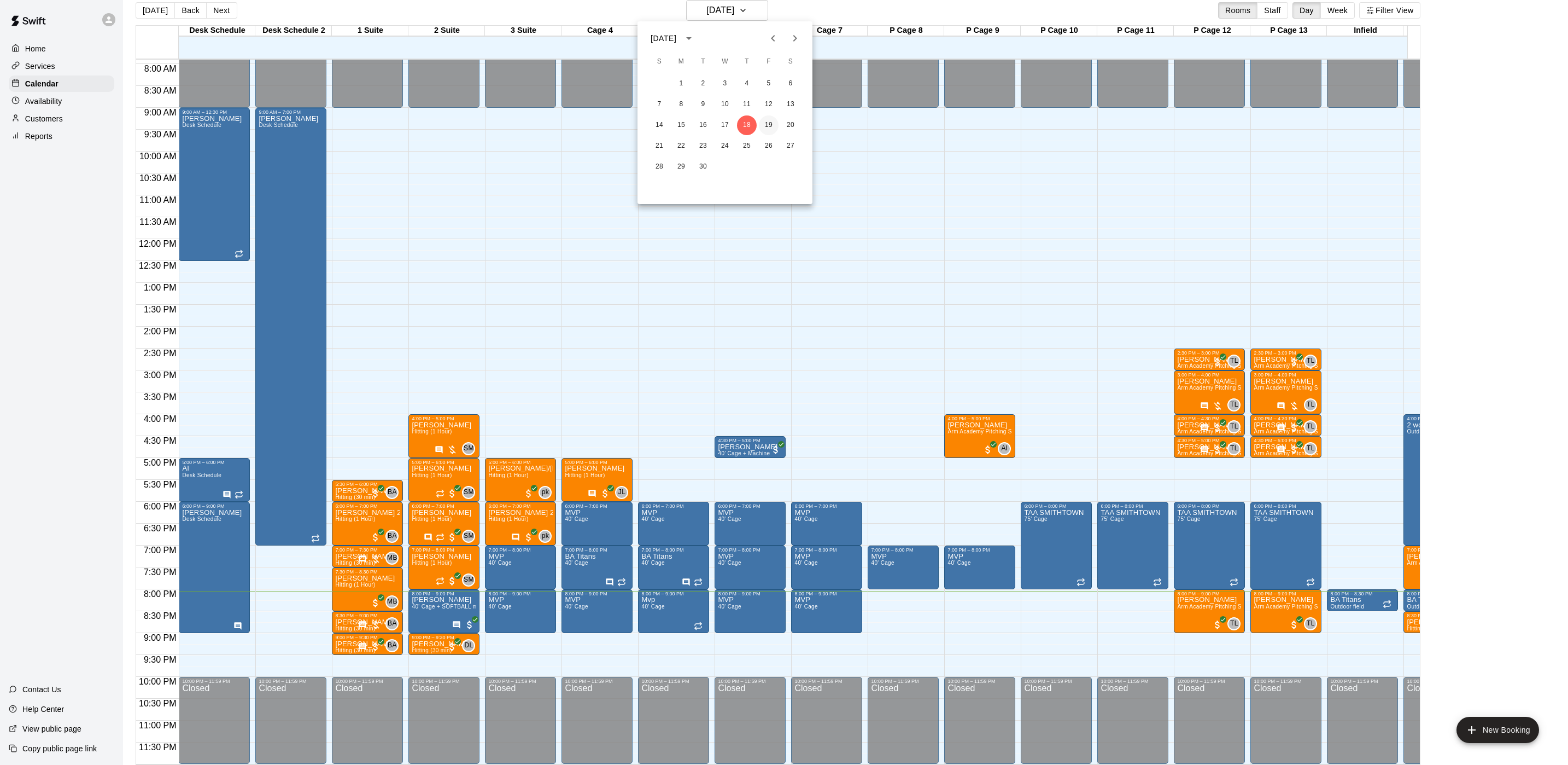
click at [768, 125] on button "19" at bounding box center [768, 125] width 19 height 19
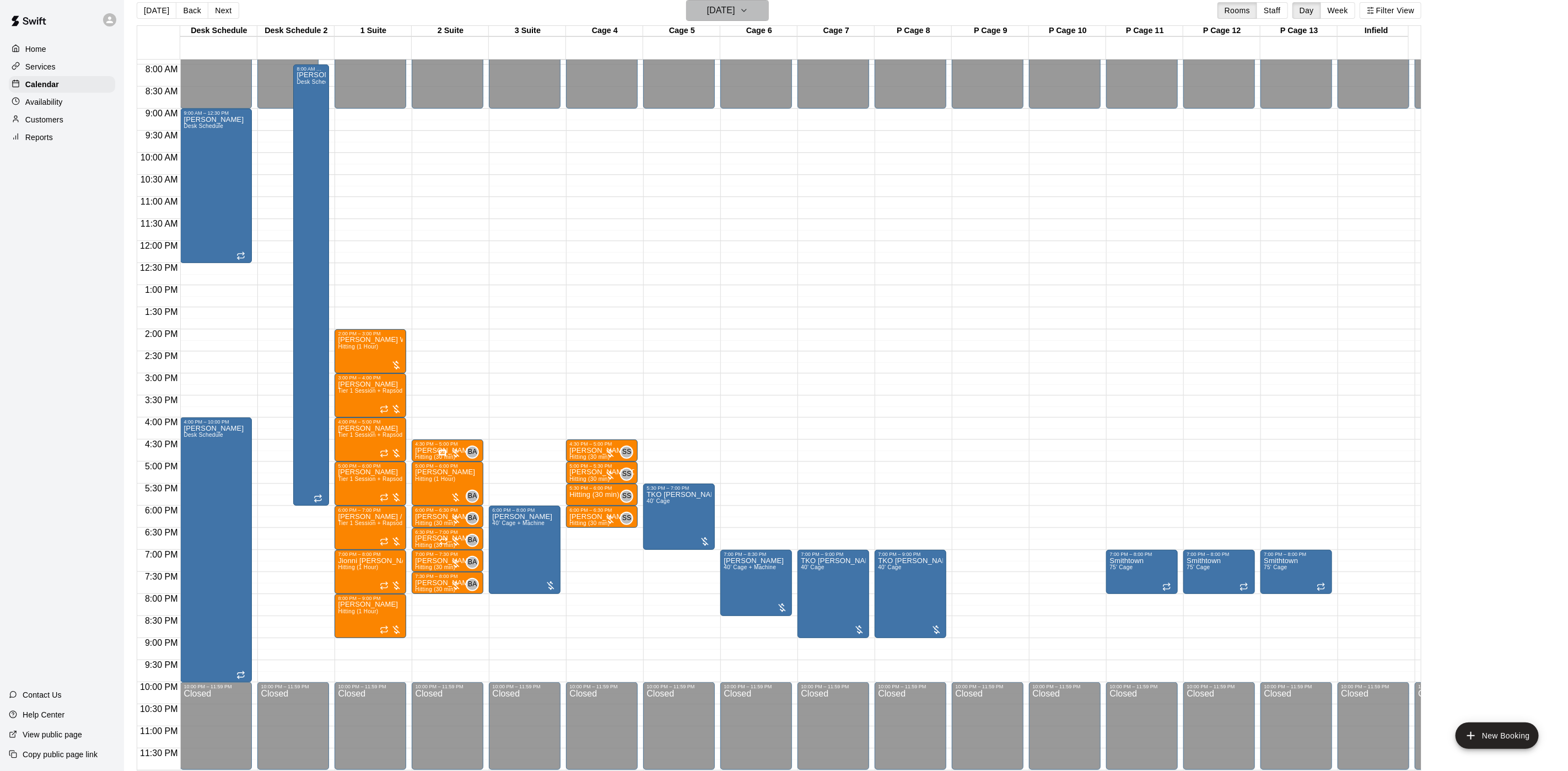
click at [718, 12] on h6 "[DATE]" at bounding box center [721, 10] width 28 height 16
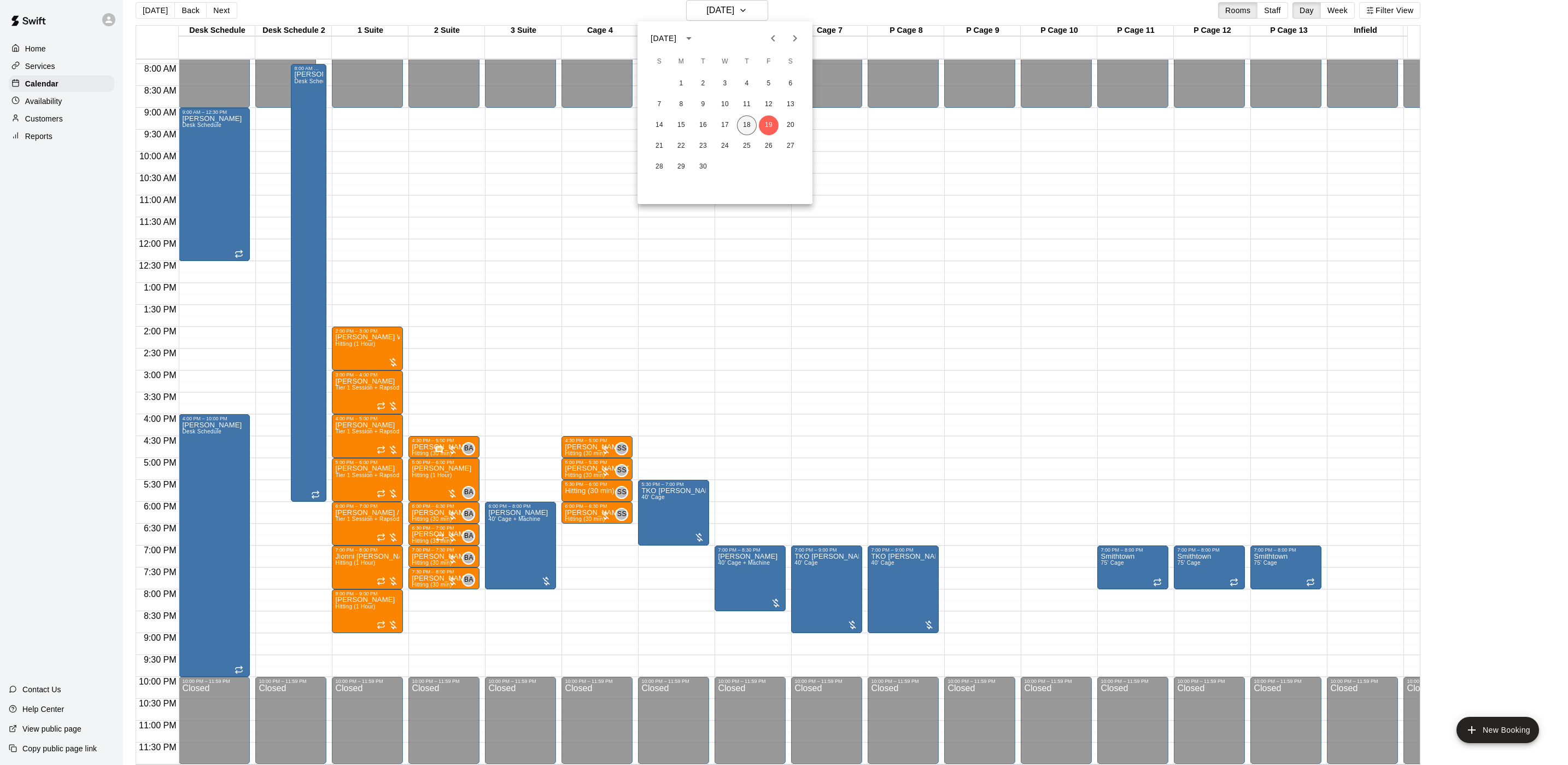
click at [747, 119] on button "18" at bounding box center [747, 125] width 19 height 19
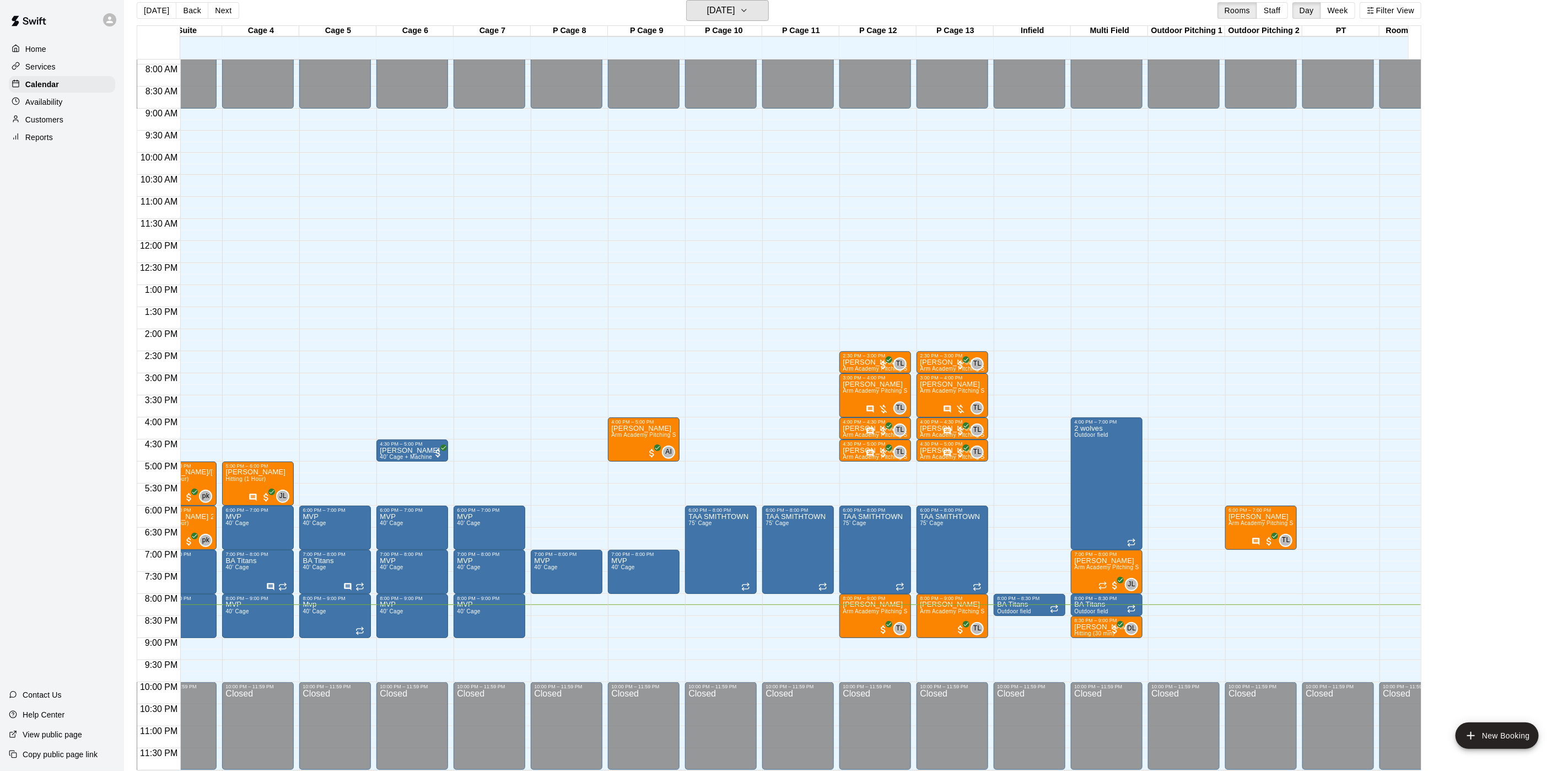
scroll to position [0, 365]
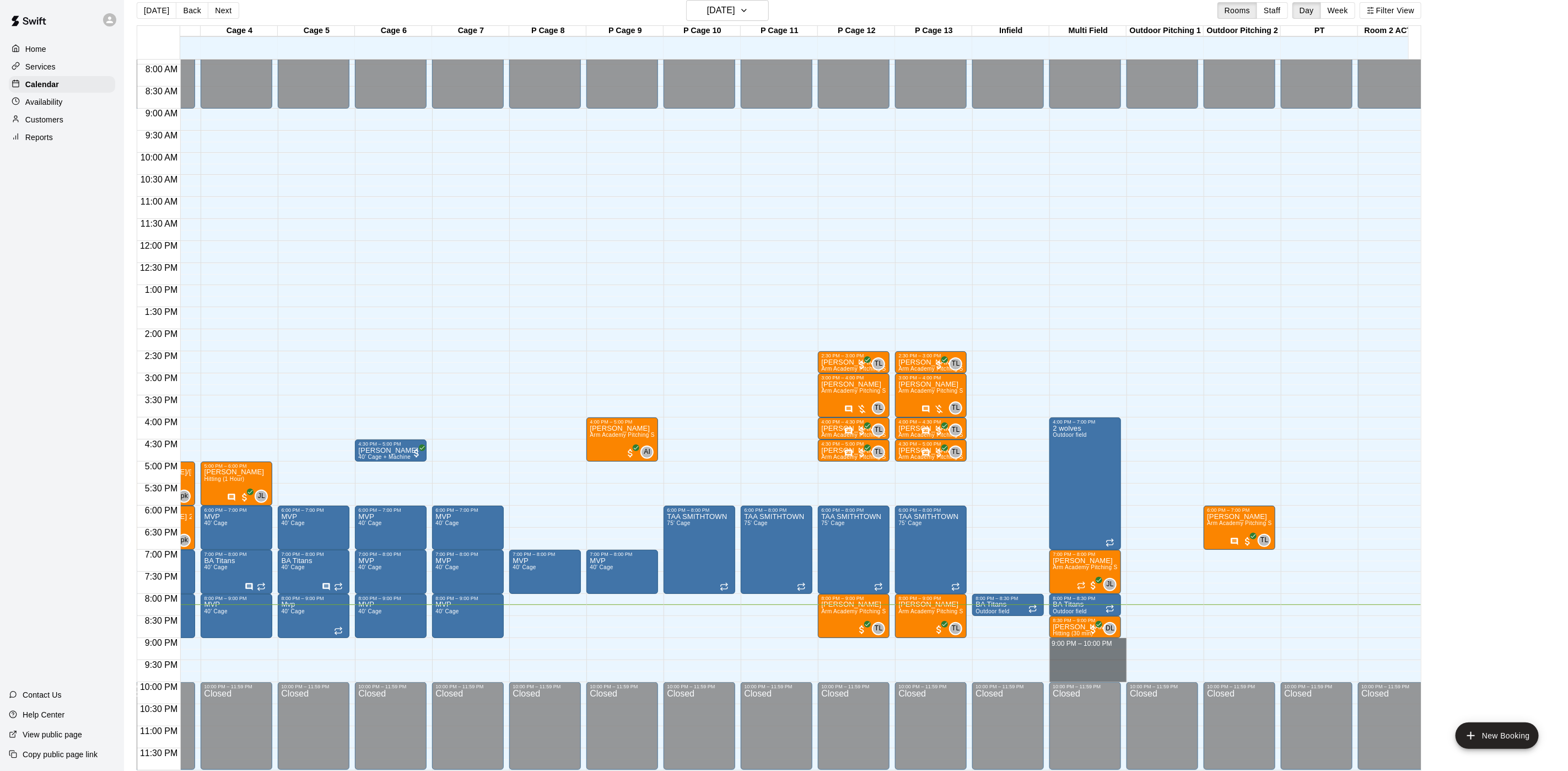
drag, startPoint x: 1080, startPoint y: 633, endPoint x: 1070, endPoint y: 664, distance: 32.6
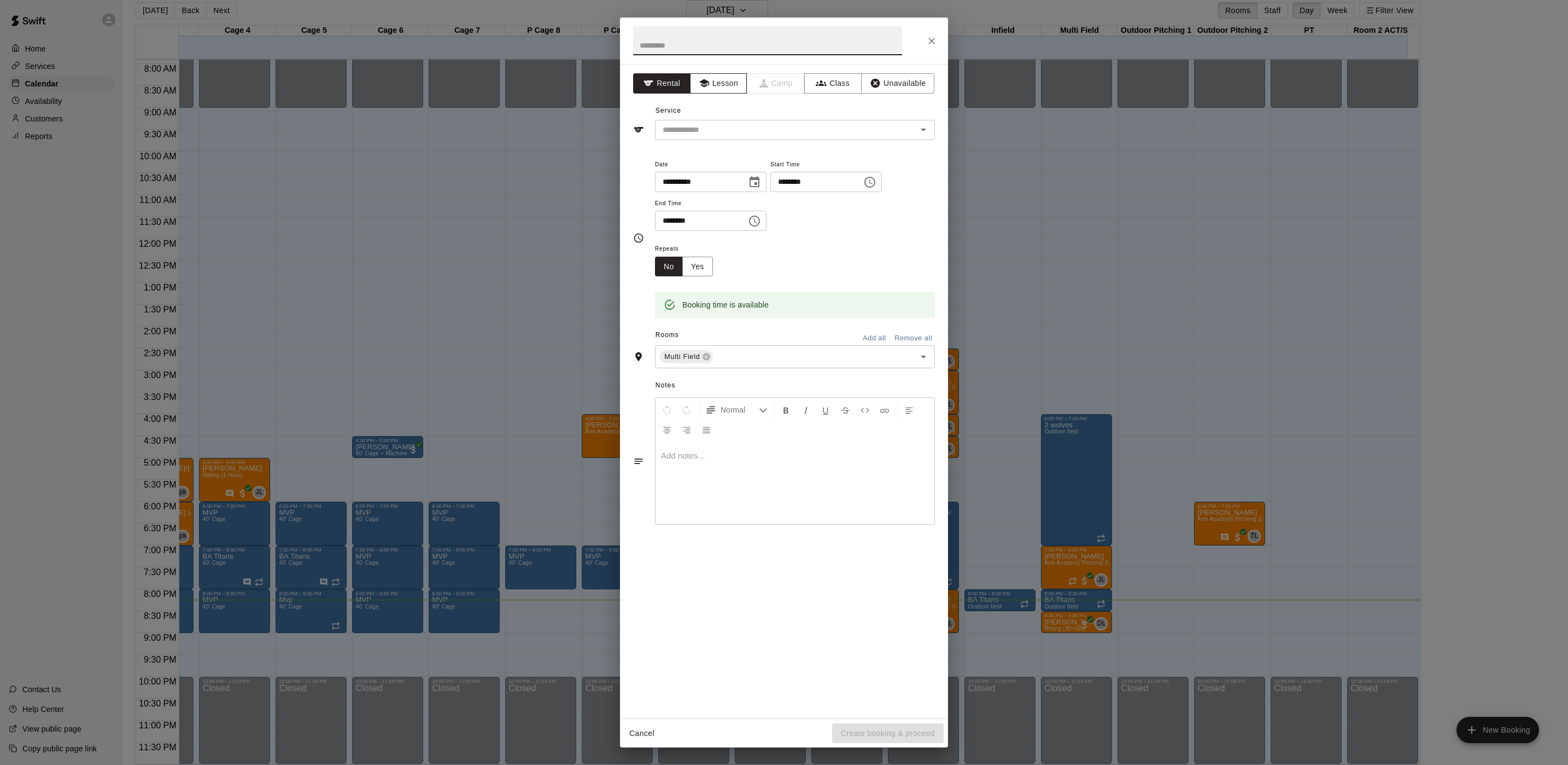
click at [711, 84] on button "Lesson" at bounding box center [718, 83] width 57 height 20
click at [677, 89] on button "Rental" at bounding box center [662, 83] width 57 height 20
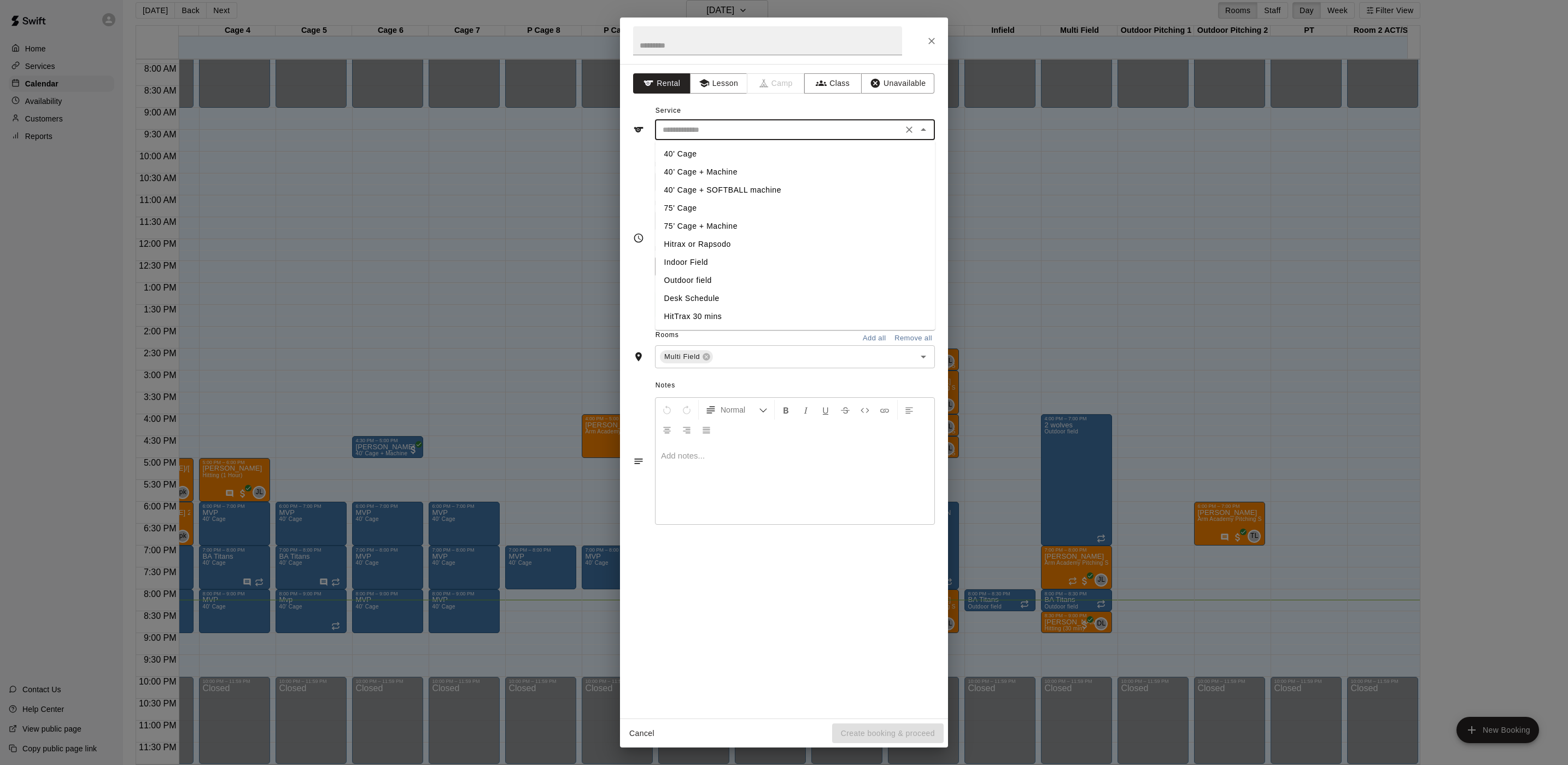
click at [662, 126] on input "text" at bounding box center [779, 129] width 241 height 14
click at [706, 282] on li "Outdoor field" at bounding box center [795, 281] width 280 height 18
type input "**********"
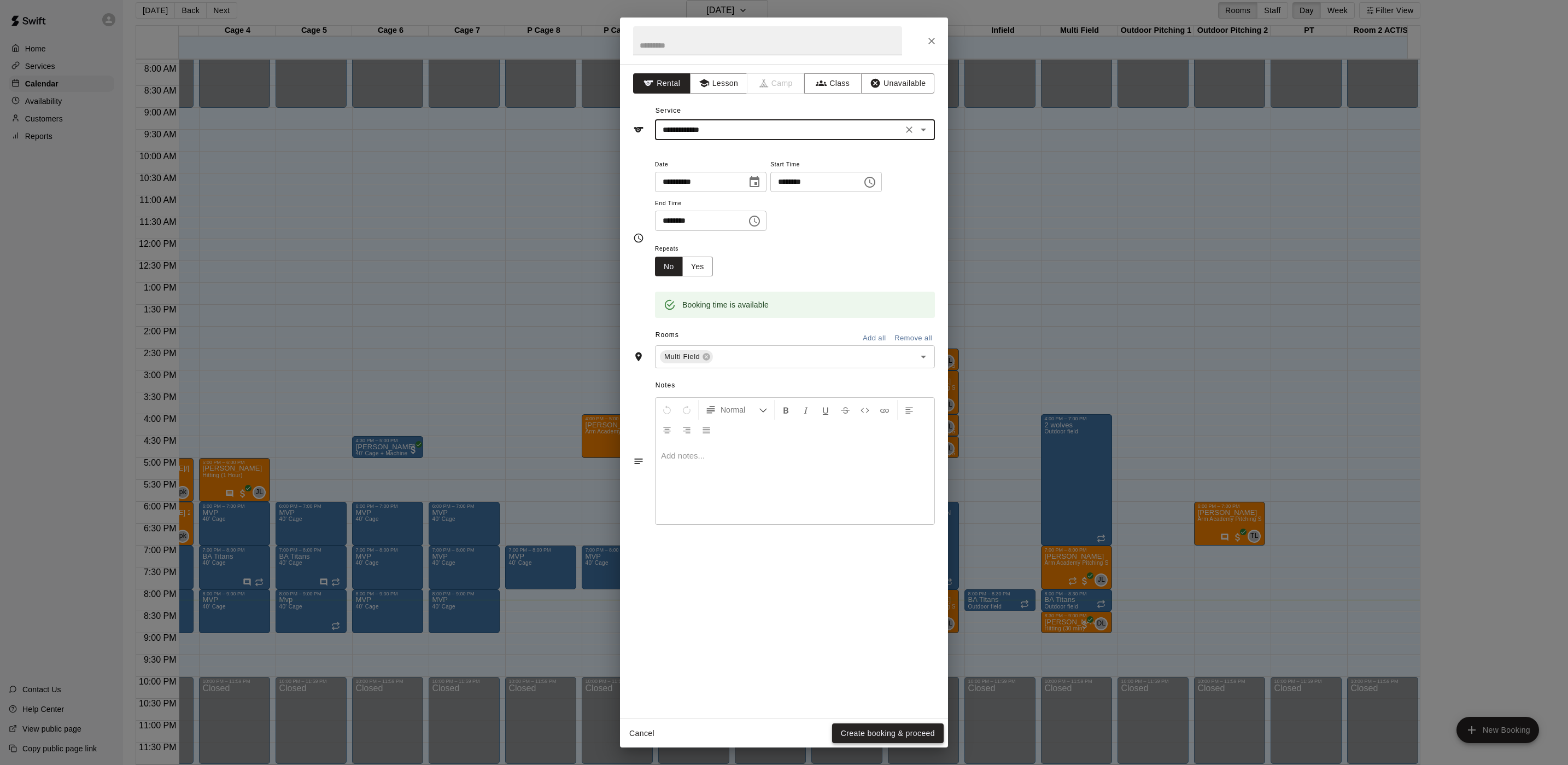
click at [931, 739] on button "Create booking & proceed" at bounding box center [888, 733] width 112 height 20
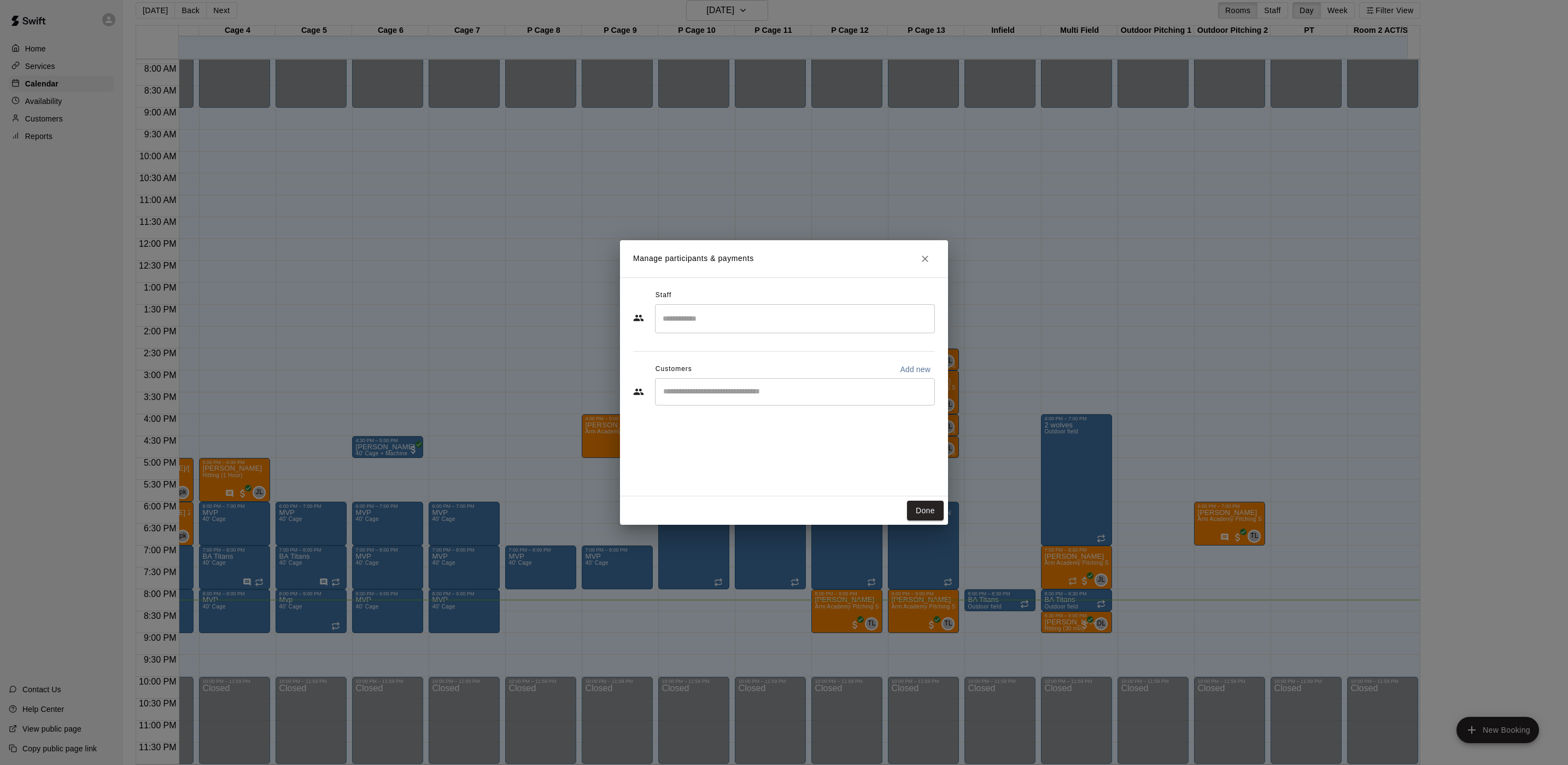
click at [698, 327] on input "Search staff" at bounding box center [795, 318] width 270 height 19
type input "*"
click at [640, 450] on div "Staff ​ [PERSON_NAME] Staff [PERSON_NAME] Staff [PERSON_NAME] Staff [PERSON_NAM…" at bounding box center [784, 387] width 328 height 219
click at [683, 387] on input "Start typing to search customers..." at bounding box center [795, 391] width 270 height 11
type input "***"
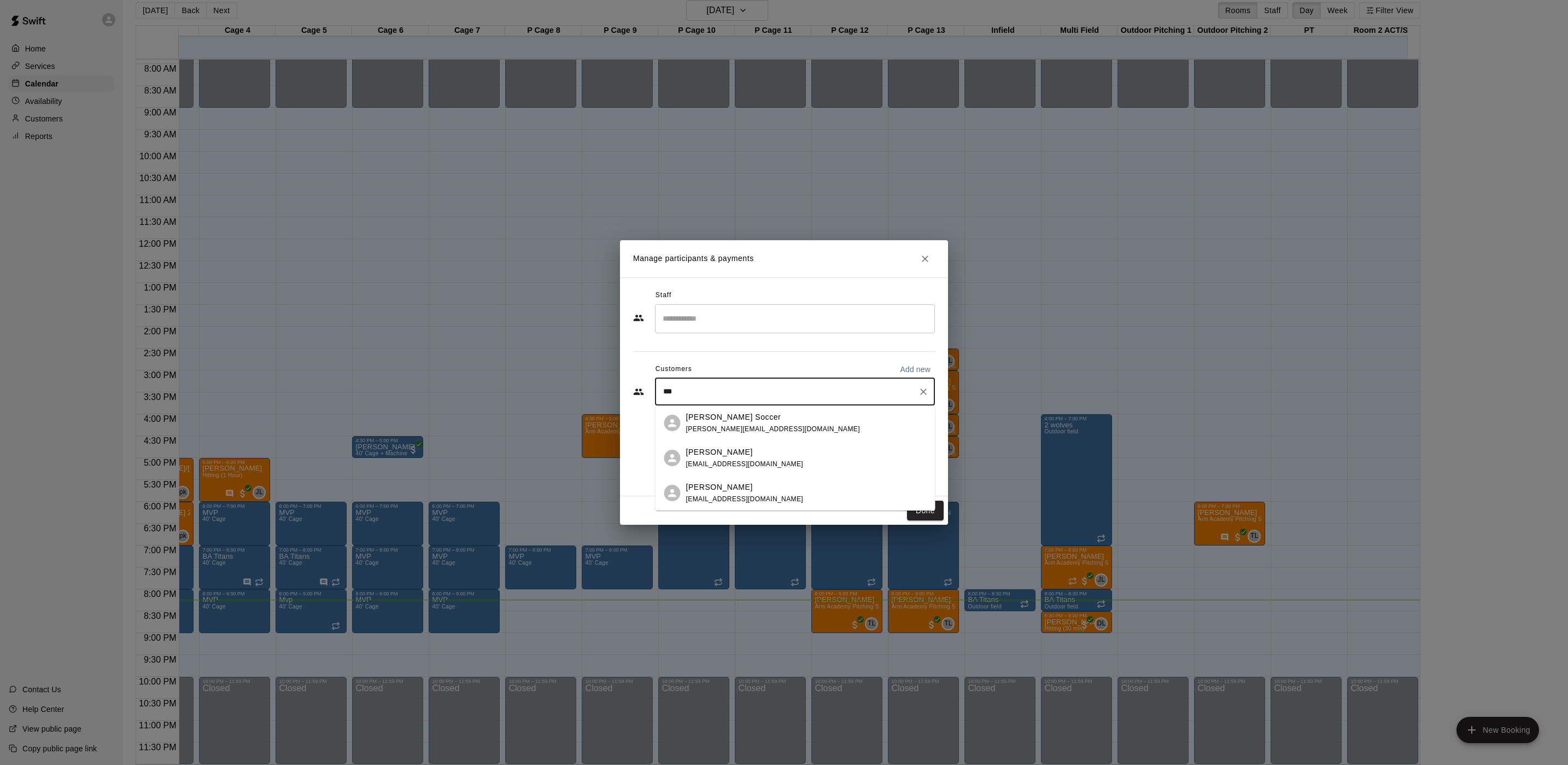
click at [766, 430] on span "[PERSON_NAME][EMAIL_ADDRESS][DOMAIN_NAME]" at bounding box center [773, 429] width 174 height 8
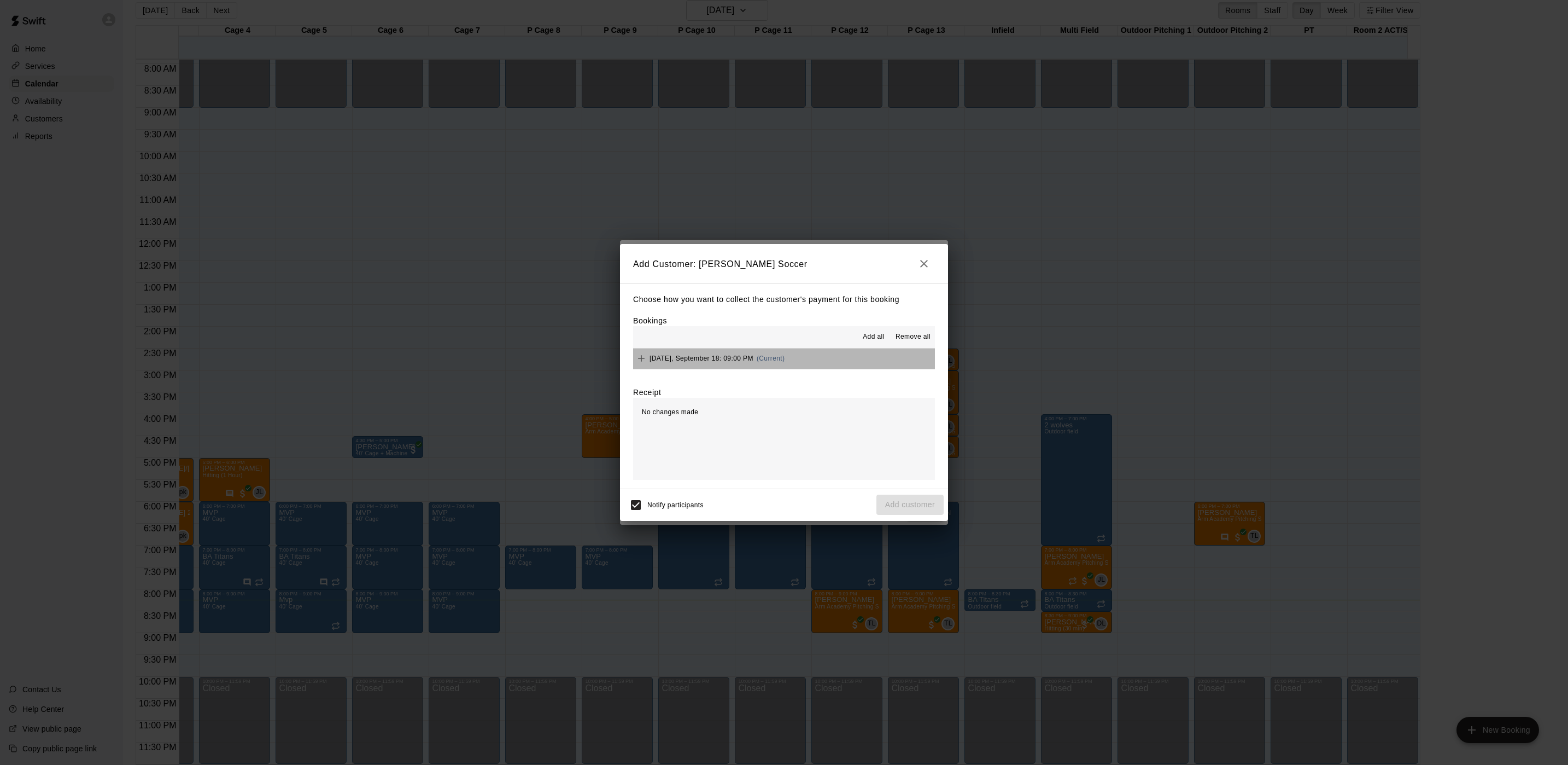
click at [850, 357] on button "[DATE], September 18: 09:00 PM (Current)" at bounding box center [784, 358] width 302 height 20
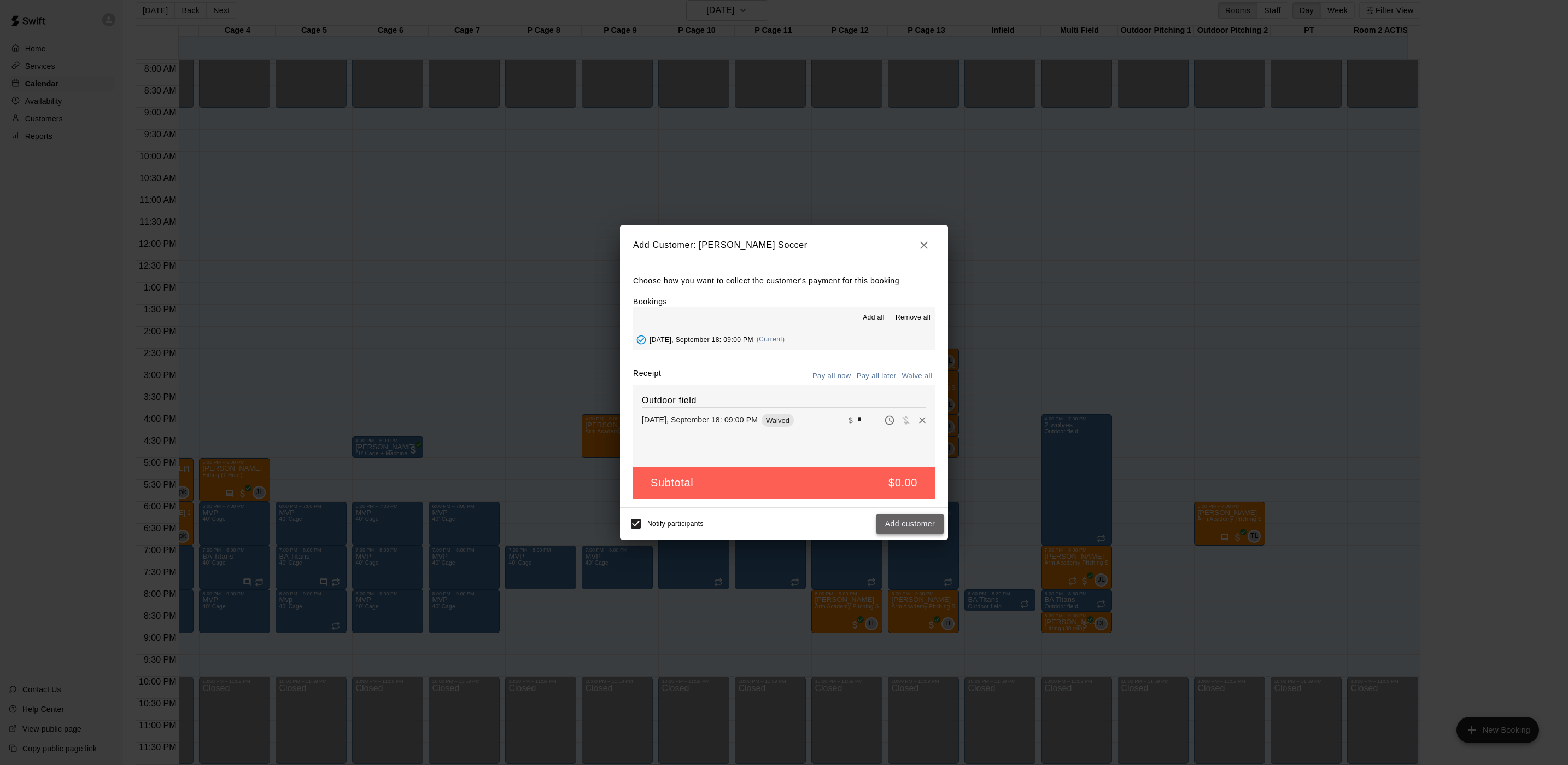
click at [906, 519] on button "Add customer" at bounding box center [910, 523] width 68 height 20
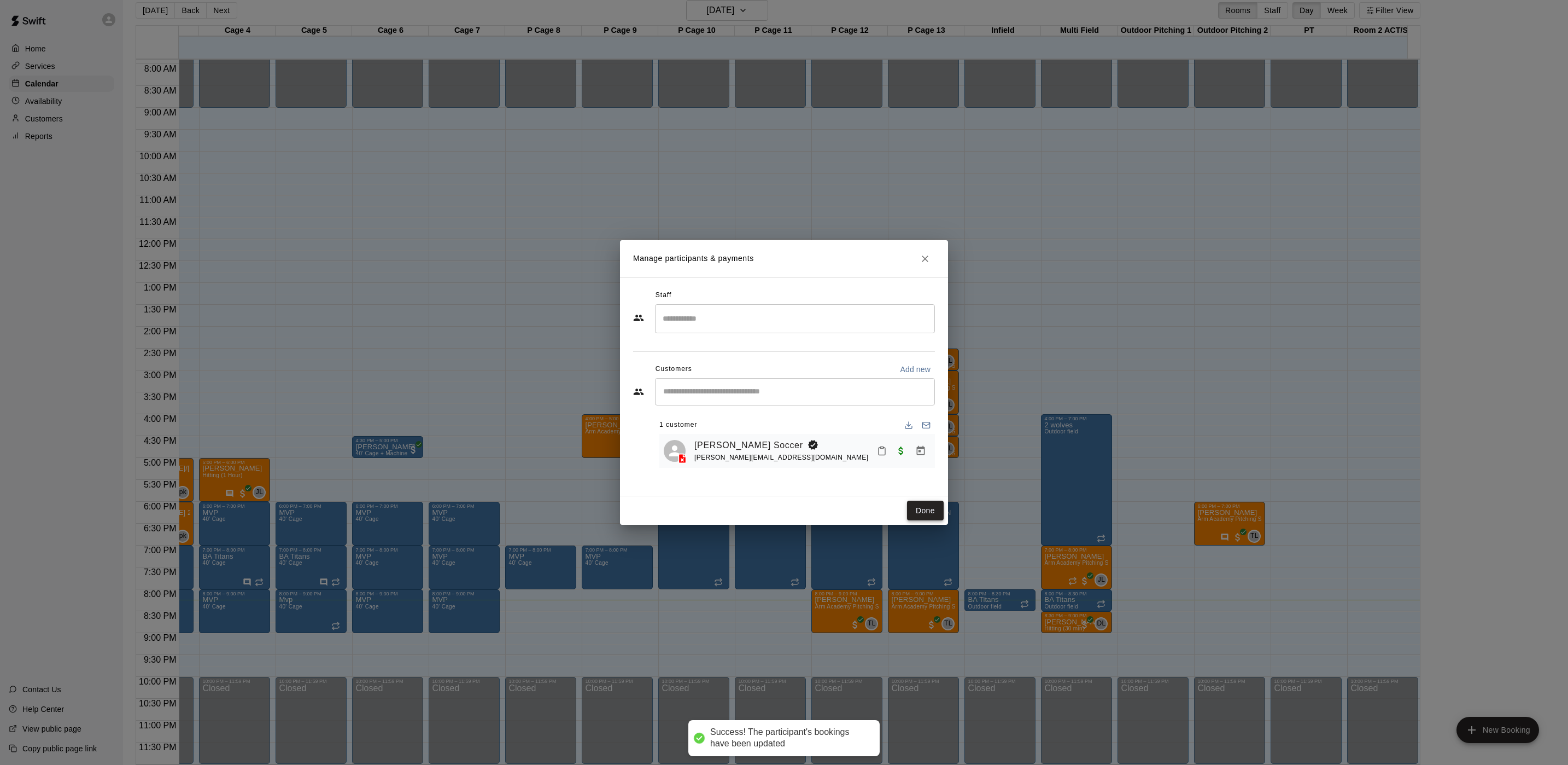
click at [921, 509] on button "Done" at bounding box center [926, 510] width 36 height 20
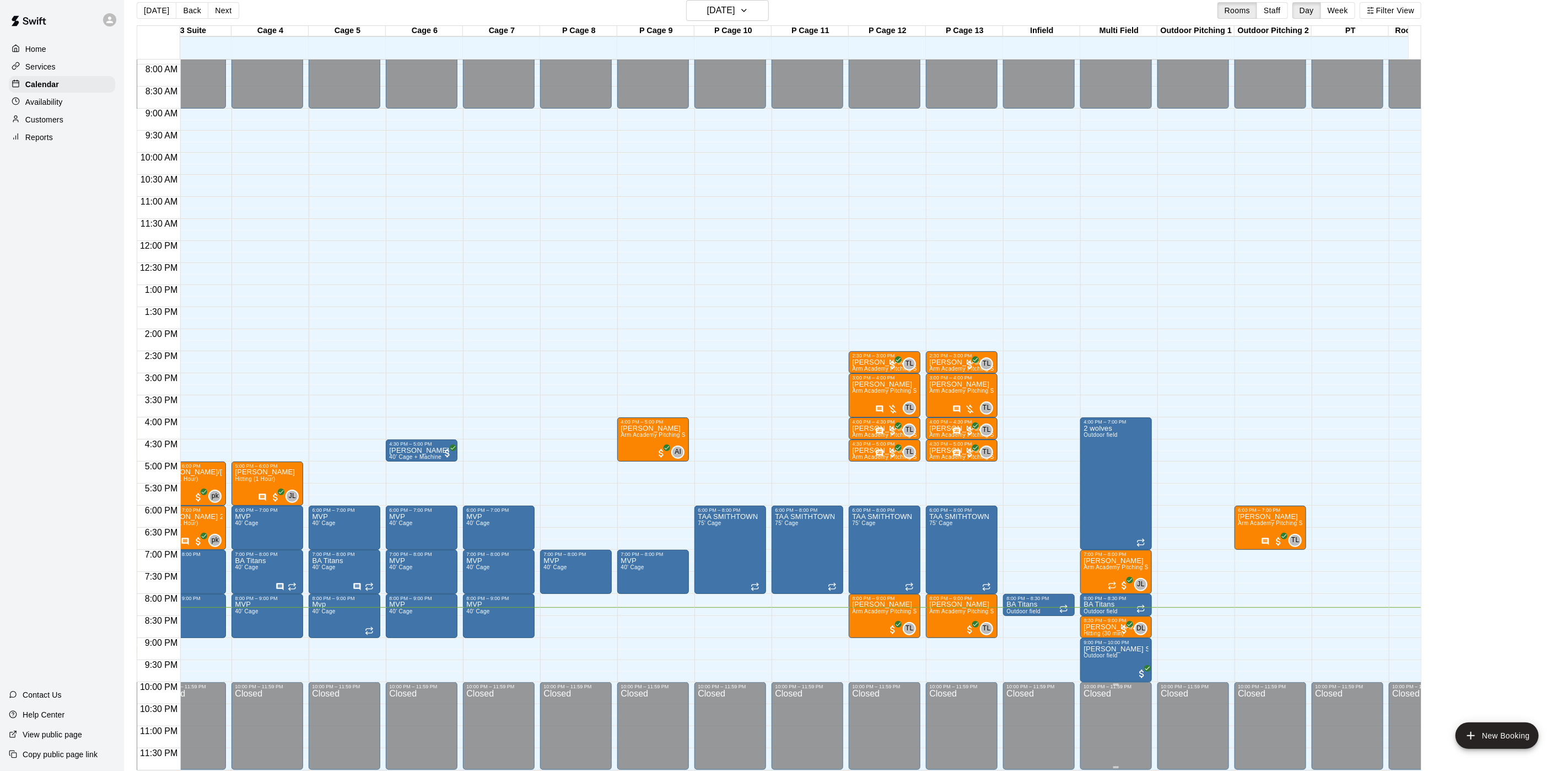
scroll to position [0, 613]
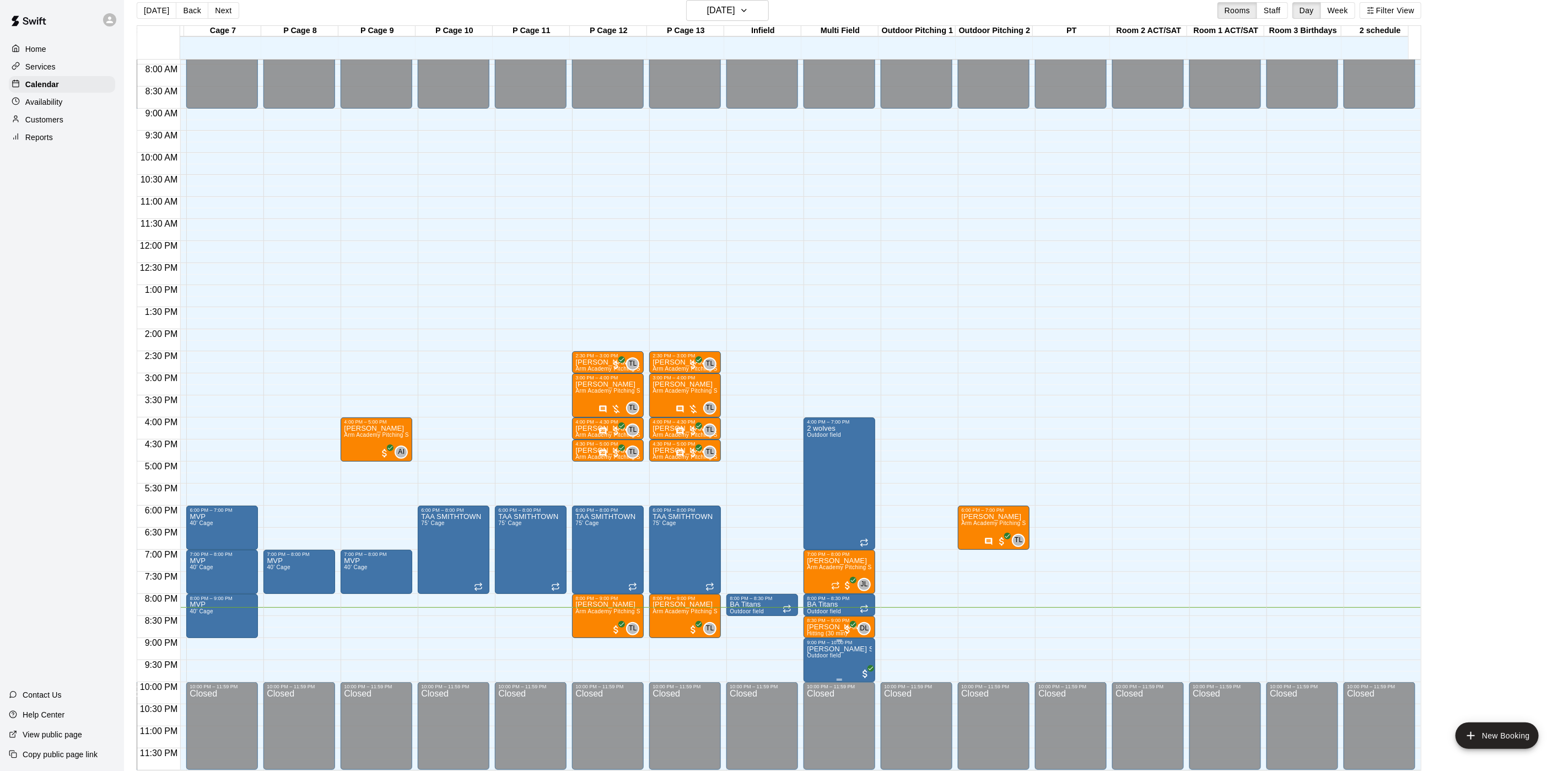
click at [837, 652] on span "Outdoor field" at bounding box center [824, 655] width 34 height 6
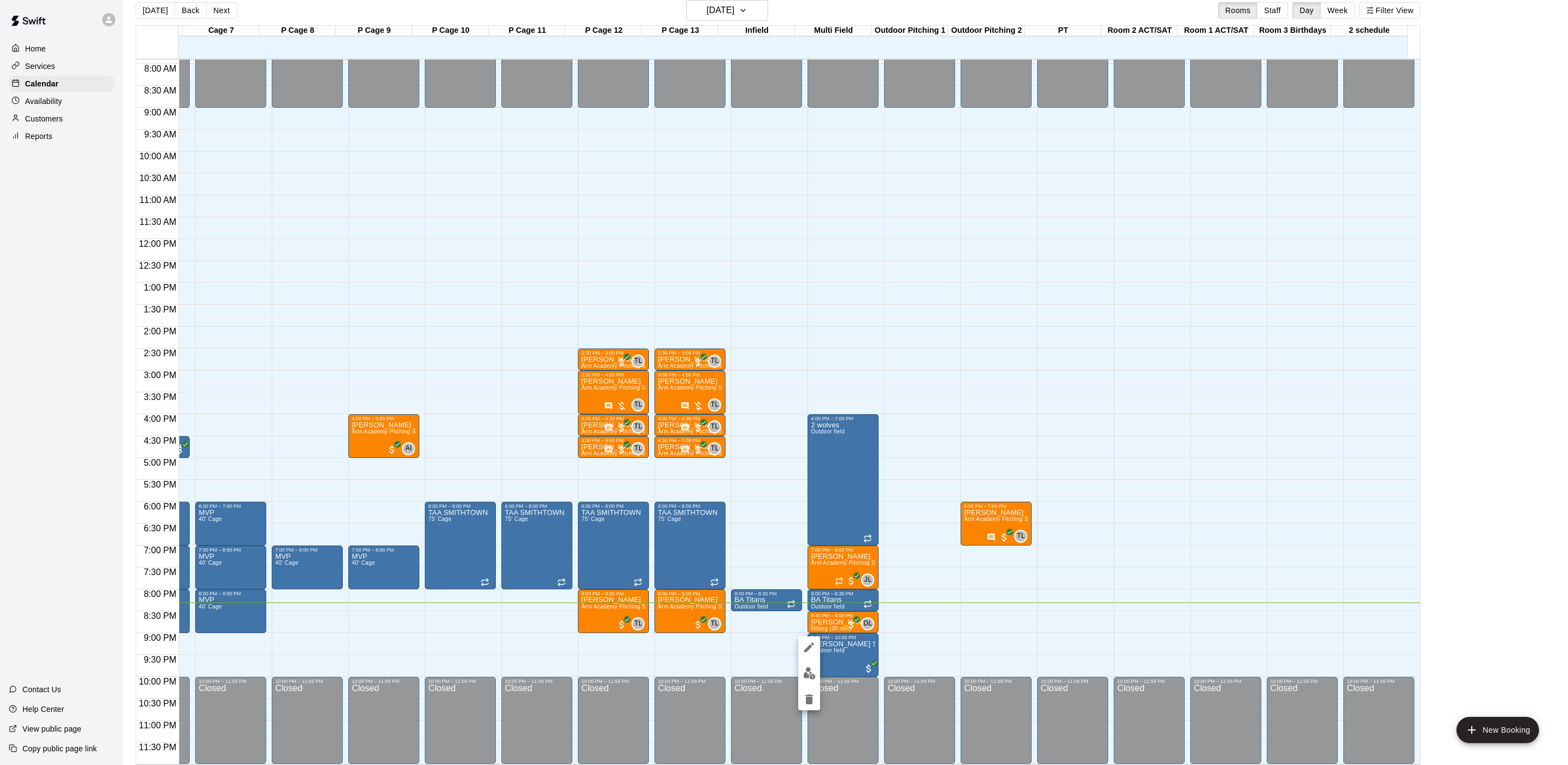
click at [806, 697] on icon "delete" at bounding box center [809, 699] width 8 height 10
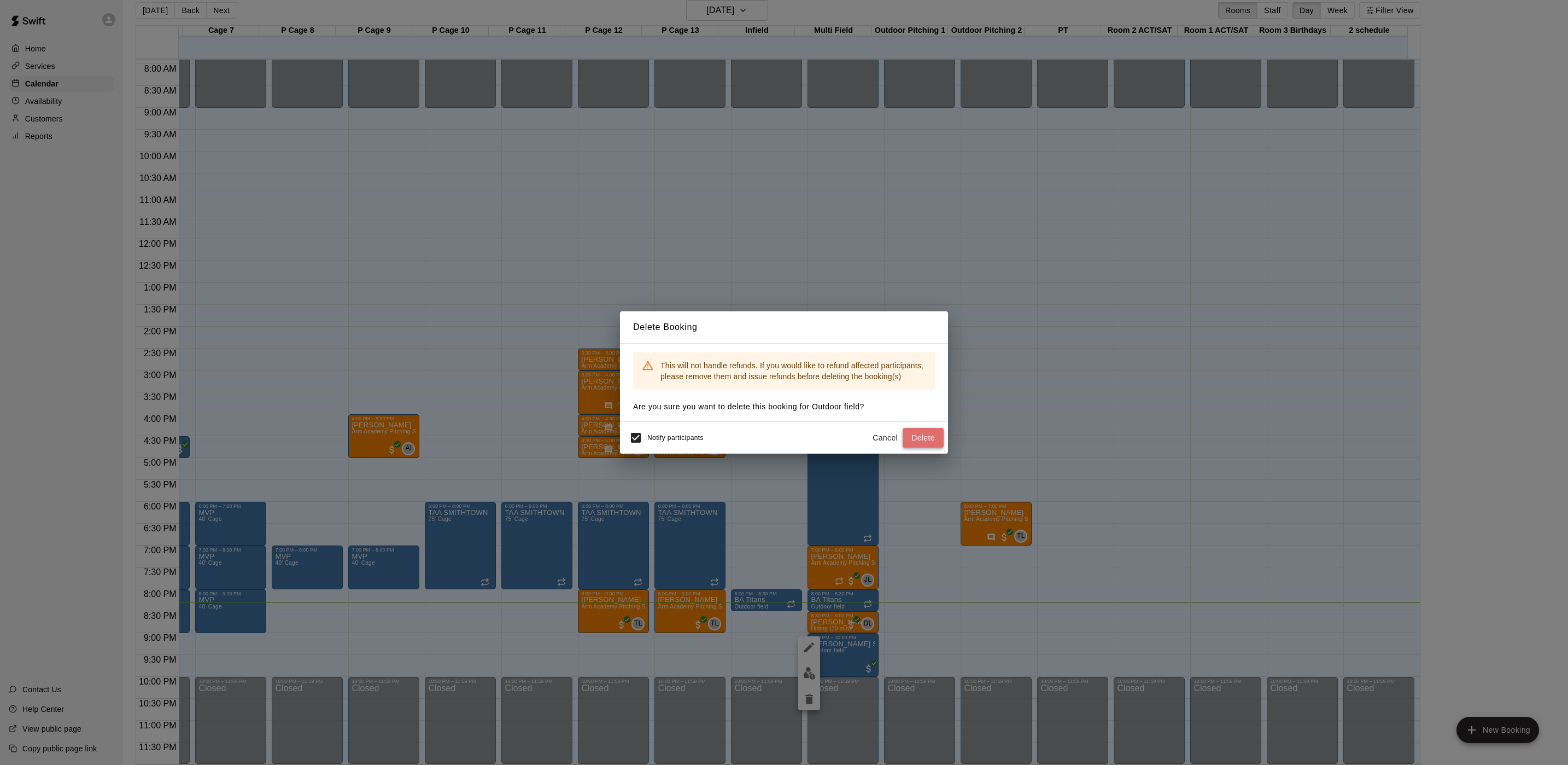
click at [932, 435] on button "Delete" at bounding box center [923, 437] width 41 height 20
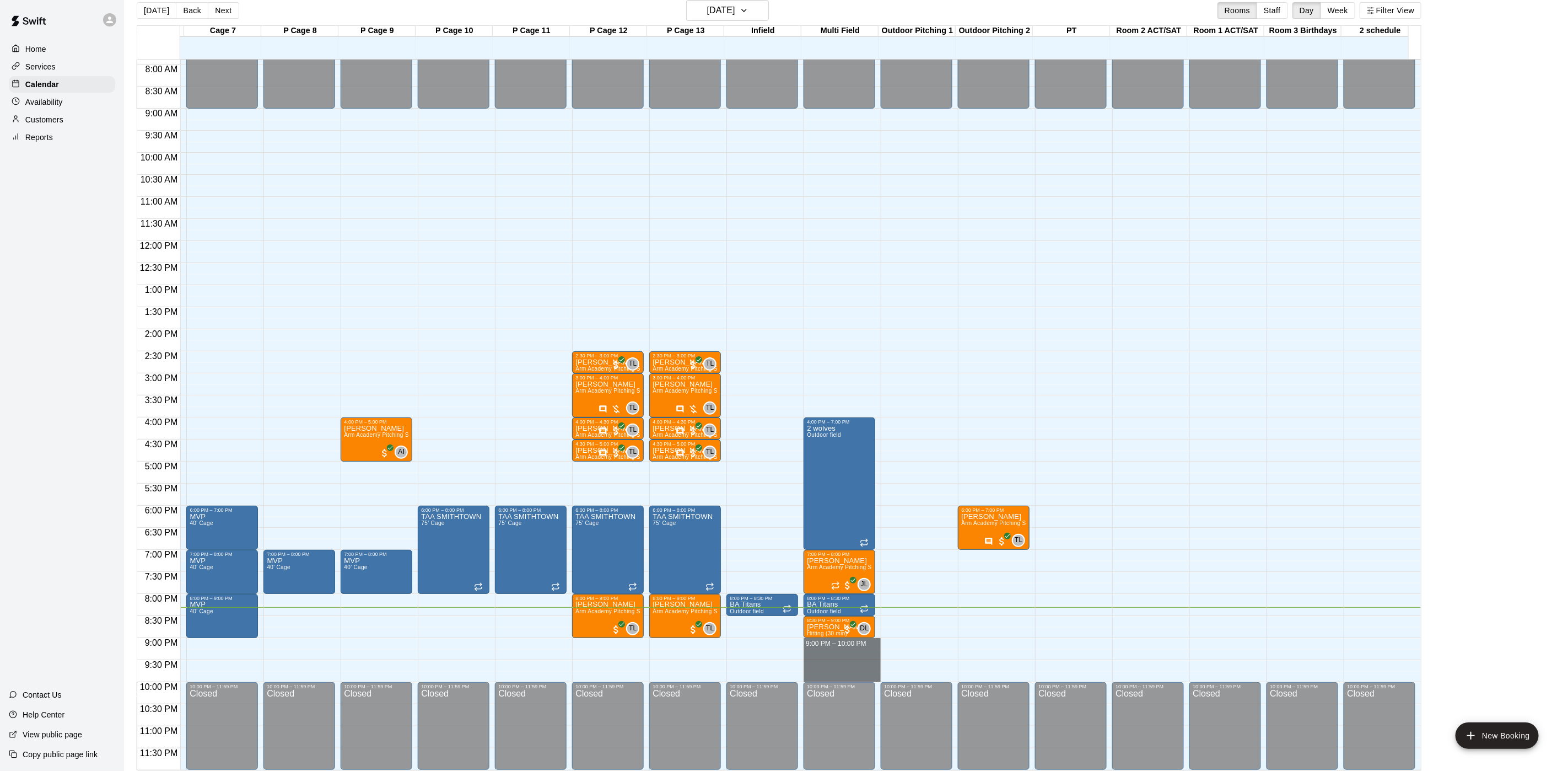
drag, startPoint x: 826, startPoint y: 629, endPoint x: 822, endPoint y: 660, distance: 31.3
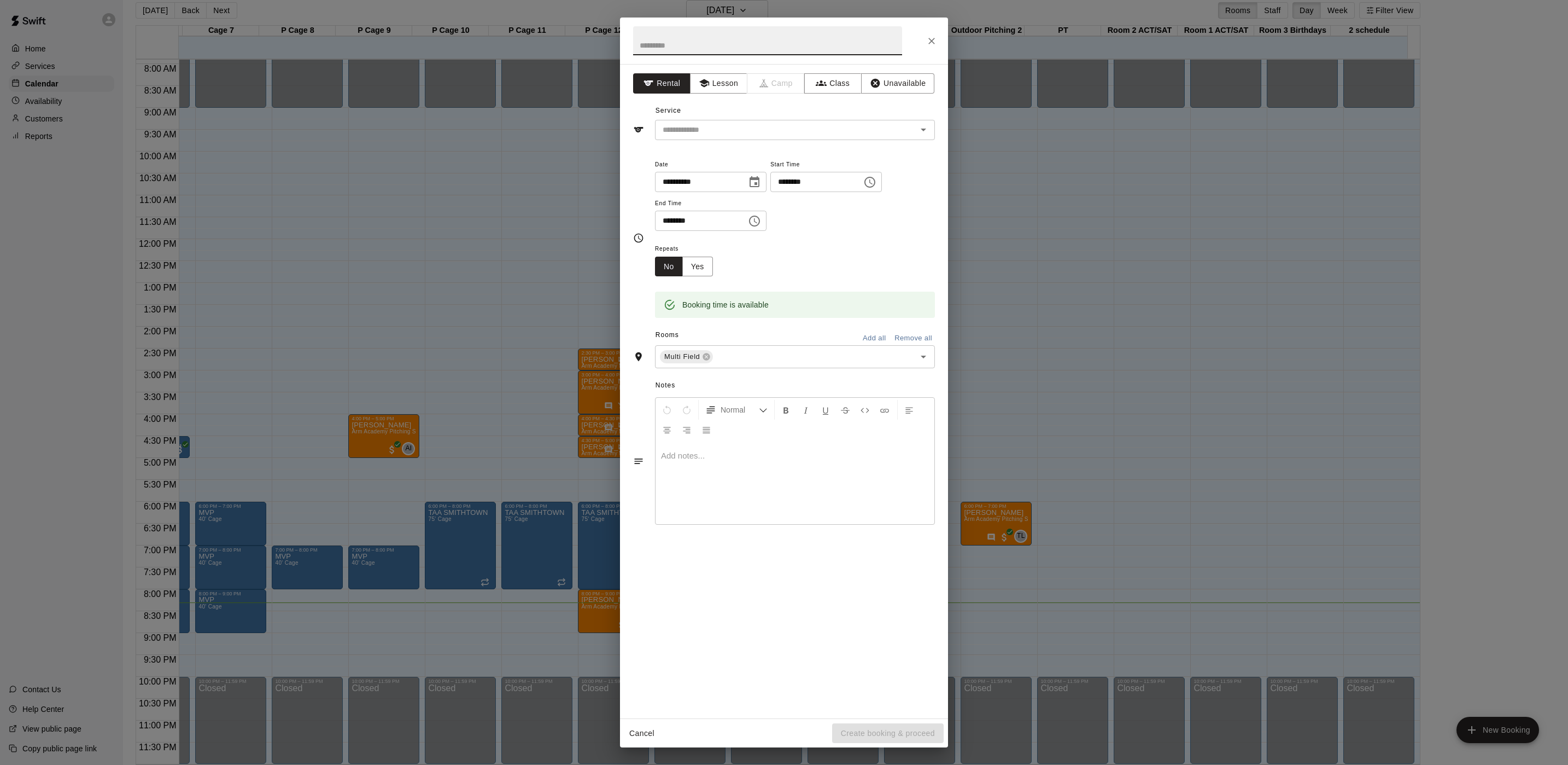
click at [702, 147] on div "**********" at bounding box center [784, 391] width 328 height 655
click at [714, 110] on div "Service ​" at bounding box center [784, 121] width 302 height 38
click at [707, 129] on input "text" at bounding box center [779, 129] width 241 height 14
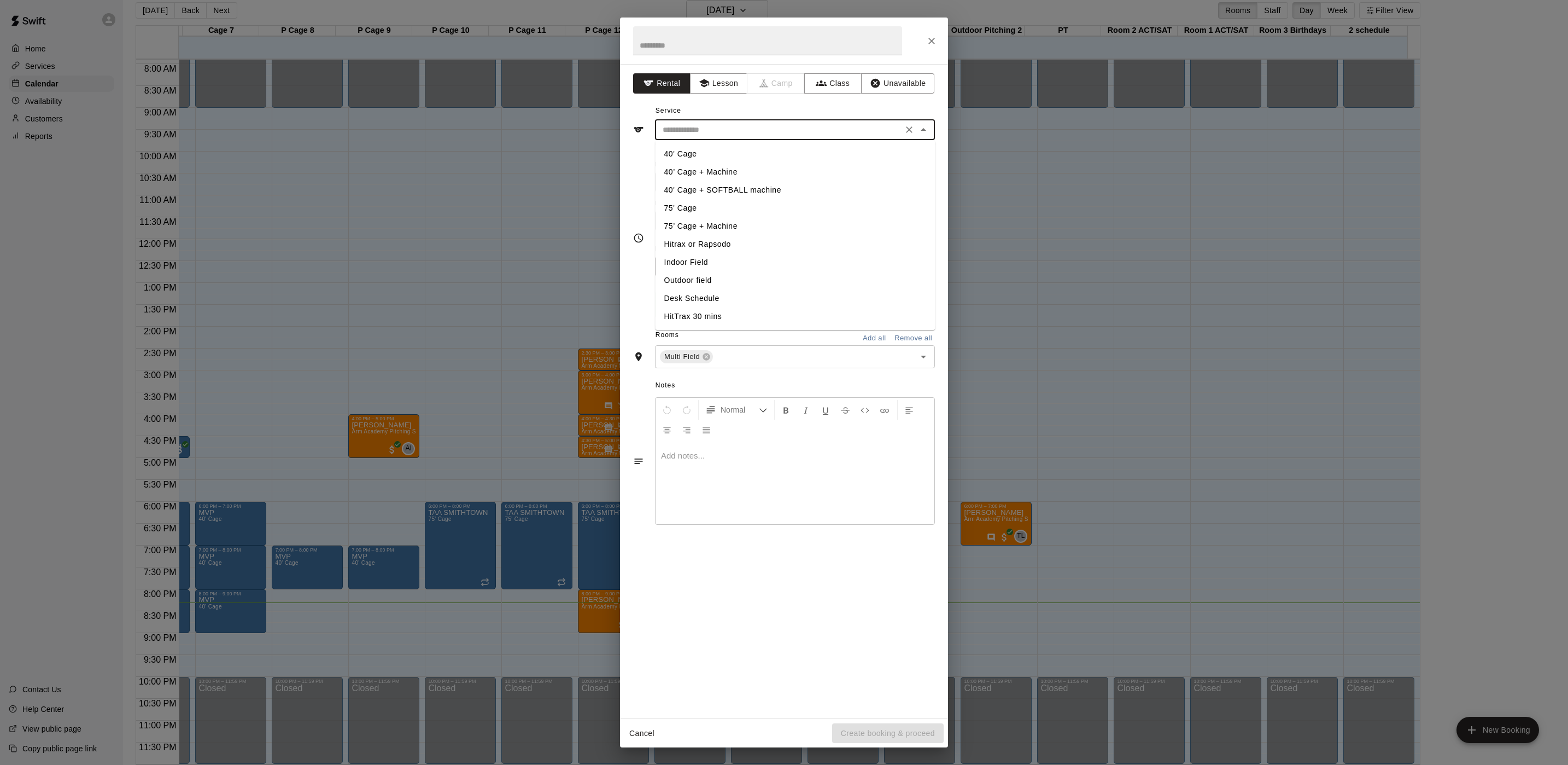
click at [709, 273] on li "Outdoor field" at bounding box center [795, 281] width 280 height 18
type input "**********"
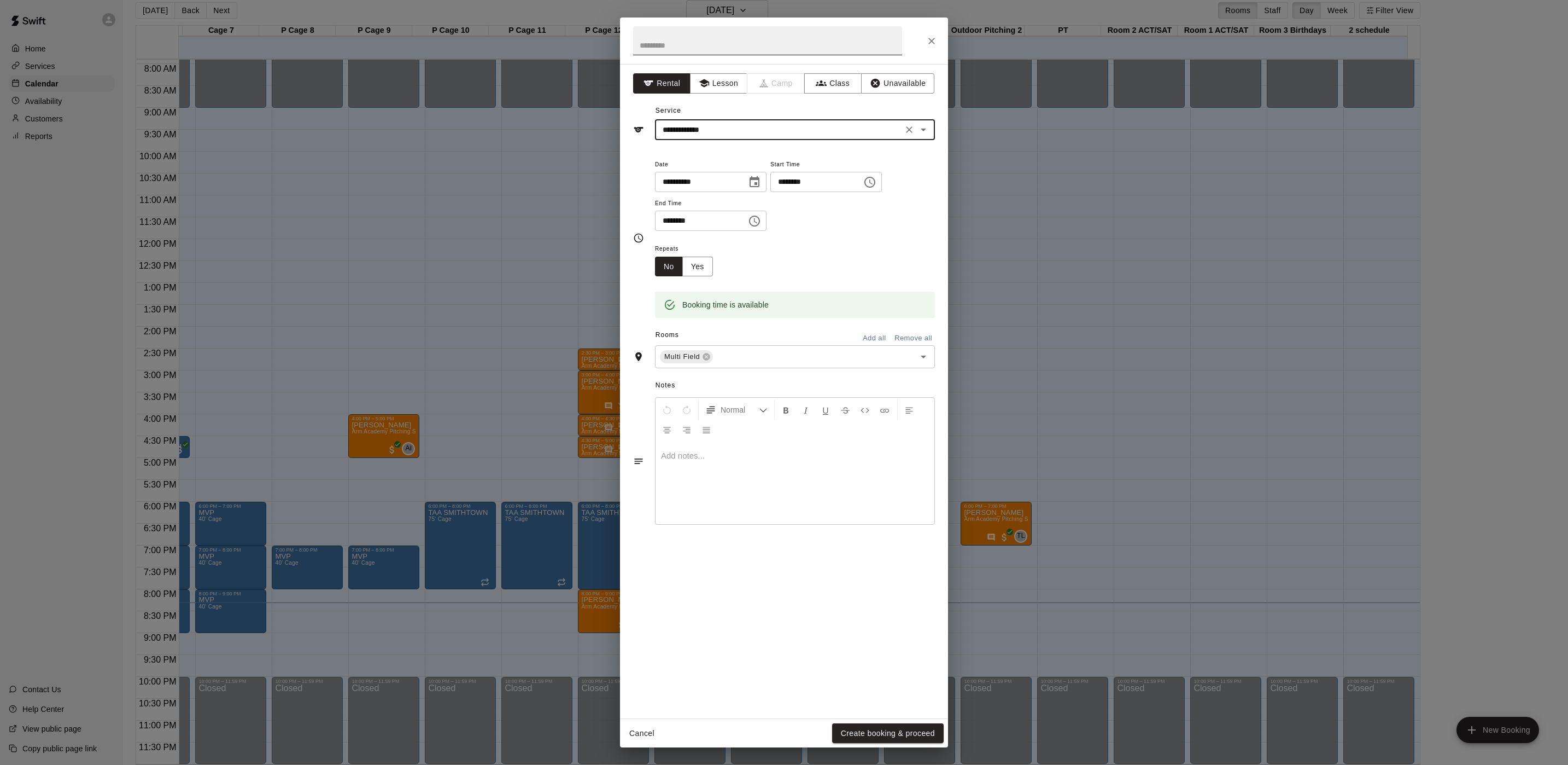
click at [741, 51] on input "text" at bounding box center [768, 40] width 269 height 29
click at [915, 729] on button "Create booking & proceed" at bounding box center [888, 733] width 112 height 20
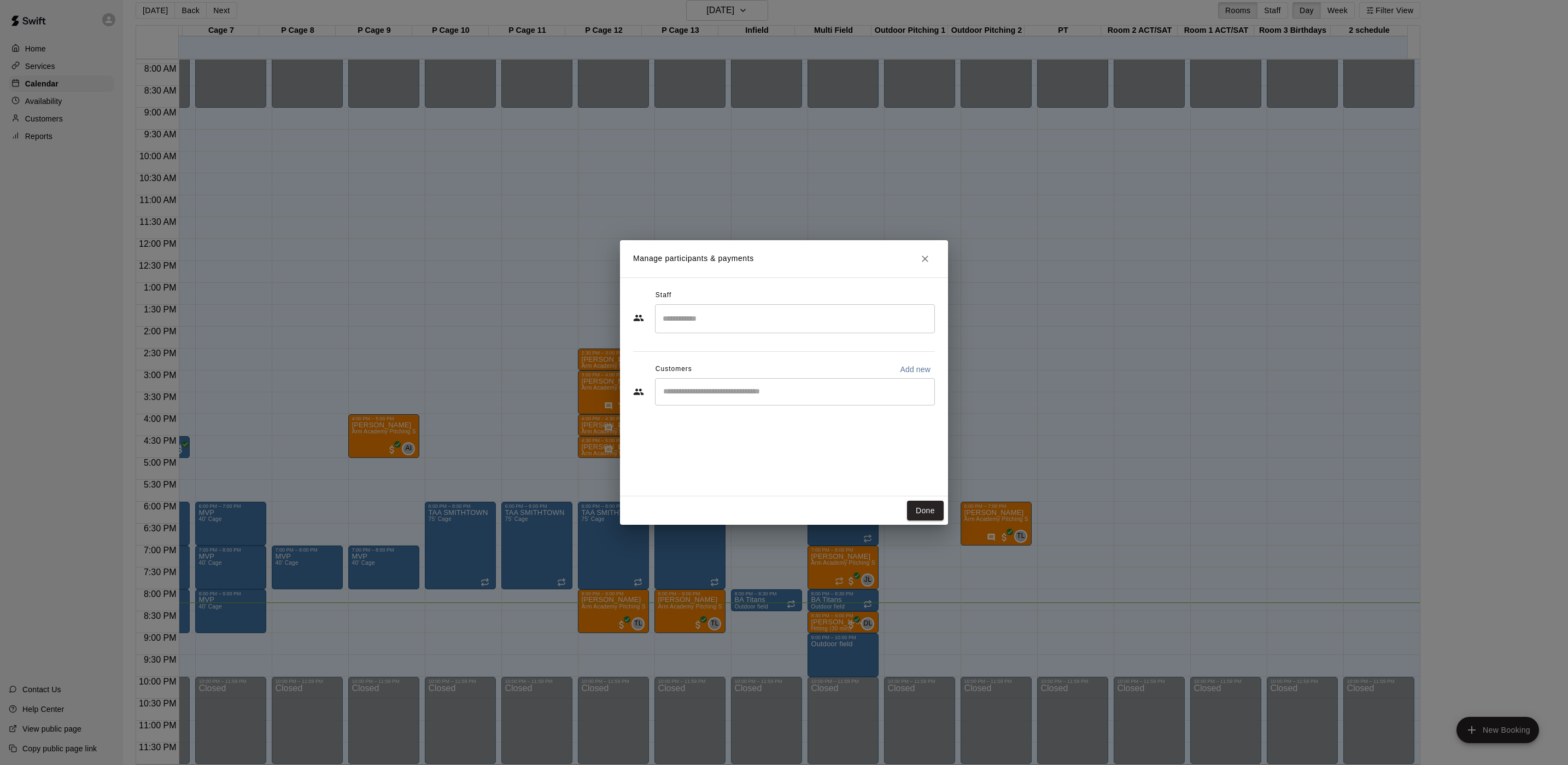
click at [725, 330] on div "​" at bounding box center [794, 318] width 280 height 29
click at [638, 365] on div "Customers Add new" at bounding box center [784, 369] width 302 height 18
click at [674, 404] on div "​" at bounding box center [794, 392] width 280 height 27
type input "****"
click at [712, 417] on p "[PERSON_NAME] Soccer" at bounding box center [733, 417] width 95 height 12
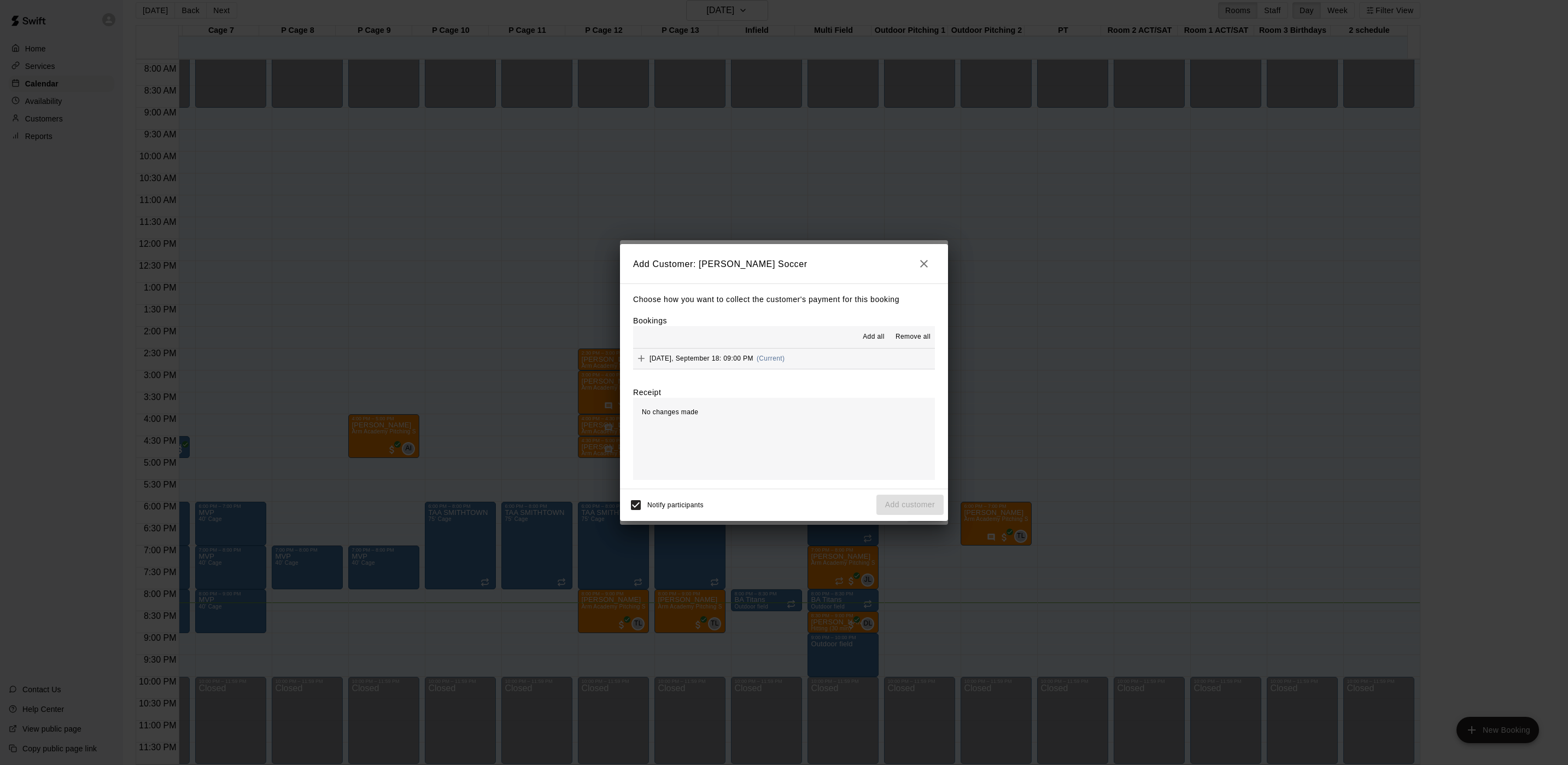
click at [793, 350] on button "[DATE], September 18: 09:00 PM (Current)" at bounding box center [784, 358] width 302 height 20
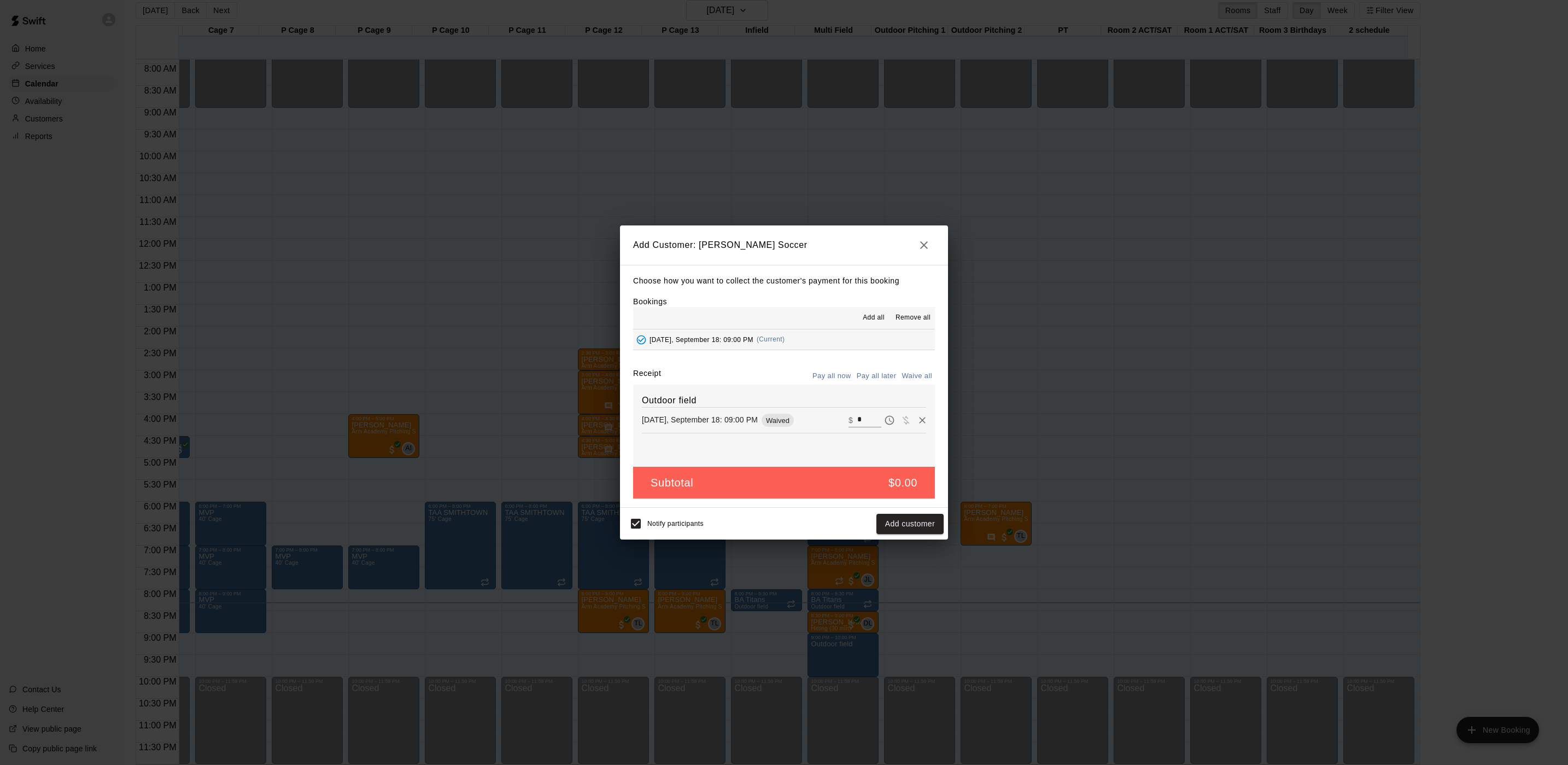
click at [863, 372] on button "Pay all later" at bounding box center [877, 376] width 45 height 17
click at [907, 519] on button "Add customer" at bounding box center [910, 523] width 68 height 20
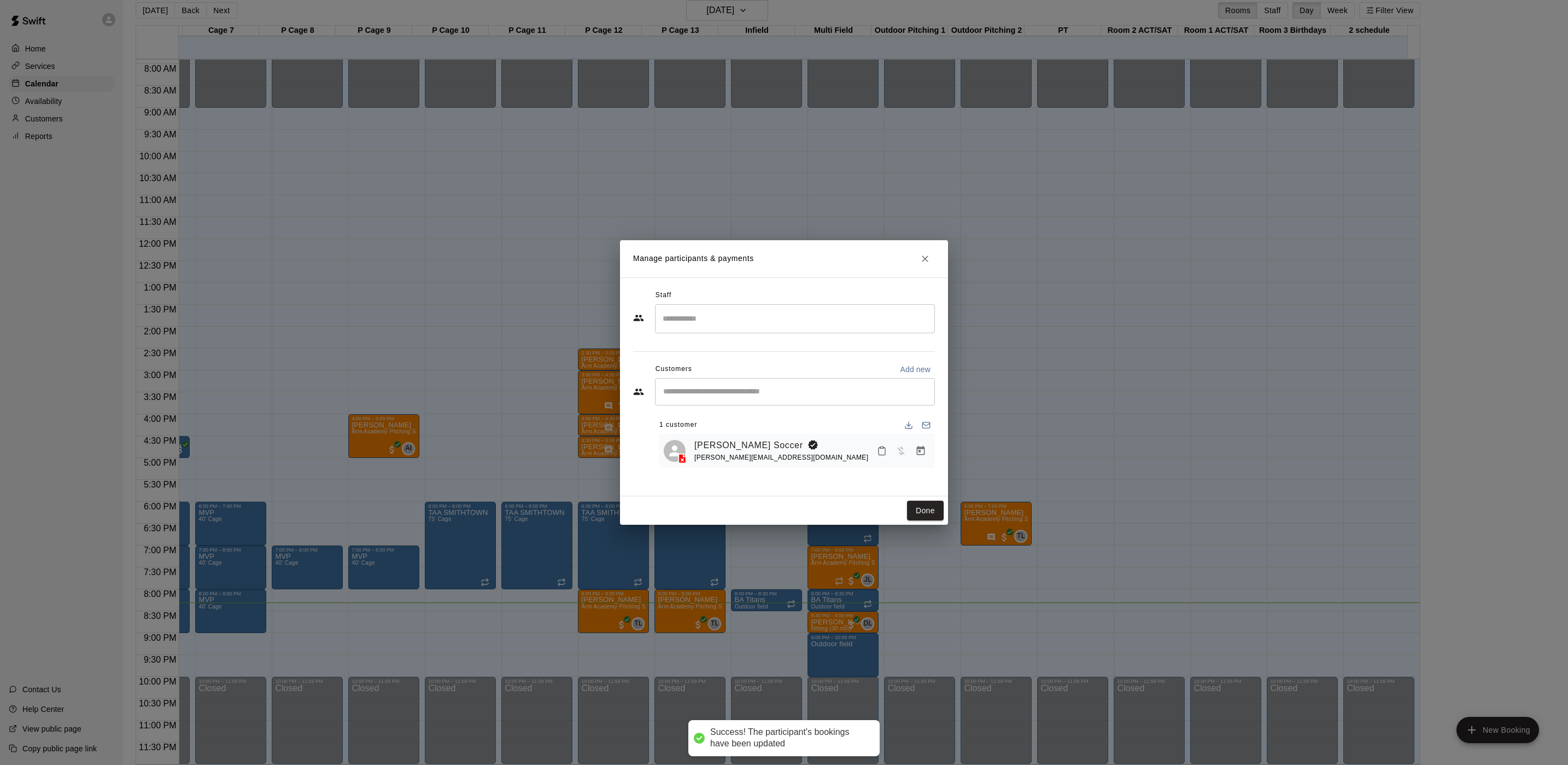
click at [909, 500] on div "Done" at bounding box center [784, 511] width 328 height 29
click at [922, 521] on div "Done" at bounding box center [784, 511] width 328 height 29
click at [924, 513] on button "Done" at bounding box center [926, 510] width 36 height 20
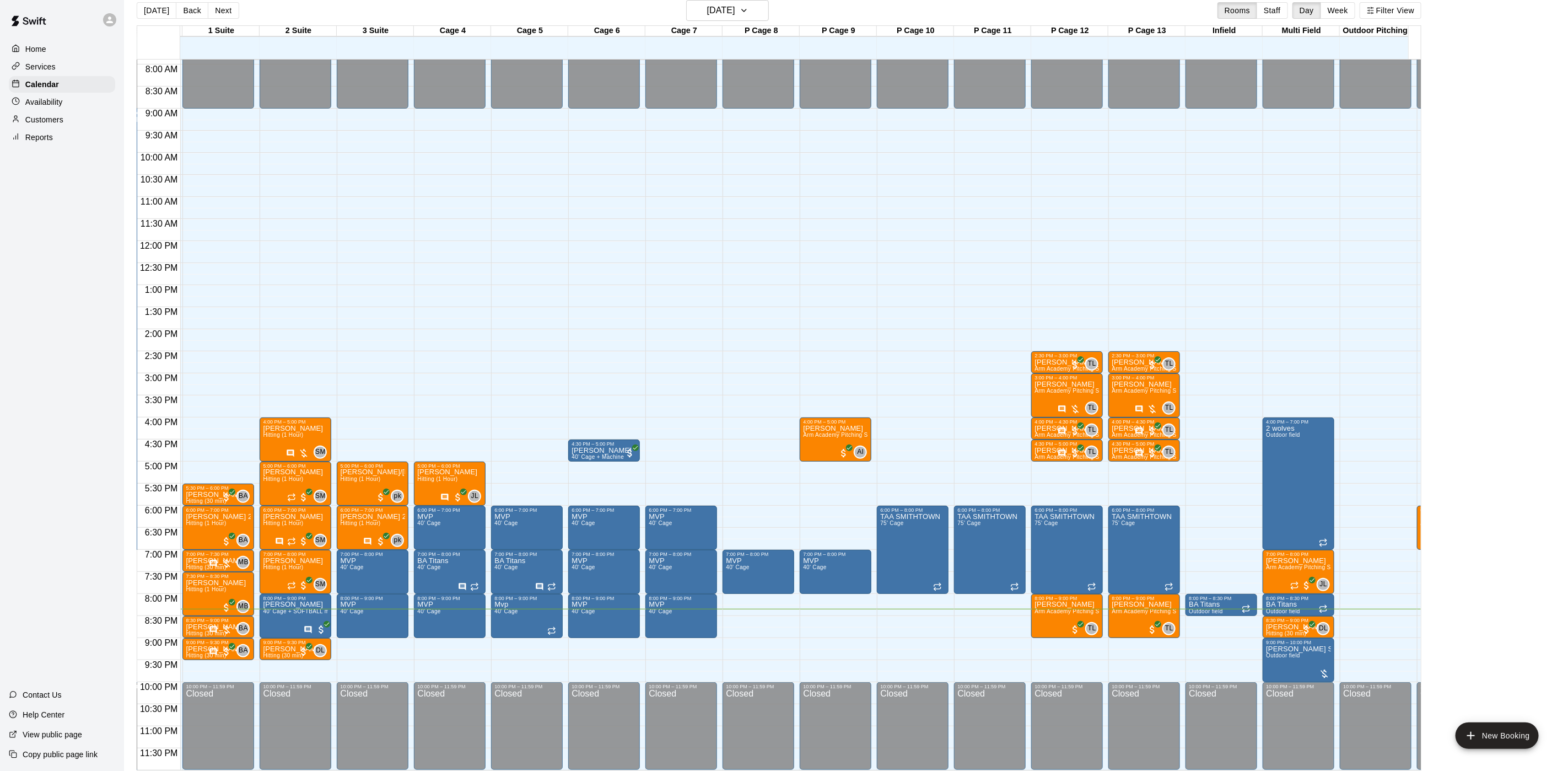
scroll to position [0, 162]
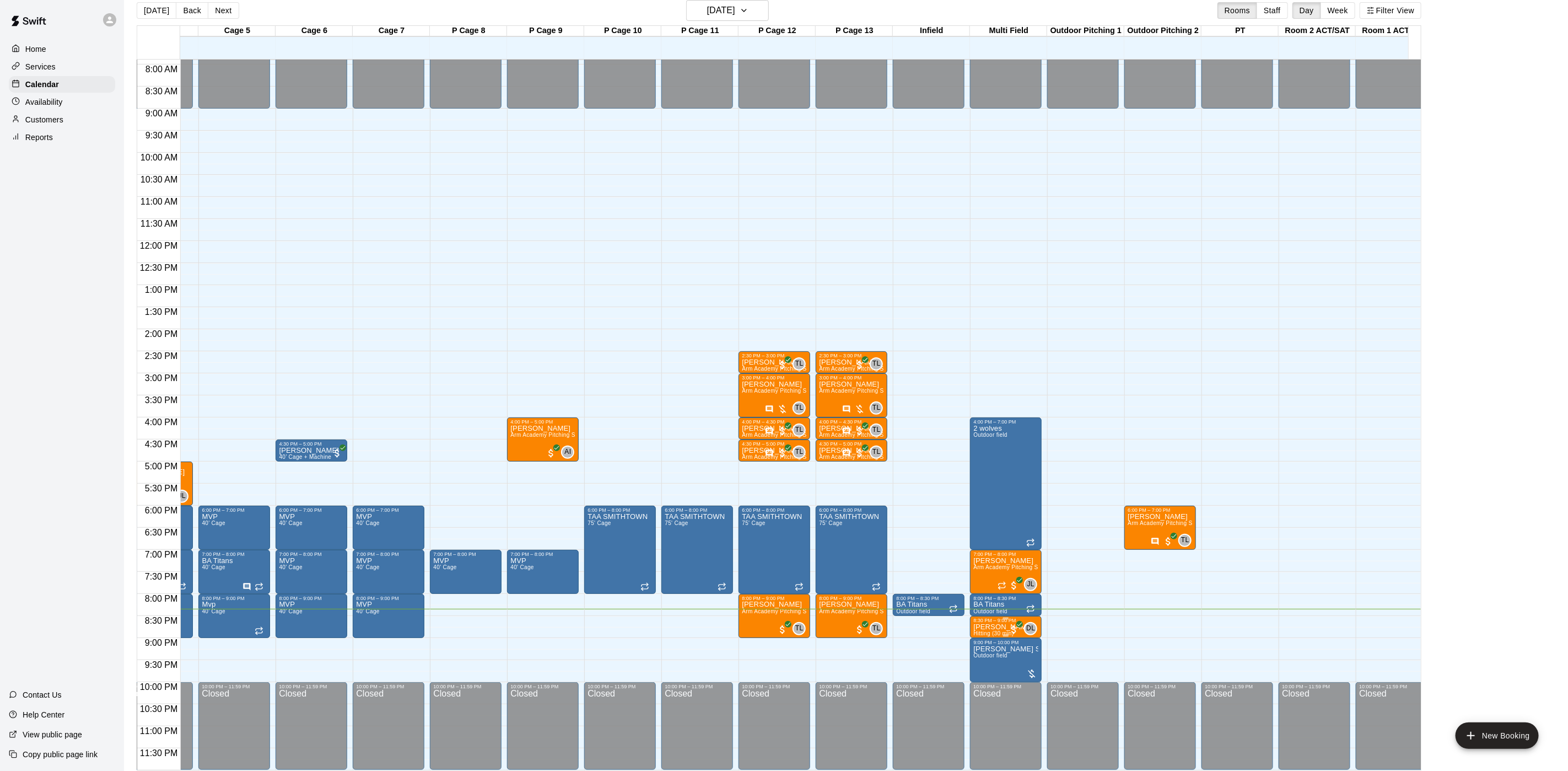
click at [992, 635] on div at bounding box center [1006, 635] width 65 height 2
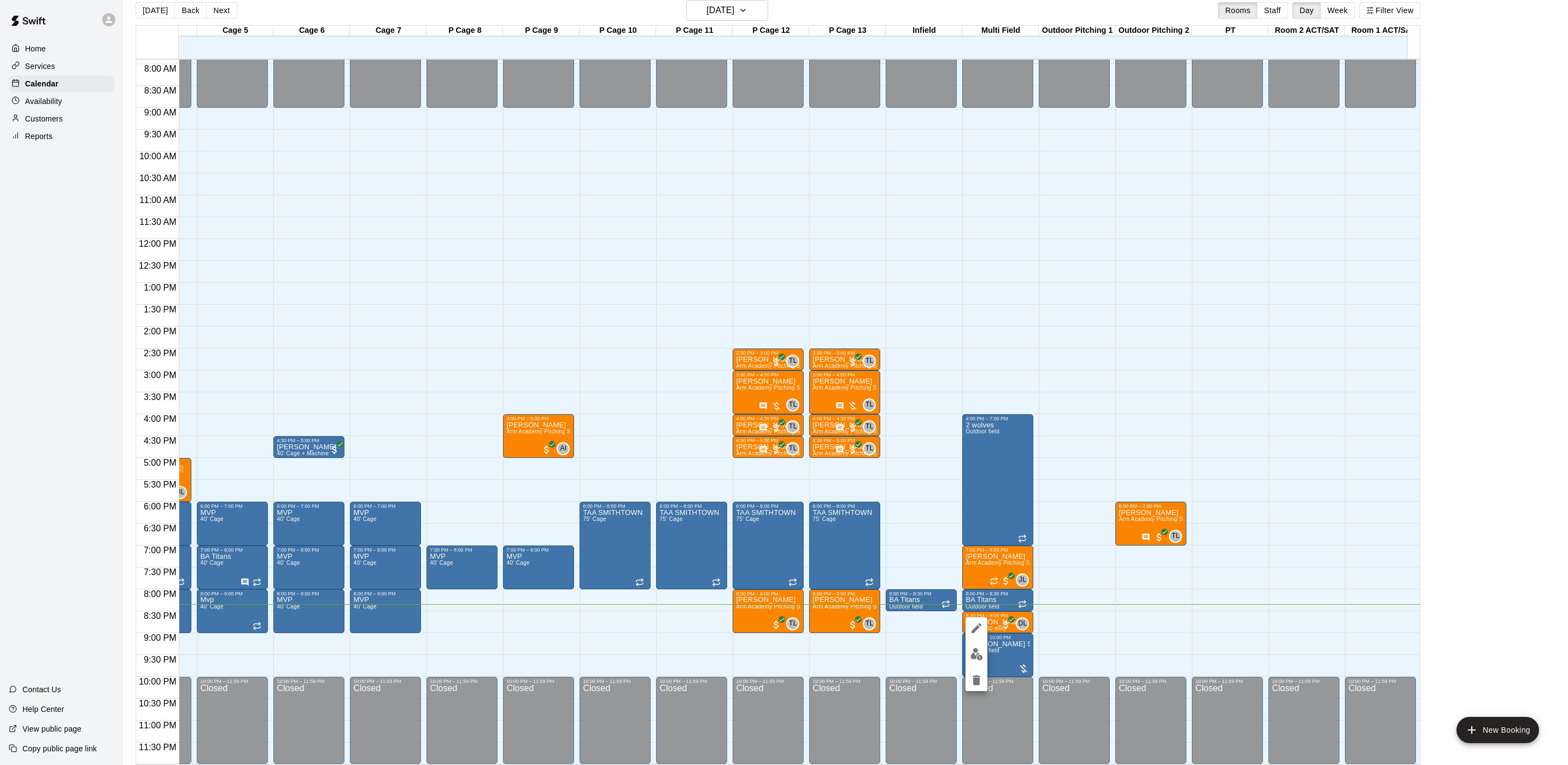
click at [896, 621] on div at bounding box center [784, 382] width 1568 height 765
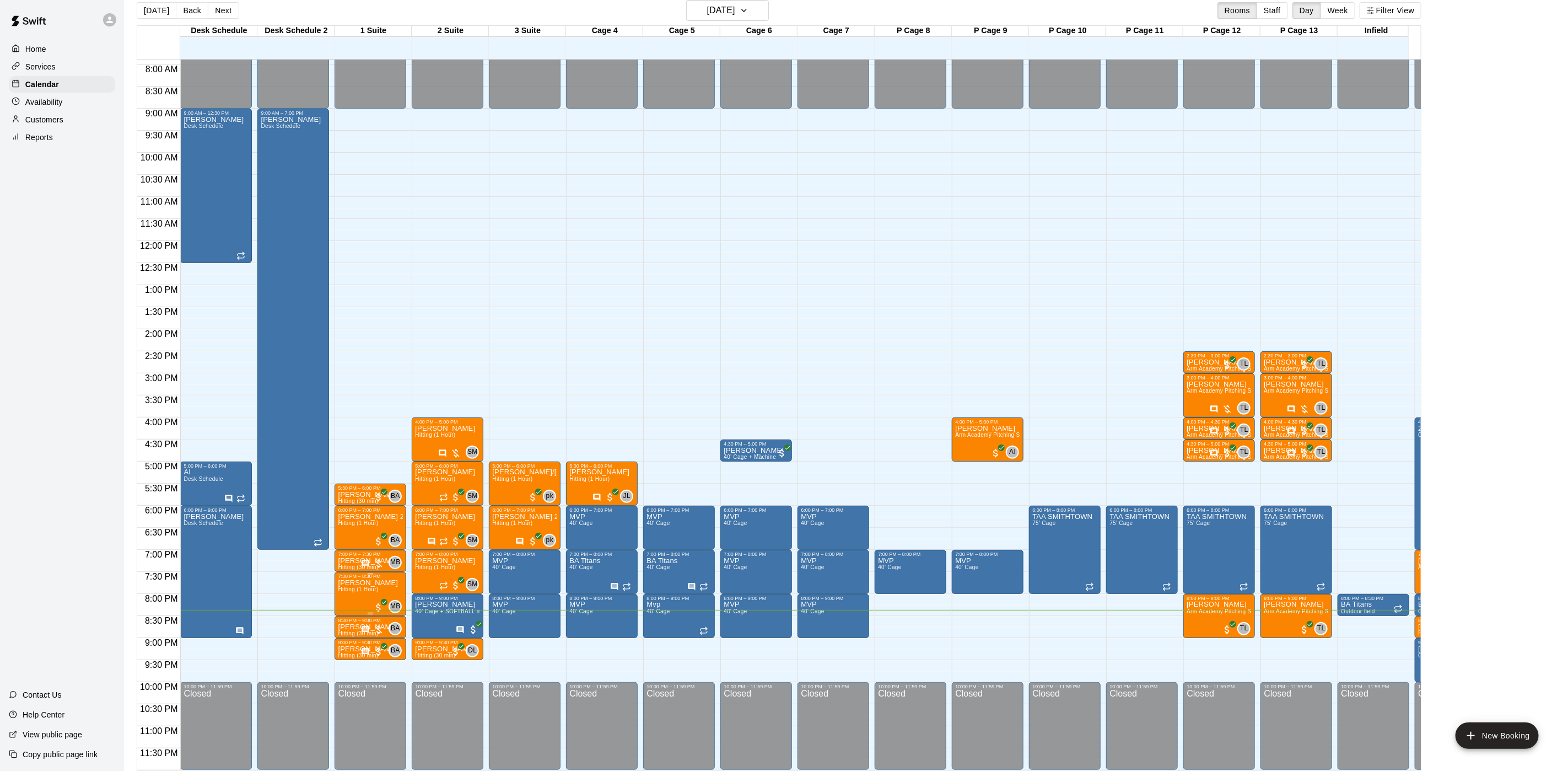
click at [384, 572] on div "7:30 PM – 8:30 PM [PERSON_NAME] Hitting (1 Hour) MB 0" at bounding box center [370, 593] width 71 height 44
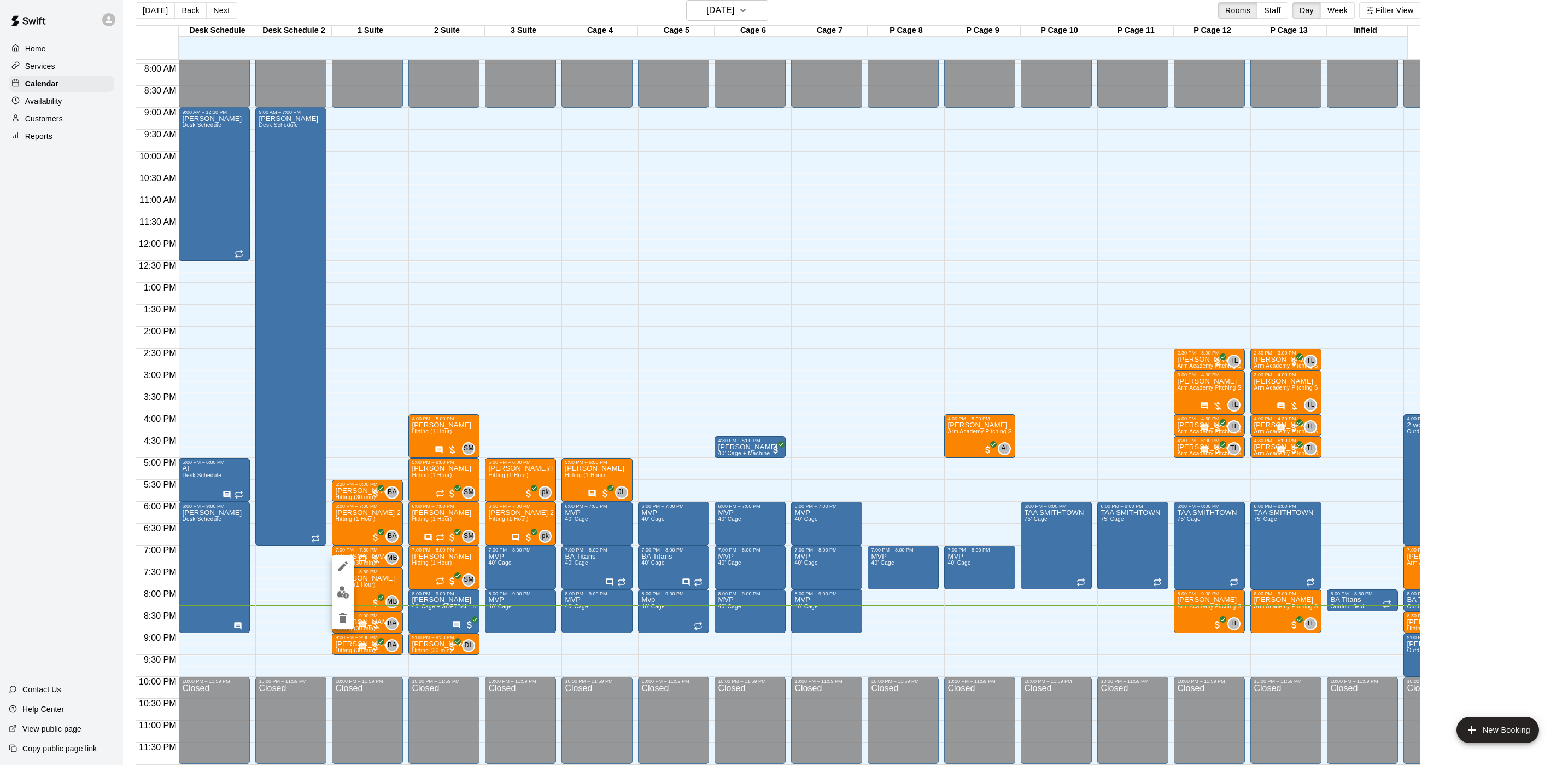
click at [335, 579] on div at bounding box center [343, 592] width 22 height 74
click at [340, 593] on img "edit" at bounding box center [343, 592] width 12 height 12
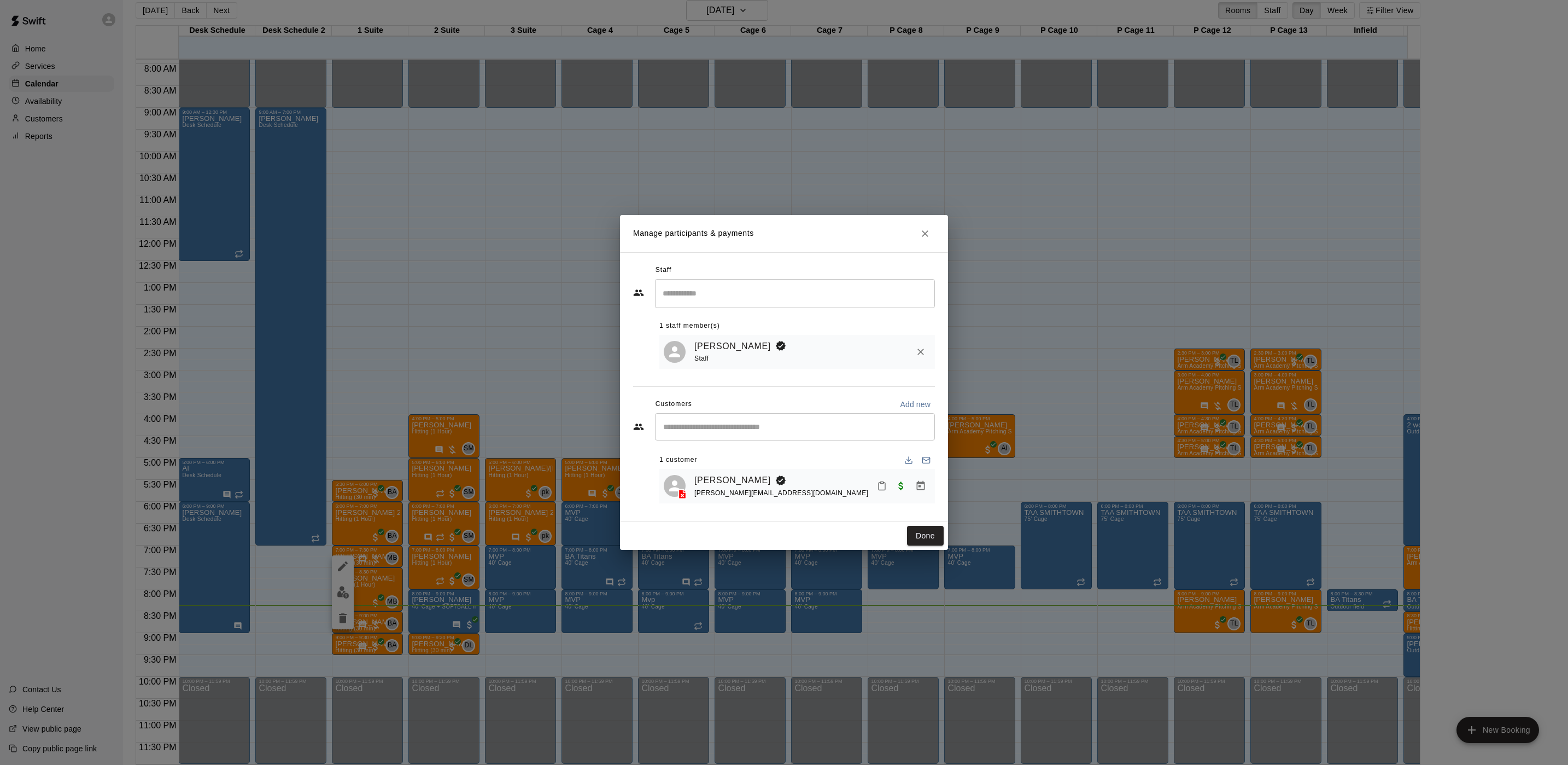
click at [920, 237] on icon "Close" at bounding box center [925, 233] width 11 height 11
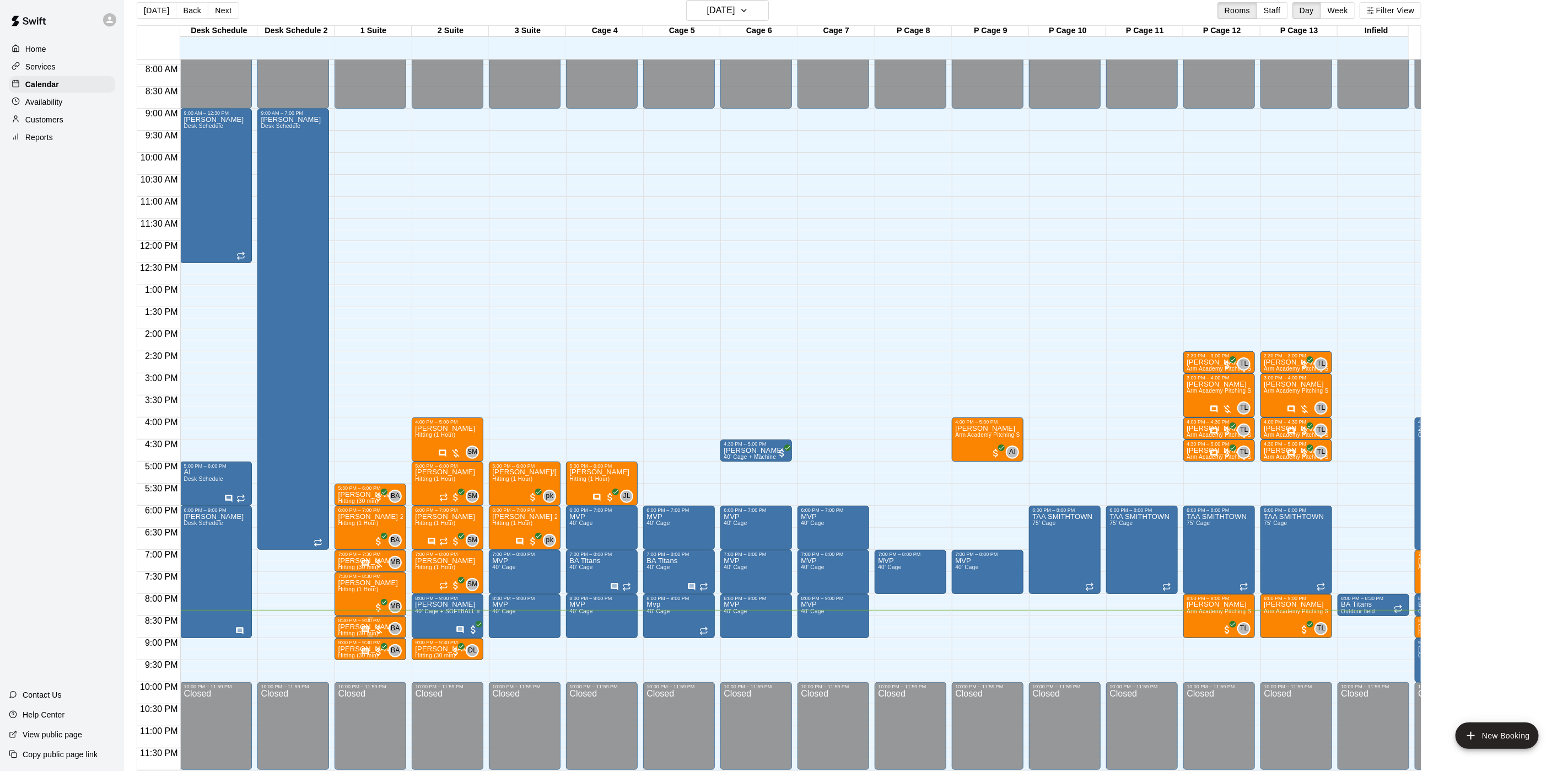
click at [386, 622] on div "BA 0" at bounding box center [381, 629] width 41 height 13
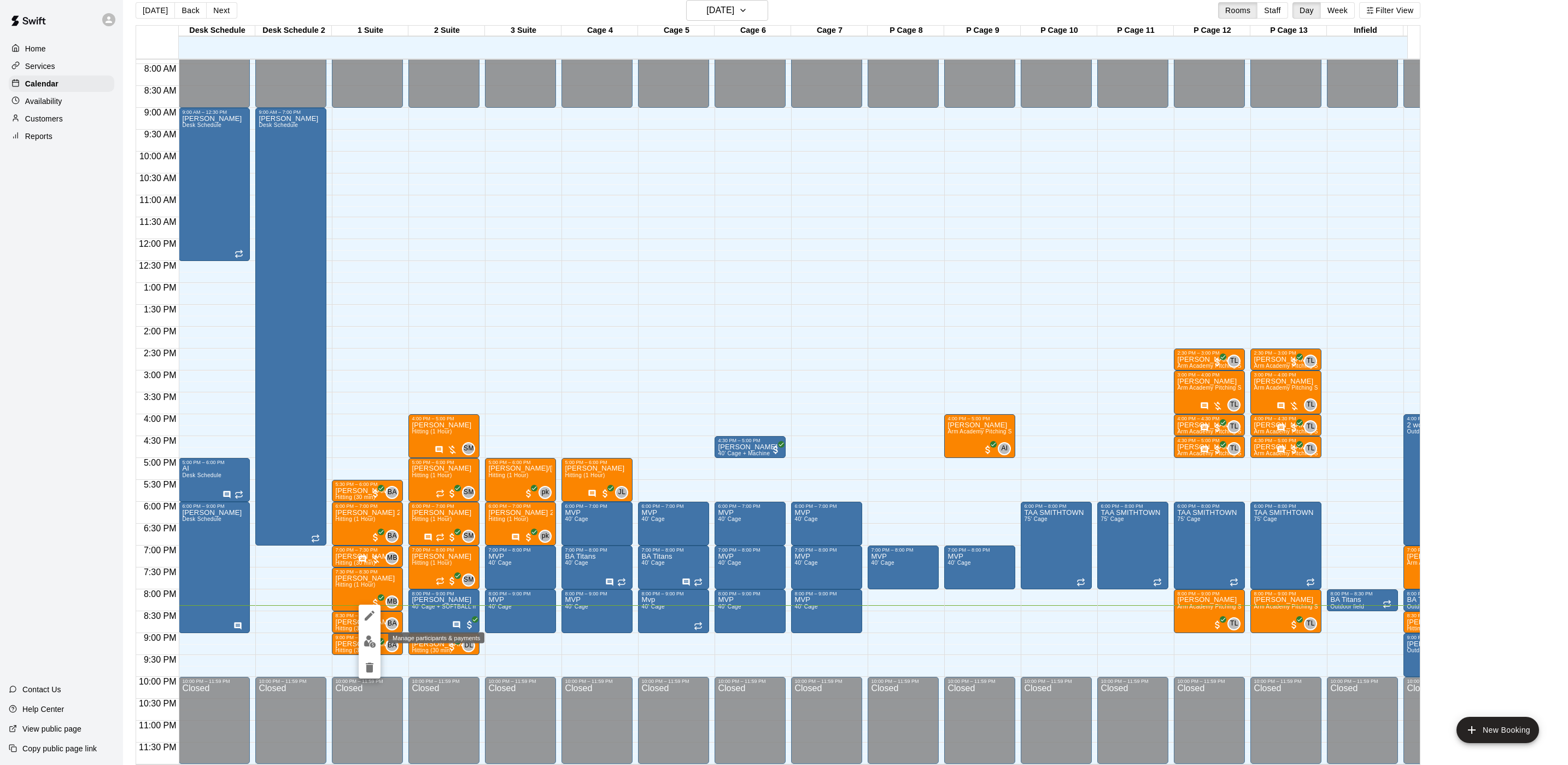
click at [366, 636] on img "edit" at bounding box center [370, 641] width 12 height 12
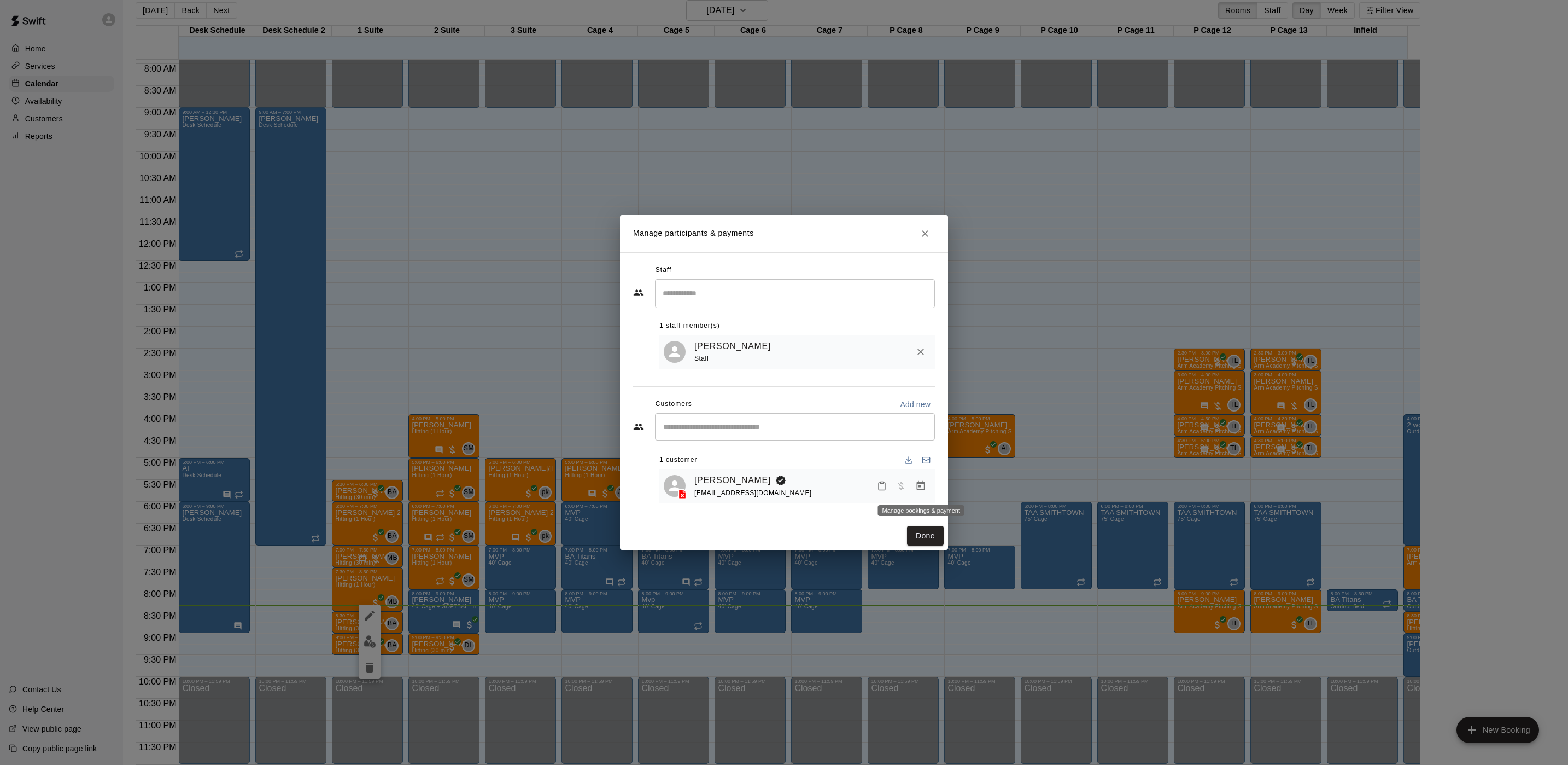
click at [928, 483] on button "Manage bookings & payment" at bounding box center [920, 486] width 19 height 19
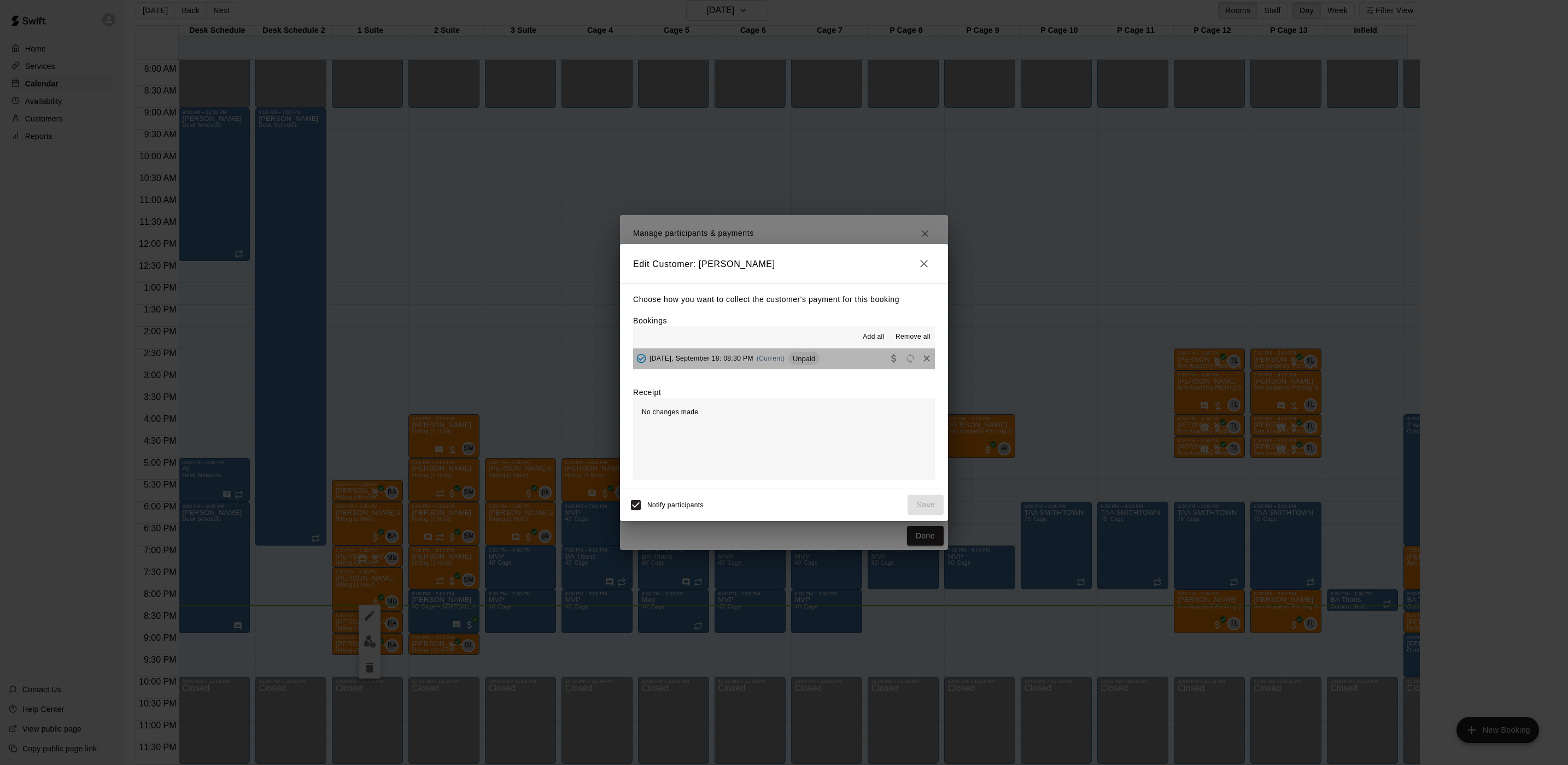
click at [834, 358] on button "[DATE], September 18: 08:30 PM (Current) Unpaid" at bounding box center [784, 358] width 302 height 20
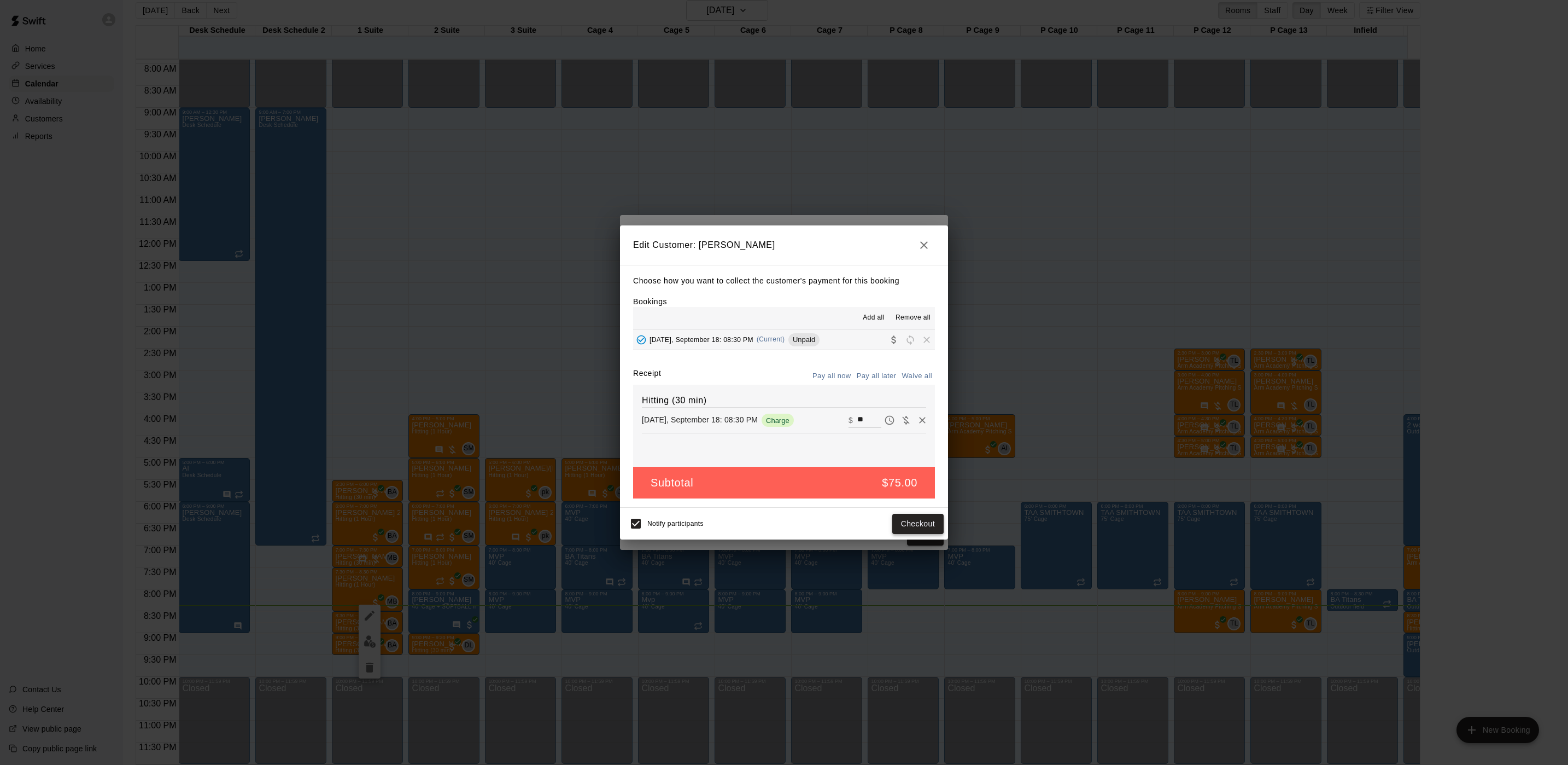
click at [898, 519] on button "Checkout" at bounding box center [918, 523] width 51 height 20
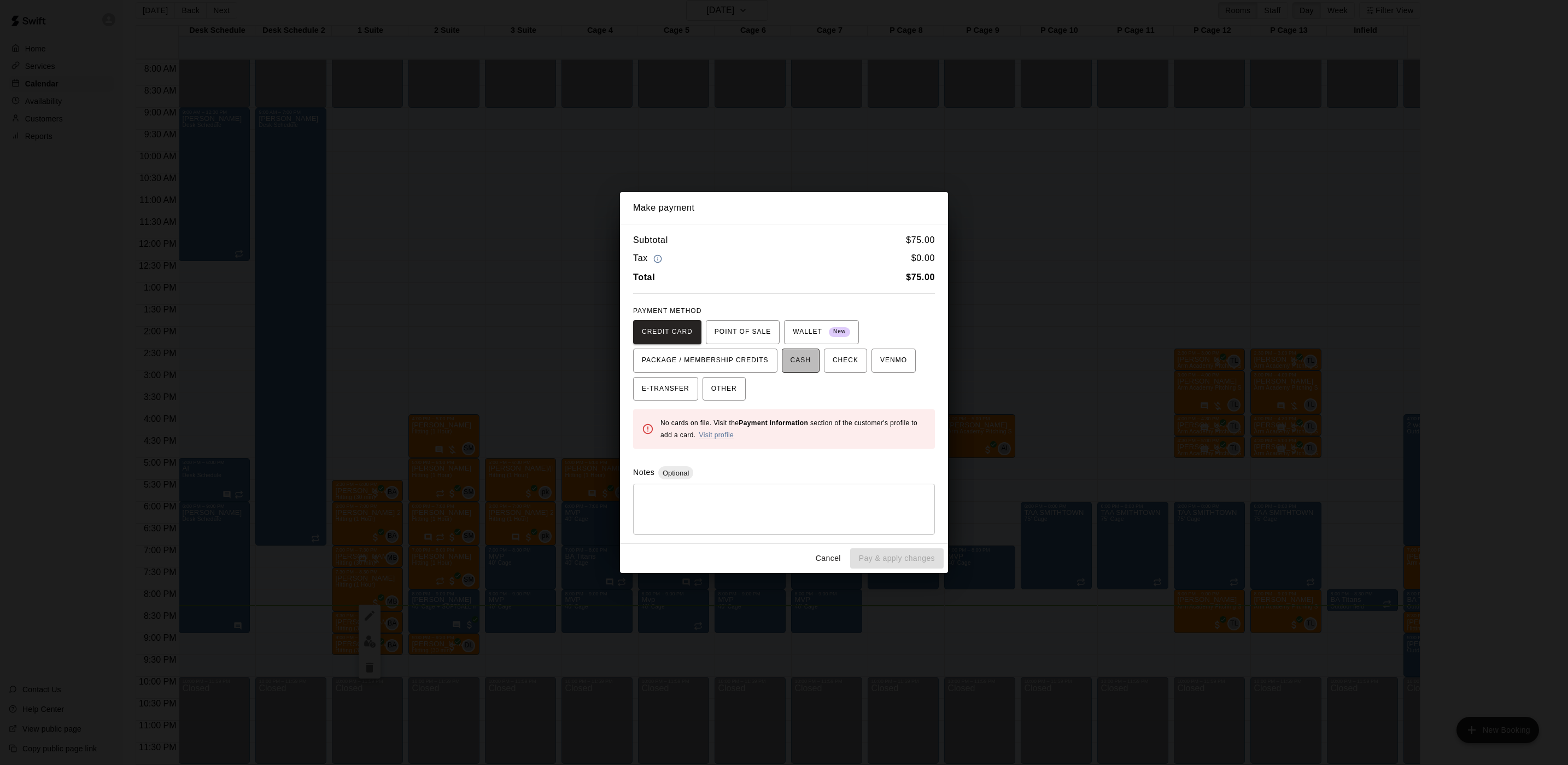
click at [800, 361] on span "CASH" at bounding box center [800, 360] width 20 height 18
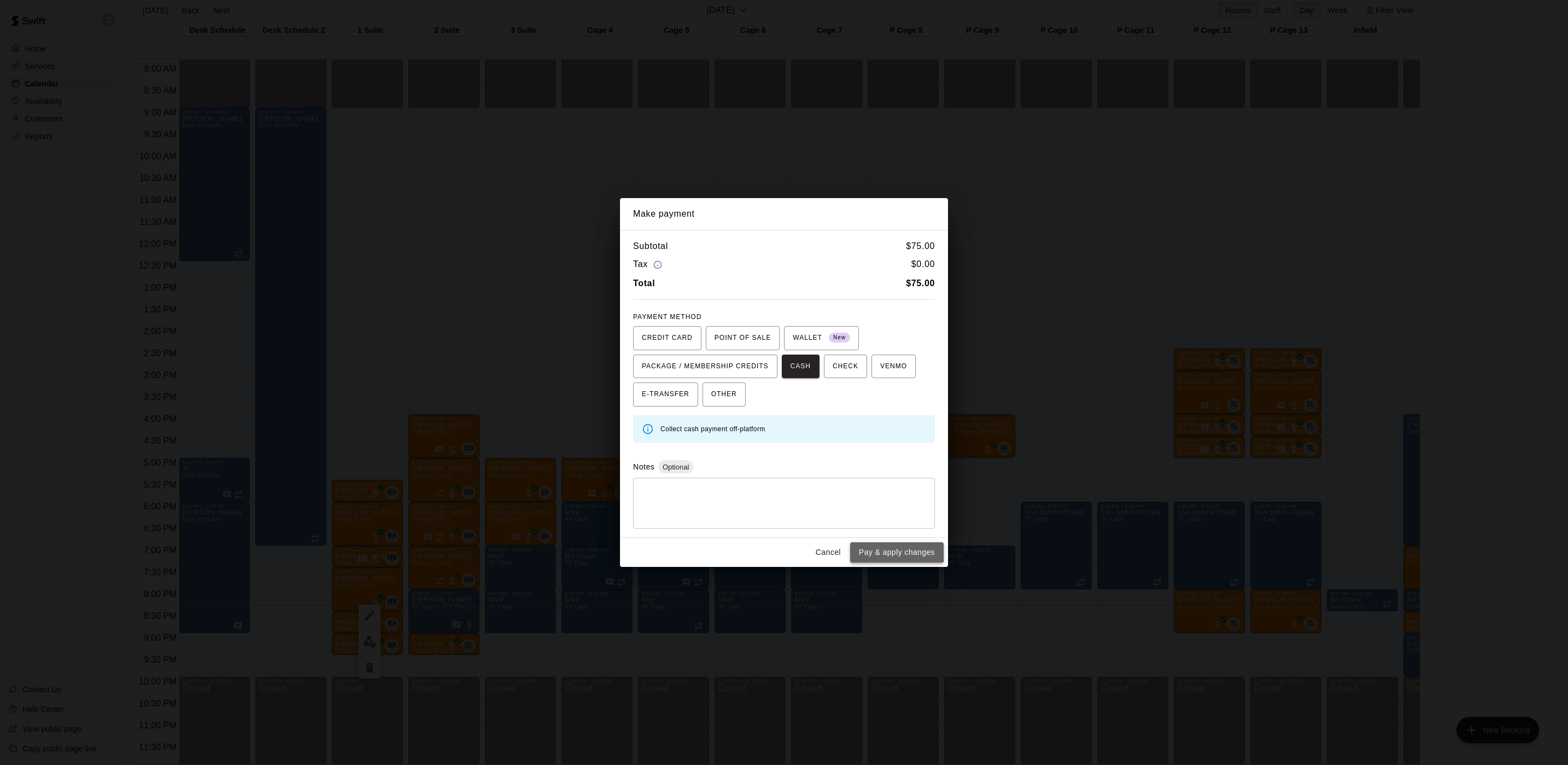
click at [896, 552] on button "Pay & apply changes" at bounding box center [897, 552] width 94 height 20
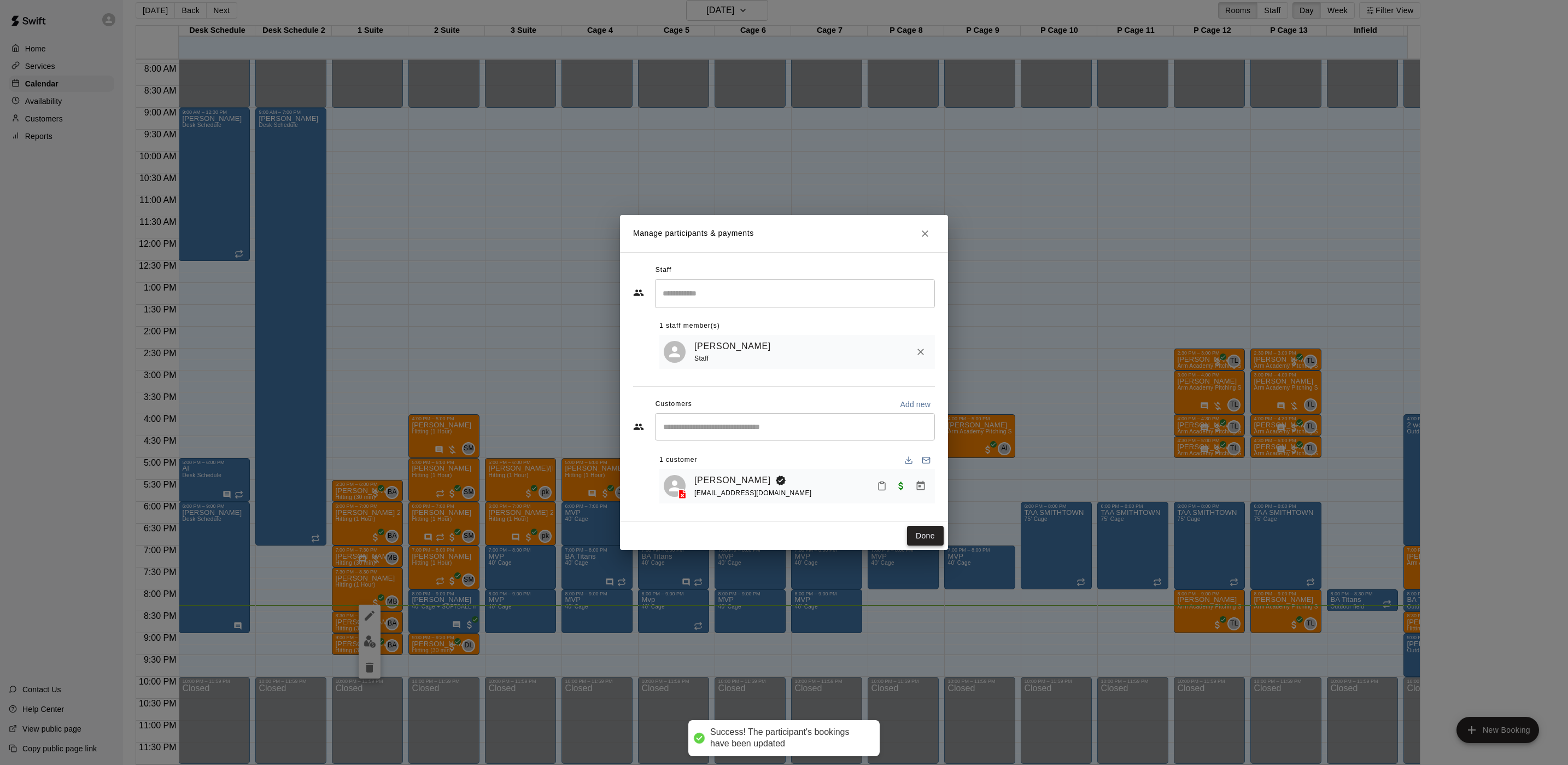
click at [917, 541] on button "Done" at bounding box center [926, 536] width 36 height 20
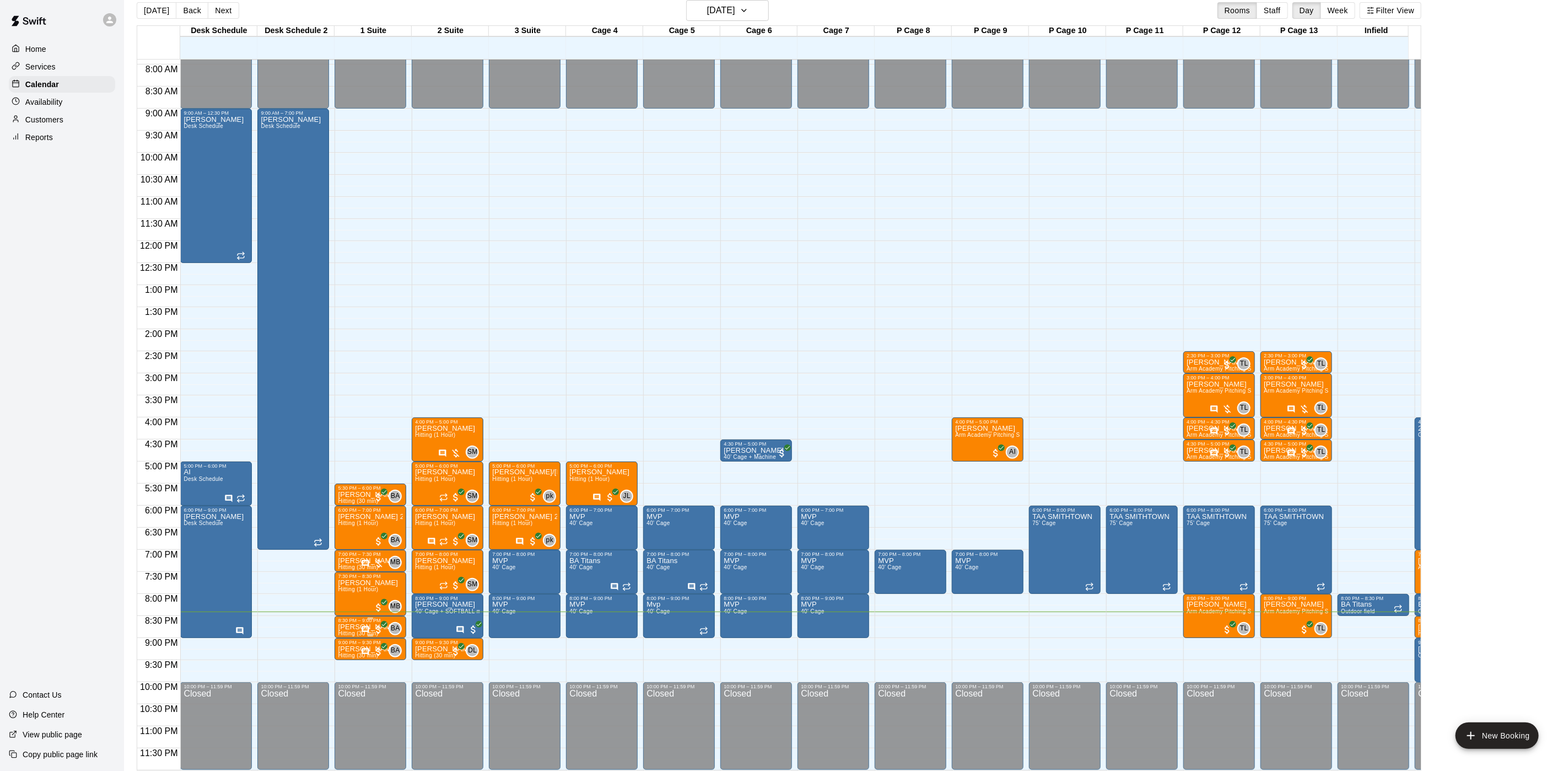
click at [357, 627] on p "[PERSON_NAME]" at bounding box center [368, 627] width 60 height 0
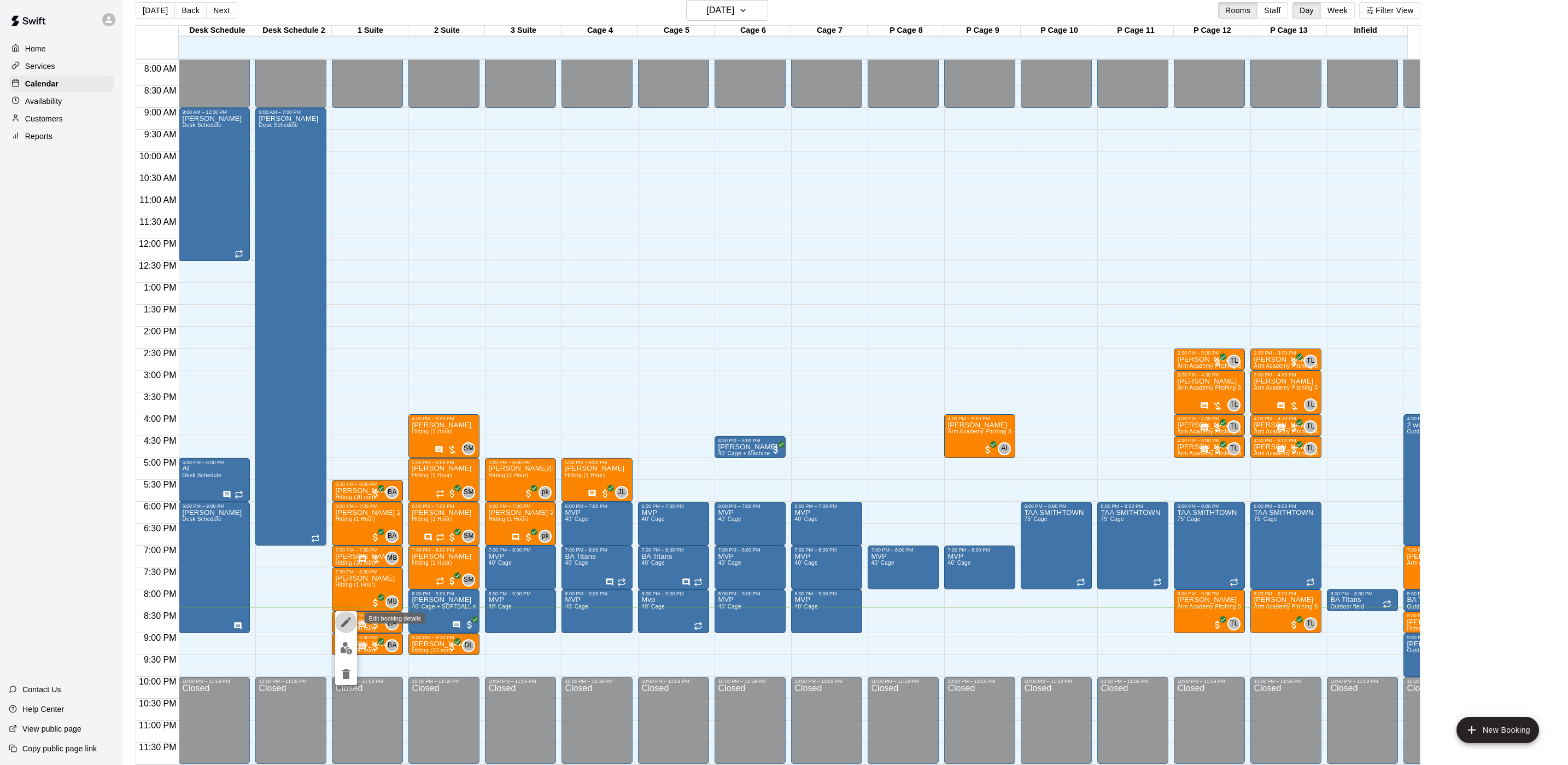
click at [349, 625] on icon "edit" at bounding box center [346, 622] width 13 height 13
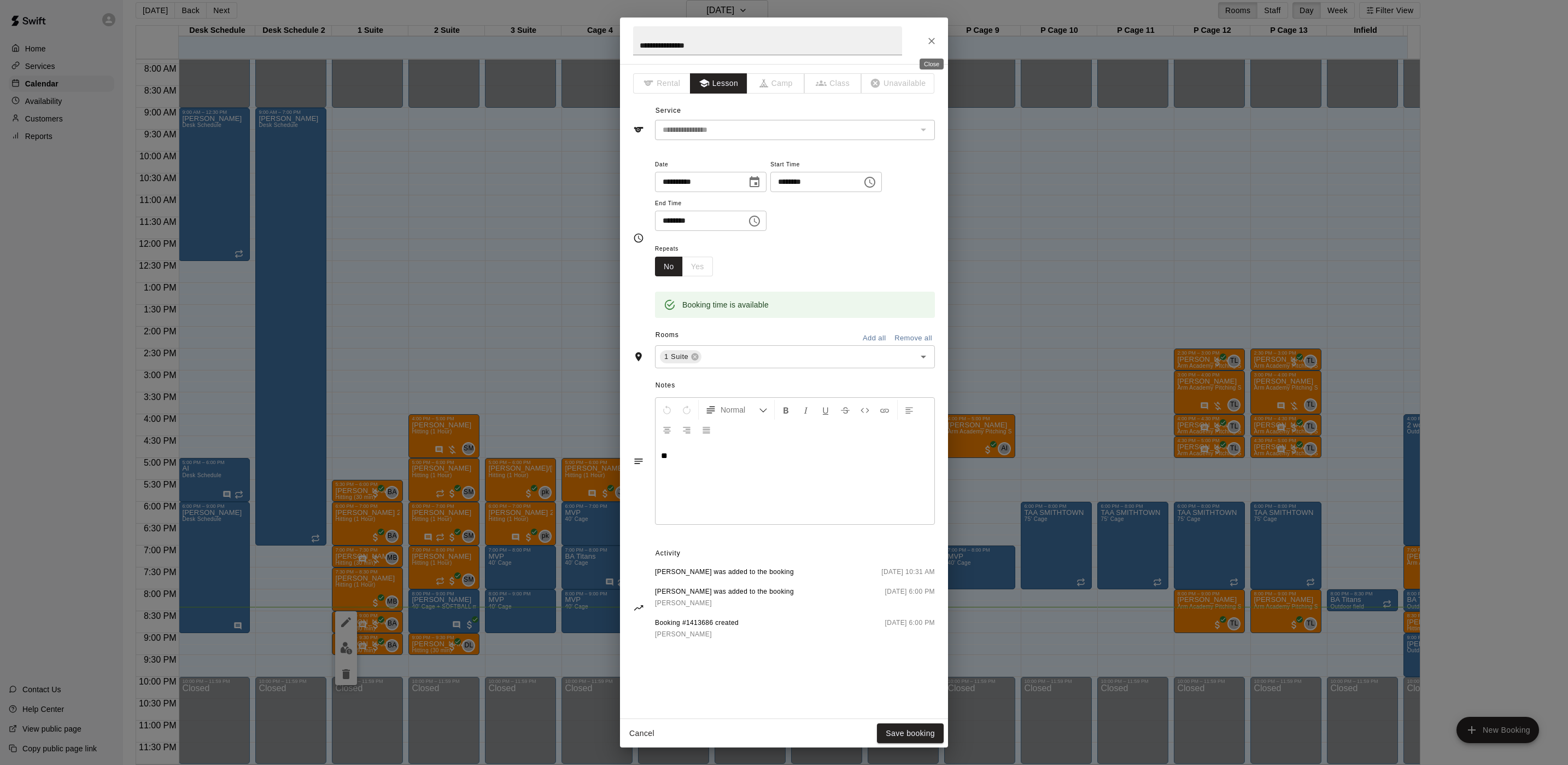
click at [925, 33] on button "Close" at bounding box center [931, 41] width 19 height 19
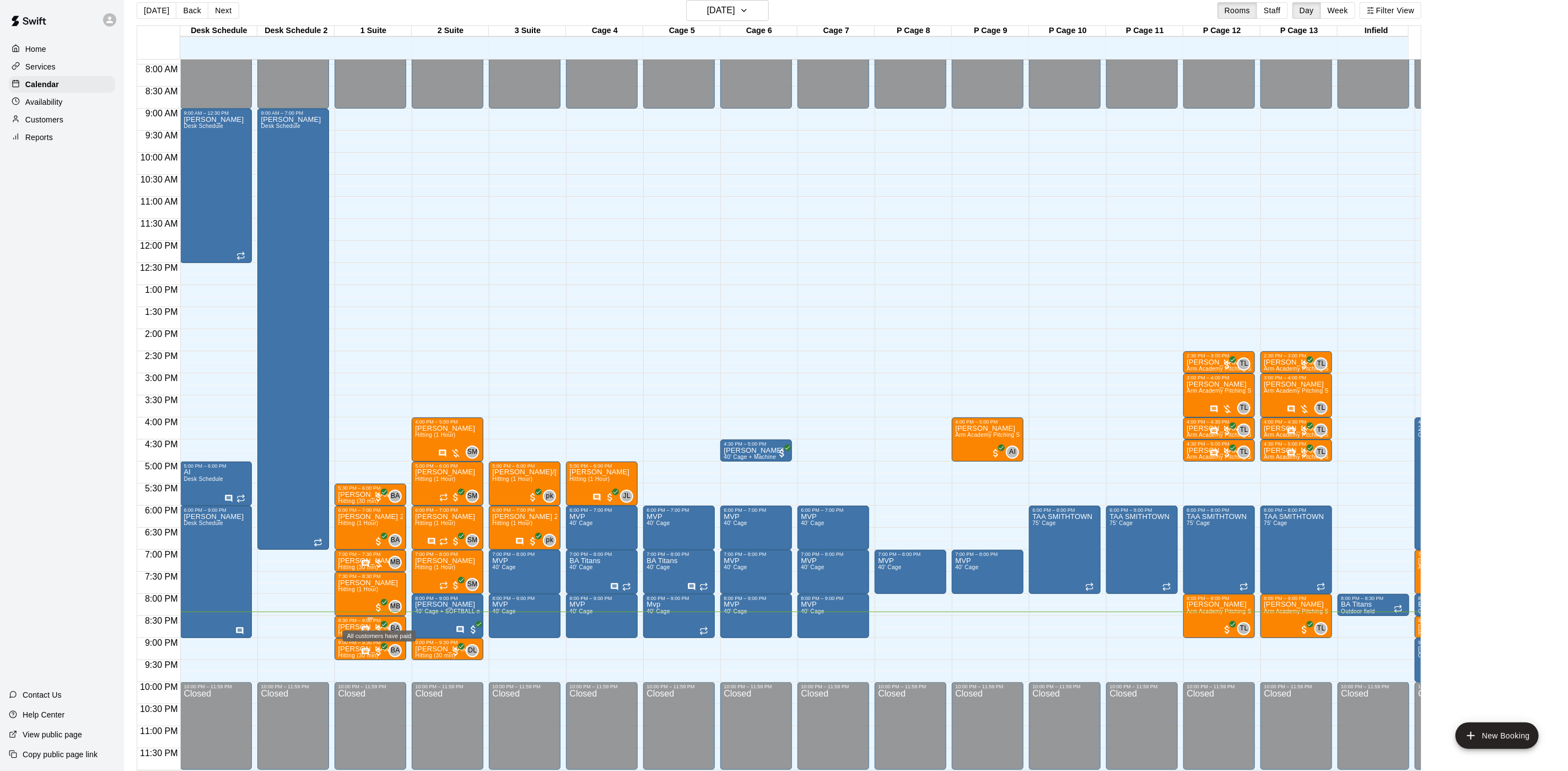
click at [381, 621] on icon "All customers have paid" at bounding box center [384, 624] width 7 height 7
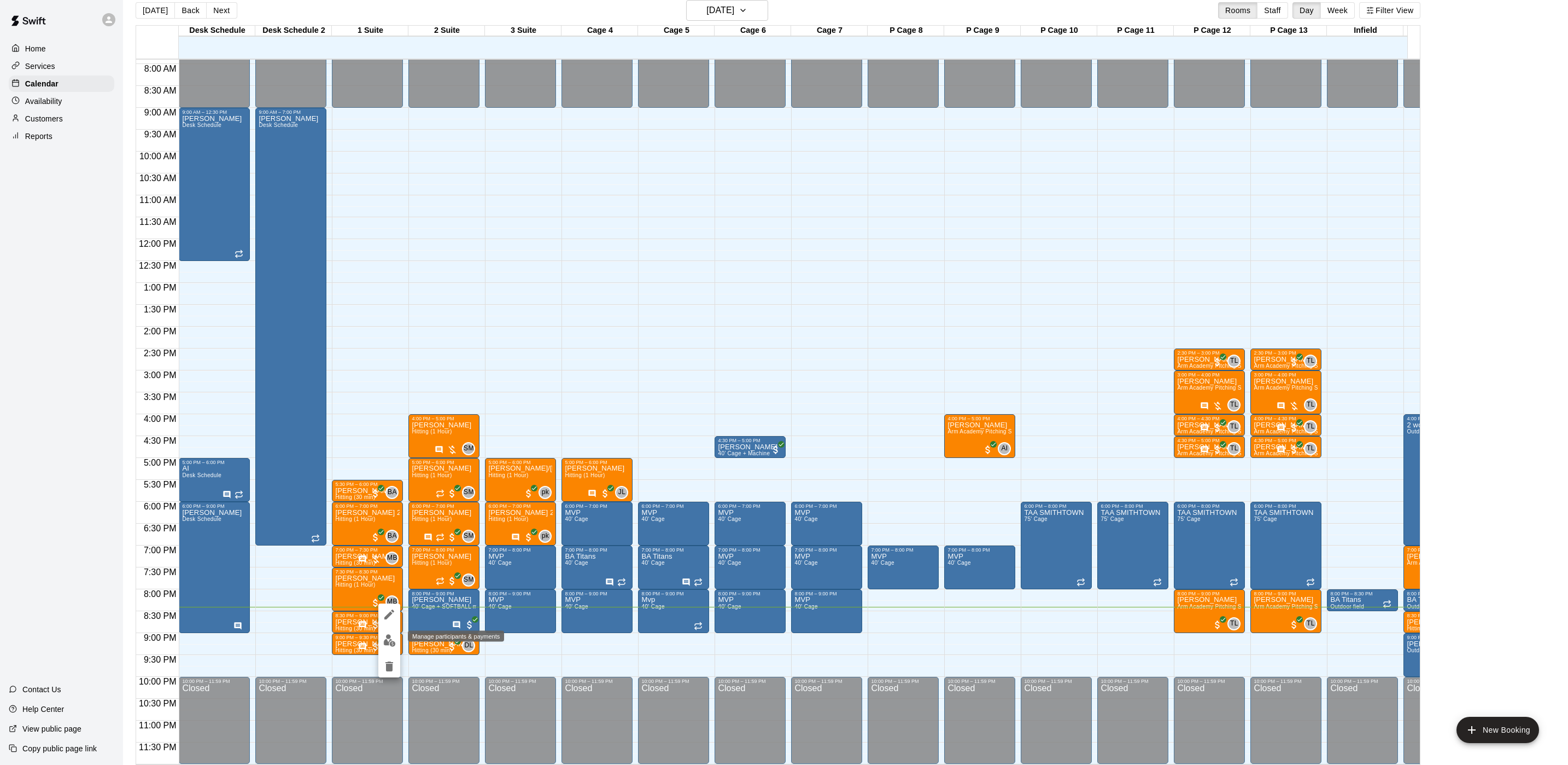
click at [387, 642] on img "edit" at bounding box center [389, 640] width 12 height 12
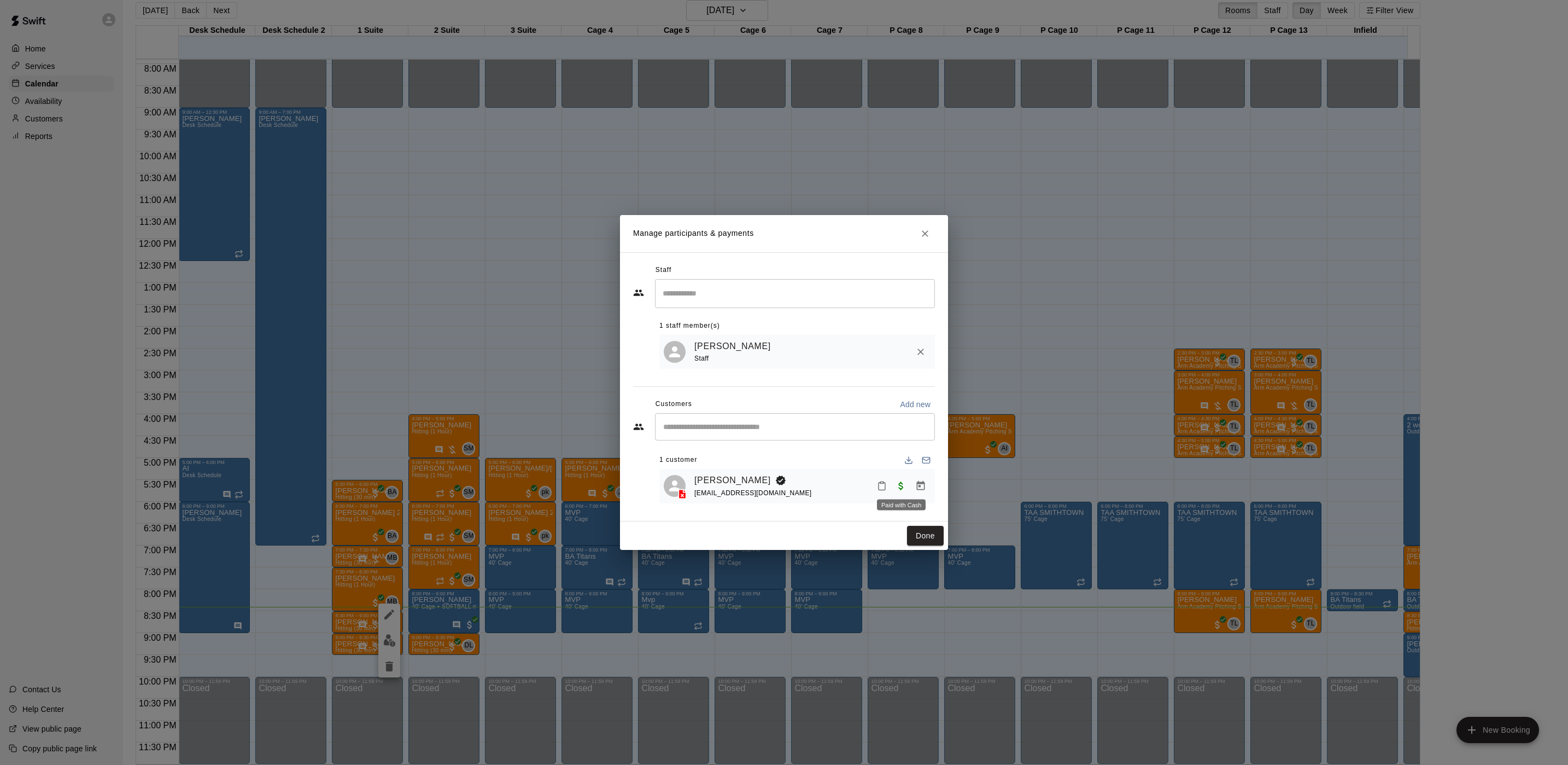
click at [909, 492] on div "Paid with Cash" at bounding box center [902, 502] width 51 height 19
click at [916, 489] on icon "Manage bookings & payment" at bounding box center [920, 486] width 11 height 11
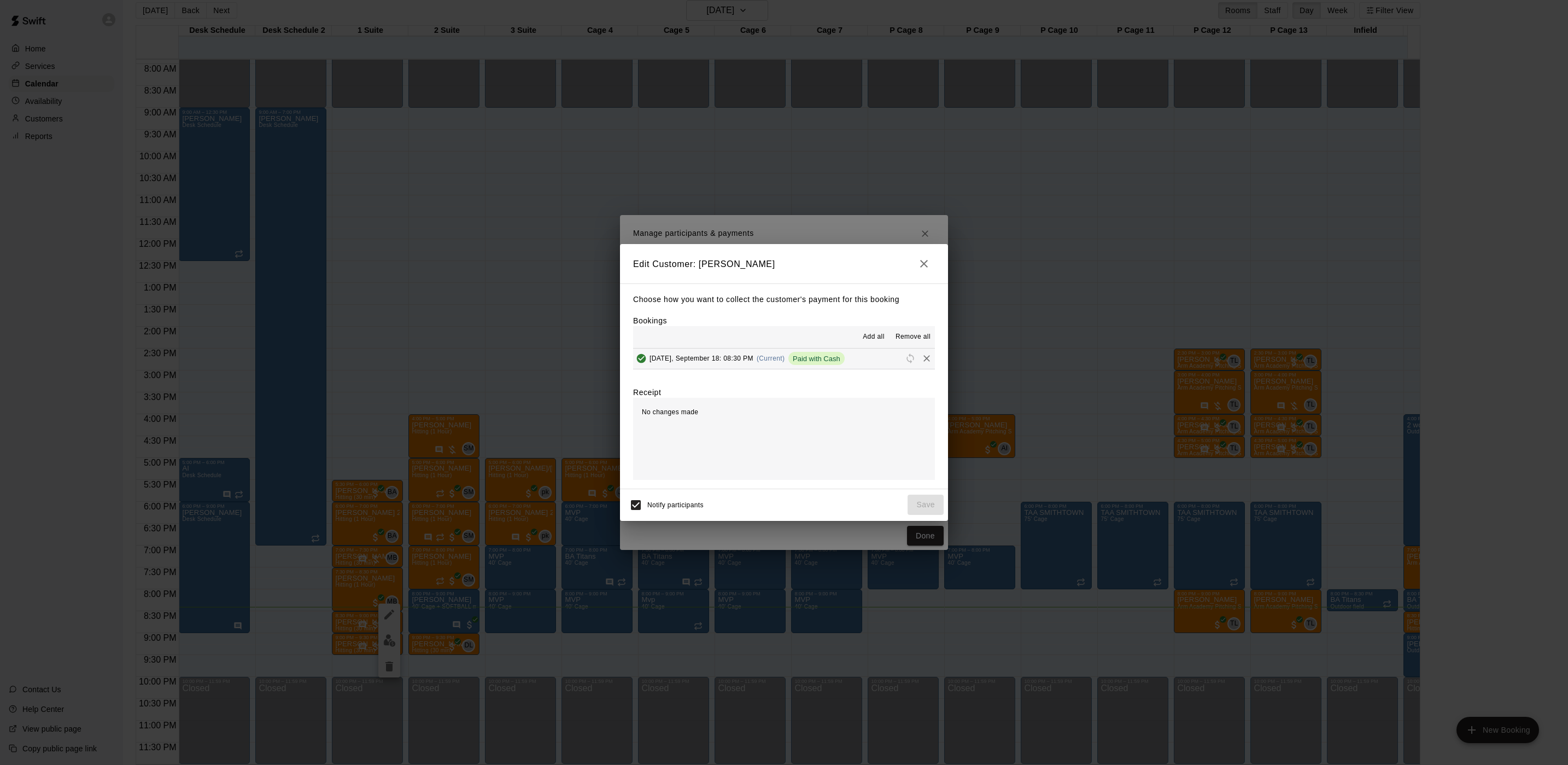
click at [922, 263] on icon "button" at bounding box center [924, 264] width 13 height 13
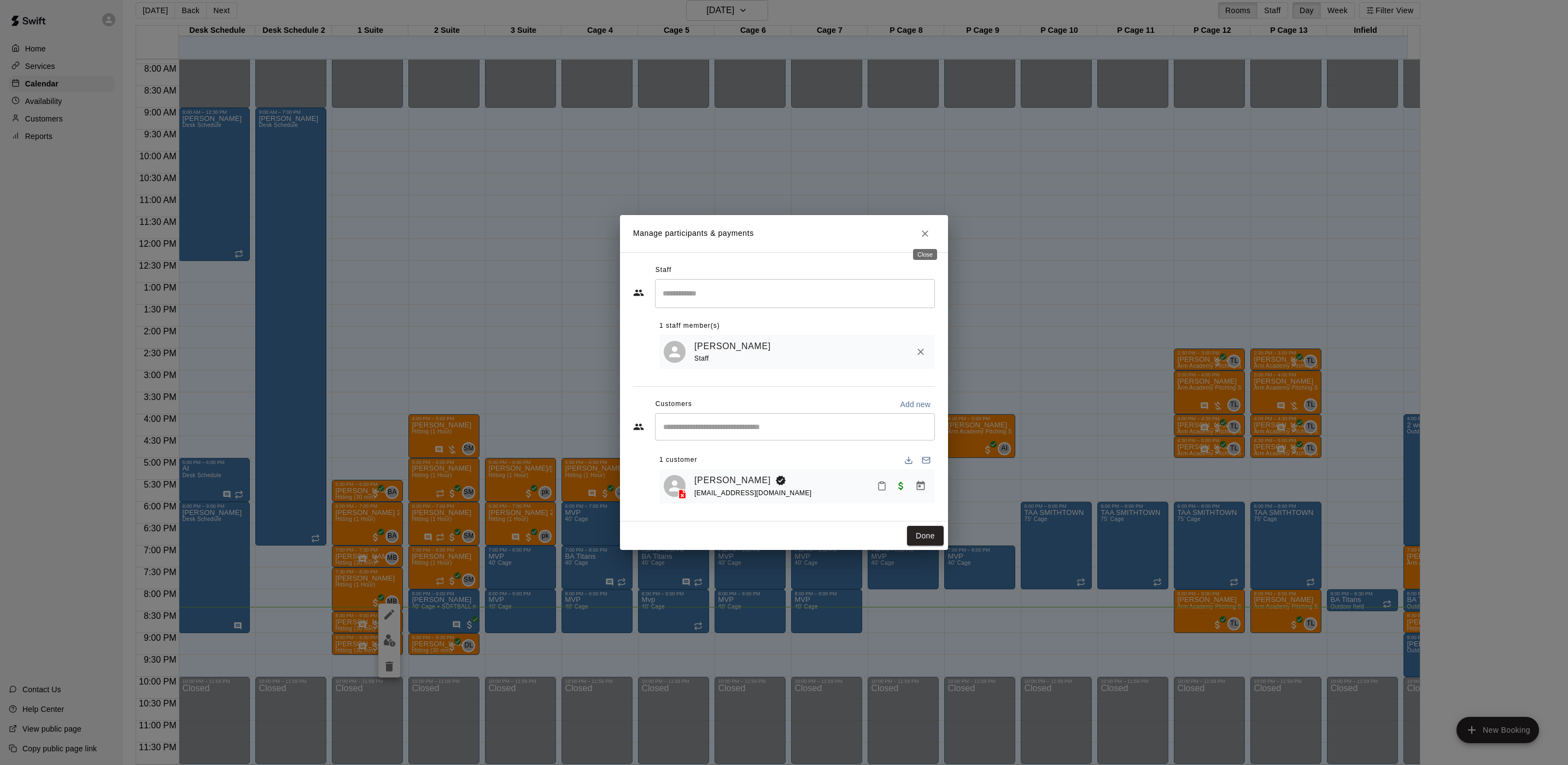
click at [924, 239] on button "Close" at bounding box center [925, 233] width 19 height 19
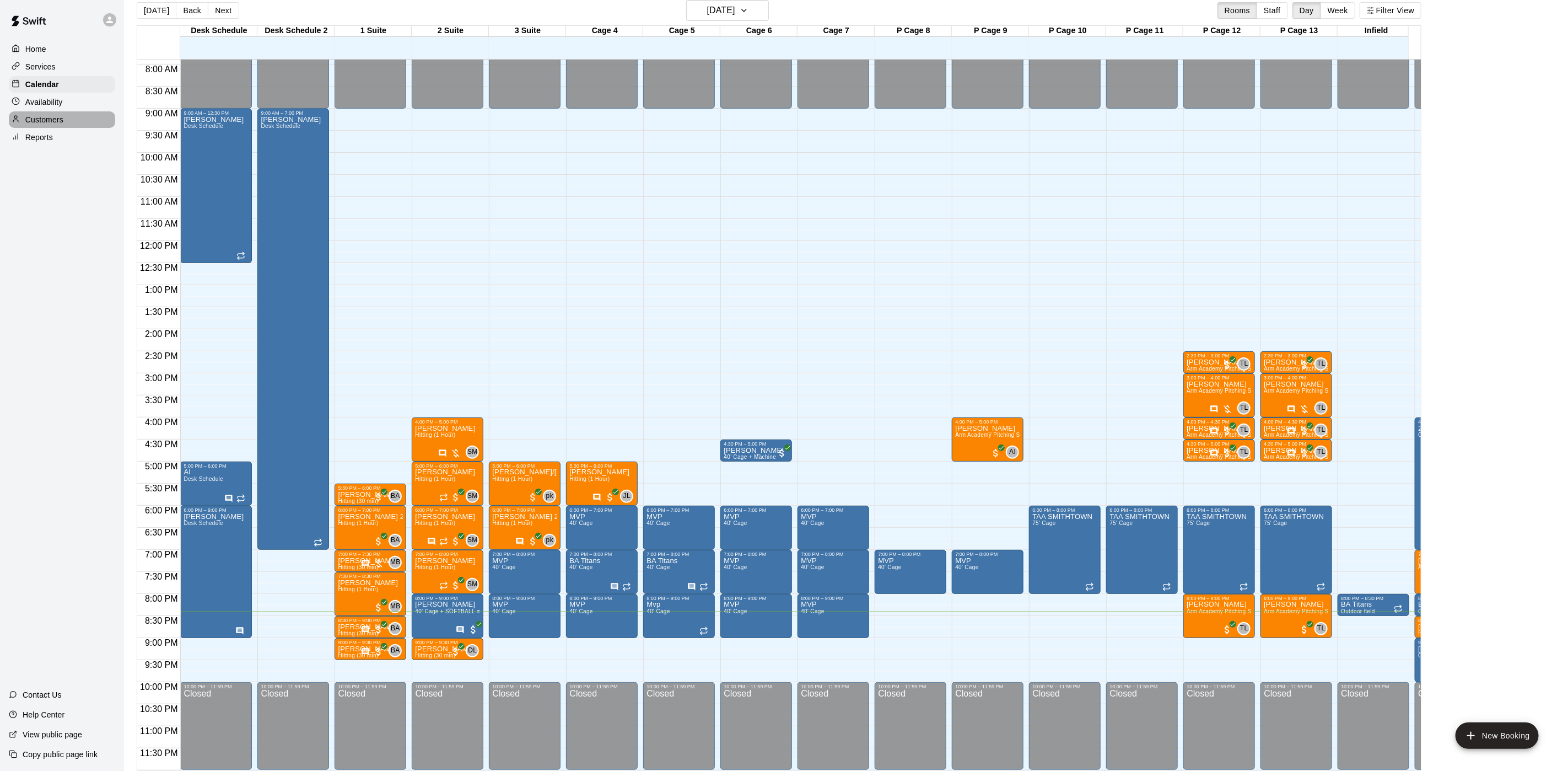
click at [73, 128] on div "Customers" at bounding box center [62, 119] width 106 height 16
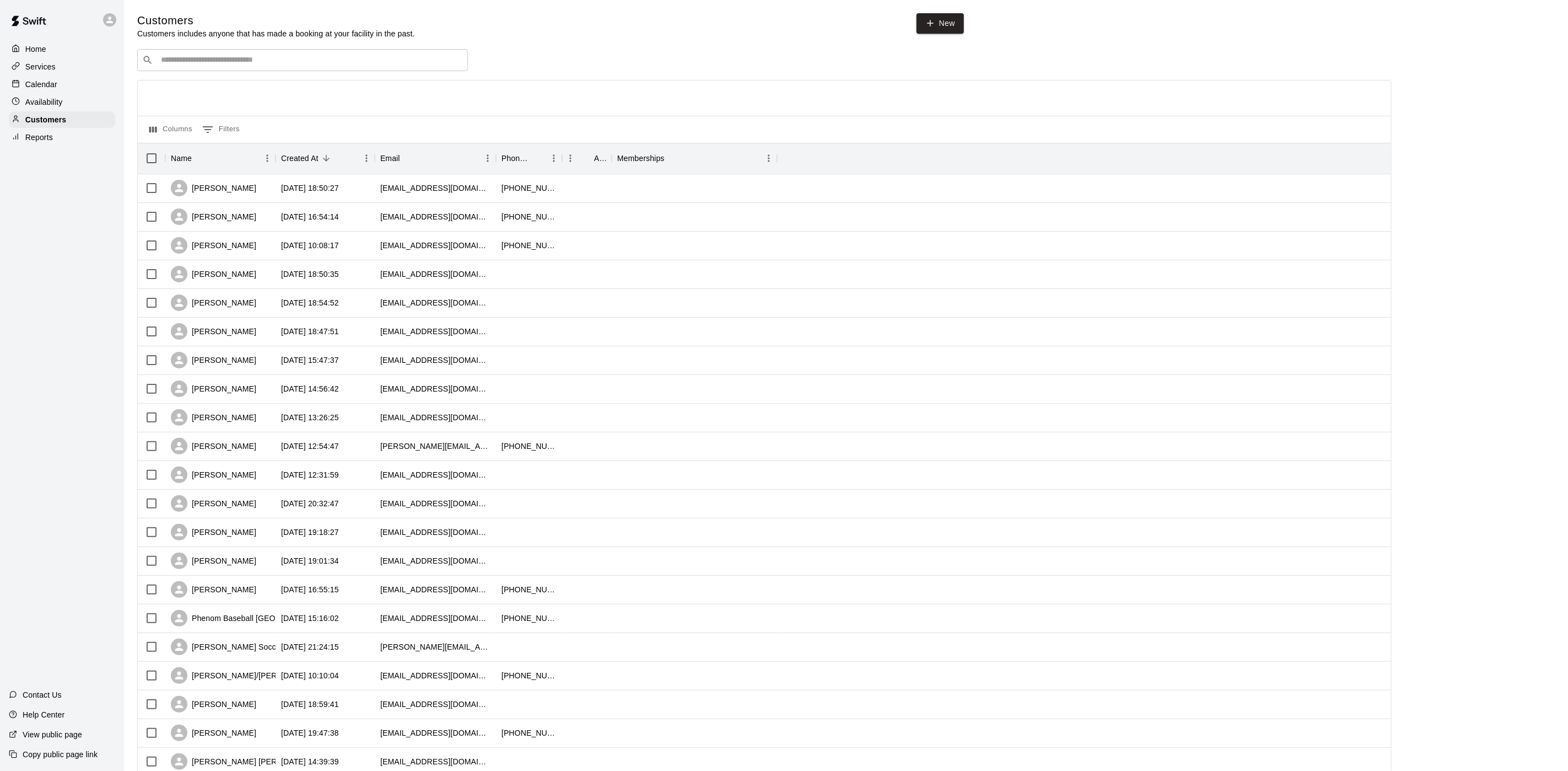
click at [249, 51] on div "Customers Customers includes anyone that has made a booking at your facility in…" at bounding box center [846, 467] width 1417 height 908
click at [249, 54] on div "​ ​" at bounding box center [302, 60] width 331 height 22
type input "***"
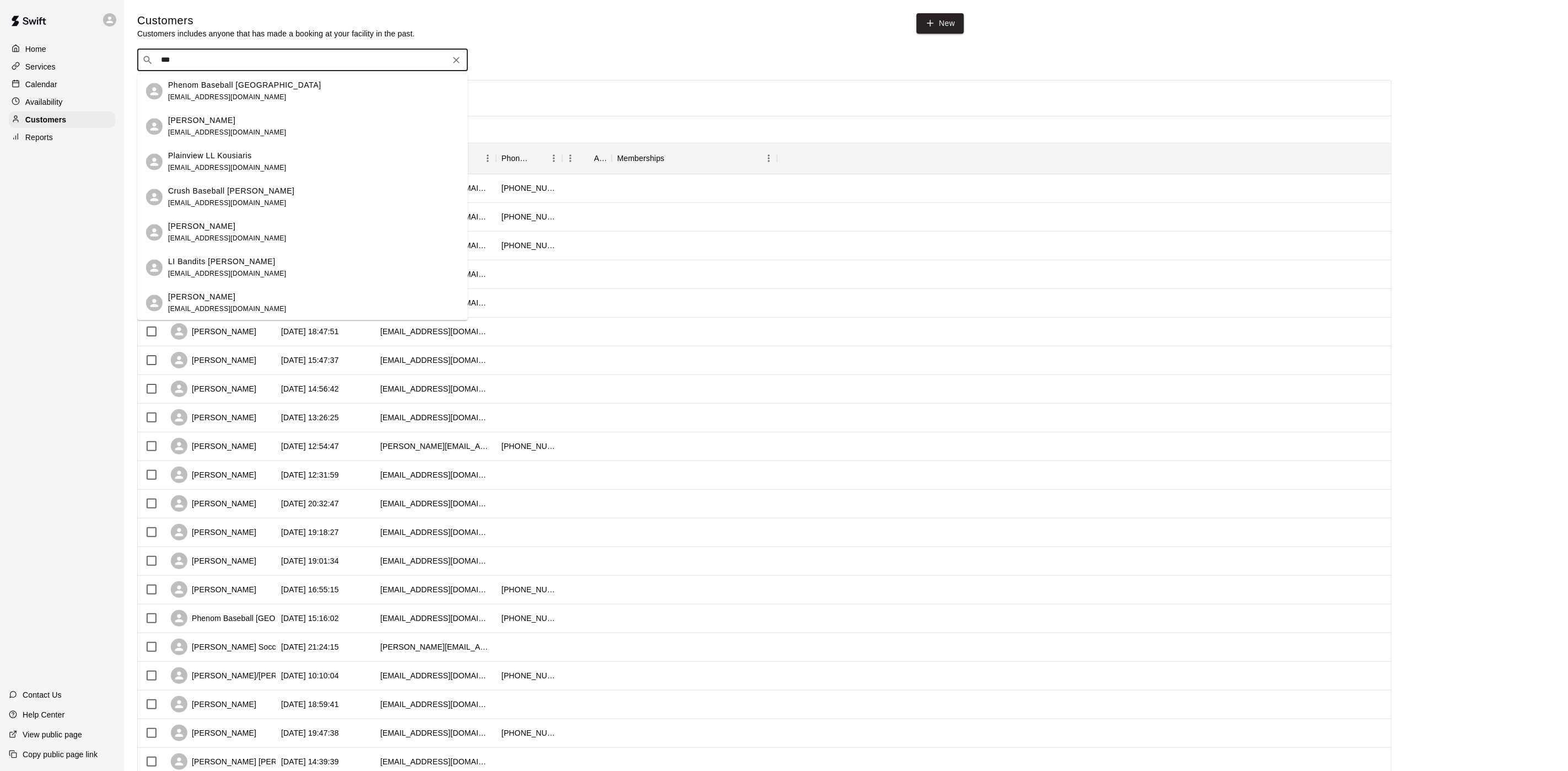
click at [250, 130] on div "[PERSON_NAME] [EMAIL_ADDRESS][DOMAIN_NAME]" at bounding box center [314, 126] width 291 height 24
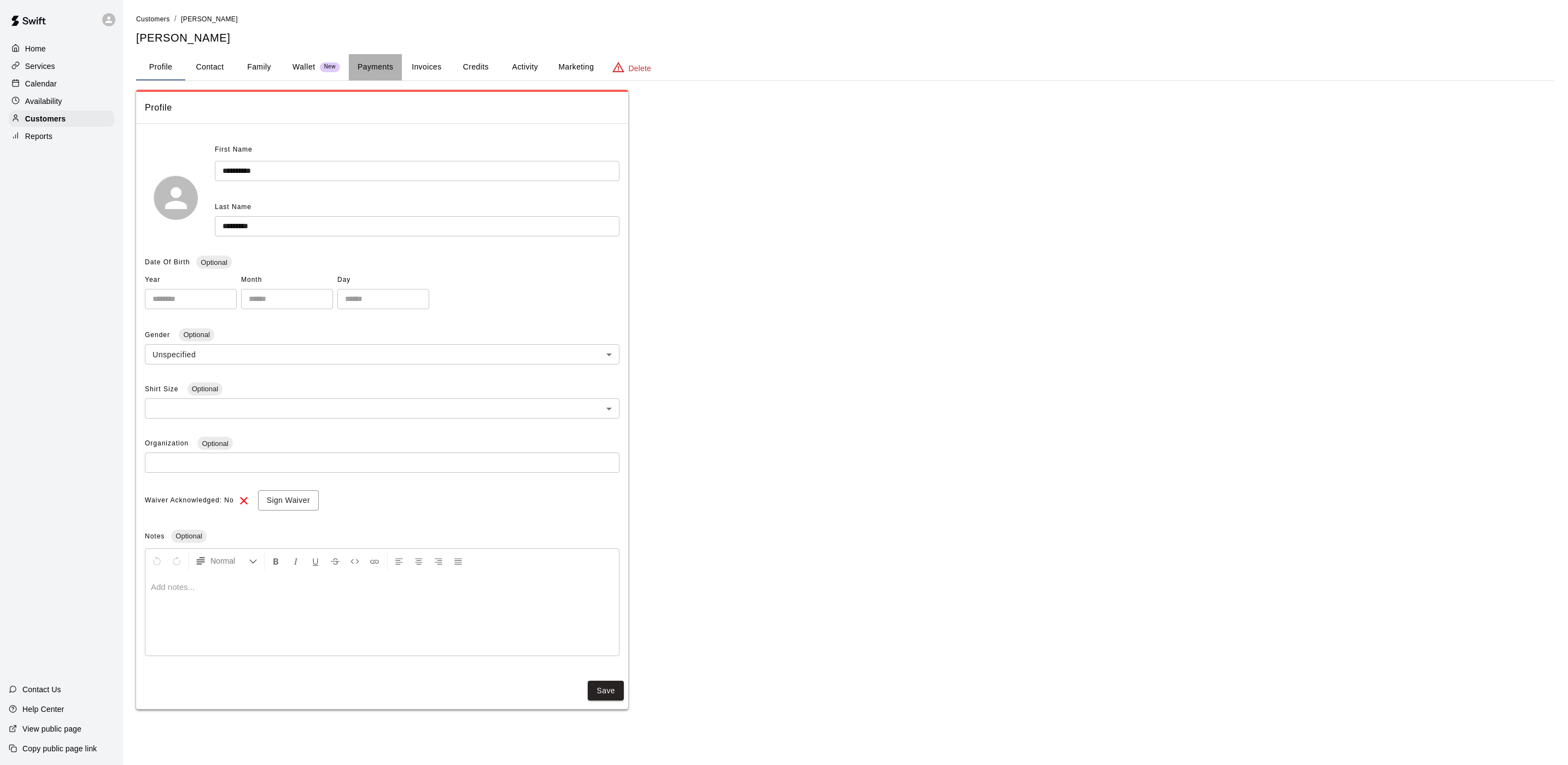
click at [361, 62] on button "Payments" at bounding box center [375, 67] width 53 height 26
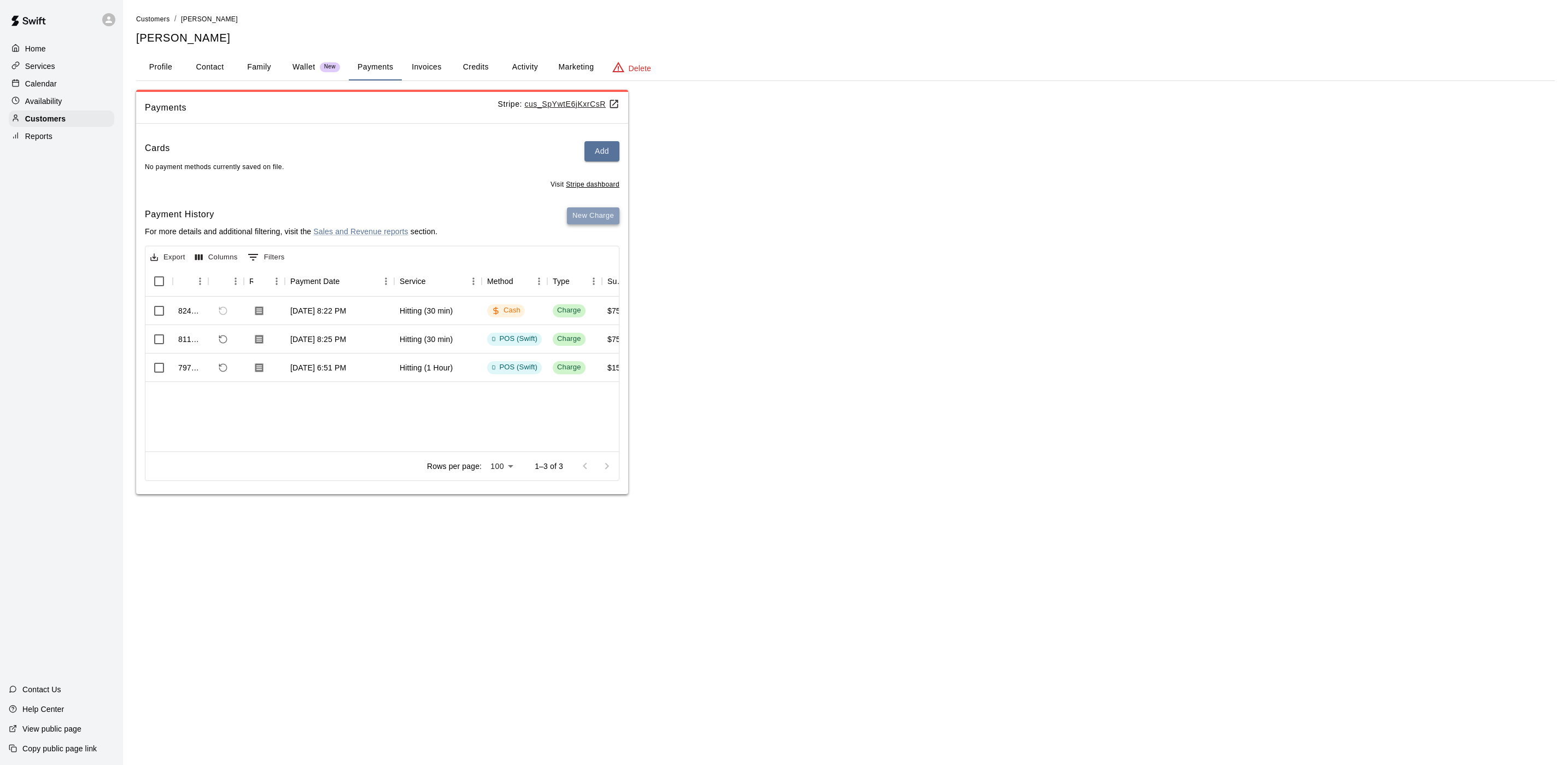
click at [607, 219] on button "New Charge" at bounding box center [593, 216] width 53 height 17
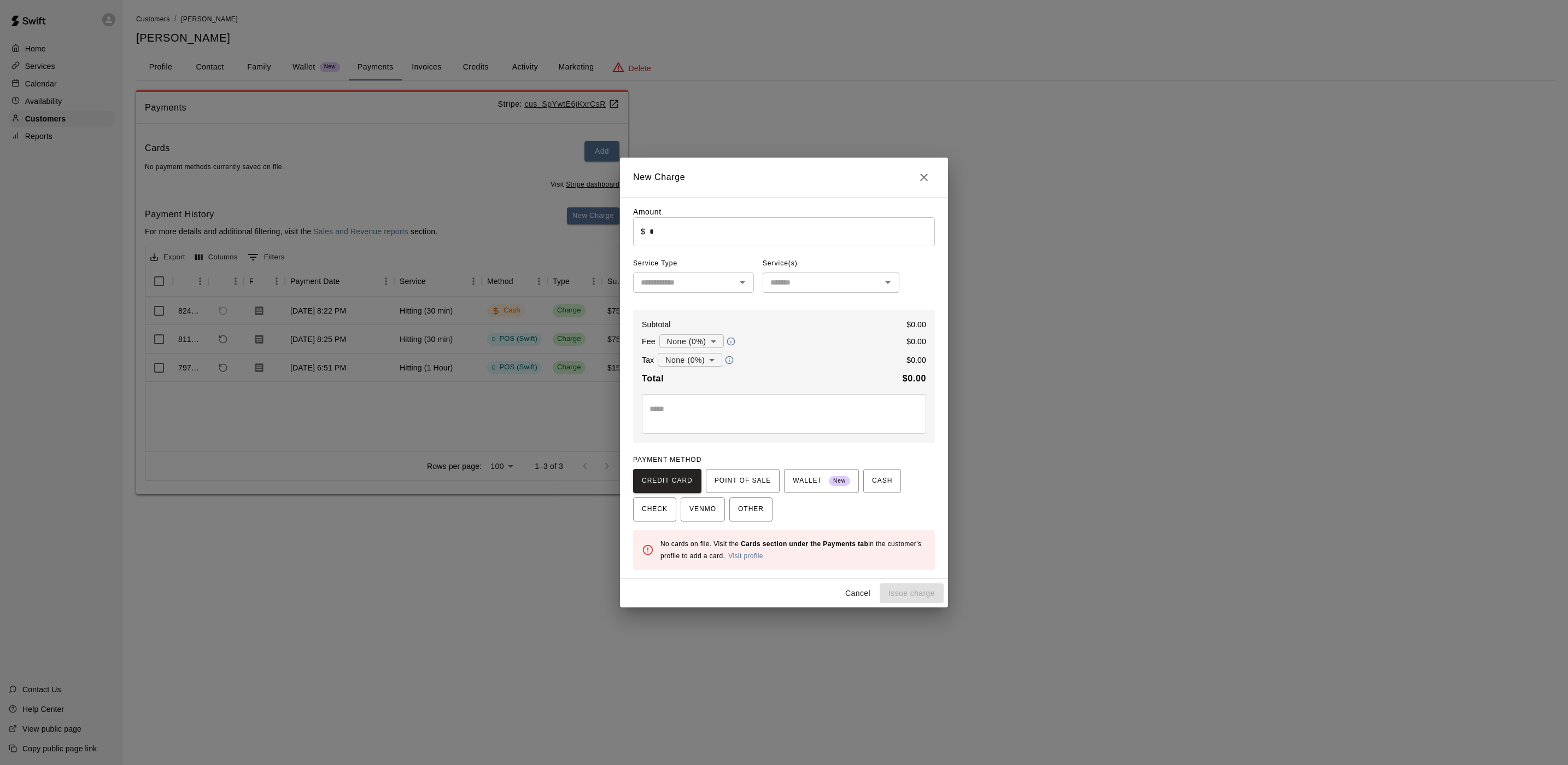
click at [727, 230] on input "*" at bounding box center [792, 231] width 285 height 29
click at [753, 486] on span "POINT OF SALE" at bounding box center [742, 480] width 57 height 18
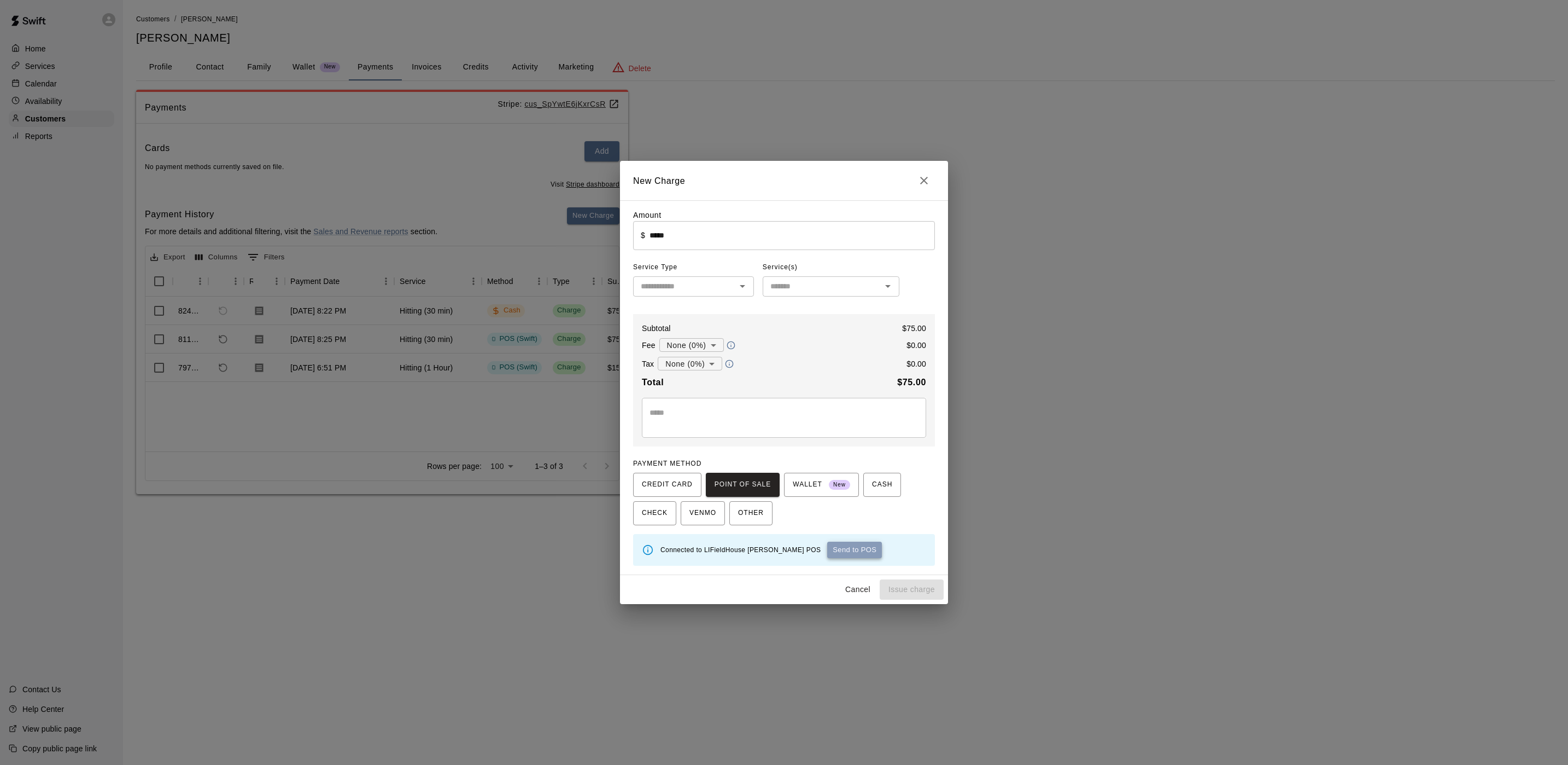
click at [828, 551] on button "Send to POS" at bounding box center [855, 549] width 55 height 16
type input "*"
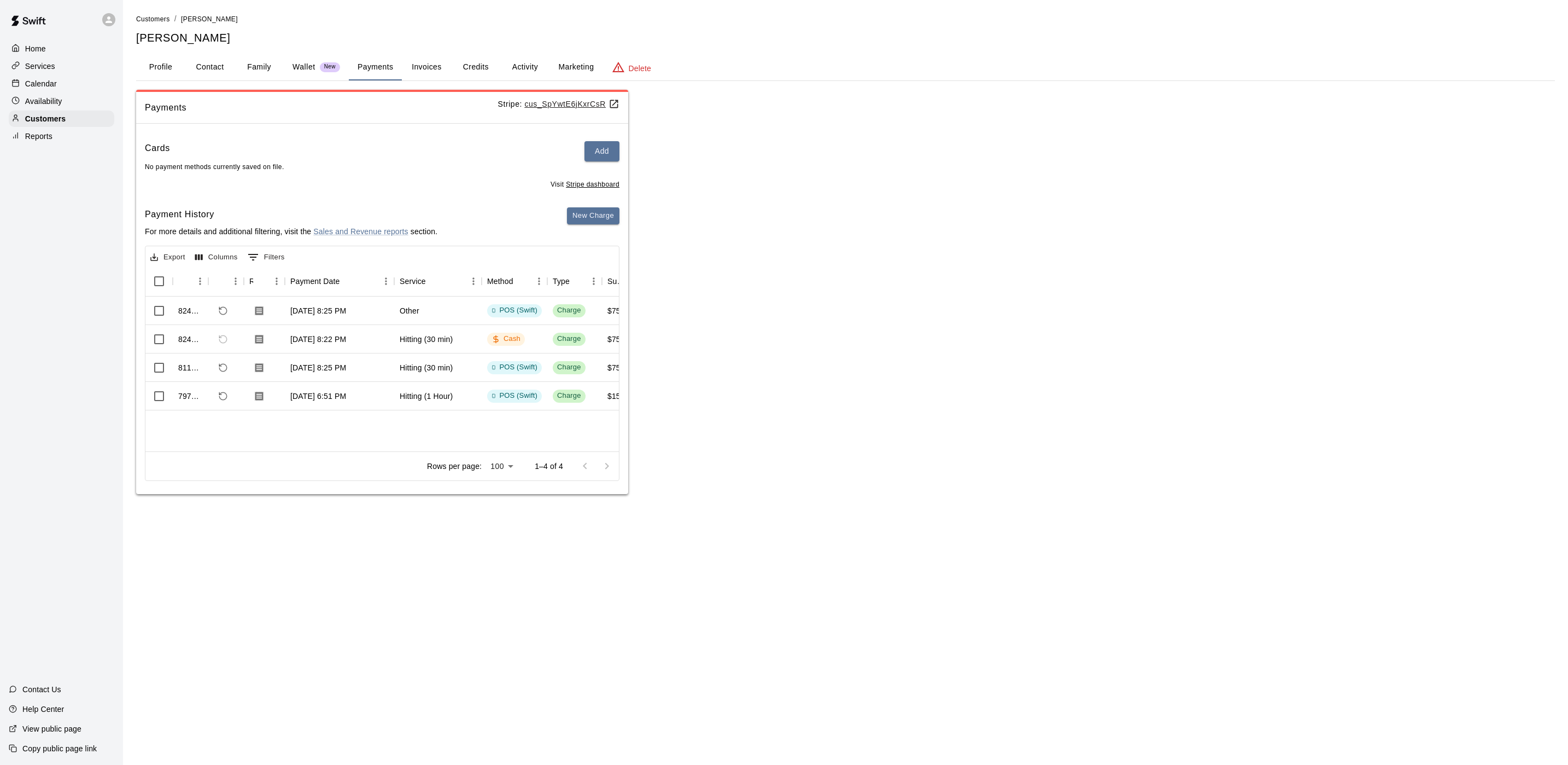
click at [47, 88] on p "Calendar" at bounding box center [41, 83] width 32 height 11
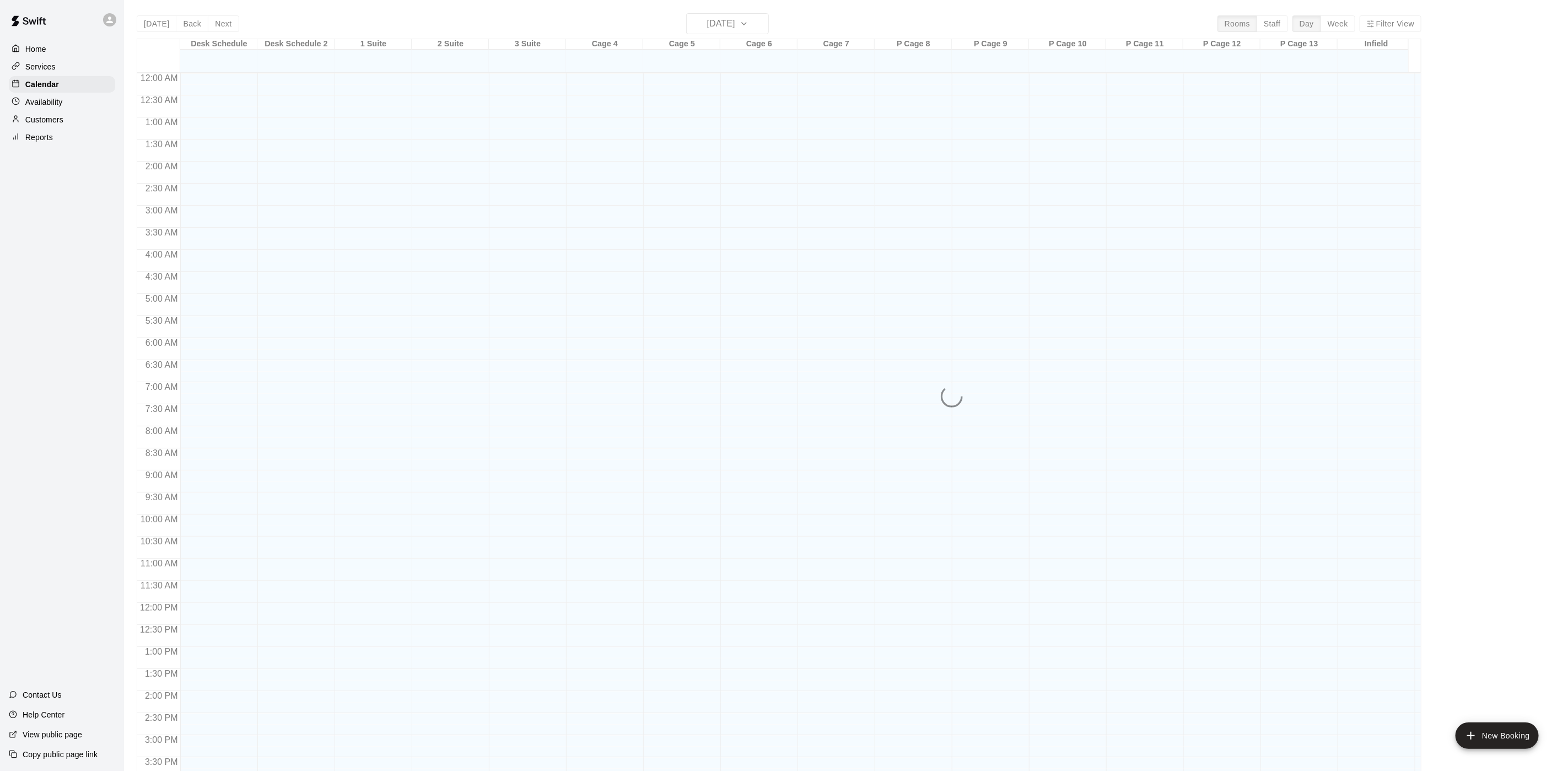
scroll to position [316, 0]
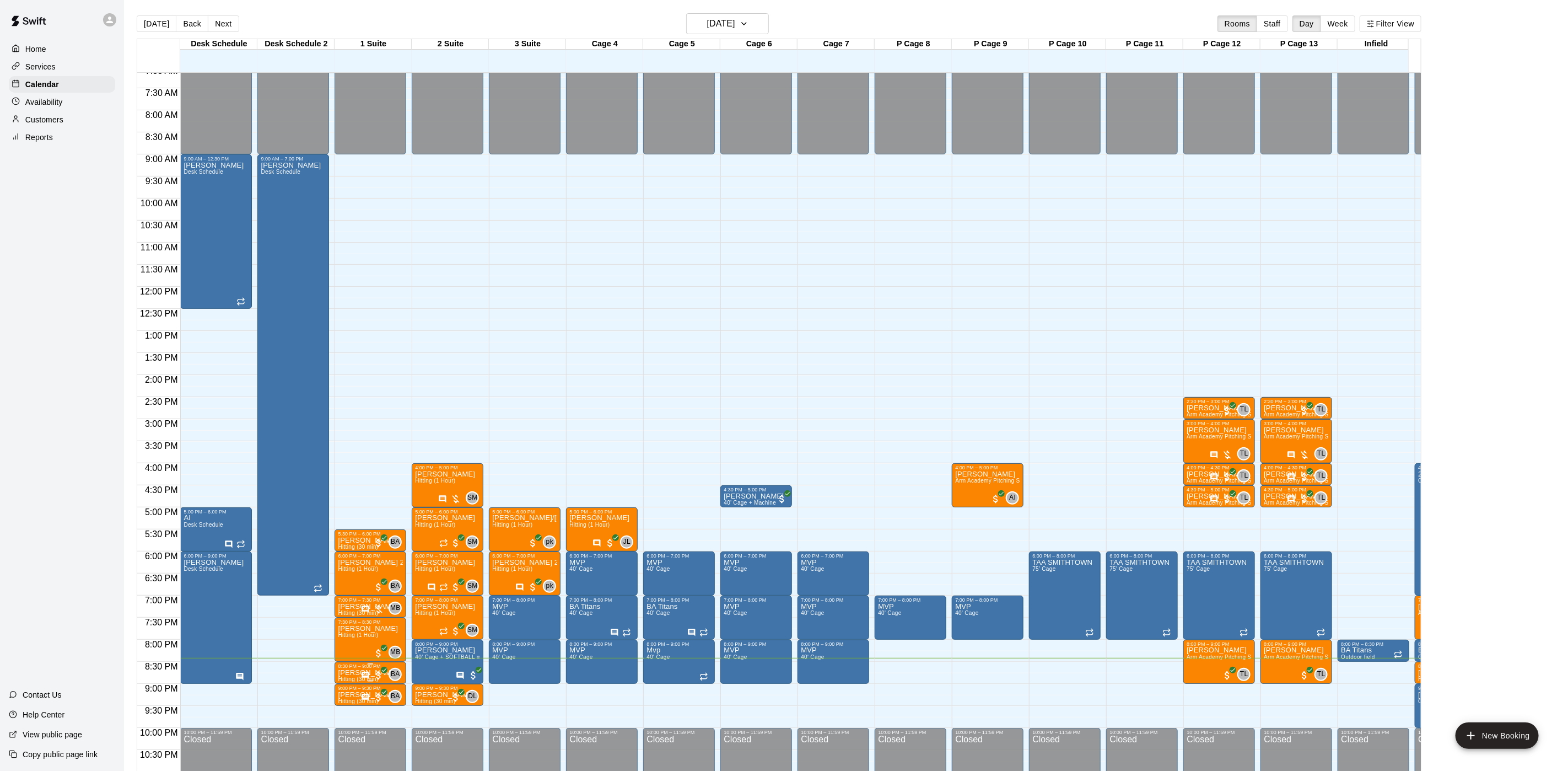
click at [361, 674] on icon "Has notes" at bounding box center [365, 675] width 9 height 9
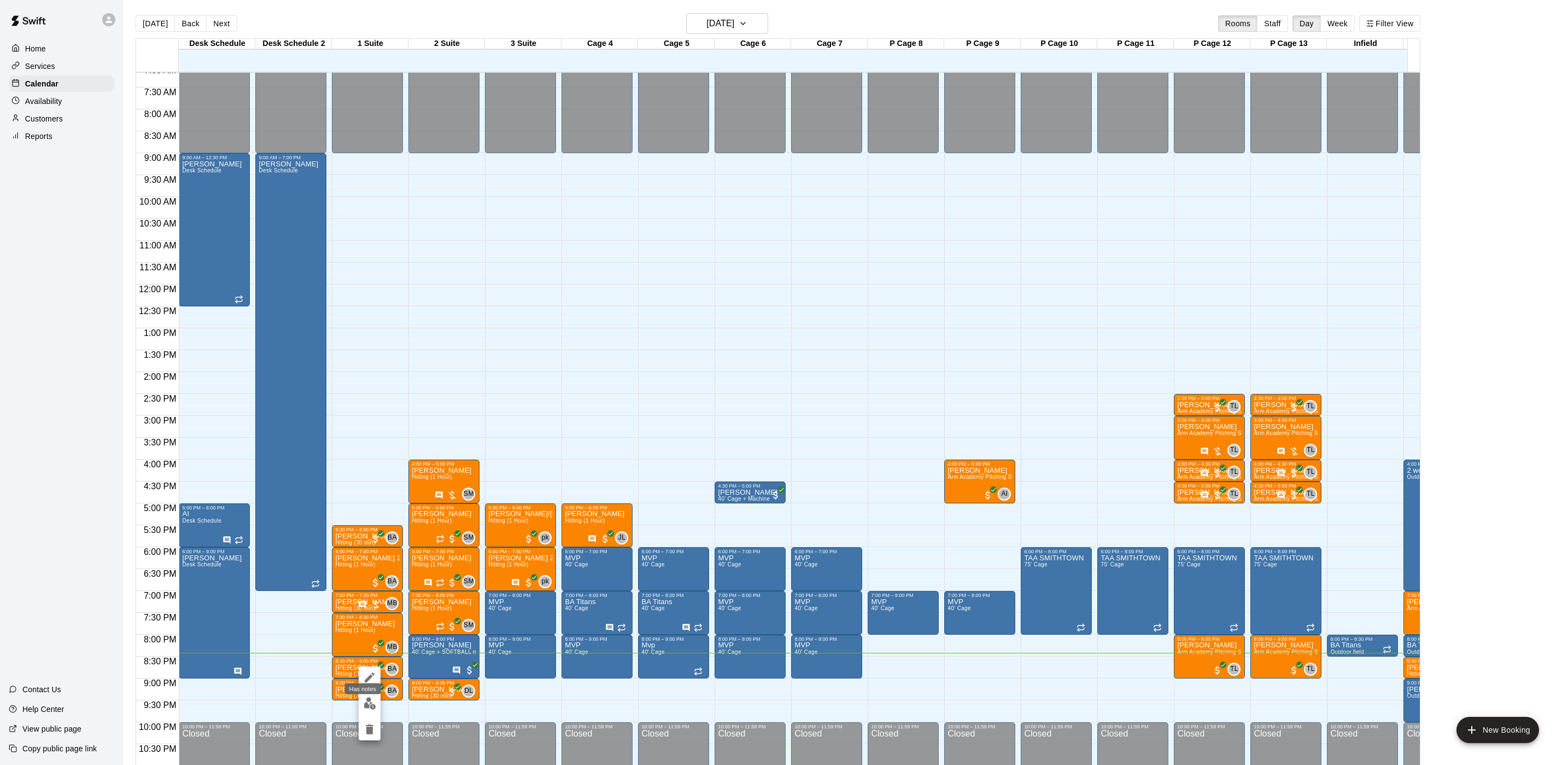
click at [368, 673] on icon "edit" at bounding box center [370, 677] width 13 height 13
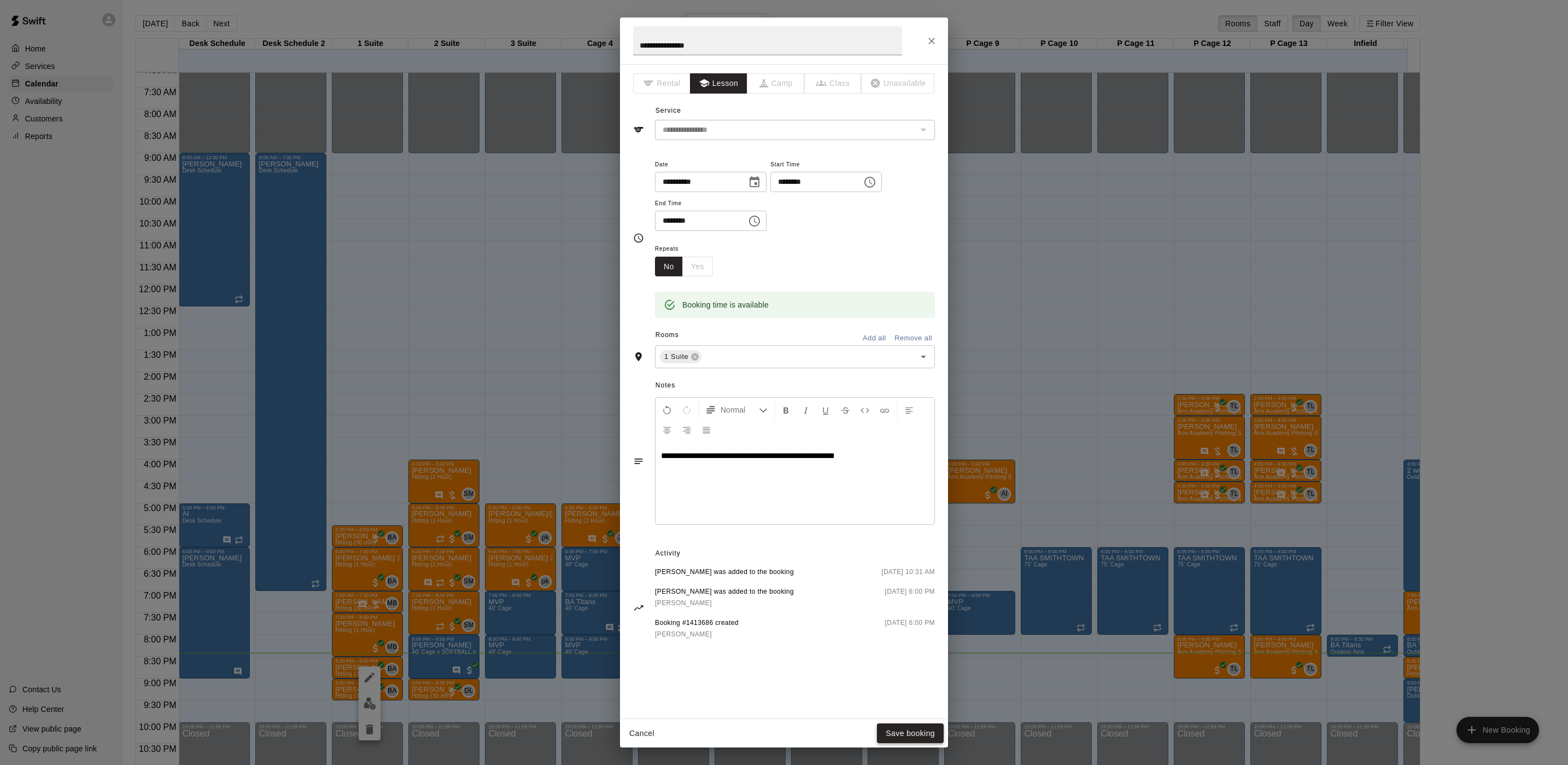
click at [901, 727] on button "Save booking" at bounding box center [910, 733] width 67 height 20
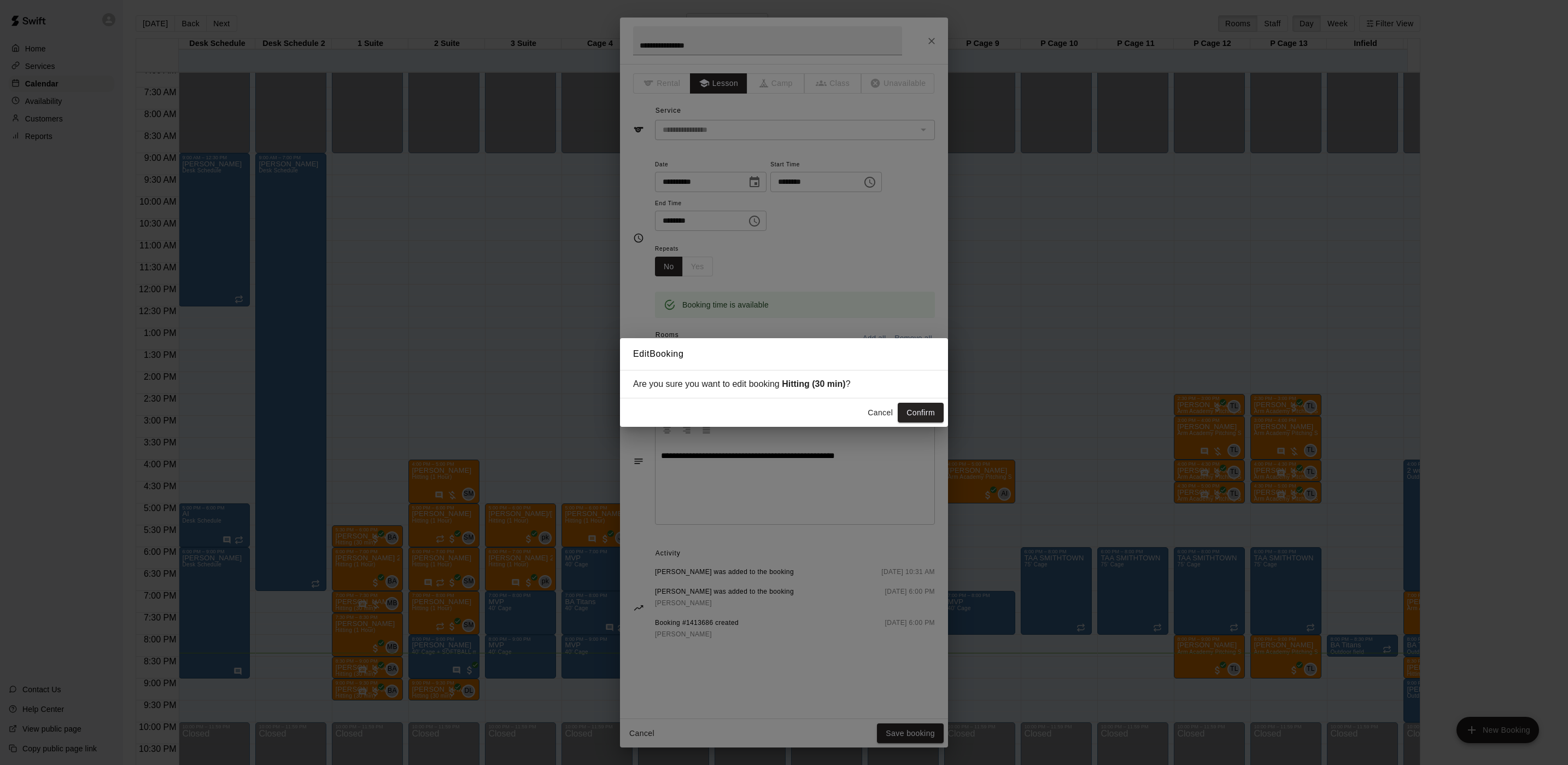
click at [924, 416] on button "Confirm" at bounding box center [920, 413] width 46 height 20
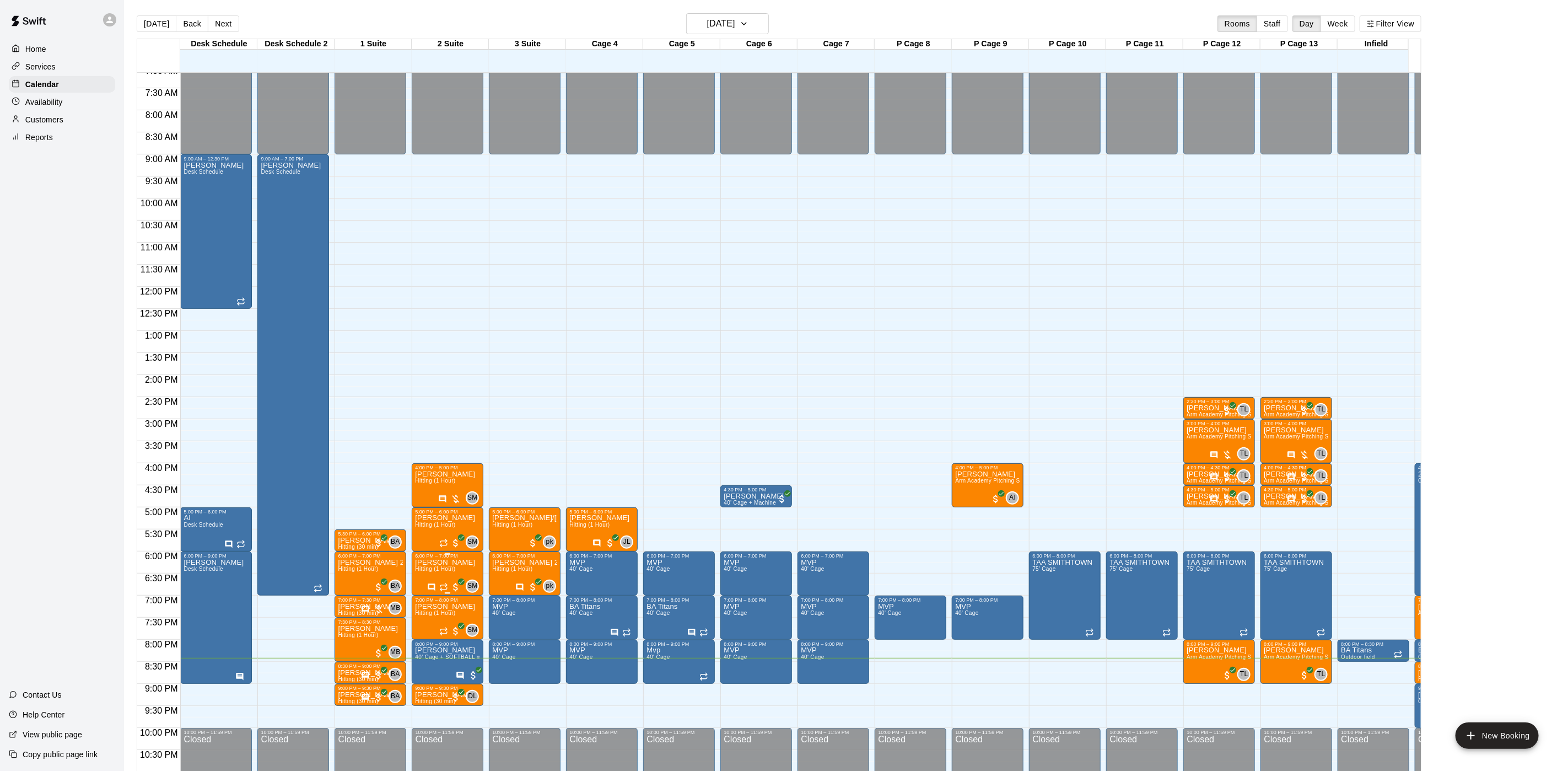
click at [440, 569] on span "Hitting (1 Hour)" at bounding box center [435, 569] width 40 height 6
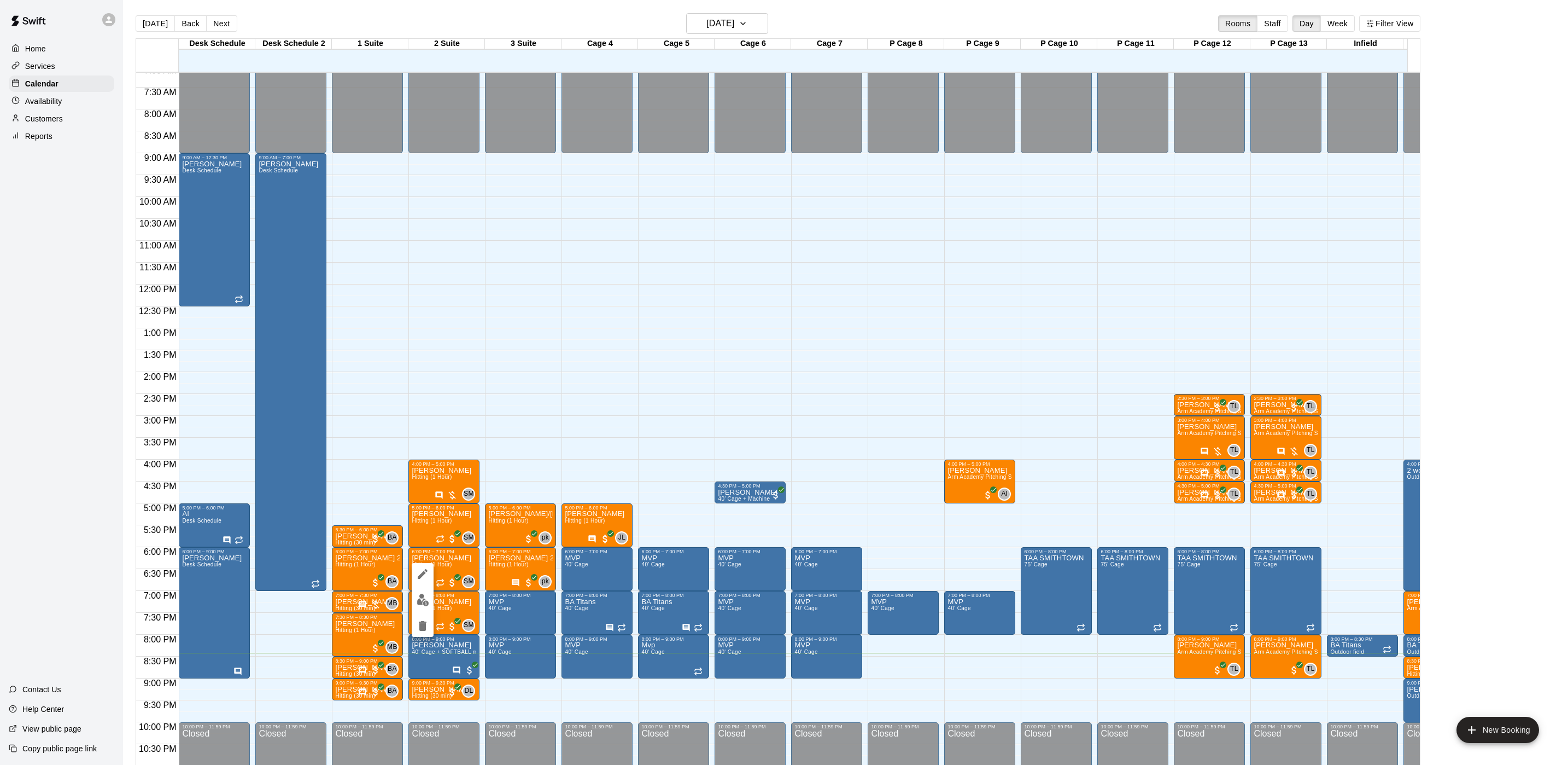
click at [557, 435] on div at bounding box center [784, 382] width 1568 height 765
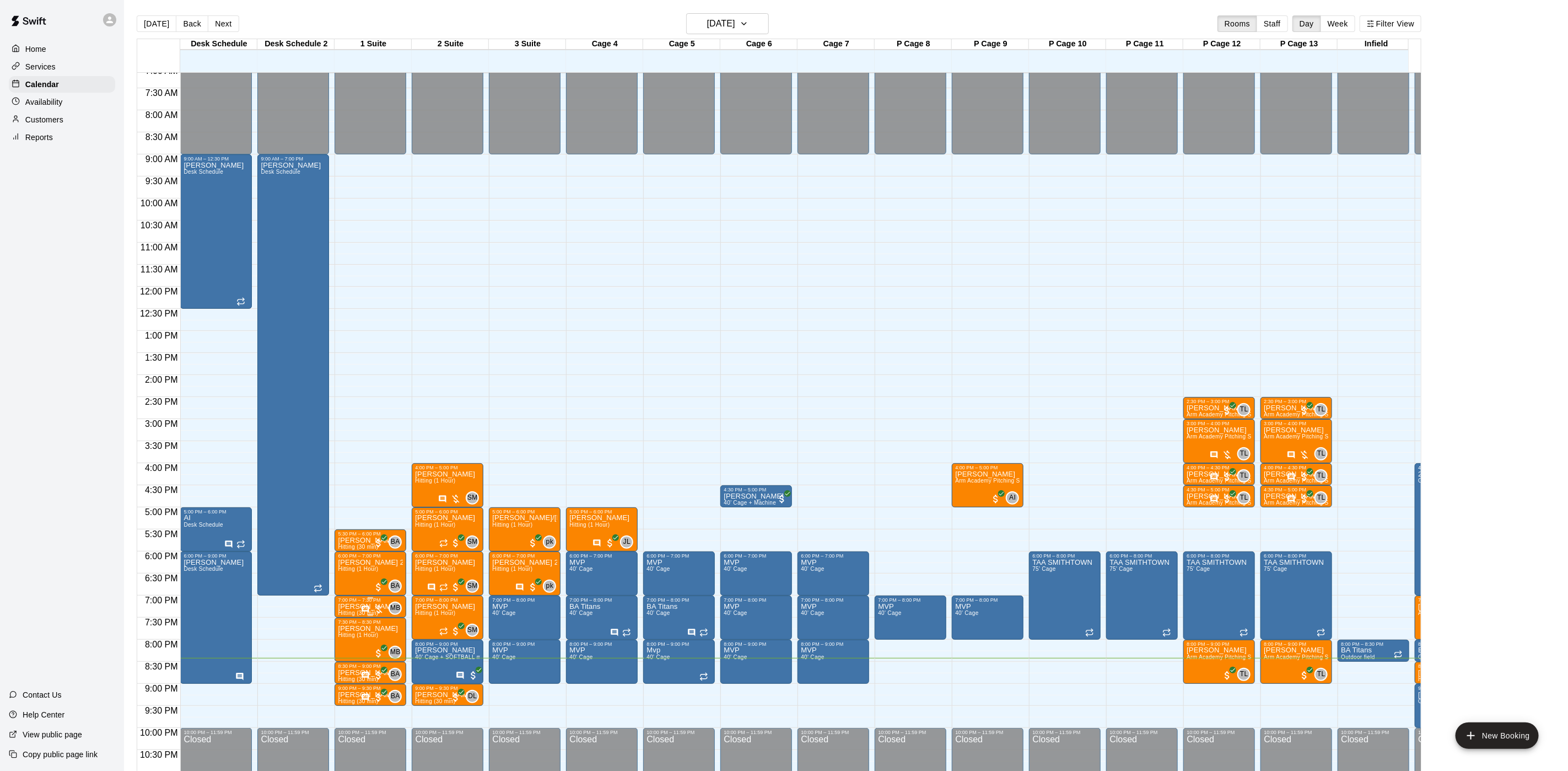
click at [349, 602] on div "7:00 PM – 7:30 PM" at bounding box center [370, 600] width 65 height 5
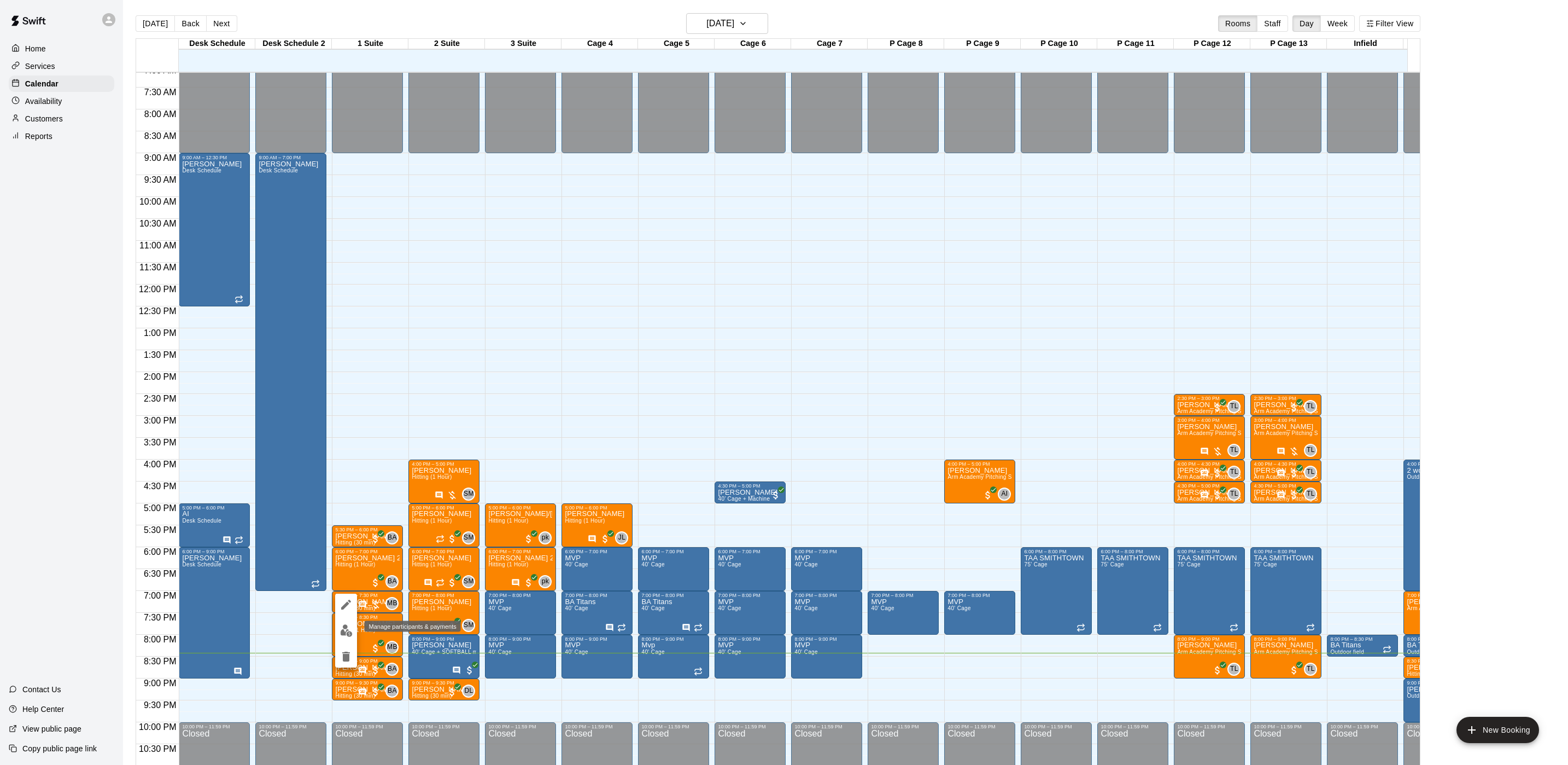
click at [344, 622] on button "edit" at bounding box center [346, 630] width 22 height 21
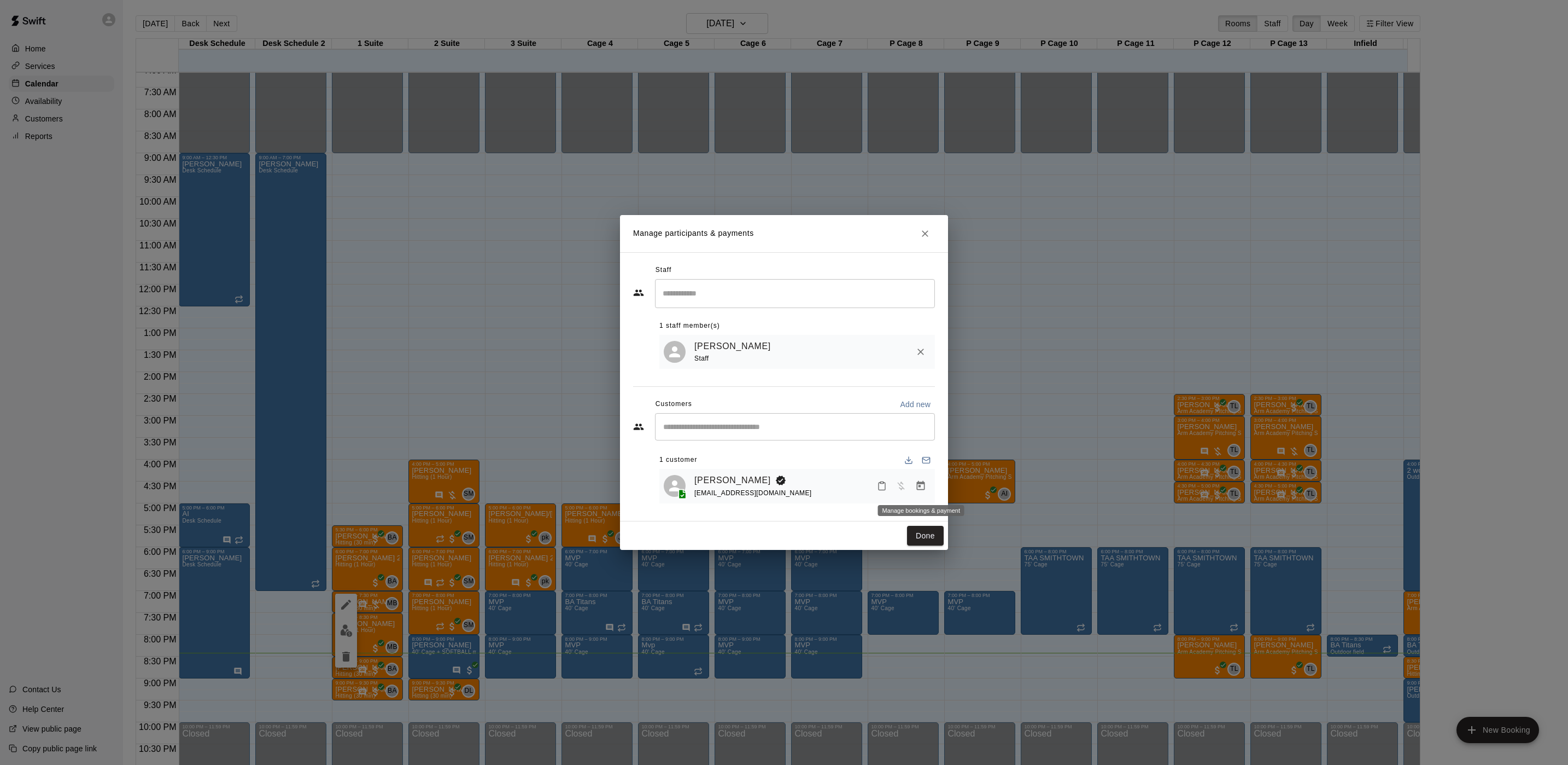
click at [917, 487] on icon "Manage bookings & payment" at bounding box center [921, 486] width 8 height 9
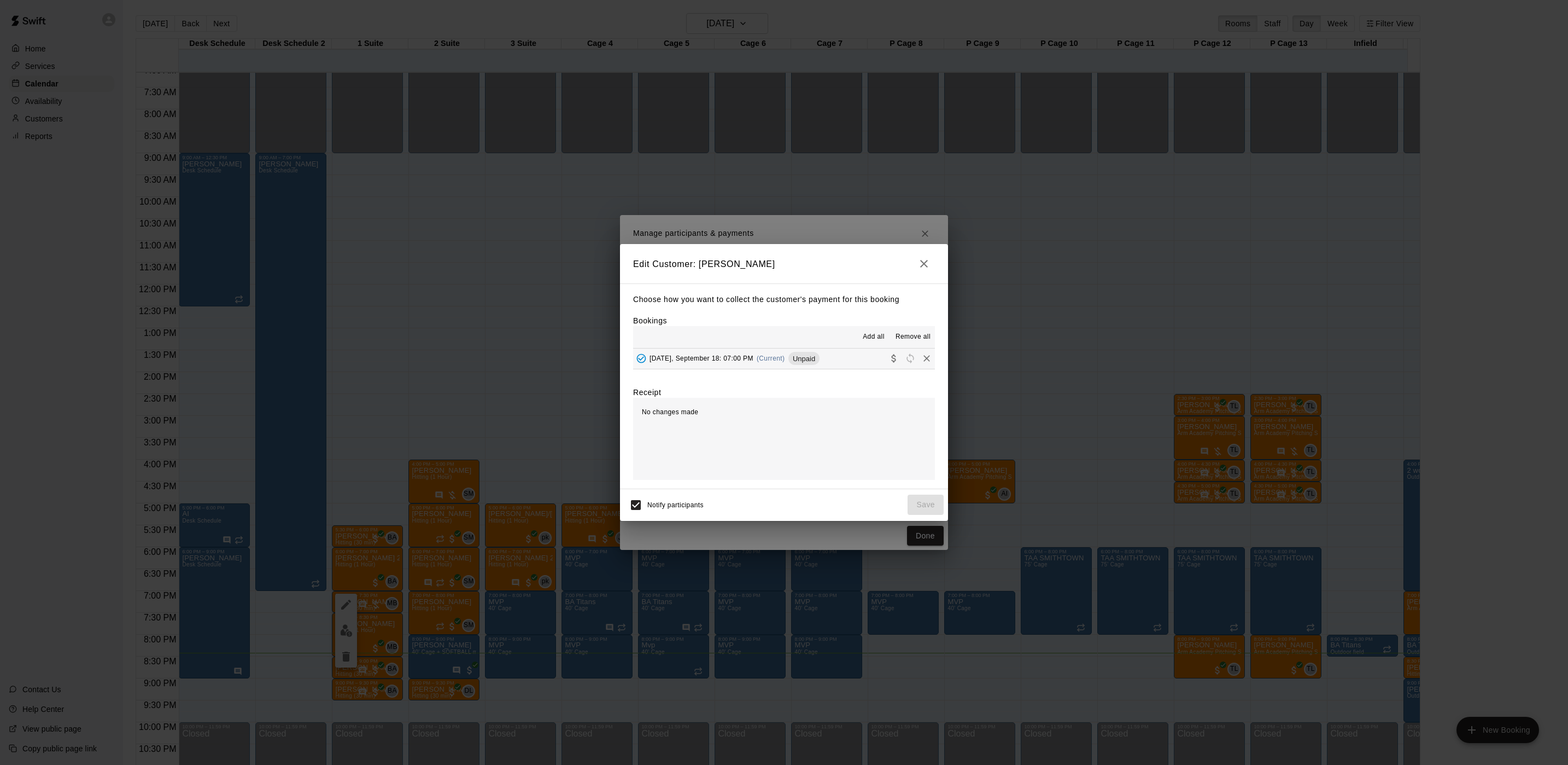
click at [828, 365] on button "[DATE], September 18: 07:00 PM (Current) Unpaid" at bounding box center [784, 358] width 302 height 20
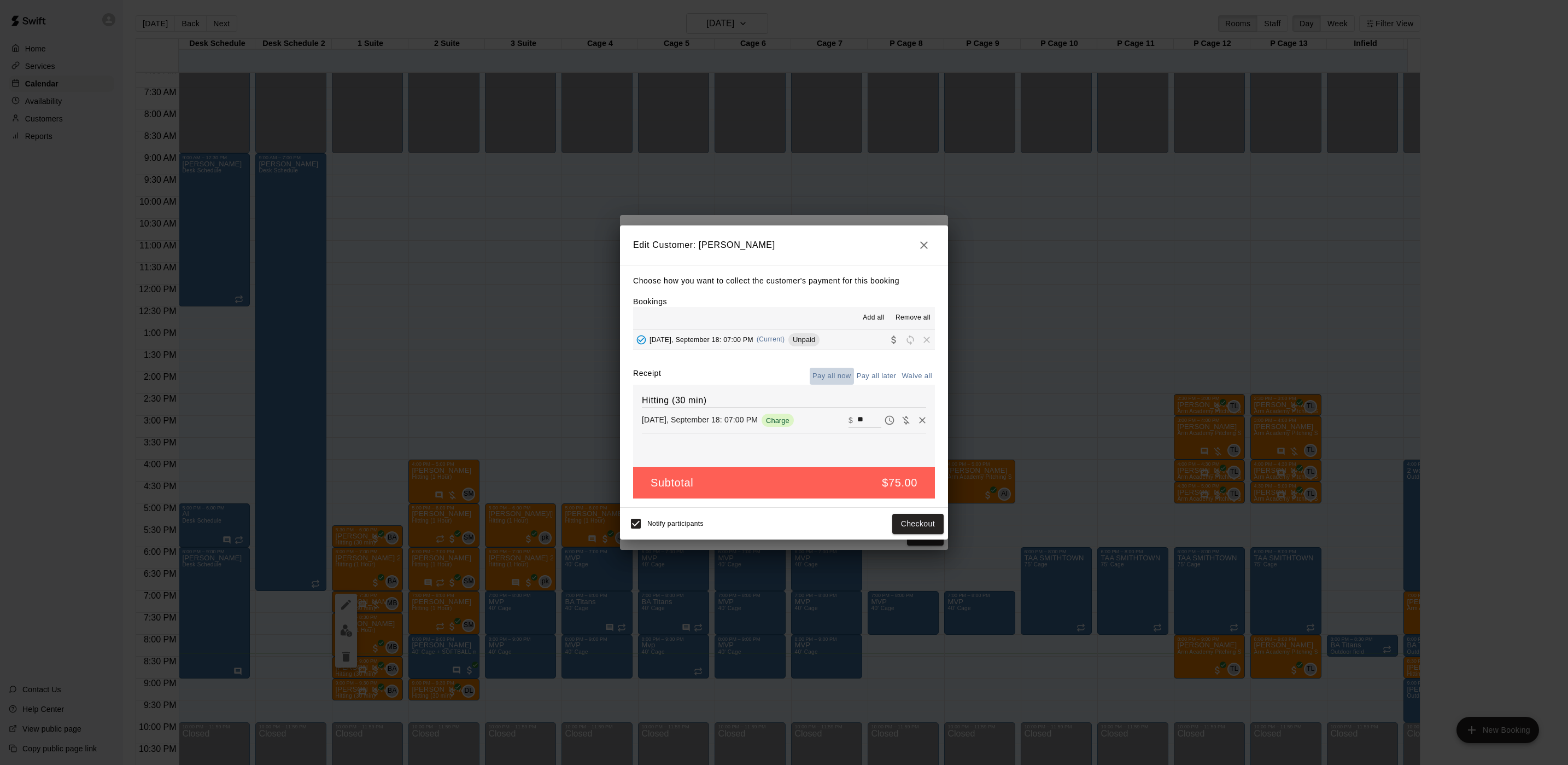
click at [848, 376] on button "Pay all now" at bounding box center [832, 376] width 44 height 17
click at [939, 515] on button "Checkout" at bounding box center [918, 523] width 51 height 20
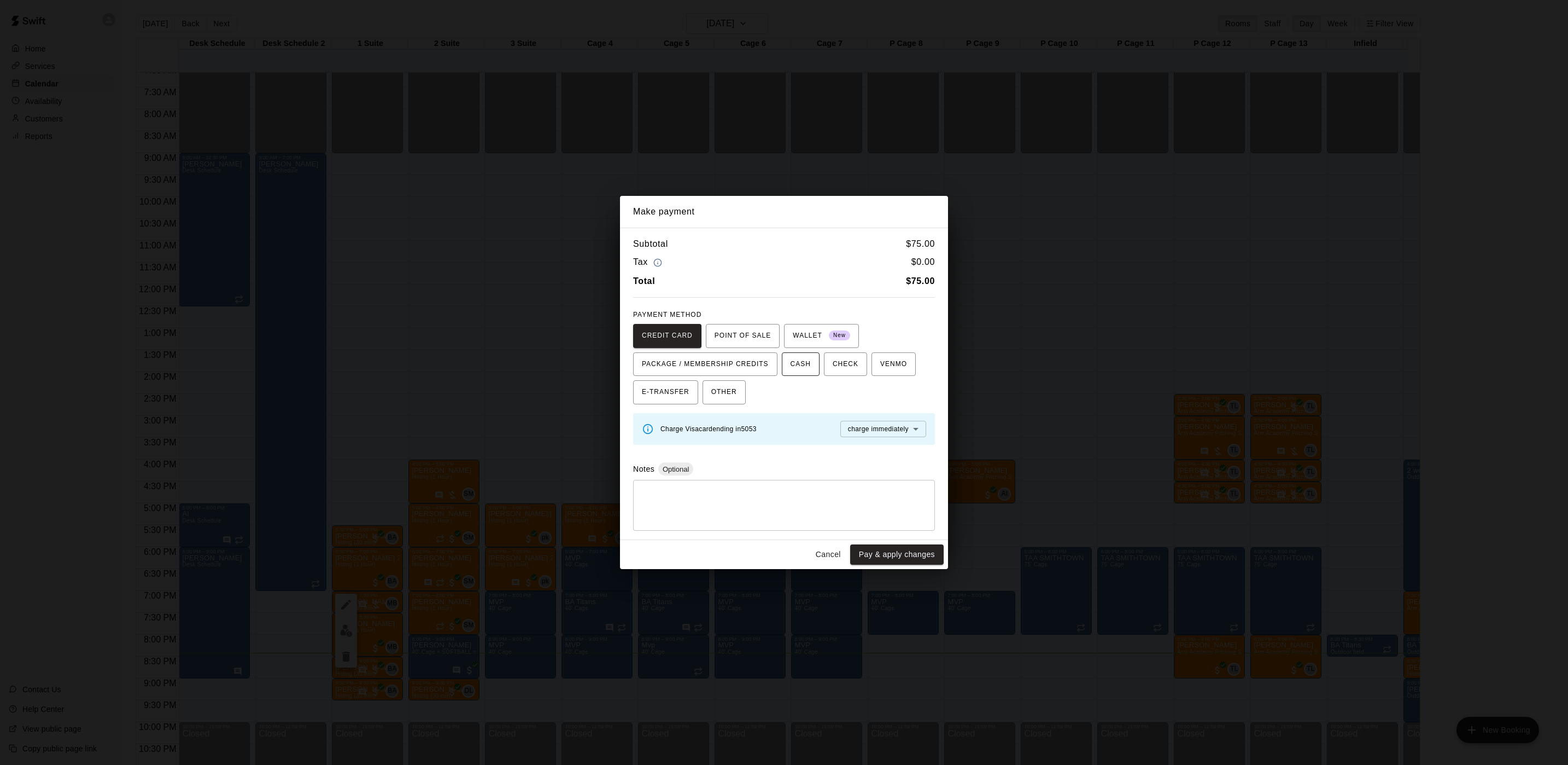
click at [792, 363] on span "CASH" at bounding box center [800, 364] width 20 height 18
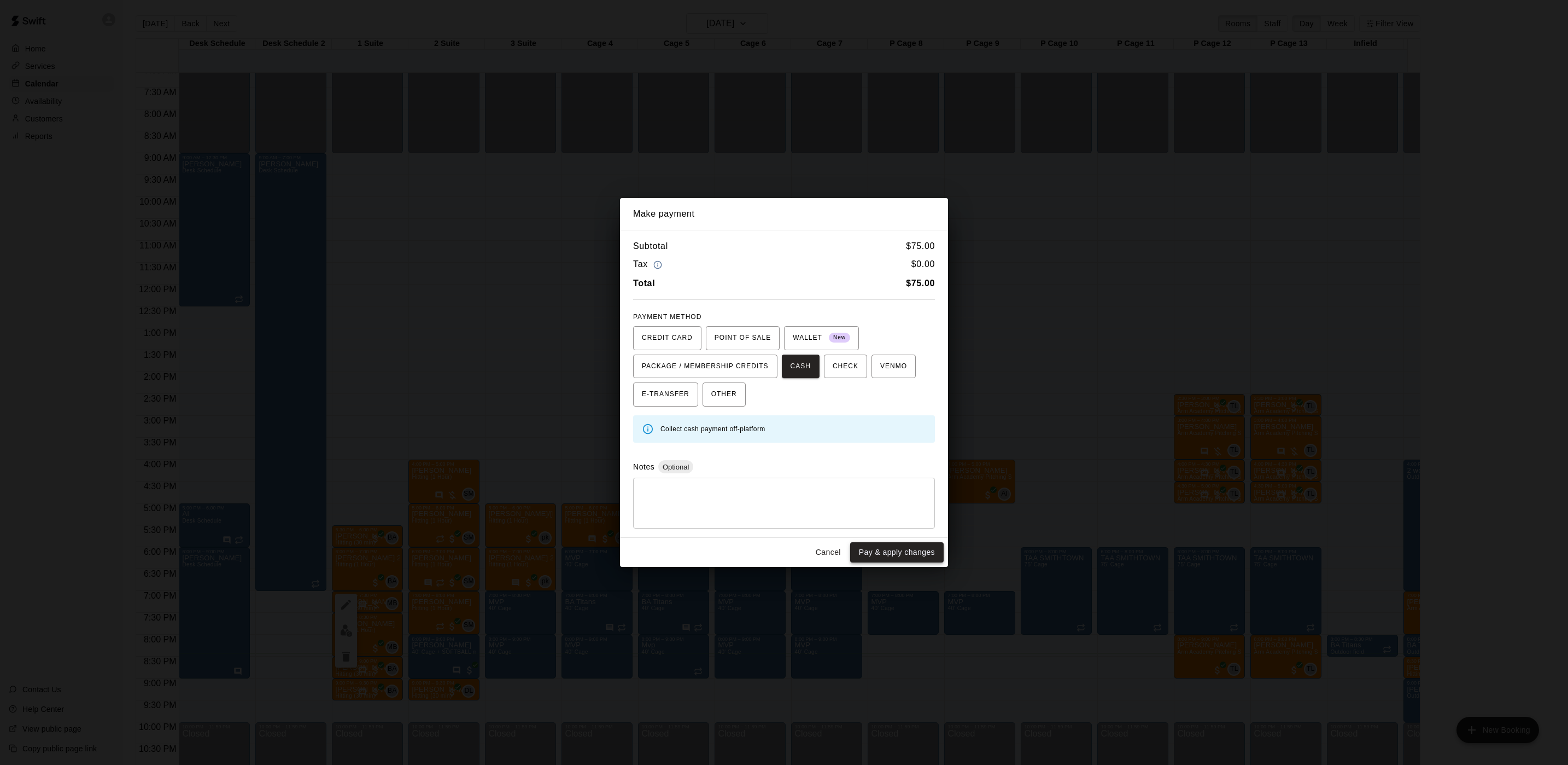
click at [879, 560] on button "Pay & apply changes" at bounding box center [897, 552] width 94 height 20
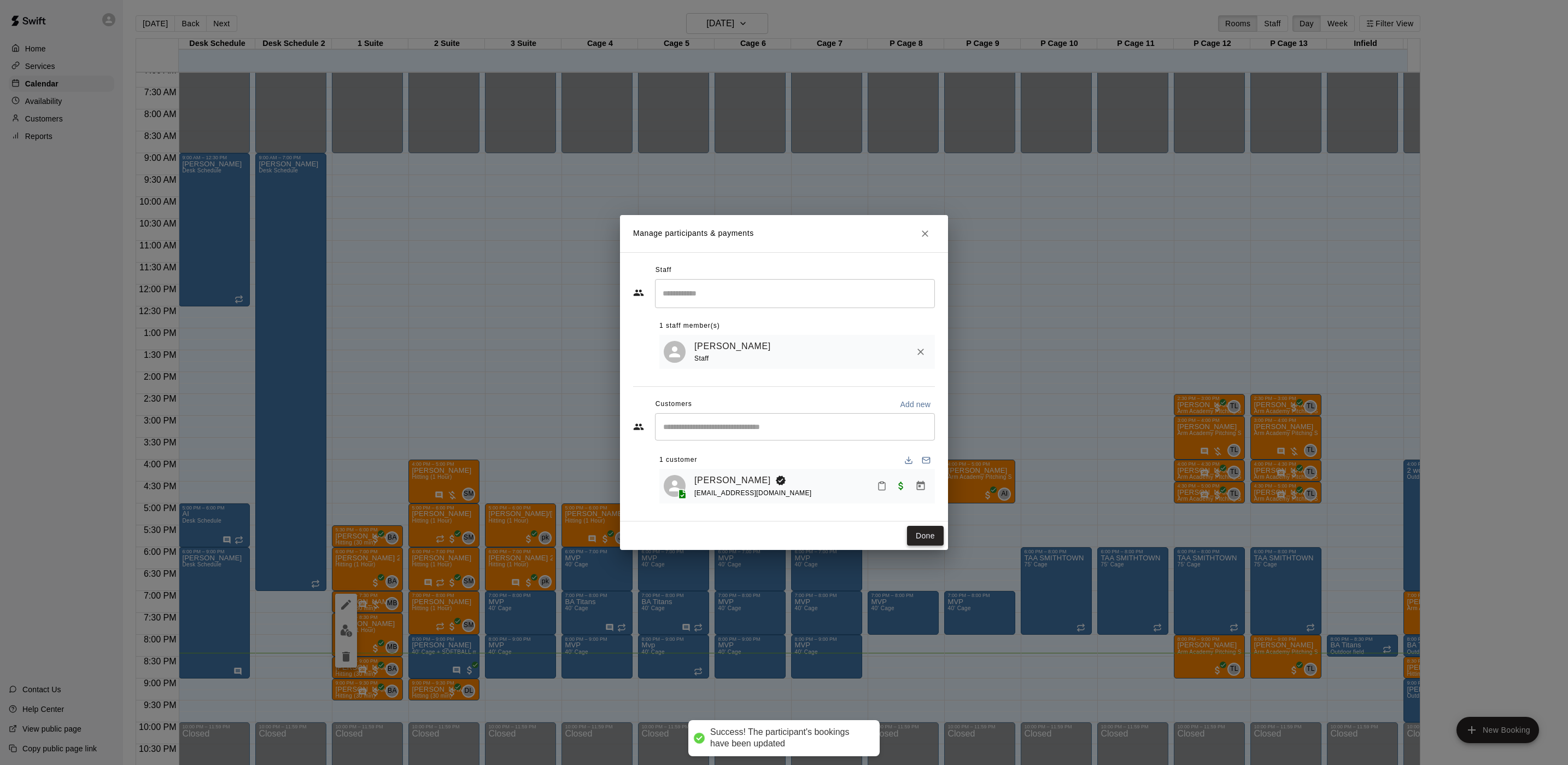
click at [912, 538] on button "Done" at bounding box center [926, 536] width 36 height 20
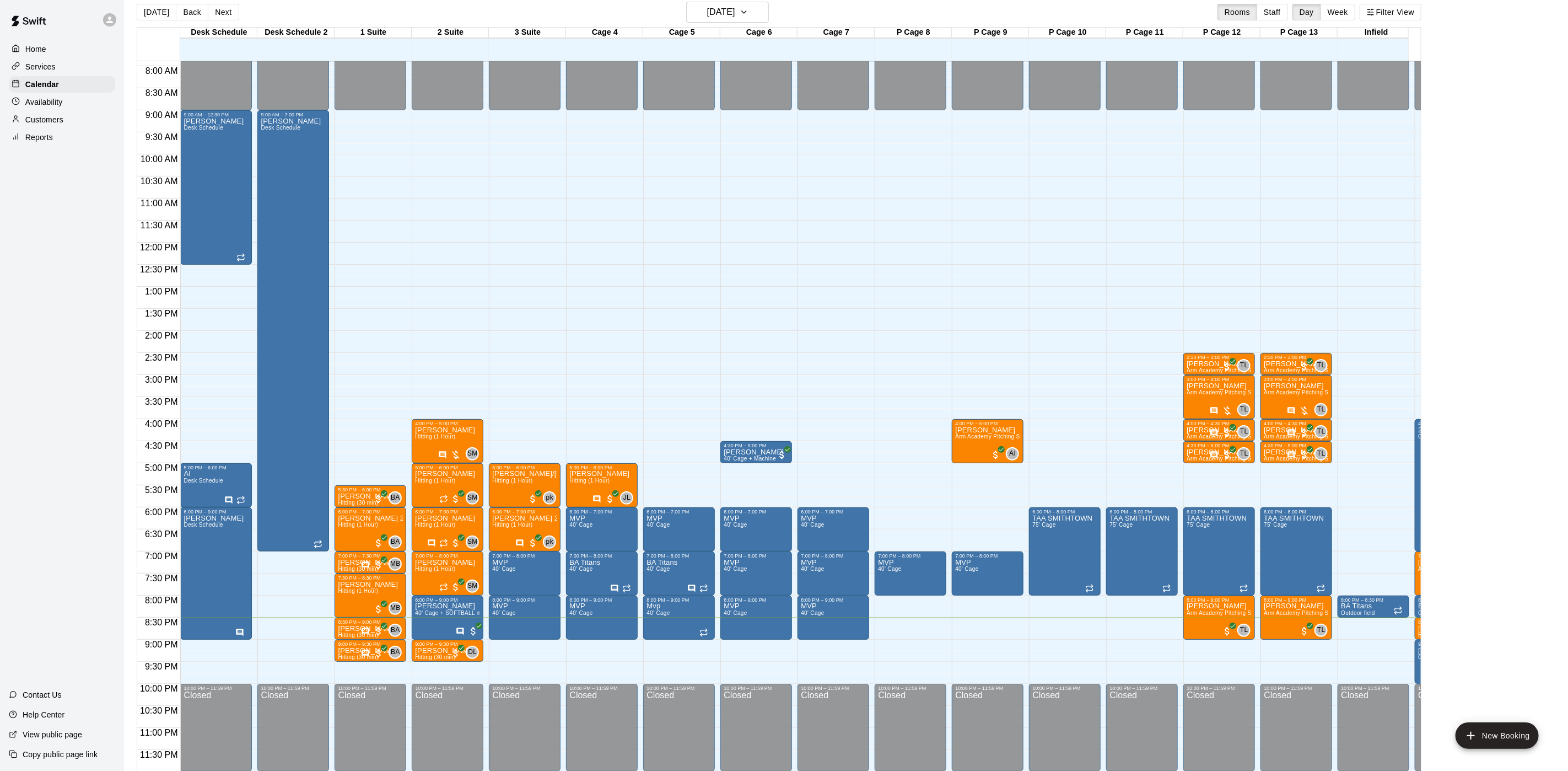
scroll to position [17, 0]
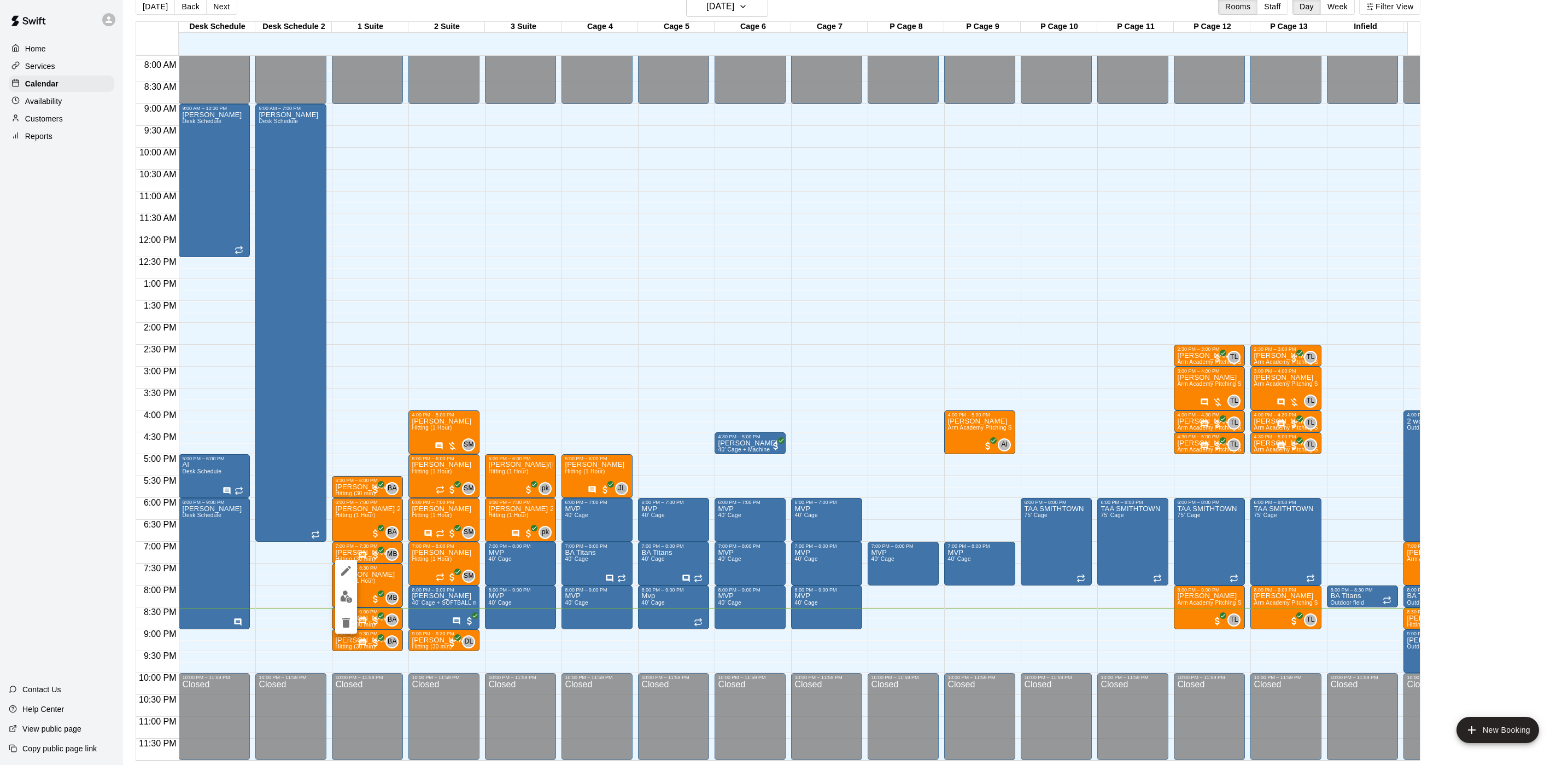
click at [432, 548] on div at bounding box center [784, 382] width 1568 height 765
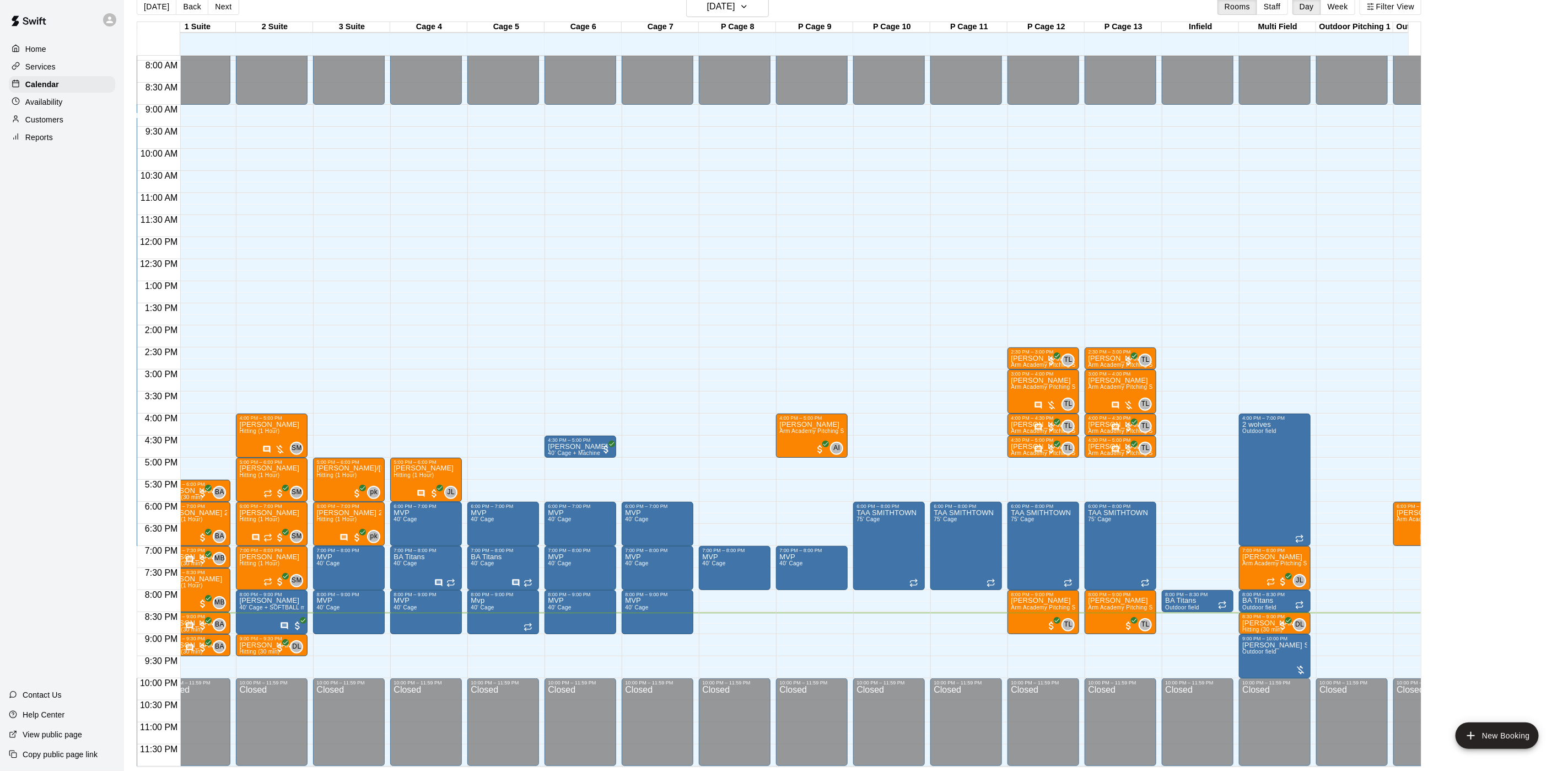
scroll to position [0, 0]
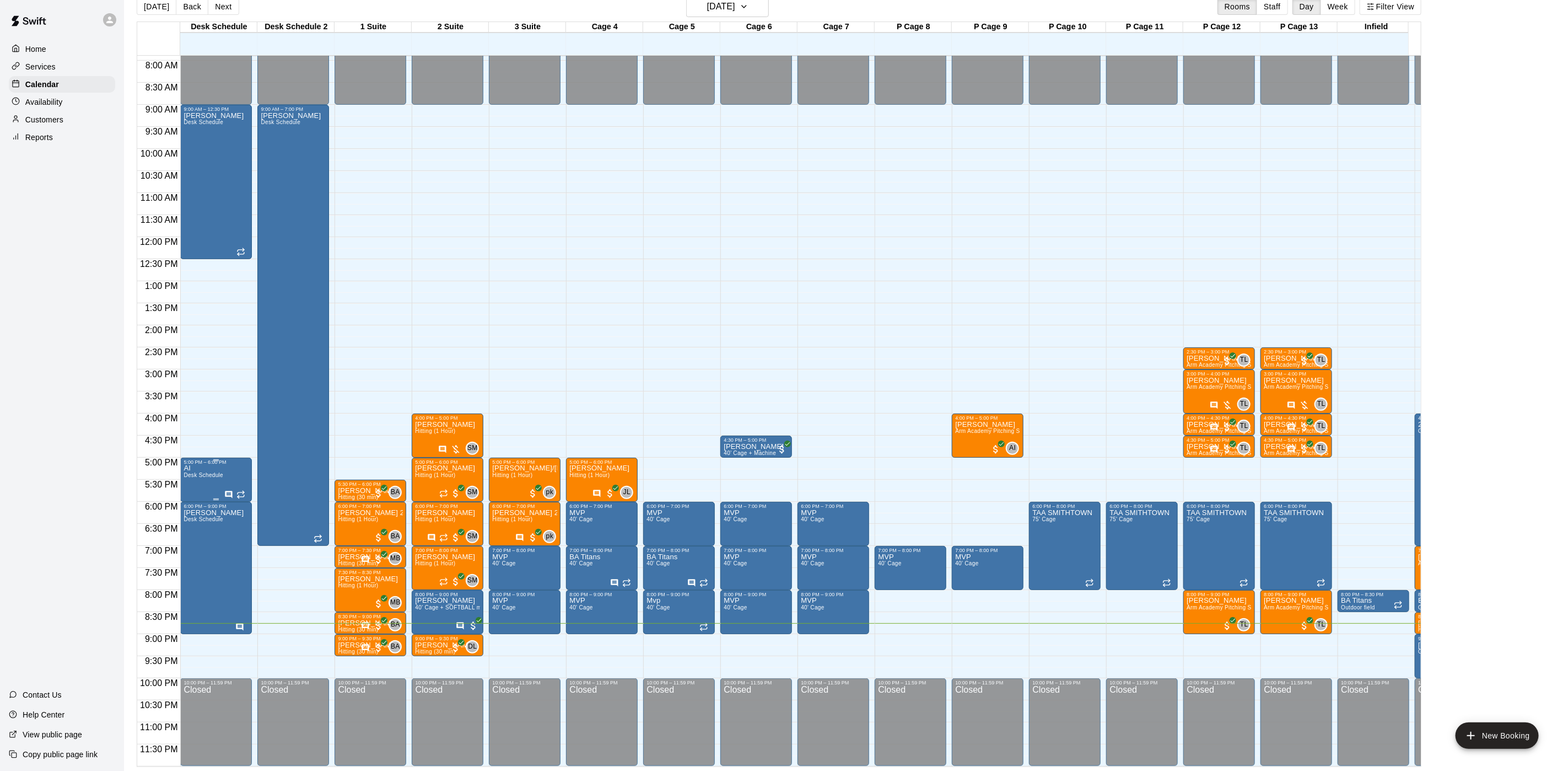
click at [225, 490] on icon "Has notes" at bounding box center [228, 494] width 9 height 9
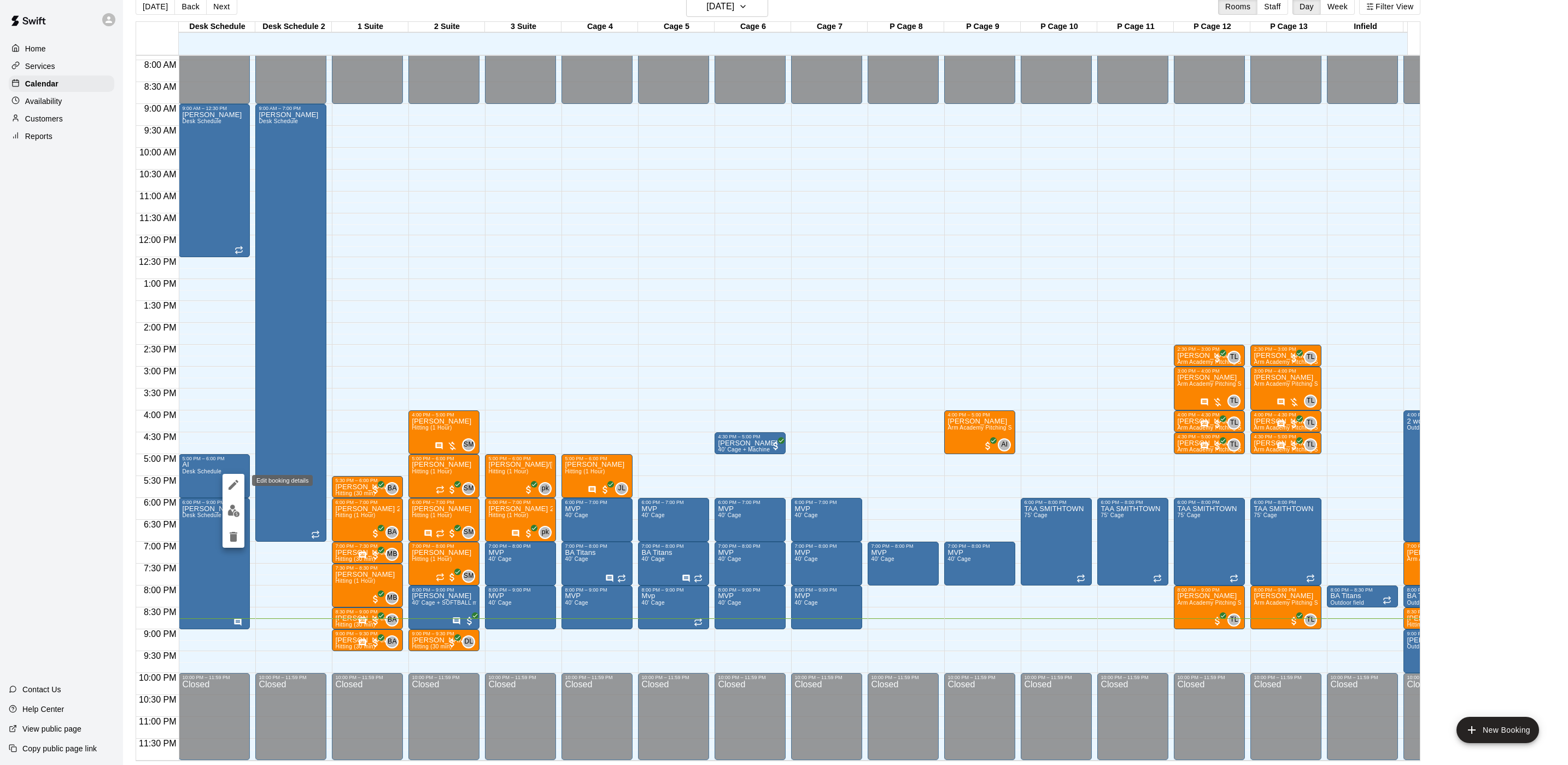
click at [233, 491] on button "edit" at bounding box center [234, 485] width 22 height 22
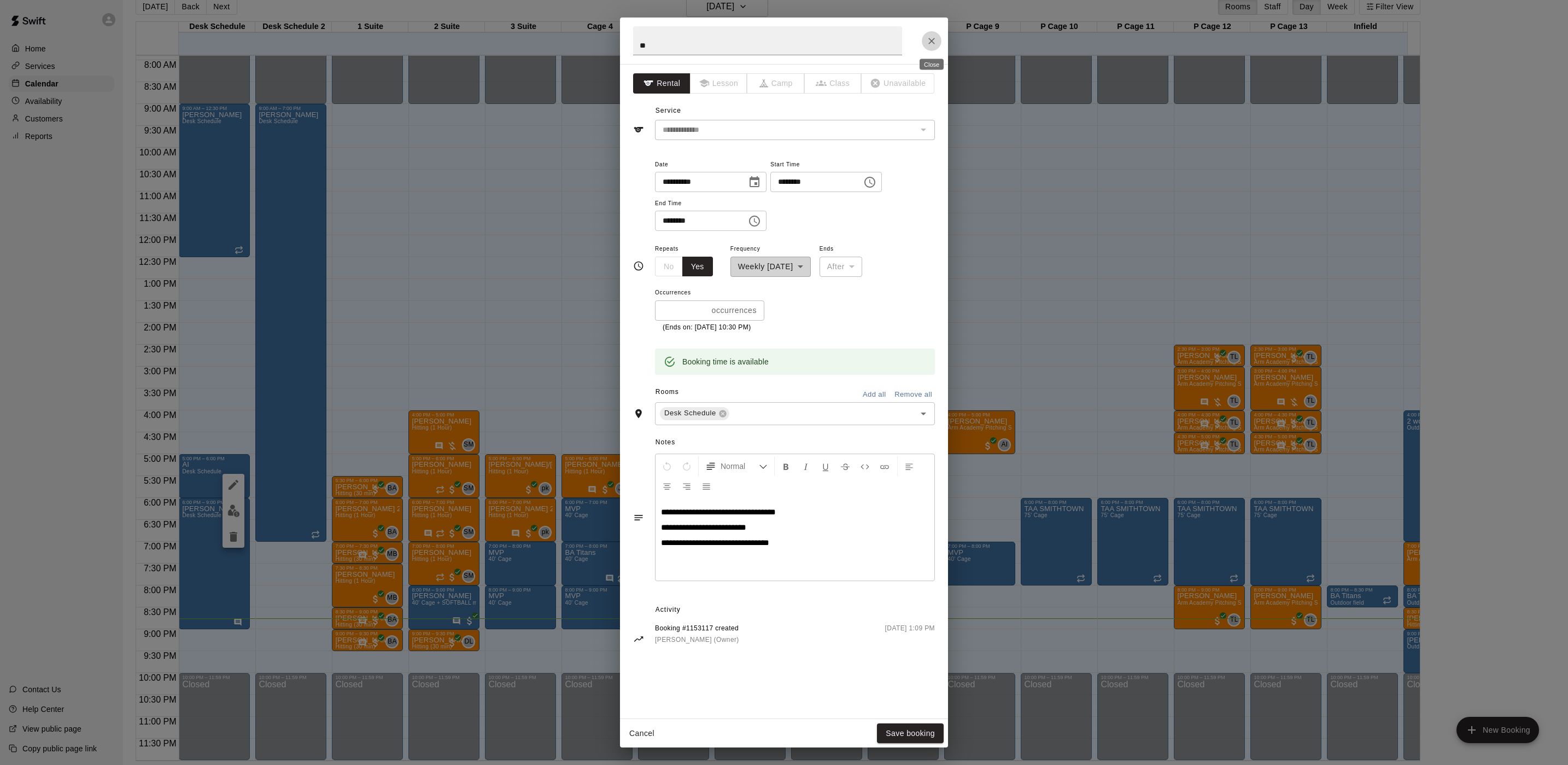
click at [937, 40] on button "Close" at bounding box center [931, 41] width 19 height 19
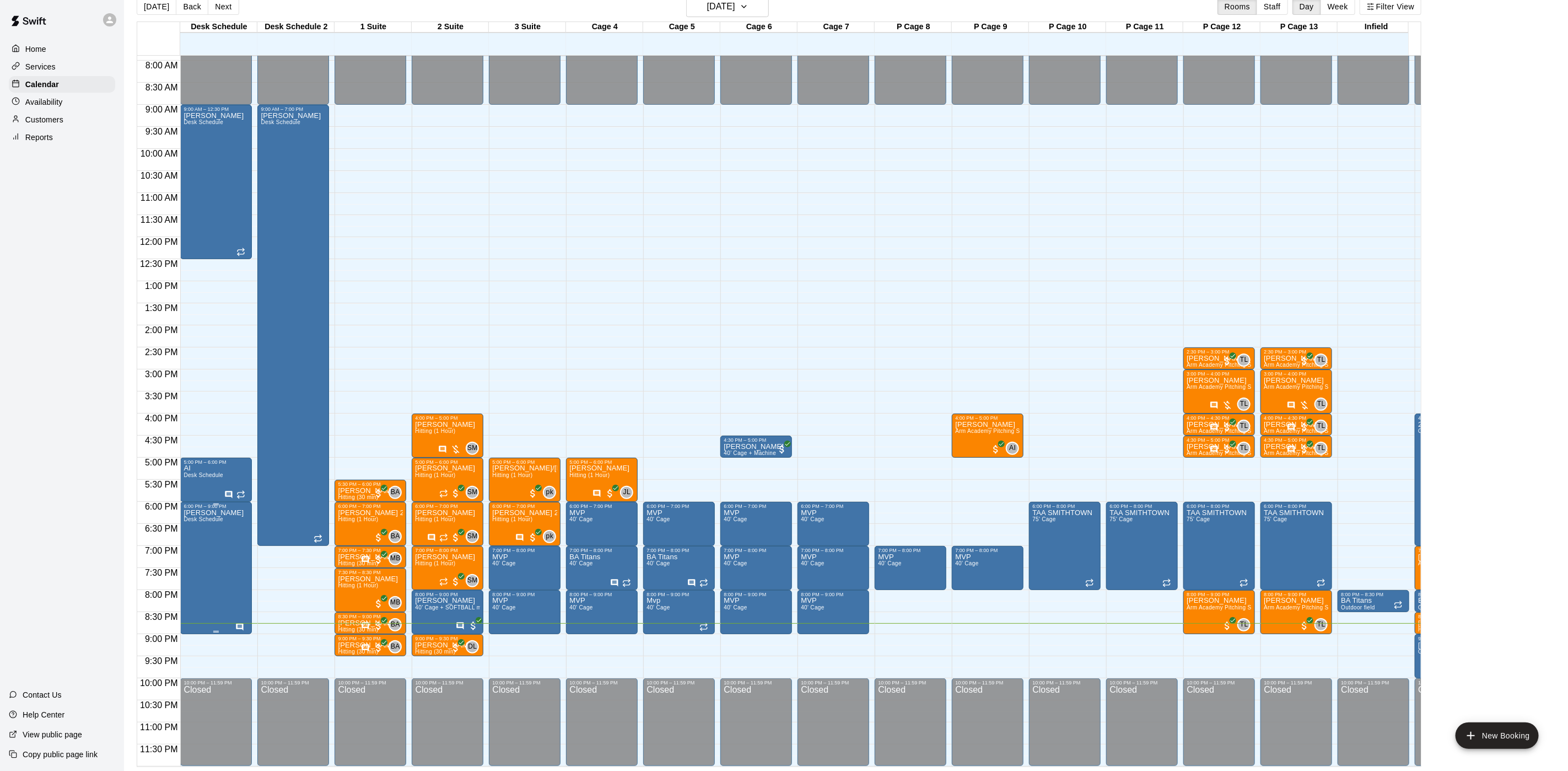
click at [245, 622] on div at bounding box center [241, 626] width 12 height 9
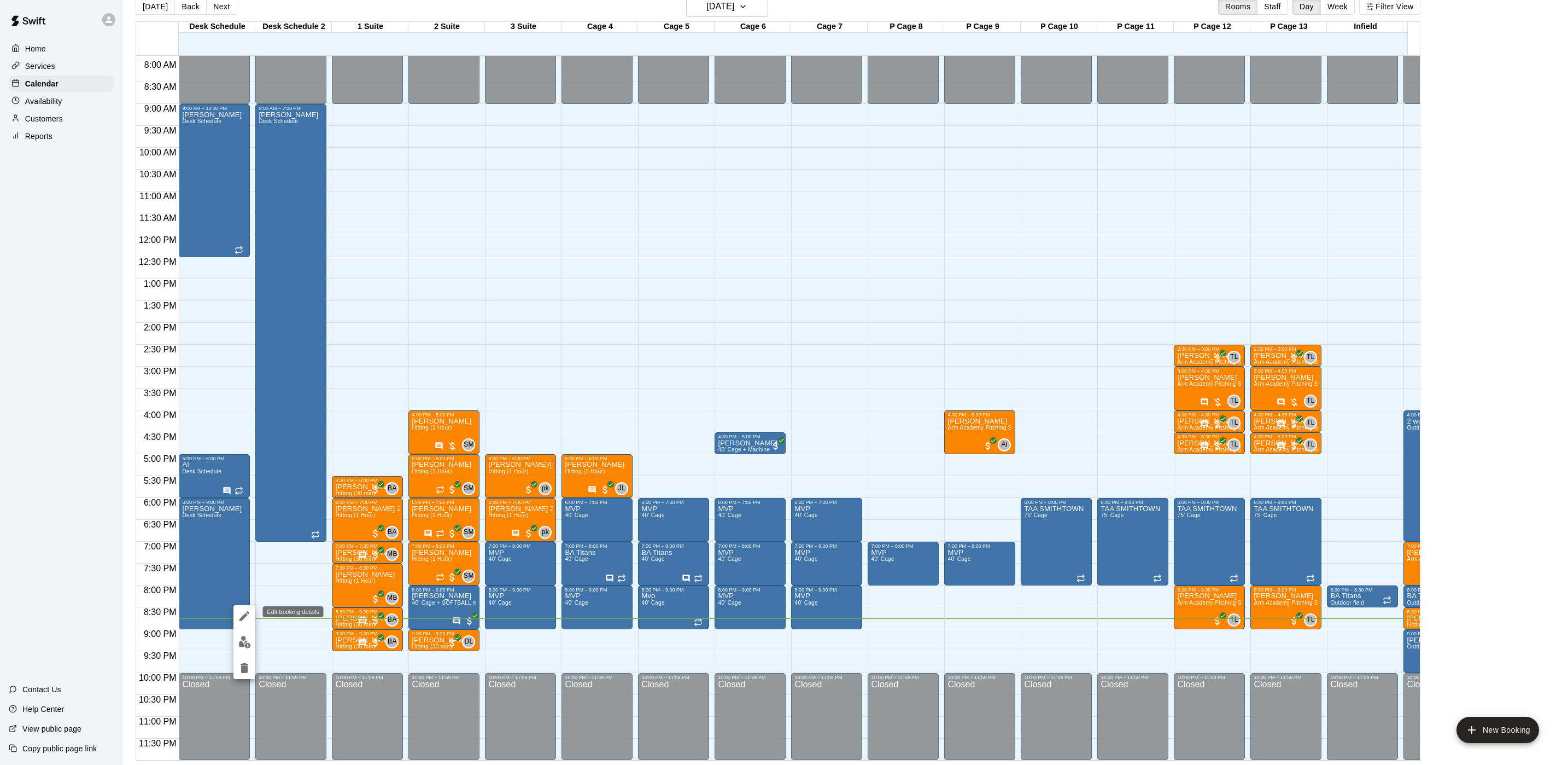
click at [247, 616] on icon "edit" at bounding box center [244, 616] width 10 height 10
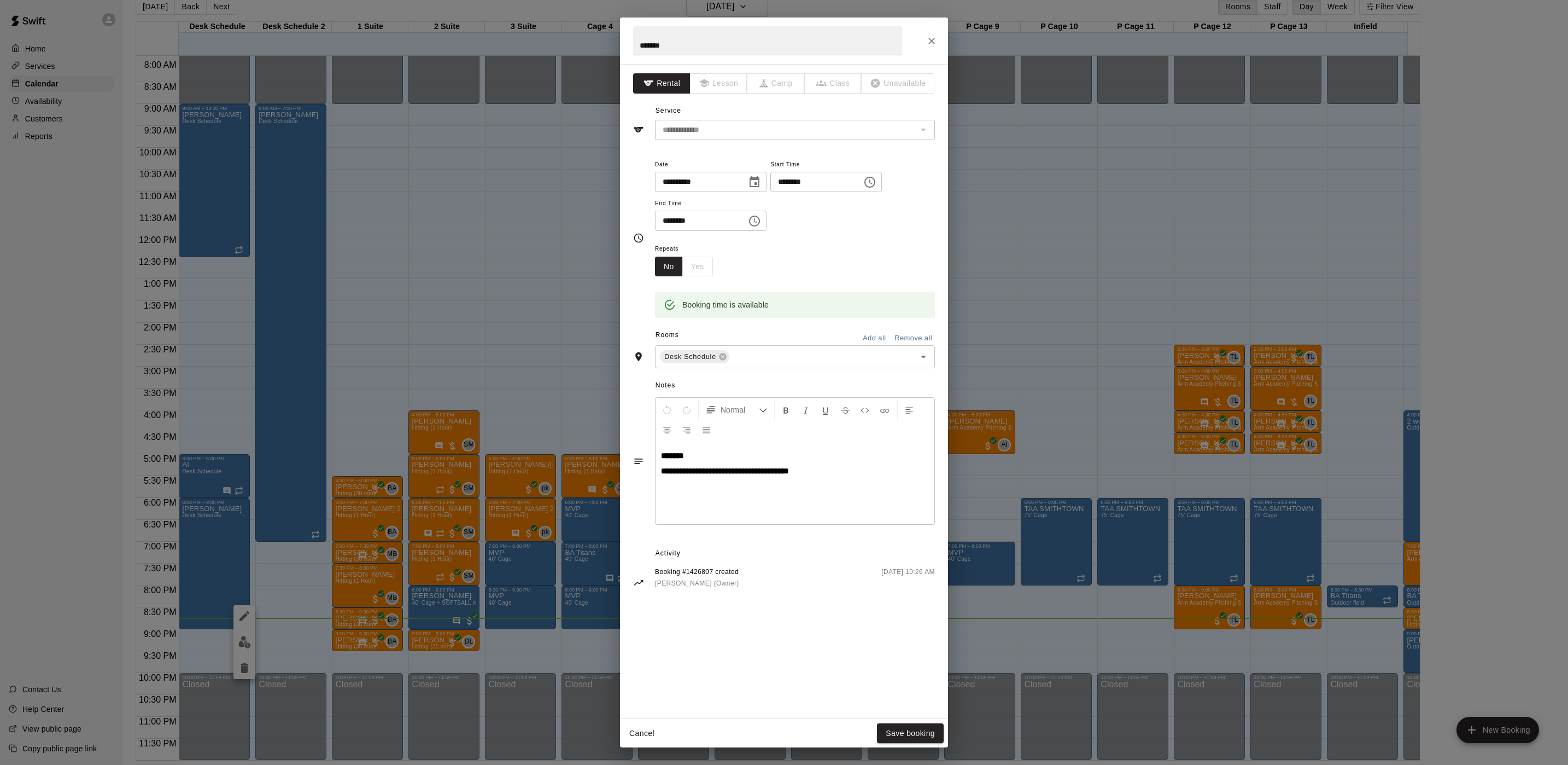
click at [937, 40] on button "Close" at bounding box center [931, 41] width 19 height 19
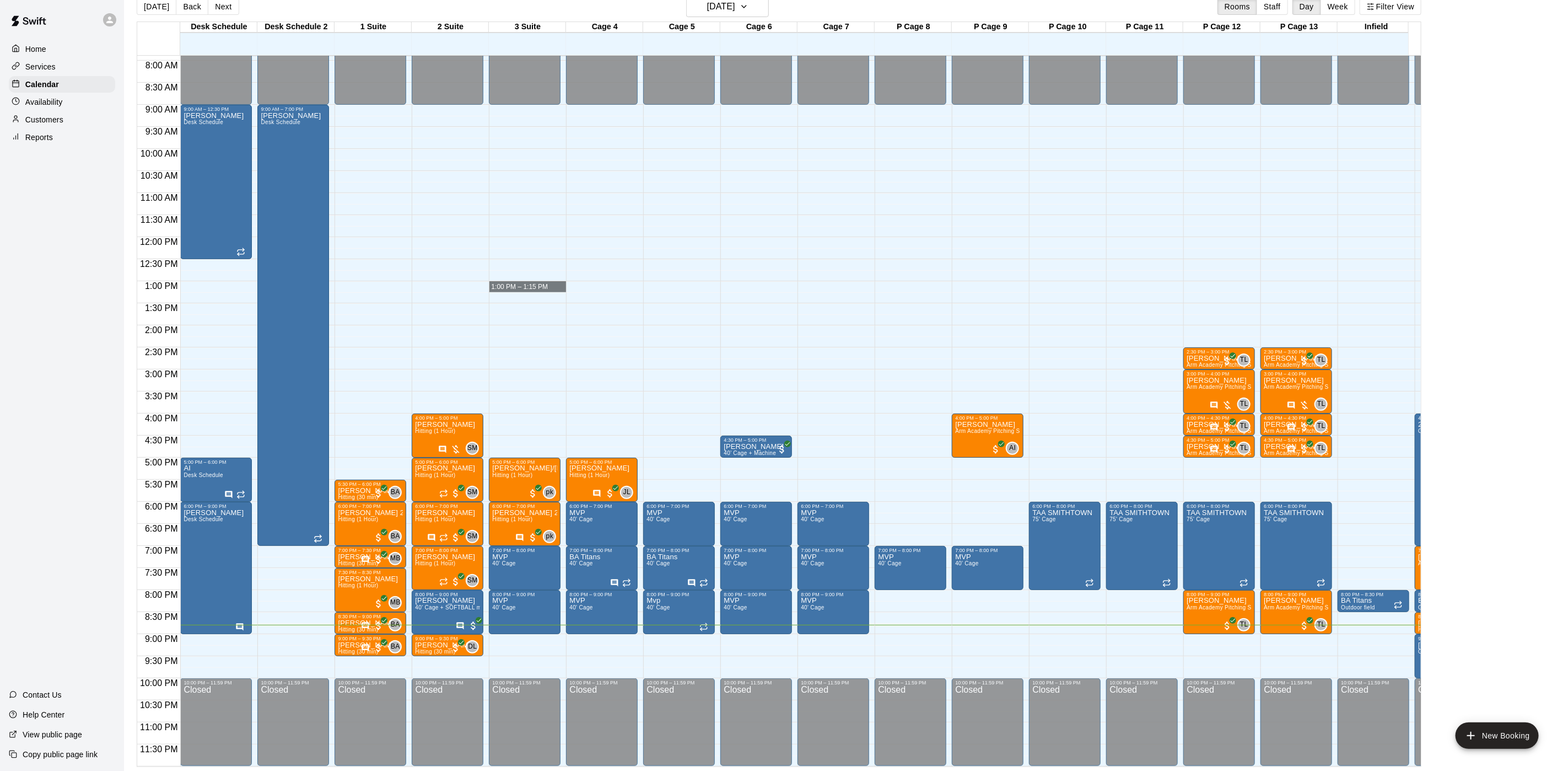
drag, startPoint x: 542, startPoint y: 274, endPoint x: 546, endPoint y: 303, distance: 29.3
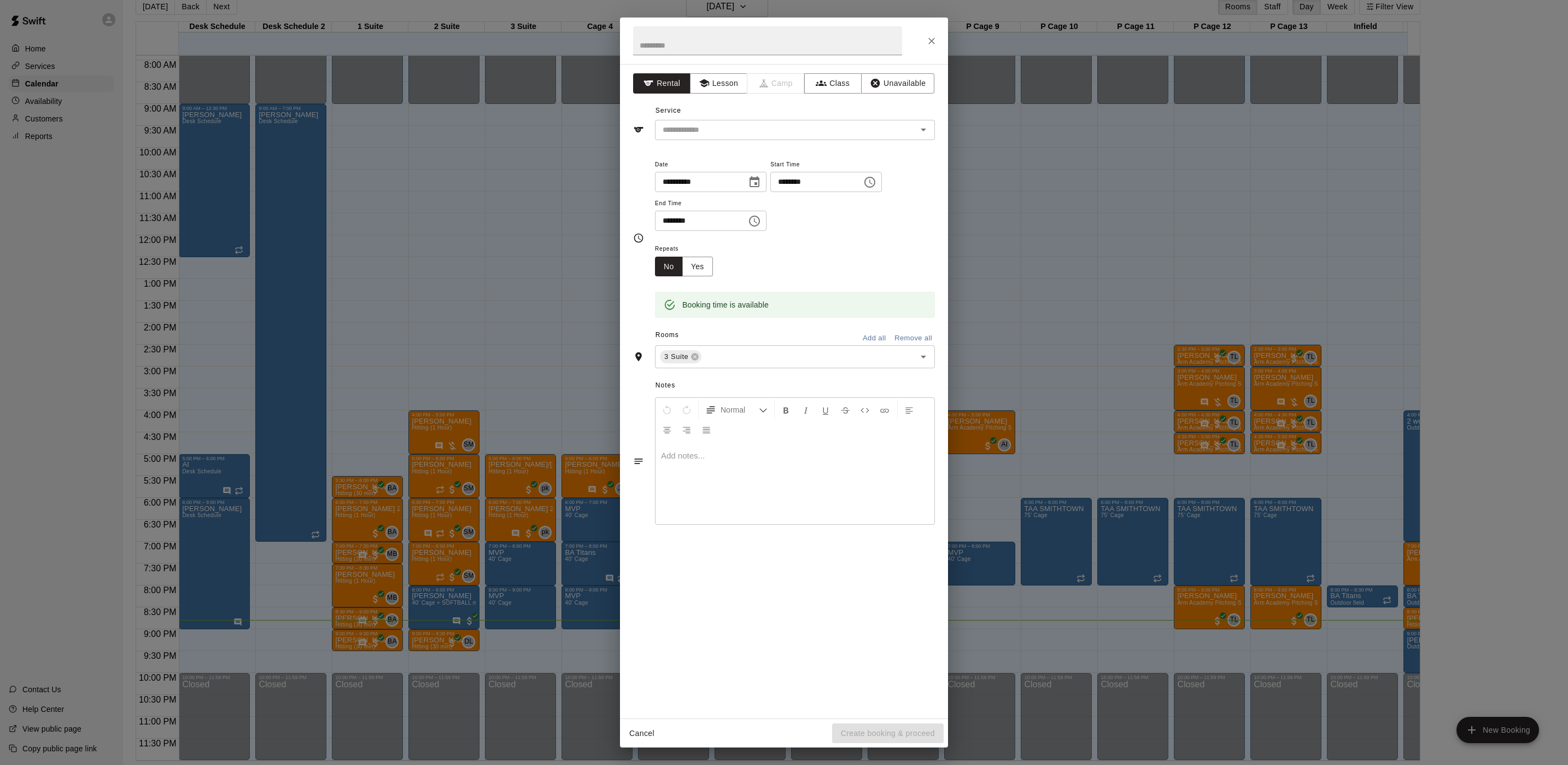
click at [517, 162] on div "**********" at bounding box center [784, 382] width 1568 height 765
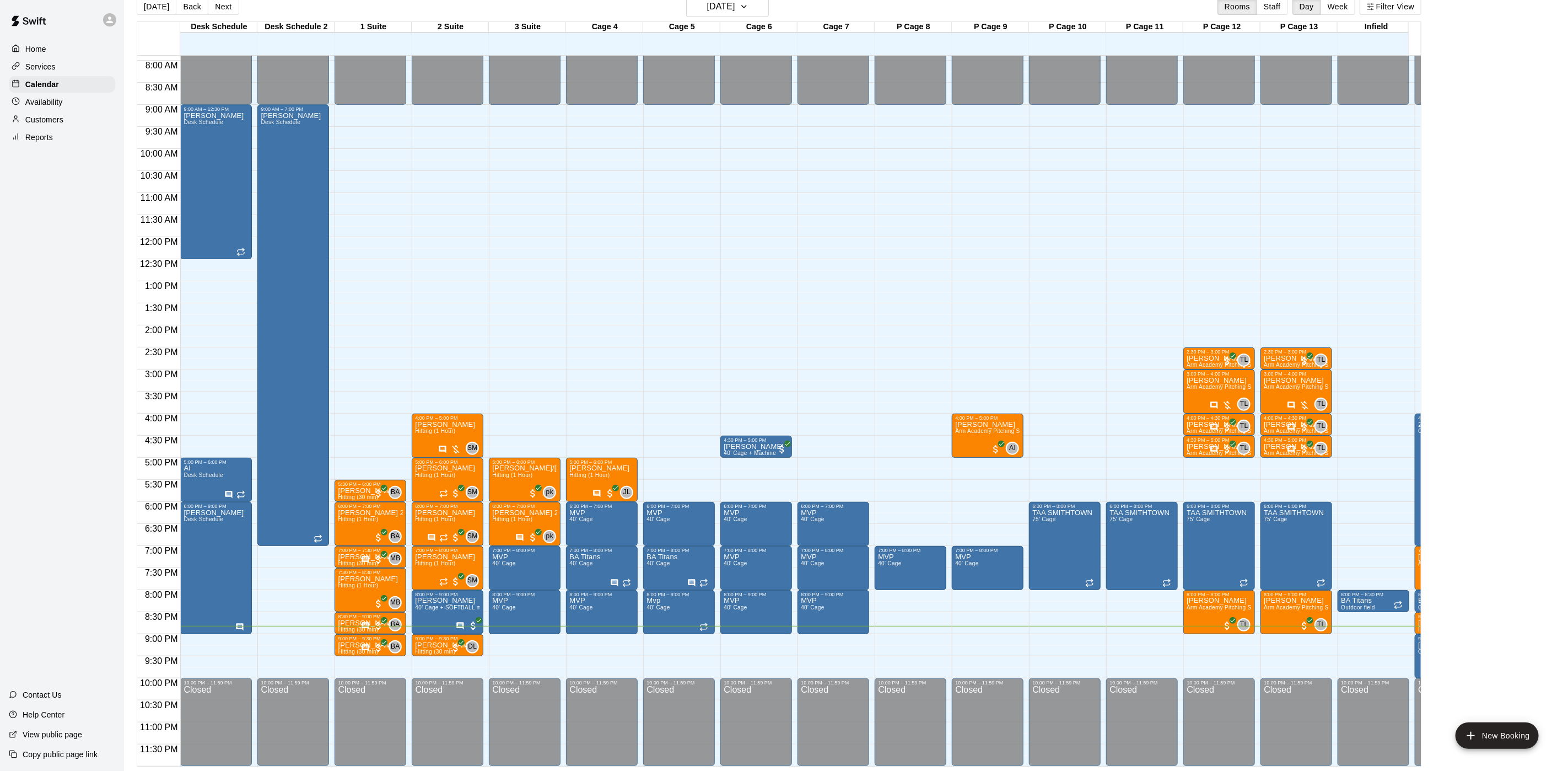
click at [64, 126] on div "Customers" at bounding box center [62, 119] width 106 height 16
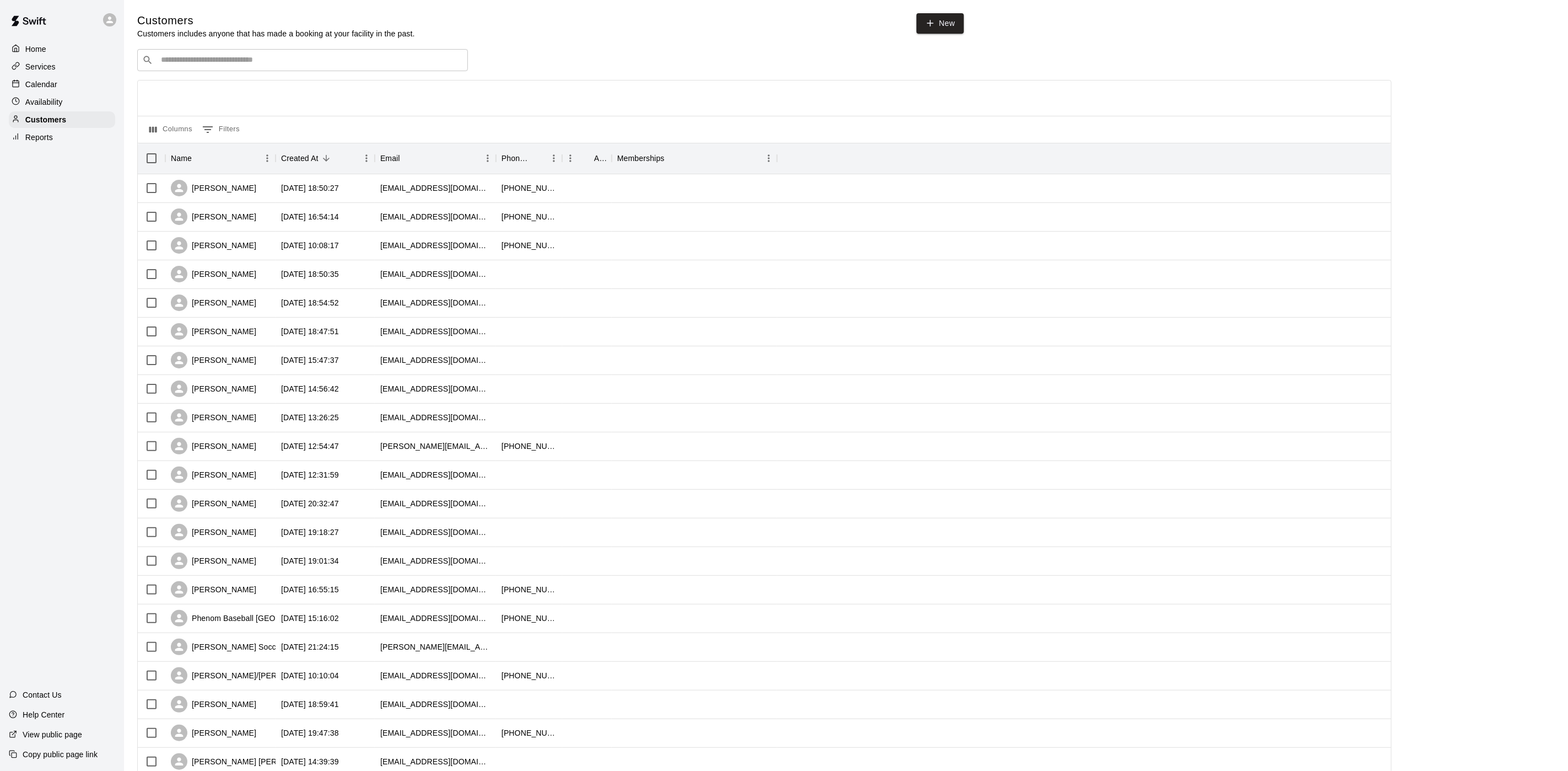
click at [187, 71] on div "​ ​" at bounding box center [302, 60] width 331 height 22
type input "****"
click at [364, 98] on div "[PERSON_NAME] [EMAIL_ADDRESS][DOMAIN_NAME]" at bounding box center [314, 91] width 291 height 24
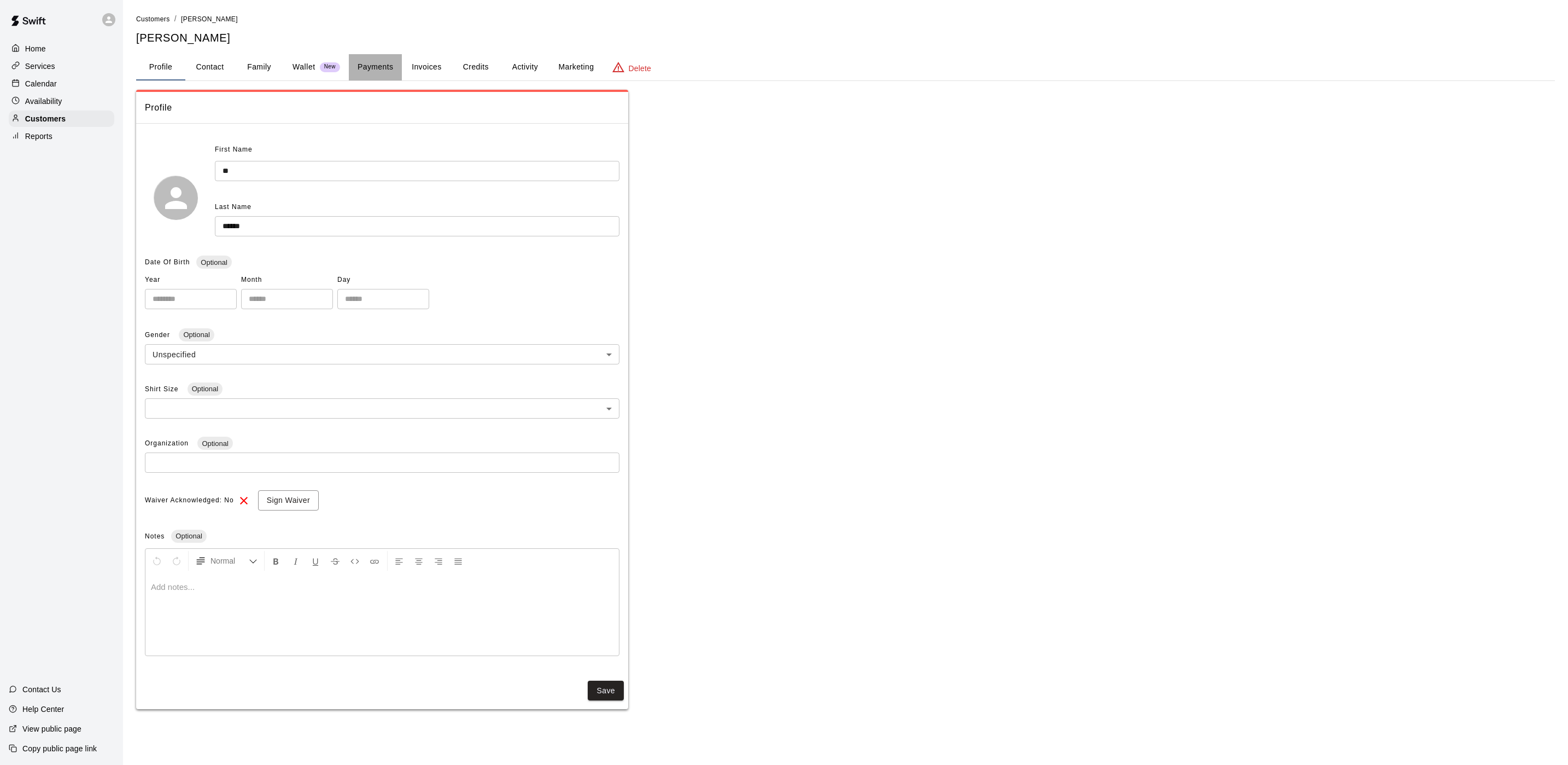
click at [374, 69] on button "Payments" at bounding box center [375, 67] width 53 height 26
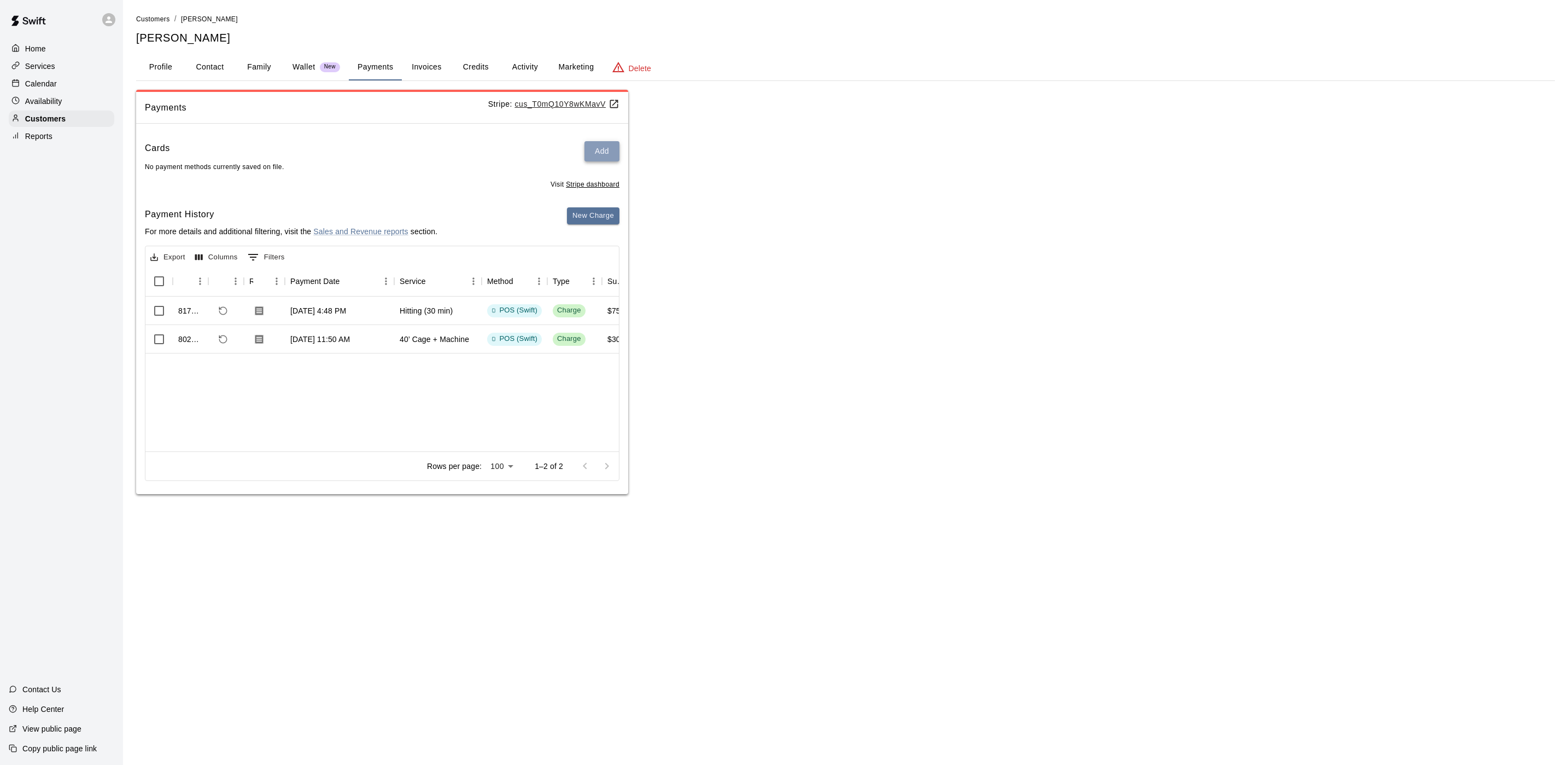
click at [610, 155] on button "Add" at bounding box center [602, 151] width 35 height 20
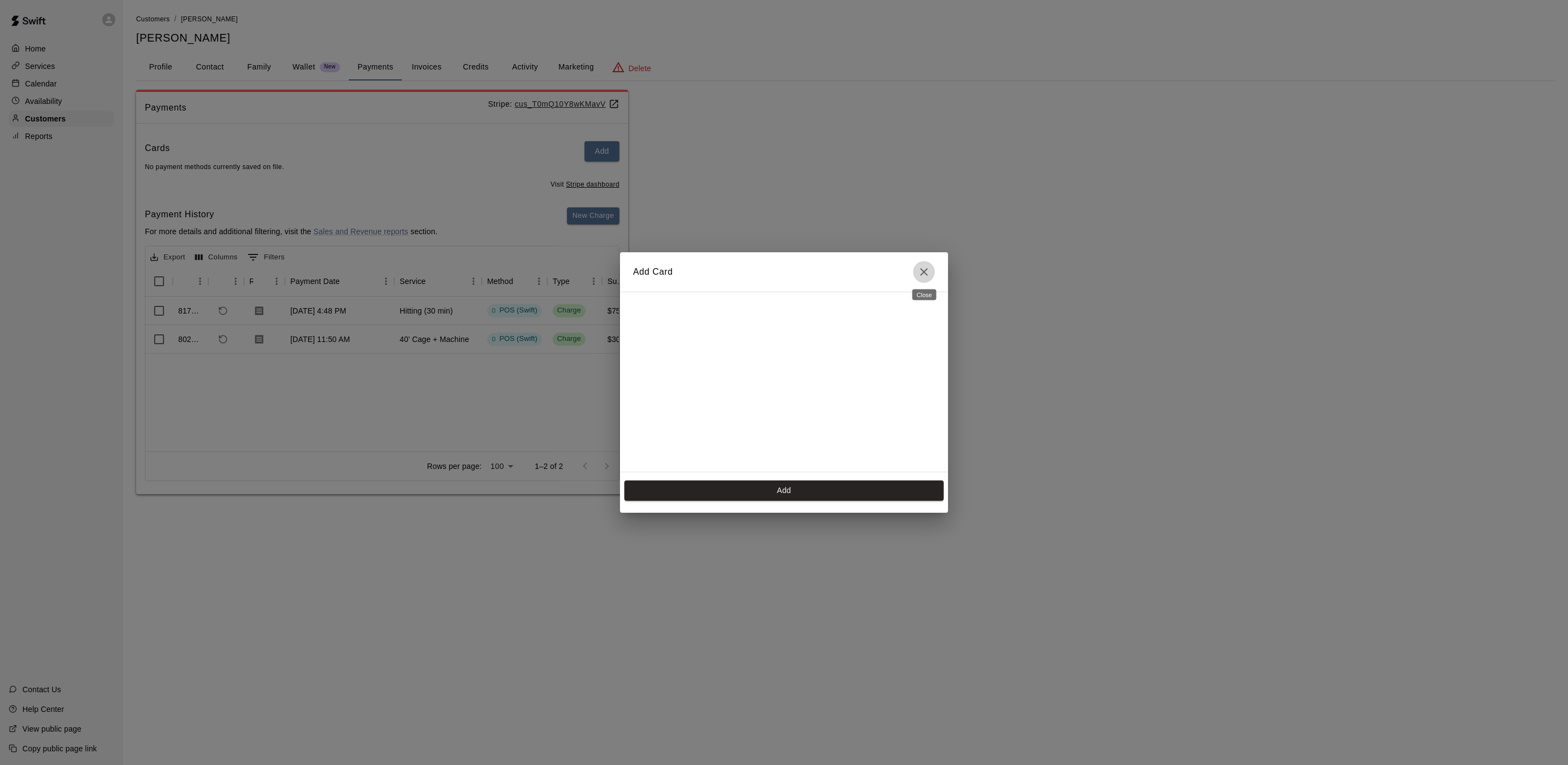
click at [925, 273] on icon "Close" at bounding box center [924, 272] width 8 height 8
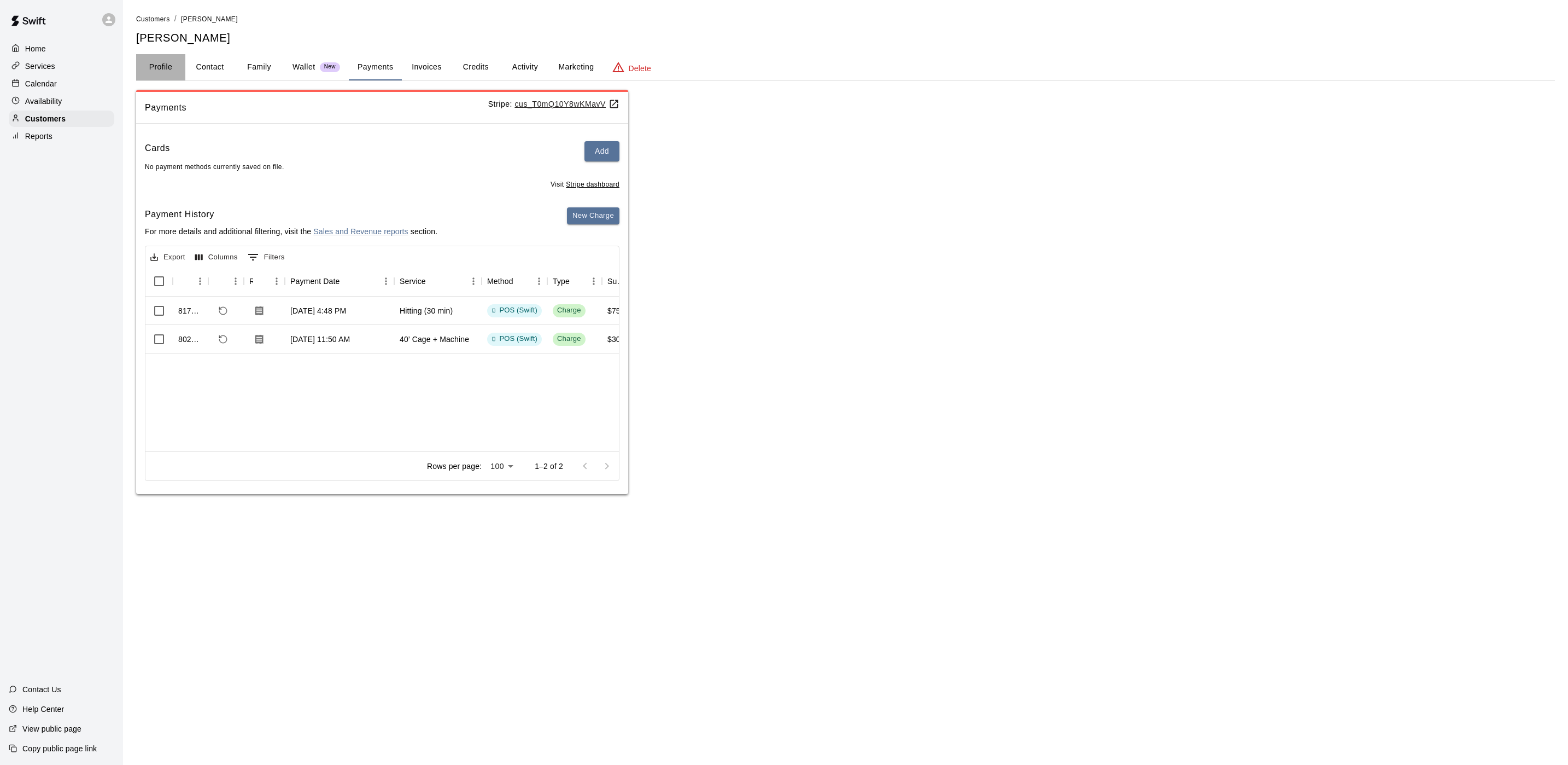
click at [160, 71] on button "Profile" at bounding box center [161, 67] width 49 height 26
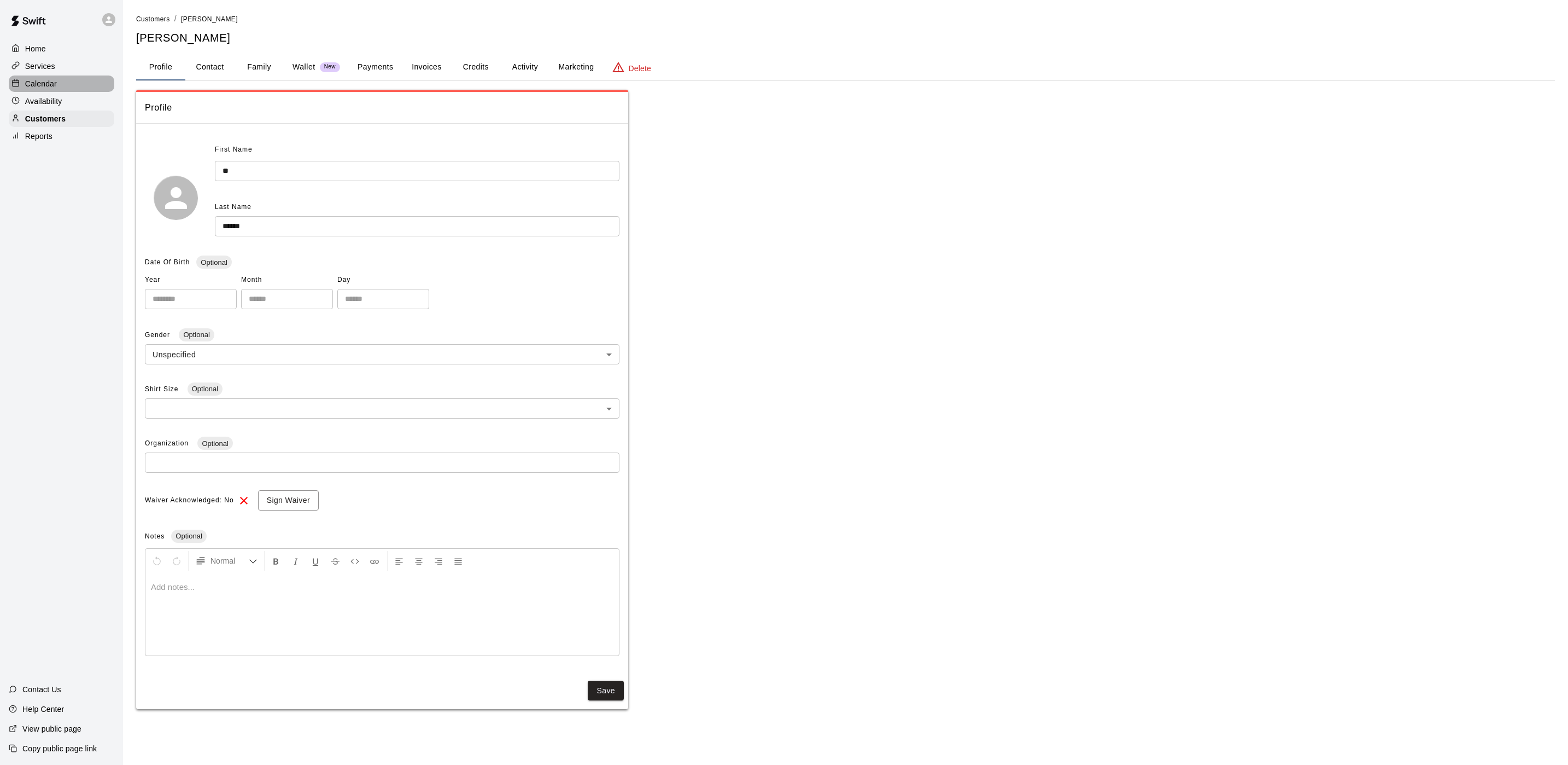
click at [62, 92] on div "Calendar" at bounding box center [61, 83] width 105 height 16
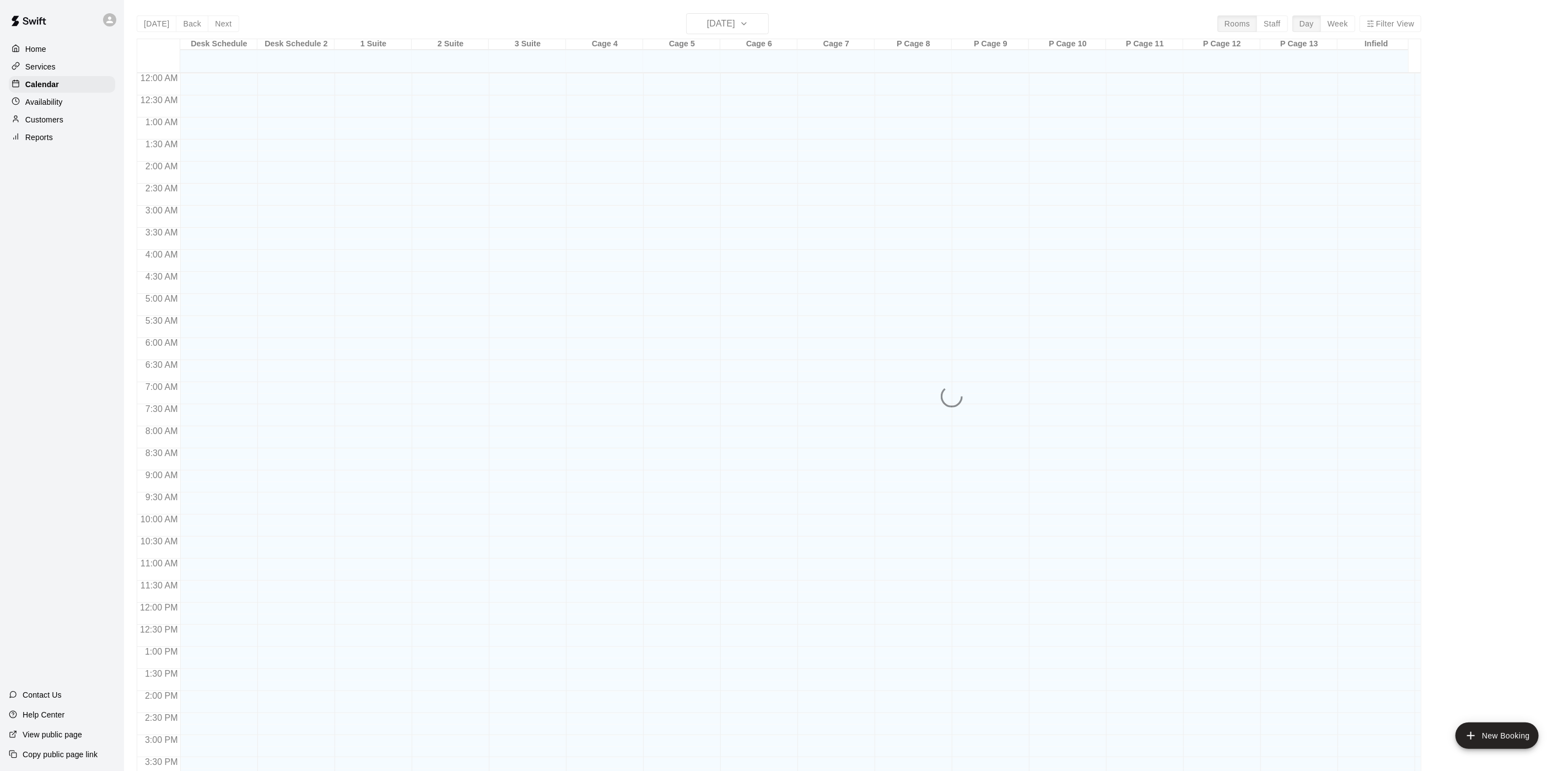
scroll to position [316, 0]
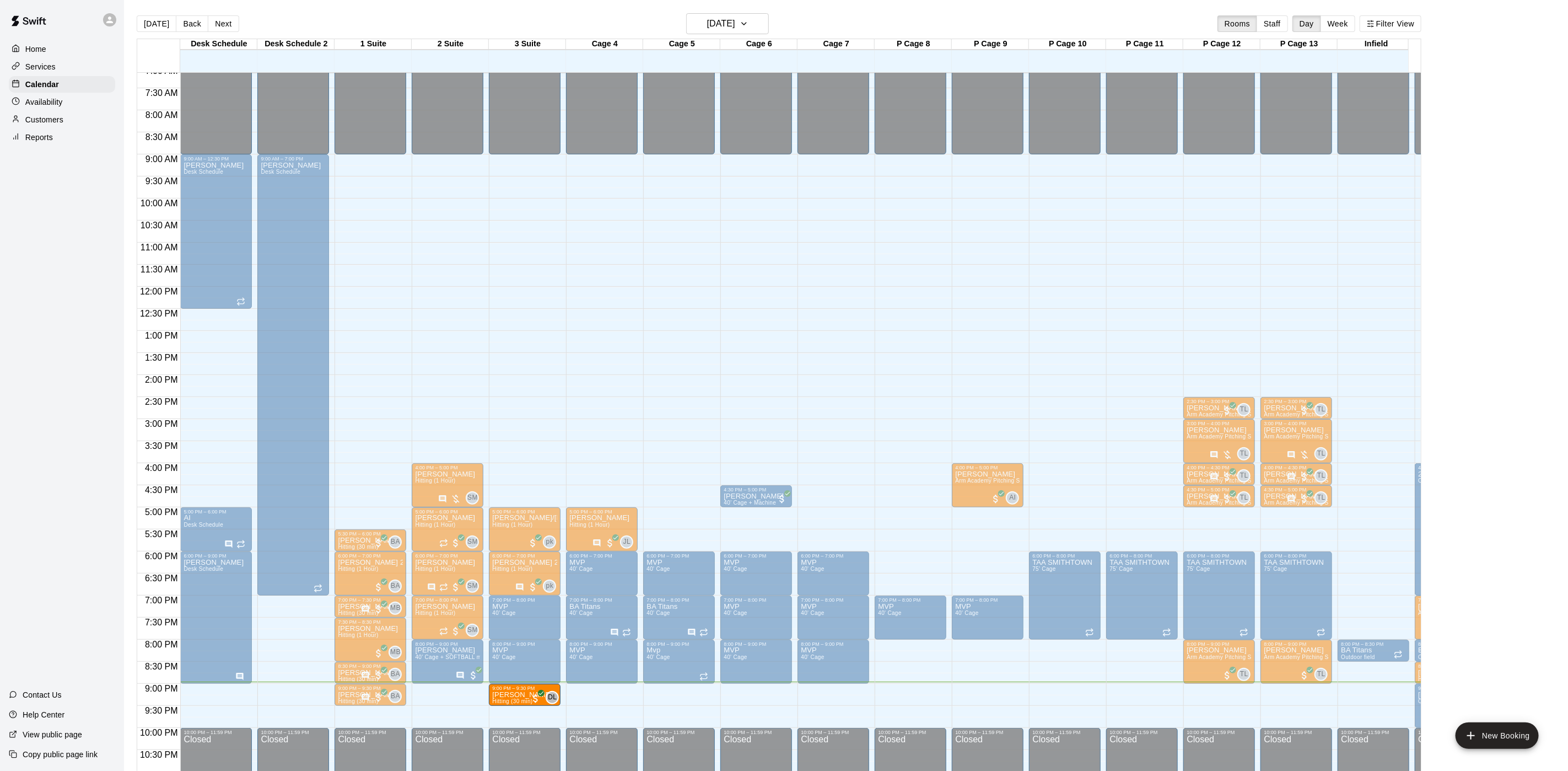
drag, startPoint x: 430, startPoint y: 696, endPoint x: 498, endPoint y: 697, distance: 68.0
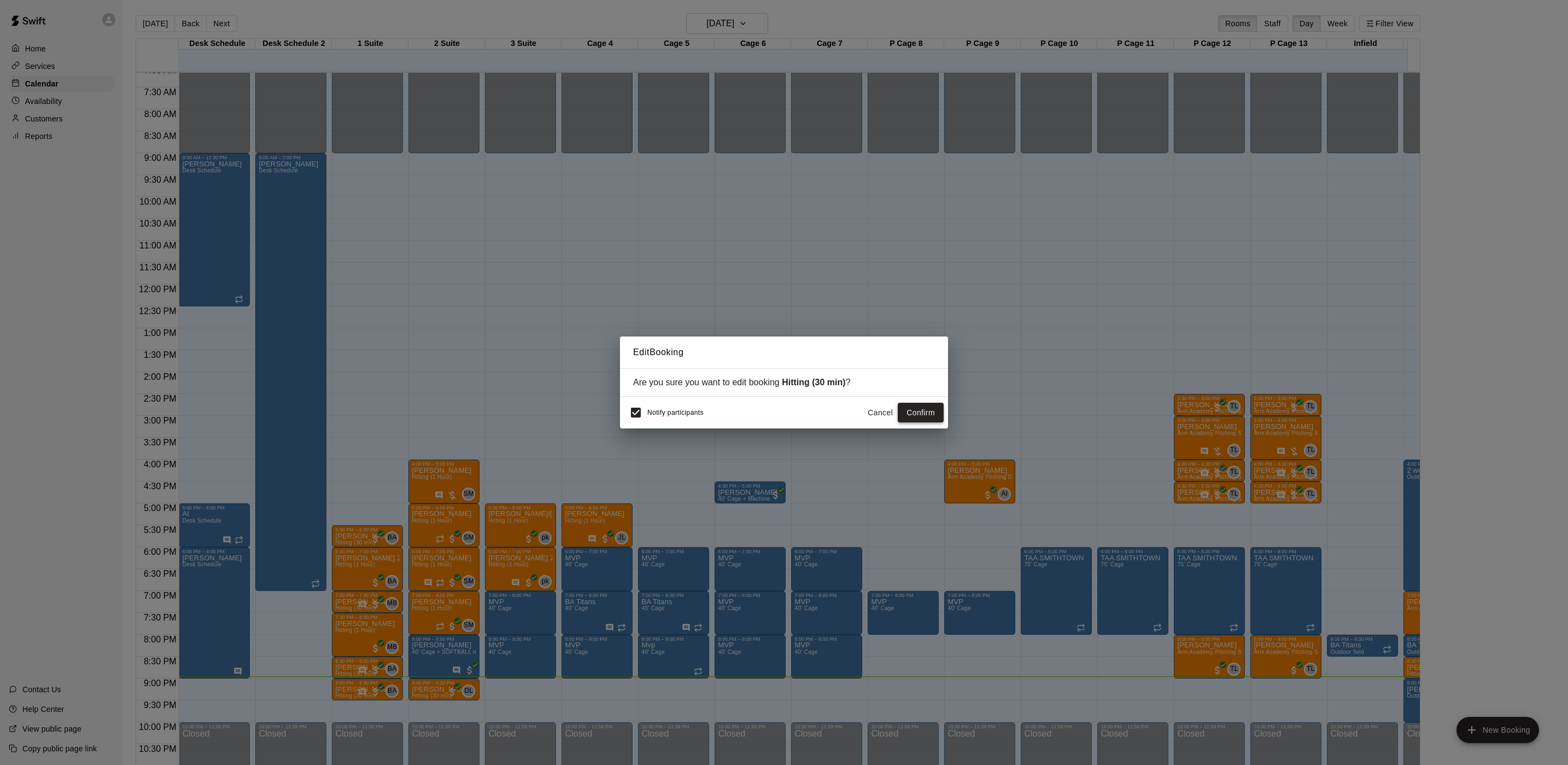
click at [935, 404] on button "Confirm" at bounding box center [920, 413] width 46 height 20
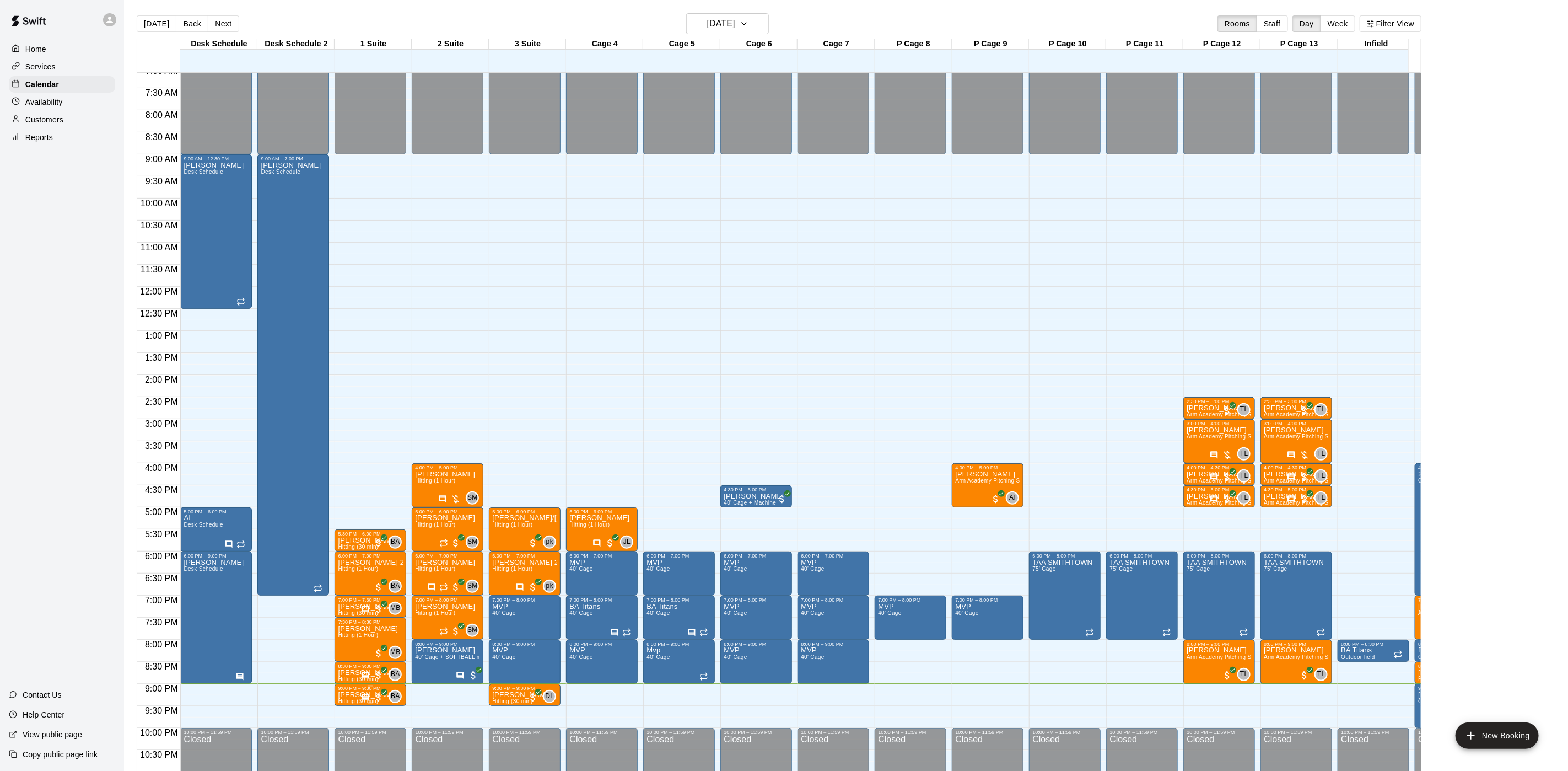
click at [366, 696] on icon "Has notes" at bounding box center [365, 697] width 7 height 7
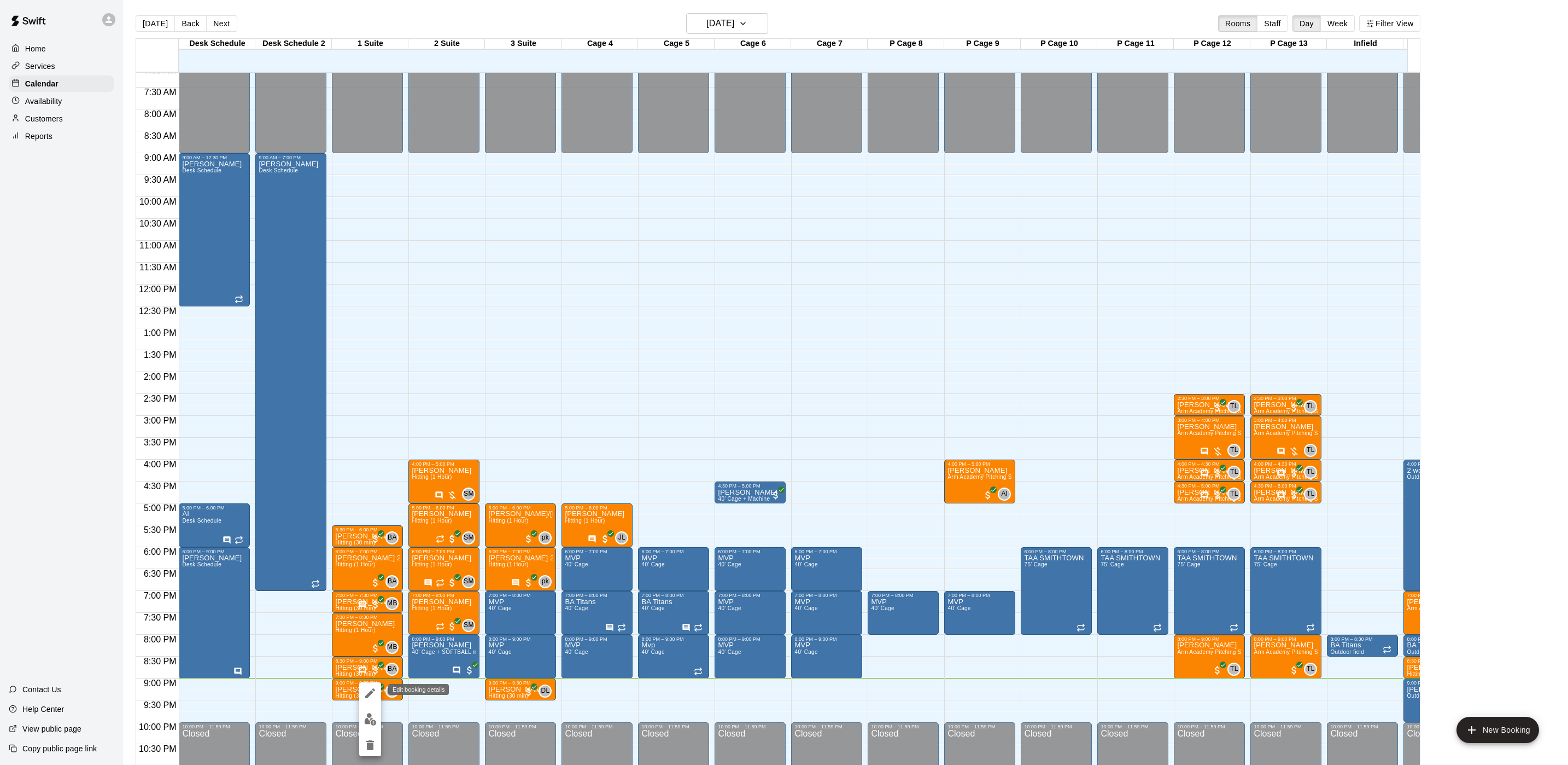
click at [366, 701] on button "edit" at bounding box center [370, 694] width 22 height 22
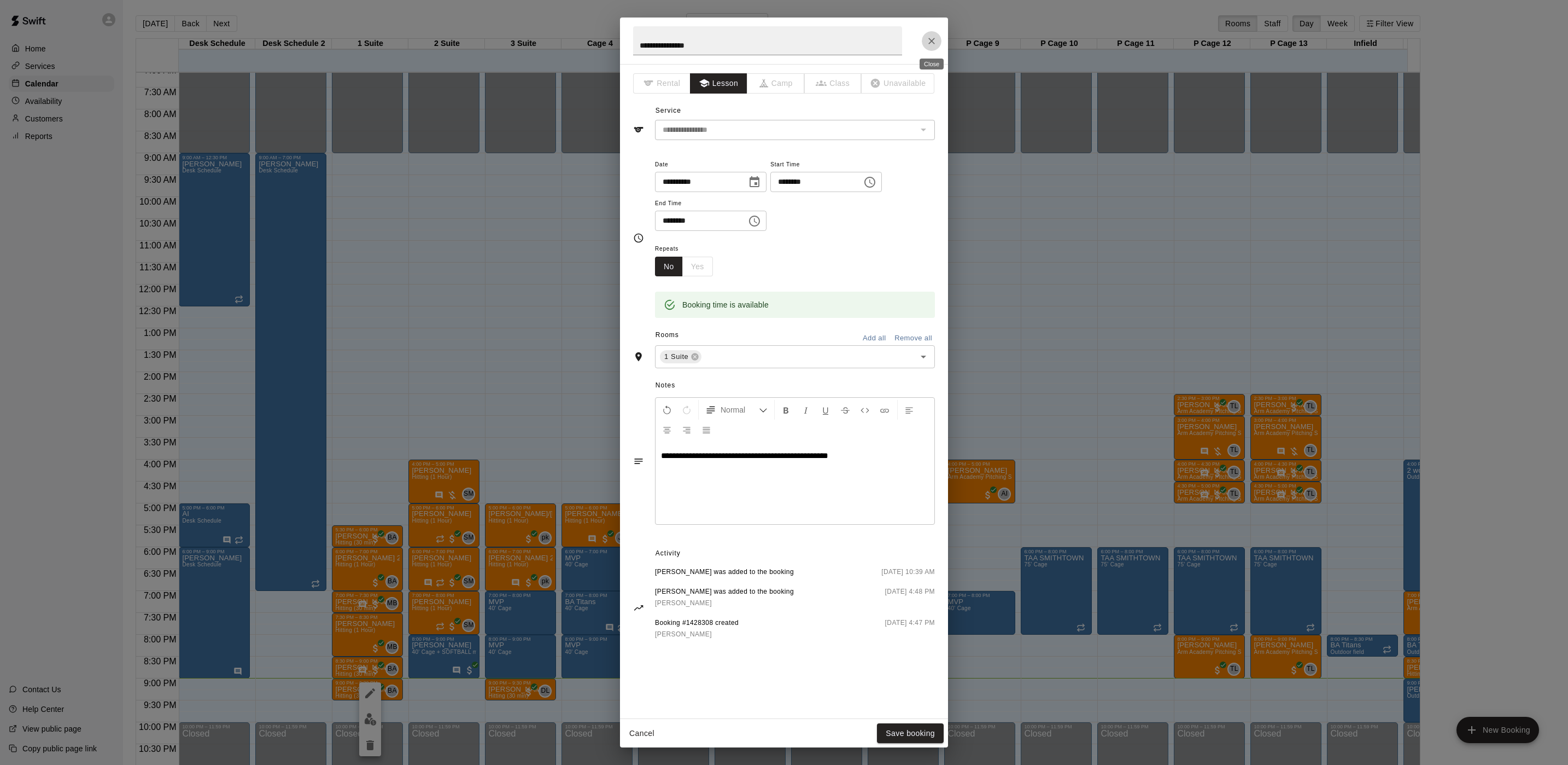
click at [937, 35] on button "Close" at bounding box center [931, 41] width 19 height 19
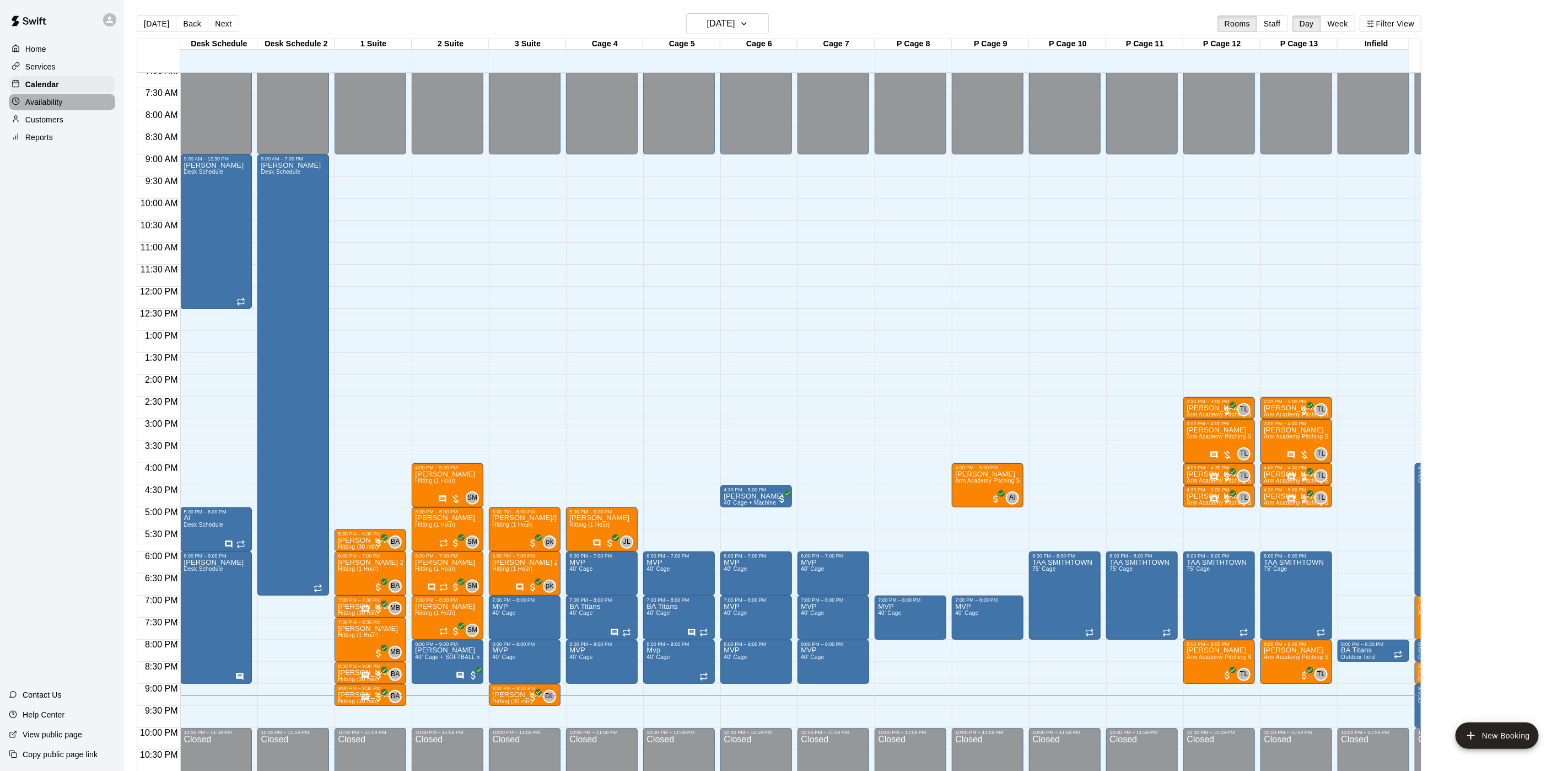
click at [56, 110] on div "Availability" at bounding box center [62, 102] width 106 height 16
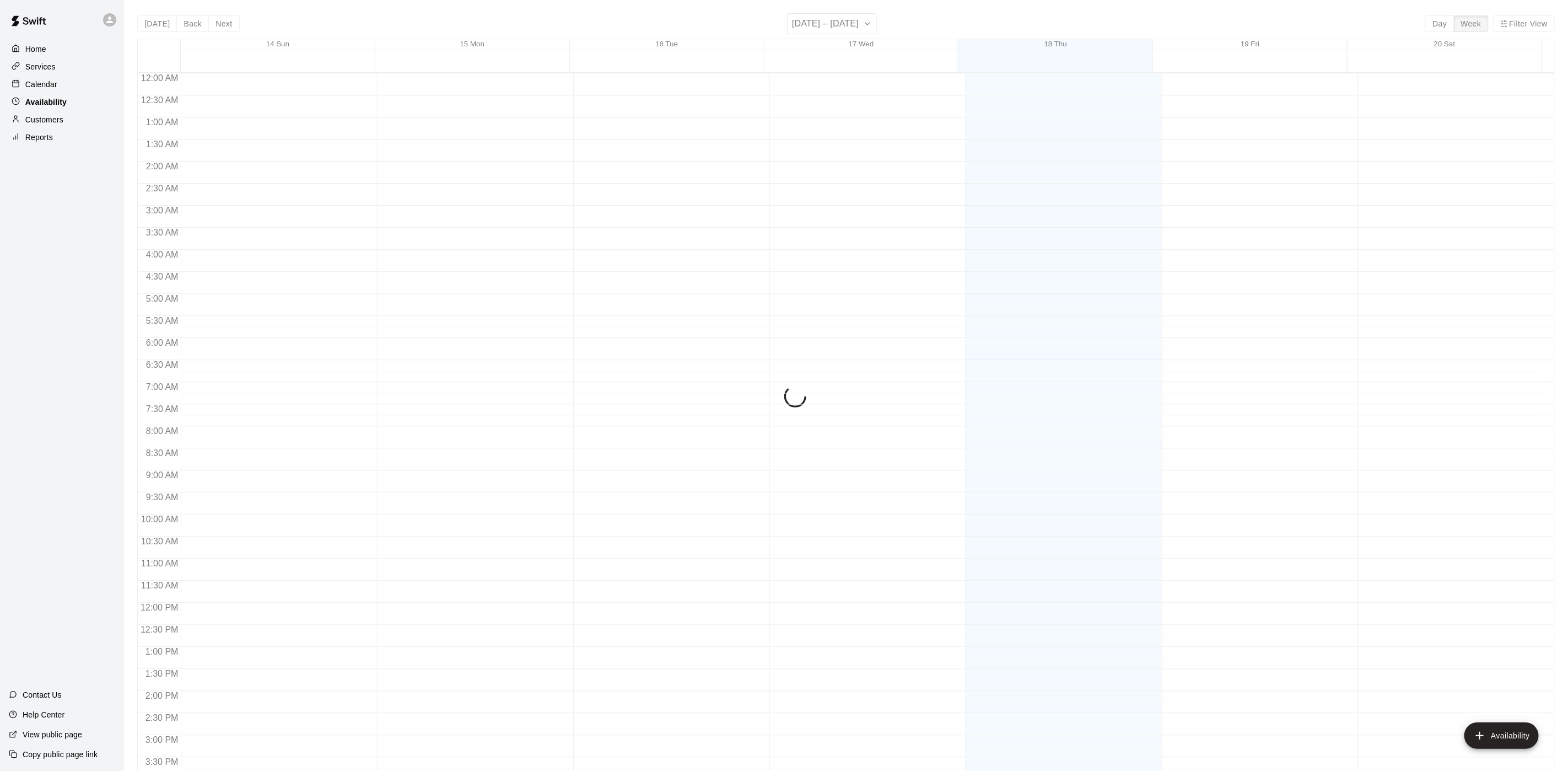
scroll to position [349, 0]
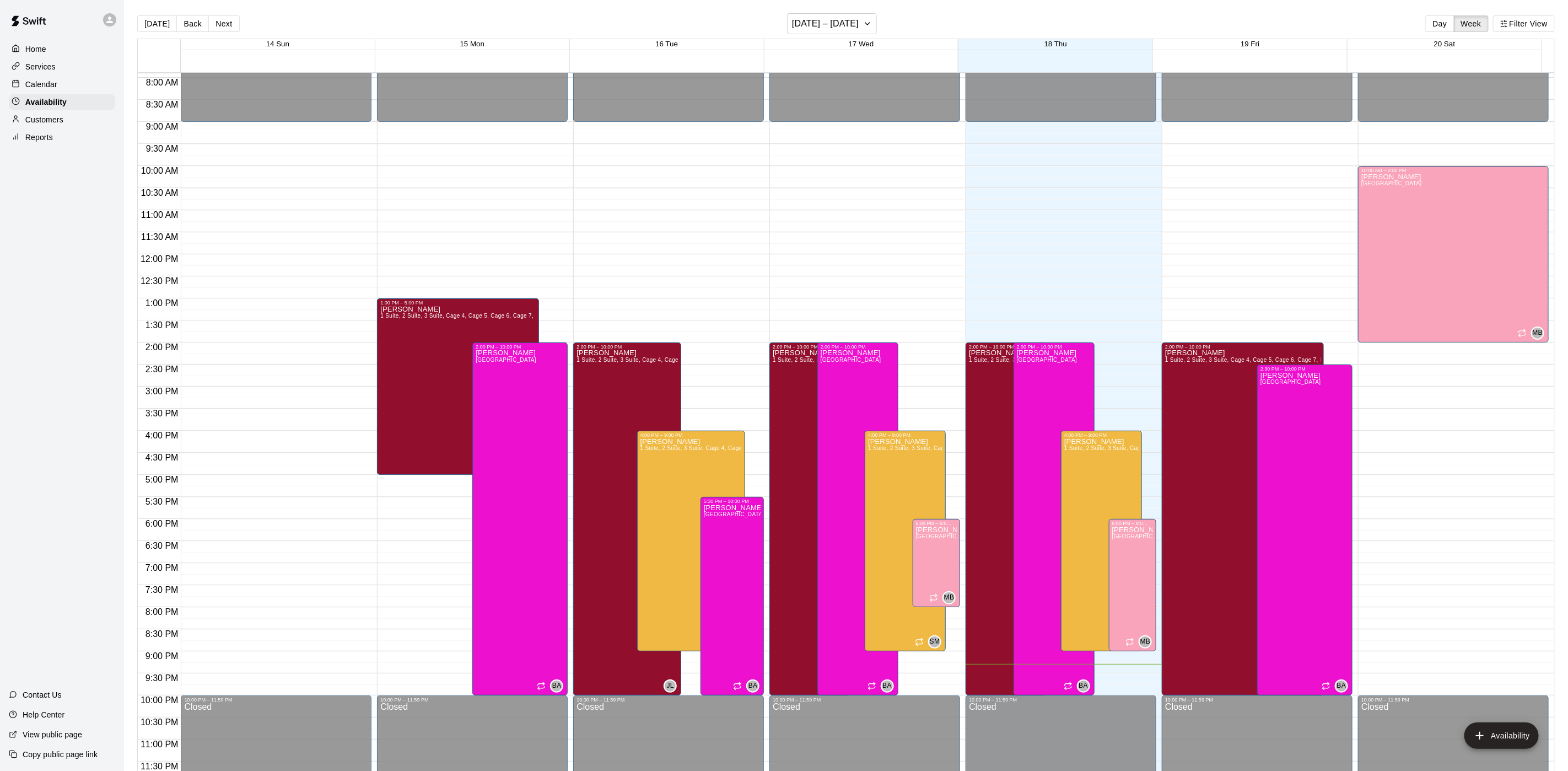
click at [79, 124] on div "Customers" at bounding box center [62, 119] width 106 height 16
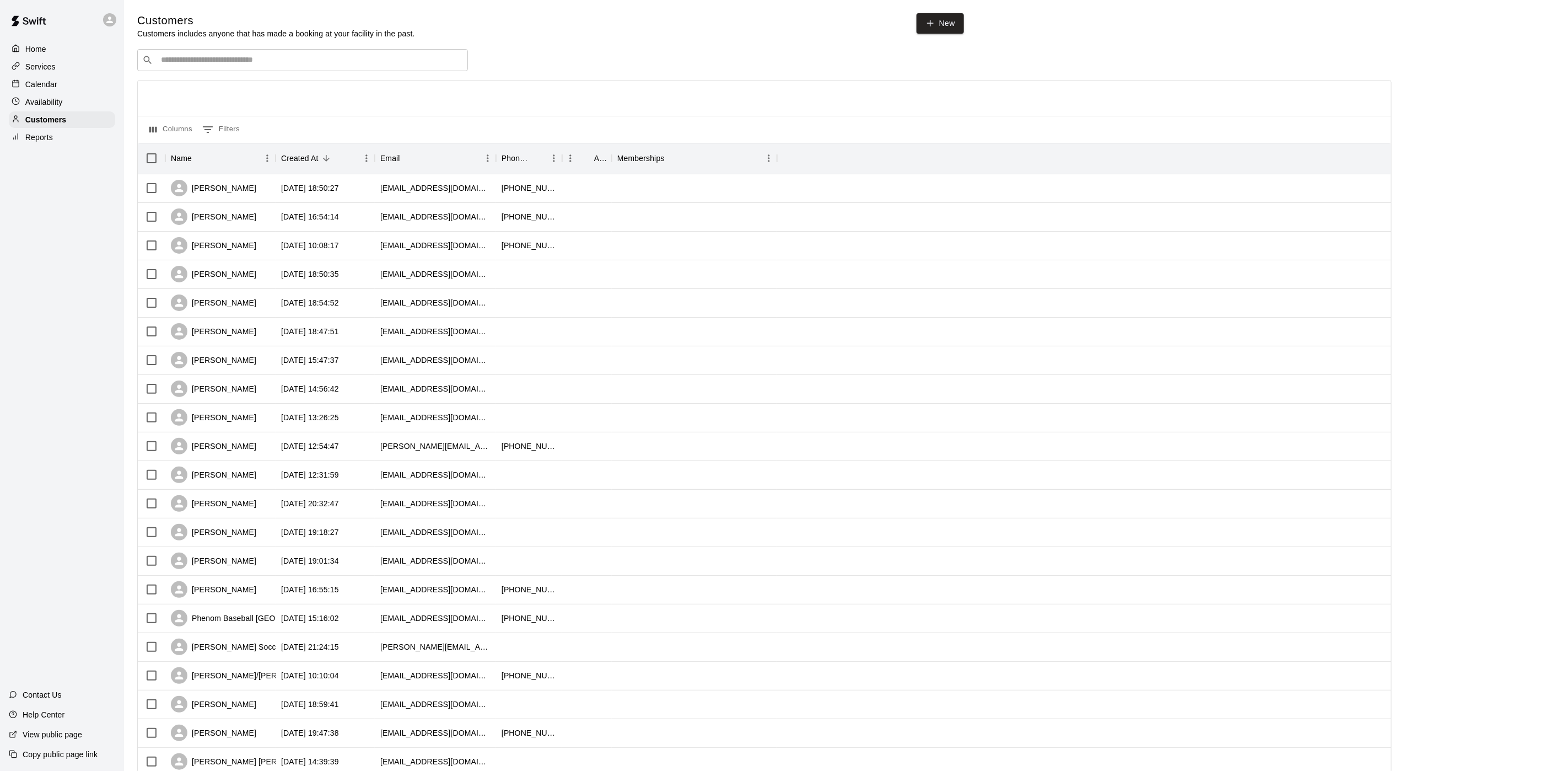
click at [440, 66] on input "Search customers by name or email" at bounding box center [310, 60] width 305 height 11
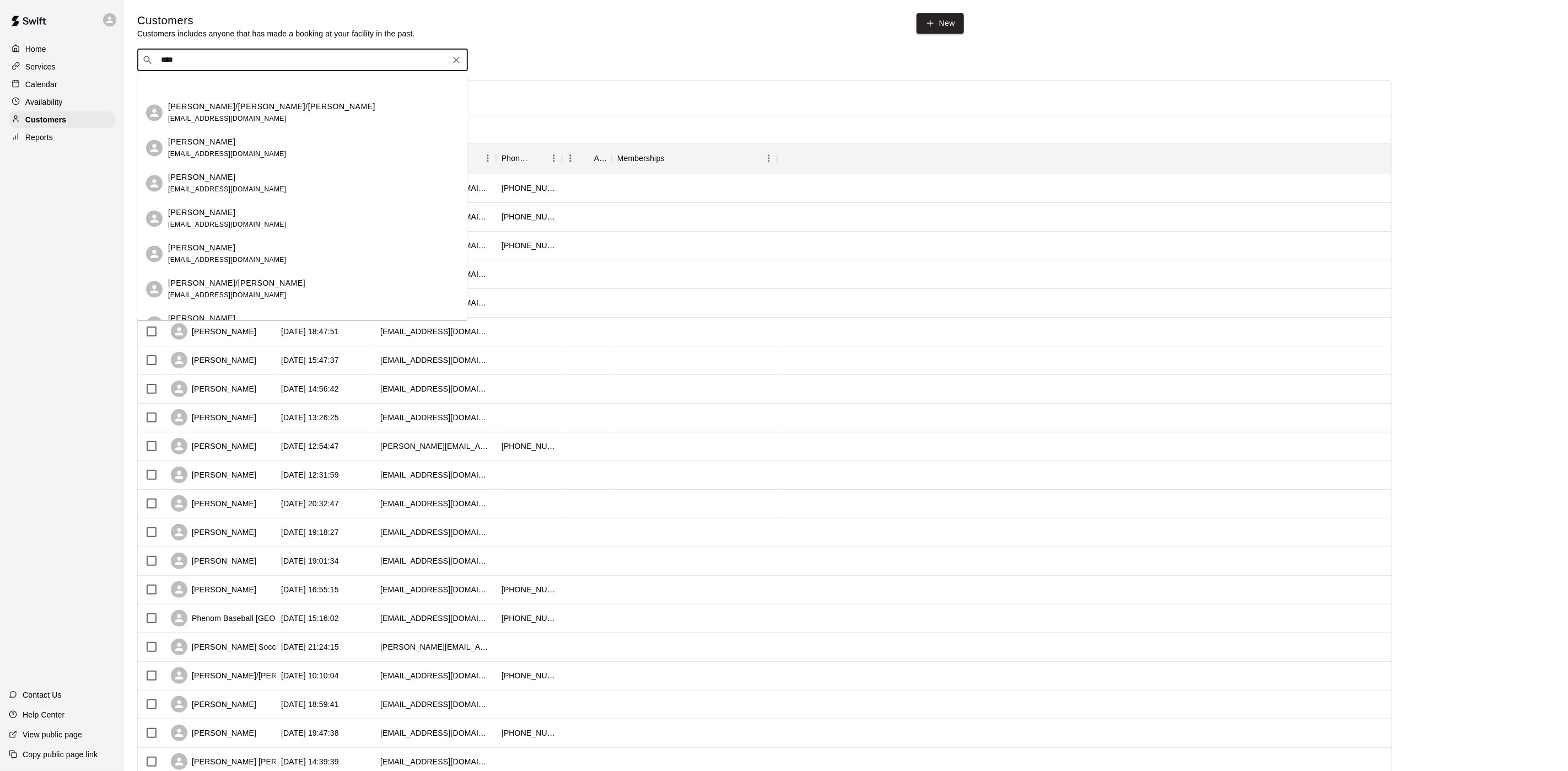
scroll to position [530, 0]
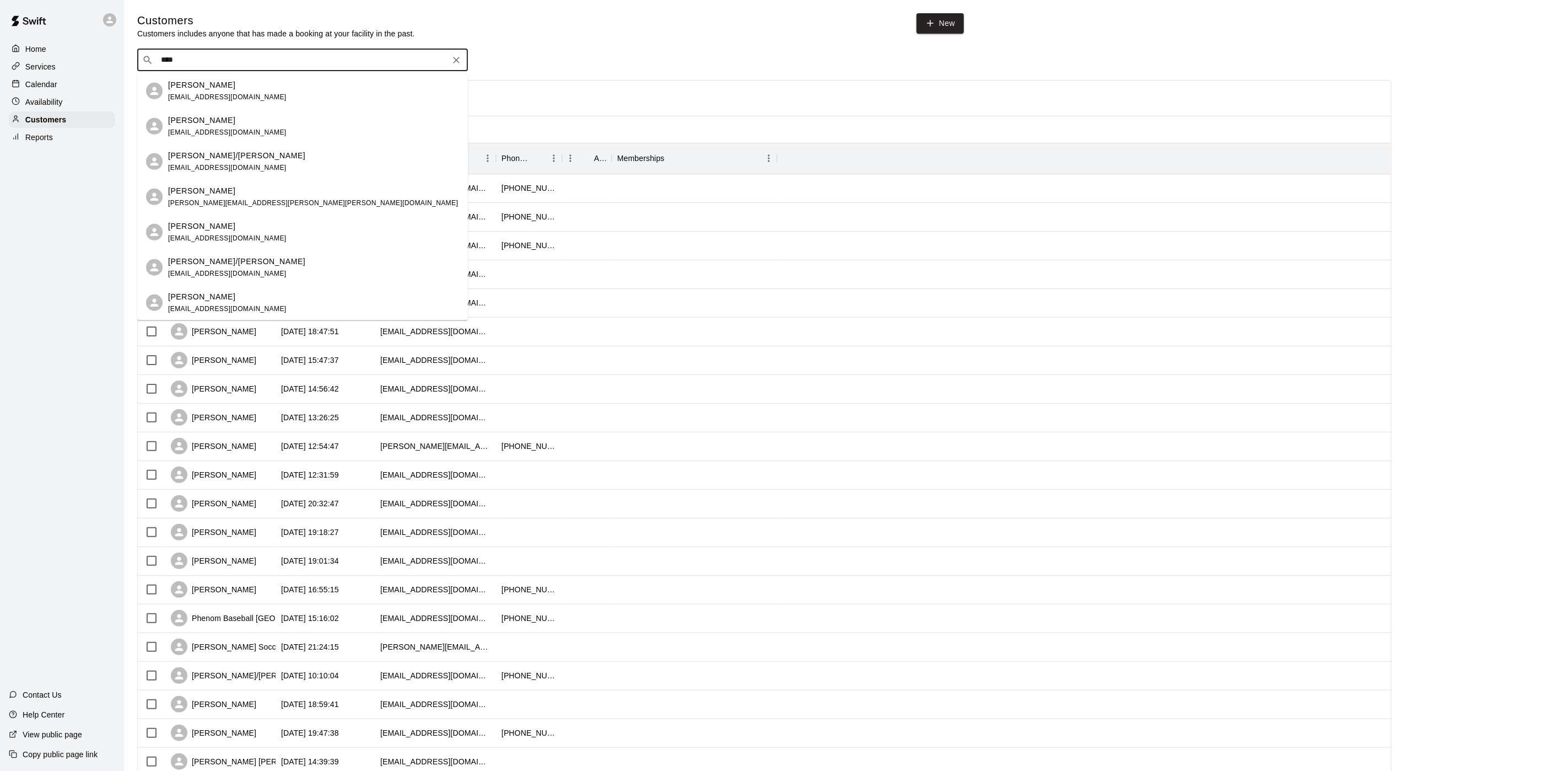
type input "****"
click at [40, 41] on div "Home" at bounding box center [62, 48] width 106 height 16
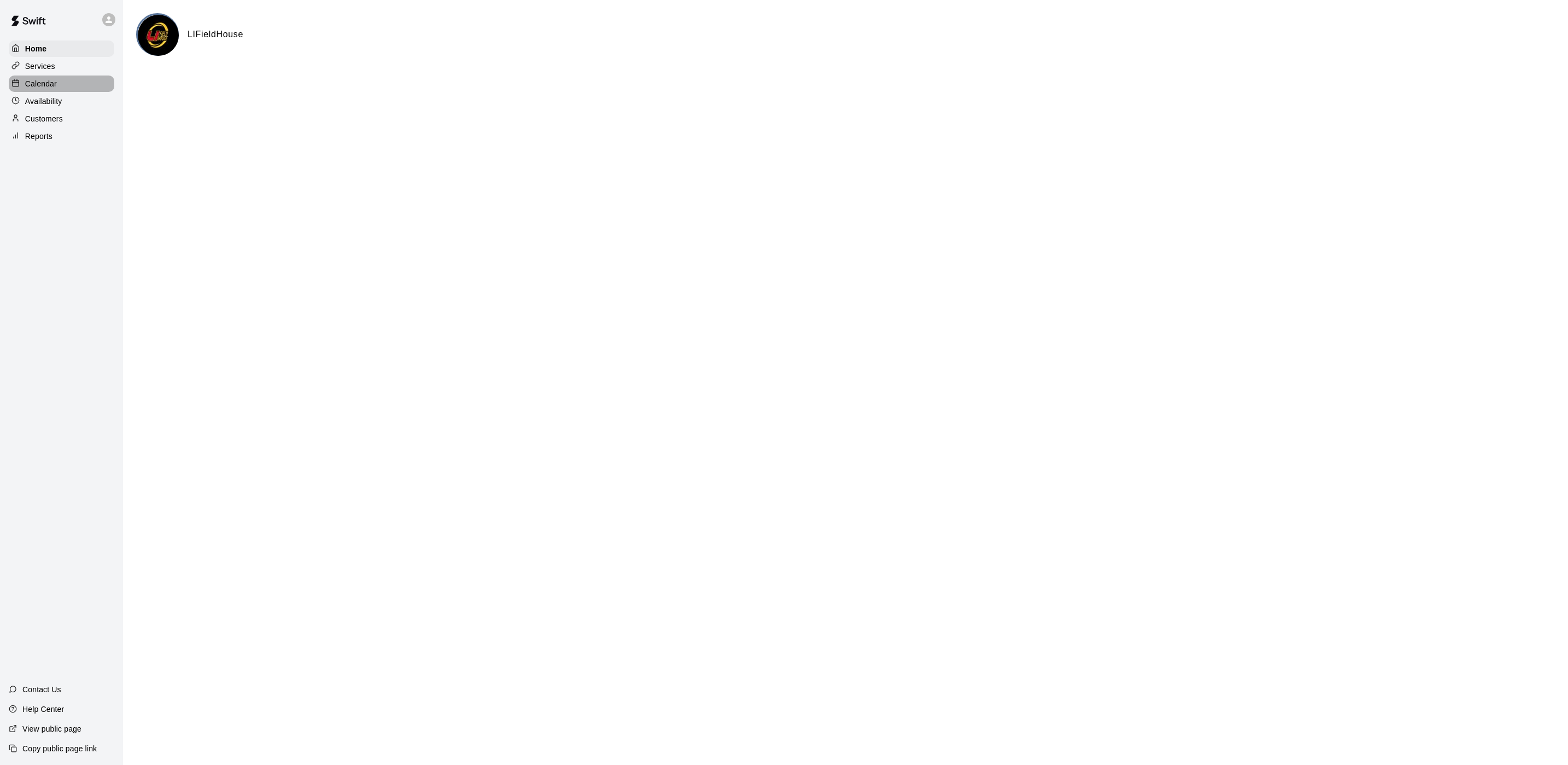
click at [43, 82] on p "Calendar" at bounding box center [41, 83] width 32 height 11
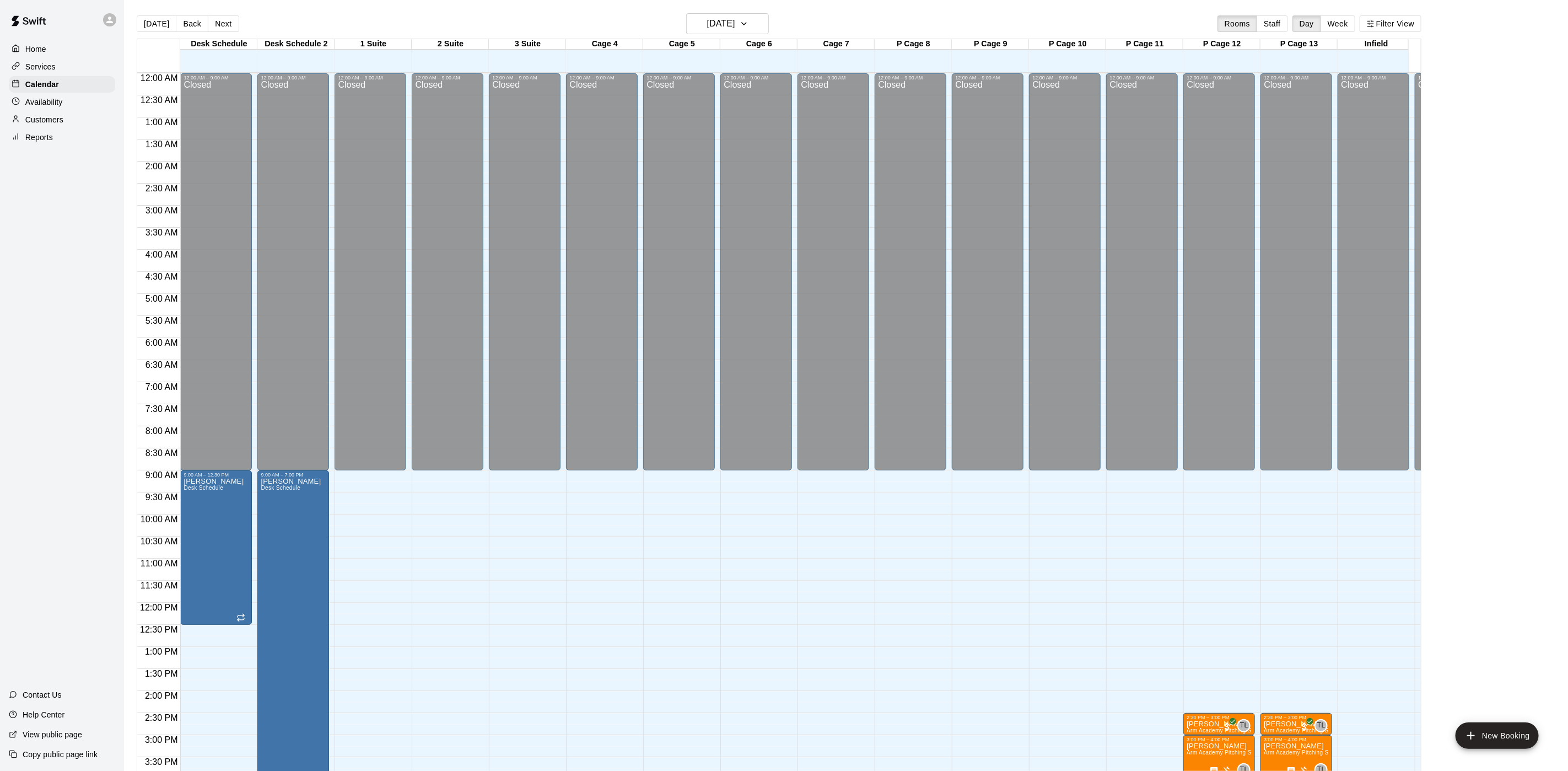
scroll to position [316, 0]
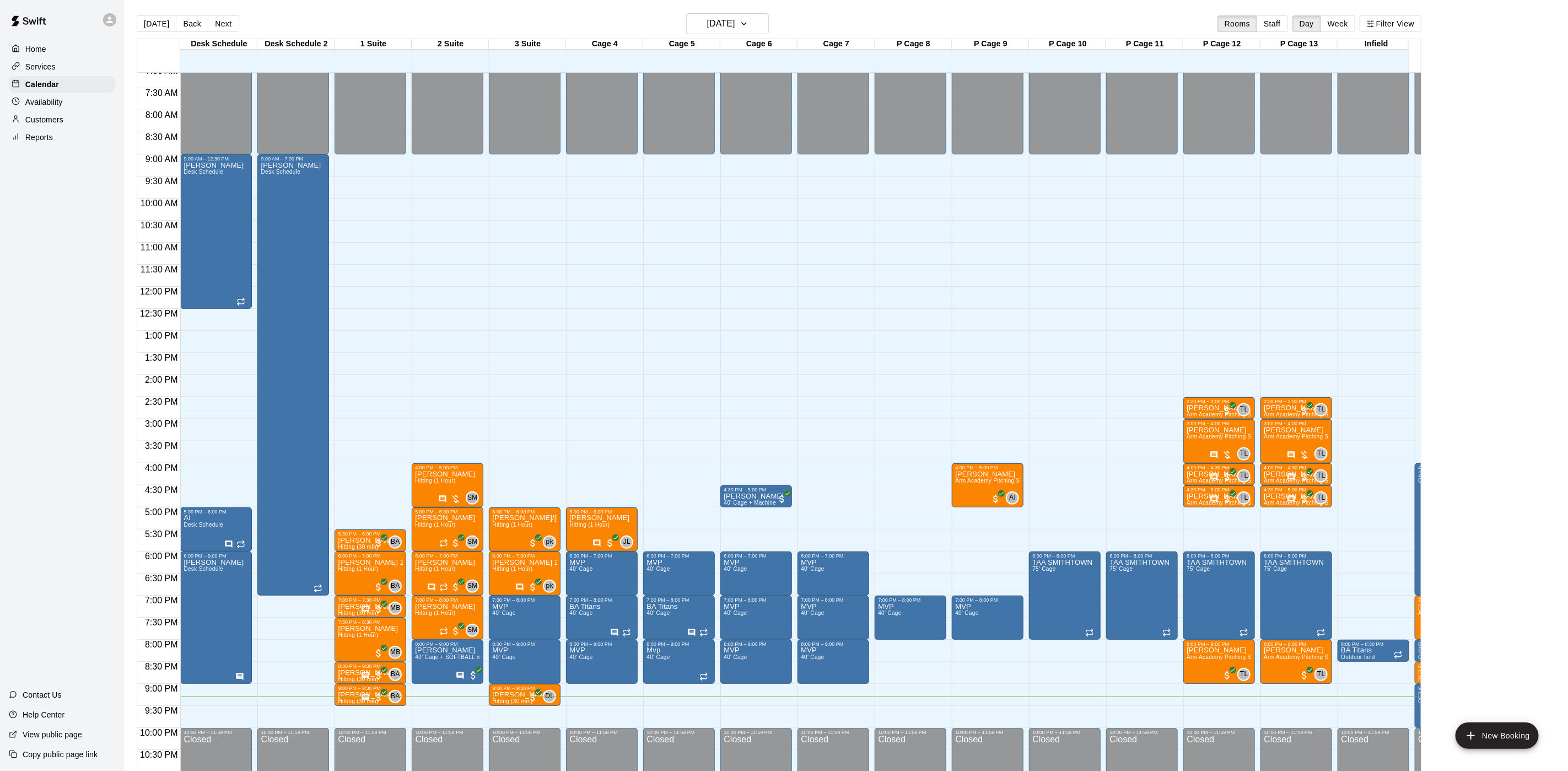
click at [71, 128] on div "Customers" at bounding box center [62, 119] width 106 height 16
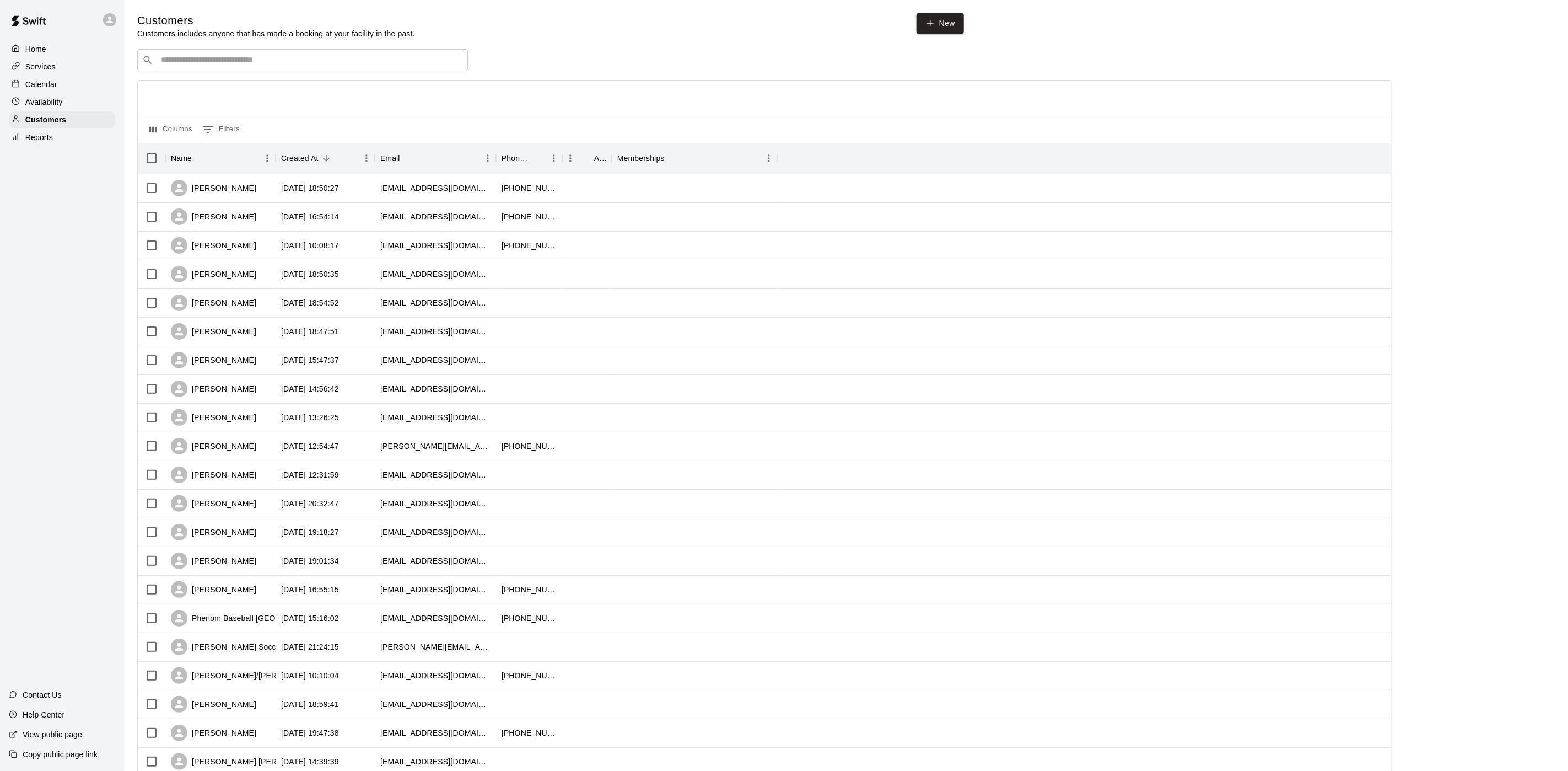
click at [235, 71] on div "​ ​" at bounding box center [302, 60] width 331 height 22
type input "*******"
click at [242, 98] on div "[PERSON_NAME] [EMAIL_ADDRESS][DOMAIN_NAME]" at bounding box center [314, 91] width 291 height 24
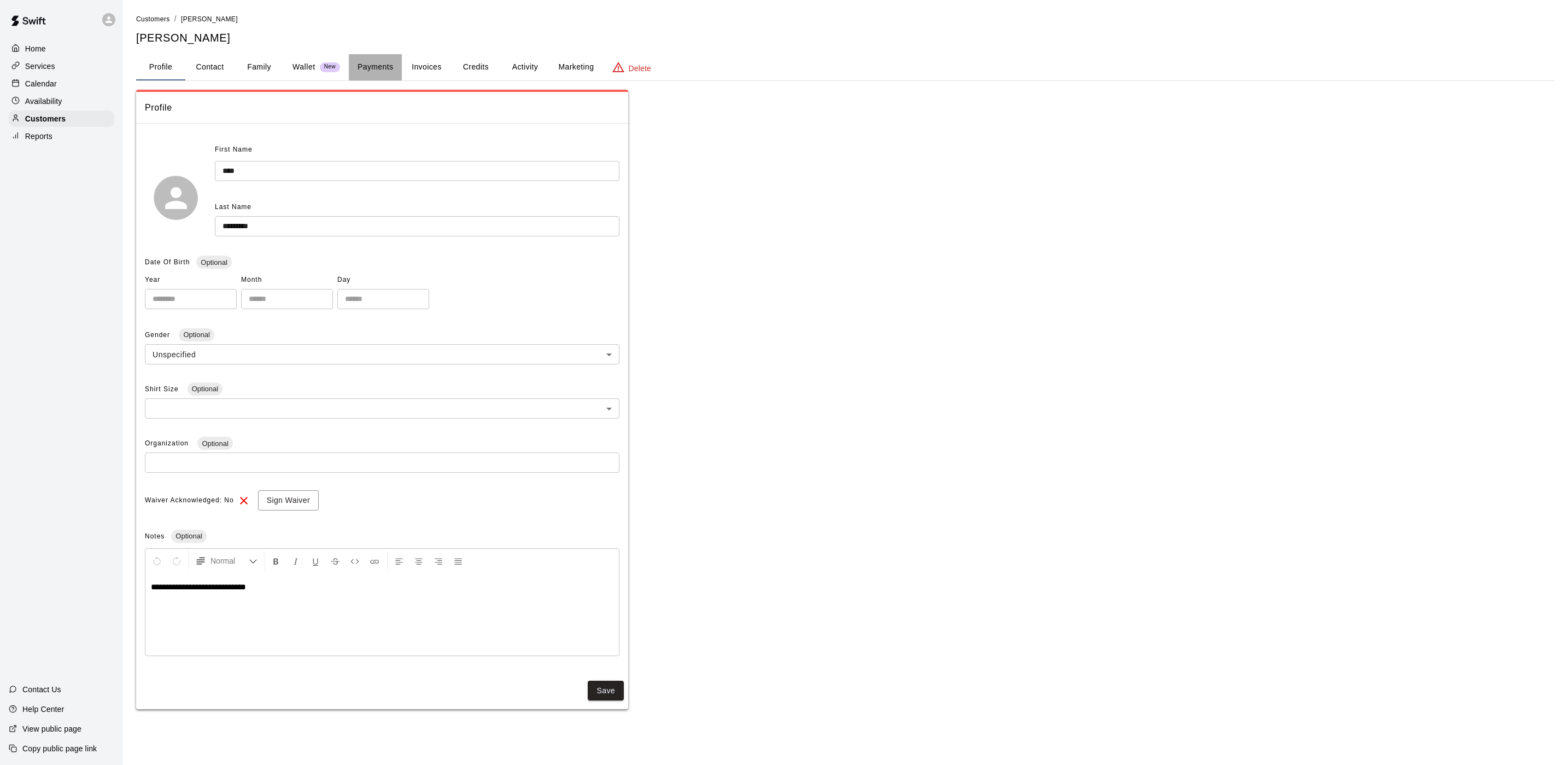
click at [374, 63] on button "Payments" at bounding box center [375, 67] width 53 height 26
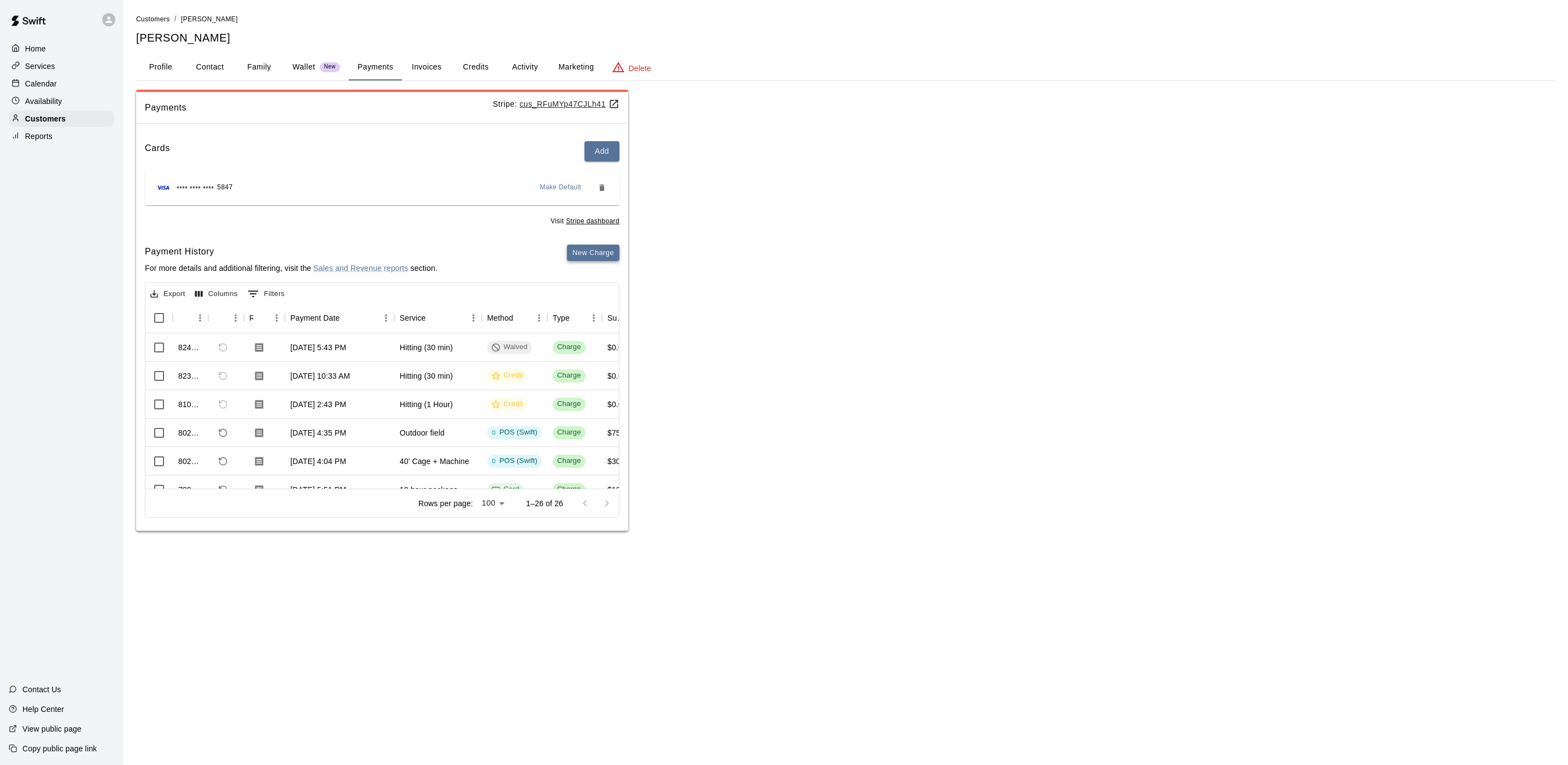
click at [598, 254] on button "New Charge" at bounding box center [593, 253] width 53 height 17
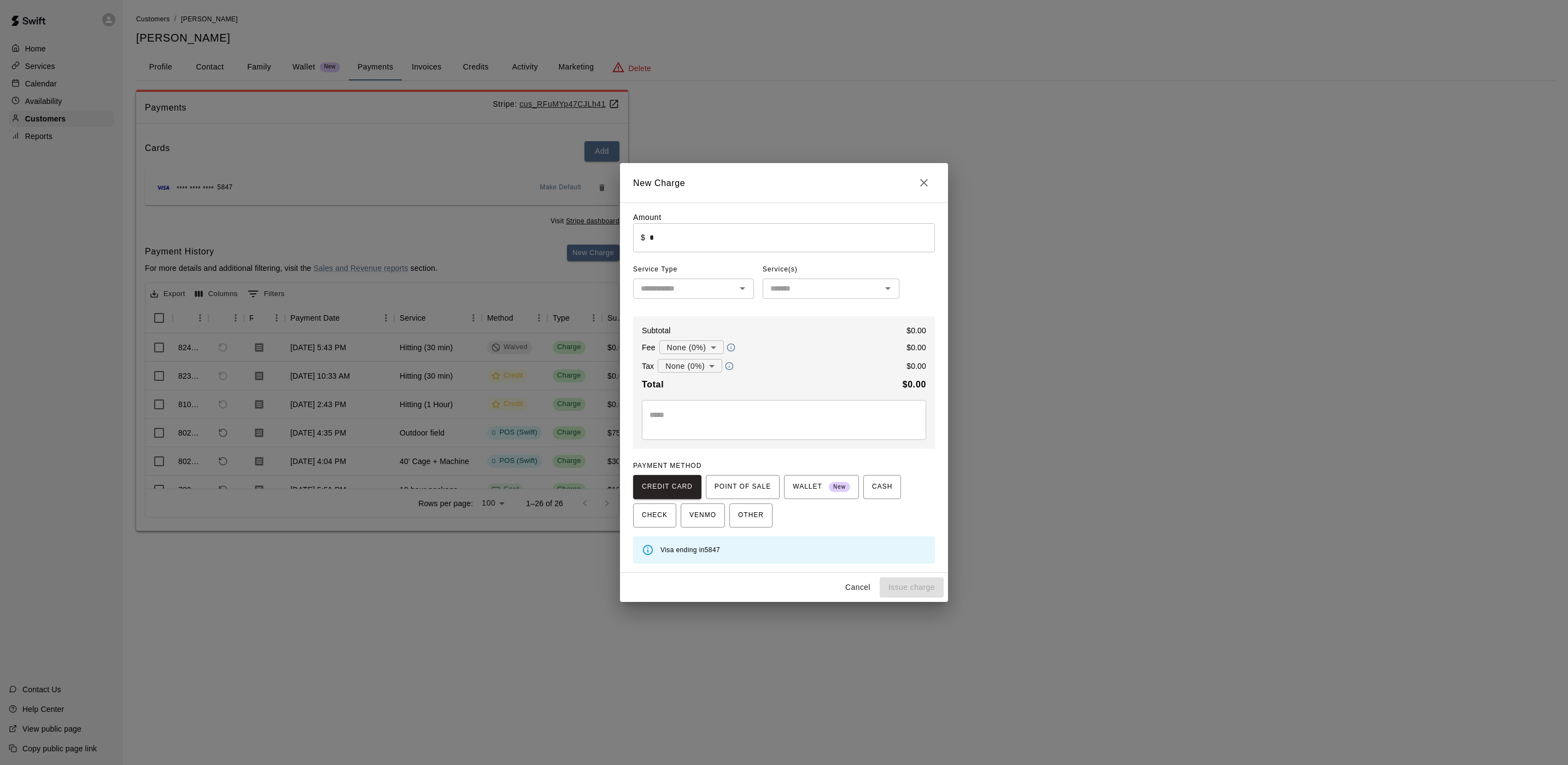
click at [771, 259] on div "Amount ​ $ * ​ Service Type ​ Service(s) ​ Subtotal $ 0.00 Fee None (0%) * ​ $ …" at bounding box center [784, 387] width 302 height 352
click at [775, 233] on input "*" at bounding box center [792, 237] width 285 height 29
type input "****"
click at [778, 287] on input "text" at bounding box center [822, 289] width 112 height 14
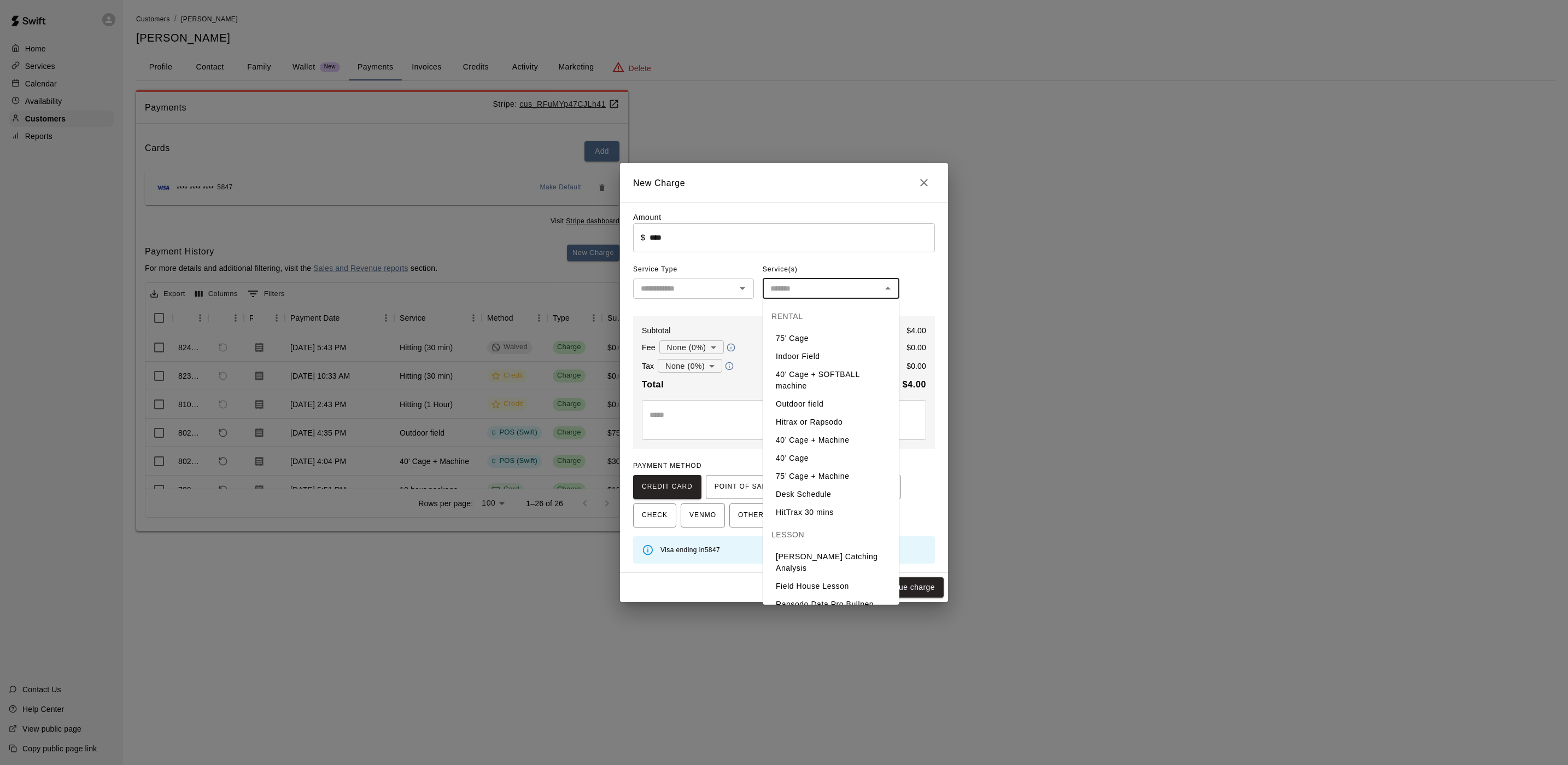
click at [651, 285] on input "text" at bounding box center [685, 289] width 96 height 14
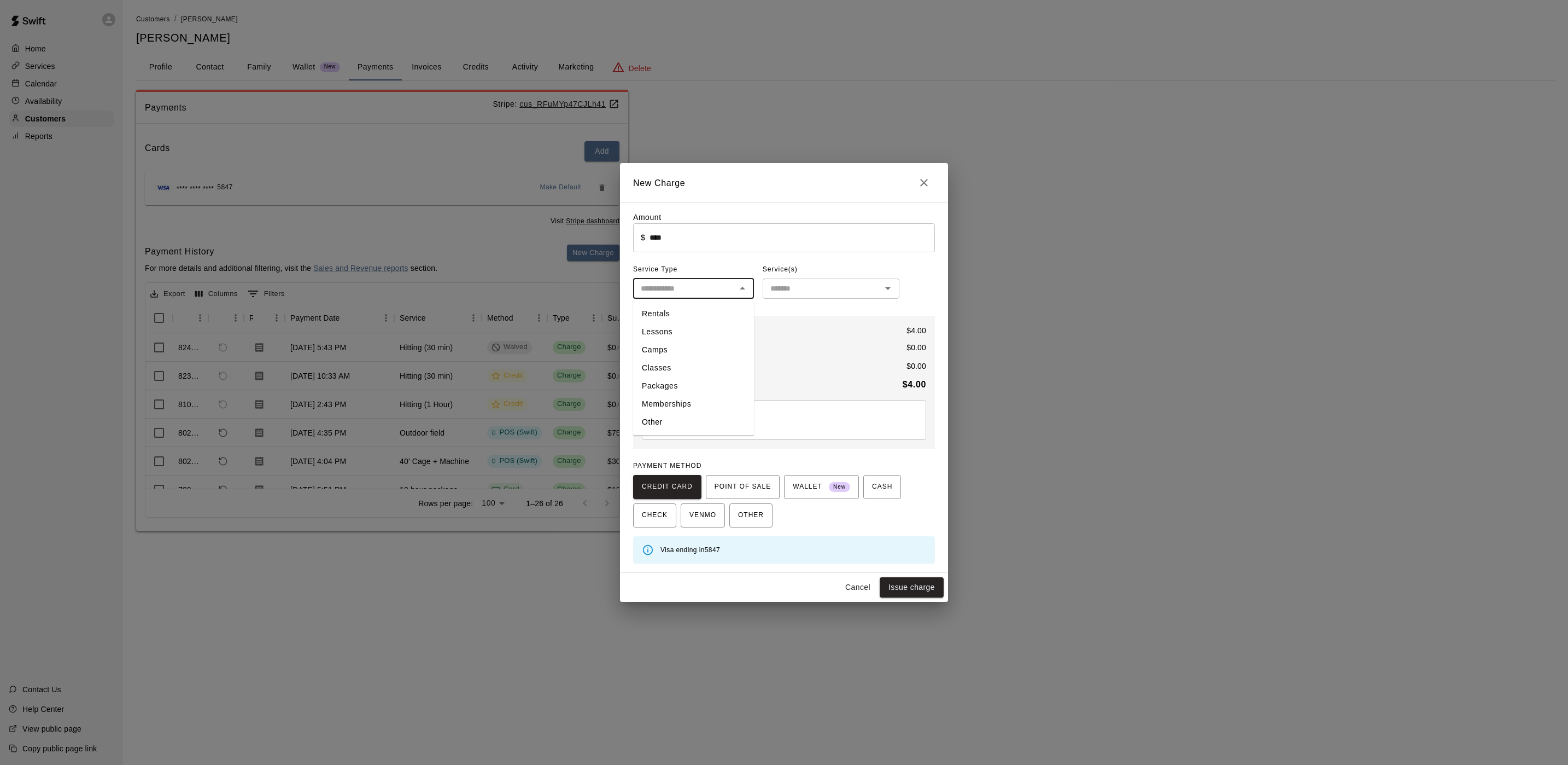
click at [662, 413] on li "Other" at bounding box center [694, 422] width 121 height 18
type input "*****"
click at [802, 291] on input "text" at bounding box center [822, 289] width 112 height 14
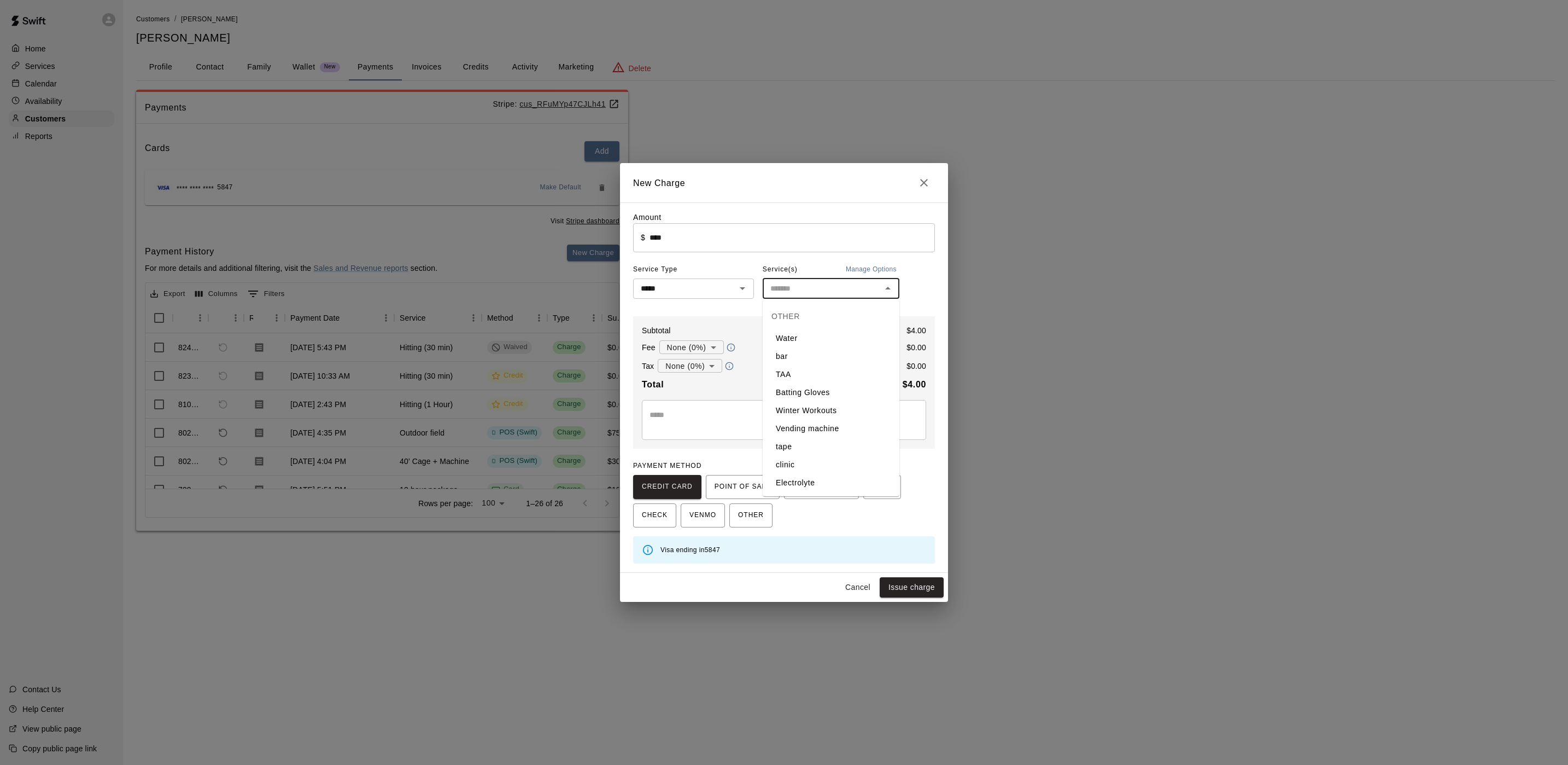
click at [813, 354] on li "bar" at bounding box center [831, 357] width 136 height 18
type input "***"
click at [758, 482] on span "POINT OF SALE" at bounding box center [742, 487] width 57 height 18
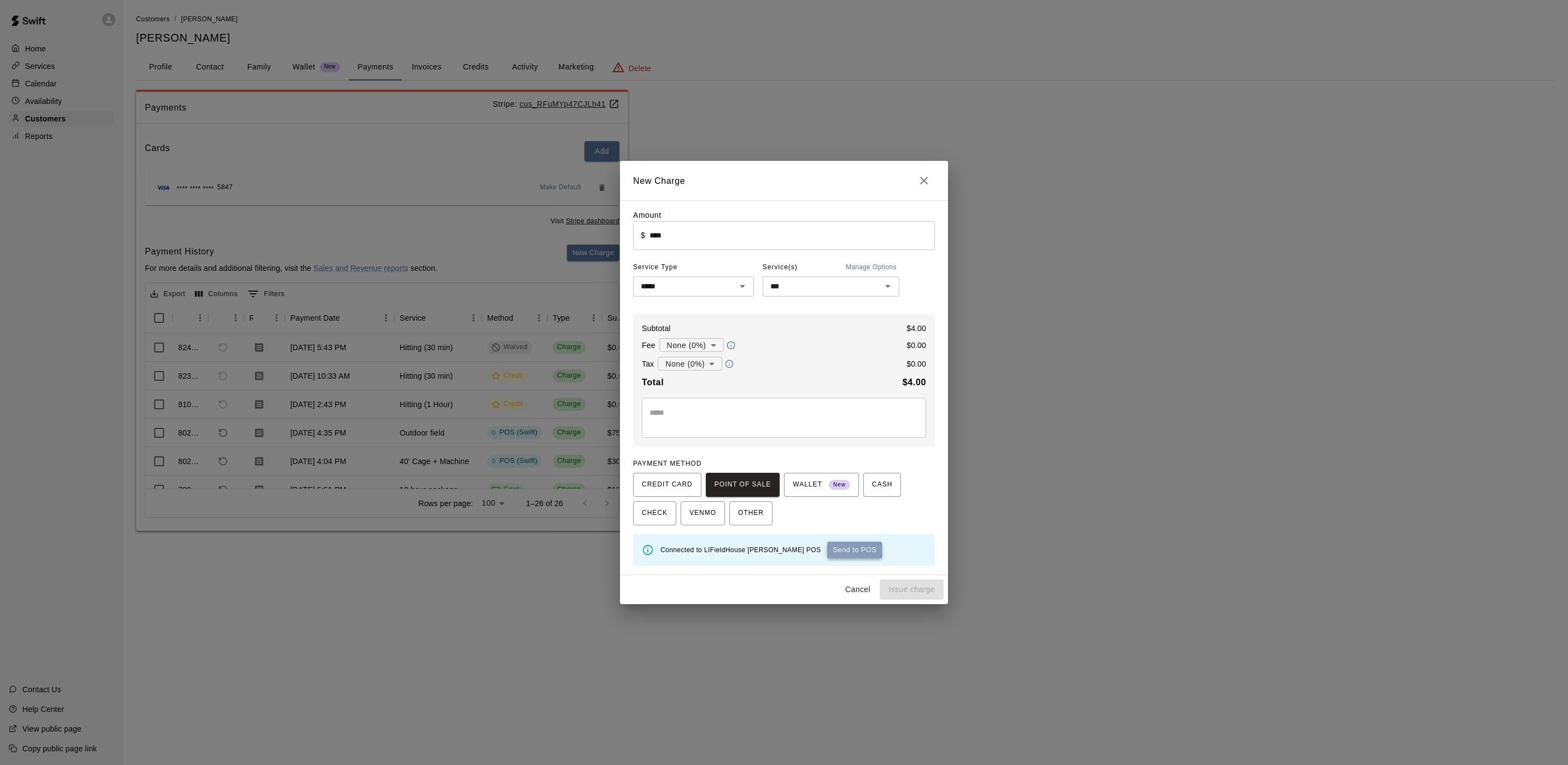
click at [828, 551] on button "Send to POS" at bounding box center [855, 549] width 55 height 16
type input "*"
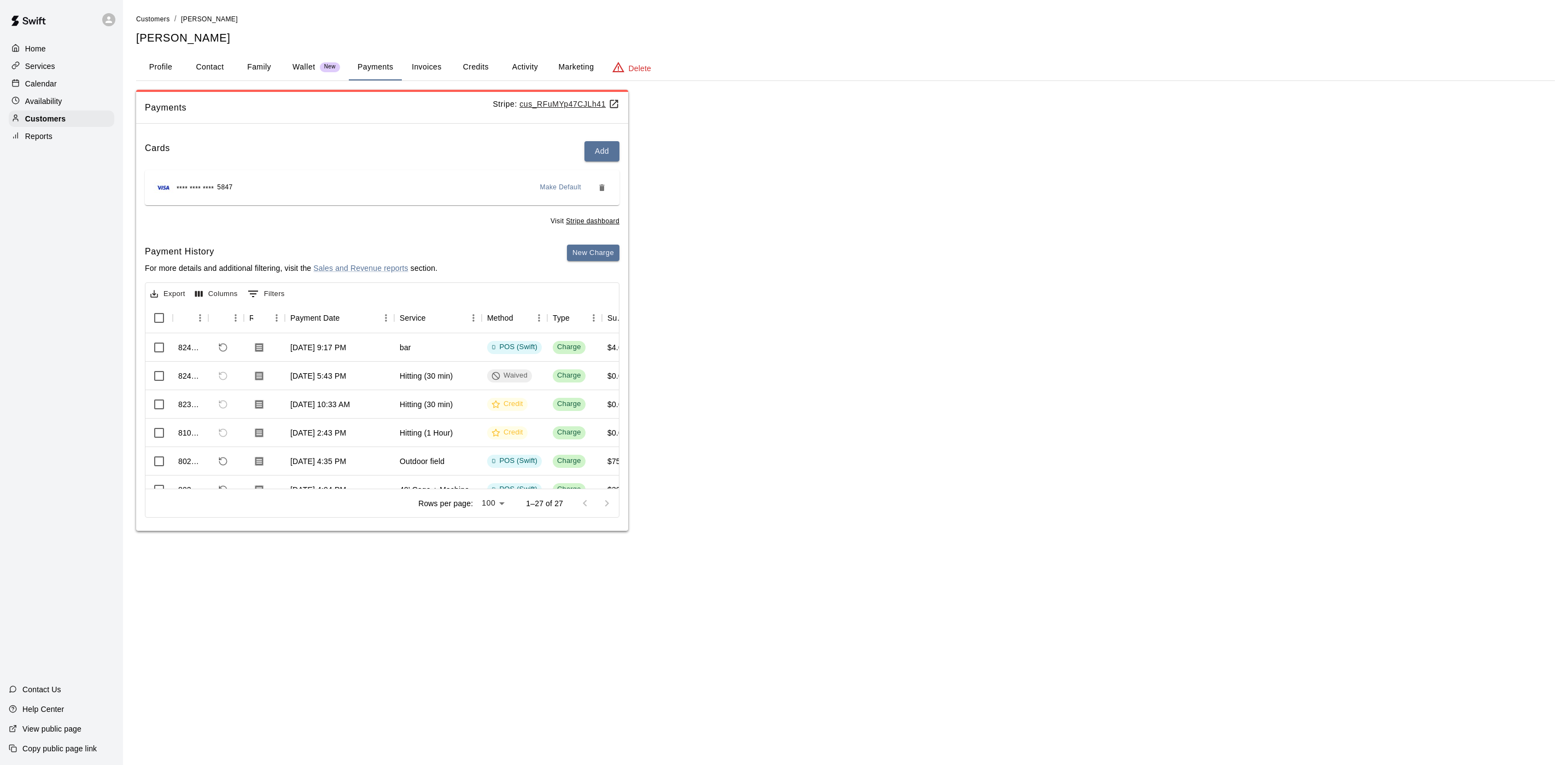
click at [69, 109] on div "Availability" at bounding box center [61, 101] width 105 height 16
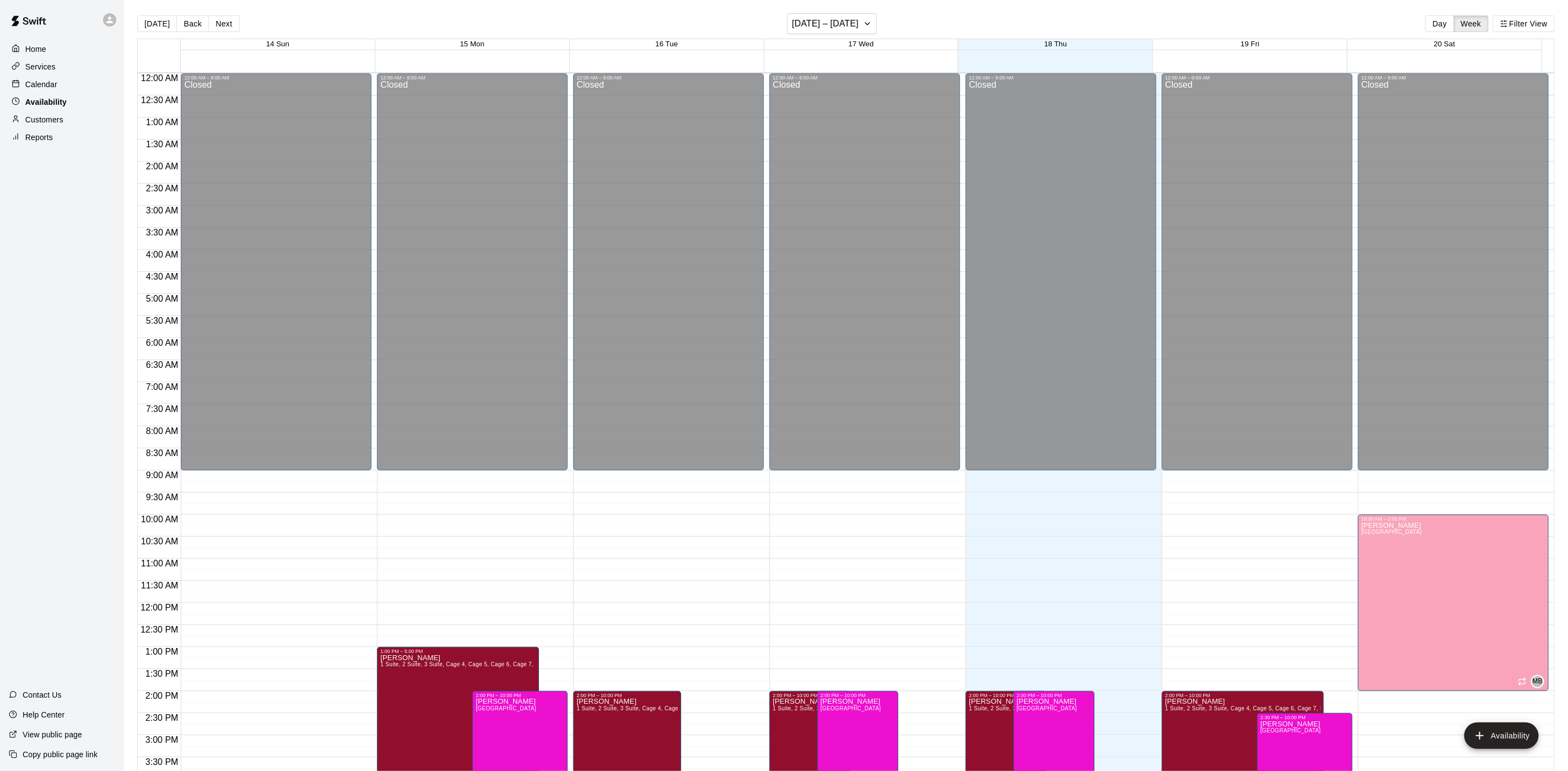
scroll to position [349, 0]
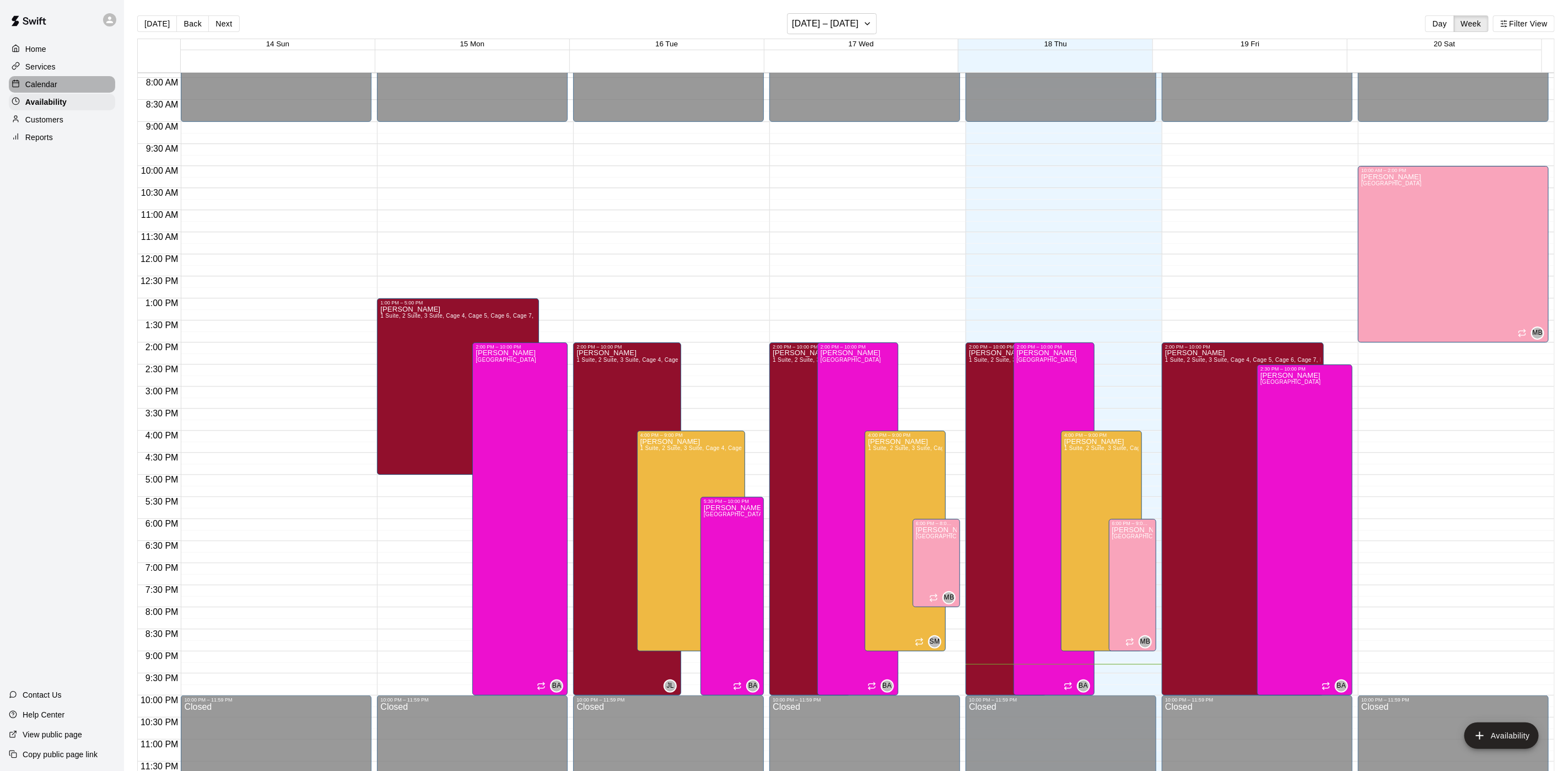
click at [79, 86] on div "Calendar" at bounding box center [62, 84] width 106 height 16
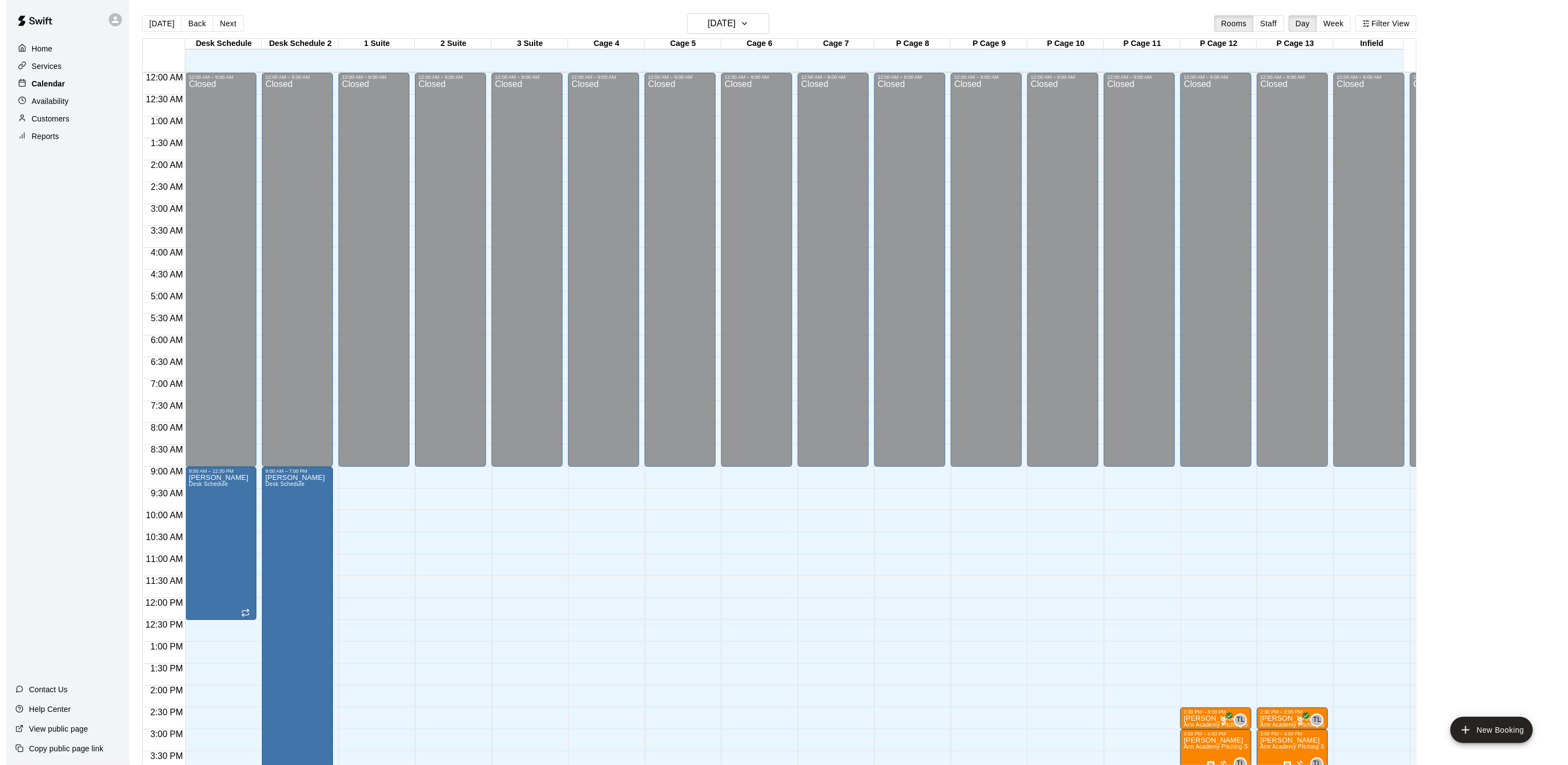
scroll to position [313, 0]
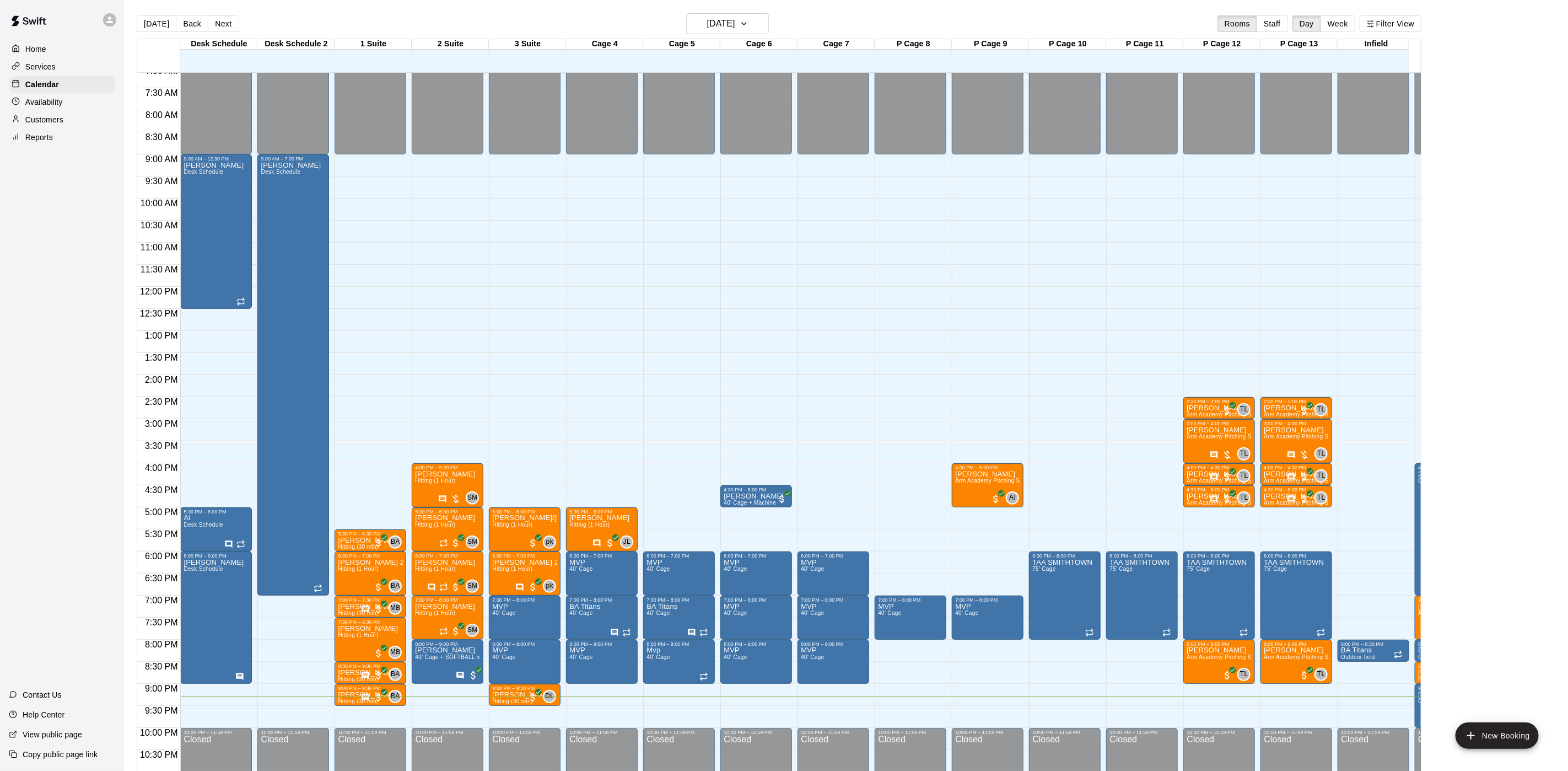
click at [51, 125] on p "Customers" at bounding box center [45, 119] width 38 height 11
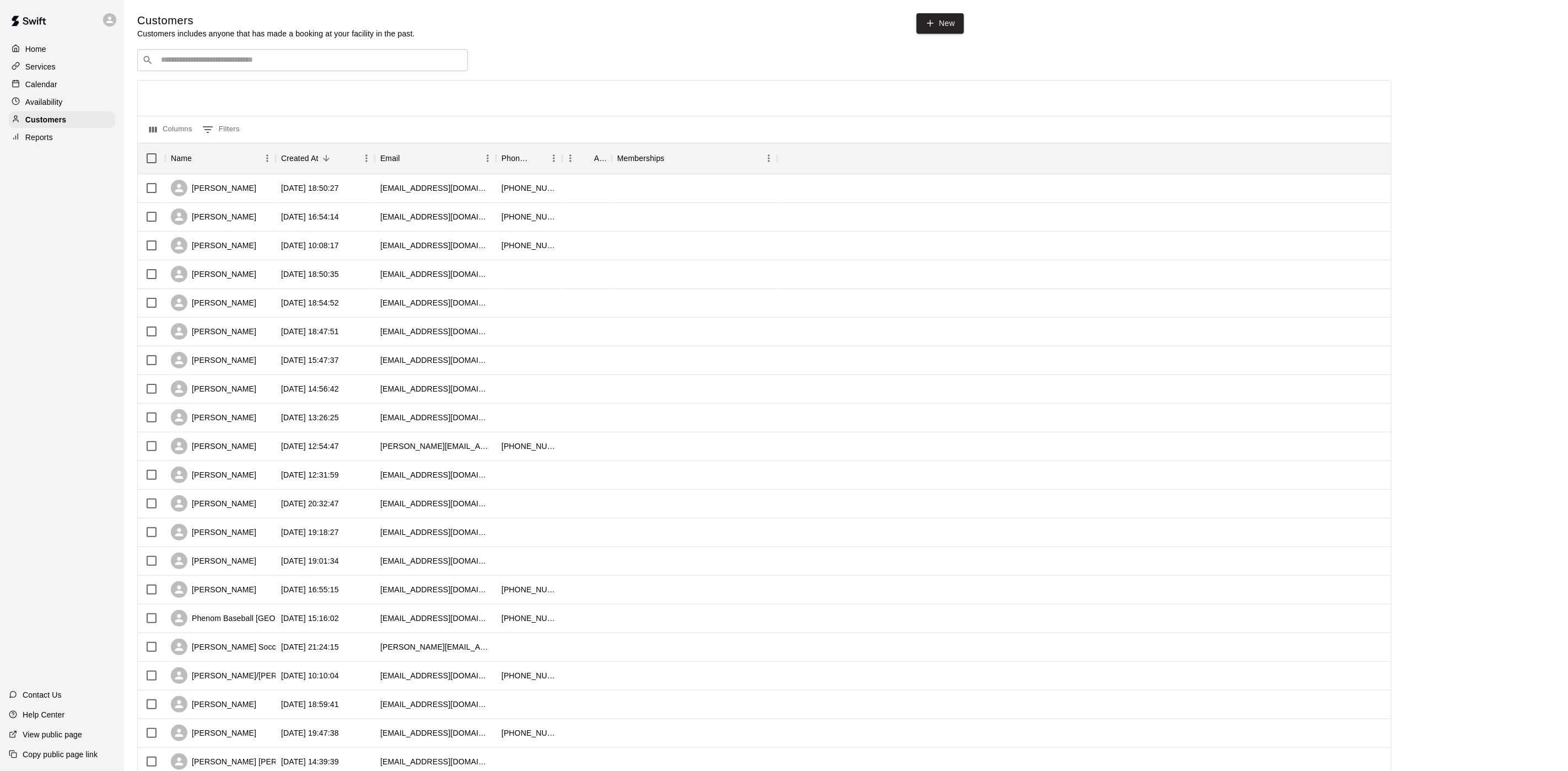
click at [232, 75] on div "​ ​ Columns 0 Filters Name Created At Email Phone Number Age Memberships [PERSO…" at bounding box center [765, 485] width 1254 height 872
click at [235, 71] on div "​ ​" at bounding box center [302, 60] width 331 height 22
type input "***"
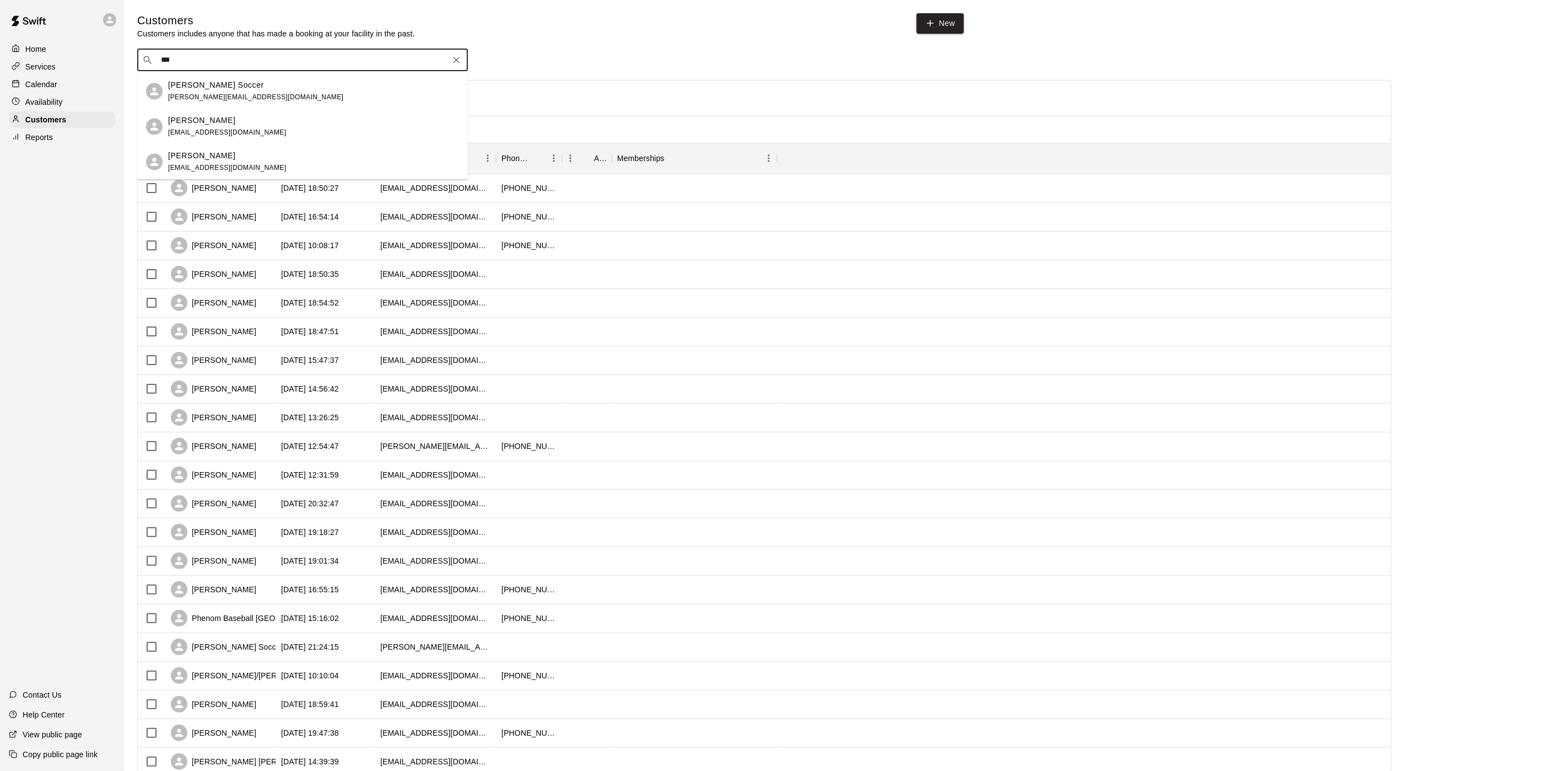
click at [206, 92] on div "[PERSON_NAME] Soccer [EMAIL_ADDRESS][DOMAIN_NAME]" at bounding box center [256, 91] width 175 height 24
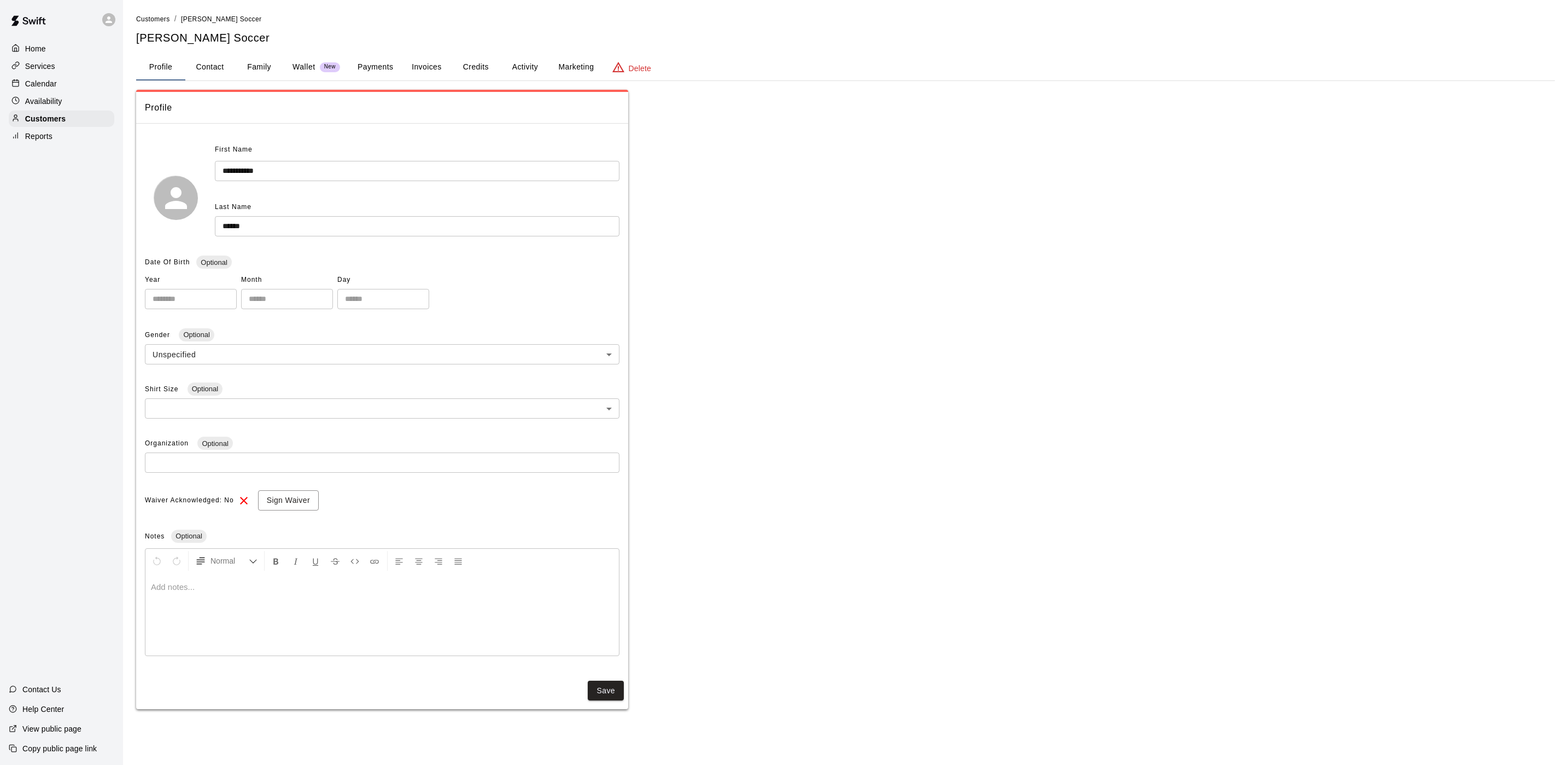
click at [276, 66] on button "Family" at bounding box center [259, 67] width 49 height 26
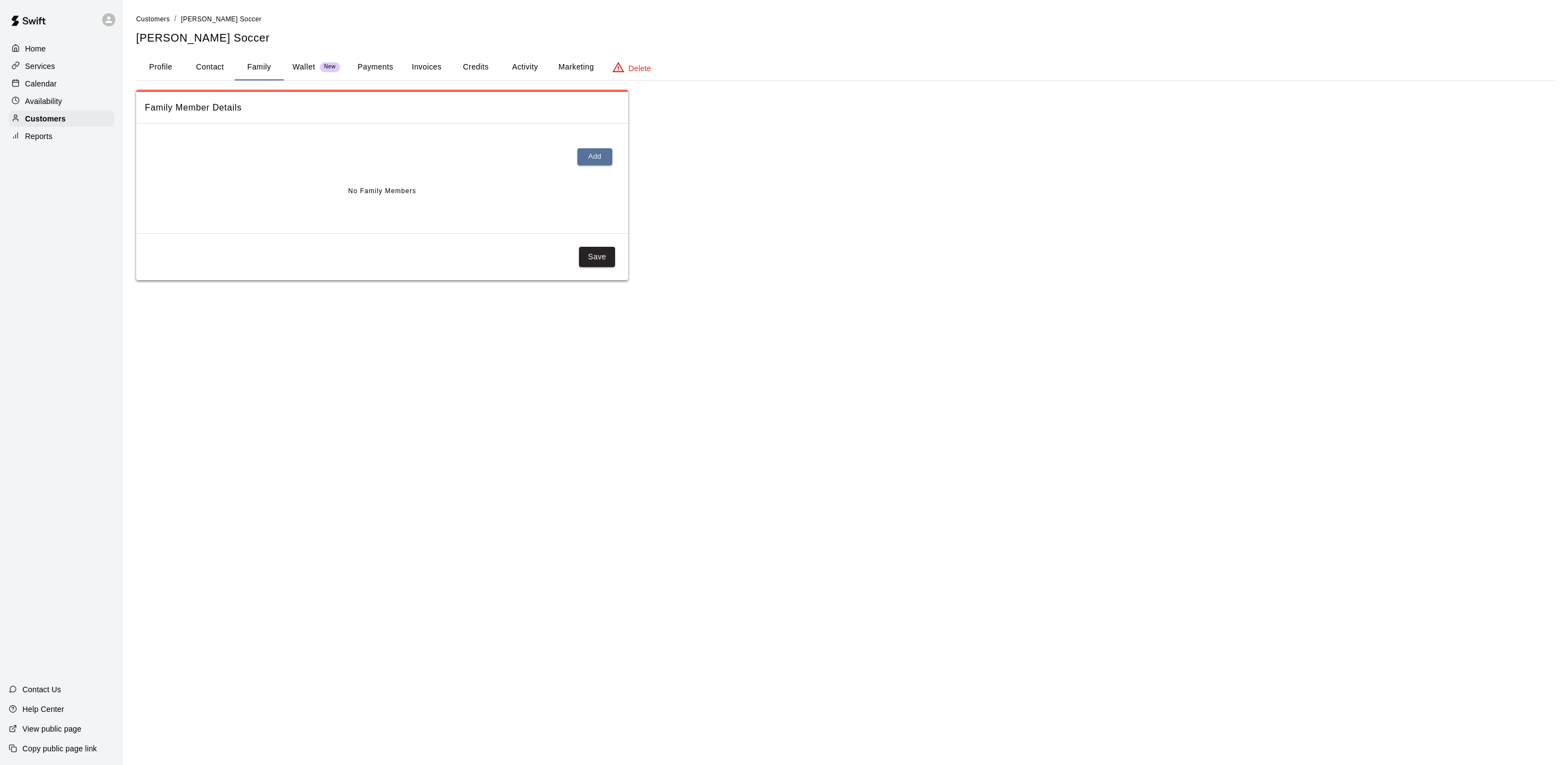
click at [376, 56] on button "Payments" at bounding box center [375, 67] width 53 height 26
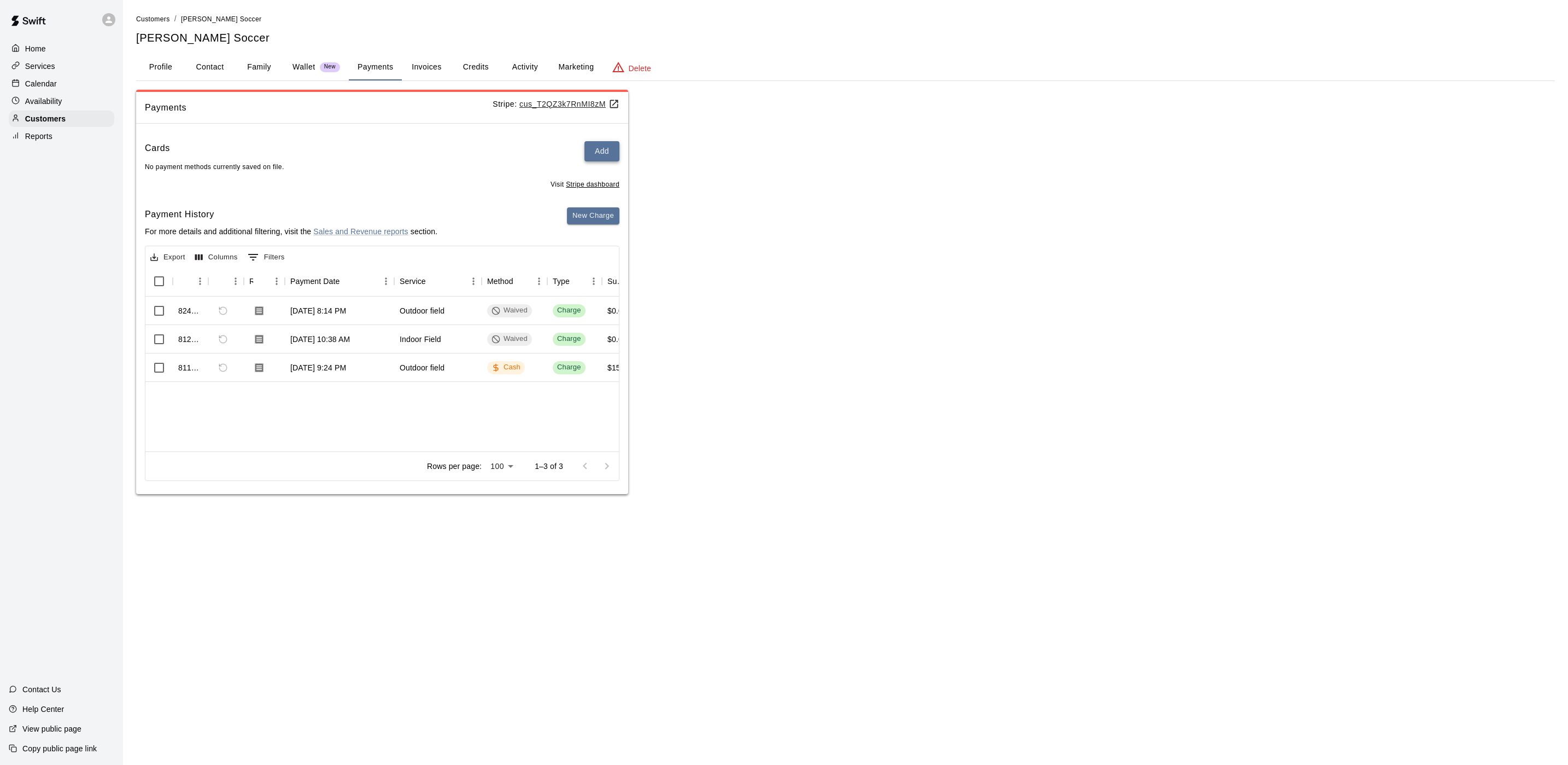
click at [607, 151] on button "Add" at bounding box center [602, 151] width 35 height 20
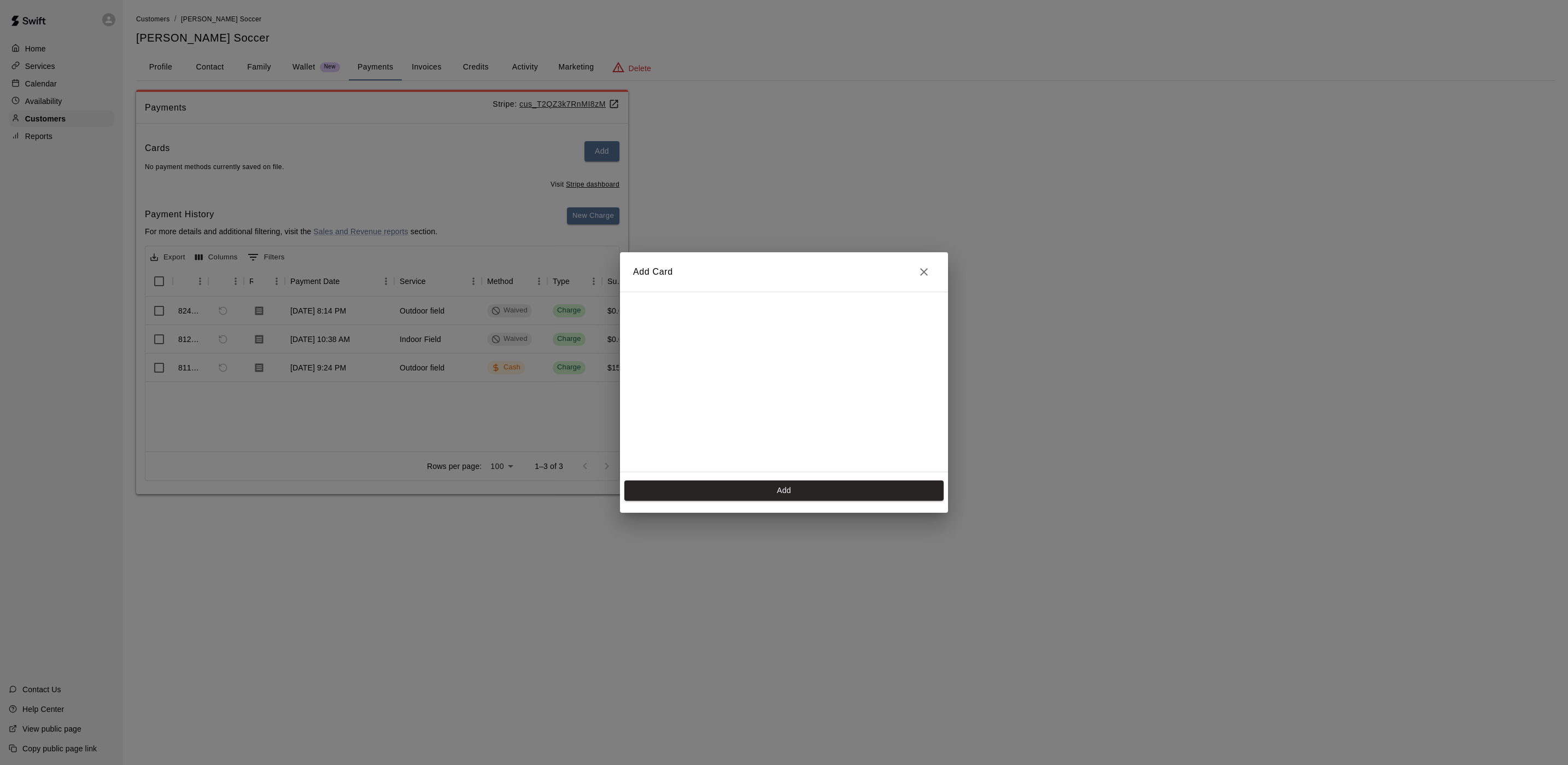
click at [928, 283] on h2 "Add Card" at bounding box center [784, 272] width 328 height 40
click at [931, 274] on button "Close" at bounding box center [924, 272] width 22 height 22
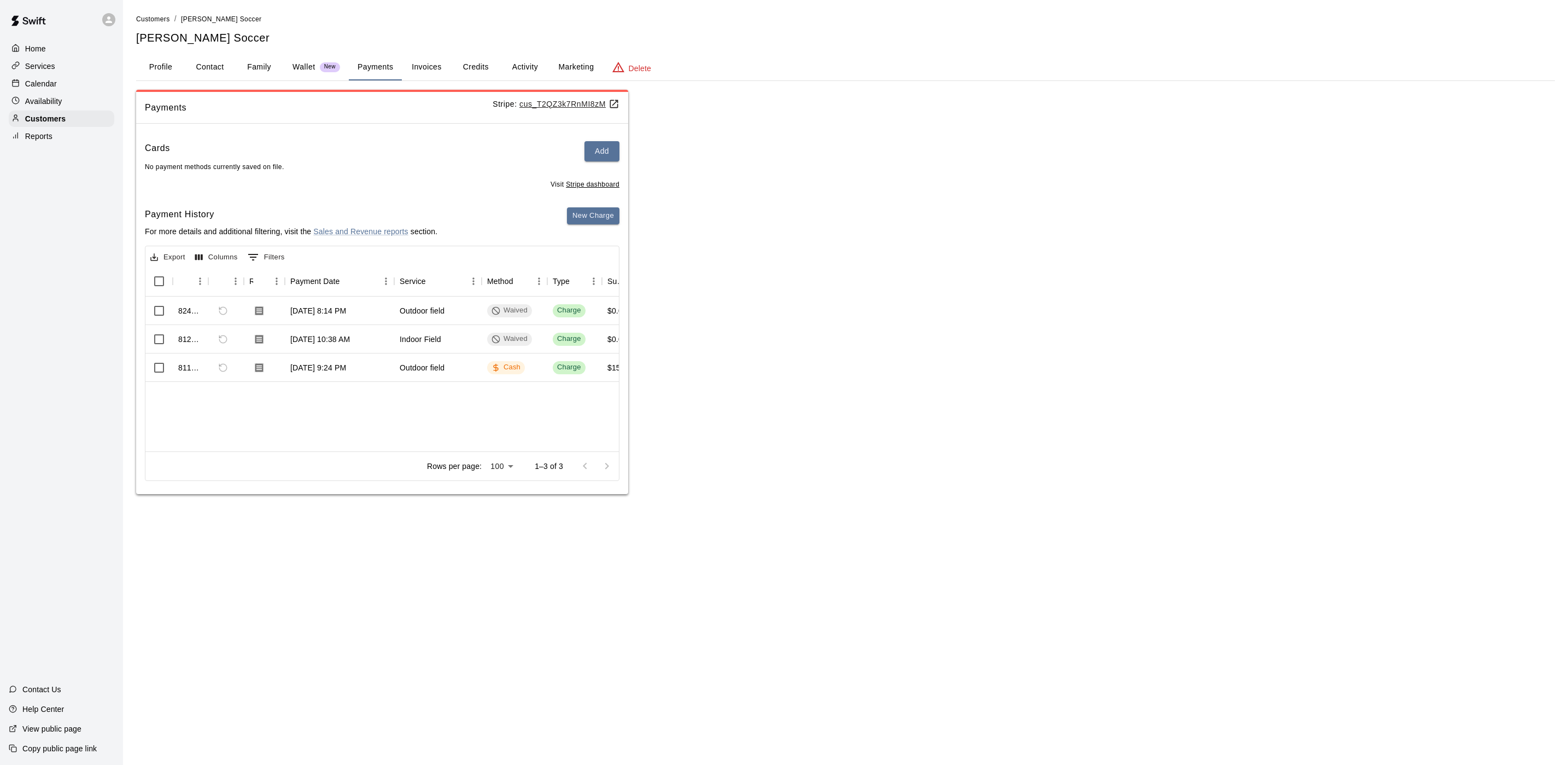
click at [589, 161] on div "Cards Add No payment methods currently saved on file." at bounding box center [382, 157] width 475 height 31
click at [597, 151] on button "Add" at bounding box center [602, 151] width 35 height 20
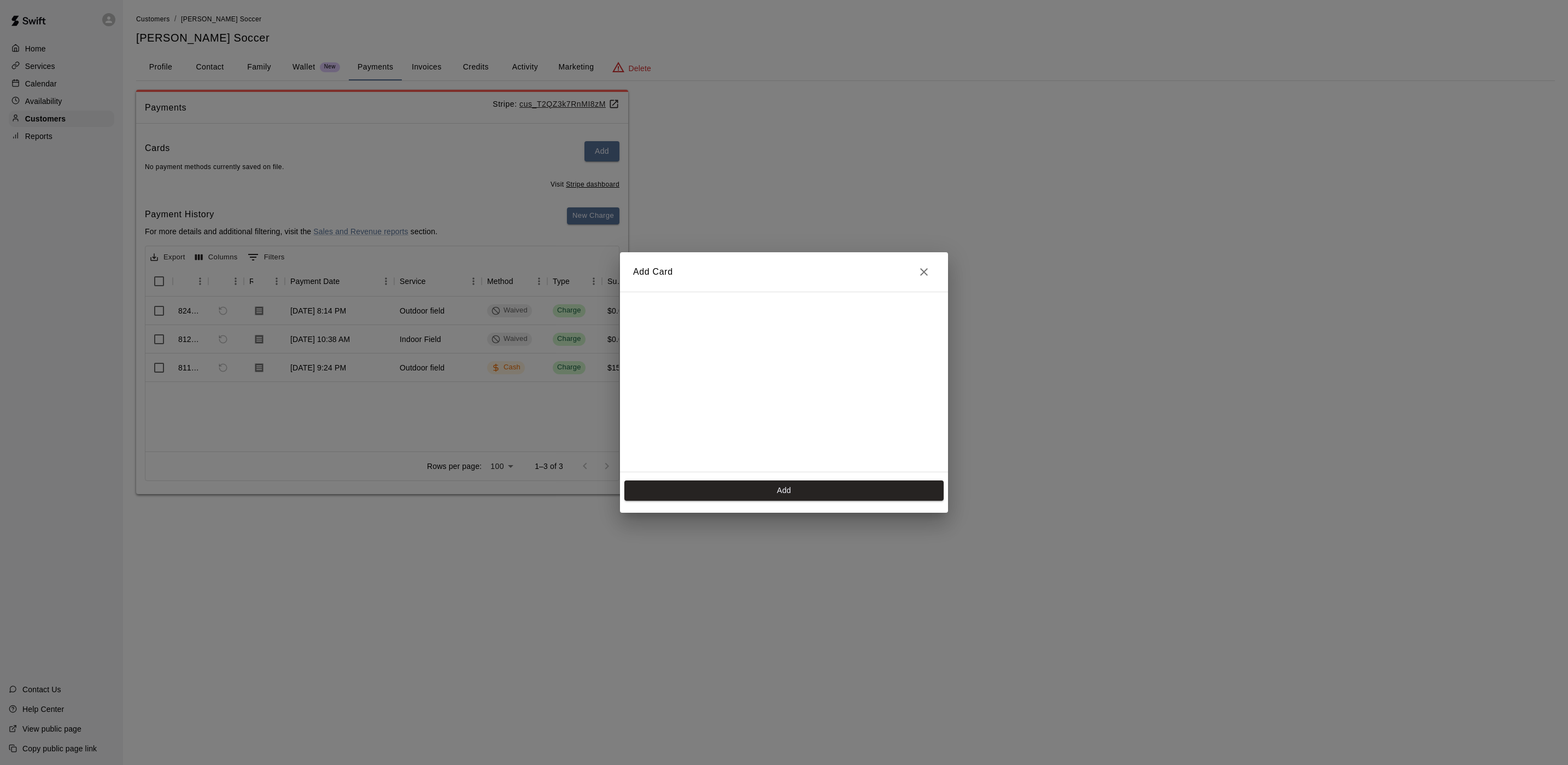
click at [955, 278] on div "Add Card Add" at bounding box center [784, 382] width 1568 height 765
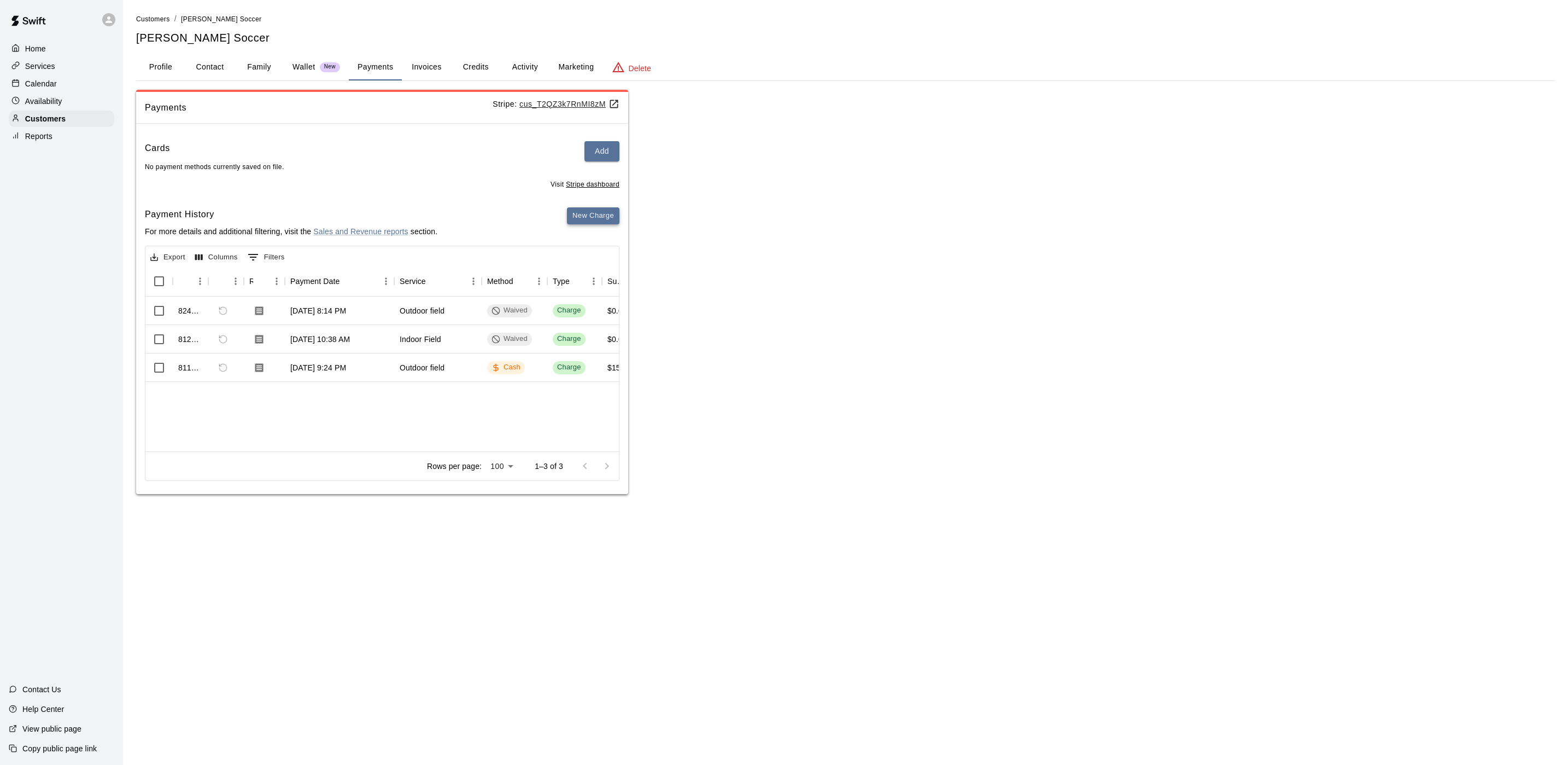
click at [575, 217] on button "New Charge" at bounding box center [593, 216] width 53 height 17
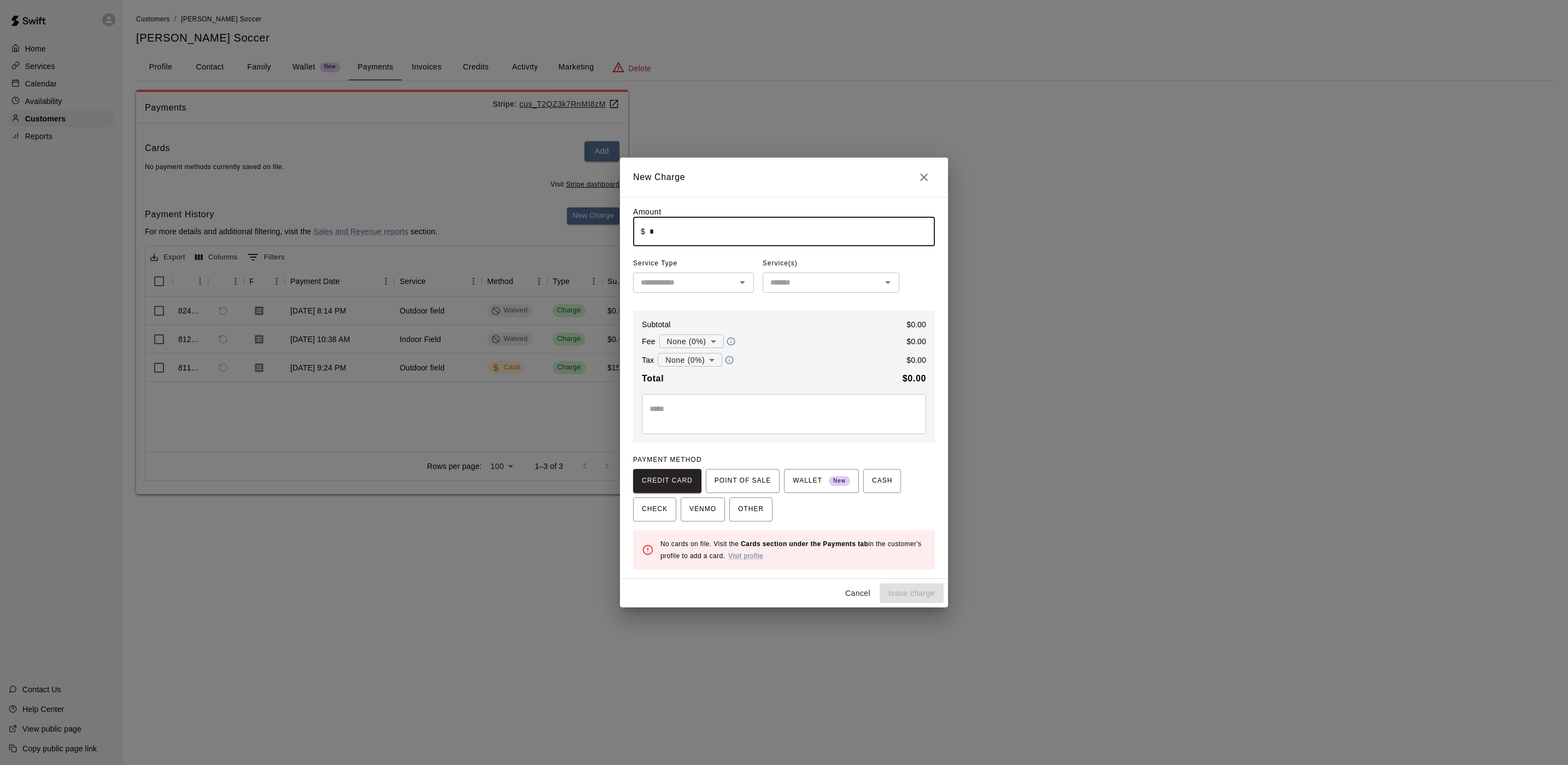
click at [733, 244] on input "*" at bounding box center [792, 231] width 285 height 29
type input "******"
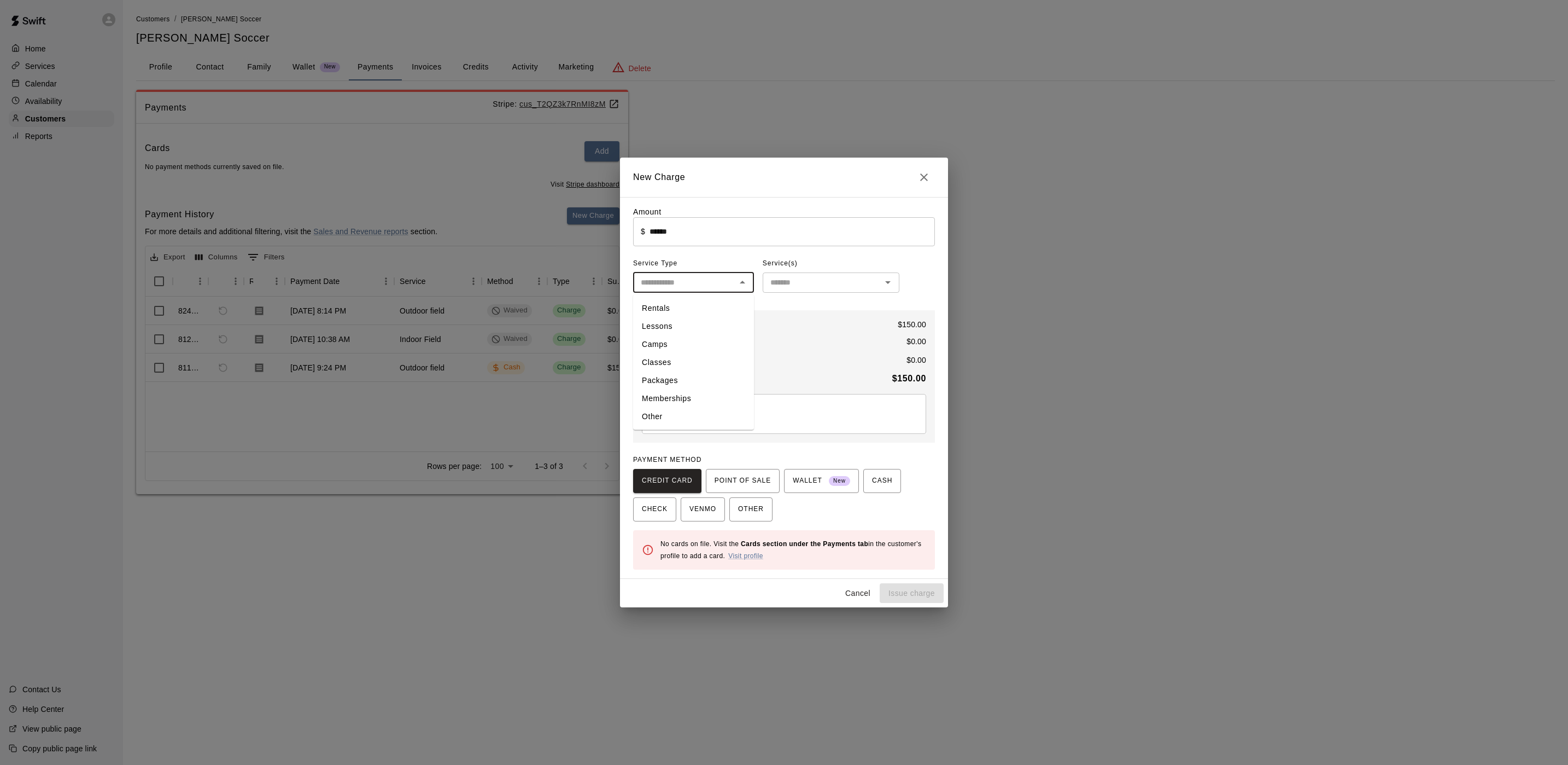
click at [690, 276] on input "text" at bounding box center [685, 282] width 96 height 14
click at [672, 306] on li "Rentals" at bounding box center [694, 308] width 121 height 18
type input "*******"
click at [816, 303] on div "Amount ​ $ ****** ​ Service Type ******* ​ Service(s) ​ Subtotal $ 150.00 Fee N…" at bounding box center [784, 387] width 302 height 363
click at [814, 291] on div "​" at bounding box center [831, 282] width 136 height 20
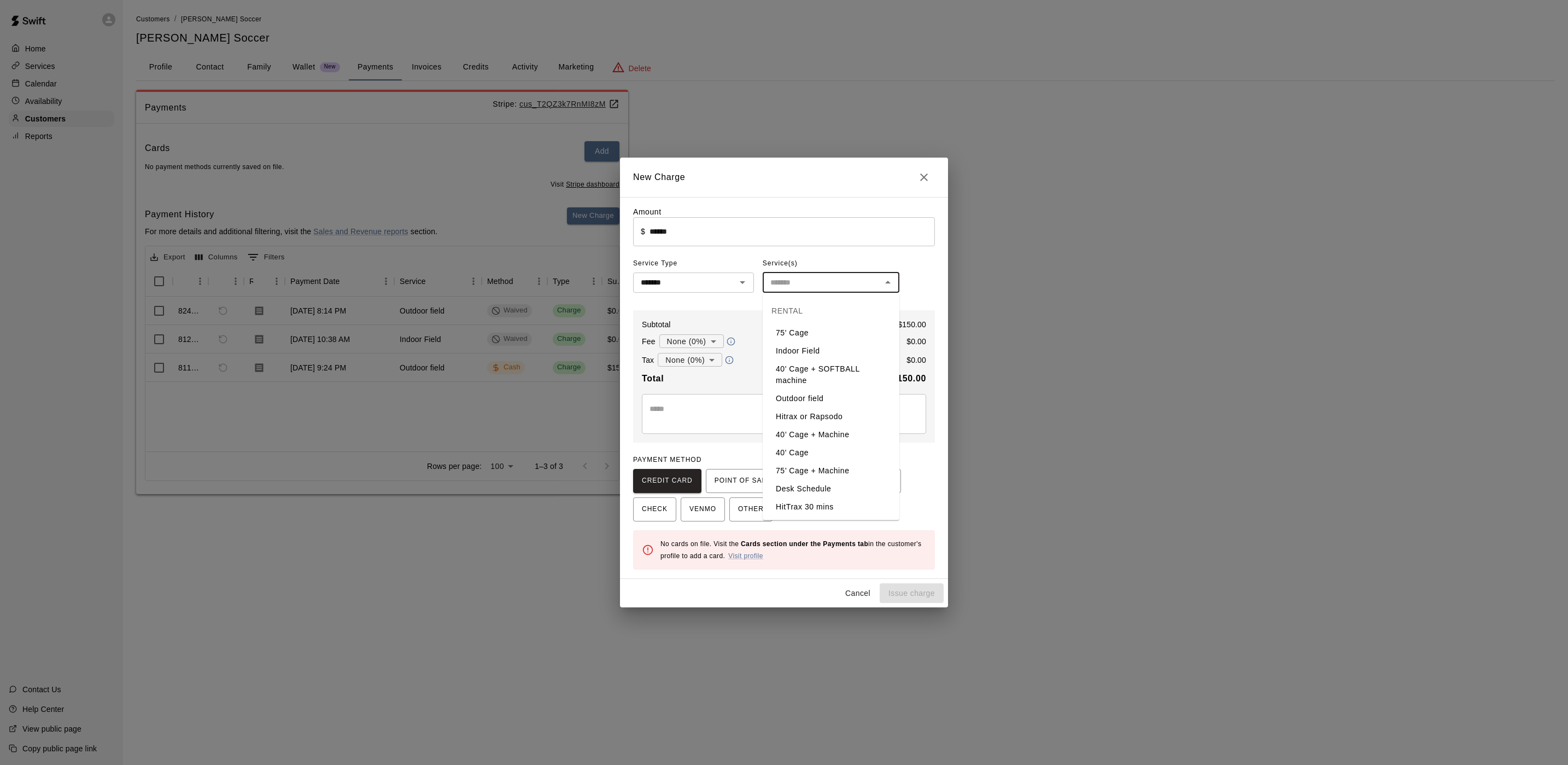
click at [827, 389] on li "Outdoor field" at bounding box center [831, 398] width 136 height 18
type input "**********"
click at [734, 495] on div "CREDIT CARD POINT OF SALE WALLET New CASH CHECK VENMO OTHER" at bounding box center [784, 495] width 302 height 53
click at [732, 489] on span "POINT OF SALE" at bounding box center [742, 480] width 57 height 18
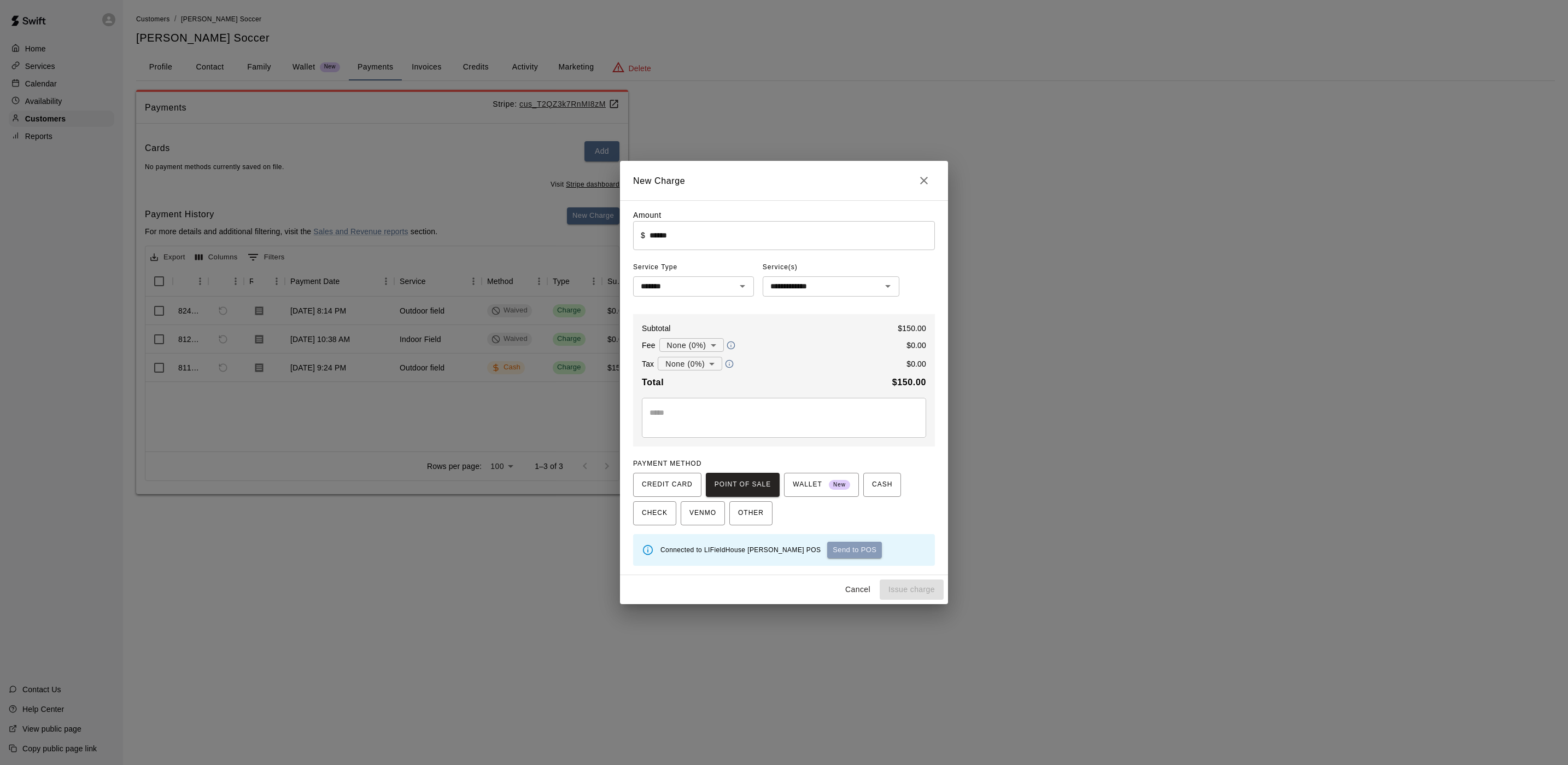
click at [828, 553] on button "Send to POS" at bounding box center [855, 549] width 55 height 16
type input "*"
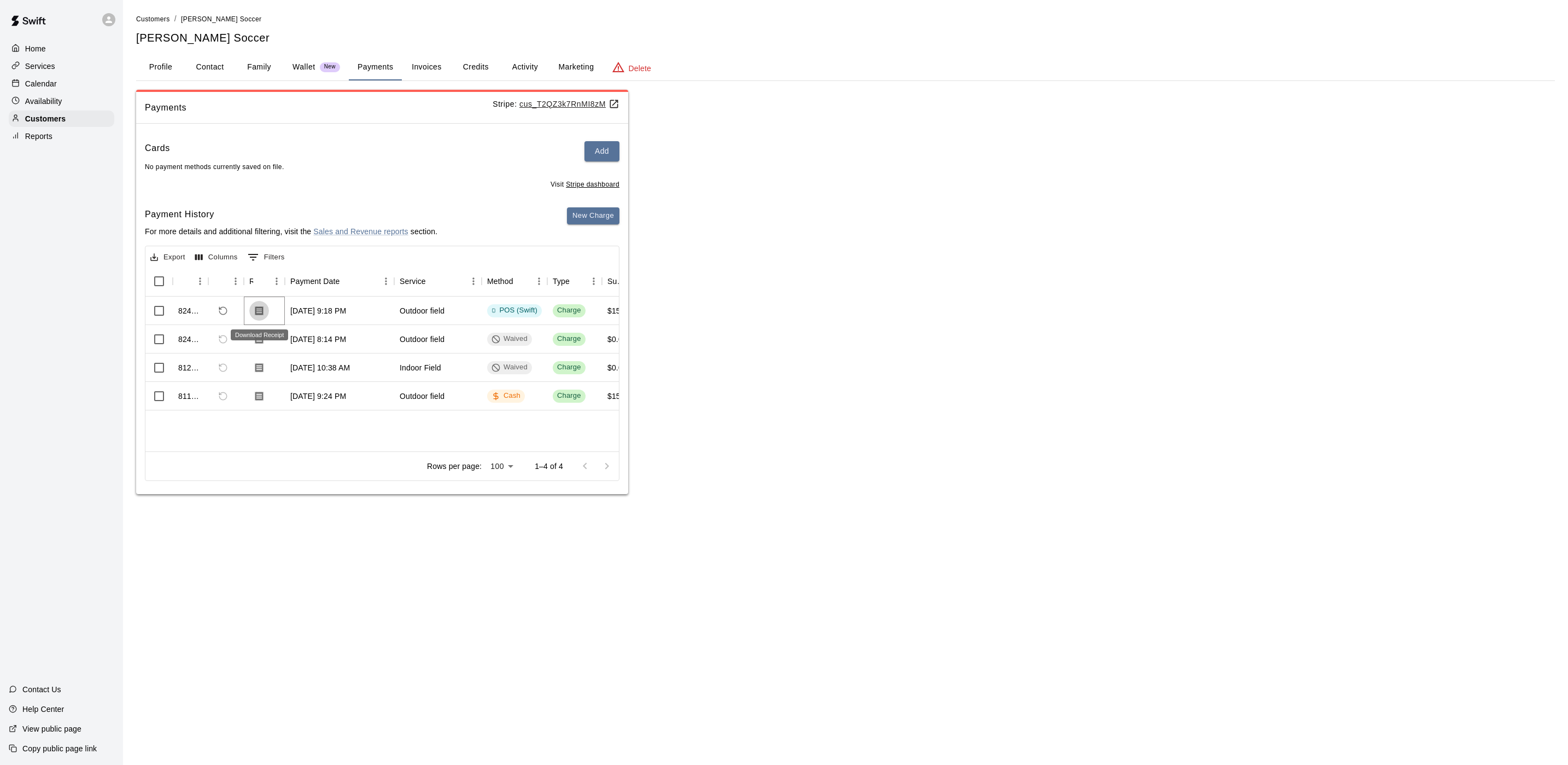
click at [262, 312] on icon "Download Receipt" at bounding box center [259, 311] width 8 height 9
click at [47, 86] on p "Calendar" at bounding box center [41, 83] width 32 height 11
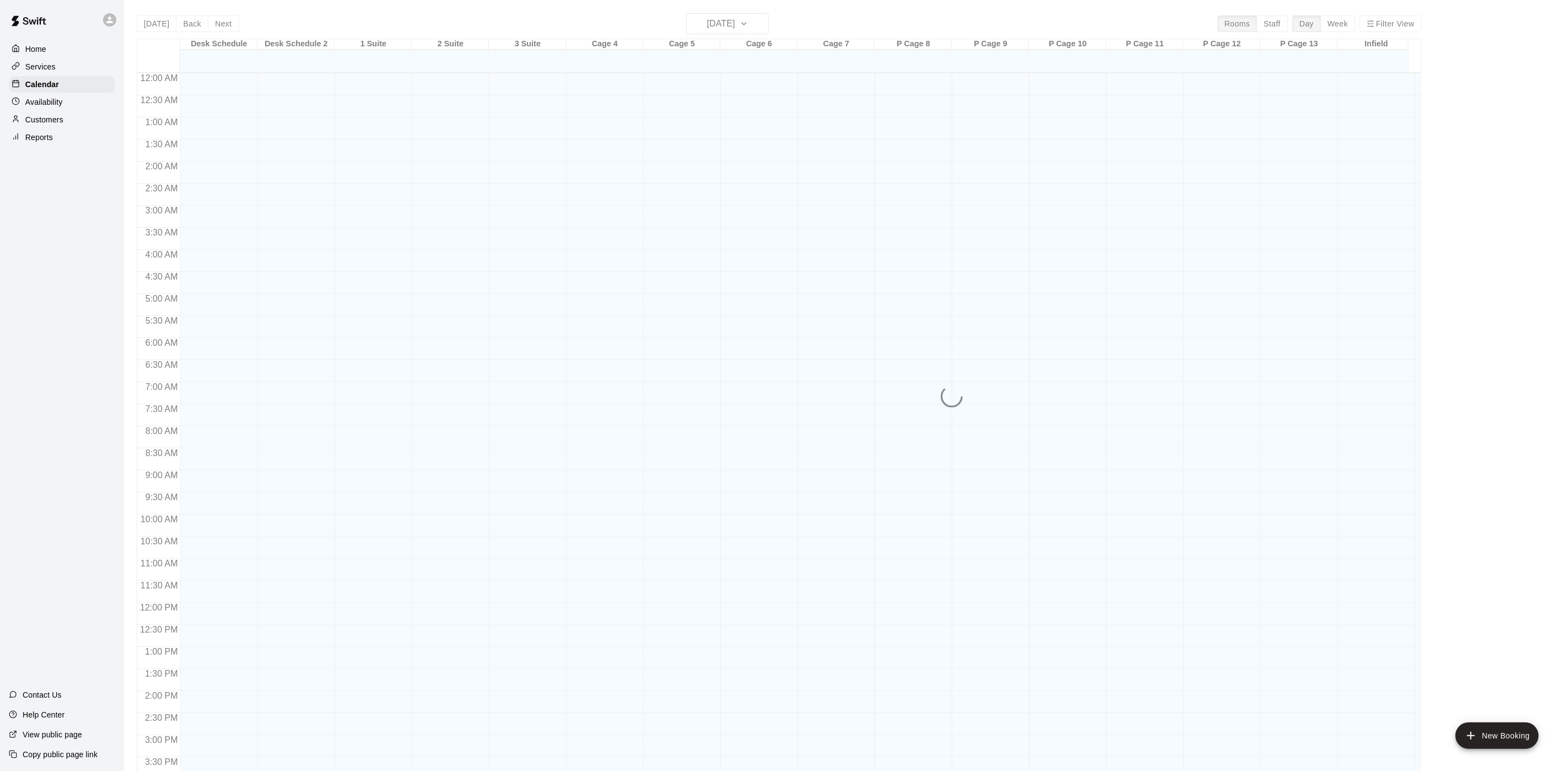
scroll to position [316, 0]
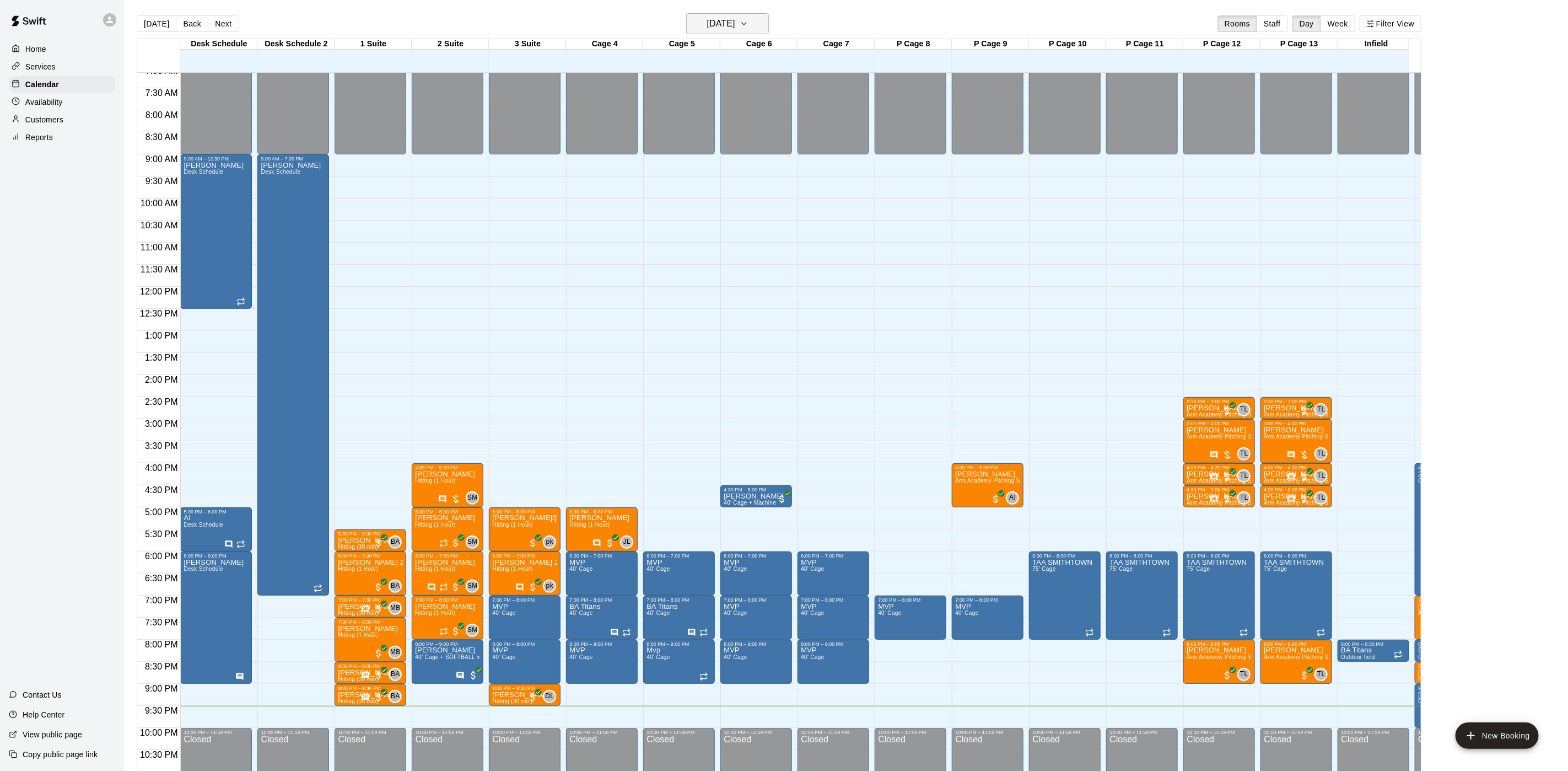
click at [735, 26] on h6 "[DATE]" at bounding box center [721, 24] width 28 height 16
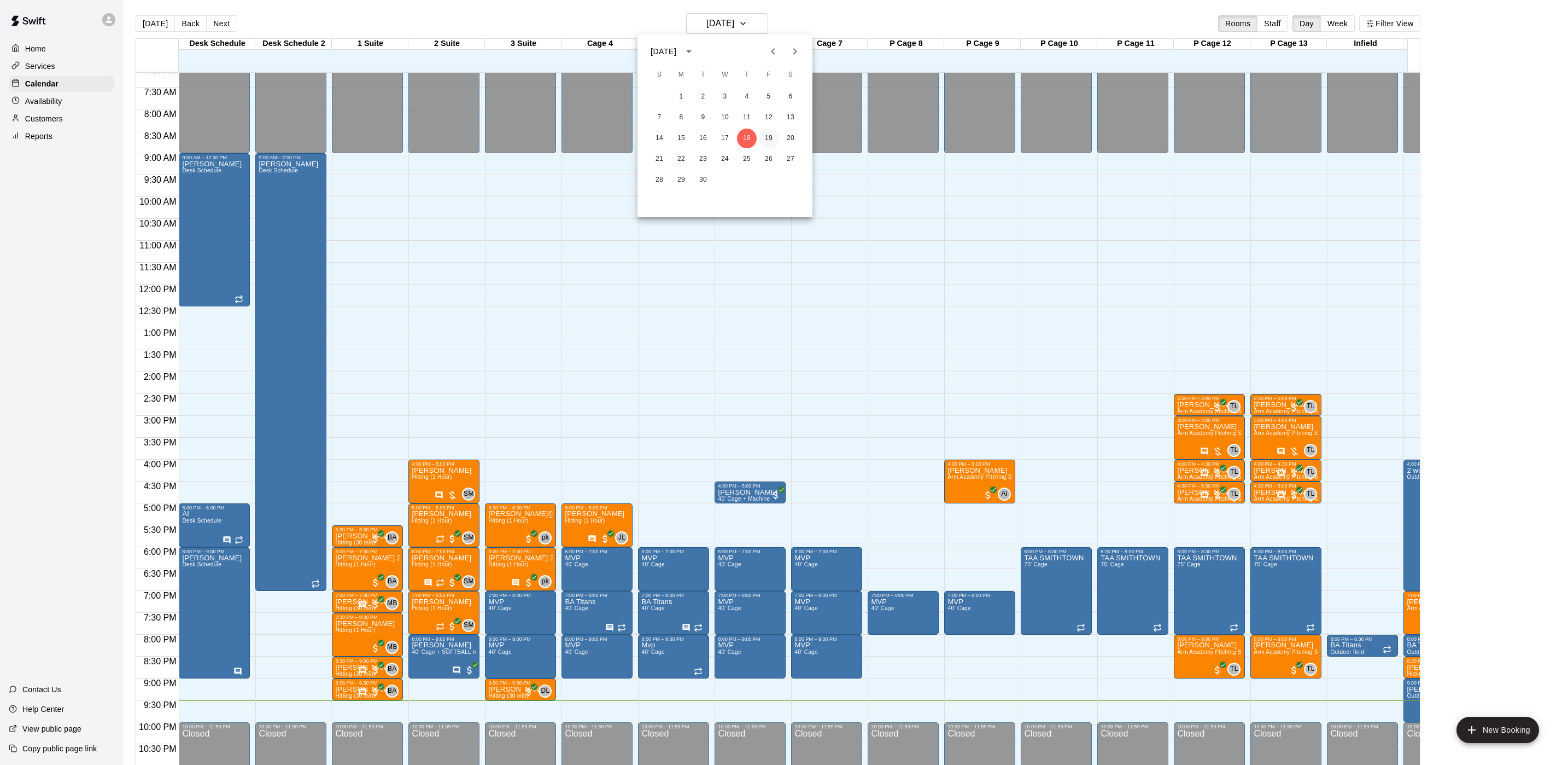
click at [765, 143] on button "19" at bounding box center [768, 138] width 19 height 19
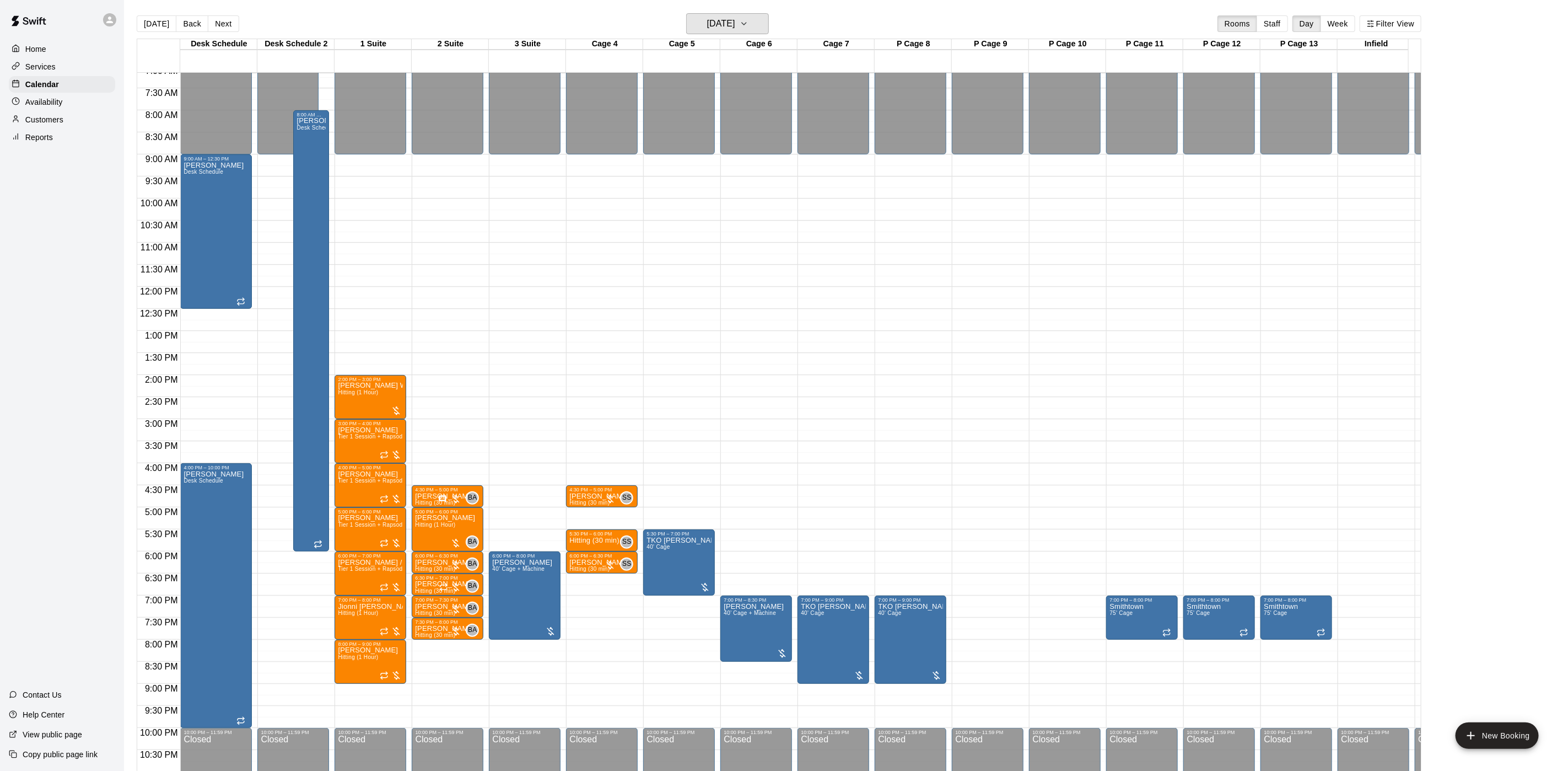
scroll to position [361, 0]
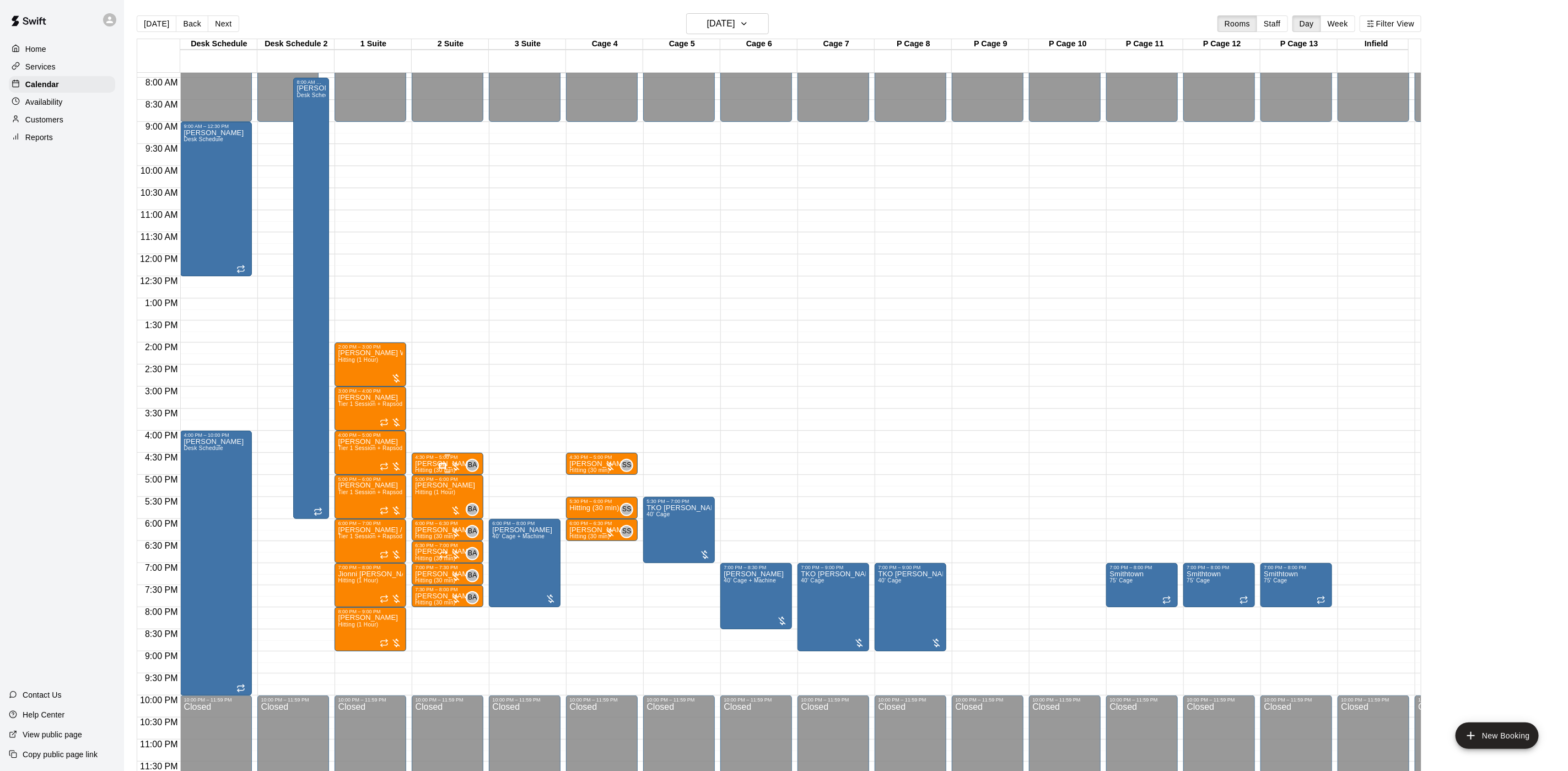
click at [458, 461] on div at bounding box center [449, 466] width 23 height 11
click at [462, 461] on div at bounding box center [449, 466] width 23 height 11
click at [471, 460] on span "BA" at bounding box center [473, 465] width 9 height 11
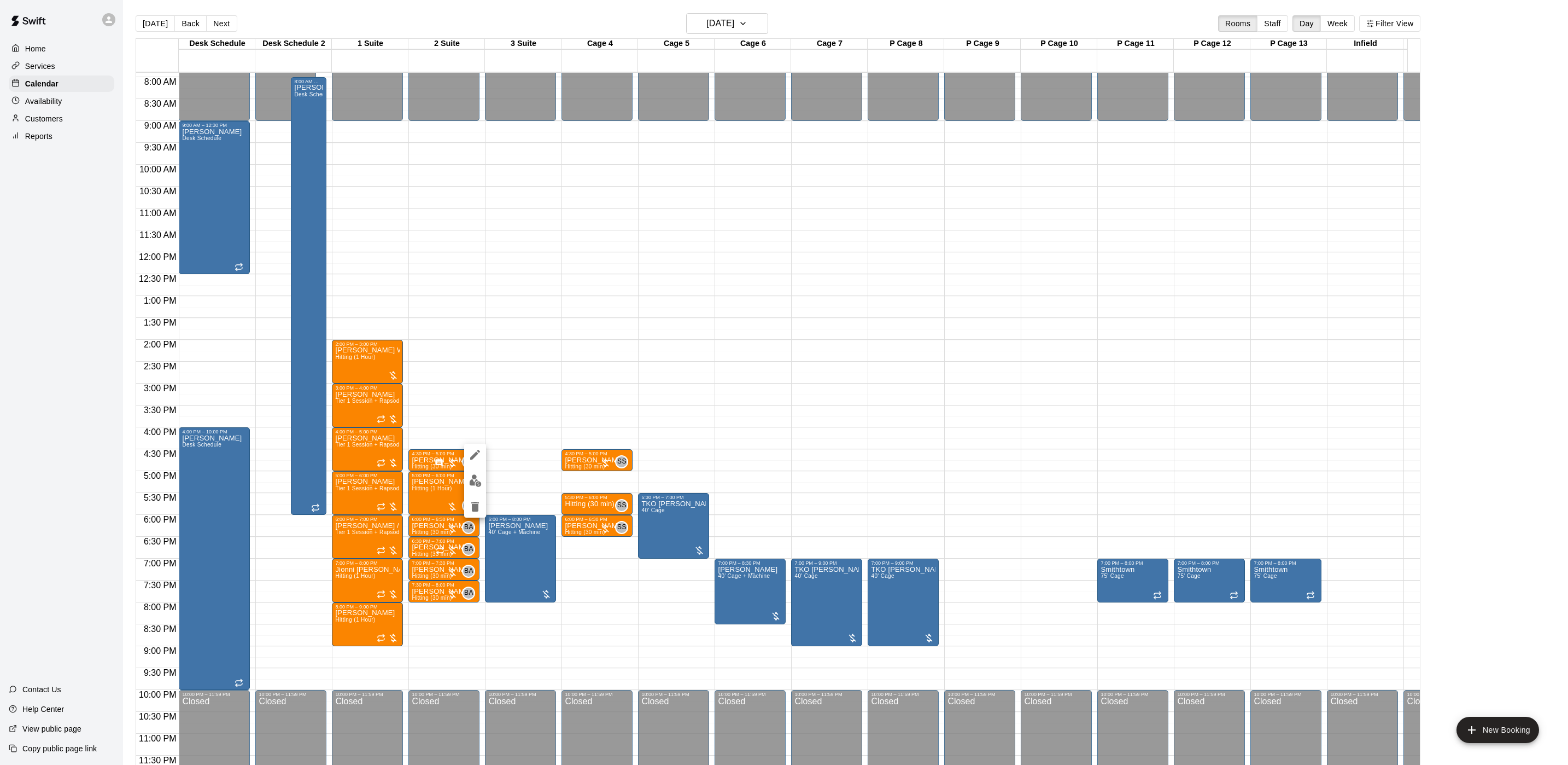
click at [455, 448] on div at bounding box center [784, 382] width 1568 height 765
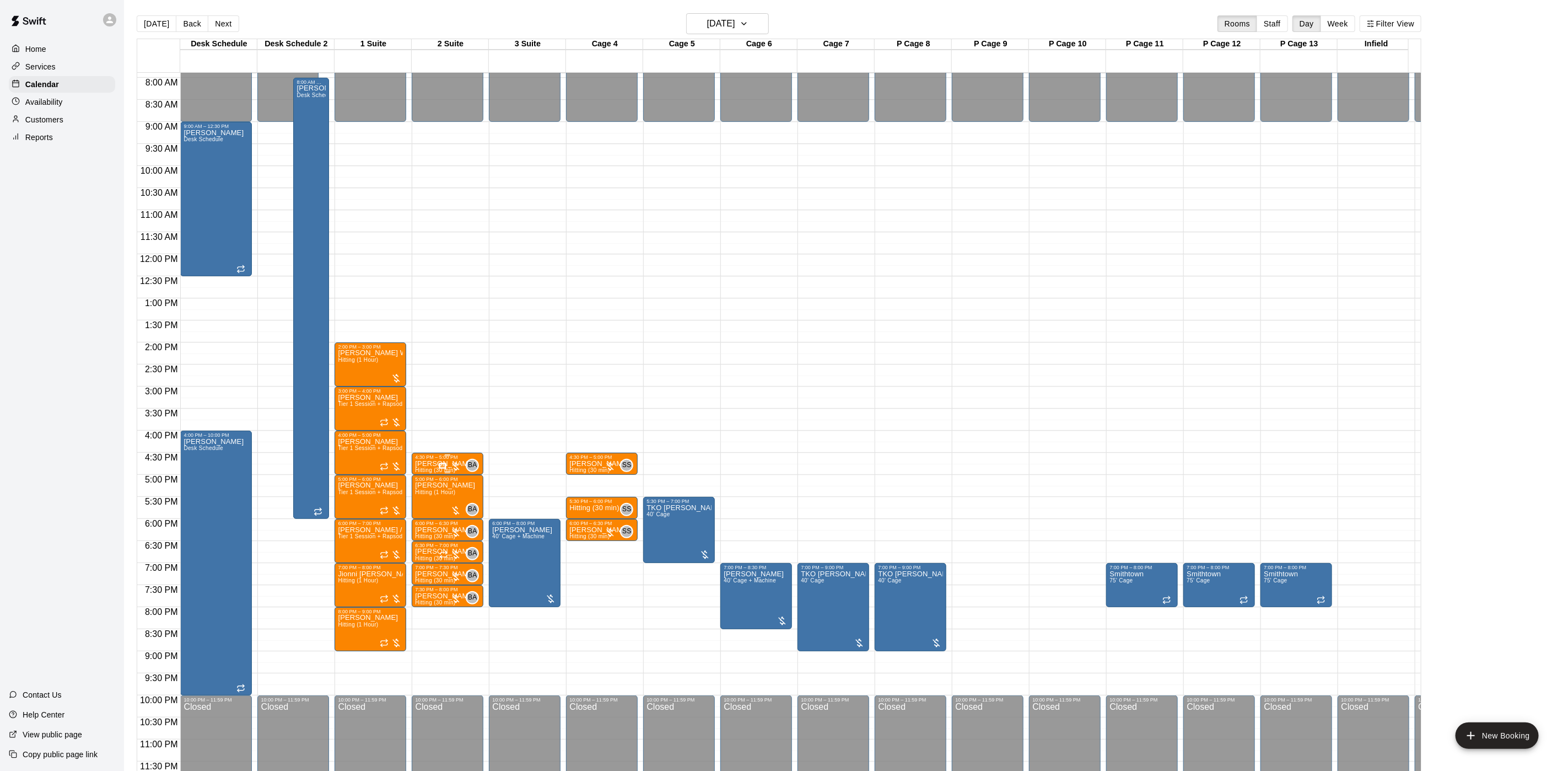
click at [460, 461] on div at bounding box center [449, 466] width 23 height 11
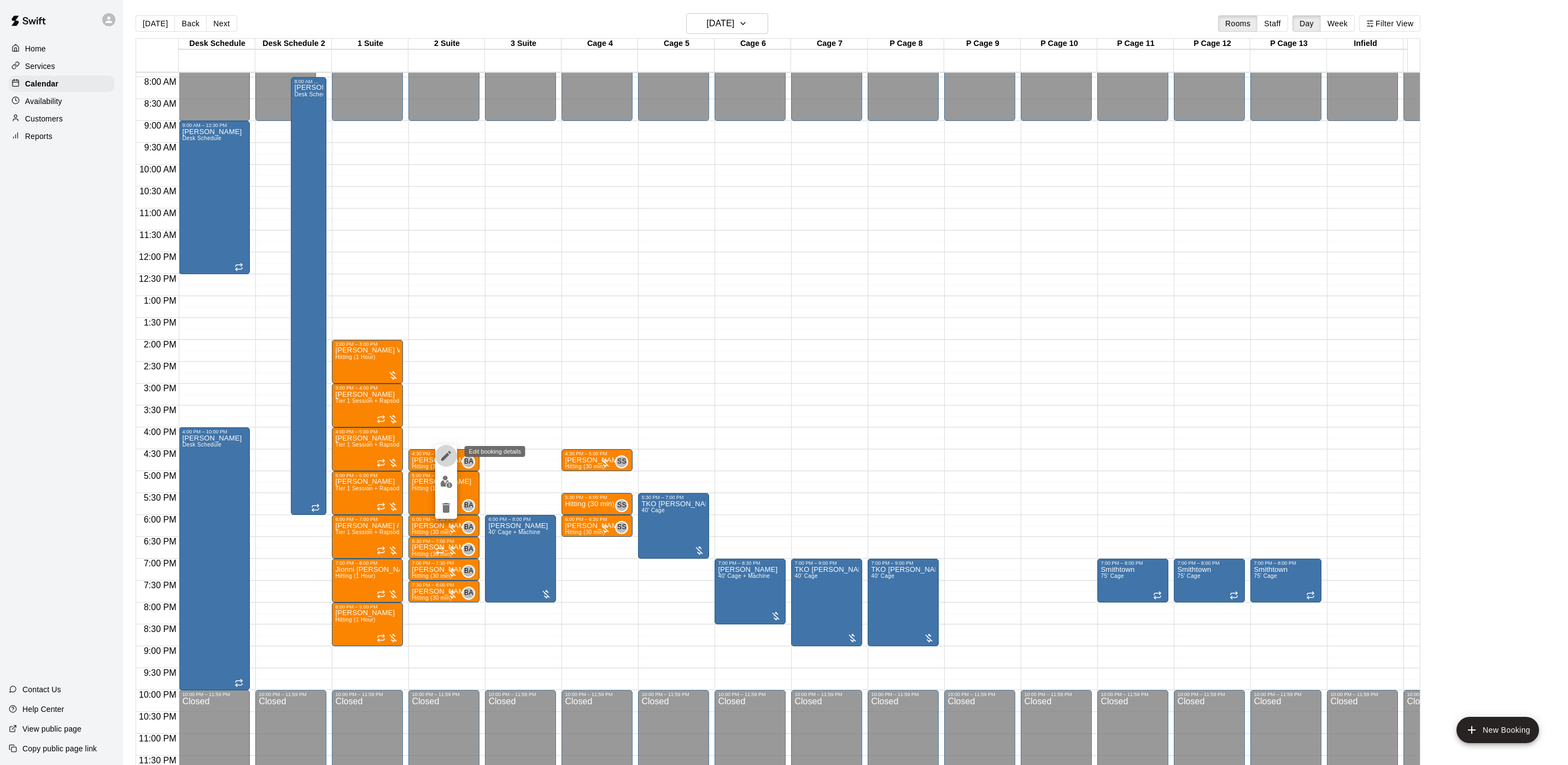
click at [453, 455] on button "edit" at bounding box center [446, 456] width 22 height 22
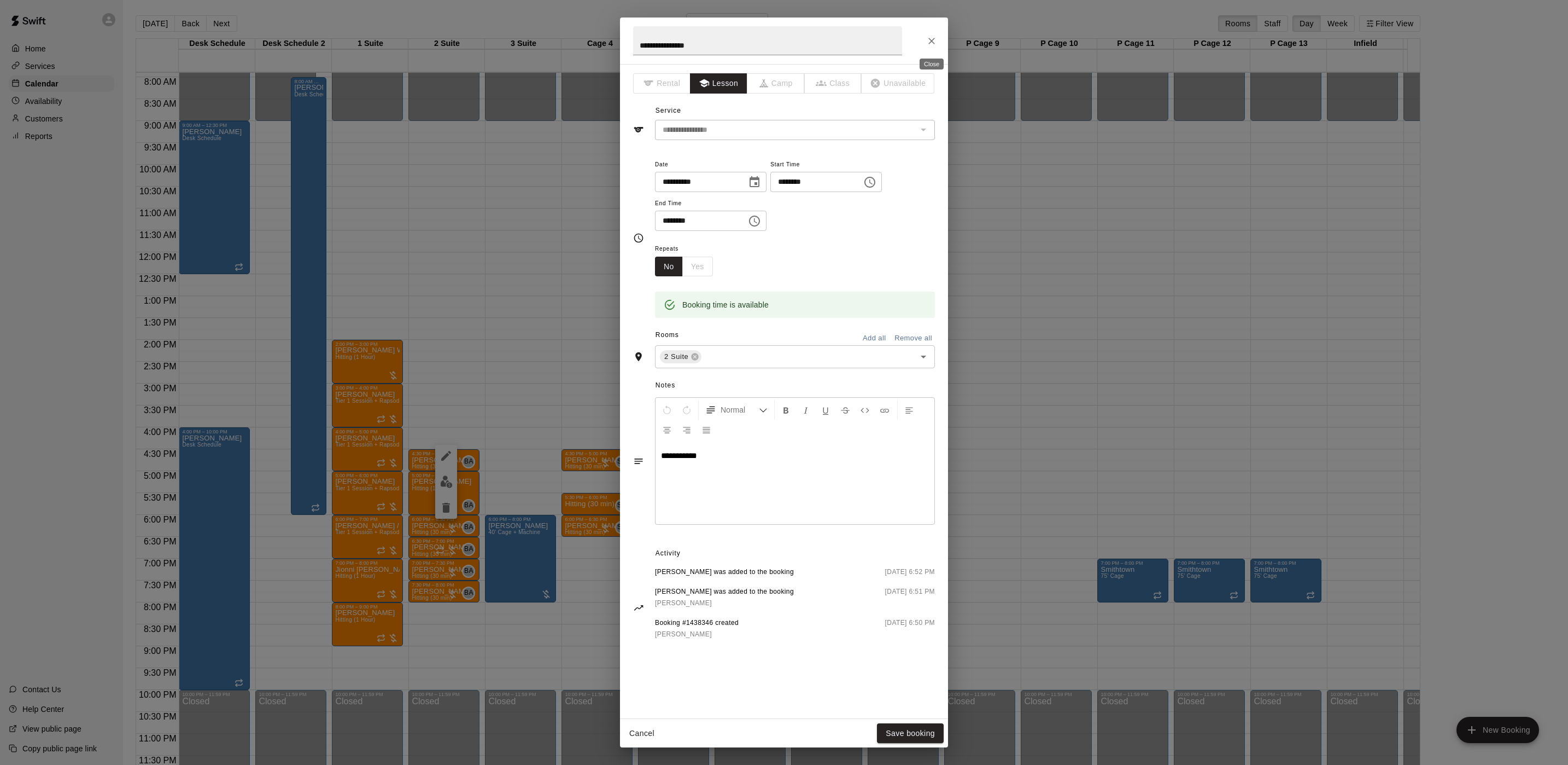
click at [935, 41] on icon "Close" at bounding box center [931, 41] width 11 height 11
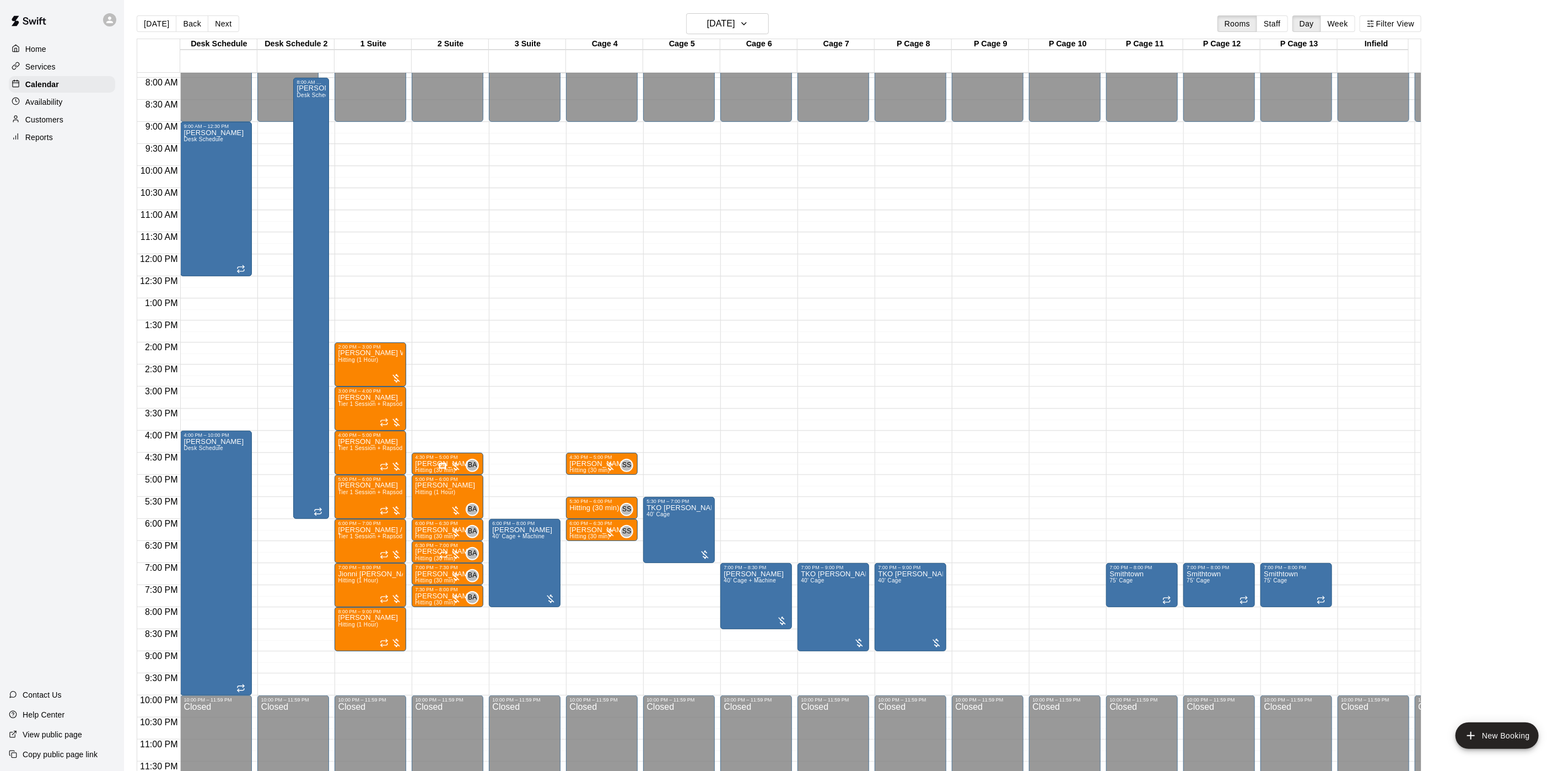
click at [466, 425] on div "12:00 AM – 9:00 AM Closed 4:30 PM – 5:00 PM [PERSON_NAME] Hitting (30 min) BA 0…" at bounding box center [447, 254] width 71 height 1059
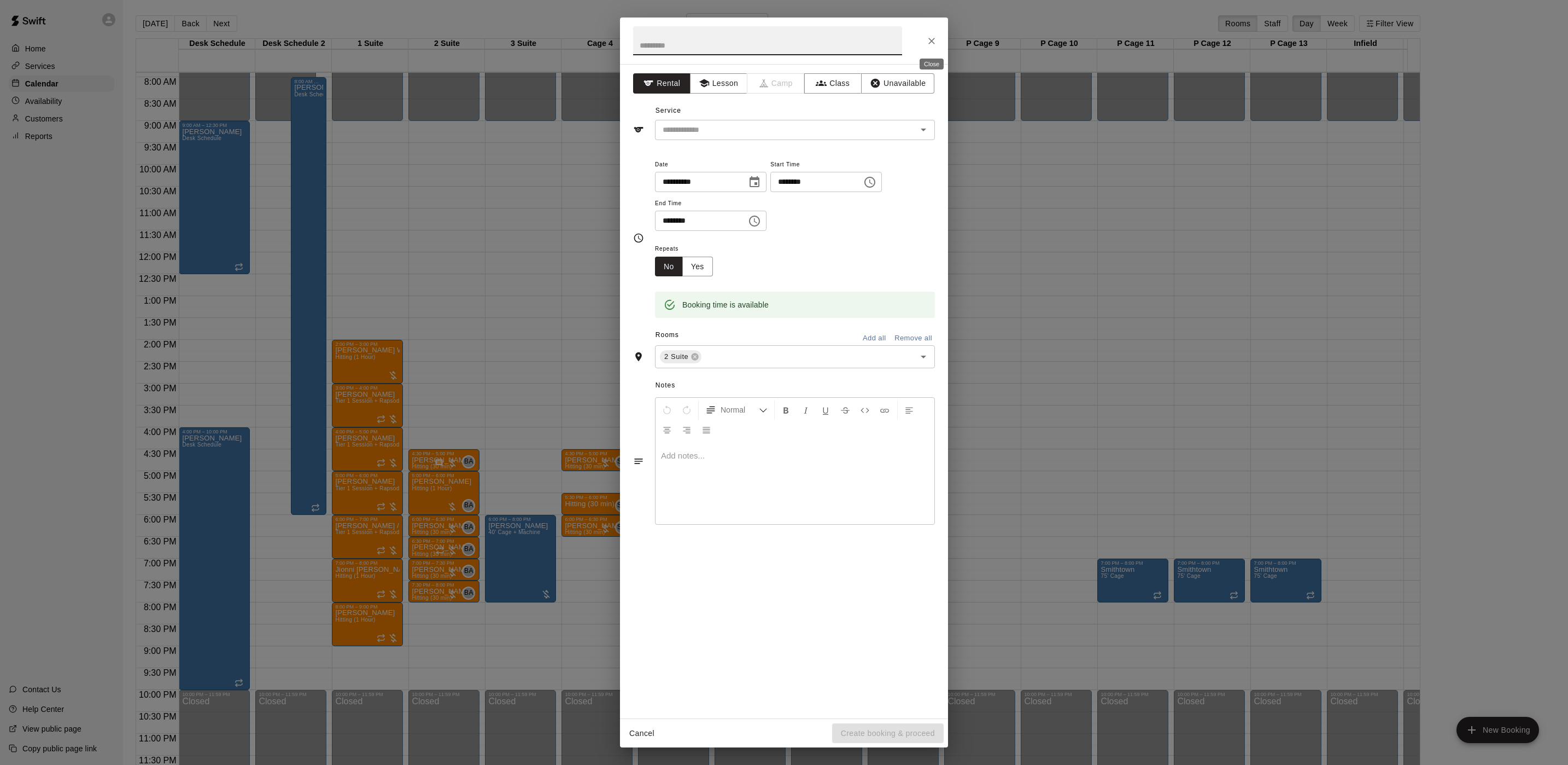
click at [925, 40] on button "Close" at bounding box center [931, 41] width 19 height 19
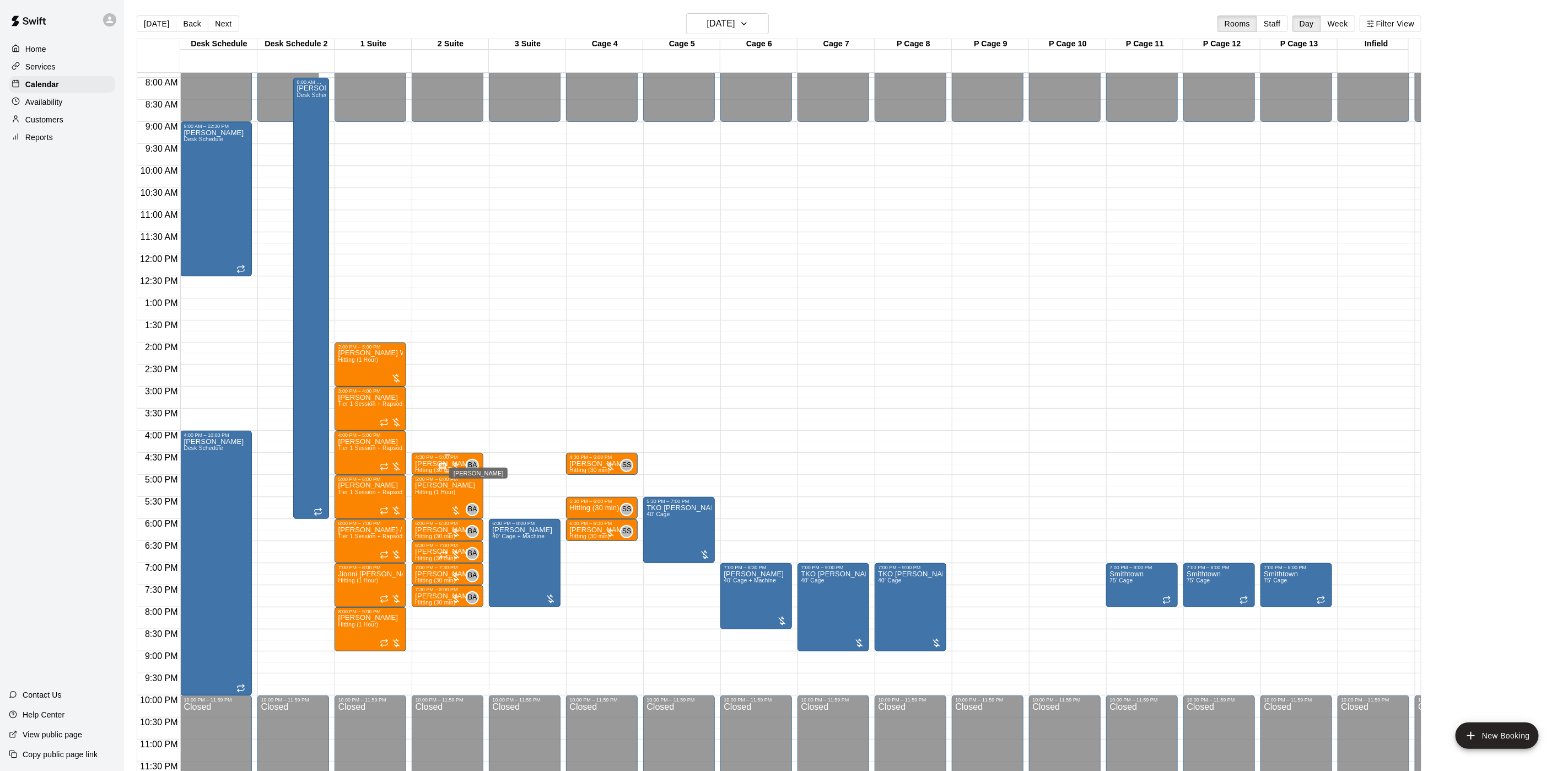
click at [468, 460] on span "BA" at bounding box center [473, 465] width 9 height 11
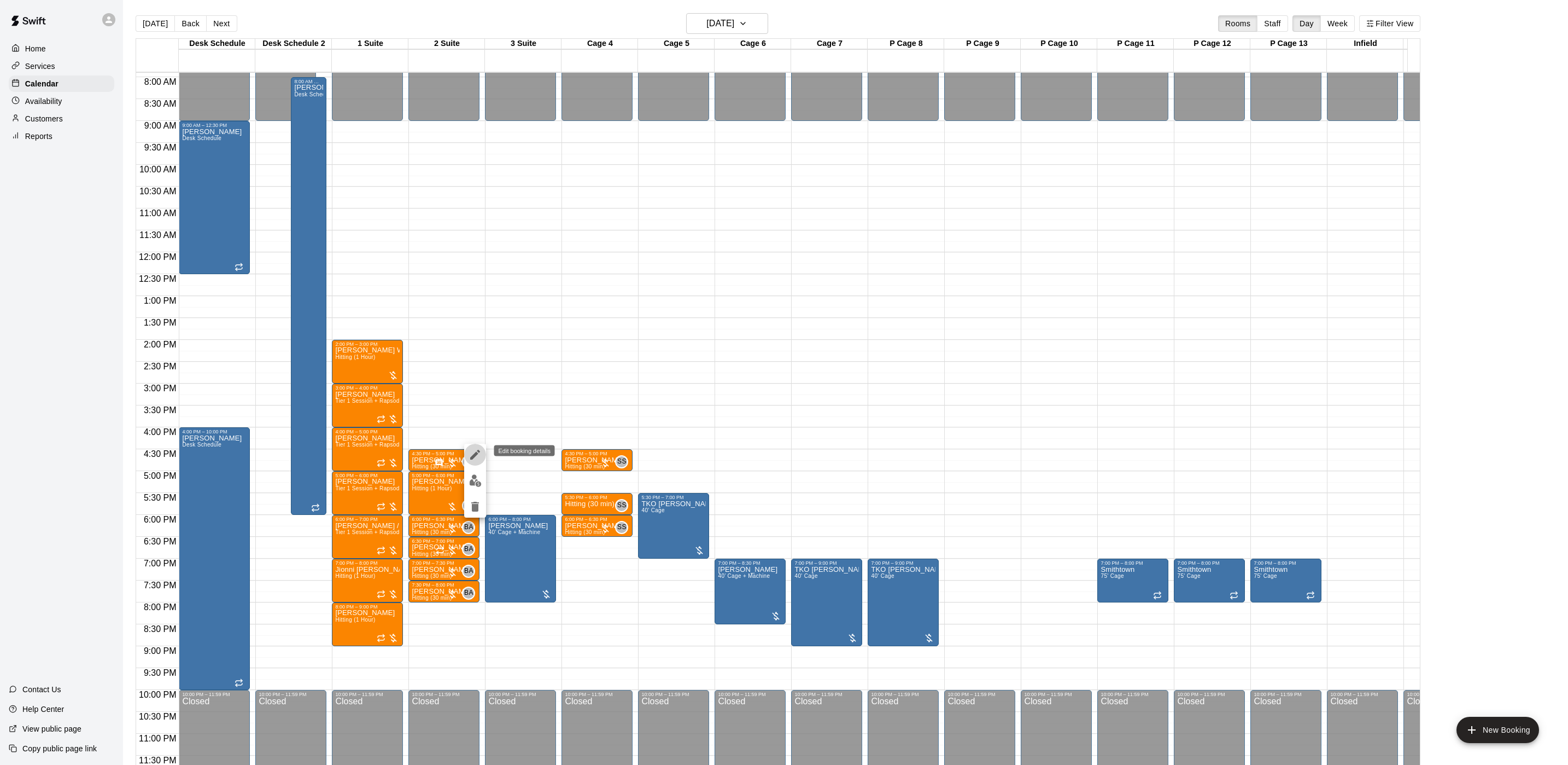
click at [474, 452] on icon "edit" at bounding box center [475, 454] width 13 height 13
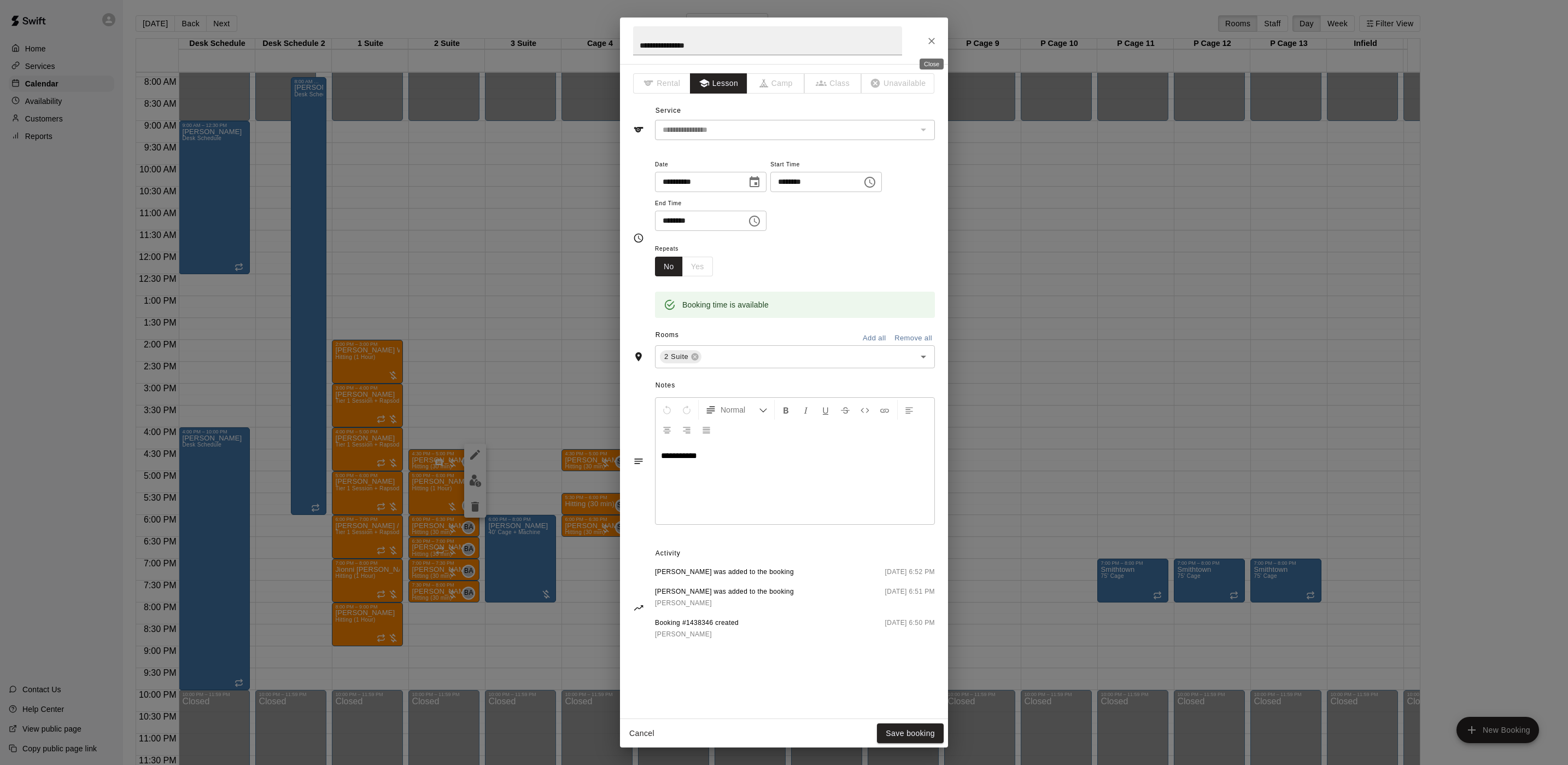
click at [931, 46] on icon "Close" at bounding box center [931, 41] width 11 height 11
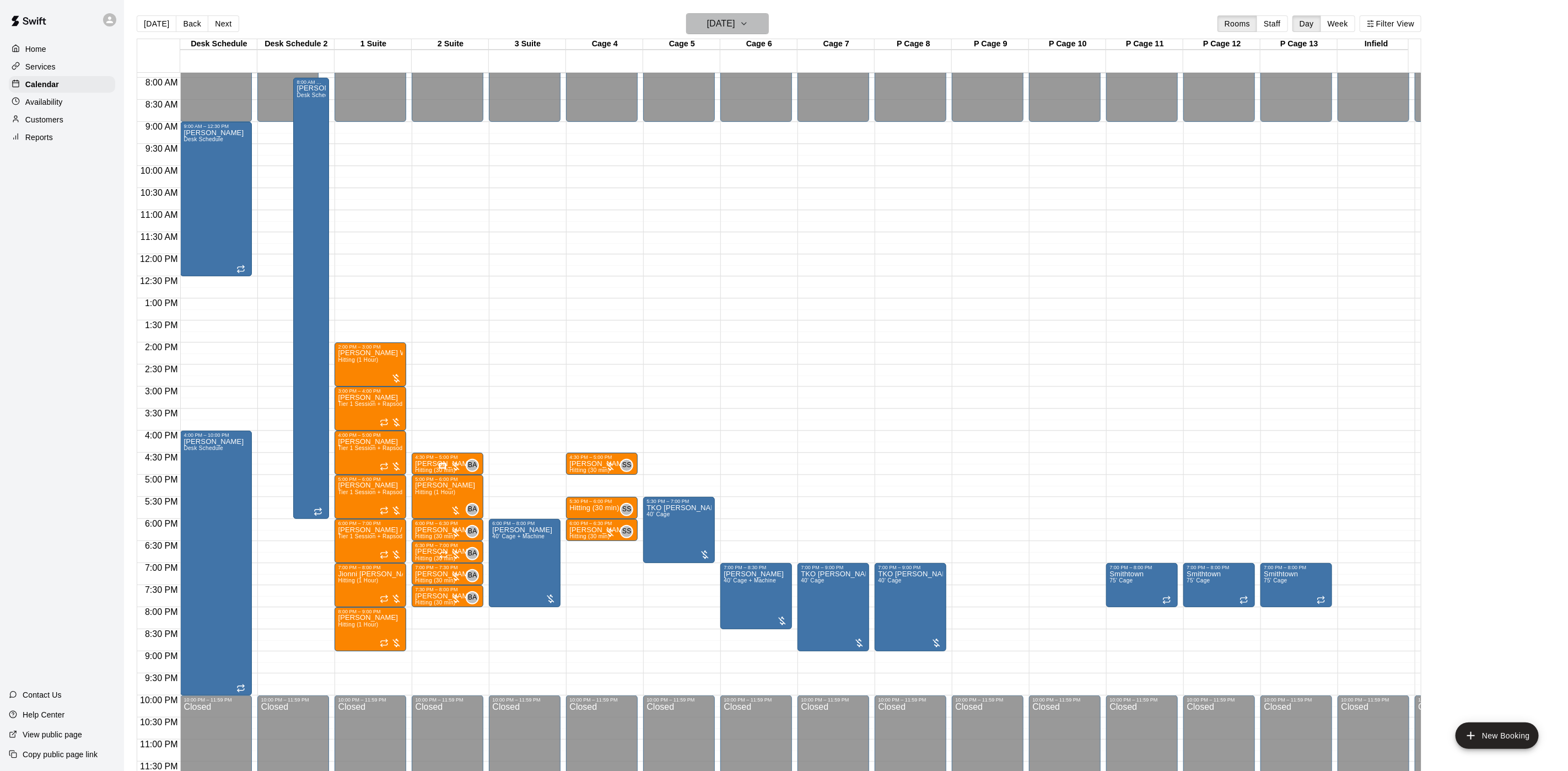
click at [707, 19] on h6 "[DATE]" at bounding box center [721, 24] width 28 height 16
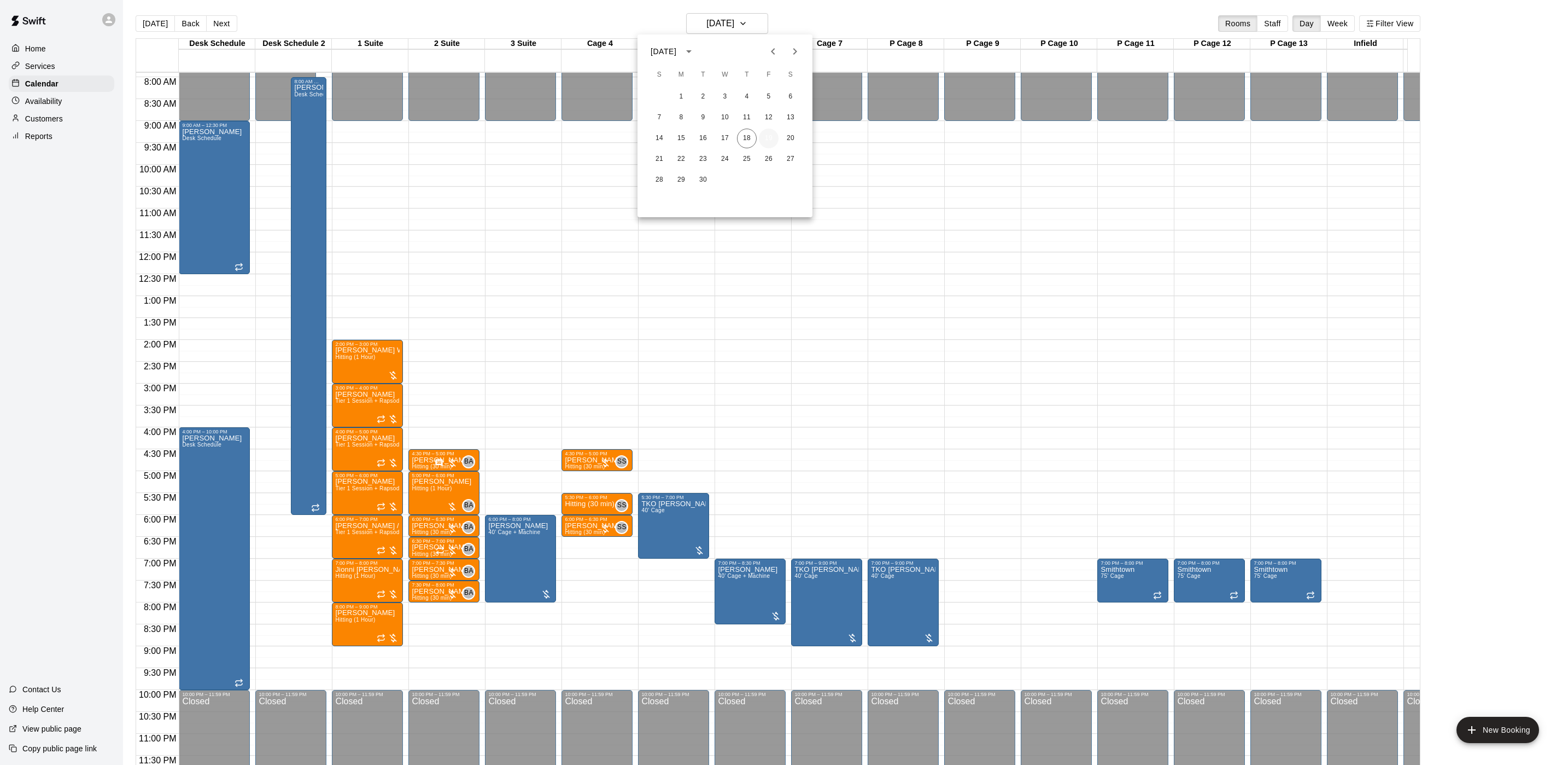
click at [765, 135] on button "19" at bounding box center [768, 138] width 19 height 19
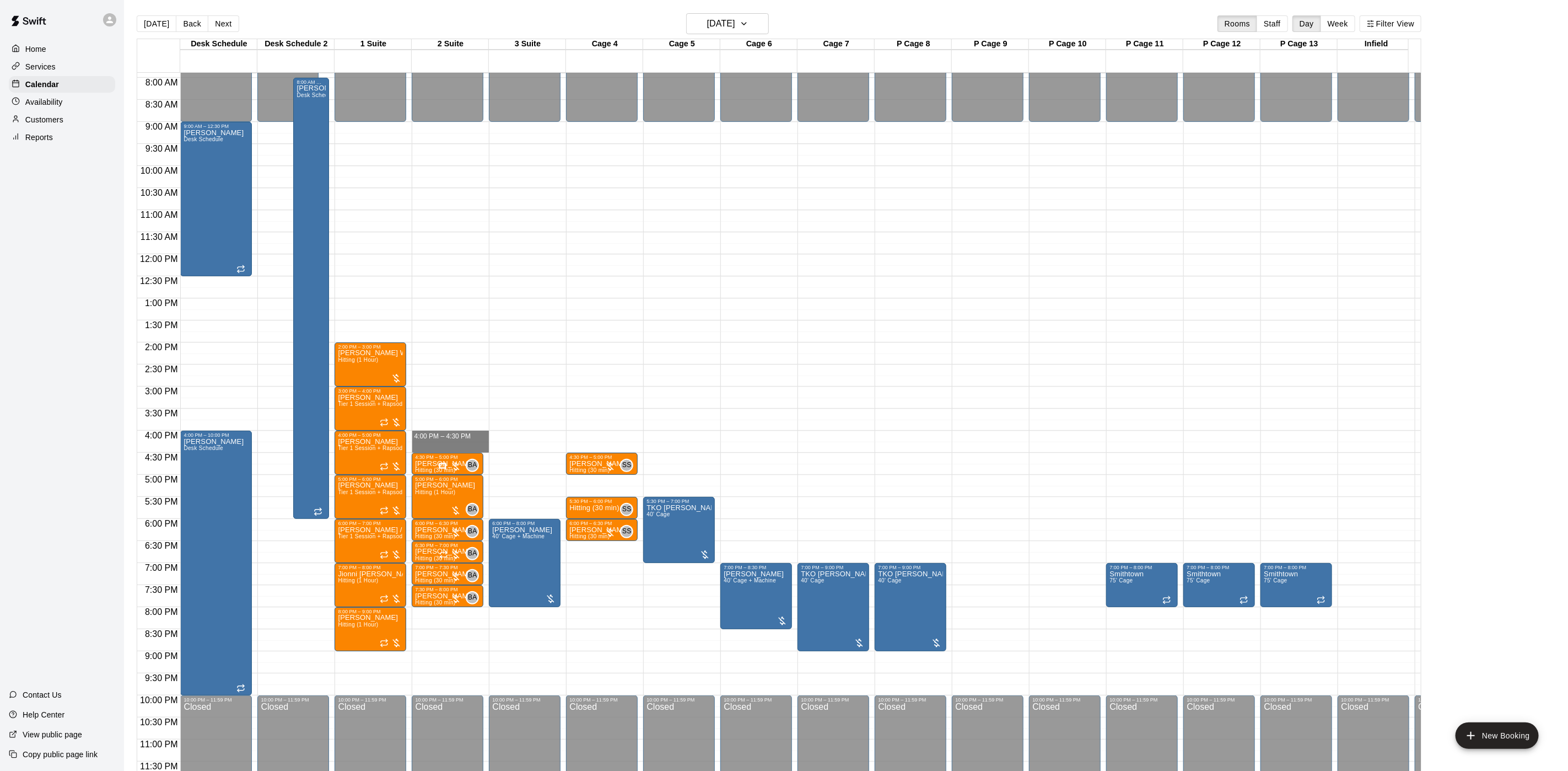
drag, startPoint x: 443, startPoint y: 421, endPoint x: 443, endPoint y: 436, distance: 15.0
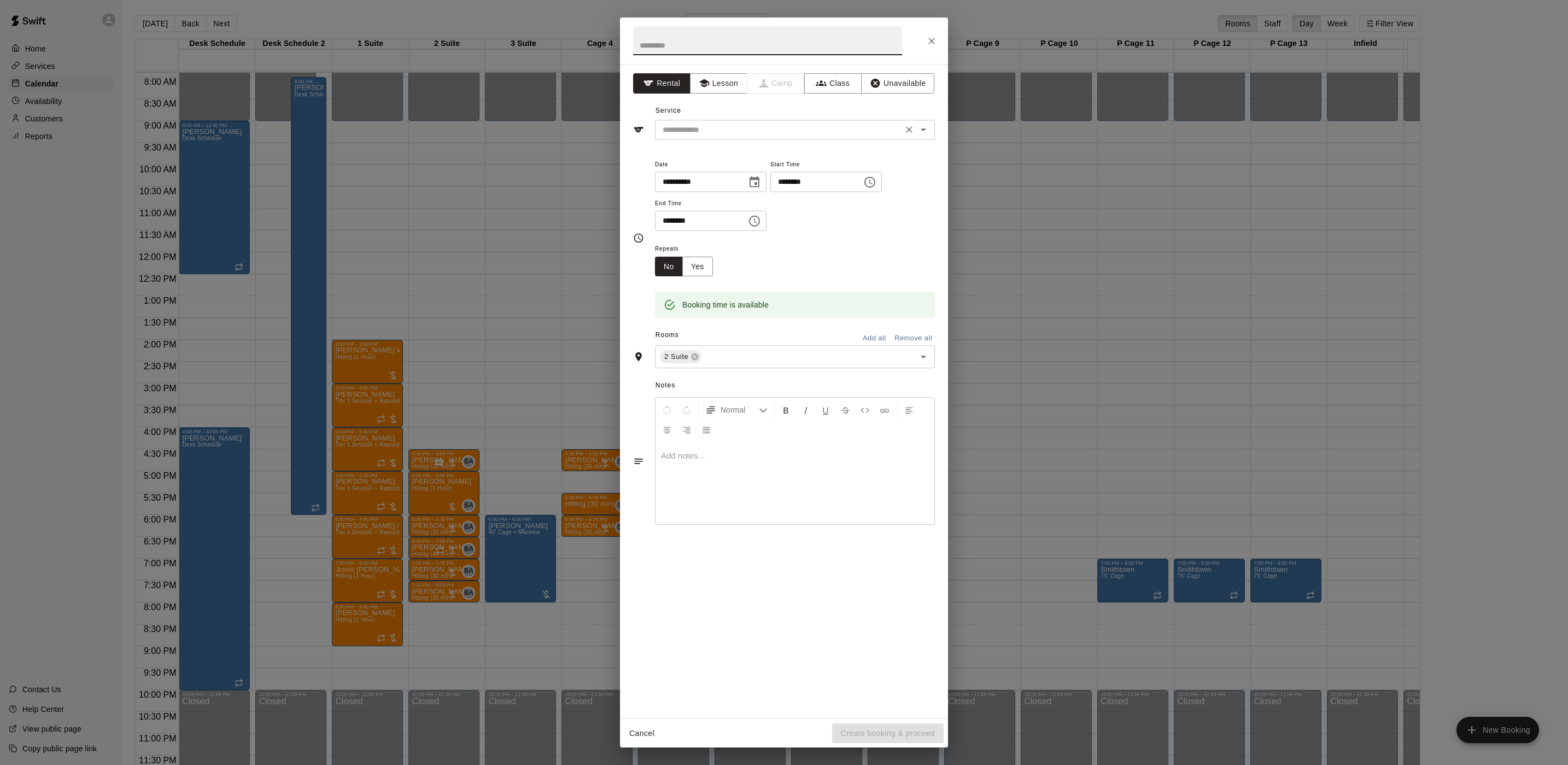
click at [697, 125] on input "text" at bounding box center [779, 129] width 241 height 14
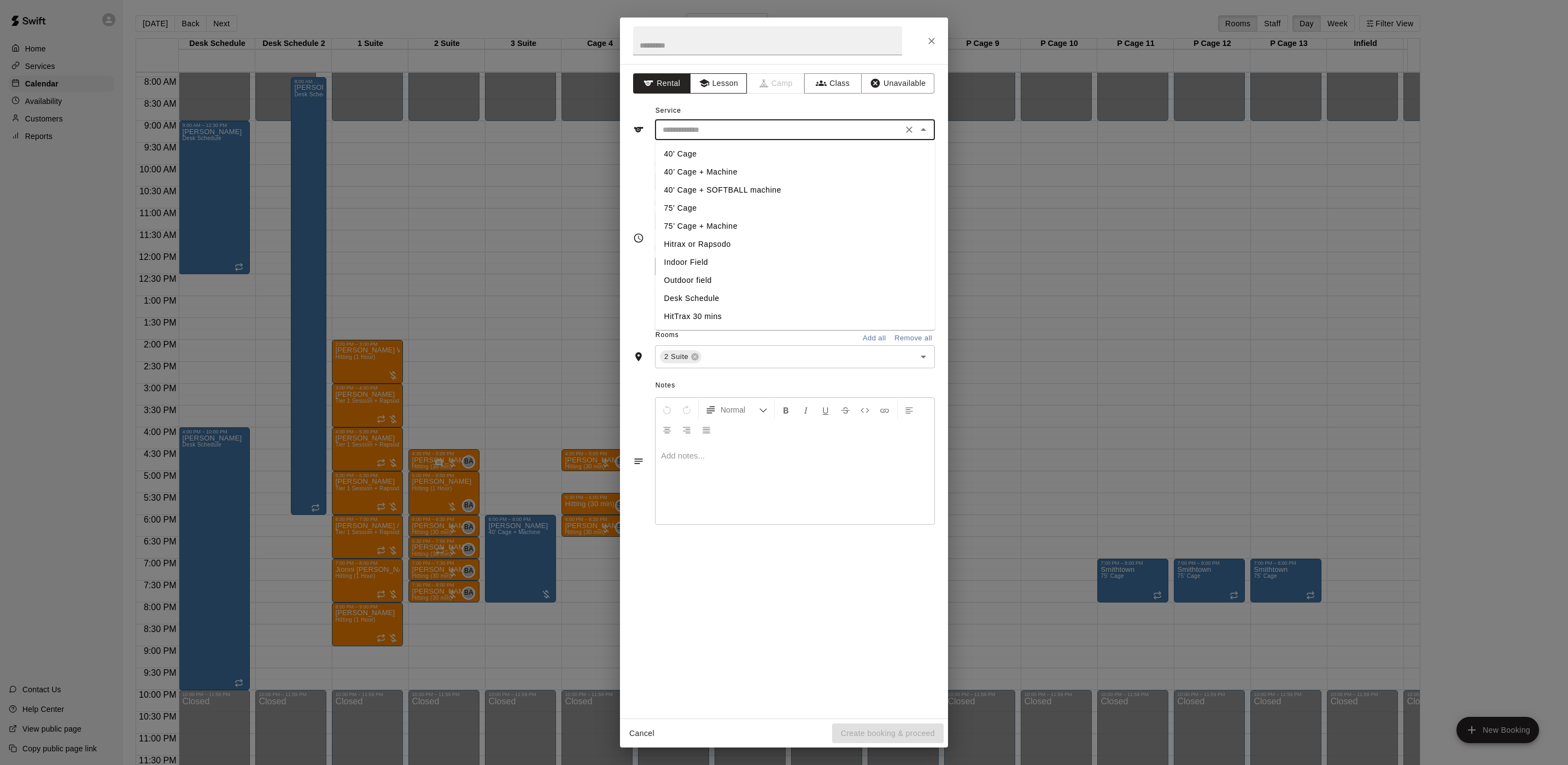
click at [712, 77] on button "Lesson" at bounding box center [718, 83] width 57 height 20
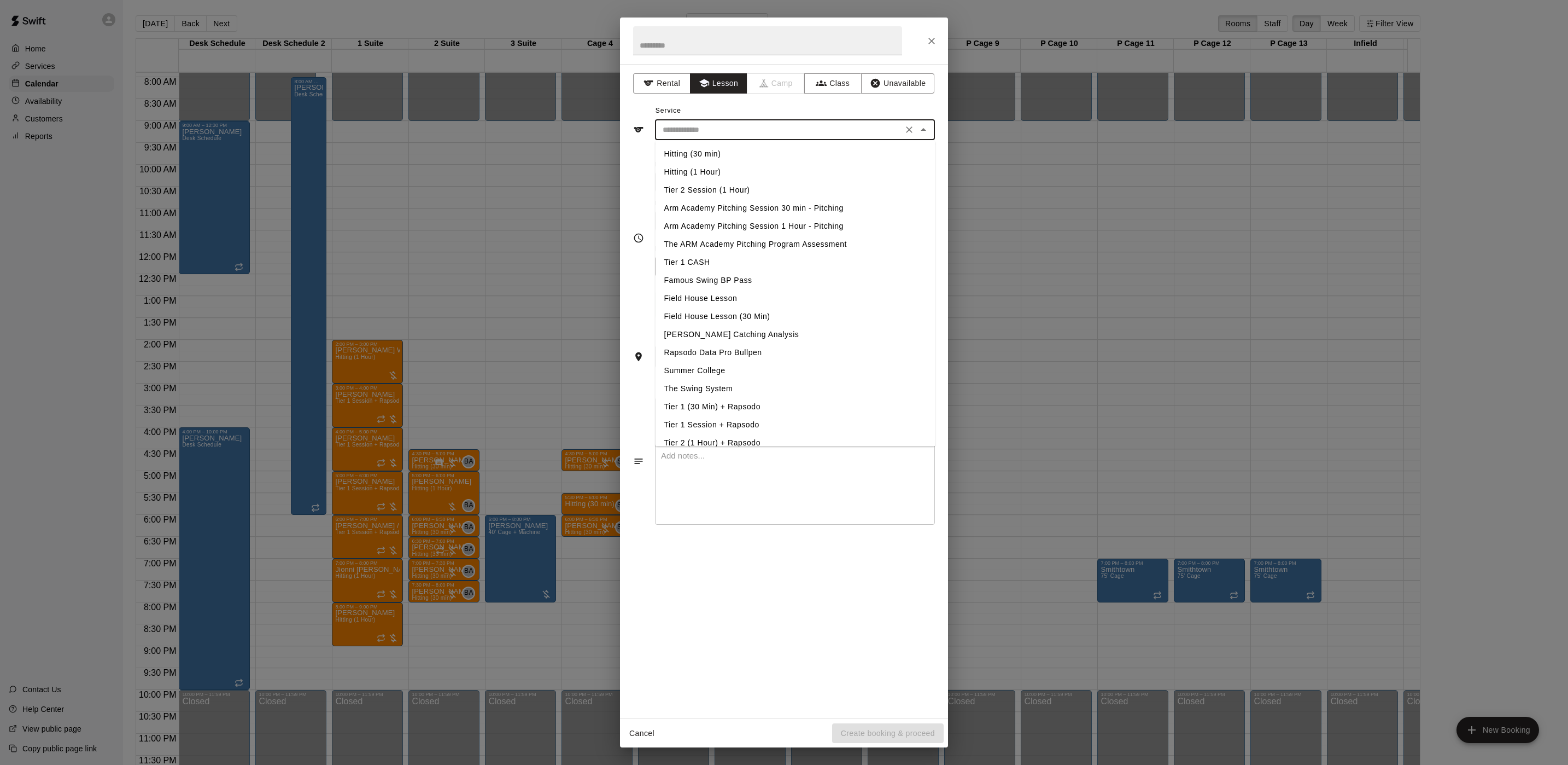
click at [696, 131] on input "text" at bounding box center [779, 129] width 241 height 14
click at [748, 160] on li "Hitting (30 min)" at bounding box center [795, 154] width 280 height 18
type input "**********"
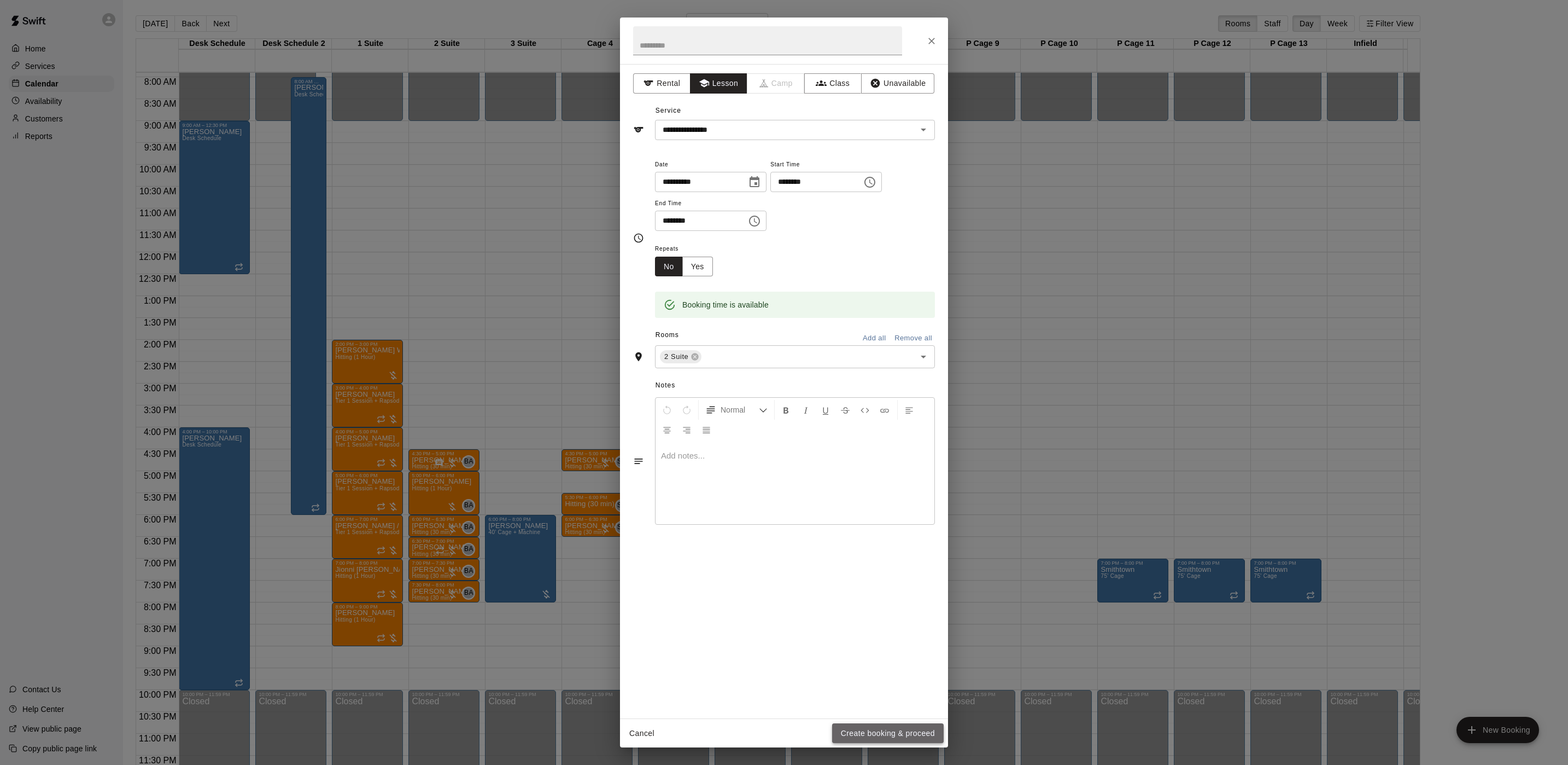
click at [888, 741] on button "Create booking & proceed" at bounding box center [888, 733] width 112 height 20
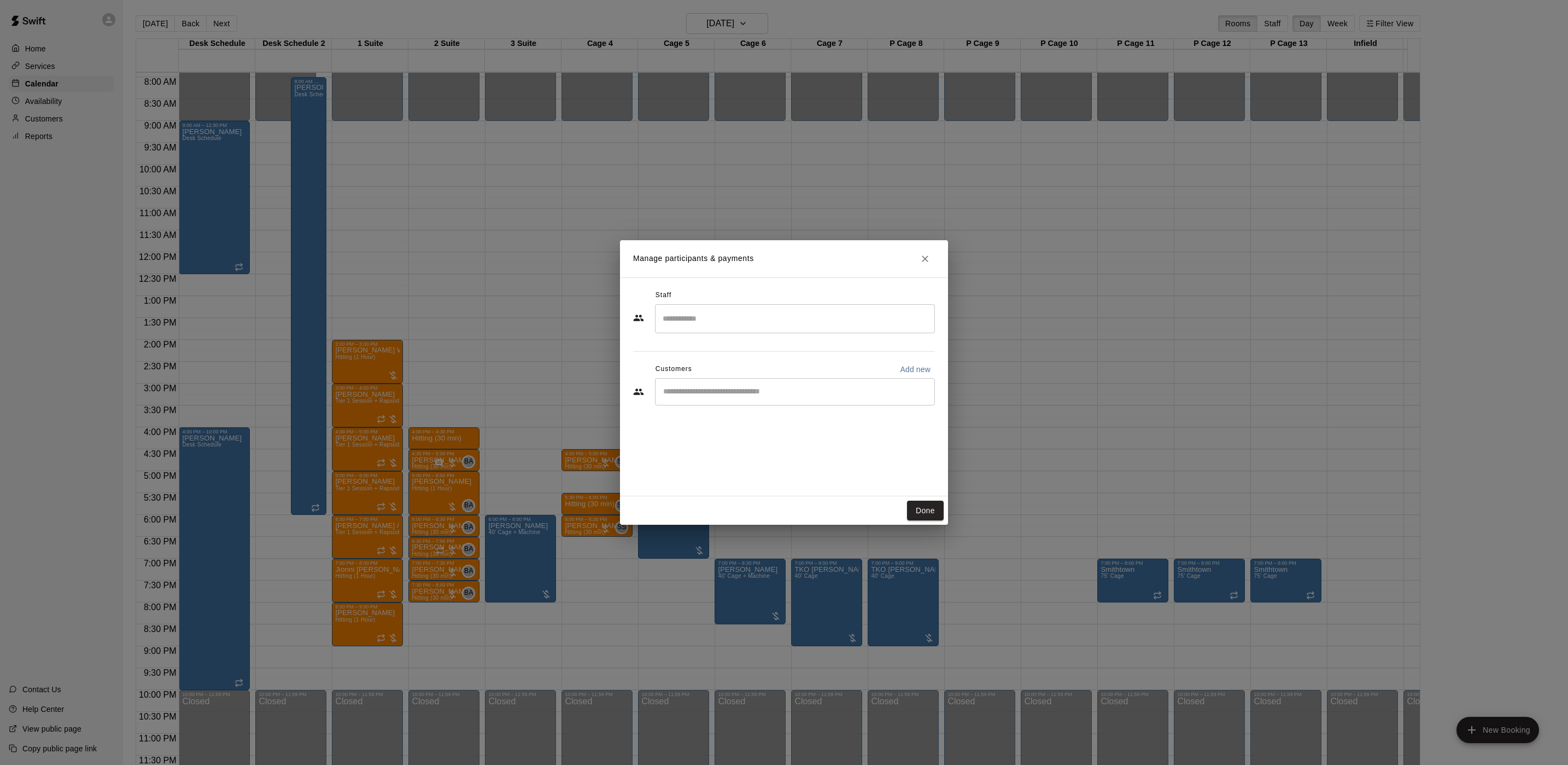
click at [718, 307] on div "​" at bounding box center [794, 318] width 280 height 29
click at [729, 351] on p "[PERSON_NAME]" at bounding box center [716, 351] width 67 height 12
type input "*****"
click at [725, 394] on input "Start typing to search customers..." at bounding box center [795, 391] width 270 height 11
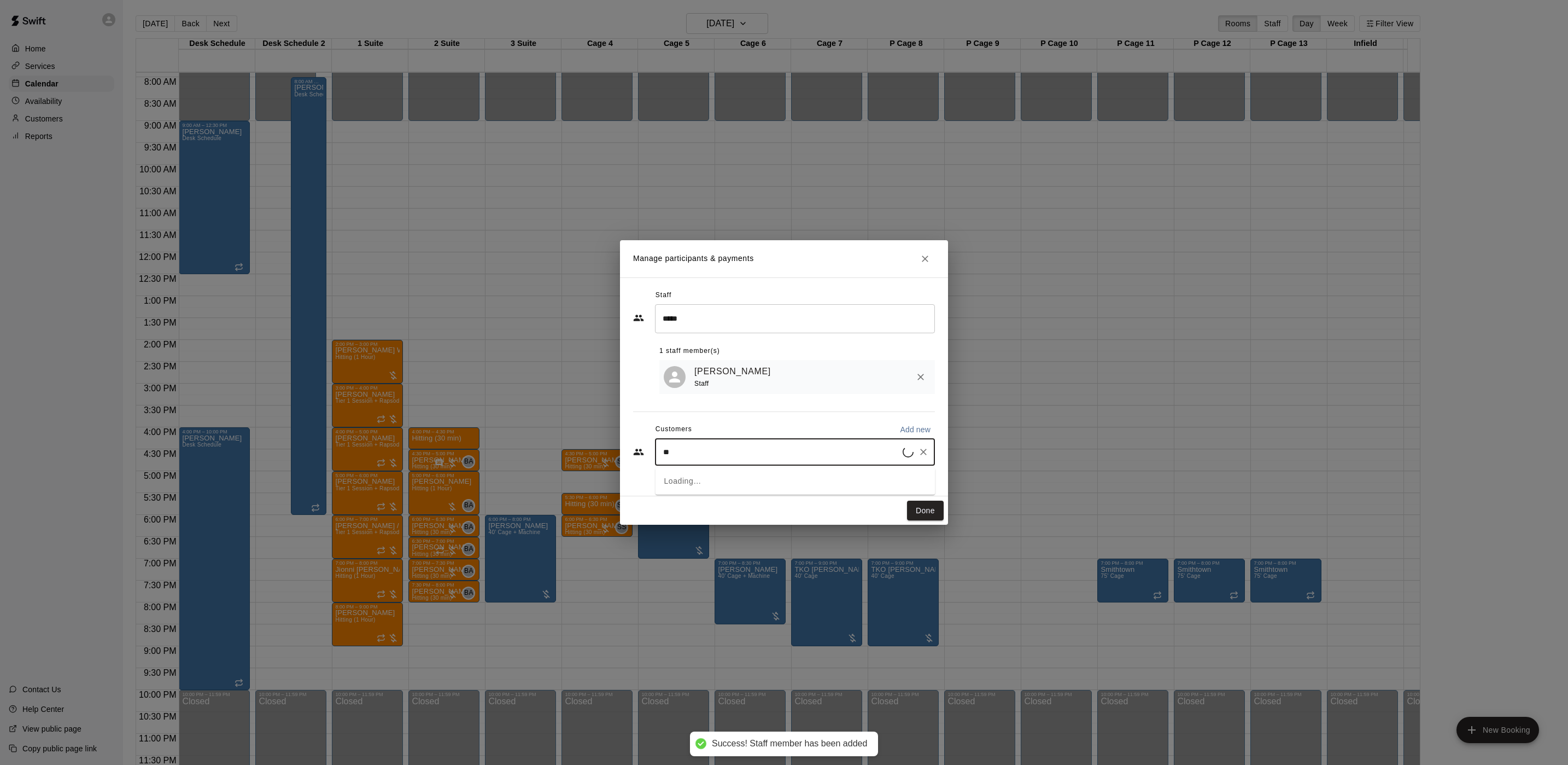
type input "*"
type input "**"
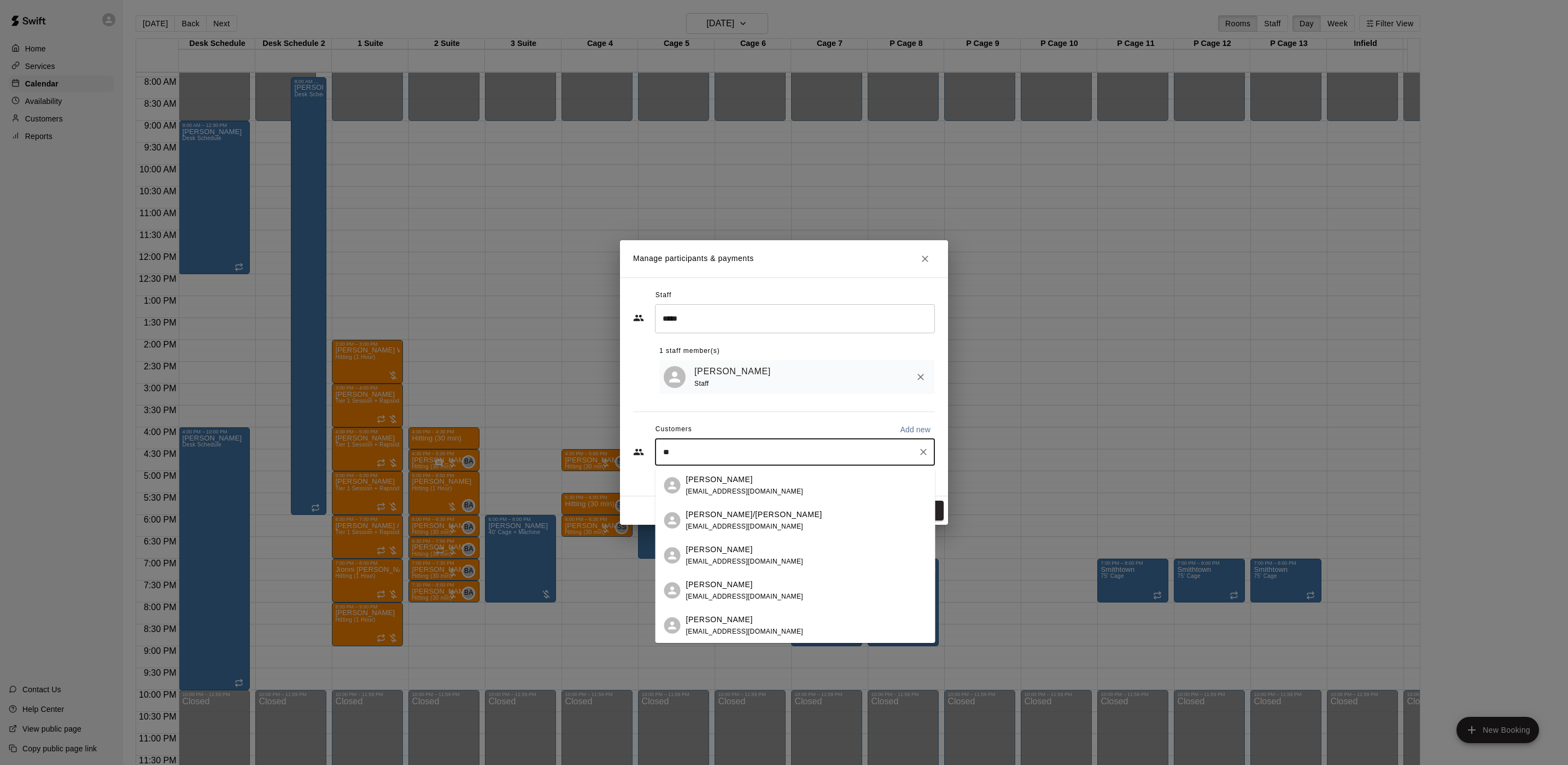
click at [737, 489] on span "[EMAIL_ADDRESS][DOMAIN_NAME]" at bounding box center [744, 491] width 118 height 8
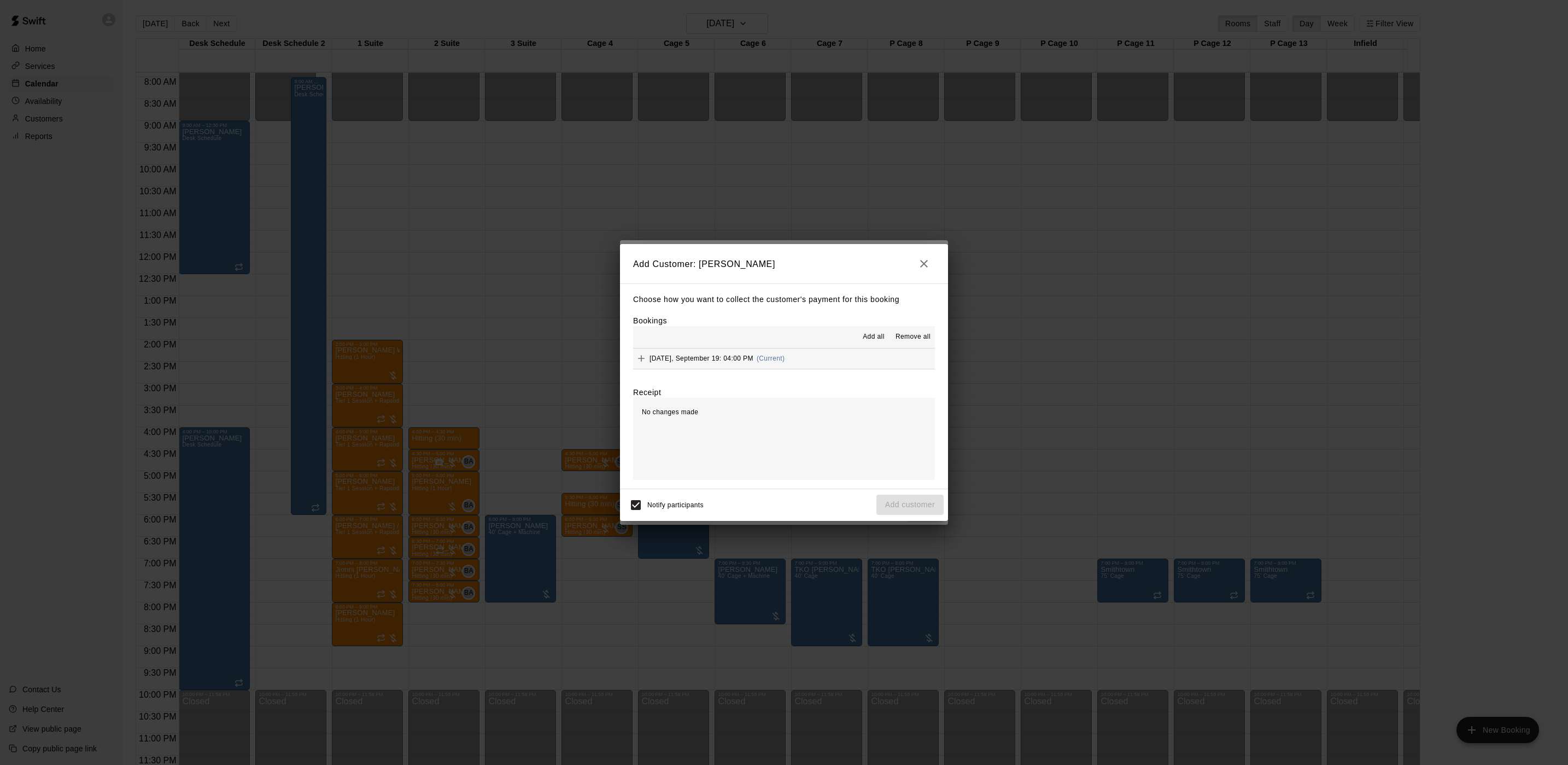
click at [800, 356] on button "[DATE], September 19: 04:00 PM (Current)" at bounding box center [784, 358] width 302 height 20
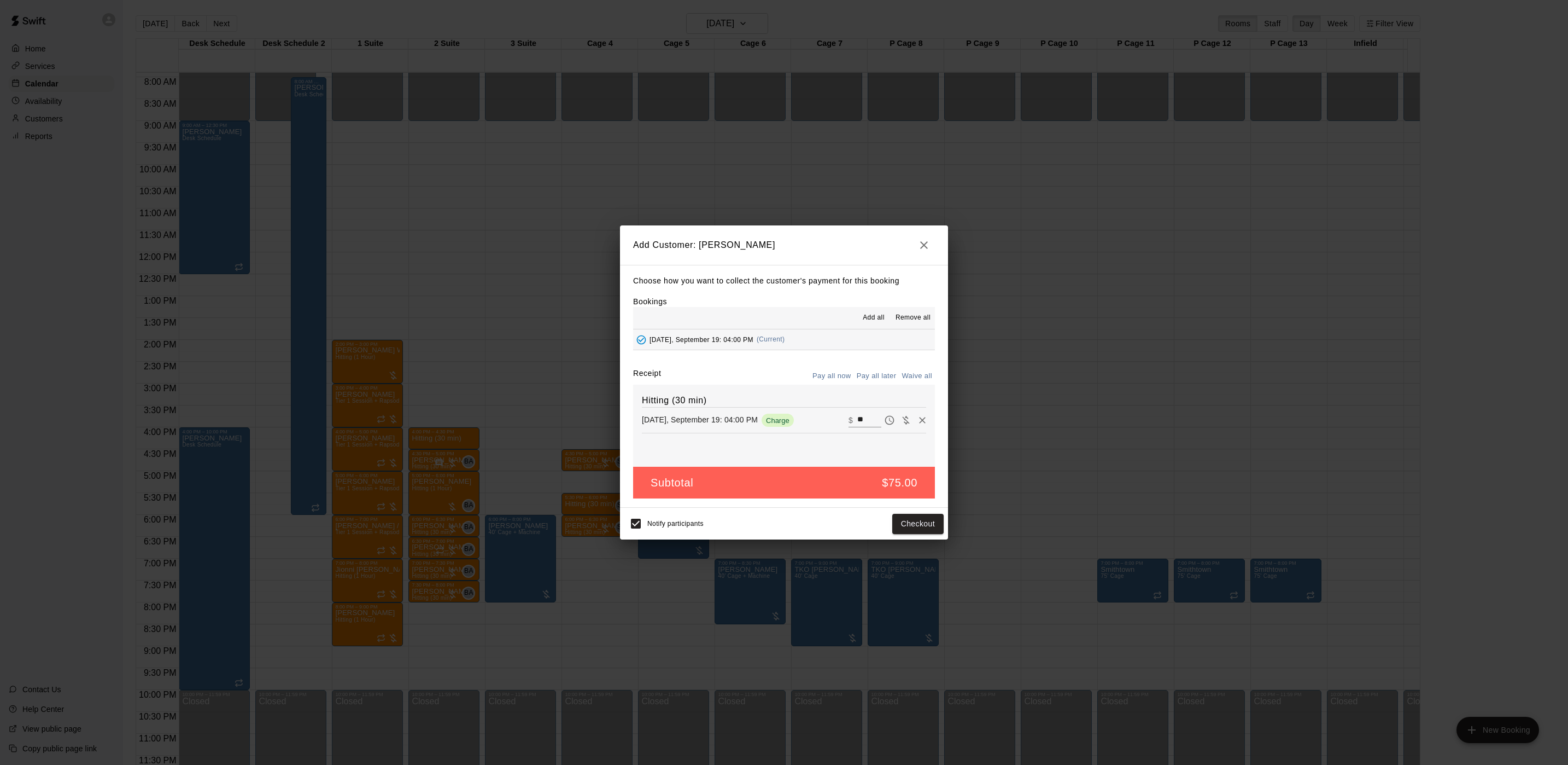
click at [868, 376] on button "Pay all later" at bounding box center [877, 376] width 45 height 17
click at [901, 527] on button "Add customer" at bounding box center [910, 523] width 68 height 20
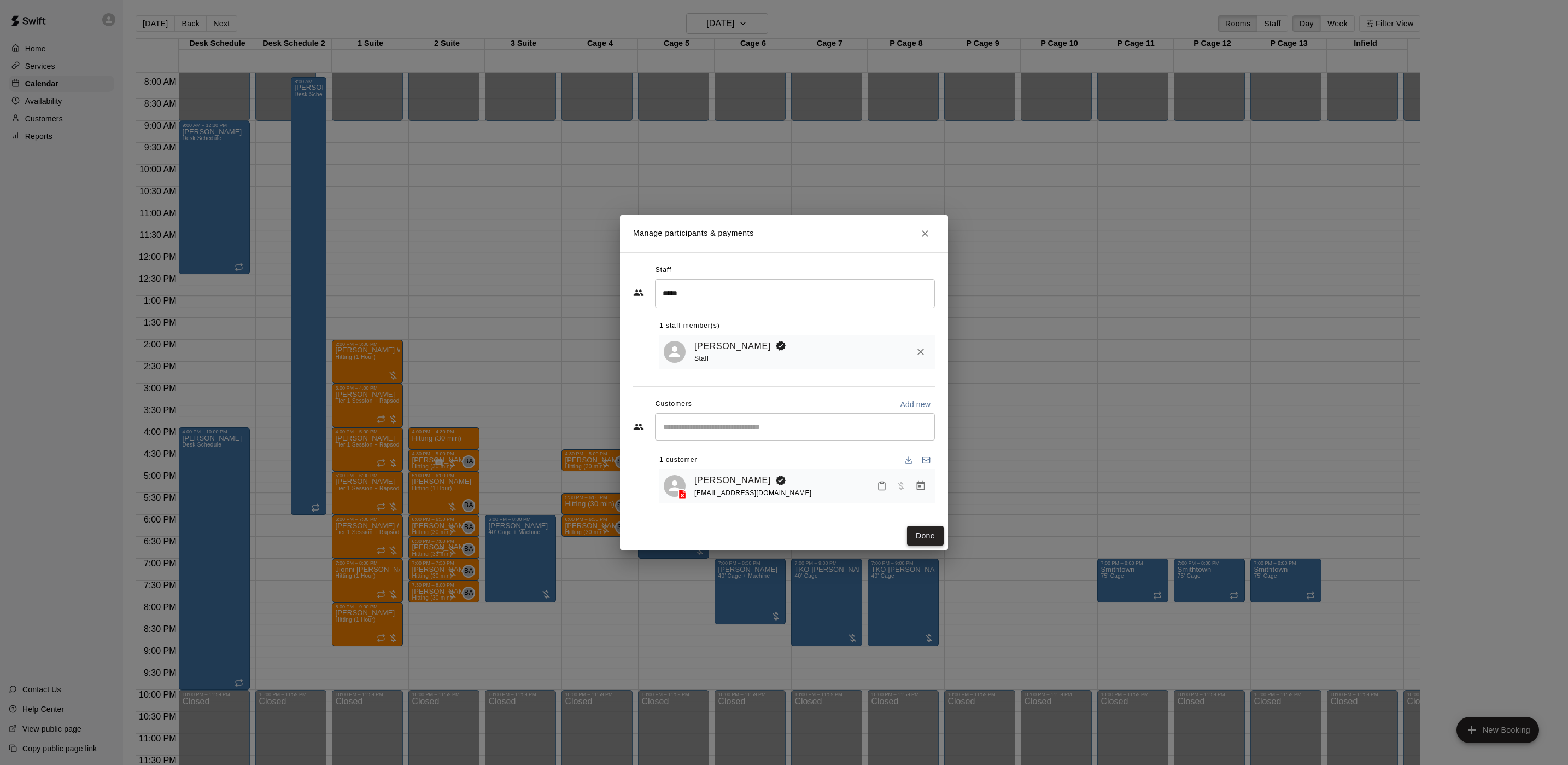
click at [917, 534] on button "Done" at bounding box center [926, 536] width 36 height 20
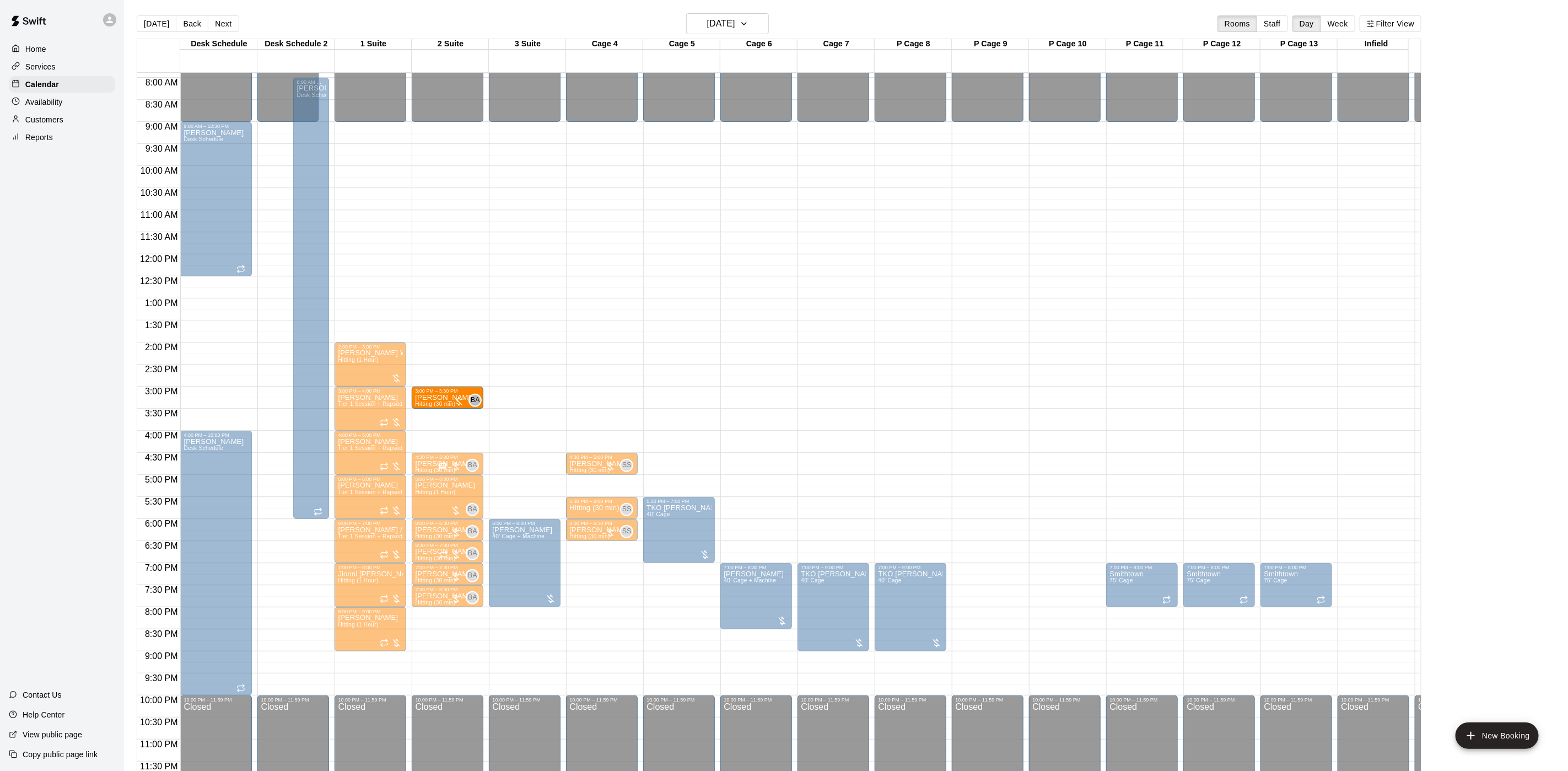
drag, startPoint x: 447, startPoint y: 428, endPoint x: 452, endPoint y: 392, distance: 36.3
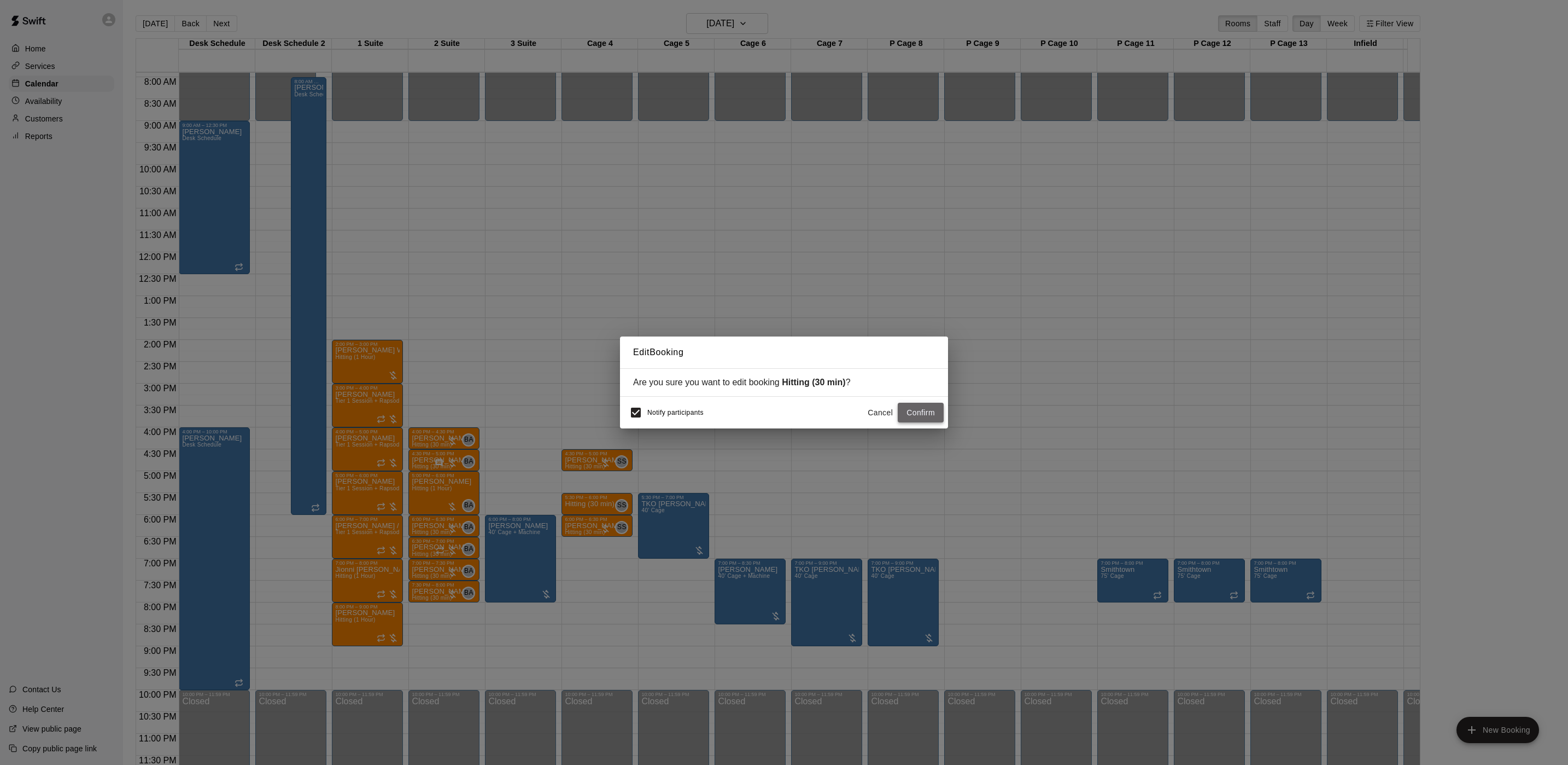
click at [905, 415] on button "Confirm" at bounding box center [920, 413] width 46 height 20
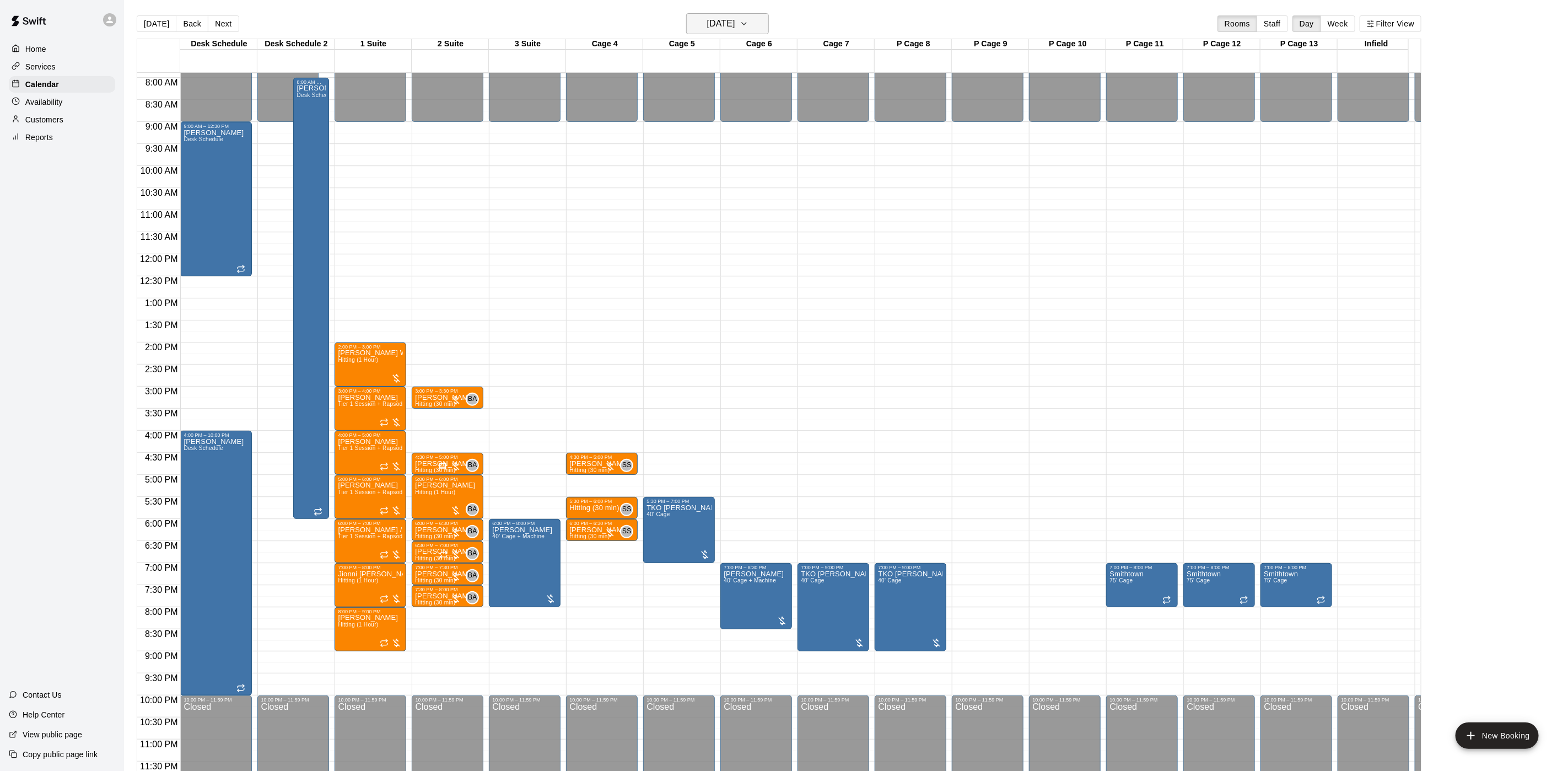
click at [735, 29] on h6 "[DATE]" at bounding box center [721, 24] width 28 height 16
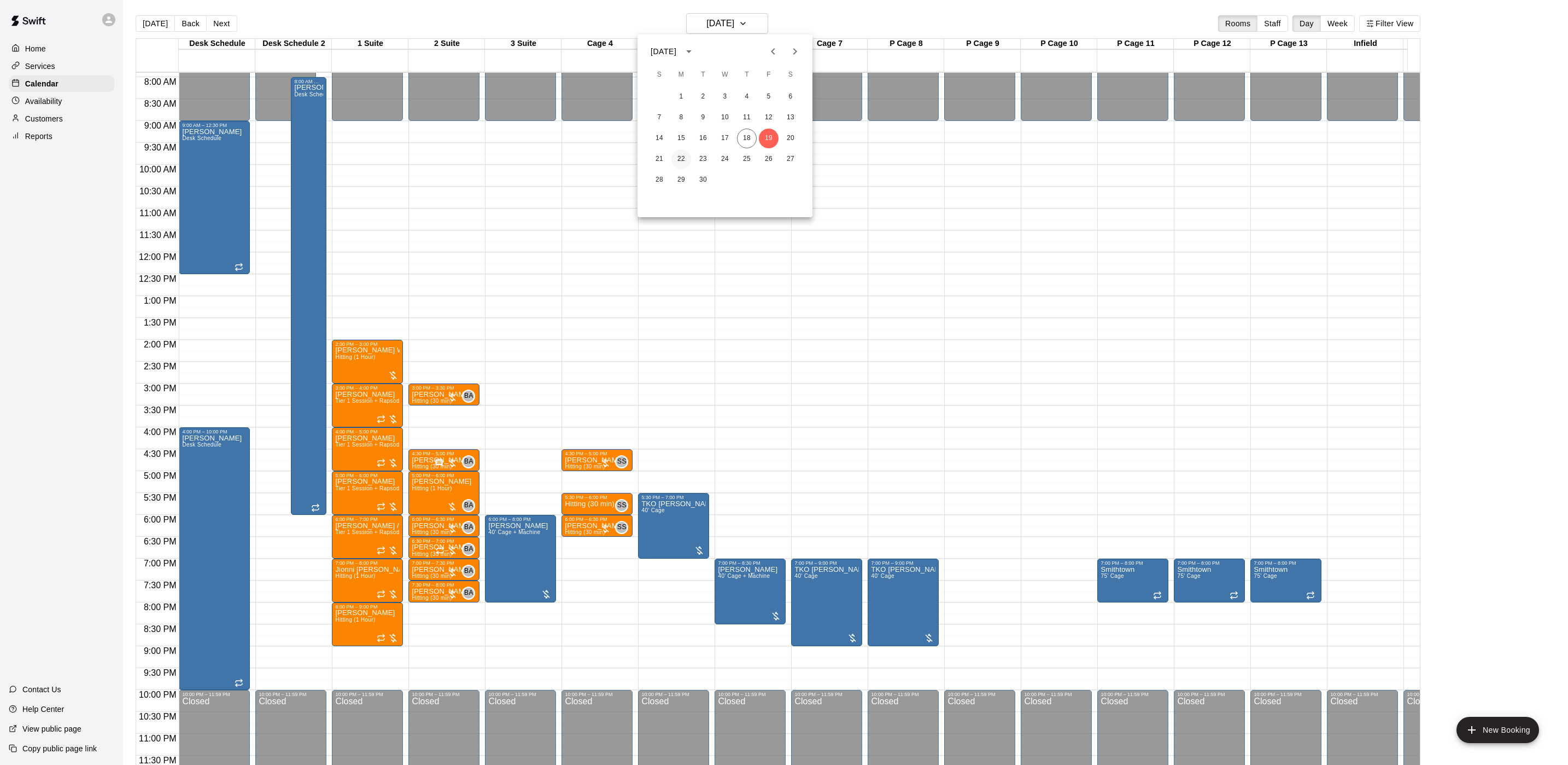
click at [681, 159] on button "22" at bounding box center [681, 159] width 19 height 19
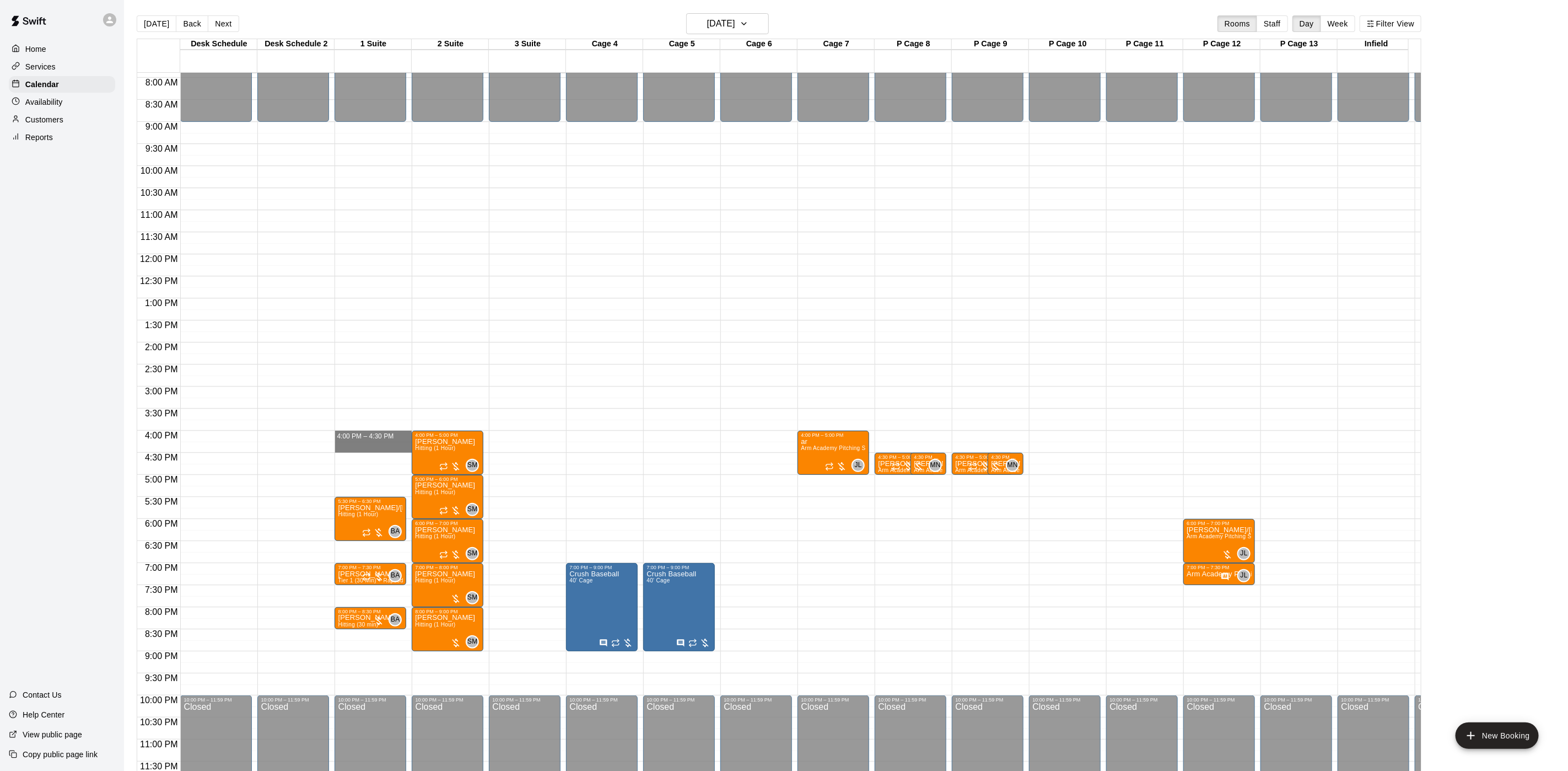
drag, startPoint x: 357, startPoint y: 419, endPoint x: 357, endPoint y: 434, distance: 15.0
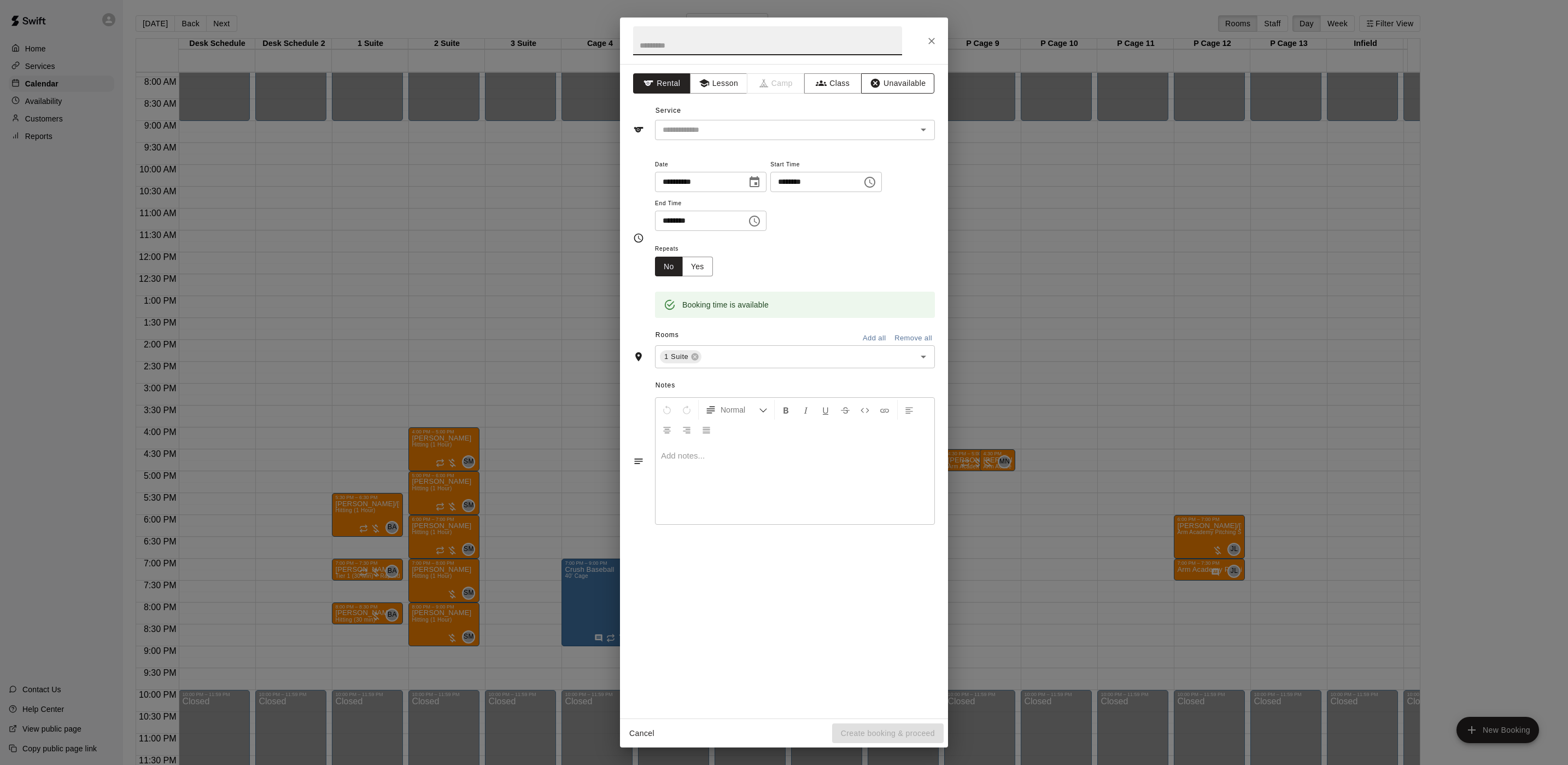
click at [873, 86] on icon "button" at bounding box center [876, 83] width 9 height 9
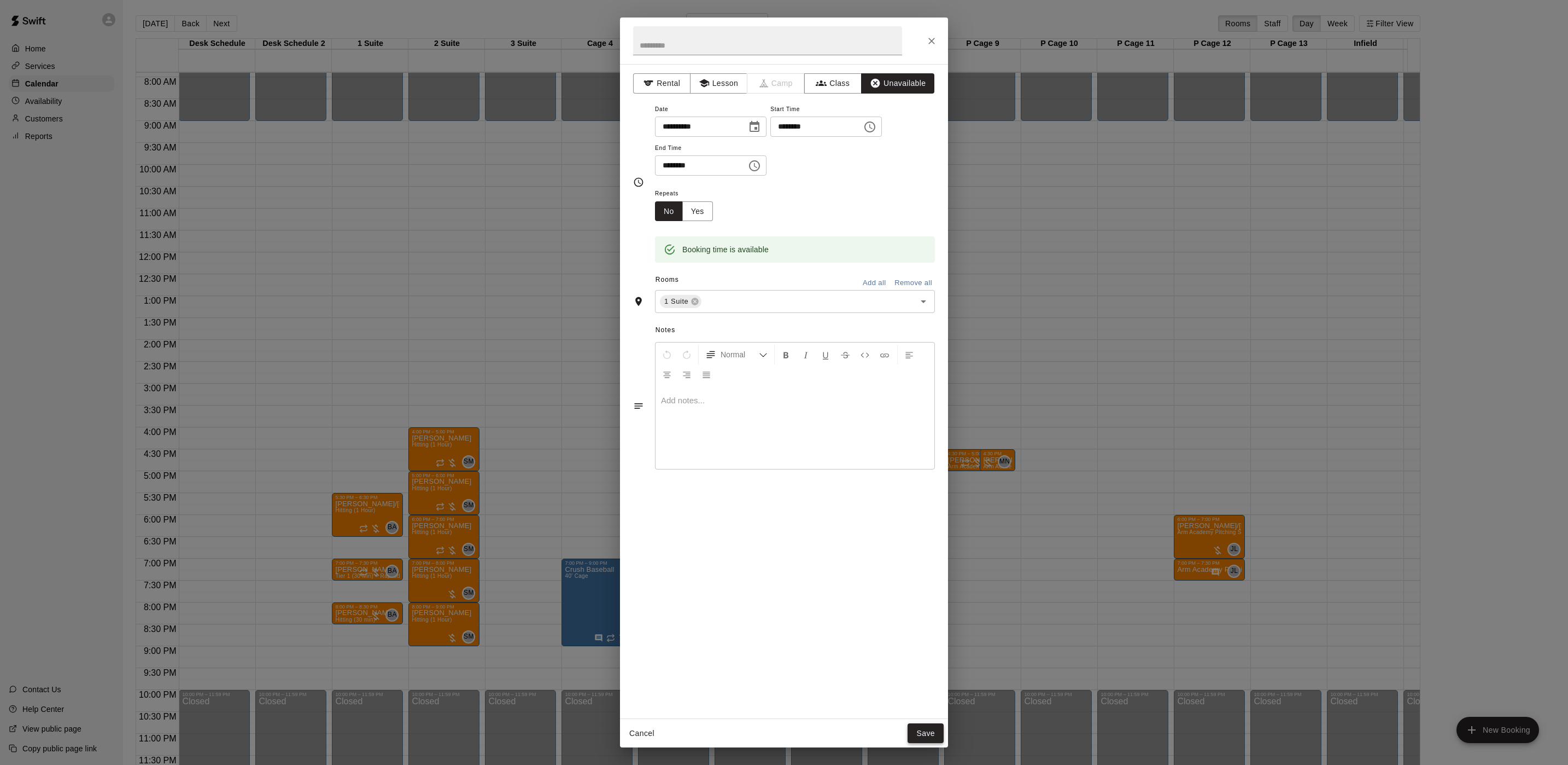
click at [924, 725] on button "Save" at bounding box center [926, 733] width 36 height 20
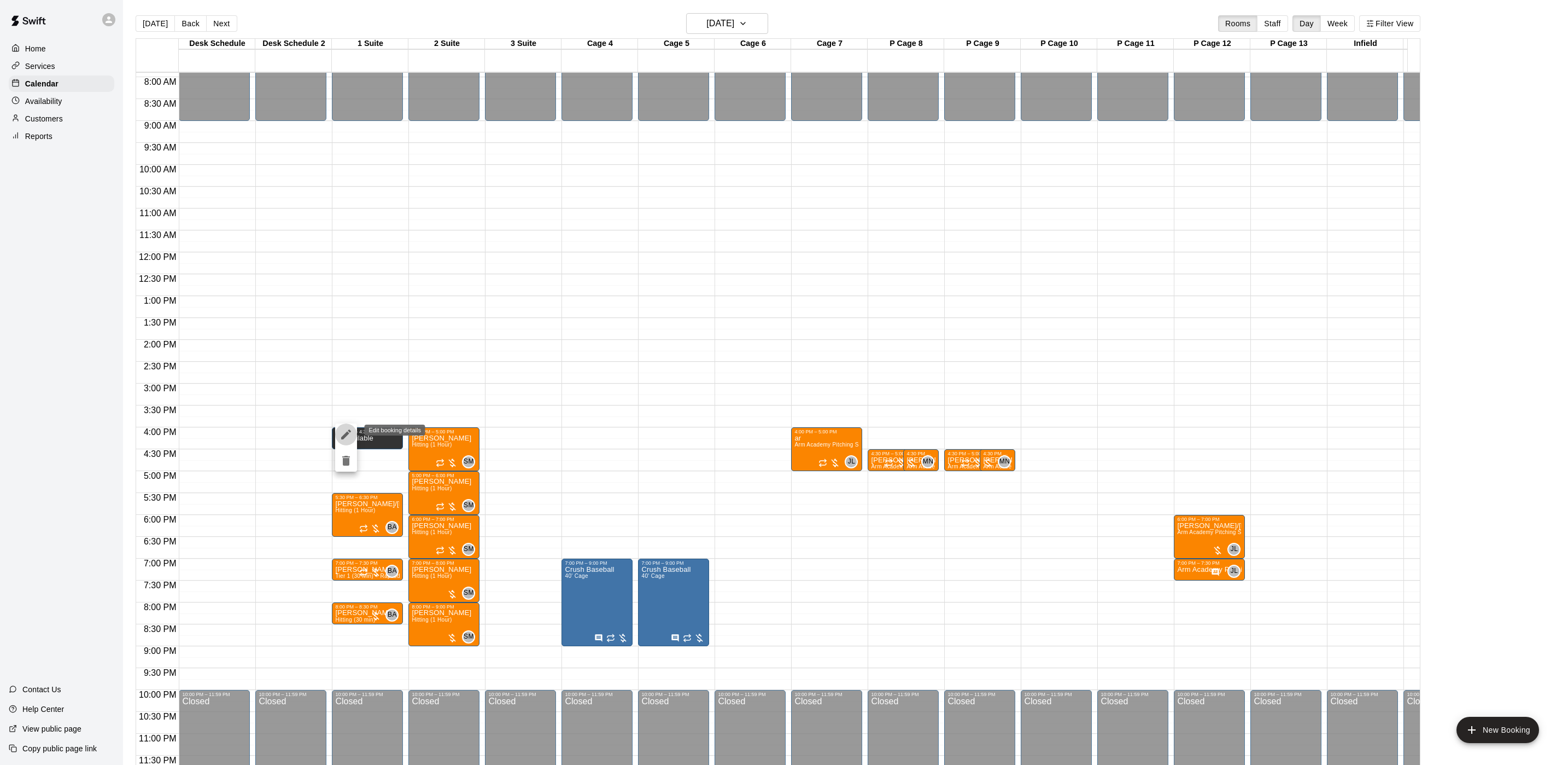
click at [340, 434] on icon "edit" at bounding box center [346, 434] width 13 height 13
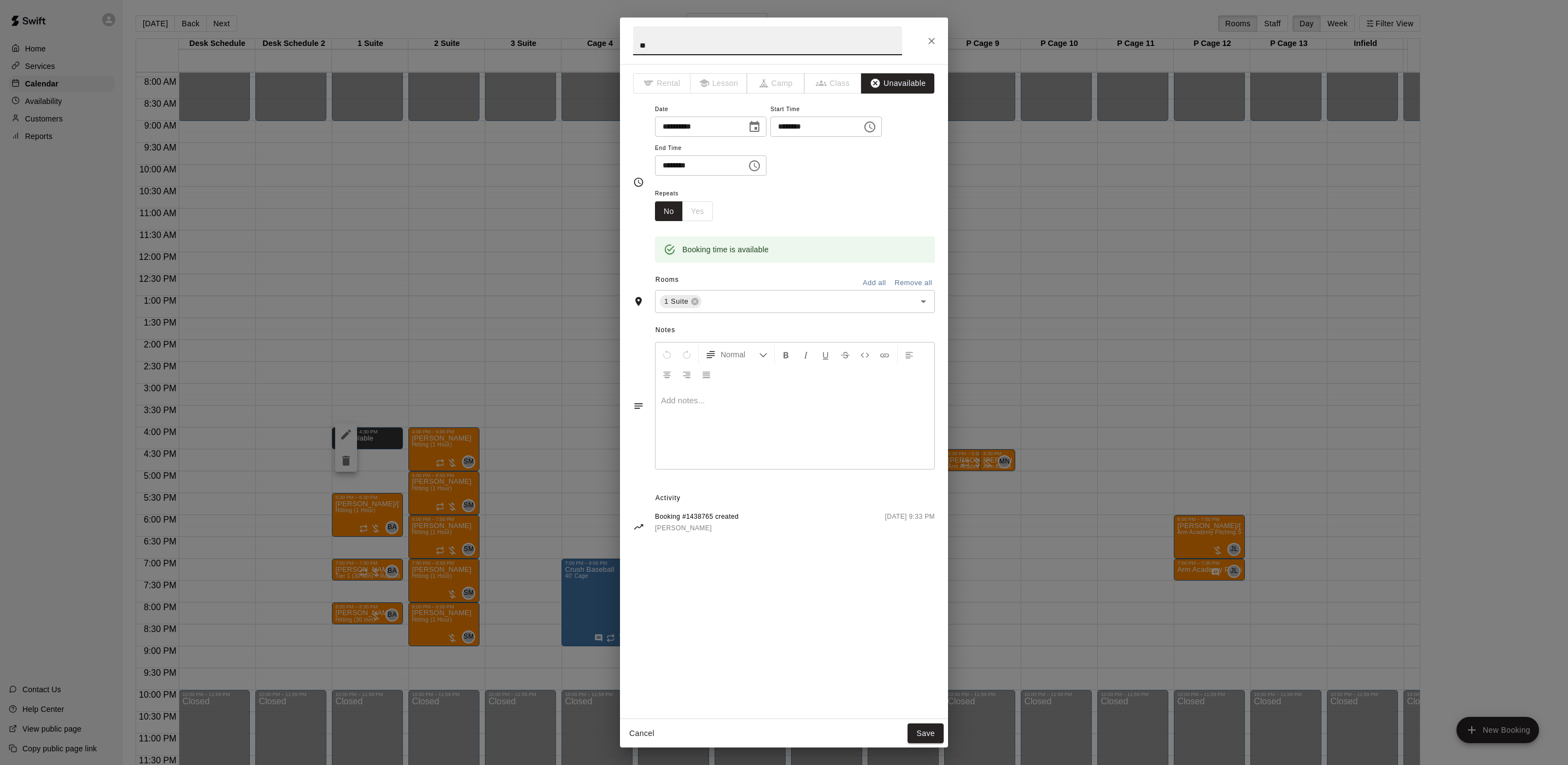
type input "*"
type input "**********"
click at [928, 725] on button "Save" at bounding box center [926, 733] width 36 height 20
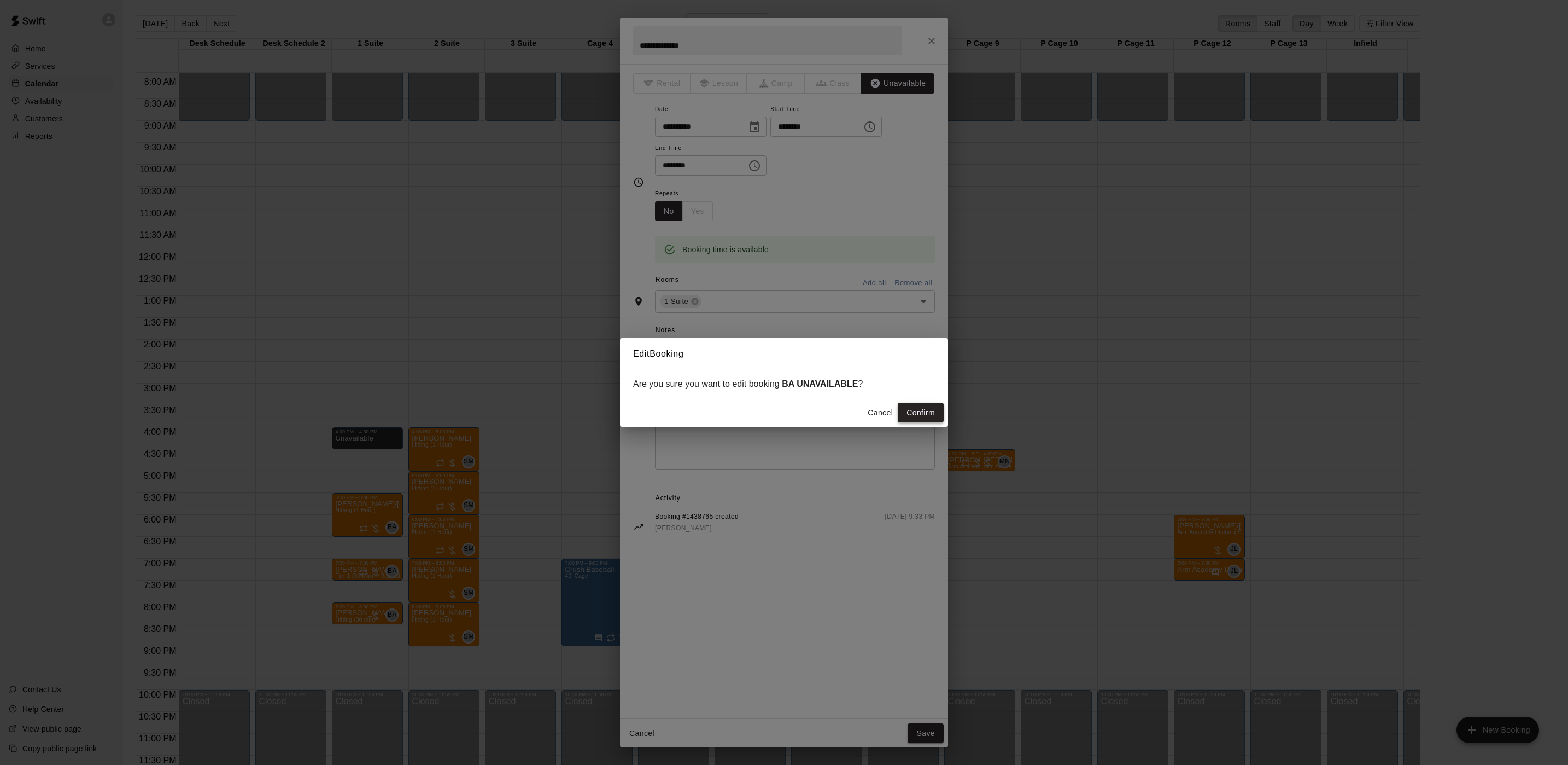
click at [926, 407] on button "Confirm" at bounding box center [920, 413] width 46 height 20
